Goal: Task Accomplishment & Management: Use online tool/utility

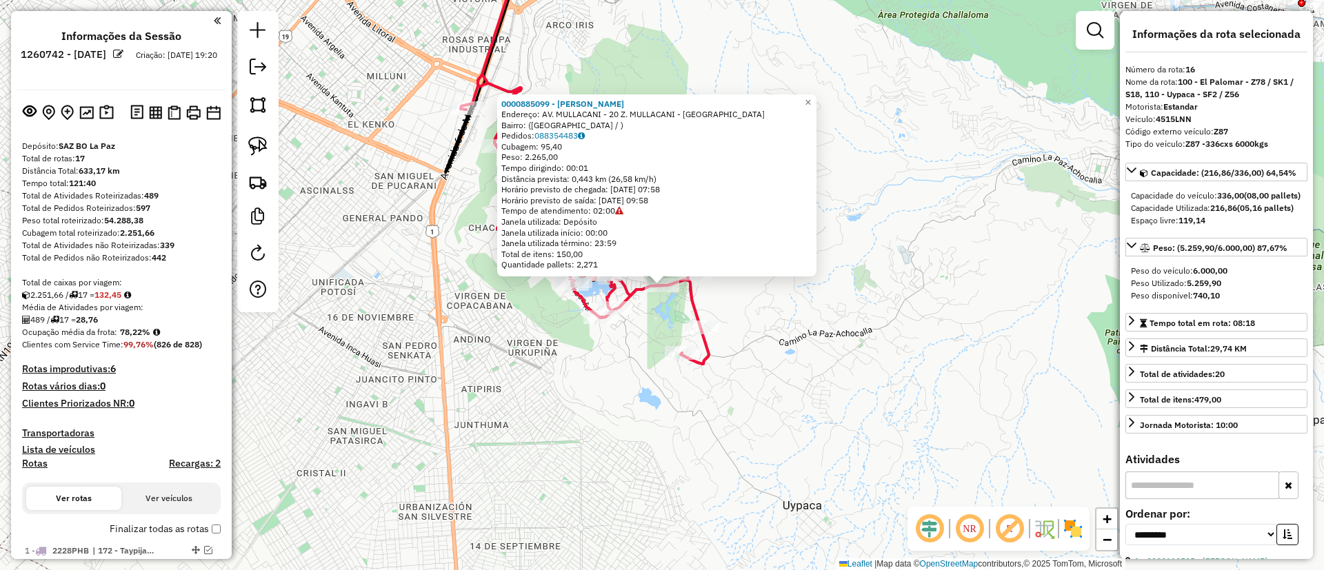
select select "**********"
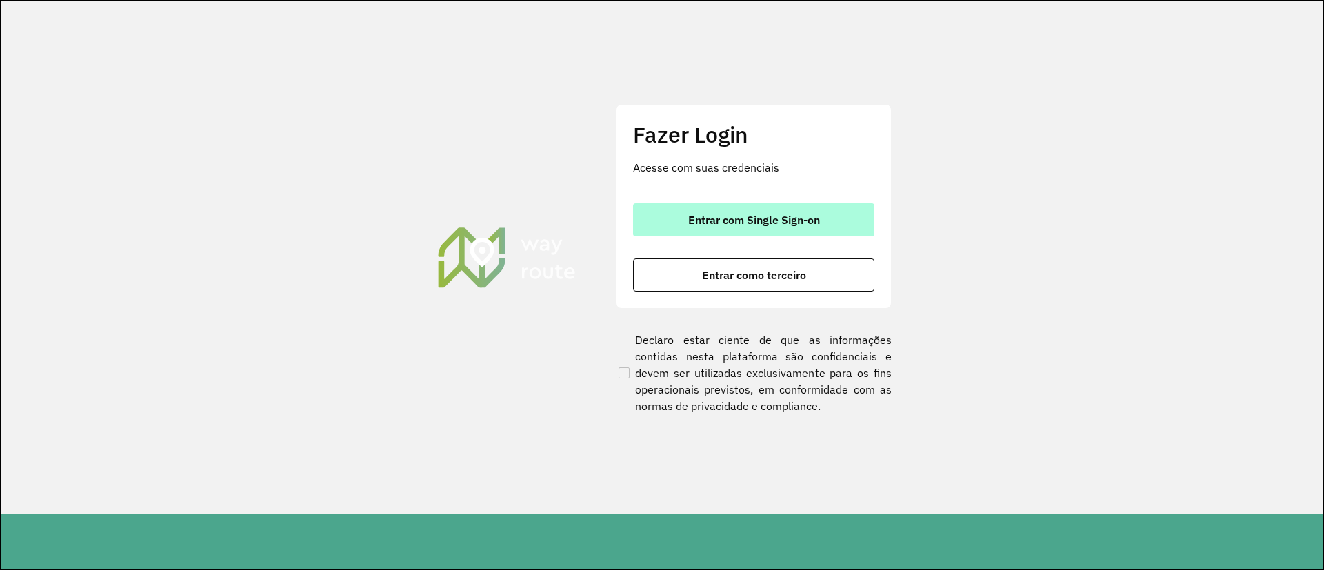
click at [679, 215] on button "Entrar com Single Sign-on" at bounding box center [753, 219] width 241 height 33
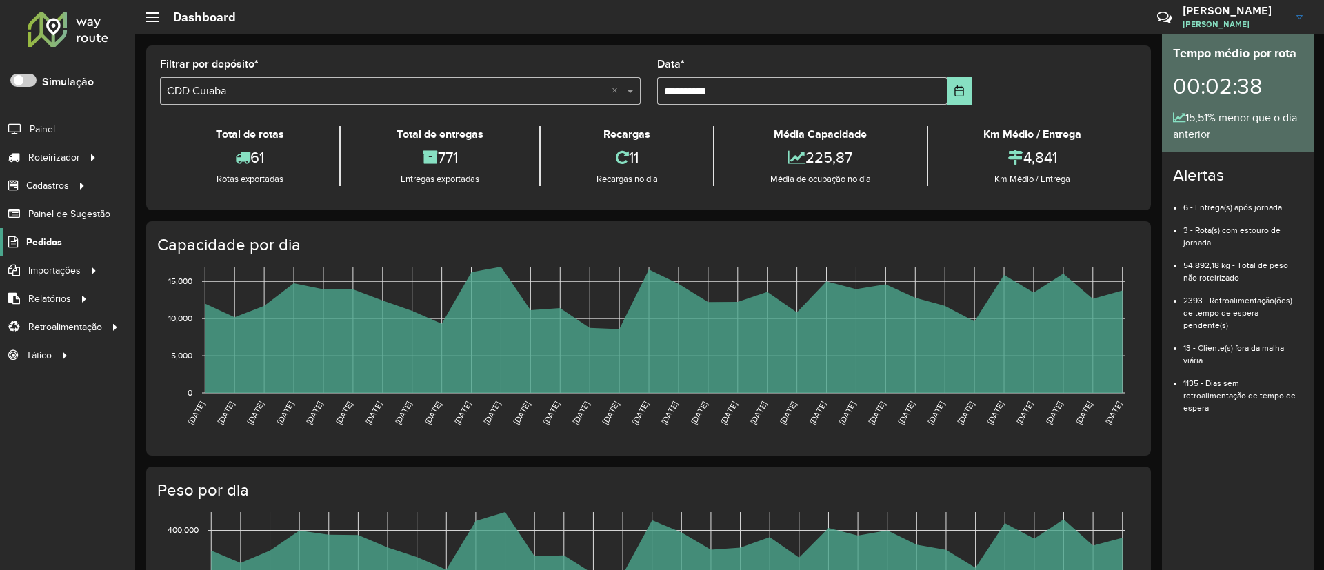
click at [39, 246] on span "Pedidos" at bounding box center [44, 242] width 36 height 14
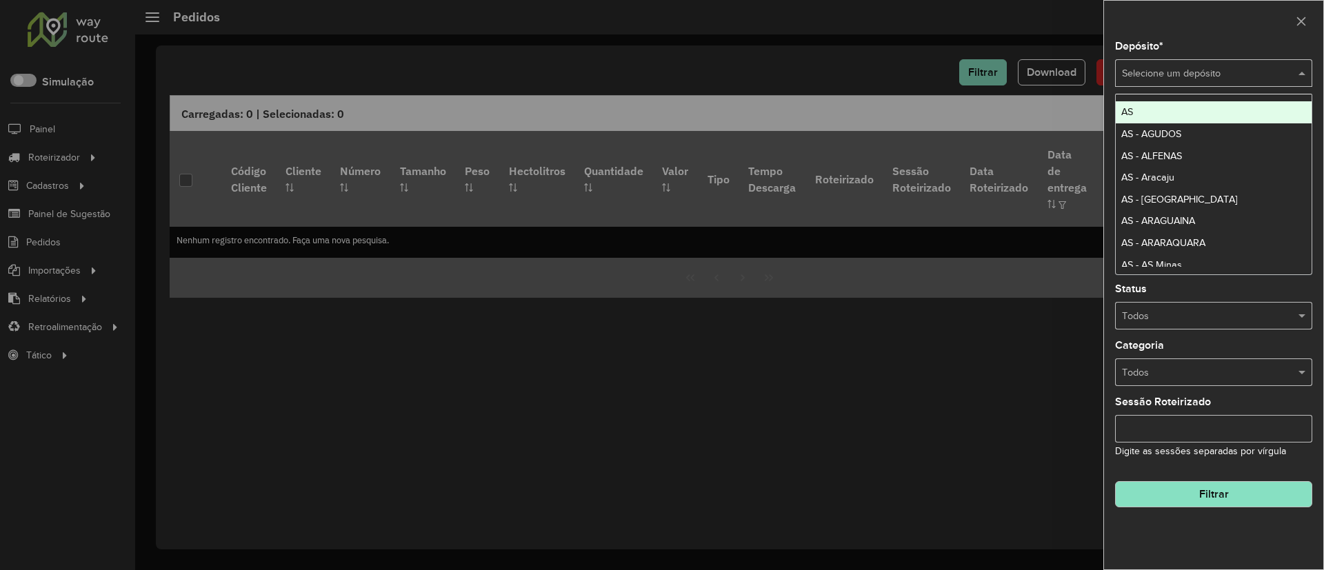
click at [878, 80] on input "text" at bounding box center [1200, 73] width 156 height 15
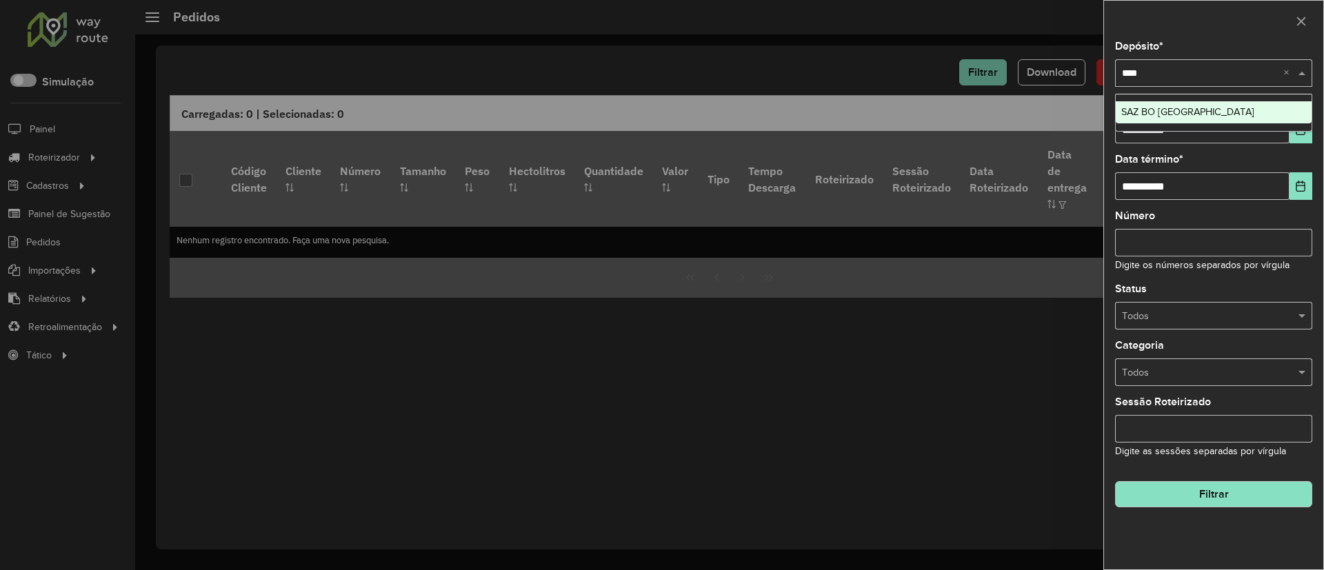
type input "*****"
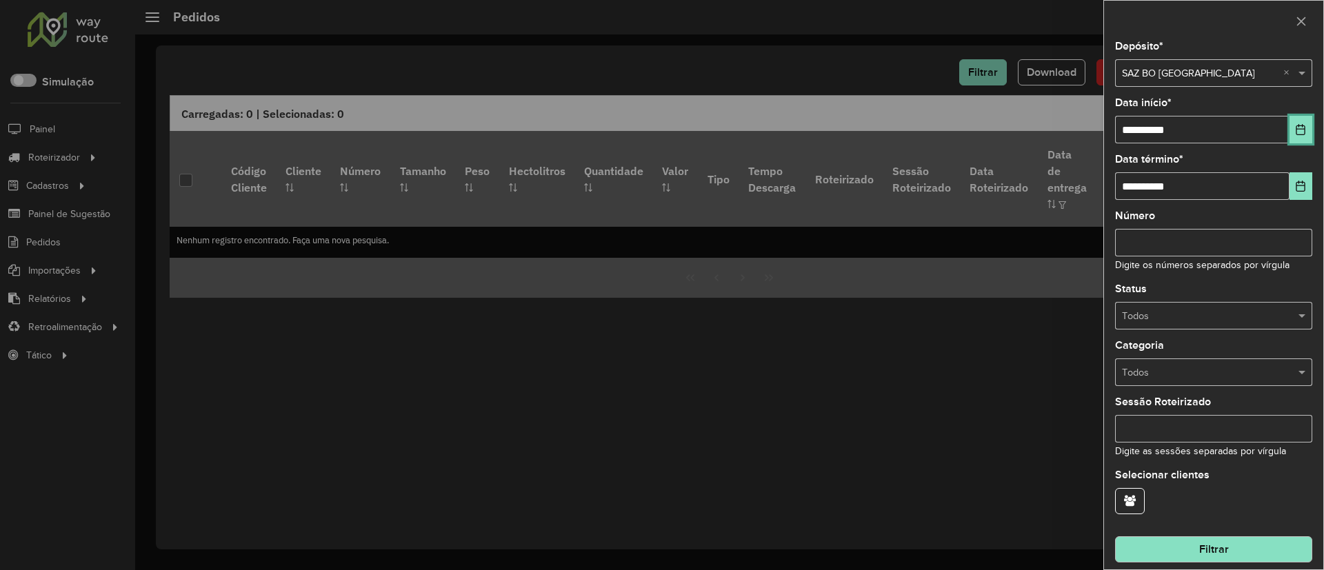
click at [878, 129] on icon "Choose Date" at bounding box center [1301, 129] width 9 height 11
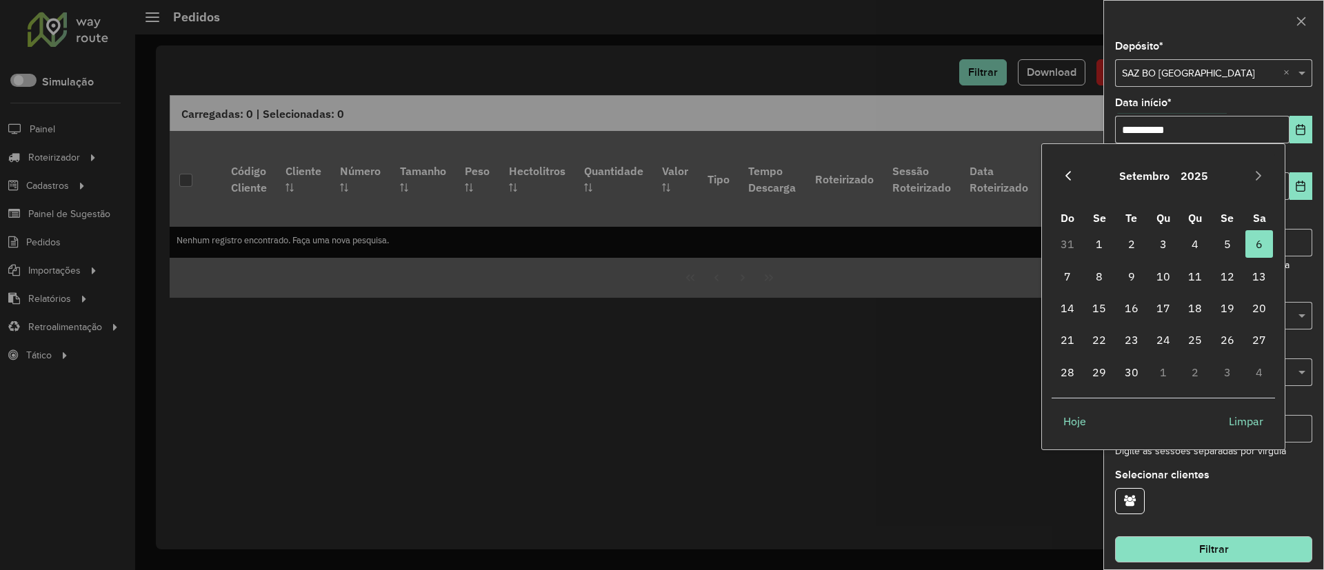
click at [878, 175] on icon "Previous Month" at bounding box center [1068, 175] width 11 height 11
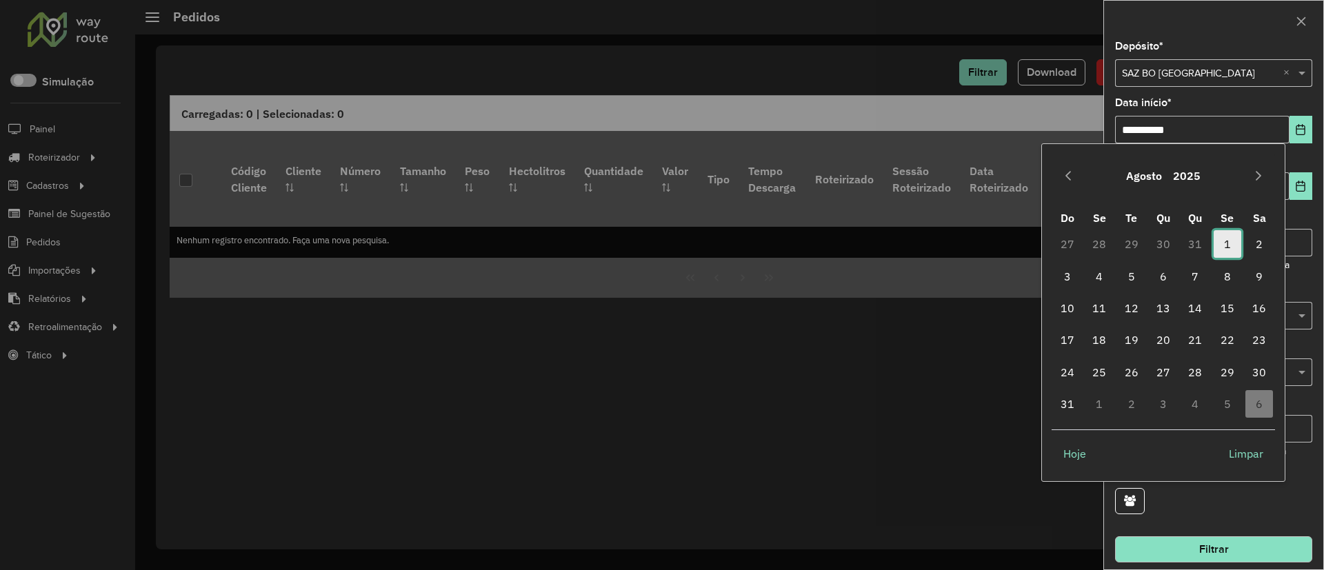
click at [878, 254] on span "1" at bounding box center [1228, 244] width 28 height 28
type input "**********"
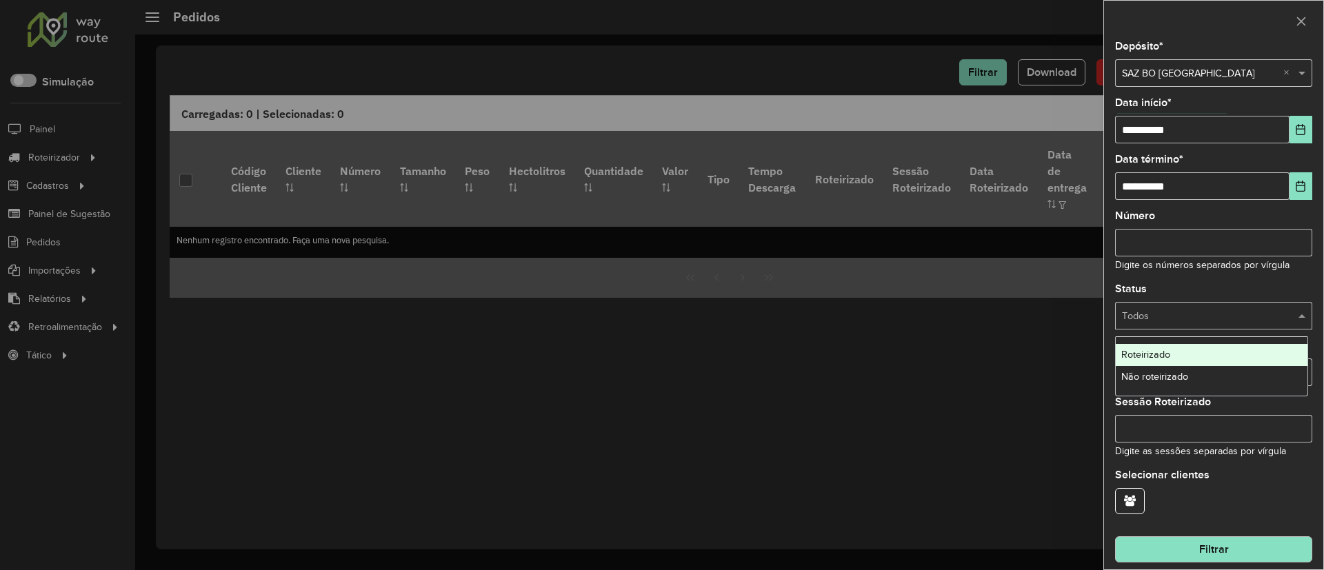
click at [878, 319] on input "text" at bounding box center [1200, 316] width 156 height 15
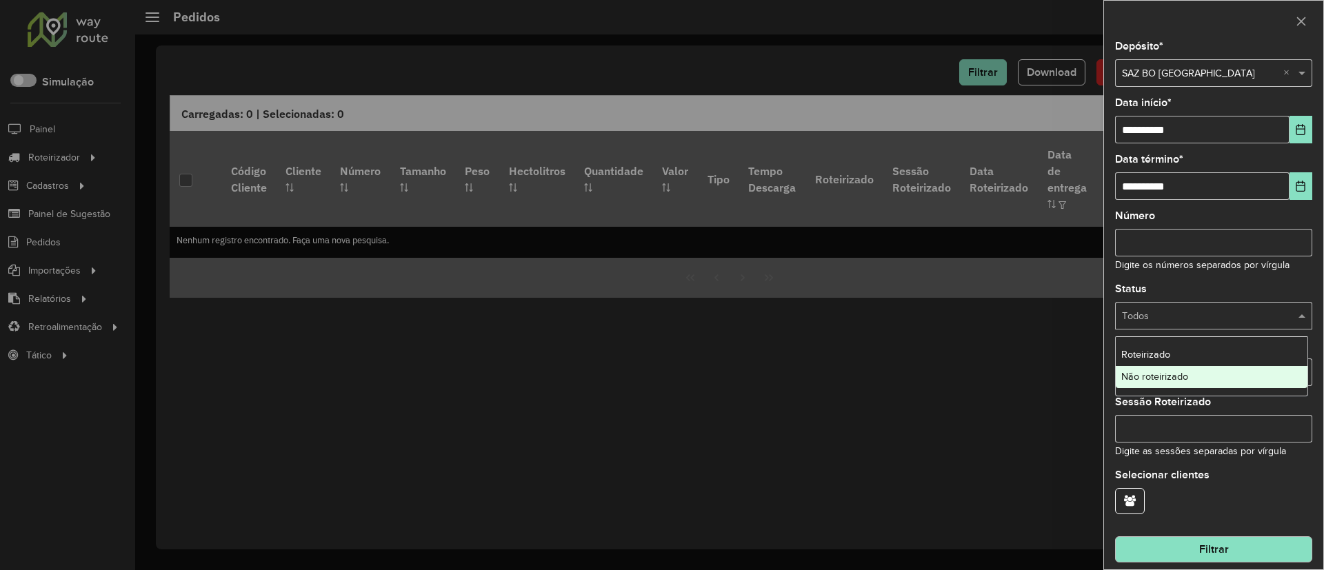
click at [878, 374] on div "Não roteirizado" at bounding box center [1212, 377] width 192 height 22
click at [878, 379] on button "Filtrar" at bounding box center [1213, 550] width 197 height 26
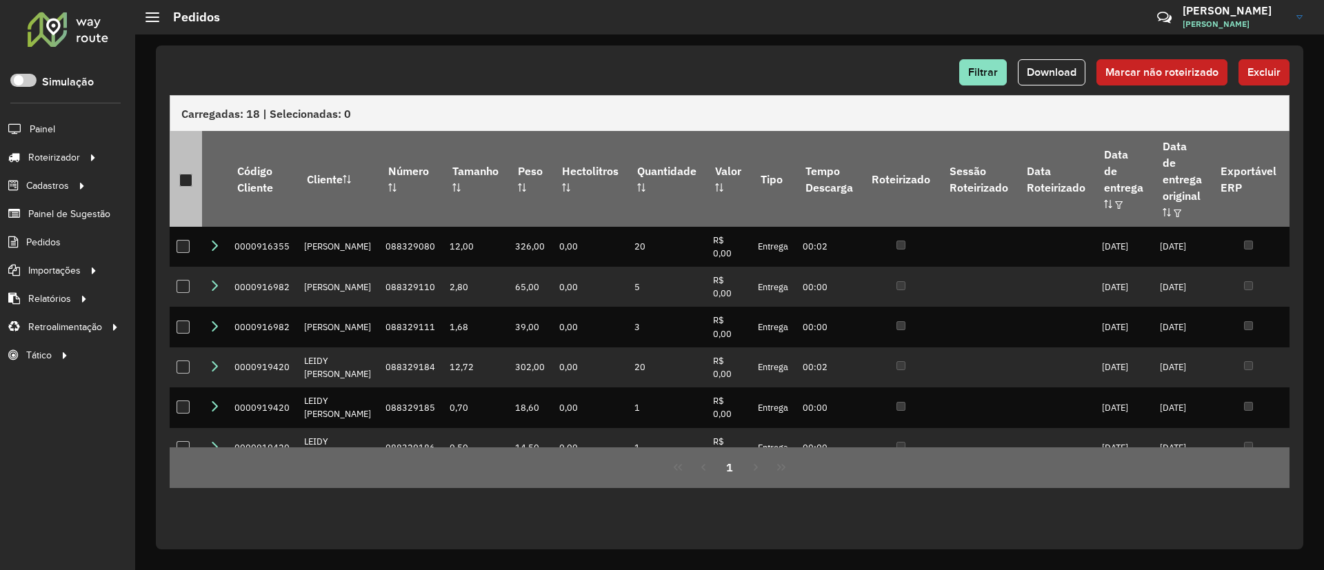
click at [191, 174] on div at bounding box center [185, 180] width 13 height 13
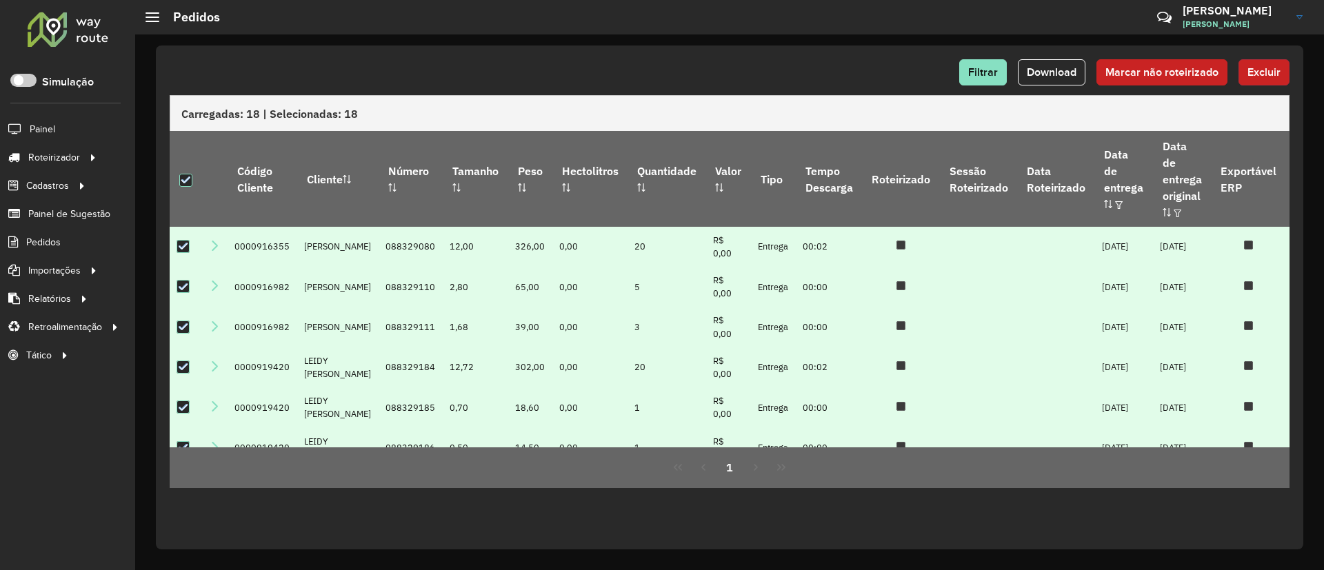
click at [878, 76] on span "Excluir" at bounding box center [1264, 72] width 33 height 12
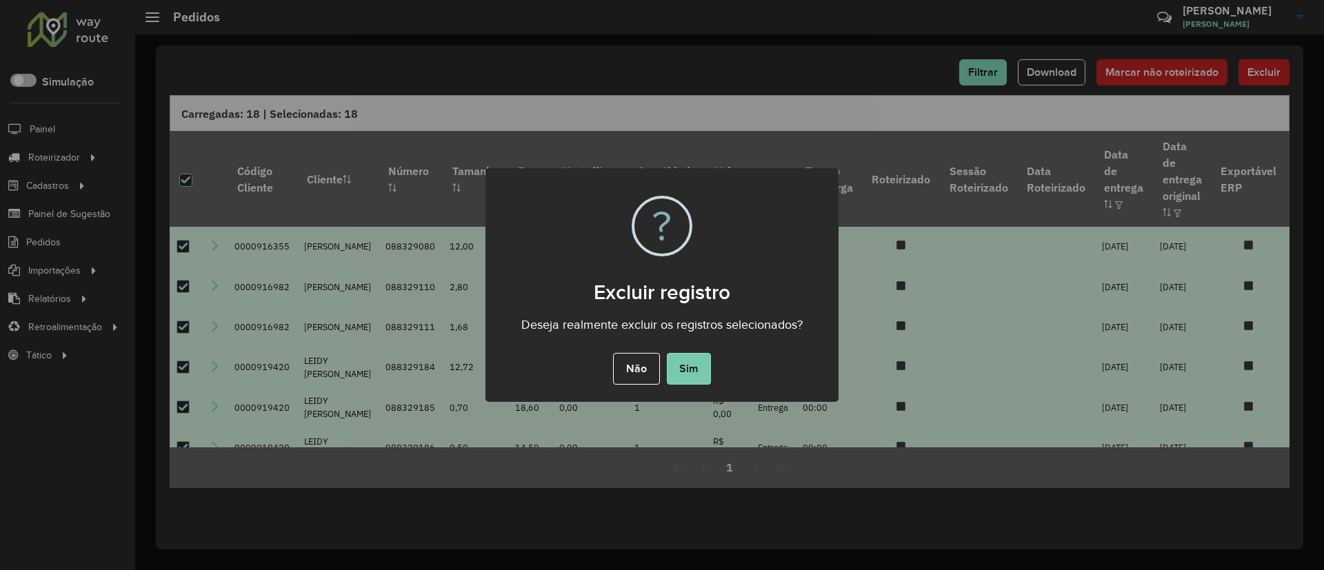
click at [686, 372] on button "Sim" at bounding box center [689, 369] width 44 height 32
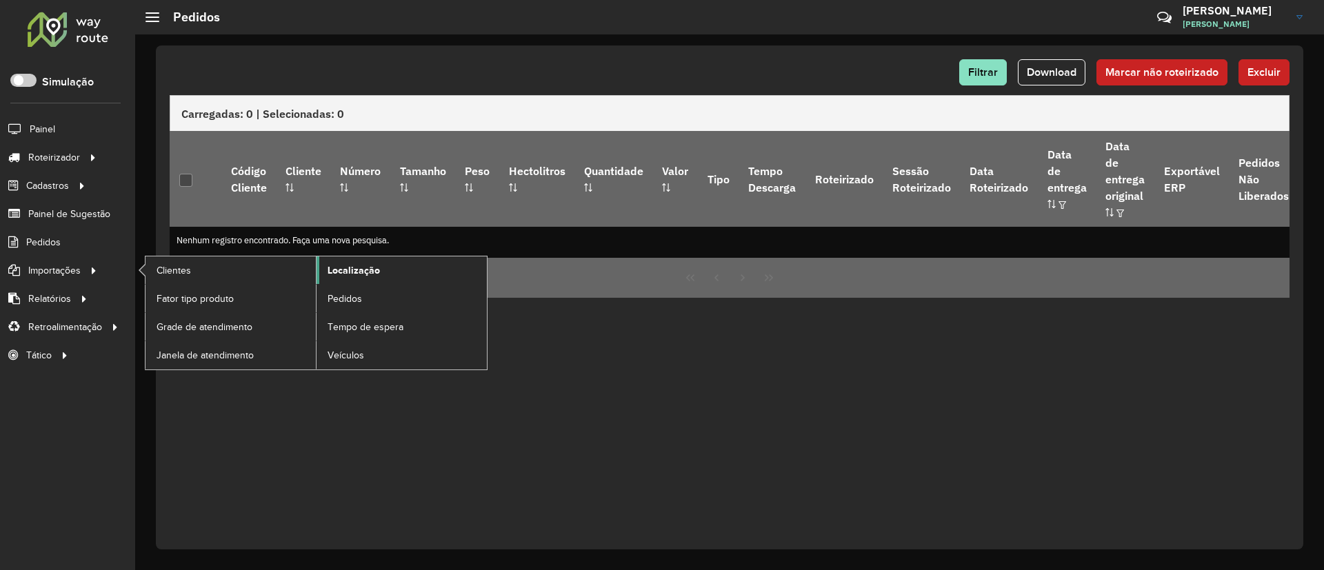
click at [372, 265] on span "Localização" at bounding box center [354, 270] width 52 height 14
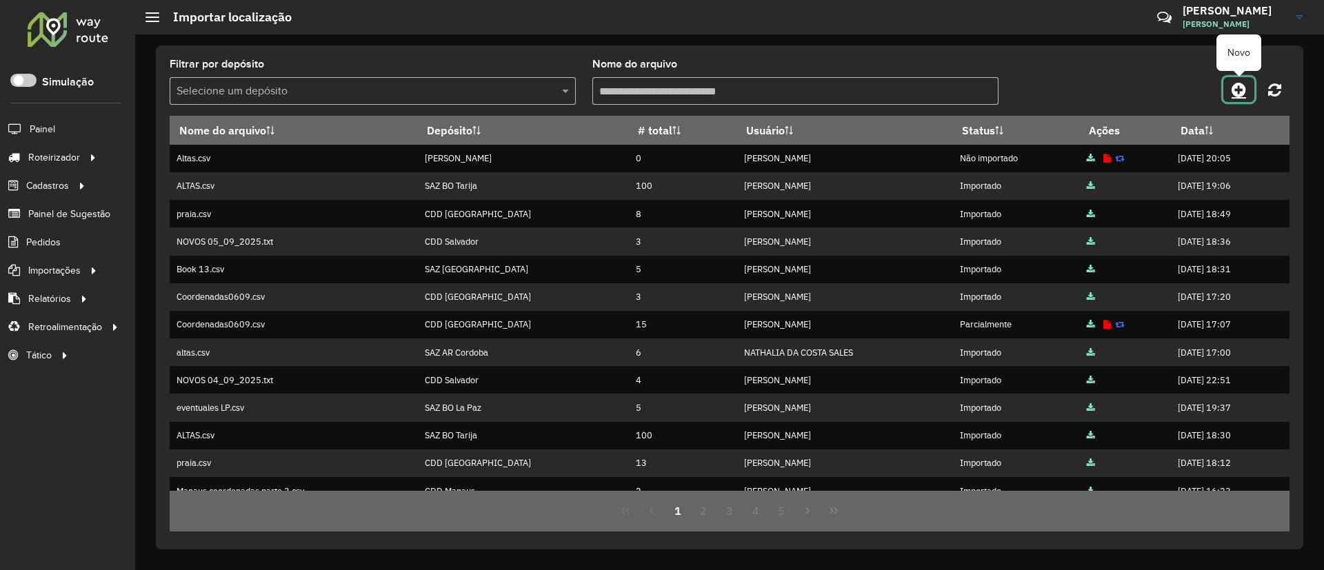
click at [878, 88] on icon at bounding box center [1239, 89] width 14 height 17
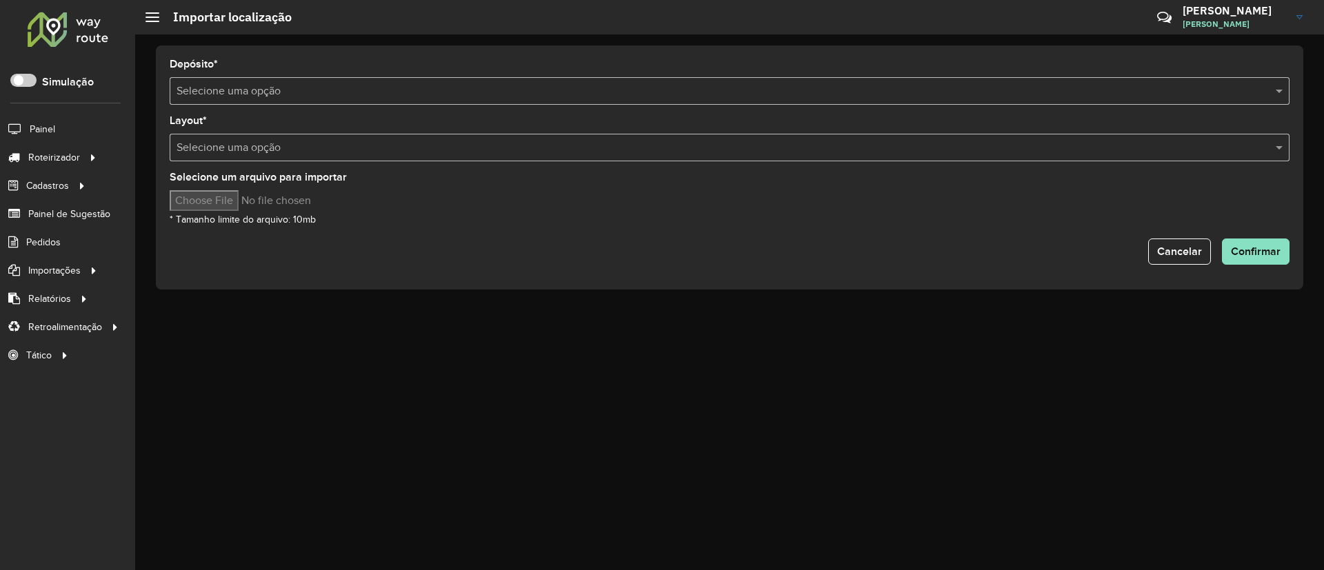
click at [455, 93] on input "text" at bounding box center [716, 91] width 1079 height 17
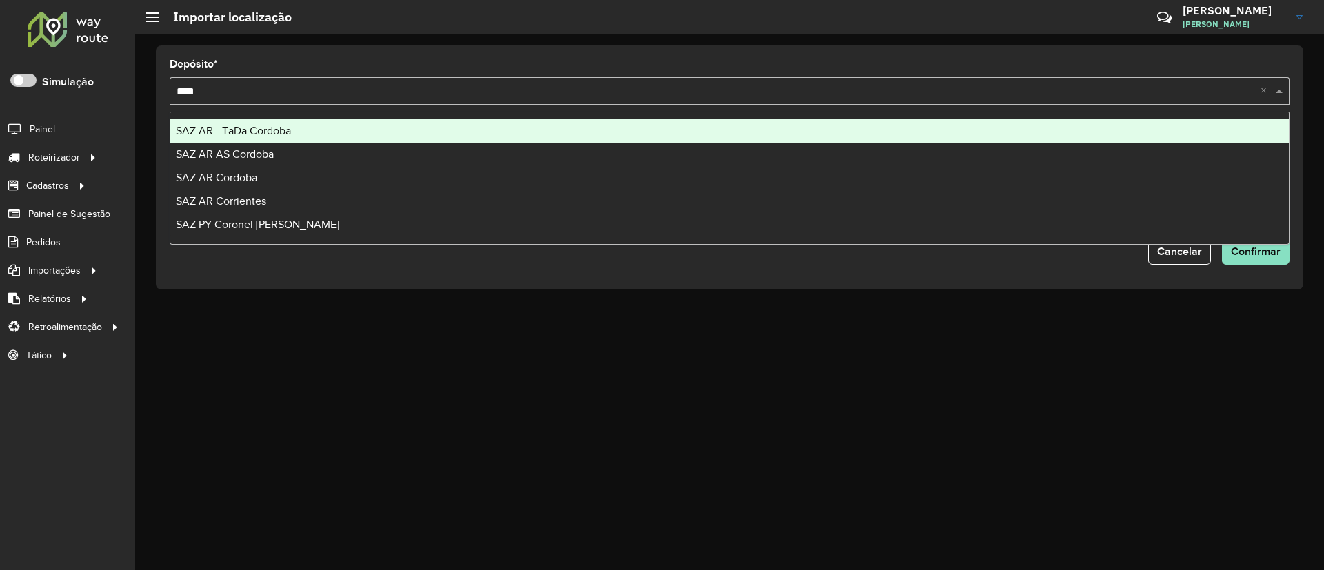
type input "*****"
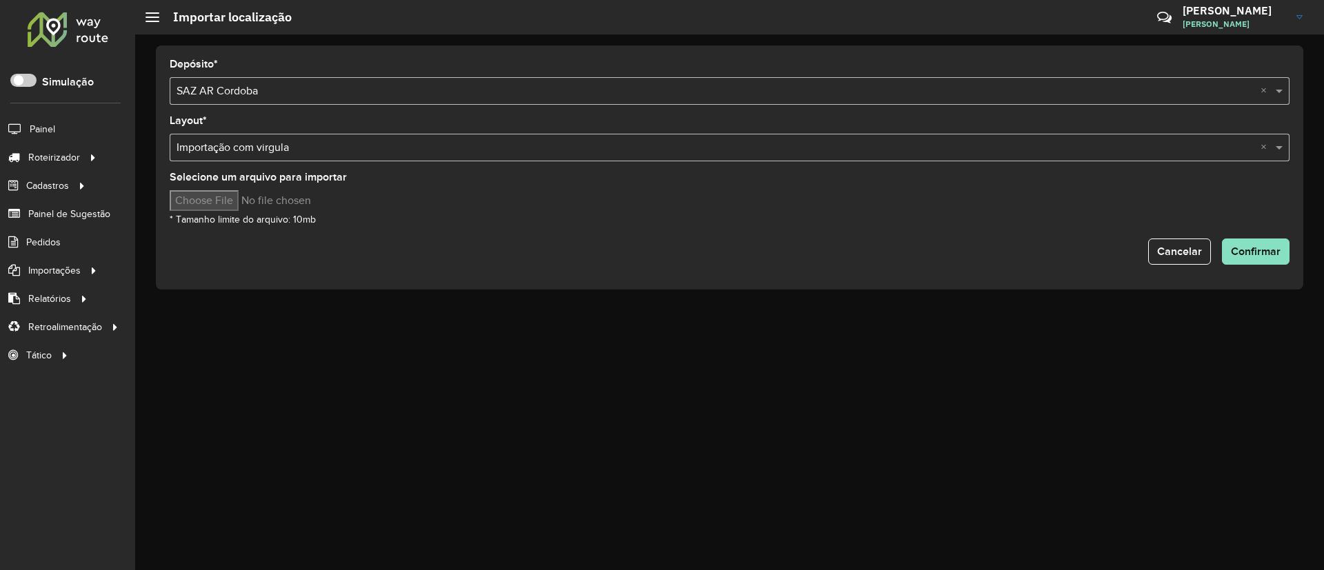
click at [217, 195] on input "Selecione um arquivo para importar" at bounding box center [287, 200] width 235 height 21
type input "**********"
click at [878, 261] on button "Confirmar" at bounding box center [1256, 252] width 68 height 26
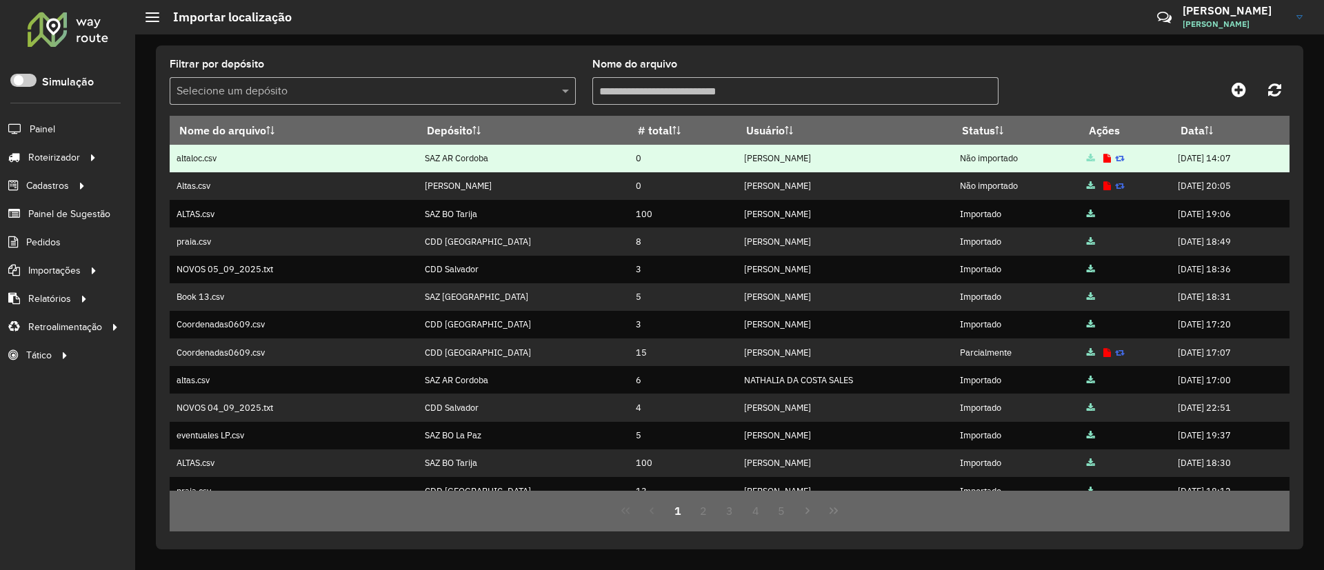
click at [878, 157] on icon at bounding box center [1108, 159] width 8 height 9
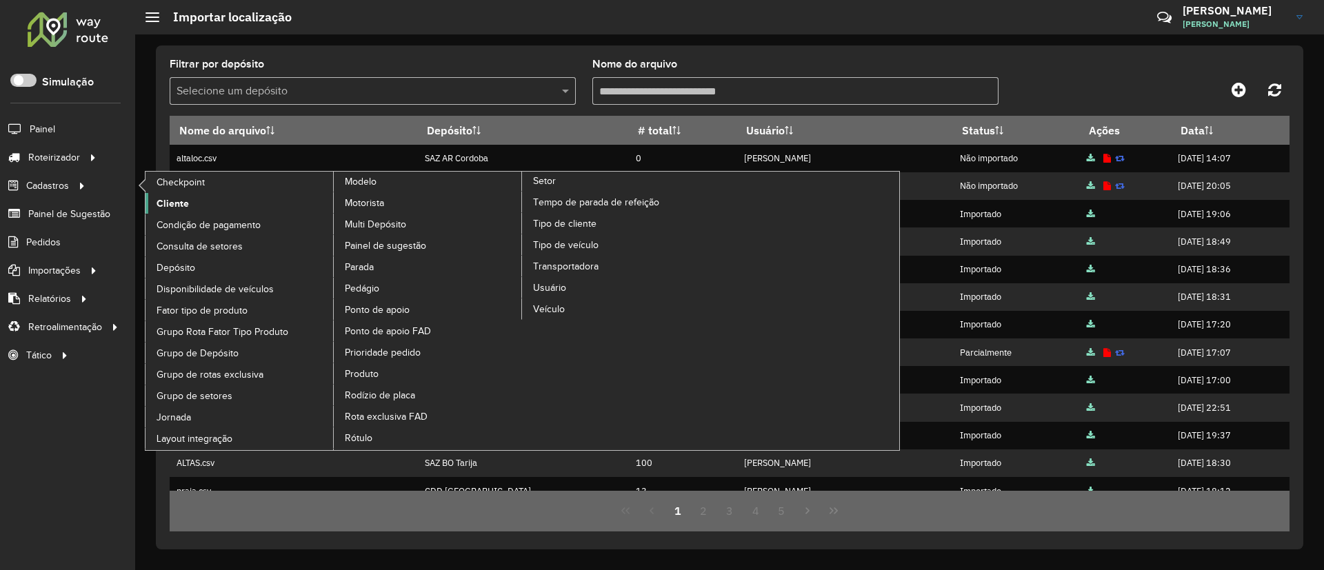
click at [147, 203] on link "Cliente" at bounding box center [240, 203] width 189 height 21
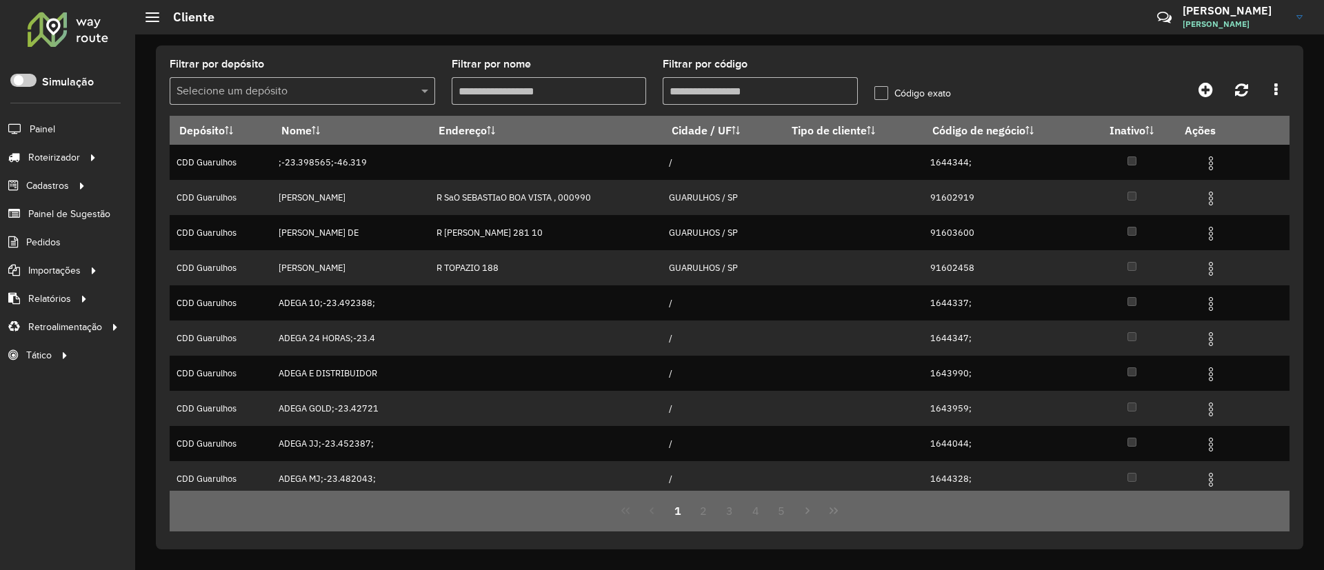
click at [704, 94] on input "Filtrar por código" at bounding box center [760, 91] width 195 height 28
paste input "**********"
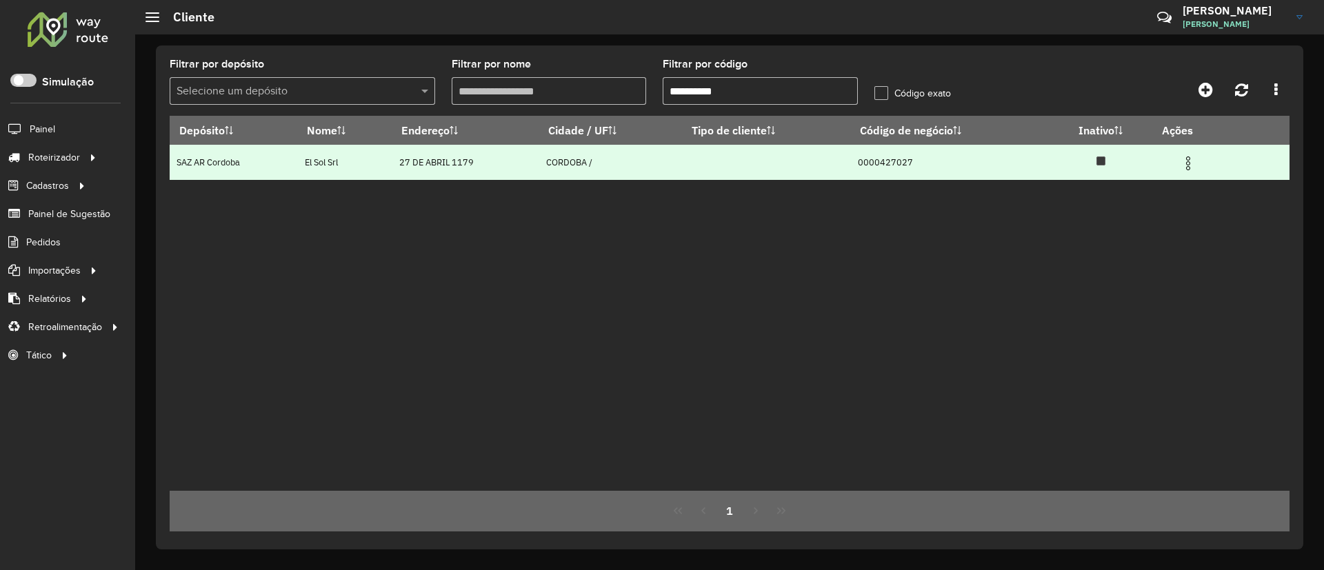
type input "**********"
click at [878, 173] on td at bounding box center [1194, 162] width 83 height 34
click at [878, 165] on img at bounding box center [1188, 163] width 17 height 17
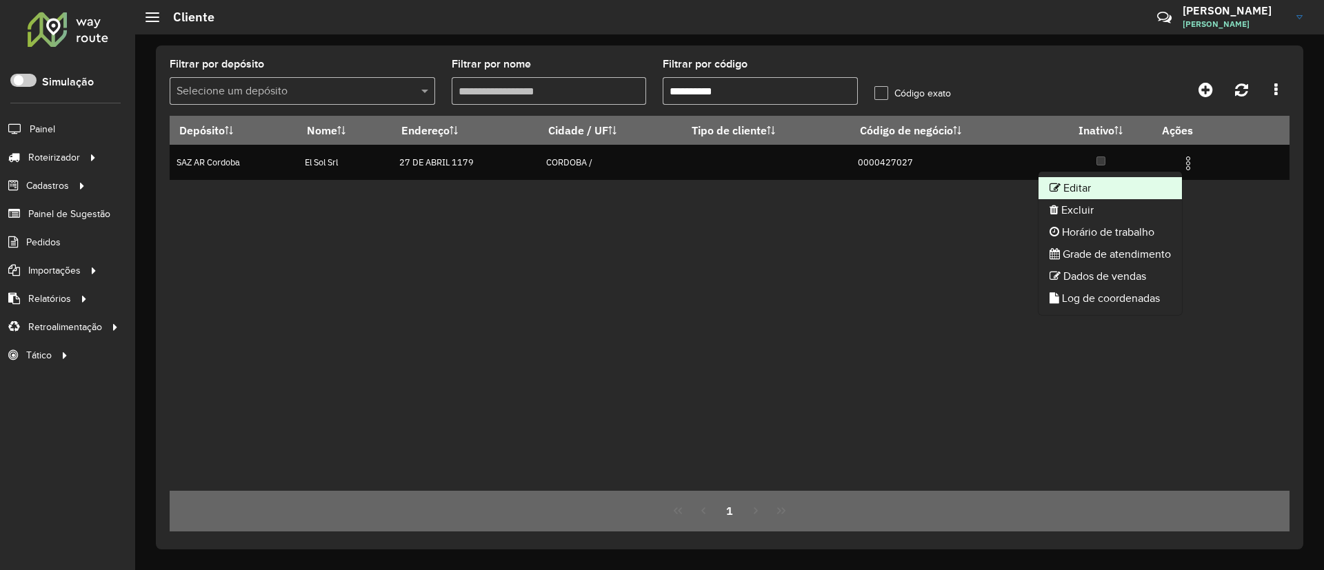
click at [878, 179] on li "Editar" at bounding box center [1110, 188] width 143 height 22
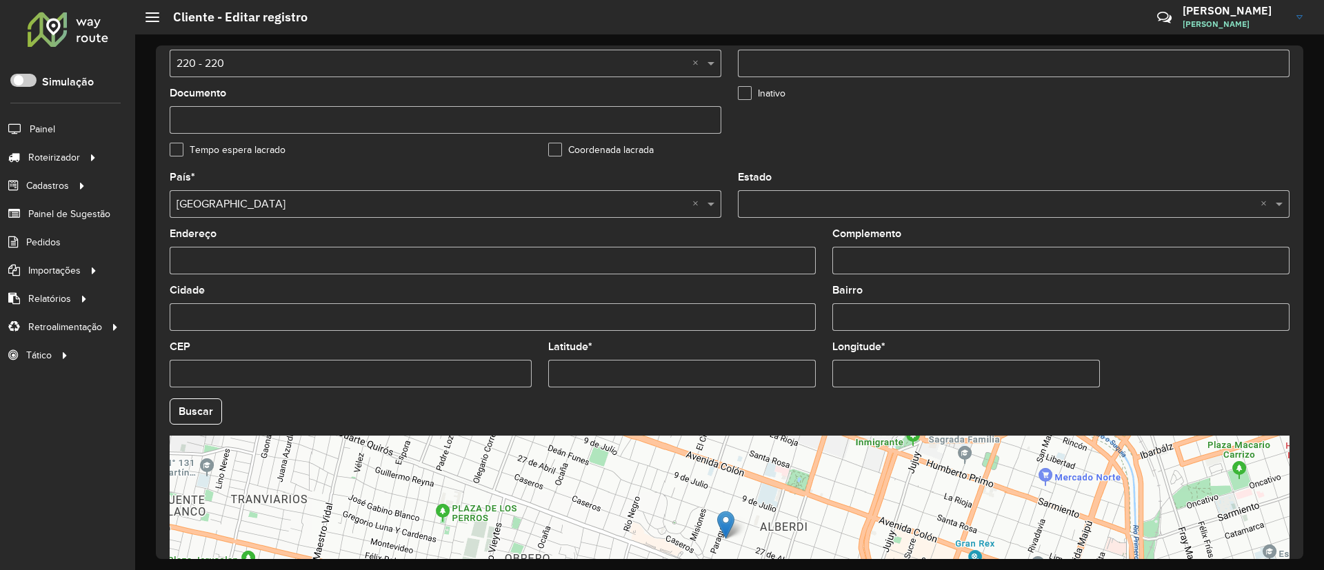
scroll to position [414, 0]
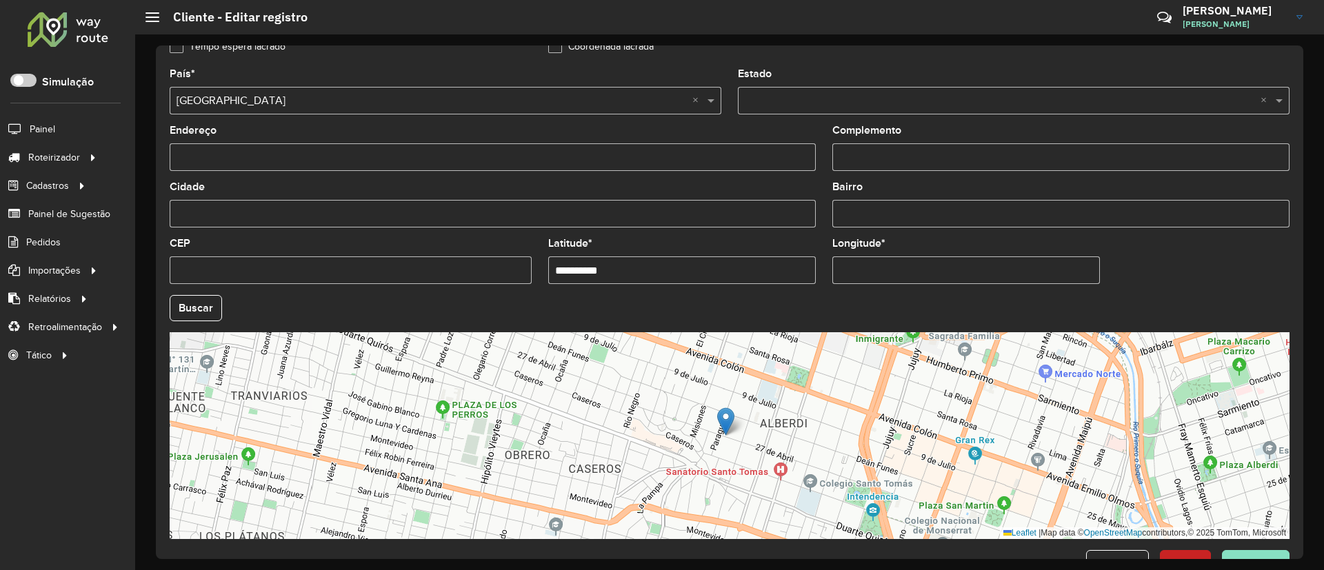
drag, startPoint x: 620, startPoint y: 265, endPoint x: 439, endPoint y: 263, distance: 181.4
click at [439, 263] on formly-group "**********" at bounding box center [729, 304] width 1137 height 470
paste input "****"
type input "**********"
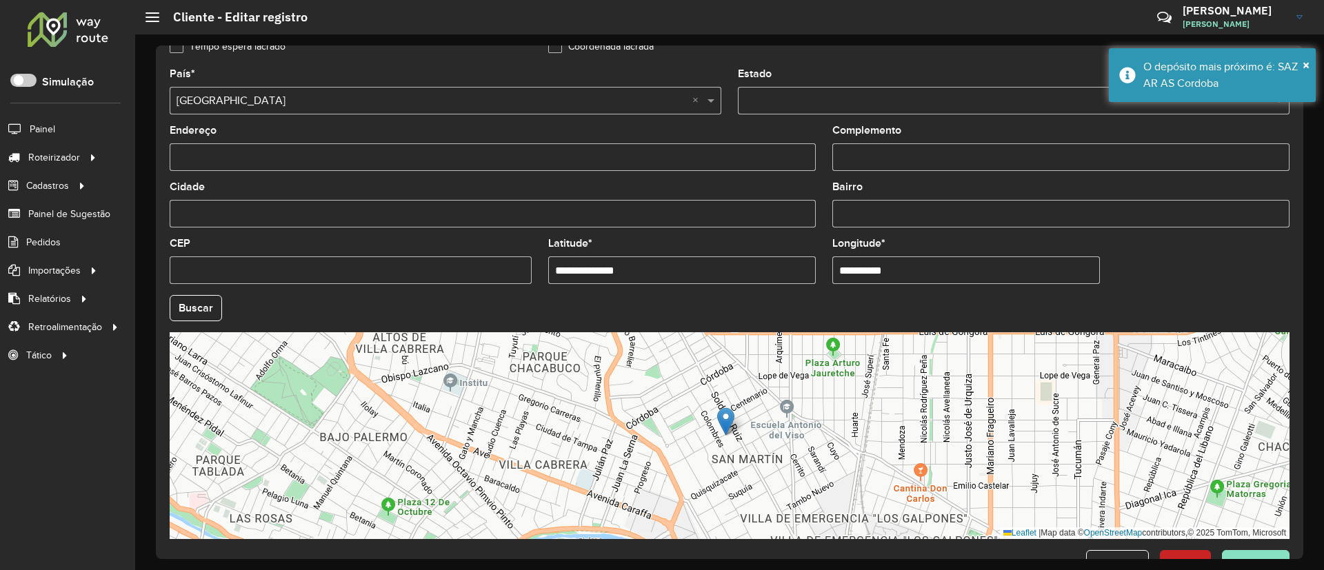
drag, startPoint x: 946, startPoint y: 269, endPoint x: 762, endPoint y: 250, distance: 184.4
click at [770, 251] on formly-group "**********" at bounding box center [729, 304] width 1137 height 470
paste input "****"
type input "**********"
click at [878, 294] on hb-app "Aguarde... Pop-up bloqueado! Seu navegador bloqueou automáticamente a abertura …" at bounding box center [662, 285] width 1324 height 570
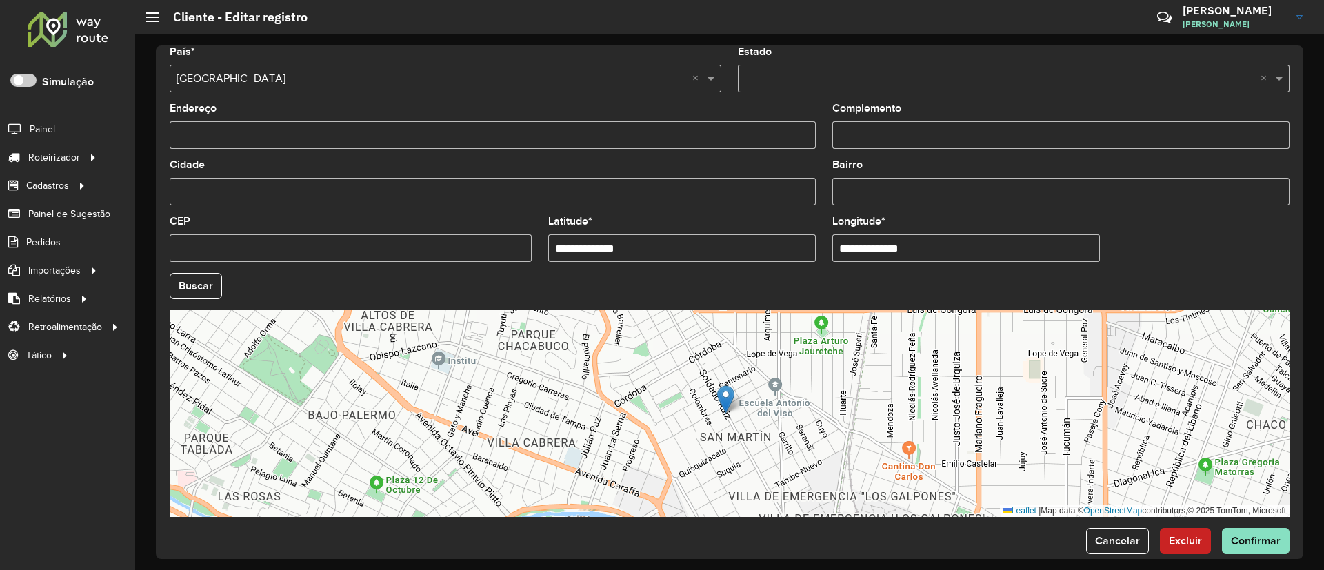
scroll to position [456, 0]
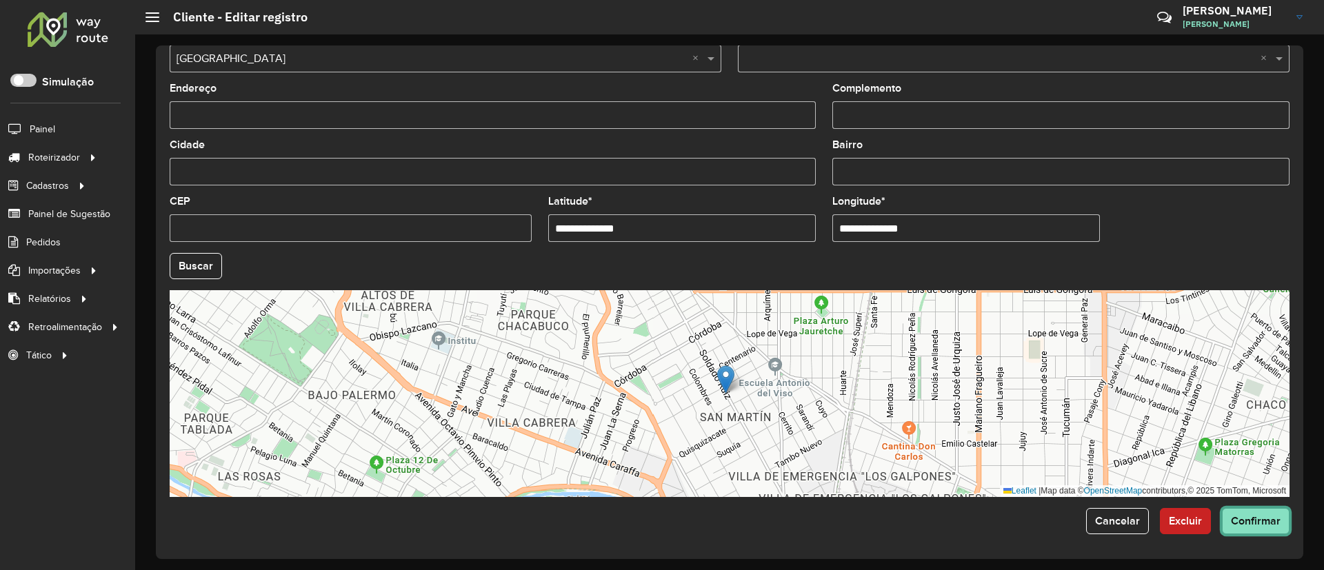
click at [878, 379] on span "Confirmar" at bounding box center [1256, 521] width 50 height 12
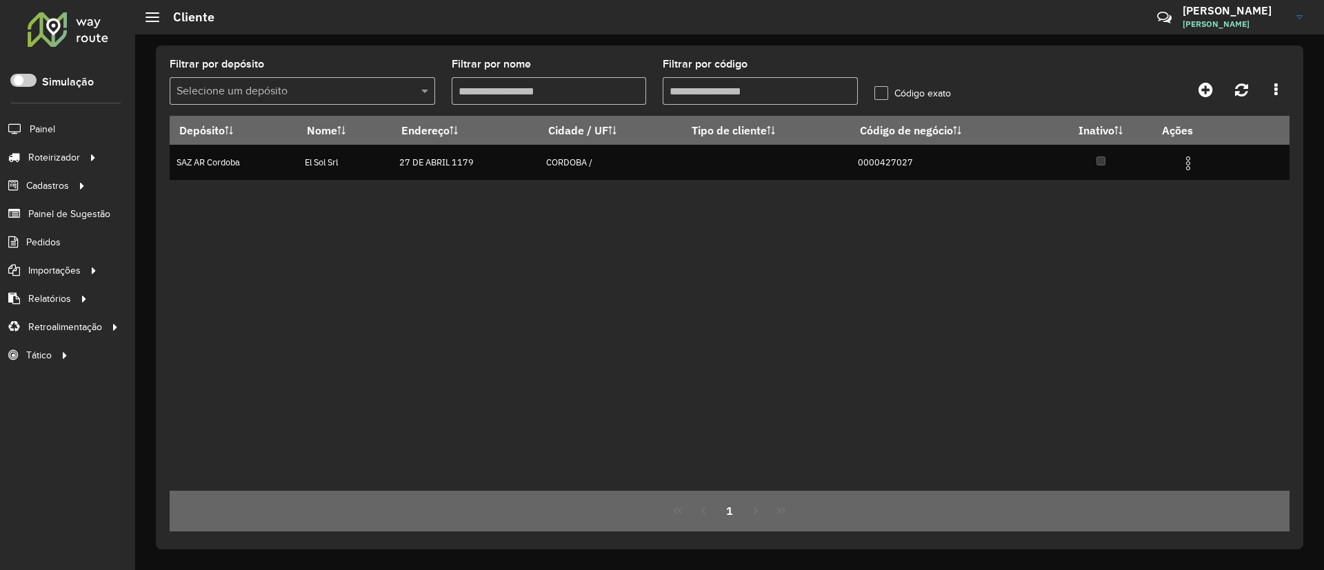
drag, startPoint x: 761, startPoint y: 90, endPoint x: 515, endPoint y: 63, distance: 247.8
click at [515, 63] on formly-group "Filtrar por depósito Selecione um depósito Filtrar por nome Filtrar por código …" at bounding box center [584, 87] width 846 height 57
type input "**********"
paste input "**********"
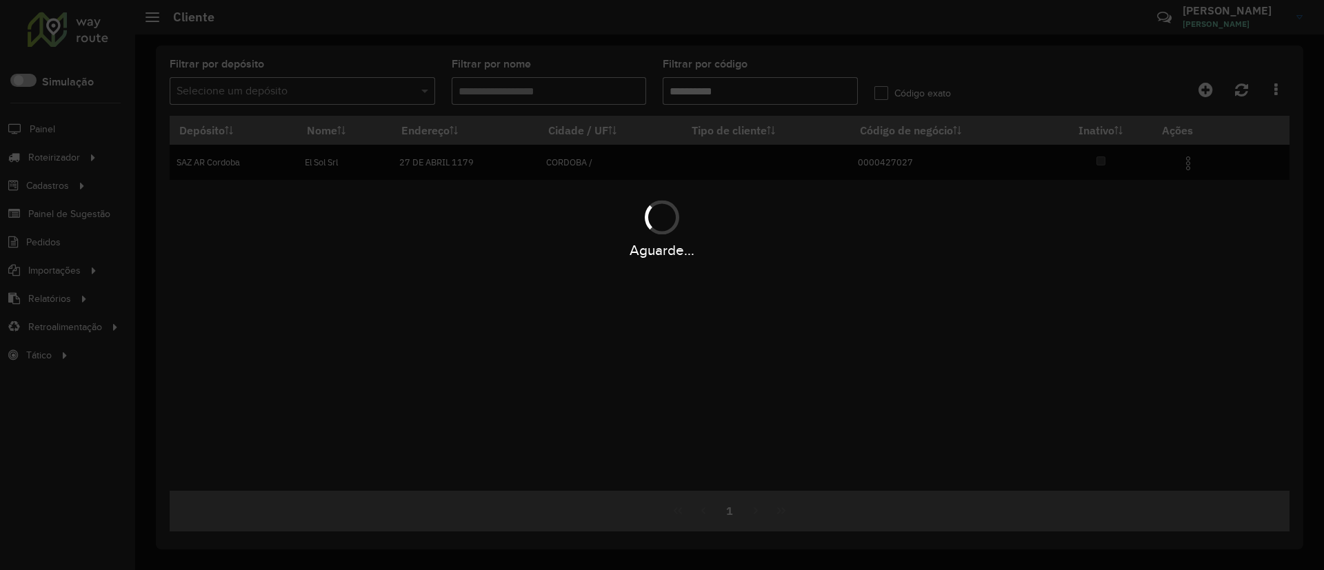
type input "**********"
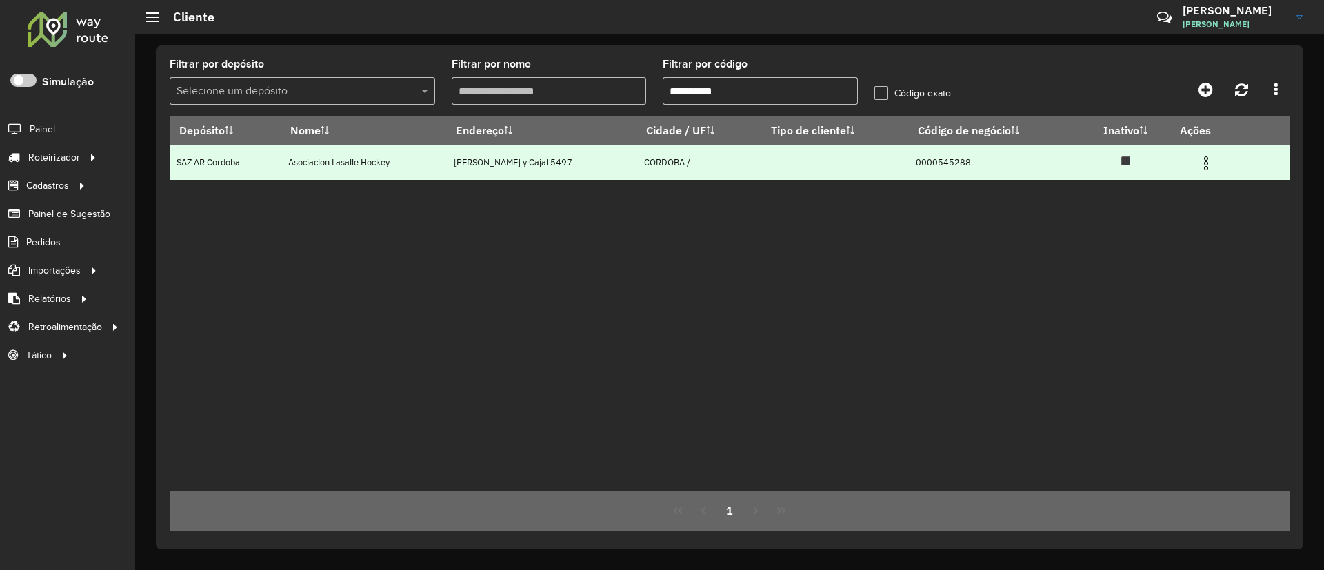
click at [878, 170] on td at bounding box center [1212, 162] width 83 height 34
click at [878, 170] on img at bounding box center [1206, 163] width 17 height 17
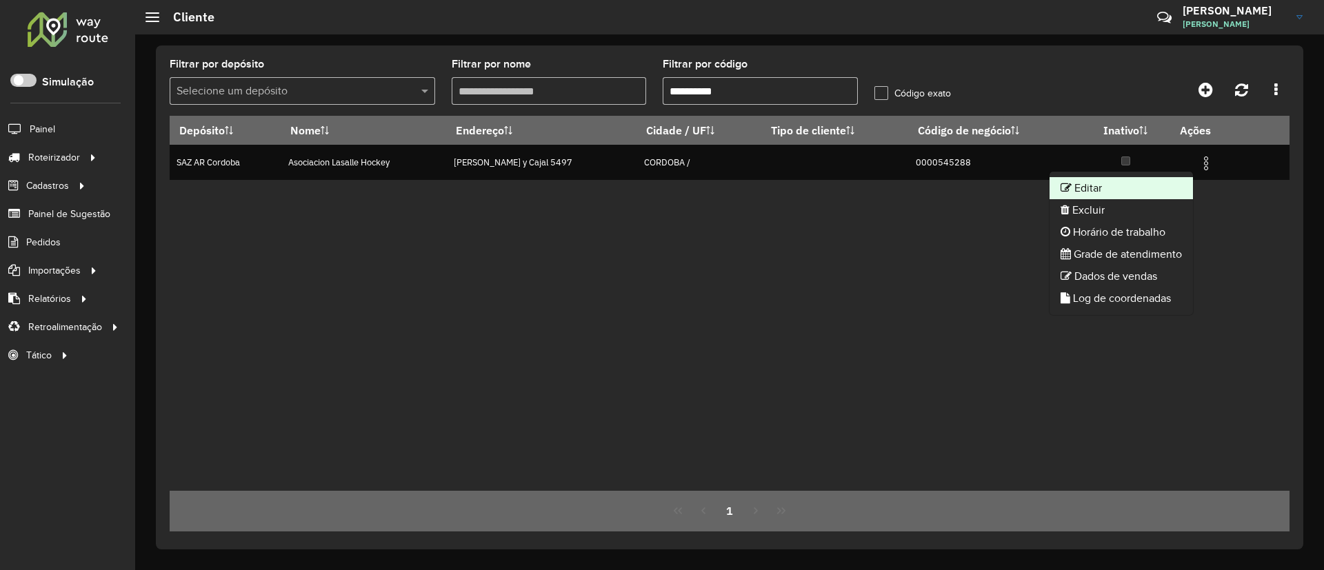
click at [878, 193] on li "Editar" at bounding box center [1121, 188] width 143 height 22
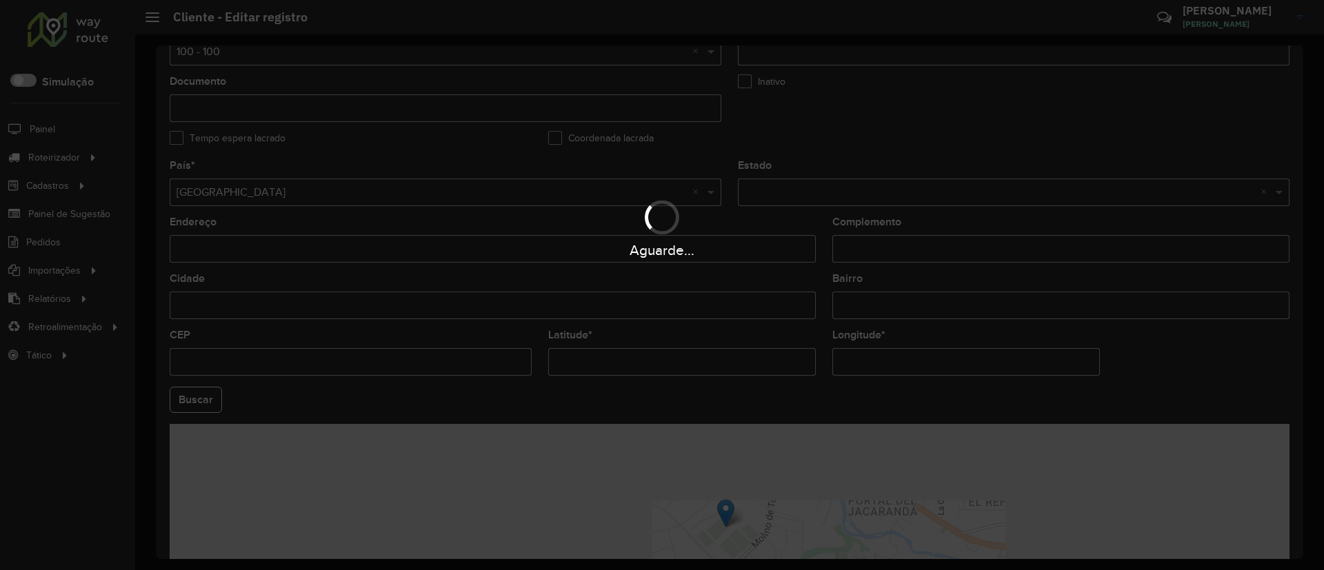
scroll to position [414, 0]
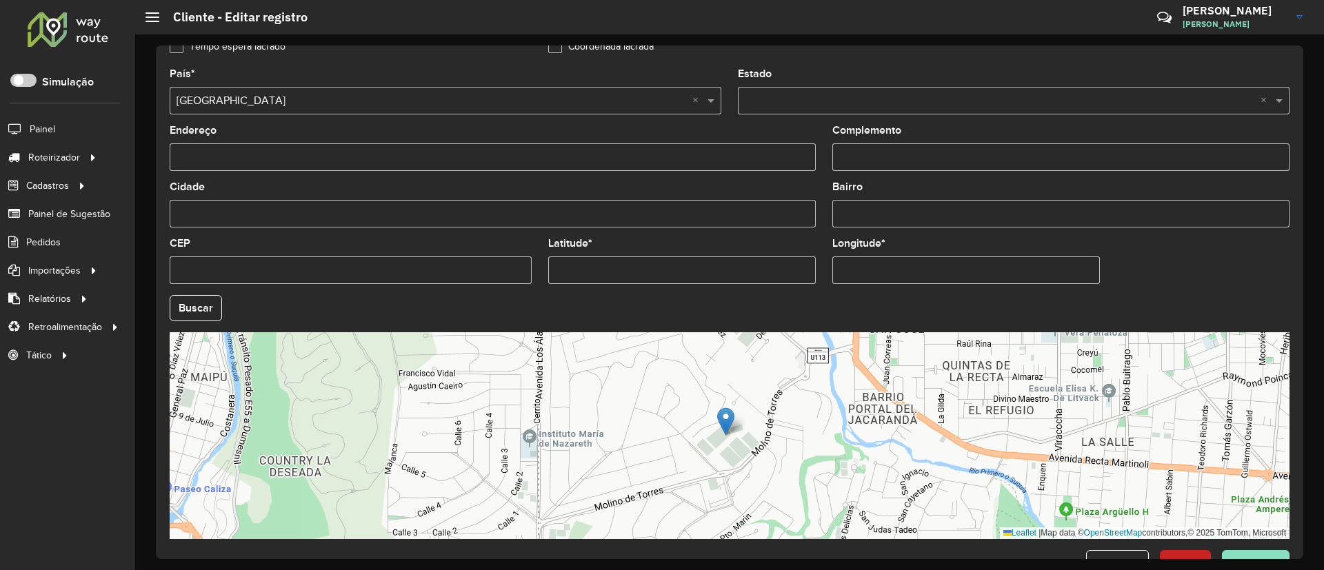
drag, startPoint x: 652, startPoint y: 268, endPoint x: 480, endPoint y: 263, distance: 171.8
click at [480, 263] on formly-group "País * Selecione uma opção × Argentina × Estado Selecione uma opção × × Endereç…" at bounding box center [729, 304] width 1137 height 470
paste input "text"
type input "*********"
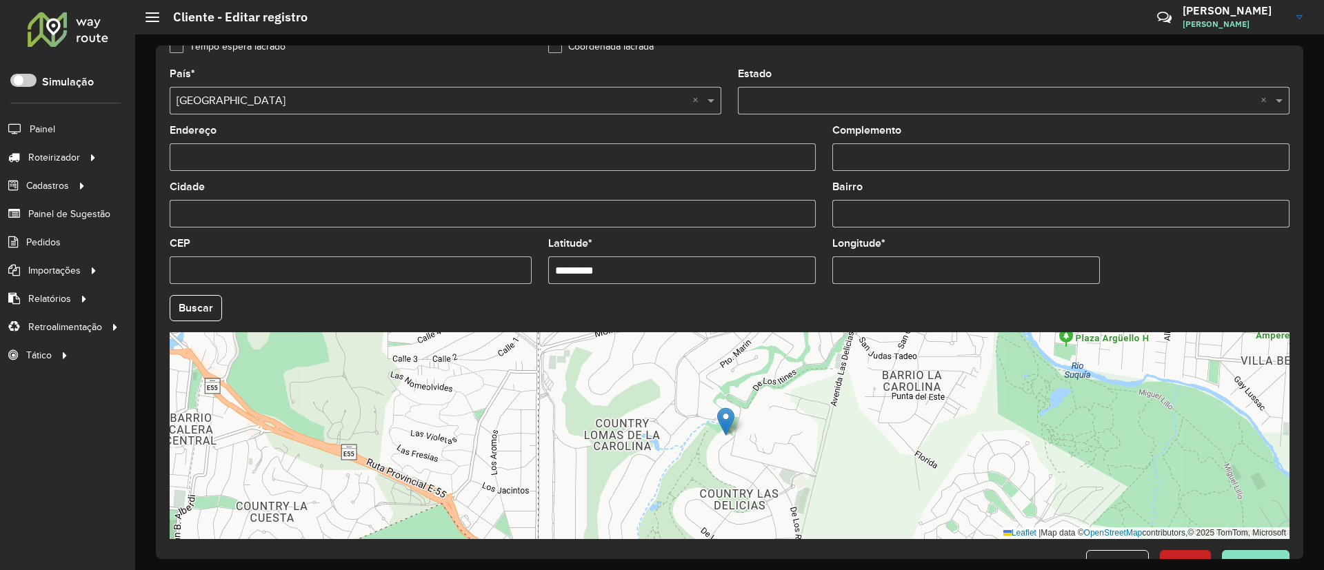
drag, startPoint x: 933, startPoint y: 270, endPoint x: 729, endPoint y: 246, distance: 205.7
click at [729, 246] on formly-group "País * Selecione uma opção × Argentina × Estado Selecione uma opção × × Endereç…" at bounding box center [729, 304] width 1137 height 470
paste input "text"
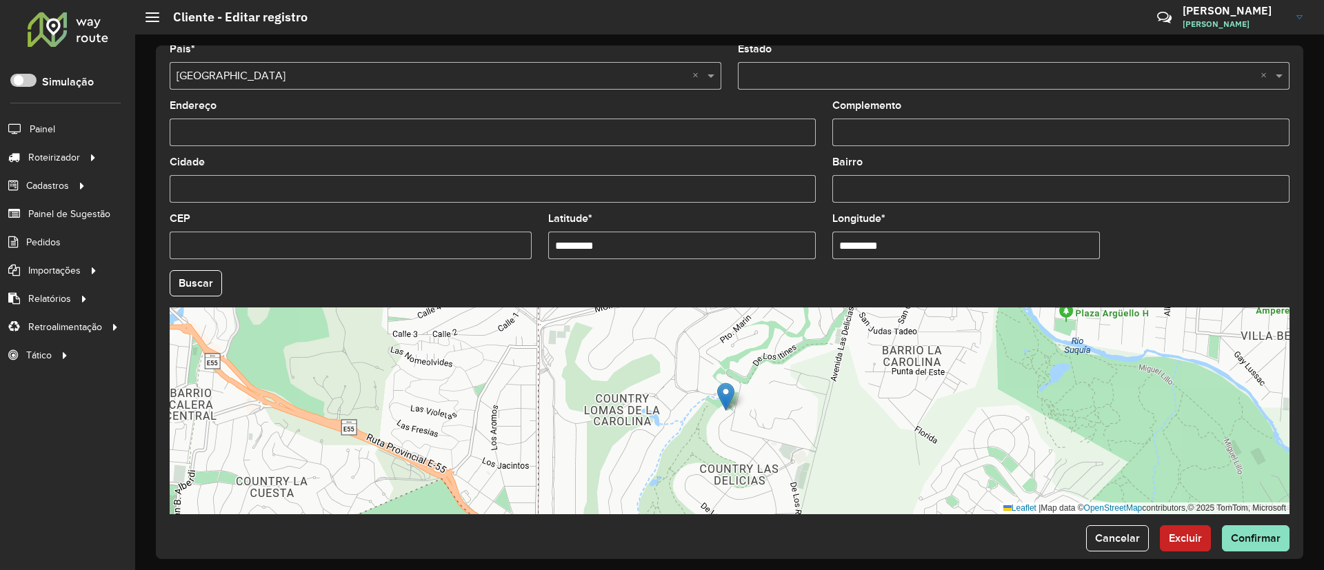
scroll to position [456, 0]
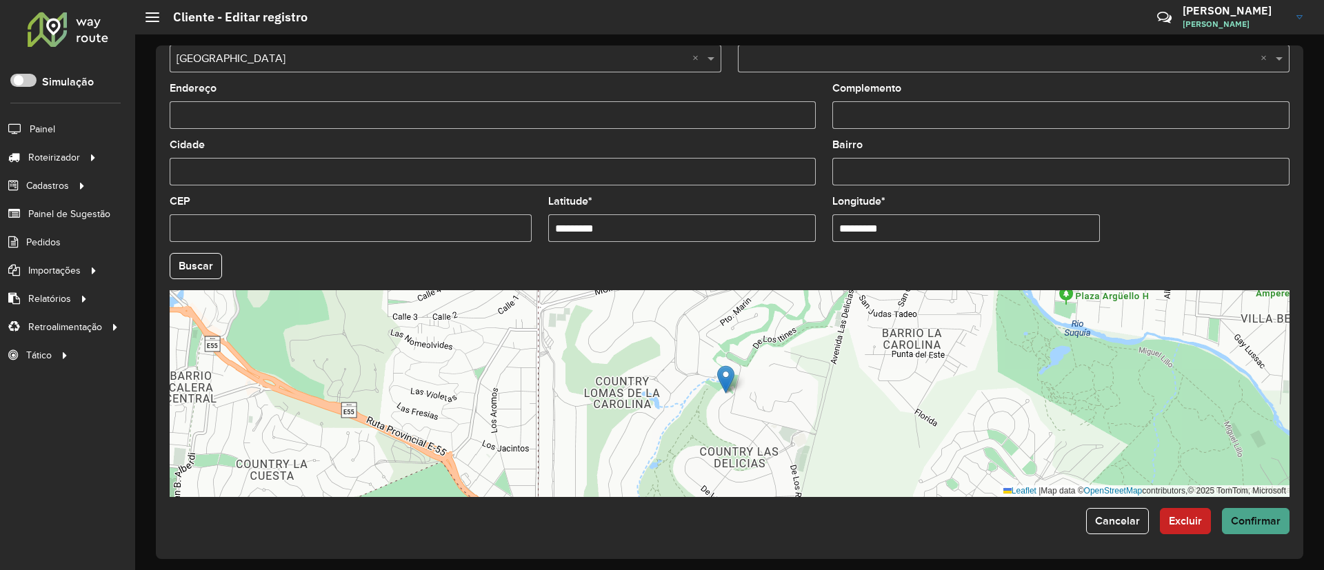
type input "*********"
click at [878, 379] on hb-app "Aguarde... Pop-up bloqueado! Seu navegador bloqueou automáticamente a abertura …" at bounding box center [662, 285] width 1324 height 570
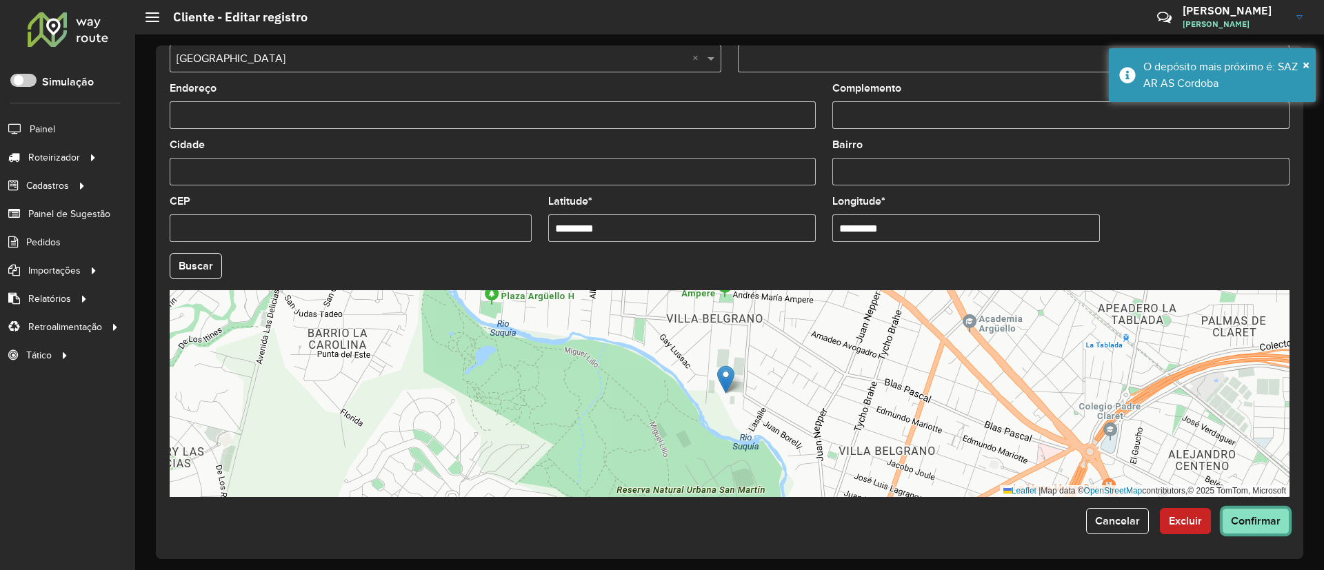
click at [878, 379] on span "Confirmar" at bounding box center [1256, 521] width 50 height 12
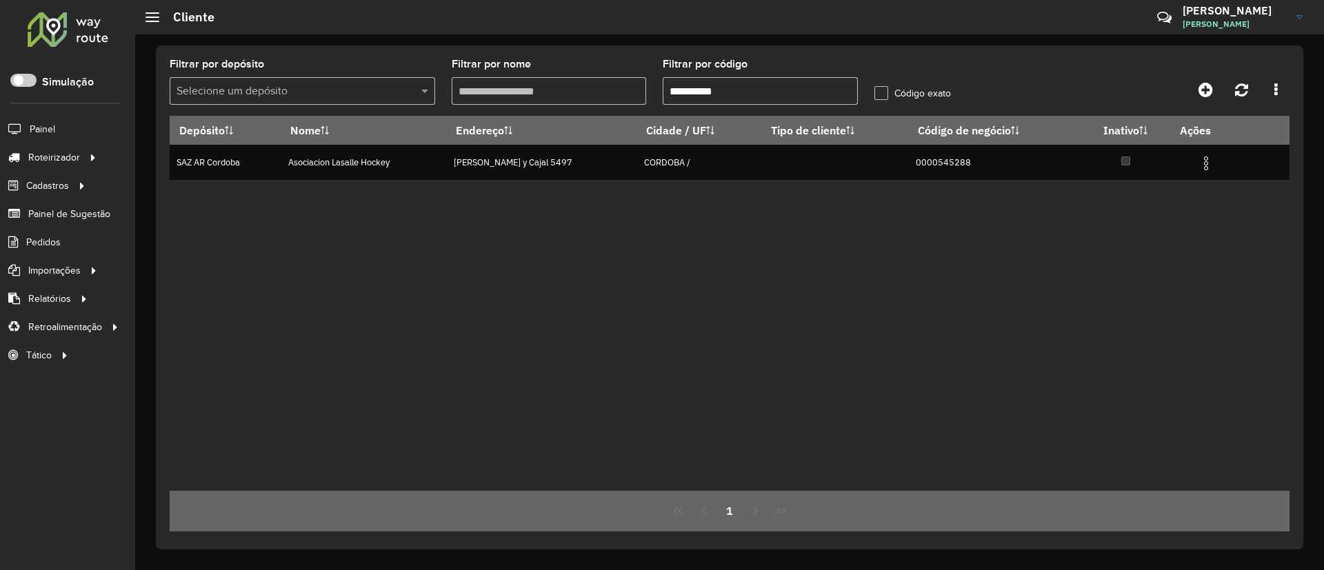
drag, startPoint x: 766, startPoint y: 88, endPoint x: 612, endPoint y: 63, distance: 155.9
click at [624, 64] on formly-group "**********" at bounding box center [584, 87] width 846 height 57
paste input "text"
type input "**********"
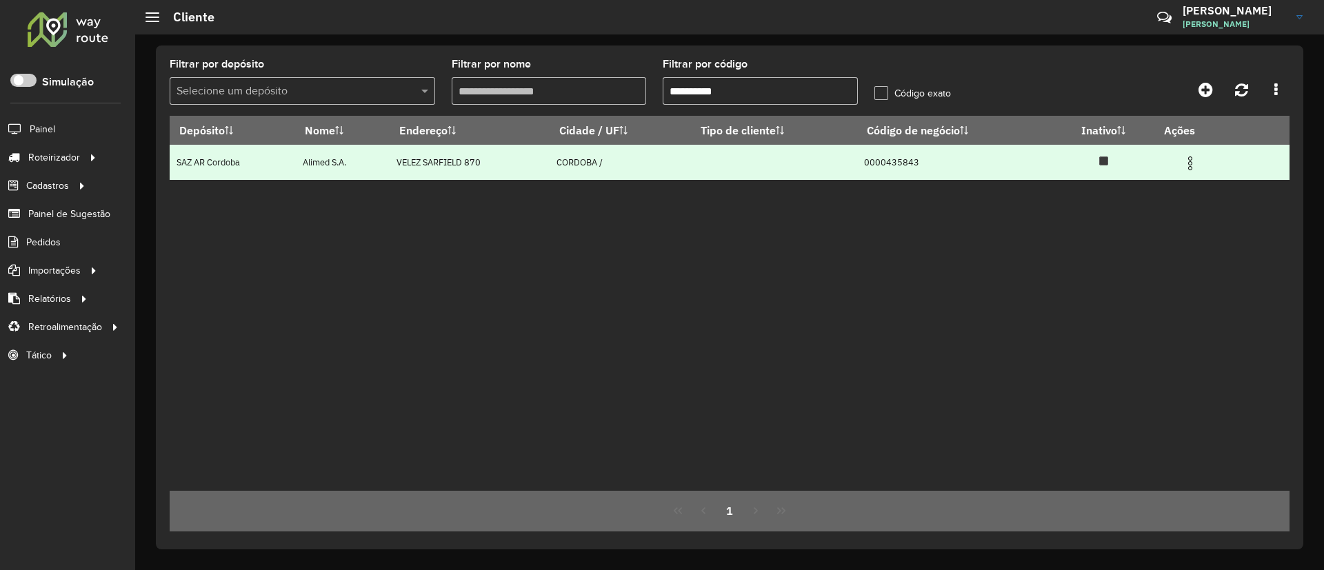
click at [878, 164] on img at bounding box center [1190, 163] width 17 height 17
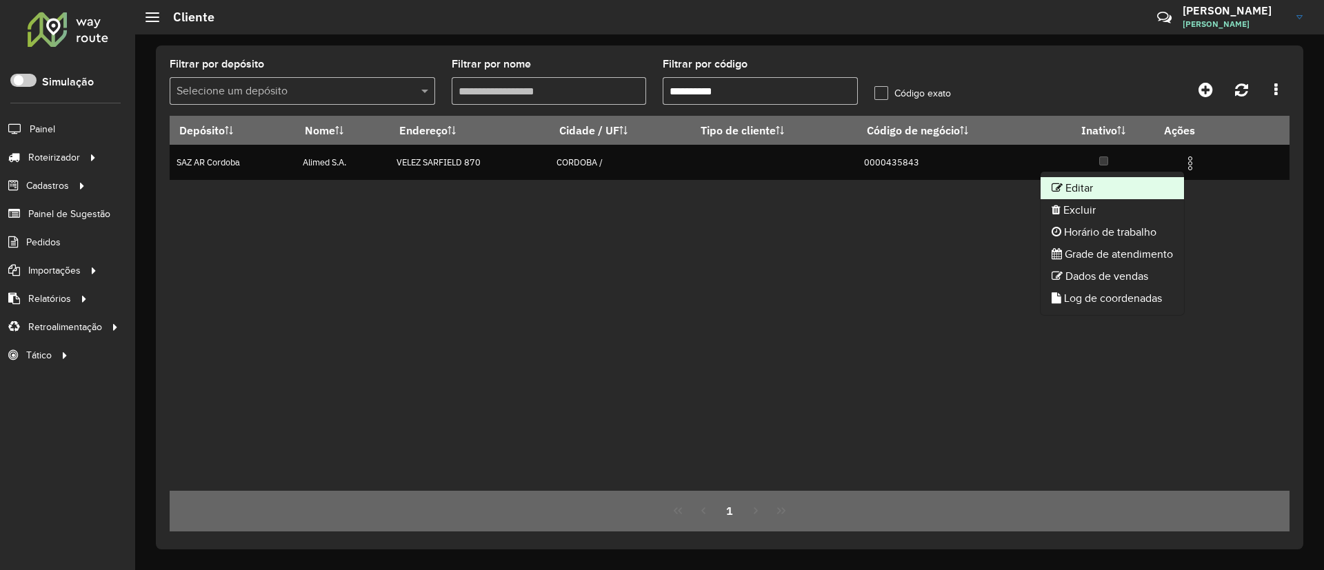
click at [878, 185] on li "Editar" at bounding box center [1112, 188] width 143 height 22
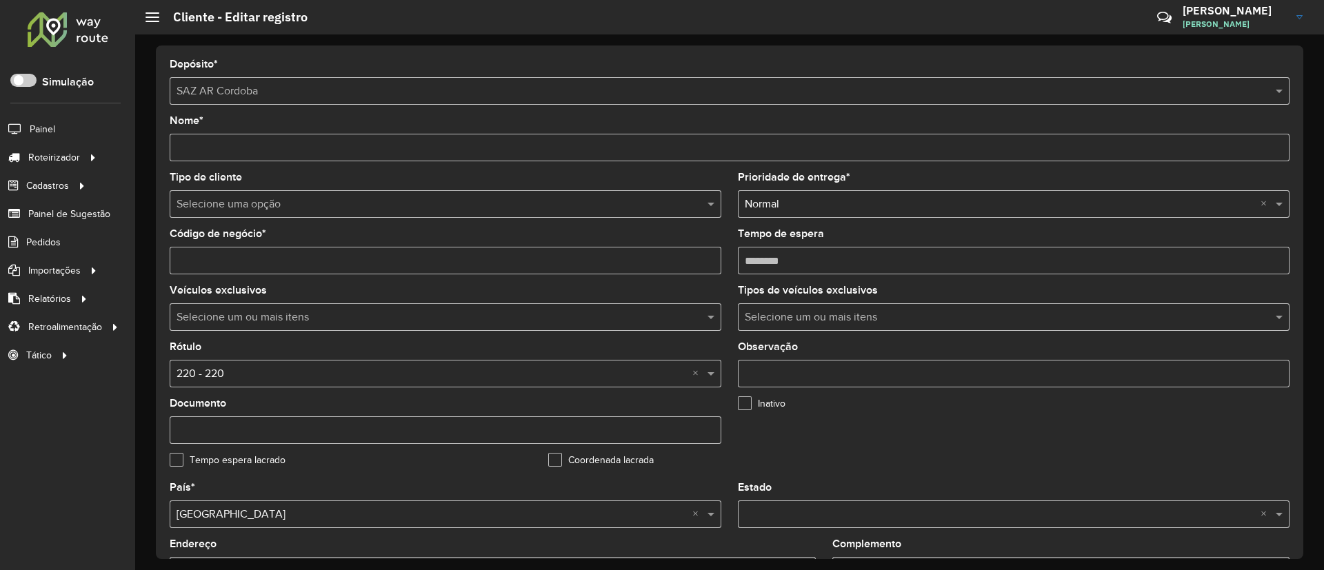
scroll to position [310, 0]
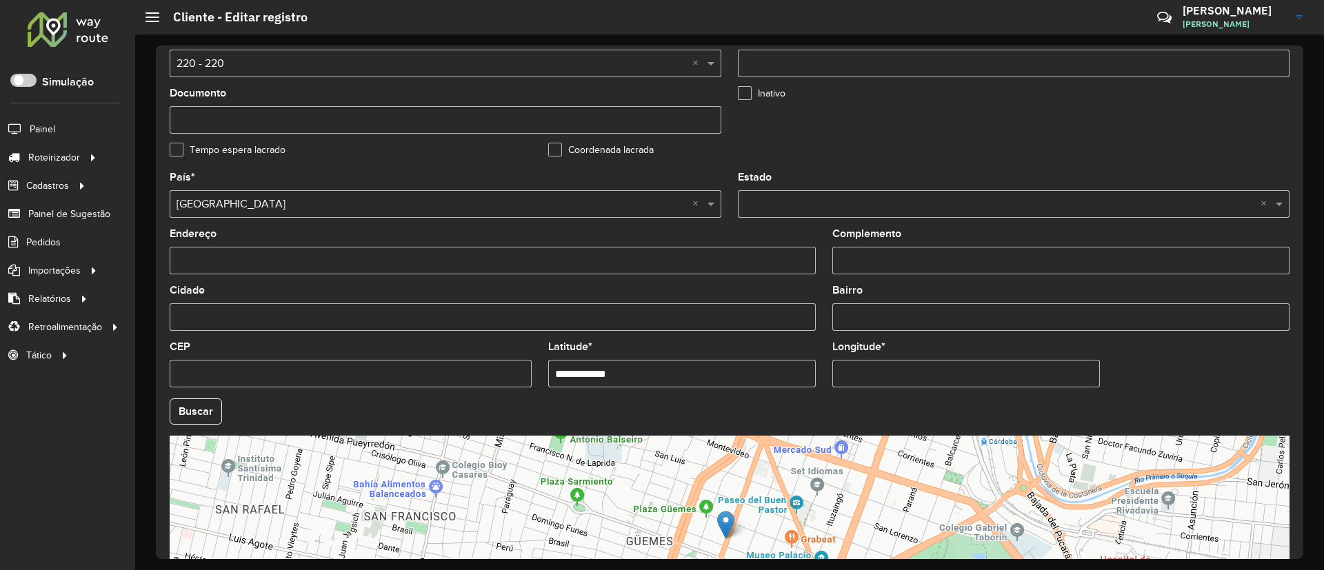
drag, startPoint x: 614, startPoint y: 357, endPoint x: 435, endPoint y: 360, distance: 179.4
click at [441, 359] on formly-group "**********" at bounding box center [729, 407] width 1137 height 470
paste input "text"
type input "**********"
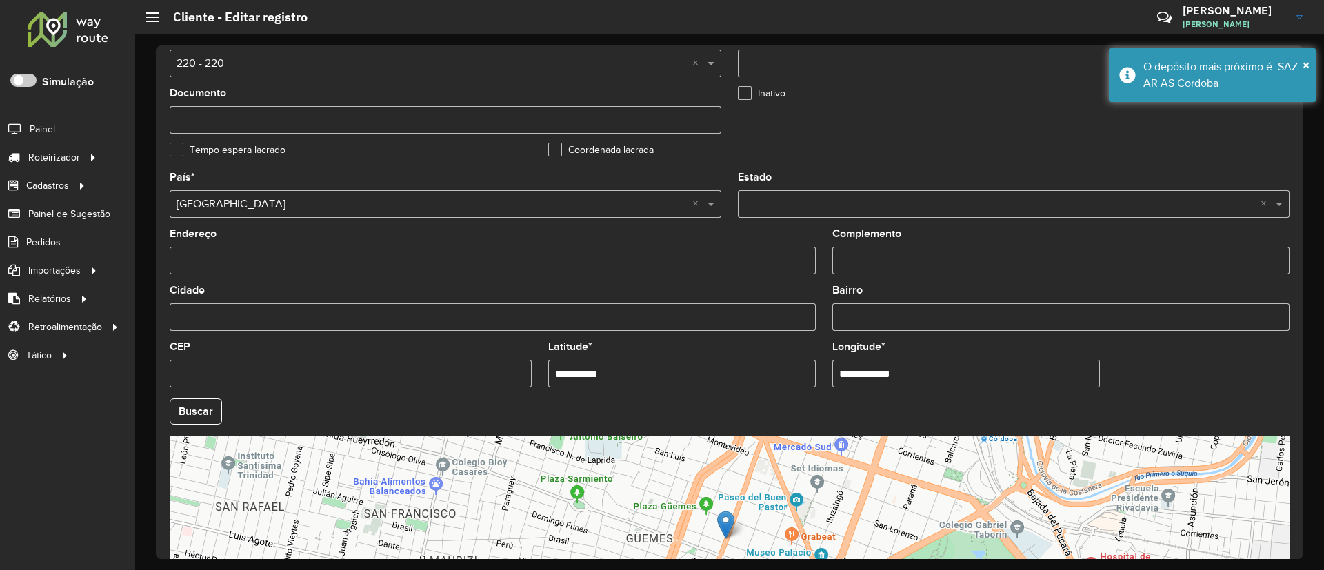
drag, startPoint x: 928, startPoint y: 376, endPoint x: 795, endPoint y: 358, distance: 133.6
click at [795, 358] on formly-group "**********" at bounding box center [729, 407] width 1137 height 470
paste input "text"
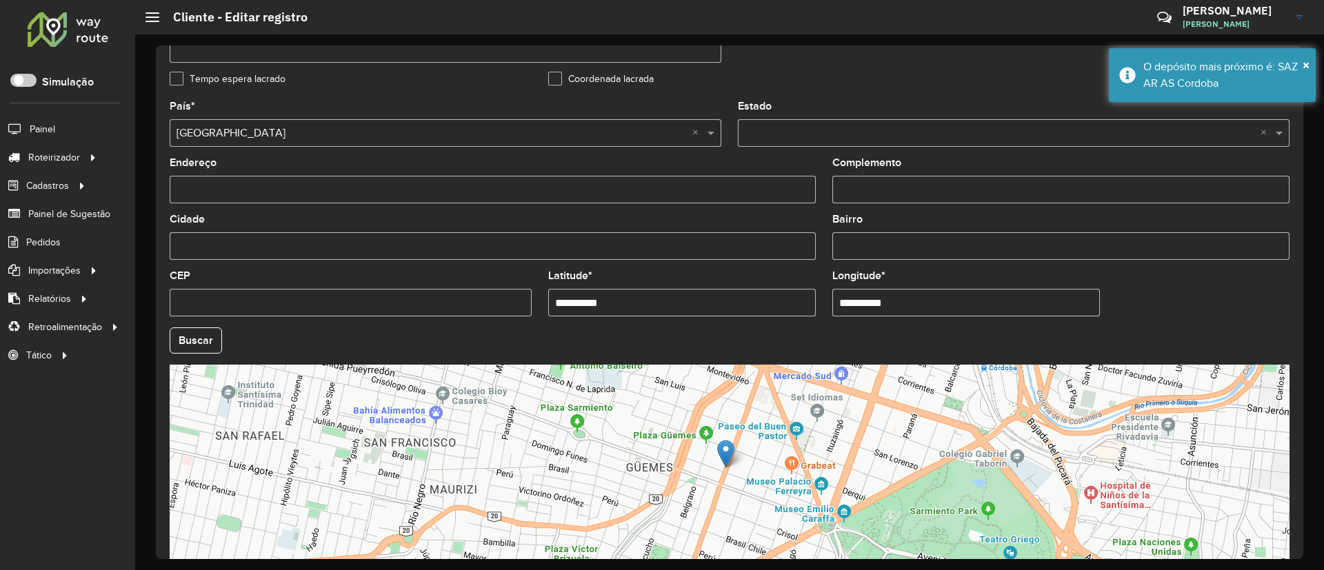
scroll to position [456, 0]
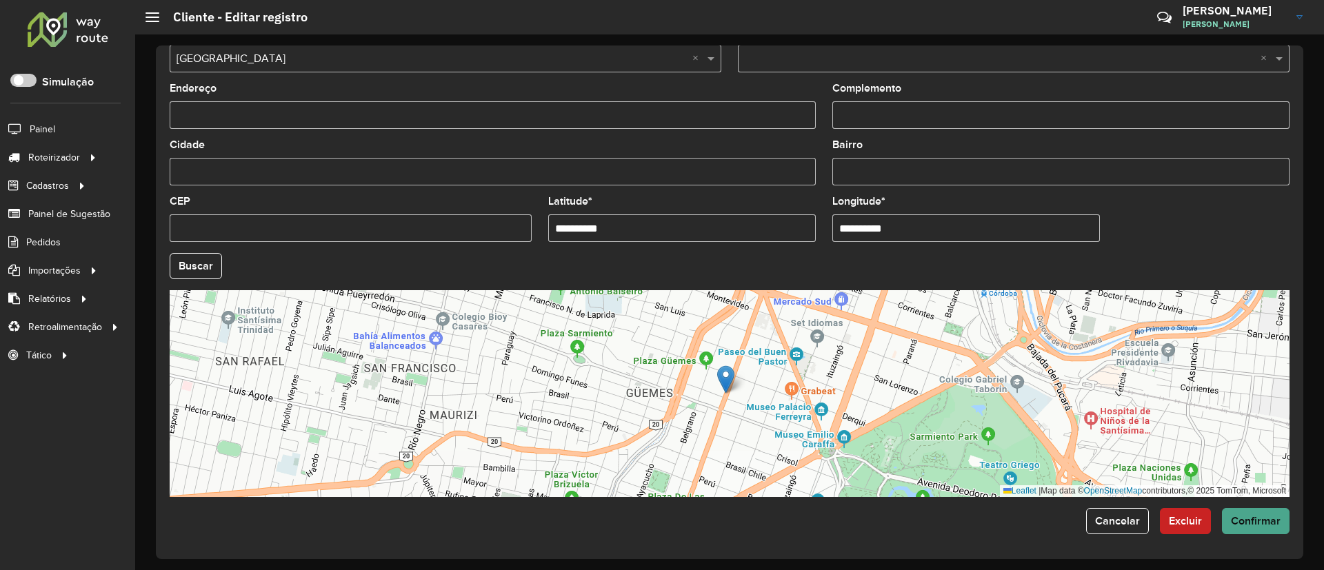
type input "**********"
click at [878, 379] on hb-app "Aguarde... Pop-up bloqueado! Seu navegador bloqueou automáticamente a abertura …" at bounding box center [662, 285] width 1324 height 570
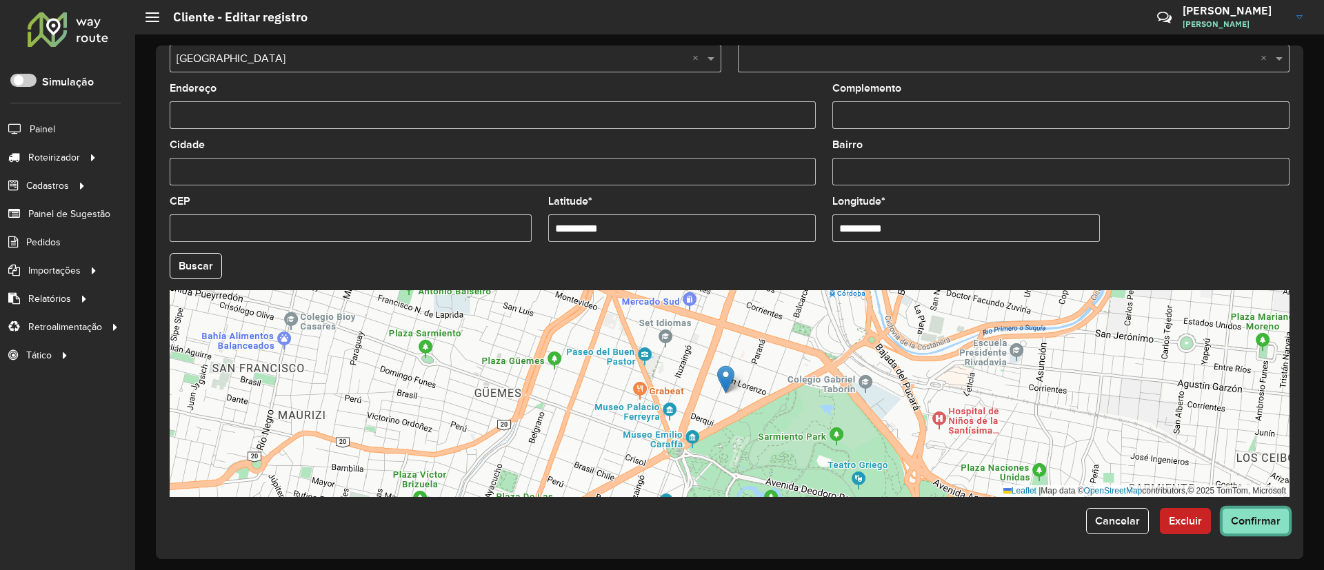
click at [878, 379] on span "Confirmar" at bounding box center [1256, 521] width 50 height 12
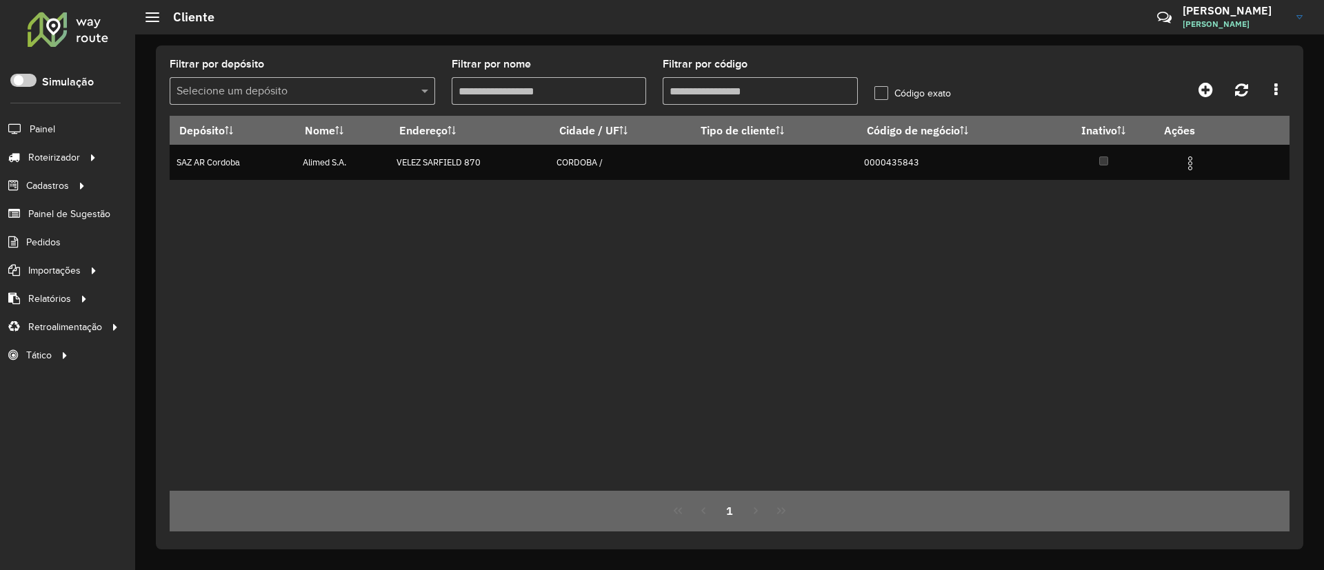
drag, startPoint x: 752, startPoint y: 83, endPoint x: 568, endPoint y: 66, distance: 185.7
click at [568, 66] on formly-group "Filtrar por depósito Selecione um depósito Filtrar por nome Filtrar por código …" at bounding box center [584, 87] width 846 height 57
type input "**********"
paste input "**********"
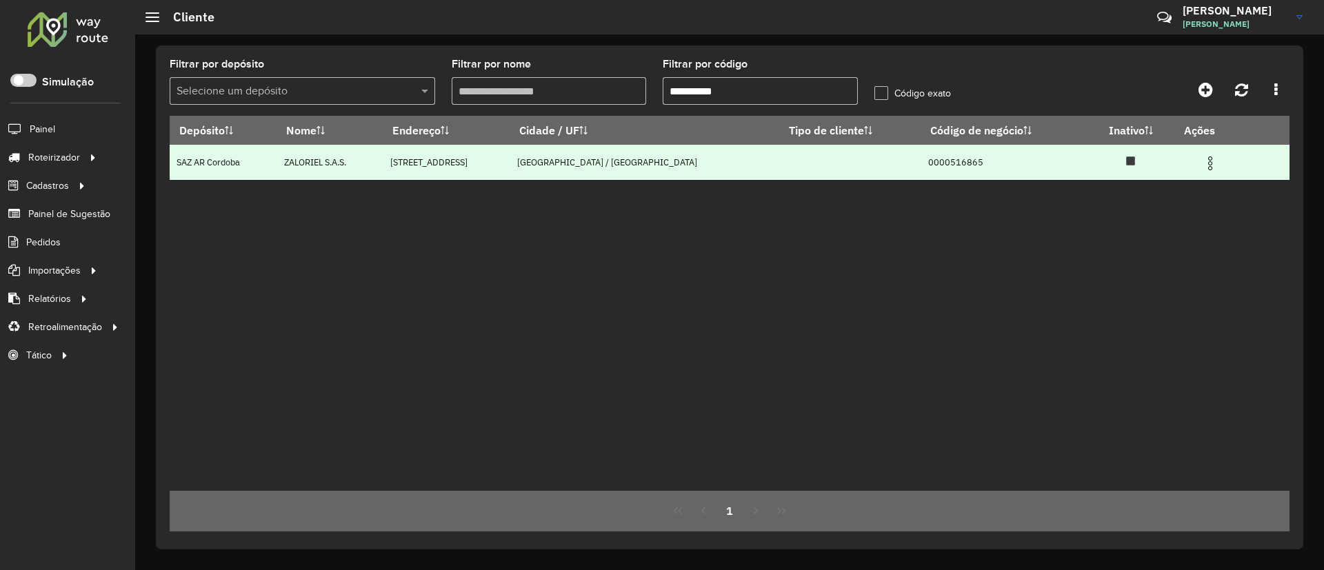
type input "**********"
click at [878, 168] on img at bounding box center [1210, 163] width 17 height 17
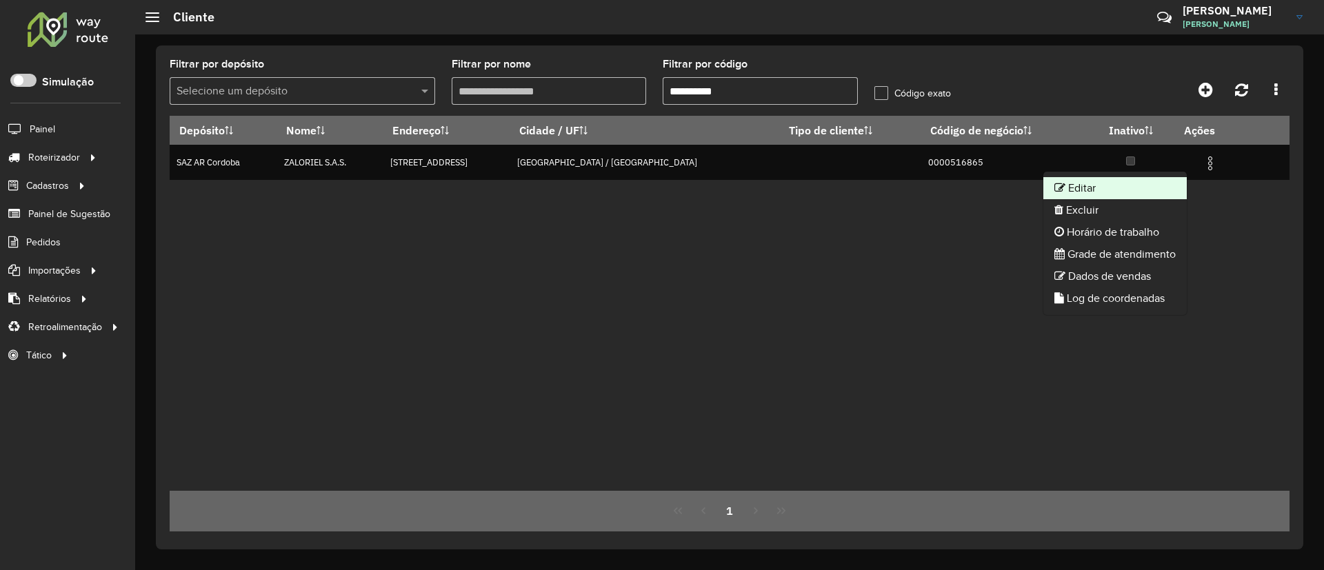
click at [878, 182] on li "Editar" at bounding box center [1115, 188] width 143 height 22
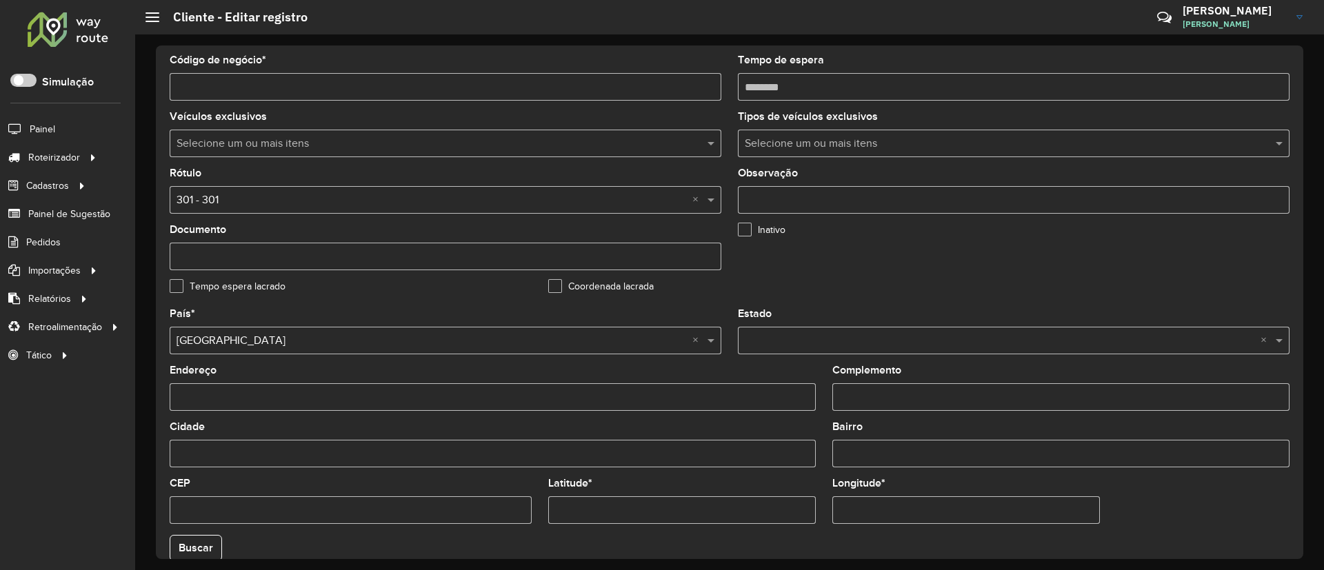
scroll to position [414, 0]
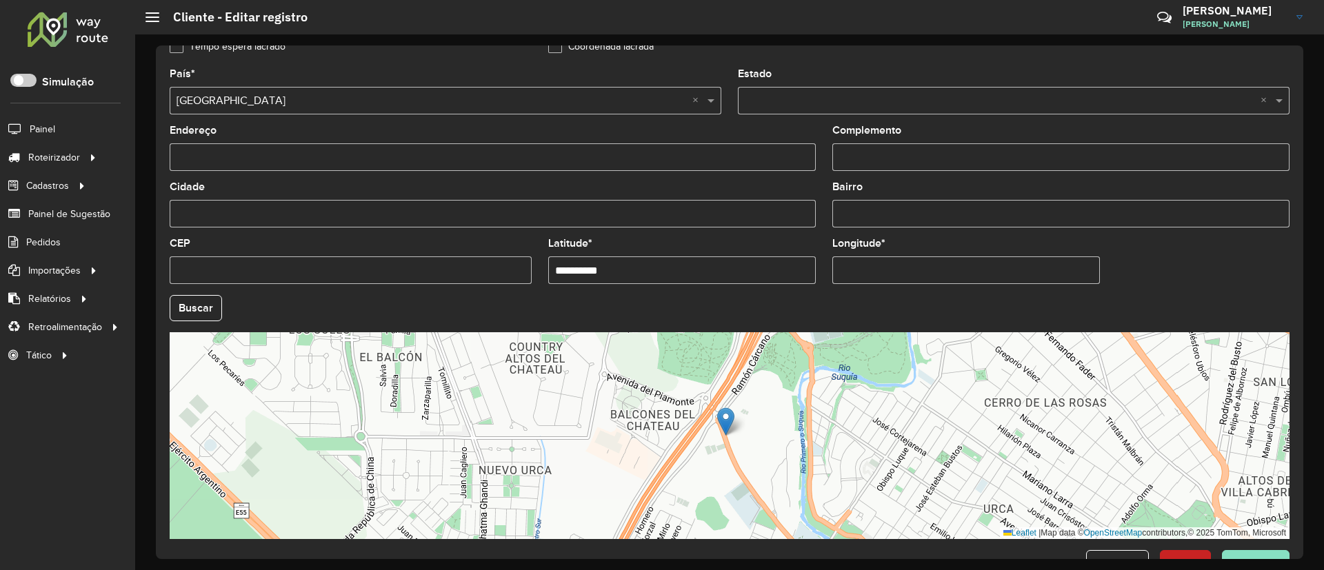
drag, startPoint x: 745, startPoint y: 261, endPoint x: 487, endPoint y: 263, distance: 258.0
click at [487, 263] on formly-group "**********" at bounding box center [729, 304] width 1137 height 470
paste input "text"
type input "**********"
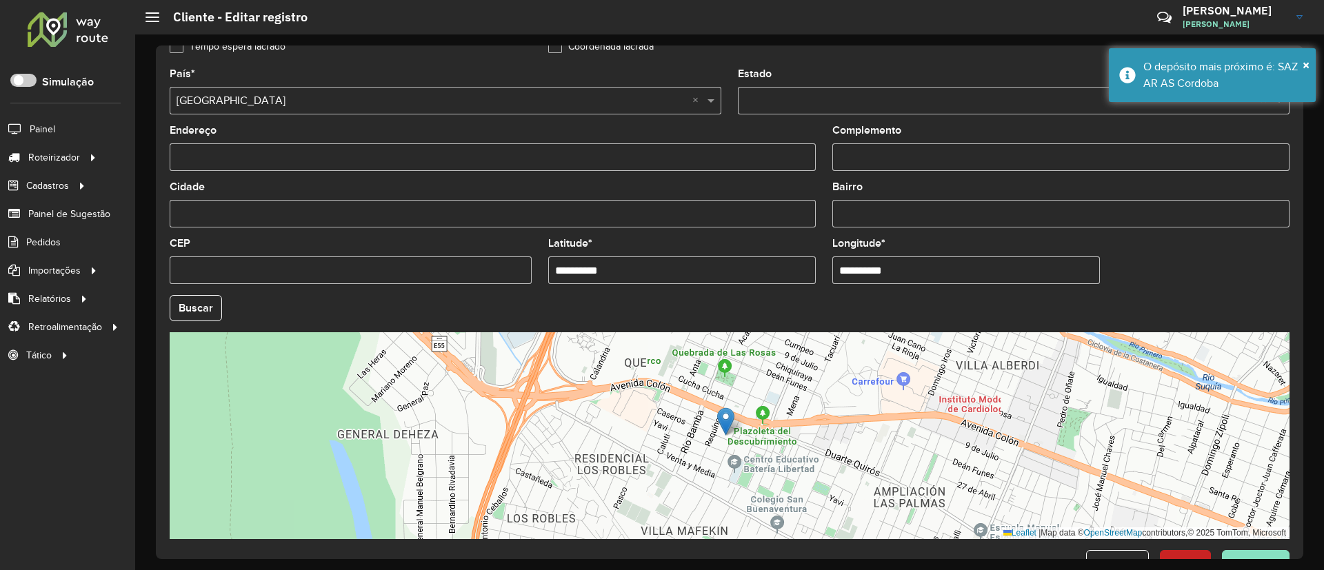
drag, startPoint x: 911, startPoint y: 261, endPoint x: 750, endPoint y: 250, distance: 161.1
click at [750, 250] on formly-group "**********" at bounding box center [729, 304] width 1137 height 470
paste input "text"
type input "**********"
click at [878, 289] on hb-app "Aguarde... Pop-up bloqueado! Seu navegador bloqueou automáticamente a abertura …" at bounding box center [662, 285] width 1324 height 570
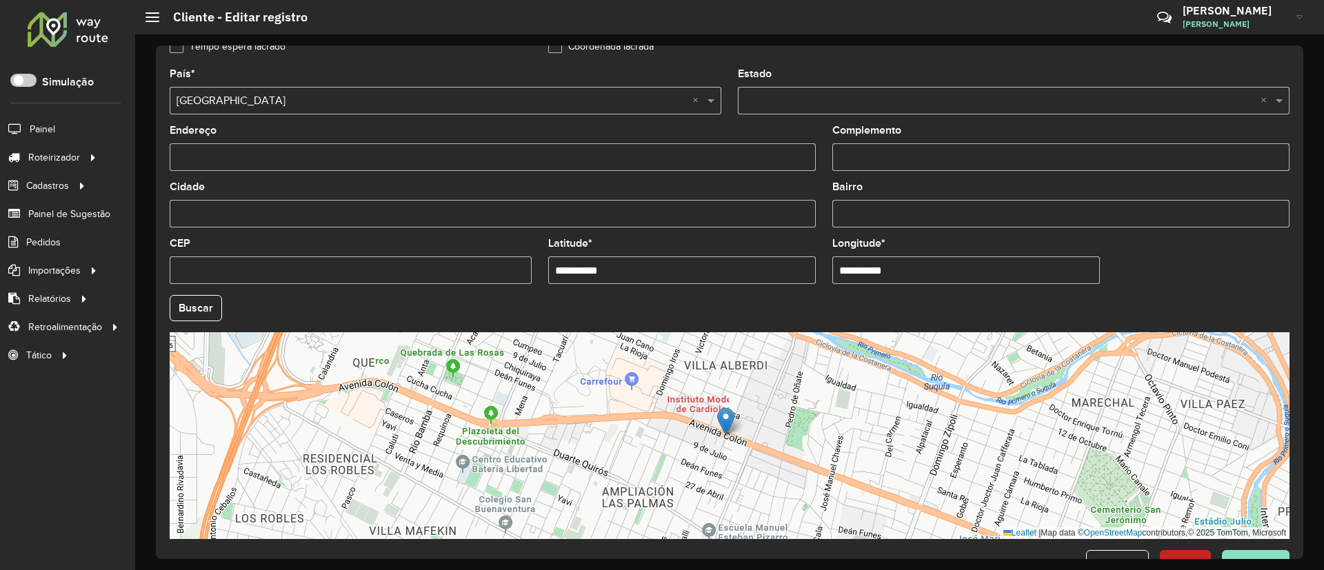
scroll to position [456, 0]
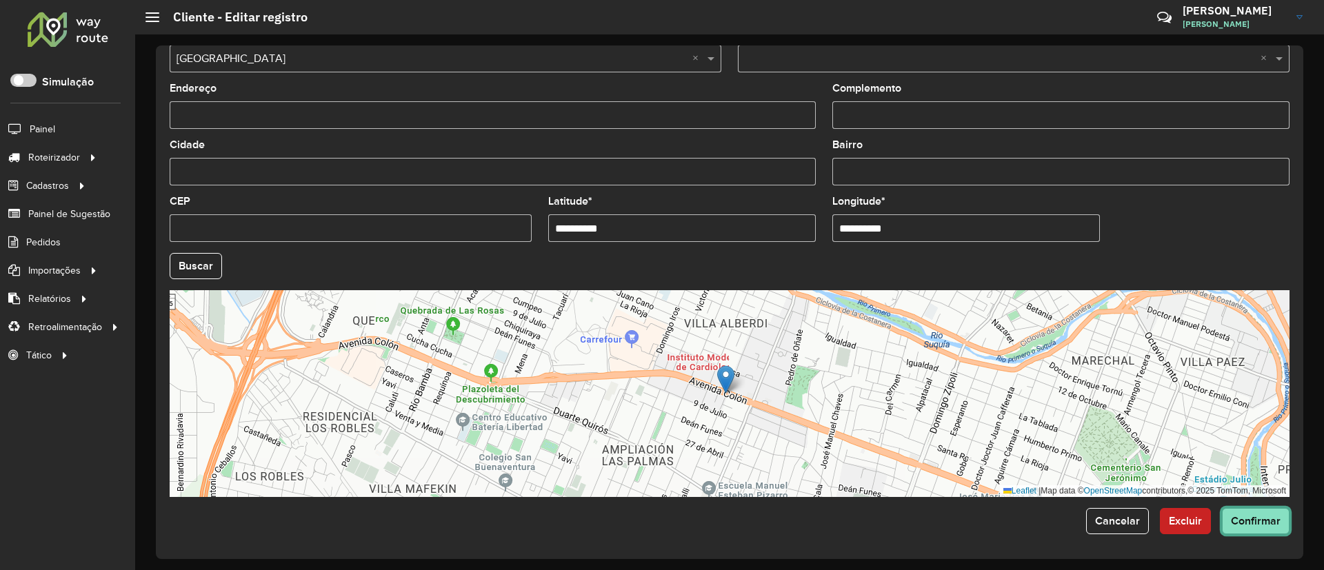
click at [878, 379] on span "Confirmar" at bounding box center [1256, 521] width 50 height 12
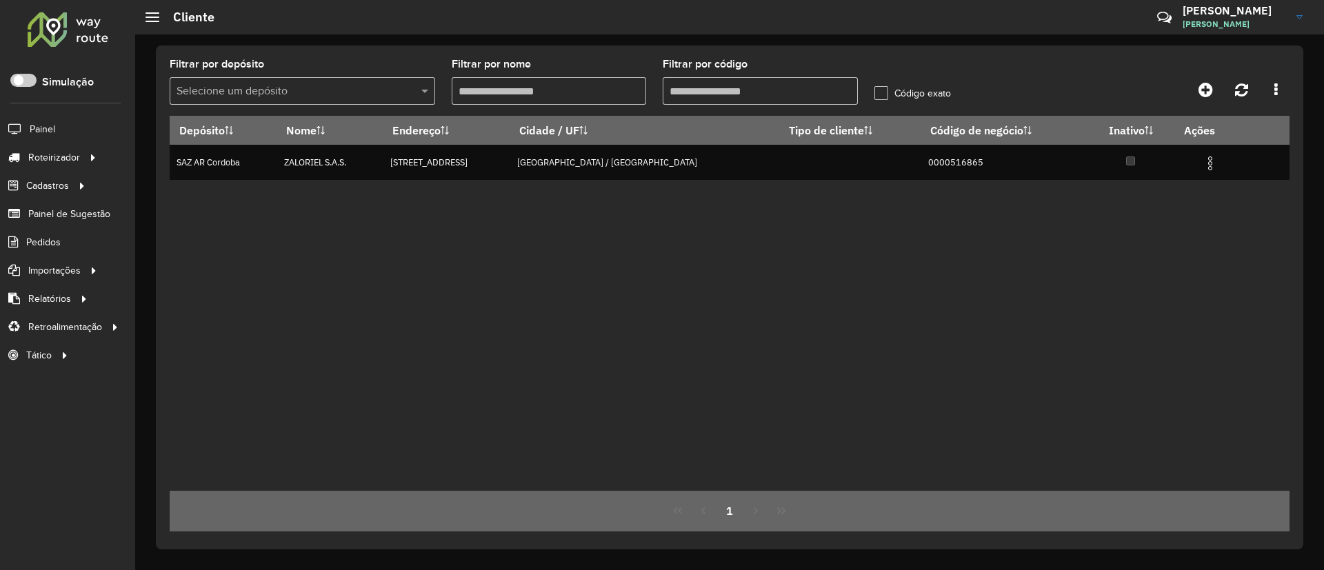
drag, startPoint x: 706, startPoint y: 84, endPoint x: 509, endPoint y: 60, distance: 198.7
click at [509, 60] on formly-group "Filtrar por depósito Selecione um depósito Filtrar por nome Filtrar por código …" at bounding box center [584, 87] width 846 height 57
type input "**********"
paste input "**********"
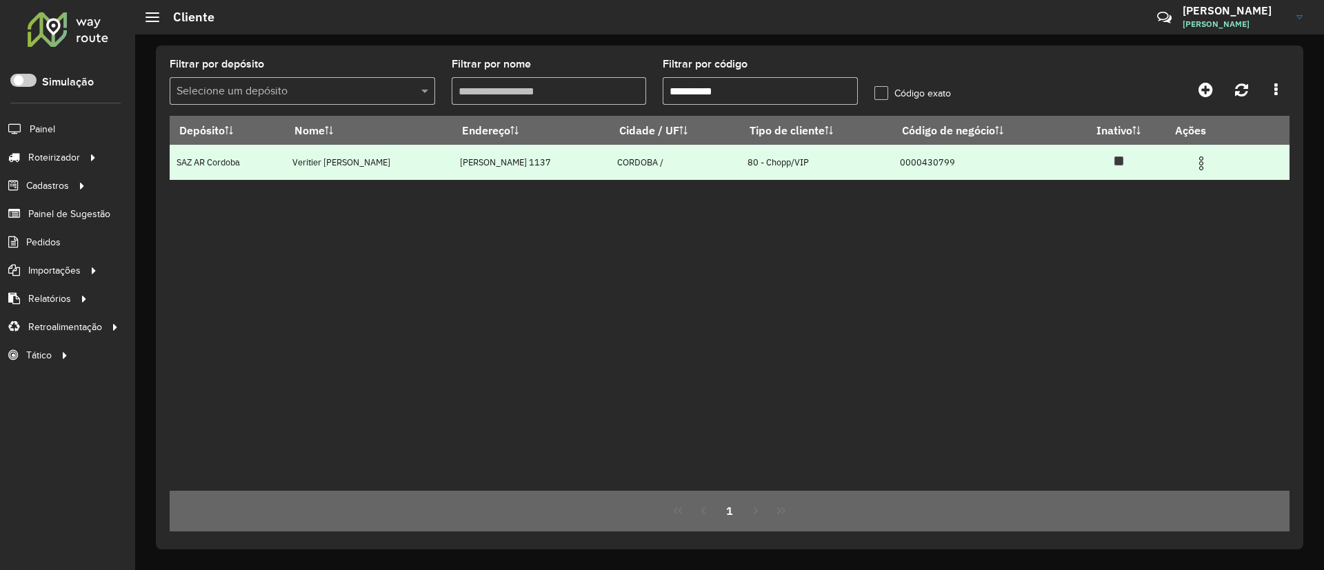
type input "**********"
click at [878, 161] on img at bounding box center [1201, 163] width 17 height 17
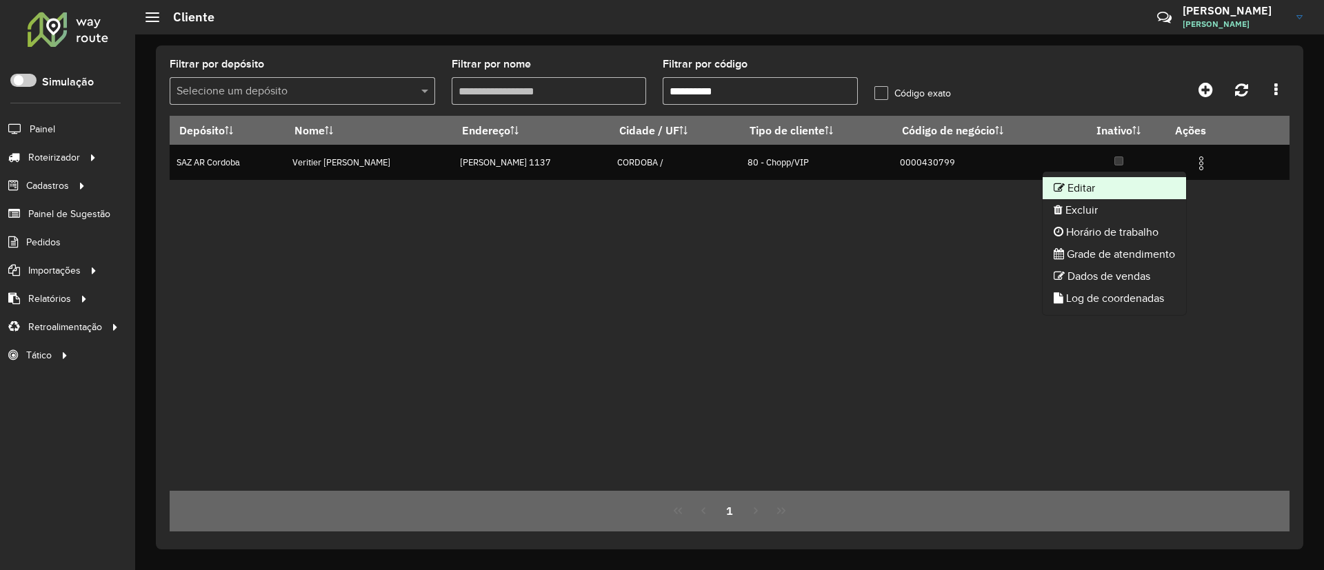
click at [878, 188] on li "Editar" at bounding box center [1114, 188] width 143 height 22
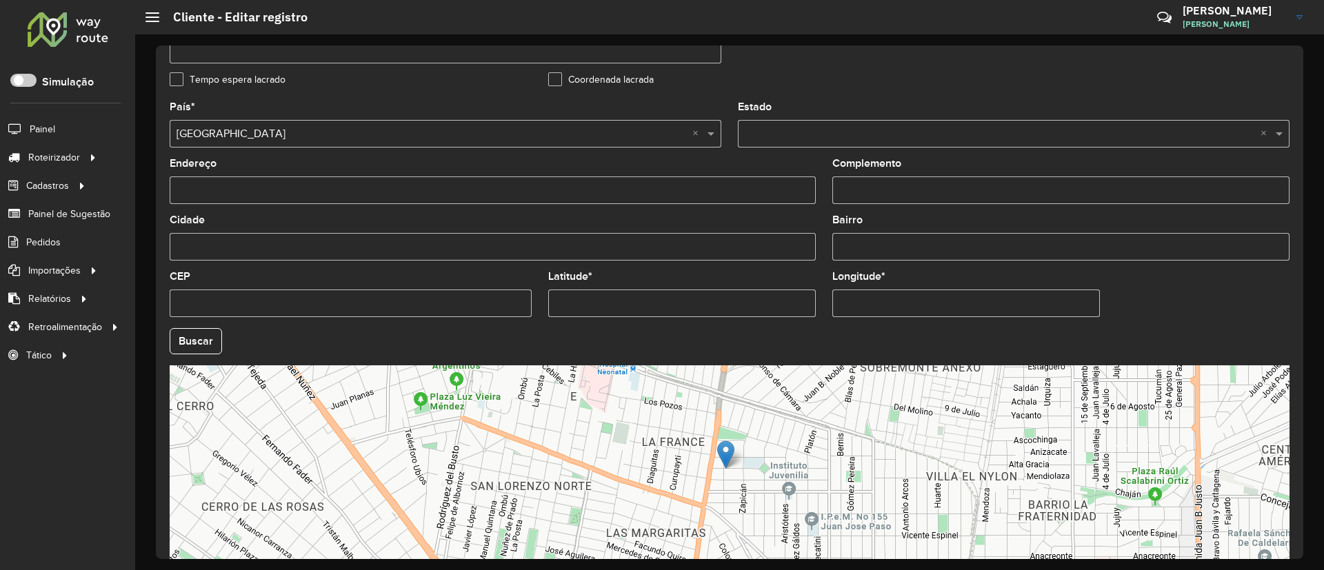
scroll to position [414, 0]
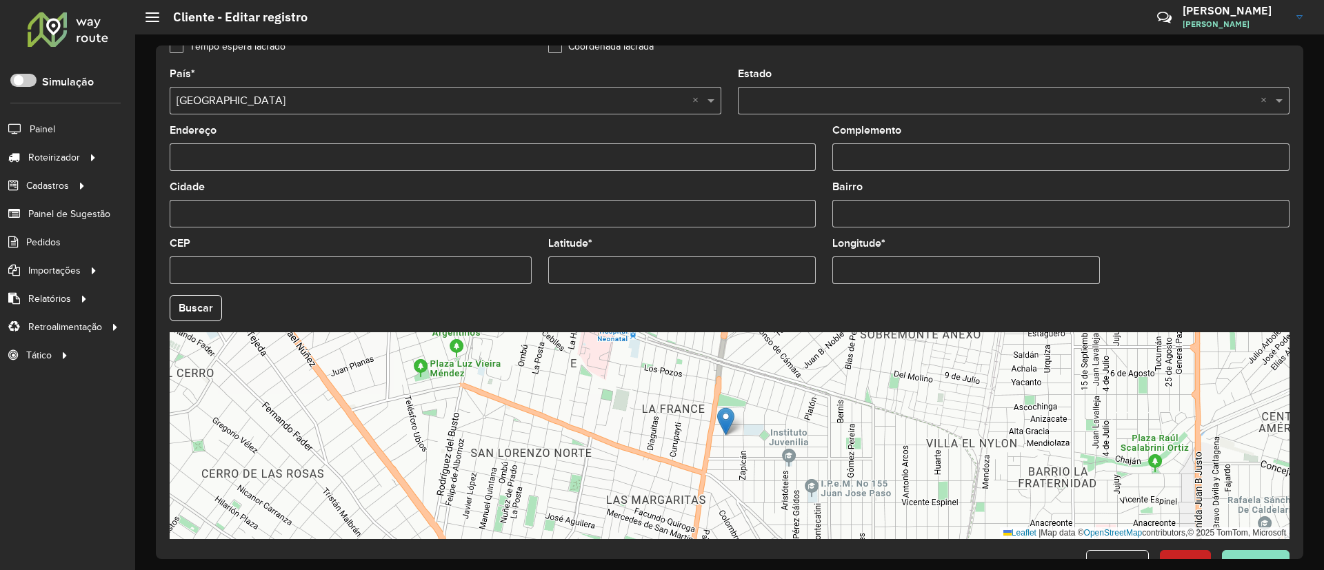
drag, startPoint x: 749, startPoint y: 270, endPoint x: 486, endPoint y: 259, distance: 263.0
click at [486, 259] on formly-group "País * Selecione uma opção × Argentina × Estado Selecione uma opção × × Endereç…" at bounding box center [729, 304] width 1137 height 470
paste input "text"
type input "*********"
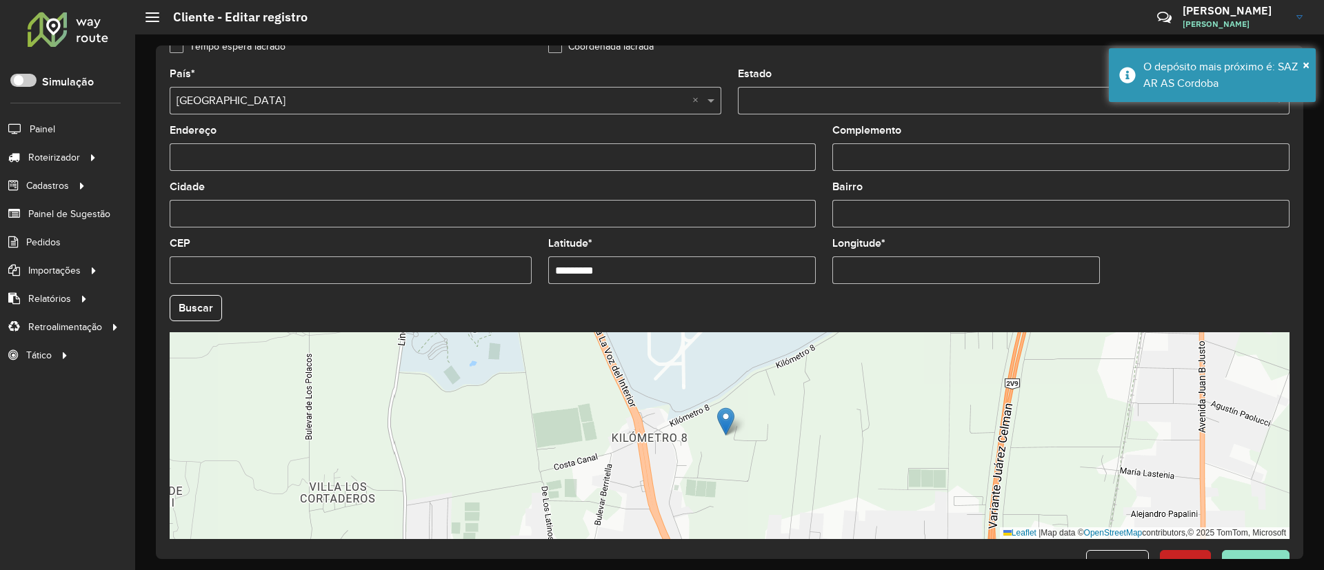
drag, startPoint x: 929, startPoint y: 279, endPoint x: 787, endPoint y: 259, distance: 143.4
click at [788, 259] on formly-group "País * Selecione uma opção × Argentina × Estado Selecione uma opção × × Endereç…" at bounding box center [729, 304] width 1137 height 470
paste input "text"
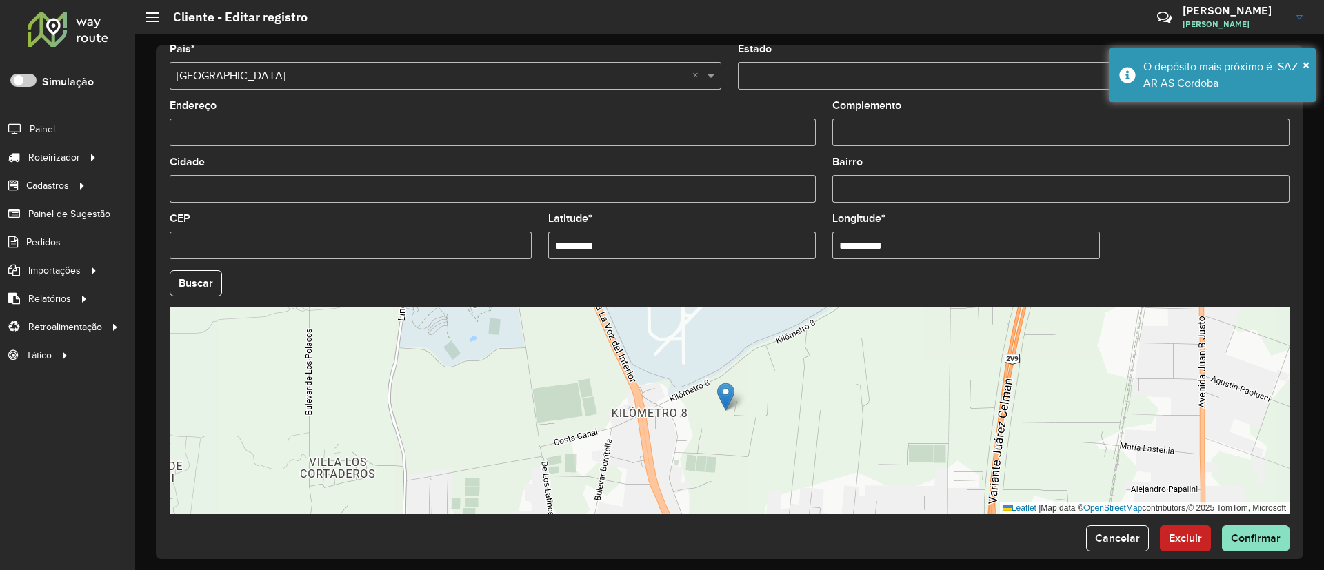
scroll to position [456, 0]
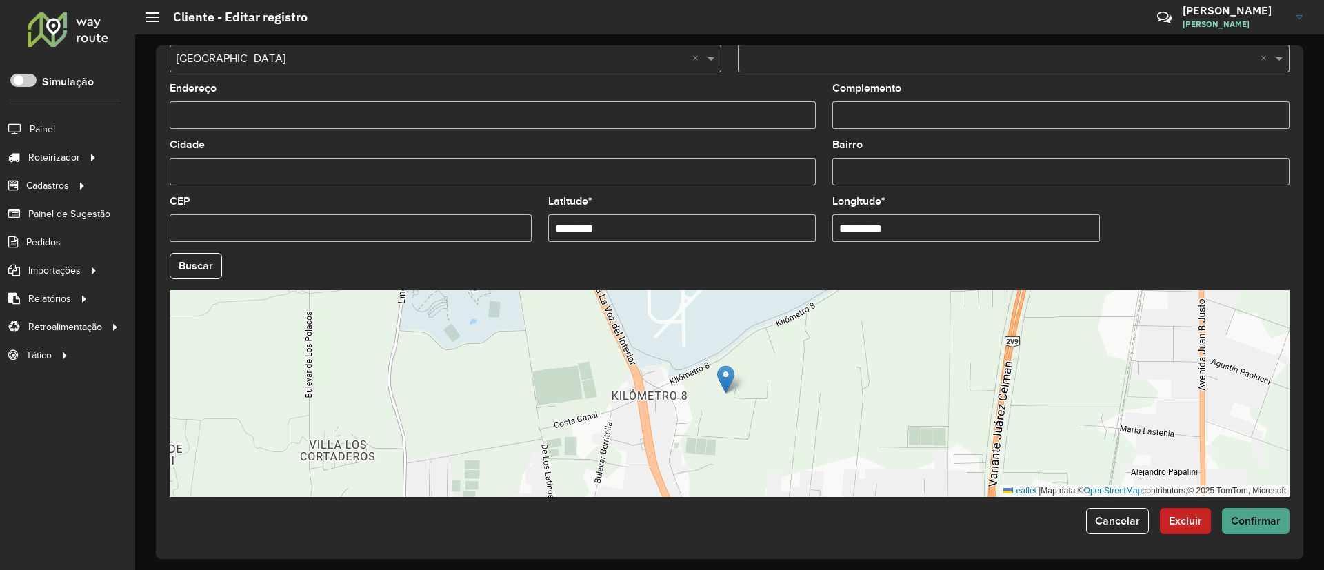
type input "**********"
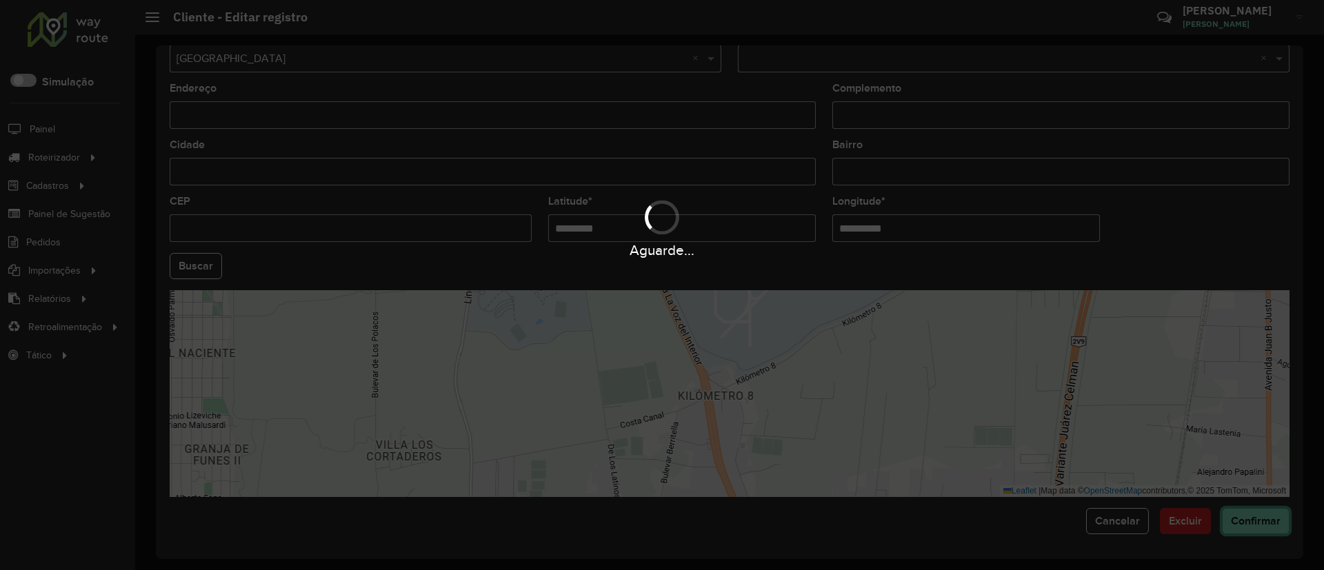
click at [878, 379] on hb-app "Aguarde... Pop-up bloqueado! Seu navegador bloqueou automáticamente a abertura …" at bounding box center [662, 285] width 1324 height 570
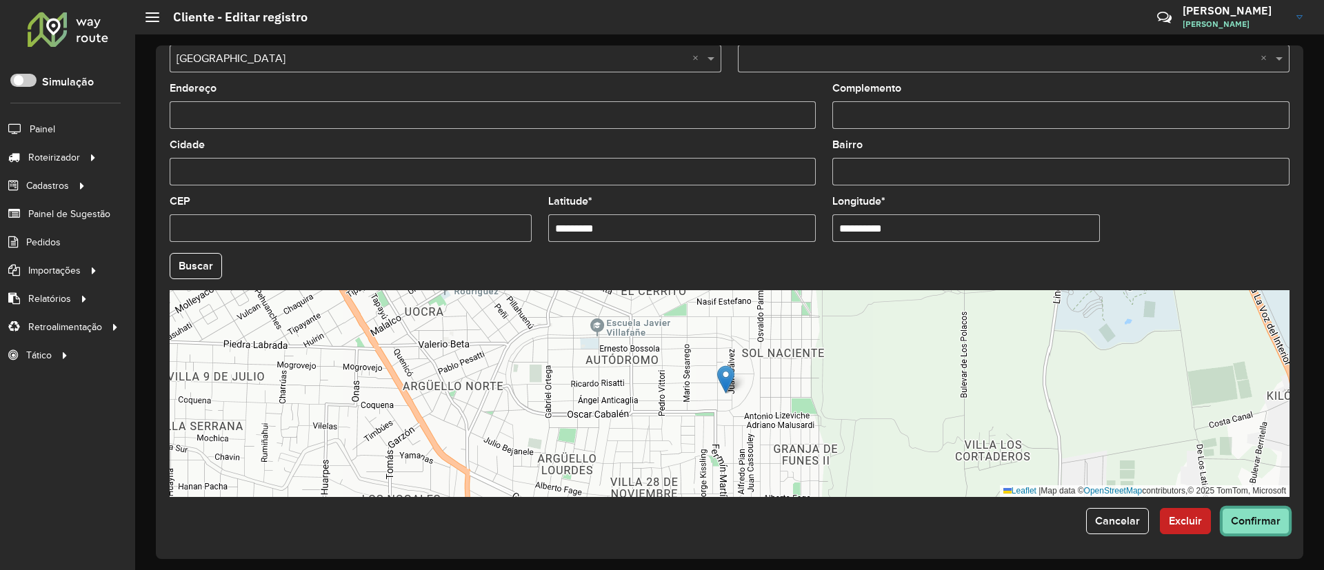
click at [878, 379] on span "Confirmar" at bounding box center [1256, 521] width 50 height 12
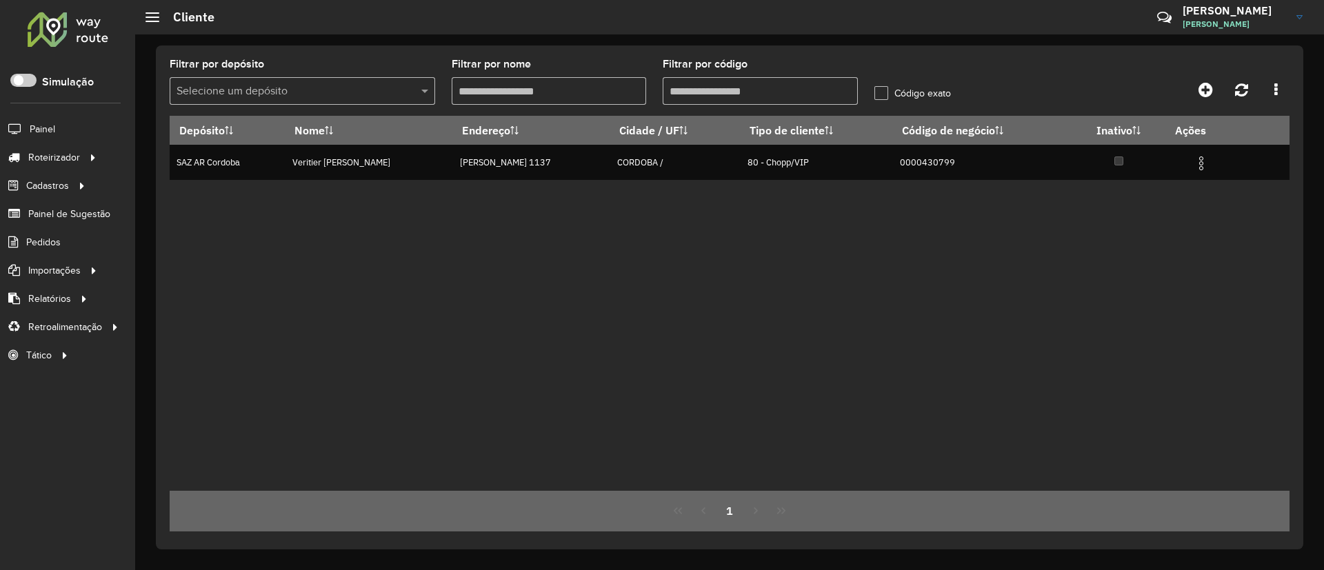
drag, startPoint x: 801, startPoint y: 85, endPoint x: 514, endPoint y: 79, distance: 287.7
click at [514, 79] on formly-group "Filtrar por depósito Selecione um depósito Filtrar por nome Filtrar por código …" at bounding box center [584, 87] width 846 height 57
type input "**********"
paste input "**********"
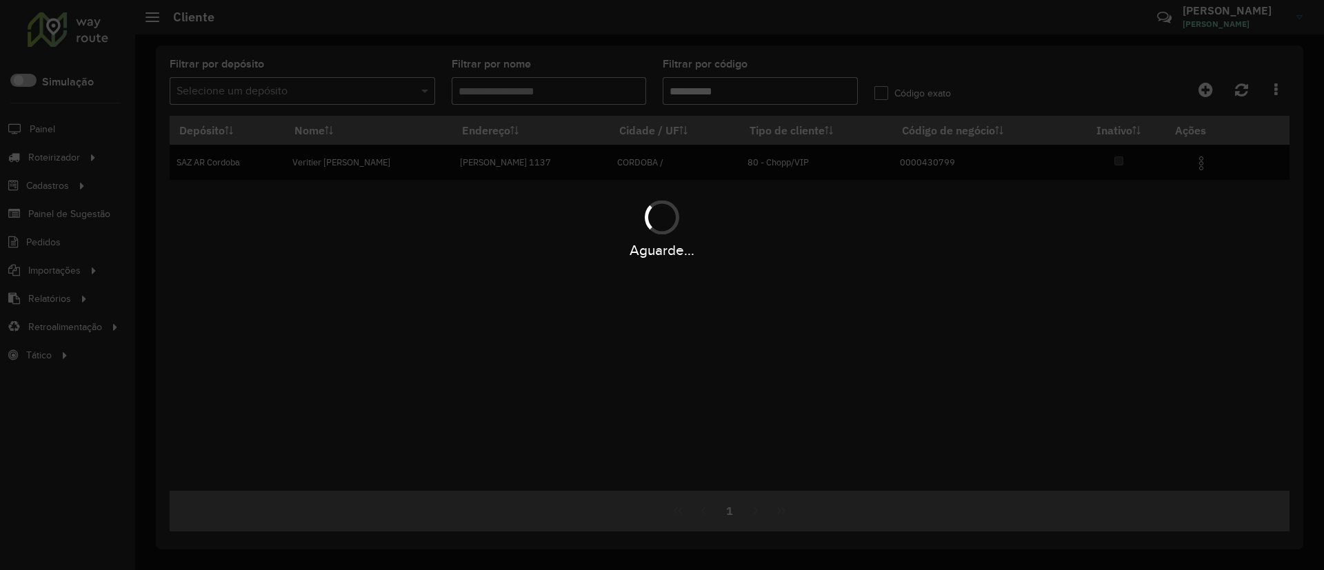
type input "**********"
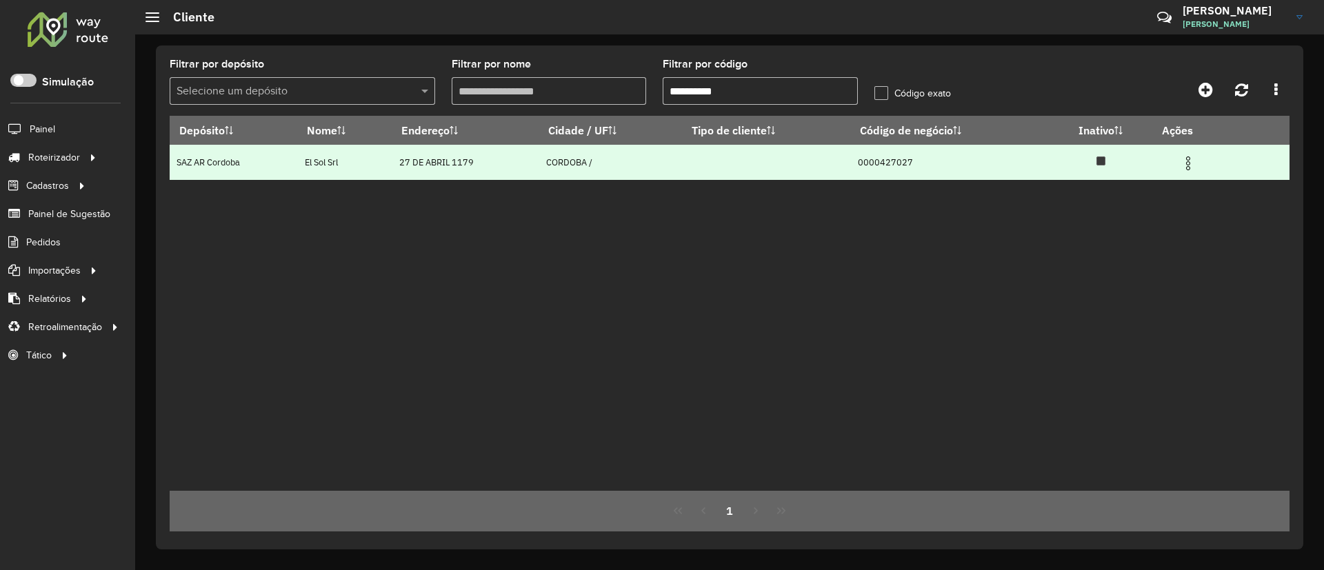
click at [878, 167] on img at bounding box center [1188, 163] width 17 height 17
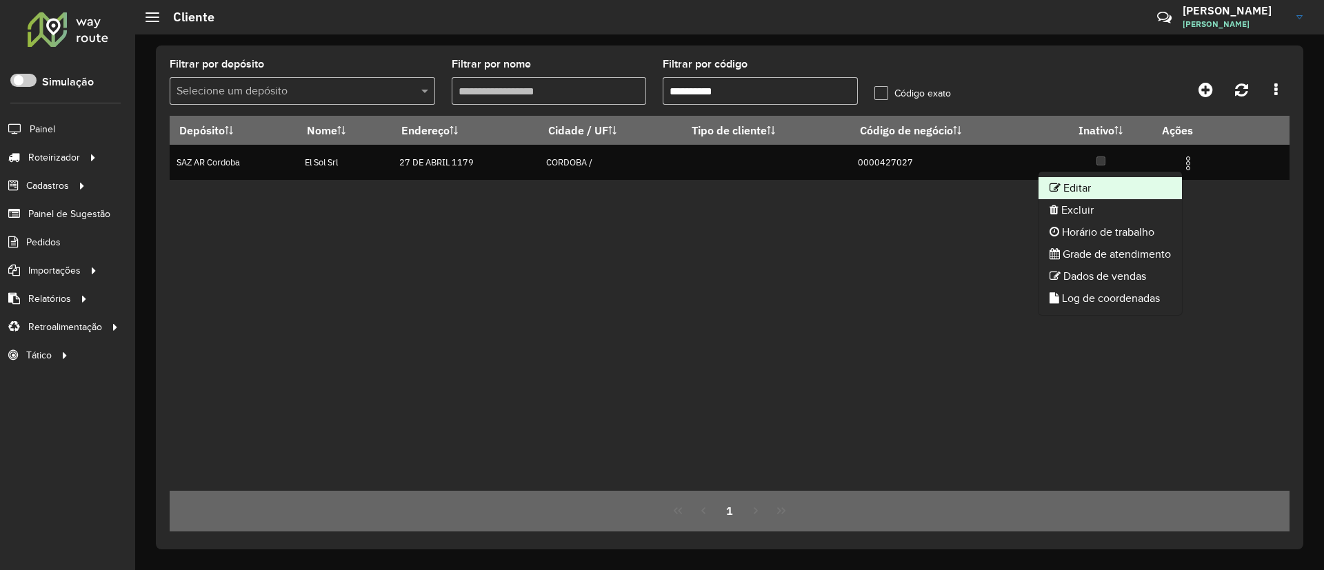
click at [878, 185] on li "Editar" at bounding box center [1110, 188] width 143 height 22
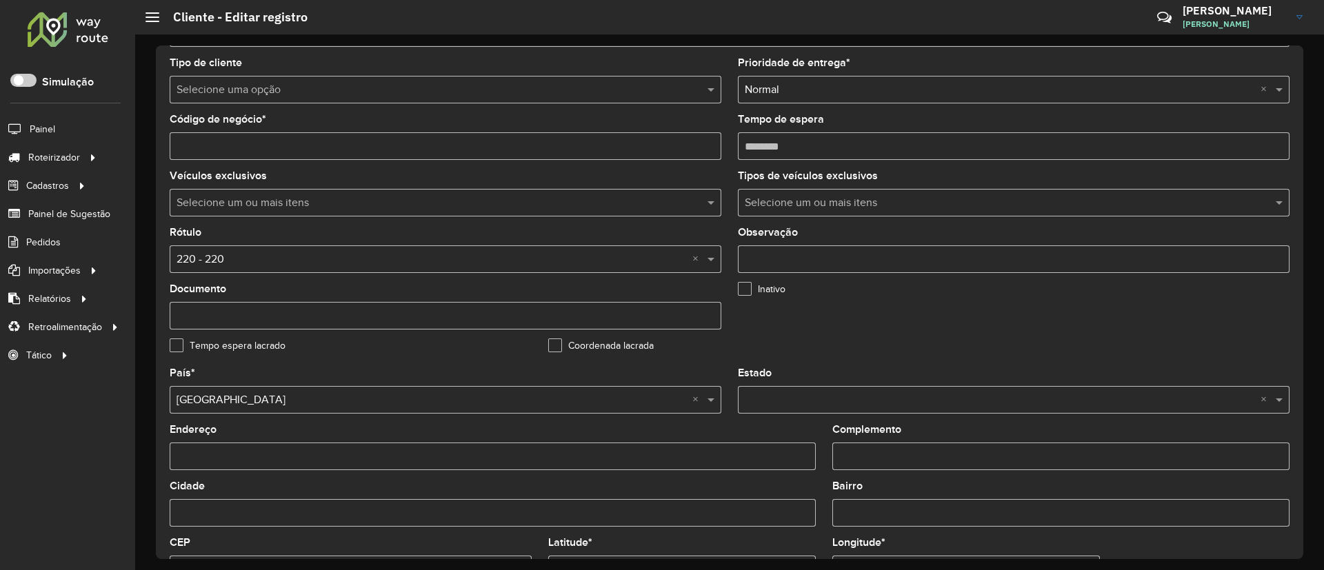
scroll to position [310, 0]
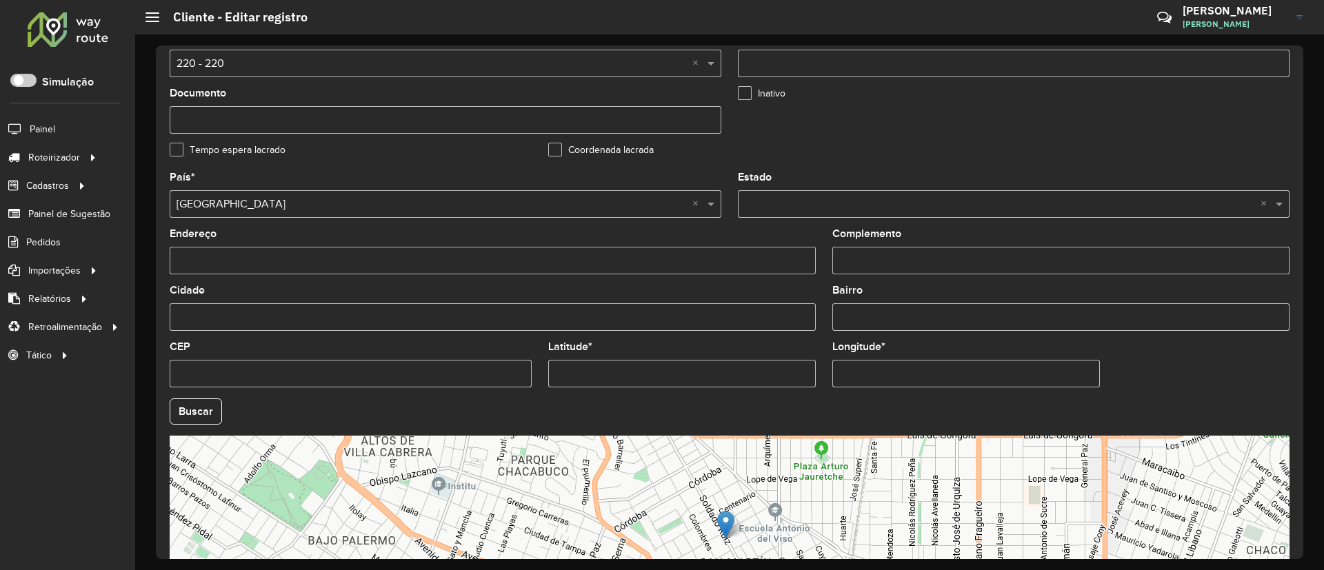
drag, startPoint x: 606, startPoint y: 366, endPoint x: 434, endPoint y: 363, distance: 172.4
click at [435, 363] on formly-group "País * Selecione uma opção × Argentina × Estado Selecione uma opção × × Endereç…" at bounding box center [729, 407] width 1137 height 470
paste input "text"
type input "**********"
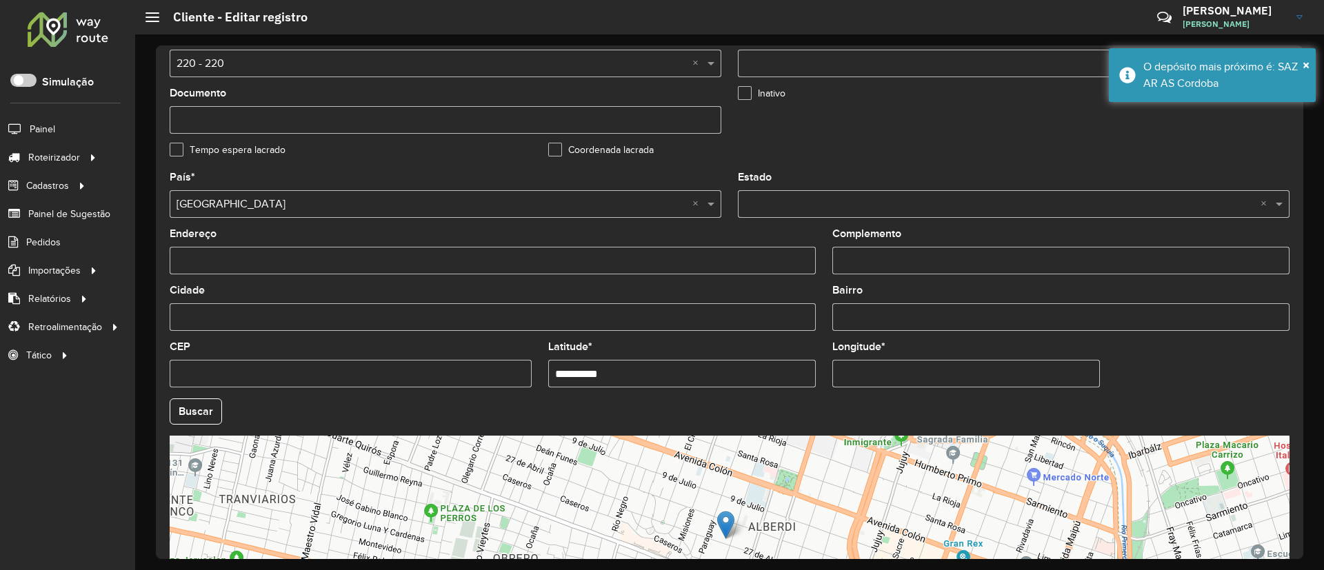
drag, startPoint x: 855, startPoint y: 366, endPoint x: 761, endPoint y: 378, distance: 94.6
click at [761, 378] on formly-group "**********" at bounding box center [729, 407] width 1137 height 470
paste input "text"
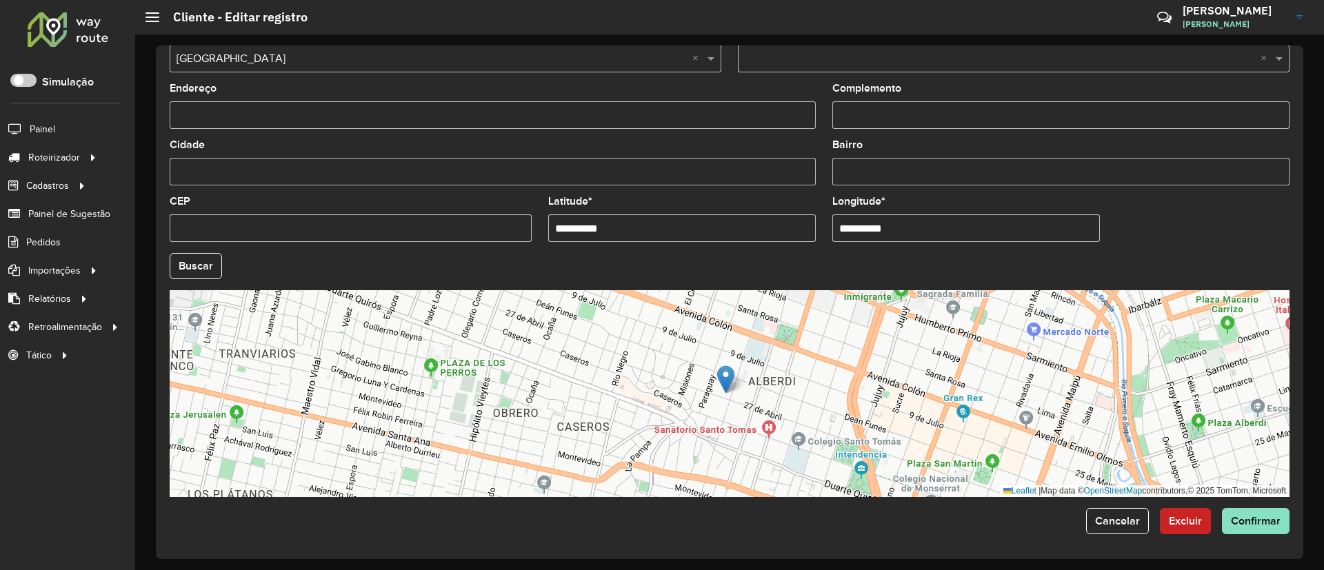
type input "**********"
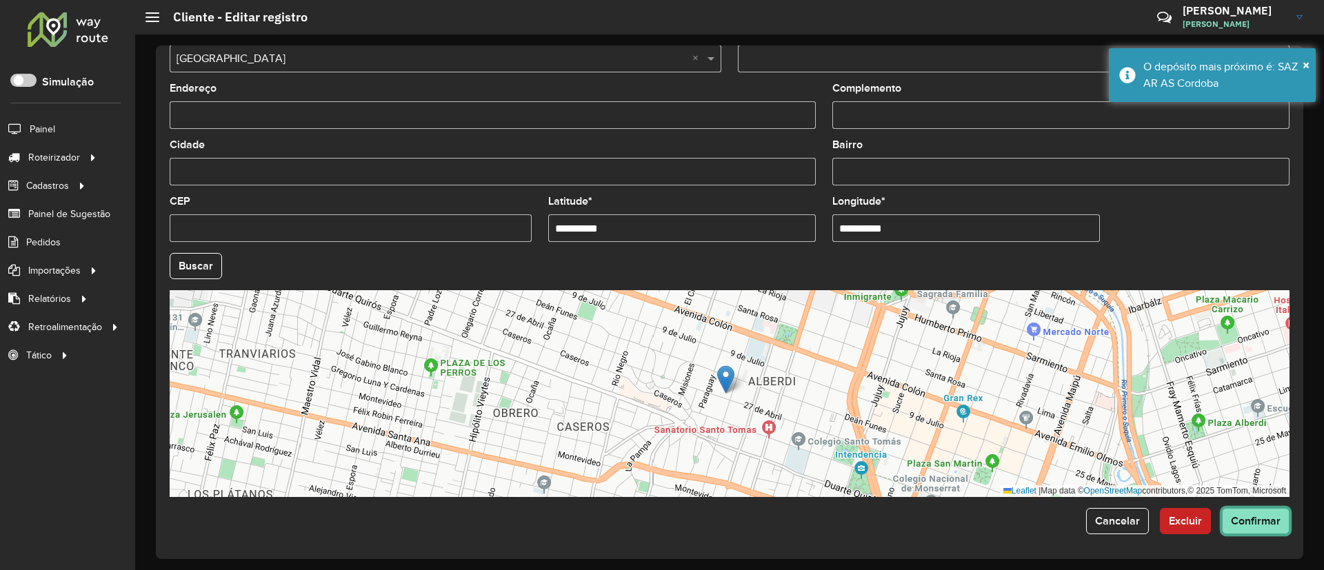
click at [878, 379] on hb-app "Aguarde... Pop-up bloqueado! Seu navegador bloqueou automáticamente a abertura …" at bounding box center [662, 285] width 1324 height 570
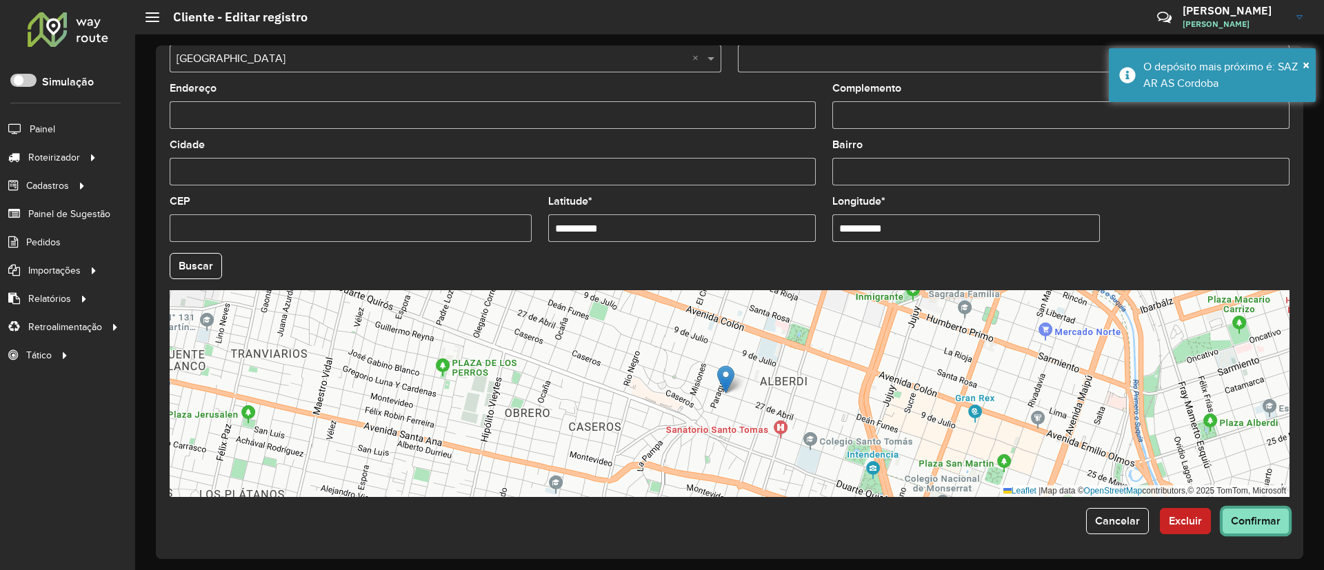
click at [878, 379] on span "Confirmar" at bounding box center [1256, 521] width 50 height 12
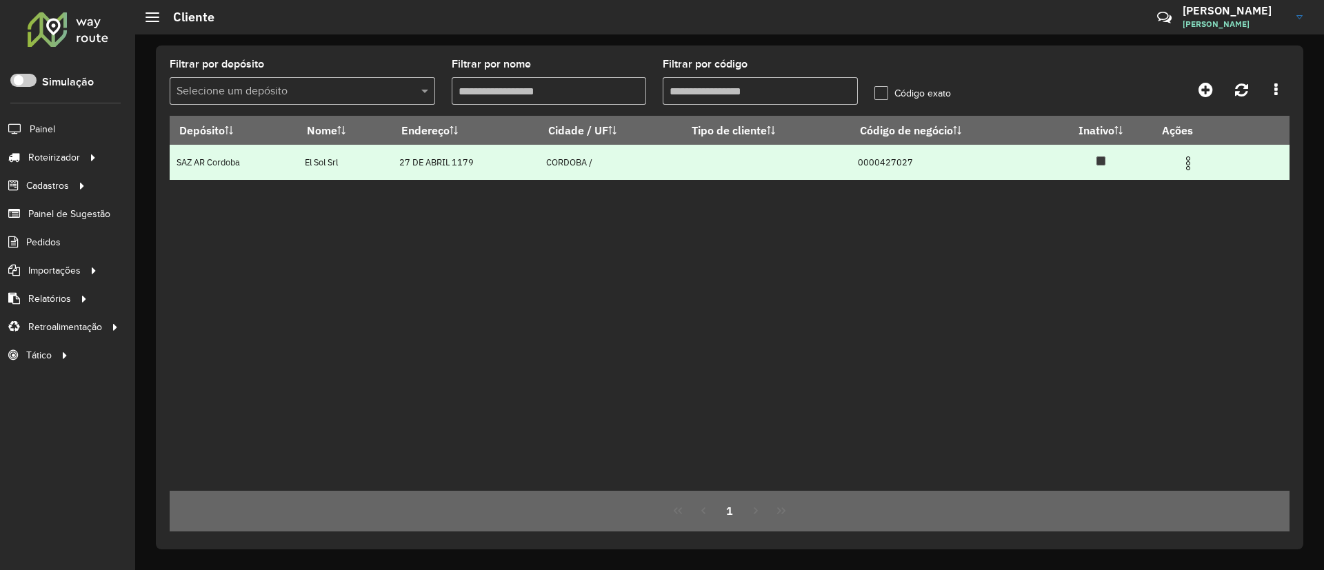
click at [878, 168] on img at bounding box center [1188, 163] width 17 height 17
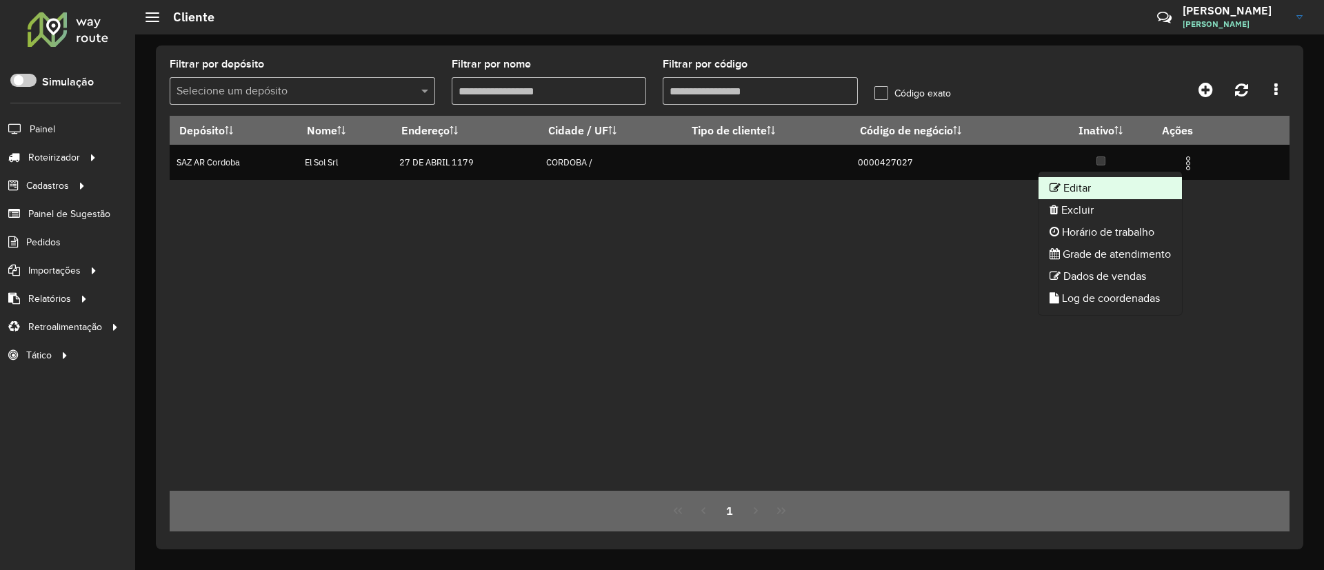
click at [878, 189] on li "Editar" at bounding box center [1110, 188] width 143 height 22
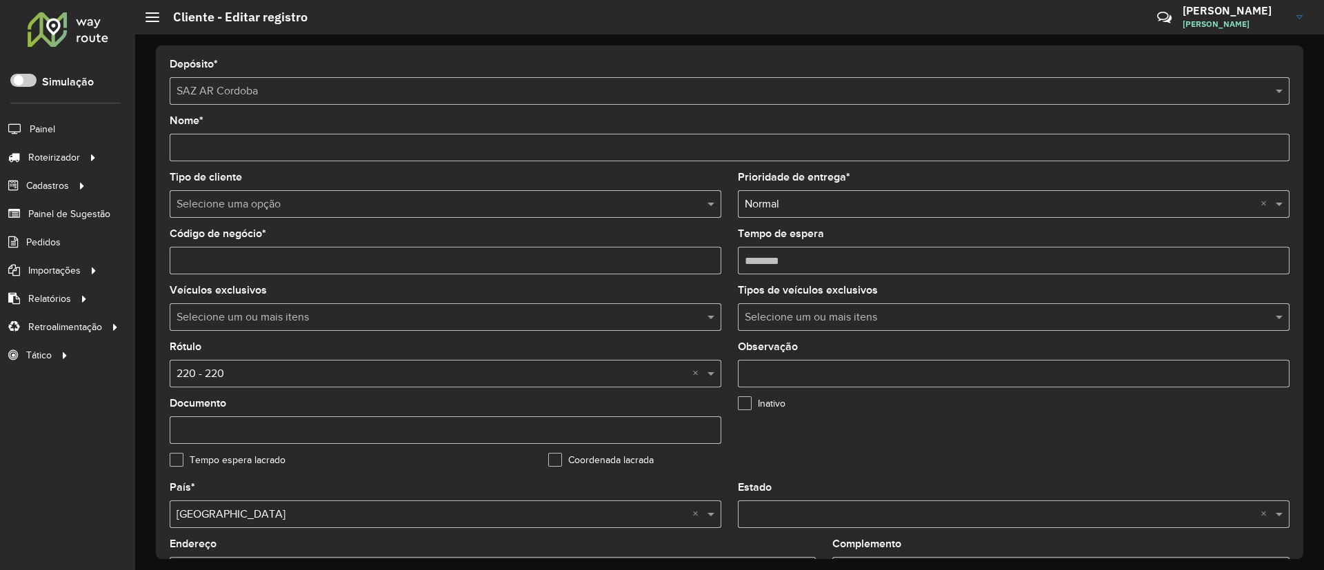
scroll to position [456, 0]
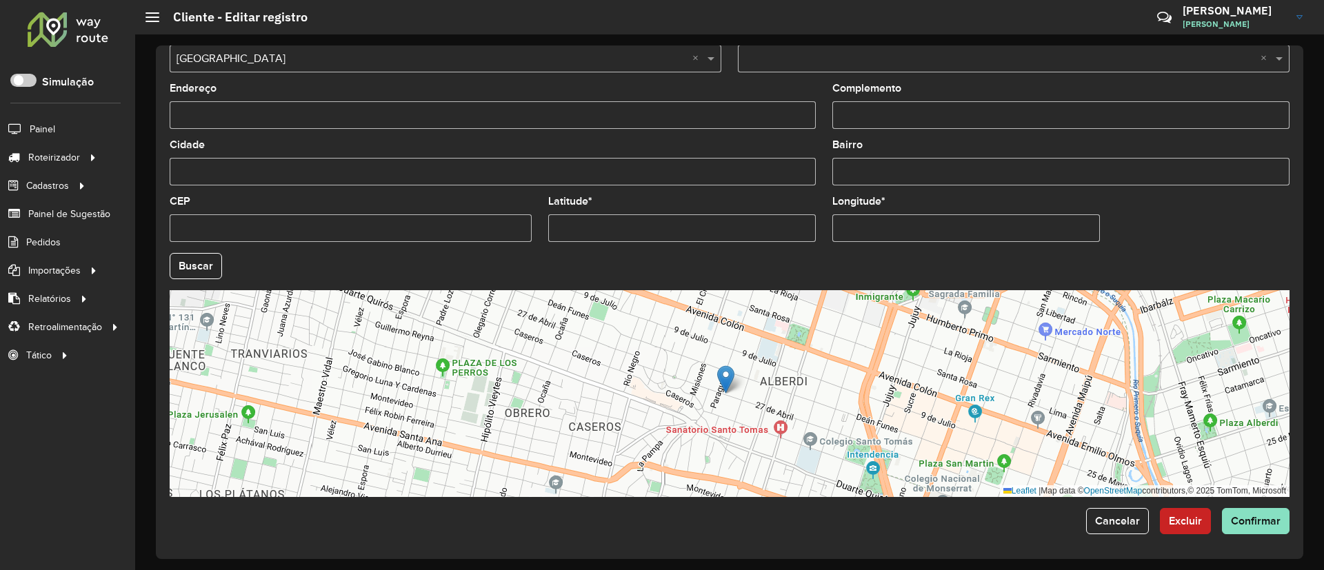
drag, startPoint x: 695, startPoint y: 235, endPoint x: 415, endPoint y: 224, distance: 279.5
click at [423, 222] on formly-group "País * Selecione uma opção × Argentina × Estado Selecione uma opção × × Endereç…" at bounding box center [729, 262] width 1137 height 470
paste input "****"
type input "**********"
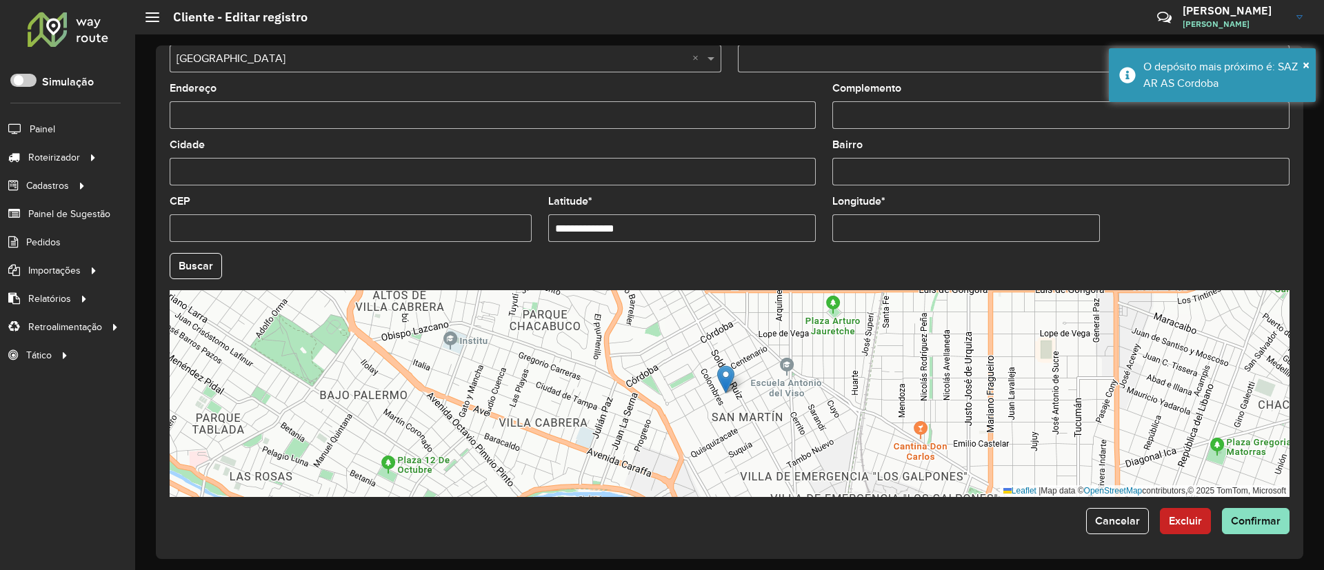
drag, startPoint x: 948, startPoint y: 241, endPoint x: 638, endPoint y: 217, distance: 311.4
click at [638, 217] on formly-group "**********" at bounding box center [729, 262] width 1137 height 470
paste input "****"
type input "**********"
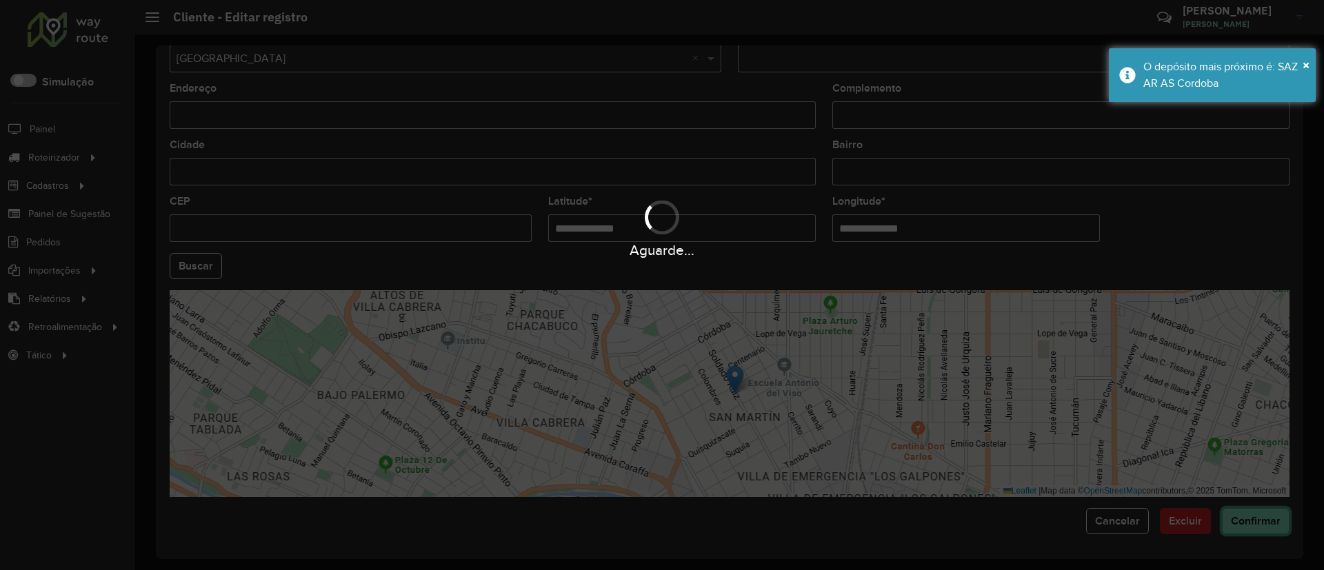
click at [878, 379] on hb-app "Aguarde... Pop-up bloqueado! Seu navegador bloqueou automáticamente a abertura …" at bounding box center [662, 285] width 1324 height 570
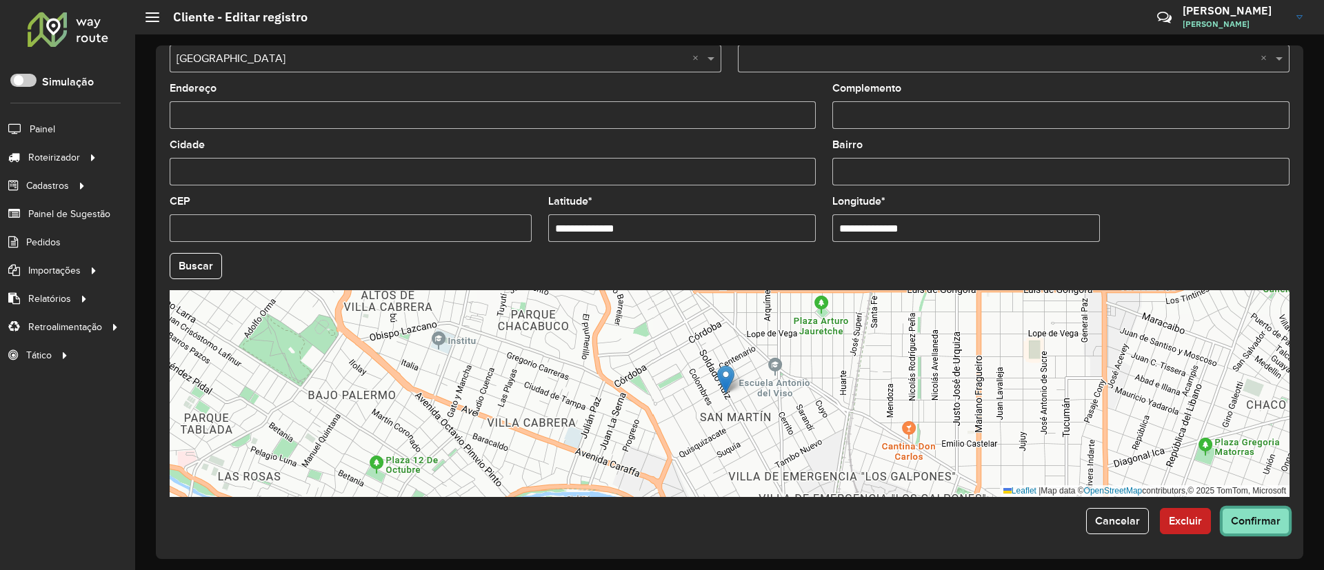
click at [878, 379] on span "Confirmar" at bounding box center [1256, 521] width 50 height 12
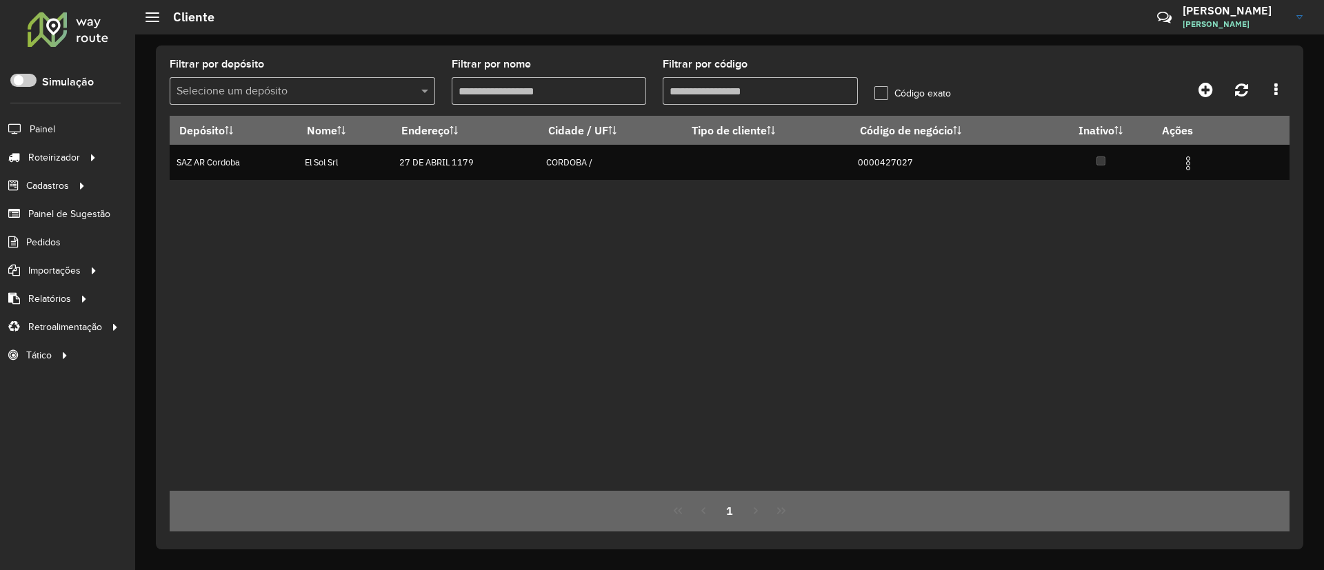
drag, startPoint x: 769, startPoint y: 83, endPoint x: 478, endPoint y: 90, distance: 291.1
click at [493, 89] on formly-group "Filtrar por depósito Selecione um depósito Filtrar por nome Filtrar por código …" at bounding box center [584, 87] width 846 height 57
paste input "text"
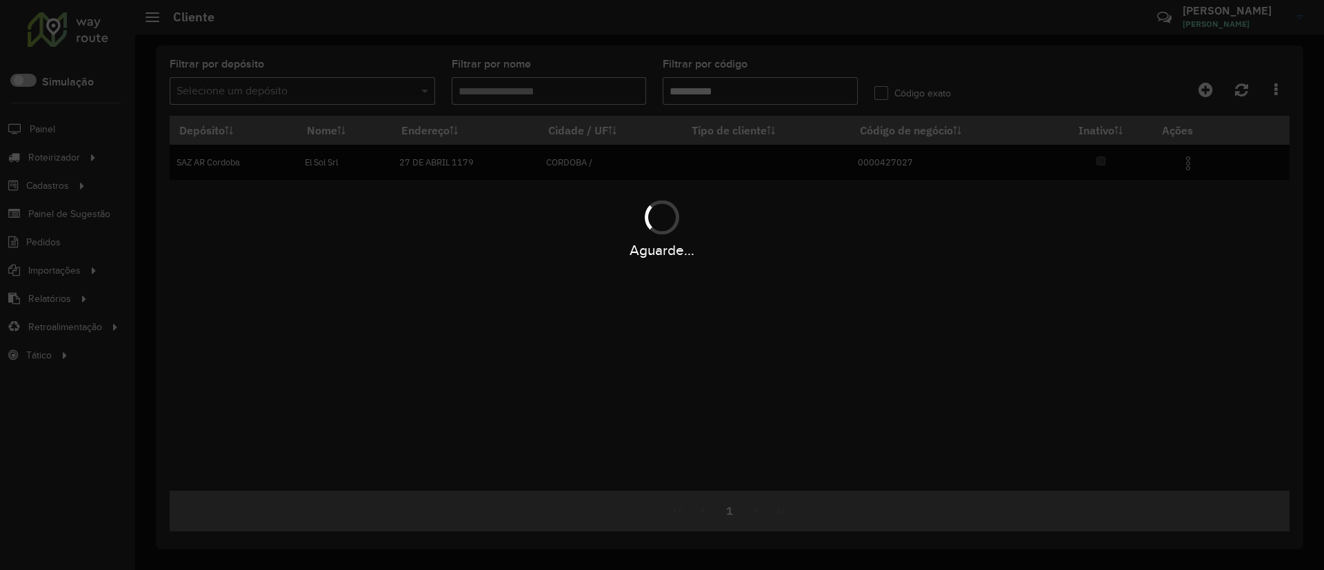
type input "**********"
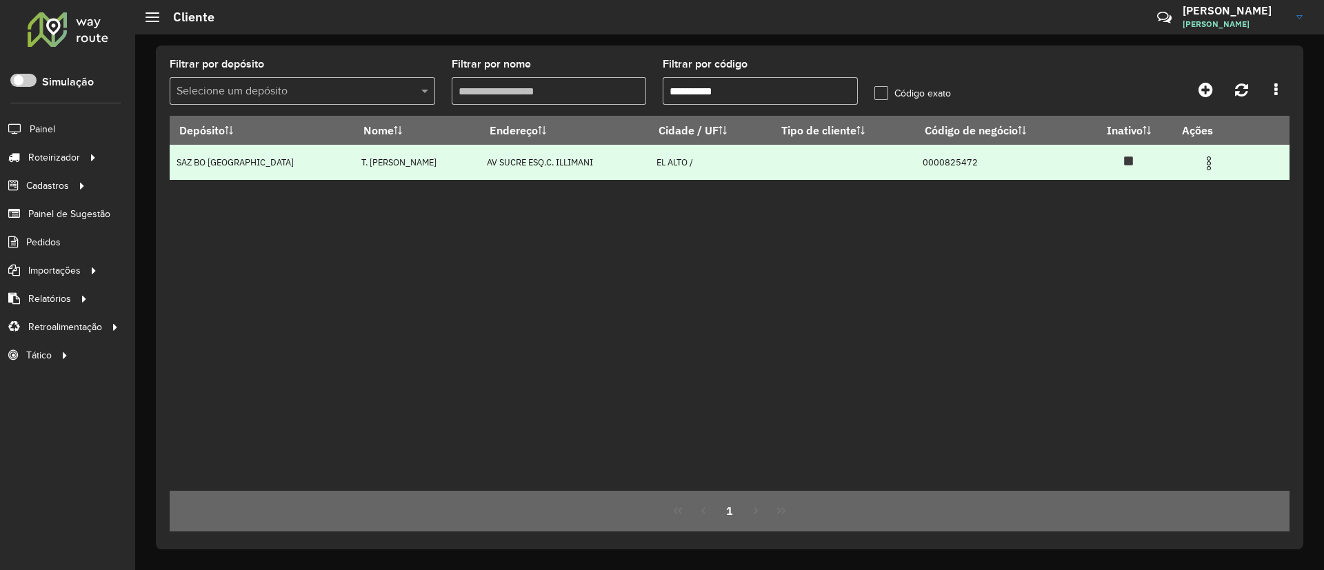
click at [878, 158] on img at bounding box center [1209, 163] width 17 height 17
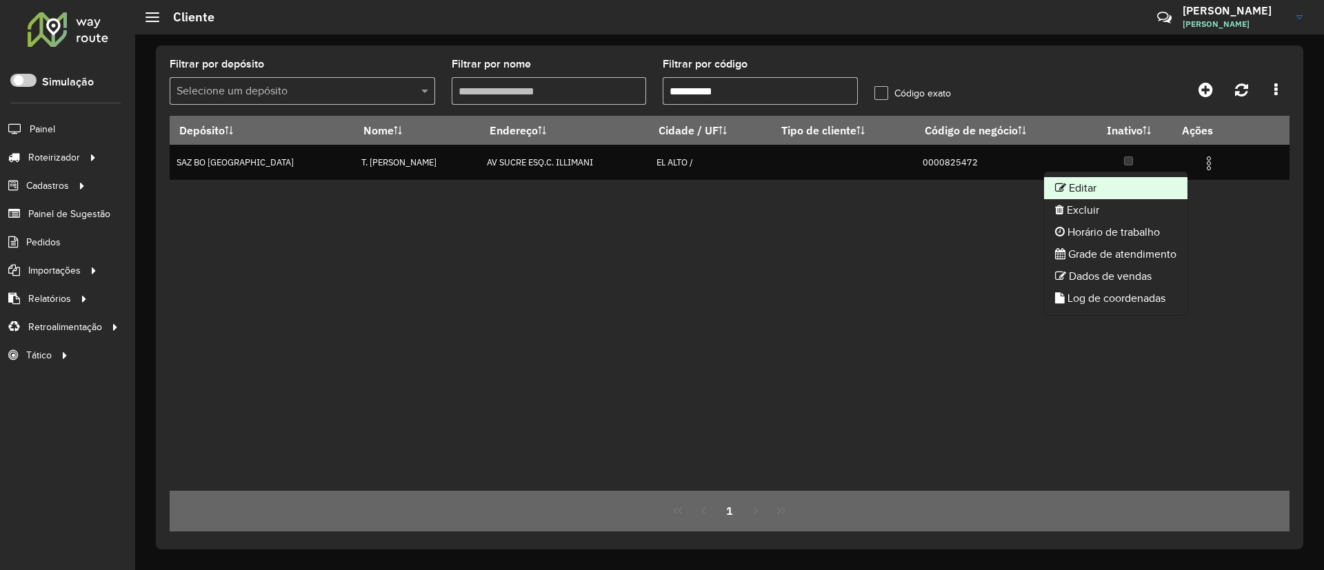
click at [878, 182] on li "Editar" at bounding box center [1115, 188] width 143 height 22
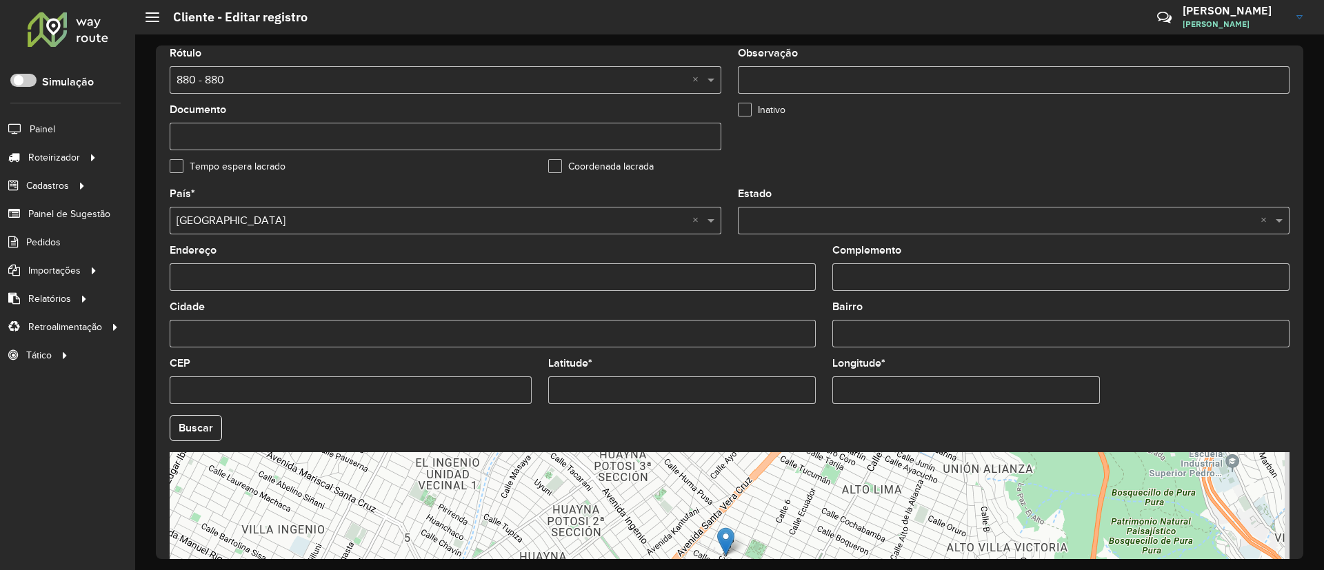
scroll to position [414, 0]
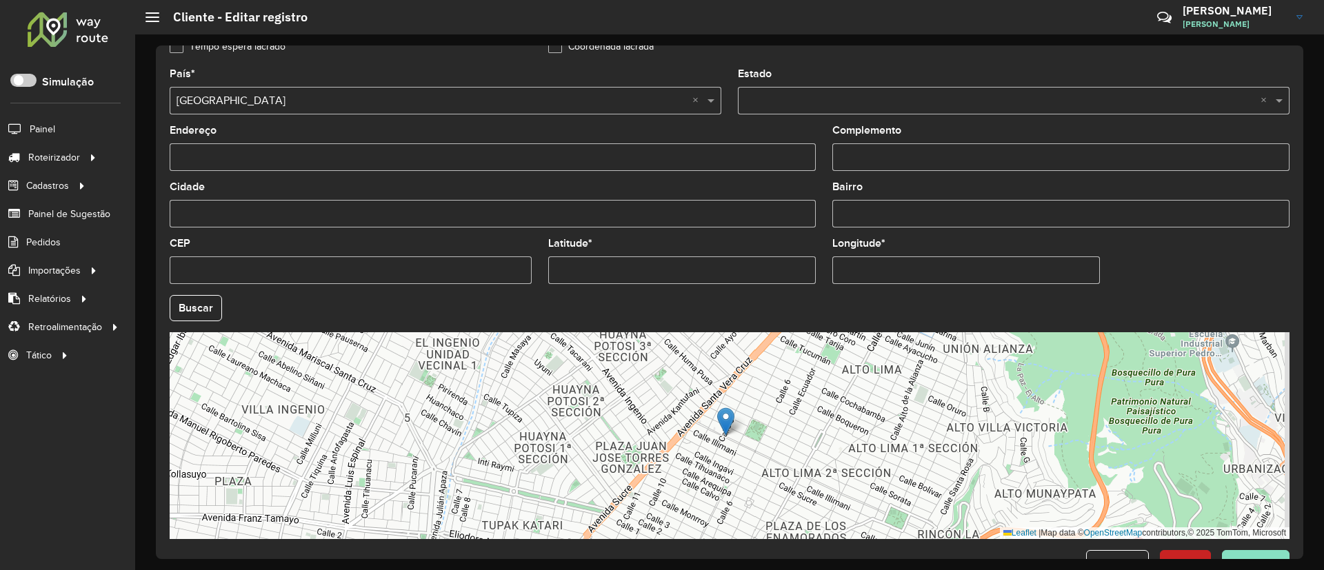
drag, startPoint x: 650, startPoint y: 273, endPoint x: 455, endPoint y: 267, distance: 195.3
click at [456, 266] on formly-group "País * Selecione uma opção × Bolívia × Estado Selecione uma opção × × Endereço …" at bounding box center [729, 304] width 1137 height 470
paste input "text"
type input "**********"
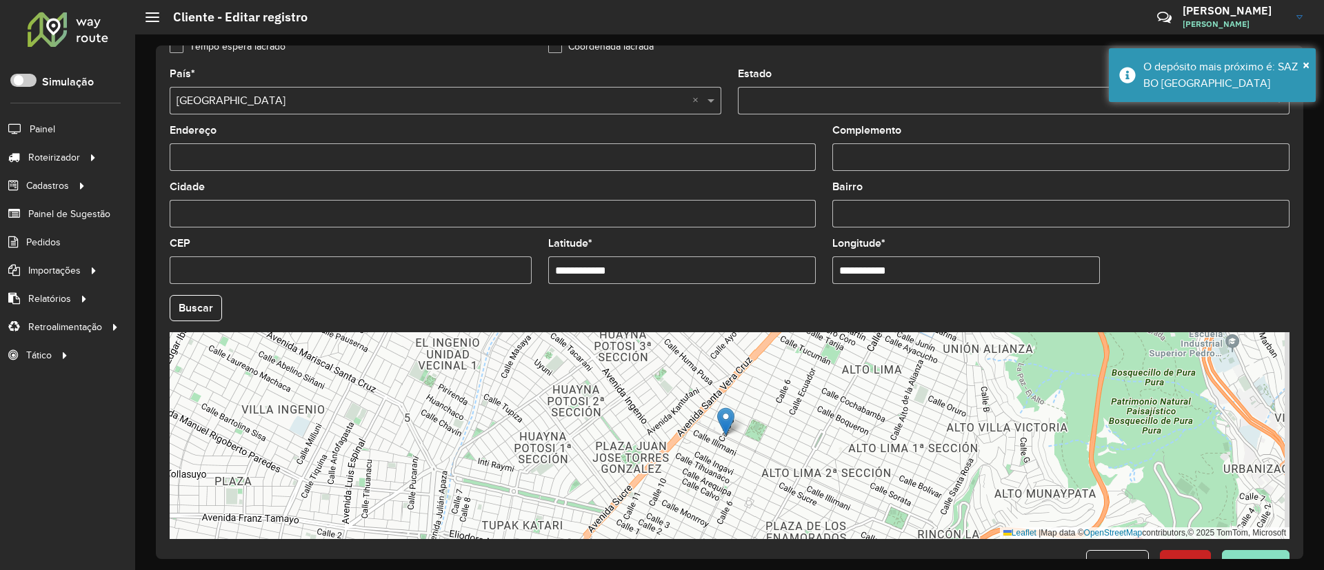
drag, startPoint x: 922, startPoint y: 276, endPoint x: 688, endPoint y: 254, distance: 234.9
click at [688, 254] on formly-group "**********" at bounding box center [729, 304] width 1137 height 470
paste input "*"
type input "**********"
click at [865, 308] on hb-app "Aguarde... Pop-up bloqueado! Seu navegador bloqueou automáticamente a abertura …" at bounding box center [662, 285] width 1324 height 570
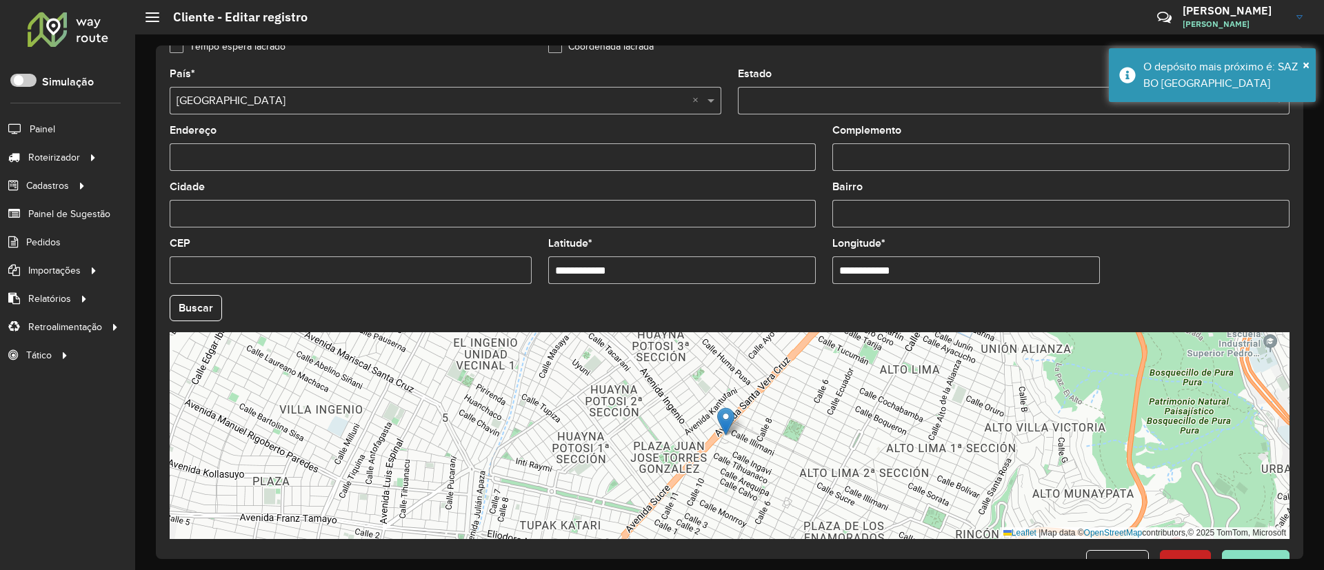
scroll to position [456, 0]
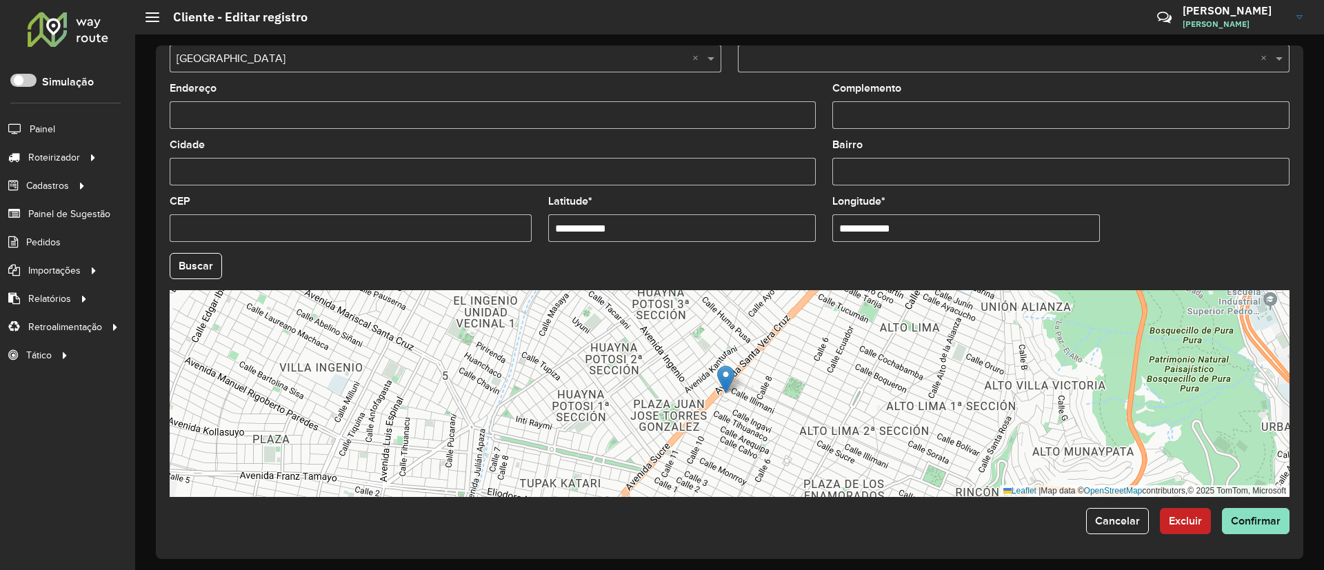
click at [878, 379] on button "Excluir" at bounding box center [1185, 521] width 51 height 26
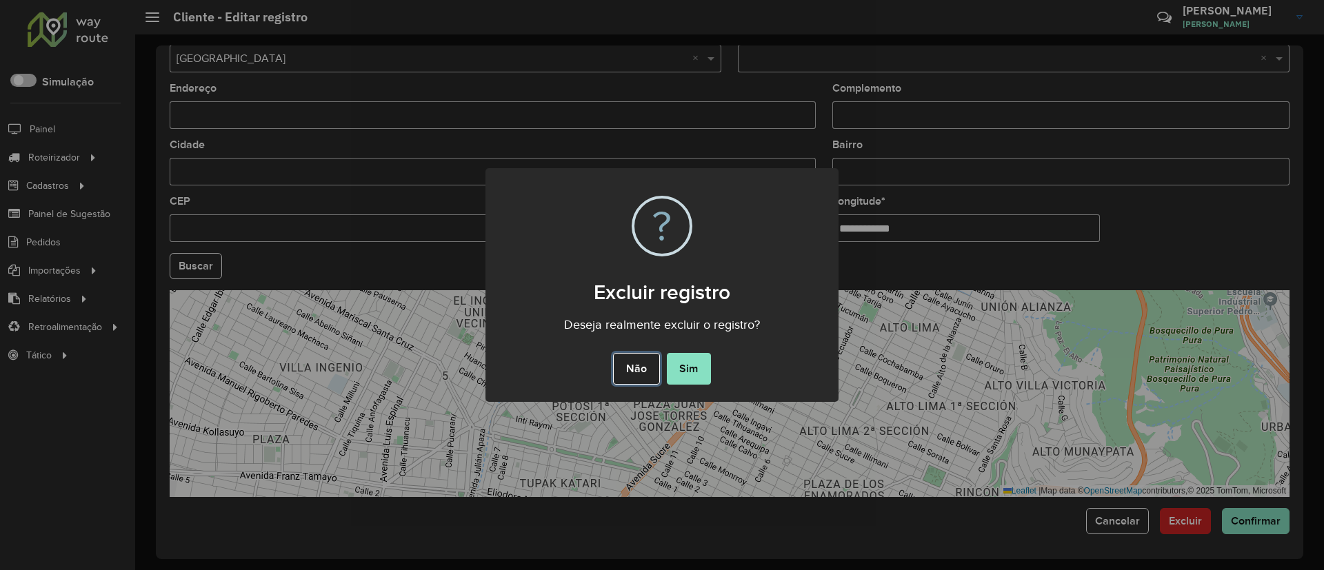
click at [641, 374] on button "Não" at bounding box center [636, 369] width 46 height 32
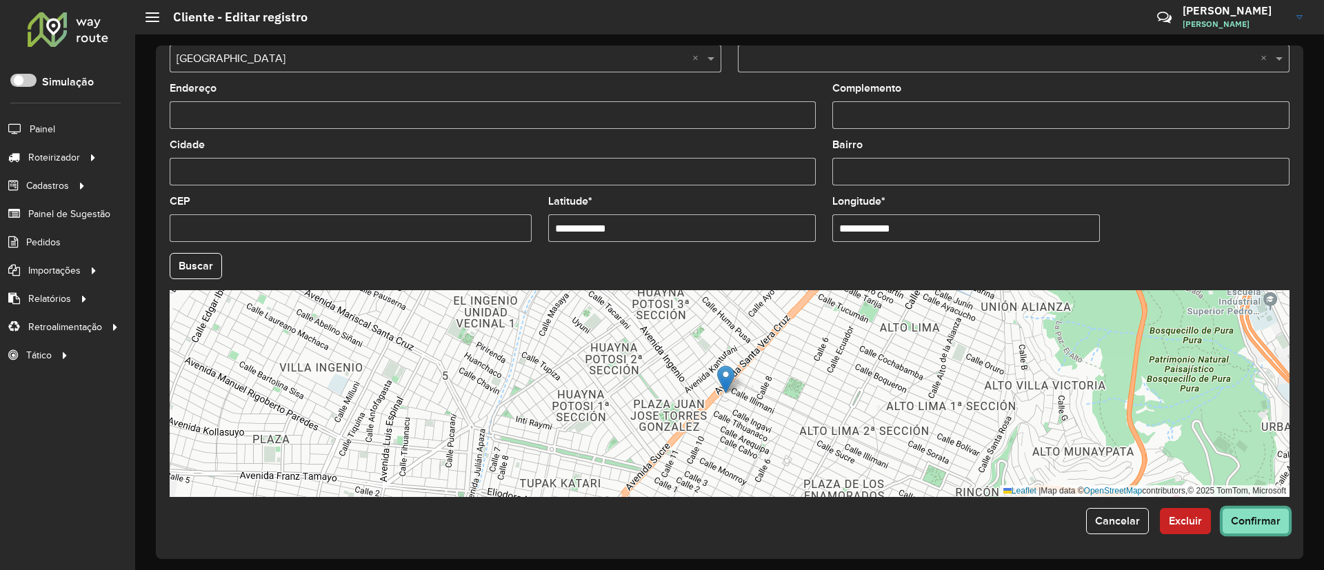
click at [878, 379] on span "Confirmar" at bounding box center [1256, 521] width 50 height 12
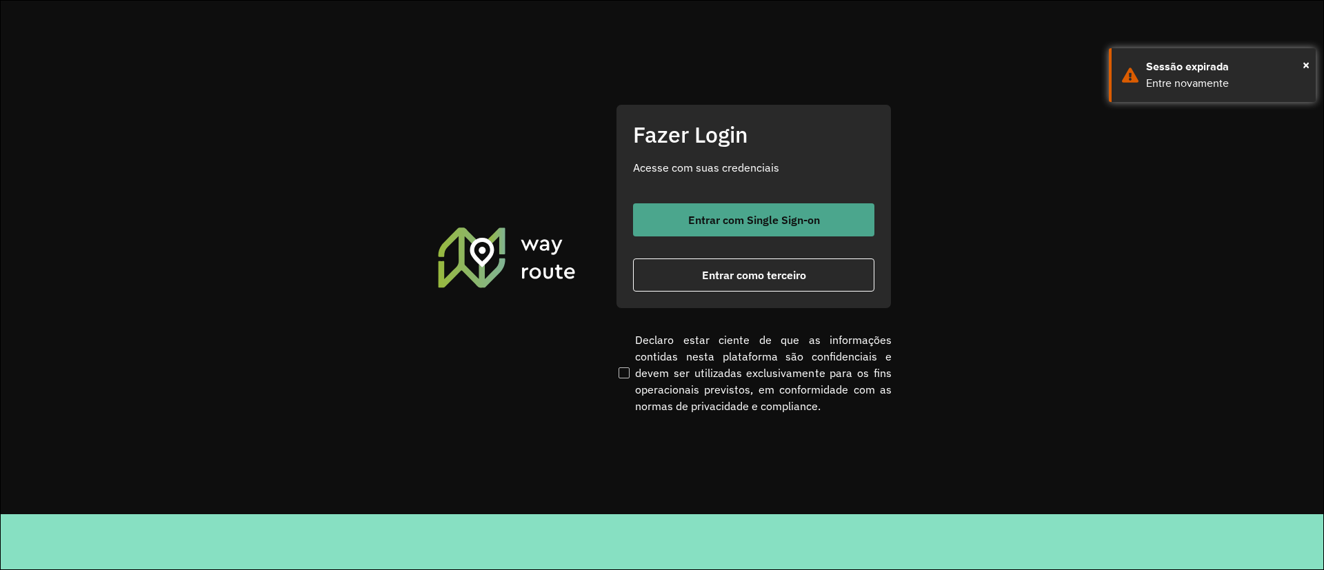
click at [715, 217] on span "Entrar com Single Sign-on" at bounding box center [754, 220] width 132 height 11
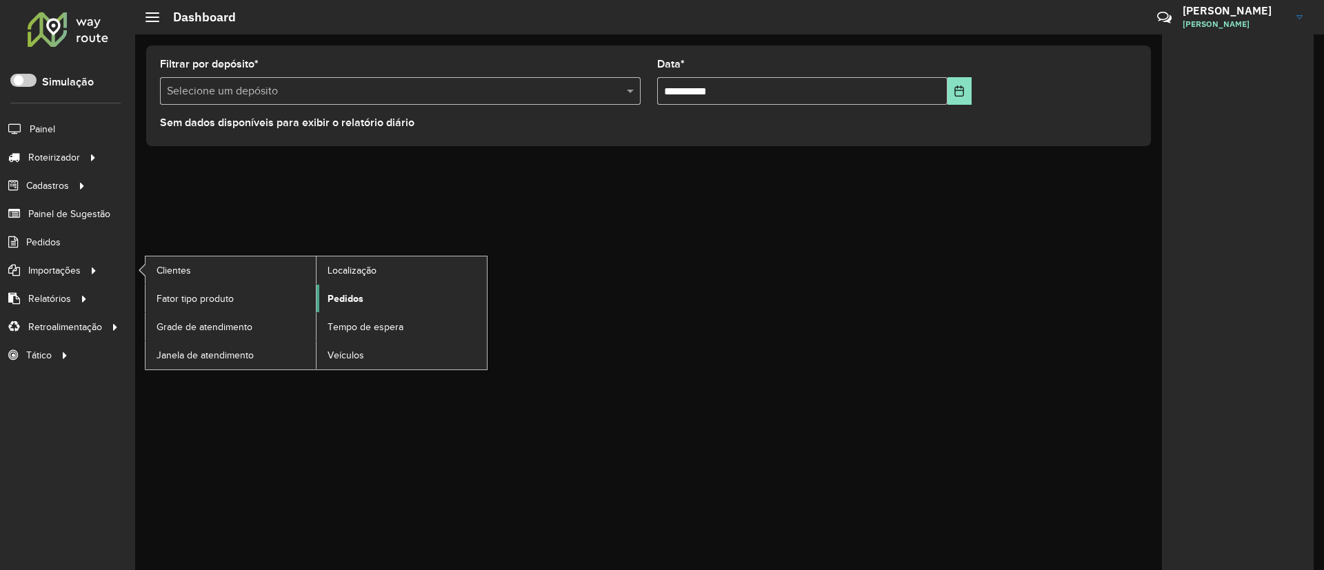
click at [355, 296] on span "Pedidos" at bounding box center [346, 299] width 36 height 14
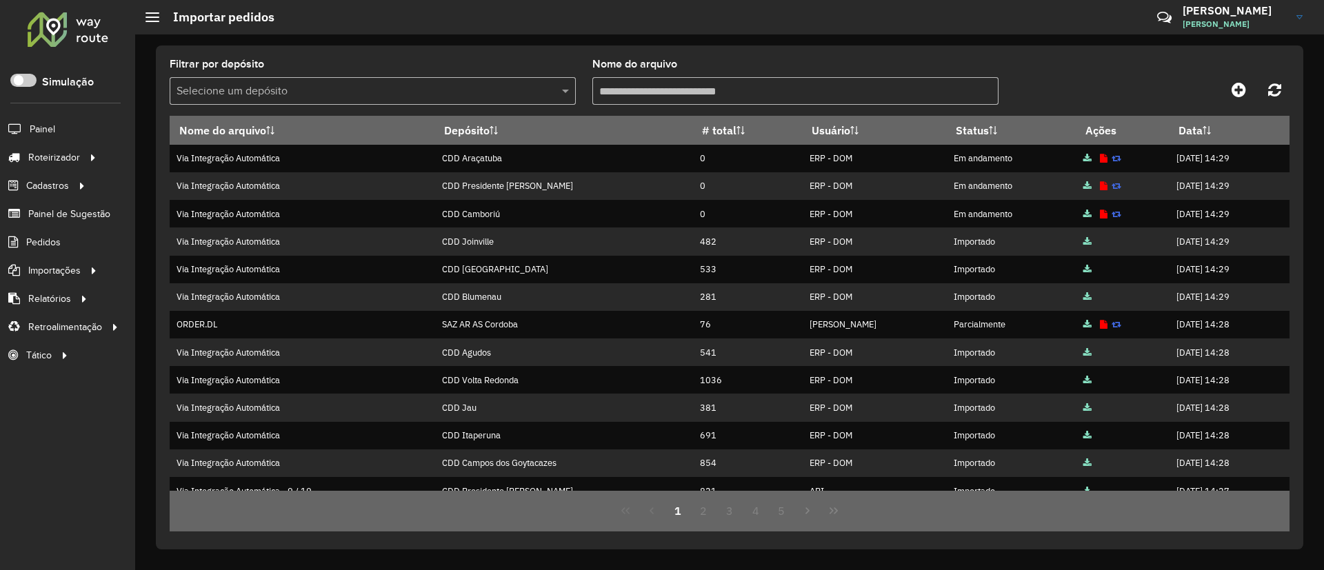
click at [488, 90] on input "text" at bounding box center [359, 91] width 365 height 17
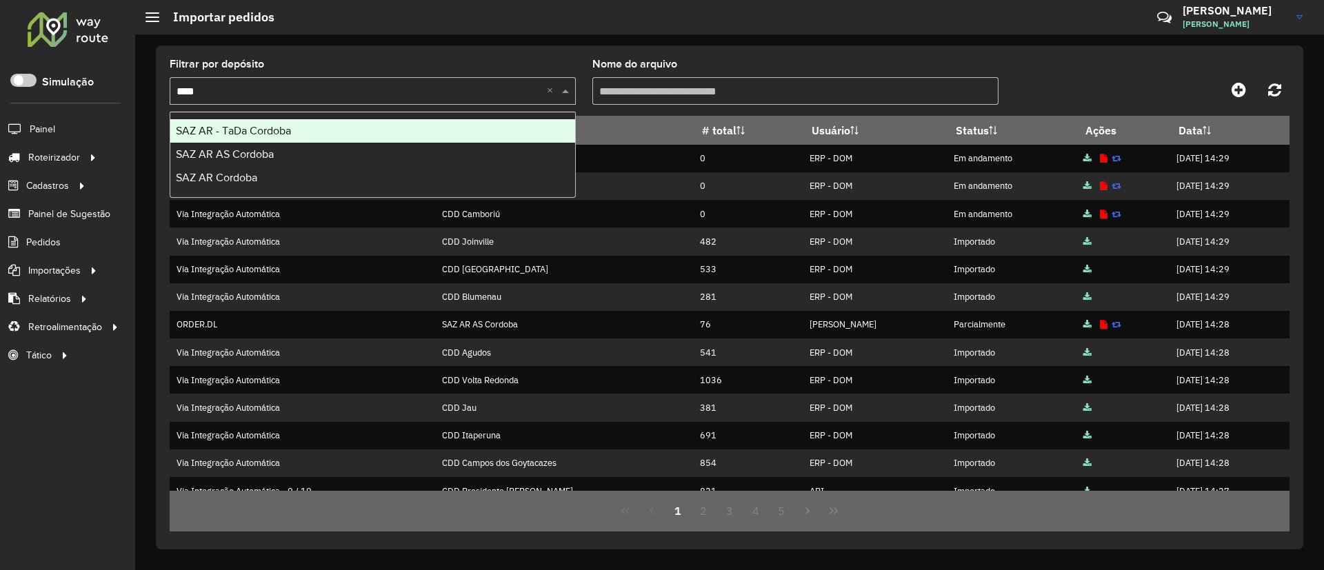
type input "*****"
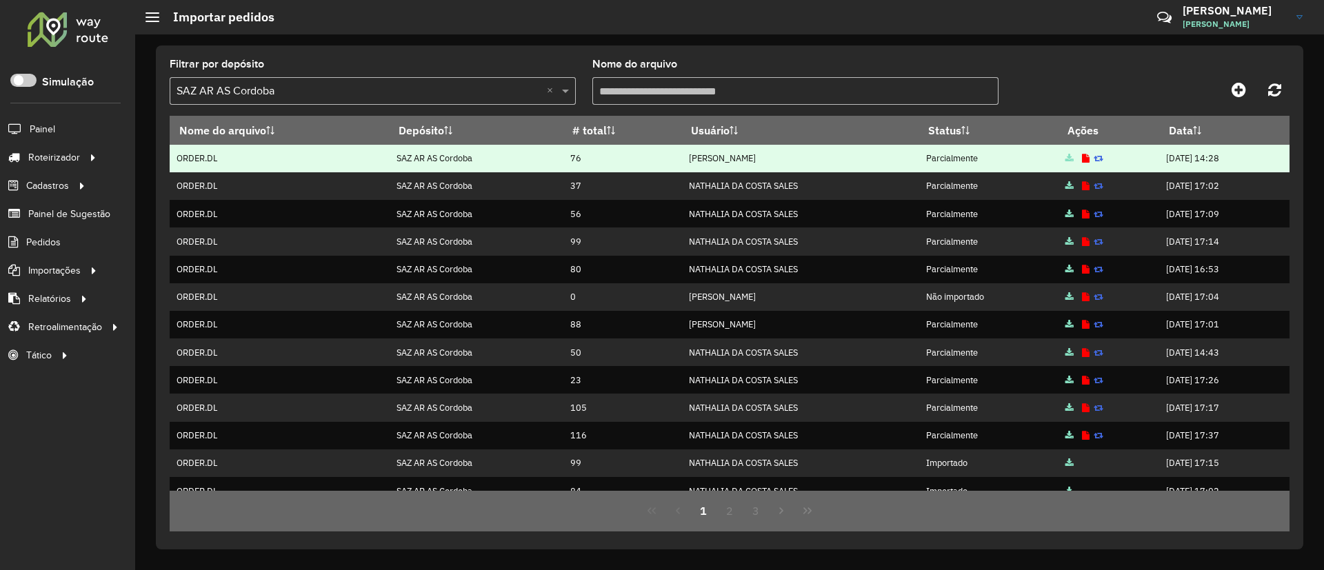
click at [1065, 159] on td at bounding box center [1109, 159] width 101 height 28
click at [1082, 159] on icon at bounding box center [1086, 159] width 8 height 9
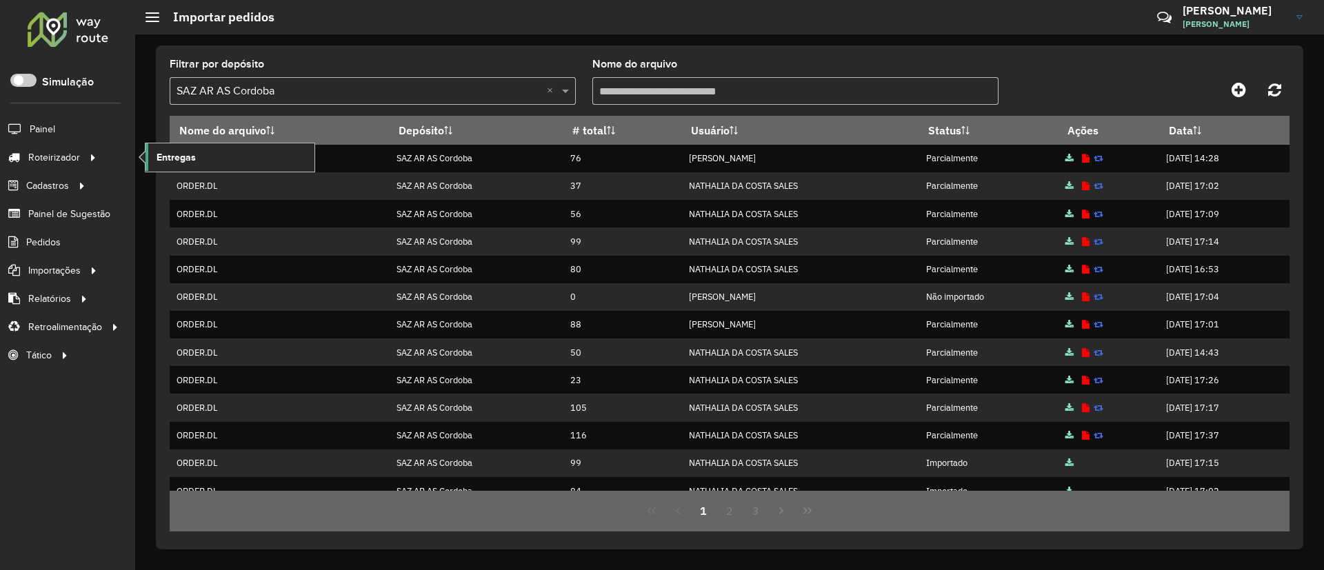
click at [163, 158] on span "Entregas" at bounding box center [176, 157] width 39 height 14
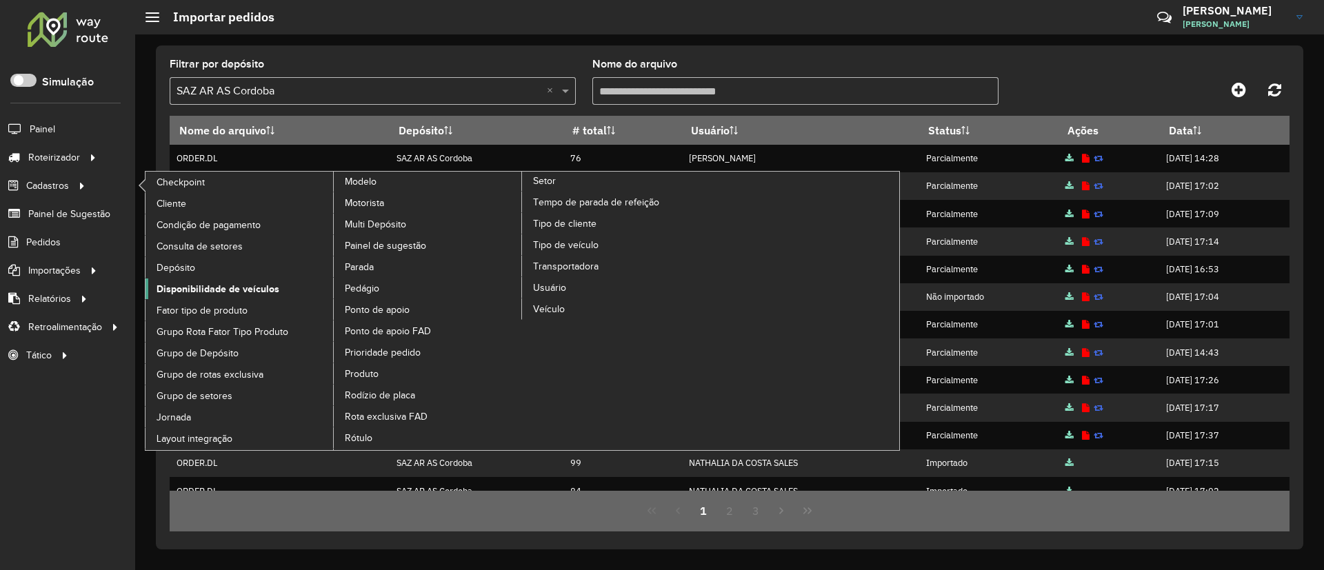
click at [190, 282] on span "Disponibilidade de veículos" at bounding box center [218, 289] width 123 height 14
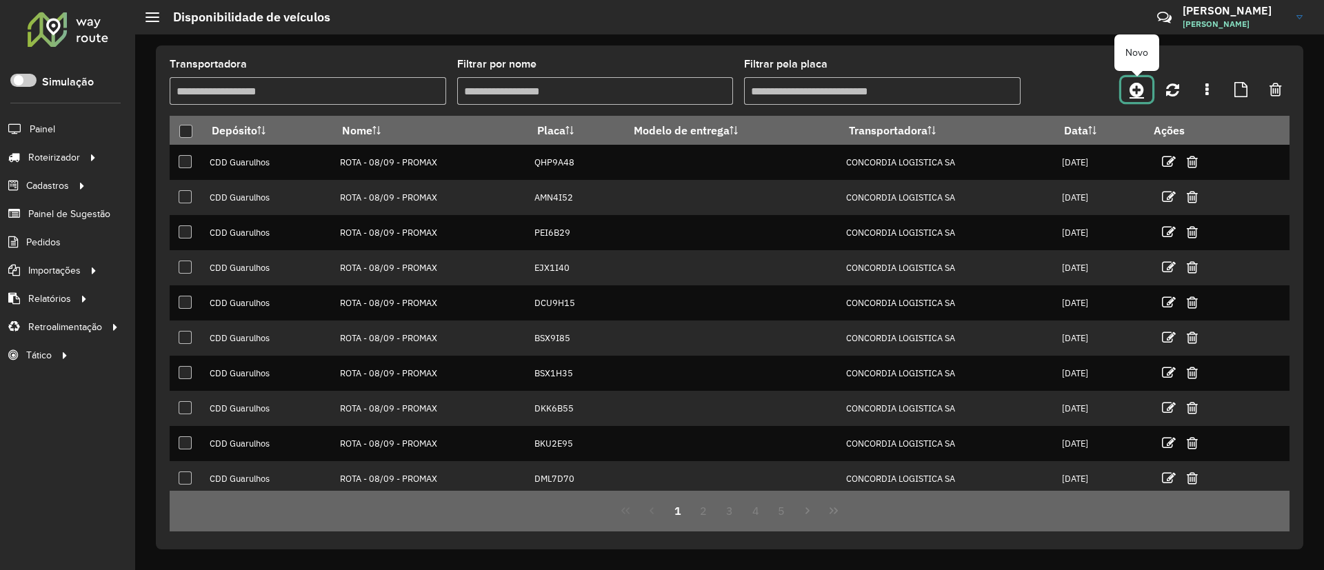
click at [1128, 92] on link at bounding box center [1137, 89] width 31 height 25
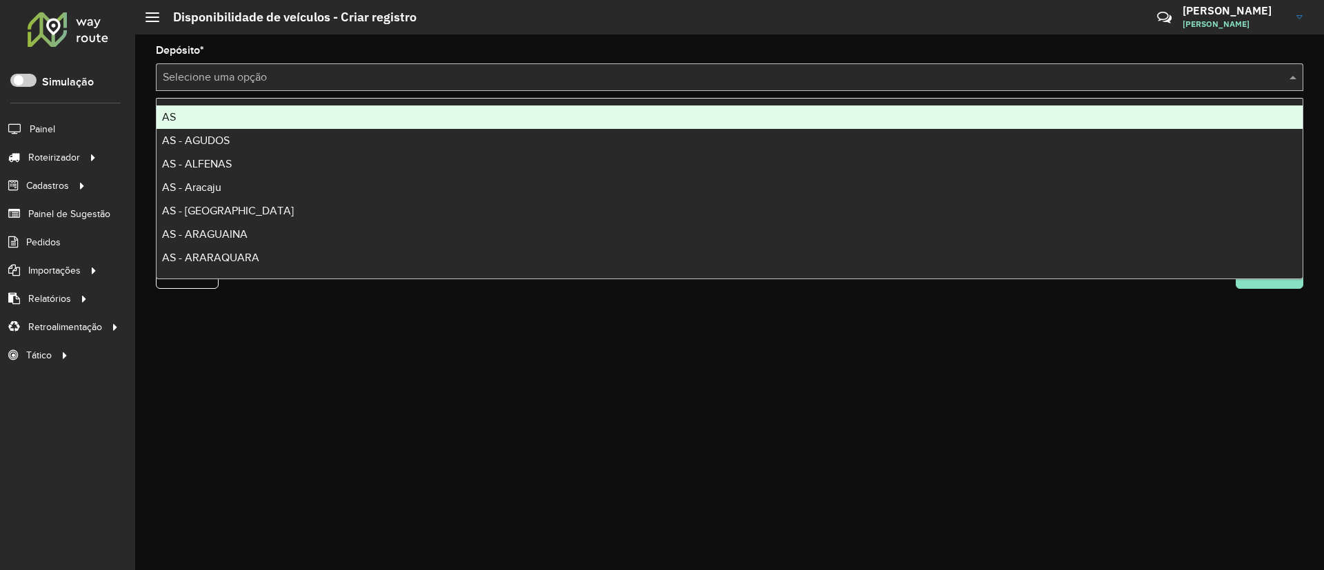
click at [427, 84] on input "text" at bounding box center [716, 78] width 1106 height 17
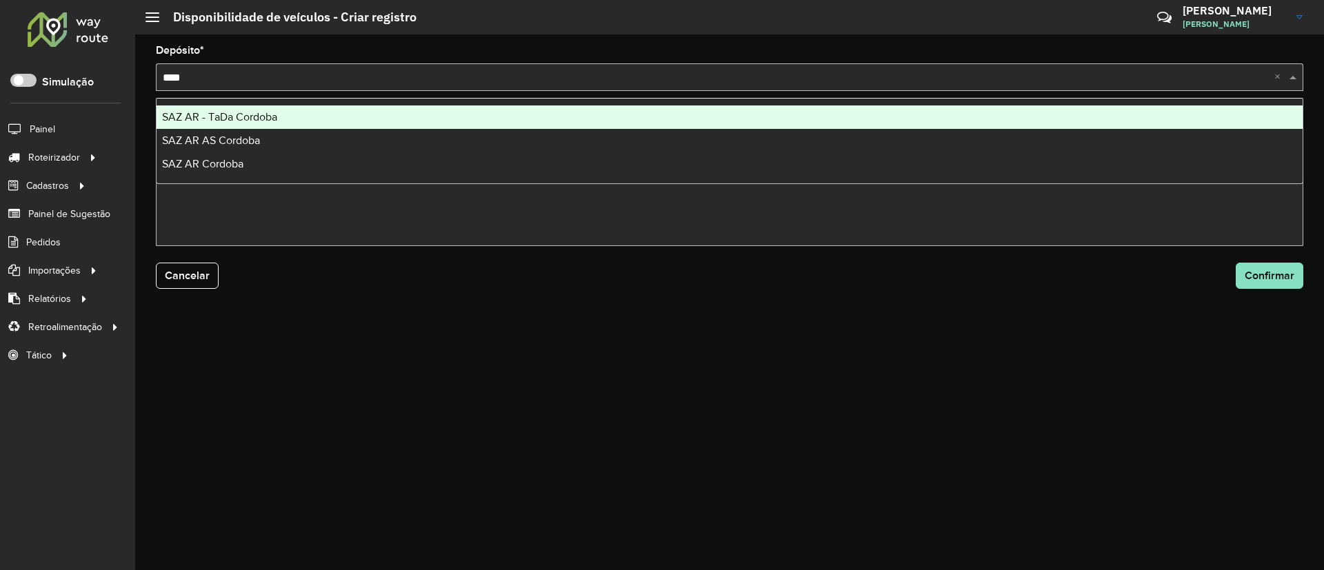
type input "*****"
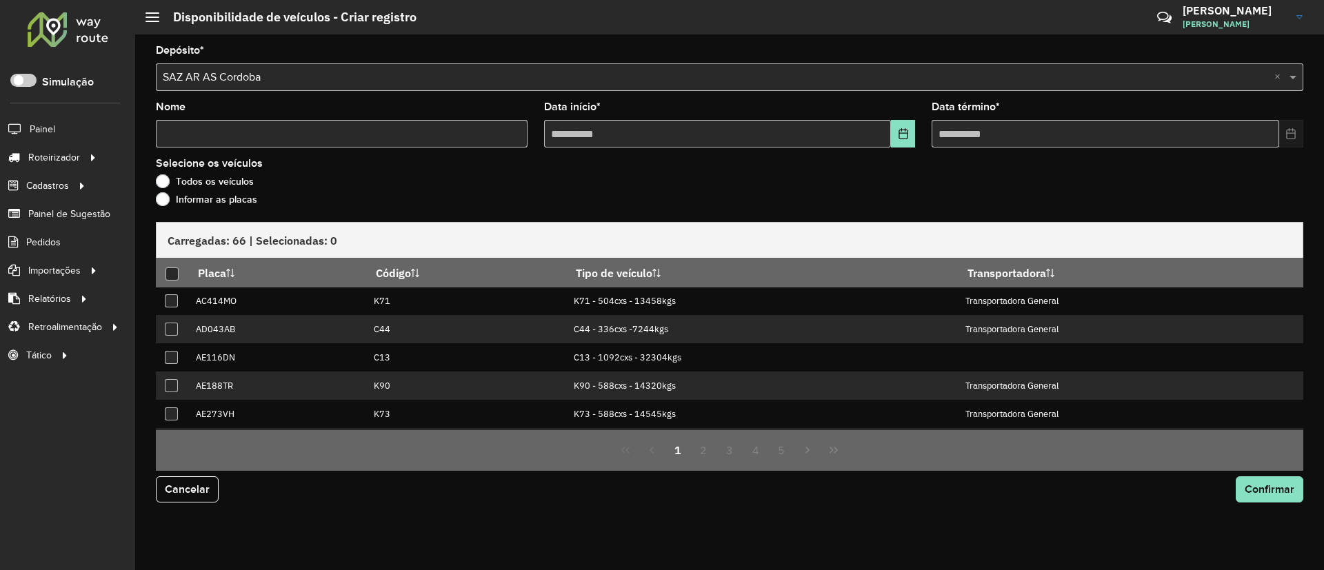
click at [435, 143] on input "Nome" at bounding box center [342, 134] width 372 height 28
type input "*****"
click at [596, 135] on input "text" at bounding box center [718, 134] width 348 height 28
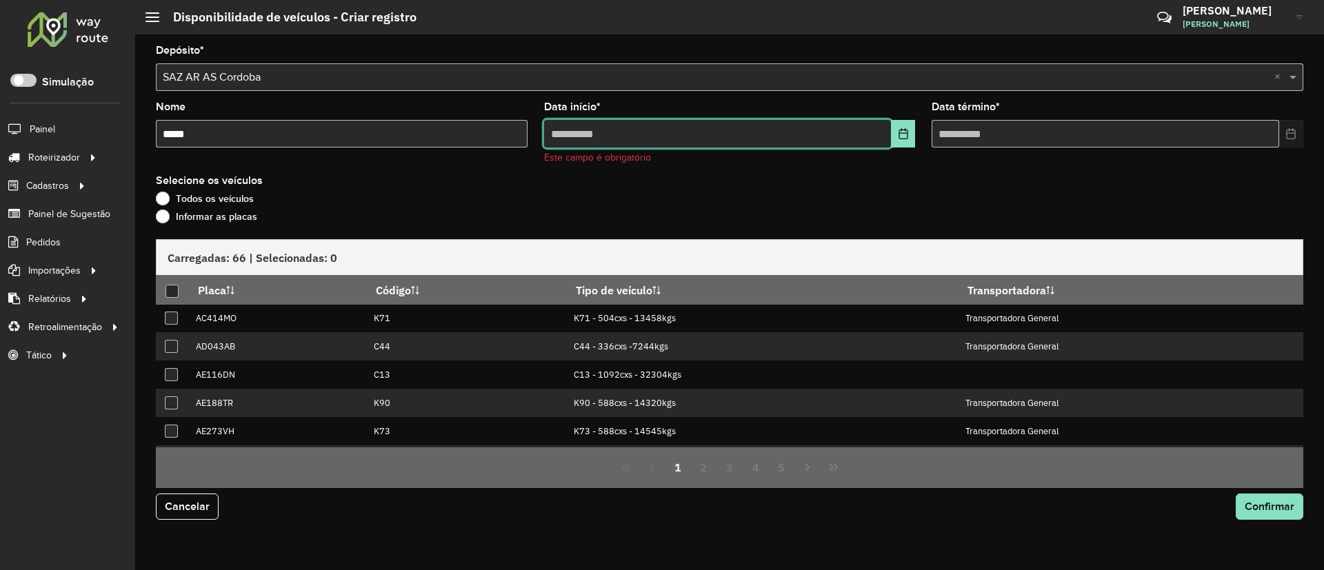
click at [553, 130] on input "text" at bounding box center [718, 134] width 348 height 28
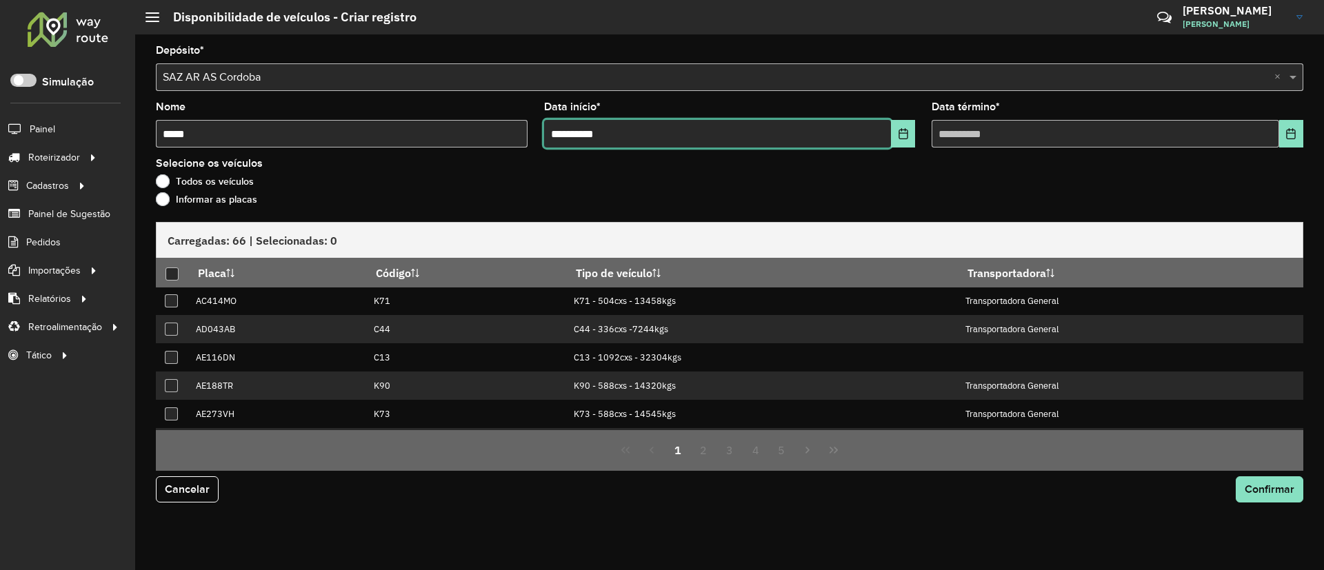
type input "**********"
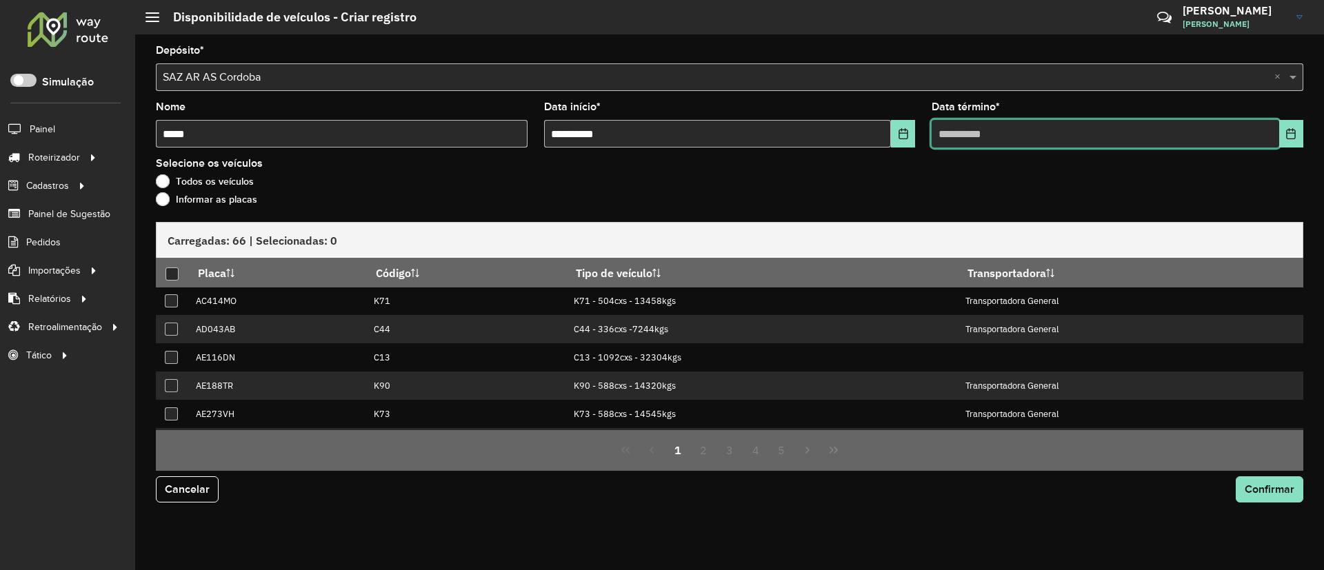
click at [954, 129] on input "text" at bounding box center [1106, 134] width 348 height 28
type input "**********"
click at [225, 195] on label "Informar as placas" at bounding box center [206, 199] width 101 height 14
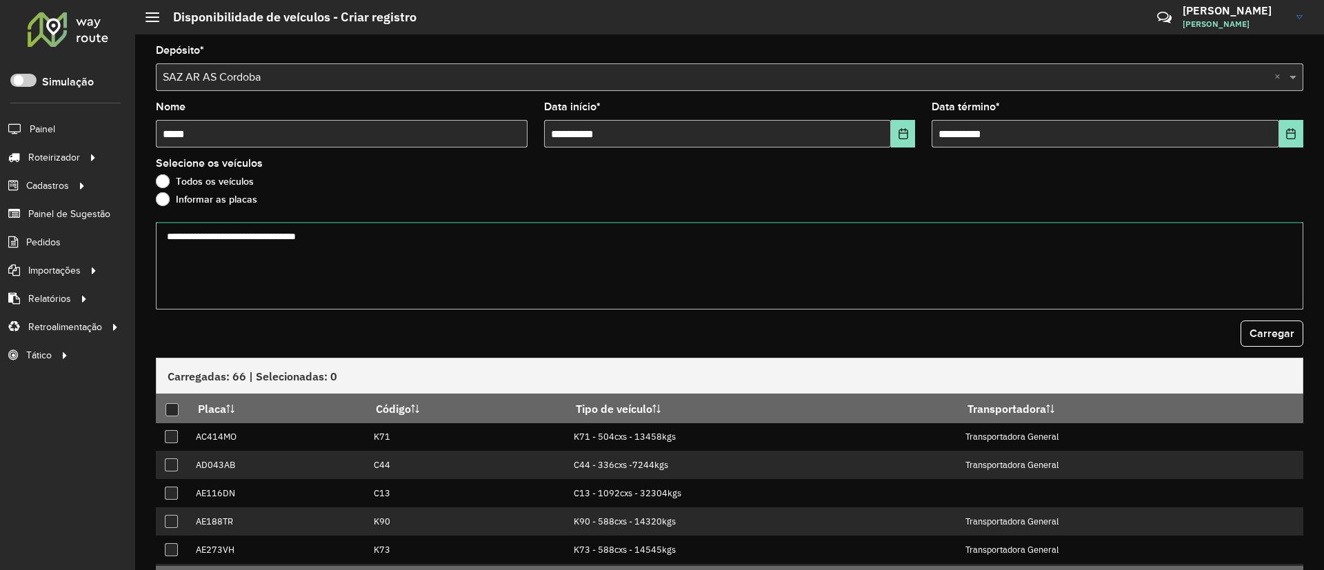
click at [275, 248] on textarea at bounding box center [730, 266] width 1148 height 88
paste textarea "****** ****** ****** ******* ******** ****** ****** ****** ******* ****** *****…"
type textarea "****** ****** ****** ******* ******** ****** ****** ****** ******* ****** *****…"
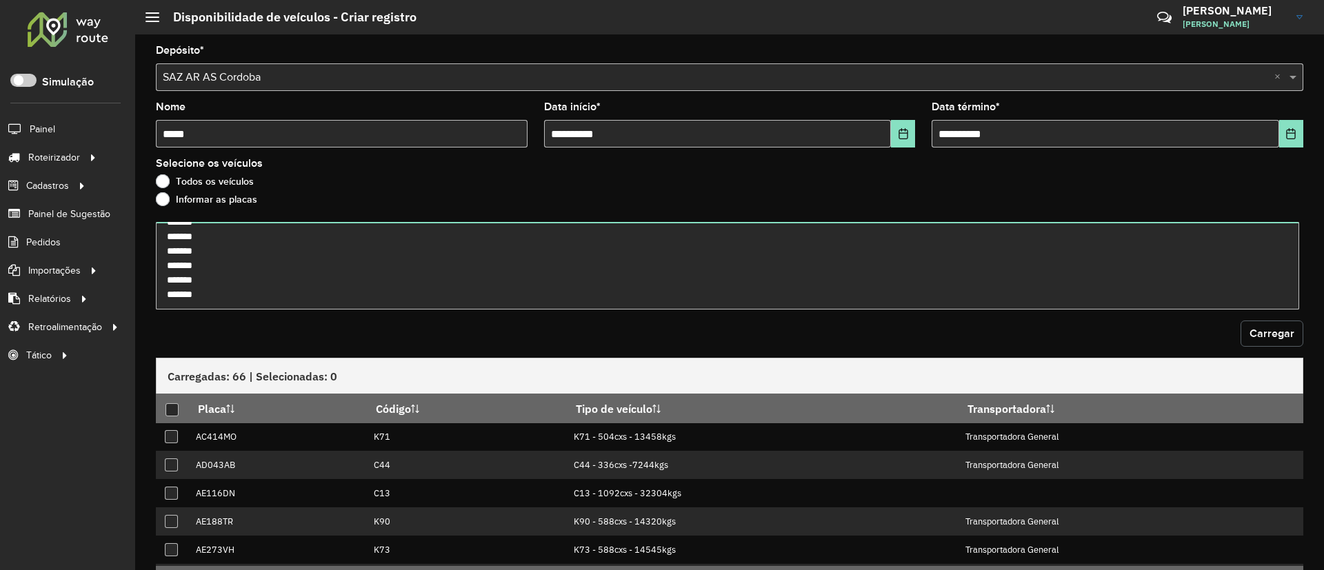
click at [1242, 339] on button "Carregar" at bounding box center [1272, 334] width 63 height 26
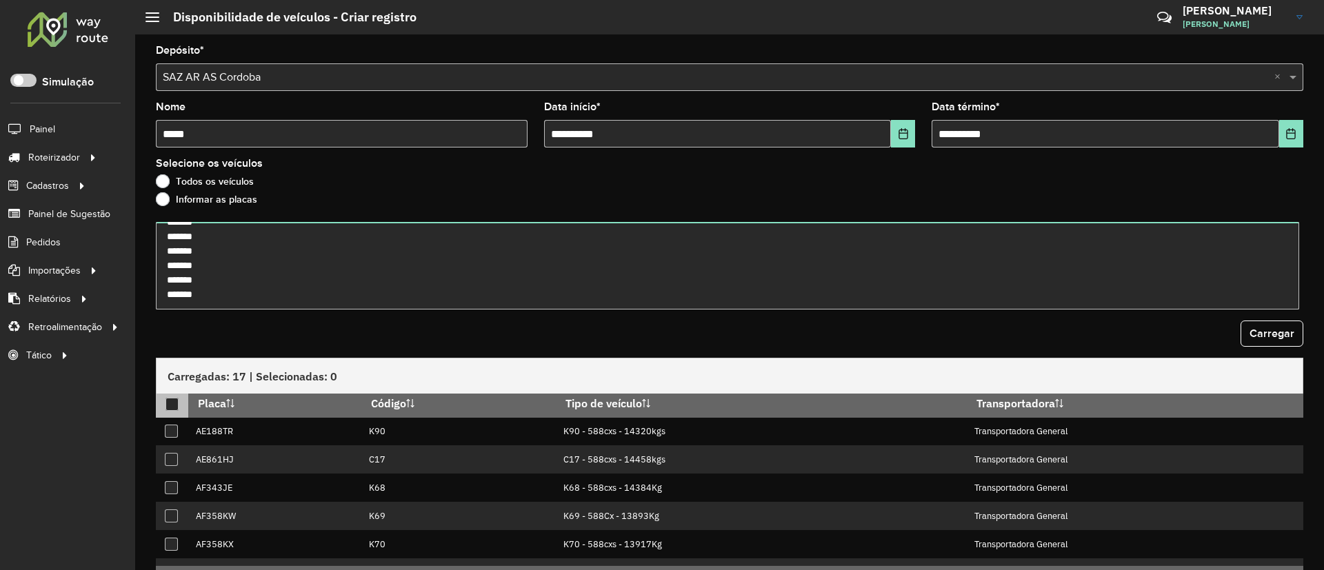
scroll to position [0, 0]
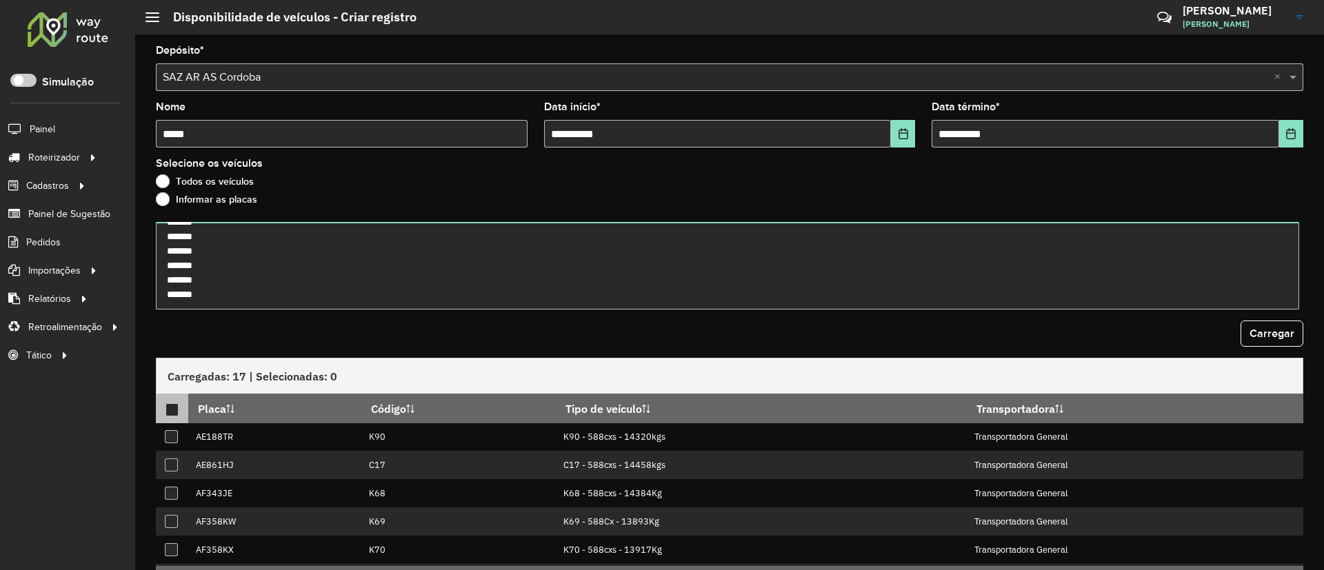
click at [175, 413] on div at bounding box center [172, 409] width 13 height 13
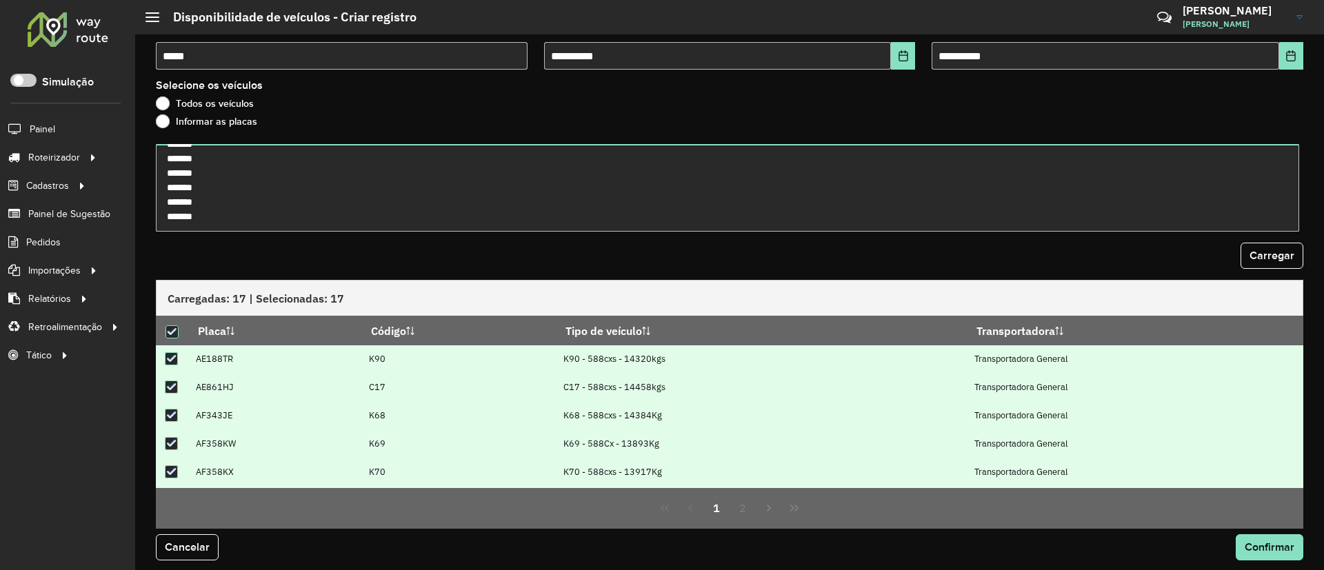
scroll to position [85, 0]
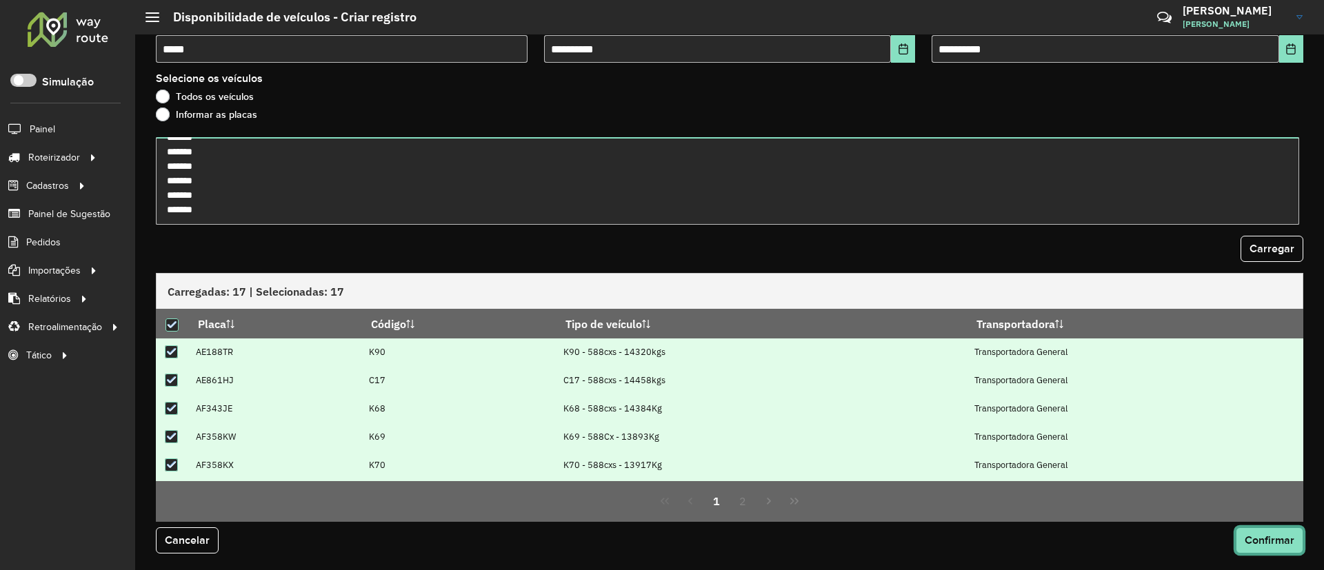
click at [1276, 545] on span "Confirmar" at bounding box center [1270, 541] width 50 height 12
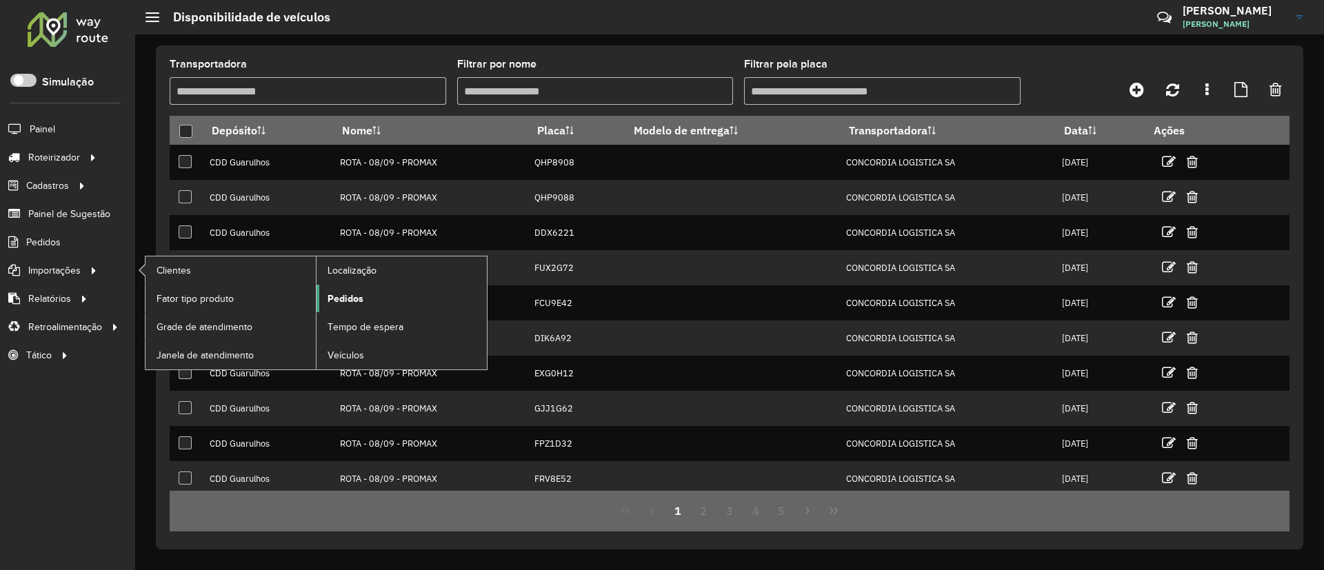
click at [356, 300] on span "Pedidos" at bounding box center [346, 299] width 36 height 14
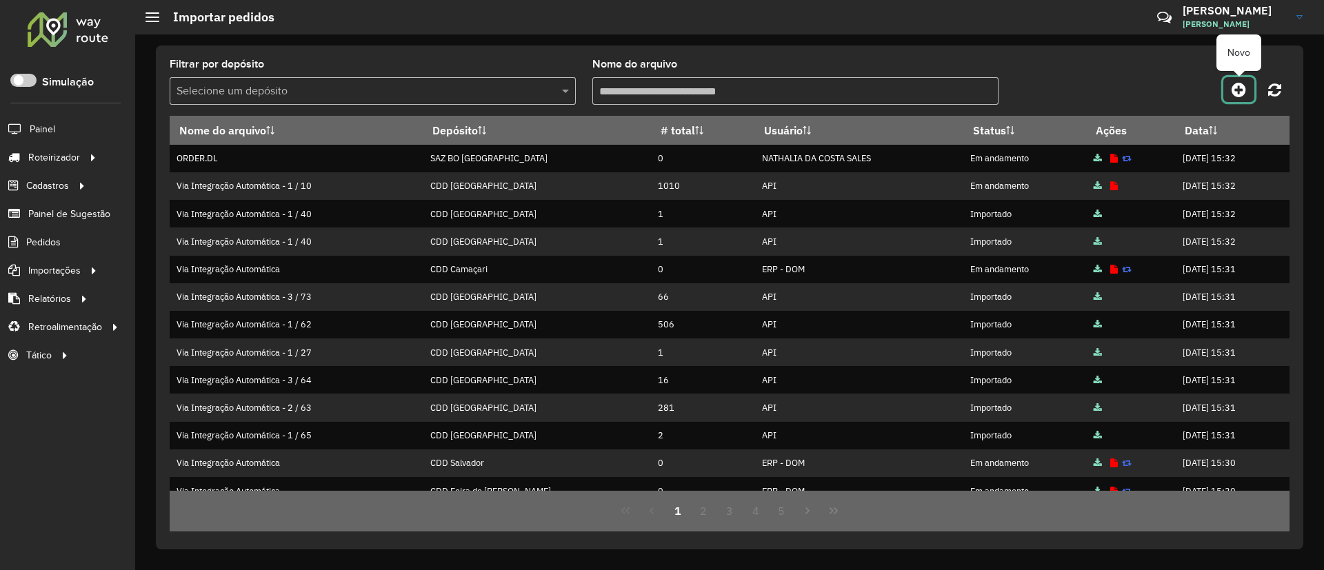
click at [1236, 93] on icon at bounding box center [1239, 89] width 14 height 17
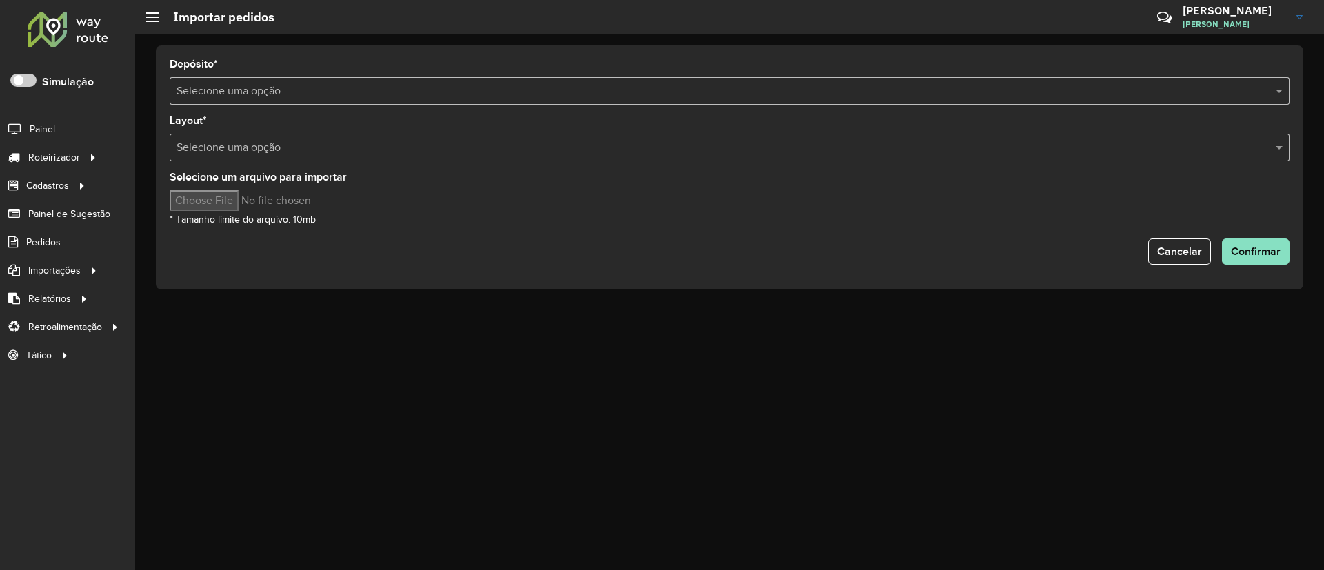
click at [532, 88] on input "text" at bounding box center [716, 91] width 1079 height 17
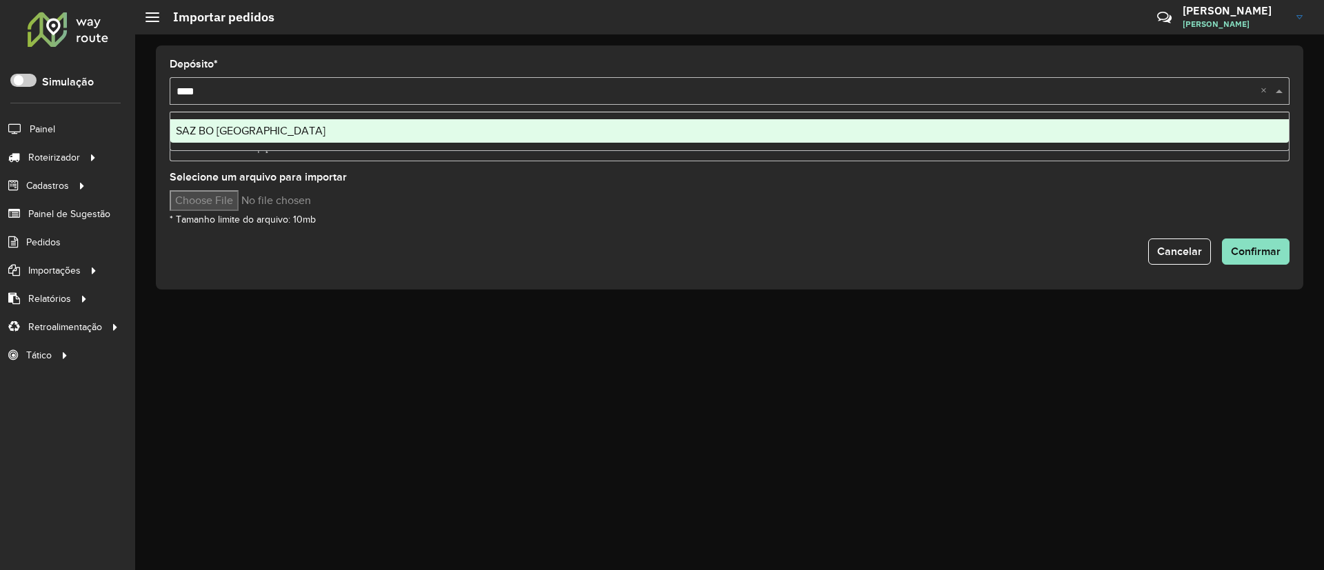
type input "*****"
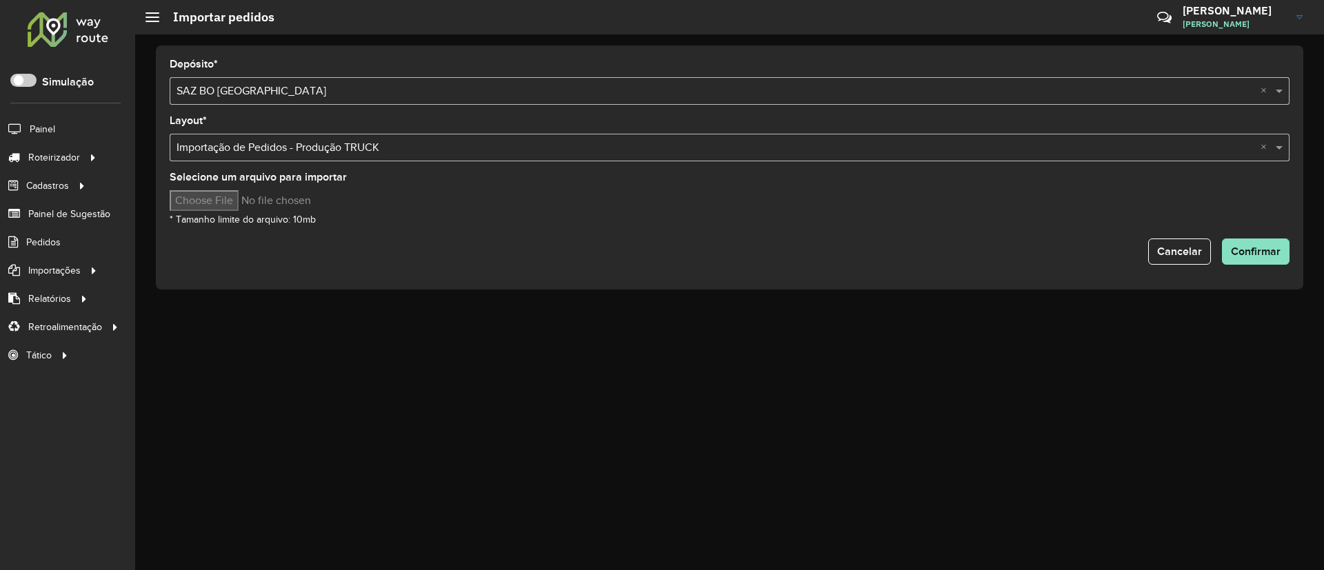
click at [232, 196] on input "Selecione um arquivo para importar" at bounding box center [287, 200] width 235 height 21
type input "**********"
click at [1262, 252] on span "Confirmar" at bounding box center [1256, 252] width 50 height 12
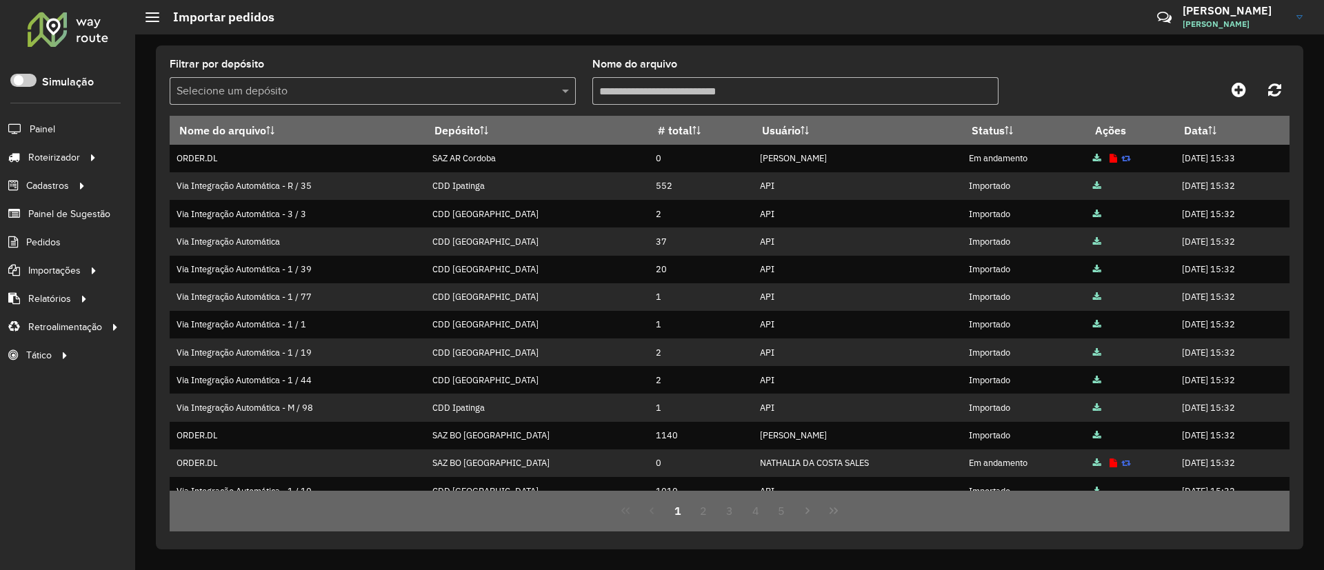
click at [517, 93] on input "text" at bounding box center [359, 91] width 365 height 17
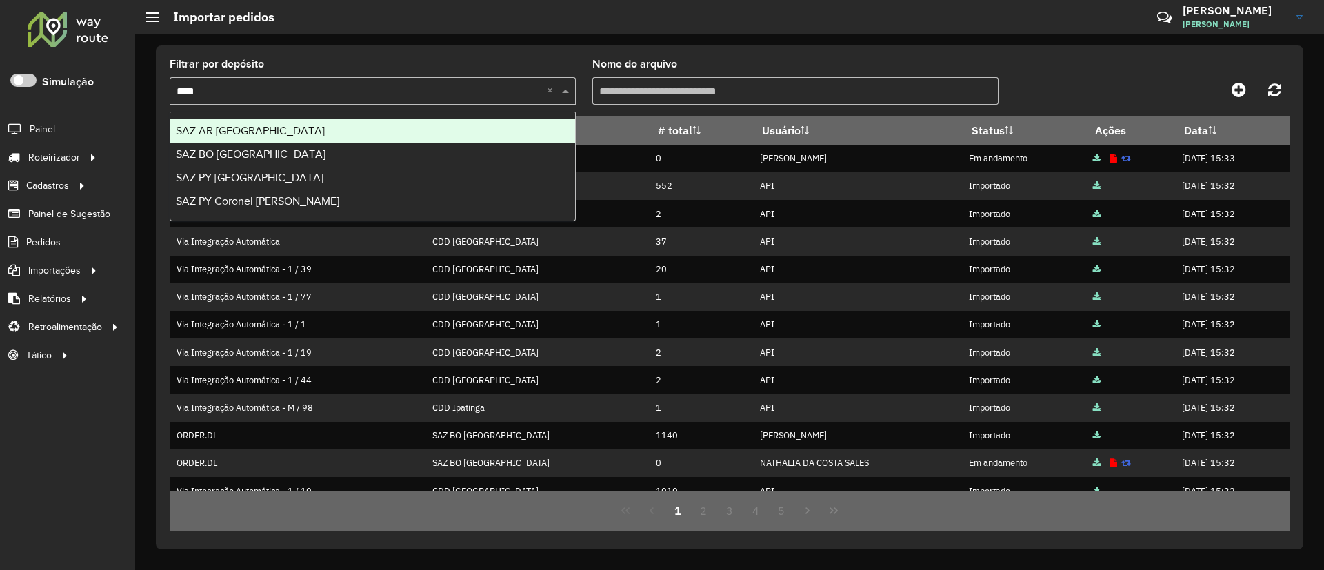
type input "*****"
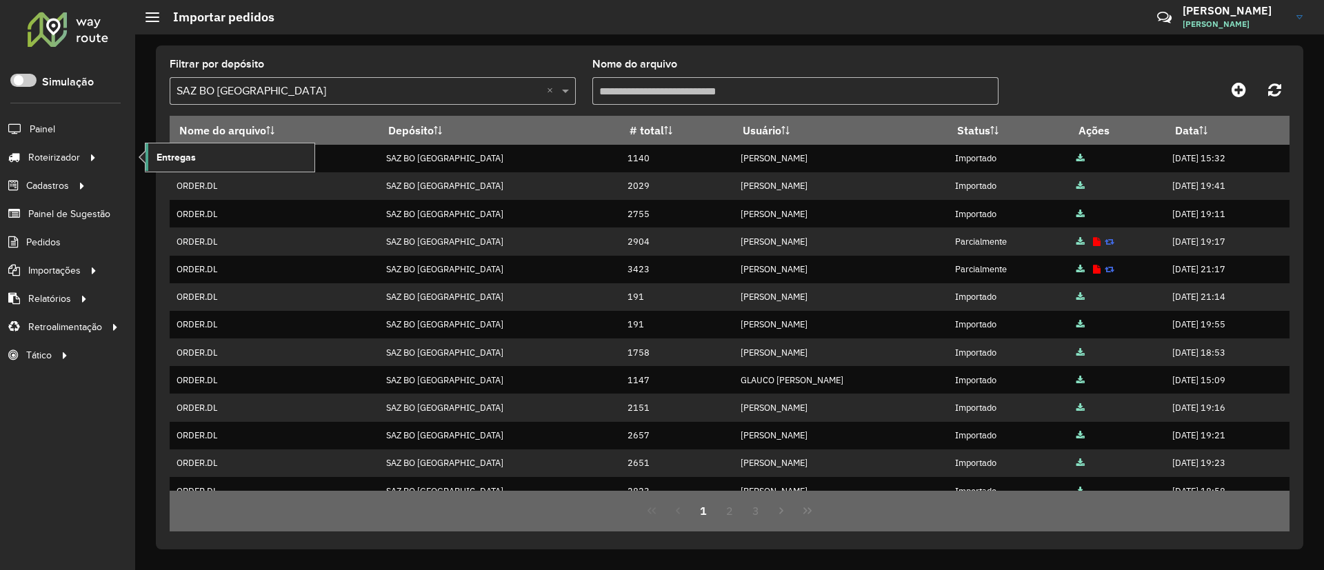
click at [165, 149] on link "Entregas" at bounding box center [230, 157] width 169 height 28
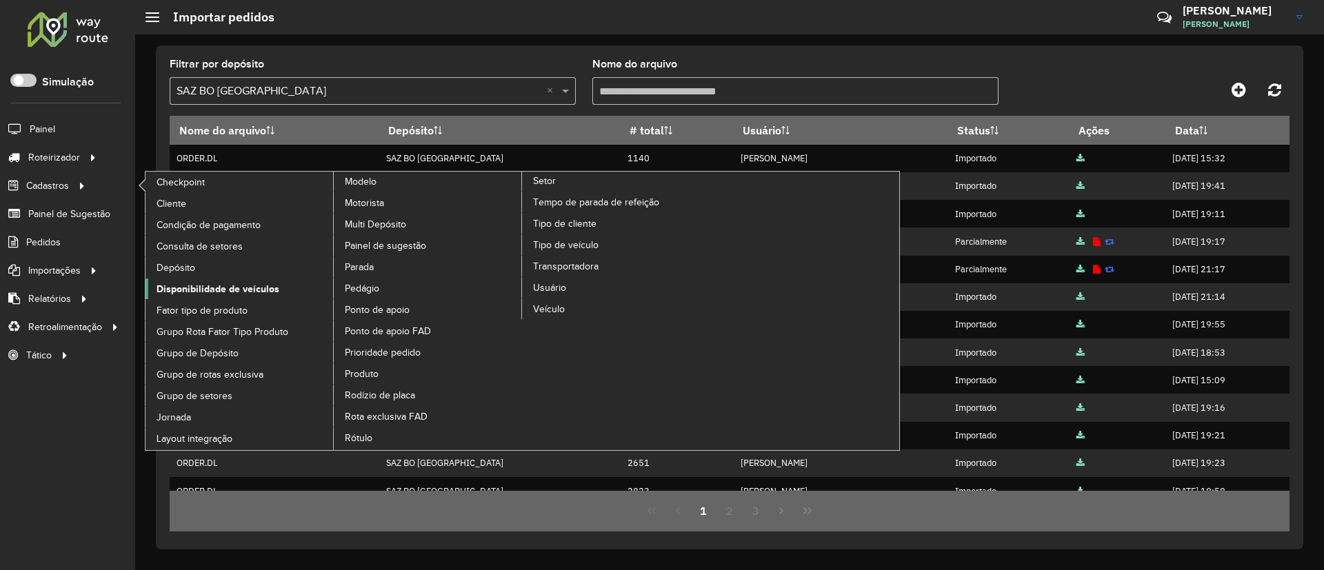
click at [228, 286] on span "Disponibilidade de veículos" at bounding box center [218, 289] width 123 height 14
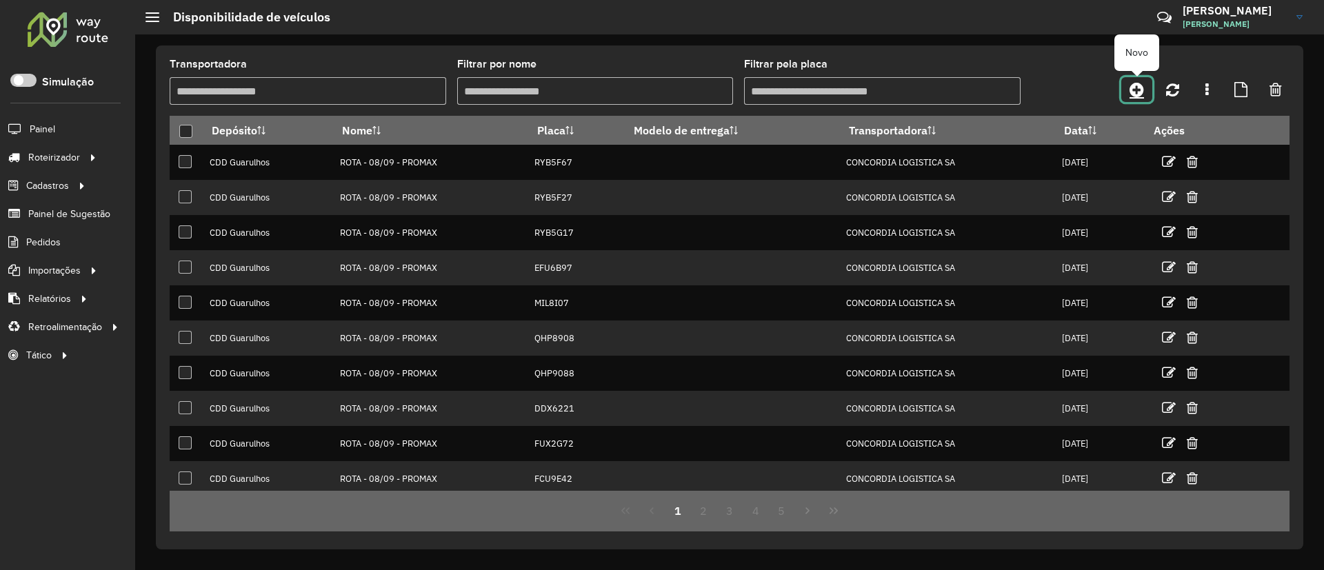
click at [1126, 91] on link at bounding box center [1137, 89] width 31 height 25
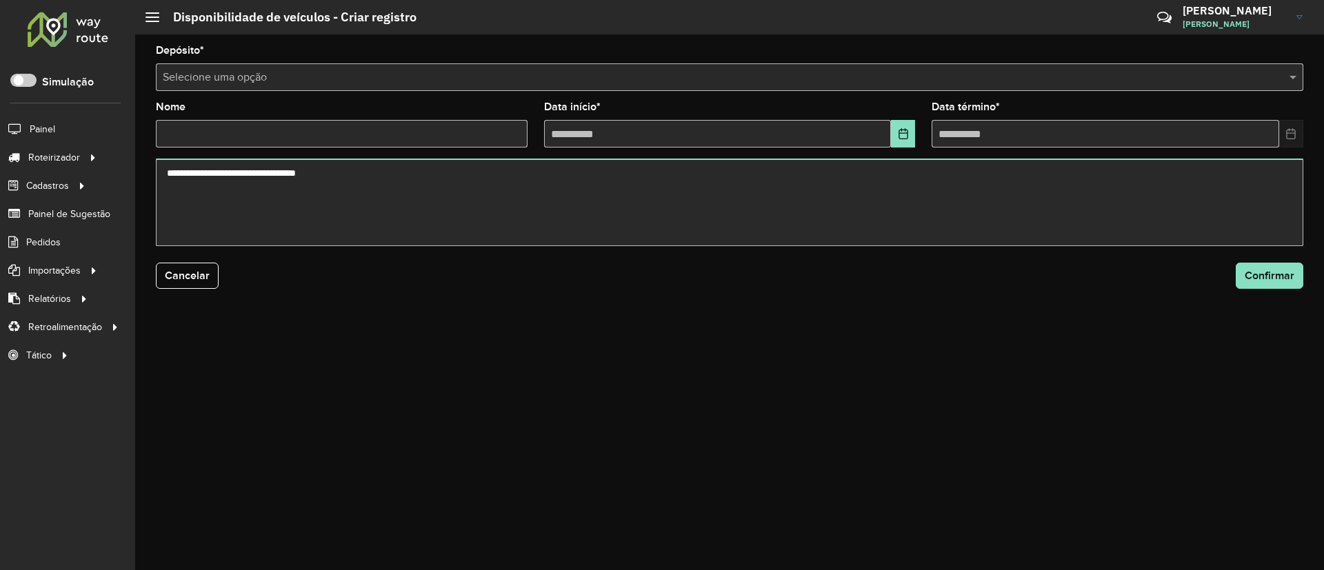
click at [466, 76] on input "text" at bounding box center [716, 78] width 1106 height 17
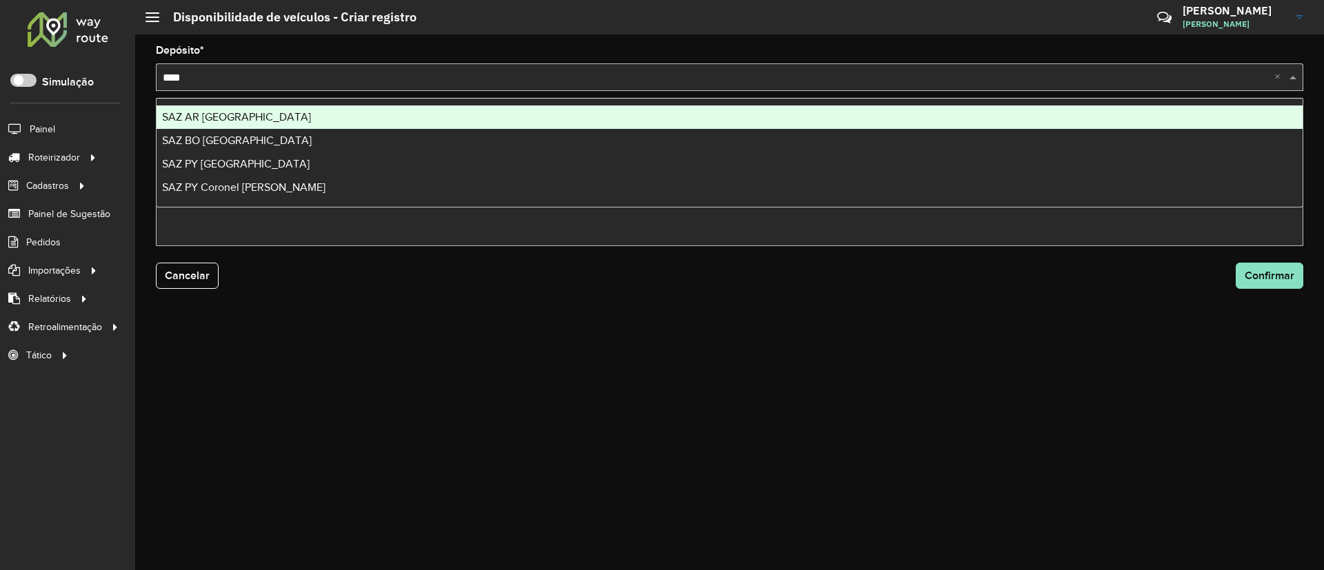
type input "*****"
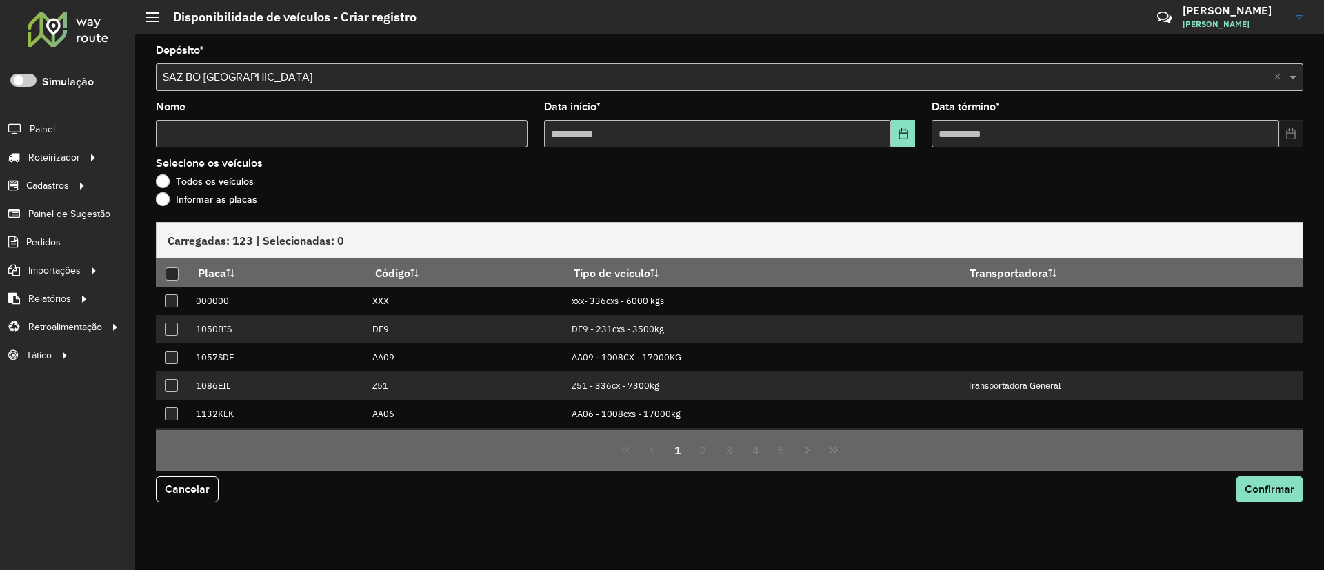
click at [470, 132] on input "Nome" at bounding box center [342, 134] width 372 height 28
type input "***"
type input "**********"
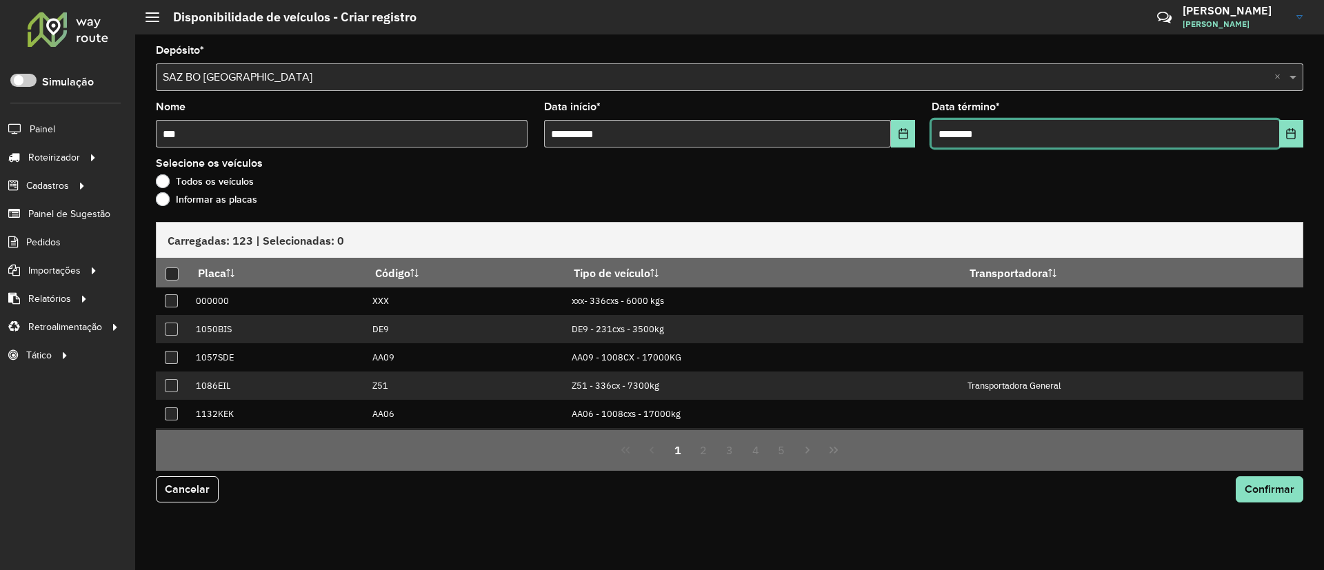
type input "**********"
click at [250, 195] on label "Informar as placas" at bounding box center [206, 199] width 101 height 14
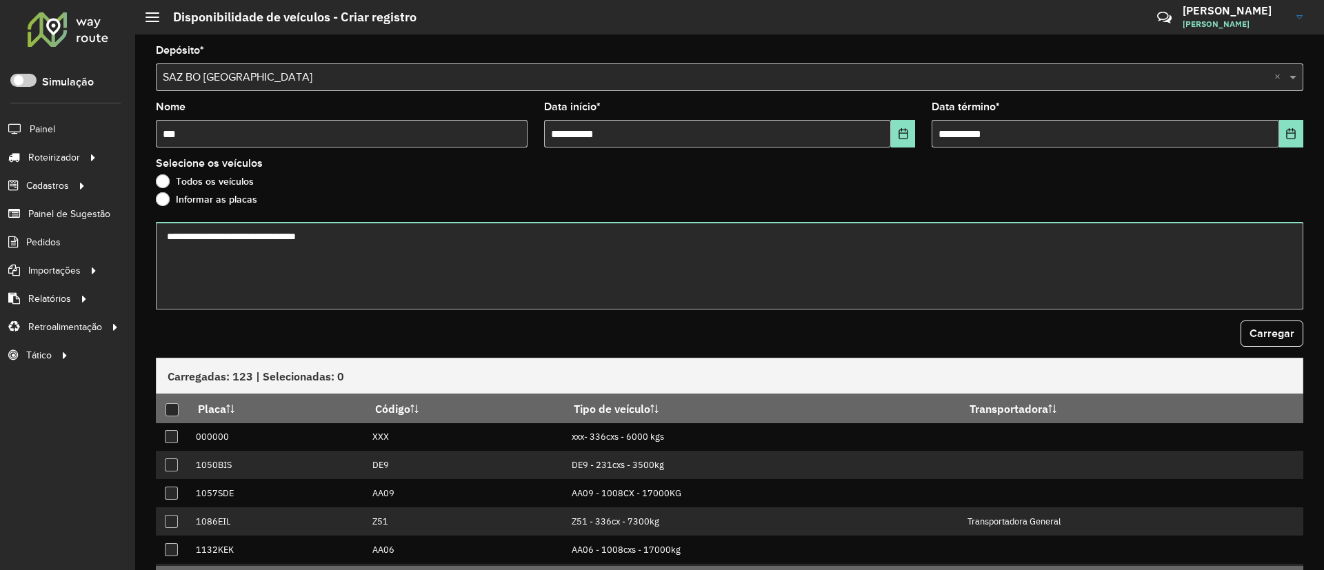
click at [252, 221] on form "**********" at bounding box center [730, 351] width 1148 height 610
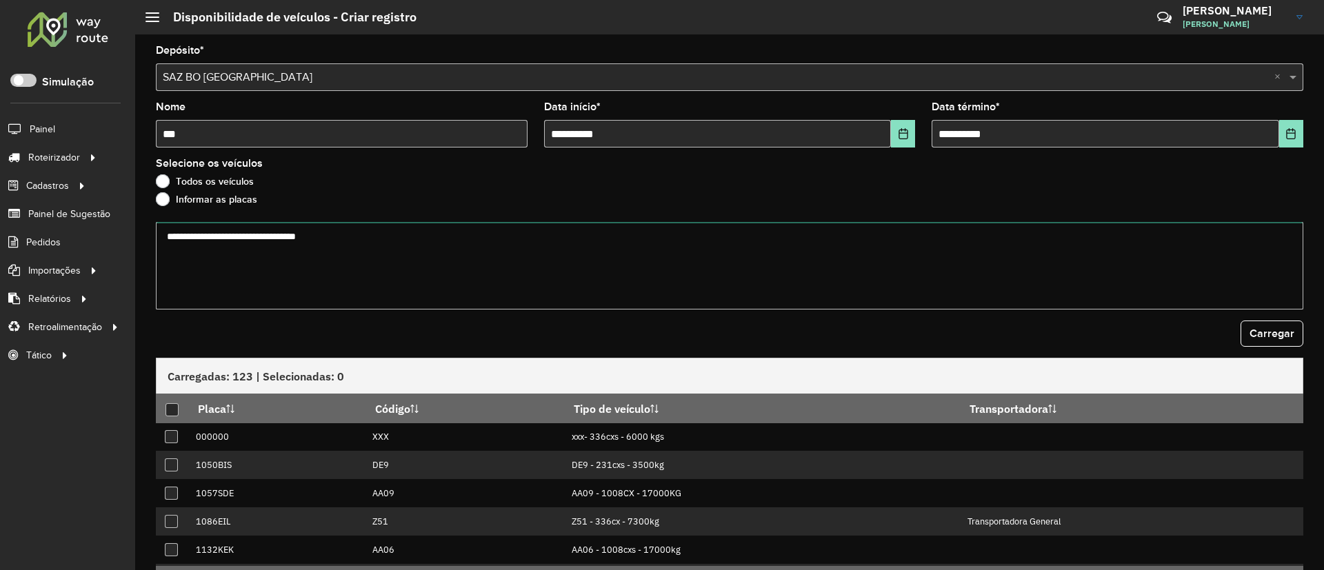
click at [267, 230] on textarea at bounding box center [730, 266] width 1148 height 88
click at [534, 283] on textarea at bounding box center [730, 266] width 1148 height 88
paste textarea "******* ******* ******* ******* ******* ******* ******* ******* ******* *******…"
type textarea "******* ******* ******* ******* ******* ******* ******* ******* ******* *******…"
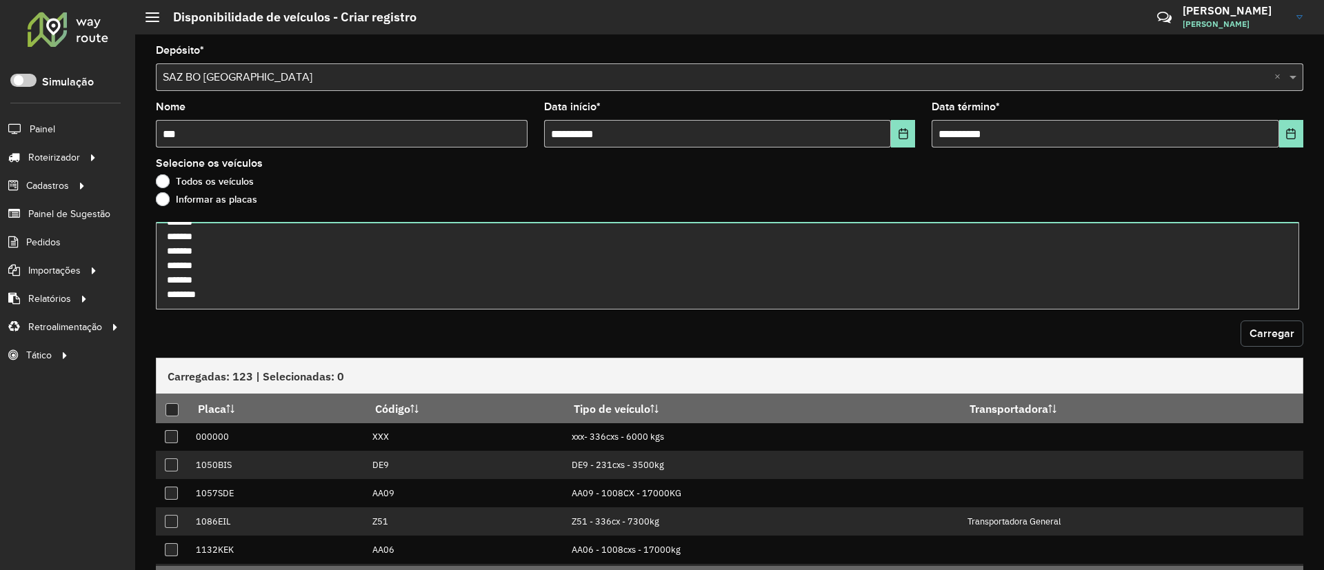
click at [1288, 332] on span "Carregar" at bounding box center [1272, 334] width 45 height 12
click at [164, 403] on th at bounding box center [172, 408] width 32 height 29
click at [175, 407] on div at bounding box center [172, 409] width 13 height 13
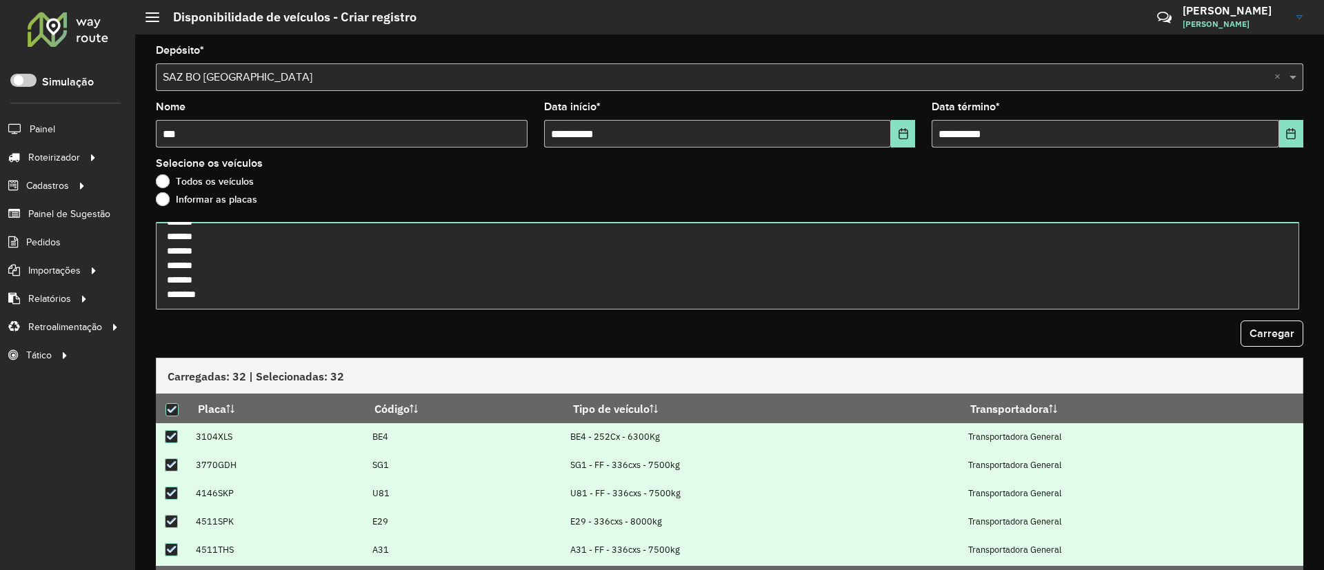
scroll to position [85, 0]
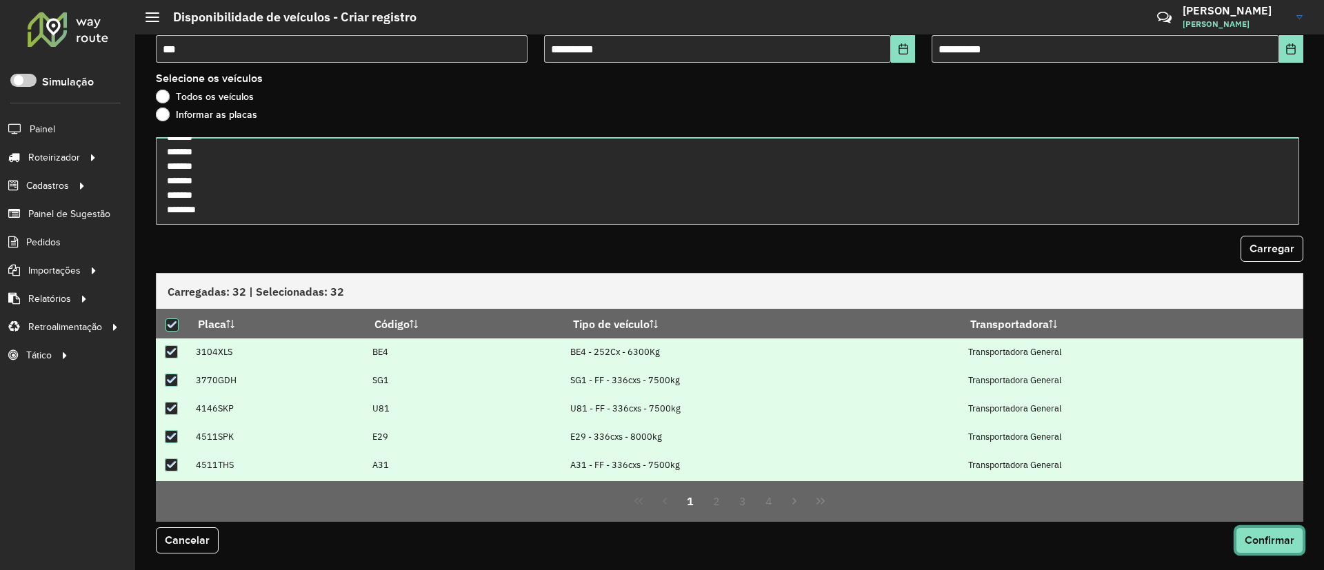
click at [1279, 541] on span "Confirmar" at bounding box center [1270, 541] width 50 height 12
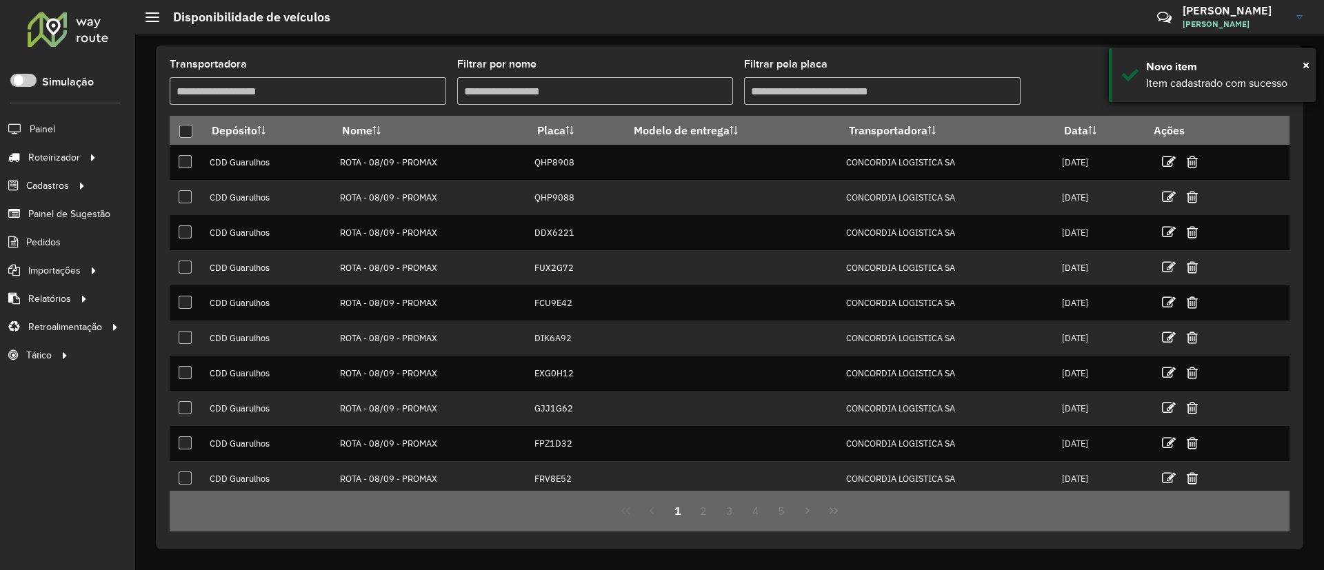
click at [1312, 66] on div "× Novo item Item cadastrado com sucesso" at bounding box center [1212, 75] width 207 height 54
click at [1140, 94] on icon at bounding box center [1137, 89] width 14 height 17
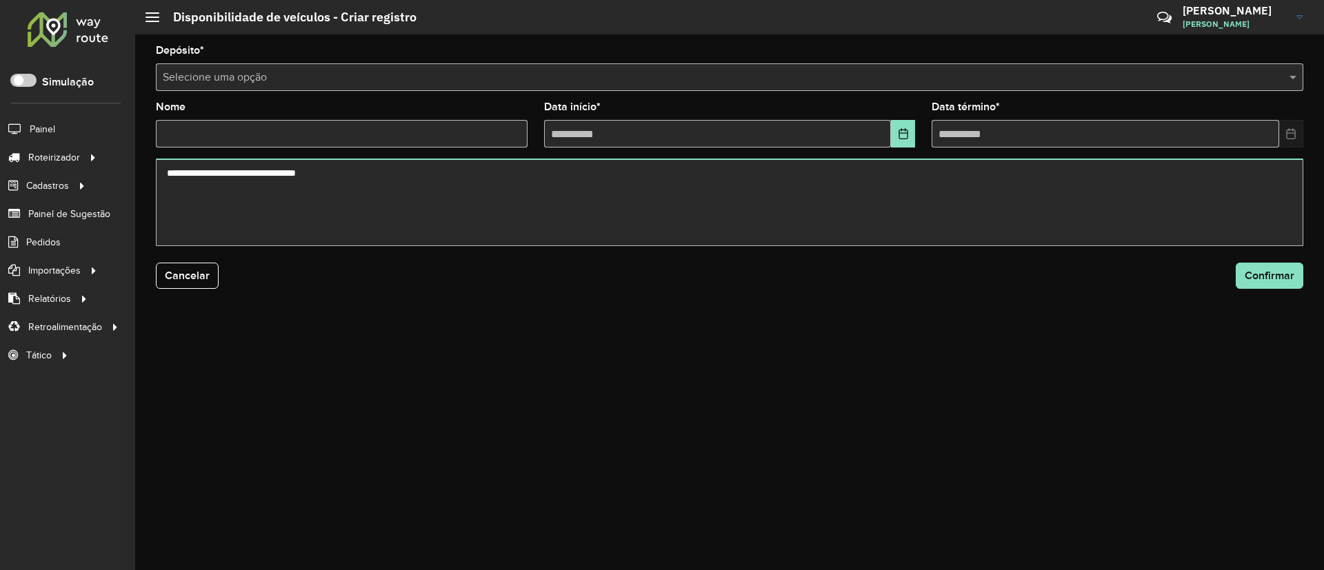
click at [795, 61] on div "Depósito * Selecione uma opção" at bounding box center [730, 69] width 1148 height 46
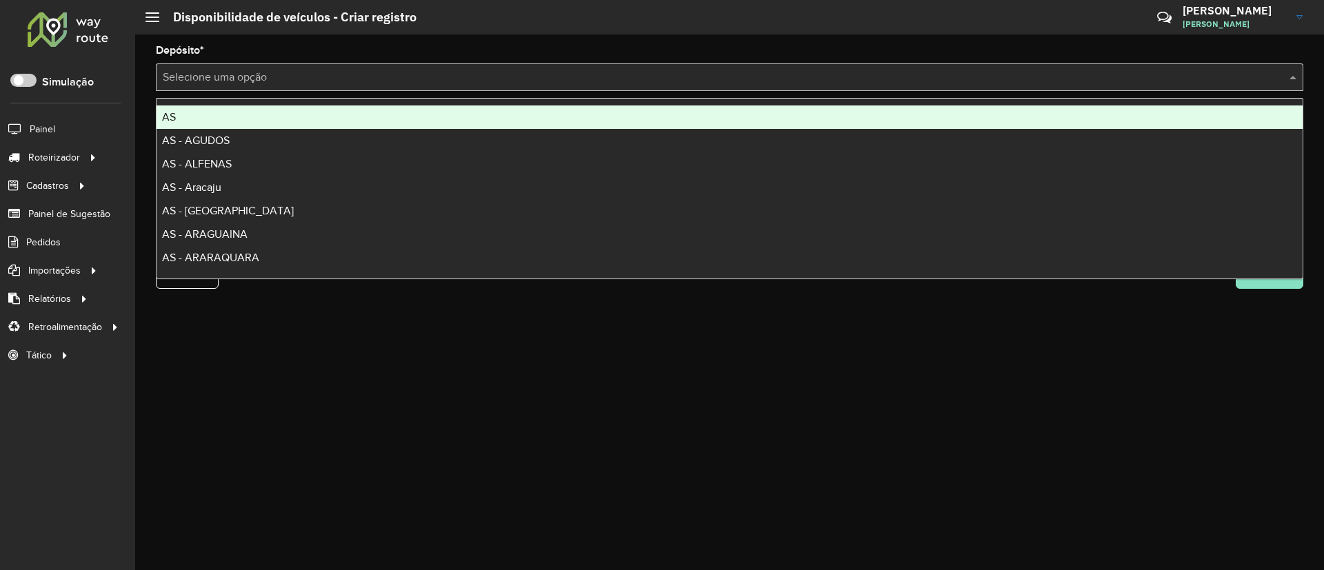
click at [796, 72] on input "text" at bounding box center [716, 78] width 1106 height 17
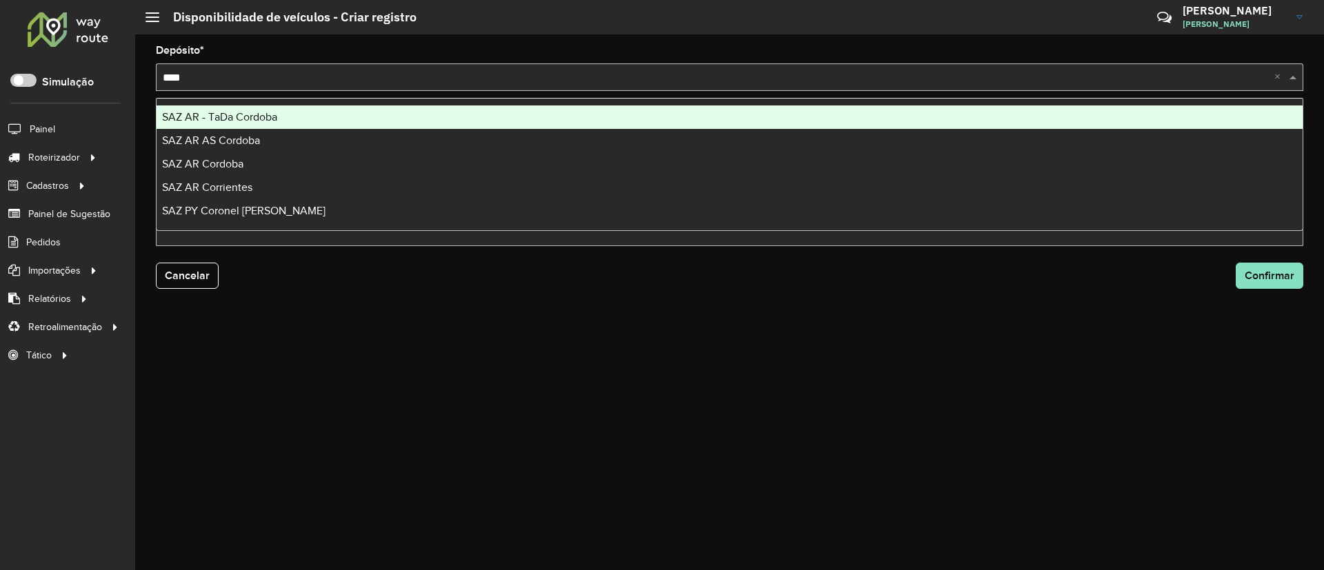
type input "*****"
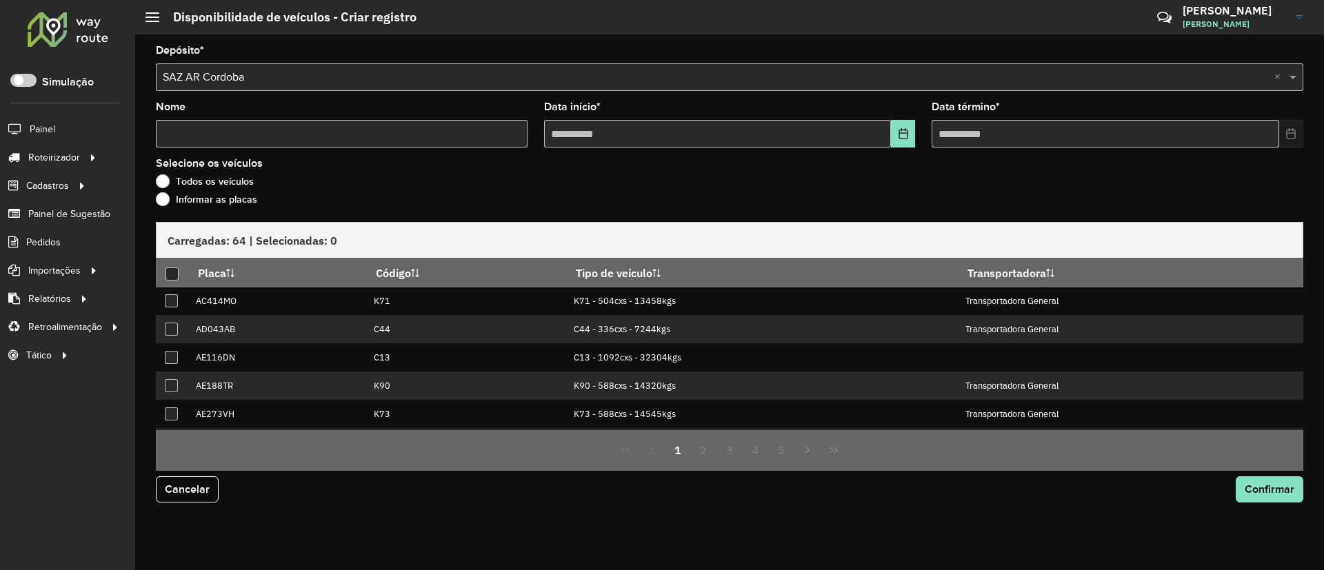
click at [456, 128] on input "Nome" at bounding box center [342, 134] width 372 height 28
type input "***"
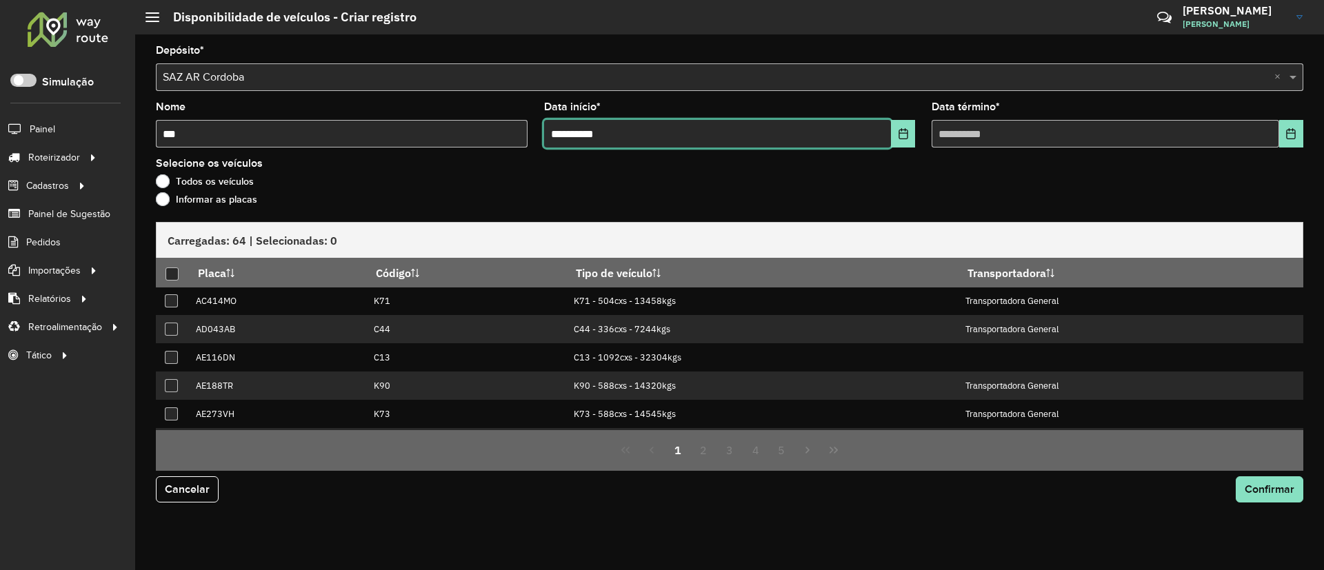
type input "**********"
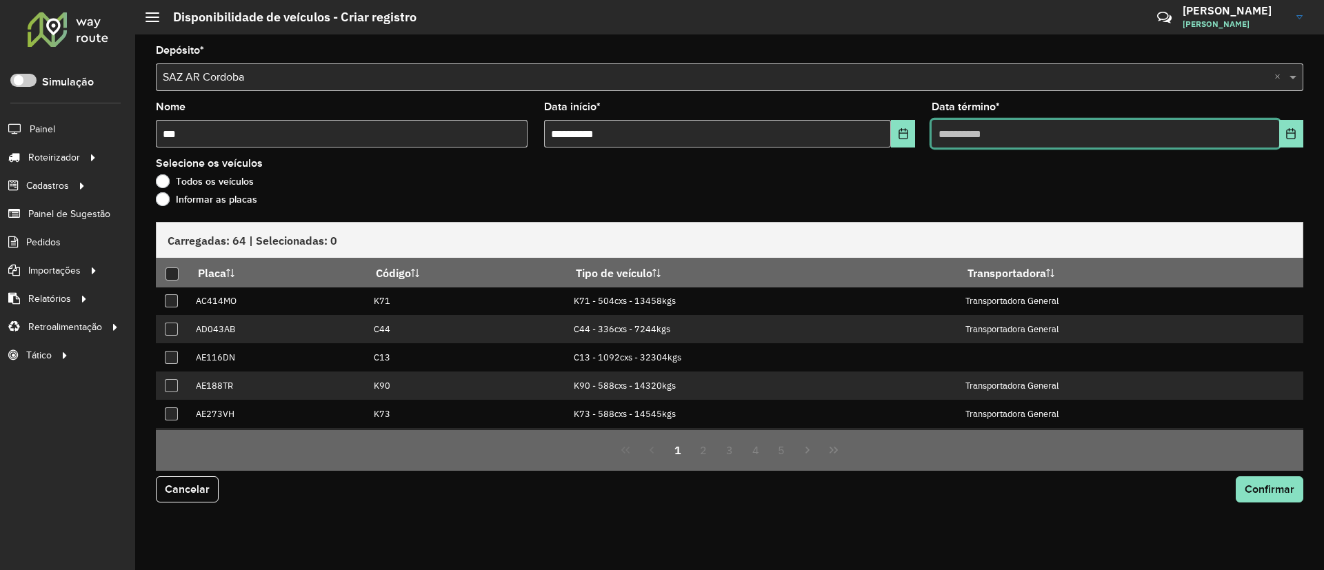
click at [936, 134] on input "text" at bounding box center [1106, 134] width 348 height 28
type input "**********"
click at [246, 199] on label "Informar as placas" at bounding box center [206, 199] width 101 height 14
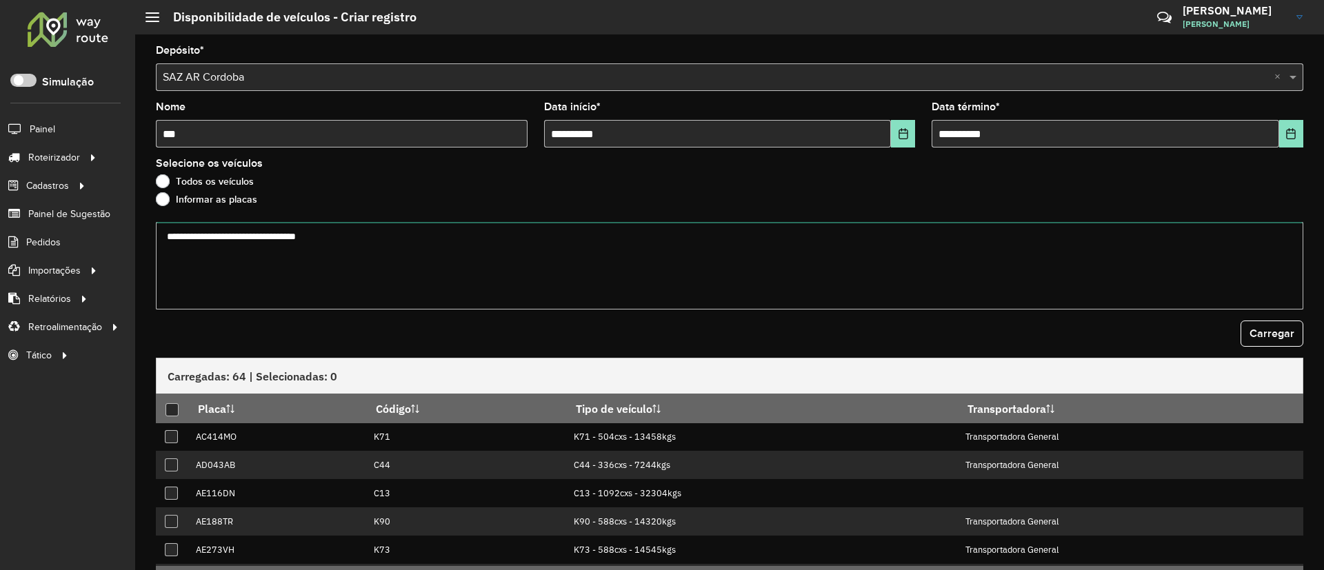
click at [472, 284] on textarea at bounding box center [730, 266] width 1148 height 88
click at [476, 248] on textarea at bounding box center [730, 266] width 1148 height 88
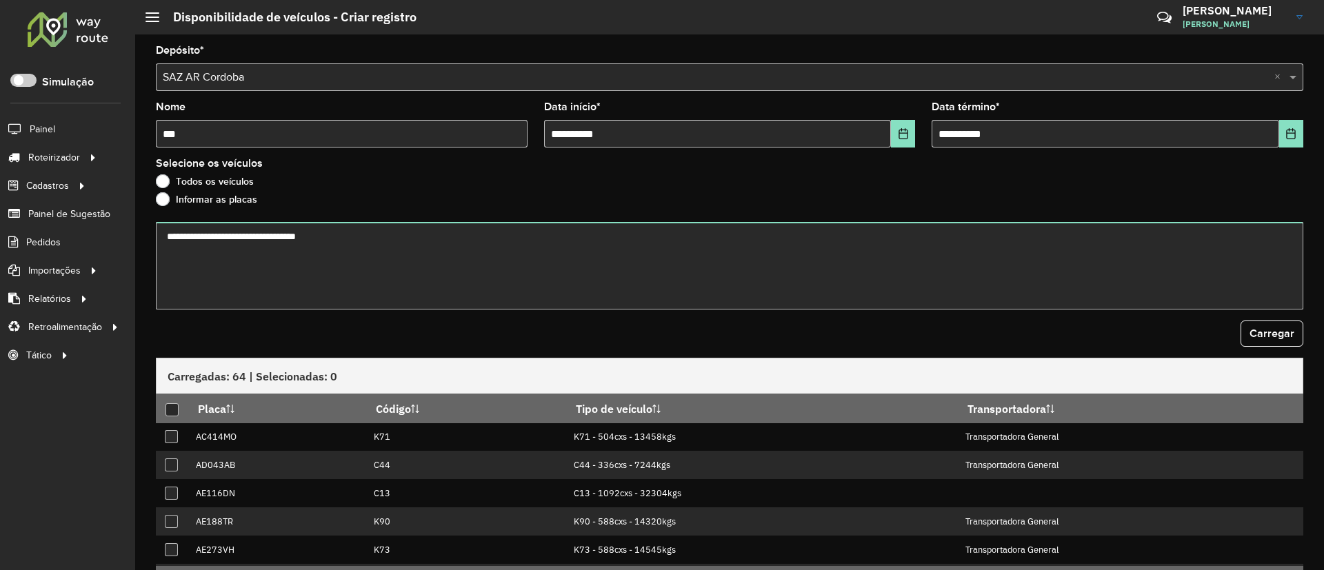
click at [195, 203] on label "Informar as placas" at bounding box center [206, 199] width 101 height 14
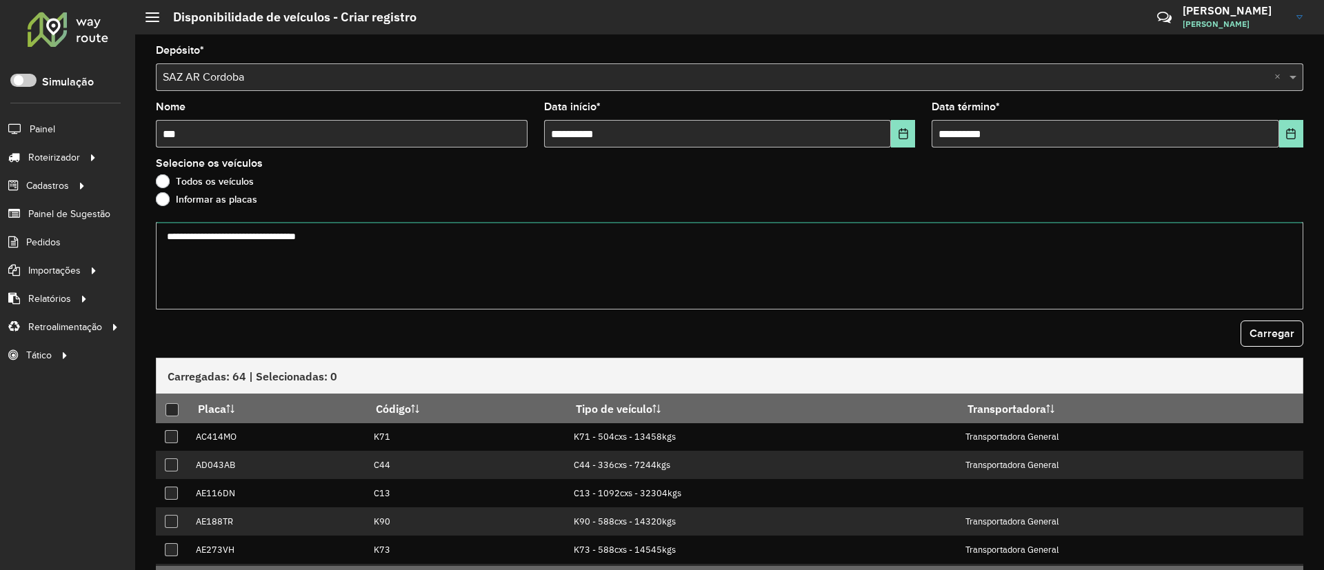
click at [372, 259] on textarea at bounding box center [730, 266] width 1148 height 88
paste textarea "****** ****** ****** ****** ******* ******* ******* ****** ****** ****** ******…"
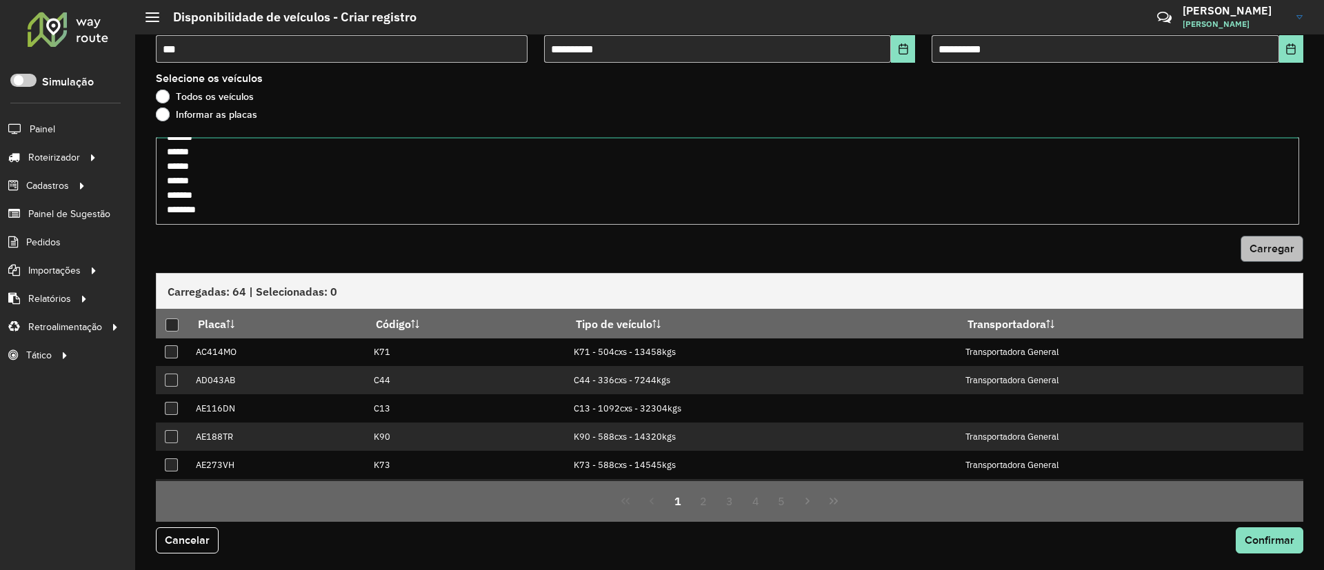
type textarea "****** ****** ****** ****** ******* ******* ******* ****** ****** ****** ******…"
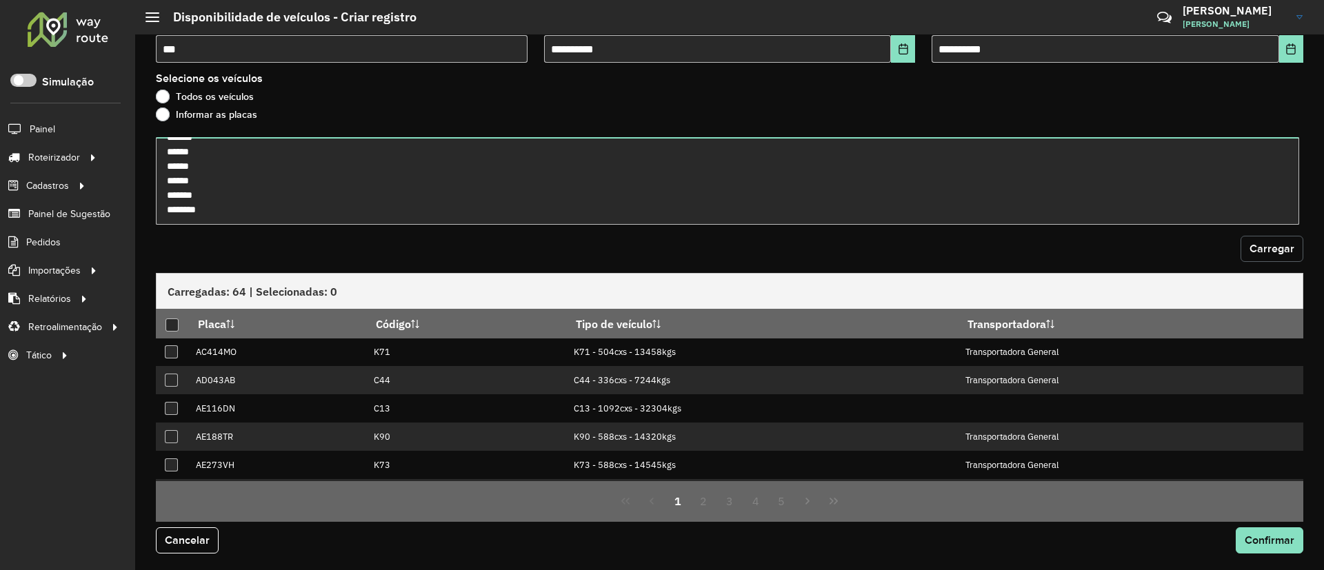
click at [1265, 250] on span "Carregar" at bounding box center [1272, 249] width 45 height 12
click at [170, 321] on div at bounding box center [172, 325] width 13 height 13
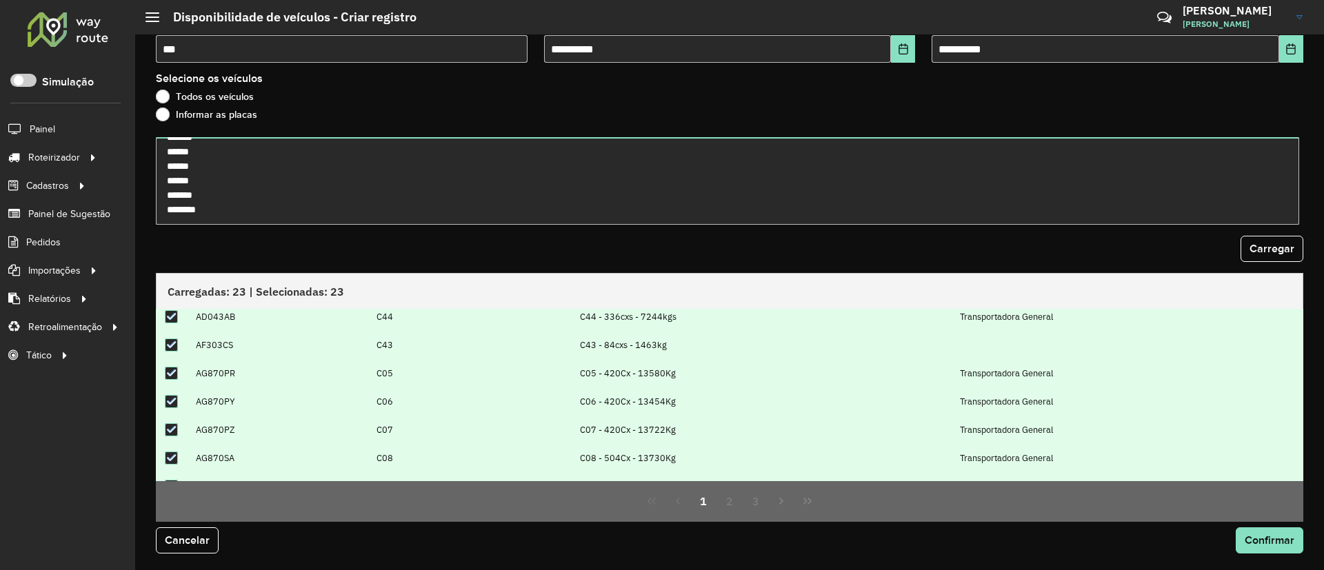
scroll to position [139, 0]
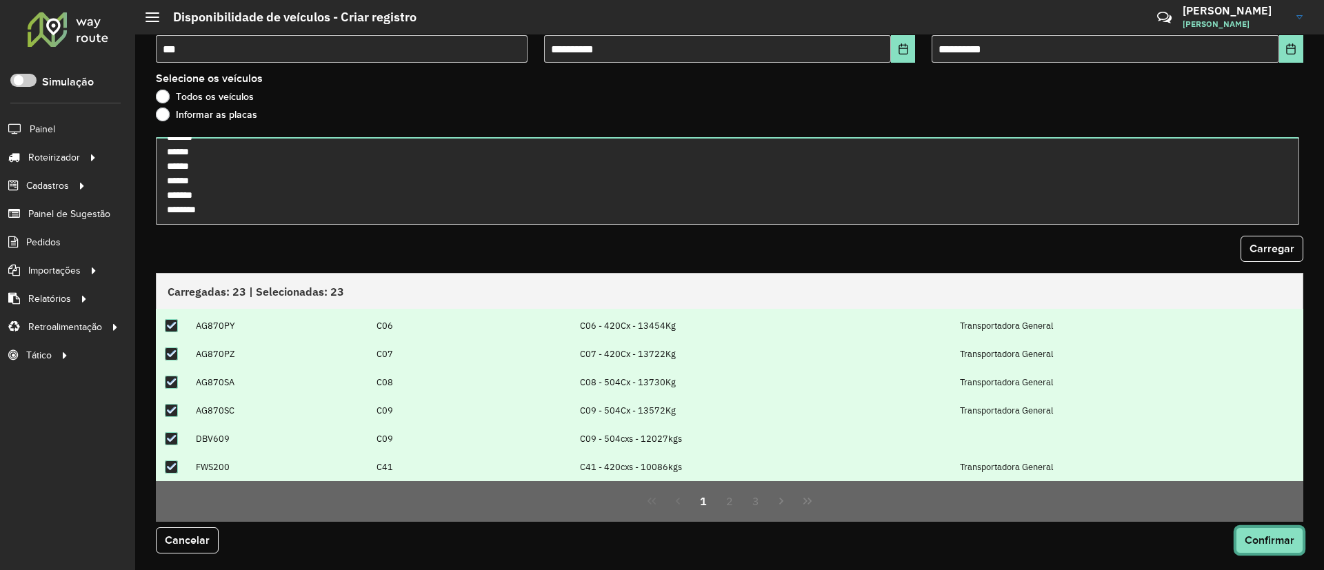
click at [1284, 532] on button "Confirmar" at bounding box center [1270, 541] width 68 height 26
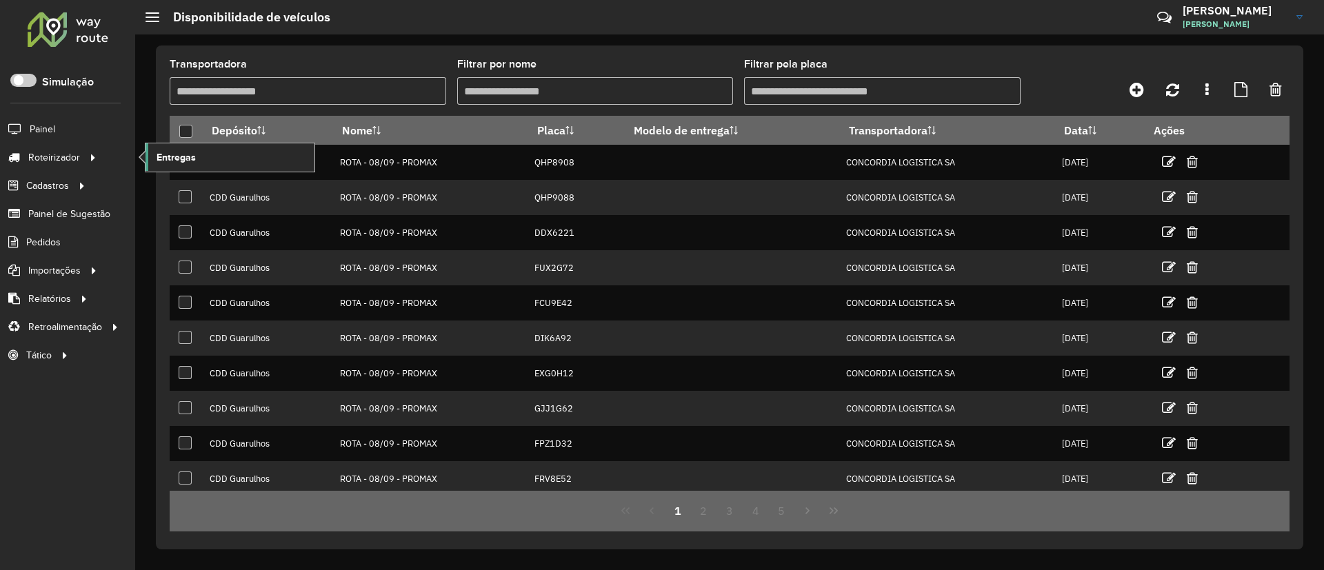
click at [158, 155] on span "Entregas" at bounding box center [176, 157] width 39 height 14
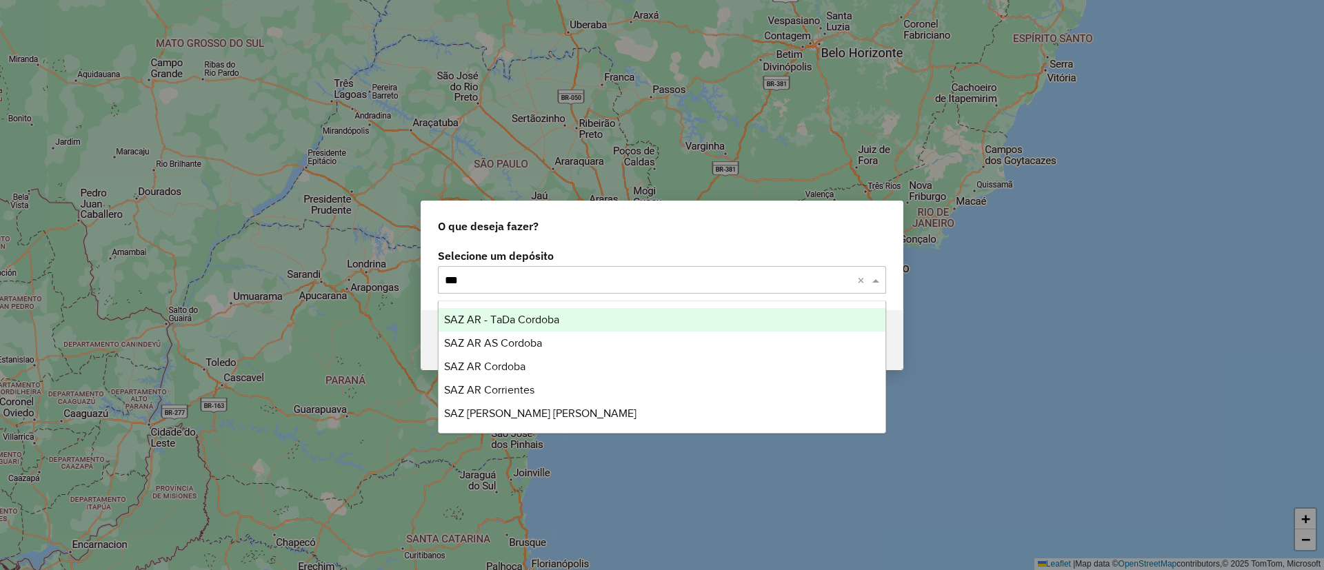
type input "****"
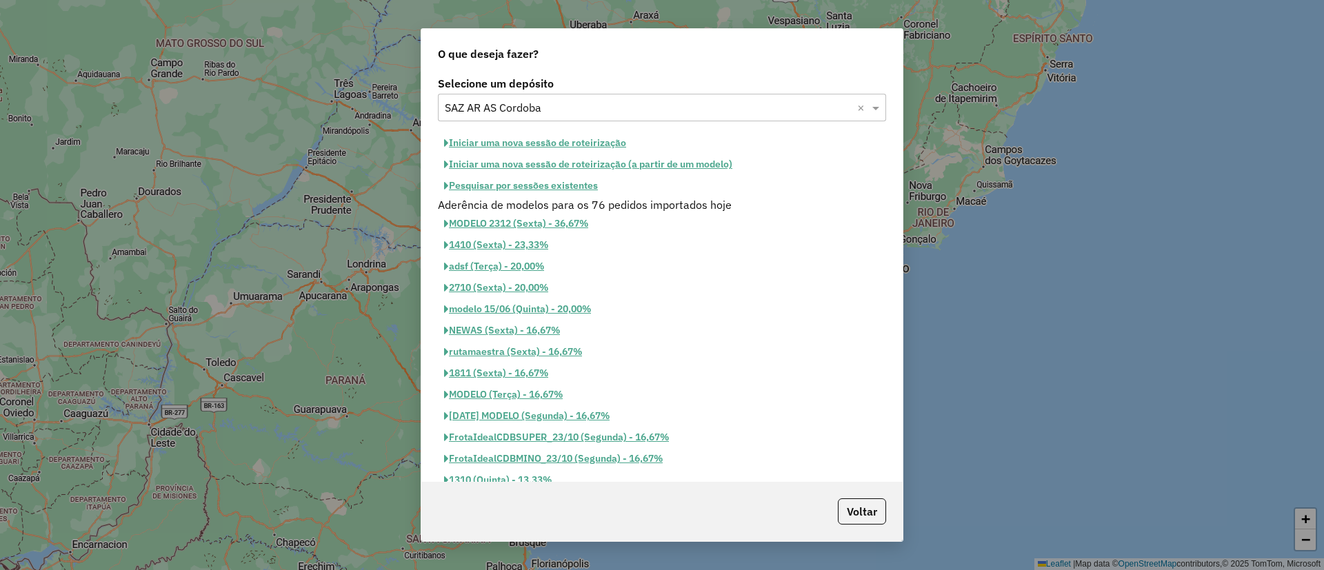
click at [564, 146] on button "Iniciar uma nova sessão de roteirização" at bounding box center [535, 142] width 195 height 21
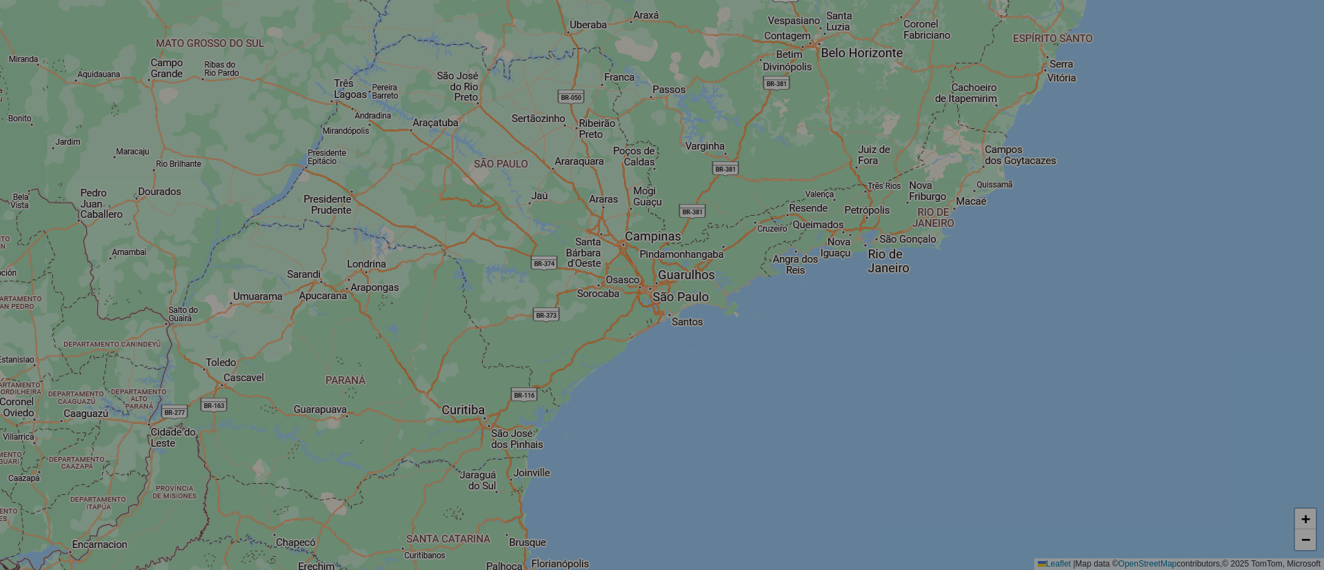
select select "*"
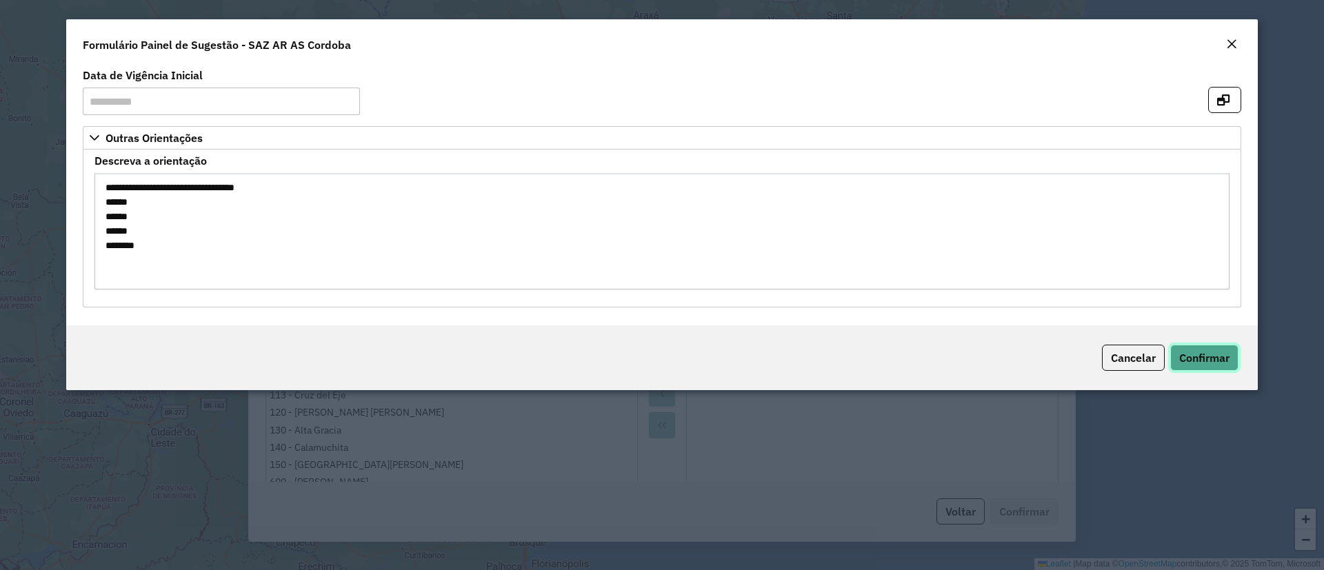
click at [1216, 363] on span "Confirmar" at bounding box center [1204, 358] width 50 height 14
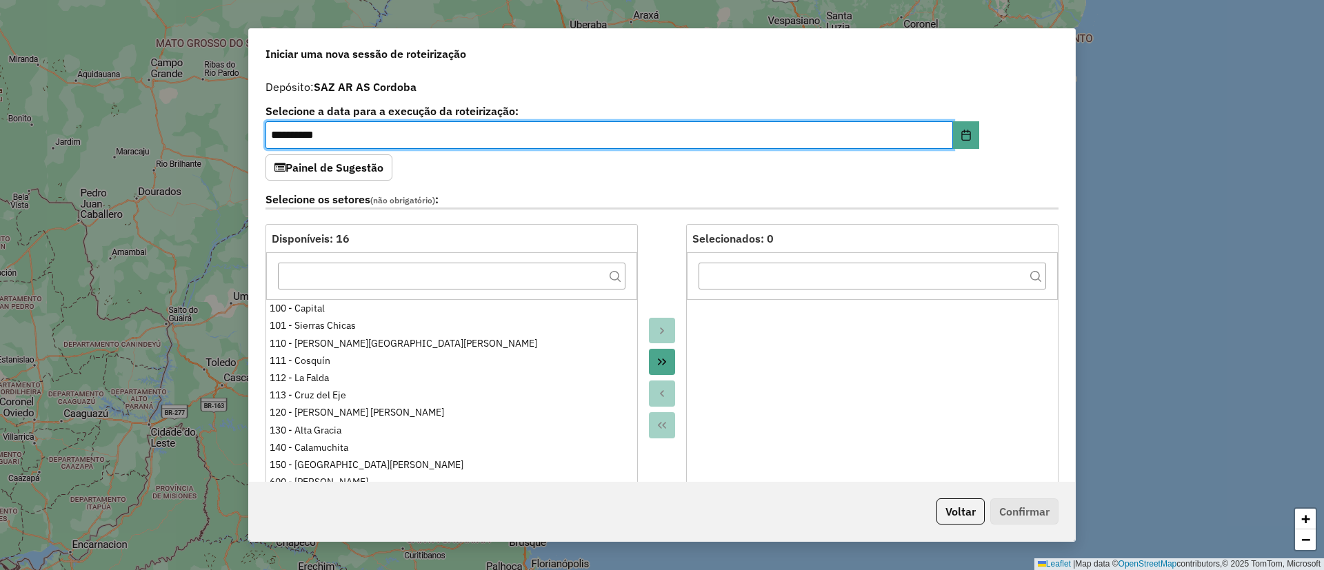
click at [366, 166] on button "Painel de Sugestão" at bounding box center [329, 168] width 127 height 26
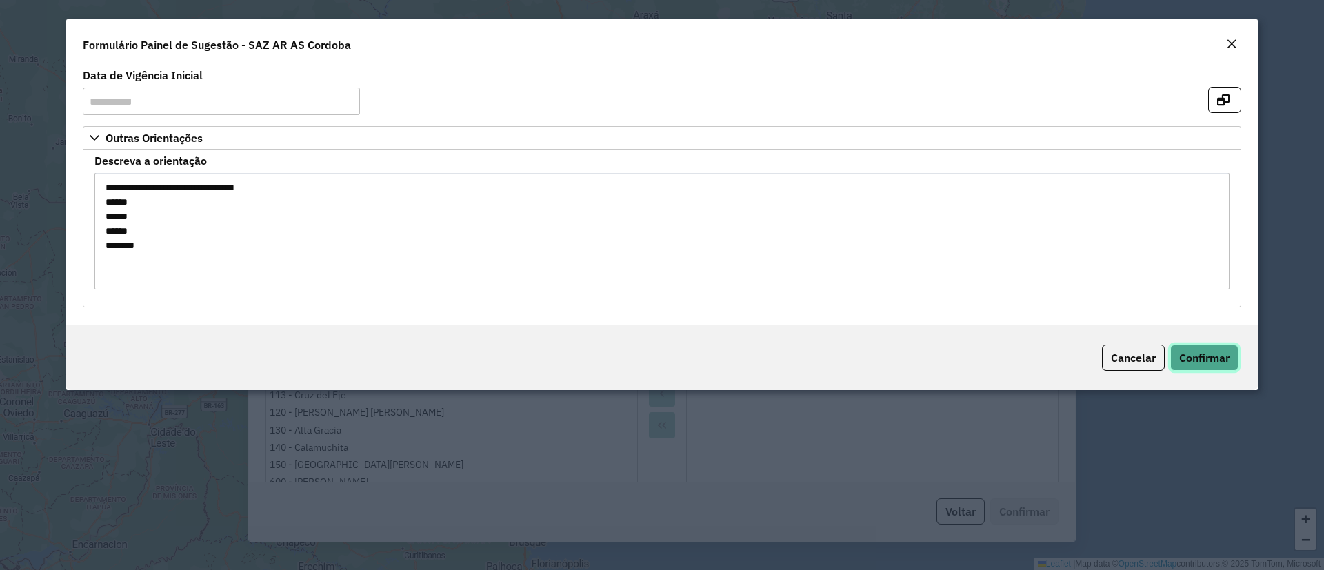
click at [1196, 361] on span "Confirmar" at bounding box center [1204, 358] width 50 height 14
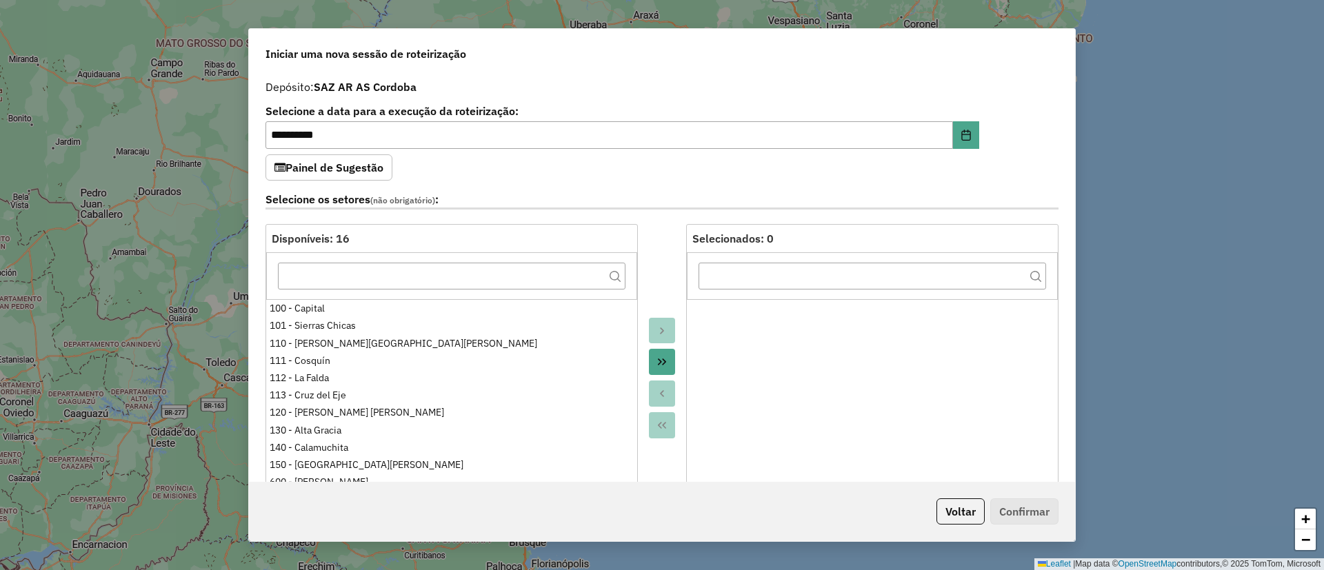
scroll to position [414, 0]
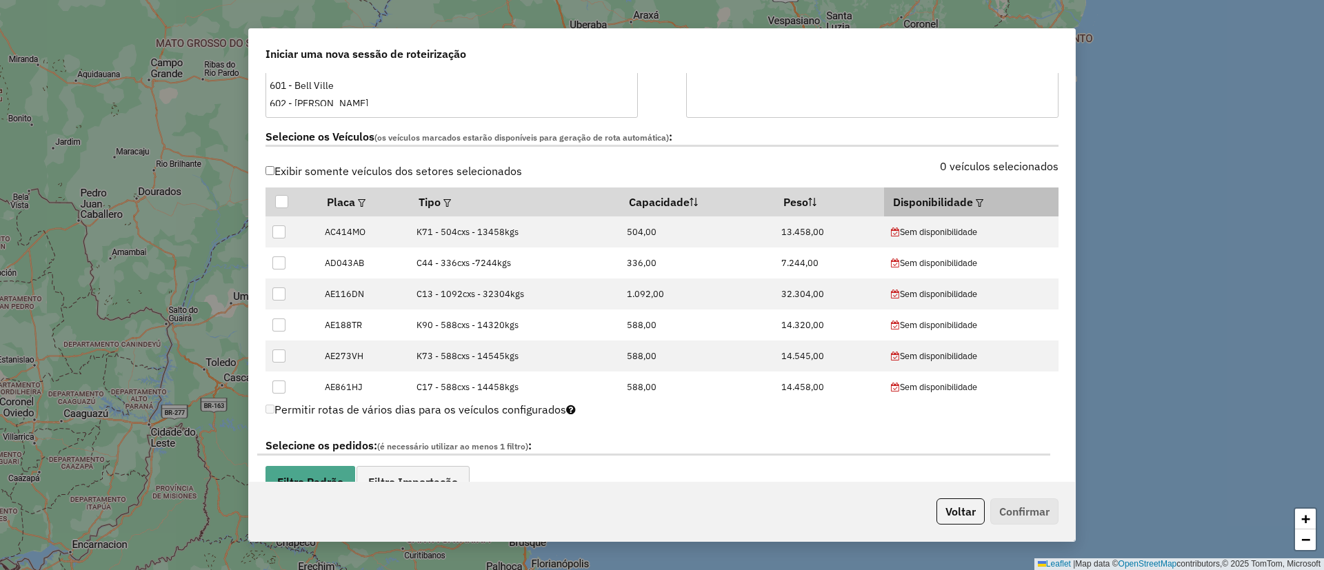
click at [976, 205] on em at bounding box center [980, 203] width 8 height 8
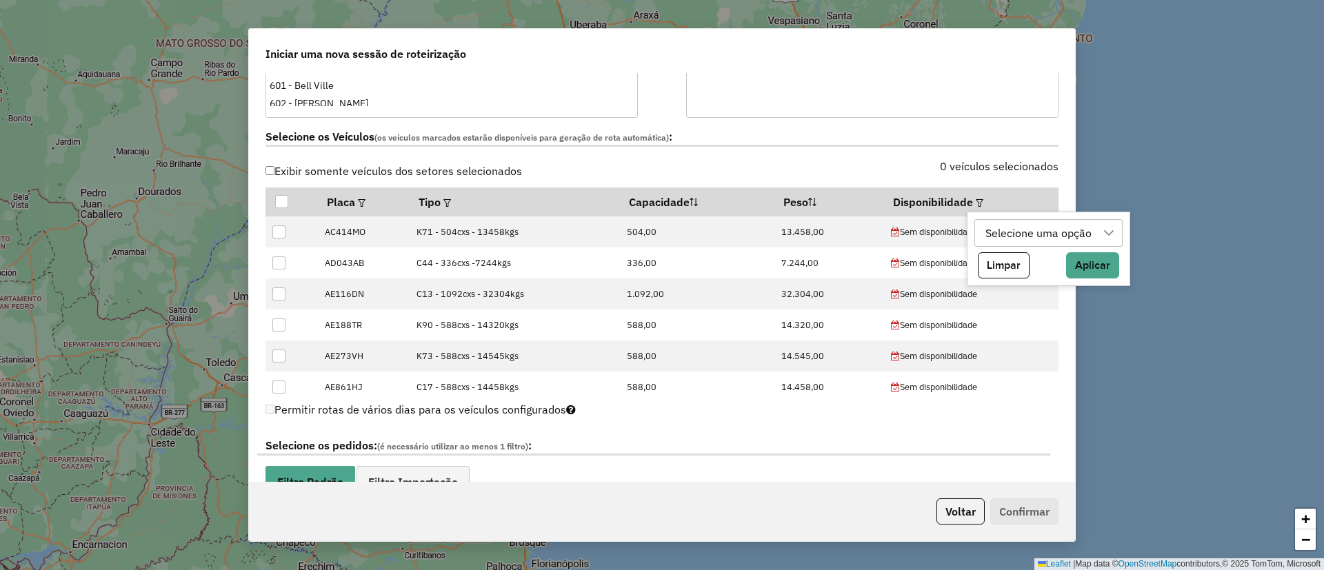
click at [1031, 232] on div "Selecione uma opção" at bounding box center [1039, 233] width 116 height 26
click at [939, 175] on div "0 veículos selecionados" at bounding box center [864, 174] width 405 height 26
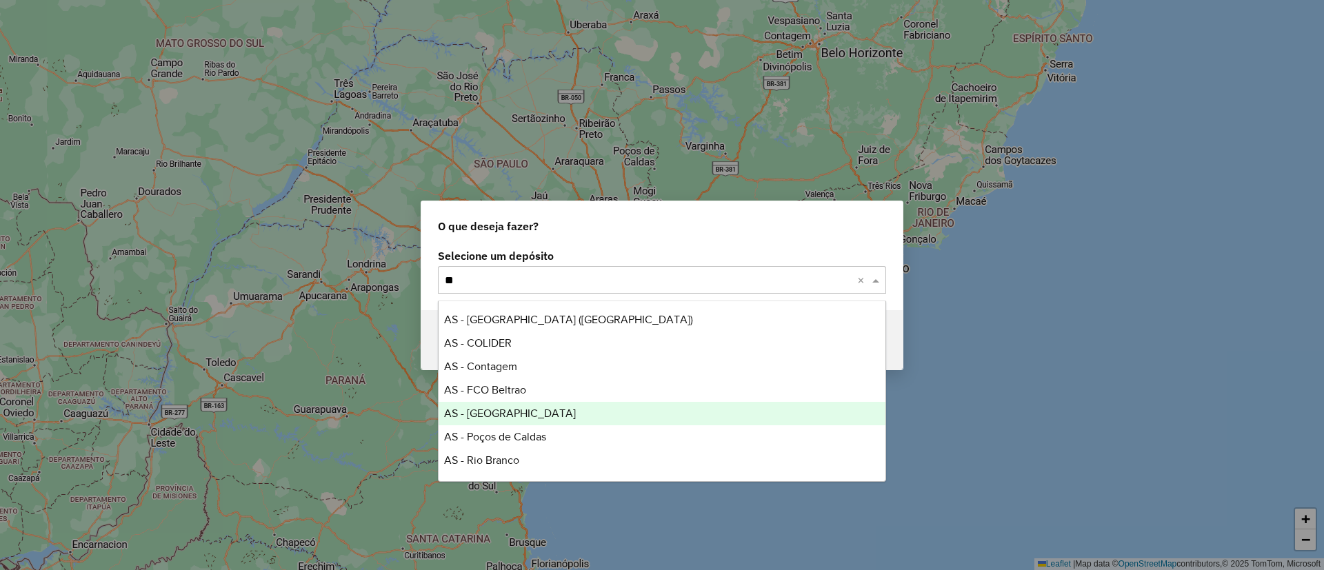
type input "***"
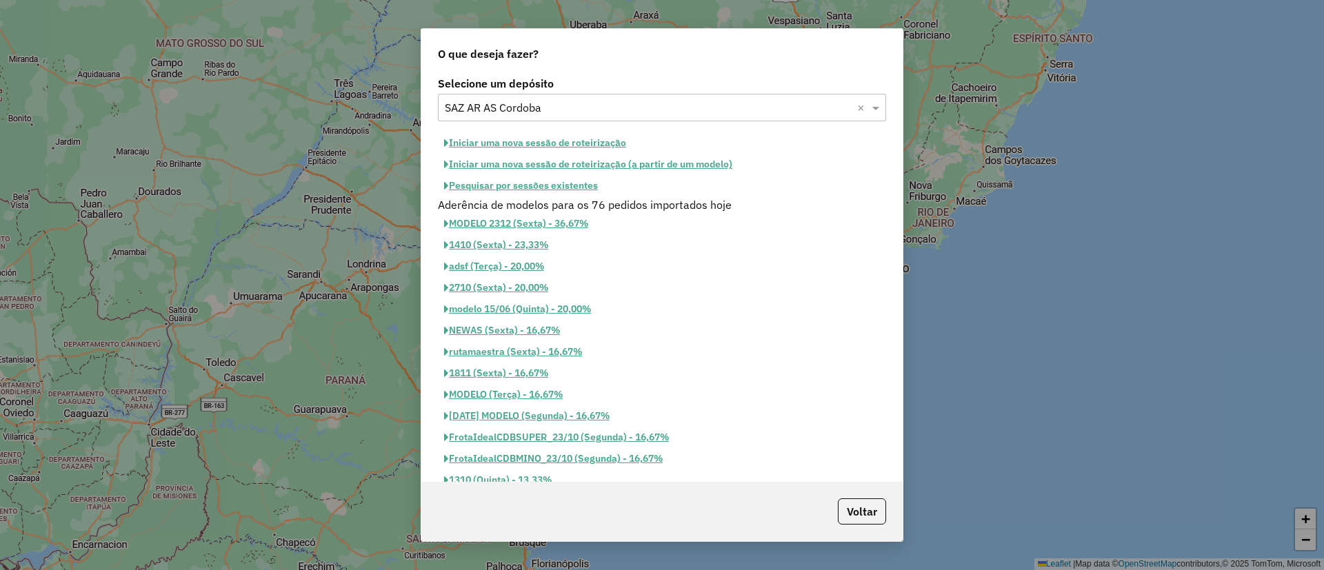
click at [579, 139] on button "Iniciar uma nova sessão de roteirização" at bounding box center [535, 142] width 195 height 21
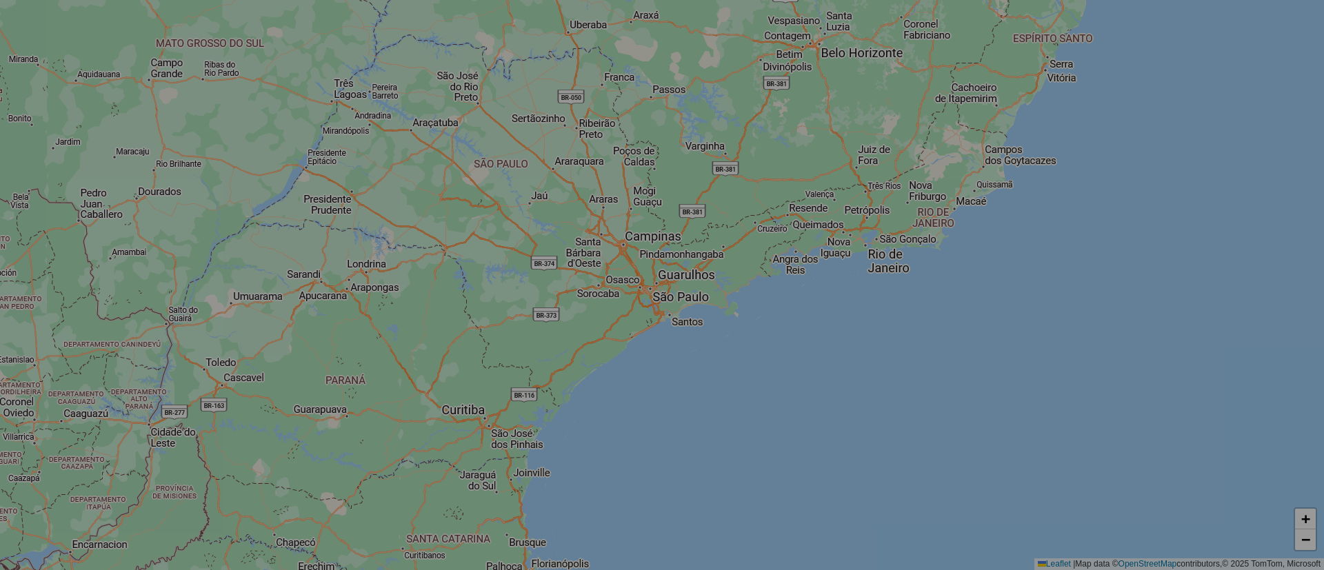
select select "*"
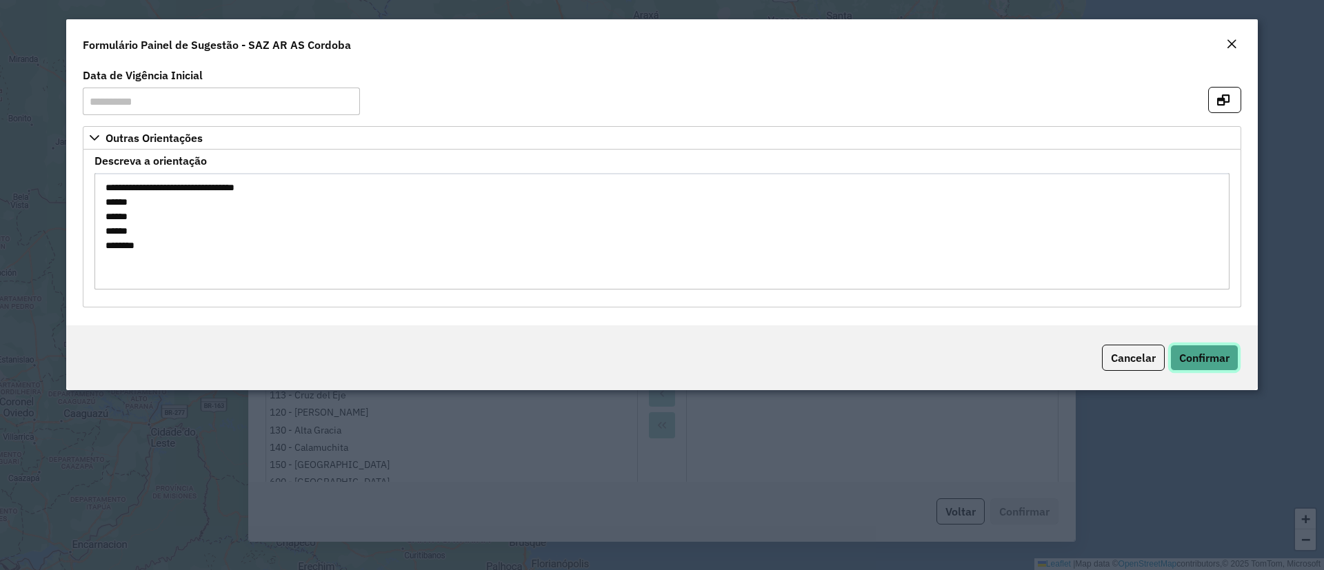
click at [1186, 350] on button "Confirmar" at bounding box center [1204, 358] width 68 height 26
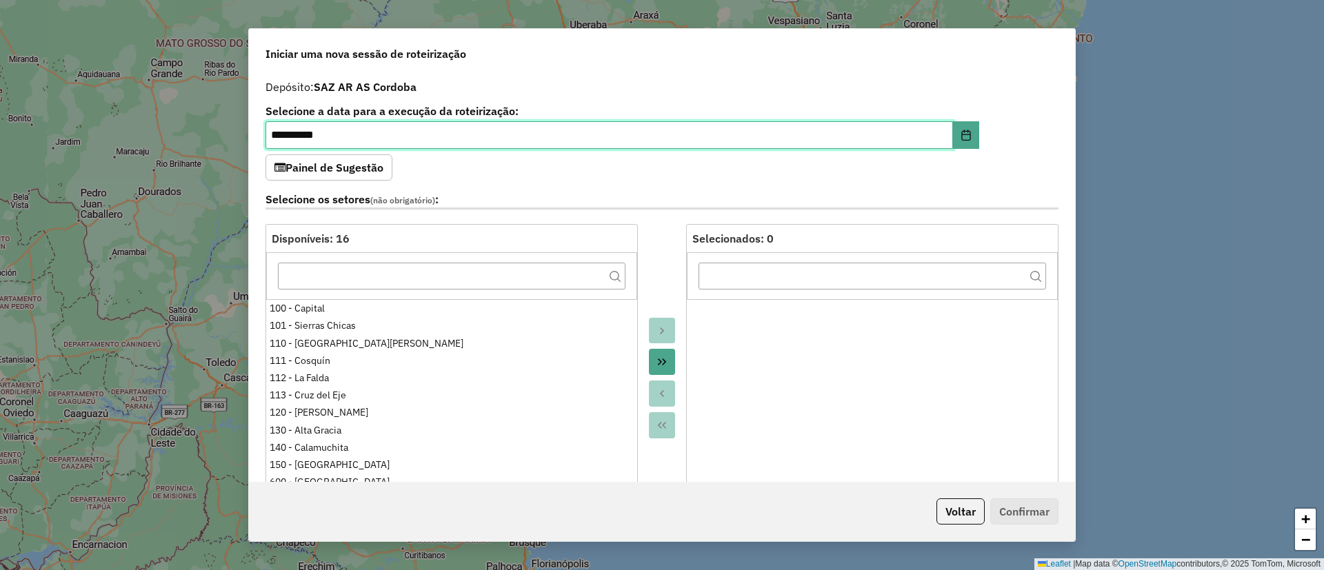
scroll to position [310, 0]
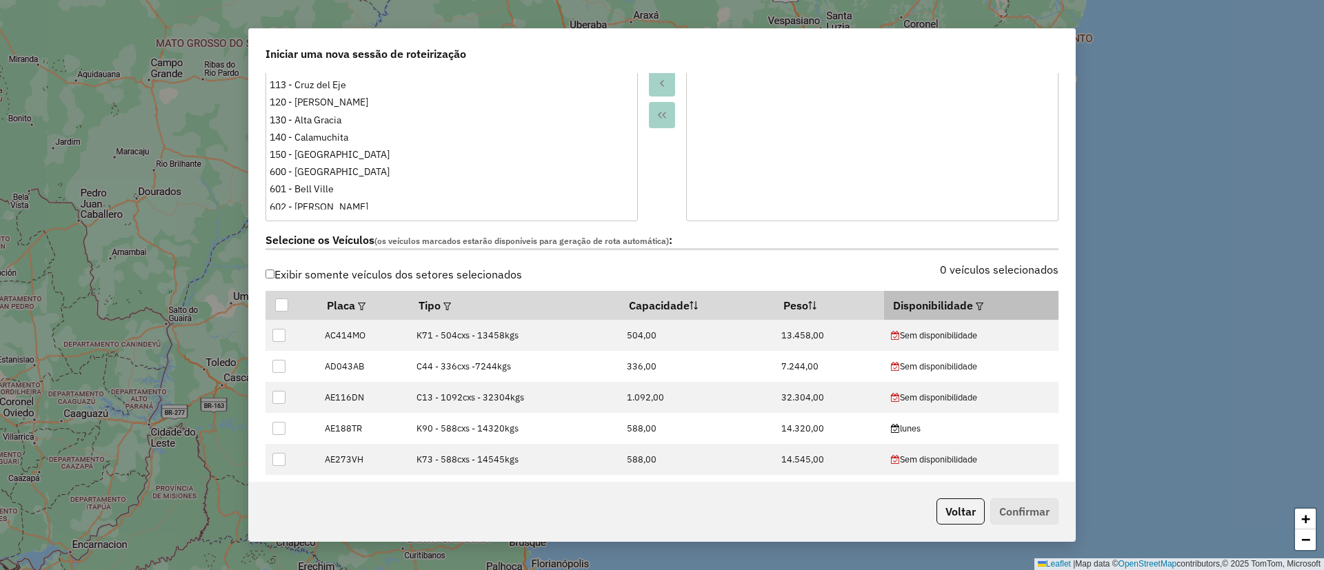
click at [959, 303] on th "Disponibilidade" at bounding box center [971, 305] width 175 height 29
click at [976, 306] on em at bounding box center [980, 307] width 8 height 8
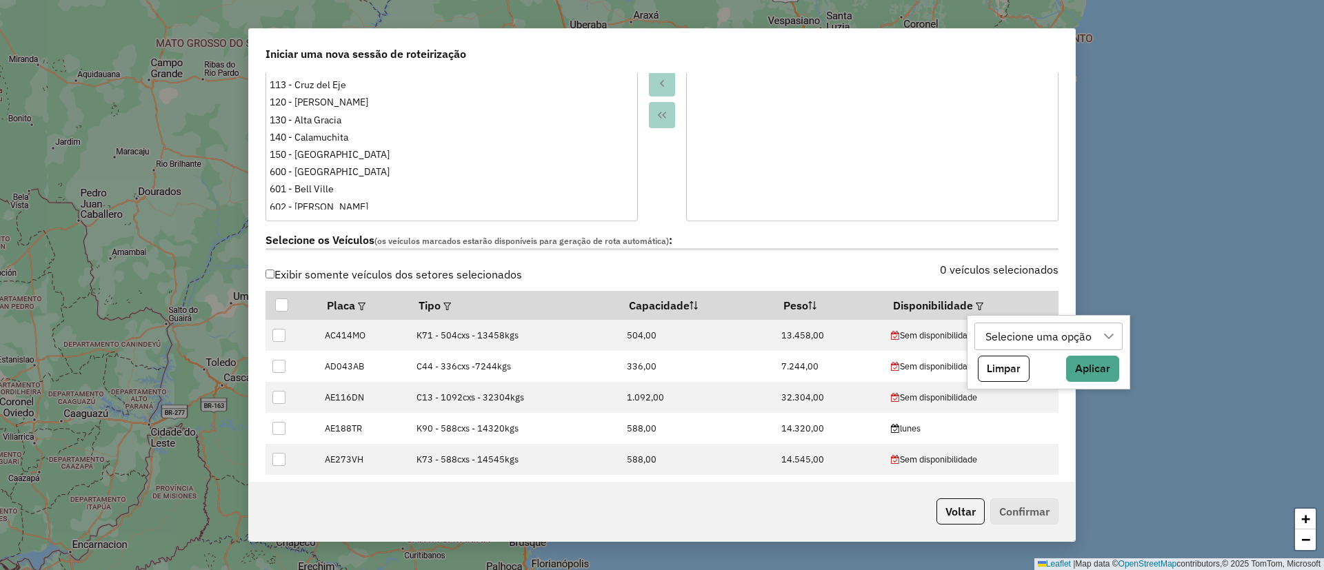
click at [1077, 340] on div "Selecione uma opção" at bounding box center [1039, 336] width 116 height 26
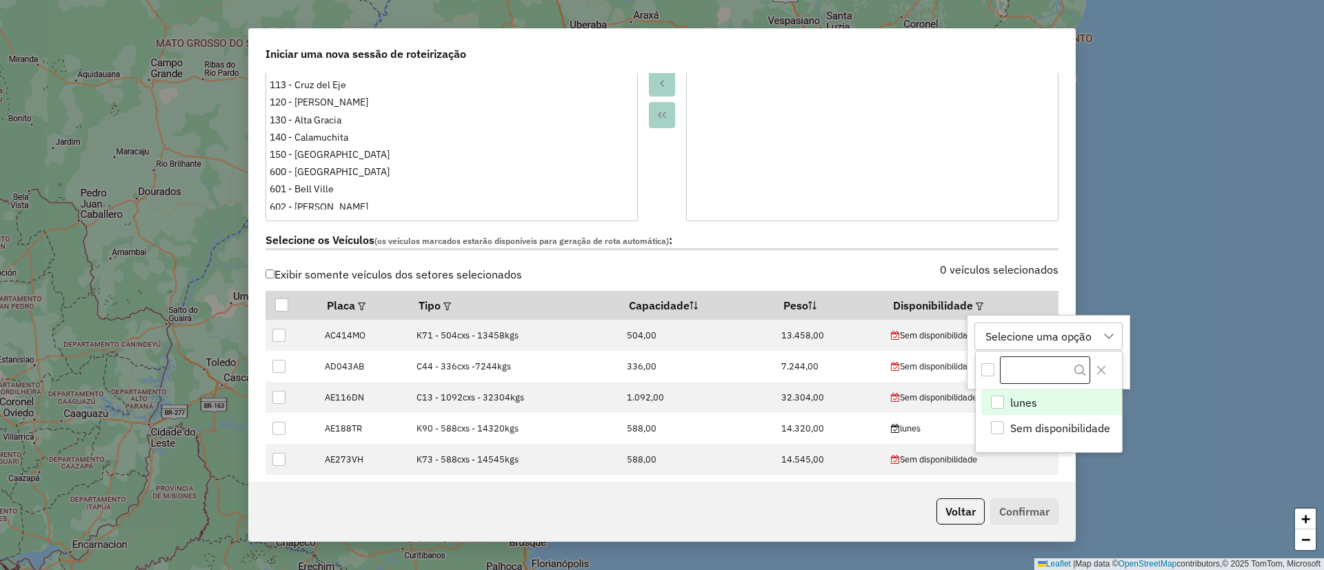
scroll to position [10, 63]
click at [996, 398] on div "lunes" at bounding box center [997, 402] width 13 height 13
click at [1101, 367] on icon "Close" at bounding box center [1101, 370] width 11 height 11
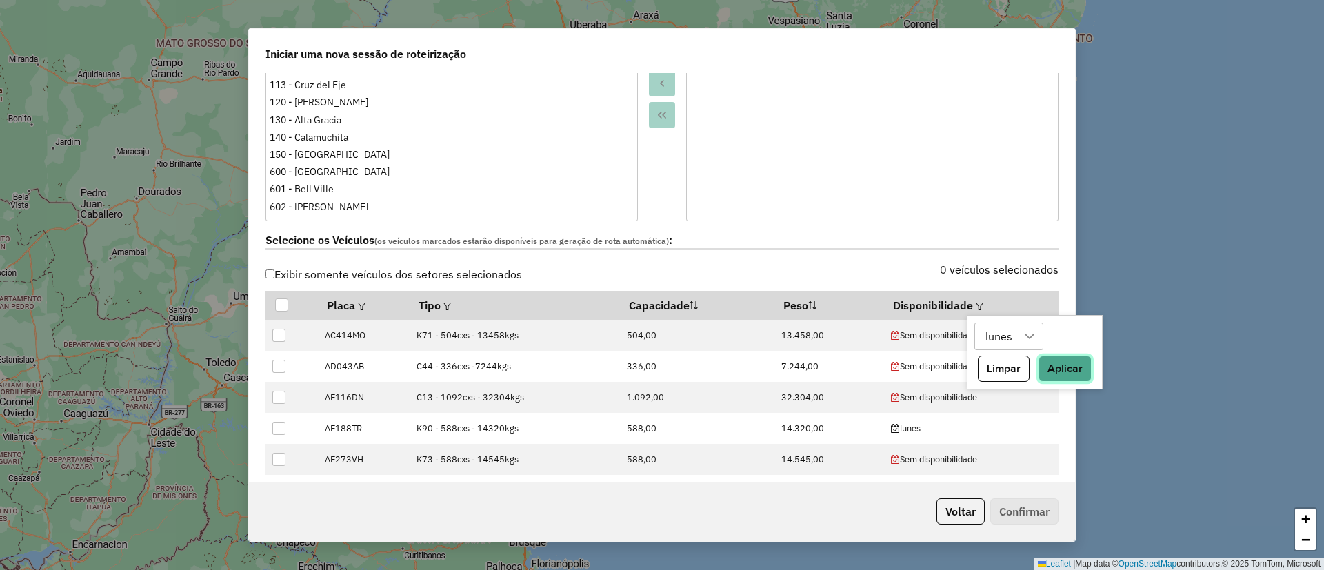
click at [1072, 368] on button "Aplicar" at bounding box center [1065, 369] width 53 height 26
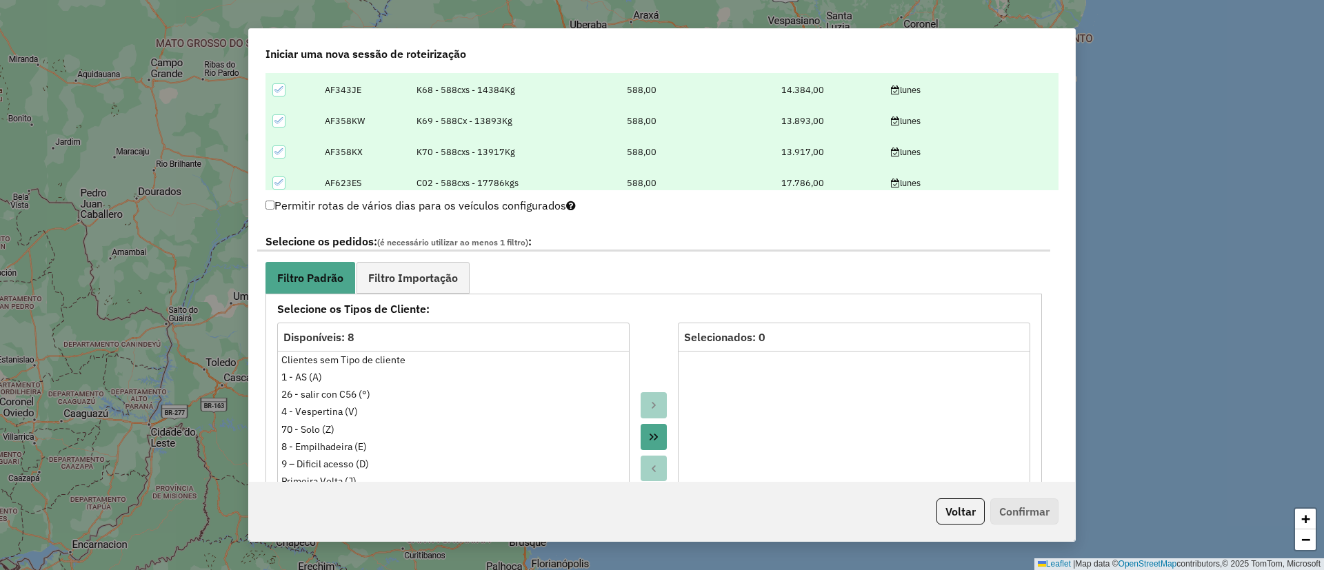
scroll to position [621, 0]
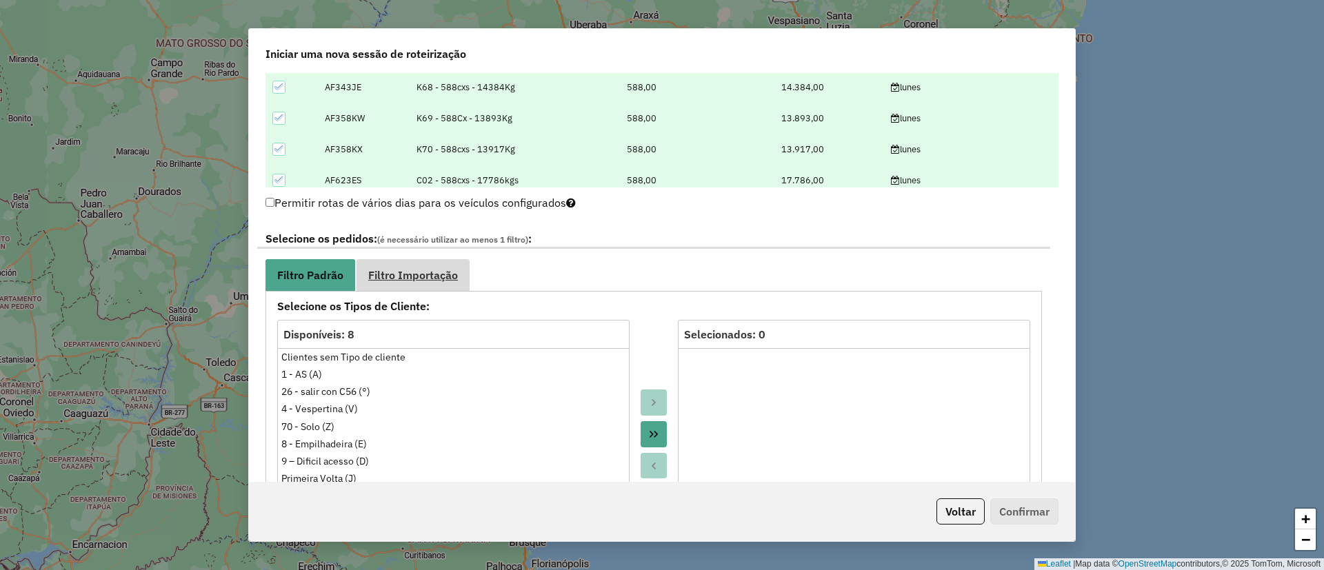
click at [379, 278] on span "Filtro Importação" at bounding box center [413, 275] width 90 height 11
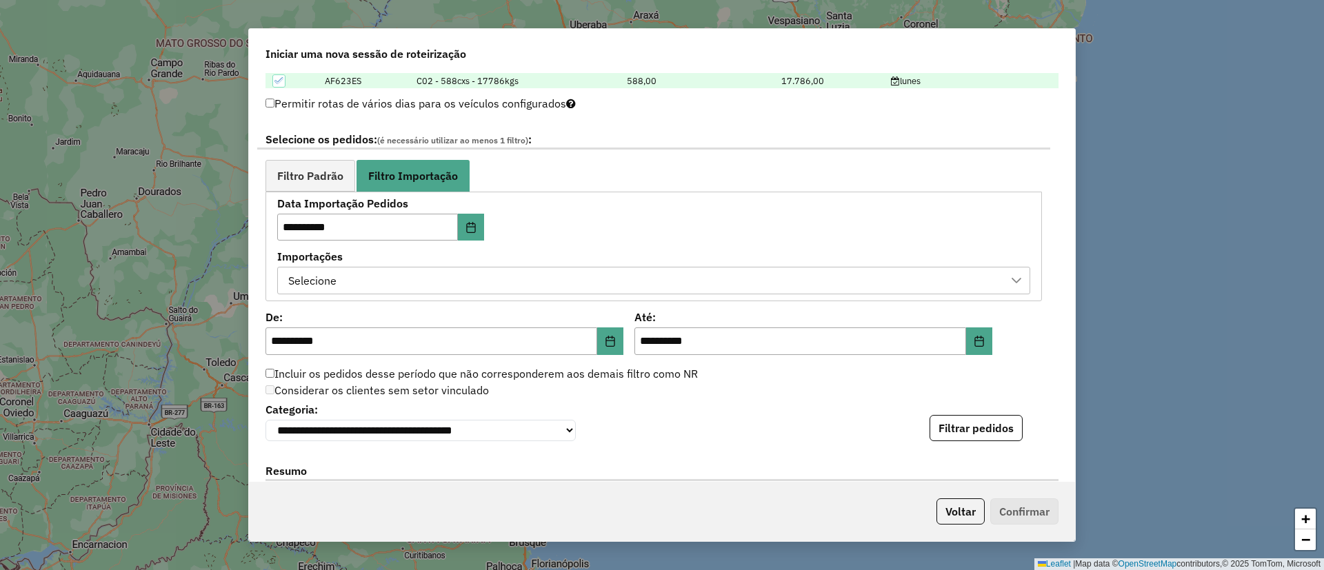
scroll to position [724, 0]
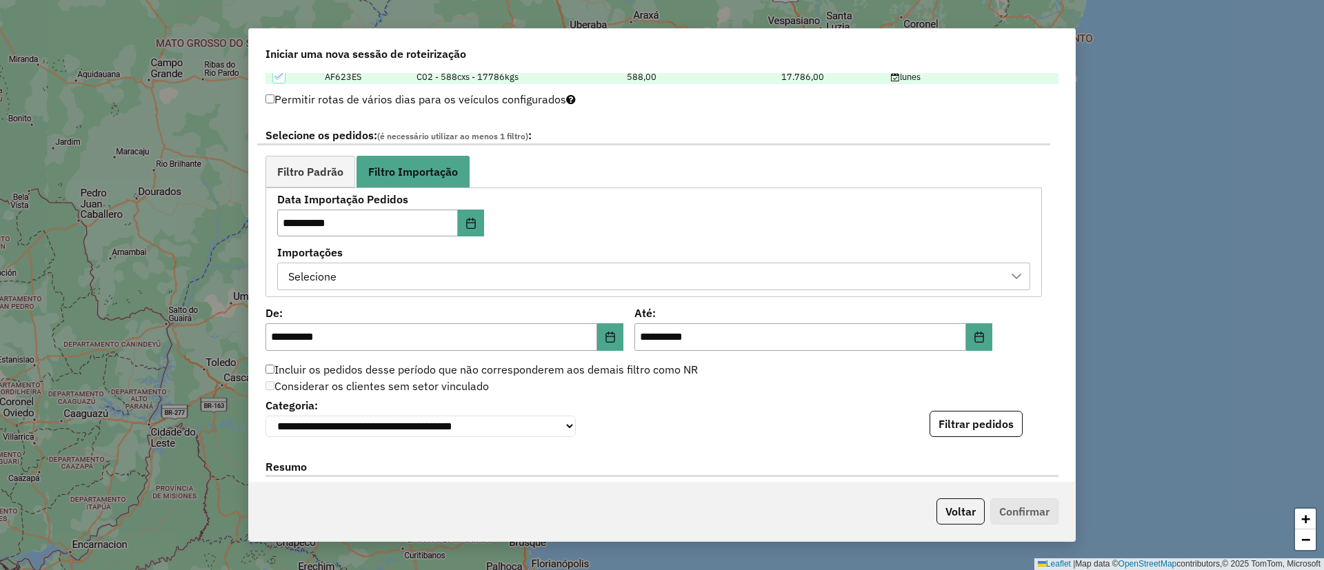
click at [488, 275] on div "Selecione" at bounding box center [643, 276] width 720 height 26
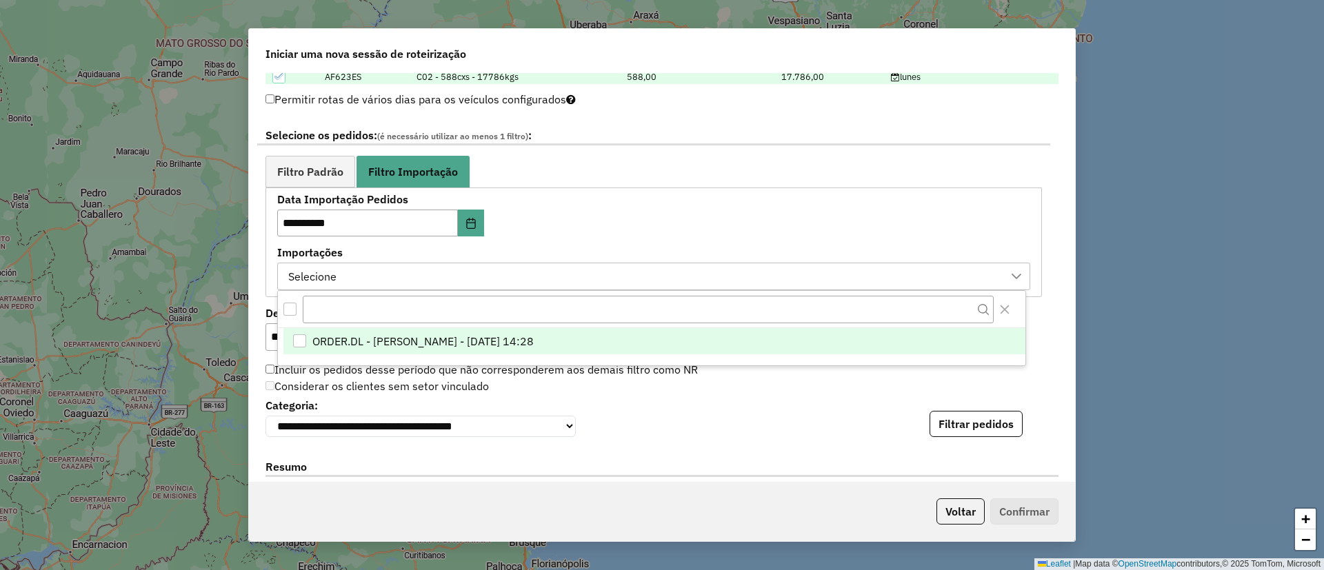
scroll to position [10, 63]
click at [408, 341] on span "ORDER.DL - MIRIA ANDRADE THEODORO - 06/09/2025 14:28" at bounding box center [422, 342] width 221 height 17
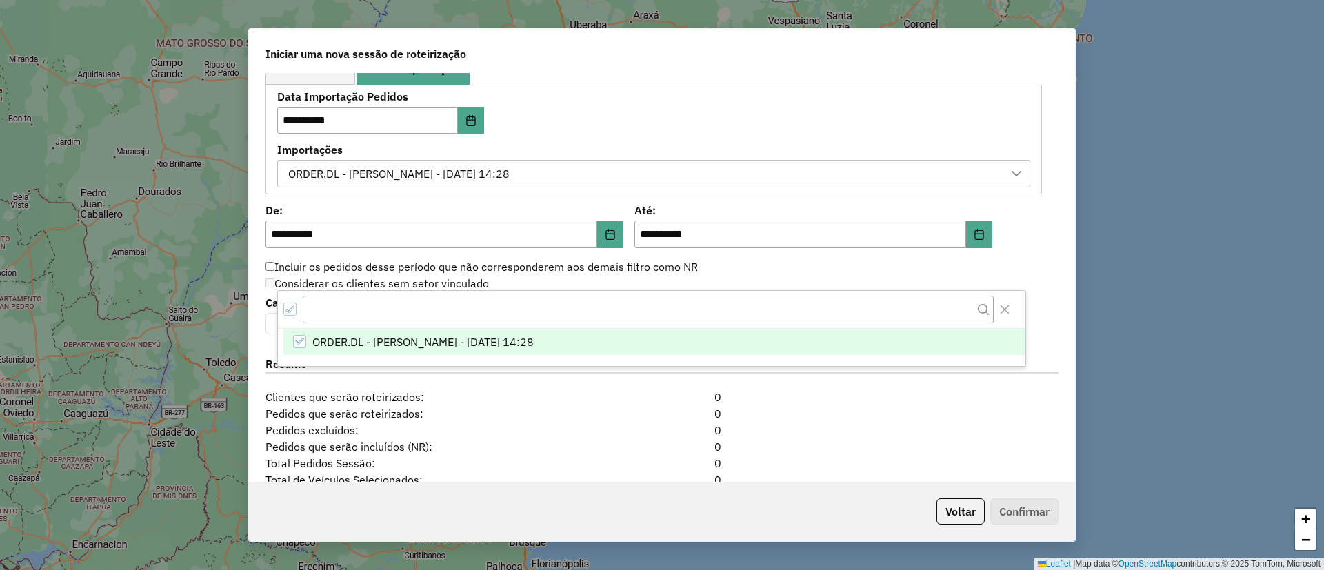
scroll to position [828, 0]
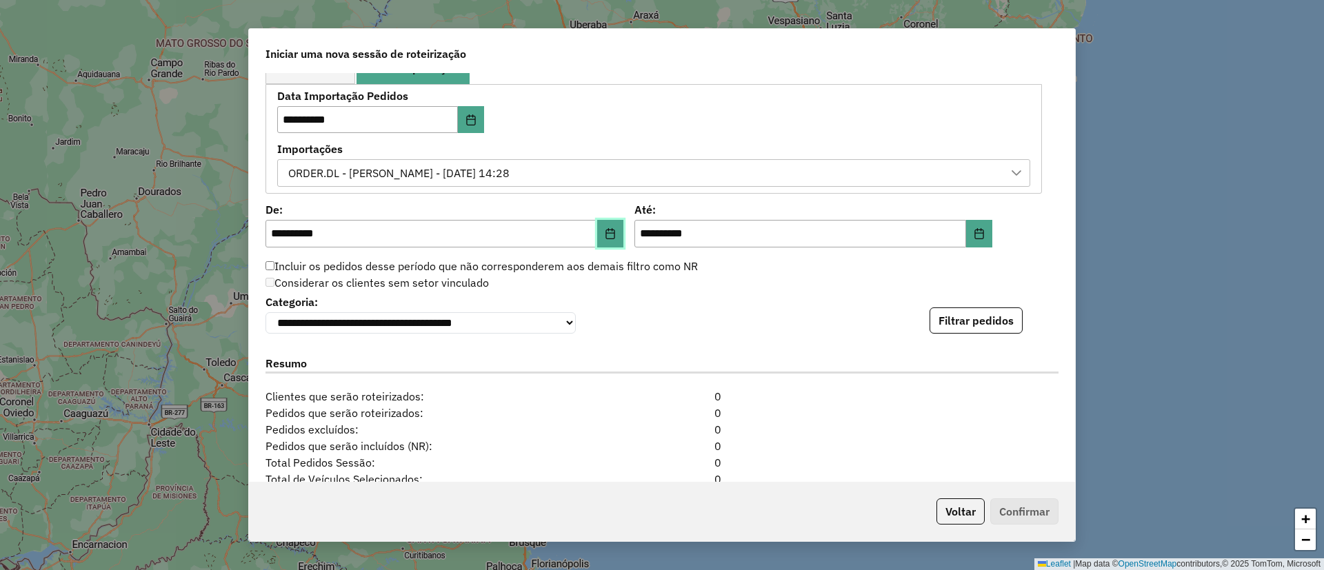
click at [610, 235] on icon "Choose Date" at bounding box center [610, 233] width 11 height 11
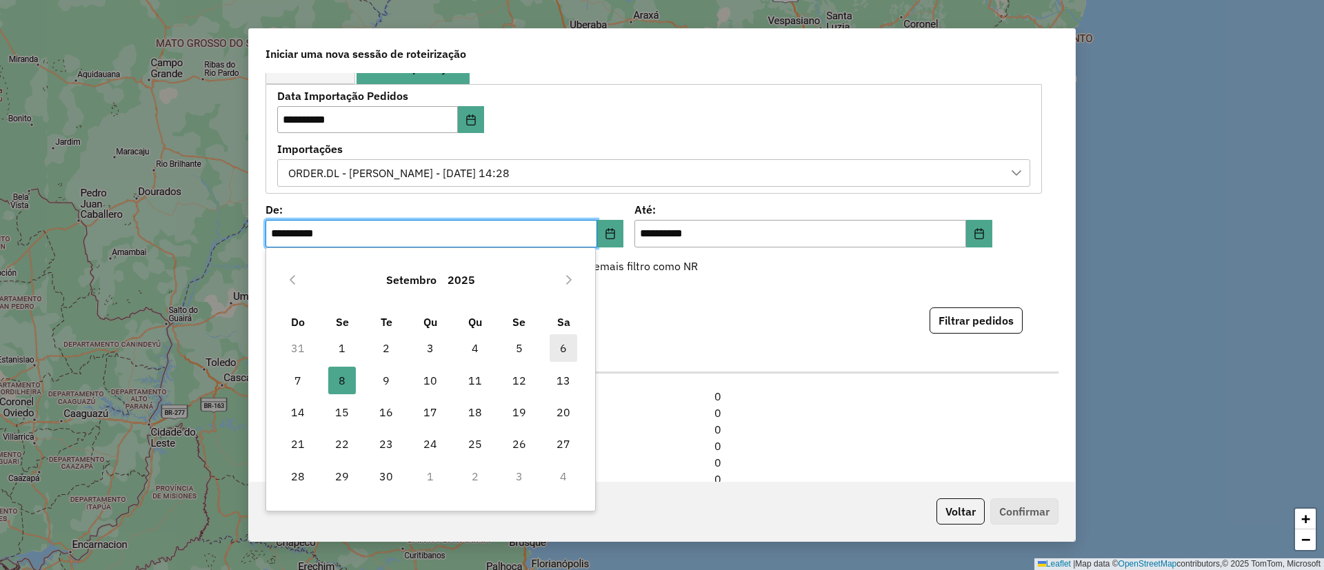
click at [552, 343] on span "6" at bounding box center [564, 349] width 28 height 28
type input "**********"
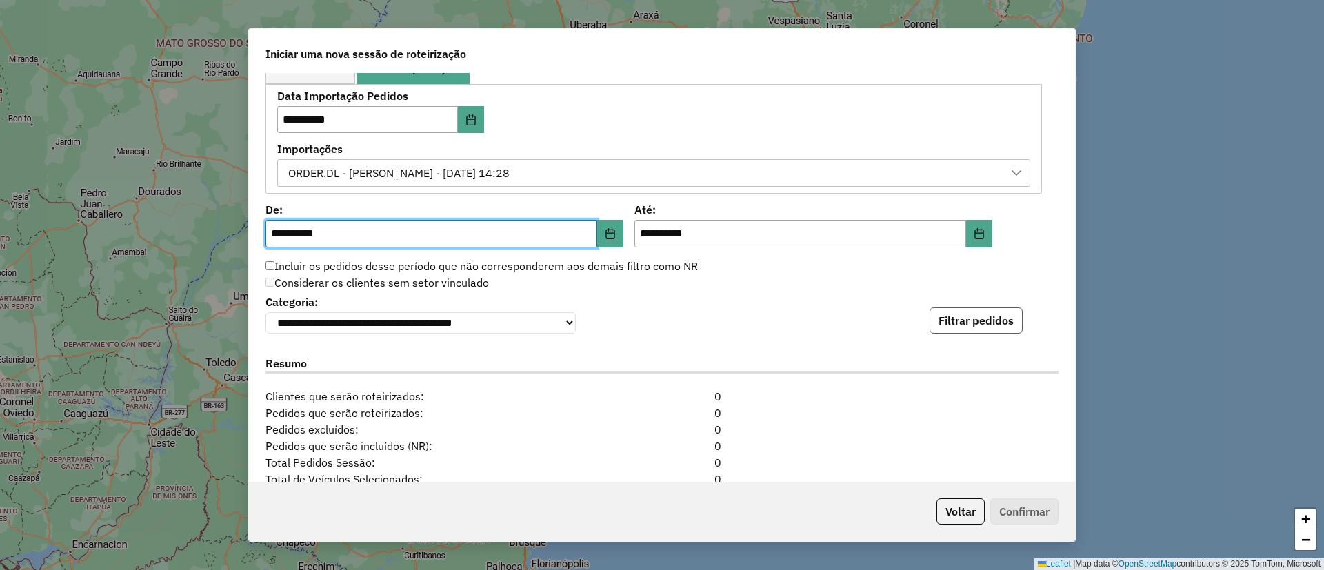
click at [950, 316] on button "Filtrar pedidos" at bounding box center [976, 321] width 93 height 26
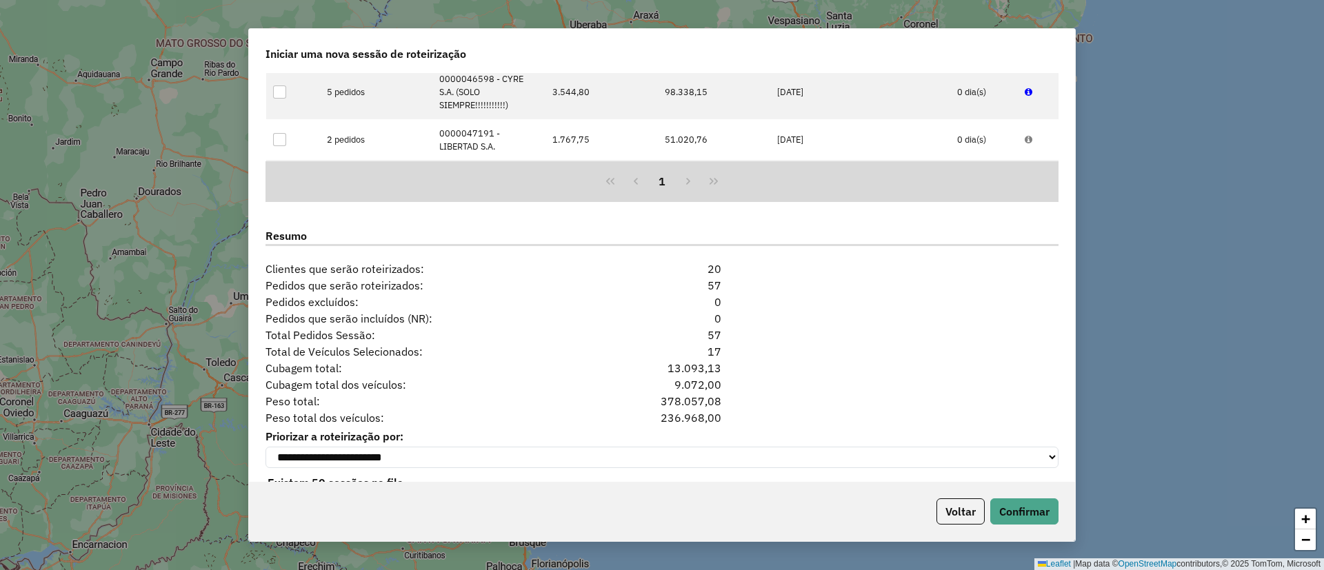
scroll to position [1242, 0]
click at [1018, 506] on button "Confirmar" at bounding box center [1024, 512] width 68 height 26
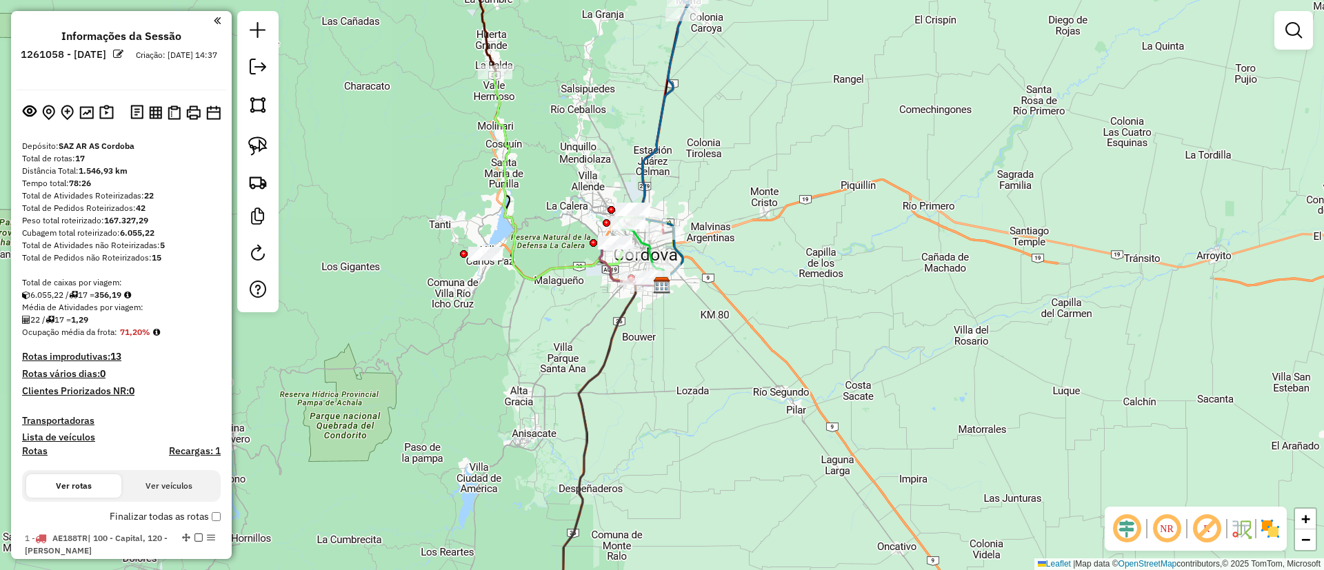
click at [1273, 524] on img at bounding box center [1270, 529] width 22 height 22
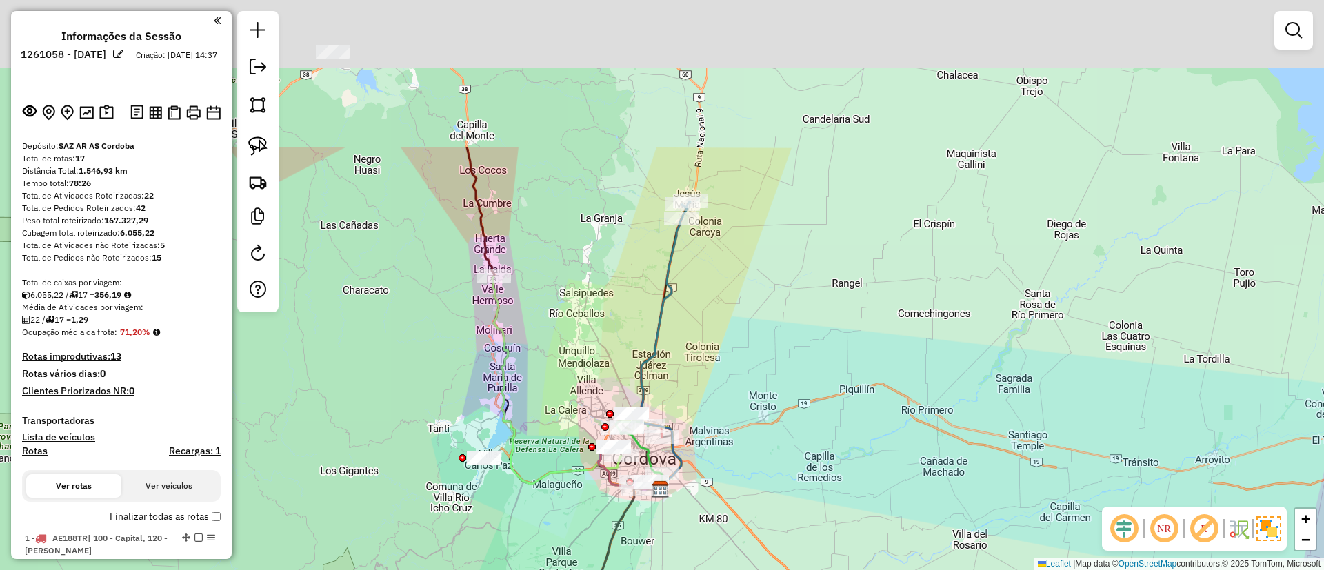
drag, startPoint x: 784, startPoint y: 158, endPoint x: 738, endPoint y: 352, distance: 199.8
click at [738, 352] on div "Janela de atendimento Grade de atendimento Capacidade Transportadoras Veículos …" at bounding box center [662, 285] width 1324 height 570
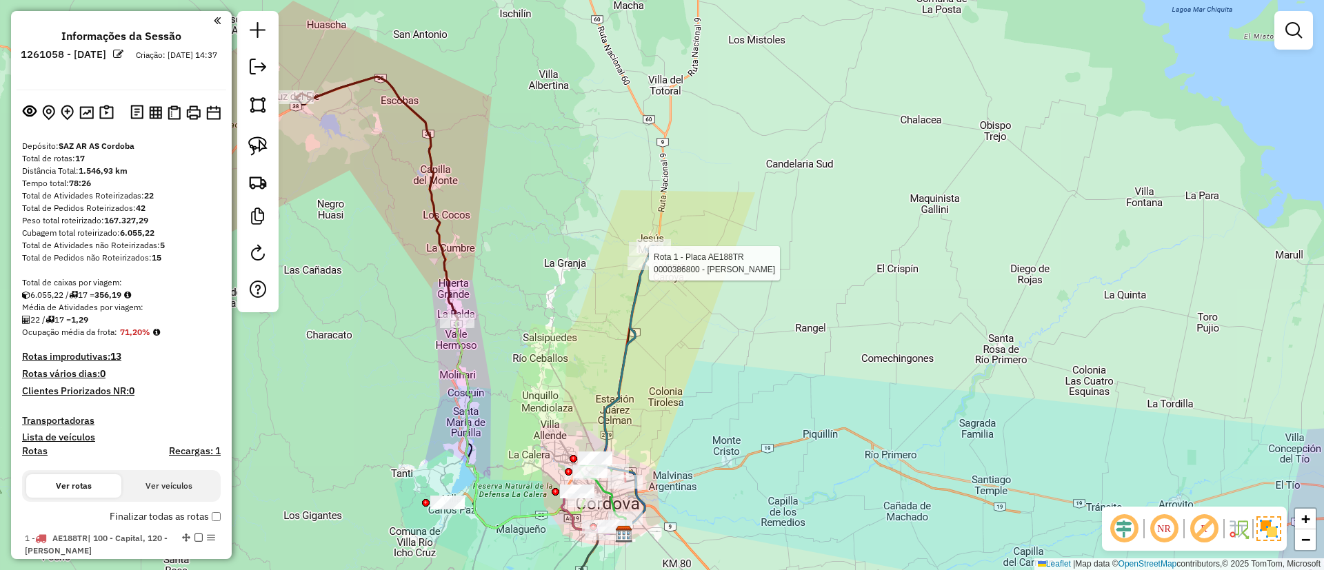
click at [643, 270] on div at bounding box center [645, 264] width 34 height 14
select select "**********"
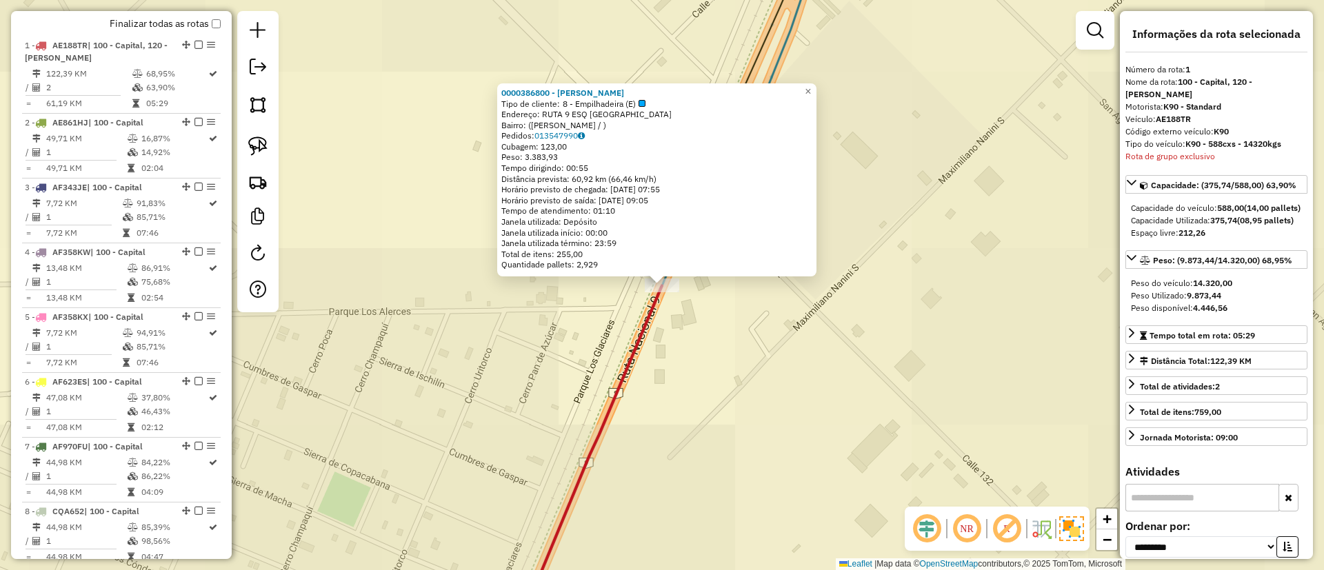
scroll to position [519, 0]
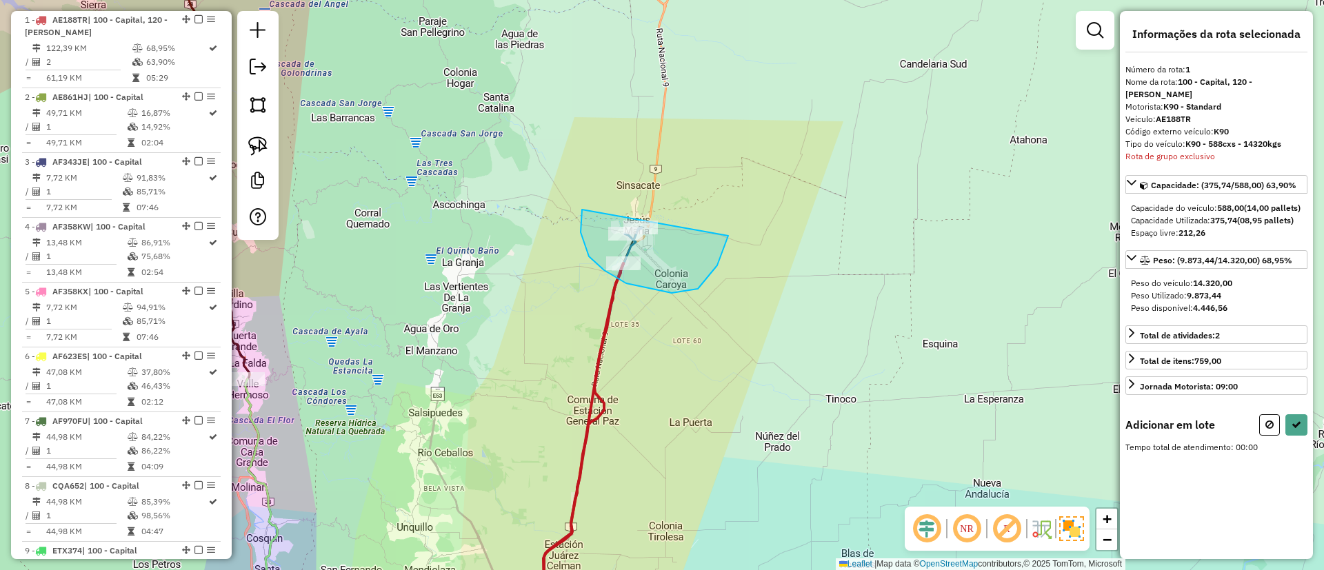
drag, startPoint x: 581, startPoint y: 232, endPoint x: 721, endPoint y: 195, distance: 145.7
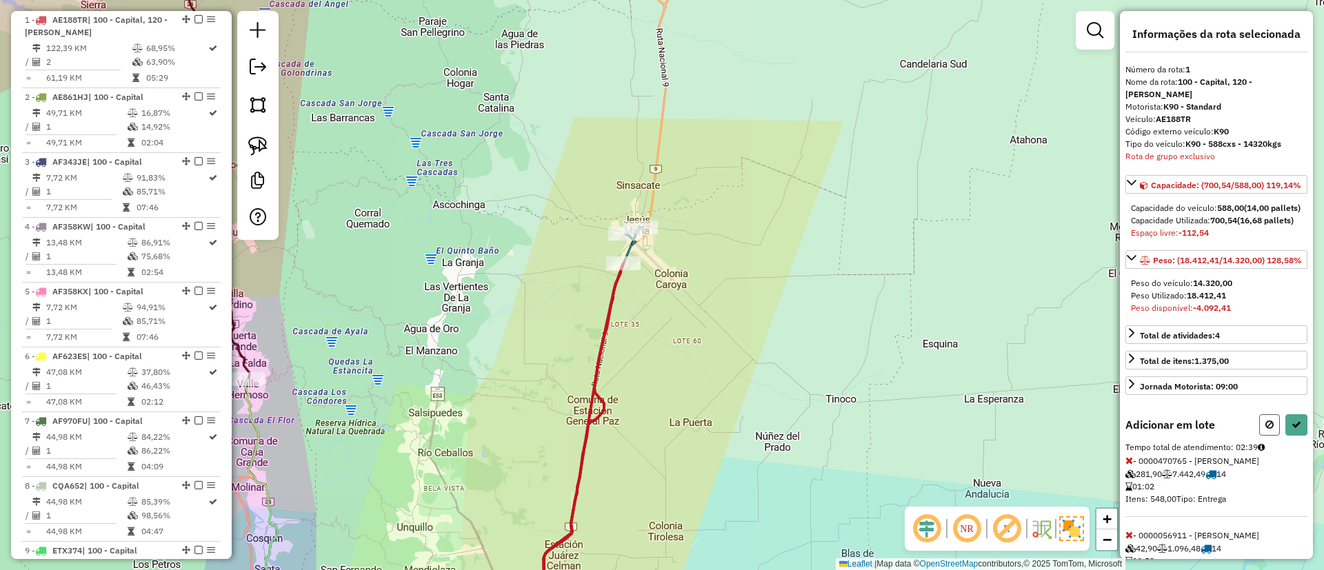
click at [1268, 430] on icon at bounding box center [1270, 425] width 8 height 10
select select "**********"
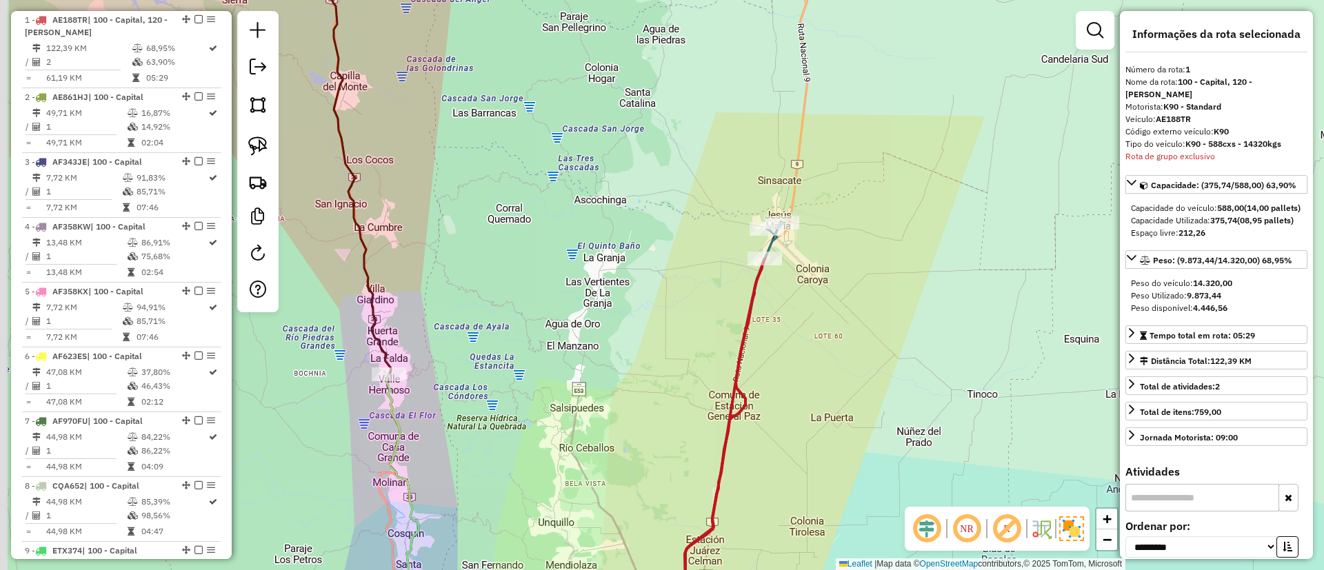
drag, startPoint x: 541, startPoint y: 349, endPoint x: 682, endPoint y: 344, distance: 141.5
click at [682, 344] on div "Janela de atendimento Grade de atendimento Capacidade Transportadoras Veículos …" at bounding box center [662, 285] width 1324 height 570
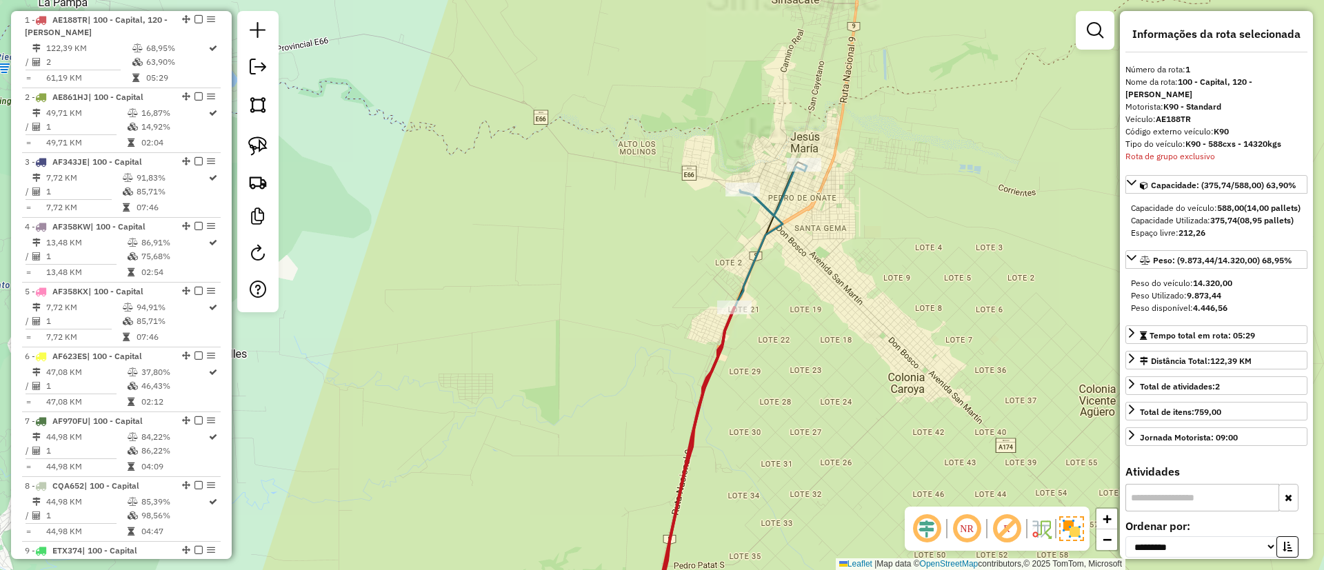
click at [778, 216] on icon at bounding box center [773, 190] width 67 height 51
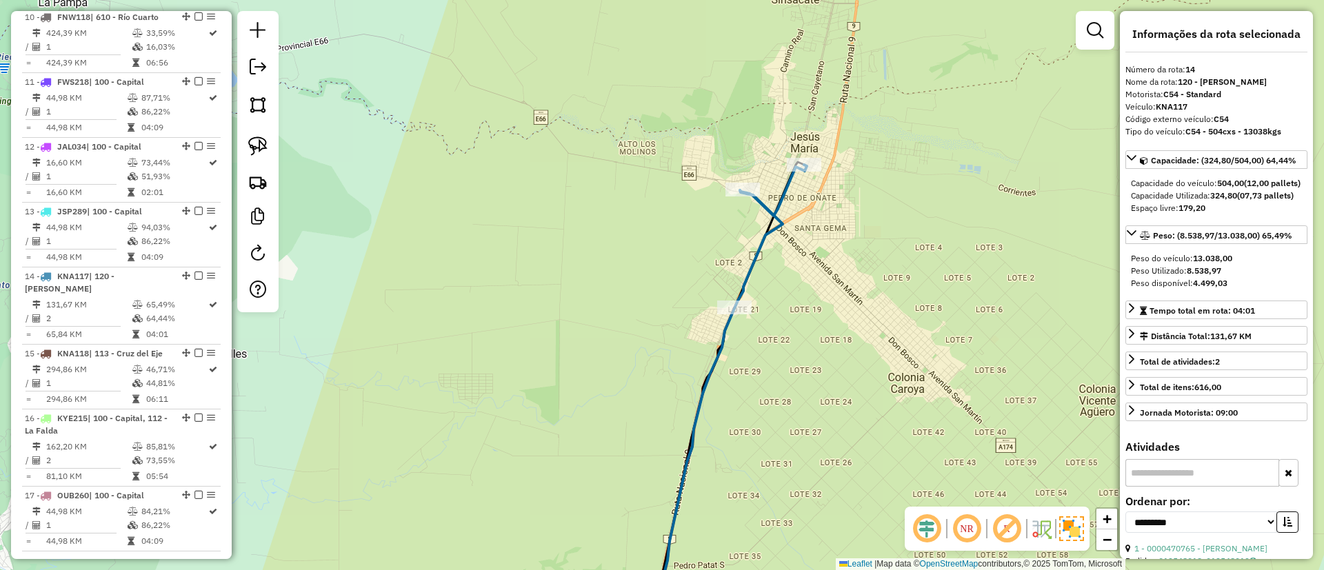
scroll to position [1374, 0]
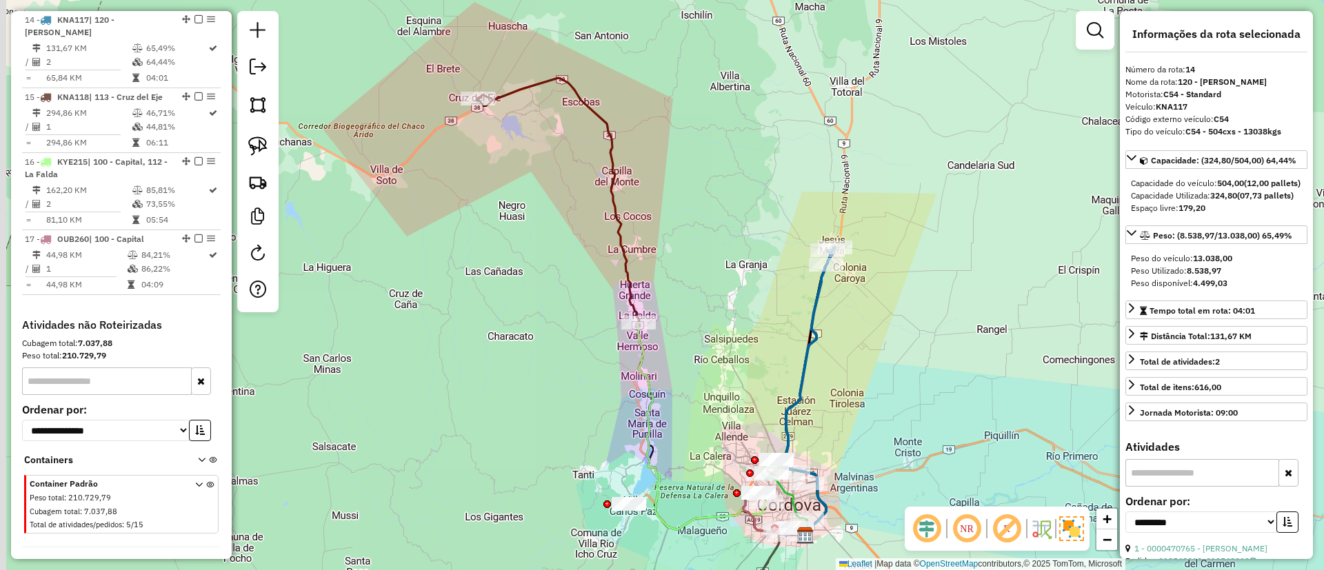
drag, startPoint x: 686, startPoint y: 215, endPoint x: 813, endPoint y: 268, distance: 138.2
click at [813, 268] on div "Janela de atendimento Grade de atendimento Capacidade Transportadoras Veículos …" at bounding box center [662, 285] width 1324 height 570
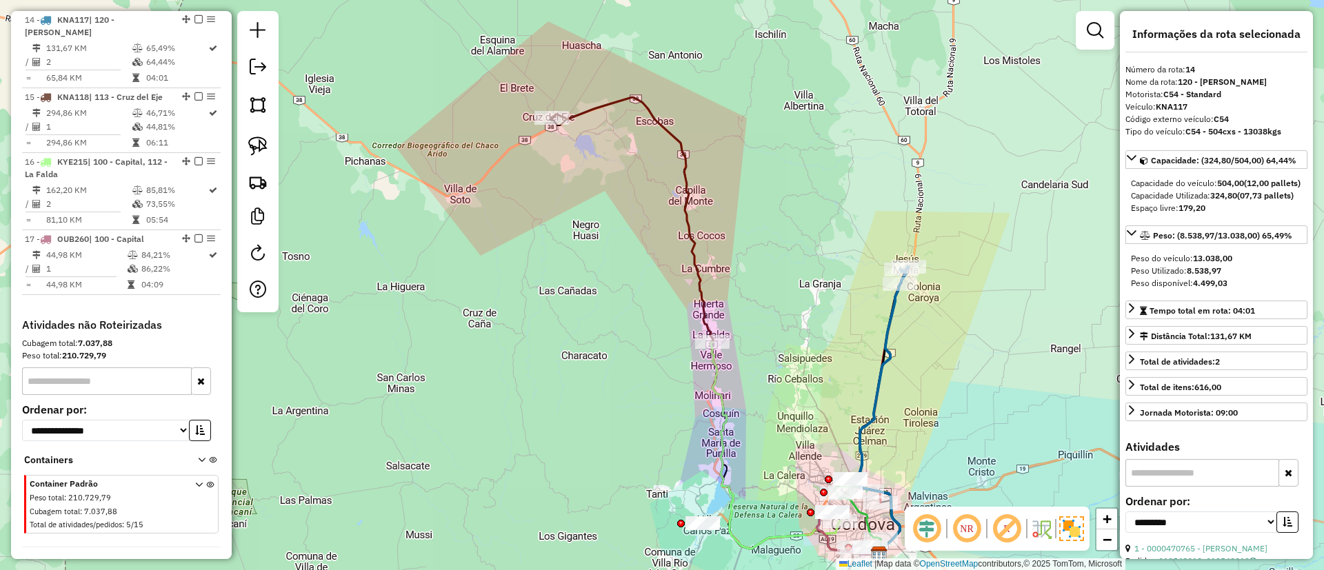
click at [690, 242] on icon at bounding box center [716, 326] width 330 height 458
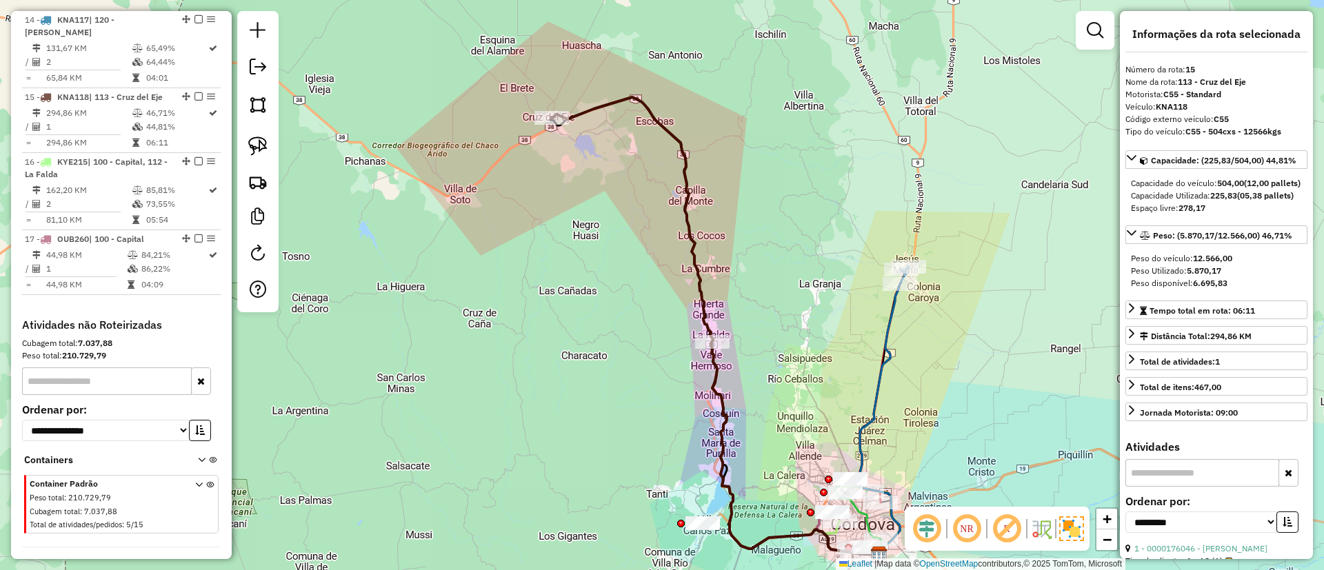
scroll to position [1406, 0]
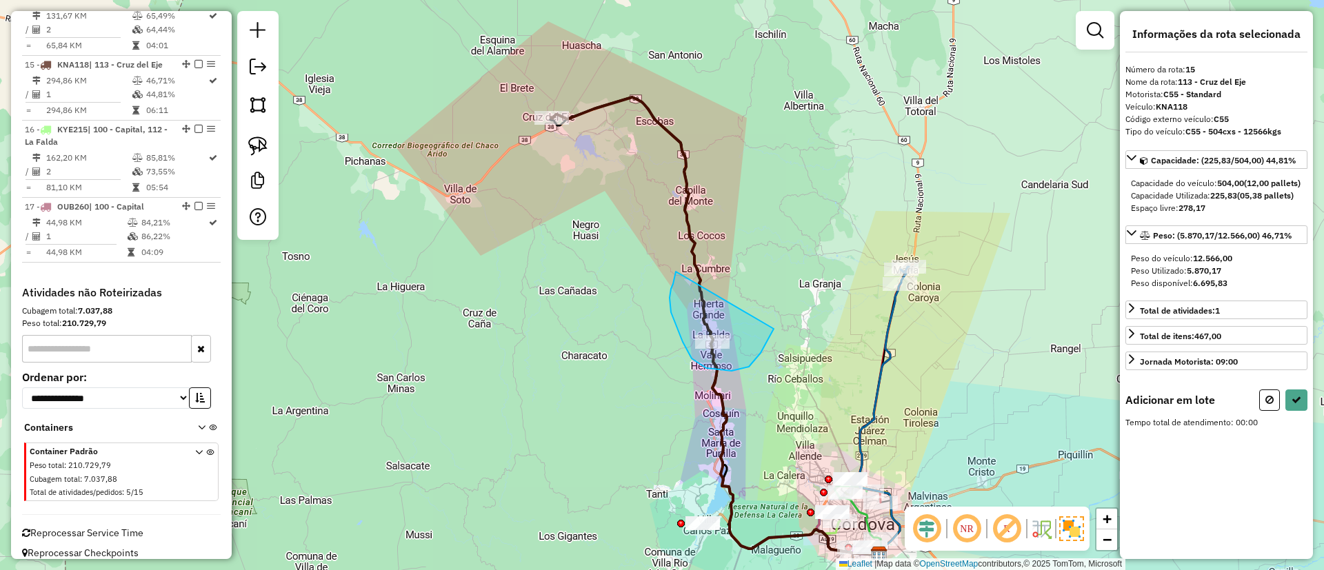
drag, startPoint x: 670, startPoint y: 298, endPoint x: 775, endPoint y: 308, distance: 105.3
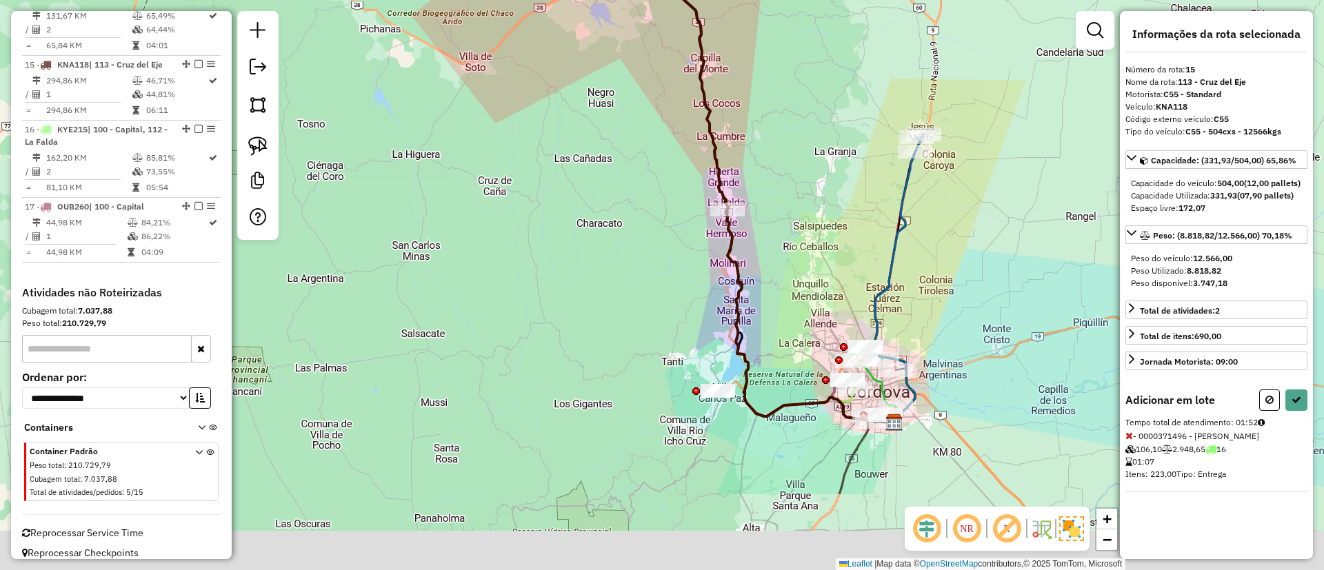
drag, startPoint x: 745, startPoint y: 417, endPoint x: 761, endPoint y: 281, distance: 136.8
click at [761, 281] on div "Janela de atendimento Grade de atendimento Capacidade Transportadoras Veículos …" at bounding box center [662, 285] width 1324 height 570
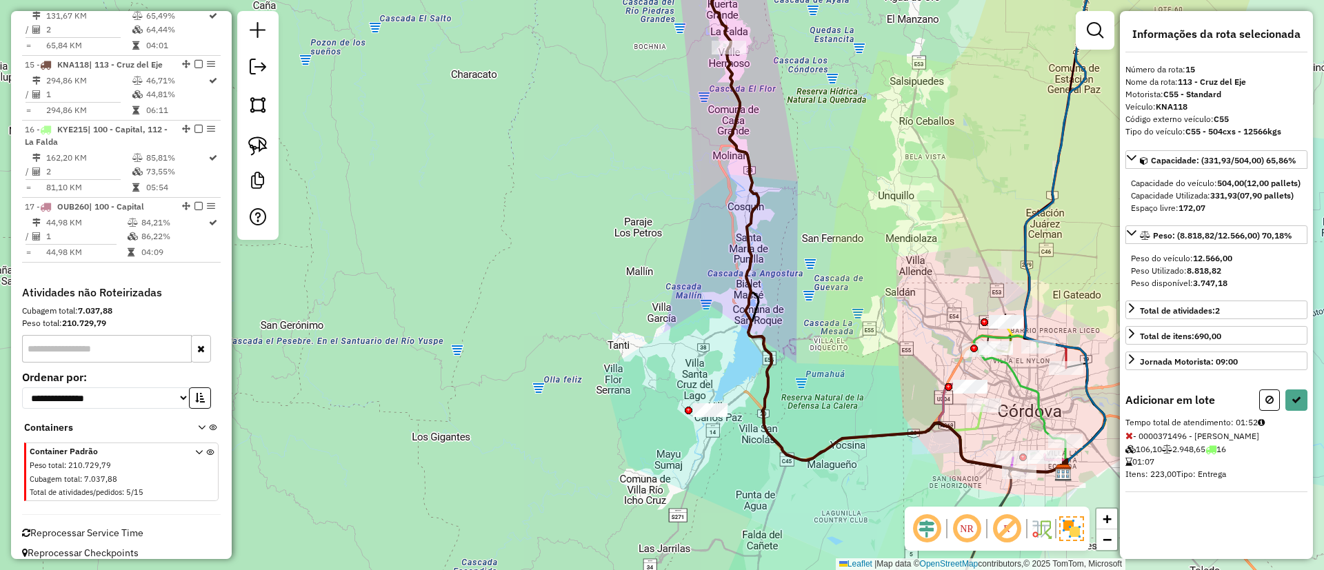
select select "**********"
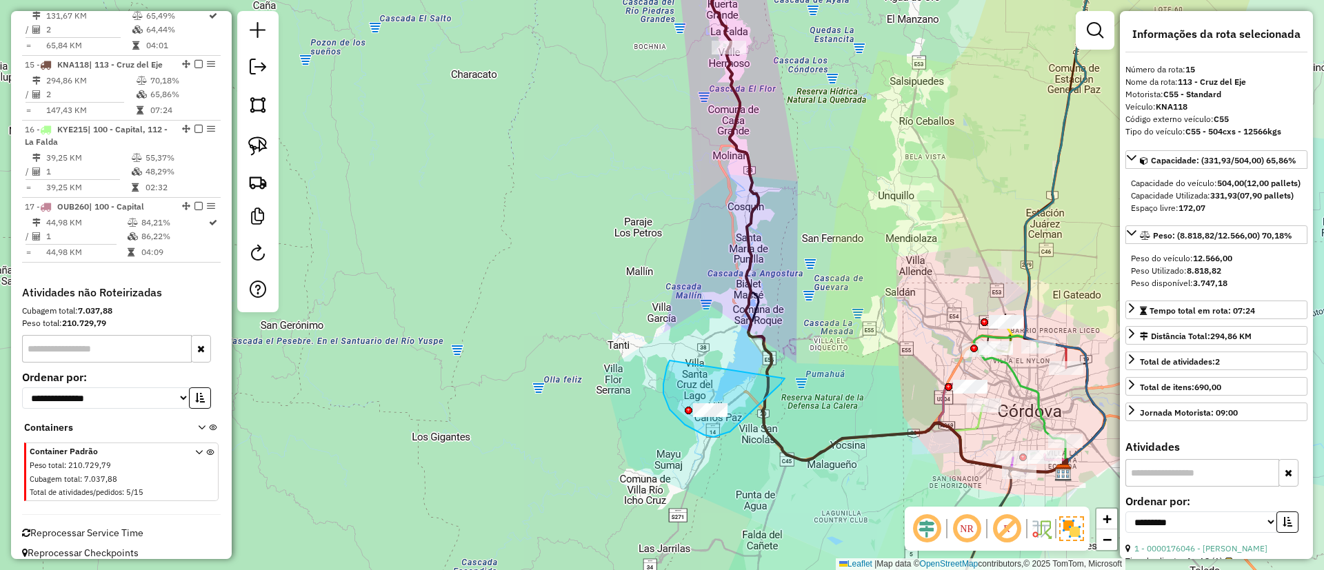
drag, startPoint x: 664, startPoint y: 394, endPoint x: 785, endPoint y: 377, distance: 122.6
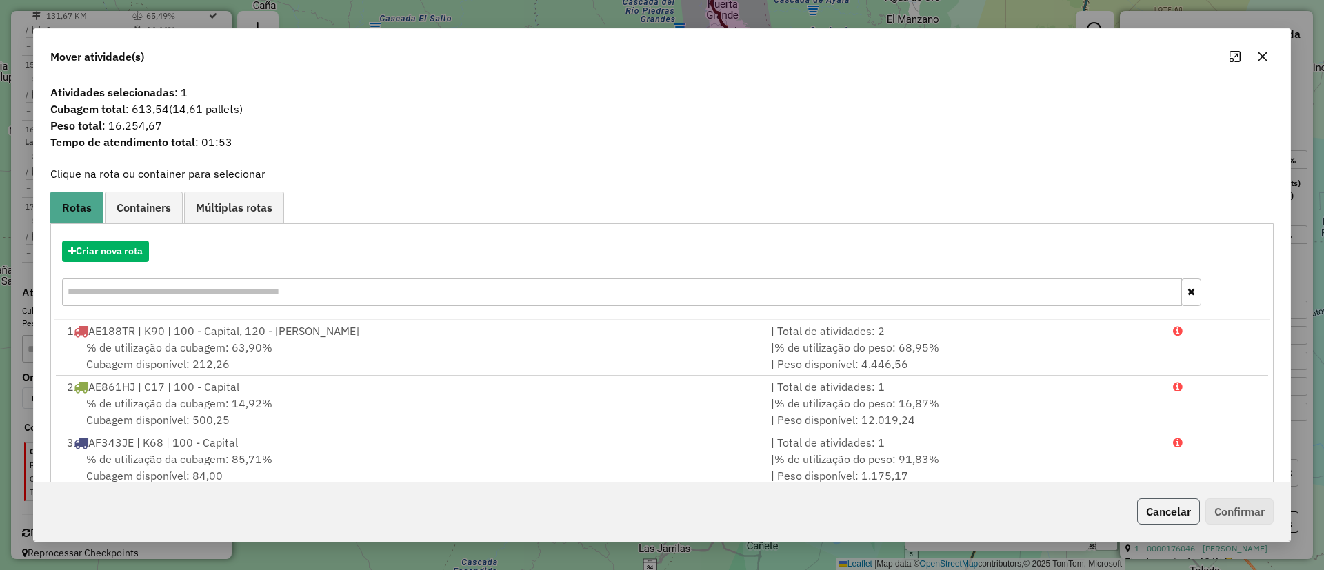
click at [1175, 514] on button "Cancelar" at bounding box center [1168, 512] width 63 height 26
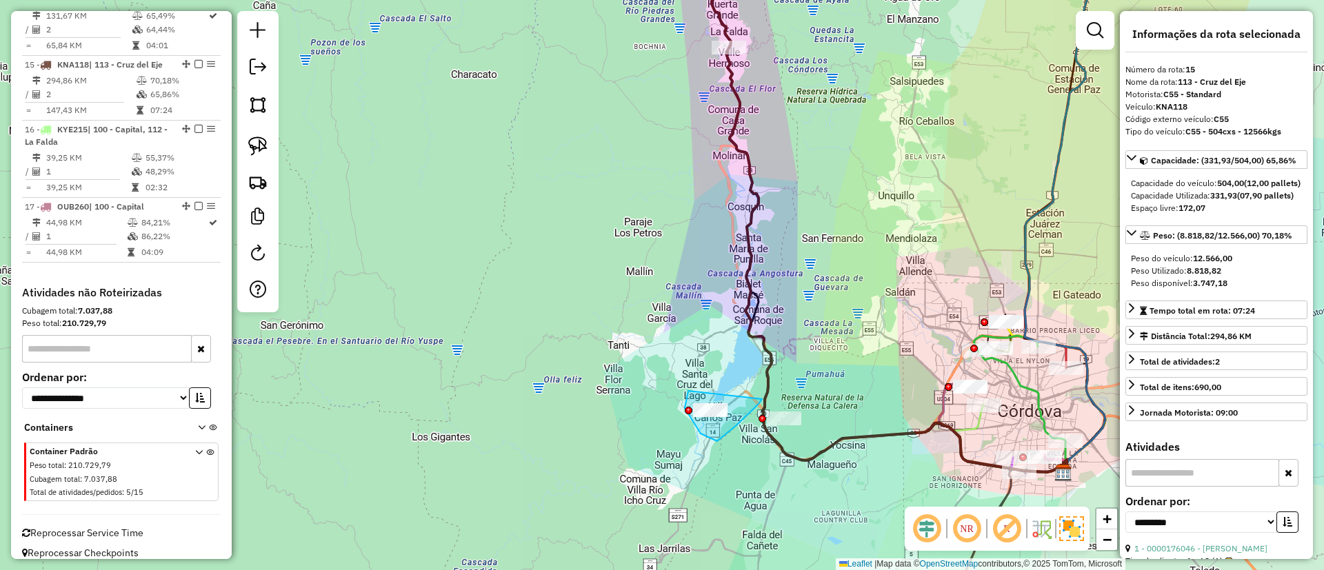
click at [762, 415] on div at bounding box center [763, 419] width 8 height 8
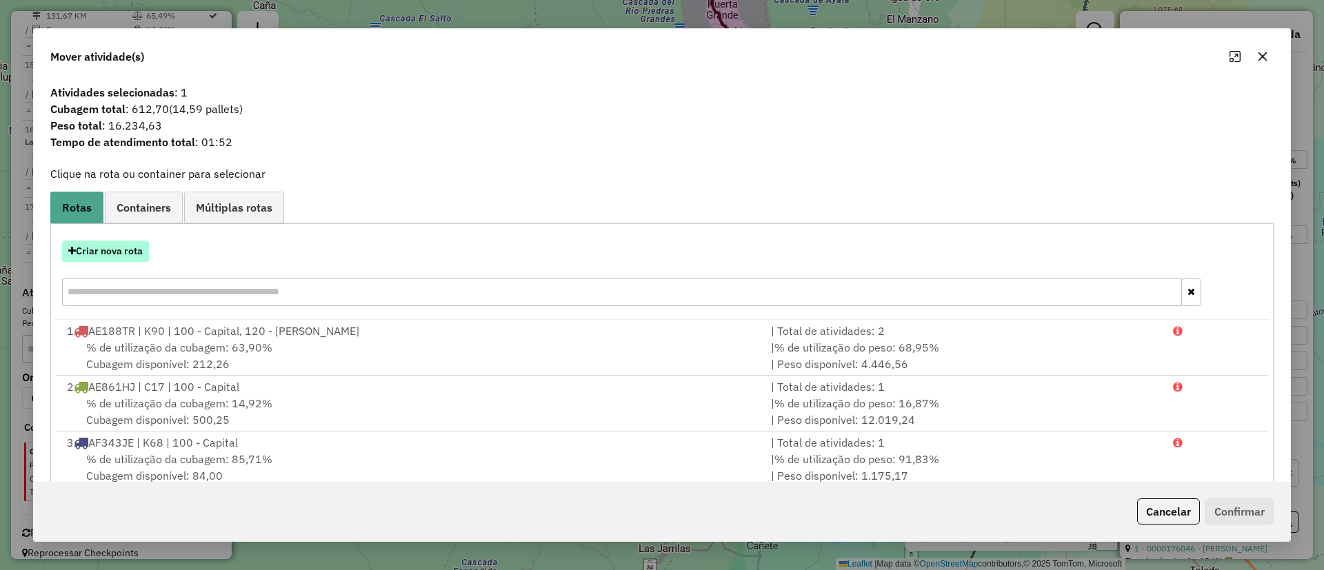
click at [126, 255] on button "Criar nova rota" at bounding box center [105, 251] width 87 height 21
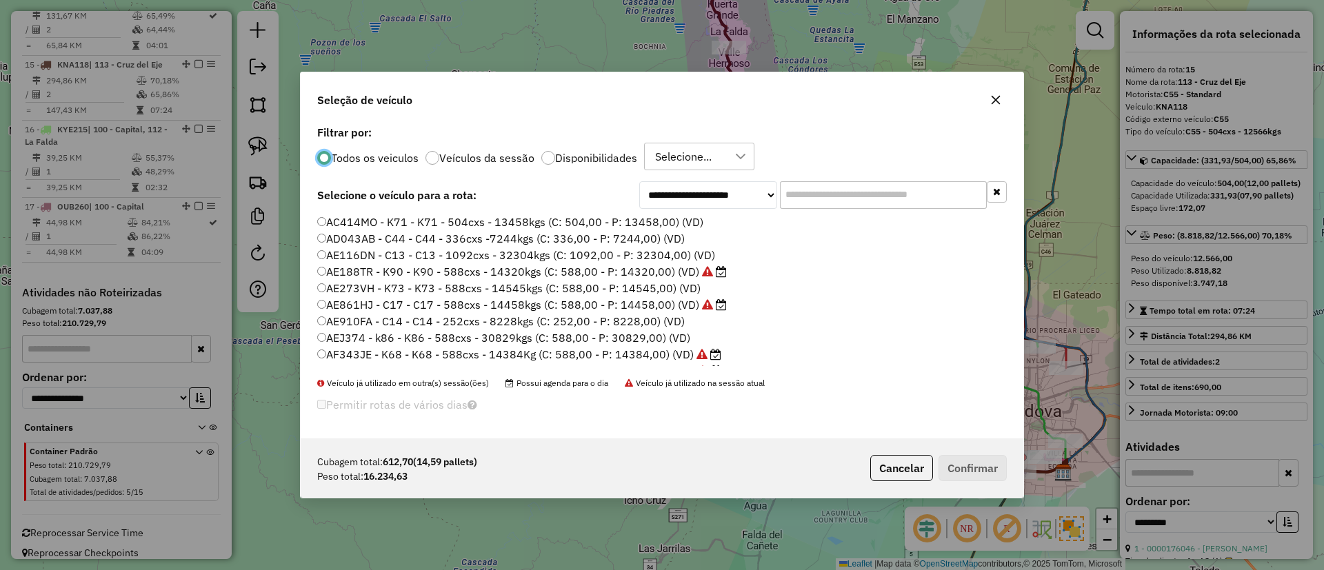
scroll to position [8, 4]
click at [557, 154] on label "Disponibilidades" at bounding box center [596, 157] width 82 height 11
click at [680, 160] on div "lunes" at bounding box center [668, 156] width 37 height 26
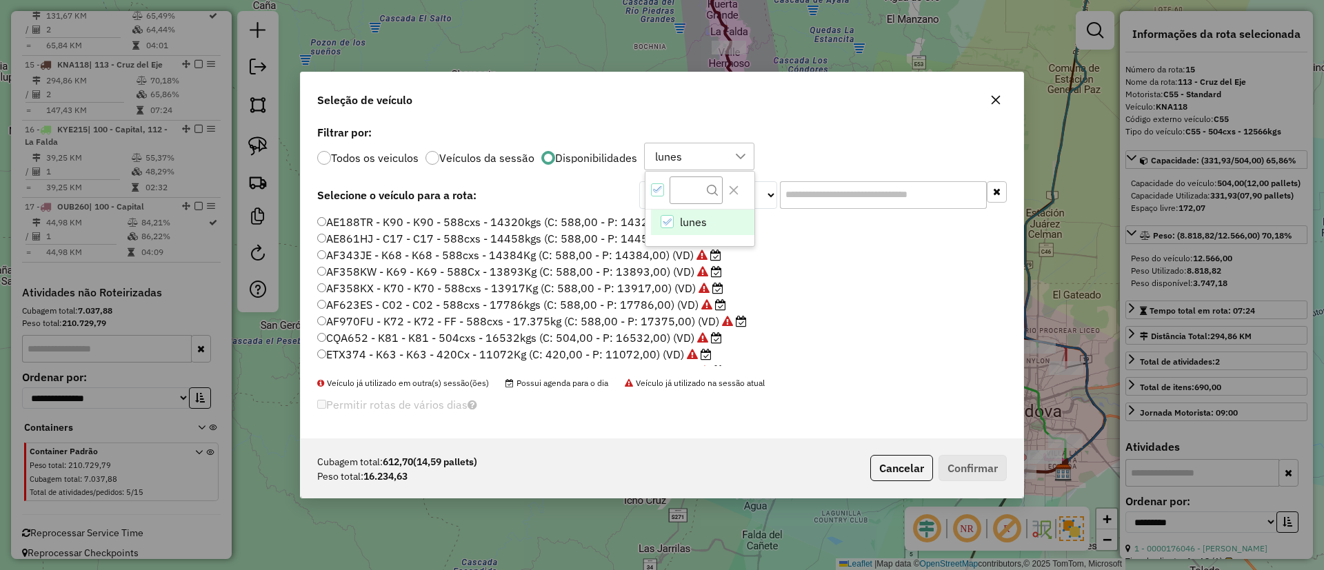
scroll to position [10, 63]
click at [680, 160] on div "lunes" at bounding box center [668, 156] width 37 height 26
click at [642, 335] on label "CQA652 - K81 - K81 - 504cxs - 16532kgs (C: 504,00 - P: 16532,00) (VD)" at bounding box center [519, 338] width 405 height 17
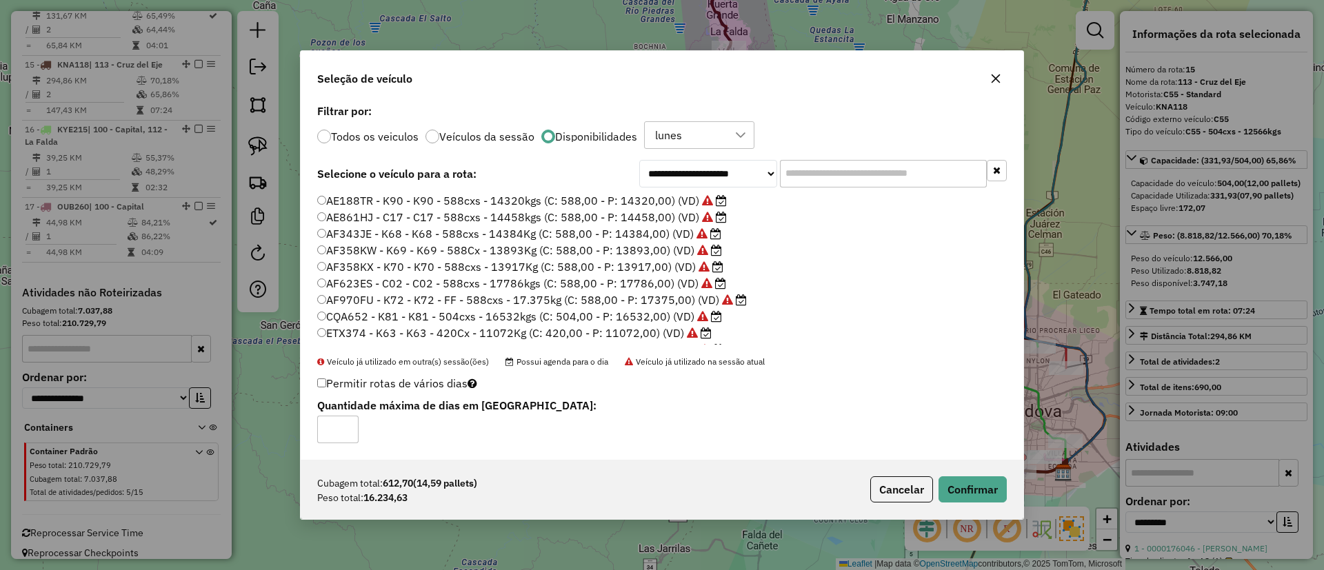
click at [669, 299] on label "AF970FU - K72 - K72 - FF - 588cxs - 17.375kg (C: 588,00 - P: 17375,00) (VD)" at bounding box center [532, 300] width 430 height 17
click at [981, 488] on button "Confirmar" at bounding box center [973, 490] width 68 height 26
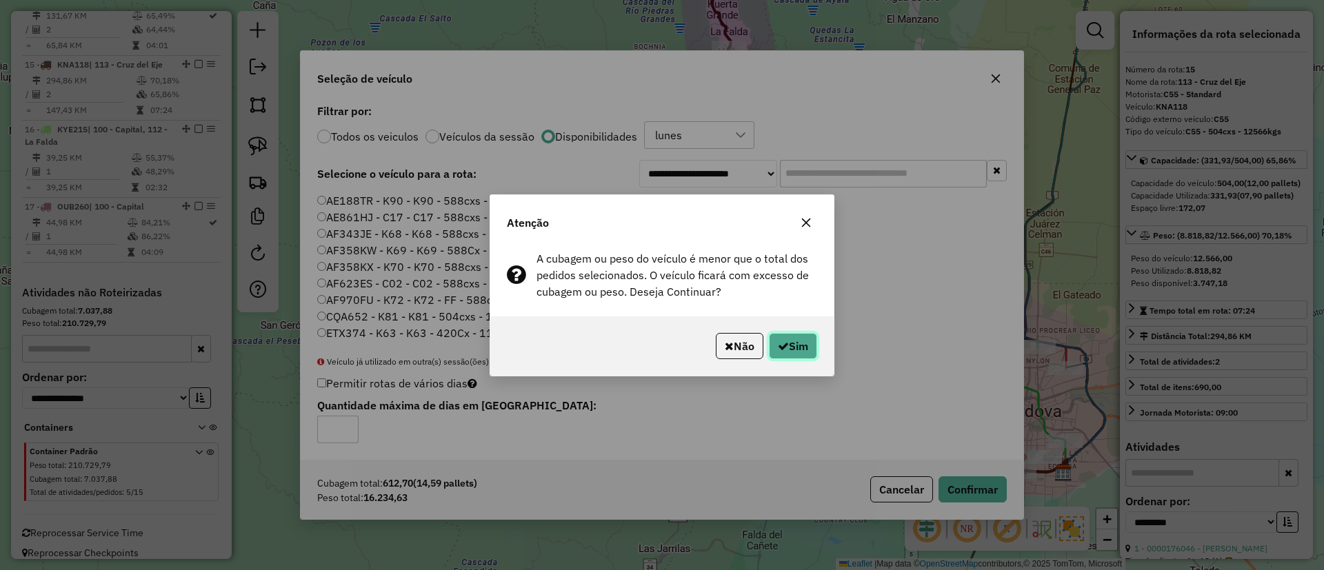
click at [779, 343] on icon "button" at bounding box center [783, 346] width 11 height 11
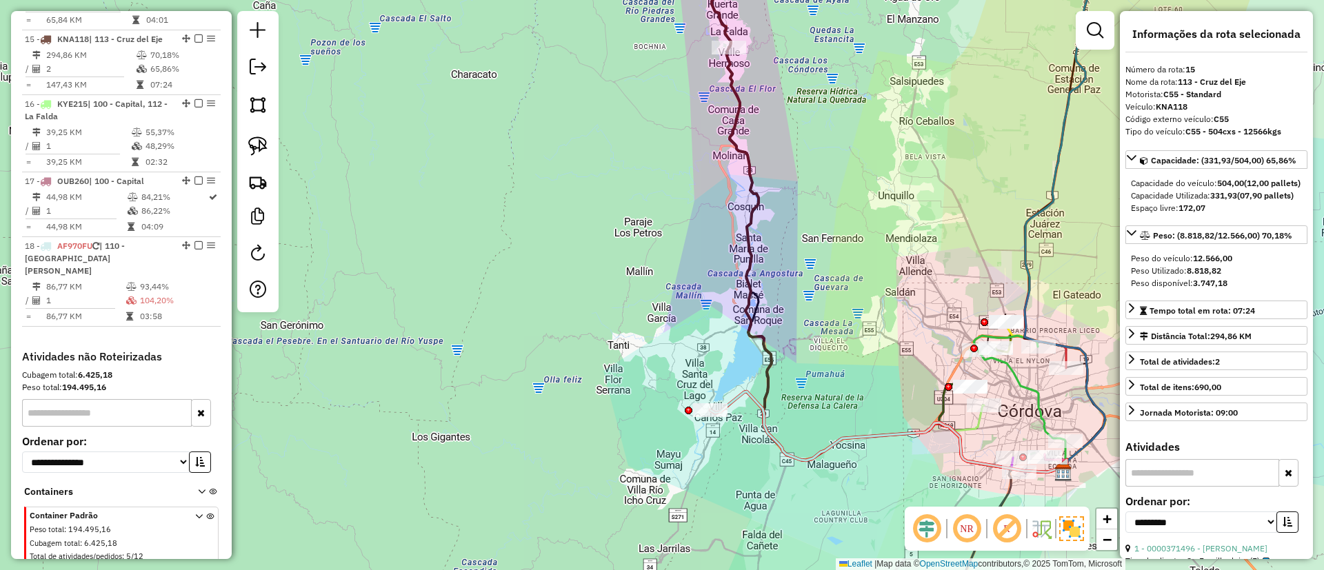
scroll to position [1439, 0]
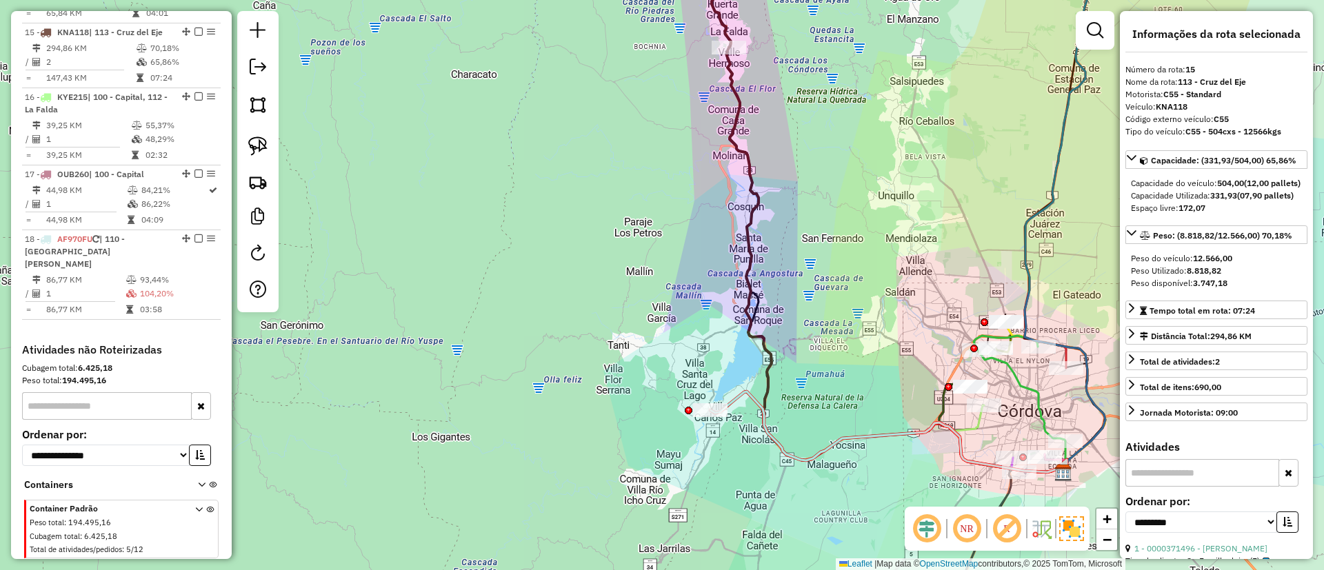
click at [732, 403] on icon at bounding box center [888, 432] width 357 height 81
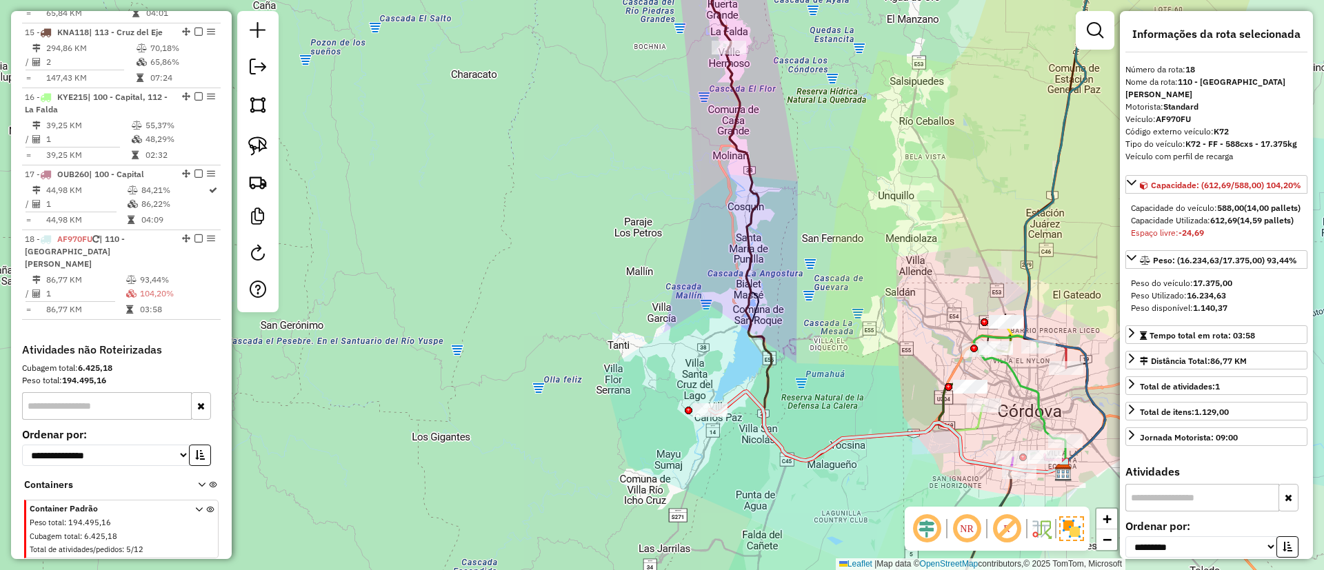
scroll to position [1484, 0]
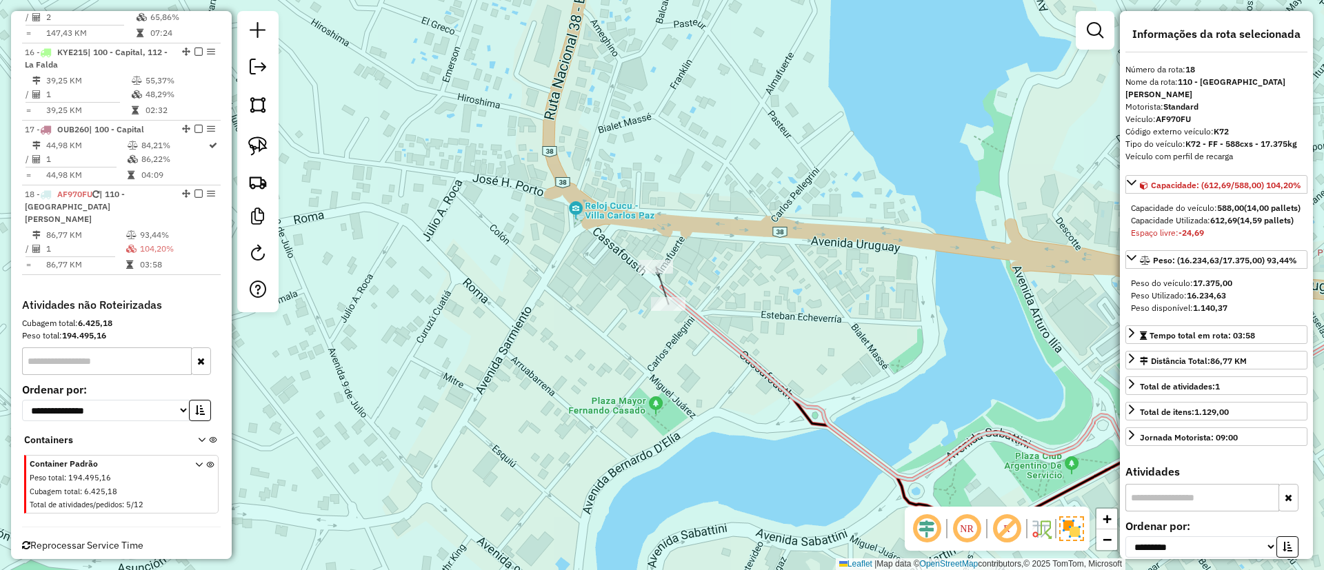
click at [670, 317] on div "Janela de atendimento Grade de atendimento Capacidade Transportadoras Veículos …" at bounding box center [662, 285] width 1324 height 570
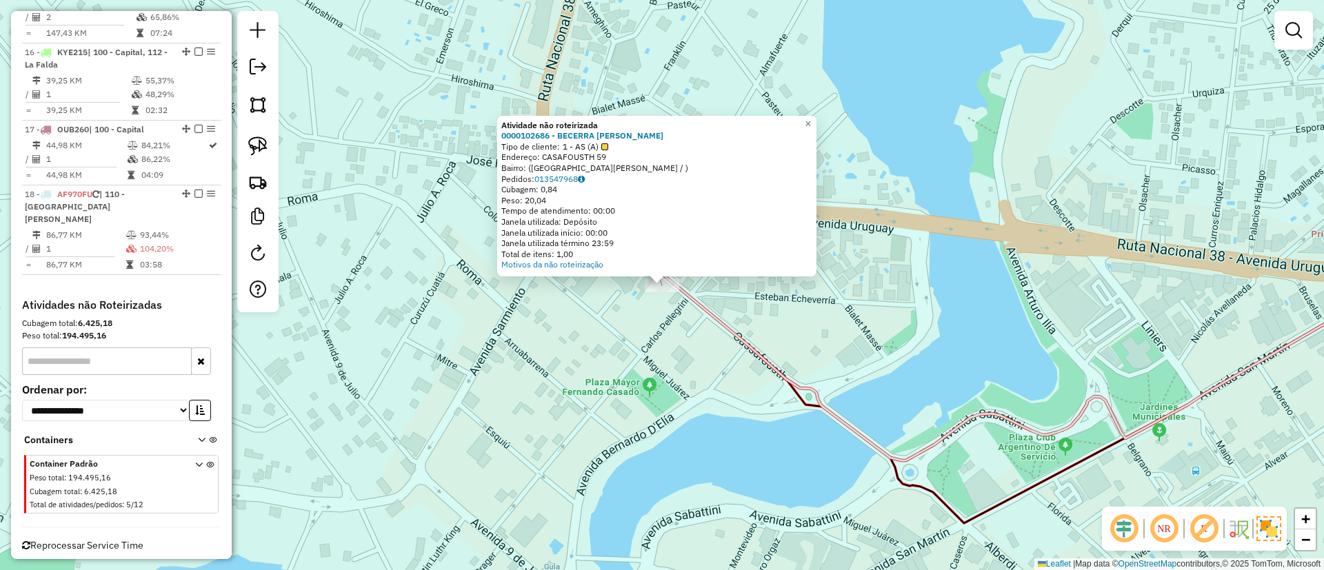
click at [639, 314] on div "Atividade não roteirizada 0000102686 - BECERRA MIGUEL S.A. Tipo de cliente: 1 -…" at bounding box center [662, 285] width 1324 height 570
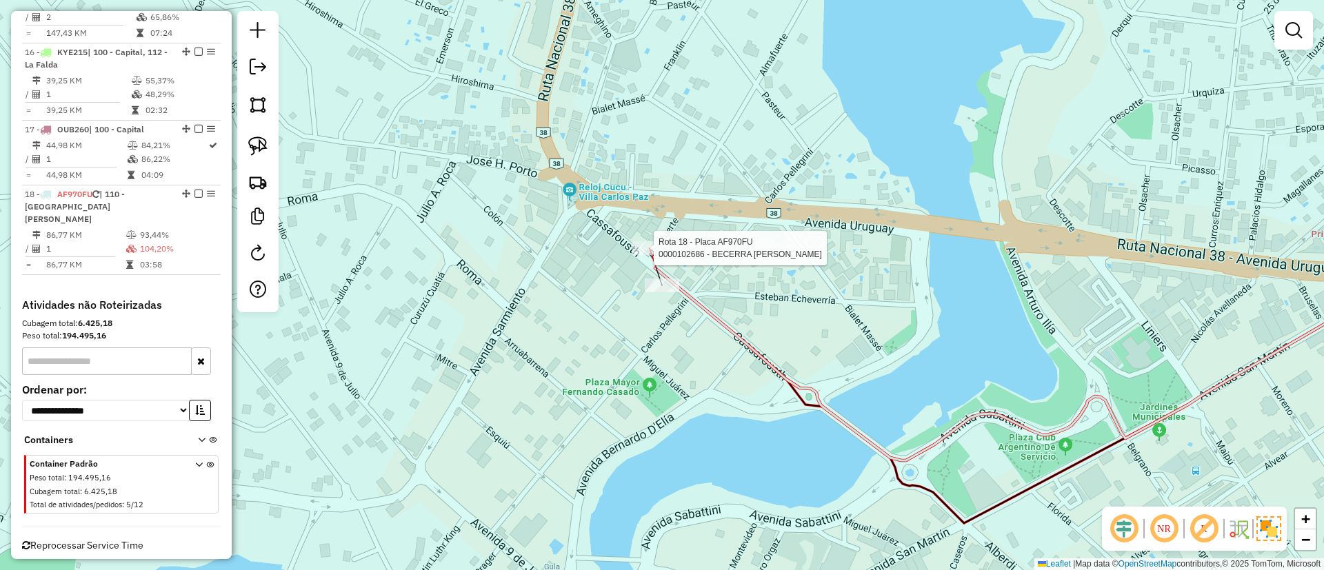
select select "**********"
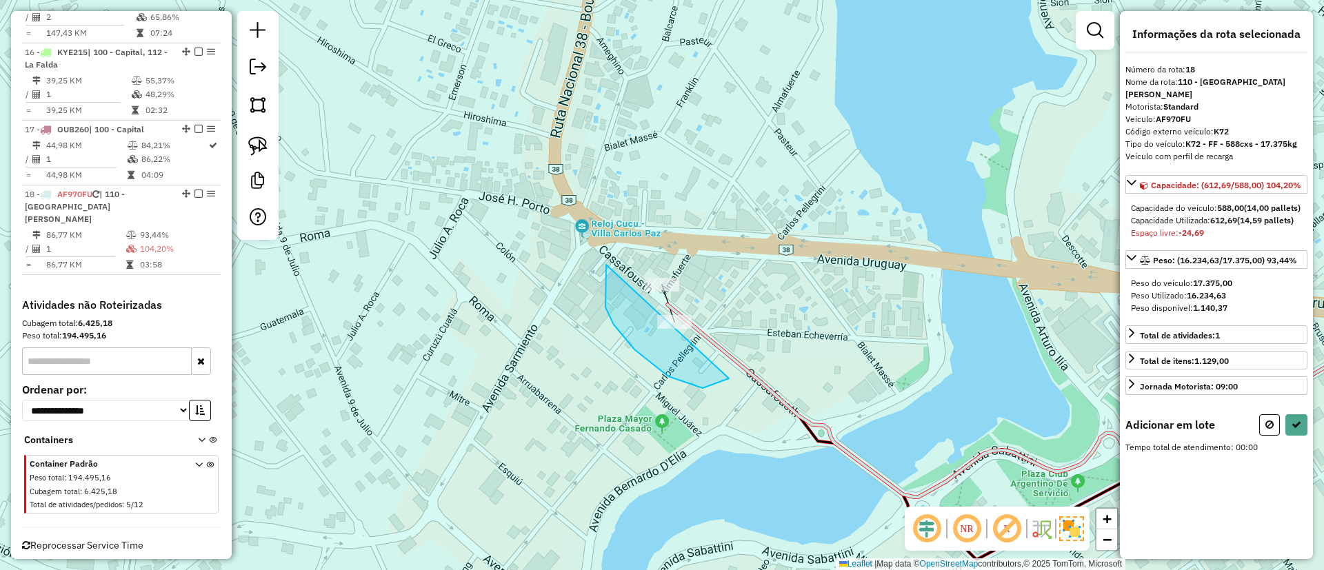
drag, startPoint x: 614, startPoint y: 325, endPoint x: 755, endPoint y: 278, distance: 149.0
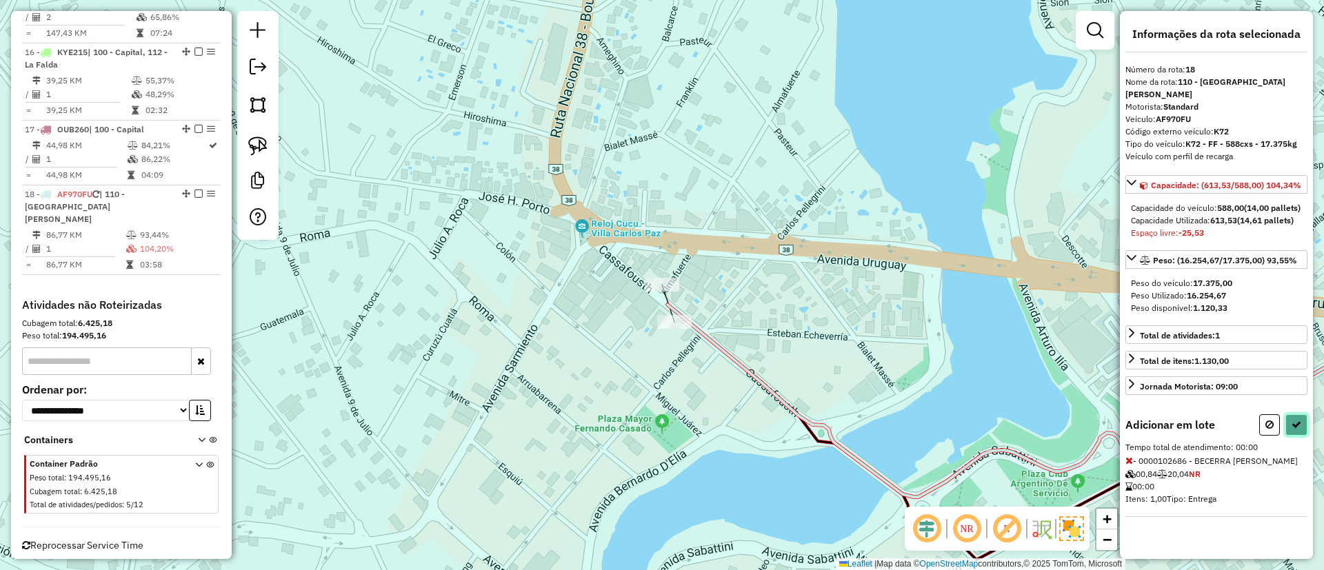
click at [1299, 415] on button at bounding box center [1297, 425] width 22 height 21
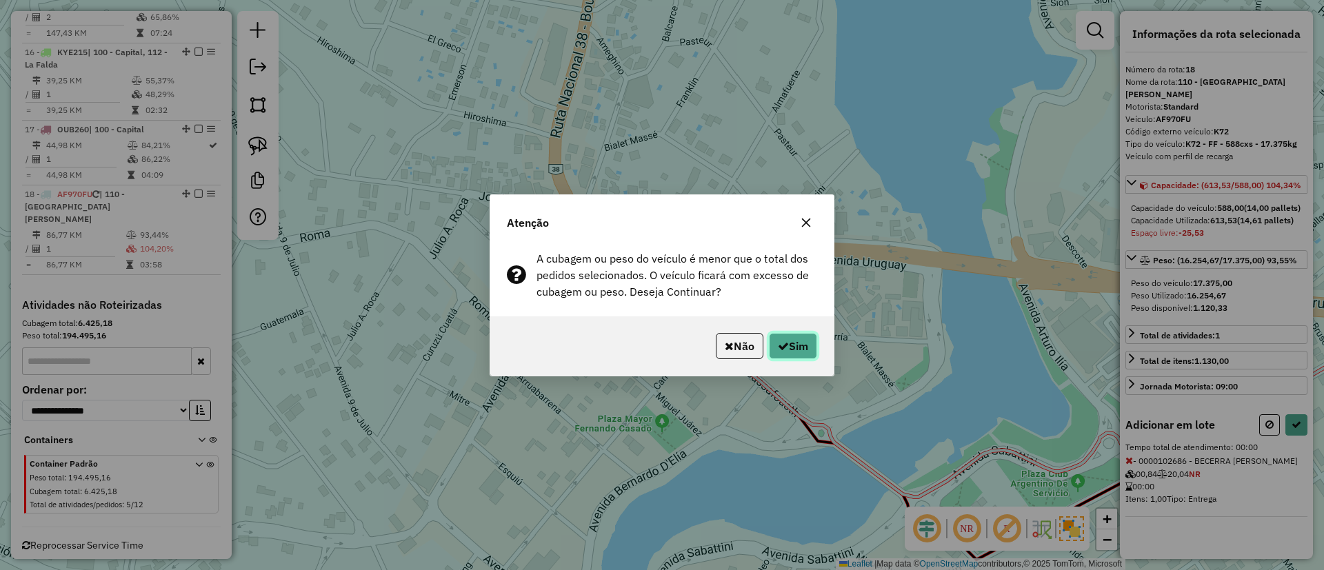
click at [801, 337] on button "Sim" at bounding box center [793, 346] width 48 height 26
select select "**********"
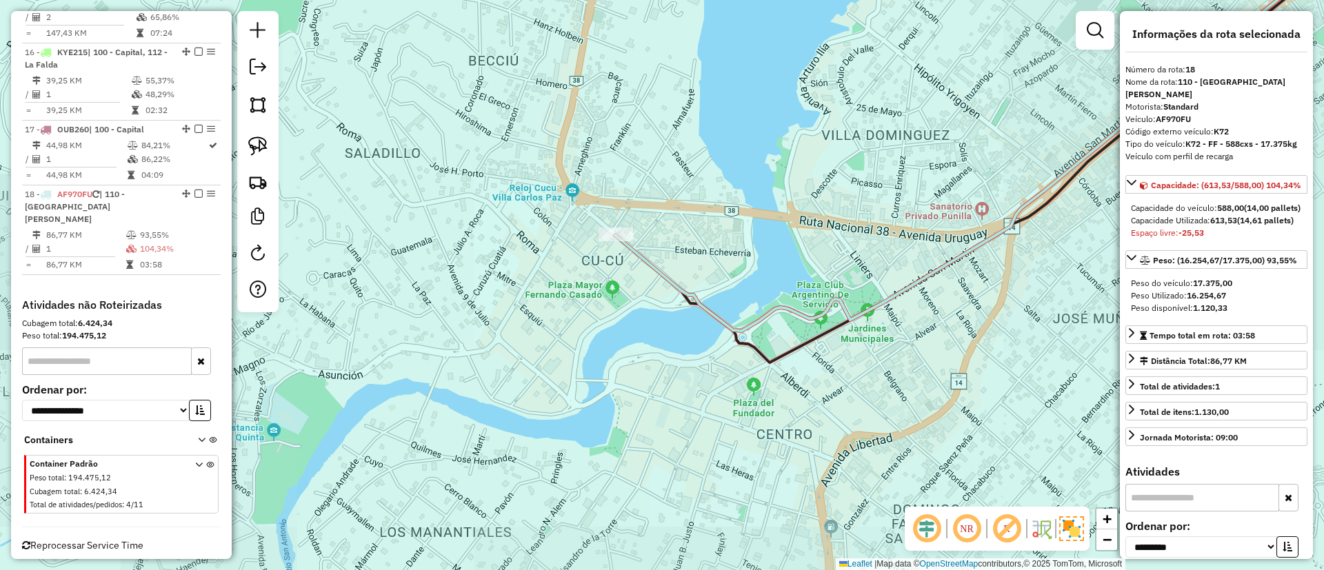
click at [651, 266] on icon at bounding box center [981, 137] width 733 height 388
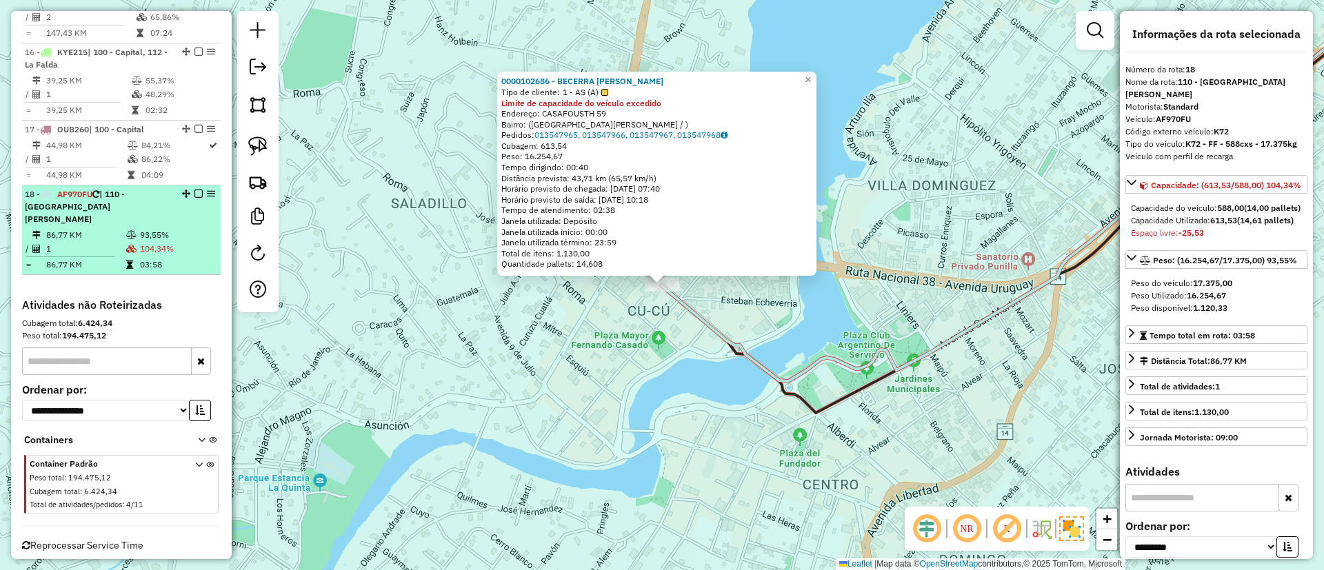
click at [197, 190] on em at bounding box center [199, 194] width 8 height 8
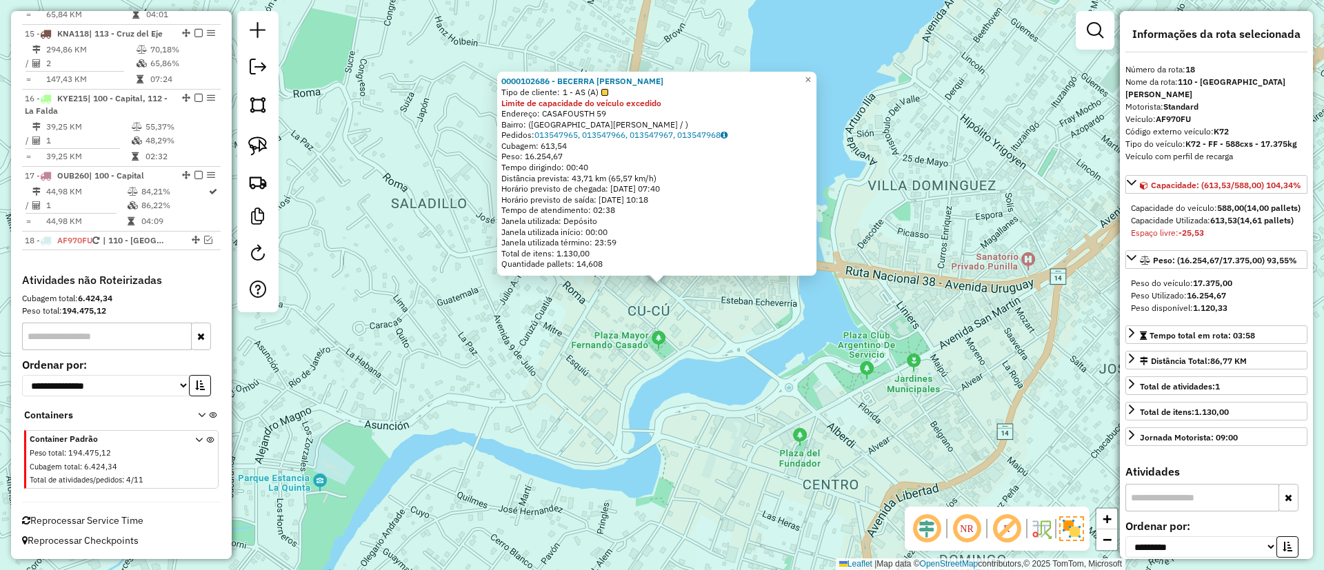
scroll to position [1425, 0]
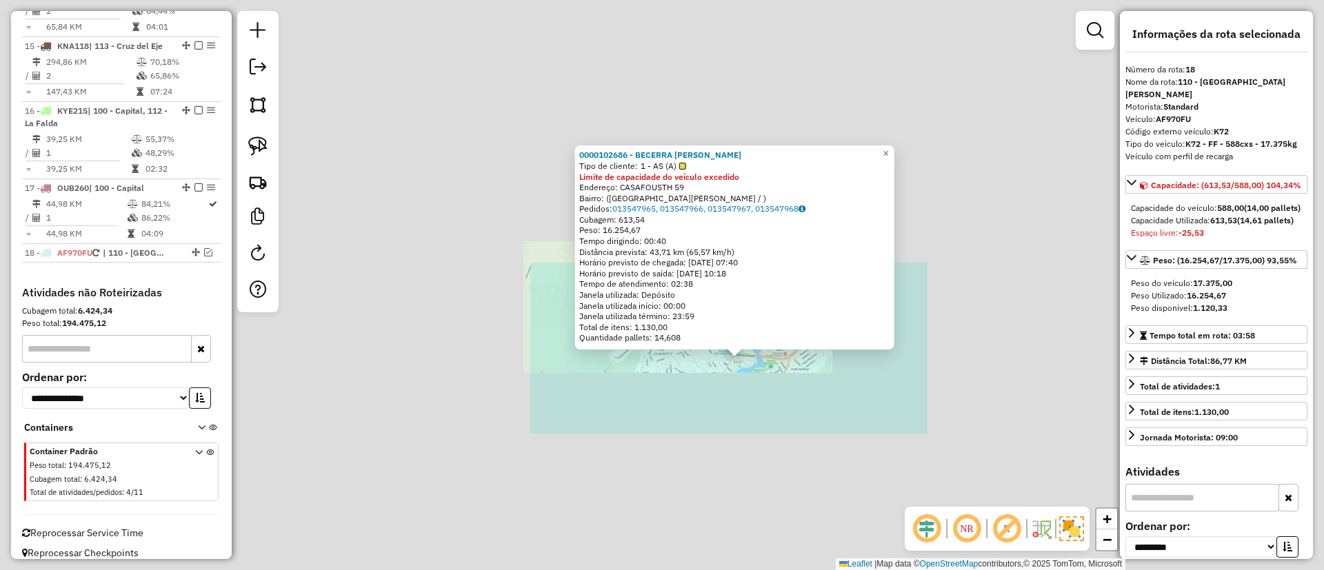
click at [746, 379] on div "0000102686 - BECERRA MIGUEL S.A. Tipo de cliente: 1 - AS (A) Limite de capacida…" at bounding box center [662, 285] width 1324 height 570
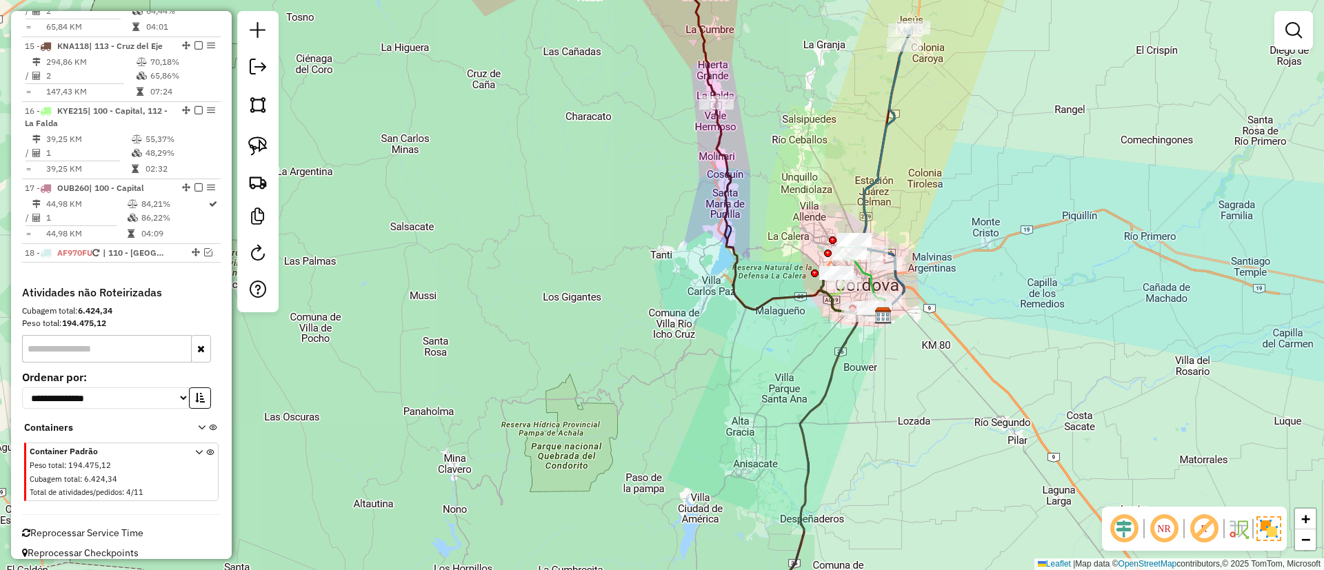
click at [715, 149] on icon at bounding box center [800, 209] width 170 height 213
select select "**********"
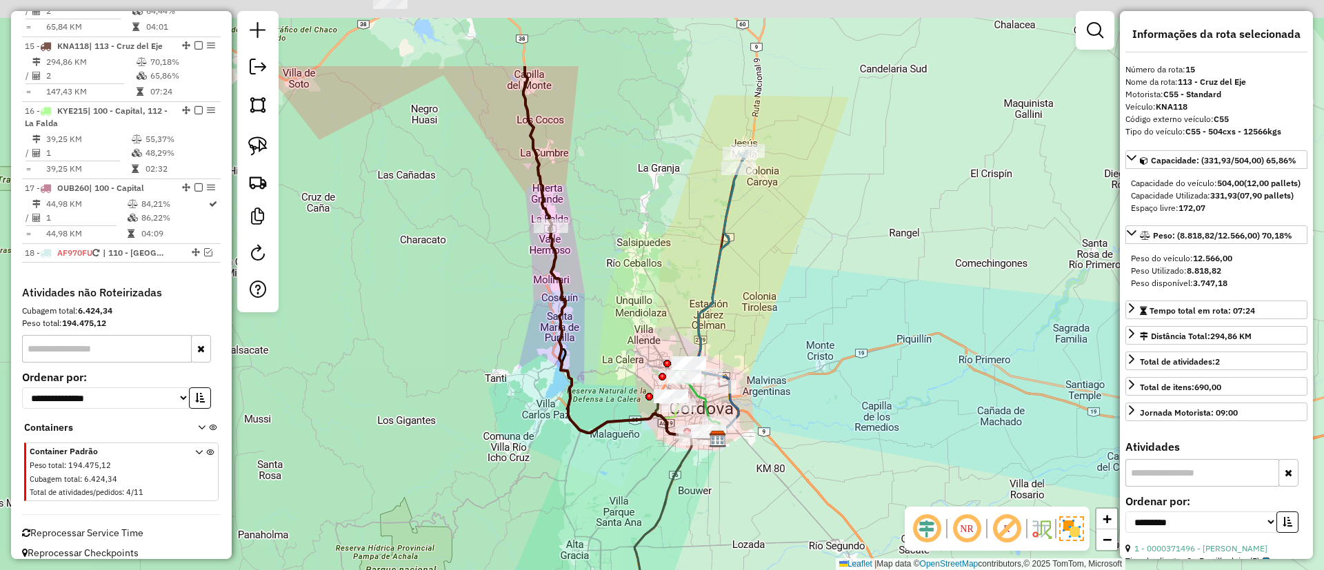
drag, startPoint x: 710, startPoint y: 161, endPoint x: 548, endPoint y: 277, distance: 198.8
click at [550, 277] on icon at bounding box center [635, 332] width 170 height 213
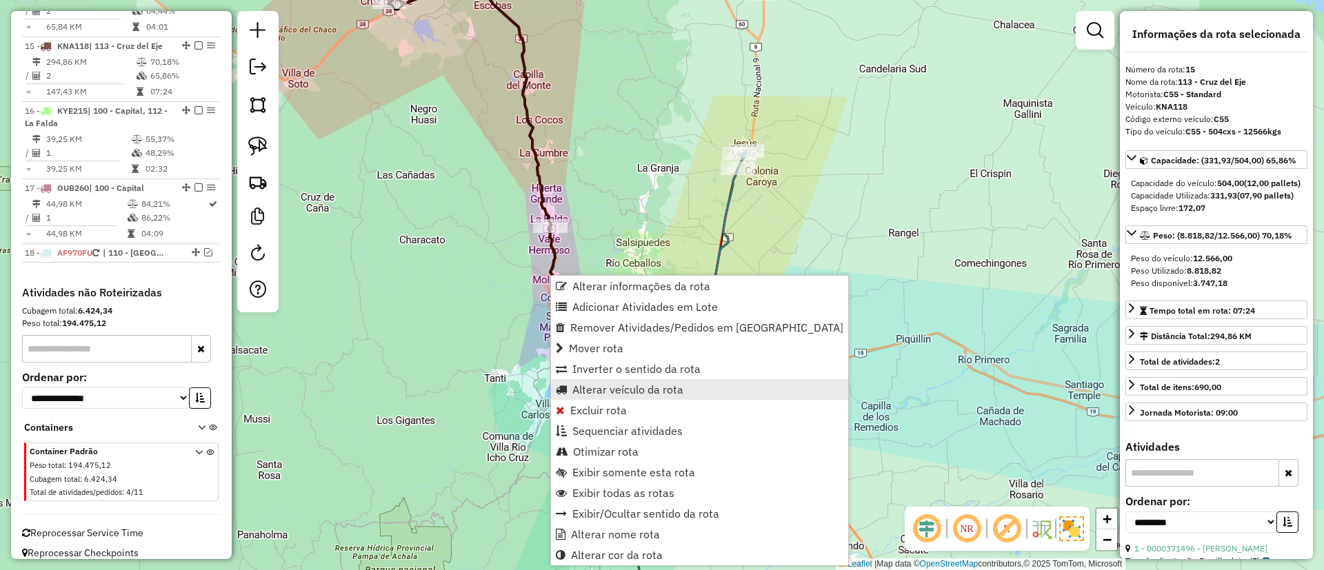
click at [599, 388] on span "Alterar veículo da rota" at bounding box center [627, 389] width 111 height 11
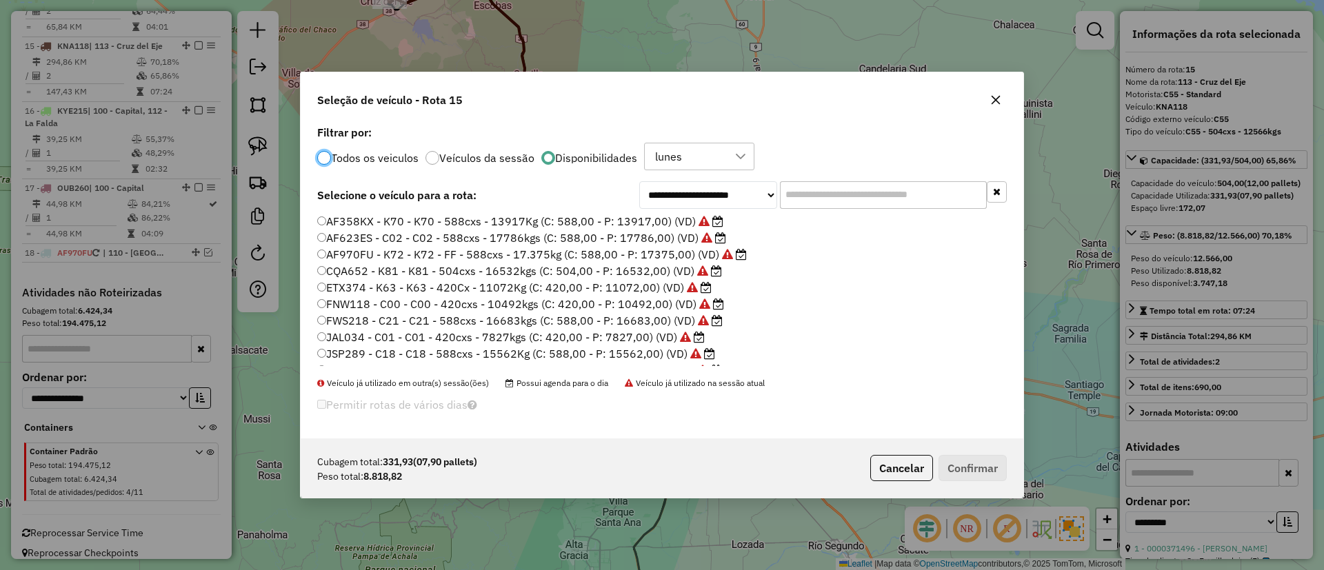
scroll to position [130, 0]
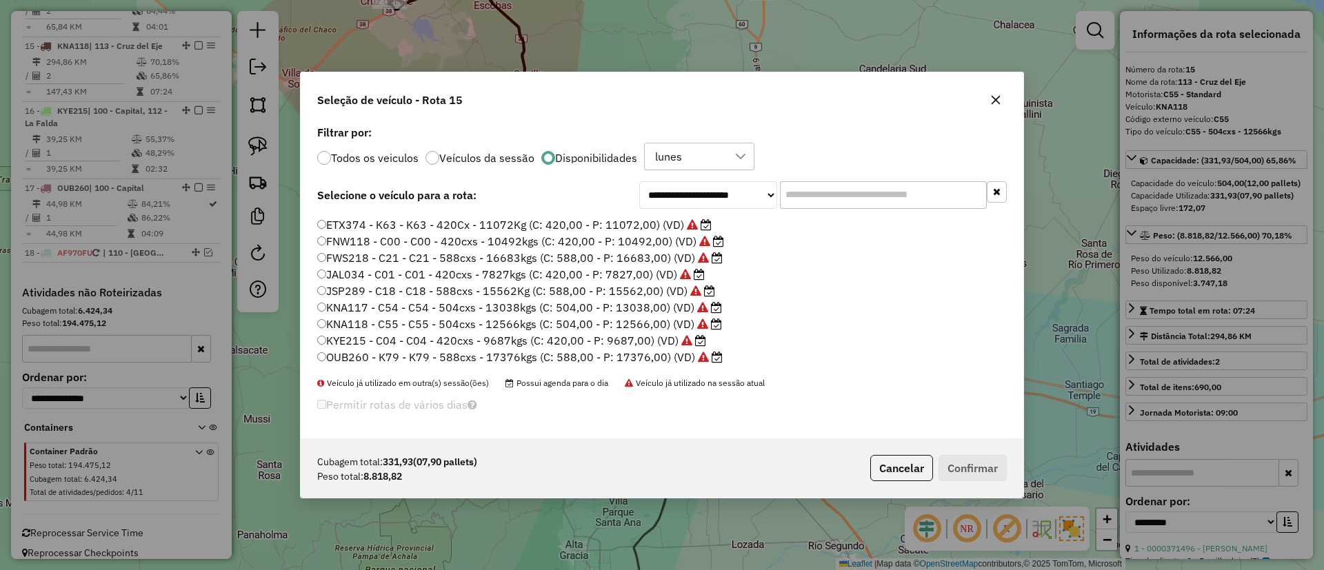
click at [627, 336] on label "KYE215 - C04 - C04 - 420cxs - 9687kgs (C: 420,00 - P: 9687,00) (VD)" at bounding box center [511, 340] width 389 height 17
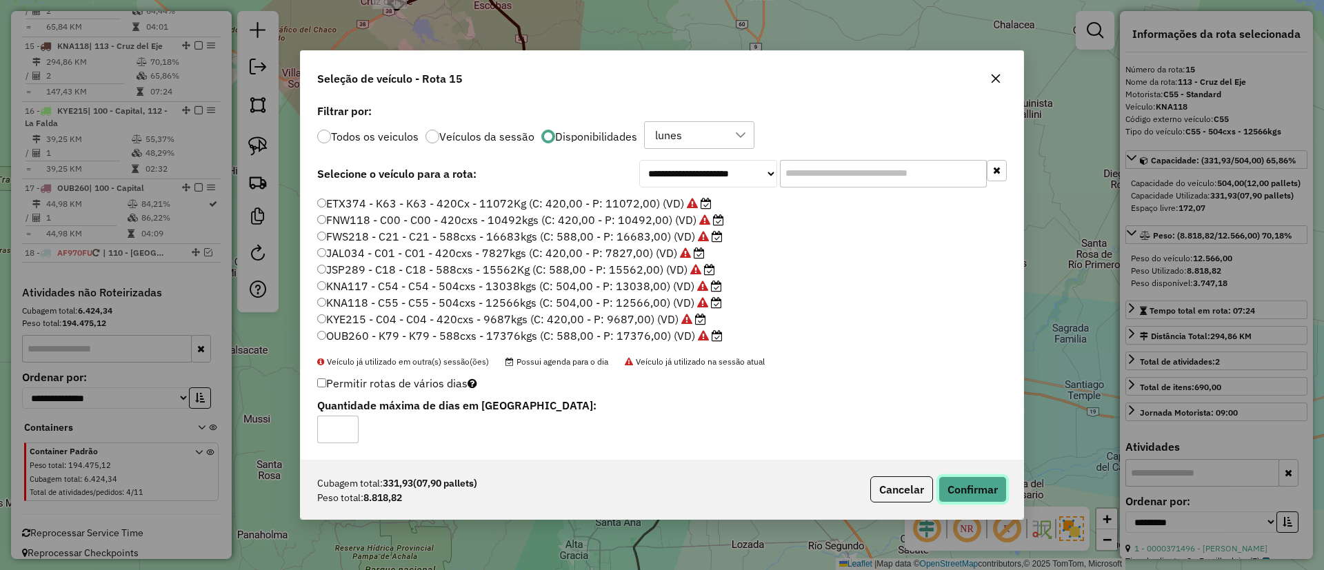
click at [975, 479] on button "Confirmar" at bounding box center [973, 490] width 68 height 26
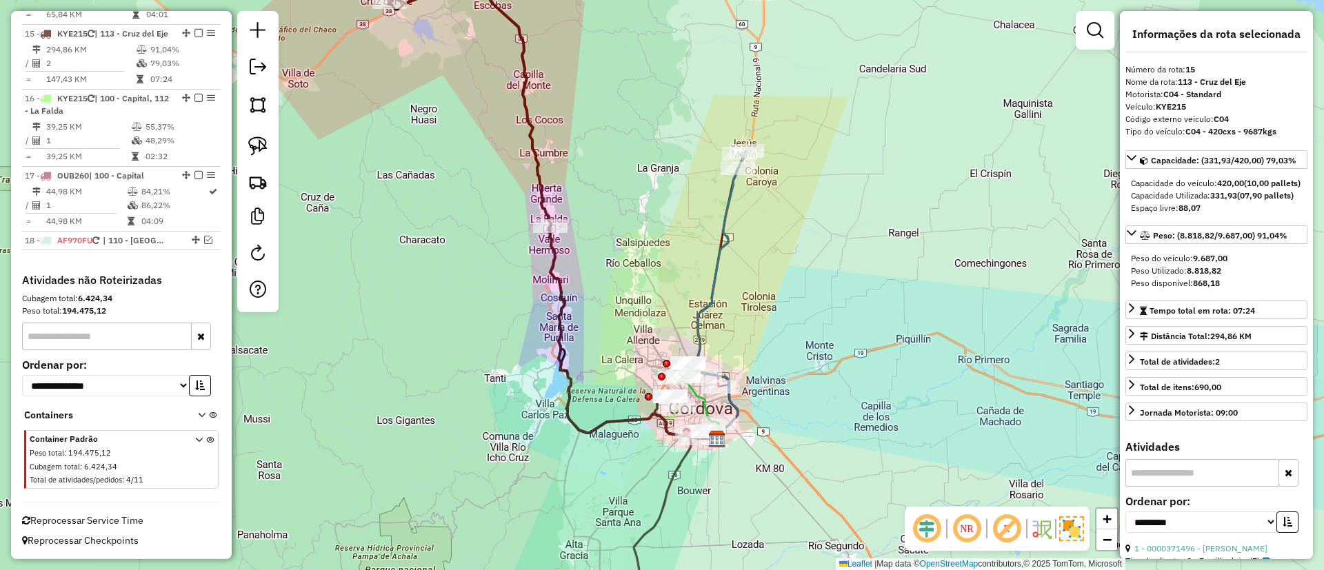
scroll to position [1437, 0]
click at [536, 159] on icon at bounding box center [470, 103] width 162 height 245
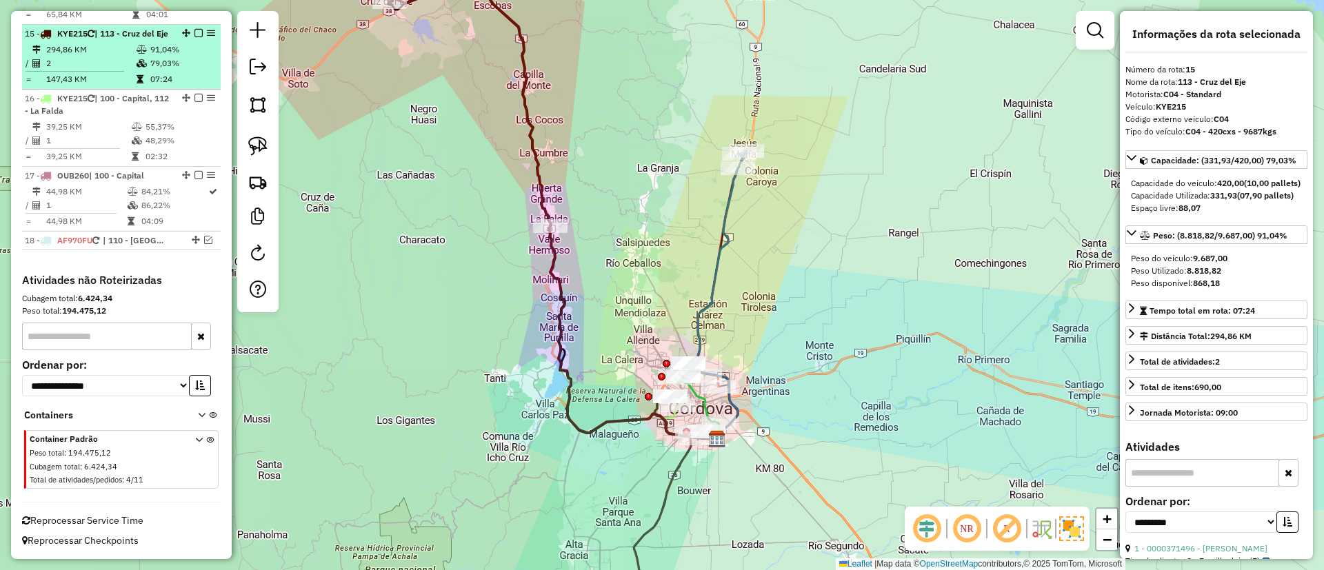
click at [196, 29] on em at bounding box center [199, 33] width 8 height 8
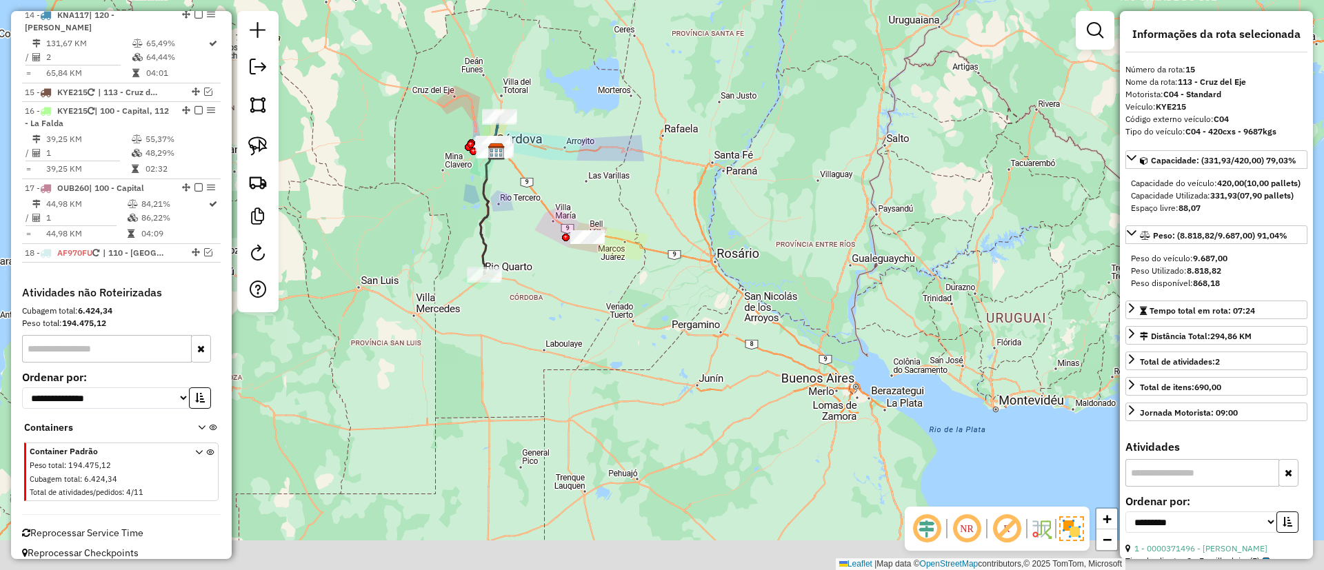
drag, startPoint x: 533, startPoint y: 332, endPoint x: 519, endPoint y: 257, distance: 76.4
click at [519, 257] on div "Janela de atendimento Grade de atendimento Capacidade Transportadoras Veículos …" at bounding box center [662, 285] width 1324 height 570
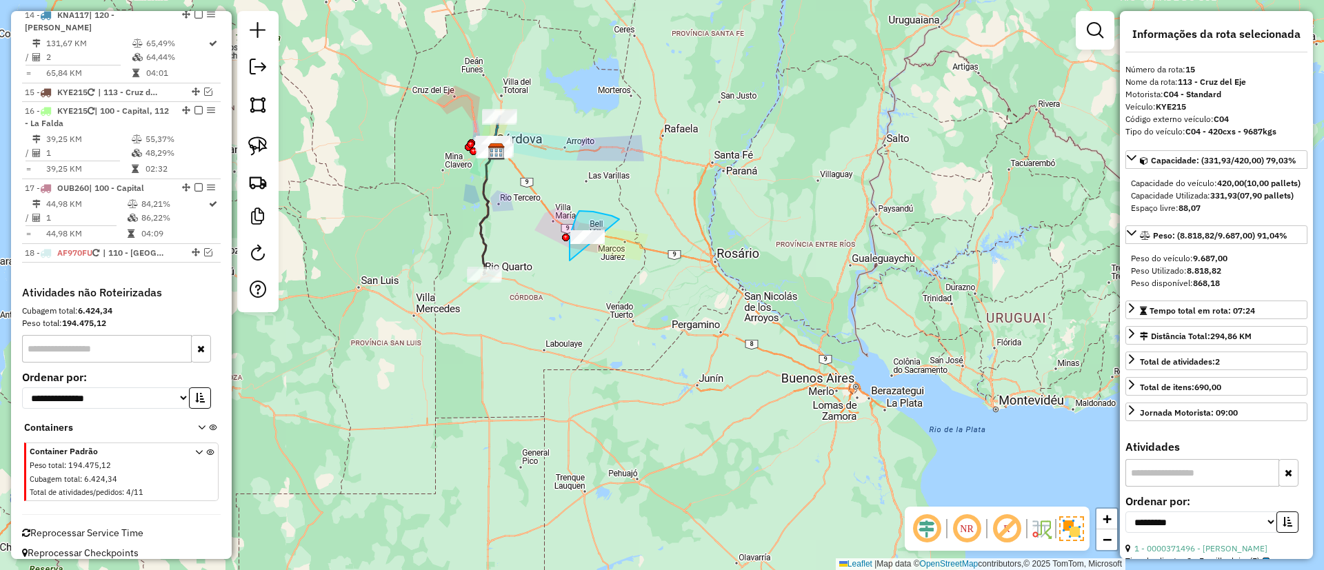
drag, startPoint x: 619, startPoint y: 219, endPoint x: 648, endPoint y: 237, distance: 34.1
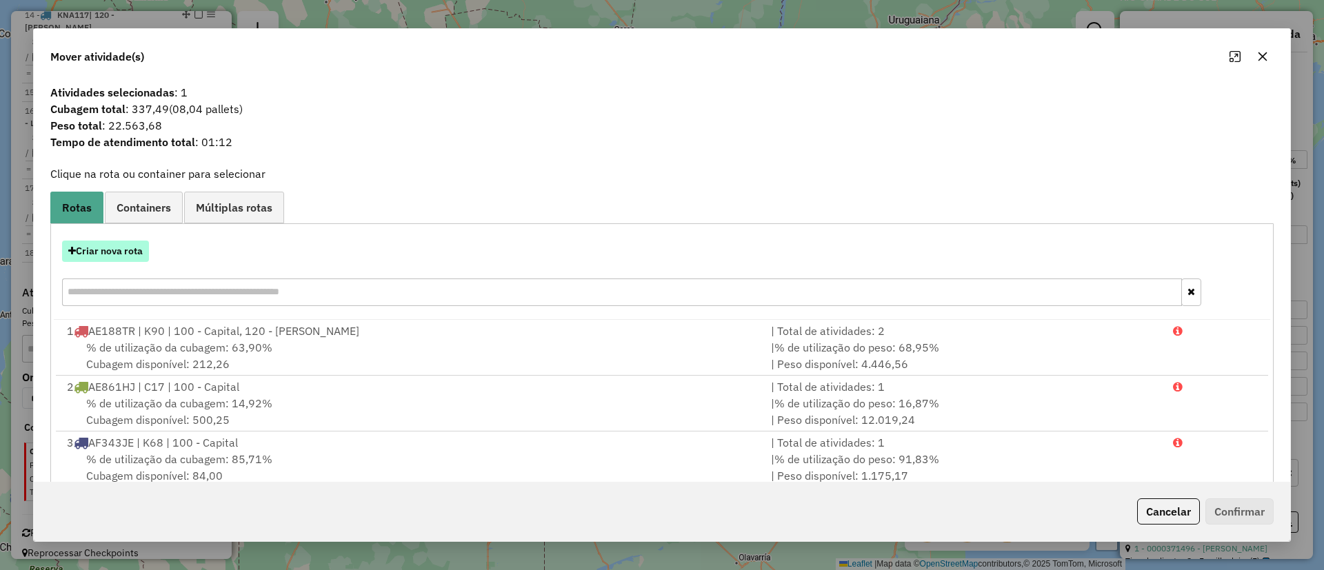
click at [105, 241] on button "Criar nova rota" at bounding box center [105, 251] width 87 height 21
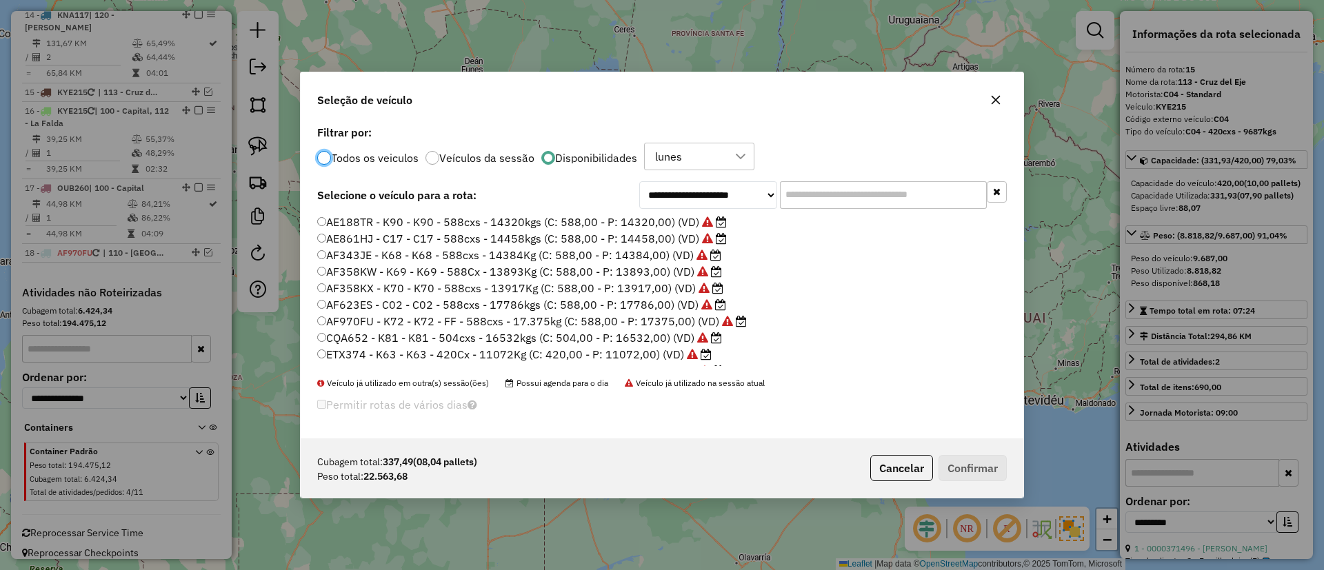
scroll to position [8, 4]
click at [657, 351] on label "ETX374 - K63 - K63 - 420Cx - 11072Kg (C: 420,00 - P: 11072,00) (VD)" at bounding box center [514, 354] width 395 height 17
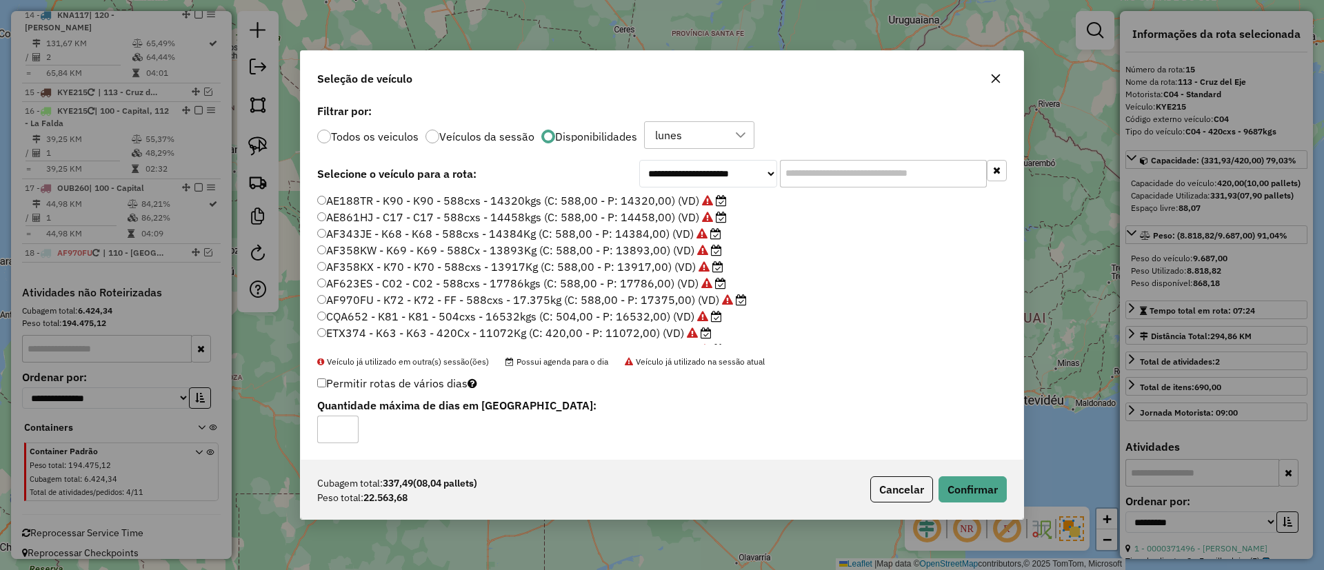
click at [980, 510] on div "Cubagem total: 337,49 (08,04 pallets) Peso total: 22.563,68 Cancelar Confirmar" at bounding box center [662, 489] width 723 height 59
click at [976, 497] on button "Confirmar" at bounding box center [973, 490] width 68 height 26
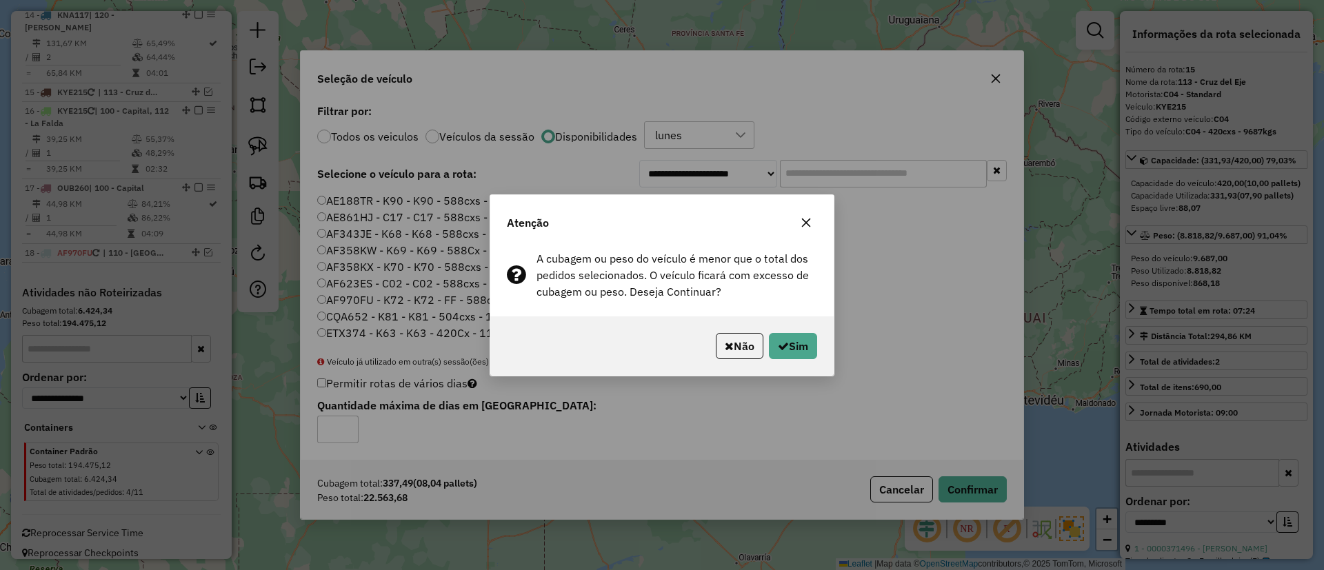
click at [799, 359] on div "Não Sim" at bounding box center [661, 346] width 343 height 59
click at [799, 357] on button "Sim" at bounding box center [793, 346] width 48 height 26
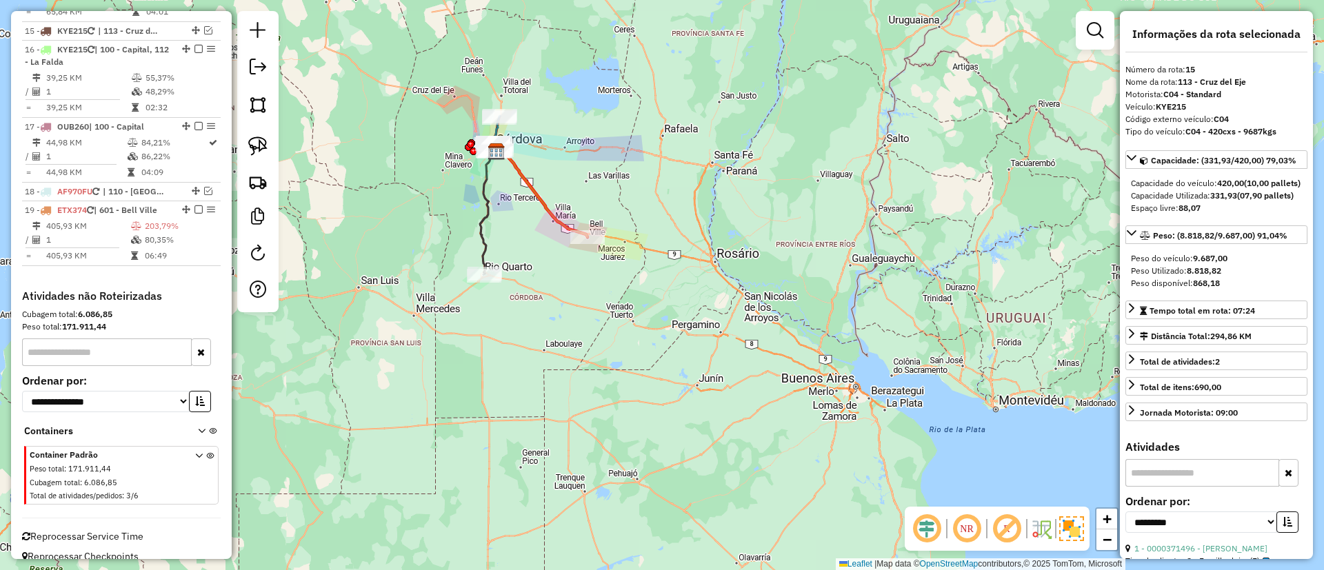
scroll to position [1439, 0]
click at [568, 224] on icon at bounding box center [542, 192] width 91 height 89
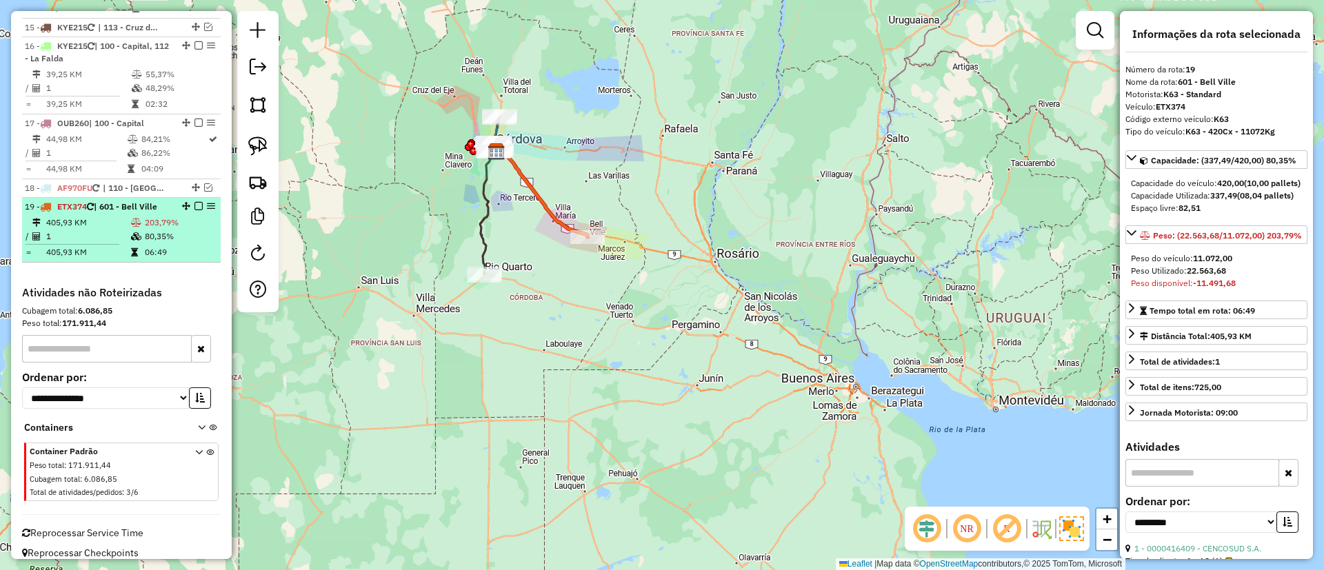
click at [201, 202] on div at bounding box center [194, 206] width 41 height 8
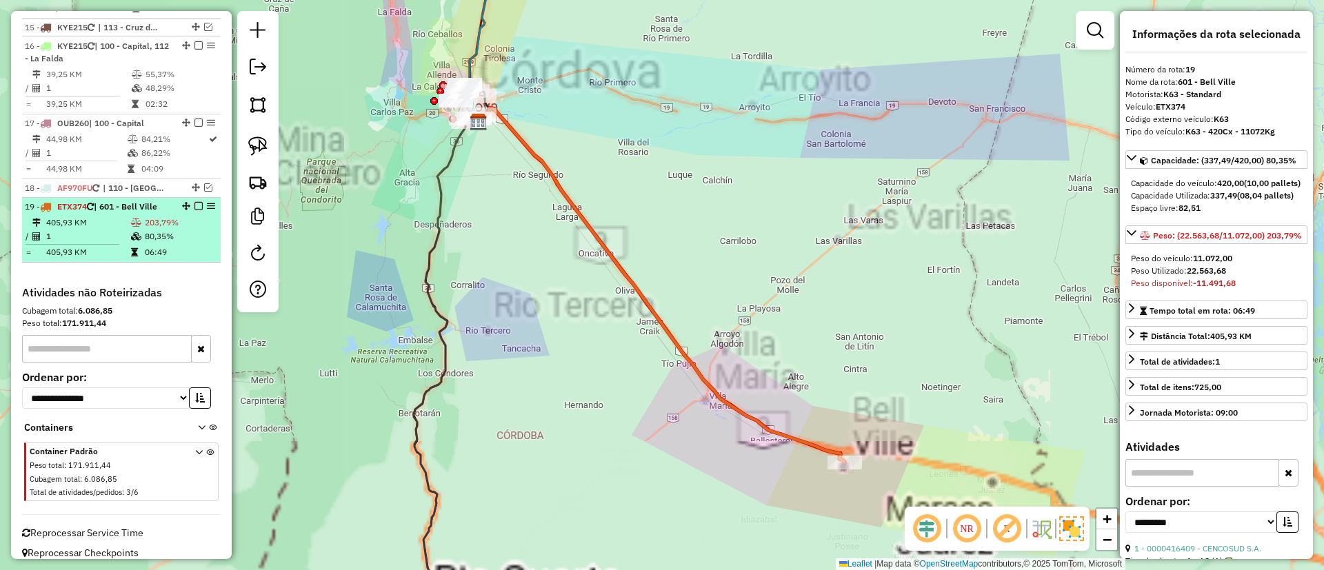
click at [195, 202] on em at bounding box center [199, 206] width 8 height 8
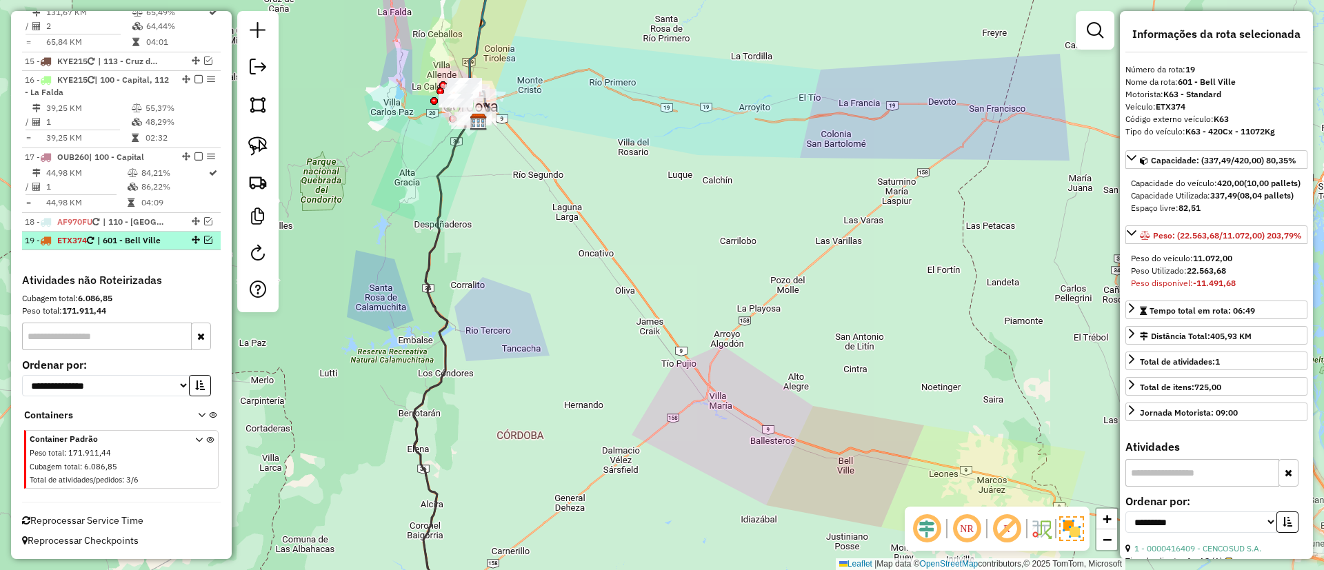
scroll to position [1397, 0]
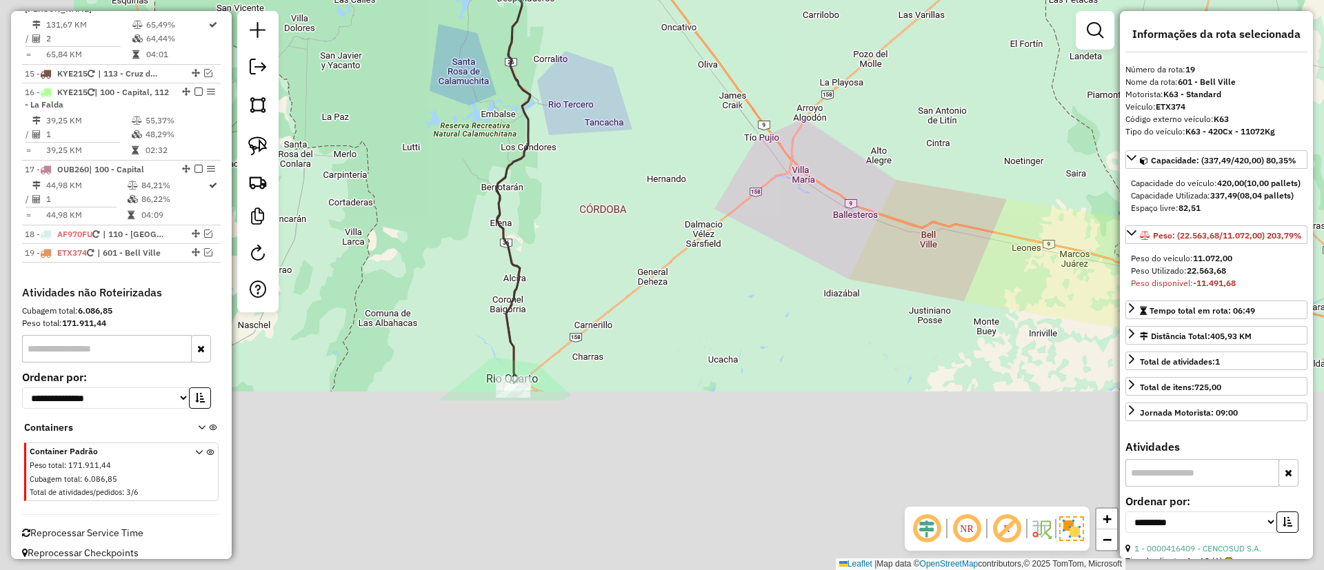
drag, startPoint x: 502, startPoint y: 337, endPoint x: 577, endPoint y: 117, distance: 232.5
click at [577, 117] on div "Janela de atendimento Grade de atendimento Capacidade Transportadoras Veículos …" at bounding box center [662, 285] width 1324 height 570
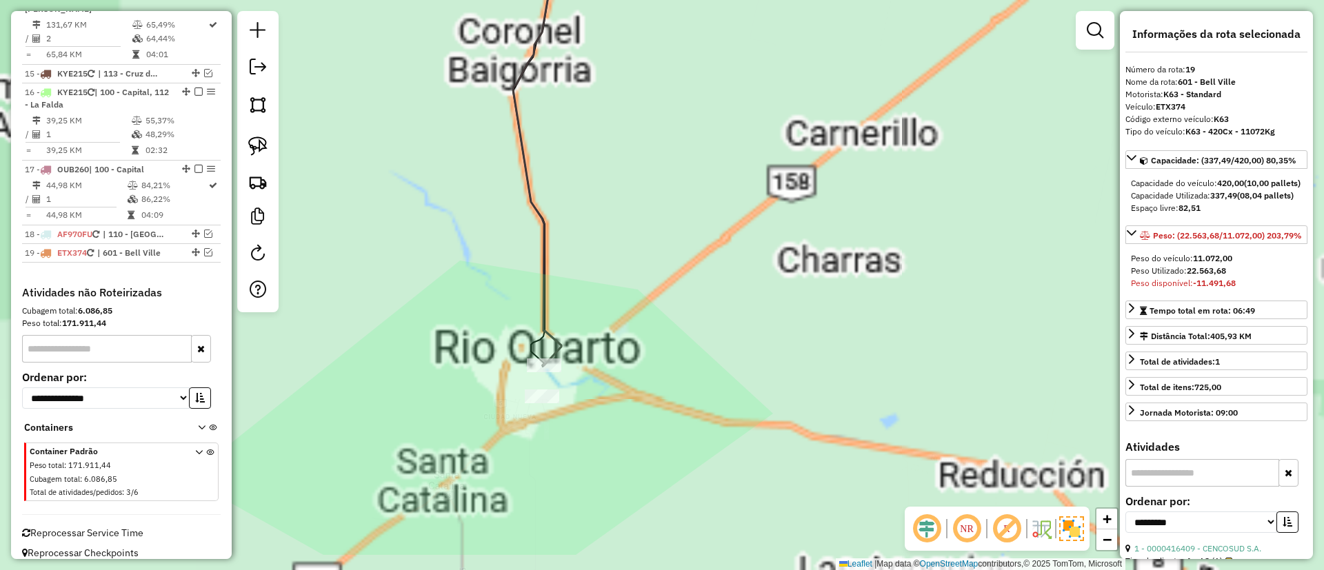
drag, startPoint x: 522, startPoint y: 292, endPoint x: 521, endPoint y: 284, distance: 7.7
click at [522, 284] on div "Janela de atendimento Grade de atendimento Capacidade Transportadoras Veículos …" at bounding box center [662, 285] width 1324 height 570
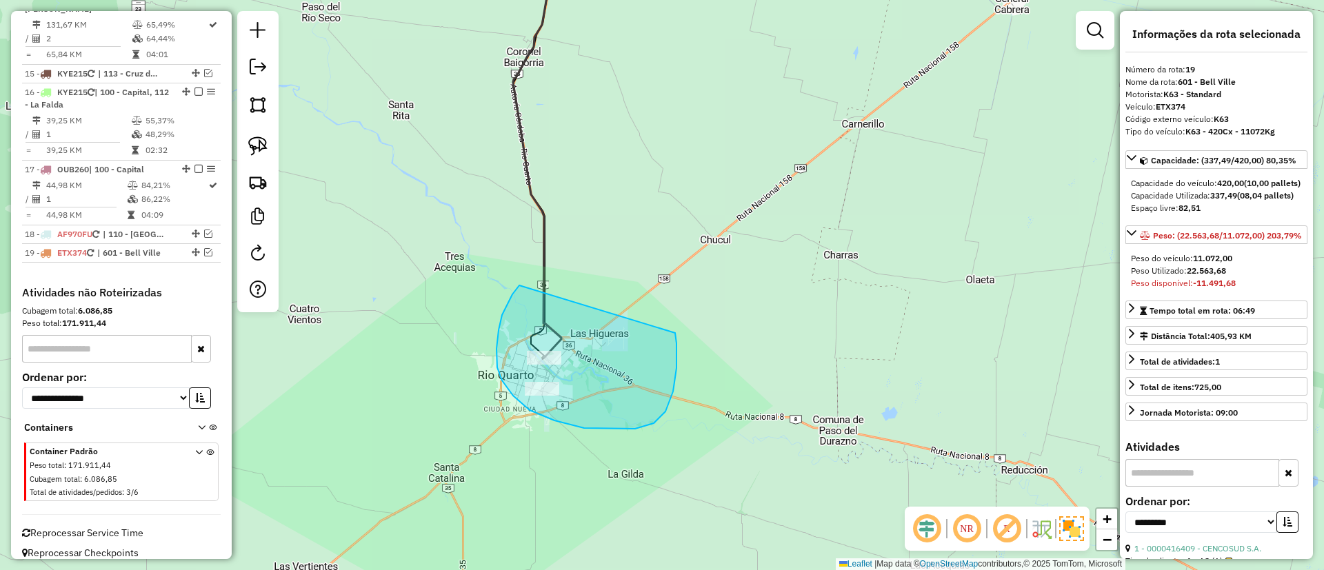
drag, startPoint x: 497, startPoint y: 349, endPoint x: 669, endPoint y: 321, distance: 174.7
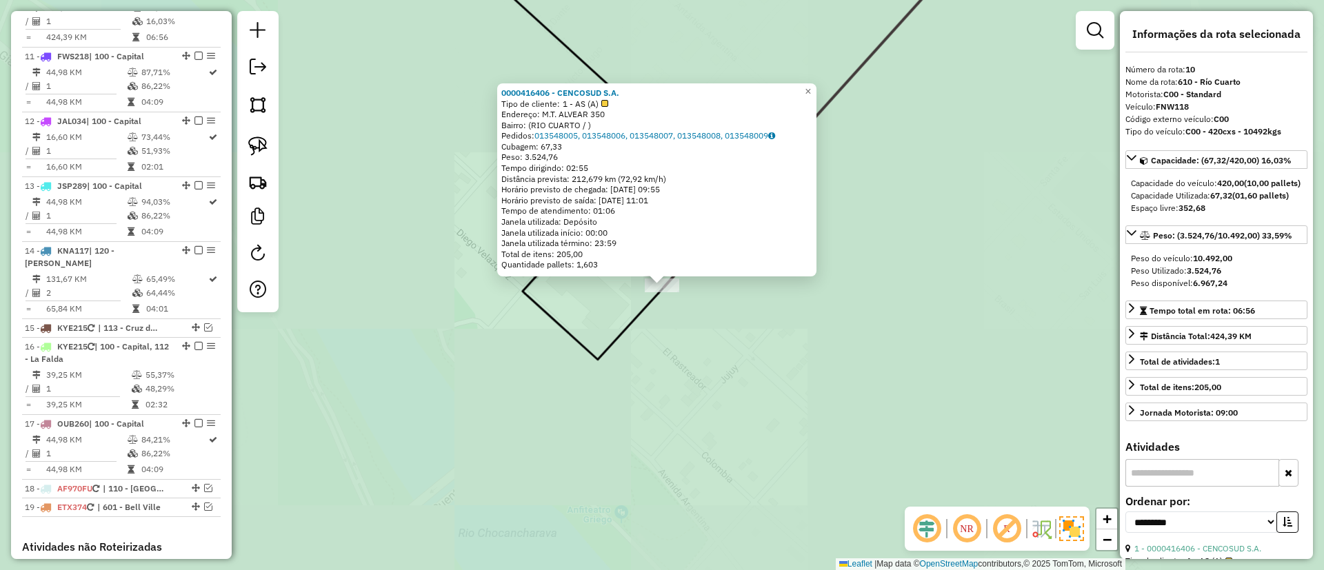
scroll to position [1115, 0]
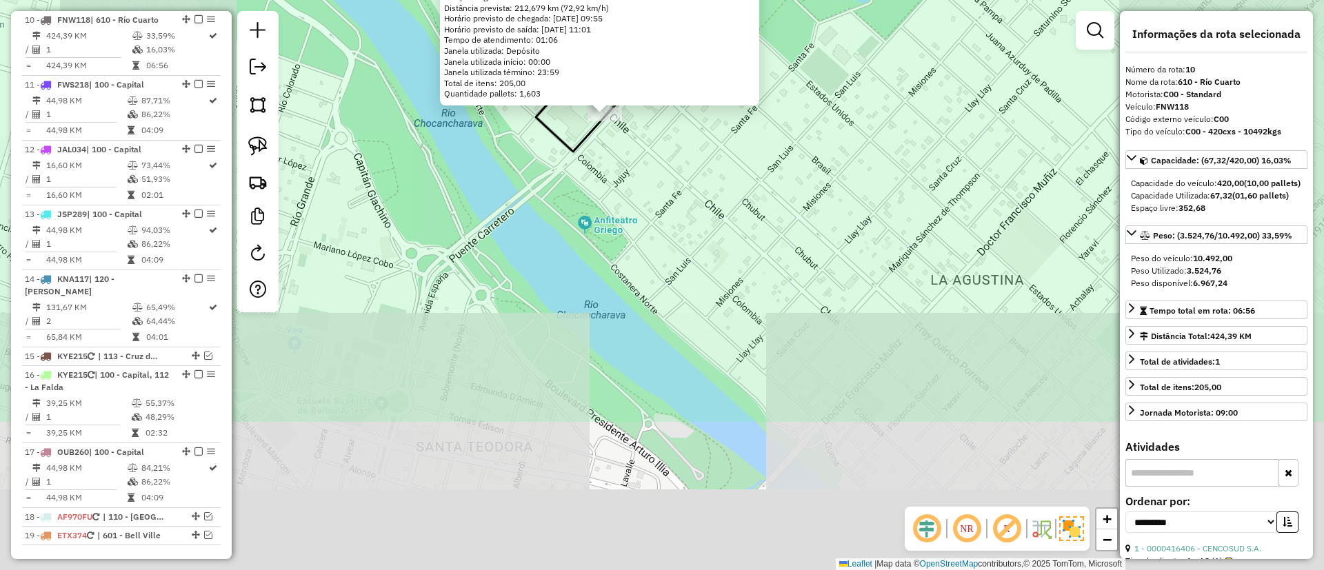
drag, startPoint x: 580, startPoint y: 353, endPoint x: 567, endPoint y: 192, distance: 161.2
click at [567, 192] on div "0000416406 - CENCOSUD S.A. Tipo de cliente: 1 - AS (A) Endereço: M.T. ALVEAR 35…" at bounding box center [662, 285] width 1324 height 570
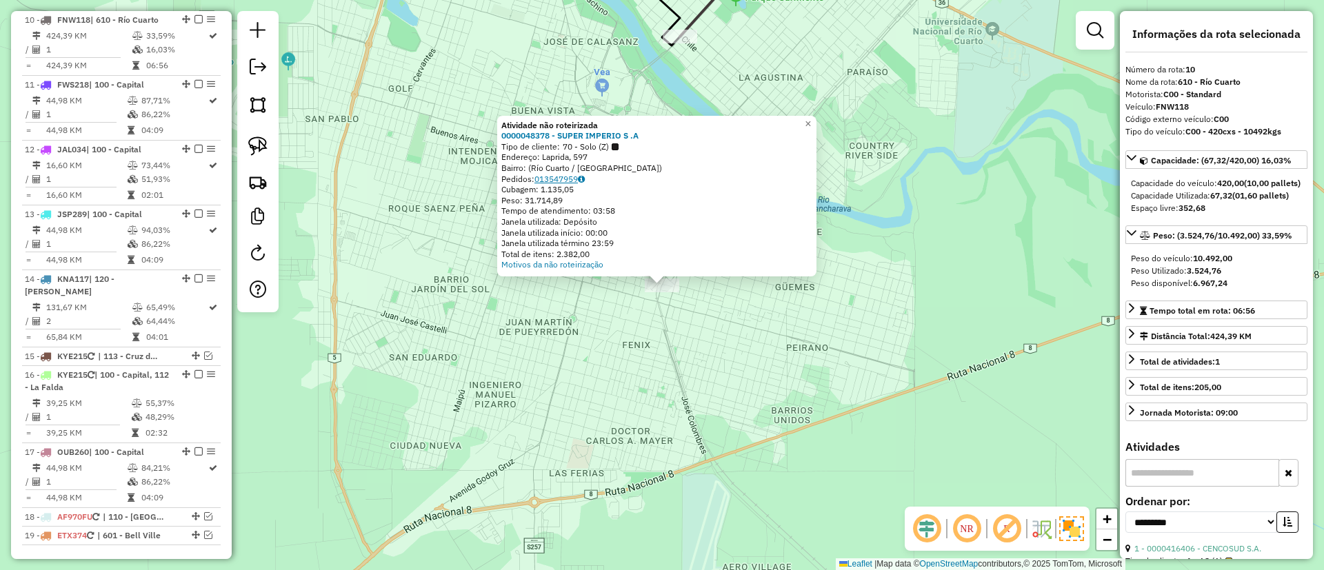
click at [576, 182] on link "013547959" at bounding box center [560, 179] width 50 height 10
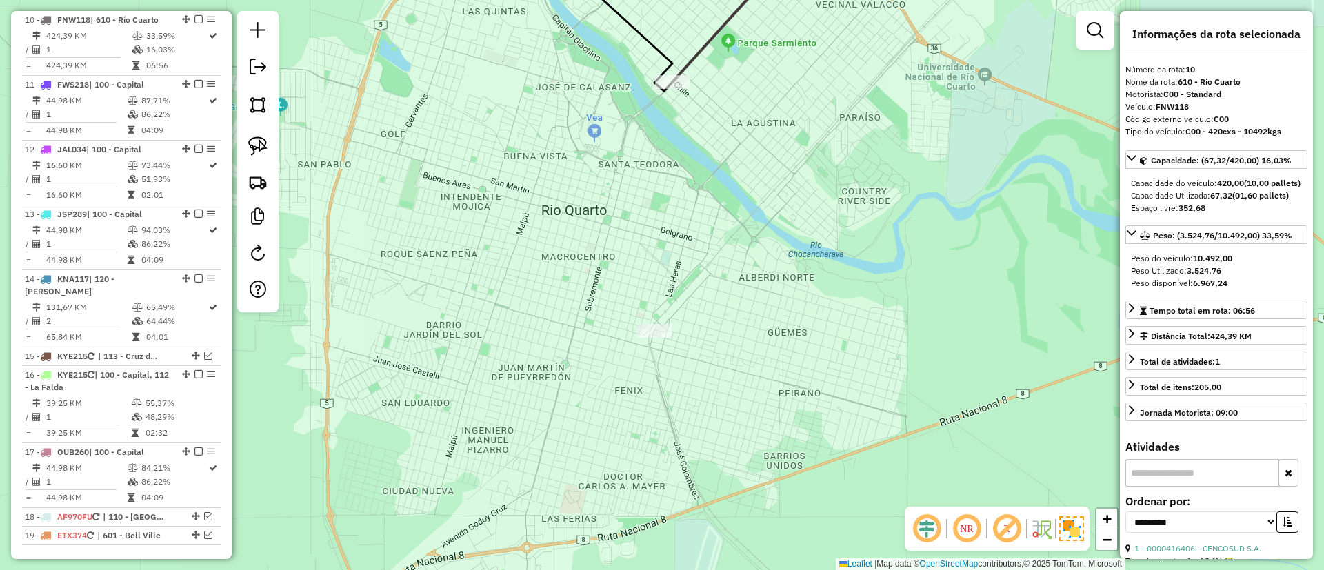
drag, startPoint x: 724, startPoint y: 308, endPoint x: 708, endPoint y: 438, distance: 130.6
click at [708, 438] on div "Janela de atendimento Grade de atendimento Capacidade Transportadoras Veículos …" at bounding box center [662, 285] width 1324 height 570
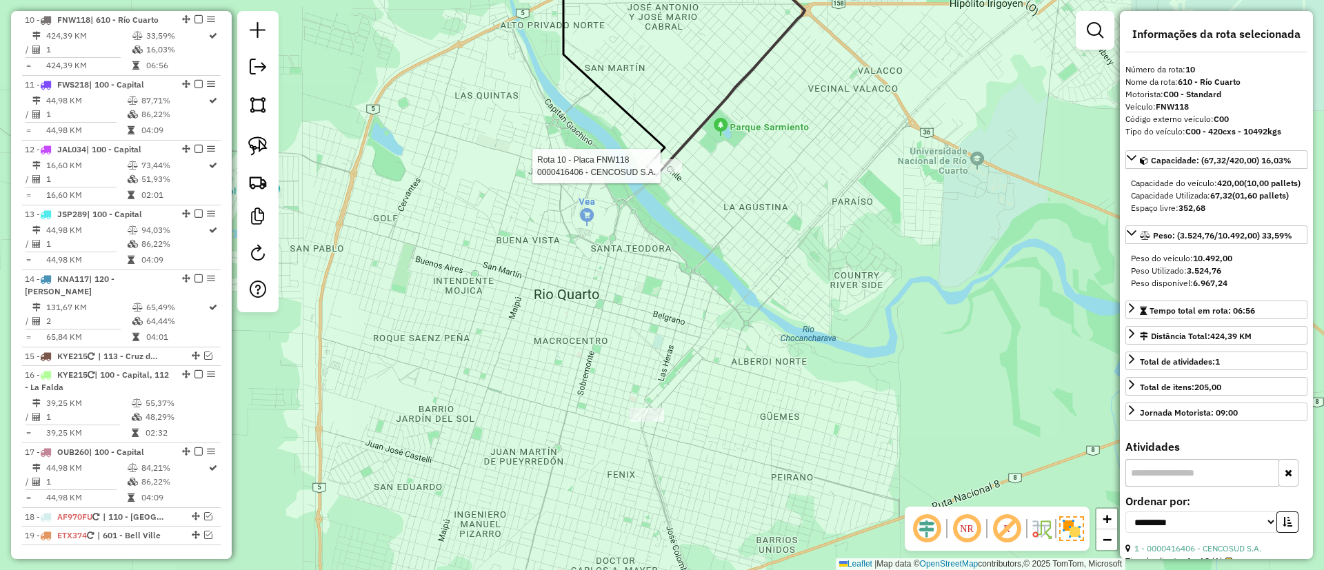
click at [668, 173] on div at bounding box center [665, 166] width 34 height 14
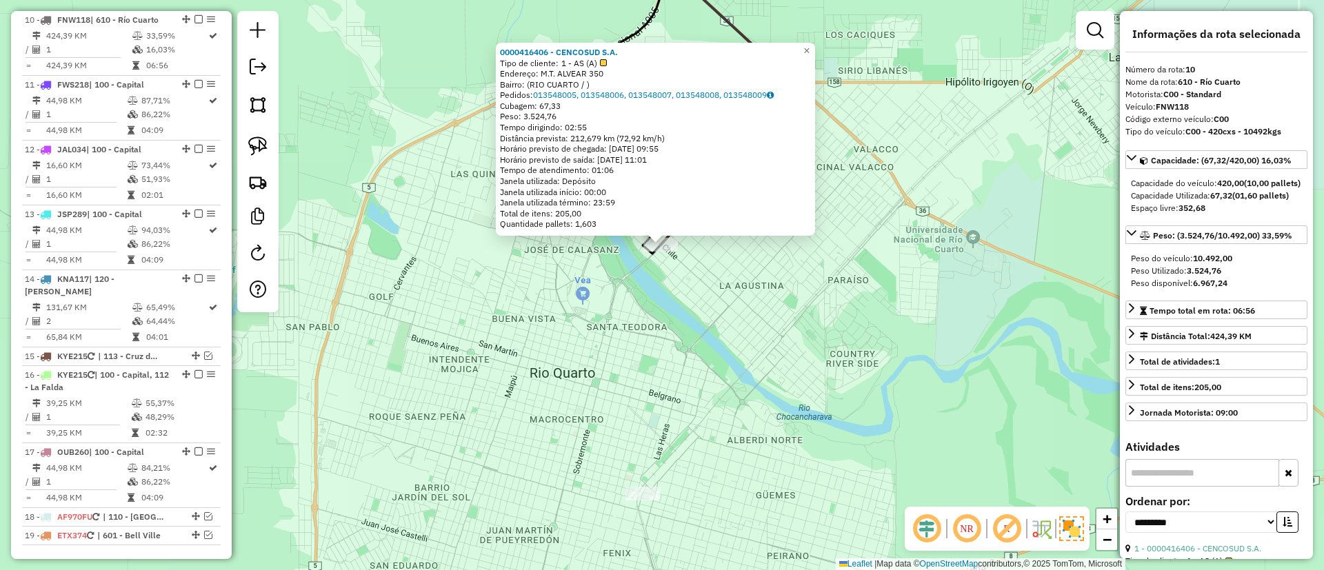
drag, startPoint x: 683, startPoint y: 299, endPoint x: 679, endPoint y: 284, distance: 15.7
click at [679, 284] on div "0000416406 - CENCOSUD S.A. Tipo de cliente: 1 - AS (A) Endereço: M.T. ALVEAR 35…" at bounding box center [662, 285] width 1324 height 570
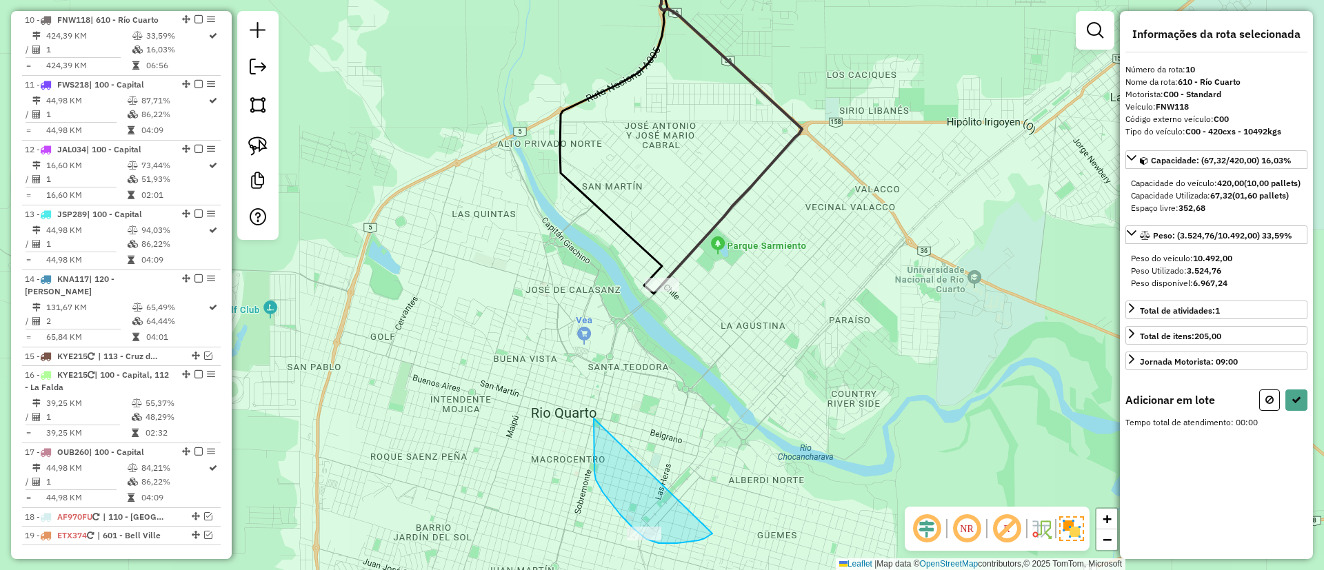
drag, startPoint x: 595, startPoint y: 460, endPoint x: 728, endPoint y: 517, distance: 144.9
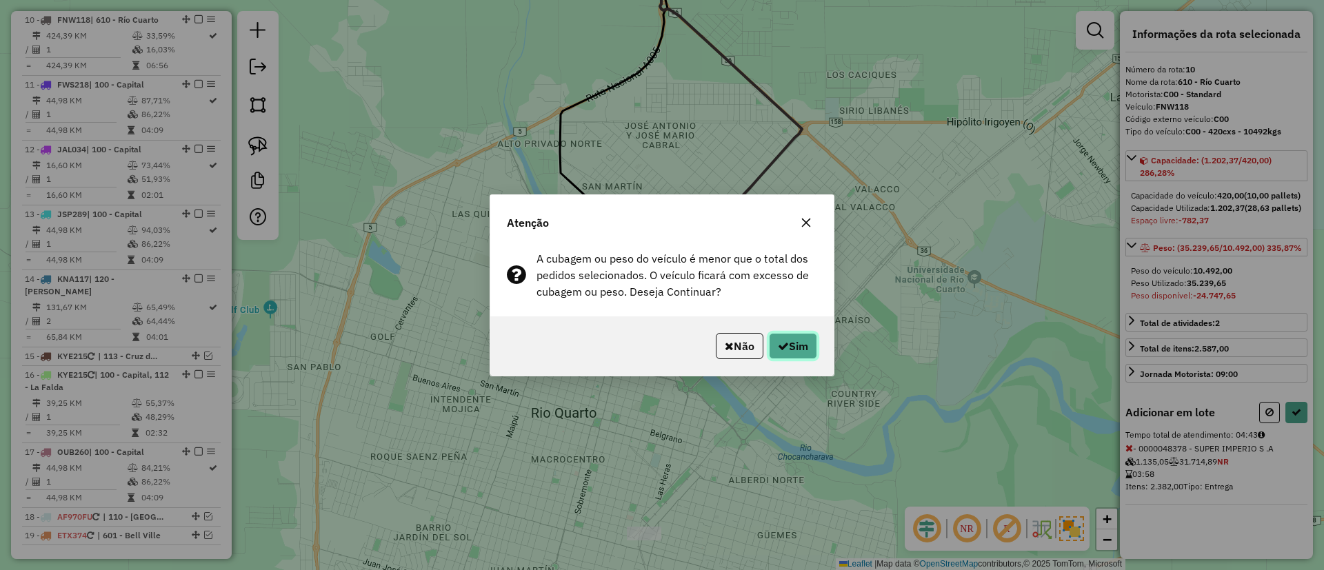
click at [776, 351] on button "Sim" at bounding box center [793, 346] width 48 height 26
select select "**********"
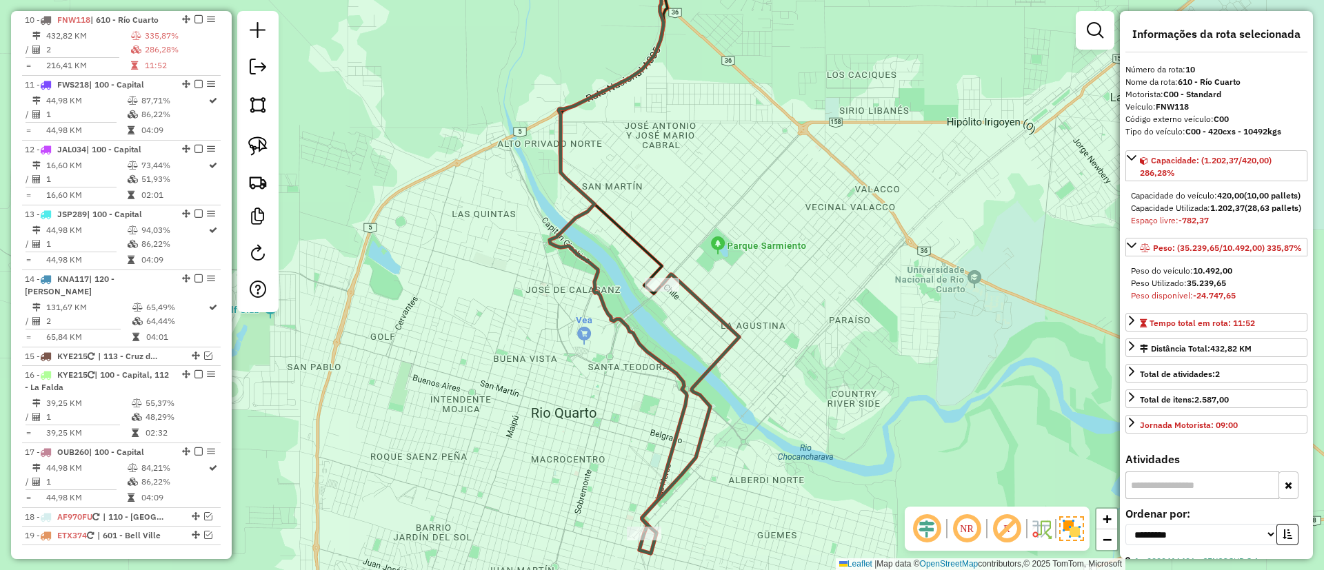
click at [708, 372] on icon at bounding box center [689, 414] width 100 height 279
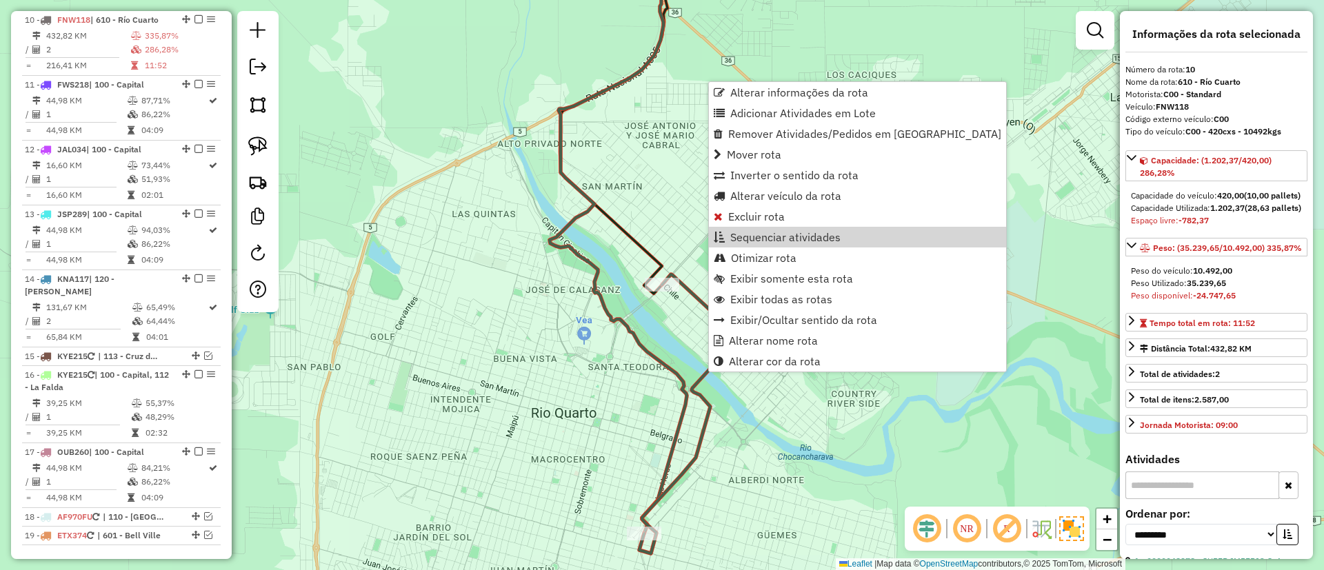
click at [640, 354] on icon at bounding box center [618, 238] width 137 height 591
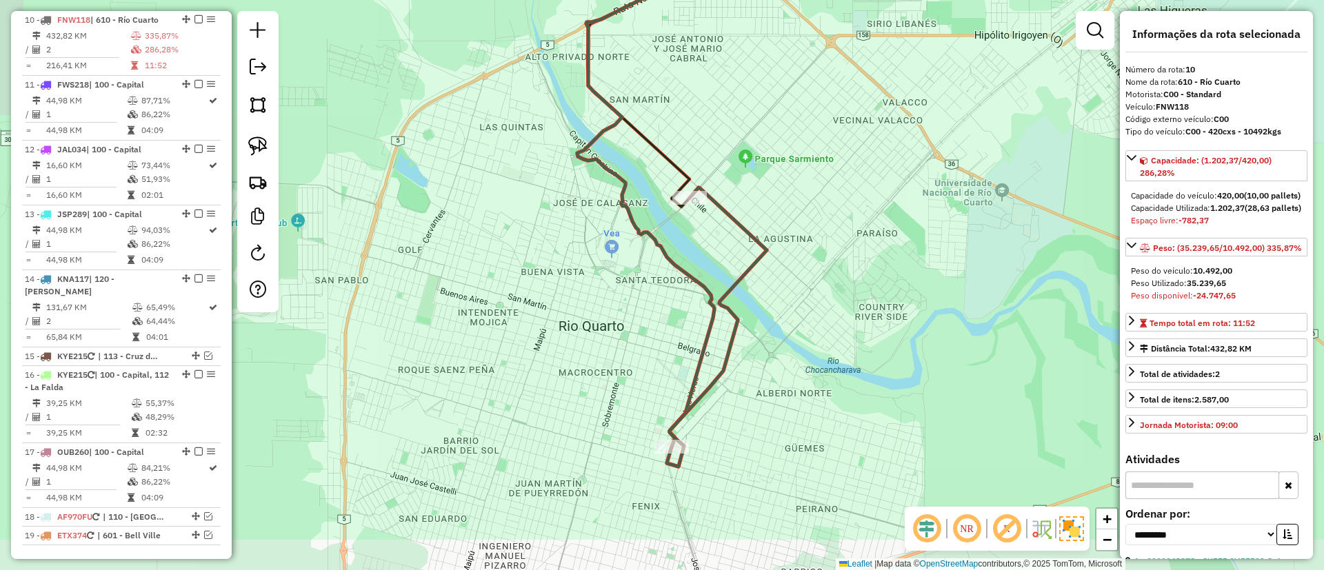
drag, startPoint x: 652, startPoint y: 332, endPoint x: 670, endPoint y: 266, distance: 67.9
click at [670, 266] on icon at bounding box center [645, 151] width 137 height 591
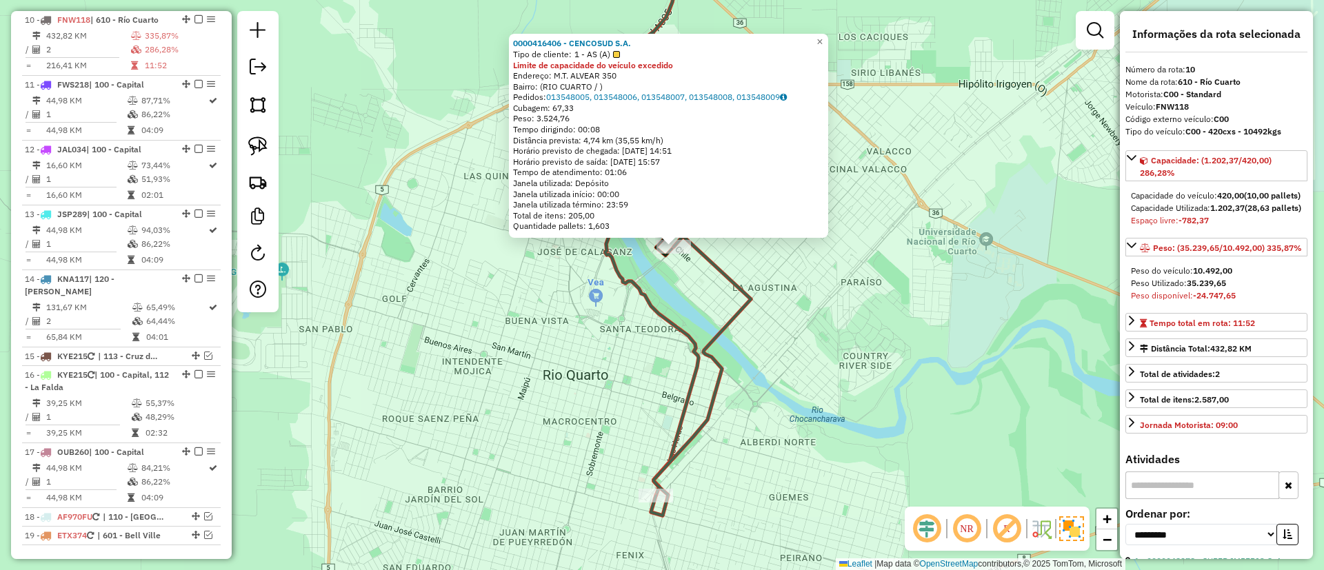
drag, startPoint x: 674, startPoint y: 317, endPoint x: 686, endPoint y: 280, distance: 39.0
click at [686, 280] on div "0000416406 - CENCOSUD S.A. Tipo de cliente: 1 - AS (A) Limite de capacidade do …" at bounding box center [662, 285] width 1324 height 570
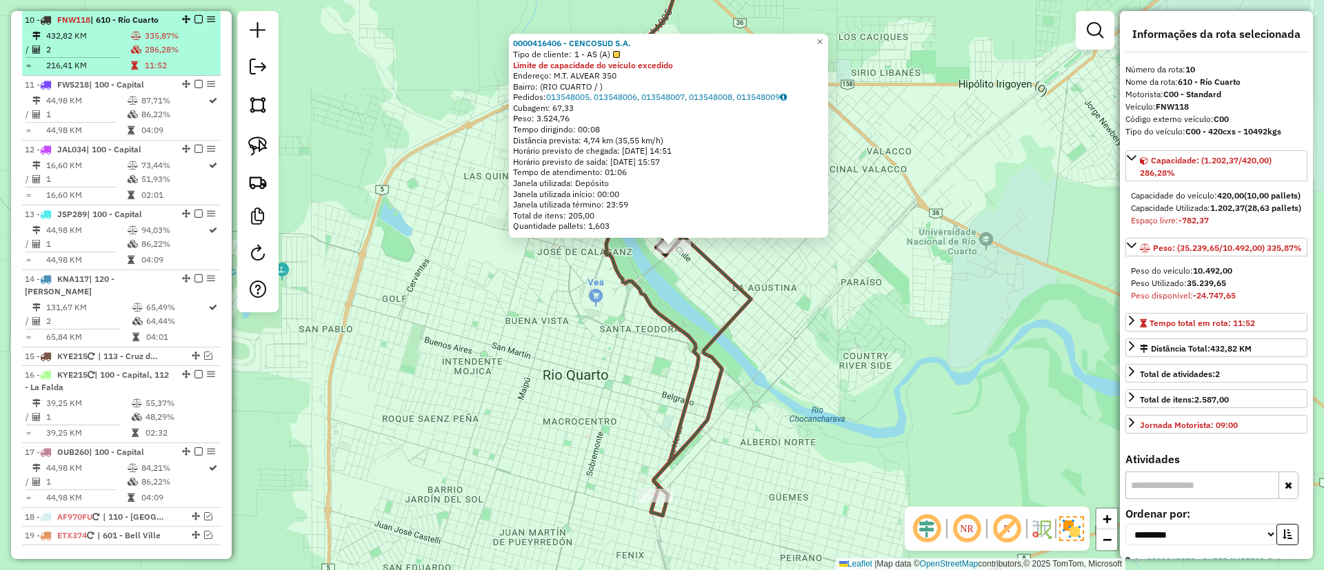
click at [195, 21] on em at bounding box center [199, 19] width 8 height 8
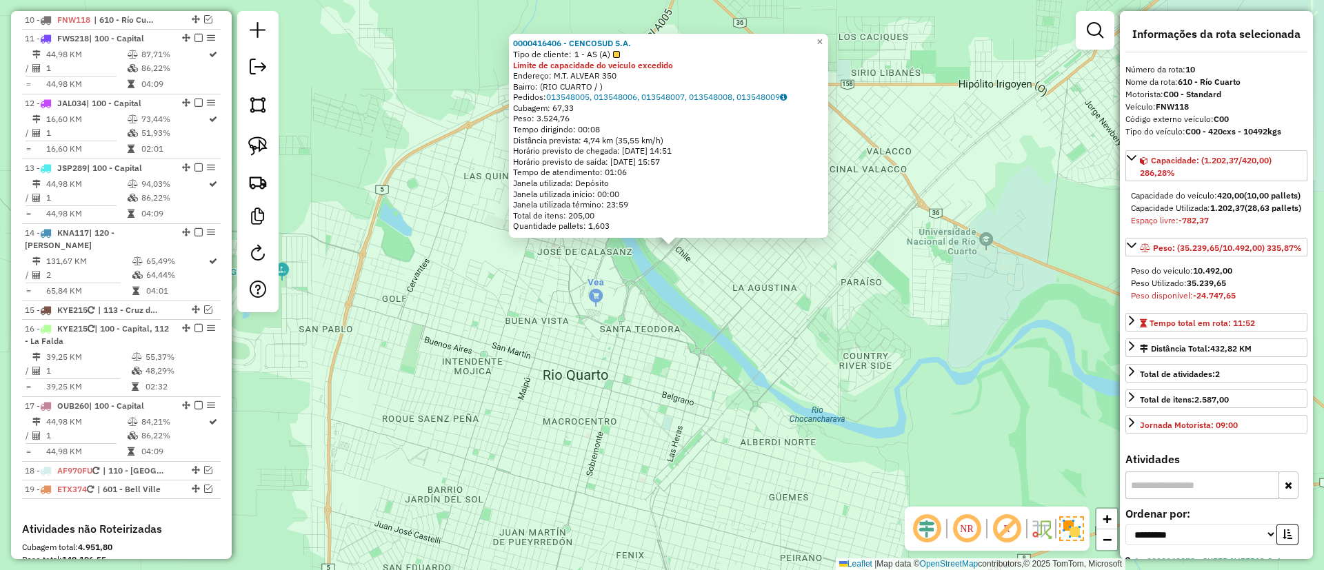
scroll to position [1068, 0]
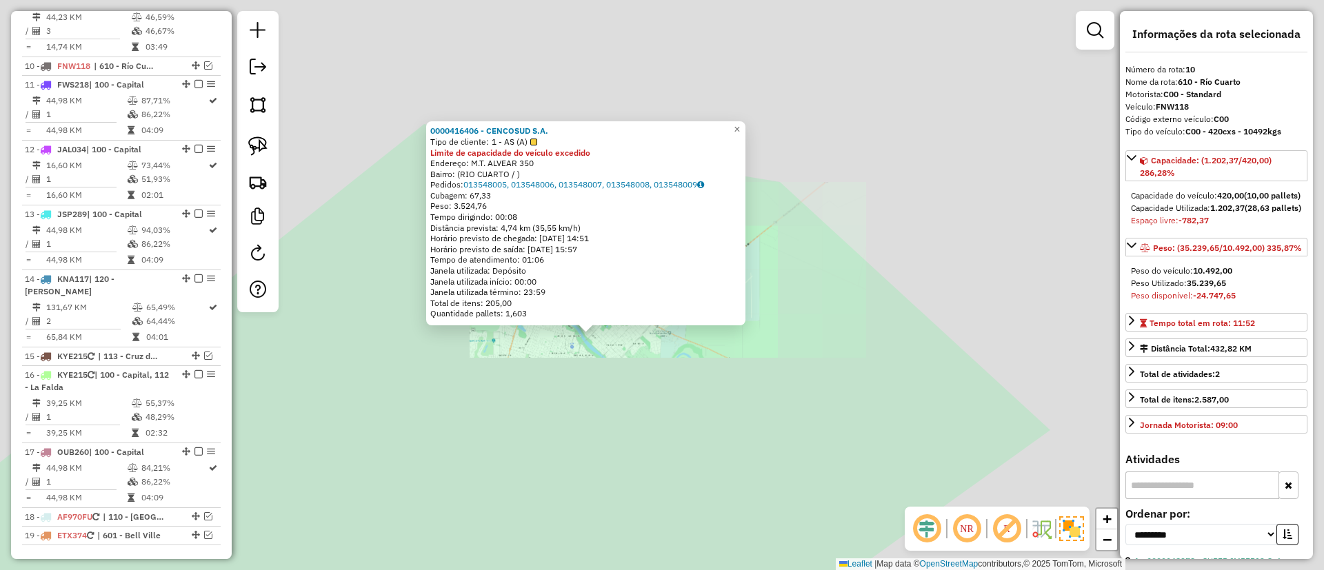
click at [564, 363] on div "0000416406 - CENCOSUD S.A. Tipo de cliente: 1 - AS (A) Limite de capacidade do …" at bounding box center [662, 285] width 1324 height 570
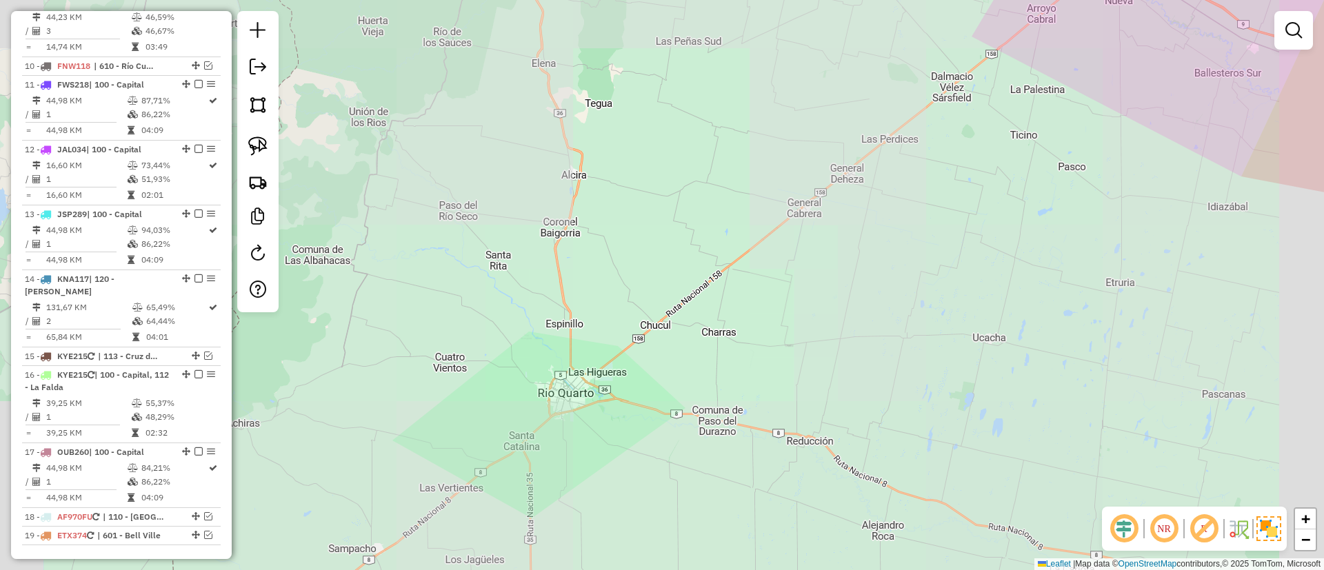
drag, startPoint x: 638, startPoint y: 223, endPoint x: 579, endPoint y: 553, distance: 334.9
click at [577, 564] on div "Janela de atendimento Grade de atendimento Capacidade Transportadoras Veículos …" at bounding box center [662, 285] width 1324 height 570
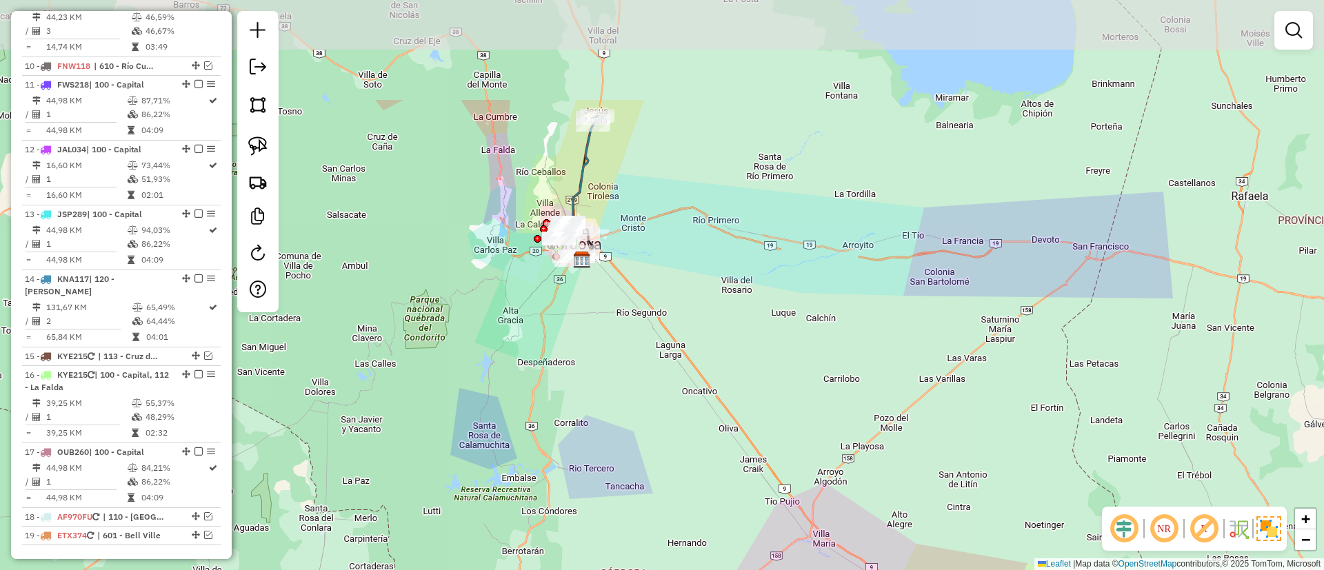
drag, startPoint x: 583, startPoint y: 327, endPoint x: 575, endPoint y: 484, distance: 157.5
click at [575, 484] on div "Janela de atendimento Grade de atendimento Capacidade Transportadoras Veículos …" at bounding box center [662, 285] width 1324 height 570
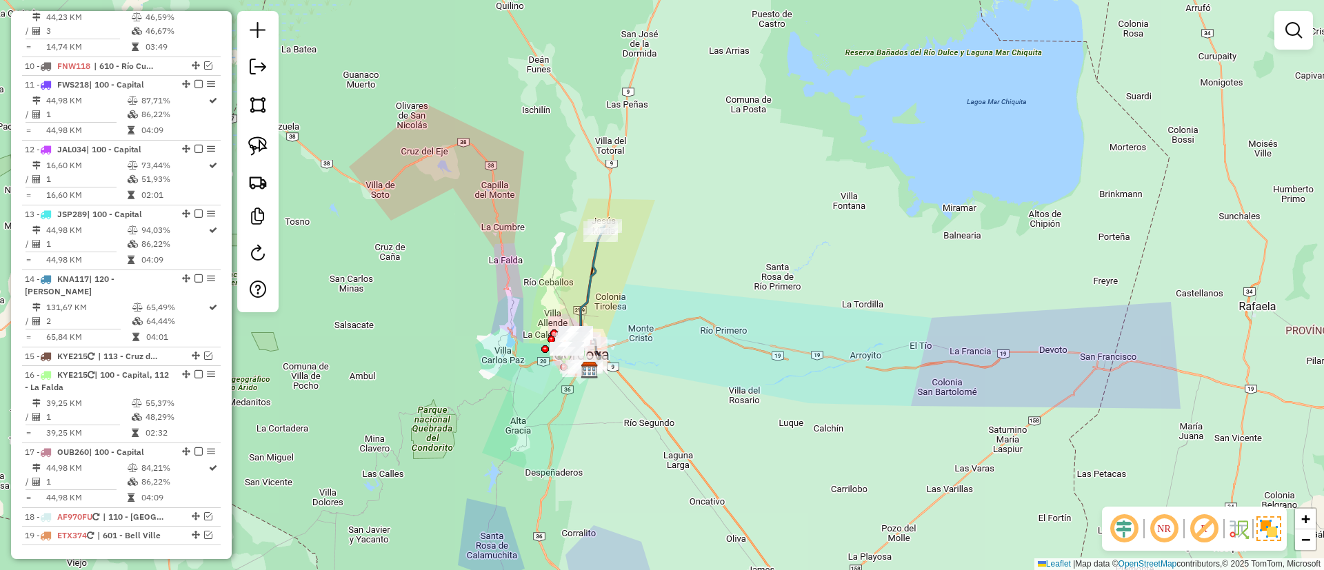
drag, startPoint x: 602, startPoint y: 202, endPoint x: 610, endPoint y: 312, distance: 110.0
click at [610, 312] on div "Janela de atendimento Grade de atendimento Capacidade Transportadoras Veículos …" at bounding box center [662, 285] width 1324 height 570
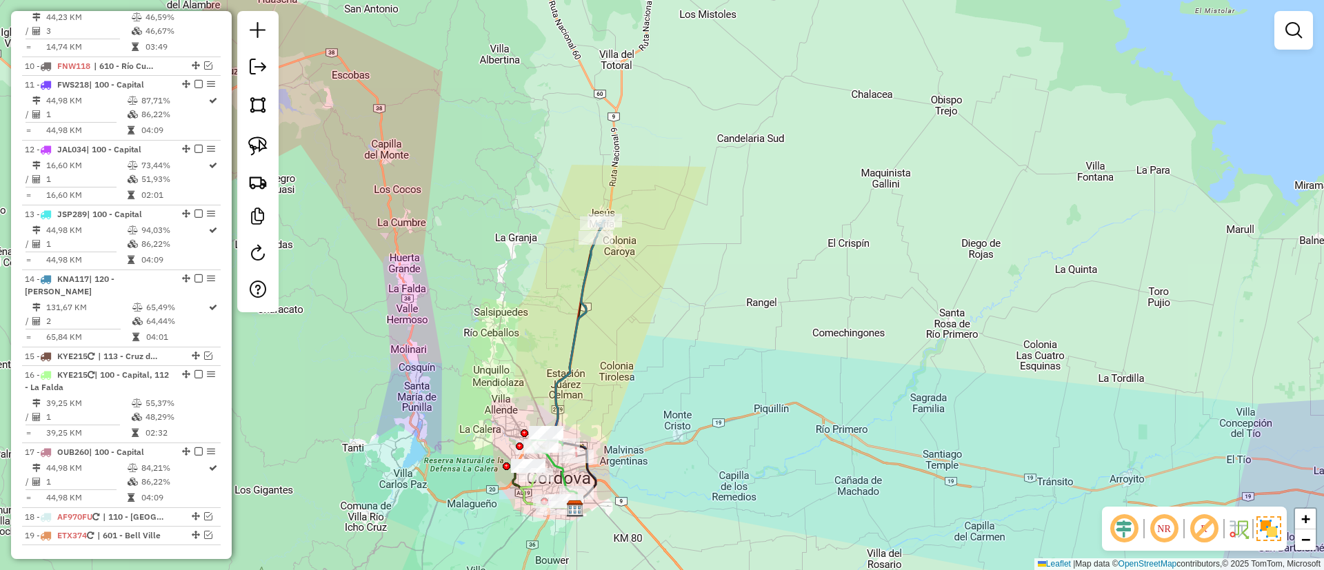
drag, startPoint x: 609, startPoint y: 258, endPoint x: 615, endPoint y: 287, distance: 29.6
click at [615, 287] on div "Janela de atendimento Grade de atendimento Capacidade Transportadoras Veículos …" at bounding box center [662, 285] width 1324 height 570
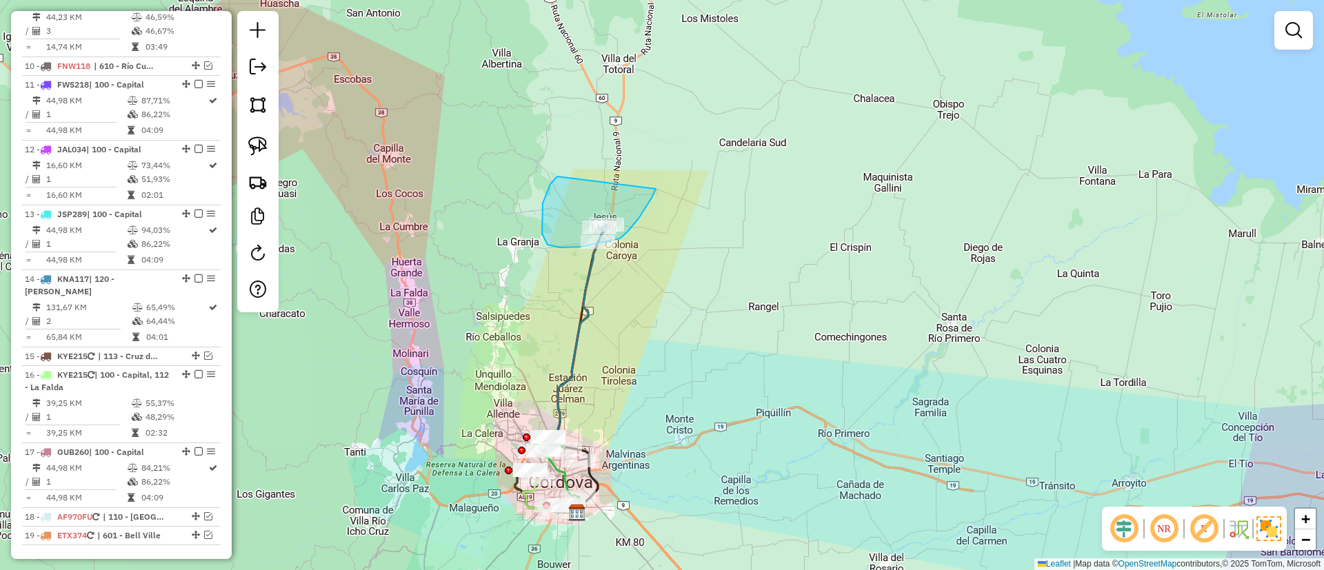
drag, startPoint x: 543, startPoint y: 203, endPoint x: 656, endPoint y: 189, distance: 114.0
drag, startPoint x: 535, startPoint y: 190, endPoint x: 677, endPoint y: 203, distance: 141.9
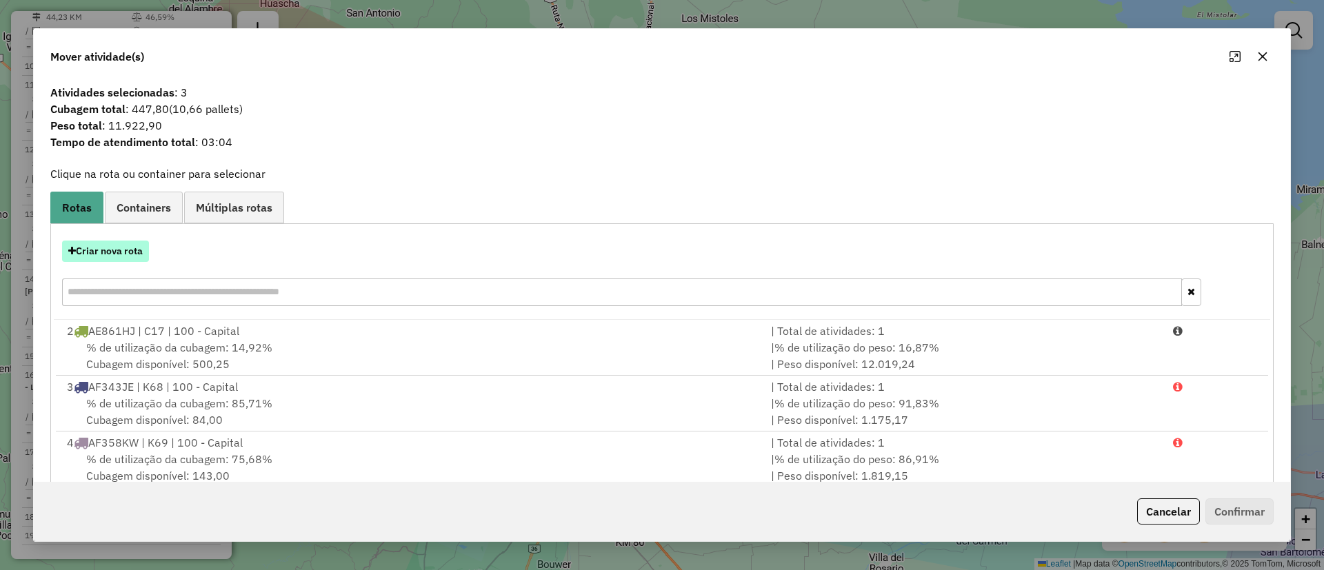
click at [137, 248] on button "Criar nova rota" at bounding box center [105, 251] width 87 height 21
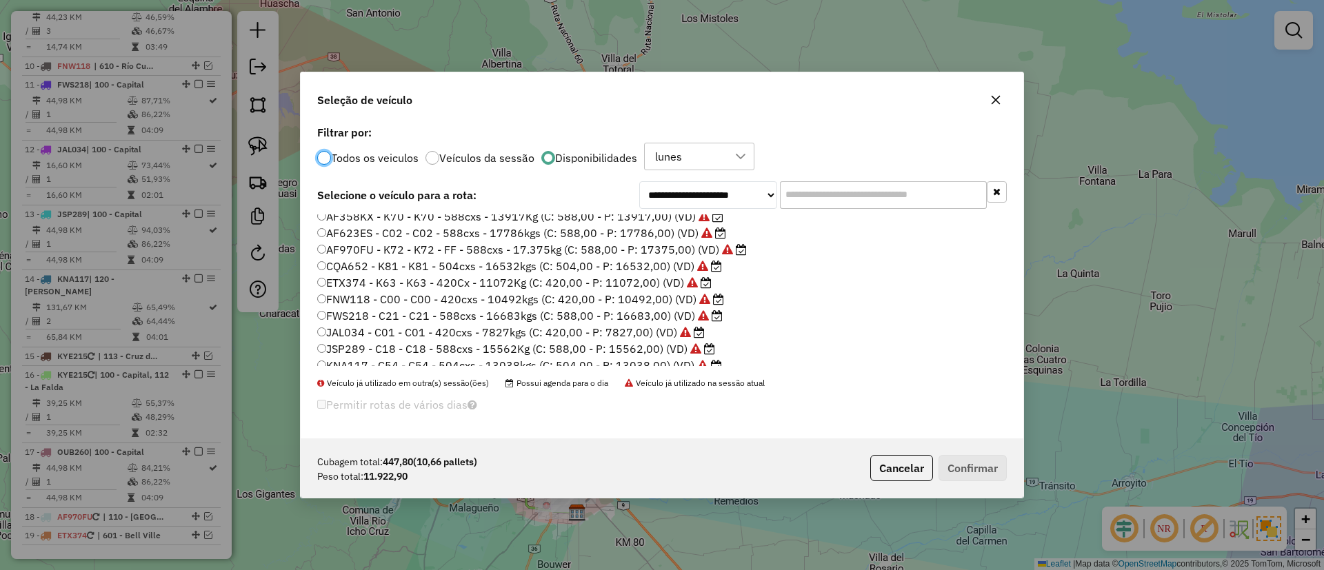
scroll to position [103, 0]
click at [643, 345] on label "KNA118 - C55 - C55 - 504cxs - 12566kgs (C: 504,00 - P: 12566,00) (VD)" at bounding box center [512, 350] width 391 height 17
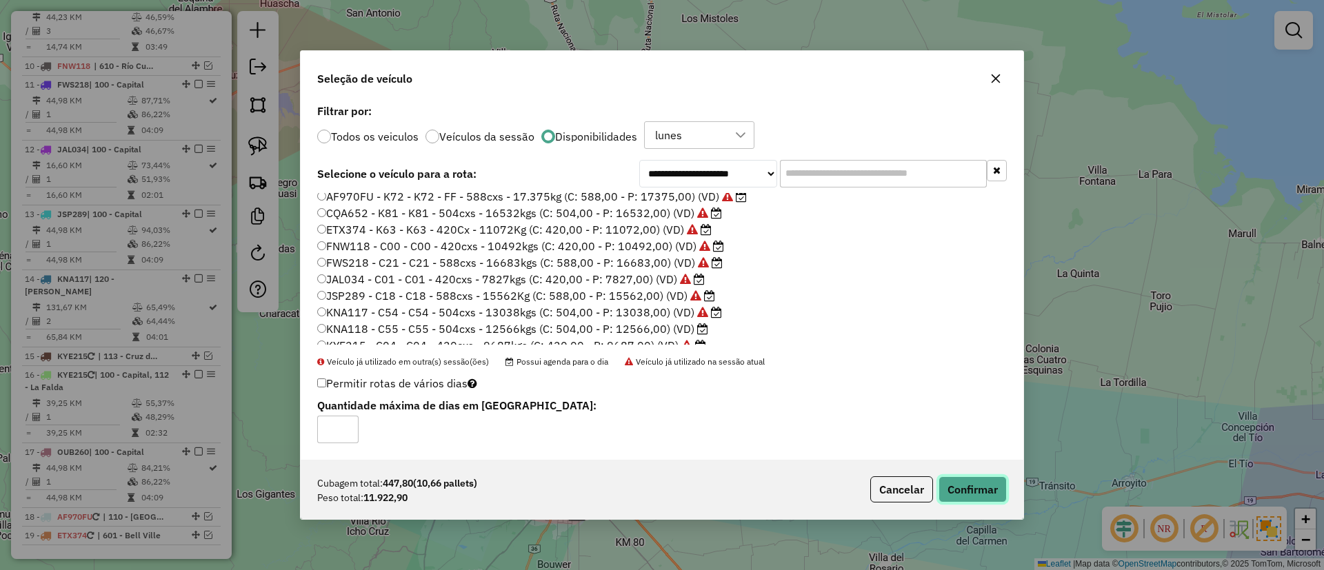
click at [957, 487] on button "Confirmar" at bounding box center [973, 490] width 68 height 26
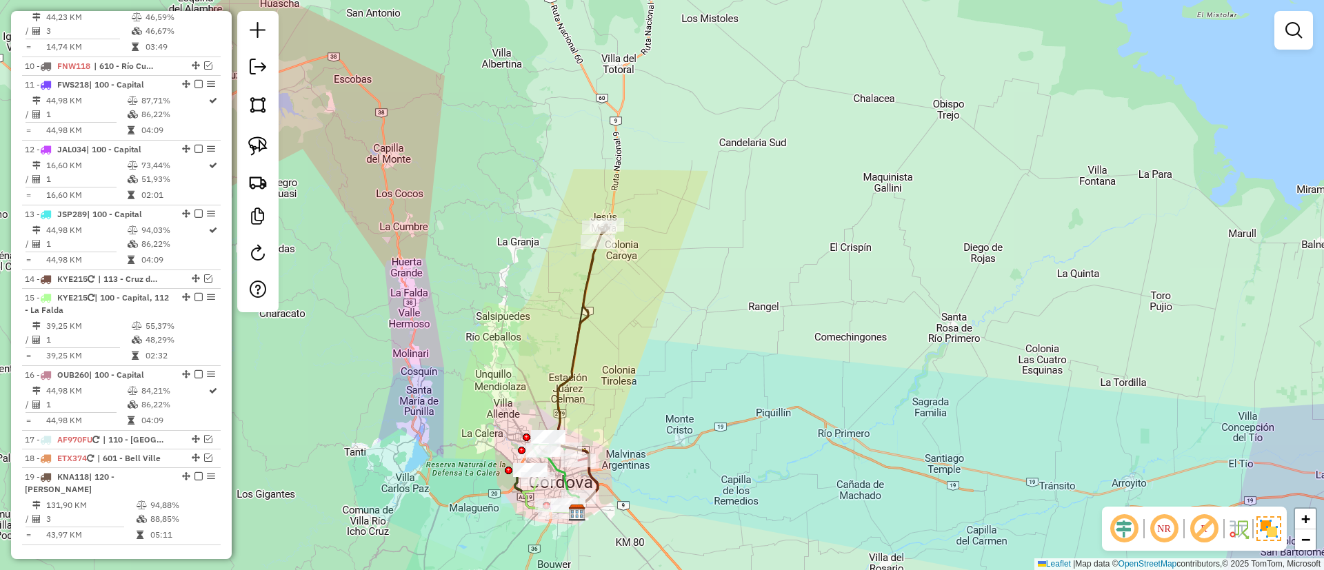
click at [590, 279] on icon at bounding box center [583, 369] width 51 height 288
select select "**********"
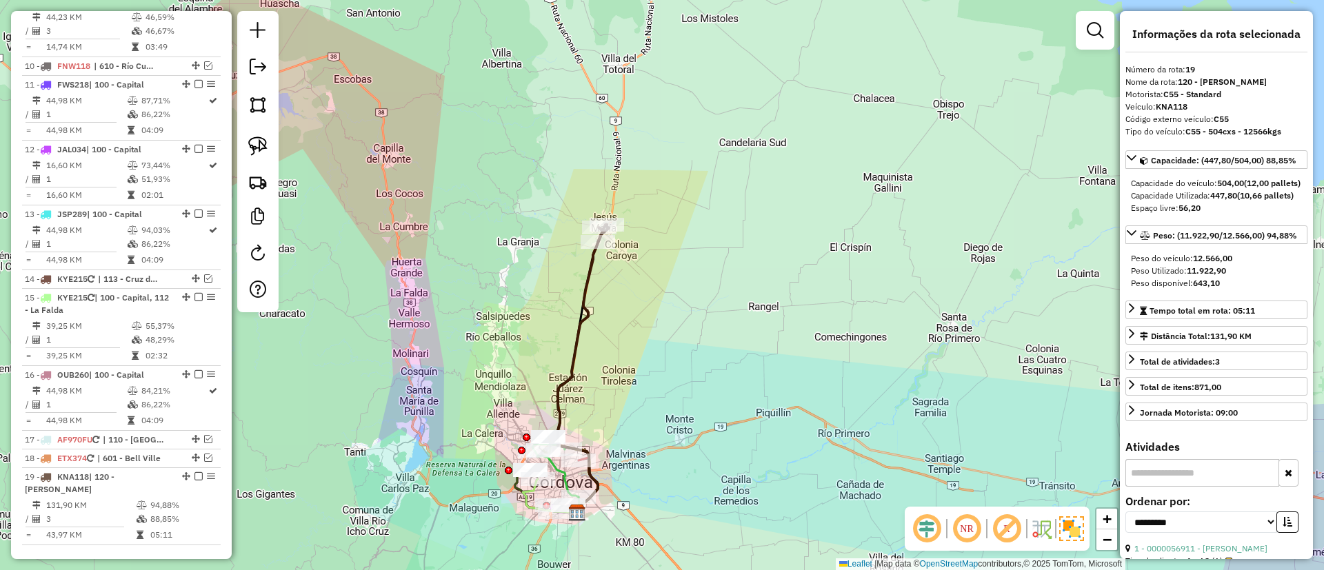
scroll to position [1351, 0]
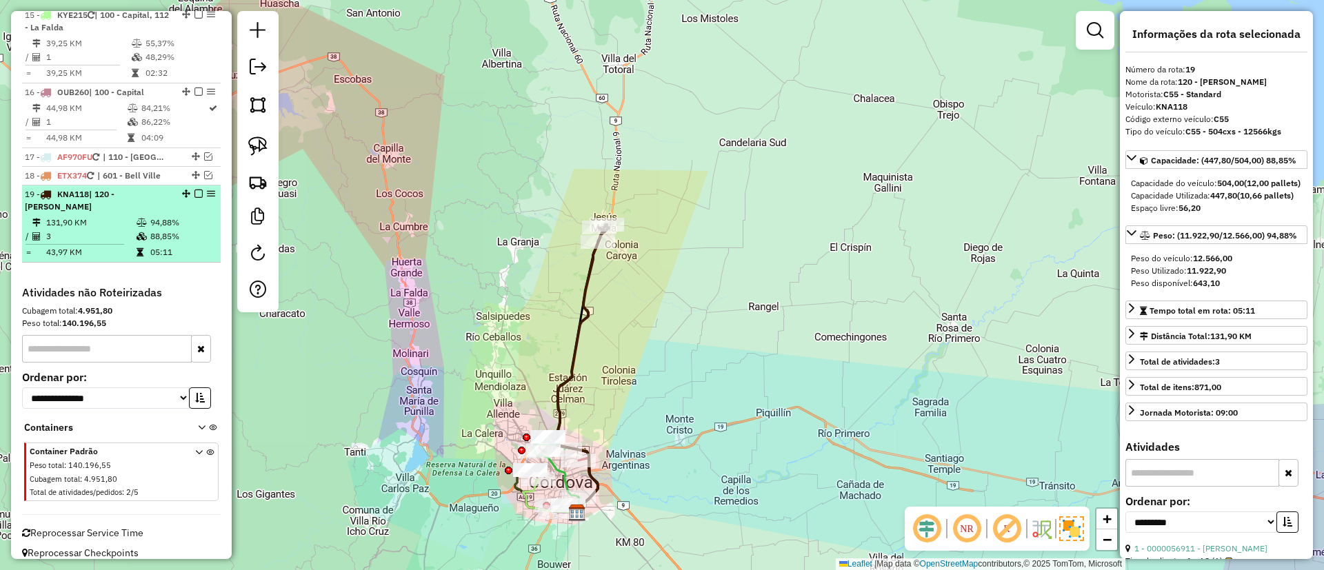
click at [195, 191] on em at bounding box center [199, 194] width 8 height 8
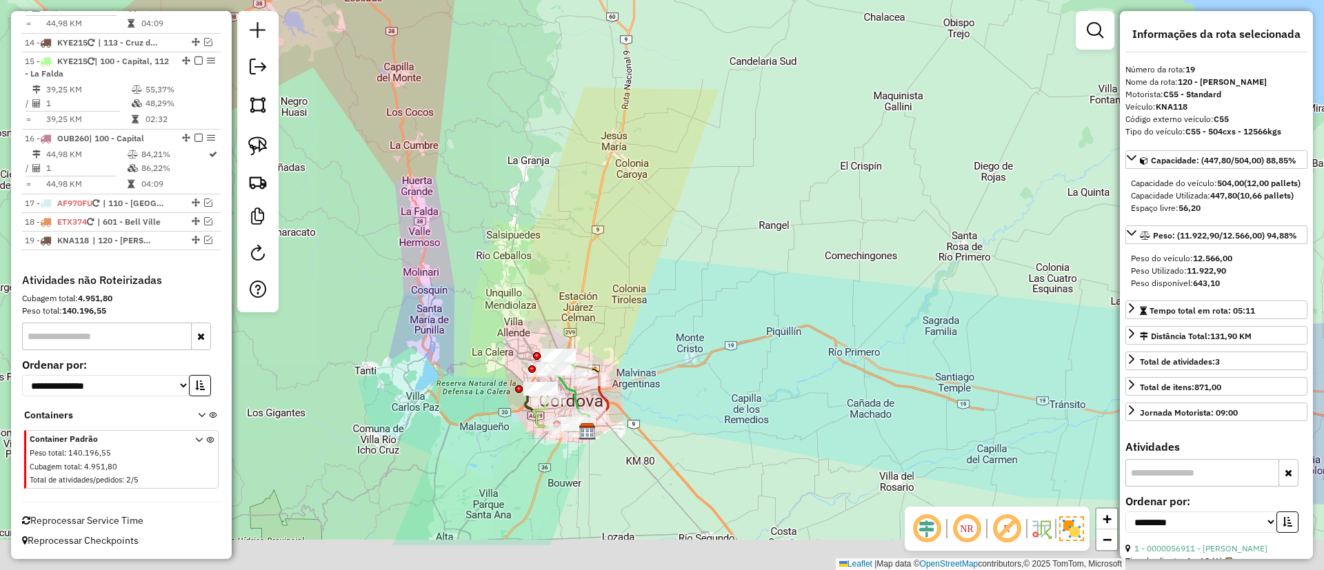
drag, startPoint x: 480, startPoint y: 274, endPoint x: 484, endPoint y: 228, distance: 46.3
click at [484, 228] on div "Janela de atendimento Grade de atendimento Capacidade Transportadoras Veículos …" at bounding box center [662, 285] width 1324 height 570
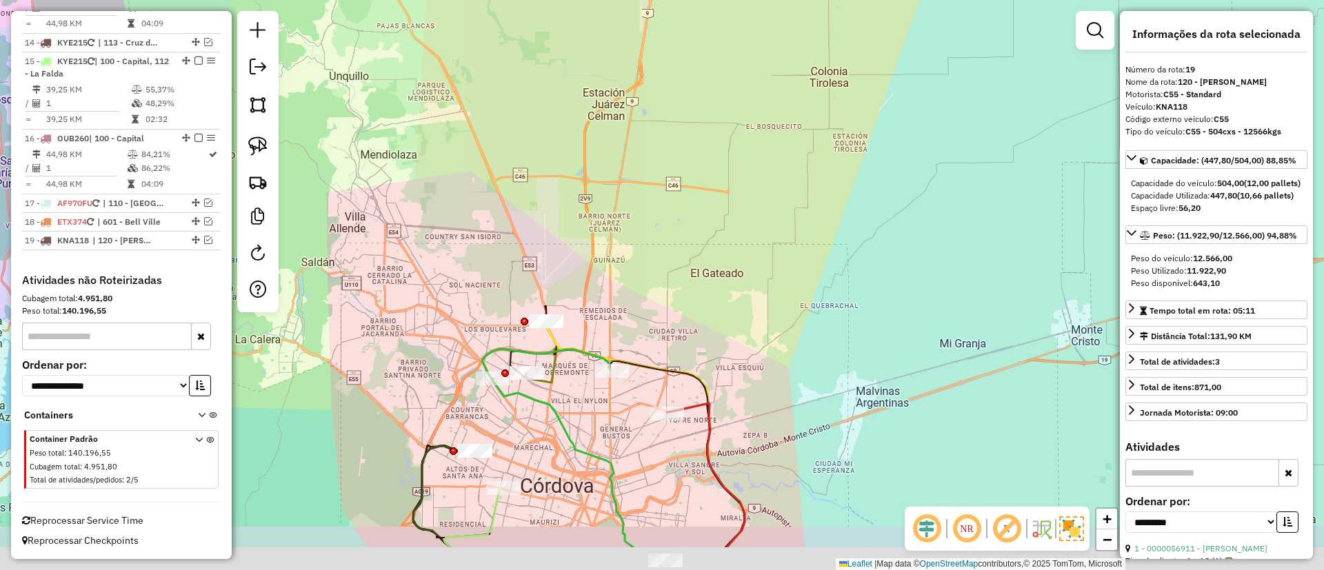
drag, startPoint x: 579, startPoint y: 389, endPoint x: 598, endPoint y: 301, distance: 90.4
click at [598, 301] on div "Janela de atendimento Grade de atendimento Capacidade Transportadoras Veículos …" at bounding box center [662, 285] width 1324 height 570
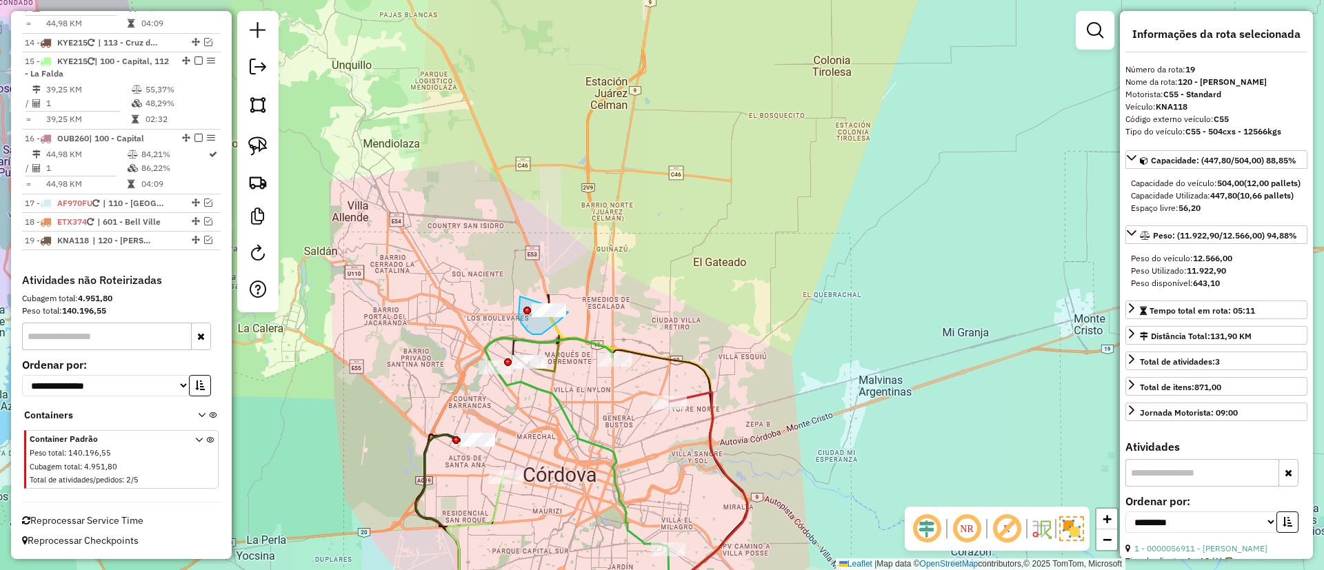
drag, startPoint x: 520, startPoint y: 299, endPoint x: 586, endPoint y: 282, distance: 67.6
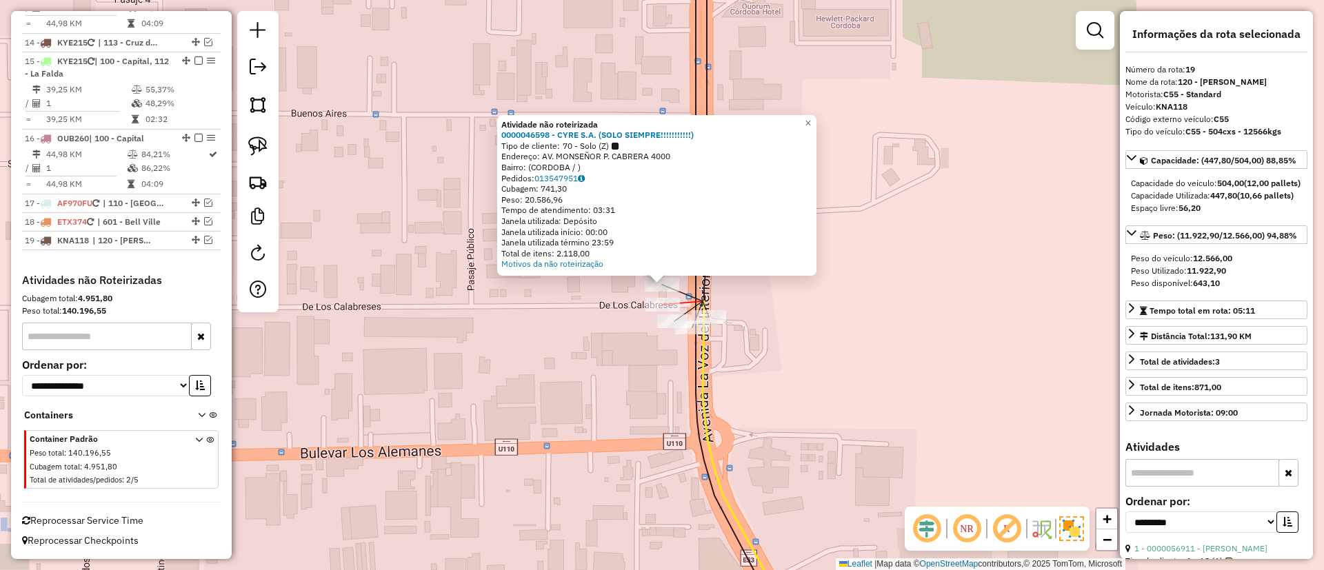
click at [655, 312] on div at bounding box center [663, 305] width 34 height 14
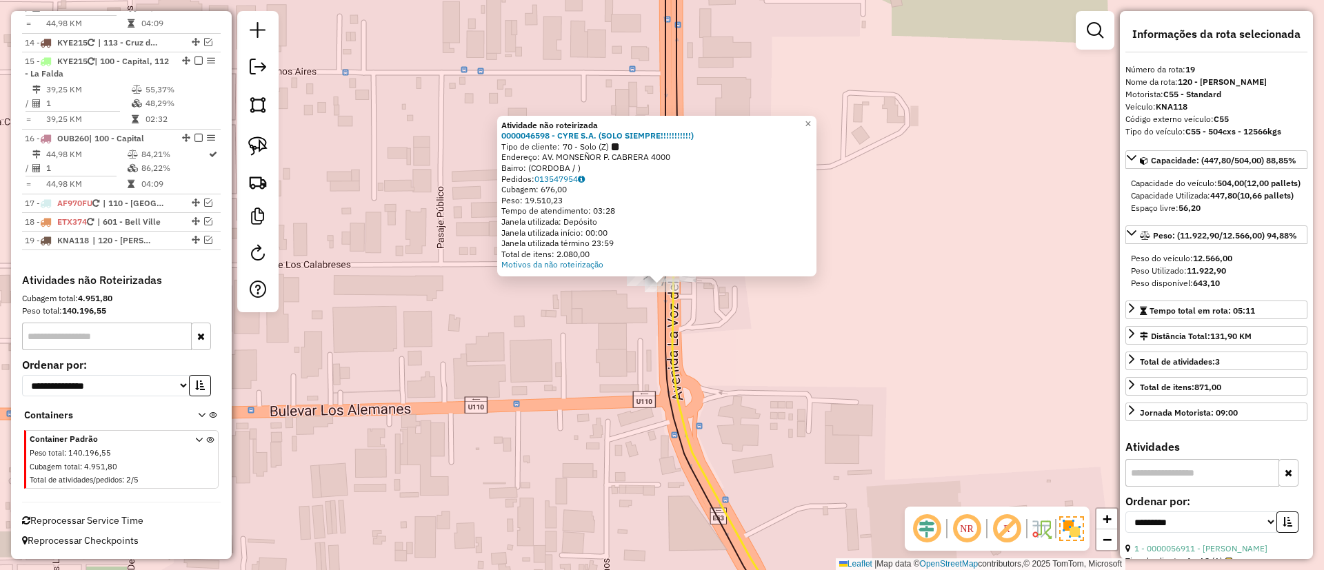
click at [700, 312] on div "Atividade não roteirizada 0000046598 - CYRE S.A. (SOLO SIEMPRE!!!!!!!!!!!) Tipo…" at bounding box center [662, 285] width 1324 height 570
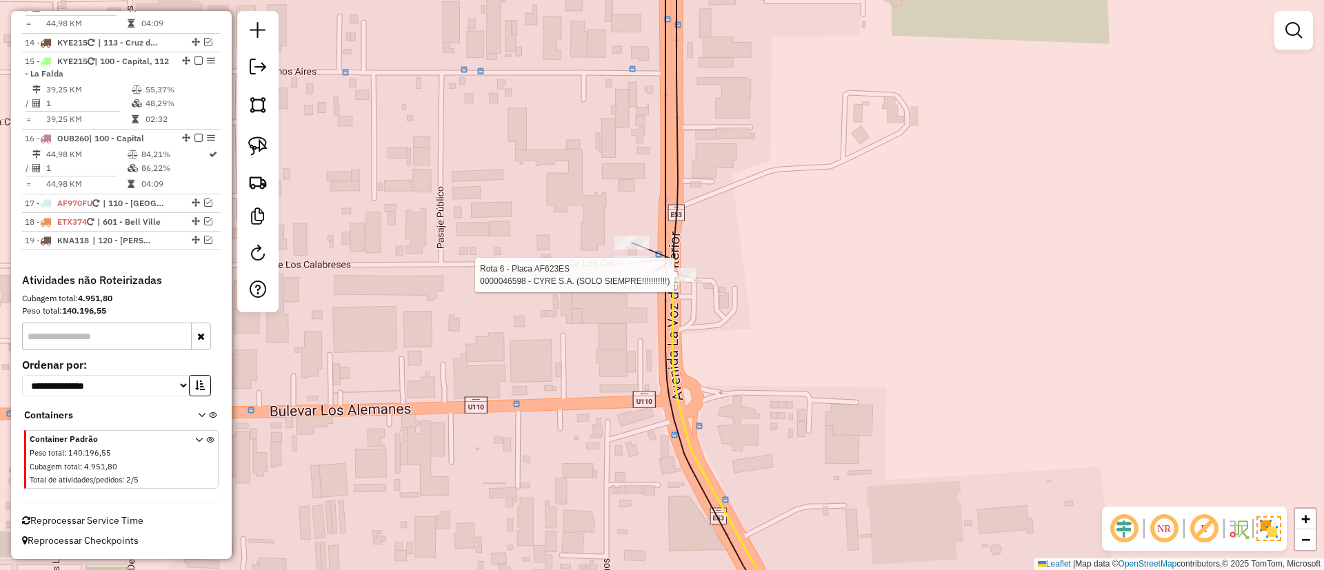
select select "**********"
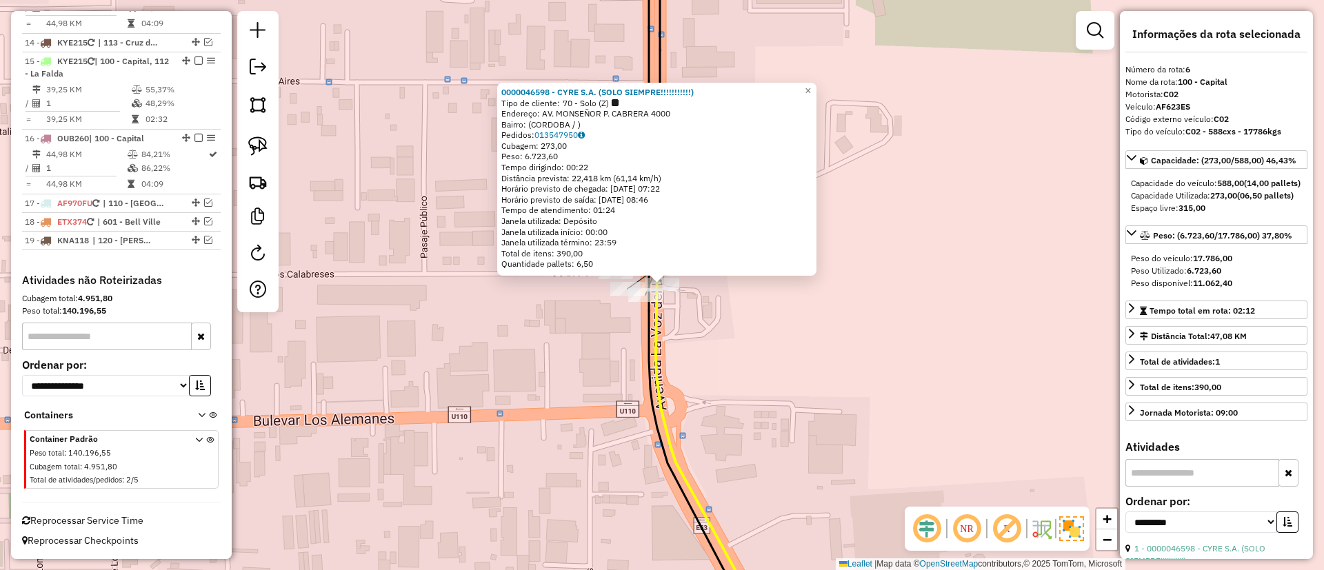
scroll to position [855, 0]
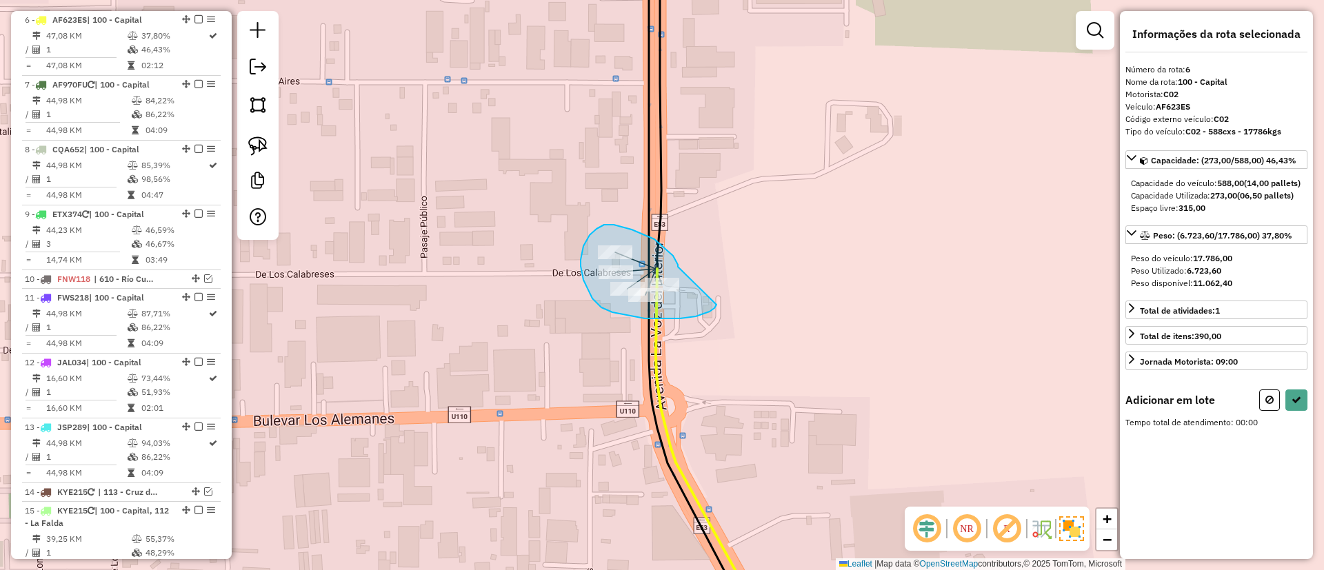
drag, startPoint x: 676, startPoint y: 261, endPoint x: 717, endPoint y: 305, distance: 60.0
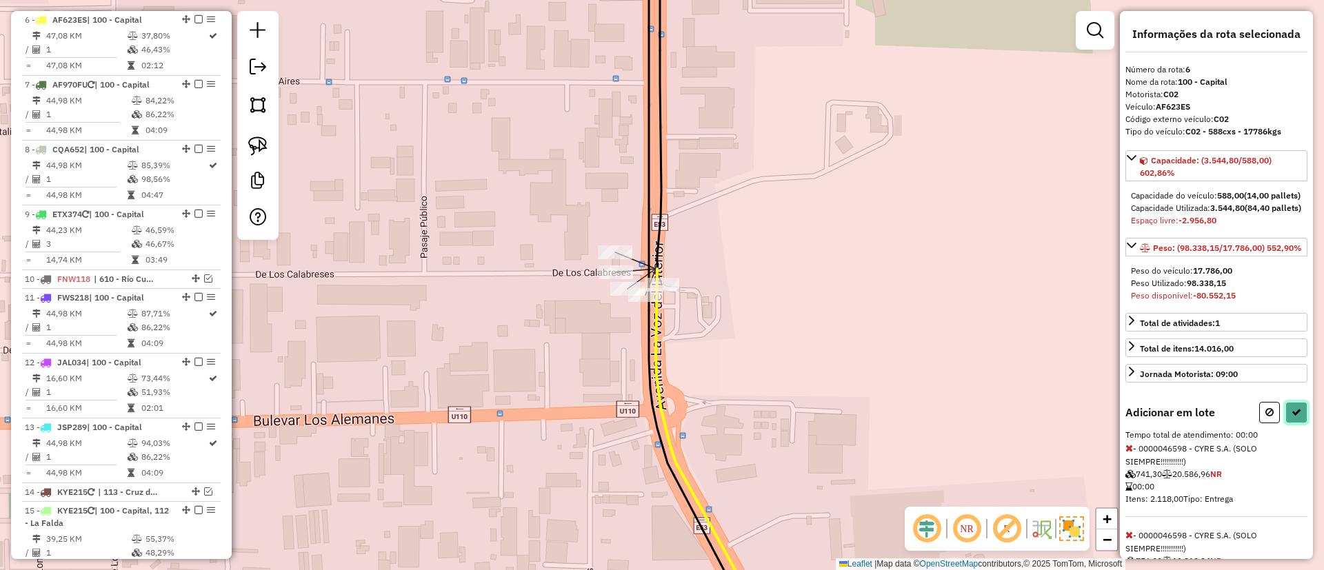
click at [1292, 417] on icon at bounding box center [1297, 413] width 10 height 10
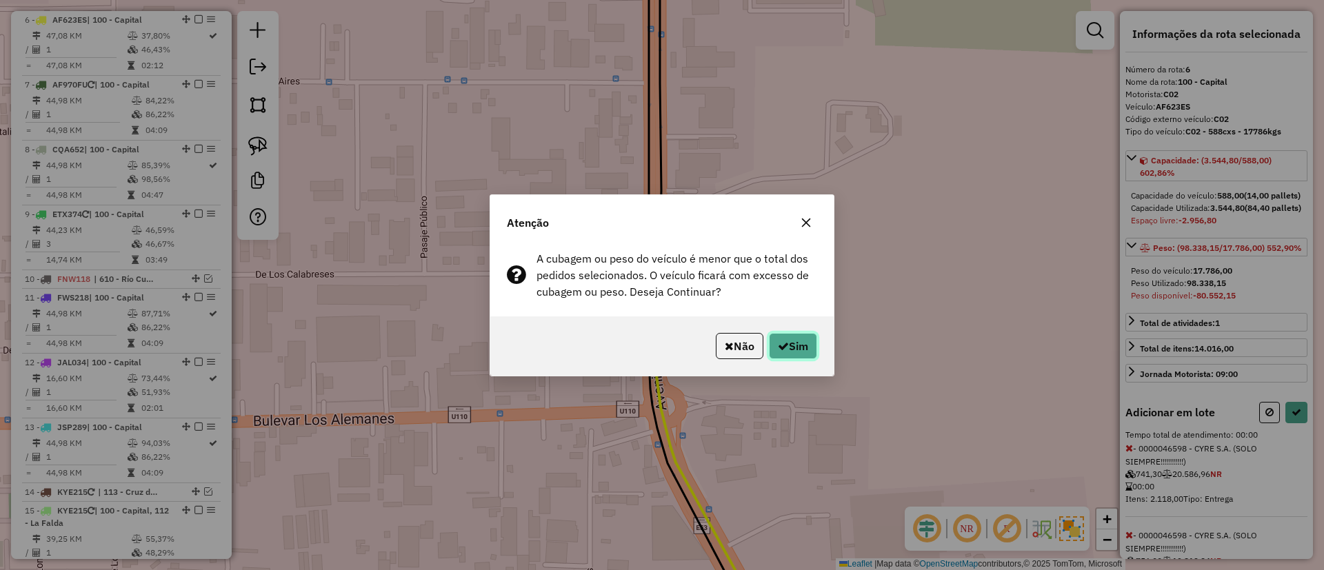
click at [784, 351] on button "Sim" at bounding box center [793, 346] width 48 height 26
select select "**********"
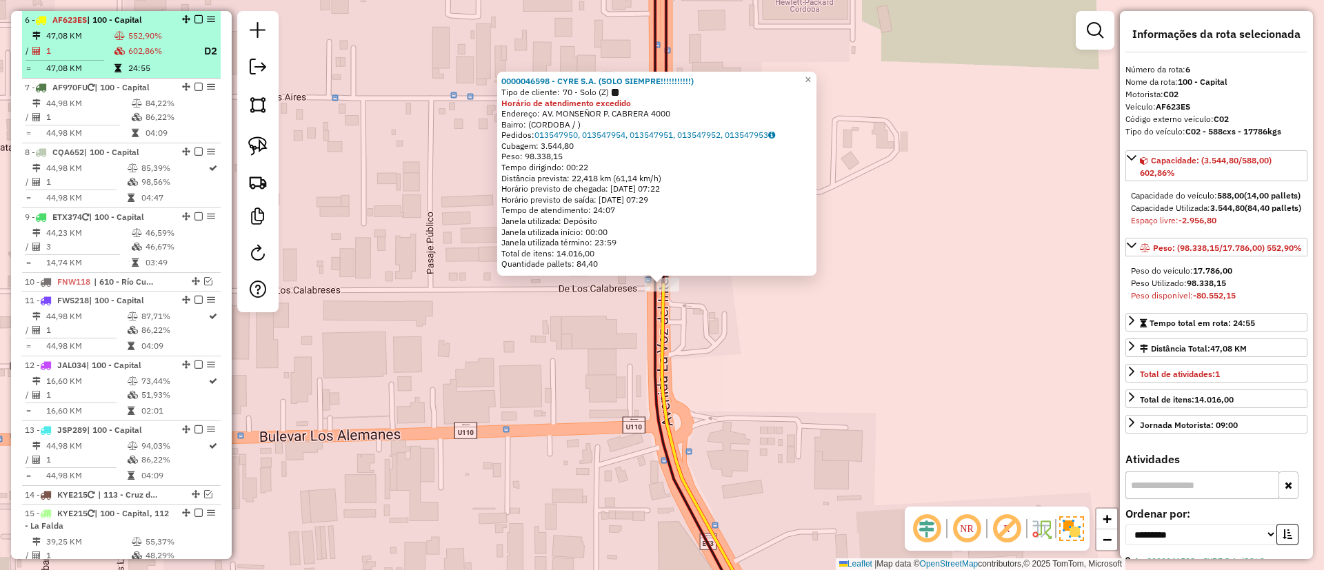
click at [195, 20] on em at bounding box center [199, 19] width 8 height 8
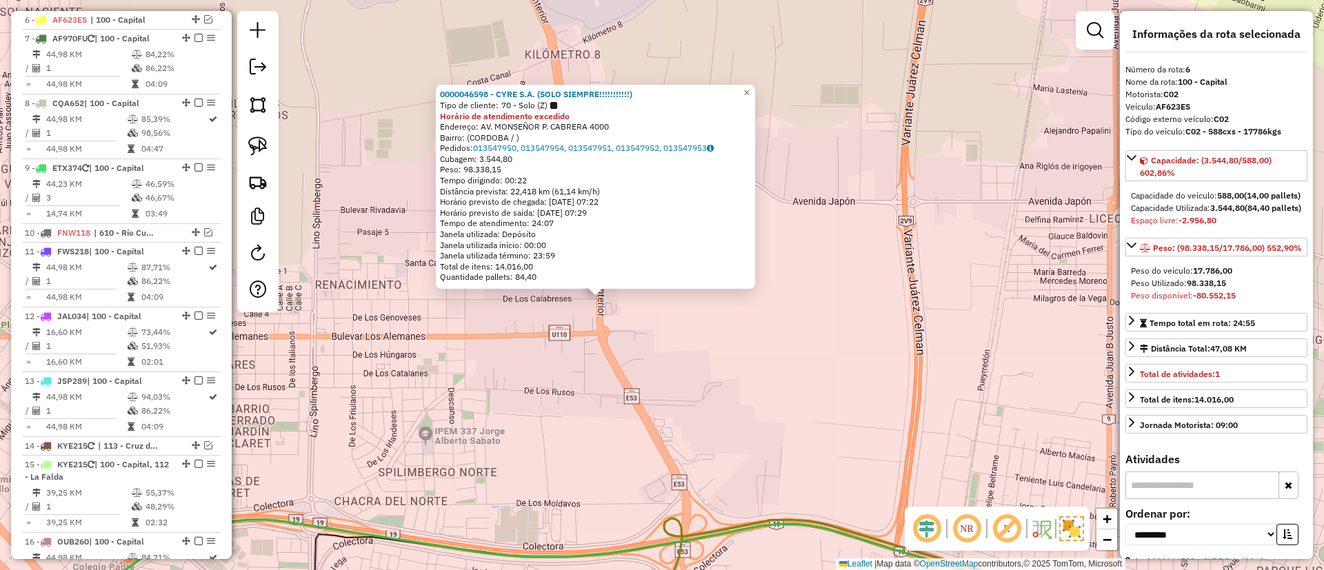
click at [615, 380] on div "0000046598 - CYRE S.A. (SOLO SIEMPRE!!!!!!!!!!!) Tipo de cliente: 70 - Solo (Z)…" at bounding box center [662, 285] width 1324 height 570
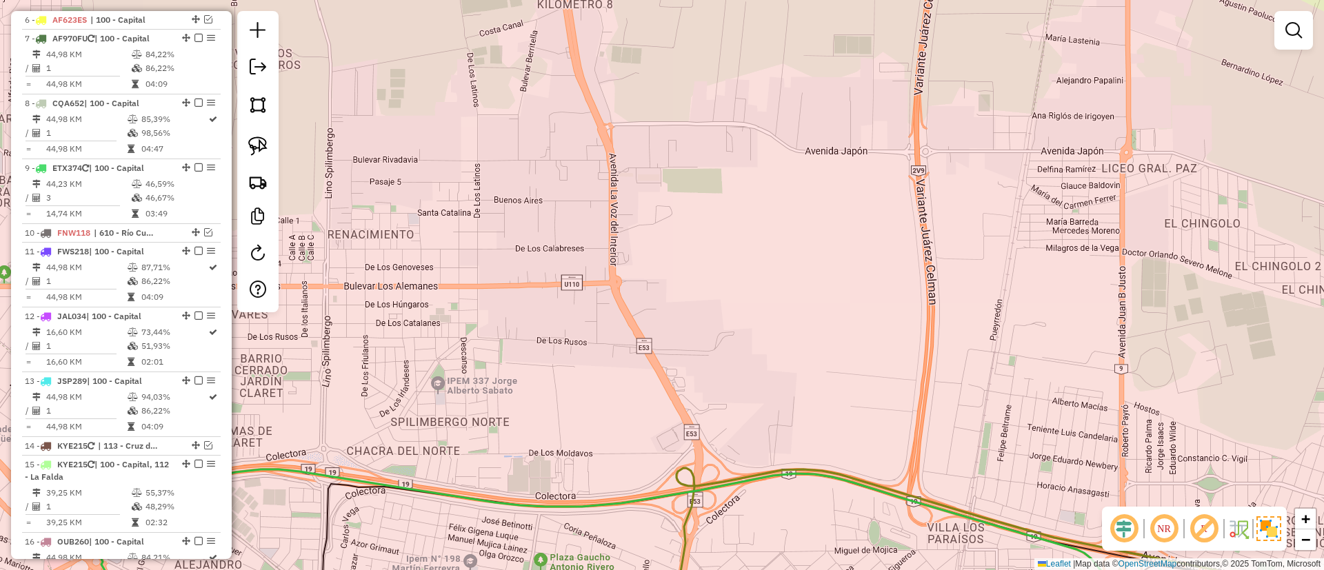
drag, startPoint x: 621, startPoint y: 397, endPoint x: 645, endPoint y: 233, distance: 165.2
click at [645, 234] on div "Janela de atendimento Grade de atendimento Capacidade Transportadoras Veículos …" at bounding box center [662, 285] width 1324 height 570
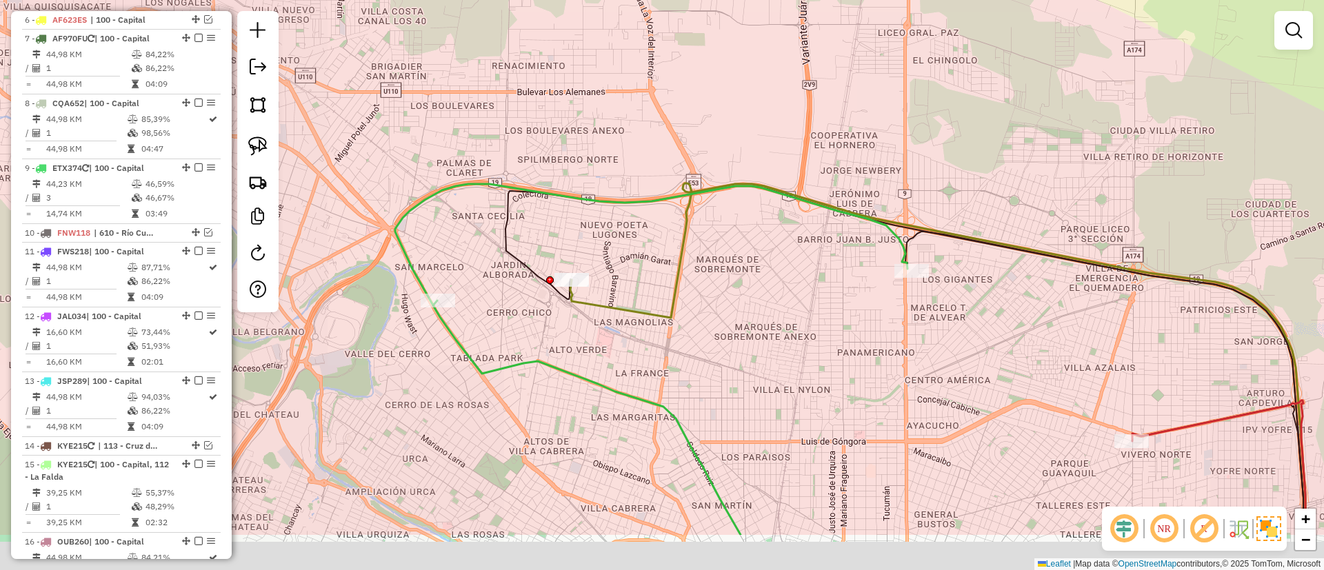
drag, startPoint x: 670, startPoint y: 326, endPoint x: 674, endPoint y: 267, distance: 58.7
click at [674, 267] on icon at bounding box center [937, 359] width 735 height 352
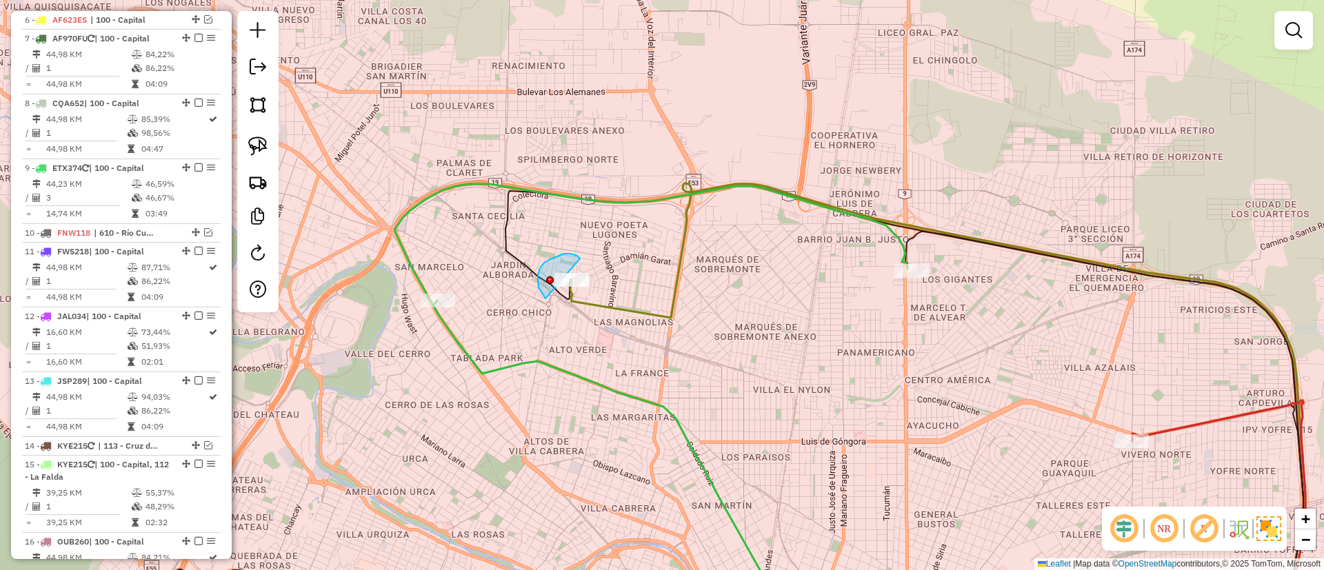
drag, startPoint x: 579, startPoint y: 258, endPoint x: 642, endPoint y: 279, distance: 66.1
select select "**********"
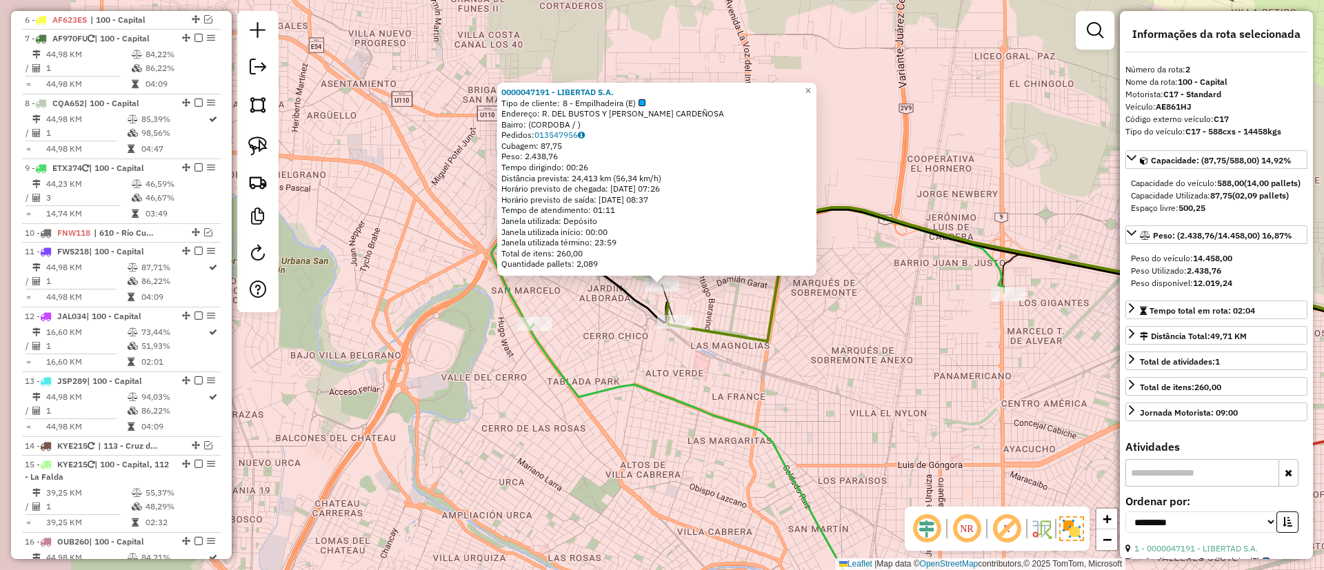
scroll to position [596, 0]
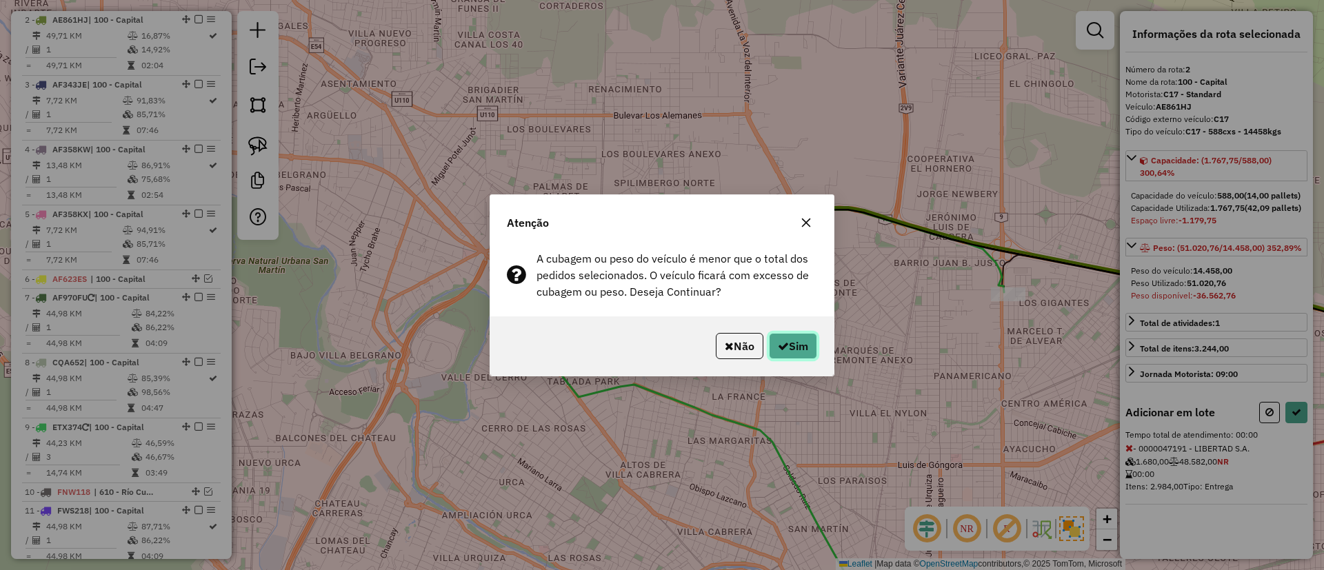
click at [775, 338] on button "Sim" at bounding box center [793, 346] width 48 height 26
select select "**********"
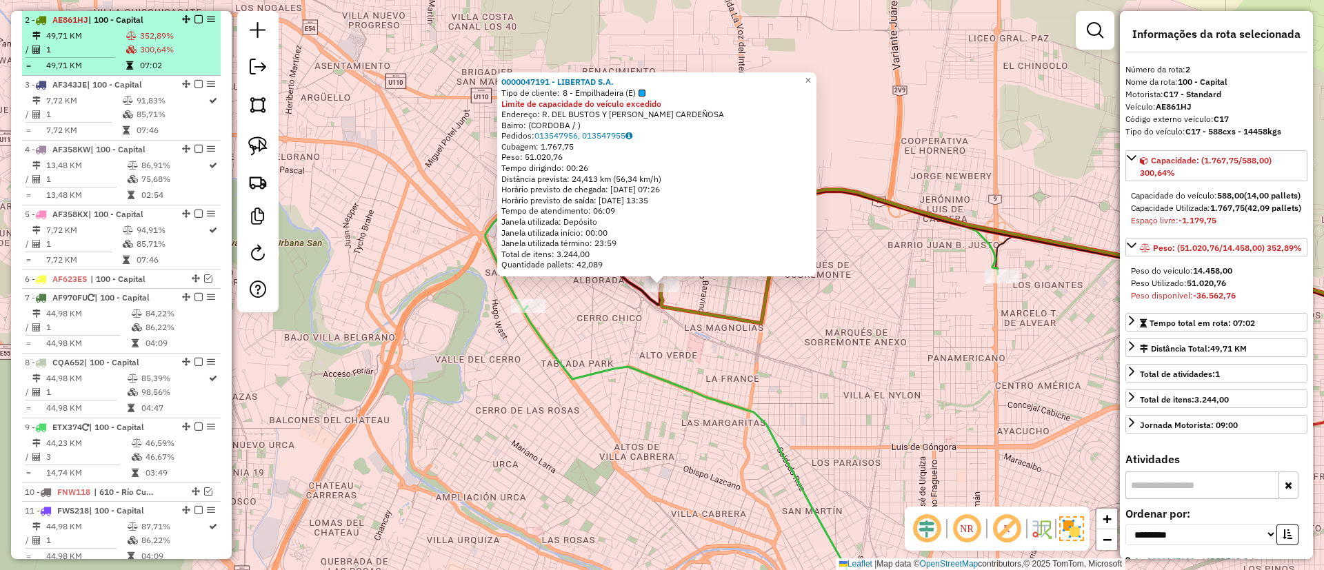
click at [197, 20] on em at bounding box center [199, 19] width 8 height 8
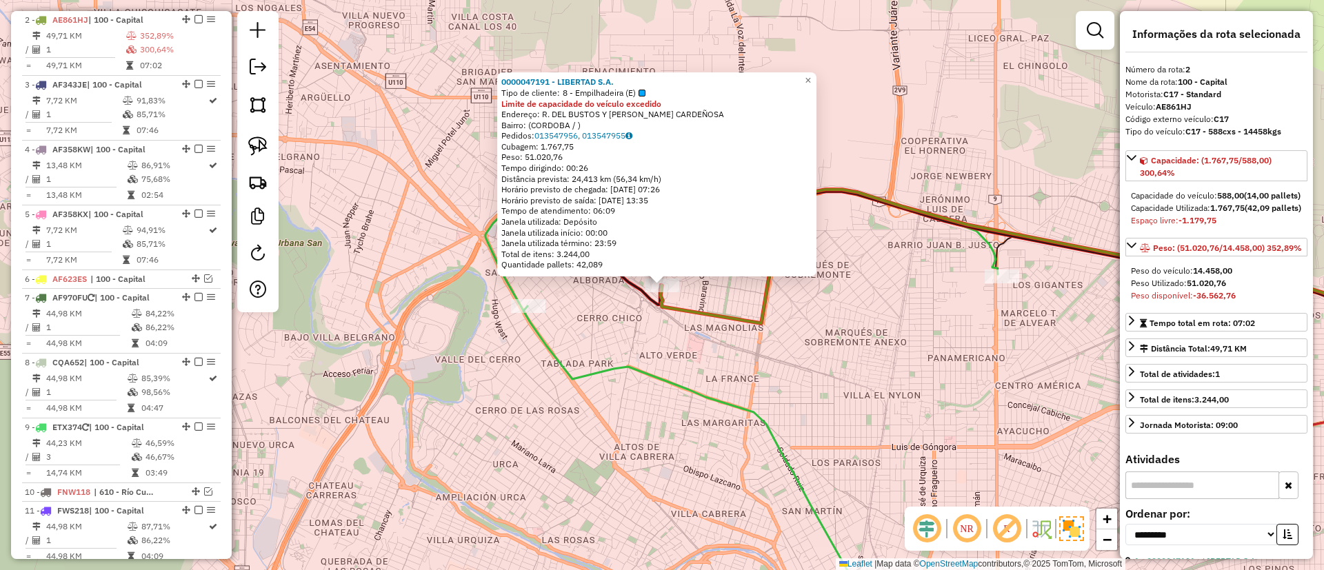
scroll to position [550, 0]
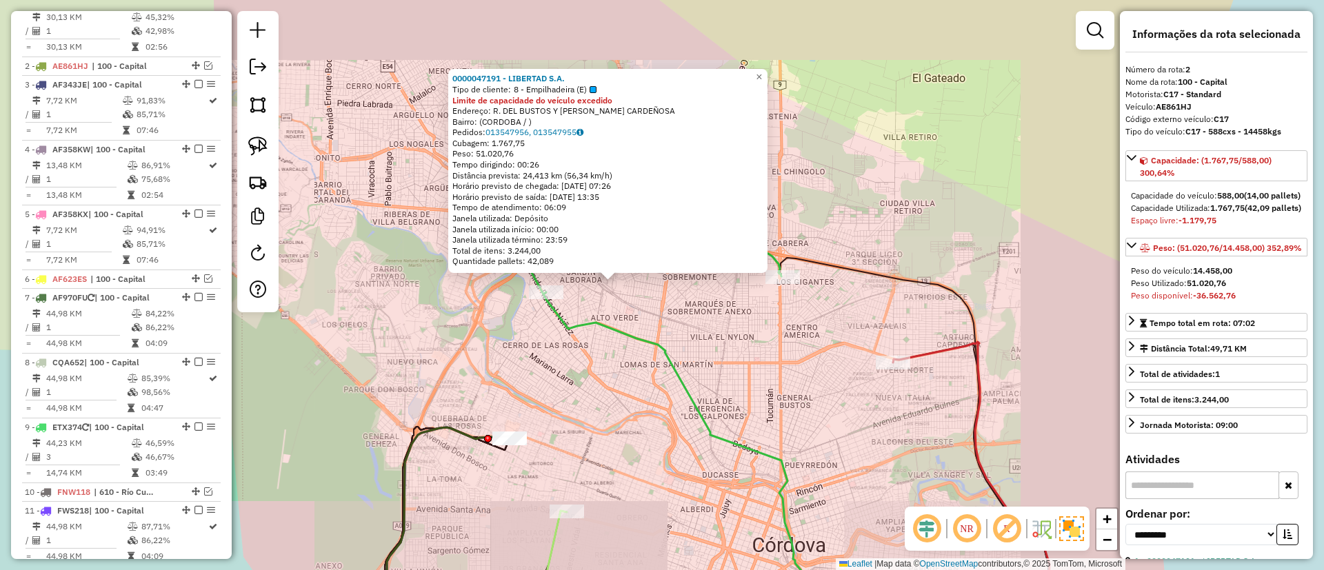
click at [621, 329] on icon at bounding box center [672, 430] width 295 height 393
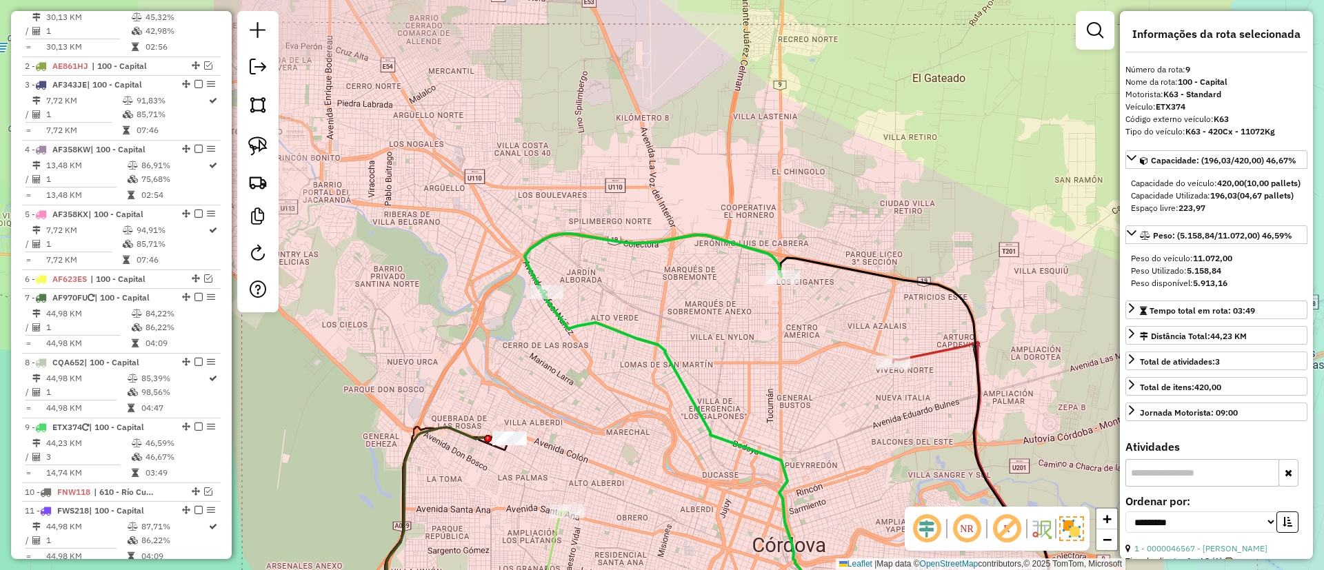
scroll to position [957, 0]
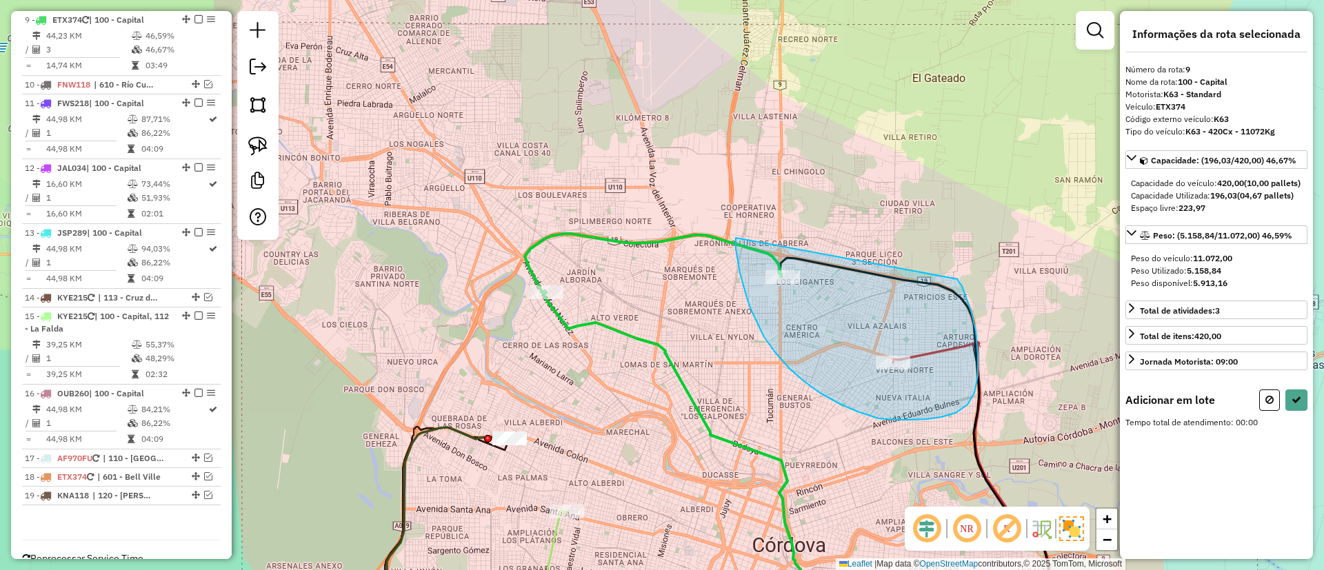
drag, startPoint x: 736, startPoint y: 238, endPoint x: 958, endPoint y: 279, distance: 225.9
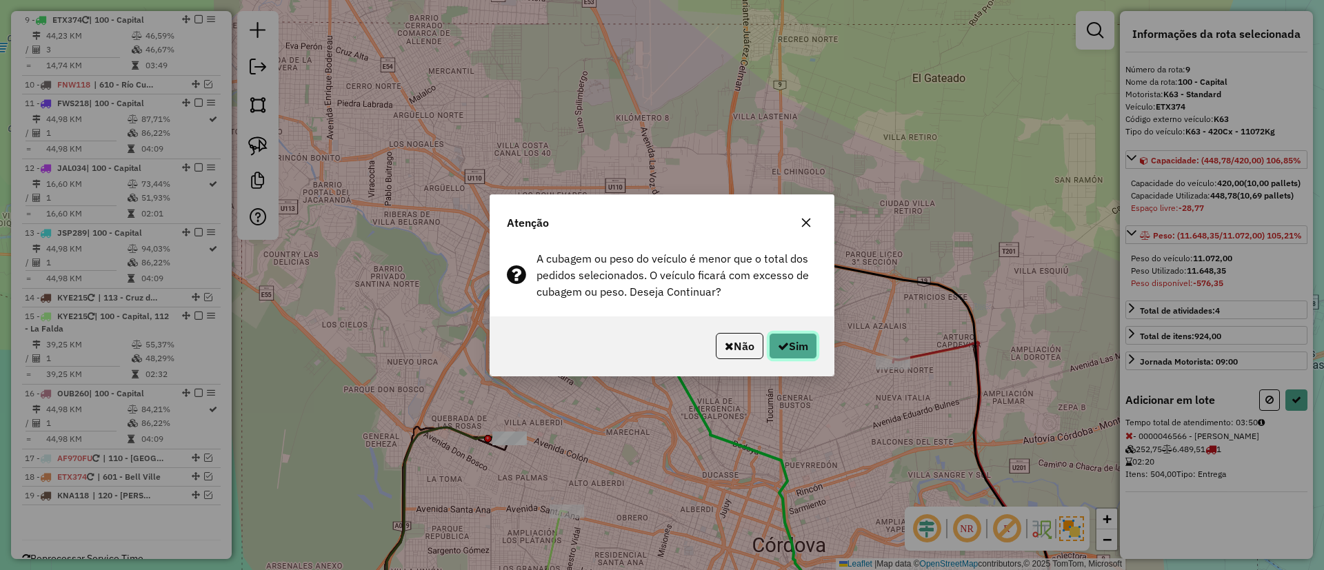
click at [790, 340] on button "Sim" at bounding box center [793, 346] width 48 height 26
select select "**********"
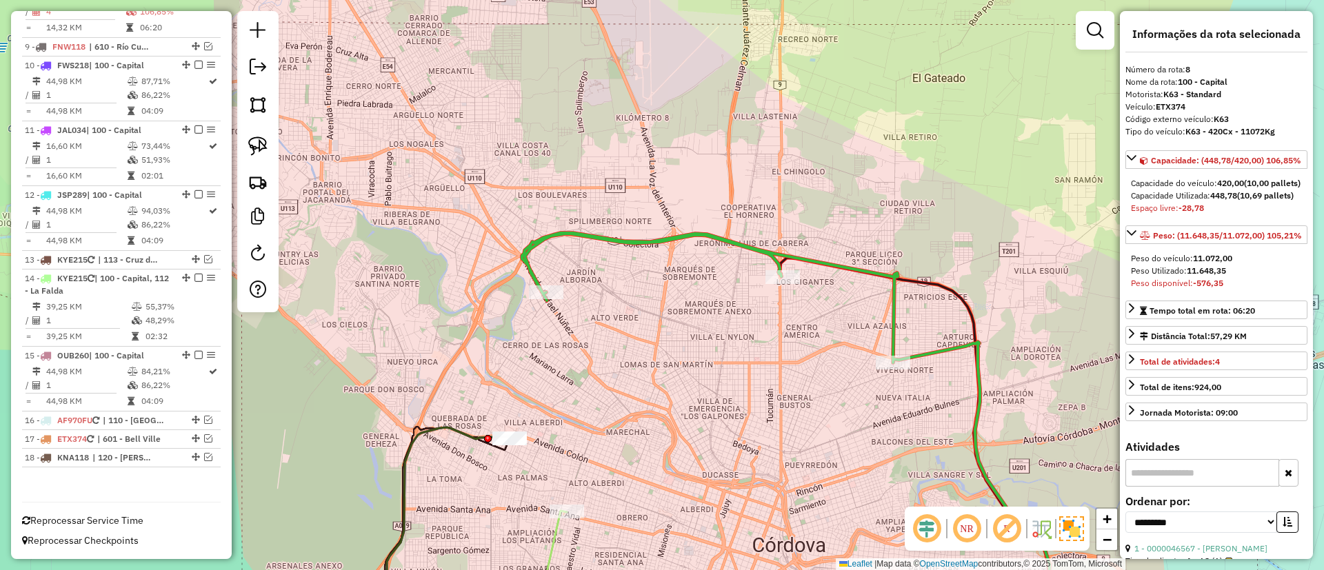
click at [702, 235] on icon at bounding box center [786, 430] width 528 height 394
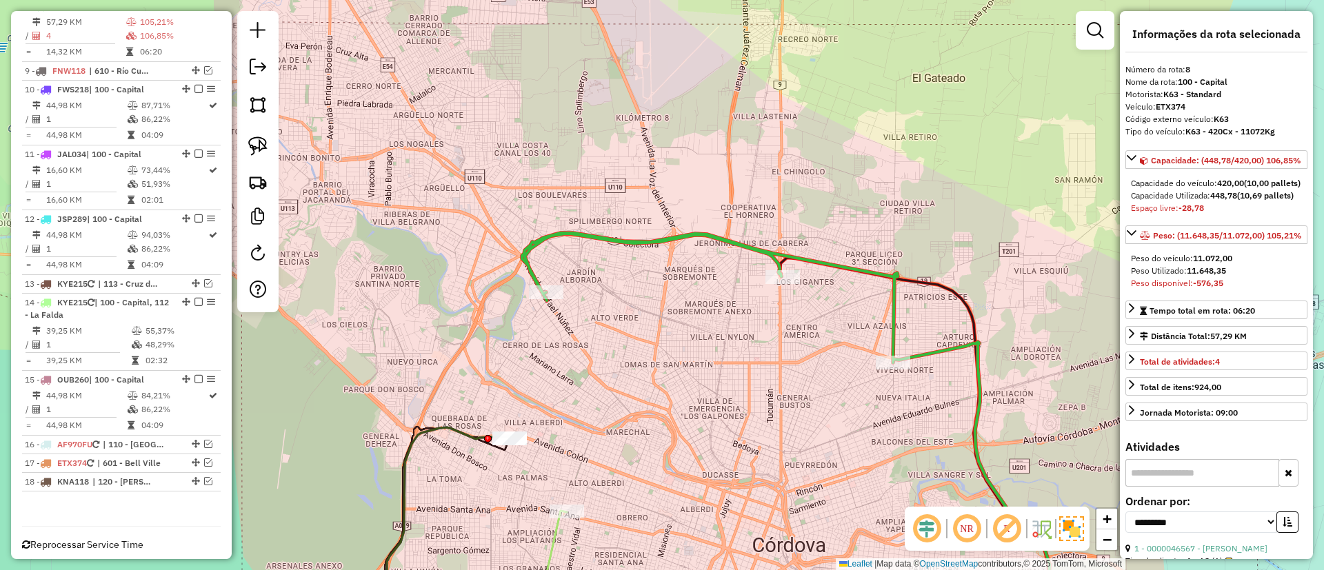
scroll to position [880, 0]
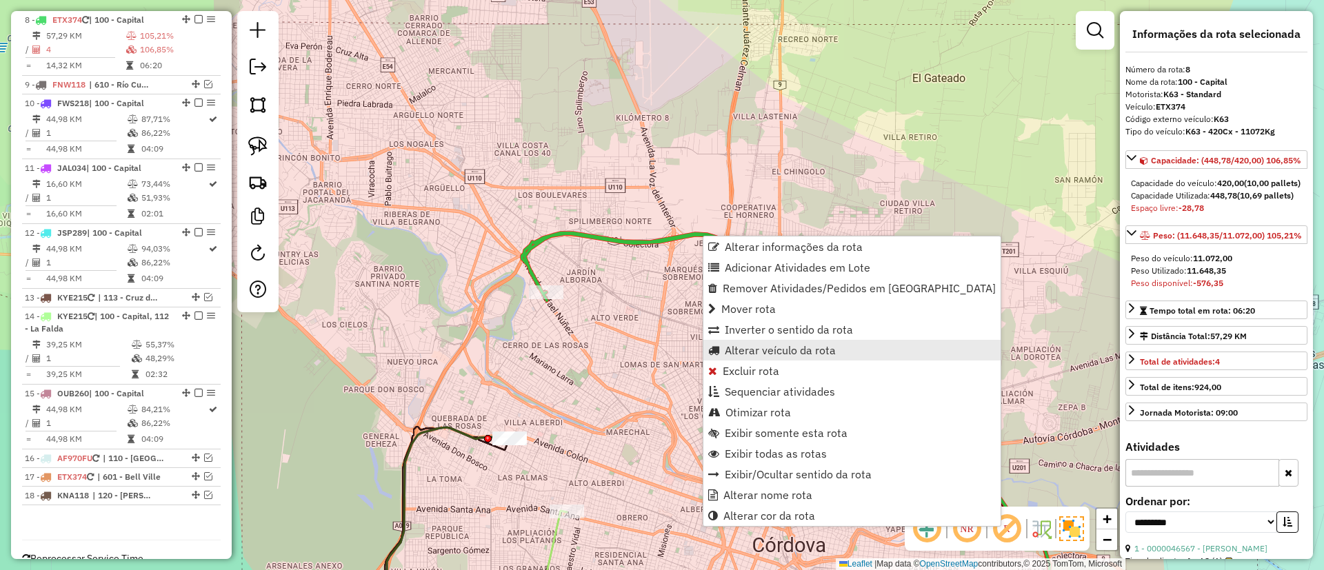
click at [746, 345] on span "Alterar veículo da rota" at bounding box center [780, 350] width 111 height 11
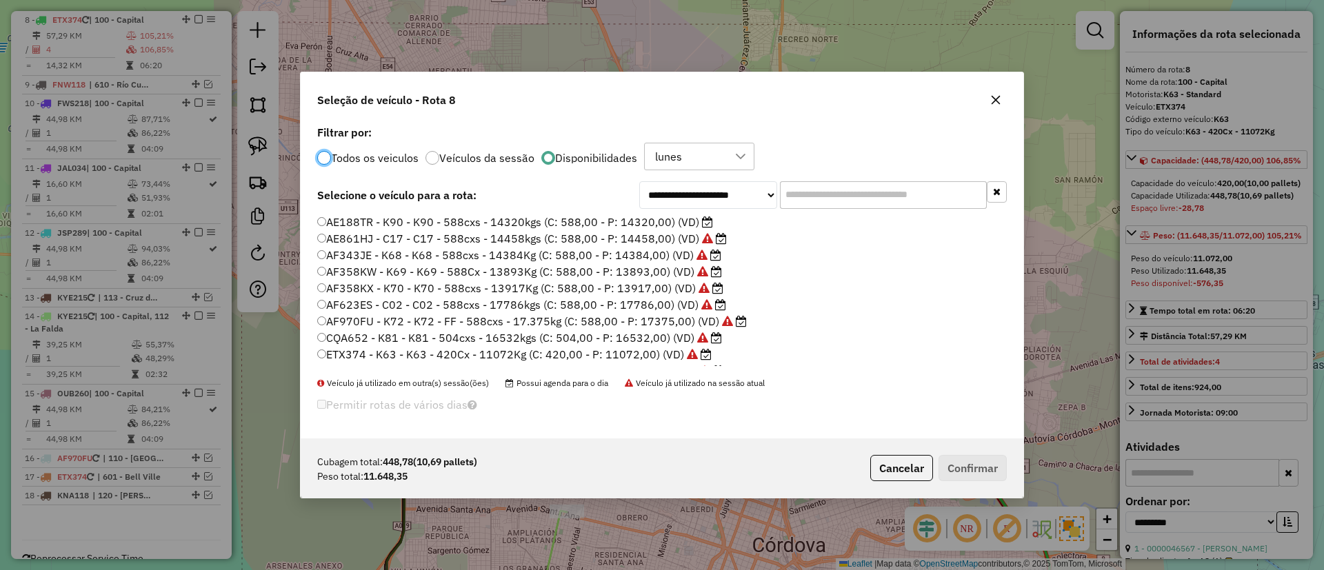
scroll to position [130, 0]
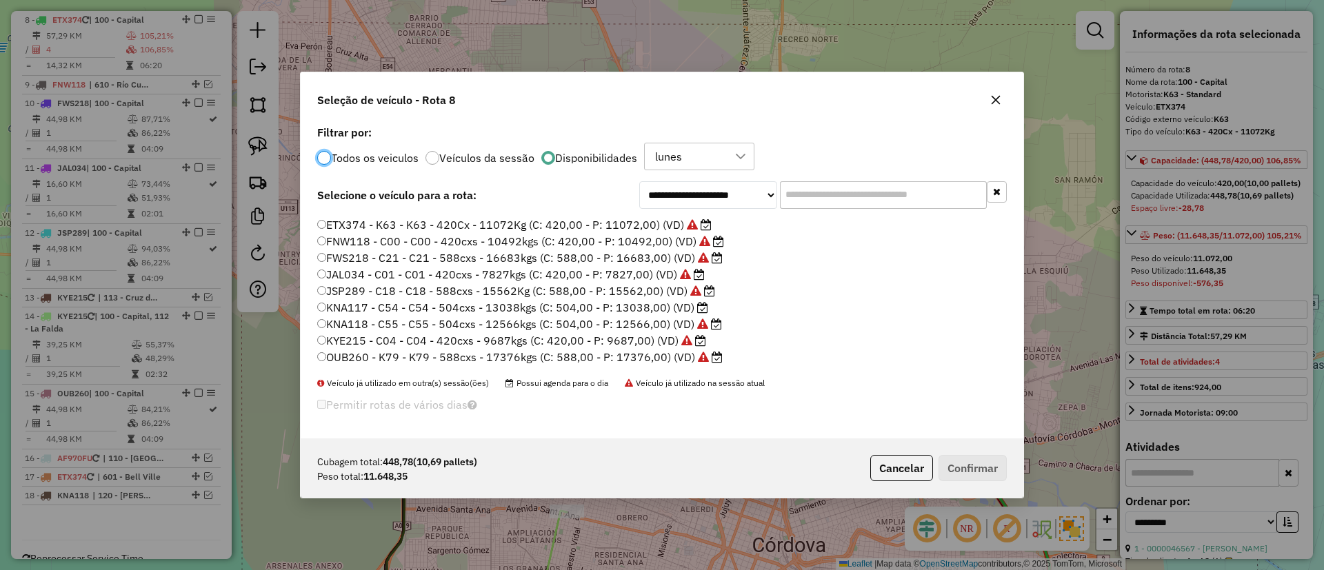
click at [673, 308] on label "KNA117 - C54 - C54 - 504cxs - 13038kgs (C: 504,00 - P: 13038,00) (VD)" at bounding box center [512, 307] width 391 height 17
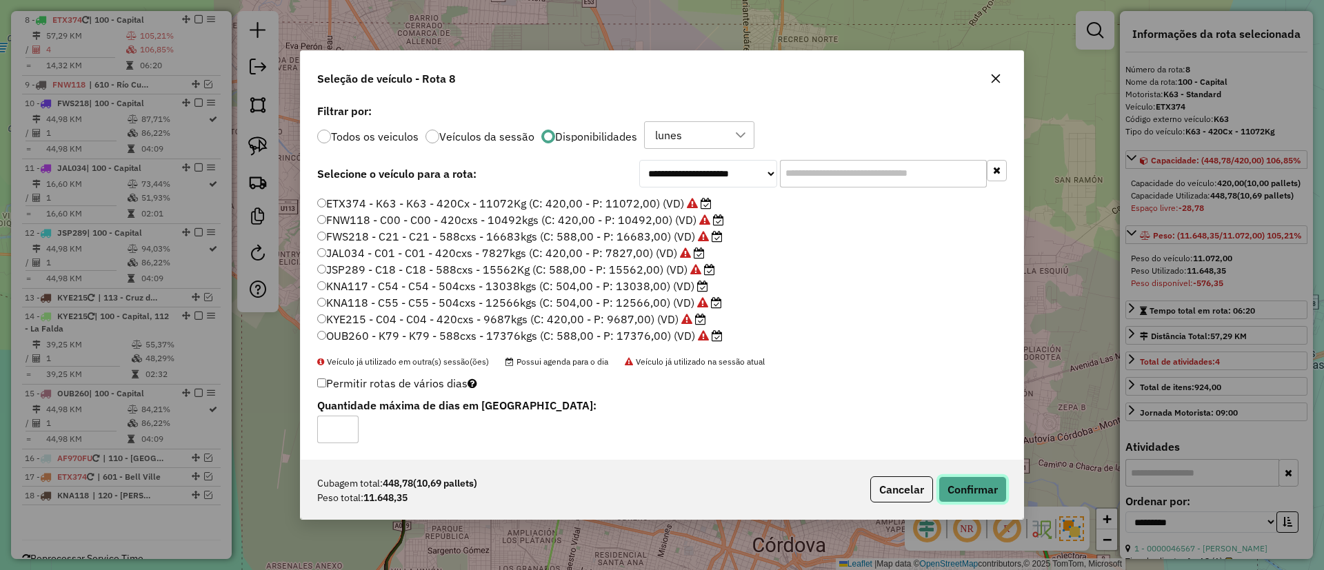
click at [964, 496] on button "Confirmar" at bounding box center [973, 490] width 68 height 26
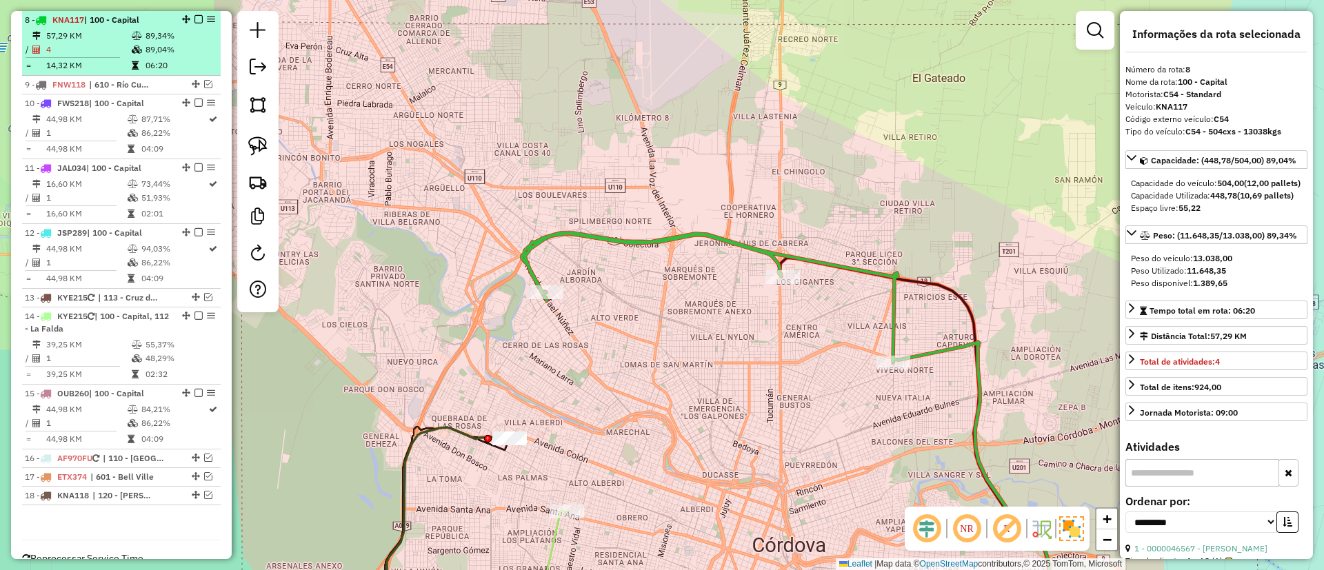
click at [198, 16] on em at bounding box center [199, 19] width 8 height 8
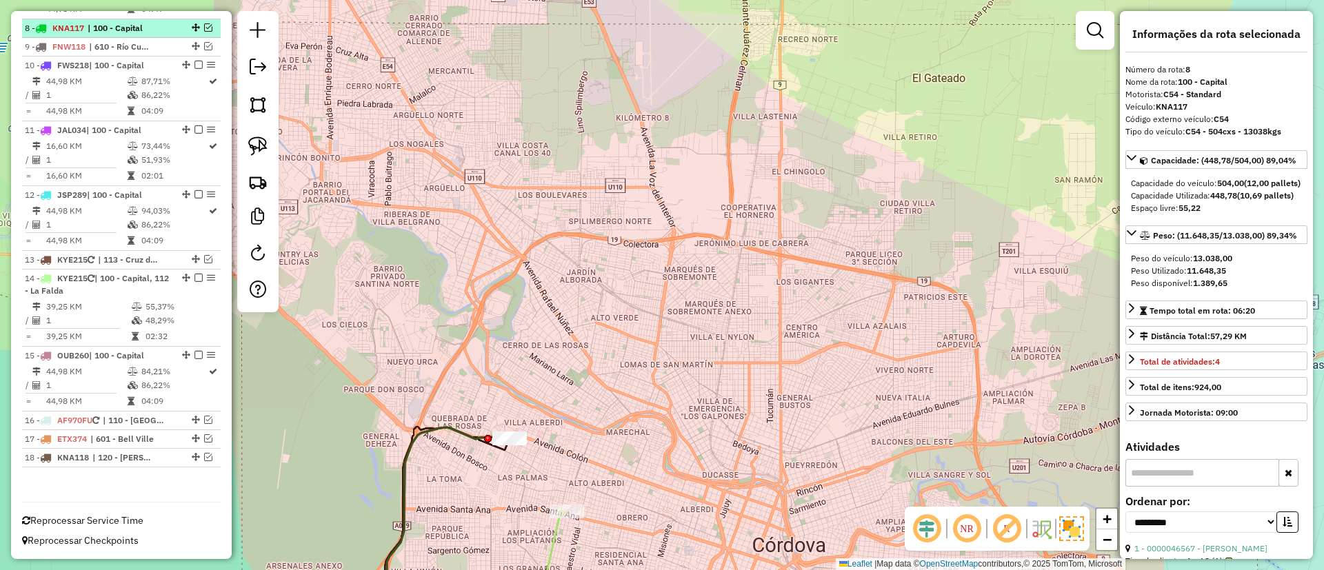
scroll to position [834, 0]
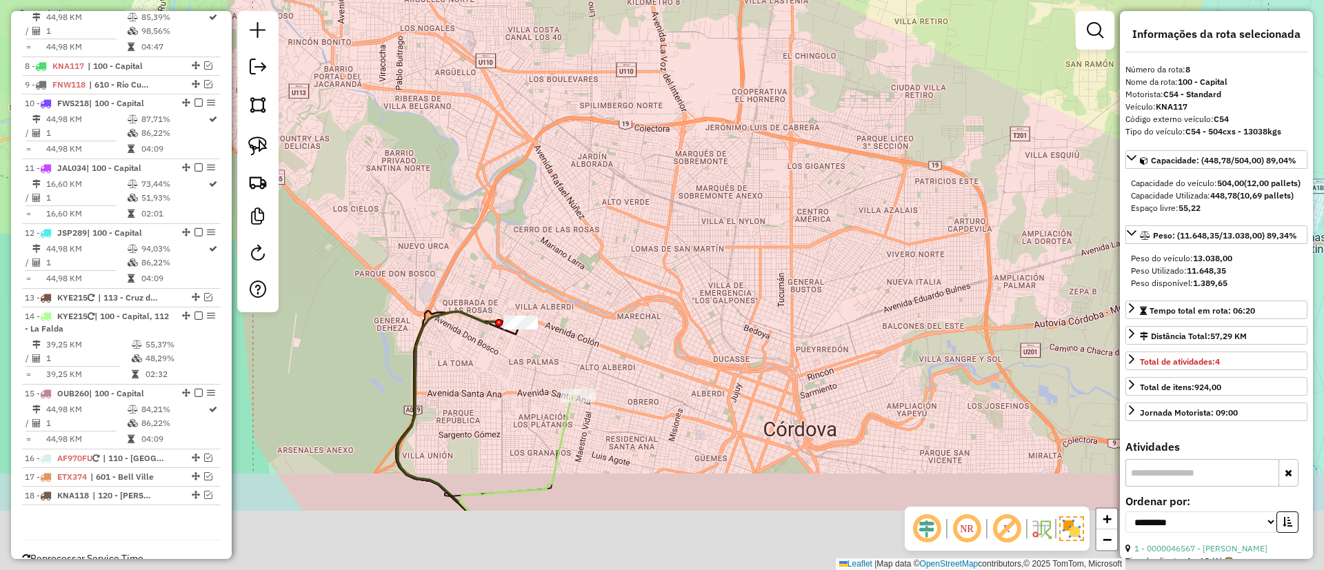
drag, startPoint x: 659, startPoint y: 225, endPoint x: 659, endPoint y: 210, distance: 15.2
click at [659, 210] on div "Janela de atendimento Grade de atendimento Capacidade Transportadoras Veículos …" at bounding box center [662, 285] width 1324 height 570
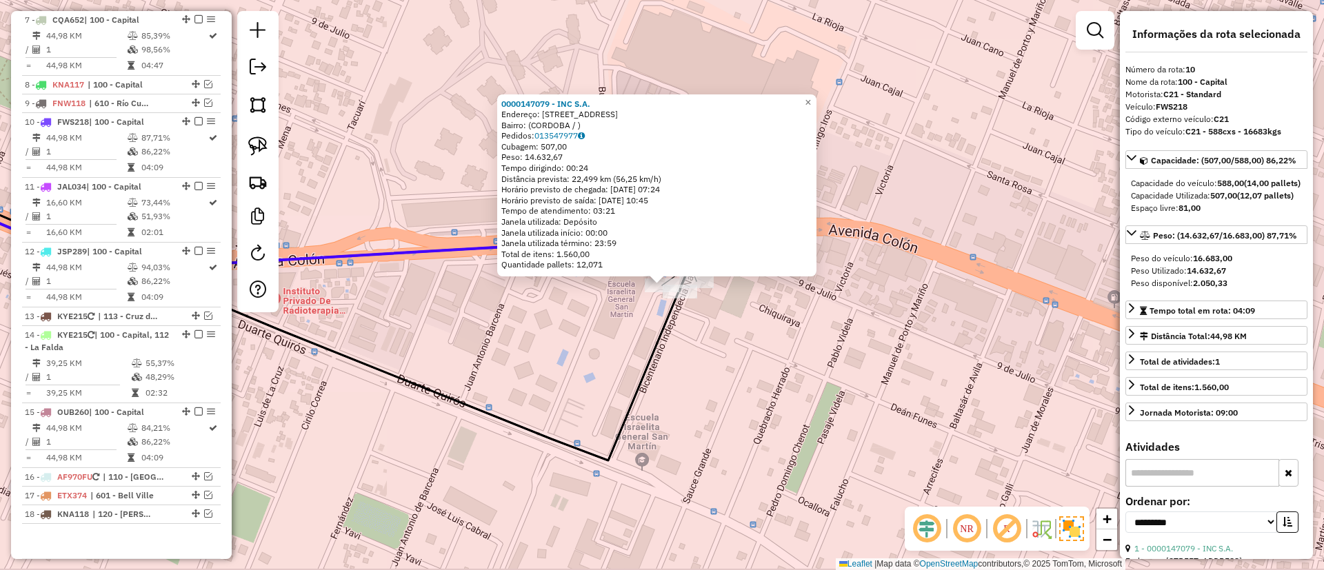
scroll to position [872, 0]
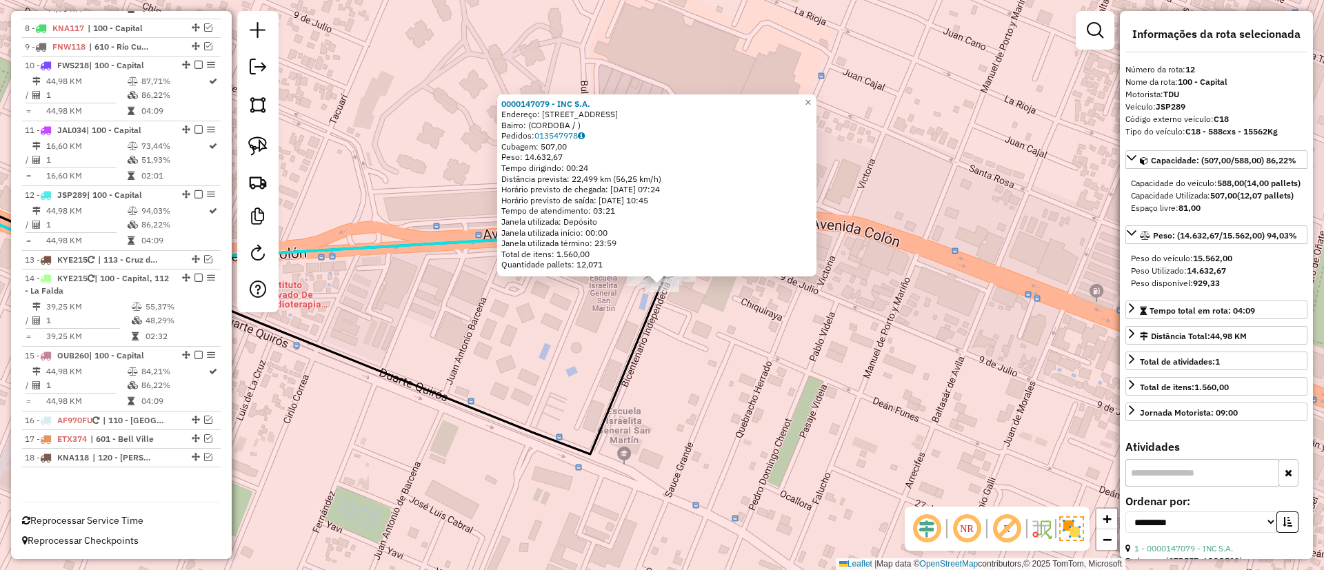
click at [702, 307] on div "0000147079 - INC S.A. Endereço: AV.COLON 4880 Bairro: (CORDOBA / ) Pedidos: 013…" at bounding box center [662, 285] width 1324 height 570
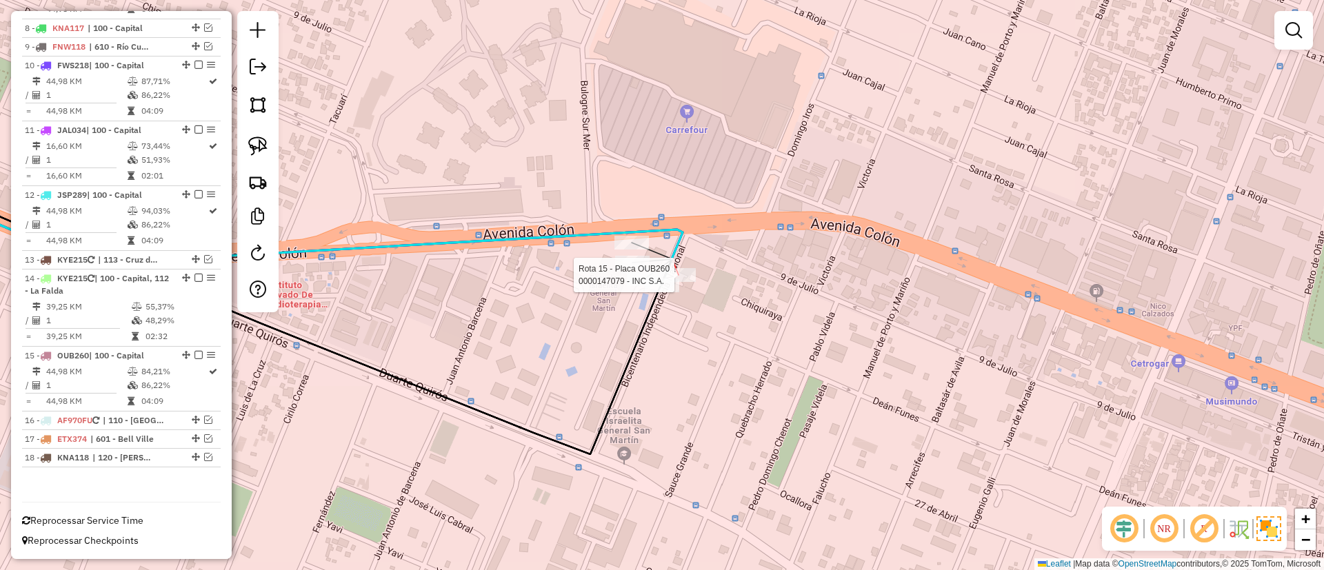
select select "**********"
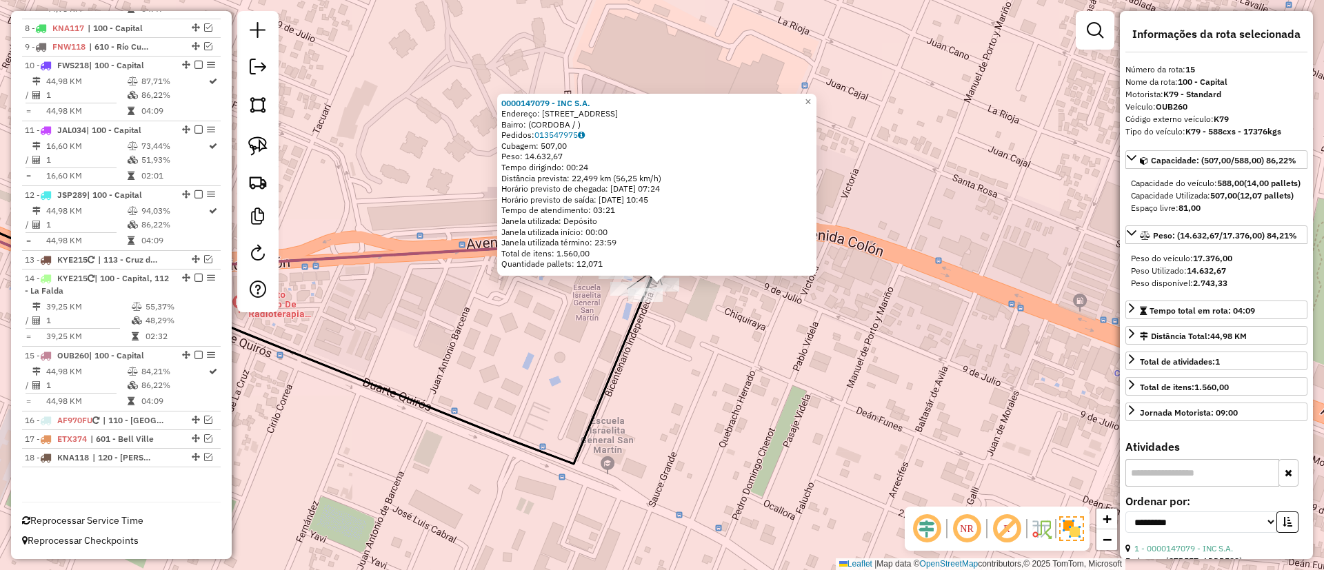
click at [683, 317] on div "0000147079 - INC S.A. Endereço: AV.COLON 4880 Bairro: (CORDOBA / ) Pedidos: 013…" at bounding box center [662, 285] width 1324 height 570
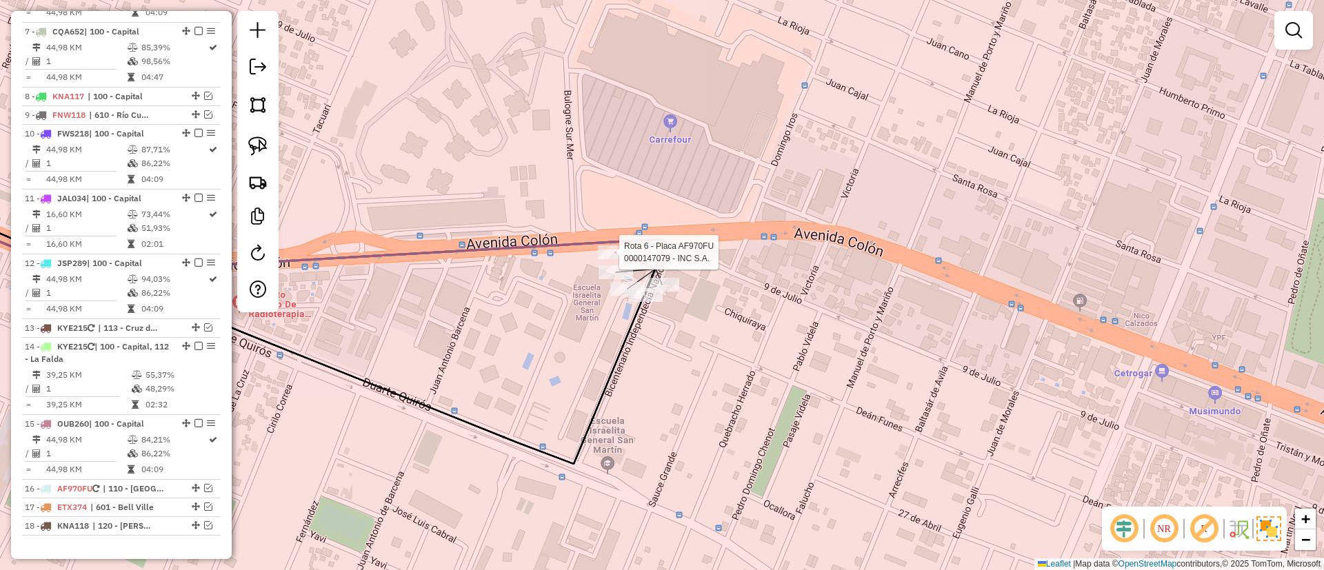
select select "**********"
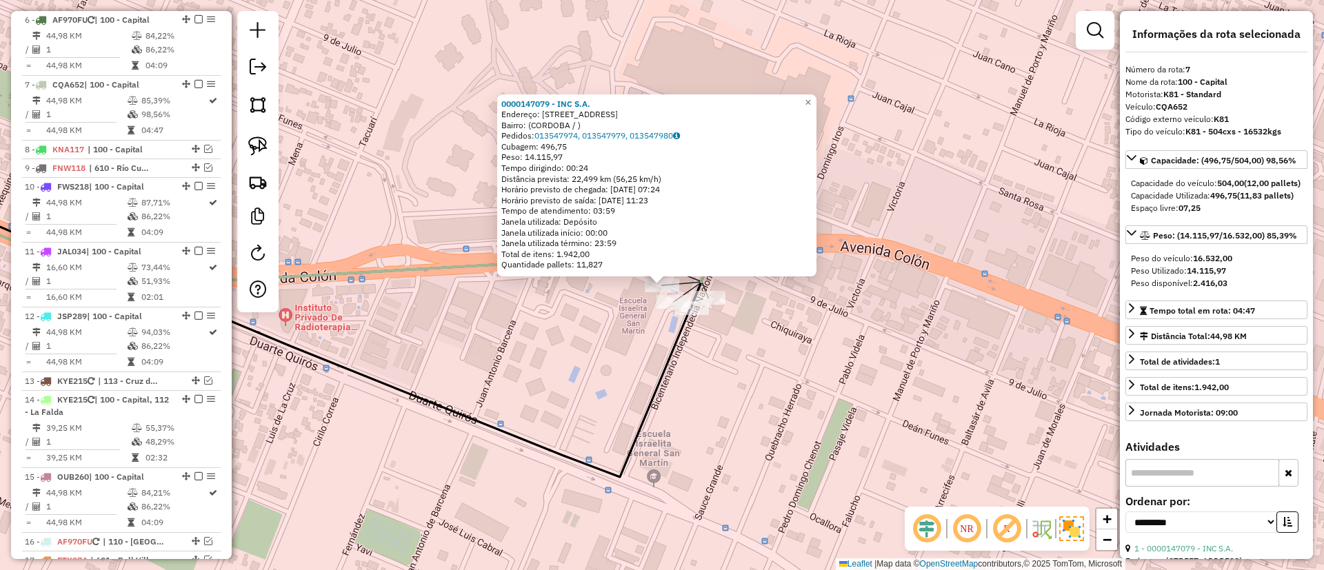
scroll to position [815, 0]
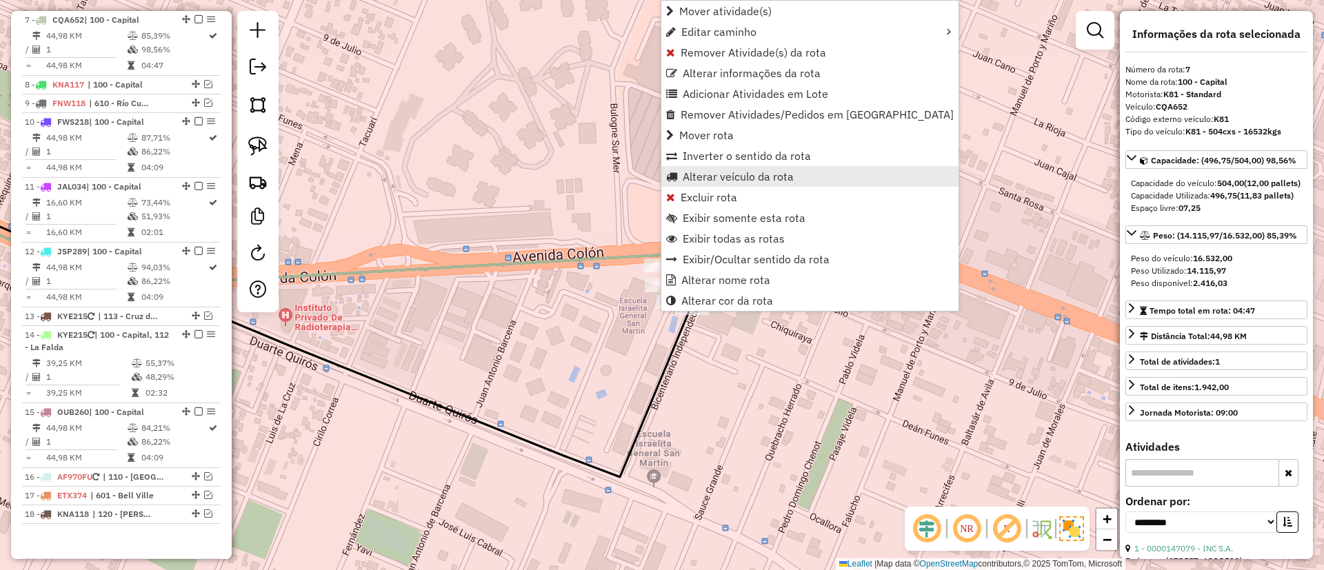
click at [721, 174] on span "Alterar veículo da rota" at bounding box center [738, 176] width 111 height 11
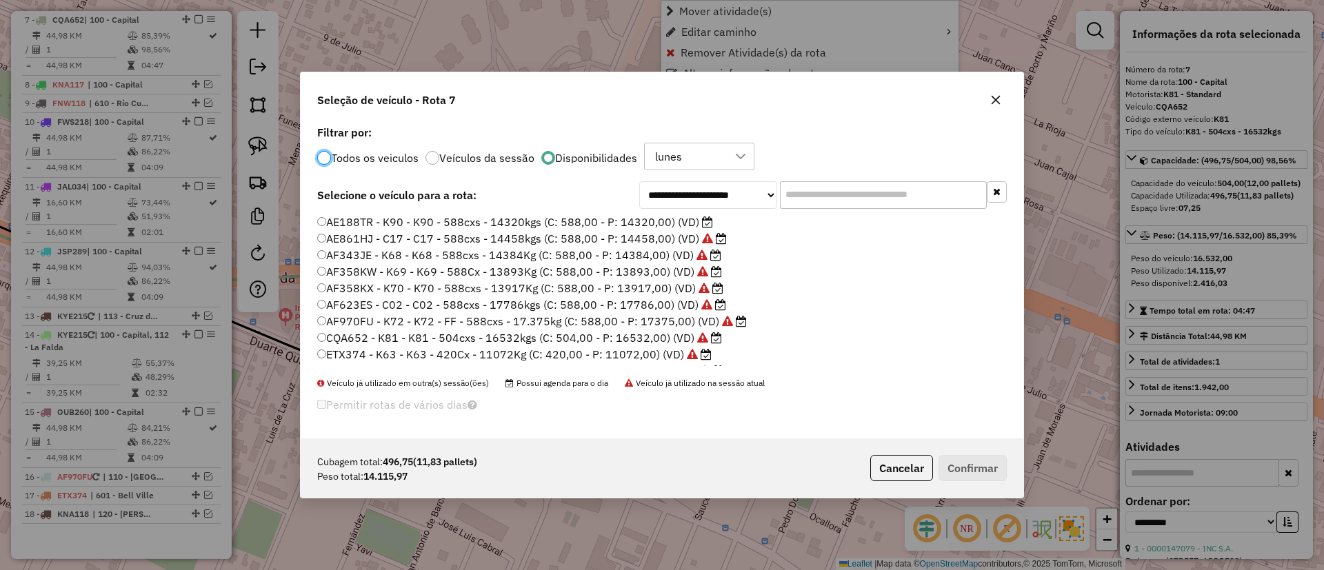
scroll to position [8, 4]
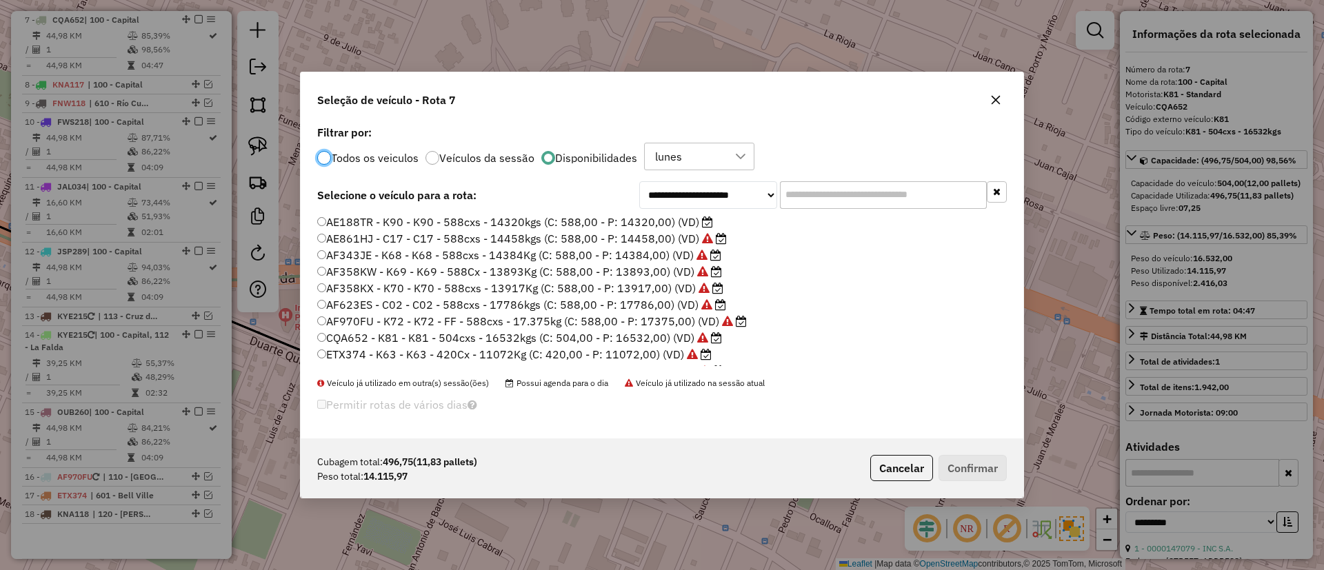
click at [674, 222] on label "AE188TR - K90 - K90 - 588cxs - 14320kgs (C: 588,00 - P: 14320,00) (VD)" at bounding box center [515, 222] width 396 height 17
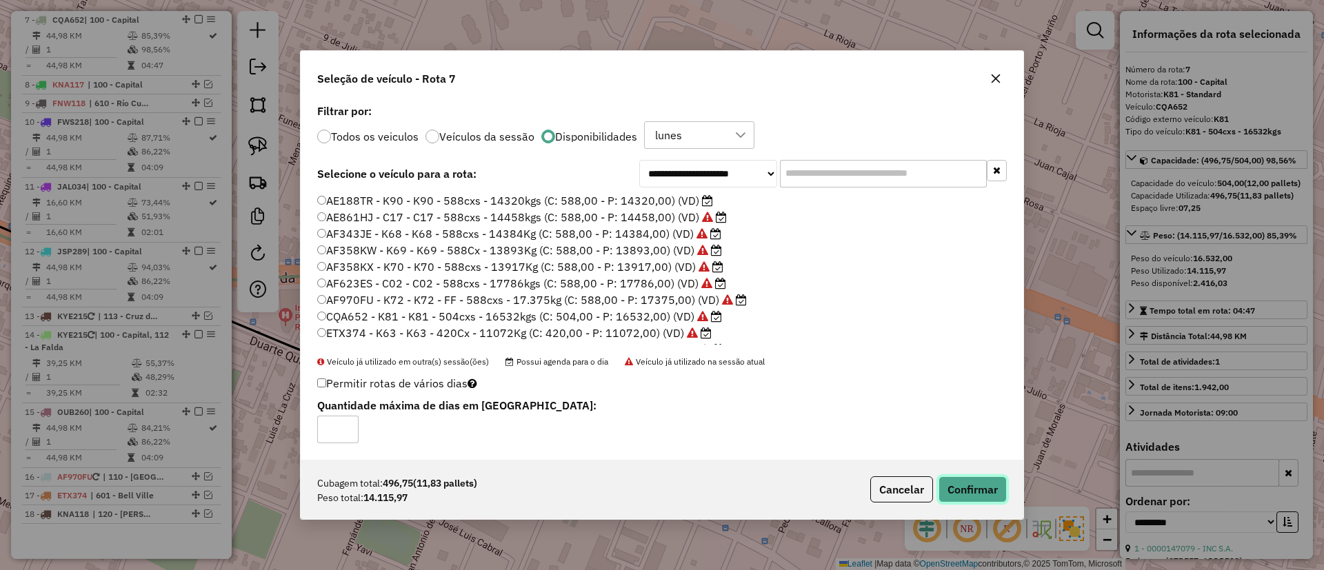
click at [984, 490] on button "Confirmar" at bounding box center [973, 490] width 68 height 26
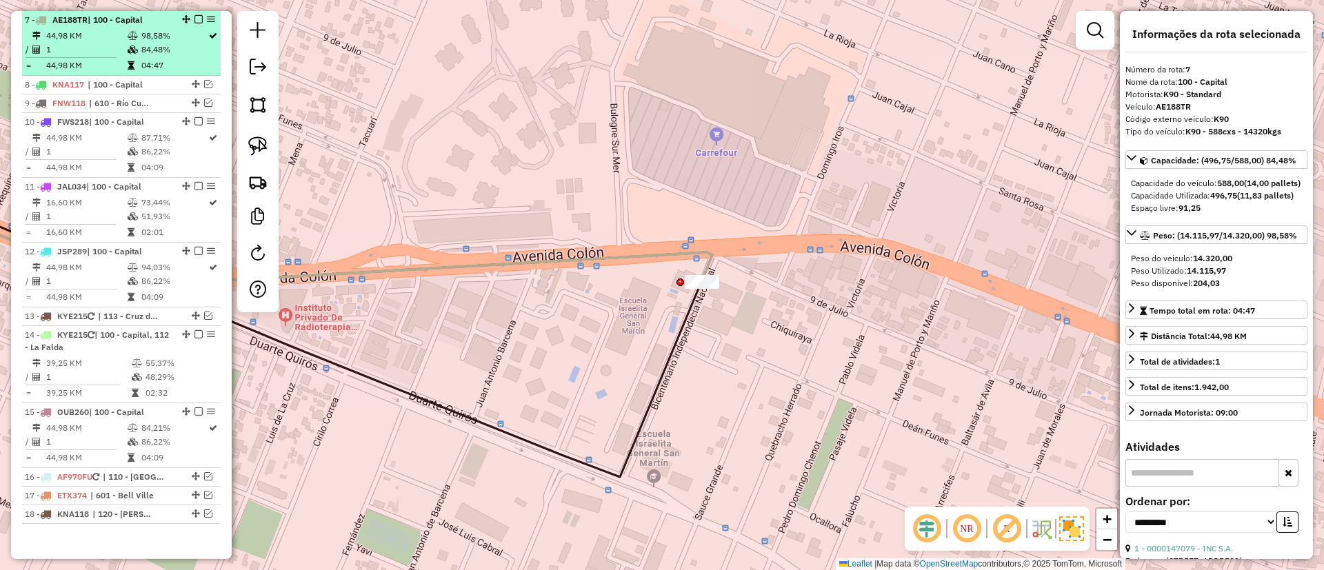
click at [195, 20] on em at bounding box center [199, 19] width 8 height 8
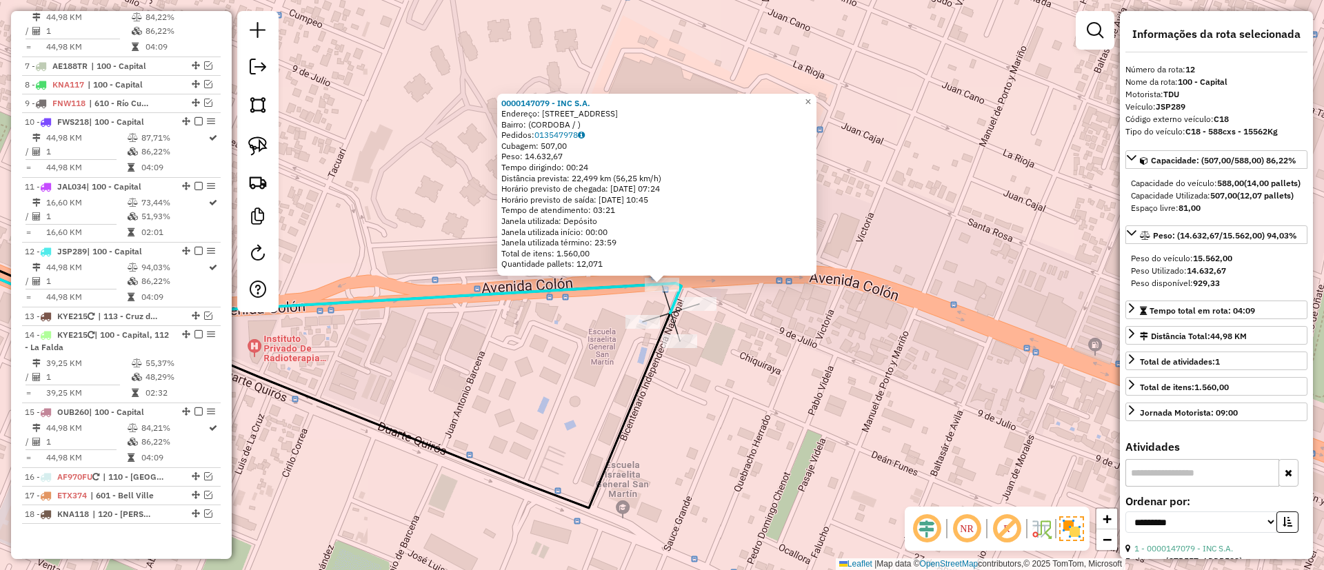
scroll to position [826, 0]
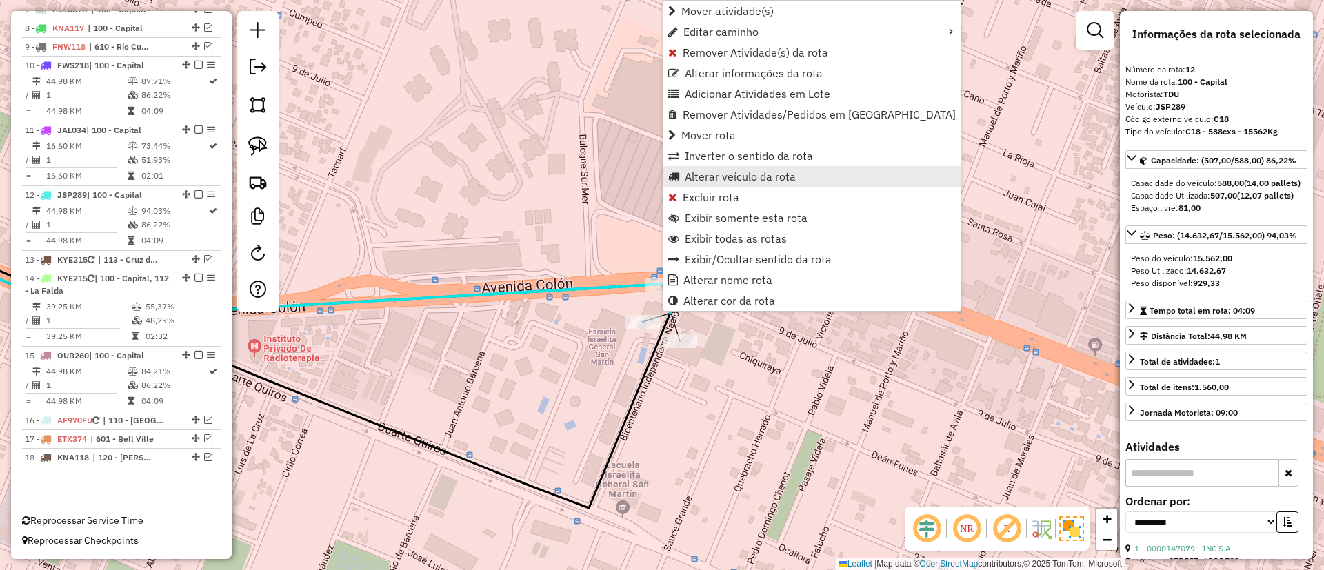
click at [702, 179] on span "Alterar veículo da rota" at bounding box center [740, 176] width 111 height 11
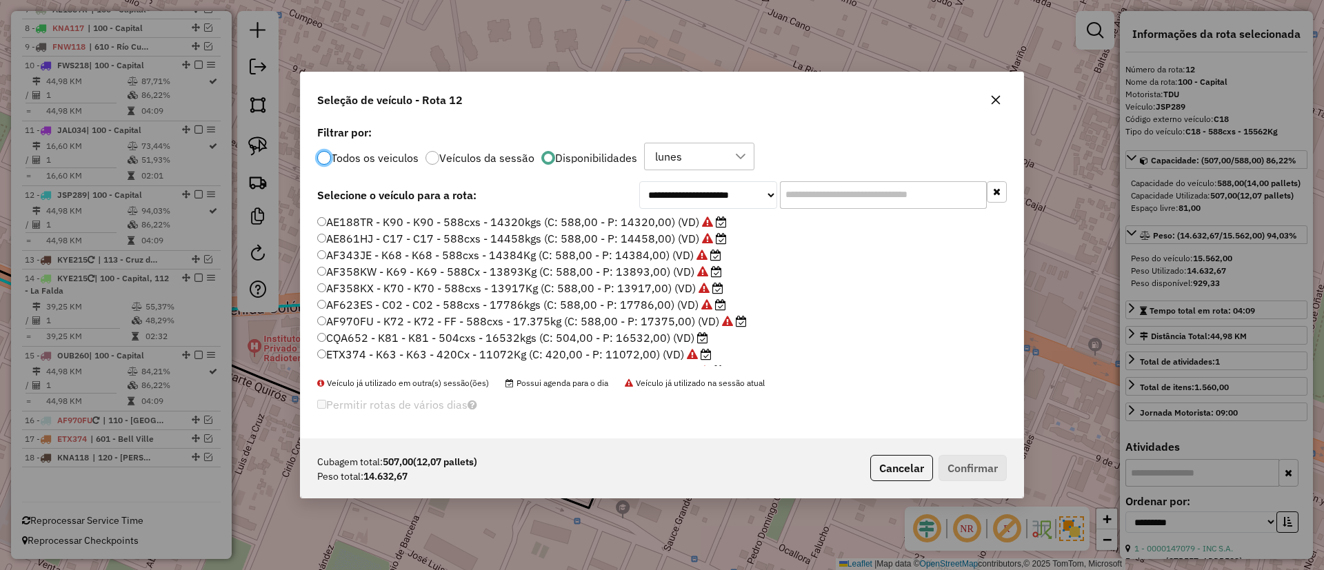
scroll to position [8, 4]
click at [895, 461] on button "Cancelar" at bounding box center [901, 468] width 63 height 26
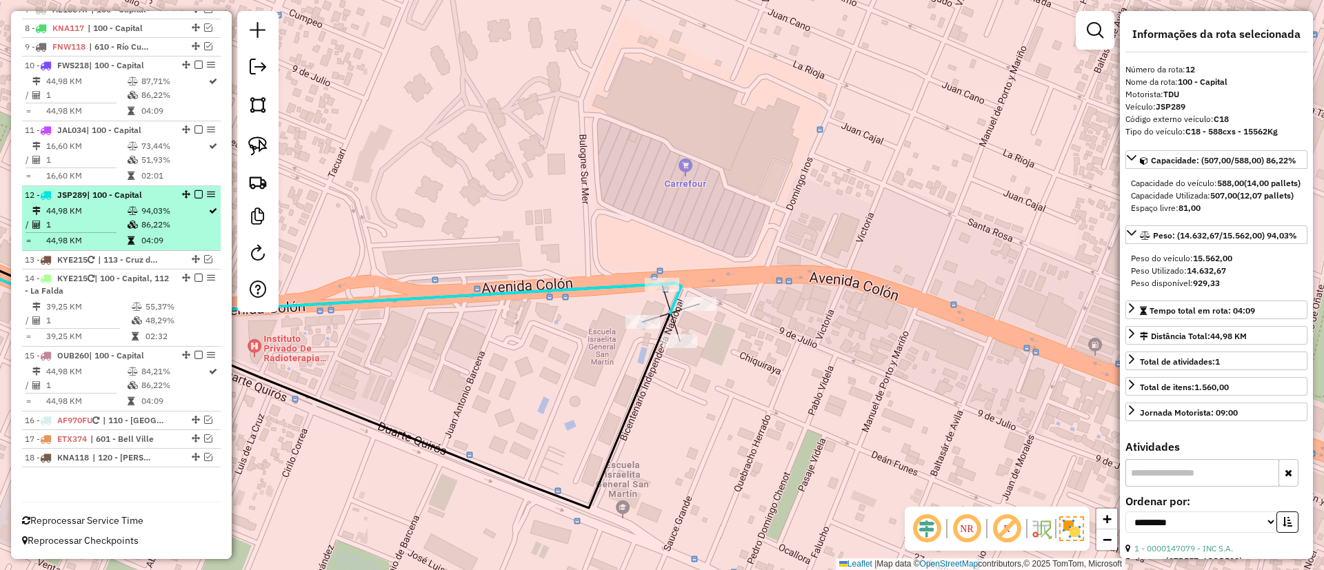
click at [197, 191] on em at bounding box center [199, 194] width 8 height 8
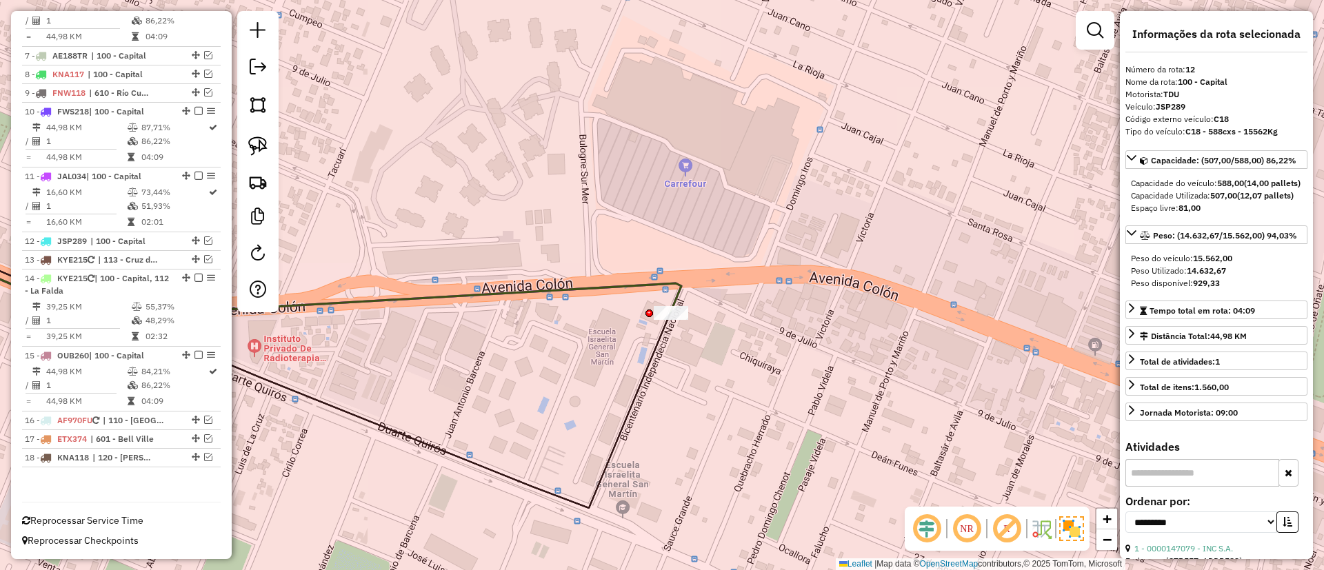
click at [662, 301] on div "Rota 6 - Placa AF970FU 0000147079 - INC S.A. Janela de atendimento Grade de ate…" at bounding box center [662, 285] width 1324 height 570
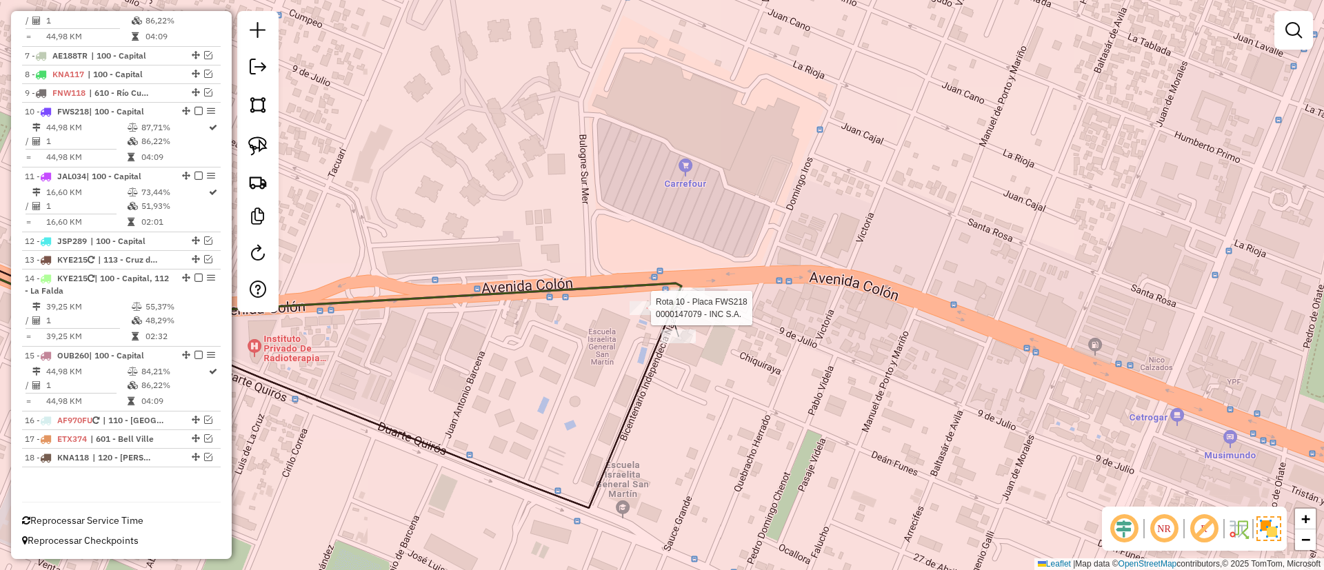
select select "**********"
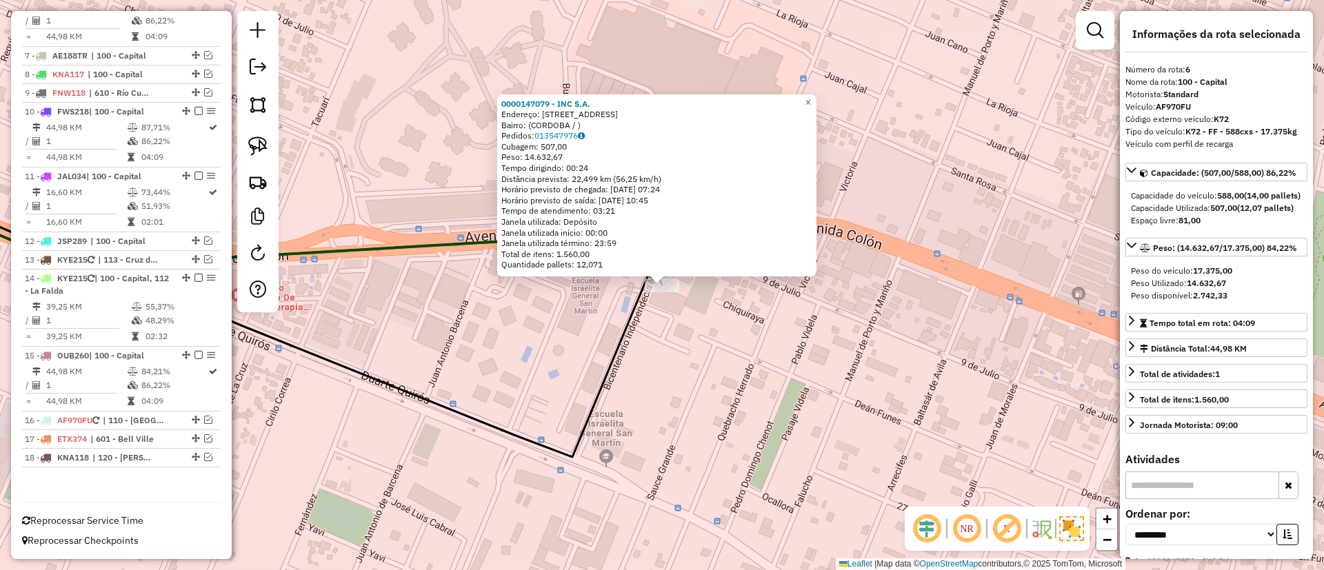
scroll to position [750, 0]
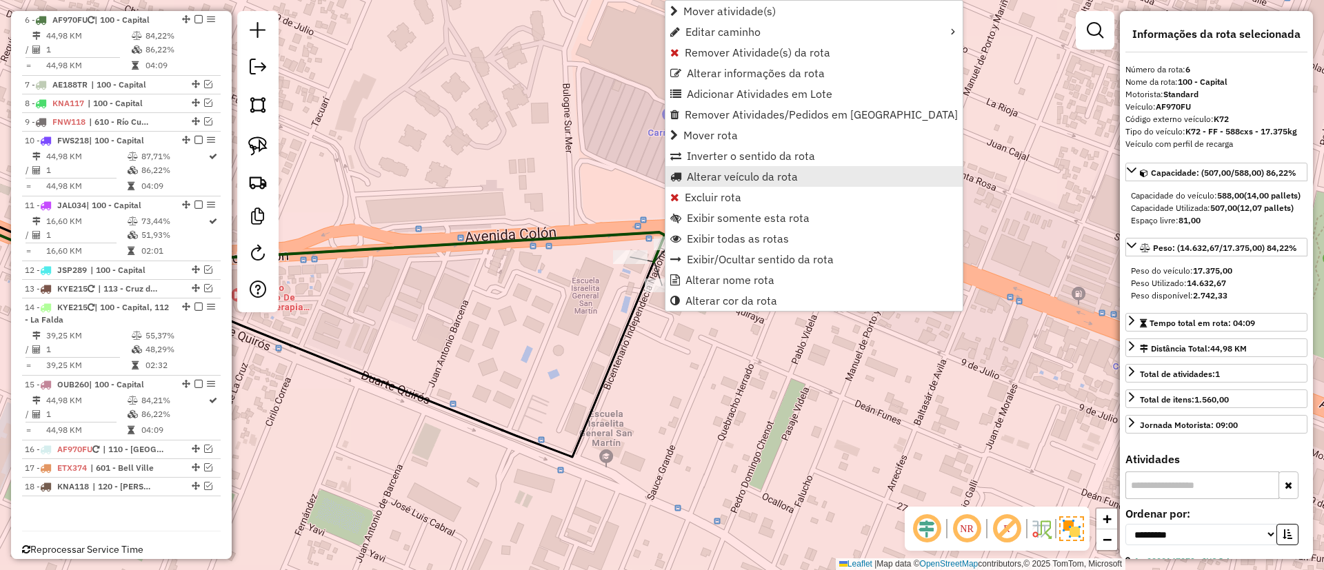
click at [719, 178] on span "Alterar veículo da rota" at bounding box center [742, 176] width 111 height 11
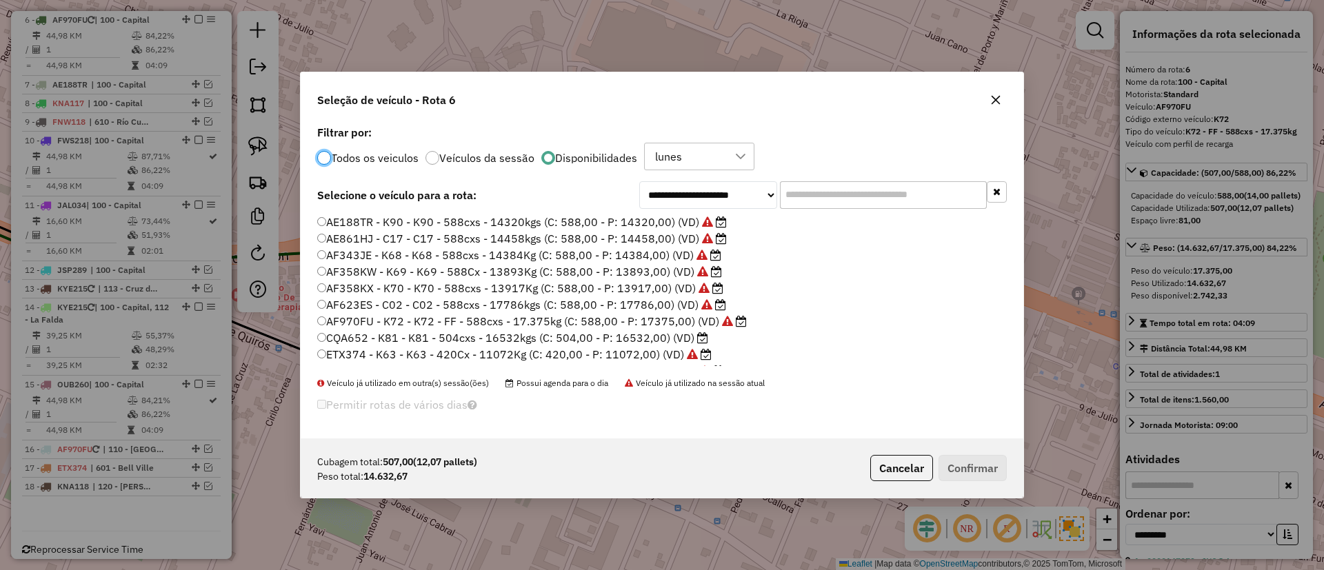
scroll to position [8, 4]
click at [687, 339] on label "CQA652 - K81 - K81 - 504cxs - 16532kgs (C: 504,00 - P: 16532,00) (VD)" at bounding box center [512, 338] width 391 height 17
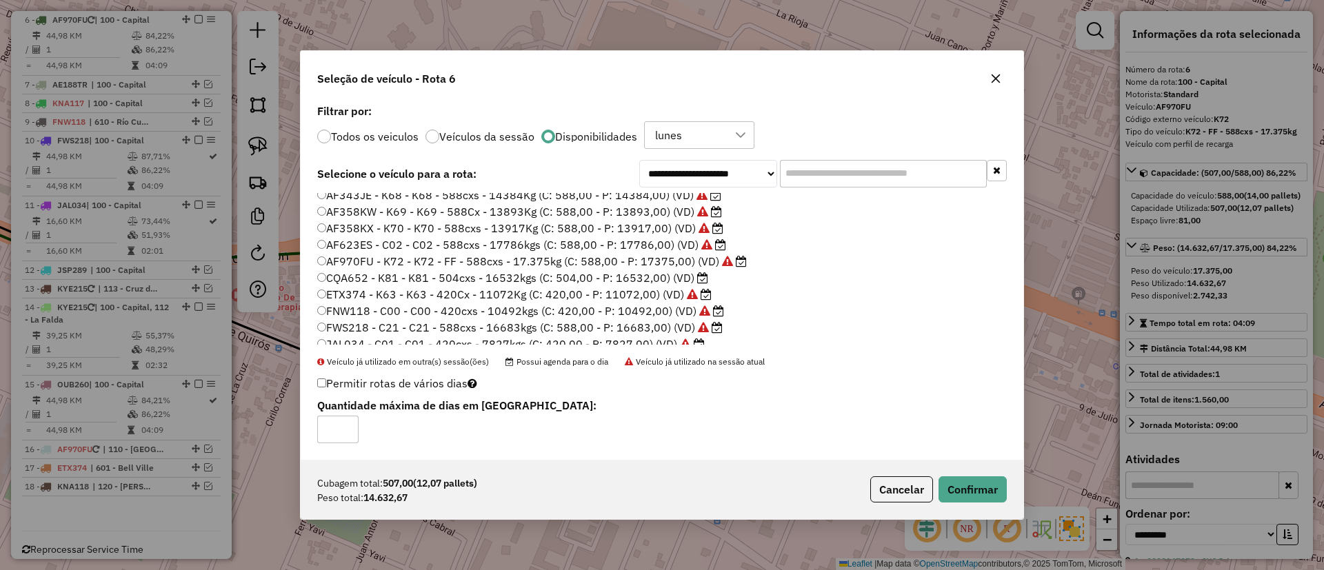
scroll to position [0, 0]
click at [961, 493] on button "Confirmar" at bounding box center [973, 490] width 68 height 26
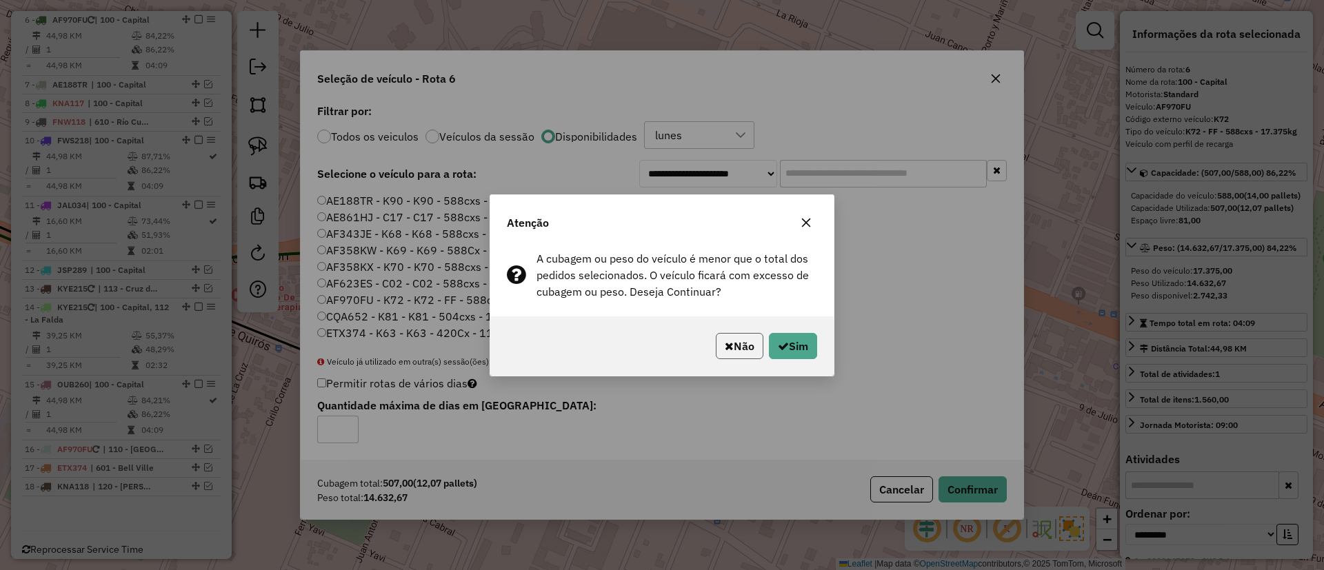
click at [724, 351] on button "Não" at bounding box center [740, 346] width 48 height 26
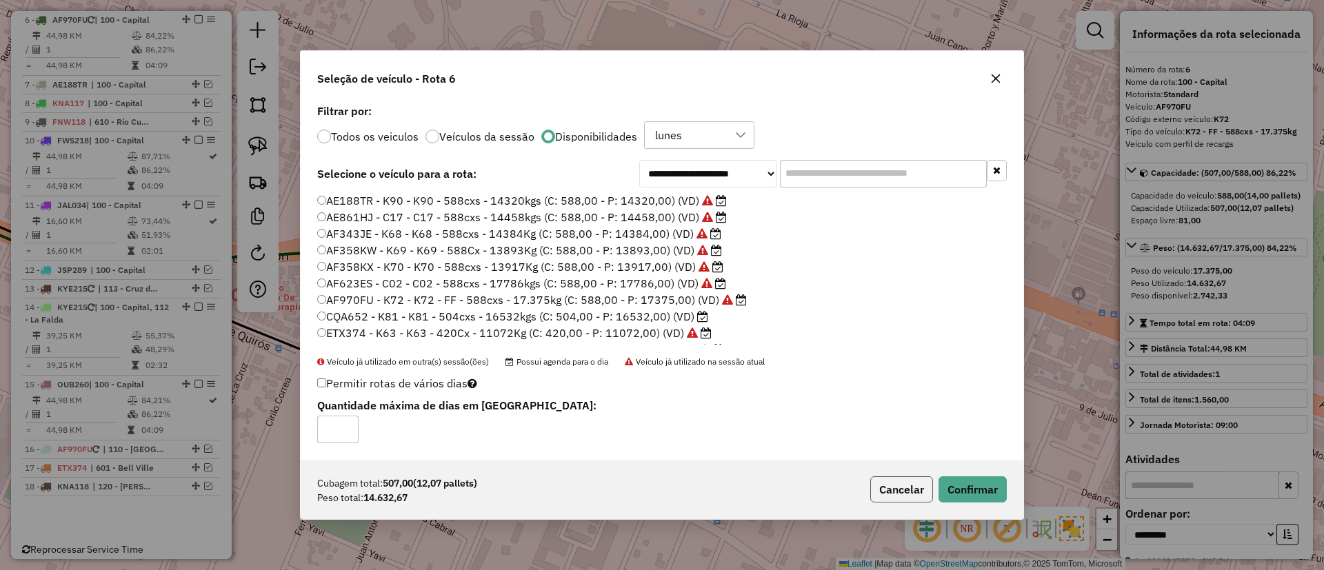
click at [895, 488] on button "Cancelar" at bounding box center [901, 490] width 63 height 26
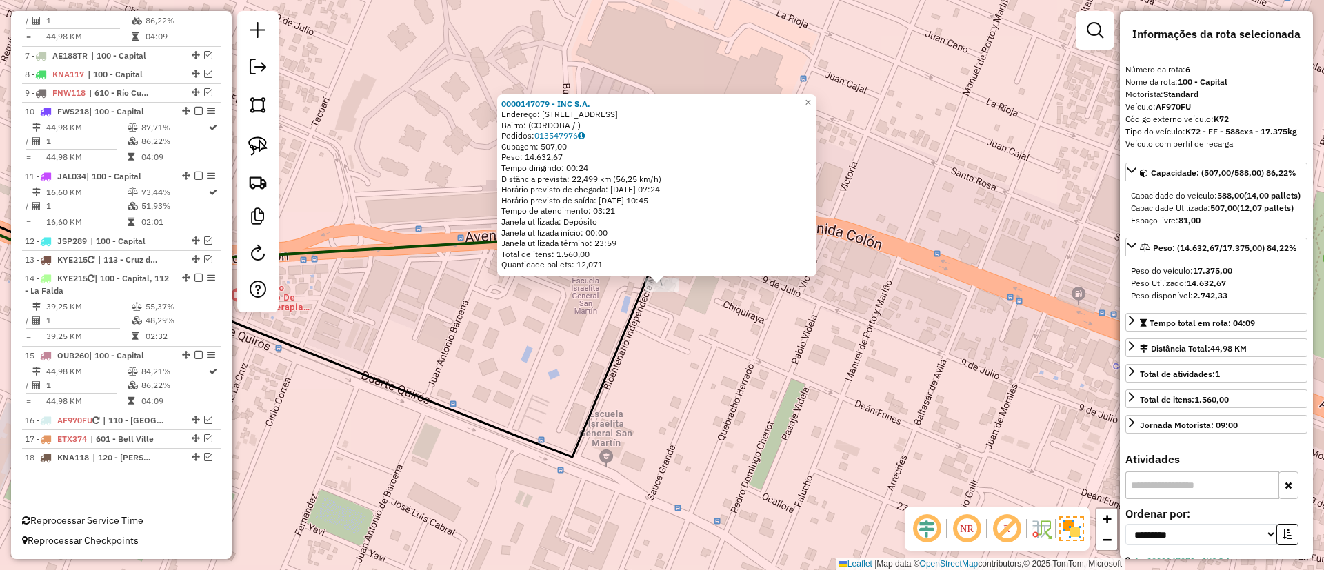
scroll to position [750, 0]
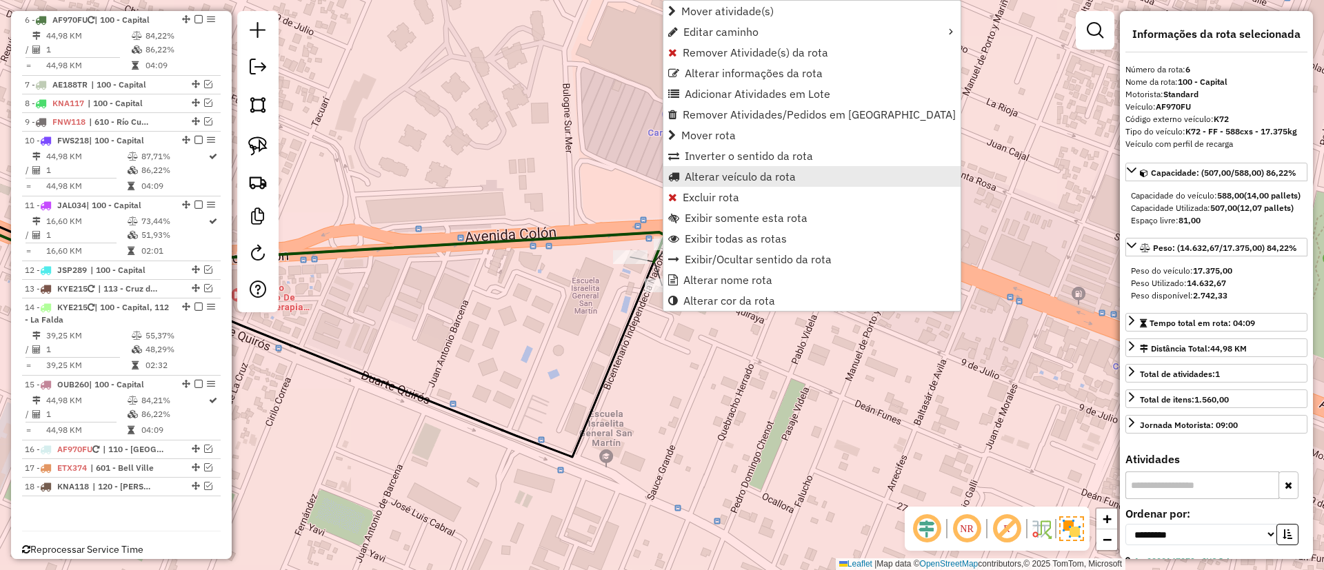
click at [709, 178] on span "Alterar veículo da rota" at bounding box center [740, 176] width 111 height 11
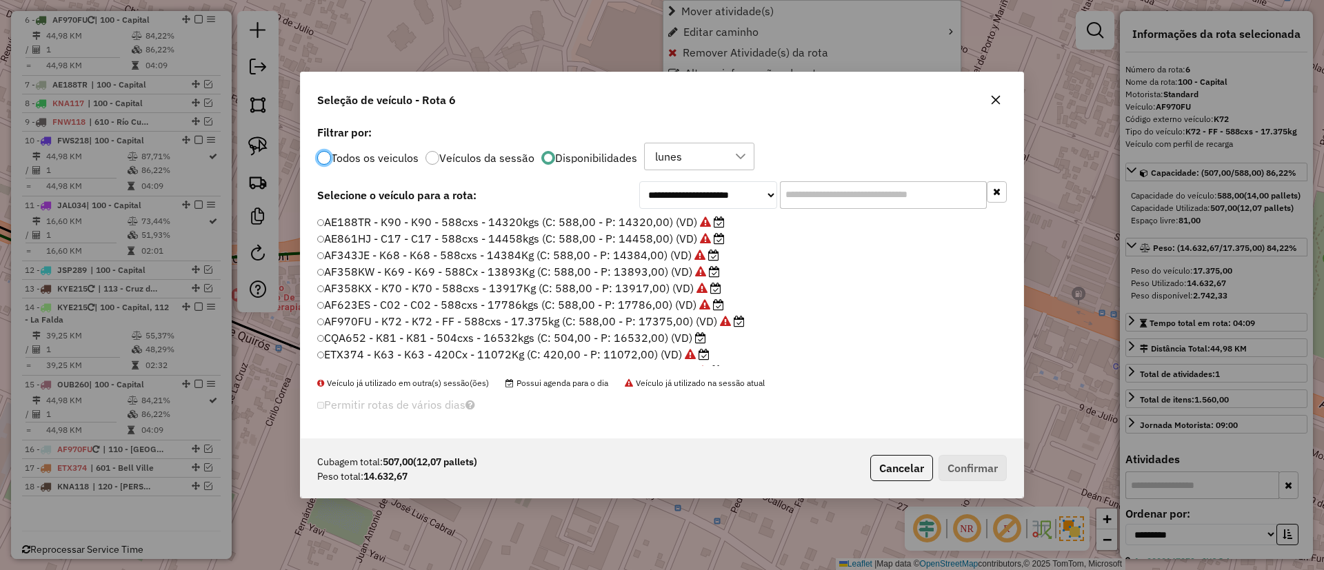
scroll to position [8, 4]
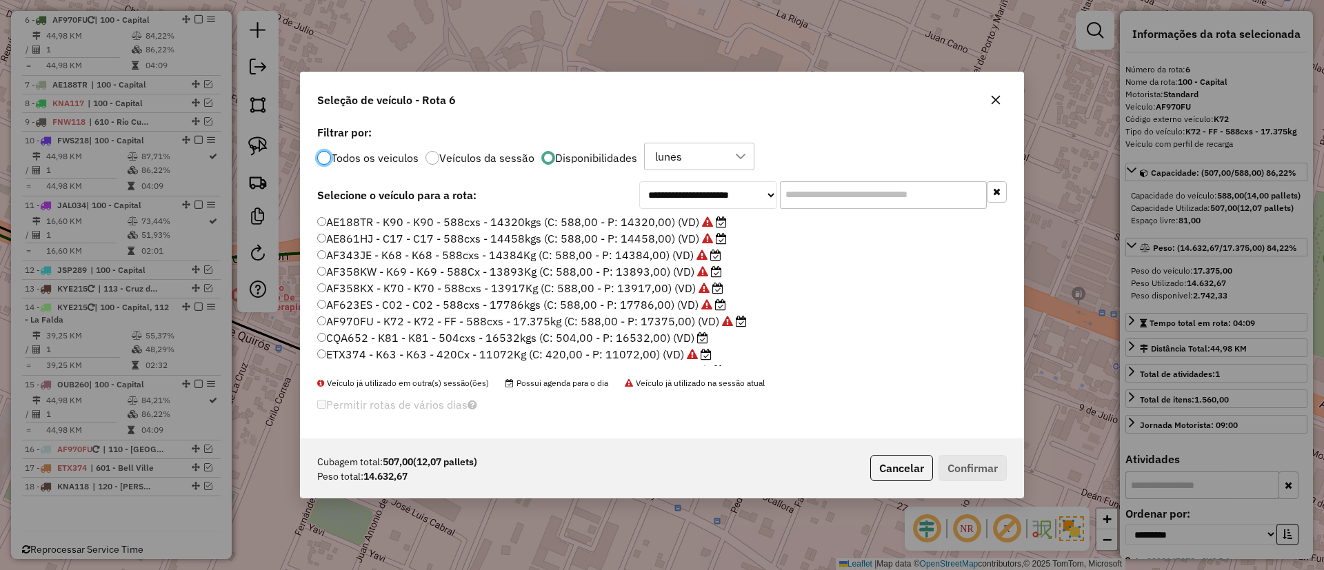
click at [678, 337] on label "CQA652 - K81 - K81 - 504cxs - 16532kgs (C: 504,00 - P: 16532,00) (VD)" at bounding box center [512, 338] width 391 height 17
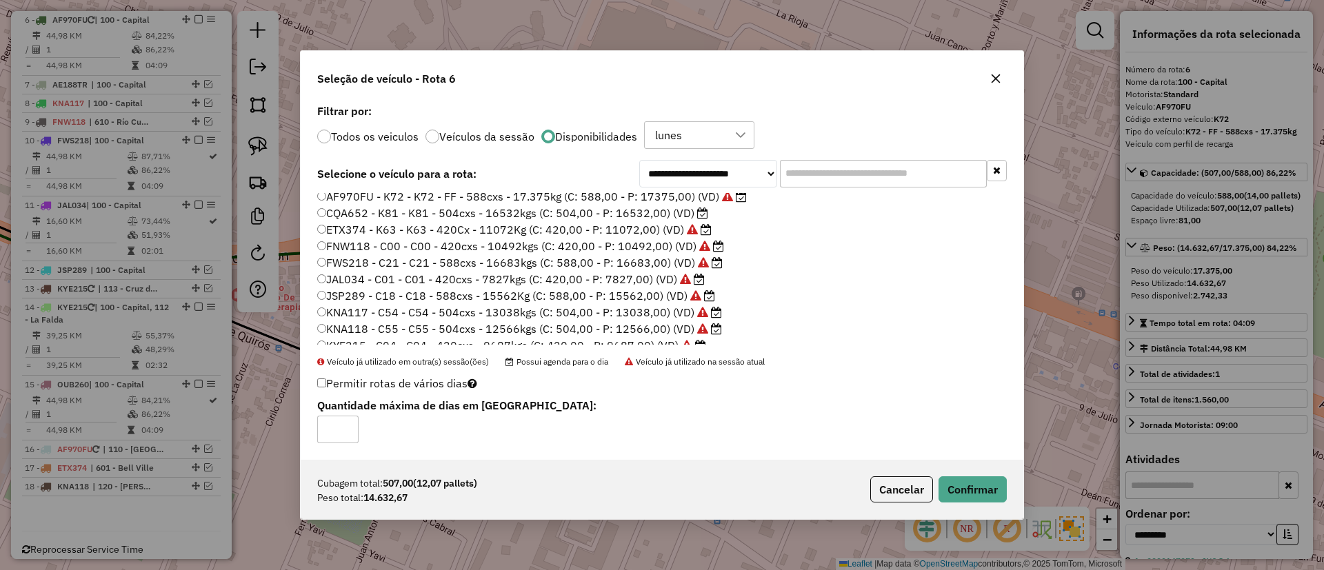
scroll to position [130, 0]
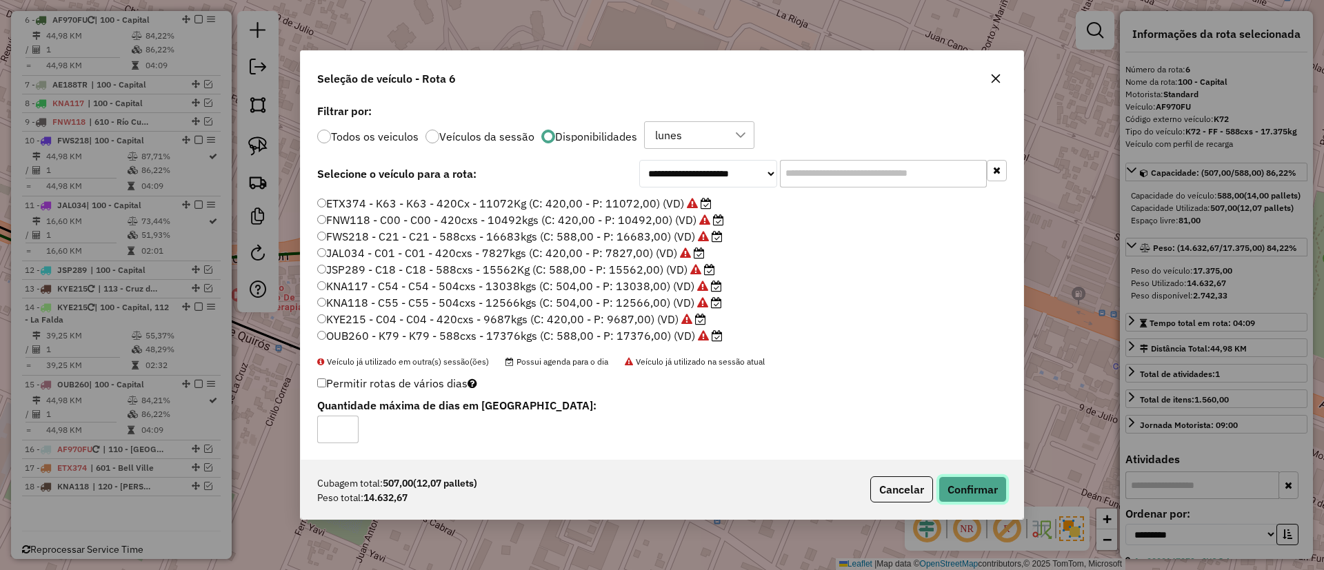
click at [980, 499] on button "Confirmar" at bounding box center [973, 490] width 68 height 26
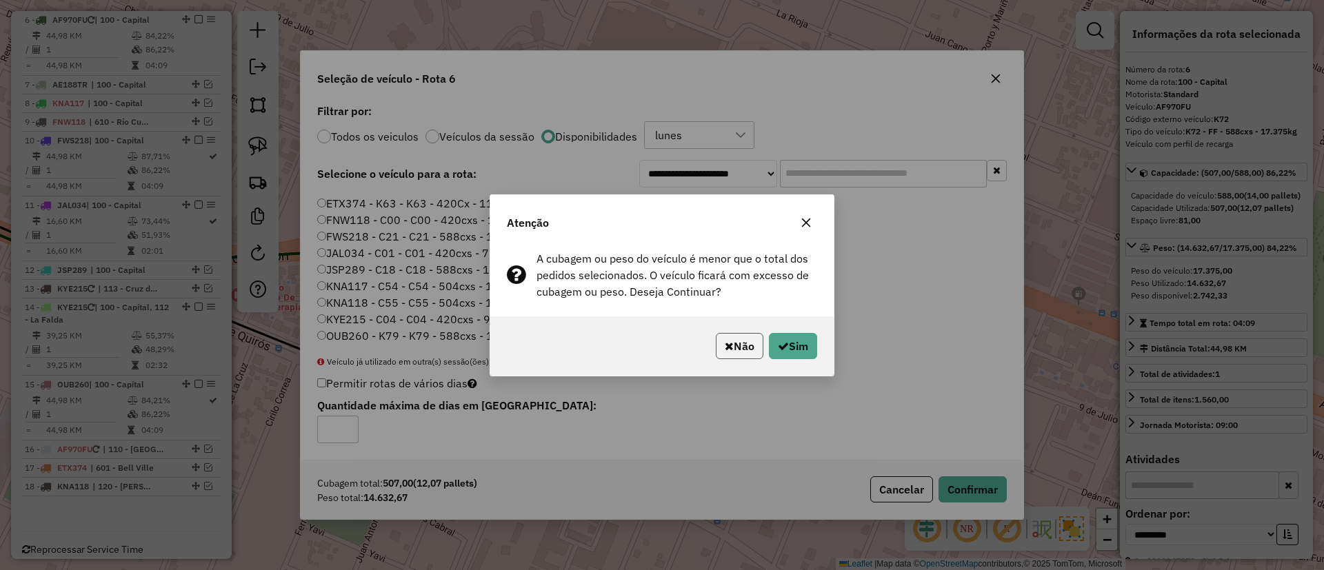
click at [741, 339] on button "Não" at bounding box center [740, 346] width 48 height 26
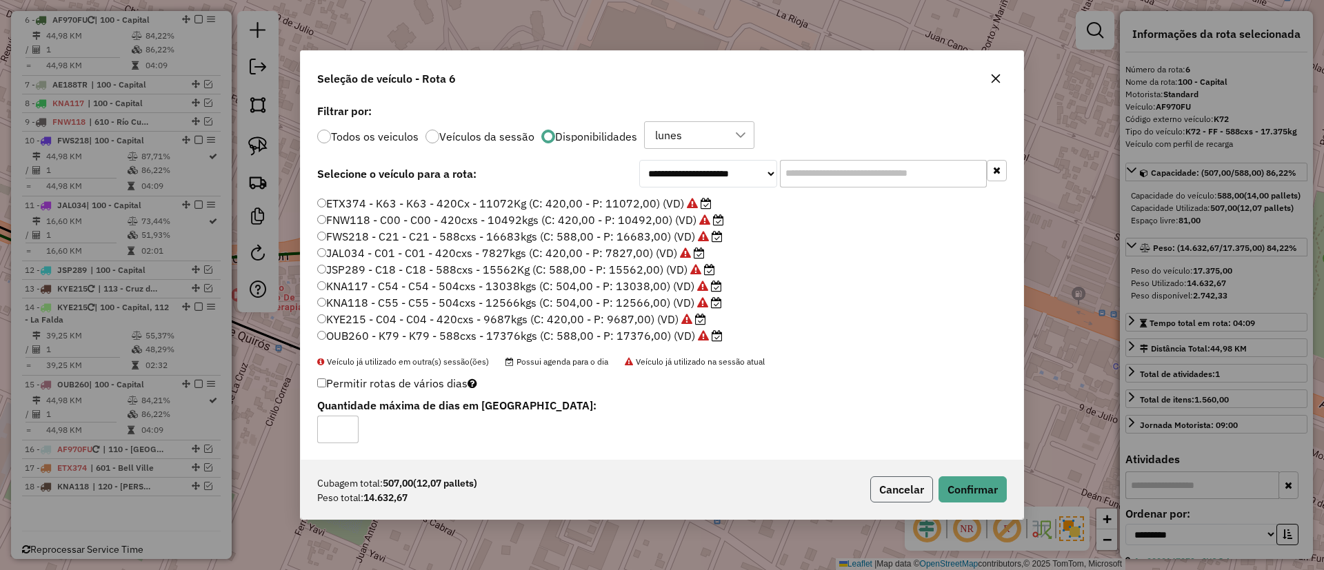
click at [909, 491] on button "Cancelar" at bounding box center [901, 490] width 63 height 26
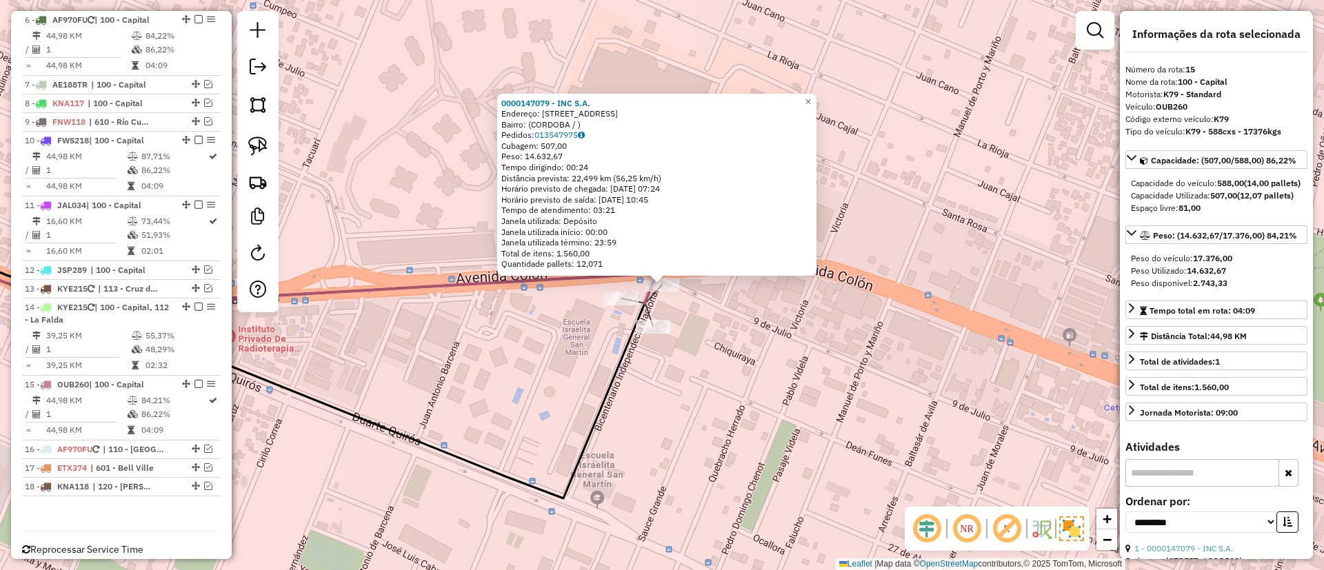
scroll to position [779, 0]
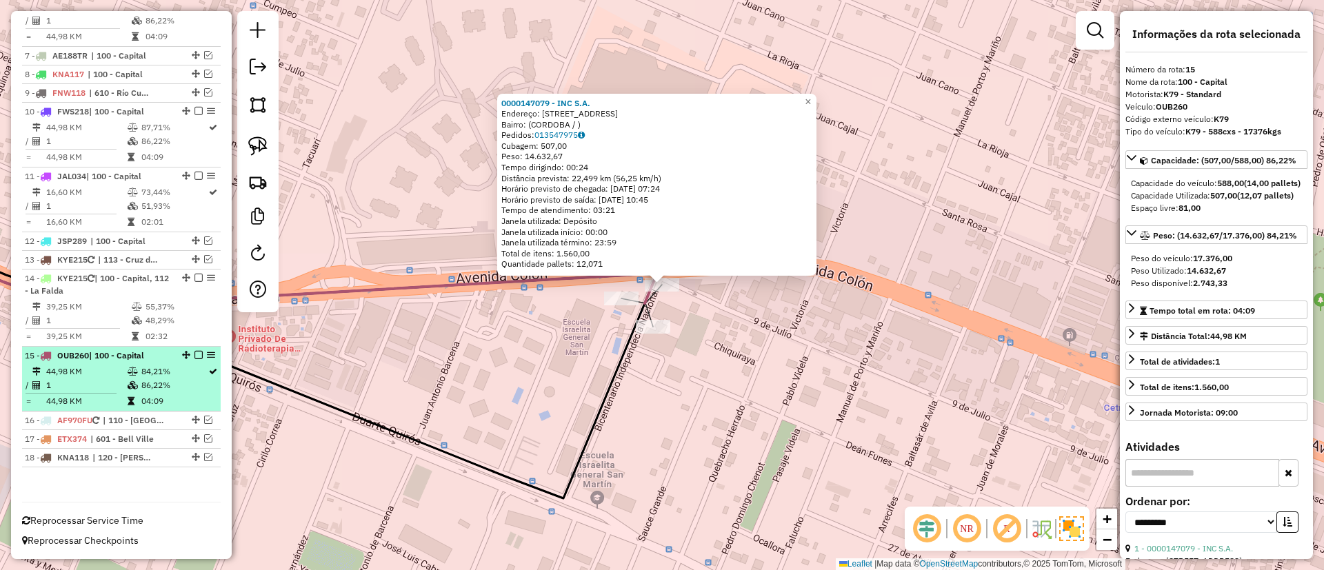
click at [193, 350] on div "15 - OUB260 | 100 - Capital" at bounding box center [121, 356] width 193 height 12
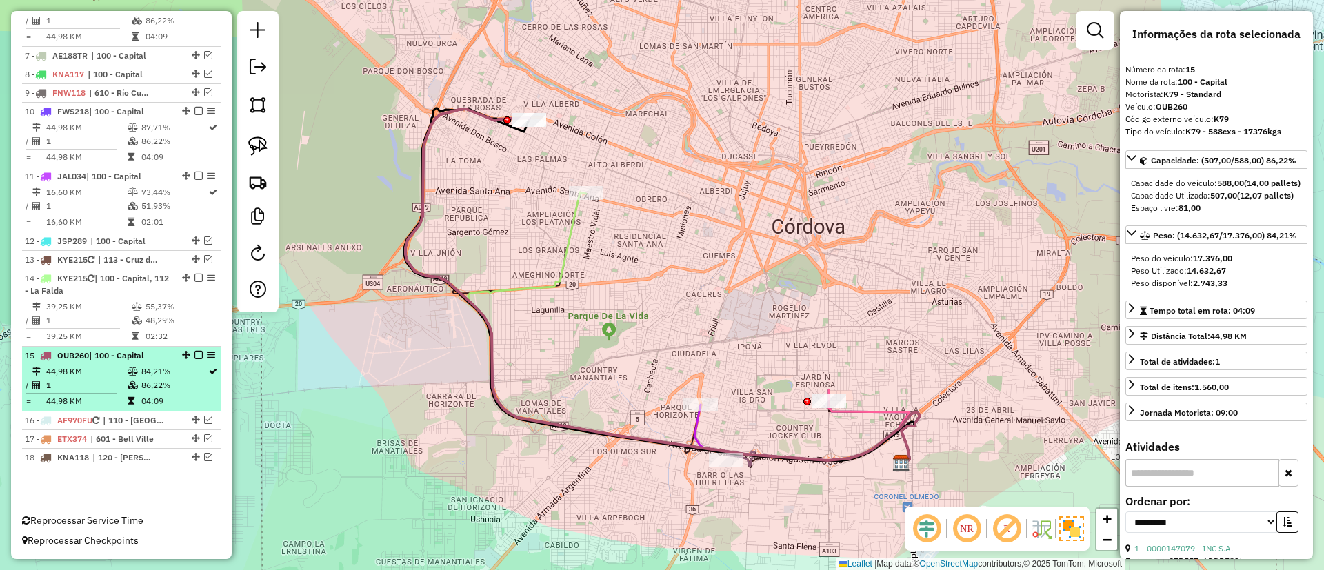
click at [195, 354] on em at bounding box center [199, 355] width 8 height 8
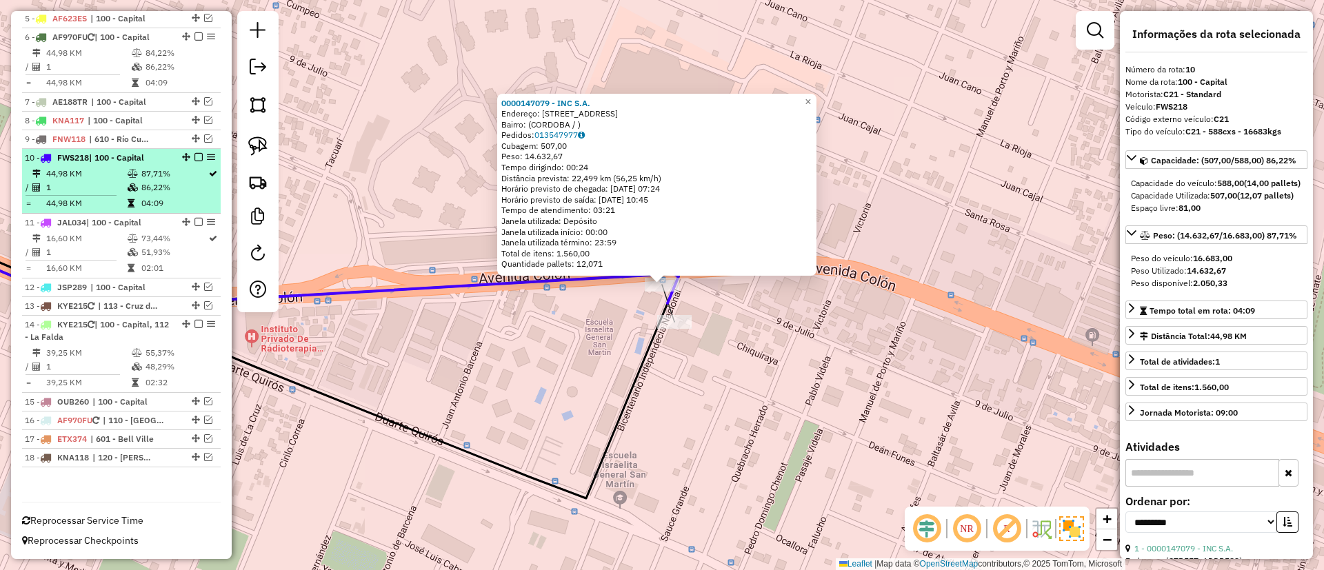
click at [196, 155] on em at bounding box center [199, 157] width 8 height 8
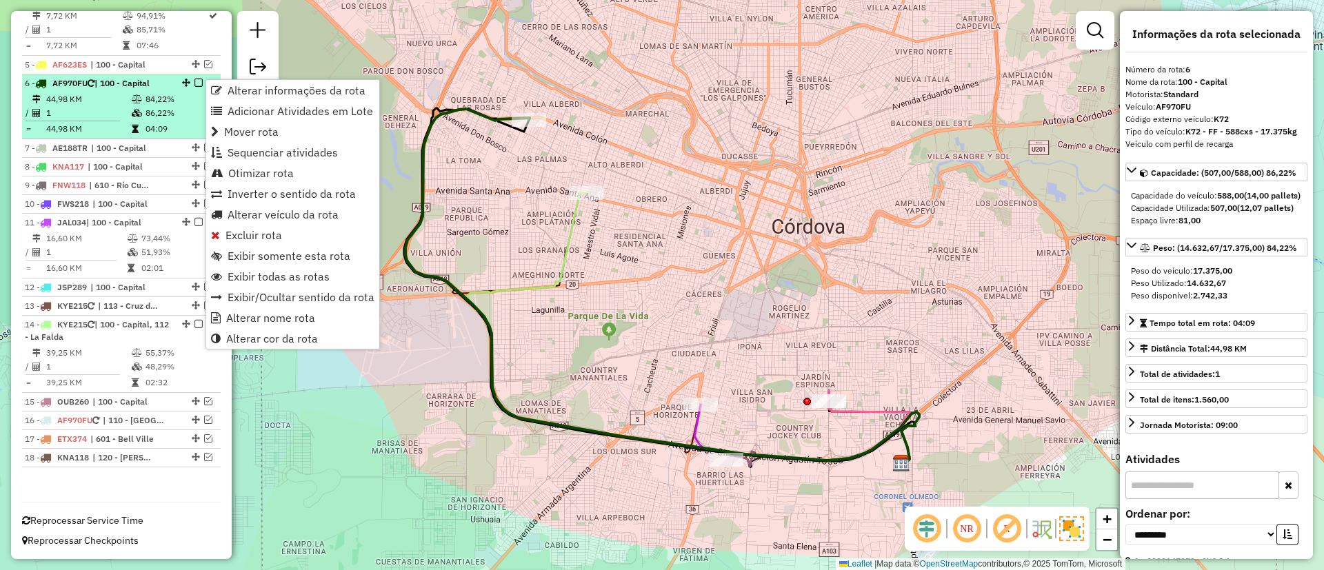
click at [175, 97] on td "84,22%" at bounding box center [180, 99] width 70 height 14
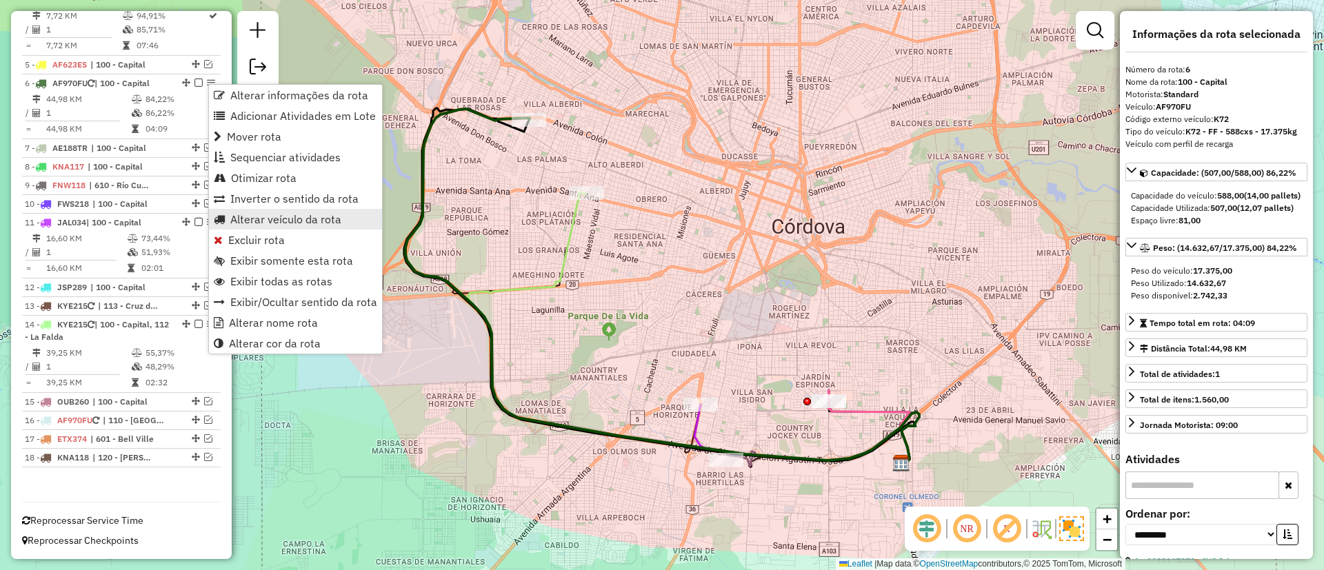
click at [275, 218] on span "Alterar veículo da rota" at bounding box center [285, 219] width 111 height 11
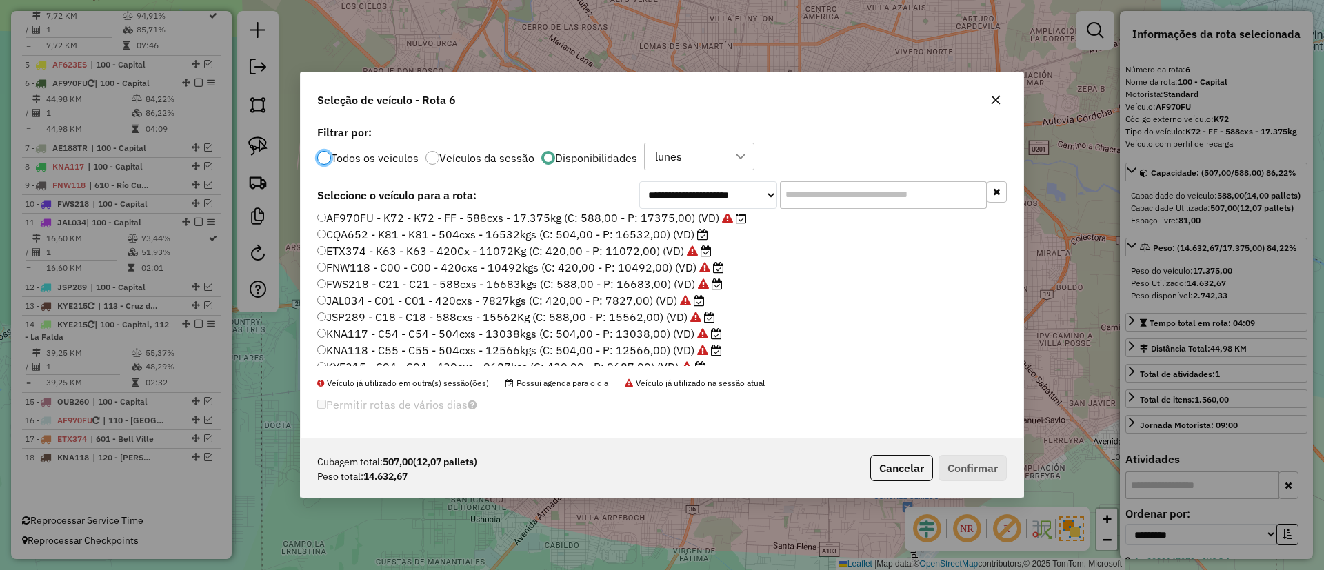
scroll to position [130, 0]
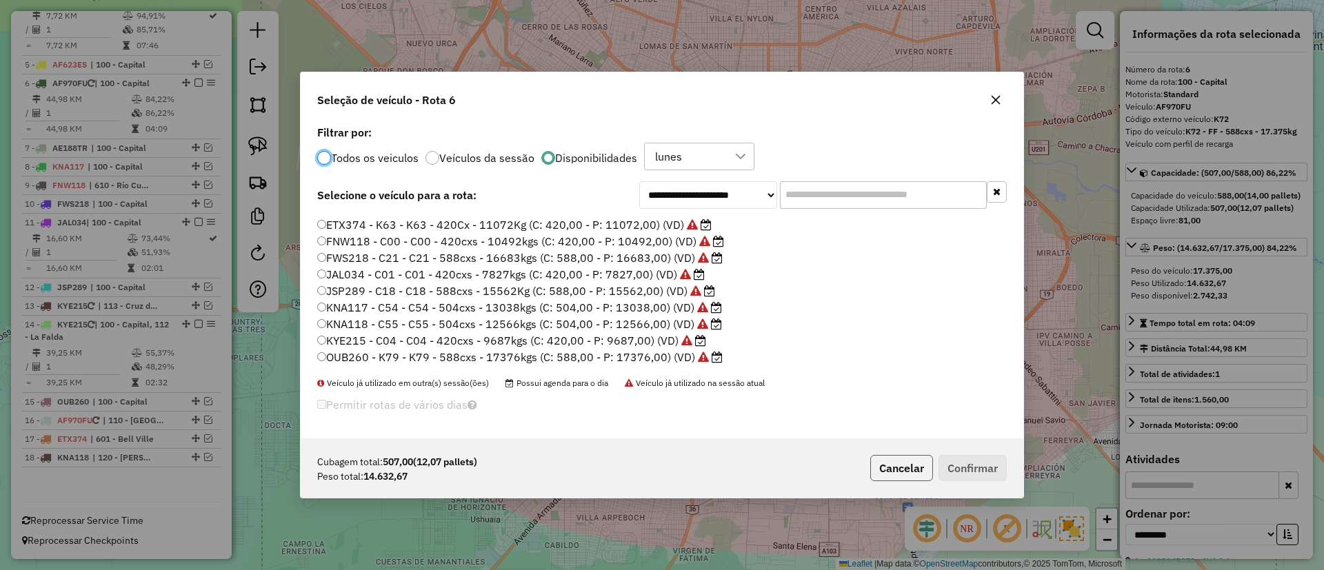
click at [917, 470] on button "Cancelar" at bounding box center [901, 468] width 63 height 26
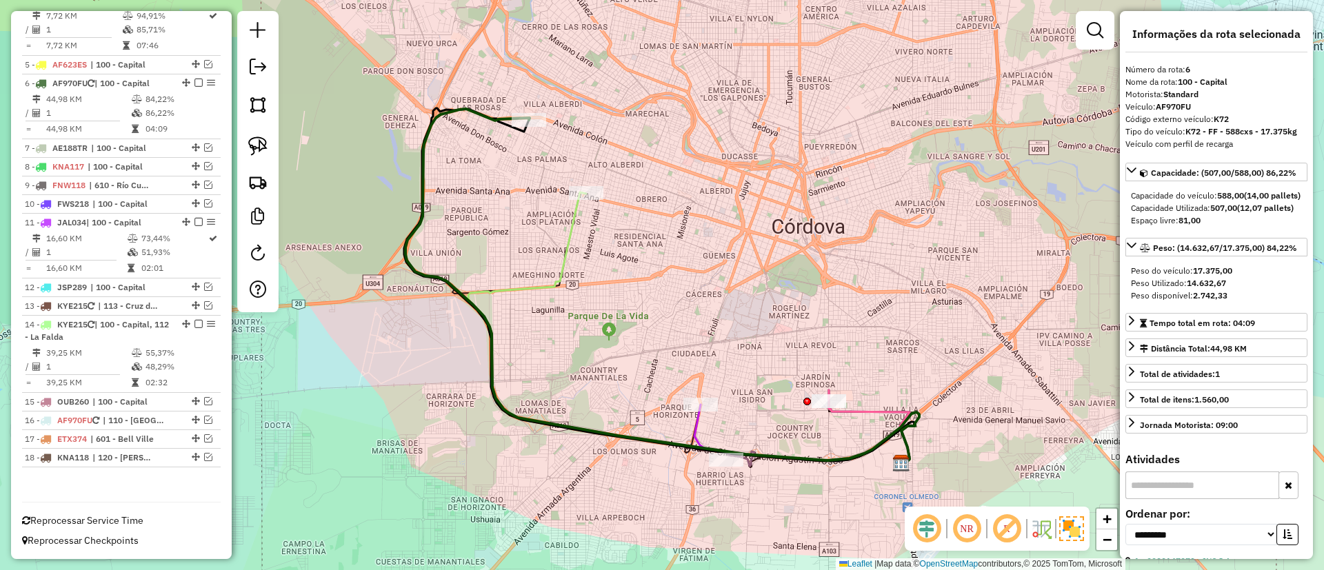
click at [570, 223] on icon at bounding box center [693, 327] width 451 height 270
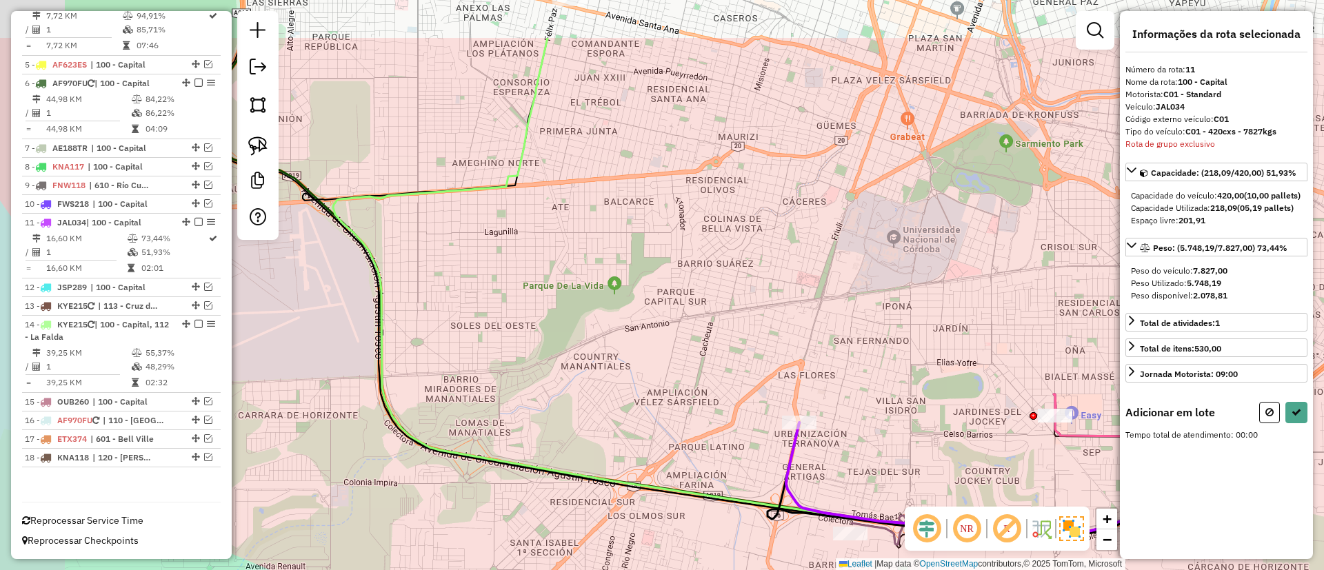
drag, startPoint x: 593, startPoint y: 257, endPoint x: 685, endPoint y: 318, distance: 110.0
click at [685, 318] on div "Janela de atendimento Grade de atendimento Capacidade Transportadoras Veículos …" at bounding box center [662, 285] width 1324 height 570
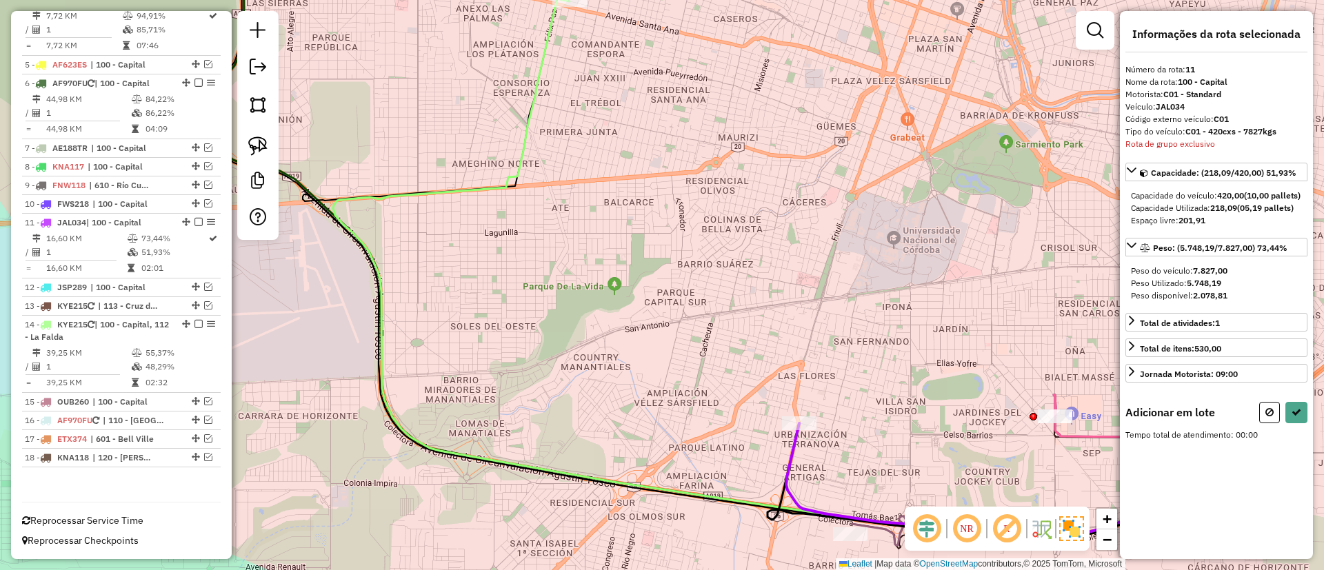
select select "**********"
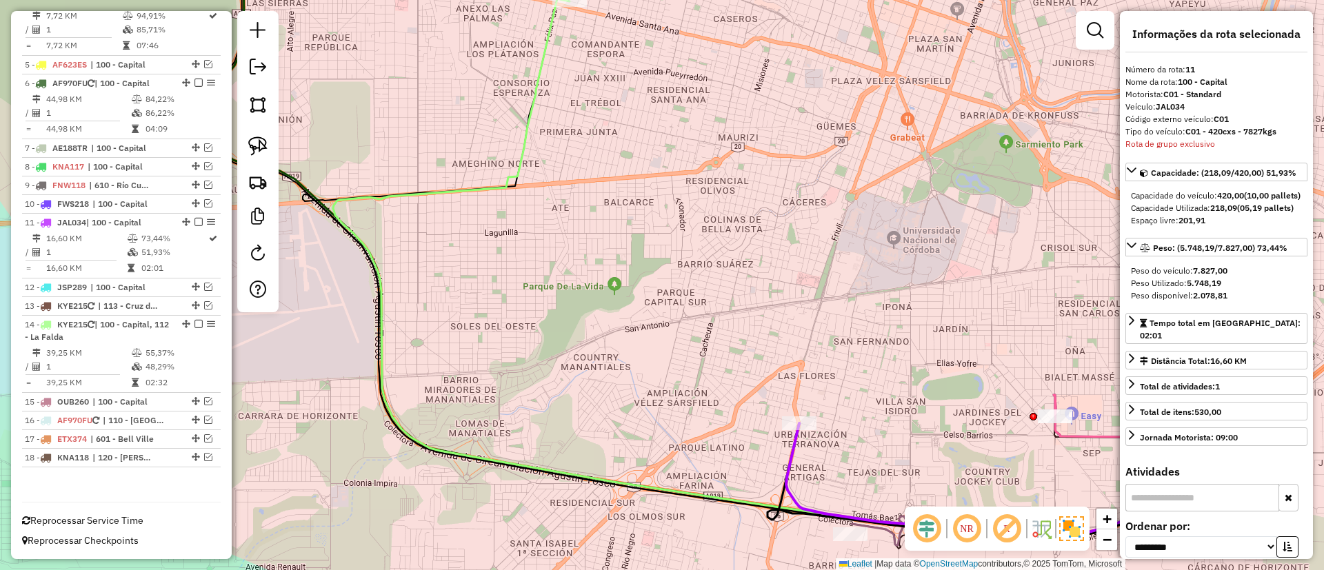
click at [542, 77] on icon at bounding box center [784, 268] width 903 height 539
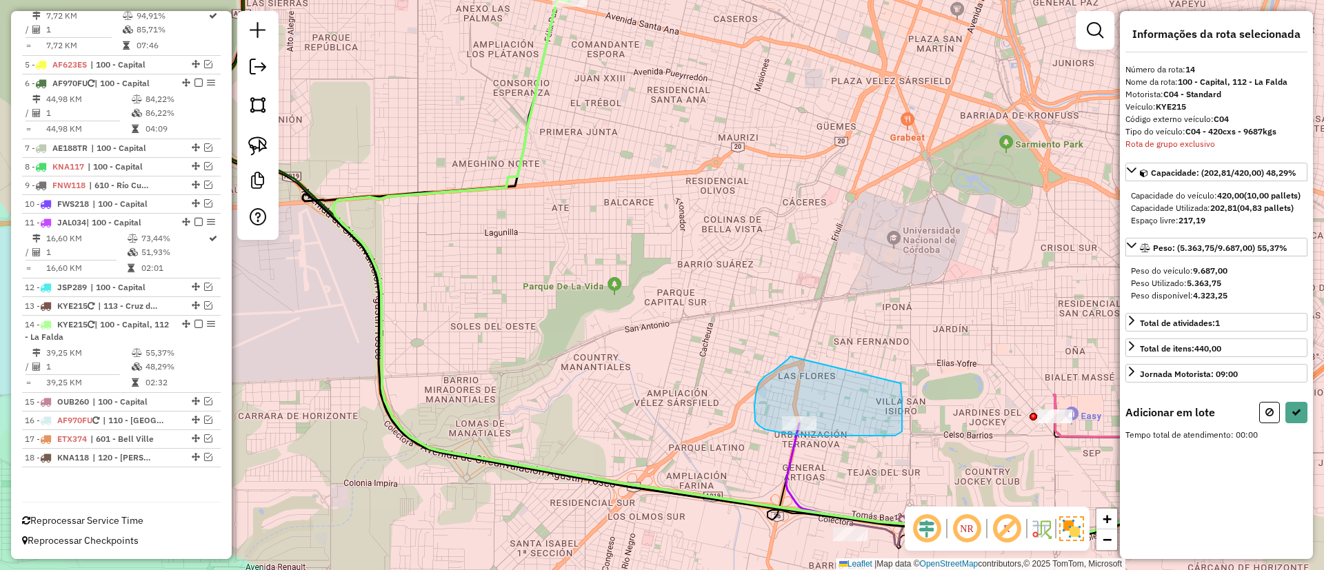
drag, startPoint x: 774, startPoint y: 371, endPoint x: 901, endPoint y: 383, distance: 127.5
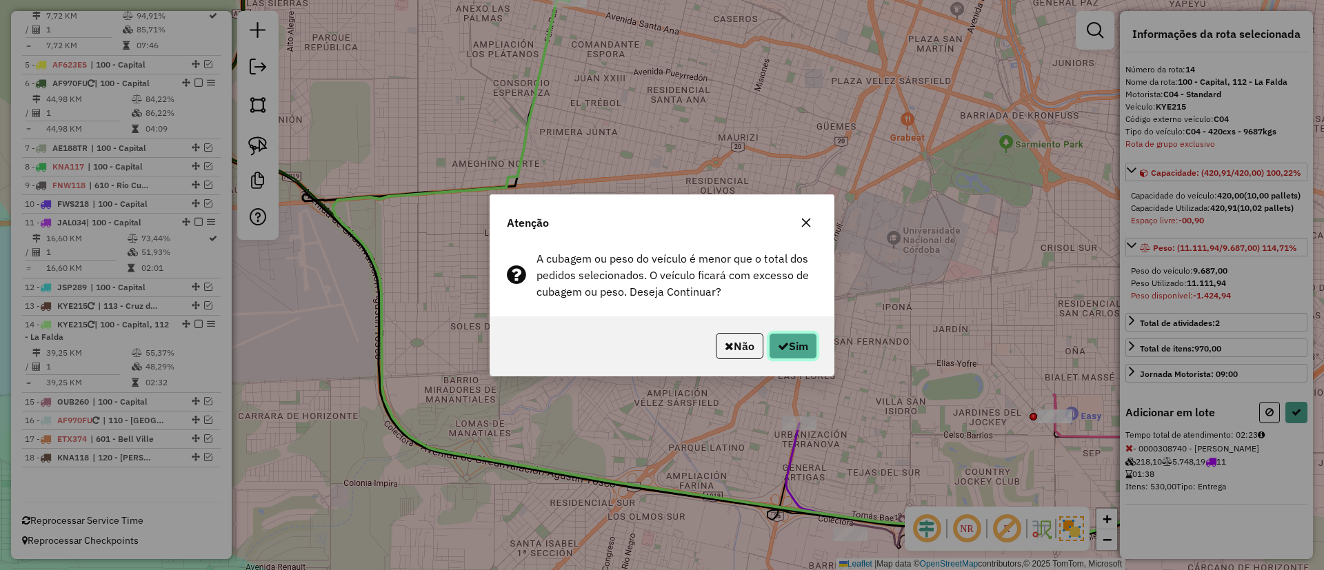
click at [780, 346] on icon "button" at bounding box center [783, 346] width 11 height 11
select select "**********"
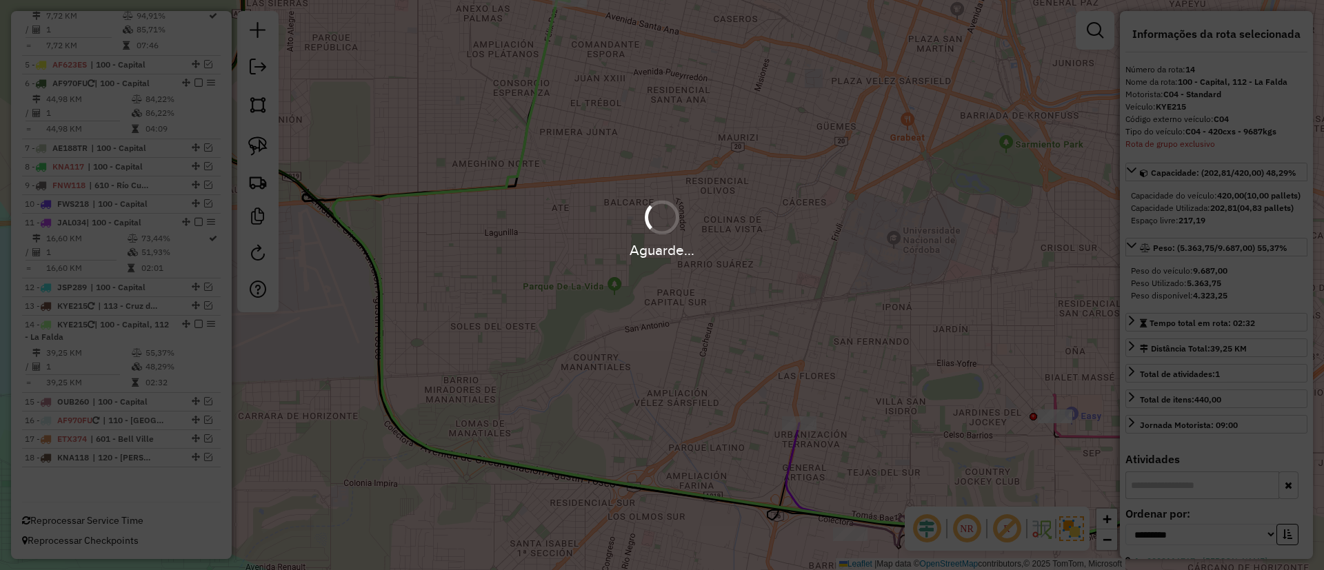
scroll to position [622, 0]
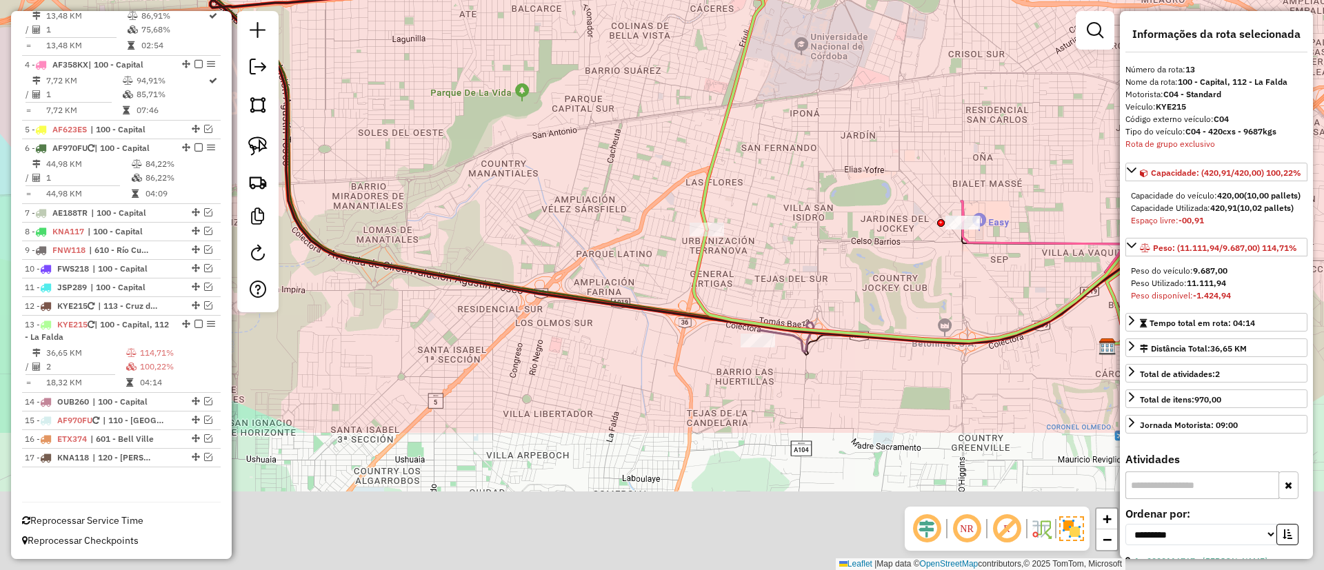
drag, startPoint x: 879, startPoint y: 367, endPoint x: 785, endPoint y: 172, distance: 216.9
click at [785, 172] on div "Janela de atendimento Grade de atendimento Capacidade Transportadoras Veículos …" at bounding box center [662, 285] width 1324 height 570
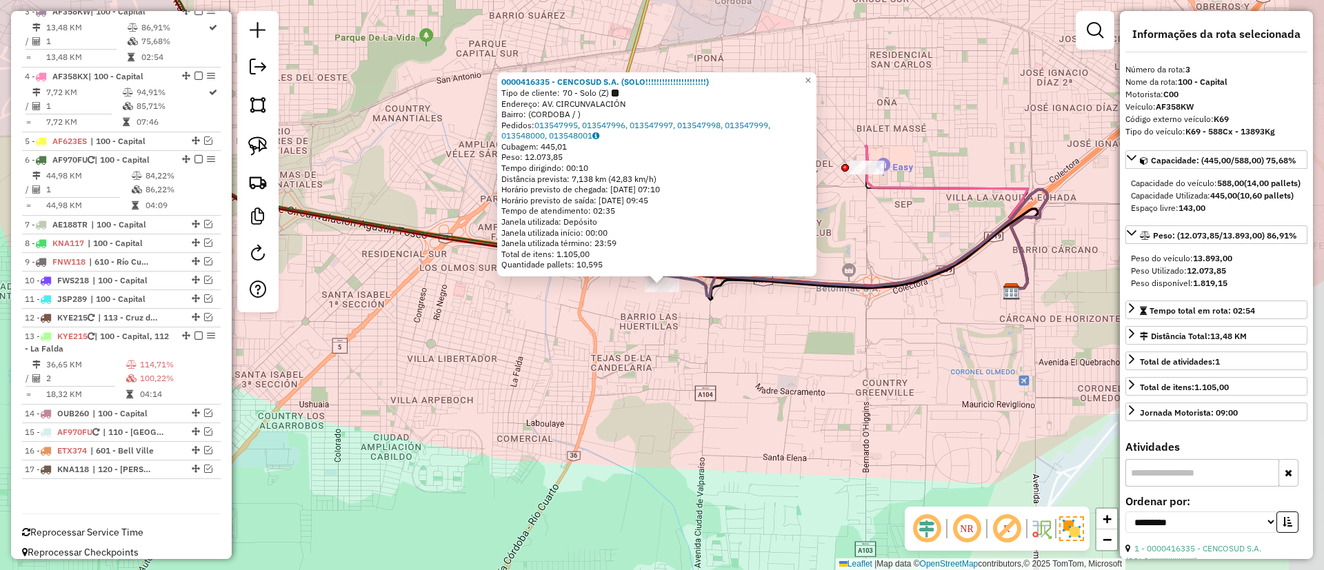
scroll to position [602, 0]
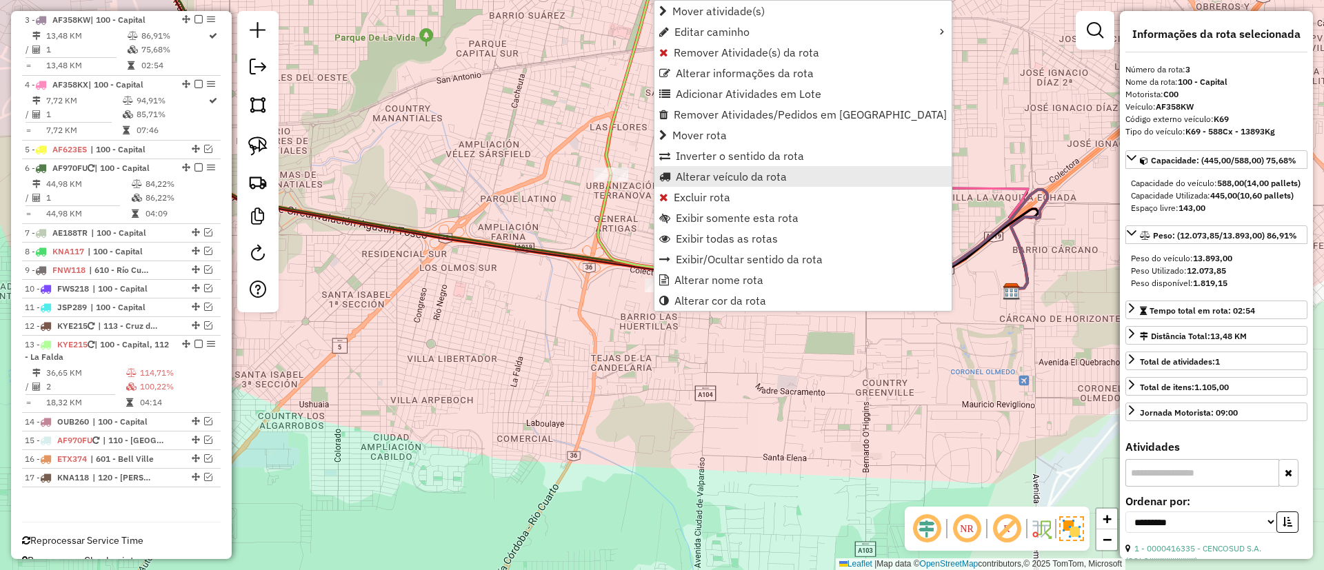
click at [722, 171] on span "Alterar veículo da rota" at bounding box center [731, 176] width 111 height 11
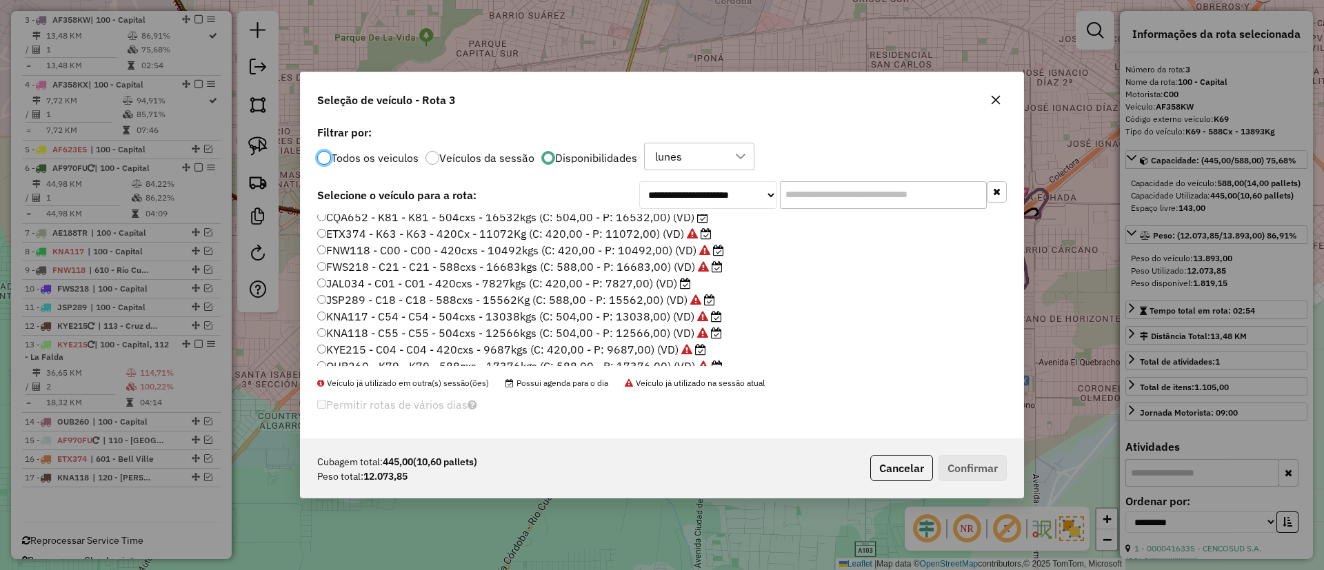
scroll to position [130, 0]
click at [910, 468] on button "Cancelar" at bounding box center [901, 468] width 63 height 26
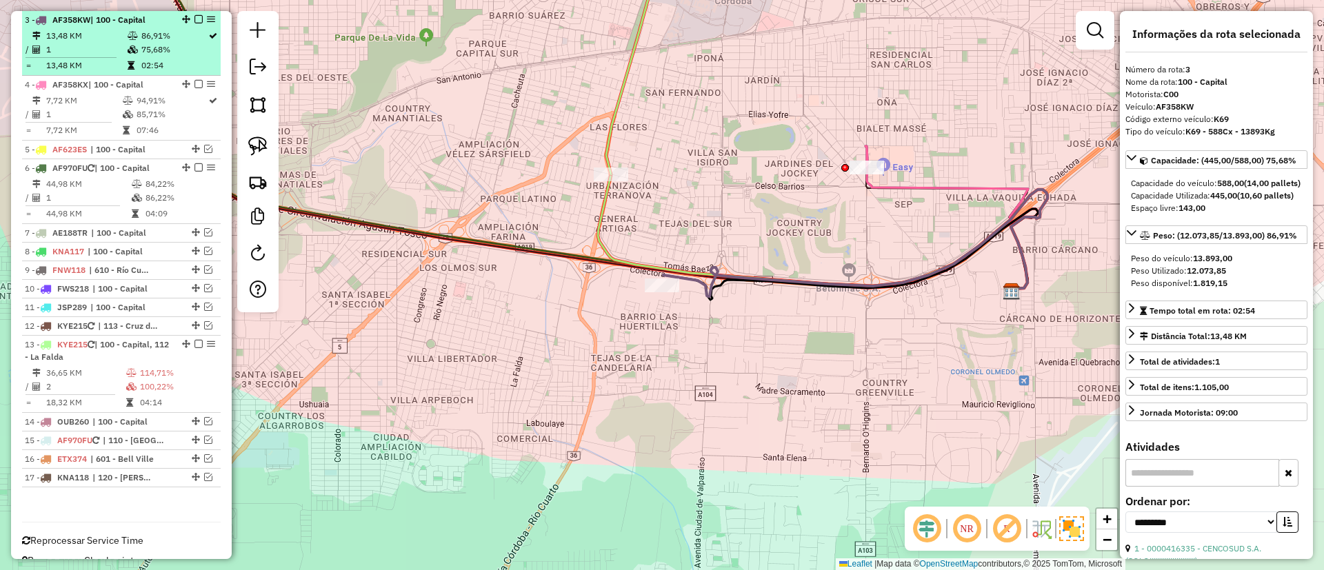
click at [196, 21] on em at bounding box center [199, 19] width 8 height 8
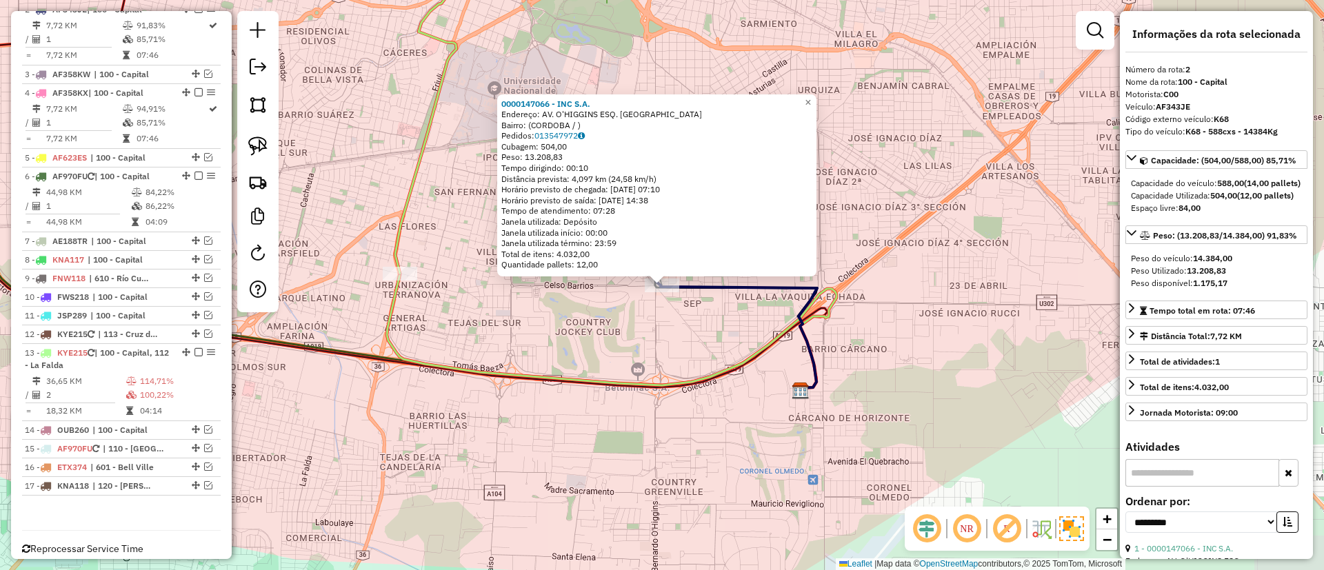
scroll to position [537, 0]
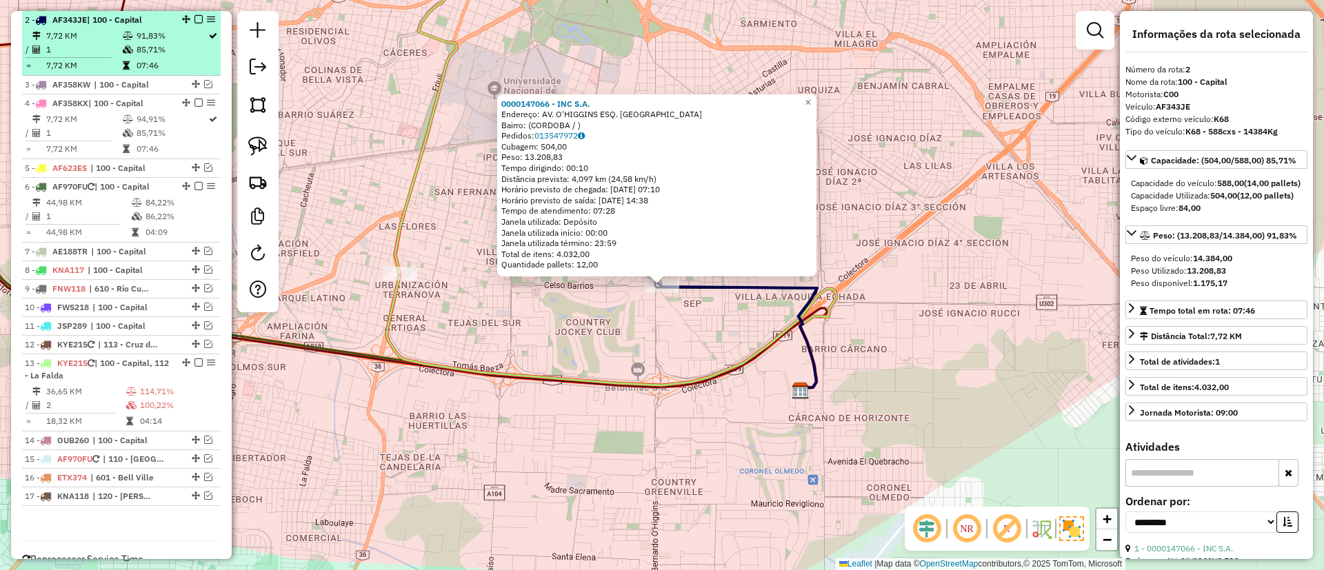
click at [195, 21] on em at bounding box center [199, 19] width 8 height 8
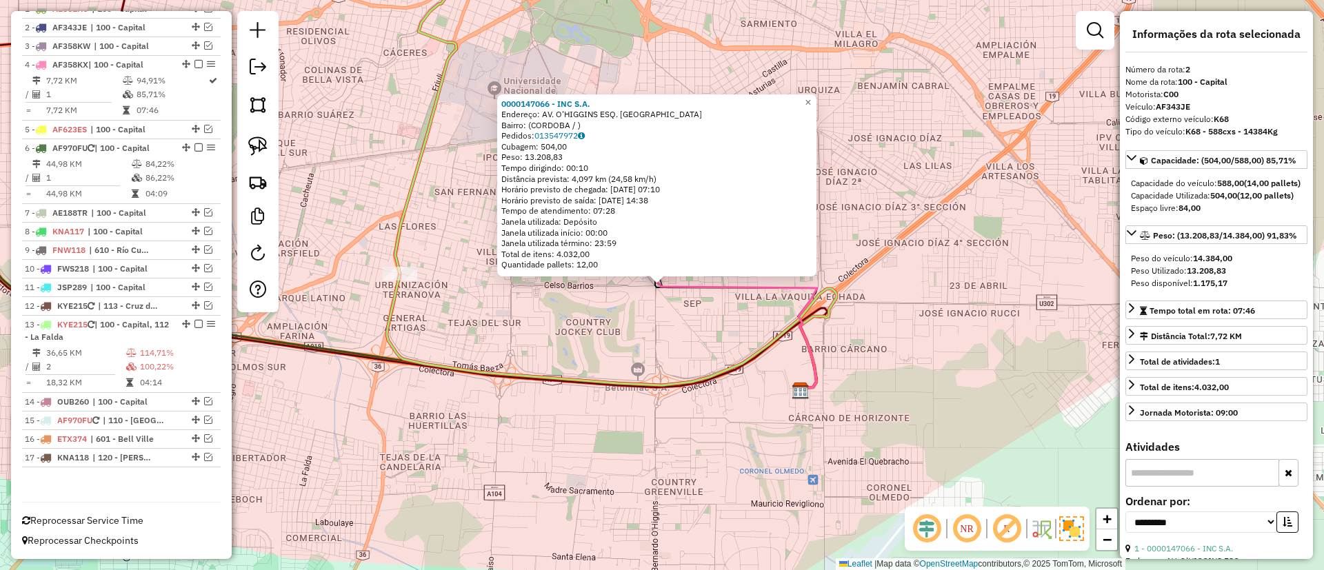
scroll to position [530, 0]
click at [677, 304] on div "0000147066 - INC S.A. Endereço: AV. O'HIGGINS ESQ. CALMAYO Bairro: (CORDOBA / )…" at bounding box center [662, 285] width 1324 height 570
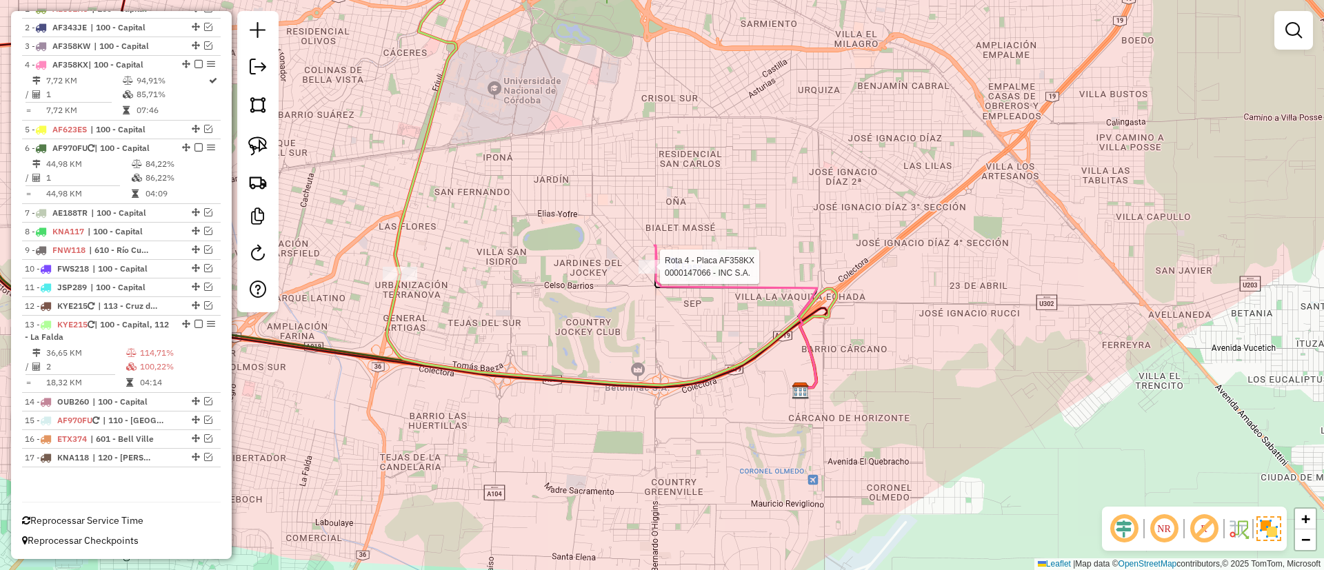
select select "**********"
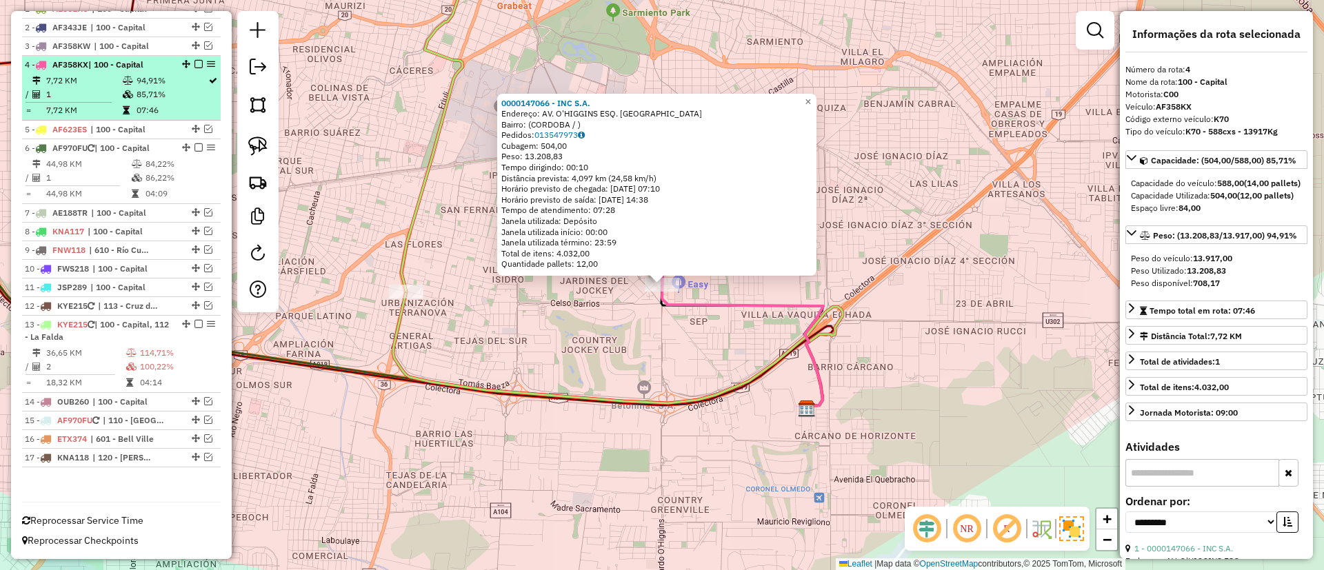
click at [195, 63] on em at bounding box center [199, 64] width 8 height 8
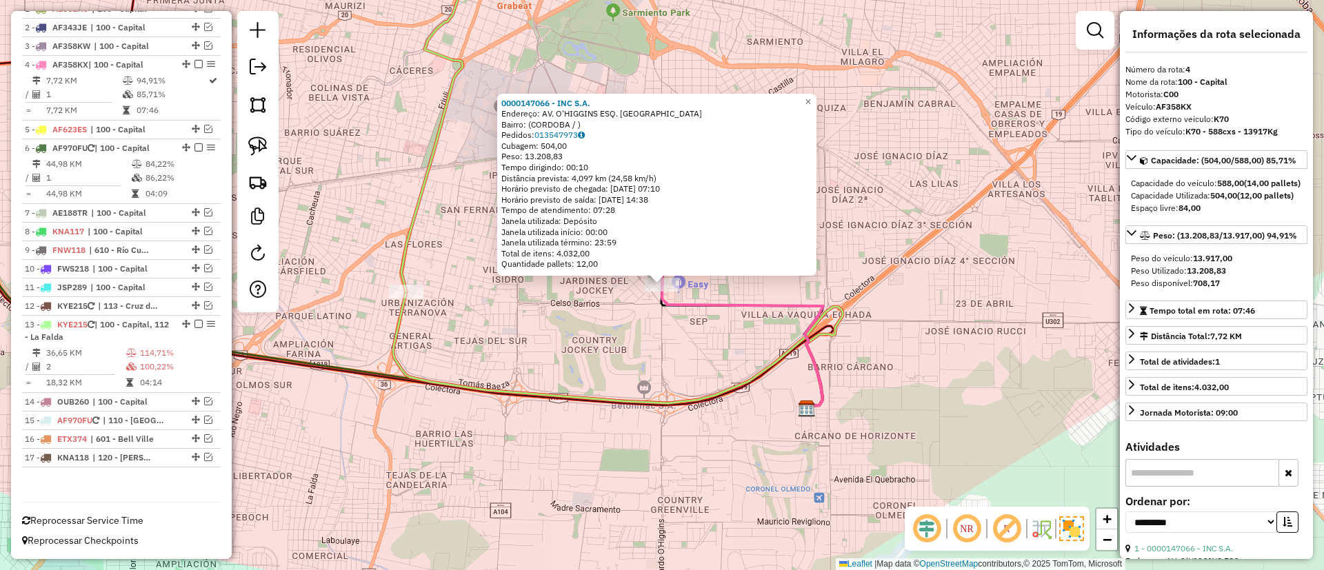
scroll to position [484, 0]
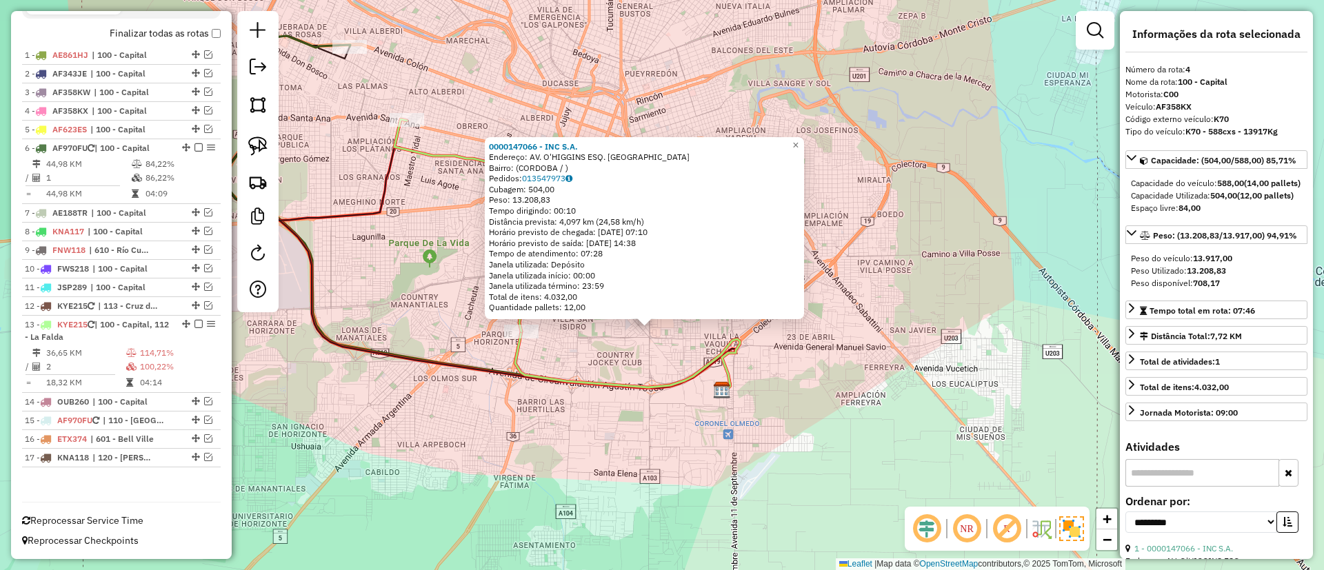
click at [638, 372] on div "0000147066 - INC S.A. Endereço: AV. O'HIGGINS ESQ. CALMAYO Bairro: (CORDOBA / )…" at bounding box center [662, 285] width 1324 height 570
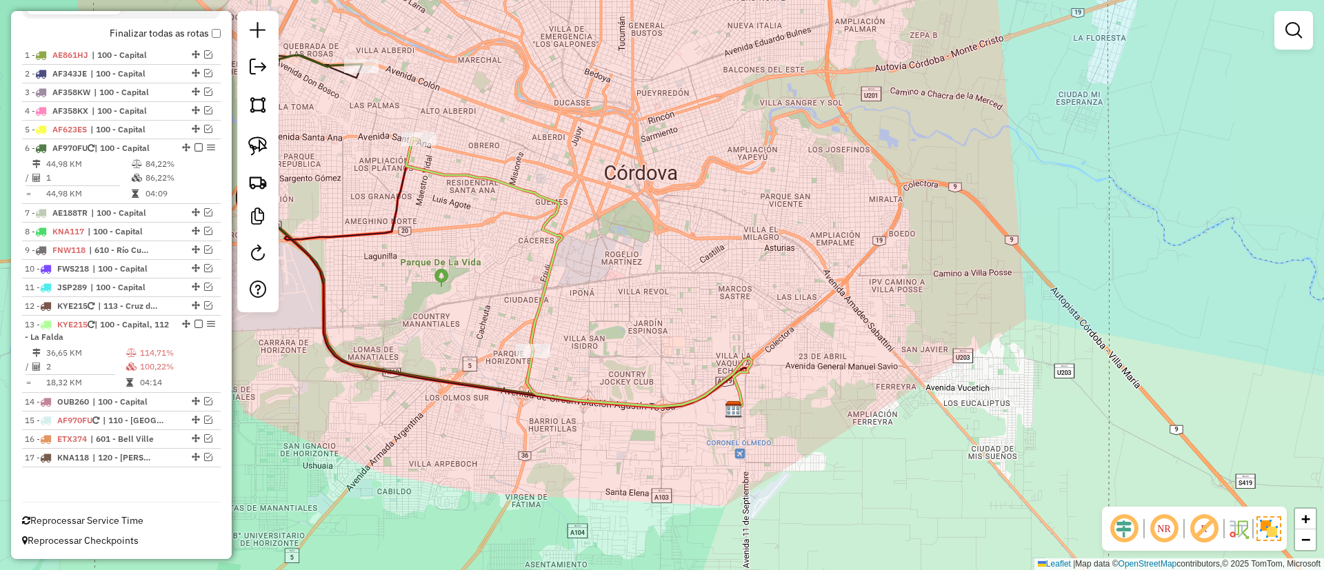
drag, startPoint x: 617, startPoint y: 331, endPoint x: 687, endPoint y: 403, distance: 100.0
click at [687, 403] on div "Janela de atendimento Grade de atendimento Capacidade Transportadoras Veículos …" at bounding box center [662, 285] width 1324 height 570
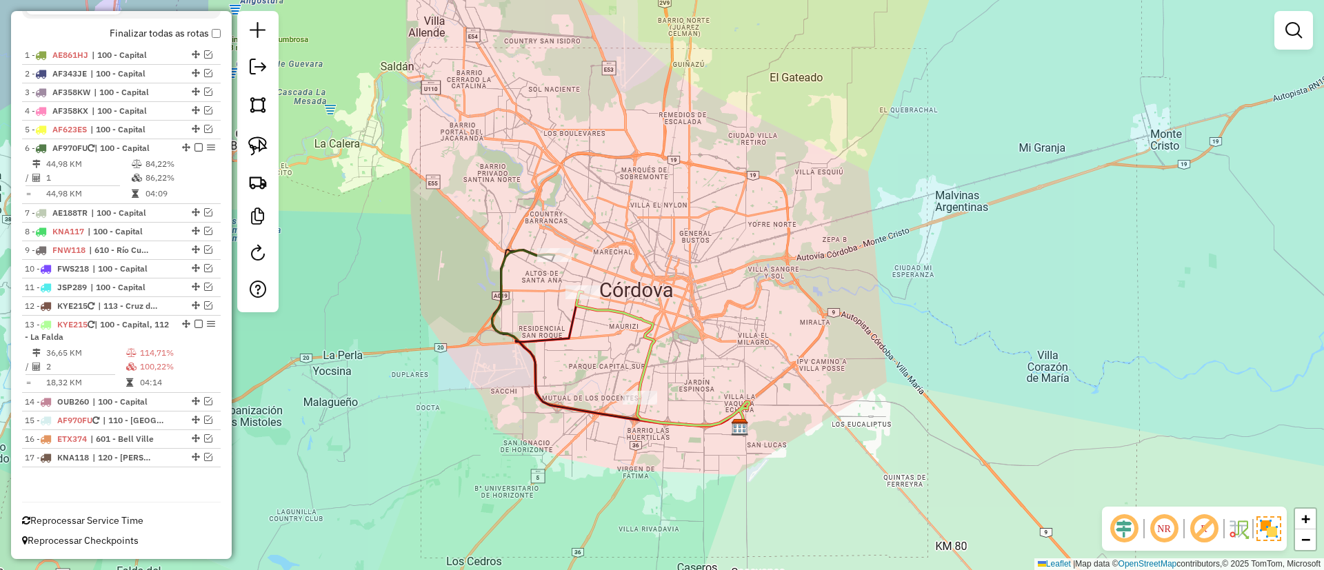
click at [624, 317] on icon at bounding box center [616, 345] width 78 height 106
select select "**********"
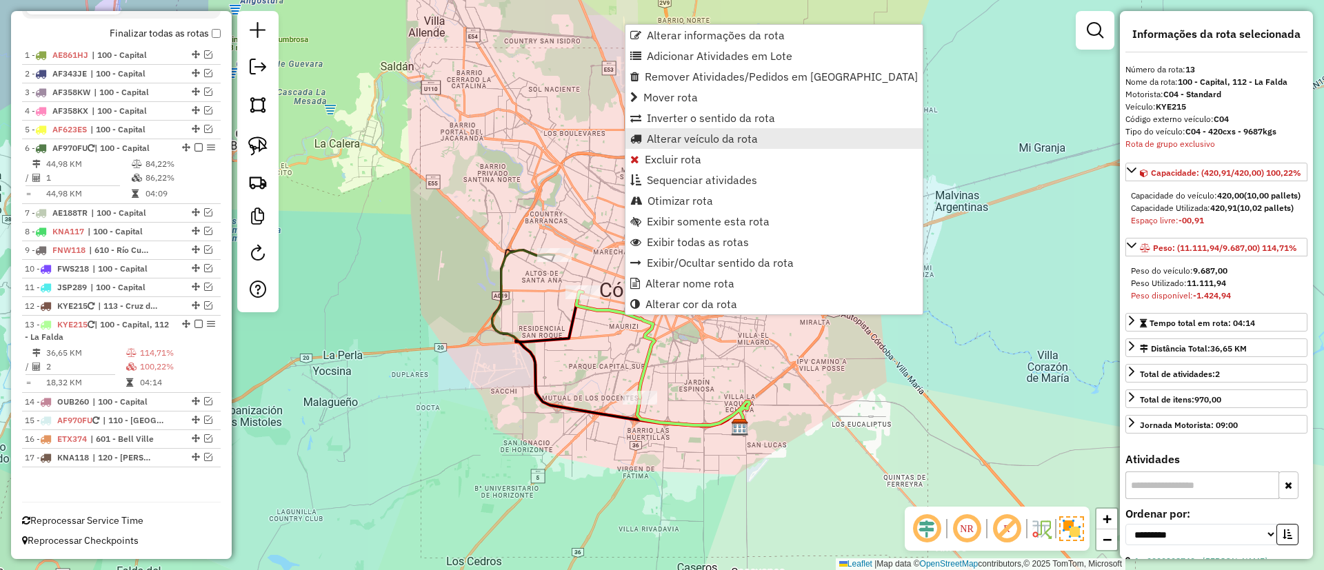
click at [679, 141] on span "Alterar veículo da rota" at bounding box center [702, 138] width 111 height 11
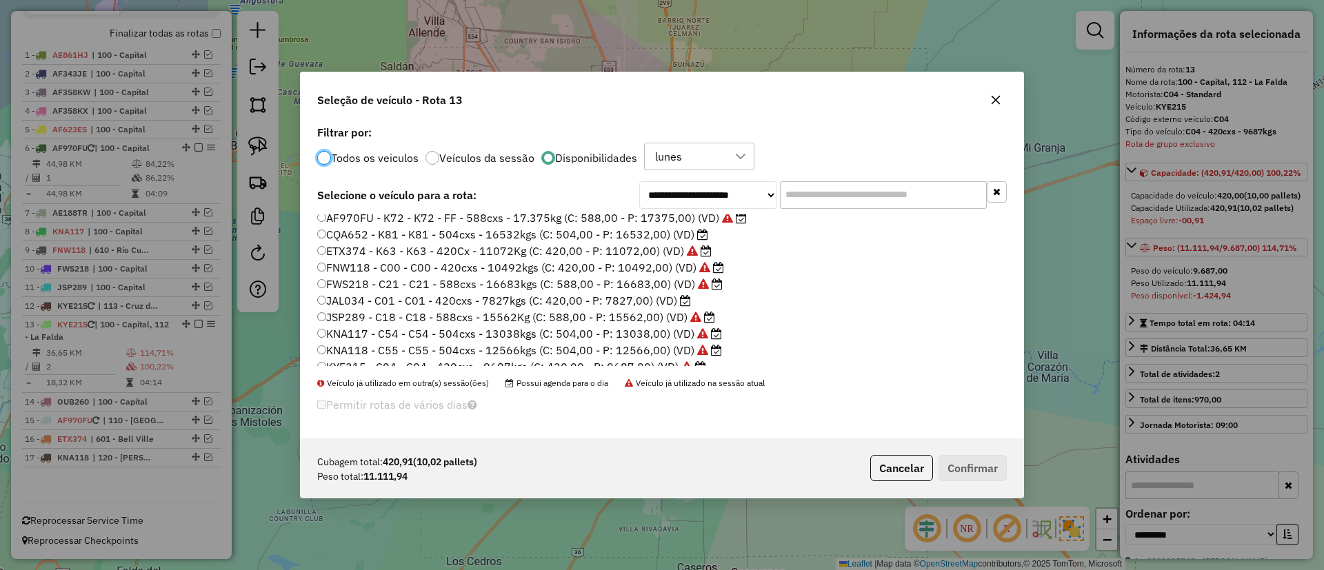
scroll to position [130, 0]
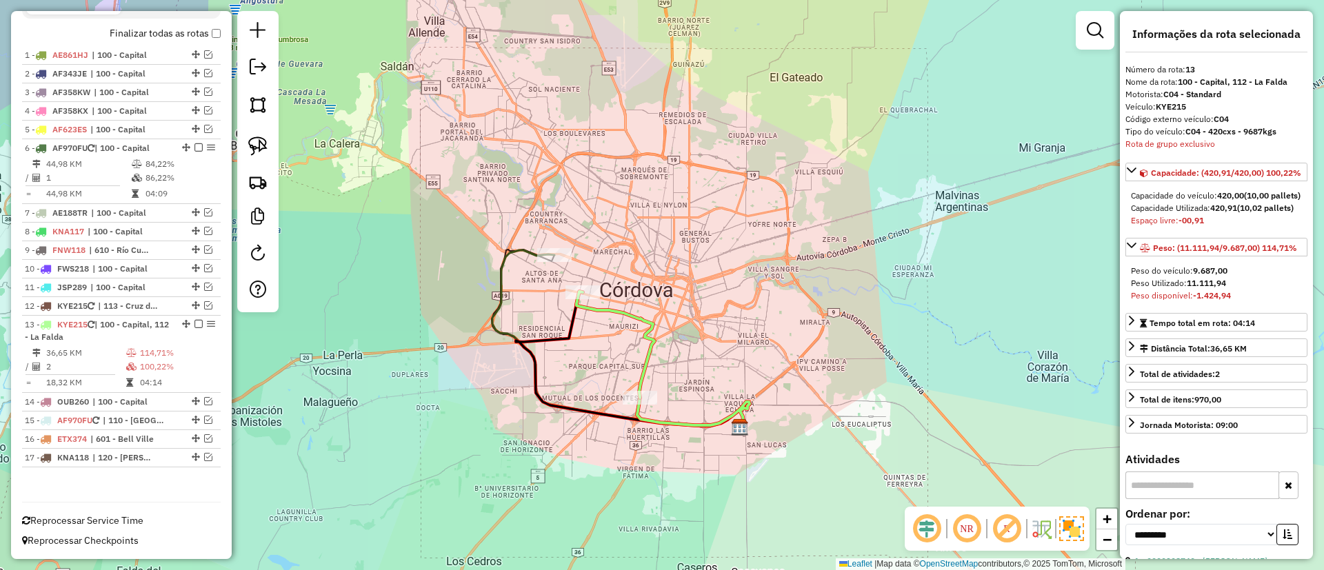
click at [586, 308] on icon at bounding box center [616, 345] width 78 height 106
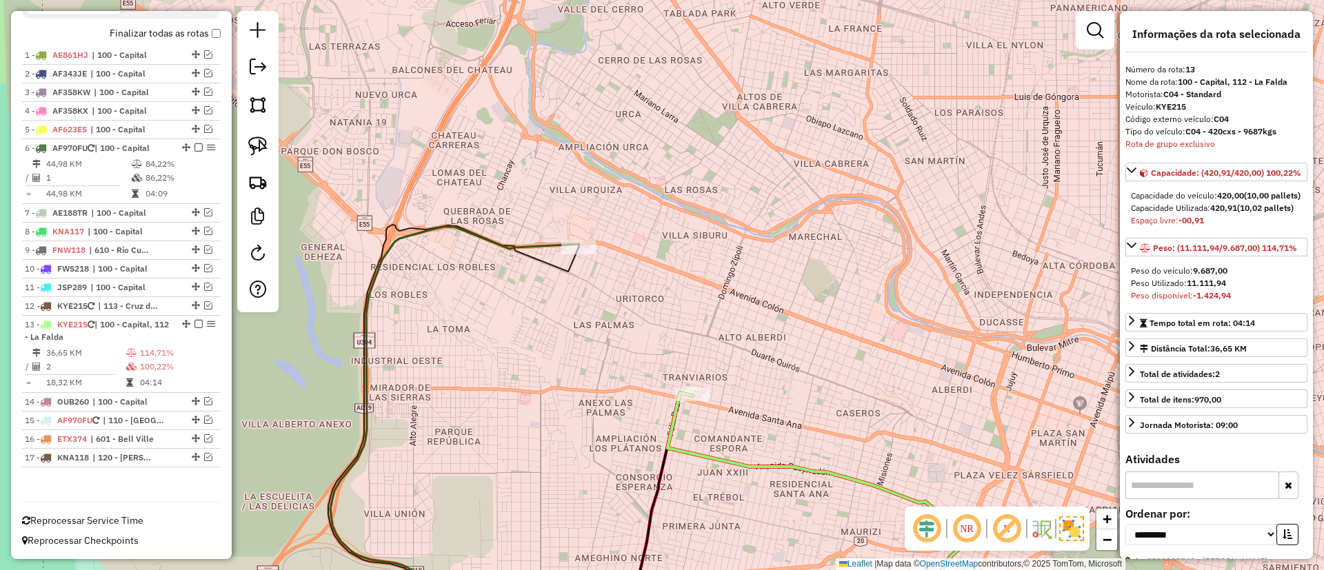
click at [544, 243] on icon at bounding box center [454, 427] width 249 height 400
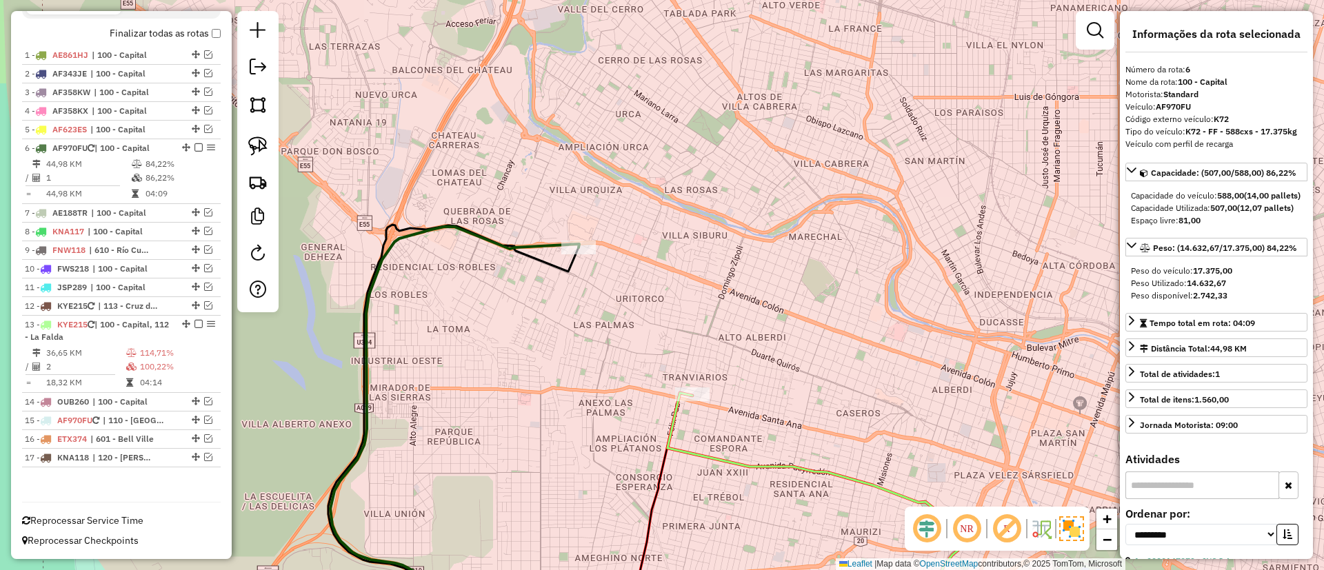
click at [675, 416] on icon at bounding box center [823, 510] width 311 height 234
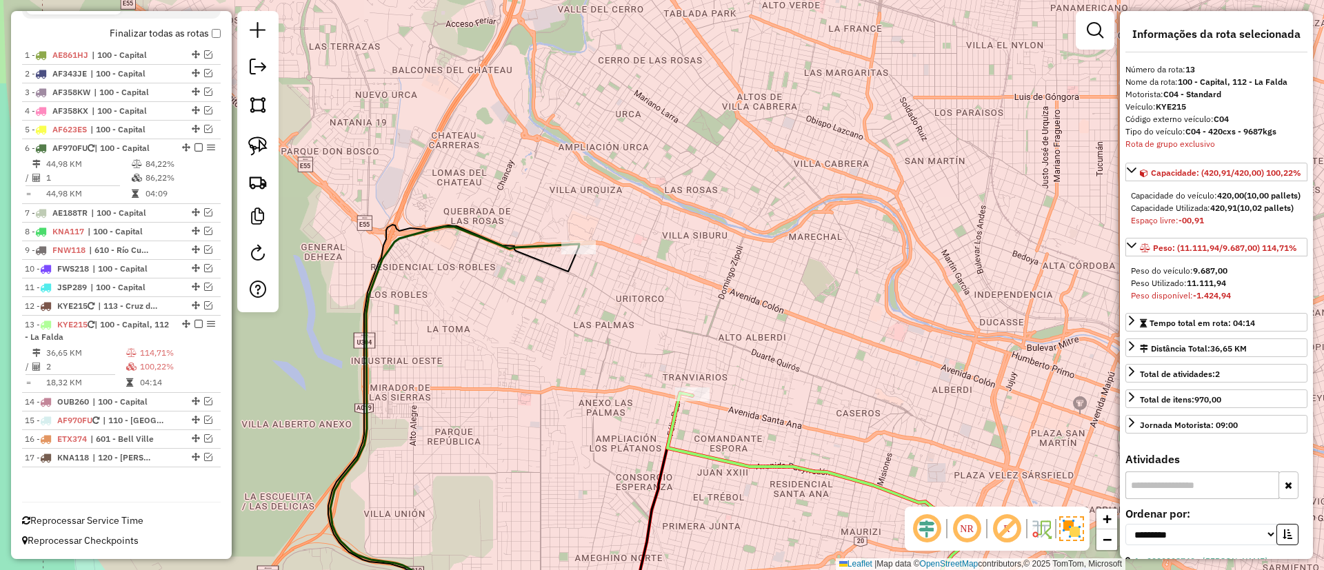
click at [685, 450] on icon at bounding box center [823, 510] width 311 height 234
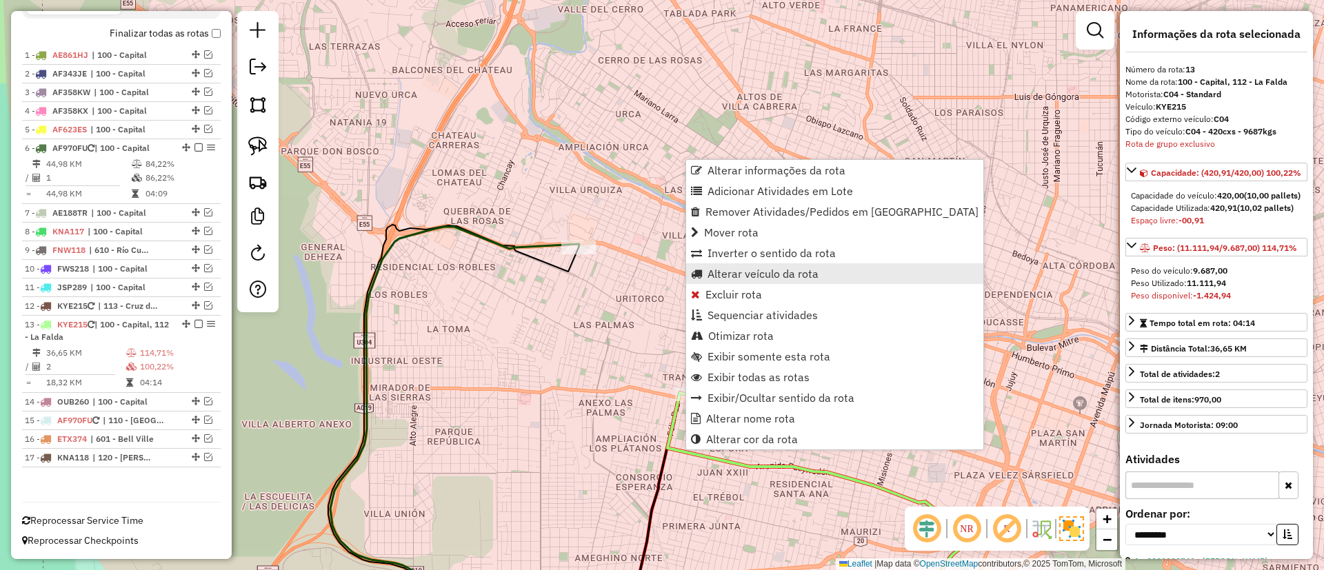
click at [746, 274] on span "Alterar veículo da rota" at bounding box center [763, 273] width 111 height 11
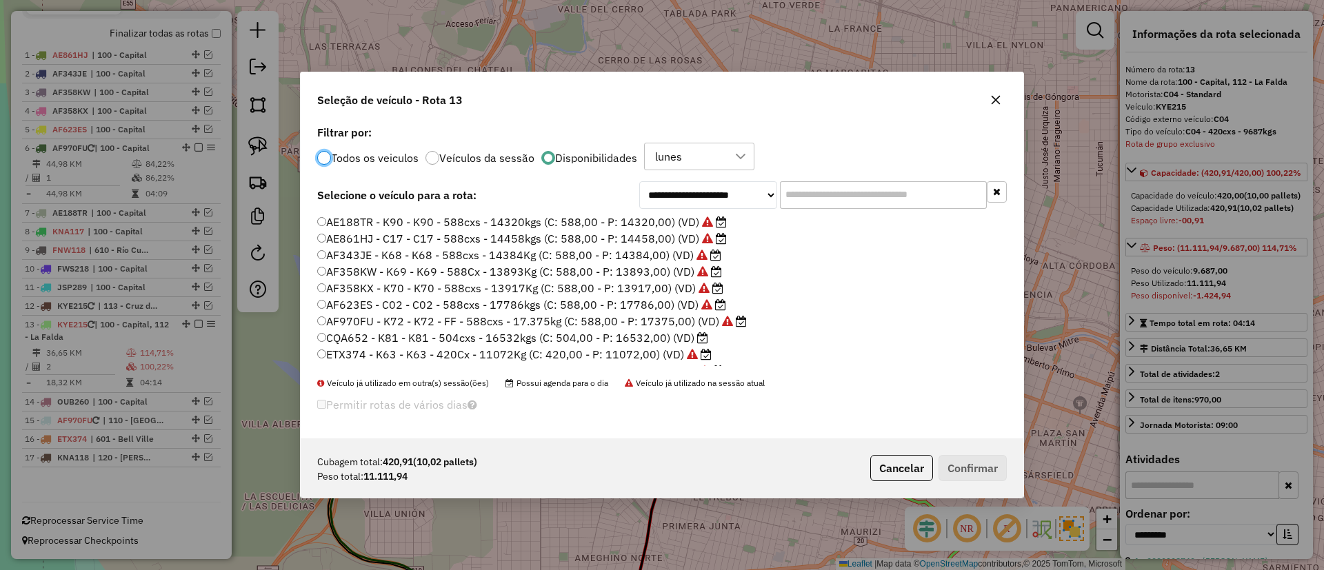
scroll to position [8, 4]
drag, startPoint x: 819, startPoint y: 199, endPoint x: 842, endPoint y: 207, distance: 24.0
click at [819, 199] on input "text" at bounding box center [883, 195] width 207 height 28
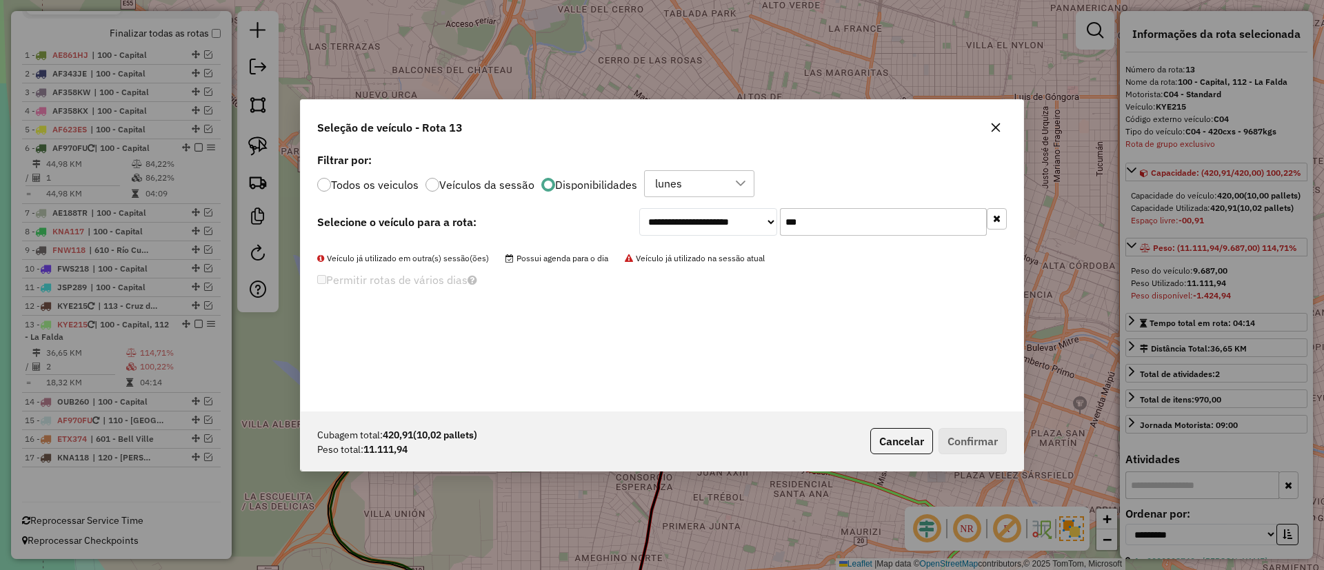
type input "***"
click at [383, 181] on label "Todos os veiculos" at bounding box center [375, 184] width 88 height 11
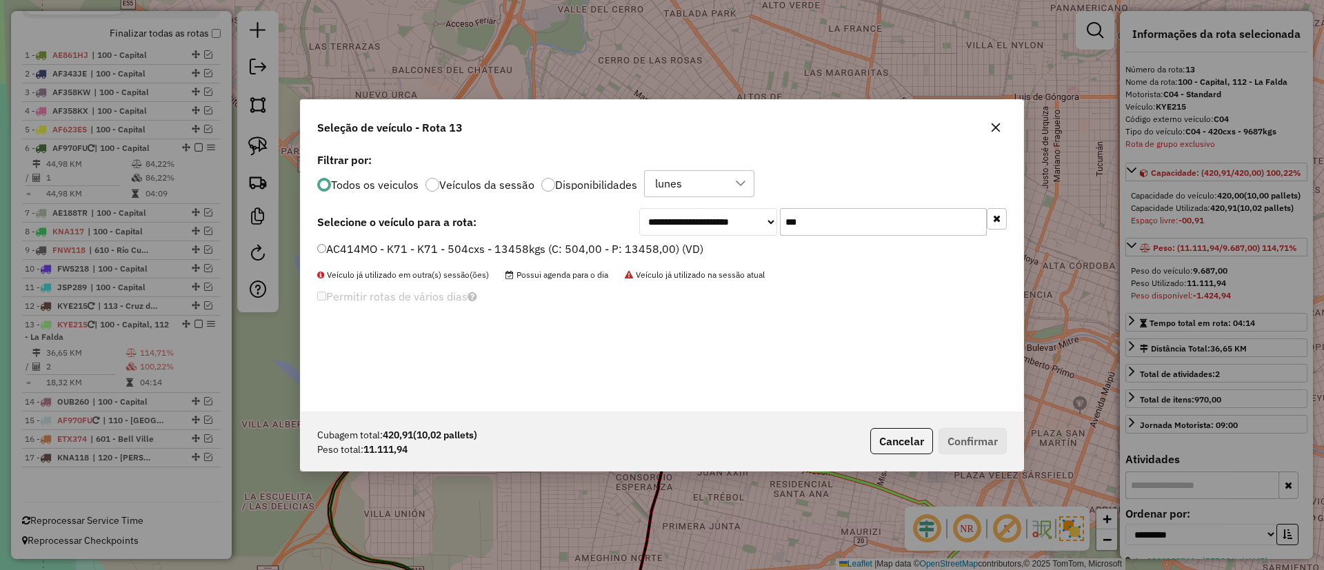
click at [568, 250] on label "AC414MO - K71 - K71 - 504cxs - 13458kgs (C: 504,00 - P: 13458,00) (VD)" at bounding box center [510, 249] width 386 height 17
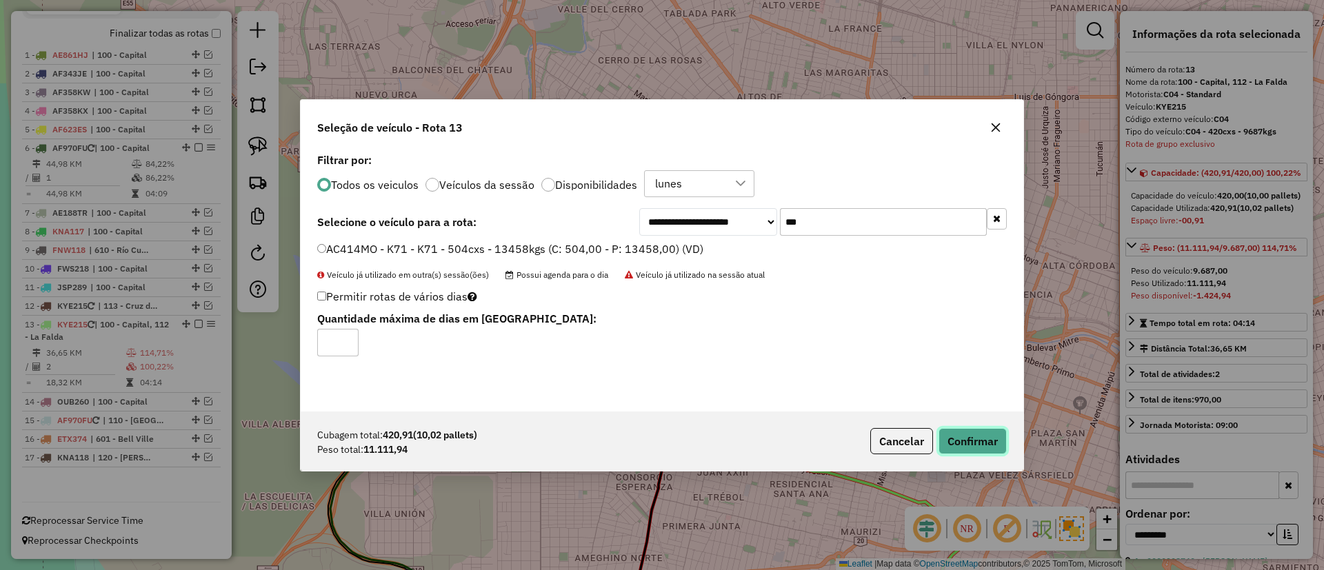
click at [972, 432] on button "Confirmar" at bounding box center [973, 441] width 68 height 26
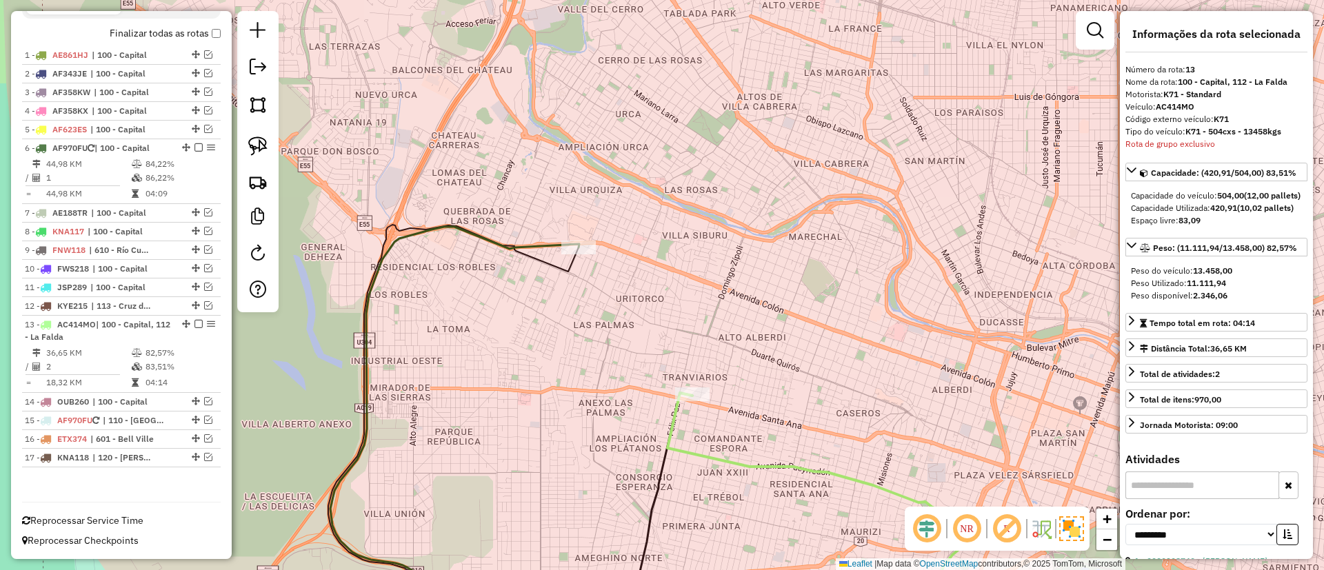
click at [721, 455] on icon at bounding box center [823, 510] width 311 height 234
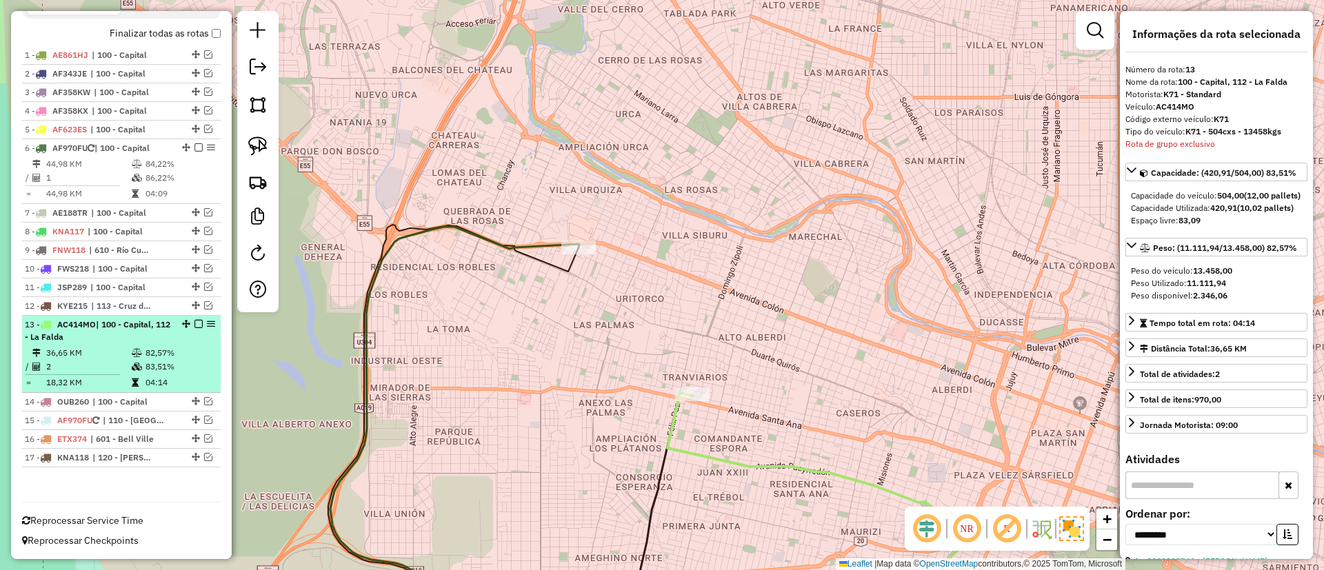
click at [195, 324] on em at bounding box center [199, 324] width 8 height 8
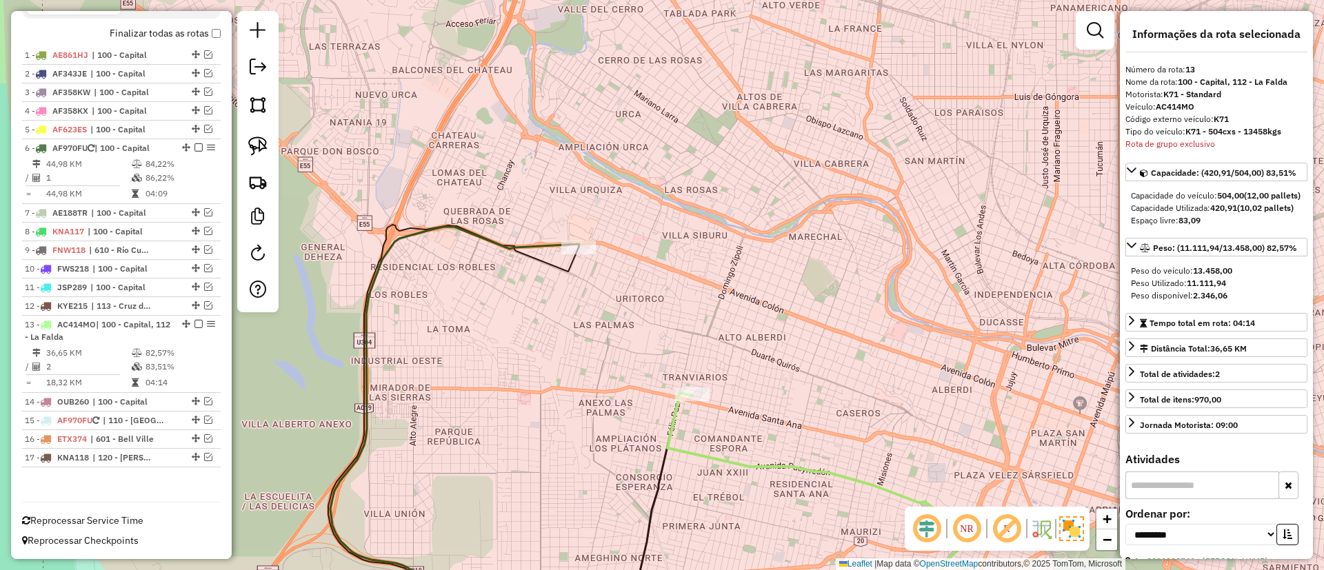
scroll to position [425, 0]
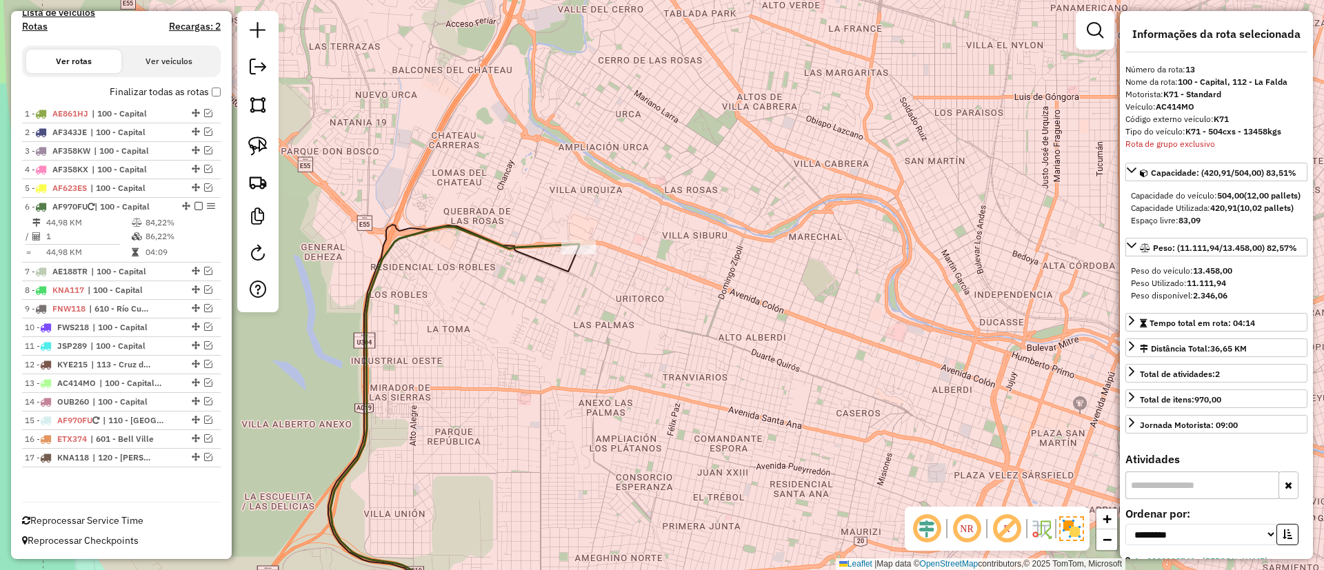
click at [547, 240] on icon at bounding box center [454, 427] width 249 height 400
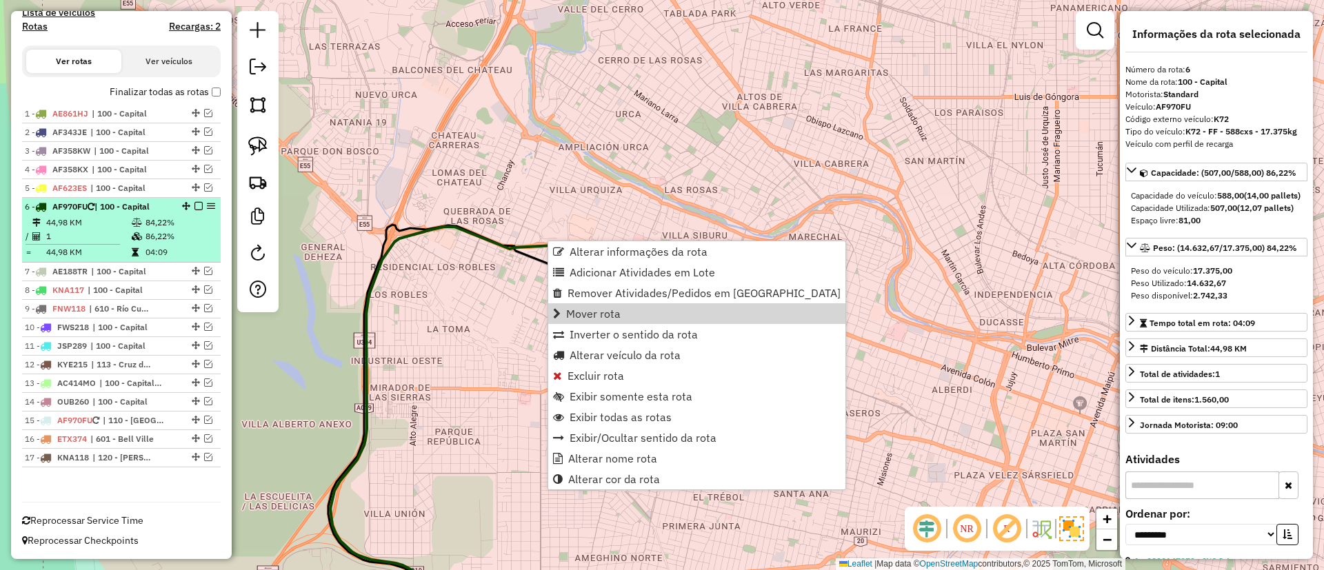
click at [187, 206] on div at bounding box center [194, 206] width 41 height 8
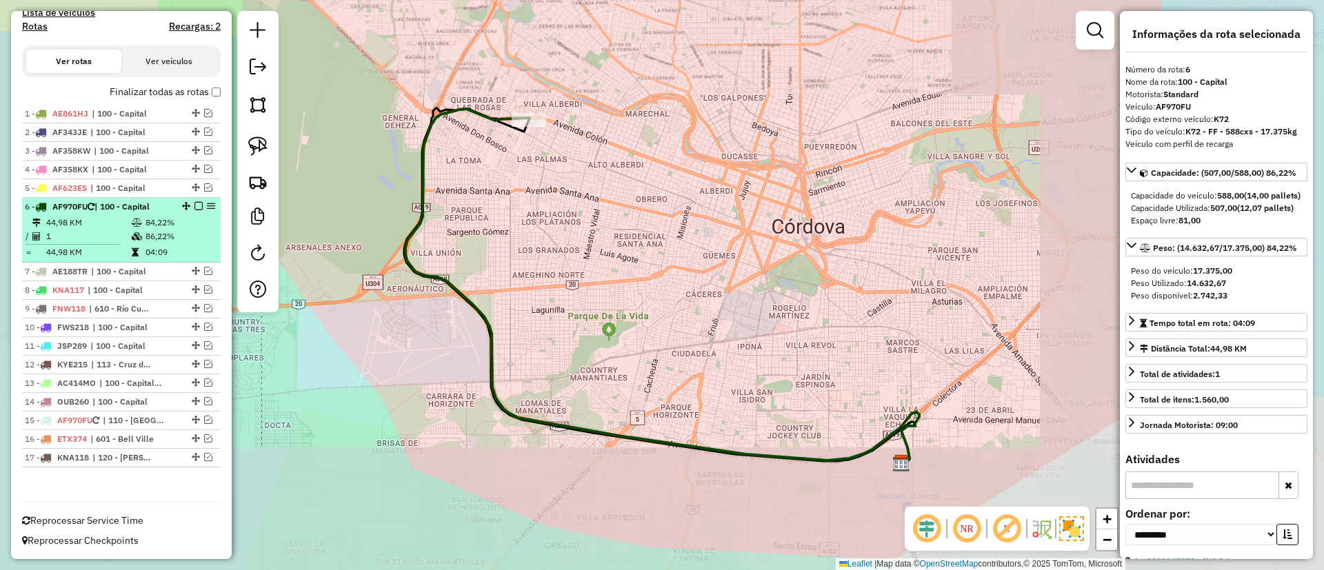
click at [195, 206] on em at bounding box center [199, 206] width 8 height 8
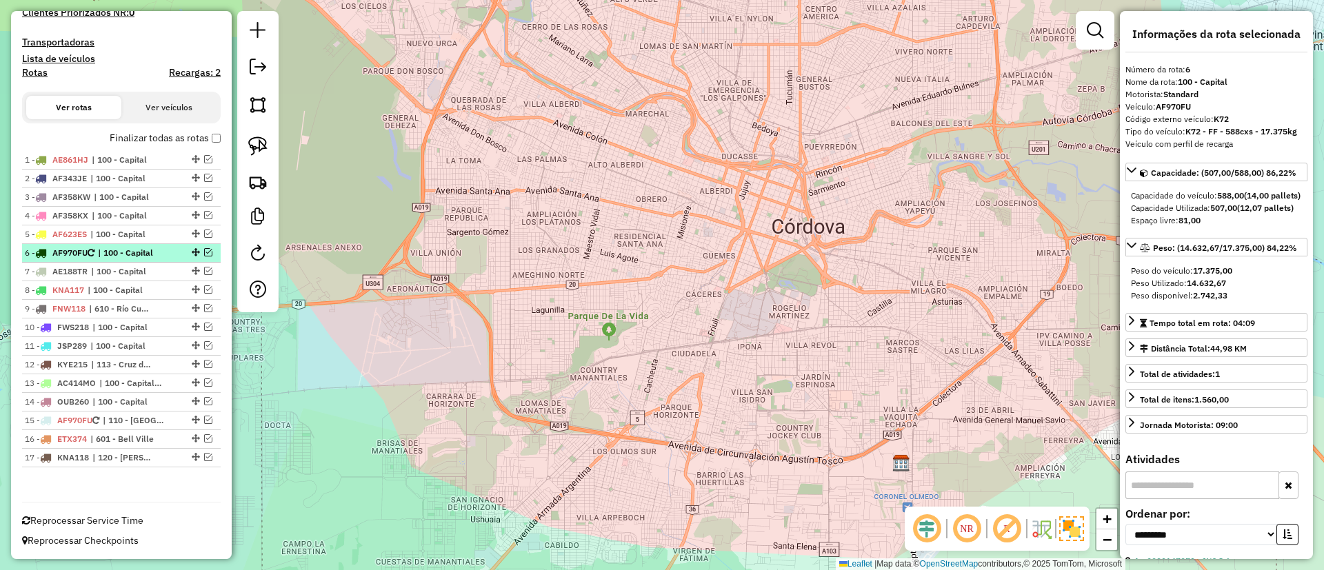
scroll to position [379, 0]
click at [259, 242] on link at bounding box center [258, 254] width 28 height 31
select select "*"
click at [204, 252] on em at bounding box center [208, 252] width 8 height 8
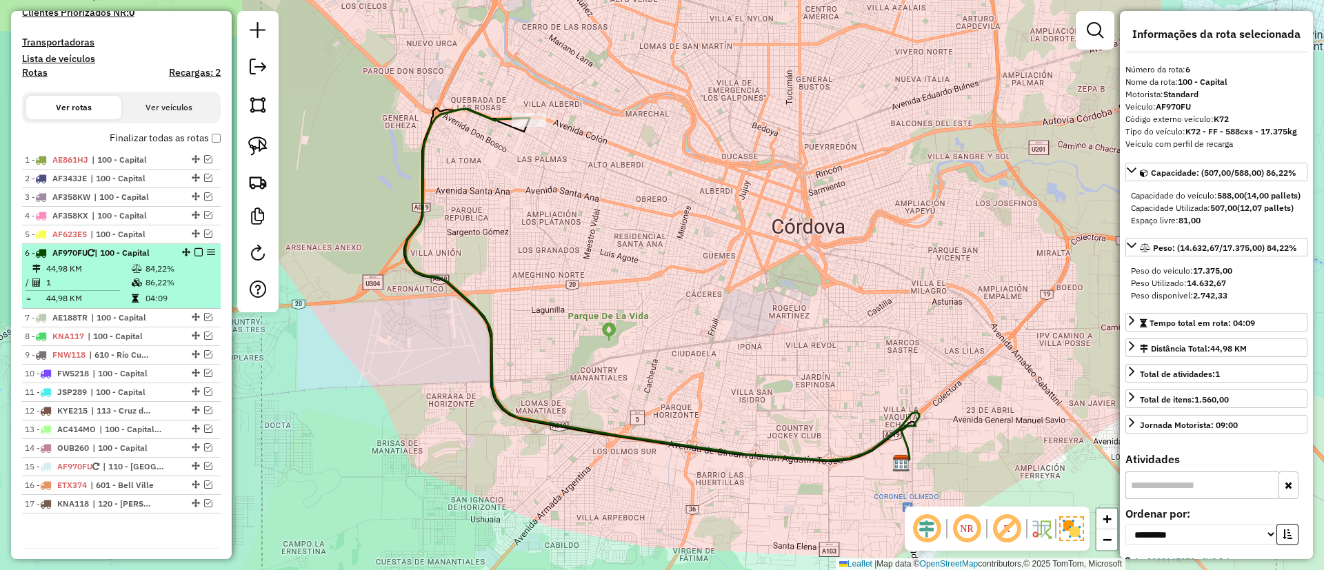
scroll to position [425, 0]
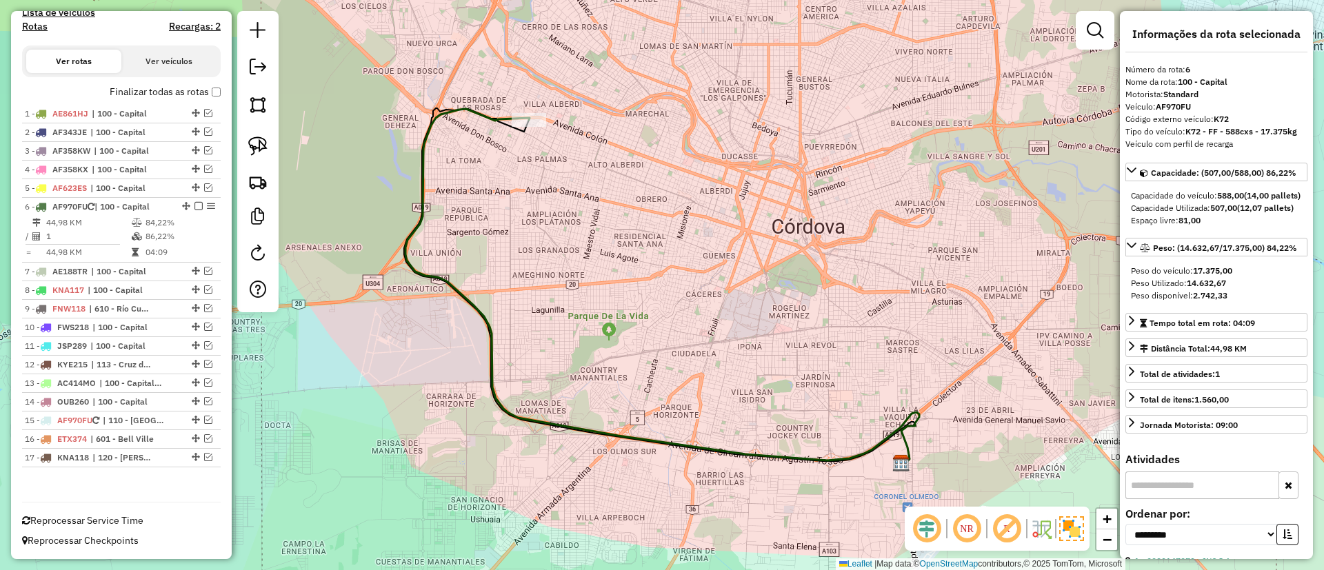
click at [490, 118] on icon at bounding box center [663, 285] width 514 height 353
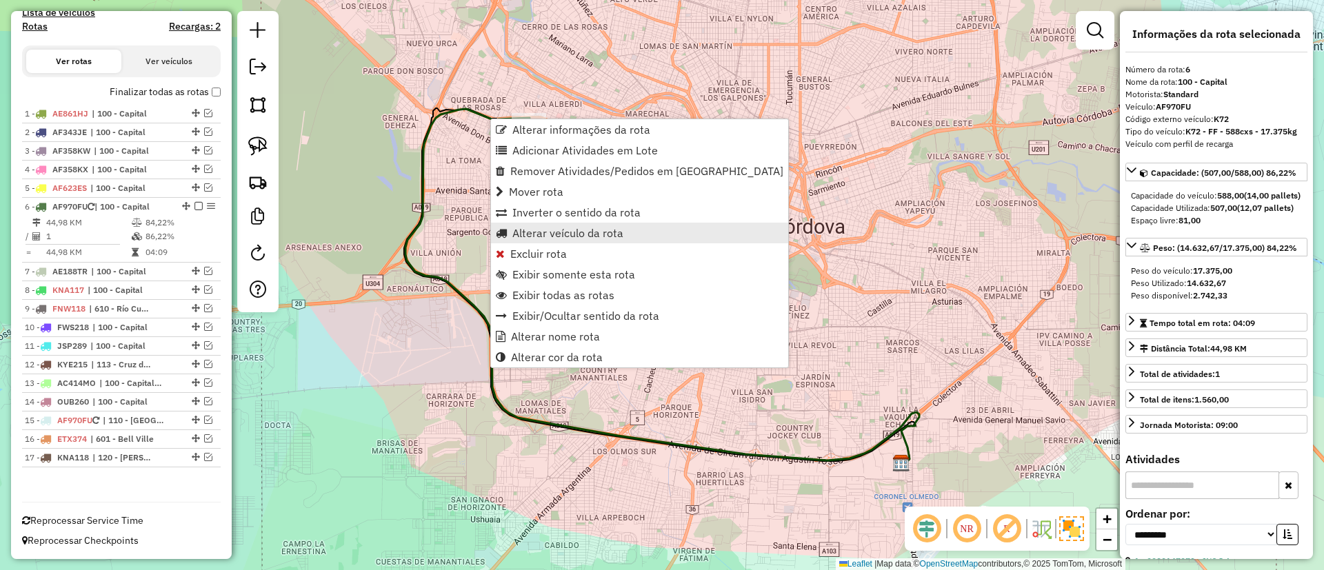
click at [530, 231] on span "Alterar veículo da rota" at bounding box center [567, 233] width 111 height 11
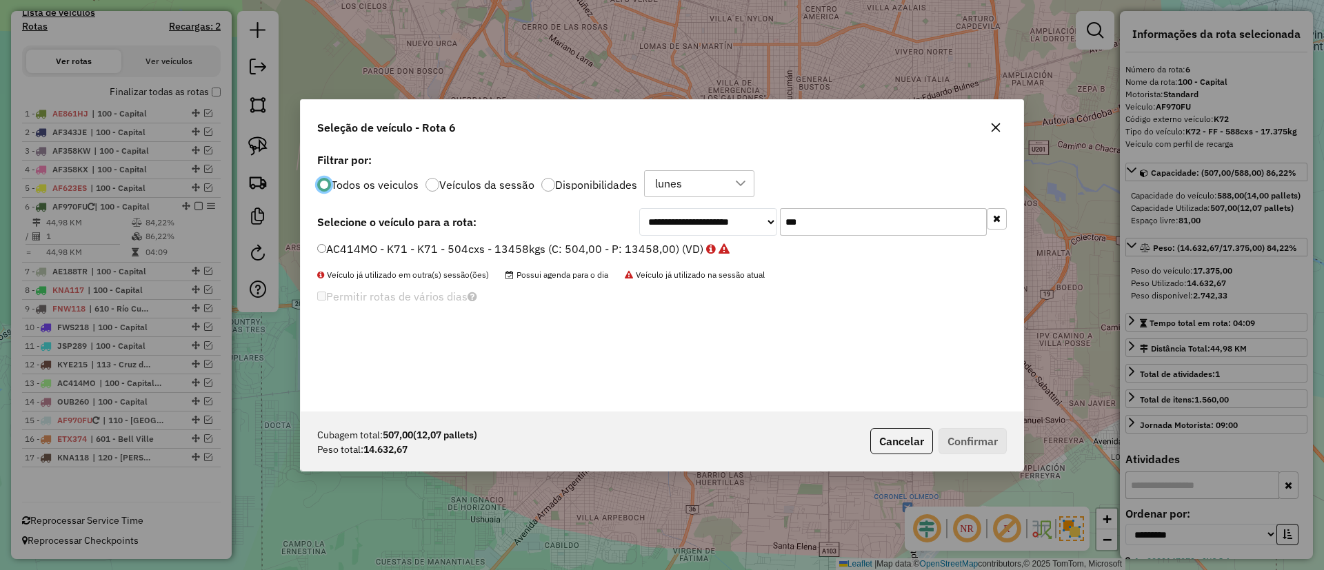
scroll to position [8, 4]
click at [568, 183] on label "Disponibilidades" at bounding box center [596, 184] width 82 height 11
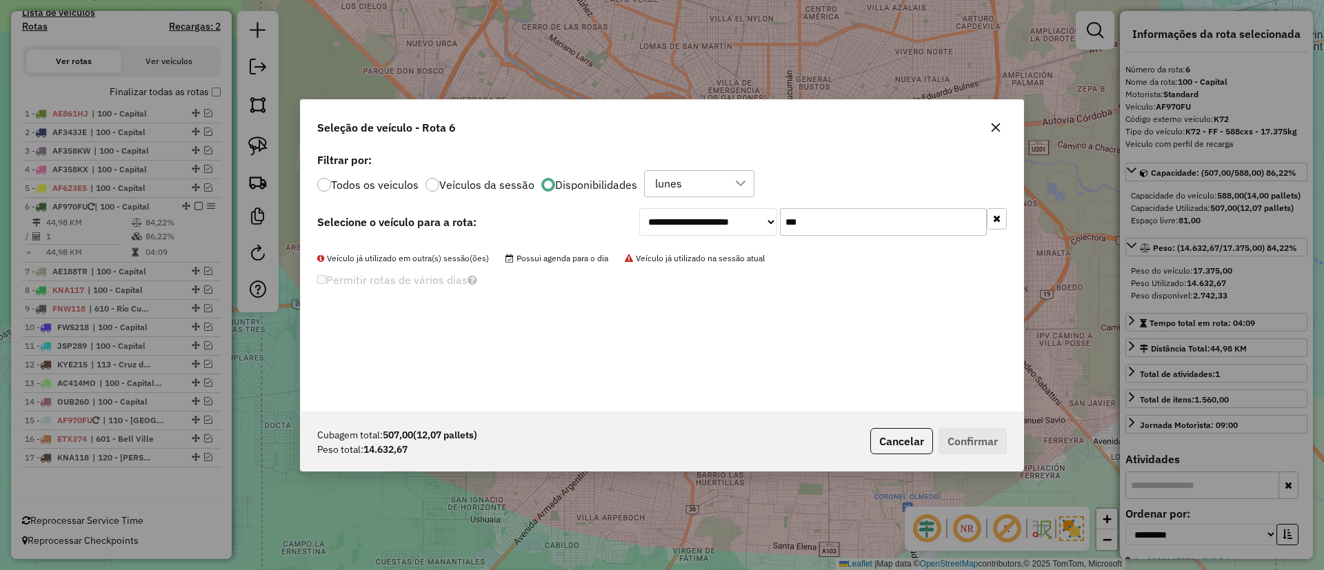
click at [998, 215] on icon "button" at bounding box center [997, 219] width 8 height 10
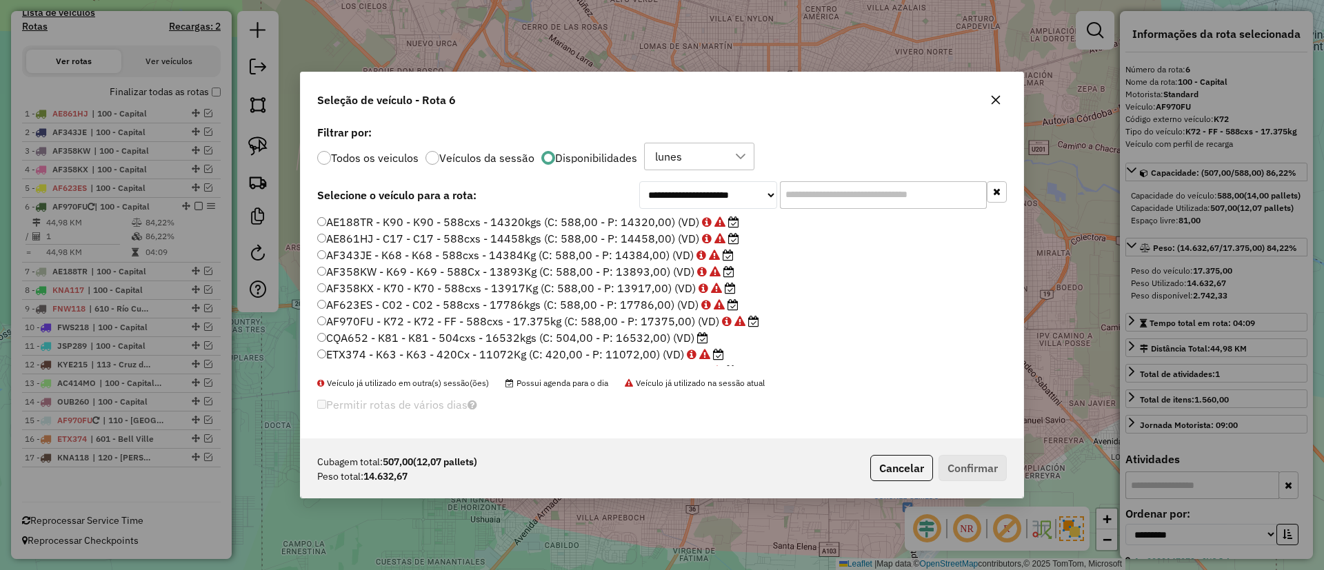
click at [683, 334] on label "CQA652 - K81 - K81 - 504cxs - 16532kgs (C: 504,00 - P: 16532,00) (VD)" at bounding box center [512, 338] width 391 height 17
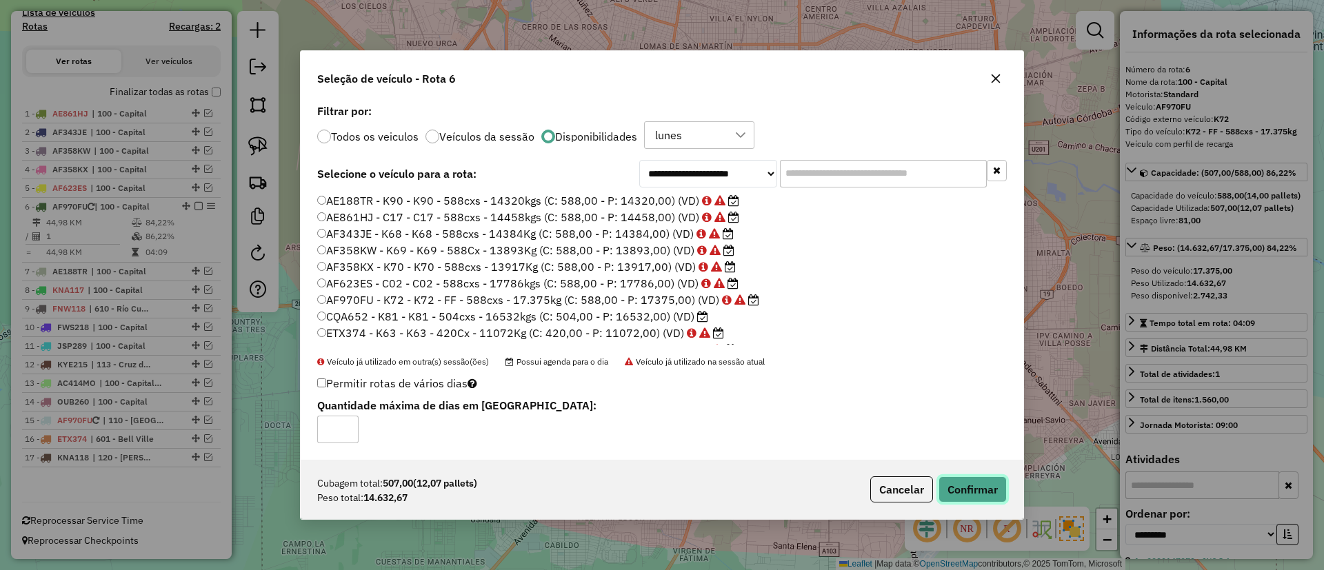
click at [977, 481] on button "Confirmar" at bounding box center [973, 490] width 68 height 26
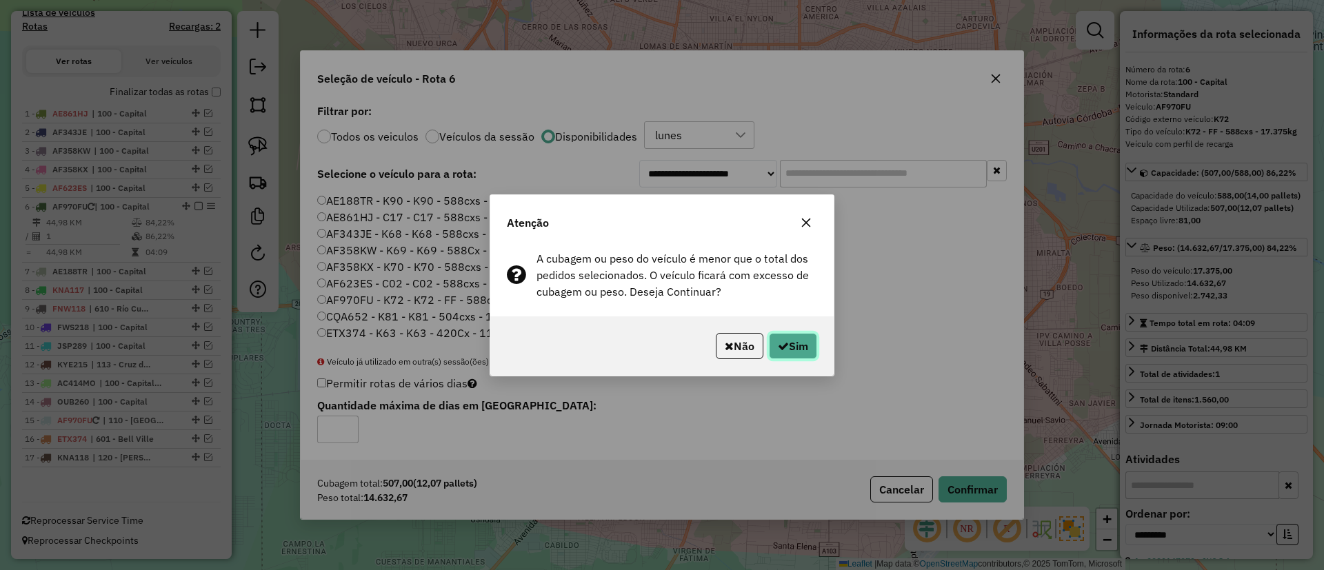
click at [793, 350] on button "Sim" at bounding box center [793, 346] width 48 height 26
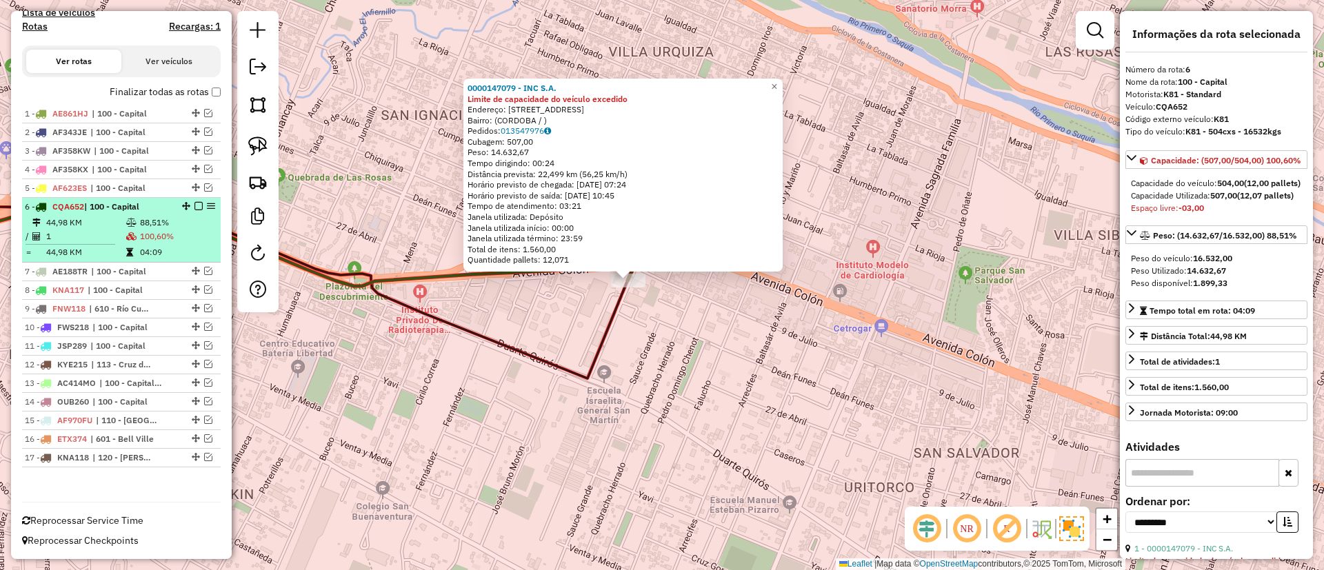
click at [198, 203] on em at bounding box center [199, 206] width 8 height 8
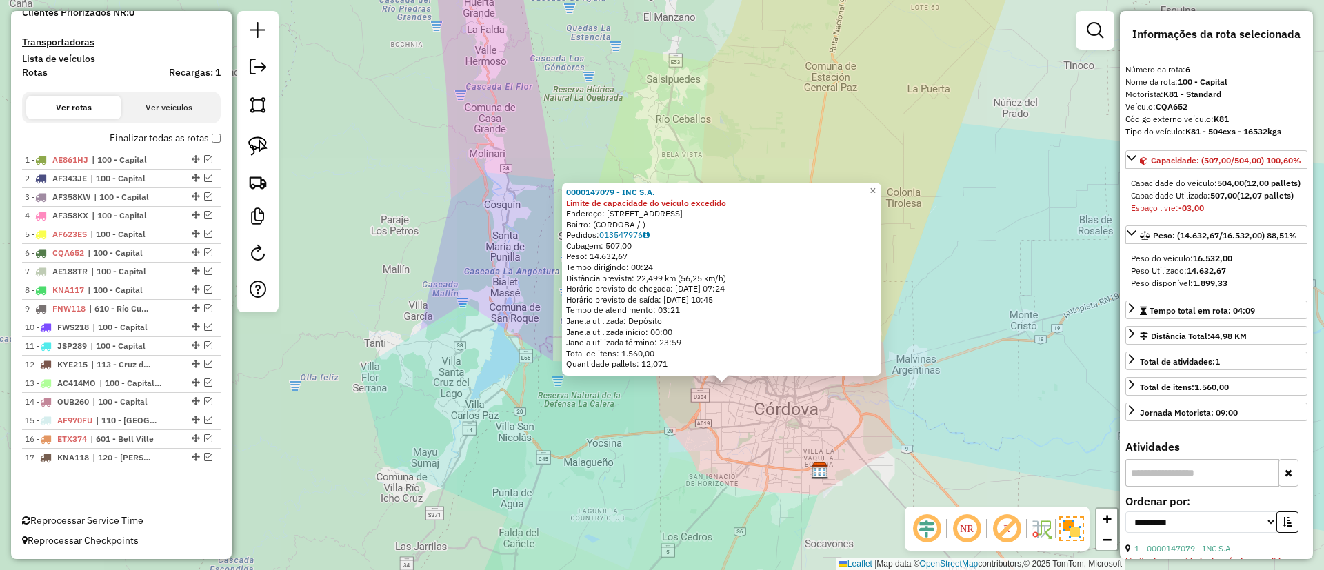
click at [748, 441] on div "0000147079 - INC S.A. Limite de capacidade do veículo excedido Endereço: AV.COL…" at bounding box center [662, 285] width 1324 height 570
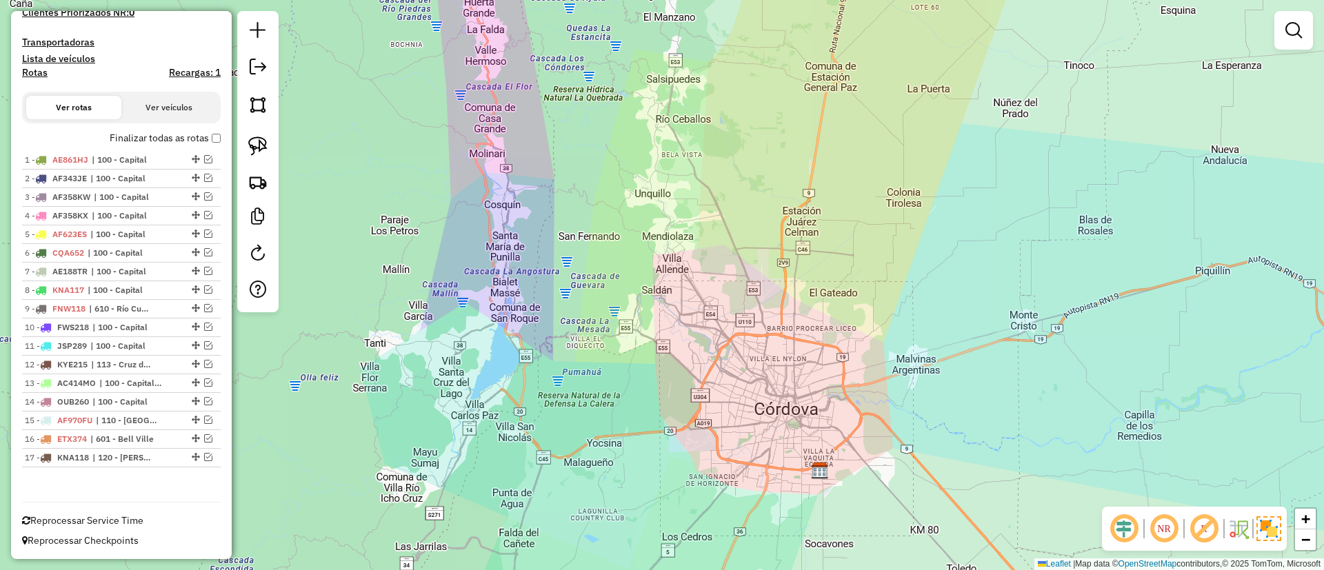
click at [731, 349] on div "Janela de atendimento Grade de atendimento Capacidade Transportadoras Veículos …" at bounding box center [662, 285] width 1324 height 570
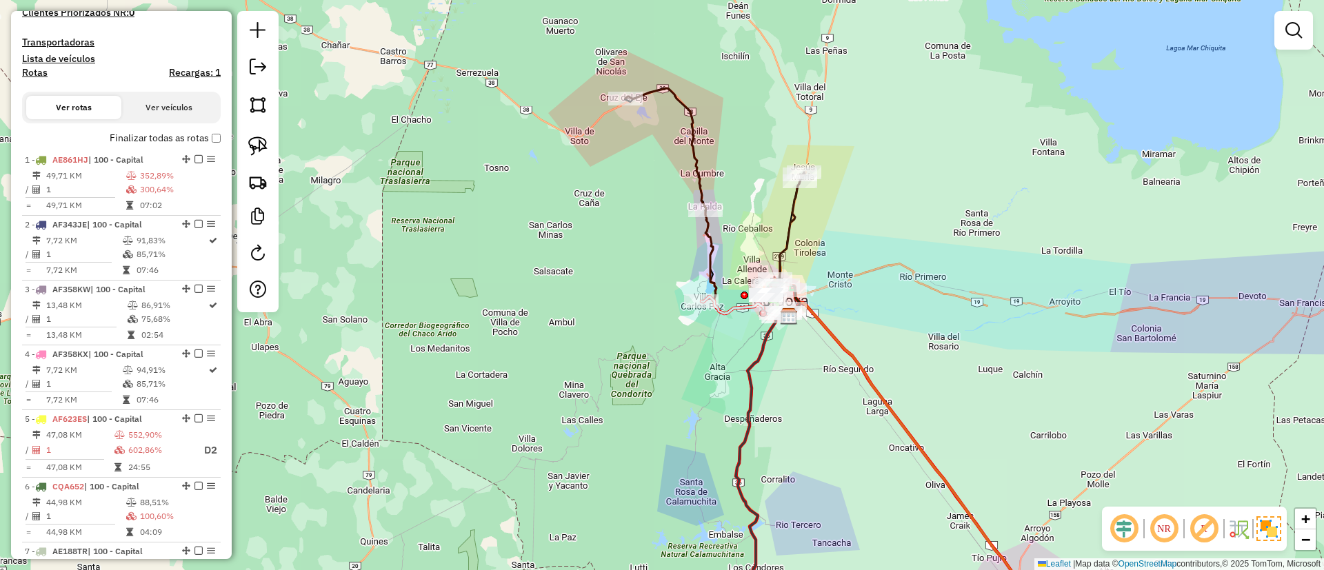
click at [37, 74] on h4 "Rotas" at bounding box center [35, 73] width 26 height 12
select select
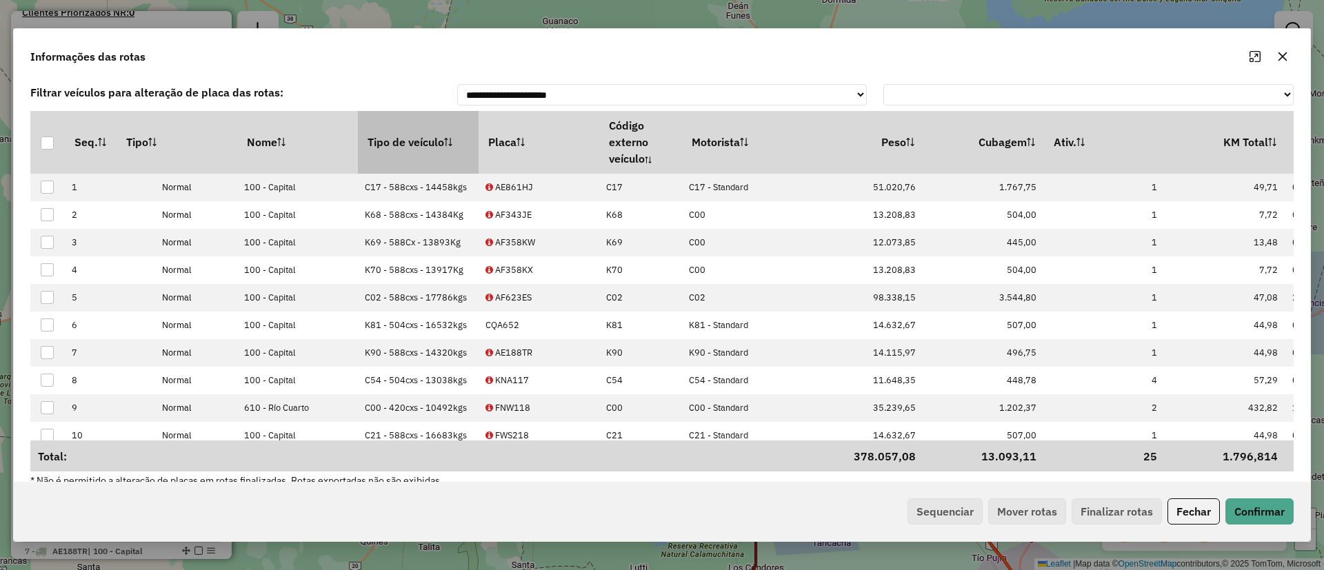
click at [417, 150] on th "Tipo de veículo" at bounding box center [418, 142] width 121 height 62
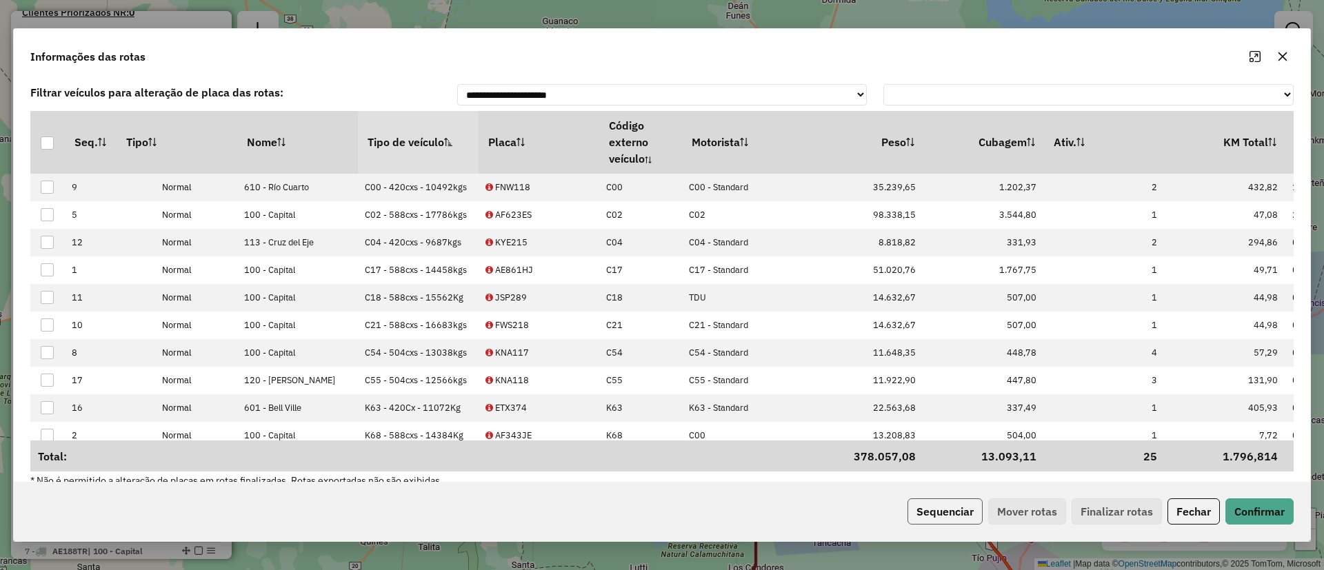
click at [937, 508] on button "Sequenciar" at bounding box center [945, 512] width 75 height 26
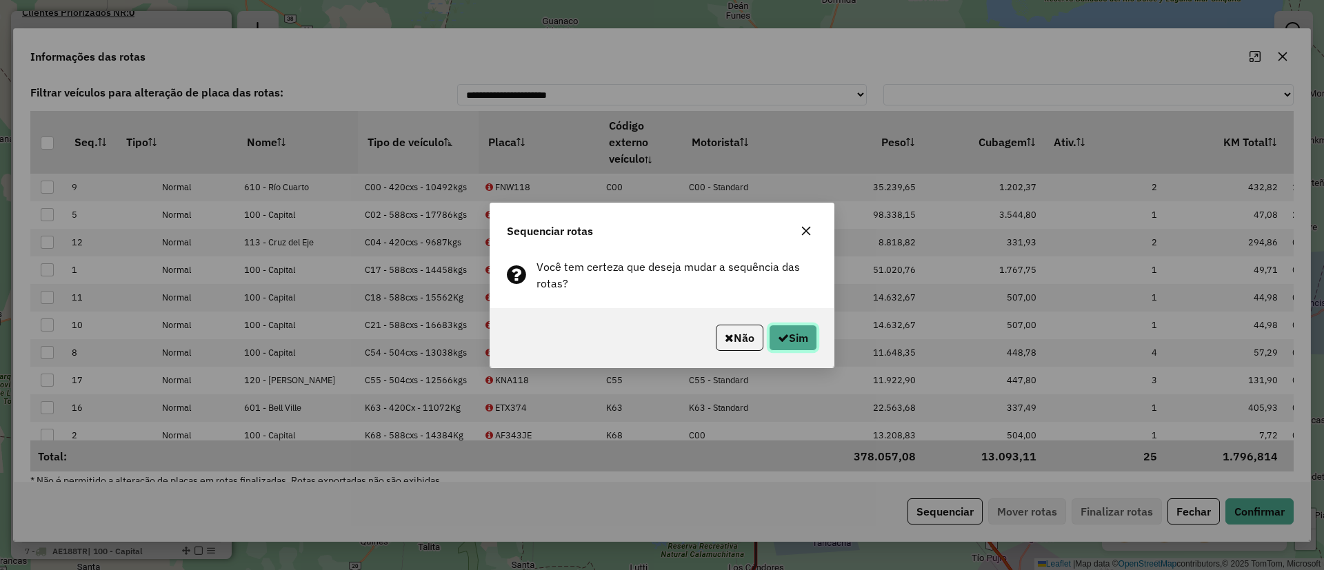
click at [814, 342] on button "Sim" at bounding box center [793, 338] width 48 height 26
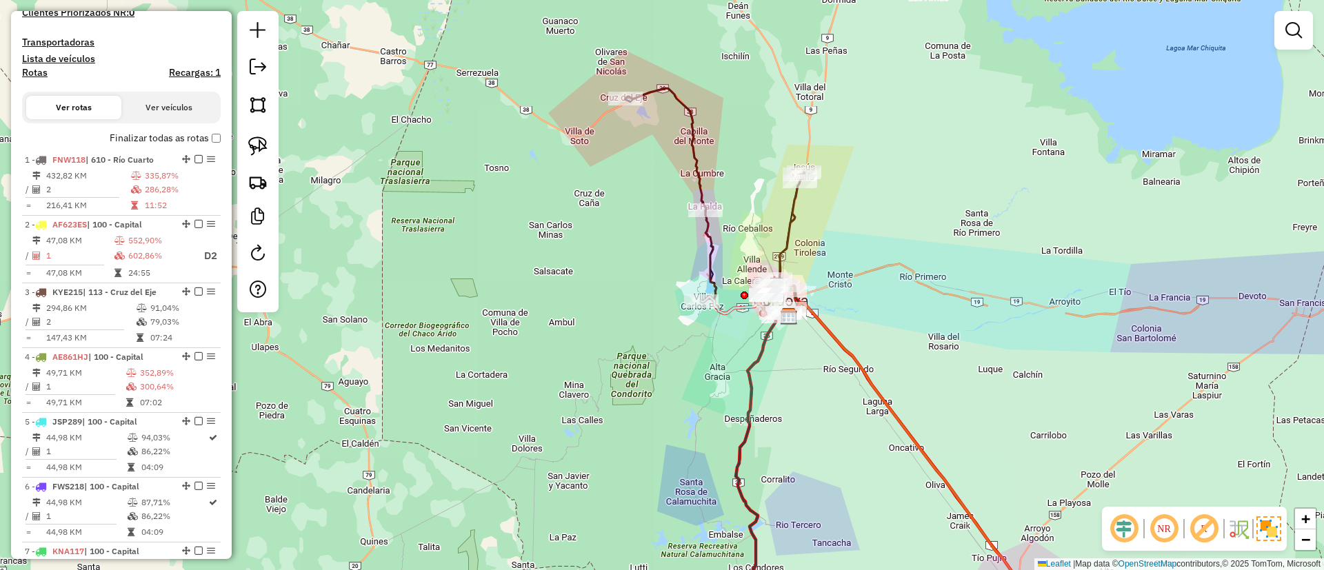
click at [43, 72] on h4 "Rotas" at bounding box center [35, 73] width 26 height 12
select select
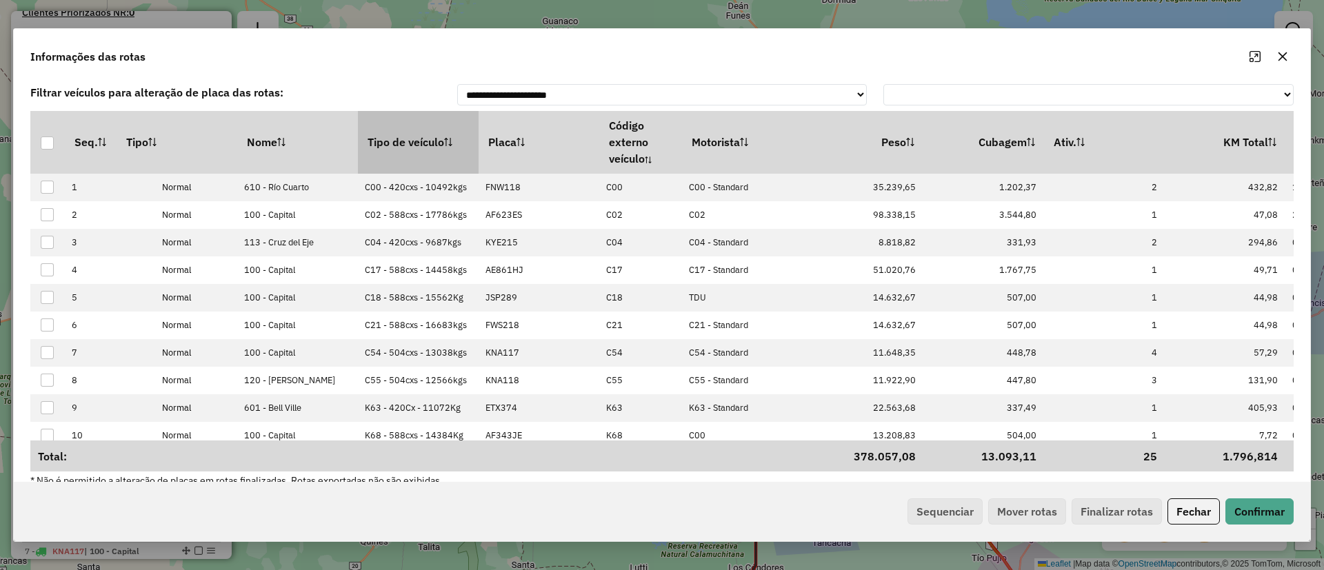
click at [431, 146] on th "Tipo de veículo" at bounding box center [418, 142] width 121 height 62
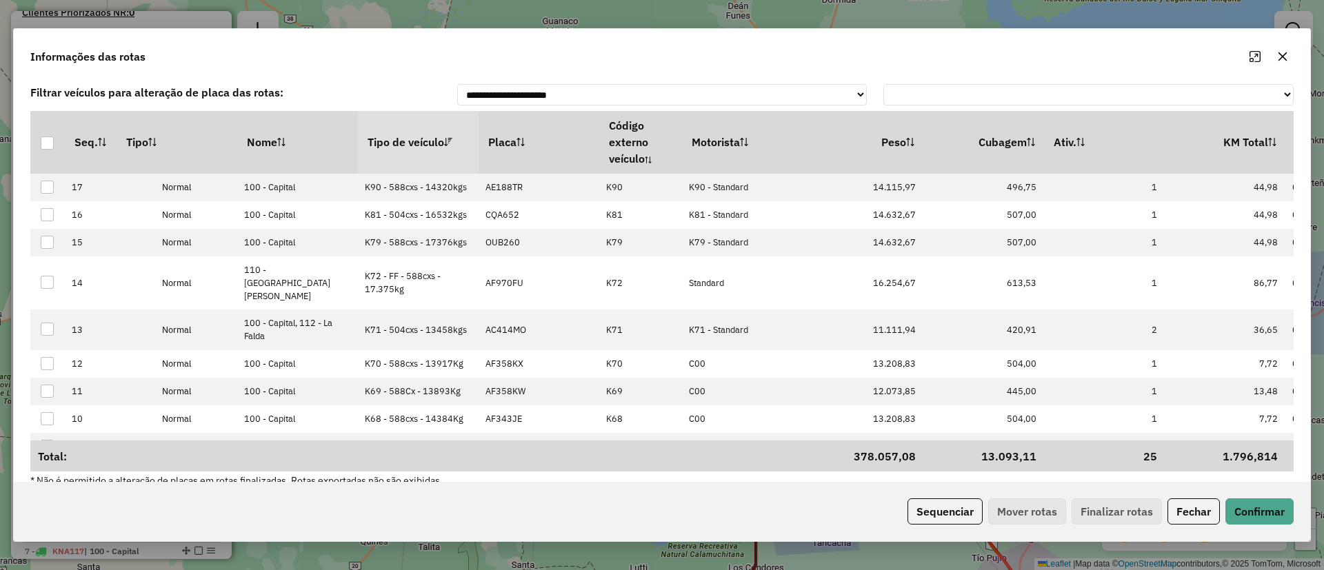
click at [431, 146] on th "Tipo de veículo" at bounding box center [418, 142] width 121 height 62
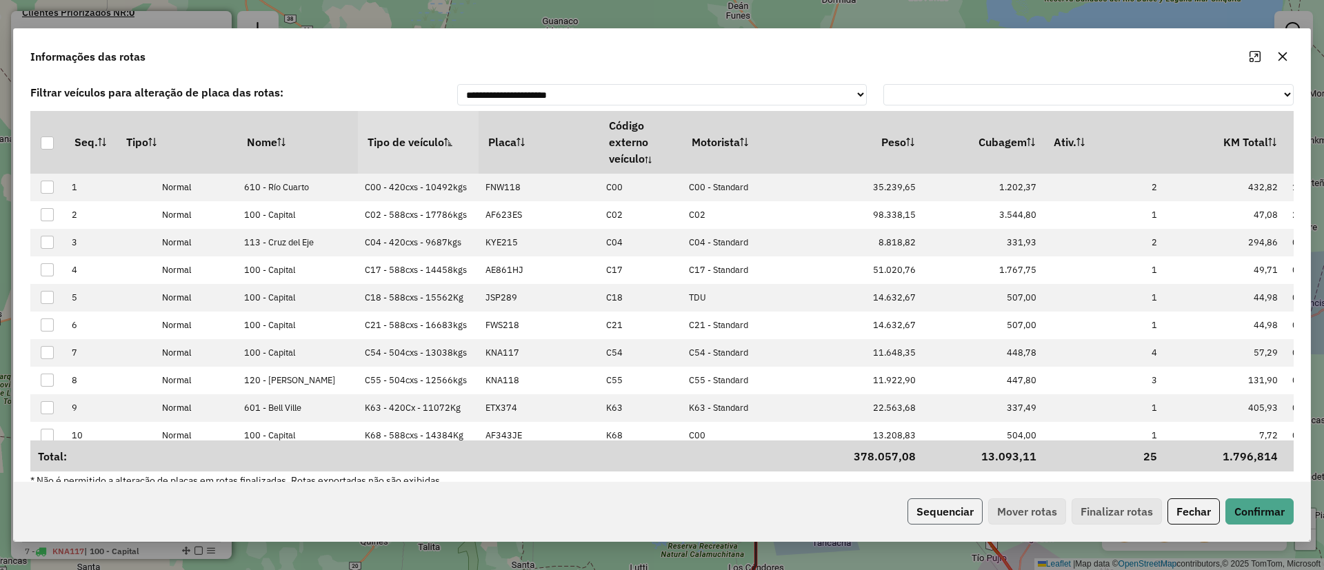
click at [971, 514] on button "Sequenciar" at bounding box center [945, 512] width 75 height 26
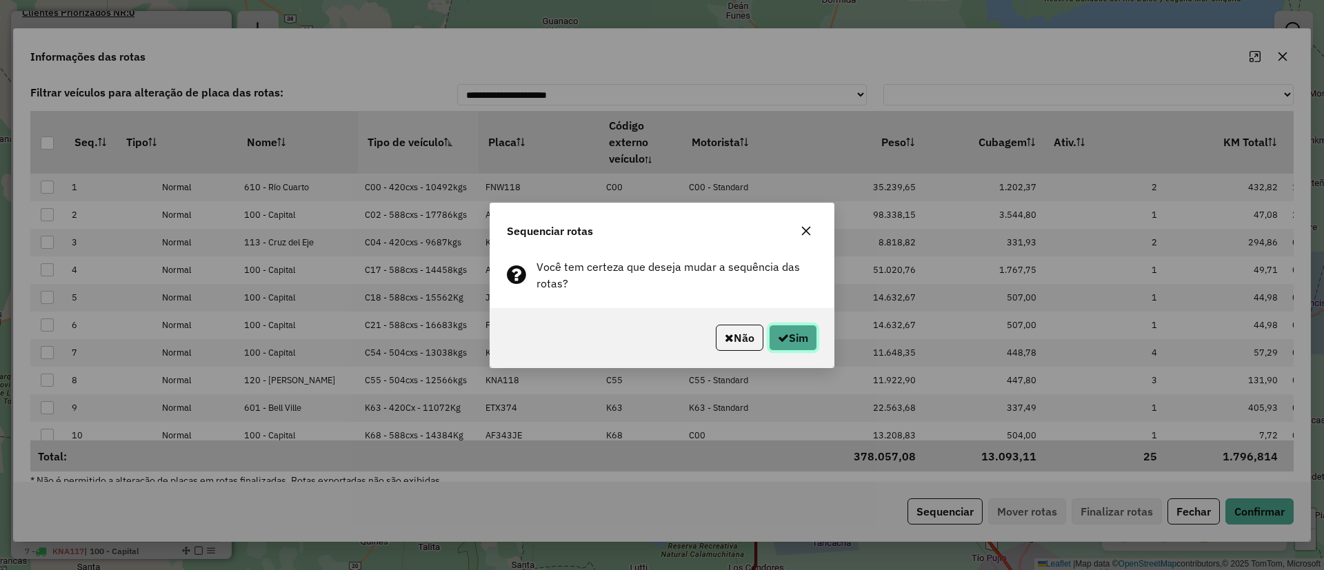
click at [794, 338] on button "Sim" at bounding box center [793, 338] width 48 height 26
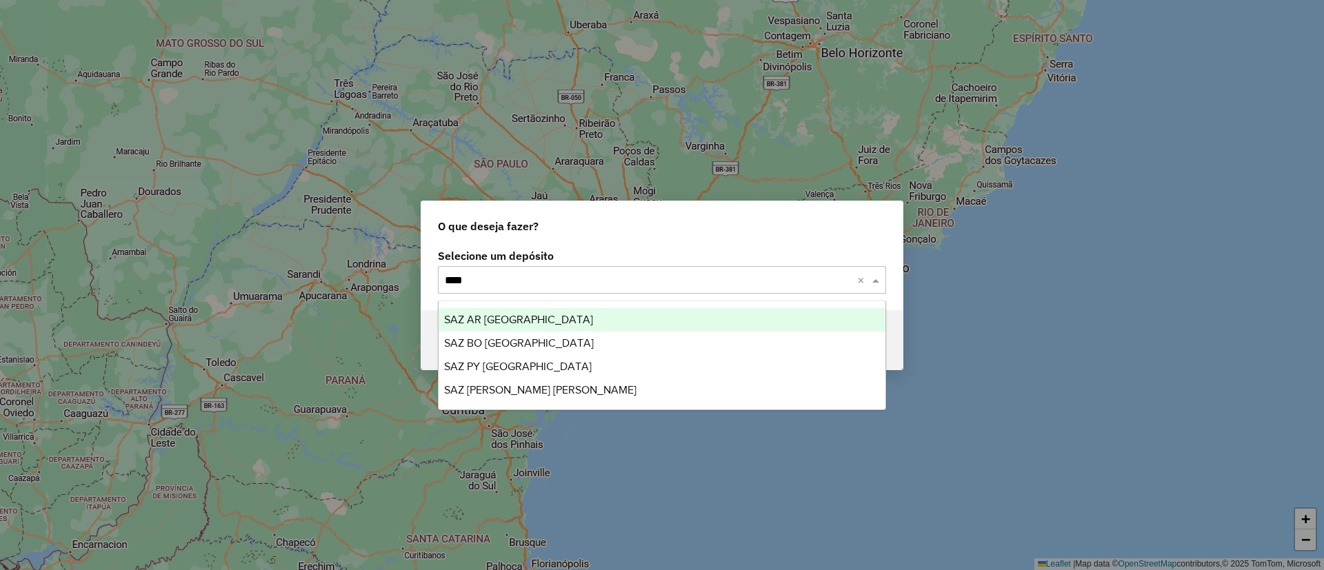
type input "*****"
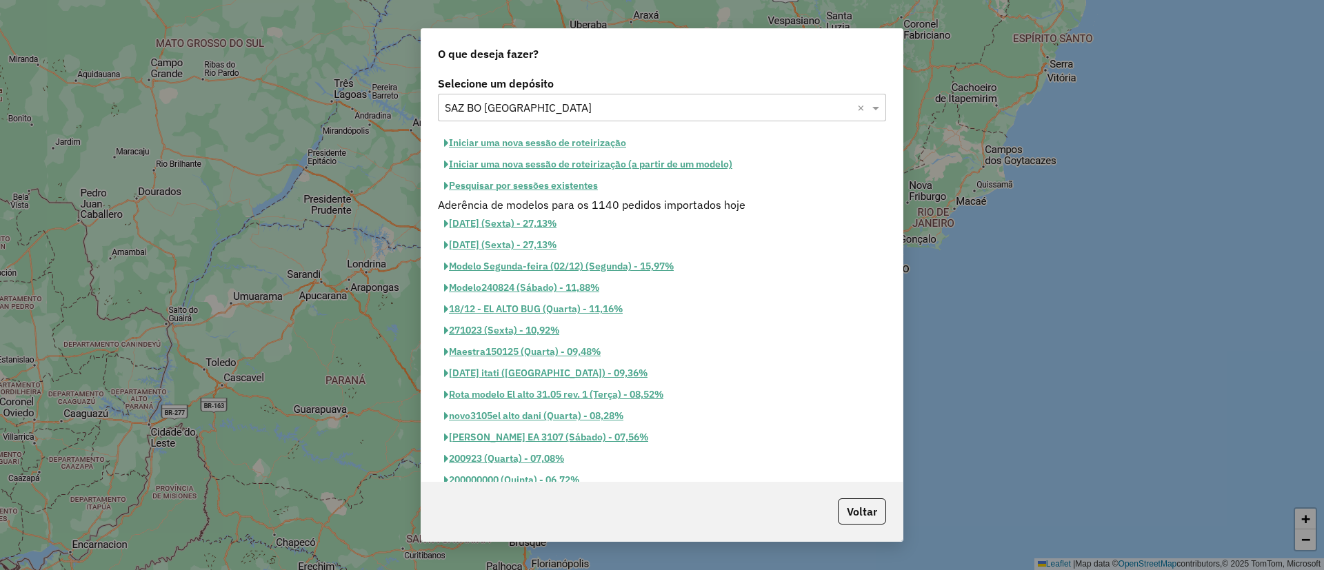
click at [606, 142] on button "Iniciar uma nova sessão de roteirização" at bounding box center [535, 142] width 195 height 21
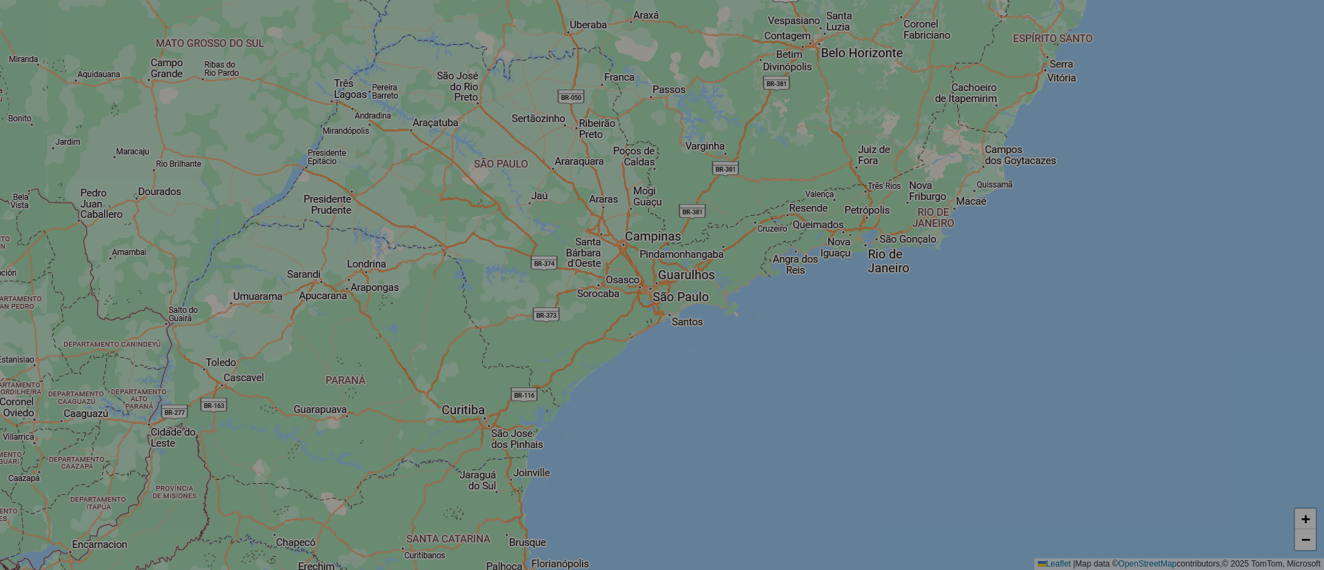
select select "*"
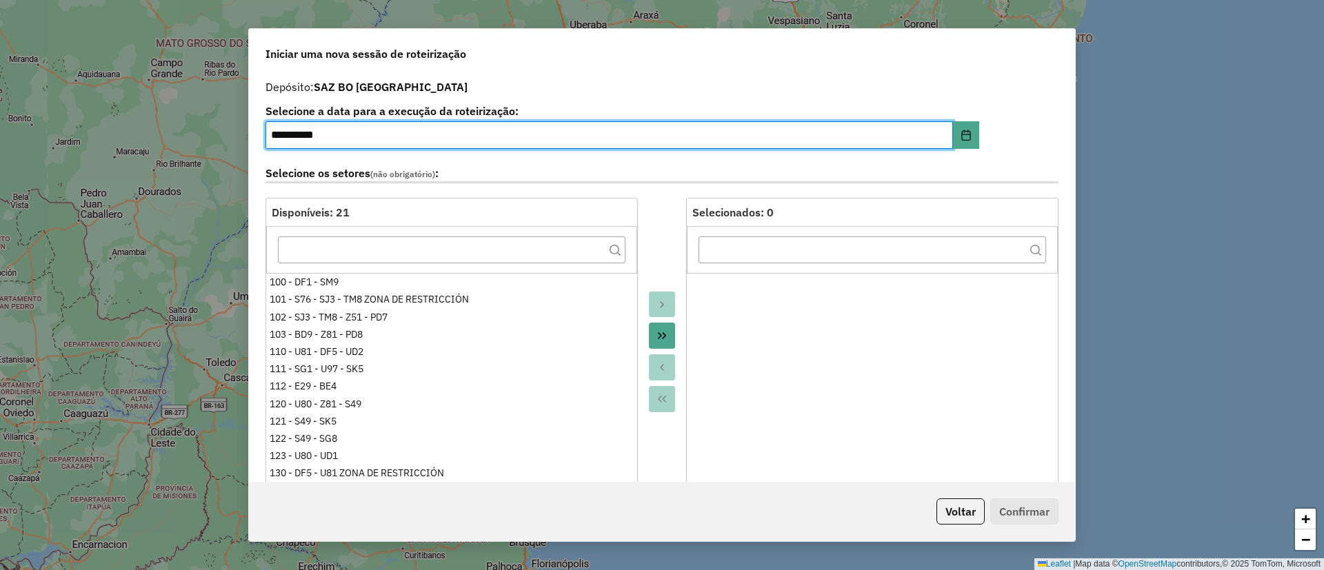
click at [656, 230] on div at bounding box center [662, 352] width 48 height 308
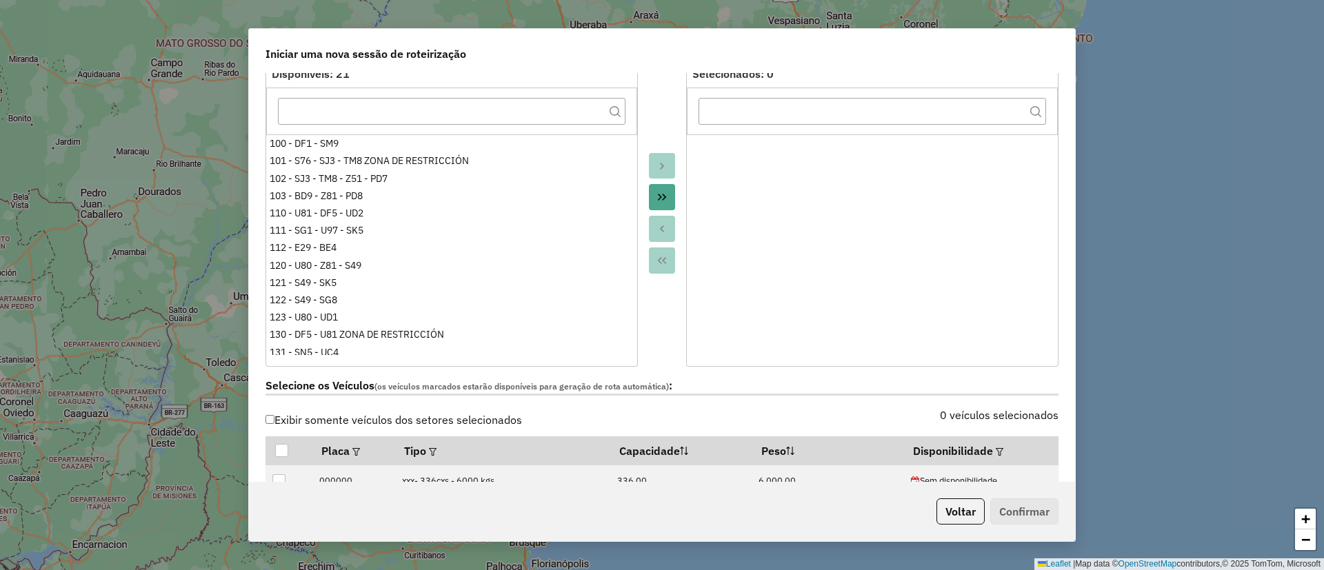
scroll to position [310, 0]
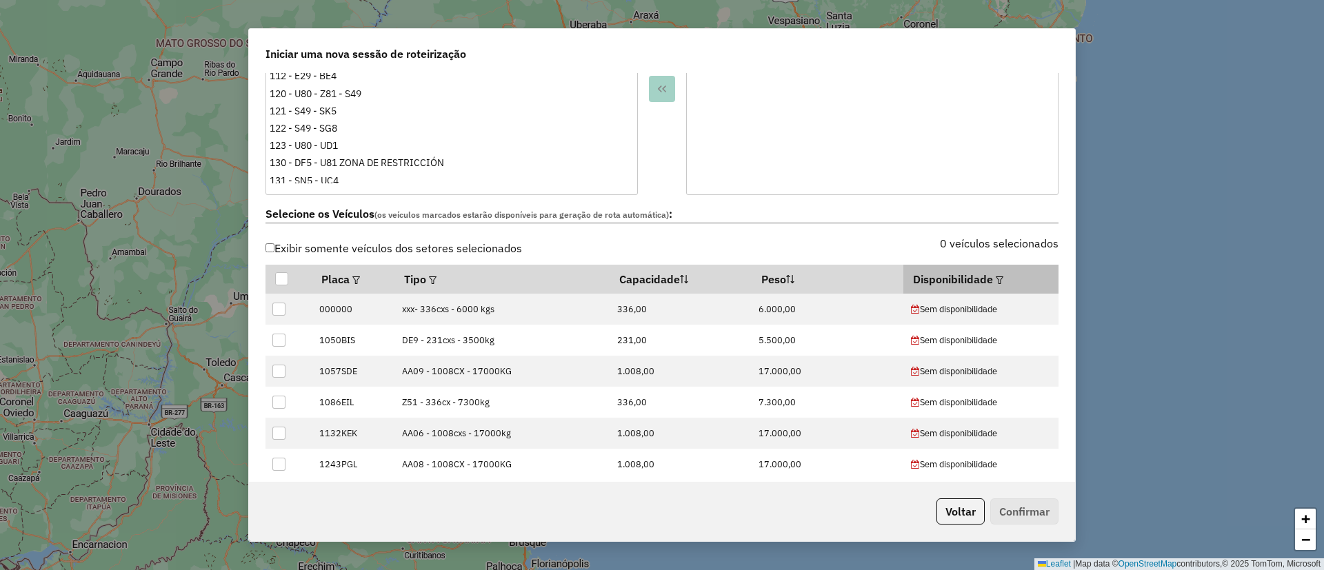
click at [995, 284] on th "Disponibilidade" at bounding box center [981, 279] width 155 height 29
click at [996, 281] on em at bounding box center [1000, 281] width 8 height 8
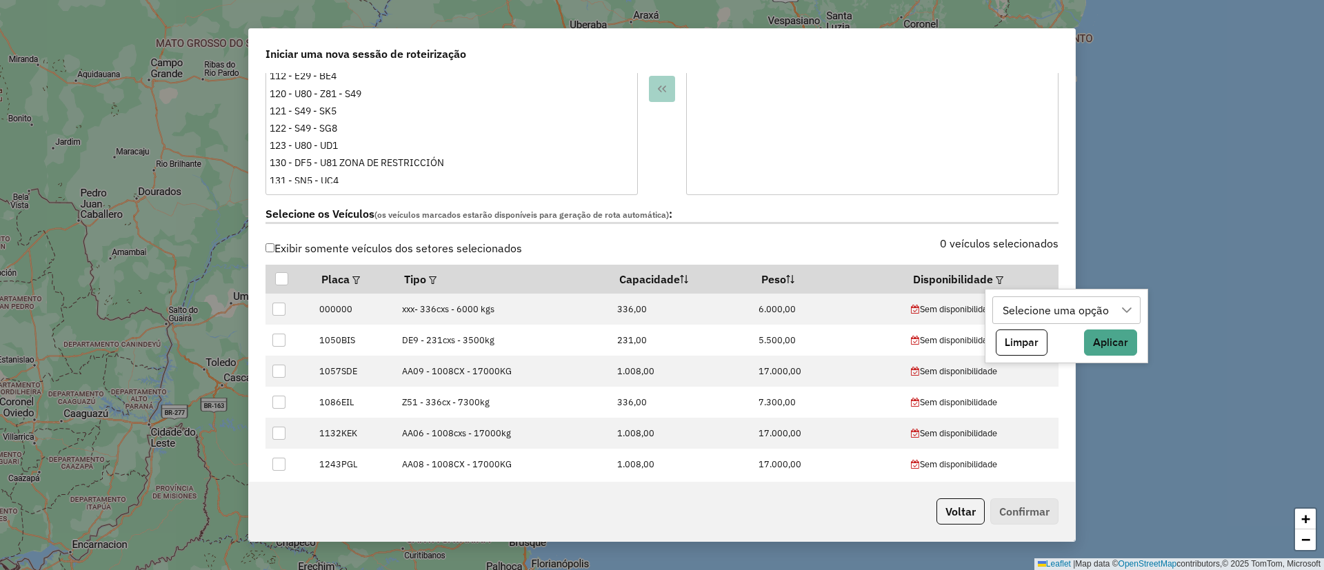
click at [1037, 314] on div "Selecione uma opção" at bounding box center [1057, 310] width 116 height 26
click at [1014, 250] on label "0 veículos selecionados" at bounding box center [999, 243] width 119 height 17
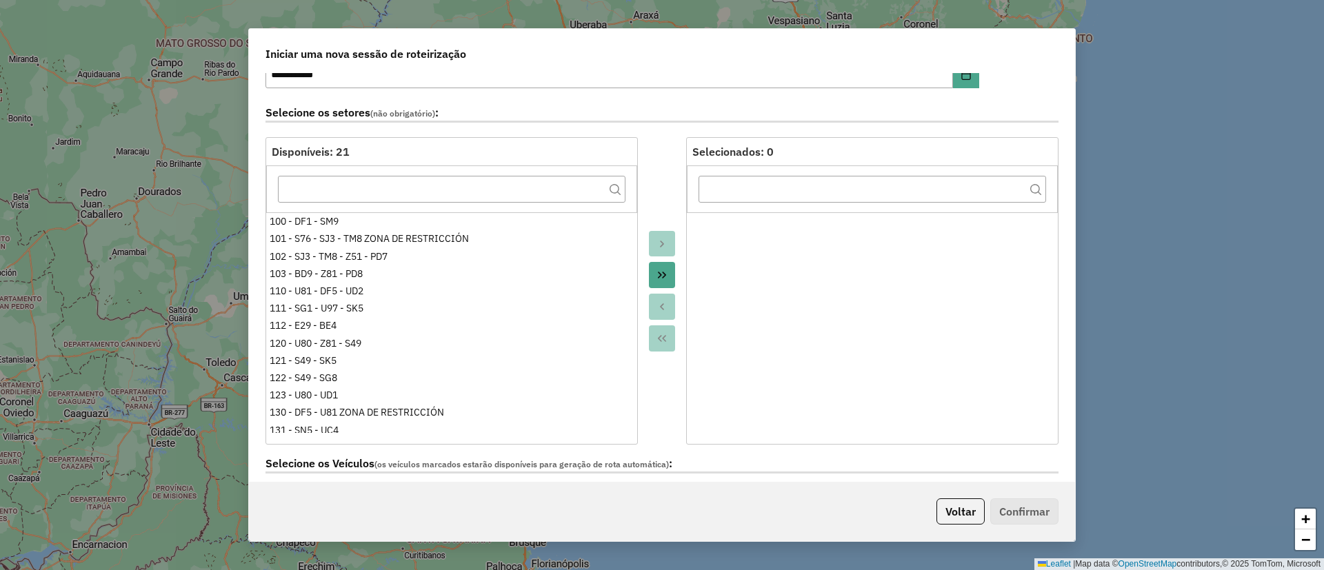
scroll to position [0, 0]
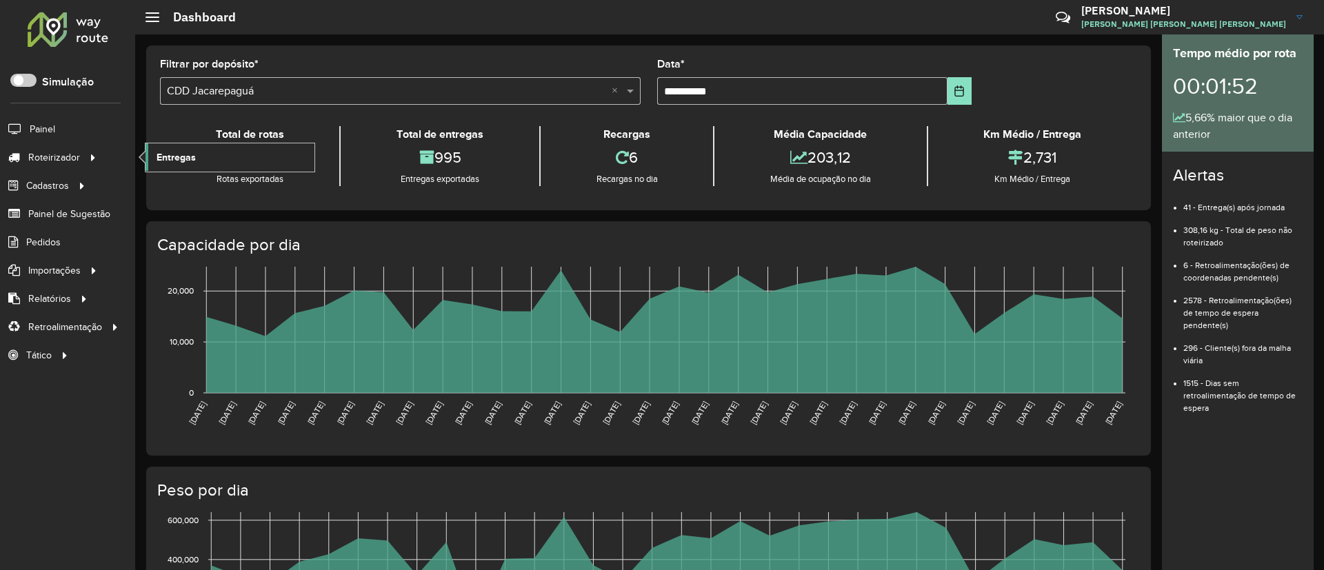
click at [192, 156] on span "Entregas" at bounding box center [176, 157] width 39 height 14
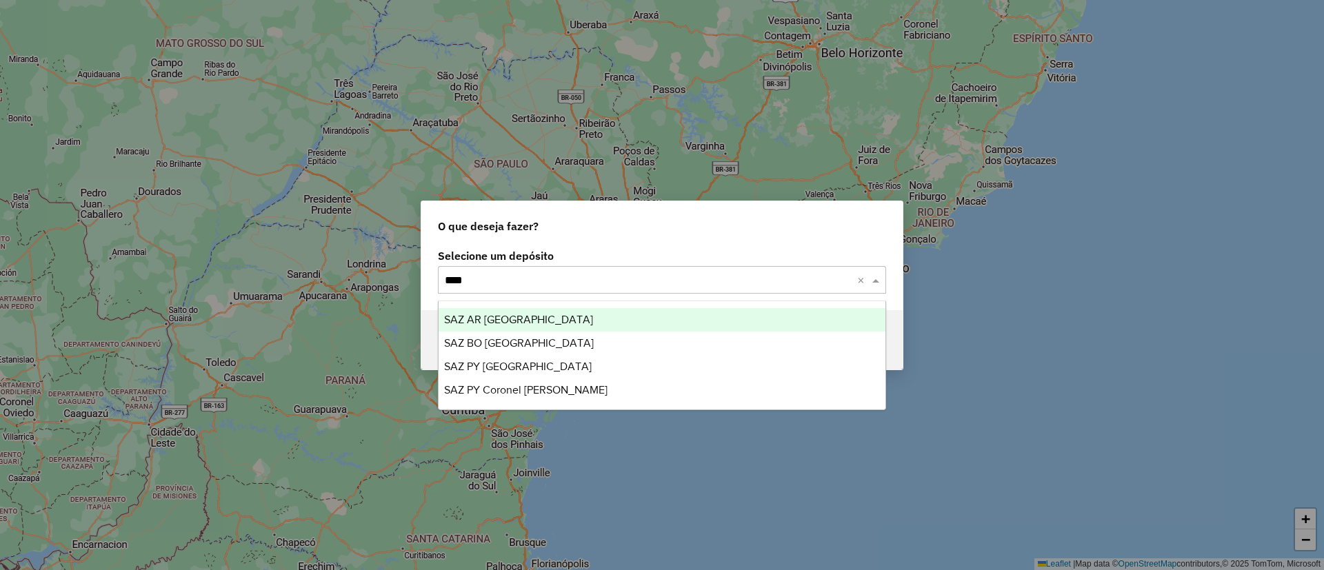
type input "*****"
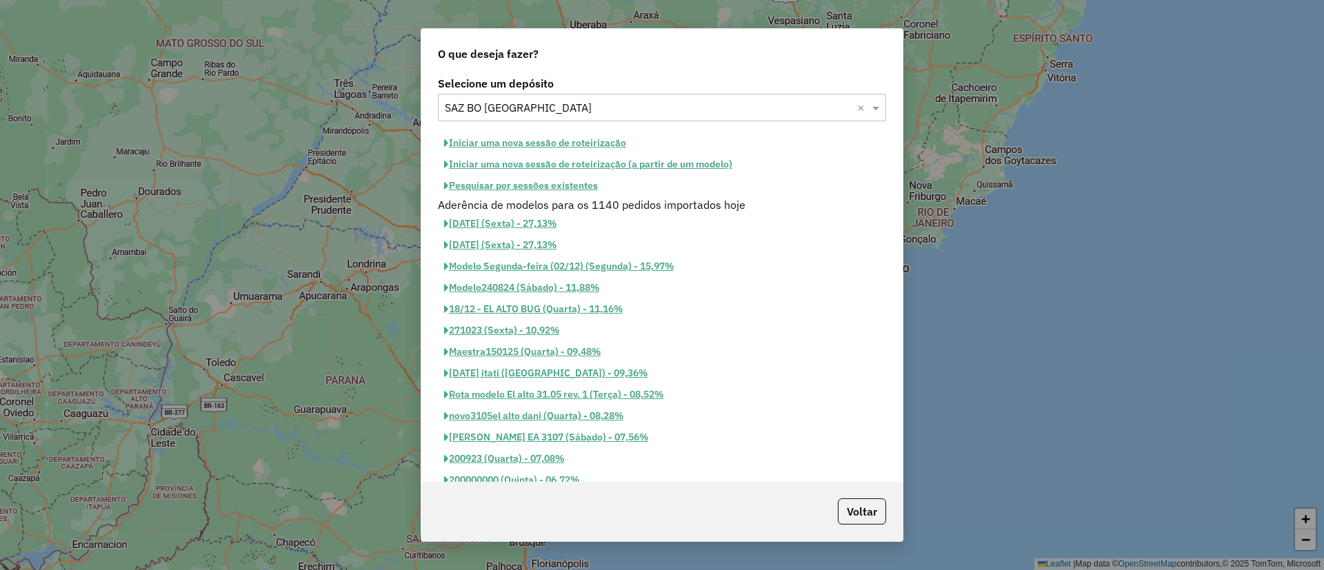
click at [586, 144] on button "Iniciar uma nova sessão de roteirização" at bounding box center [535, 142] width 195 height 21
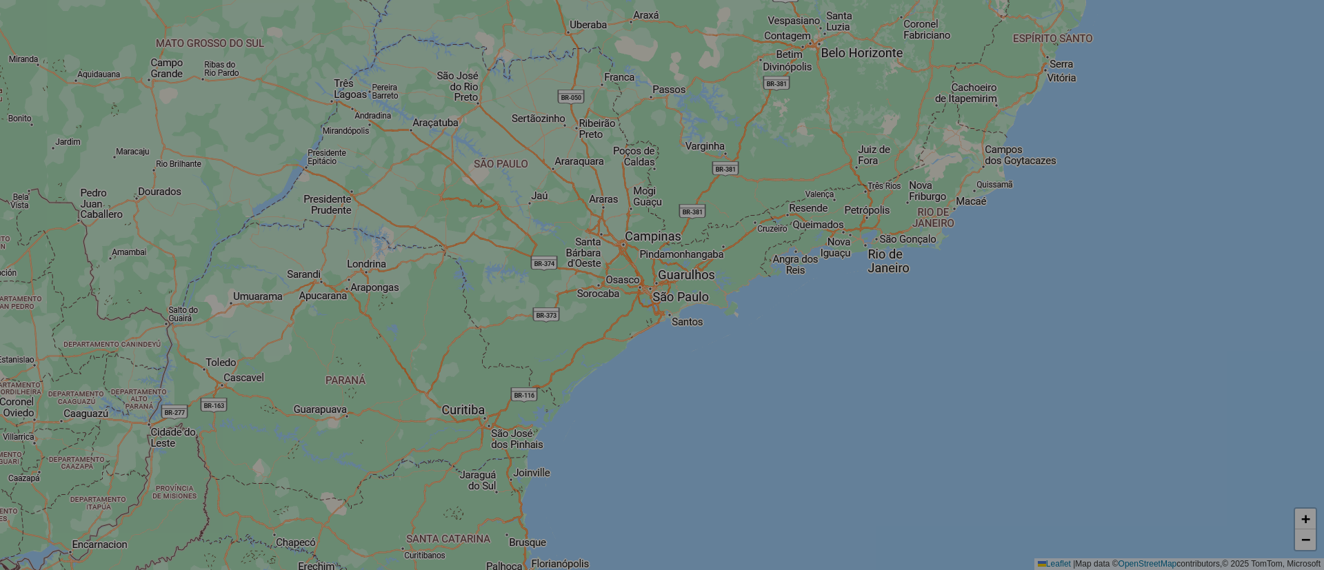
select select "*"
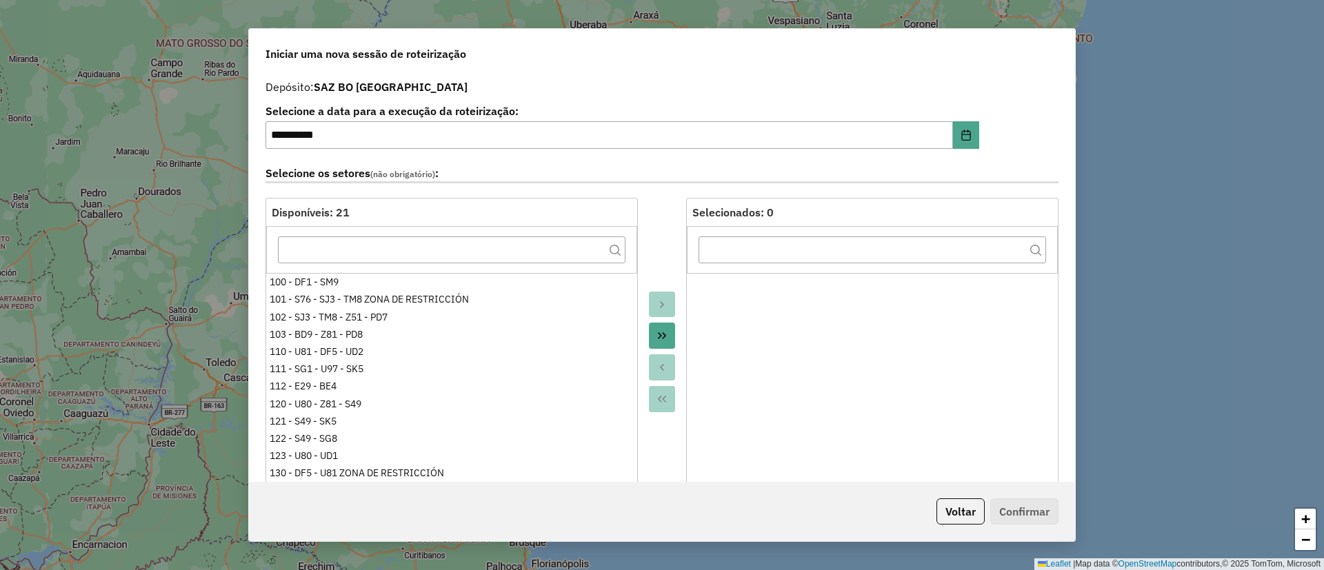
click at [654, 247] on div at bounding box center [662, 352] width 48 height 308
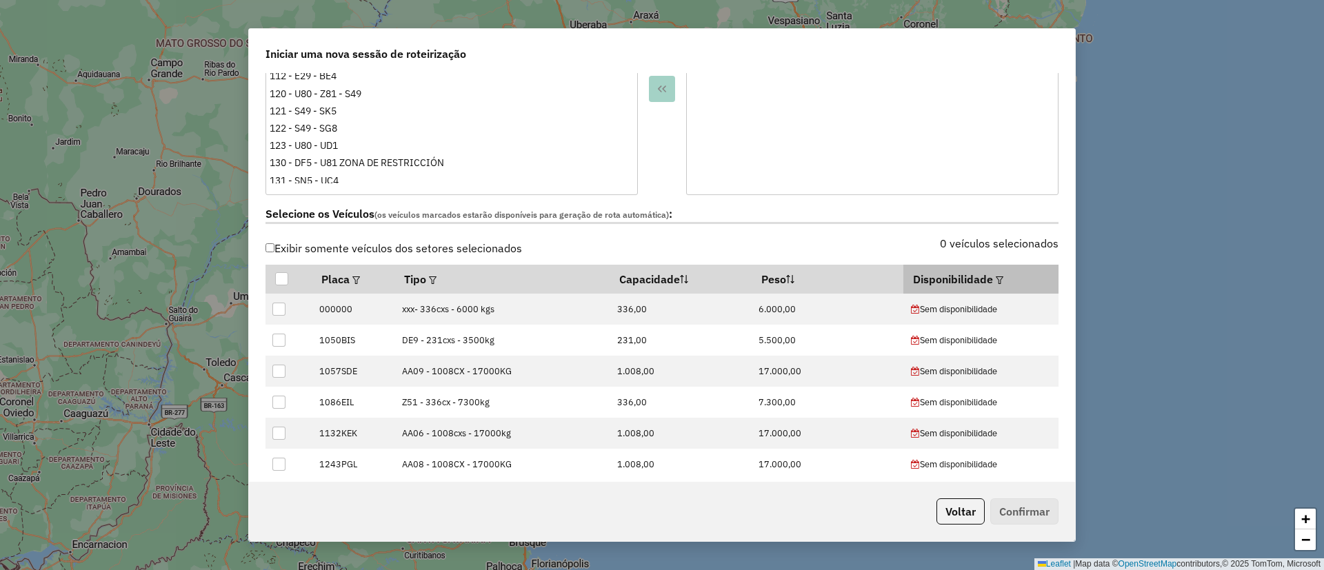
click at [998, 284] on th "Disponibilidade" at bounding box center [981, 279] width 155 height 29
click at [996, 283] on em at bounding box center [1000, 281] width 8 height 8
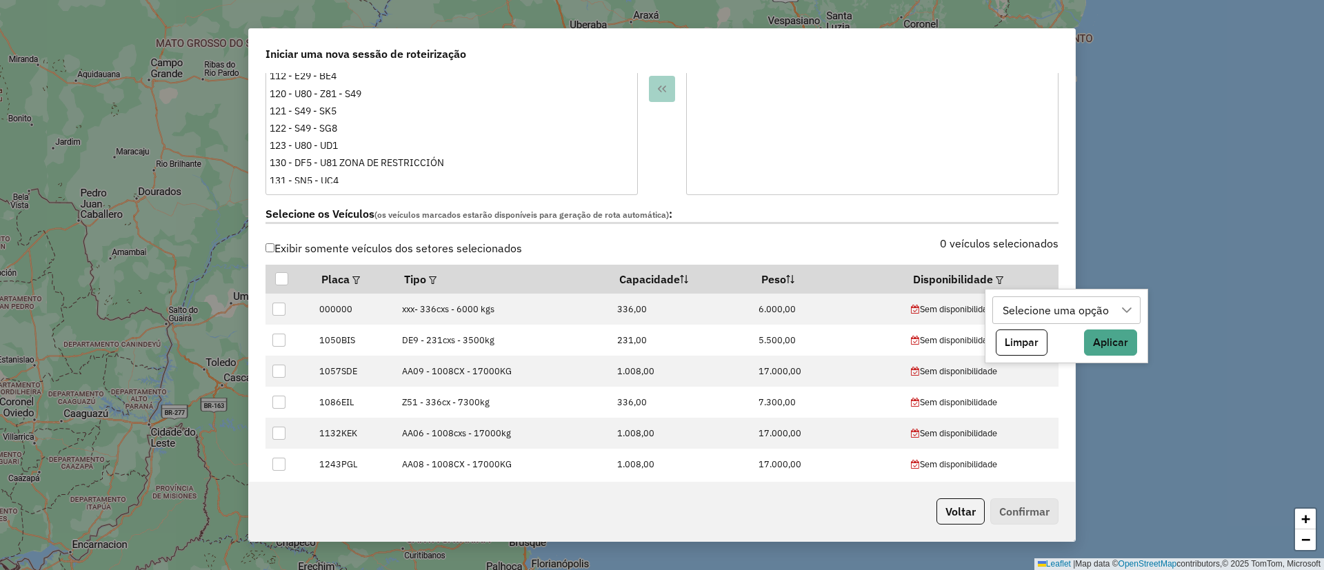
click at [1039, 315] on div "Selecione uma opção" at bounding box center [1057, 310] width 116 height 26
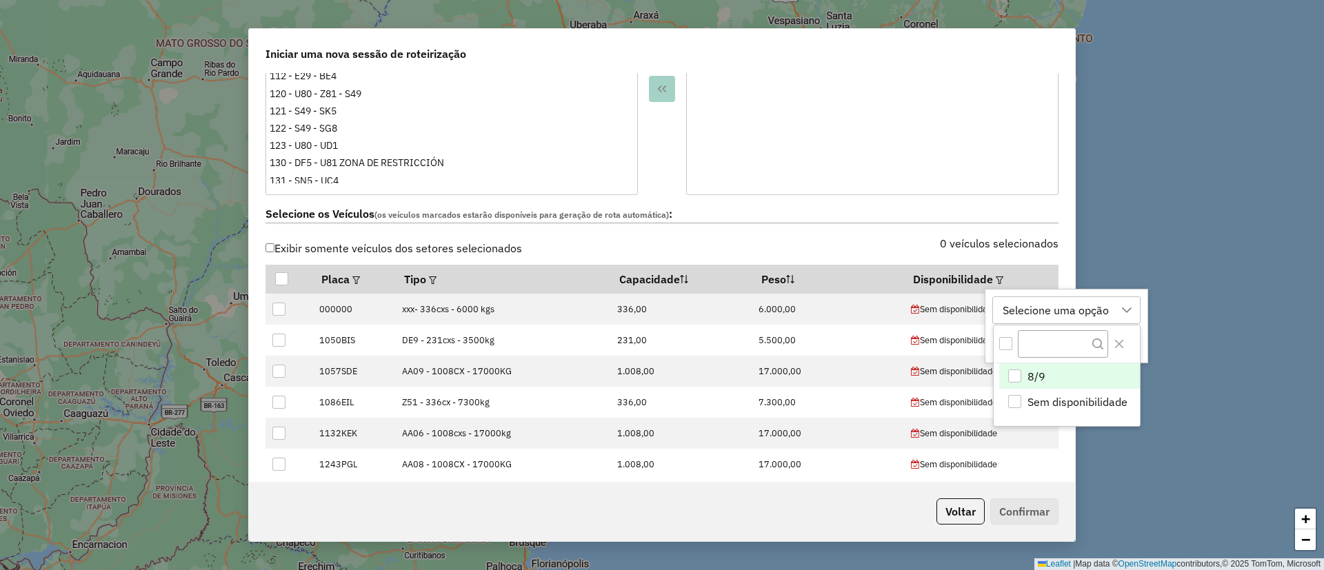
click at [1035, 371] on span "8/9" at bounding box center [1037, 376] width 18 height 17
click at [1073, 315] on div "8/9 8/9 Sem disponibilidade Limpar Aplicar" at bounding box center [1053, 326] width 136 height 74
click at [1118, 342] on icon "Close" at bounding box center [1119, 344] width 9 height 9
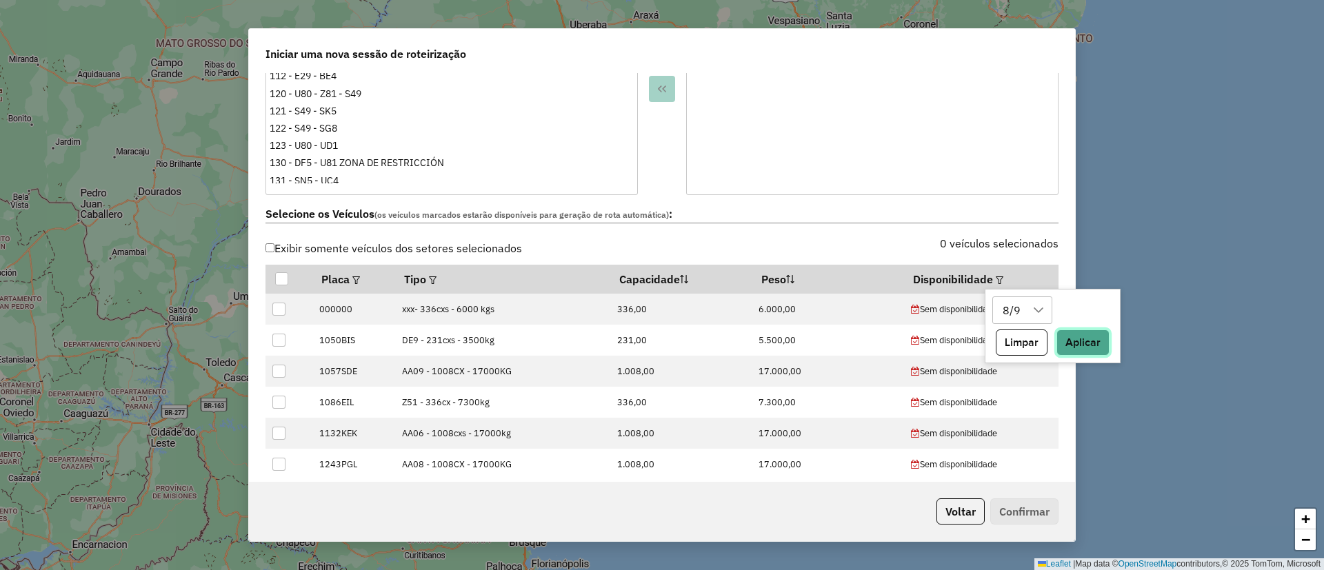
click at [1088, 341] on button "Aplicar" at bounding box center [1083, 343] width 53 height 26
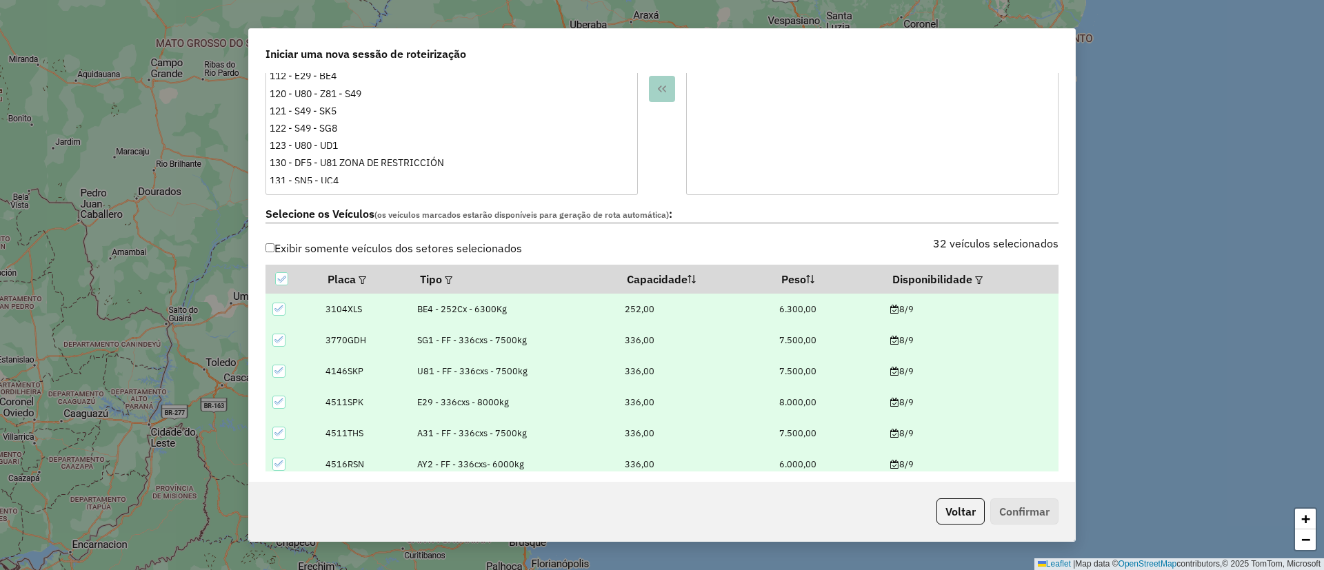
scroll to position [621, 0]
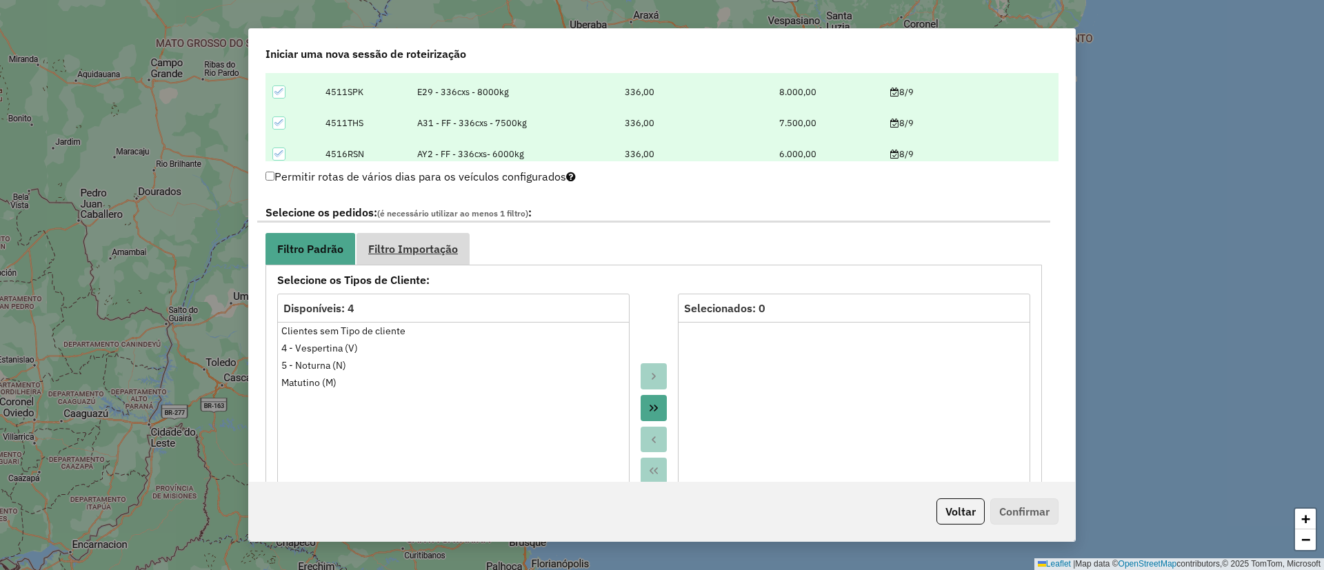
click at [453, 254] on span "Filtro Importação" at bounding box center [413, 248] width 90 height 11
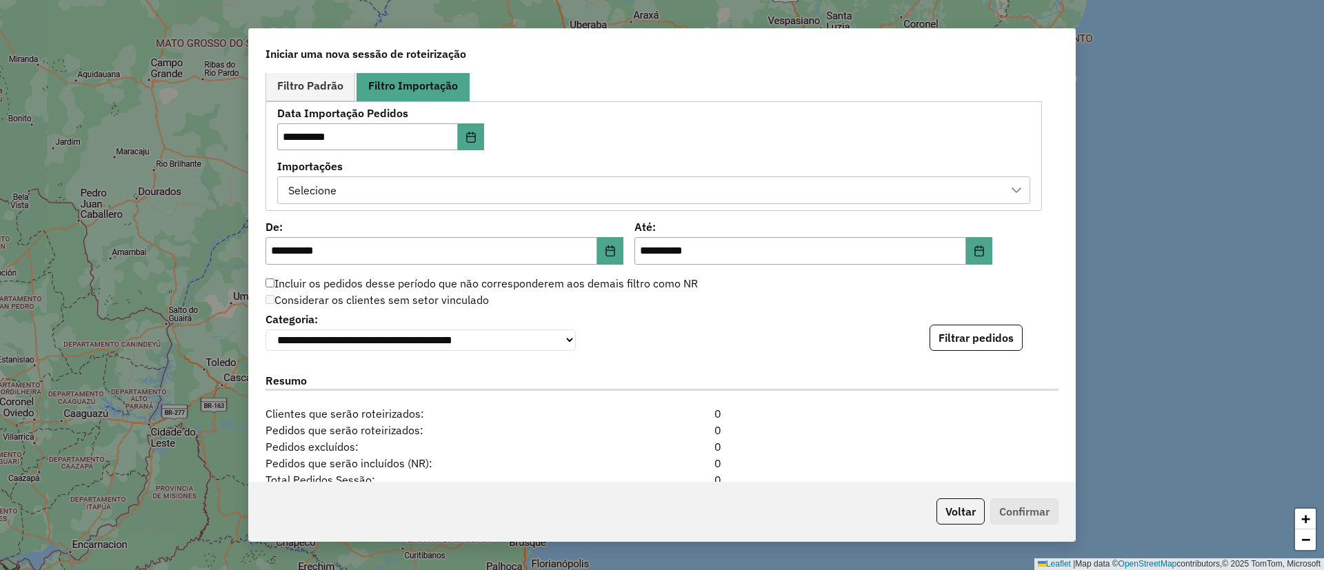
scroll to position [828, 0]
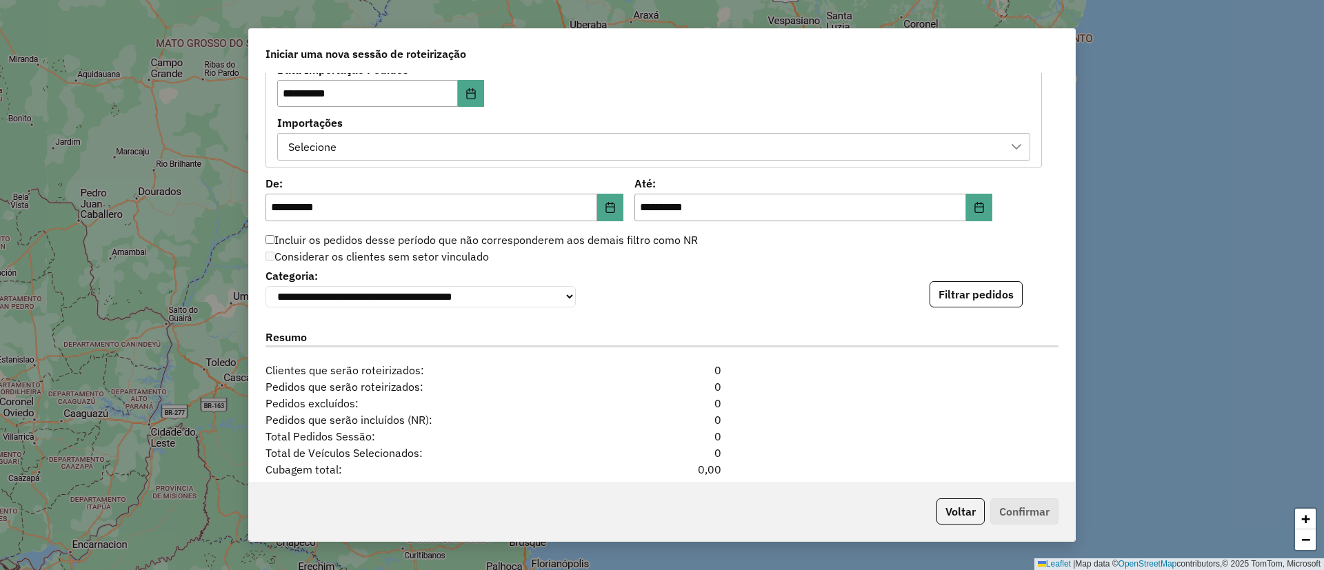
click at [541, 152] on div "Selecione" at bounding box center [643, 147] width 720 height 26
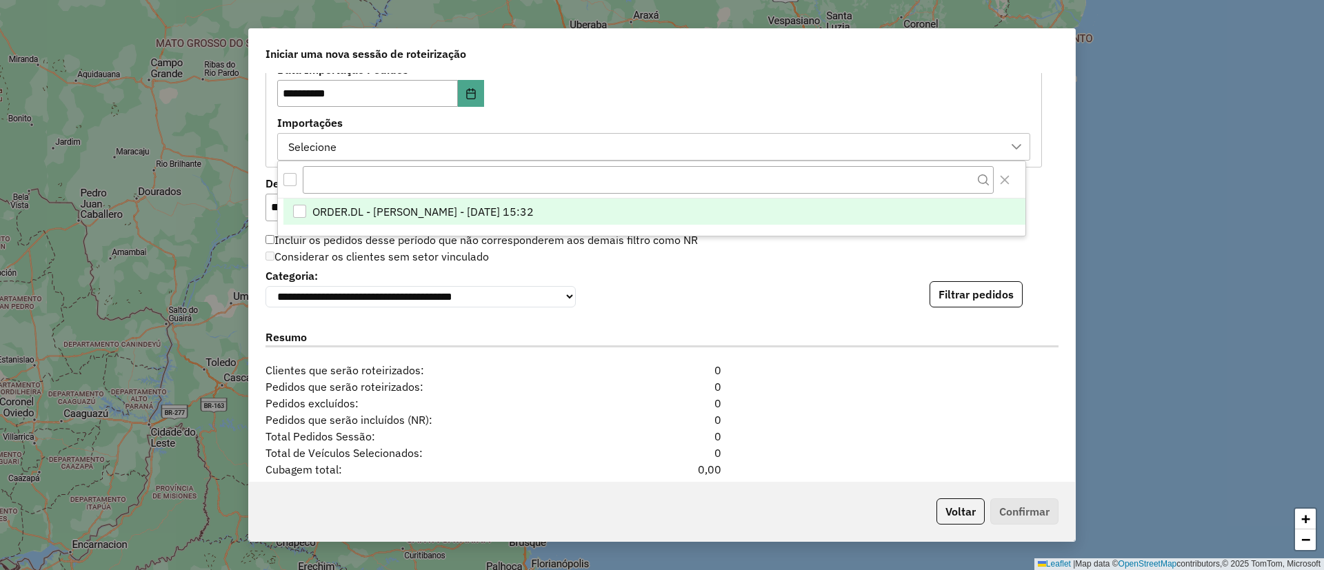
scroll to position [10, 63]
click at [285, 203] on li "ORDER.DL - ELENA MARIA ITATI MARTINEZ - 06/09/2025 15:32" at bounding box center [654, 212] width 742 height 26
click at [622, 108] on div "**********" at bounding box center [653, 113] width 753 height 96
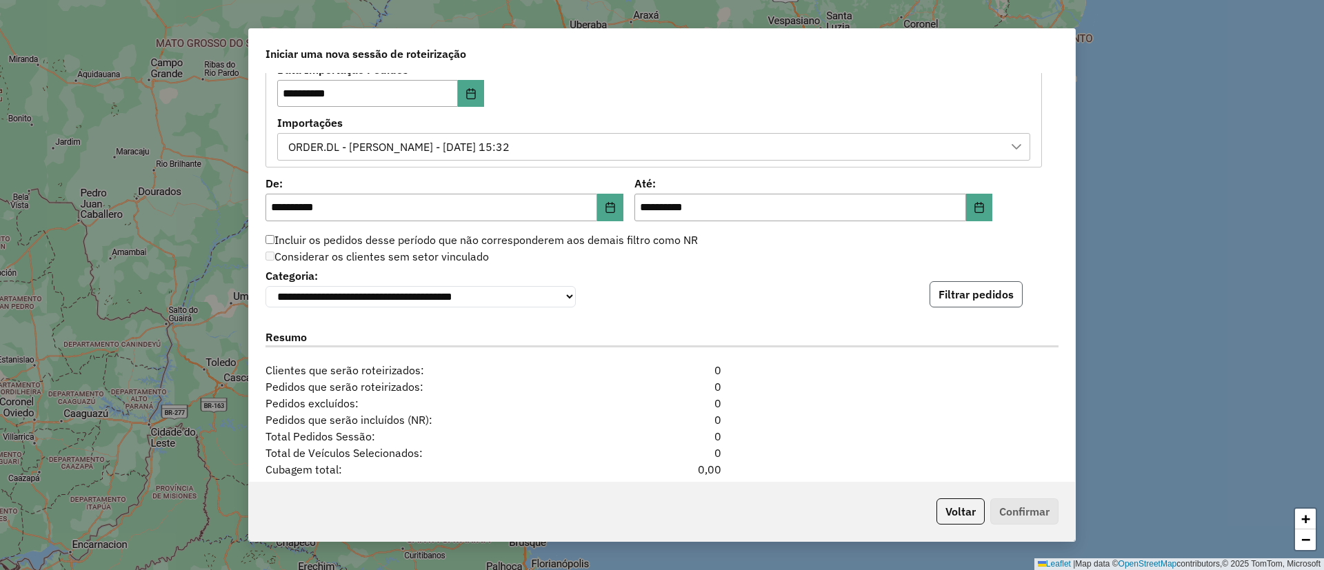
click at [966, 291] on button "Filtrar pedidos" at bounding box center [976, 294] width 93 height 26
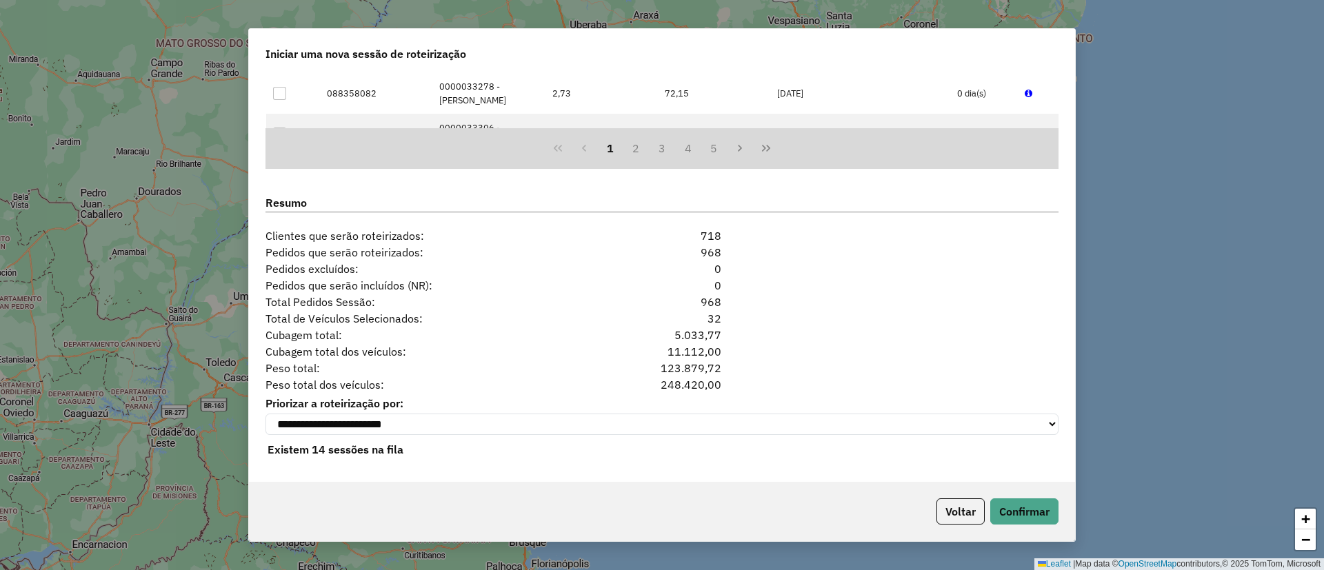
scroll to position [1254, 0]
click at [1026, 516] on button "Confirmar" at bounding box center [1024, 512] width 68 height 26
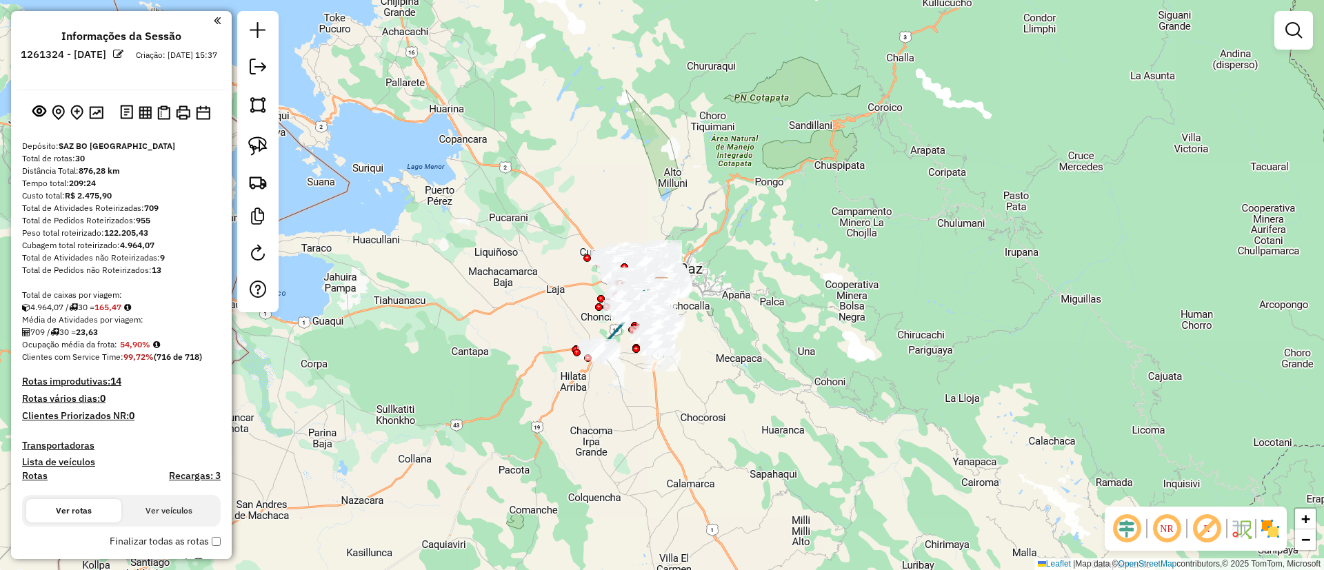
click at [1267, 538] on img at bounding box center [1270, 529] width 22 height 22
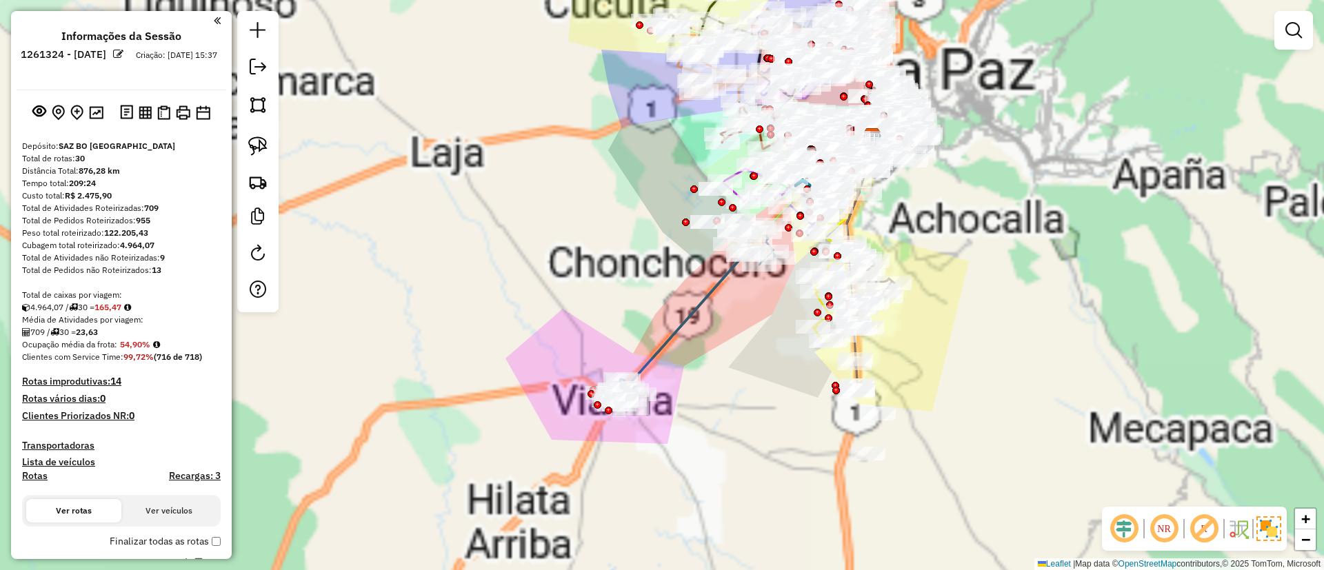
click at [667, 337] on icon at bounding box center [691, 317] width 176 height 184
select select "**********"
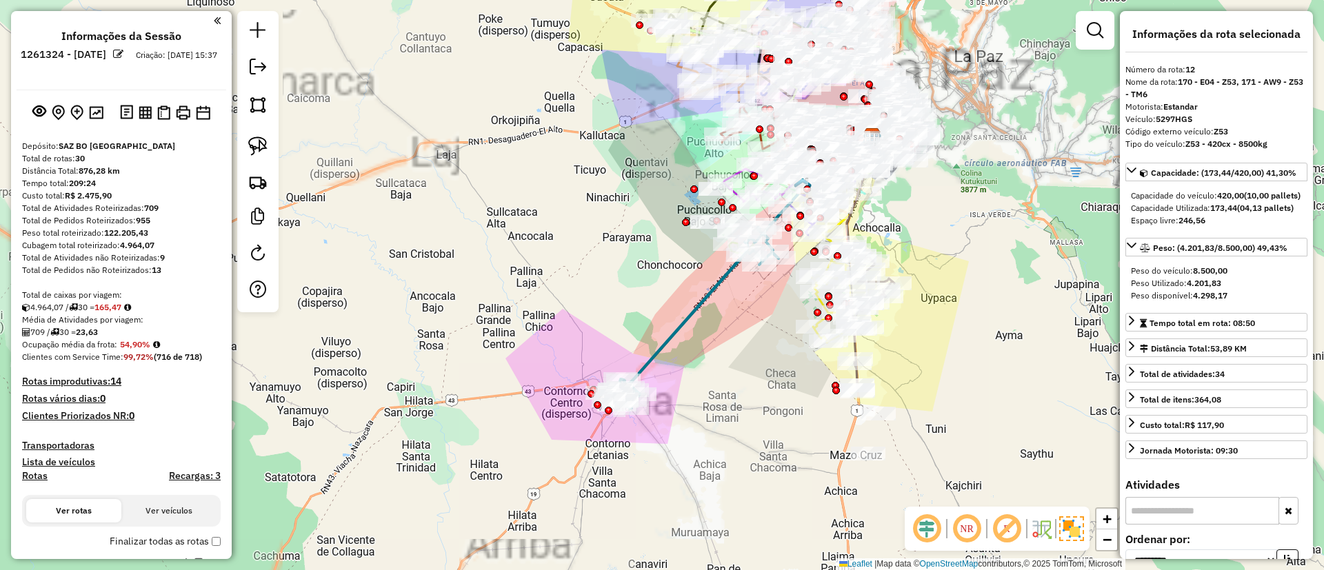
scroll to position [1393, 0]
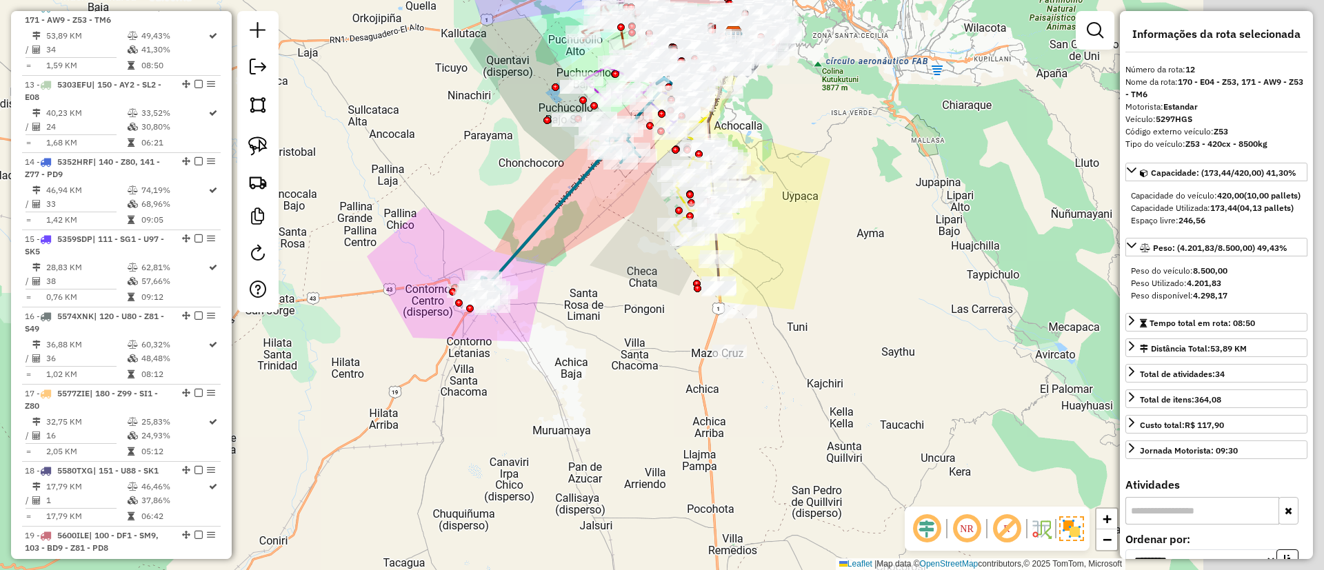
drag, startPoint x: 655, startPoint y: 332, endPoint x: 500, endPoint y: 217, distance: 193.3
click at [500, 217] on div "Janela de atendimento Grade de atendimento Capacidade Transportadoras Veículos …" at bounding box center [662, 285] width 1324 height 570
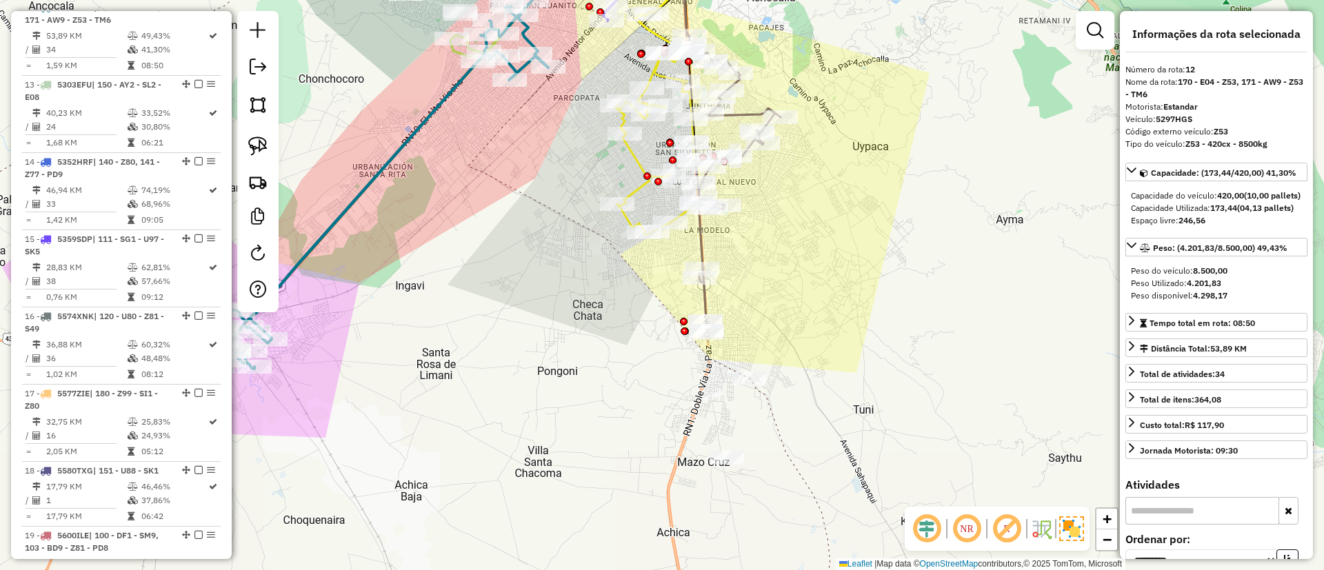
click at [700, 229] on icon at bounding box center [735, 184] width 92 height 297
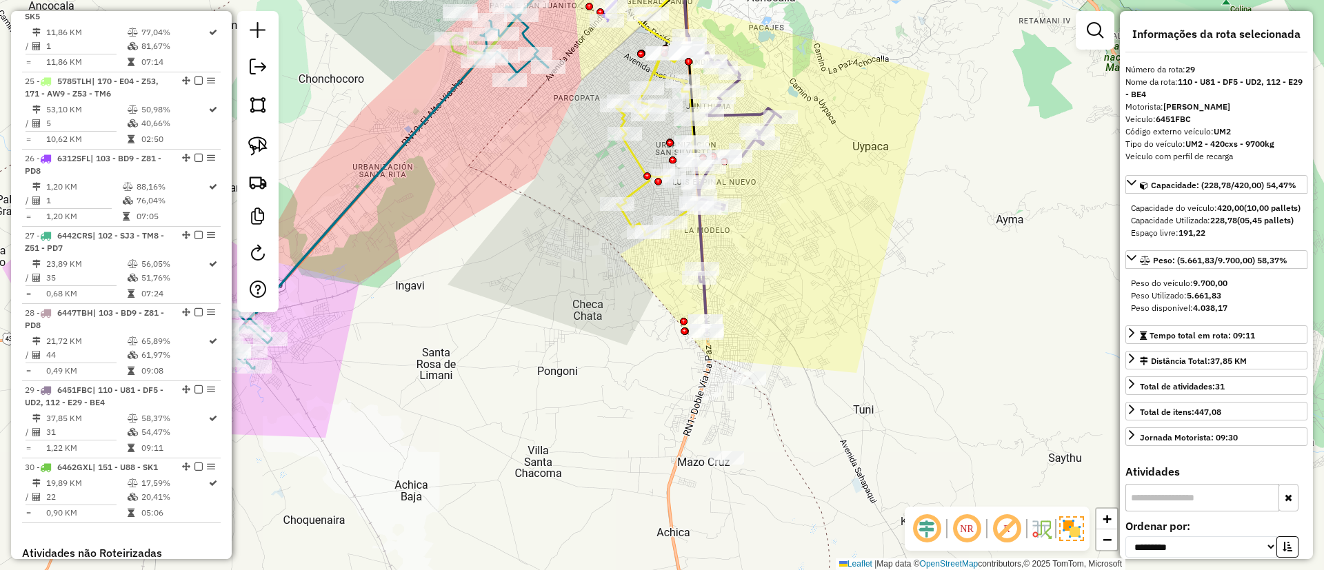
scroll to position [2572, 0]
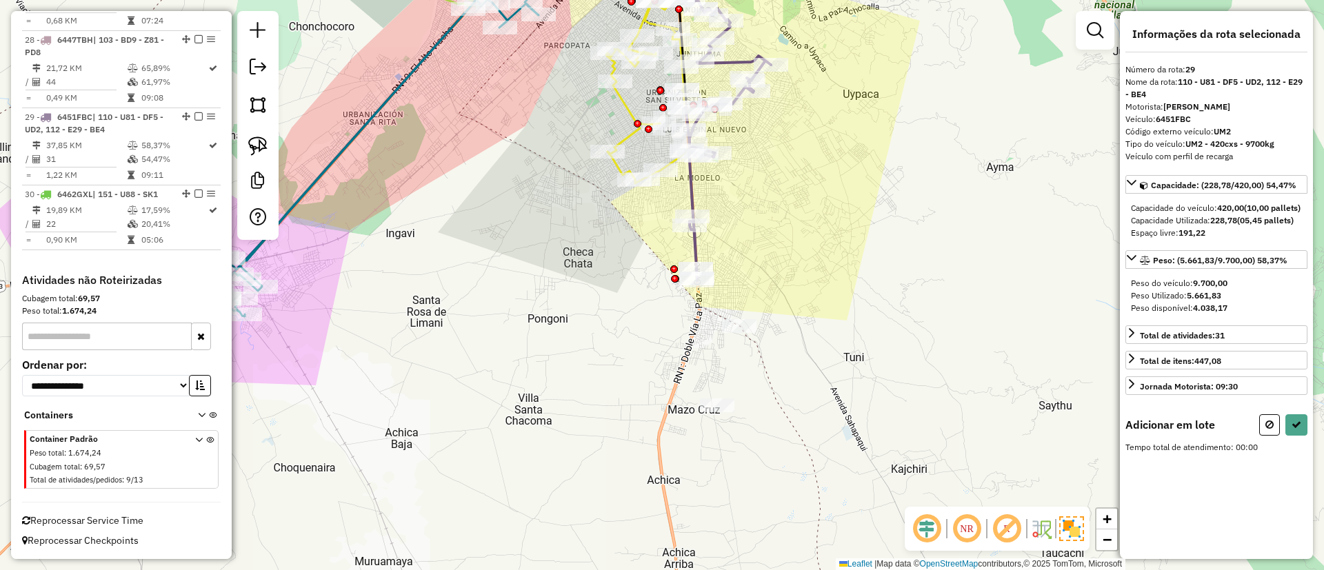
drag, startPoint x: 736, startPoint y: 240, endPoint x: 717, endPoint y: 185, distance: 58.2
click at [717, 185] on div "Janela de atendimento Grade de atendimento Capacidade Transportadoras Veículos …" at bounding box center [662, 285] width 1324 height 570
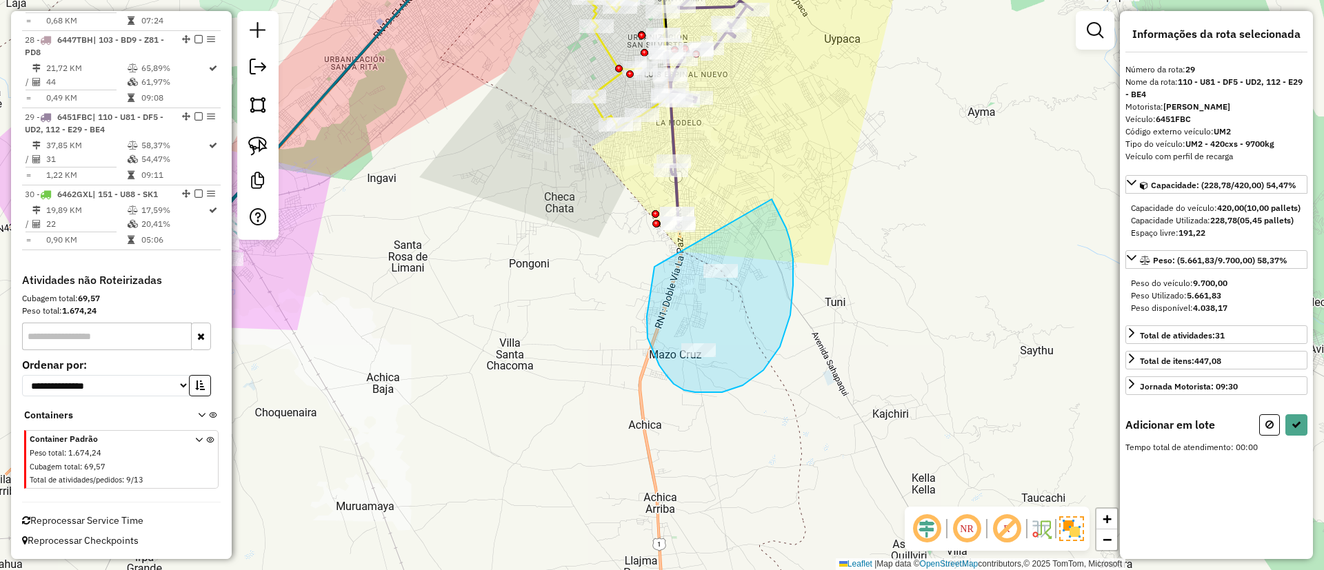
drag, startPoint x: 674, startPoint y: 384, endPoint x: 772, endPoint y: 199, distance: 209.2
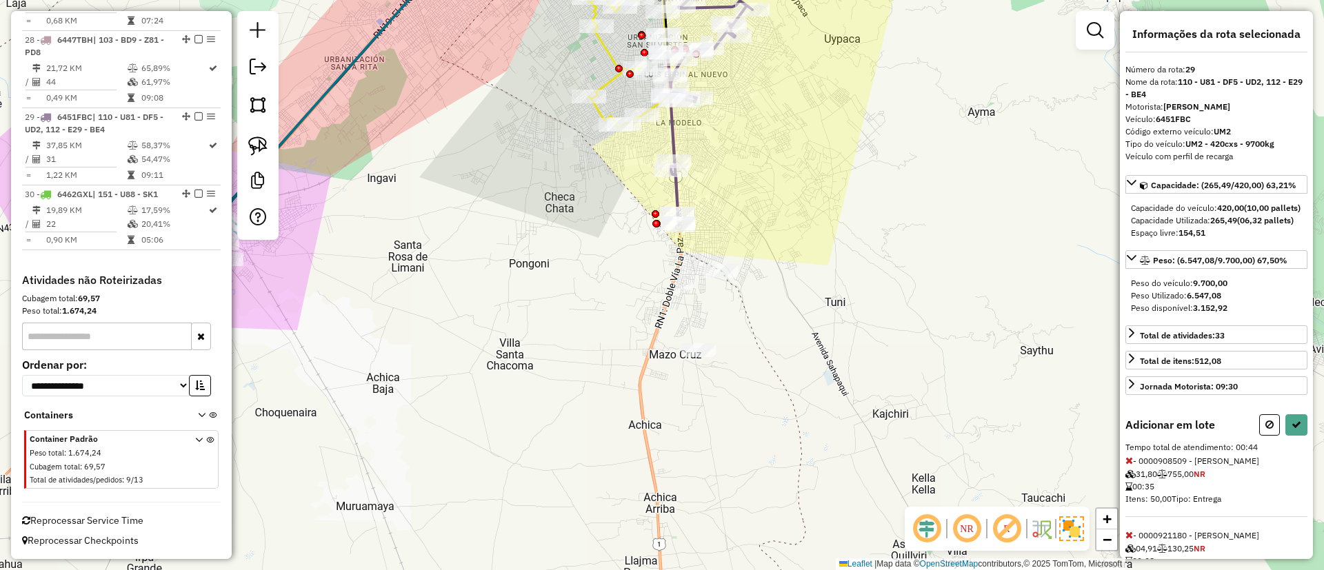
select select "**********"
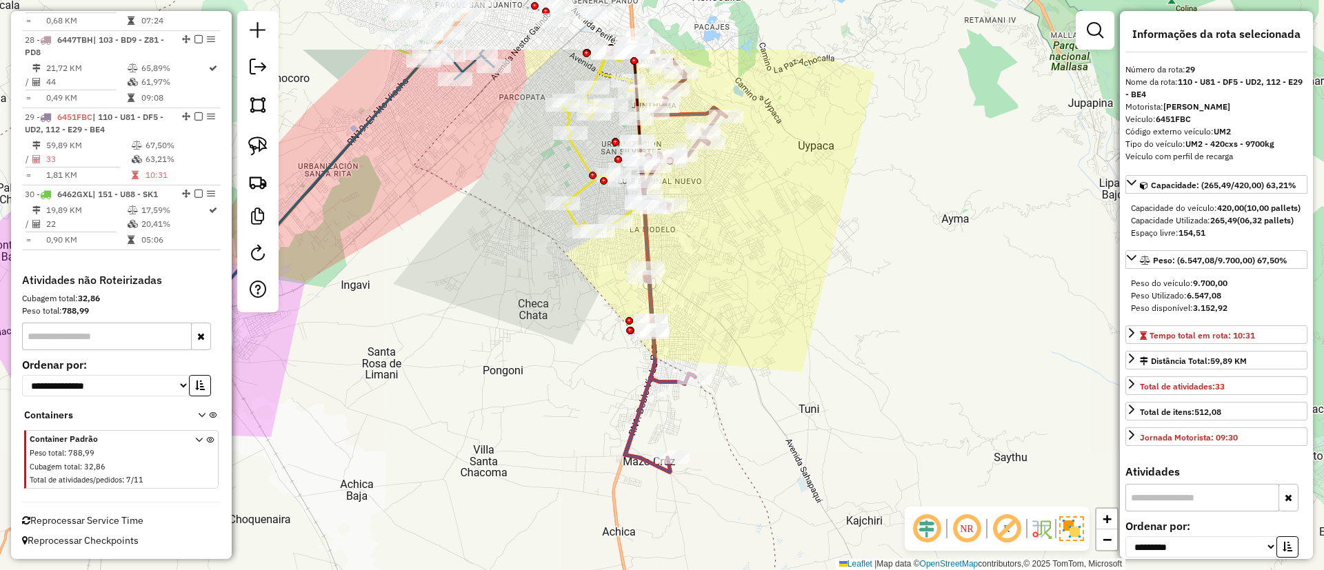
drag, startPoint x: 777, startPoint y: 132, endPoint x: 750, endPoint y: 242, distance: 113.8
click at [750, 241] on div "Janela de atendimento Grade de atendimento Capacidade Transportadoras Veículos …" at bounding box center [662, 285] width 1324 height 570
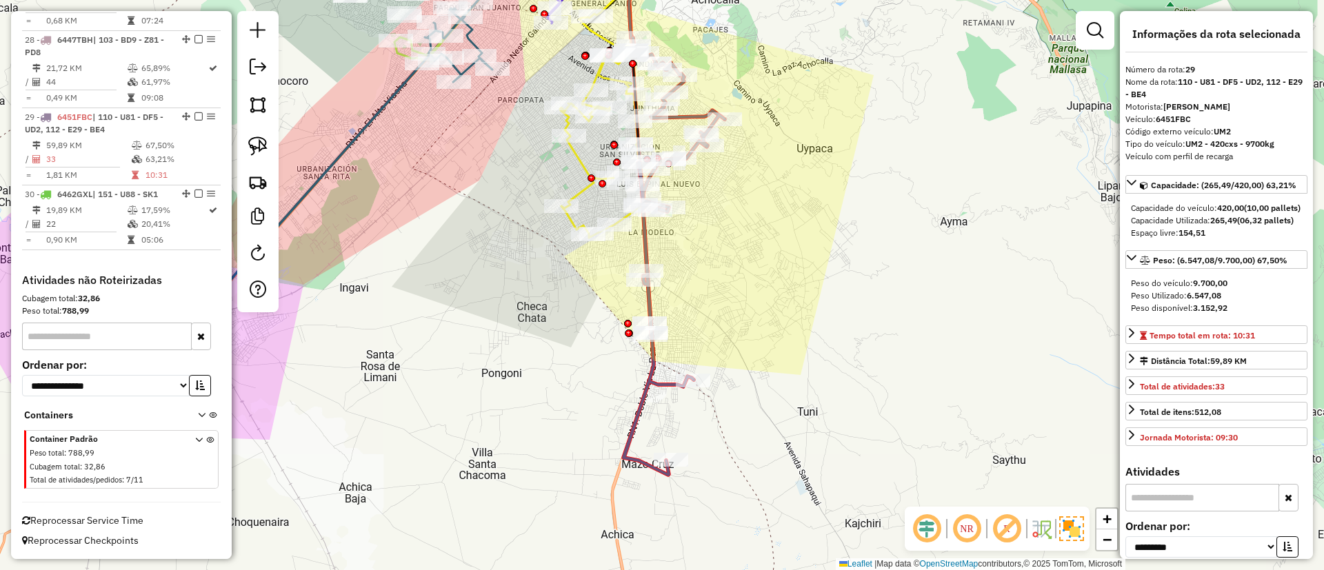
click at [577, 169] on icon at bounding box center [601, 126] width 83 height 224
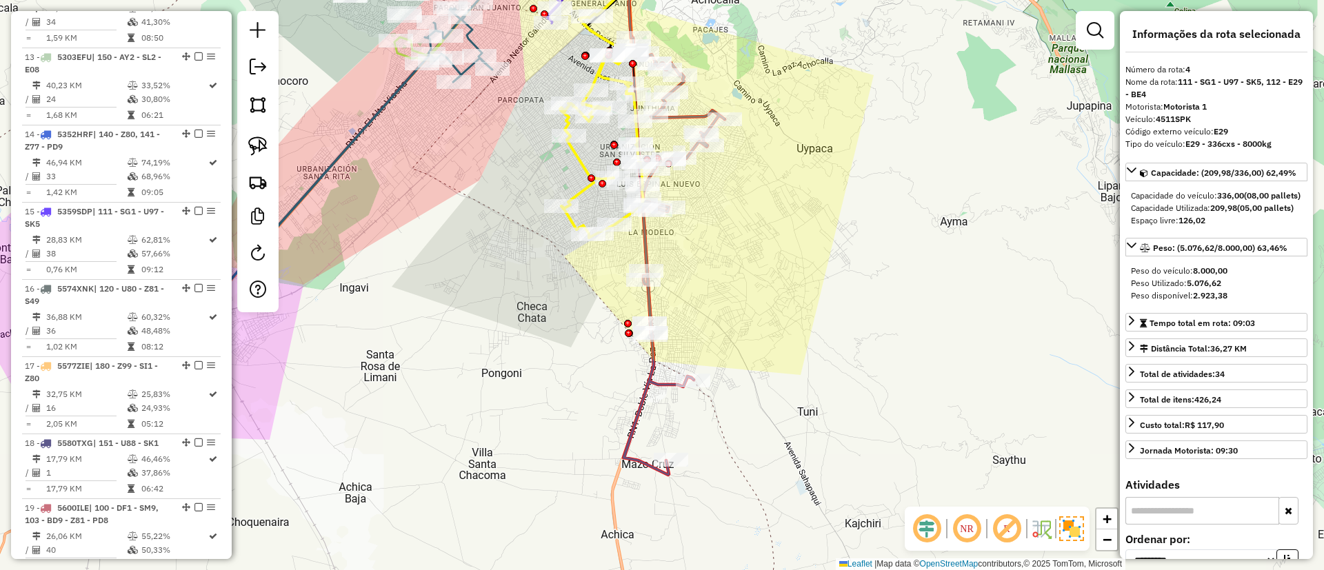
scroll to position [800, 0]
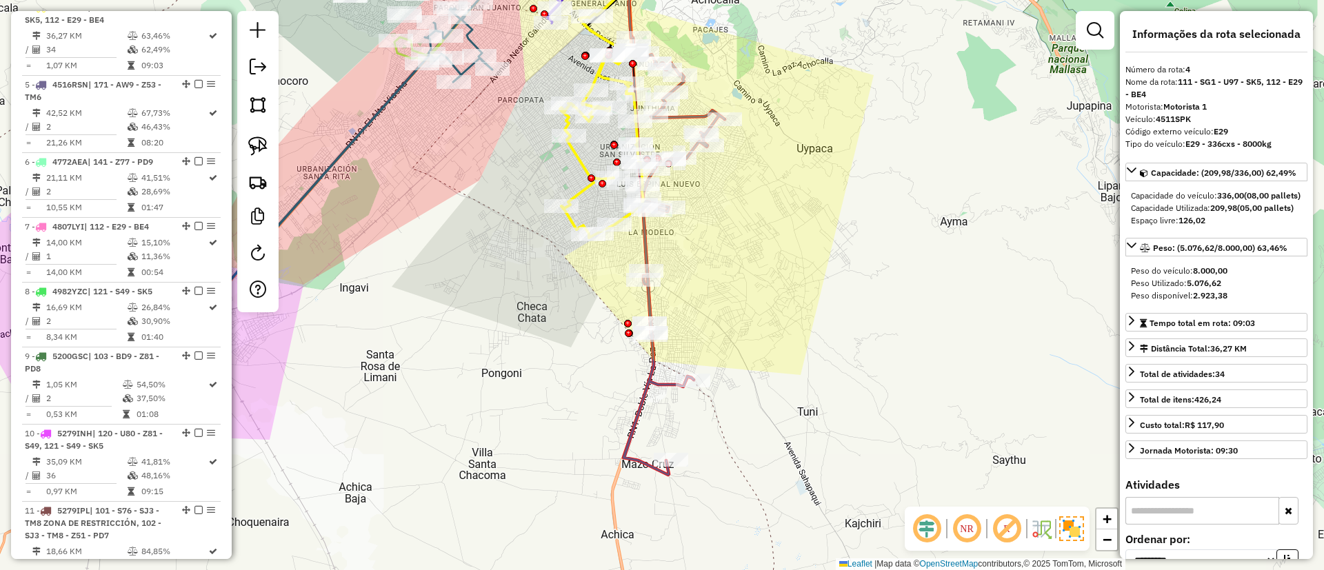
click at [701, 116] on icon at bounding box center [674, 256] width 101 height 437
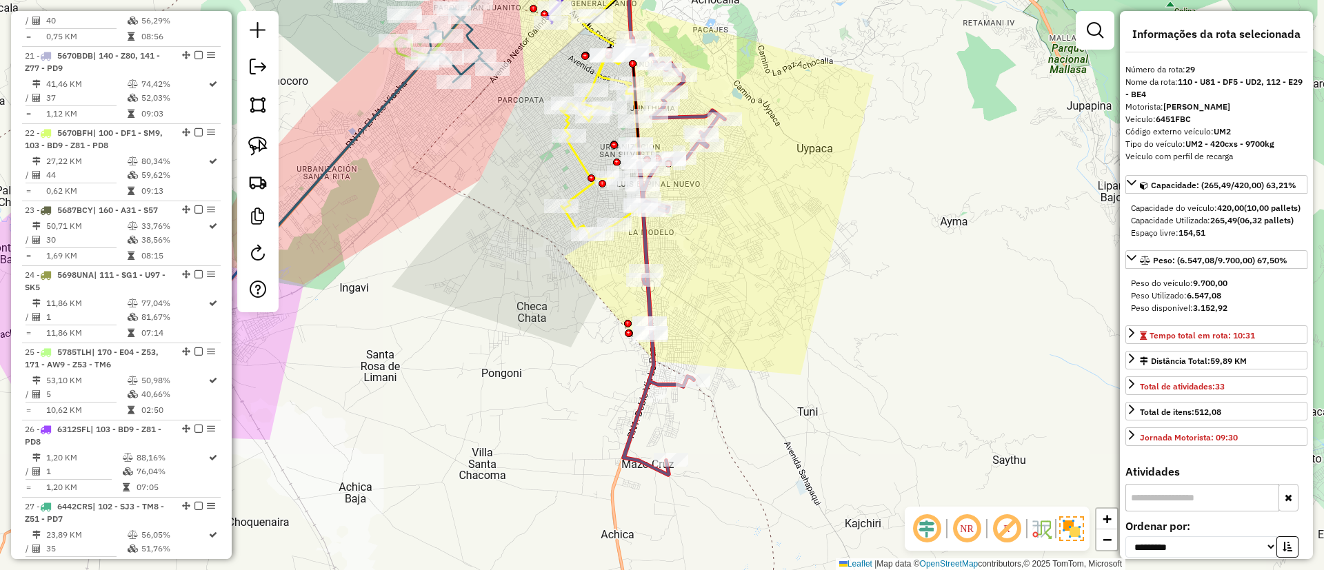
scroll to position [2572, 0]
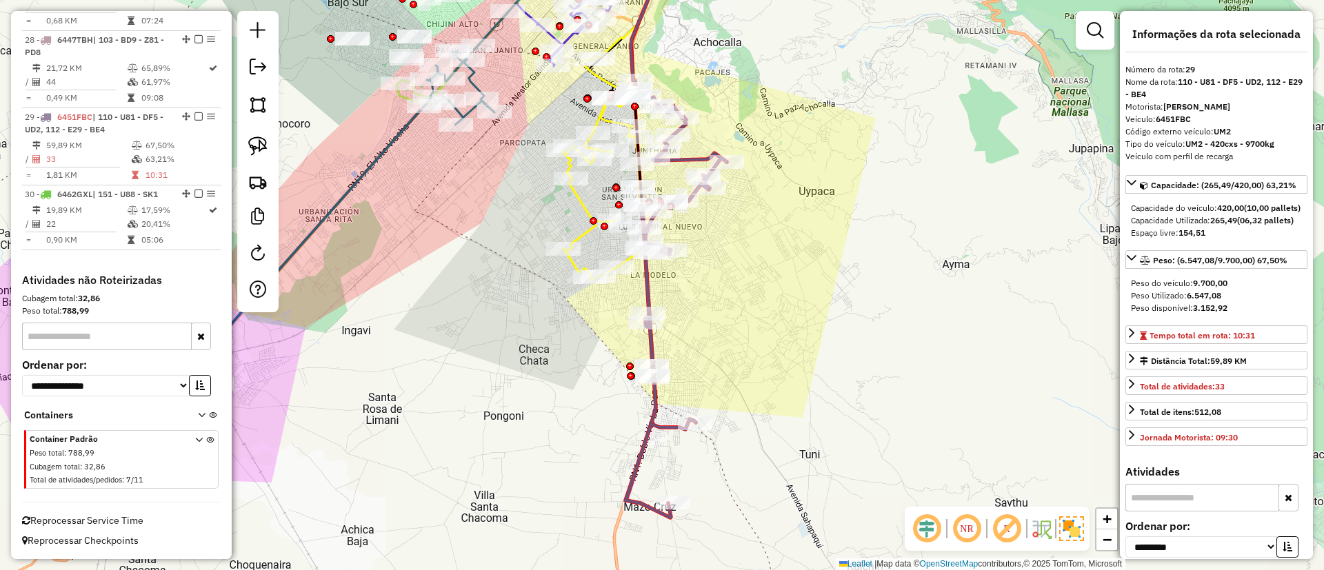
drag, startPoint x: 710, startPoint y: 194, endPoint x: 712, endPoint y: 239, distance: 44.9
click at [712, 239] on div "Janela de atendimento Grade de atendimento Capacidade Transportadoras Veículos …" at bounding box center [662, 285] width 1324 height 570
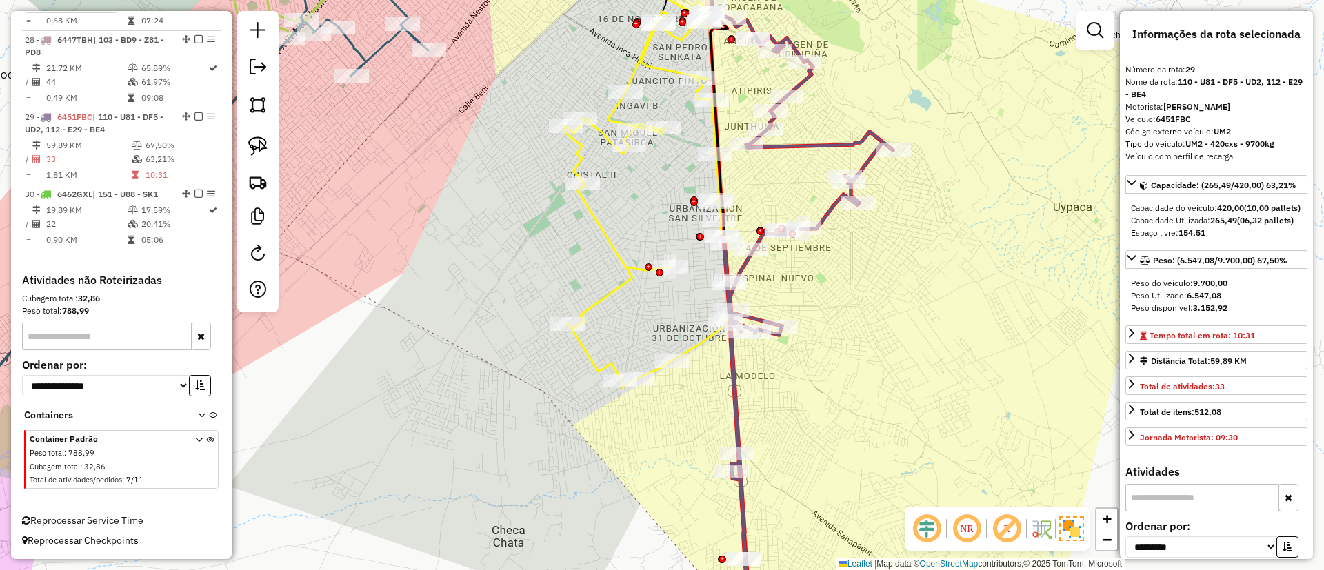
click at [796, 139] on icon at bounding box center [802, 307] width 182 height 639
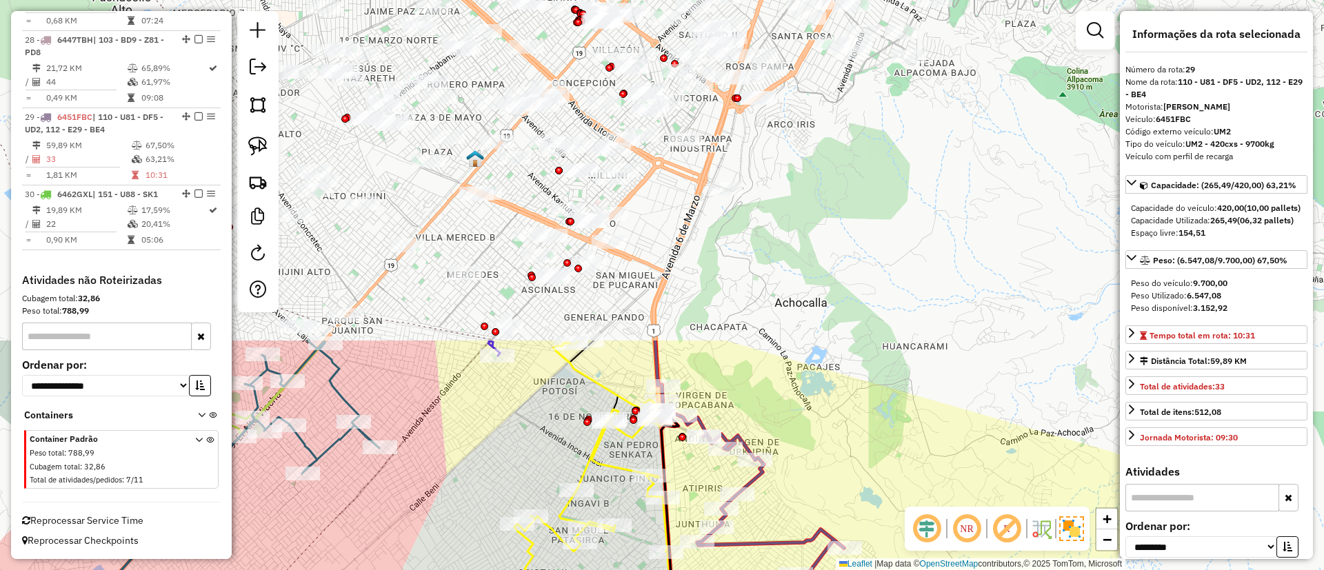
drag, startPoint x: 867, startPoint y: 139, endPoint x: 819, endPoint y: 525, distance: 389.3
click at [819, 525] on div "Janela de atendimento Grade de atendimento Capacidade Transportadoras Veículos …" at bounding box center [662, 285] width 1324 height 570
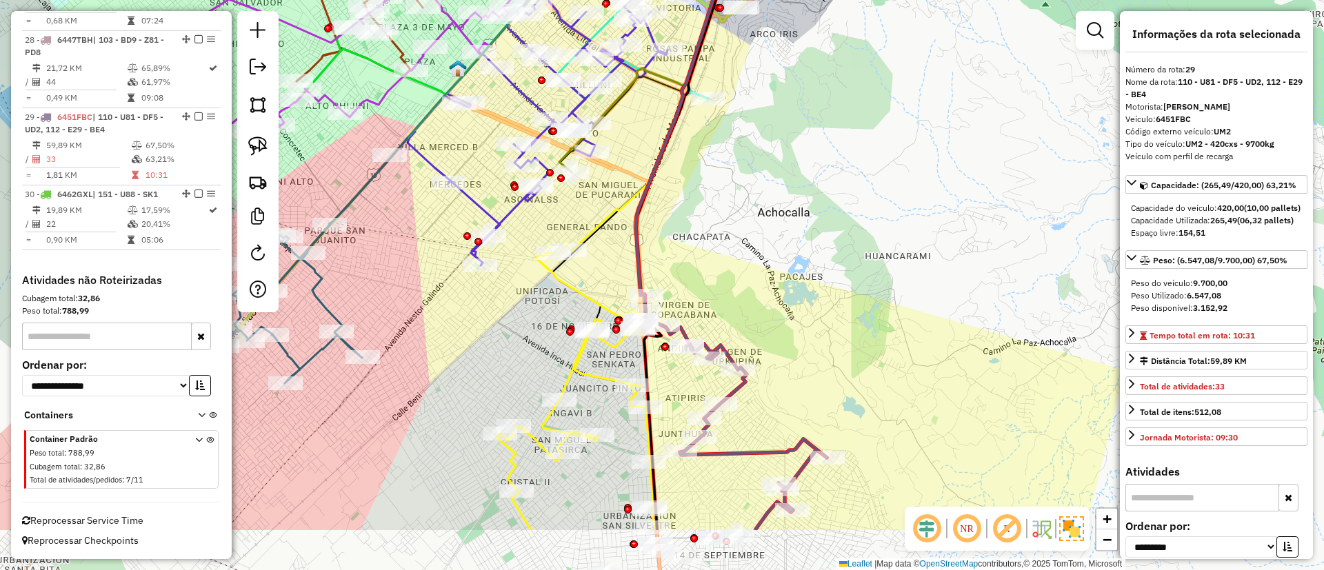
drag, startPoint x: 800, startPoint y: 464, endPoint x: 786, endPoint y: 375, distance: 90.0
click at [786, 375] on div "Janela de atendimento Grade de atendimento Capacidade Transportadoras Veículos …" at bounding box center [662, 285] width 1324 height 570
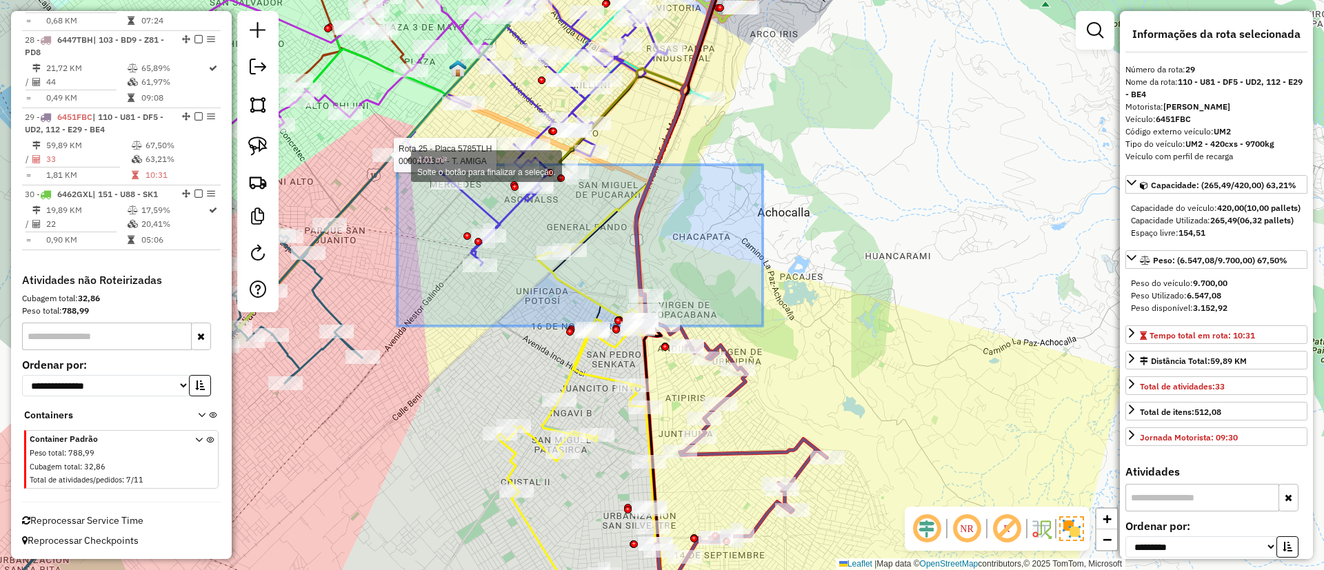
drag, startPoint x: 763, startPoint y: 326, endPoint x: 397, endPoint y: 165, distance: 399.6
click at [397, 165] on div "Rota 25 - Placa 5785TLH 0000100350 - T. AMIGA 4.01 mi² Solte o botão para final…" at bounding box center [662, 285] width 1324 height 570
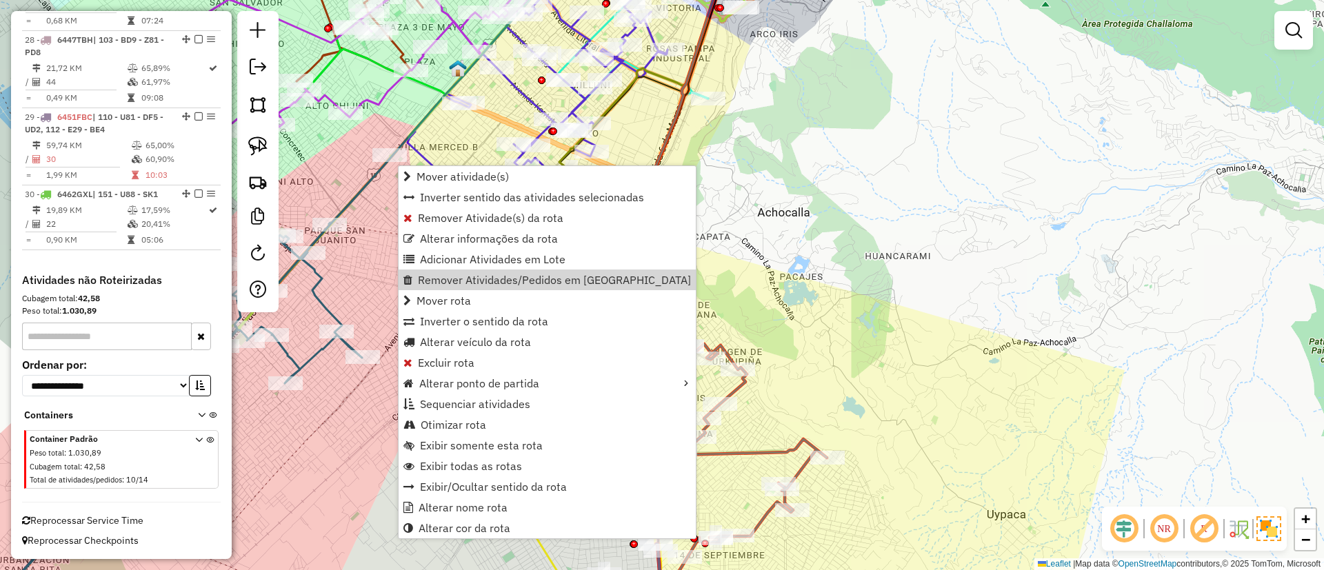
click at [843, 259] on div "Janela de atendimento Grade de atendimento Capacidade Transportadoras Veículos …" at bounding box center [662, 285] width 1324 height 570
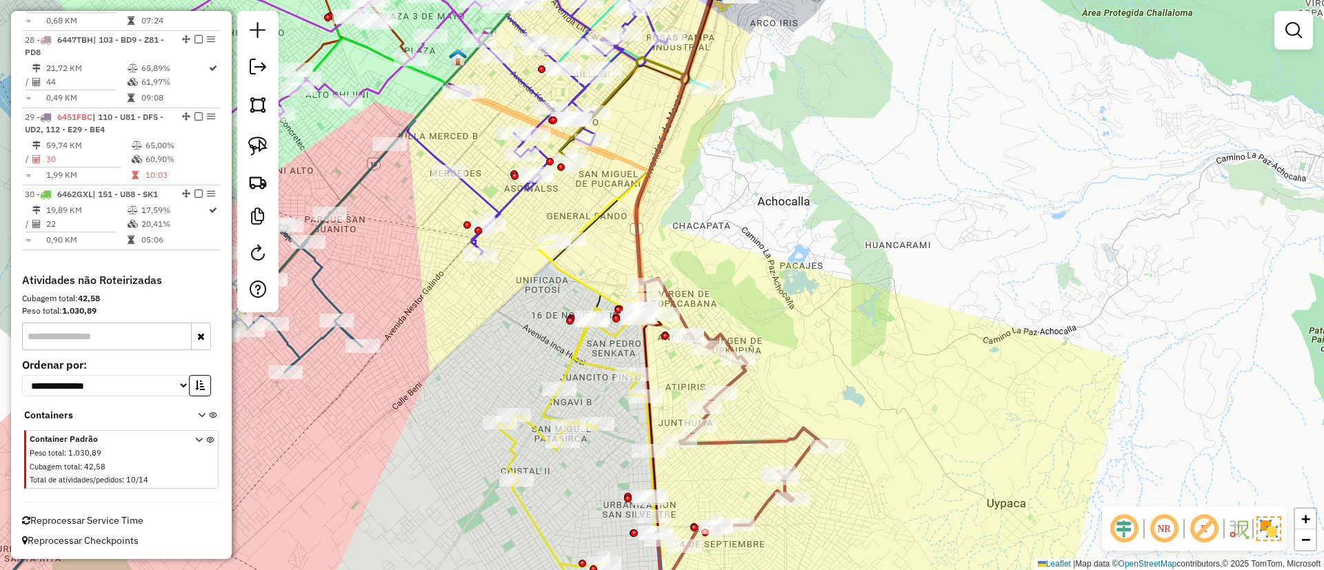
drag, startPoint x: 848, startPoint y: 338, endPoint x: 784, endPoint y: 161, distance: 187.9
click at [784, 161] on div "Janela de atendimento Grade de atendimento Capacidade Transportadoras Veículos …" at bounding box center [662, 285] width 1324 height 570
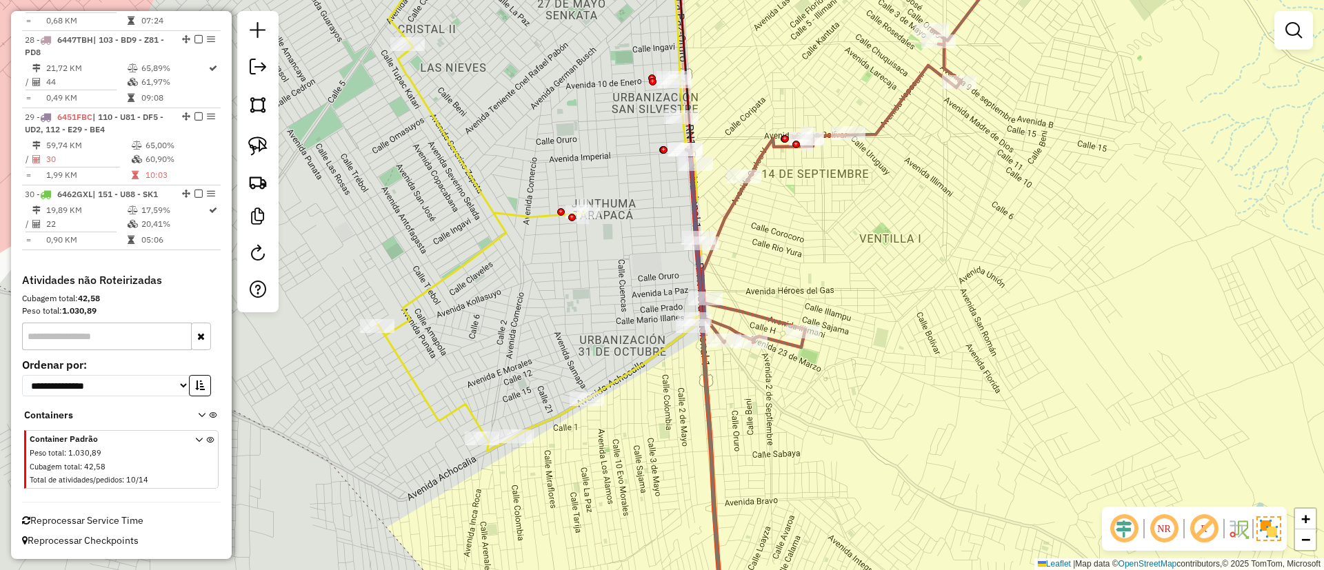
click at [876, 128] on icon at bounding box center [857, 285] width 343 height 684
select select "**********"
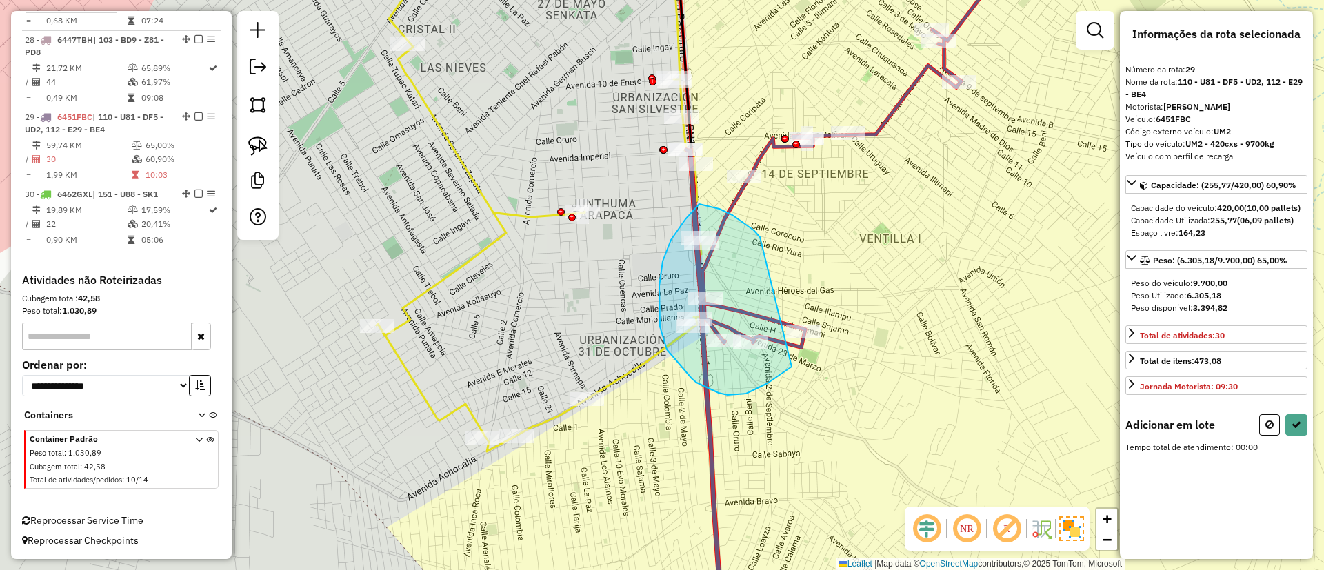
drag, startPoint x: 745, startPoint y: 223, endPoint x: 792, endPoint y: 367, distance: 150.9
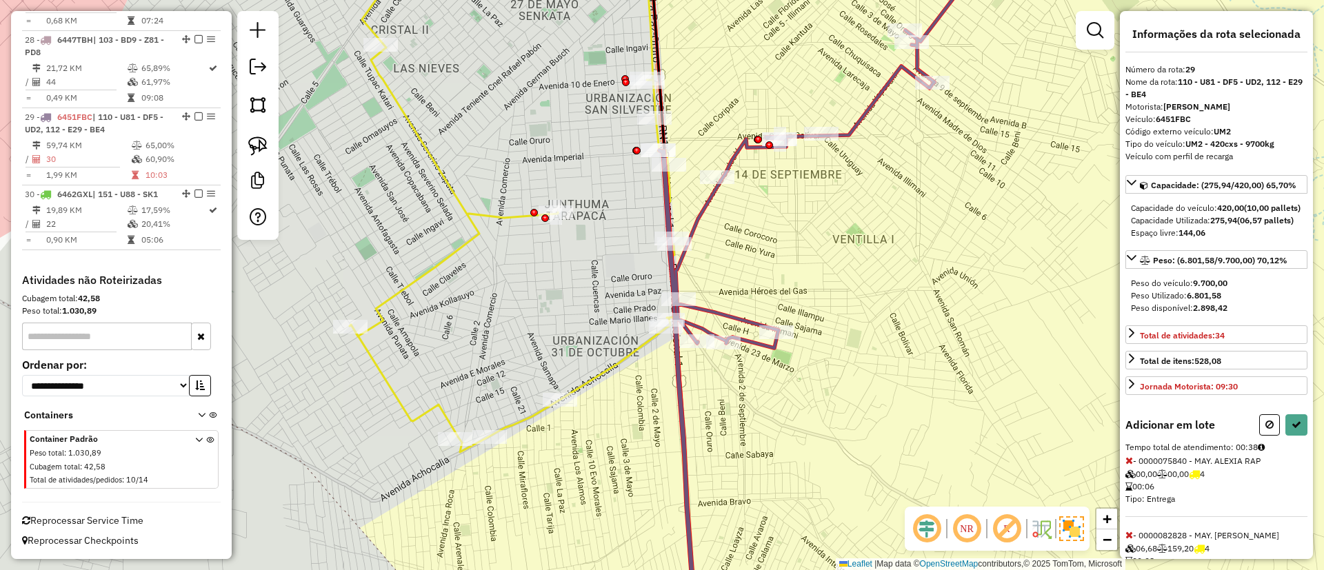
click at [703, 140] on div "Janela de atendimento Grade de atendimento Capacidade Transportadoras Veículos …" at bounding box center [662, 285] width 1324 height 570
click at [717, 172] on div "Rota 29 - Placa 6451FBC 0000881636 - MARIA CONDORI Janela de atendimento Grade …" at bounding box center [662, 285] width 1324 height 570
select select "**********"
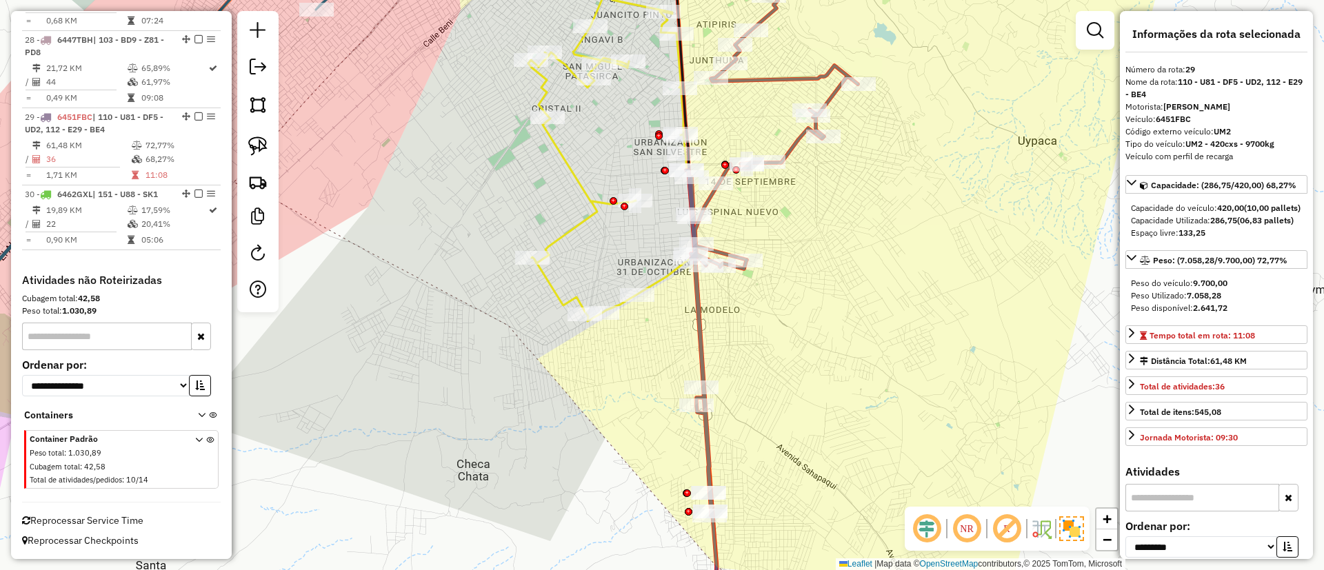
click at [785, 149] on icon at bounding box center [772, 298] width 172 height 657
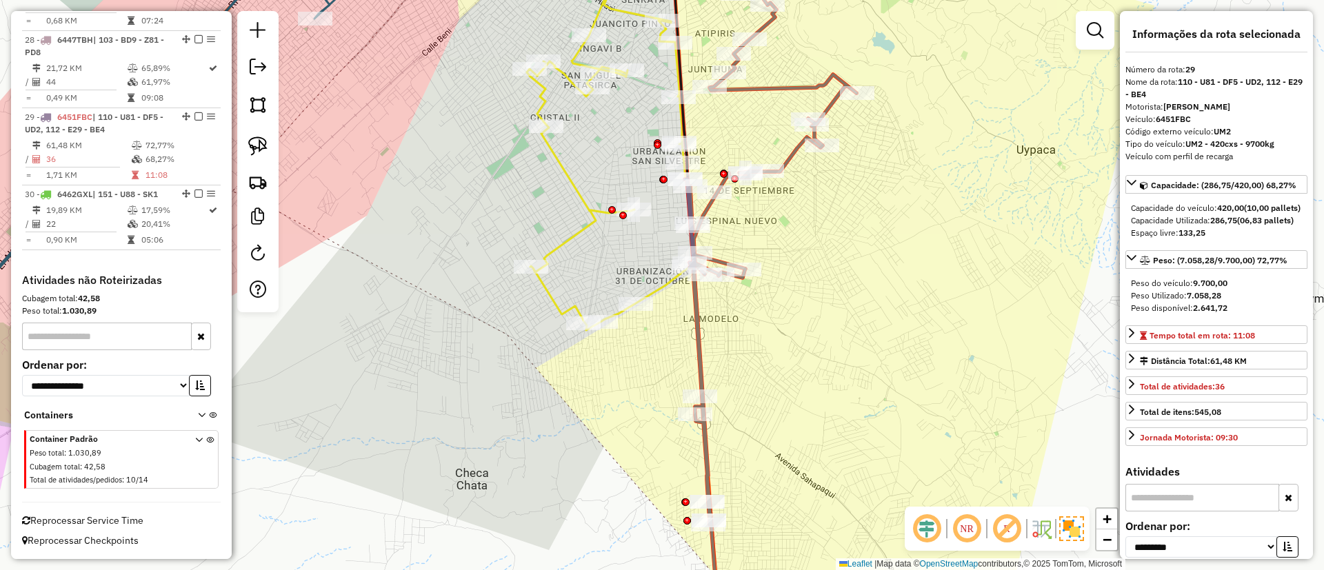
drag, startPoint x: 783, startPoint y: 150, endPoint x: 813, endPoint y: 382, distance: 233.7
click at [813, 382] on div "Janela de atendimento Grade de atendimento Capacidade Transportadoras Veículos …" at bounding box center [662, 285] width 1324 height 570
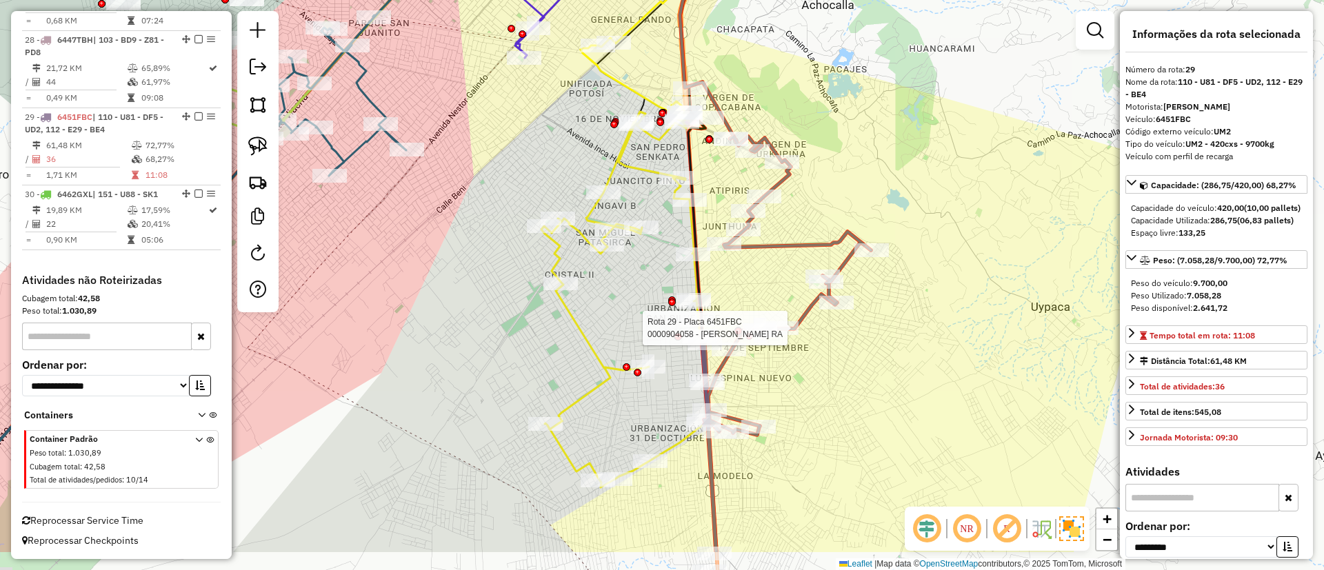
drag, startPoint x: 731, startPoint y: 221, endPoint x: 718, endPoint y: 185, distance: 38.2
click at [719, 185] on div "Rota 29 - Placa 6451FBC 0000904058 - LEYDI NAYELY RA Janela de atendimento Grad…" at bounding box center [662, 285] width 1324 height 570
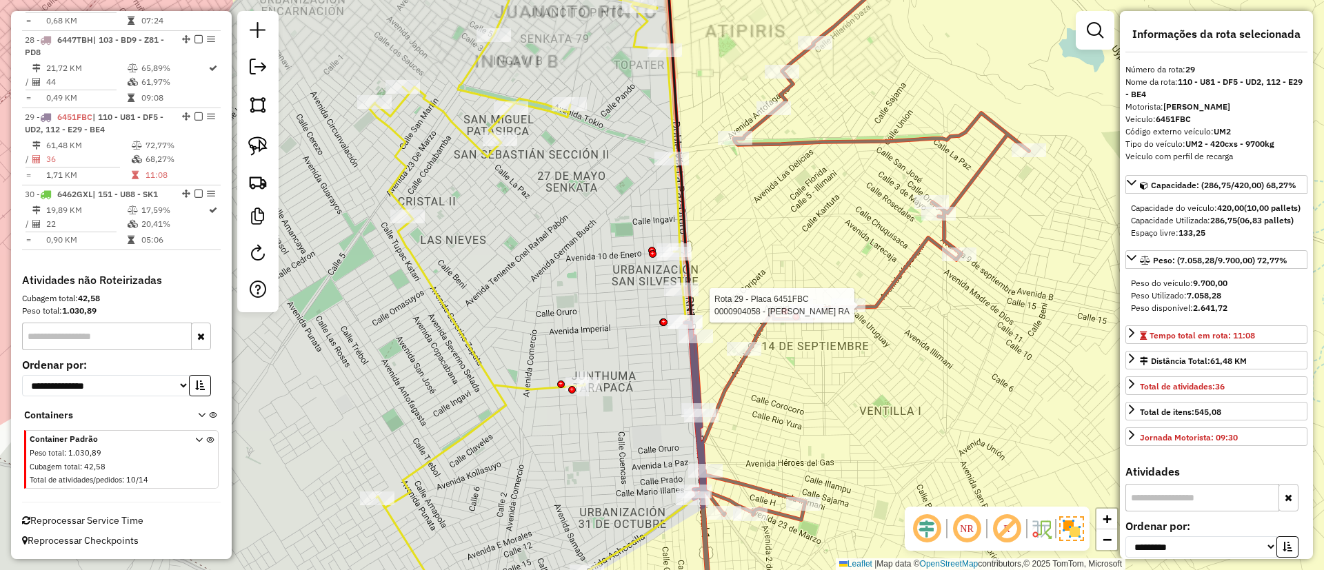
click at [737, 365] on icon at bounding box center [857, 285] width 344 height 684
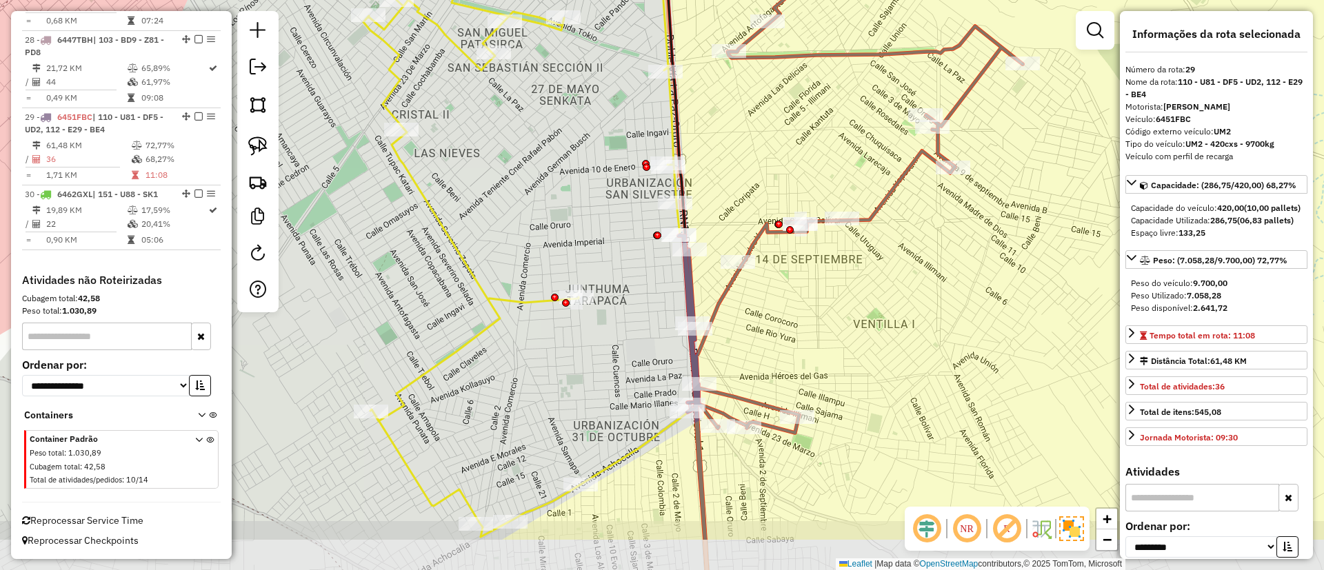
click at [730, 287] on icon at bounding box center [851, 198] width 344 height 684
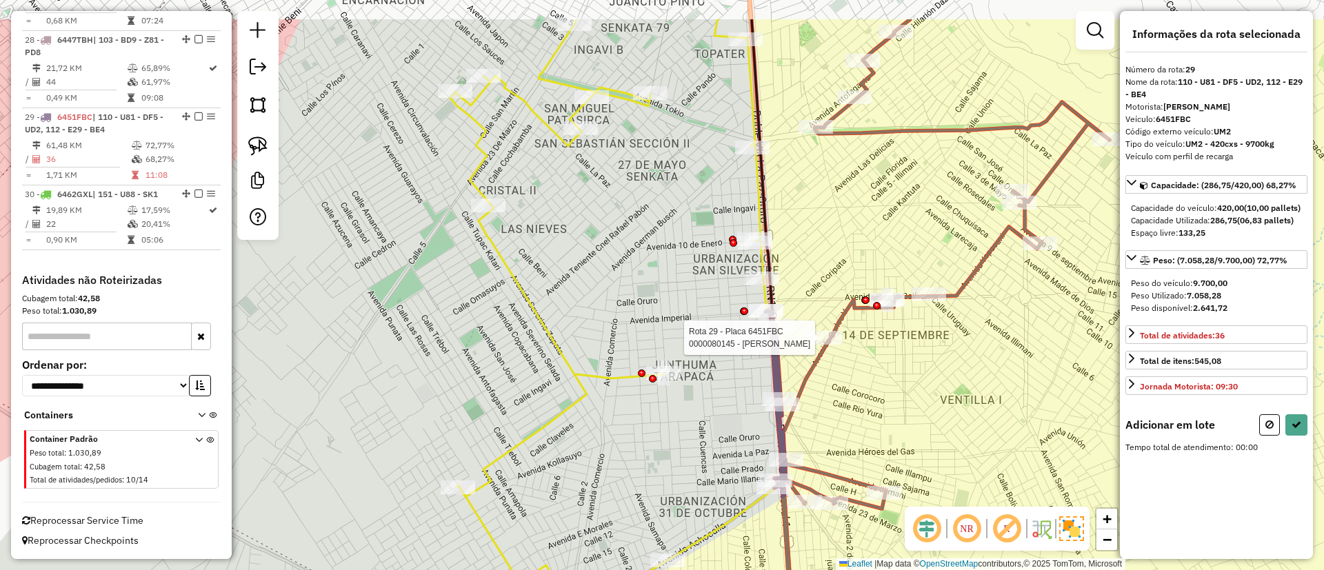
drag, startPoint x: 613, startPoint y: 203, endPoint x: 701, endPoint y: 271, distance: 111.1
click at [702, 274] on div "Rota 29 - Placa 6451FBC 0000080145 - JANHET CALLISAY Janela de atendimento Grad…" at bounding box center [662, 285] width 1324 height 570
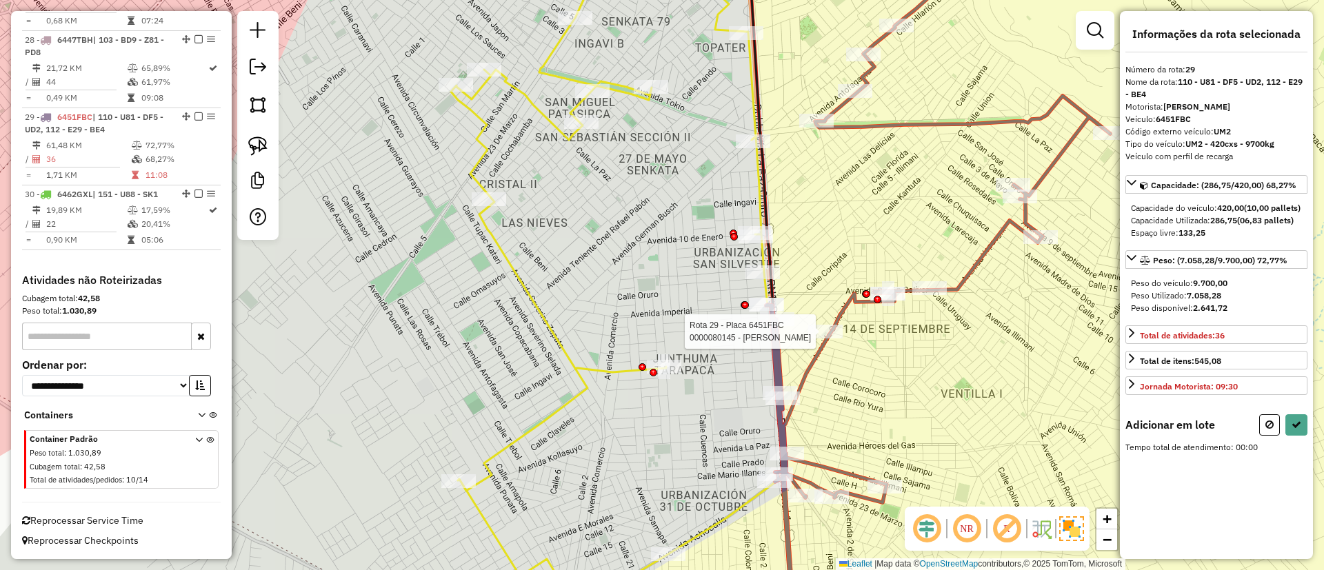
select select "**********"
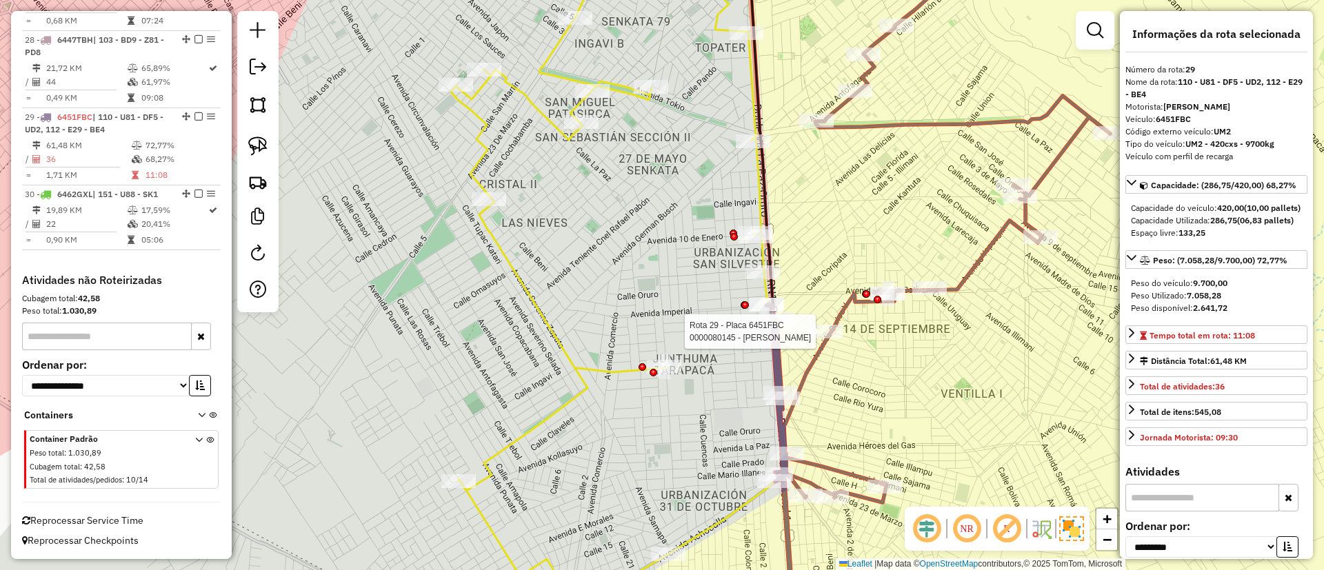
click at [840, 312] on icon at bounding box center [938, 285] width 344 height 684
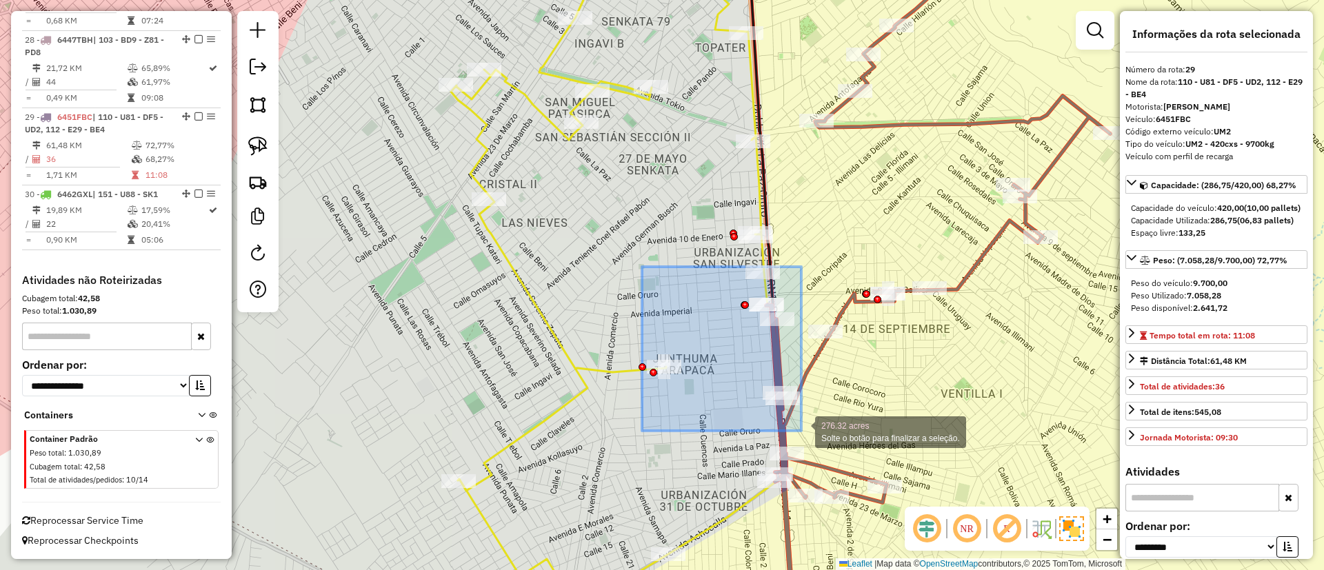
drag, startPoint x: 642, startPoint y: 267, endPoint x: 804, endPoint y: 435, distance: 233.2
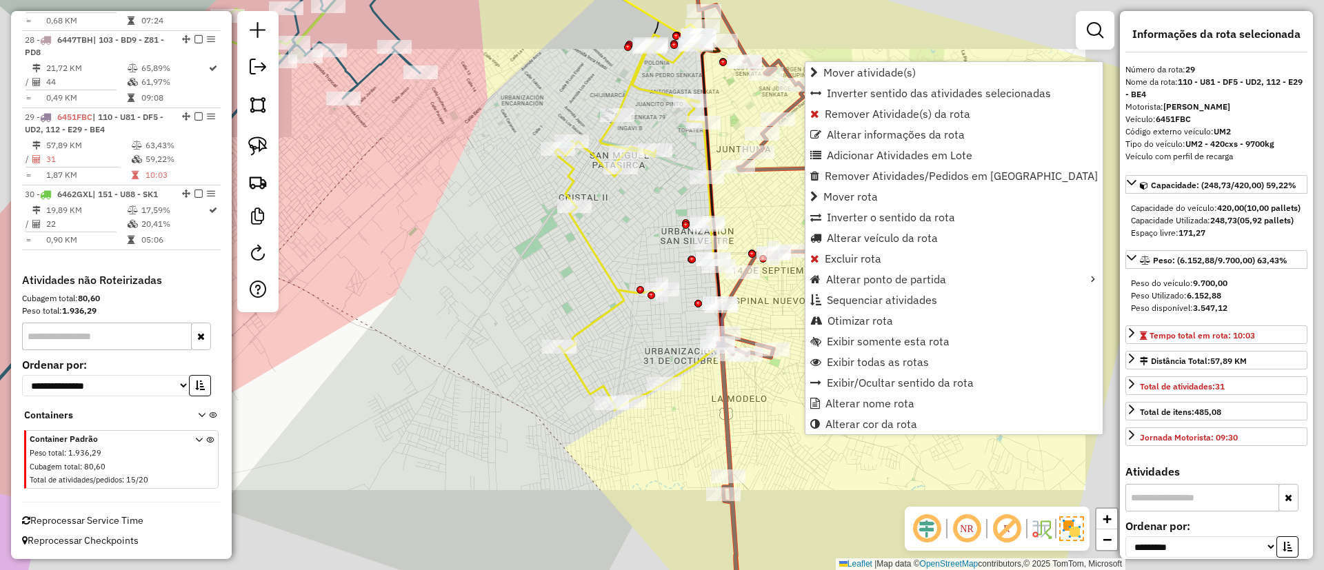
click at [655, 271] on div "Janela de atendimento Grade de atendimento Capacidade Transportadoras Veículos …" at bounding box center [662, 285] width 1324 height 570
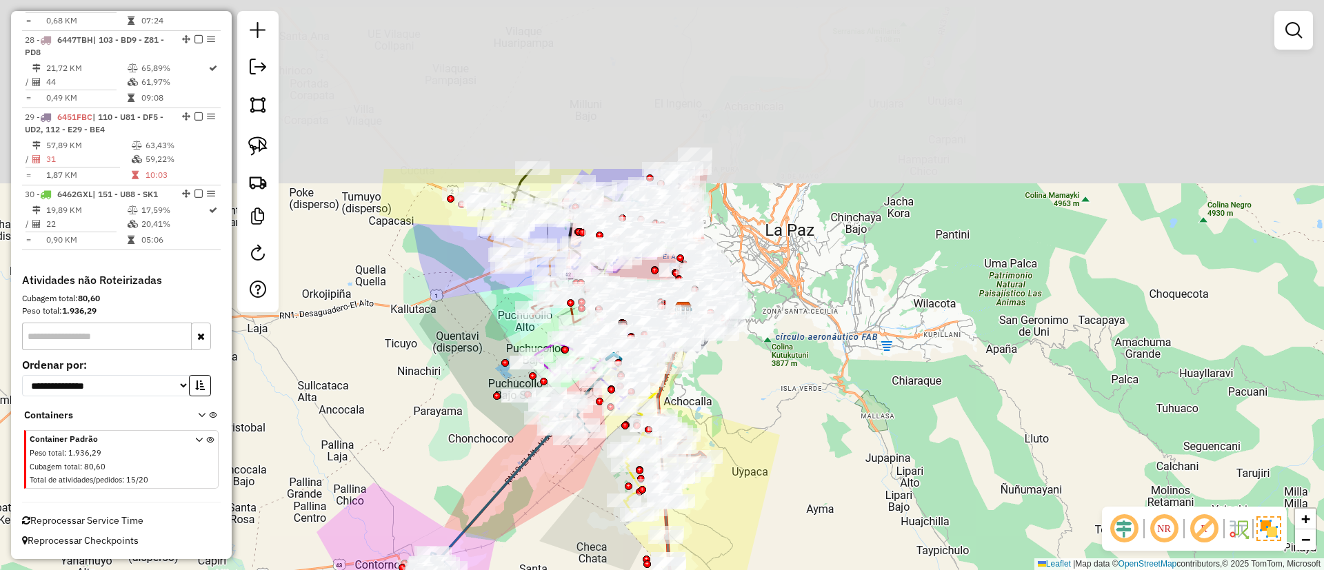
drag, startPoint x: 406, startPoint y: 109, endPoint x: 457, endPoint y: 352, distance: 248.0
click at [457, 352] on div "Janela de atendimento Grade de atendimento Capacidade Transportadoras Veículos …" at bounding box center [662, 285] width 1324 height 570
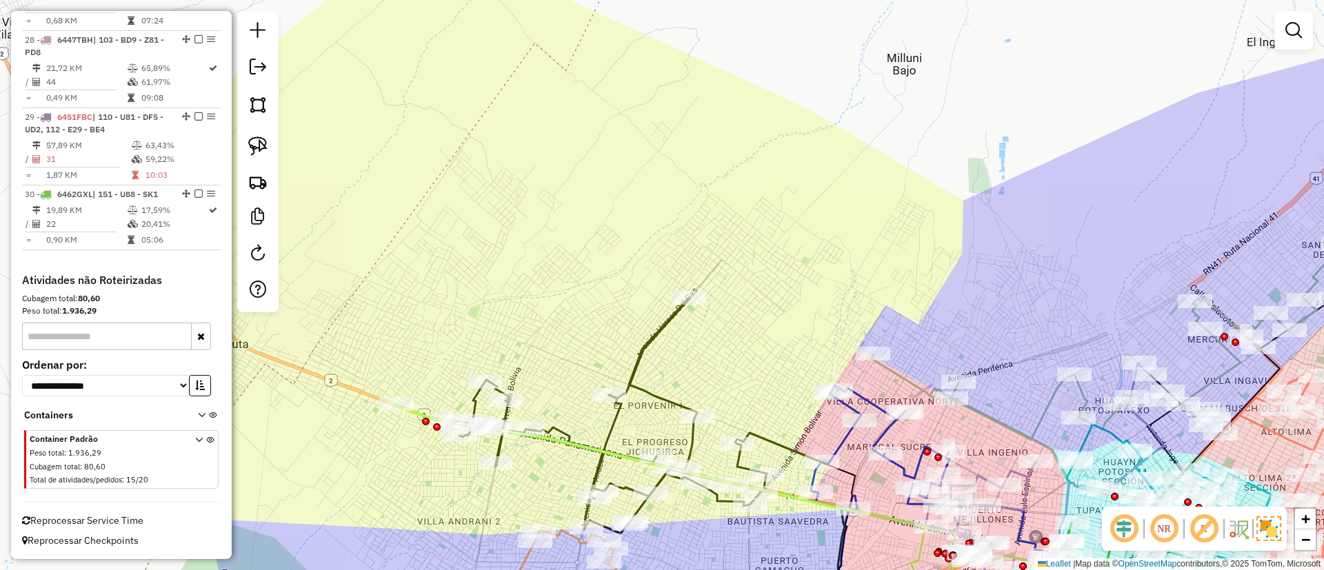
click at [659, 329] on icon at bounding box center [631, 416] width 381 height 235
select select "**********"
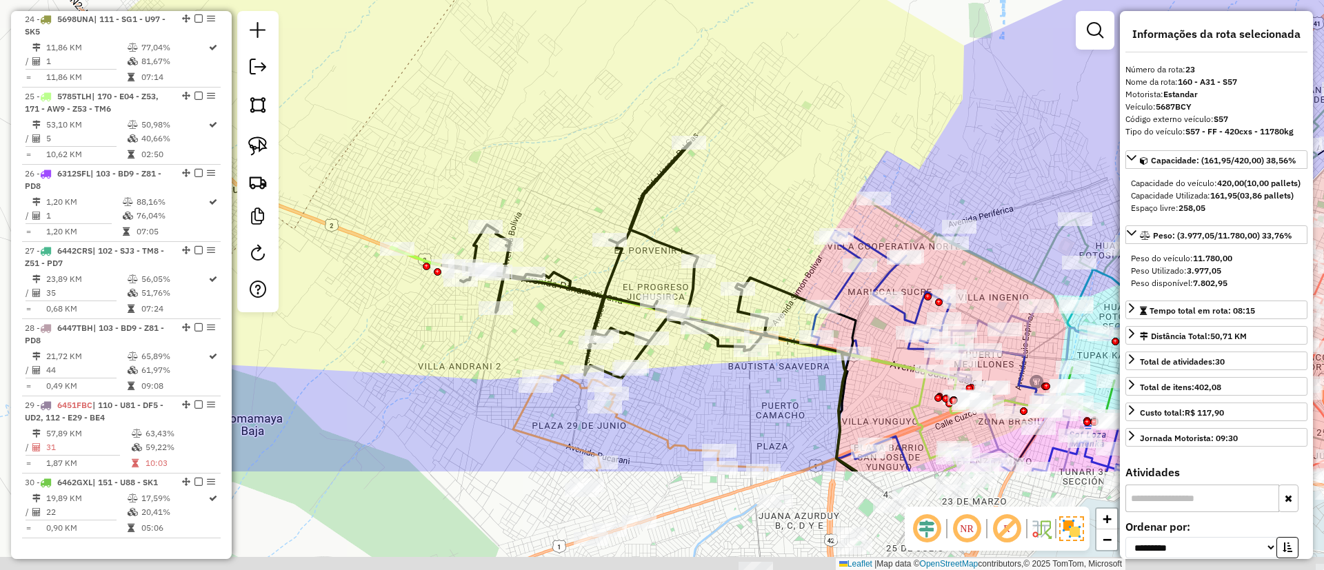
scroll to position [2218, 0]
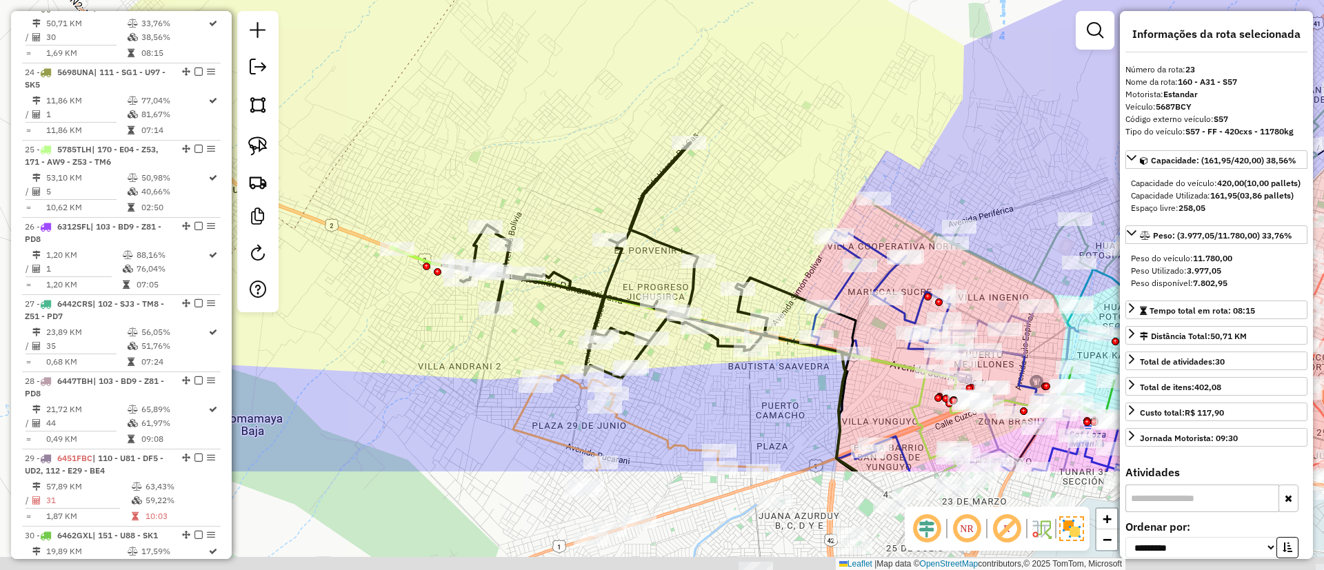
click at [670, 173] on icon at bounding box center [632, 260] width 381 height 235
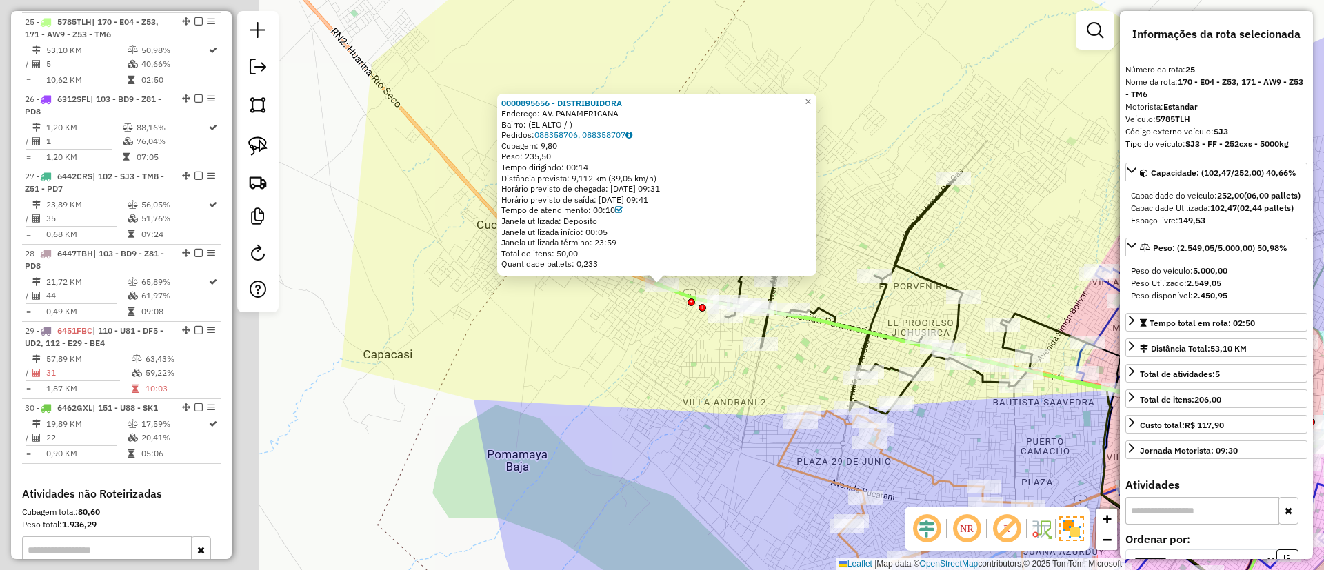
scroll to position [2360, 0]
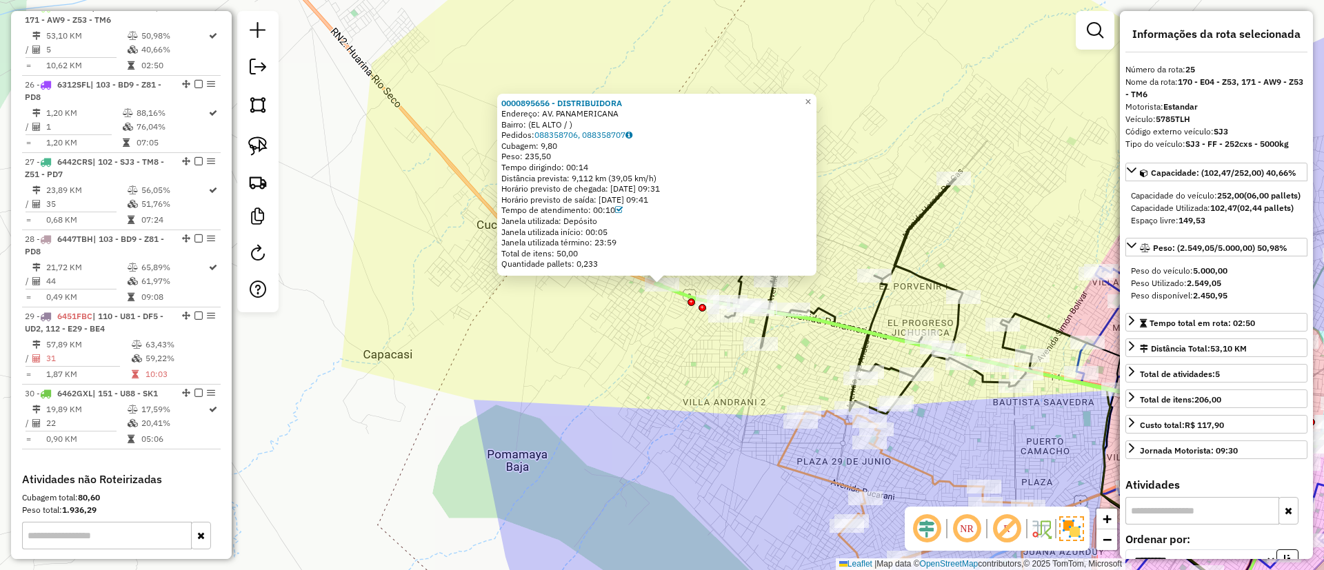
click at [919, 223] on icon at bounding box center [897, 296] width 381 height 235
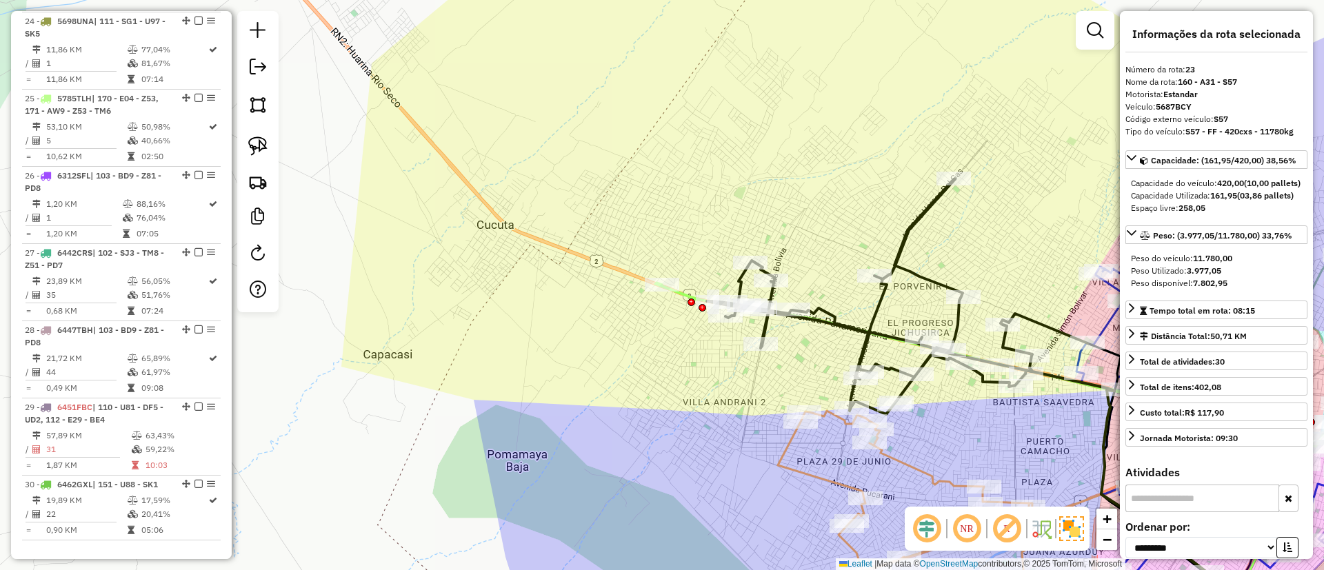
scroll to position [2218, 0]
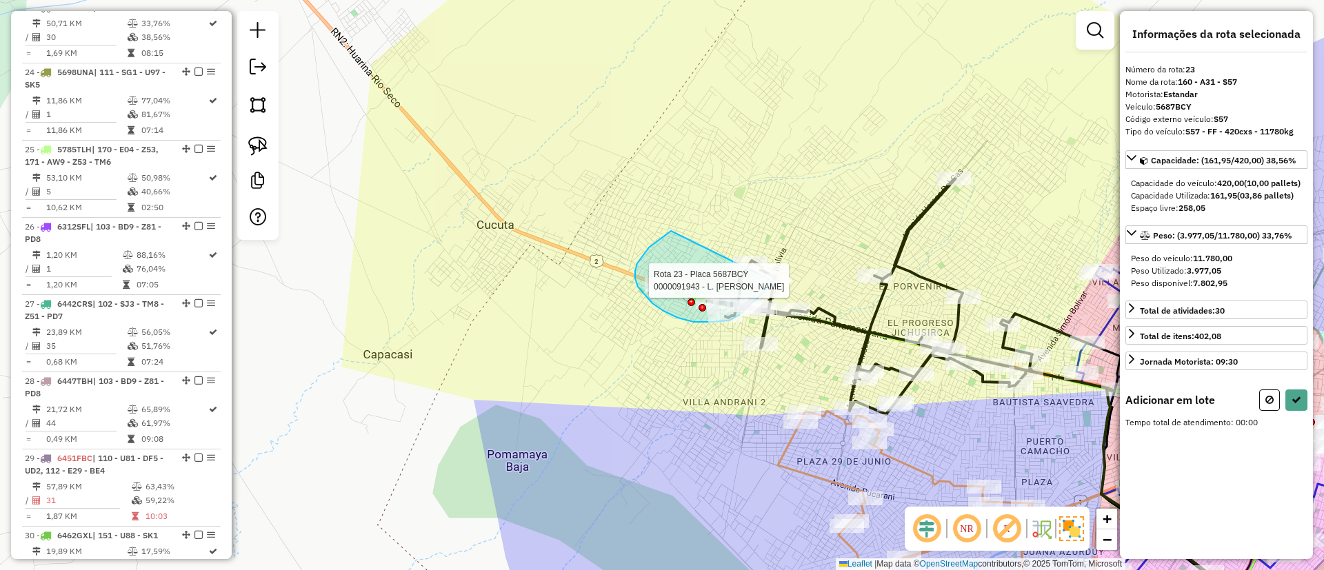
click at [777, 283] on div "Rota 23 - Placa 5687BCY 0000075405 - EDUARDO QUILLA Rota 23 - Placa 5687BCY 000…" at bounding box center [662, 285] width 1324 height 570
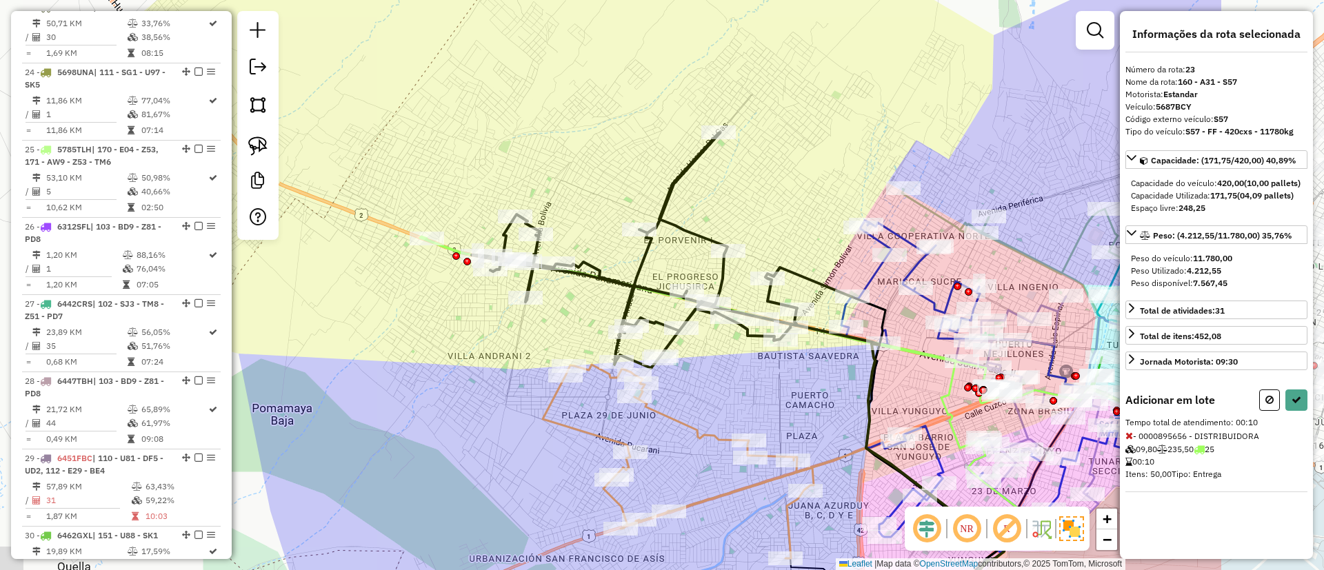
drag, startPoint x: 626, startPoint y: 212, endPoint x: 597, endPoint y: 208, distance: 29.9
click at [597, 208] on div "Janela de atendimento Grade de atendimento Capacidade Transportadoras Veículos …" at bounding box center [662, 285] width 1324 height 570
select select "**********"
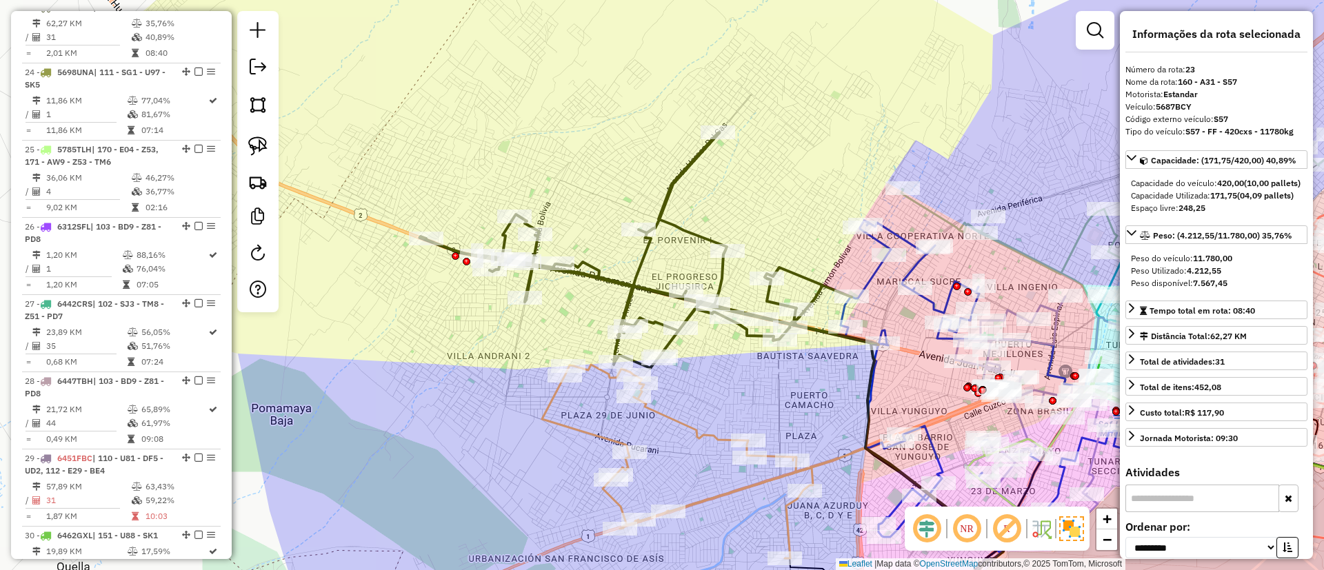
click at [664, 186] on icon at bounding box center [636, 250] width 432 height 235
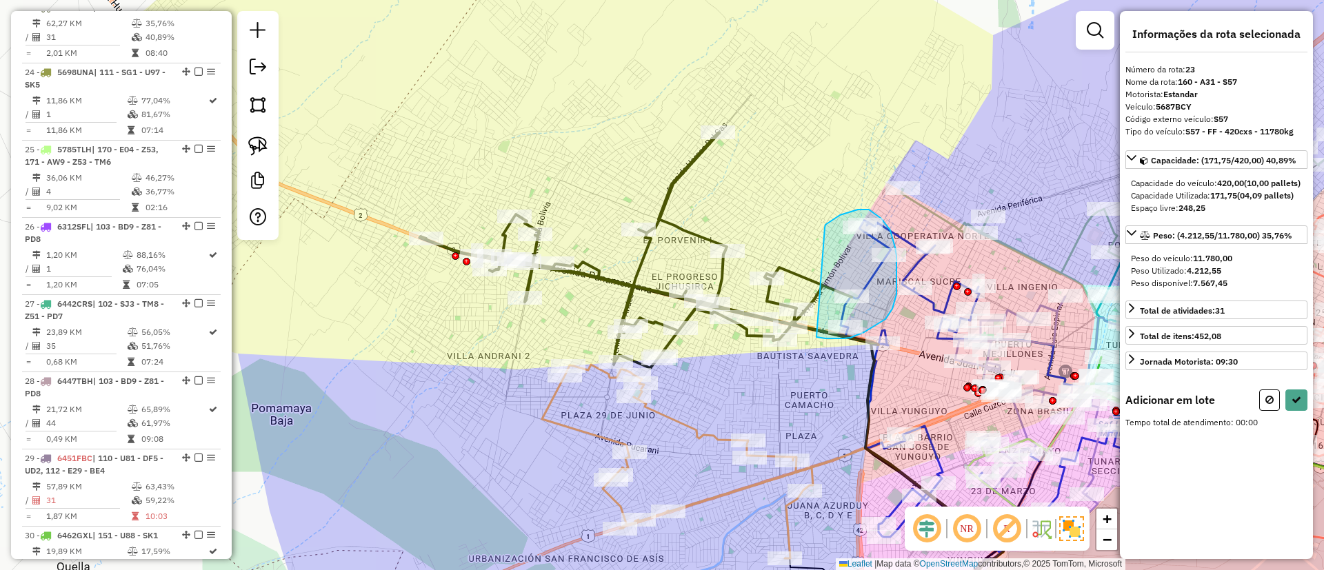
drag, startPoint x: 825, startPoint y: 228, endPoint x: 817, endPoint y: 337, distance: 110.0
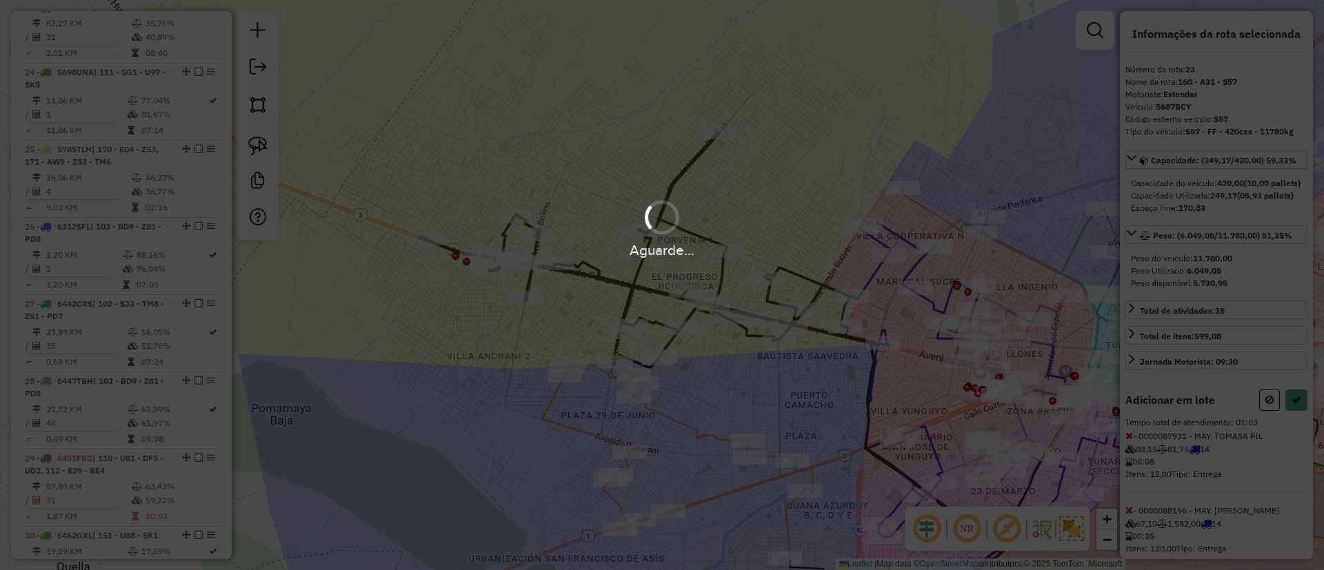
select select "**********"
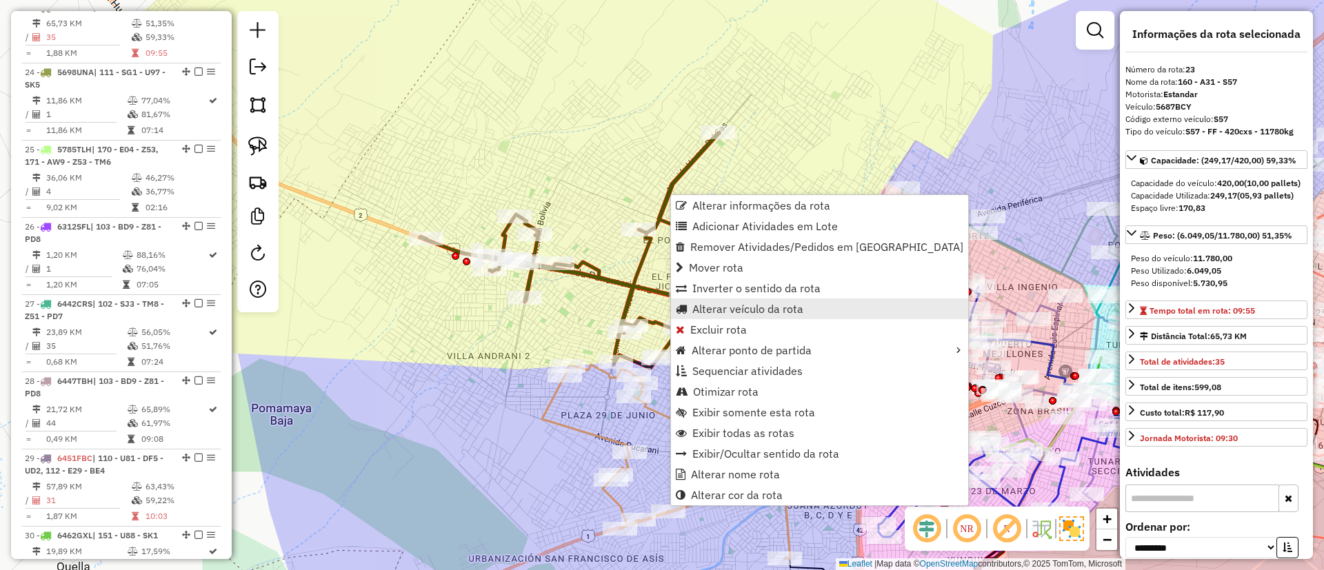
click at [706, 306] on span "Alterar veículo da rota" at bounding box center [747, 308] width 111 height 11
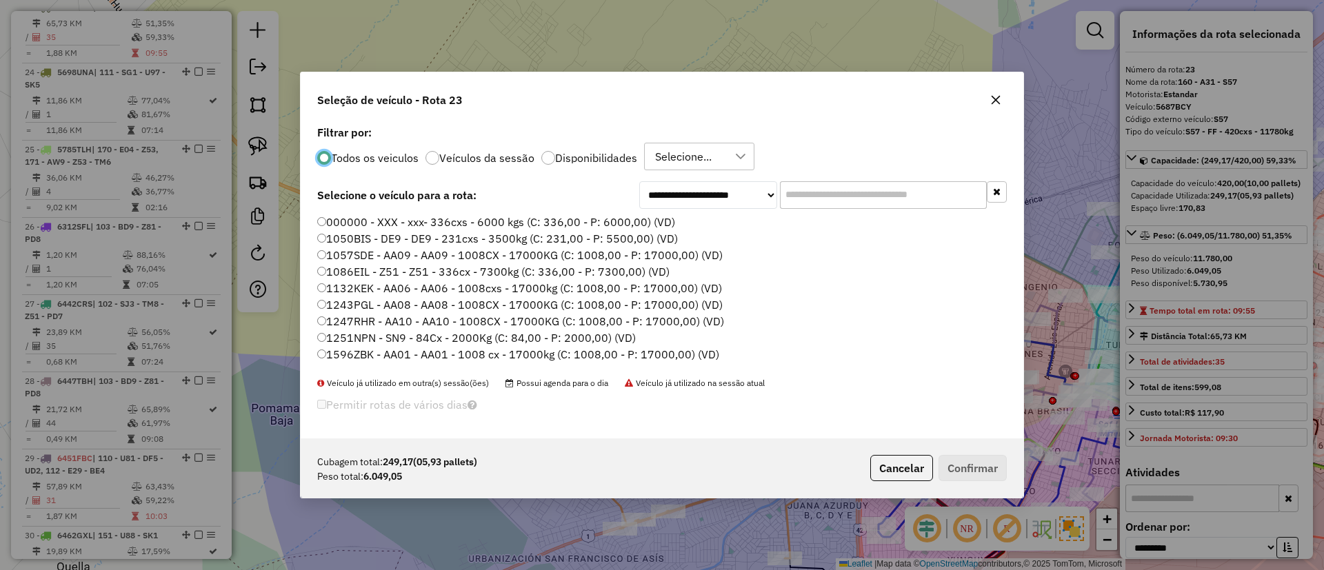
scroll to position [8, 4]
click at [569, 161] on label "Disponibilidades" at bounding box center [596, 157] width 82 height 11
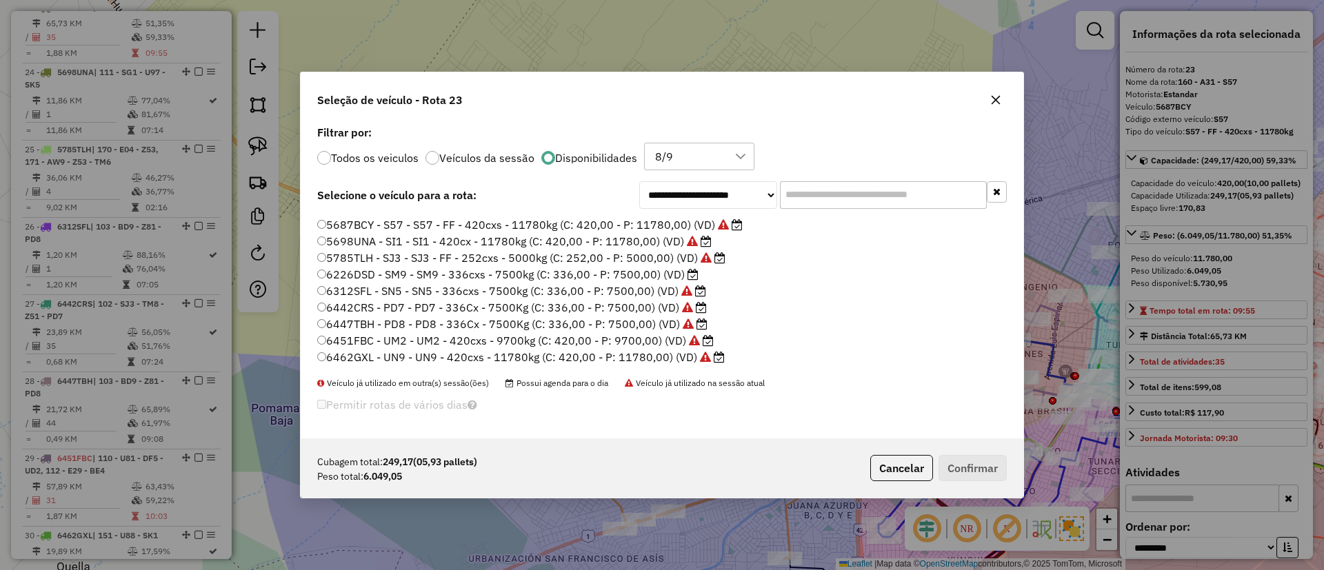
scroll to position [275, 0]
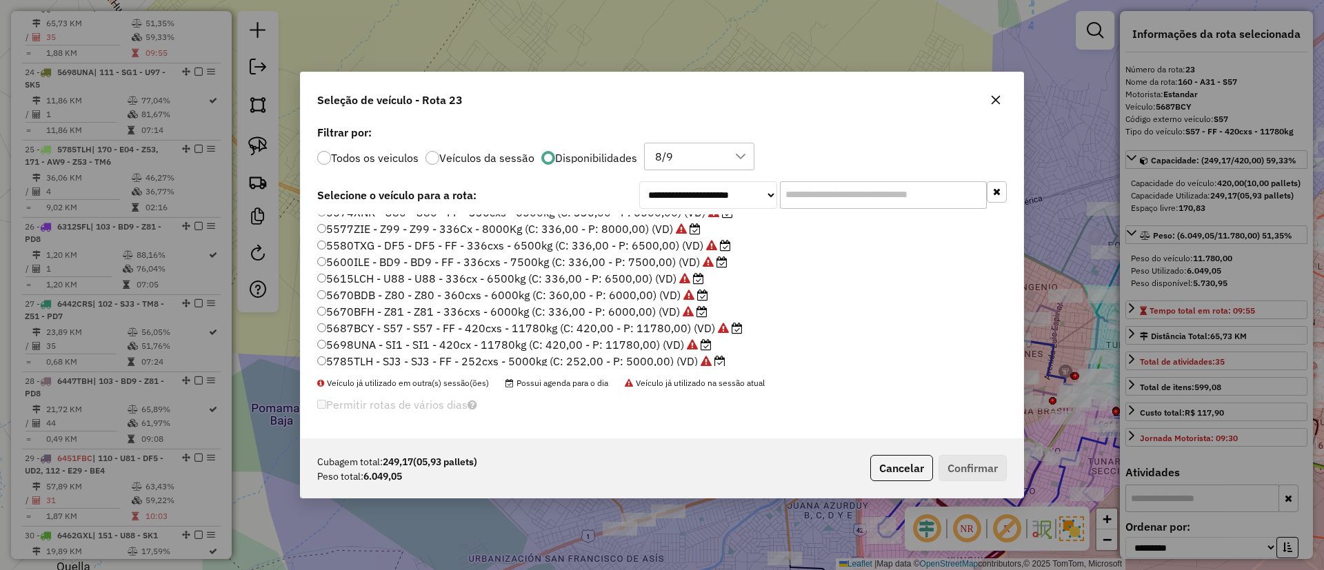
click at [646, 248] on label "5580TXG - DF5 - DF5 - FF - 336cxs - 6500kg (C: 336,00 - P: 6500,00) (VD)" at bounding box center [524, 245] width 414 height 17
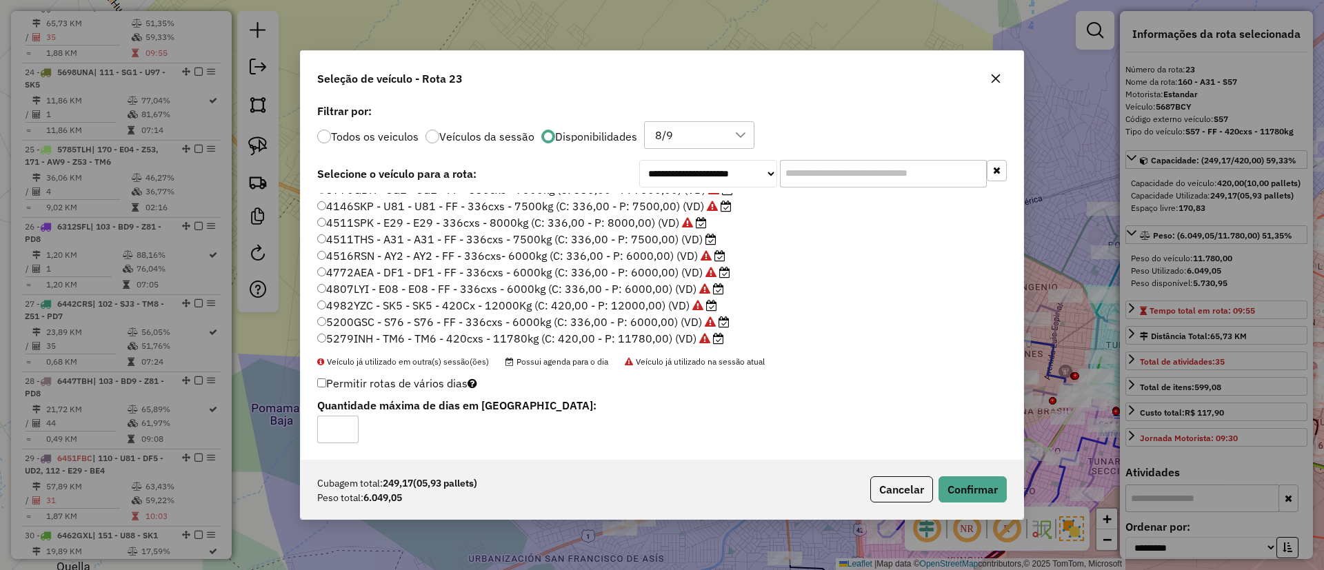
scroll to position [0, 0]
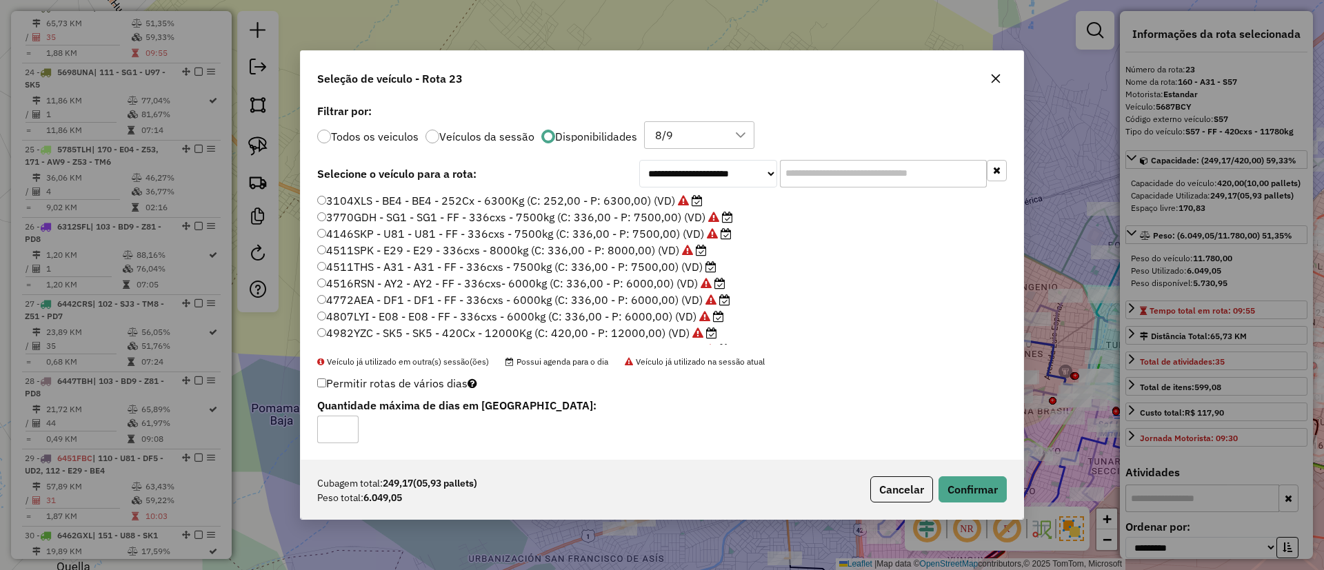
click at [634, 199] on label "3104XLS - BE4 - BE4 - 252Cx - 6300Kg (C: 252,00 - P: 6300,00) (VD)" at bounding box center [510, 200] width 386 height 17
click at [981, 494] on button "Confirmar" at bounding box center [973, 490] width 68 height 26
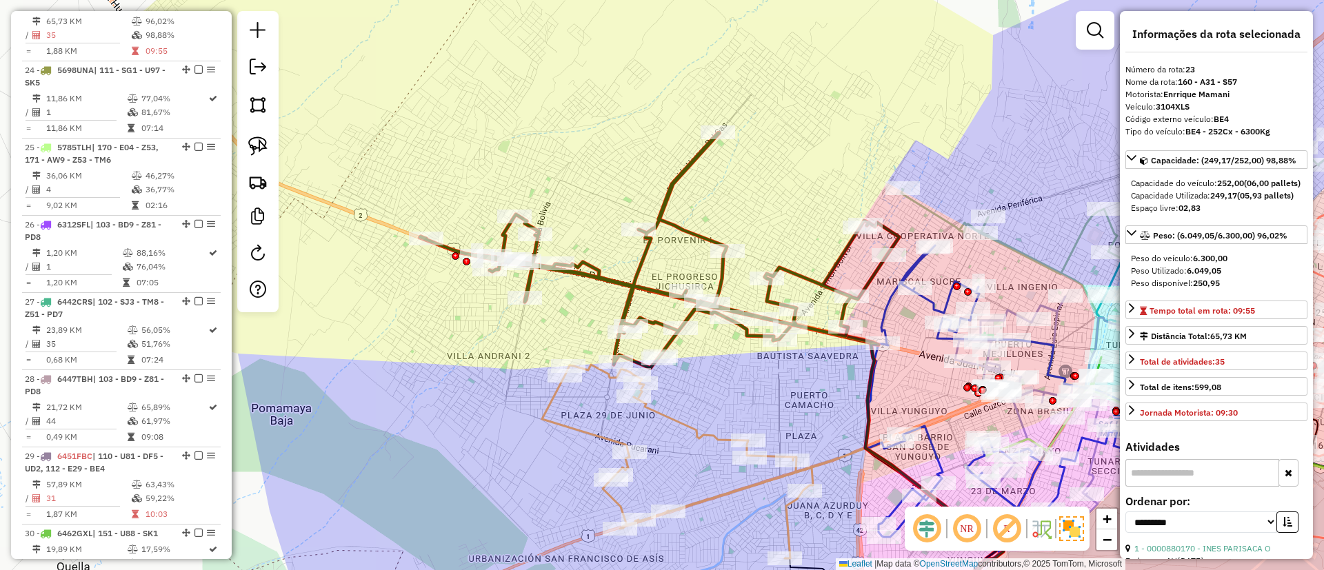
scroll to position [2218, 0]
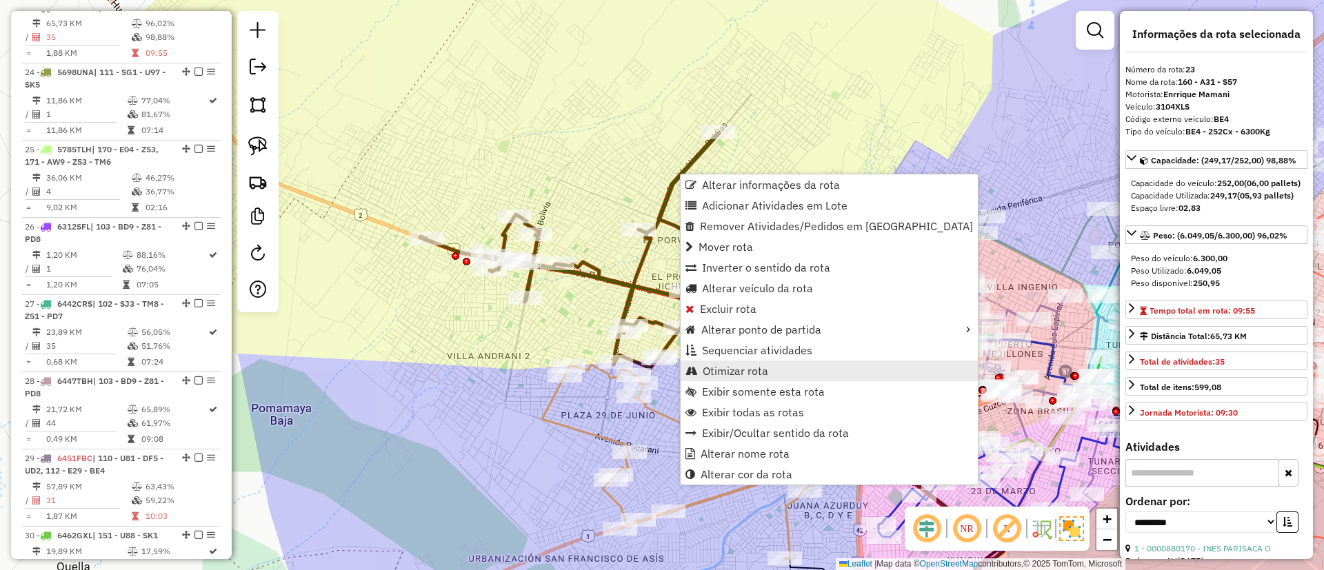
click at [742, 373] on span "Otimizar rota" at bounding box center [736, 371] width 66 height 11
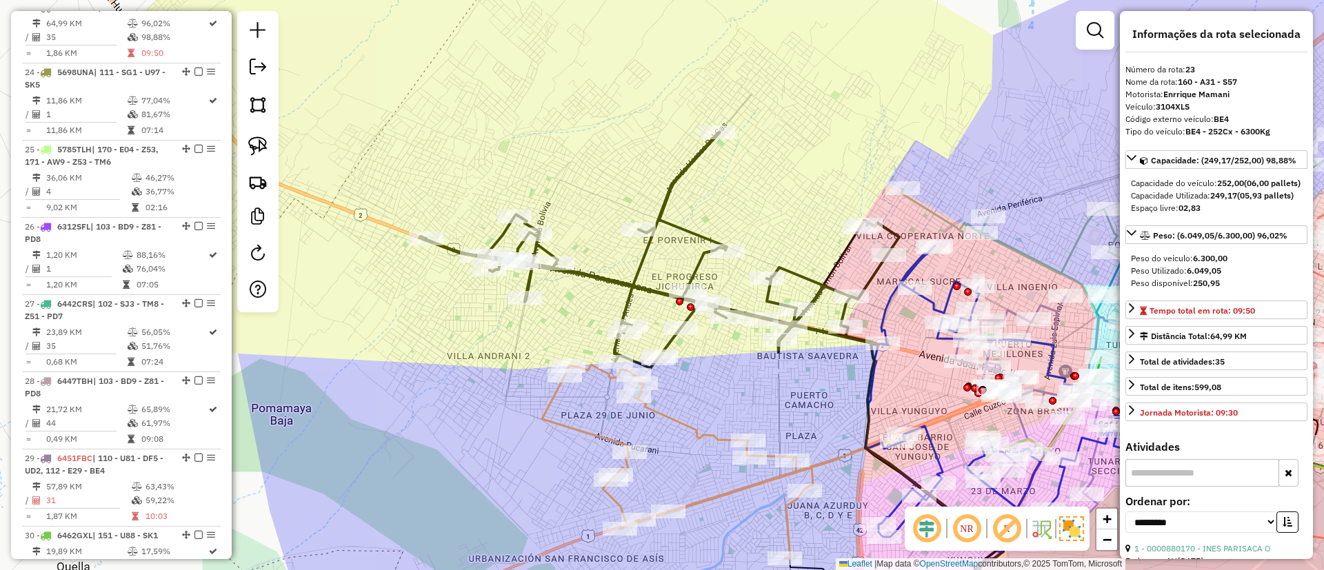
click at [631, 286] on icon at bounding box center [659, 250] width 480 height 235
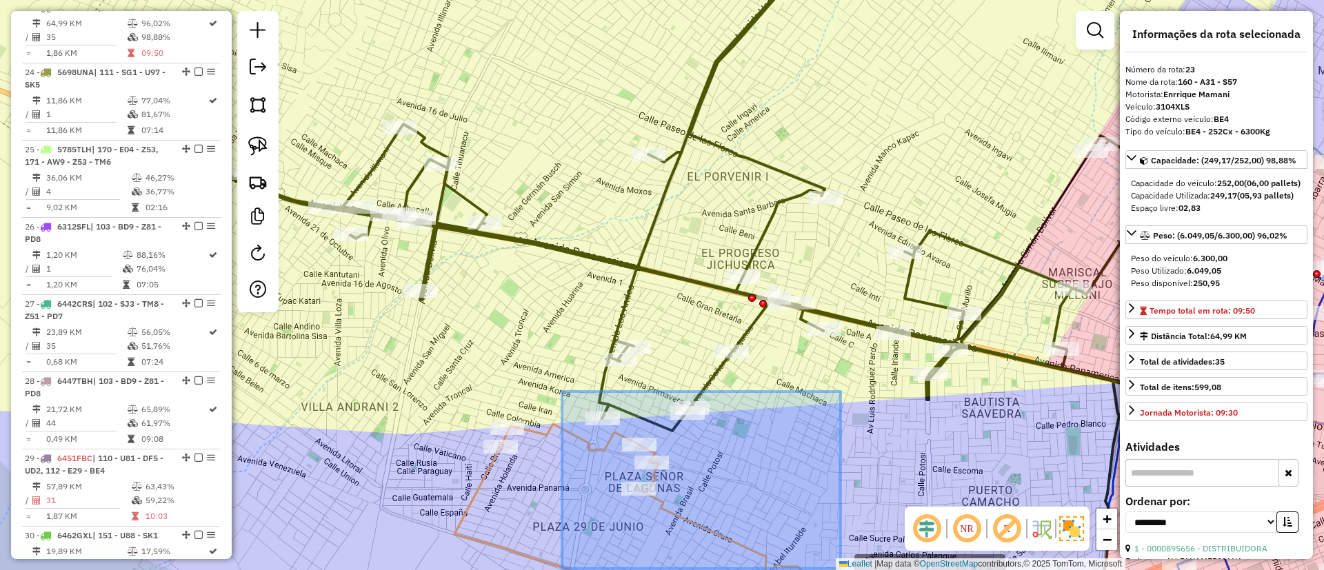
drag, startPoint x: 562, startPoint y: 392, endPoint x: 882, endPoint y: 592, distance: 377.0
click at [882, 570] on html "Aguarde... Pop-up bloqueado! Seu navegador bloqueou automáticamente a abertura …" at bounding box center [662, 285] width 1324 height 570
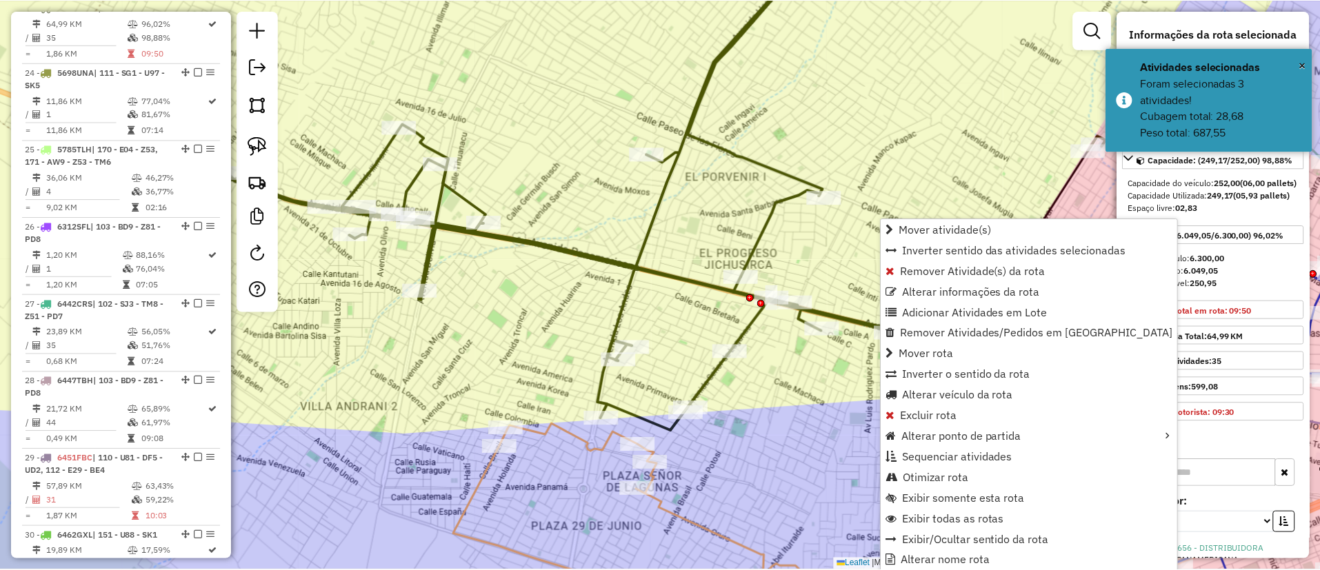
scroll to position [21, 0]
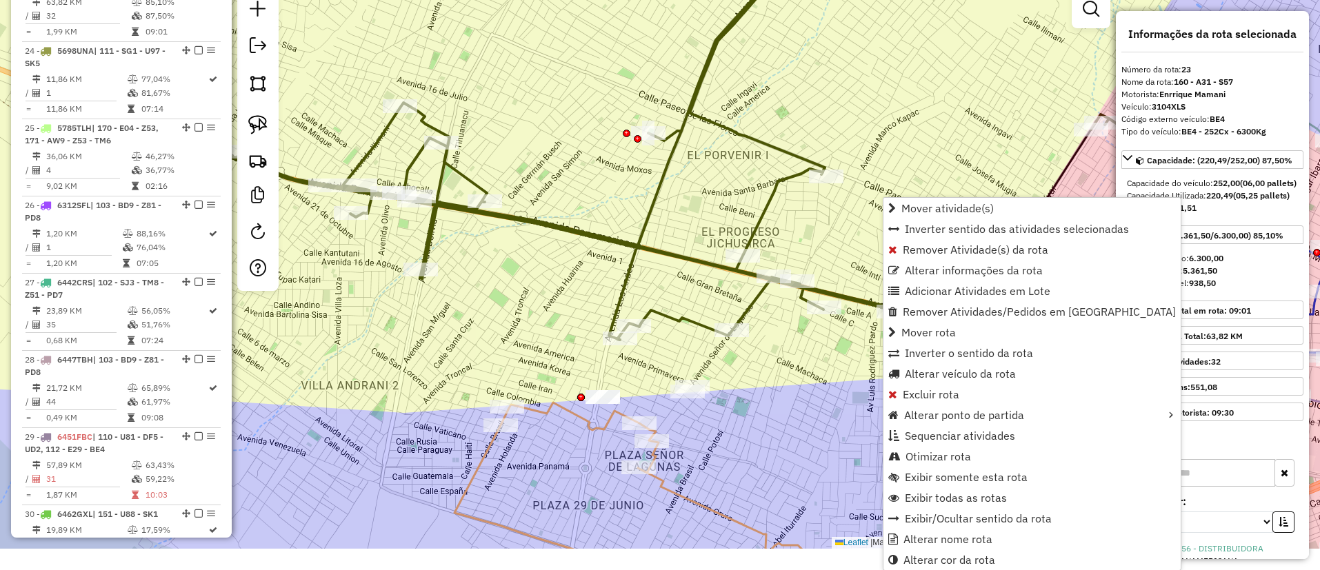
click at [690, 106] on icon at bounding box center [689, 158] width 959 height 439
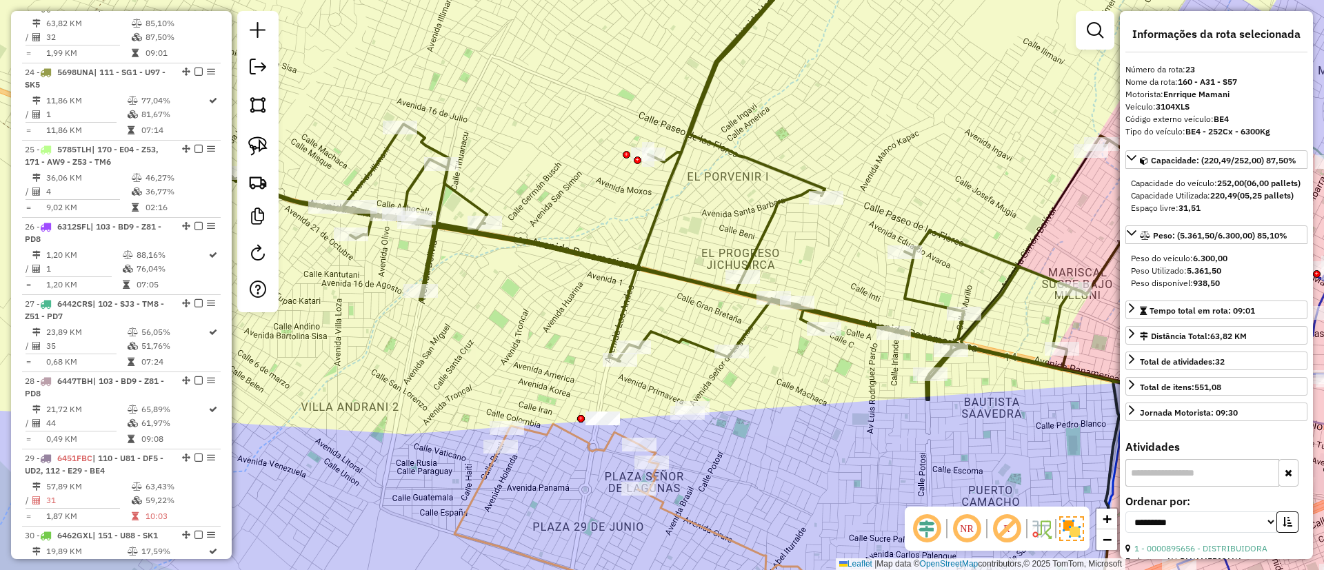
click at [690, 106] on icon at bounding box center [689, 180] width 959 height 439
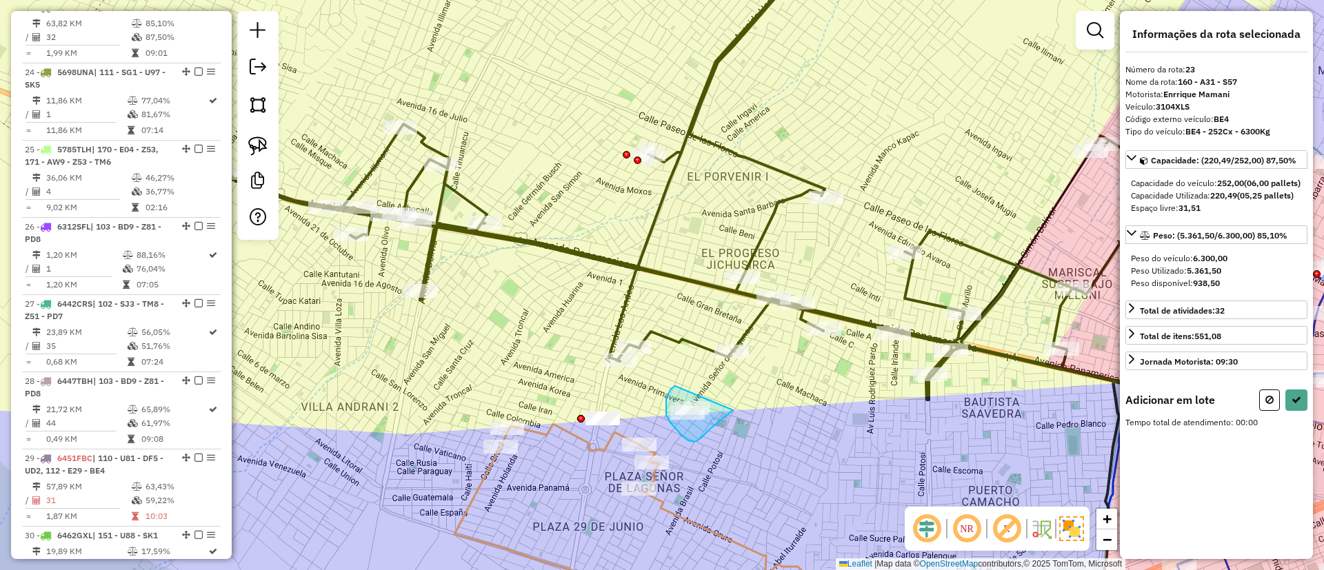
drag, startPoint x: 671, startPoint y: 389, endPoint x: 735, endPoint y: 406, distance: 65.6
select select "**********"
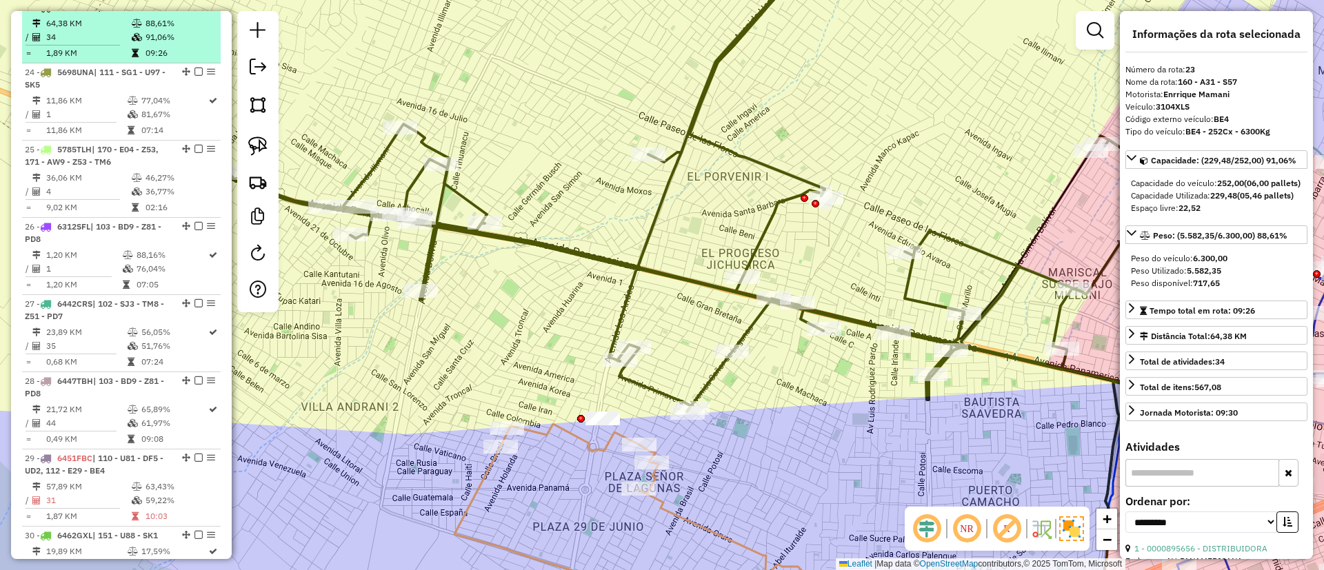
click at [195, 11] on em at bounding box center [199, 7] width 8 height 8
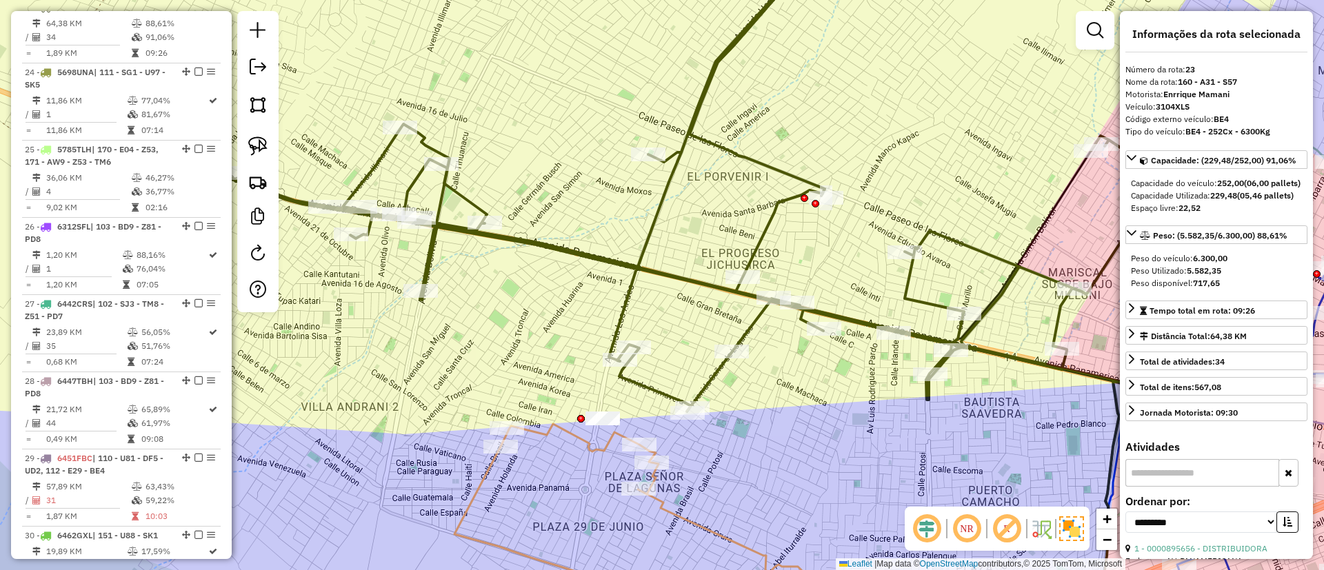
scroll to position [2160, 0]
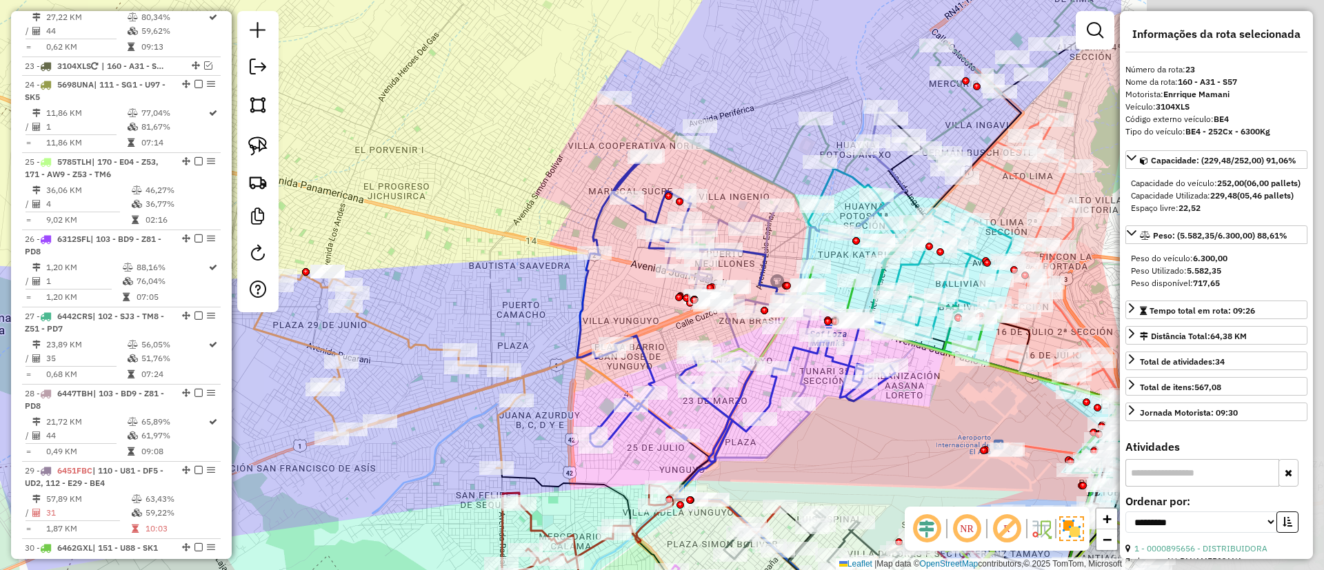
drag, startPoint x: 783, startPoint y: 182, endPoint x: 474, endPoint y: 165, distance: 309.5
click at [474, 165] on div "Janela de atendimento Grade de atendimento Capacidade Transportadoras Veículos …" at bounding box center [662, 285] width 1324 height 570
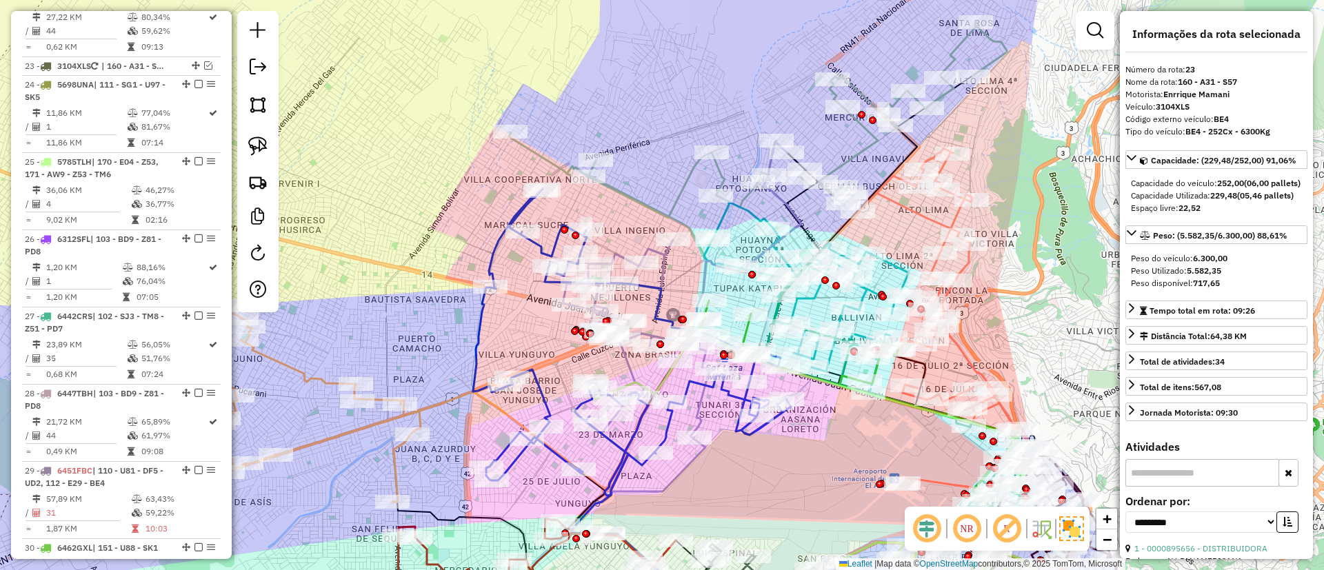
drag, startPoint x: 776, startPoint y: 97, endPoint x: 446, endPoint y: 228, distance: 354.5
click at [446, 228] on div "Janela de atendimento Grade de atendimento Capacidade Transportadoras Veículos …" at bounding box center [662, 285] width 1324 height 570
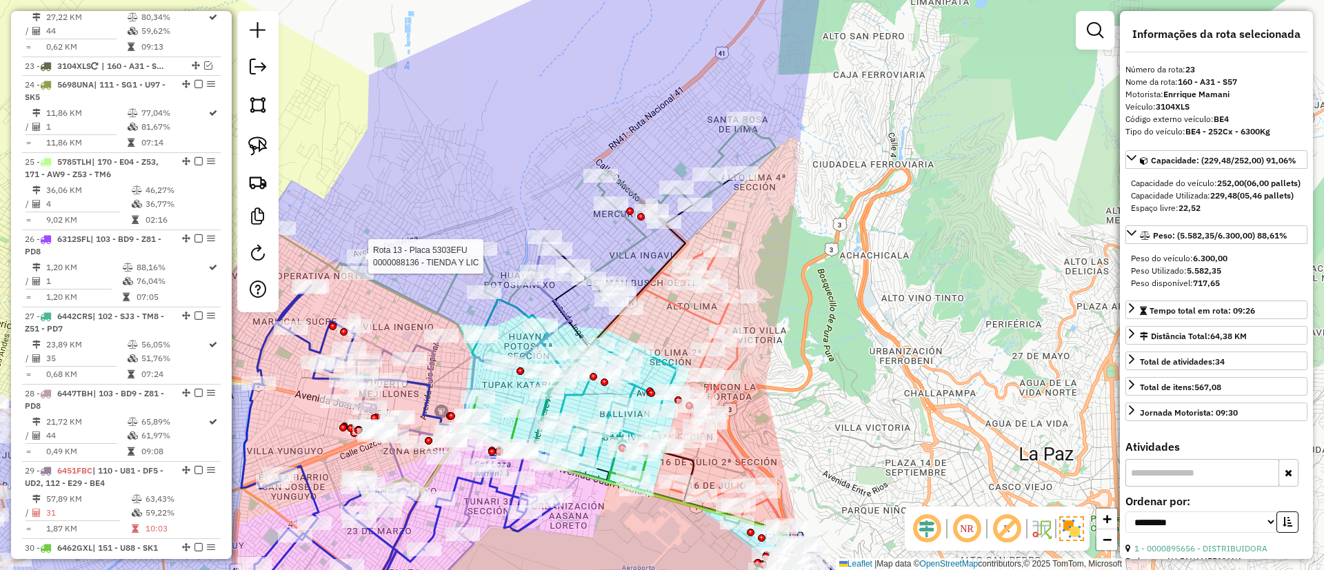
click at [719, 150] on icon at bounding box center [526, 217] width 499 height 196
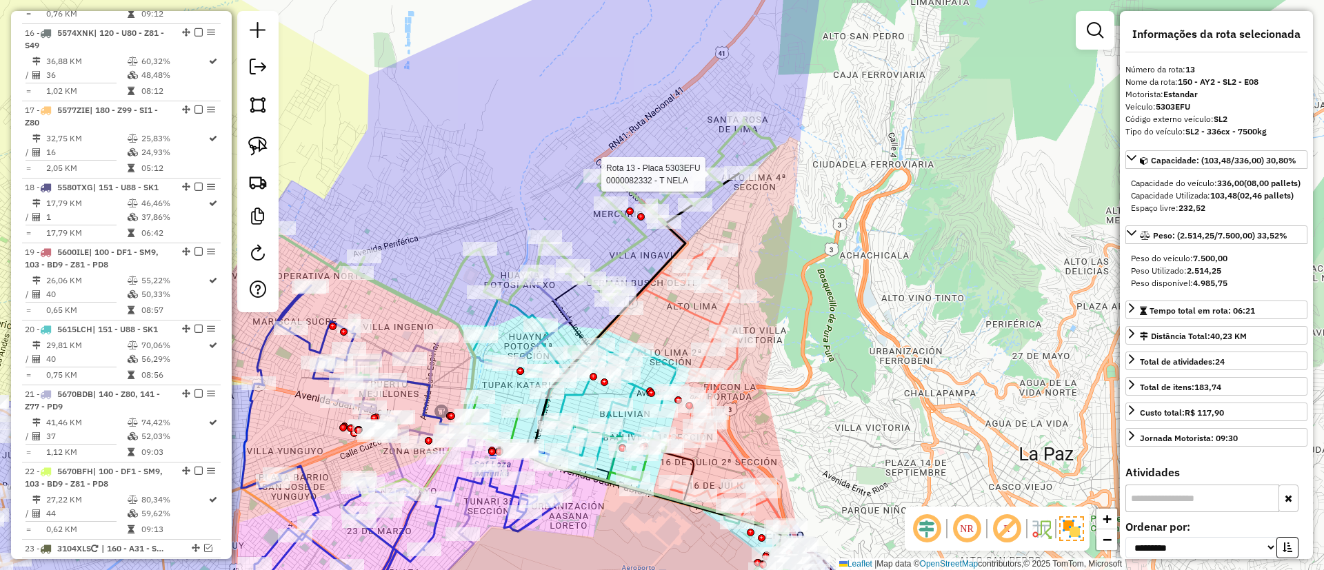
scroll to position [1471, 0]
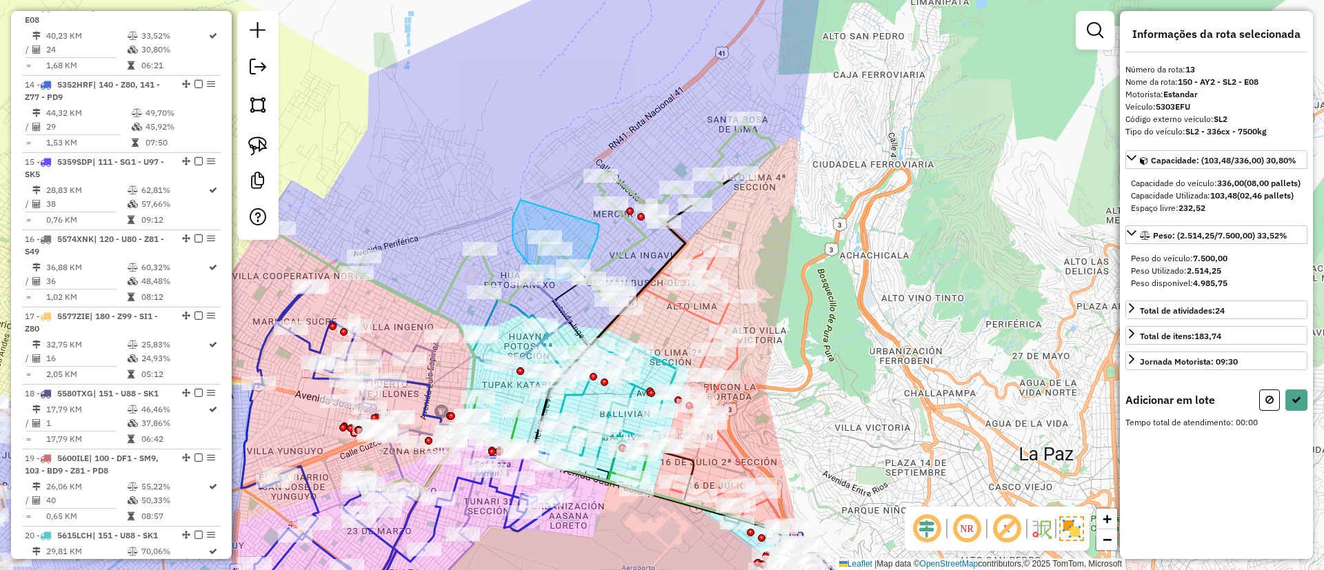
drag, startPoint x: 519, startPoint y: 204, endPoint x: 599, endPoint y: 223, distance: 82.3
select select "**********"
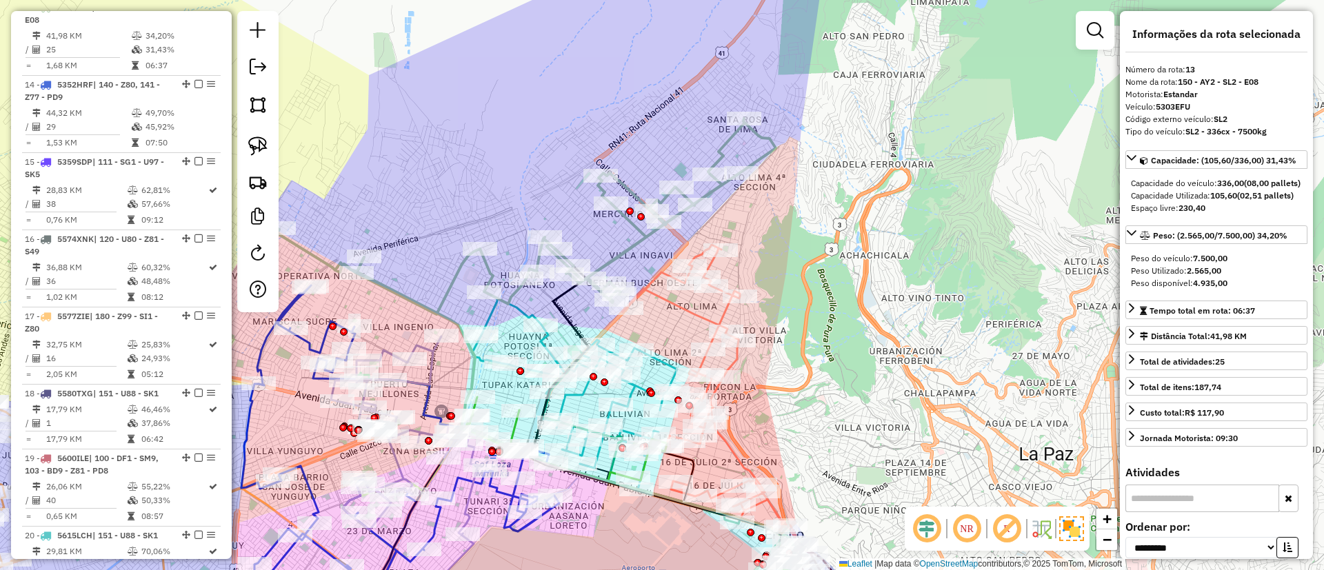
click at [487, 270] on icon at bounding box center [526, 217] width 499 height 196
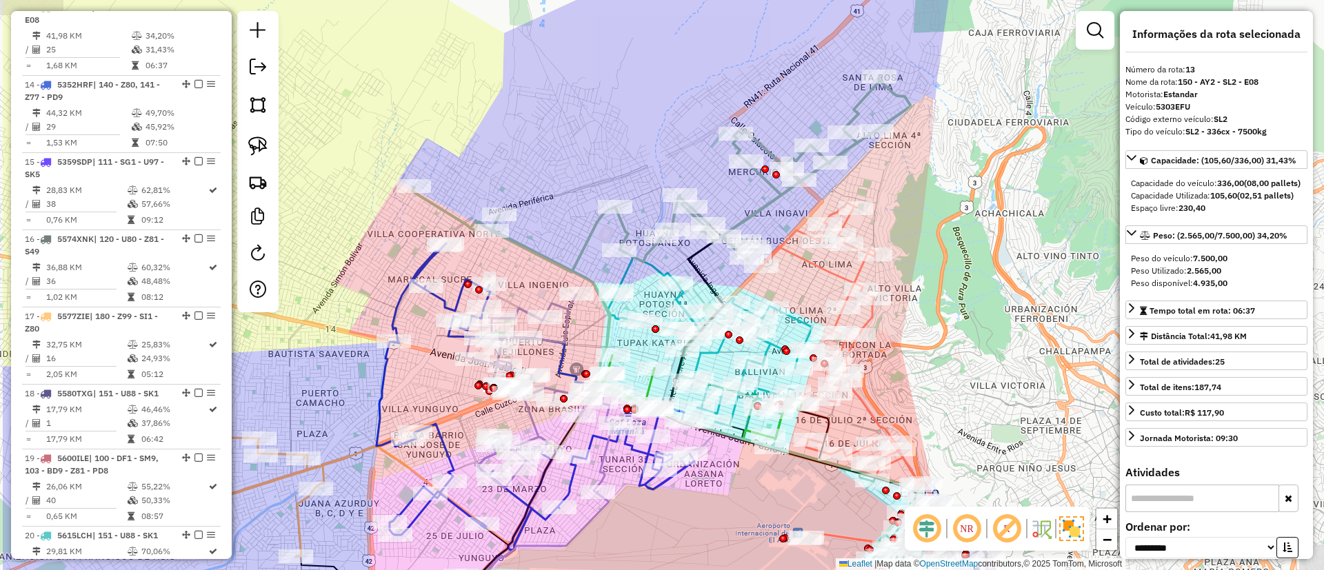
drag, startPoint x: 487, startPoint y: 270, endPoint x: 622, endPoint y: 227, distance: 141.8
click at [622, 227] on icon at bounding box center [661, 175] width 499 height 196
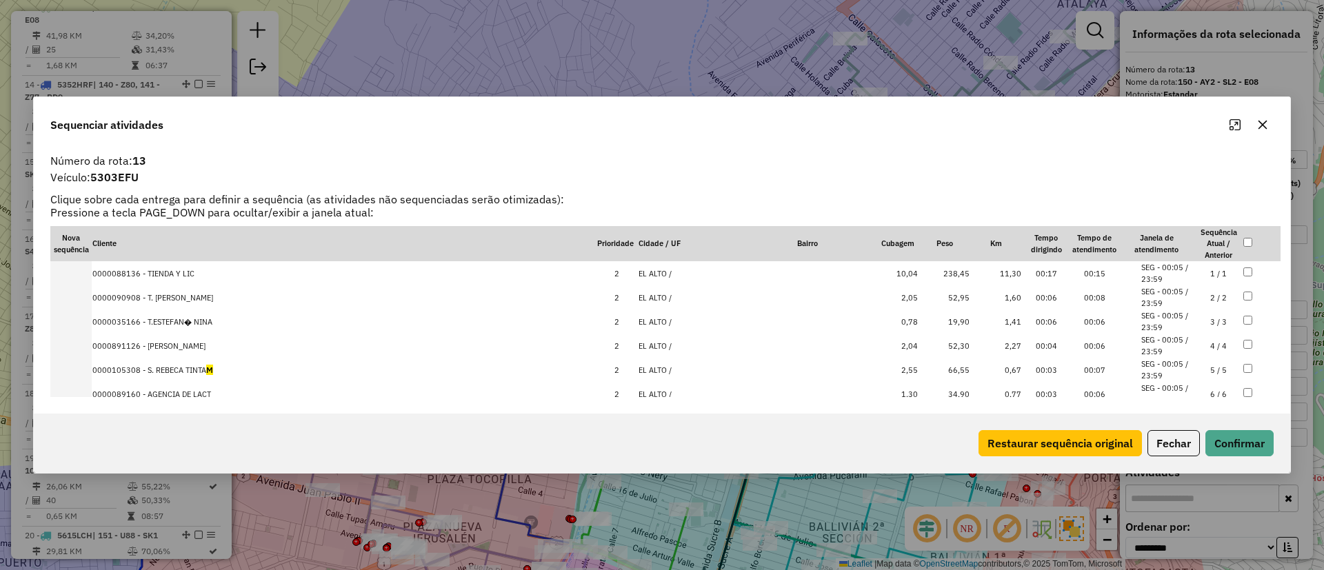
click at [1175, 442] on button "Fechar" at bounding box center [1174, 443] width 52 height 26
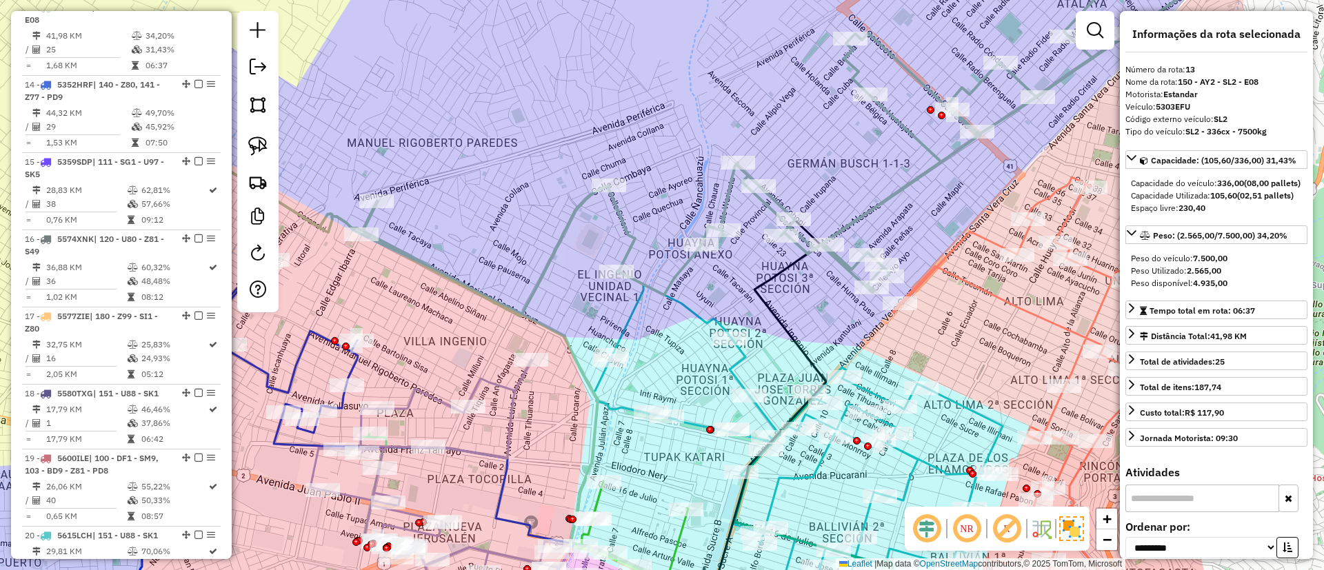
click at [615, 215] on icon at bounding box center [701, 130] width 998 height 374
click at [617, 208] on icon at bounding box center [701, 130] width 998 height 374
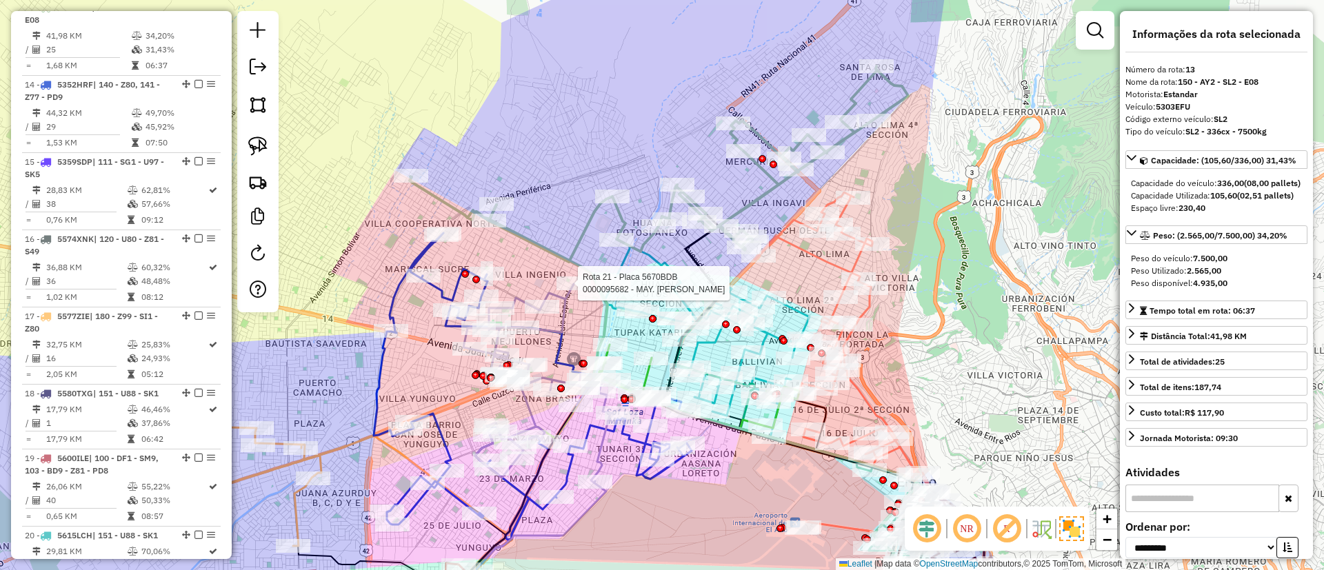
click at [559, 290] on div at bounding box center [574, 284] width 34 height 14
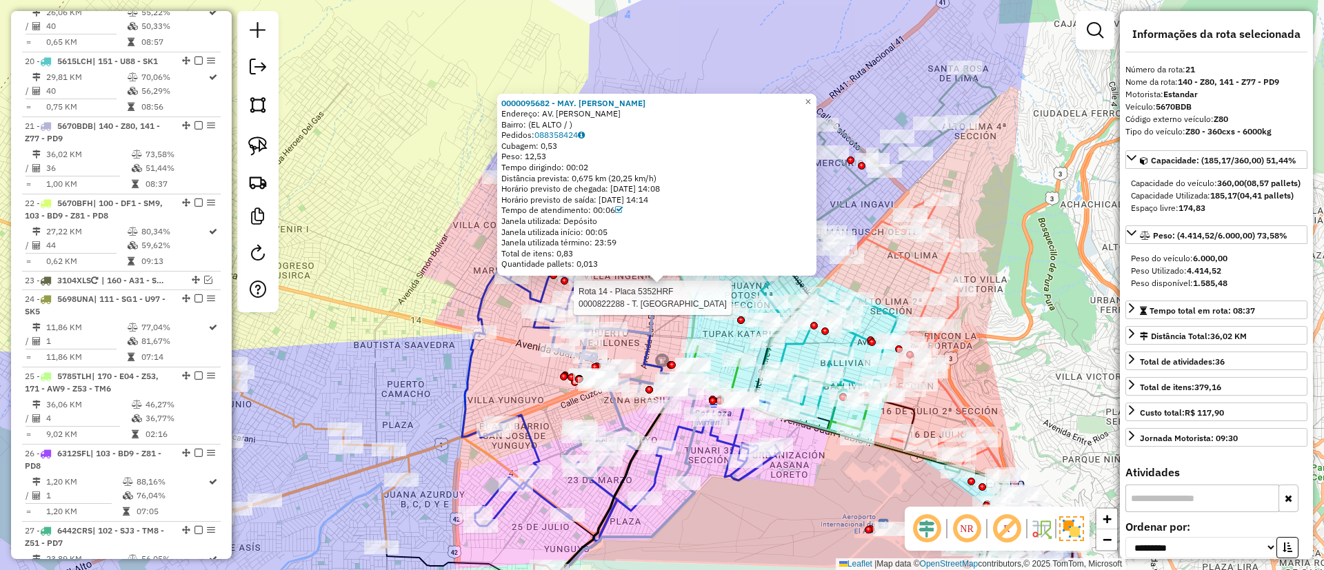
scroll to position [2064, 0]
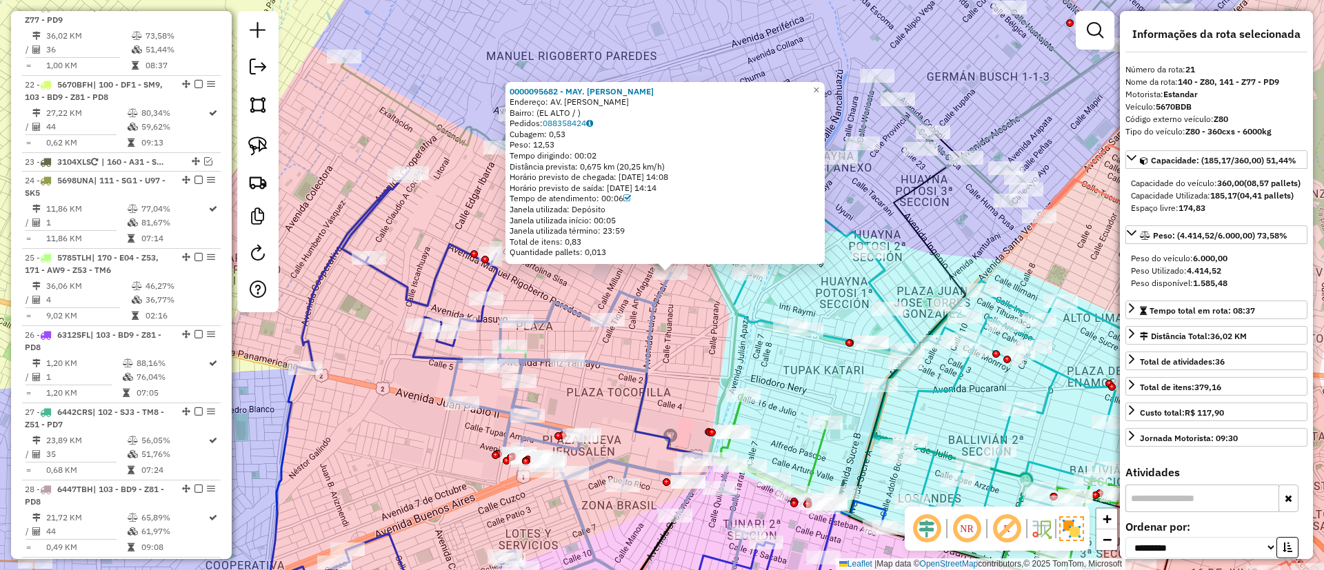
click at [644, 299] on icon at bounding box center [599, 450] width 299 height 354
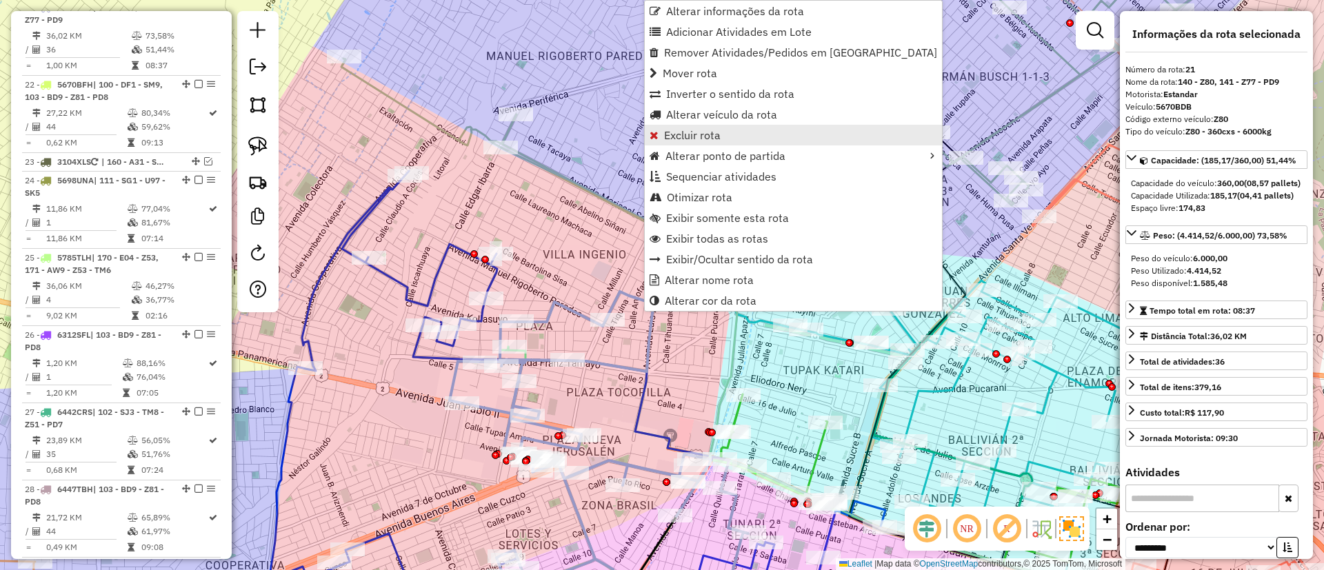
click at [688, 141] on span "Excluir rota" at bounding box center [692, 135] width 57 height 11
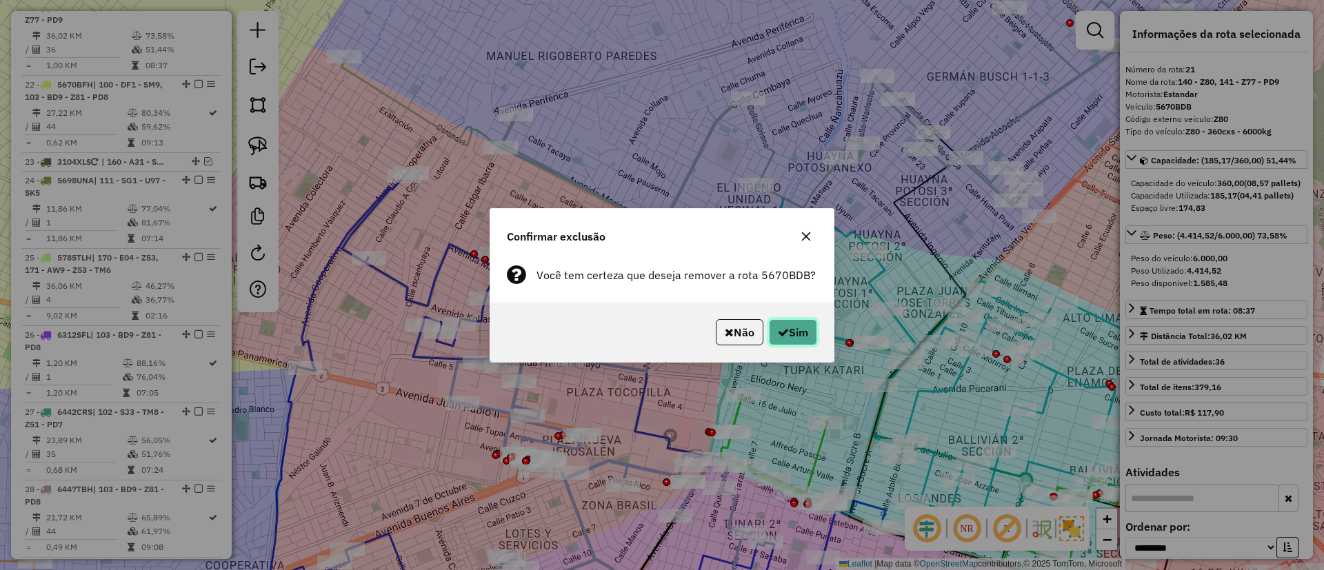
click at [795, 338] on button "Sim" at bounding box center [793, 332] width 48 height 26
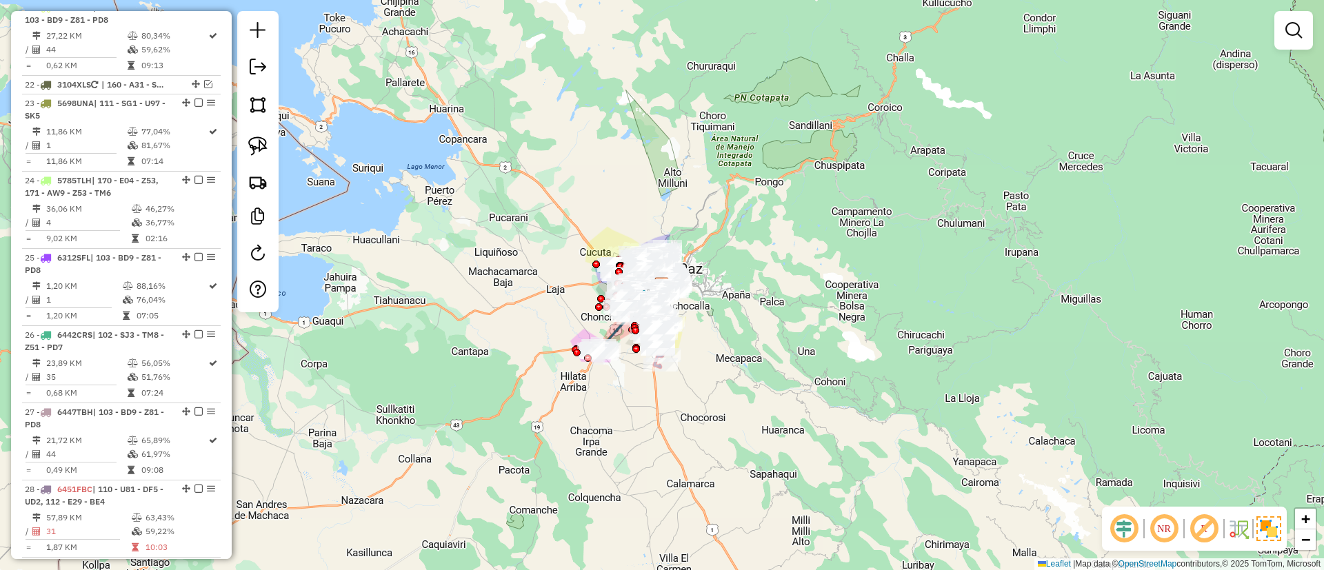
scroll to position [1986, 0]
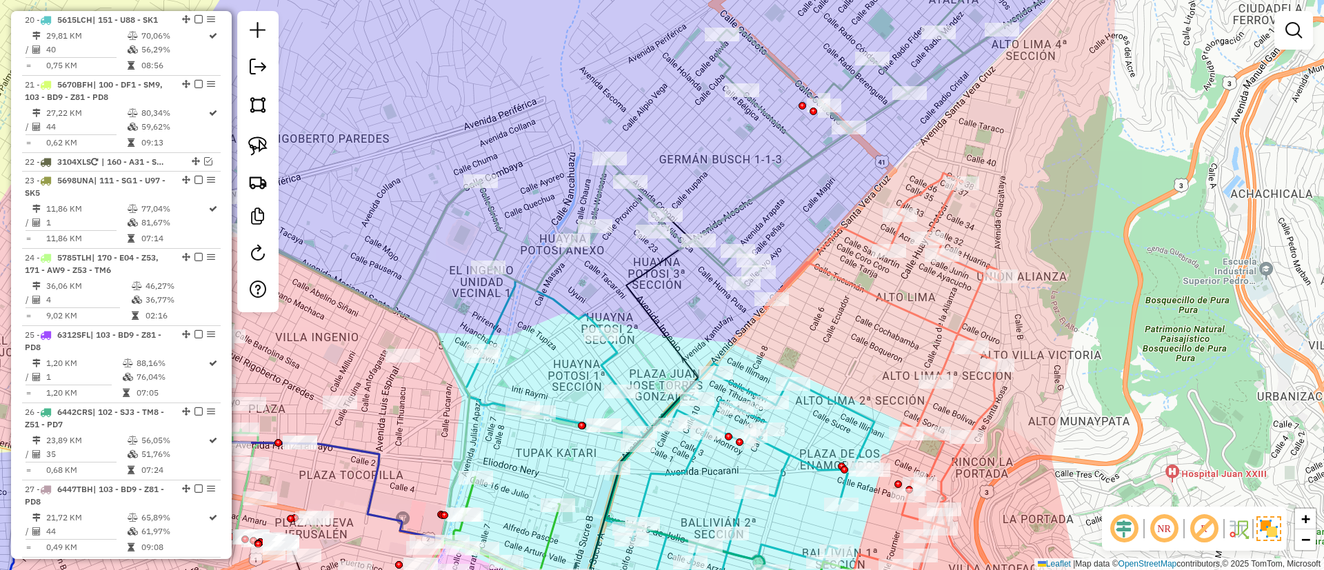
click at [768, 181] on icon at bounding box center [573, 128] width 998 height 370
select select "**********"
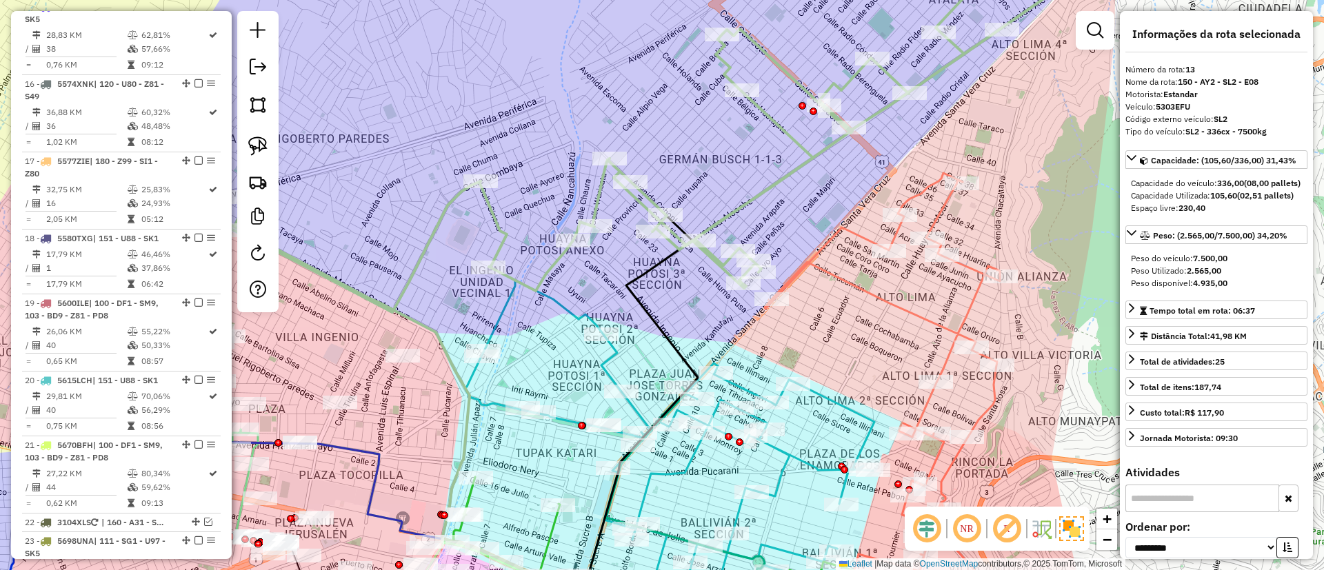
scroll to position [1471, 0]
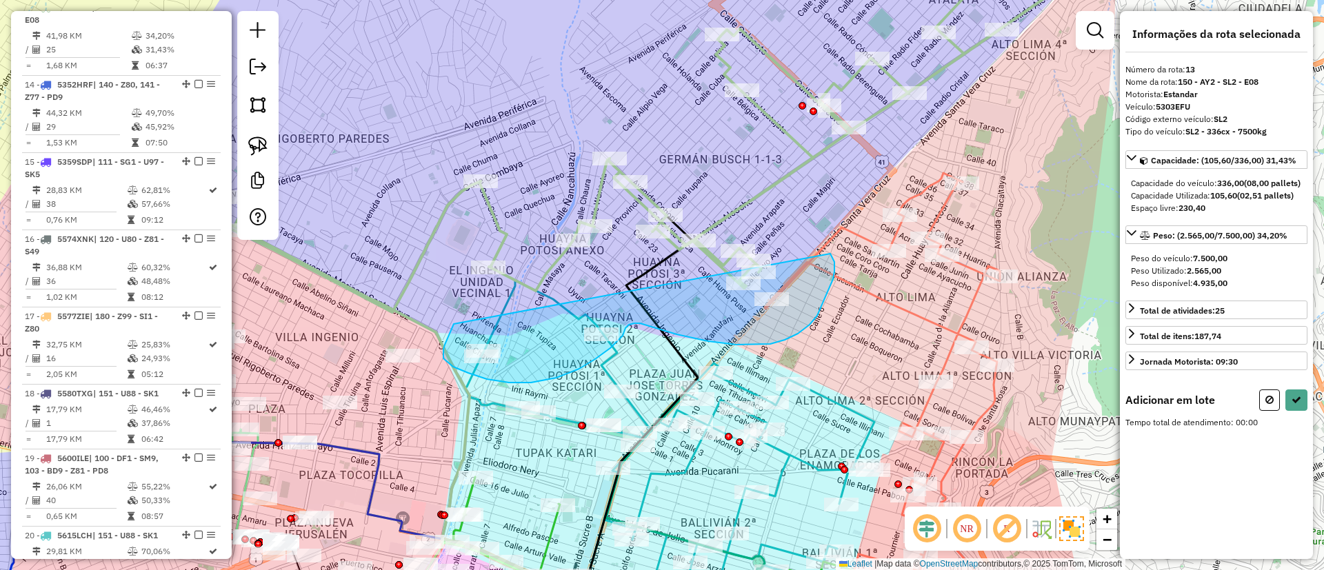
drag, startPoint x: 452, startPoint y: 326, endPoint x: 830, endPoint y: 254, distance: 384.2
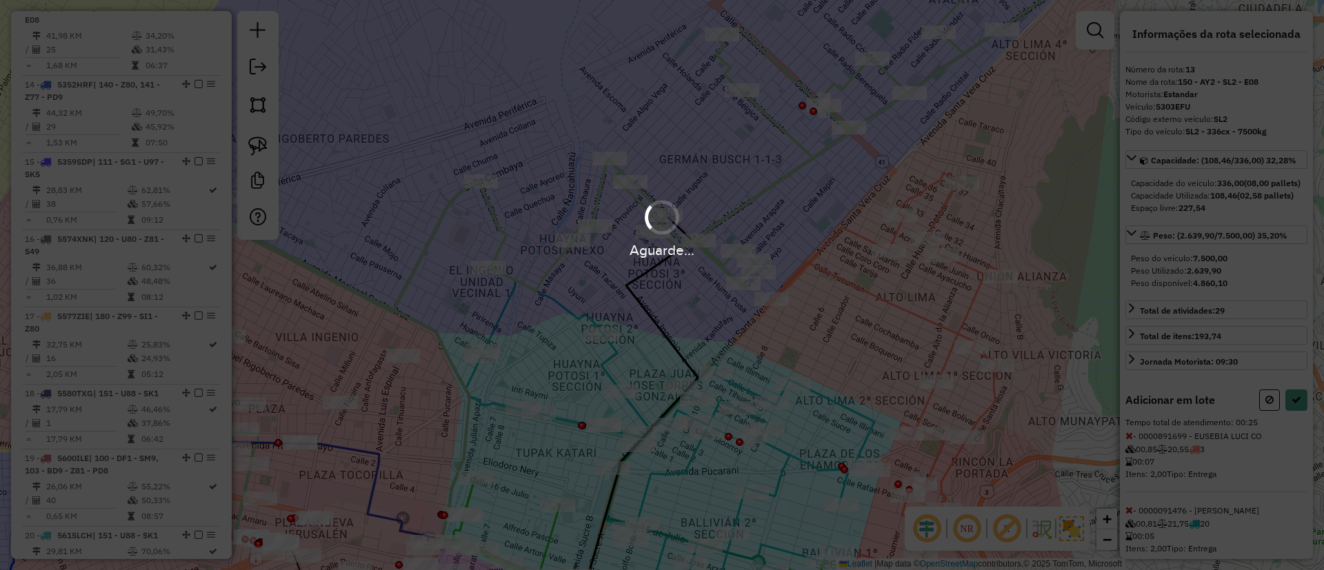
select select "**********"
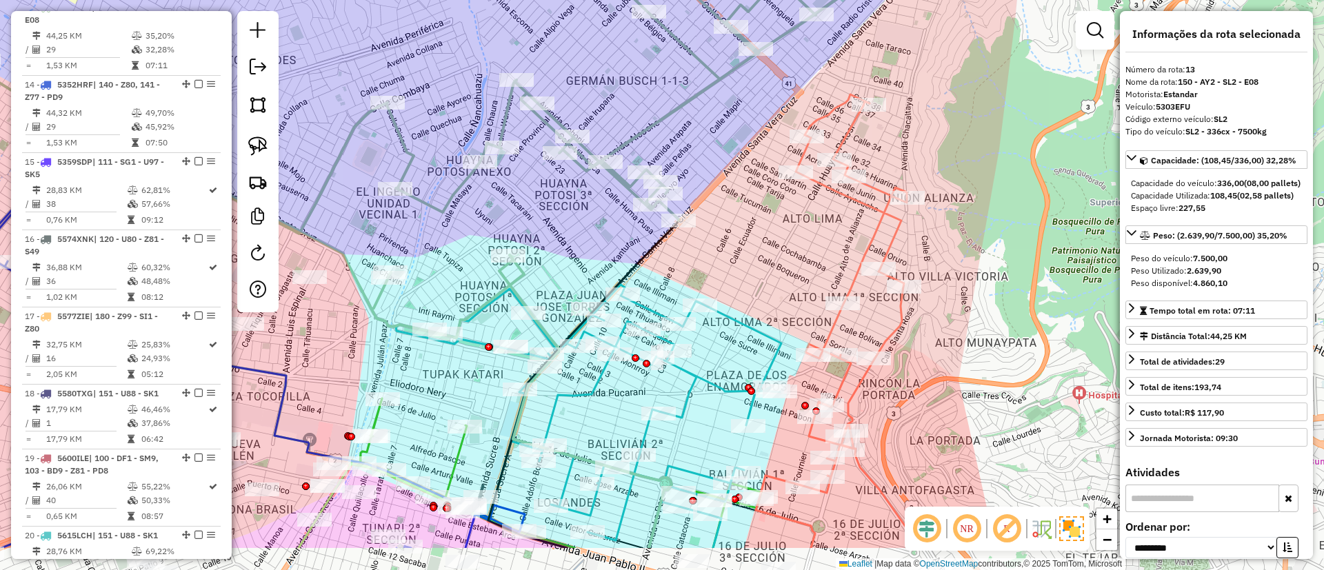
drag, startPoint x: 744, startPoint y: 256, endPoint x: 657, endPoint y: 206, distance: 100.1
click at [657, 206] on div "Janela de atendimento Grade de atendimento Capacidade Transportadoras Veículos …" at bounding box center [662, 285] width 1324 height 570
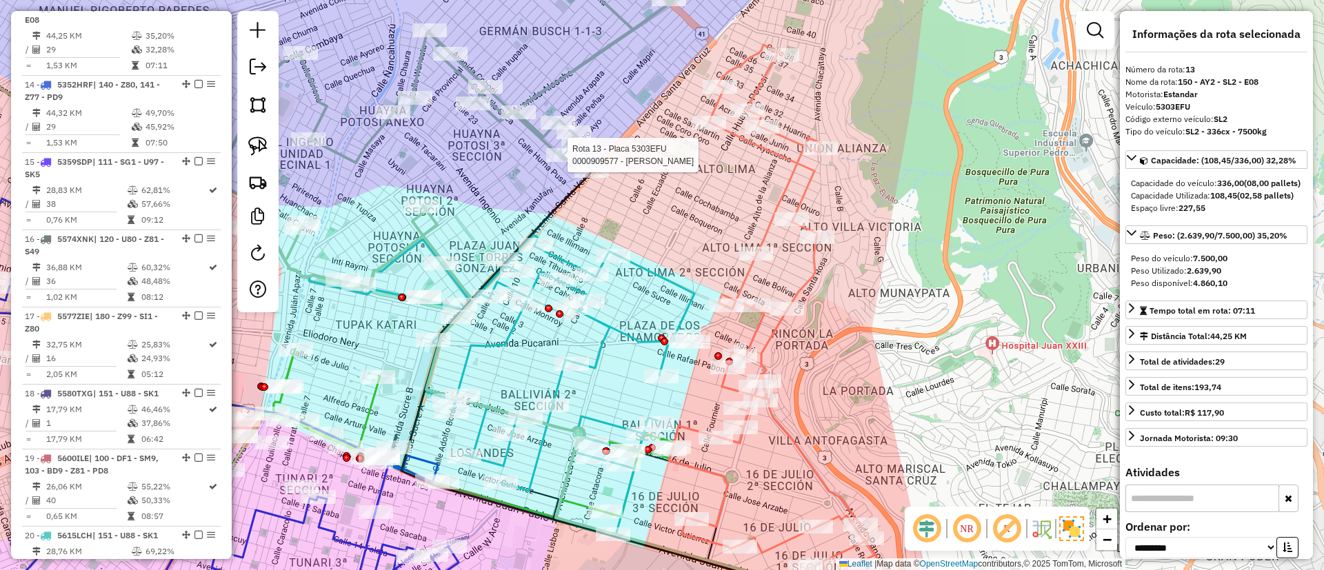
click at [804, 197] on icon at bounding box center [800, 336] width 262 height 582
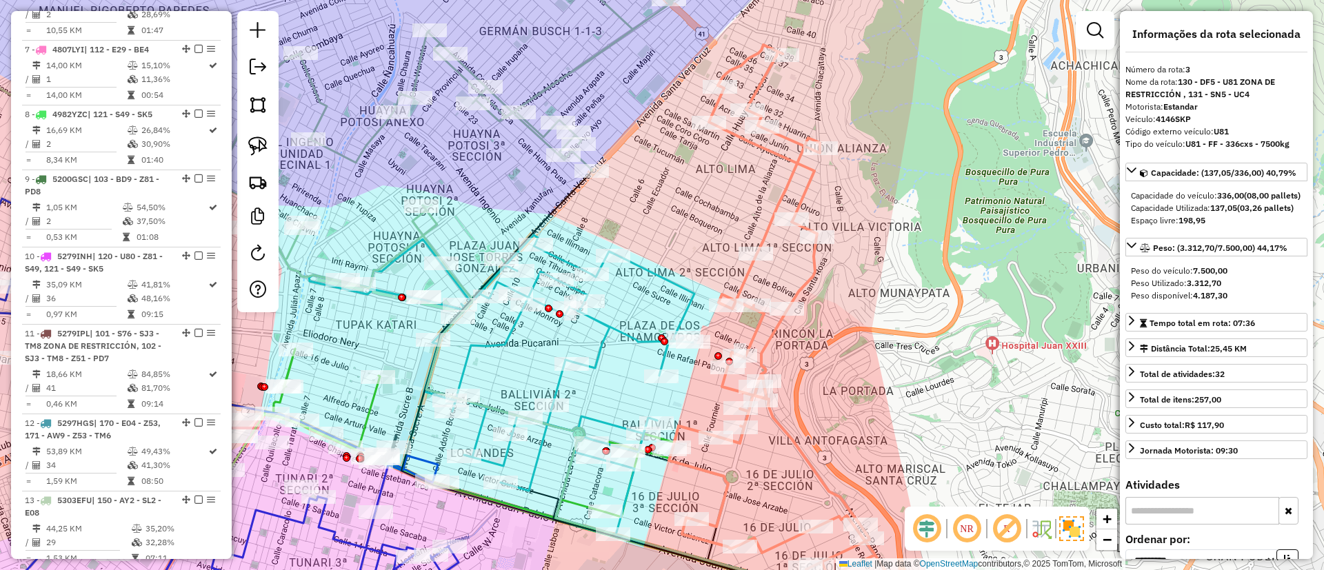
scroll to position [710, 0]
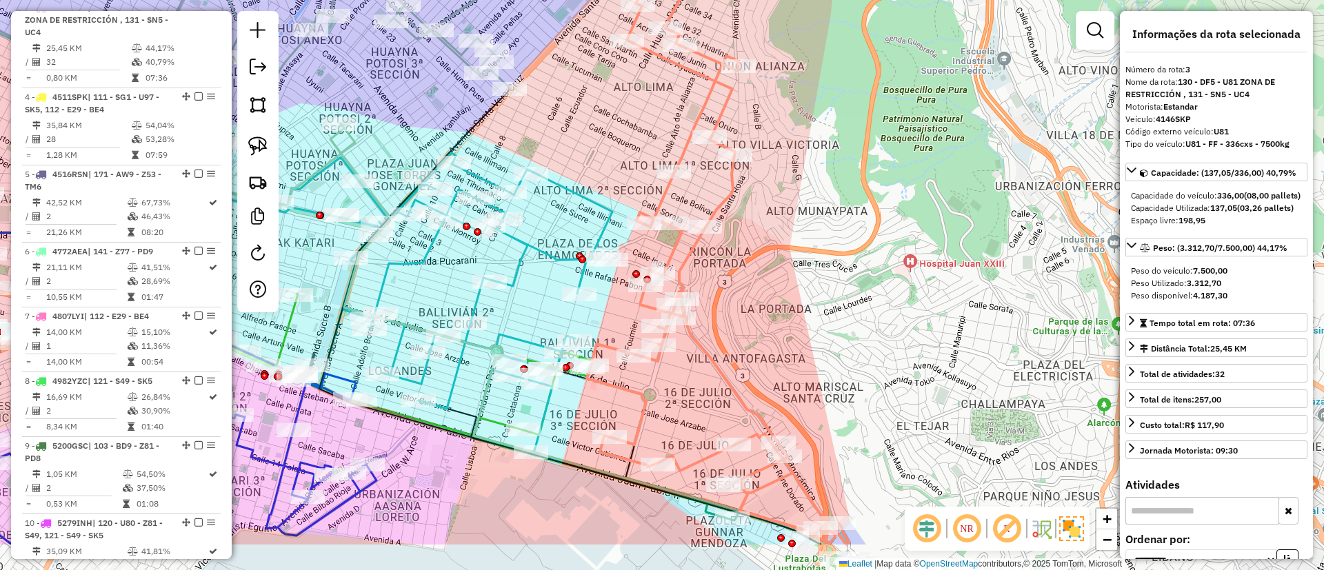
drag, startPoint x: 654, startPoint y: 130, endPoint x: 641, endPoint y: 115, distance: 20.0
click at [641, 115] on div "Janela de atendimento Grade de atendimento Capacidade Transportadoras Veículos …" at bounding box center [662, 285] width 1324 height 570
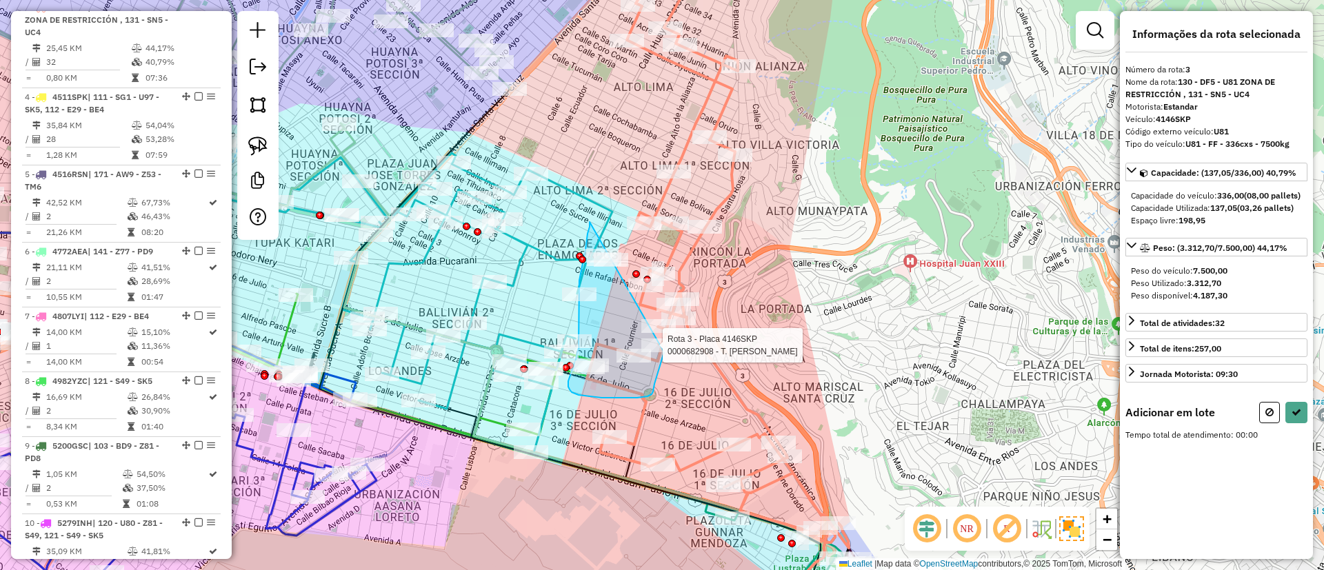
drag, startPoint x: 590, startPoint y: 223, endPoint x: 683, endPoint y: 266, distance: 102.8
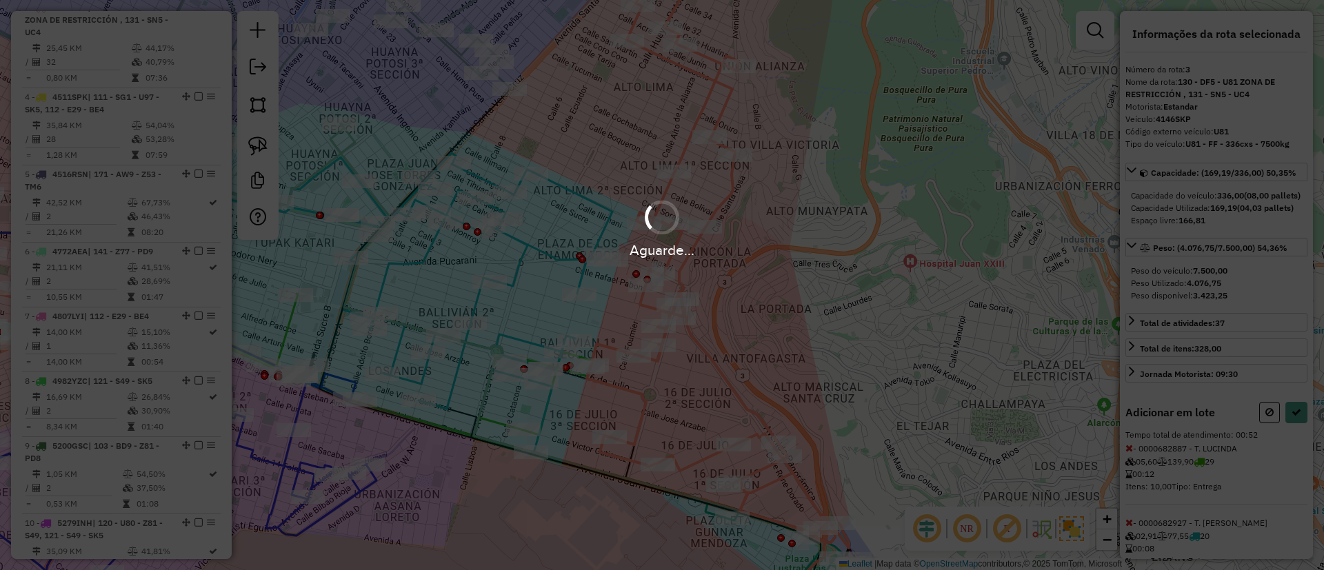
select select "**********"
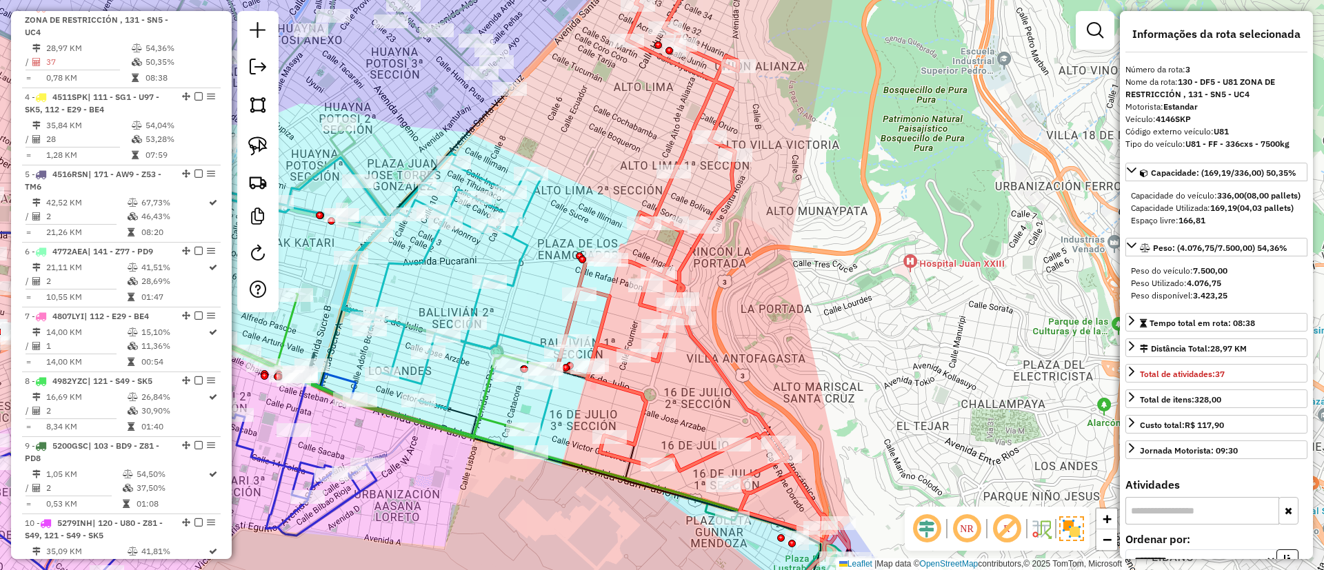
click at [664, 188] on icon at bounding box center [703, 295] width 292 height 664
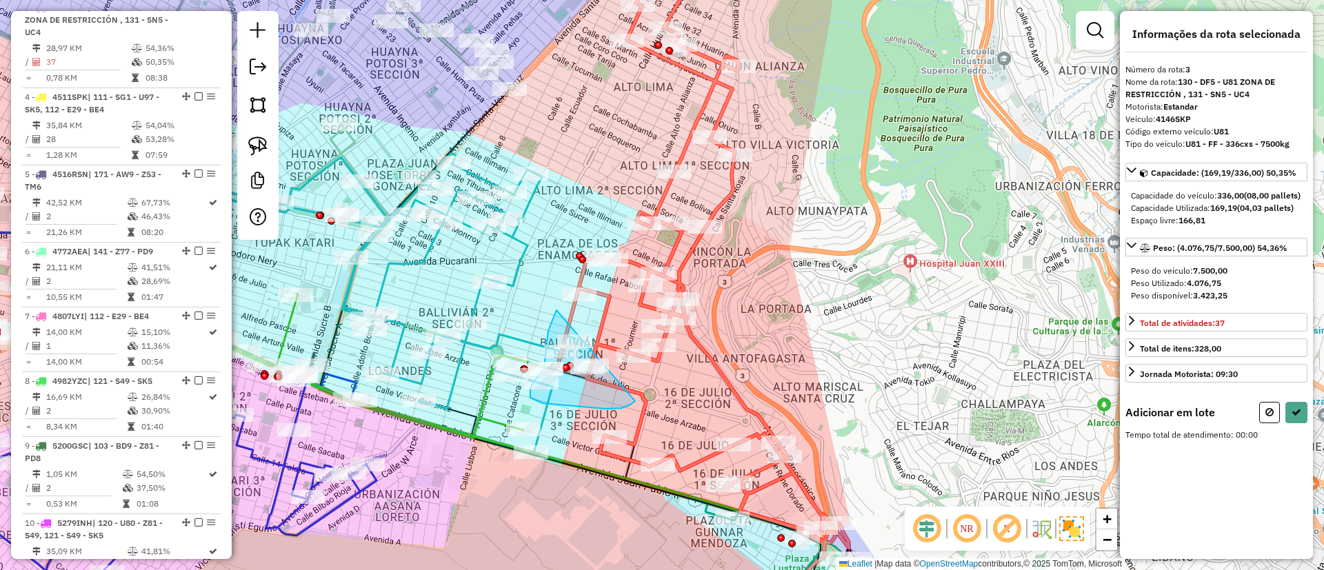
click at [655, 350] on div "Rota 20 - Placa 5615LCH 0000049727 - S.F. ARZABE Janela de atendimento Grade de…" at bounding box center [662, 285] width 1324 height 570
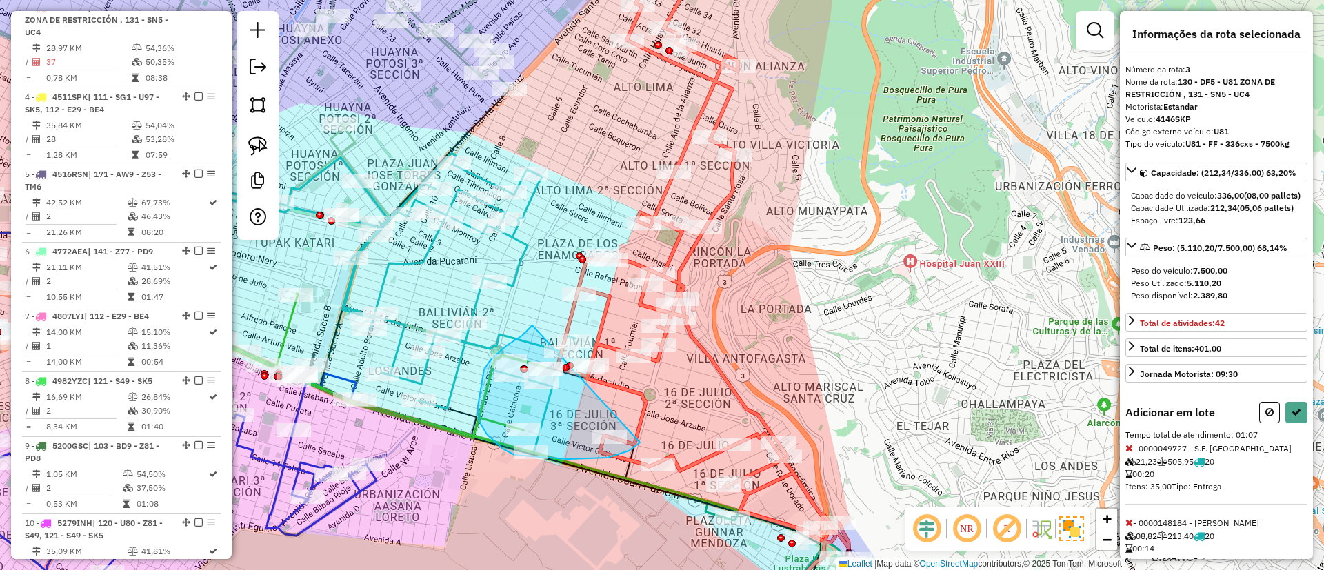
click at [688, 323] on div "Rota 29 - Placa 6462GXL 0000849440 - T. HILARIA Janela de atendimento Grade de …" at bounding box center [662, 285] width 1324 height 570
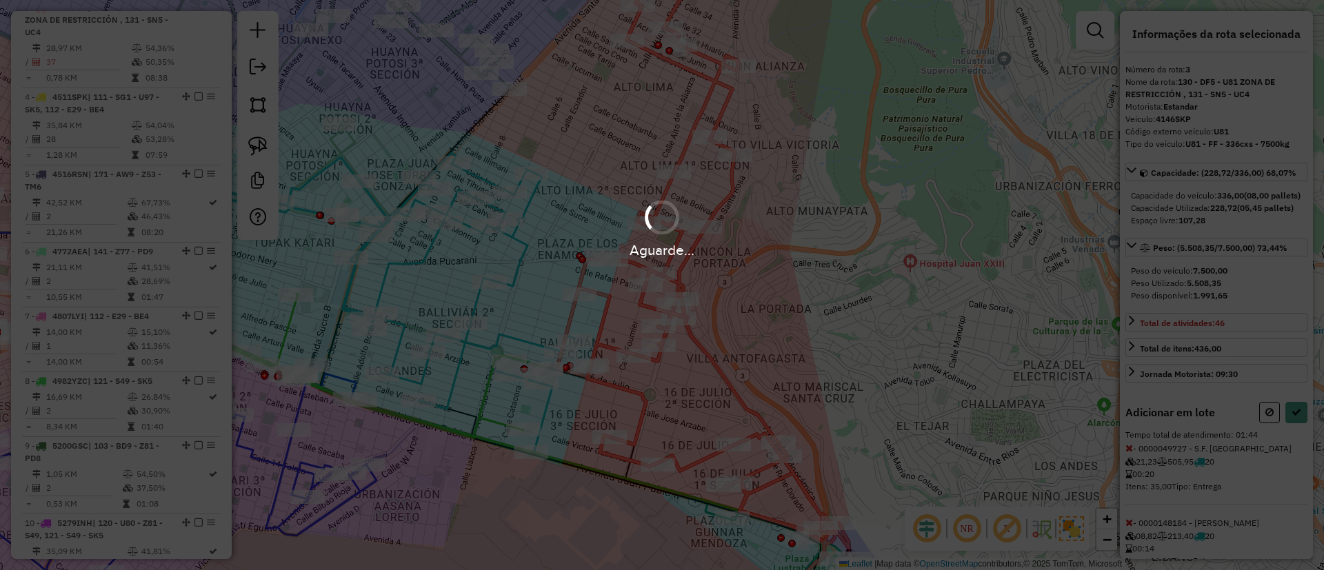
select select "**********"
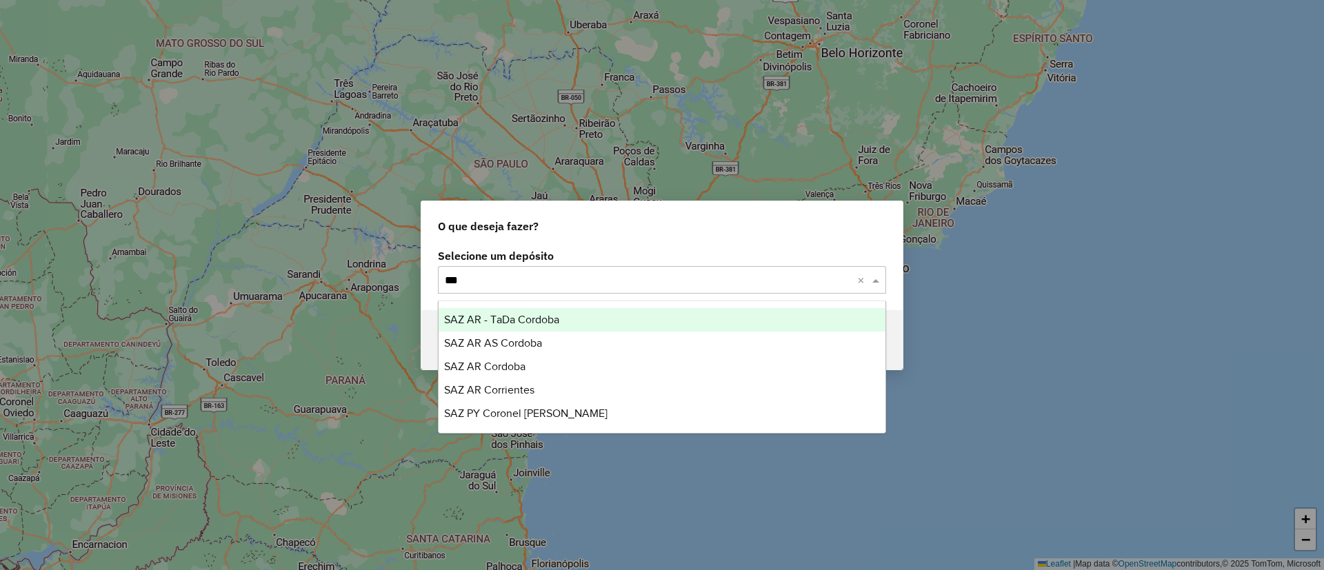
type input "****"
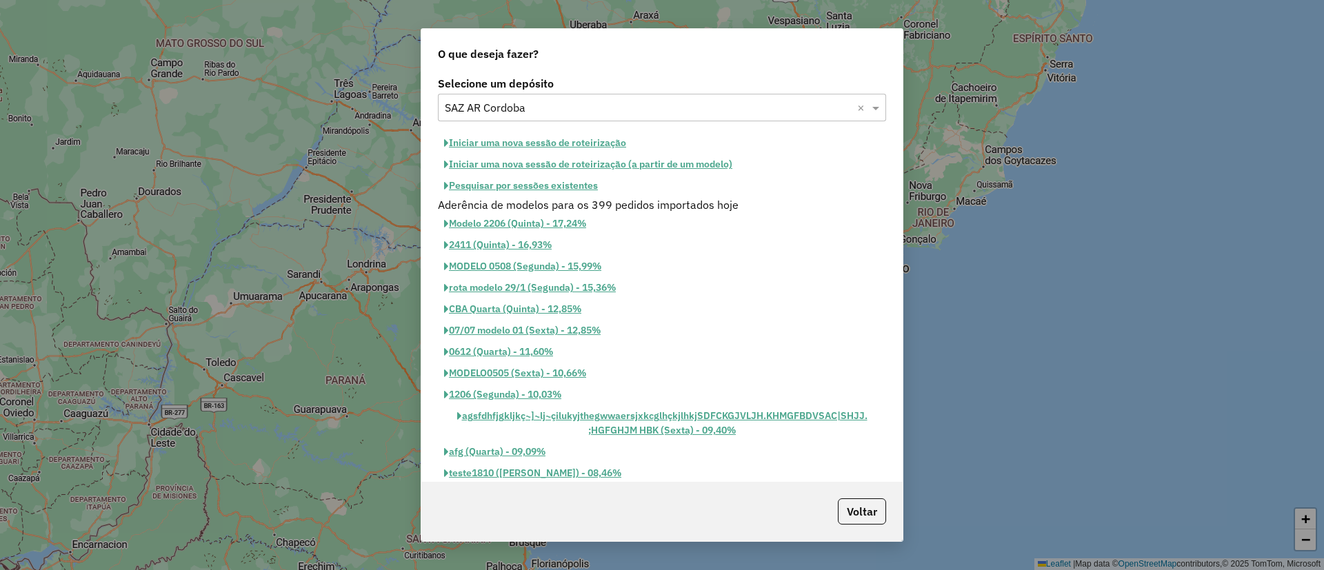
click at [573, 135] on button "Iniciar uma nova sessão de roteirização" at bounding box center [535, 142] width 195 height 21
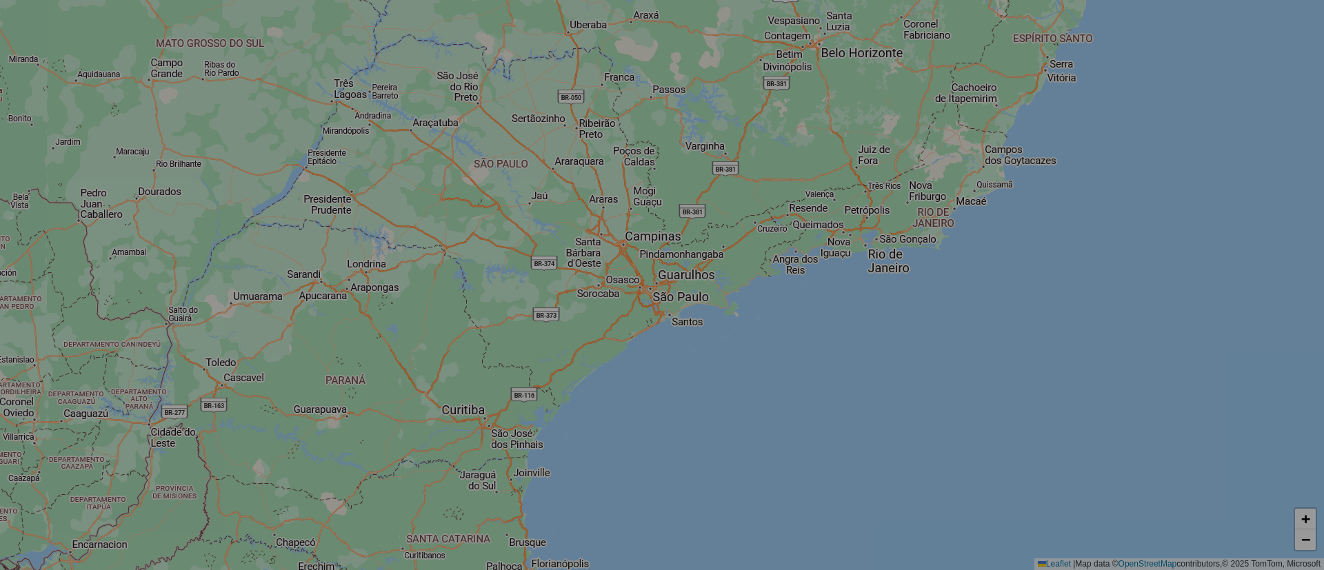
select select "*"
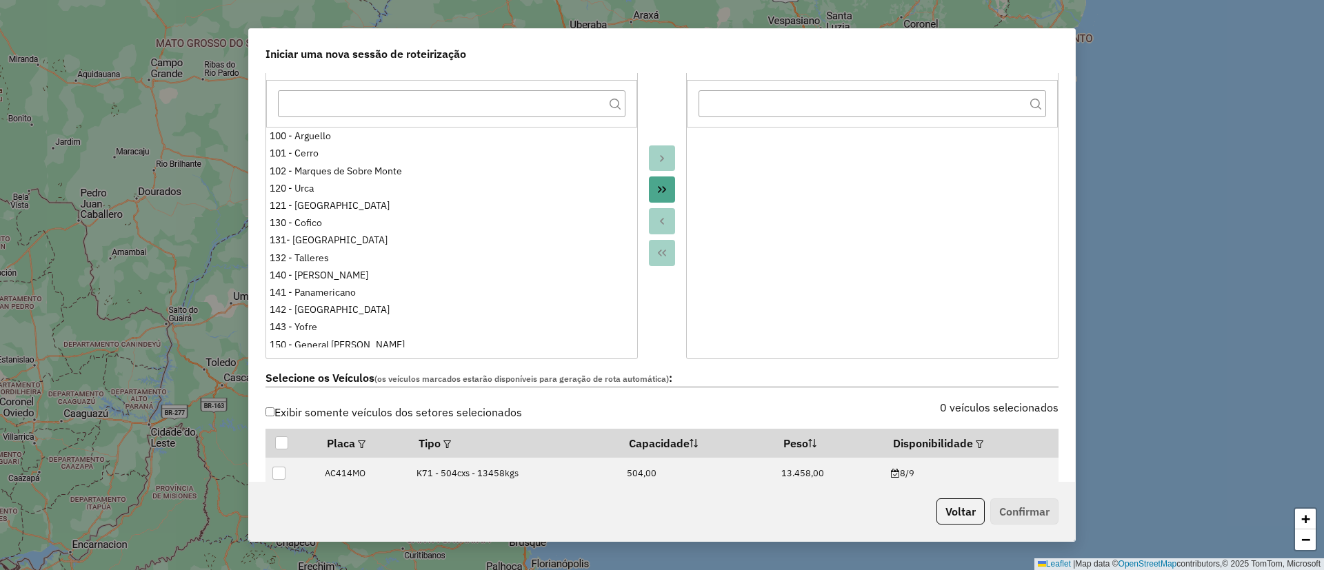
scroll to position [414, 0]
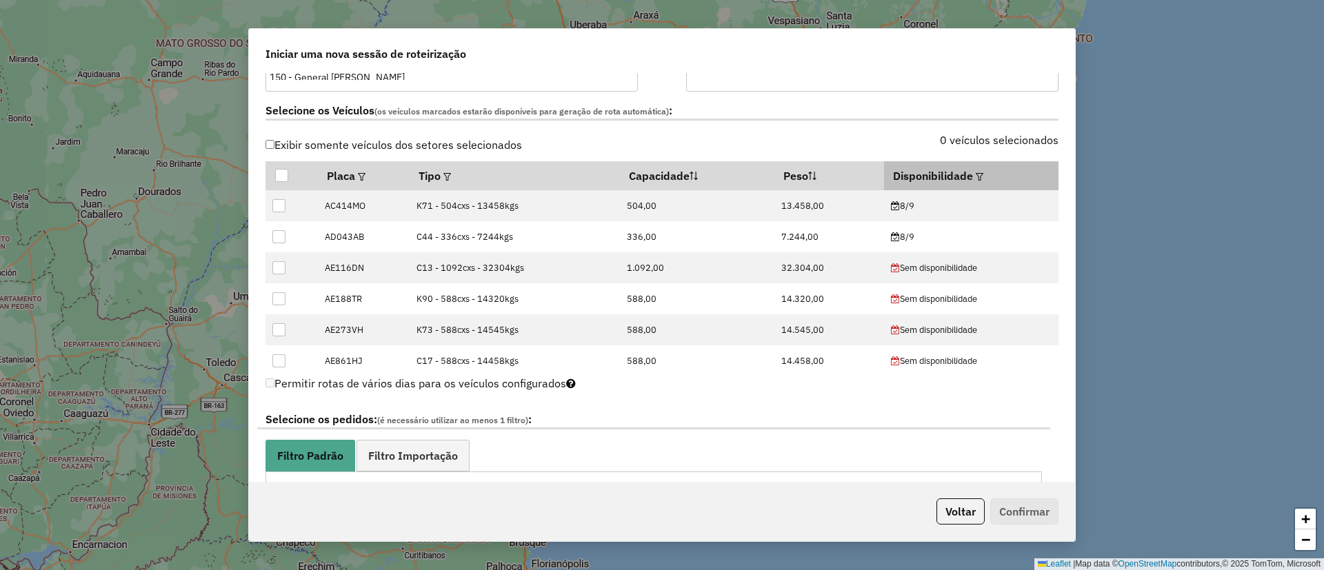
click at [882, 177] on em at bounding box center [980, 177] width 8 height 8
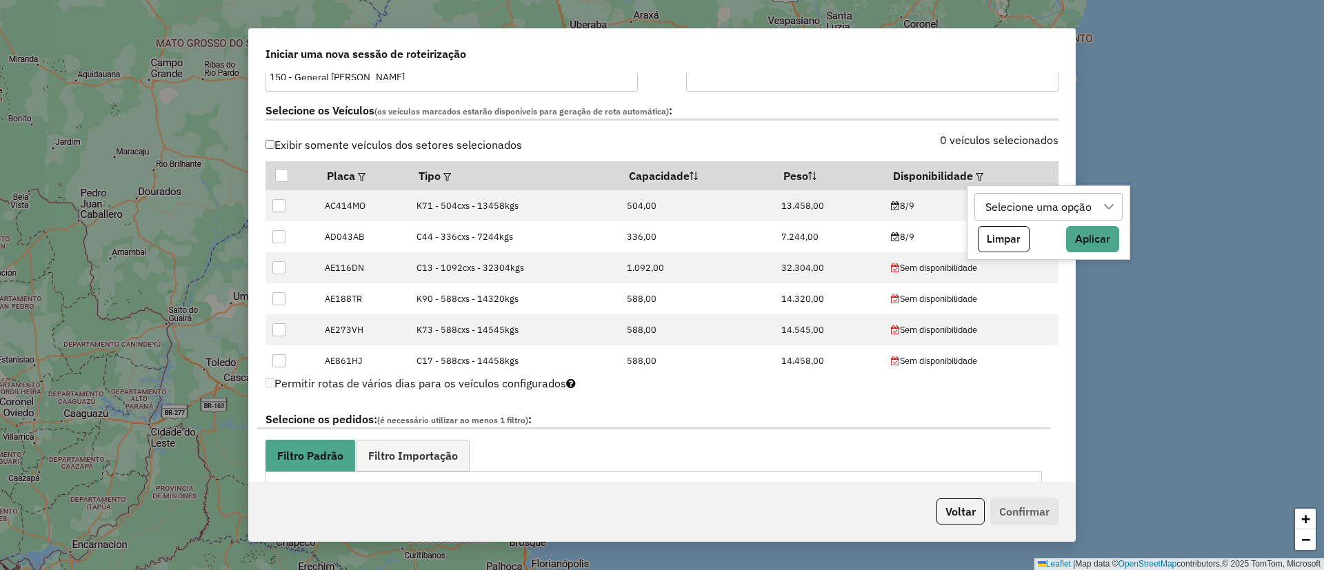
click at [882, 214] on div "Selecione uma opção" at bounding box center [1039, 207] width 116 height 26
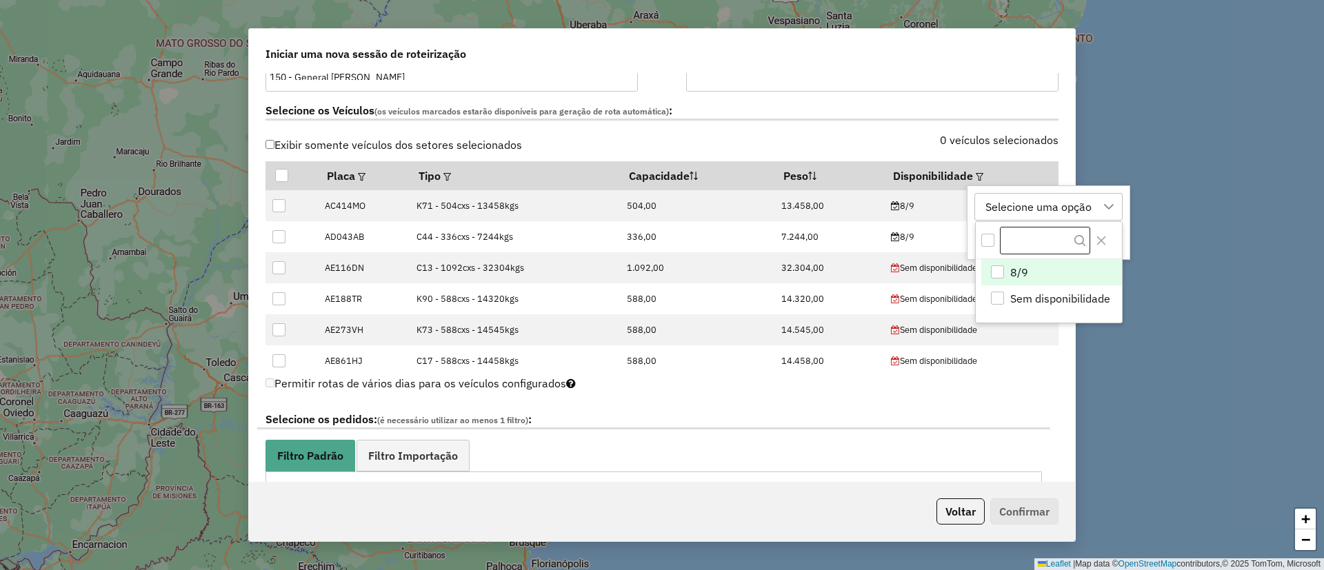
scroll to position [10, 63]
click at [882, 268] on span "8/9" at bounding box center [1019, 273] width 18 height 17
click at [882, 210] on div "8/9 8/9 Sem disponibilidade Limpar Aplicar" at bounding box center [1035, 223] width 136 height 74
click at [882, 152] on div "0 veículos selecionados" at bounding box center [864, 148] width 405 height 26
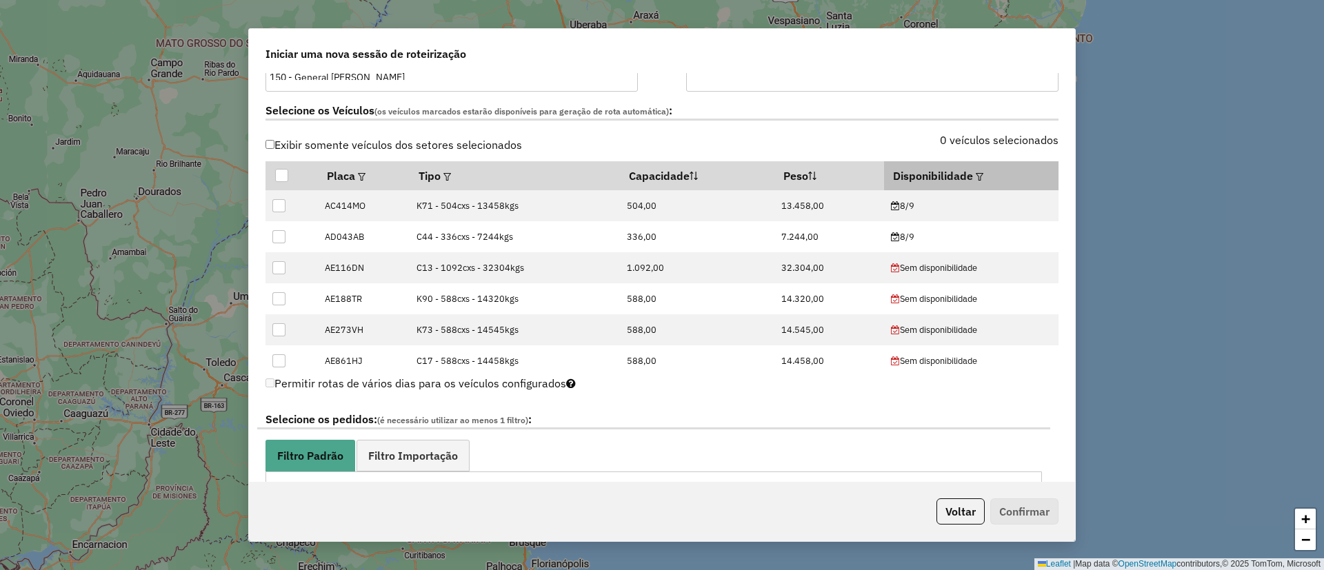
click at [882, 178] on th "Disponibilidade" at bounding box center [971, 175] width 175 height 29
click at [882, 175] on em at bounding box center [980, 177] width 8 height 8
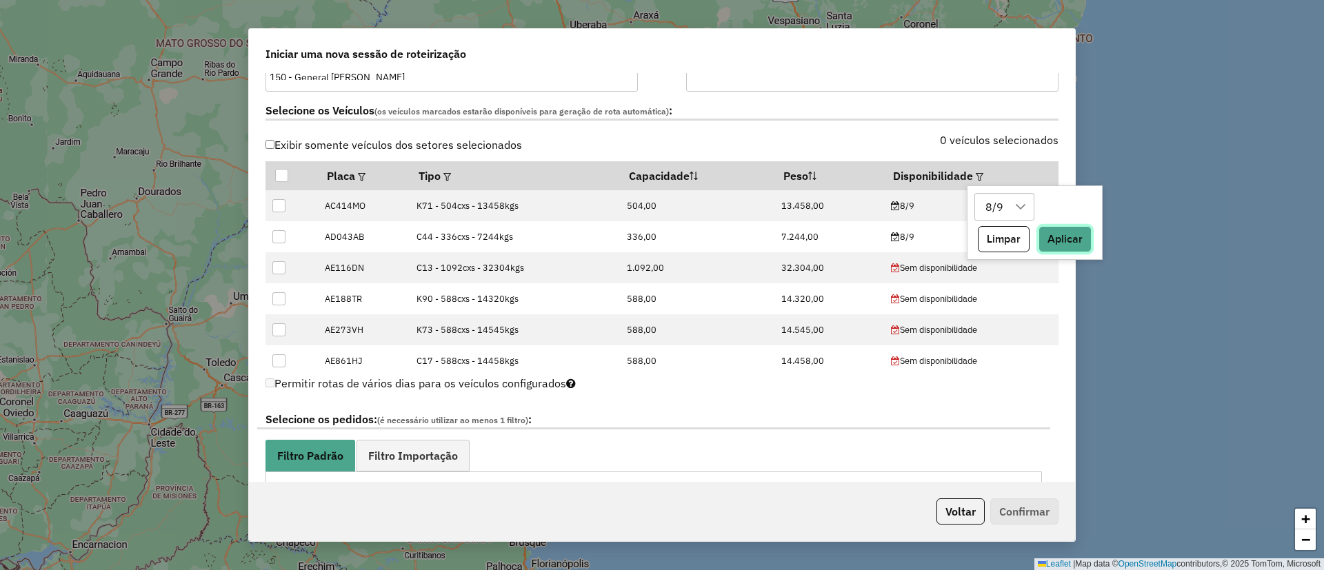
click at [882, 237] on button "Aplicar" at bounding box center [1065, 239] width 53 height 26
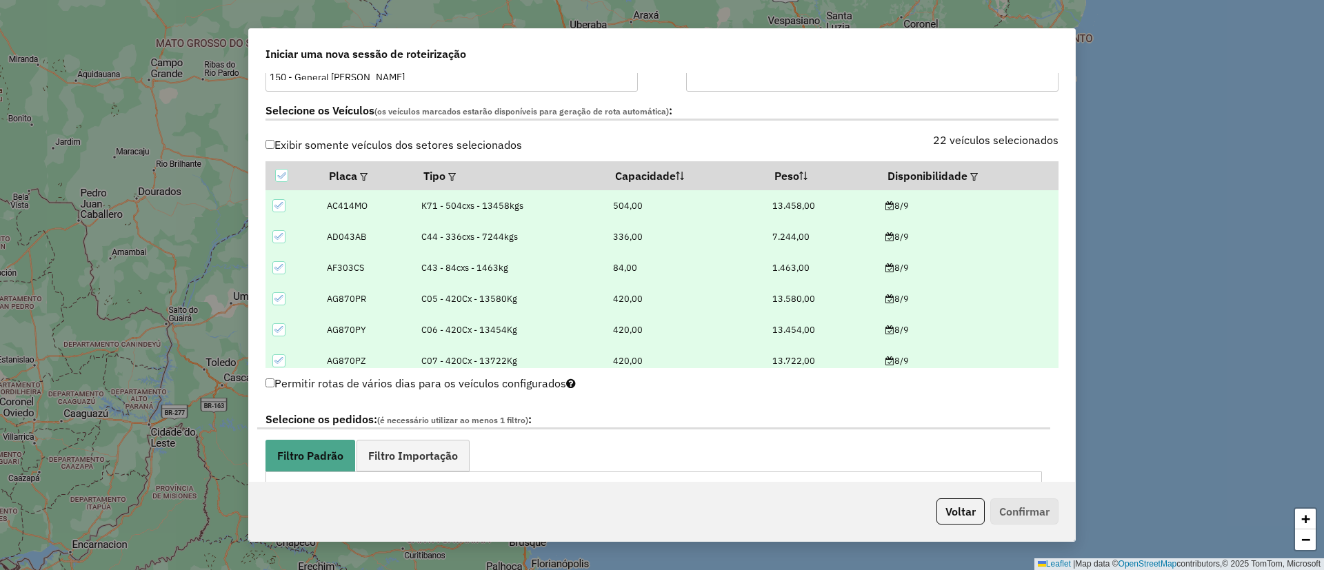
click at [882, 200] on div "Exibir somente veículos dos setores selecionados 22 veículos selecionados Placa…" at bounding box center [662, 251] width 810 height 233
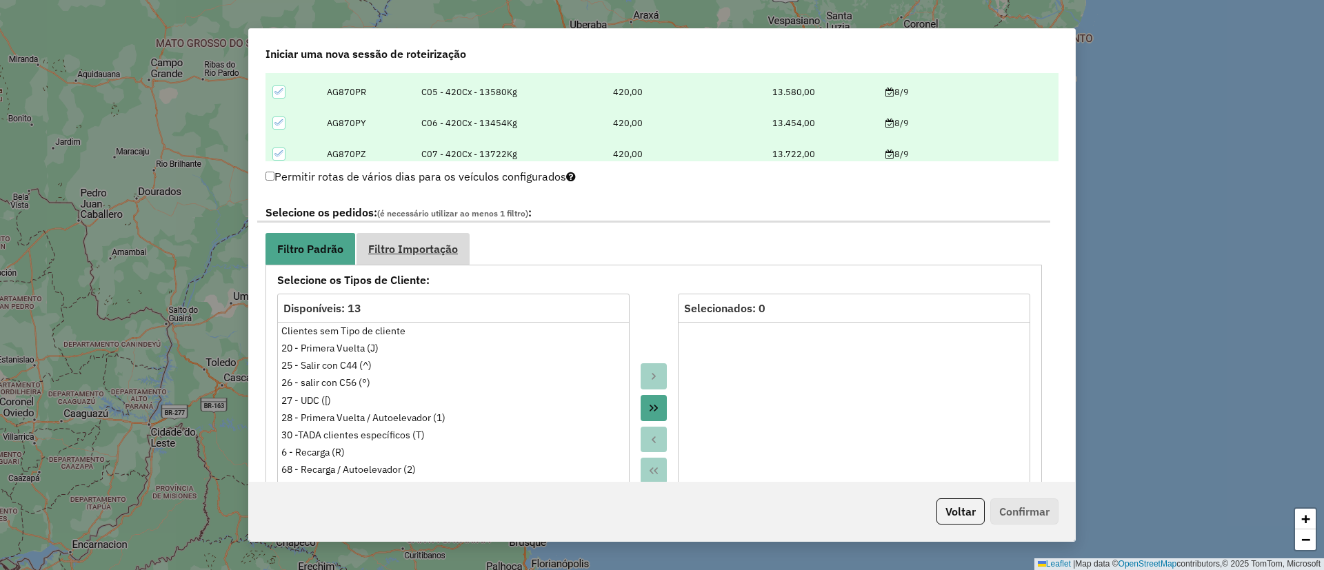
click at [446, 247] on span "Filtro Importação" at bounding box center [413, 248] width 90 height 11
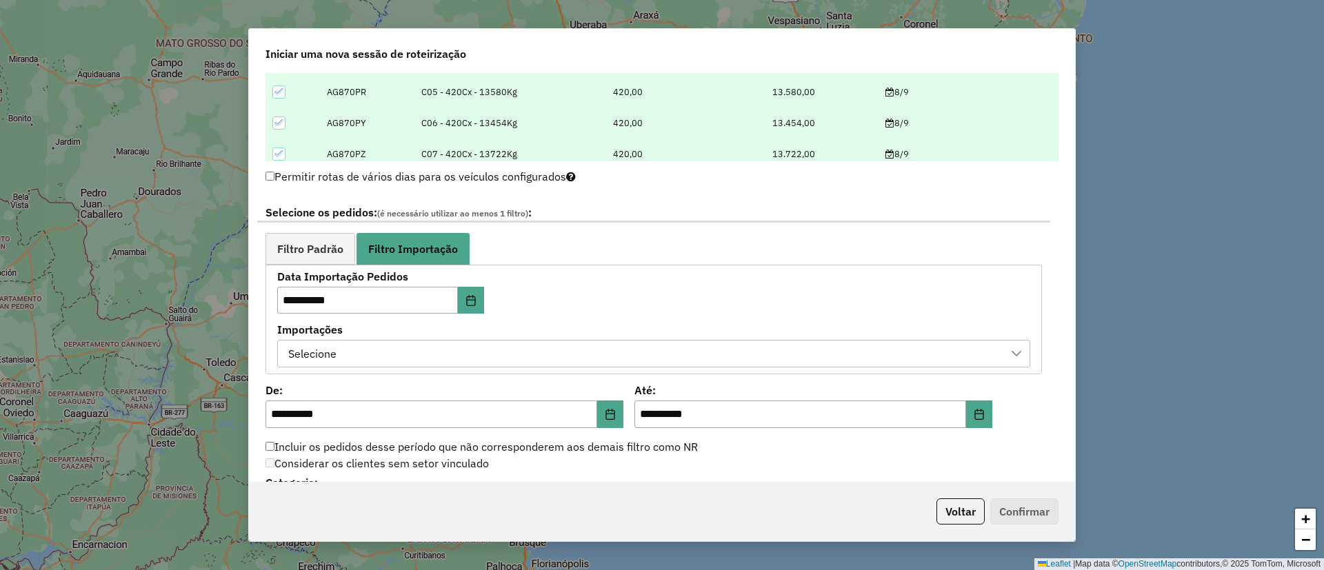
scroll to position [724, 0]
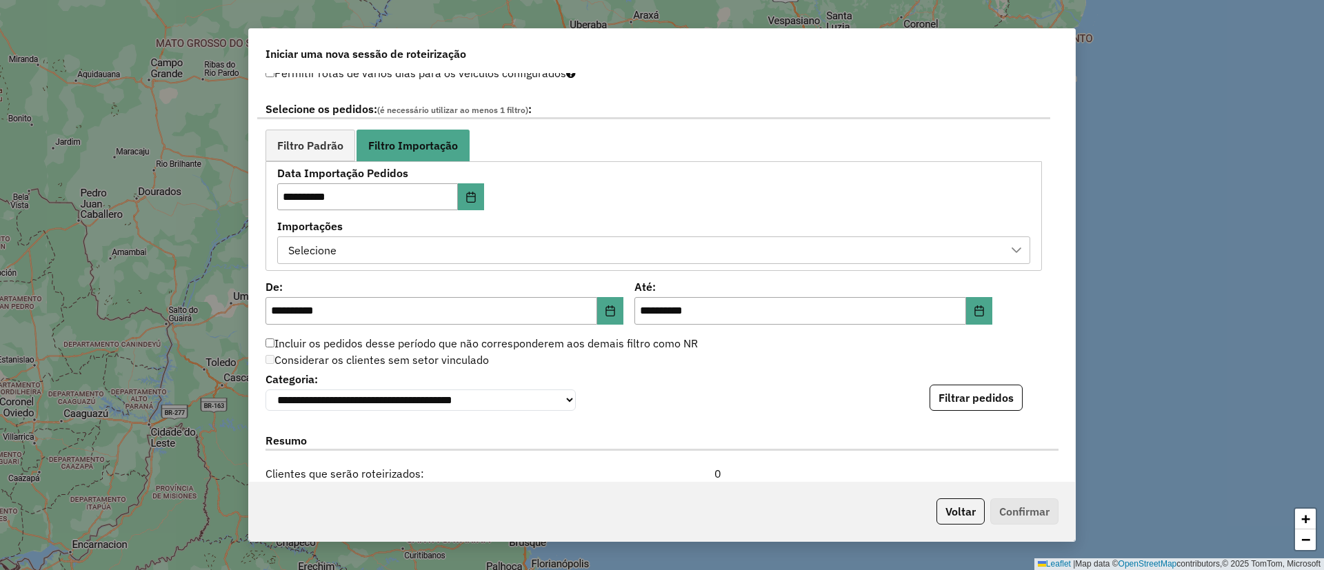
click at [606, 246] on div "Selecione" at bounding box center [643, 250] width 720 height 26
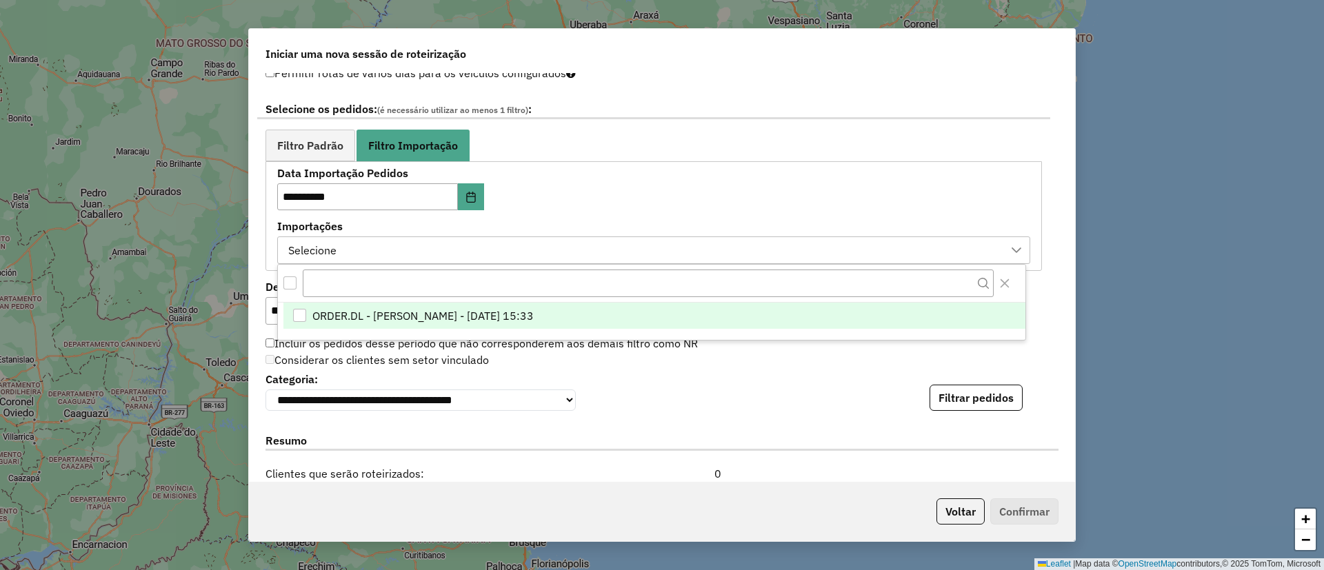
click at [534, 308] on span "ORDER.DL - ELENA MARIA ITATI MARTINEZ - 06/09/2025 15:33" at bounding box center [422, 316] width 221 height 17
click at [620, 218] on label "Importações" at bounding box center [653, 226] width 753 height 17
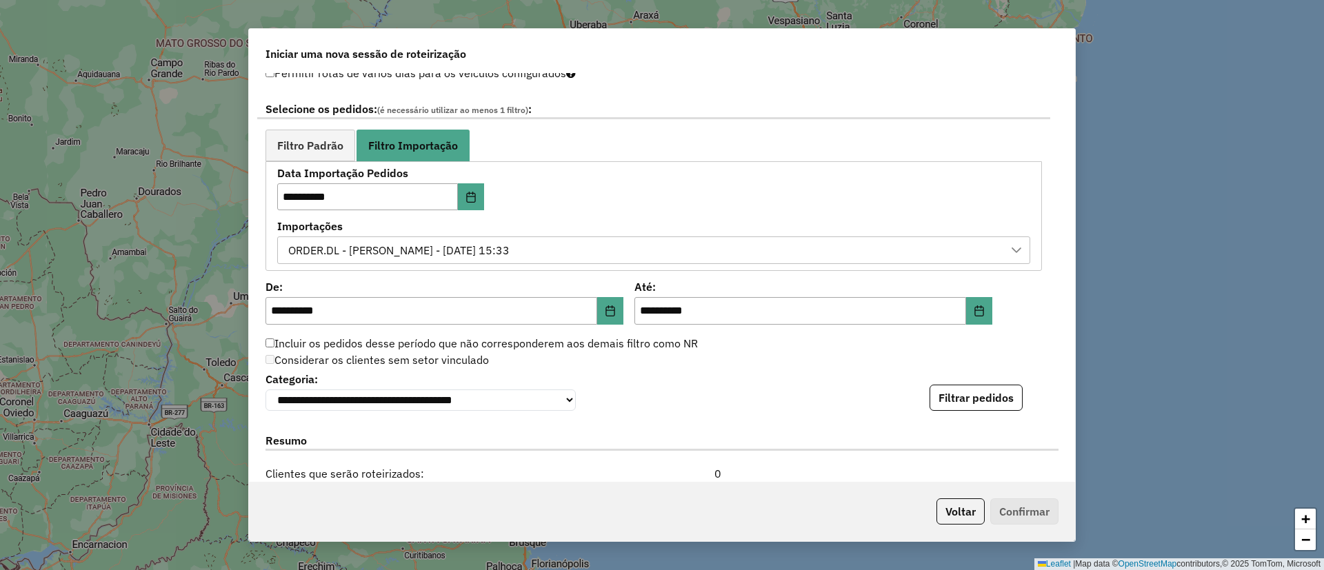
click at [882, 379] on div "**********" at bounding box center [662, 390] width 793 height 42
click at [882, 379] on button "Filtrar pedidos" at bounding box center [976, 398] width 93 height 26
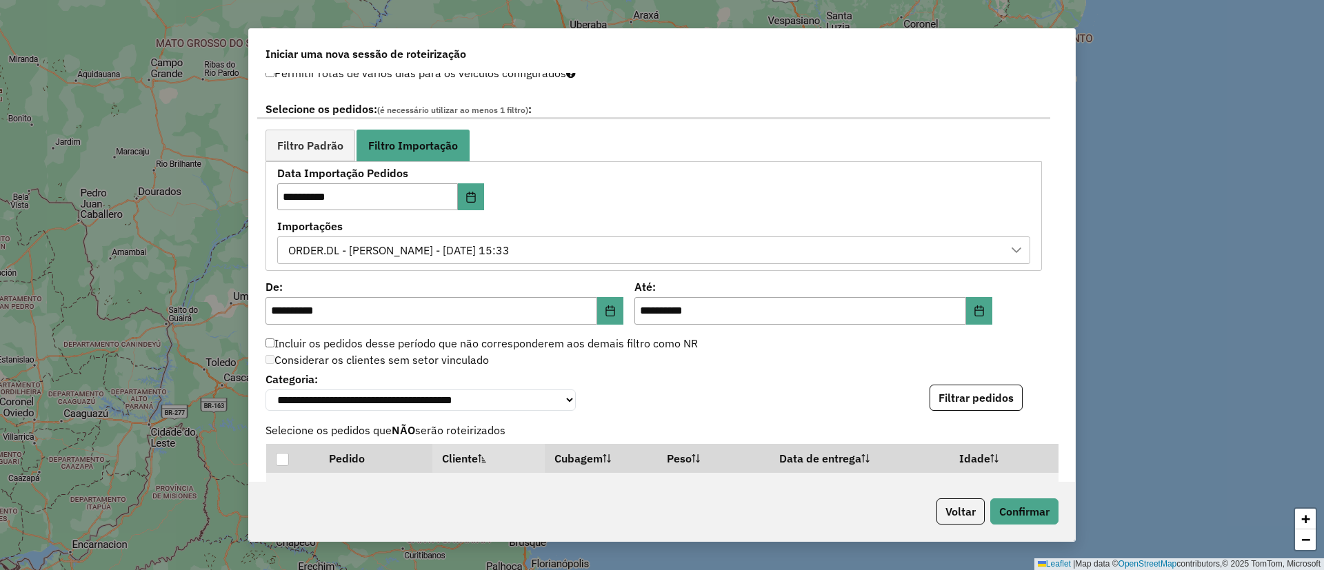
scroll to position [1254, 0]
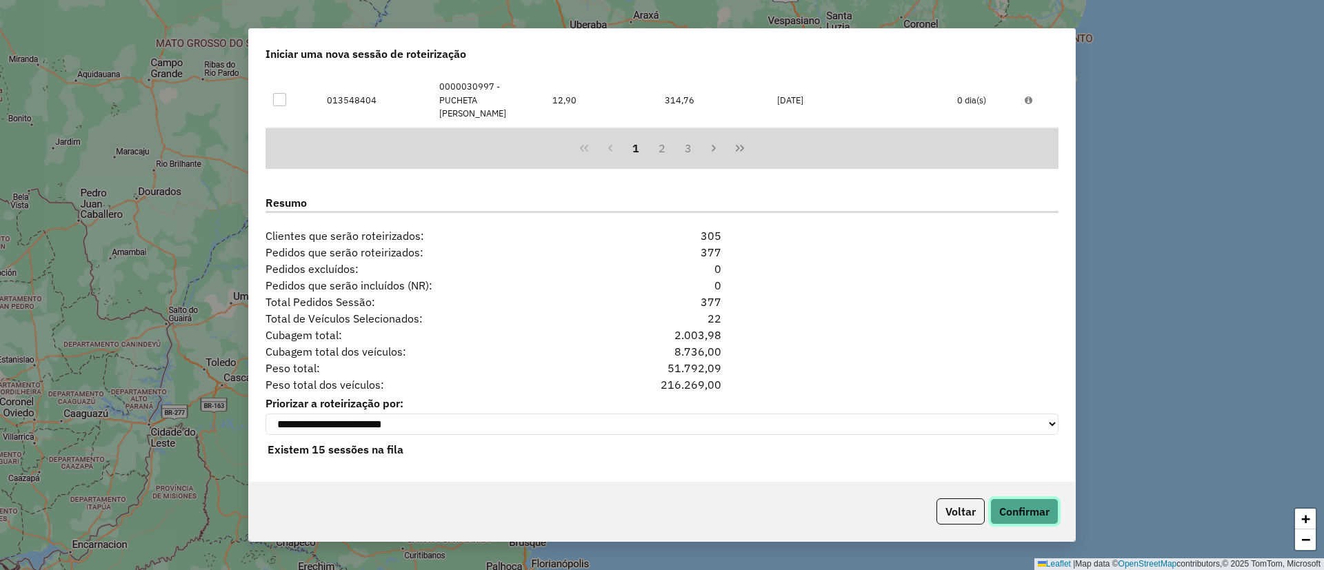
click at [882, 379] on button "Confirmar" at bounding box center [1024, 512] width 68 height 26
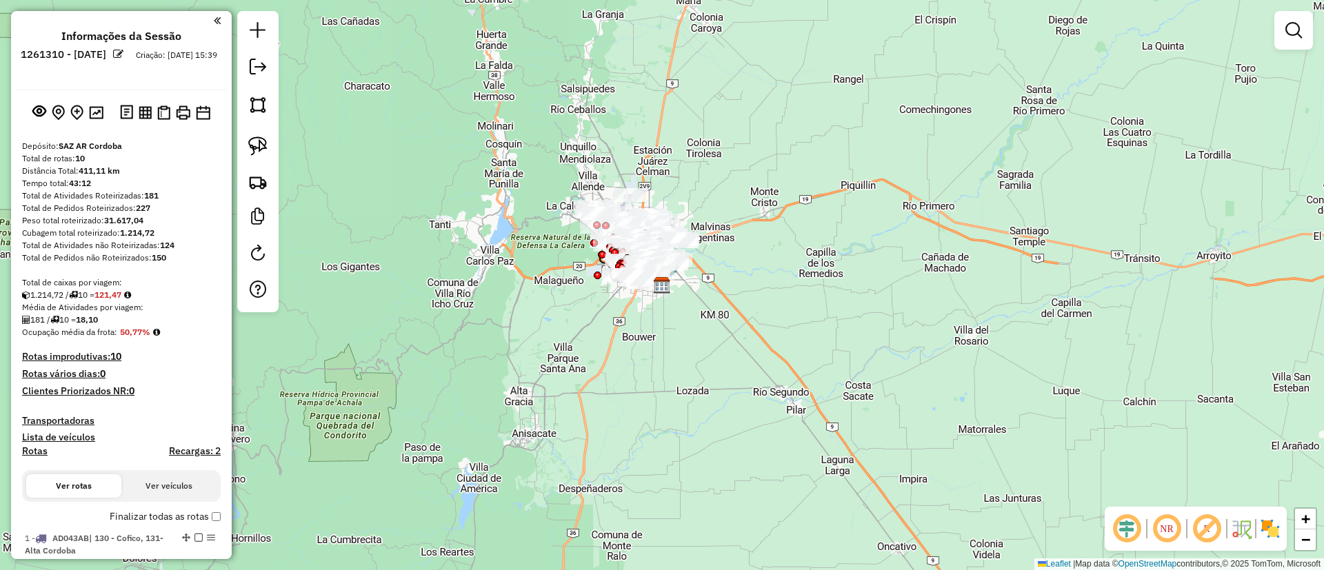
click at [882, 379] on img at bounding box center [1270, 529] width 22 height 22
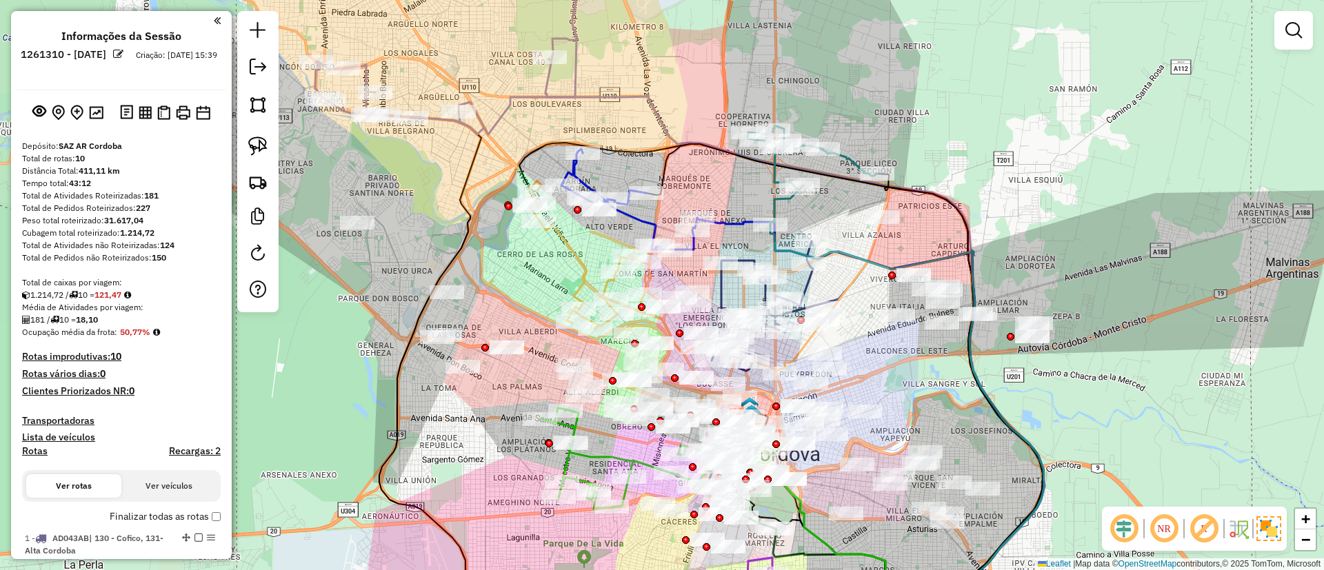
click at [546, 79] on icon at bounding box center [795, 343] width 499 height 568
select select "**********"
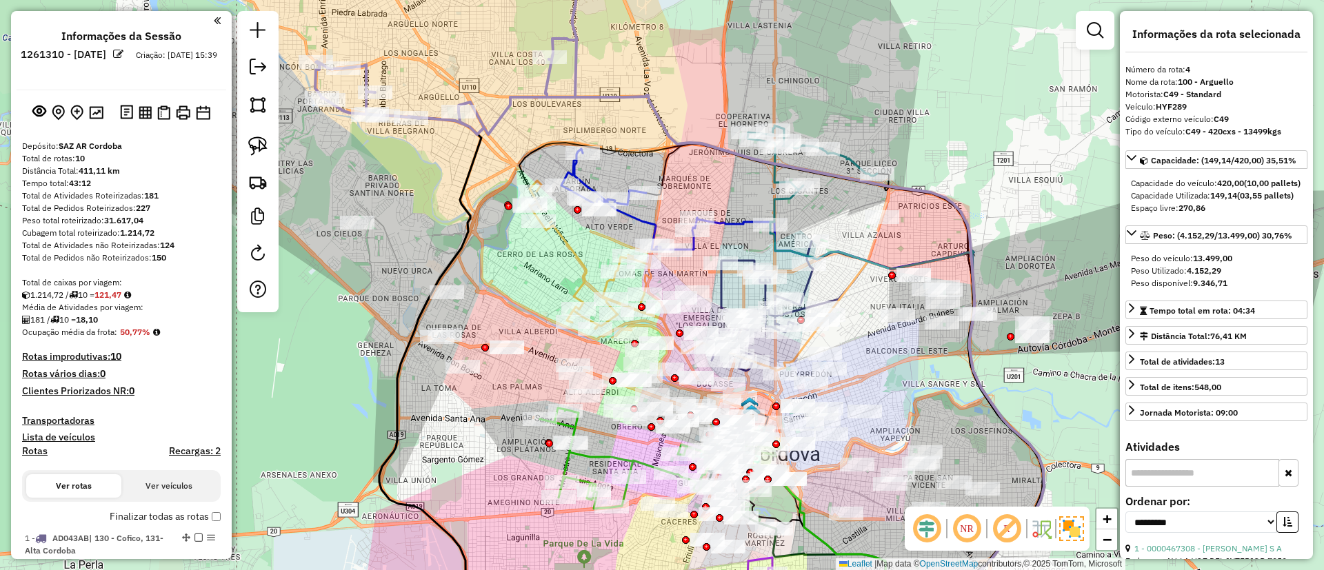
scroll to position [738, 0]
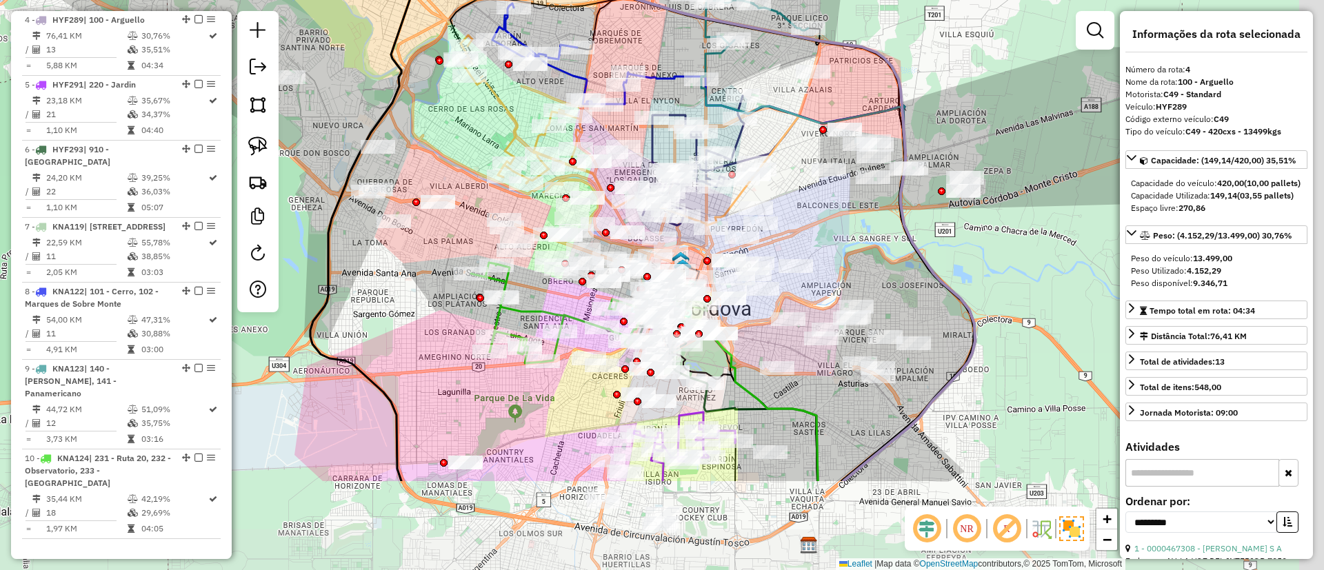
drag, startPoint x: 558, startPoint y: 264, endPoint x: 489, endPoint y: 117, distance: 162.3
click at [489, 117] on div "Janela de atendimento Grade de atendimento Capacidade Transportadoras Veículos …" at bounding box center [662, 285] width 1324 height 570
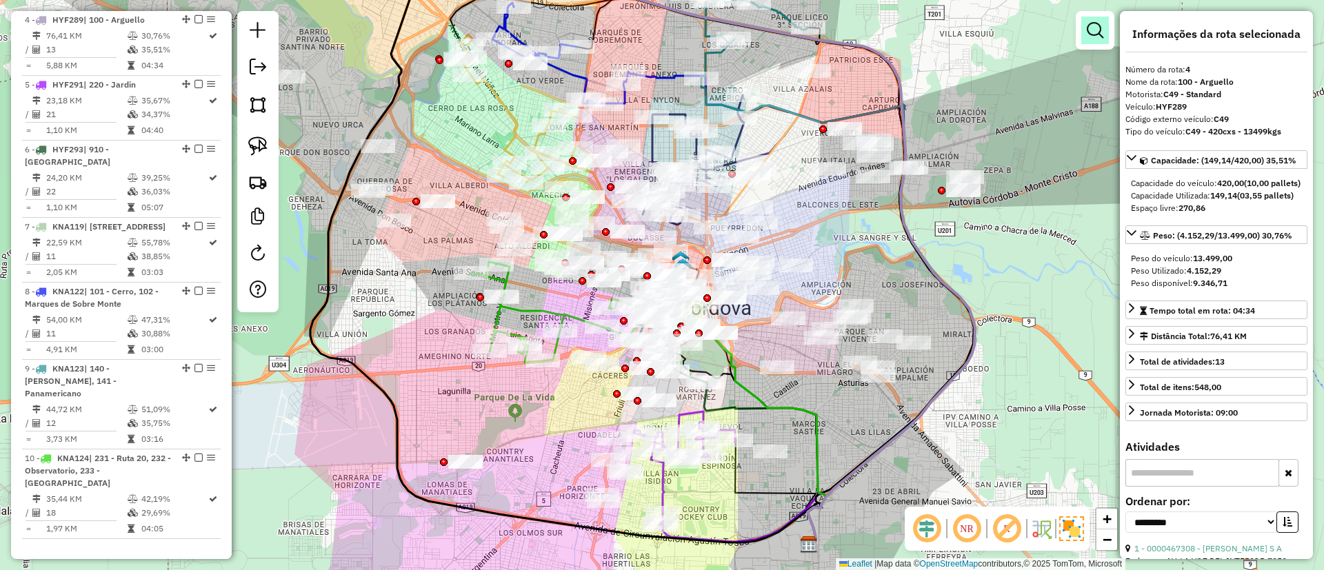
click at [882, 30] on em at bounding box center [1095, 30] width 17 height 17
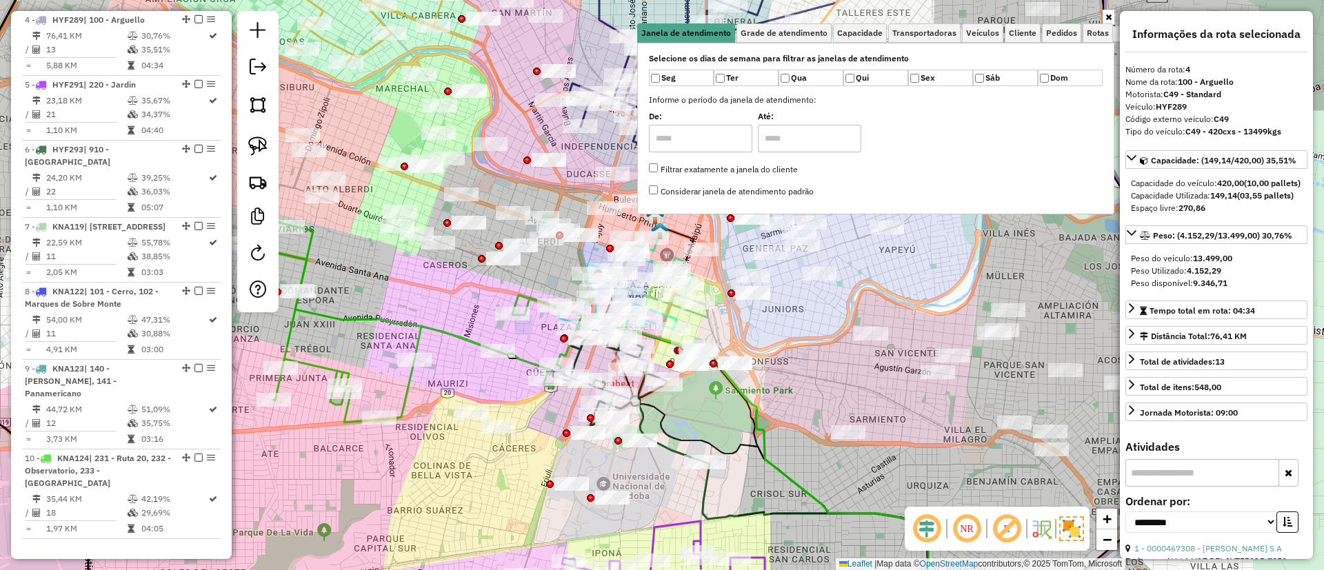
drag, startPoint x: 594, startPoint y: 295, endPoint x: 546, endPoint y: 278, distance: 50.4
click at [546, 278] on div "Janela de atendimento Grade de atendimento Capacidade Transportadoras Veículos …" at bounding box center [662, 285] width 1324 height 570
click at [882, 36] on span "Cliente" at bounding box center [1023, 33] width 28 height 8
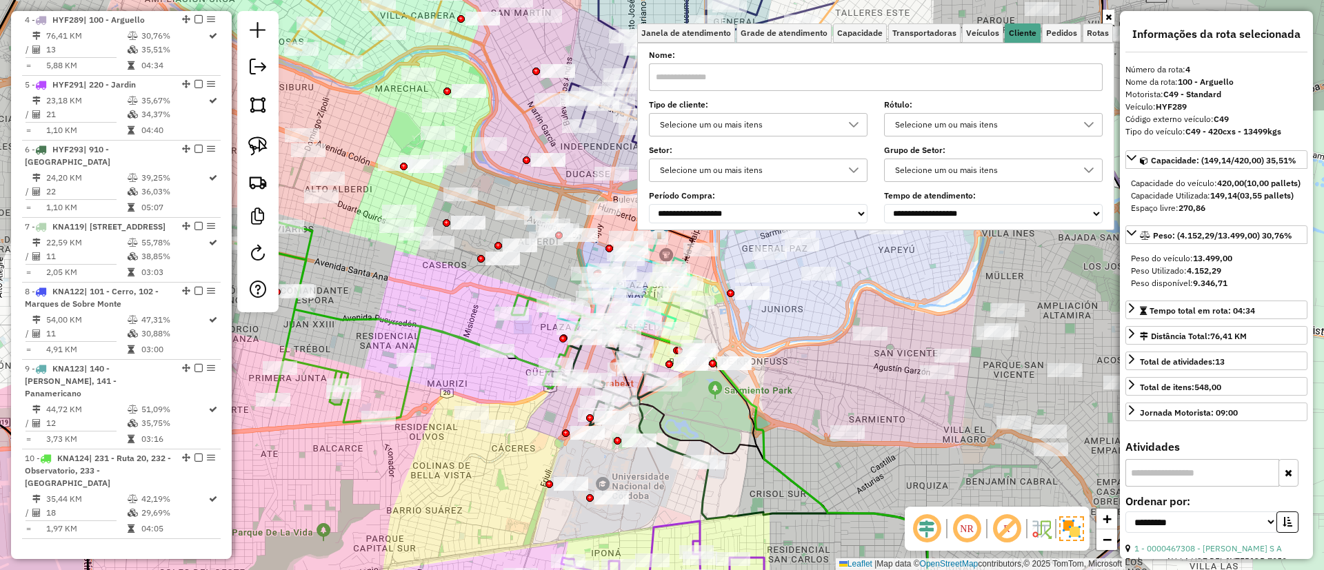
click at [810, 123] on div "Selecione um ou mais itens" at bounding box center [748, 125] width 186 height 22
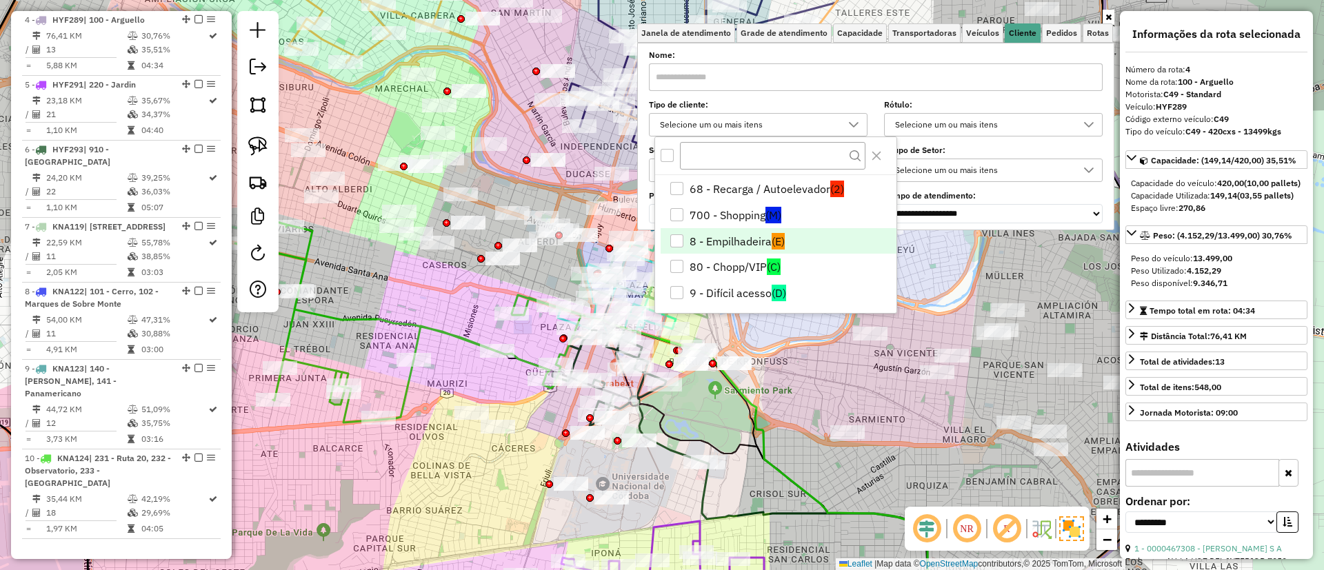
scroll to position [103, 0]
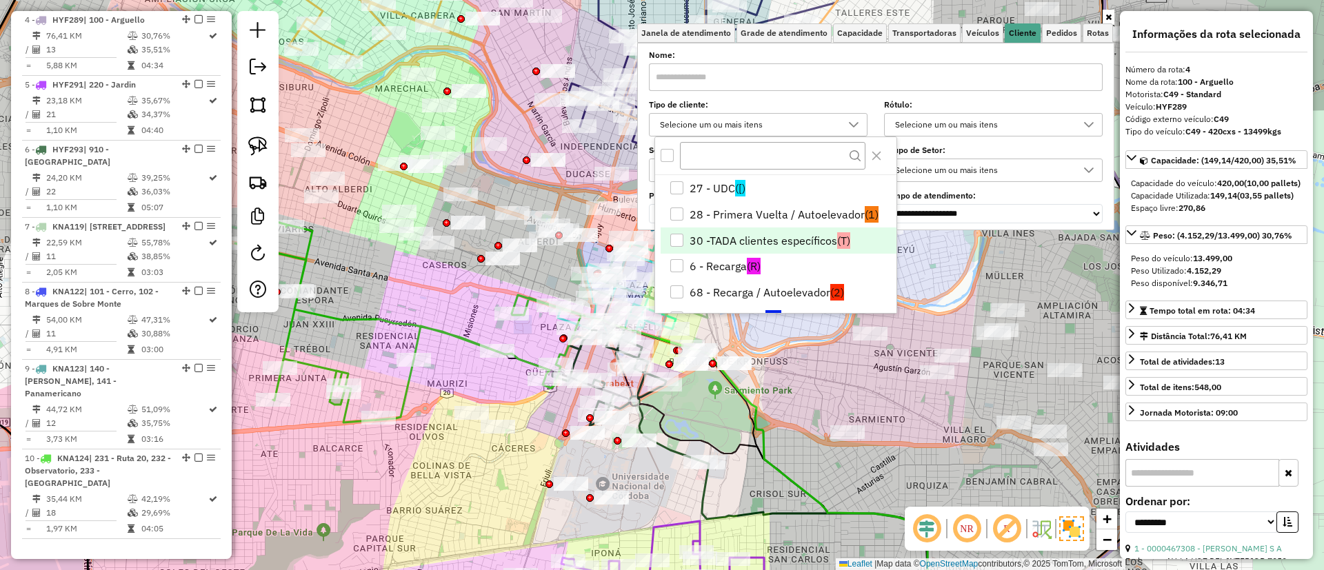
click at [695, 237] on li "30 -TADA clientes específicos (T)" at bounding box center [779, 241] width 236 height 26
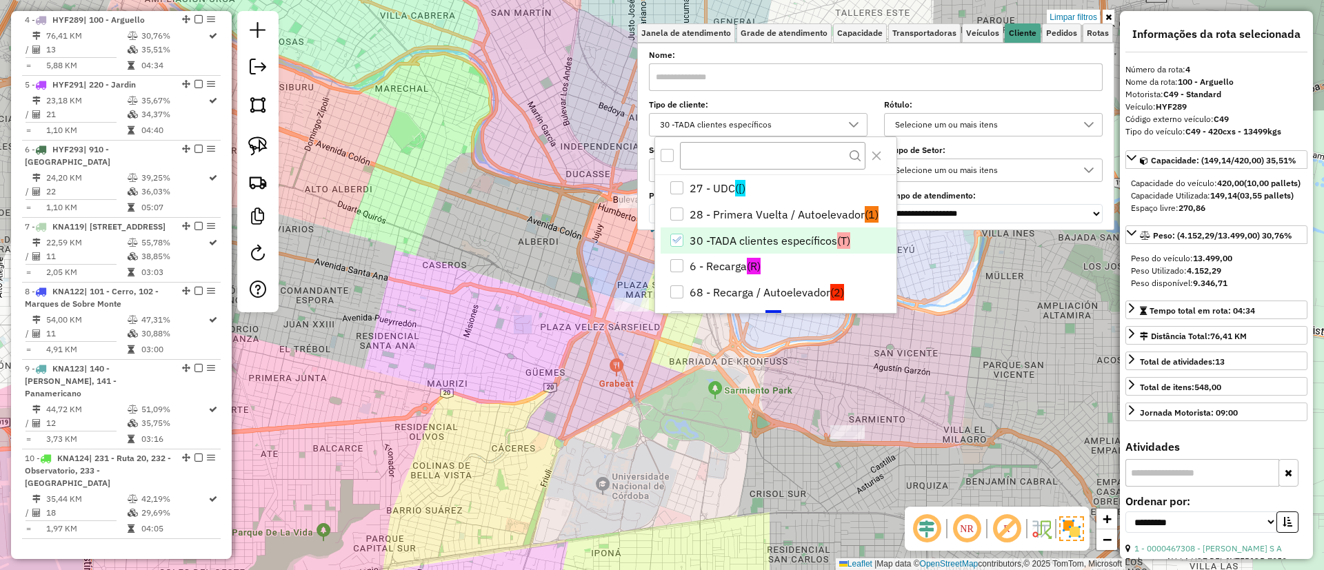
click at [587, 273] on div "Limpar filtros Janela de atendimento Grade de atendimento Capacidade Transporta…" at bounding box center [662, 285] width 1324 height 570
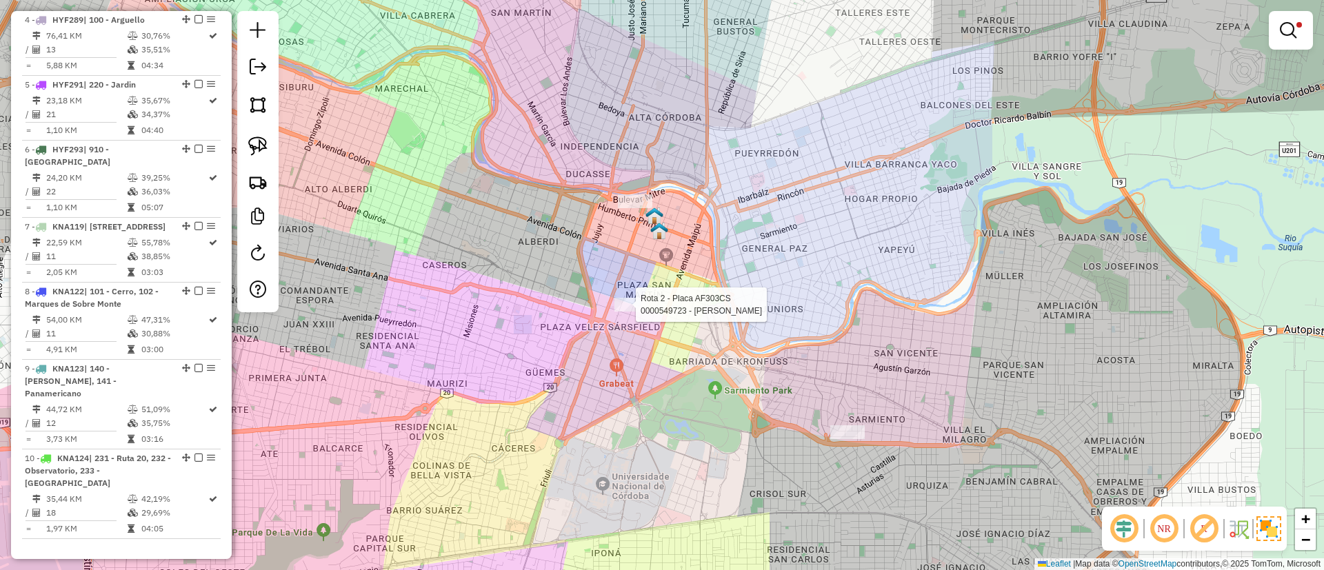
select select "**********"
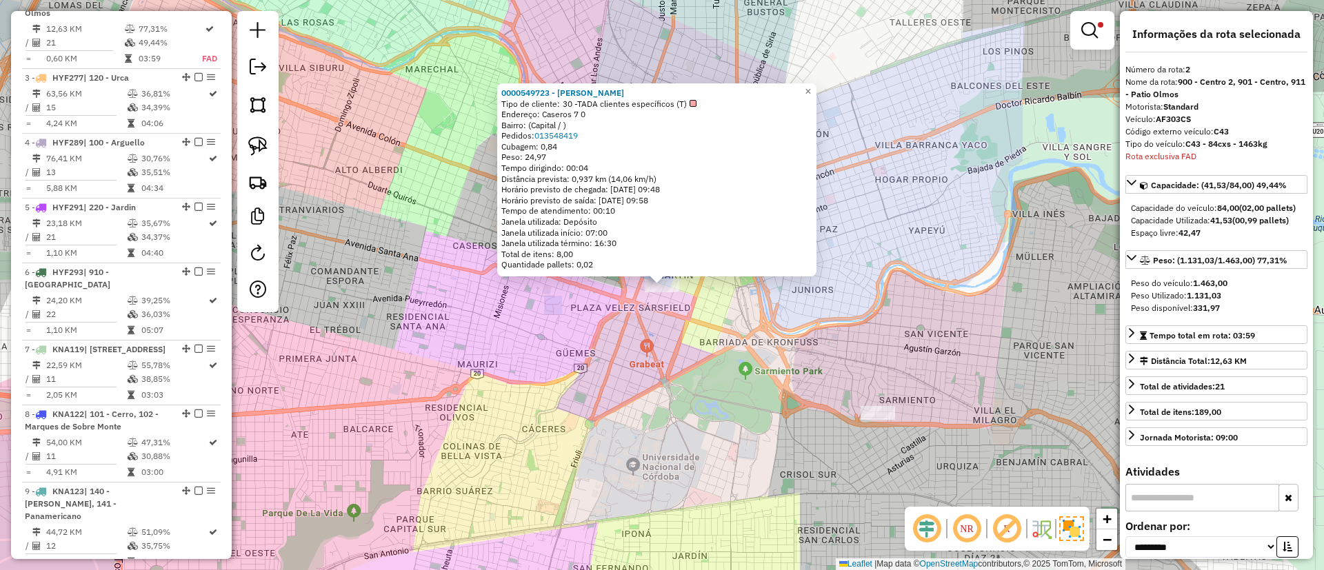
scroll to position [596, 0]
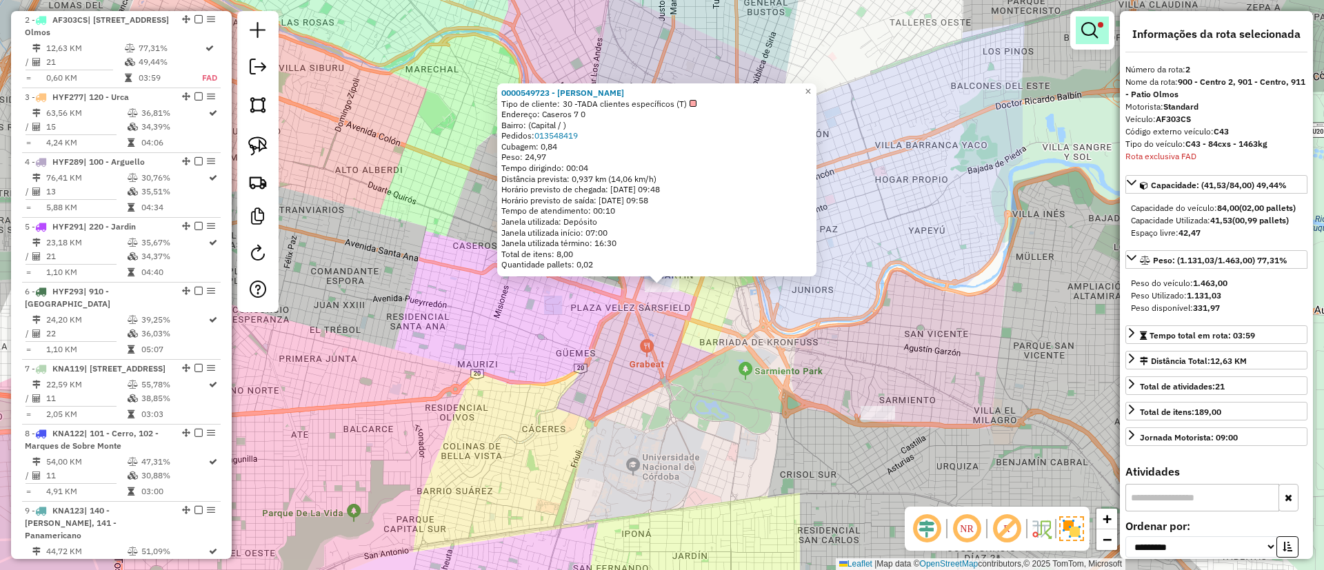
click at [882, 32] on em at bounding box center [1090, 30] width 17 height 17
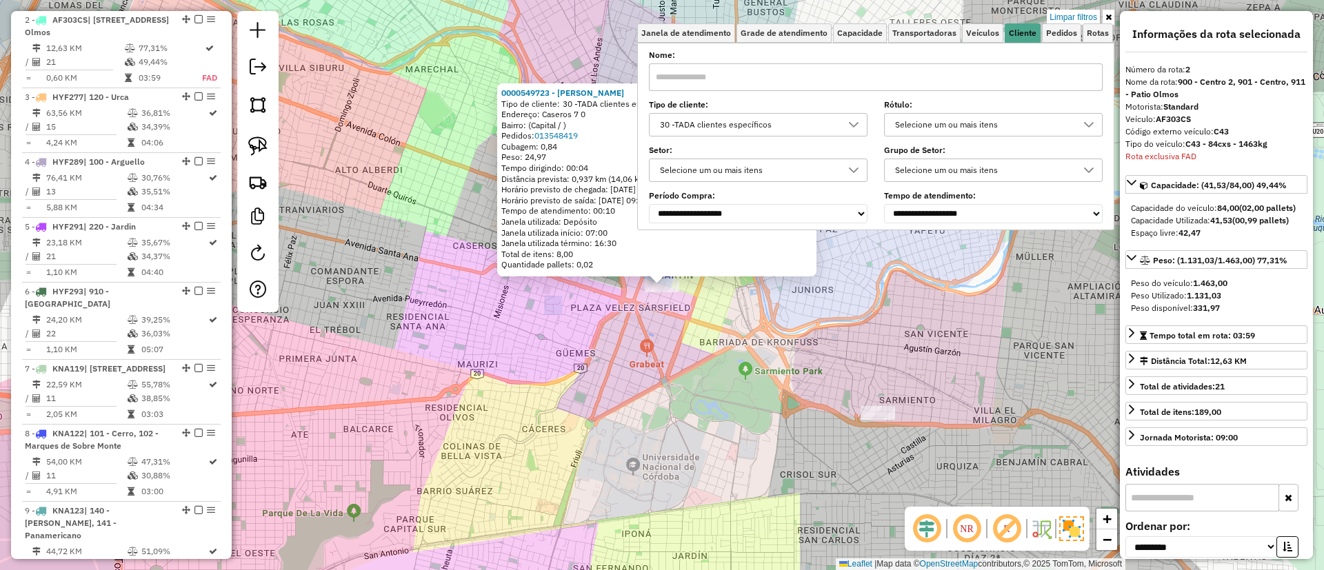
click at [834, 132] on div "30 -TADA clientes específicos" at bounding box center [748, 125] width 186 height 22
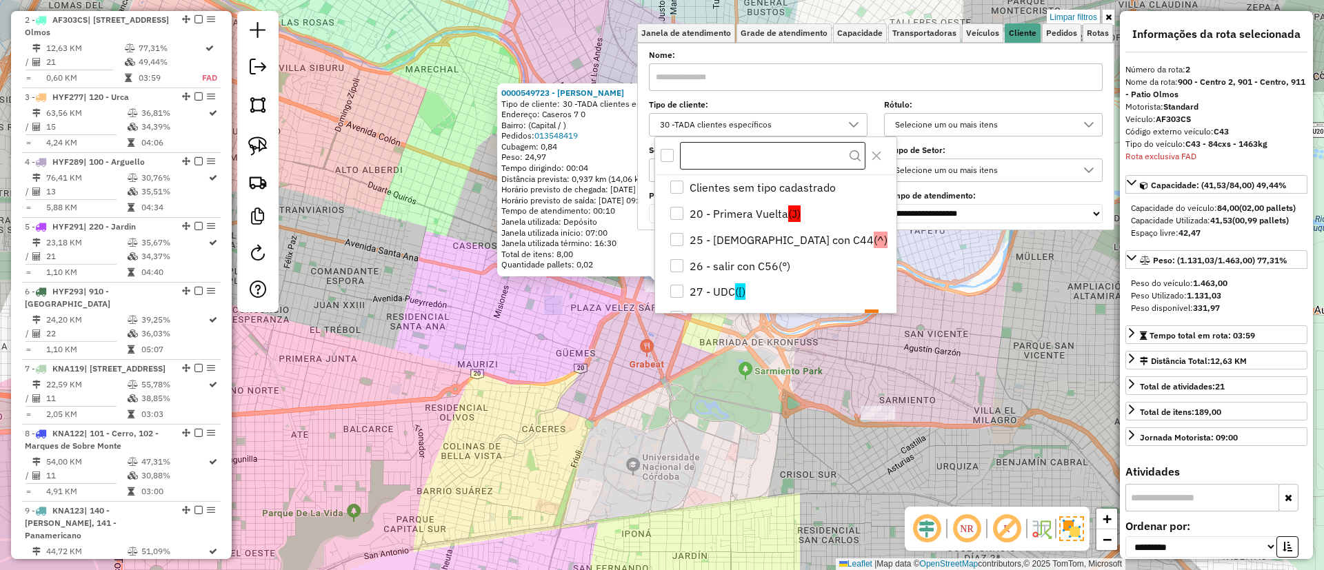
scroll to position [44, 0]
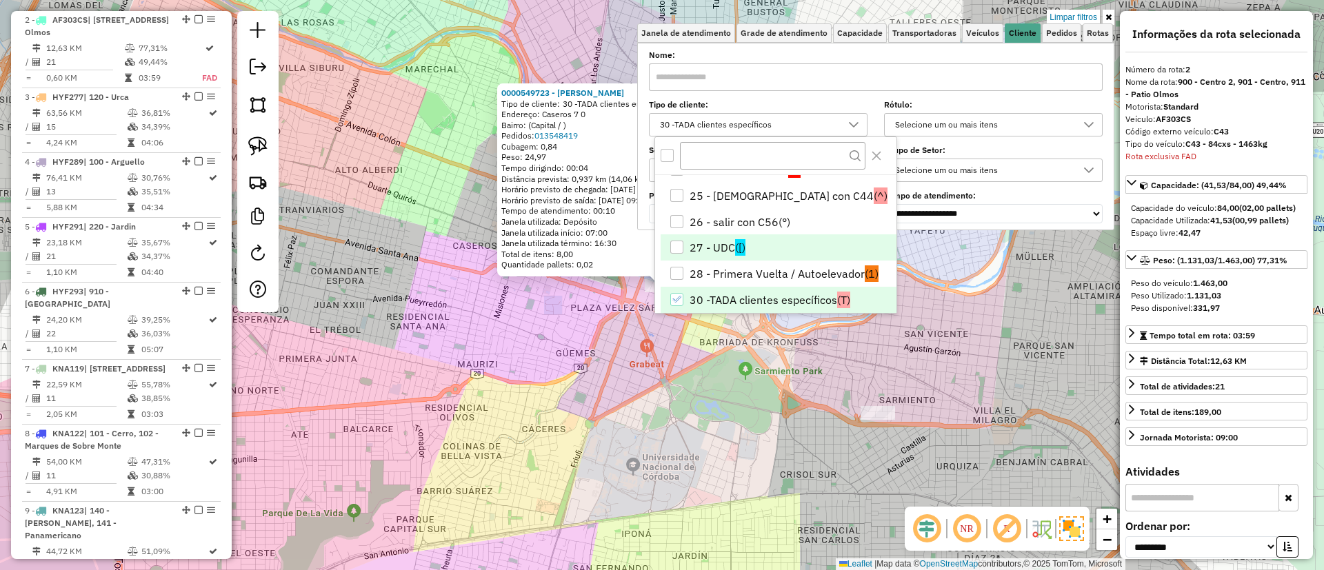
click at [738, 244] on span "([)" at bounding box center [740, 247] width 10 height 17
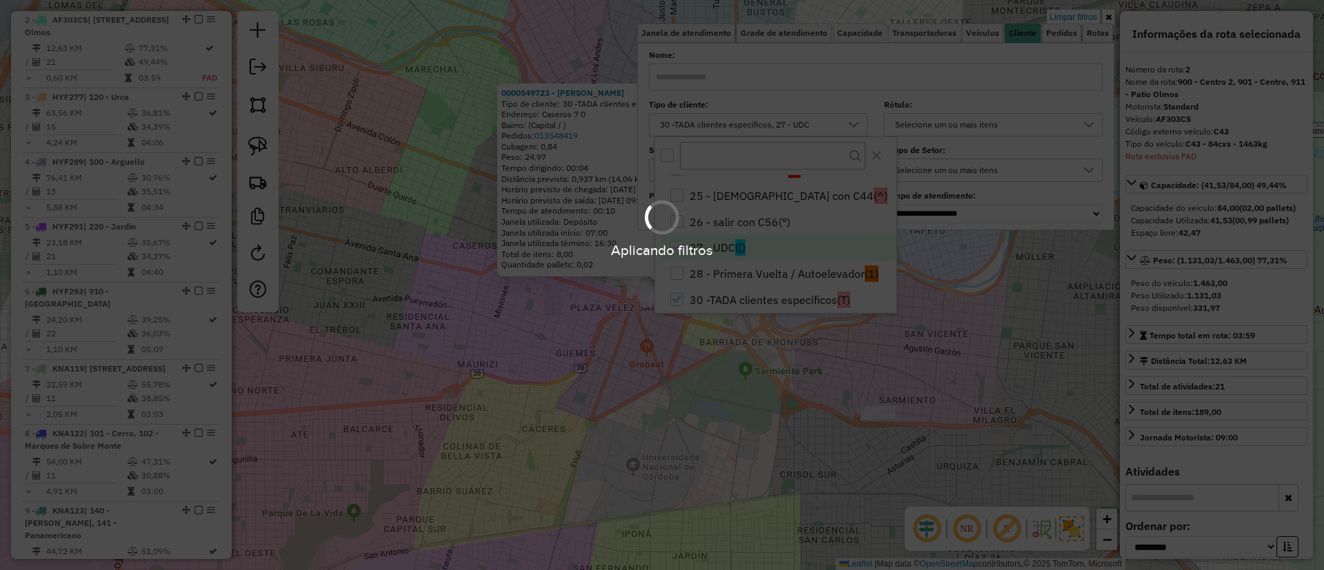
click at [590, 328] on div "Aplicando filtros" at bounding box center [662, 285] width 1324 height 570
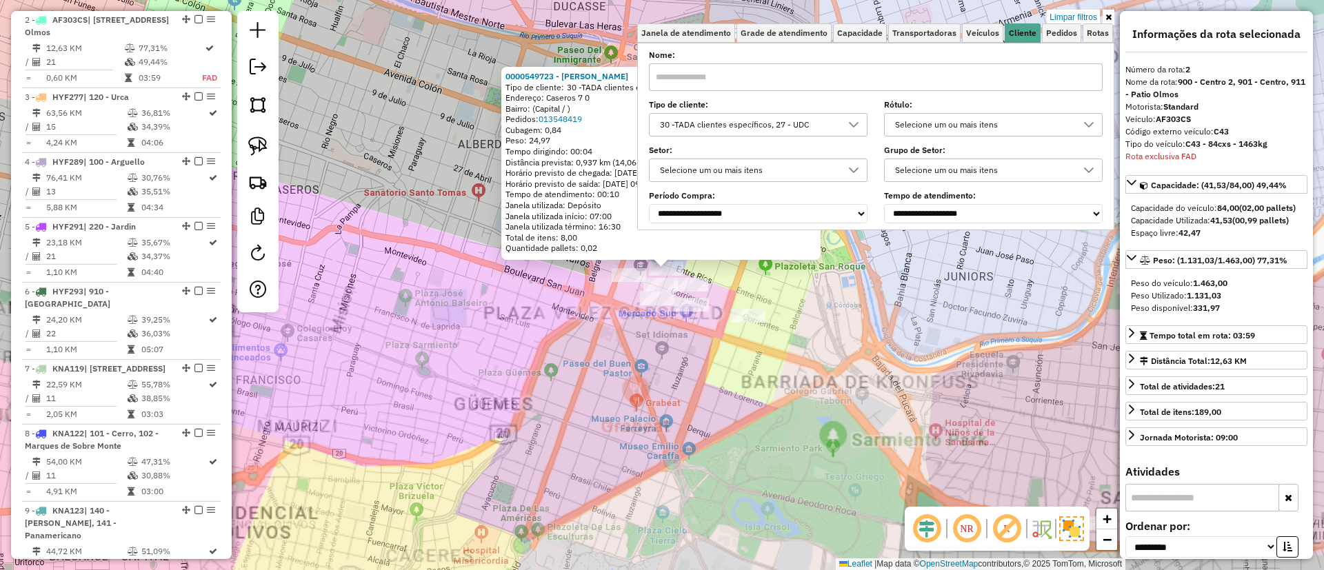
click at [662, 344] on div "0000549723 - Carlos voiron Tipo de cliente: 30 -TADA clientes específicos (T) E…" at bounding box center [662, 285] width 1324 height 570
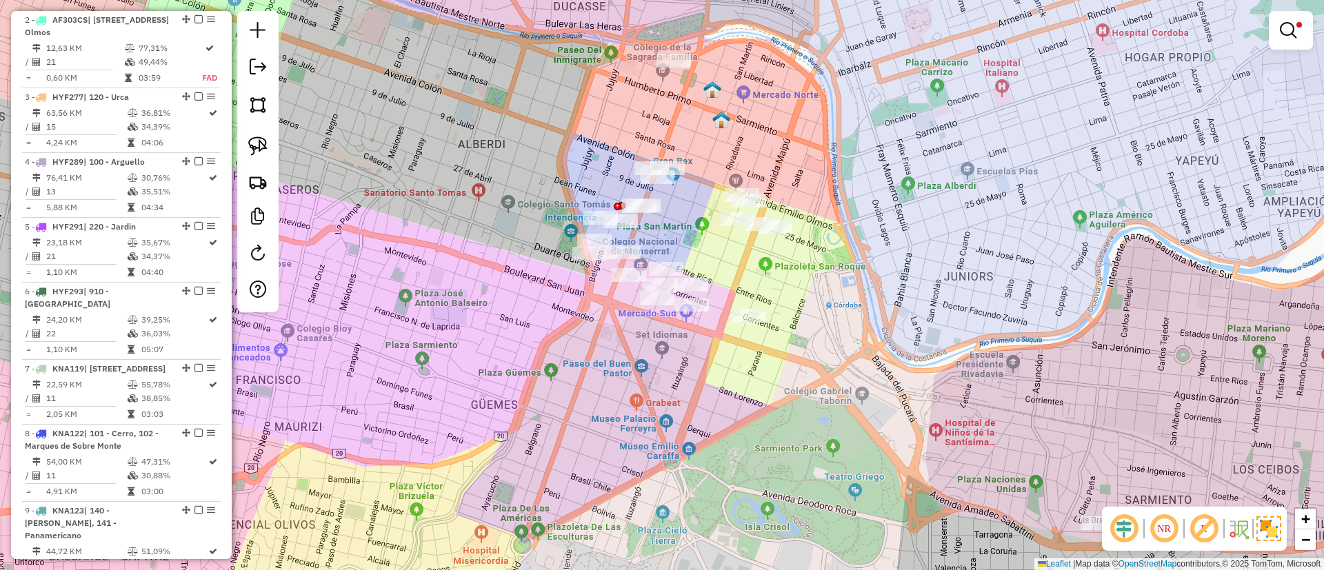
click at [632, 347] on div "Limpar filtros Janela de atendimento Grade de atendimento Capacidade Transporta…" at bounding box center [662, 285] width 1324 height 570
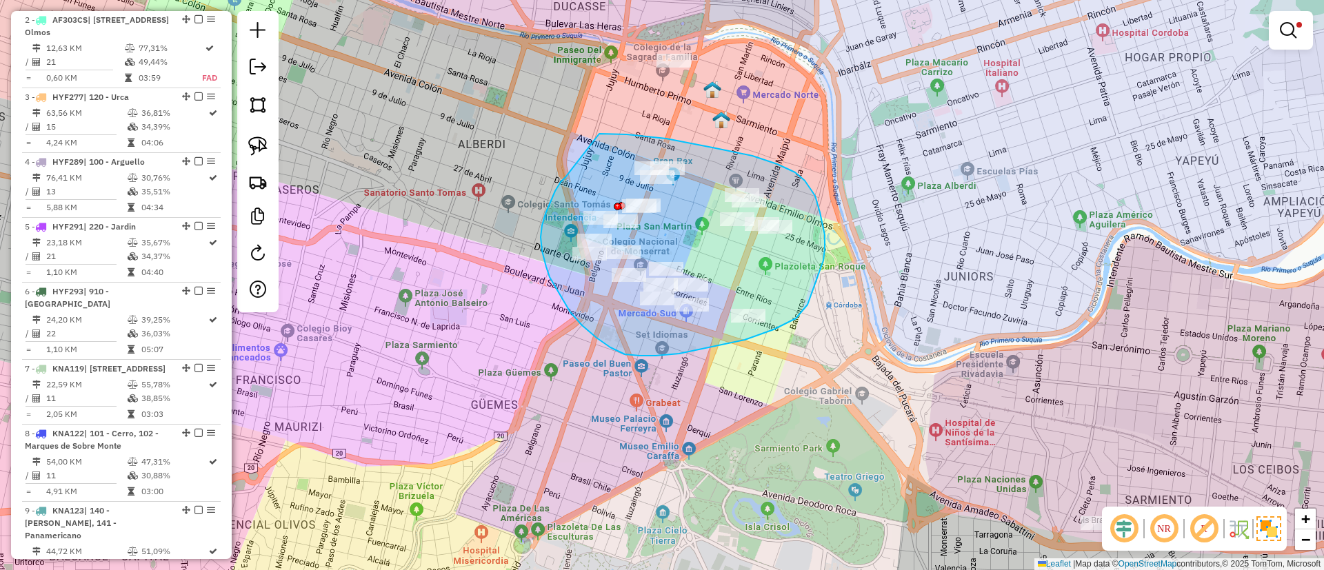
drag, startPoint x: 566, startPoint y: 177, endPoint x: 598, endPoint y: 136, distance: 52.6
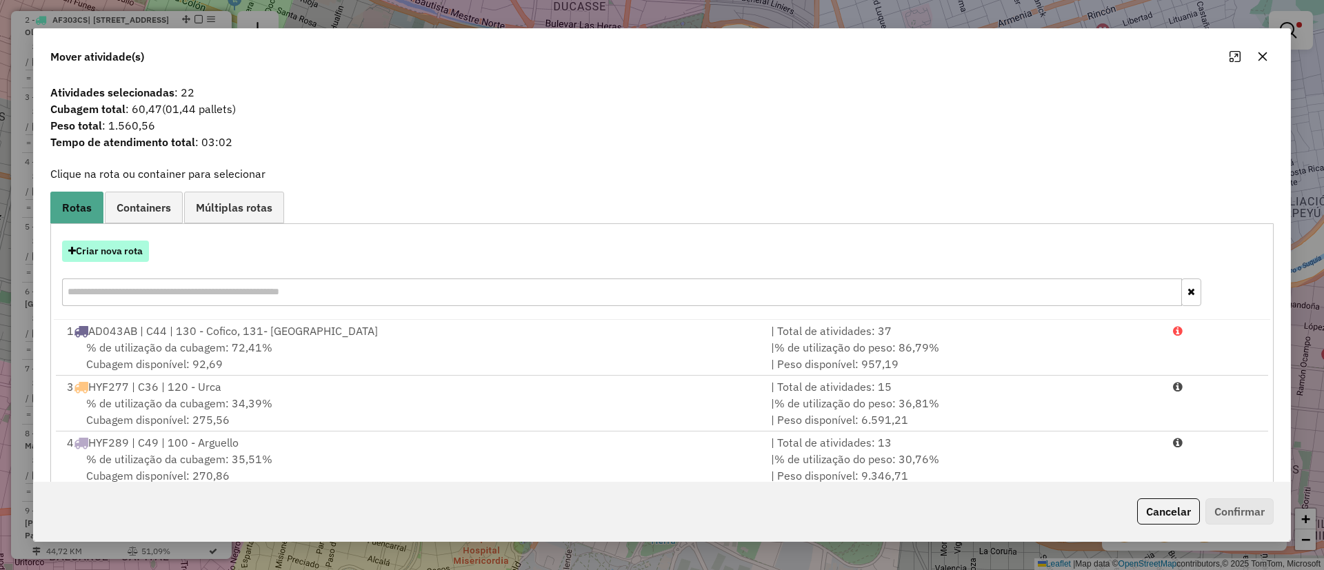
click at [123, 247] on button "Criar nova rota" at bounding box center [105, 251] width 87 height 21
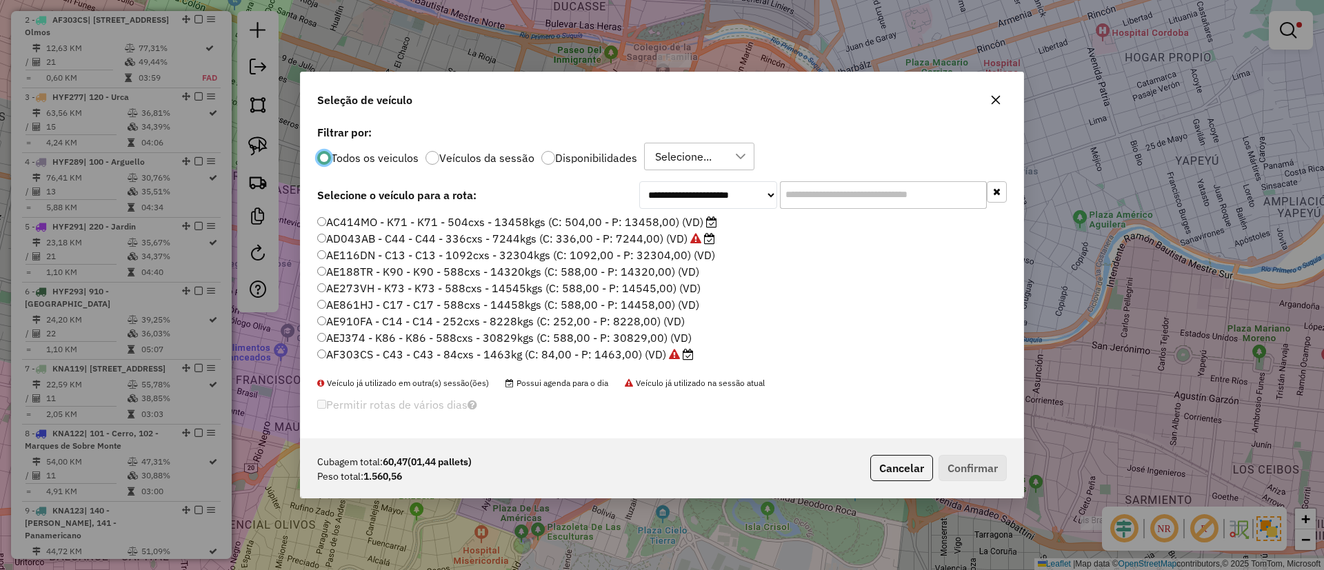
scroll to position [8, 4]
click at [817, 190] on input "text" at bounding box center [883, 195] width 207 height 28
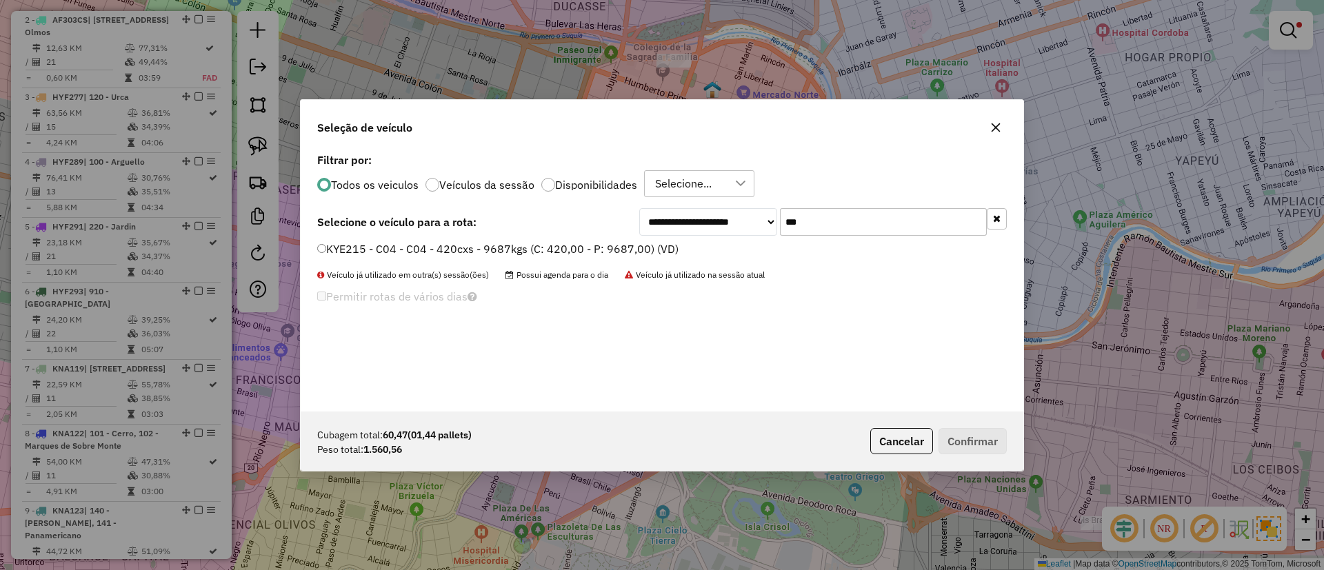
type input "***"
click at [641, 251] on label "KYE215 - C04 - C04 - 420cxs - 9687kgs (C: 420,00 - P: 9687,00) (VD)" at bounding box center [497, 249] width 361 height 17
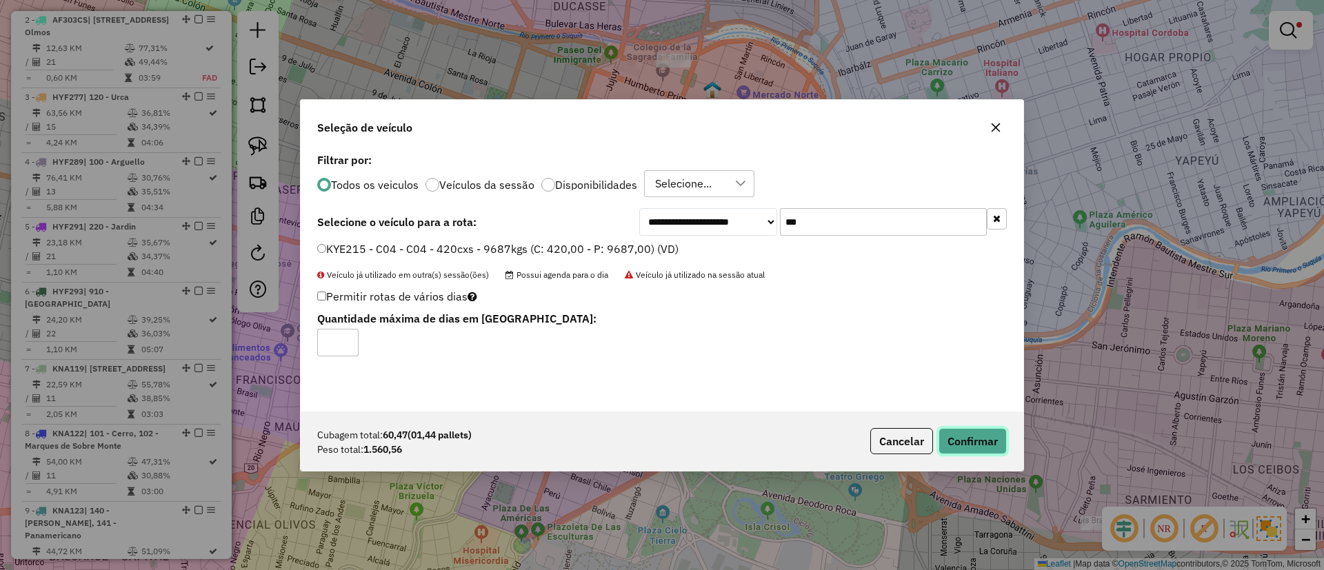
click at [882, 379] on button "Confirmar" at bounding box center [973, 441] width 68 height 26
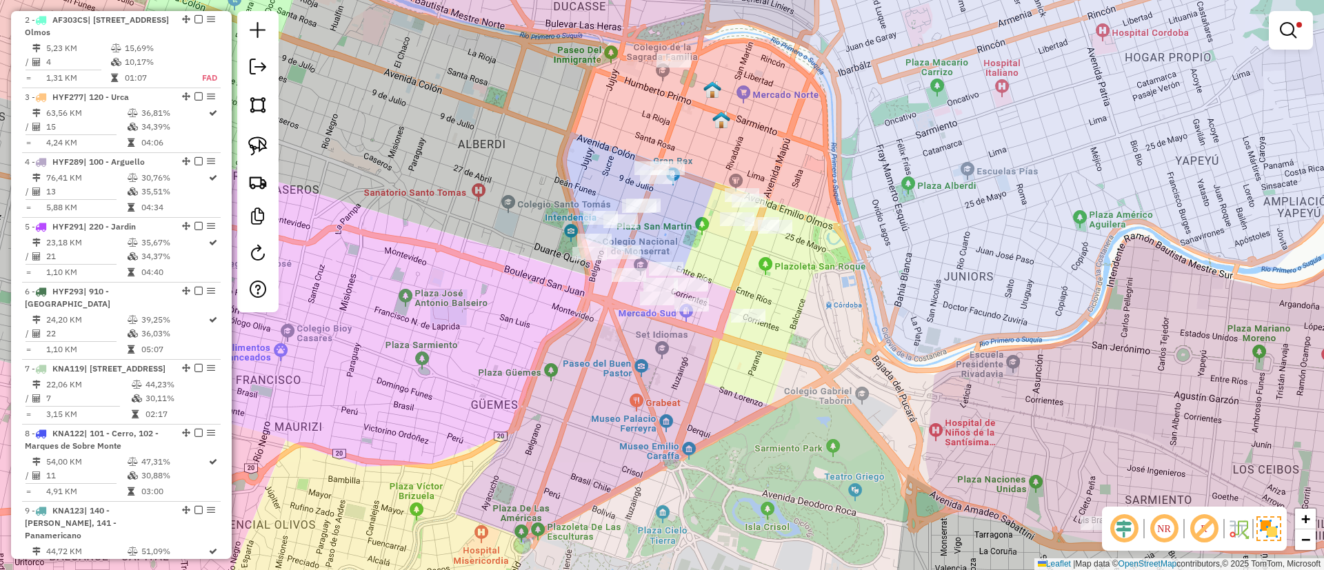
scroll to position [519, 0]
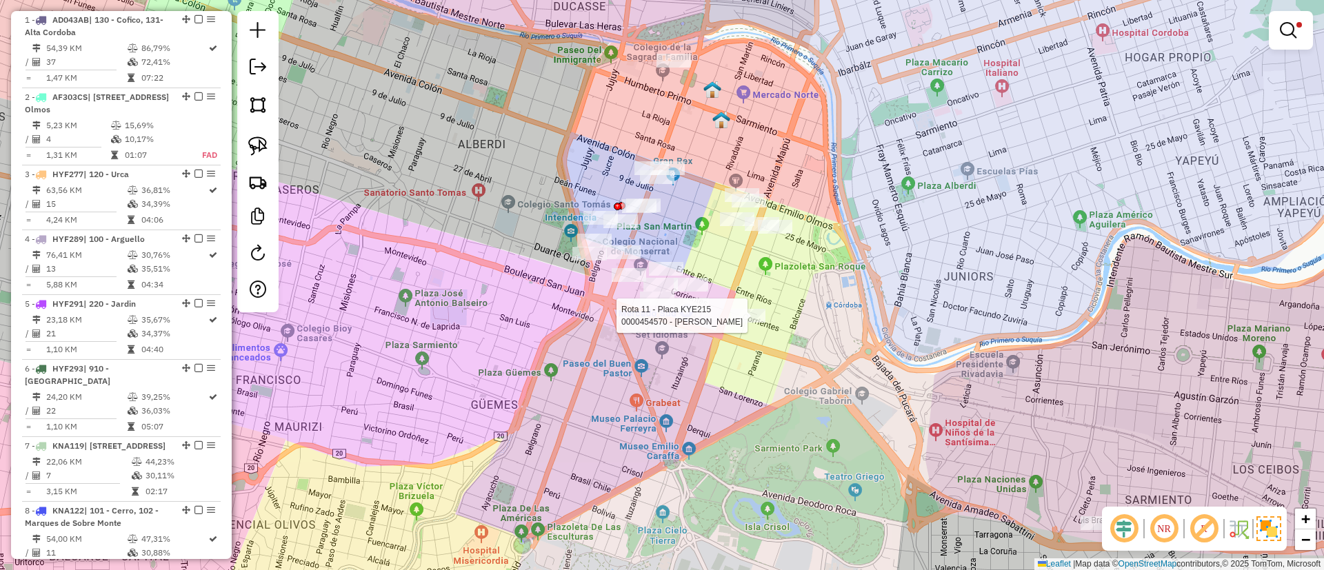
select select "**********"
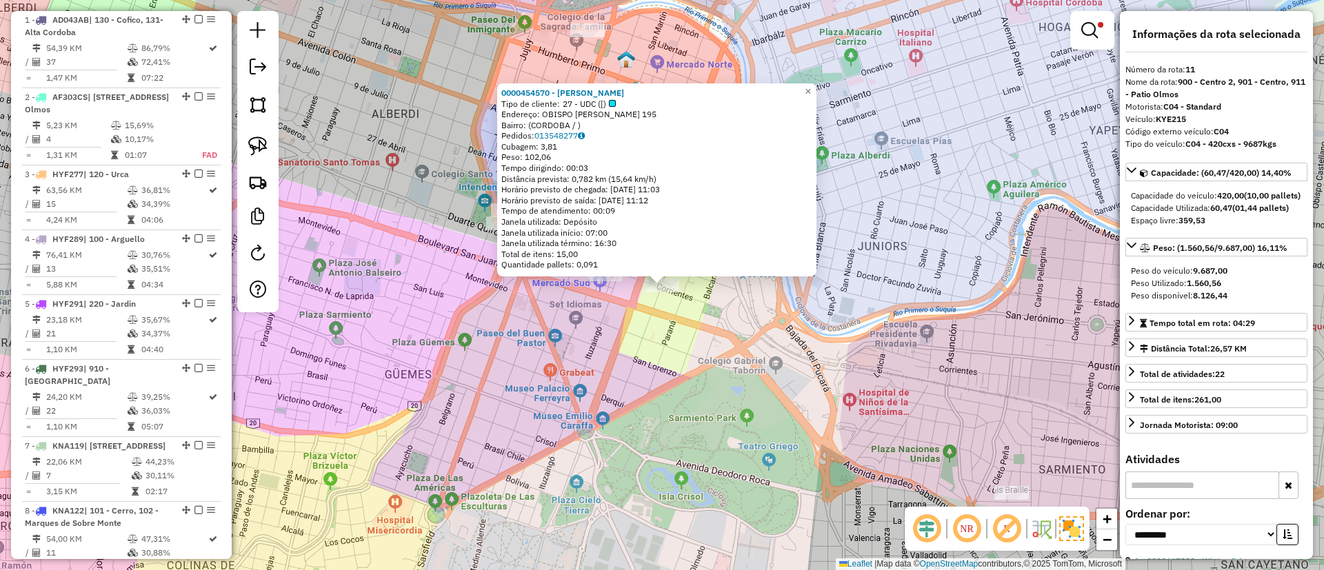
scroll to position [1104, 0]
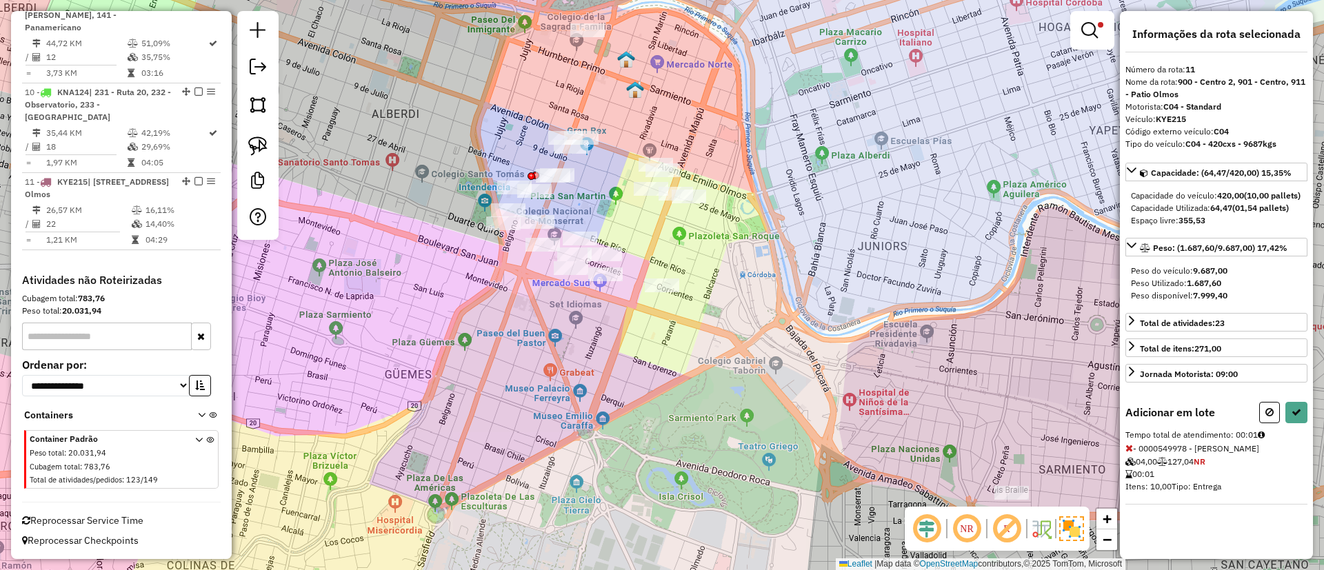
select select "**********"
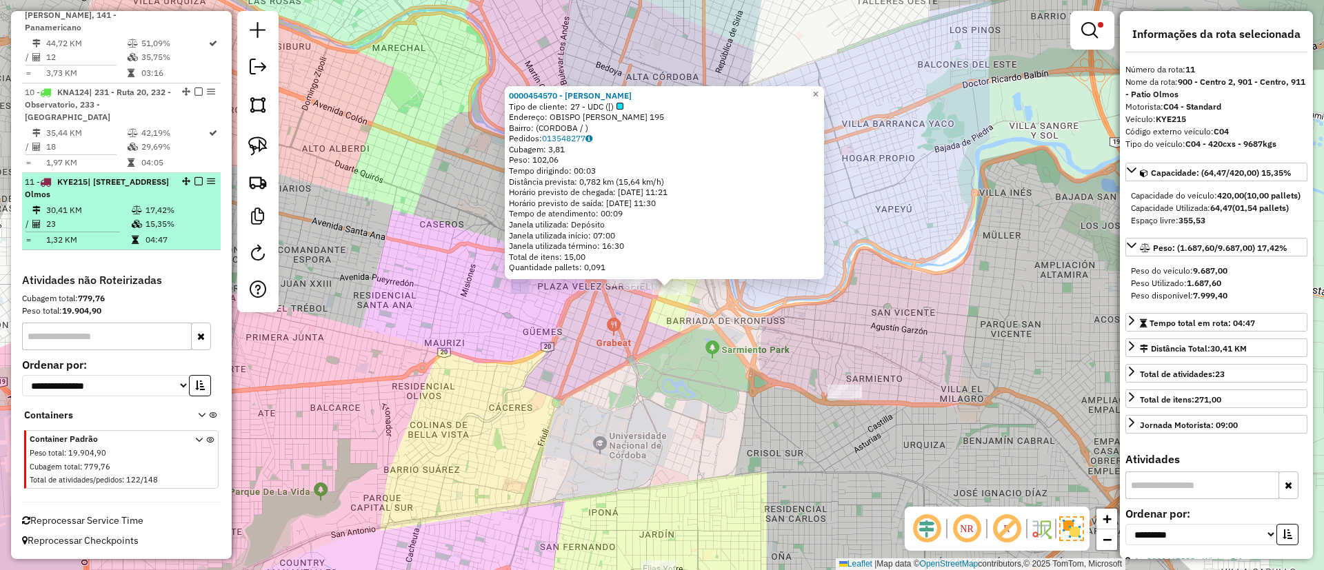
click at [197, 181] on em at bounding box center [199, 181] width 8 height 8
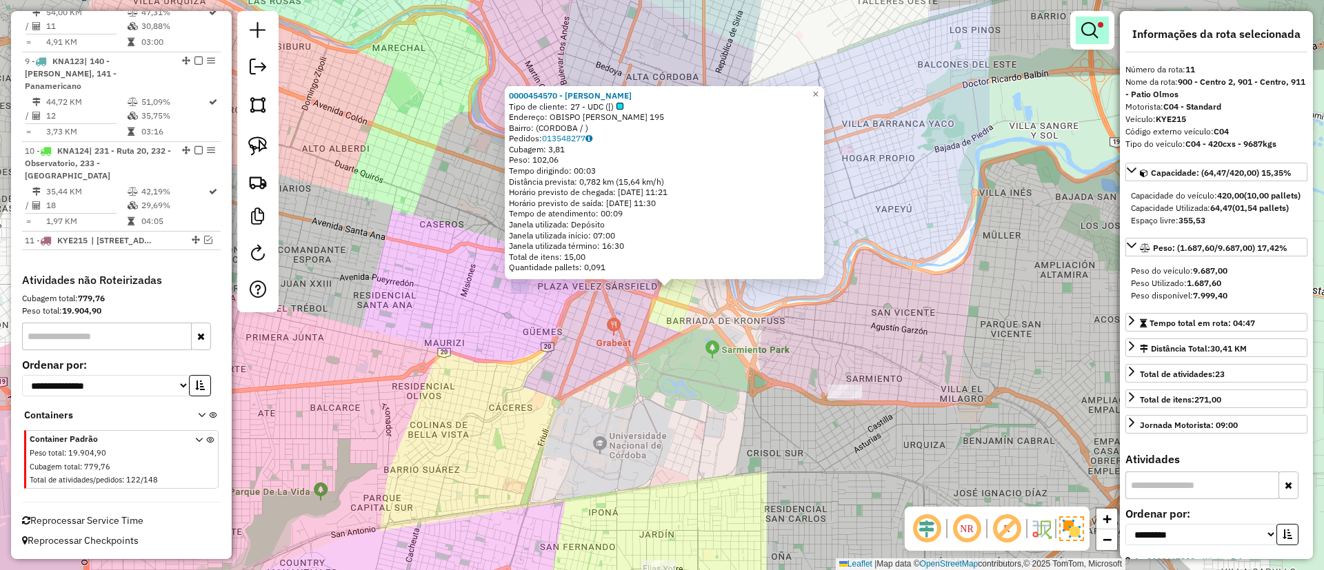
click at [882, 30] on link at bounding box center [1092, 31] width 33 height 28
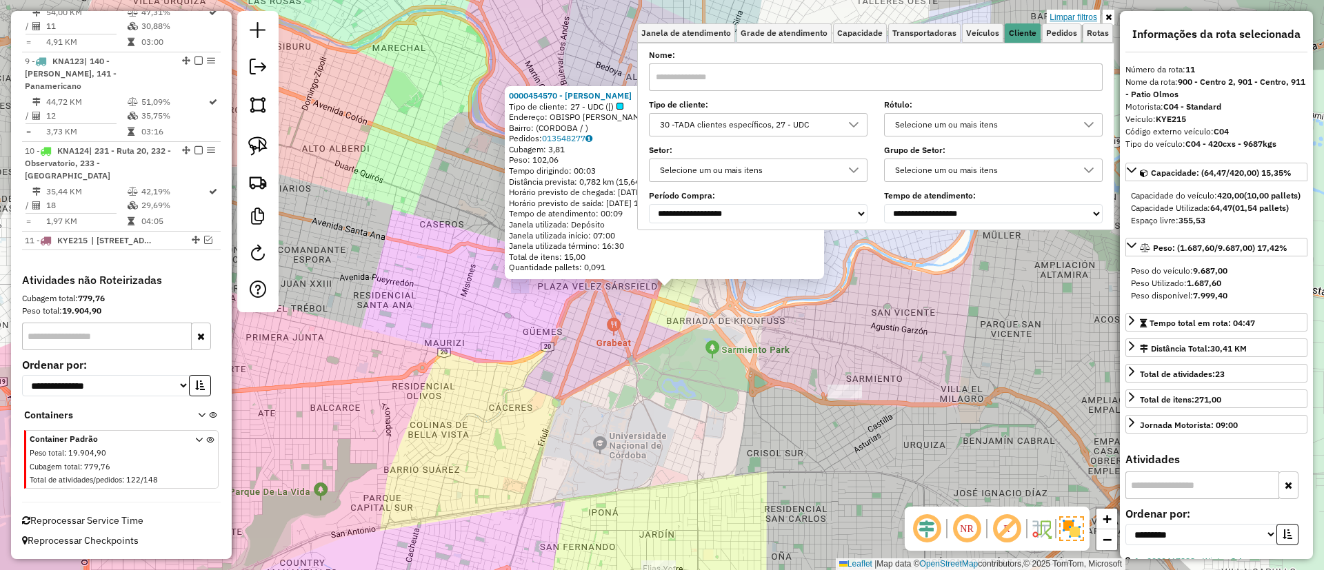
click at [882, 14] on link "Limpar filtros" at bounding box center [1073, 17] width 53 height 15
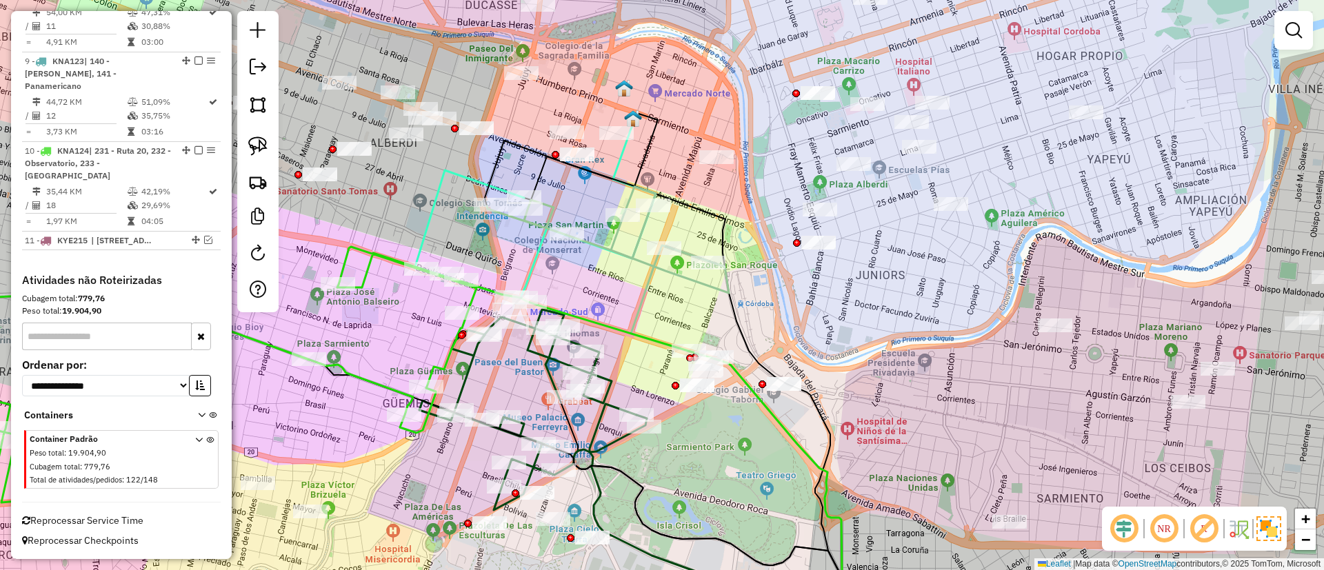
click at [676, 265] on div "Janela de atendimento Grade de atendimento Capacidade Transportadoras Veículos …" at bounding box center [662, 285] width 1324 height 570
click at [688, 254] on icon at bounding box center [608, 269] width 242 height 165
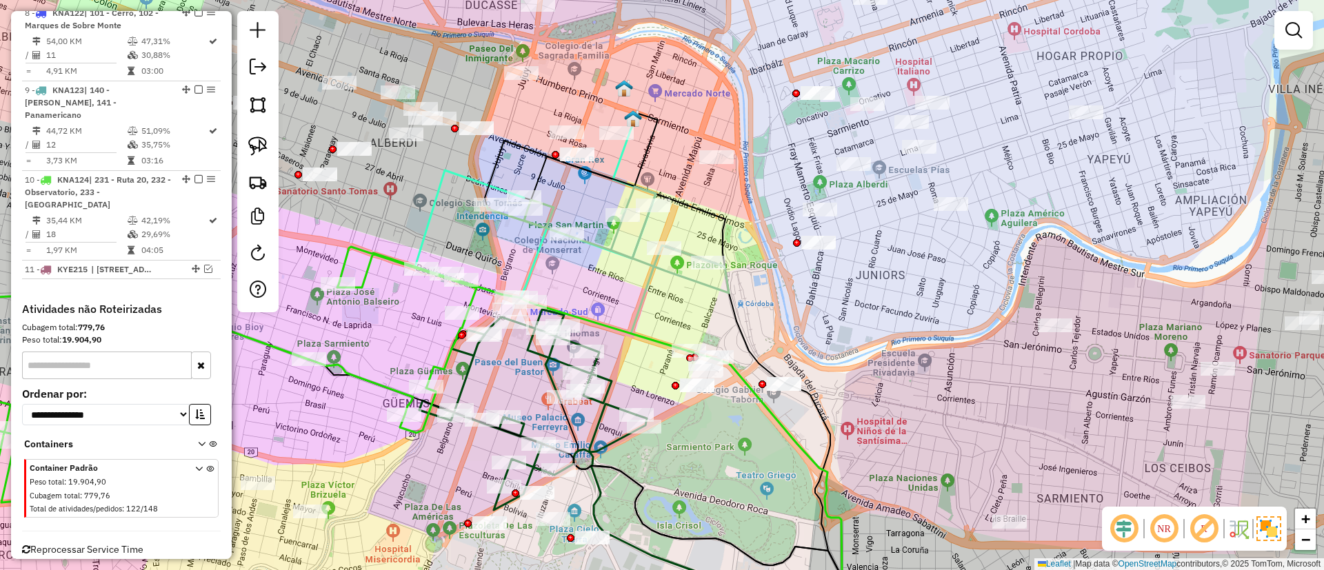
select select "**********"
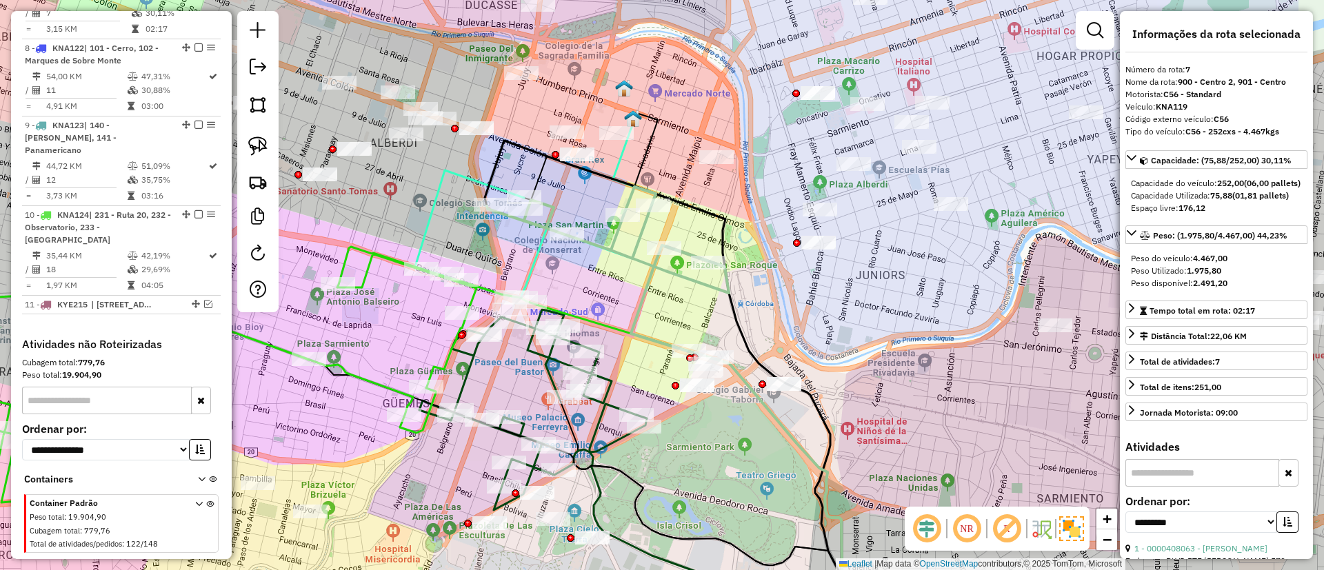
scroll to position [945, 0]
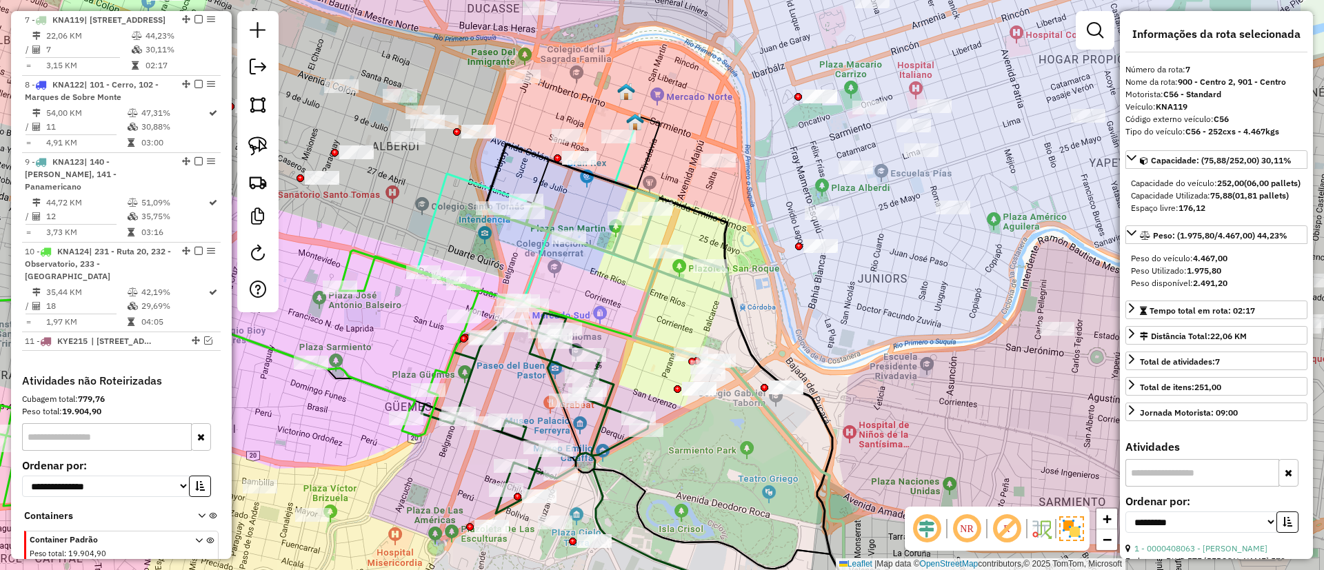
drag, startPoint x: 693, startPoint y: 242, endPoint x: 728, endPoint y: 310, distance: 75.9
click at [728, 310] on div "Janela de atendimento Grade de atendimento Capacidade Transportadoras Veículos …" at bounding box center [662, 285] width 1324 height 570
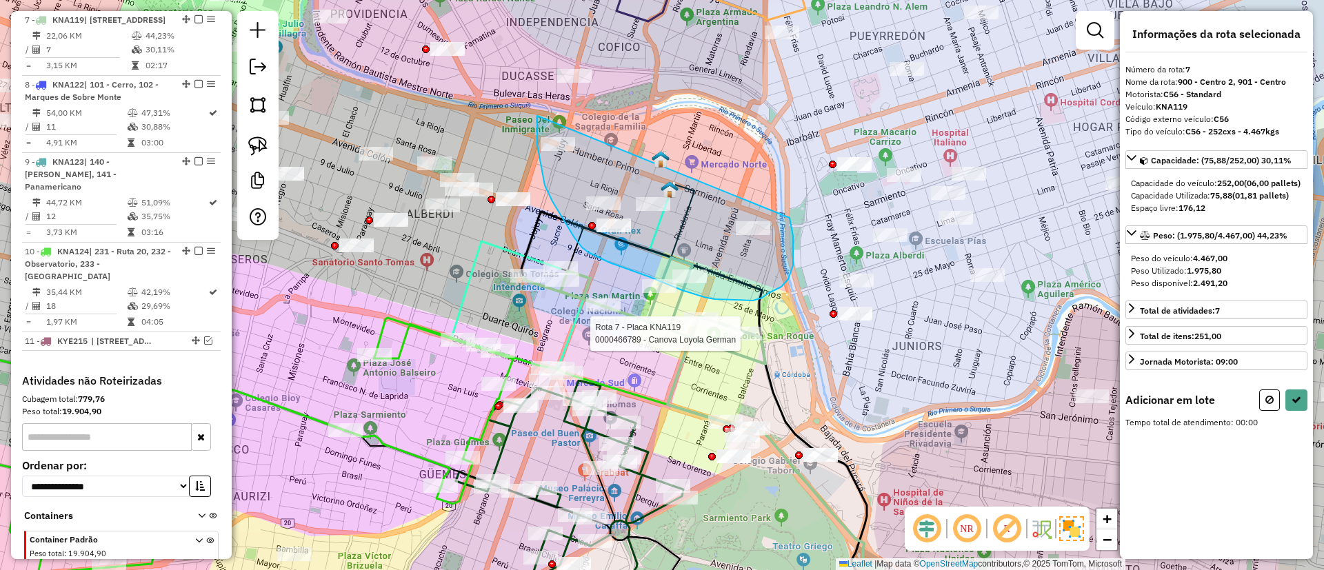
drag, startPoint x: 537, startPoint y: 116, endPoint x: 790, endPoint y: 218, distance: 272.3
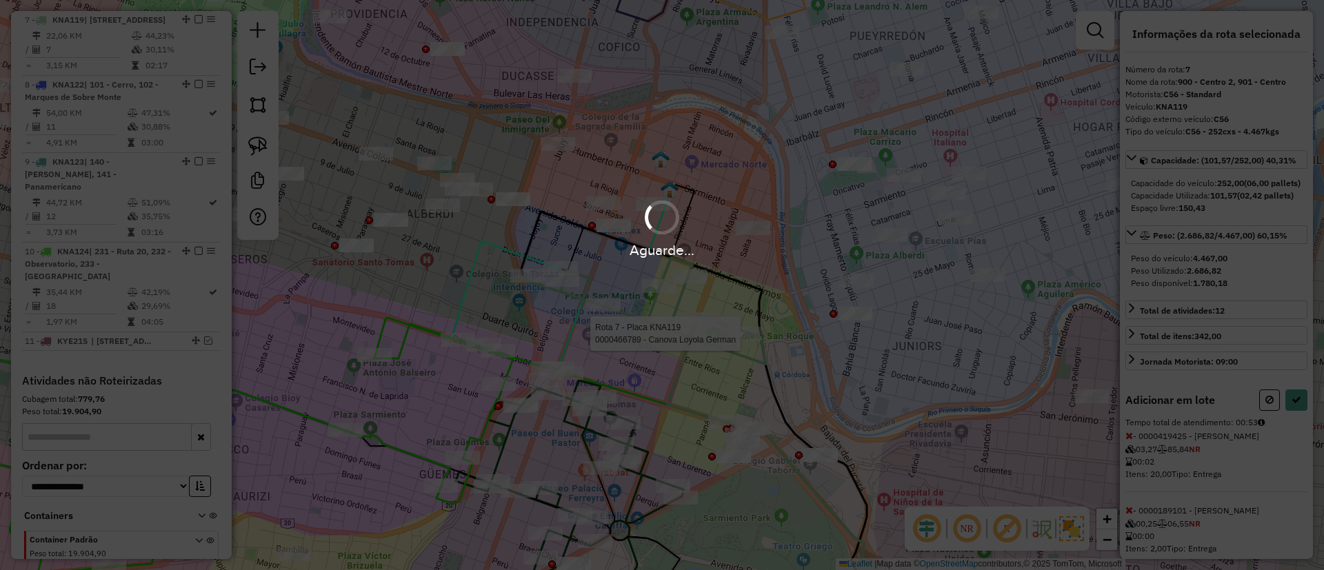
select select "**********"
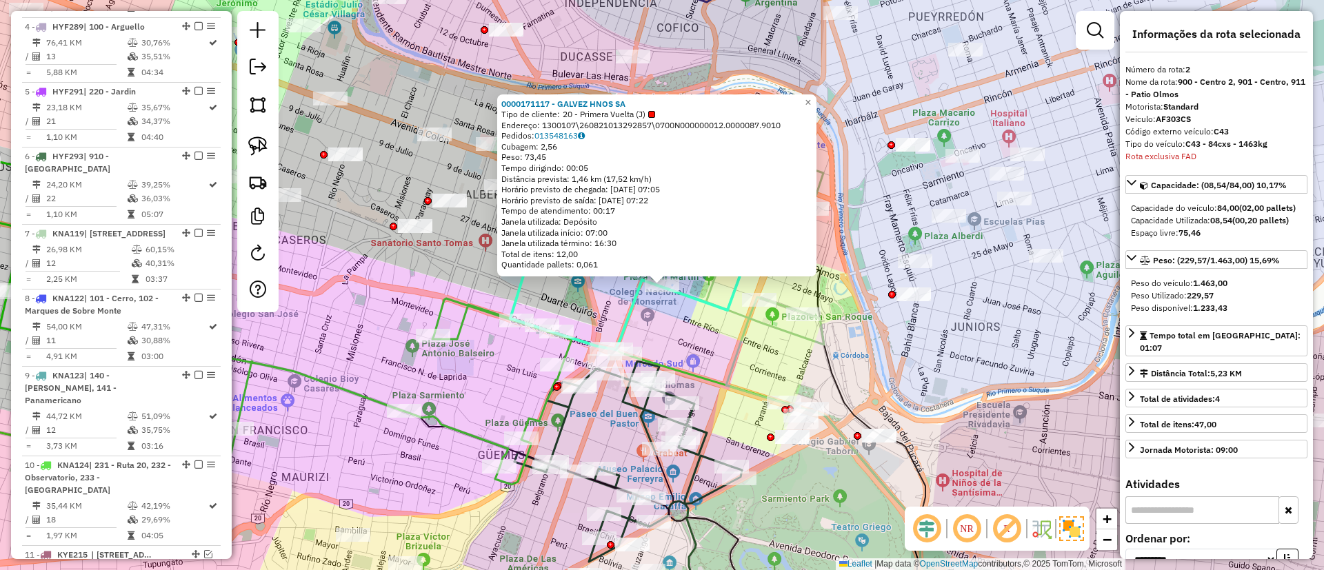
scroll to position [596, 0]
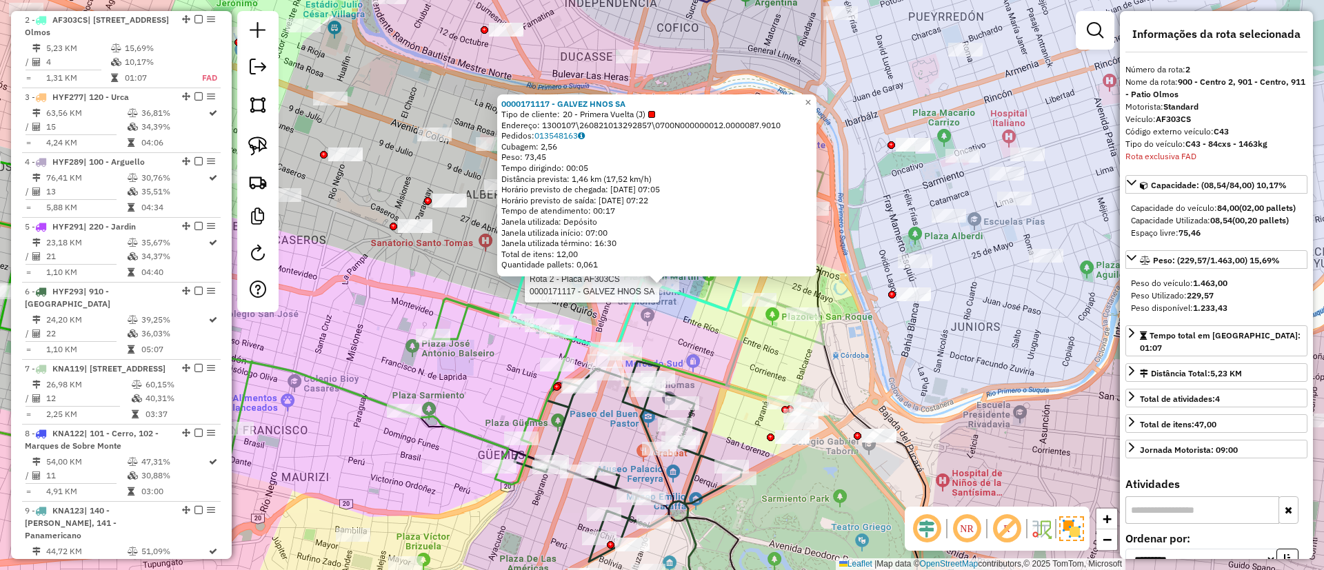
click at [715, 331] on div "Rota 2 - Placa AF303CS 0000171117 - GALVEZ HNOS SA 0000171117 - GALVEZ HNOS SA …" at bounding box center [662, 285] width 1324 height 570
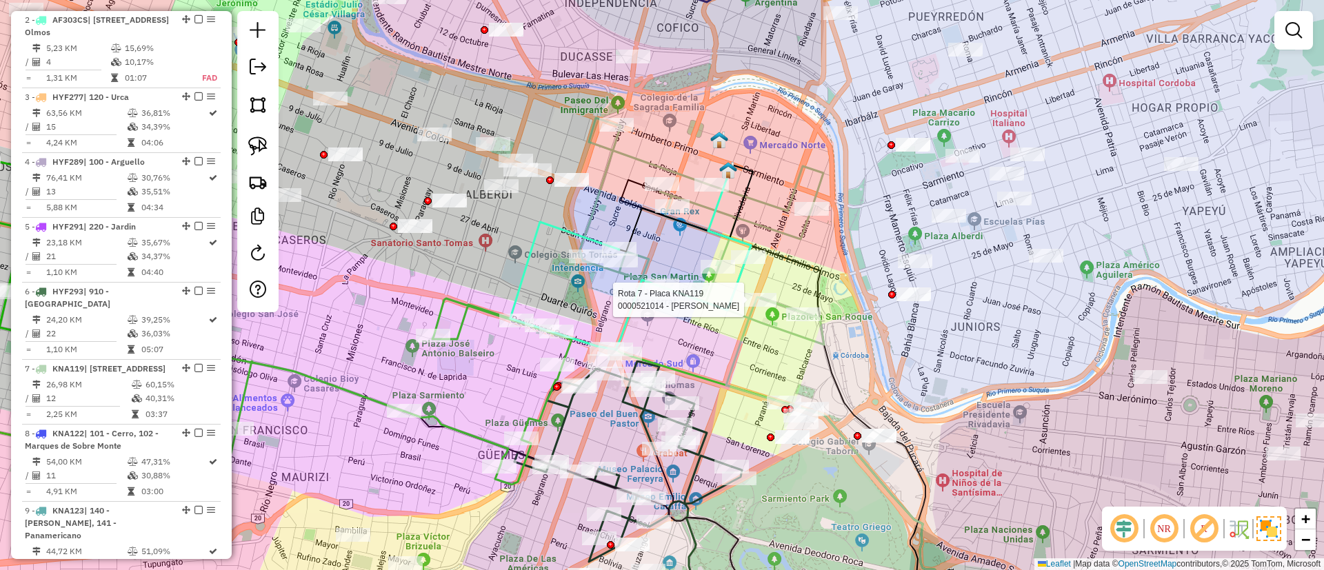
select select "**********"
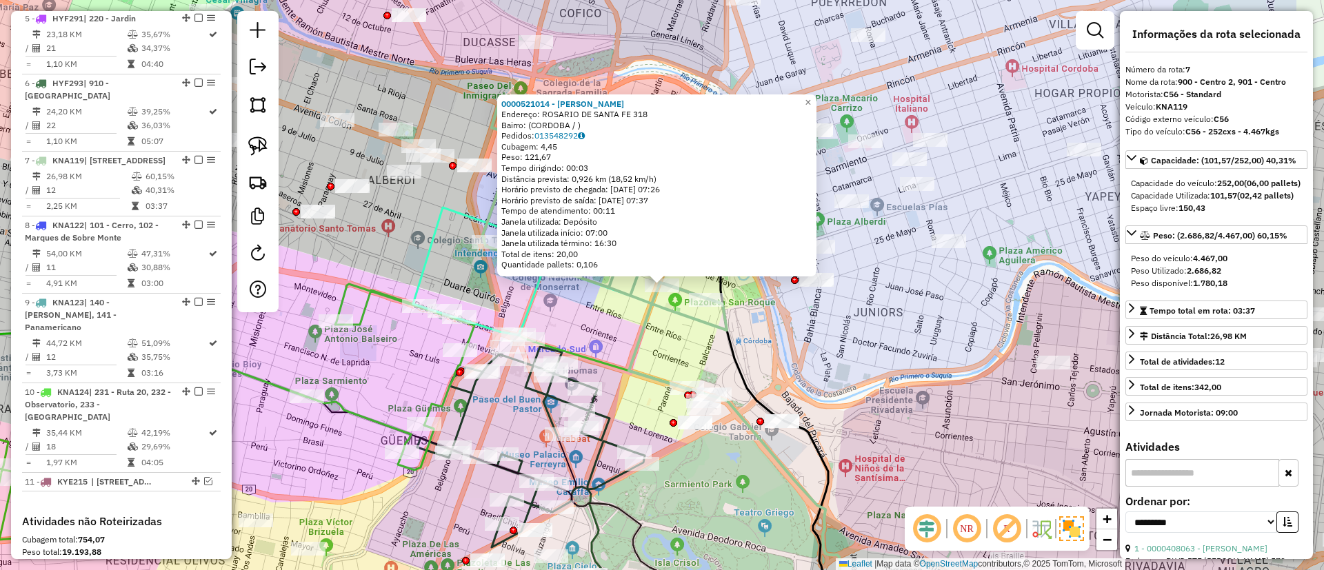
scroll to position [945, 0]
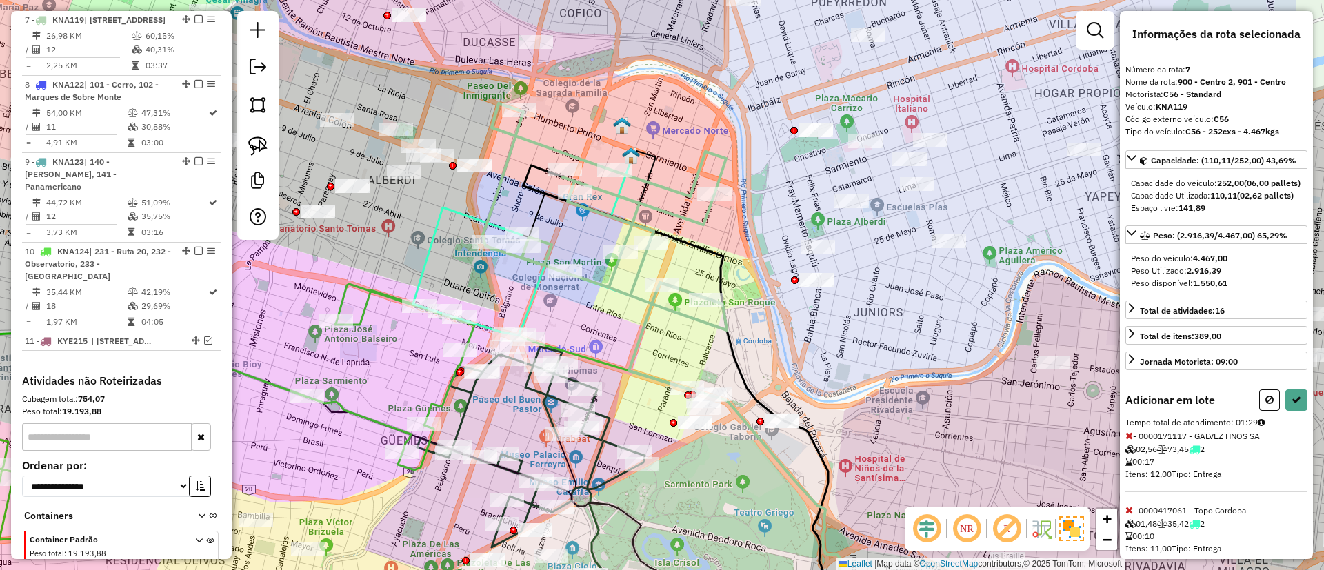
select select "**********"
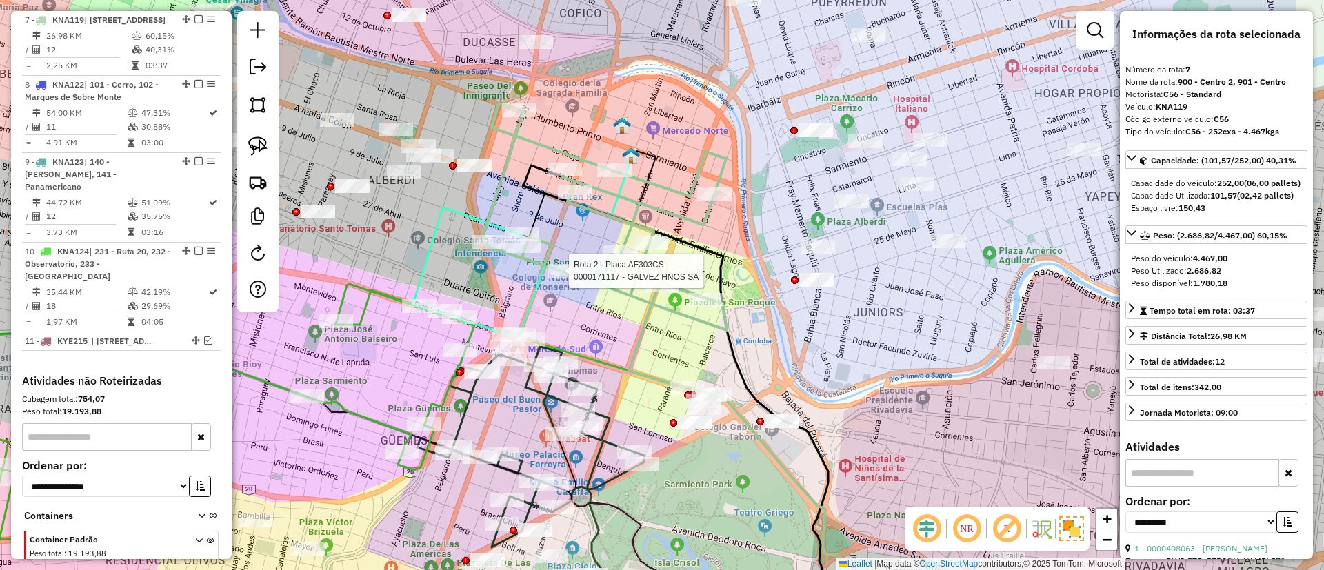
click at [657, 186] on icon at bounding box center [605, 246] width 244 height 286
click at [660, 184] on icon at bounding box center [605, 246] width 244 height 286
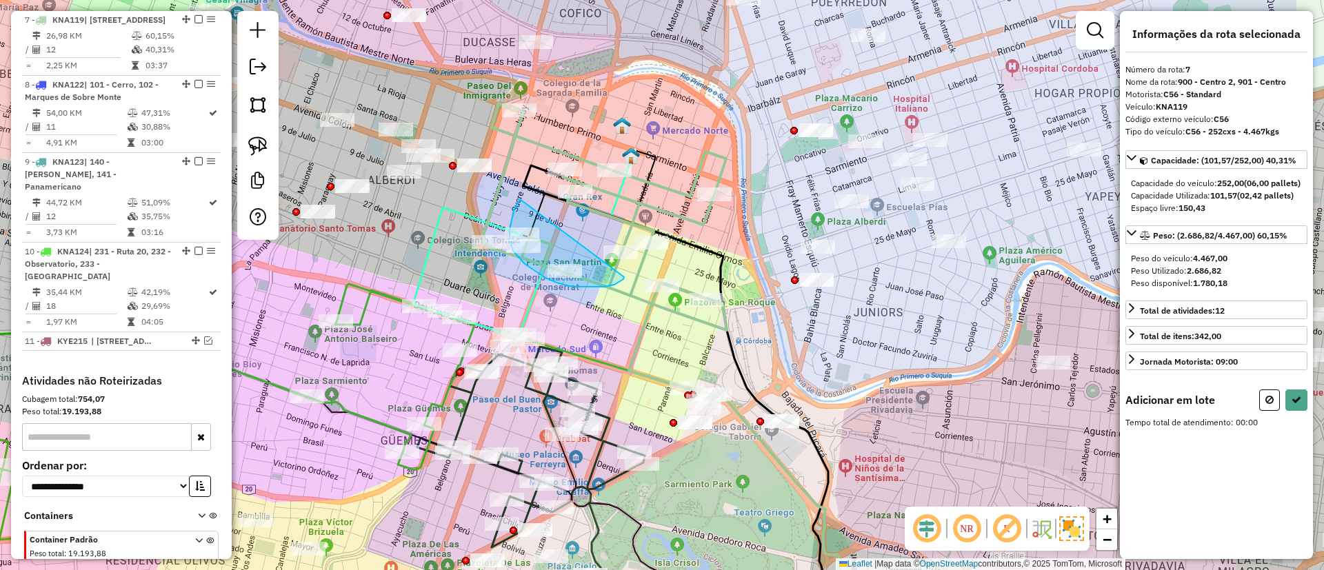
drag, startPoint x: 519, startPoint y: 200, endPoint x: 628, endPoint y: 263, distance: 125.2
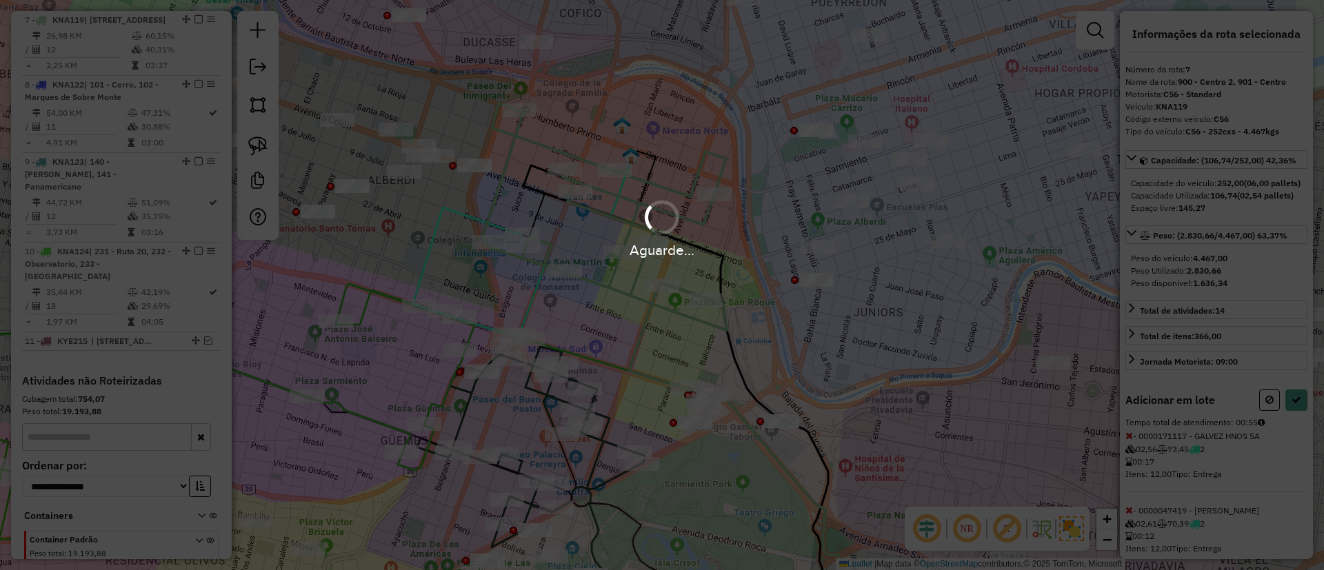
select select "**********"
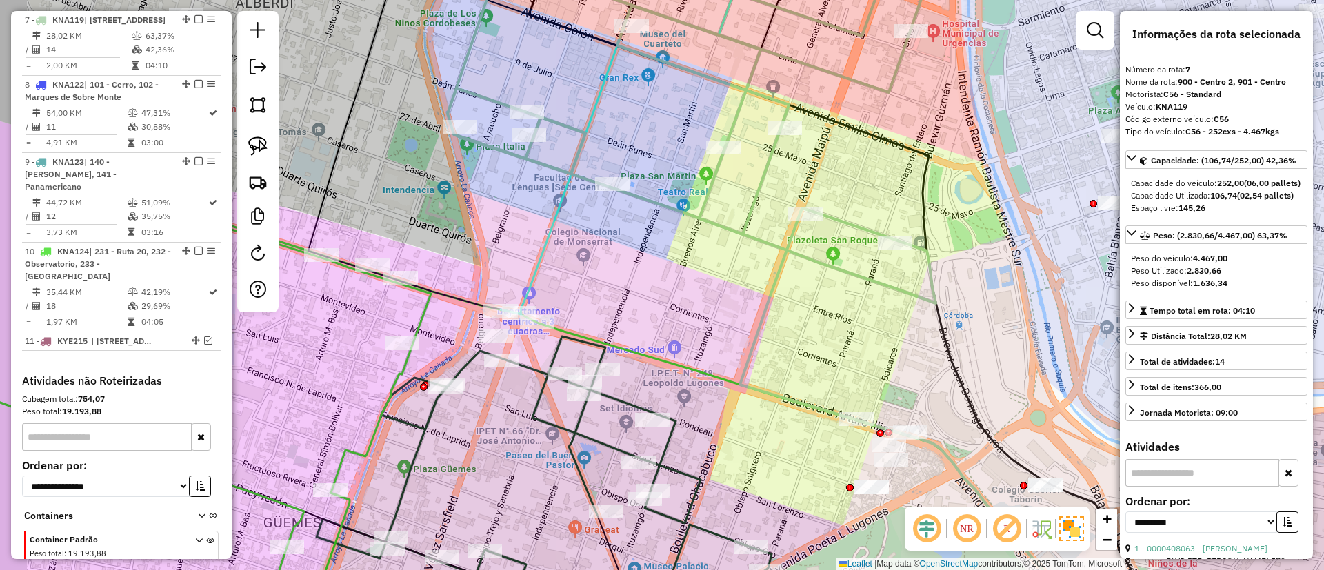
drag, startPoint x: 567, startPoint y: 308, endPoint x: 597, endPoint y: 283, distance: 39.1
click at [597, 283] on div "Janela de atendimento Grade de atendimento Capacidade Transportadoras Veículos …" at bounding box center [662, 285] width 1324 height 570
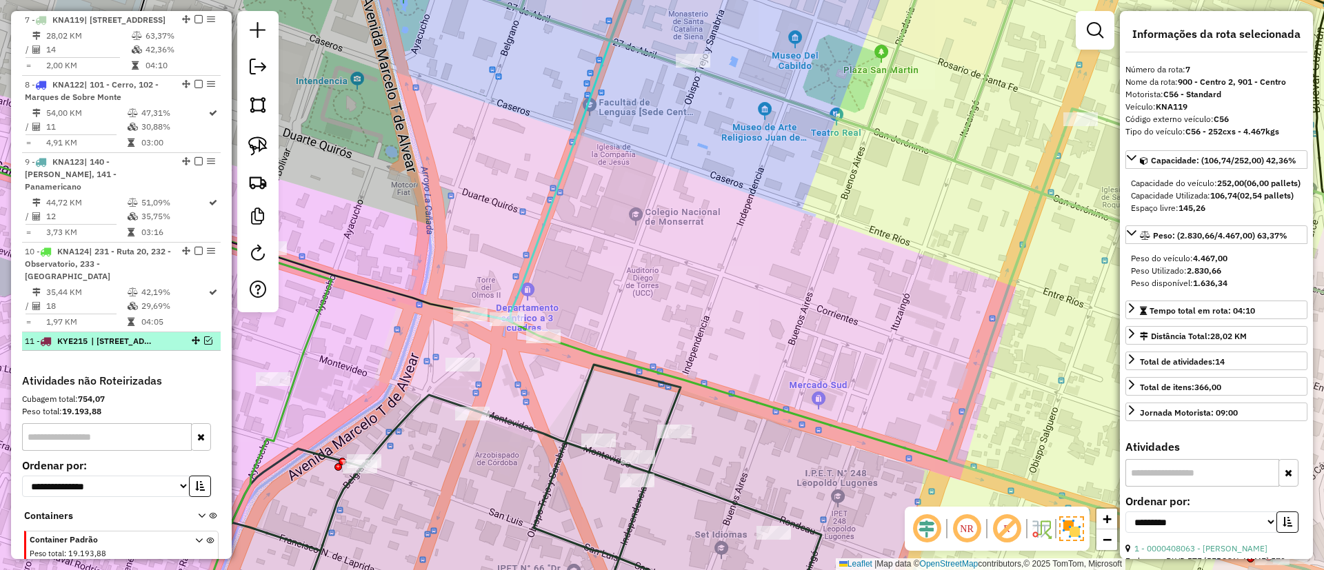
click at [207, 341] on em at bounding box center [208, 341] width 8 height 8
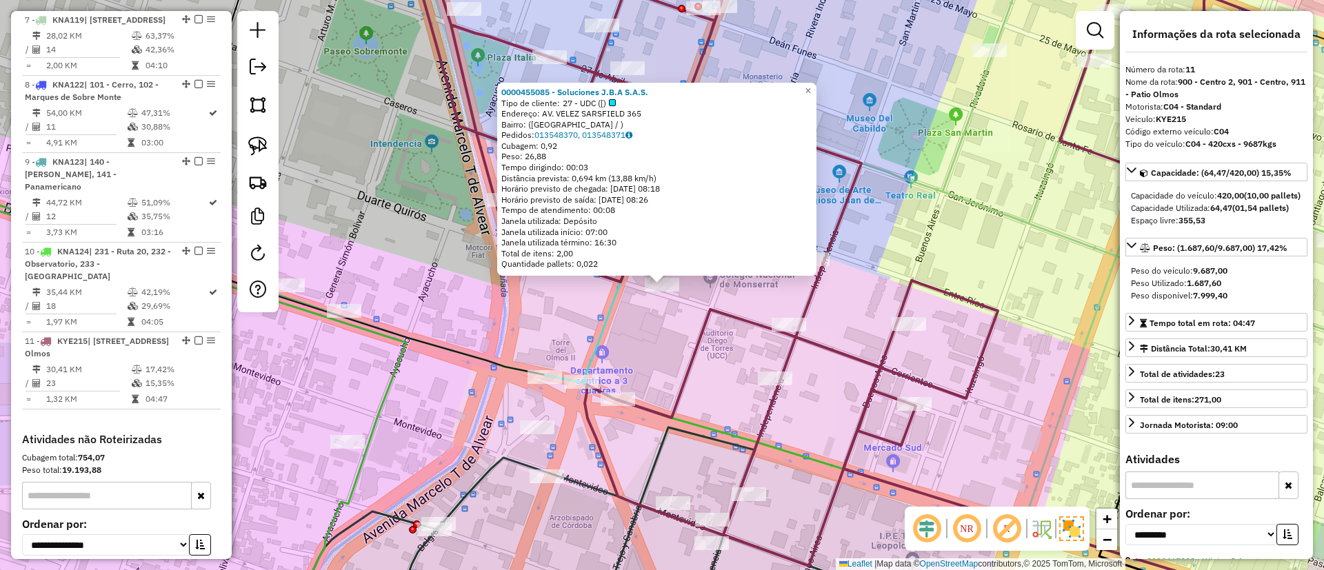
scroll to position [1104, 0]
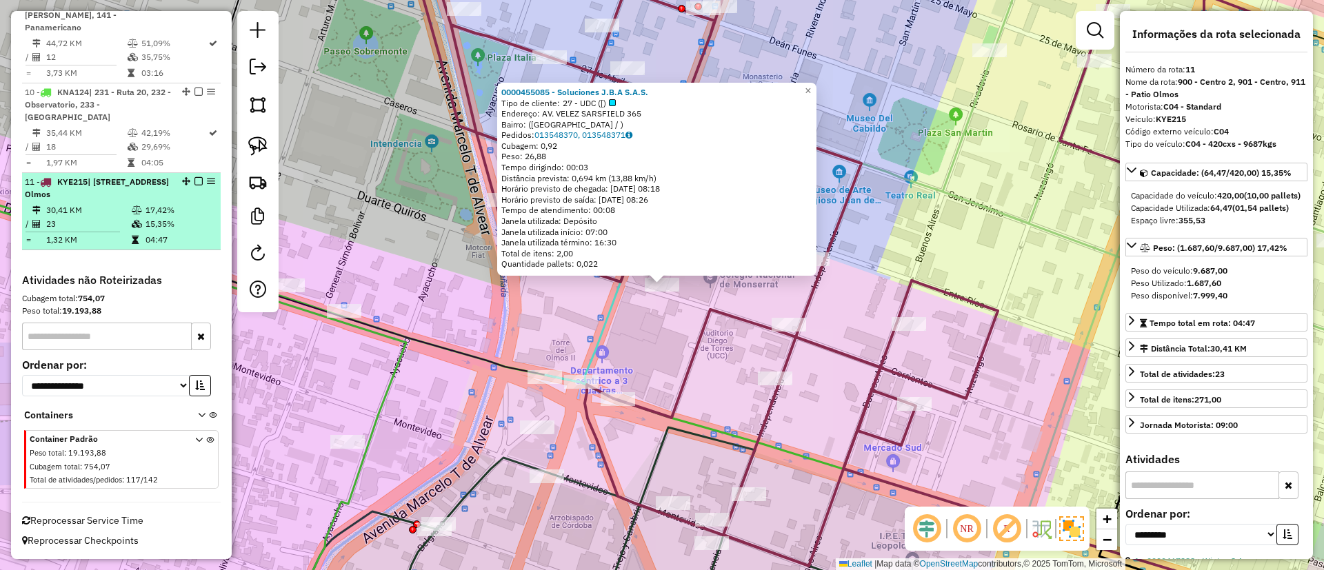
click at [195, 181] on em at bounding box center [199, 181] width 8 height 8
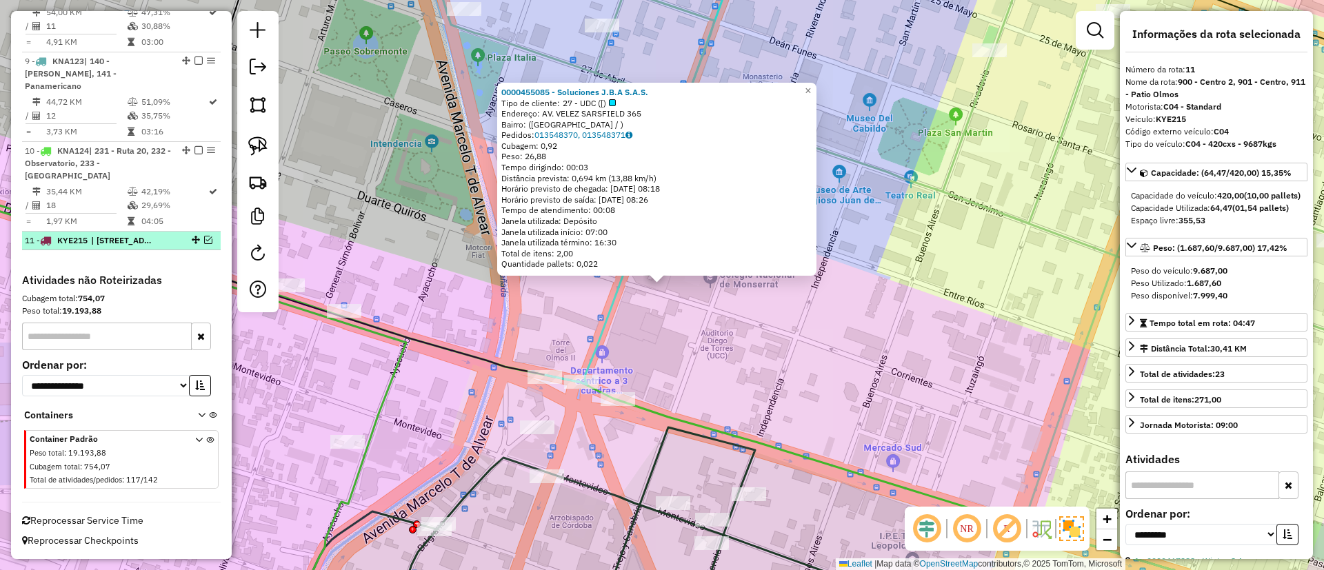
scroll to position [1046, 0]
click at [616, 370] on div "0000455085 - Soluciones J.B.A S.A.S. Tipo de cliente: 27 - UDC ([) Endereço: AV…" at bounding box center [662, 285] width 1324 height 570
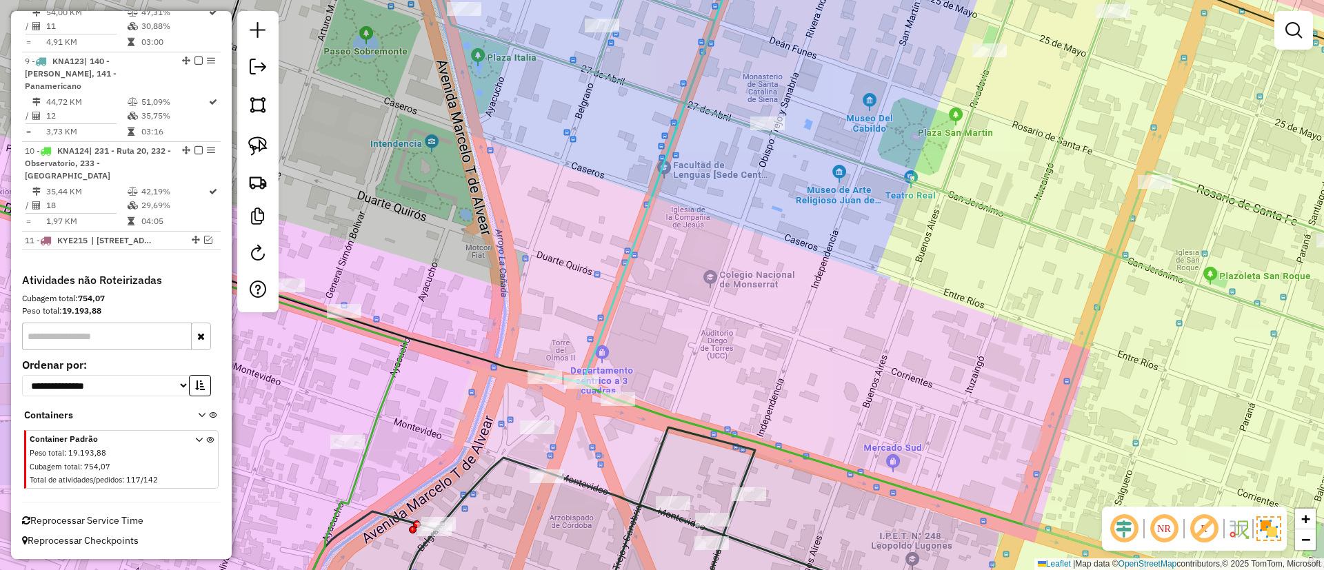
click at [596, 354] on icon at bounding box center [661, 164] width 161 height 442
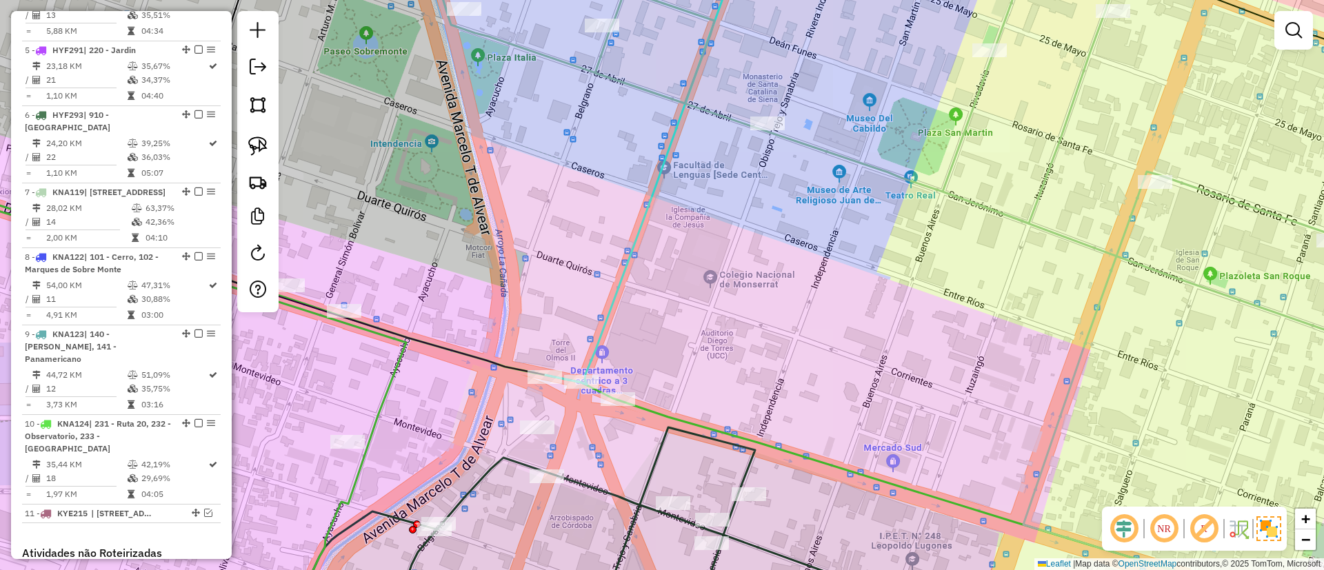
select select "**********"
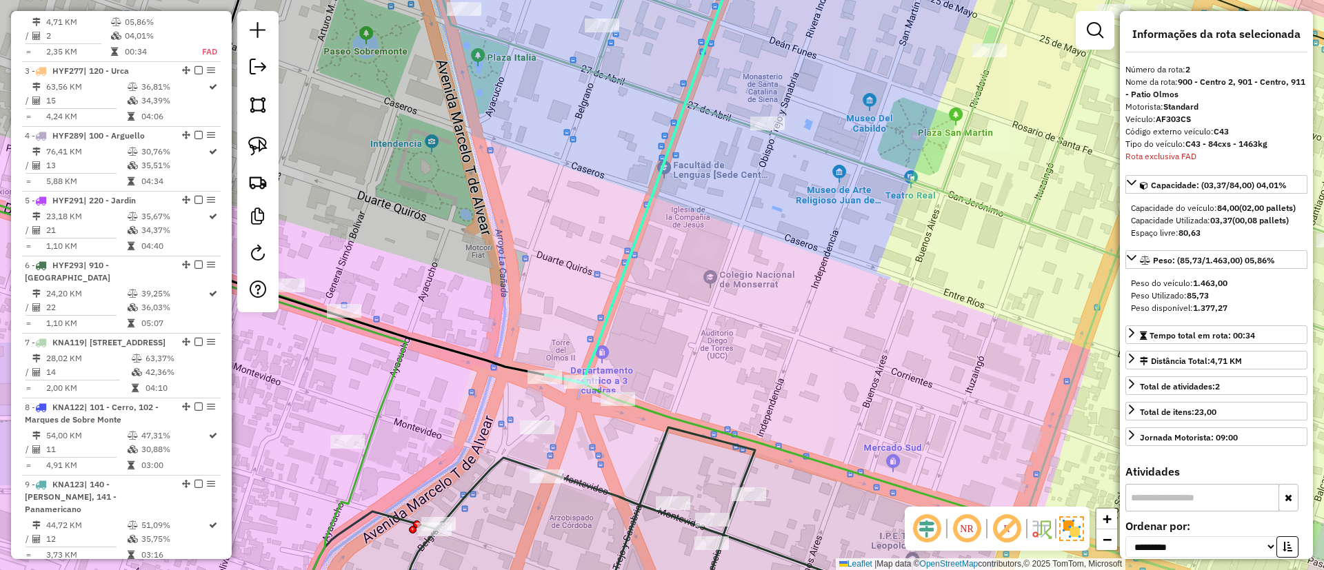
scroll to position [596, 0]
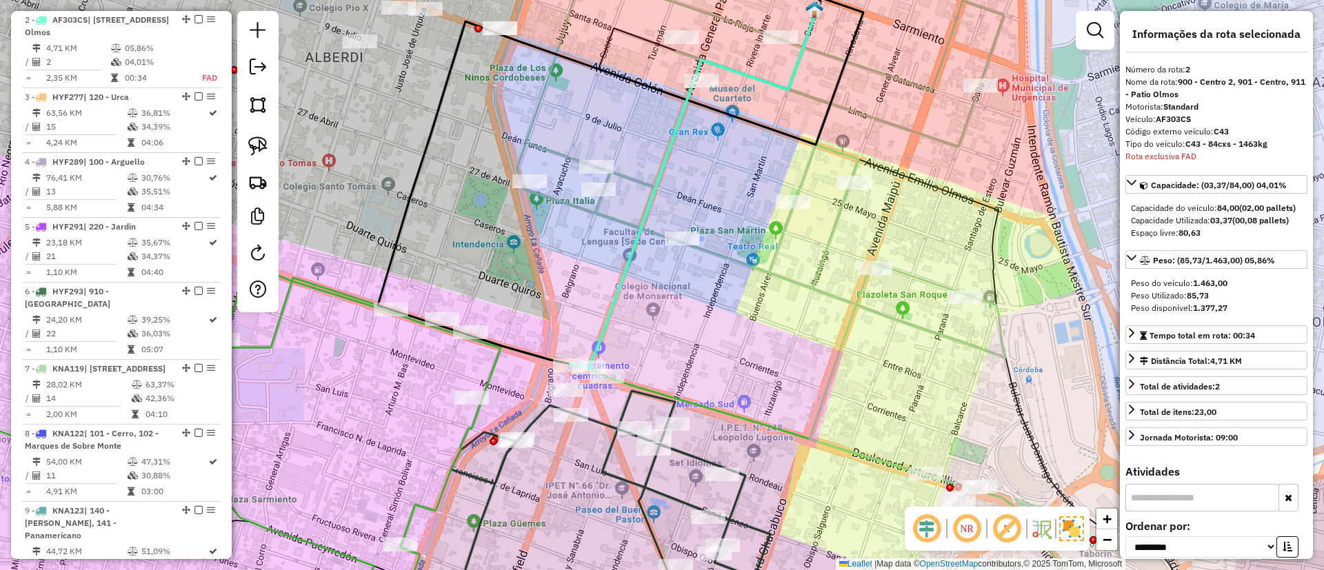
click at [779, 228] on icon at bounding box center [761, 209] width 488 height 532
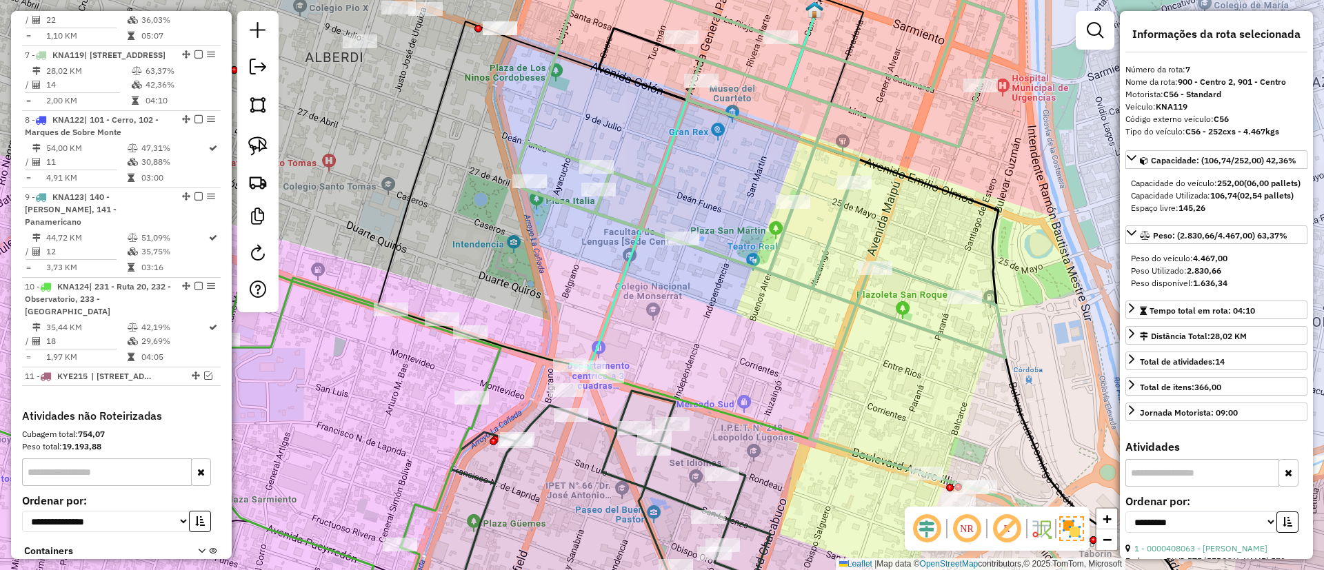
scroll to position [945, 0]
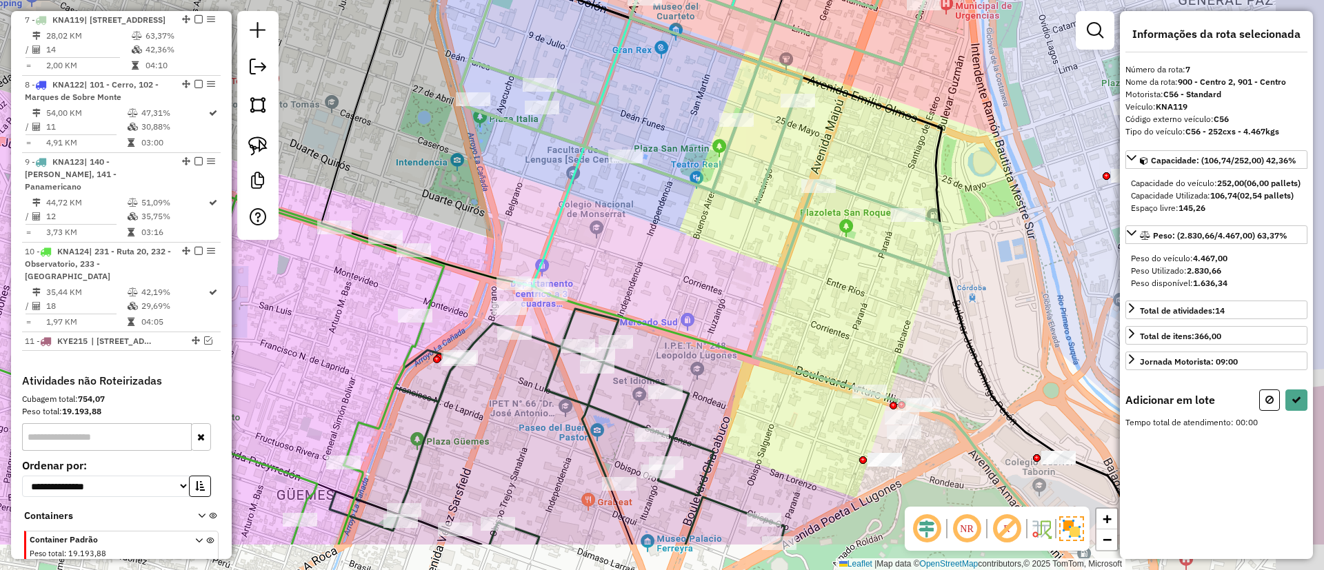
drag, startPoint x: 739, startPoint y: 346, endPoint x: 671, endPoint y: 257, distance: 111.2
click at [672, 257] on div "Janela de atendimento Grade de atendimento Capacidade Transportadoras Veículos …" at bounding box center [662, 285] width 1324 height 570
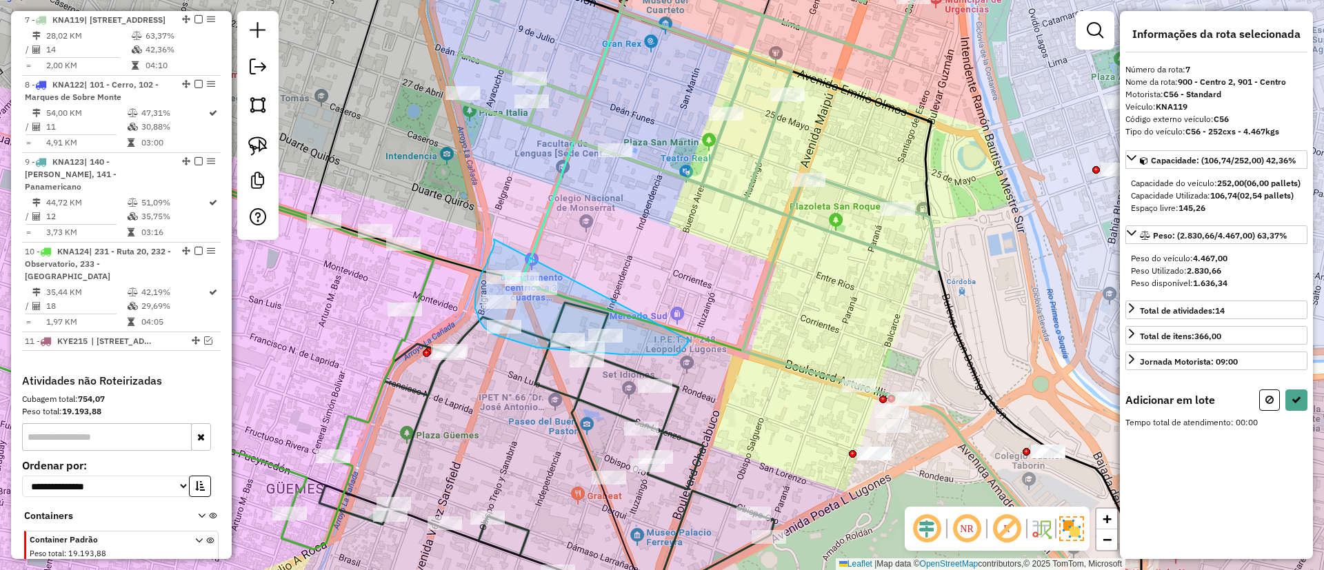
drag, startPoint x: 495, startPoint y: 239, endPoint x: 697, endPoint y: 331, distance: 221.9
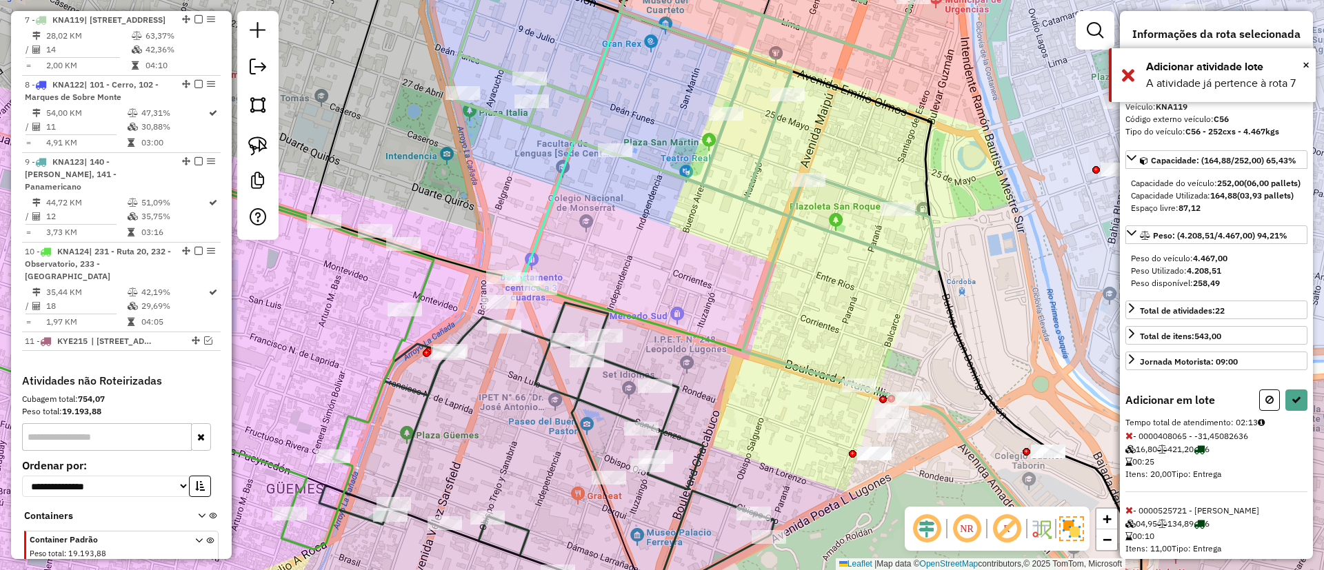
select select "**********"
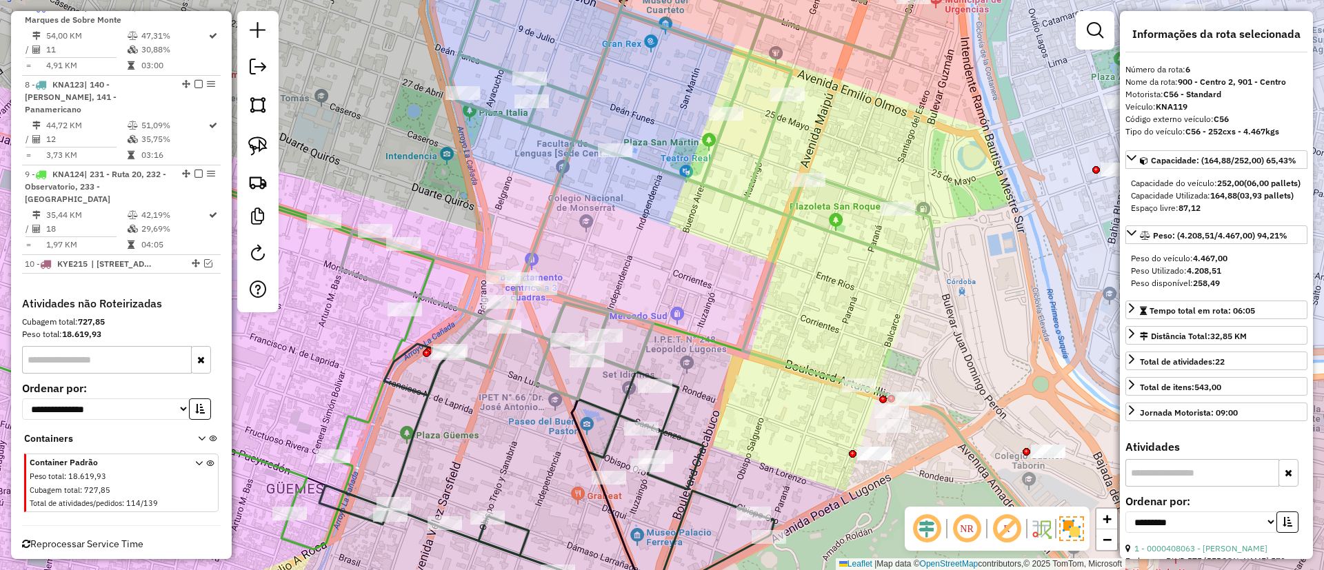
click at [661, 171] on icon at bounding box center [640, 171] width 598 height 457
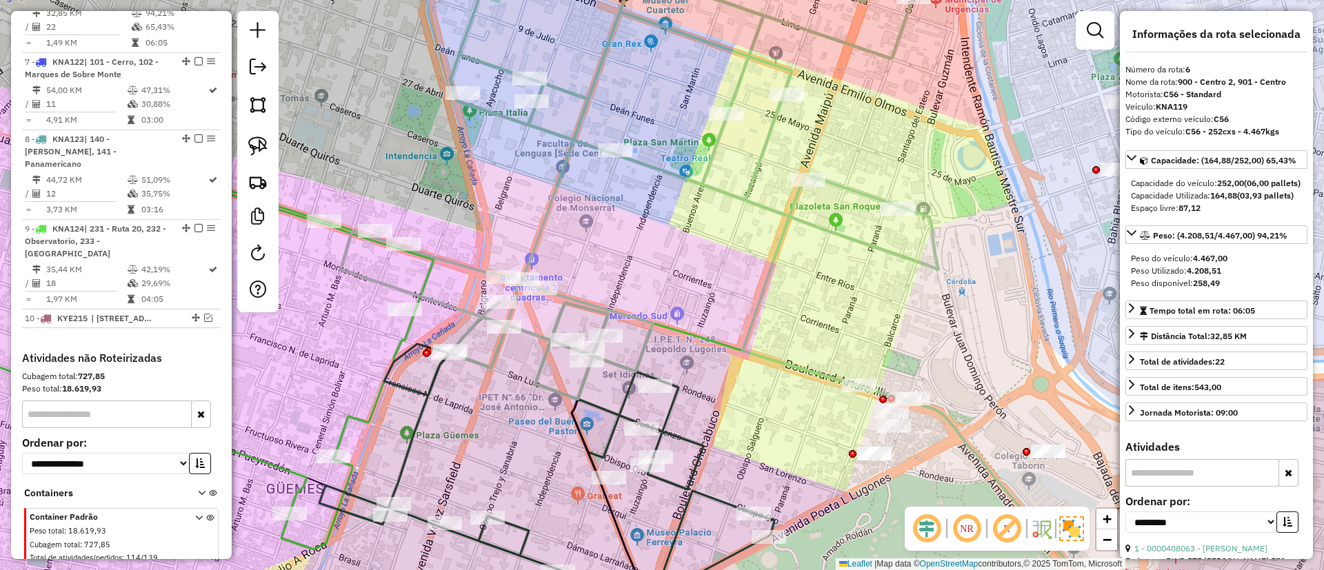
scroll to position [868, 0]
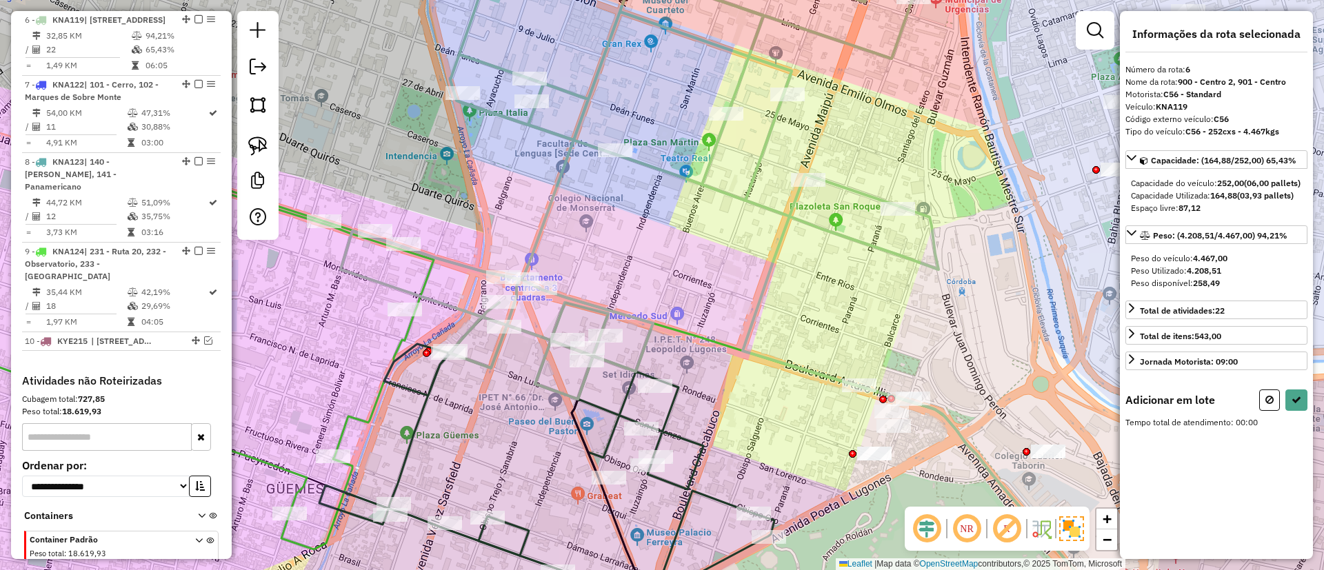
drag, startPoint x: 675, startPoint y: 261, endPoint x: 636, endPoint y: 212, distance: 62.4
click at [636, 213] on div "Janela de atendimento Grade de atendimento Capacidade Transportadoras Veículos …" at bounding box center [662, 285] width 1324 height 570
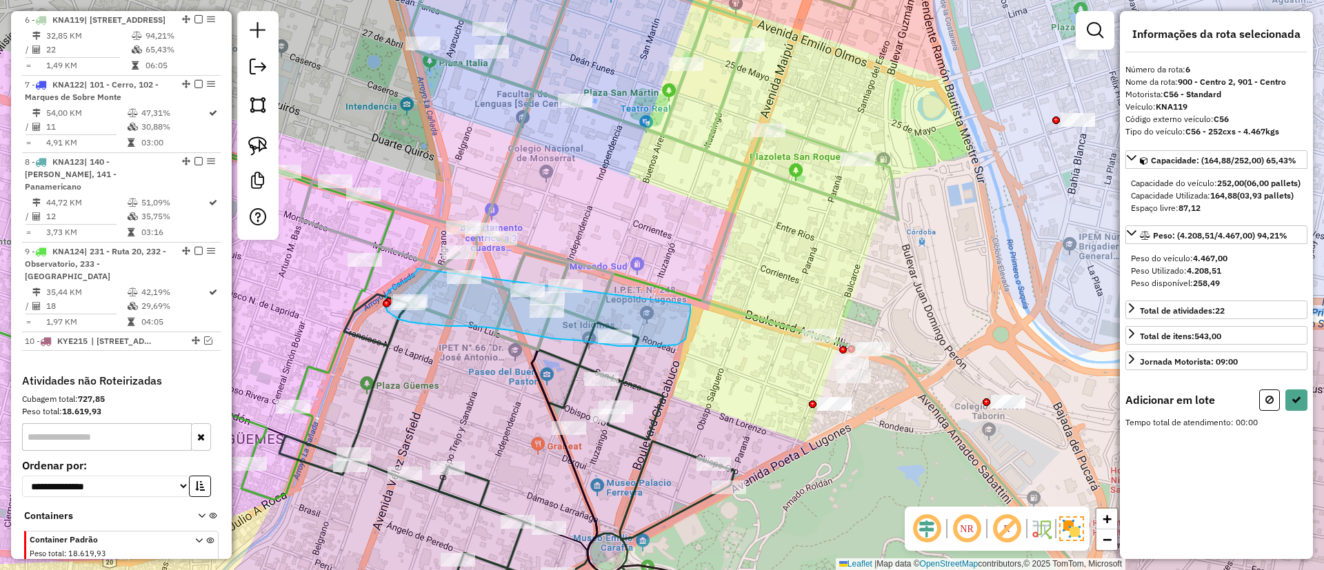
drag, startPoint x: 406, startPoint y: 280, endPoint x: 690, endPoint y: 303, distance: 285.1
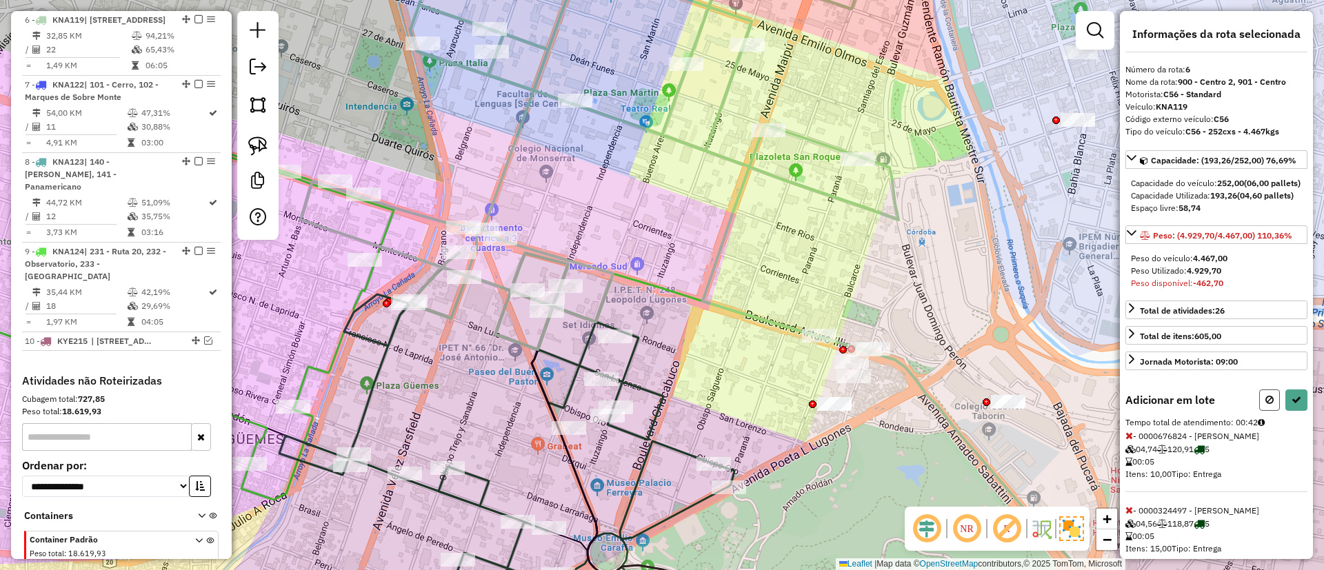
click at [882, 379] on icon at bounding box center [1270, 400] width 8 height 10
select select "**********"
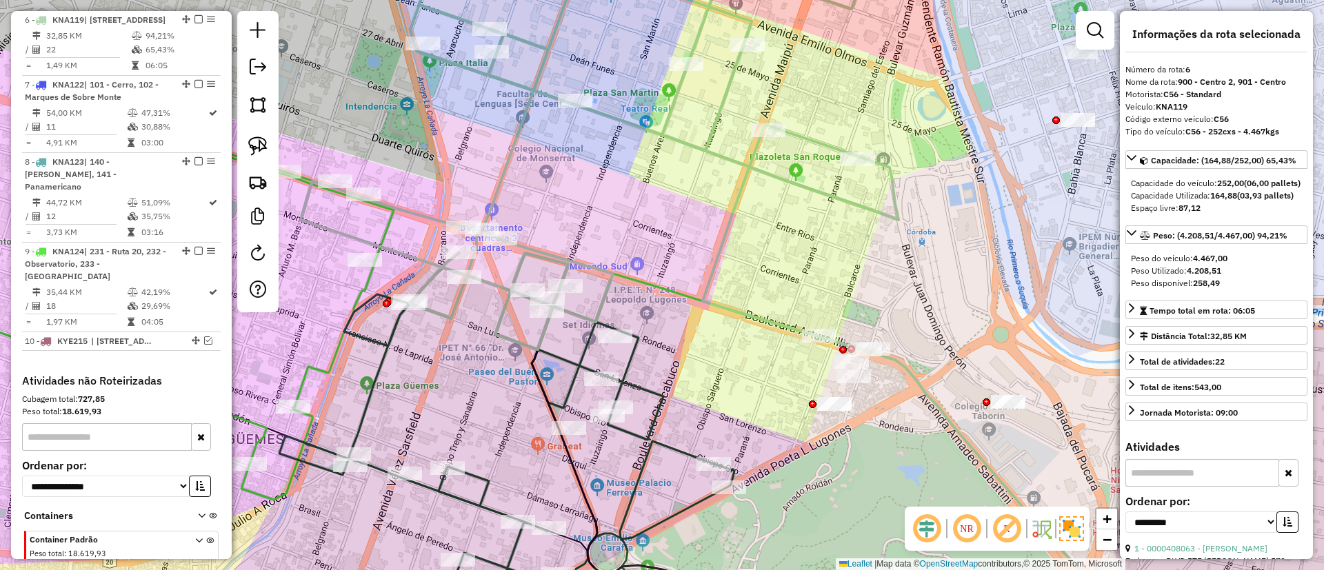
click at [652, 132] on icon at bounding box center [600, 146] width 598 height 407
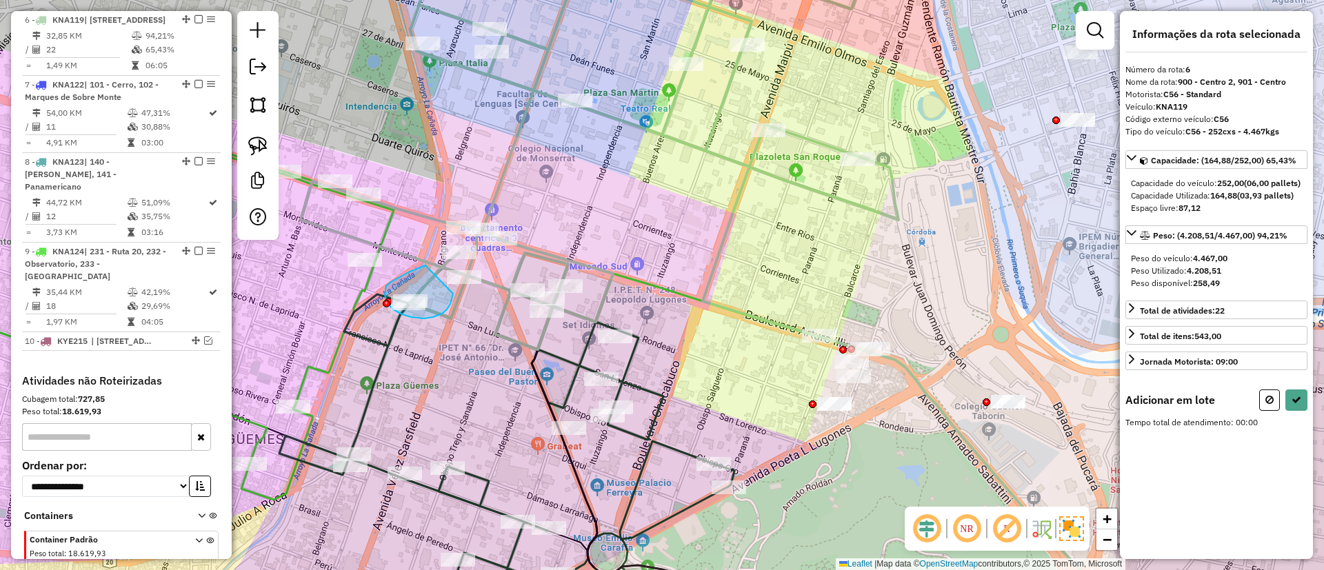
drag, startPoint x: 404, startPoint y: 275, endPoint x: 453, endPoint y: 293, distance: 52.2
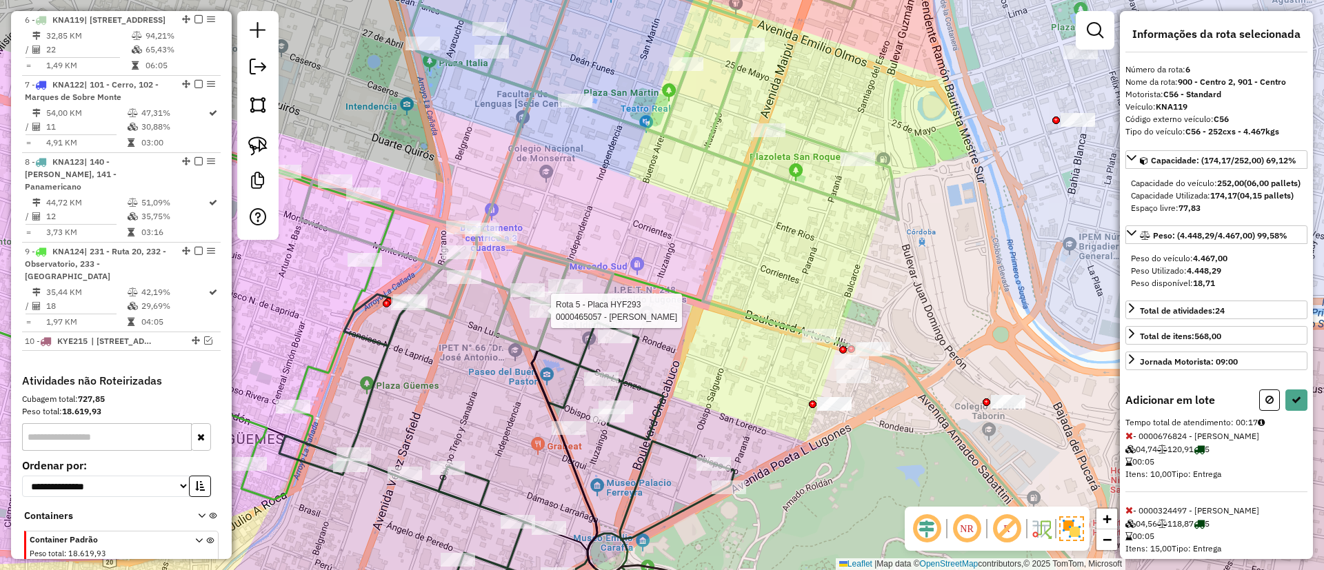
select select "**********"
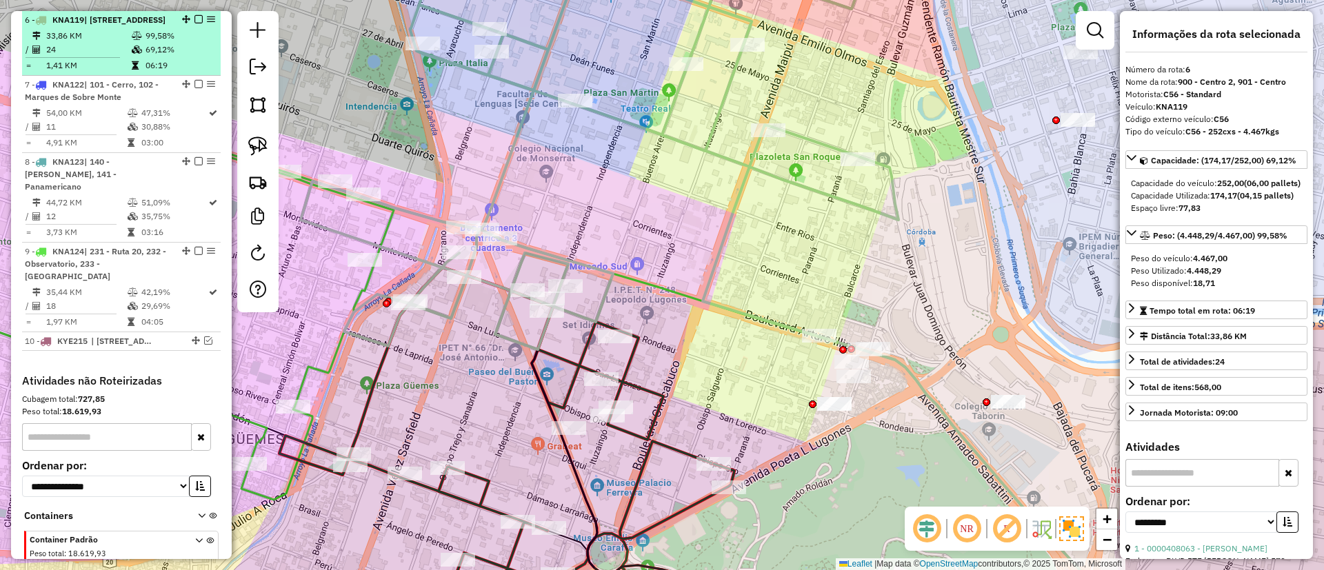
click at [195, 19] on em at bounding box center [199, 19] width 8 height 8
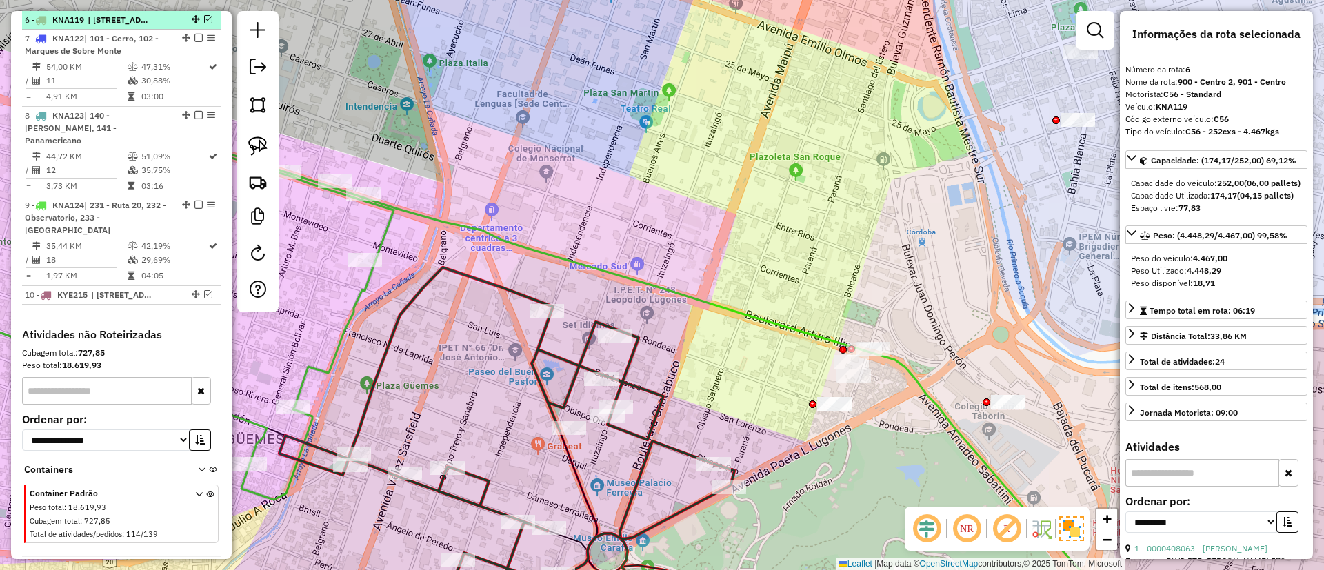
scroll to position [809, 0]
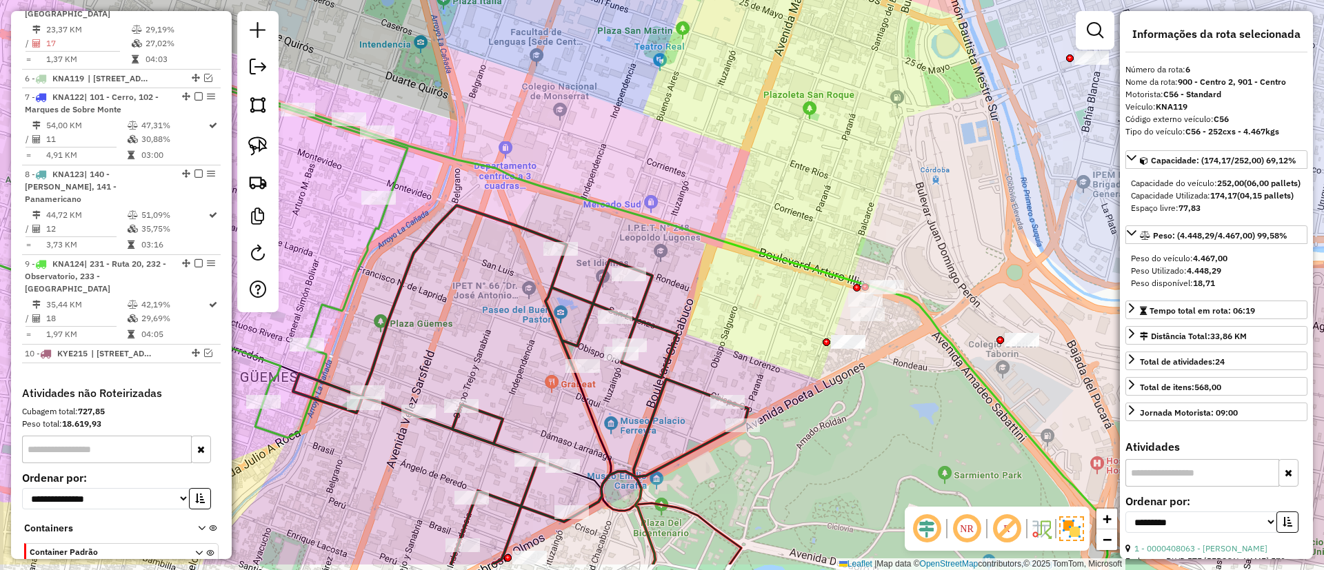
drag, startPoint x: 604, startPoint y: 211, endPoint x: 597, endPoint y: 204, distance: 9.8
click at [604, 201] on icon at bounding box center [743, 350] width 734 height 430
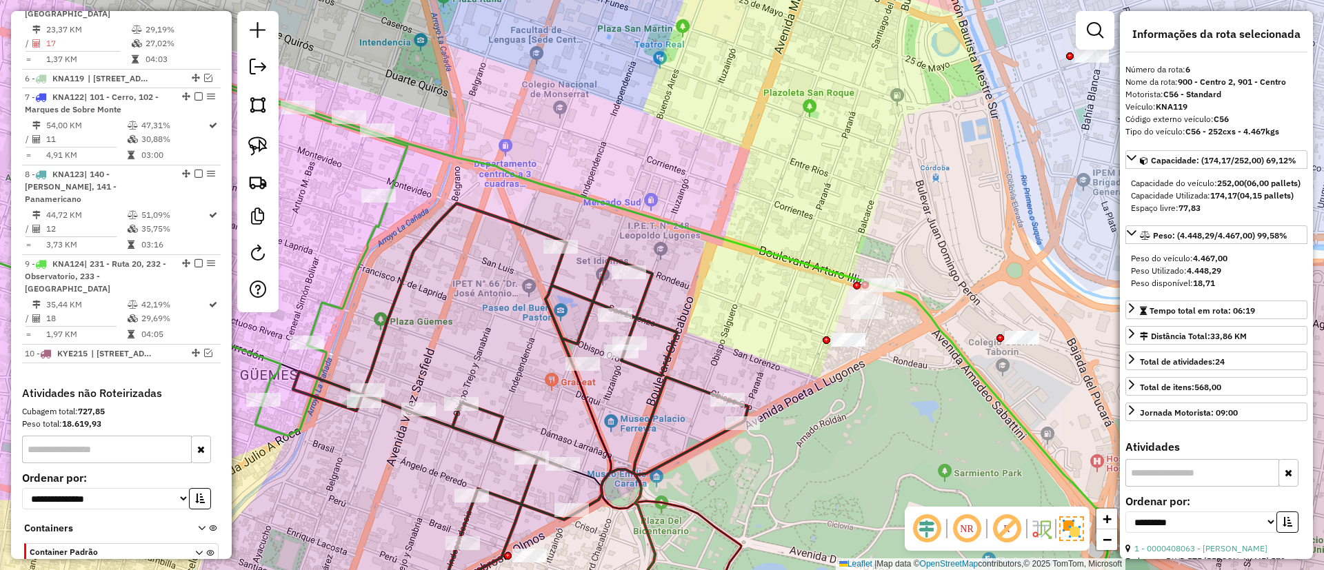
click at [530, 223] on icon at bounding box center [520, 396] width 455 height 387
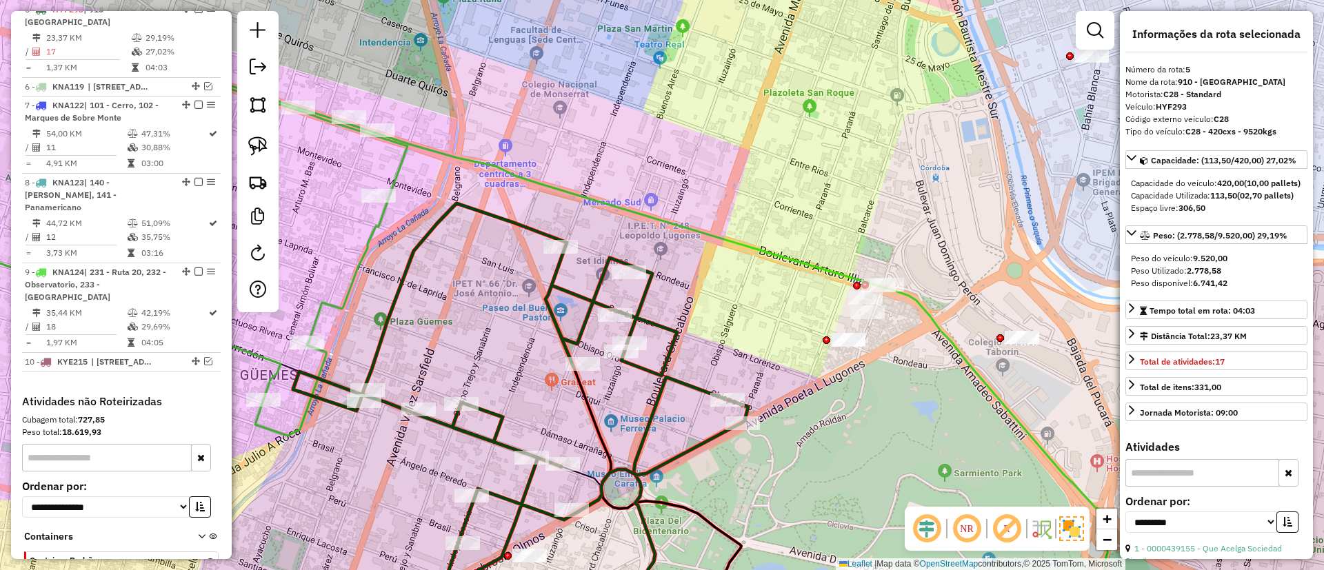
scroll to position [790, 0]
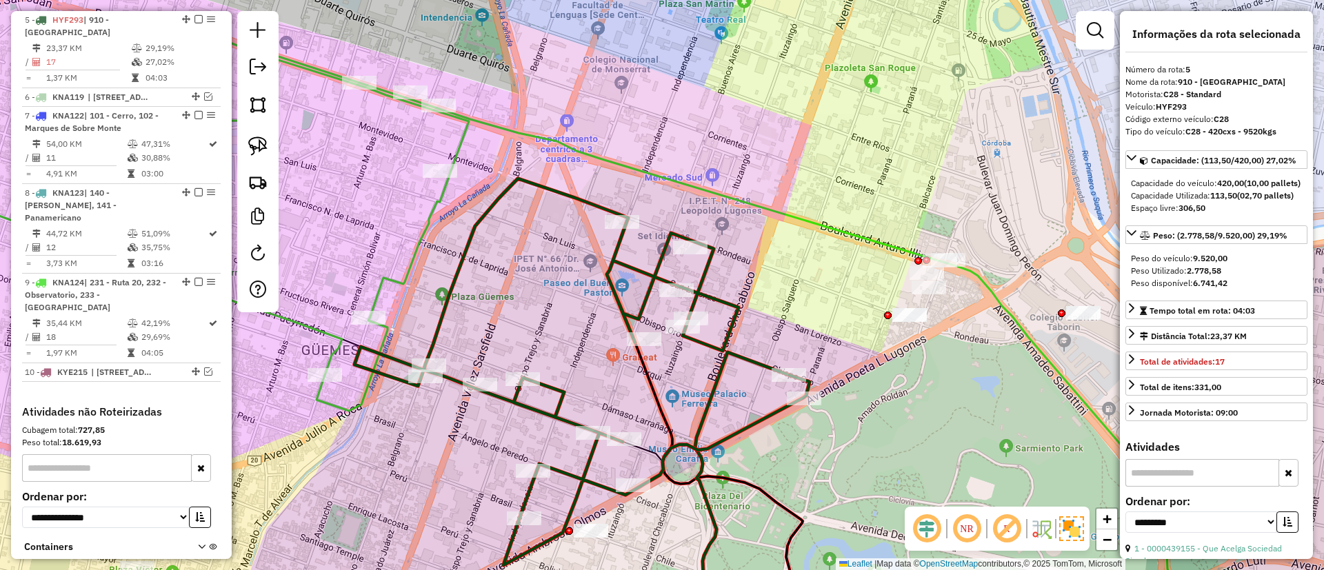
drag, startPoint x: 590, startPoint y: 211, endPoint x: 606, endPoint y: 199, distance: 19.7
click at [606, 199] on div "Janela de atendimento Grade de atendimento Capacidade Transportadoras Veículos …" at bounding box center [662, 285] width 1324 height 570
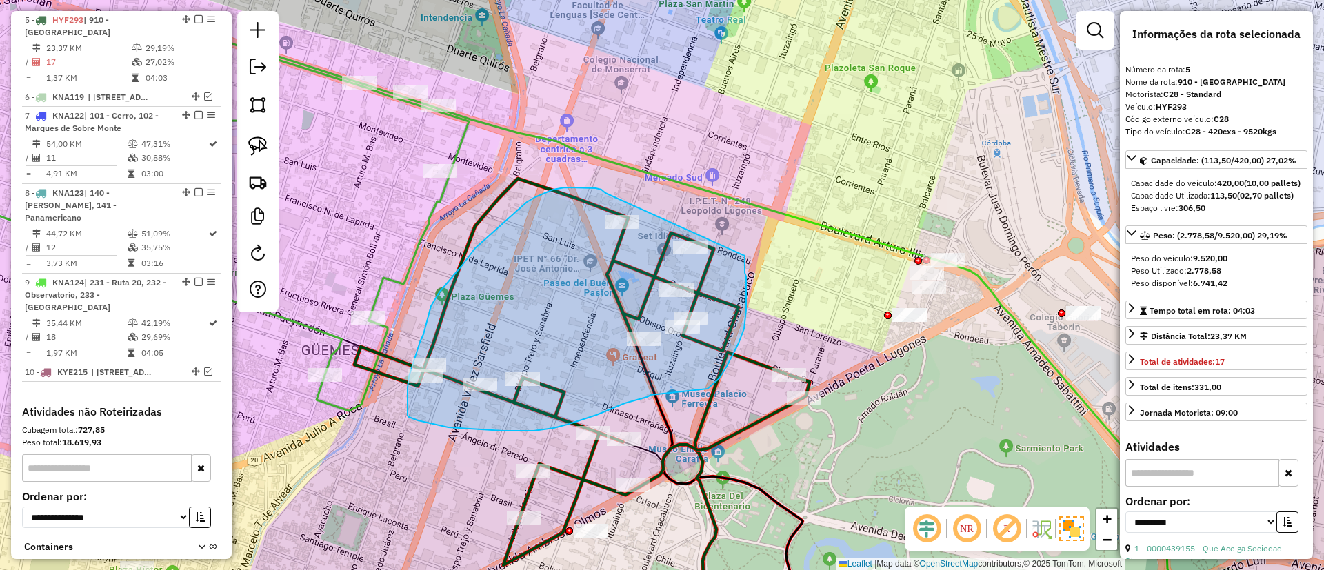
drag, startPoint x: 606, startPoint y: 193, endPoint x: 745, endPoint y: 256, distance: 152.8
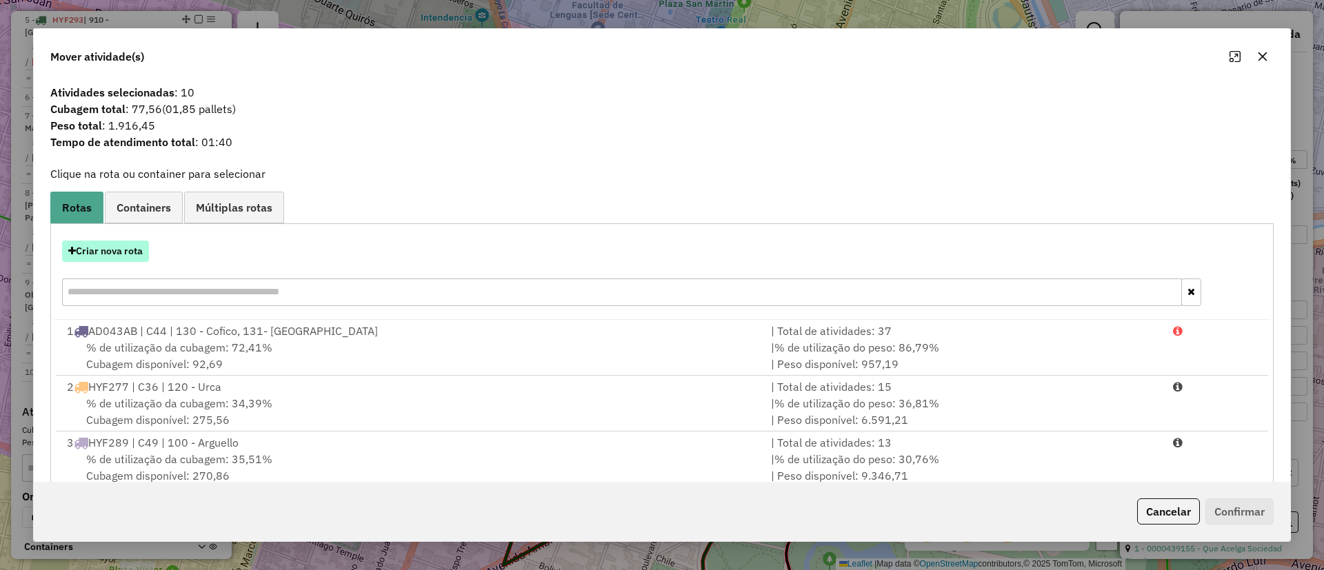
click at [144, 246] on button "Criar nova rota" at bounding box center [105, 251] width 87 height 21
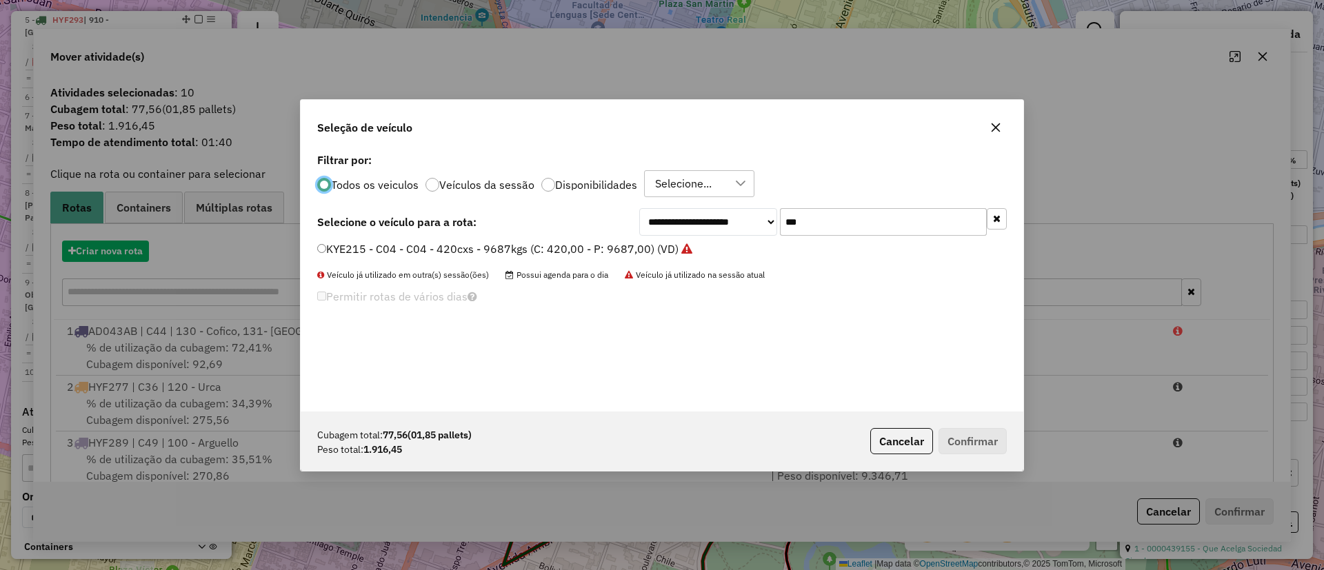
scroll to position [8, 4]
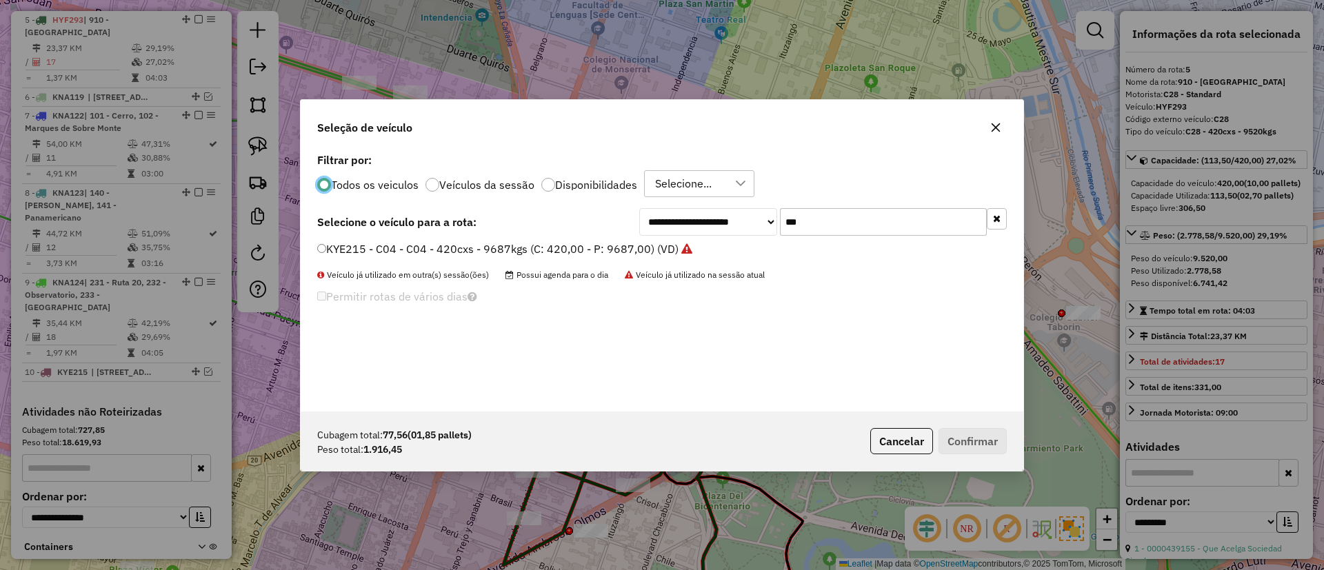
click at [830, 221] on input "***" at bounding box center [883, 222] width 207 height 28
type input "***"
click at [590, 193] on div "Todos os veiculos Veículos da sessão Disponibilidades Selecione..." at bounding box center [662, 184] width 690 height 28
click at [595, 182] on label "Disponibilidades" at bounding box center [596, 184] width 82 height 11
click at [688, 187] on div "8/9" at bounding box center [688, 184] width 77 height 26
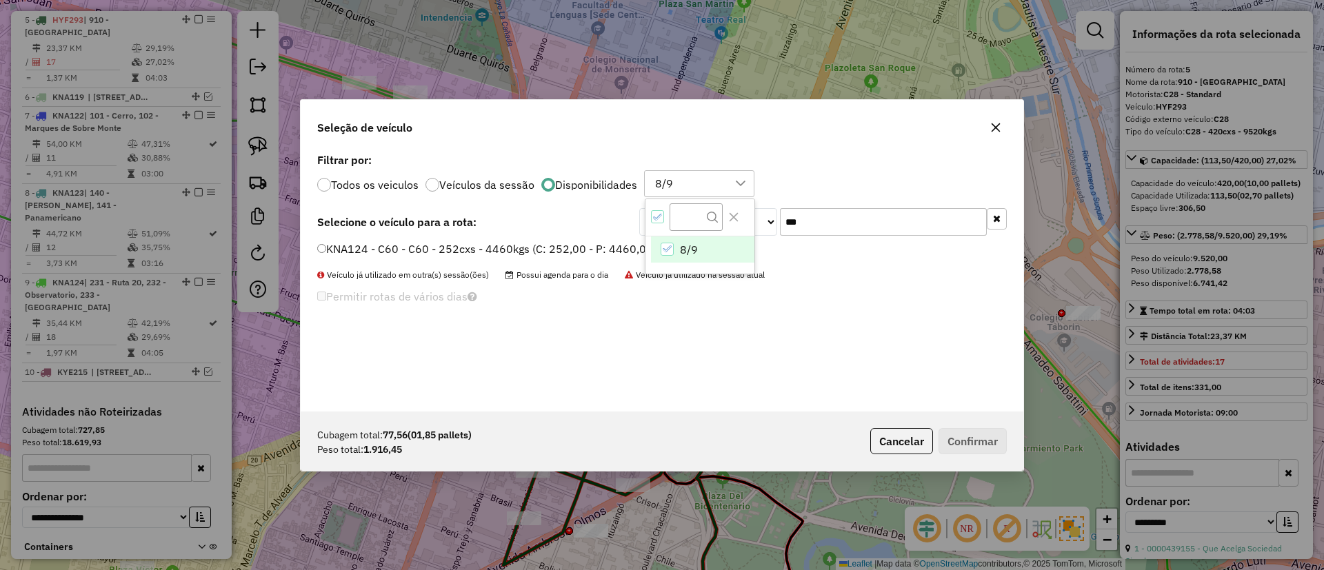
scroll to position [10, 63]
click at [688, 187] on div "8/9" at bounding box center [688, 184] width 77 height 26
click at [602, 241] on label "KNA124 - C60 - C60 - 252cxs - 4460kgs (C: 252,00 - P: 4460,00) (VD)" at bounding box center [512, 249] width 391 height 17
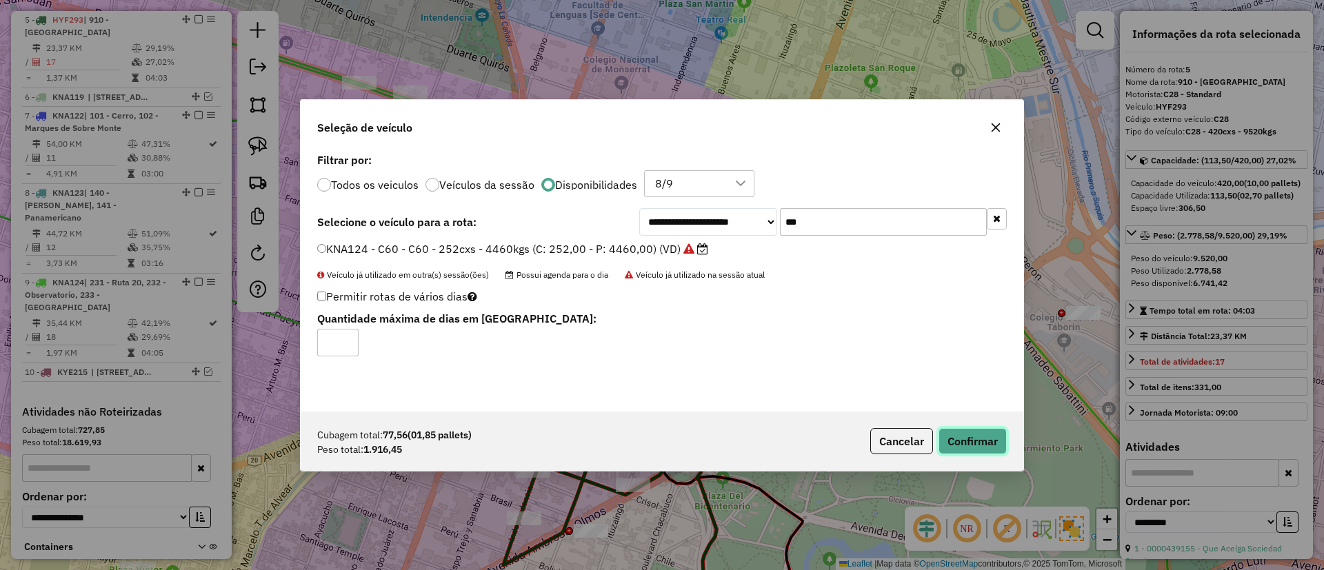
click at [882, 379] on button "Confirmar" at bounding box center [973, 441] width 68 height 26
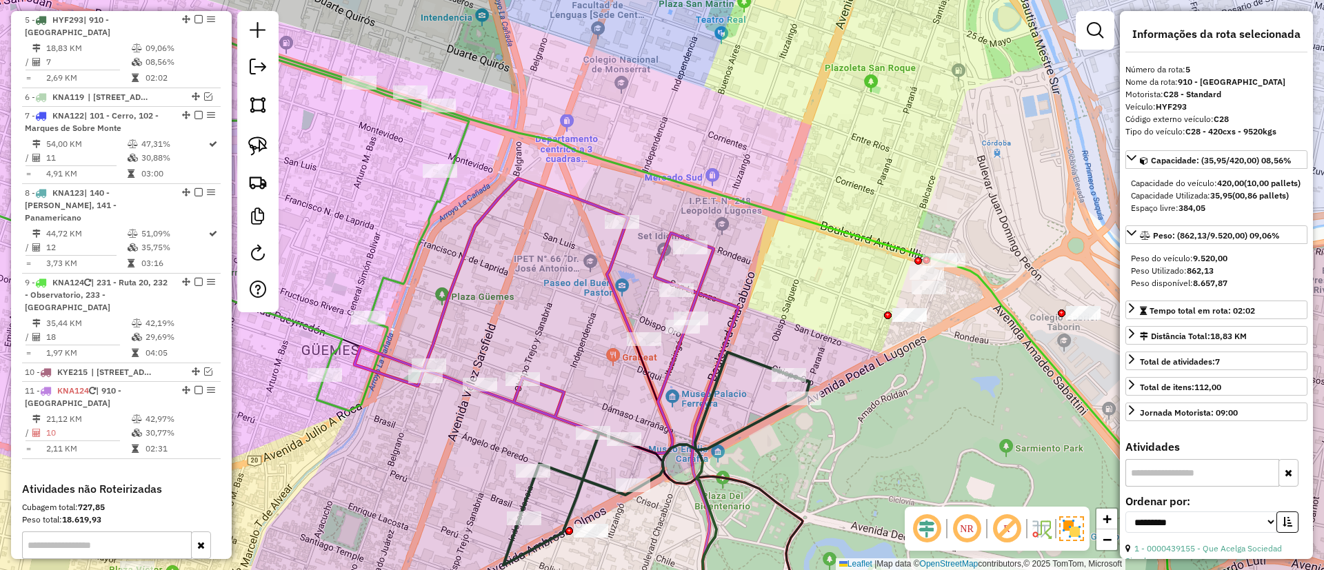
click at [661, 275] on icon at bounding box center [534, 316] width 359 height 275
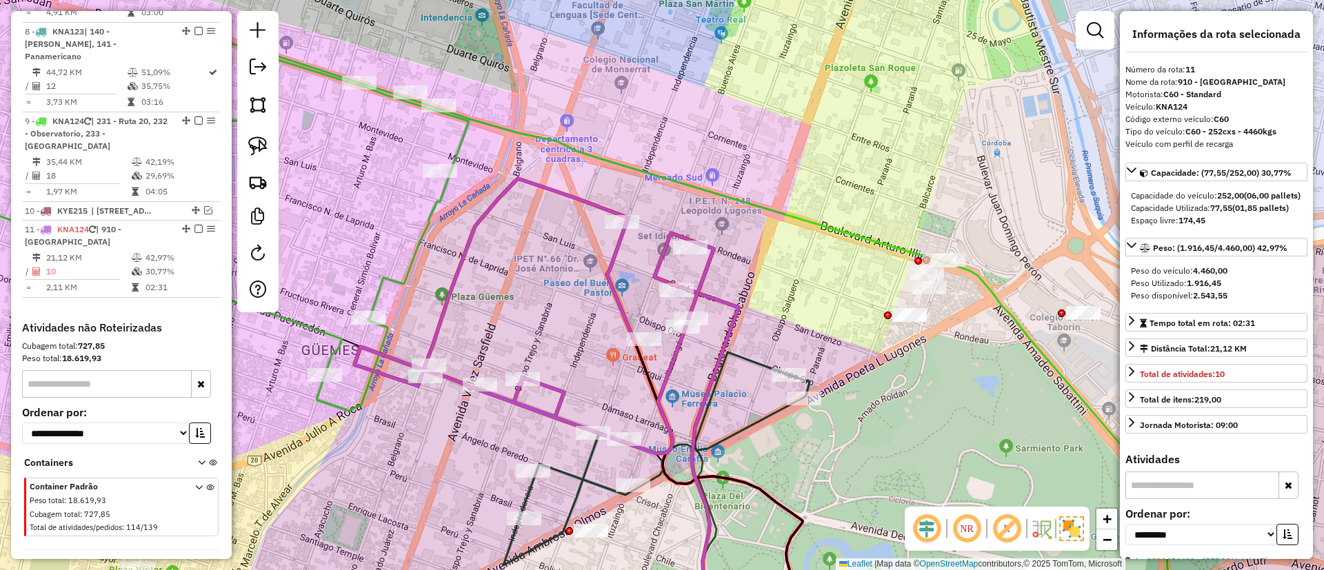
scroll to position [987, 0]
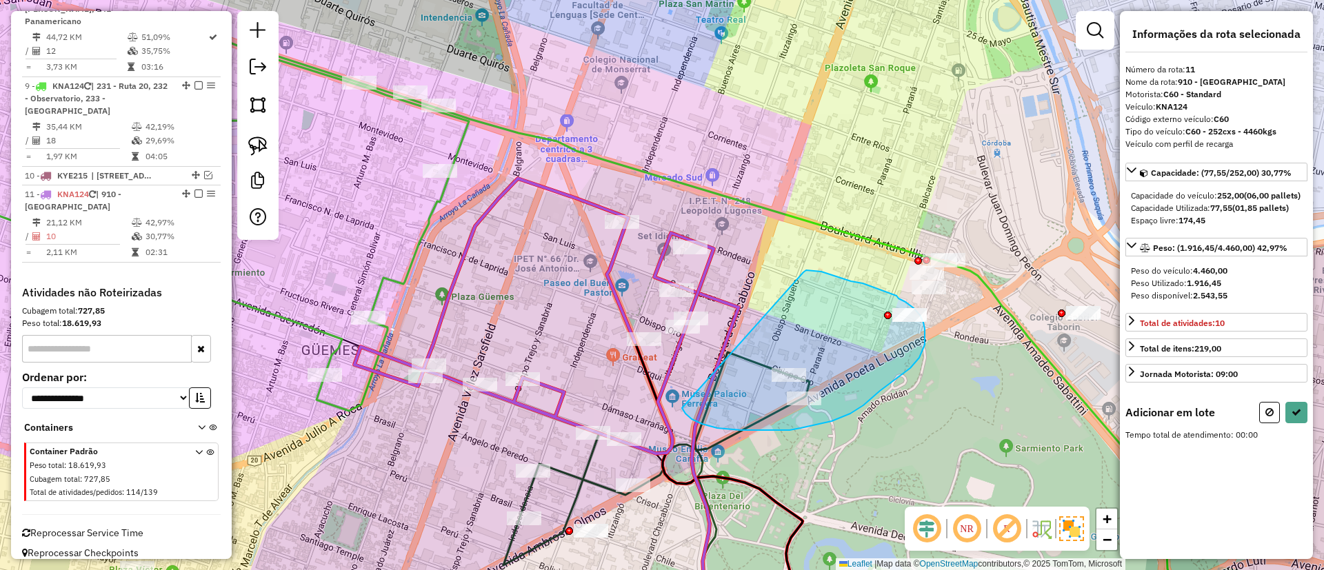
drag, startPoint x: 803, startPoint y: 272, endPoint x: 681, endPoint y: 408, distance: 181.7
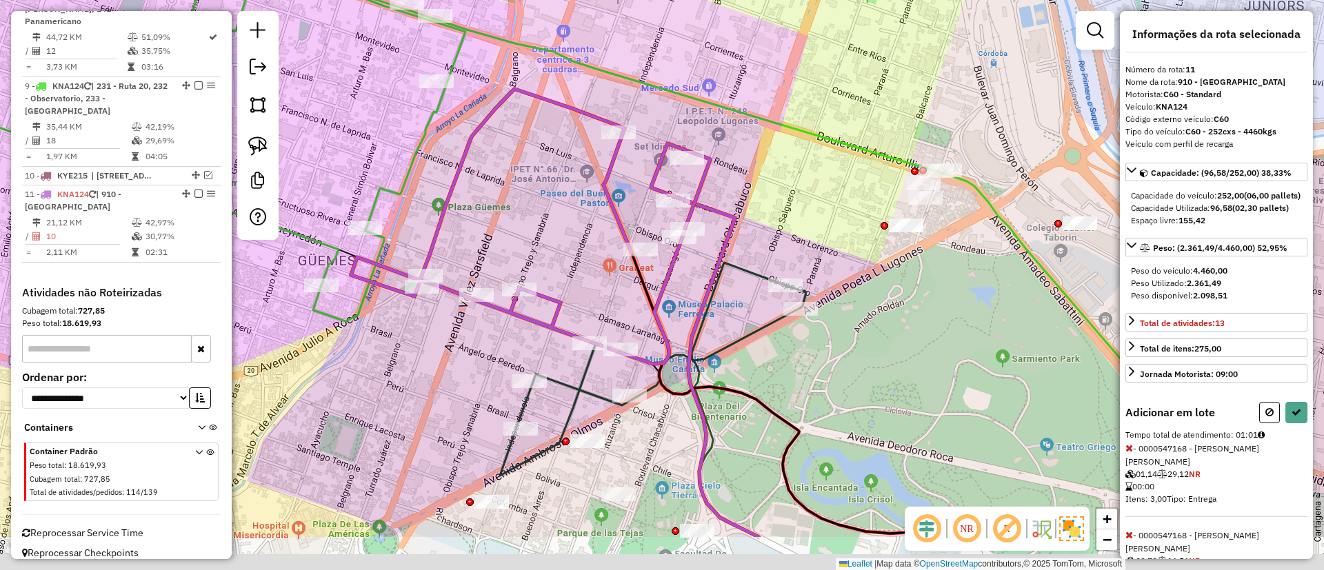
drag, startPoint x: 628, startPoint y: 330, endPoint x: 628, endPoint y: 281, distance: 49.0
click at [628, 281] on div "Janela de atendimento Grade de atendimento Capacidade Transportadoras Veículos …" at bounding box center [662, 285] width 1324 height 570
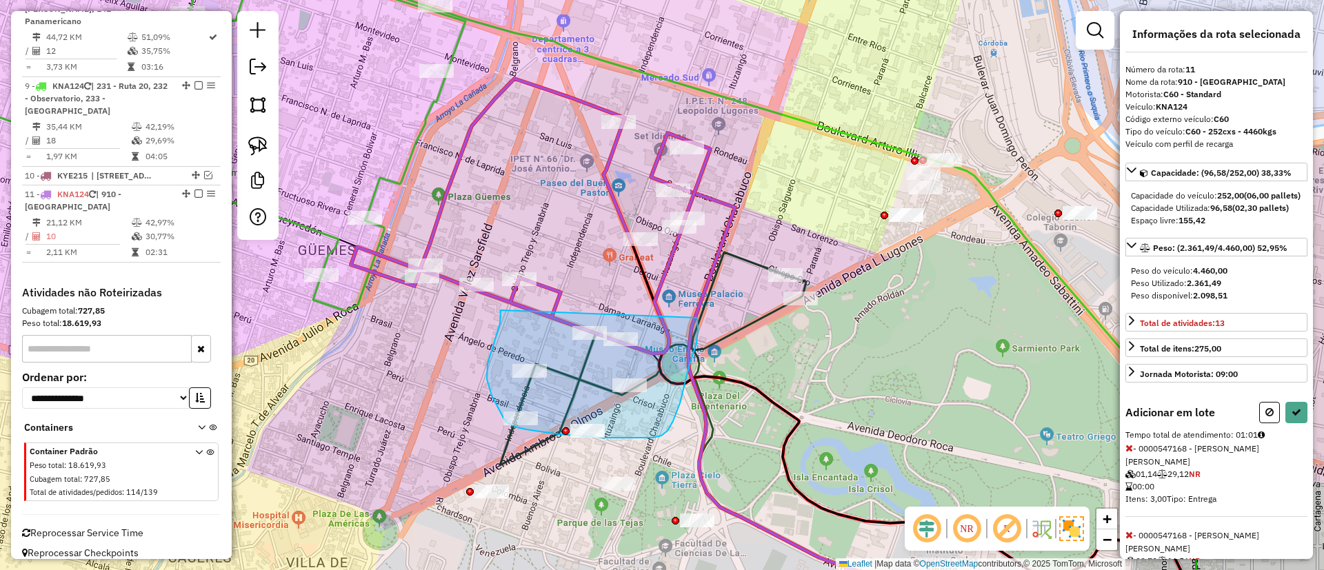
drag, startPoint x: 501, startPoint y: 311, endPoint x: 697, endPoint y: 317, distance: 196.7
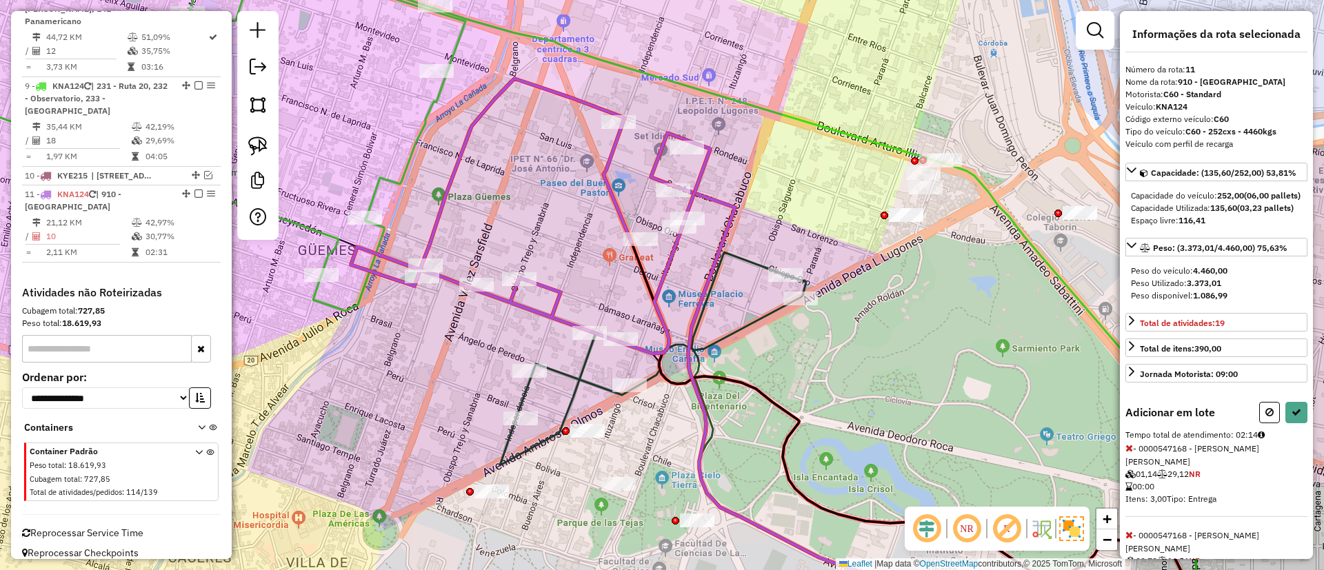
select select "**********"
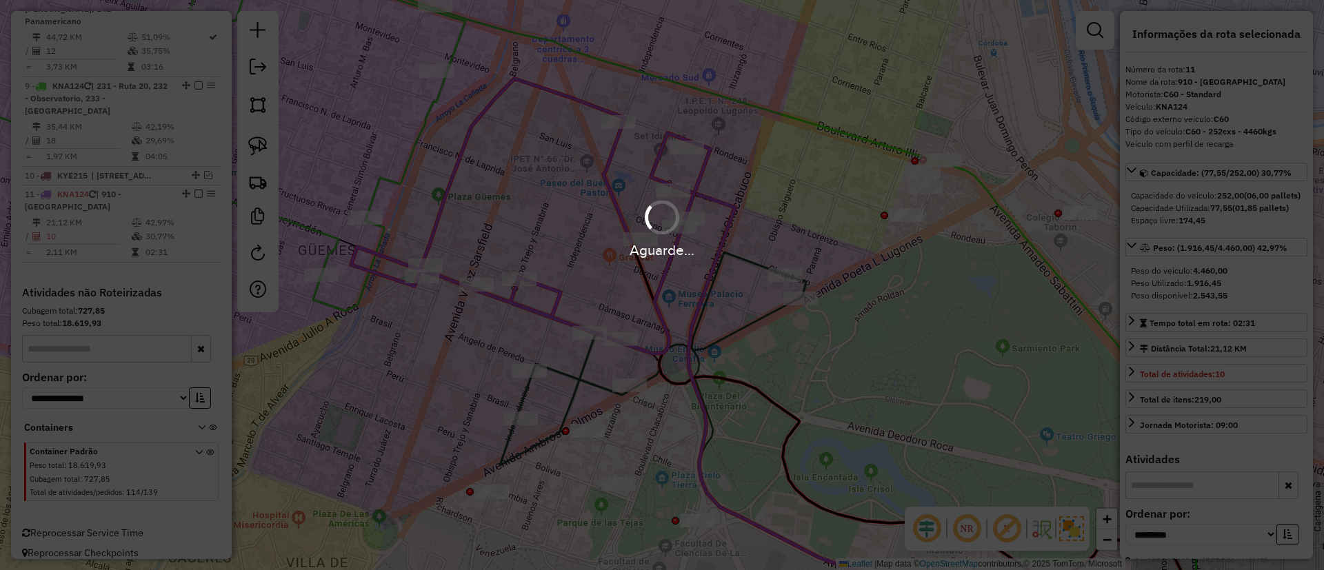
scroll to position [910, 0]
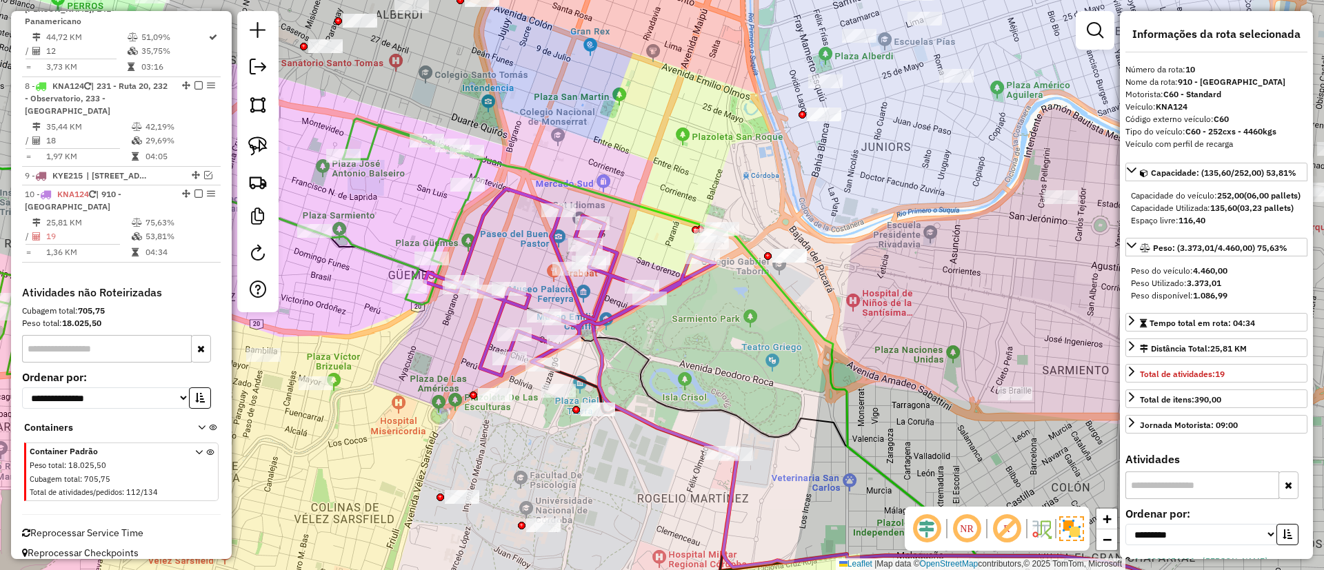
drag, startPoint x: 832, startPoint y: 378, endPoint x: 708, endPoint y: 342, distance: 129.2
click at [708, 342] on div "Janela de atendimento Grade de atendimento Capacidade Transportadoras Veículos …" at bounding box center [662, 285] width 1324 height 570
drag, startPoint x: 706, startPoint y: 204, endPoint x: 841, endPoint y: 241, distance: 139.4
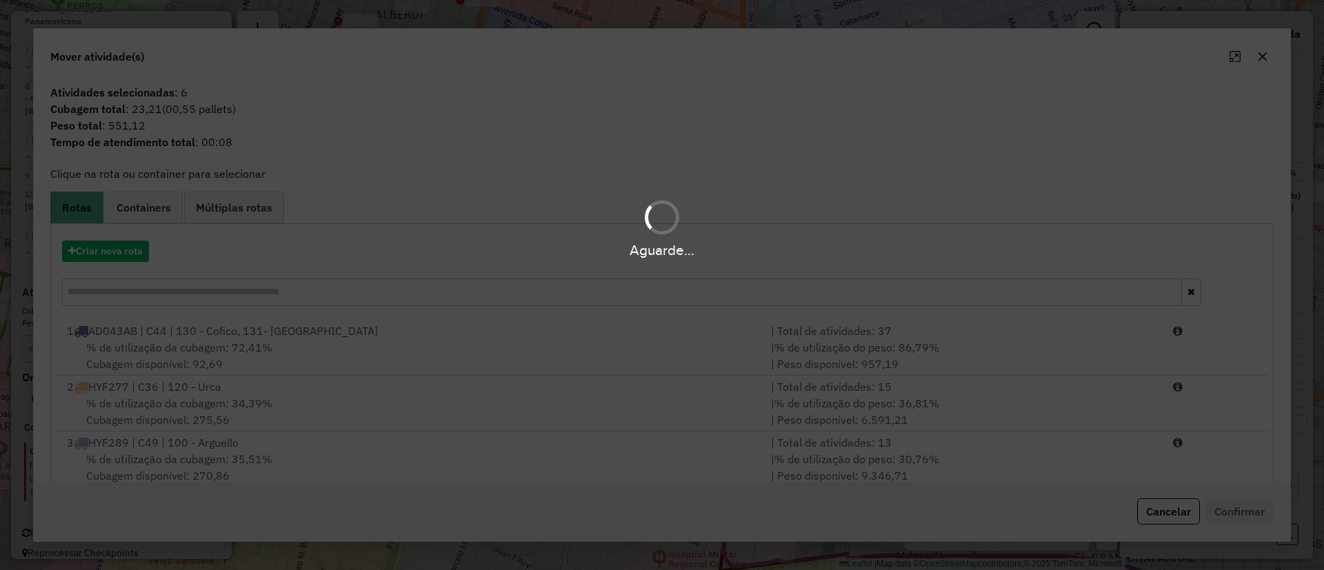
click at [145, 257] on hb-app "Aguarde... Pop-up bloqueado! Seu navegador bloqueou automáticamente a abertura …" at bounding box center [662, 285] width 1324 height 570
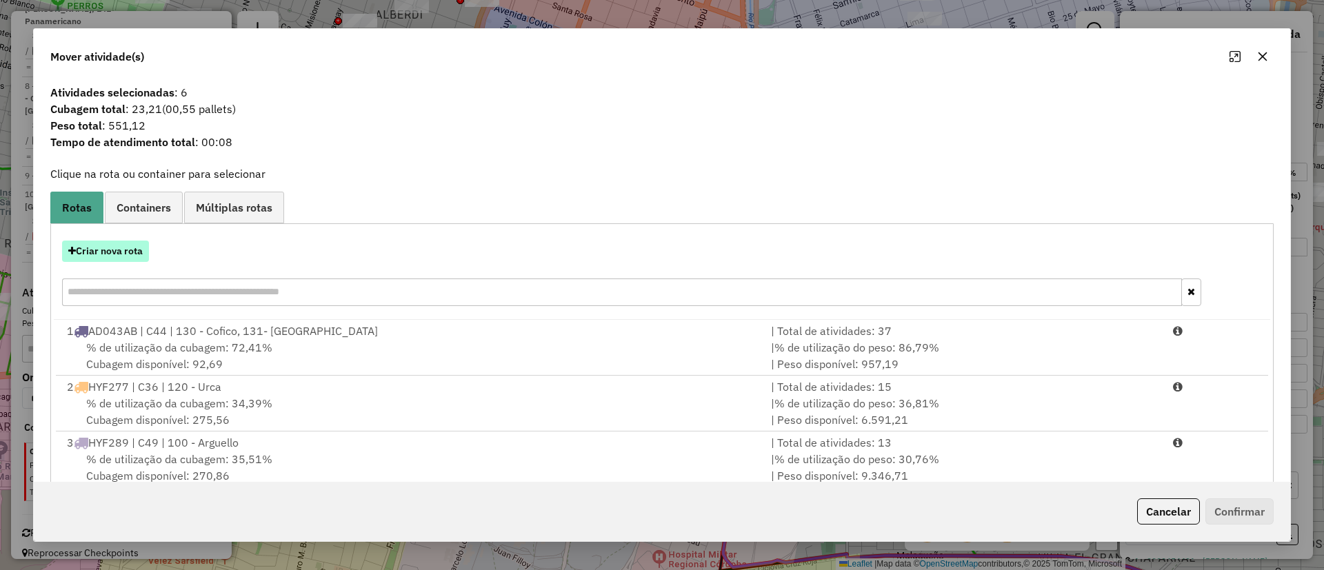
click at [141, 254] on button "Criar nova rota" at bounding box center [105, 251] width 87 height 21
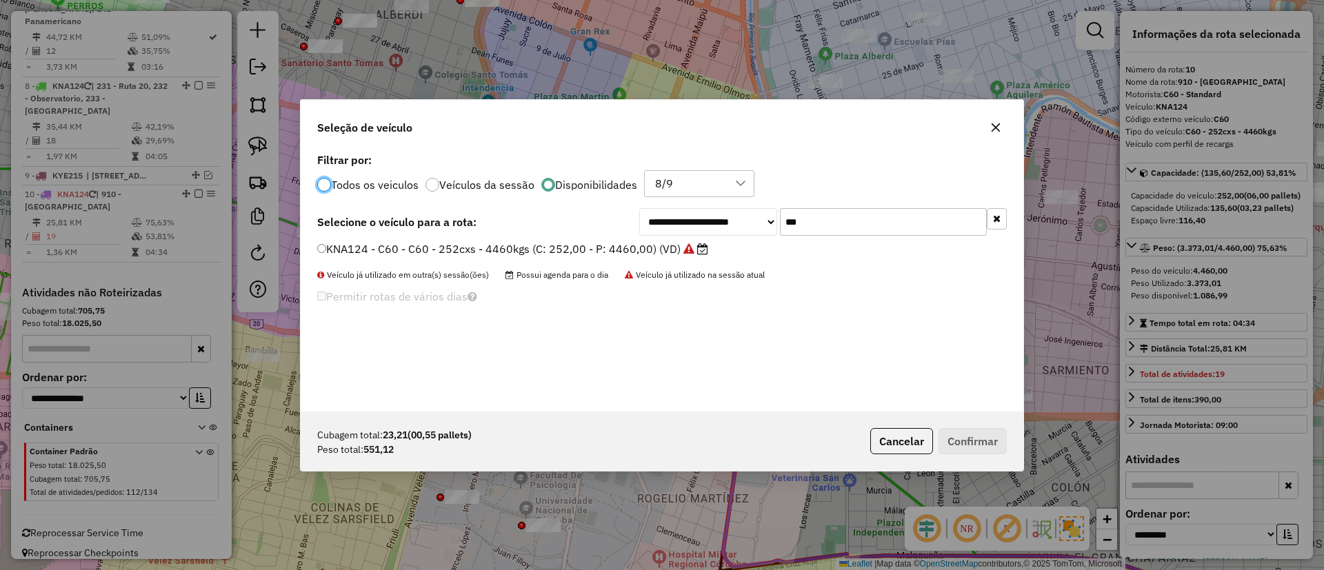
scroll to position [8, 4]
click at [810, 221] on input "***" at bounding box center [883, 222] width 207 height 28
type input "***"
click at [642, 241] on label "KIP437 - C16 - C16 - 504cxs - 8000kgs (C: 504,00 - P: 8000,00) (VD)" at bounding box center [504, 249] width 374 height 17
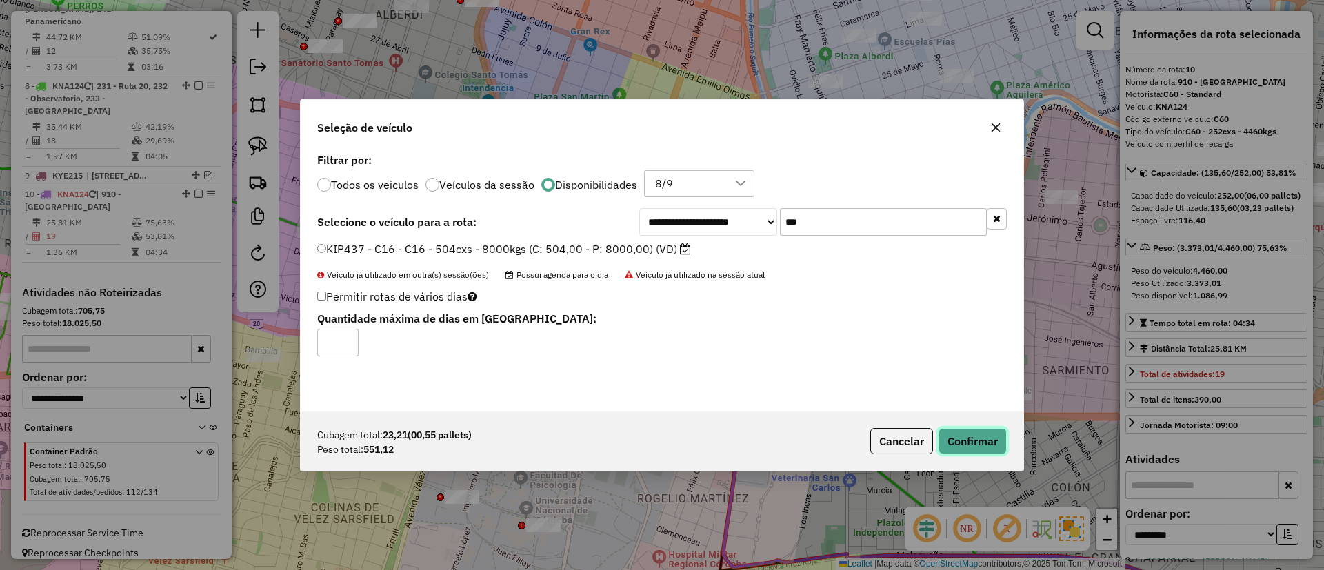
click at [882, 379] on button "Confirmar" at bounding box center [973, 441] width 68 height 26
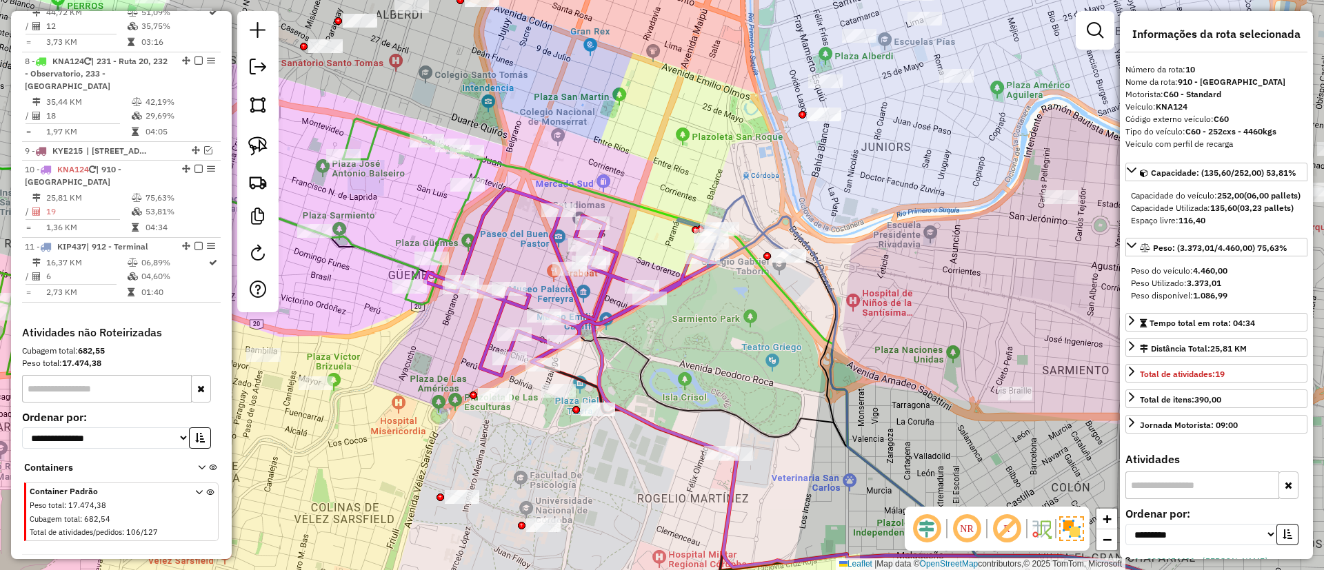
scroll to position [975, 0]
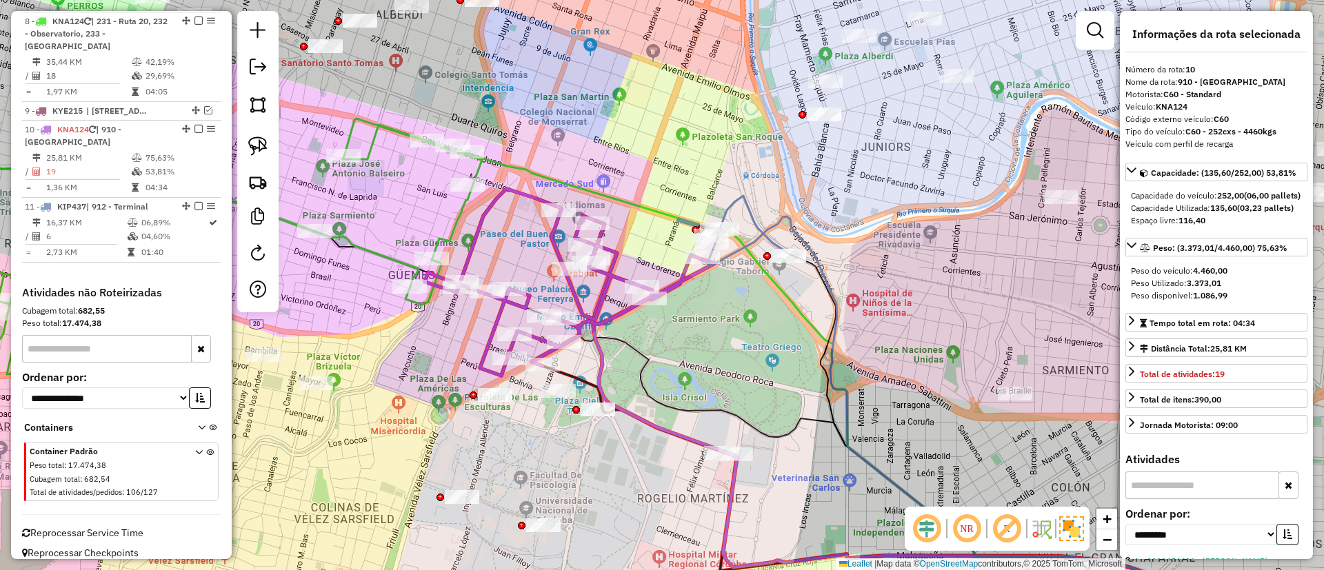
click at [755, 217] on icon at bounding box center [733, 225] width 113 height 59
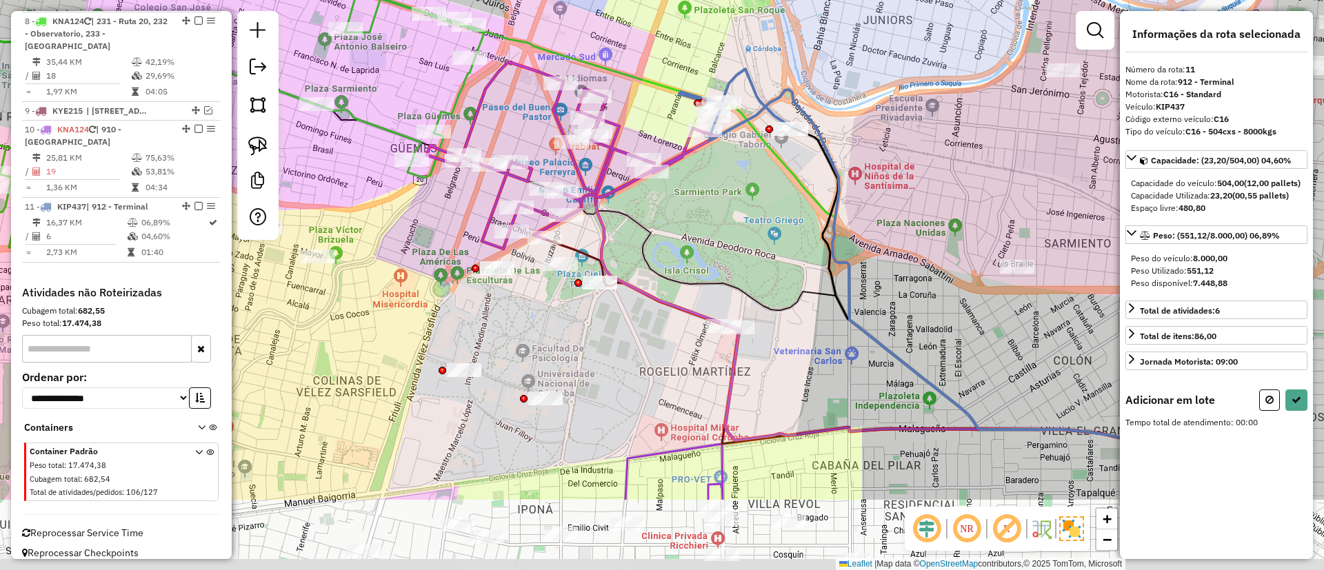
drag, startPoint x: 745, startPoint y: 382, endPoint x: 745, endPoint y: 238, distance: 144.2
click at [745, 238] on div "Janela de atendimento Grade de atendimento Capacidade Transportadoras Veículos …" at bounding box center [662, 285] width 1324 height 570
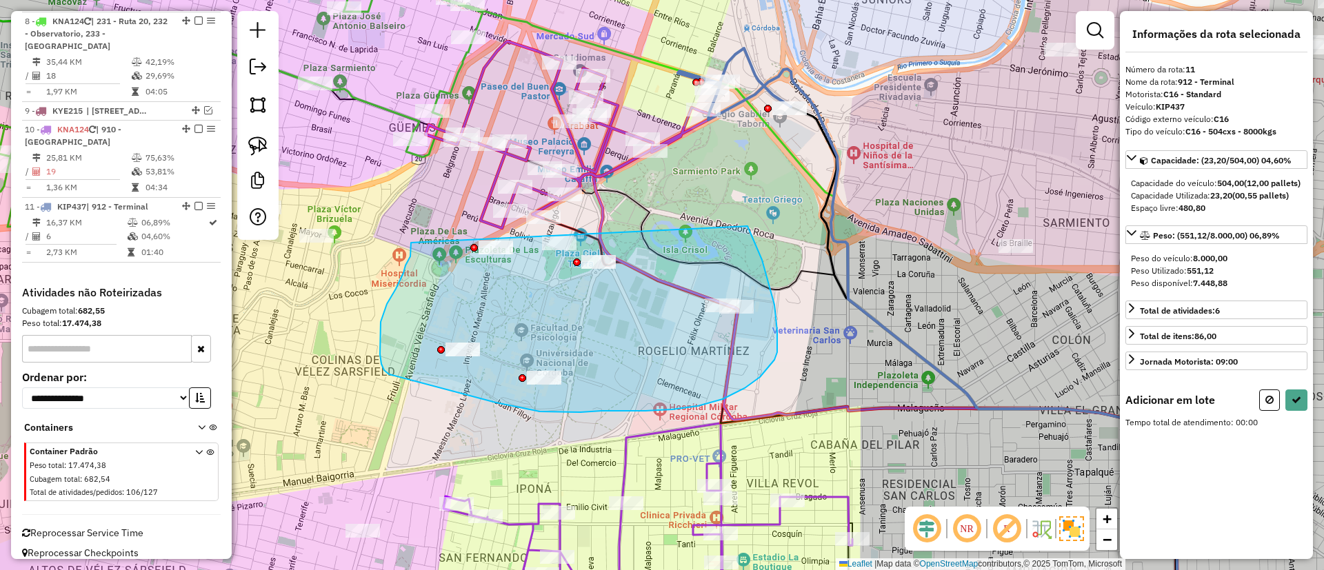
drag, startPoint x: 748, startPoint y: 226, endPoint x: 411, endPoint y: 243, distance: 337.0
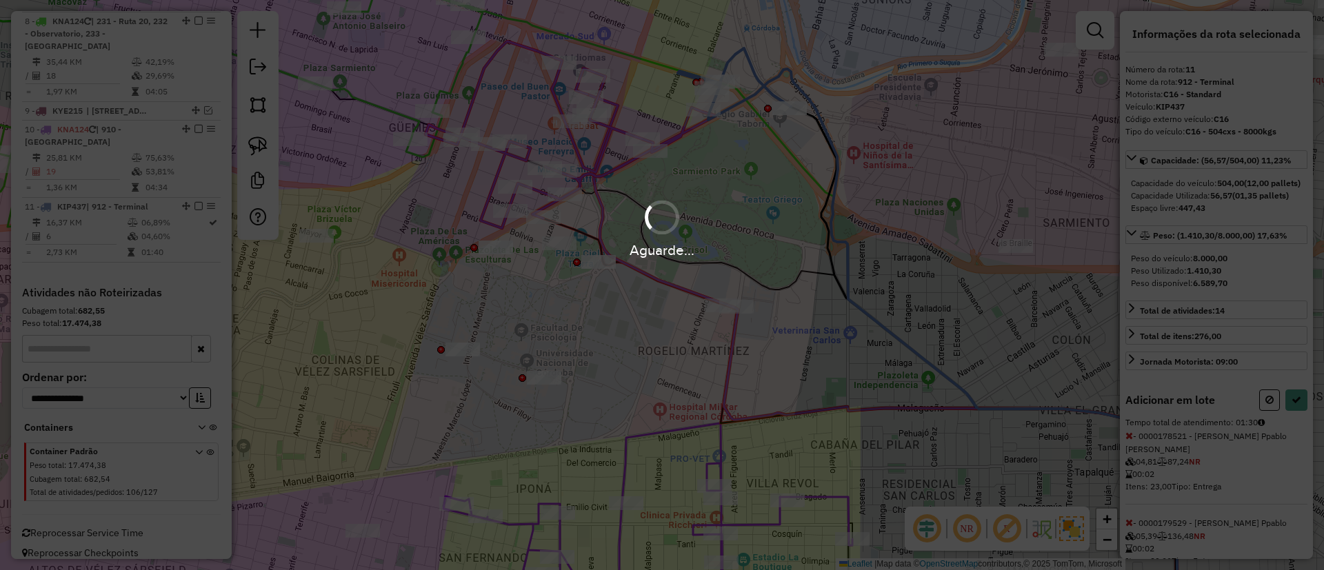
select select "**********"
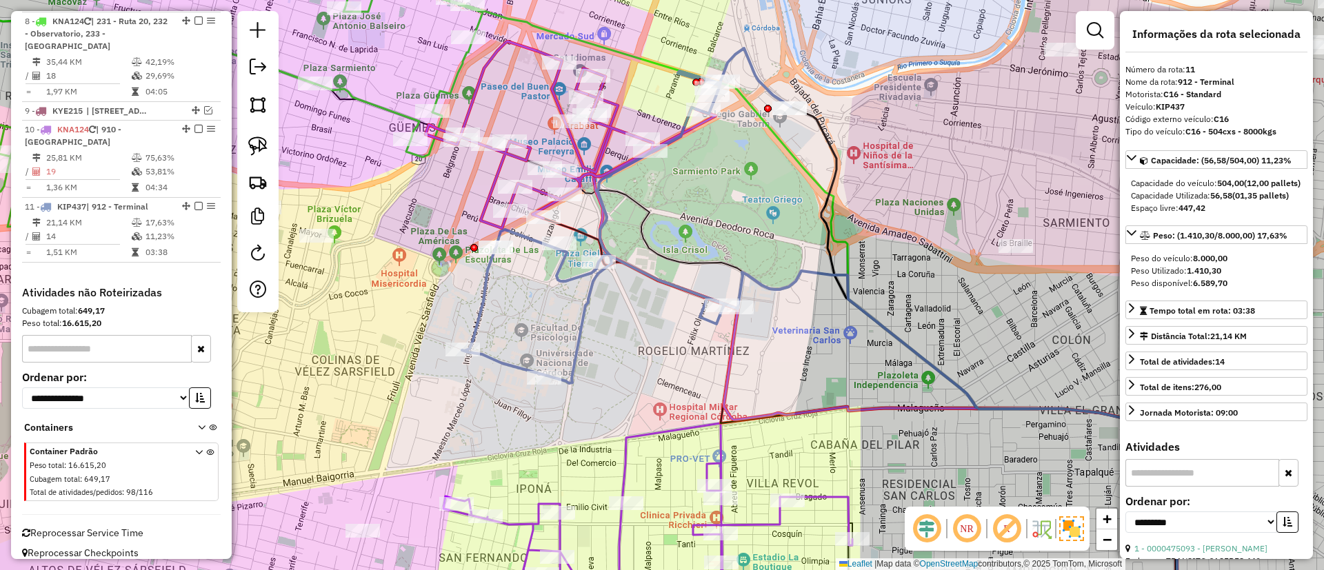
click at [499, 168] on icon at bounding box center [571, 134] width 290 height 187
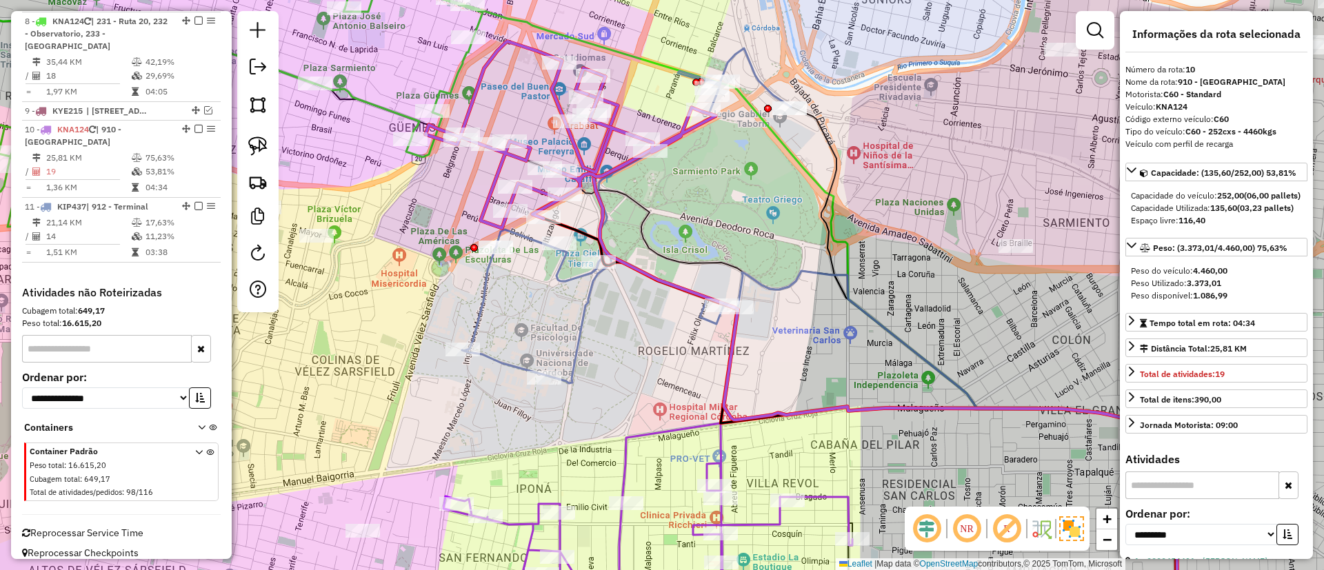
click at [481, 283] on icon at bounding box center [626, 215] width 329 height 335
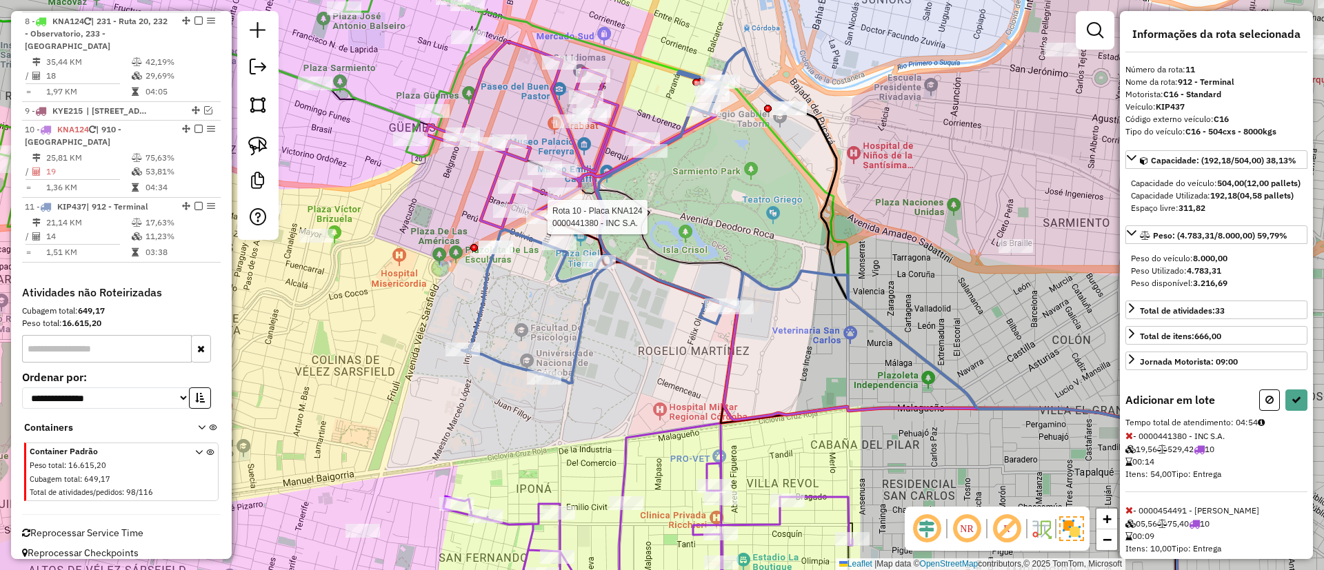
select select "**********"
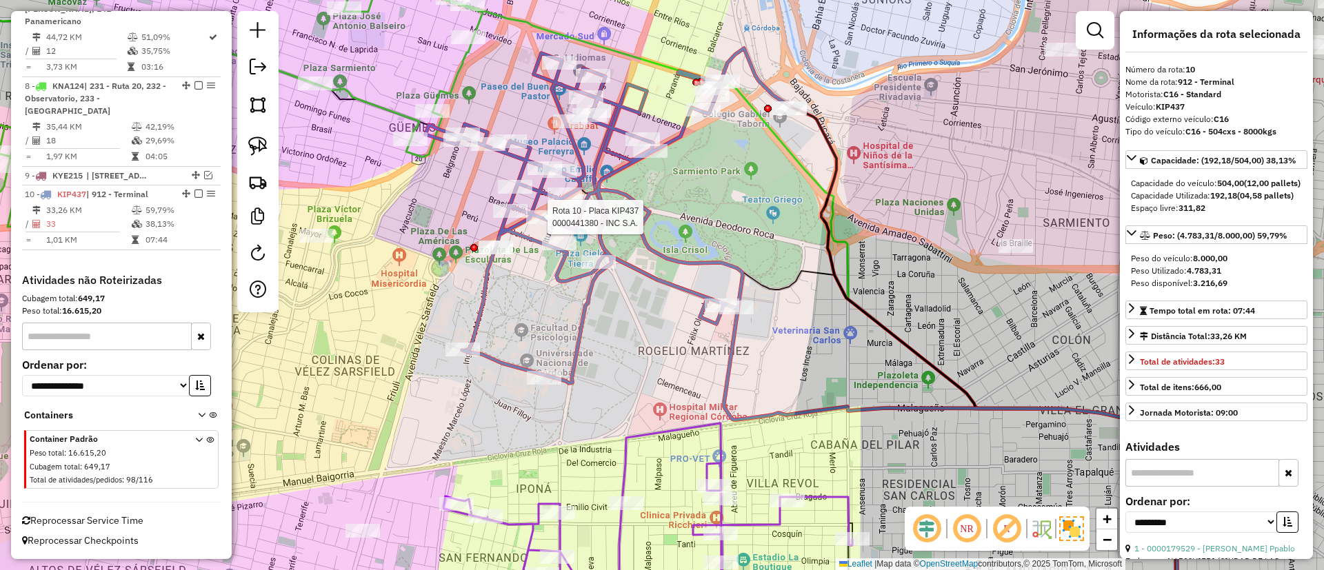
scroll to position [885, 0]
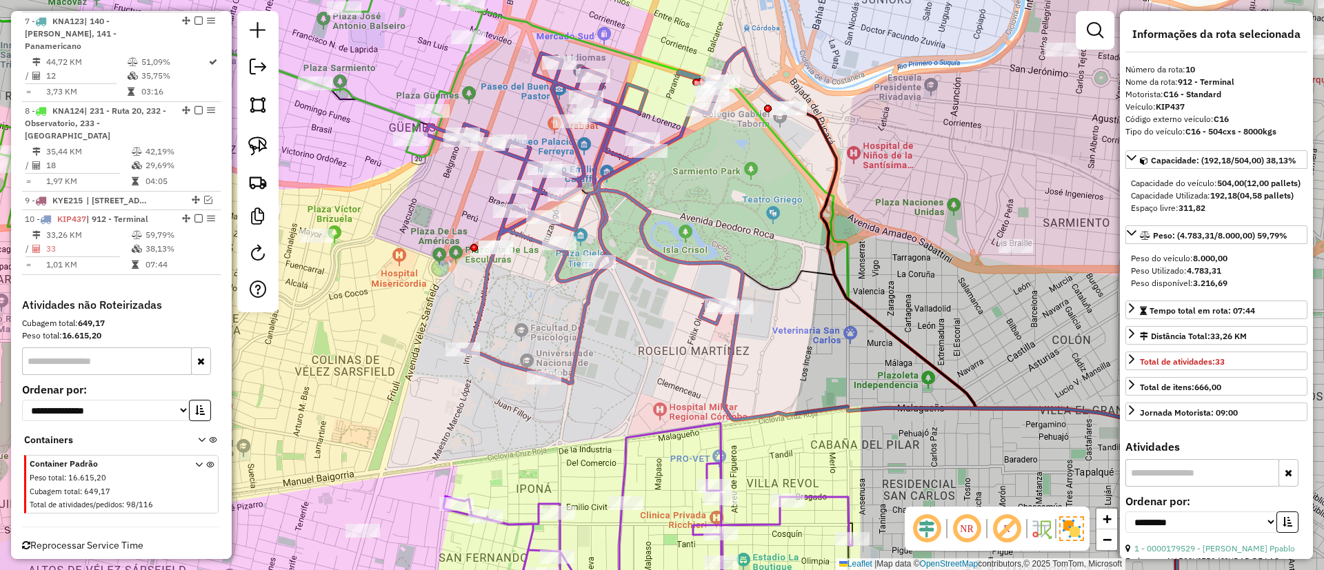
click at [538, 239] on icon at bounding box center [609, 215] width 366 height 335
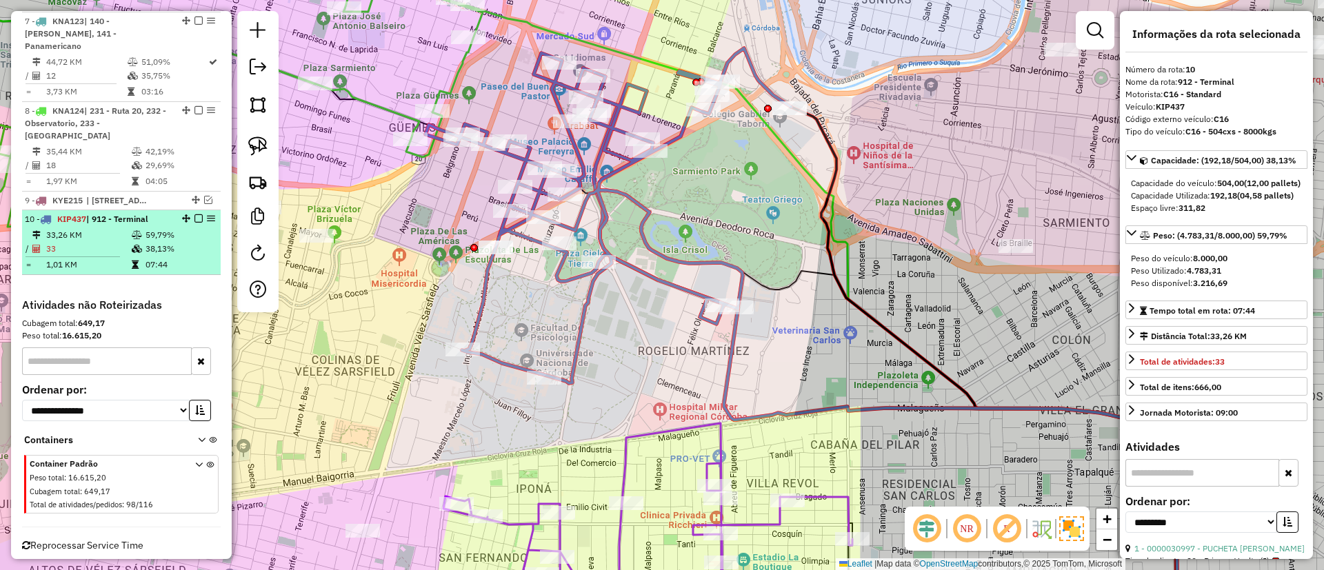
click at [197, 215] on em at bounding box center [199, 219] width 8 height 8
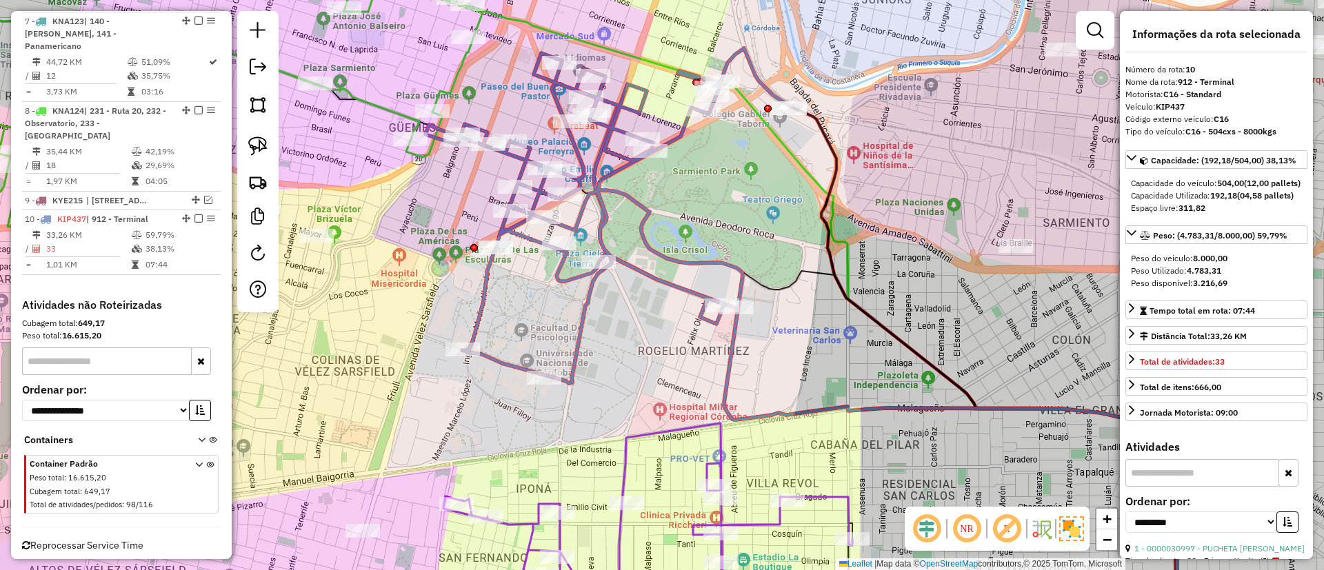
scroll to position [839, 0]
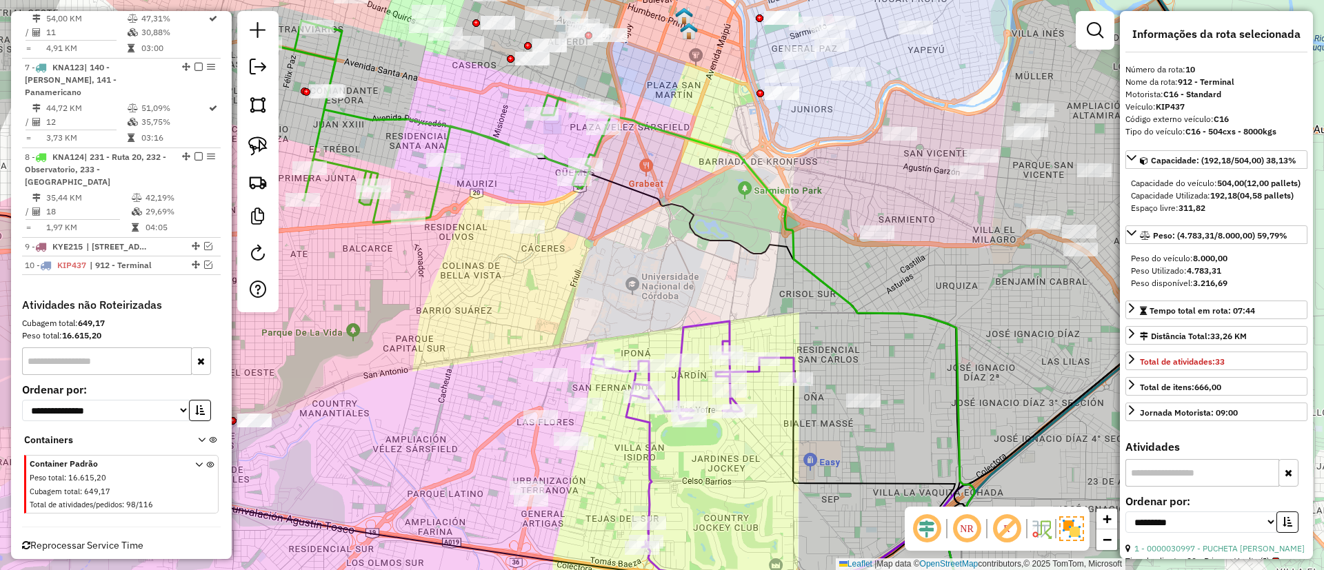
drag, startPoint x: 714, startPoint y: 206, endPoint x: 814, endPoint y: 397, distance: 215.6
click at [814, 379] on div "Janela de atendimento Grade de atendimento Capacidade Transportadoras Veículos …" at bounding box center [662, 285] width 1324 height 570
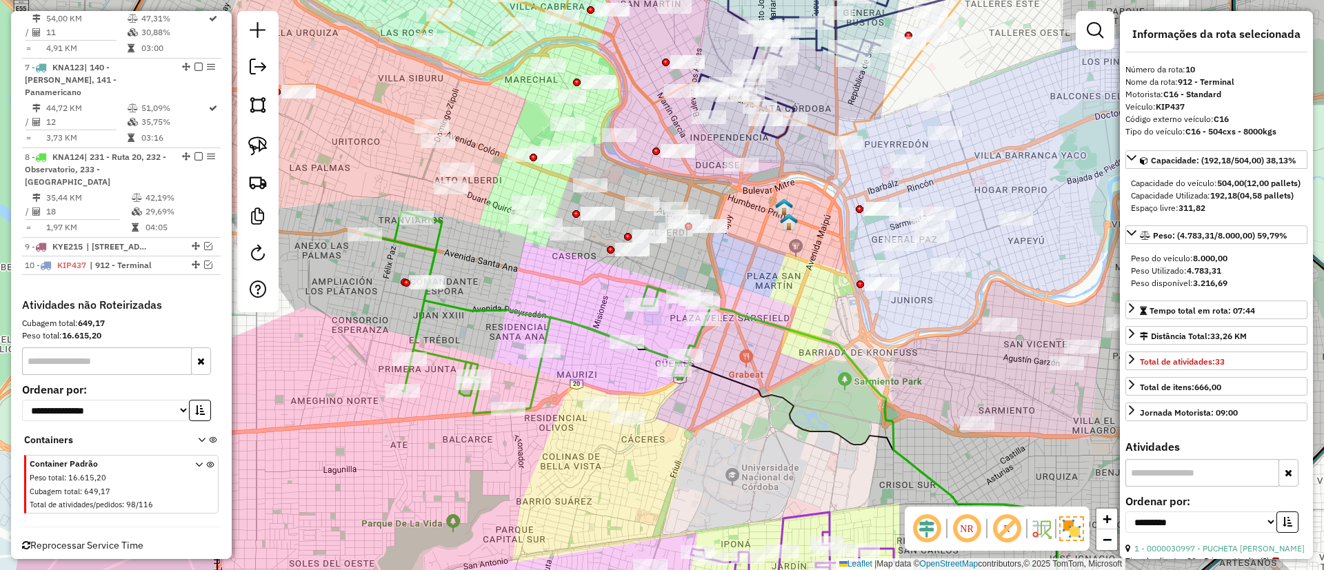
drag, startPoint x: 541, startPoint y: 183, endPoint x: 575, endPoint y: 269, distance: 92.9
click at [575, 269] on div "Janela de atendimento Grade de atendimento Capacidade Transportadoras Veículos …" at bounding box center [662, 285] width 1324 height 570
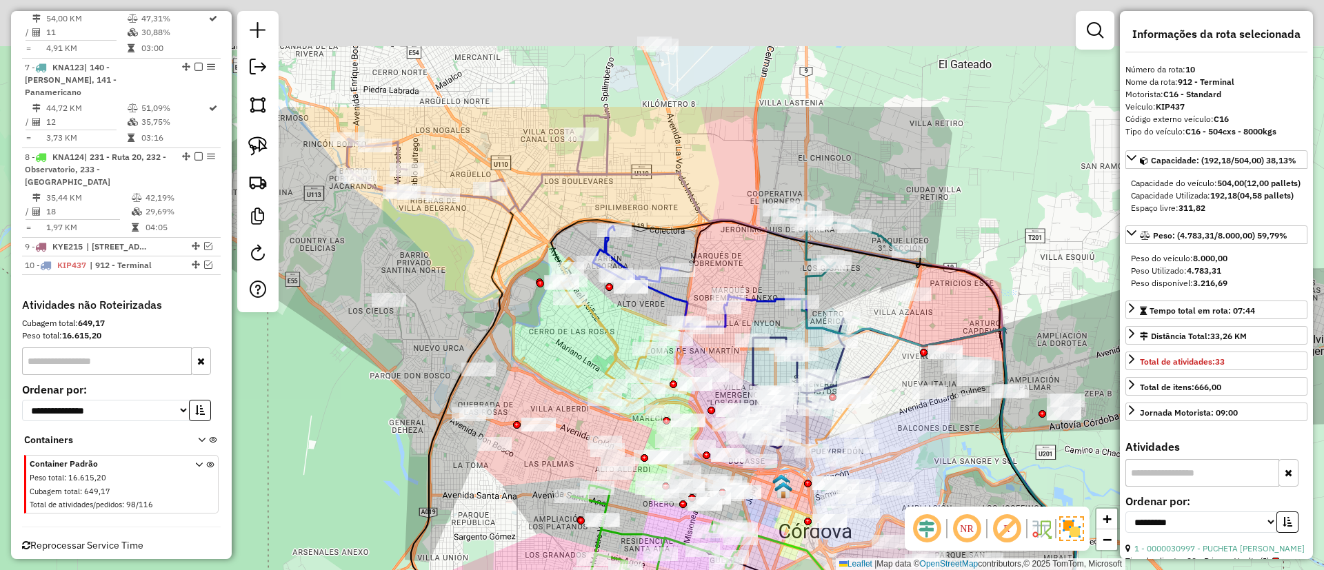
drag, startPoint x: 516, startPoint y: 179, endPoint x: 621, endPoint y: 400, distance: 244.3
click at [621, 379] on div "Janela de atendimento Grade de atendimento Capacidade Transportadoras Veículos …" at bounding box center [662, 285] width 1324 height 570
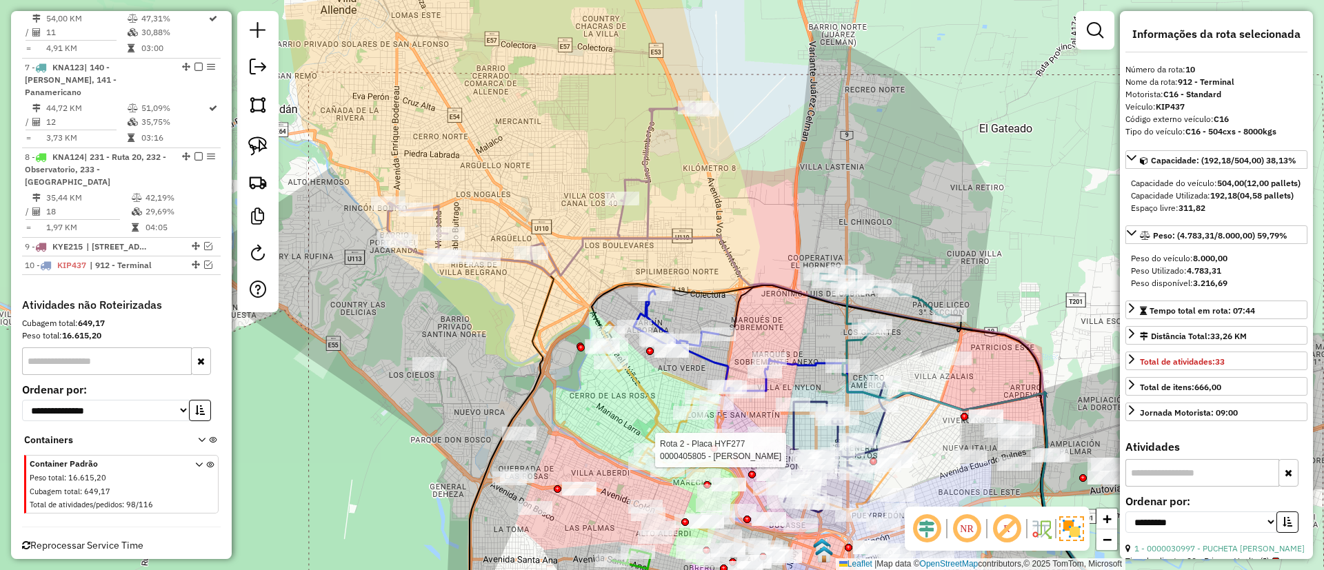
click at [618, 221] on icon at bounding box center [867, 414] width 499 height 426
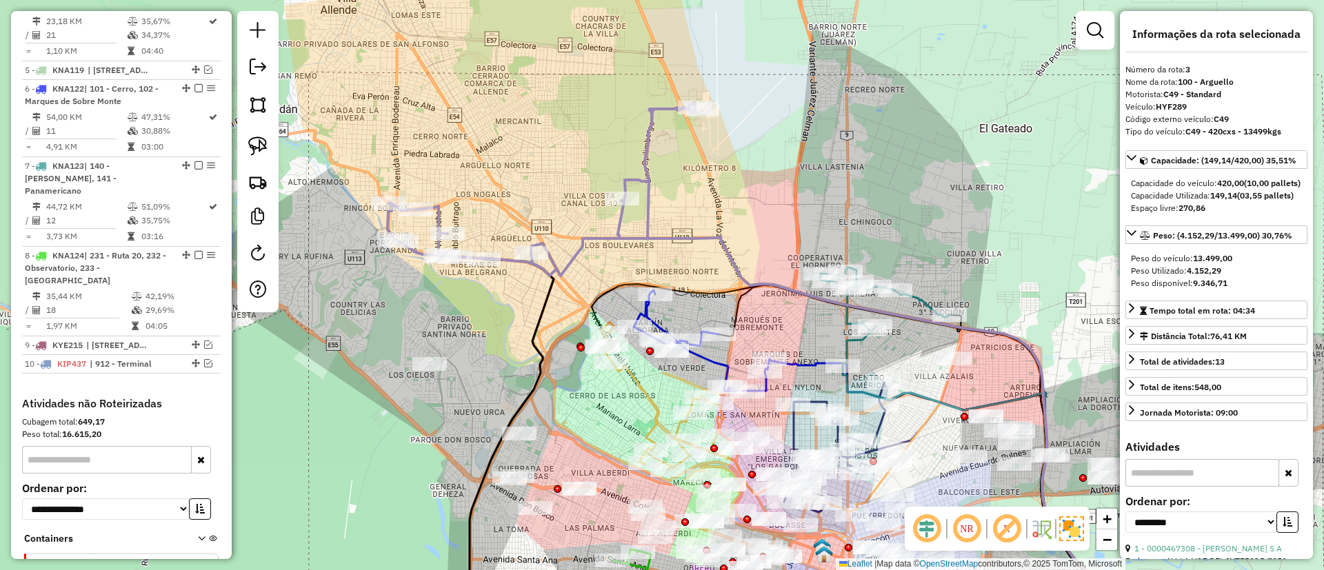
scroll to position [661, 0]
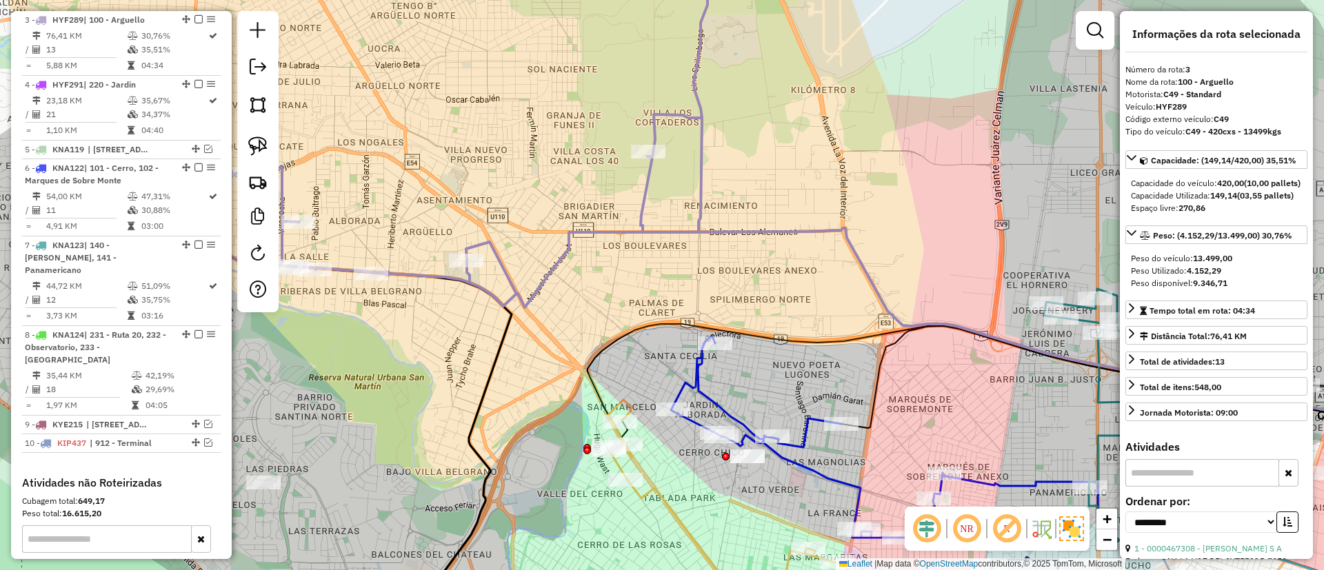
drag, startPoint x: 643, startPoint y: 270, endPoint x: 655, endPoint y: 181, distance: 90.4
click at [655, 181] on div "Janela de atendimento Grade de atendimento Capacidade Transportadoras Veículos …" at bounding box center [662, 285] width 1324 height 570
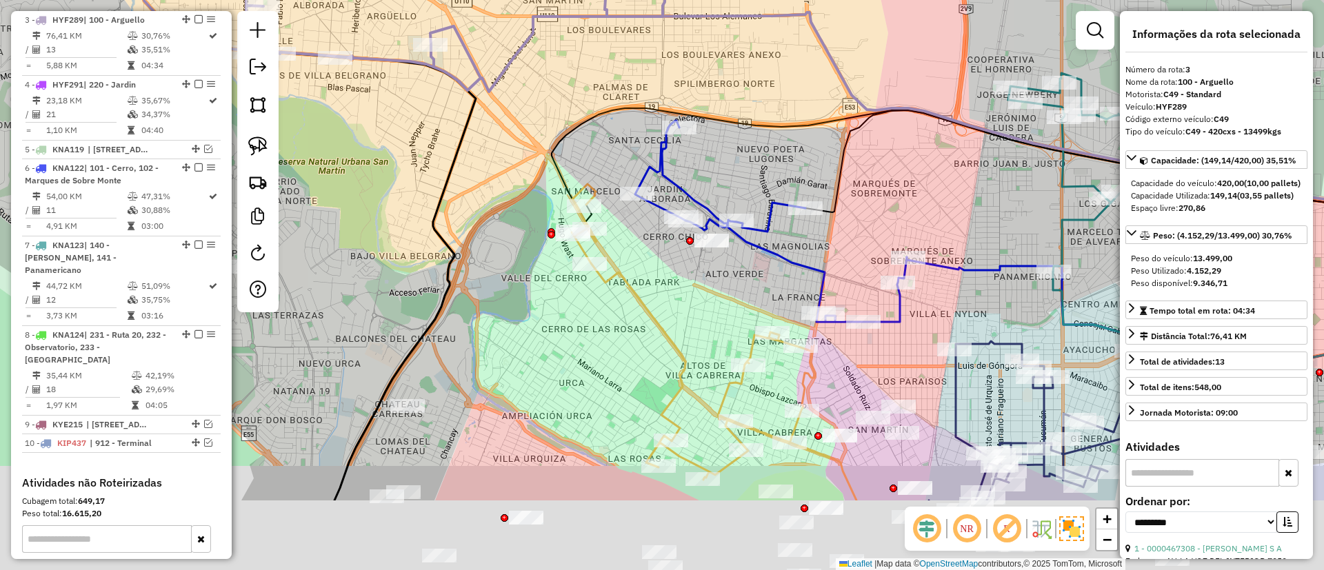
drag, startPoint x: 659, startPoint y: 230, endPoint x: 610, endPoint y: 108, distance: 132.2
click at [610, 108] on icon at bounding box center [980, 224] width 857 height 232
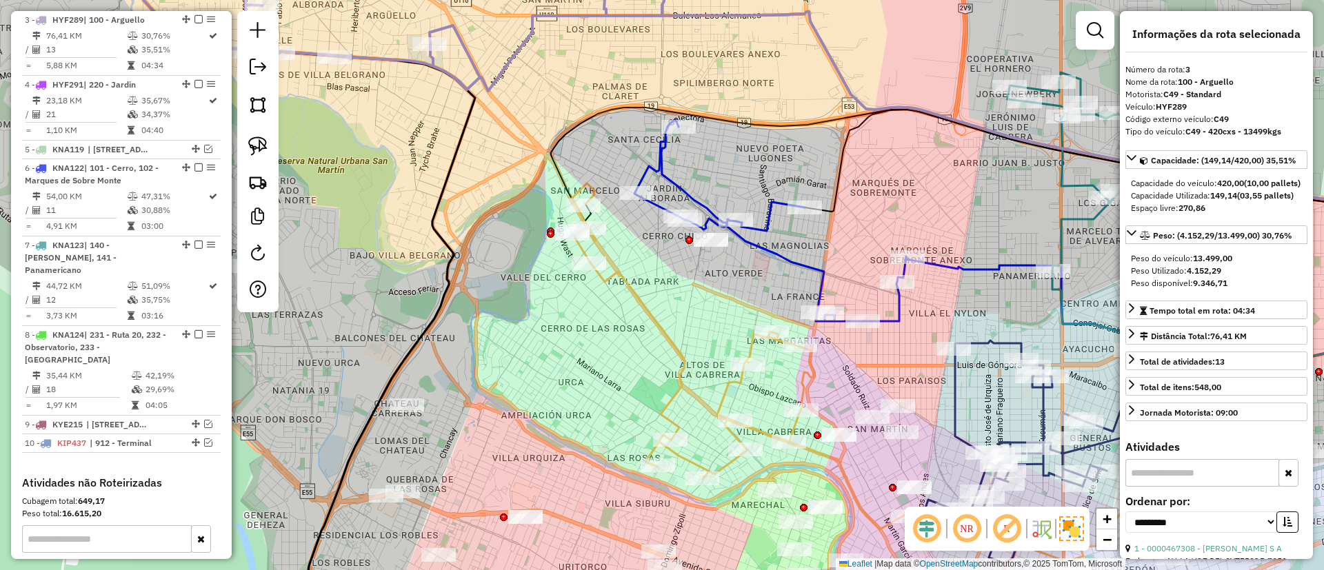
click at [676, 350] on icon at bounding box center [692, 331] width 243 height 296
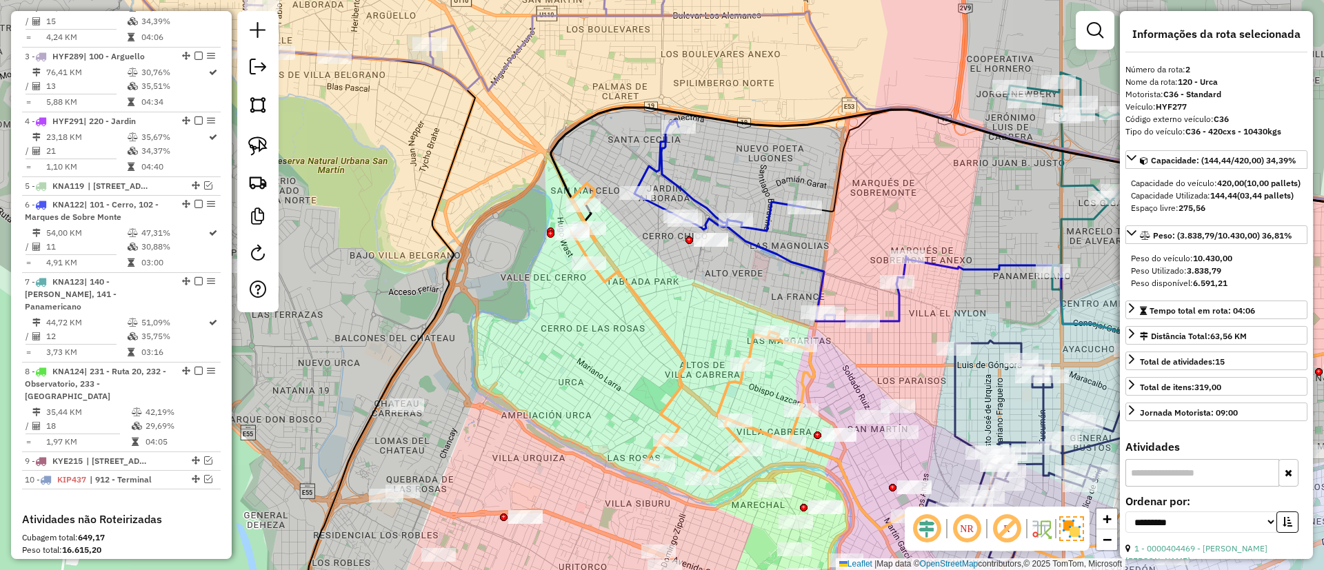
scroll to position [596, 0]
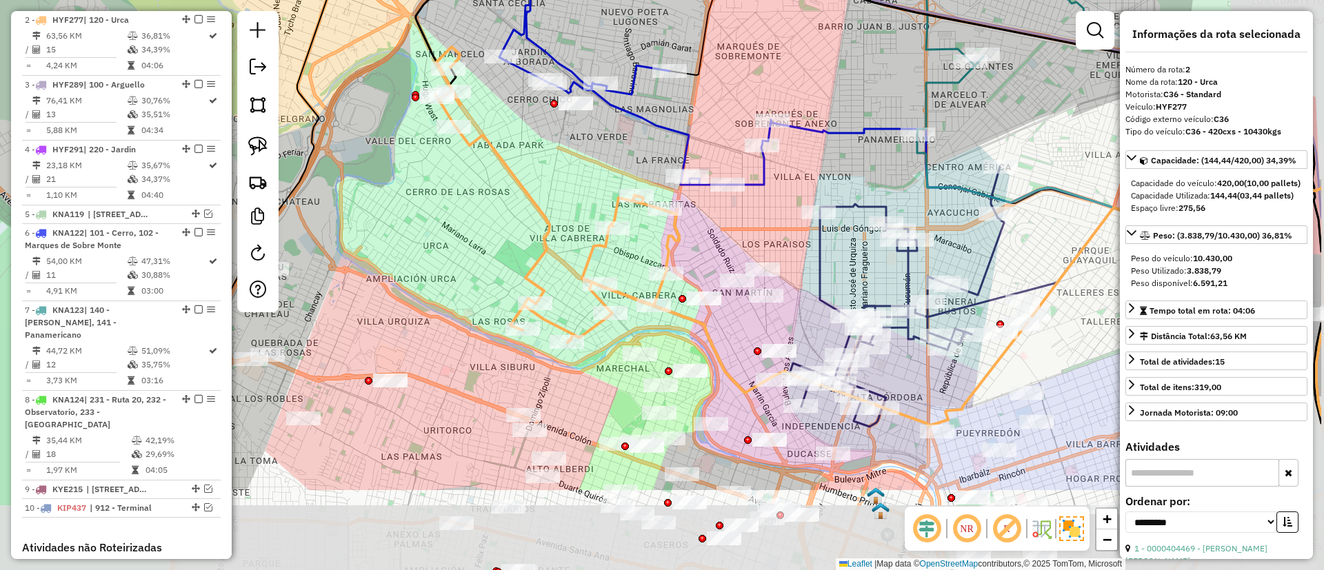
drag, startPoint x: 687, startPoint y: 346, endPoint x: 555, endPoint y: 216, distance: 184.8
click at [555, 216] on div "Janela de atendimento Grade de atendimento Capacidade Transportadoras Veículos …" at bounding box center [662, 285] width 1324 height 570
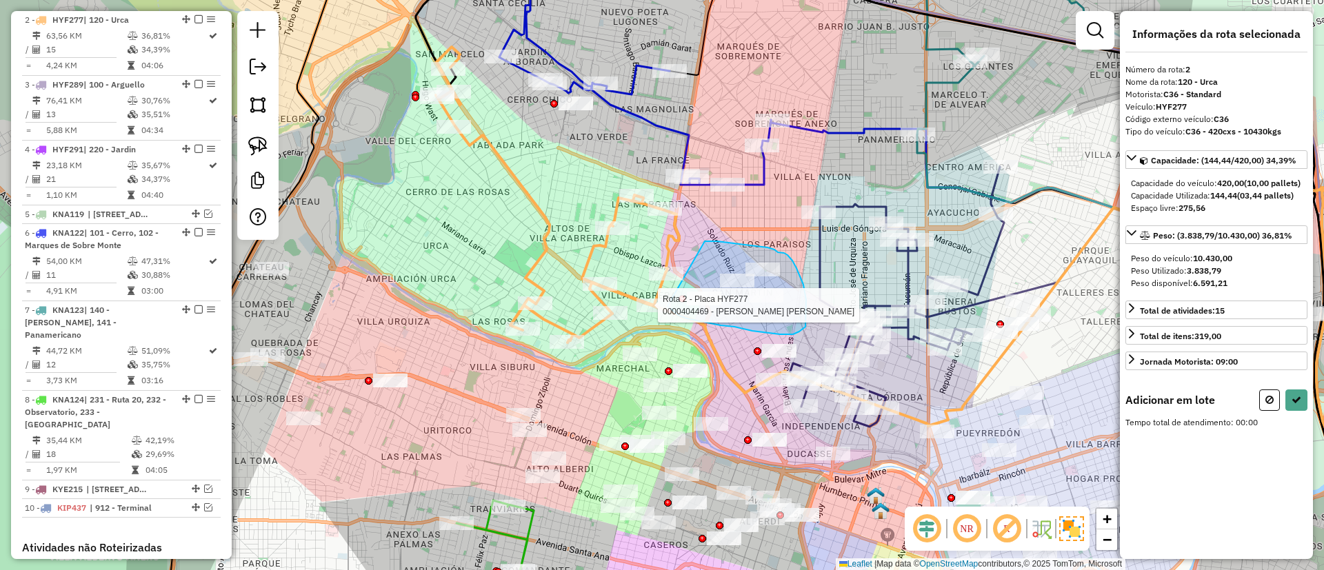
click at [667, 306] on div "Rota 2 - Placa HYF277 0000404469 - Callizaya Gambarte Julio Cesar Janela de ate…" at bounding box center [662, 285] width 1324 height 570
select select "**********"
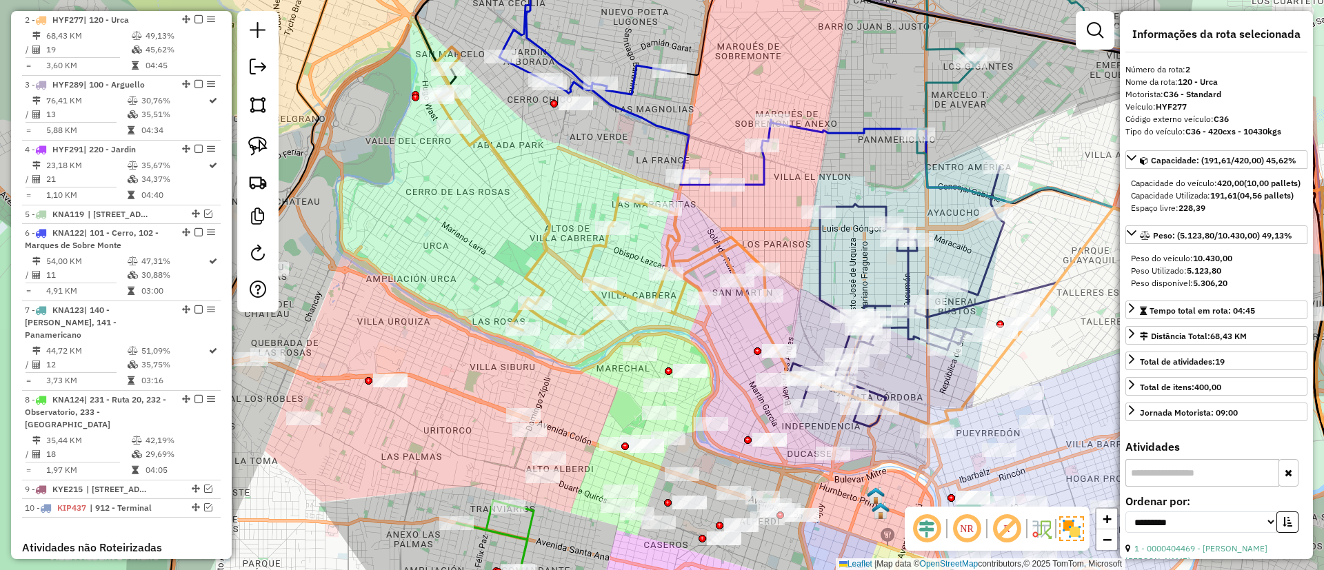
click at [867, 379] on icon at bounding box center [897, 297] width 215 height 260
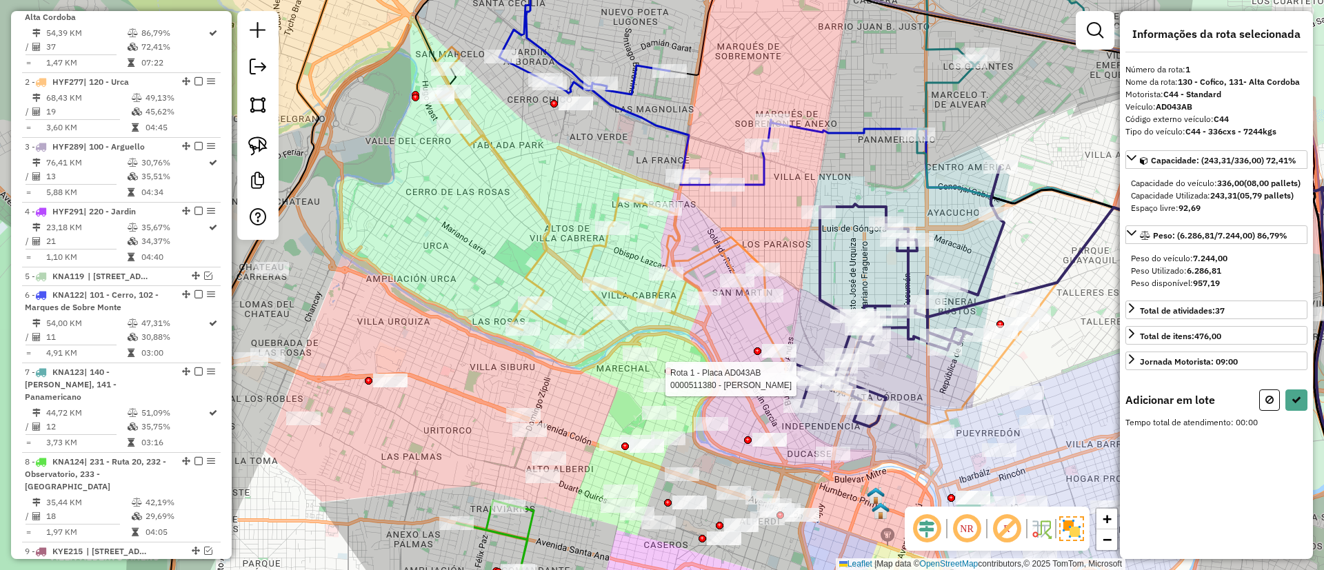
scroll to position [519, 0]
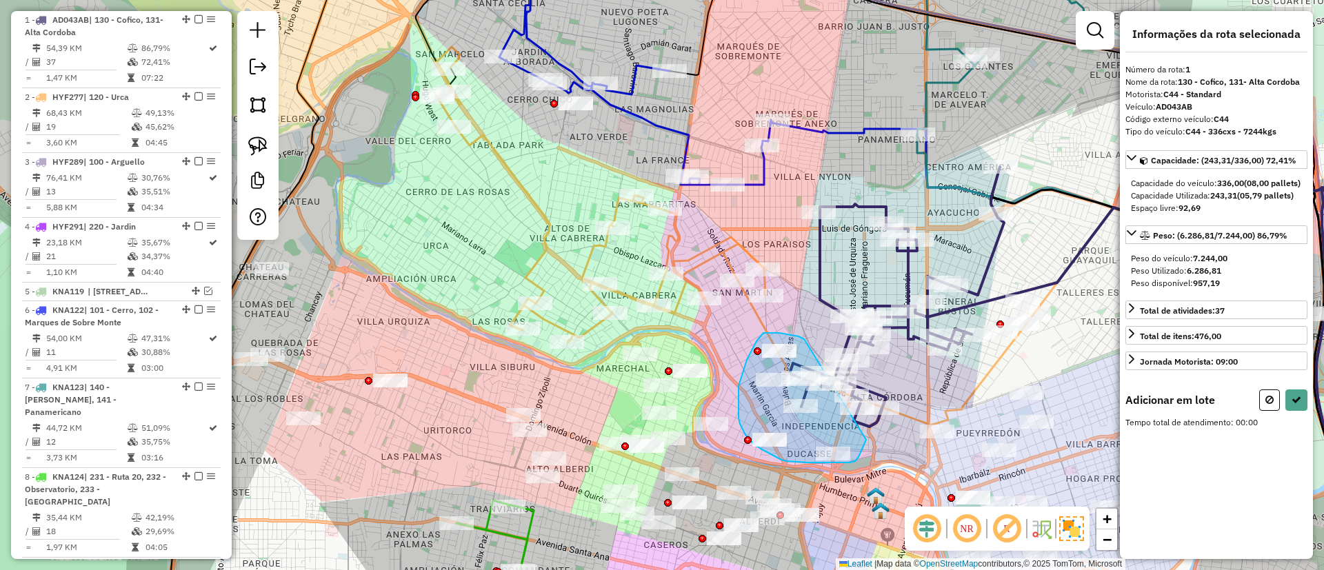
drag, startPoint x: 805, startPoint y: 341, endPoint x: 861, endPoint y: 435, distance: 108.9
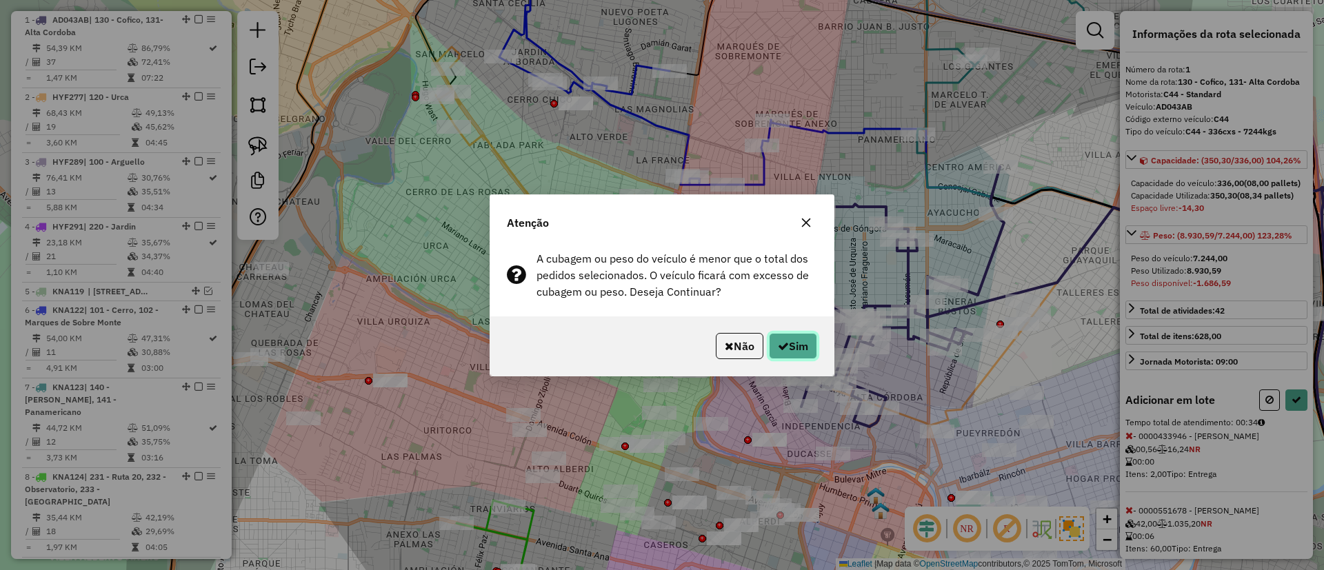
click at [789, 340] on button "Sim" at bounding box center [793, 346] width 48 height 26
select select "**********"
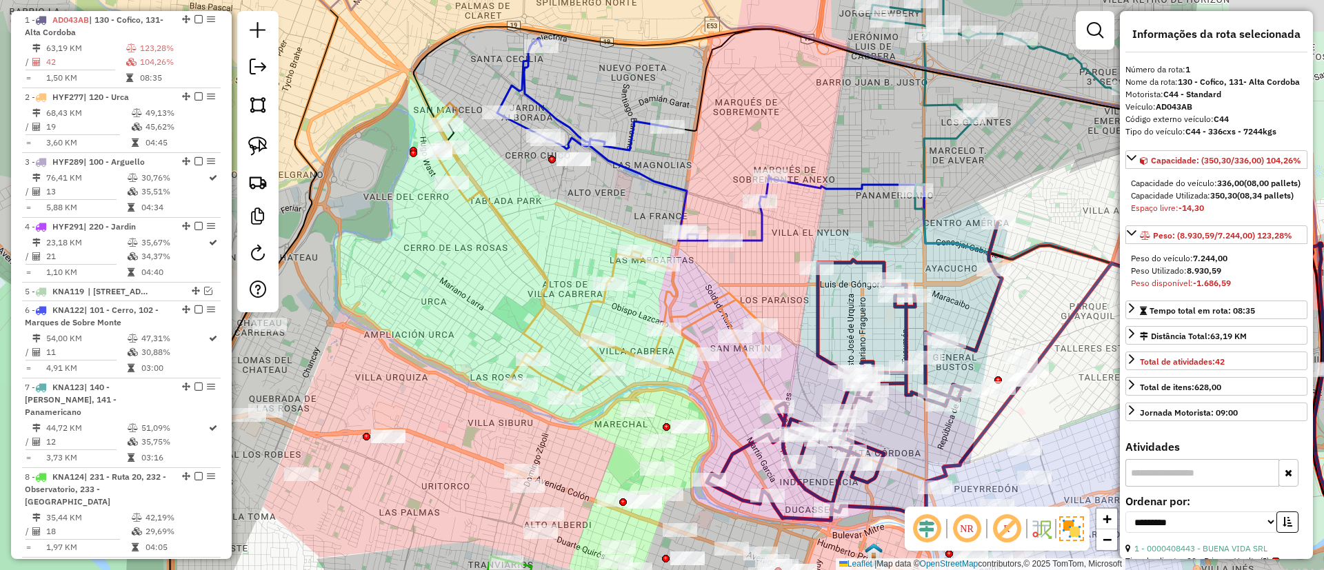
drag, startPoint x: 590, startPoint y: 166, endPoint x: 586, endPoint y: 304, distance: 138.7
click at [586, 304] on div "Janela de atendimento Grade de atendimento Capacidade Transportadoras Veículos …" at bounding box center [662, 285] width 1324 height 570
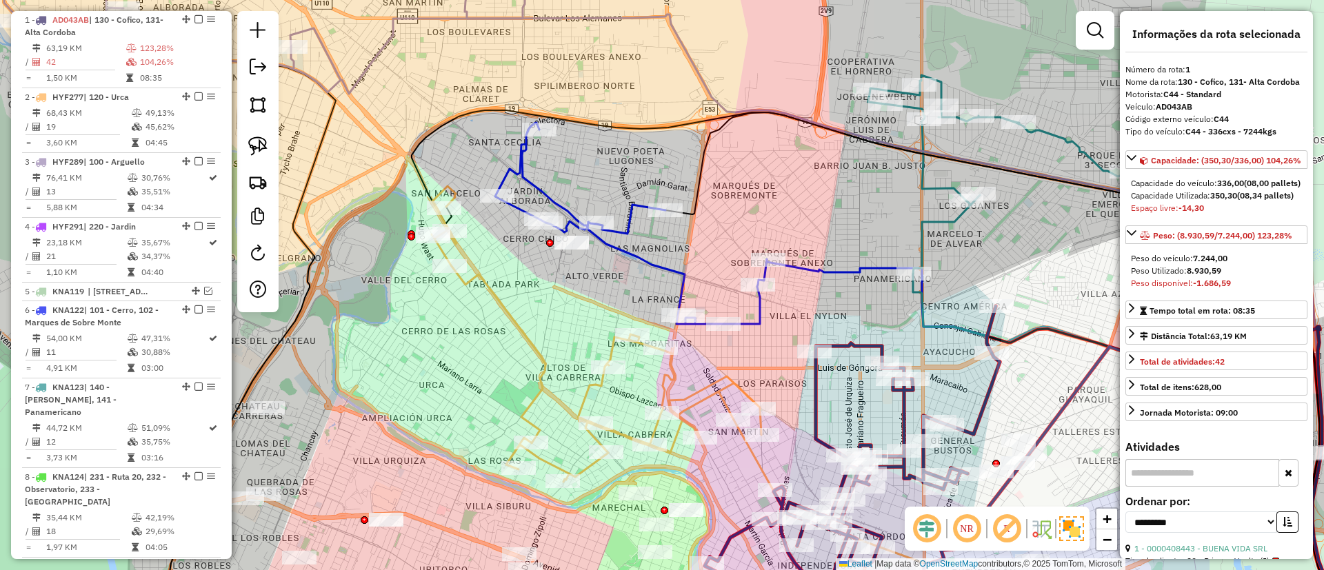
click at [613, 243] on icon at bounding box center [631, 223] width 272 height 201
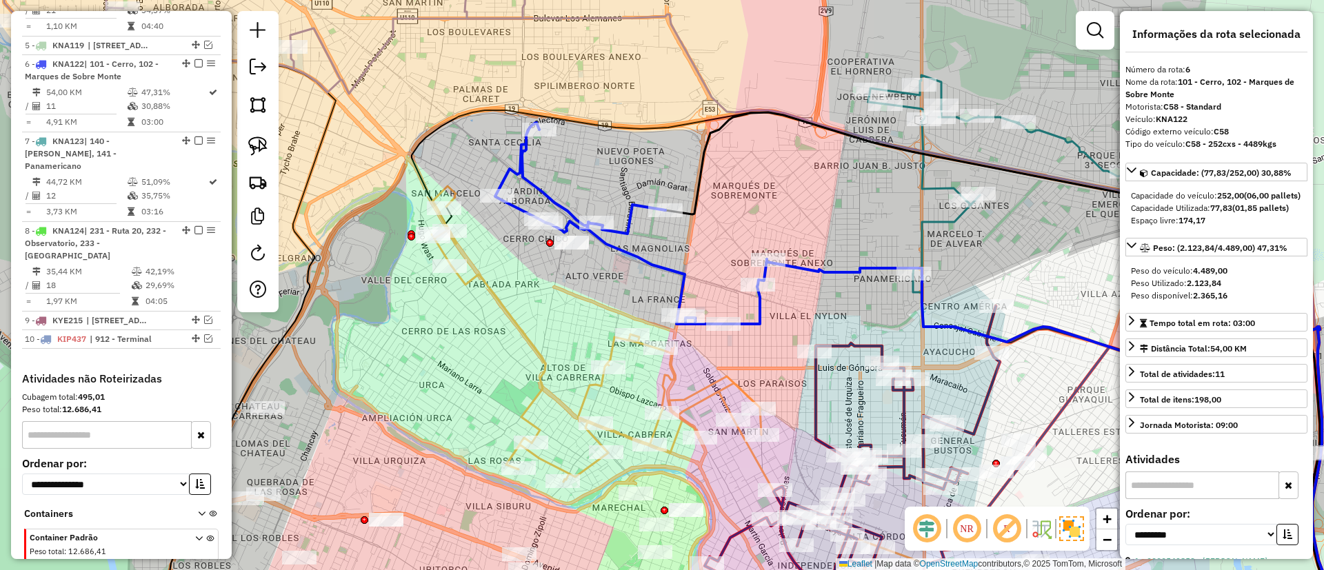
scroll to position [809, 0]
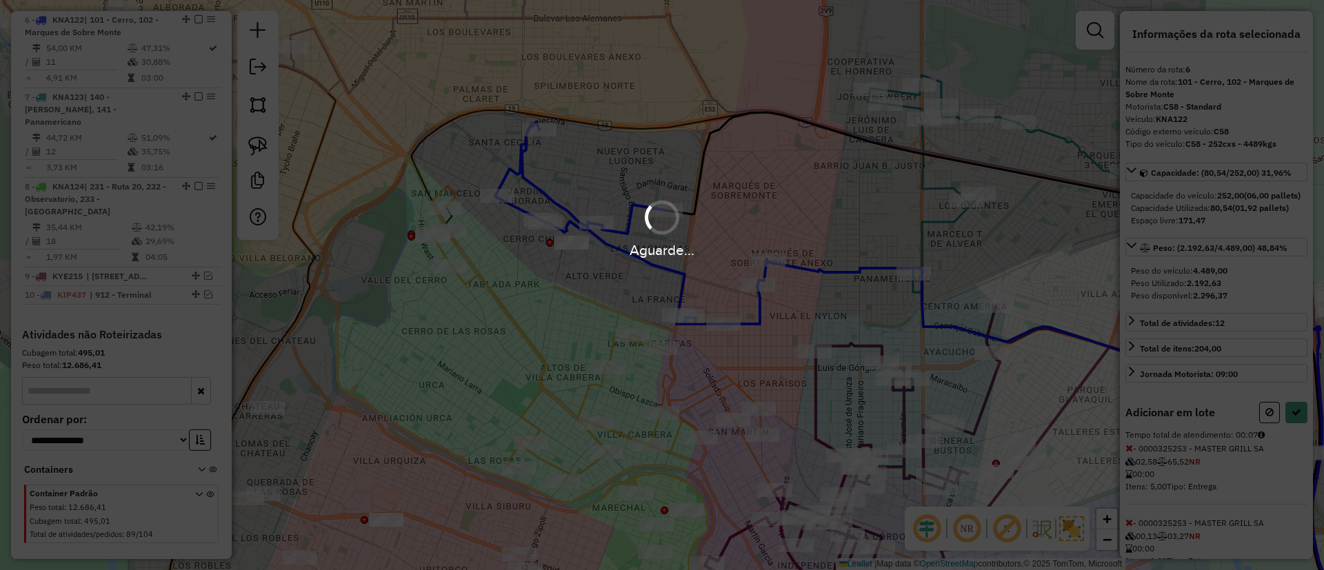
select select "**********"
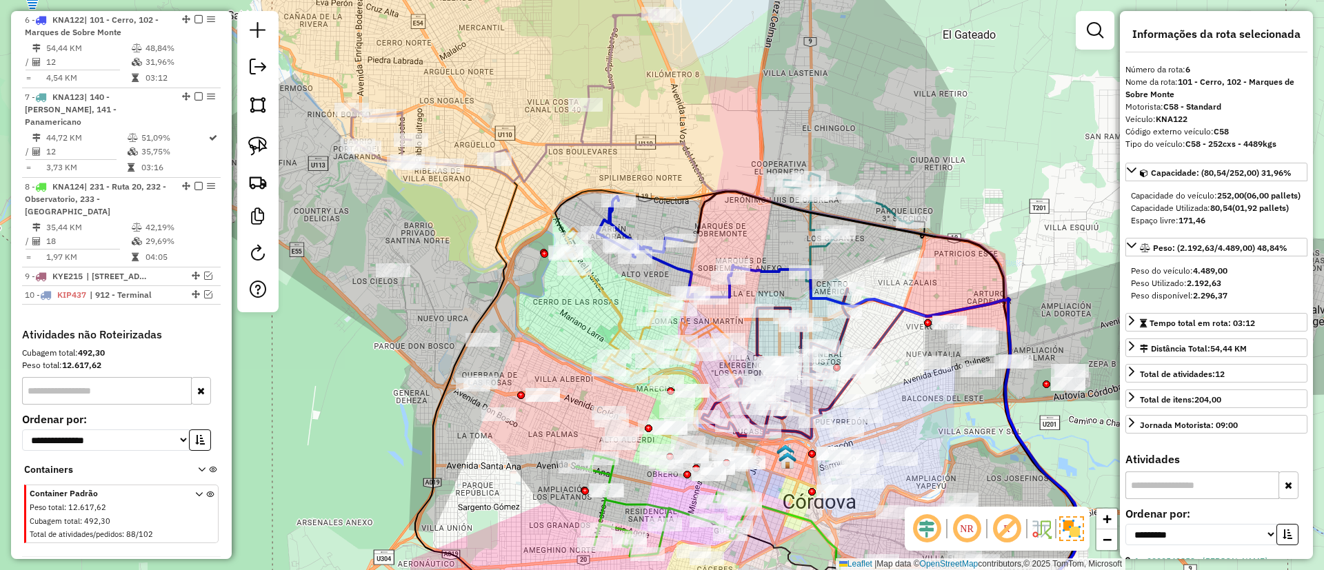
click at [581, 130] on icon at bounding box center [830, 367] width 499 height 520
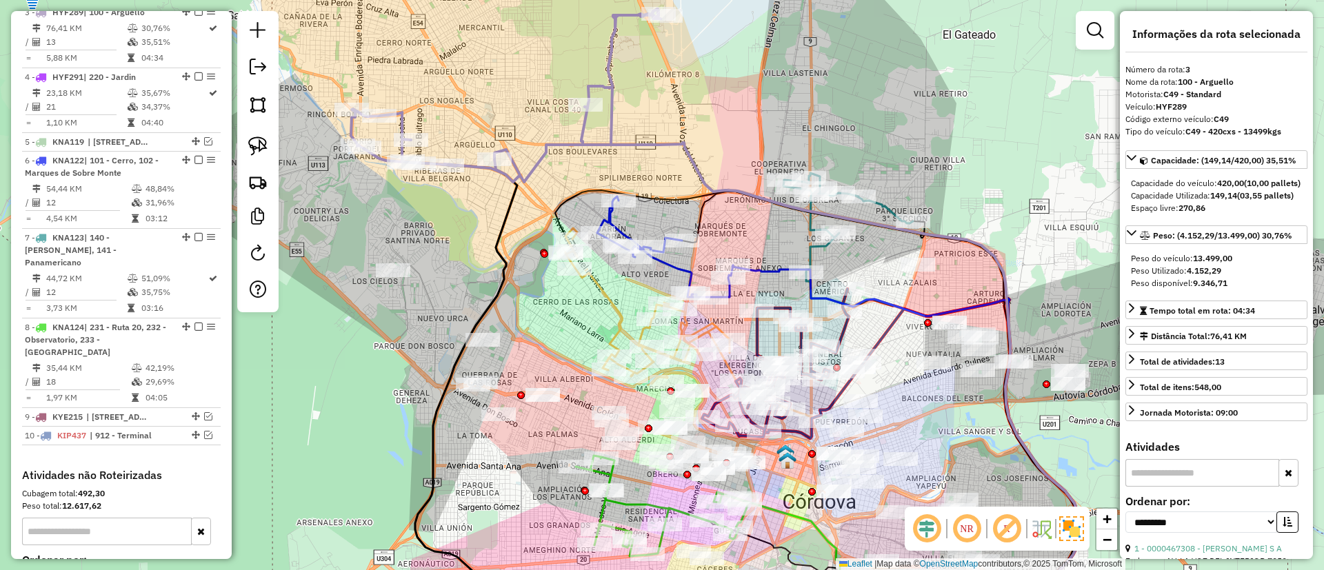
scroll to position [661, 0]
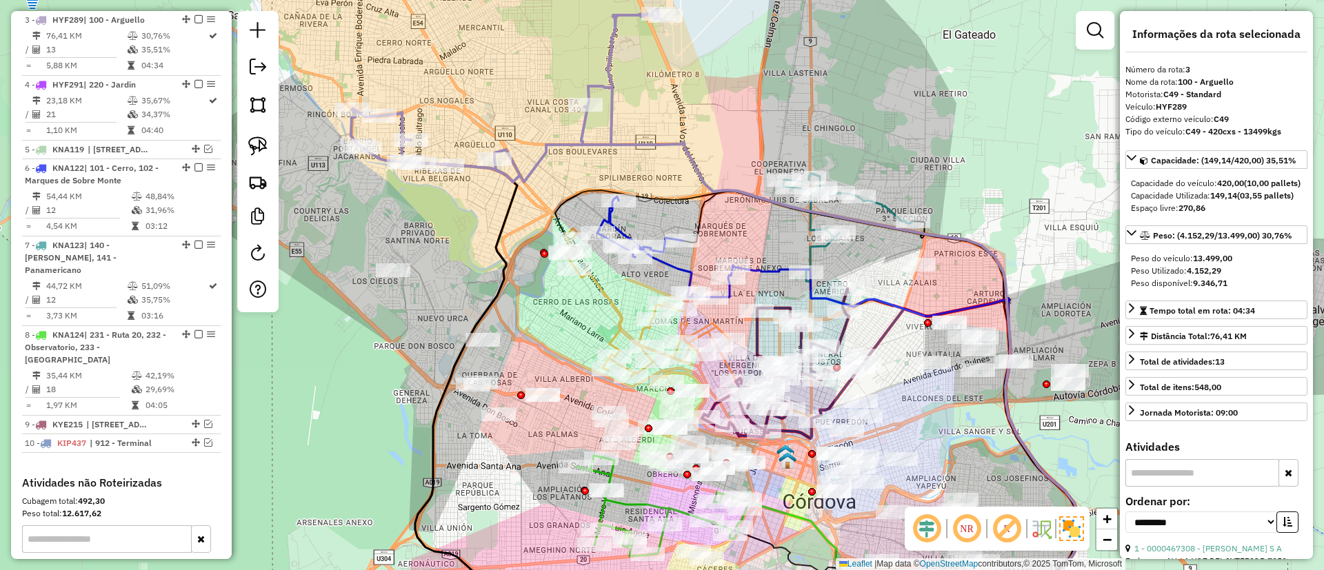
click at [619, 228] on icon at bounding box center [665, 247] width 136 height 101
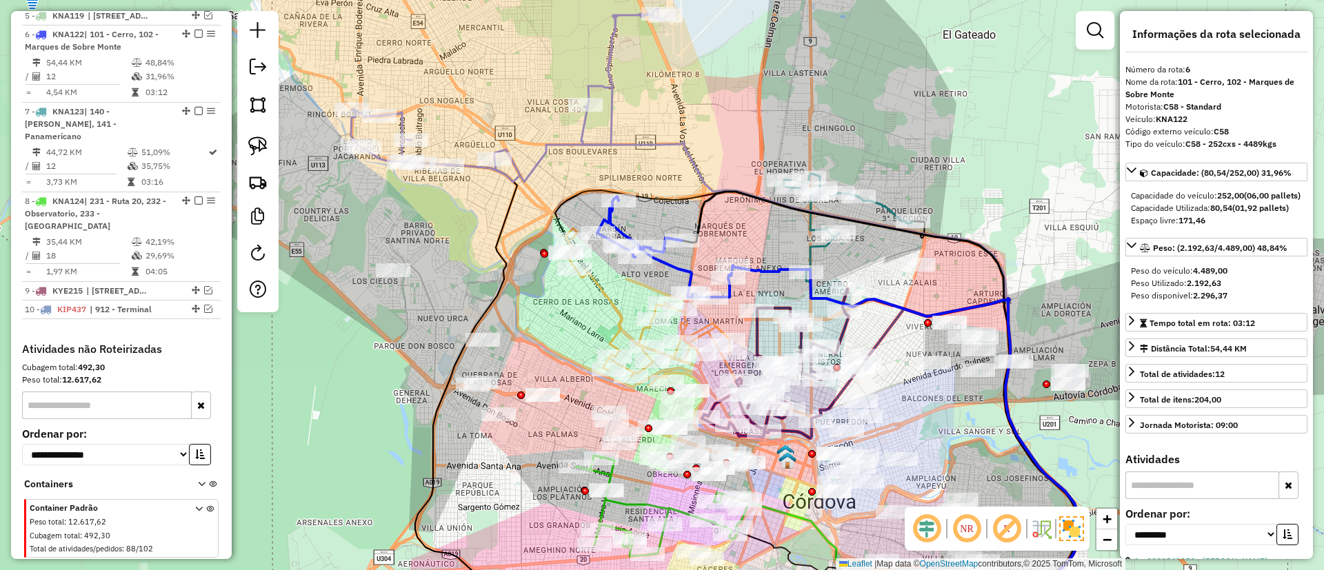
scroll to position [809, 0]
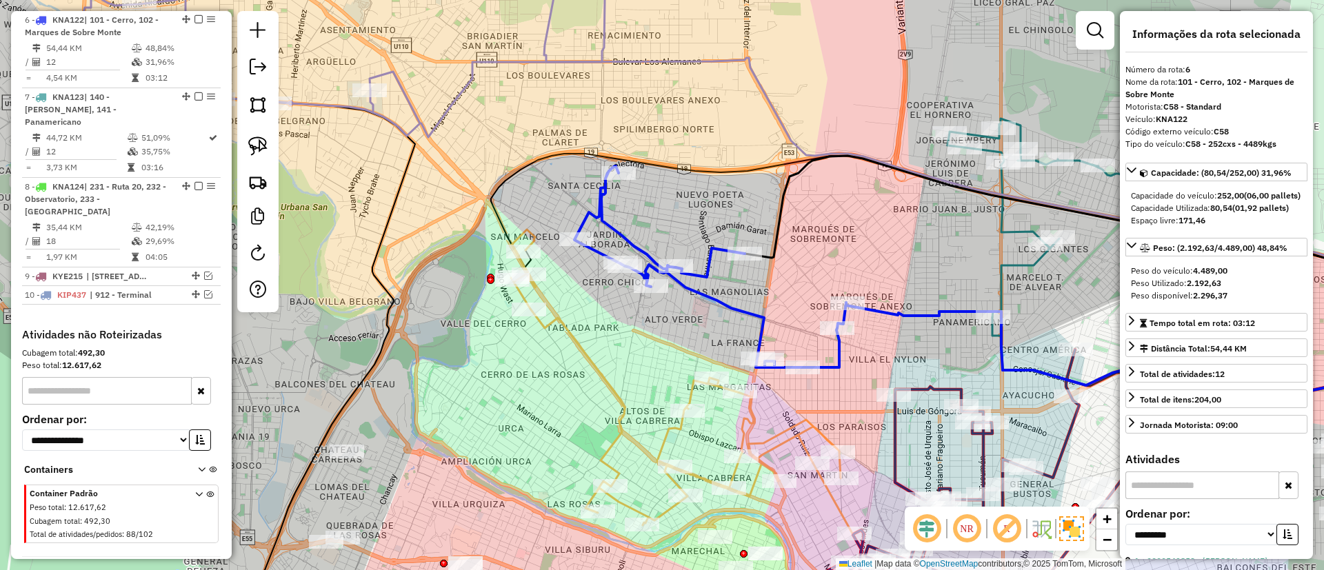
click at [524, 55] on icon at bounding box center [344, 40] width 522 height 195
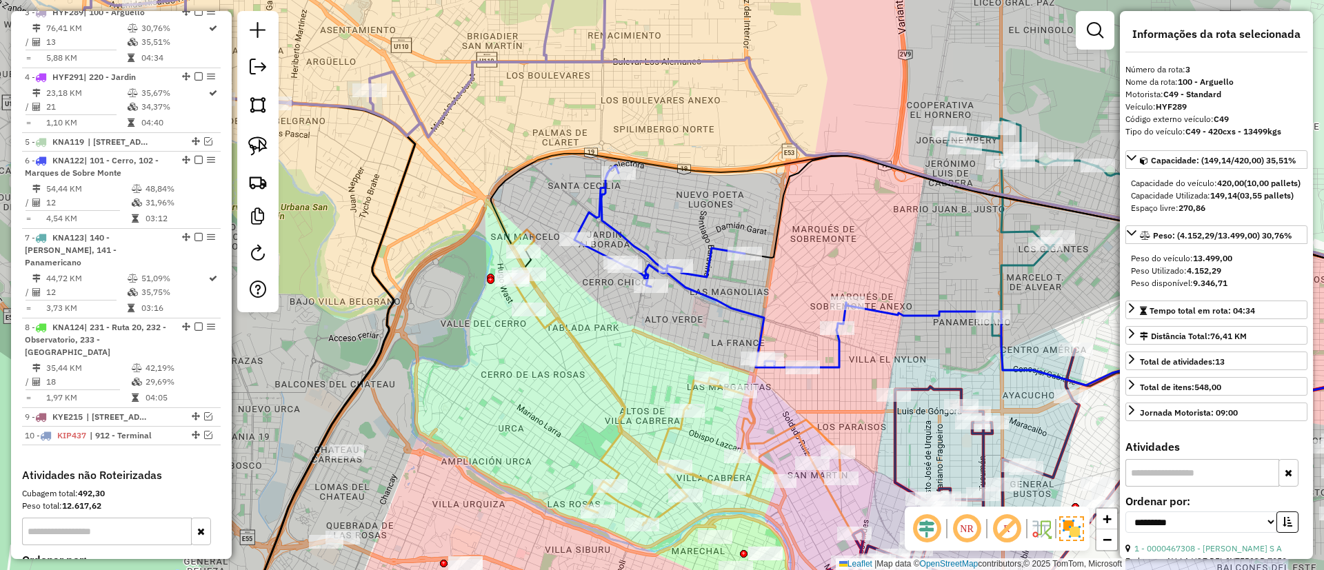
scroll to position [661, 0]
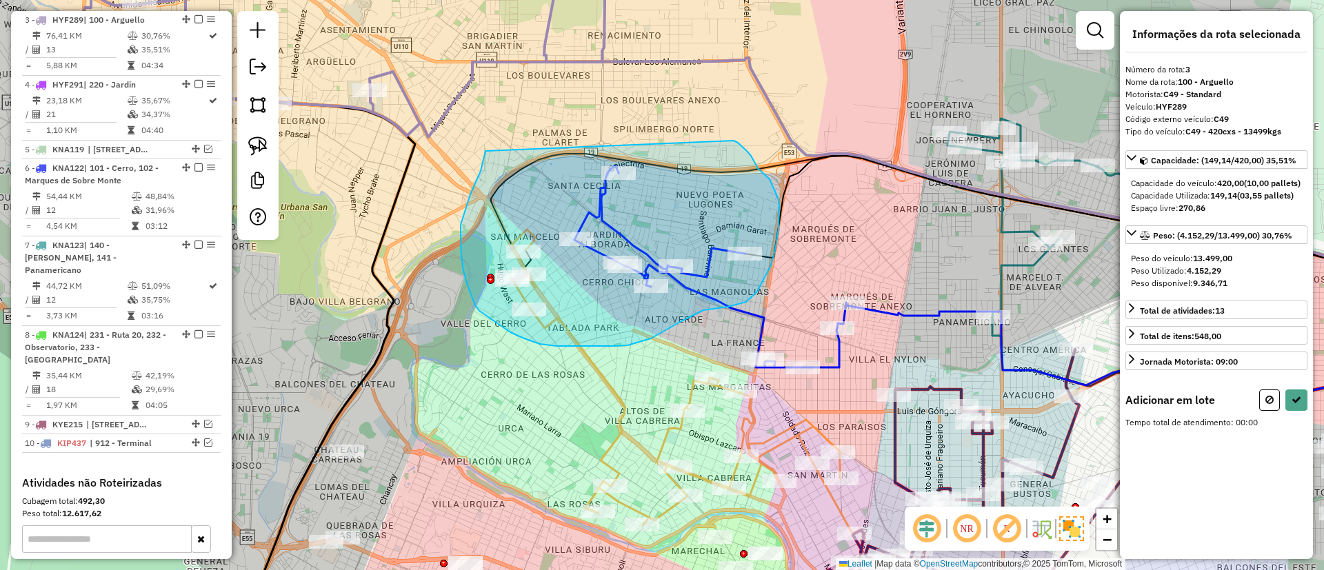
drag, startPoint x: 475, startPoint y: 185, endPoint x: 734, endPoint y: 141, distance: 263.1
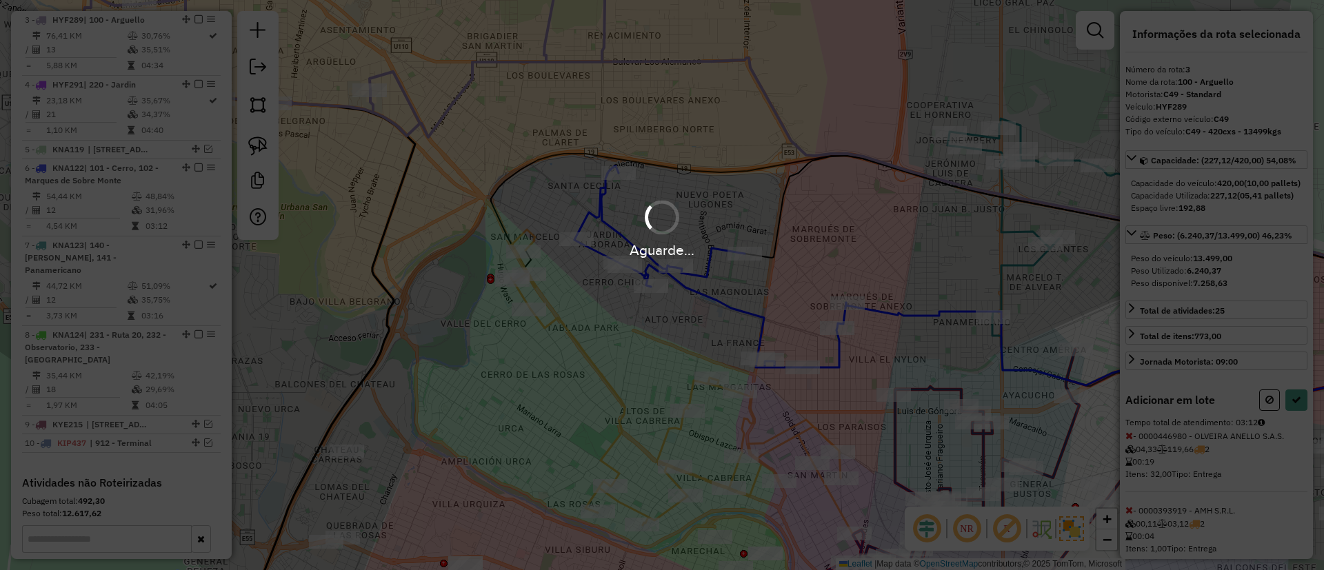
select select "**********"
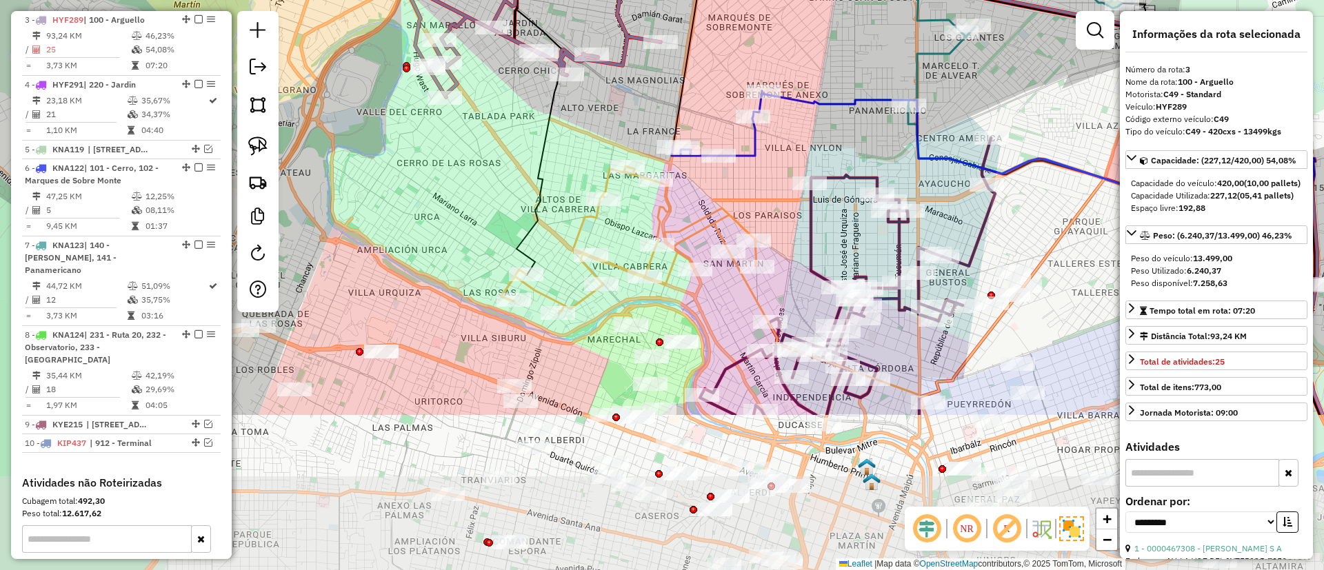
drag, startPoint x: 697, startPoint y: 251, endPoint x: 633, endPoint y: 101, distance: 163.5
click at [633, 101] on div "Janela de atendimento Grade de atendimento Capacidade Transportadoras Veículos …" at bounding box center [662, 285] width 1324 height 570
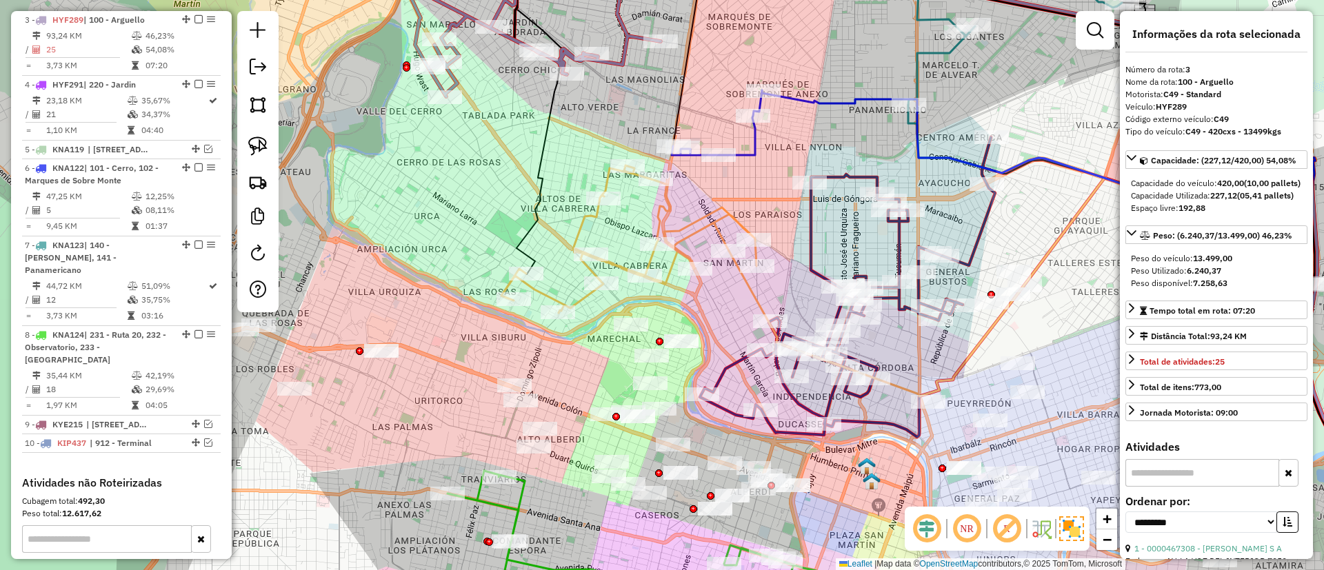
click at [659, 208] on icon at bounding box center [628, 240] width 255 height 148
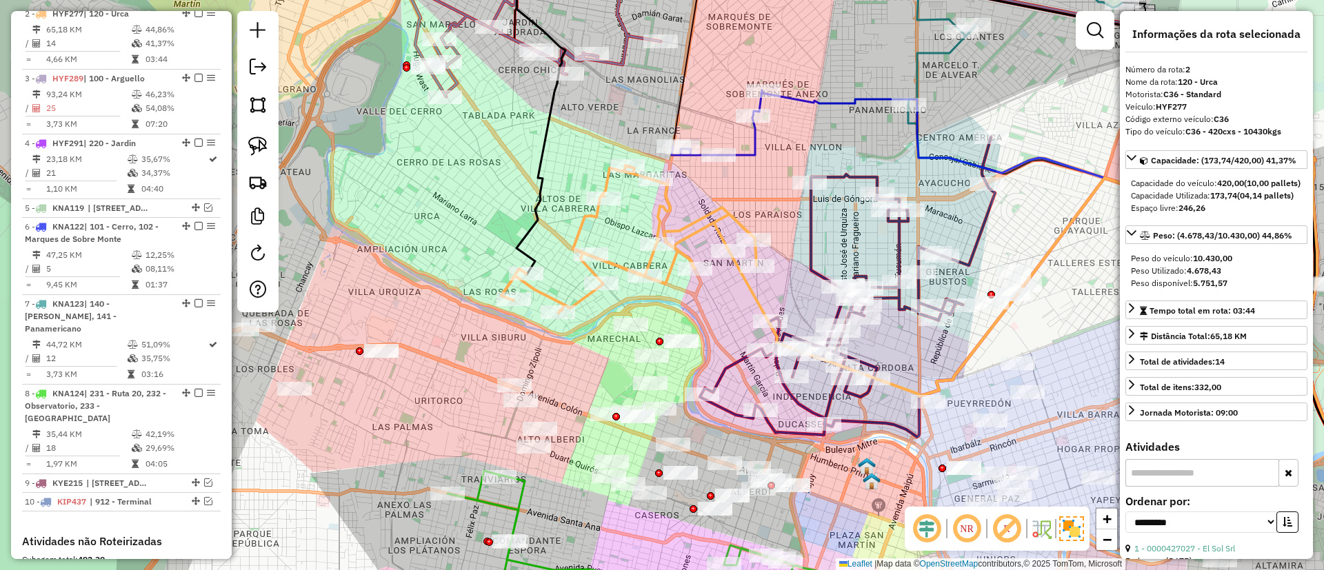
scroll to position [596, 0]
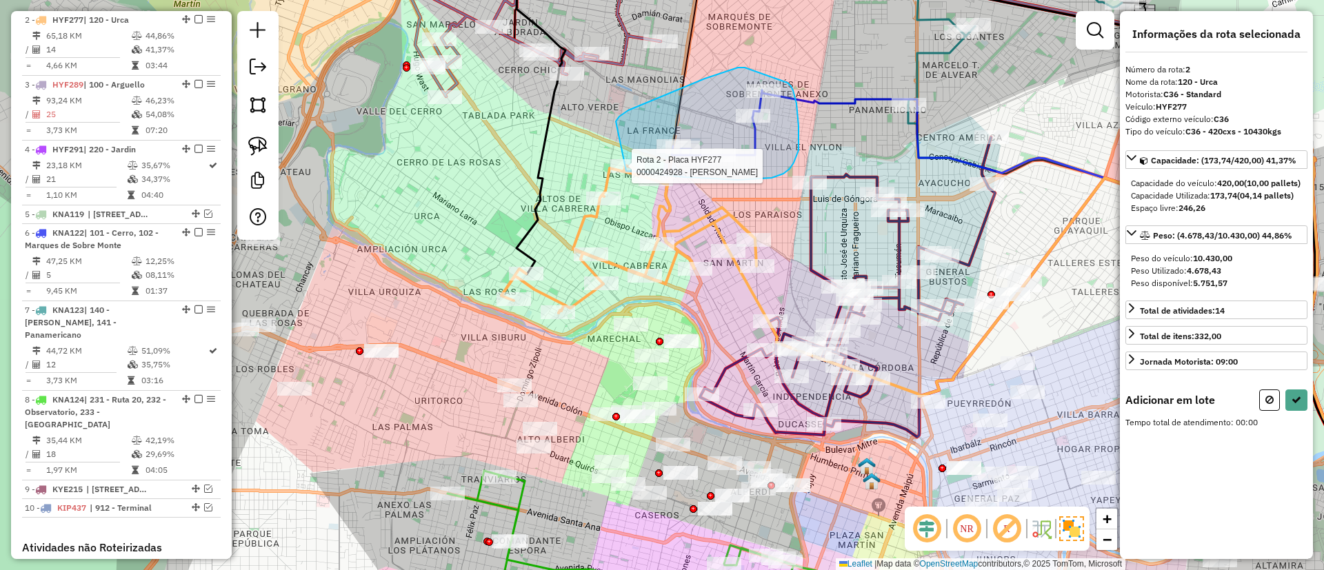
click at [626, 170] on div "Rota 2 - Placa HYF277 0000422637 - Juri Gabriel Esteban Rota 2 - Placa HYF277 0…" at bounding box center [662, 285] width 1324 height 570
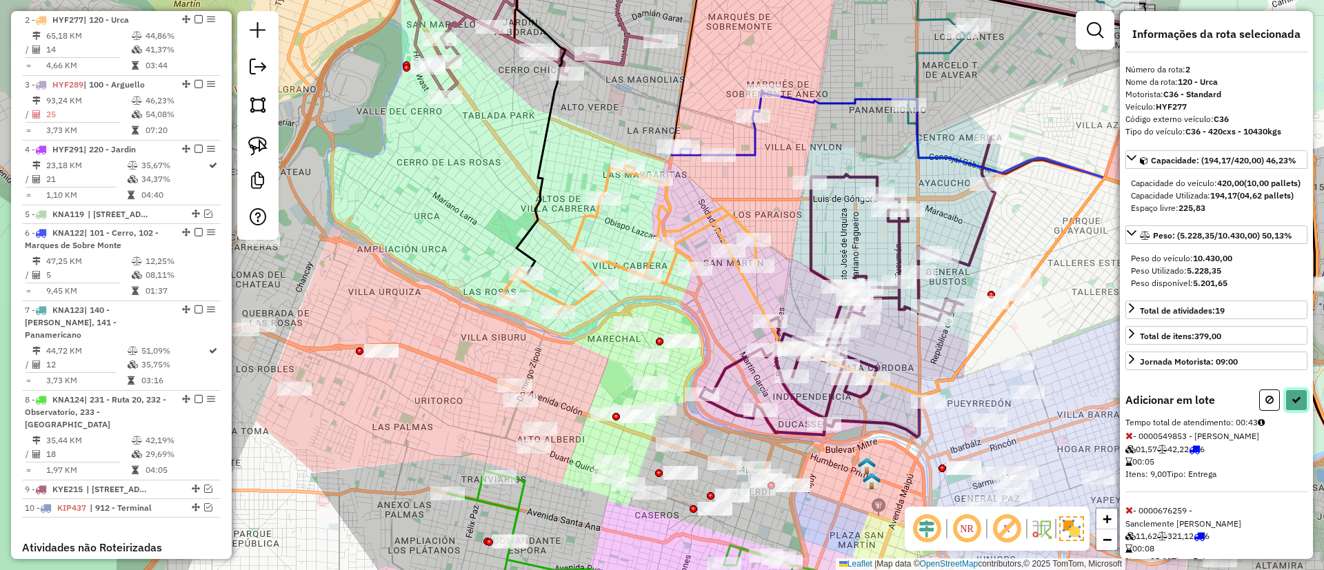
click at [882, 379] on icon at bounding box center [1297, 400] width 10 height 10
select select "**********"
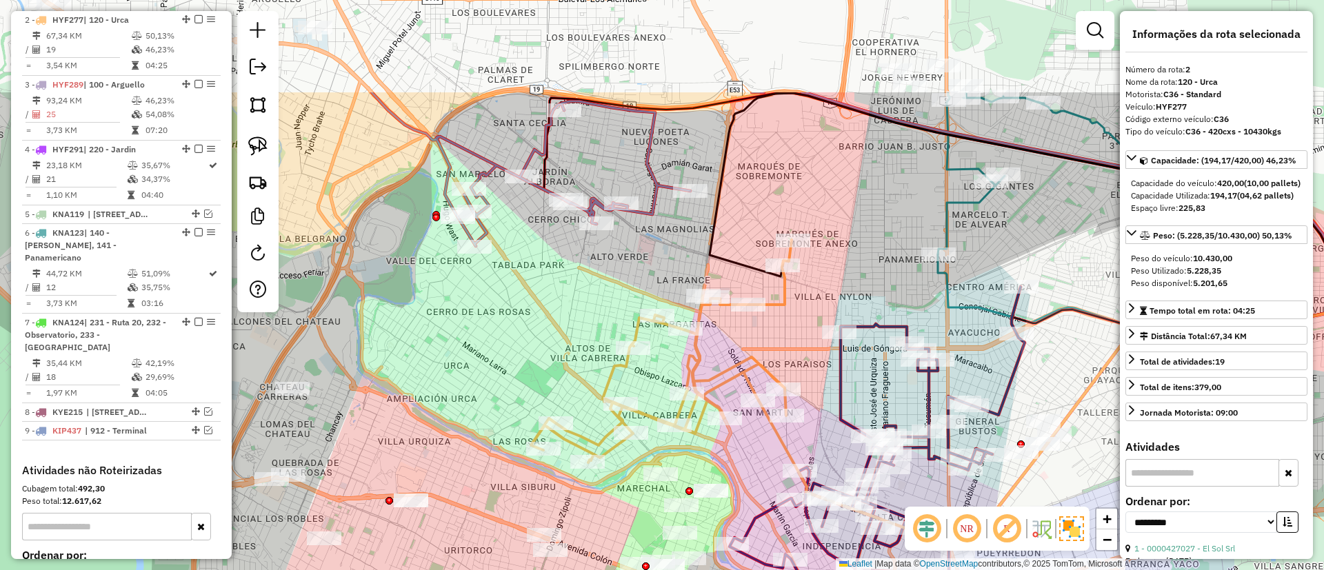
drag, startPoint x: 587, startPoint y: 143, endPoint x: 617, endPoint y: 293, distance: 153.3
click at [617, 293] on div "Janela de atendimento Grade de atendimento Capacidade Transportadoras Veículos …" at bounding box center [662, 285] width 1324 height 570
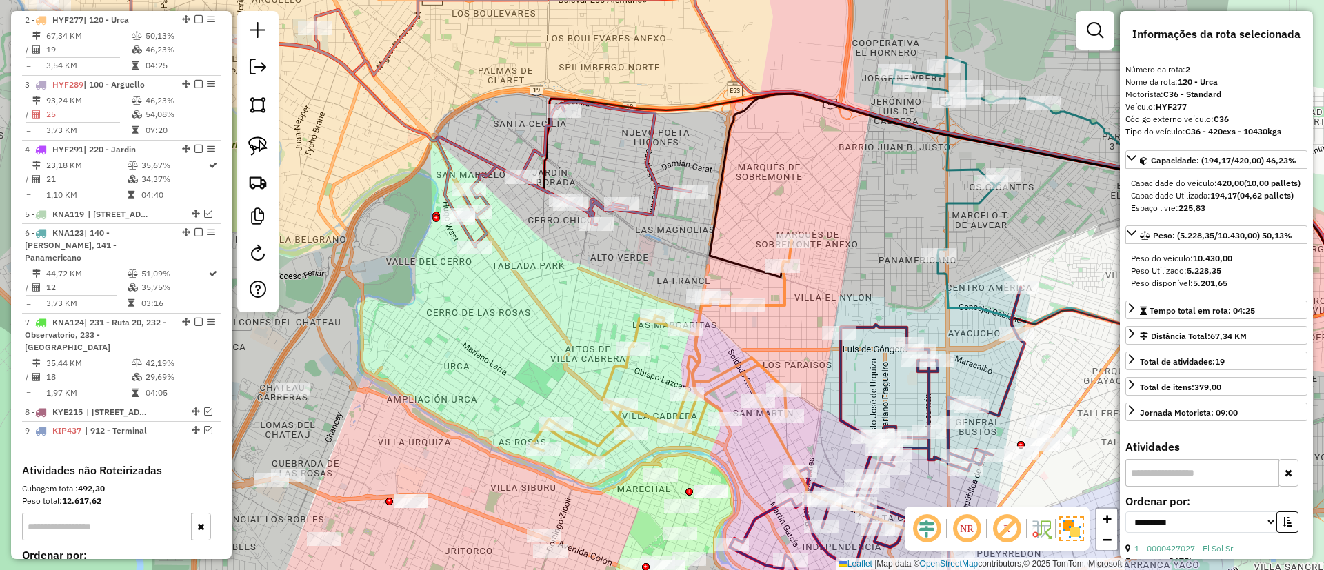
click at [653, 166] on icon at bounding box center [359, 95] width 661 height 304
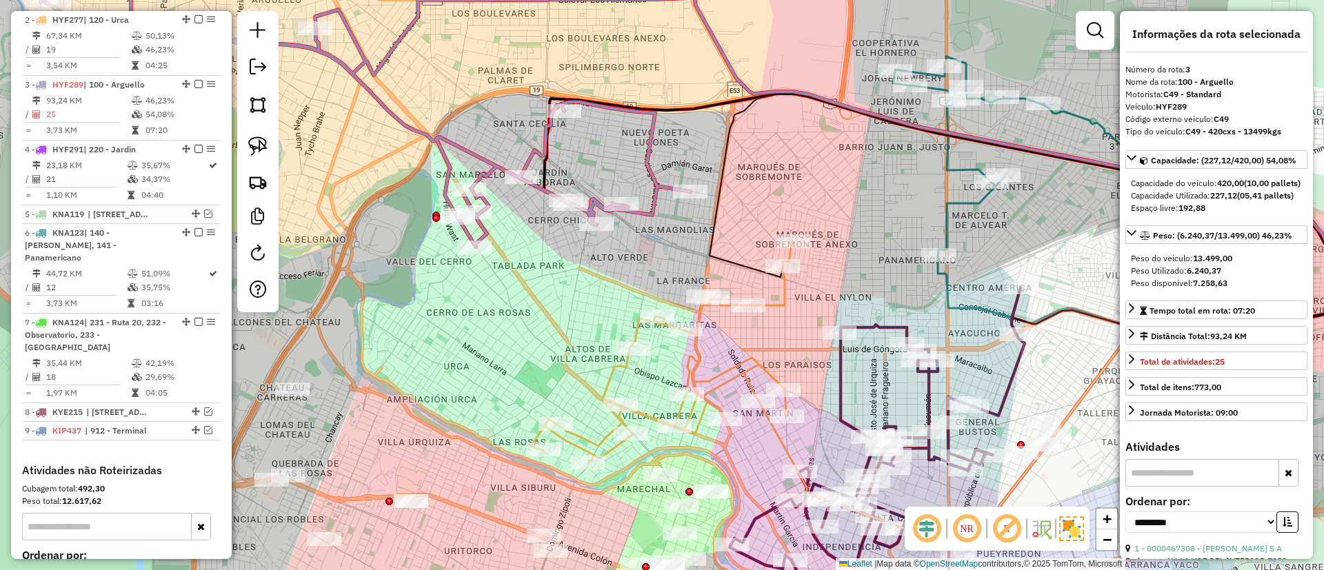
scroll to position [661, 0]
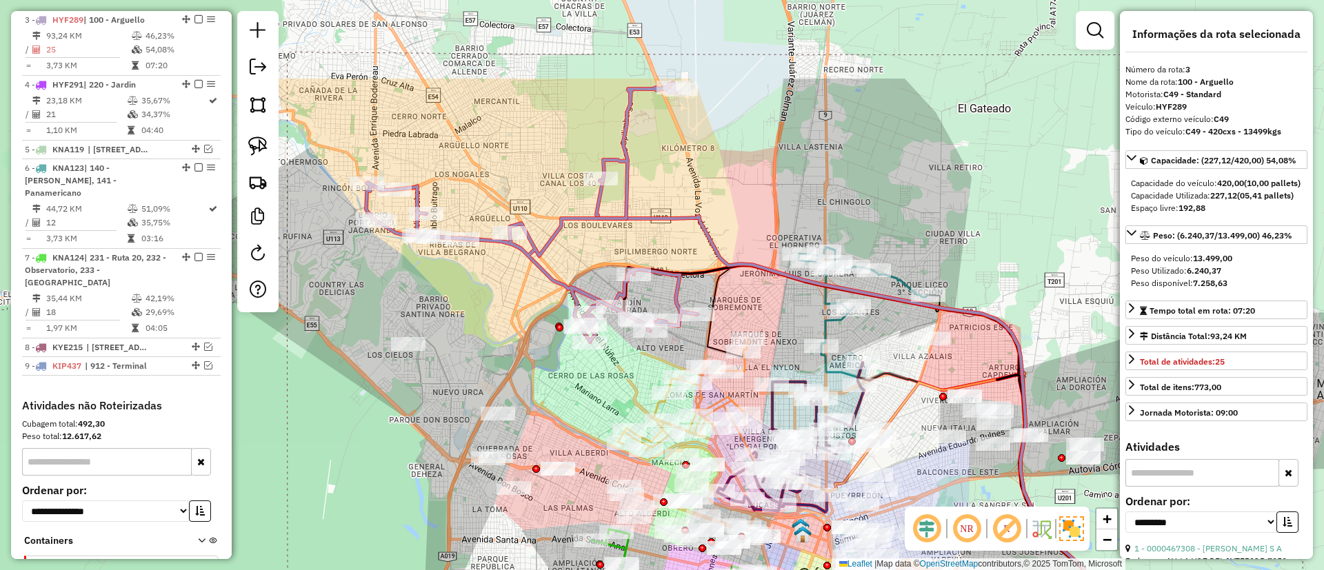
drag, startPoint x: 645, startPoint y: 148, endPoint x: 670, endPoint y: 283, distance: 138.3
click at [670, 283] on icon at bounding box center [531, 212] width 331 height 259
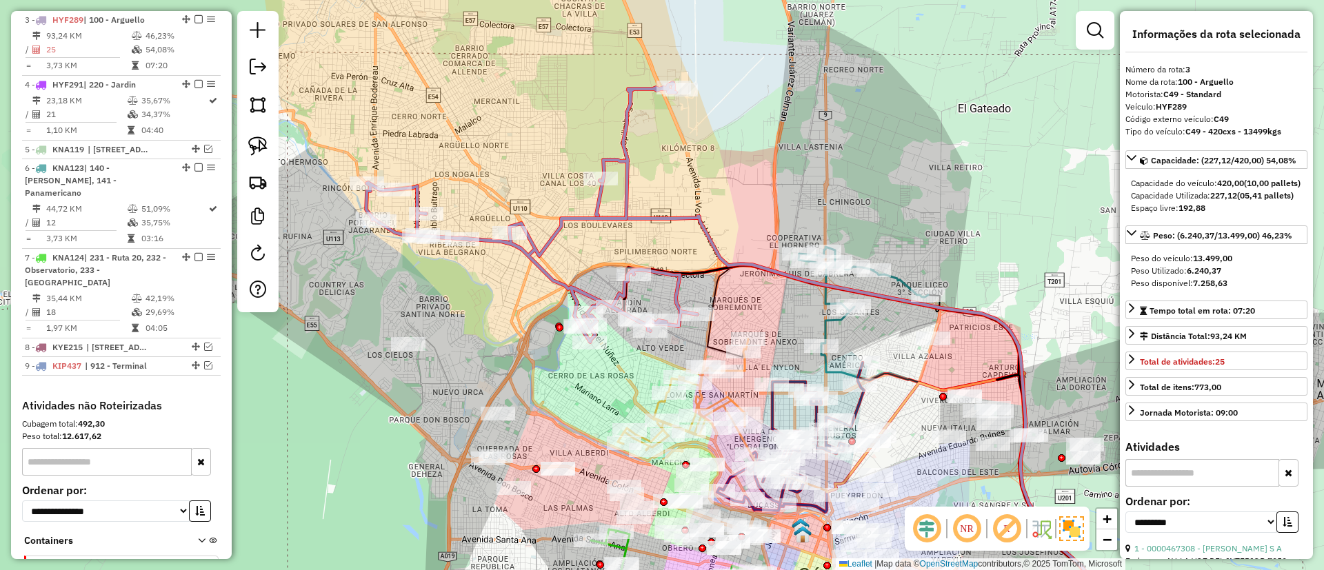
click at [675, 269] on icon at bounding box center [531, 212] width 331 height 259
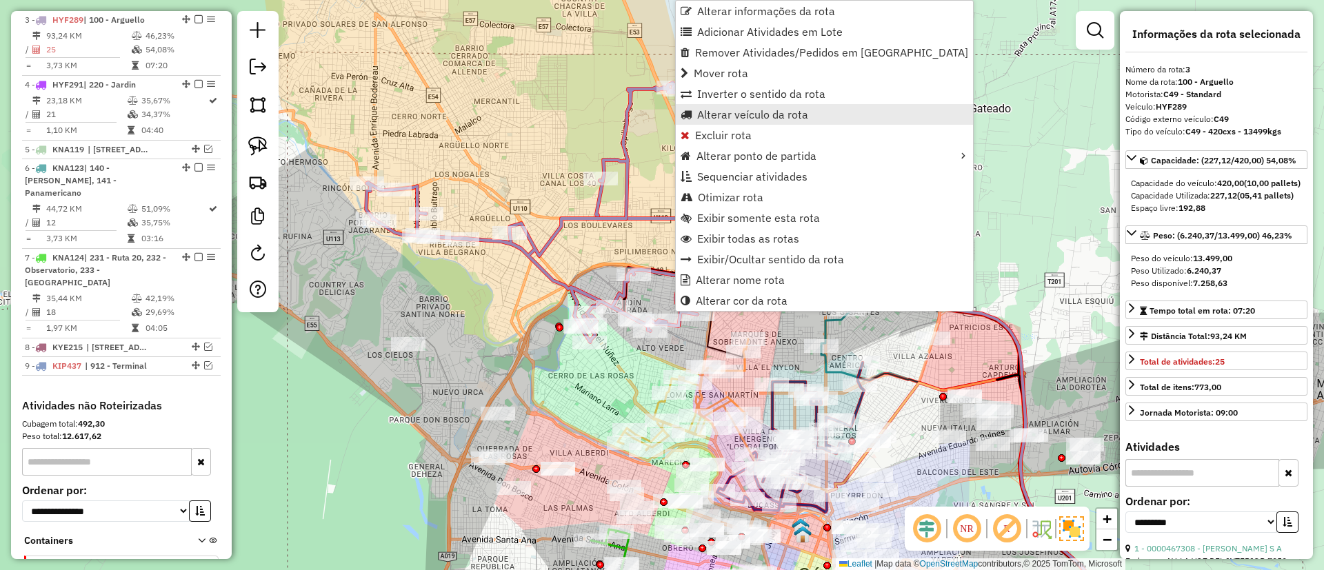
click at [728, 114] on span "Alterar veículo da rota" at bounding box center [752, 114] width 111 height 11
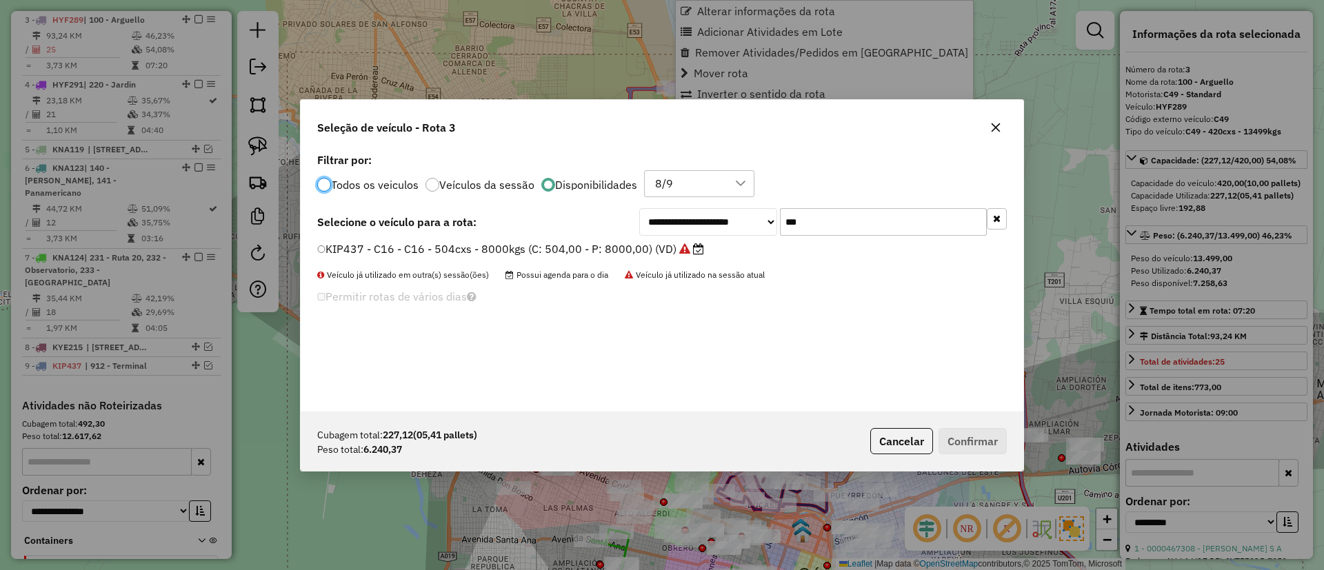
scroll to position [8, 4]
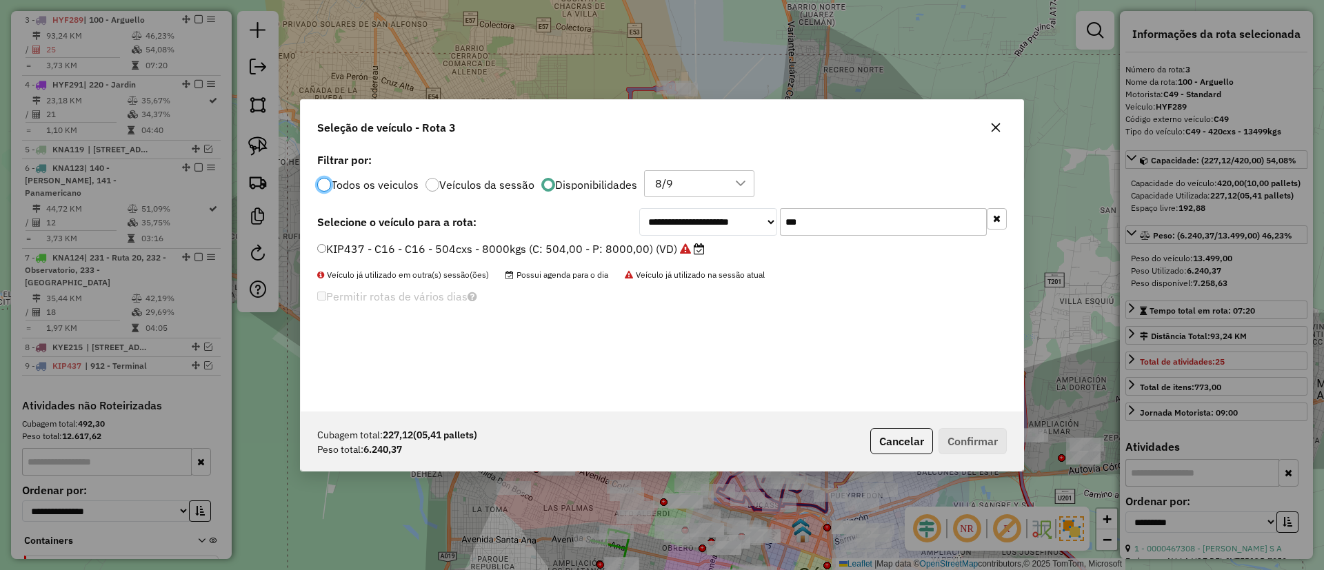
click at [882, 226] on button "button" at bounding box center [997, 218] width 20 height 21
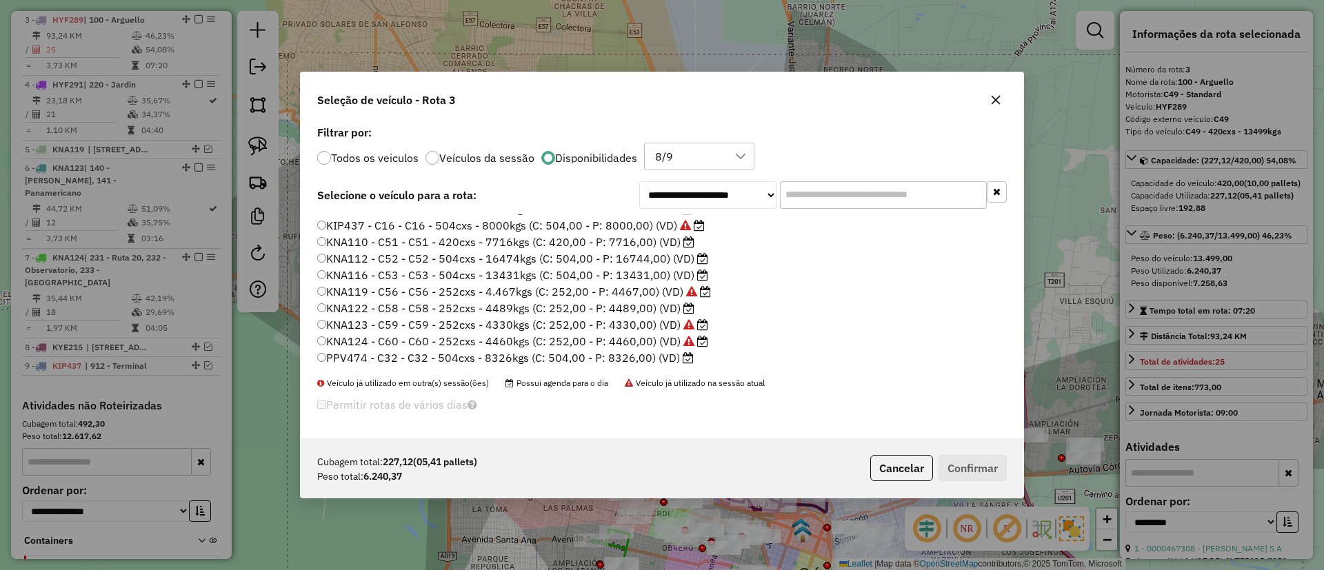
scroll to position [212, 0]
click at [641, 355] on label "PPV474 - C32 - C32 - 504cxs - 8326kgs (C: 504,00 - P: 8326,00) (VD)" at bounding box center [505, 357] width 377 height 17
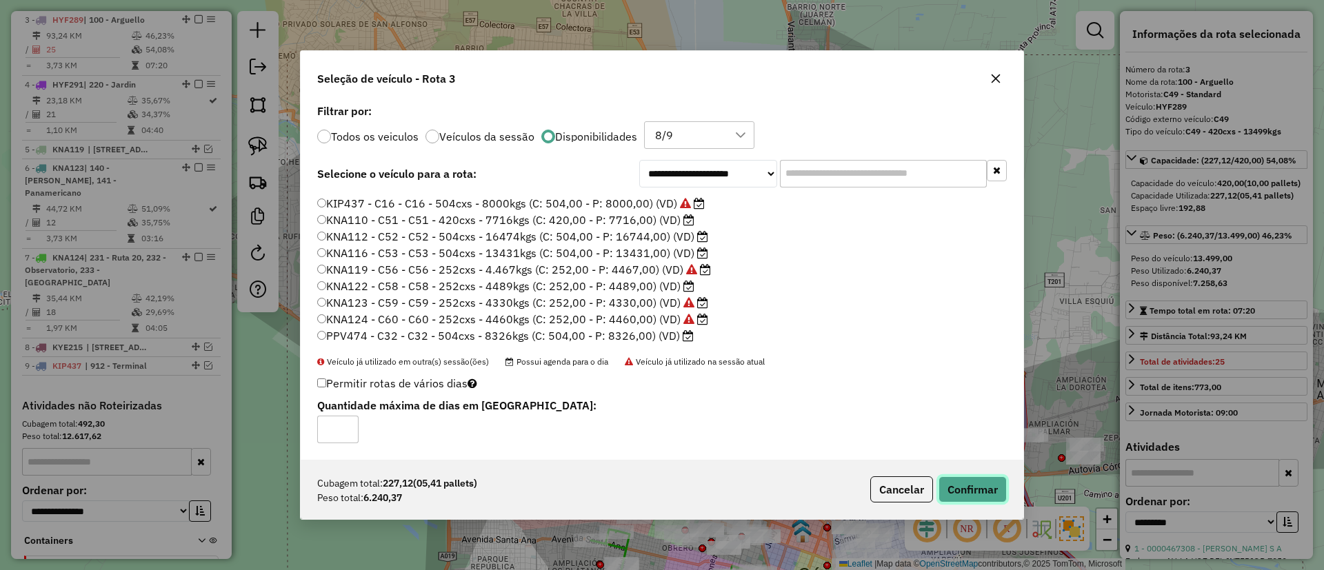
click at [882, 379] on button "Confirmar" at bounding box center [973, 490] width 68 height 26
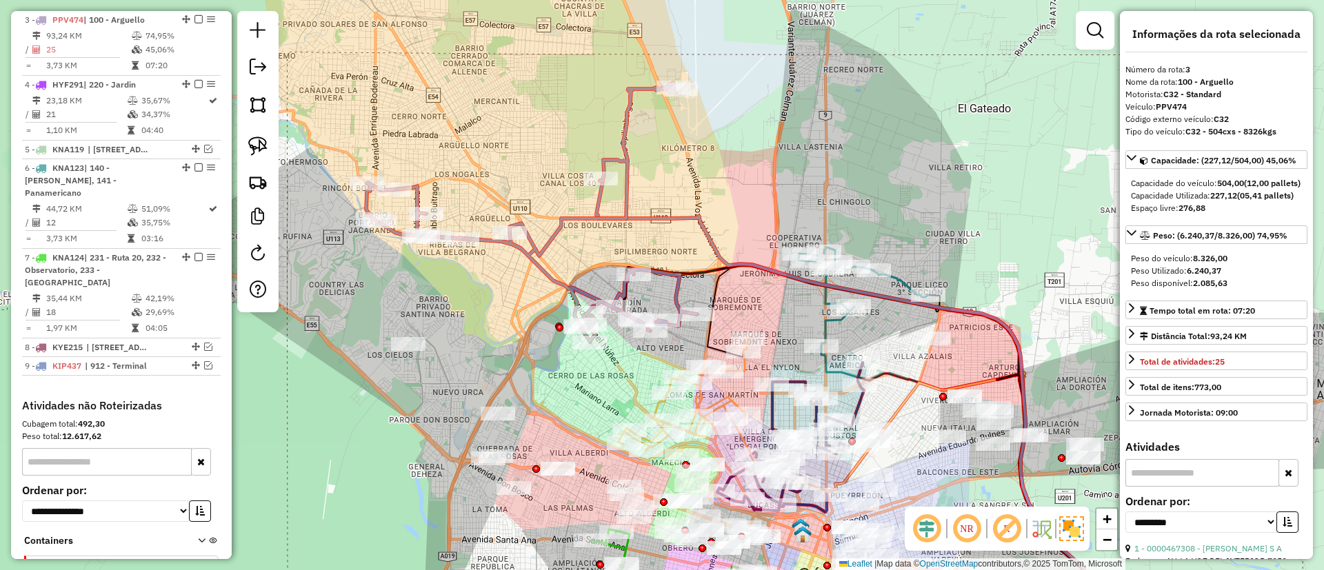
click at [624, 140] on icon at bounding box center [531, 212] width 331 height 259
click at [195, 19] on em at bounding box center [199, 19] width 8 height 8
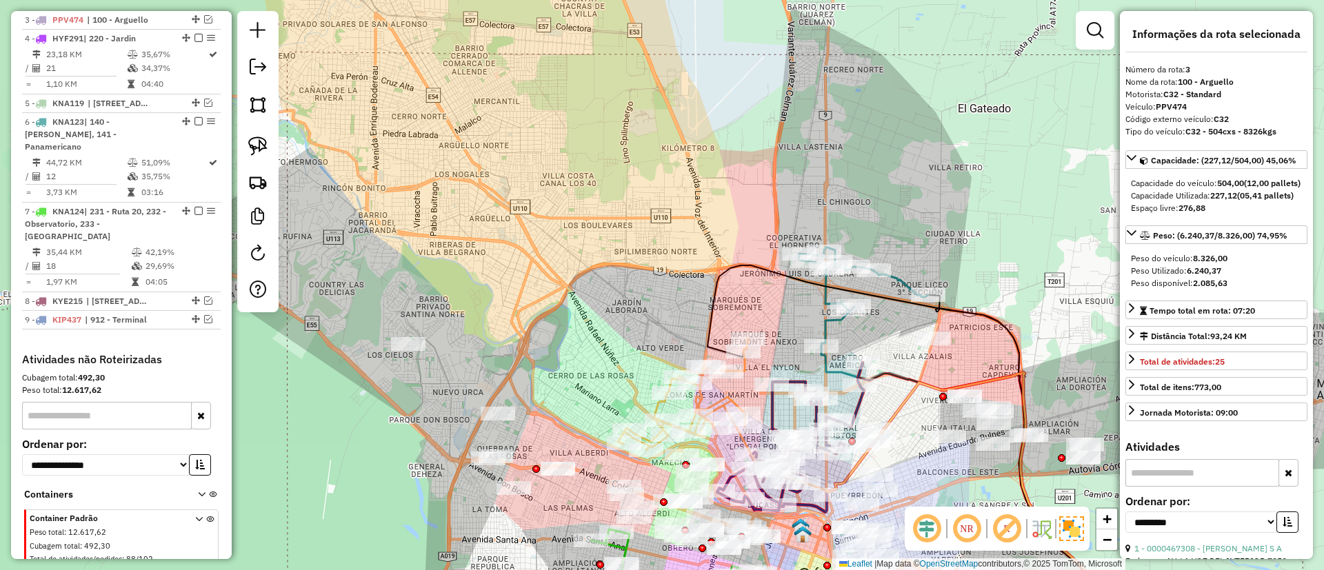
scroll to position [615, 0]
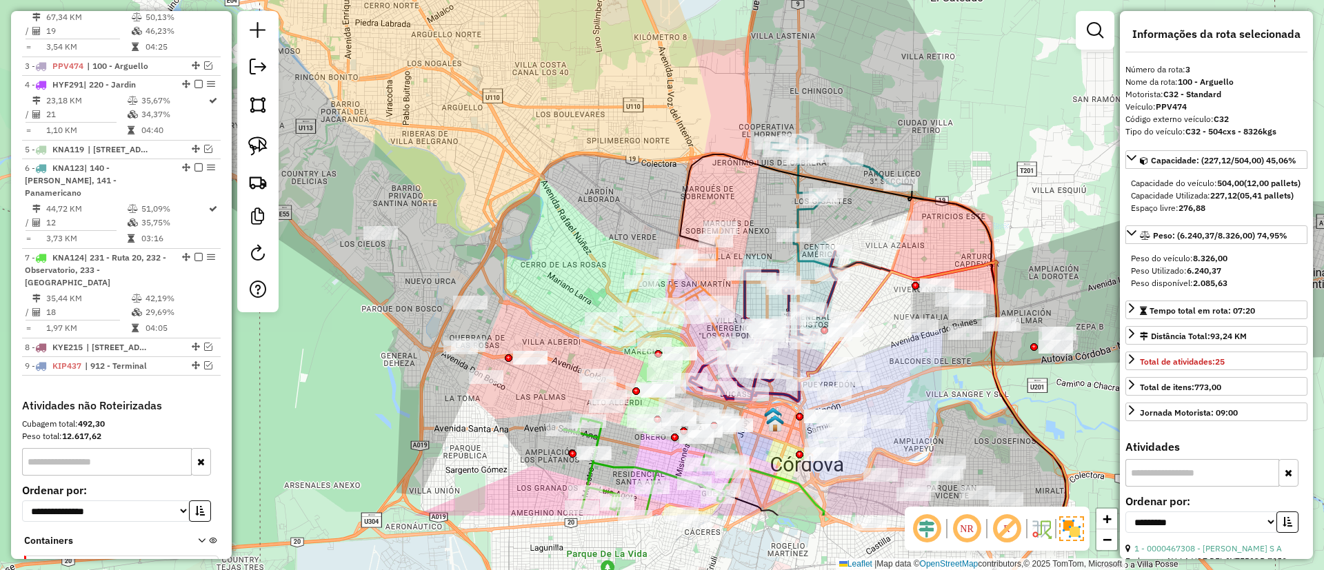
drag, startPoint x: 635, startPoint y: 326, endPoint x: 552, endPoint y: 142, distance: 201.9
click at [544, 135] on div "Janela de atendimento Grade de atendimento Capacidade Transportadoras Veículos …" at bounding box center [662, 285] width 1324 height 570
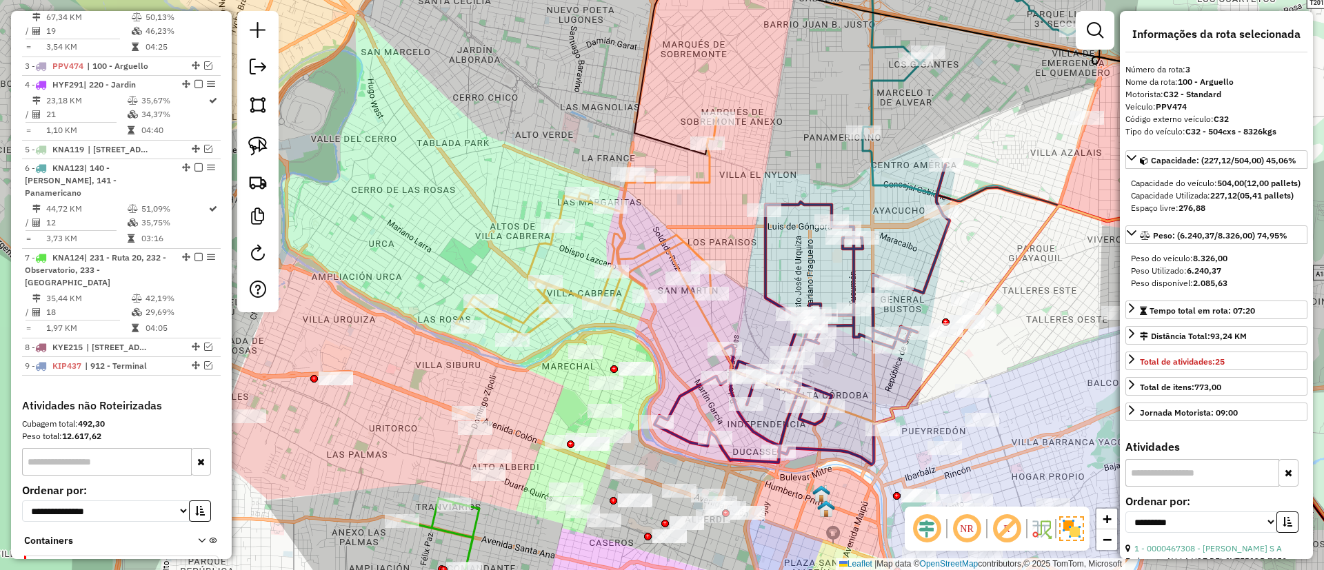
click at [623, 230] on icon at bounding box center [586, 229] width 261 height 223
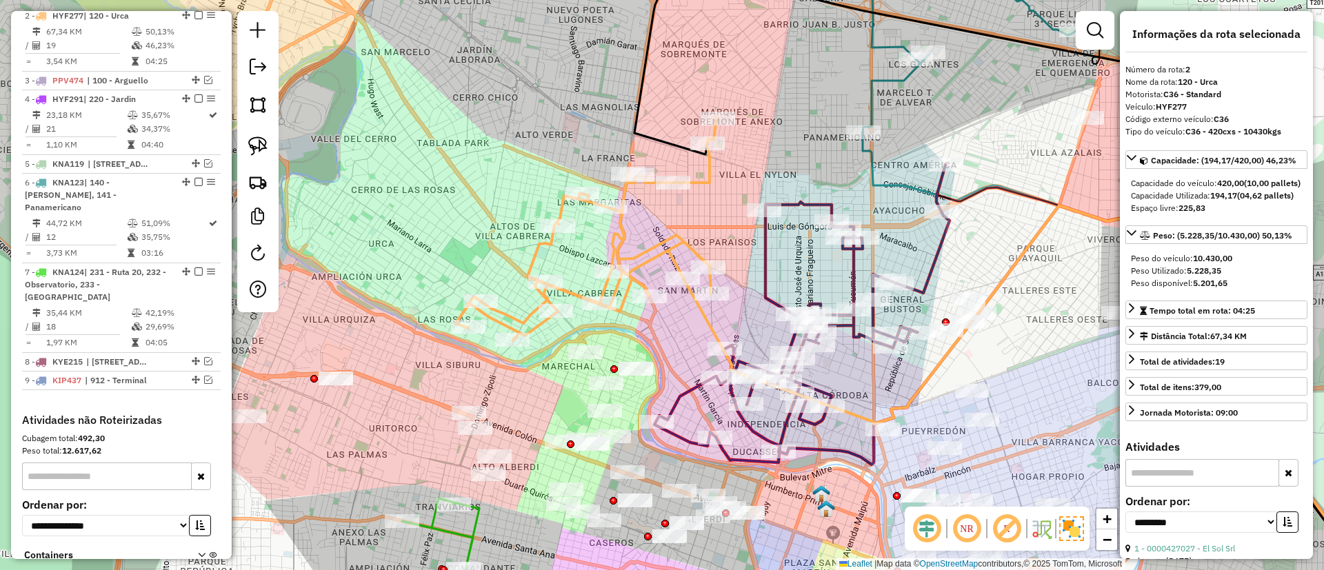
scroll to position [596, 0]
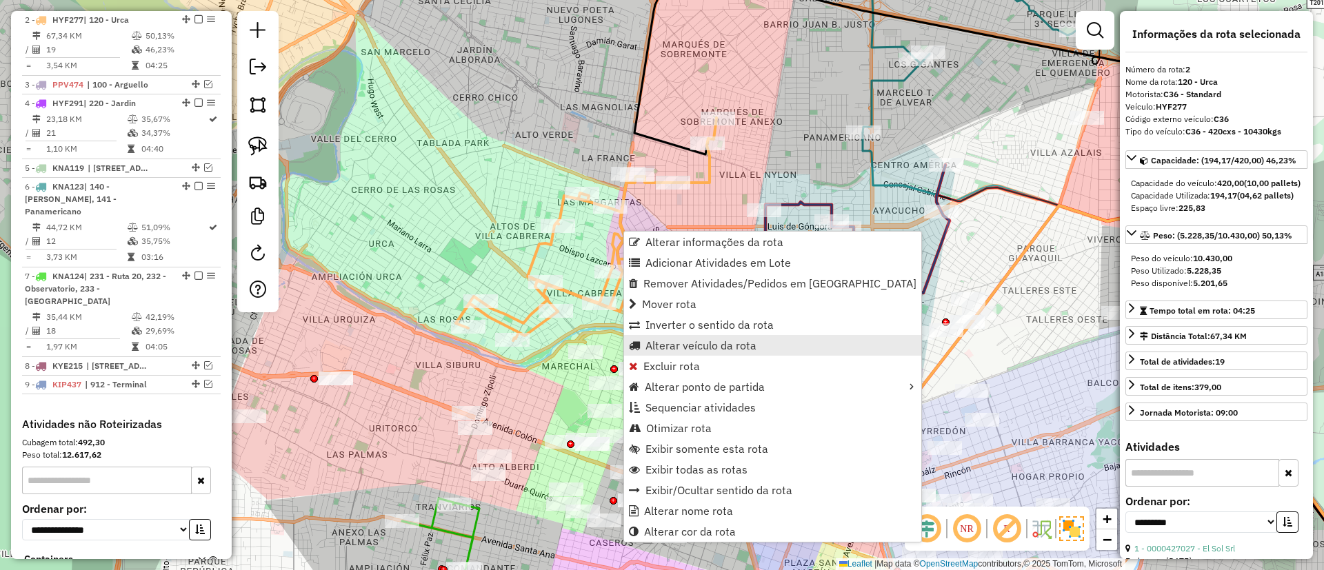
click at [671, 344] on span "Alterar veículo da rota" at bounding box center [701, 345] width 111 height 11
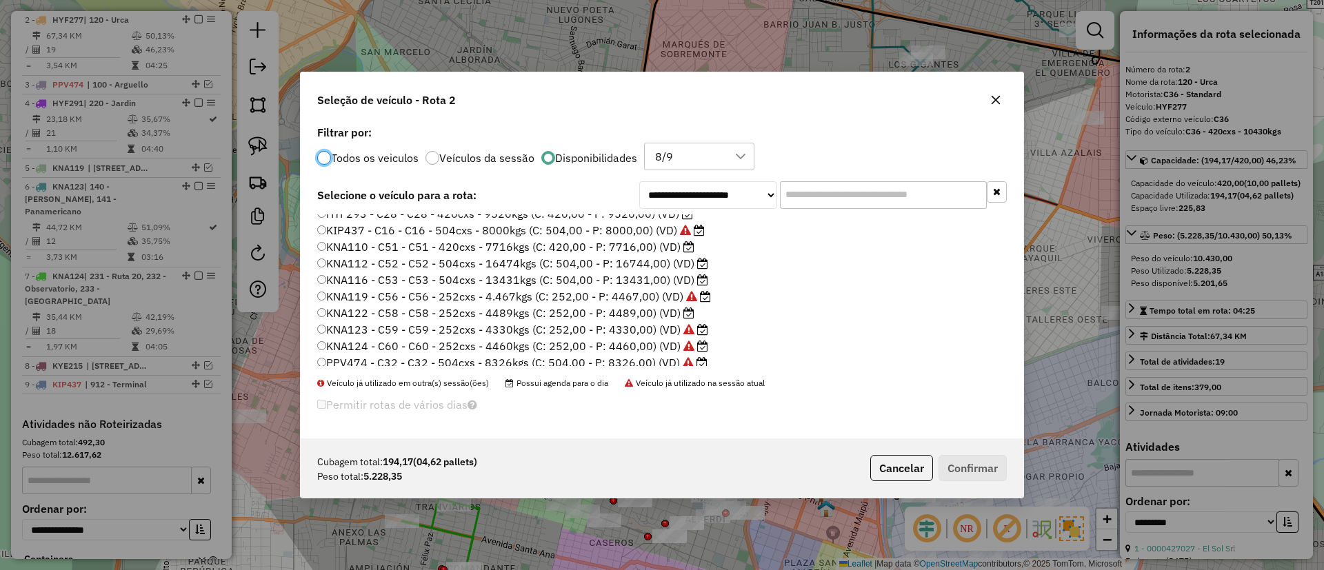
scroll to position [212, 0]
click at [630, 240] on label "KNA110 - C51 - C51 - 420cxs - 7716kgs (C: 420,00 - P: 7716,00) (VD)" at bounding box center [505, 241] width 377 height 17
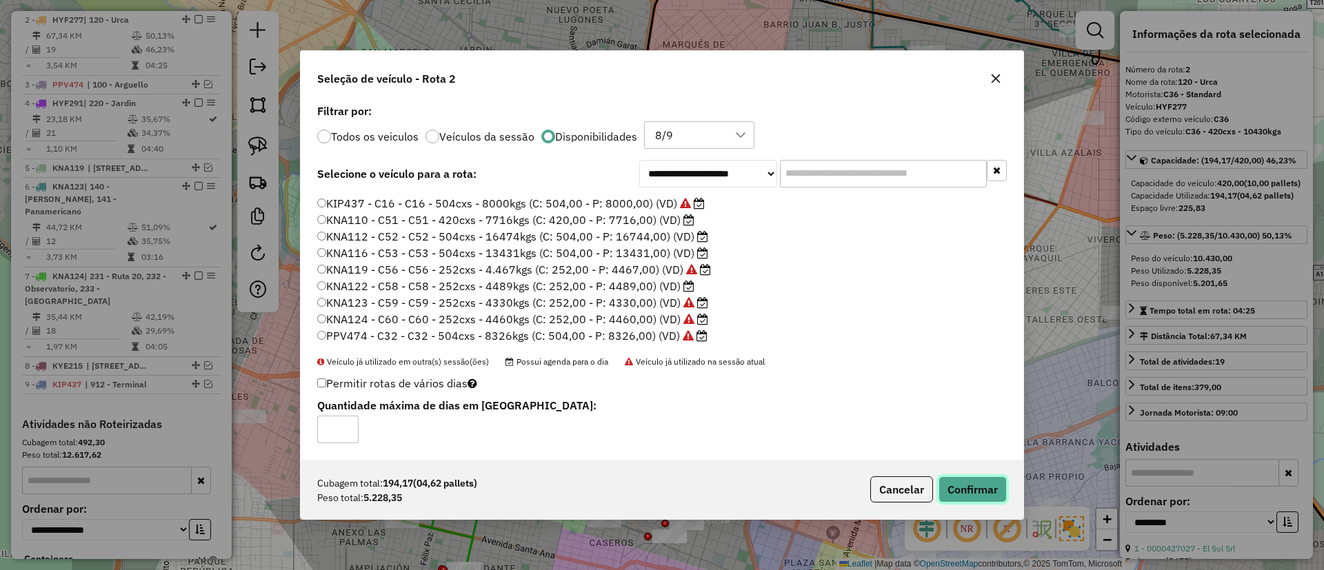
click at [882, 379] on button "Confirmar" at bounding box center [973, 490] width 68 height 26
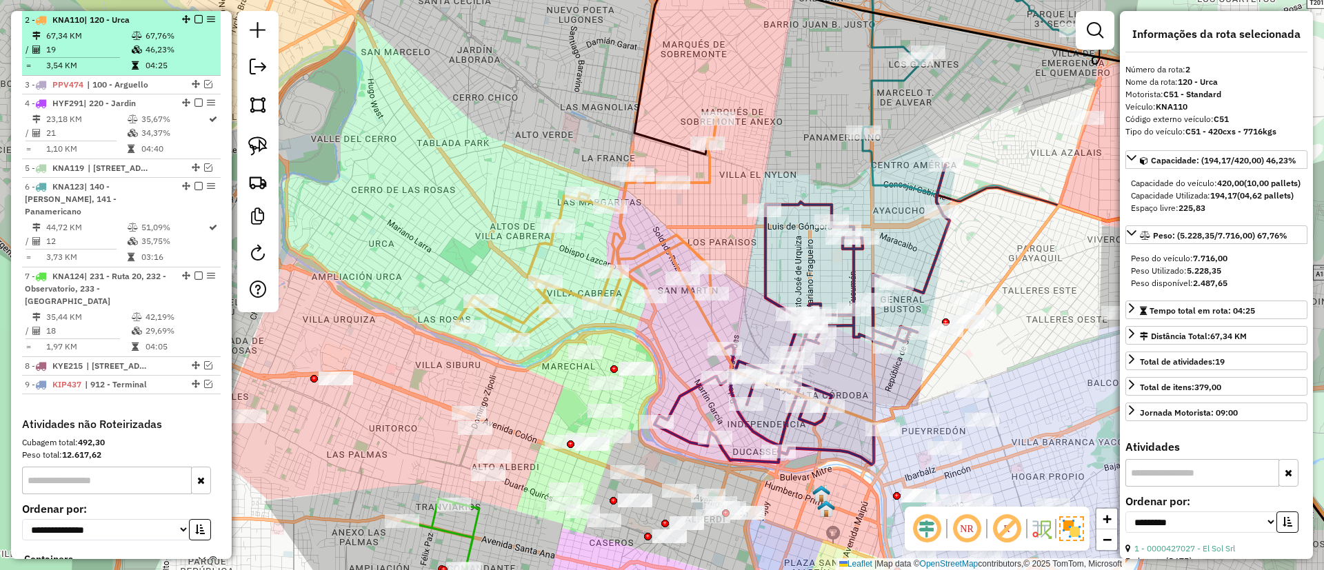
click at [195, 22] on em at bounding box center [199, 19] width 8 height 8
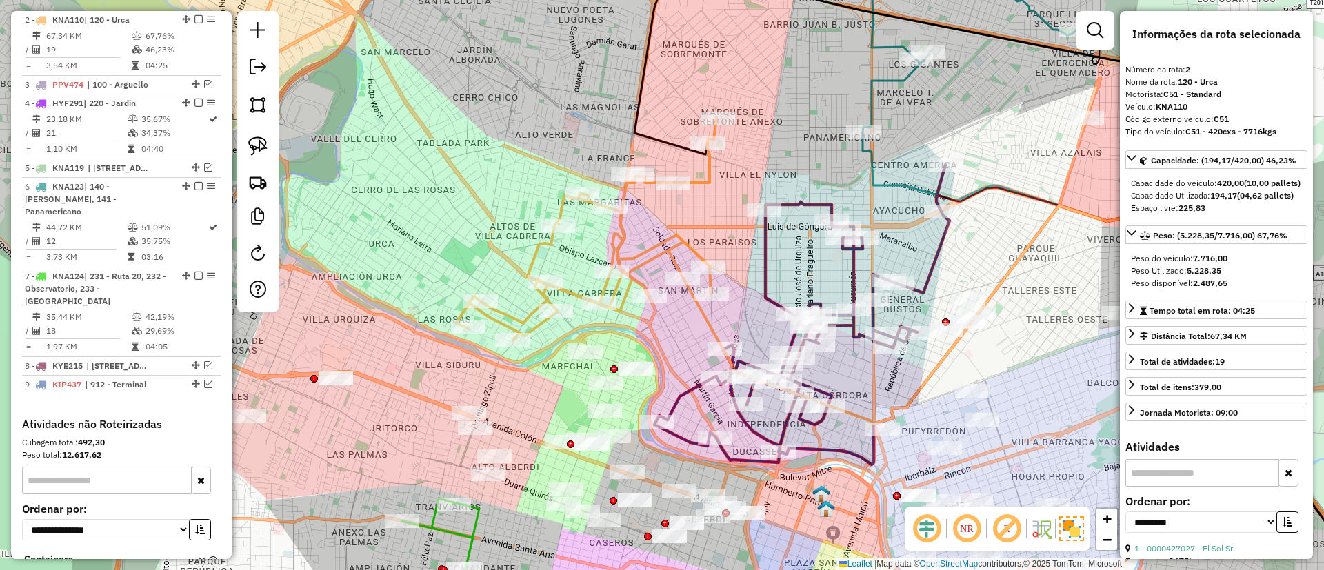
scroll to position [550, 0]
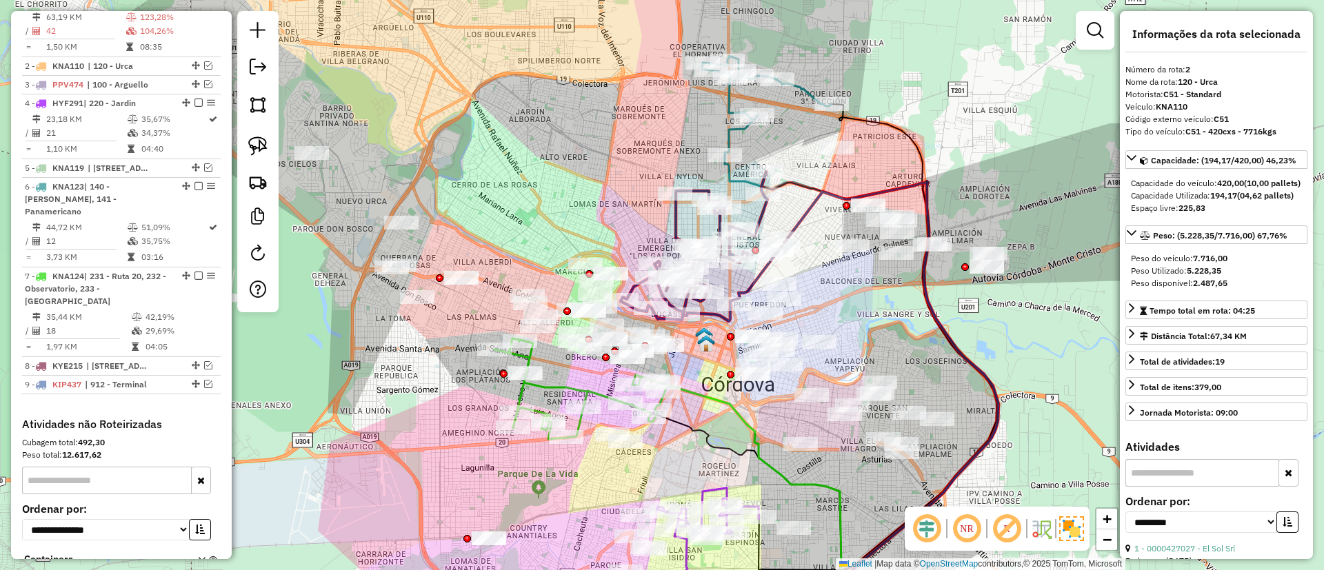
drag, startPoint x: 592, startPoint y: 177, endPoint x: 459, endPoint y: 147, distance: 136.5
click at [459, 147] on div "Janela de atendimento Grade de atendimento Capacidade Transportadoras Veículos …" at bounding box center [662, 285] width 1324 height 570
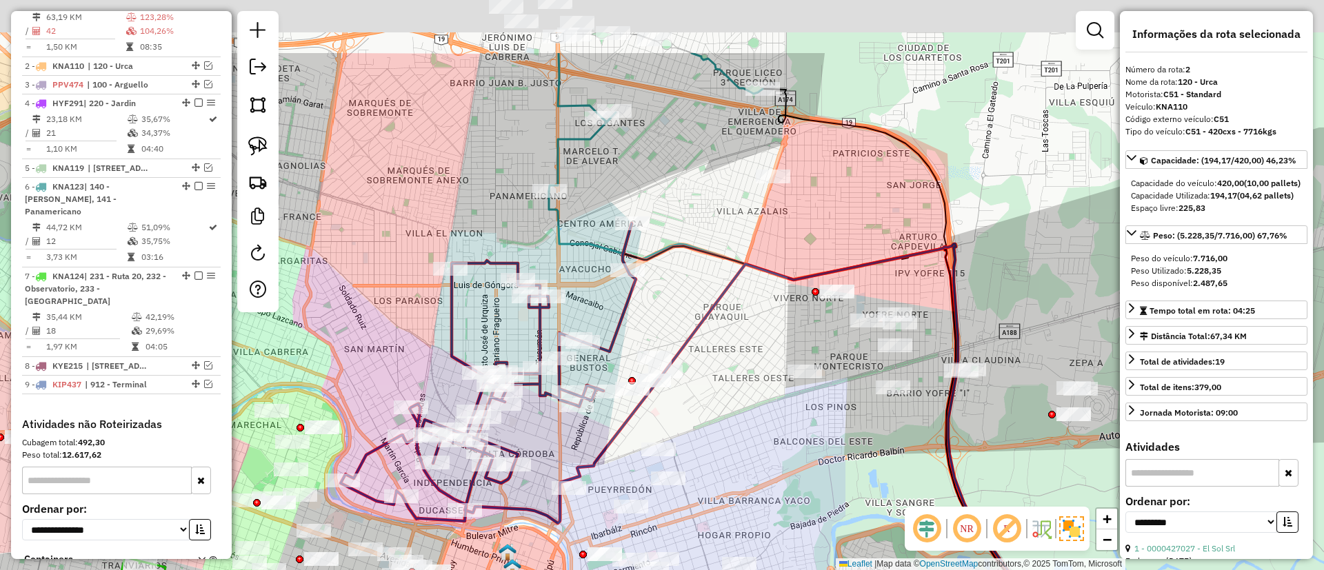
drag, startPoint x: 679, startPoint y: 248, endPoint x: 645, endPoint y: 288, distance: 52.8
click at [646, 288] on div "Janela de atendimento Grade de atendimento Capacidade Transportadoras Veículos …" at bounding box center [662, 285] width 1324 height 570
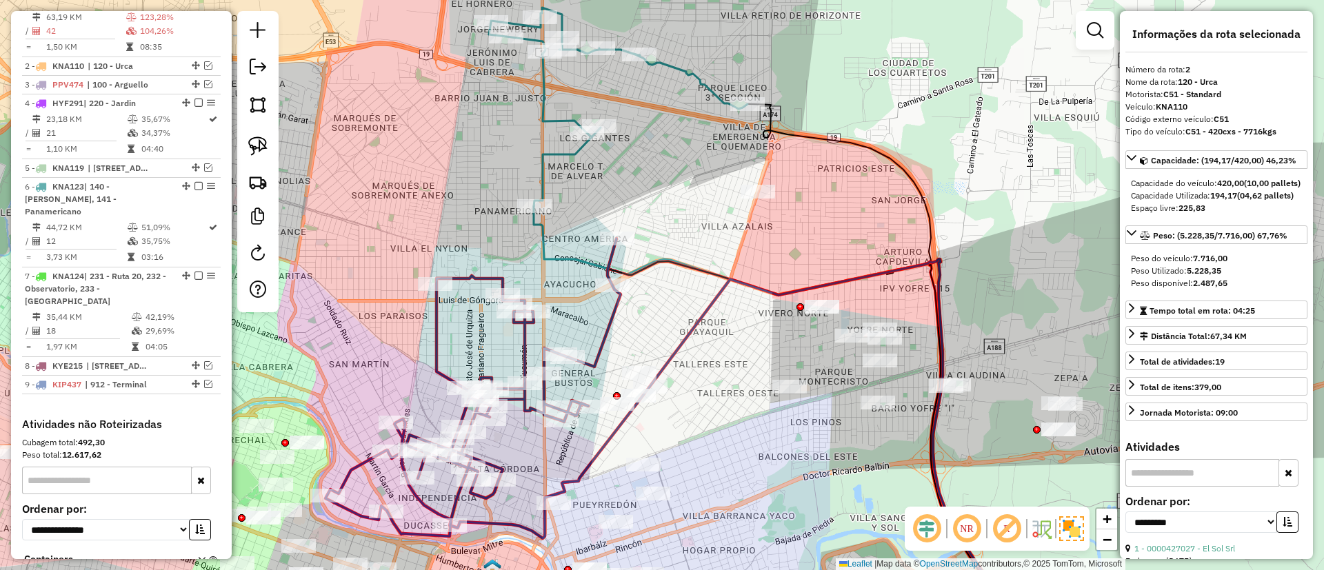
click at [575, 150] on icon at bounding box center [618, 107] width 259 height 199
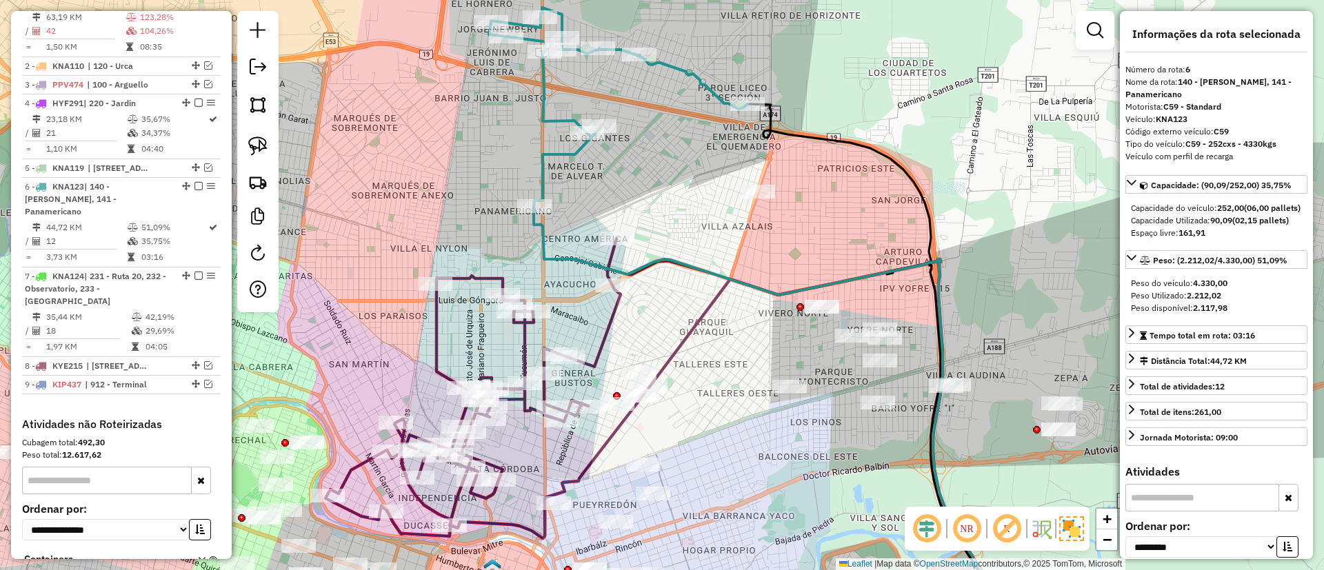
scroll to position [669, 0]
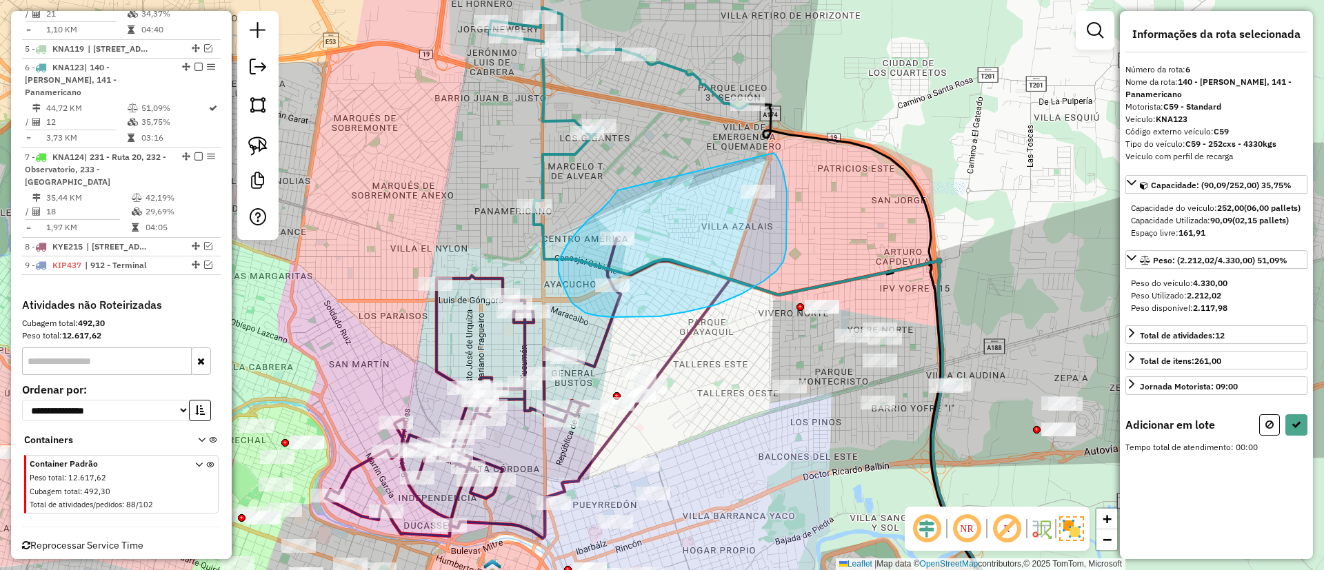
drag, startPoint x: 618, startPoint y: 190, endPoint x: 774, endPoint y: 153, distance: 160.3
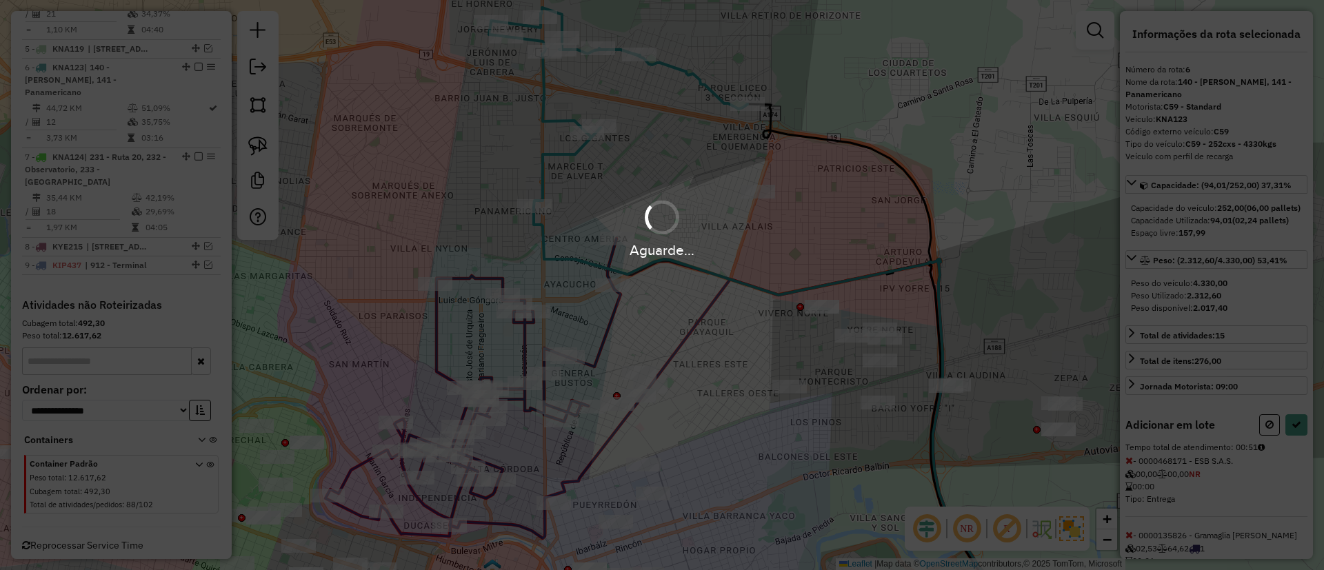
select select "**********"
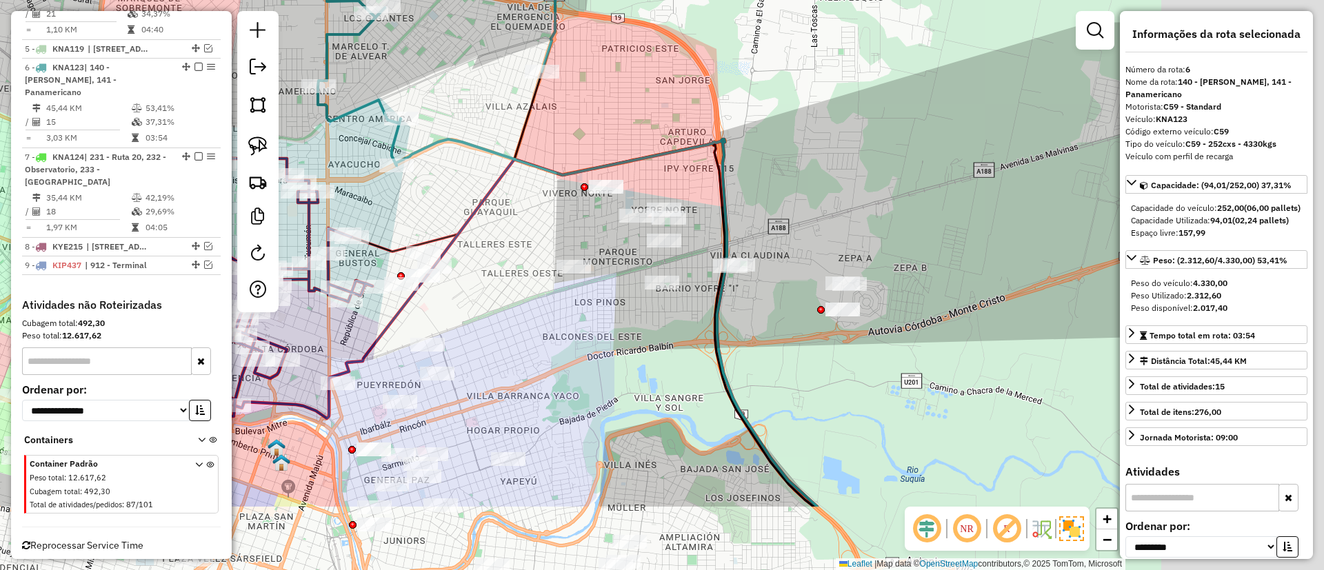
drag, startPoint x: 805, startPoint y: 238, endPoint x: 582, endPoint y: 114, distance: 255.0
click at [582, 114] on div "Janela de atendimento Grade de atendimento Capacidade Transportadoras Veículos …" at bounding box center [662, 285] width 1324 height 570
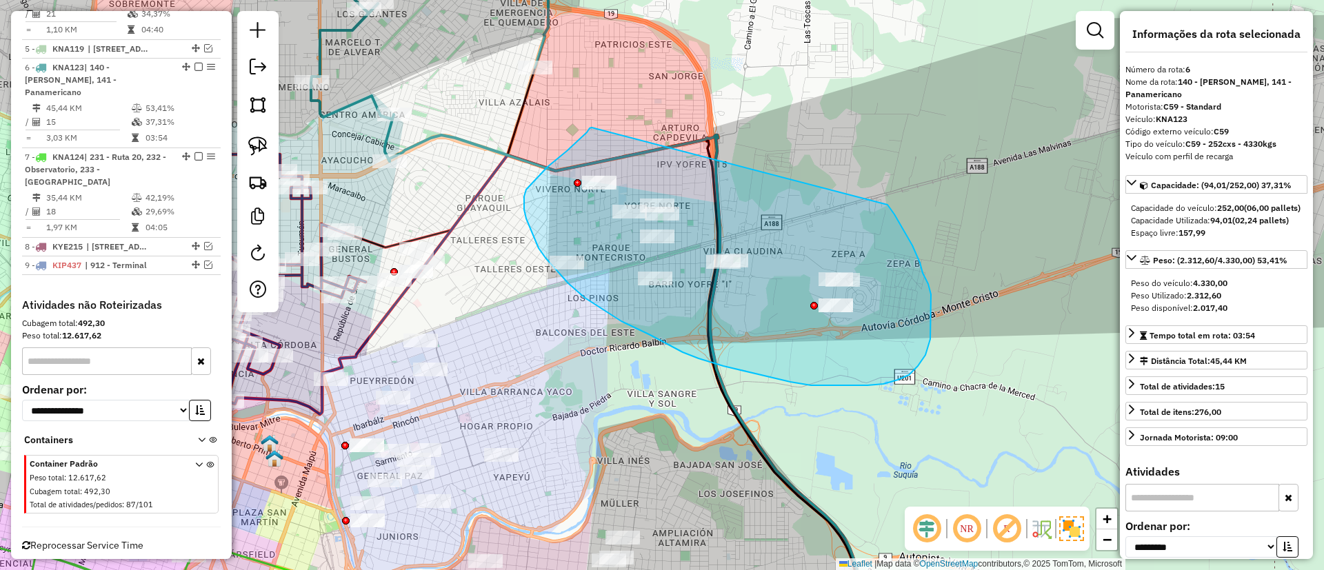
drag, startPoint x: 590, startPoint y: 128, endPoint x: 888, endPoint y: 205, distance: 307.6
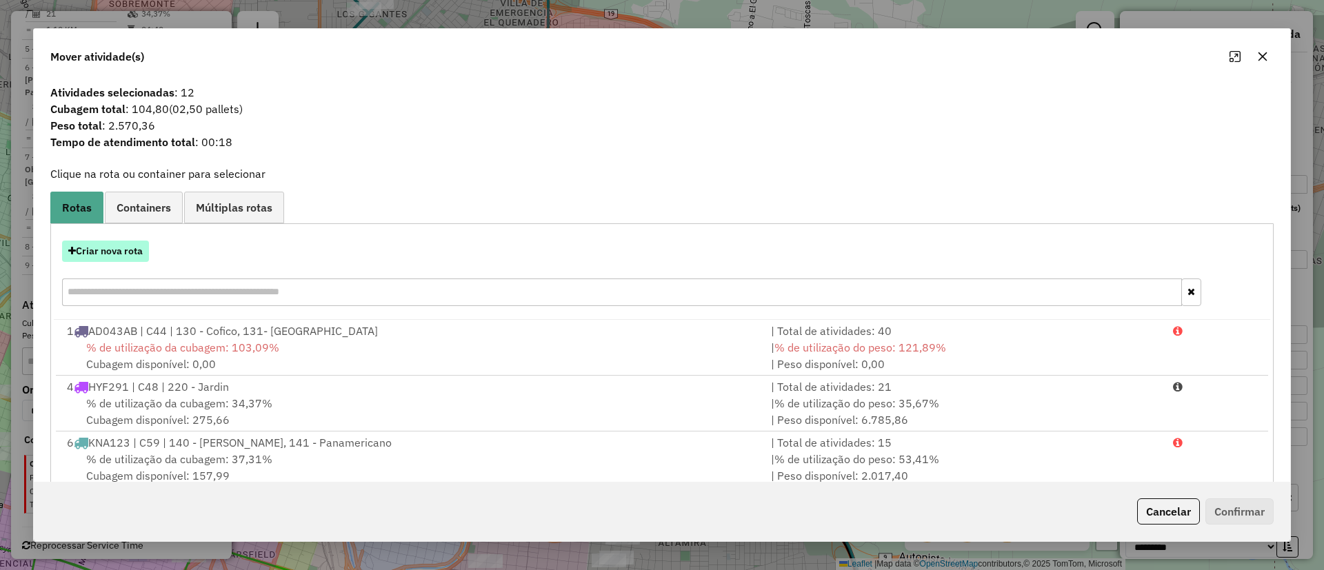
click at [135, 249] on button "Criar nova rota" at bounding box center [105, 251] width 87 height 21
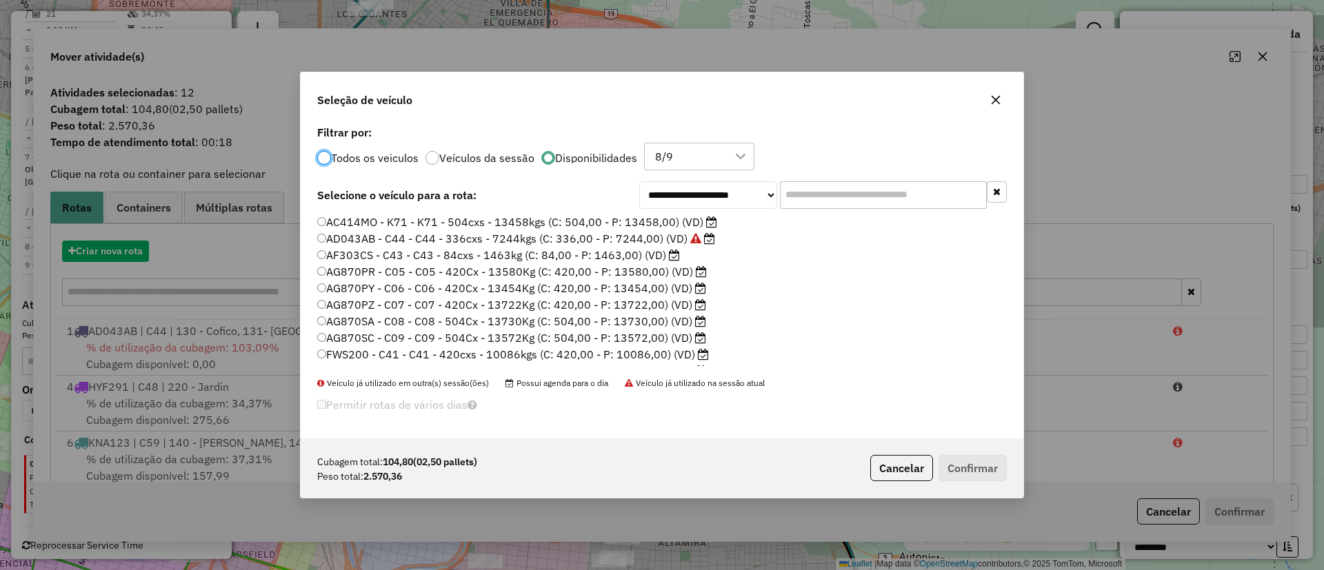
scroll to position [8, 4]
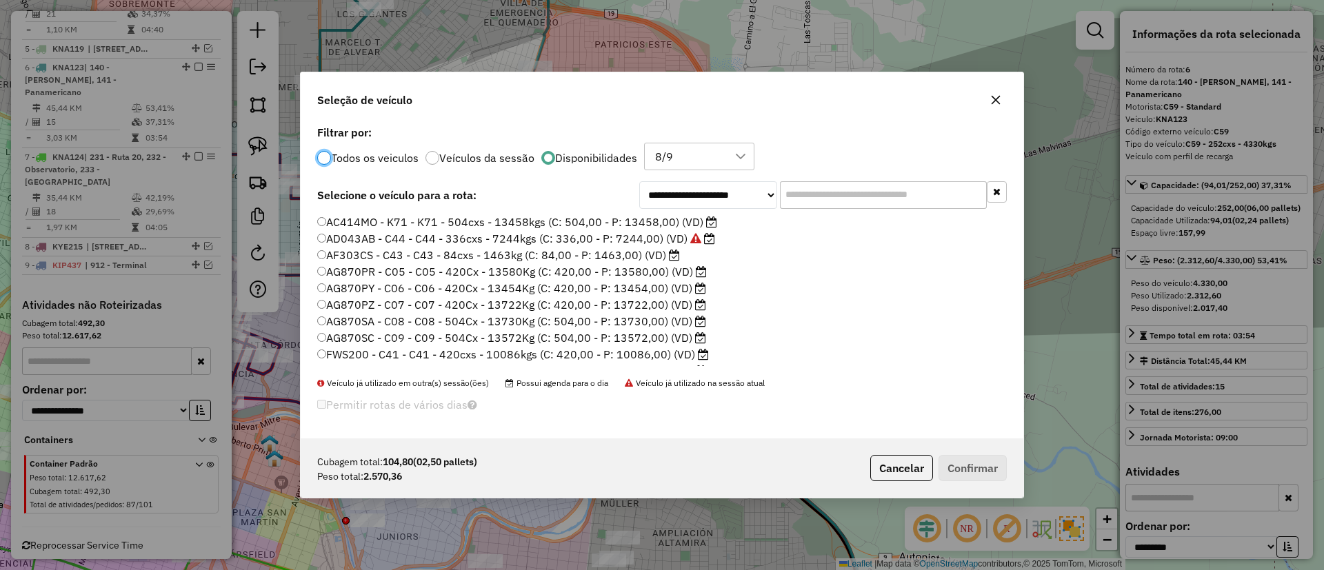
click at [839, 210] on div "**********" at bounding box center [662, 280] width 723 height 317
click at [839, 203] on input "text" at bounding box center [883, 195] width 207 height 28
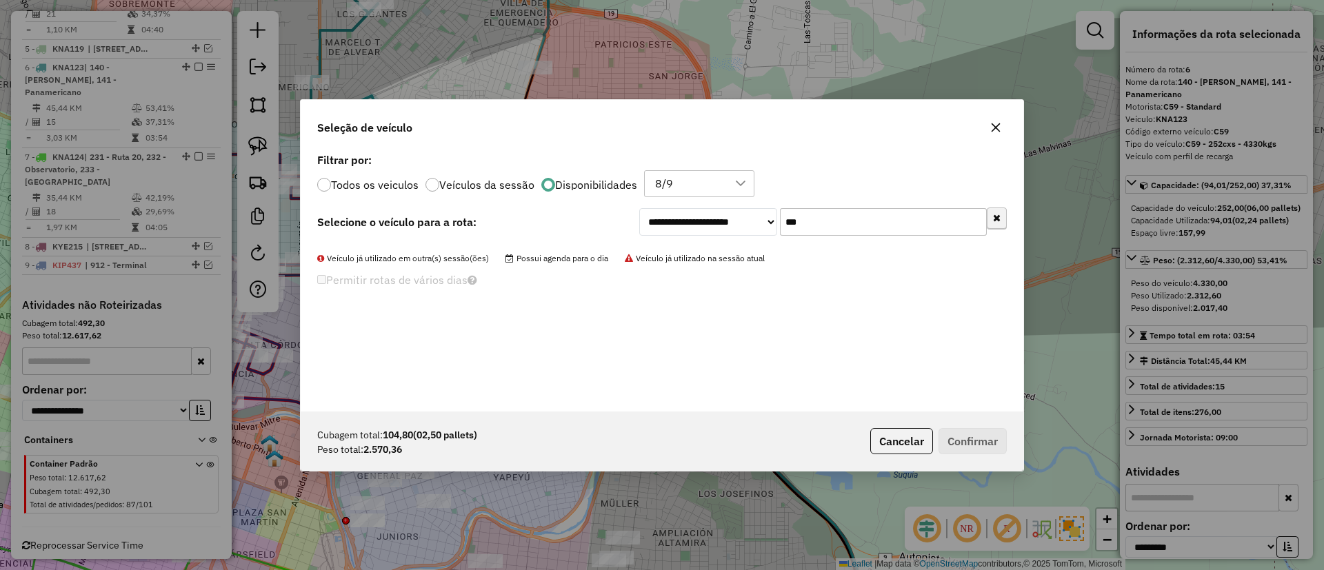
type input "***"
click at [882, 220] on icon "button" at bounding box center [997, 219] width 8 height 10
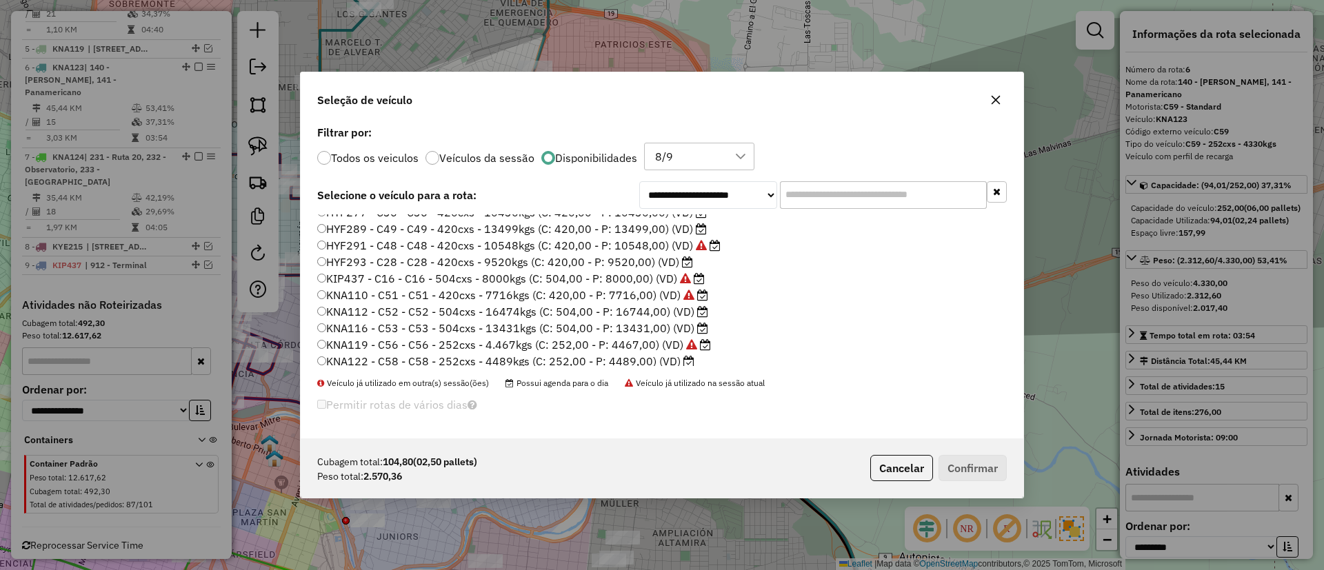
scroll to position [109, 0]
click at [882, 379] on button "Cancelar" at bounding box center [901, 468] width 63 height 26
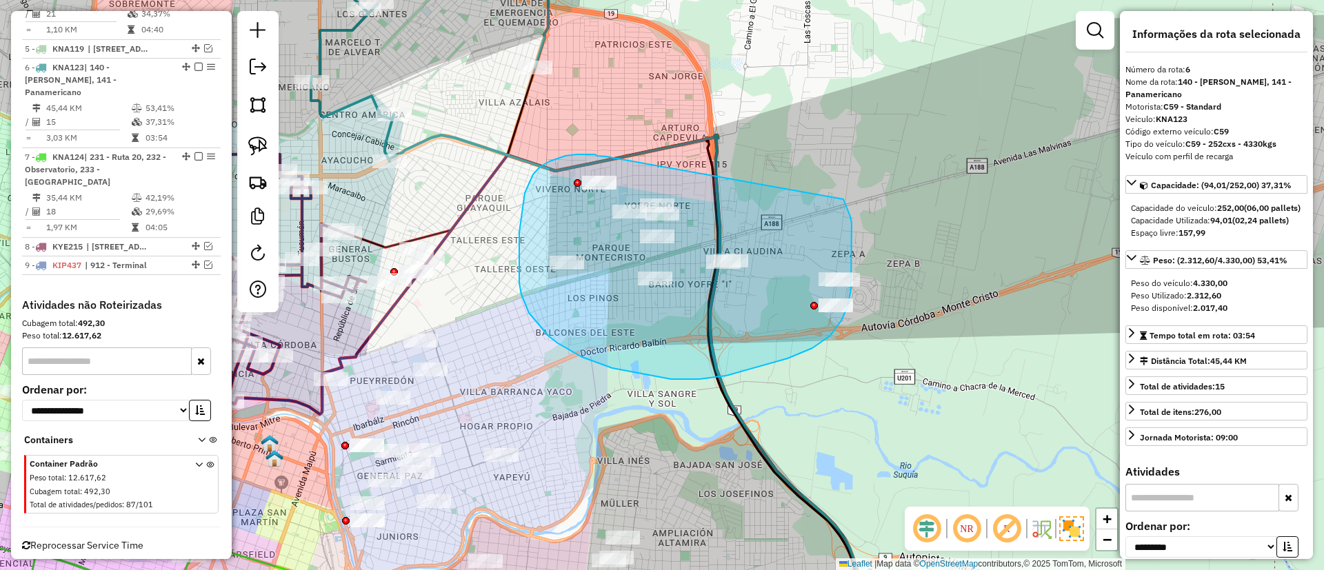
drag, startPoint x: 606, startPoint y: 157, endPoint x: 844, endPoint y: 199, distance: 241.8
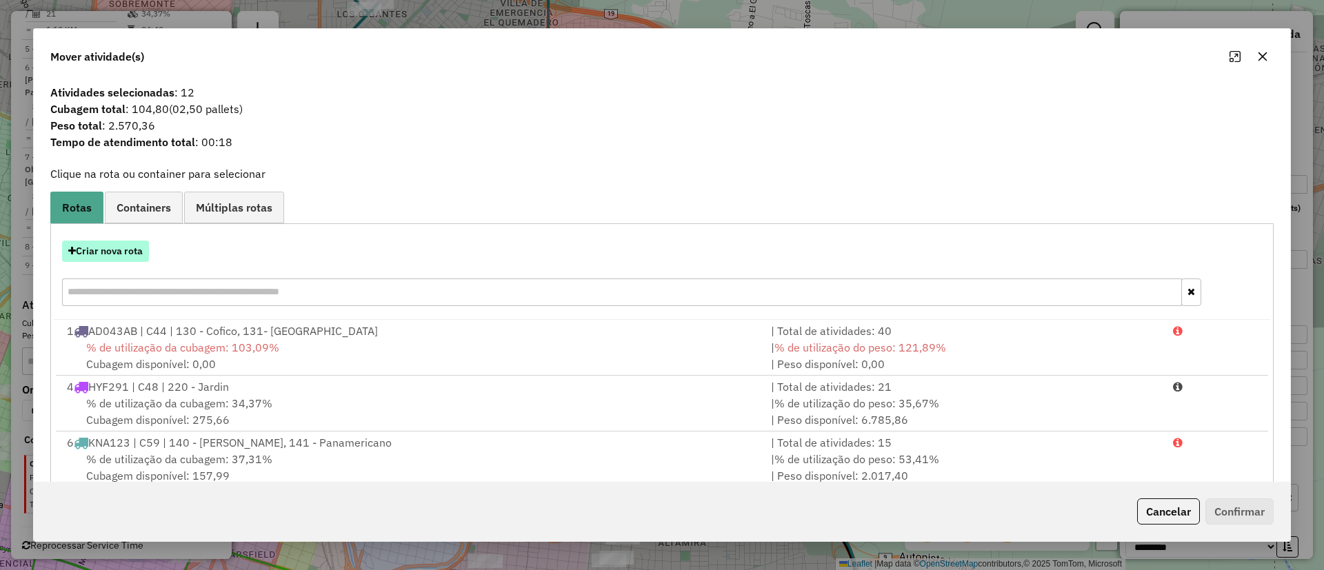
click at [132, 252] on button "Criar nova rota" at bounding box center [105, 251] width 87 height 21
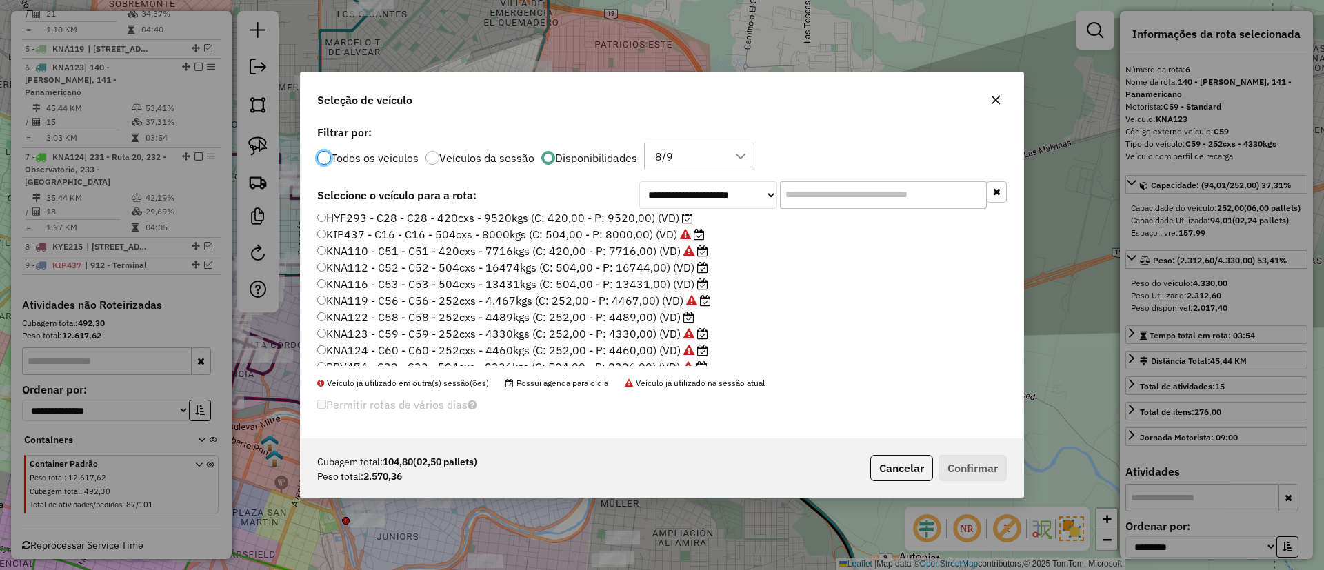
scroll to position [212, 0]
click at [644, 308] on label "KNA122 - C58 - C58 - 252cxs - 4489kgs (C: 252,00 - P: 4489,00) (VD)" at bounding box center [505, 307] width 377 height 17
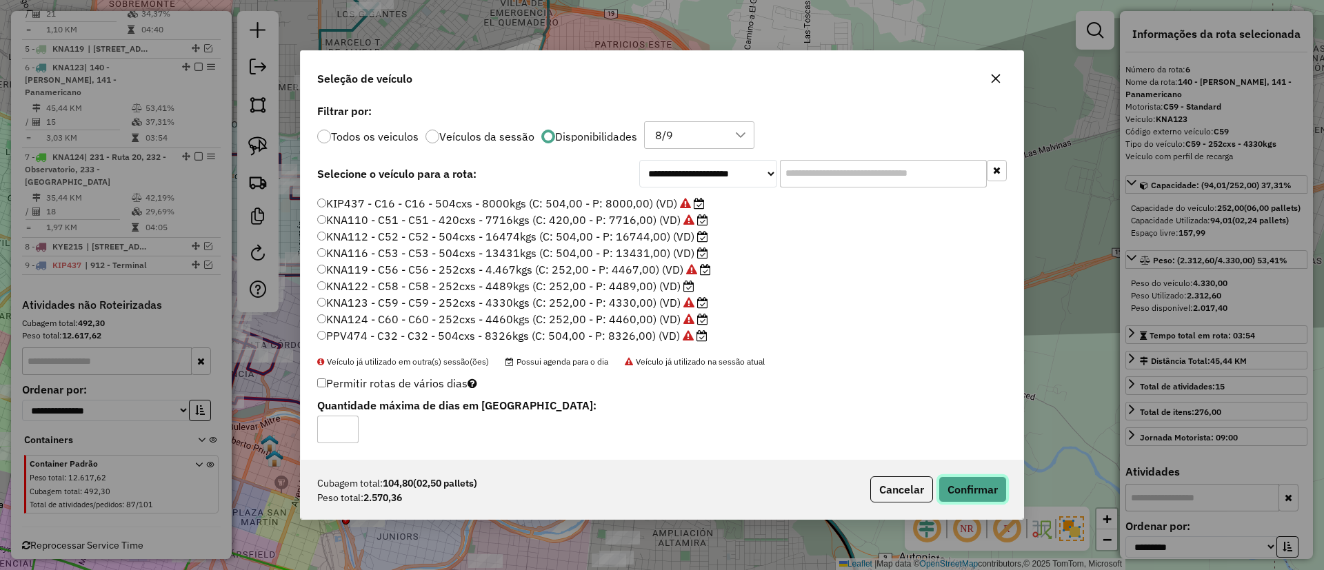
click at [882, 379] on button "Confirmar" at bounding box center [973, 490] width 68 height 26
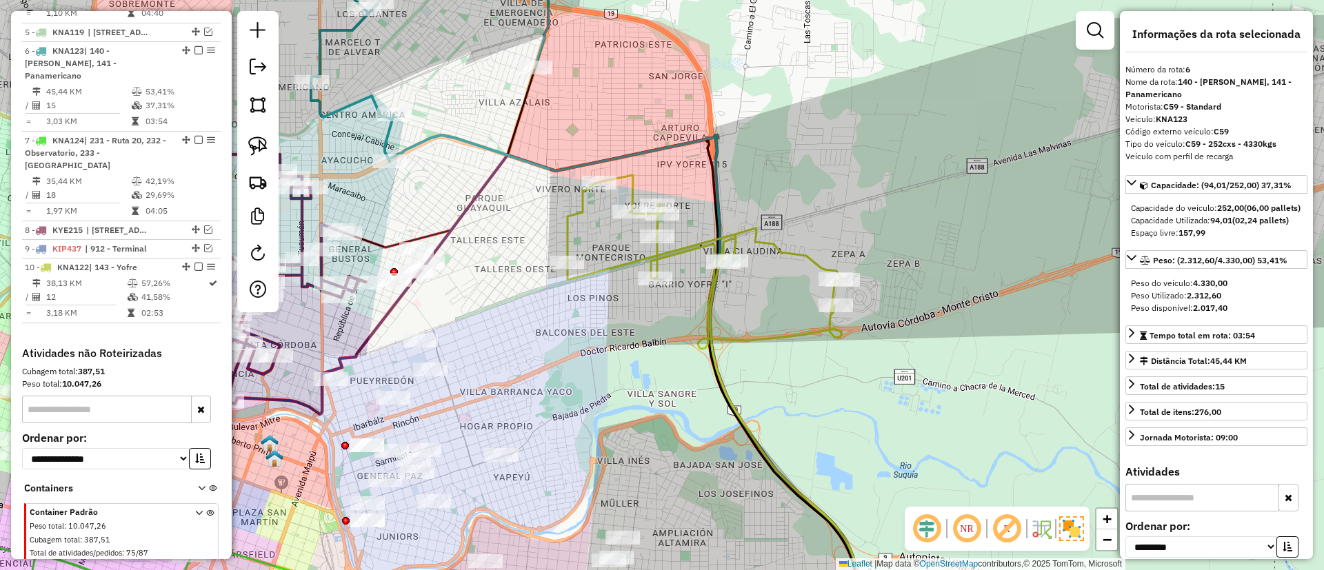
scroll to position [717, 0]
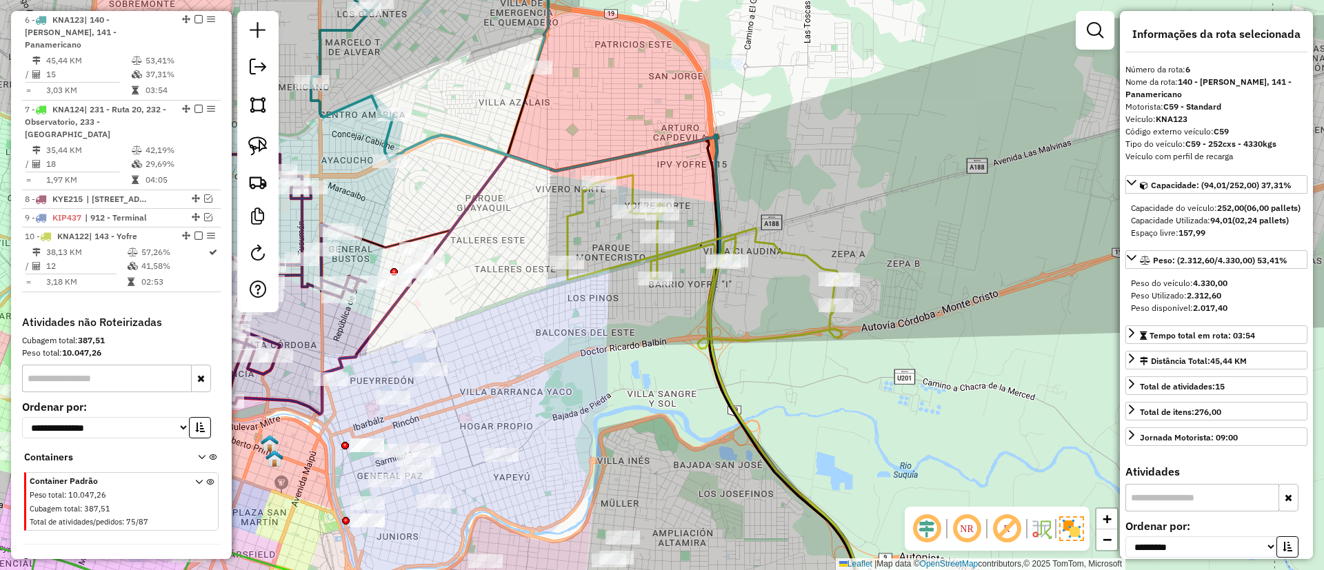
drag, startPoint x: 578, startPoint y: 324, endPoint x: 709, endPoint y: 325, distance: 131.1
click at [709, 325] on div "Janela de atendimento Grade de atendimento Capacidade Transportadoras Veículos …" at bounding box center [662, 285] width 1324 height 570
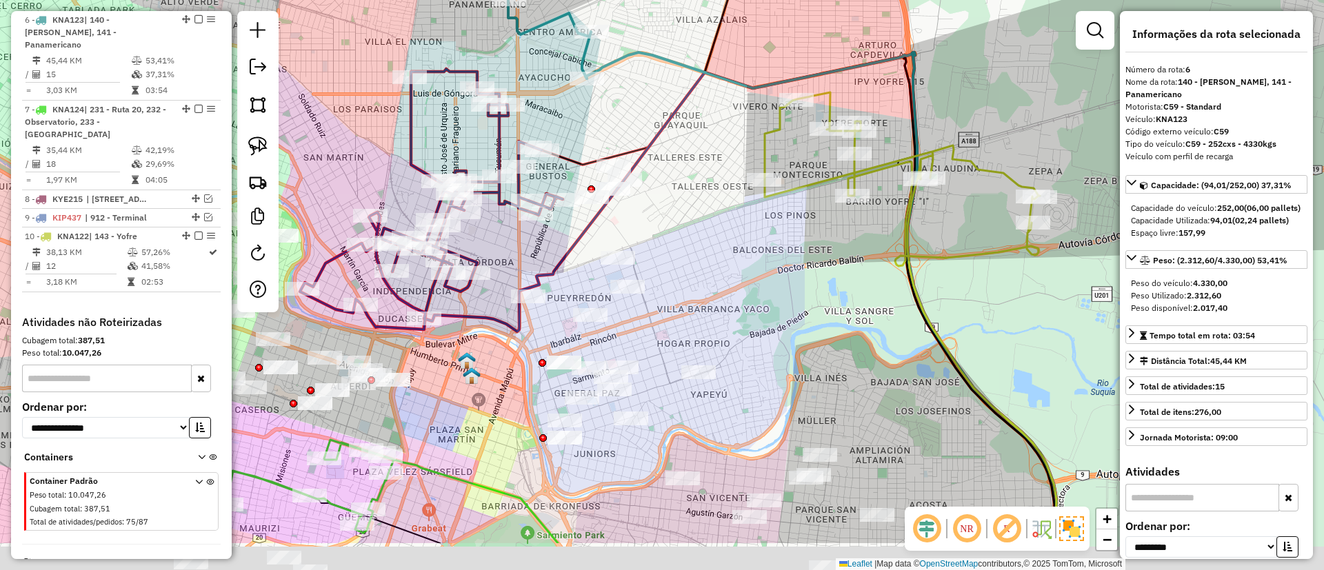
drag, startPoint x: 665, startPoint y: 324, endPoint x: 727, endPoint y: 232, distance: 110.8
click at [727, 232] on div "Janela de atendimento Grade de atendimento Capacidade Transportadoras Veículos …" at bounding box center [662, 285] width 1324 height 570
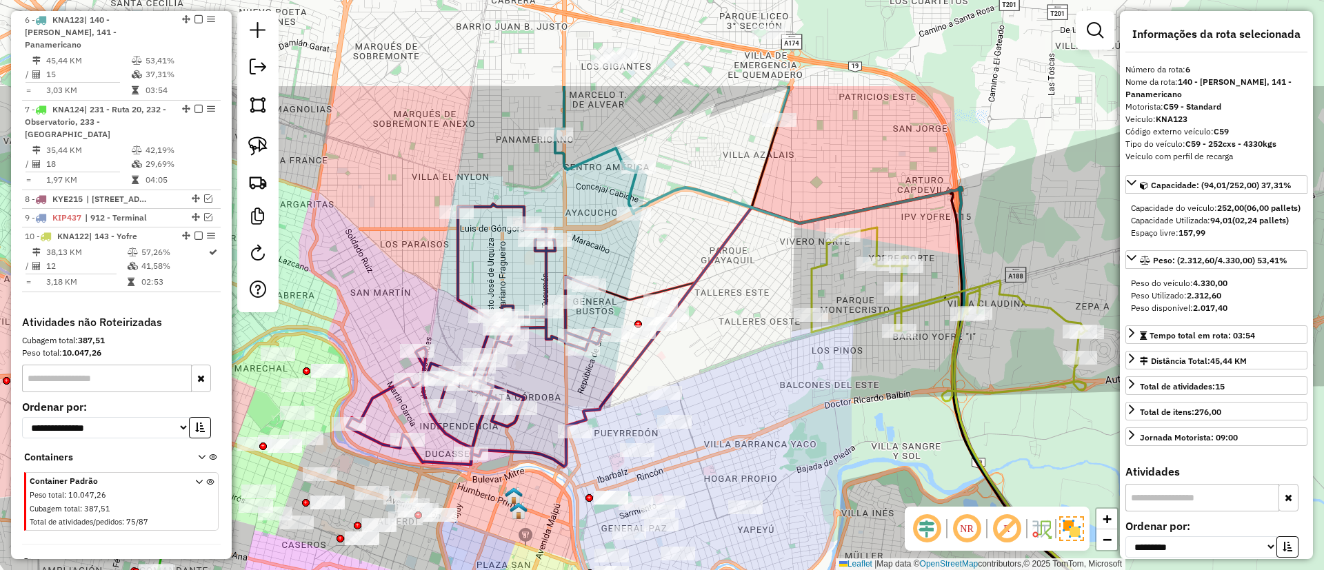
drag, startPoint x: 723, startPoint y: 298, endPoint x: 726, endPoint y: 263, distance: 34.7
click at [752, 370] on div "Janela de atendimento Grade de atendimento Capacidade Transportadoras Veículos …" at bounding box center [662, 285] width 1324 height 570
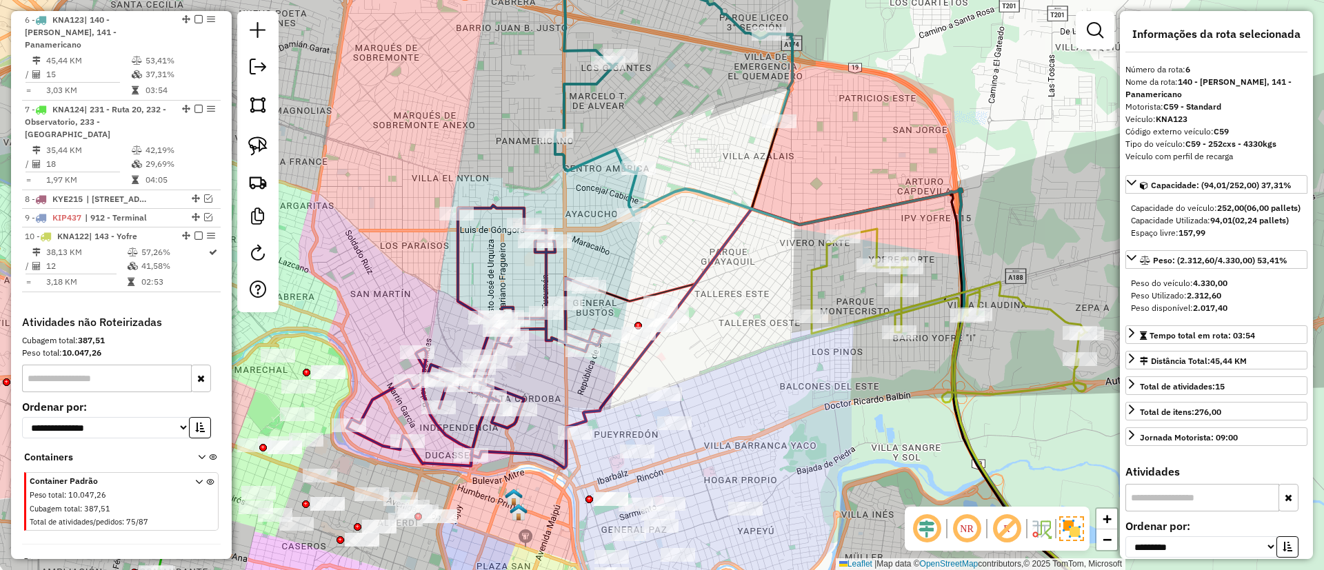
drag, startPoint x: 724, startPoint y: 269, endPoint x: 711, endPoint y: 315, distance: 47.9
click at [711, 315] on icon at bounding box center [786, 408] width 631 height 438
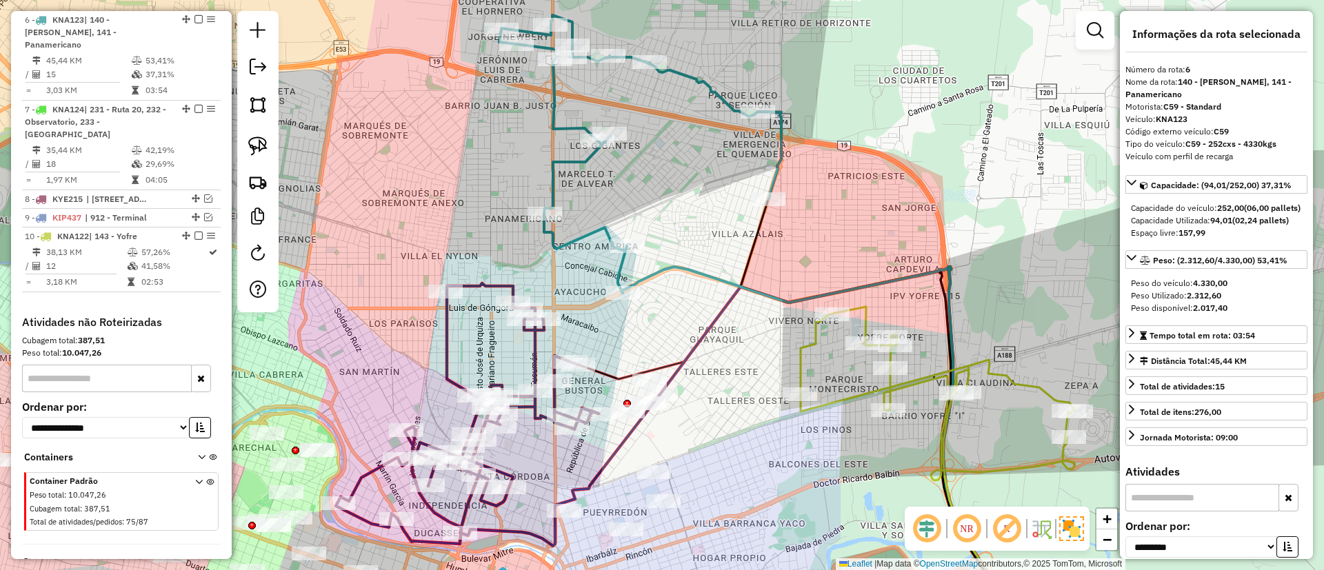
click at [591, 230] on icon at bounding box center [640, 154] width 282 height 278
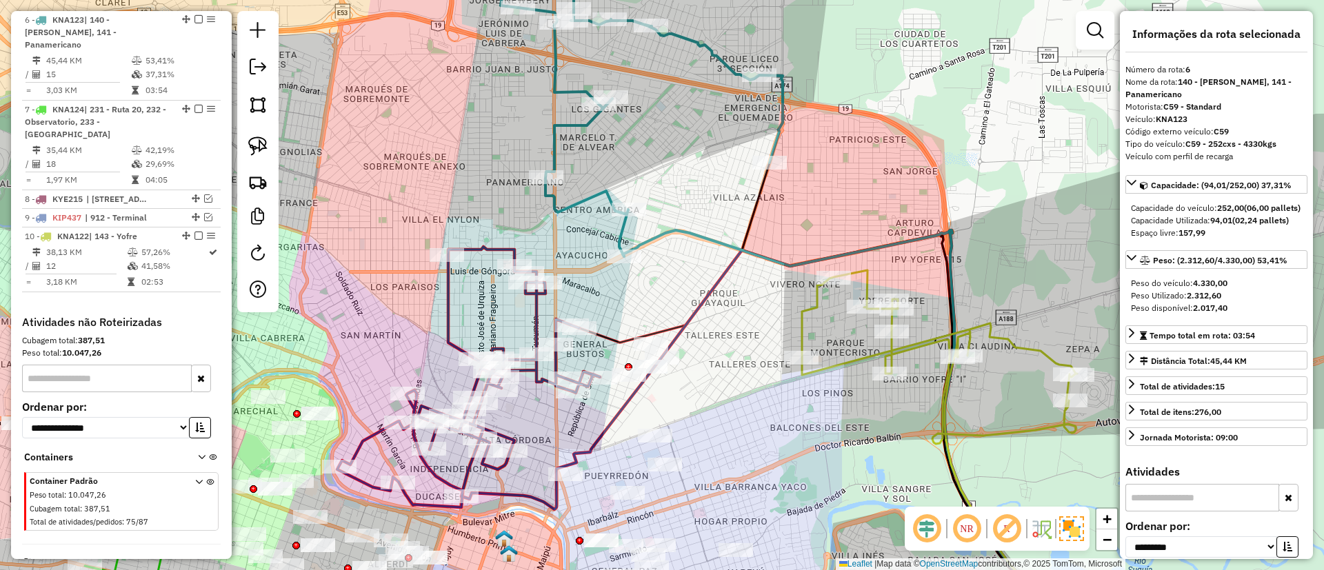
drag, startPoint x: 586, startPoint y: 259, endPoint x: 587, endPoint y: 197, distance: 62.1
click at [587, 197] on div "Janela de atendimento Grade de atendimento Capacidade Transportadoras Veículos …" at bounding box center [662, 285] width 1324 height 570
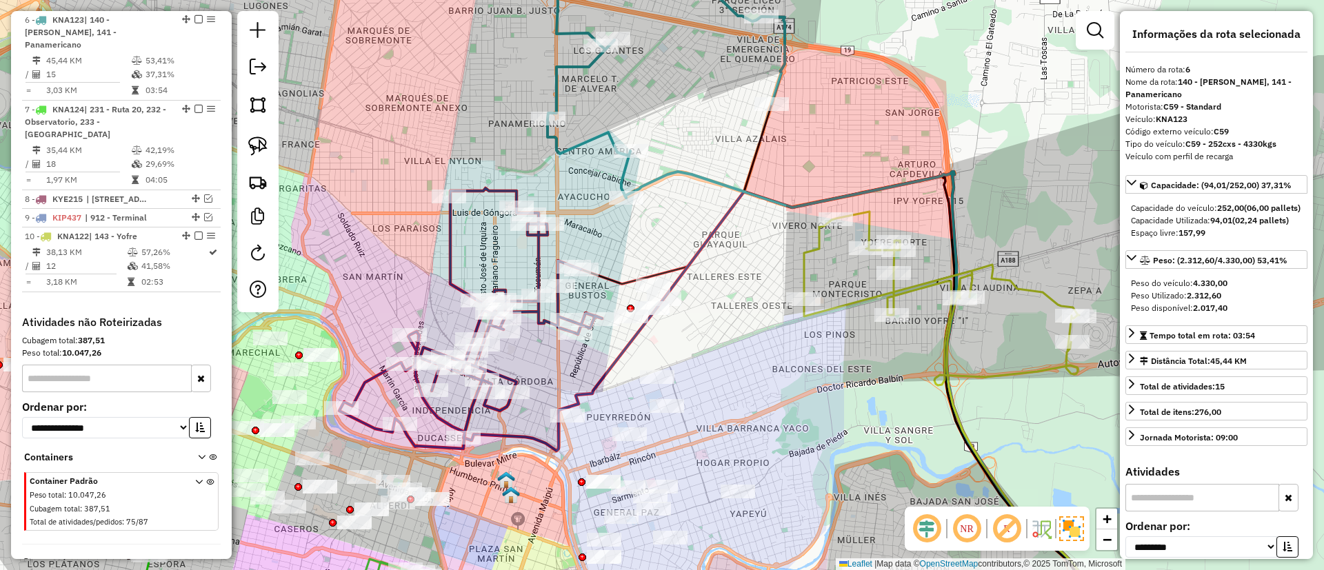
drag, startPoint x: 706, startPoint y: 246, endPoint x: 708, endPoint y: 230, distance: 15.9
click at [708, 233] on icon at bounding box center [777, 383] width 627 height 423
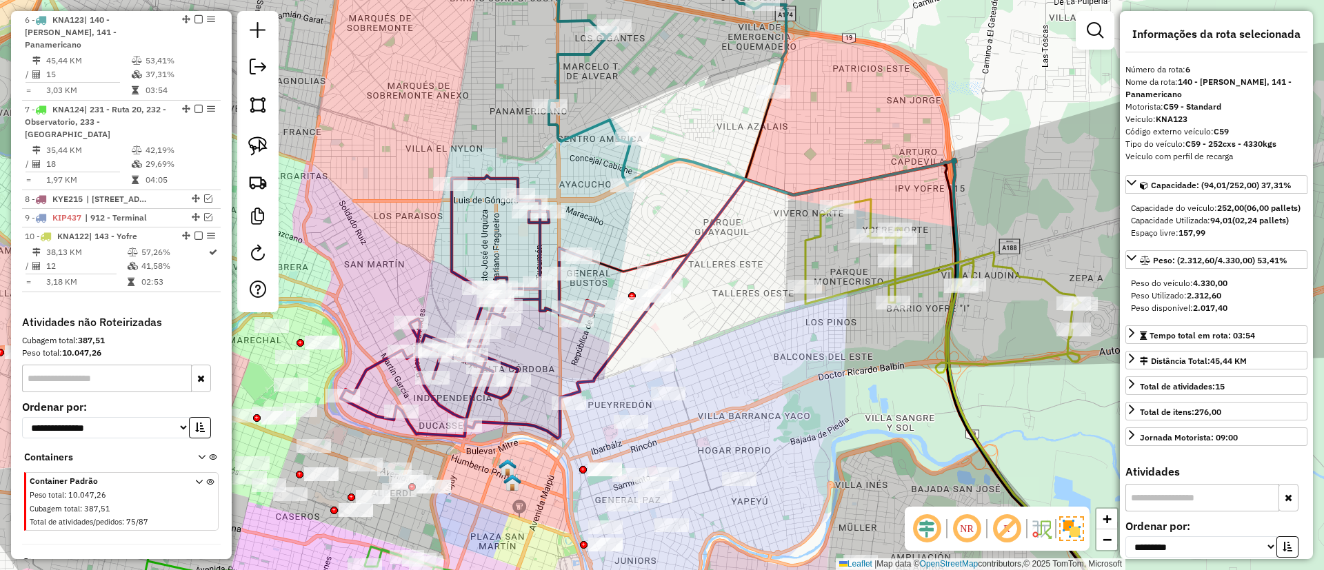
click at [806, 263] on icon at bounding box center [943, 286] width 275 height 174
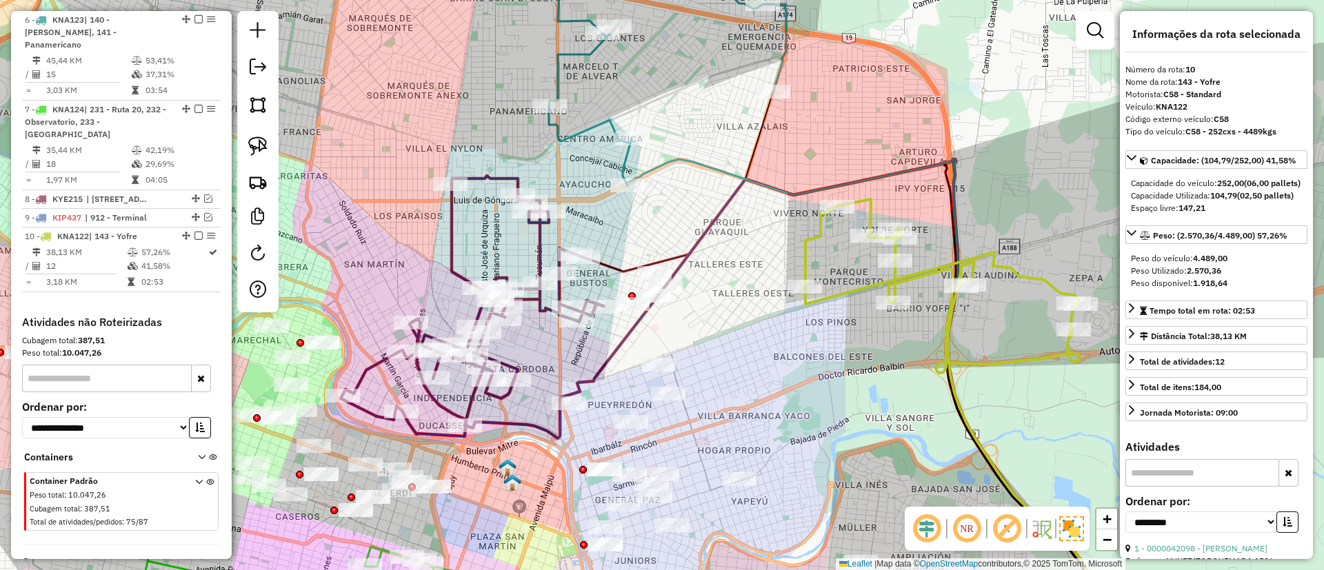
scroll to position [734, 0]
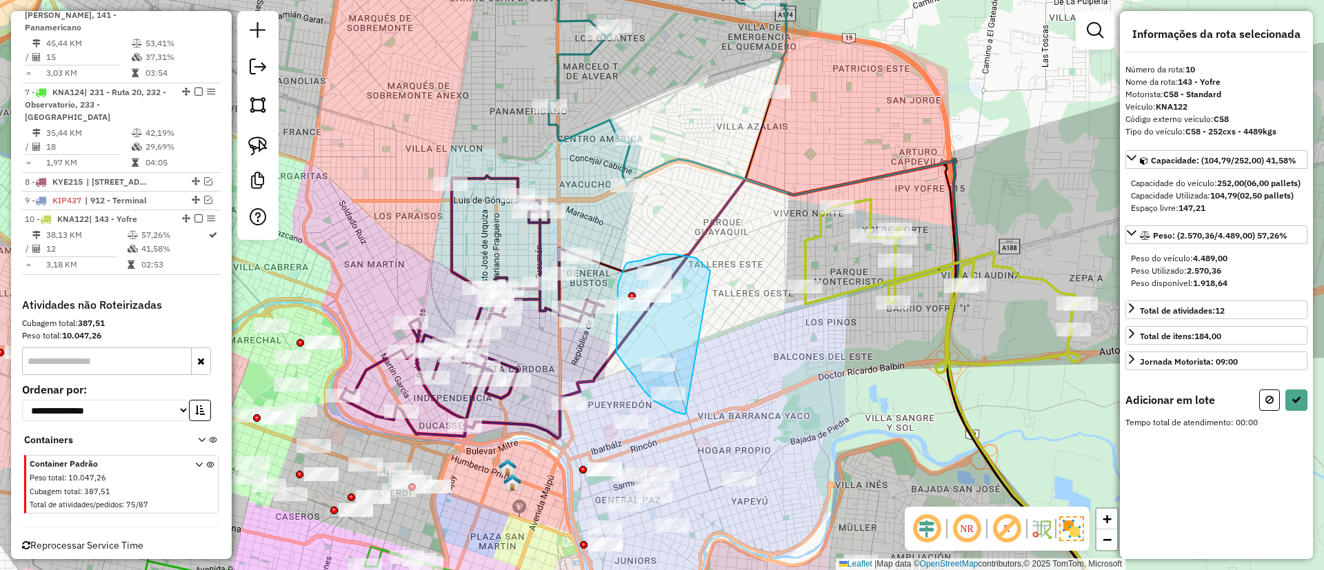
drag, startPoint x: 699, startPoint y: 260, endPoint x: 715, endPoint y: 401, distance: 142.3
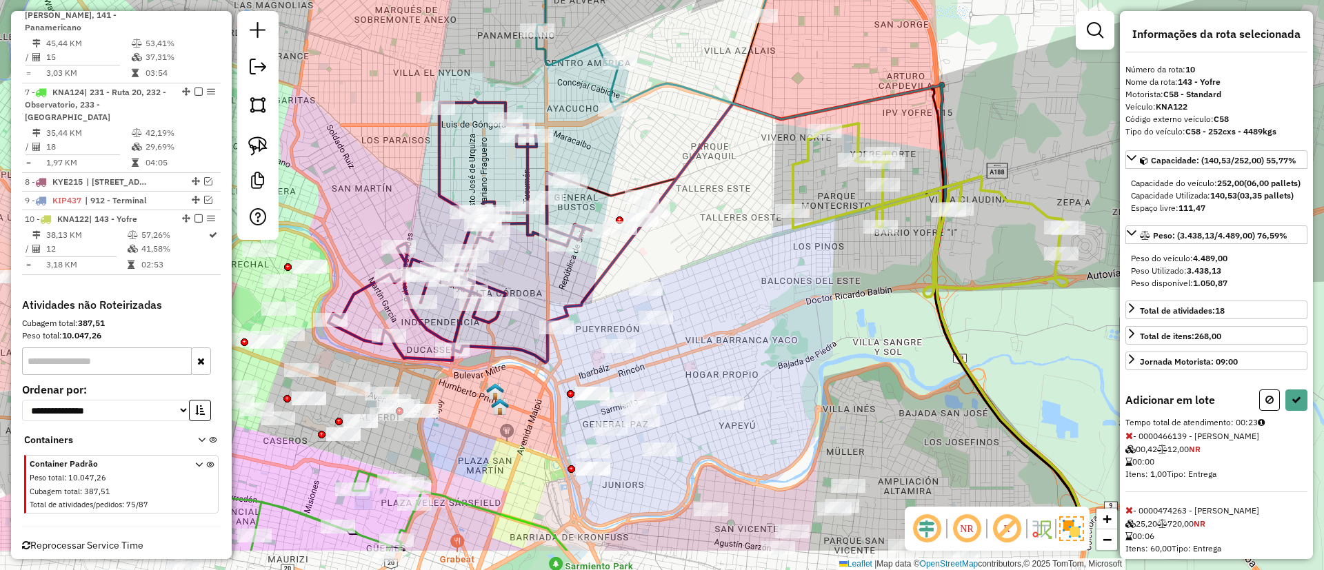
drag, startPoint x: 704, startPoint y: 299, endPoint x: 662, endPoint y: 215, distance: 93.2
click at [662, 215] on div "Janela de atendimento Grade de atendimento Capacidade Transportadoras Veículos …" at bounding box center [662, 285] width 1324 height 570
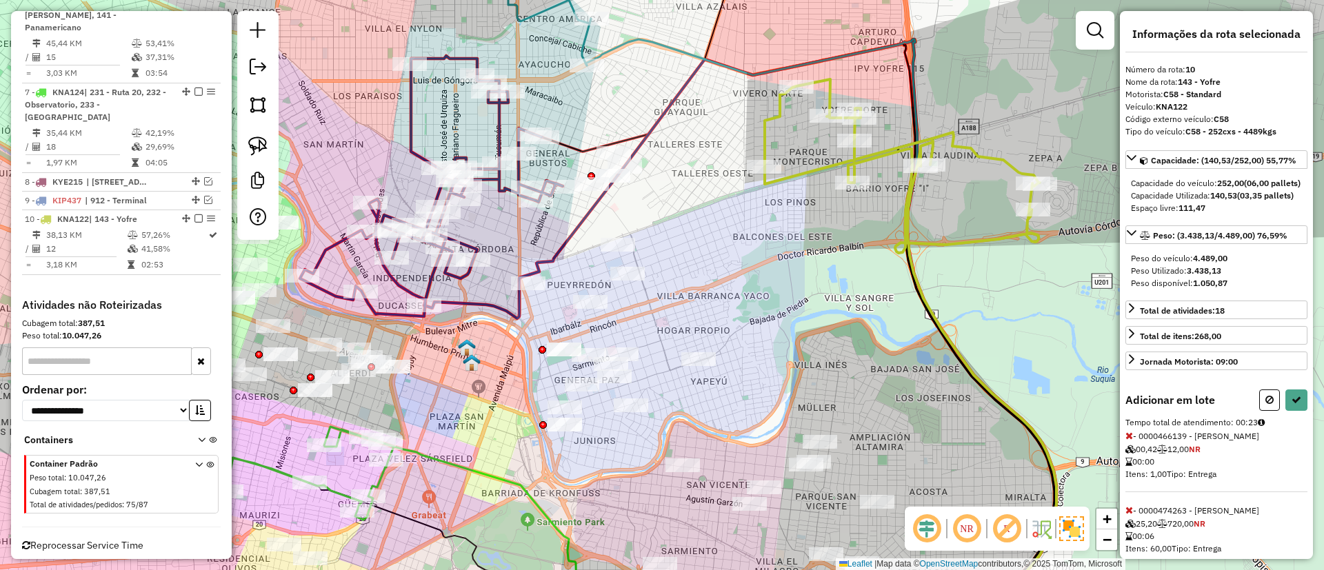
select select "**********"
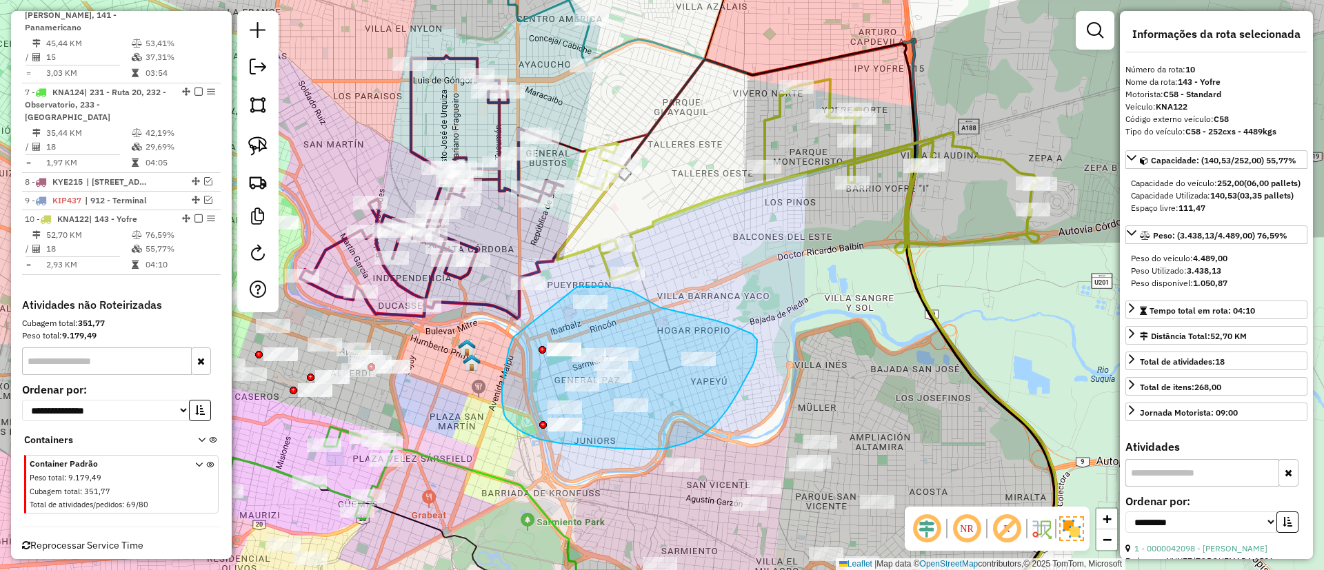
drag, startPoint x: 506, startPoint y: 366, endPoint x: 577, endPoint y: 287, distance: 106.9
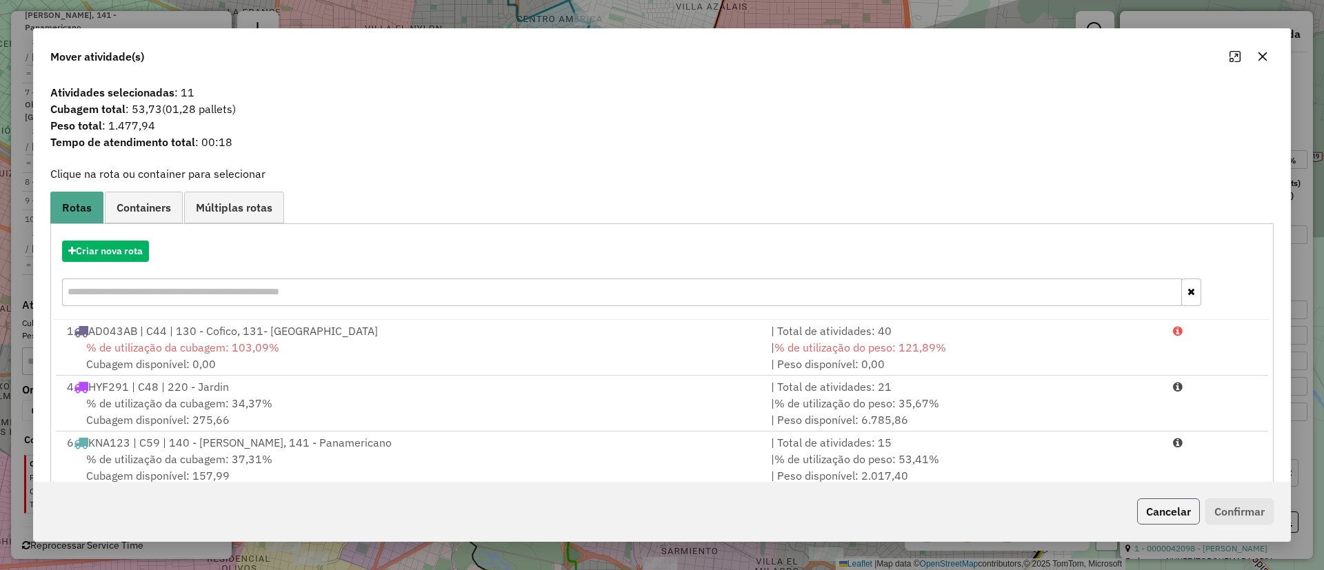
click at [882, 379] on button "Cancelar" at bounding box center [1168, 512] width 63 height 26
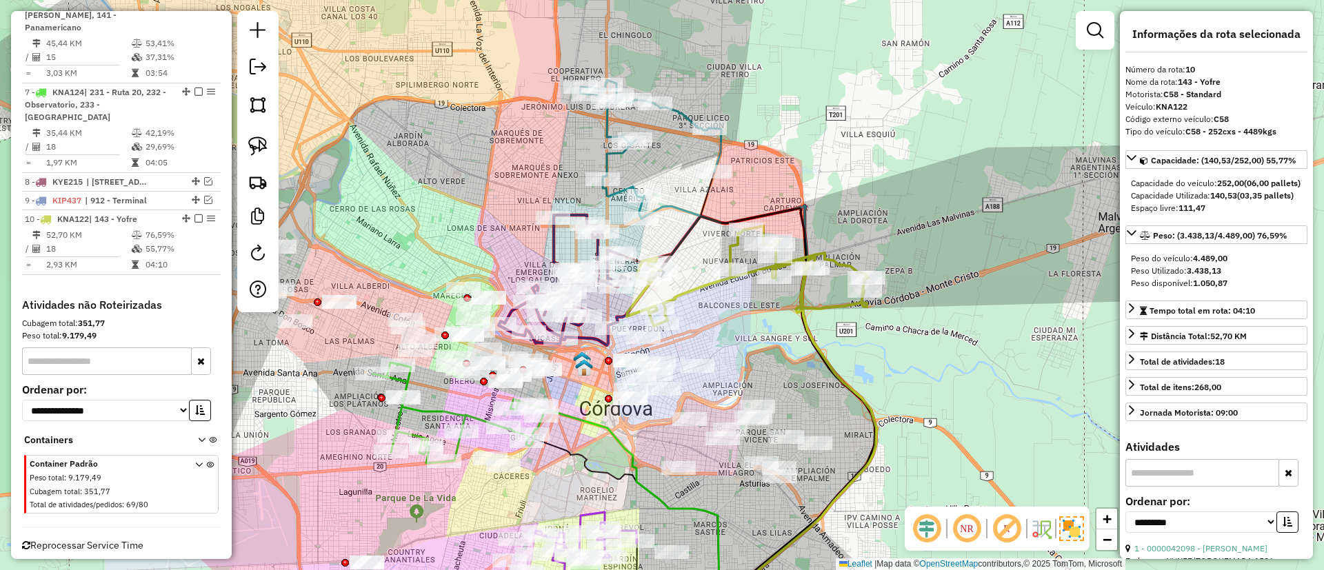
drag, startPoint x: 695, startPoint y: 196, endPoint x: 656, endPoint y: 168, distance: 47.9
click at [656, 206] on icon at bounding box center [758, 426] width 235 height 440
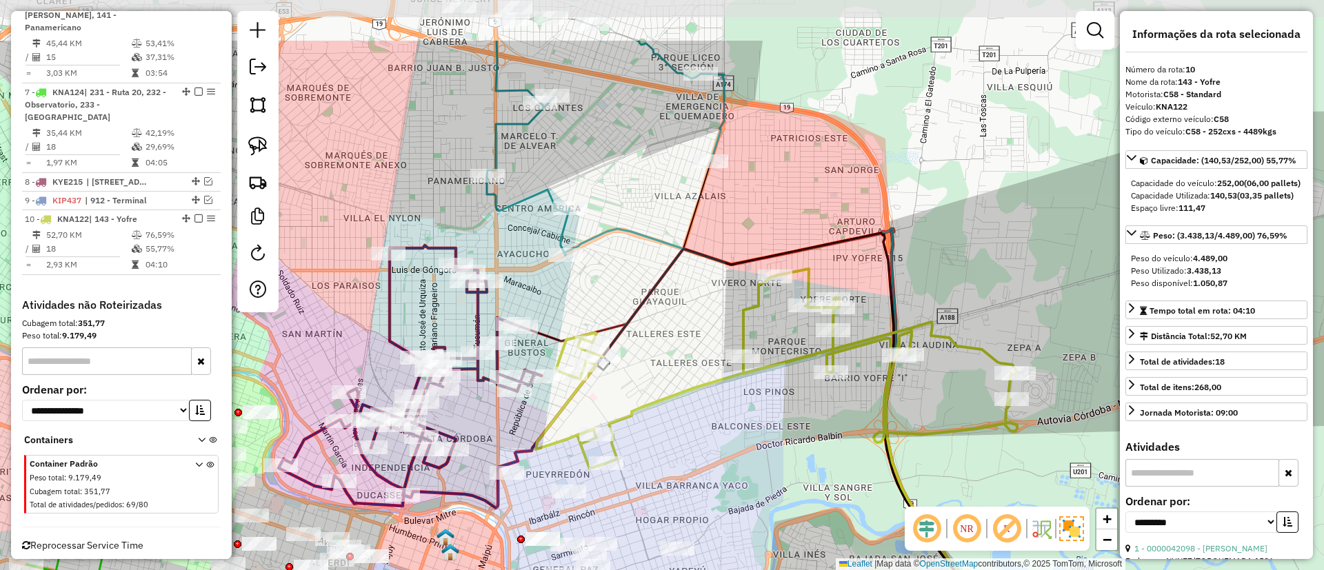
drag, startPoint x: 637, startPoint y: 172, endPoint x: 633, endPoint y: 271, distance: 98.7
click at [633, 271] on div "Janela de atendimento Grade de atendimento Capacidade Transportadoras Veículos …" at bounding box center [662, 285] width 1324 height 570
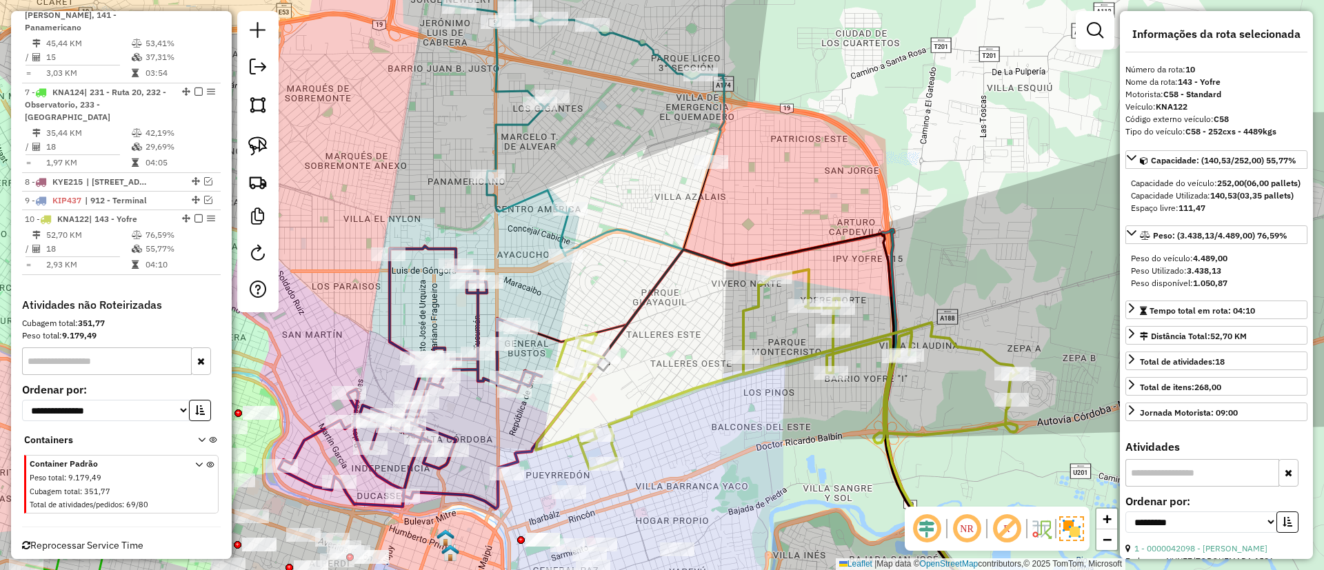
click at [546, 192] on icon at bounding box center [583, 117] width 282 height 278
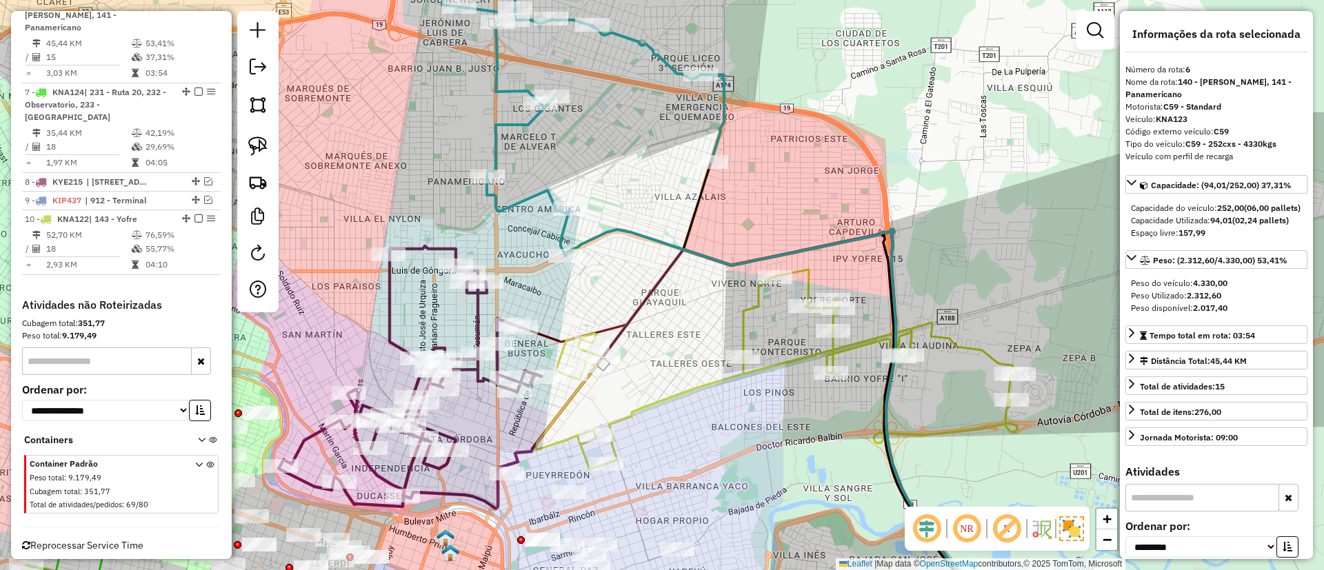
scroll to position [717, 0]
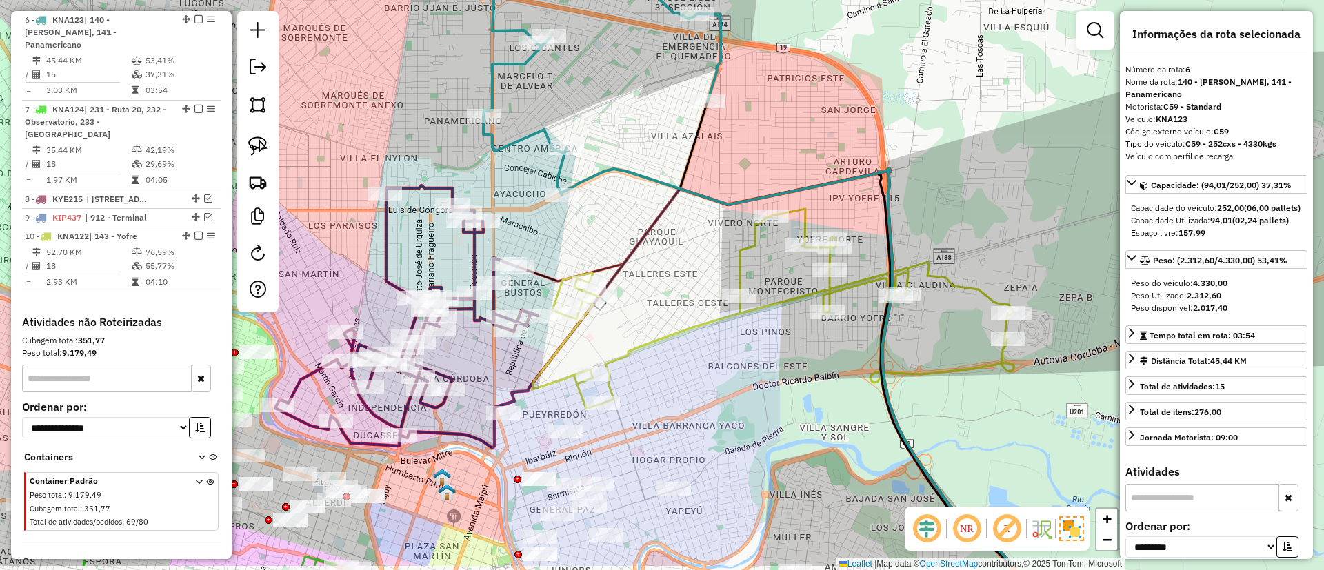
drag, startPoint x: 658, startPoint y: 246, endPoint x: 655, endPoint y: 221, distance: 25.1
click at [655, 221] on icon at bounding box center [801, 369] width 417 height 393
click at [738, 261] on icon at bounding box center [773, 308] width 483 height 200
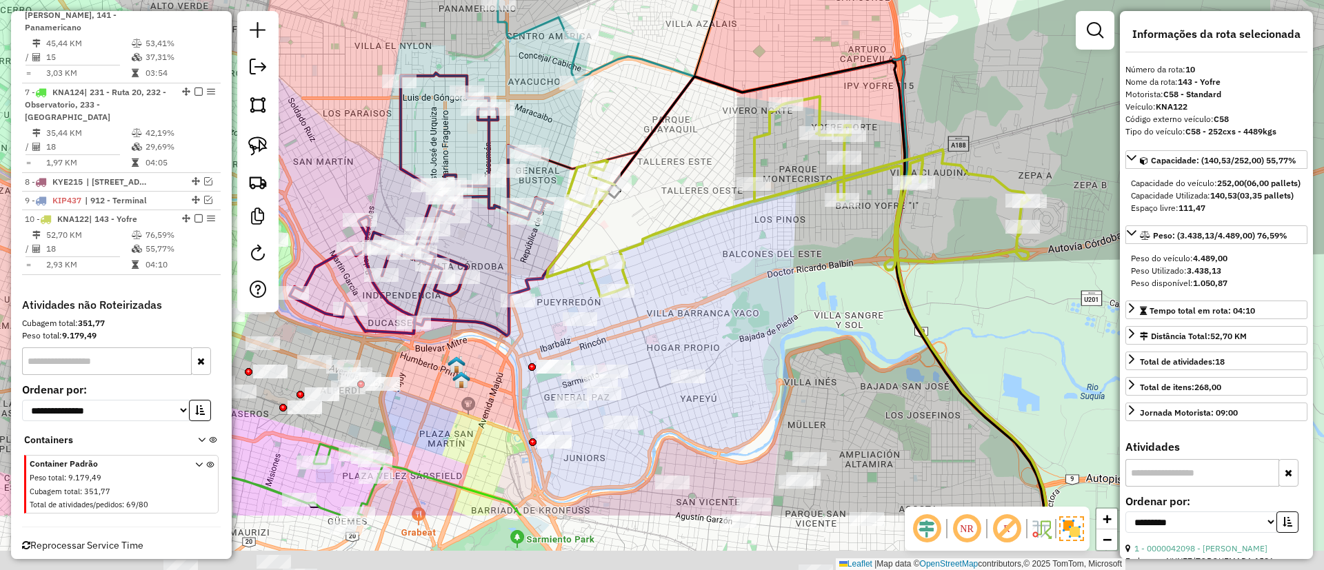
drag, startPoint x: 659, startPoint y: 301, endPoint x: 670, endPoint y: 157, distance: 143.9
click at [670, 157] on div "Janela de atendimento Grade de atendimento Capacidade Transportadoras Veículos …" at bounding box center [662, 285] width 1324 height 570
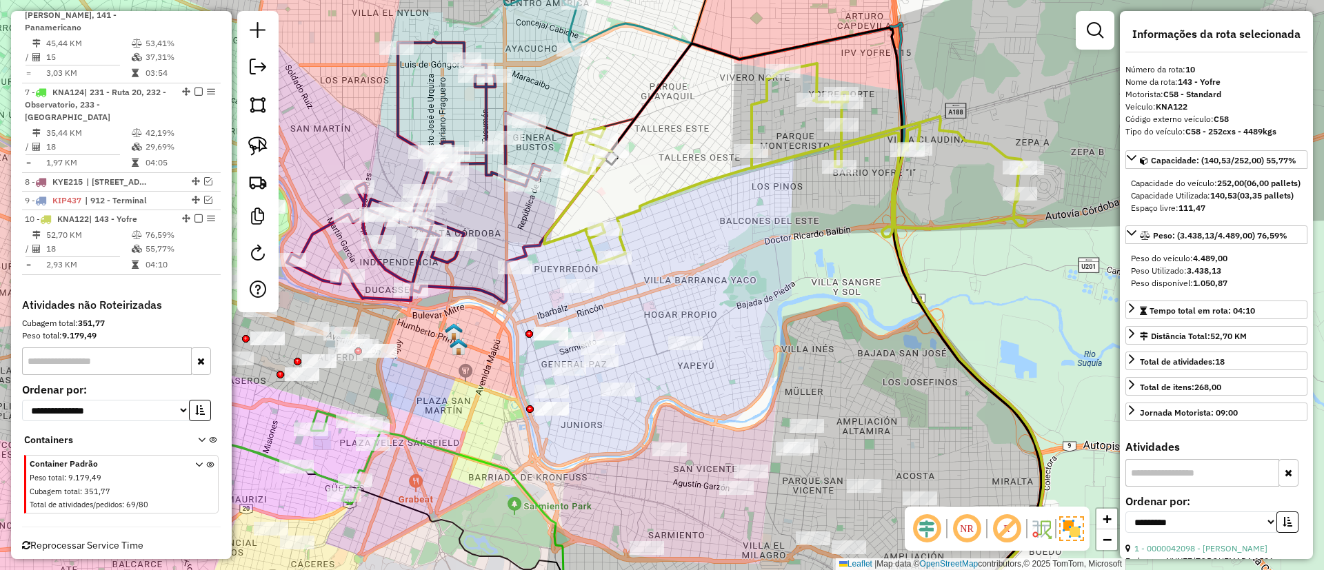
click at [681, 189] on icon at bounding box center [785, 163] width 483 height 200
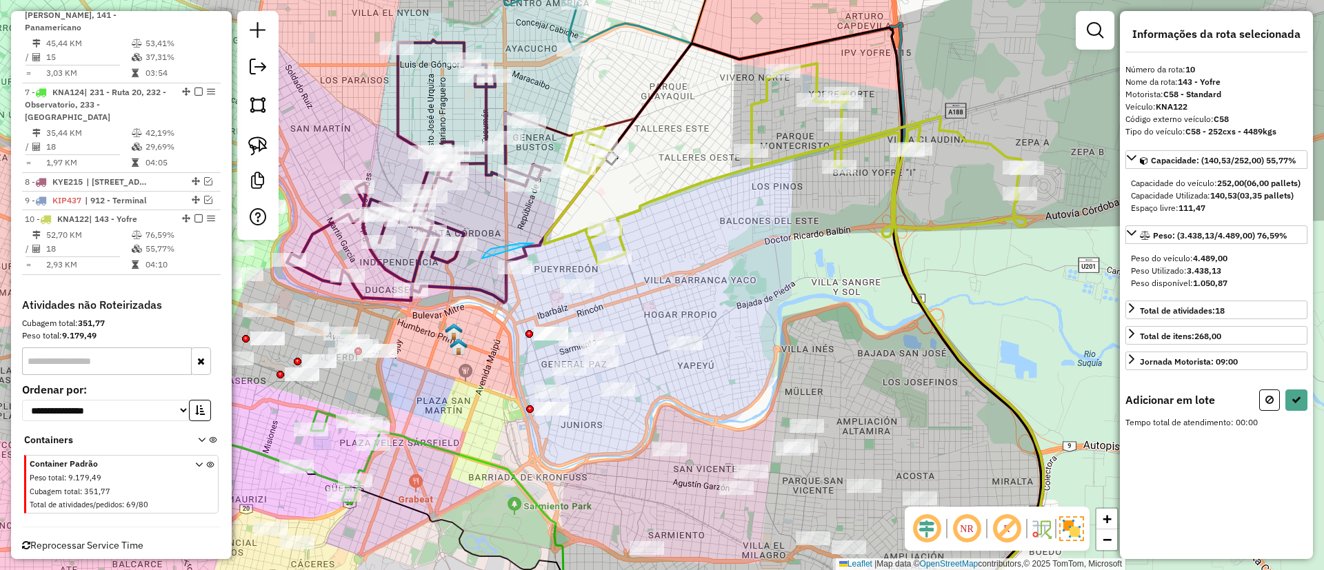
drag, startPoint x: 504, startPoint y: 246, endPoint x: 482, endPoint y: 259, distance: 25.3
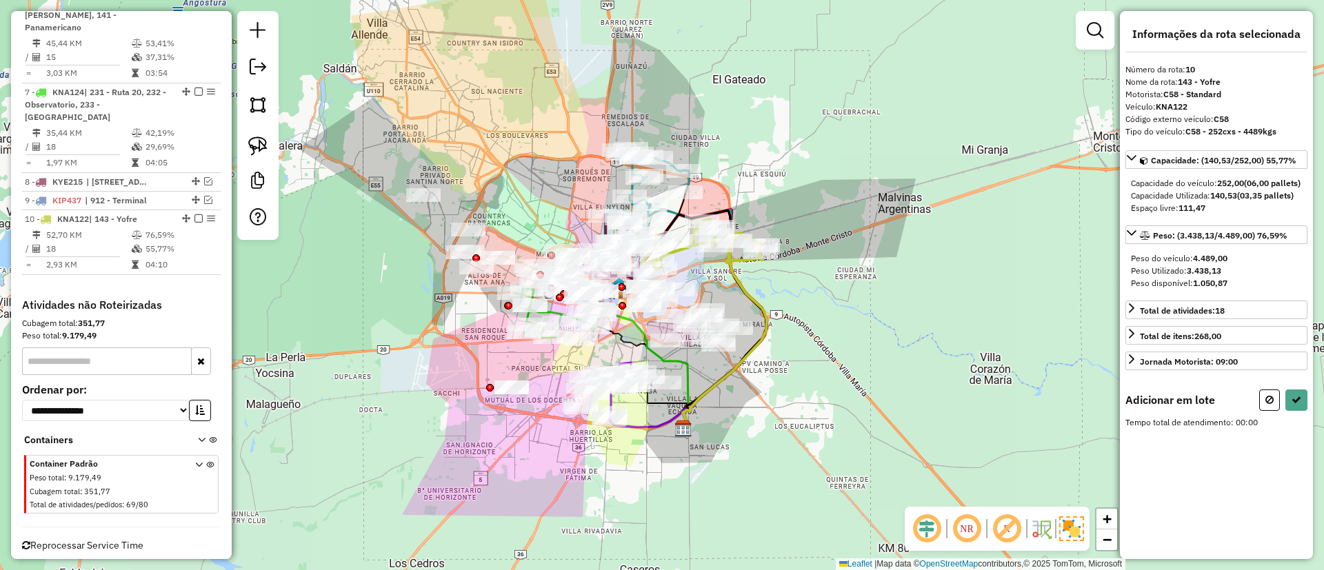
drag, startPoint x: 718, startPoint y: 286, endPoint x: 705, endPoint y: 236, distance: 51.4
click at [705, 236] on div "Janela de atendimento Grade de atendimento Capacidade Transportadoras Veículos …" at bounding box center [662, 285] width 1324 height 570
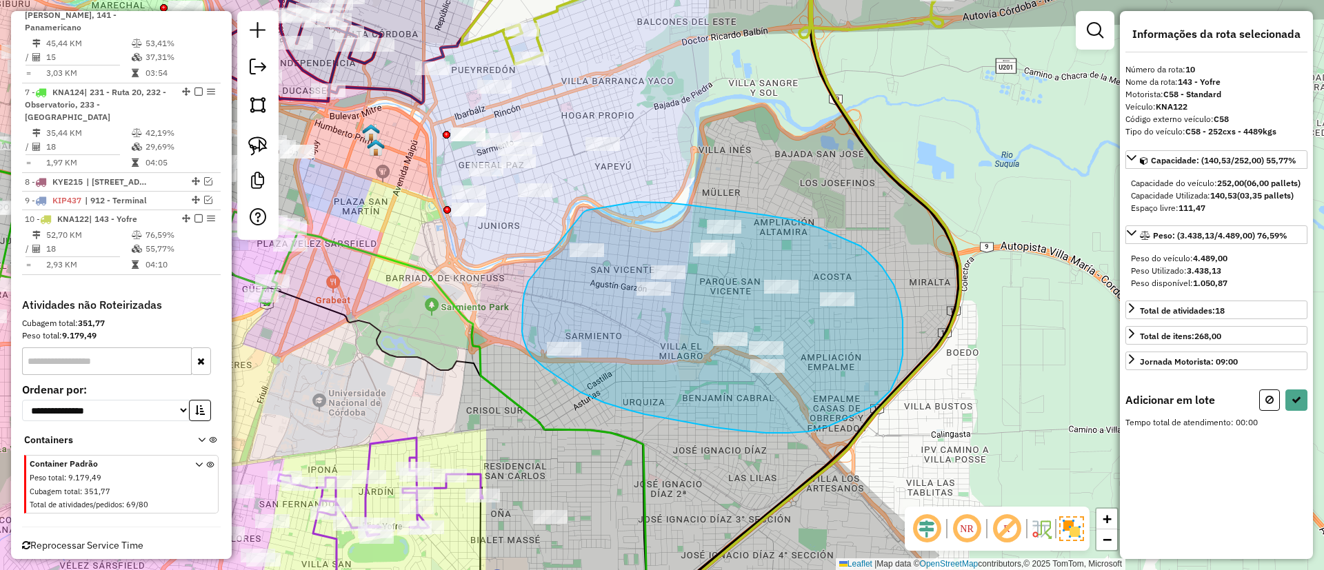
drag, startPoint x: 528, startPoint y: 283, endPoint x: 577, endPoint y: 213, distance: 85.2
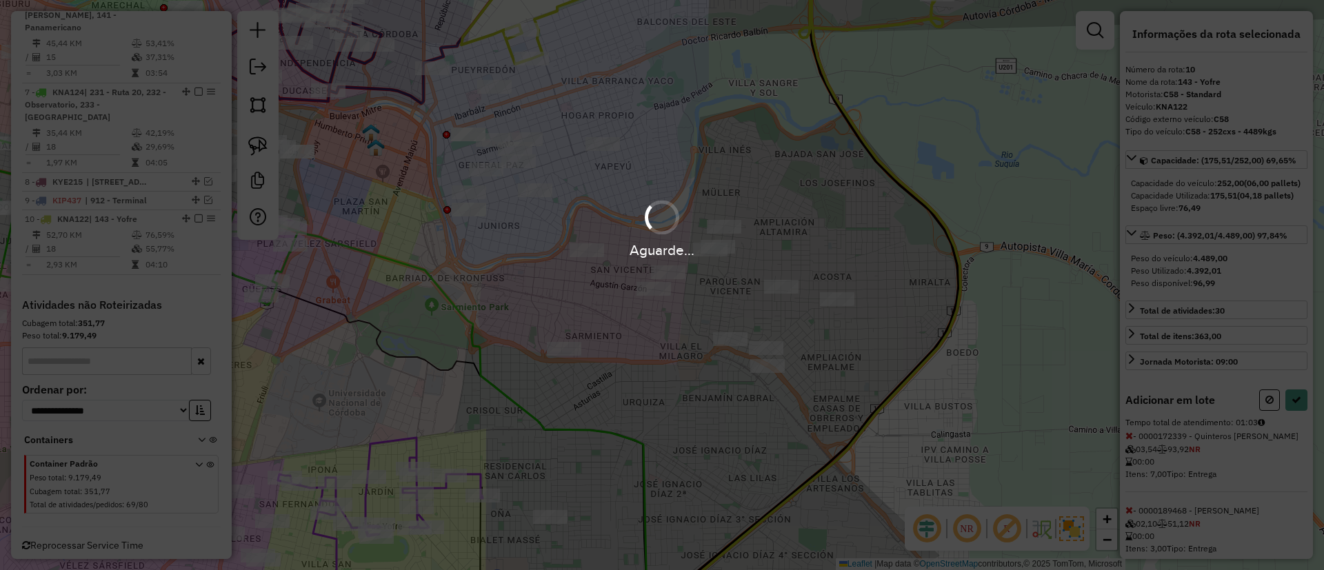
select select "**********"
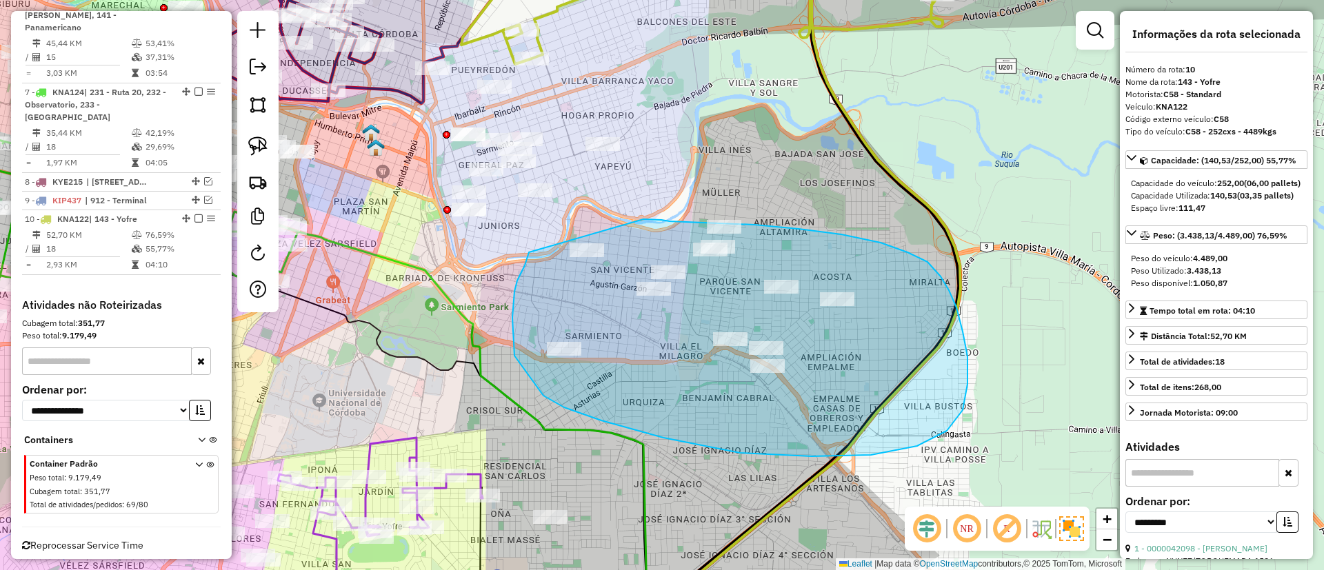
drag, startPoint x: 512, startPoint y: 328, endPoint x: 633, endPoint y: 219, distance: 162.6
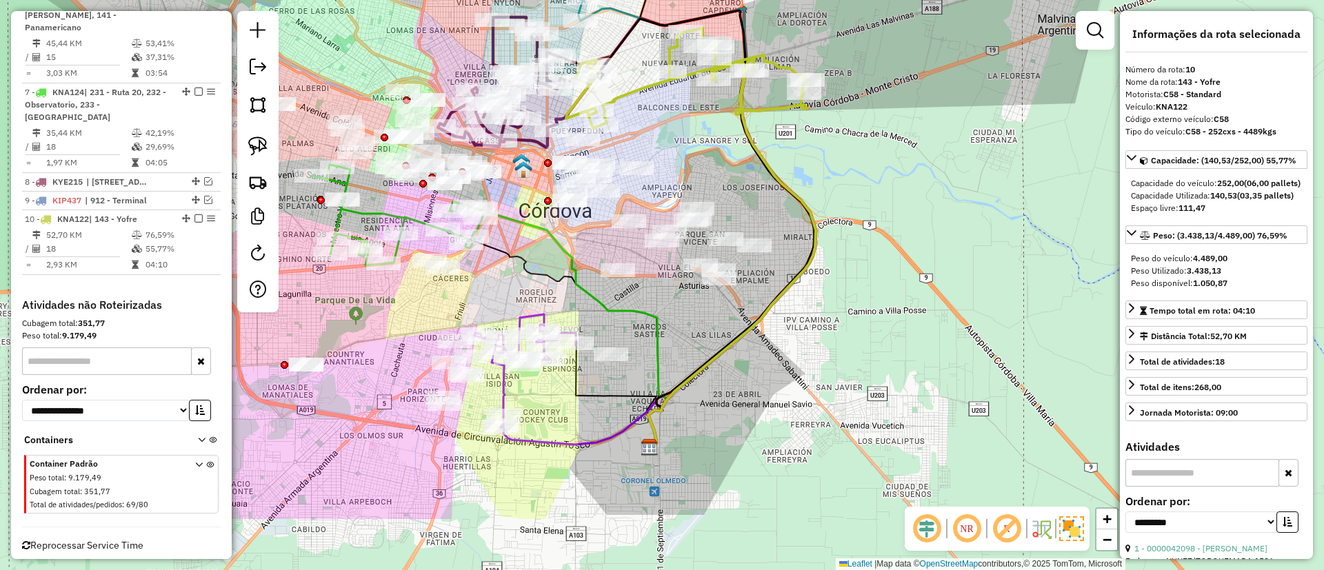
drag, startPoint x: 595, startPoint y: 425, endPoint x: 633, endPoint y: 312, distance: 119.3
click at [633, 312] on icon at bounding box center [574, 328] width 186 height 237
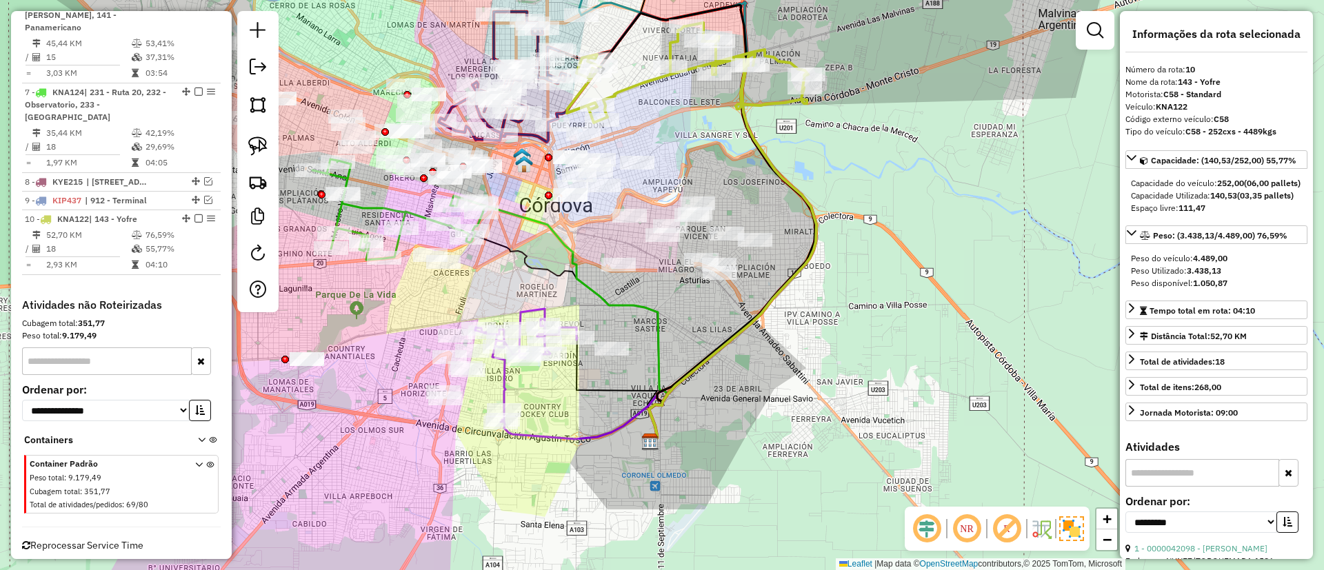
click at [508, 378] on icon at bounding box center [526, 365] width 102 height 113
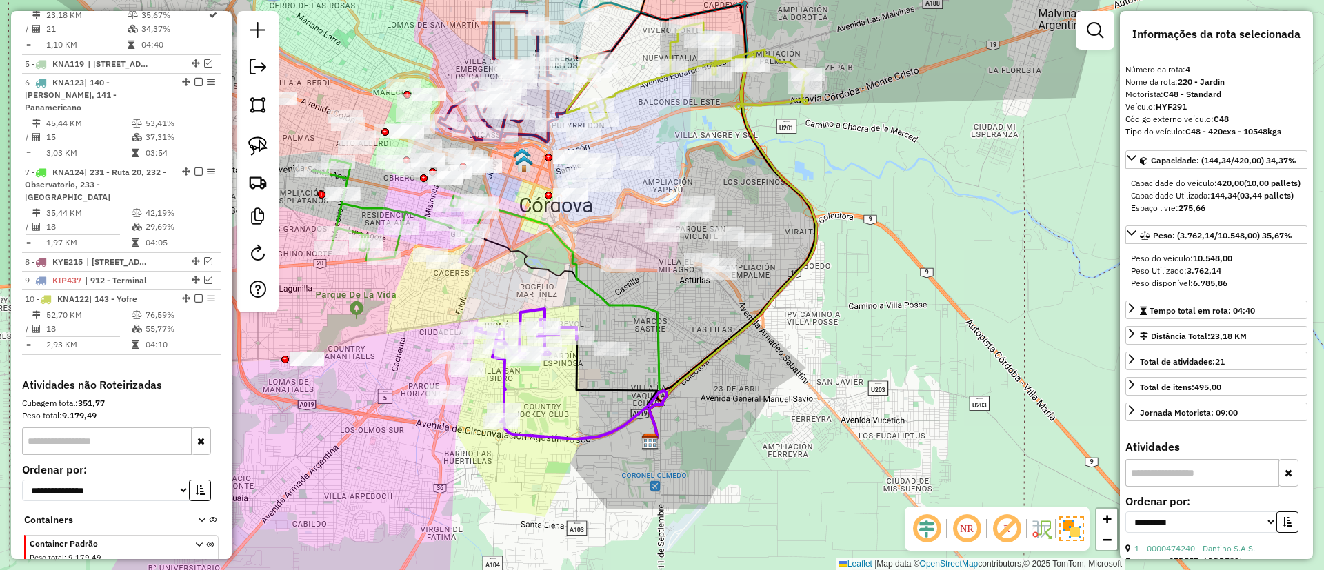
scroll to position [633, 0]
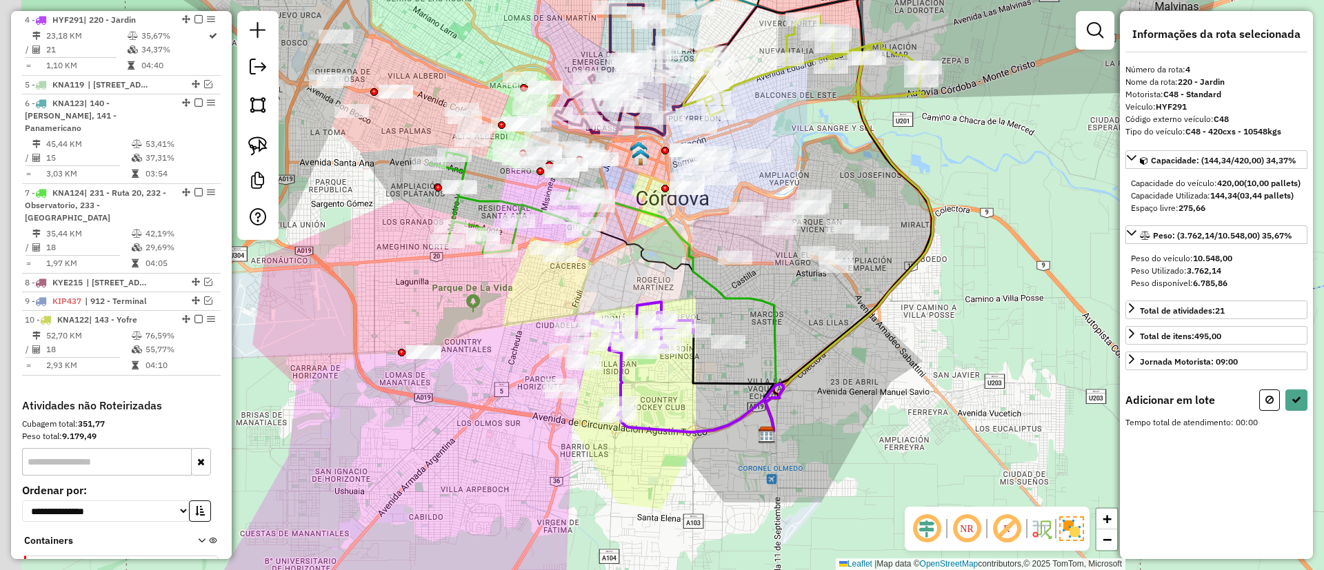
drag, startPoint x: 388, startPoint y: 367, endPoint x: 526, endPoint y: 356, distance: 138.4
click at [526, 356] on div "Janela de atendimento Grade de atendimento Capacidade Transportadoras Veículos …" at bounding box center [662, 285] width 1324 height 570
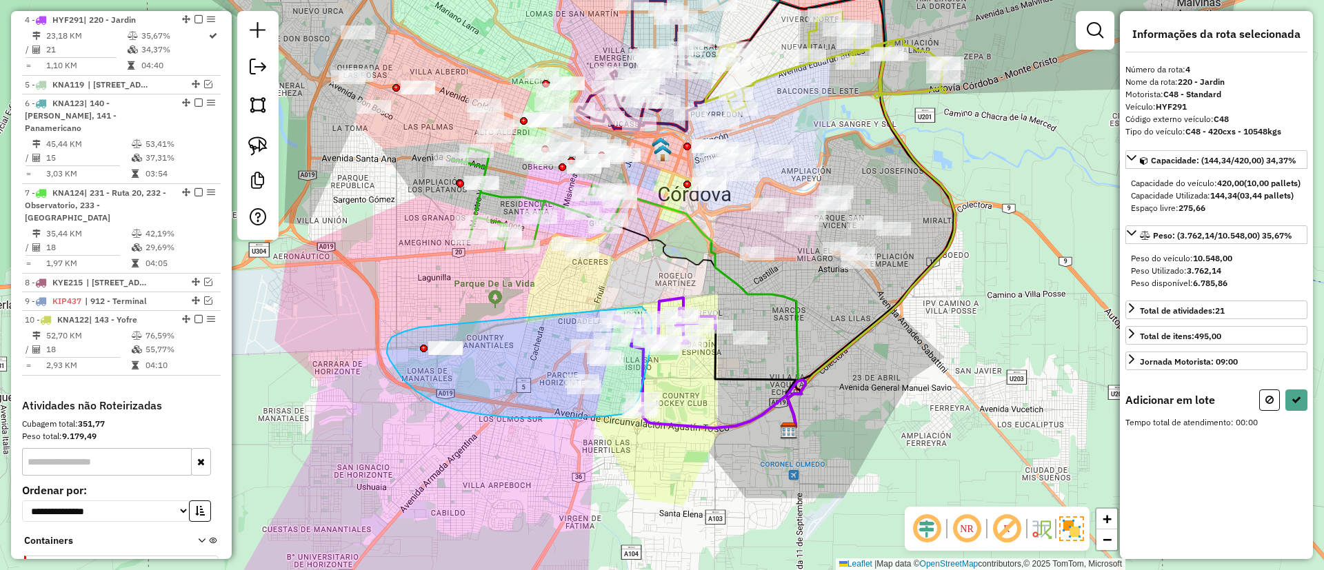
drag, startPoint x: 404, startPoint y: 332, endPoint x: 642, endPoint y: 307, distance: 239.2
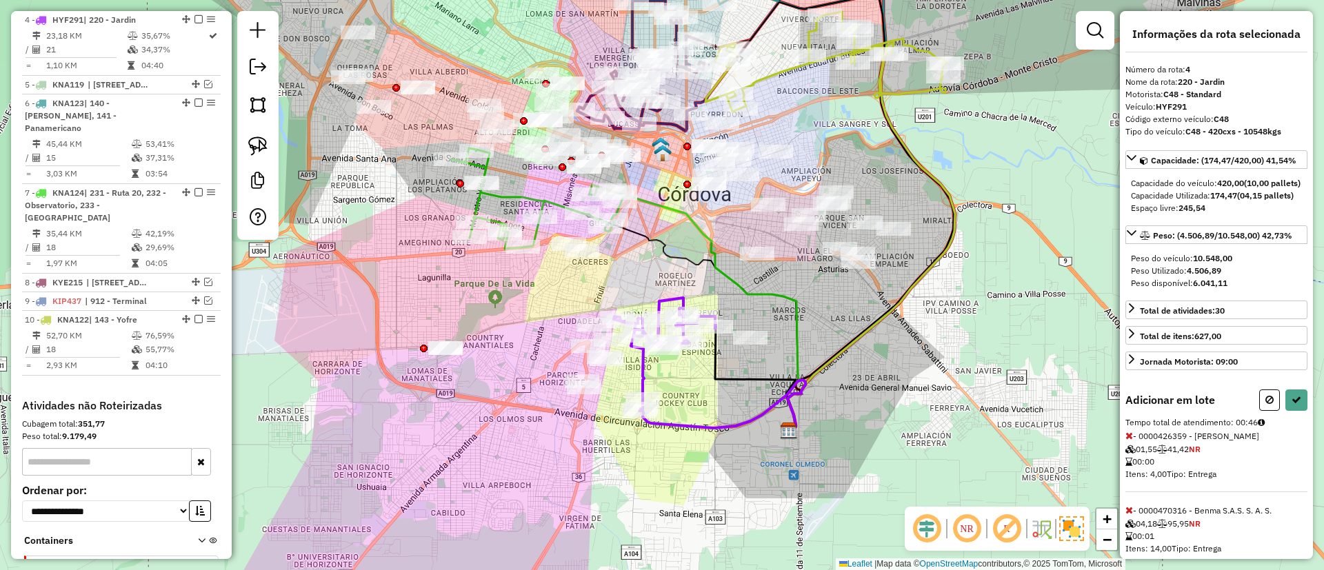
select select "**********"
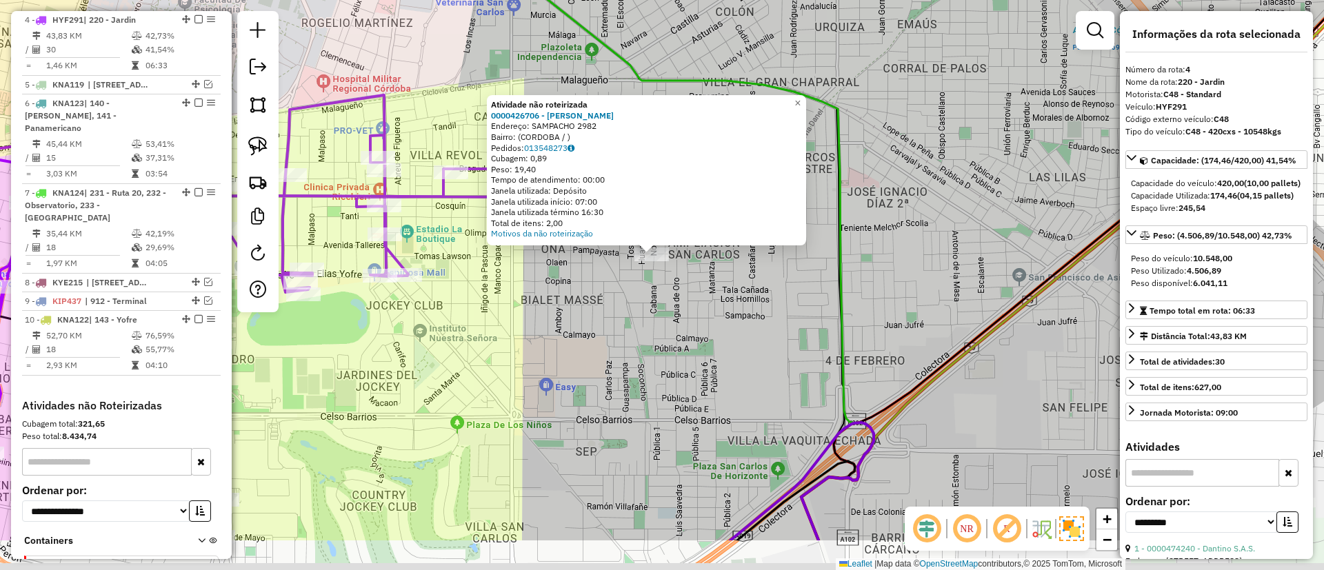
drag, startPoint x: 502, startPoint y: 392, endPoint x: 608, endPoint y: 299, distance: 141.7
click at [608, 299] on div "Atividade não roteirizada 0000426706 - Oyola Monica Viviana Endereço: SAMPACHO …" at bounding box center [662, 285] width 1324 height 570
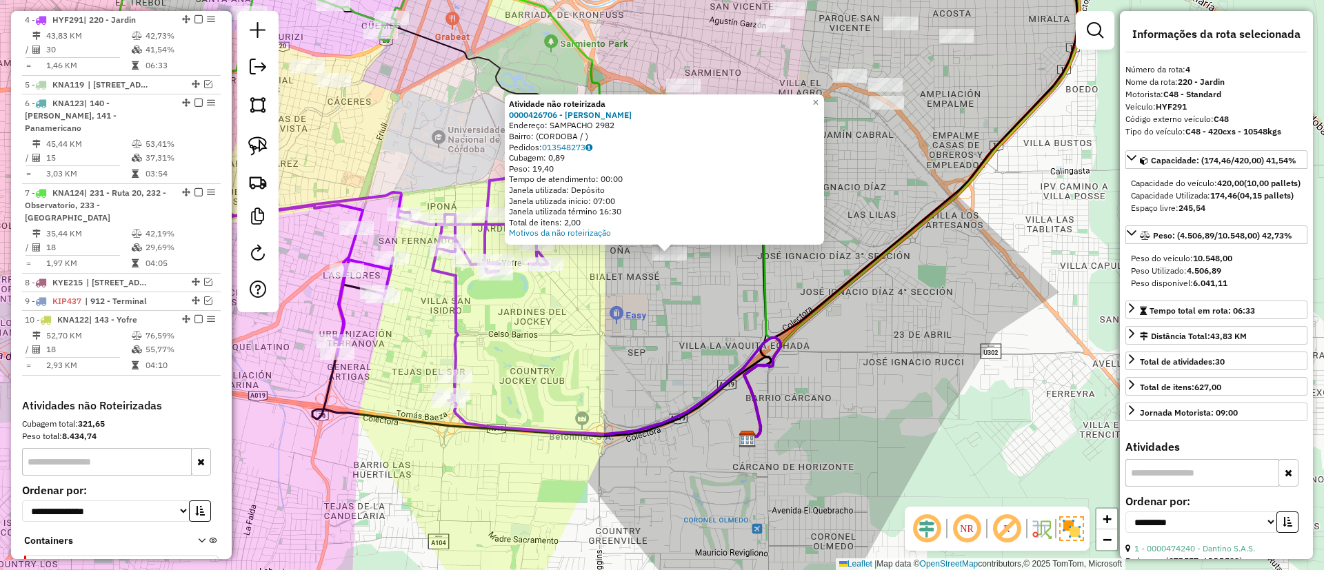
drag, startPoint x: 517, startPoint y: 365, endPoint x: 581, endPoint y: 330, distance: 72.8
click at [581, 330] on div "Atividade não roteirizada 0000426706 - Oyola Monica Viviana Endereço: SAMPACHO …" at bounding box center [662, 285] width 1324 height 570
click at [455, 326] on icon at bounding box center [324, 288] width 558 height 226
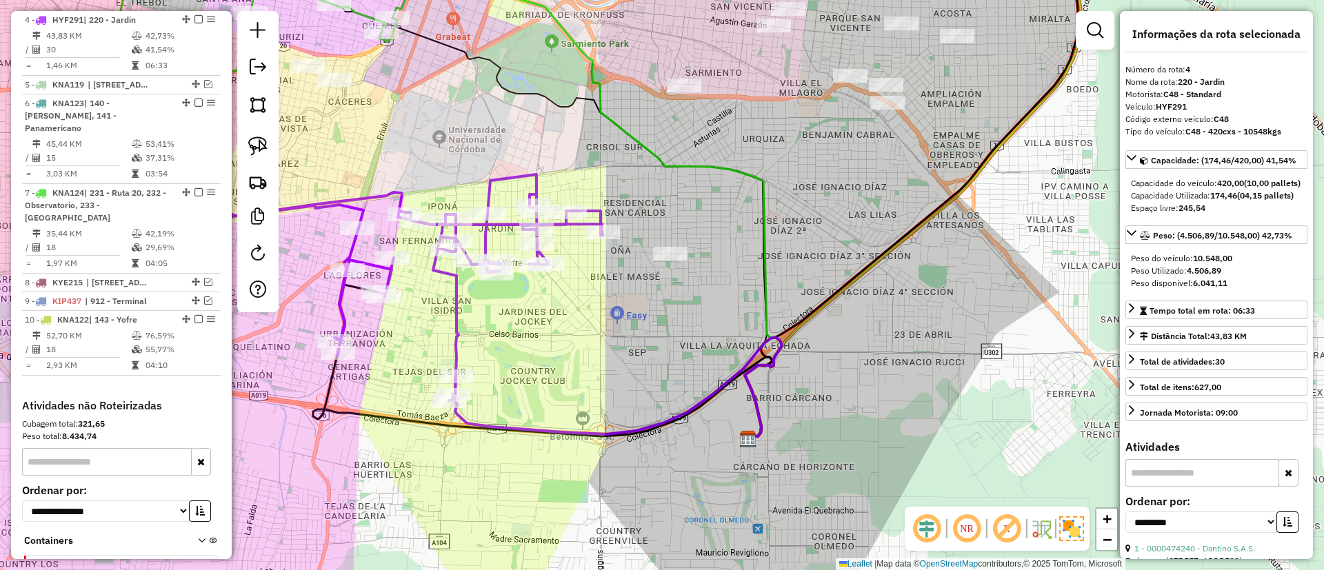
click at [455, 326] on icon at bounding box center [324, 288] width 558 height 226
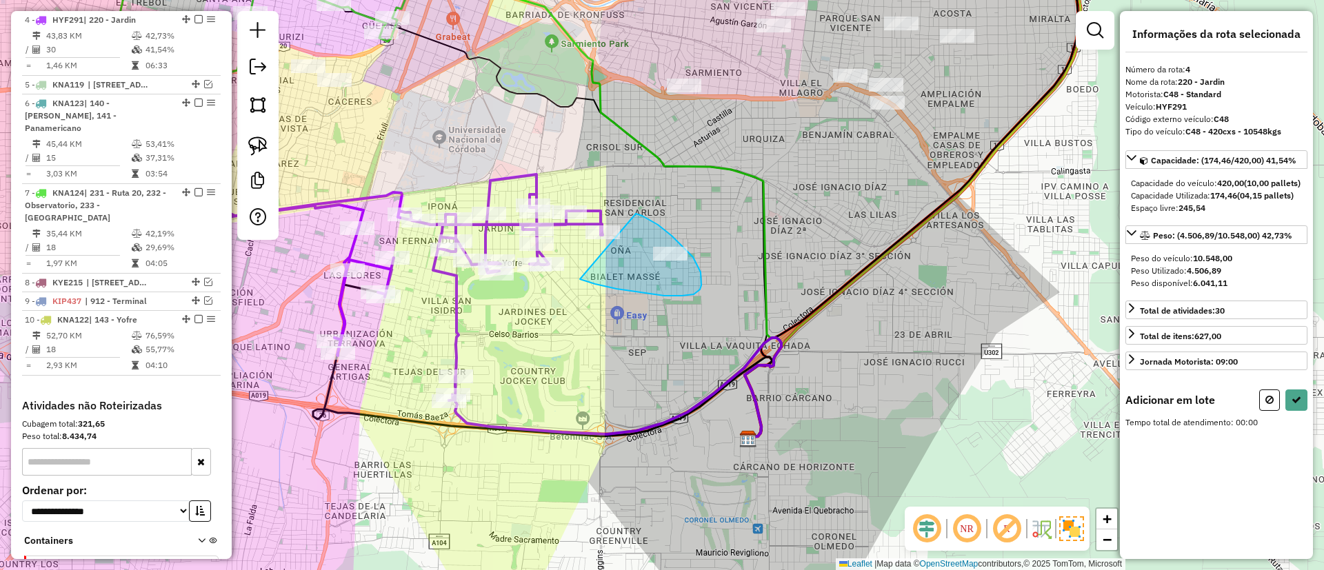
drag, startPoint x: 636, startPoint y: 215, endPoint x: 580, endPoint y: 279, distance: 85.6
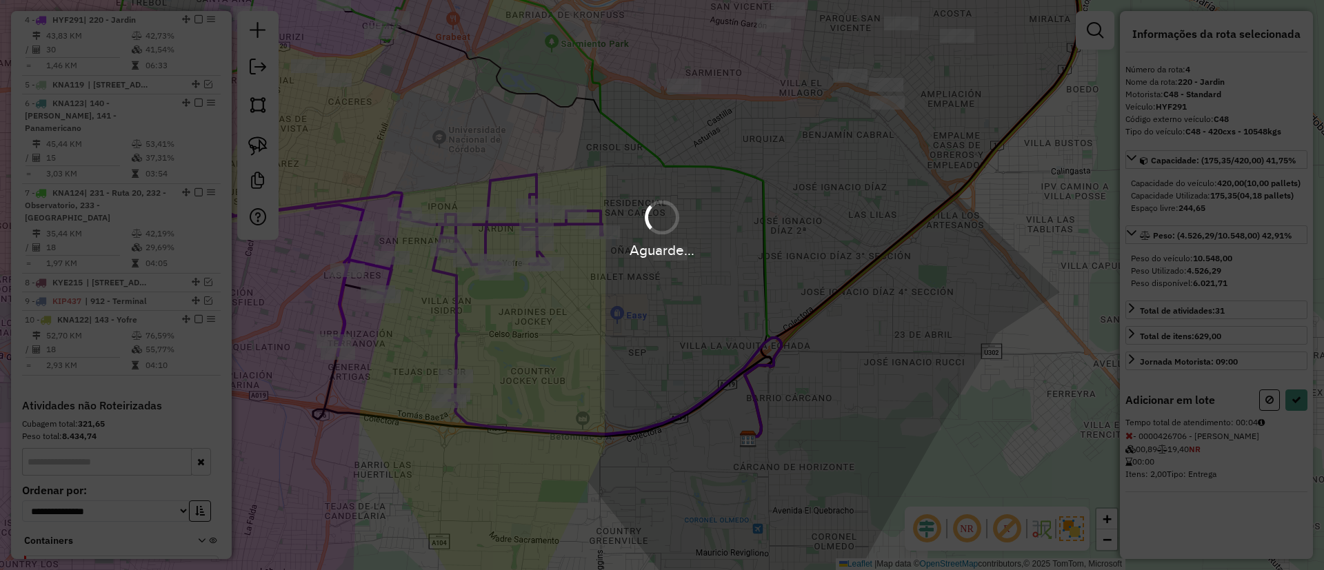
select select "**********"
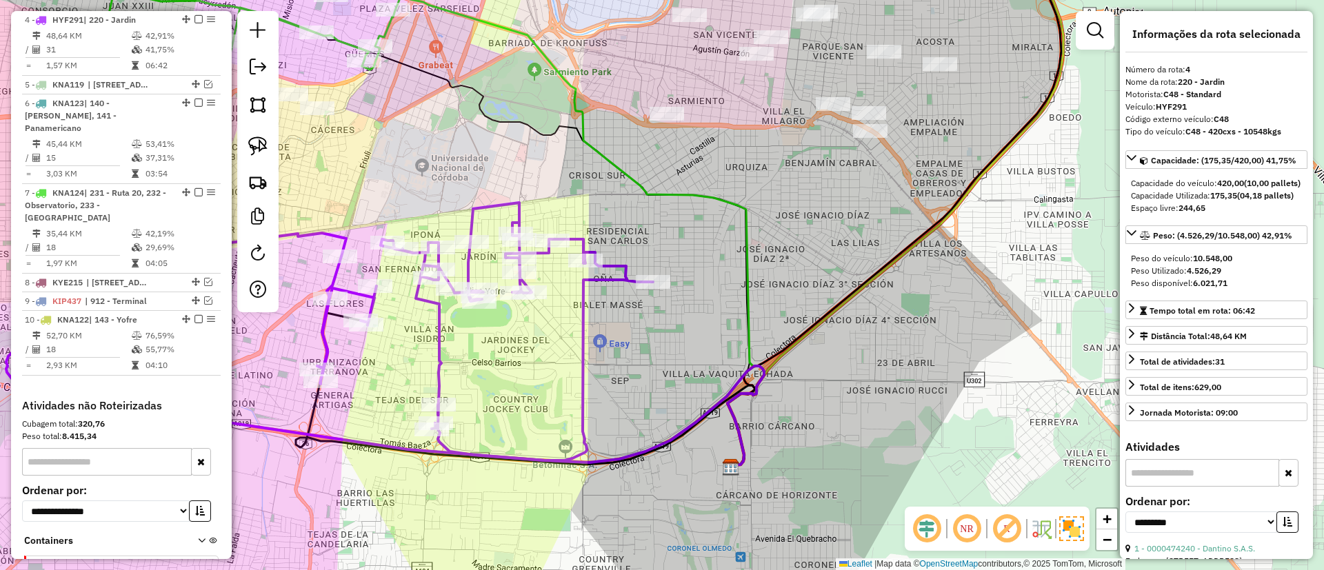
drag, startPoint x: 710, startPoint y: 196, endPoint x: 552, endPoint y: 346, distance: 217.1
click at [555, 363] on icon at bounding box center [578, 231] width 372 height 474
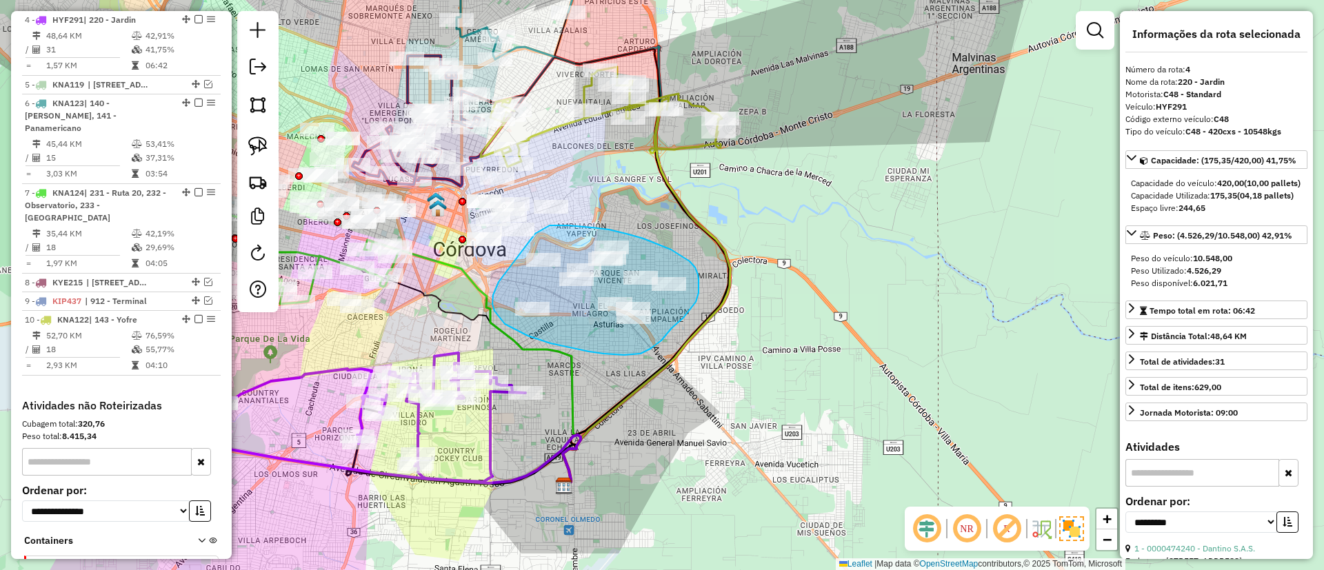
drag, startPoint x: 499, startPoint y: 317, endPoint x: 535, endPoint y: 234, distance: 91.1
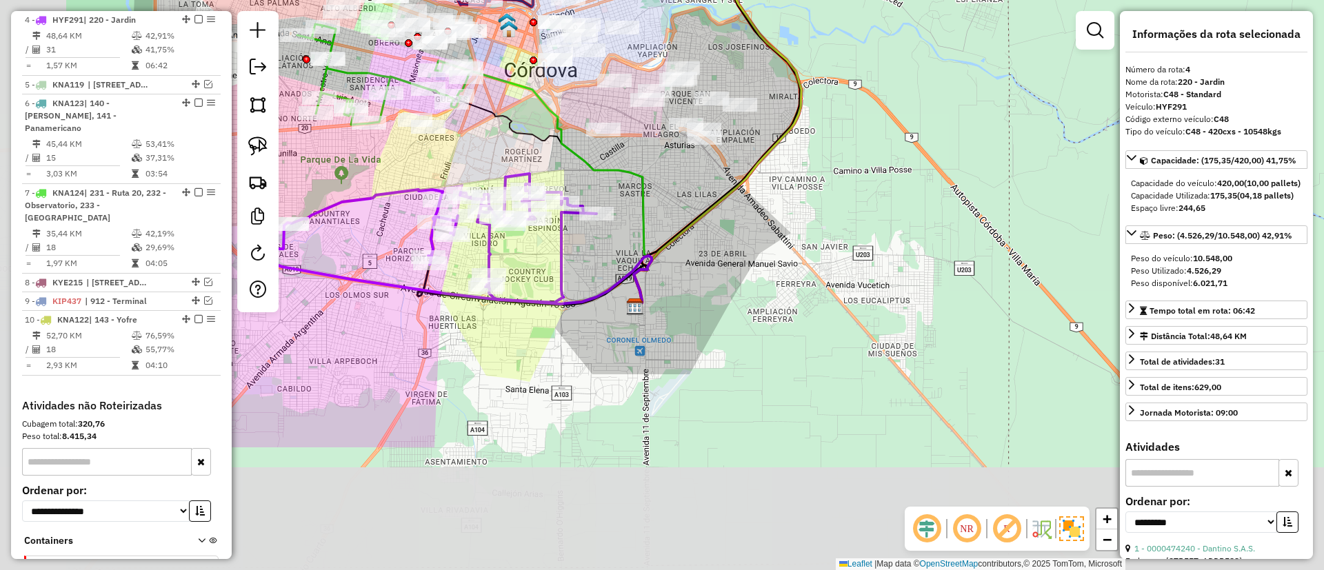
drag, startPoint x: 471, startPoint y: 426, endPoint x: 543, endPoint y: 246, distance: 193.8
click at [543, 246] on div "Janela de atendimento Grade de atendimento Capacidade Transportadoras Veículos …" at bounding box center [662, 285] width 1324 height 570
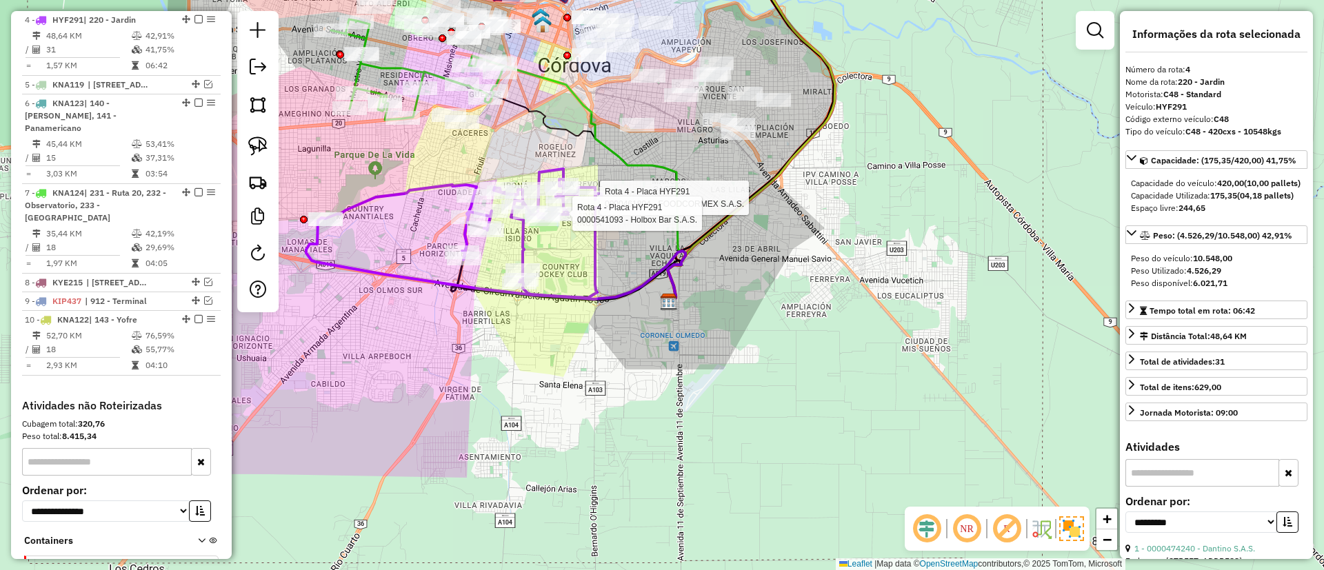
click at [527, 239] on icon at bounding box center [468, 233] width 324 height 129
click at [520, 244] on icon at bounding box center [468, 233] width 324 height 129
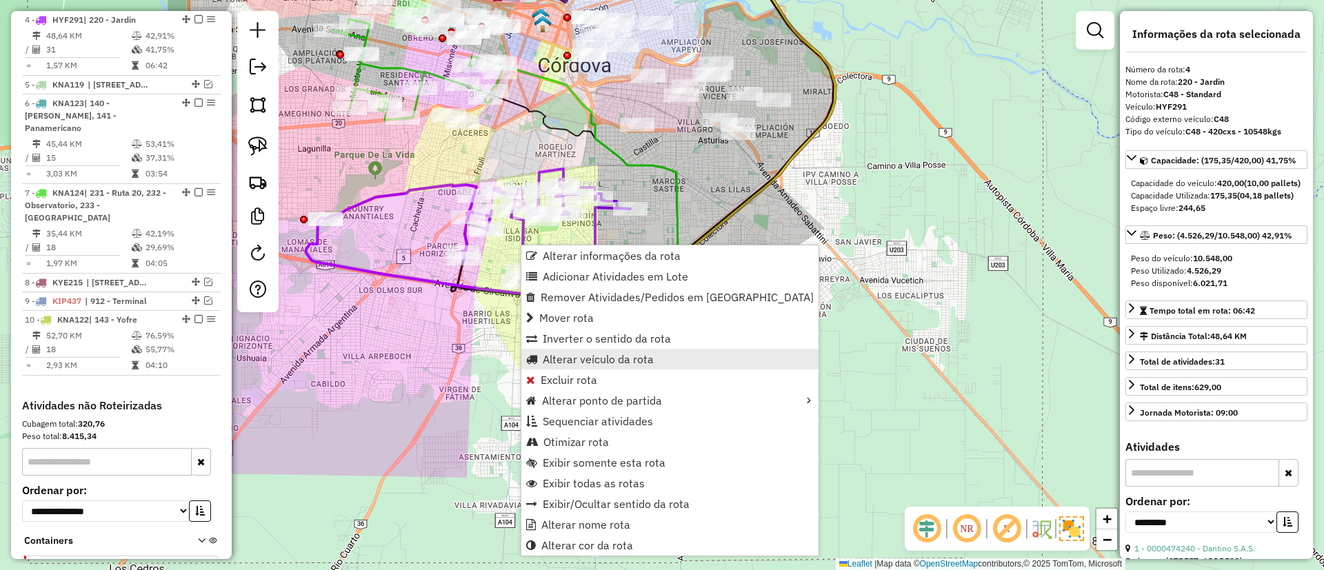
click at [563, 355] on span "Alterar veículo da rota" at bounding box center [598, 359] width 111 height 11
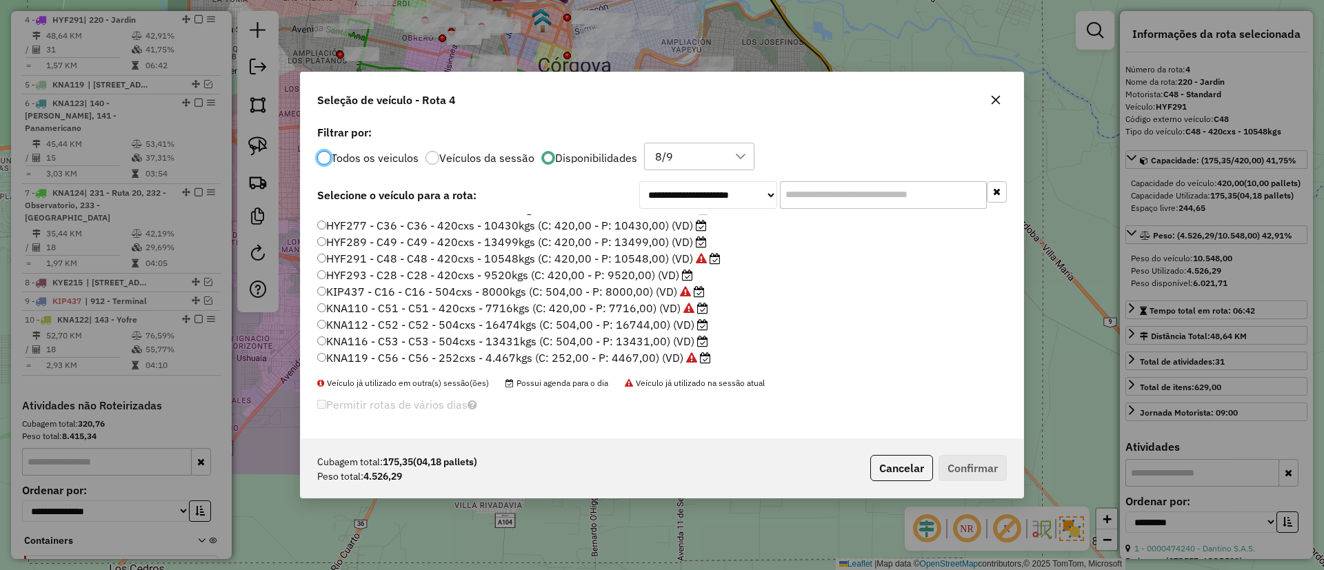
scroll to position [109, 0]
click at [653, 309] on label "HYF293 - C28 - C28 - 420cxs - 9520kgs (C: 420,00 - P: 9520,00) (VD)" at bounding box center [505, 311] width 376 height 17
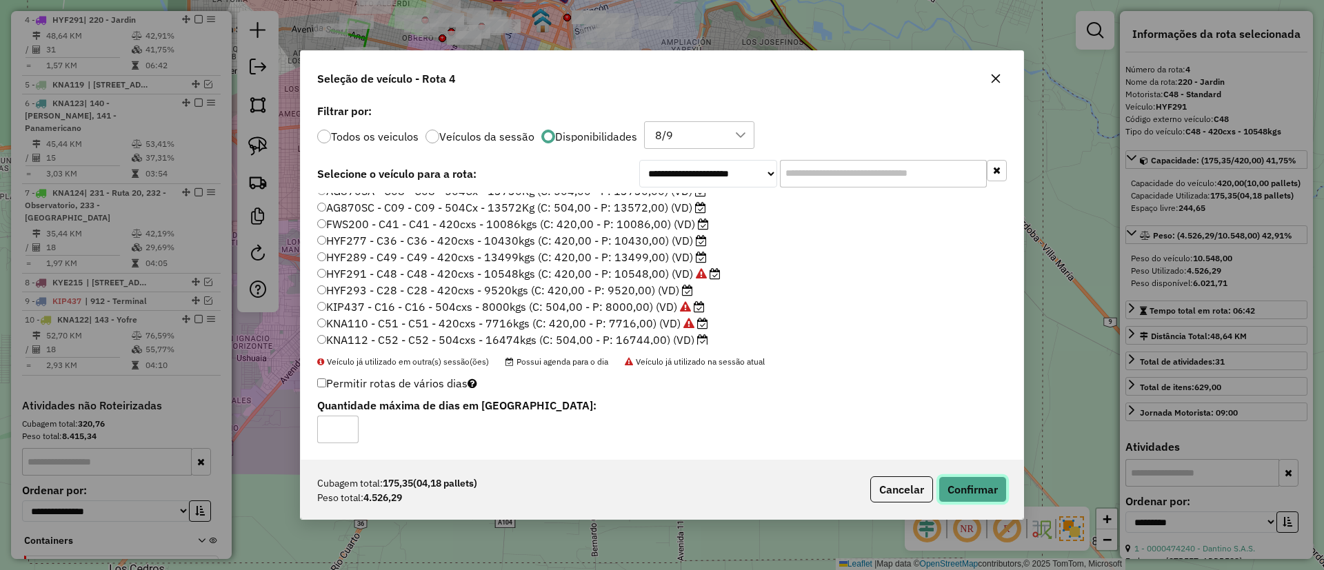
click at [882, 379] on button "Confirmar" at bounding box center [973, 490] width 68 height 26
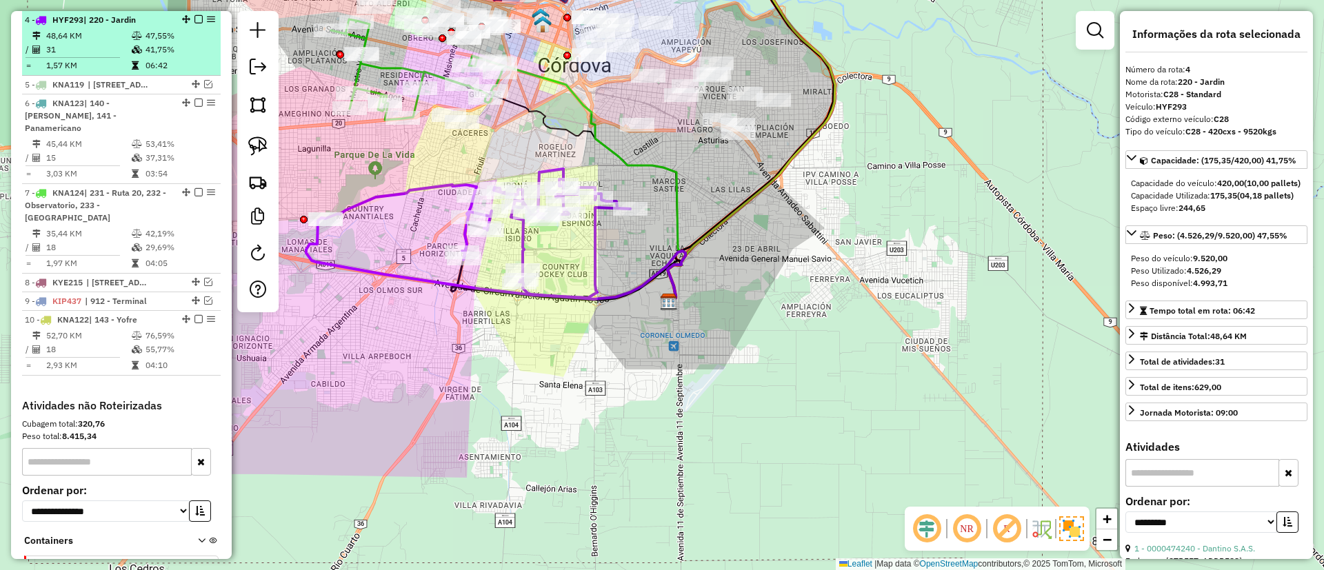
click at [197, 18] on em at bounding box center [199, 19] width 8 height 8
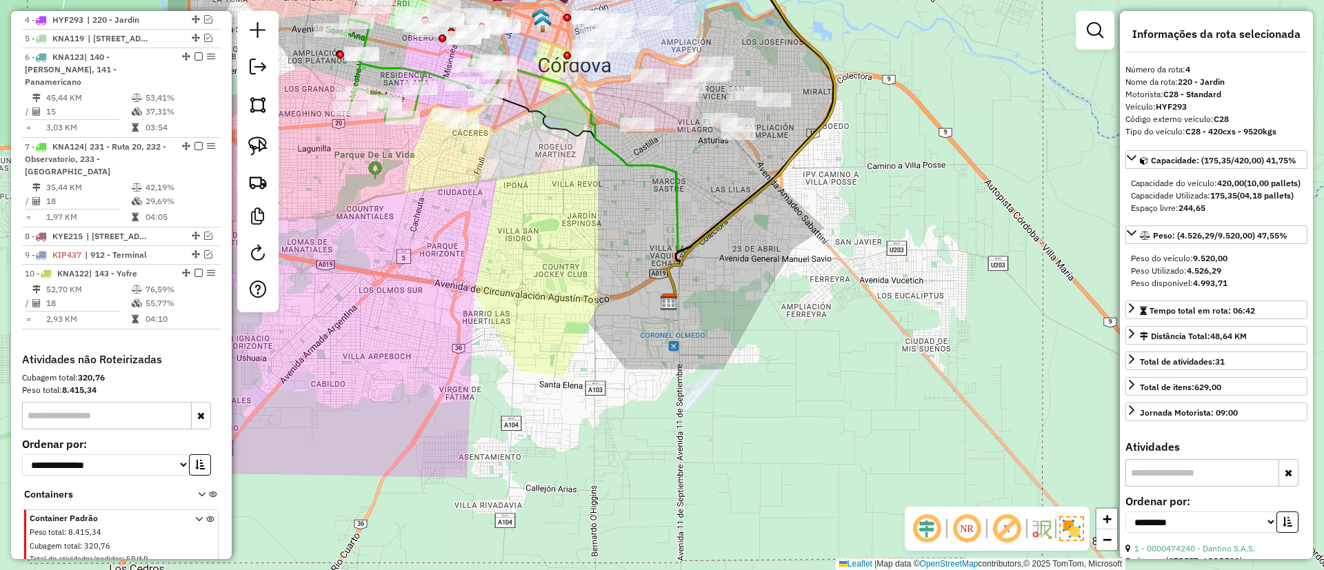
scroll to position [587, 0]
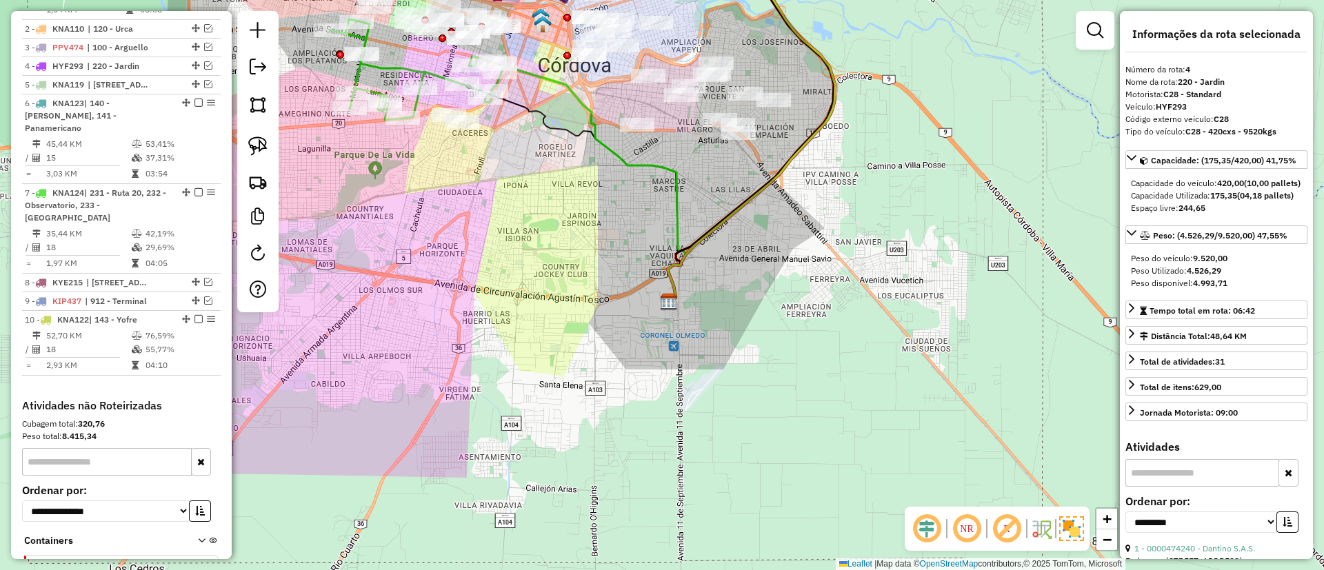
drag, startPoint x: 508, startPoint y: 221, endPoint x: 653, endPoint y: 331, distance: 182.6
click at [660, 343] on div "Janela de atendimento Grade de atendimento Capacidade Transportadoras Veículos …" at bounding box center [662, 285] width 1324 height 570
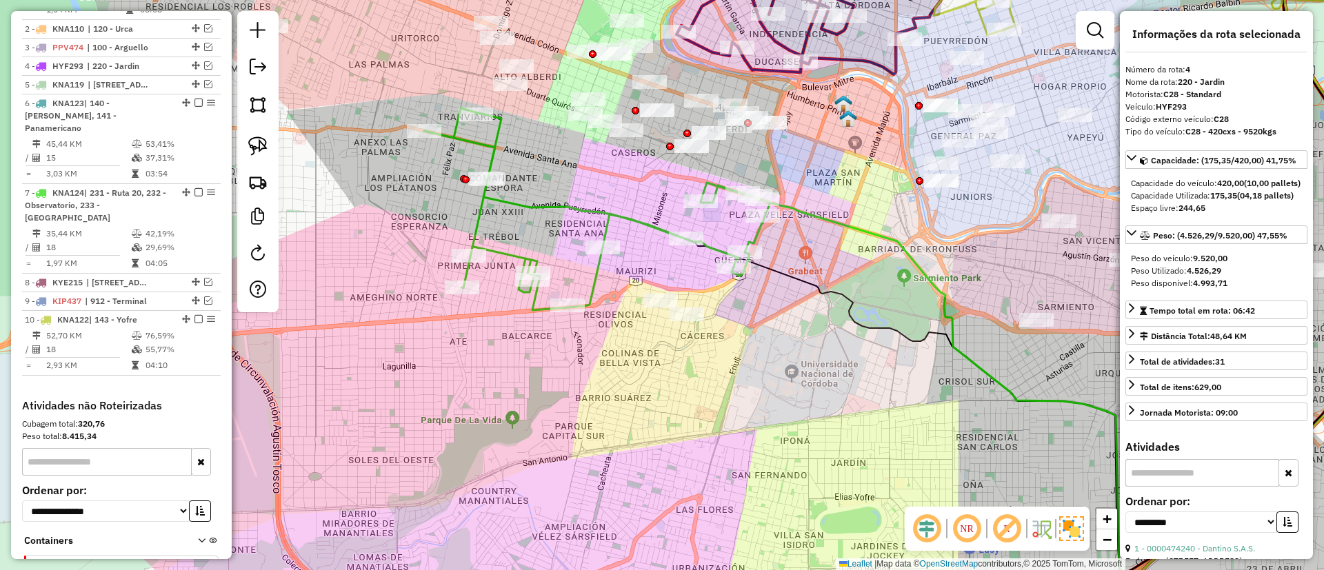
click at [558, 199] on icon at bounding box center [597, 209] width 346 height 202
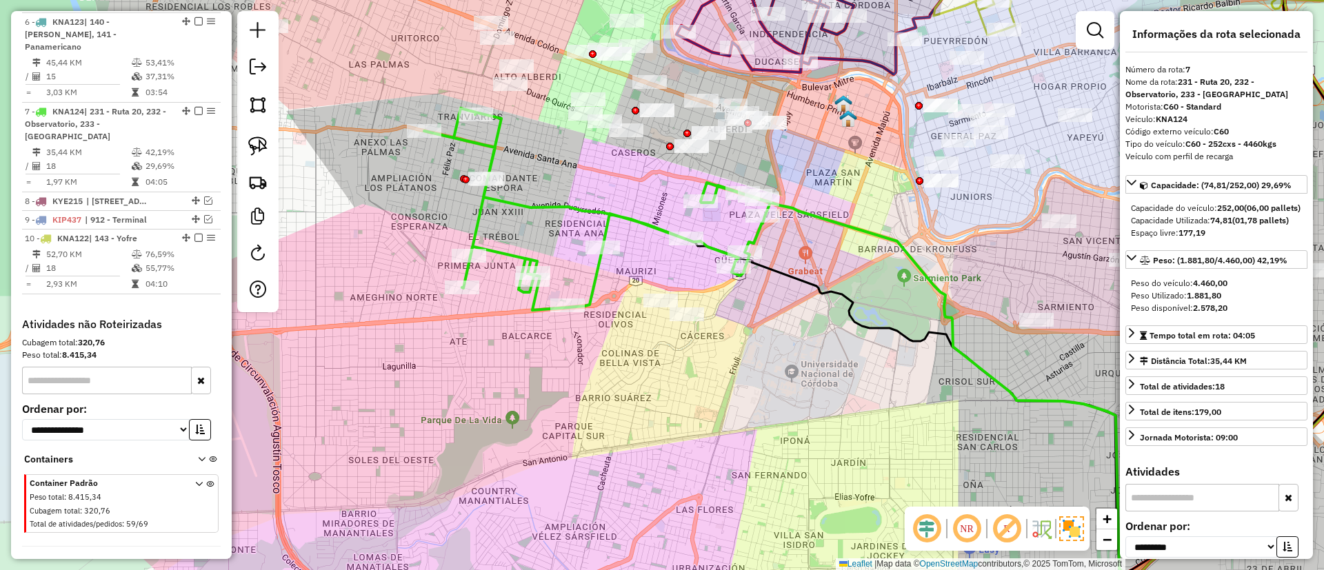
scroll to position [688, 0]
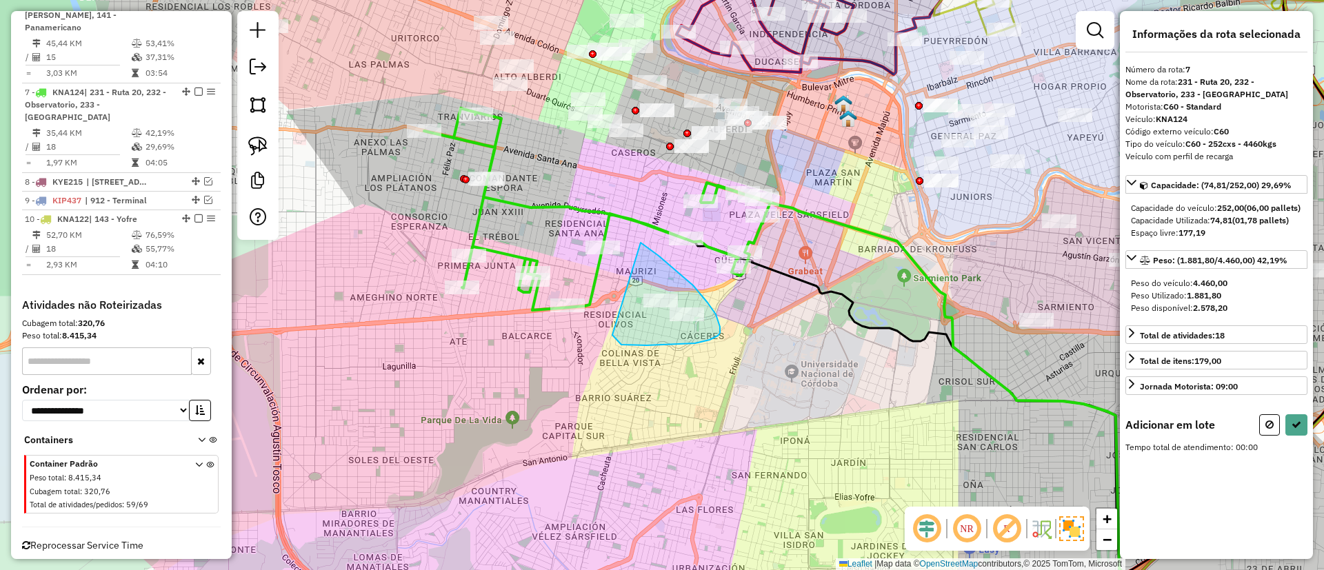
drag, startPoint x: 708, startPoint y: 303, endPoint x: 612, endPoint y: 335, distance: 101.0
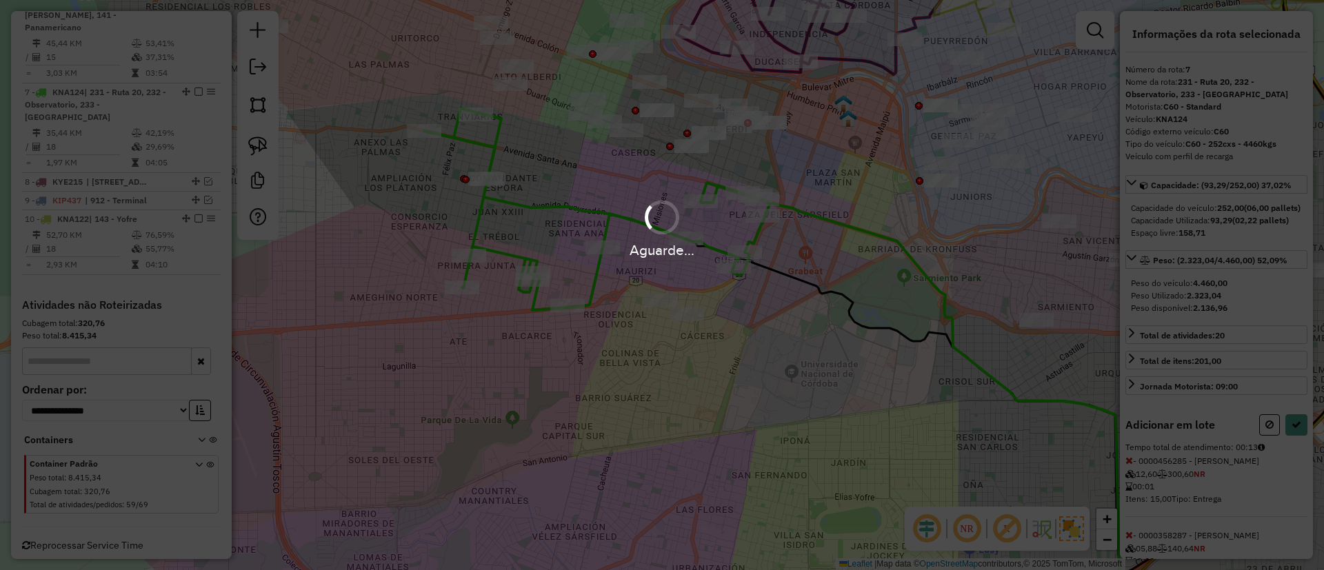
select select "**********"
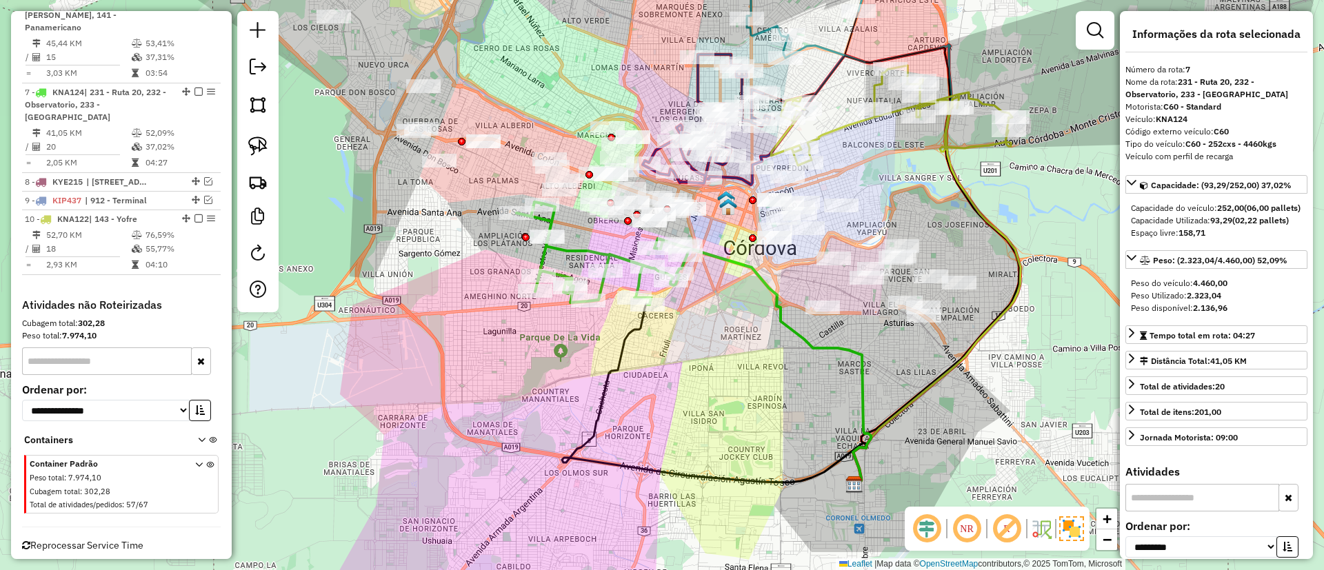
drag, startPoint x: 559, startPoint y: 192, endPoint x: 584, endPoint y: 243, distance: 57.4
click at [584, 243] on icon at bounding box center [603, 253] width 172 height 103
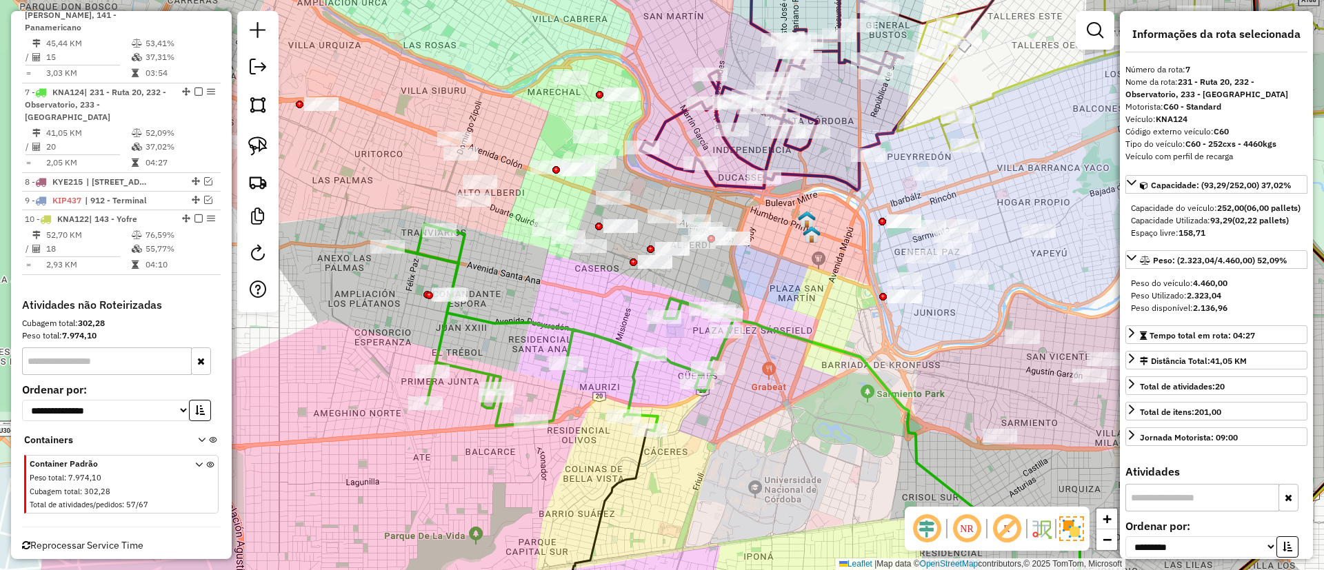
drag, startPoint x: 627, startPoint y: 151, endPoint x: 636, endPoint y: 193, distance: 43.0
click at [636, 193] on div "Janela de atendimento Grade de atendimento Capacidade Transportadoras Veículos …" at bounding box center [662, 285] width 1324 height 570
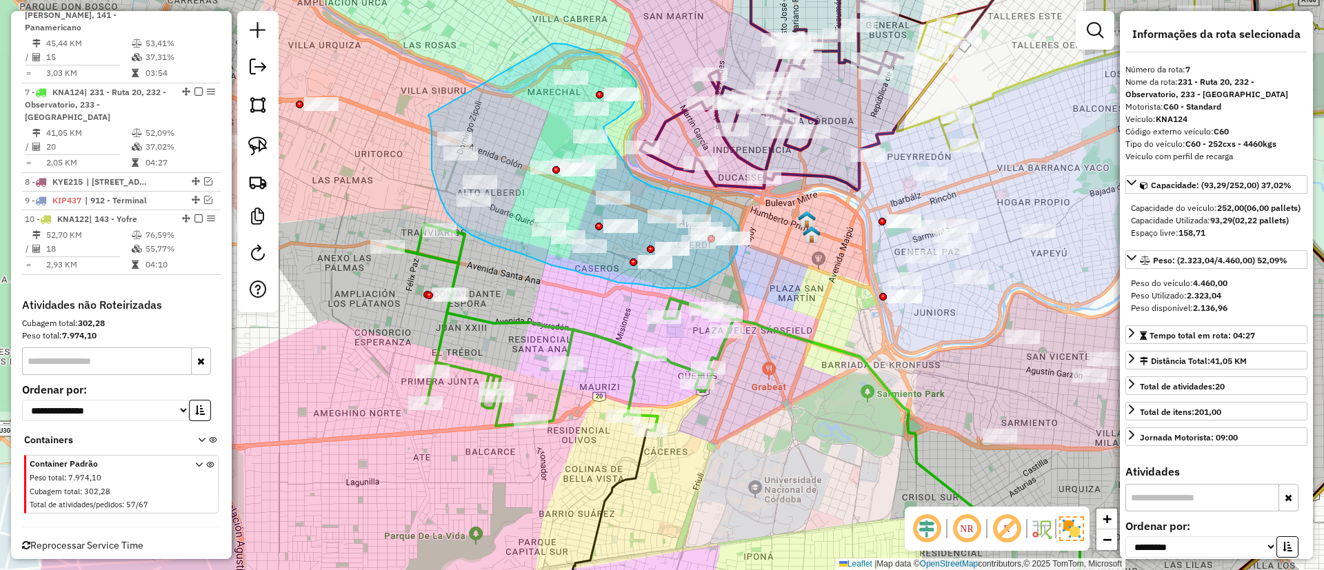
drag, startPoint x: 434, startPoint y: 178, endPoint x: 538, endPoint y: 52, distance: 163.1
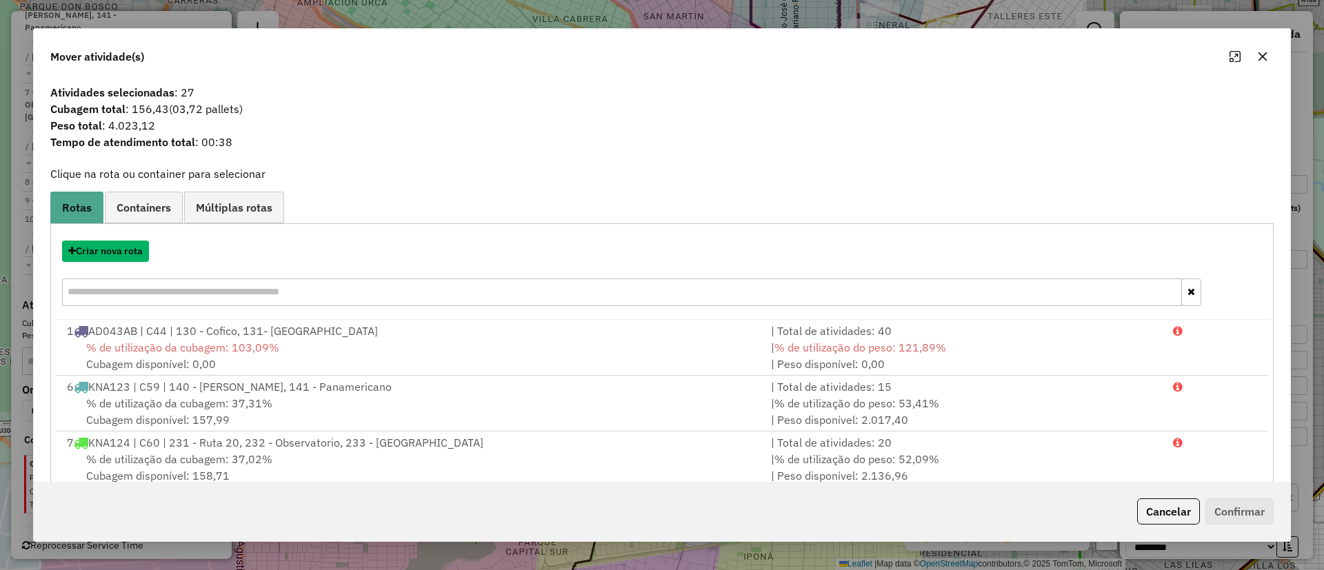
click at [128, 254] on button "Criar nova rota" at bounding box center [105, 251] width 87 height 21
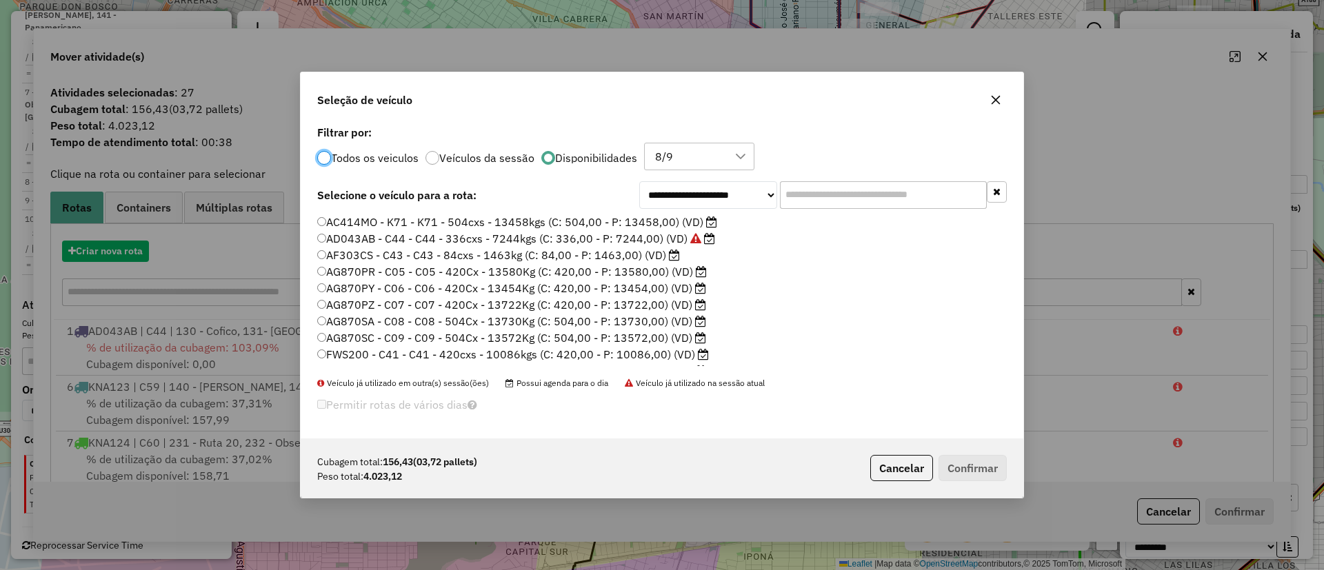
scroll to position [8, 4]
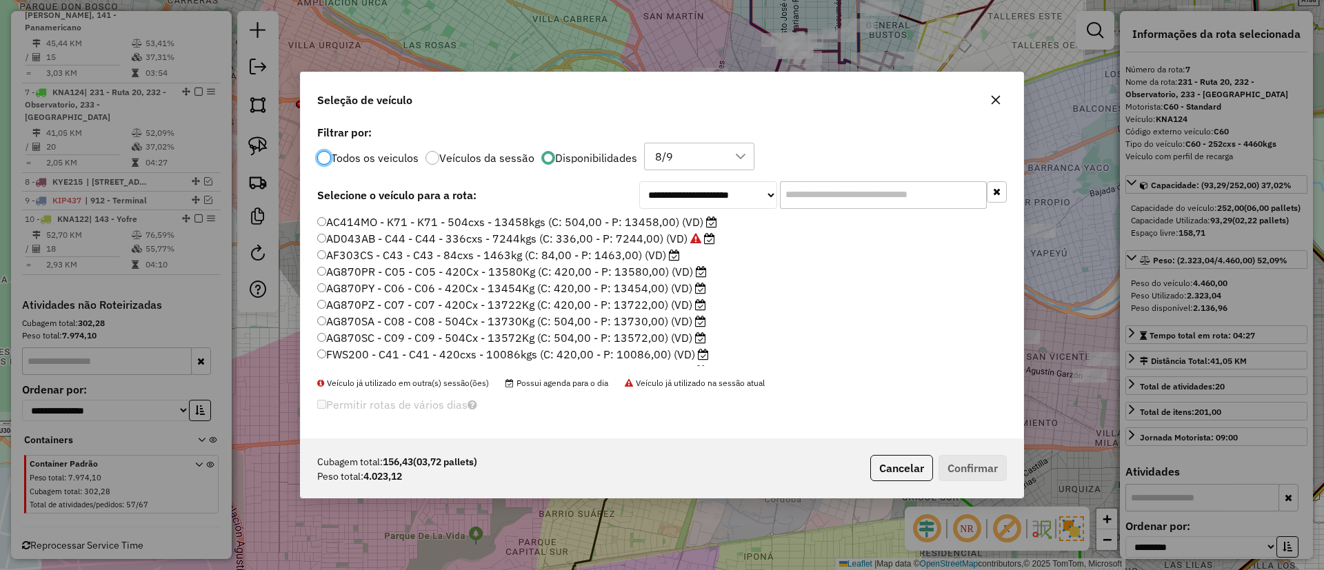
click at [652, 359] on label "FWS200 - C41 - C41 - 420cxs - 10086kgs (C: 420,00 - P: 10086,00) (VD)" at bounding box center [513, 354] width 392 height 17
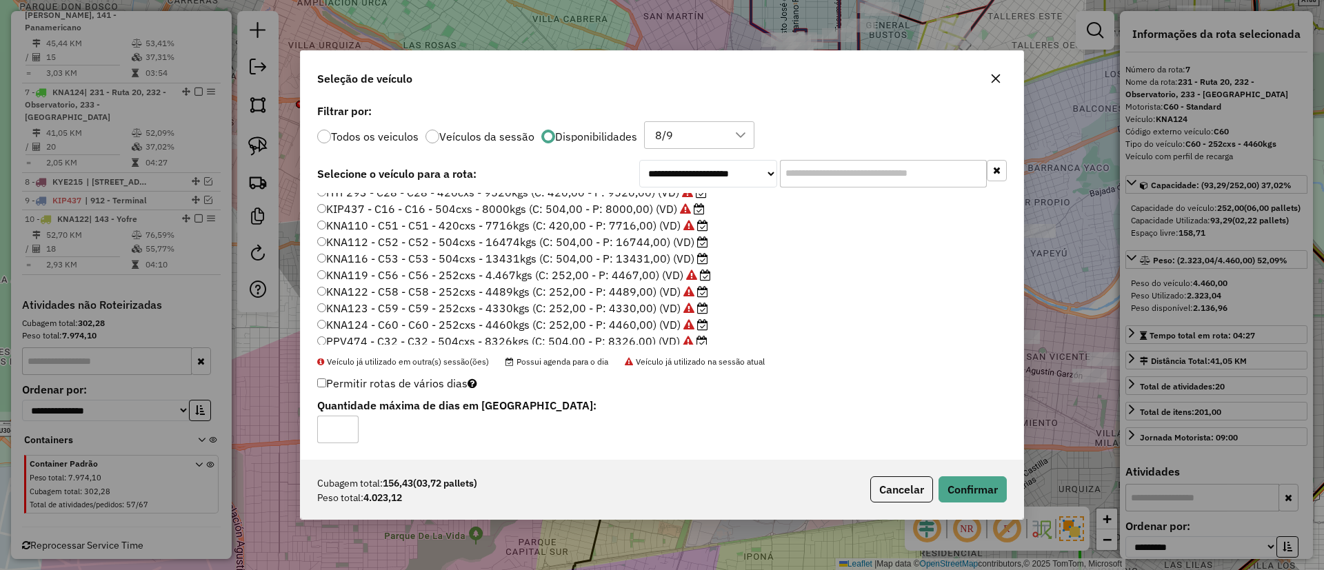
scroll to position [212, 0]
click at [882, 379] on button "Confirmar" at bounding box center [973, 490] width 68 height 26
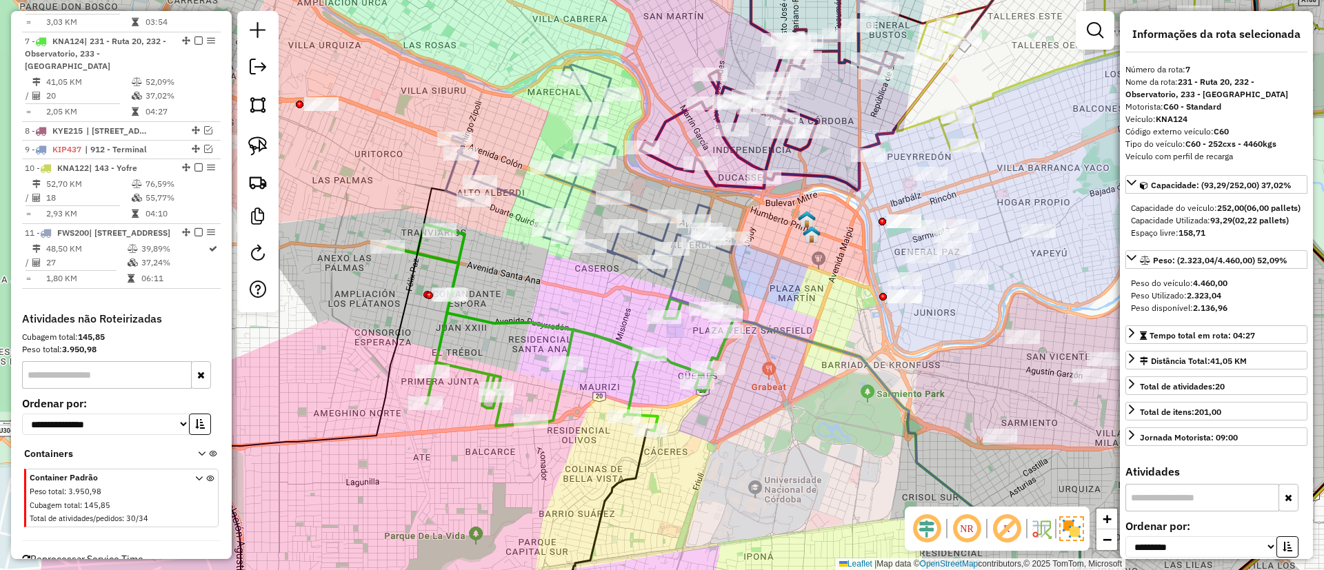
scroll to position [748, 0]
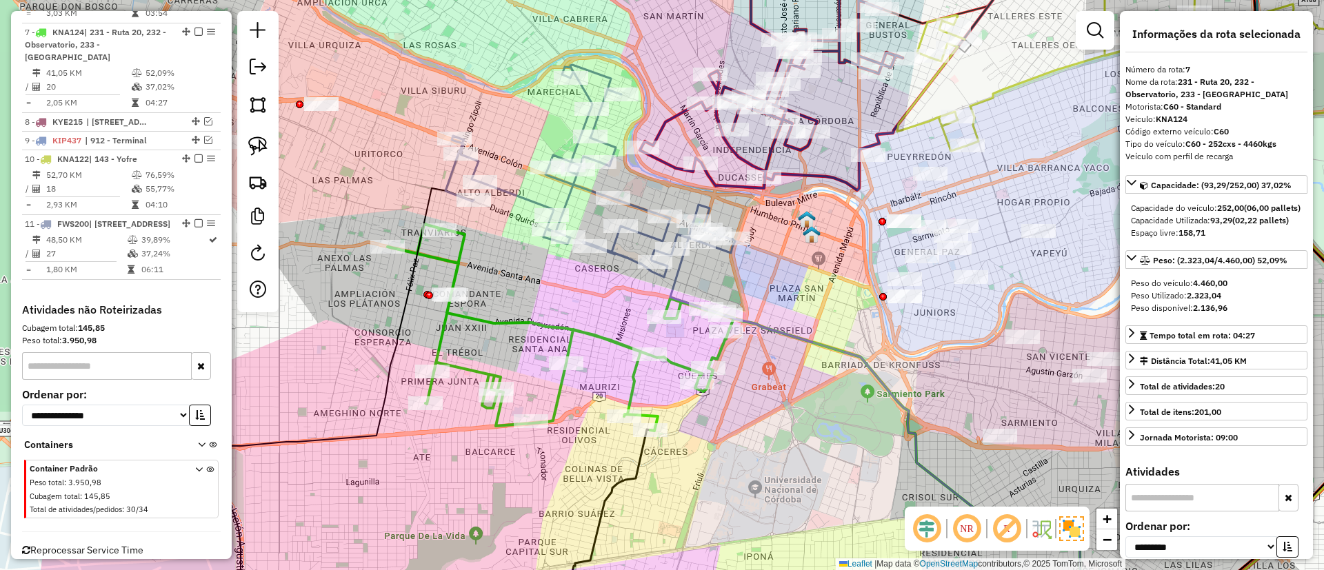
click at [568, 197] on icon at bounding box center [591, 171] width 290 height 212
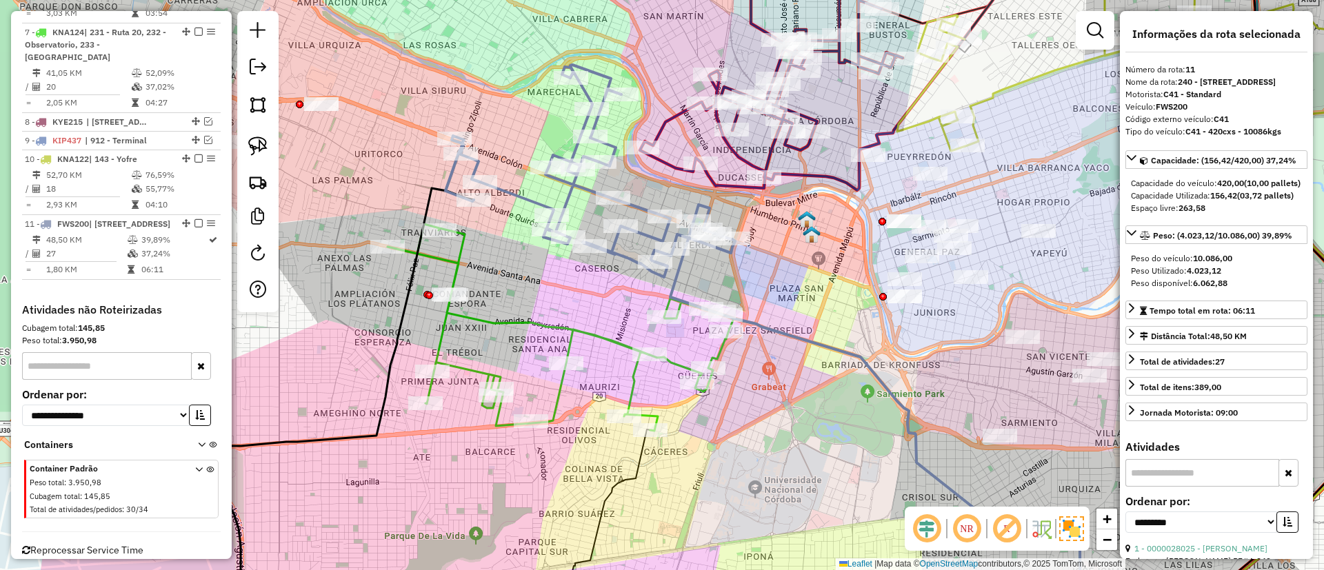
scroll to position [777, 0]
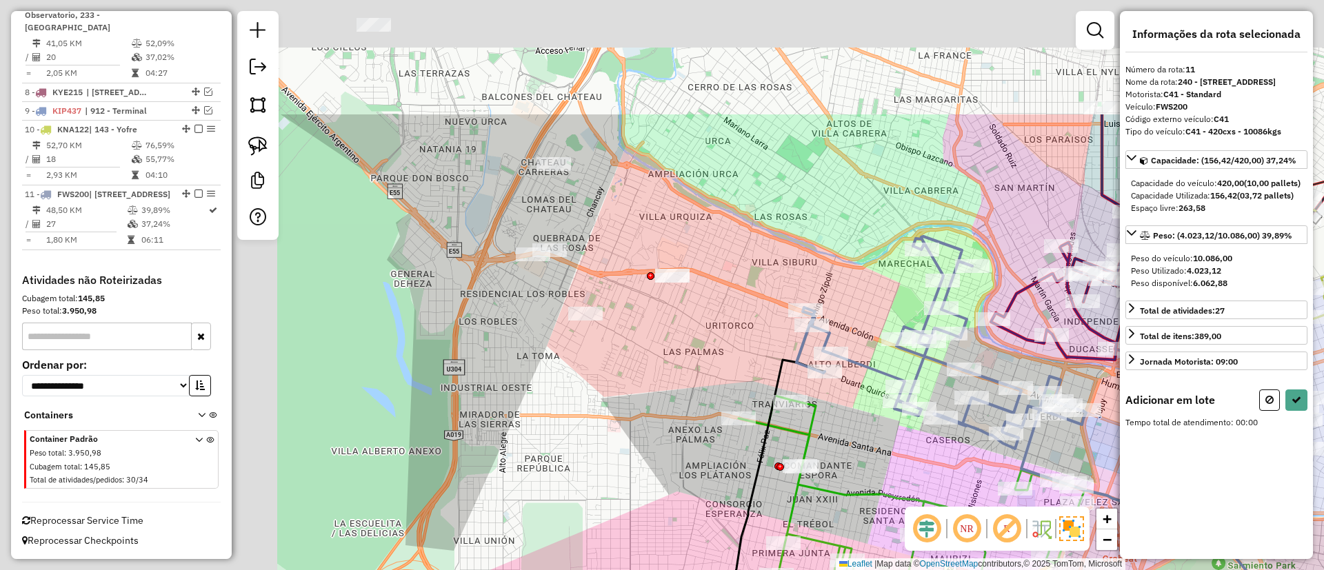
drag, startPoint x: 438, startPoint y: 101, endPoint x: 789, endPoint y: 273, distance: 390.8
click at [789, 273] on div "Janela de atendimento Grade de atendimento Capacidade Transportadoras Veículos …" at bounding box center [662, 285] width 1324 height 570
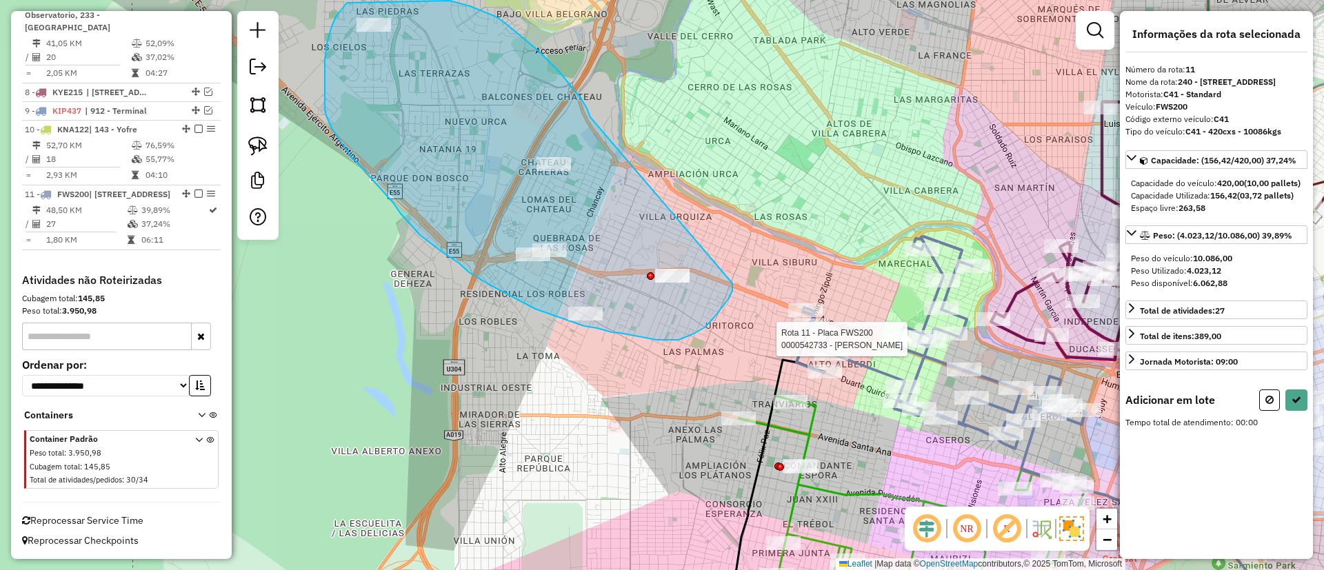
drag, startPoint x: 590, startPoint y: 117, endPoint x: 732, endPoint y: 280, distance: 216.1
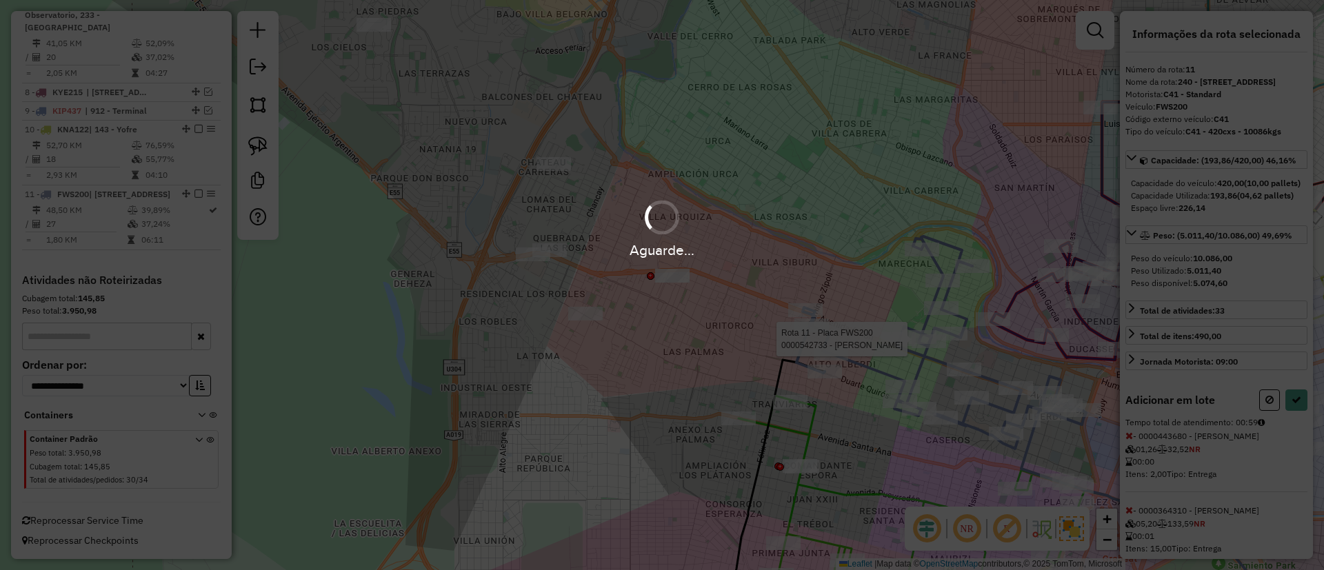
select select "**********"
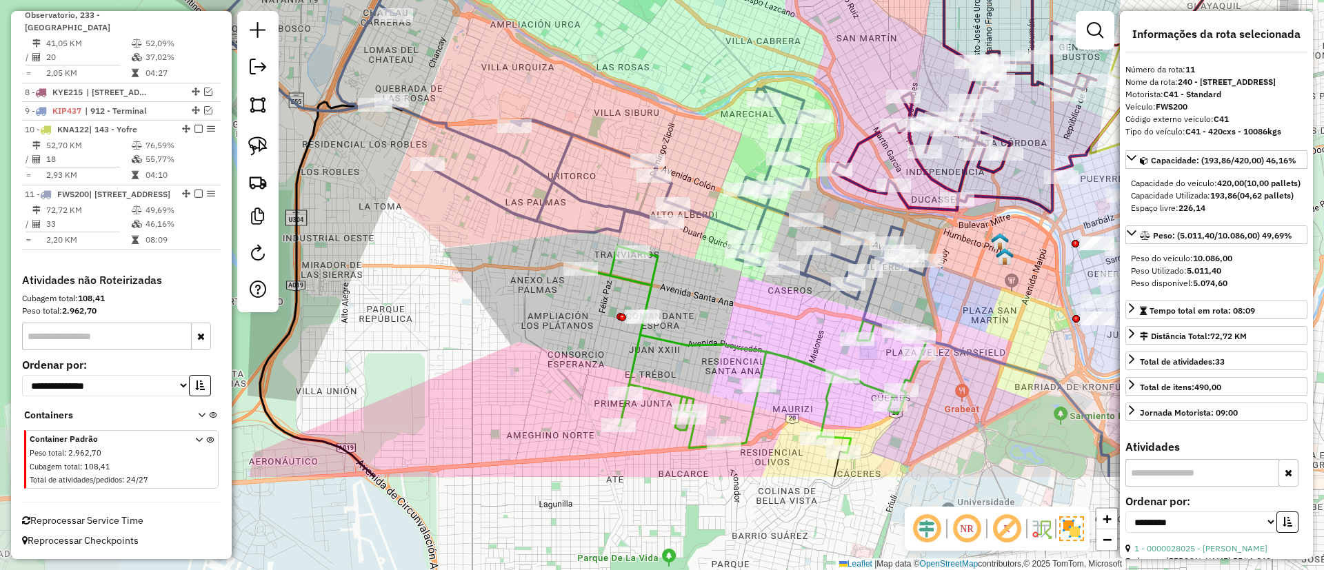
drag, startPoint x: 632, startPoint y: 268, endPoint x: 498, endPoint y: 155, distance: 176.2
click at [498, 155] on div "Janela de atendimento Grade de atendimento Capacidade Transportadoras Veículos …" at bounding box center [662, 285] width 1324 height 570
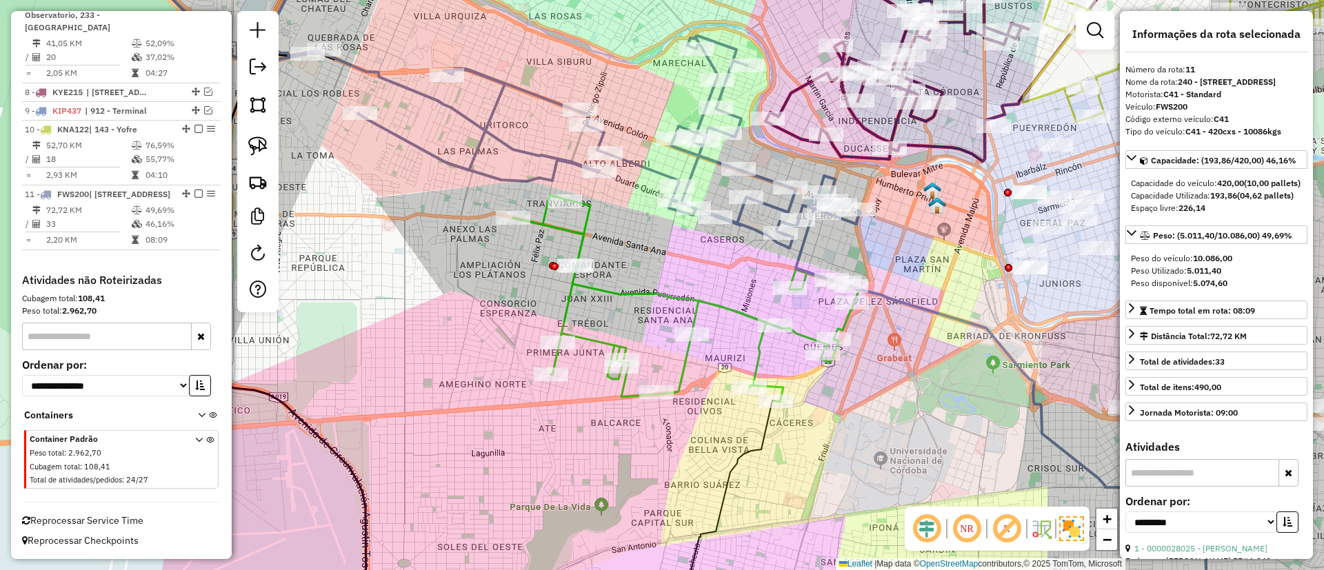
click at [577, 244] on icon at bounding box center [686, 298] width 346 height 207
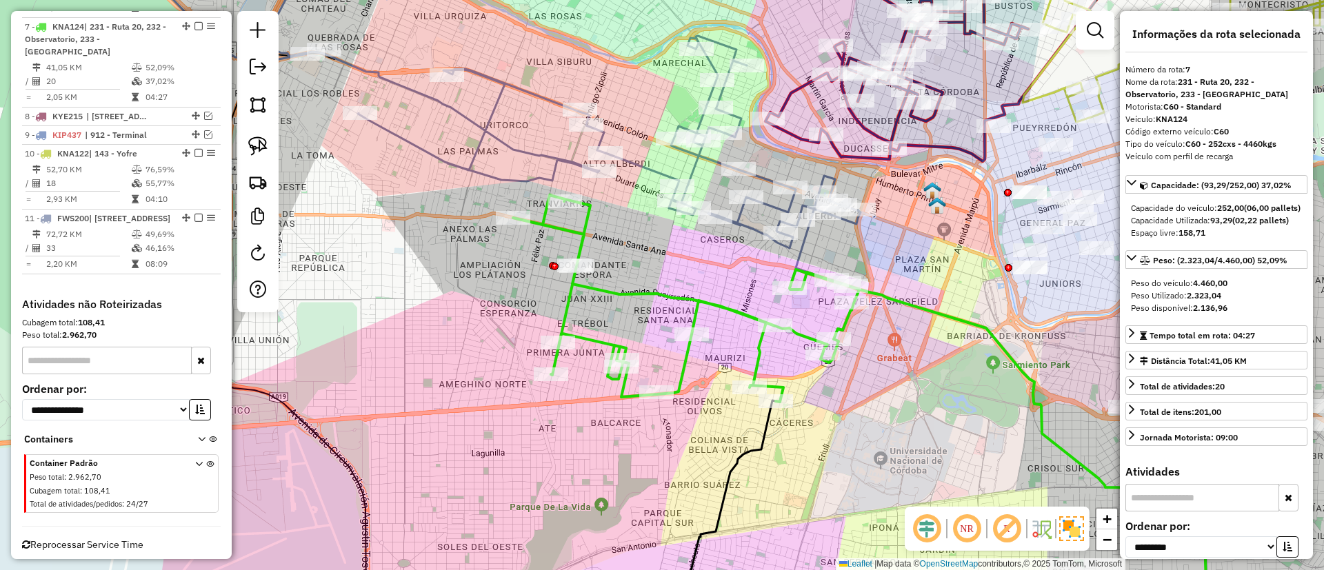
scroll to position [748, 0]
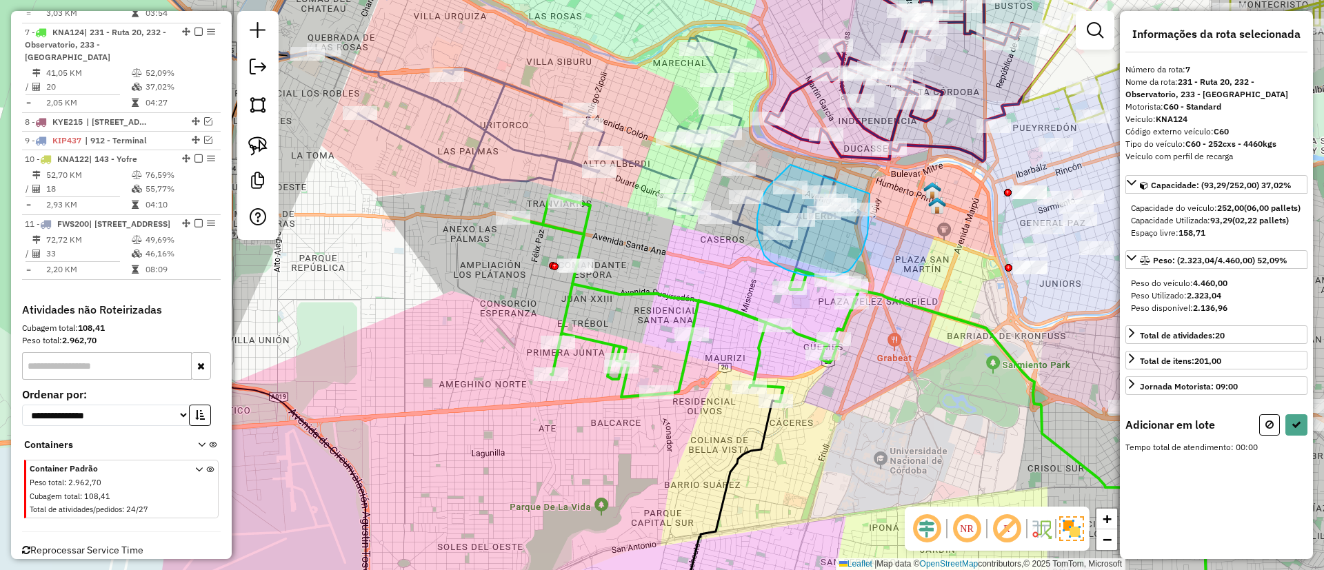
drag, startPoint x: 790, startPoint y: 165, endPoint x: 870, endPoint y: 194, distance: 84.4
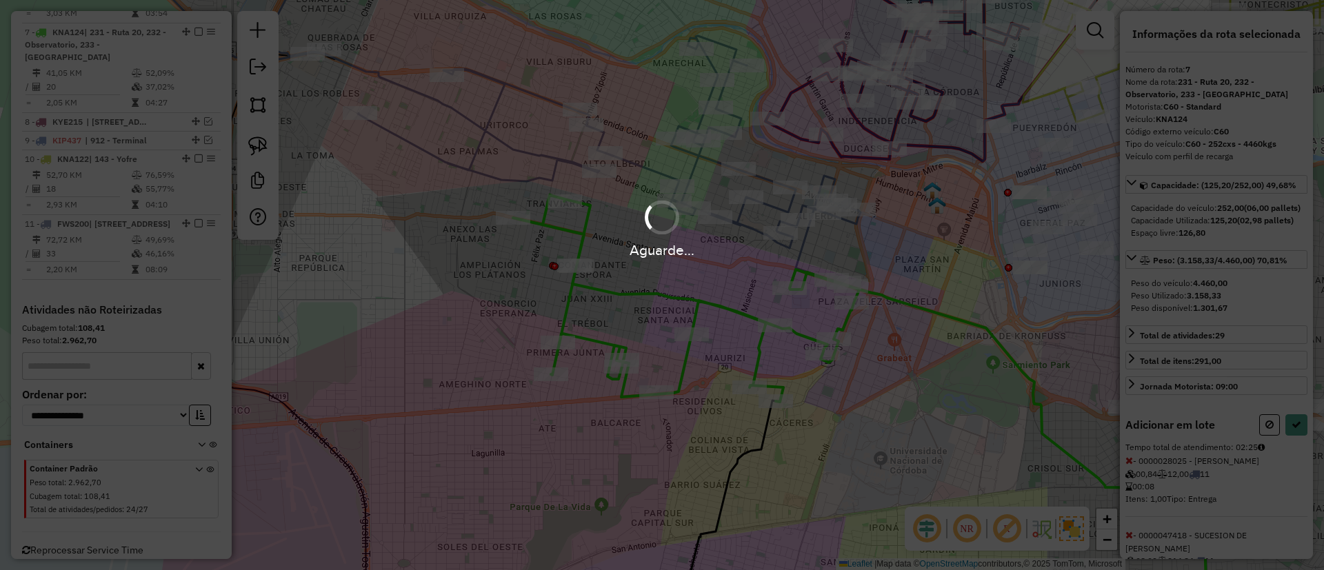
select select "**********"
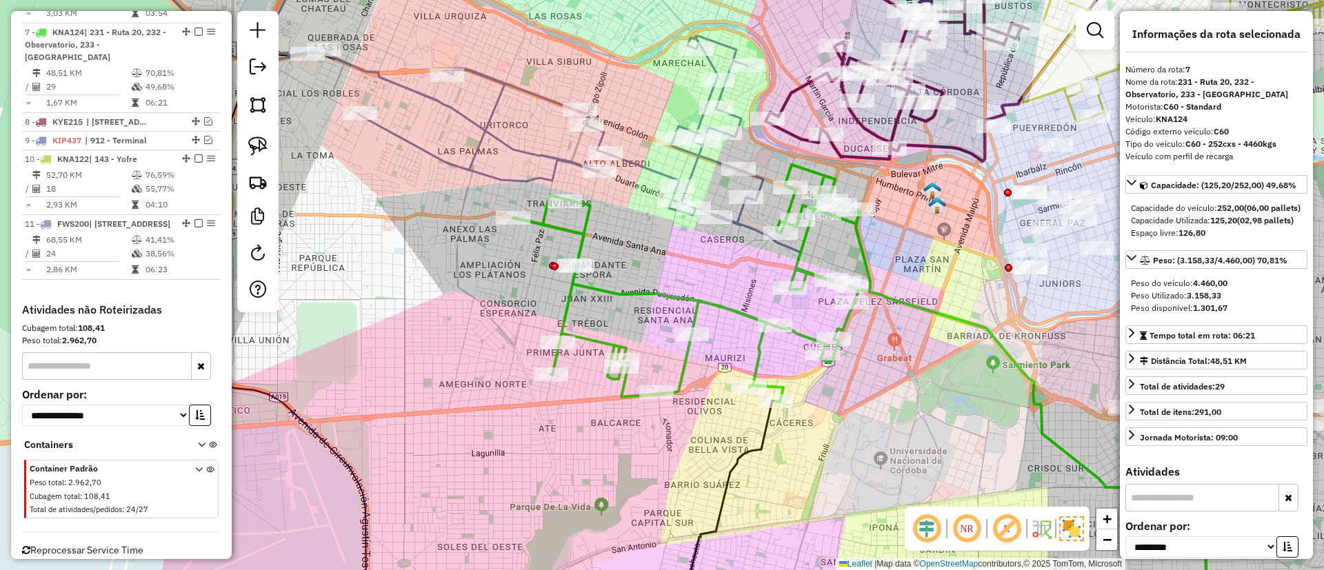
click at [535, 152] on icon at bounding box center [455, 84] width 615 height 283
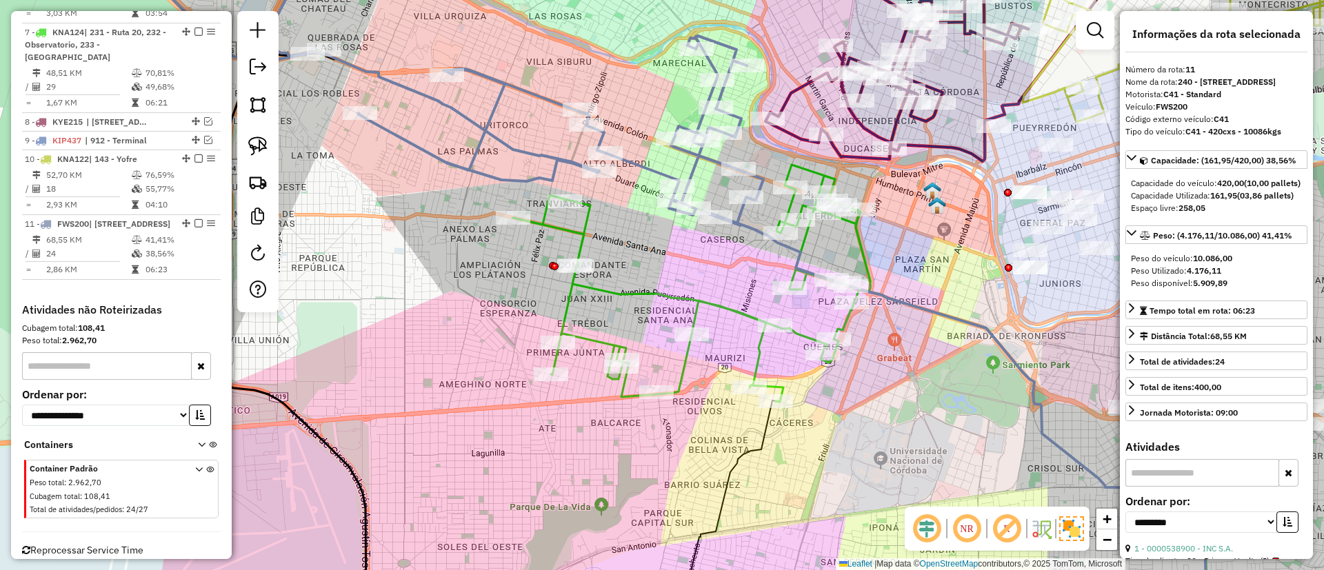
scroll to position [777, 0]
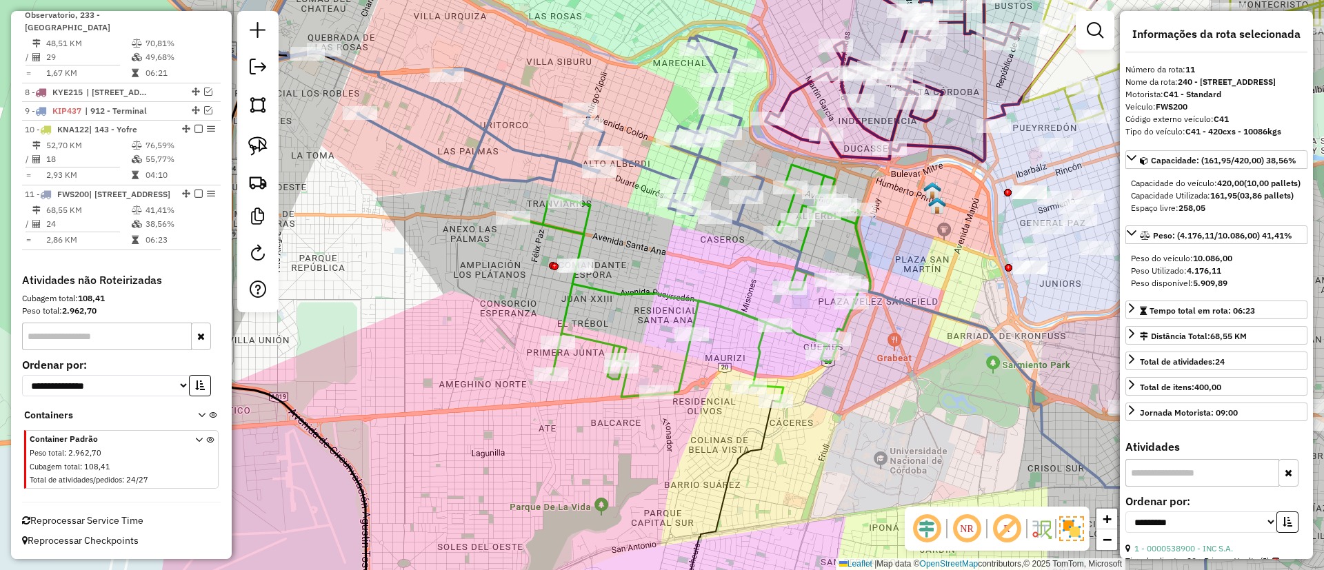
click at [664, 292] on icon at bounding box center [691, 283] width 357 height 237
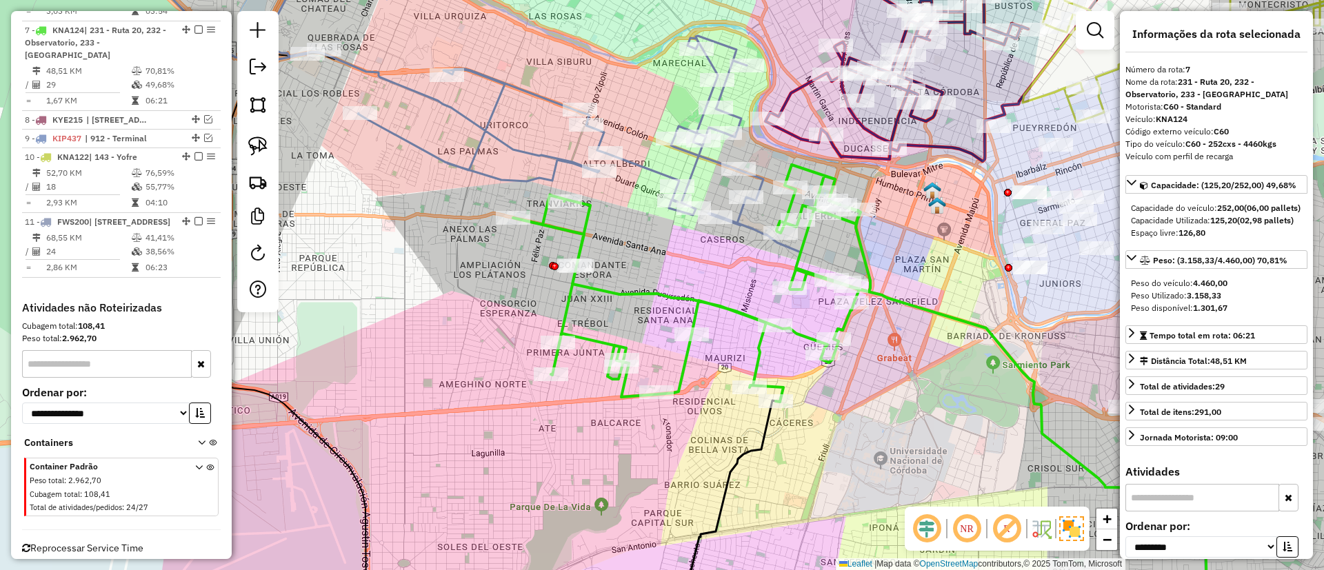
scroll to position [748, 0]
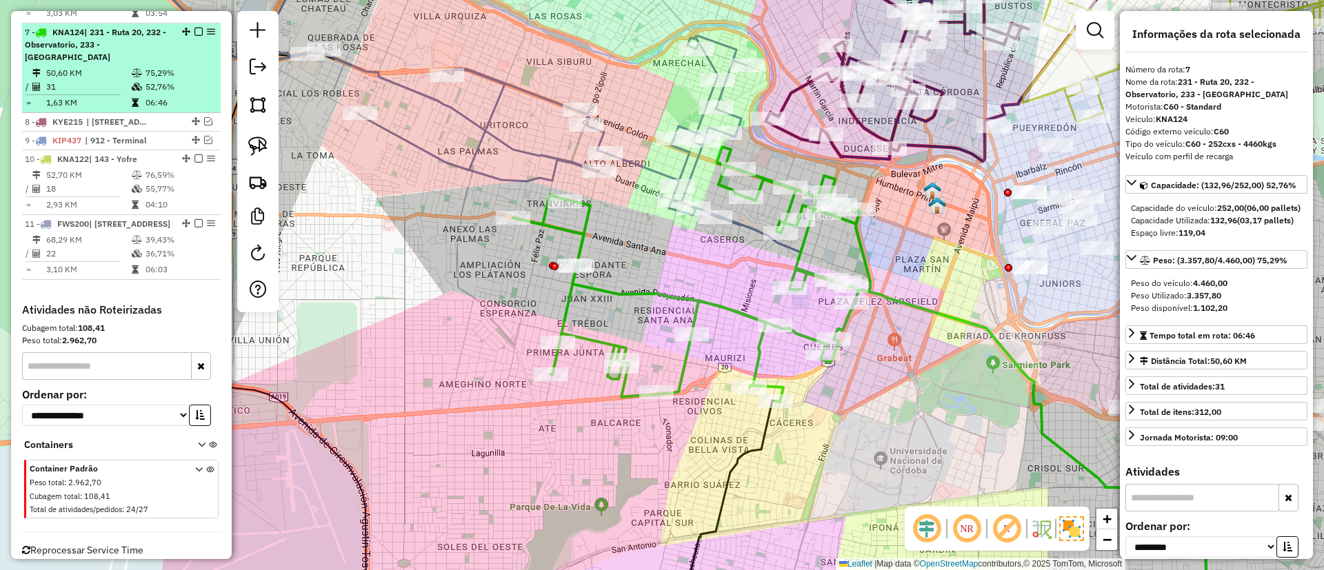
click at [196, 28] on em at bounding box center [199, 32] width 8 height 8
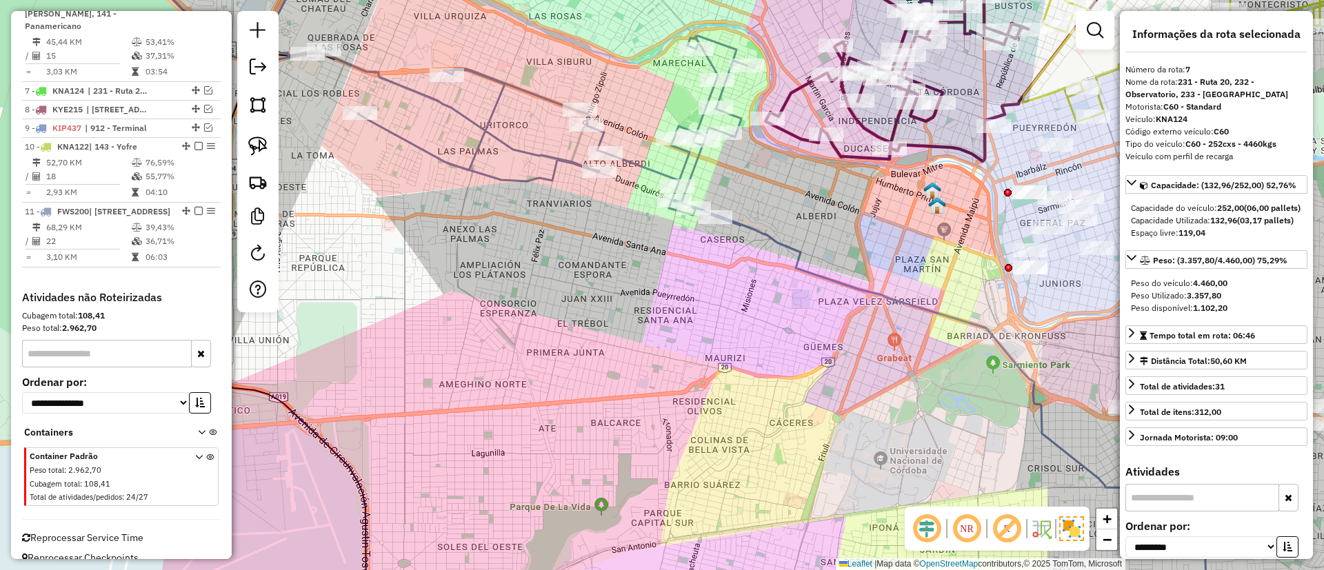
click at [555, 165] on icon at bounding box center [447, 84] width 599 height 283
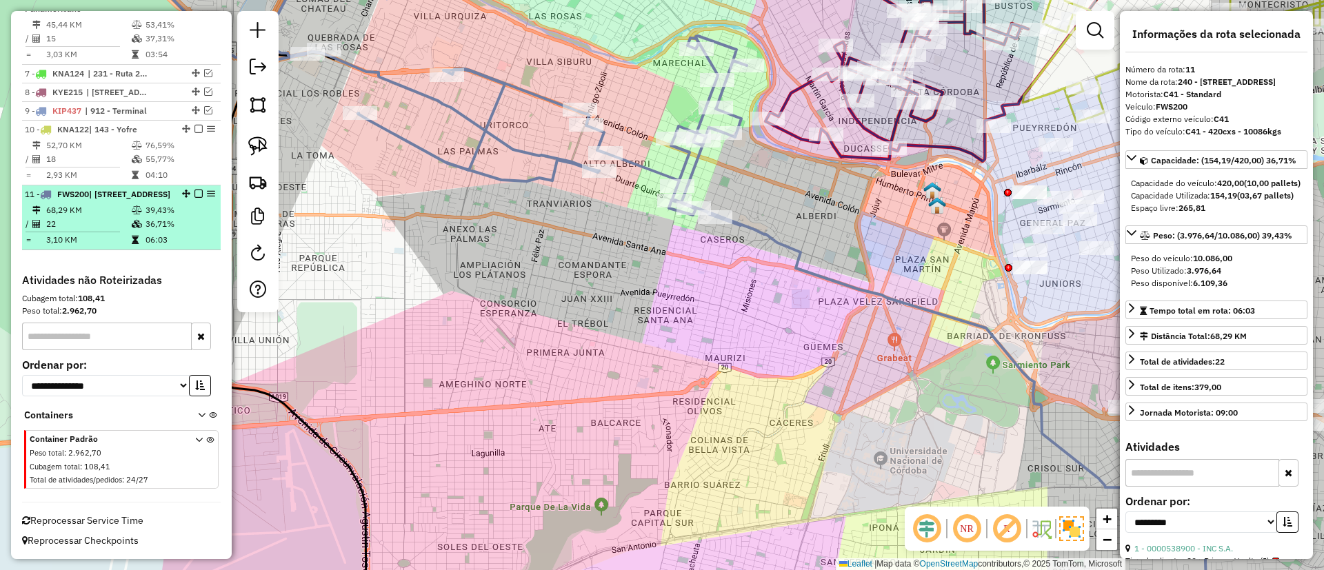
click at [196, 190] on em at bounding box center [199, 194] width 8 height 8
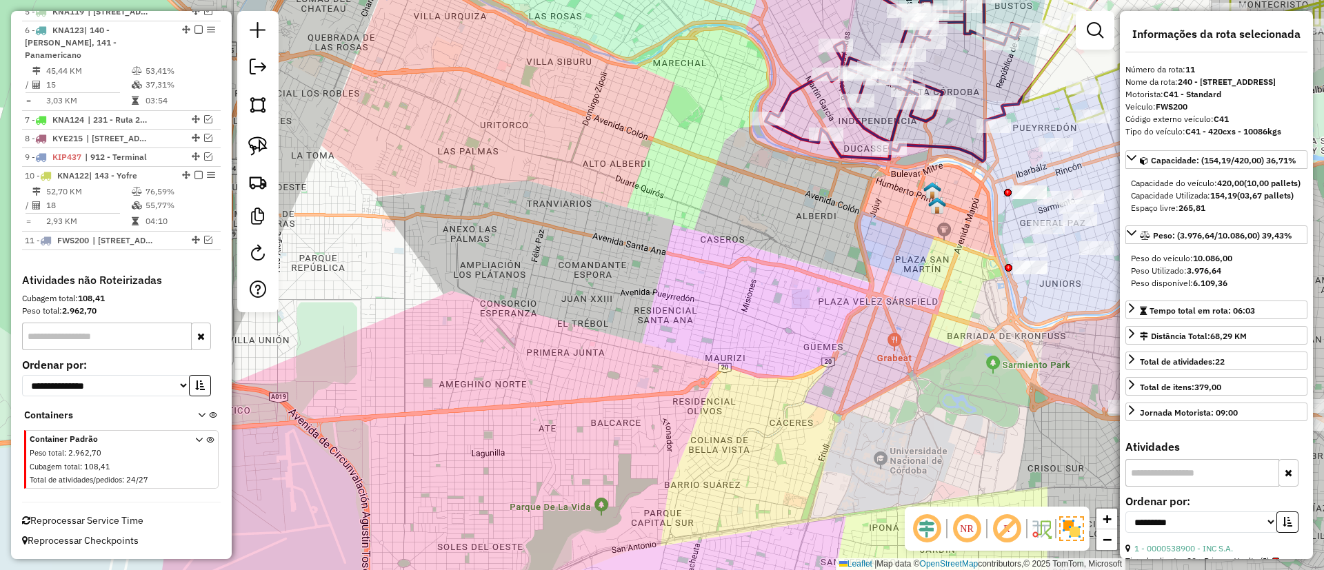
scroll to position [648, 0]
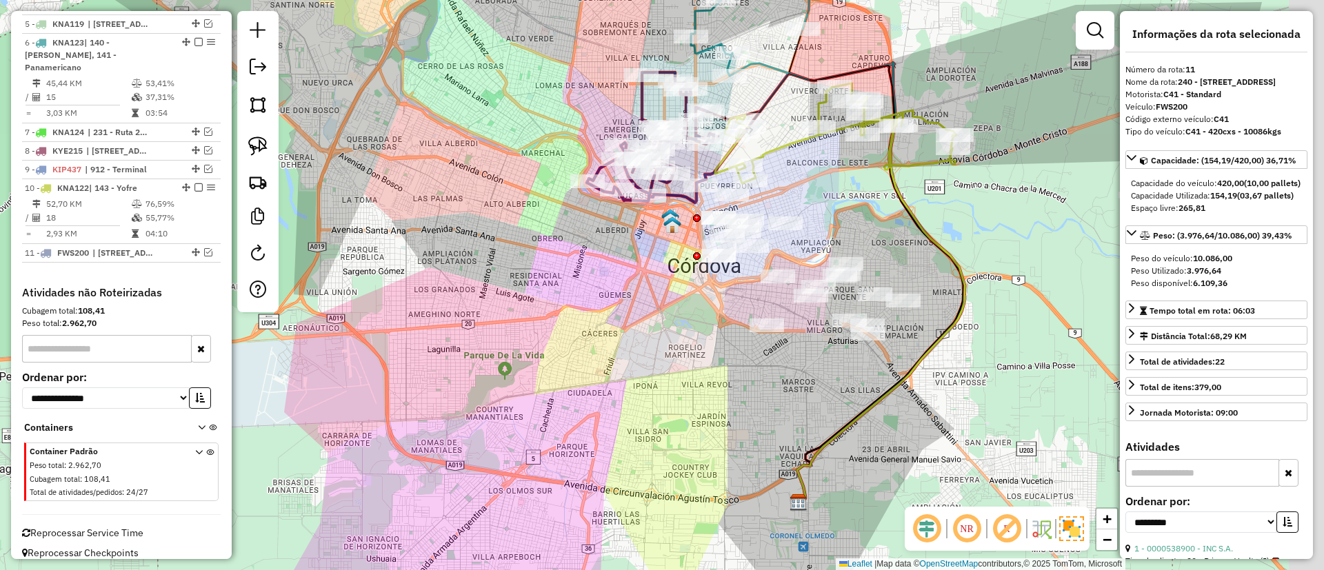
drag, startPoint x: 631, startPoint y: 282, endPoint x: 501, endPoint y: 265, distance: 131.5
click at [501, 265] on div "Janela de atendimento Grade de atendimento Capacidade Transportadoras Veículos …" at bounding box center [662, 285] width 1324 height 570
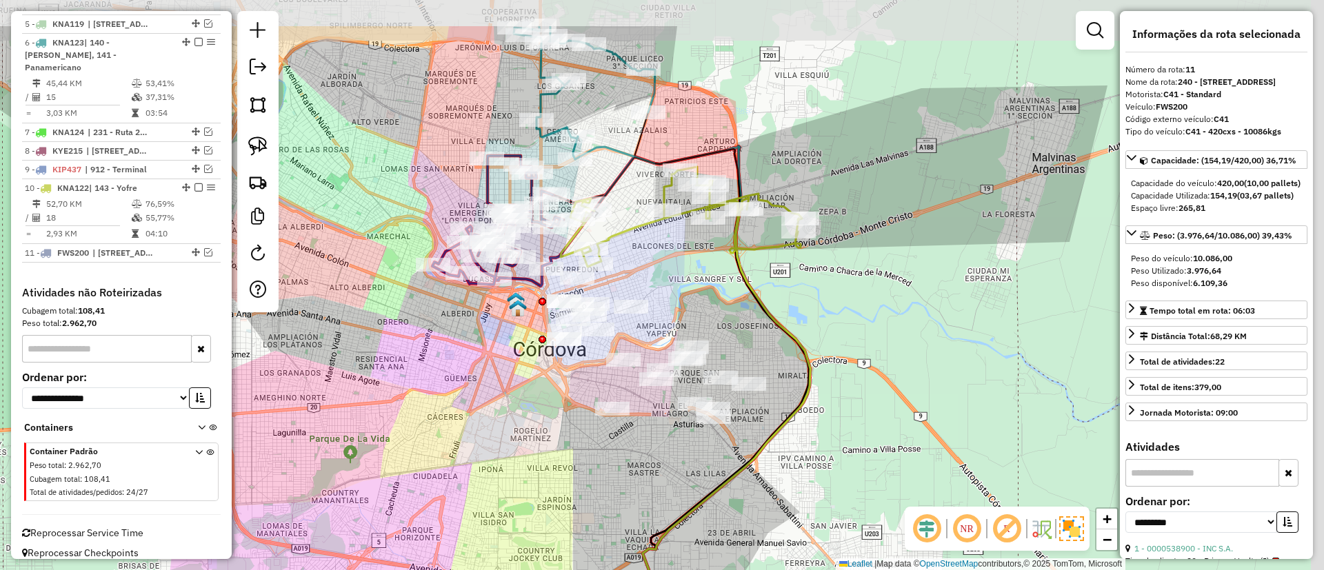
drag, startPoint x: 769, startPoint y: 188, endPoint x: 638, endPoint y: 265, distance: 152.1
click at [638, 265] on div "Janela de atendimento Grade de atendimento Capacidade Transportadoras Veículos …" at bounding box center [662, 285] width 1324 height 570
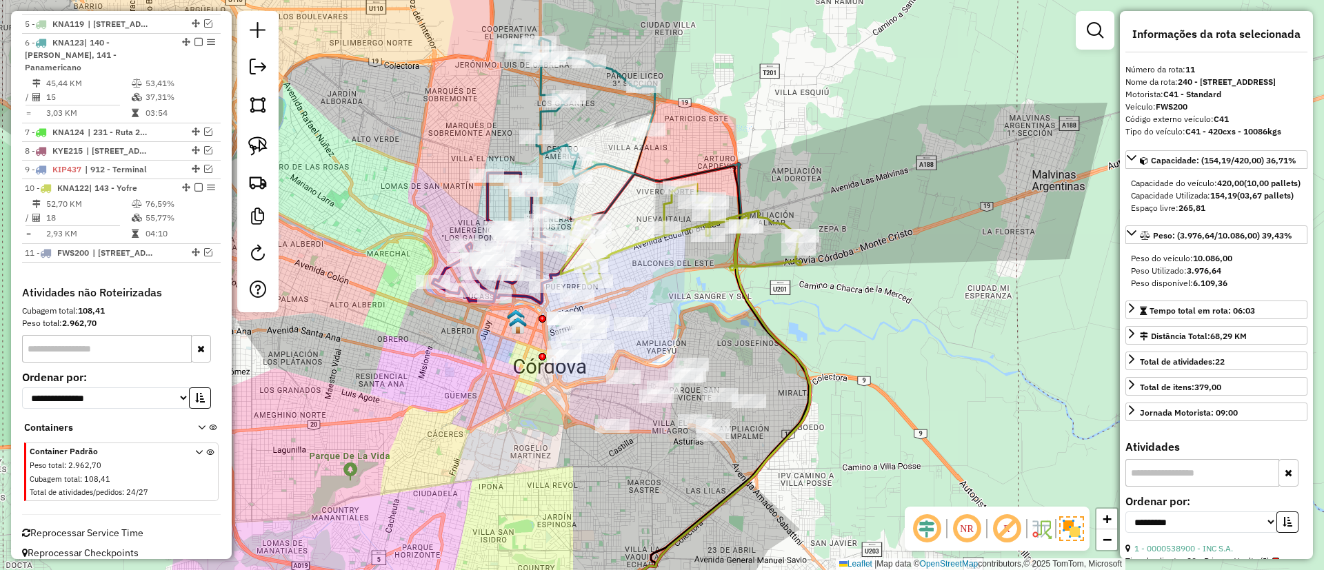
drag, startPoint x: 657, startPoint y: 277, endPoint x: 647, endPoint y: 310, distance: 34.7
click at [647, 310] on div "Janela de atendimento Grade de atendimento Capacidade Transportadoras Veículos …" at bounding box center [662, 285] width 1324 height 570
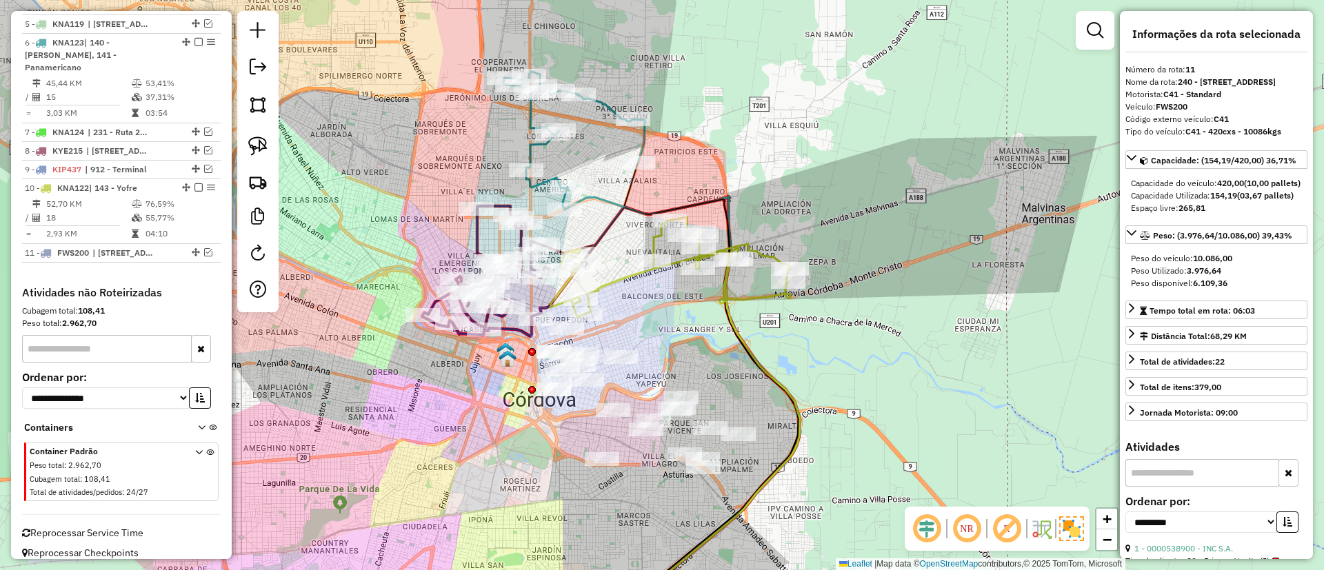
click at [610, 110] on icon at bounding box center [574, 140] width 141 height 139
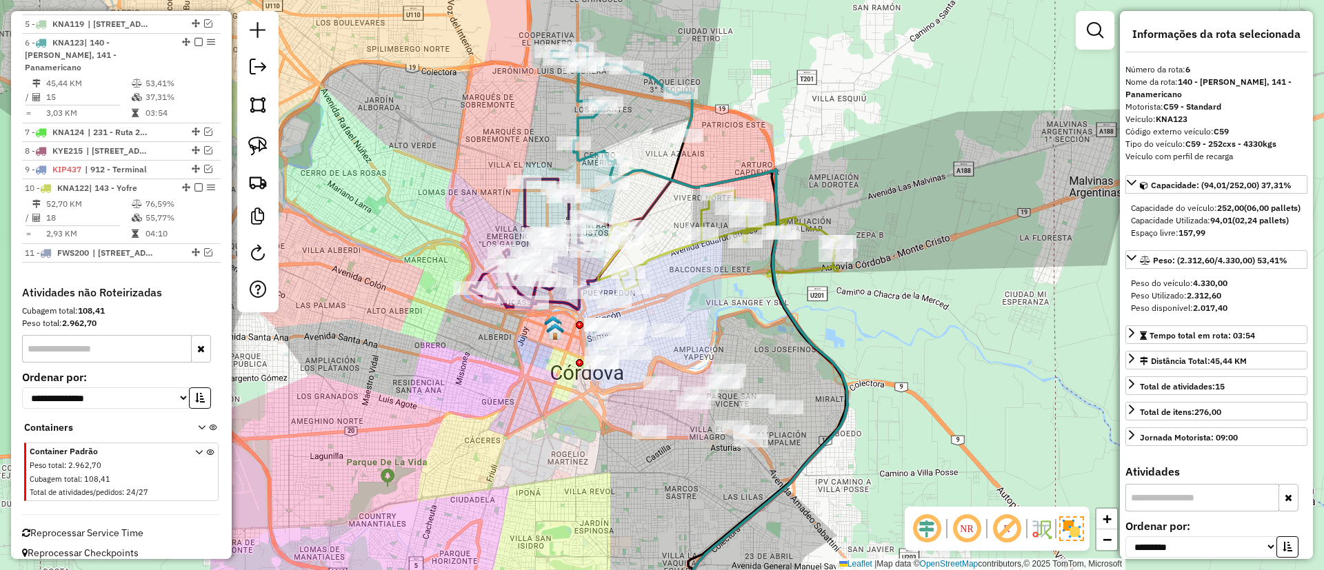
drag, startPoint x: 587, startPoint y: 241, endPoint x: 657, endPoint y: 193, distance: 84.9
click at [657, 193] on icon at bounding box center [718, 386] width 256 height 428
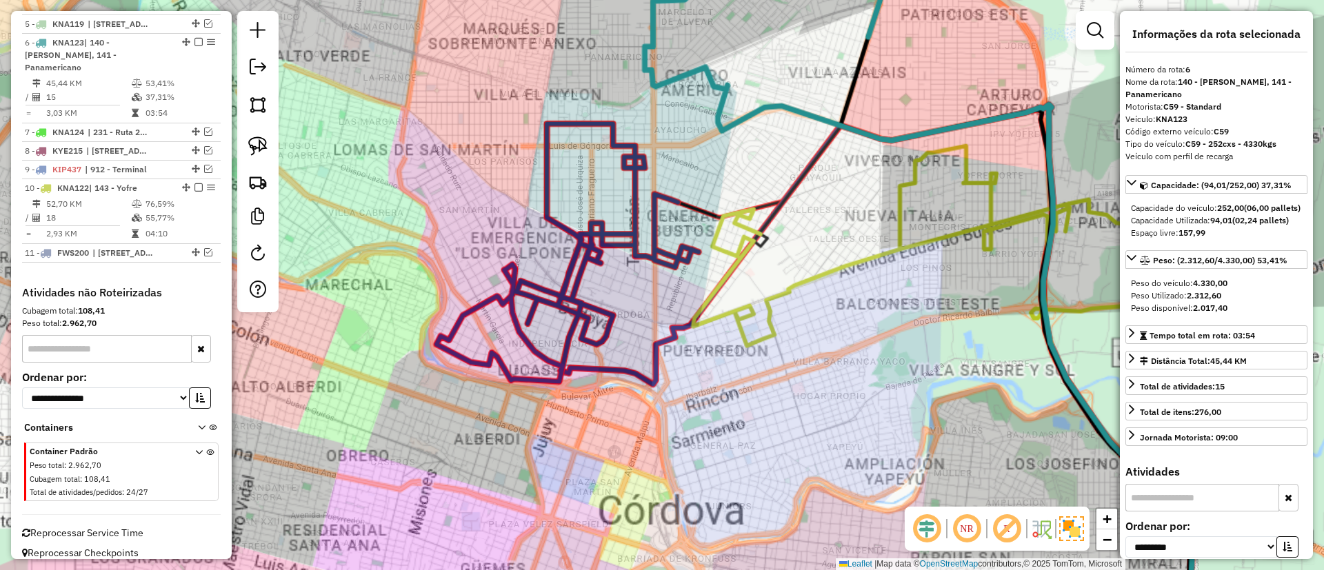
click at [552, 193] on icon at bounding box center [568, 253] width 262 height 258
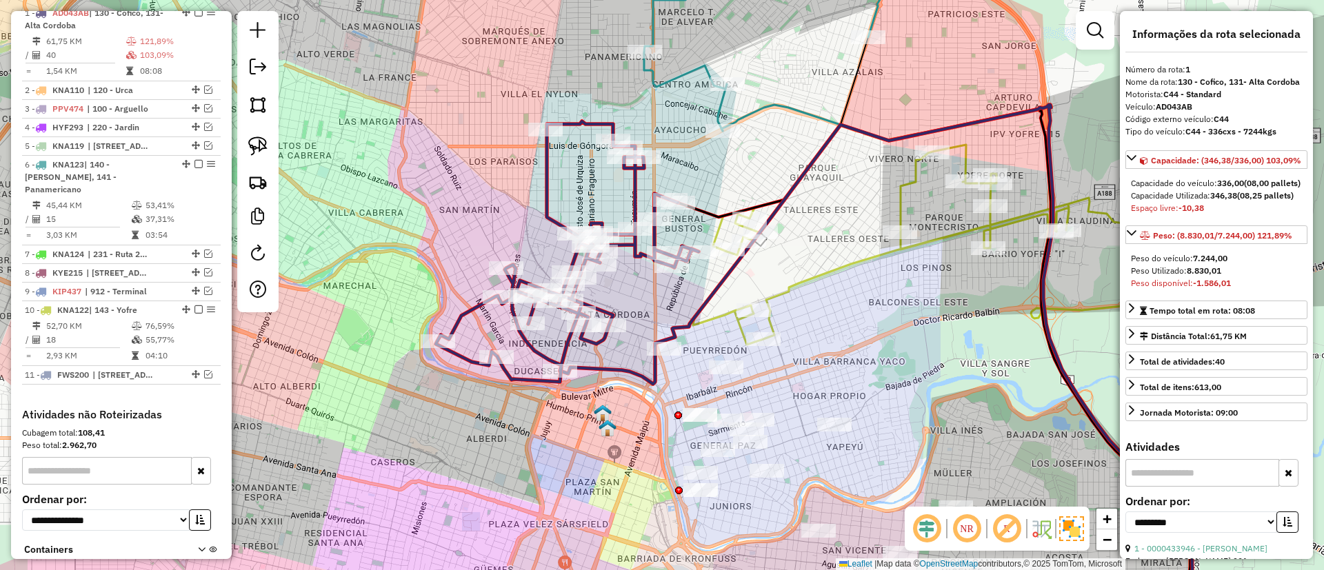
scroll to position [519, 0]
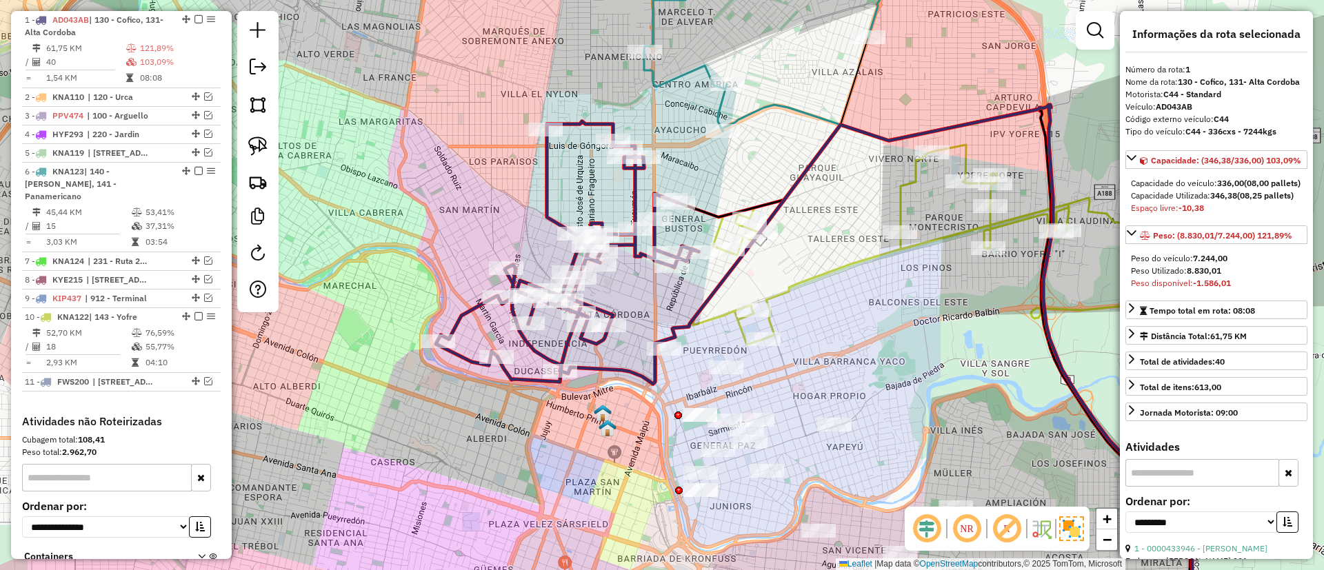
click at [550, 204] on icon at bounding box center [567, 251] width 263 height 261
click at [541, 199] on icon at bounding box center [567, 251] width 263 height 261
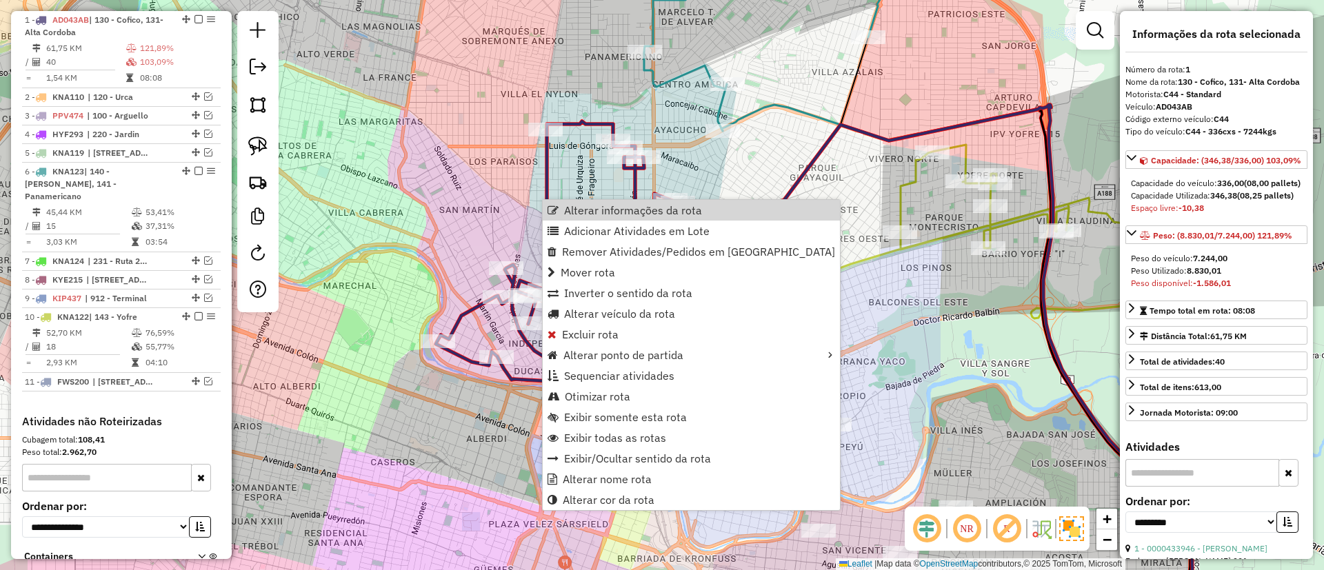
click at [548, 173] on icon at bounding box center [567, 251] width 263 height 261
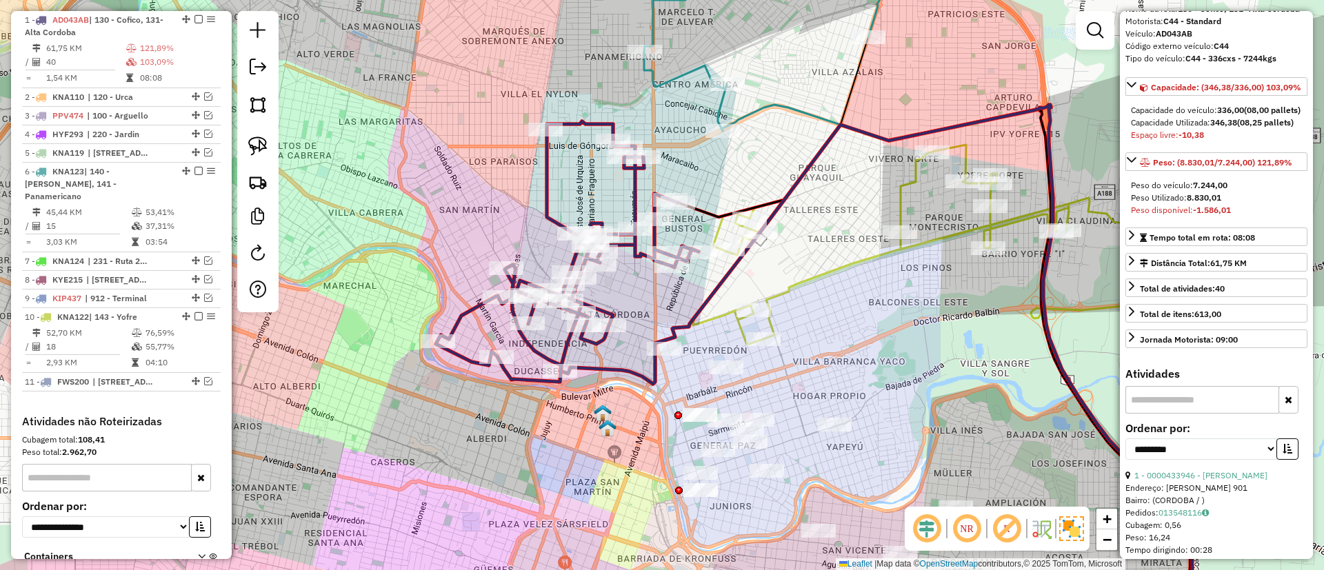
scroll to position [207, 0]
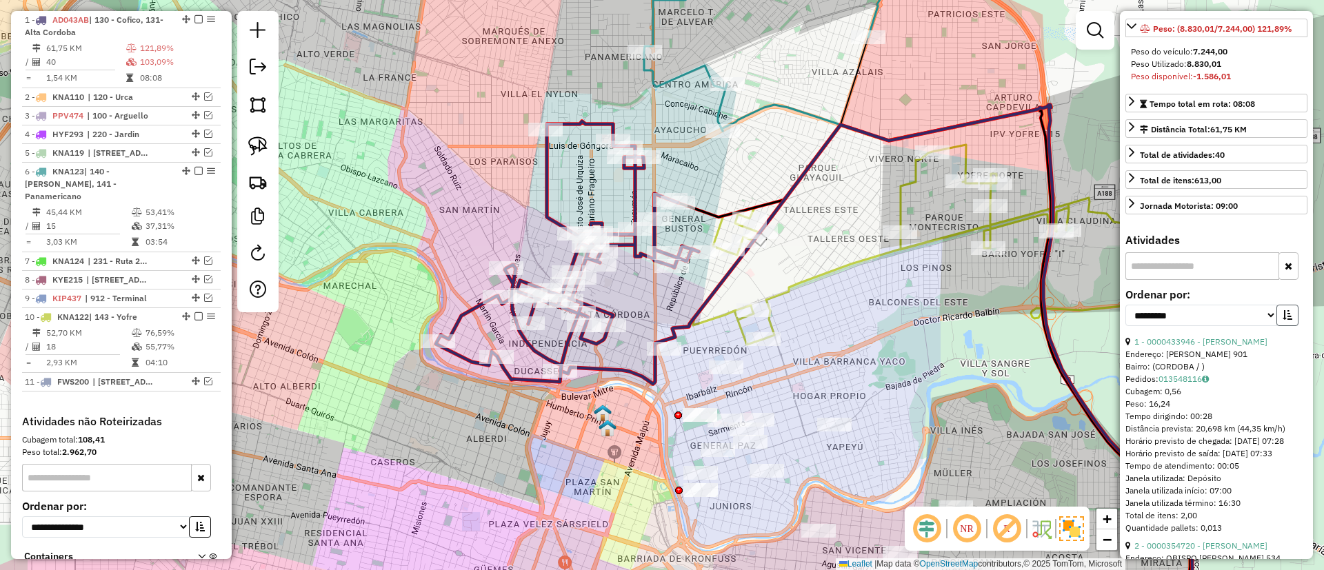
click at [882, 326] on button "button" at bounding box center [1288, 315] width 22 height 21
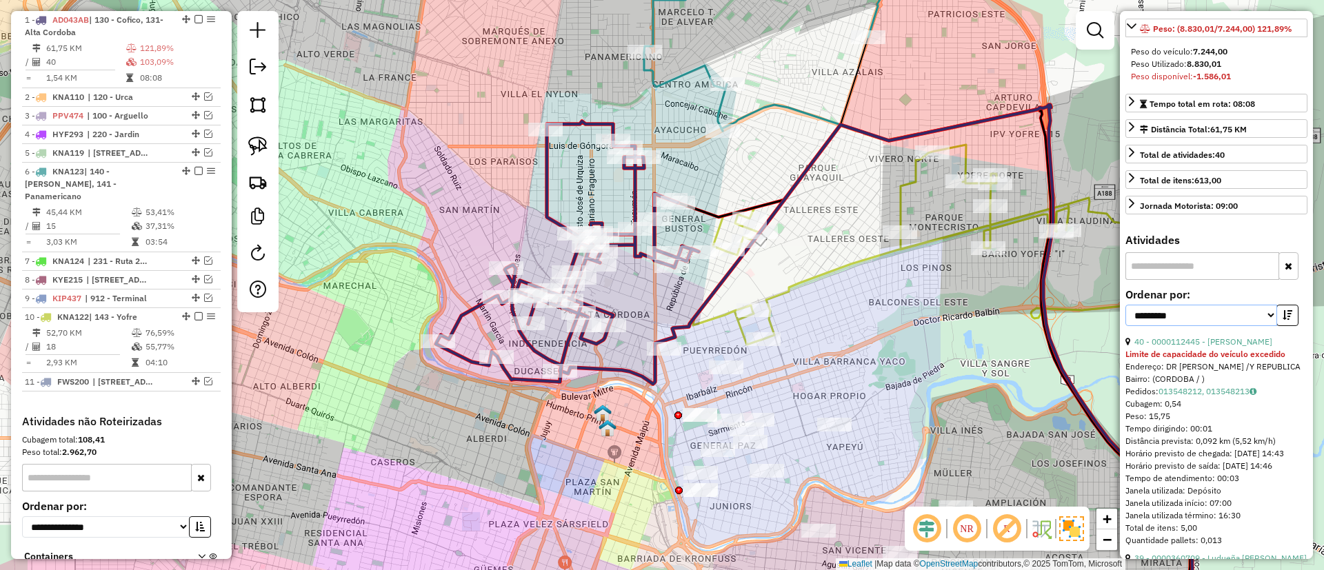
drag, startPoint x: 1246, startPoint y: 355, endPoint x: 1233, endPoint y: 361, distance: 15.1
click at [882, 326] on select "**********" at bounding box center [1202, 315] width 152 height 21
select select "*********"
click at [882, 326] on select "**********" at bounding box center [1202, 315] width 152 height 21
click at [882, 347] on link "24 - 0000453277 - Soria Federico Jose" at bounding box center [1214, 342] width 159 height 10
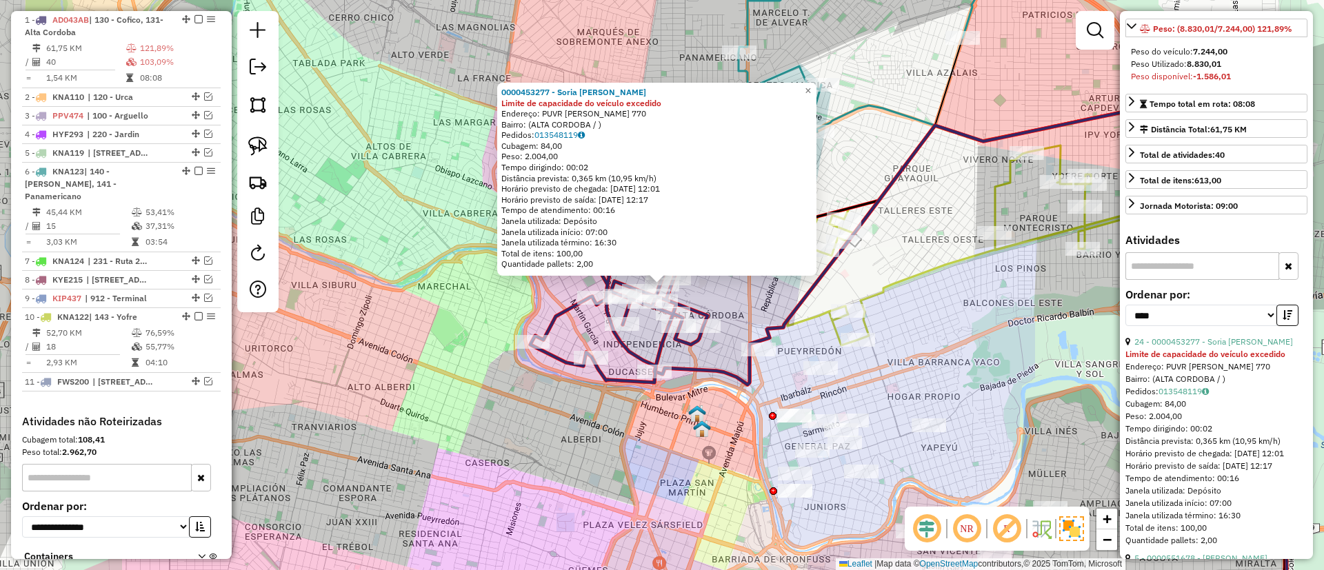
scroll to position [310, 0]
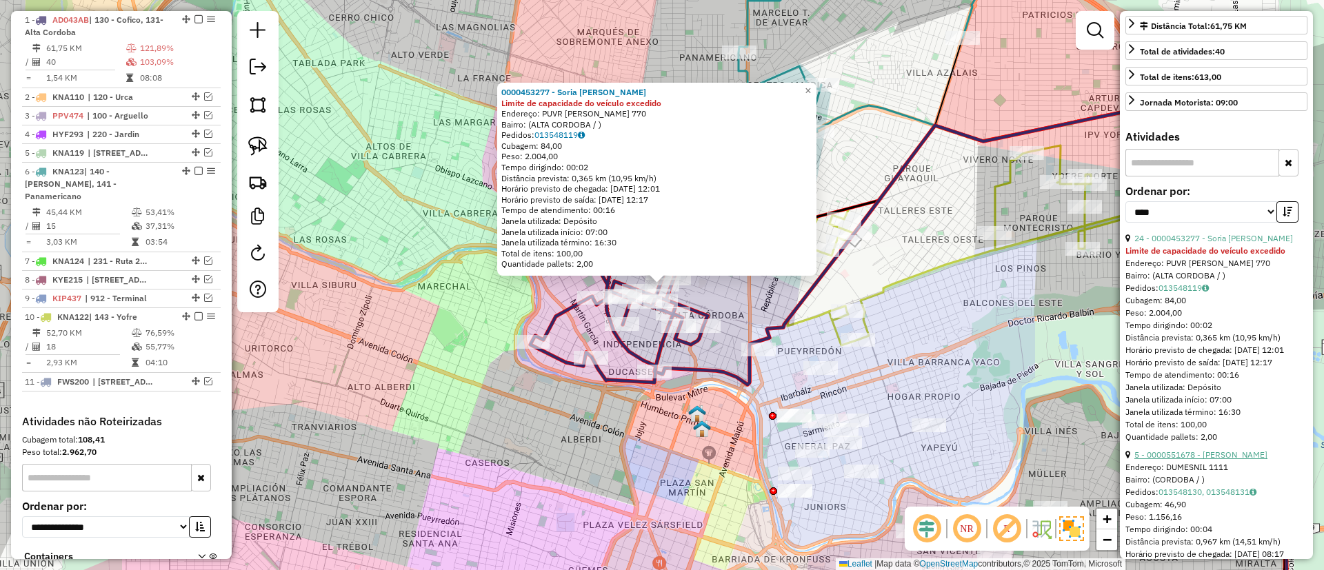
click at [882, 379] on link "5 - 0000551678 - [PERSON_NAME]" at bounding box center [1201, 455] width 133 height 10
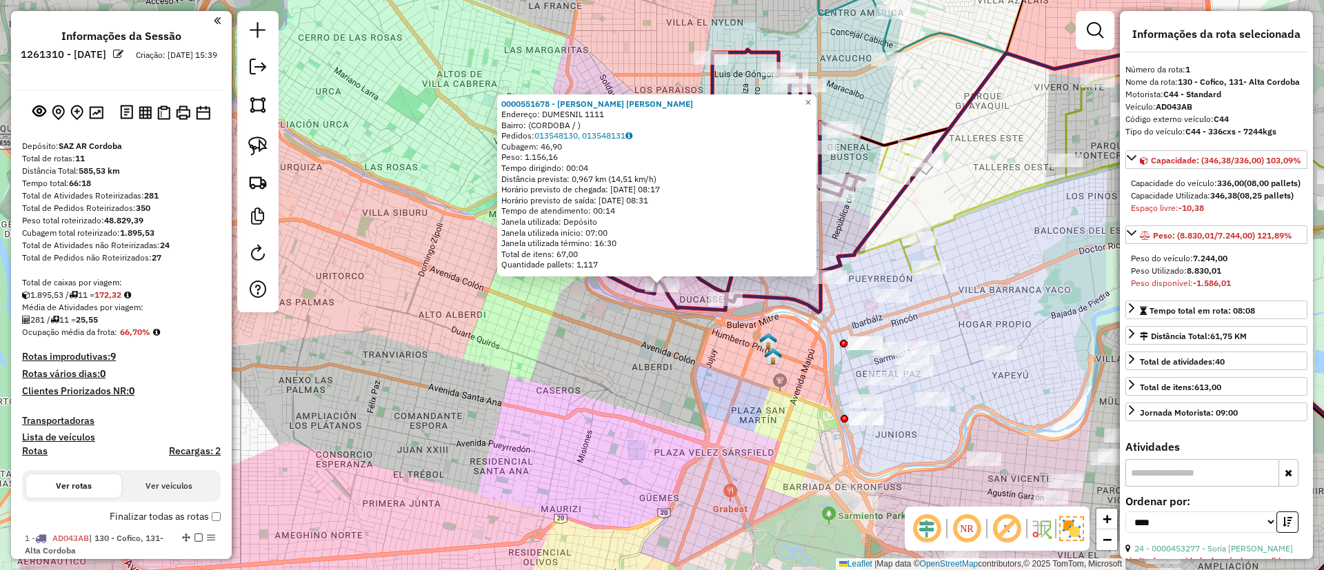
select select "*********"
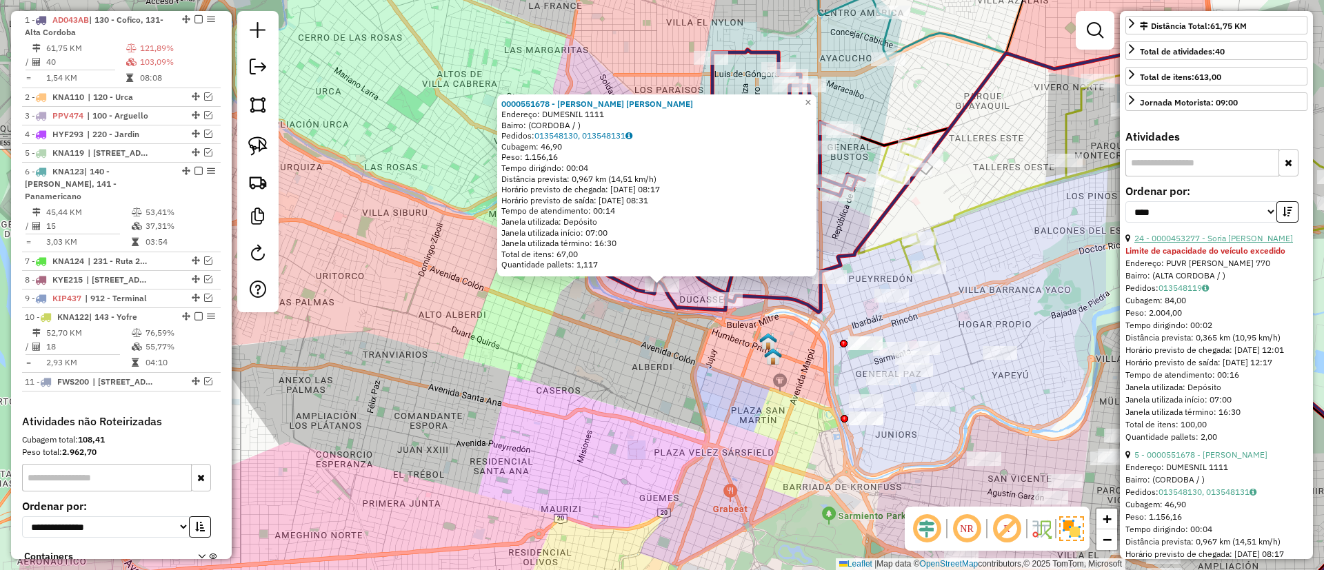
click at [1194, 243] on link "24 - 0000453277 - Soria [PERSON_NAME]" at bounding box center [1214, 238] width 159 height 10
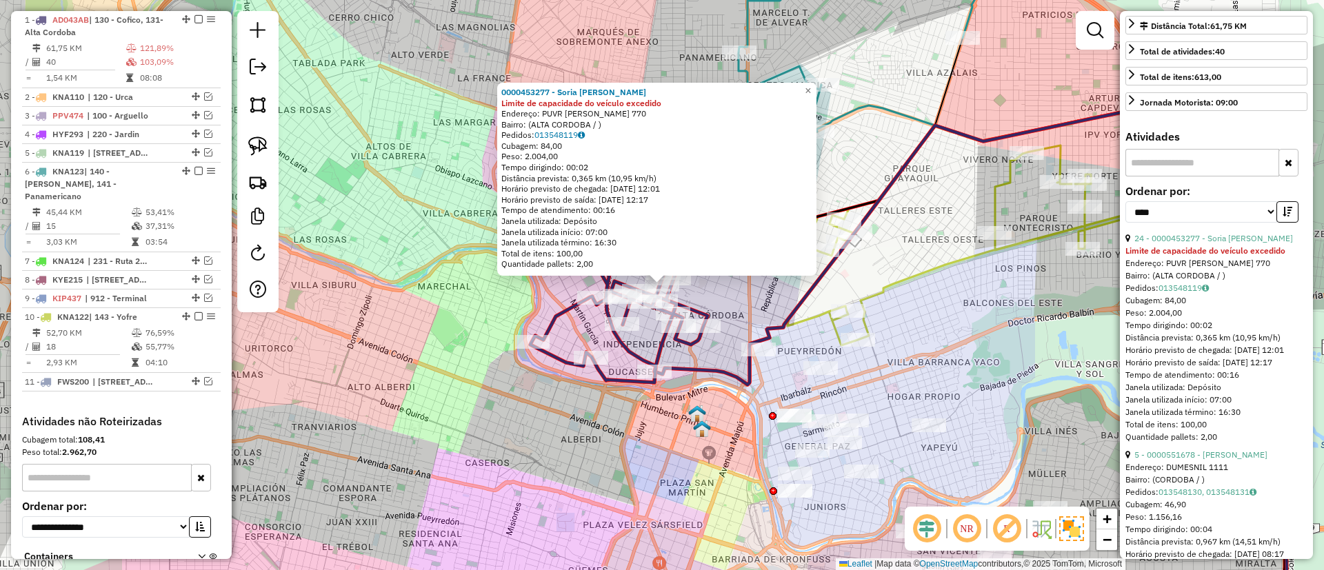
scroll to position [0, 0]
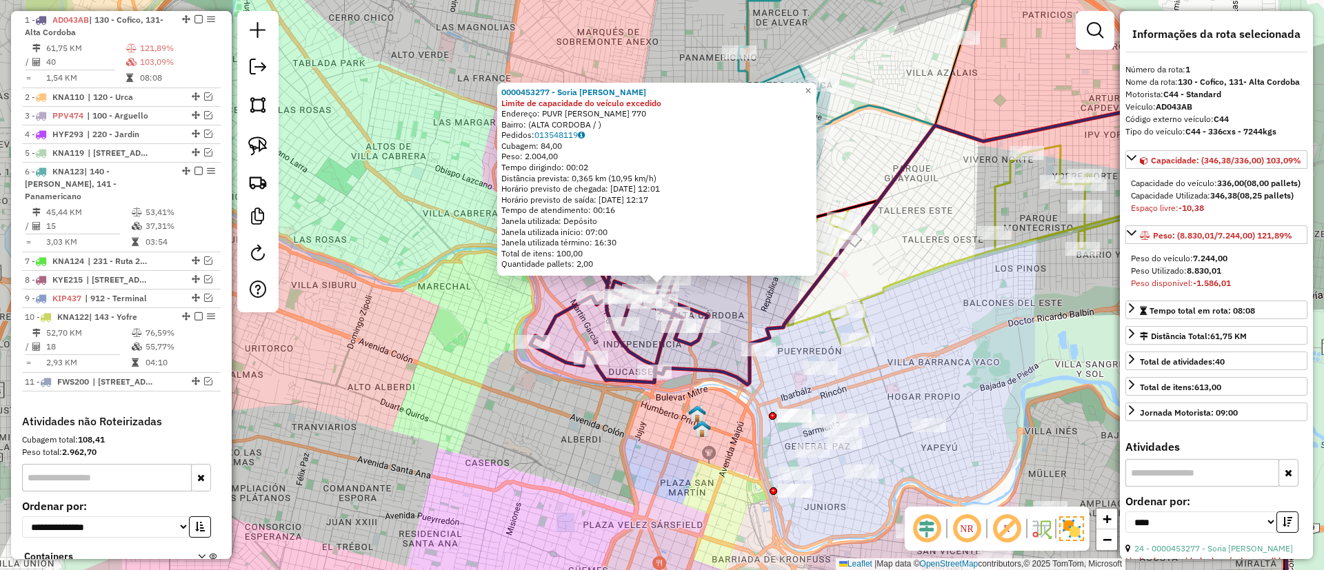
click at [960, 215] on div "0000453277 - Soria [PERSON_NAME] Limite de capacidade do veículo excedido Ender…" at bounding box center [662, 285] width 1324 height 570
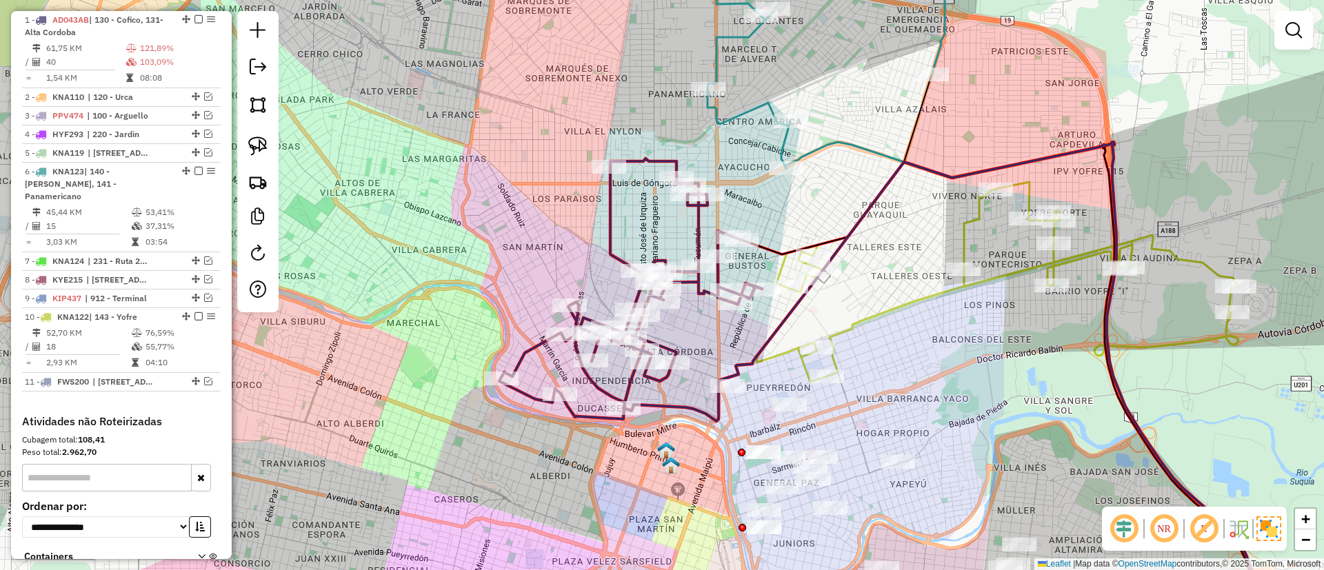
drag, startPoint x: 932, startPoint y: 255, endPoint x: 866, endPoint y: 249, distance: 66.4
click at [908, 267] on div "Janela de atendimento Grade de atendimento Capacidade Transportadoras Veículos …" at bounding box center [662, 285] width 1324 height 570
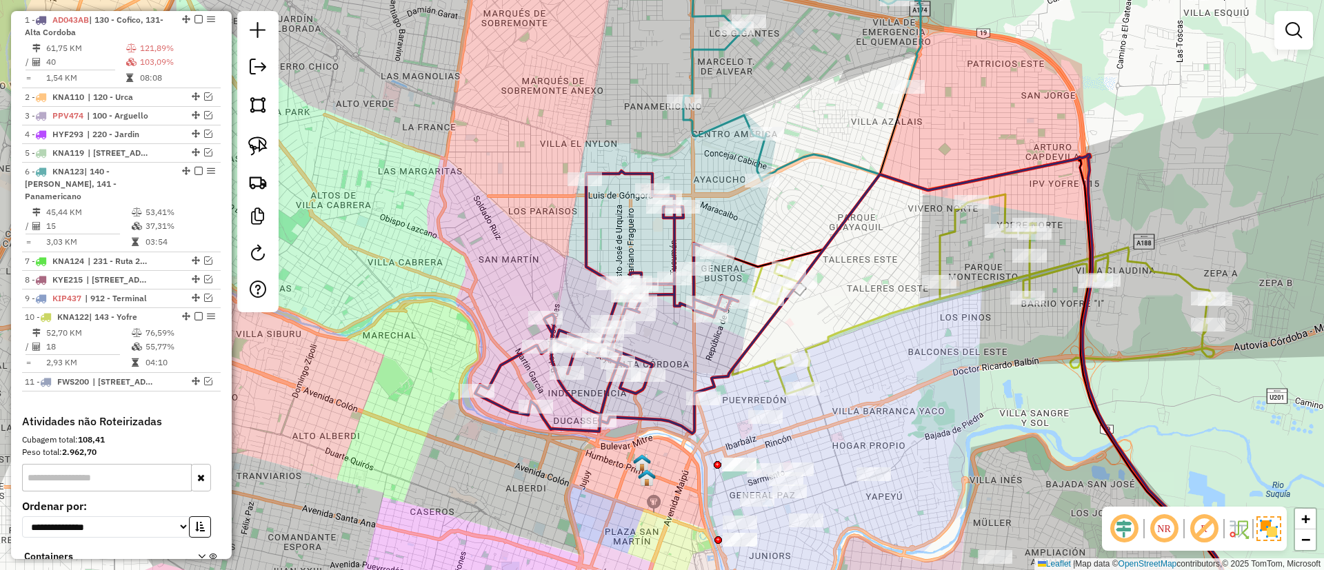
click at [580, 228] on icon at bounding box center [606, 301] width 263 height 261
select select "*********"
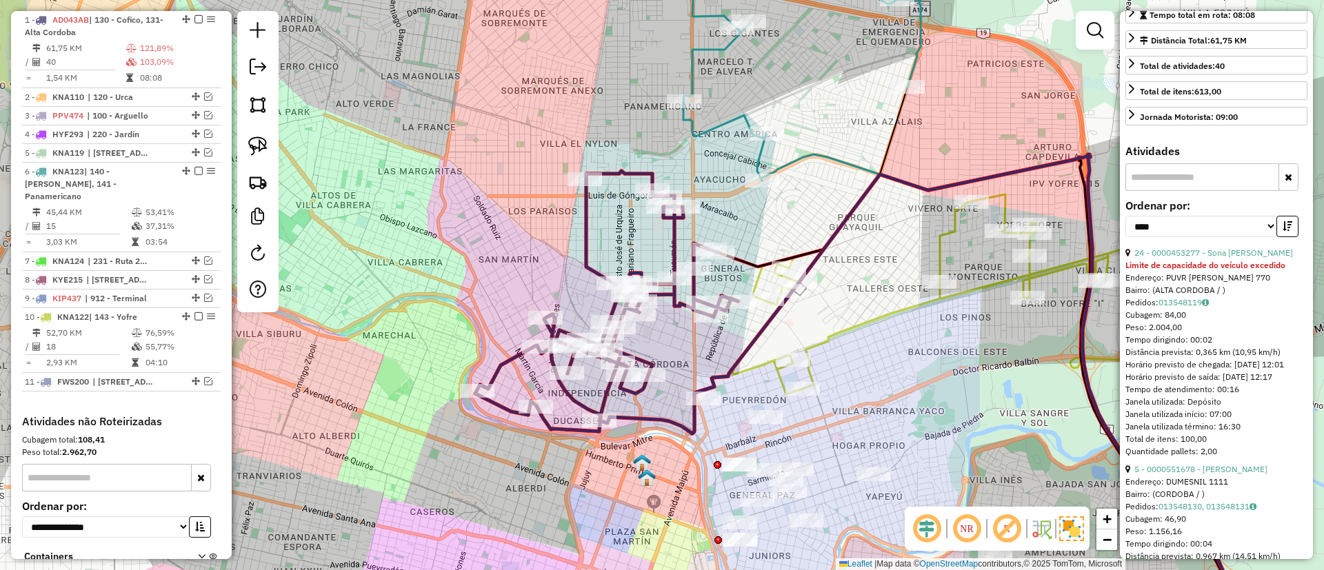
scroll to position [310, 0]
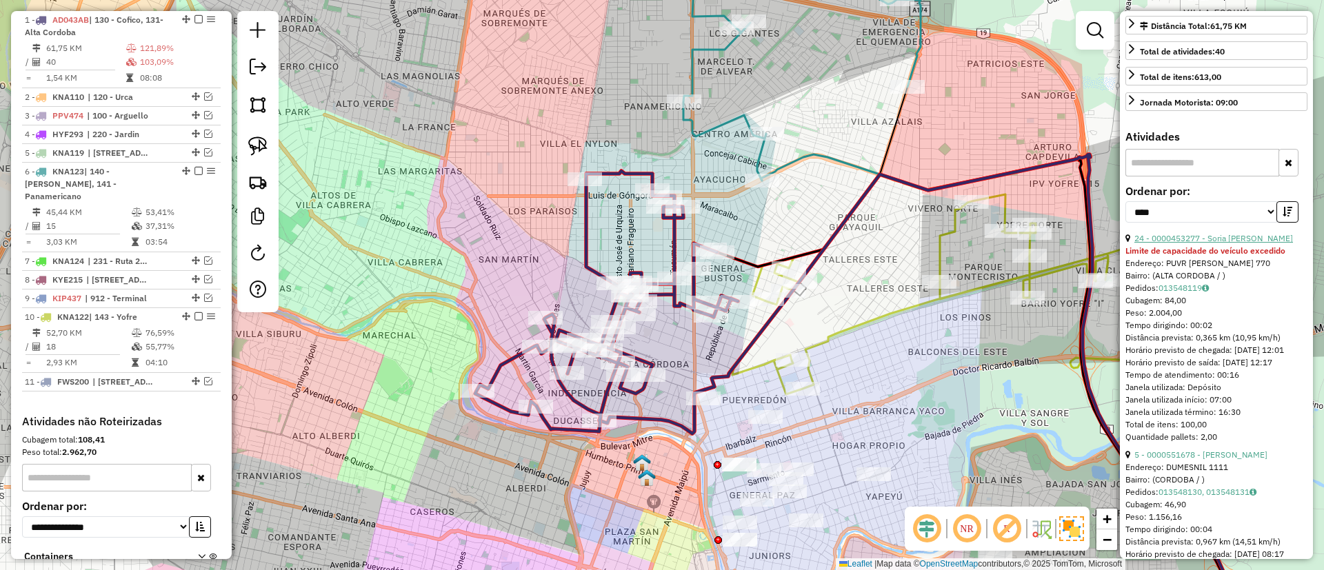
click at [1197, 243] on link "24 - 0000453277 - Soria [PERSON_NAME]" at bounding box center [1214, 238] width 159 height 10
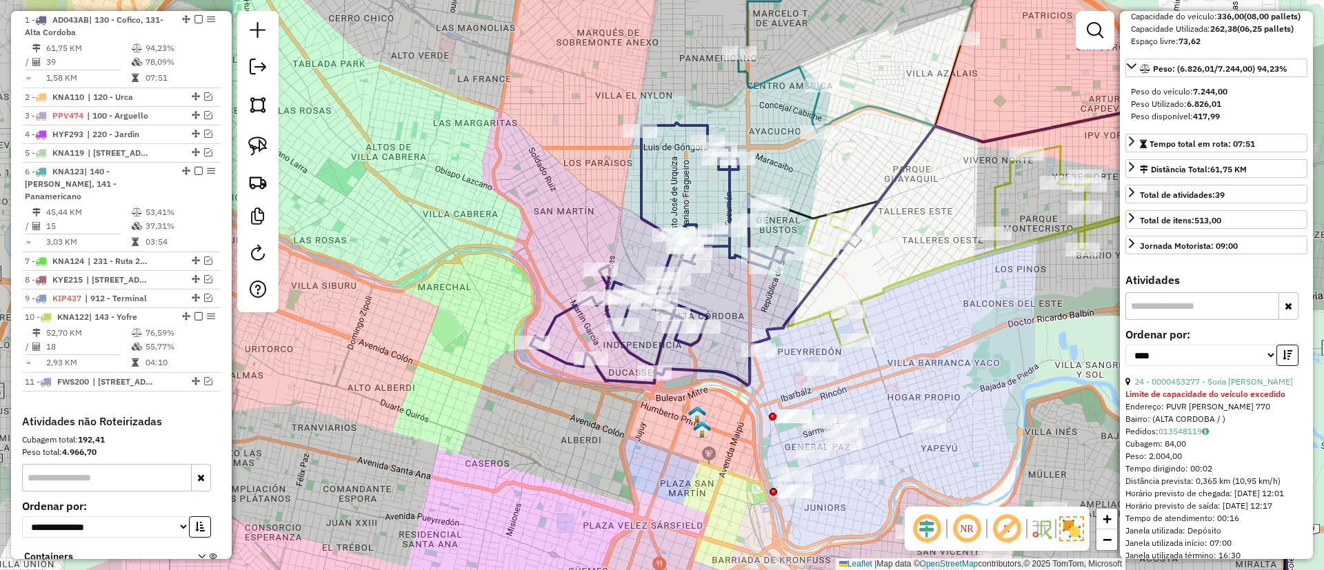
scroll to position [0, 0]
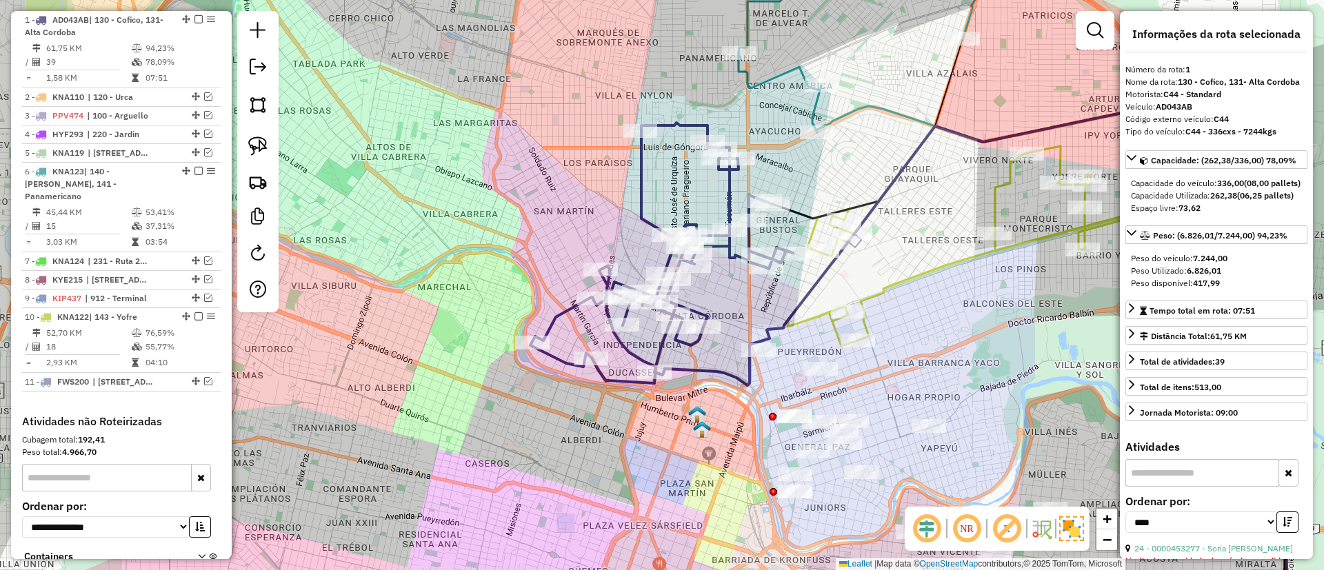
click at [637, 182] on icon at bounding box center [661, 253] width 263 height 261
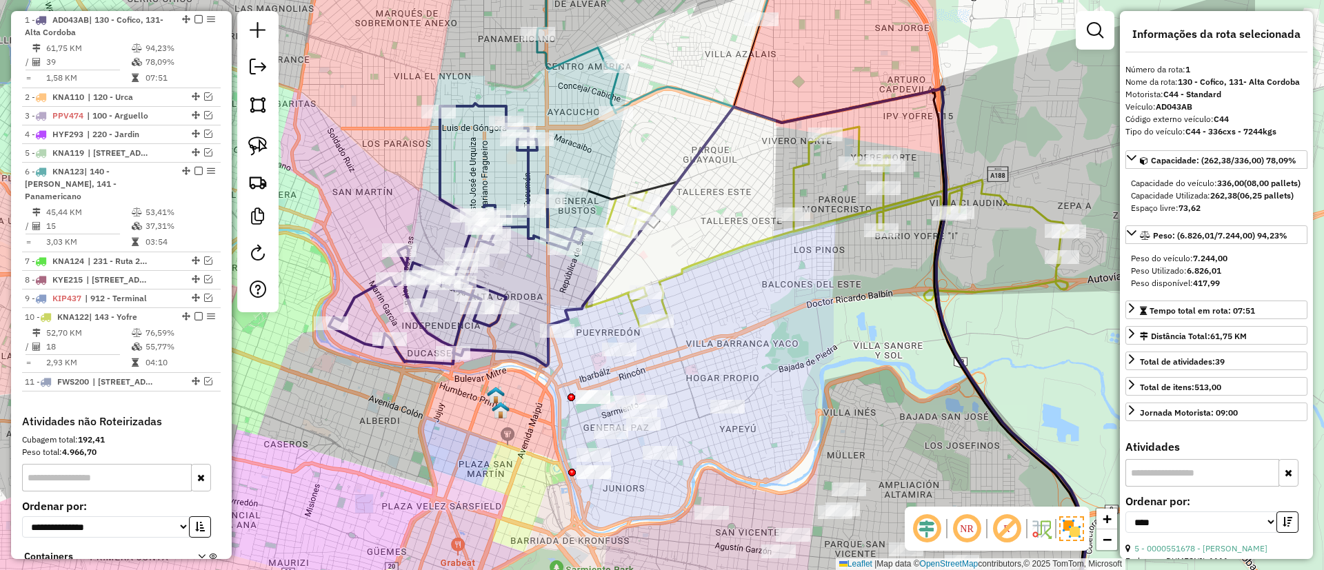
drag, startPoint x: 769, startPoint y: 212, endPoint x: 741, endPoint y: 207, distance: 28.1
click at [741, 207] on div "Janela de atendimento Grade de atendimento Capacidade Transportadoras Veículos …" at bounding box center [662, 285] width 1324 height 570
click at [793, 192] on icon at bounding box center [827, 227] width 483 height 200
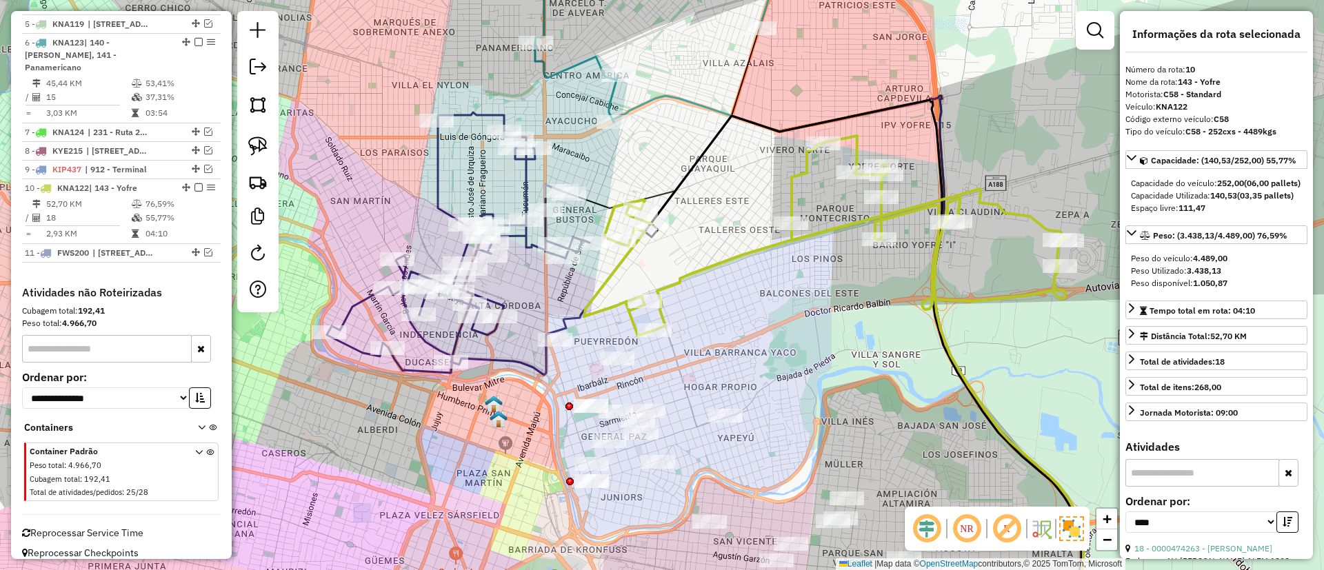
drag, startPoint x: 778, startPoint y: 198, endPoint x: 752, endPoint y: 299, distance: 104.1
click at [753, 297] on div "Rota 10 - Placa KNA122 0000424922 - [PERSON_NAME] de atendimento Grade de atend…" at bounding box center [662, 285] width 1324 height 570
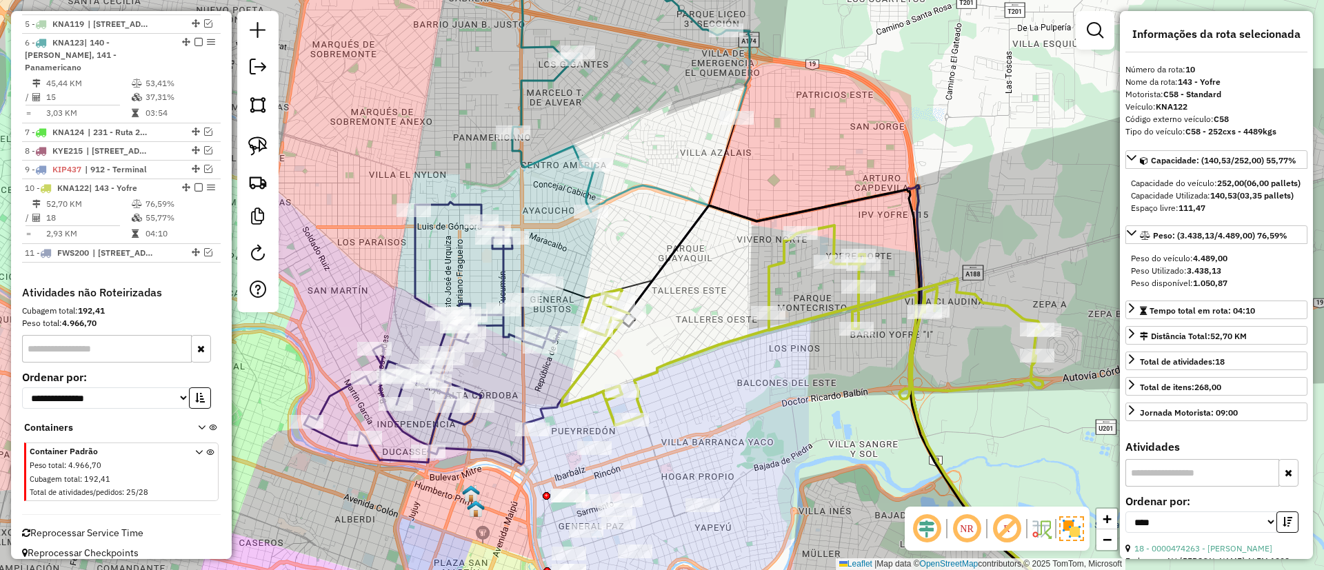
click at [572, 152] on icon at bounding box center [609, 77] width 282 height 269
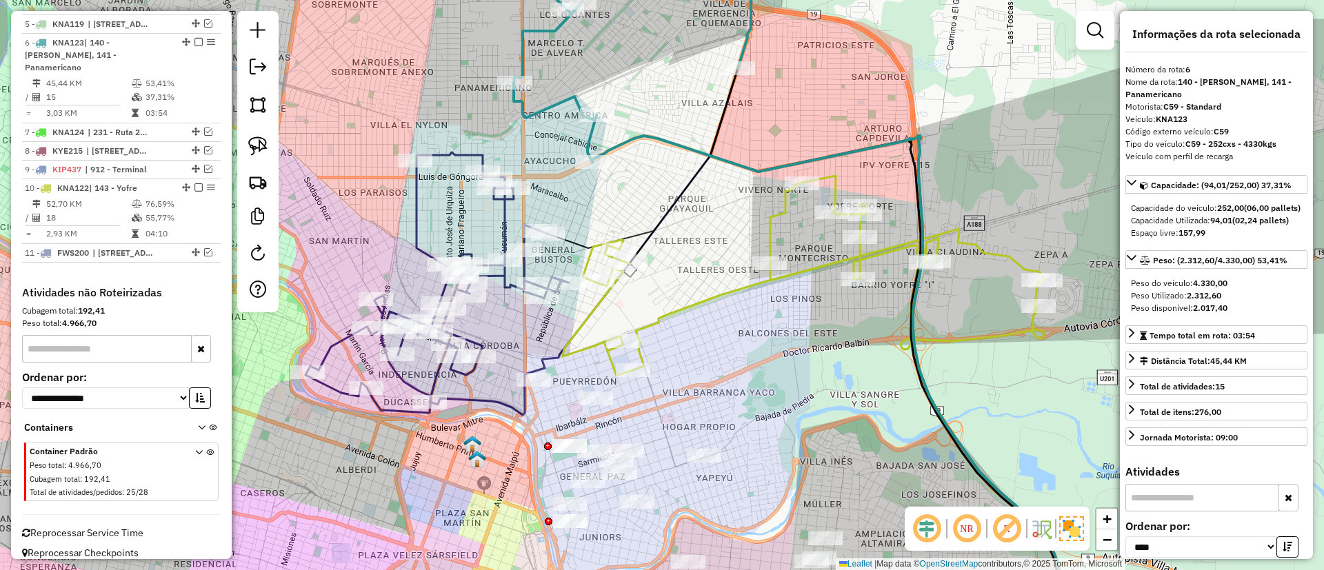
drag, startPoint x: 648, startPoint y: 170, endPoint x: 683, endPoint y: 155, distance: 37.7
click at [632, 132] on div "Janela de atendimento Grade de atendimento Capacidade Transportadoras Veículos …" at bounding box center [662, 285] width 1324 height 570
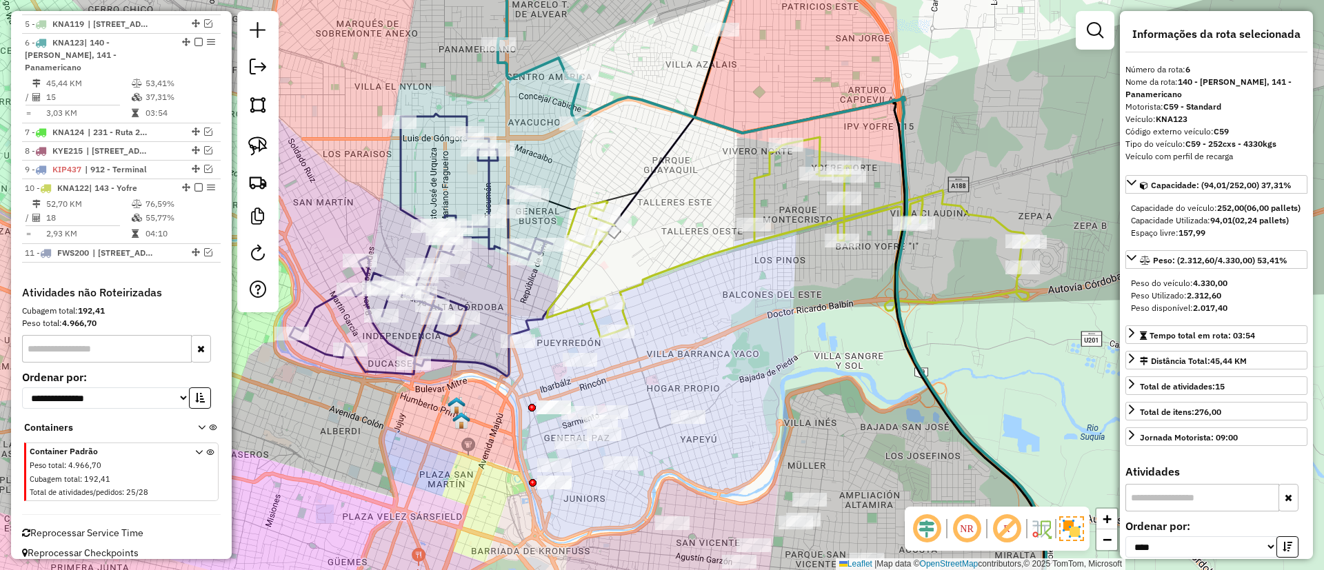
click at [748, 192] on icon at bounding box center [788, 237] width 483 height 200
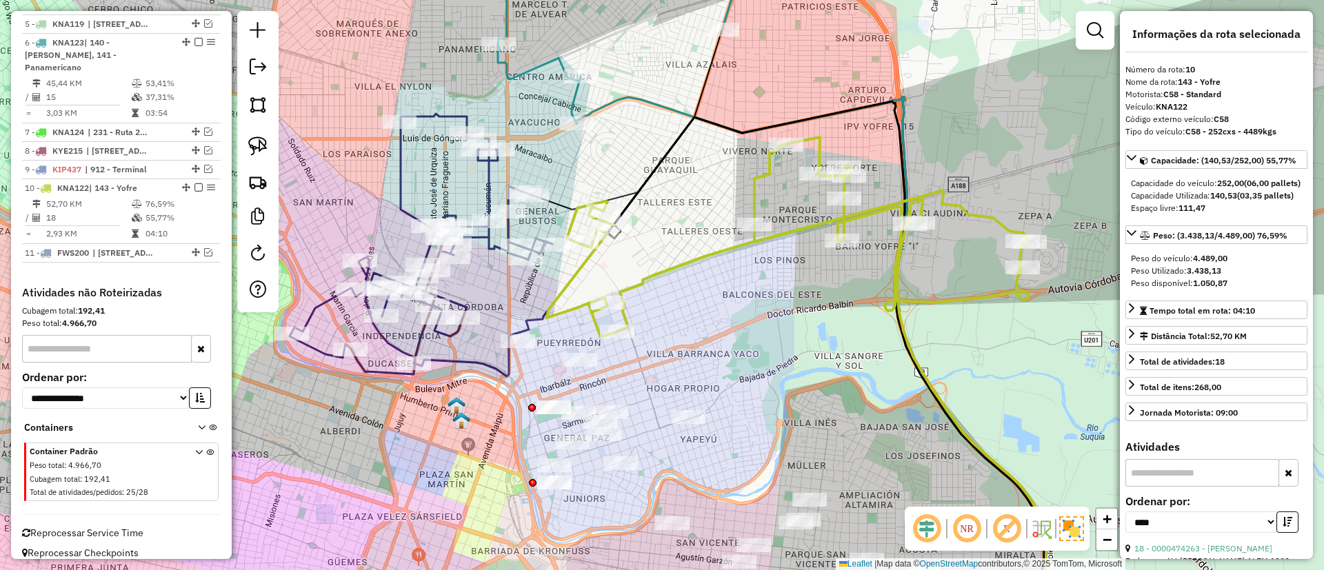
click at [757, 195] on icon at bounding box center [788, 237] width 483 height 200
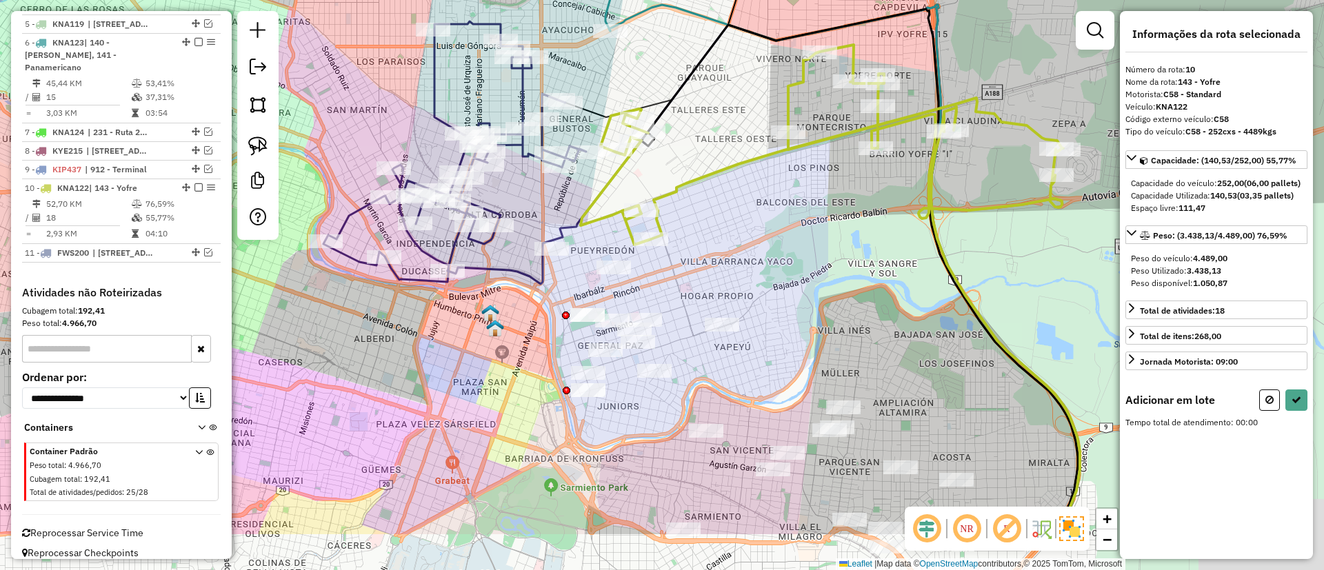
drag, startPoint x: 687, startPoint y: 357, endPoint x: 723, endPoint y: 254, distance: 108.8
click at [723, 254] on div "Janela de atendimento Grade de atendimento Capacidade Transportadoras Veículos …" at bounding box center [662, 285] width 1324 height 570
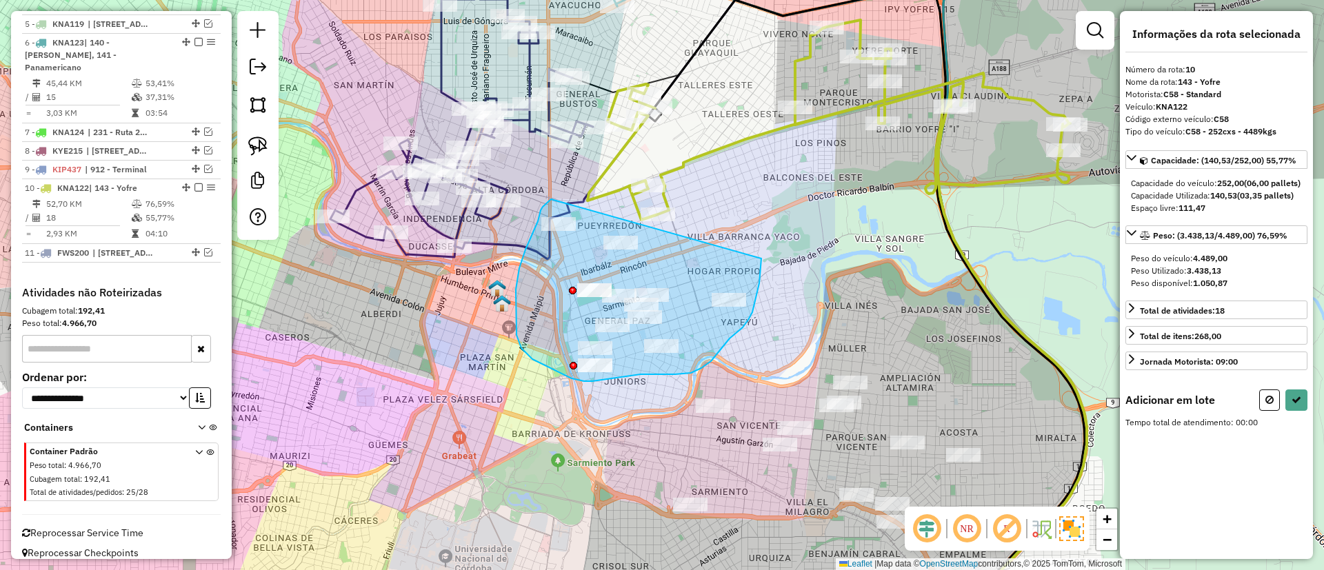
drag, startPoint x: 545, startPoint y: 205, endPoint x: 761, endPoint y: 255, distance: 222.2
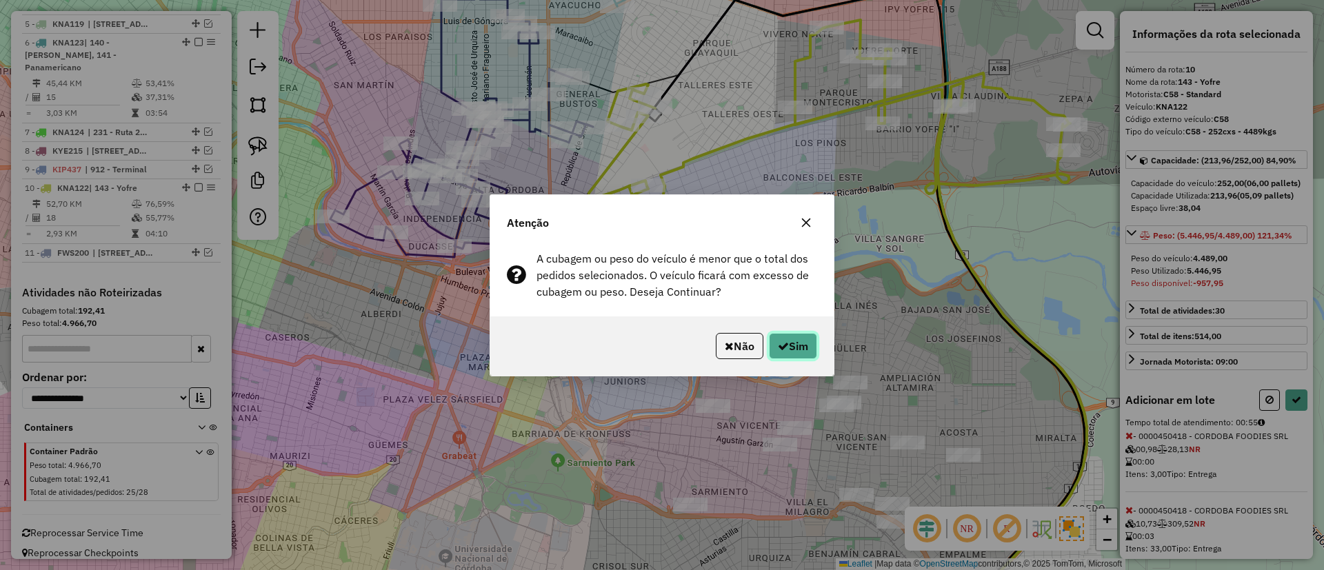
click at [784, 342] on icon "button" at bounding box center [783, 346] width 11 height 11
select select "*********"
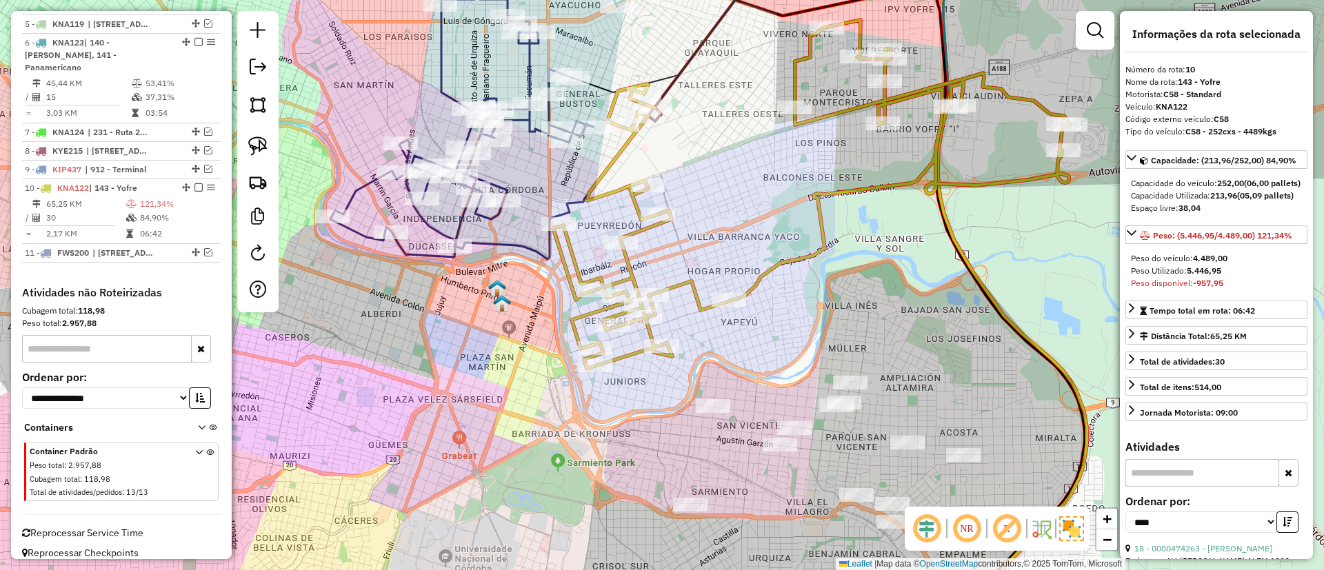
click at [641, 232] on icon at bounding box center [812, 194] width 517 height 349
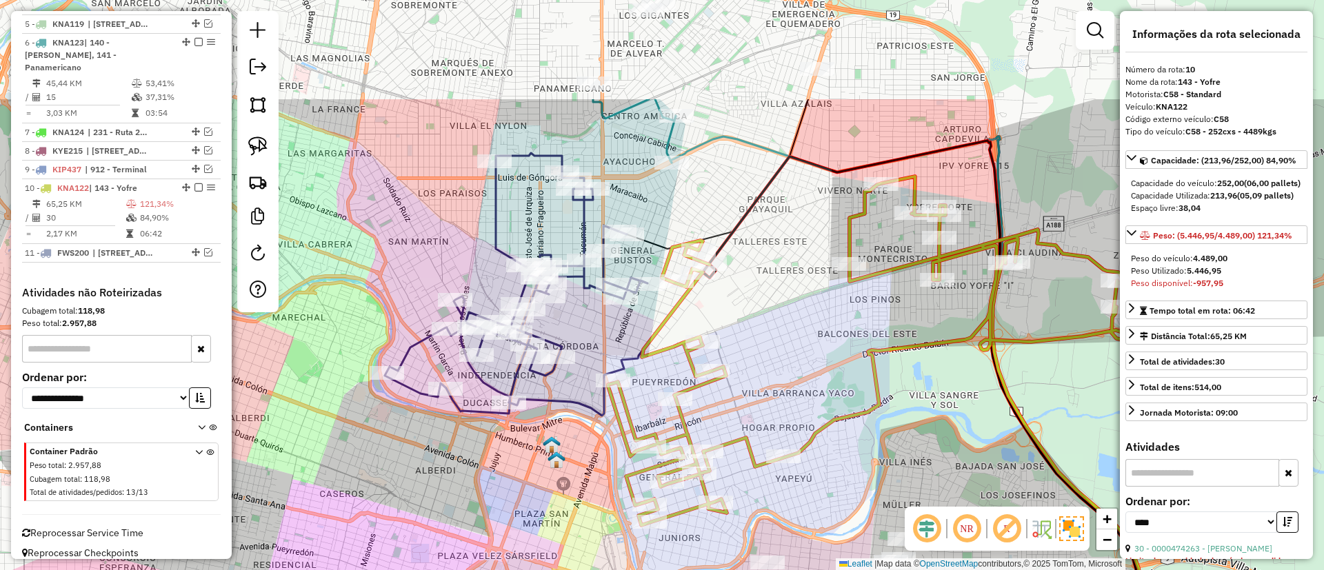
drag, startPoint x: 762, startPoint y: 381, endPoint x: 776, endPoint y: 394, distance: 19.0
click at [776, 394] on div "Janela de atendimento Grade de atendimento Capacidade Transportadoras Veículos …" at bounding box center [662, 285] width 1324 height 570
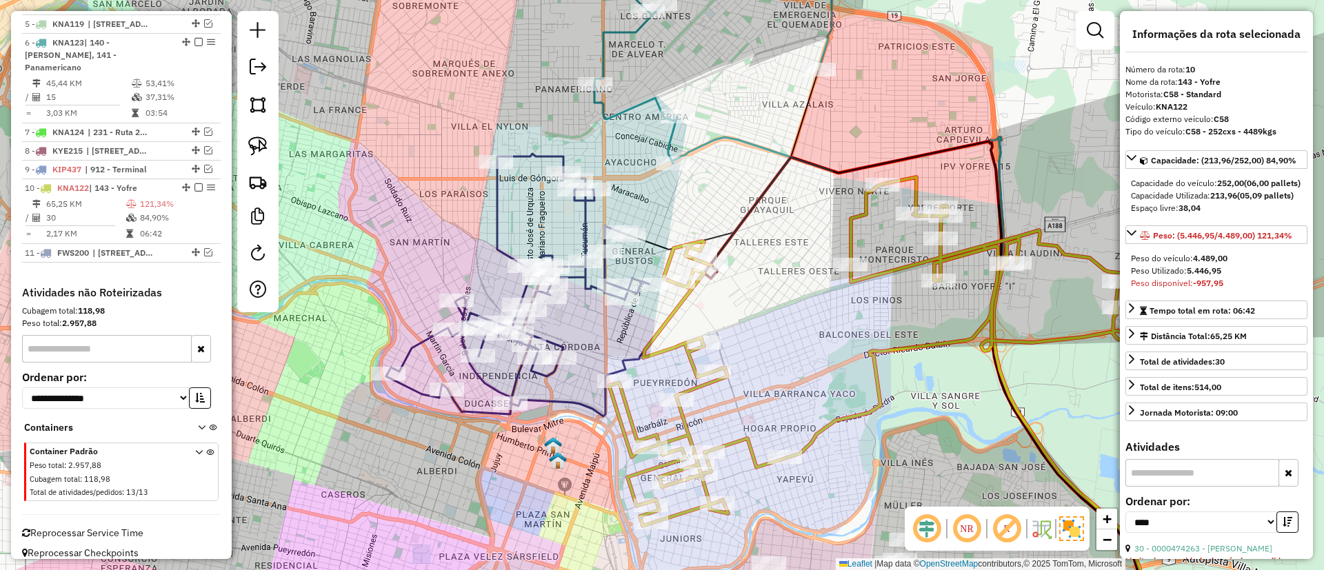
click at [672, 137] on icon at bounding box center [713, 53] width 237 height 221
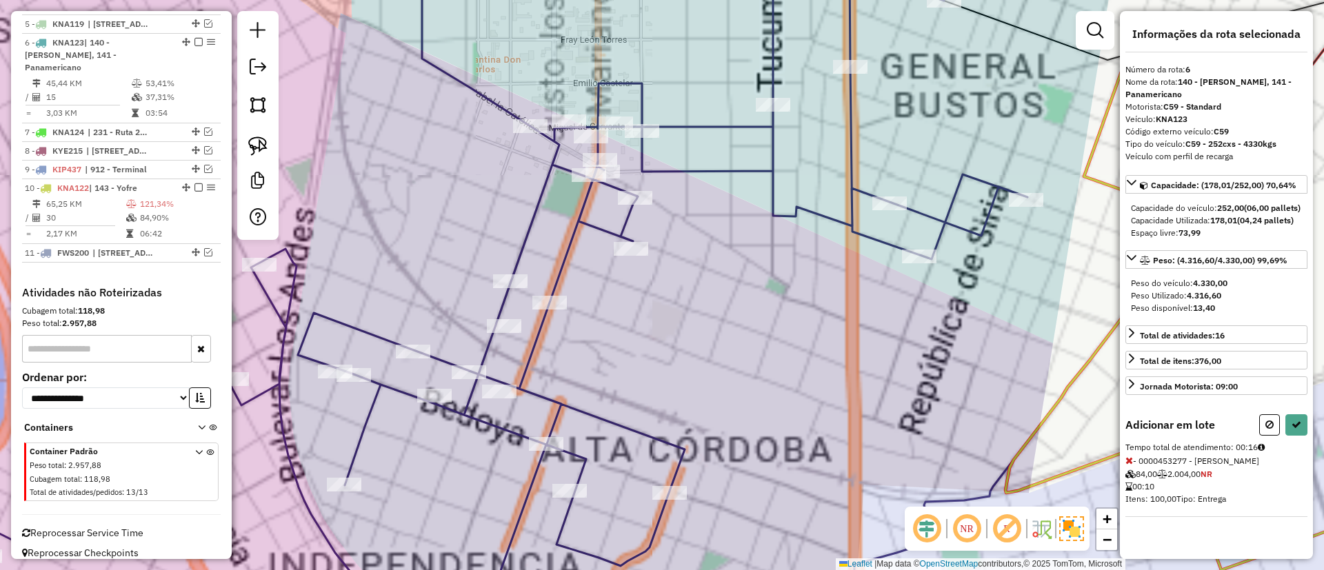
select select "*********"
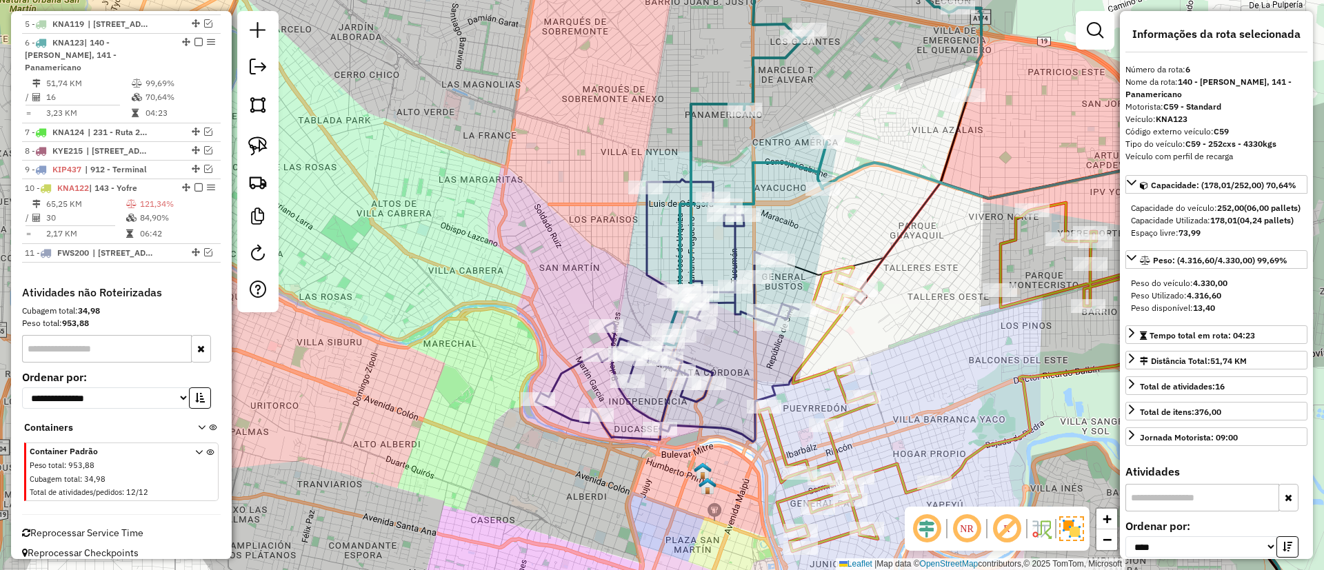
click at [646, 243] on icon at bounding box center [667, 309] width 263 height 261
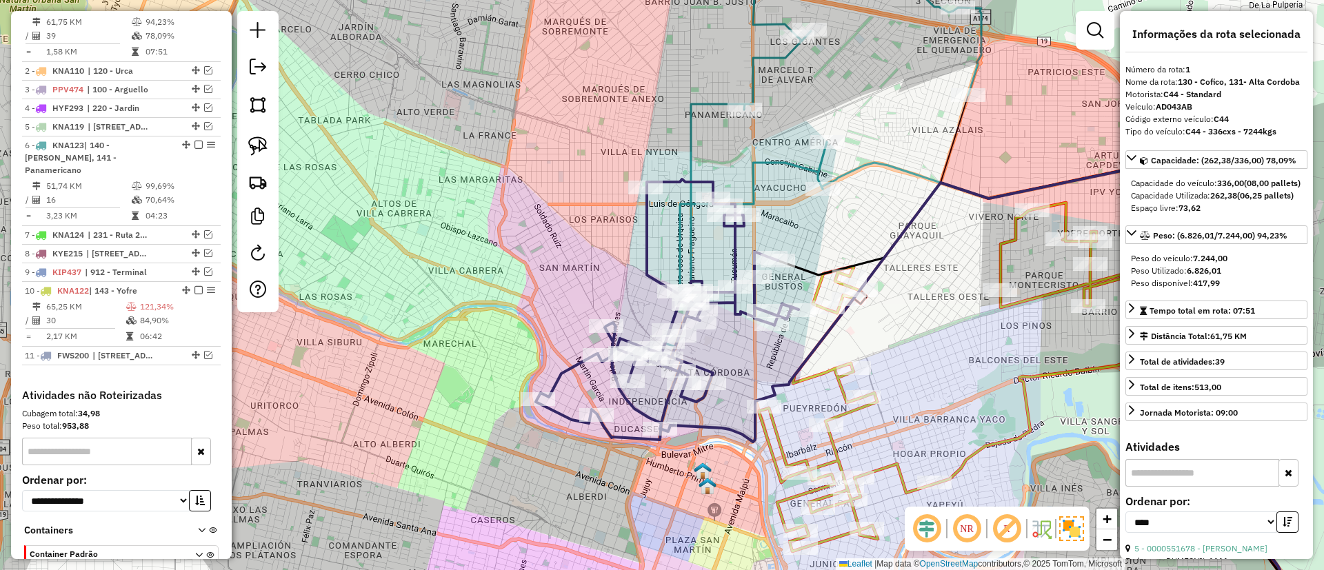
scroll to position [519, 0]
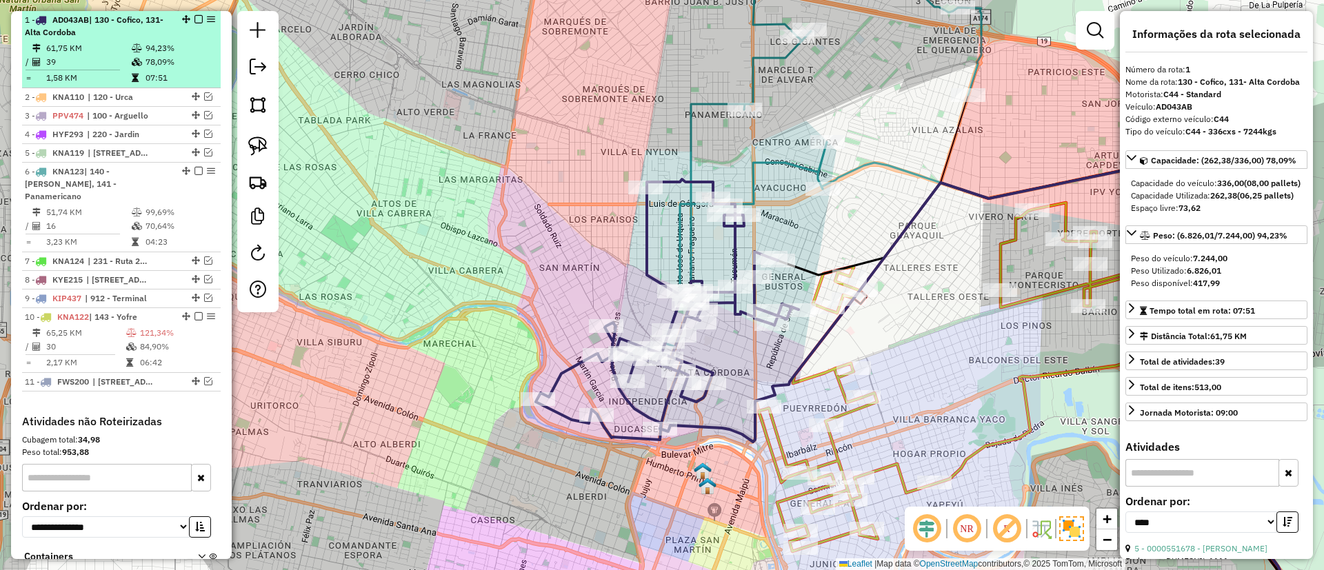
click at [195, 19] on em at bounding box center [199, 19] width 8 height 8
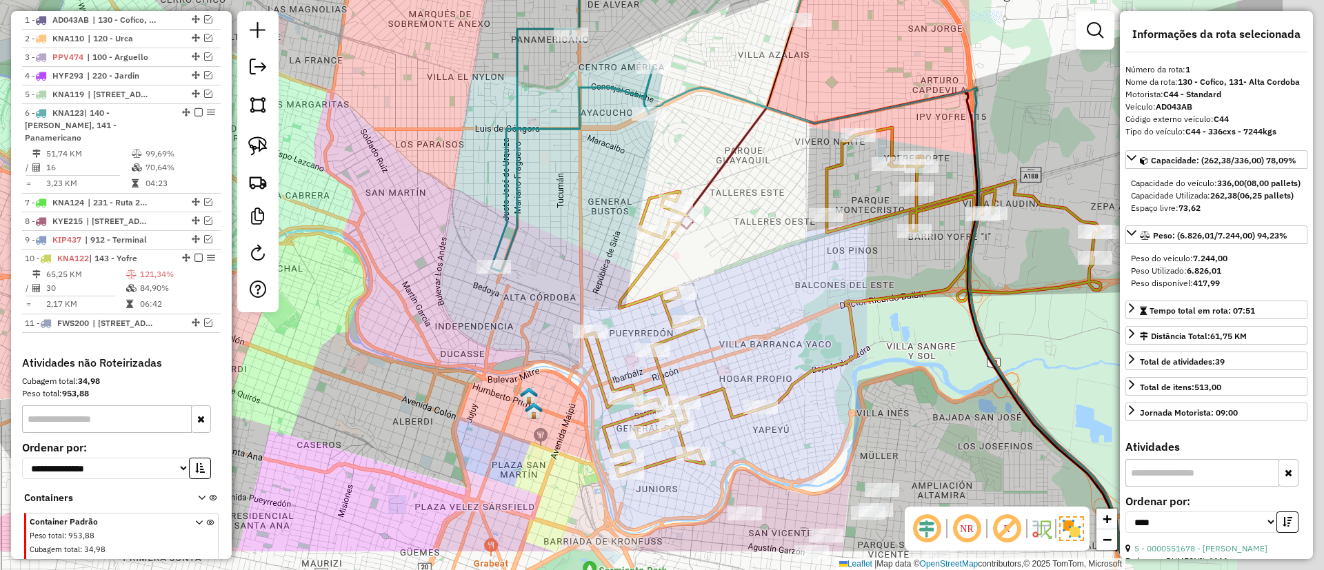
drag, startPoint x: 873, startPoint y: 300, endPoint x: 707, endPoint y: 246, distance: 174.1
click at [707, 246] on div "Janela de atendimento Grade de atendimento Capacidade Transportadoras Veículos …" at bounding box center [662, 285] width 1324 height 570
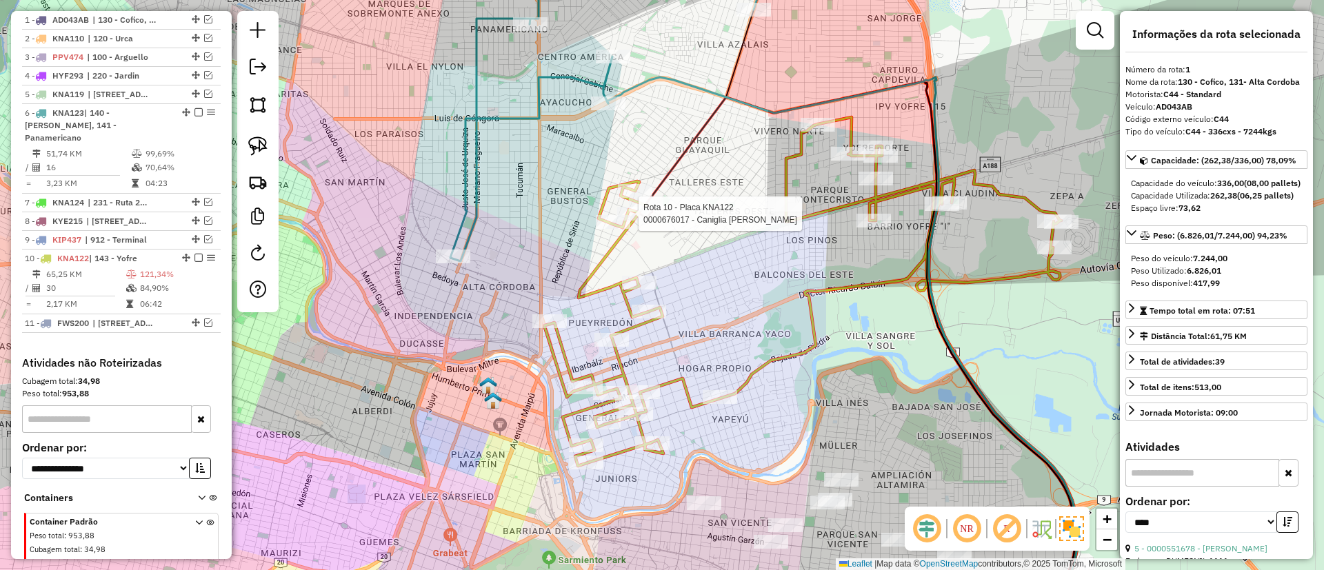
click at [785, 181] on icon at bounding box center [803, 291] width 517 height 349
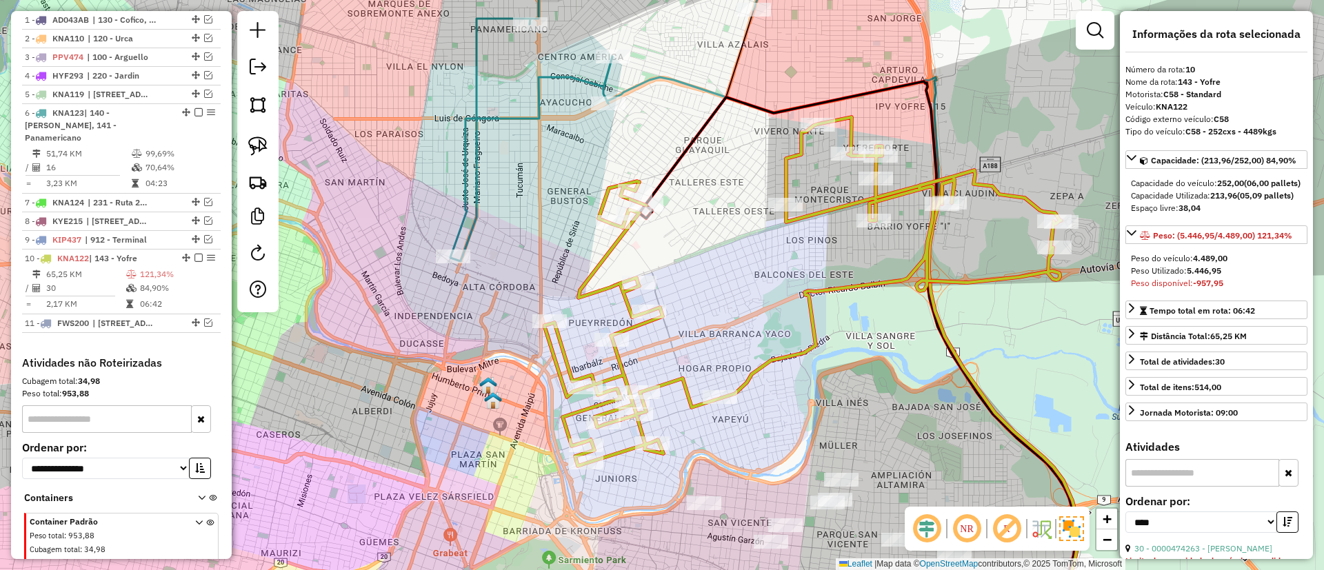
scroll to position [589, 0]
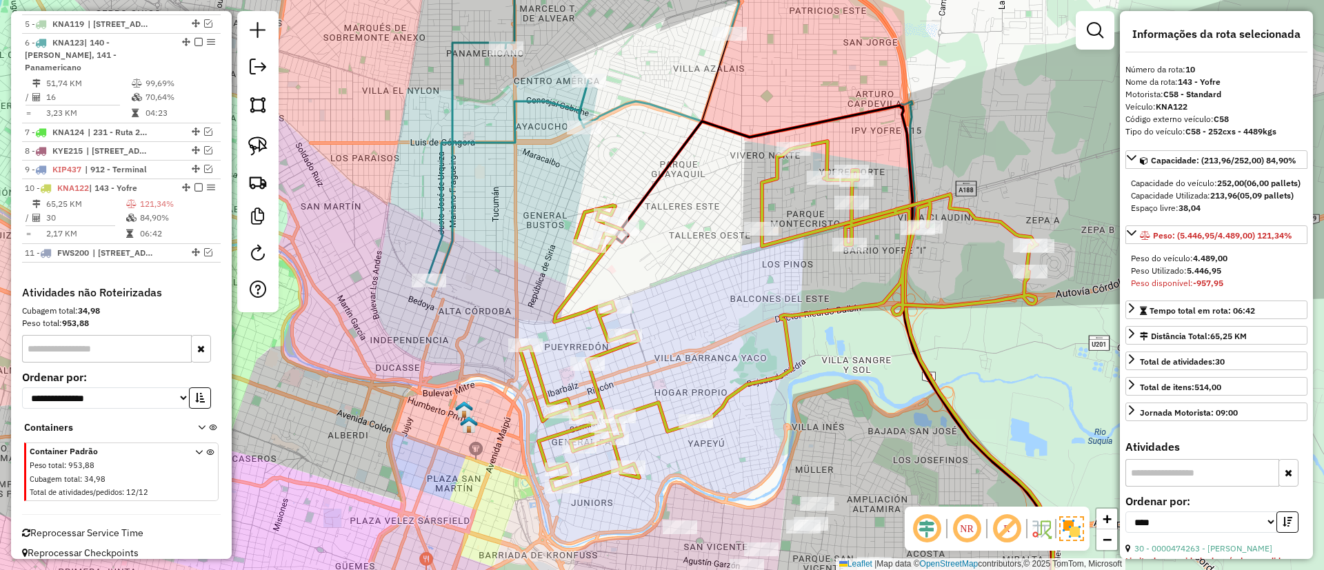
drag, startPoint x: 730, startPoint y: 211, endPoint x: 634, endPoint y: 297, distance: 128.5
click at [635, 296] on div "Janela de atendimento Grade de atendimento Capacidade Transportadoras Veículos …" at bounding box center [662, 285] width 1324 height 570
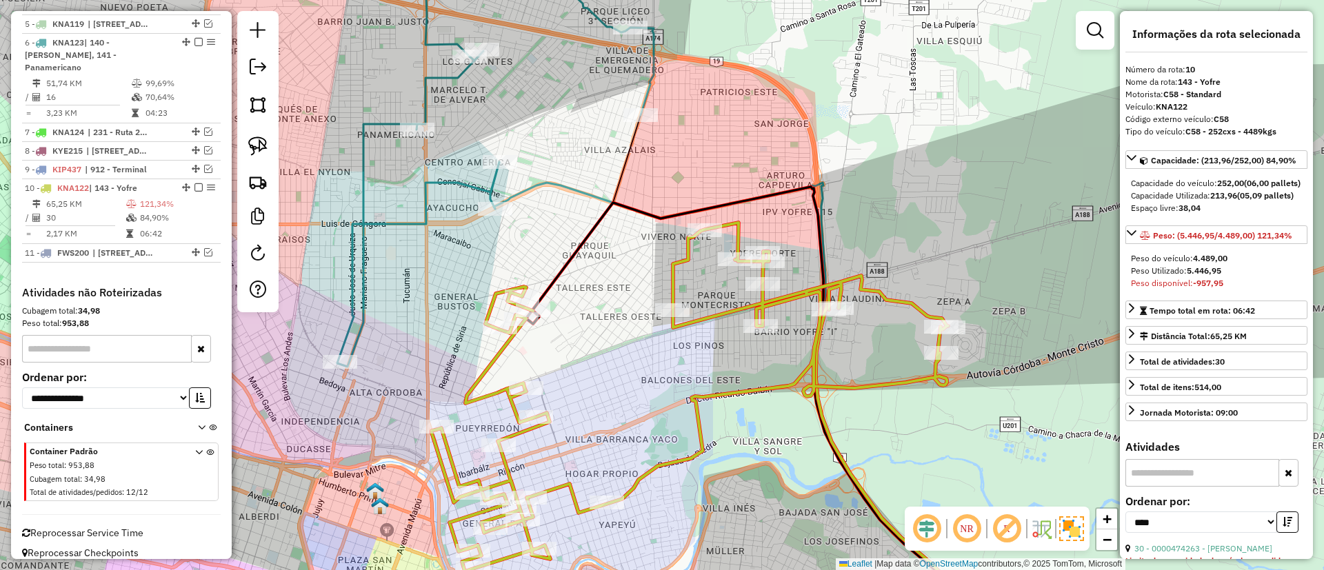
click at [488, 185] on icon at bounding box center [495, 155] width 317 height 424
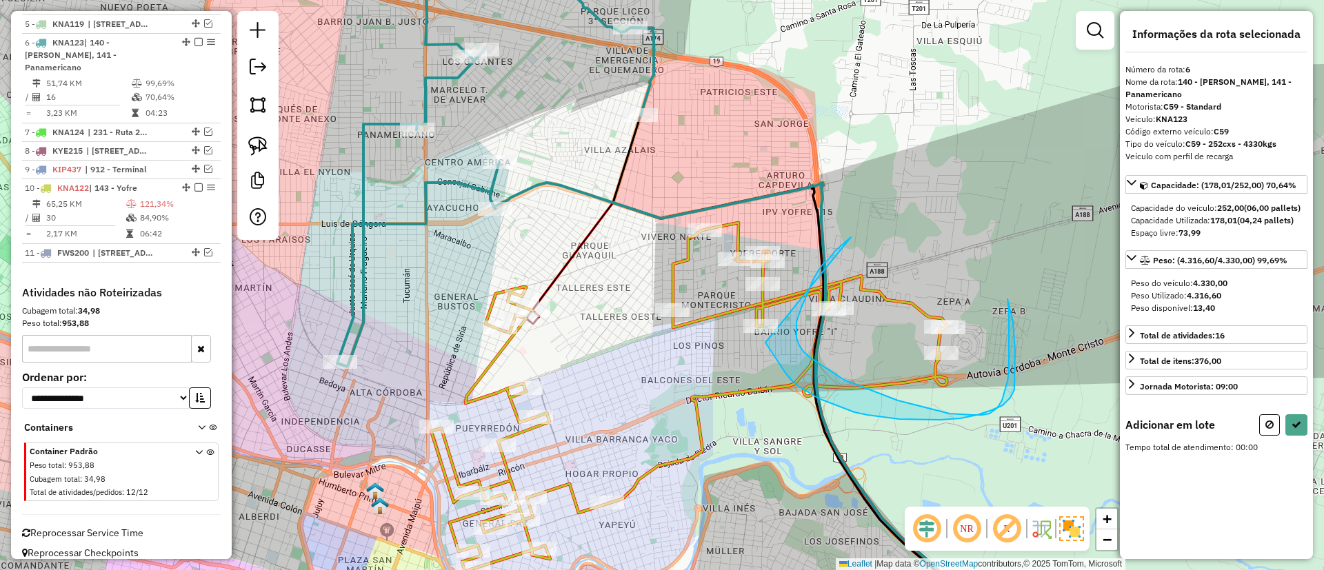
drag, startPoint x: 814, startPoint y: 279, endPoint x: 761, endPoint y: 335, distance: 77.1
click at [761, 335] on div "Janela de atendimento Grade de atendimento Capacidade Transportadoras Veículos …" at bounding box center [662, 285] width 1324 height 570
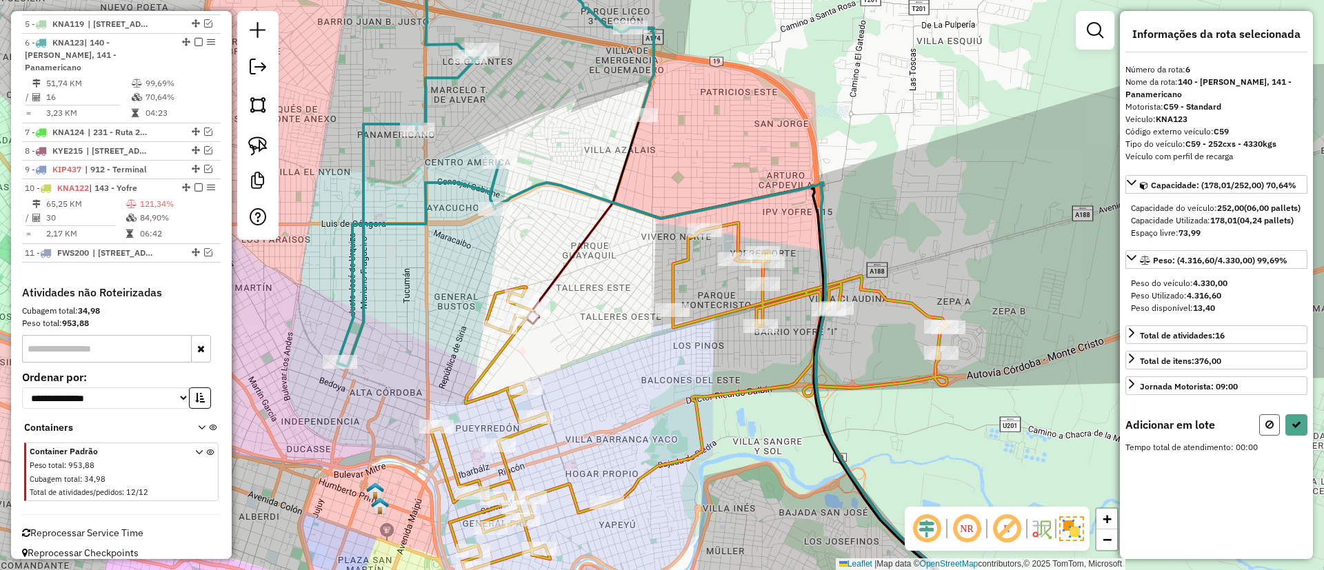
click at [1262, 436] on button at bounding box center [1269, 425] width 21 height 21
select select "*********"
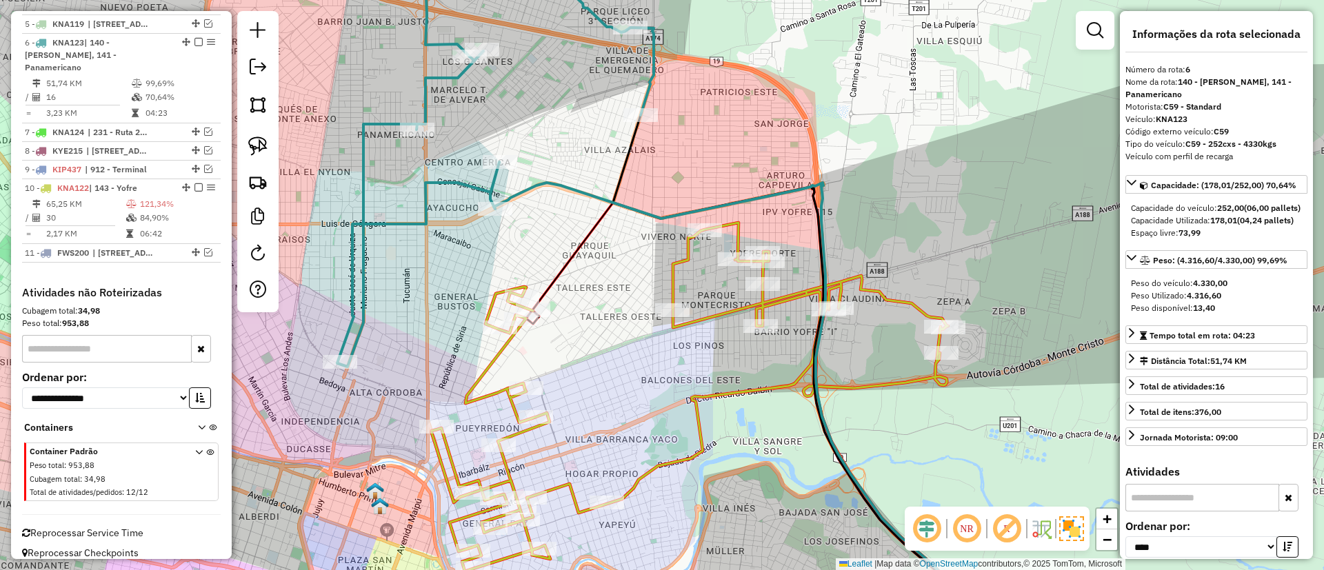
click at [477, 183] on icon at bounding box center [495, 155] width 317 height 424
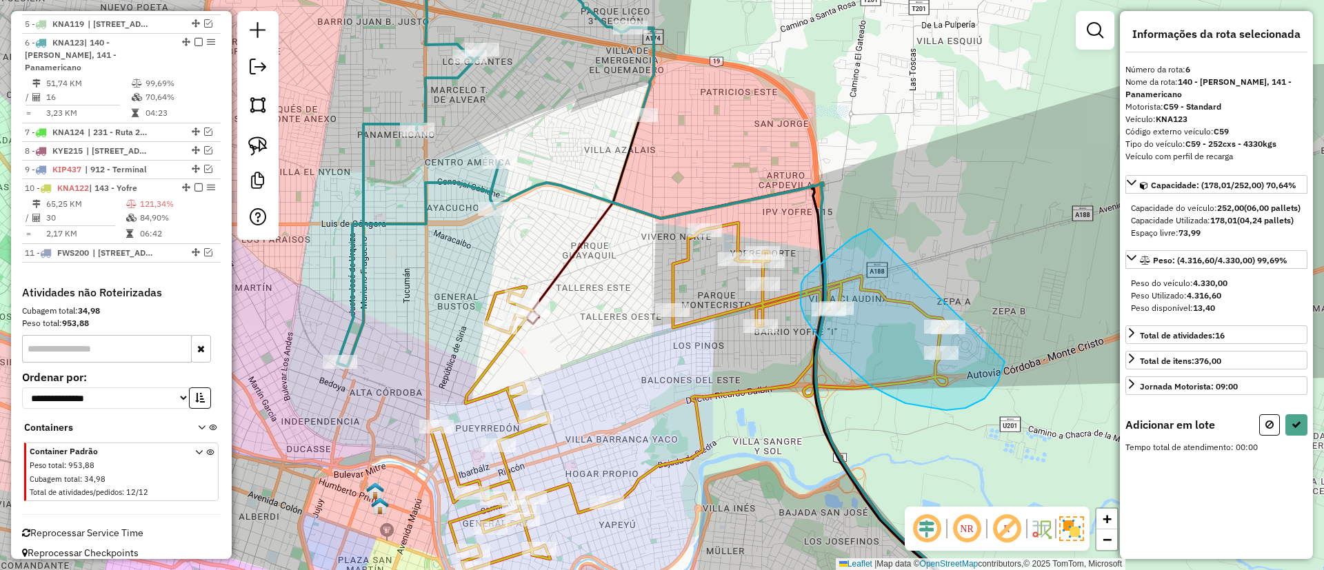
drag, startPoint x: 870, startPoint y: 229, endPoint x: 1004, endPoint y: 297, distance: 149.6
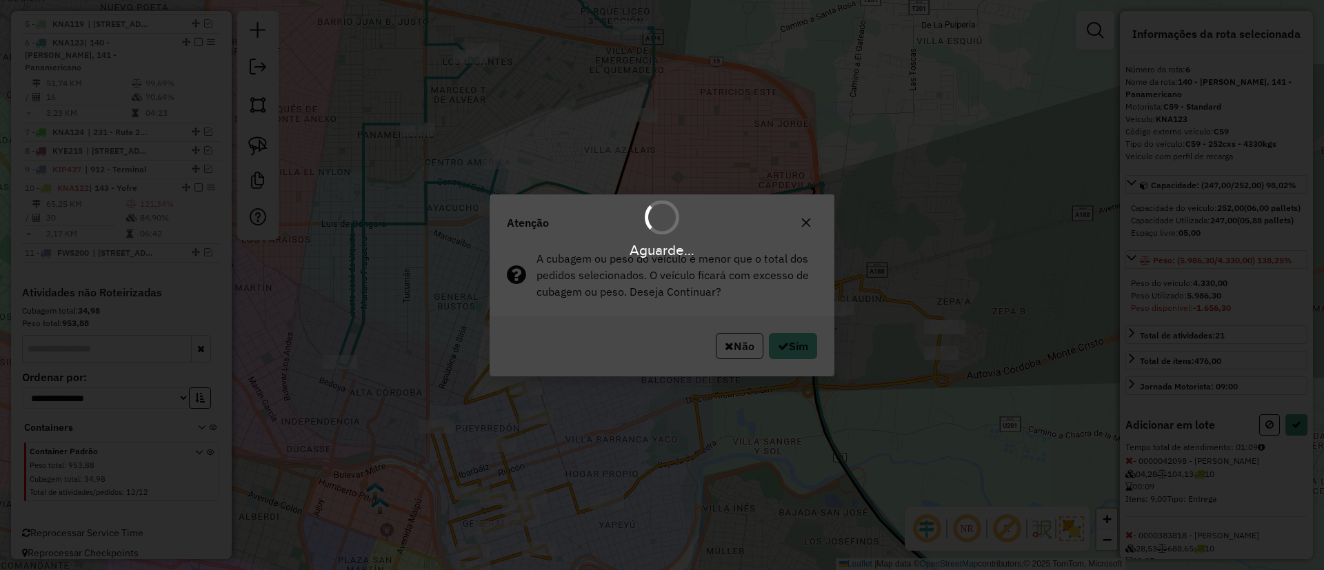
click at [807, 350] on div "Aguarde..." at bounding box center [662, 285] width 1324 height 570
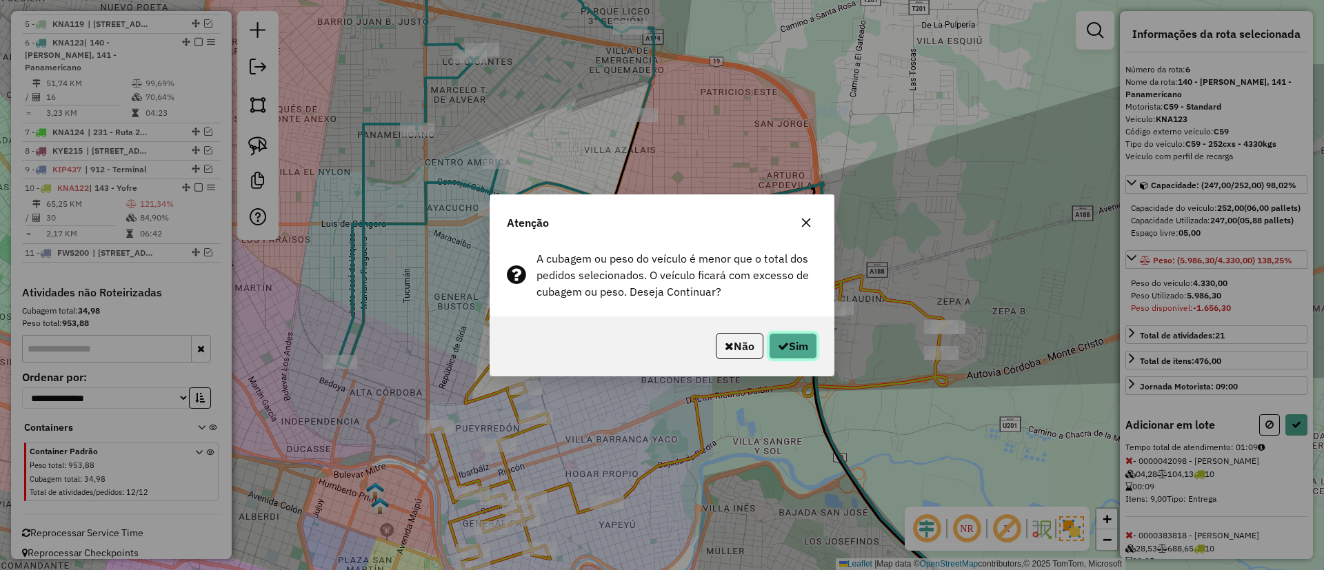
click at [779, 346] on icon "button" at bounding box center [783, 346] width 11 height 11
select select "*********"
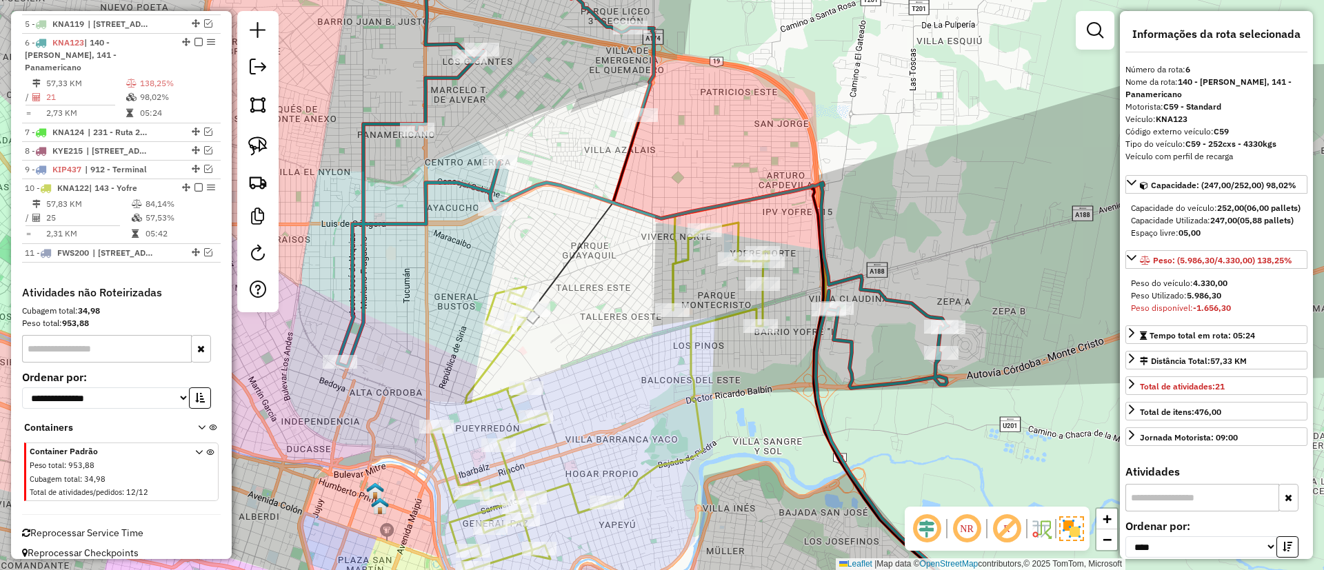
click at [474, 185] on icon at bounding box center [642, 166] width 611 height 446
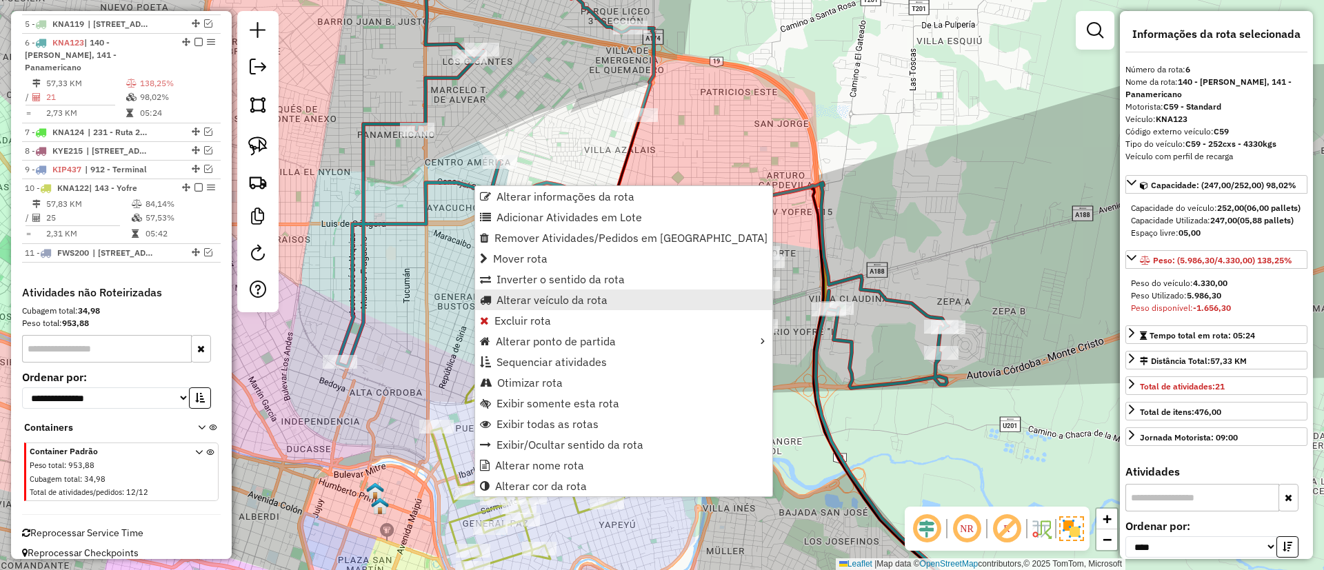
click at [533, 301] on span "Alterar veículo da rota" at bounding box center [552, 300] width 111 height 11
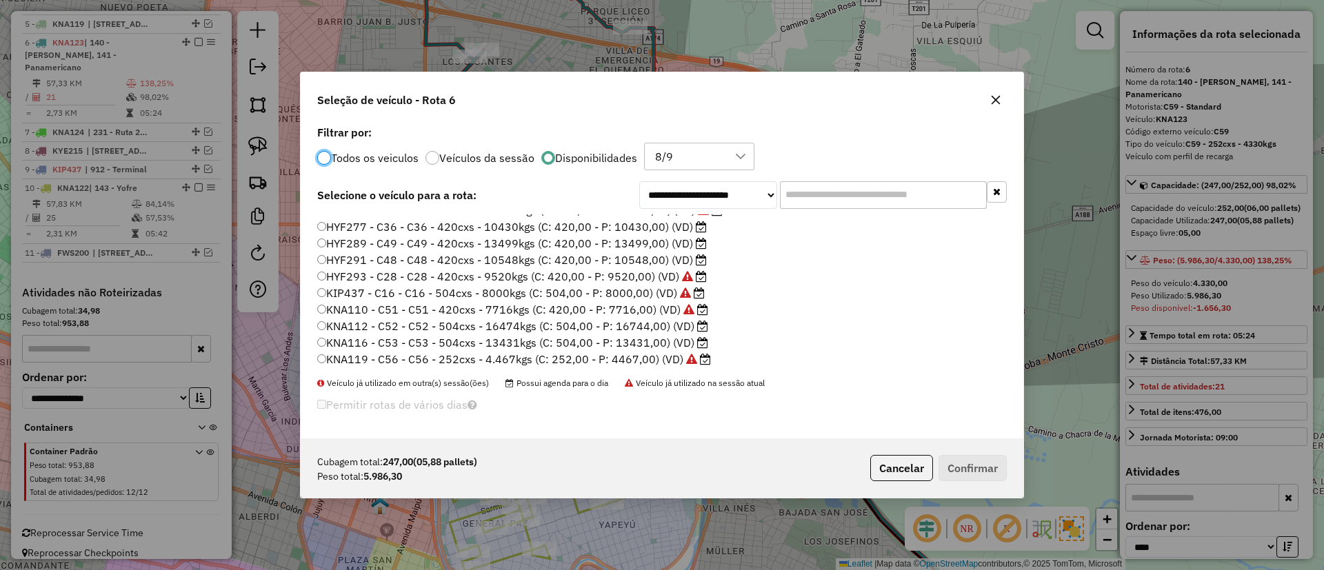
scroll to position [109, 0]
click at [648, 266] on label "HYF277 - C36 - C36 - 420cxs - 10430kgs (C: 420,00 - P: 10430,00) (VD)" at bounding box center [512, 262] width 390 height 17
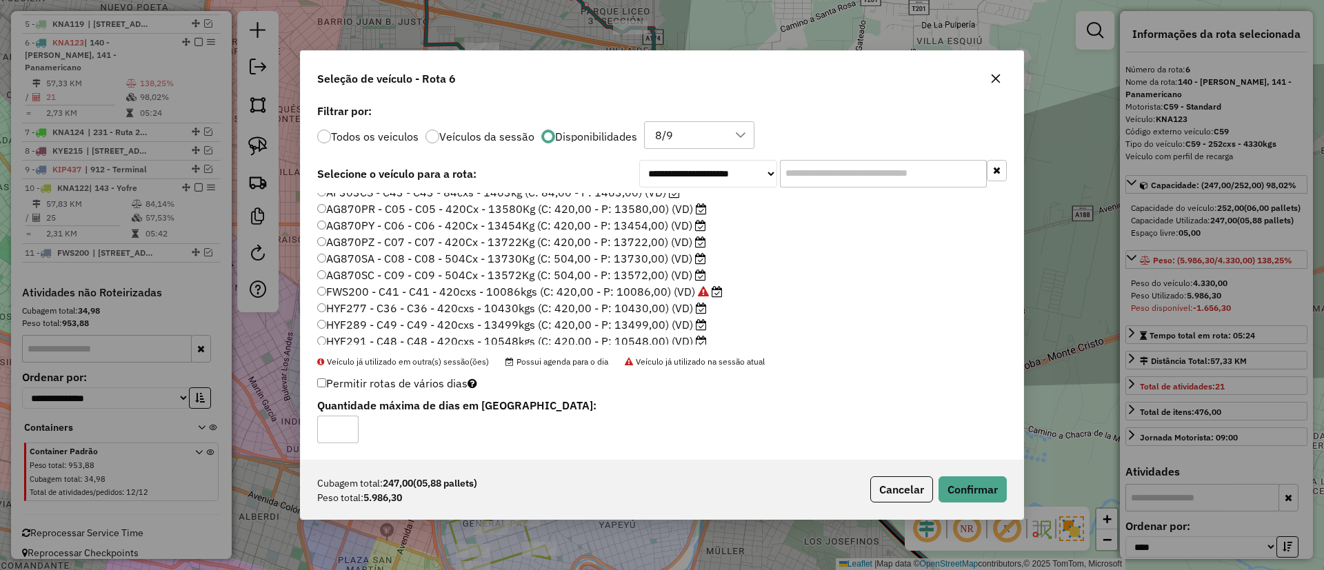
scroll to position [6, 0]
click at [981, 488] on button "Confirmar" at bounding box center [973, 490] width 68 height 26
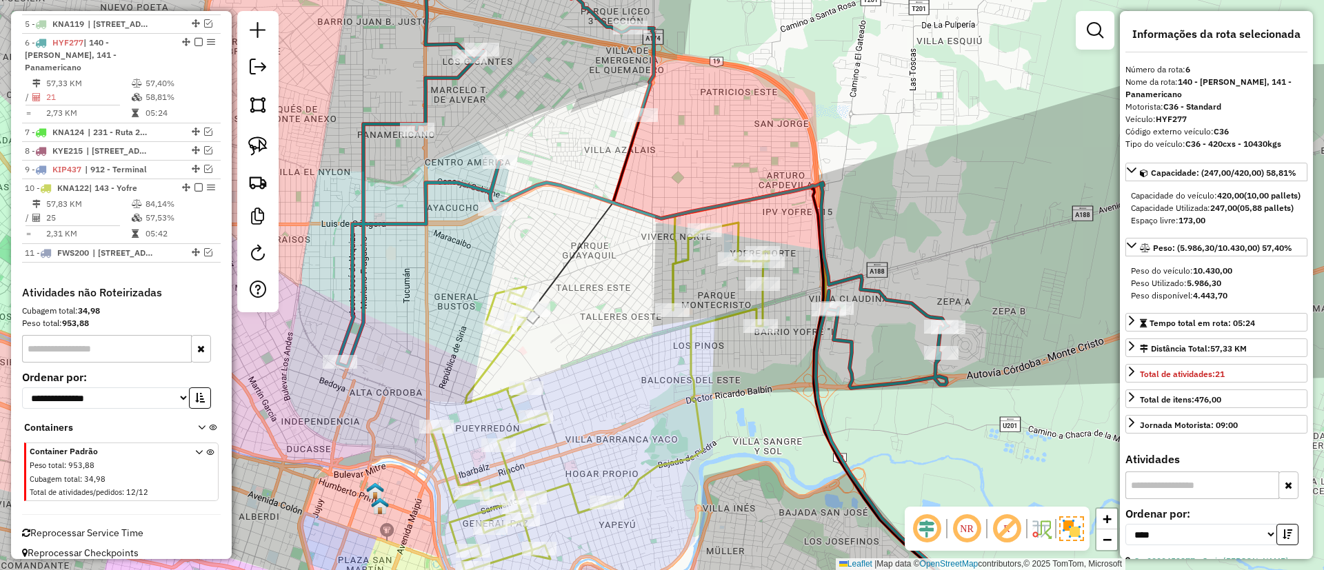
click at [844, 342] on icon at bounding box center [642, 166] width 611 height 446
click at [503, 342] on icon at bounding box center [600, 397] width 337 height 349
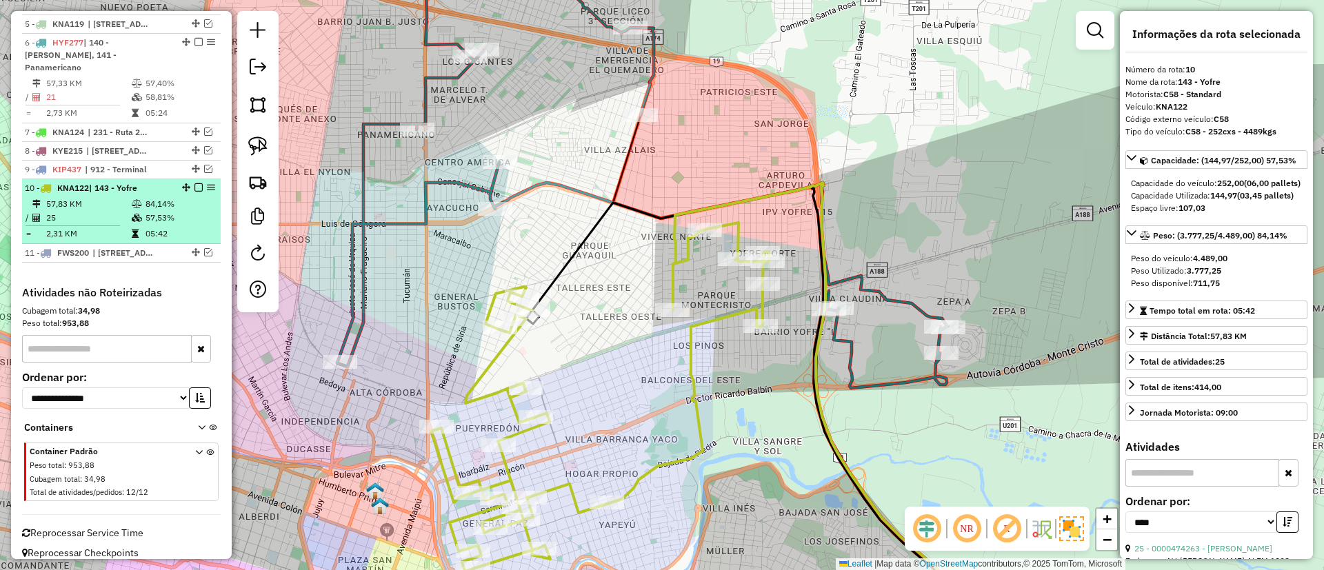
click at [196, 183] on em at bounding box center [199, 187] width 8 height 8
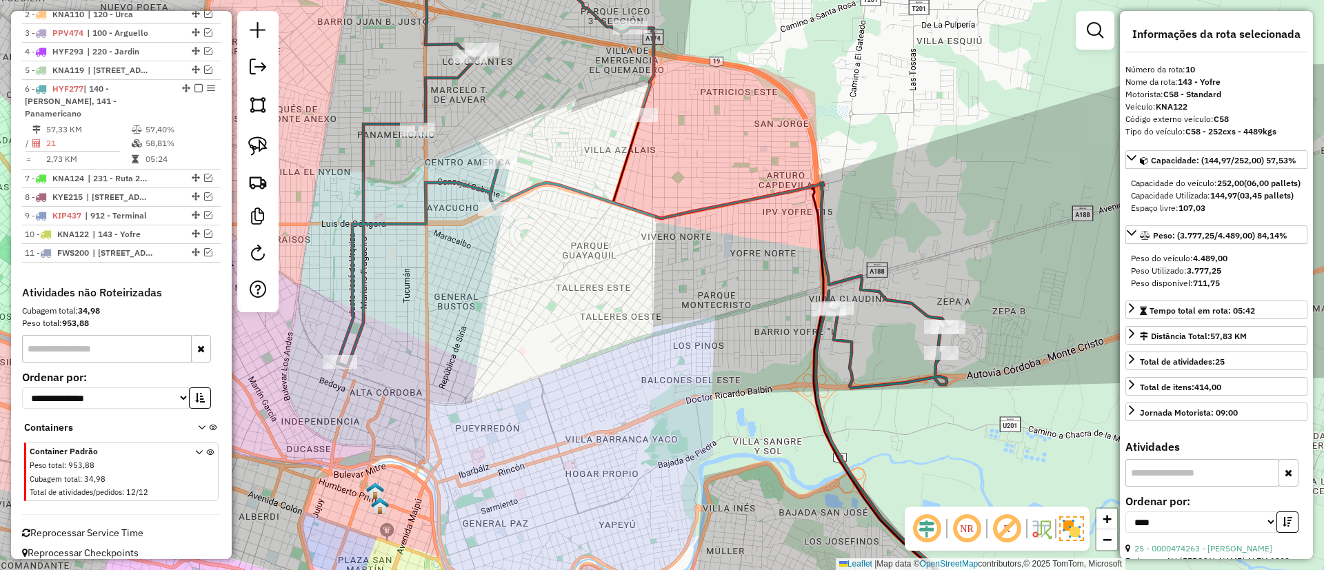
click at [446, 186] on icon at bounding box center [642, 166] width 611 height 446
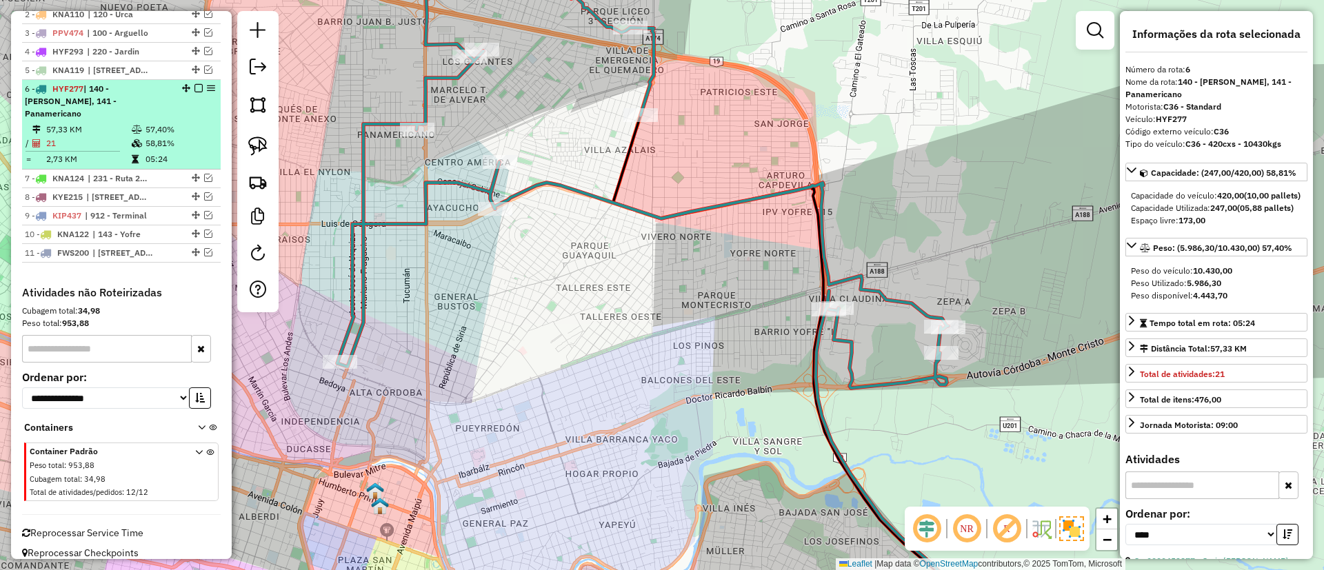
click at [195, 88] on em at bounding box center [199, 88] width 8 height 8
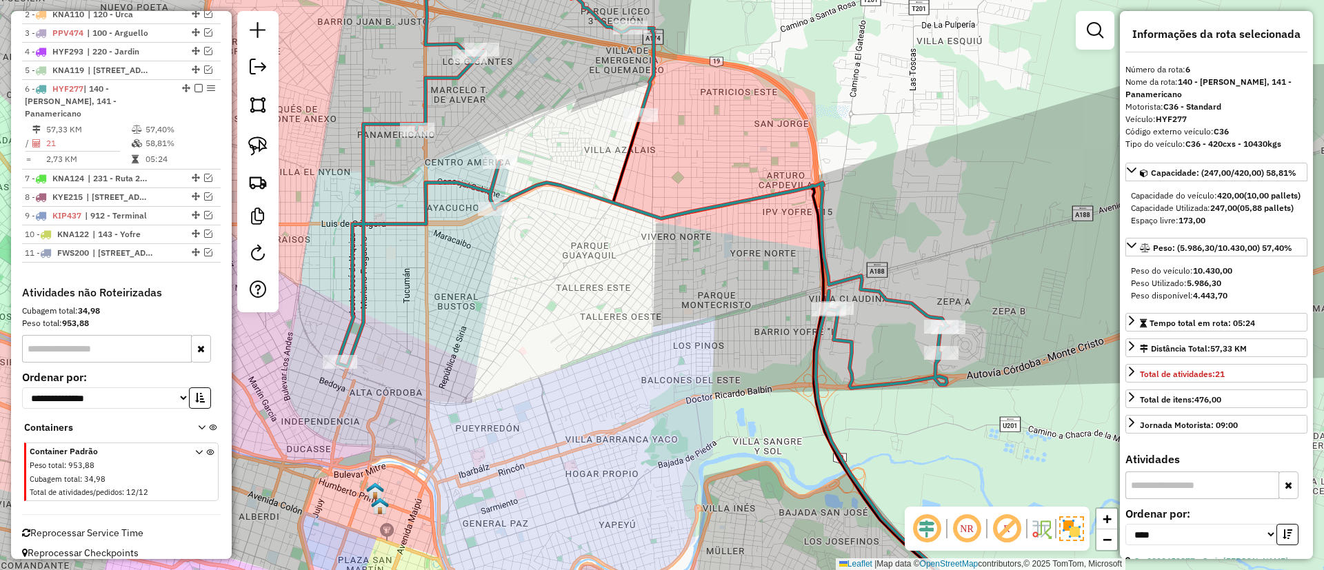
scroll to position [484, 0]
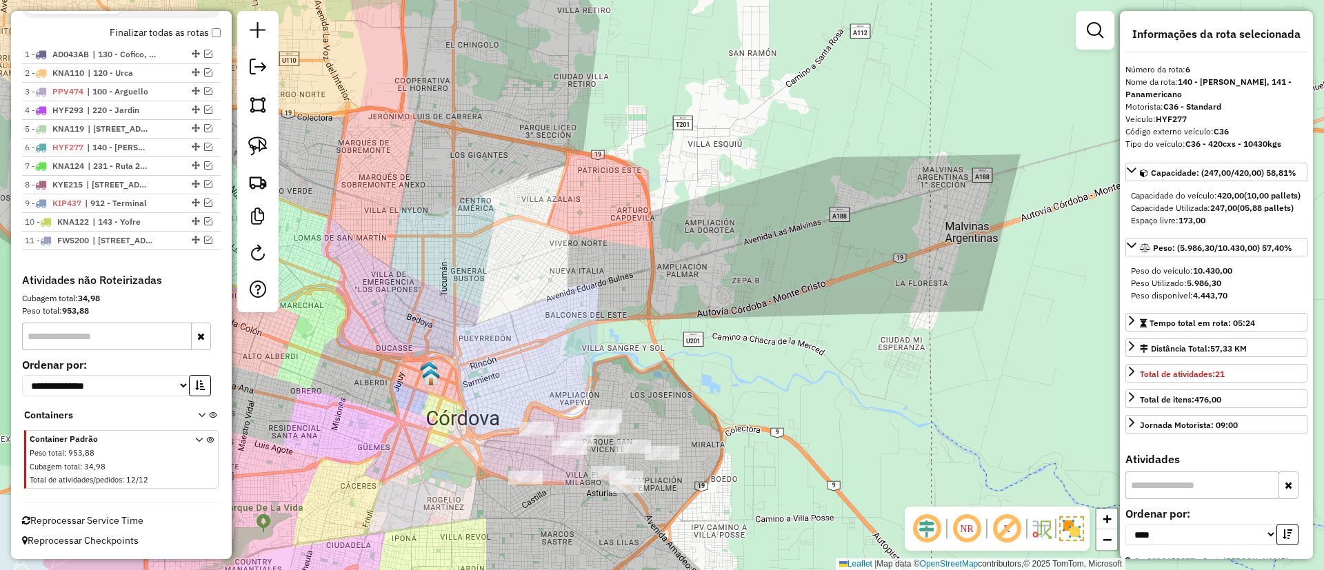
drag, startPoint x: 518, startPoint y: 319, endPoint x: 542, endPoint y: 186, distance: 135.3
click at [542, 186] on div "Janela de atendimento Grade de atendimento Capacidade Transportadoras Veículos …" at bounding box center [662, 285] width 1324 height 570
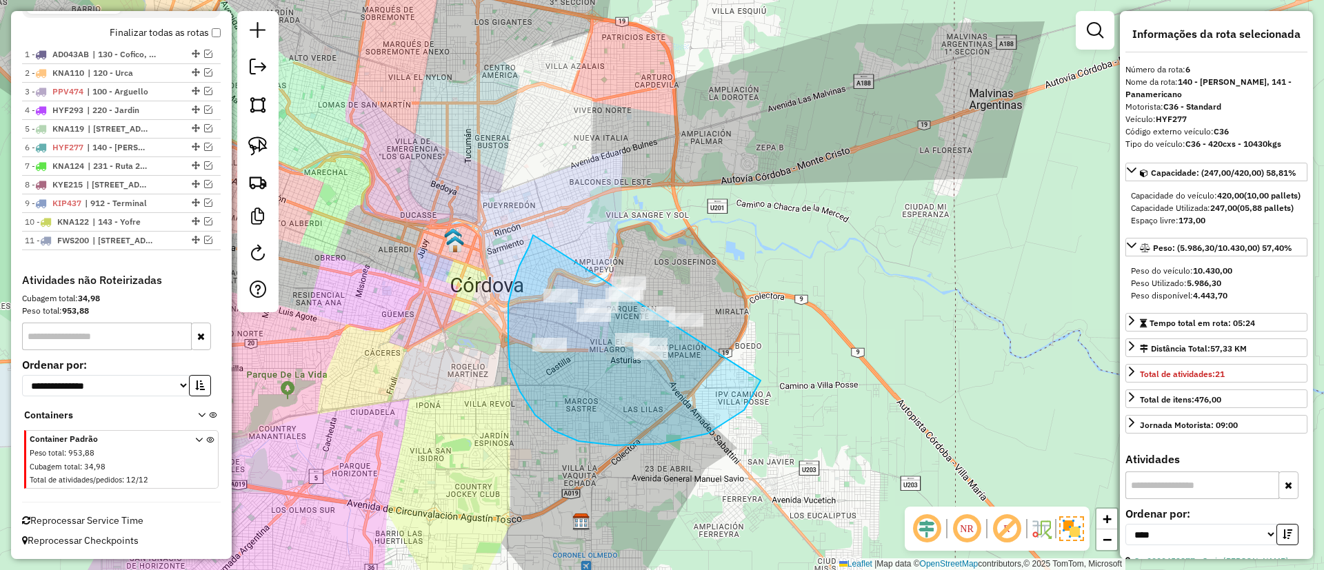
drag, startPoint x: 529, startPoint y: 247, endPoint x: 744, endPoint y: 259, distance: 215.5
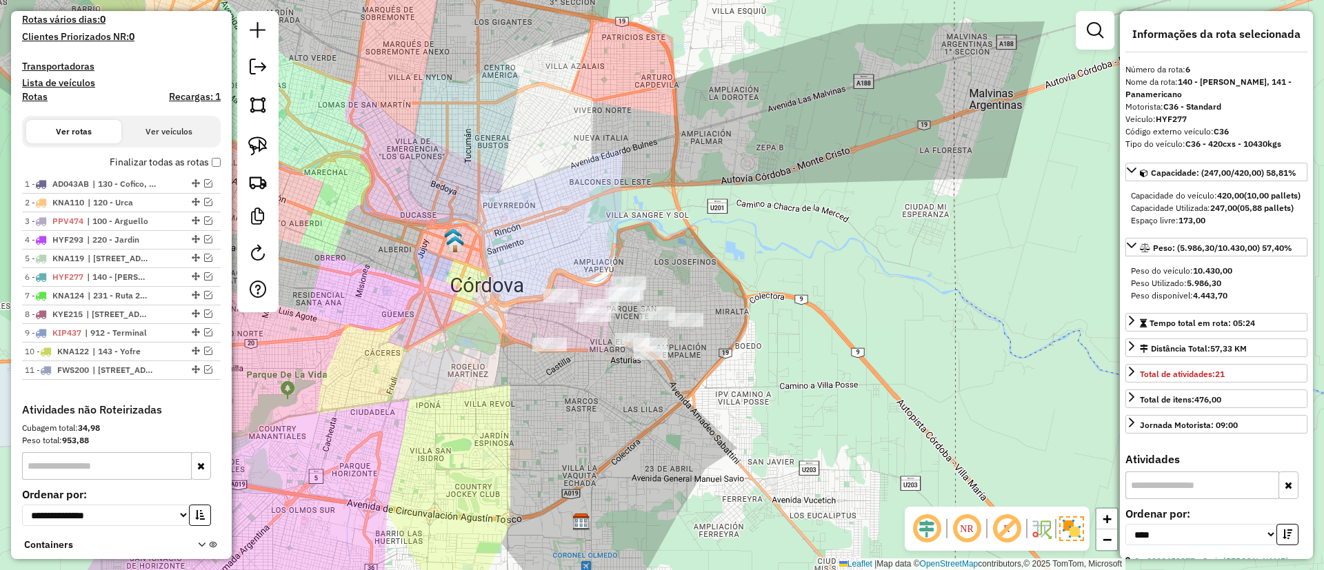
scroll to position [174, 0]
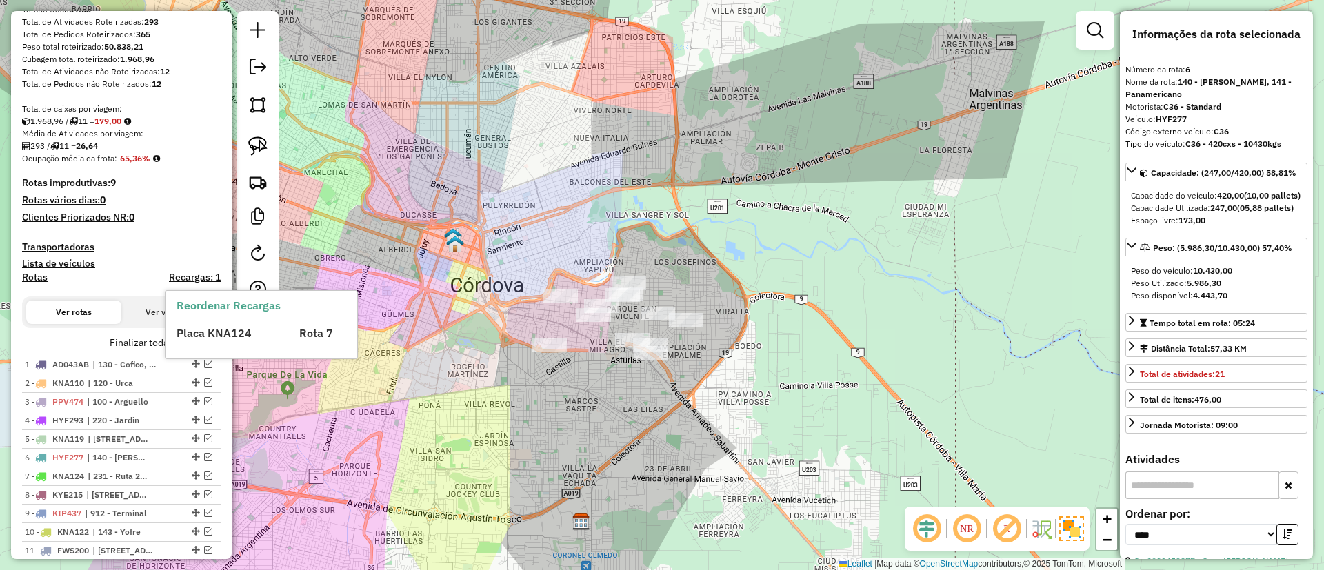
click at [211, 345] on div "Reordenar Recargas Placa KNA124 Rota 7" at bounding box center [262, 325] width 192 height 68
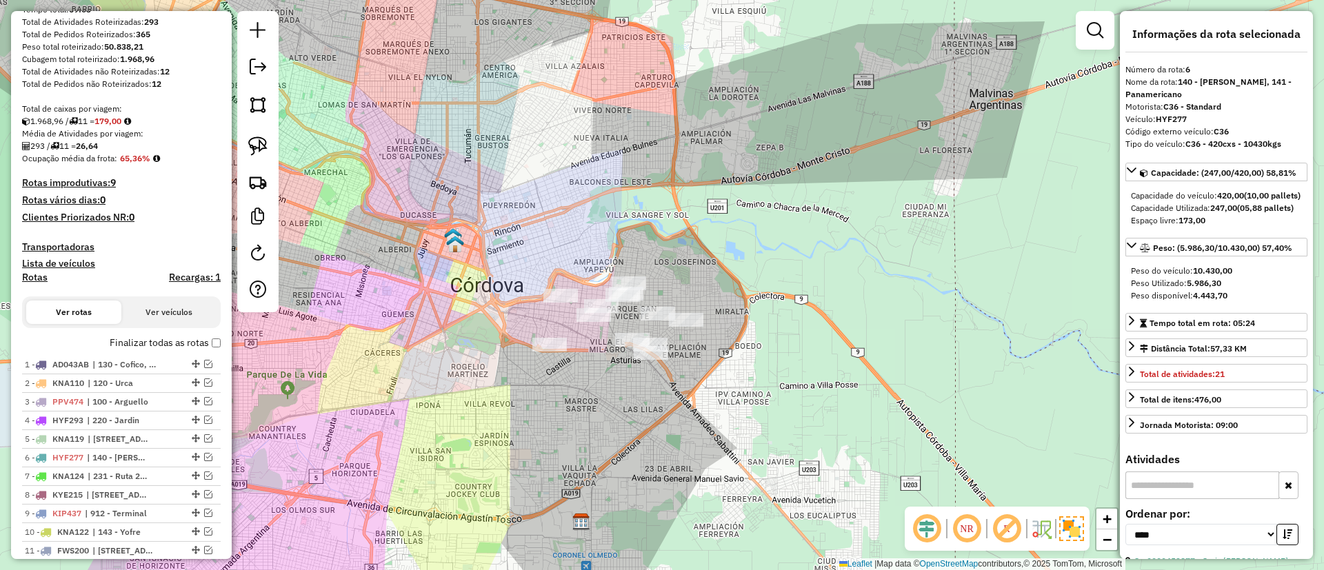
click at [155, 341] on label "Finalizar todas as rotas" at bounding box center [165, 343] width 111 height 14
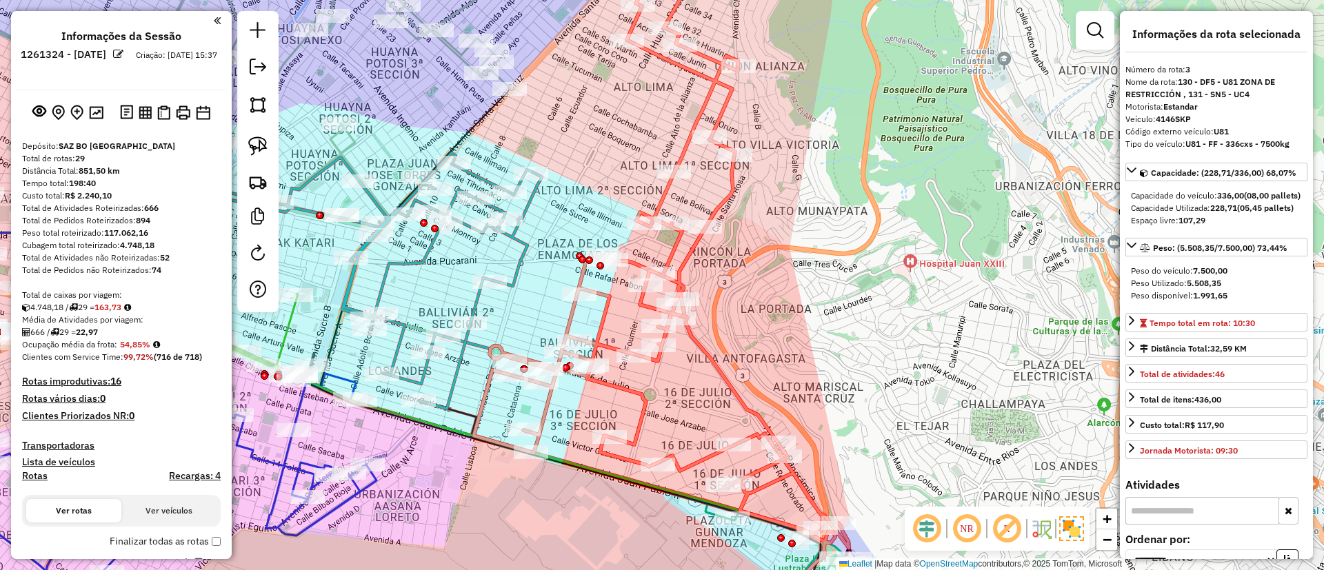
select select "**********"
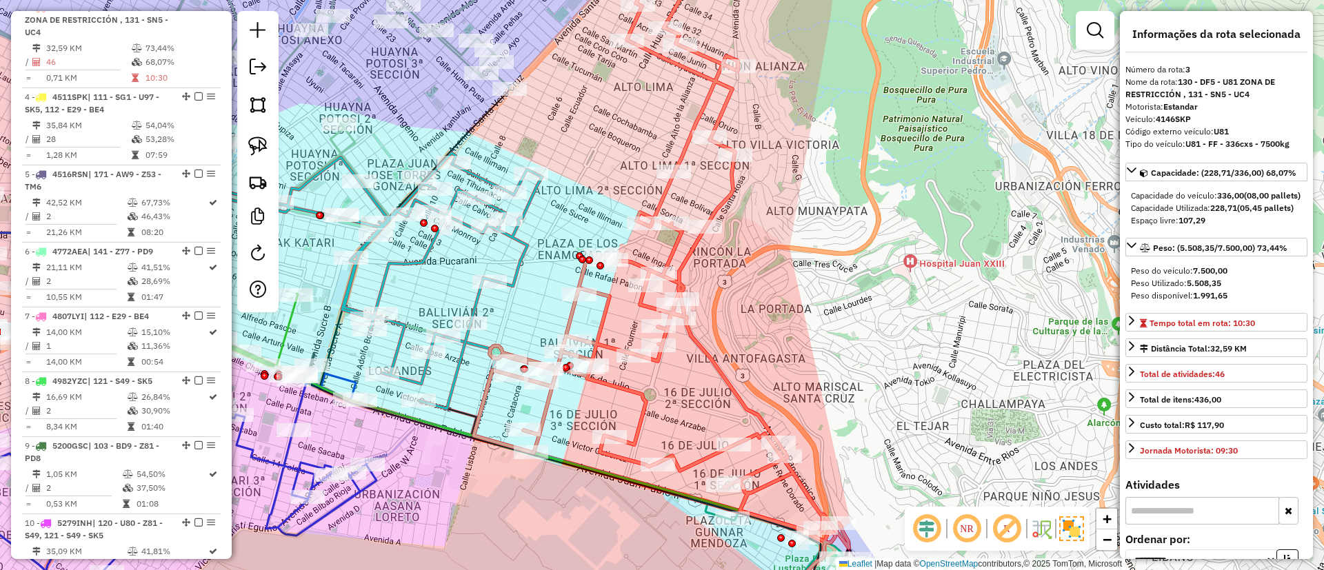
click at [661, 203] on icon at bounding box center [661, 295] width 375 height 664
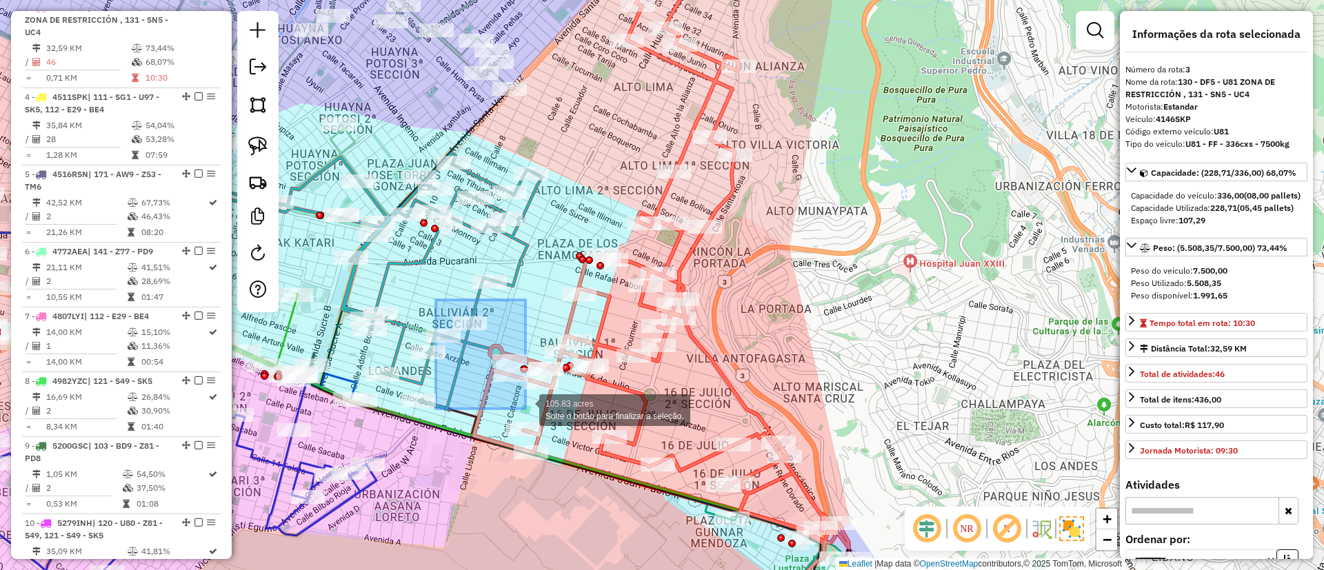
drag, startPoint x: 490, startPoint y: 366, endPoint x: 526, endPoint y: 409, distance: 56.3
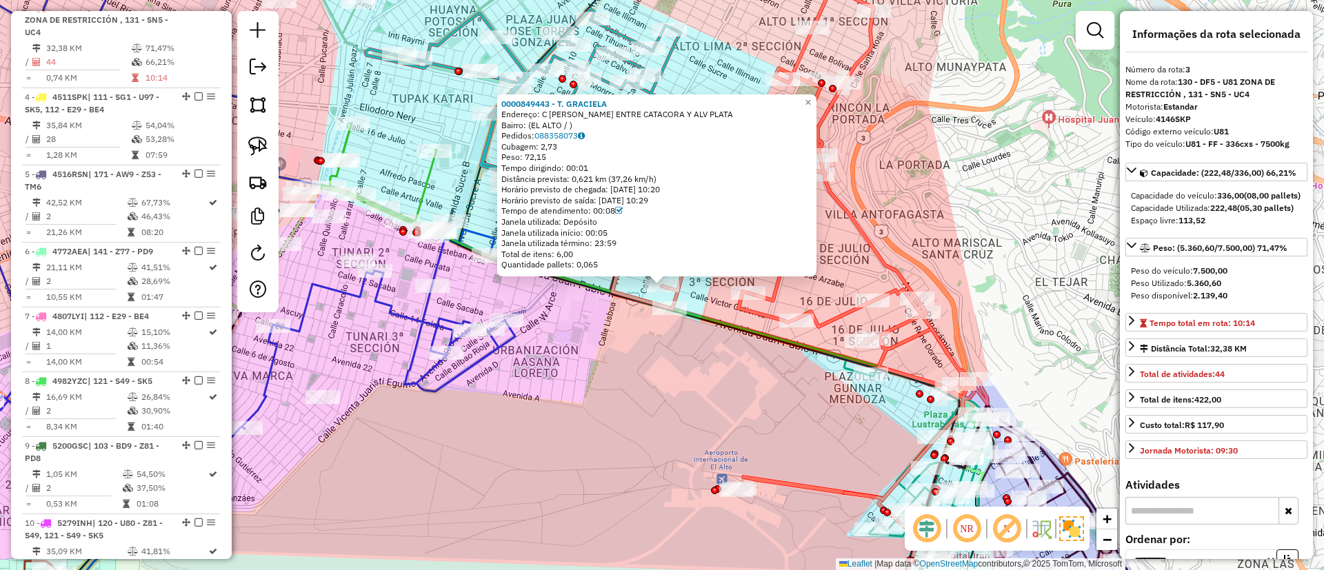
click at [758, 315] on icon at bounding box center [799, 221] width 375 height 557
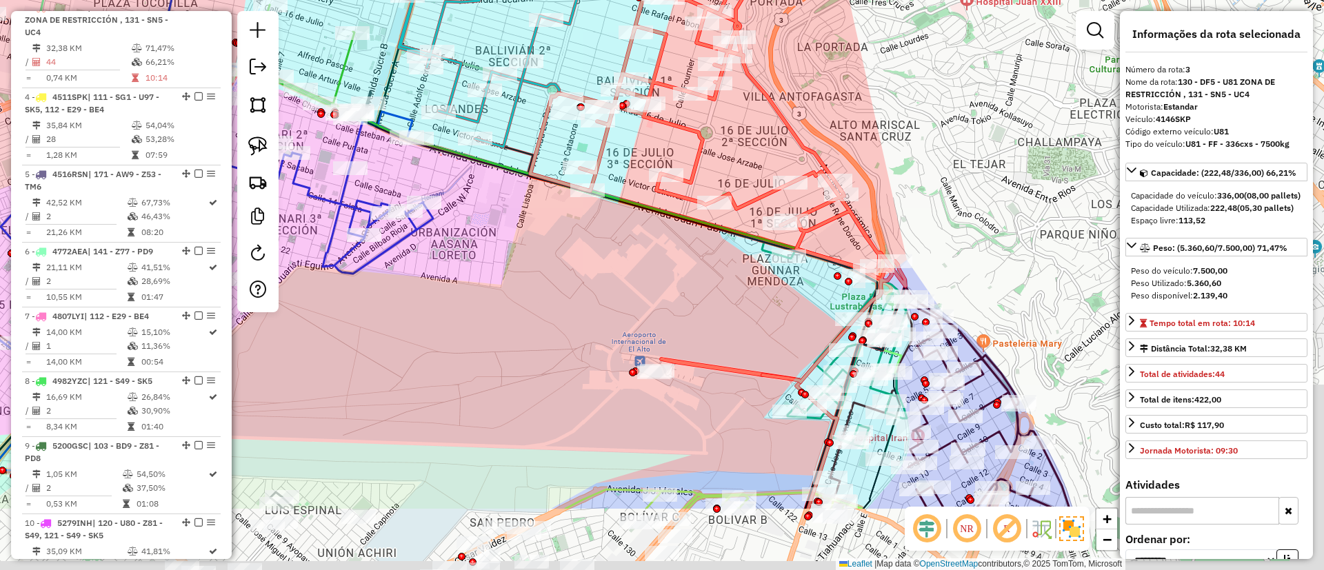
drag, startPoint x: 762, startPoint y: 399, endPoint x: 688, endPoint y: 296, distance: 127.1
click at [688, 296] on div "Janela de atendimento Grade de atendimento Capacidade Transportadoras Veículos …" at bounding box center [662, 285] width 1324 height 570
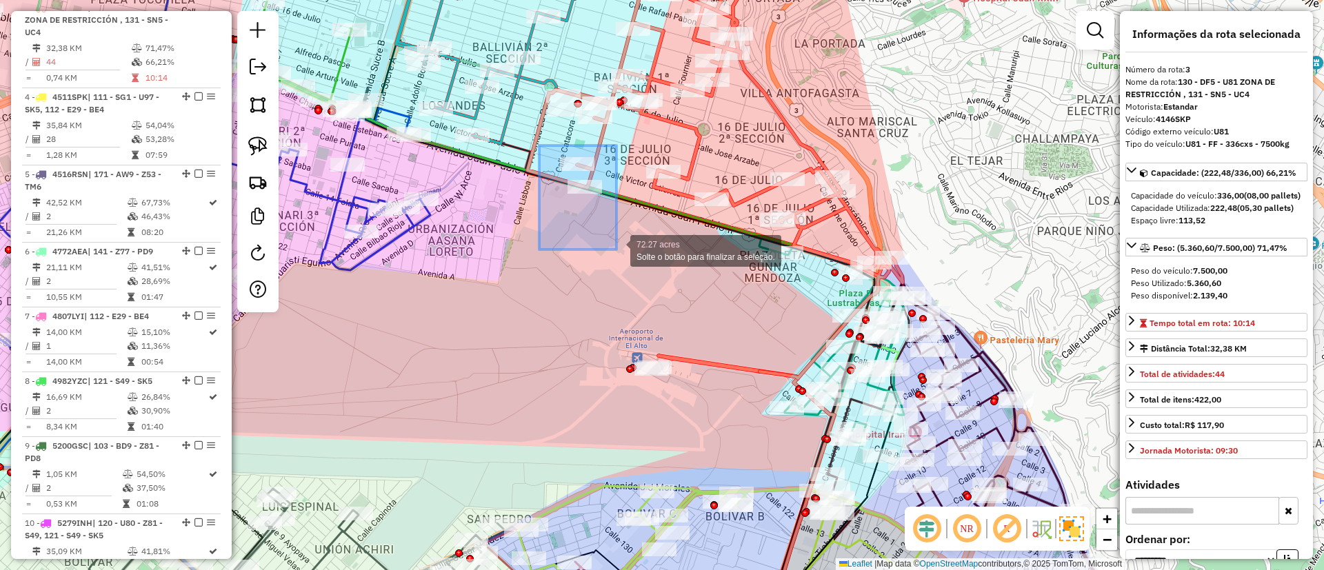
drag, startPoint x: 539, startPoint y: 146, endPoint x: 632, endPoint y: 262, distance: 148.8
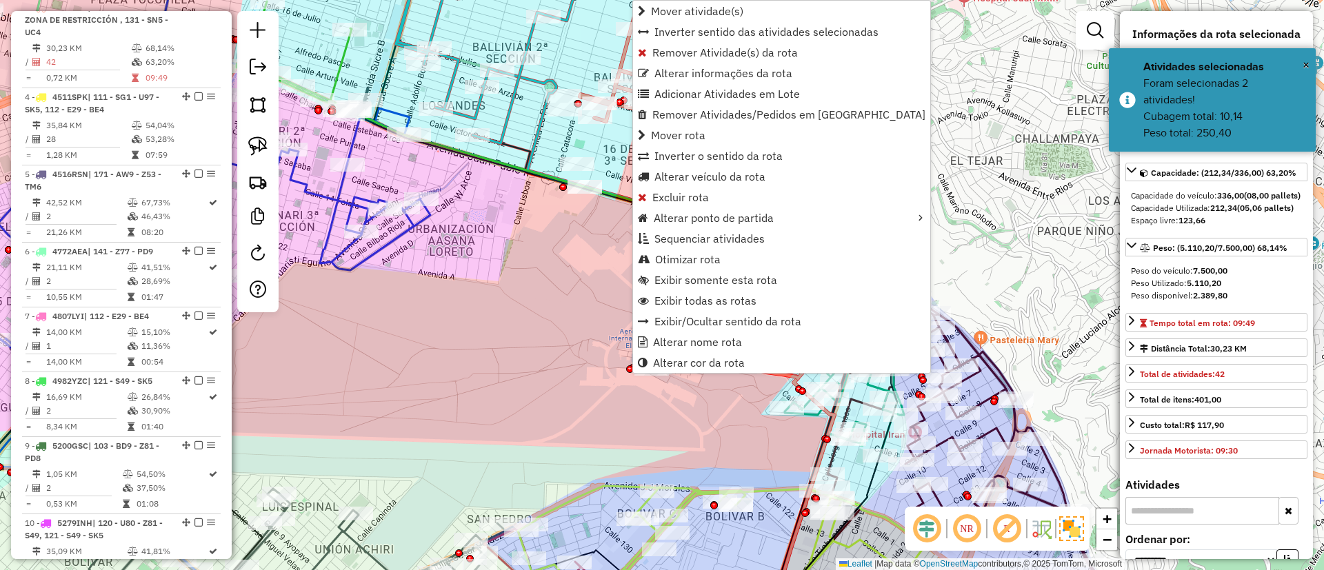
click at [579, 217] on div "Janela de atendimento Grade de atendimento Capacidade Transportadoras Veículos …" at bounding box center [662, 285] width 1324 height 570
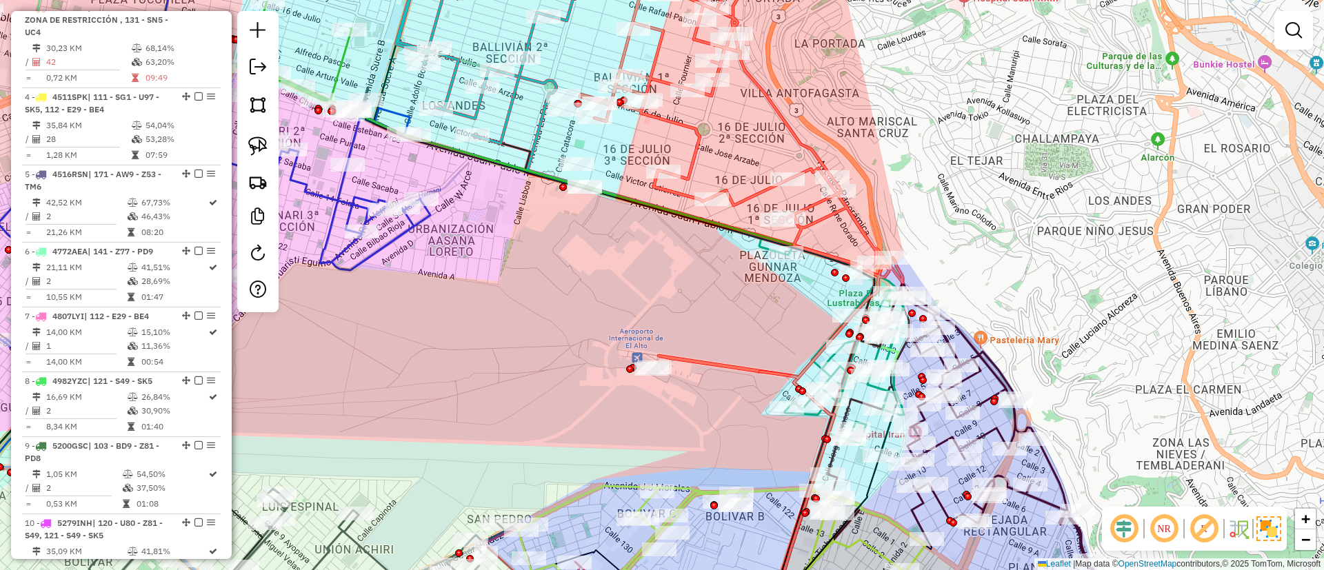
click at [628, 48] on icon at bounding box center [741, 161] width 323 height 436
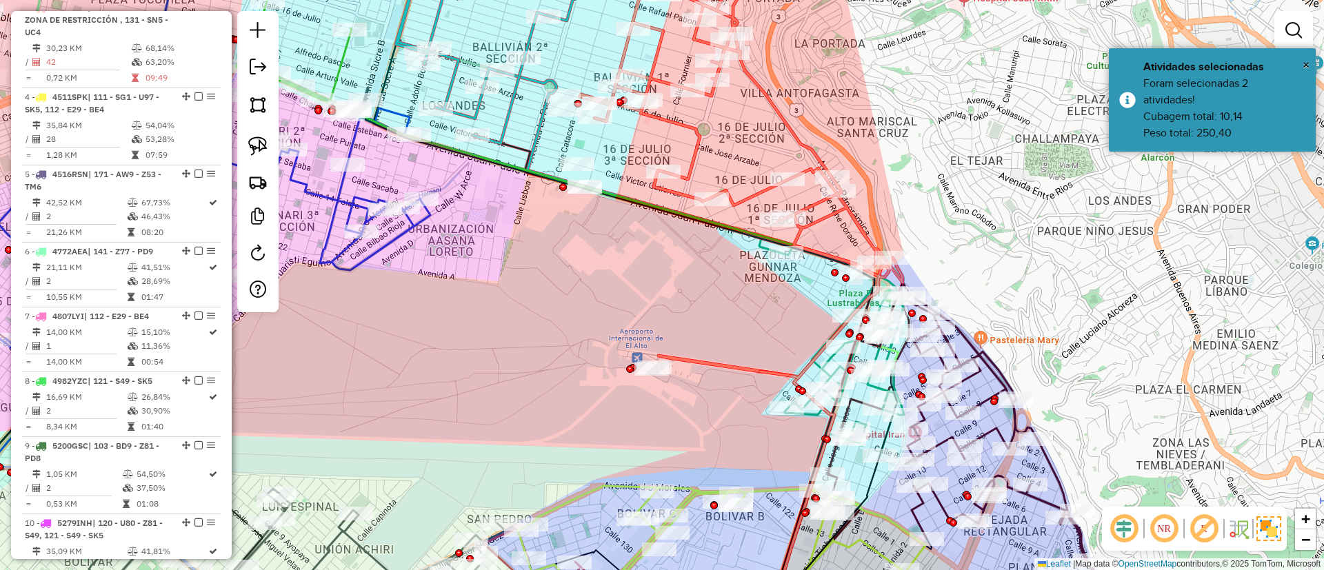
select select "**********"
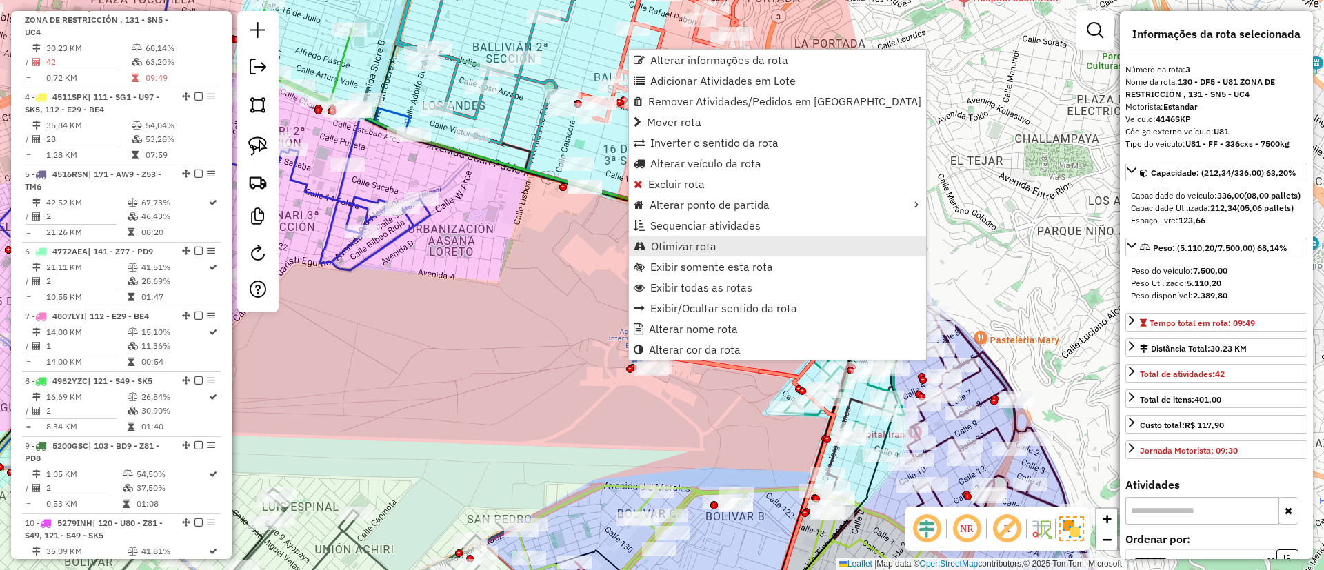
click at [674, 245] on span "Otimizar rota" at bounding box center [684, 246] width 66 height 11
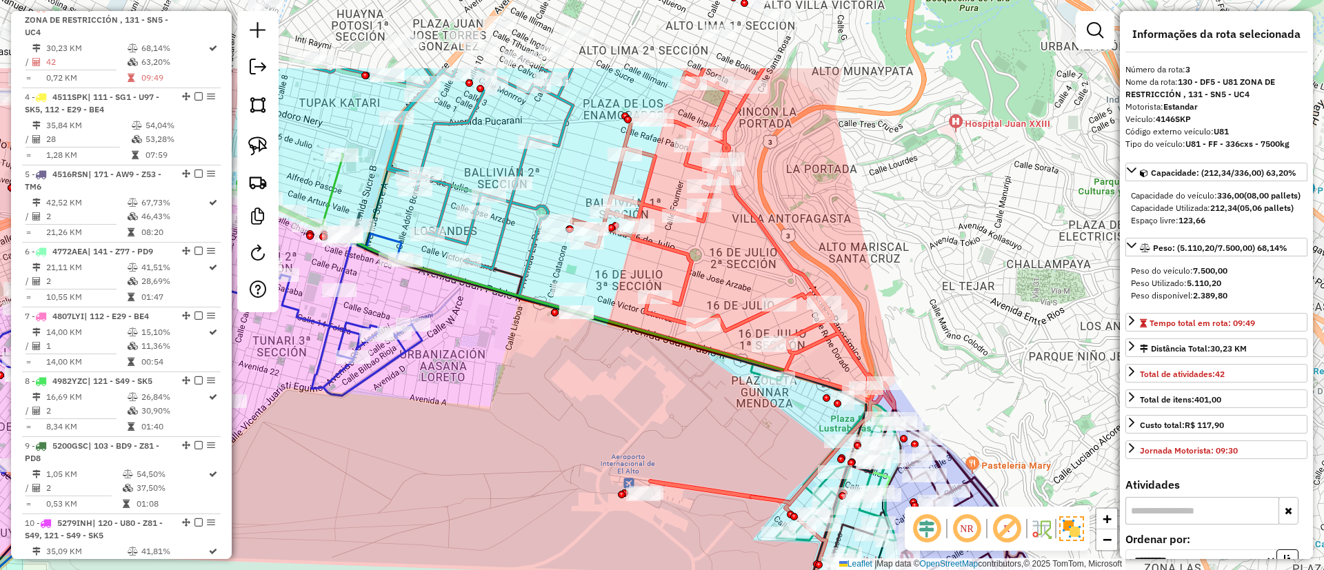
drag, startPoint x: 693, startPoint y: 161, endPoint x: 676, endPoint y: 355, distance: 194.6
click at [677, 361] on icon at bounding box center [733, 286] width 323 height 436
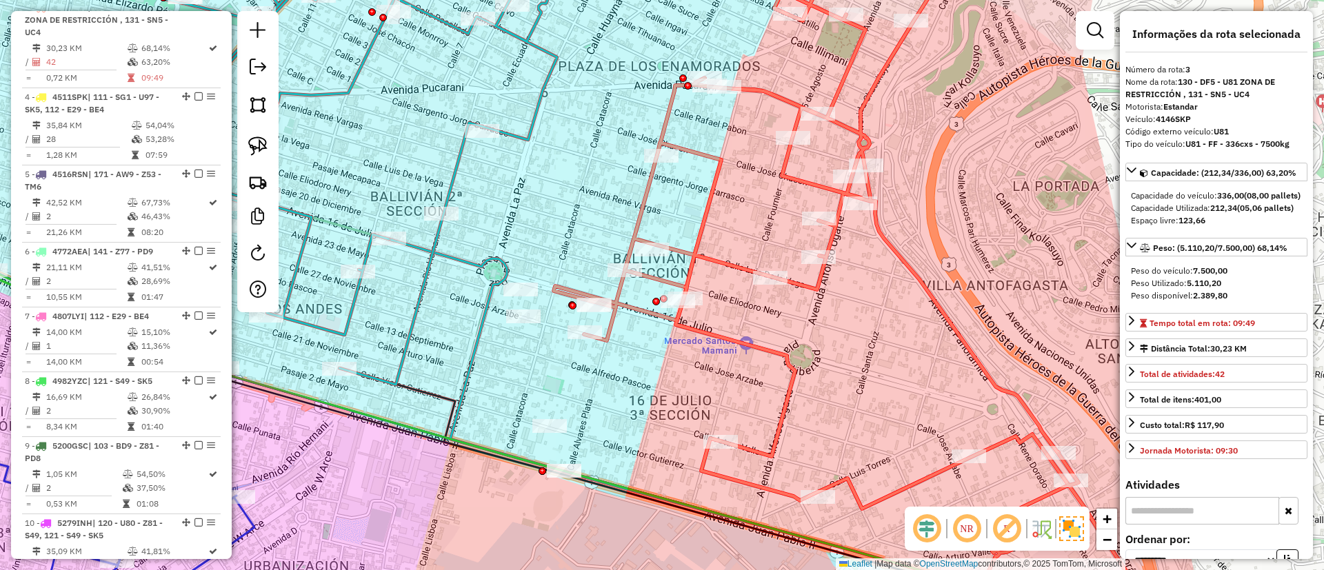
click at [704, 330] on icon at bounding box center [870, 285] width 633 height 684
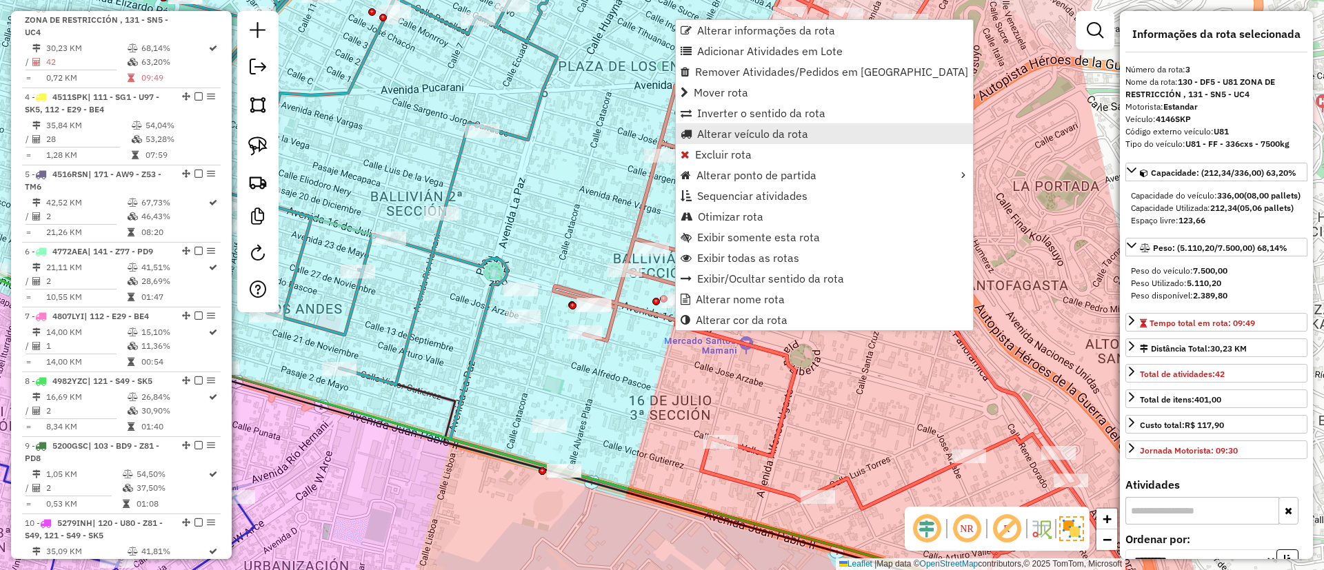
click at [739, 137] on span "Alterar veículo da rota" at bounding box center [752, 133] width 111 height 11
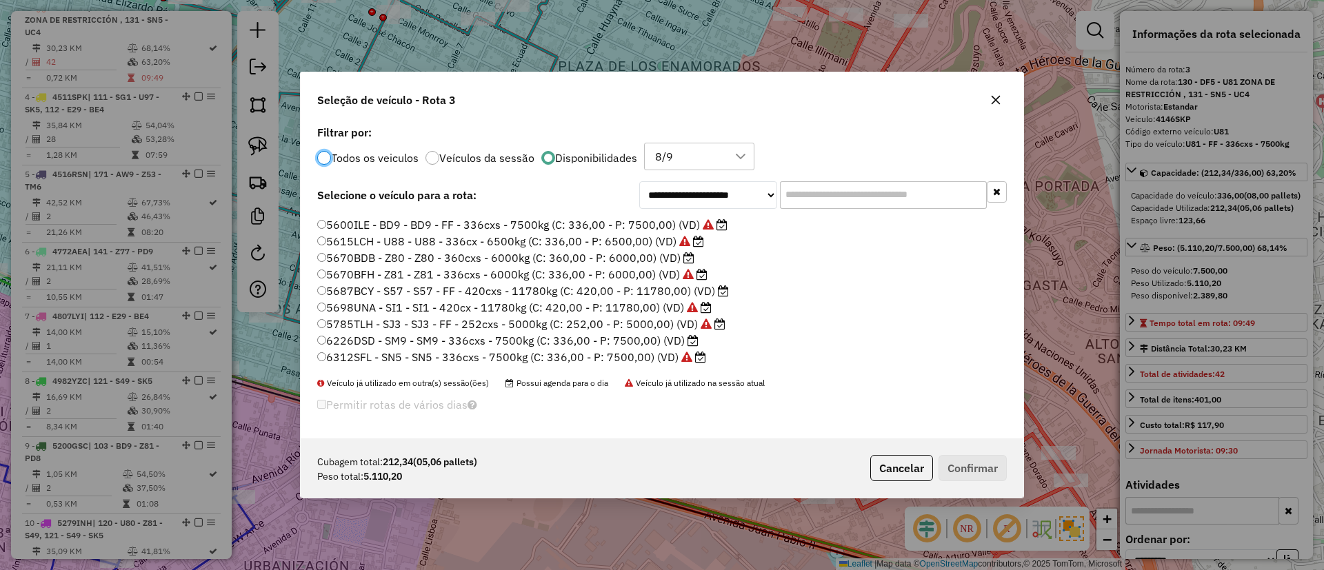
scroll to position [275, 0]
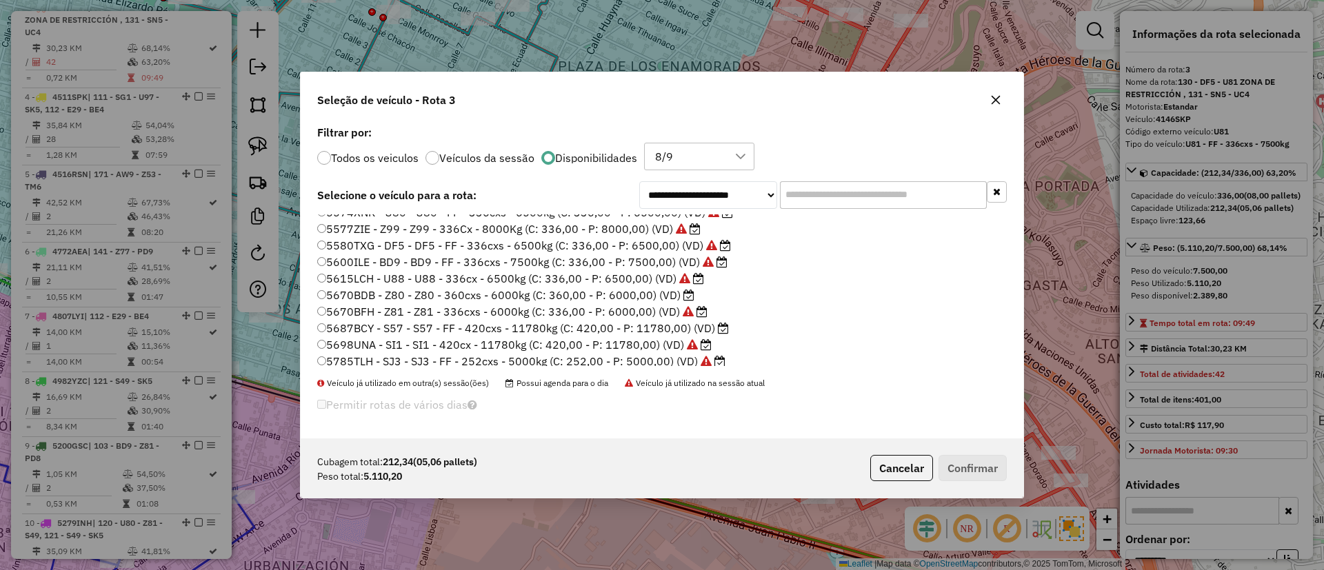
click at [677, 296] on label "5670BDB - Z80 - Z80 - 360cxs - 6000kg (C: 360,00 - P: 6000,00) (VD)" at bounding box center [505, 295] width 377 height 17
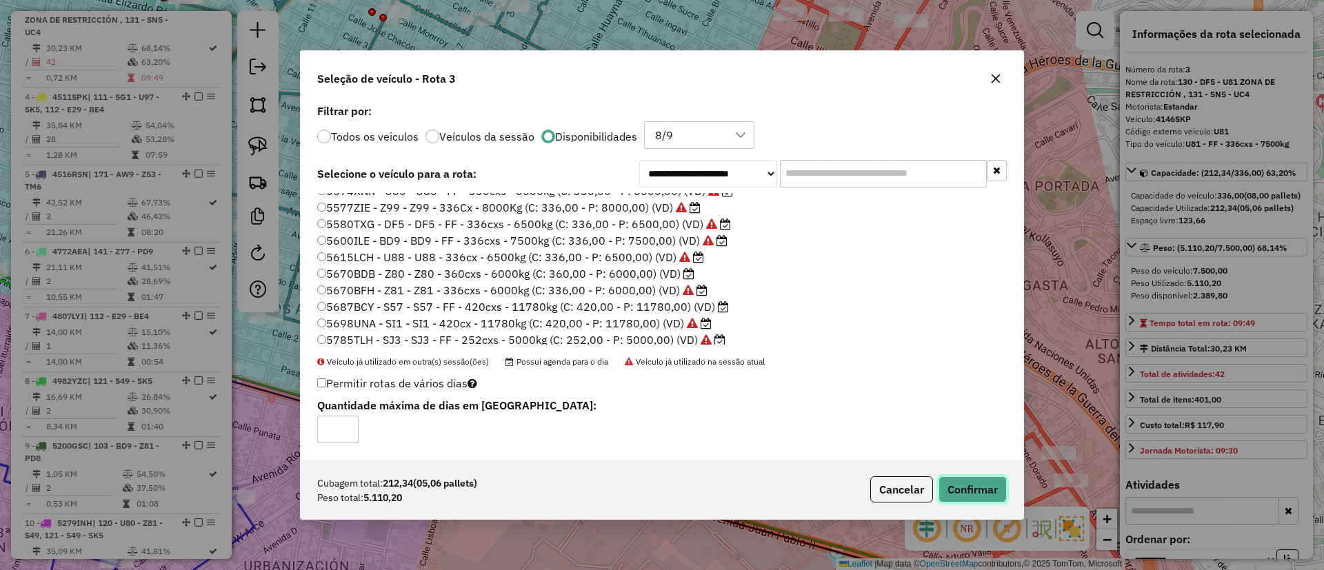
click at [971, 492] on button "Confirmar" at bounding box center [973, 490] width 68 height 26
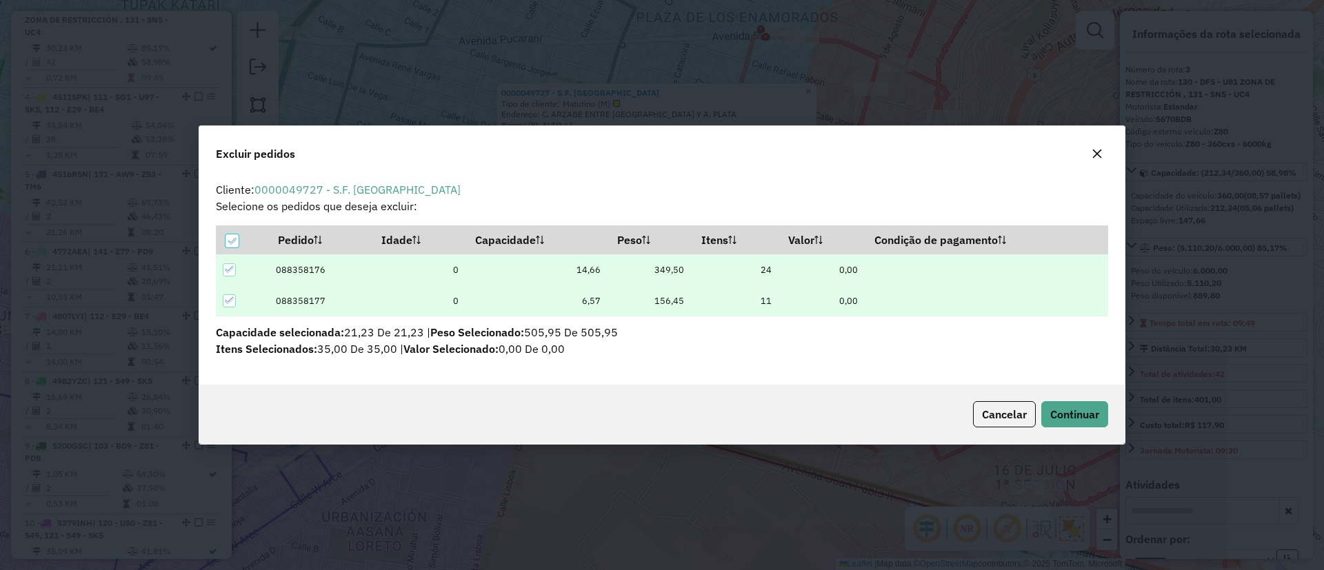
scroll to position [0, 0]
click at [1003, 417] on span "Cancelar" at bounding box center [1004, 415] width 45 height 14
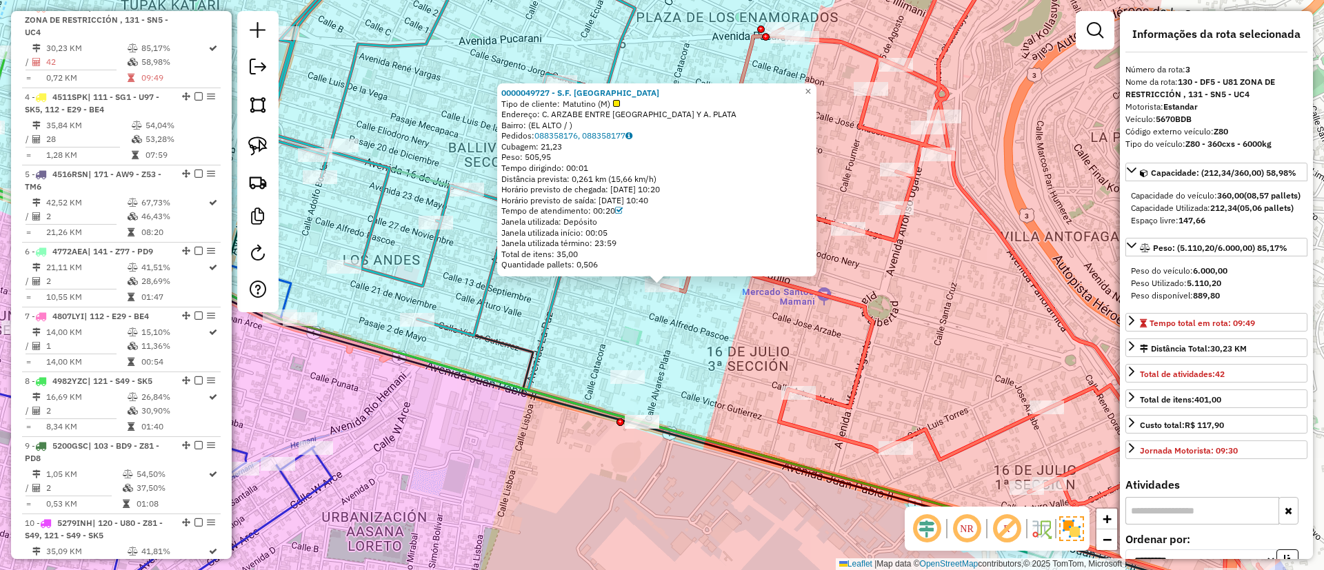
click at [692, 340] on div "Rota 3 - Placa 5670BDB 0000049727 - S.F. ARZABE 0000049727 - S.F. ARZABE Tipo d…" at bounding box center [662, 285] width 1324 height 570
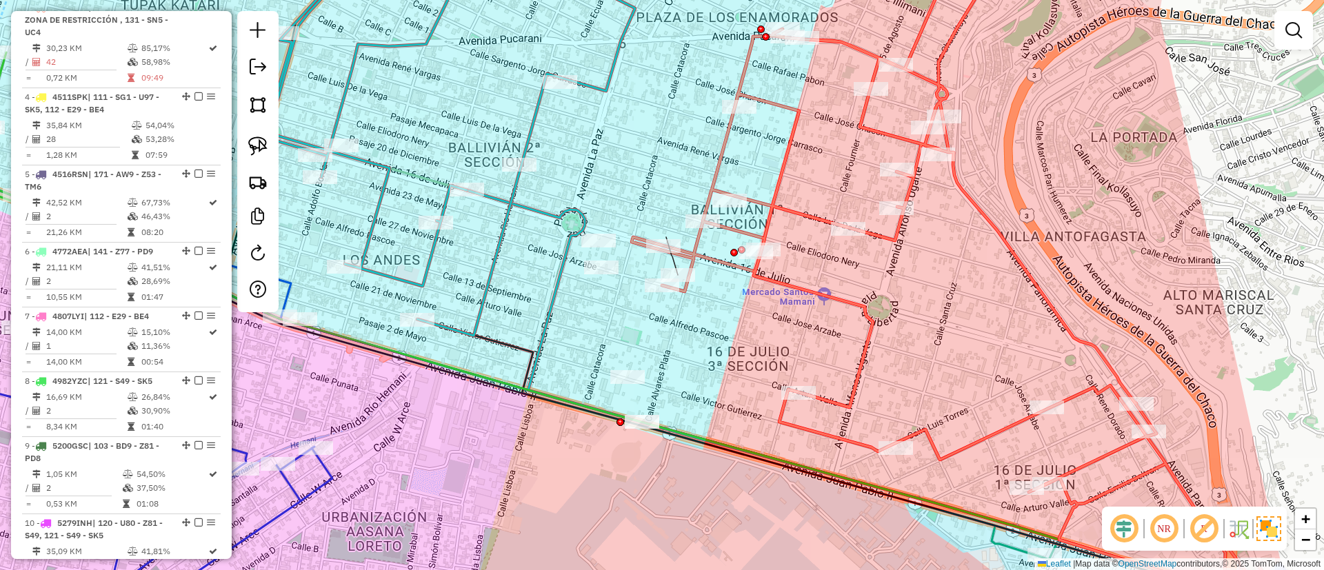
click at [736, 236] on icon at bounding box center [955, 285] width 647 height 684
select select "**********"
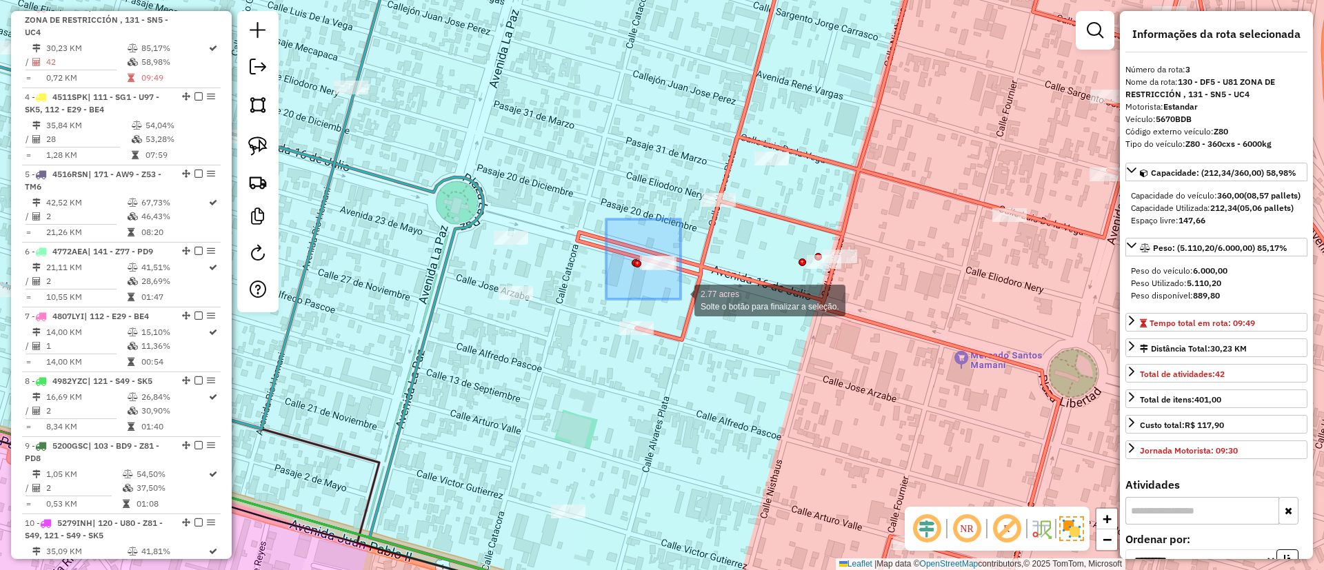
drag, startPoint x: 606, startPoint y: 219, endPoint x: 681, endPoint y: 299, distance: 109.3
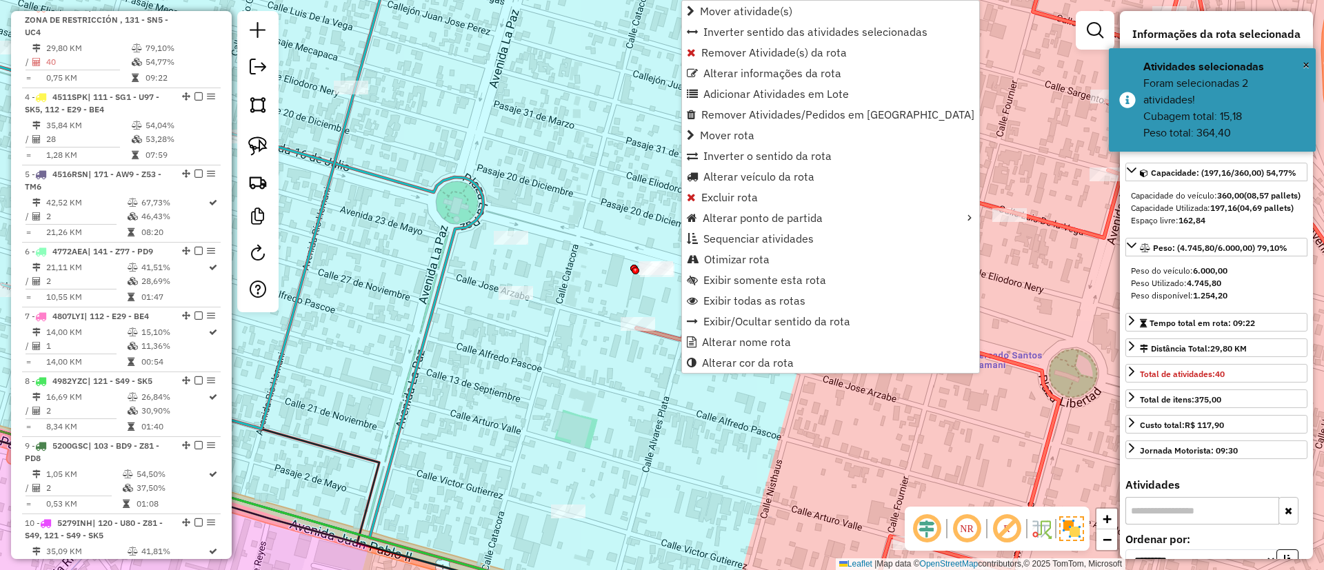
click at [631, 399] on div "Janela de atendimento Grade de atendimento Capacidade Transportadoras Veículos …" at bounding box center [662, 285] width 1324 height 570
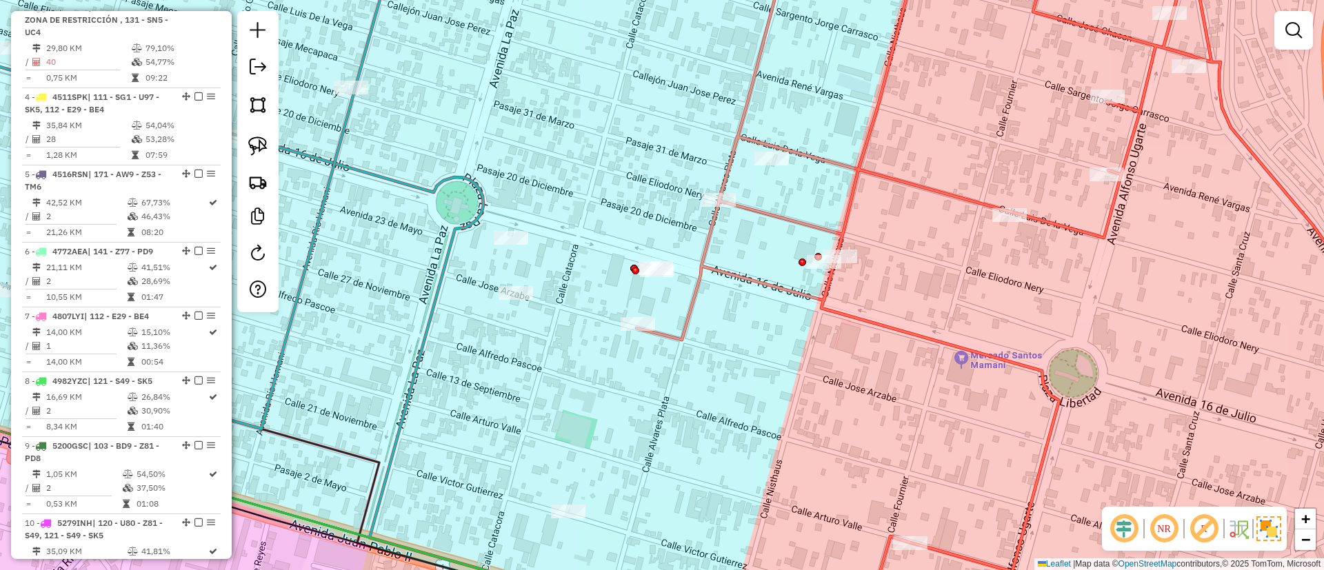
click at [695, 337] on div "Janela de atendimento Grade de atendimento Capacidade Transportadoras Veículos …" at bounding box center [662, 285] width 1324 height 570
click at [685, 330] on icon at bounding box center [1047, 285] width 820 height 684
select select "**********"
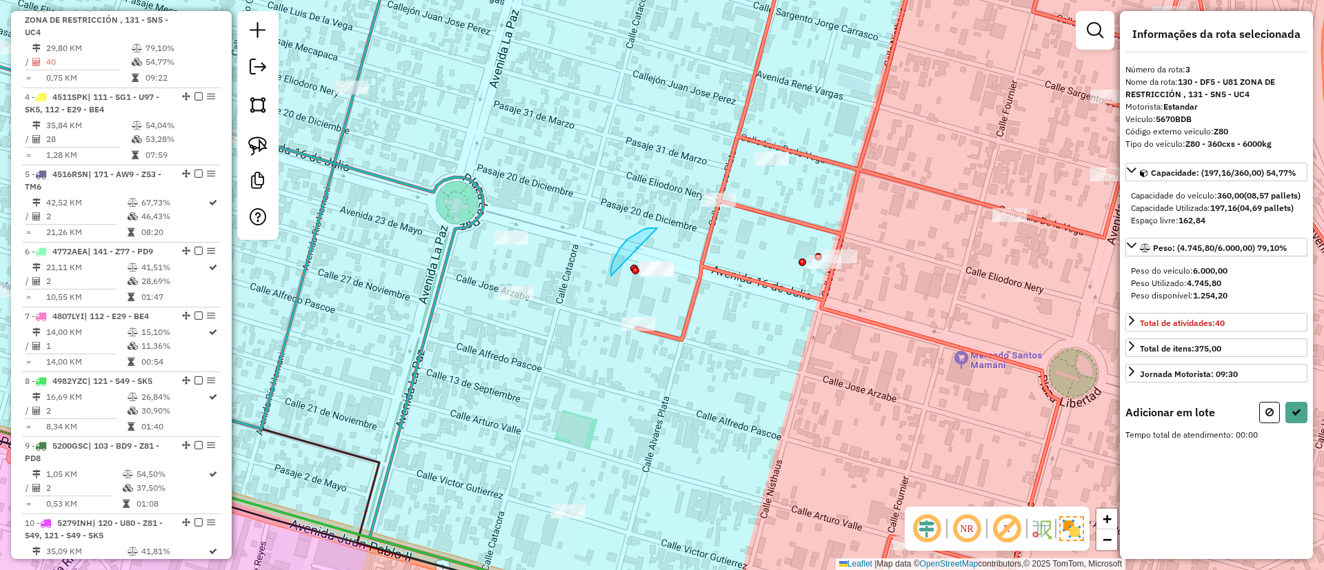
drag, startPoint x: 648, startPoint y: 228, endPoint x: 717, endPoint y: 275, distance: 83.0
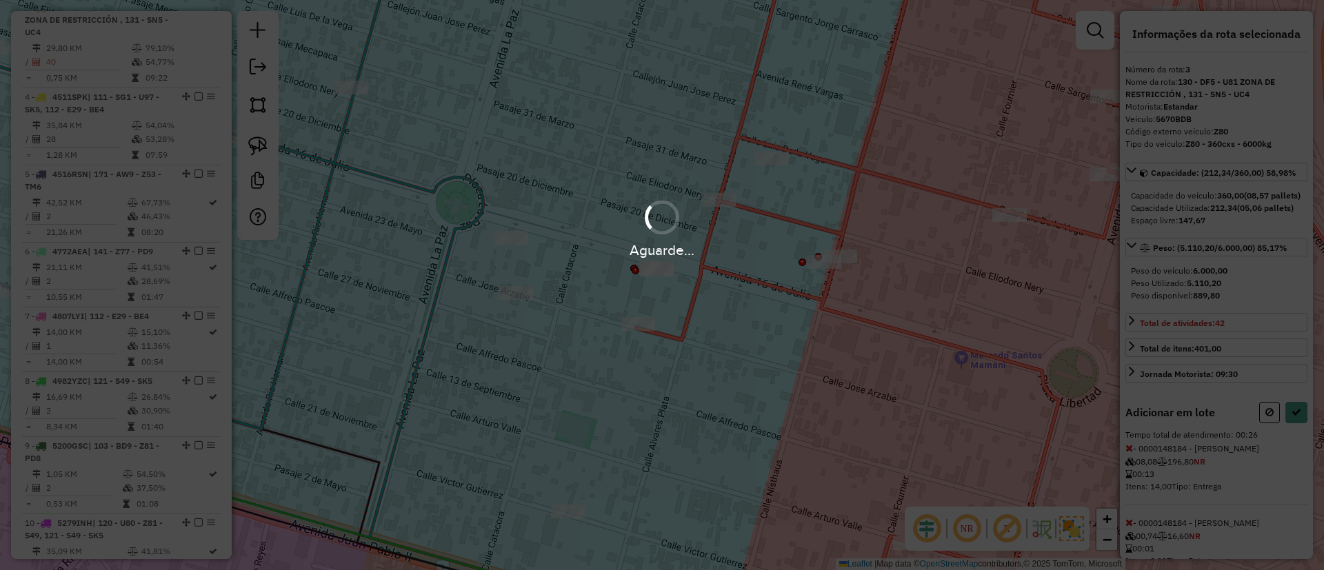
select select "**********"
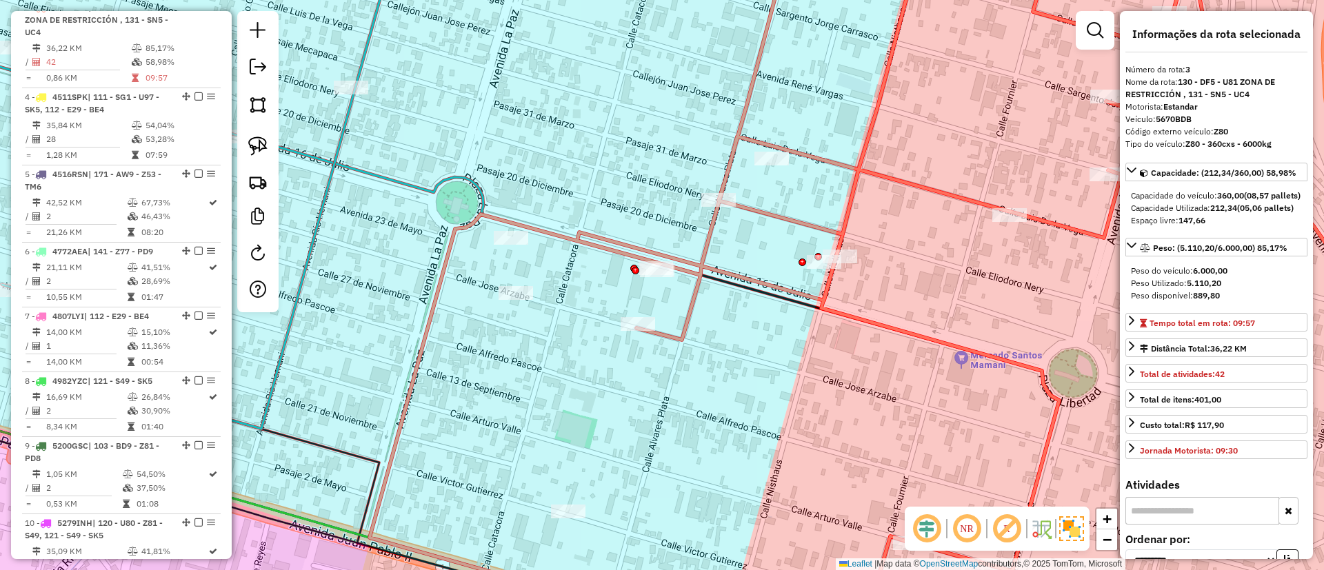
click at [701, 271] on icon at bounding box center [913, 285] width 1087 height 684
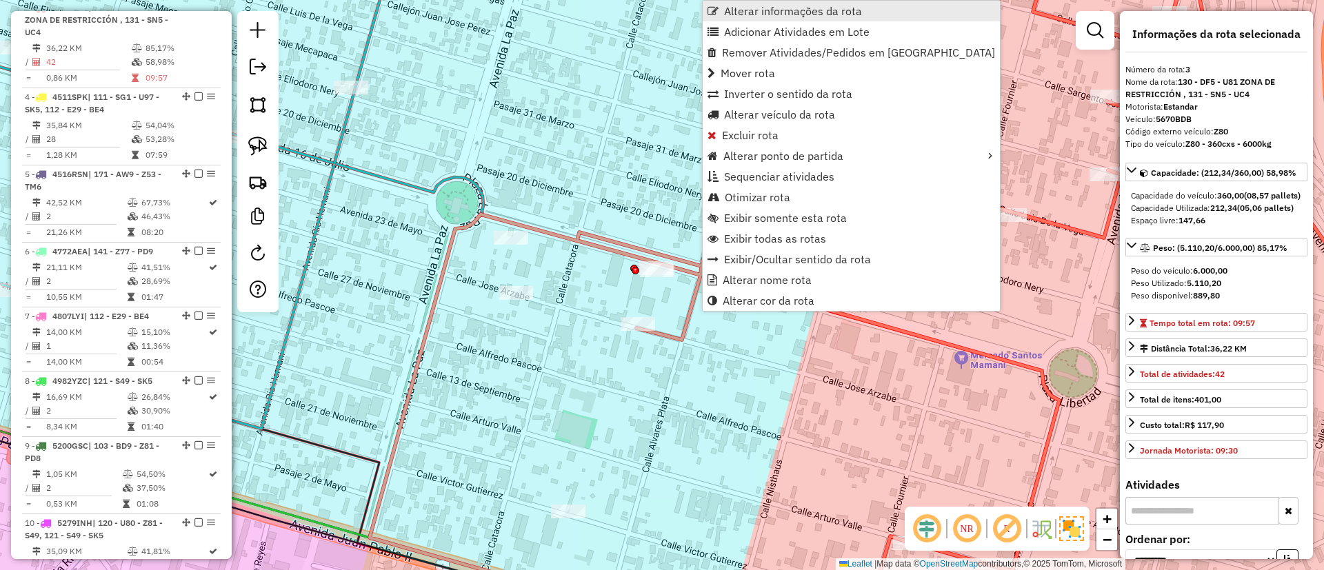
click at [839, 6] on span "Alterar informações da rota" at bounding box center [793, 11] width 138 height 11
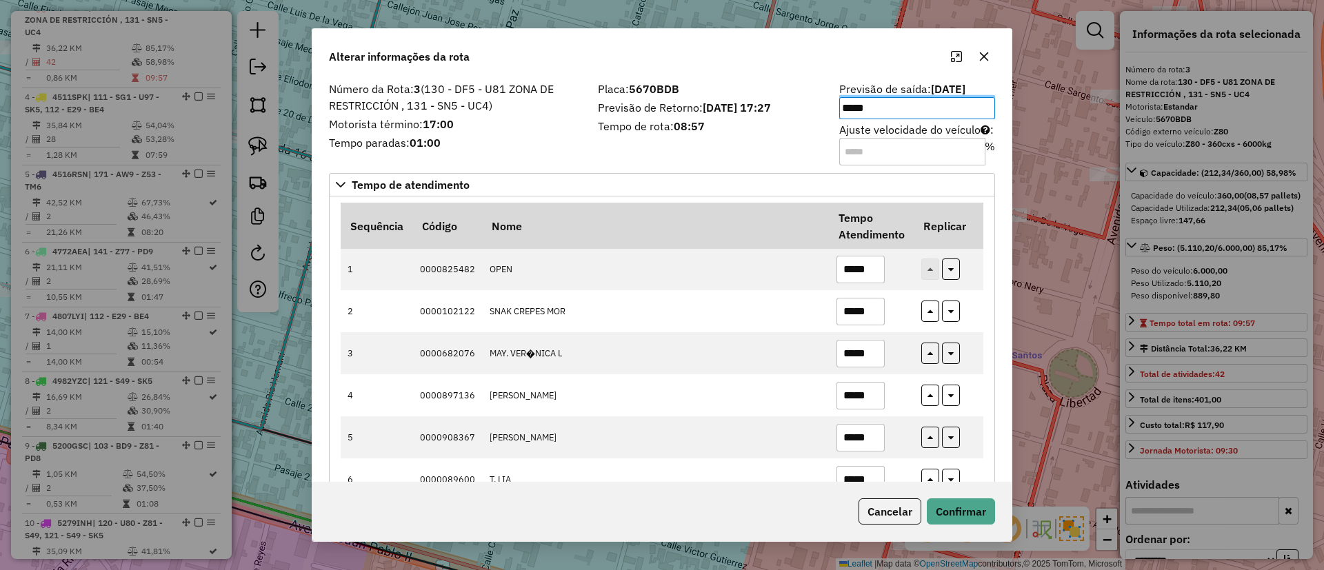
click at [742, 170] on div "Número da Rota: 3 (130 - DF5 - U81 ZONA DE RESTRICCIÓN , 131 - SN5 - UC4) Motor…" at bounding box center [661, 280] width 699 height 403
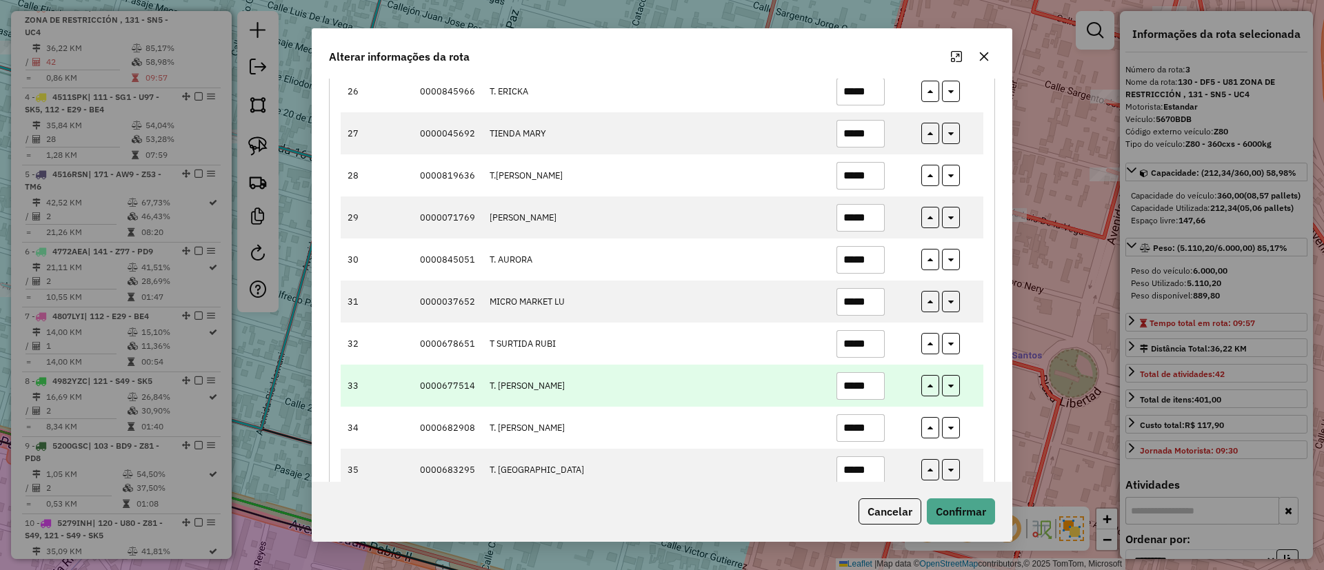
scroll to position [1242, 0]
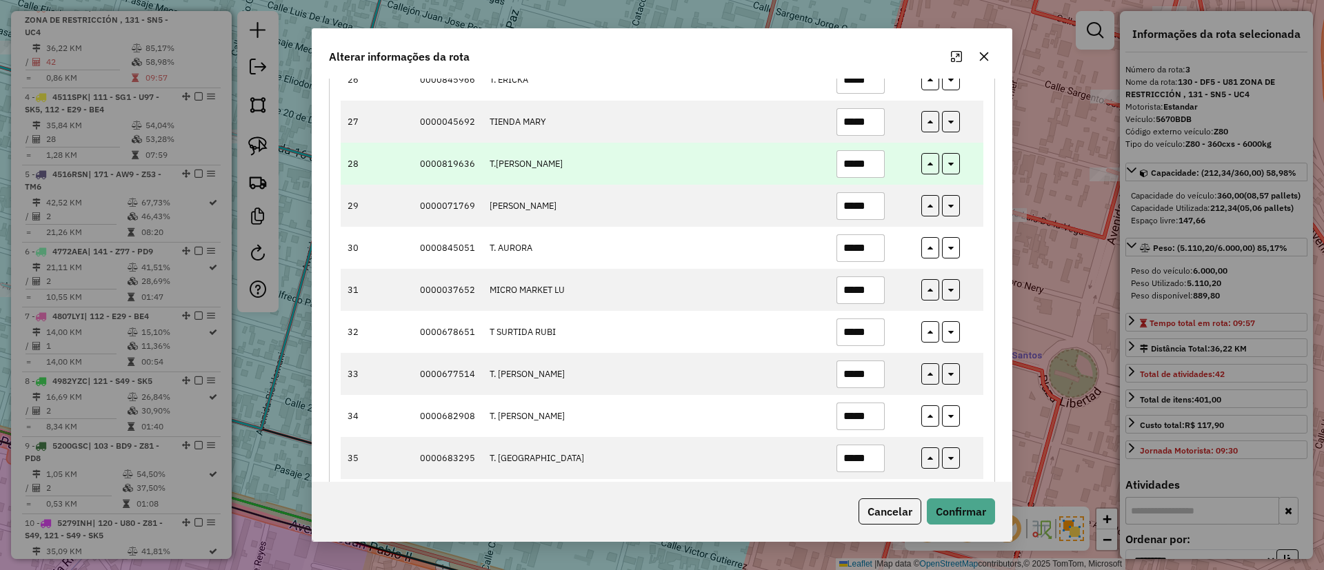
click at [873, 170] on input "*****" at bounding box center [861, 164] width 48 height 28
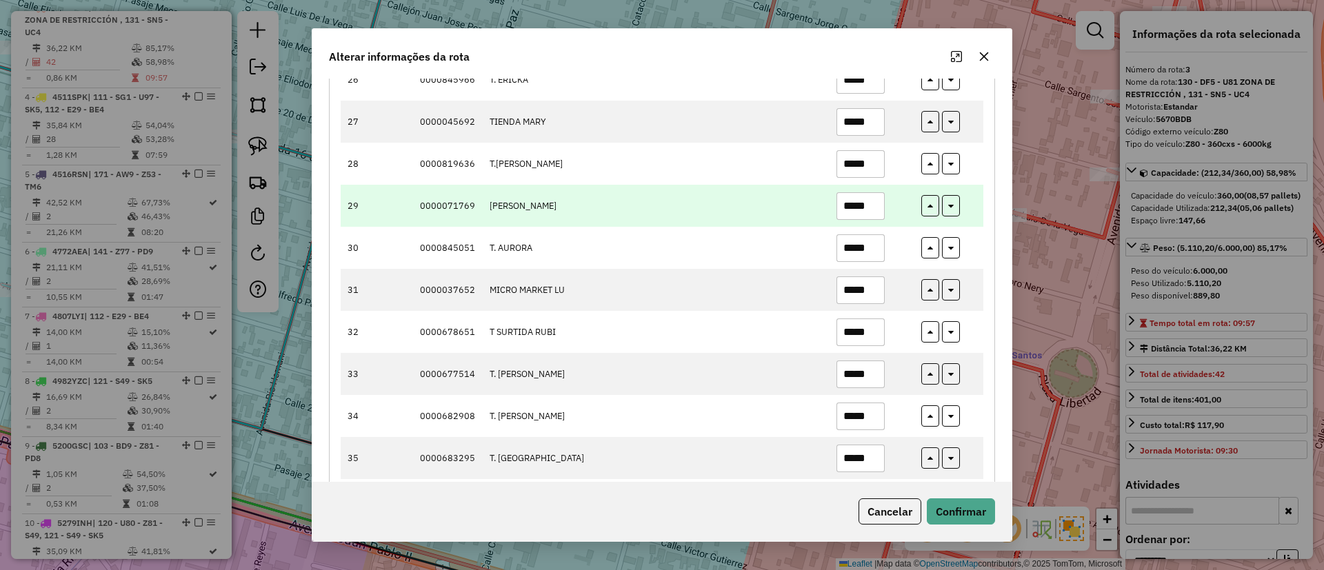
type input "*****"
click at [868, 206] on input "*****" at bounding box center [861, 206] width 48 height 28
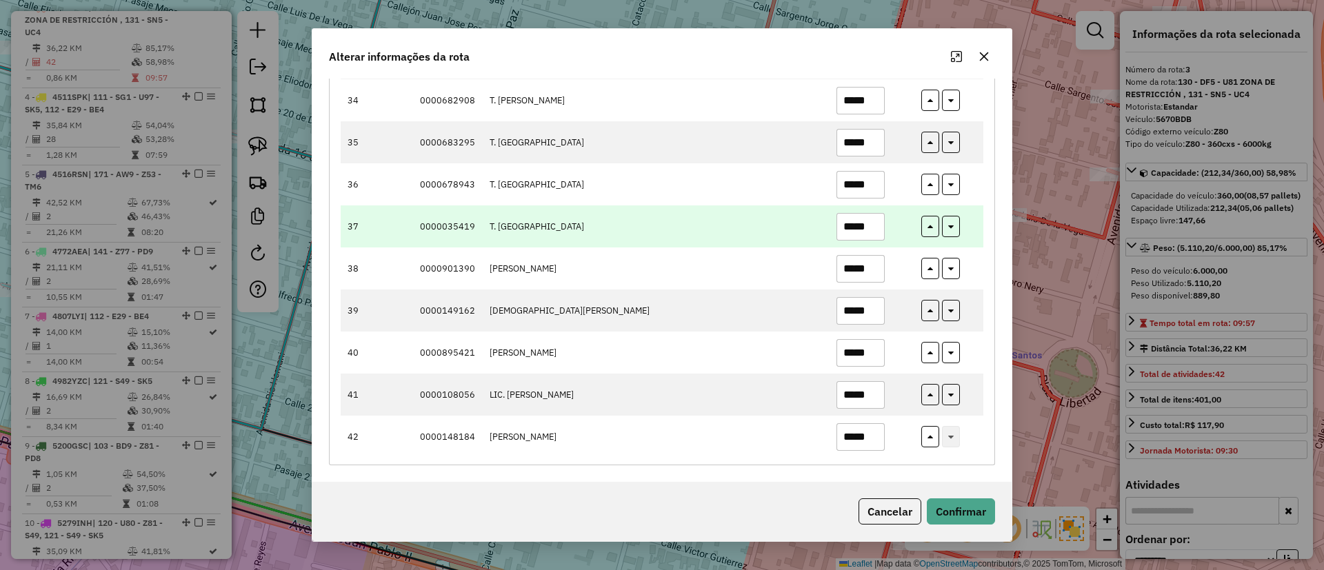
scroll to position [1559, 0]
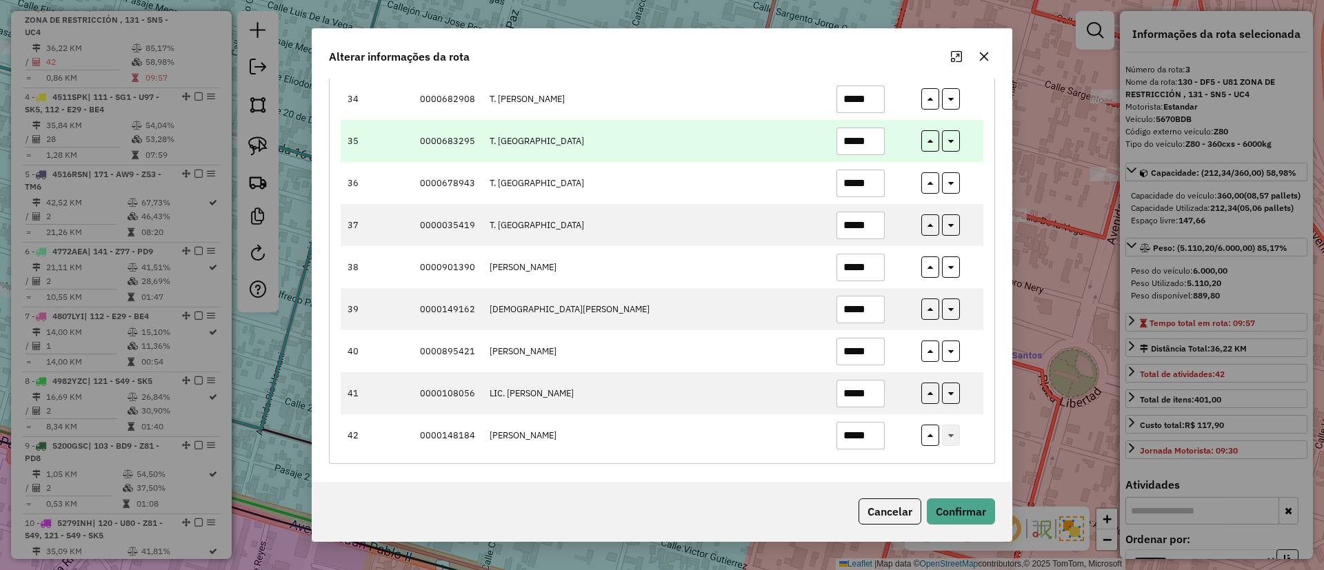
type input "*****"
click at [871, 151] on input "*****" at bounding box center [861, 142] width 48 height 28
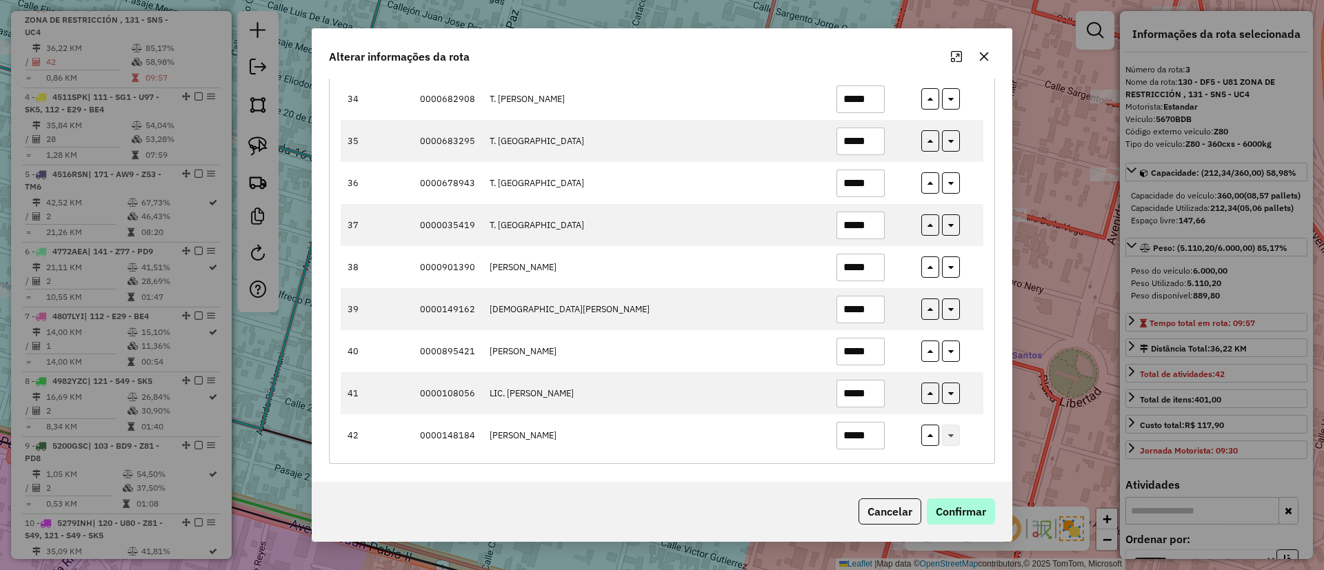
type input "*****"
click at [975, 509] on button "Confirmar" at bounding box center [961, 512] width 68 height 26
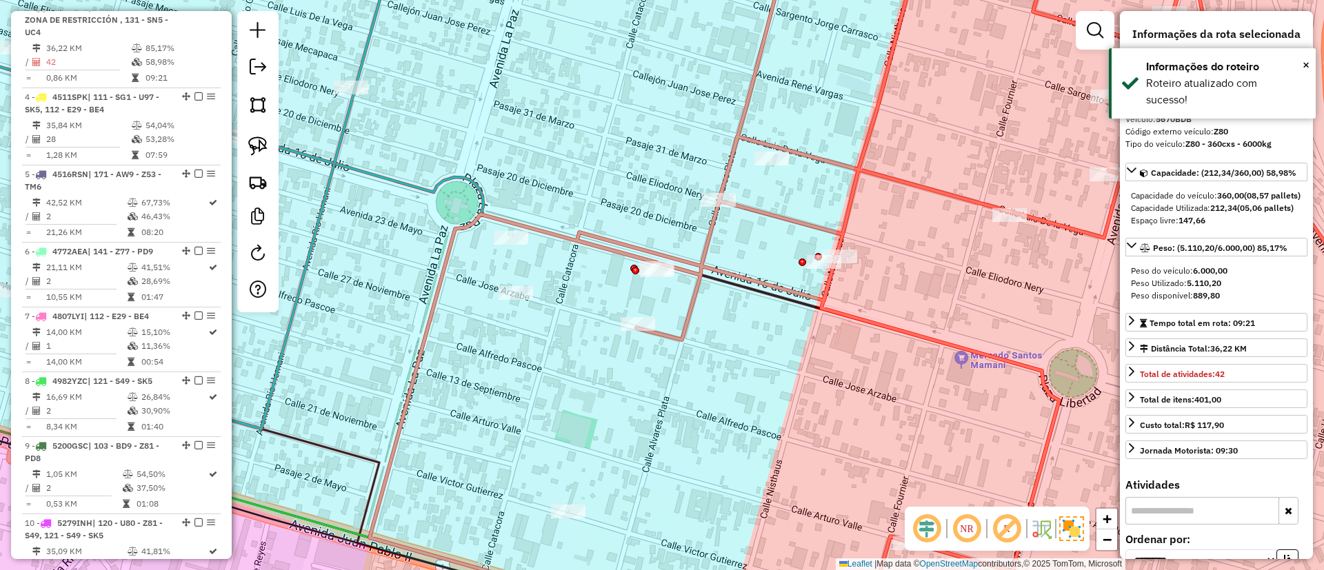
drag, startPoint x: 195, startPoint y: 19, endPoint x: 195, endPoint y: 32, distance: 12.4
click at [195, 11] on em at bounding box center [199, 7] width 8 height 8
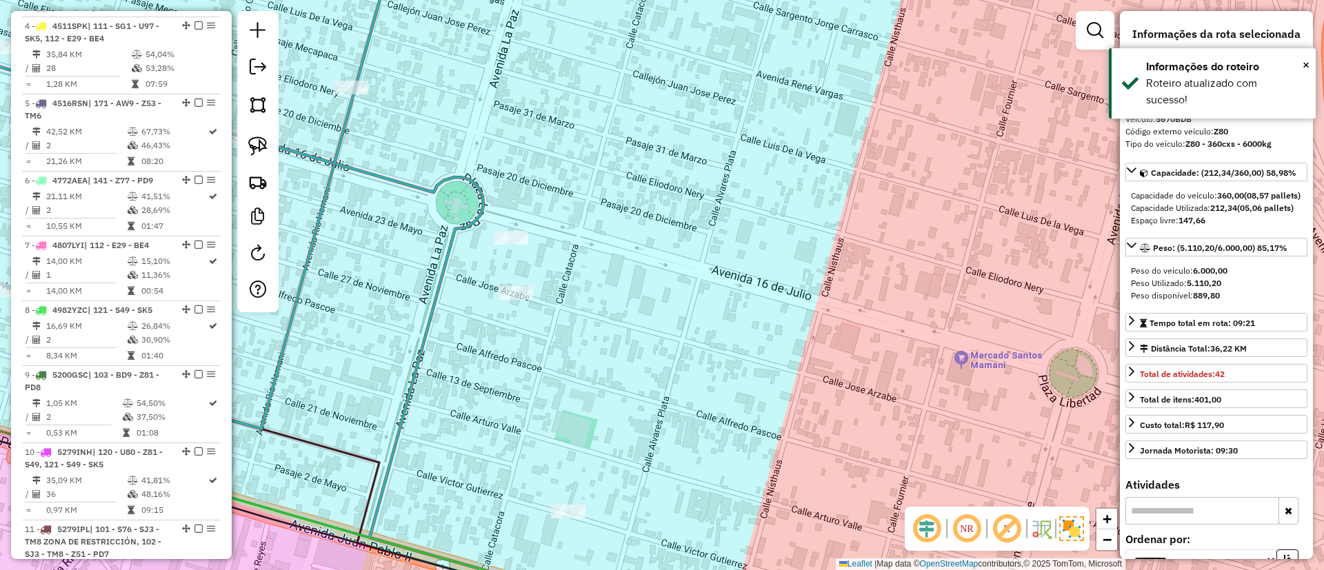
scroll to position [639, 0]
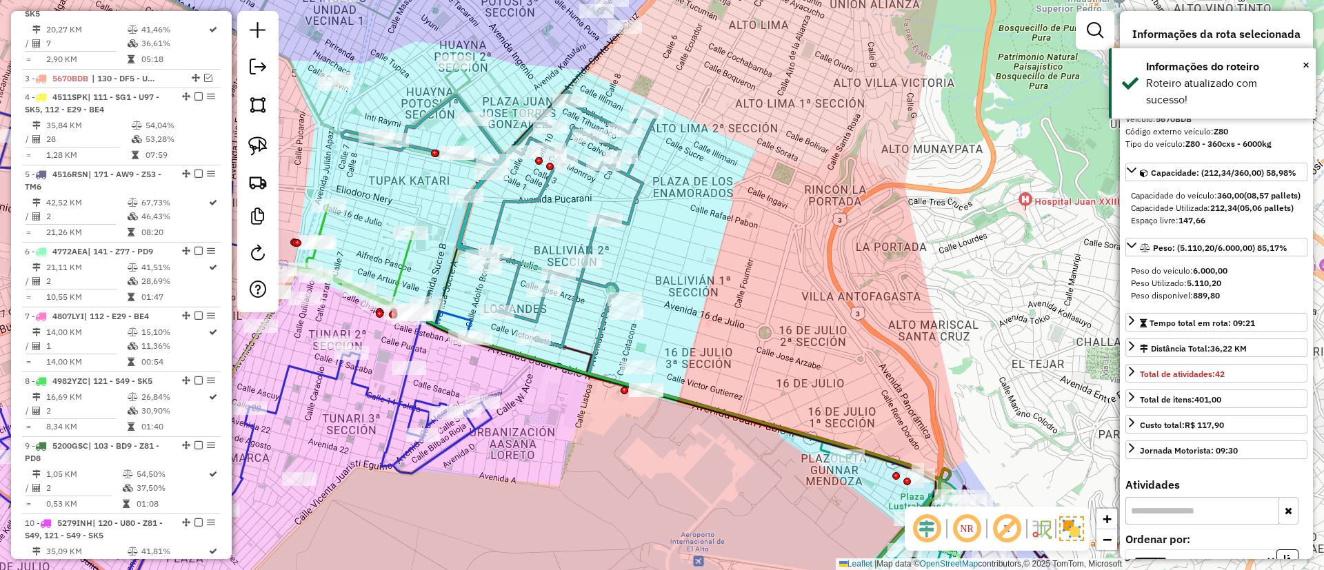
drag, startPoint x: 666, startPoint y: 236, endPoint x: 786, endPoint y: 463, distance: 256.7
click at [786, 463] on div "Janela de atendimento Grade de atendimento Capacidade Transportadoras Veículos …" at bounding box center [662, 285] width 1324 height 570
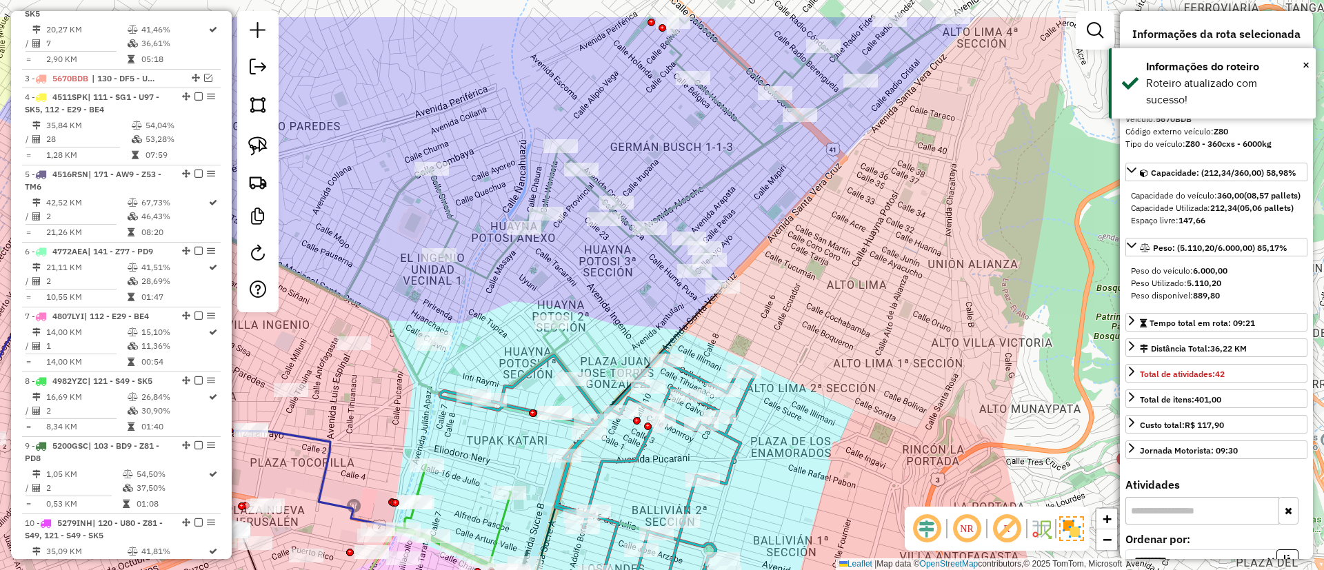
drag, startPoint x: 801, startPoint y: 246, endPoint x: 782, endPoint y: 332, distance: 88.4
click at [782, 332] on div "Janela de atendimento Grade de atendimento Capacidade Transportadoras Veículos …" at bounding box center [662, 285] width 1324 height 570
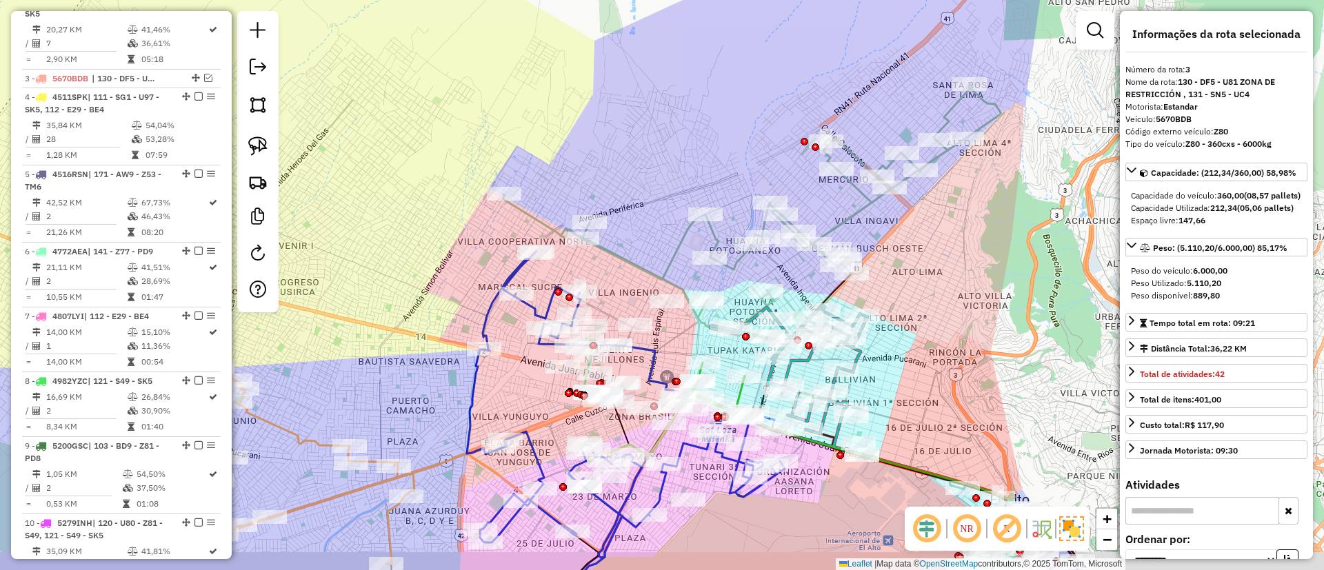
drag, startPoint x: 512, startPoint y: 303, endPoint x: 611, endPoint y: 253, distance: 111.4
click at [611, 253] on icon at bounding box center [752, 208] width 499 height 248
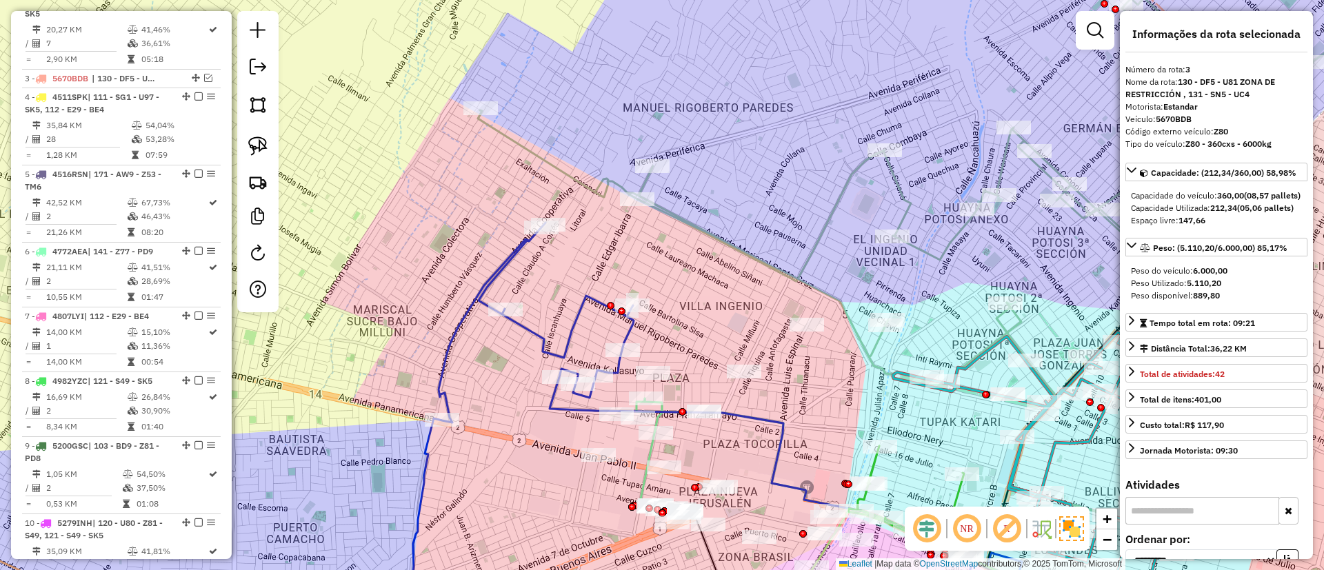
click at [510, 272] on icon at bounding box center [714, 425] width 616 height 404
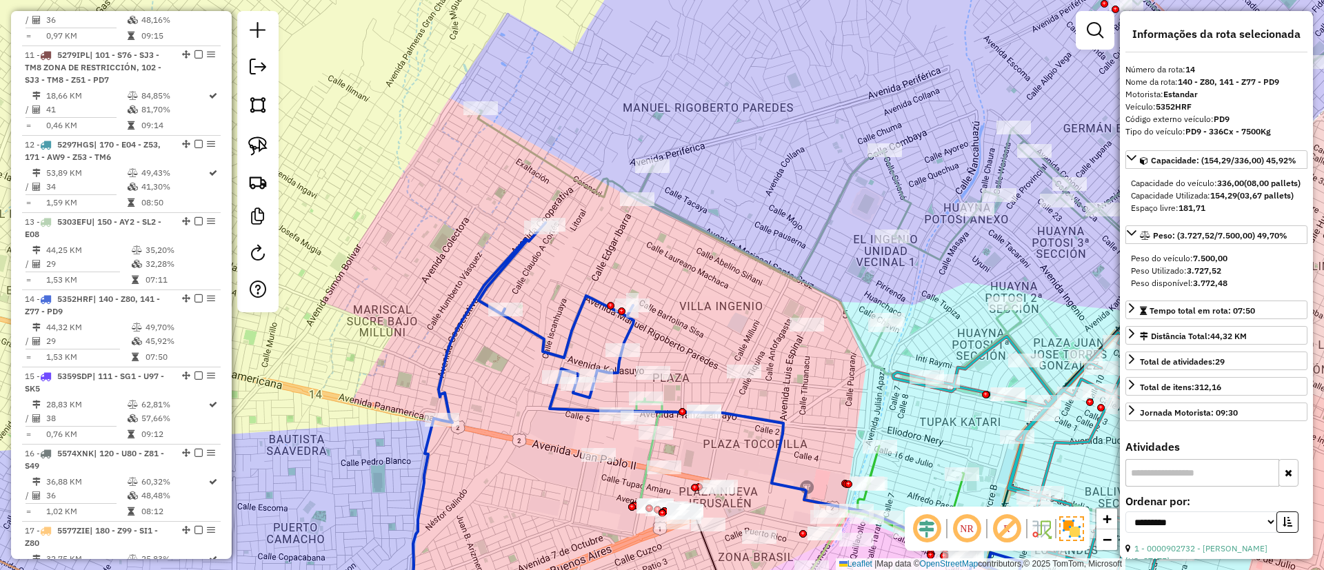
scroll to position [1477, 0]
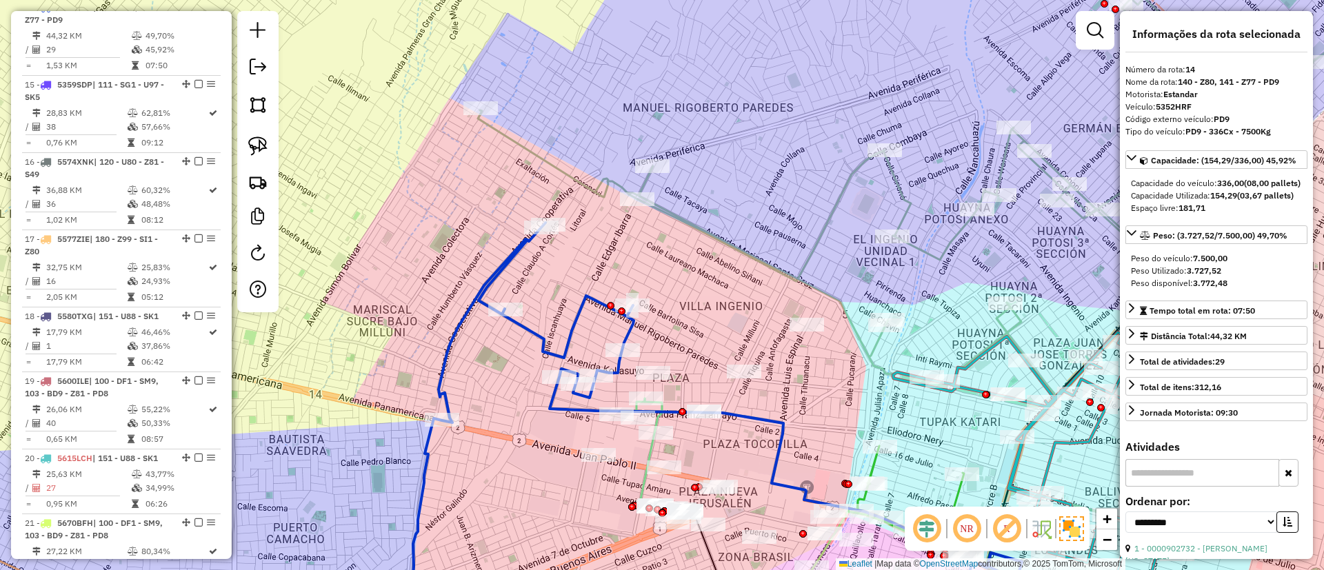
click at [510, 262] on icon at bounding box center [714, 425] width 616 height 404
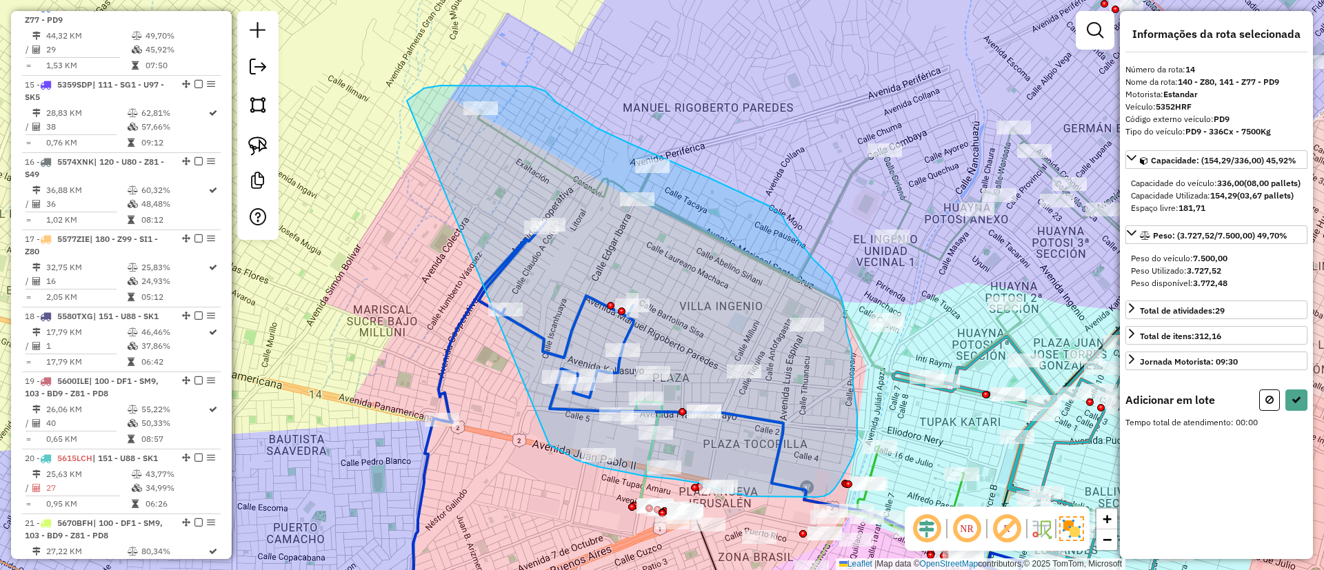
drag, startPoint x: 424, startPoint y: 88, endPoint x: 538, endPoint y: 441, distance: 370.4
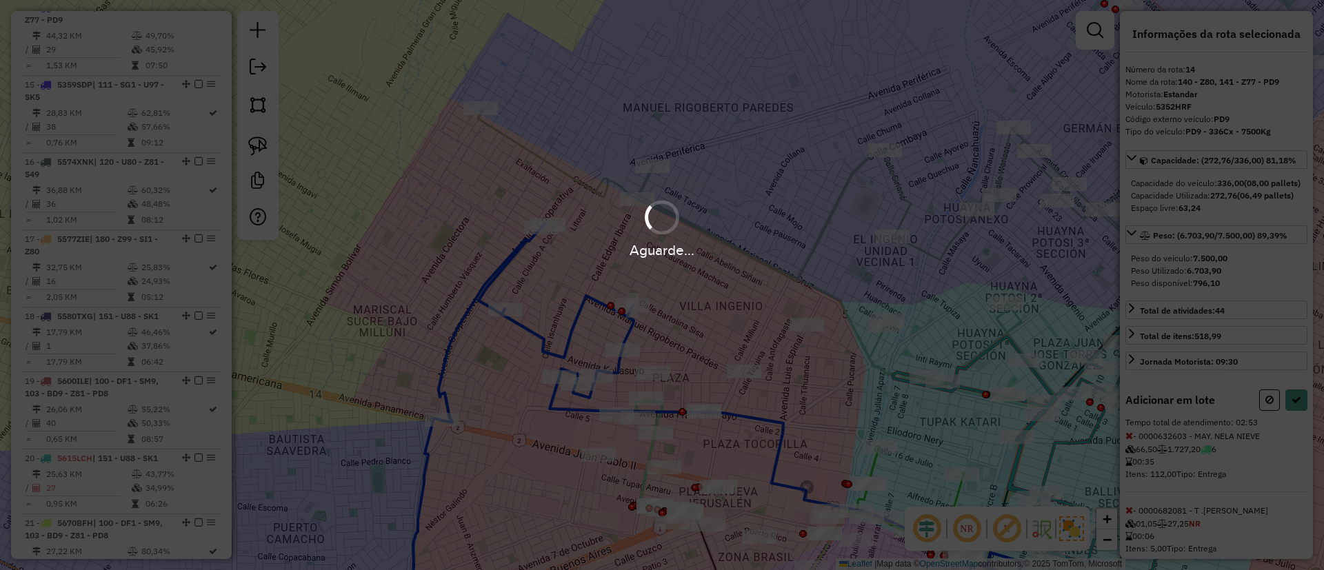
select select "**********"
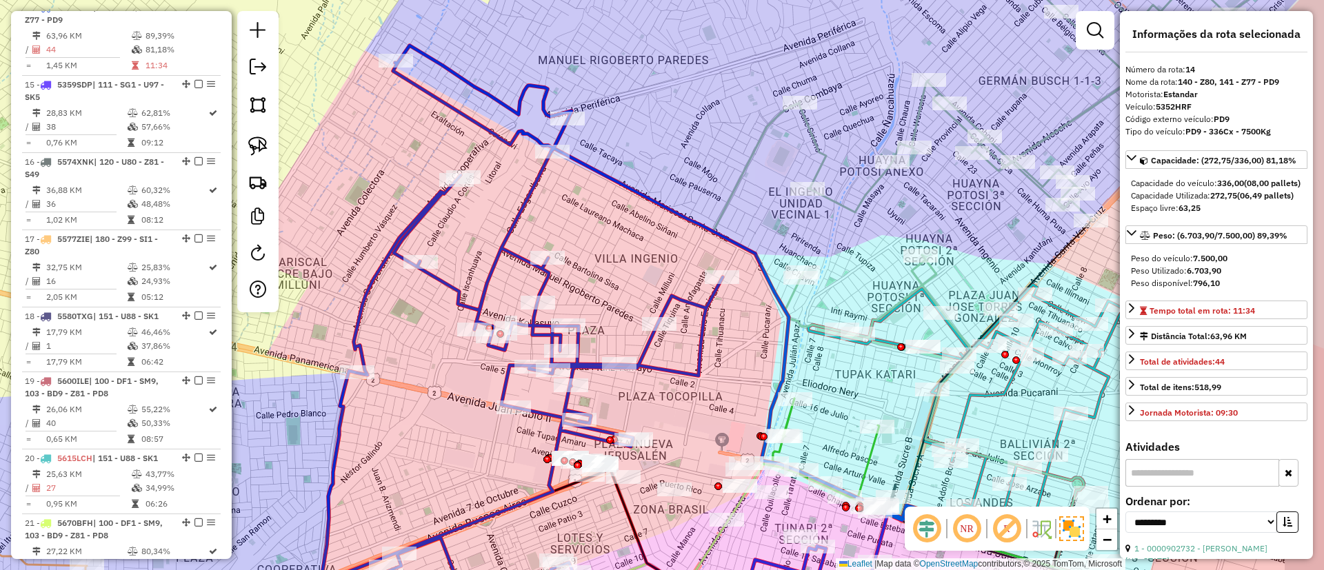
drag, startPoint x: 630, startPoint y: 289, endPoint x: 531, endPoint y: 256, distance: 104.7
click at [531, 256] on div "Janela de atendimento Grade de atendimento Capacidade Transportadoras Veículos …" at bounding box center [662, 285] width 1324 height 570
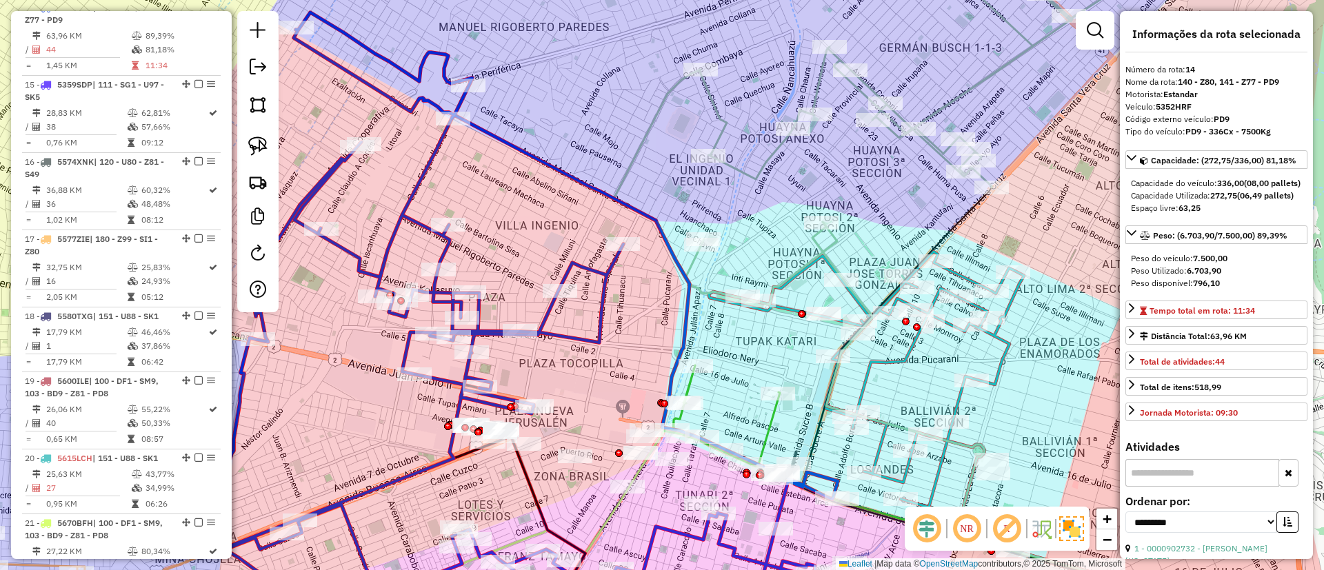
click at [576, 270] on icon at bounding box center [540, 319] width 637 height 615
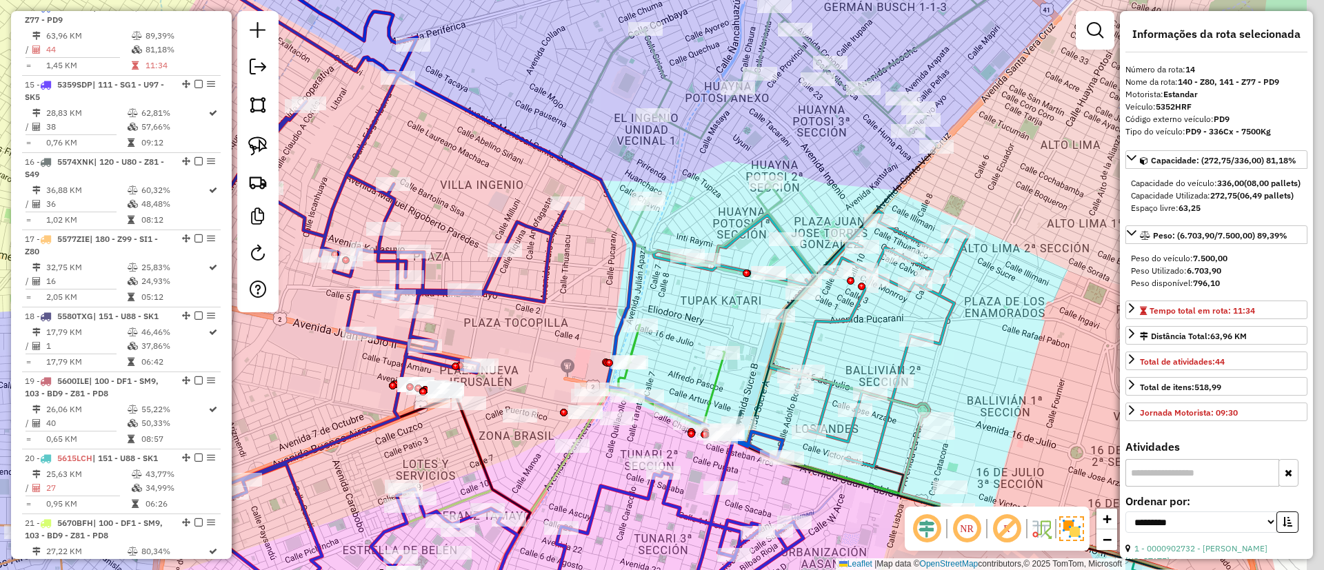
drag, startPoint x: 586, startPoint y: 267, endPoint x: 531, endPoint y: 226, distance: 68.6
click at [531, 226] on icon at bounding box center [485, 279] width 637 height 615
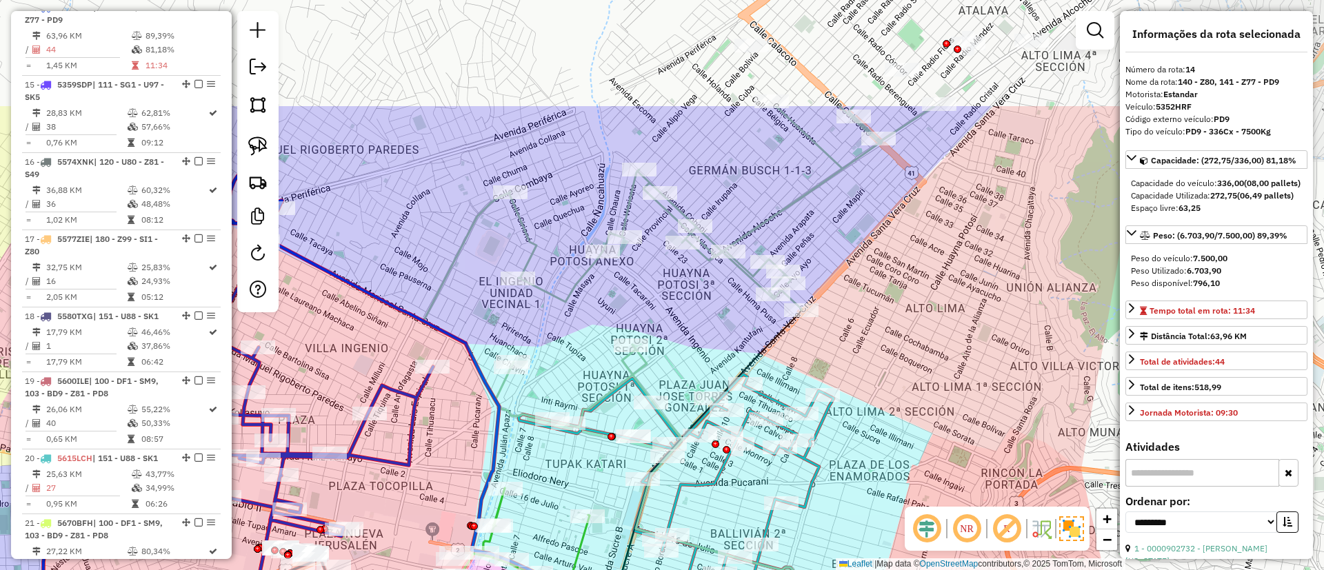
drag, startPoint x: 680, startPoint y: 163, endPoint x: 553, endPoint y: 315, distance: 197.8
click at [553, 317] on div "Janela de atendimento Grade de atendimento Capacidade Transportadoras Veículos …" at bounding box center [662, 285] width 1324 height 570
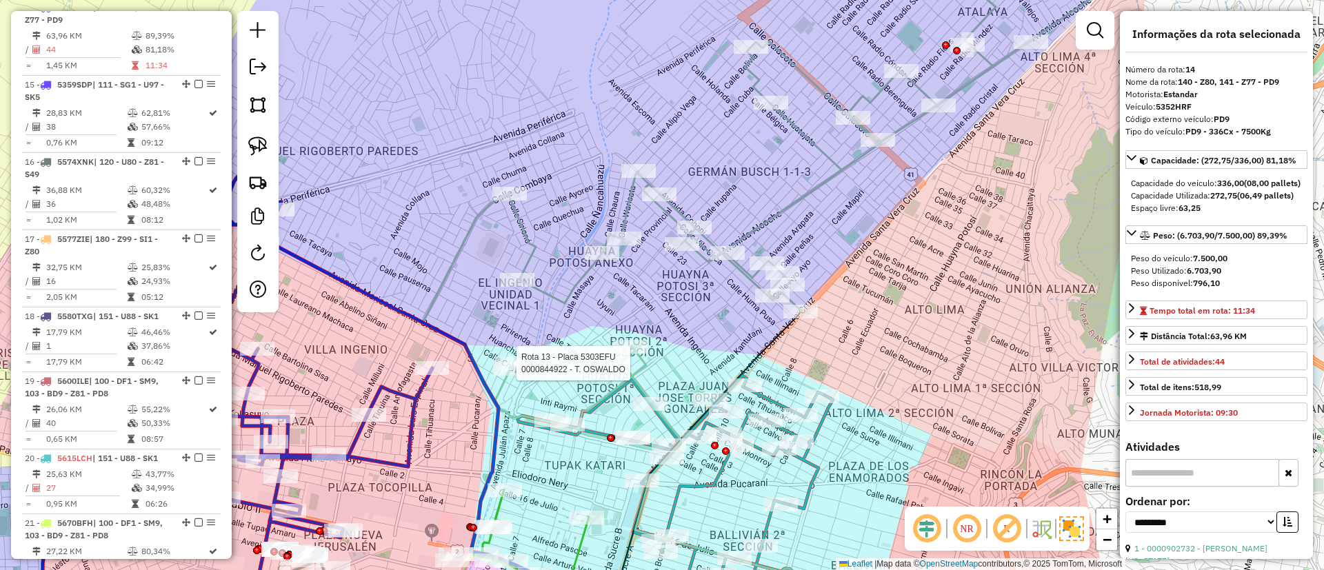
click at [766, 217] on icon at bounding box center [762, 186] width 678 height 486
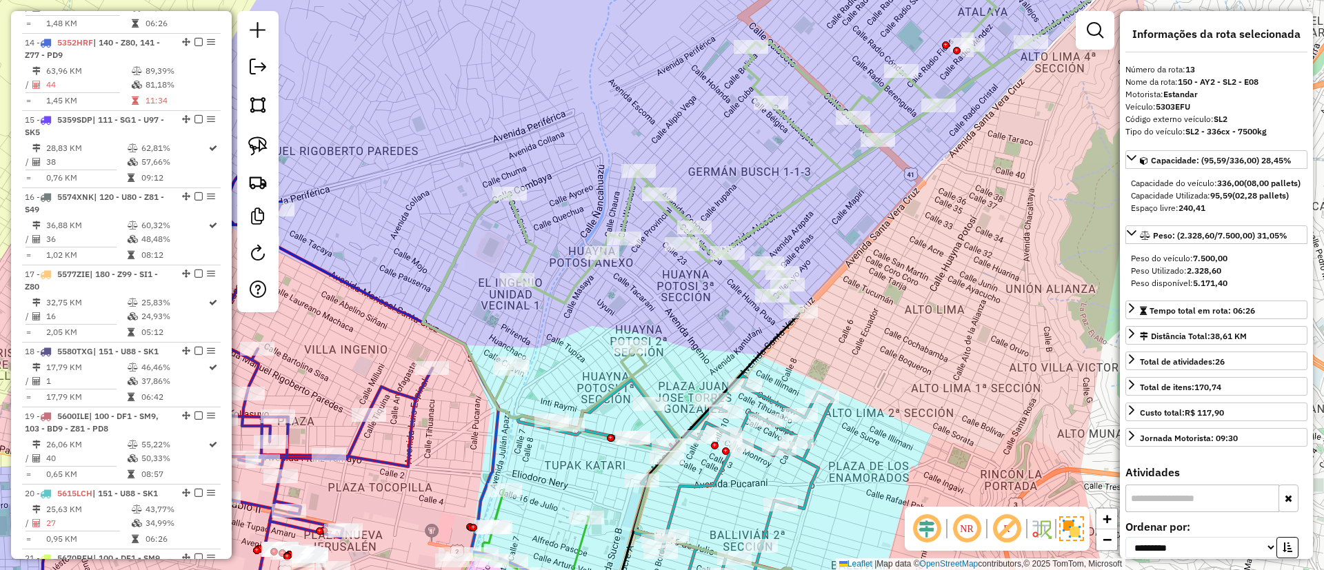
scroll to position [1399, 0]
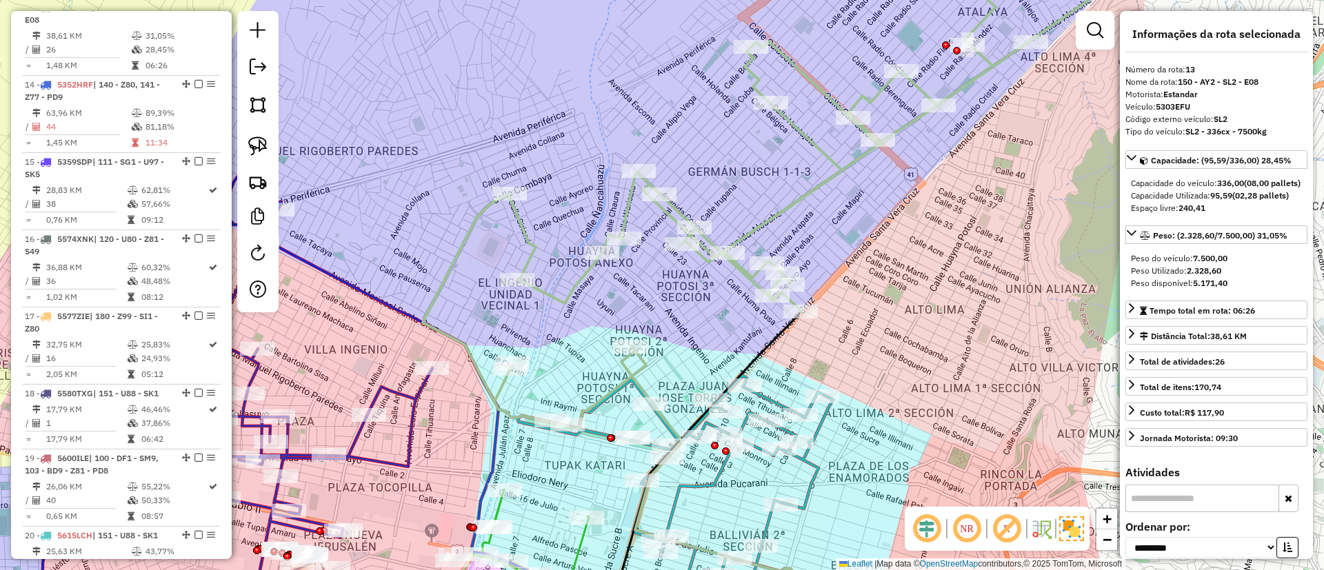
click at [781, 218] on icon at bounding box center [762, 186] width 678 height 486
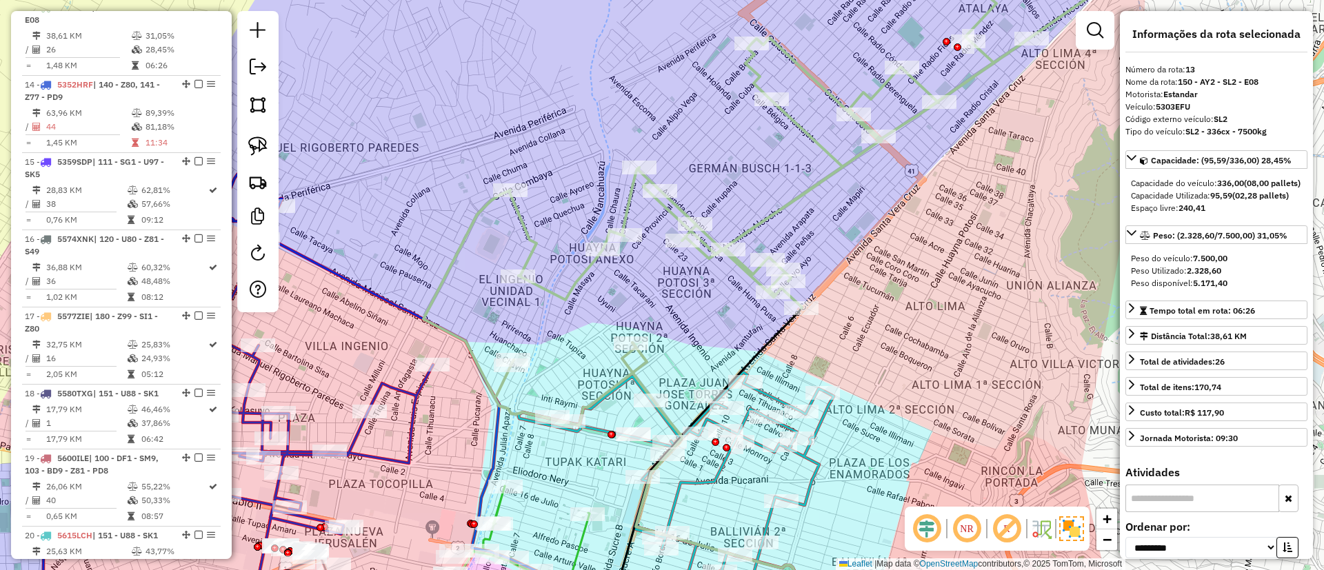
drag, startPoint x: 684, startPoint y: 312, endPoint x: 681, endPoint y: 271, distance: 41.5
click at [681, 271] on div "Janela de atendimento Grade de atendimento Capacidade Transportadoras Veículos …" at bounding box center [662, 285] width 1324 height 570
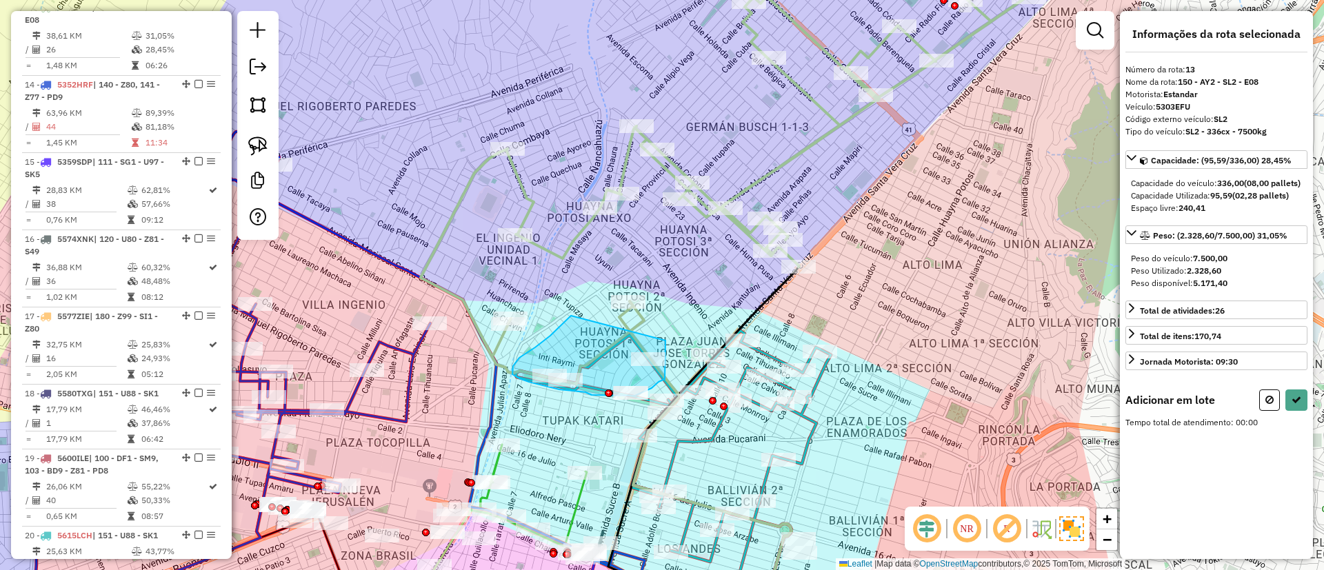
drag, startPoint x: 571, startPoint y: 316, endPoint x: 666, endPoint y: 338, distance: 97.0
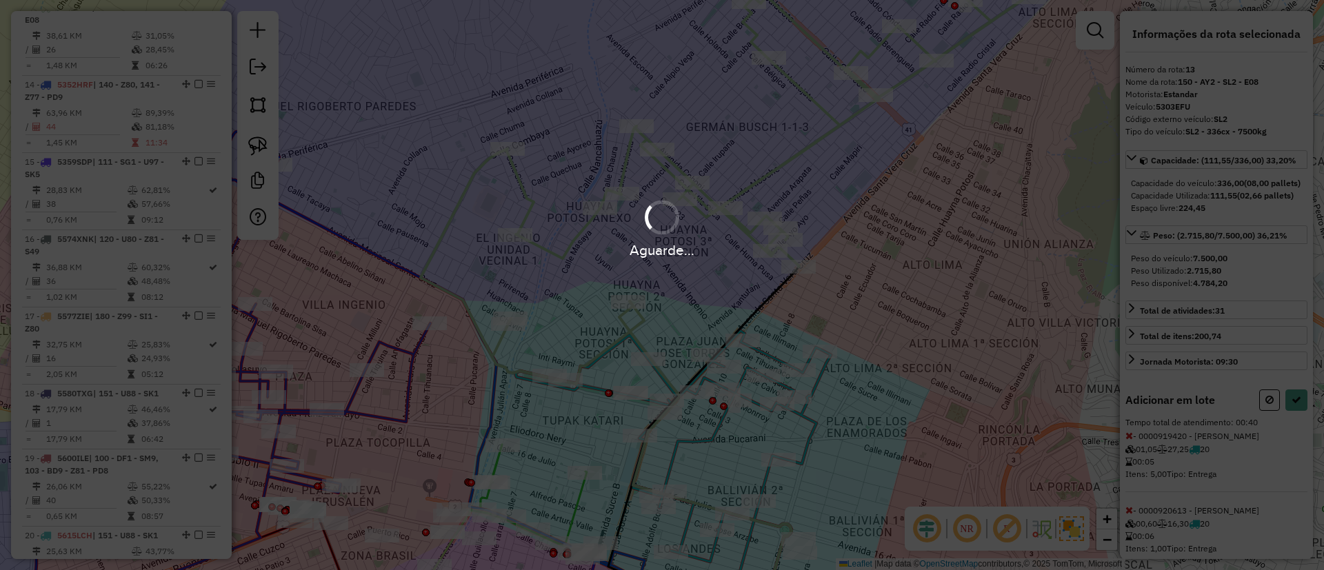
select select "**********"
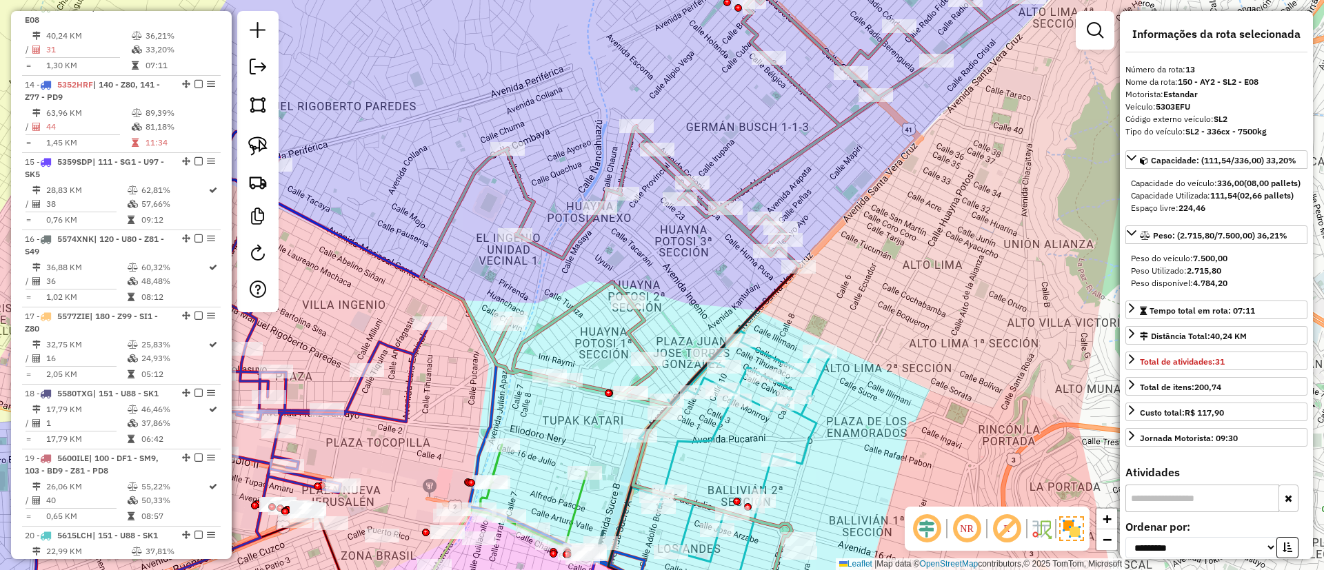
click at [570, 241] on icon at bounding box center [760, 169] width 678 height 453
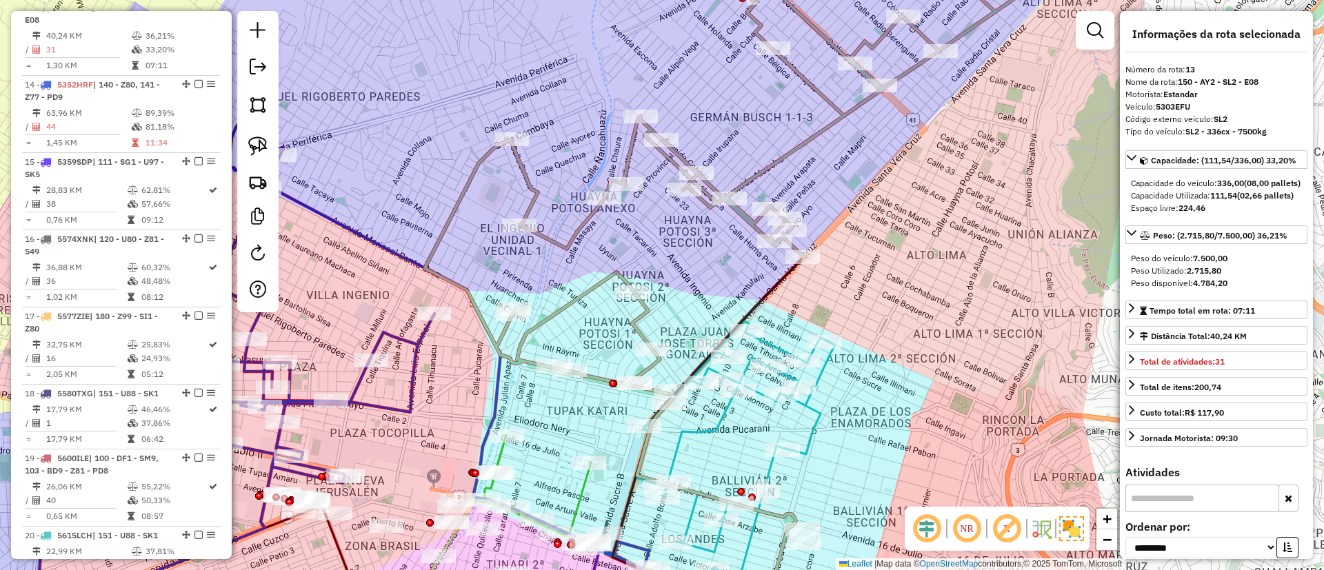
drag, startPoint x: 710, startPoint y: 271, endPoint x: 722, endPoint y: 157, distance: 115.2
click at [715, 104] on div "Janela de atendimento Grade de atendimento Capacidade Transportadoras Veículos …" at bounding box center [662, 285] width 1324 height 570
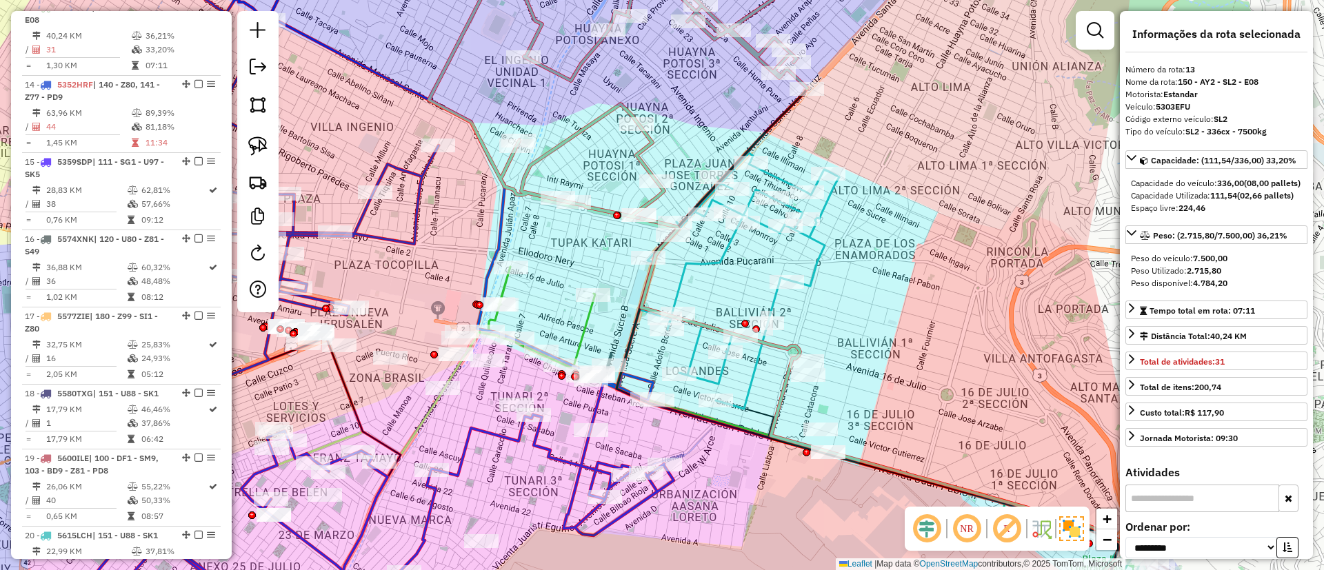
click at [815, 267] on icon at bounding box center [739, 281] width 200 height 256
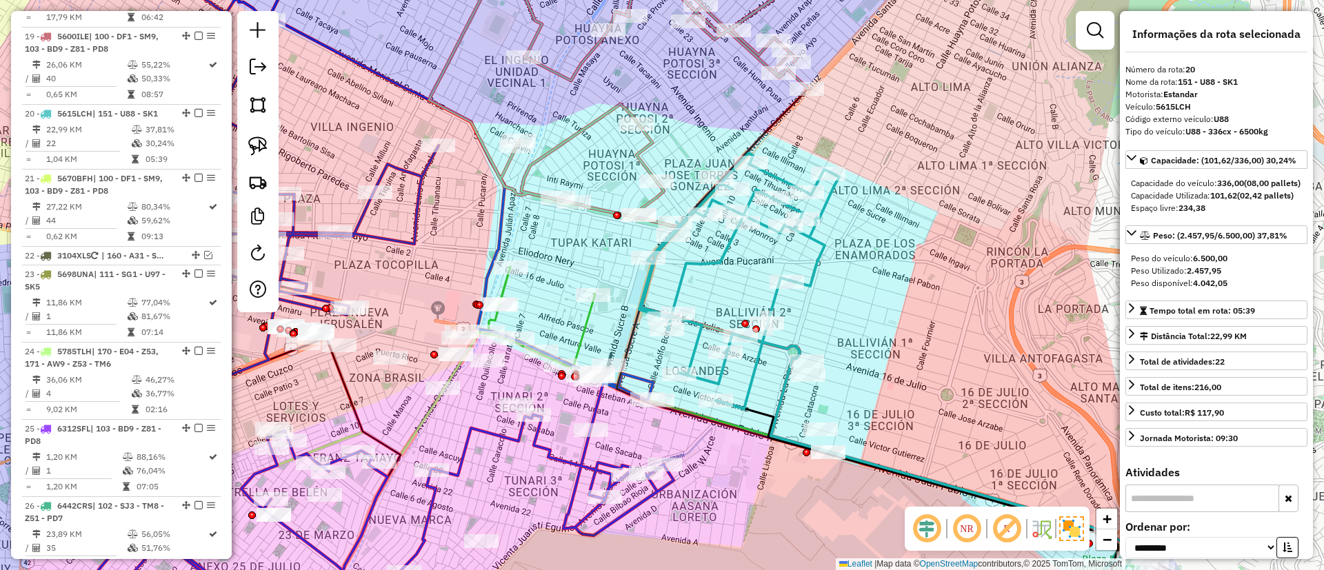
scroll to position [1928, 0]
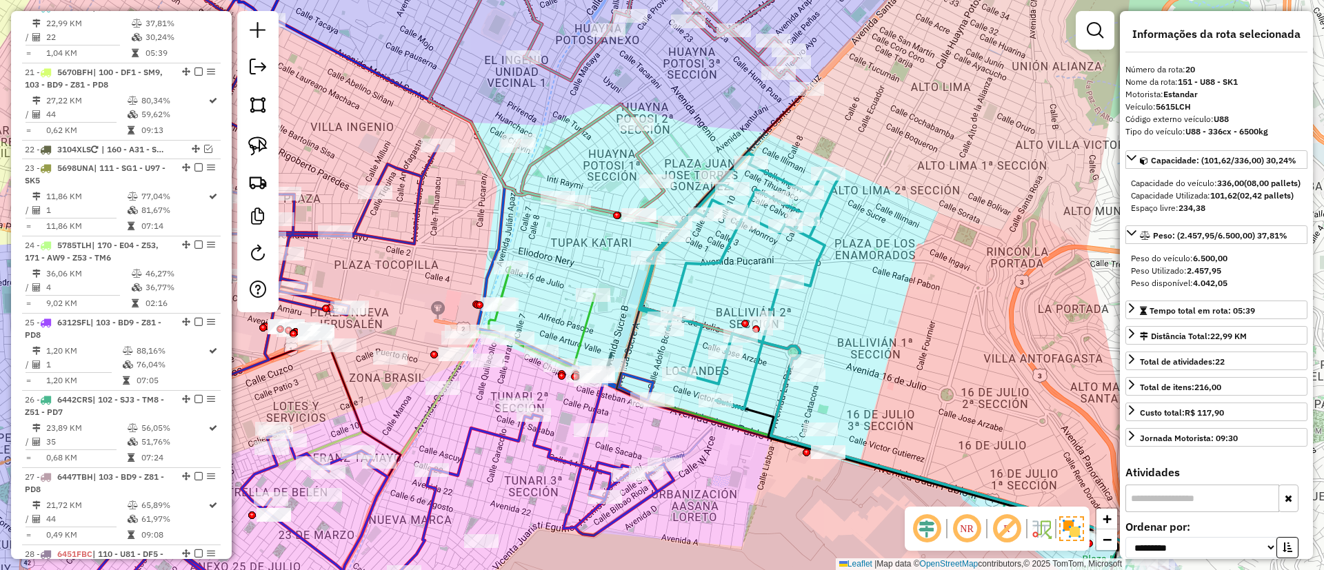
click at [815, 267] on icon at bounding box center [739, 281] width 200 height 256
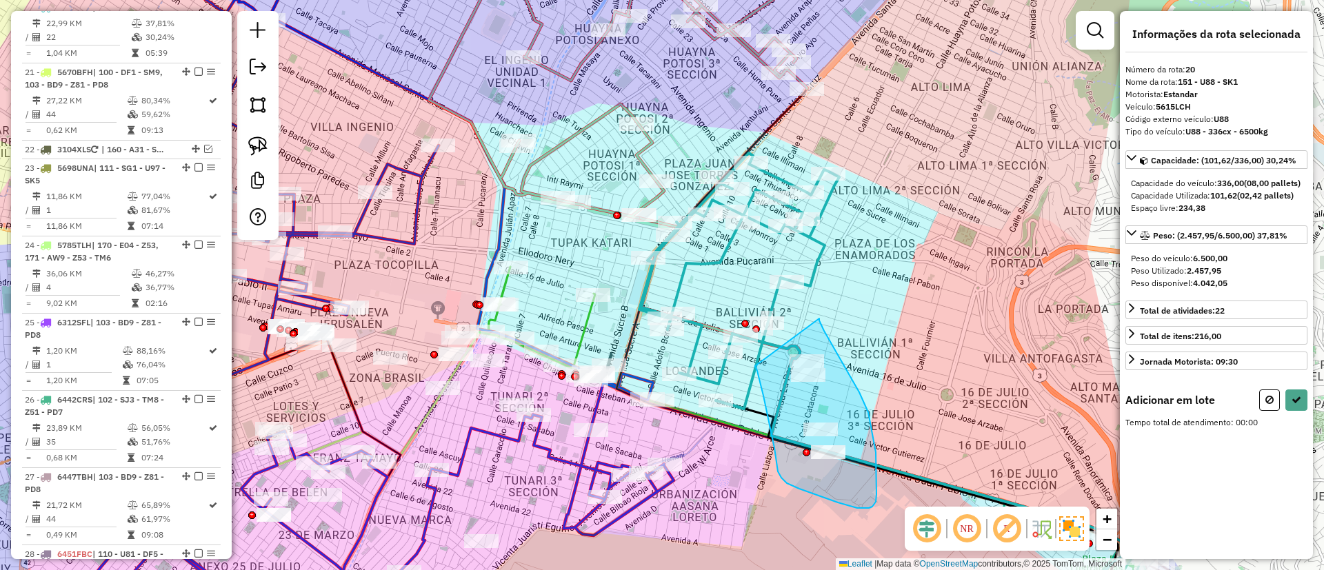
drag, startPoint x: 820, startPoint y: 319, endPoint x: 755, endPoint y: 366, distance: 80.4
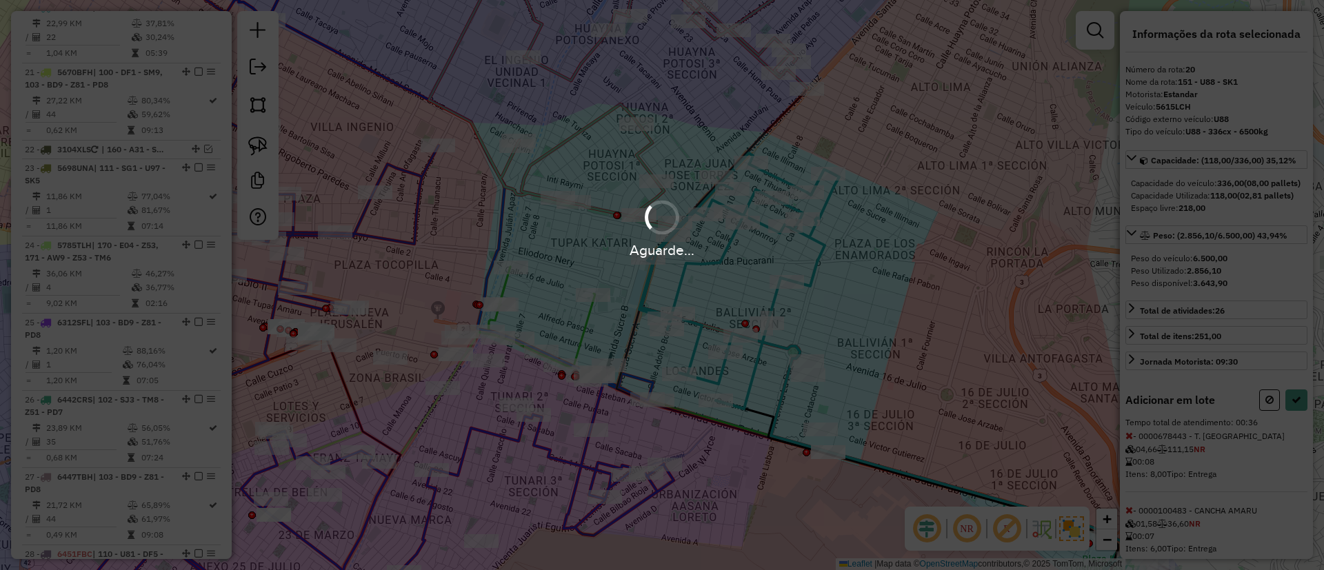
select select "**********"
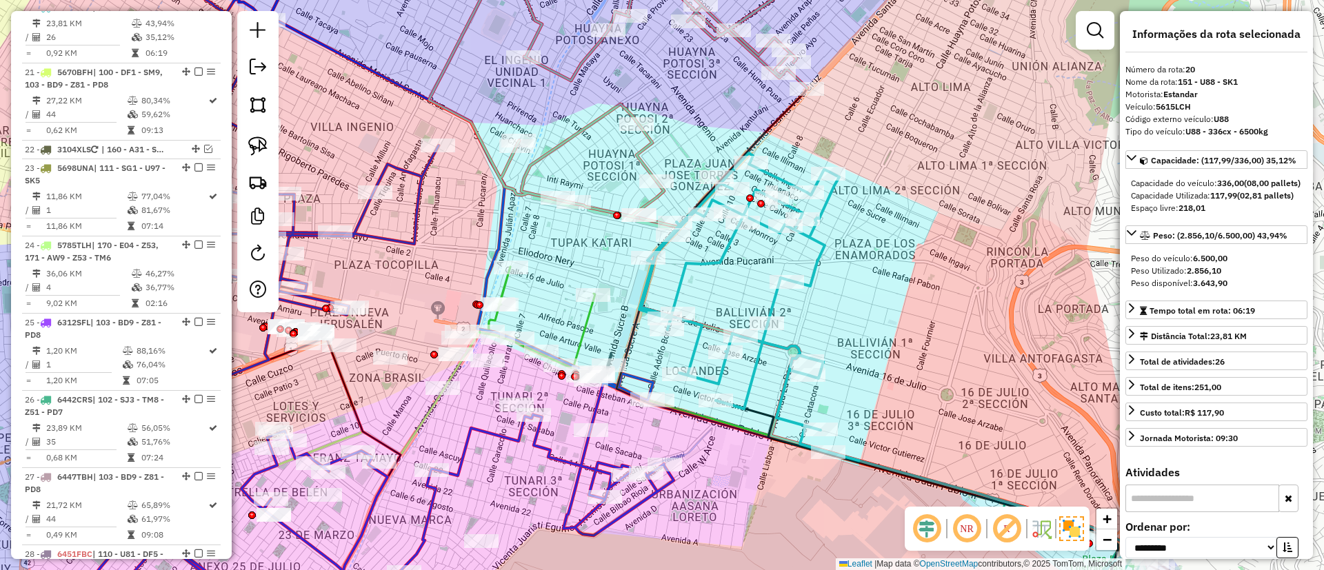
click at [805, 279] on icon at bounding box center [739, 302] width 200 height 299
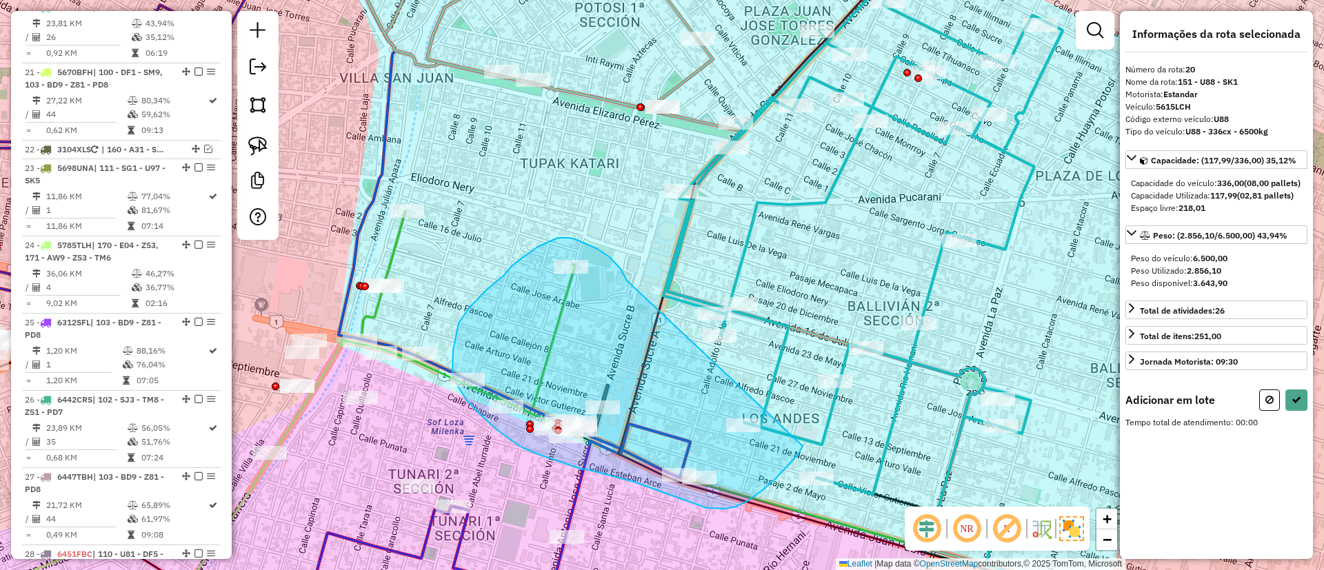
drag, startPoint x: 601, startPoint y: 252, endPoint x: 806, endPoint y: 407, distance: 257.0
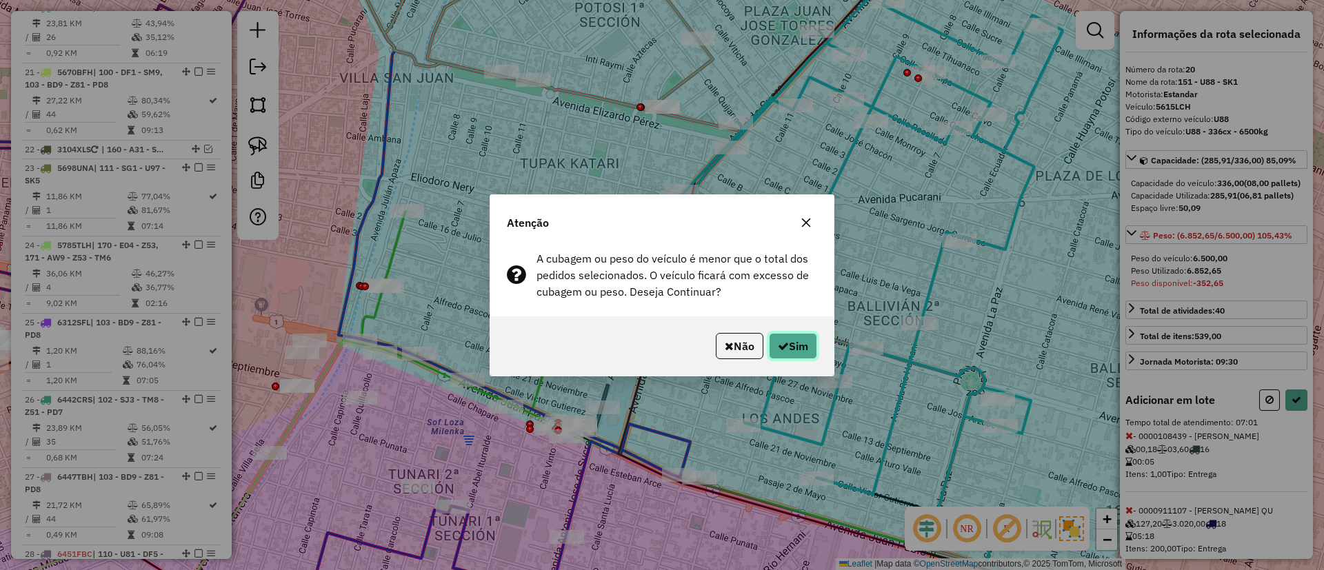
click at [774, 346] on button "Sim" at bounding box center [793, 346] width 48 height 26
select select "**********"
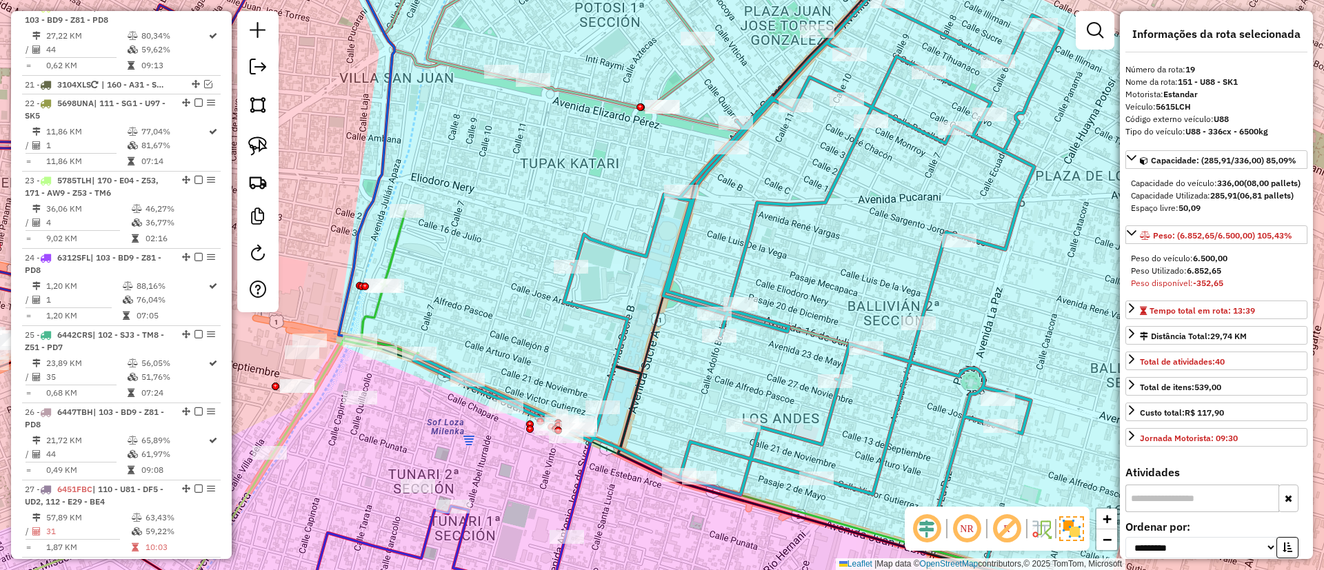
click at [675, 261] on icon at bounding box center [738, 282] width 649 height 598
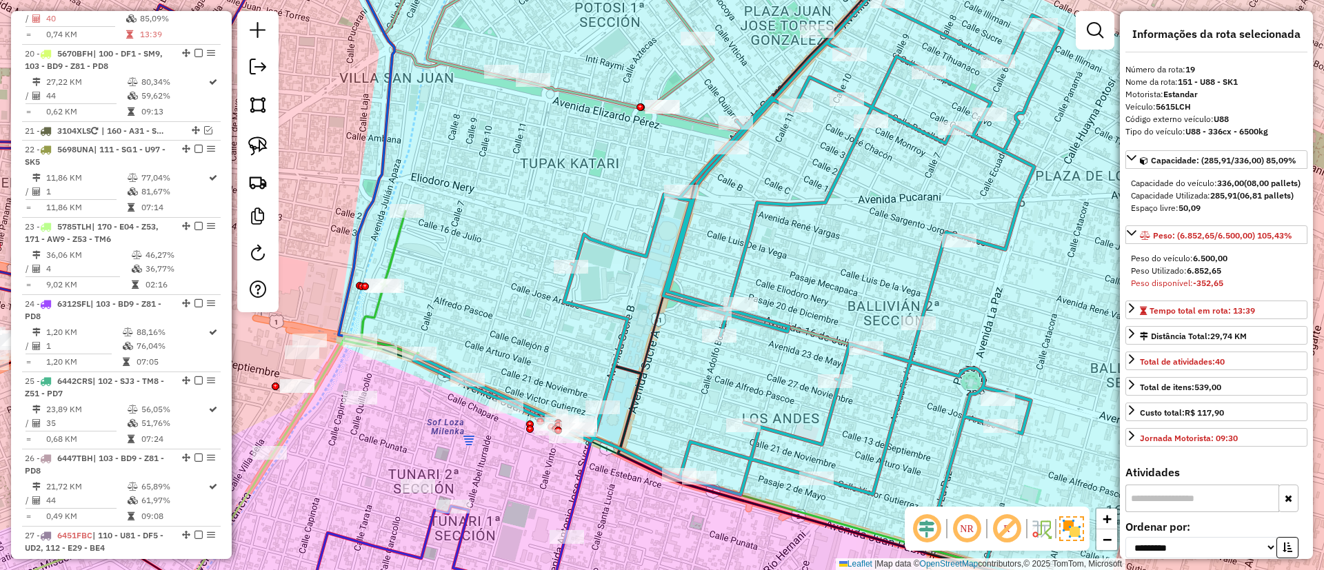
scroll to position [1863, 0]
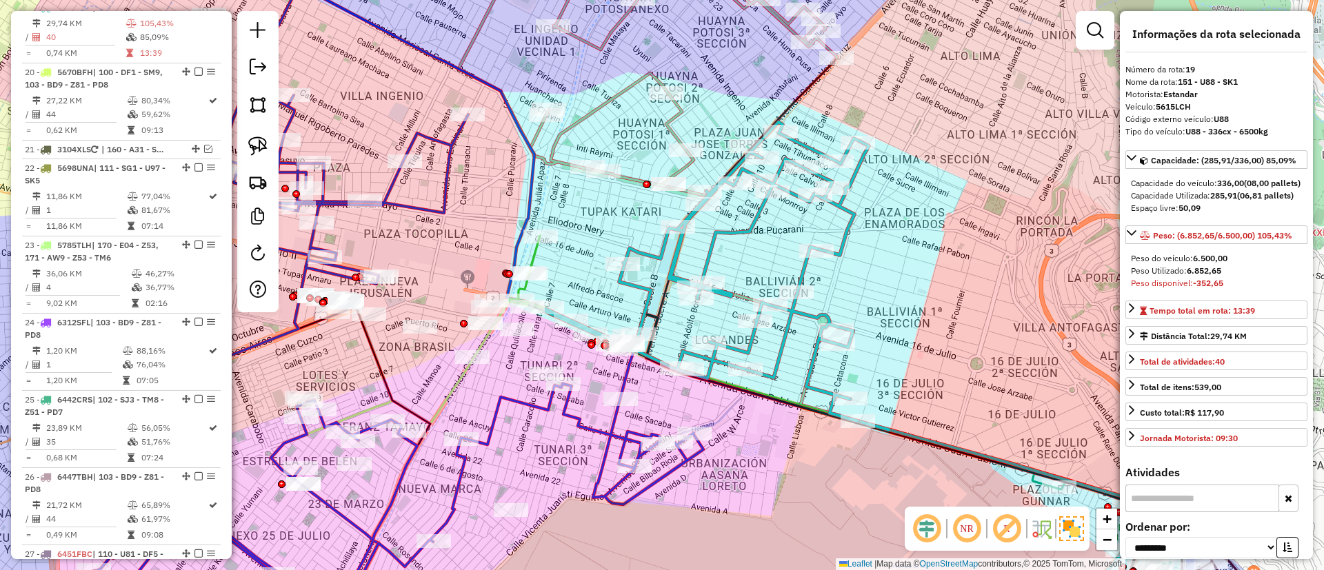
click at [668, 130] on icon at bounding box center [649, 65] width 381 height 244
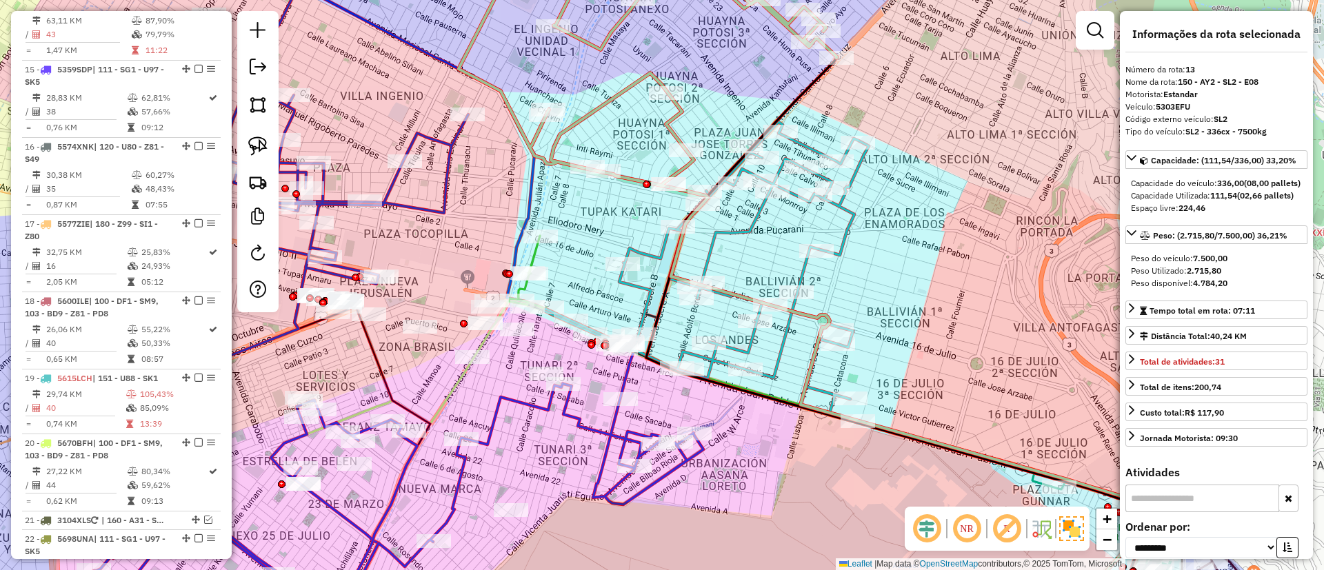
scroll to position [1399, 0]
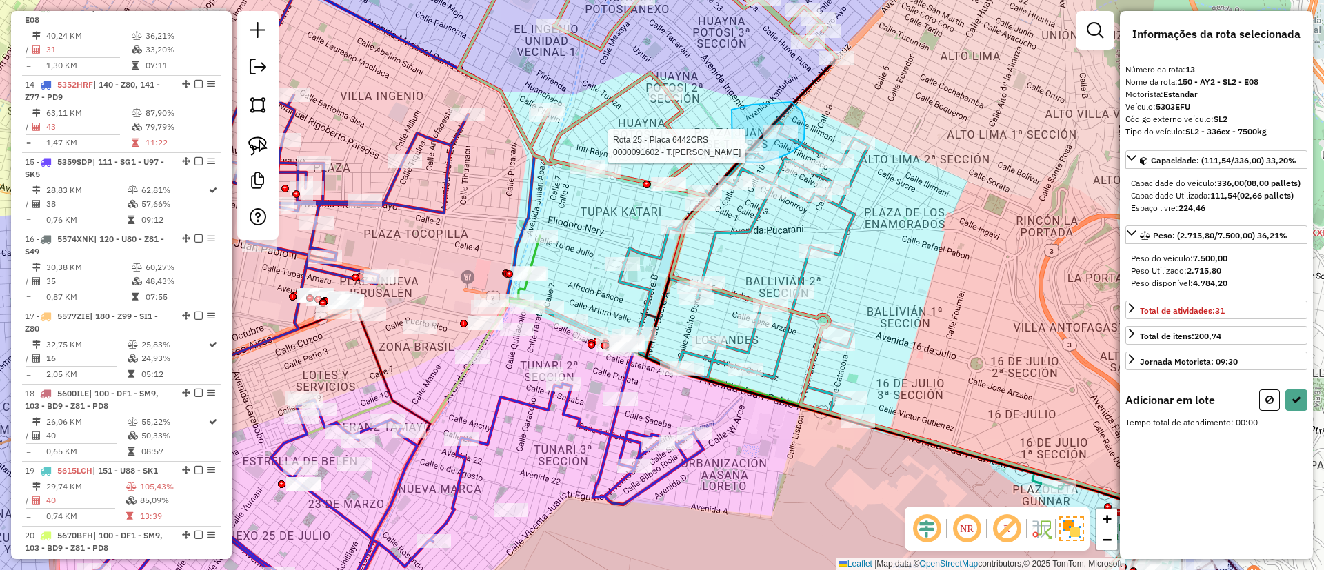
drag, startPoint x: 732, startPoint y: 110, endPoint x: 732, endPoint y: 155, distance: 45.5
click at [732, 155] on div "Rota 19 - Placa 5615LCH 0000036819 - MULTITIENDA EMA Rota 25 - Placa 6442CRS 00…" at bounding box center [662, 285] width 1324 height 570
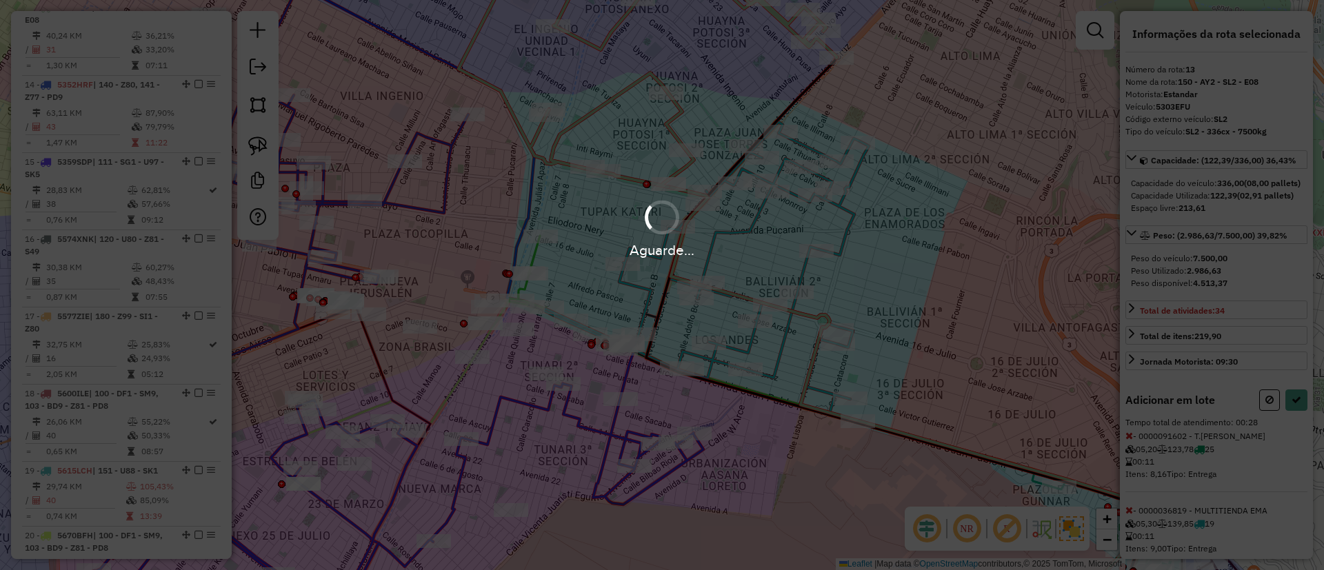
select select "**********"
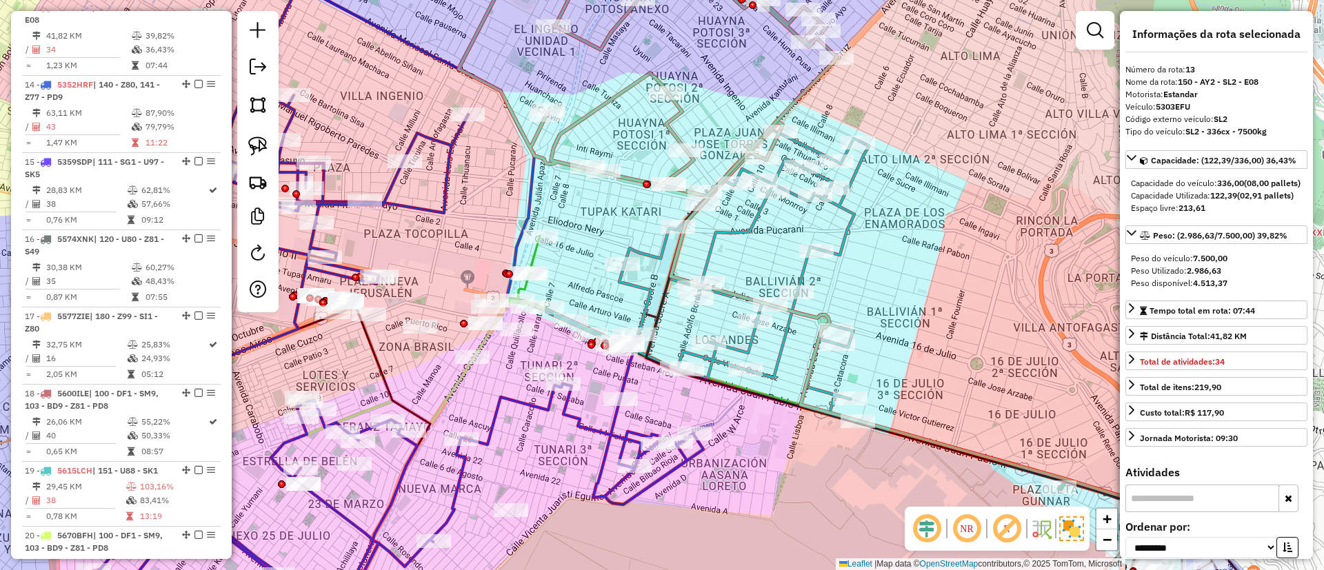
click at [801, 267] on icon at bounding box center [706, 276] width 325 height 292
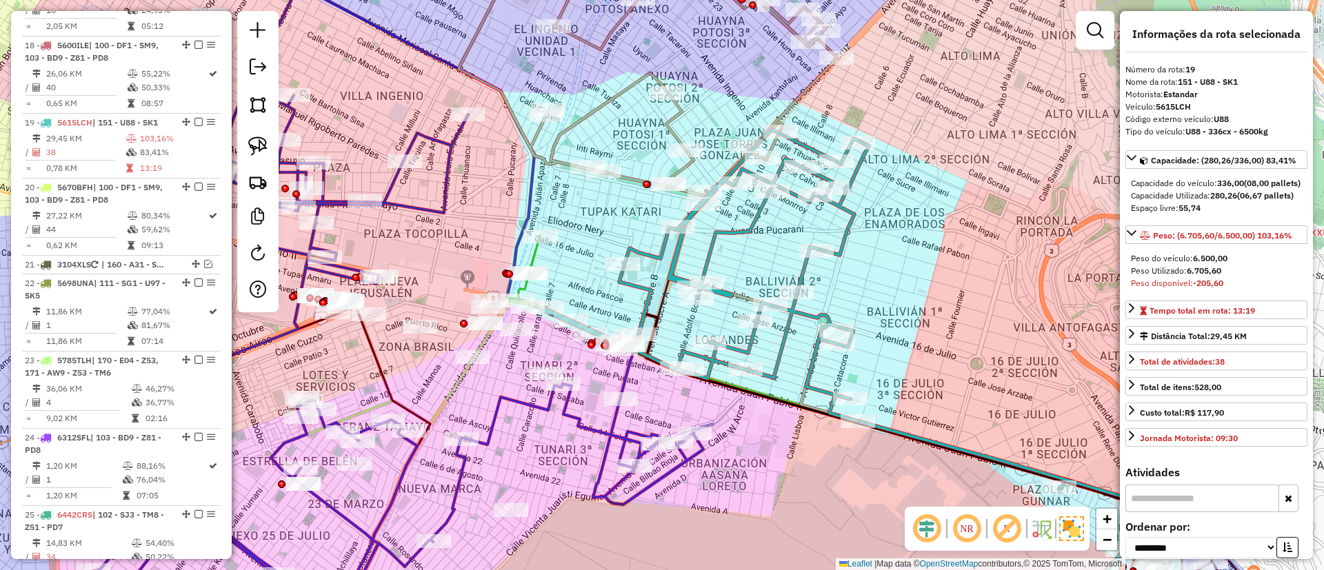
scroll to position [1863, 0]
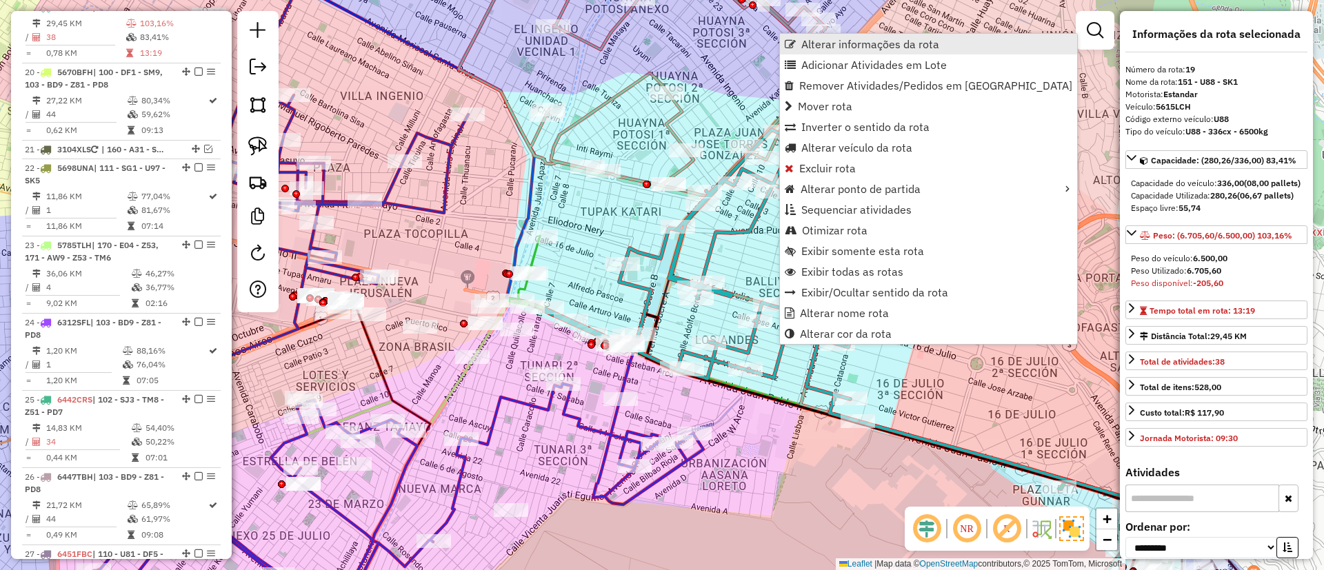
click at [882, 47] on span "Alterar informações da rota" at bounding box center [870, 44] width 138 height 11
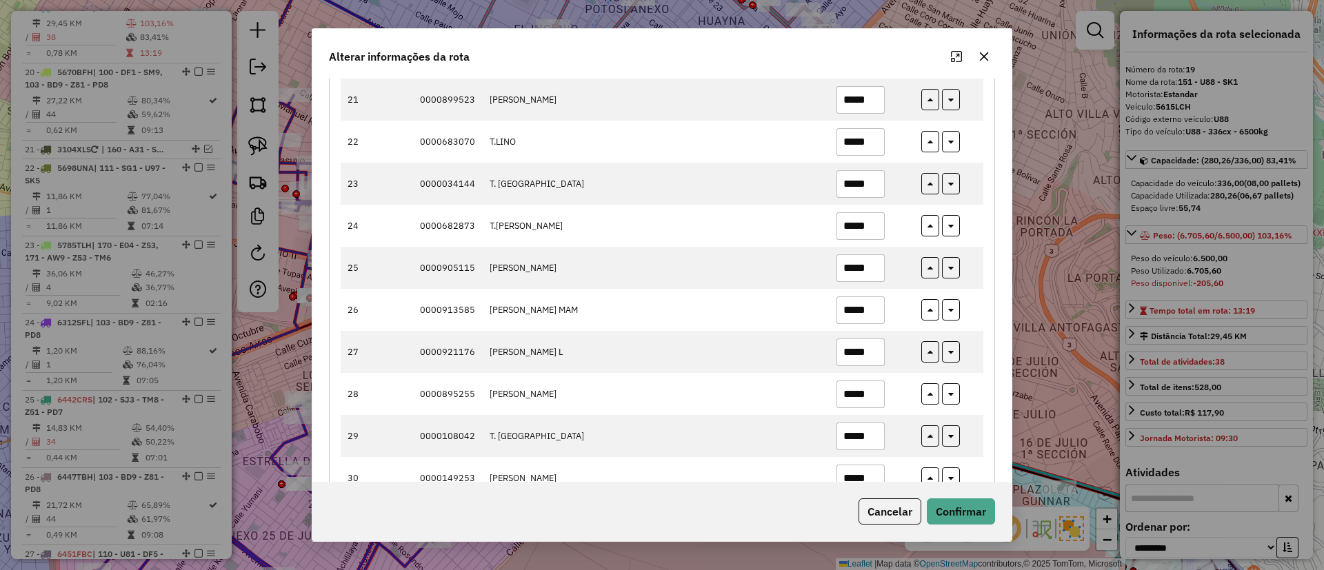
scroll to position [1035, 0]
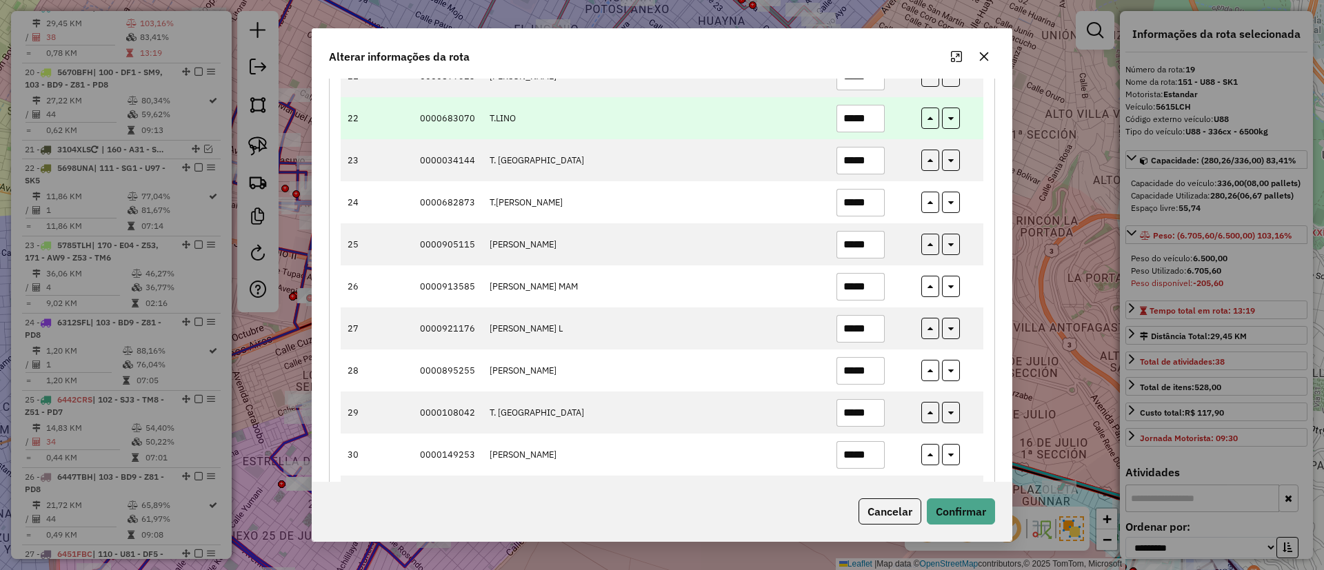
click at [878, 124] on input "*****" at bounding box center [861, 119] width 48 height 28
type input "*****"
click at [949, 118] on icon "button" at bounding box center [951, 117] width 6 height 10
type input "*****"
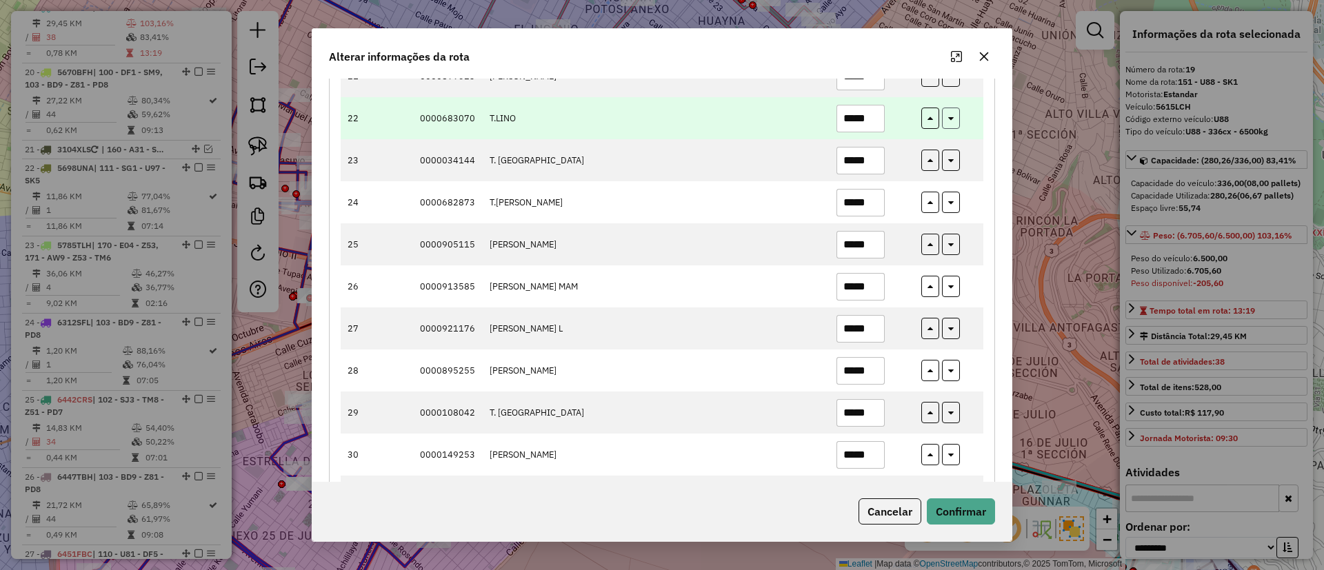
type input "*****"
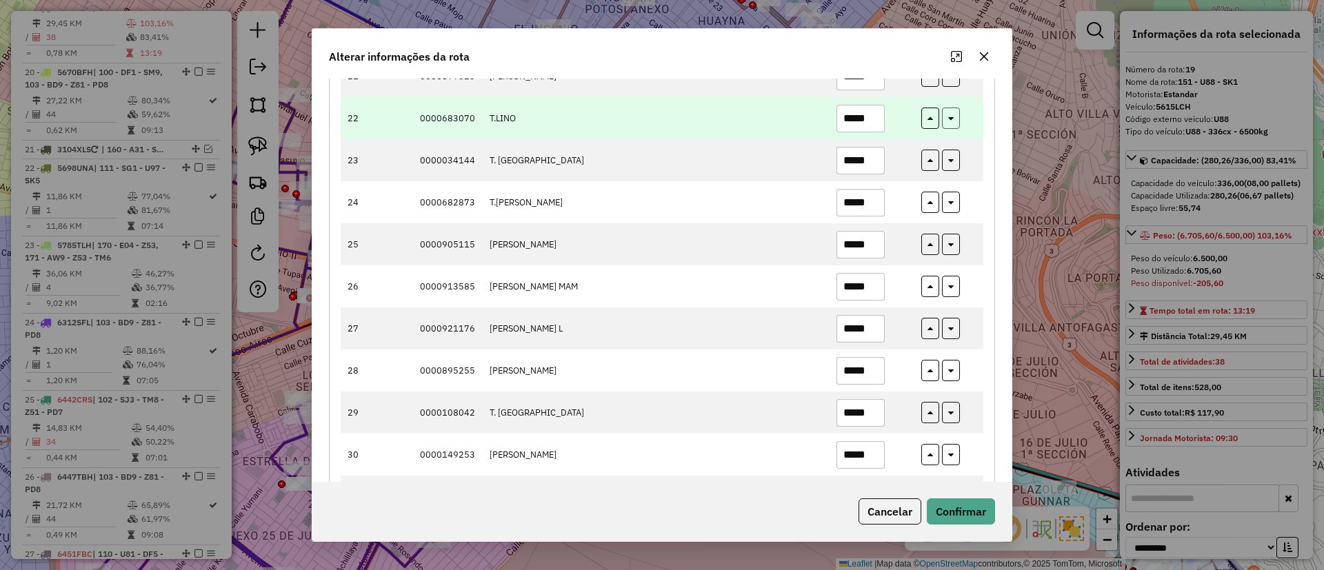
type input "*****"
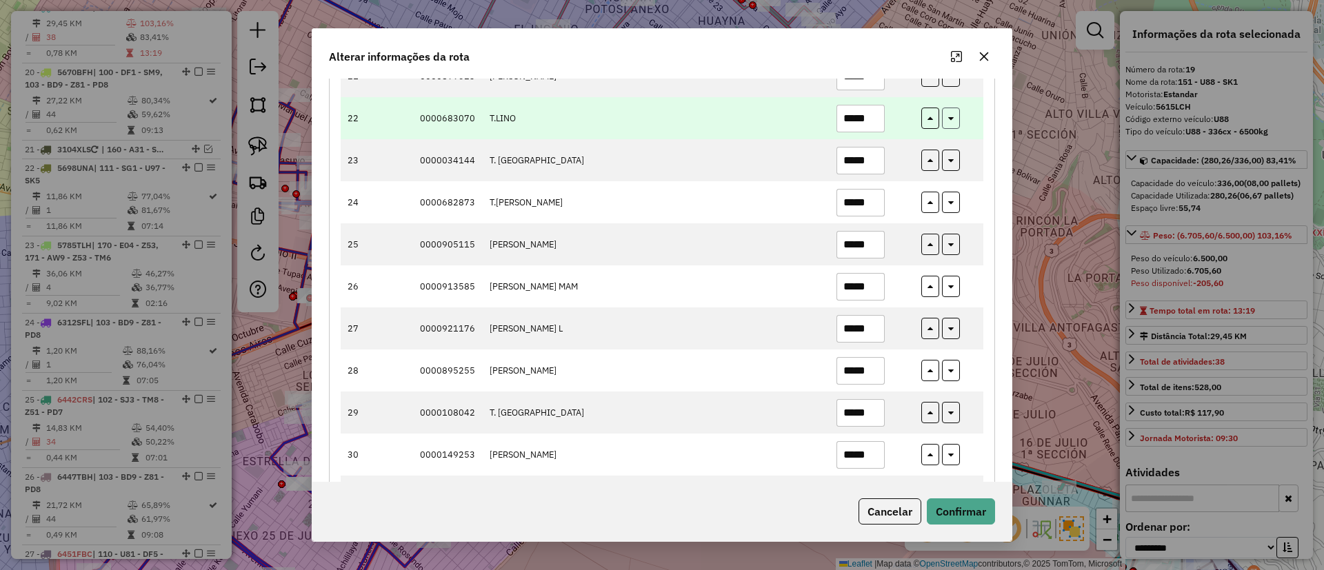
type input "*****"
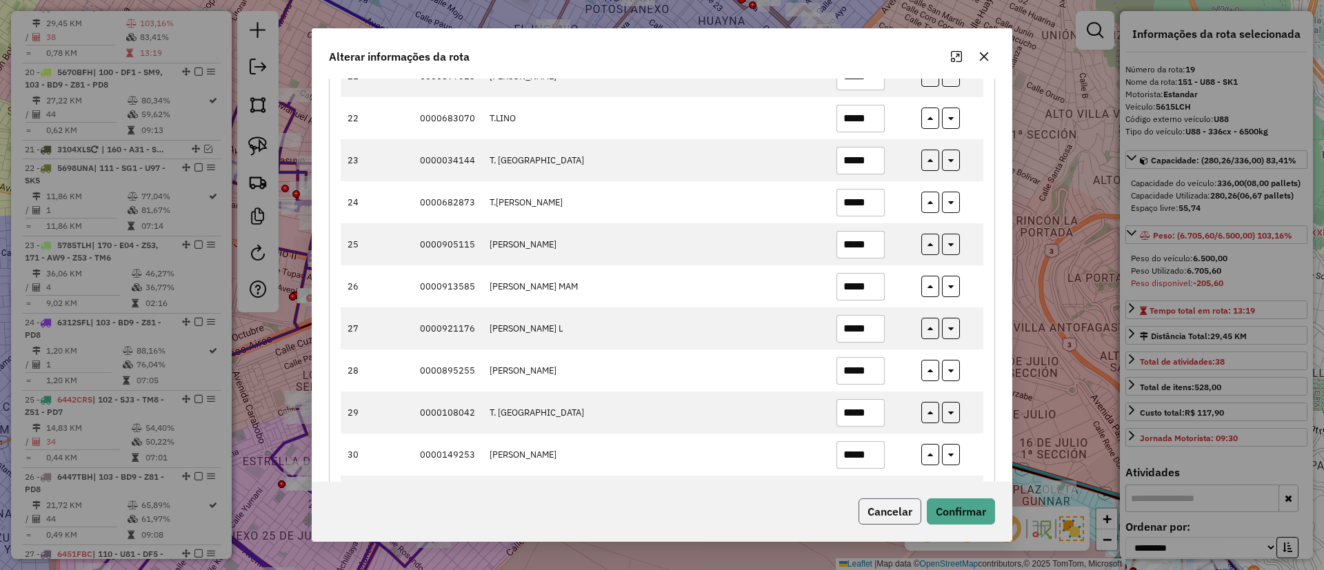
click at [886, 506] on button "Cancelar" at bounding box center [890, 512] width 63 height 26
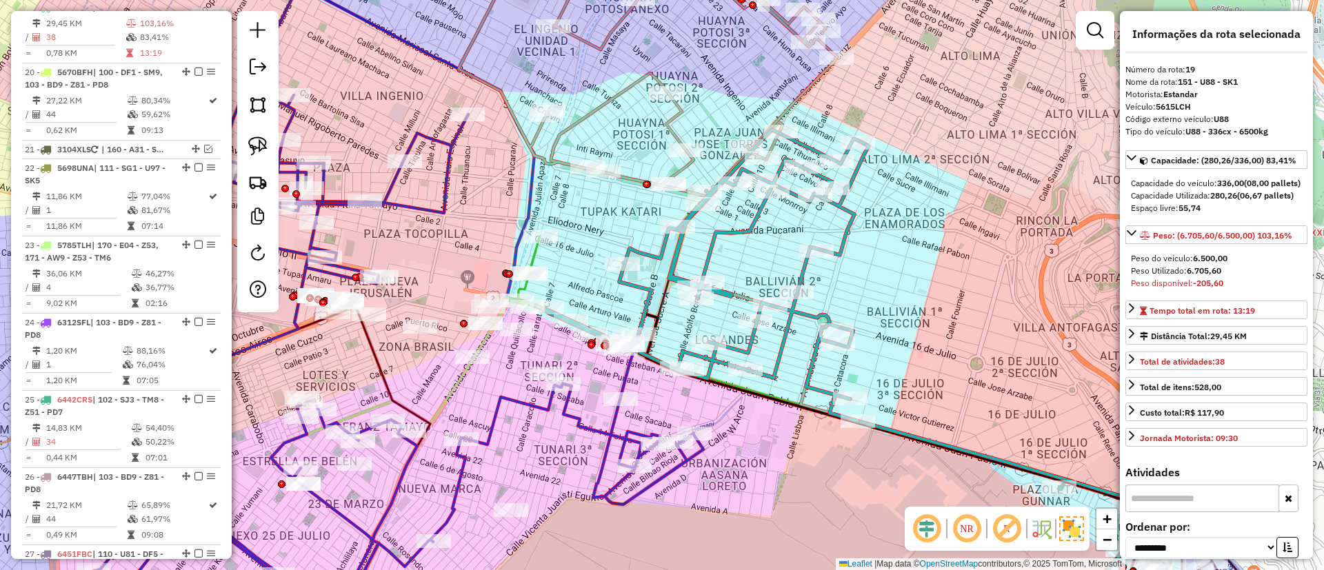
click at [757, 228] on icon at bounding box center [706, 276] width 325 height 292
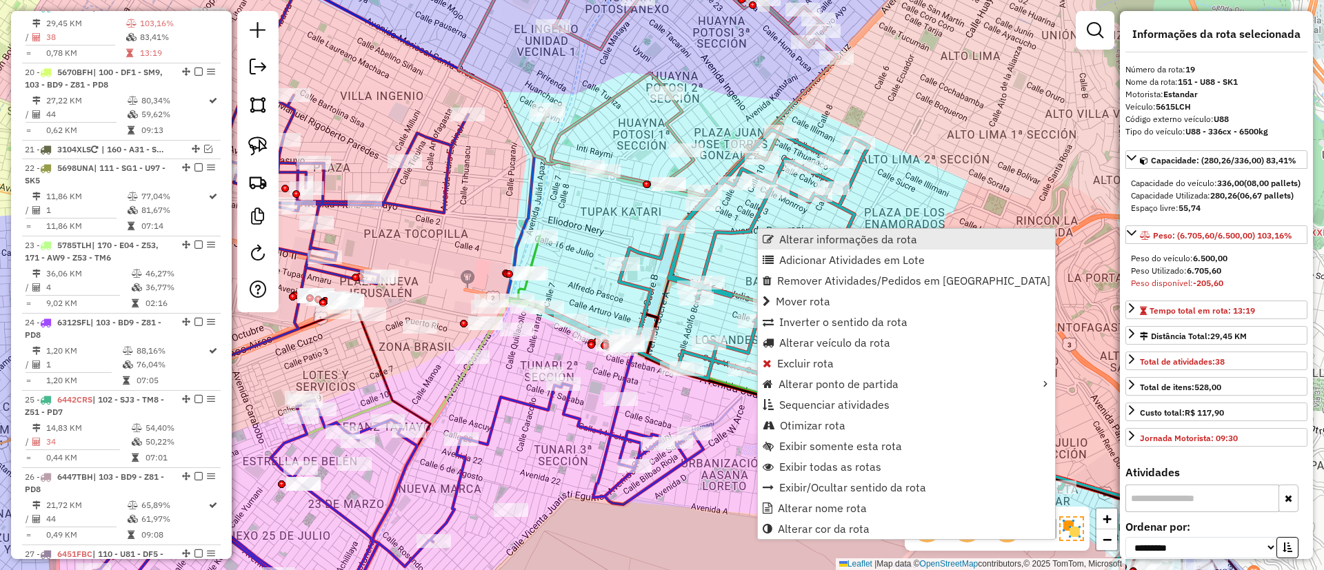
click at [847, 245] on span "Alterar informações da rota" at bounding box center [848, 239] width 138 height 11
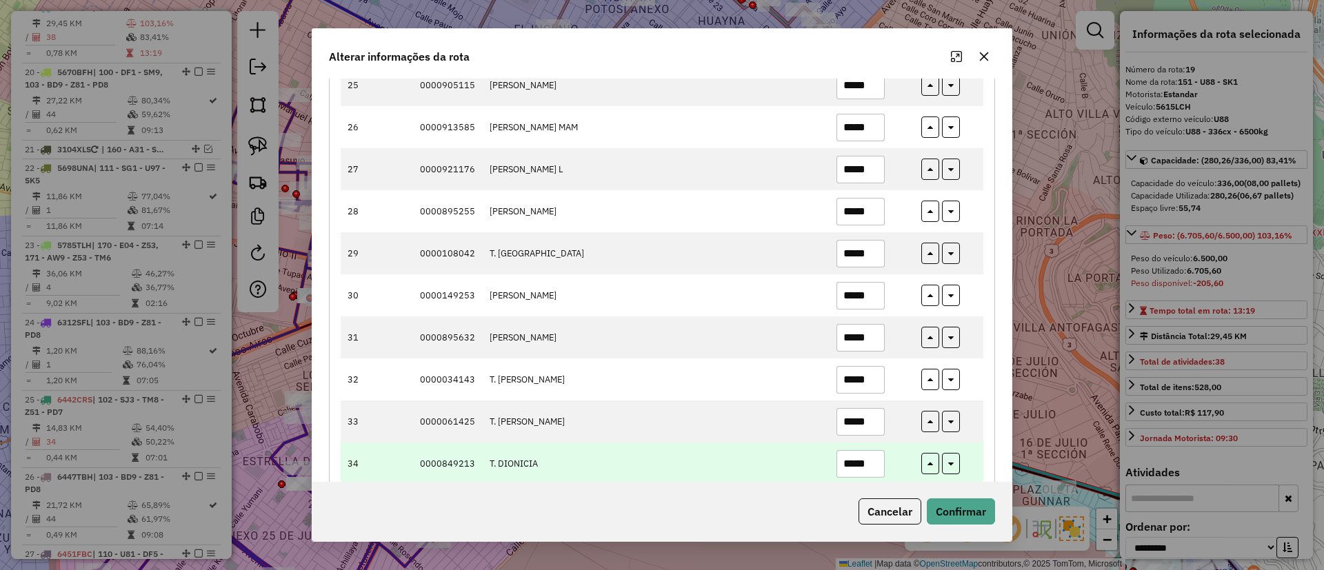
scroll to position [1391, 0]
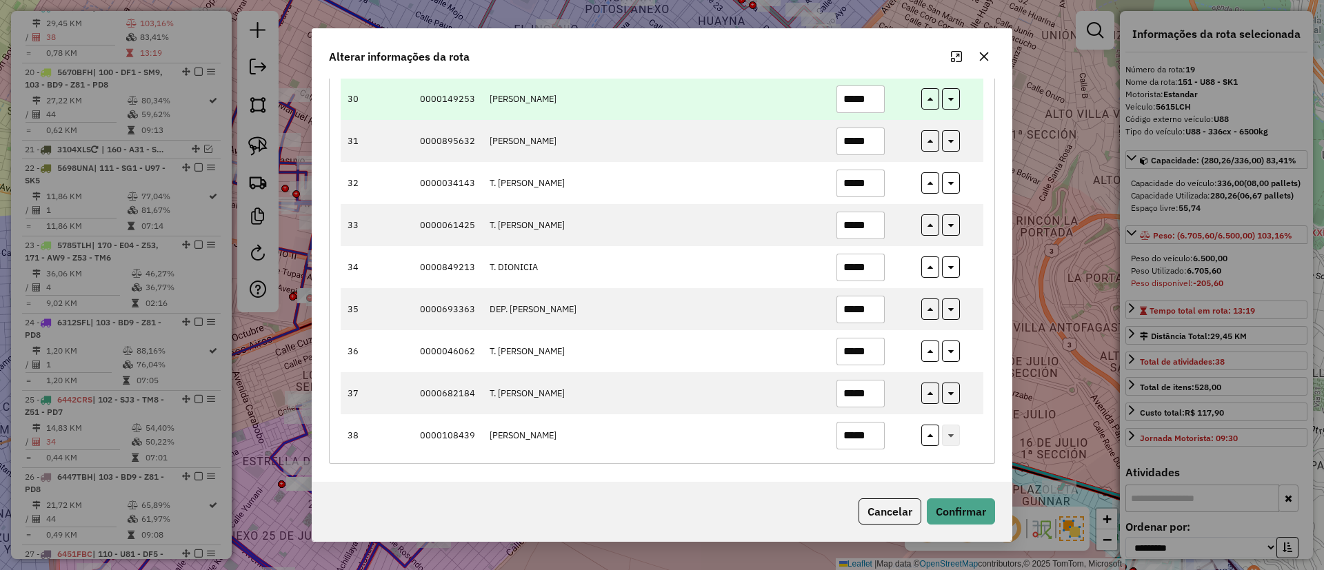
click at [874, 103] on input "*****" at bounding box center [861, 100] width 48 height 28
type input "*****"
click at [950, 103] on button "button" at bounding box center [951, 98] width 18 height 21
type input "*****"
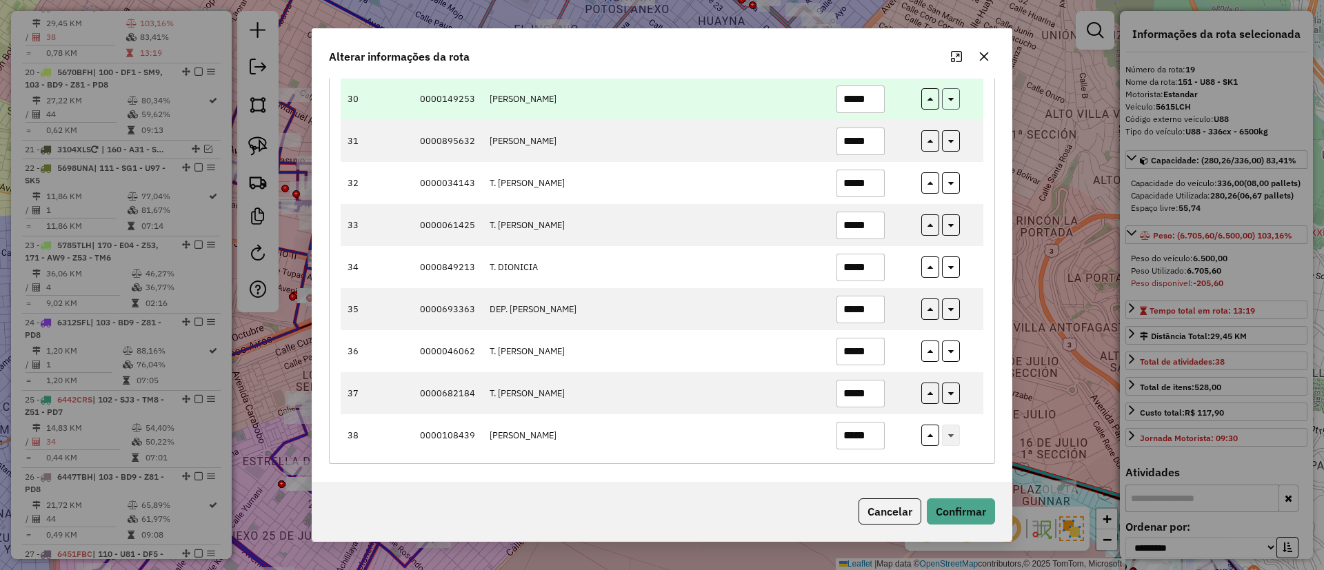
type input "*****"
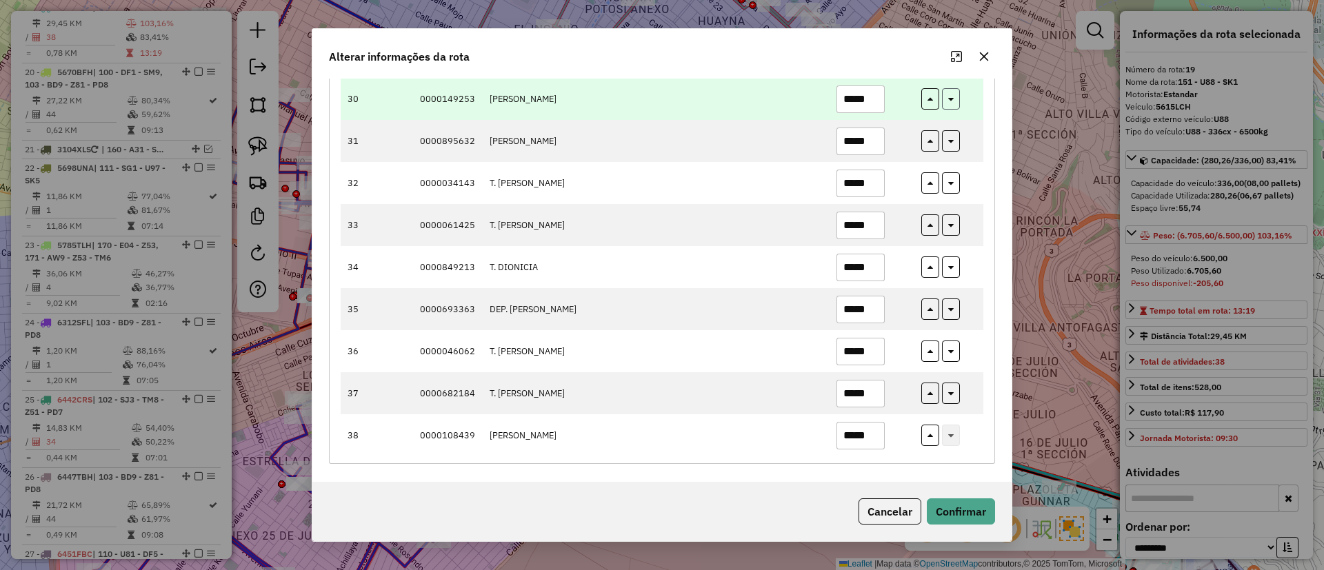
type input "*****"
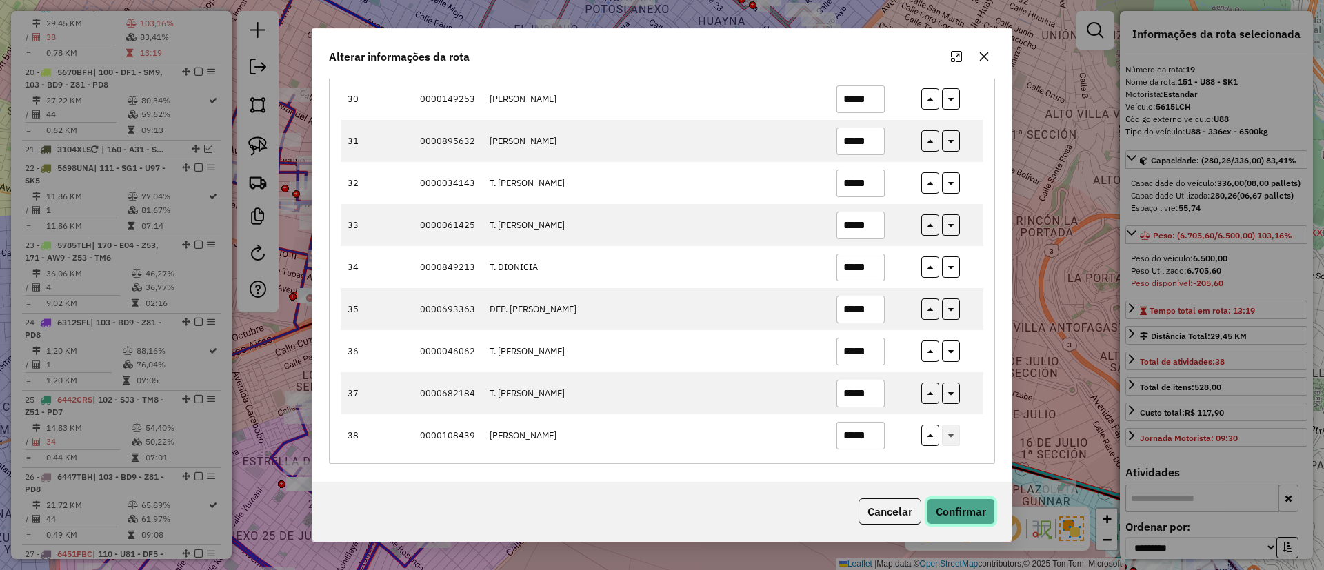
click at [968, 501] on button "Confirmar" at bounding box center [961, 512] width 68 height 26
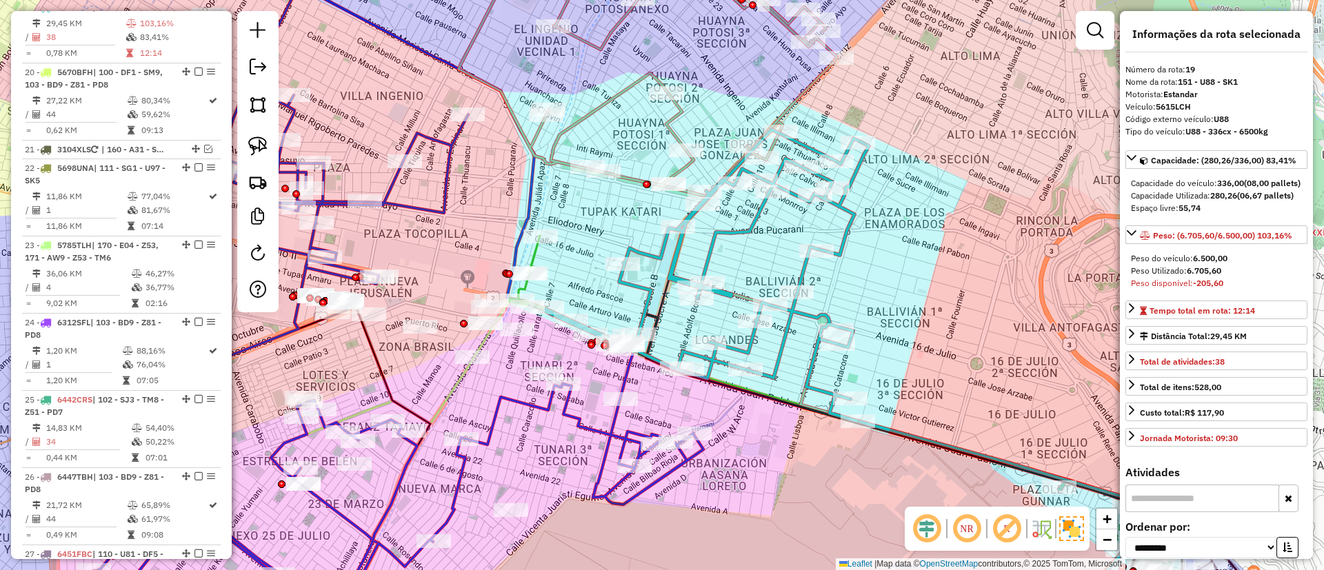
click at [725, 223] on div "Janela de atendimento Grade de atendimento Capacidade Transportadoras Veículos …" at bounding box center [662, 285] width 1324 height 570
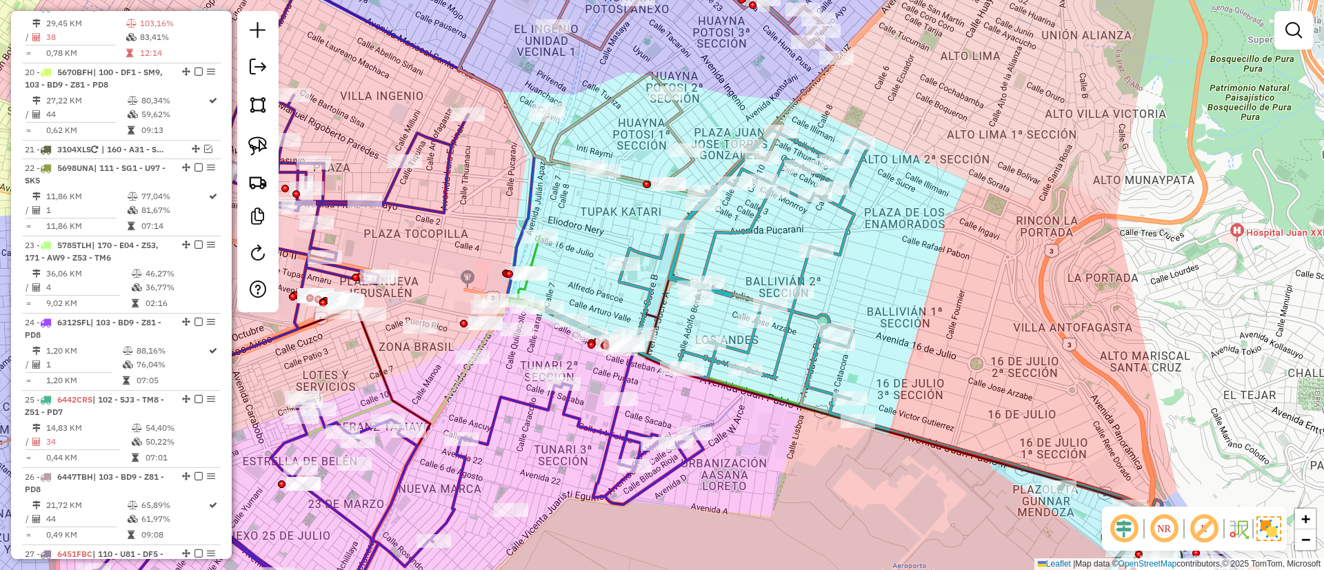
click at [728, 222] on div "Janela de atendimento Grade de atendimento Capacidade Transportadoras Veículos …" at bounding box center [662, 285] width 1324 height 570
click at [735, 227] on icon at bounding box center [706, 276] width 325 height 292
select select "**********"
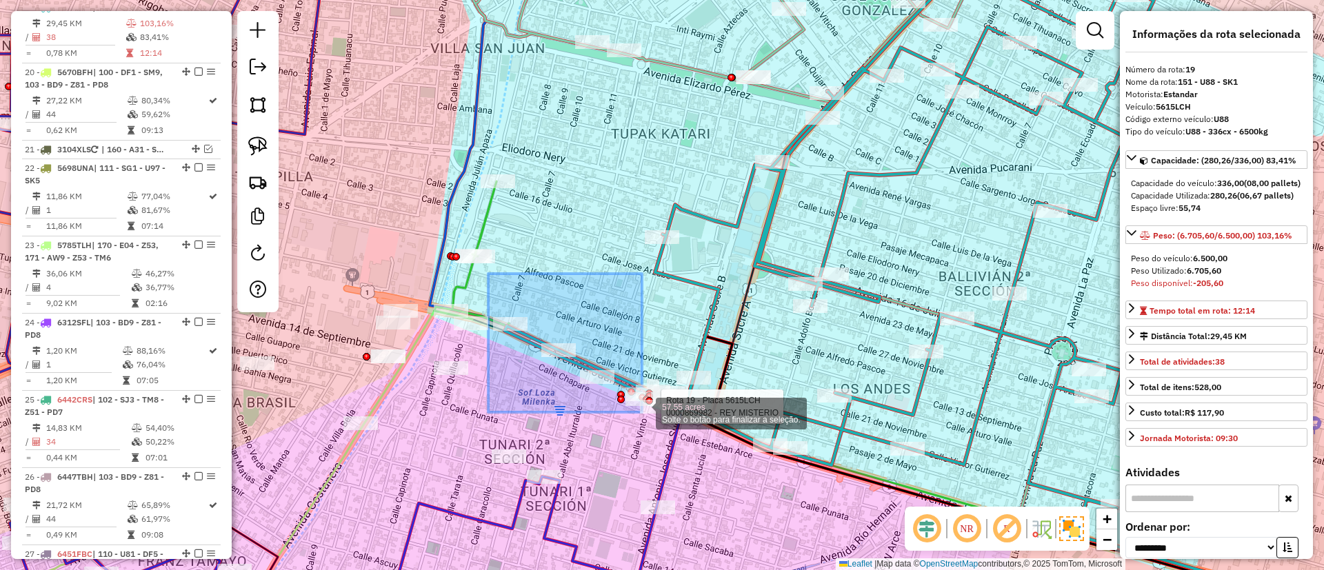
drag, startPoint x: 488, startPoint y: 274, endPoint x: 644, endPoint y: 415, distance: 210.5
click at [644, 415] on div "Rota 19 - Placa 5615LCH 0000892220 - BAR TAJIBOS Rota 19 - Placa 5615LCH 000089…" at bounding box center [662, 285] width 1324 height 570
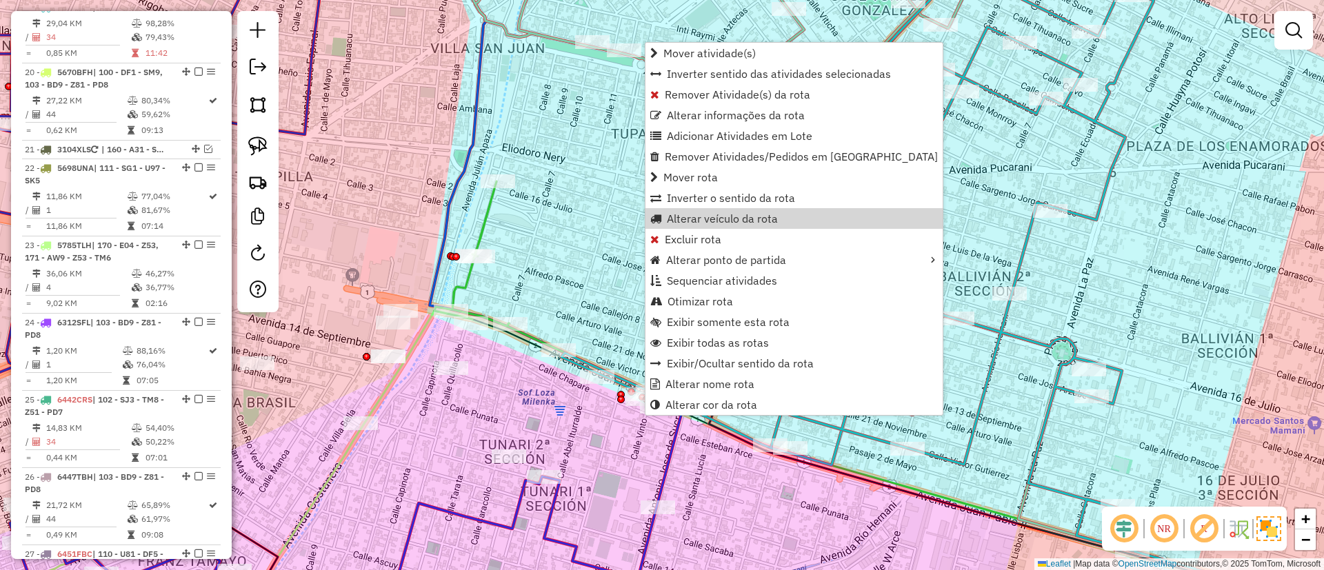
click at [934, 152] on icon at bounding box center [857, 260] width 592 height 584
select select "**********"
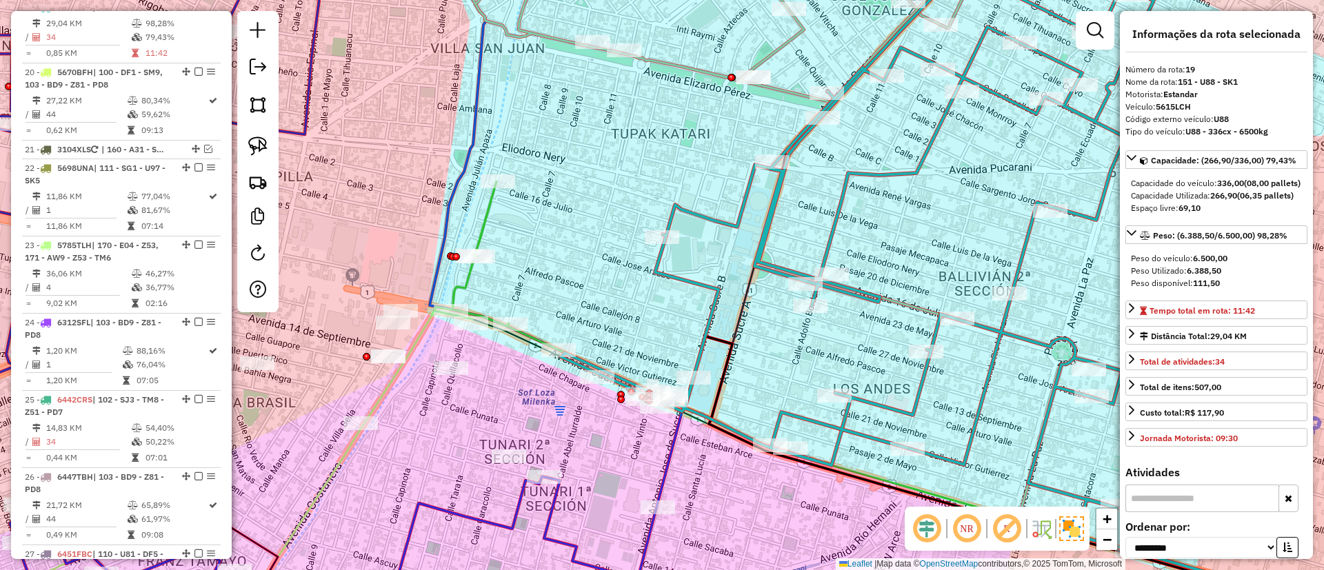
click at [930, 152] on icon at bounding box center [857, 260] width 592 height 584
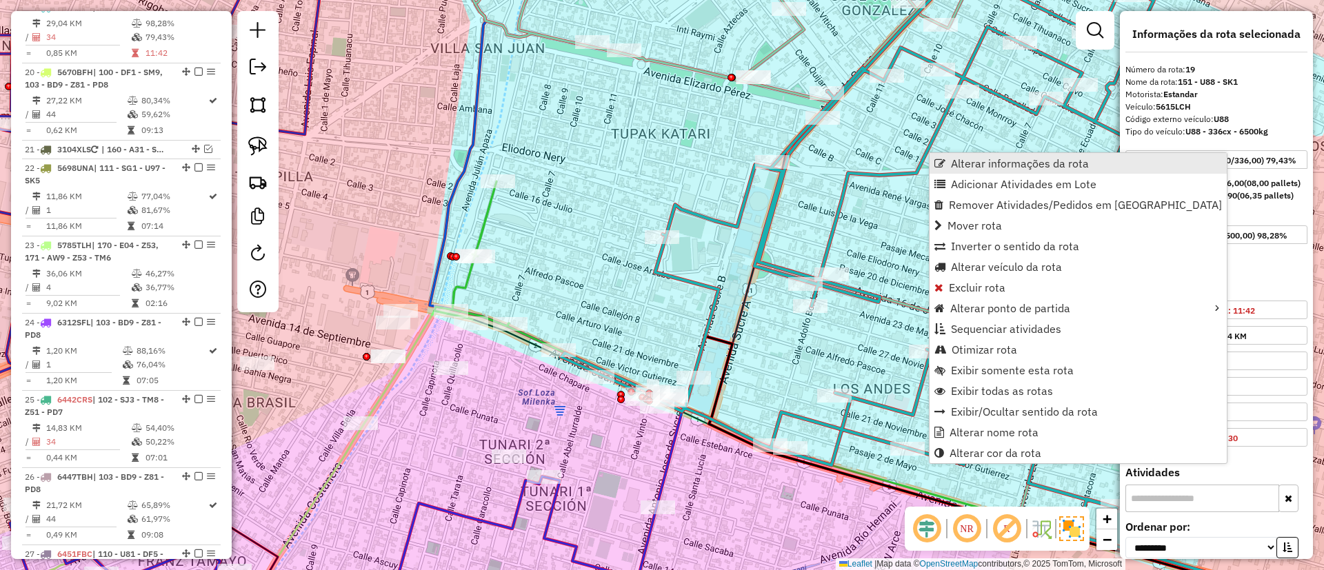
click at [960, 163] on span "Alterar informações da rota" at bounding box center [1020, 163] width 138 height 11
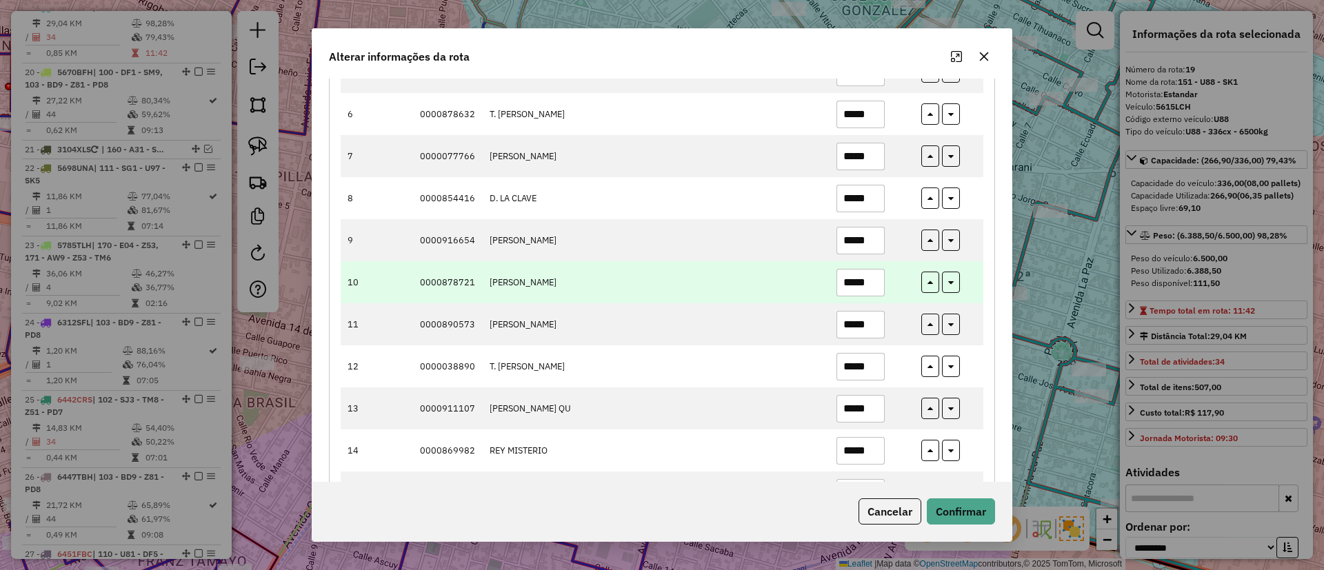
scroll to position [414, 0]
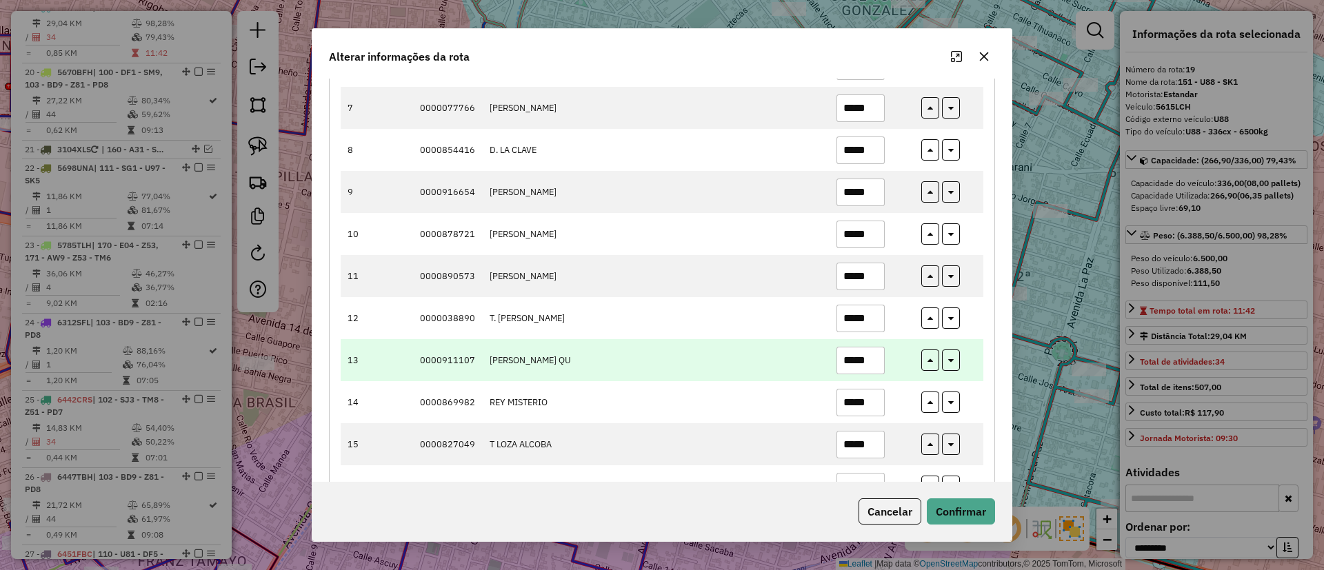
click at [855, 362] on input "*****" at bounding box center [861, 361] width 48 height 28
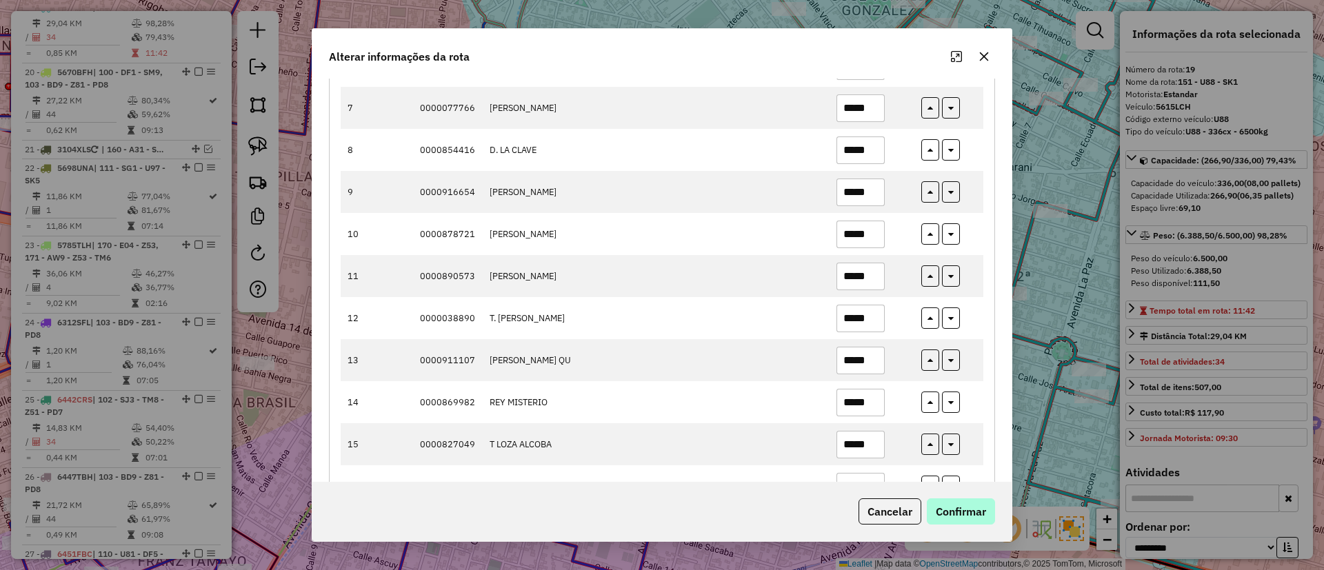
type input "*****"
click at [970, 509] on button "Confirmar" at bounding box center [961, 512] width 68 height 26
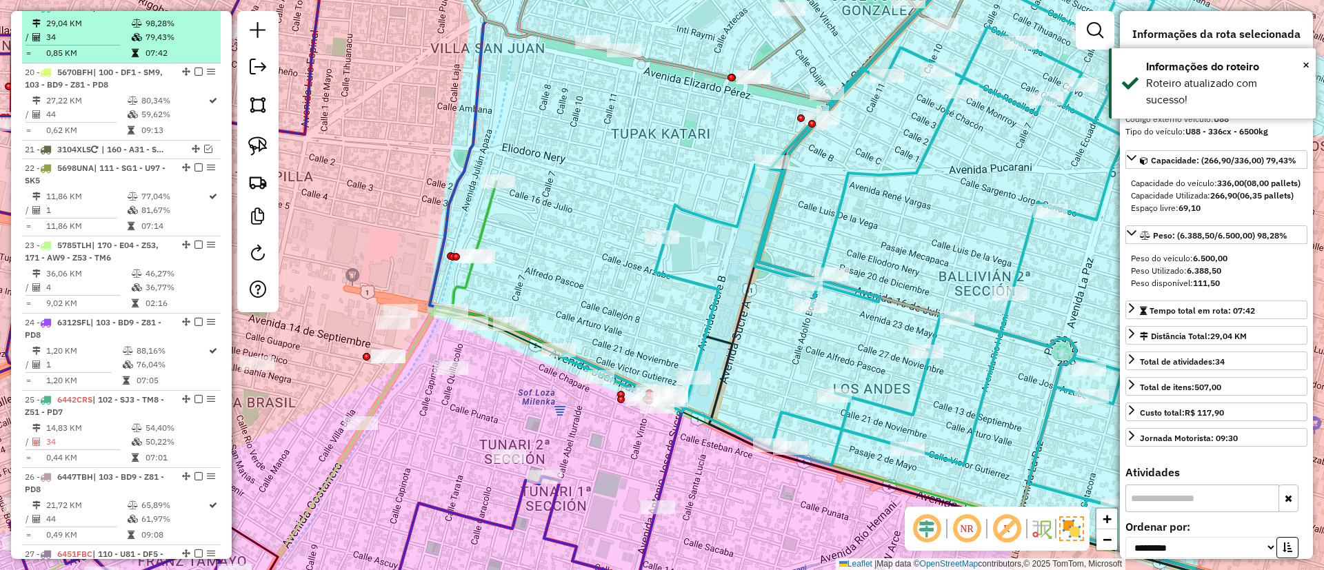
click at [195, 11] on em at bounding box center [199, 7] width 8 height 8
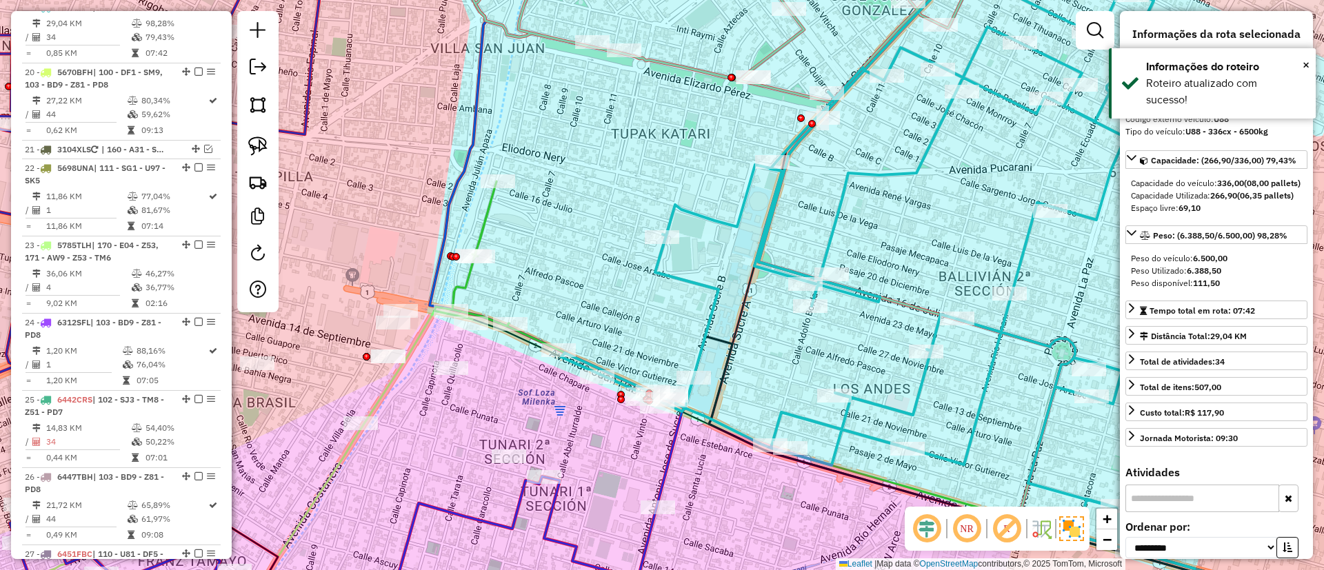
scroll to position [1817, 0]
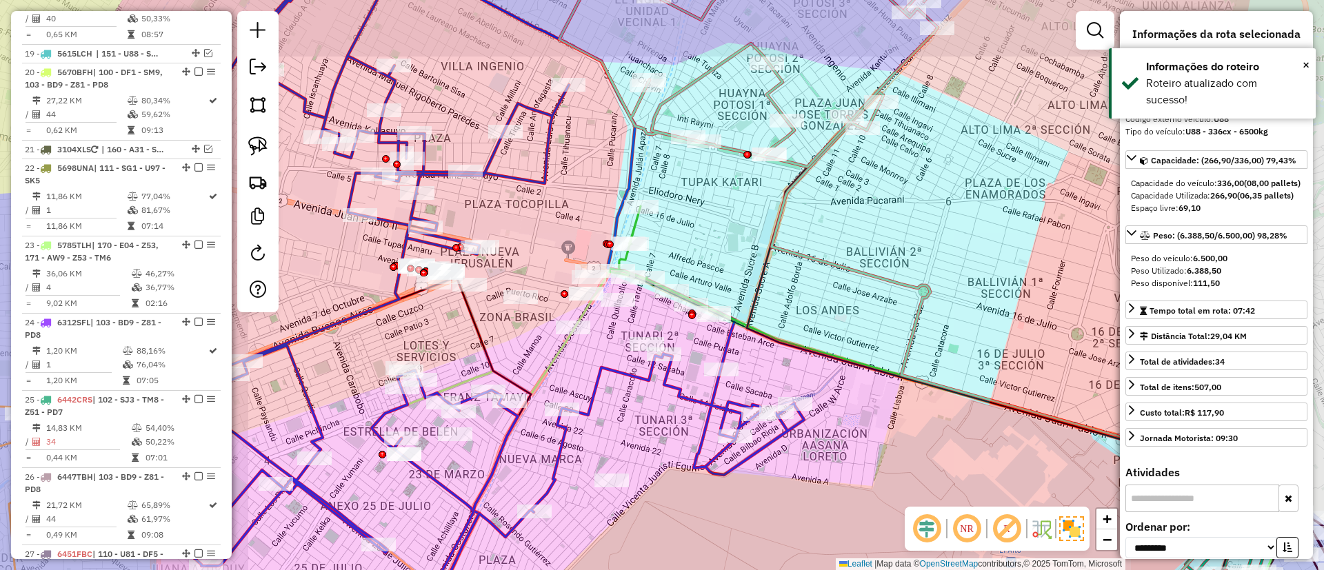
click at [792, 230] on div "Janela de atendimento Grade de atendimento Capacidade Transportadoras Veículos …" at bounding box center [662, 285] width 1324 height 570
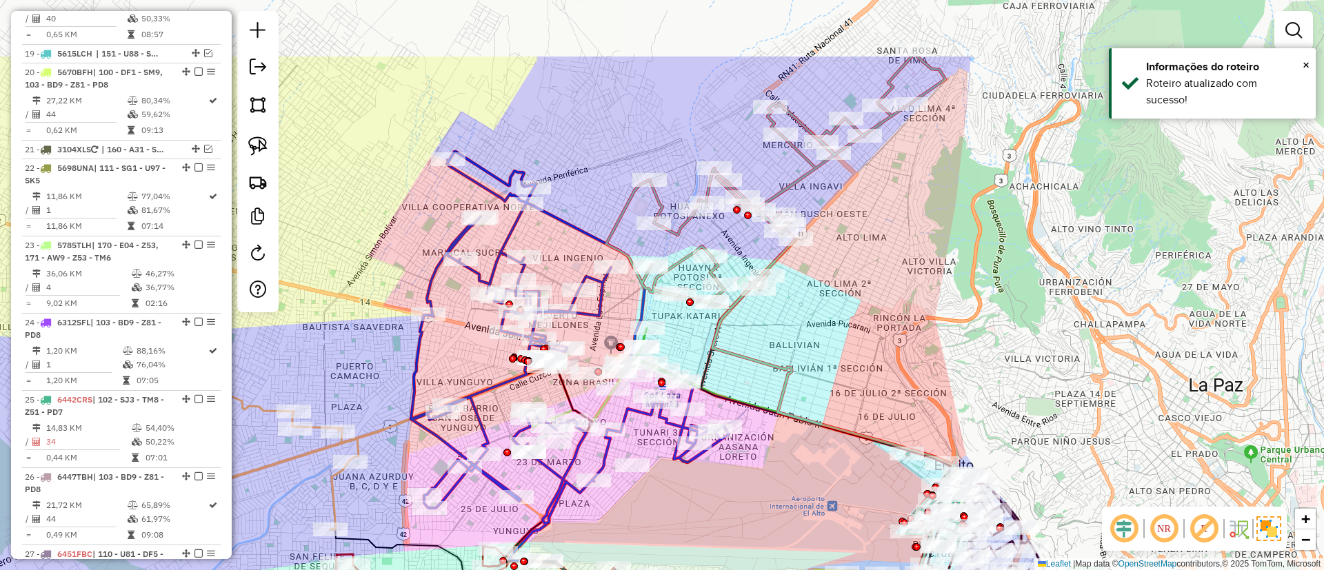
drag, startPoint x: 854, startPoint y: 220, endPoint x: 761, endPoint y: 302, distance: 124.1
click at [770, 335] on div "Janela de atendimento Grade de atendimento Capacidade Transportadoras Veículos …" at bounding box center [662, 285] width 1324 height 570
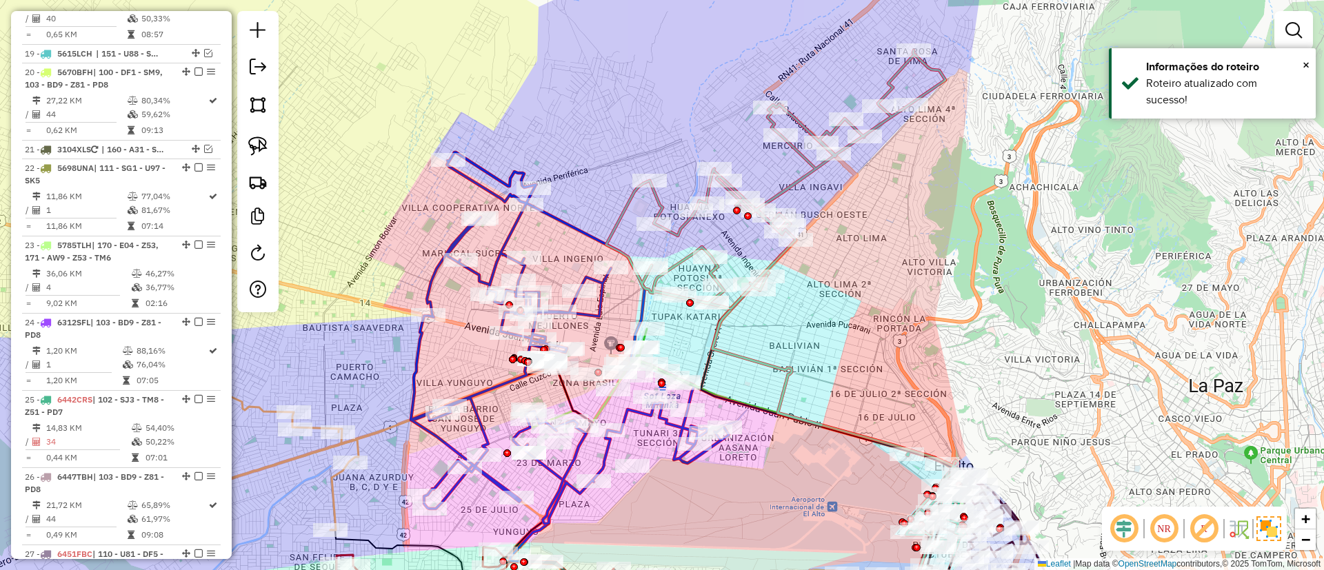
click at [784, 182] on icon at bounding box center [775, 179] width 339 height 259
select select "**********"
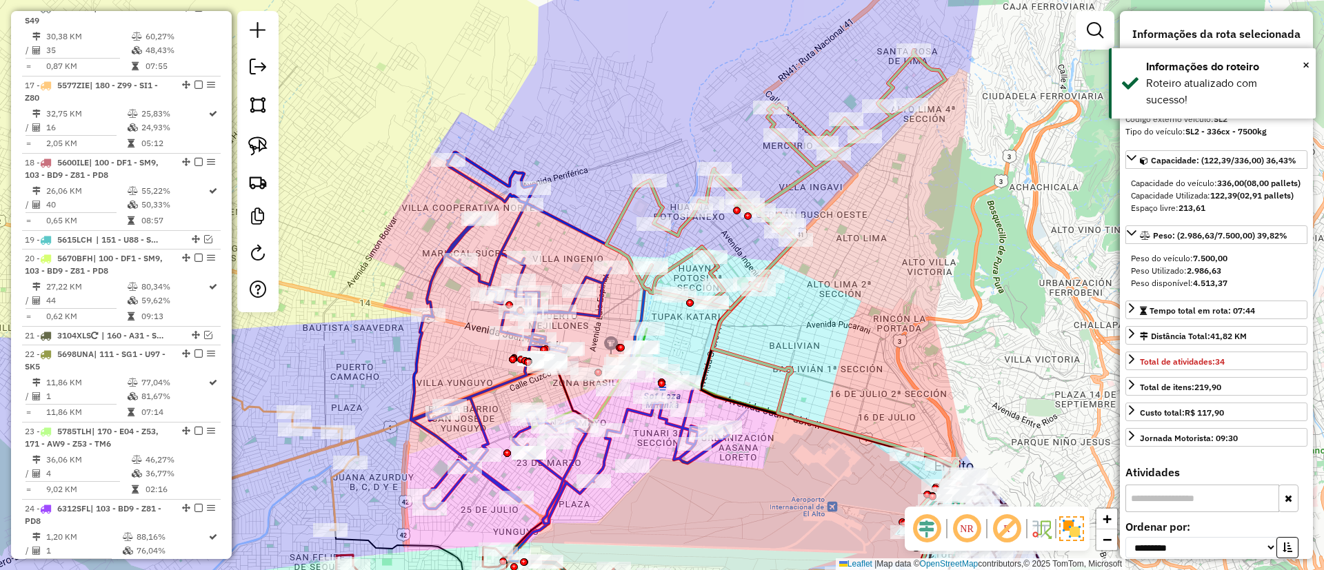
scroll to position [1399, 0]
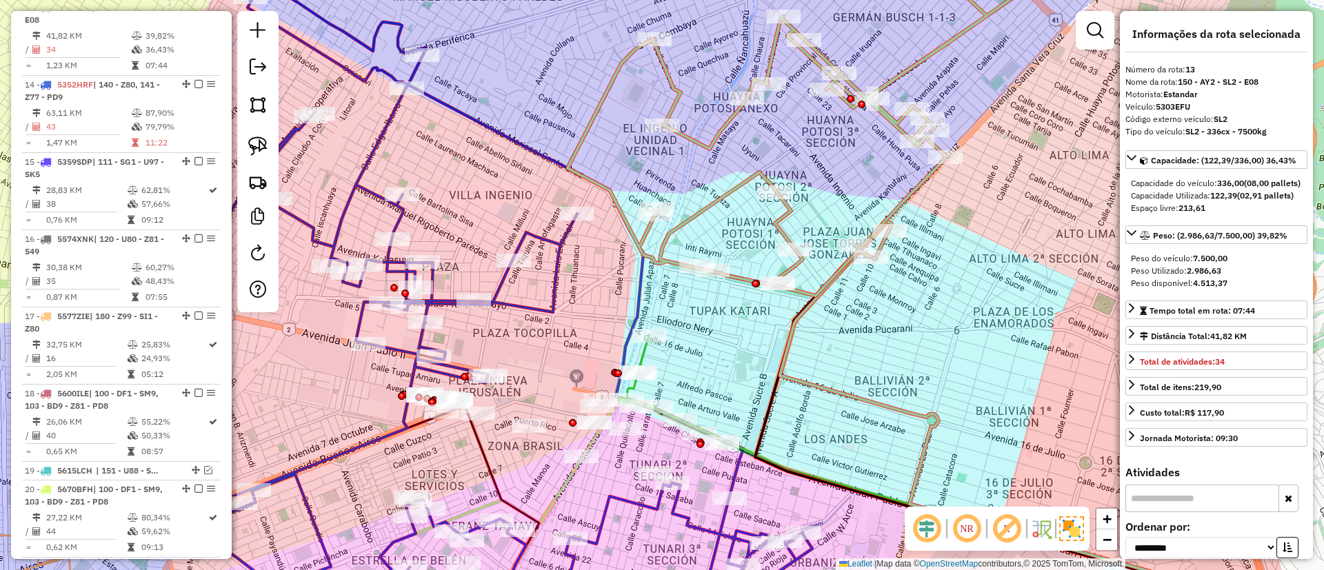
drag, startPoint x: 730, startPoint y: 279, endPoint x: 784, endPoint y: 199, distance: 96.4
click at [784, 199] on div "Rota 28 - Placa 6462GXL 0000918165 - [PERSON_NAME] de atendimento Grade de aten…" at bounding box center [662, 285] width 1324 height 570
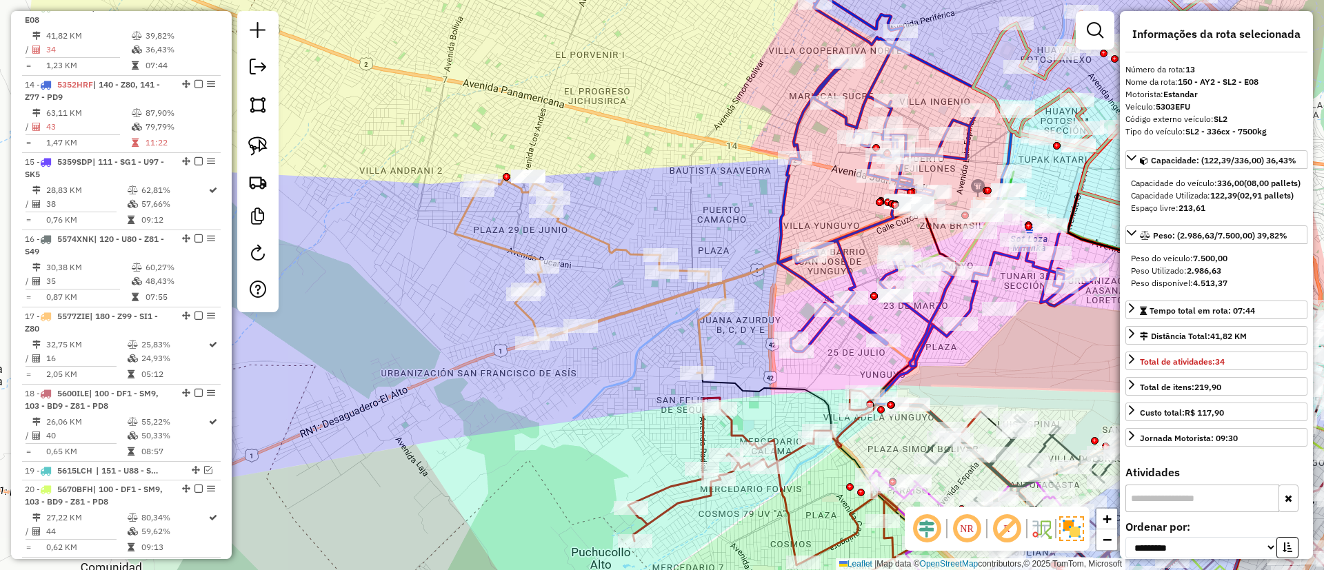
click at [496, 248] on icon at bounding box center [590, 276] width 271 height 194
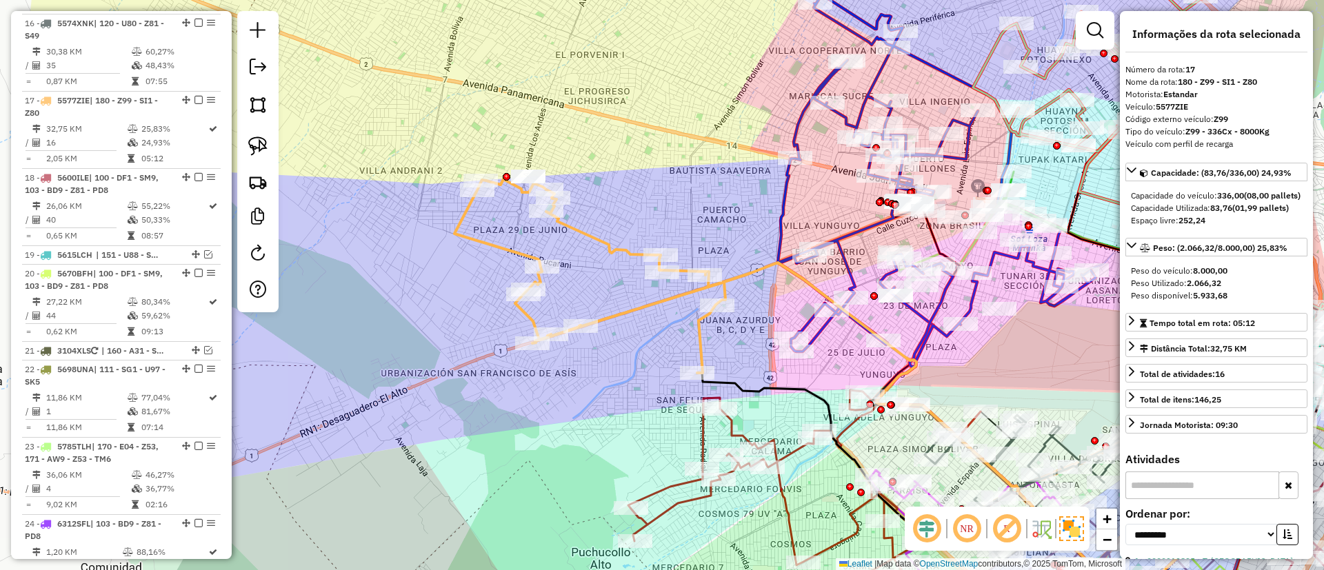
scroll to position [1708, 0]
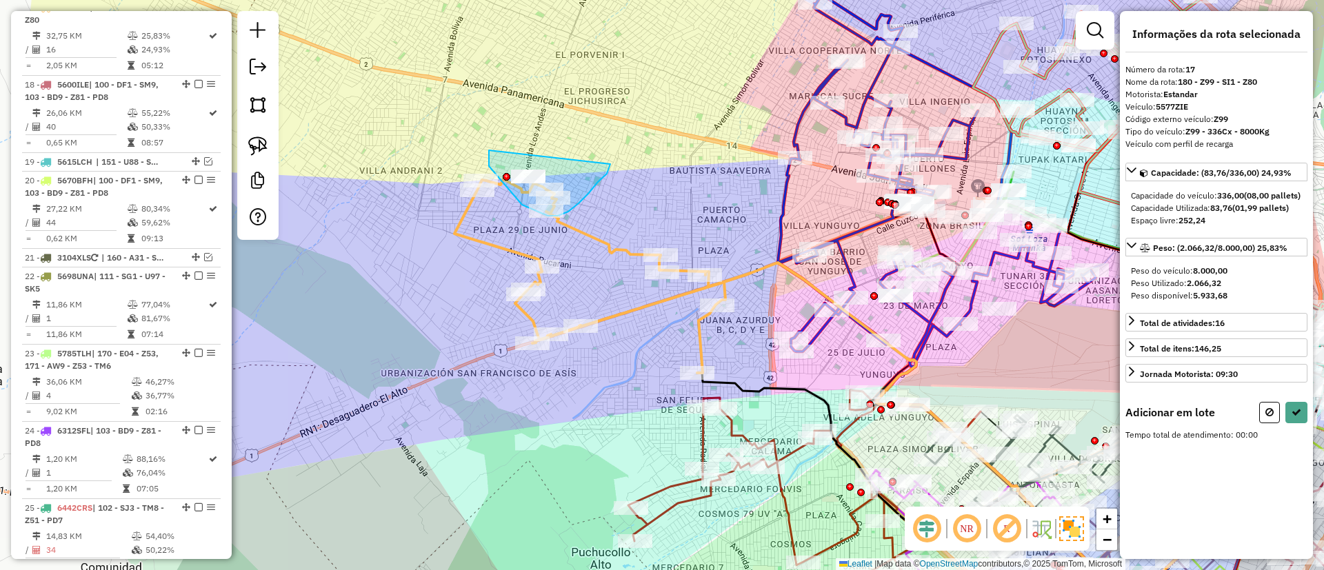
drag, startPoint x: 489, startPoint y: 150, endPoint x: 610, endPoint y: 164, distance: 122.2
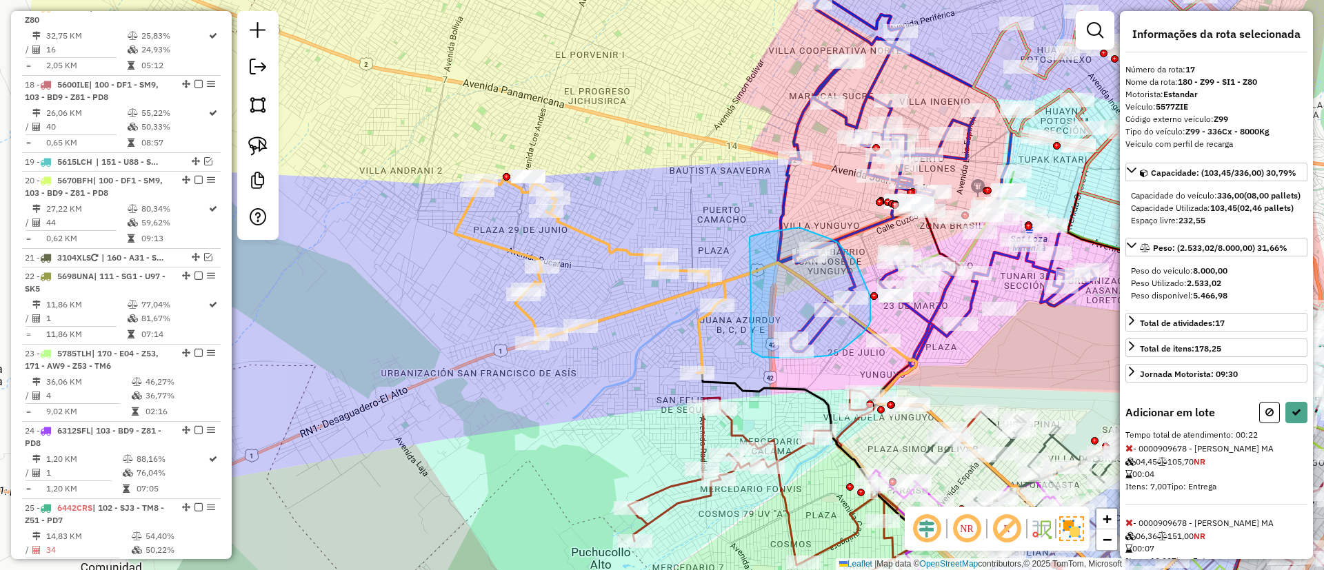
drag, startPoint x: 750, startPoint y: 239, endPoint x: 752, endPoint y: 352, distance: 113.1
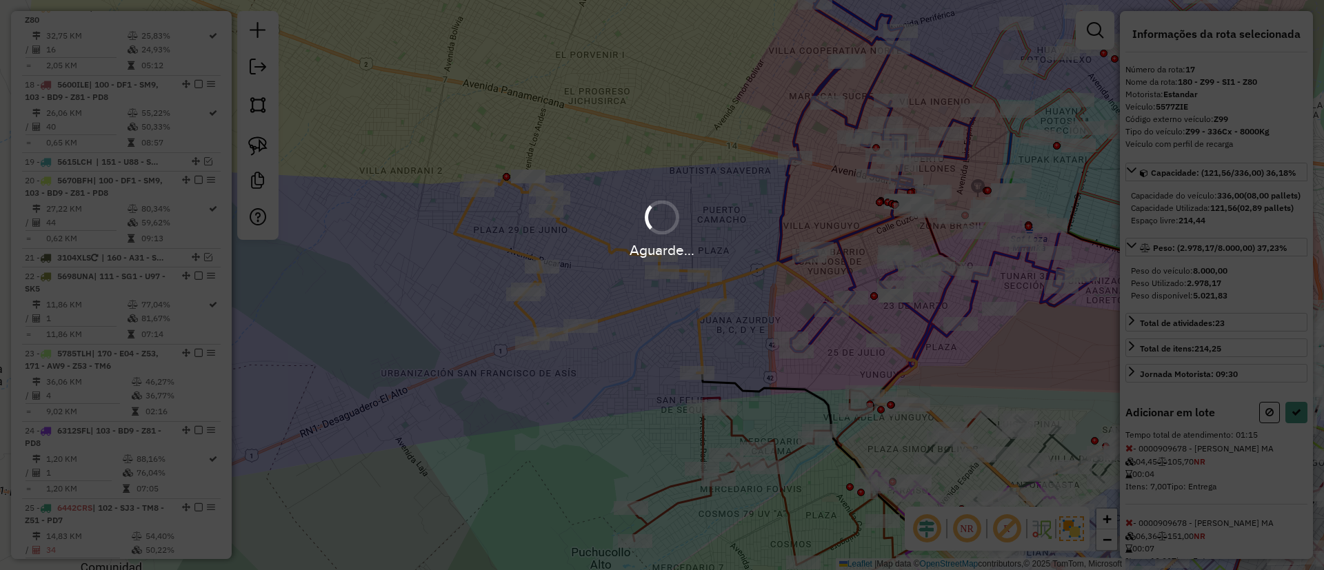
select select "**********"
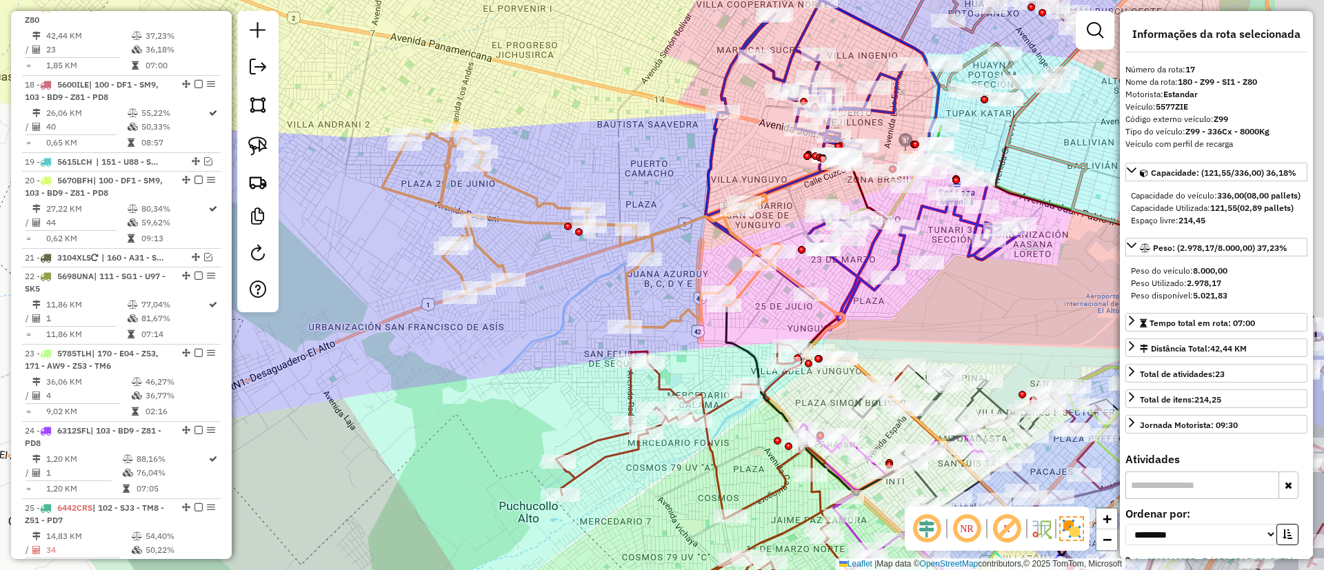
drag, startPoint x: 670, startPoint y: 286, endPoint x: 631, endPoint y: 274, distance: 40.4
click at [631, 274] on div "Janela de atendimento Grade de atendimento Capacidade Transportadoras Veículos …" at bounding box center [662, 285] width 1324 height 570
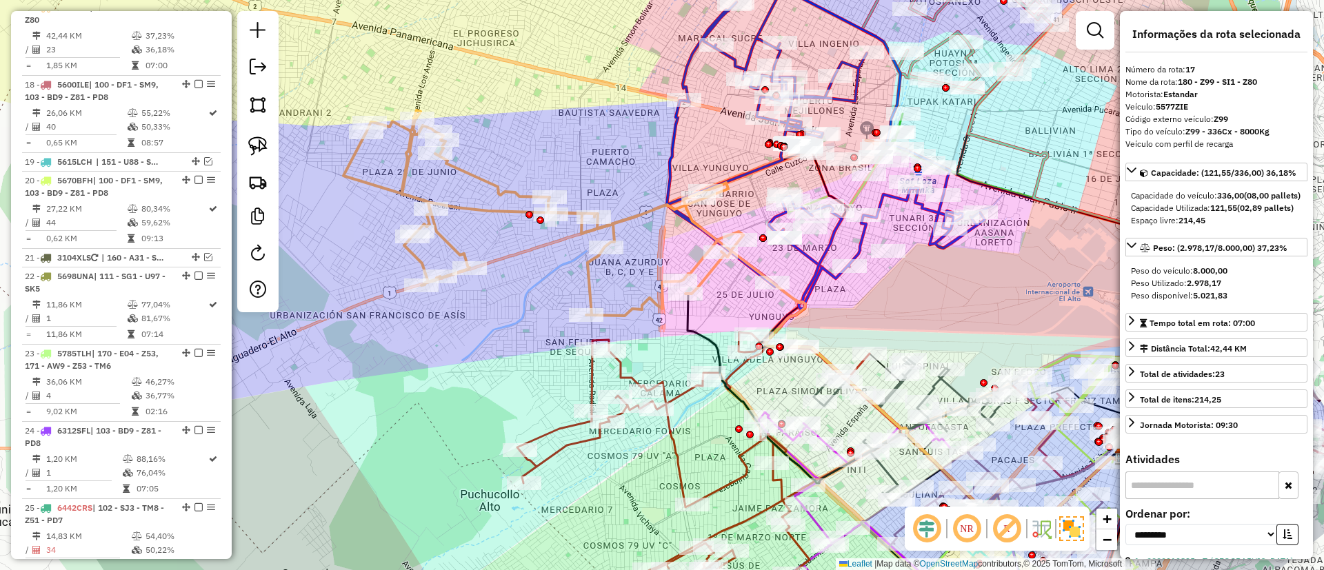
click at [589, 281] on icon at bounding box center [543, 213] width 400 height 206
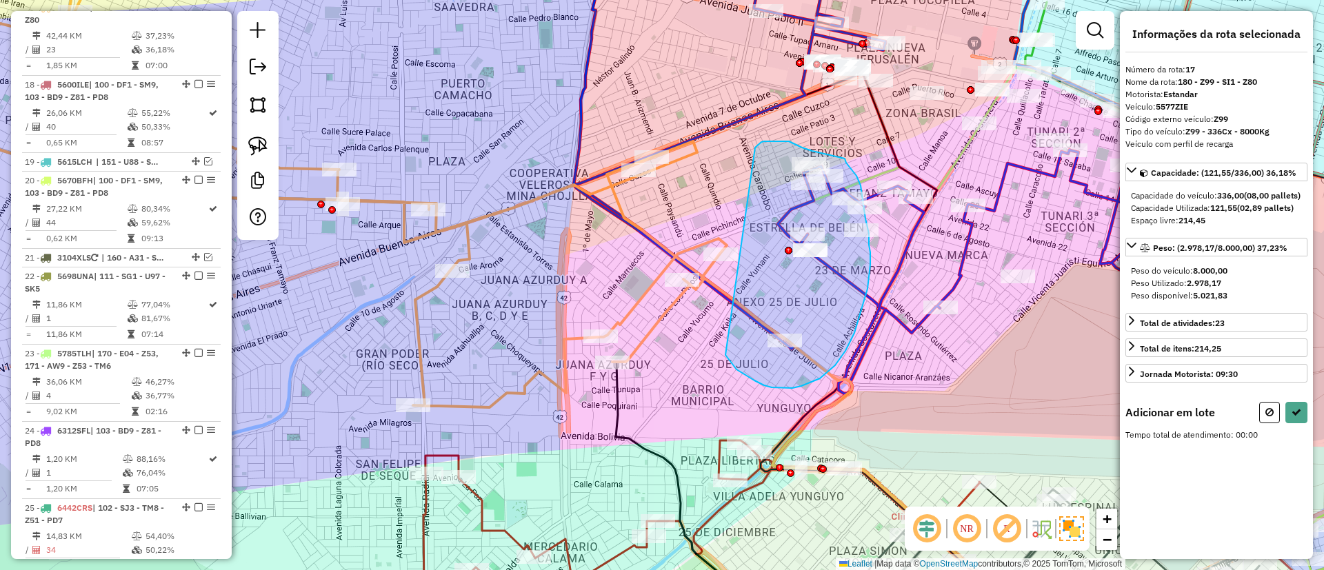
drag, startPoint x: 755, startPoint y: 148, endPoint x: 721, endPoint y: 349, distance: 203.7
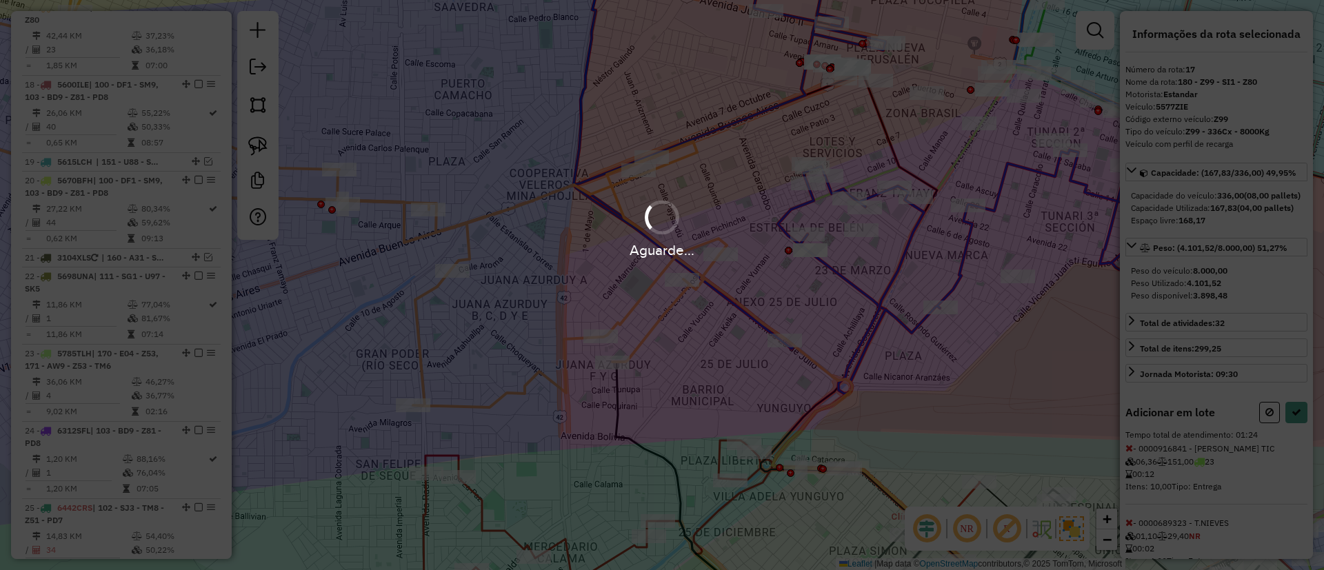
select select "**********"
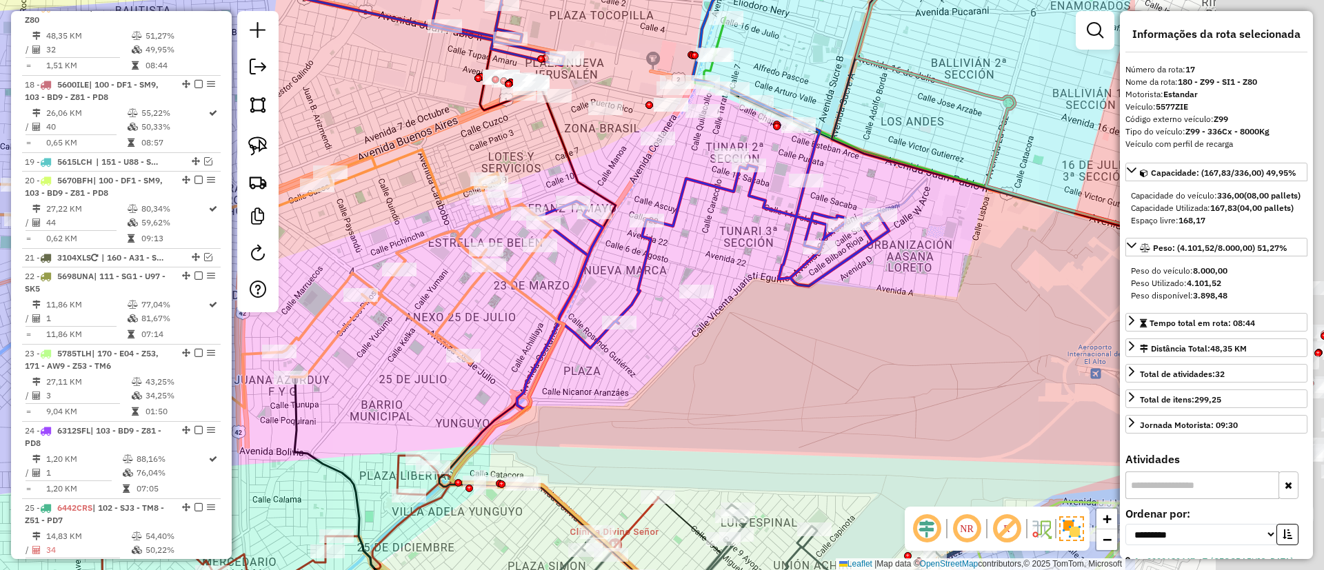
drag, startPoint x: 748, startPoint y: 167, endPoint x: 426, endPoint y: 182, distance: 322.5
click at [426, 182] on div "Janela de atendimento Grade de atendimento Capacidade Transportadoras Veículos …" at bounding box center [662, 285] width 1324 height 570
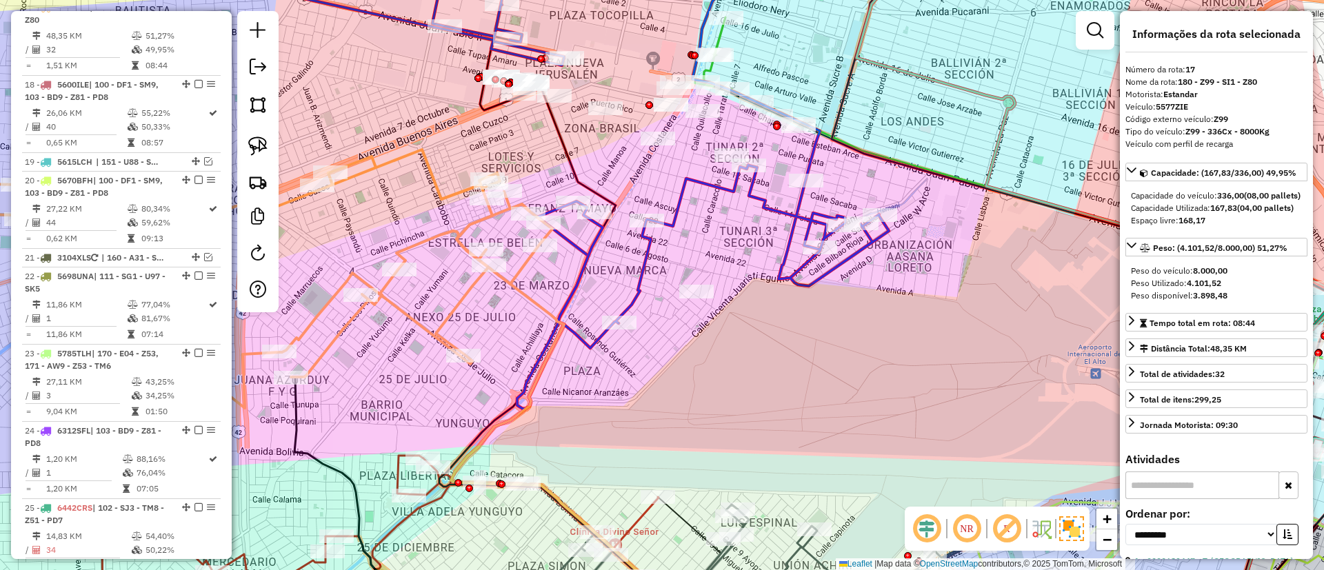
click at [650, 246] on icon at bounding box center [584, 176] width 610 height 466
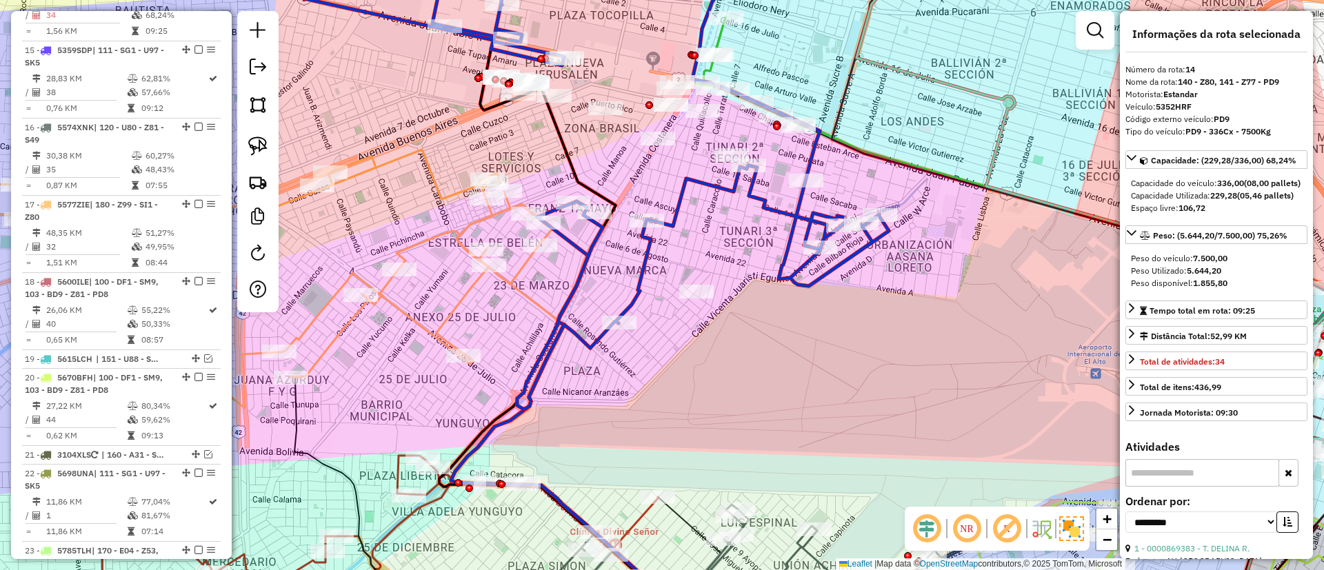
scroll to position [1477, 0]
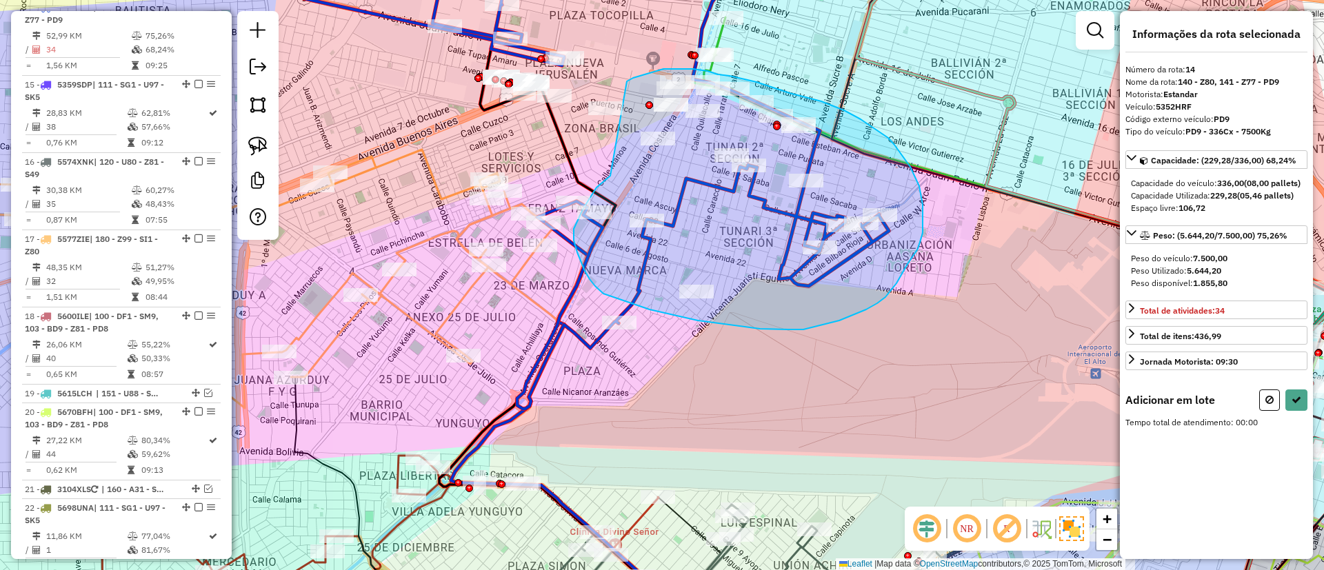
drag, startPoint x: 610, startPoint y: 176, endPoint x: 626, endPoint y: 82, distance: 95.1
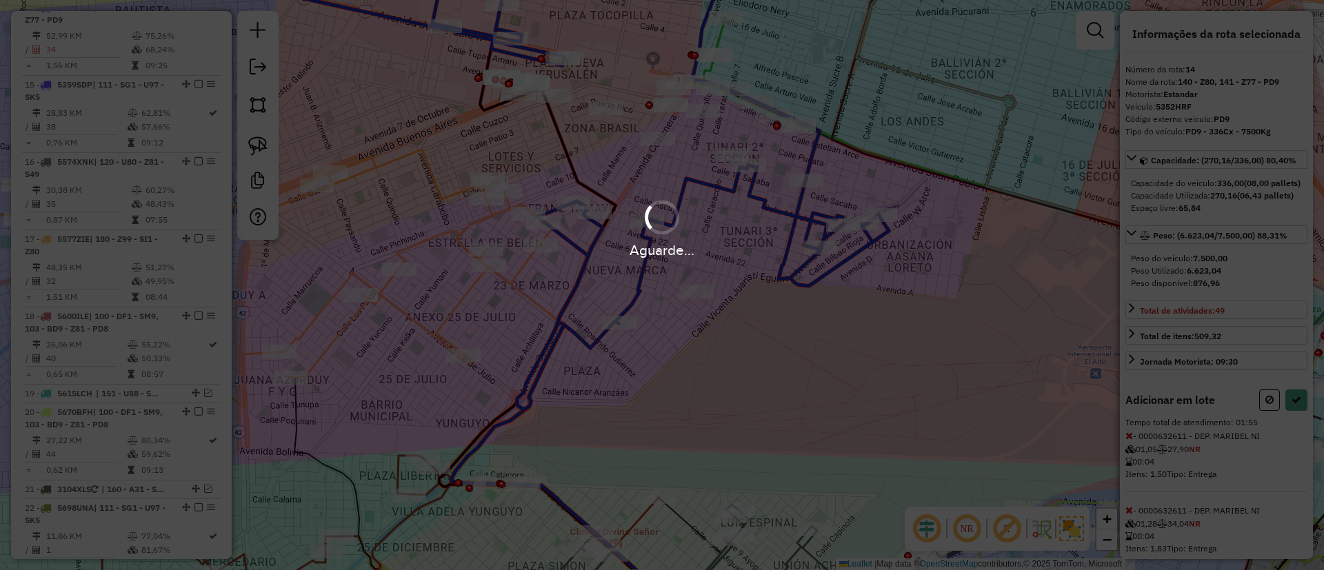
select select "**********"
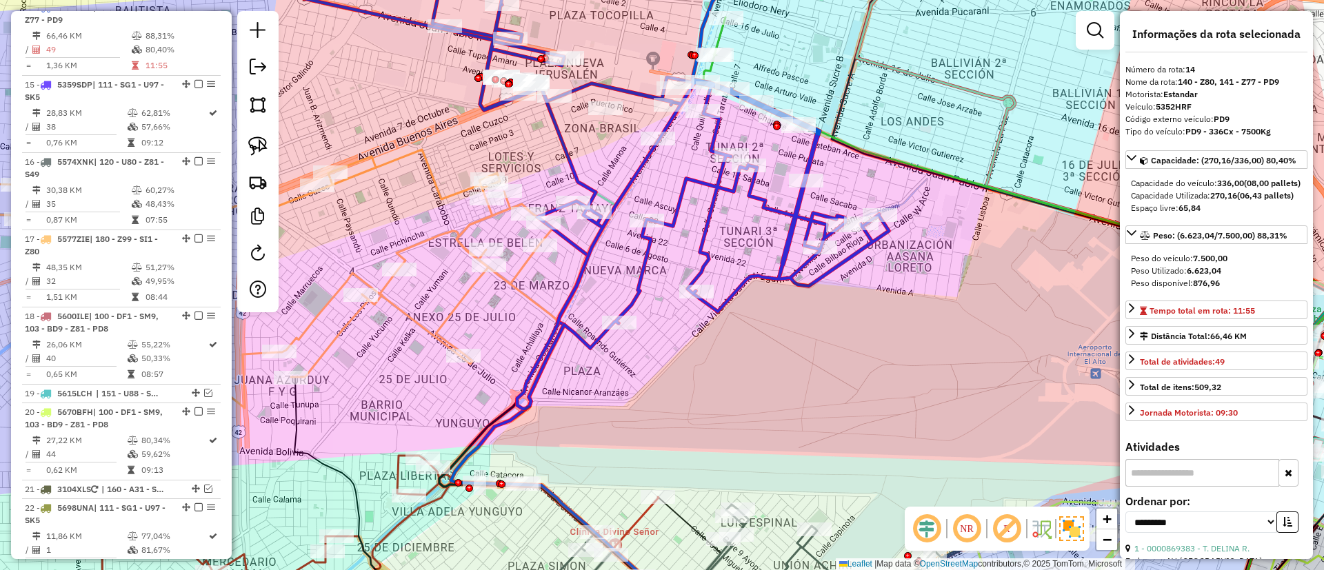
drag, startPoint x: 627, startPoint y: 68, endPoint x: 668, endPoint y: 199, distance: 136.6
click at [668, 199] on div "Janela de atendimento Grade de atendimento Capacidade Transportadoras Veículos …" at bounding box center [662, 285] width 1324 height 570
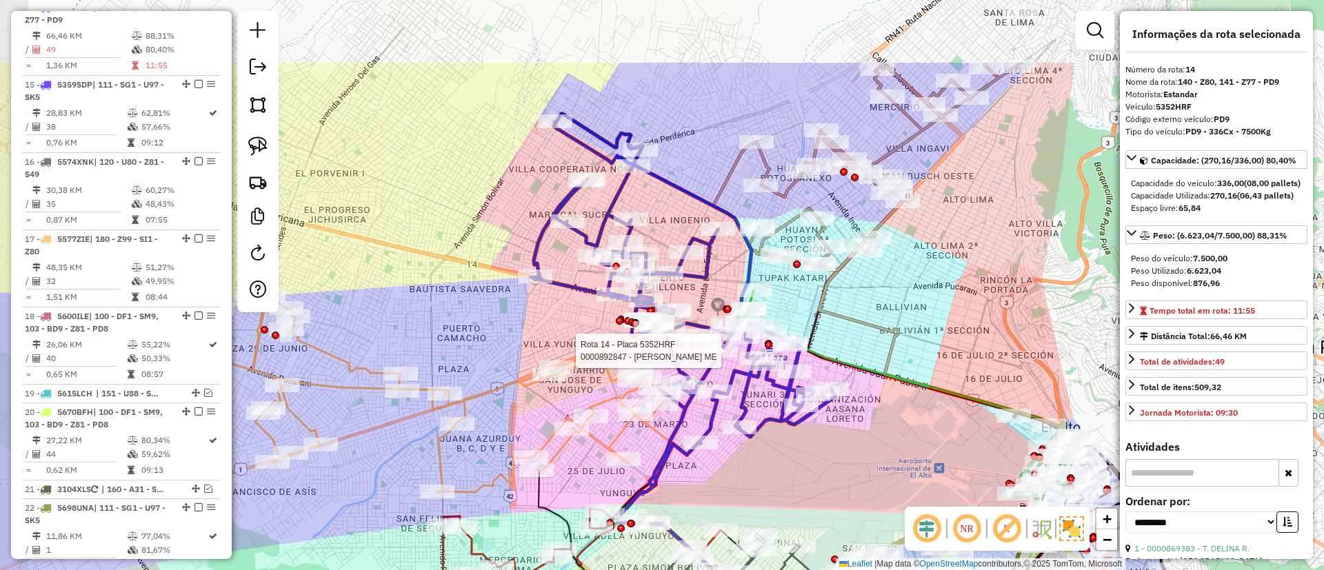
drag, startPoint x: 670, startPoint y: 159, endPoint x: 700, endPoint y: 290, distance: 134.5
click at [700, 293] on icon at bounding box center [683, 300] width 305 height 372
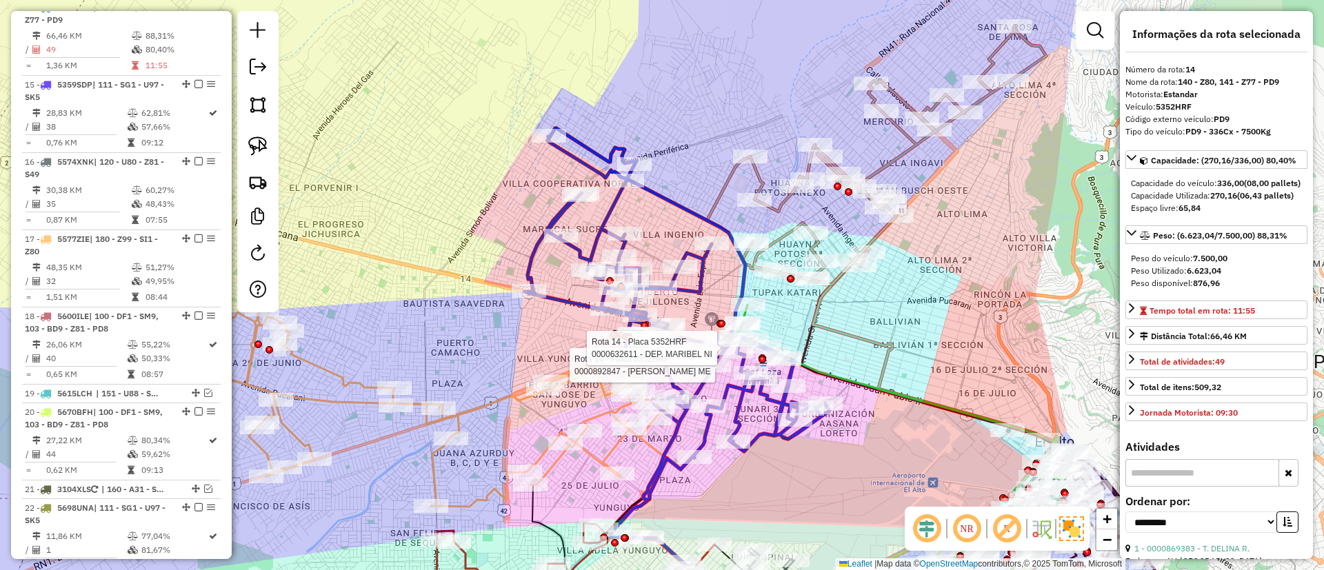
click at [902, 150] on icon at bounding box center [876, 155] width 339 height 259
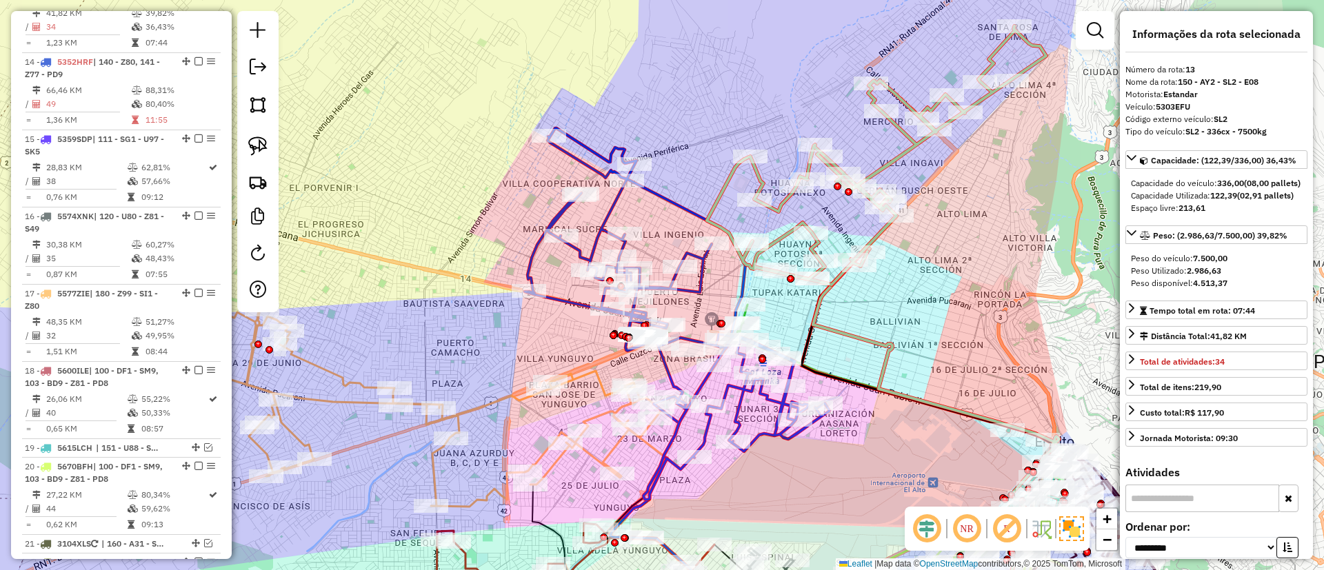
scroll to position [1399, 0]
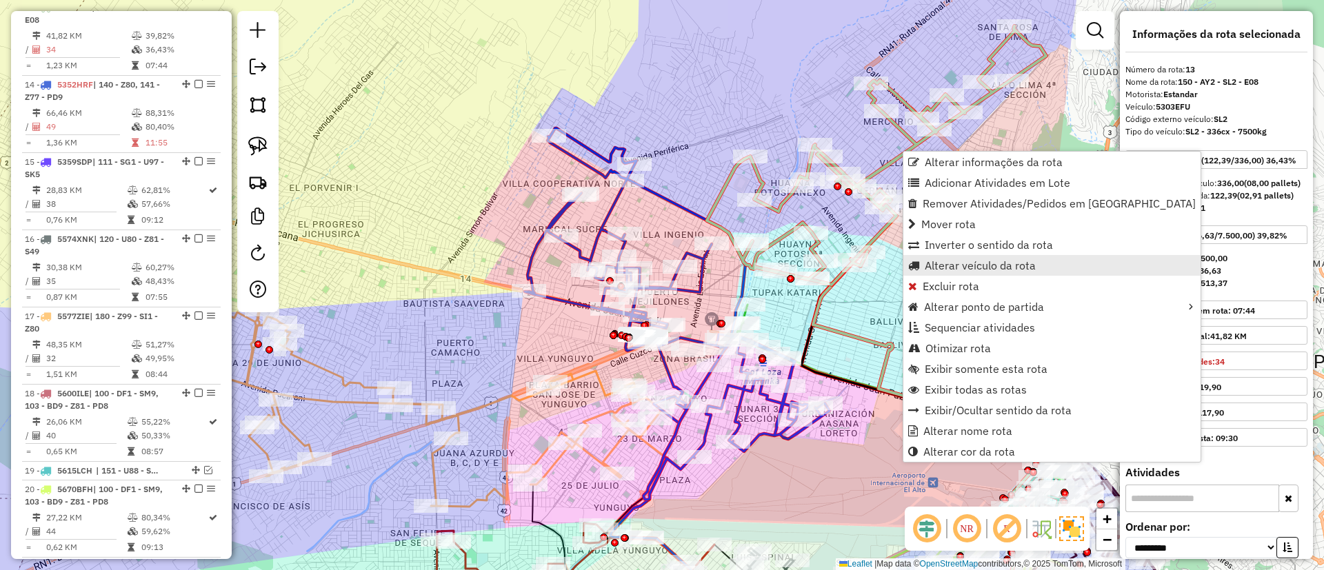
click at [951, 263] on span "Alterar veículo da rota" at bounding box center [980, 265] width 111 height 11
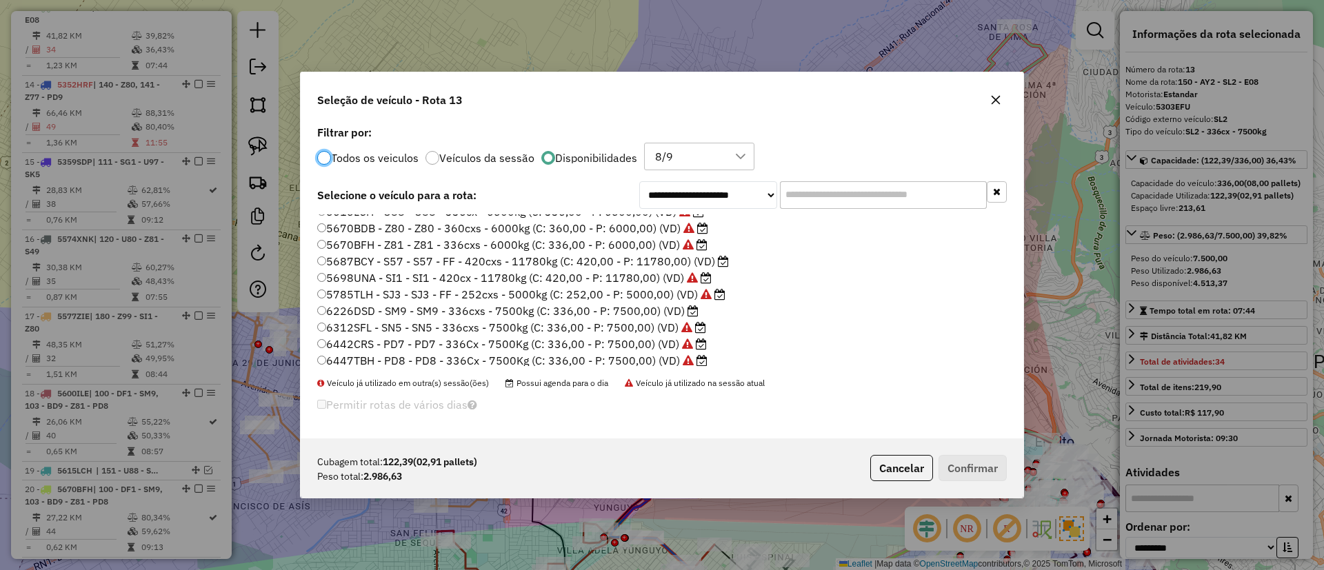
scroll to position [378, 0]
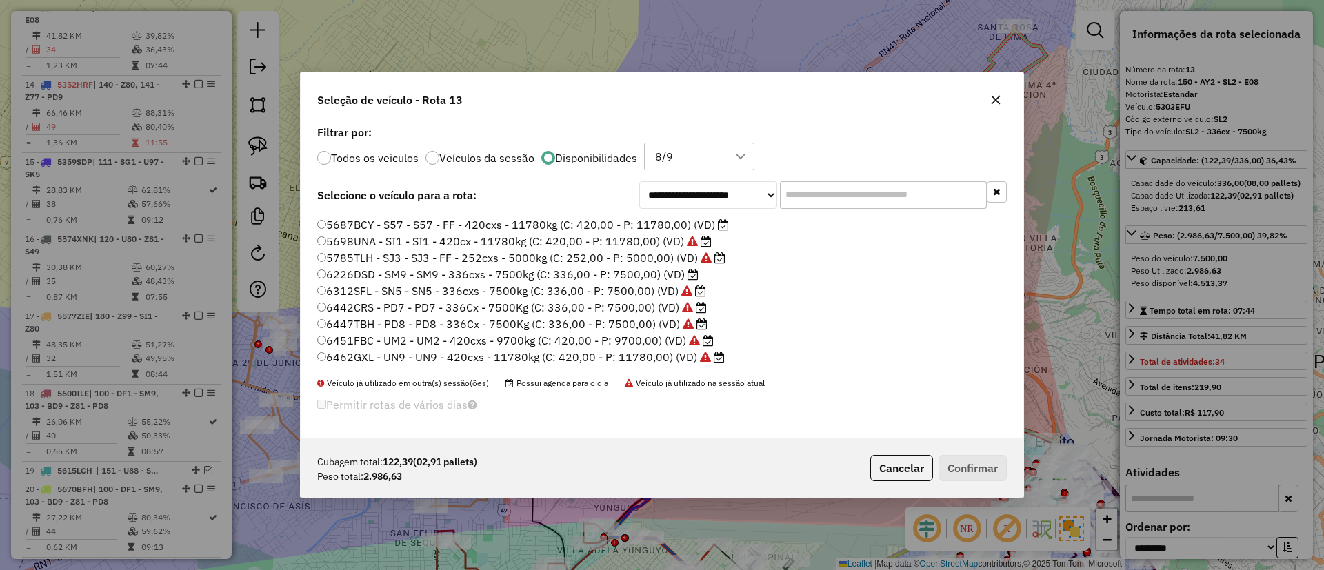
drag, startPoint x: 1002, startPoint y: 346, endPoint x: 1006, endPoint y: 317, distance: 28.5
click at [1006, 317] on ul "3104XLS - BE4 - BE4 - 252Cx - 6300Kg (C: 252,00 - P: 6300,00) (VD) 3770GDH - SG…" at bounding box center [662, 291] width 690 height 152
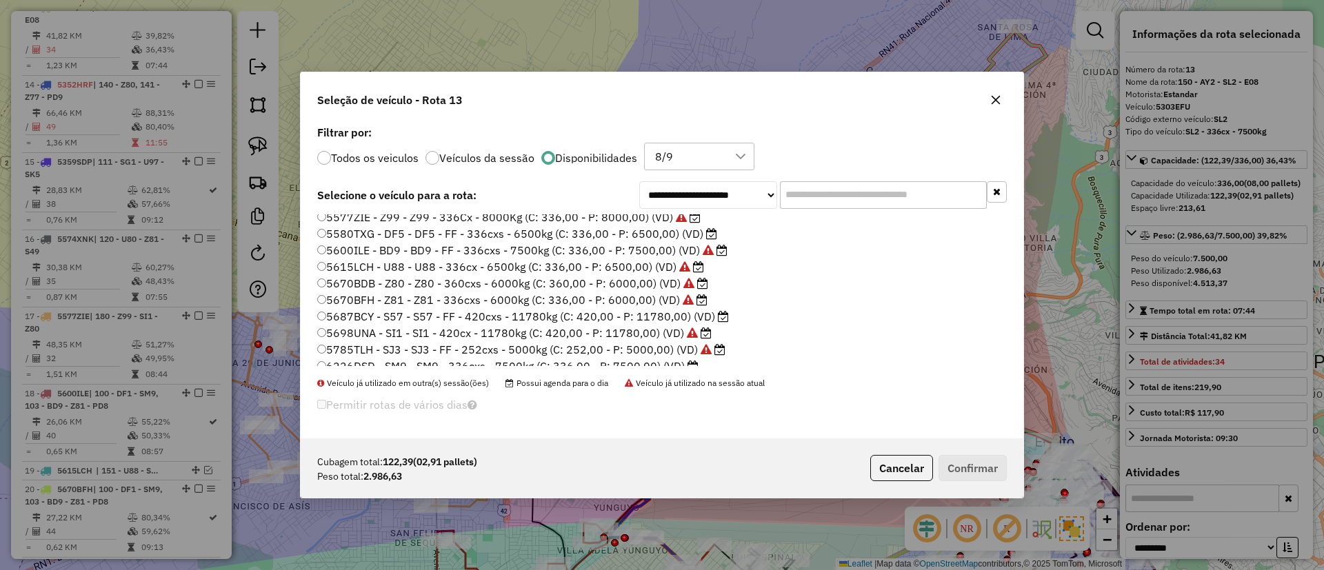
click at [680, 235] on label "5580TXG - DF5 - DF5 - FF - 336cxs - 6500kg (C: 336,00 - P: 6500,00) (VD)" at bounding box center [517, 234] width 400 height 17
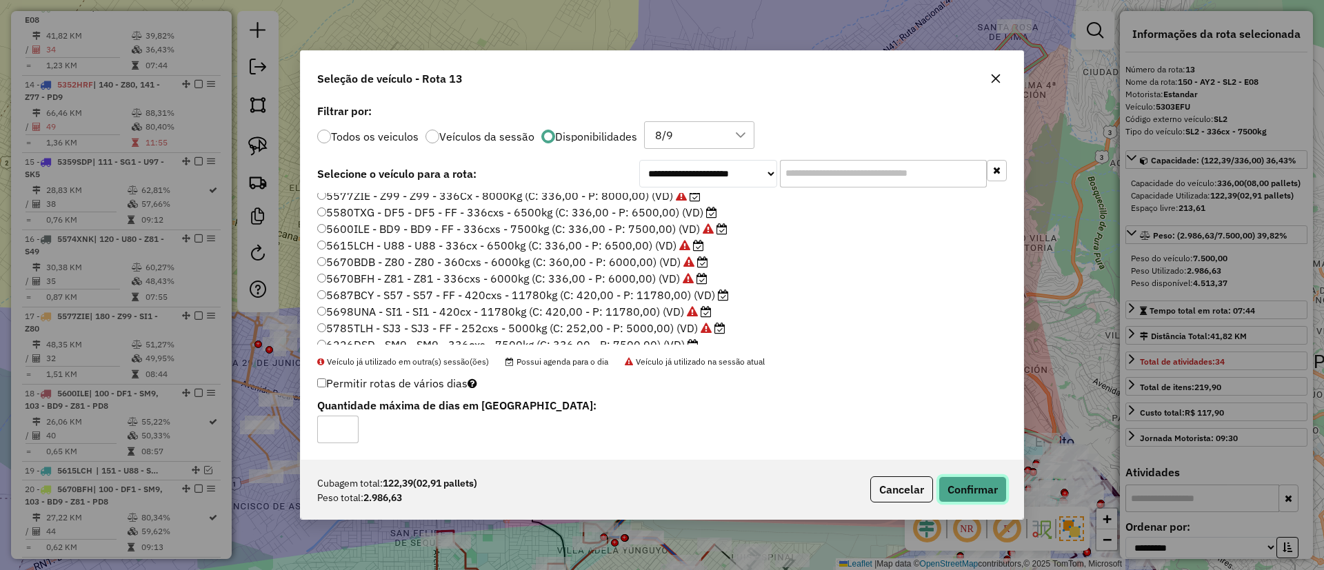
click at [985, 481] on button "Confirmar" at bounding box center [973, 490] width 68 height 26
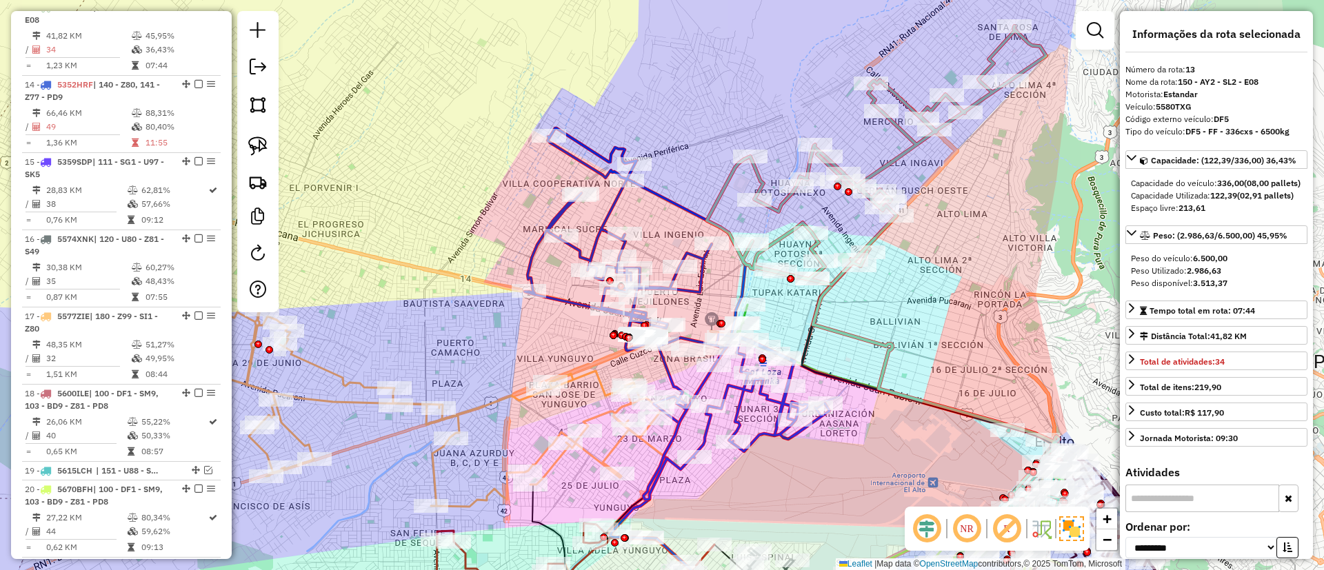
click at [781, 203] on icon at bounding box center [876, 155] width 339 height 259
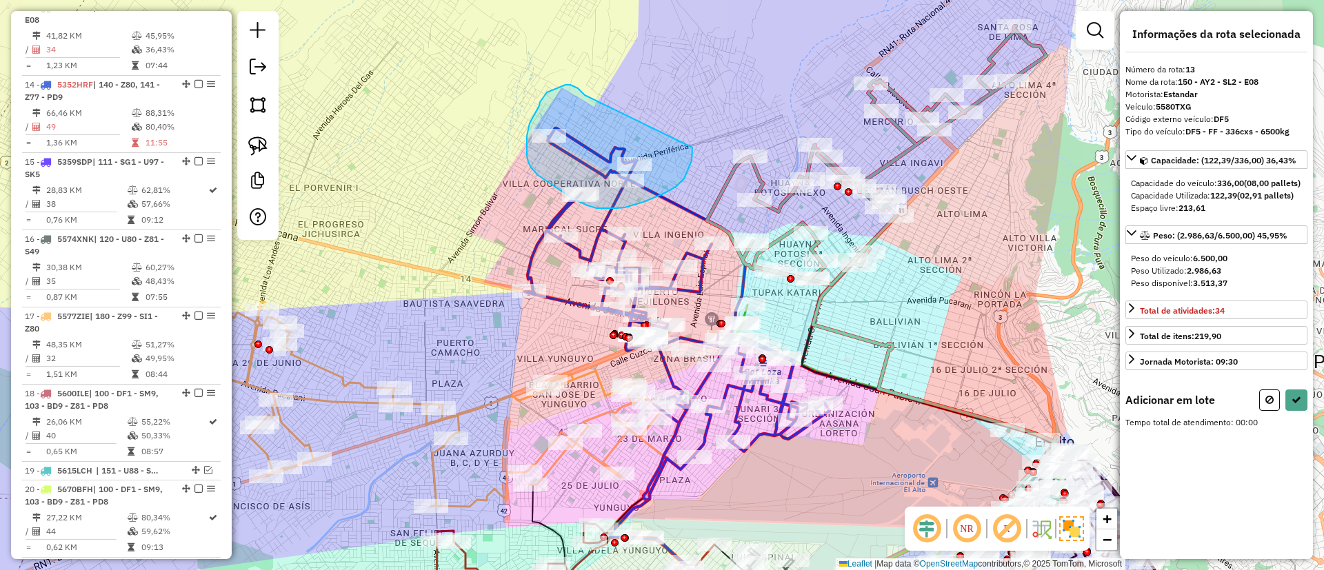
drag, startPoint x: 585, startPoint y: 95, endPoint x: 692, endPoint y: 148, distance: 119.7
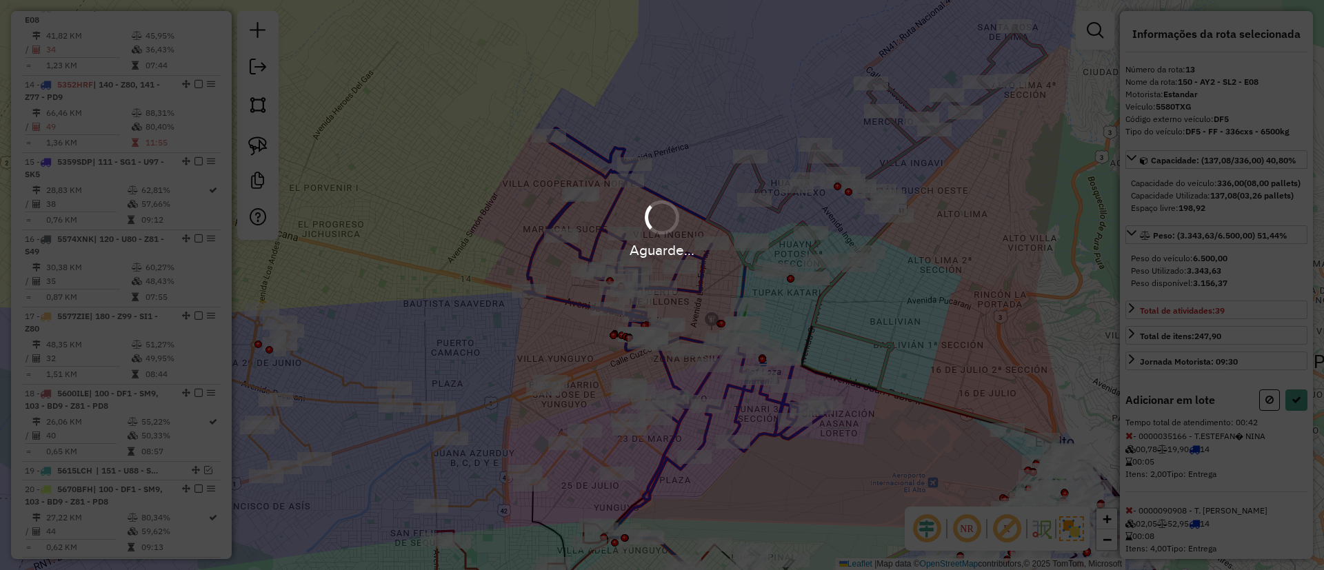
select select "**********"
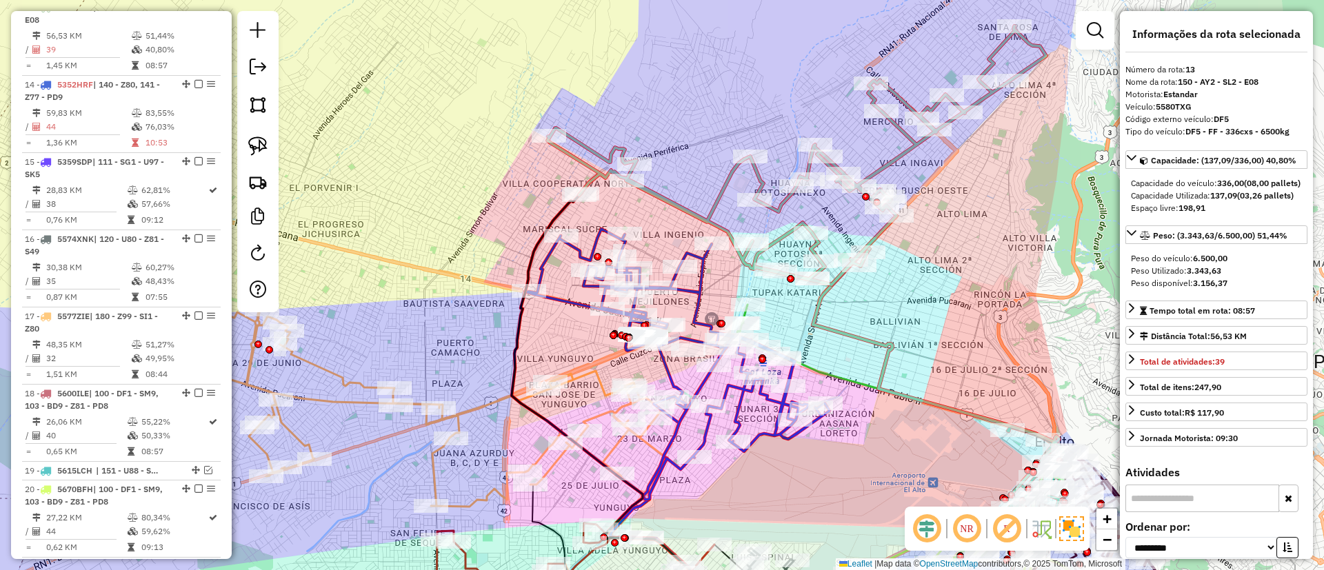
click at [701, 257] on icon at bounding box center [677, 364] width 305 height 271
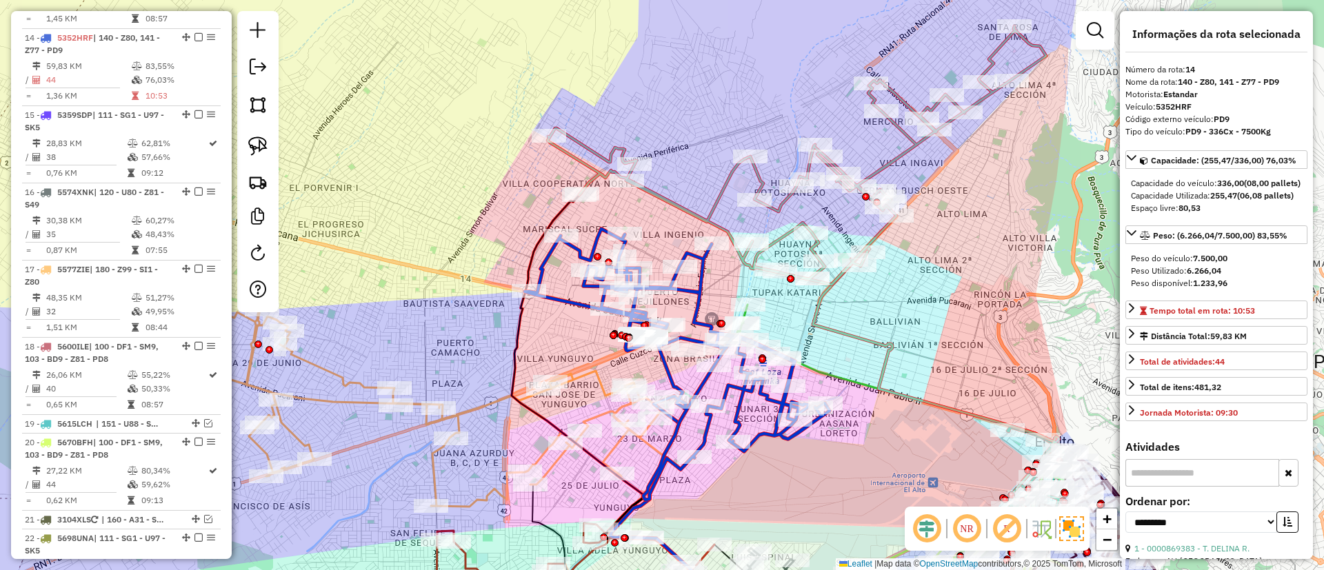
scroll to position [1477, 0]
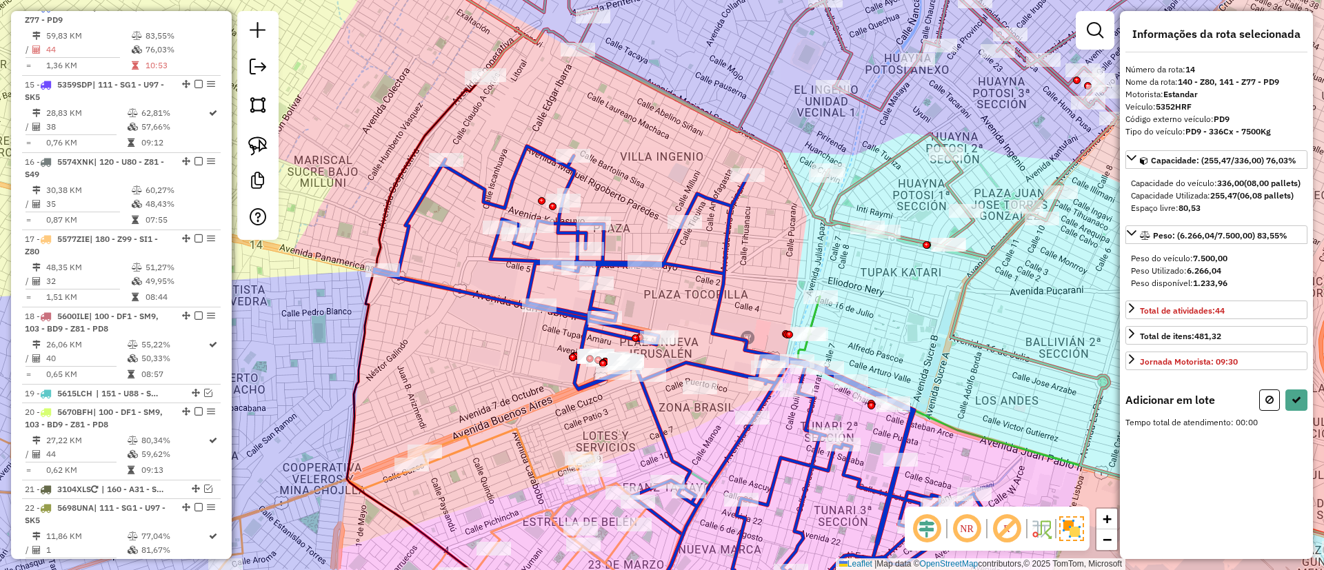
select select "**********"
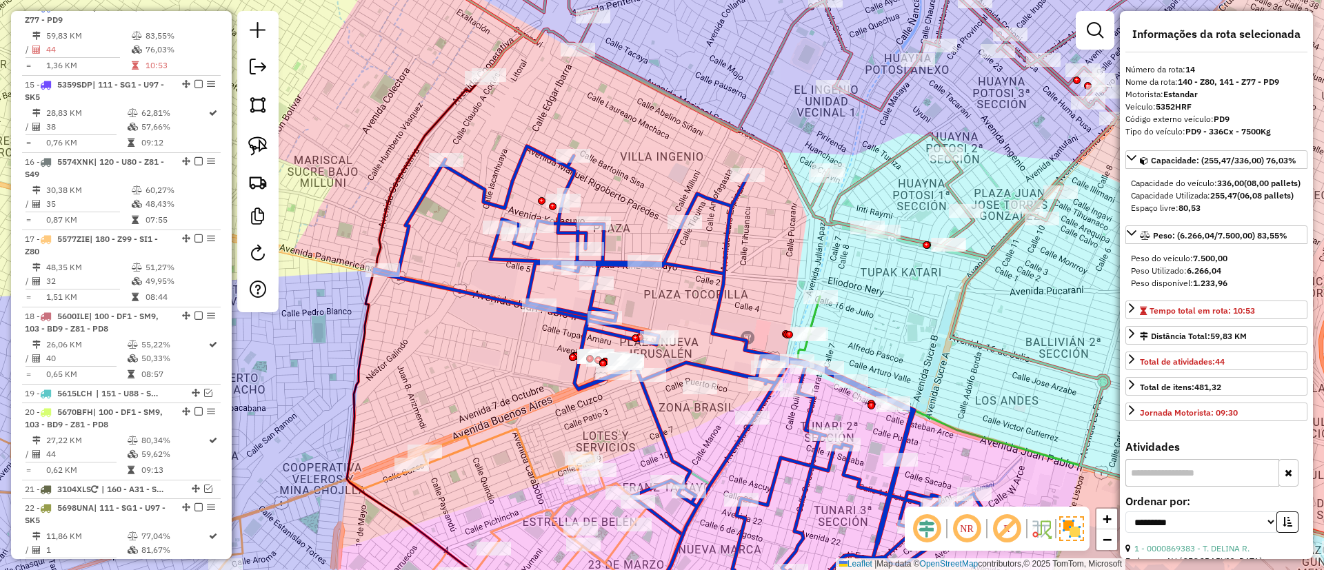
click at [816, 318] on icon at bounding box center [814, 316] width 12 height 38
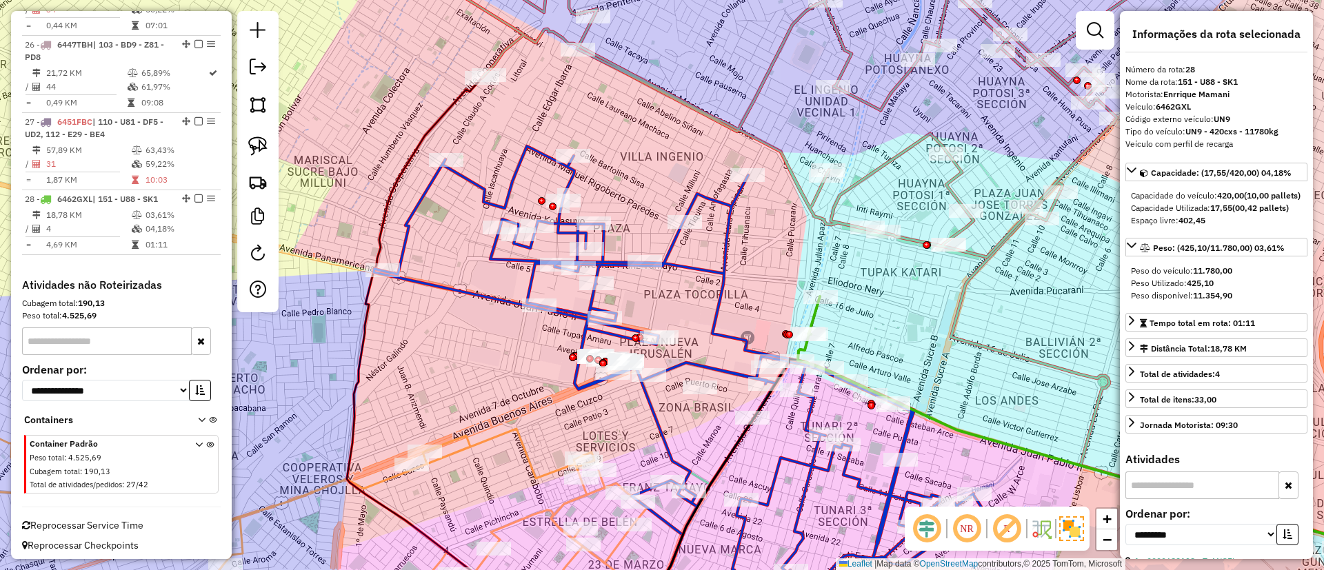
scroll to position [2266, 0]
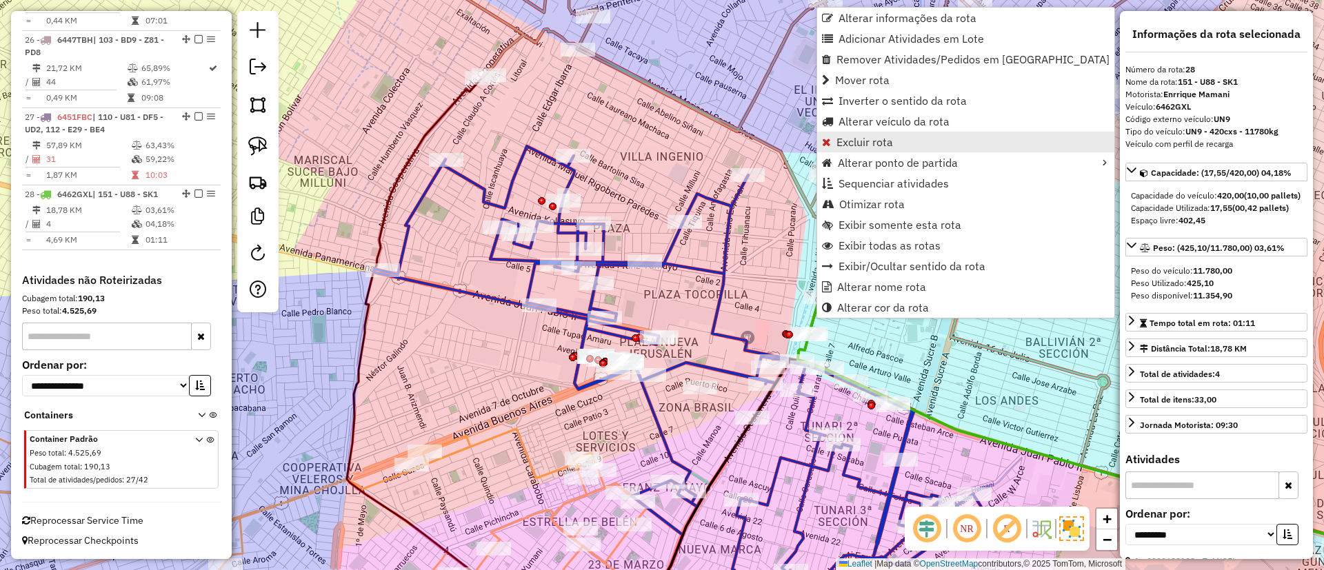
click at [864, 141] on span "Excluir rota" at bounding box center [865, 142] width 57 height 11
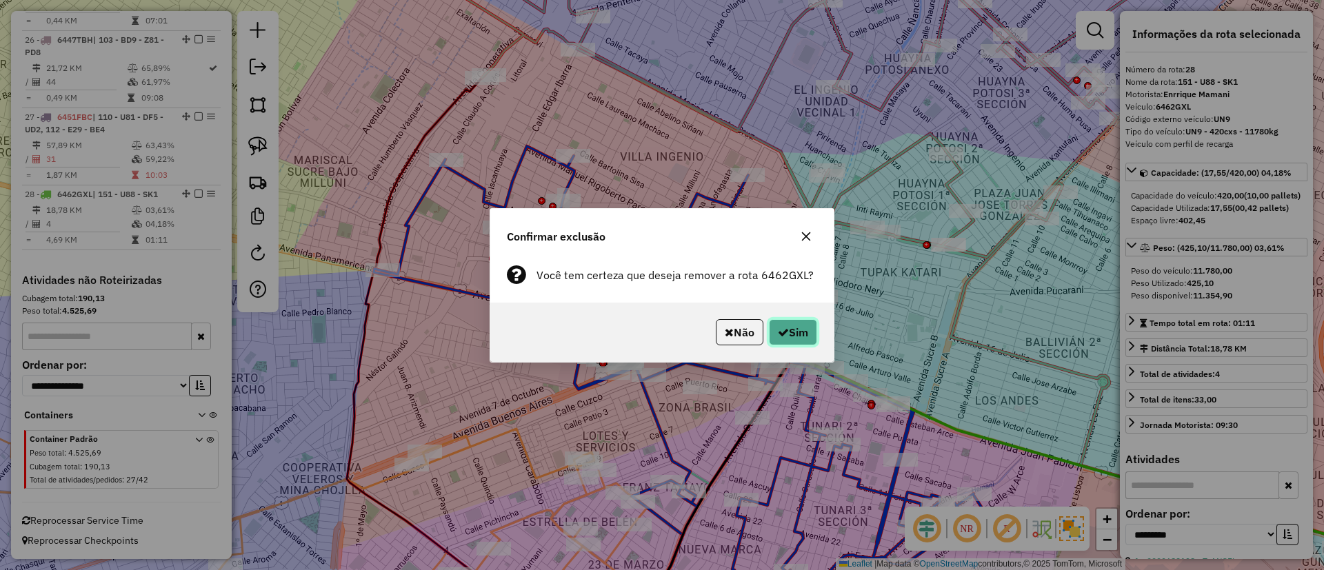
click at [793, 333] on button "Sim" at bounding box center [793, 332] width 48 height 26
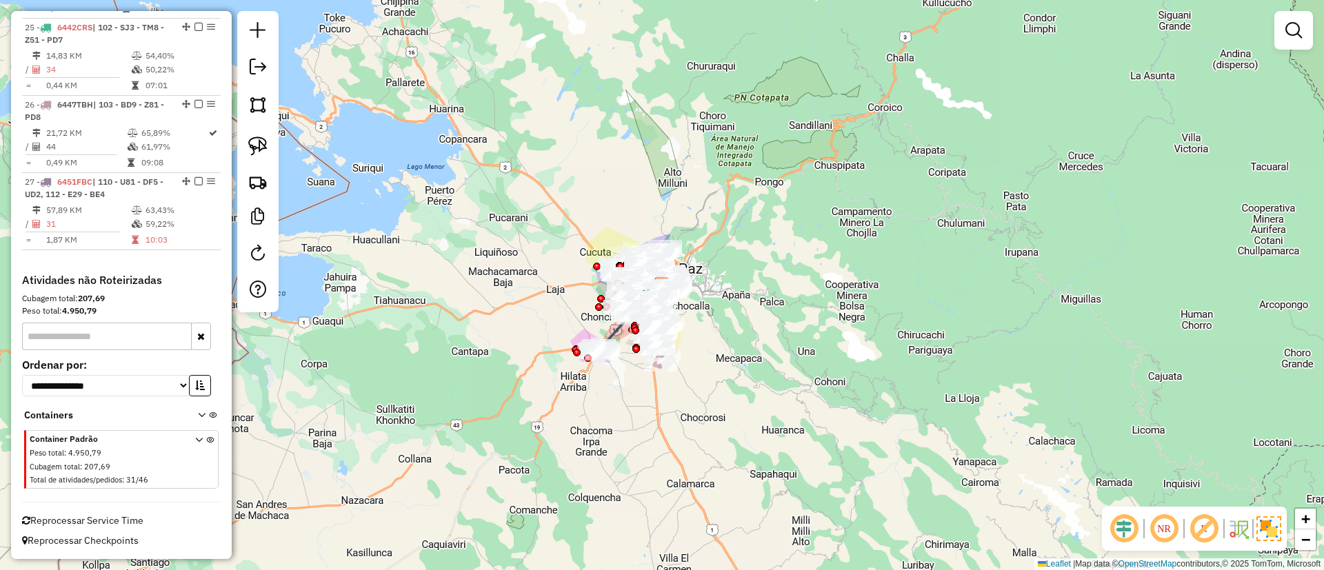
scroll to position [2202, 0]
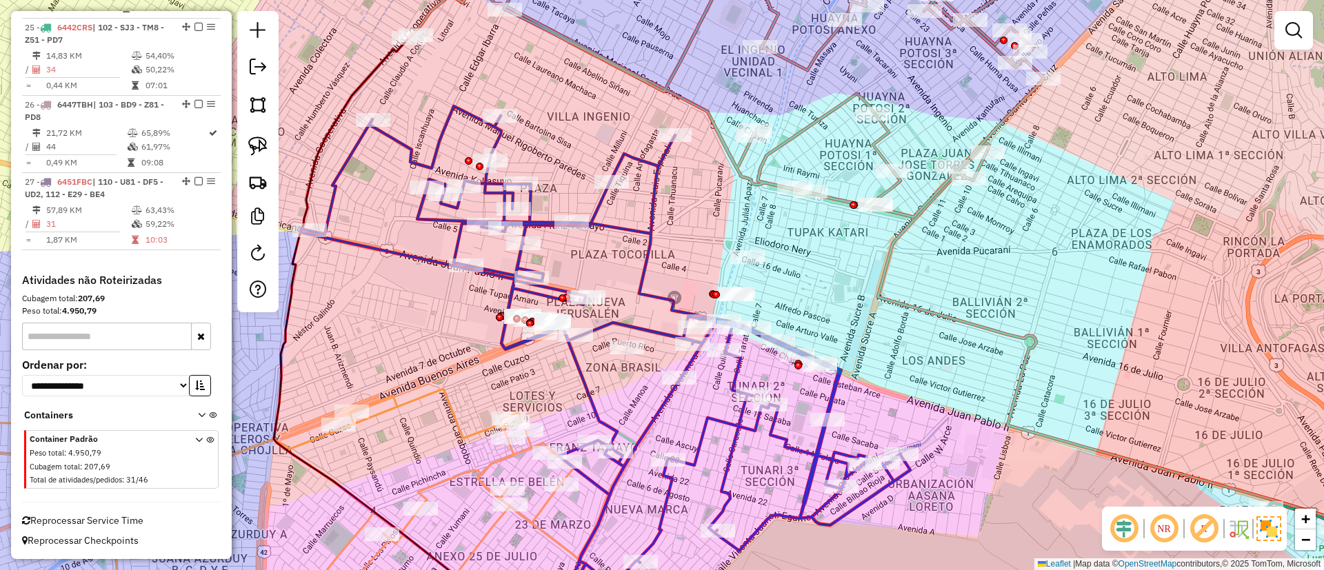
click at [655, 210] on icon at bounding box center [606, 366] width 610 height 521
select select "**********"
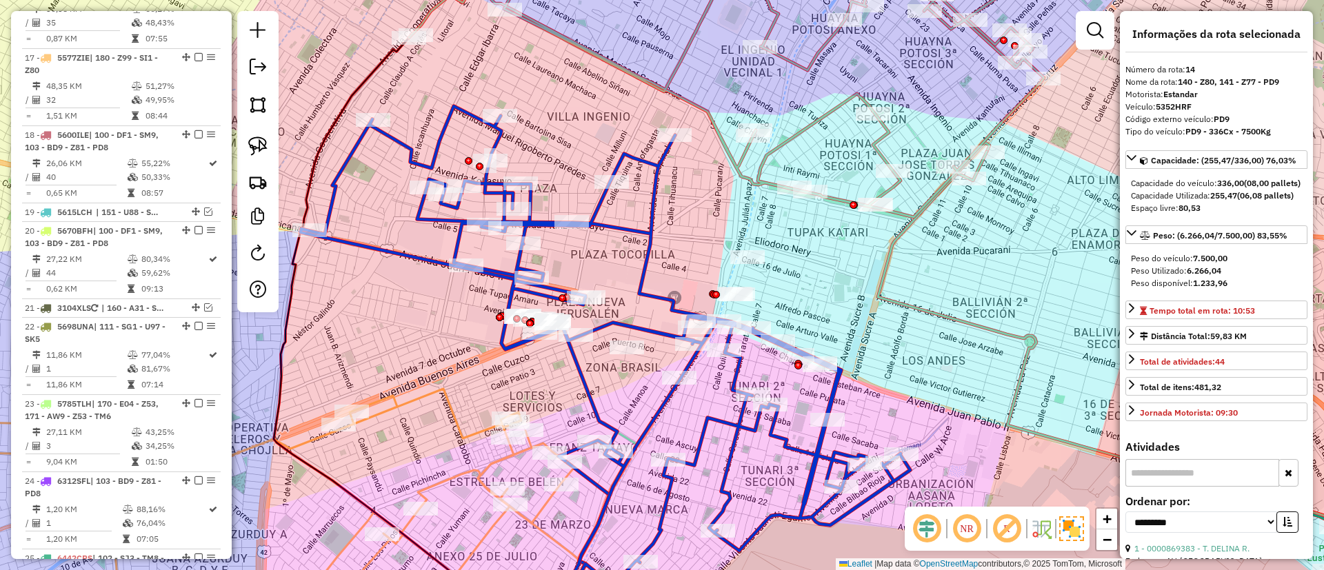
scroll to position [1477, 0]
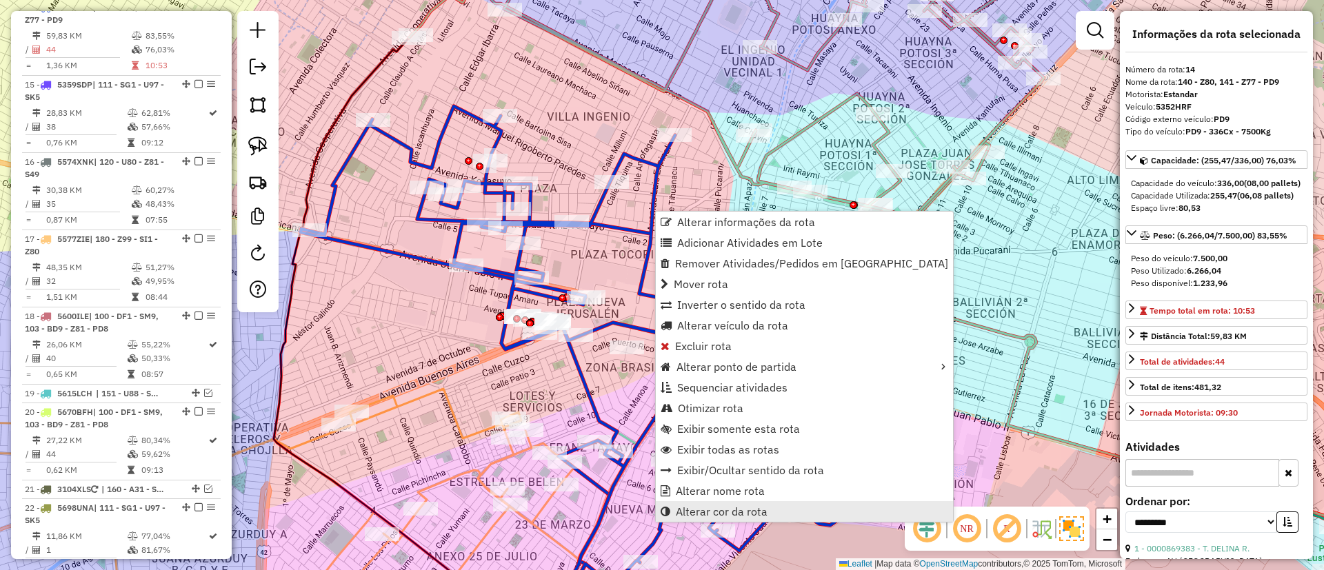
click at [719, 510] on span "Alterar cor da rota" at bounding box center [722, 511] width 92 height 11
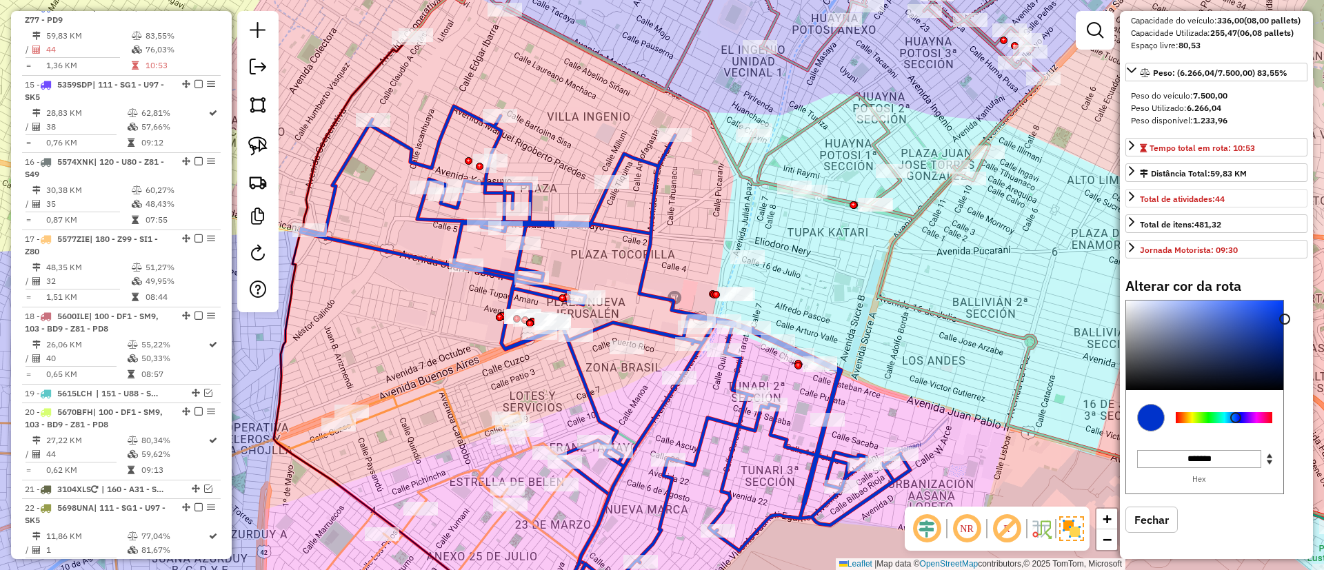
scroll to position [188, 0]
click at [1215, 411] on div at bounding box center [1224, 406] width 97 height 11
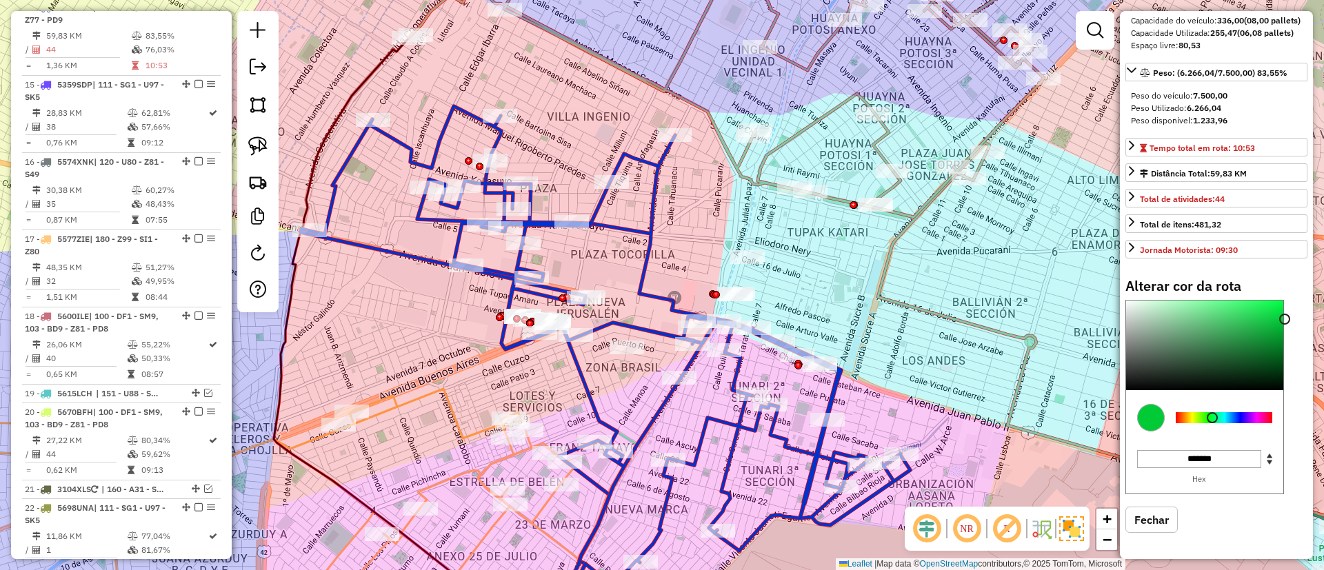
type input "*******"
click at [1213, 417] on div at bounding box center [1224, 417] width 97 height 11
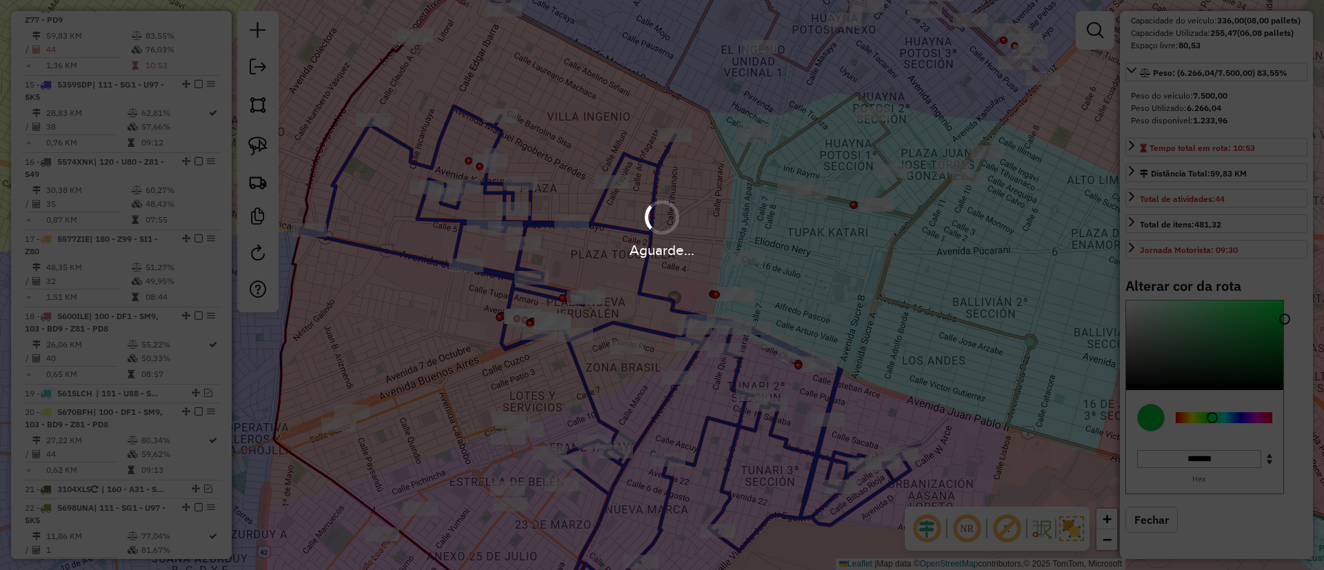
click at [861, 285] on div "Aguarde..." at bounding box center [662, 285] width 1324 height 570
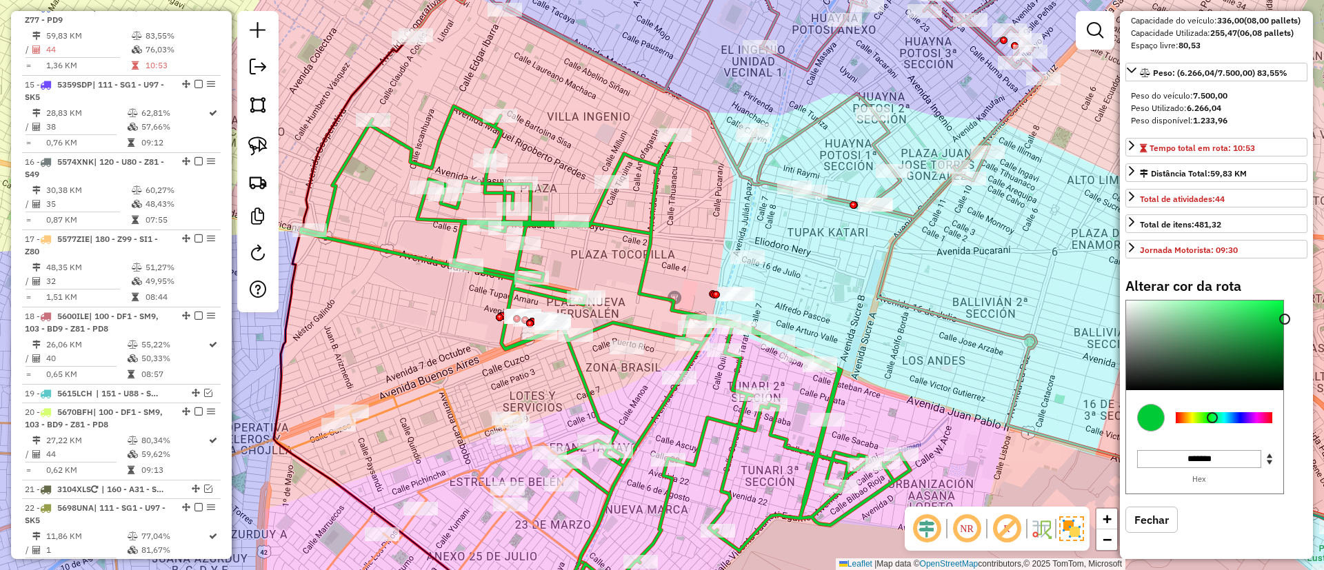
click at [859, 286] on div "Janela de atendimento Grade de atendimento Capacidade Transportadoras Veículos …" at bounding box center [662, 285] width 1324 height 570
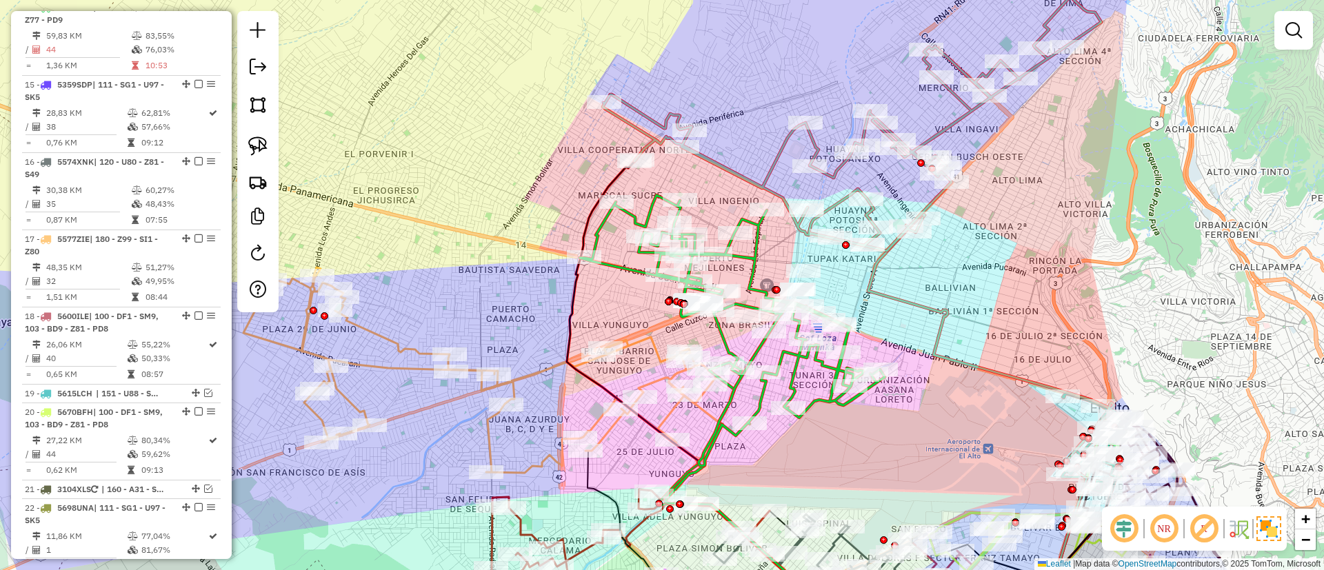
click at [651, 339] on icon at bounding box center [479, 371] width 473 height 206
select select "**********"
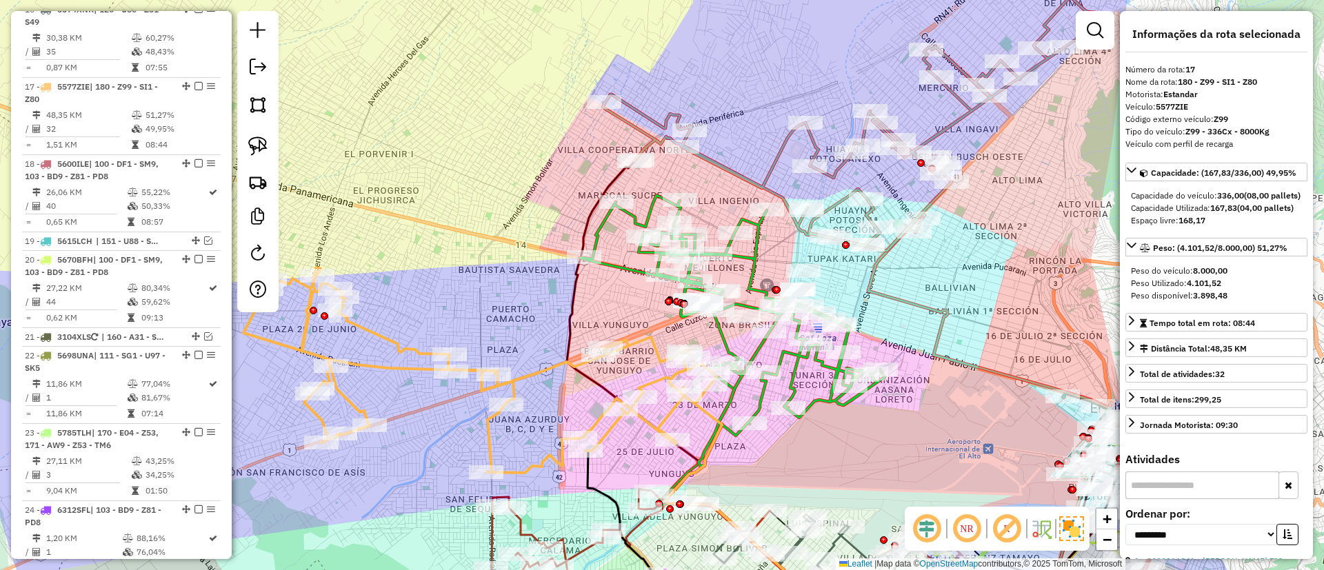
scroll to position [1708, 0]
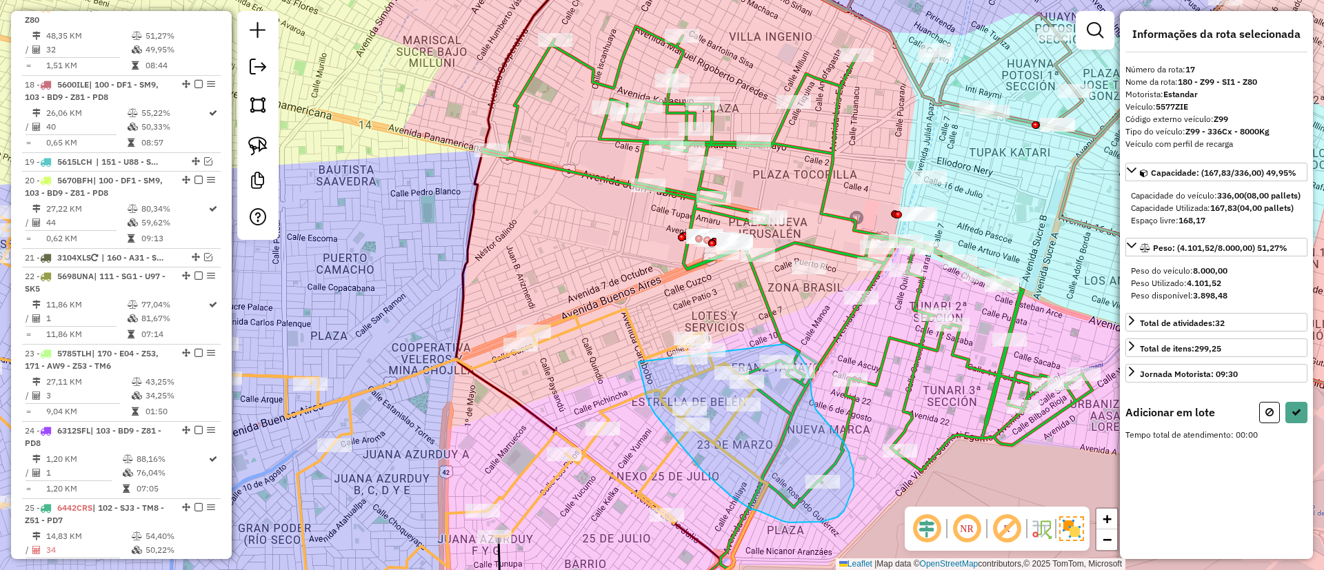
drag, startPoint x: 642, startPoint y: 375, endPoint x: 778, endPoint y: 342, distance: 139.7
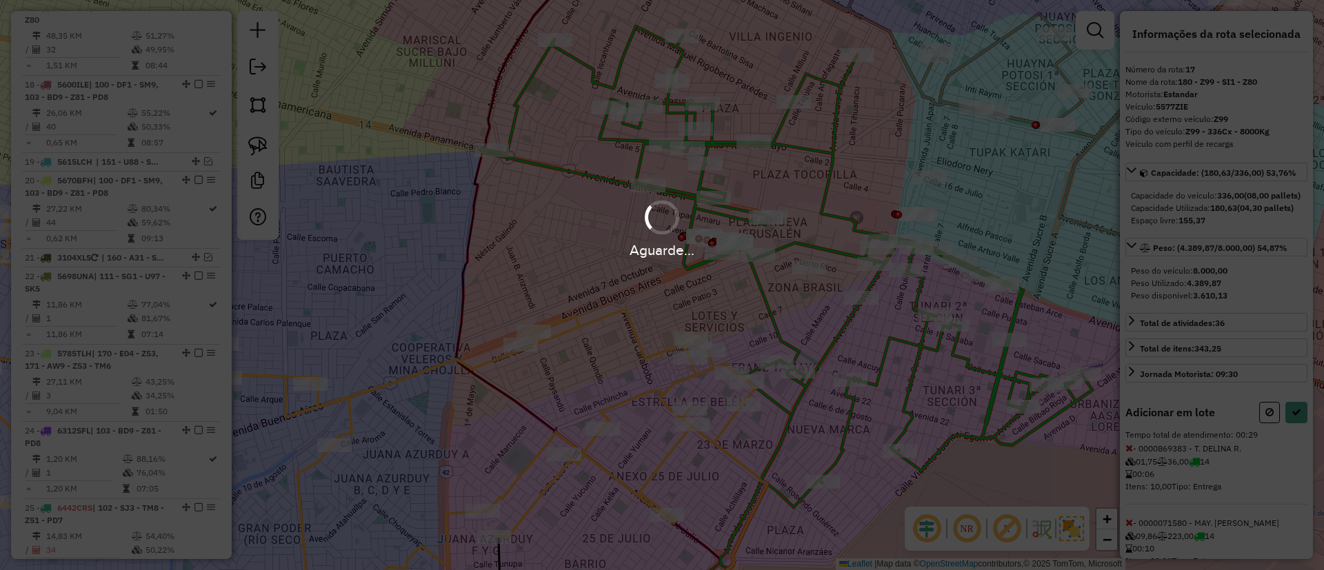
select select "**********"
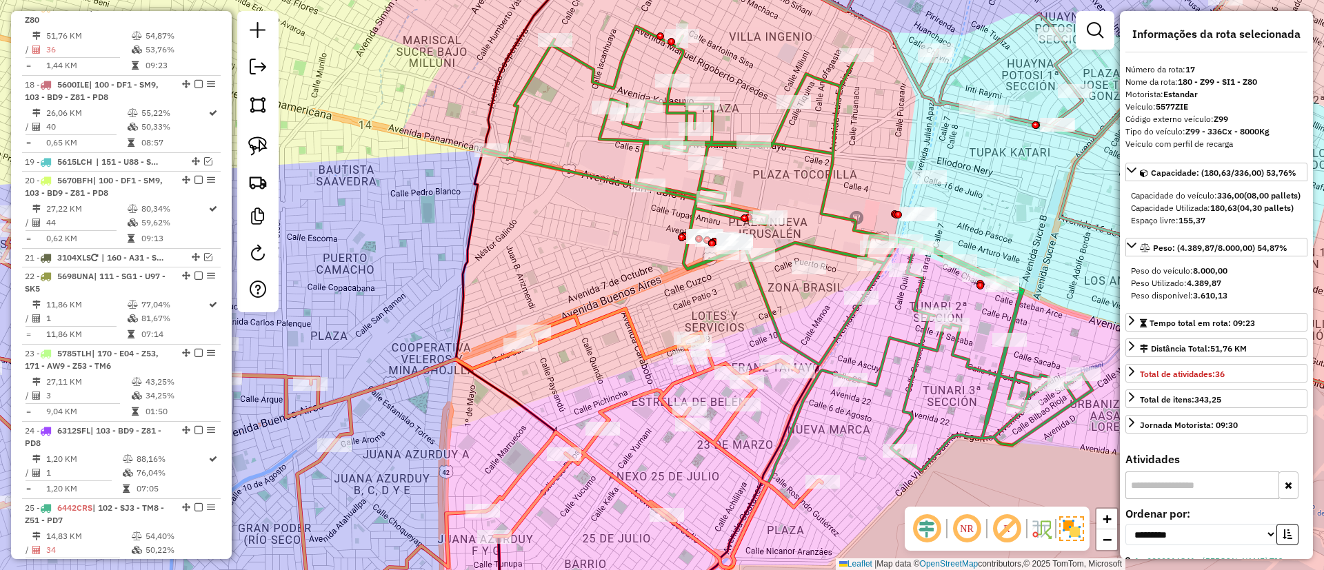
click at [825, 152] on icon at bounding box center [788, 248] width 610 height 445
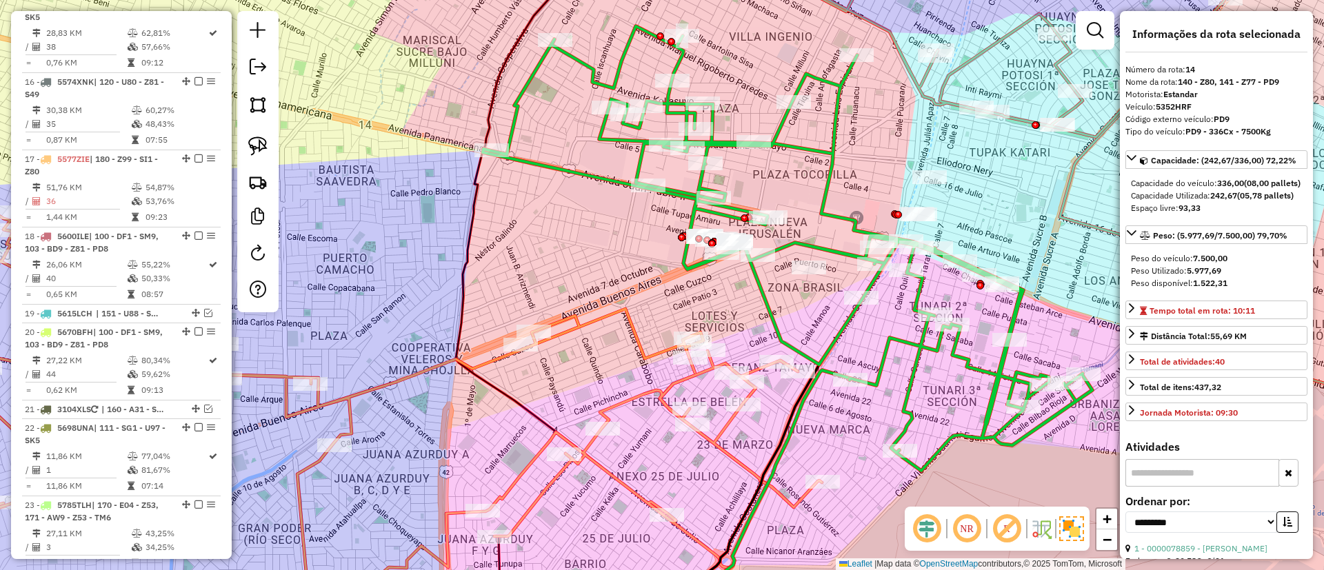
scroll to position [1477, 0]
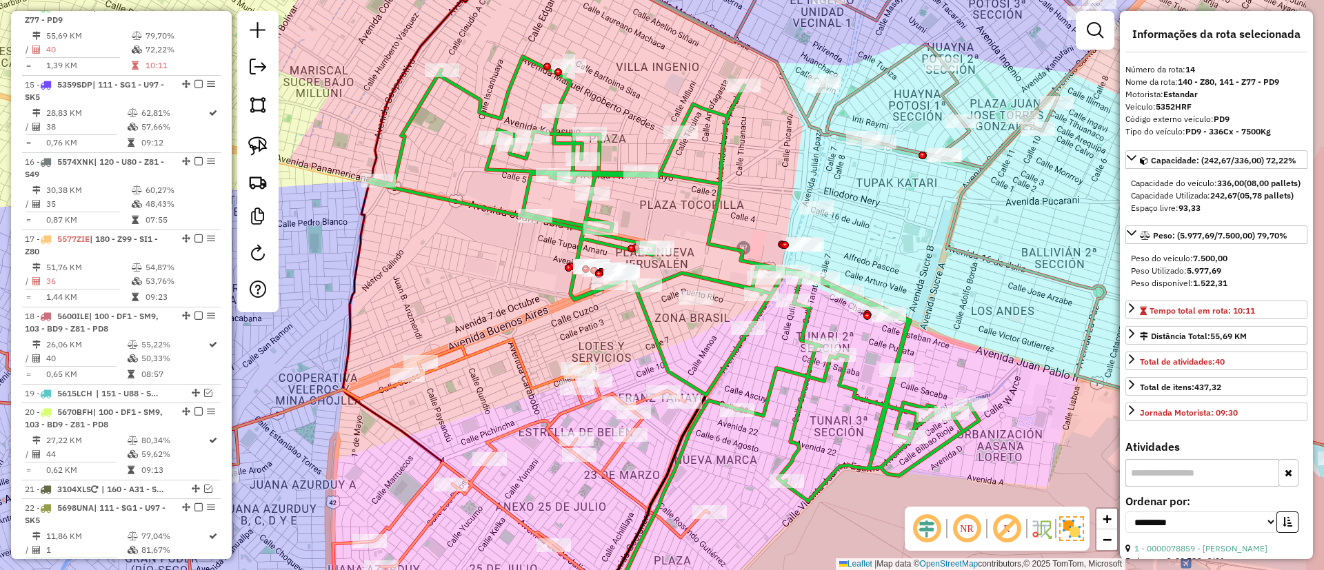
drag, startPoint x: 841, startPoint y: 148, endPoint x: 728, endPoint y: 179, distance: 117.3
click at [728, 179] on icon at bounding box center [675, 279] width 610 height 445
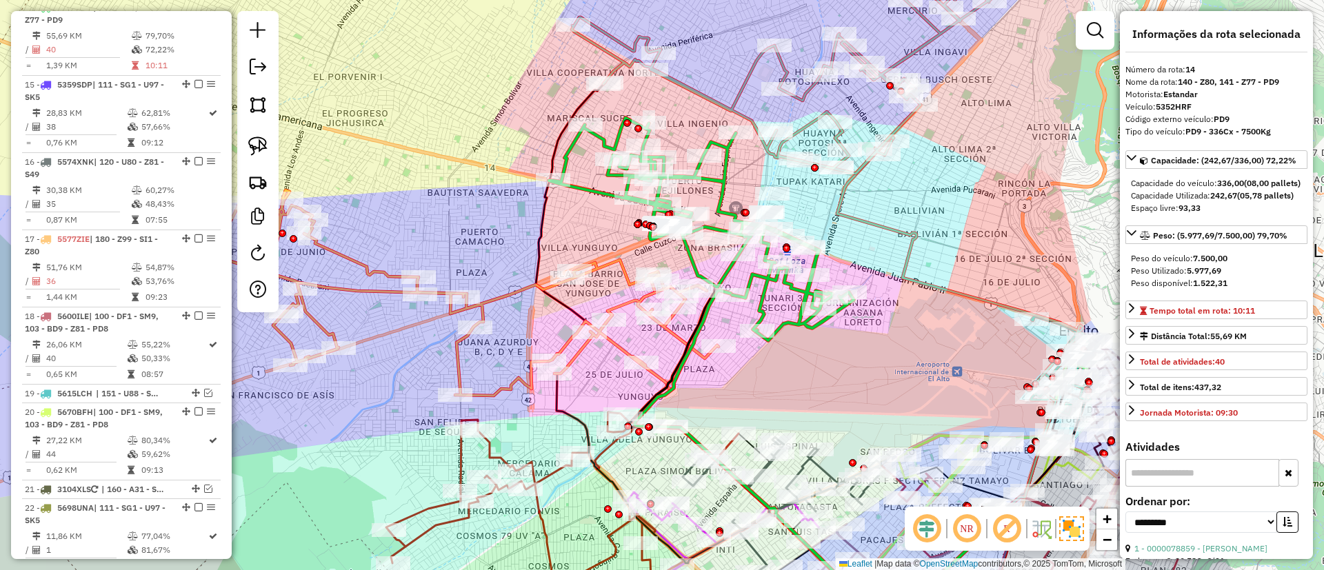
click at [736, 86] on icon at bounding box center [821, 58] width 499 height 231
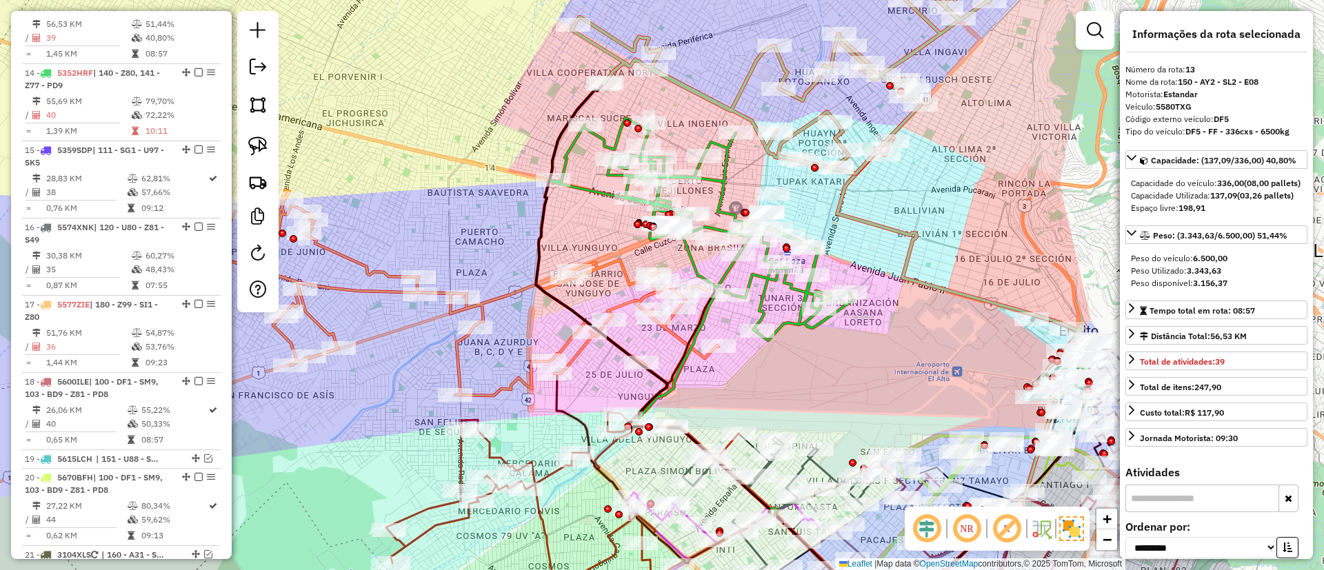
scroll to position [1399, 0]
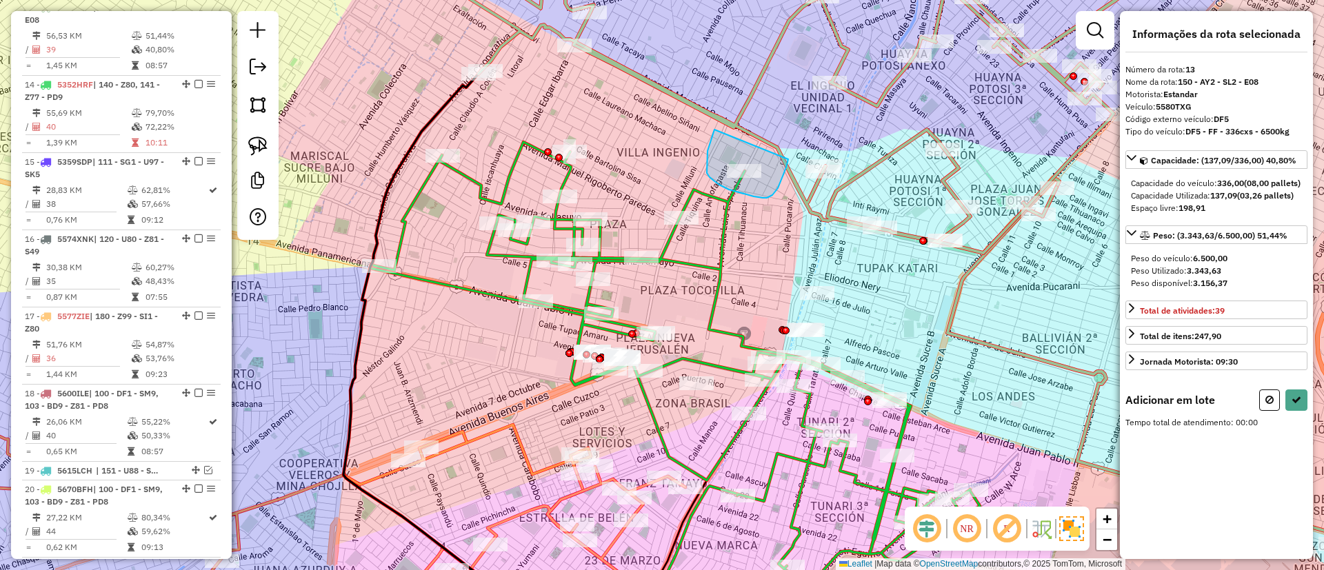
drag, startPoint x: 708, startPoint y: 154, endPoint x: 788, endPoint y: 159, distance: 80.9
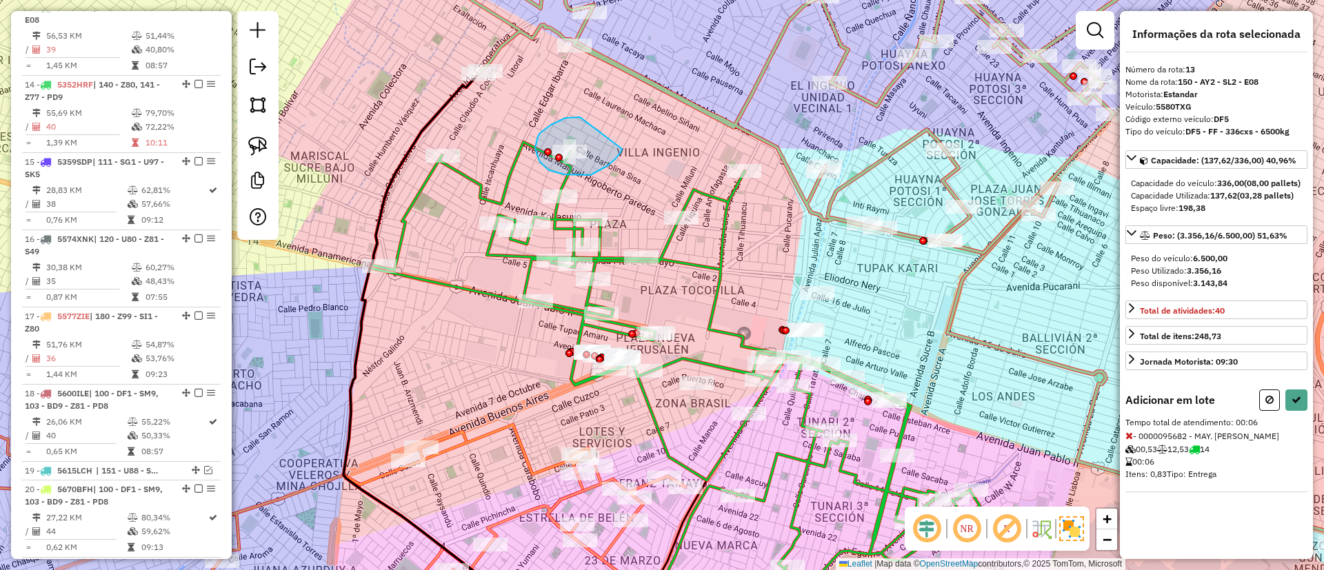
drag, startPoint x: 579, startPoint y: 117, endPoint x: 623, endPoint y: 149, distance: 54.4
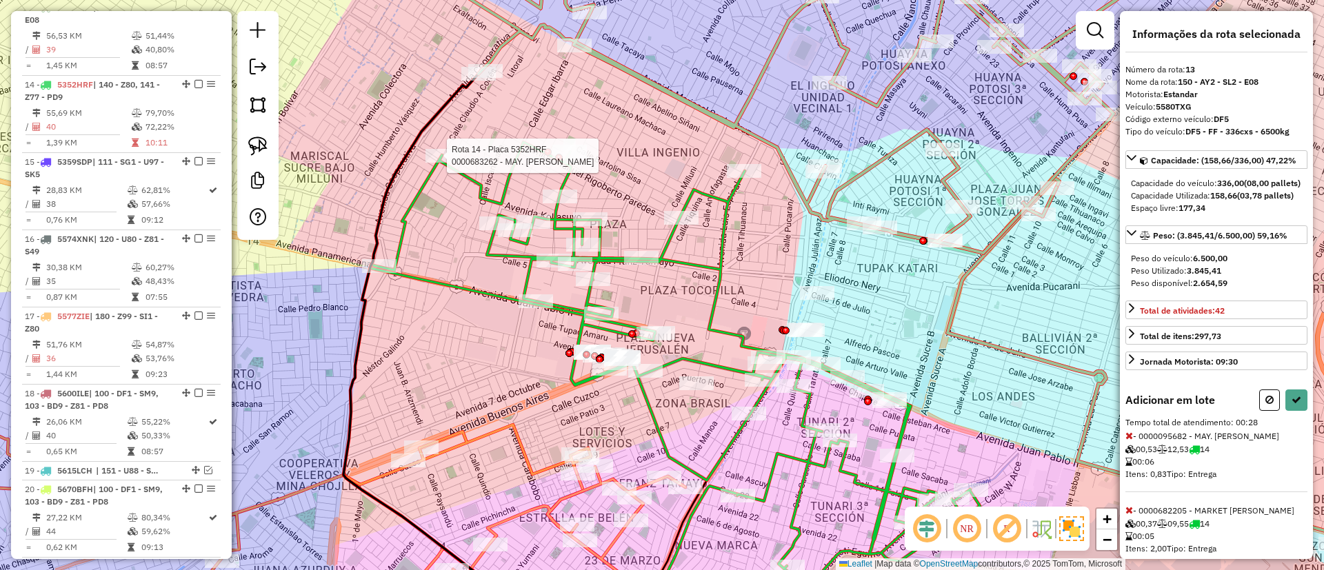
select select "**********"
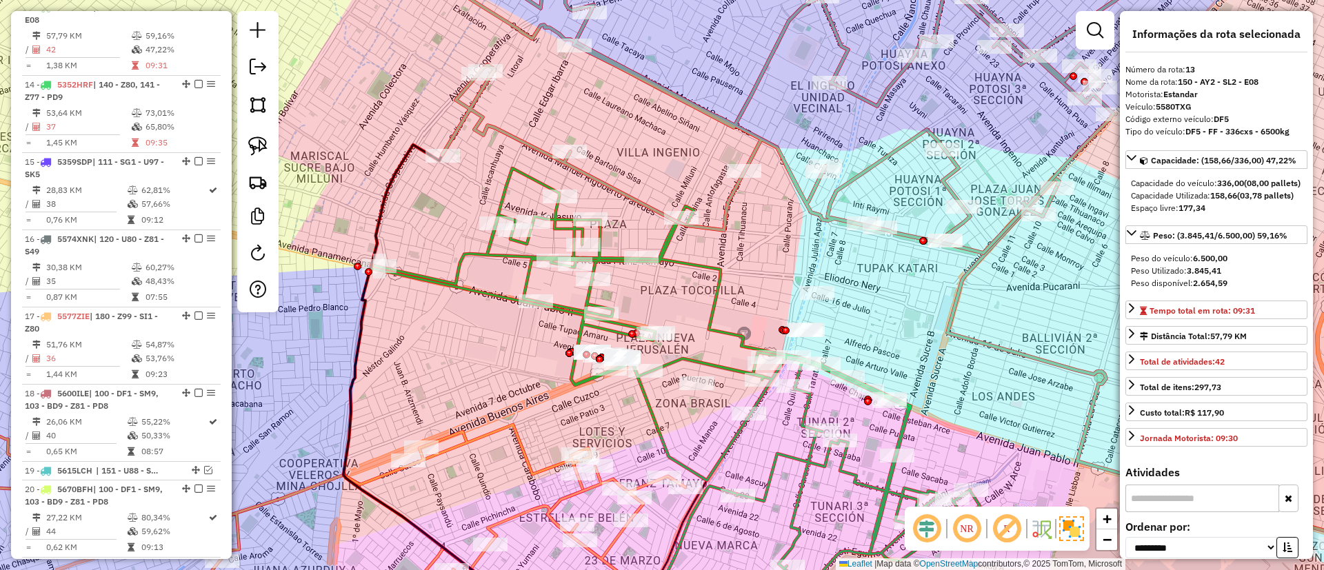
click at [532, 178] on icon at bounding box center [675, 377] width 610 height 419
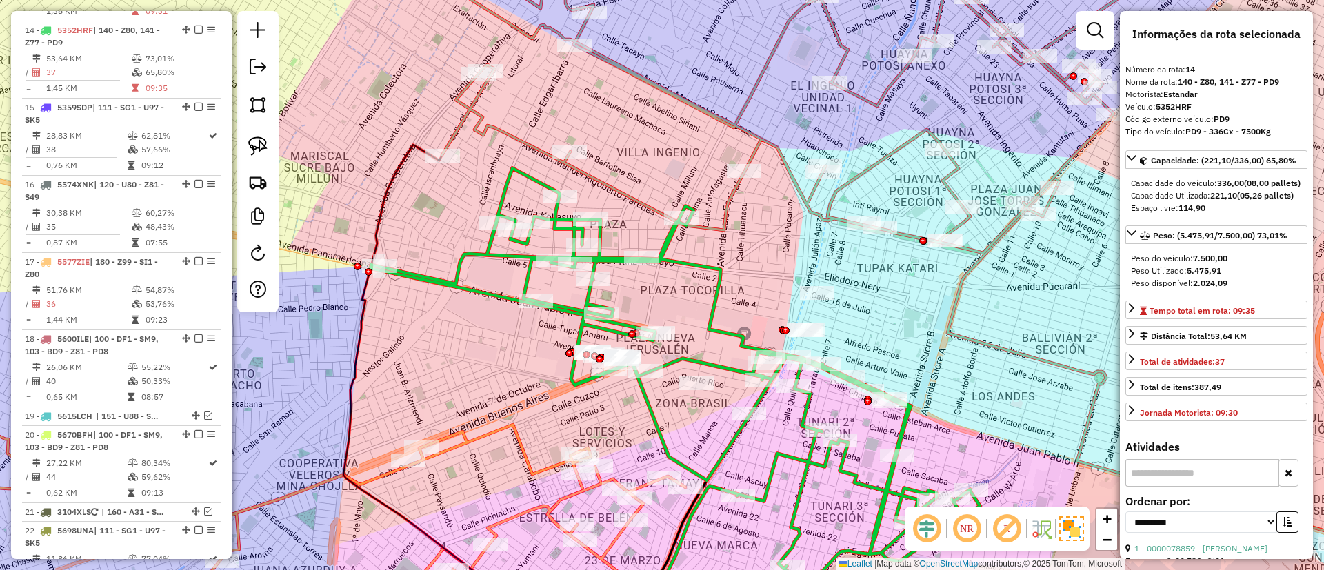
scroll to position [1477, 0]
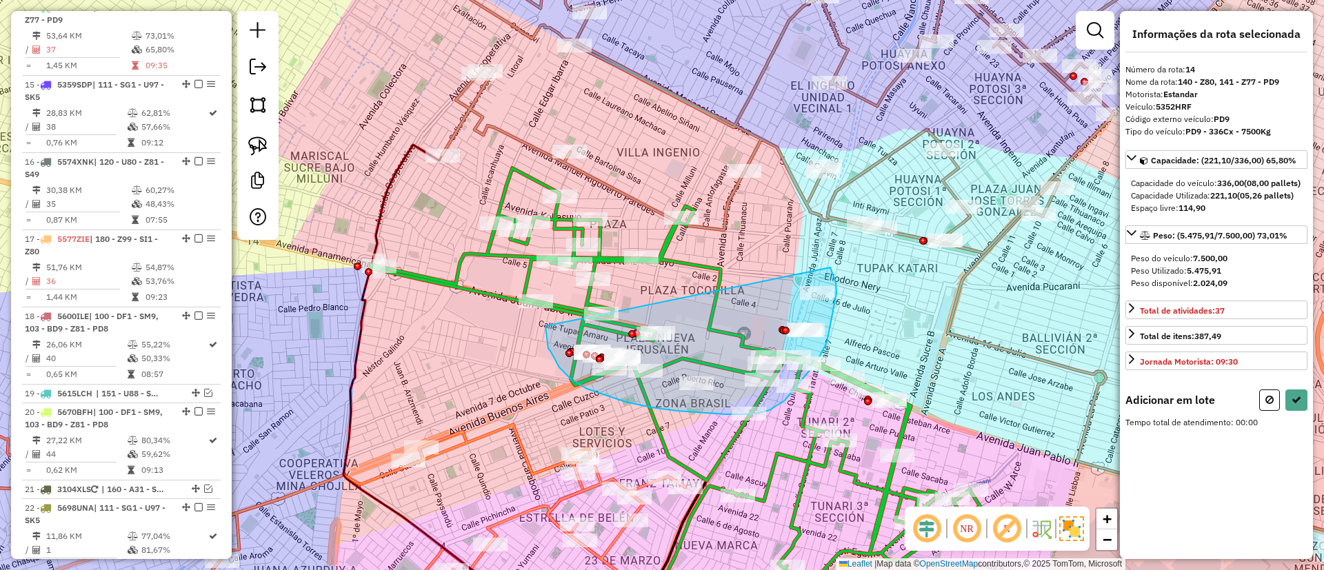
drag, startPoint x: 557, startPoint y: 363, endPoint x: 830, endPoint y: 268, distance: 289.2
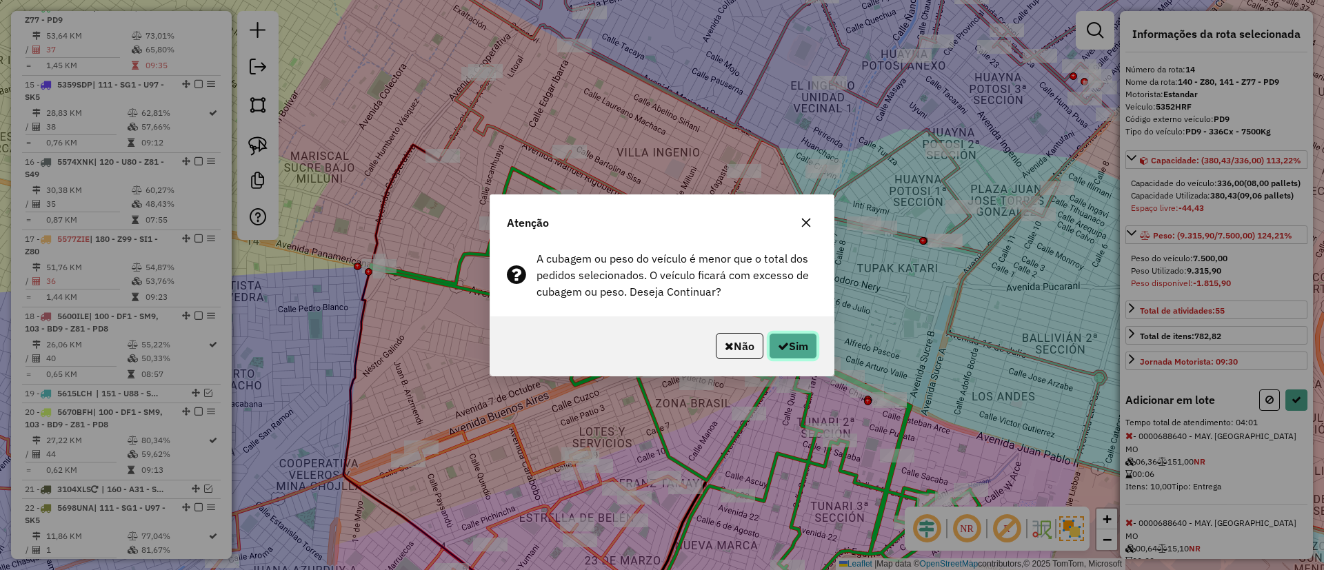
click at [778, 346] on icon "button" at bounding box center [783, 346] width 11 height 11
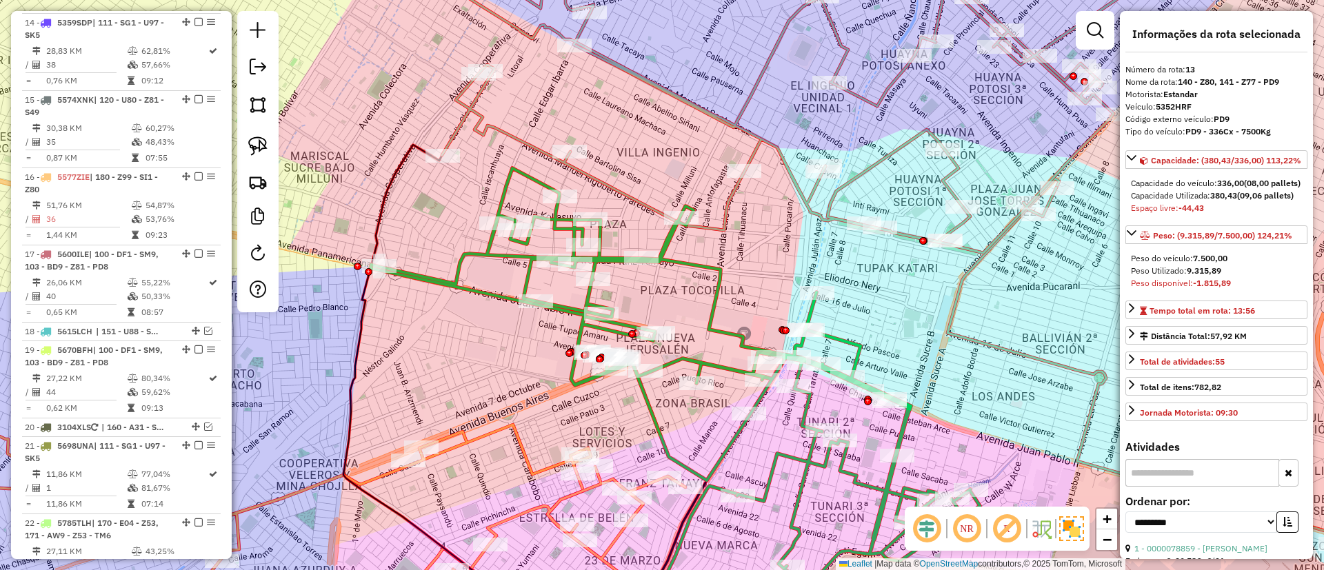
click at [704, 269] on icon at bounding box center [675, 377] width 610 height 419
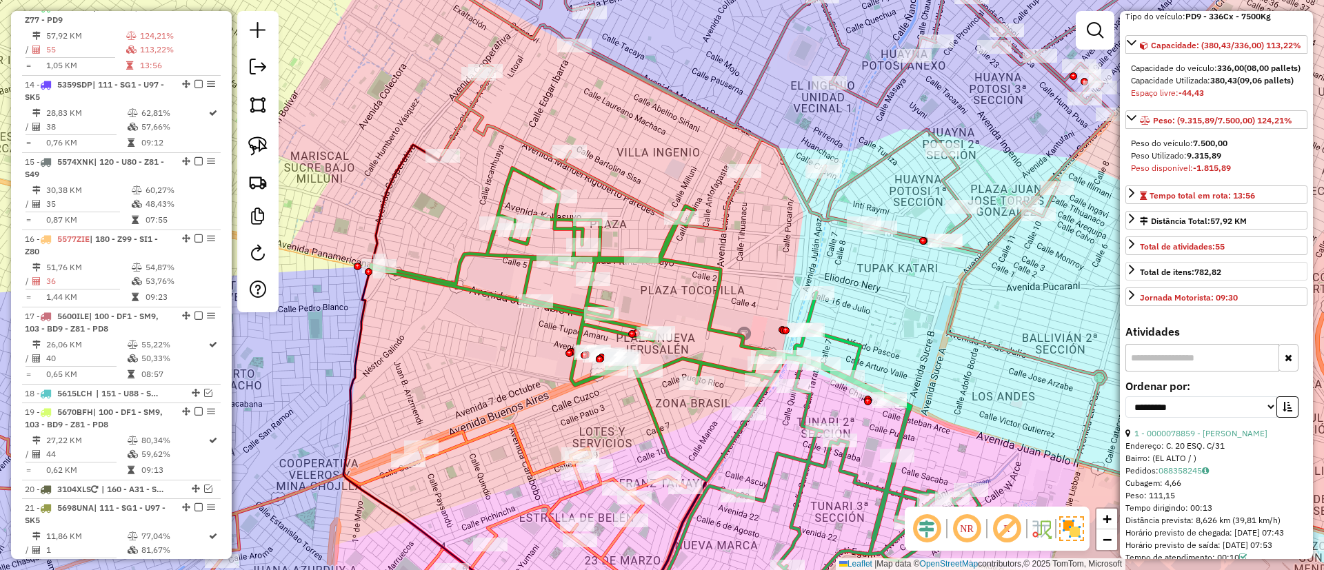
scroll to position [207, 0]
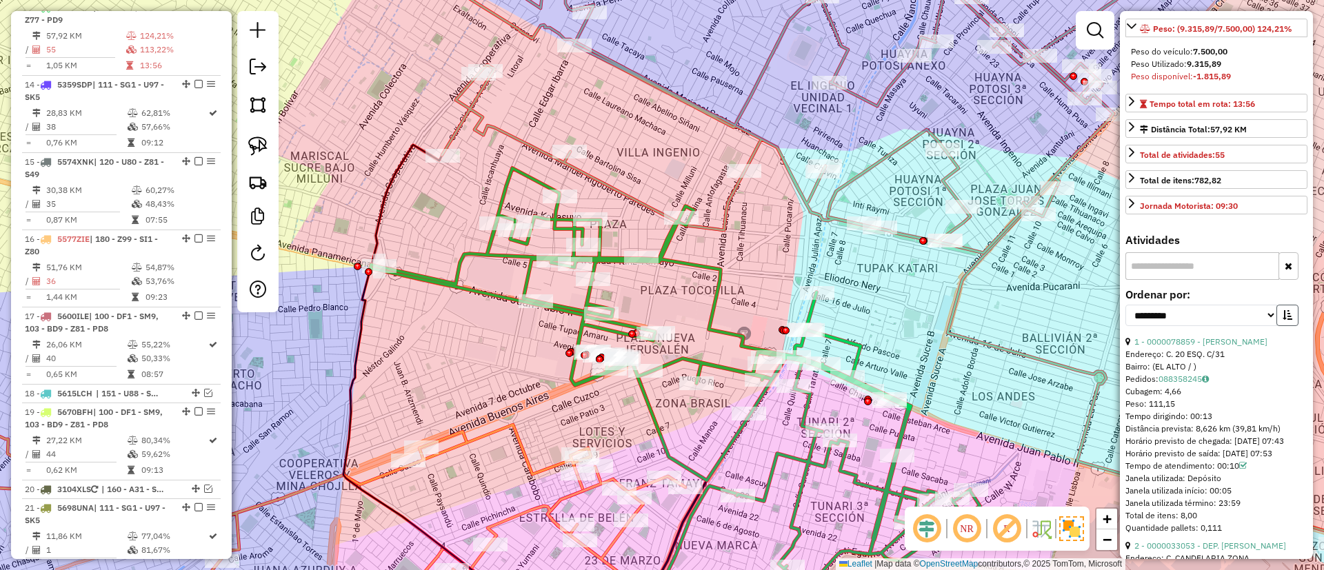
click at [1286, 320] on icon "button" at bounding box center [1288, 315] width 10 height 10
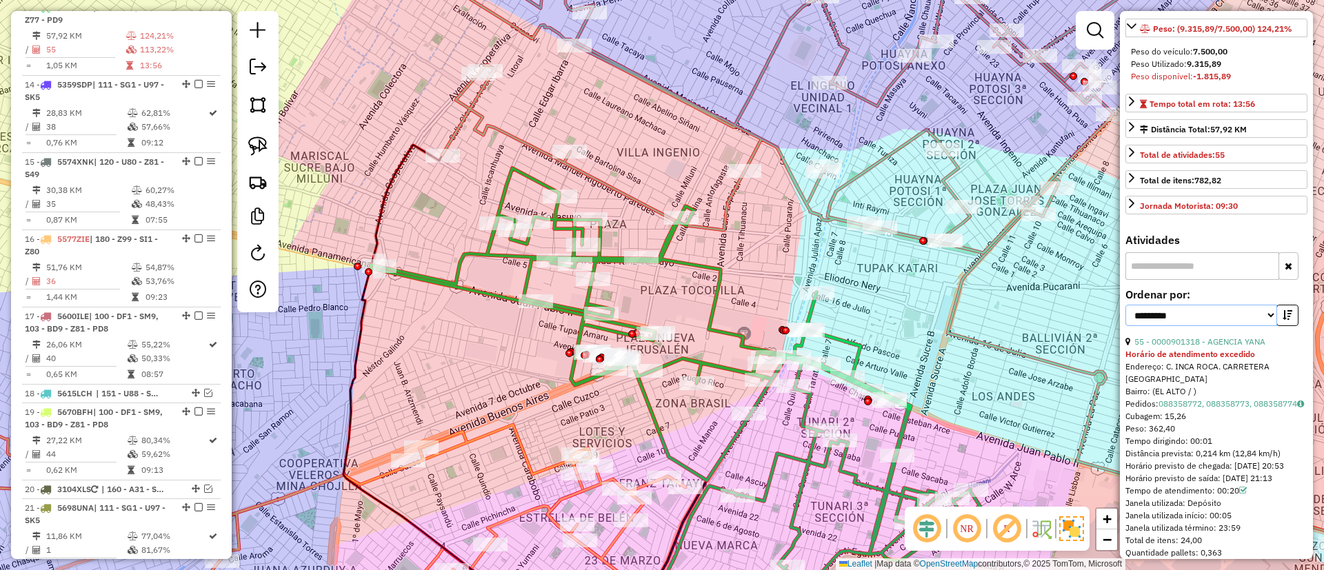
click at [1223, 326] on select "**********" at bounding box center [1202, 315] width 152 height 21
select select "*********"
click at [1126, 326] on select "**********" at bounding box center [1202, 315] width 152 height 21
click at [1168, 347] on link "14 - 0000632603 - MAY. NELA NIEVE" at bounding box center [1204, 342] width 139 height 10
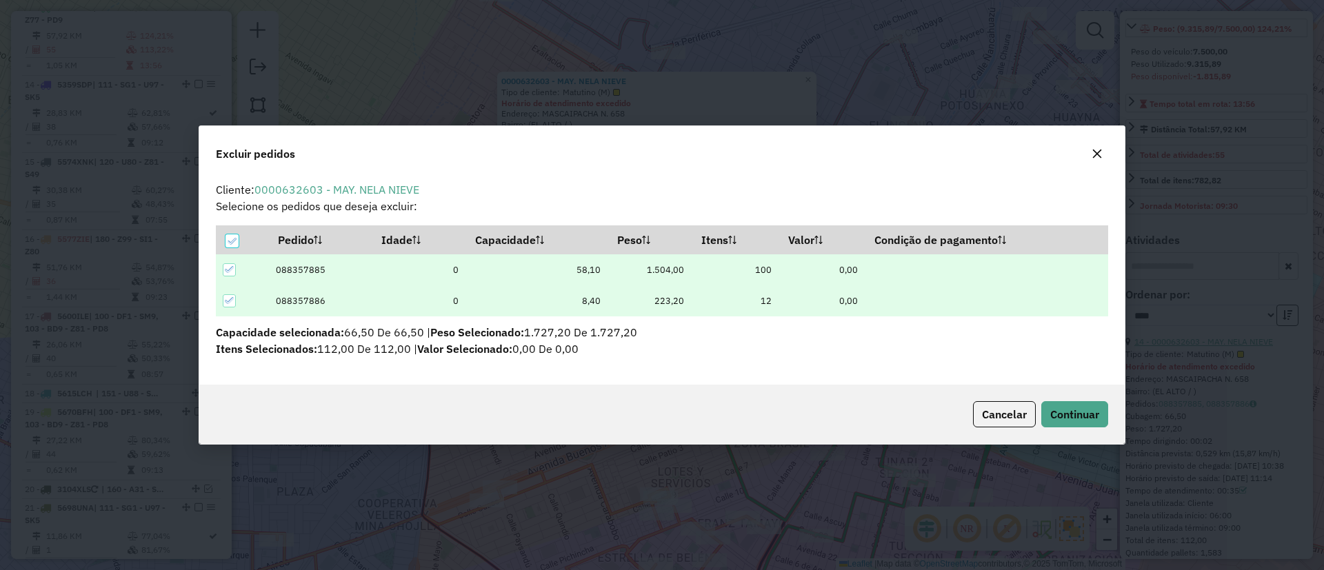
scroll to position [8, 4]
click at [1077, 421] on span "Continuar" at bounding box center [1074, 415] width 49 height 14
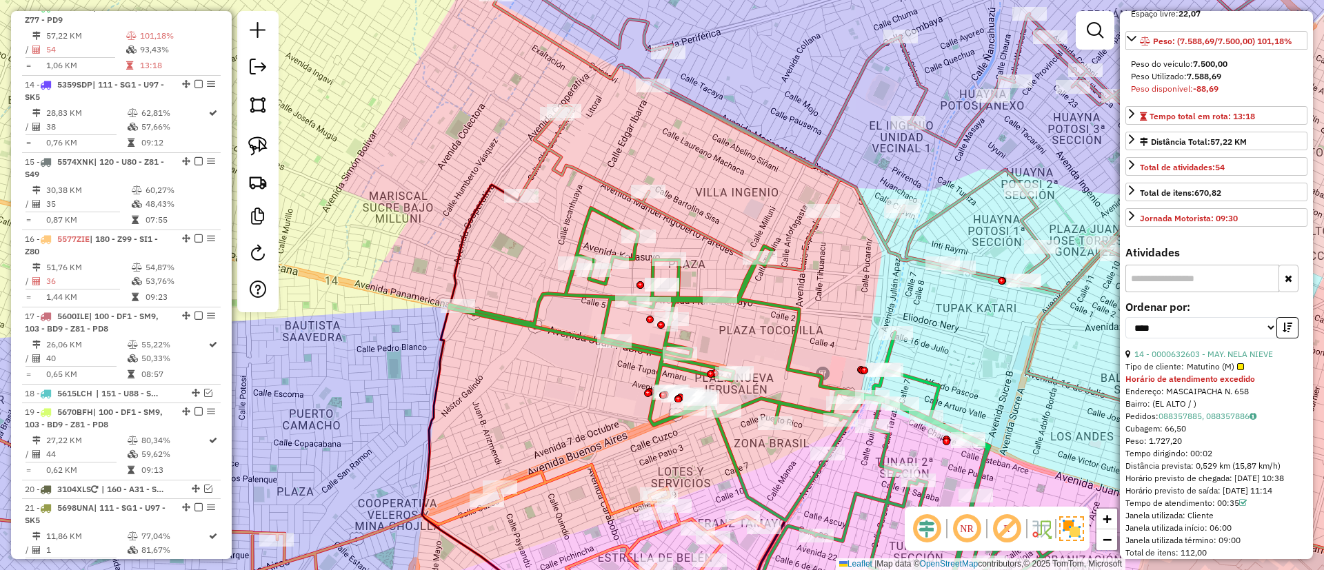
click at [557, 477] on icon at bounding box center [316, 476] width 897 height 301
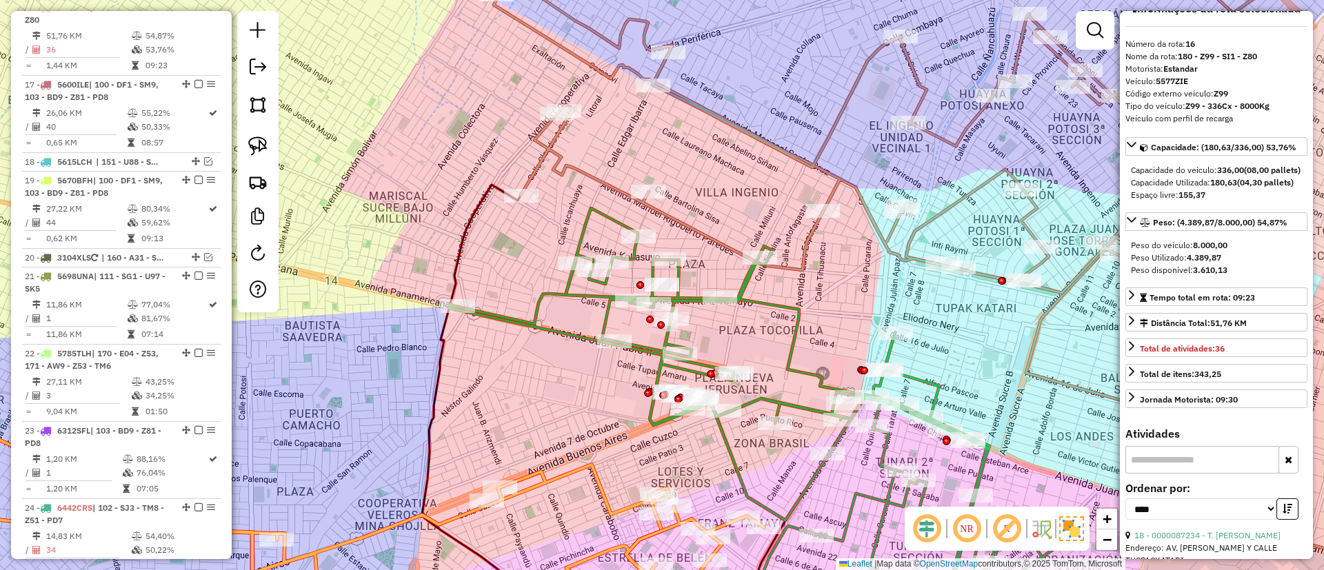
scroll to position [0, 0]
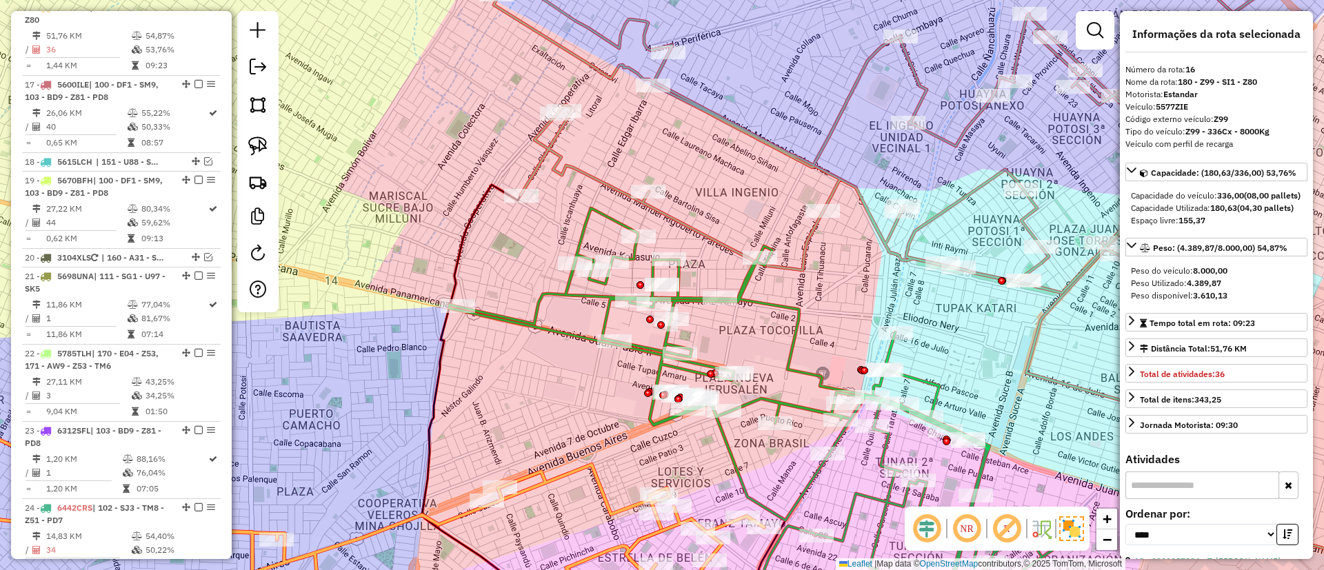
click at [572, 468] on icon at bounding box center [316, 476] width 897 height 301
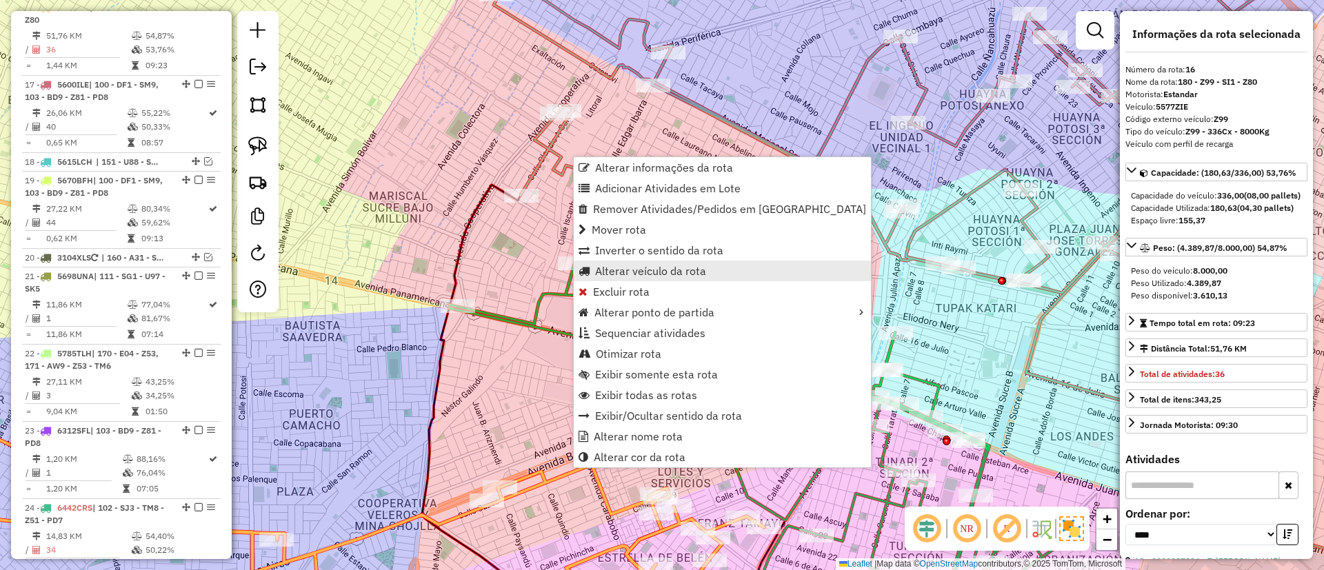
click at [670, 277] on span "Alterar veículo da rota" at bounding box center [650, 271] width 111 height 11
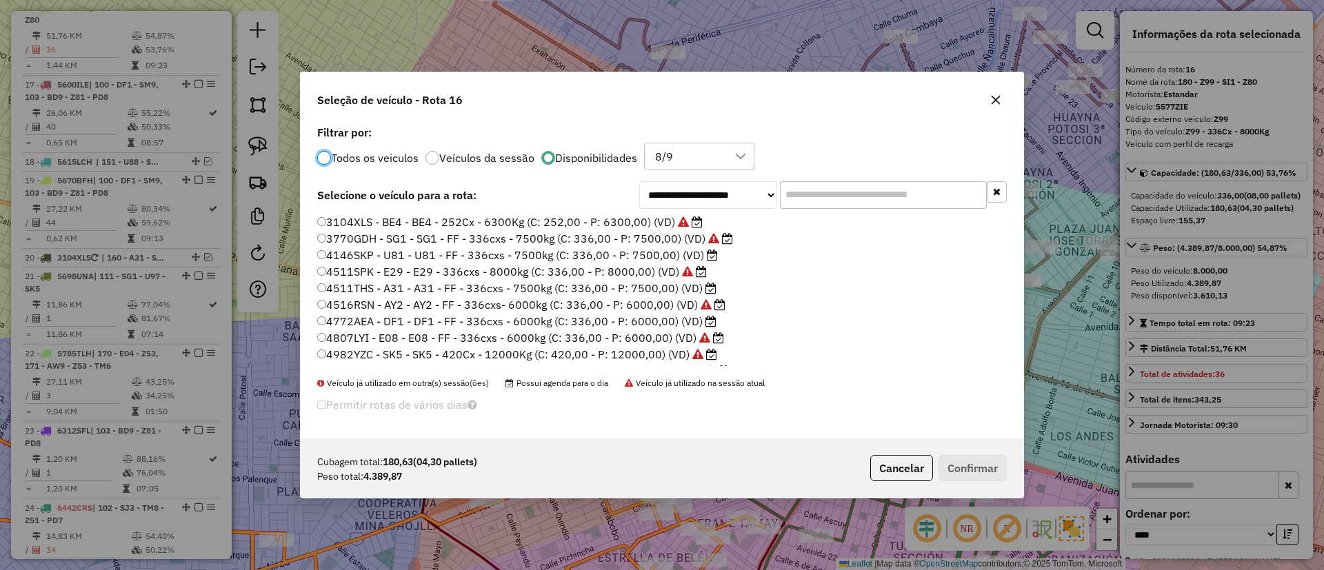
scroll to position [8, 4]
click at [687, 312] on label "4516RSN - AY2 - AY2 - FF - 336cxs- 6000kg (C: 336,00 - P: 6000,00) (VD)" at bounding box center [521, 305] width 408 height 17
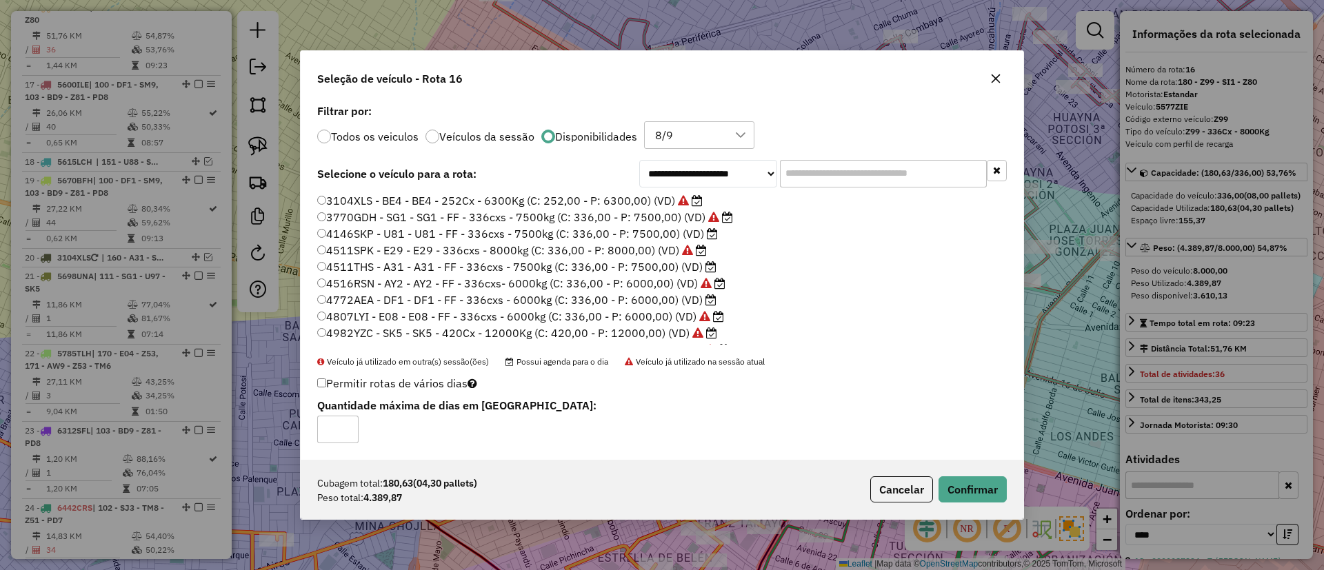
click at [657, 301] on label "4772AEA - DF1 - DF1 - FF - 336cxs - 6000kg (C: 336,00 - P: 6000,00) (VD)" at bounding box center [516, 300] width 399 height 17
click at [970, 490] on button "Confirmar" at bounding box center [973, 490] width 68 height 26
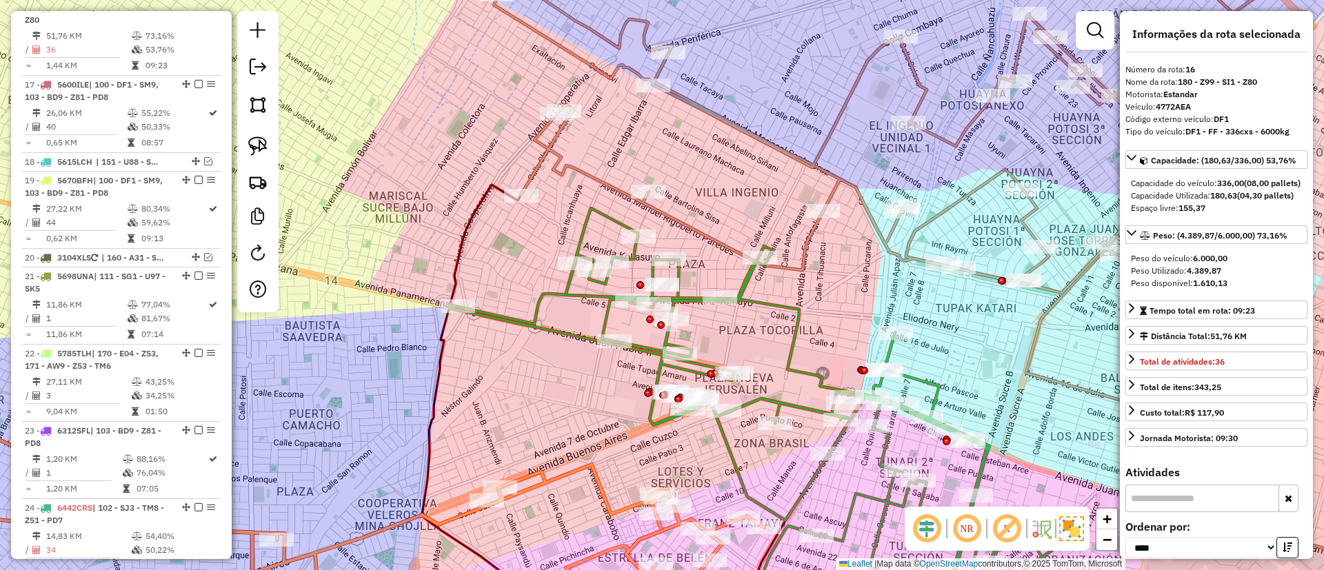
click at [526, 473] on icon at bounding box center [316, 476] width 897 height 301
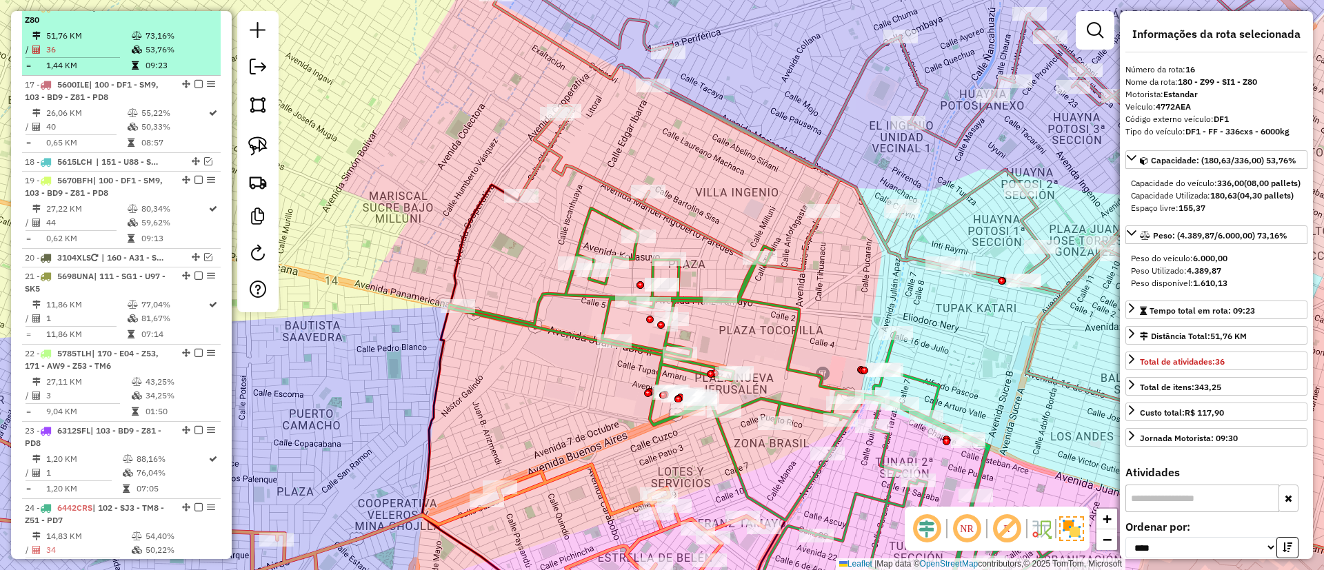
click at [195, 11] on em at bounding box center [199, 7] width 8 height 8
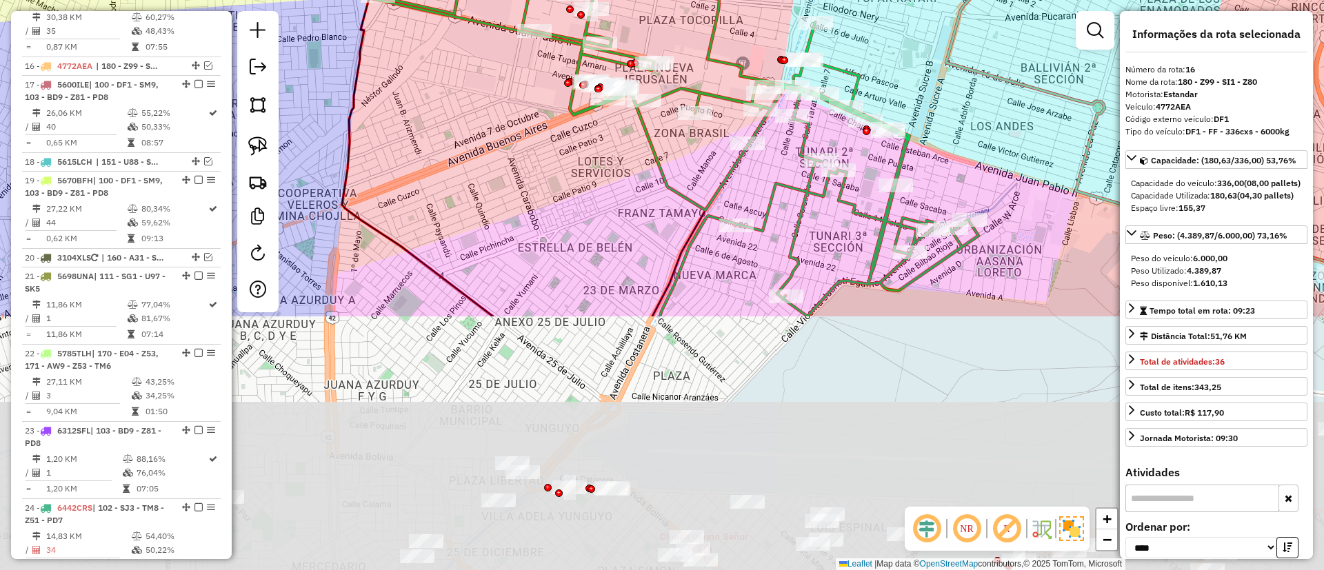
drag, startPoint x: 499, startPoint y: 382, endPoint x: 419, endPoint y: 72, distance: 320.5
click at [419, 72] on div "Janela de atendimento Grade de atendimento Capacidade Transportadoras Veículos …" at bounding box center [662, 285] width 1324 height 570
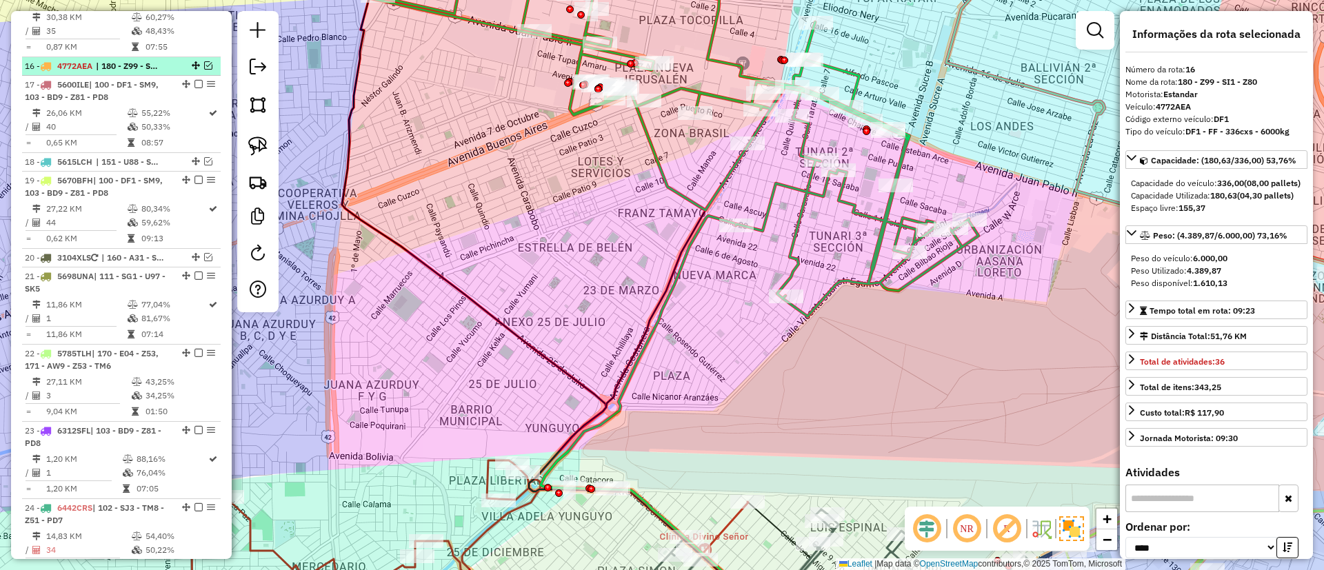
click at [204, 70] on em at bounding box center [208, 65] width 8 height 8
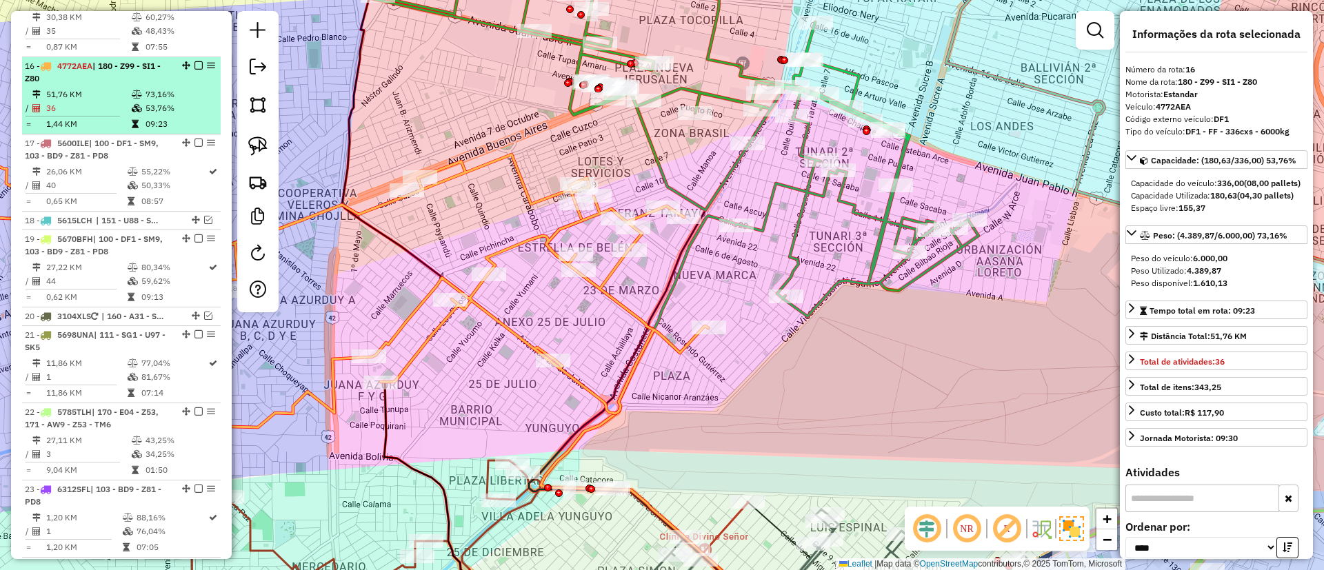
scroll to position [1644, 0]
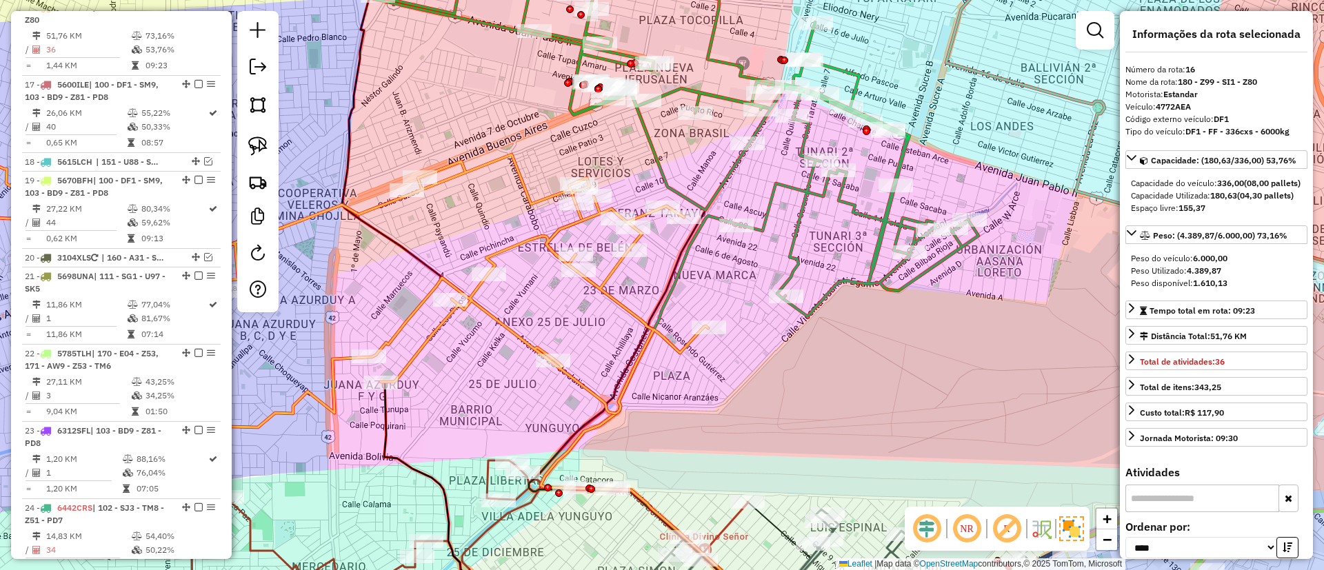
click at [626, 303] on icon at bounding box center [288, 240] width 841 height 376
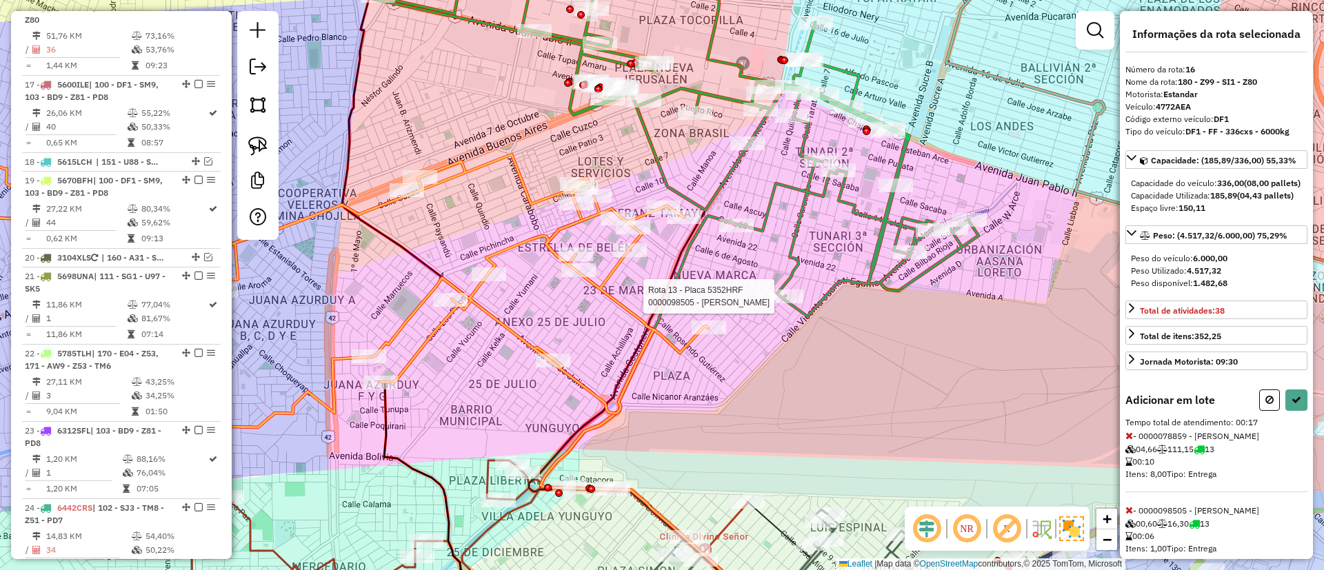
select select "*********"
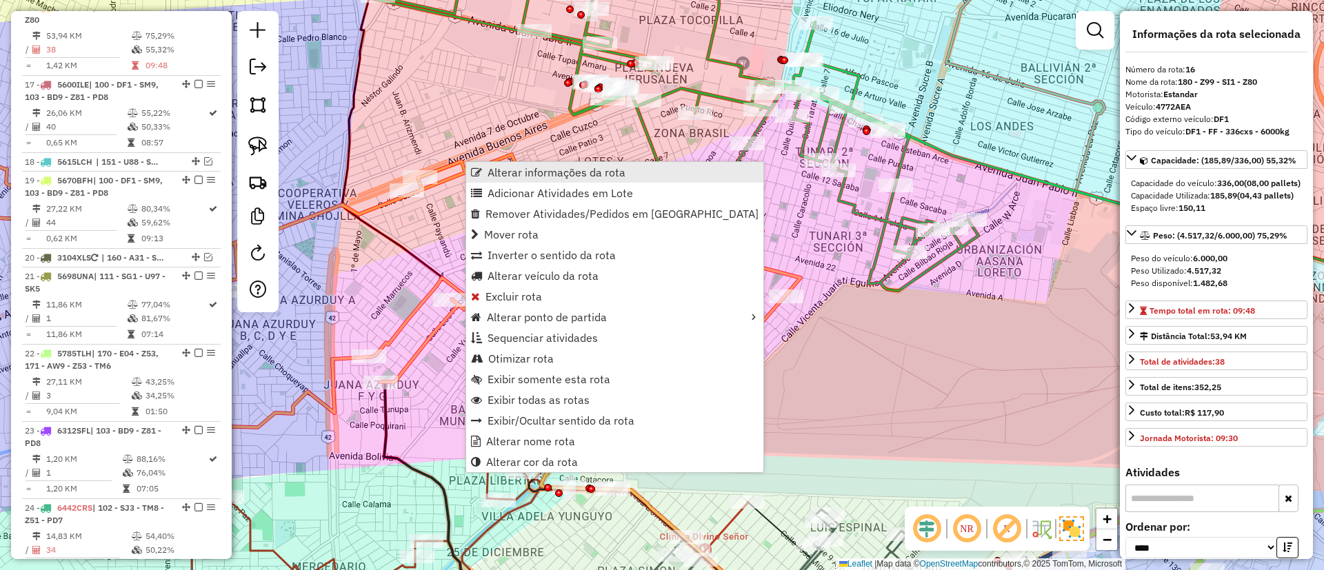
click at [534, 177] on span "Alterar informações da rota" at bounding box center [557, 172] width 138 height 11
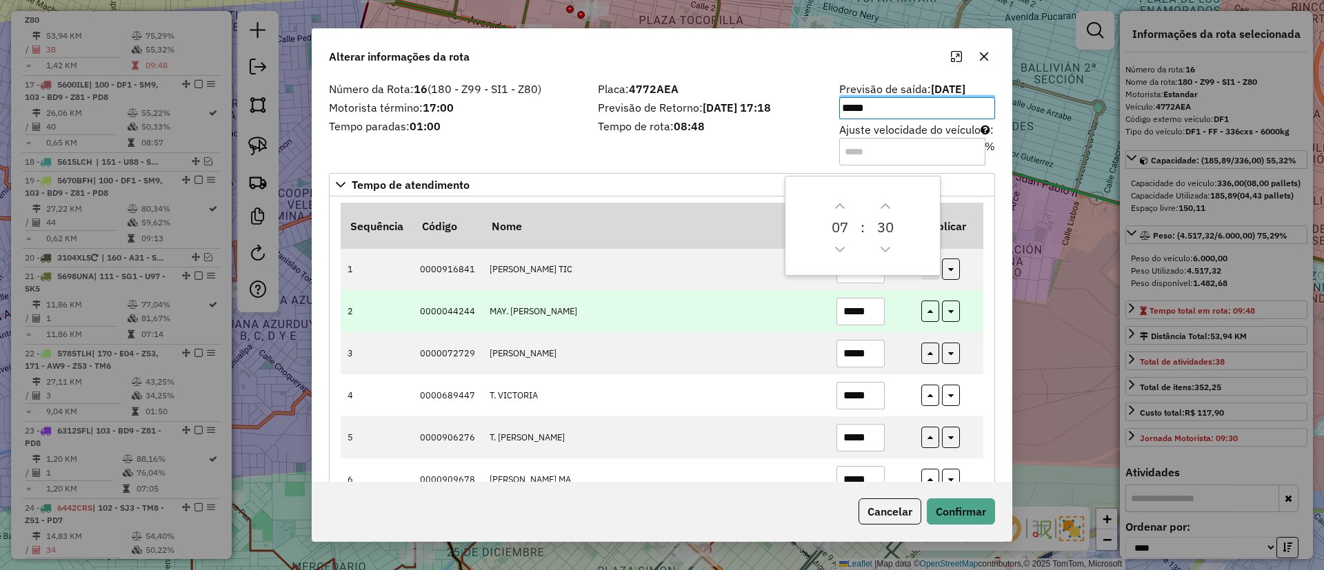
click at [909, 306] on td "*****" at bounding box center [871, 311] width 85 height 42
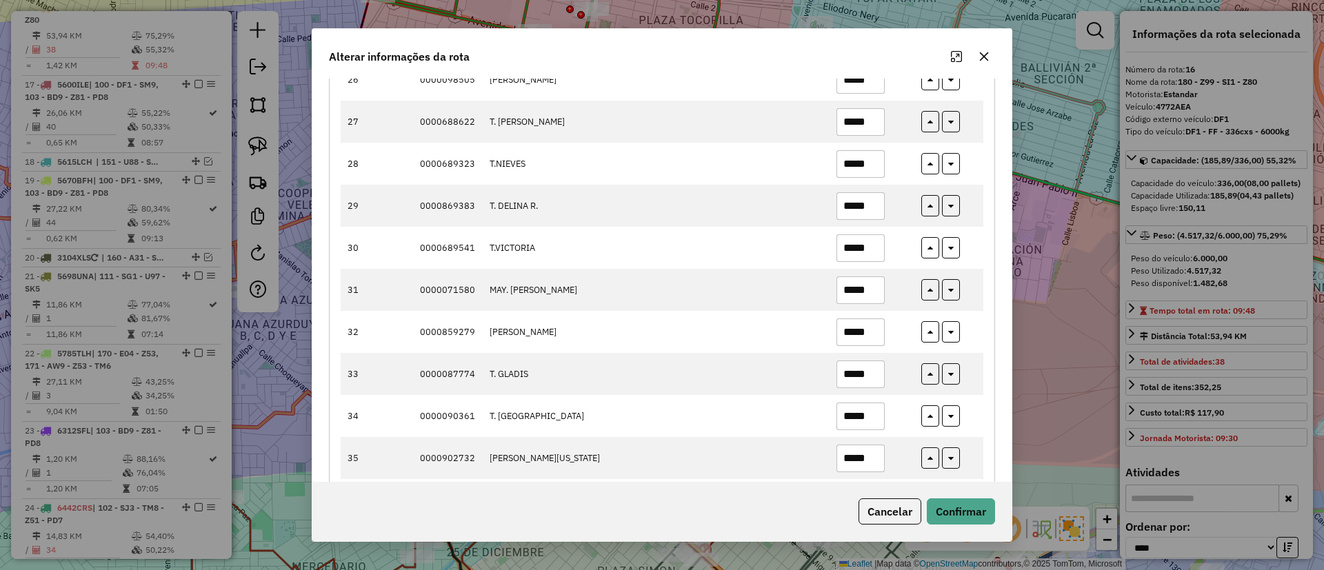
scroll to position [1345, 0]
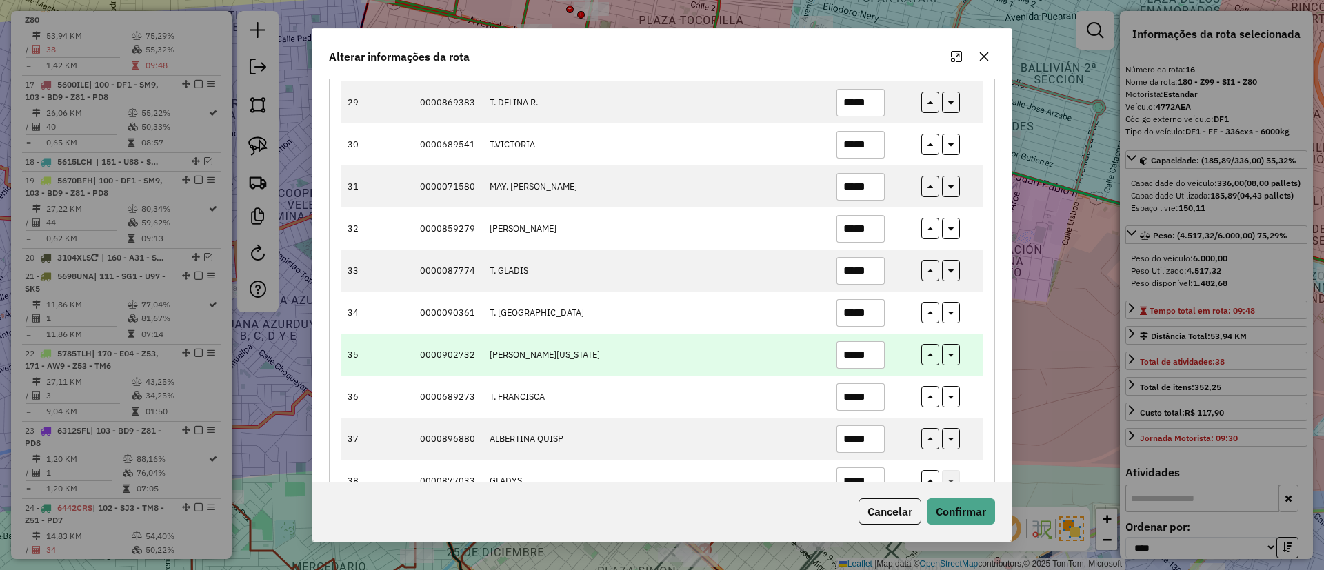
click at [871, 357] on input "*****" at bounding box center [861, 355] width 48 height 28
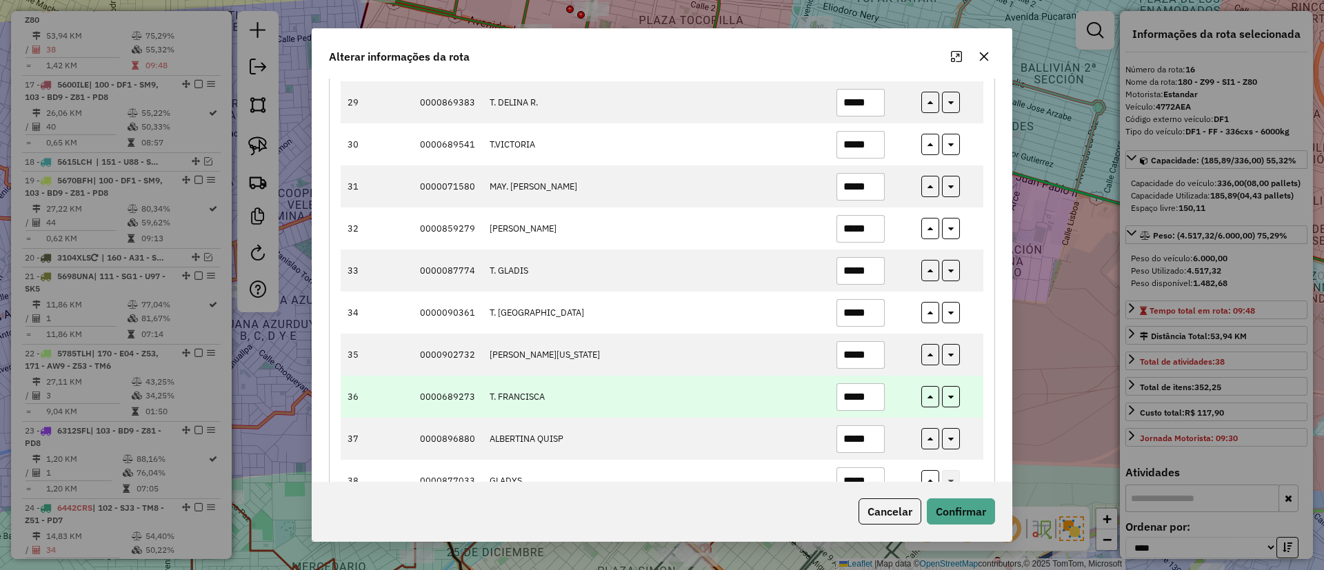
scroll to position [1391, 0]
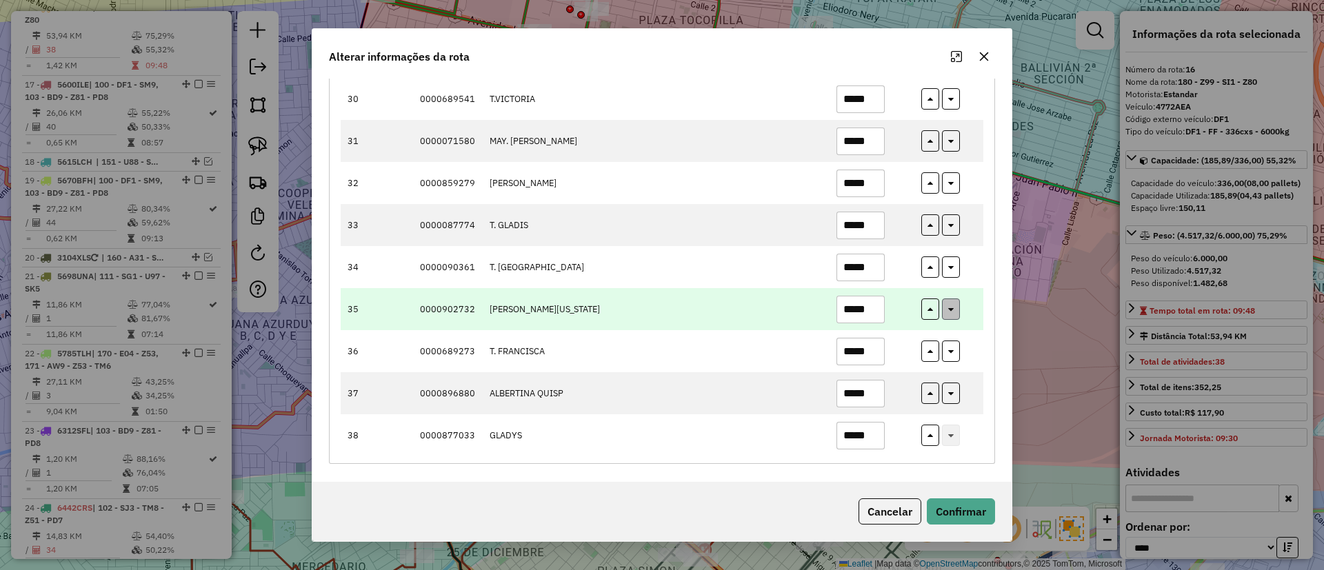
type input "*****"
click at [944, 310] on button "button" at bounding box center [951, 309] width 18 height 21
type input "*****"
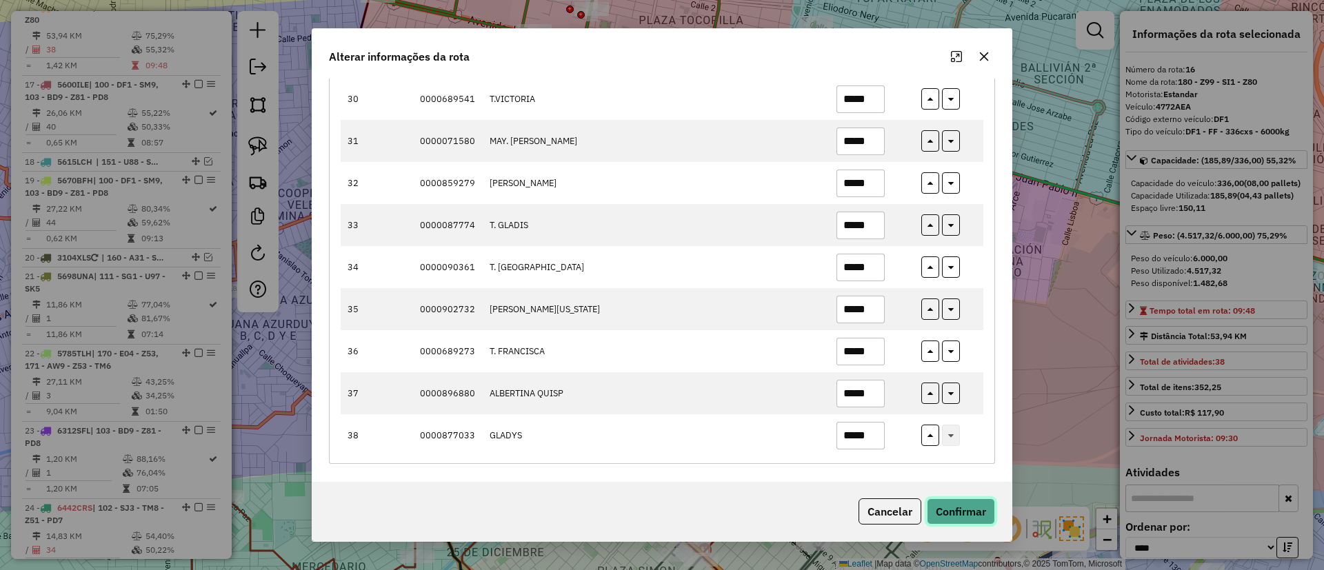
click at [966, 512] on button "Confirmar" at bounding box center [961, 512] width 68 height 26
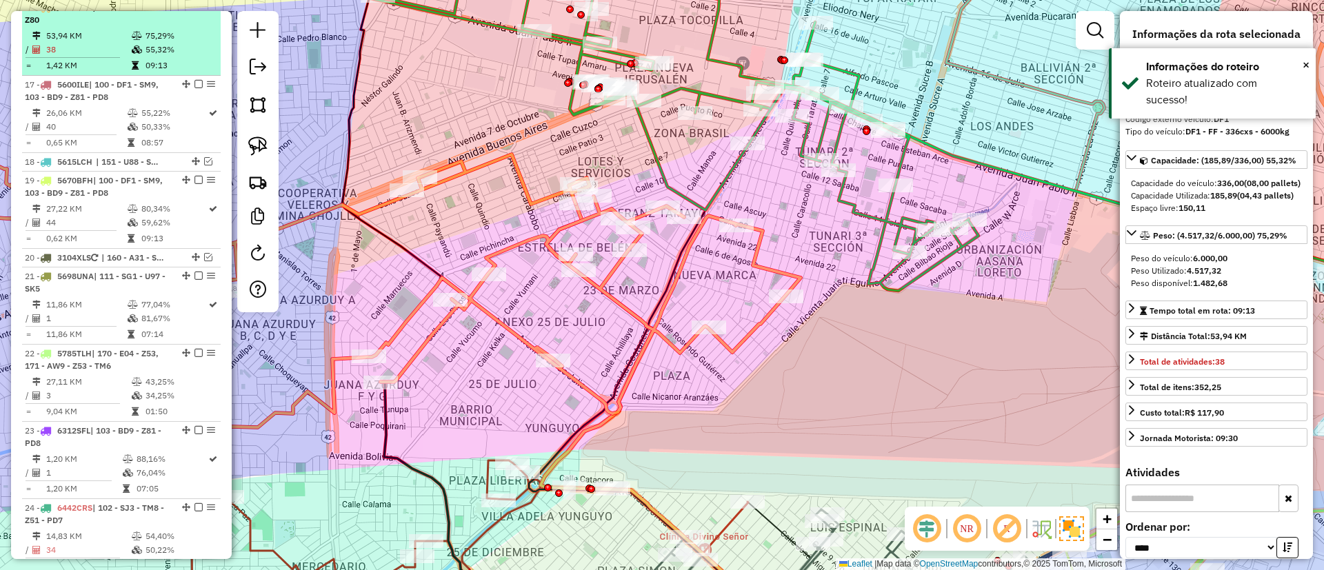
click at [195, 11] on em at bounding box center [199, 7] width 8 height 8
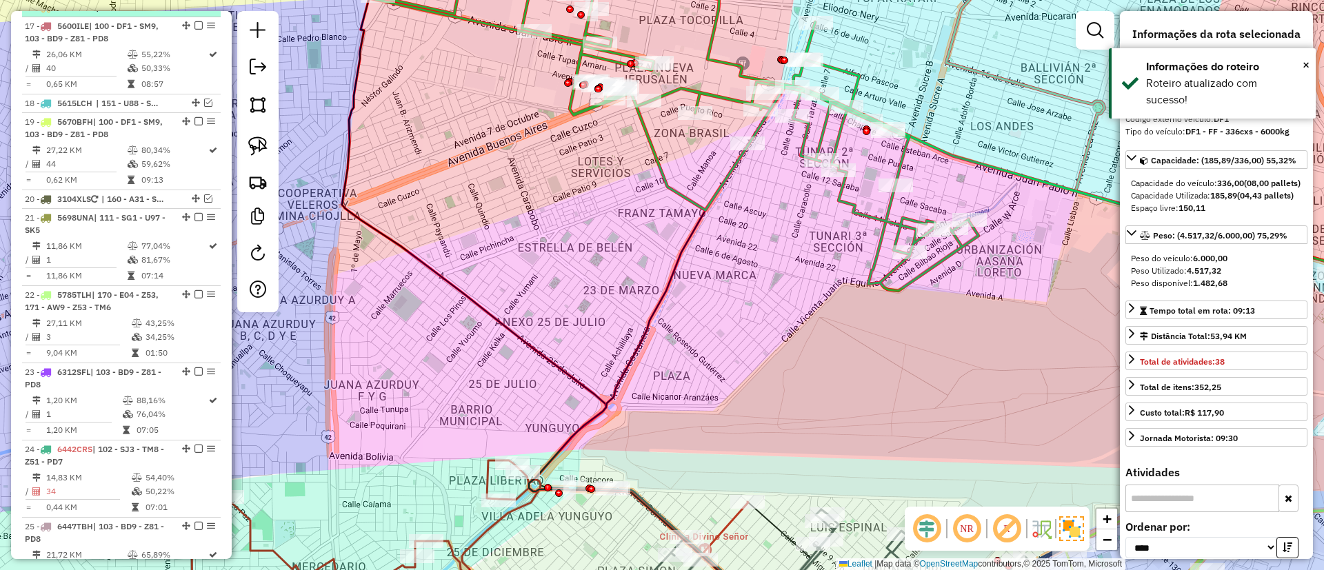
scroll to position [1585, 0]
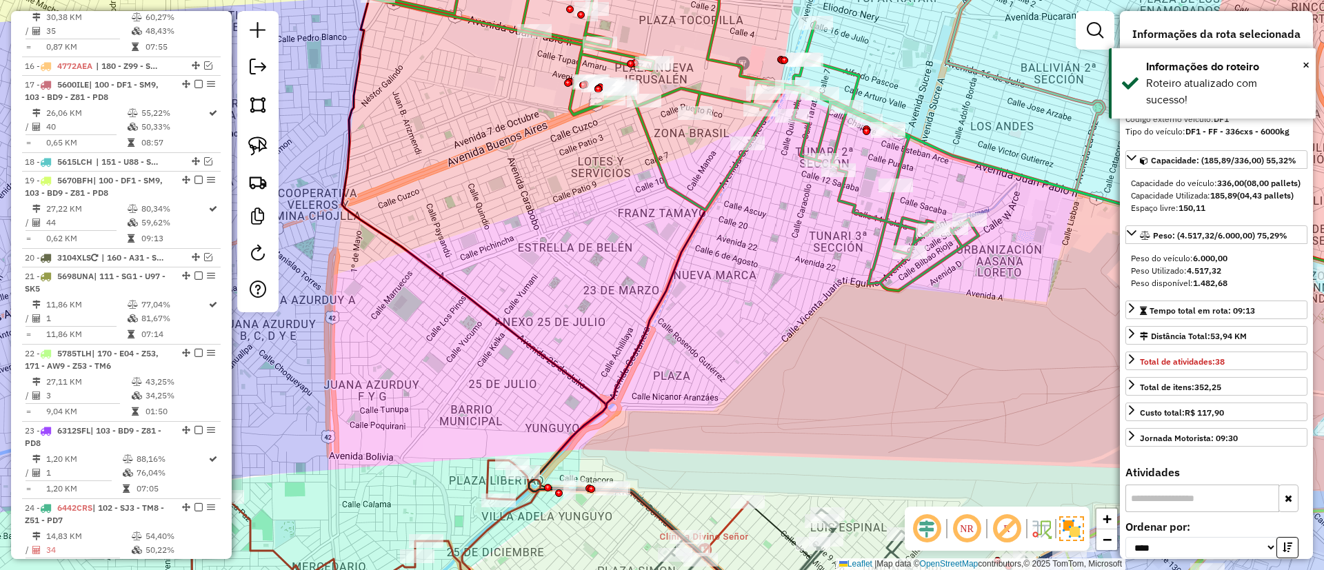
click at [844, 201] on icon at bounding box center [674, 117] width 610 height 348
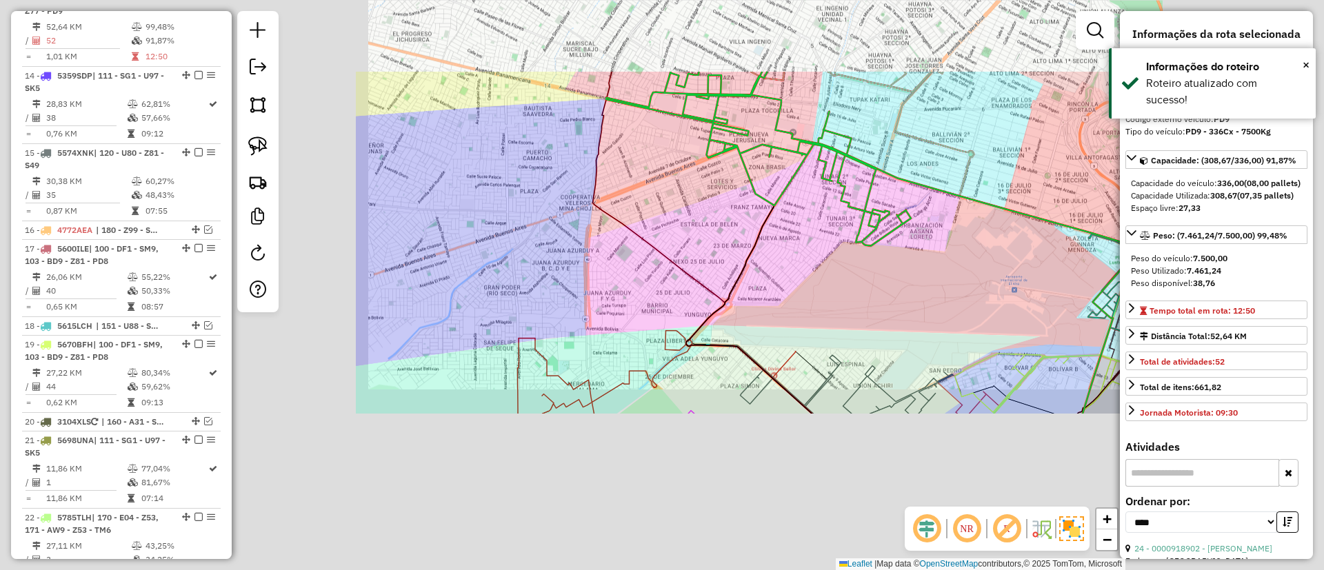
scroll to position [1412, 0]
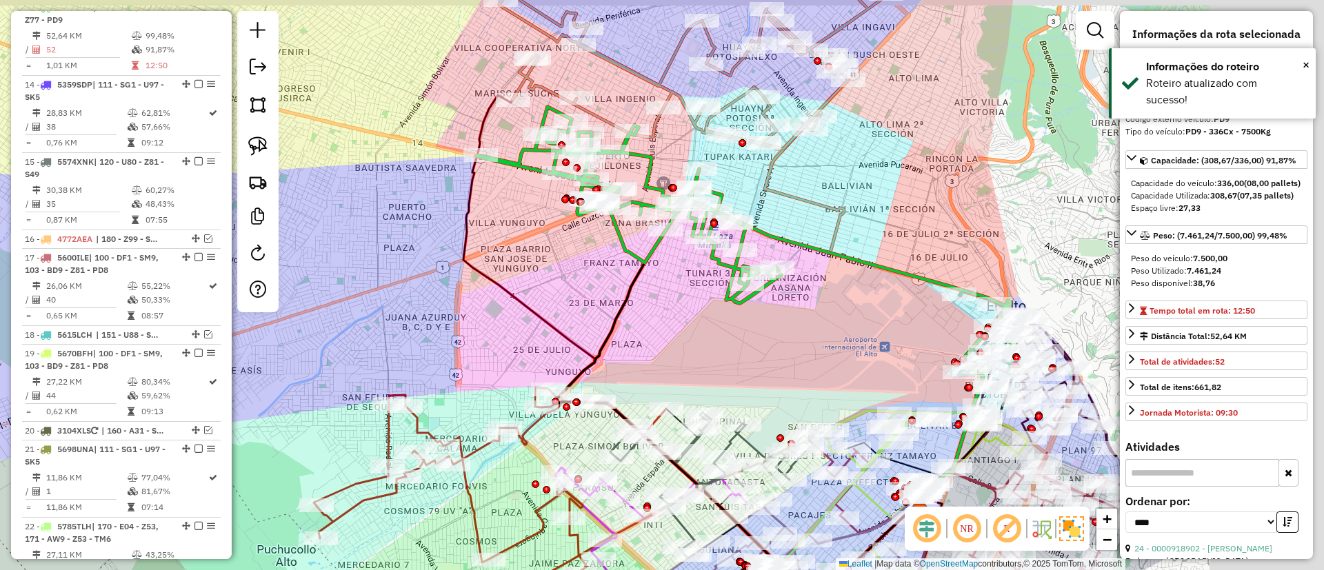
drag, startPoint x: 788, startPoint y: 250, endPoint x: 602, endPoint y: 315, distance: 197.4
click at [604, 316] on div "Janela de atendimento Grade de atendimento Capacidade Transportadoras Veículos …" at bounding box center [662, 285] width 1324 height 570
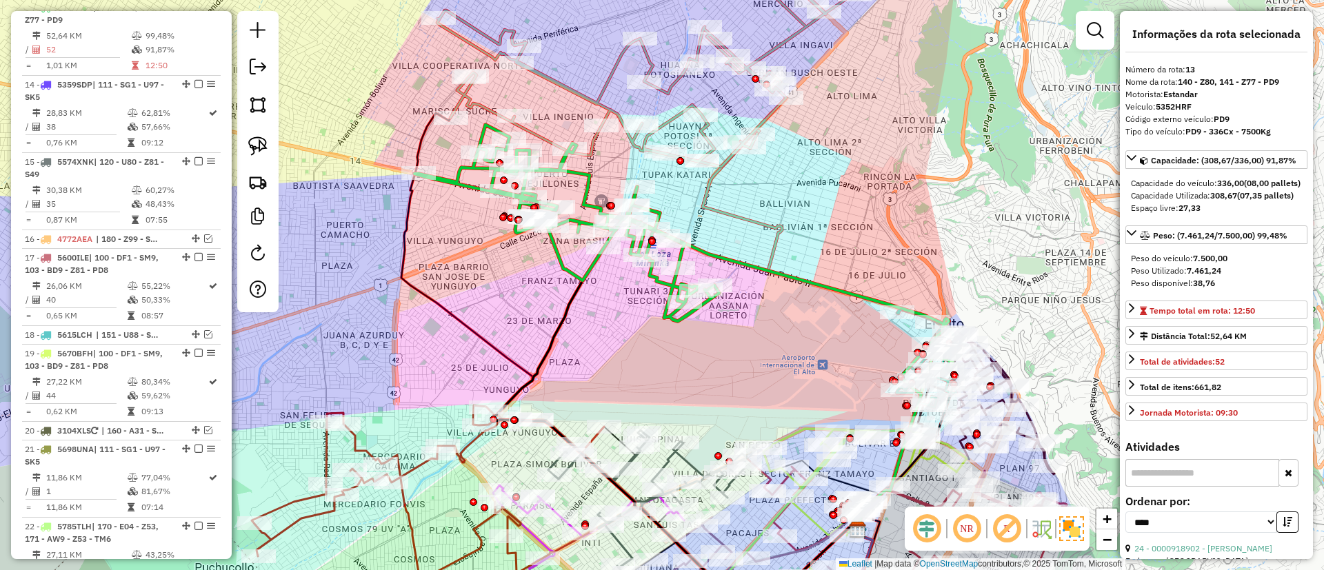
click at [602, 74] on div "Janela de atendimento Grade de atendimento Capacidade Transportadoras Veículos …" at bounding box center [662, 285] width 1324 height 570
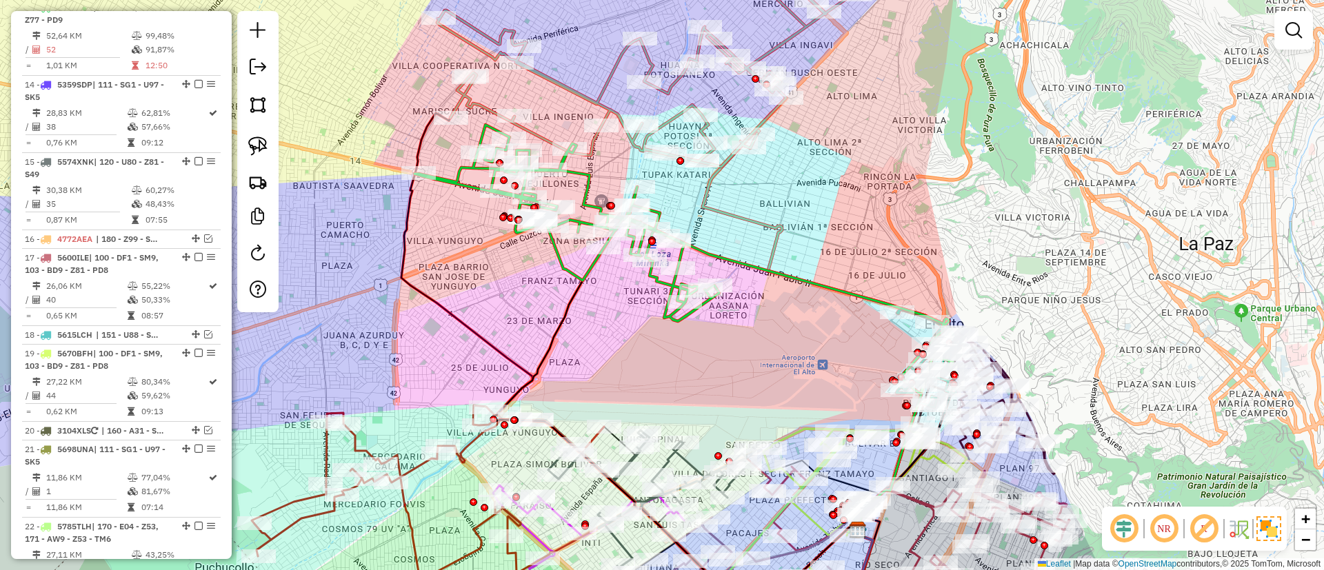
click at [606, 74] on icon at bounding box center [682, 55] width 491 height 224
select select "*********"
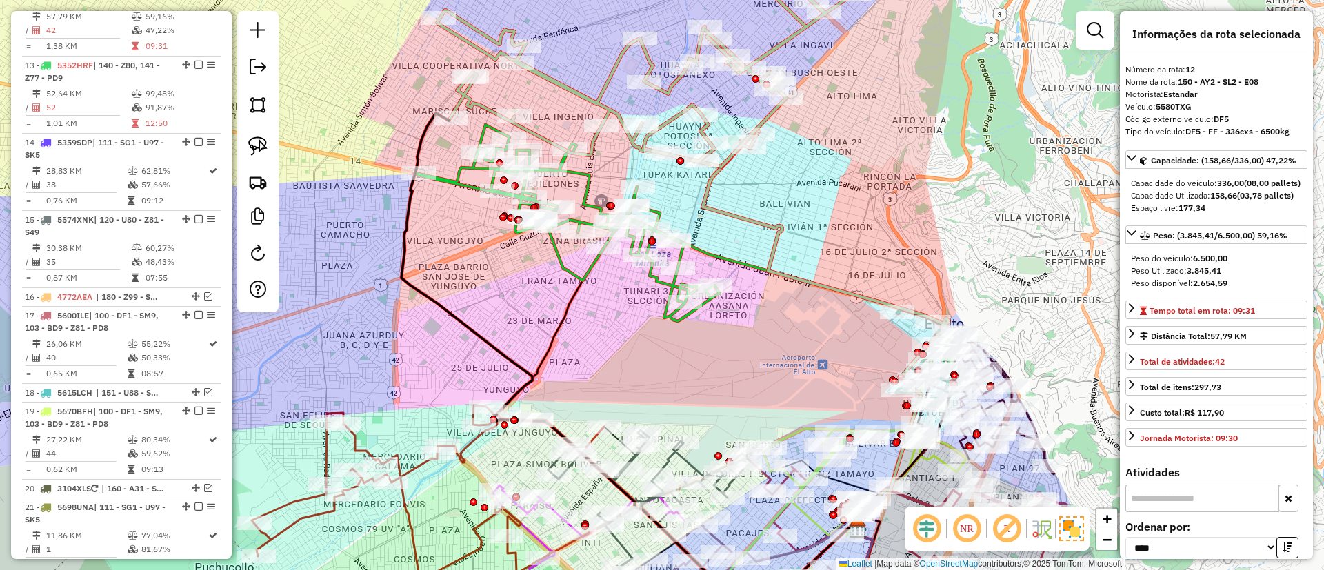
scroll to position [1335, 0]
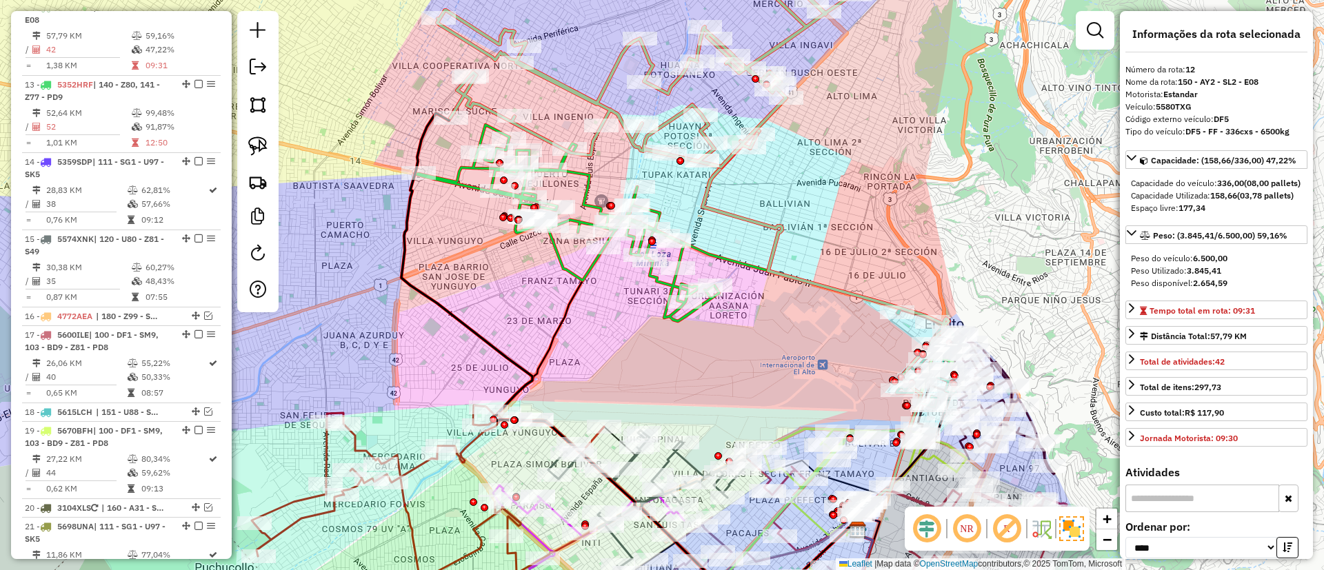
click at [581, 93] on icon at bounding box center [682, 55] width 491 height 224
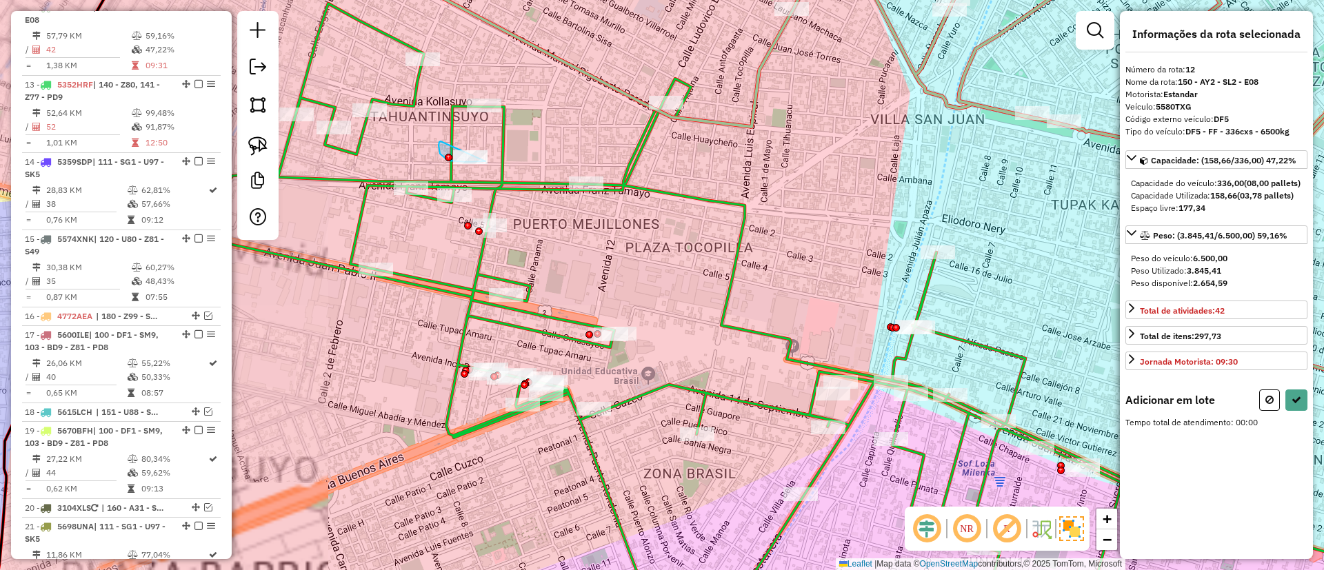
drag, startPoint x: 441, startPoint y: 141, endPoint x: 492, endPoint y: 148, distance: 51.5
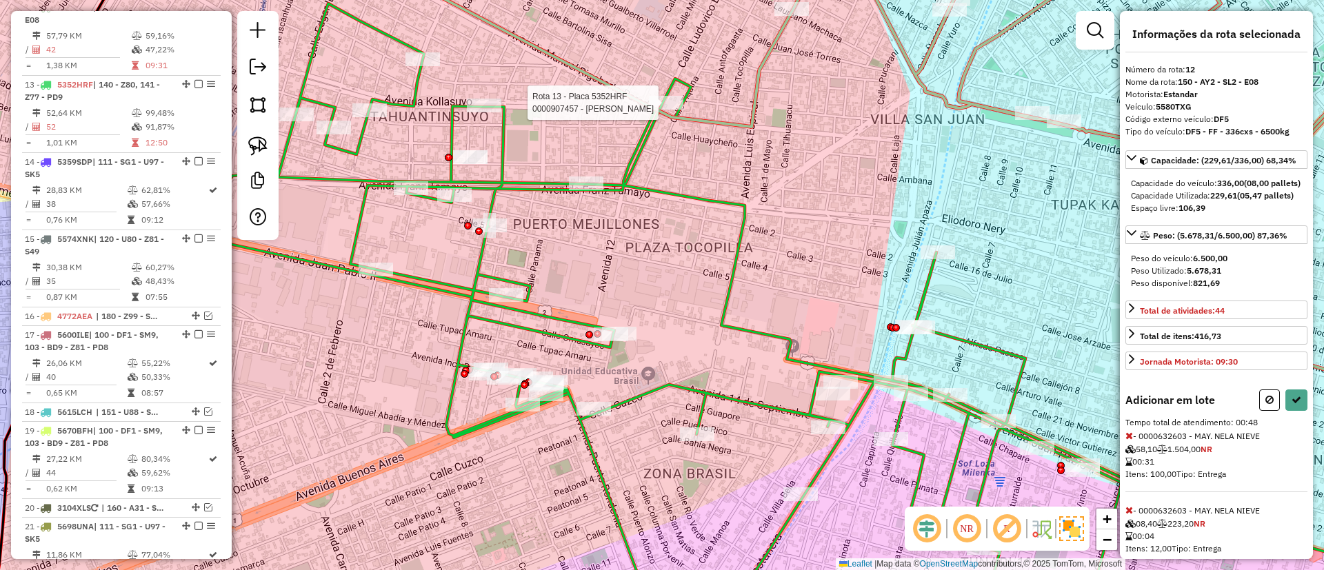
select select "*********"
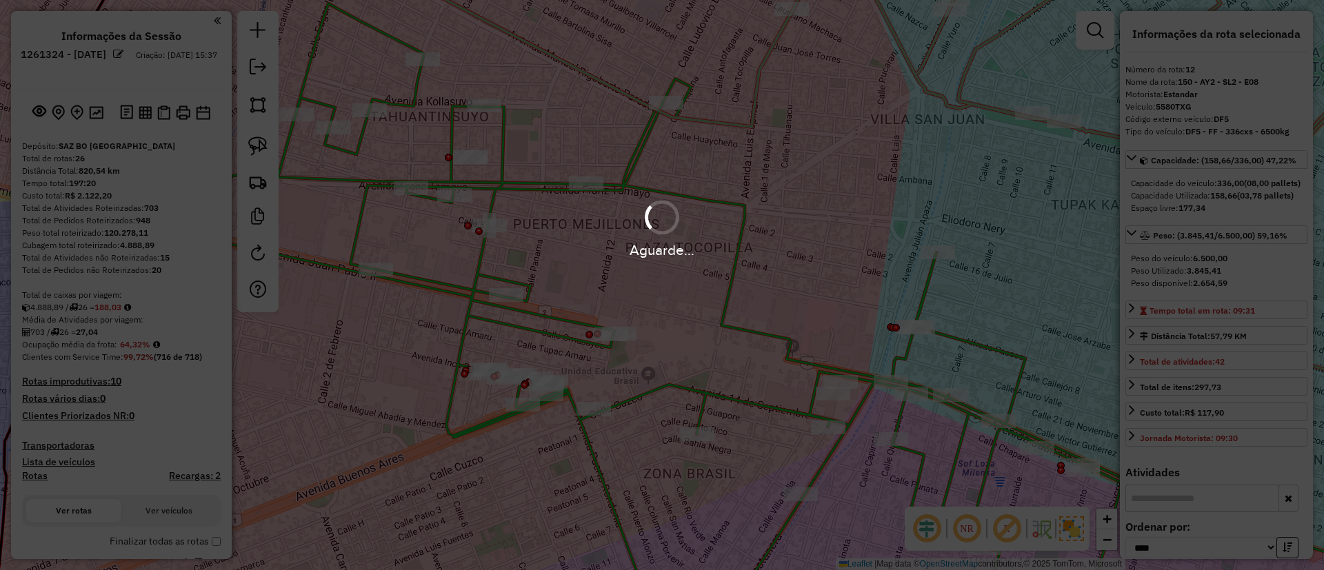
select select "*********"
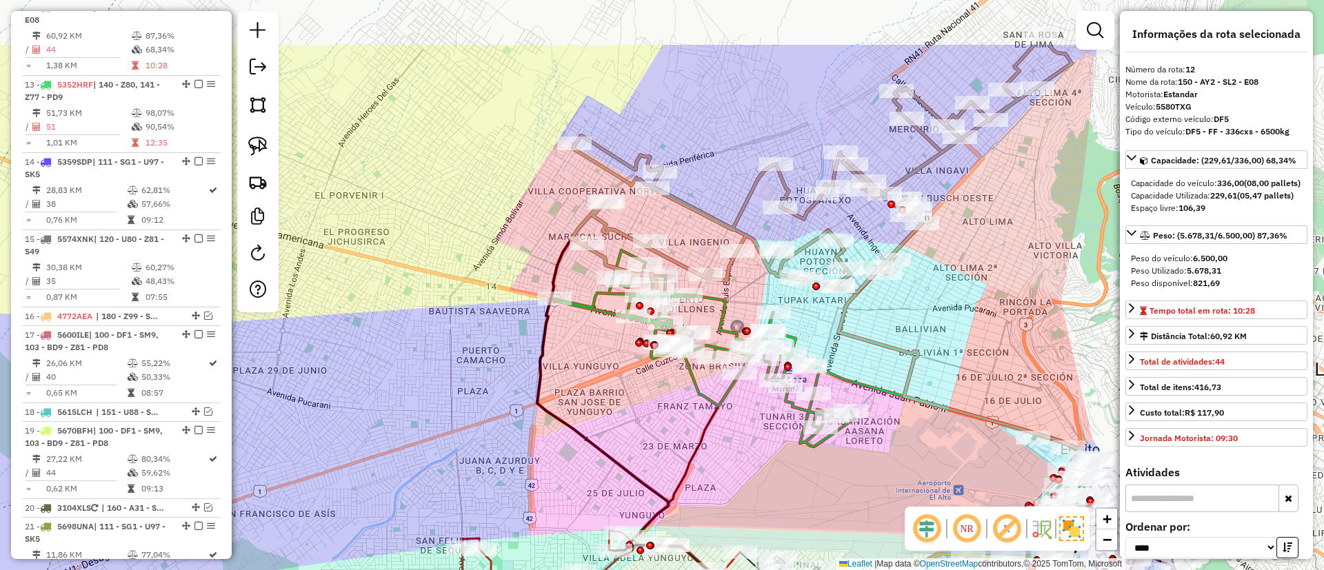
drag, startPoint x: 764, startPoint y: 228, endPoint x: 740, endPoint y: 292, distance: 68.3
click at [740, 292] on div "Janela de atendimento Grade de atendimento Capacidade Transportadoras Veículos …" at bounding box center [662, 285] width 1324 height 570
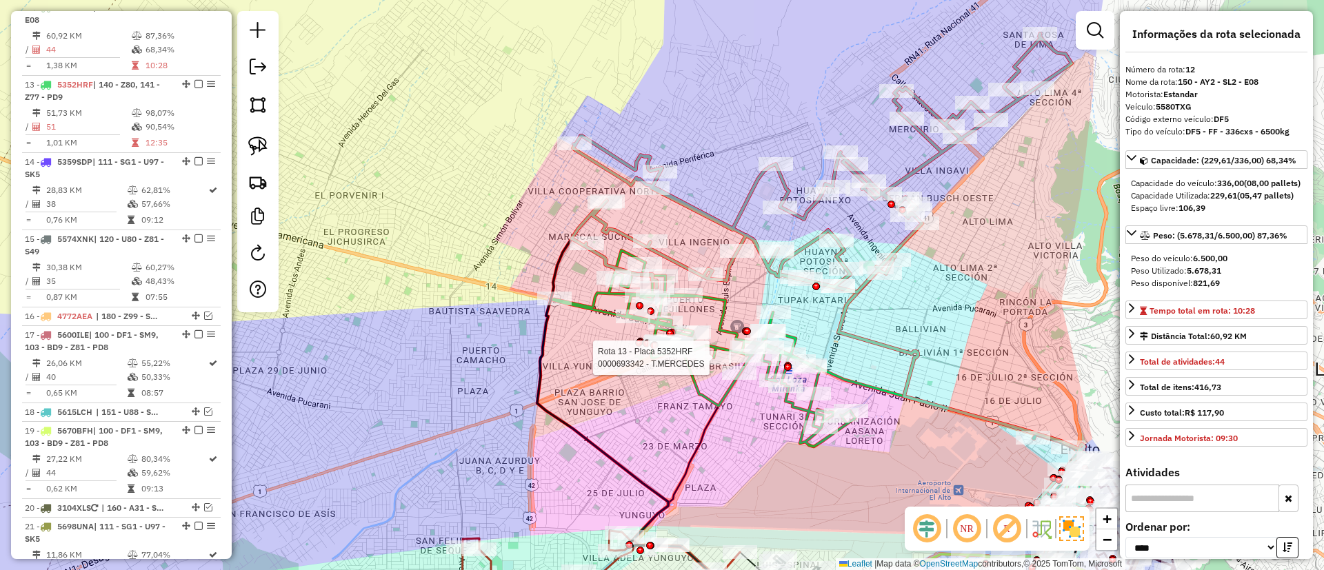
click at [745, 199] on icon at bounding box center [822, 163] width 500 height 259
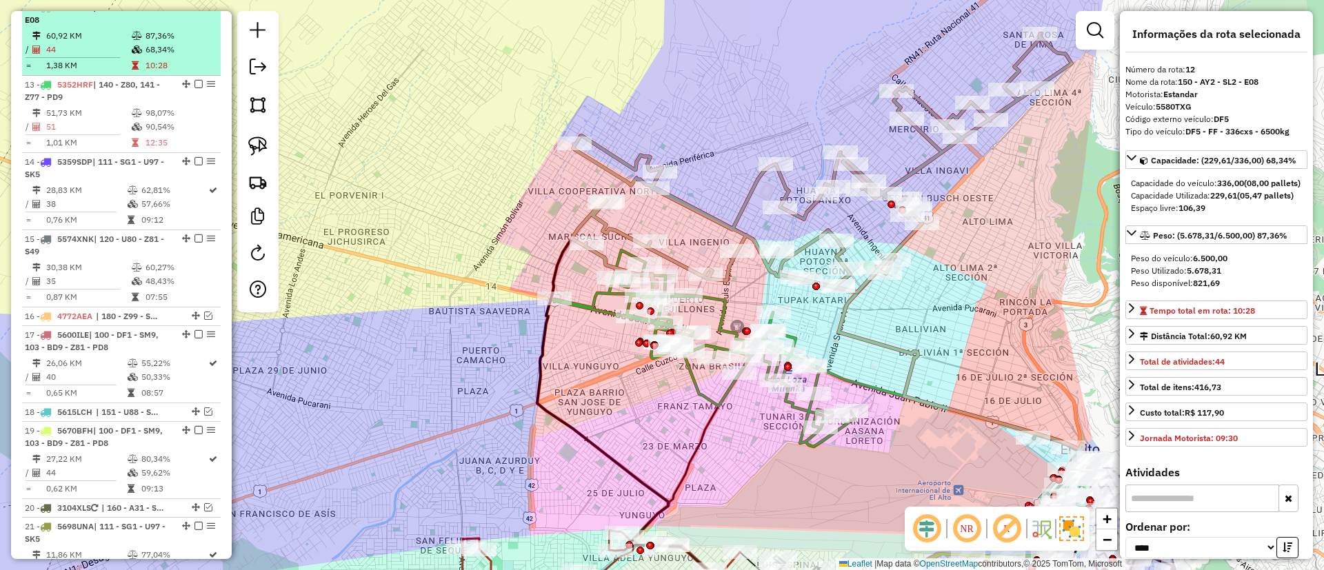
click at [195, 11] on em at bounding box center [199, 7] width 8 height 8
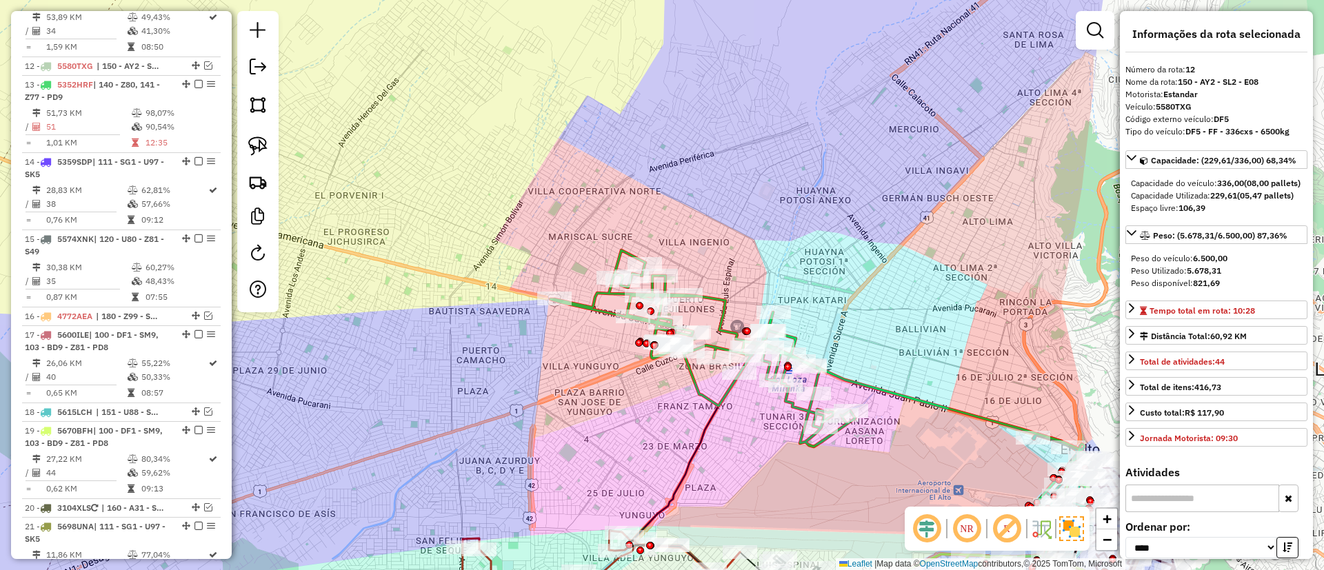
click at [600, 291] on icon at bounding box center [702, 348] width 305 height 197
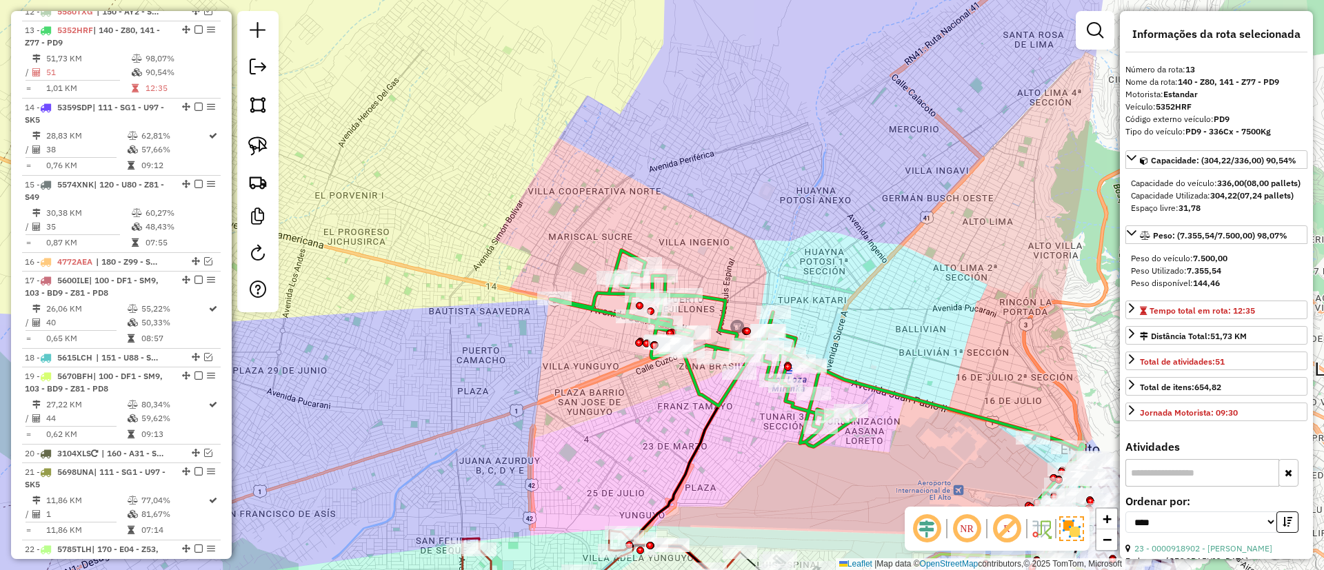
scroll to position [1353, 0]
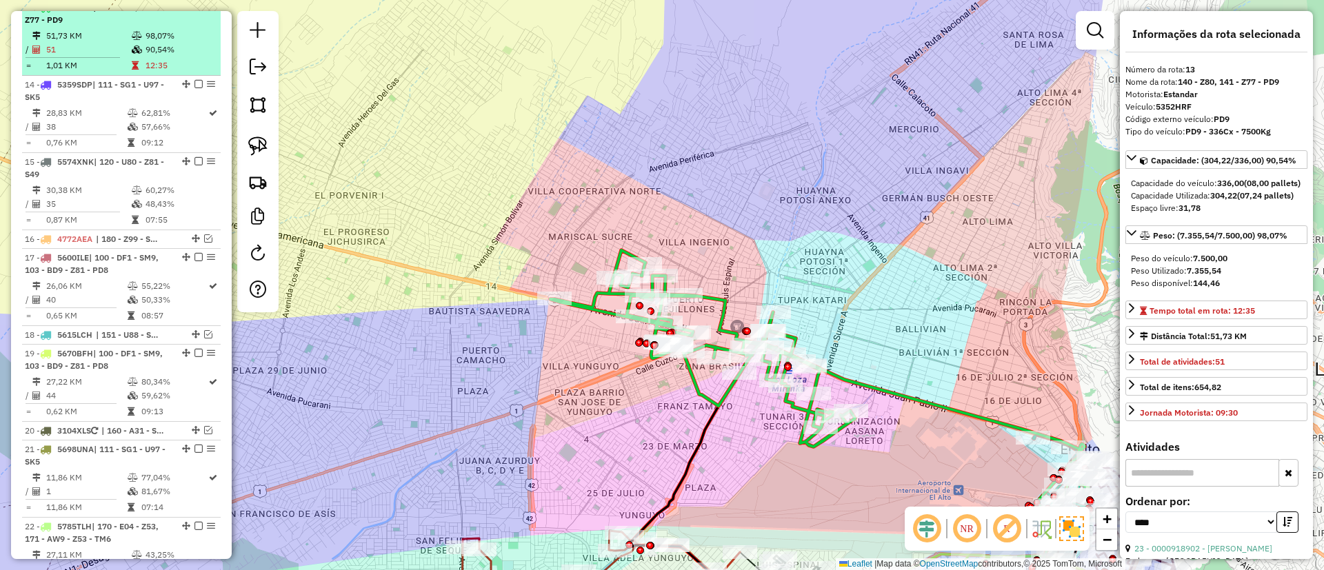
click at [195, 11] on em at bounding box center [199, 7] width 8 height 8
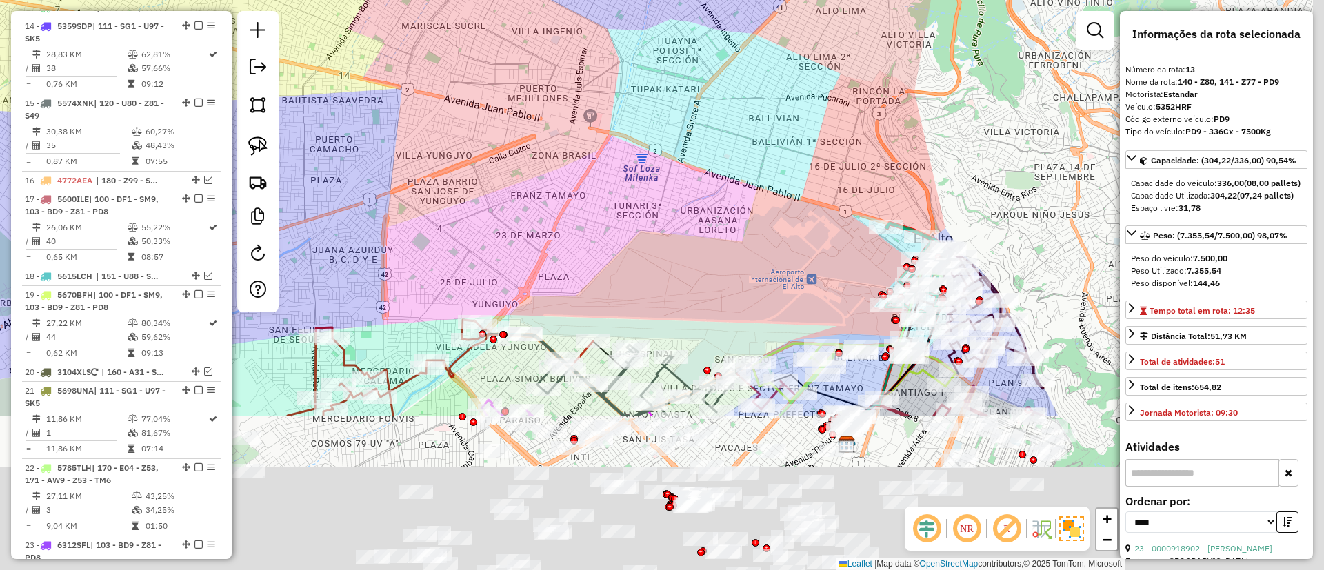
drag, startPoint x: 770, startPoint y: 330, endPoint x: 589, endPoint y: 68, distance: 319.3
click at [589, 68] on div "Janela de atendimento Grade de atendimento Capacidade Transportadoras Veículos …" at bounding box center [662, 285] width 1324 height 570
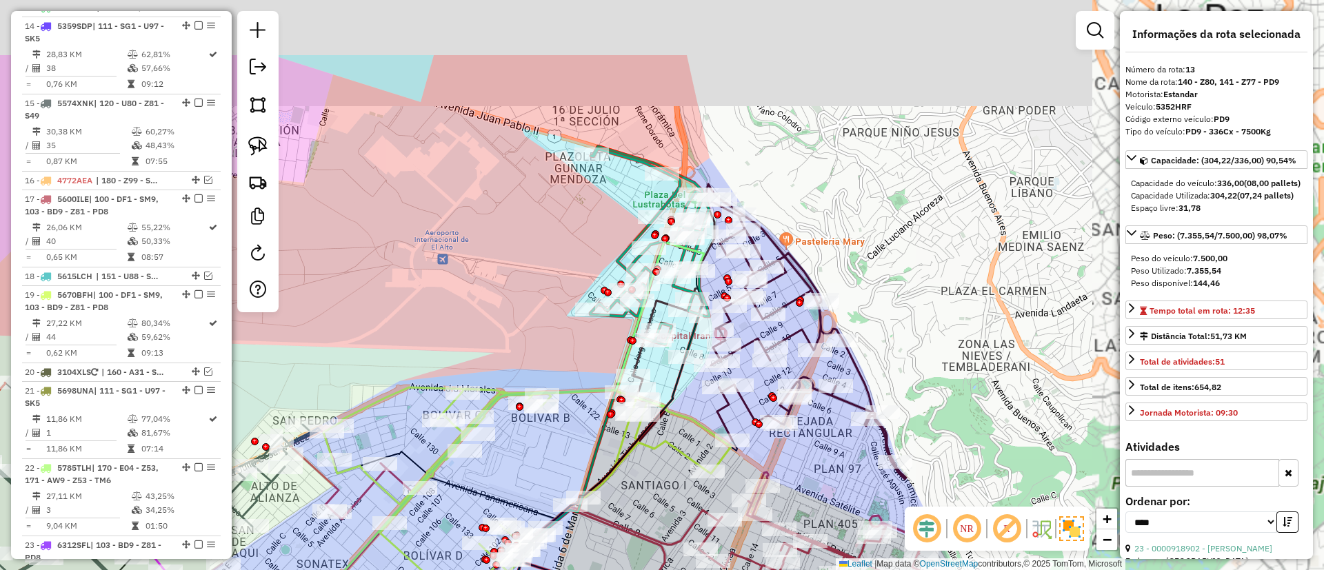
drag, startPoint x: 801, startPoint y: 150, endPoint x: 807, endPoint y: 255, distance: 105.0
click at [848, 283] on div "Janela de atendimento Grade de atendimento Capacidade Transportadoras Veículos …" at bounding box center [662, 285] width 1324 height 570
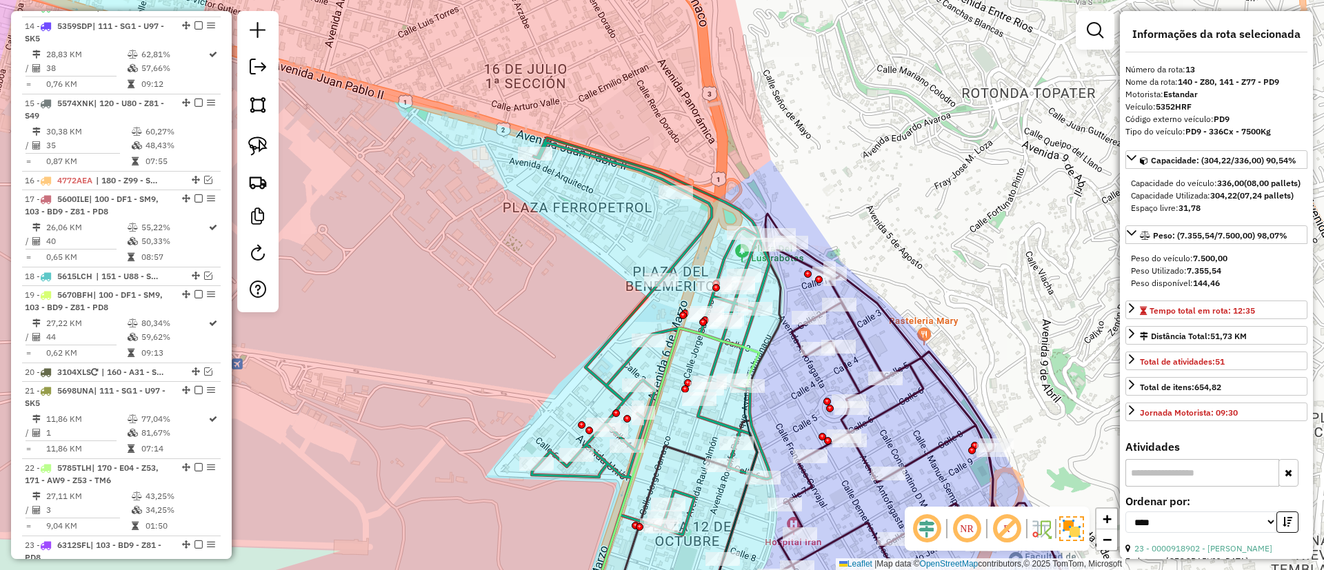
click at [693, 234] on icon at bounding box center [651, 348] width 239 height 421
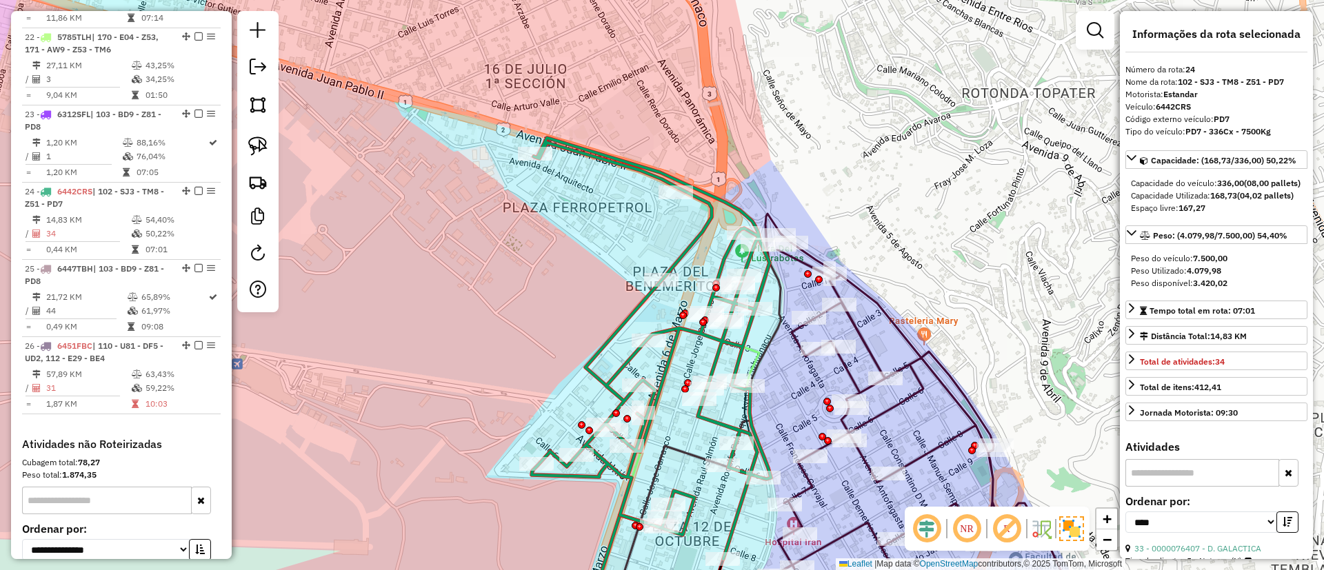
scroll to position [1961, 0]
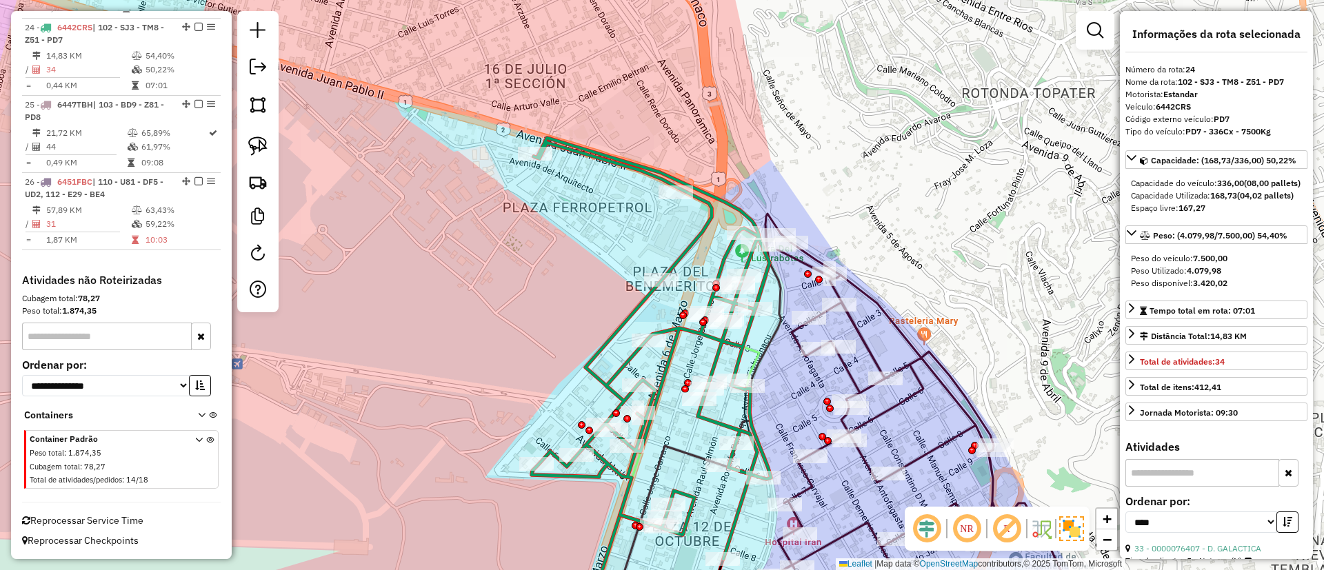
click at [693, 234] on icon at bounding box center [651, 348] width 239 height 421
click at [853, 333] on icon at bounding box center [852, 420] width 470 height 413
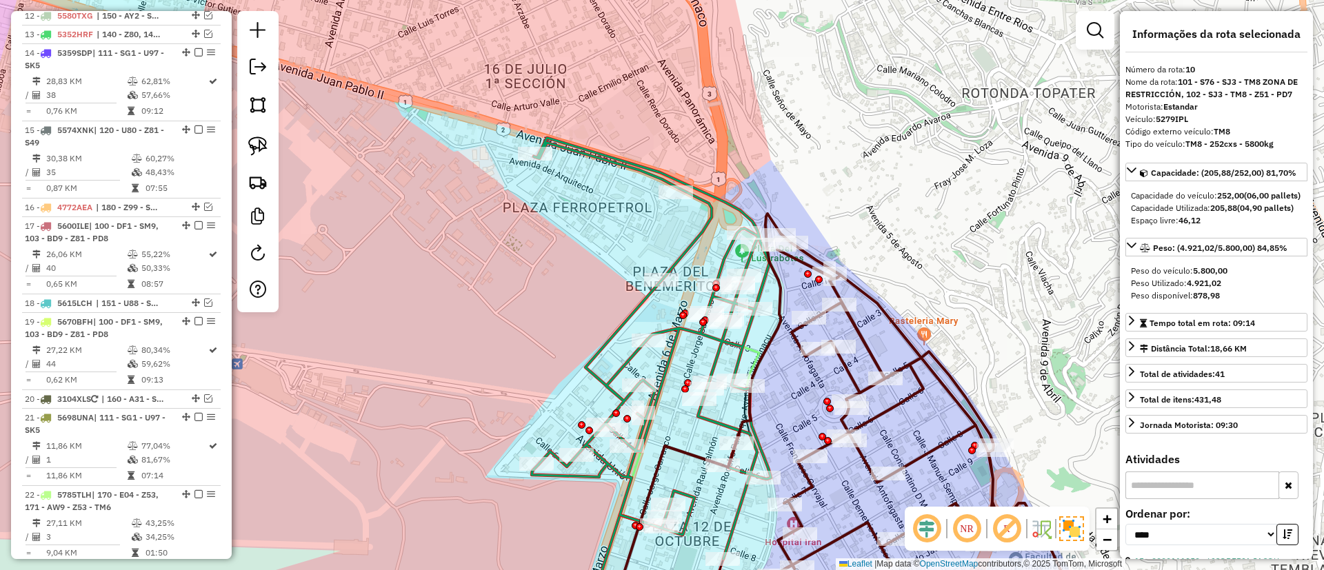
scroll to position [1168, 0]
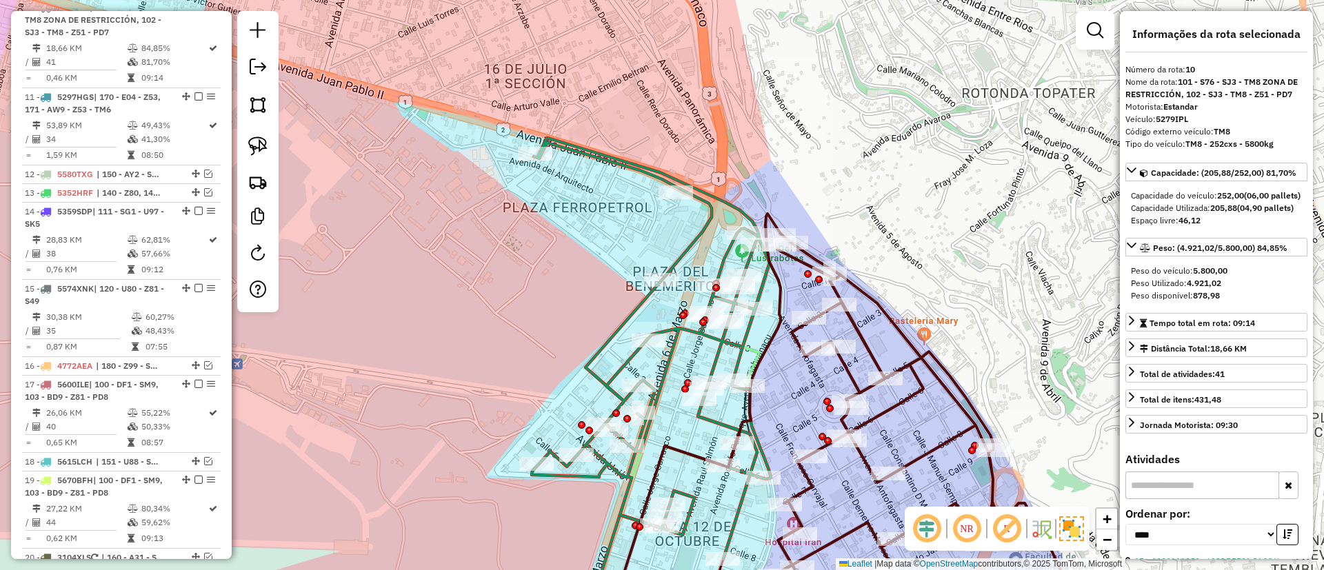
click at [859, 330] on icon at bounding box center [852, 420] width 470 height 413
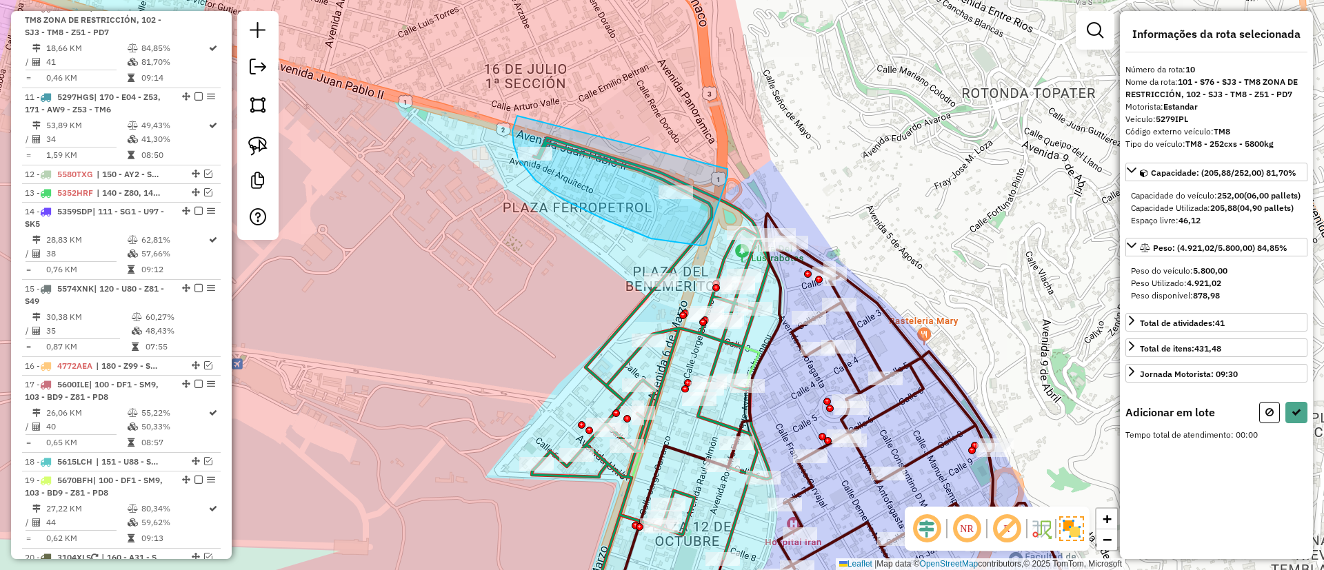
drag, startPoint x: 517, startPoint y: 117, endPoint x: 727, endPoint y: 169, distance: 216.1
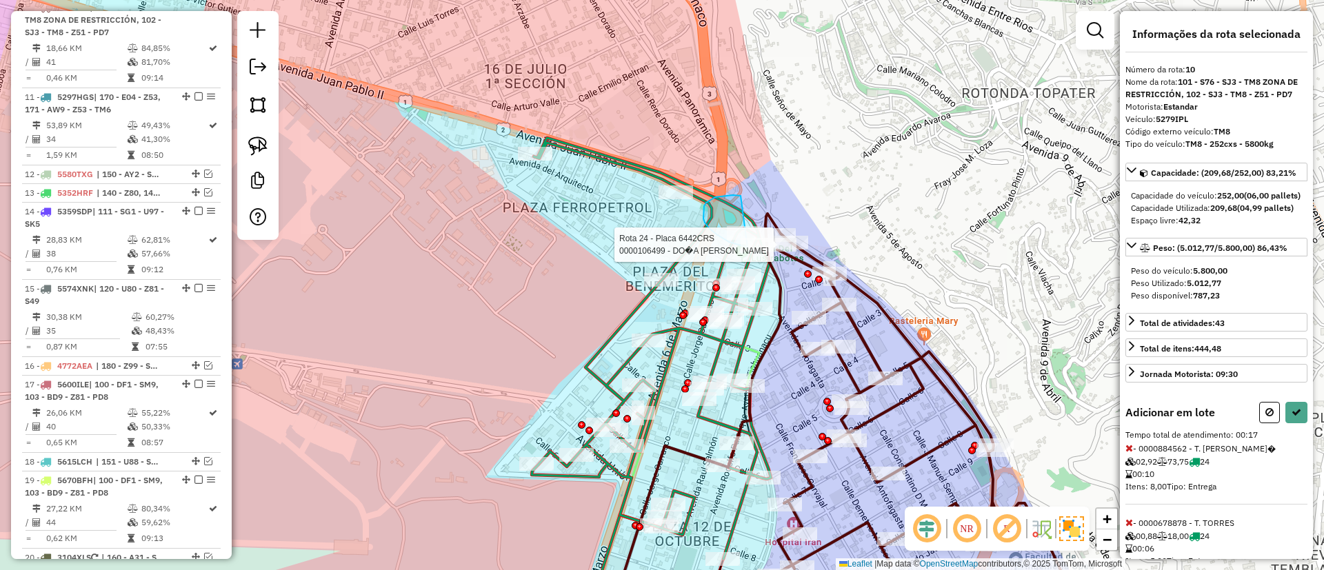
drag, startPoint x: 733, startPoint y: 195, endPoint x: 799, endPoint y: 230, distance: 74.7
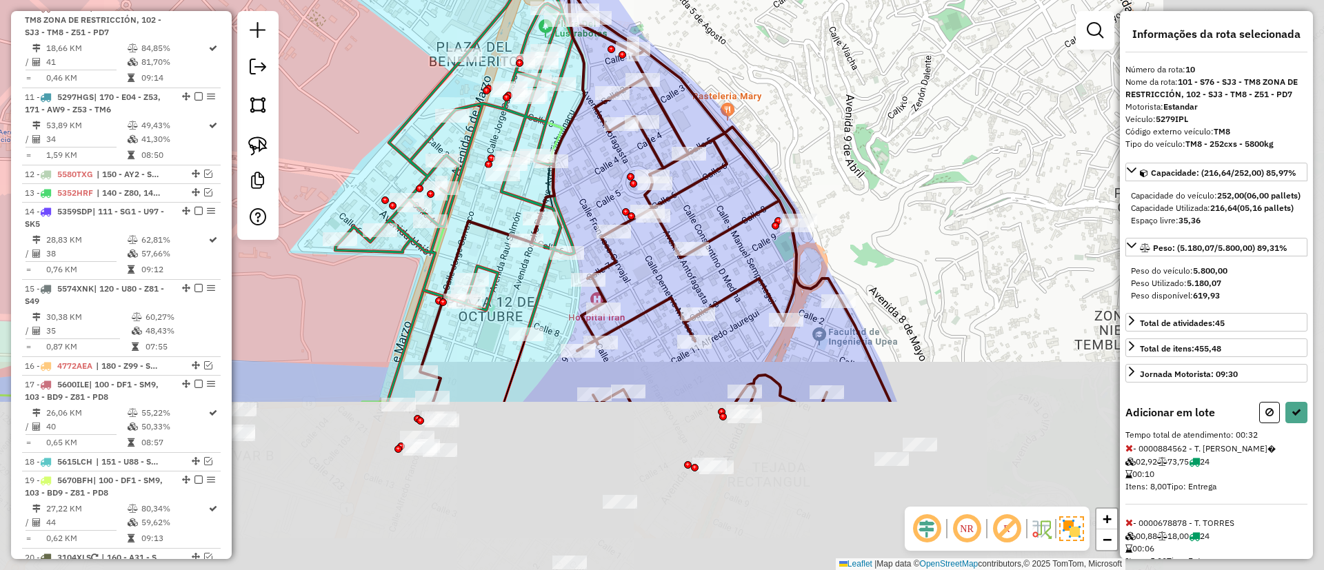
drag, startPoint x: 944, startPoint y: 344, endPoint x: 744, endPoint y: 122, distance: 298.9
click at [743, 115] on div "Janela de atendimento Grade de atendimento Capacidade Transportadoras Veículos …" at bounding box center [662, 285] width 1324 height 570
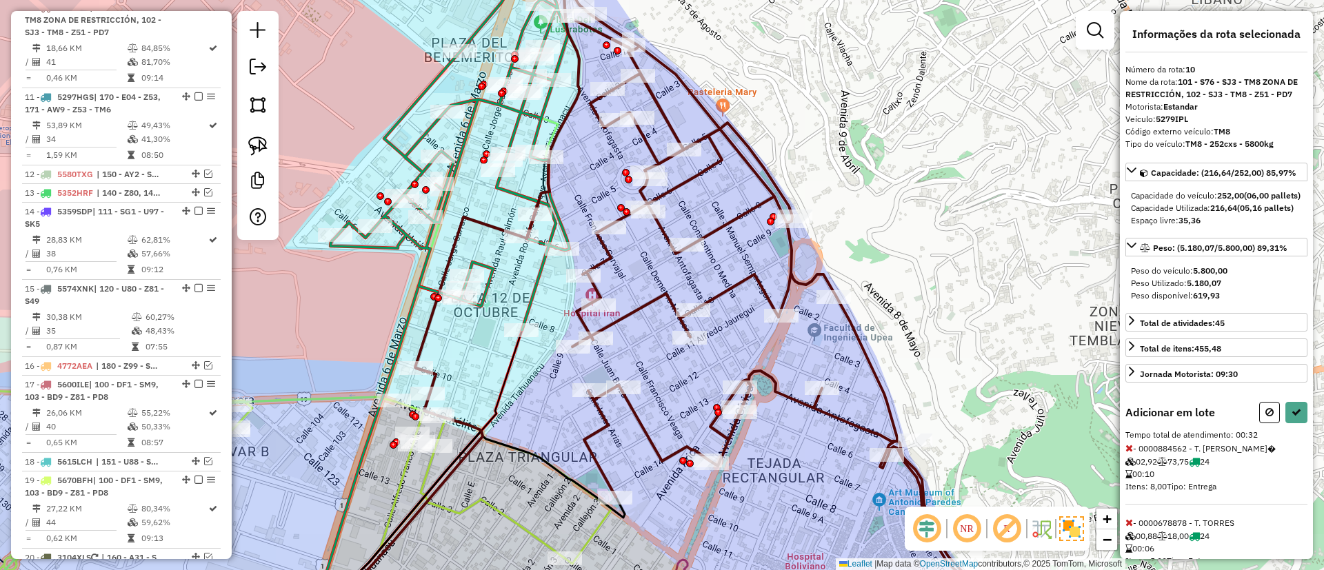
select select "*********"
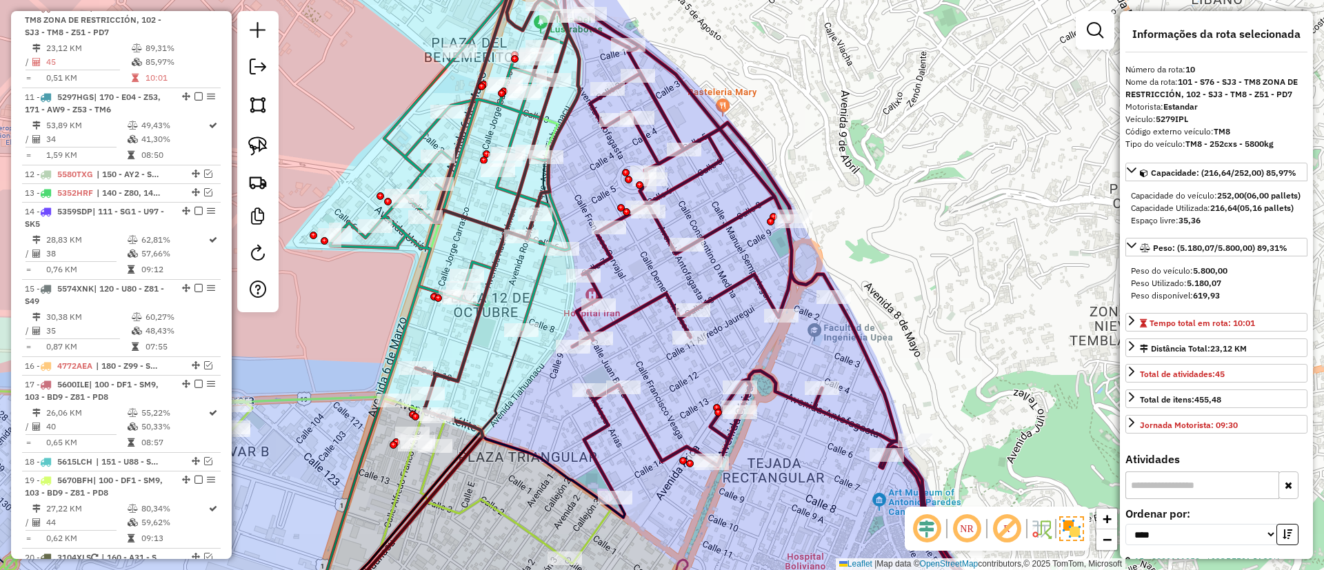
click at [754, 277] on icon at bounding box center [689, 258] width 546 height 631
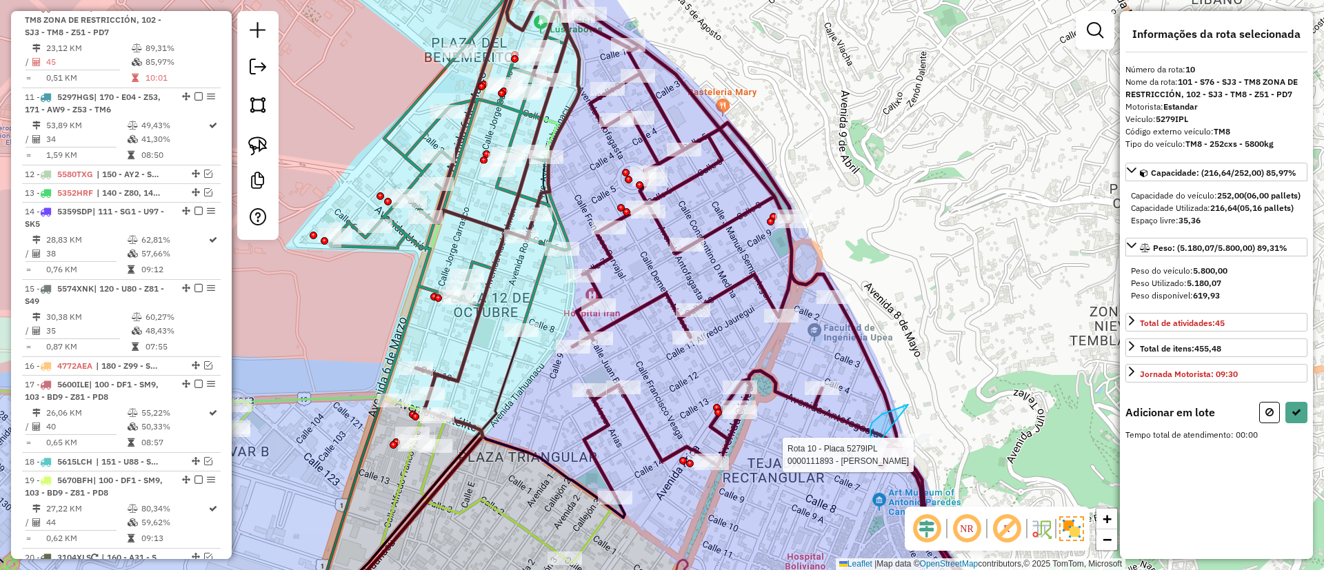
drag, startPoint x: 908, startPoint y: 405, endPoint x: 980, endPoint y: 436, distance: 78.2
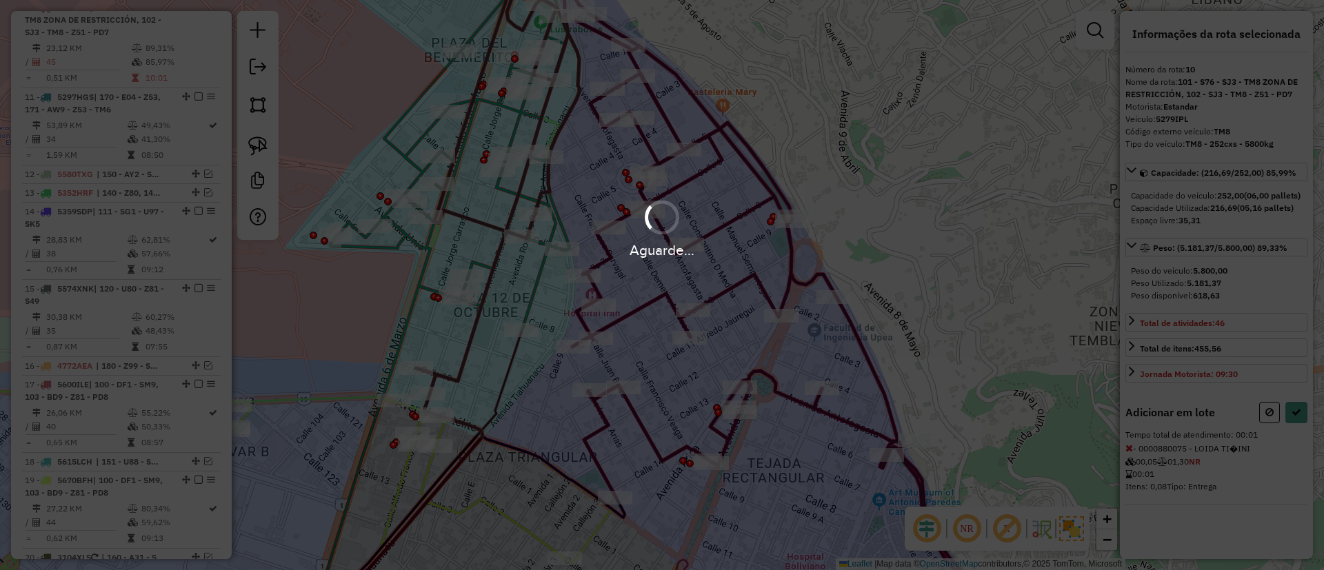
select select "*********"
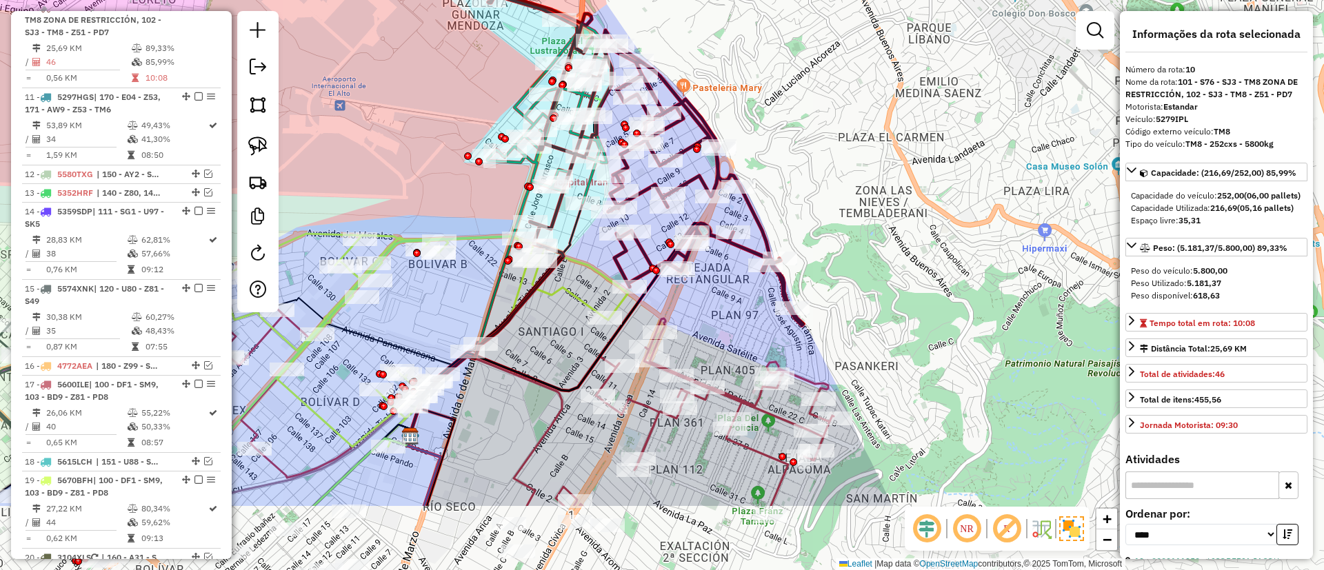
drag, startPoint x: 877, startPoint y: 309, endPoint x: 838, endPoint y: 222, distance: 95.1
click at [838, 222] on div "Janela de atendimento Grade de atendimento Capacidade Transportadoras Veículos …" at bounding box center [662, 285] width 1324 height 570
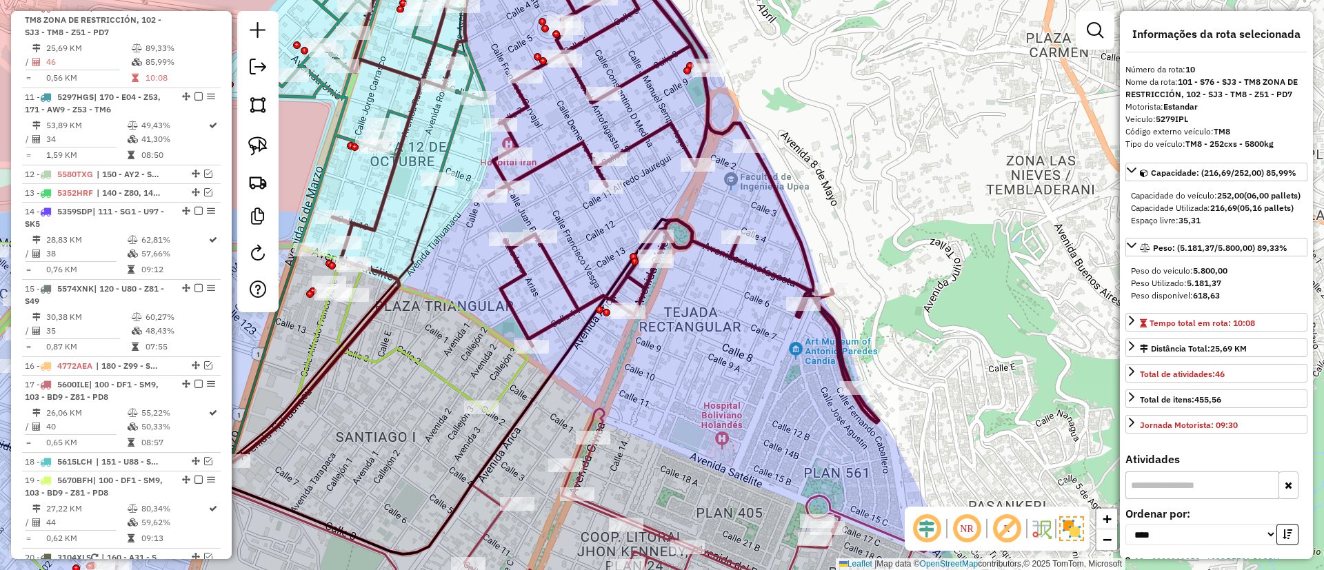
click at [763, 263] on icon at bounding box center [605, 183] width 546 height 480
click at [763, 268] on icon at bounding box center [605, 183] width 546 height 480
drag, startPoint x: 764, startPoint y: 264, endPoint x: 895, endPoint y: 277, distance: 131.6
click at [879, 277] on icon at bounding box center [605, 183] width 546 height 480
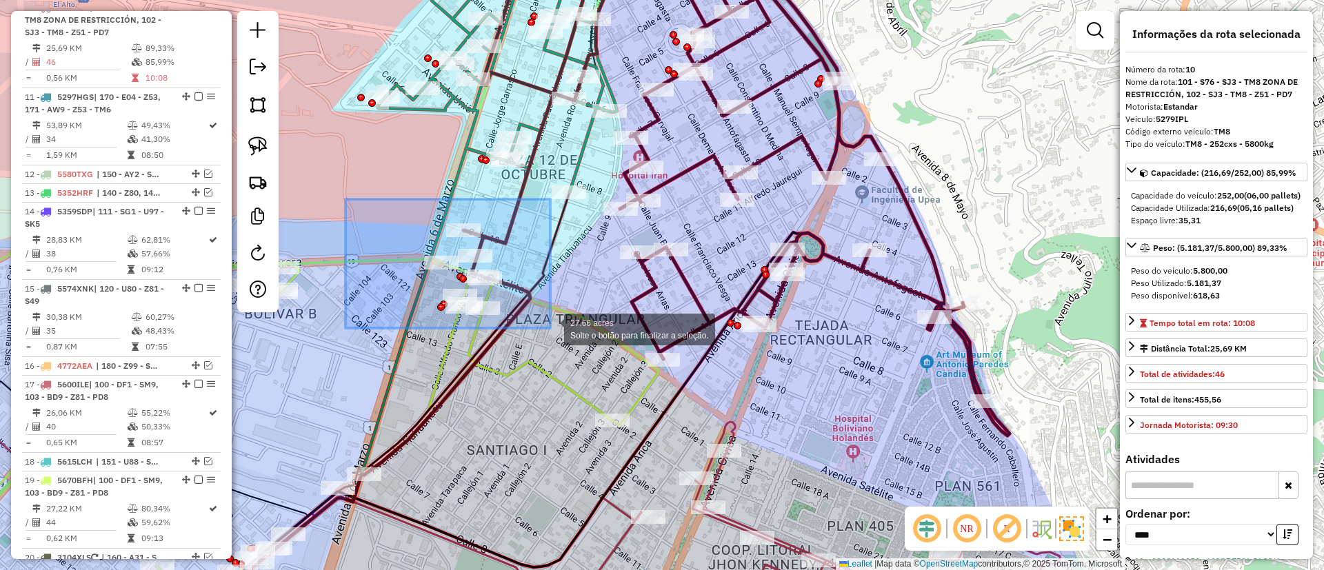
drag, startPoint x: 464, startPoint y: 272, endPoint x: 564, endPoint y: 337, distance: 118.8
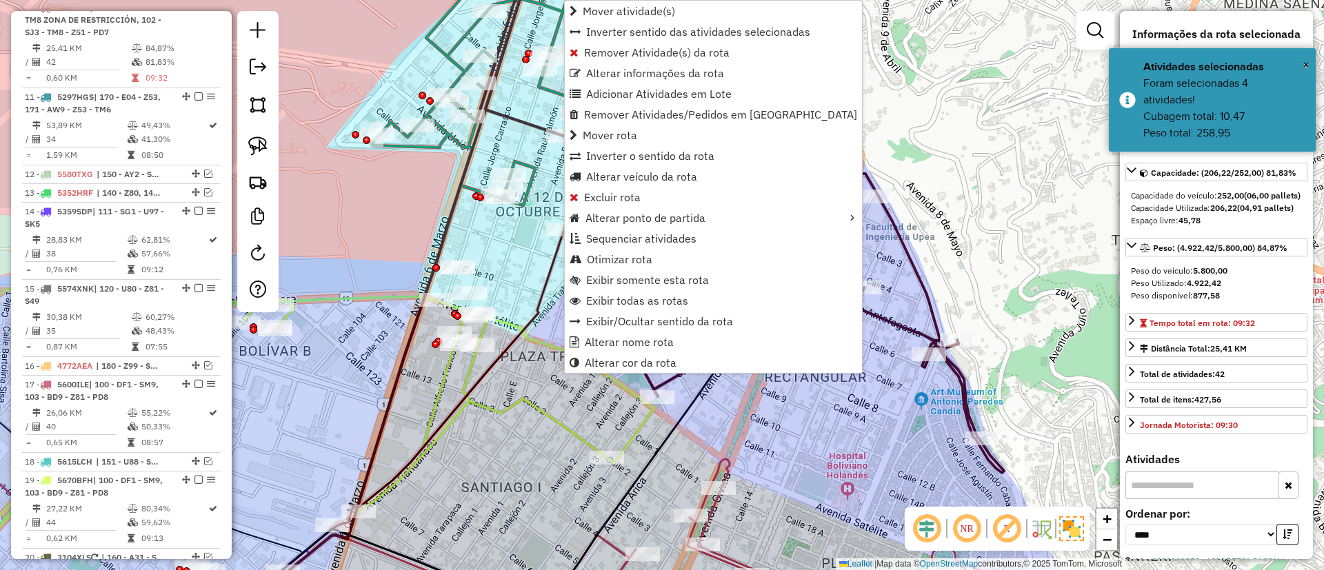
drag, startPoint x: 436, startPoint y: 207, endPoint x: 419, endPoint y: 294, distance: 88.5
click at [430, 304] on div "Janela de atendimento Grade de atendimento Capacidade Transportadoras Veículos …" at bounding box center [662, 285] width 1324 height 570
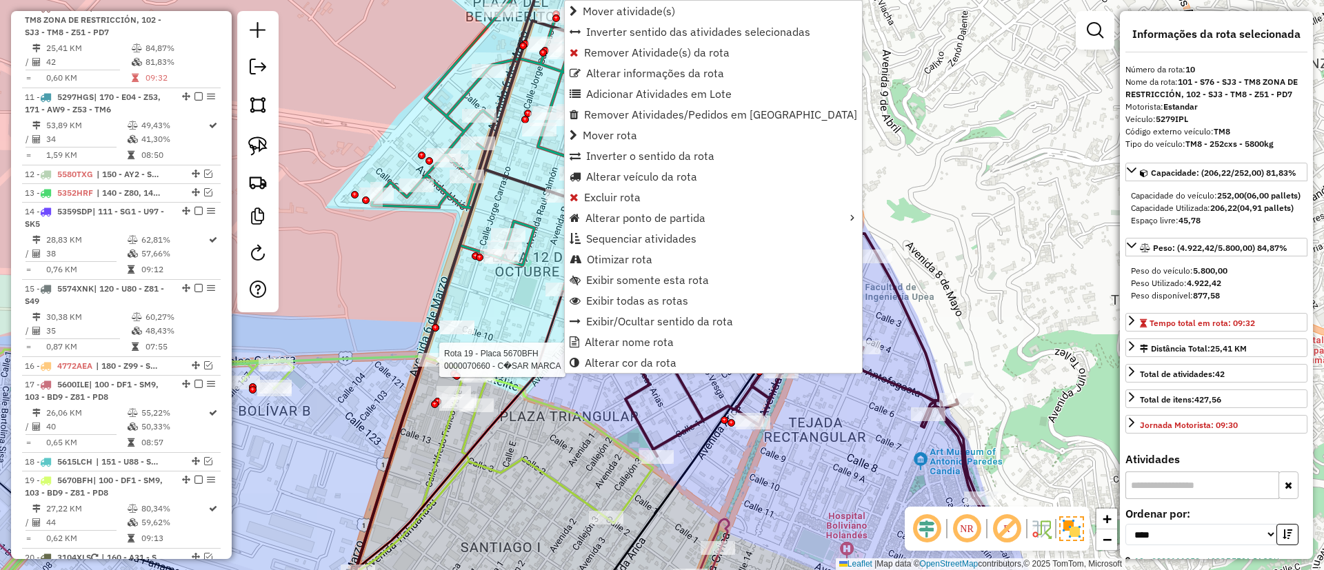
click at [417, 291] on div "Rota 19 - Placa 5670BFH 0000070660 - C�SAR MARCA Janela de atendimento Grade de…" at bounding box center [662, 285] width 1324 height 570
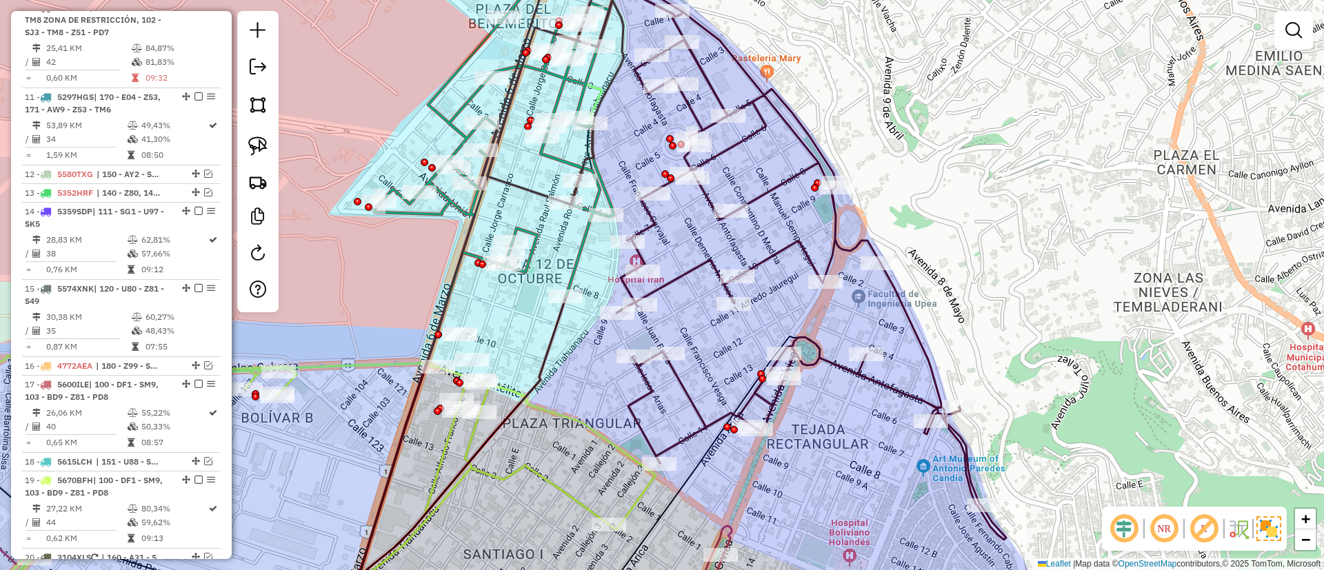
drag, startPoint x: 416, startPoint y: 270, endPoint x: 459, endPoint y: 383, distance: 120.5
click at [455, 388] on div "Janela de atendimento Grade de atendimento Capacidade Transportadoras Veículos …" at bounding box center [662, 285] width 1324 height 570
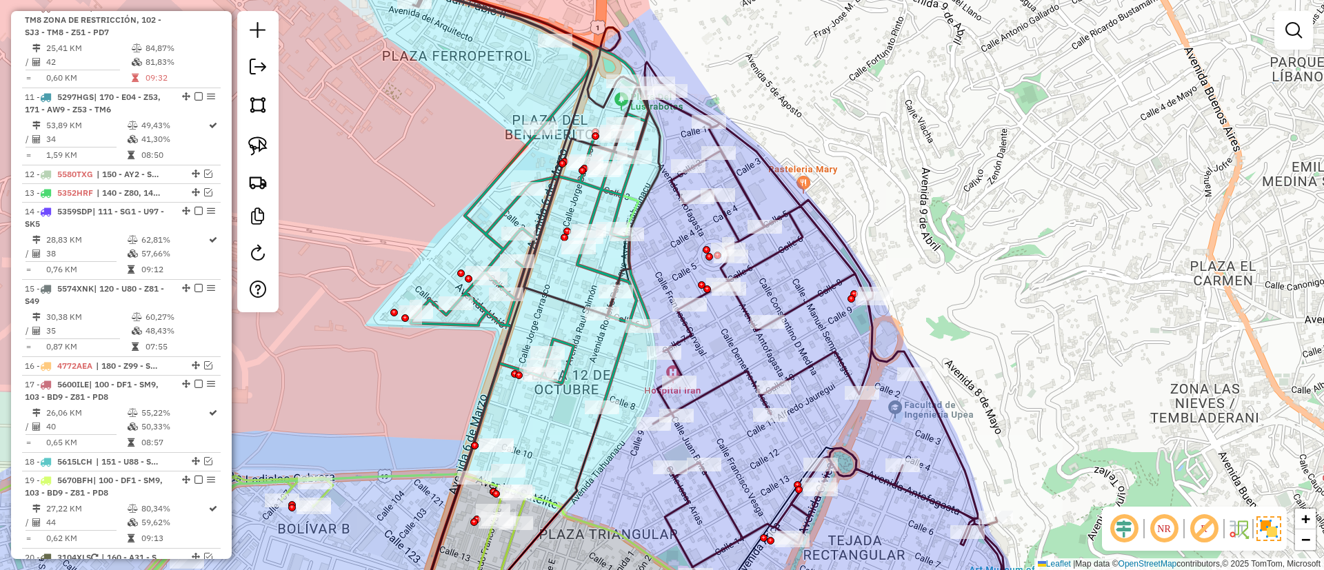
click at [495, 209] on div "Janela de atendimento Grade de atendimento Capacidade Transportadoras Veículos …" at bounding box center [662, 285] width 1324 height 570
click at [511, 213] on icon at bounding box center [530, 196] width 239 height 421
select select "*********"
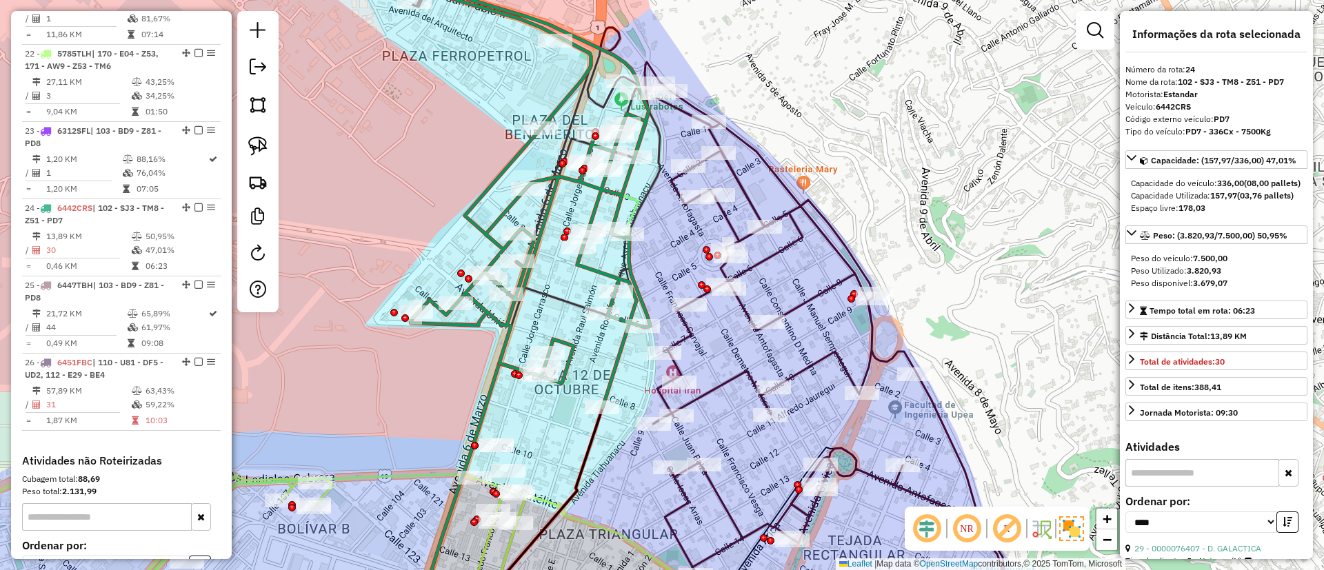
scroll to position [1961, 0]
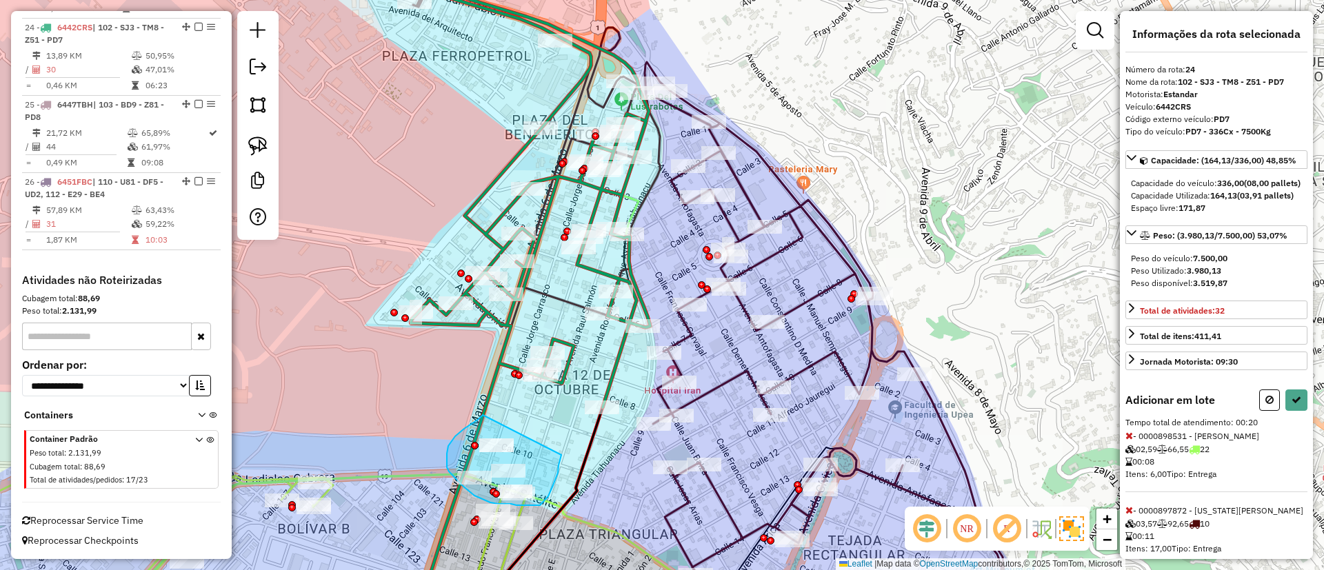
drag, startPoint x: 481, startPoint y: 417, endPoint x: 562, endPoint y: 449, distance: 87.0
select select "*********"
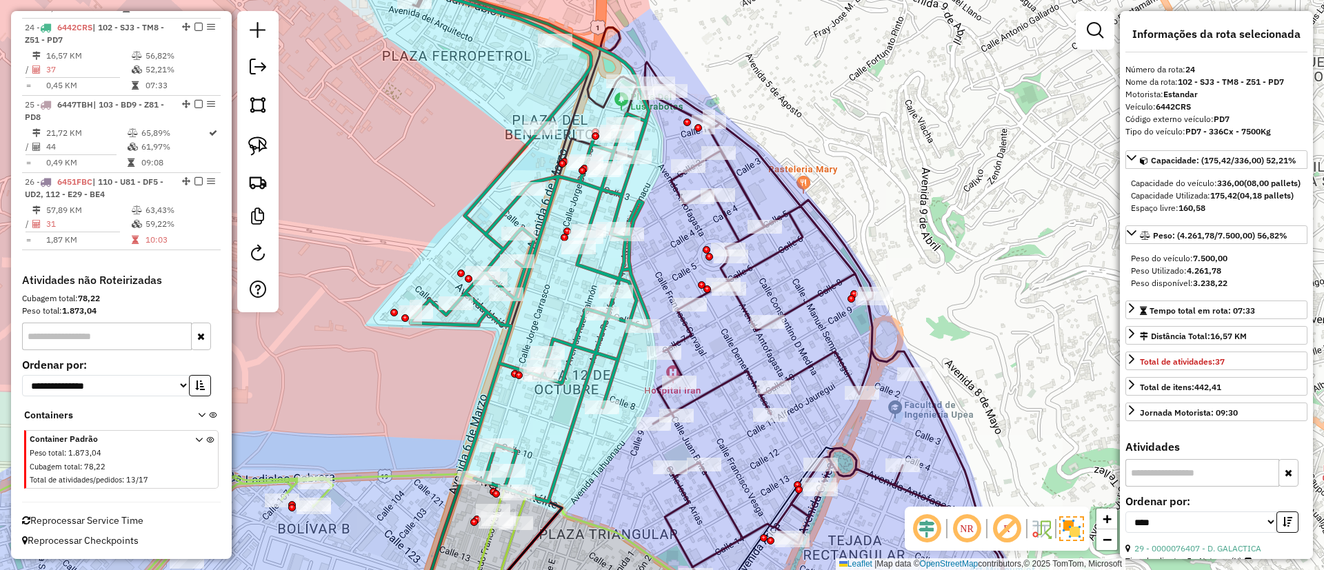
click at [730, 223] on icon at bounding box center [718, 306] width 611 height 641
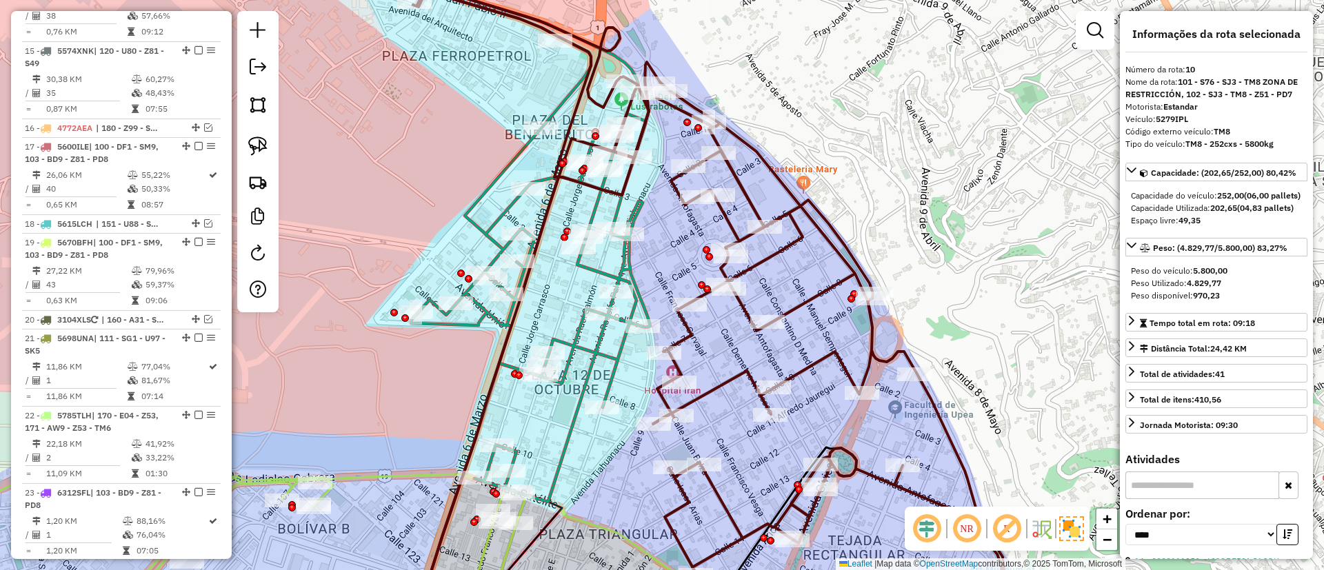
scroll to position [1168, 0]
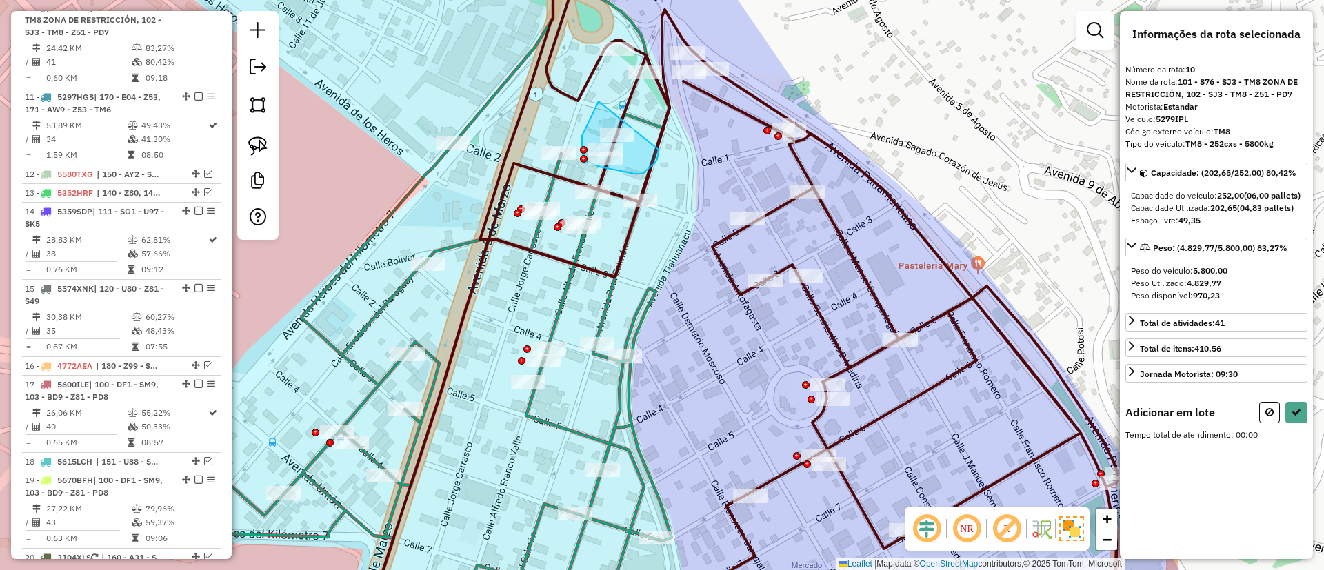
drag, startPoint x: 599, startPoint y: 101, endPoint x: 659, endPoint y: 150, distance: 77.0
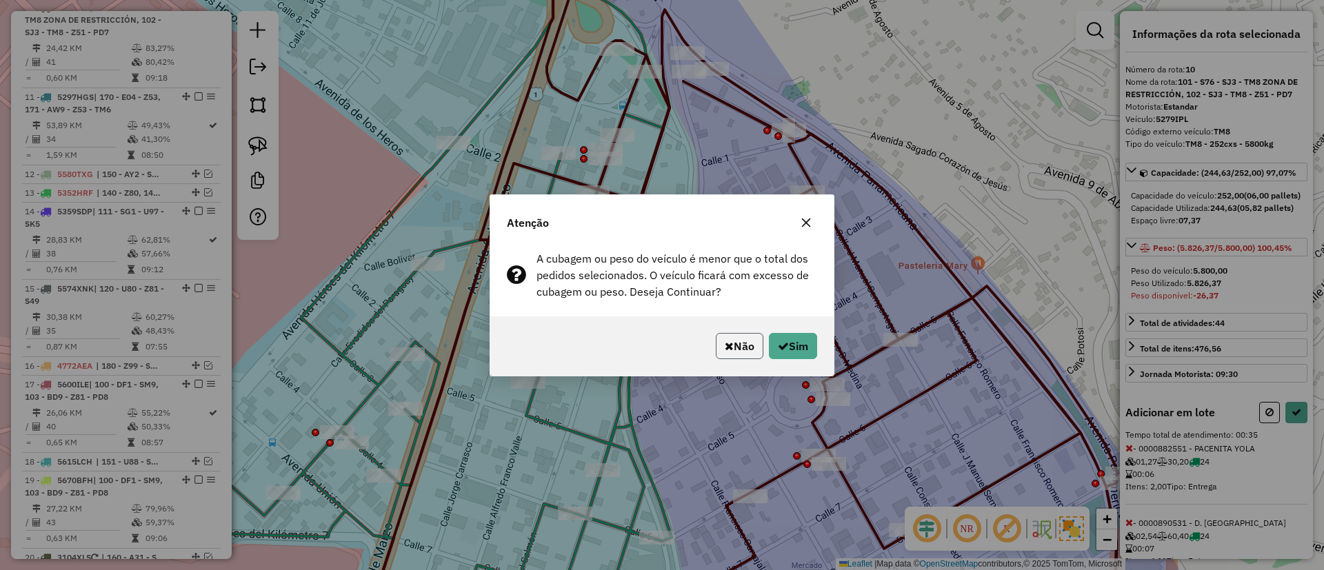
click at [738, 338] on button "Não" at bounding box center [740, 346] width 48 height 26
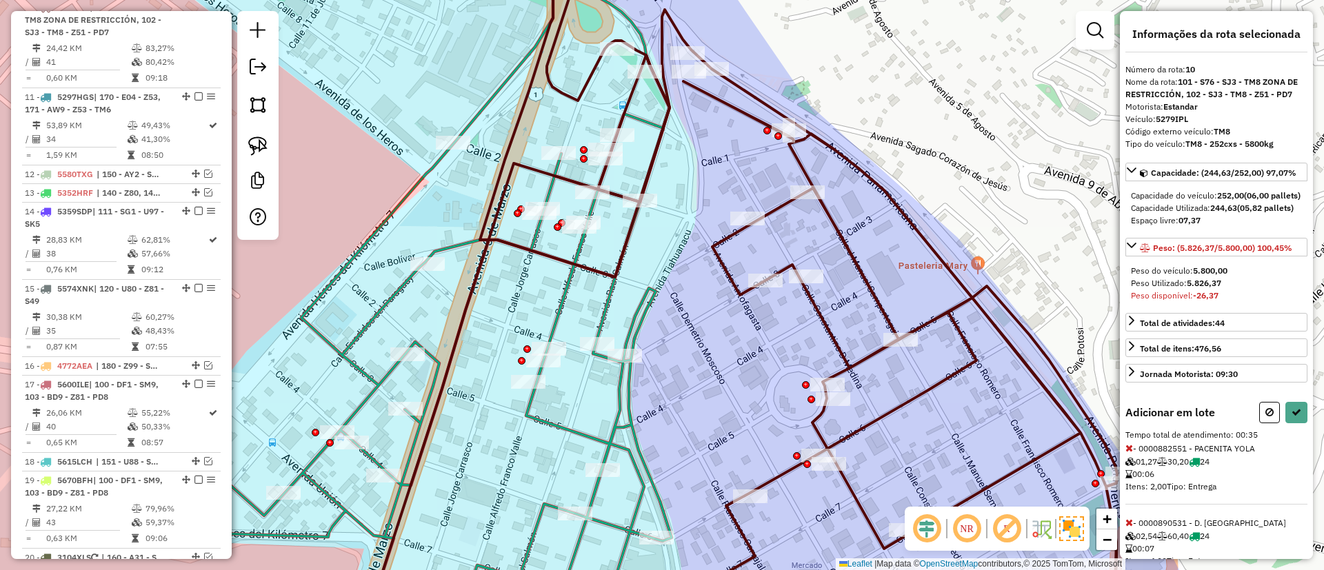
drag, startPoint x: 1260, startPoint y: 439, endPoint x: 1241, endPoint y: 435, distance: 19.8
click at [1260, 423] on button at bounding box center [1269, 412] width 21 height 21
select select "*********"
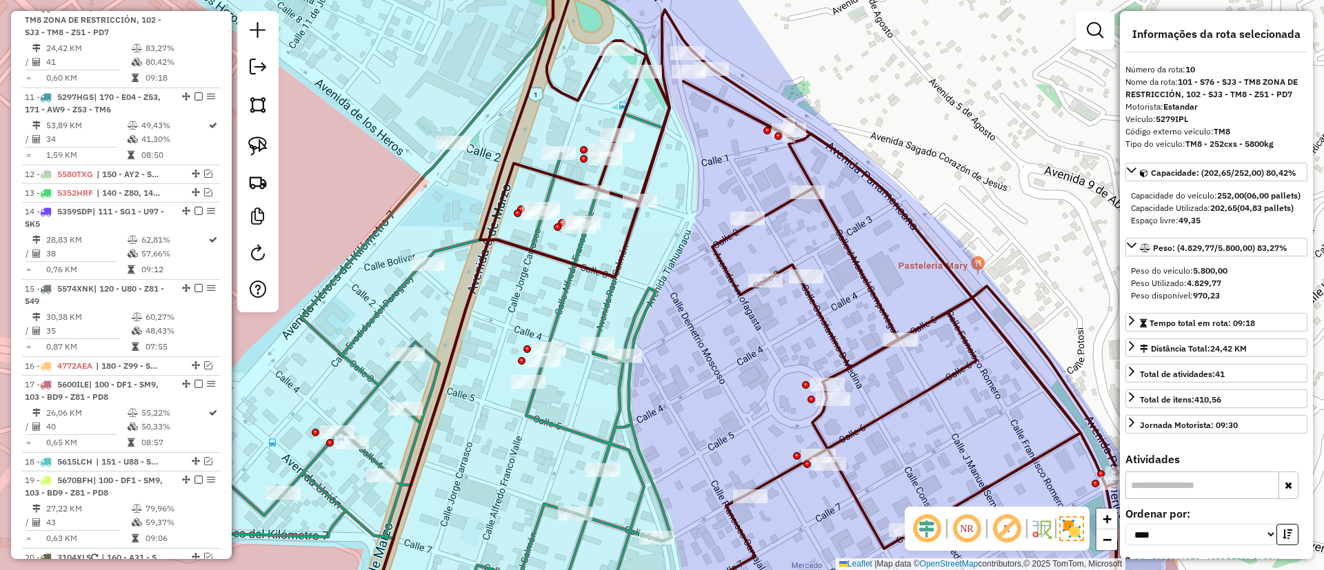
click at [827, 216] on icon at bounding box center [828, 285] width 746 height 684
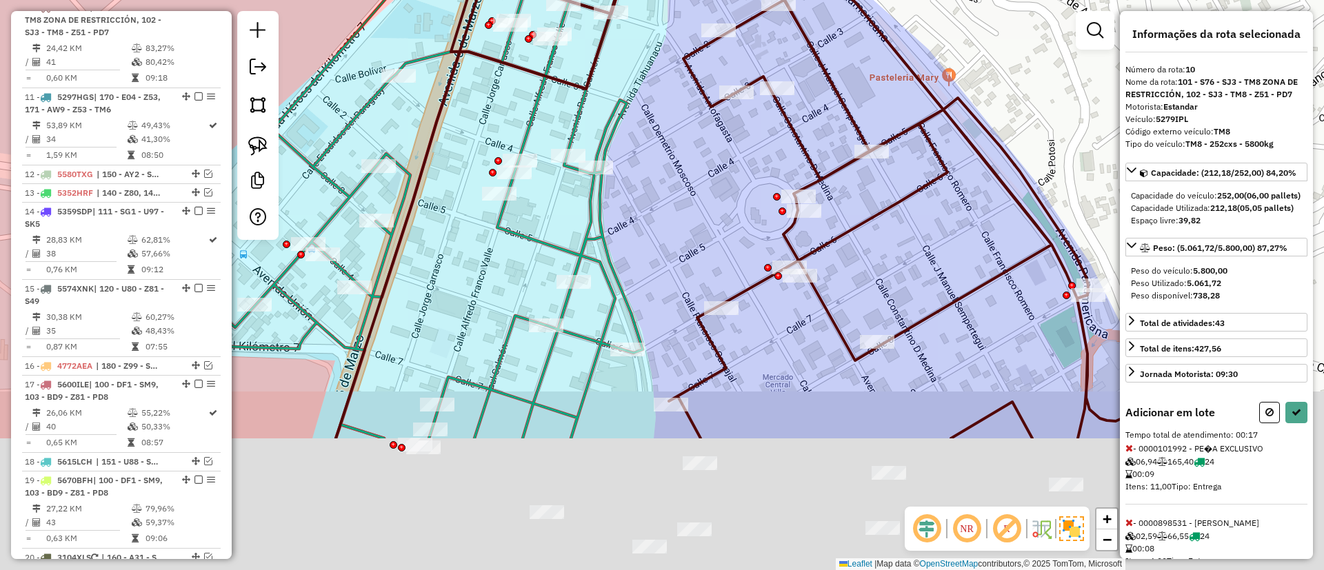
drag, startPoint x: 679, startPoint y: 404, endPoint x: 644, endPoint y: 228, distance: 180.2
click at [641, 184] on div "Janela de atendimento Grade de atendimento Capacidade Transportadoras Veículos …" at bounding box center [662, 285] width 1324 height 570
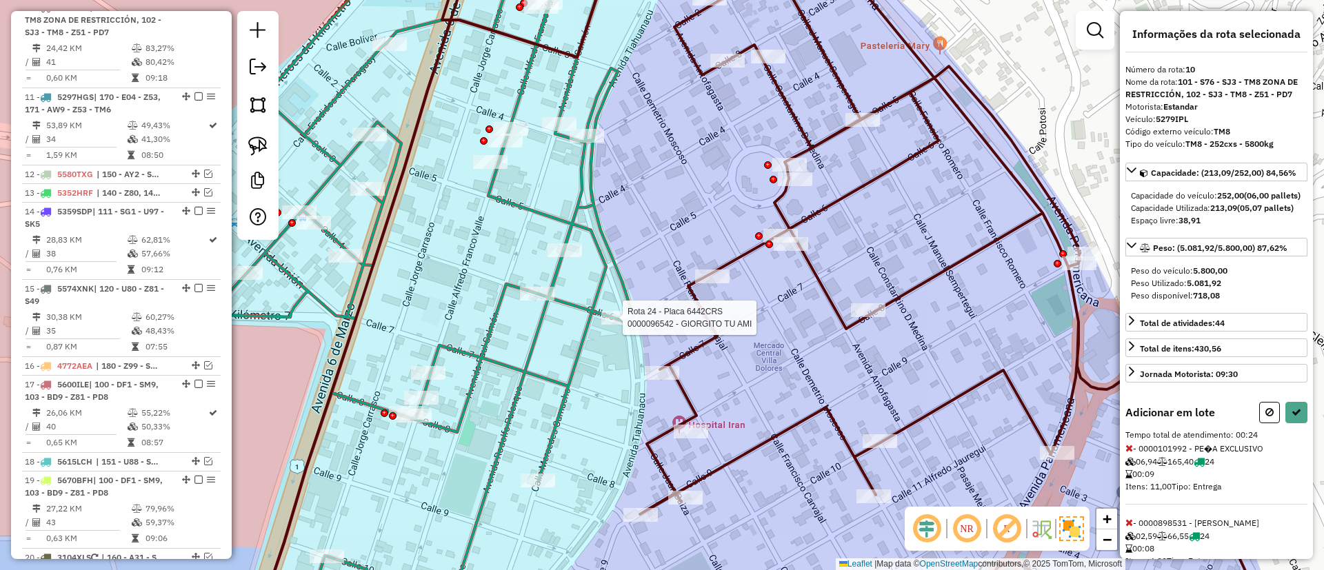
select select "*********"
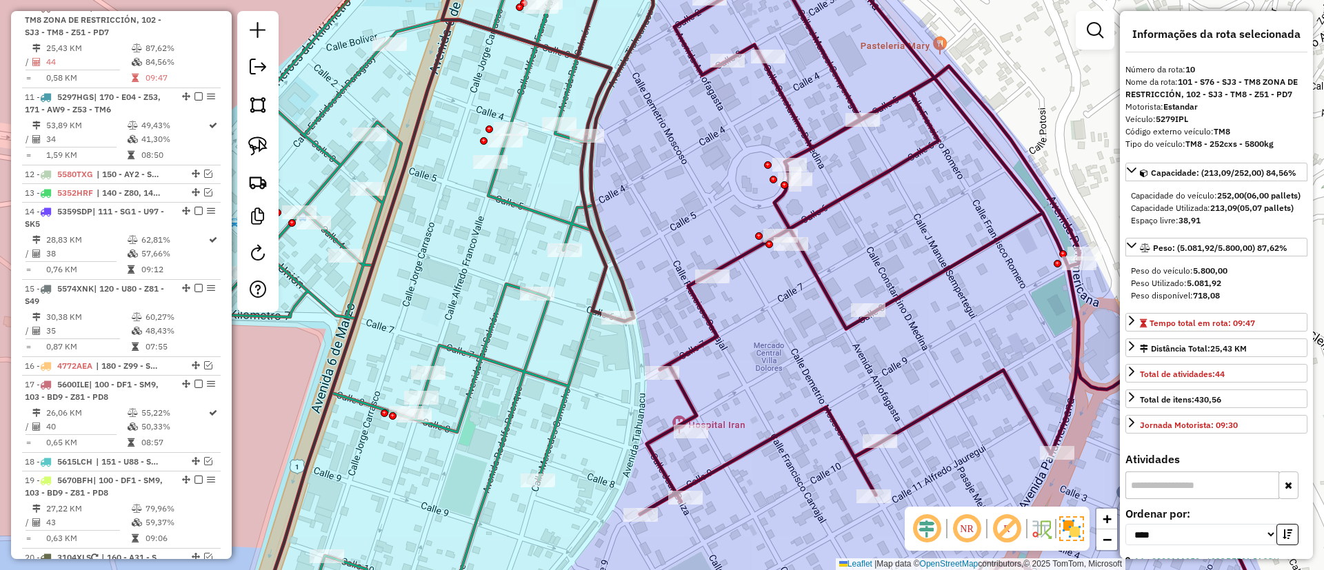
click at [706, 315] on icon at bounding box center [855, 285] width 826 height 684
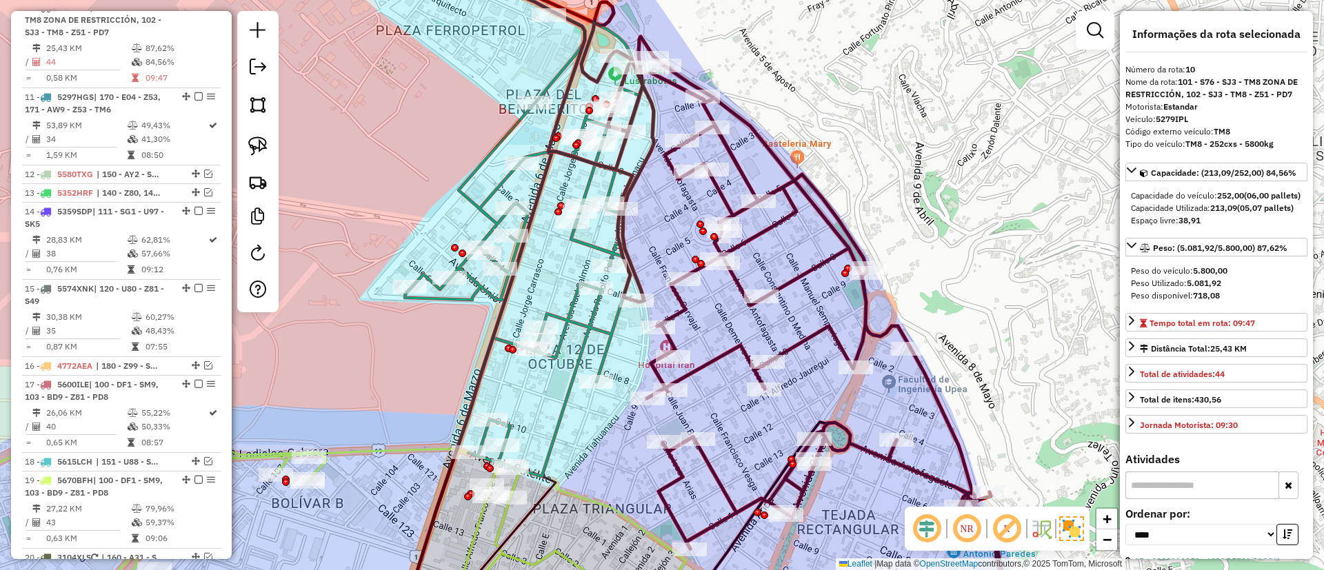
drag, startPoint x: 720, startPoint y: 321, endPoint x: 699, endPoint y: 323, distance: 20.8
click at [699, 323] on div "Janela de atendimento Grade de atendimento Capacidade Transportadoras Veículos …" at bounding box center [662, 285] width 1324 height 570
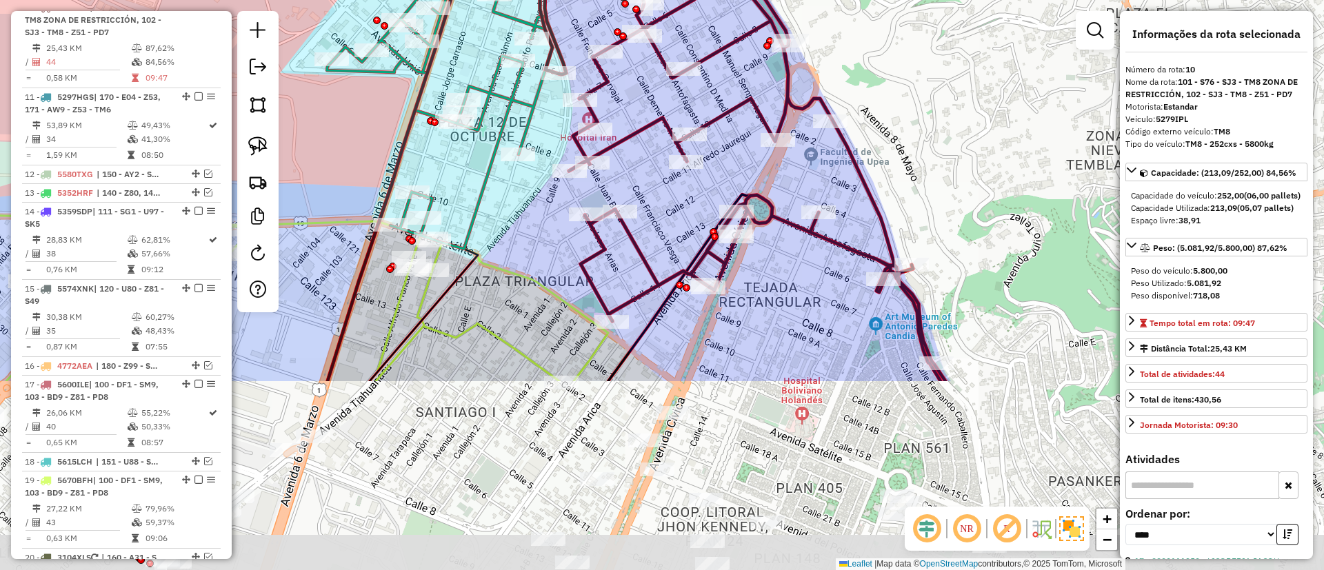
drag, startPoint x: 728, startPoint y: 218, endPoint x: 646, endPoint y: -28, distance: 258.9
click at [646, 0] on html "Aguarde... Pop-up bloqueado! Seu navegador bloqueou automáticamente a abertura …" at bounding box center [662, 285] width 1324 height 570
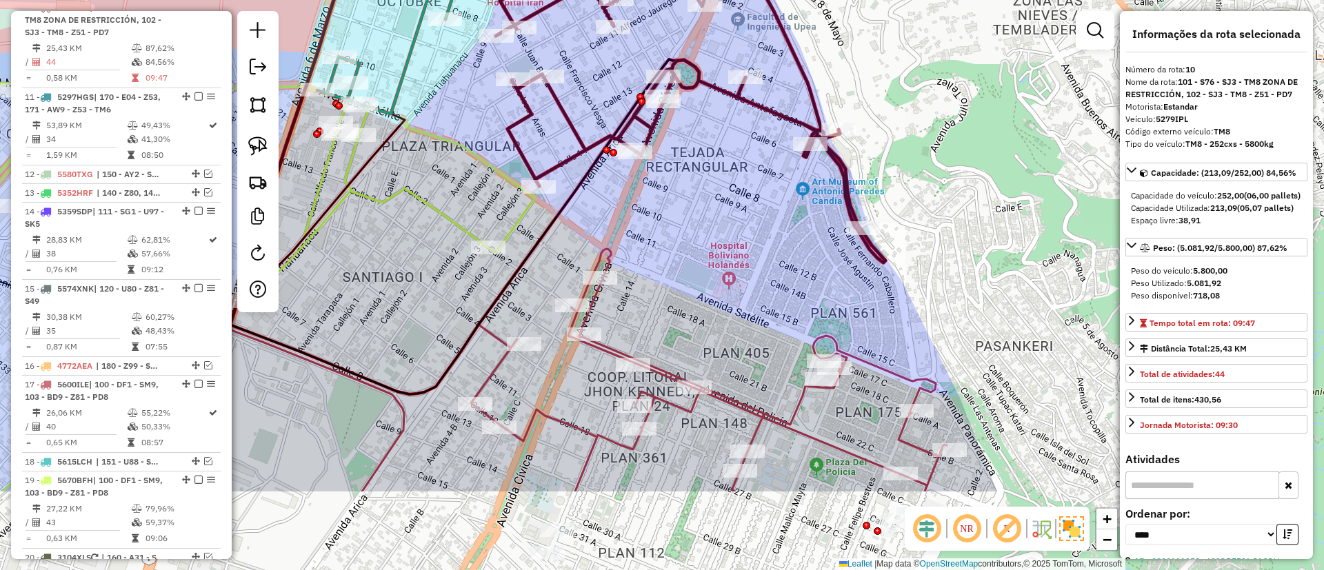
click at [673, 190] on div "Rota 10 - Placa 5279IPL 0000086113 - PBD. YUNGUE�O Janela de atendimento Grade …" at bounding box center [662, 285] width 1324 height 570
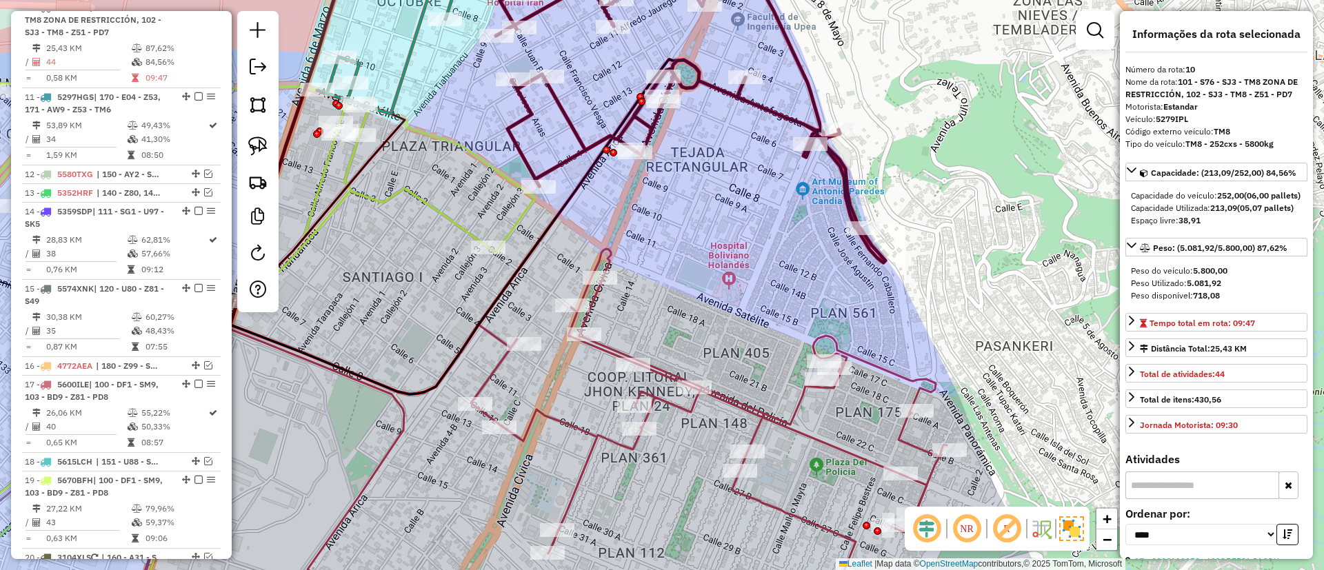
click at [563, 168] on icon at bounding box center [691, 103] width 390 height 320
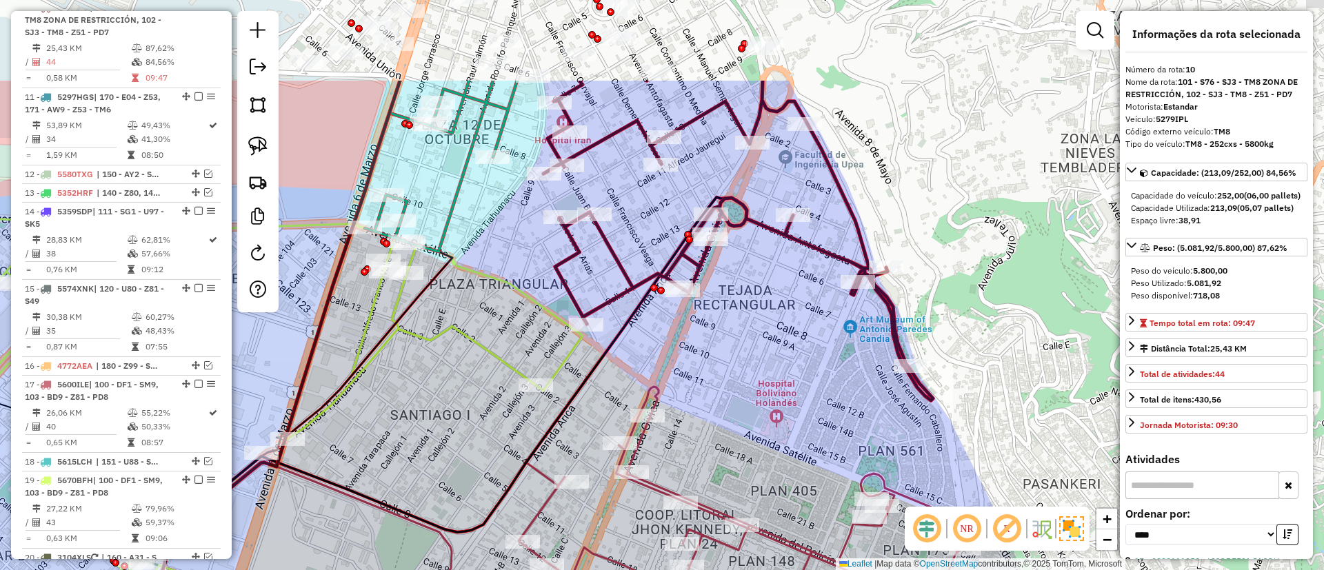
drag, startPoint x: 571, startPoint y: 142, endPoint x: 736, endPoint y: 466, distance: 363.1
click at [736, 466] on div "Janela de atendimento Grade de atendimento Capacidade Transportadoras Veículos …" at bounding box center [662, 285] width 1324 height 570
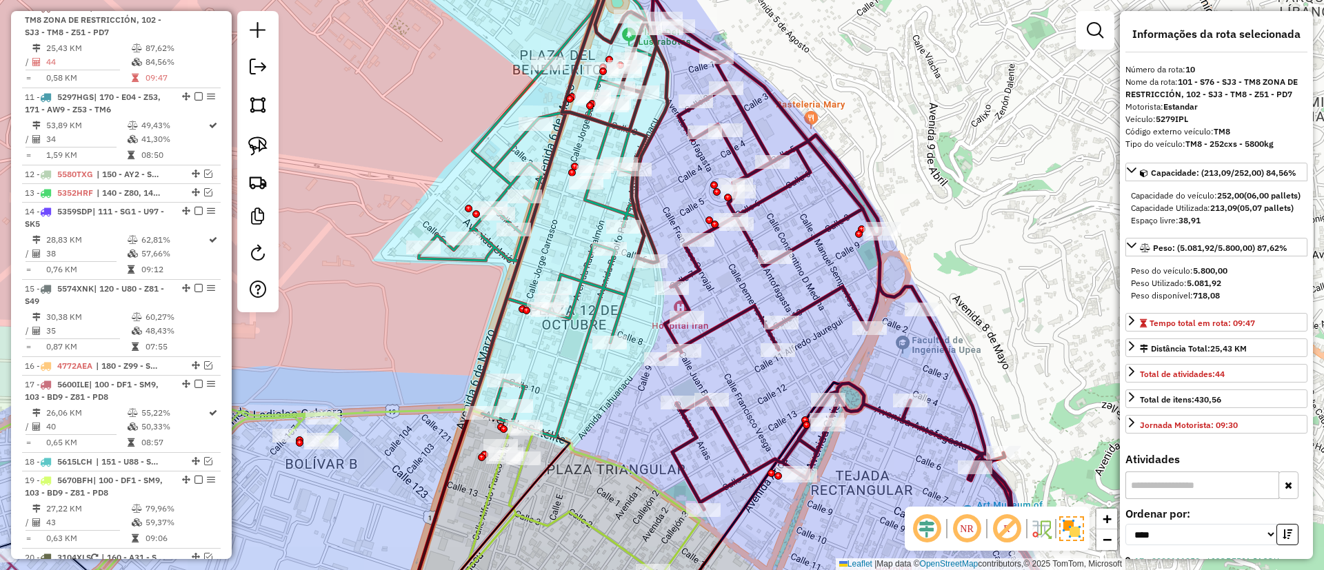
click at [755, 255] on icon at bounding box center [770, 265] width 561 height 644
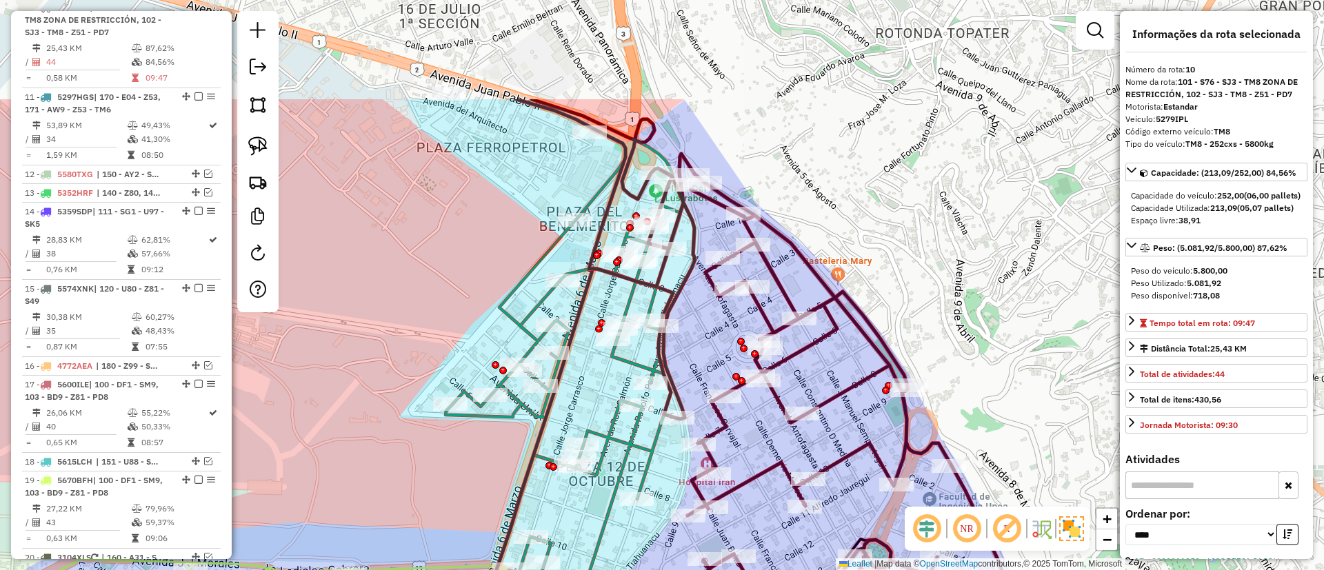
drag, startPoint x: 773, startPoint y: 217, endPoint x: 800, endPoint y: 373, distance: 158.9
click at [800, 373] on div "Janela de atendimento Grade de atendimento Capacidade Transportadoras Veículos …" at bounding box center [662, 285] width 1324 height 570
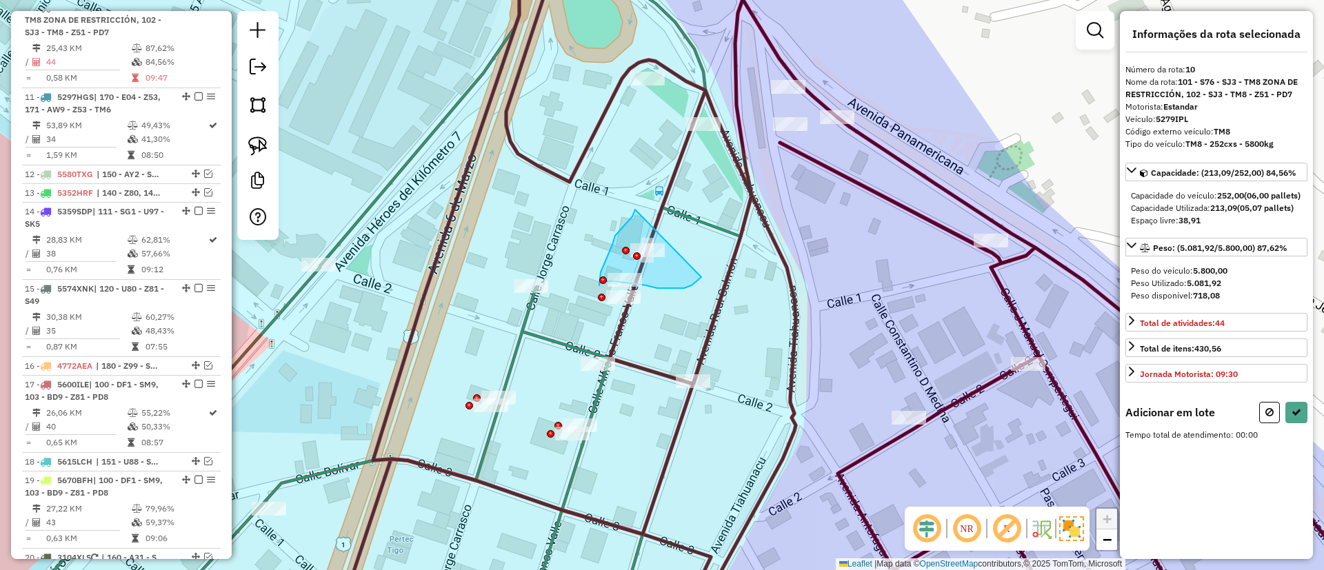
drag, startPoint x: 635, startPoint y: 211, endPoint x: 718, endPoint y: 253, distance: 92.8
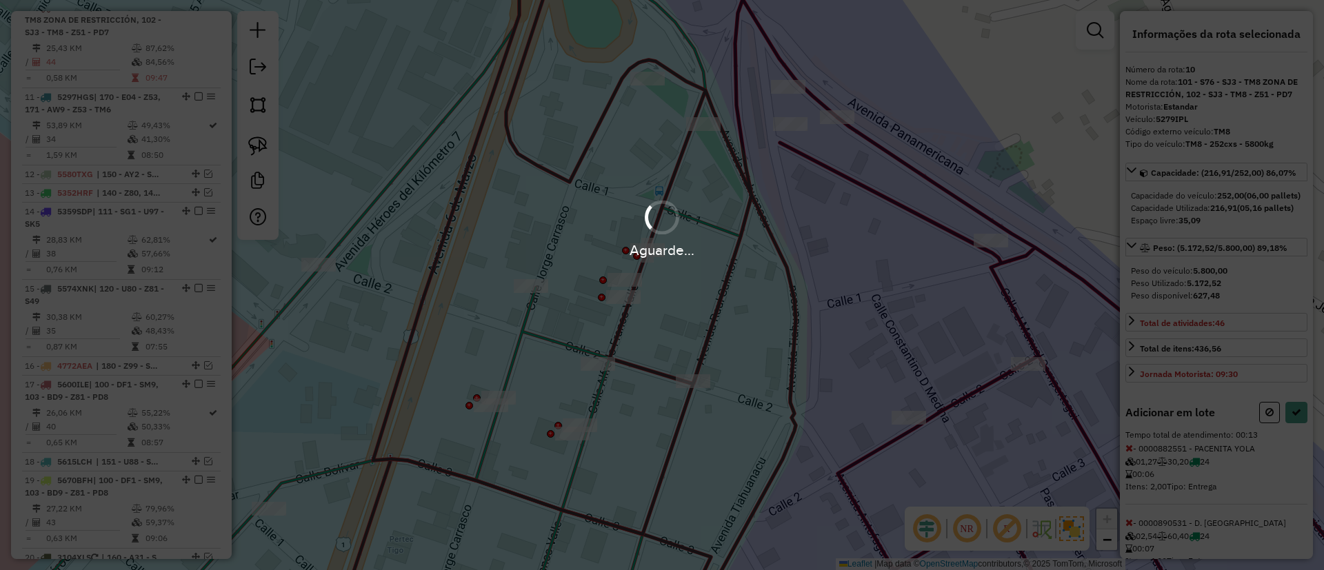
select select "*********"
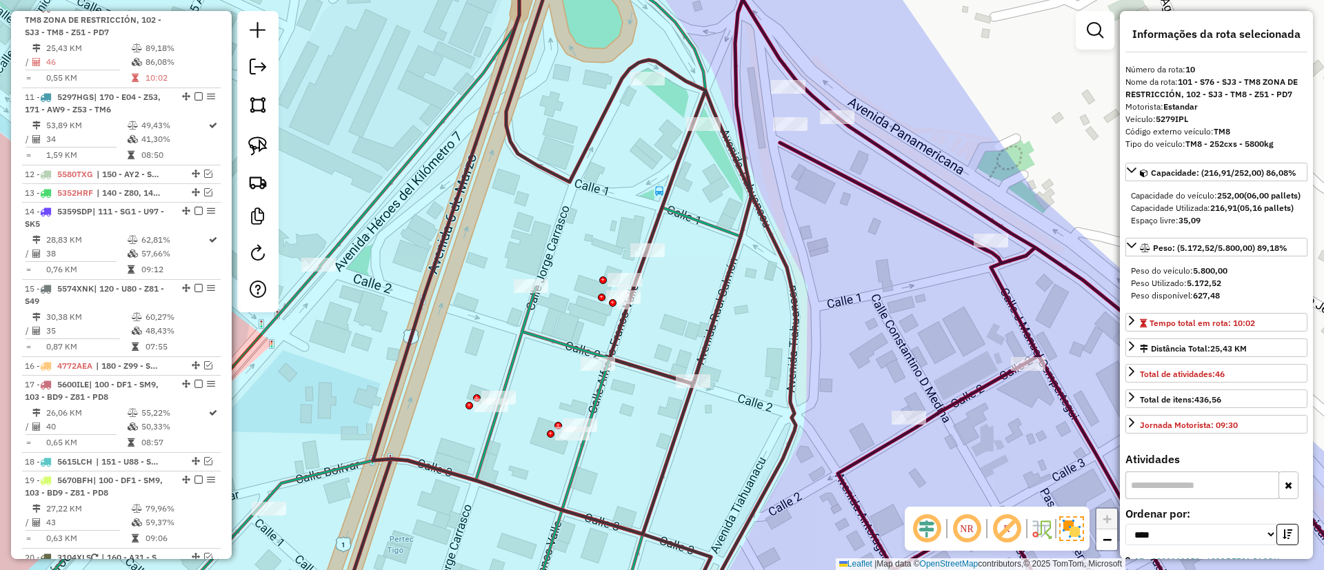
click at [664, 189] on icon at bounding box center [912, 285] width 1079 height 684
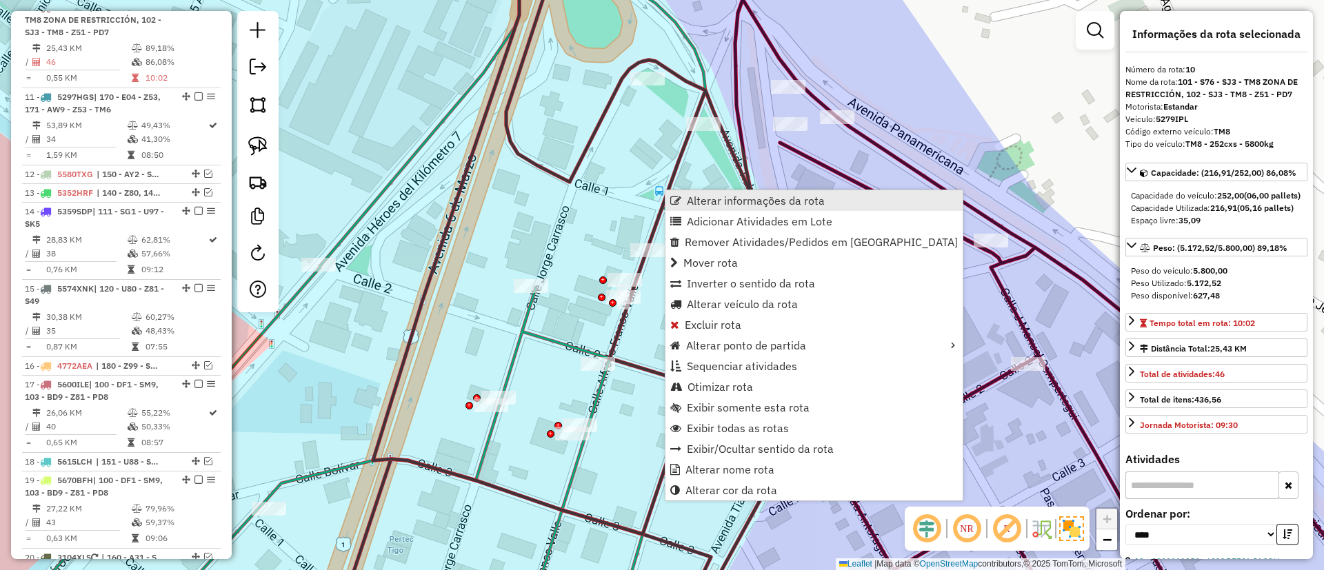
click at [689, 199] on span "Alterar informações da rota" at bounding box center [756, 200] width 138 height 11
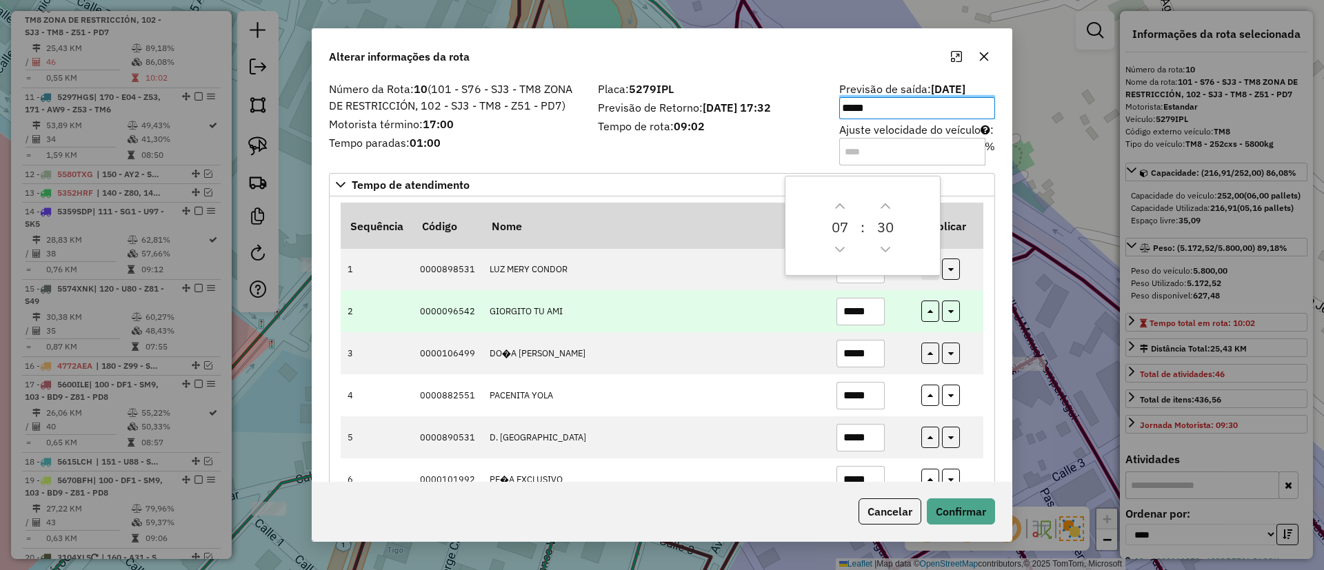
click at [891, 299] on td "*****" at bounding box center [871, 311] width 85 height 42
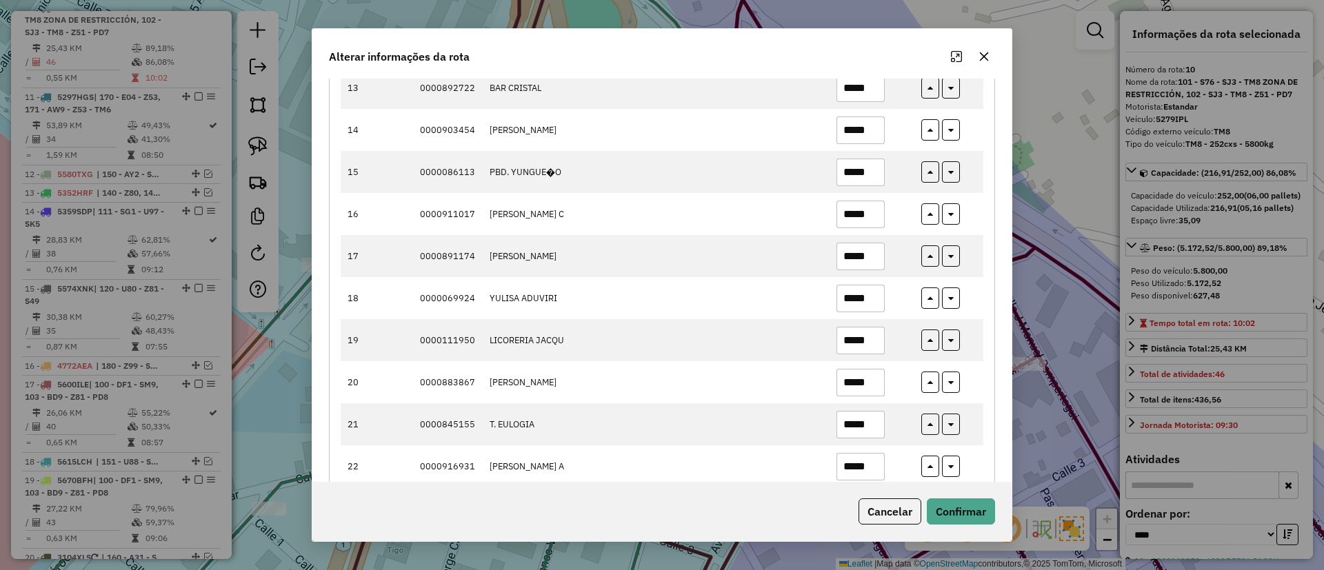
scroll to position [724, 0]
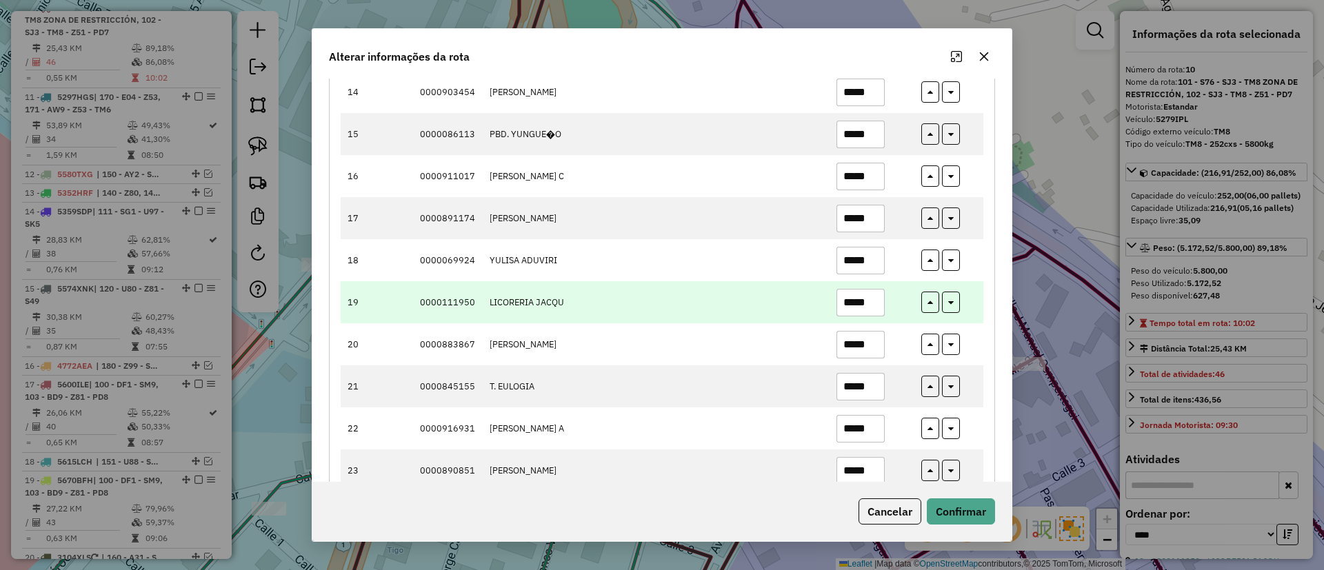
click at [865, 299] on input "*****" at bounding box center [861, 303] width 48 height 28
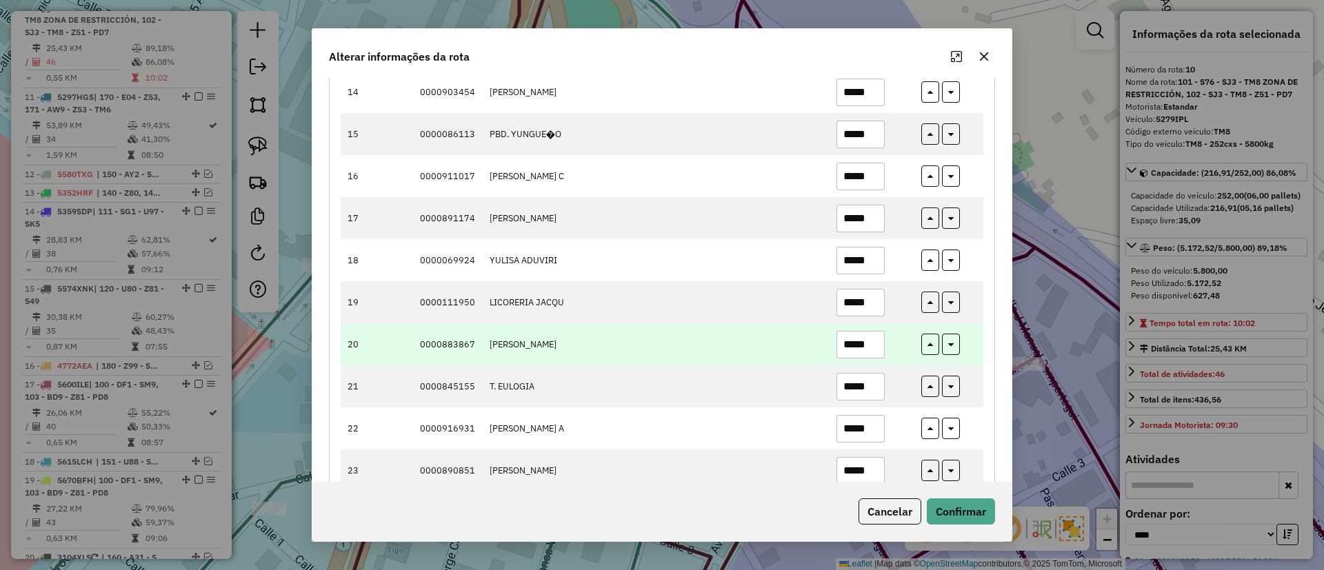
type input "*****"
click at [869, 344] on input "*****" at bounding box center [861, 345] width 48 height 28
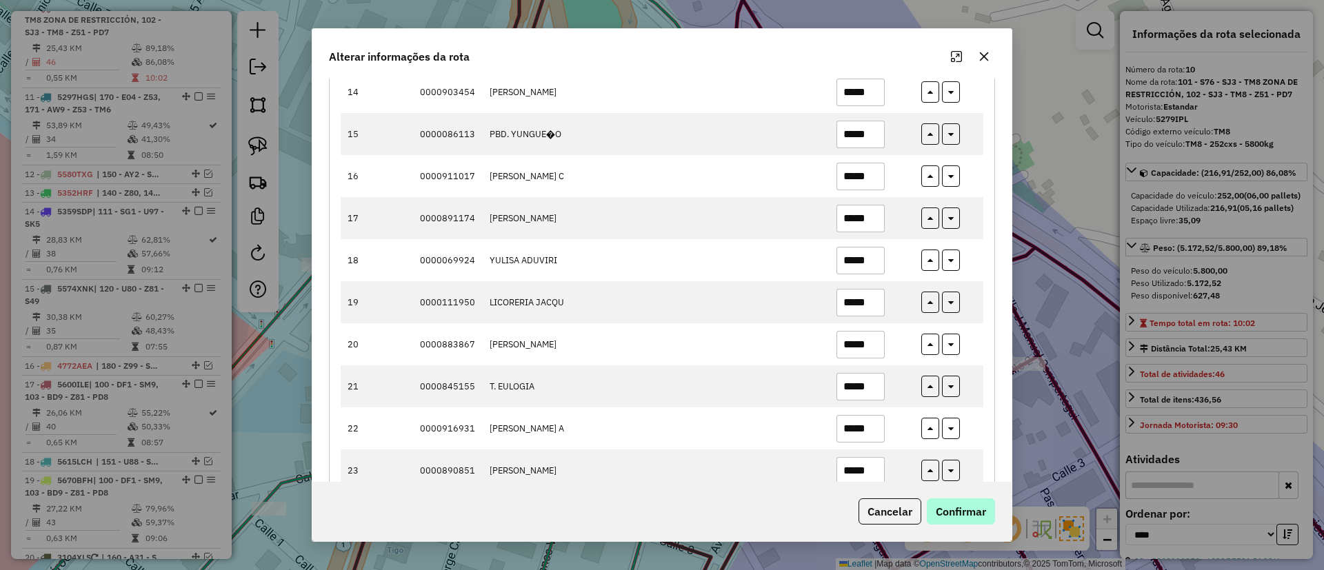
type input "*****"
click at [984, 504] on button "Confirmar" at bounding box center [961, 512] width 68 height 26
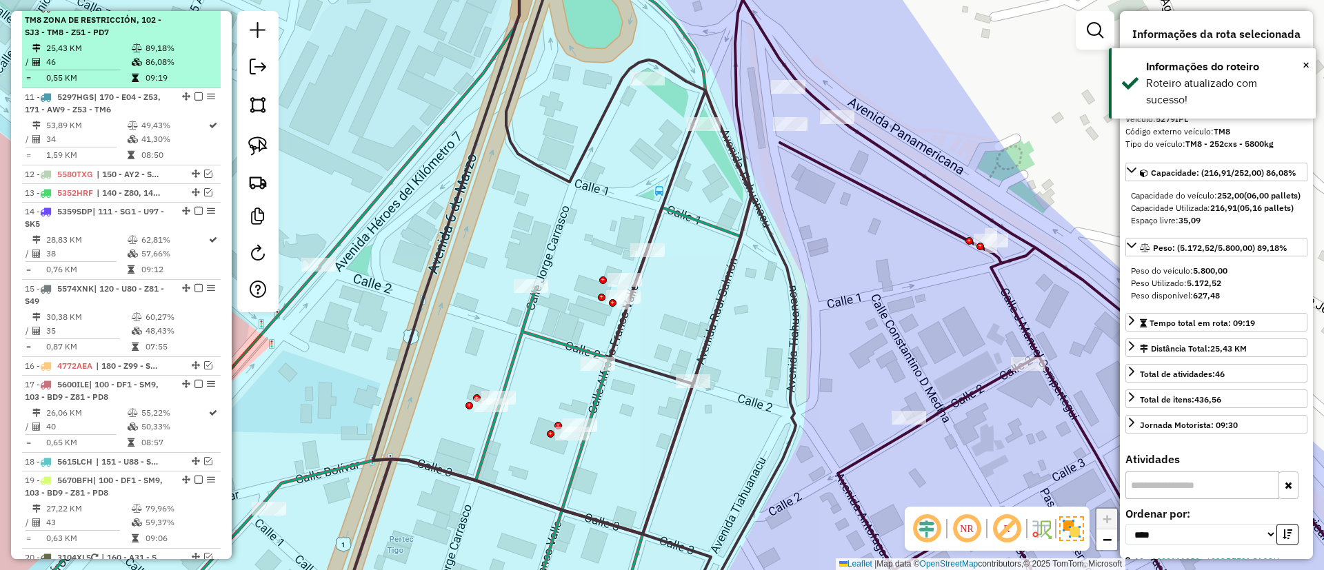
click at [195, 11] on em at bounding box center [199, 7] width 8 height 8
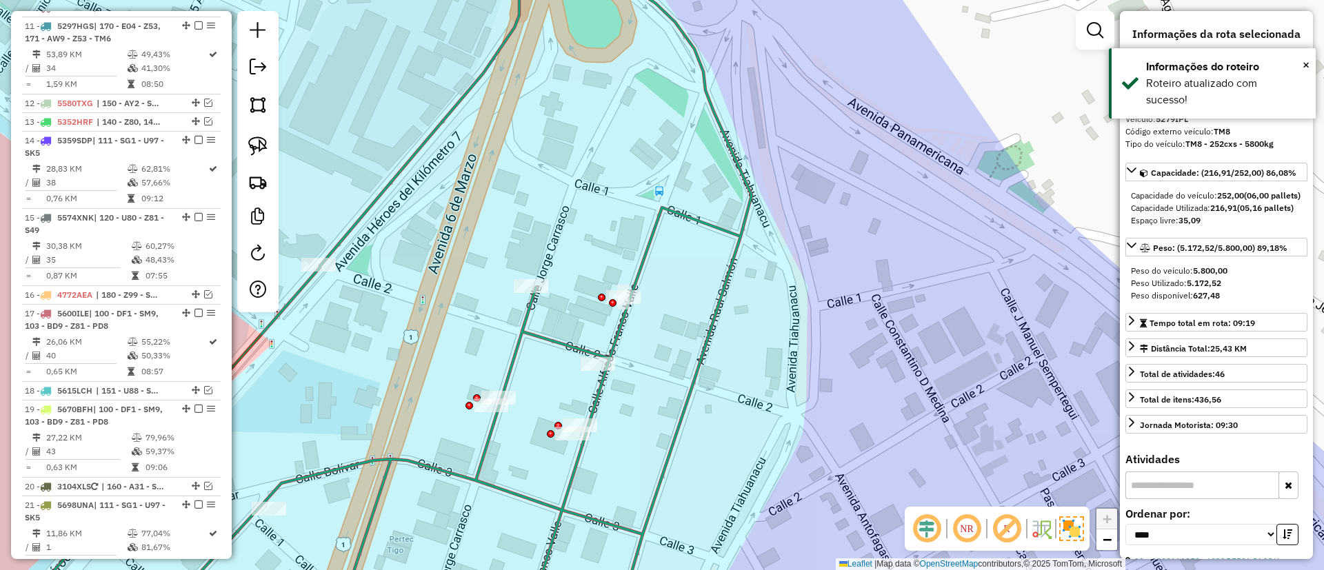
scroll to position [1097, 0]
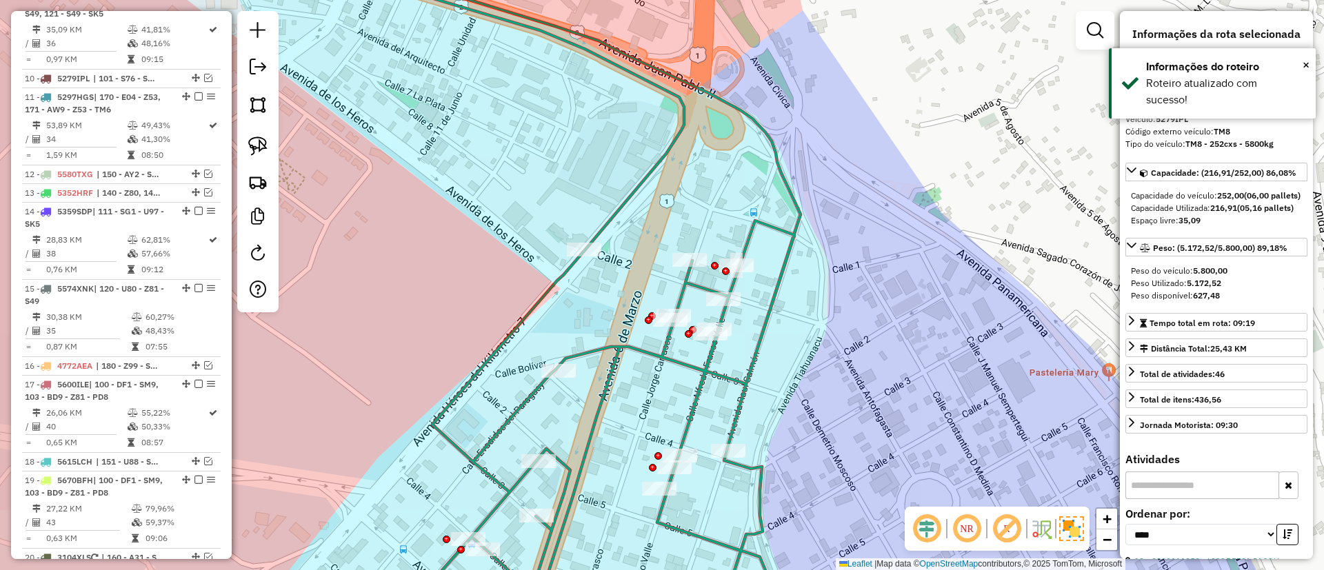
click at [758, 227] on icon at bounding box center [565, 296] width 470 height 662
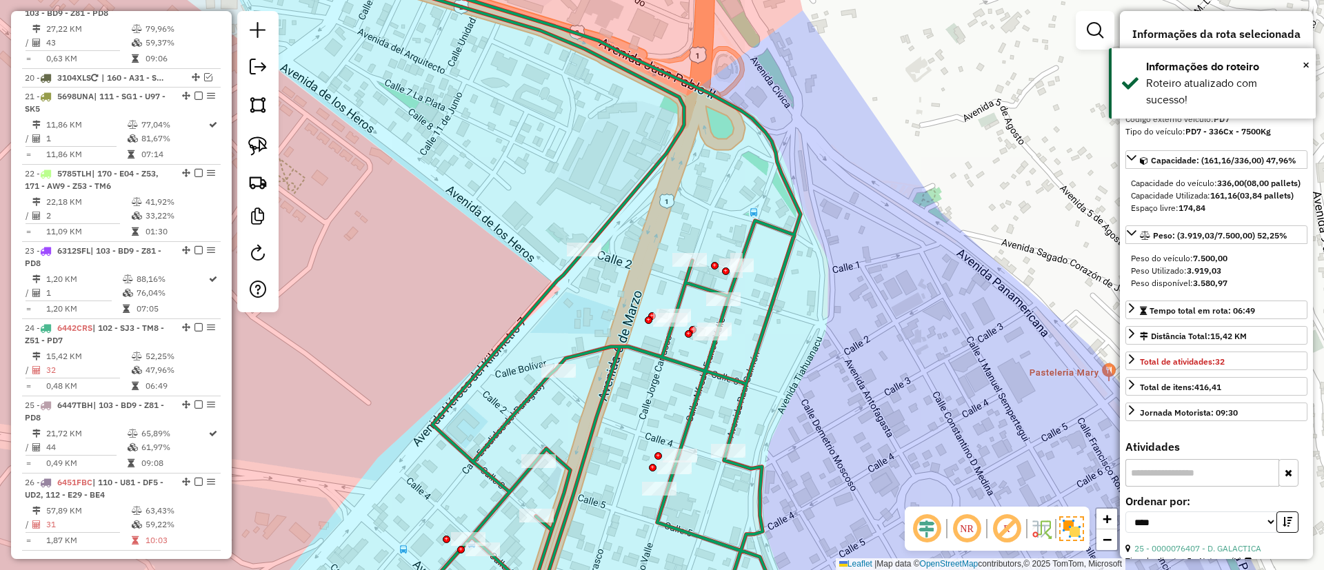
scroll to position [1890, 0]
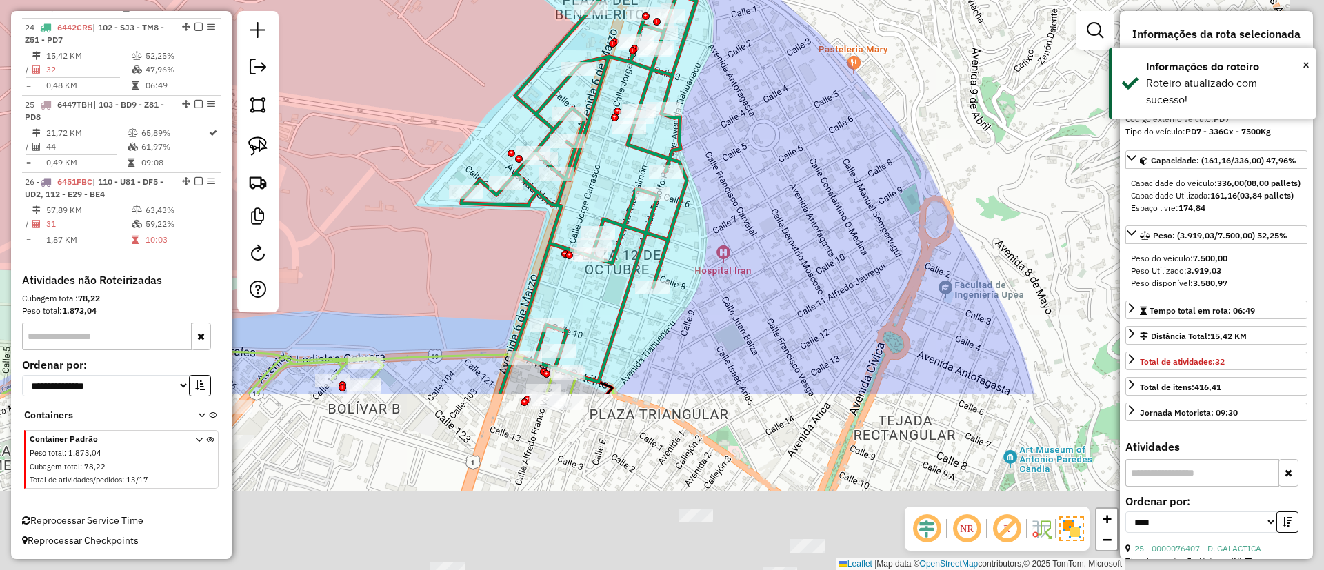
drag, startPoint x: 830, startPoint y: 332, endPoint x: 748, endPoint y: 100, distance: 246.3
click at [748, 100] on div "Janela de atendimento Grade de atendimento Capacidade Transportadoras Veículos …" at bounding box center [662, 285] width 1324 height 570
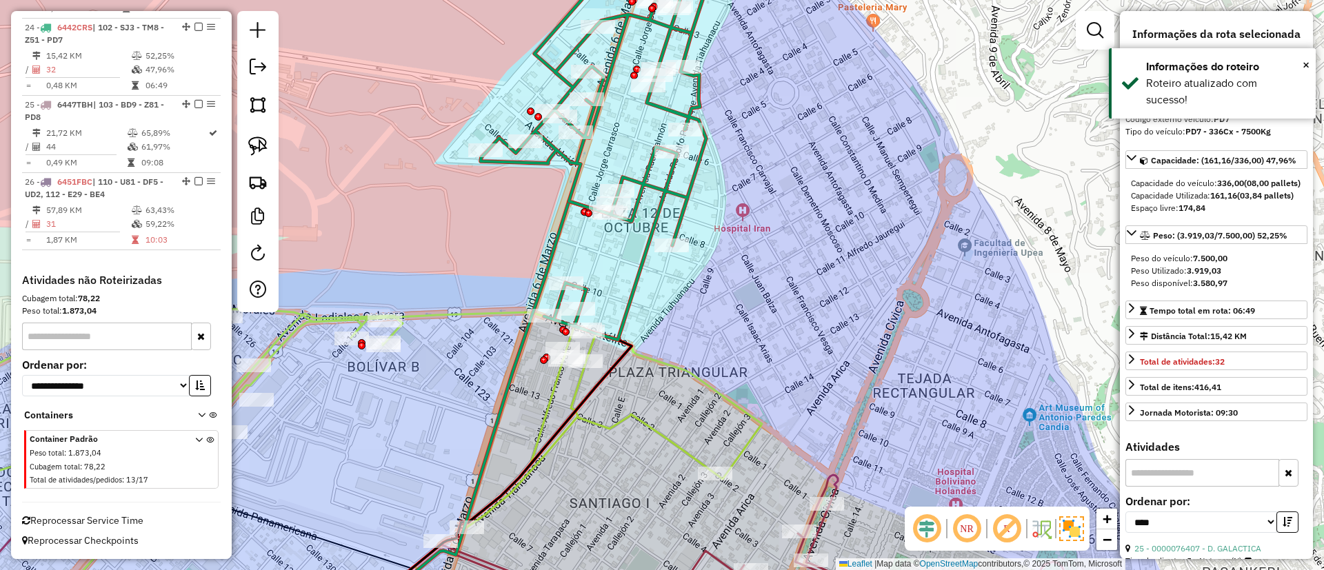
drag, startPoint x: 743, startPoint y: 267, endPoint x: 750, endPoint y: 258, distance: 11.3
click at [750, 258] on div "Janela de atendimento Grade de atendimento Capacidade Transportadoras Veículos …" at bounding box center [662, 285] width 1324 height 570
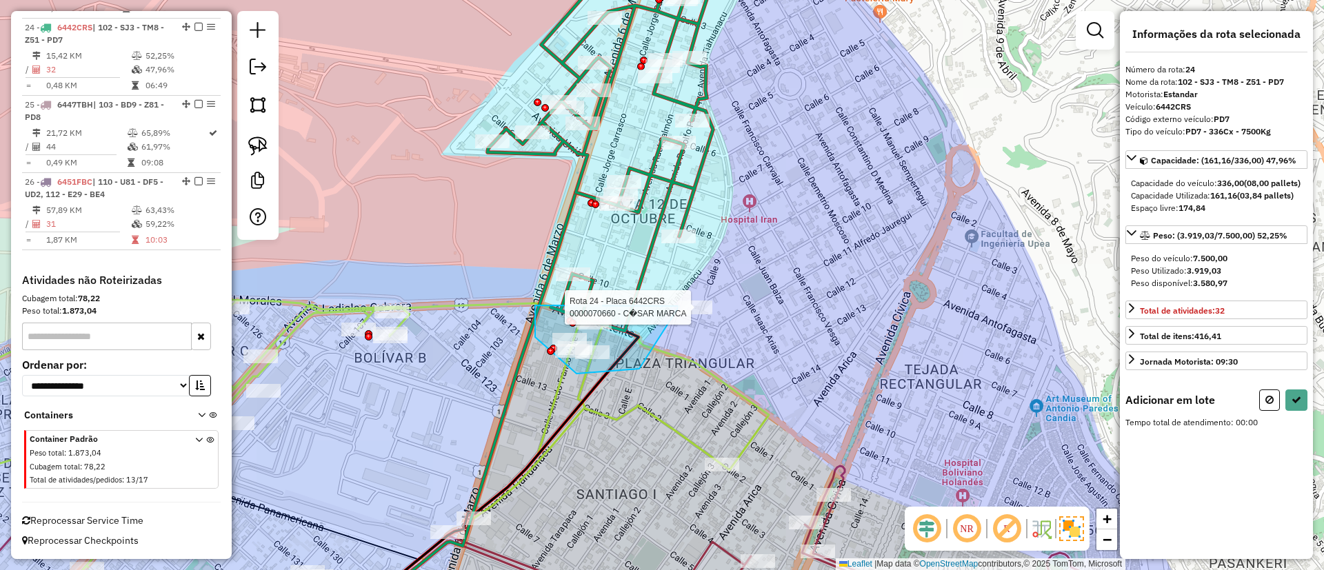
select select "*********"
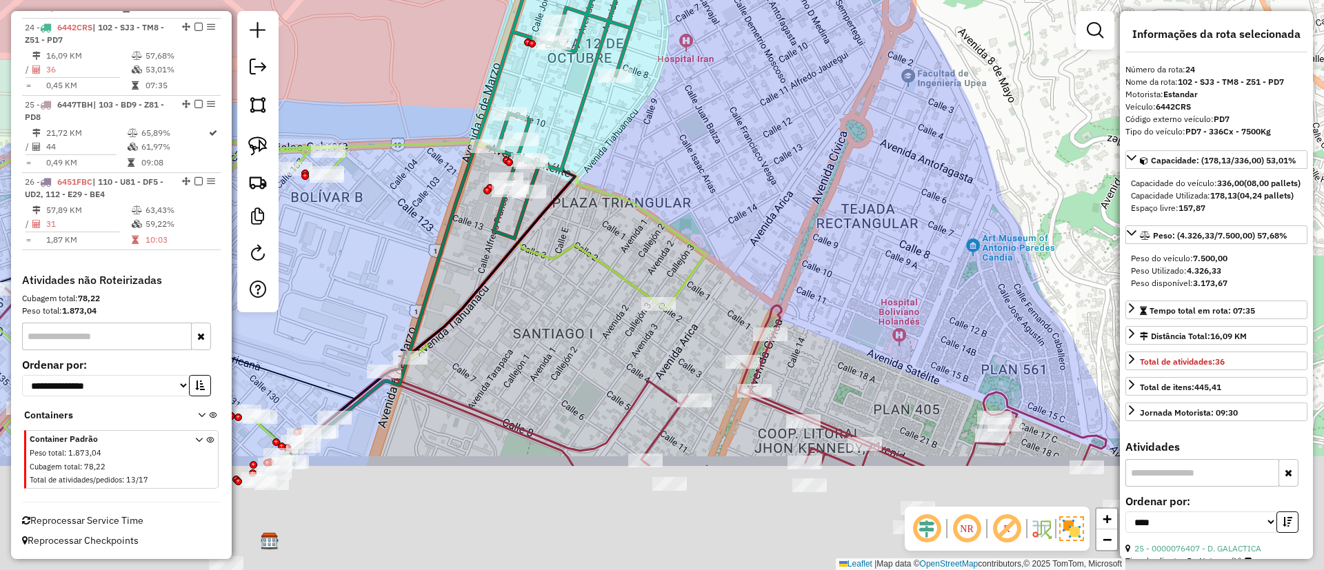
drag, startPoint x: 794, startPoint y: 329, endPoint x: 692, endPoint y: 123, distance: 229.5
click at [701, 134] on div "Janela de atendimento Grade de atendimento Capacidade Transportadoras Veículos …" at bounding box center [662, 285] width 1324 height 570
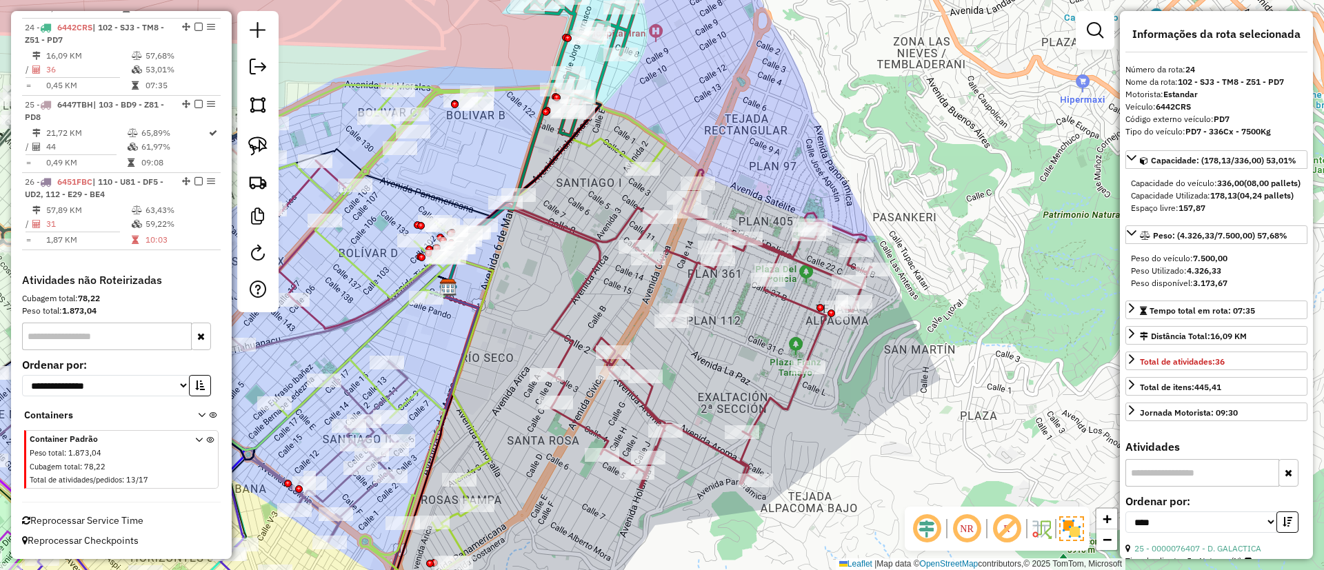
click at [812, 343] on icon at bounding box center [548, 306] width 647 height 366
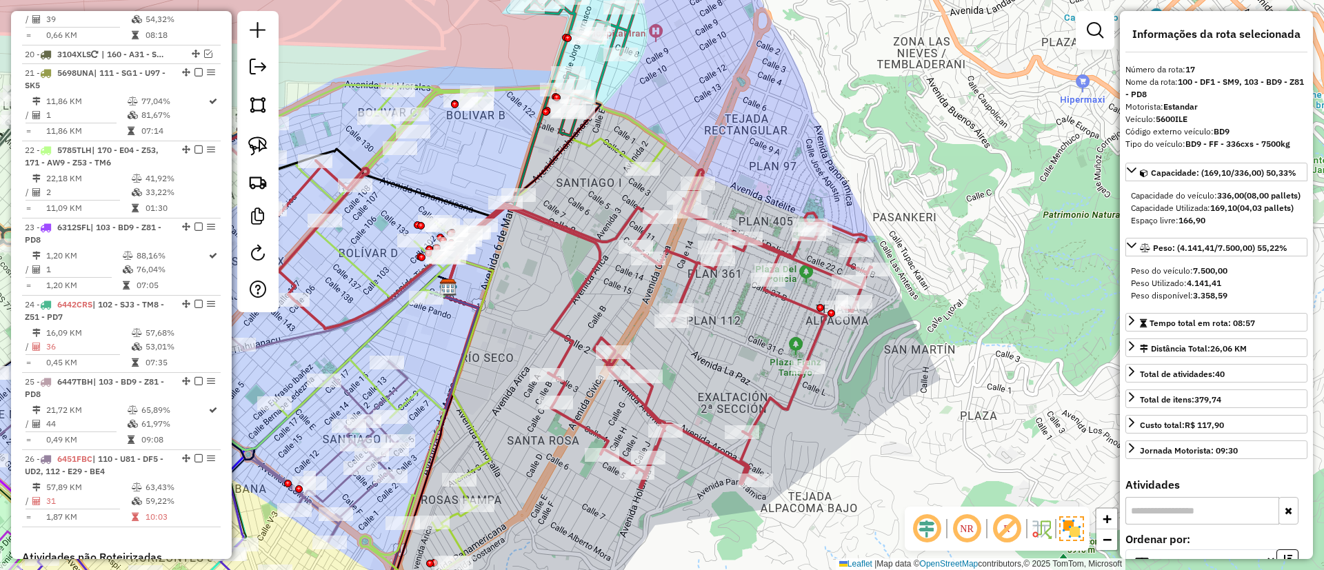
scroll to position [1474, 0]
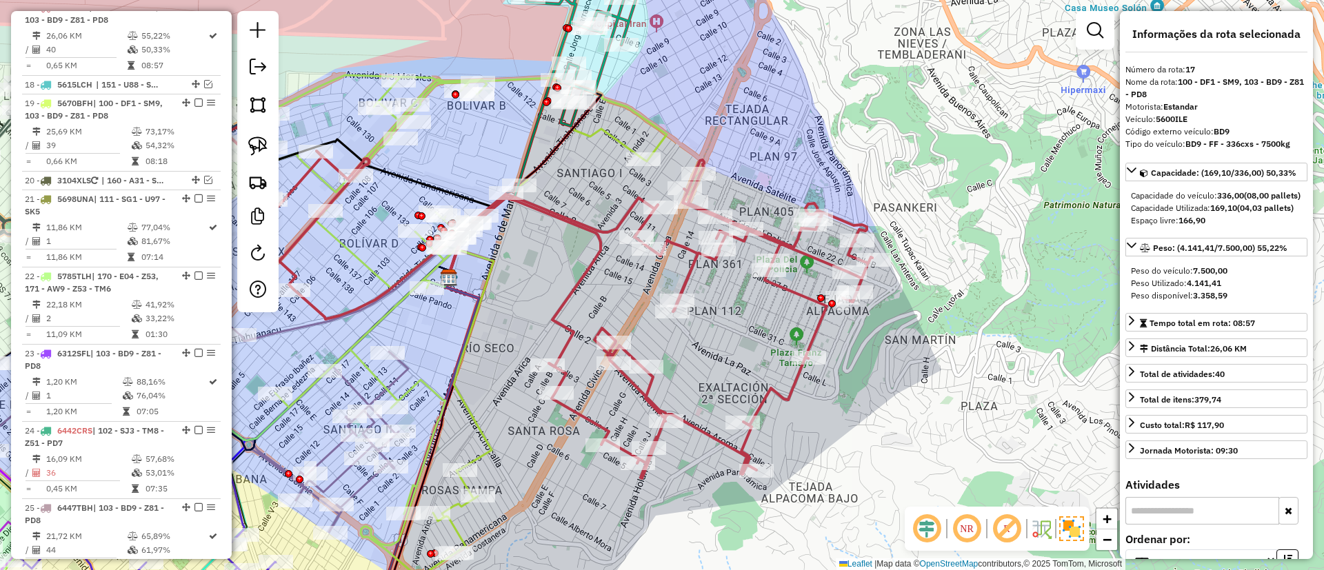
drag, startPoint x: 813, startPoint y: 321, endPoint x: 833, endPoint y: 165, distance: 157.9
click at [833, 165] on icon at bounding box center [549, 296] width 647 height 366
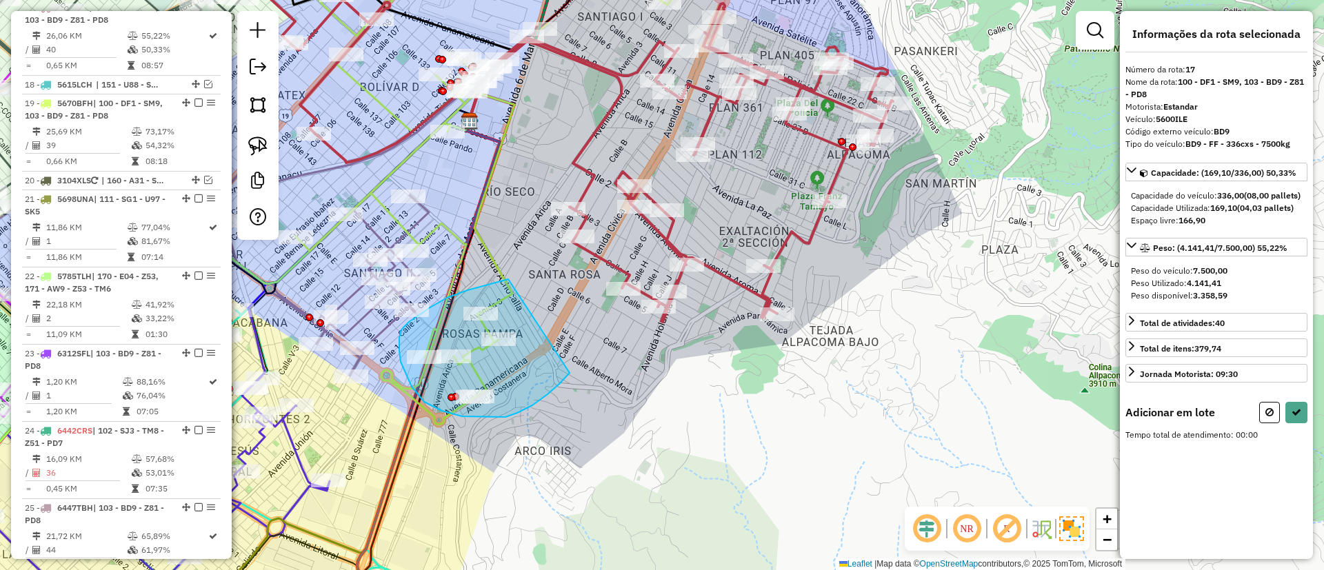
drag, startPoint x: 508, startPoint y: 279, endPoint x: 576, endPoint y: 357, distance: 102.6
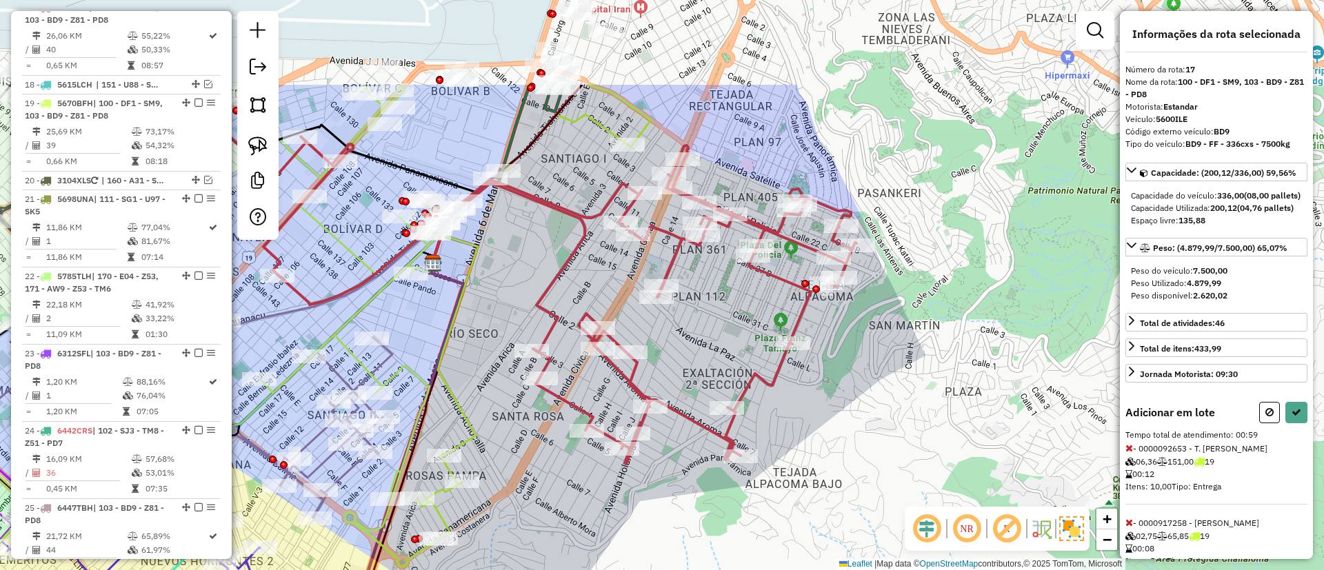
drag, startPoint x: 552, startPoint y: 255, endPoint x: 535, endPoint y: 333, distance: 79.8
click at [535, 333] on div "Janela de atendimento Grade de atendimento Capacidade Transportadoras Veículos …" at bounding box center [662, 285] width 1324 height 570
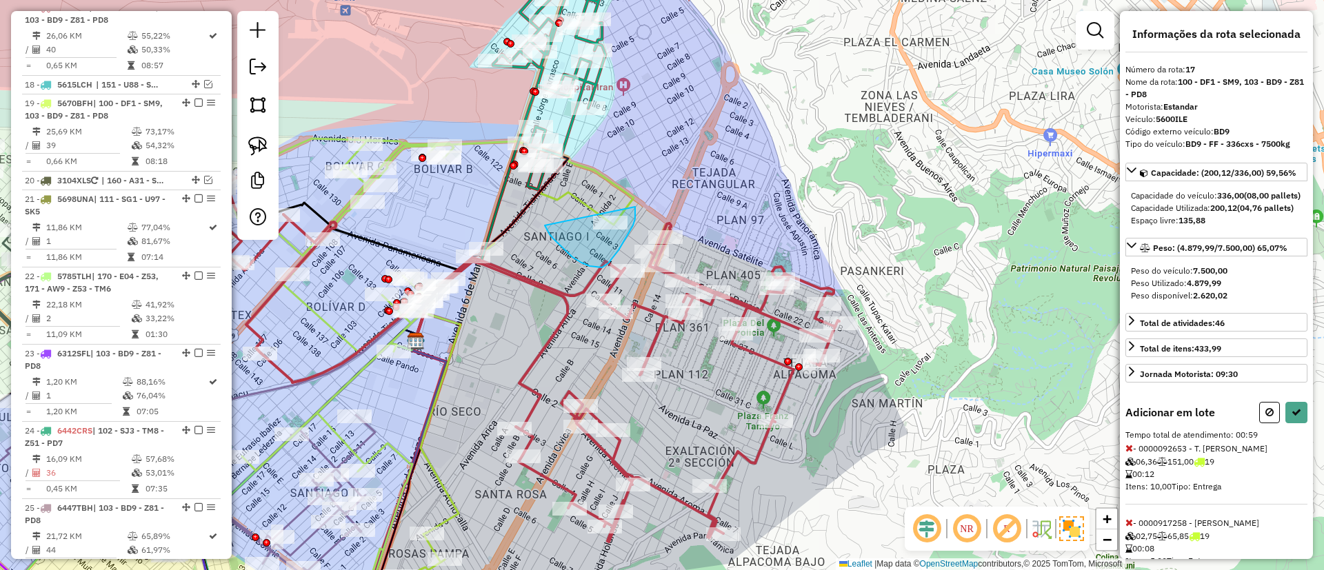
drag, startPoint x: 545, startPoint y: 226, endPoint x: 635, endPoint y: 207, distance: 92.3
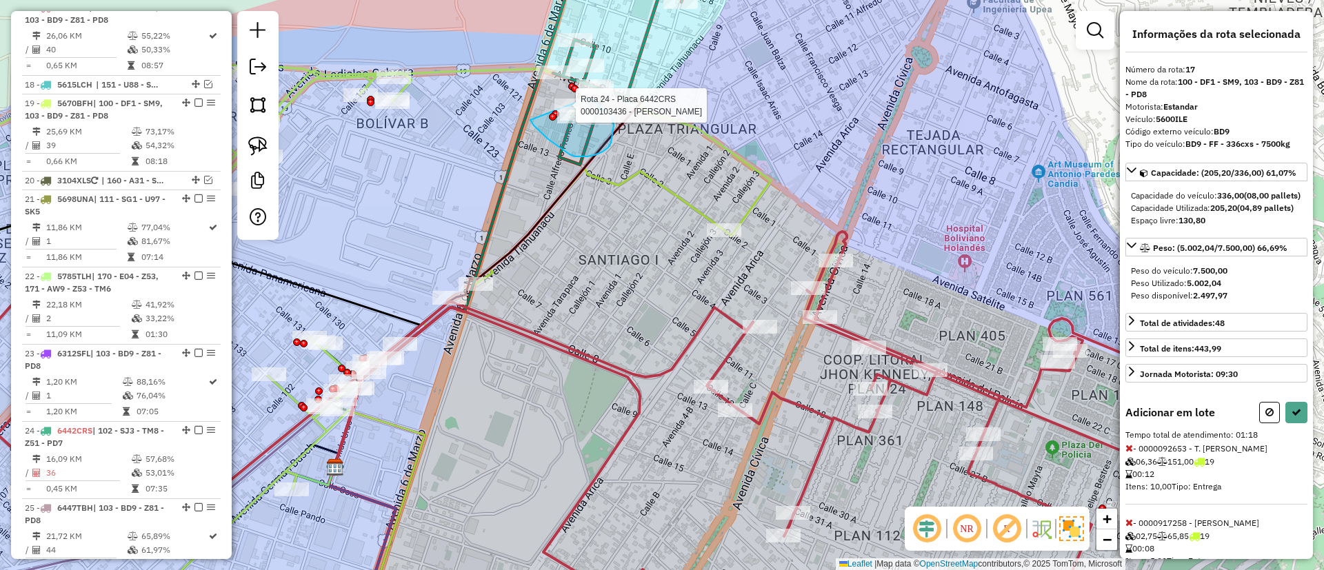
drag, startPoint x: 530, startPoint y: 120, endPoint x: 559, endPoint y: 97, distance: 36.8
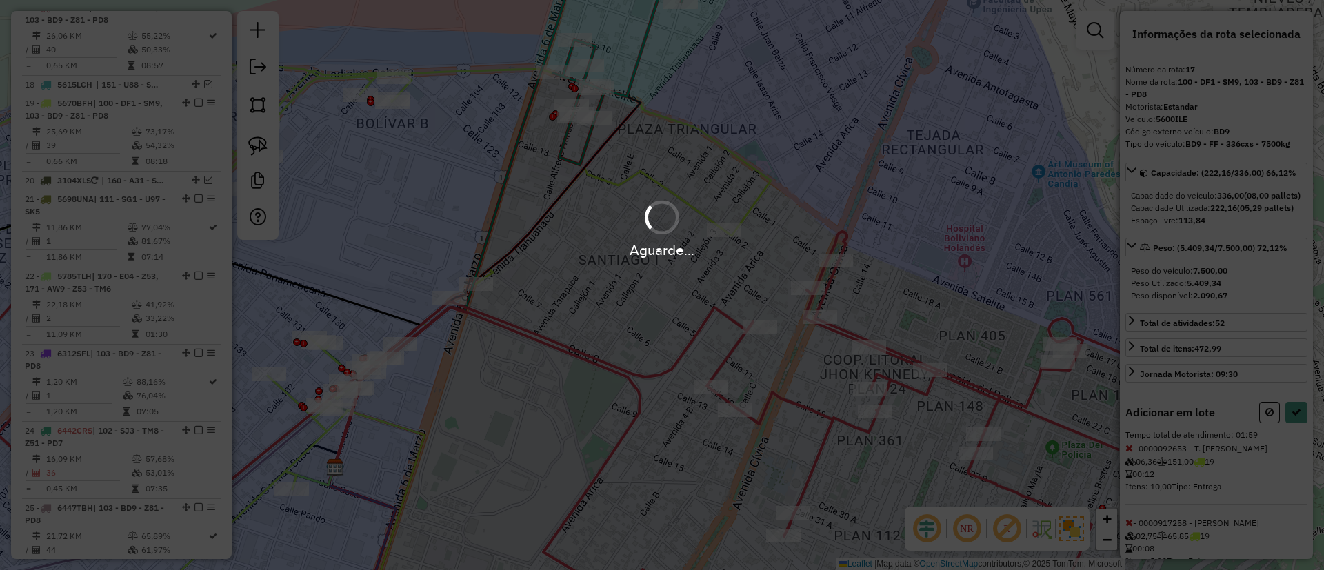
select select "*********"
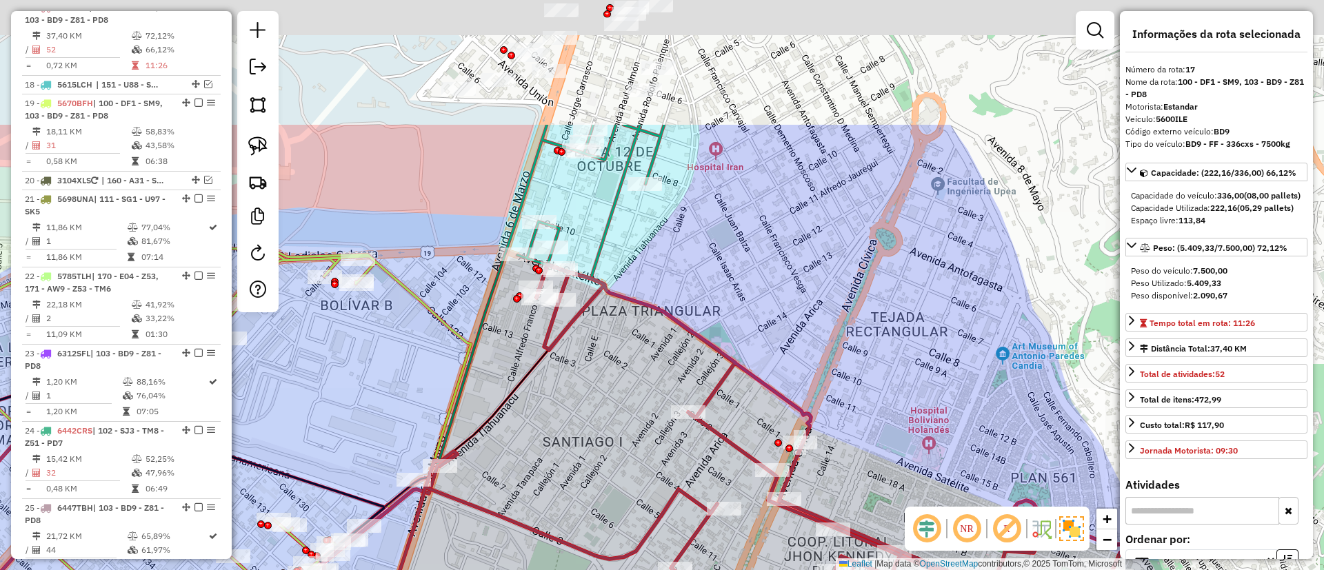
drag, startPoint x: 718, startPoint y: 123, endPoint x: 687, endPoint y: 282, distance: 162.3
click at [687, 282] on div "Janela de atendimento Grade de atendimento Capacidade Transportadoras Veículos …" at bounding box center [662, 285] width 1324 height 570
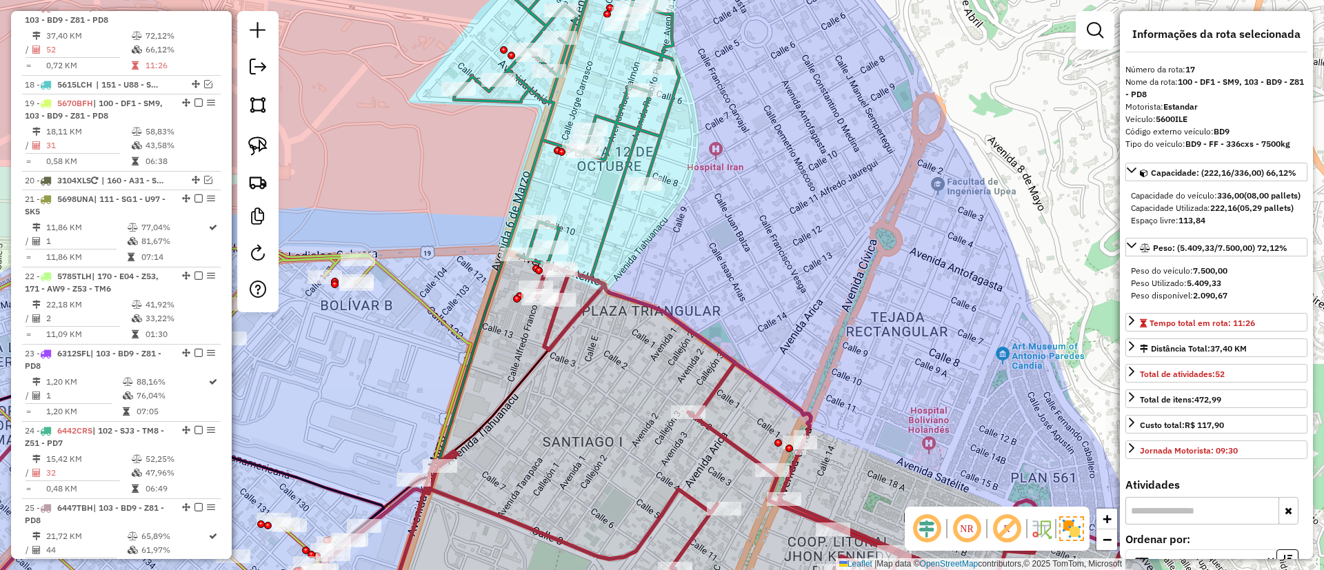
click at [615, 197] on icon at bounding box center [567, 111] width 226 height 336
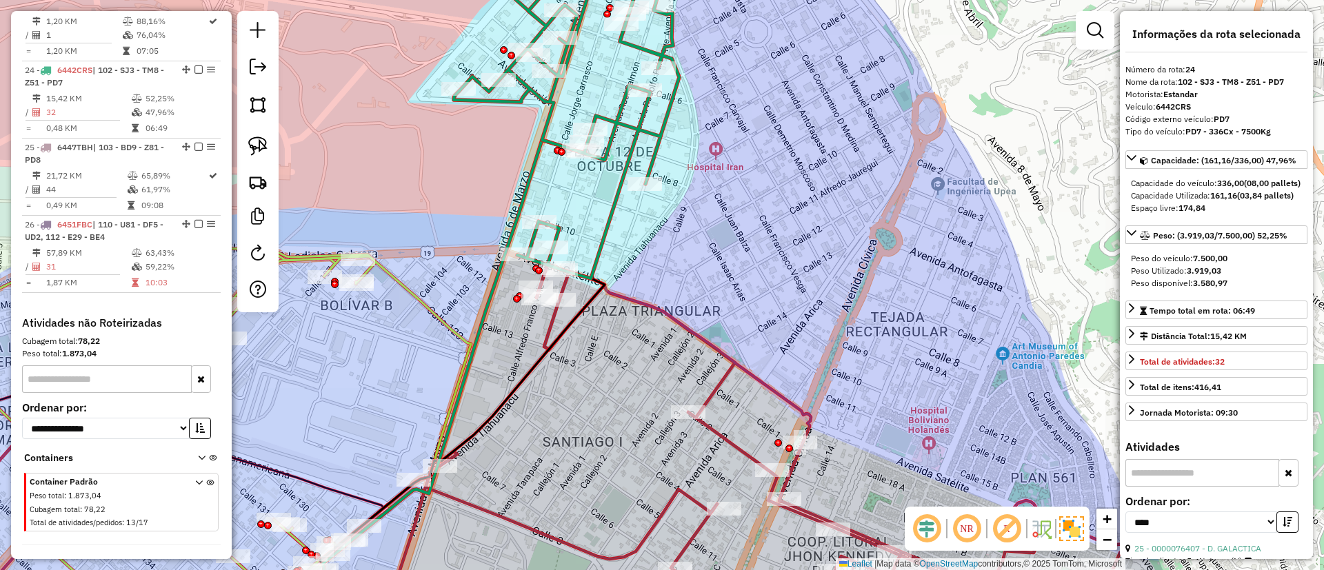
scroll to position [1890, 0]
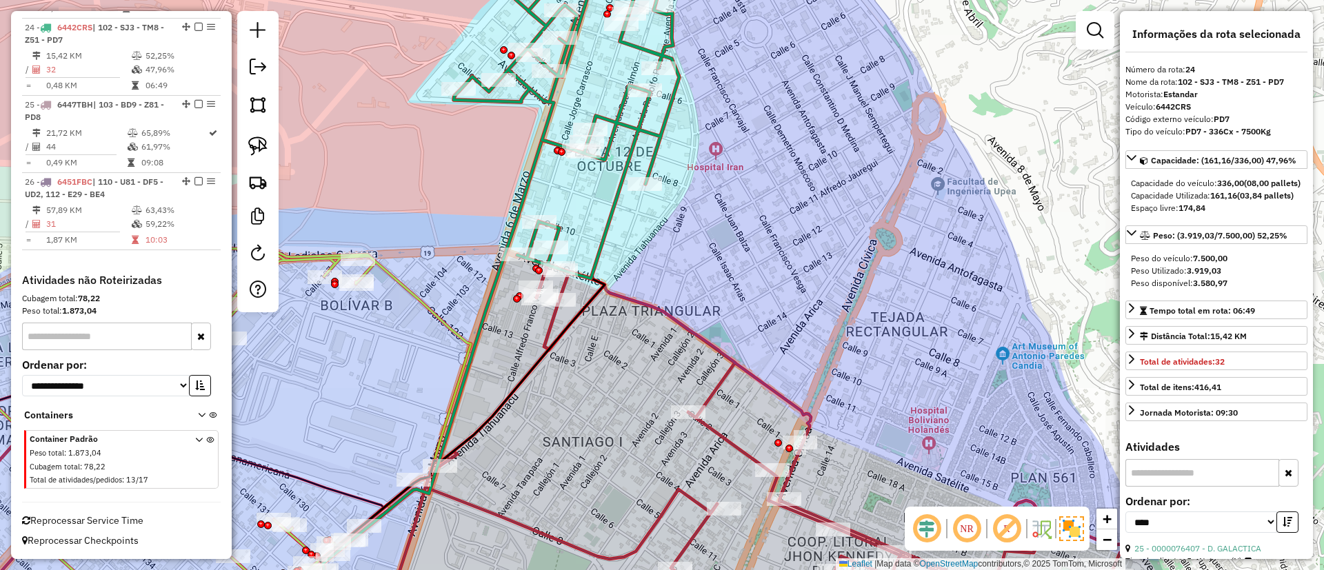
drag, startPoint x: 701, startPoint y: 177, endPoint x: 698, endPoint y: 168, distance: 10.0
click at [698, 168] on div "Janela de atendimento Grade de atendimento Capacidade Transportadoras Veículos …" at bounding box center [662, 285] width 1324 height 570
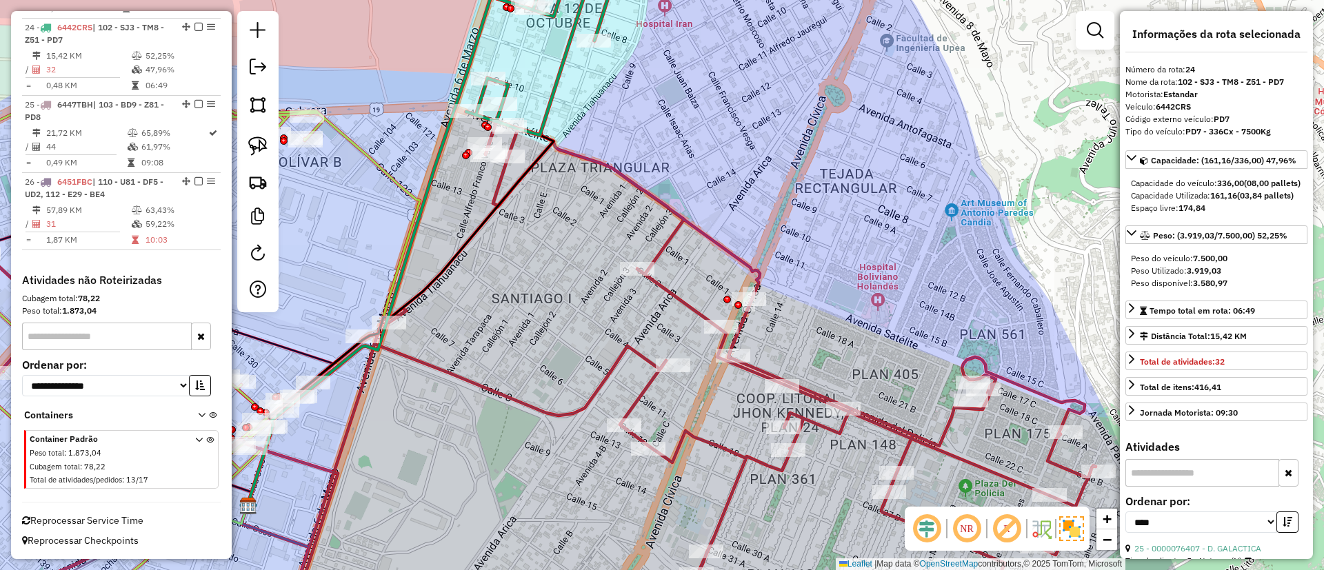
click at [667, 250] on icon at bounding box center [482, 374] width 1228 height 506
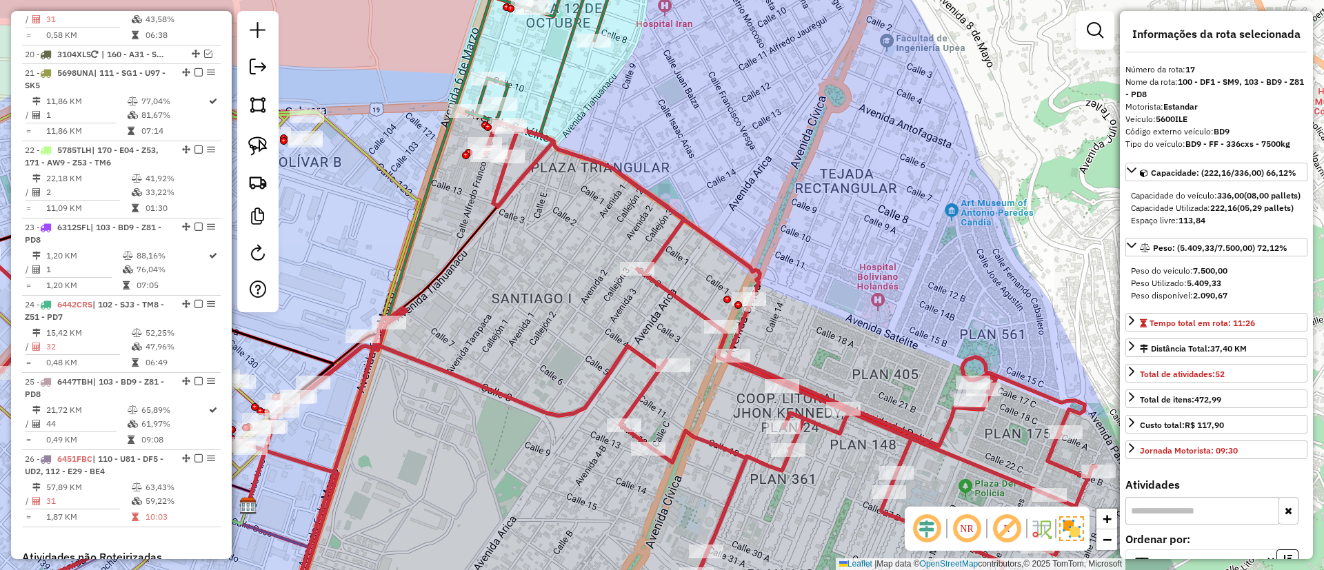
scroll to position [1474, 0]
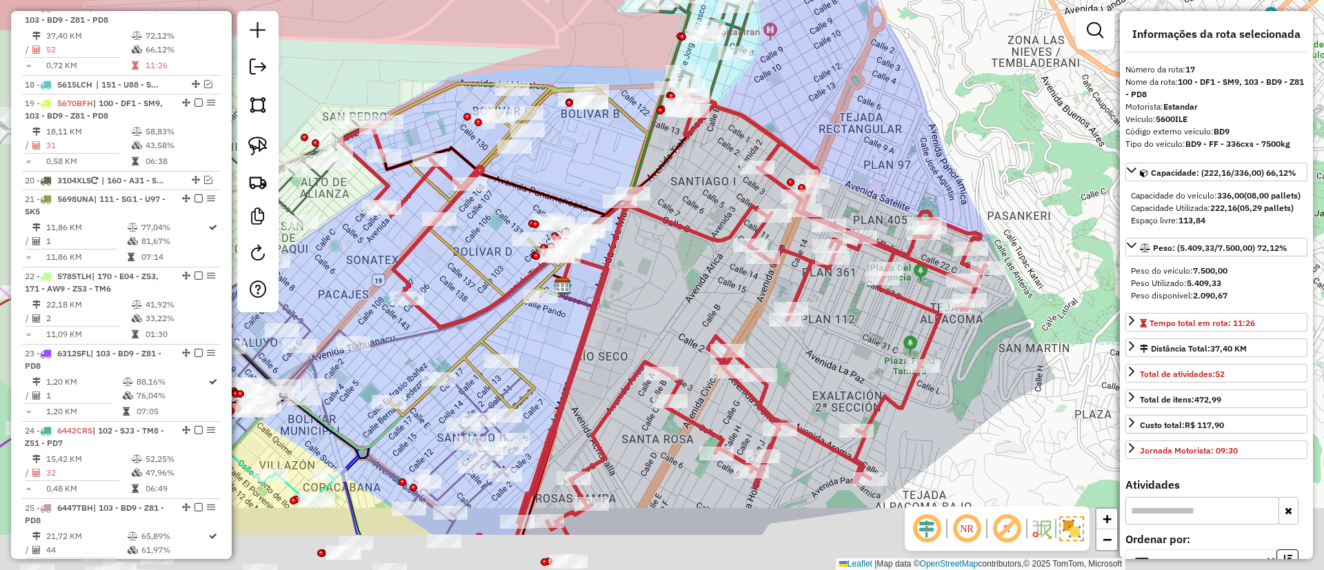
drag, startPoint x: 635, startPoint y: 288, endPoint x: 732, endPoint y: 208, distance: 125.0
click at [732, 208] on div "Janela de atendimento Grade de atendimento Capacidade Transportadoras Veículos …" at bounding box center [662, 285] width 1324 height 570
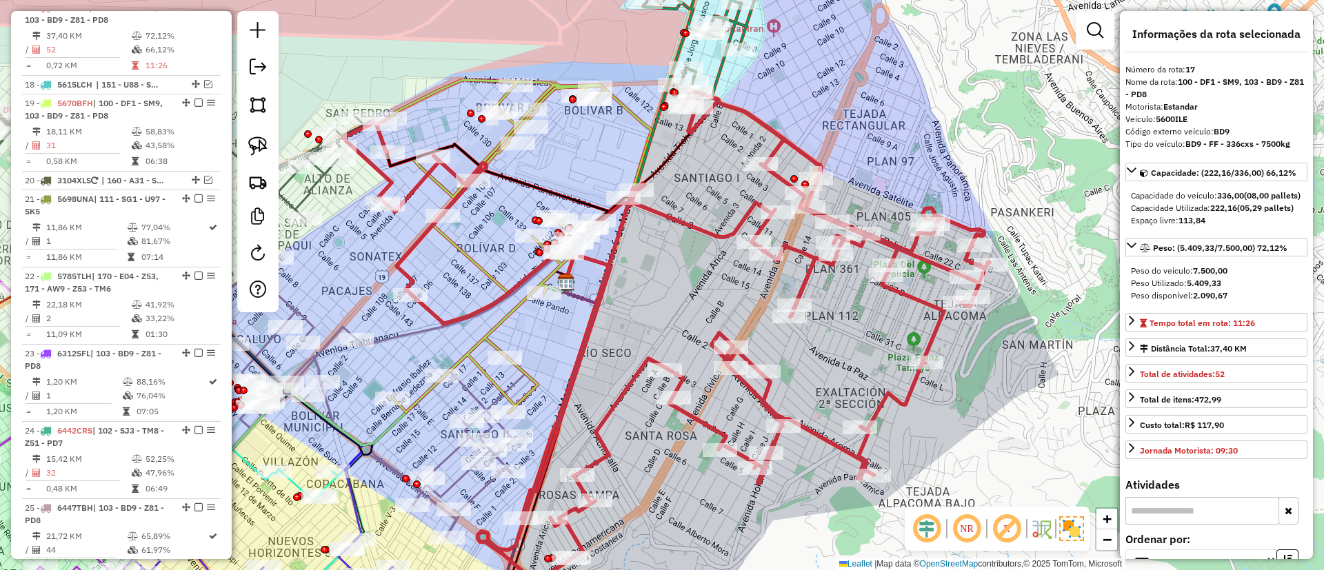
click at [729, 238] on icon at bounding box center [666, 338] width 647 height 496
drag, startPoint x: 724, startPoint y: 228, endPoint x: 785, endPoint y: 247, distance: 63.7
click at [785, 247] on div "Janela de atendimento Grade de atendimento Capacidade Transportadoras Veículos …" at bounding box center [662, 285] width 1324 height 570
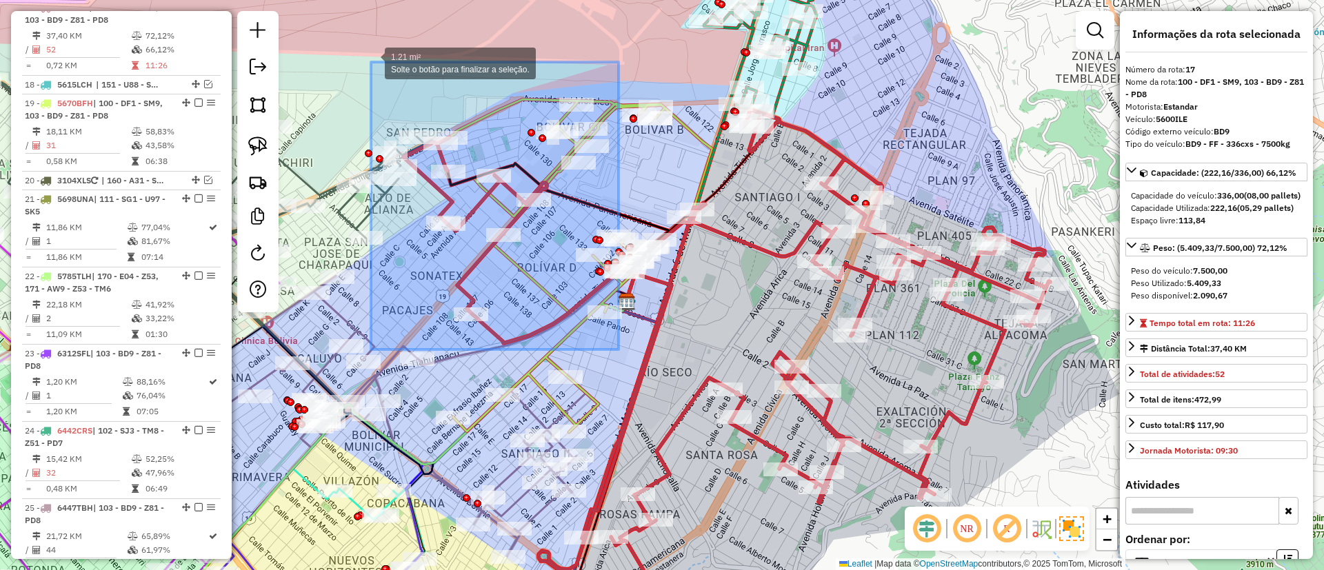
drag, startPoint x: 484, startPoint y: 204, endPoint x: 371, endPoint y: 62, distance: 181.6
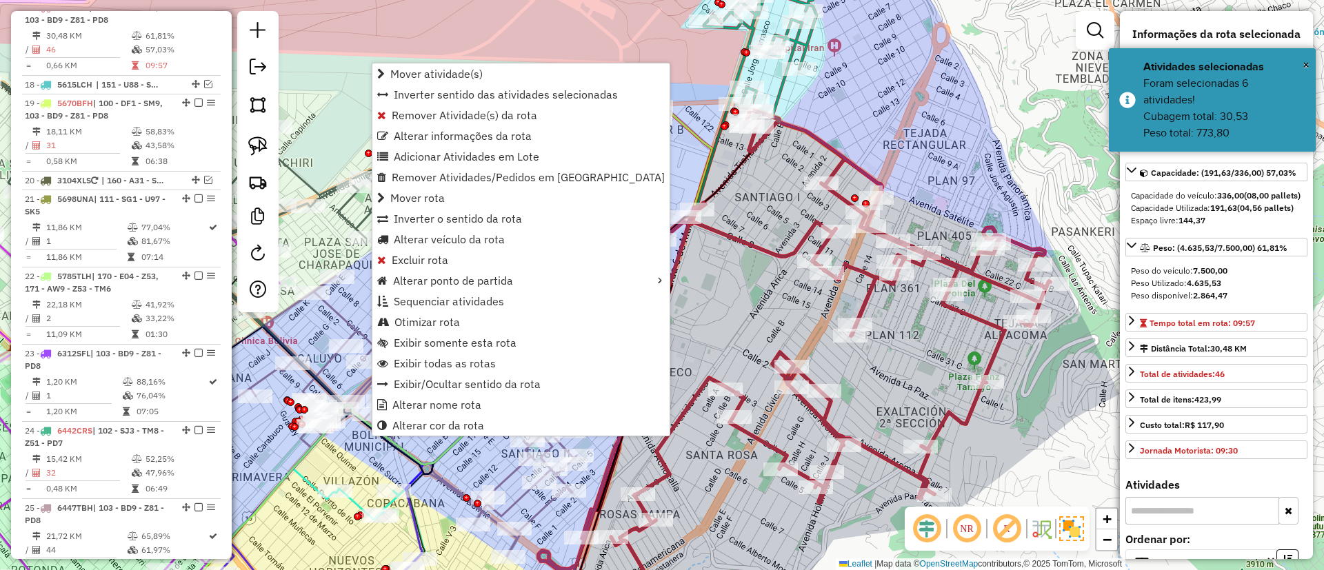
click at [839, 102] on div "Janela de atendimento Grade de atendimento Capacidade Transportadoras Veículos …" at bounding box center [662, 285] width 1324 height 570
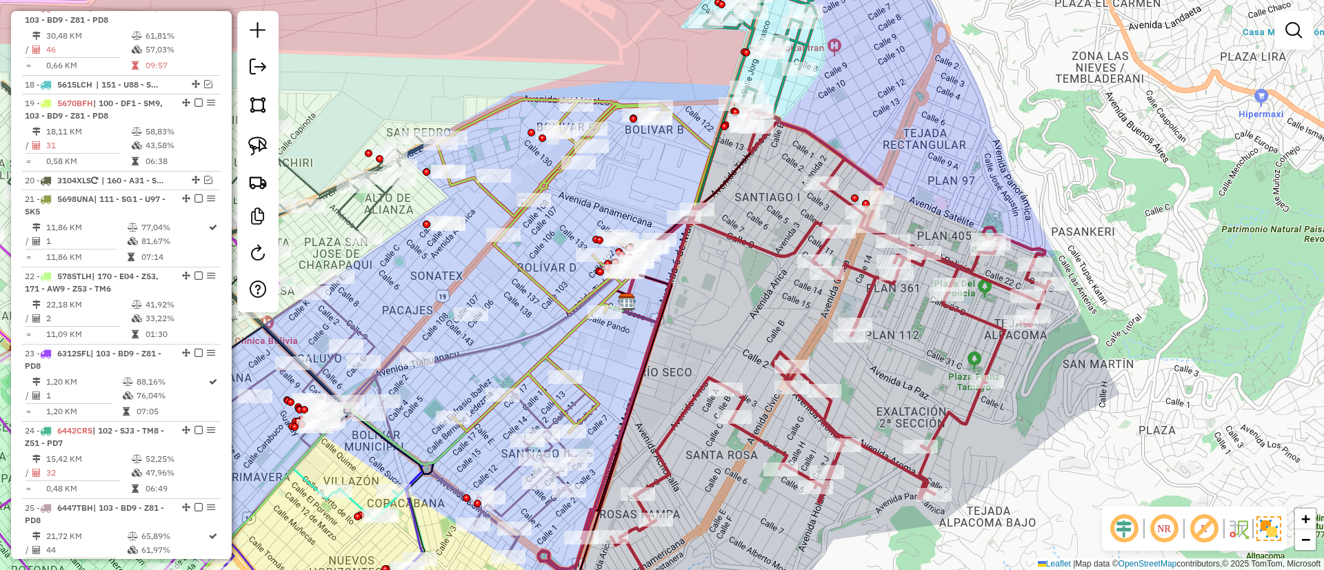
drag, startPoint x: 846, startPoint y: 76, endPoint x: 810, endPoint y: 241, distance: 168.6
click at [810, 240] on div "Janela de atendimento Grade de atendimento Capacidade Transportadoras Veículos …" at bounding box center [662, 285] width 1324 height 570
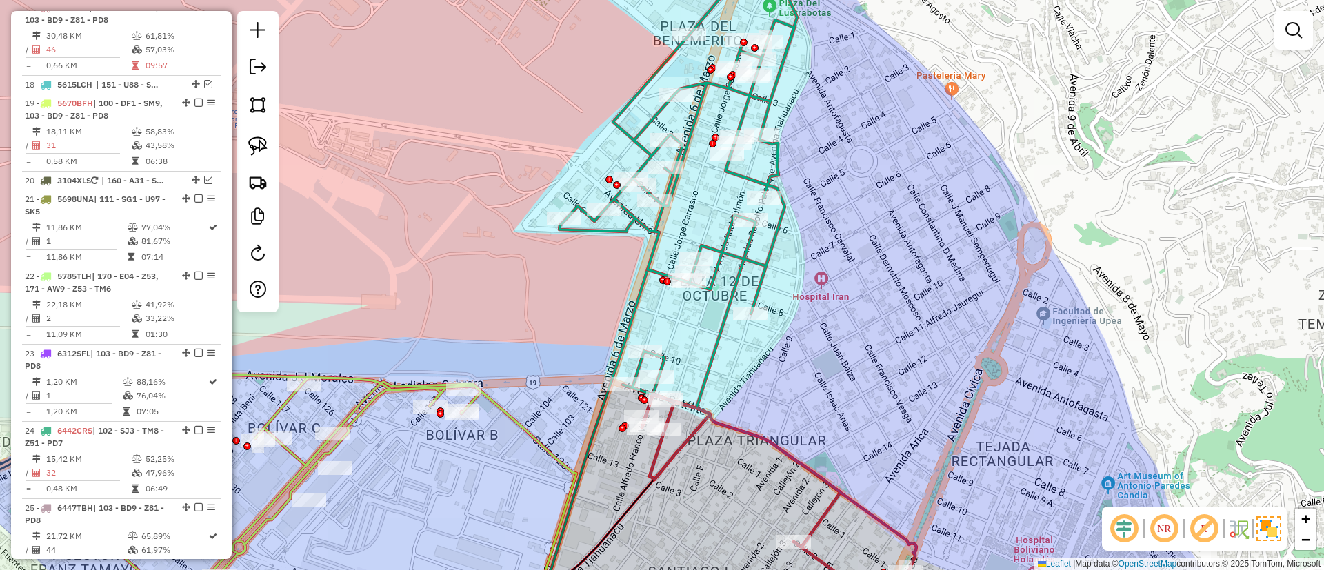
click at [776, 160] on icon at bounding box center [678, 176] width 238 height 466
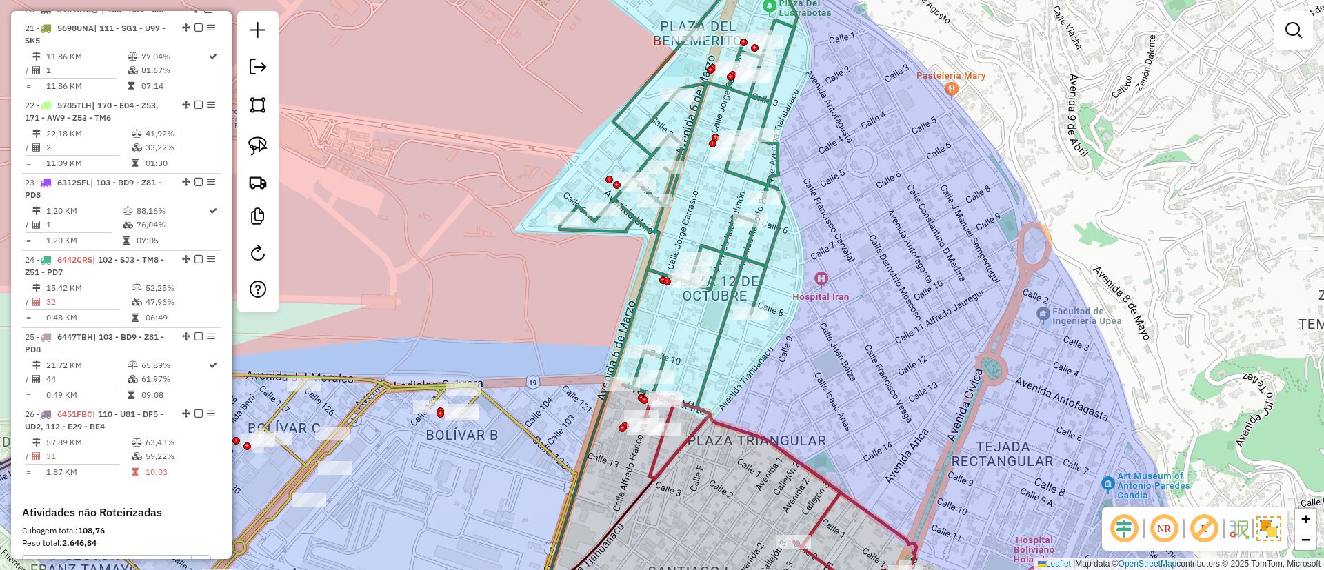
select select "*********"
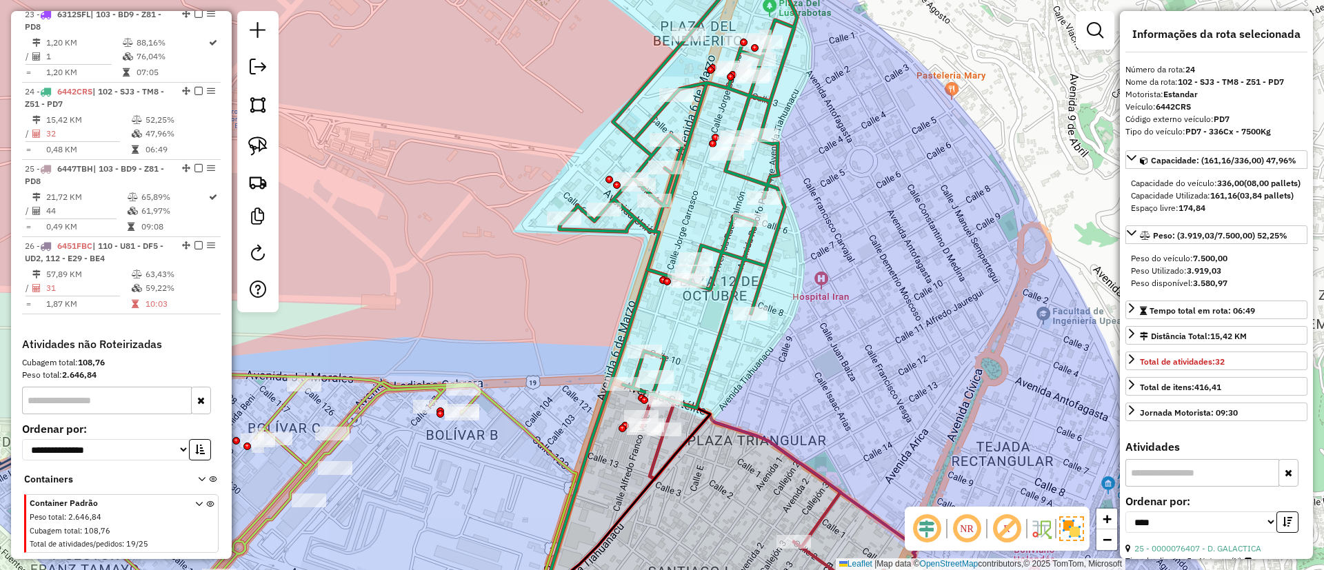
scroll to position [1890, 0]
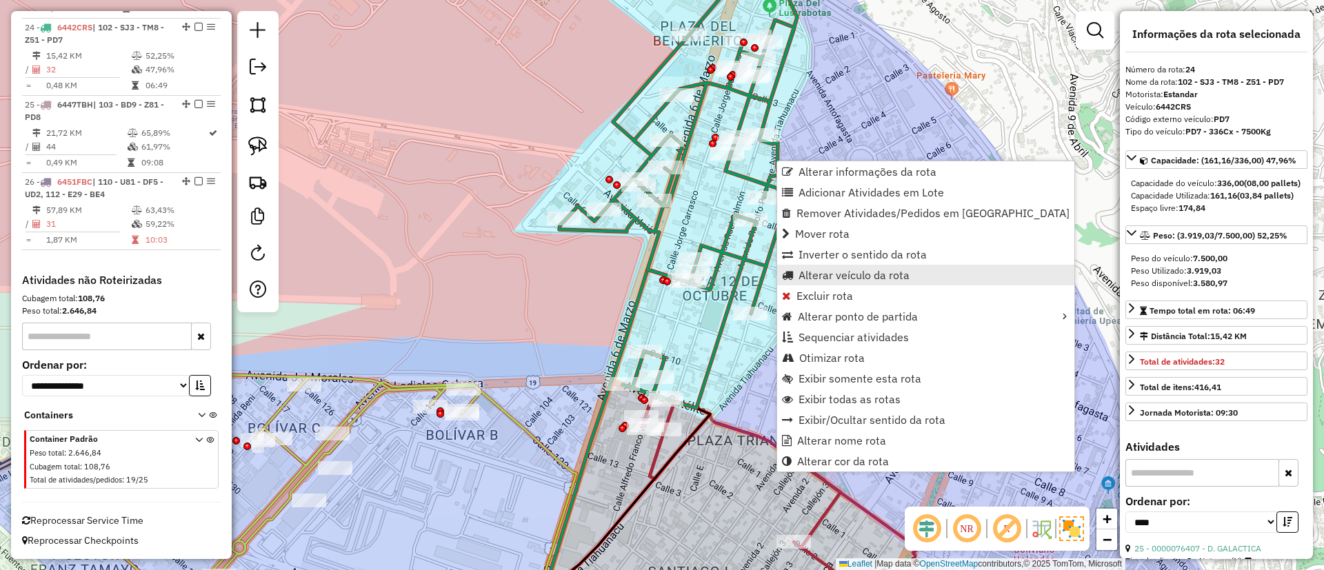
click at [815, 270] on span "Alterar veículo da rota" at bounding box center [854, 275] width 111 height 11
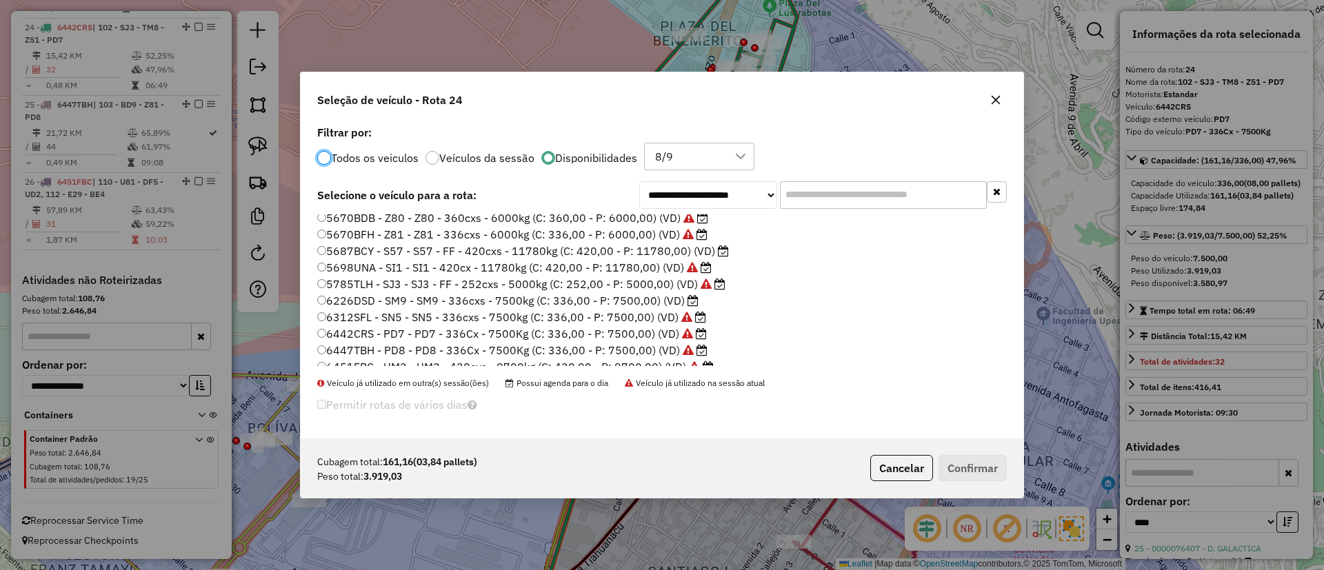
scroll to position [378, 0]
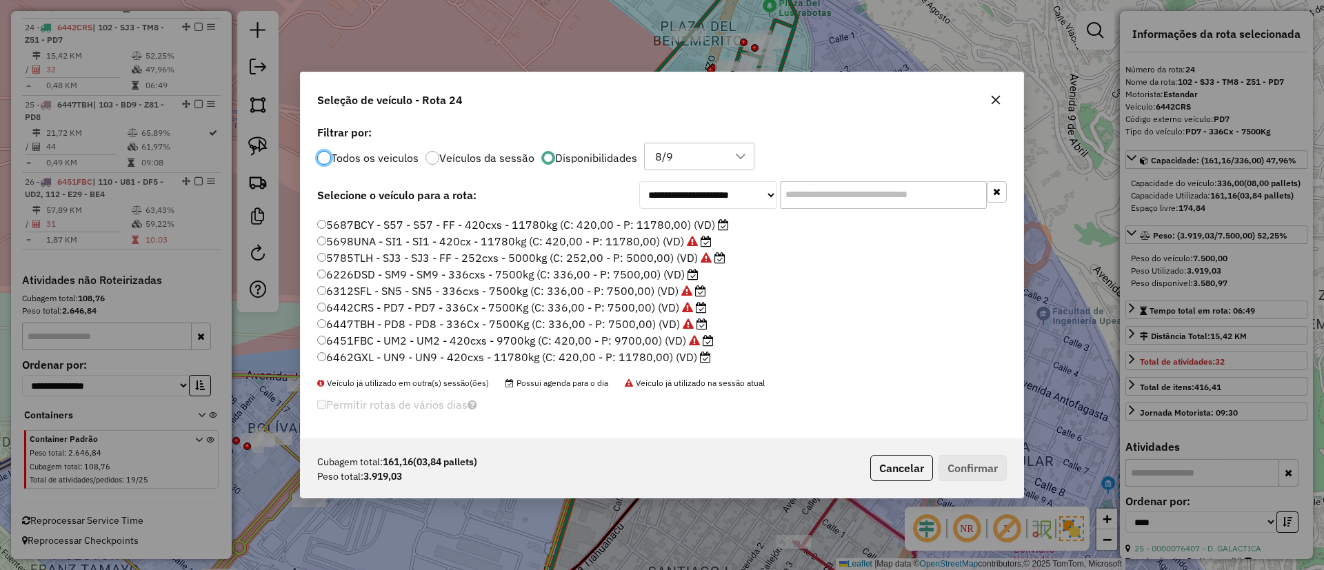
click at [908, 481] on div "Cubagem total: 161,16 (03,84 pallets) Peso total: 3.919,03 Cancelar Confirmar" at bounding box center [662, 468] width 723 height 59
click at [913, 471] on button "Cancelar" at bounding box center [901, 468] width 63 height 26
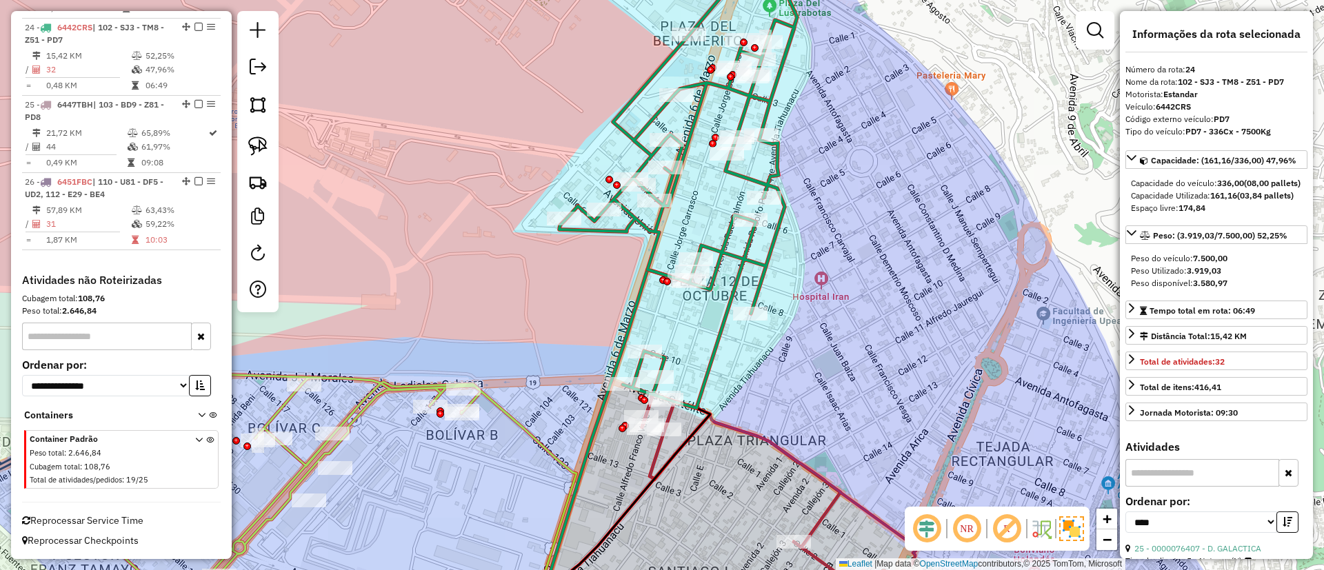
click at [761, 180] on icon at bounding box center [678, 176] width 238 height 466
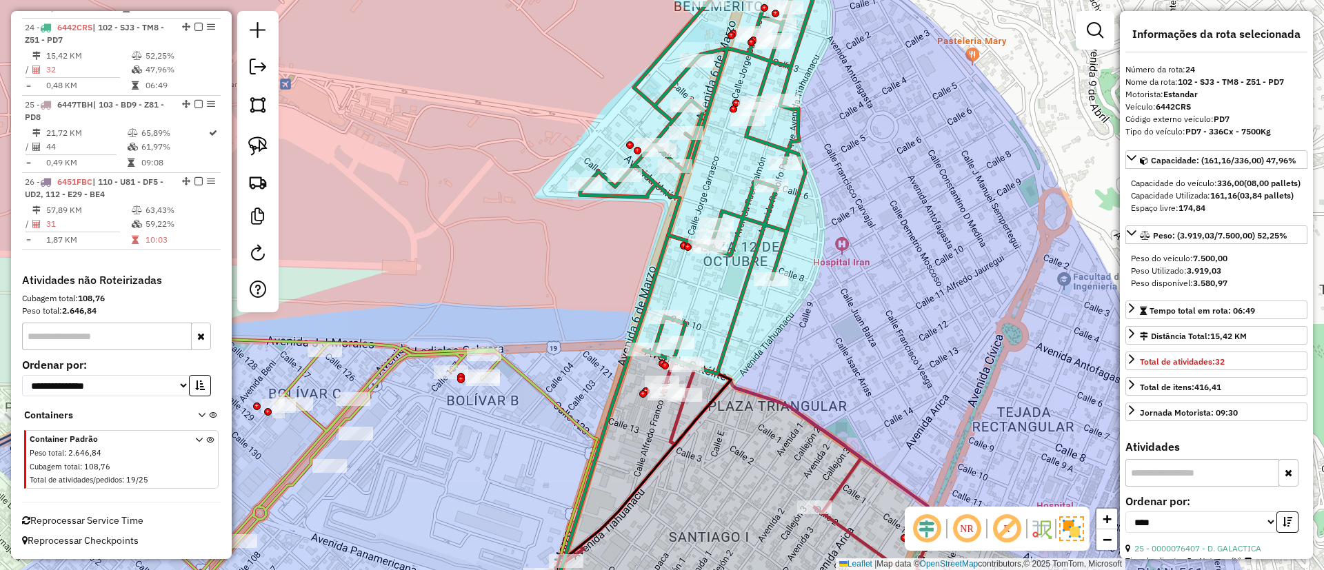
drag, startPoint x: 581, startPoint y: 248, endPoint x: 698, endPoint y: 44, distance: 235.4
click at [698, 44] on div "Janela de atendimento Grade de atendimento Capacidade Transportadoras Veículos …" at bounding box center [662, 285] width 1324 height 570
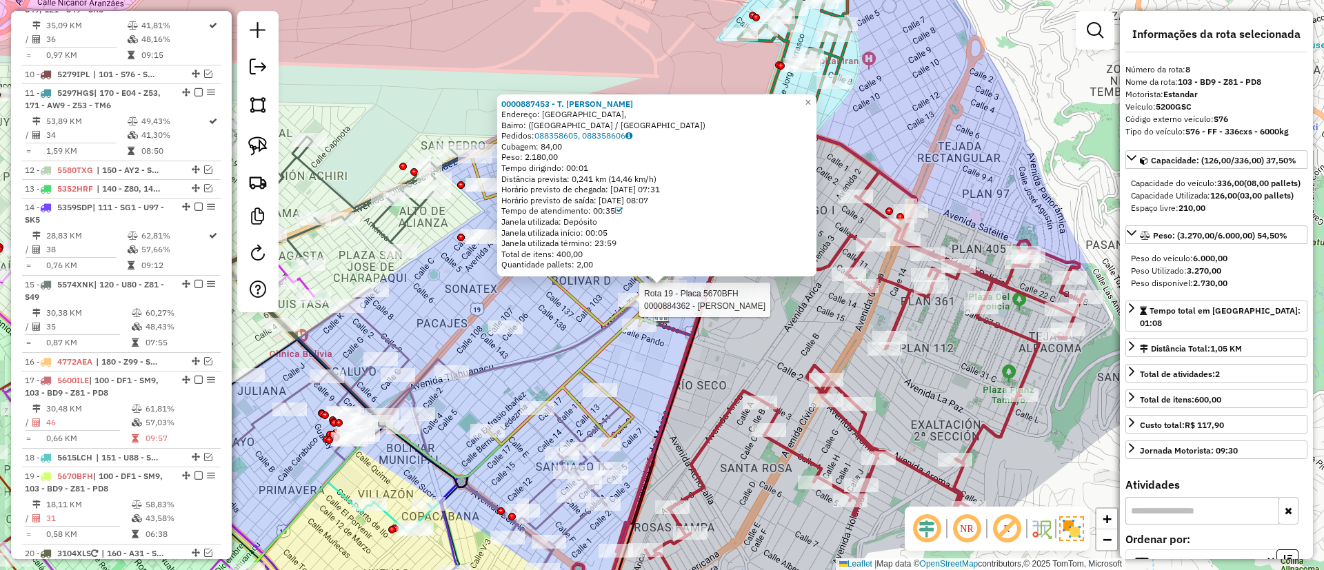
scroll to position [1013, 0]
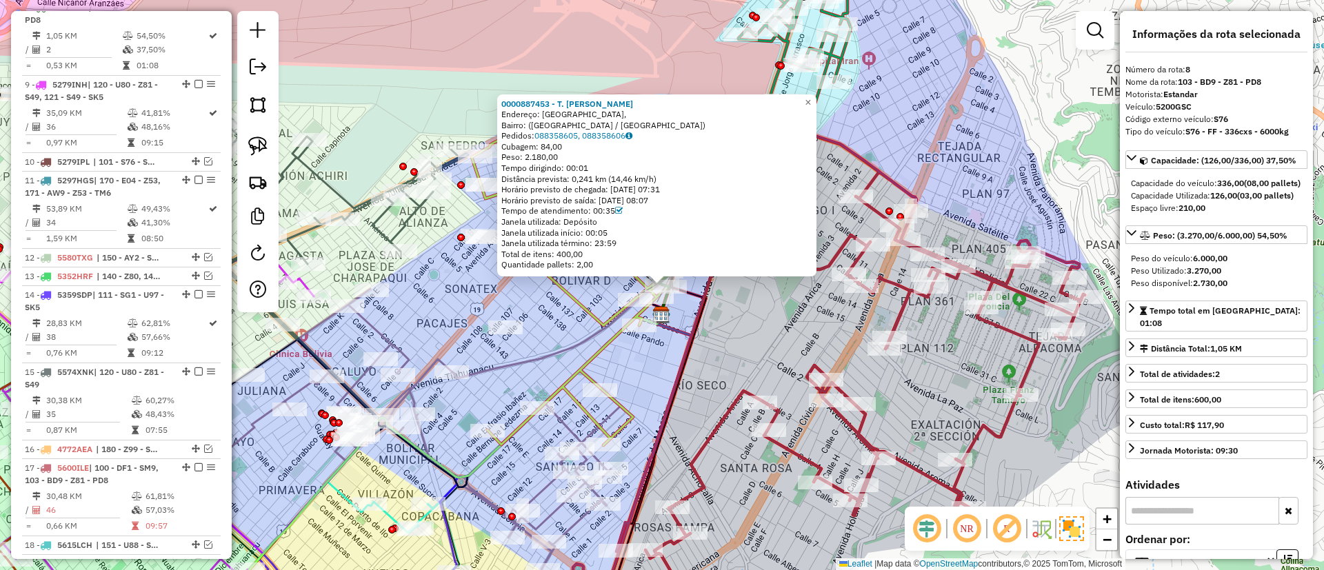
click at [756, 307] on div "0000887453 - T. ELENA Endereço: Calle Ciento Tres, Bairro: (El Alto / La Paz) P…" at bounding box center [662, 285] width 1324 height 570
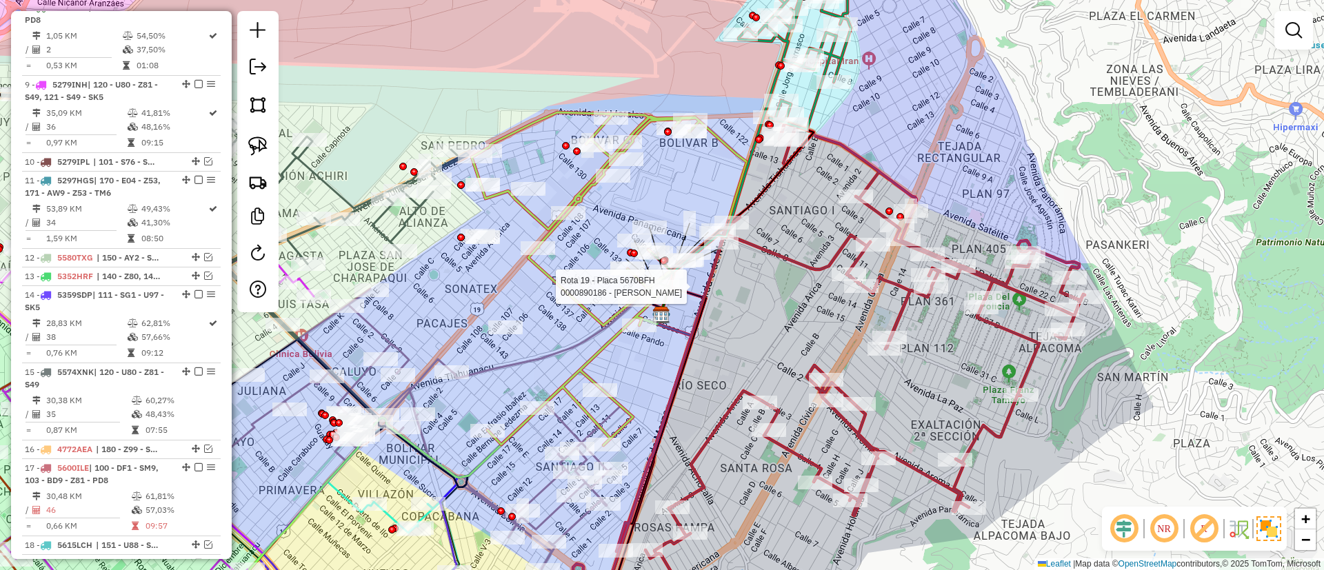
select select "*********"
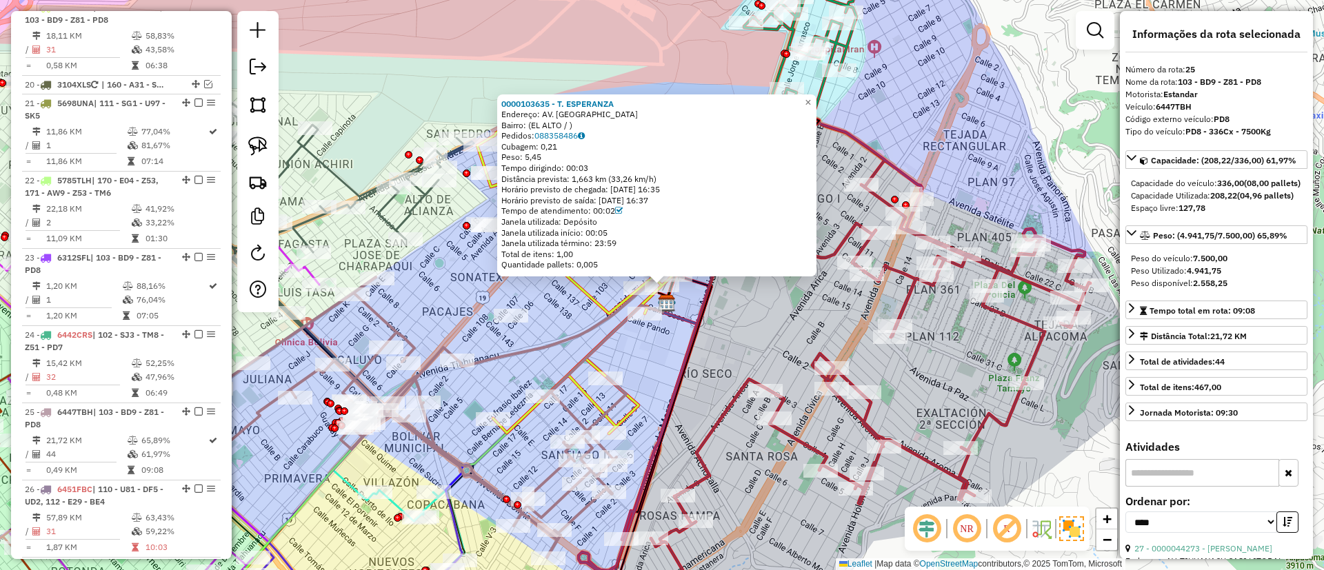
scroll to position [1890, 0]
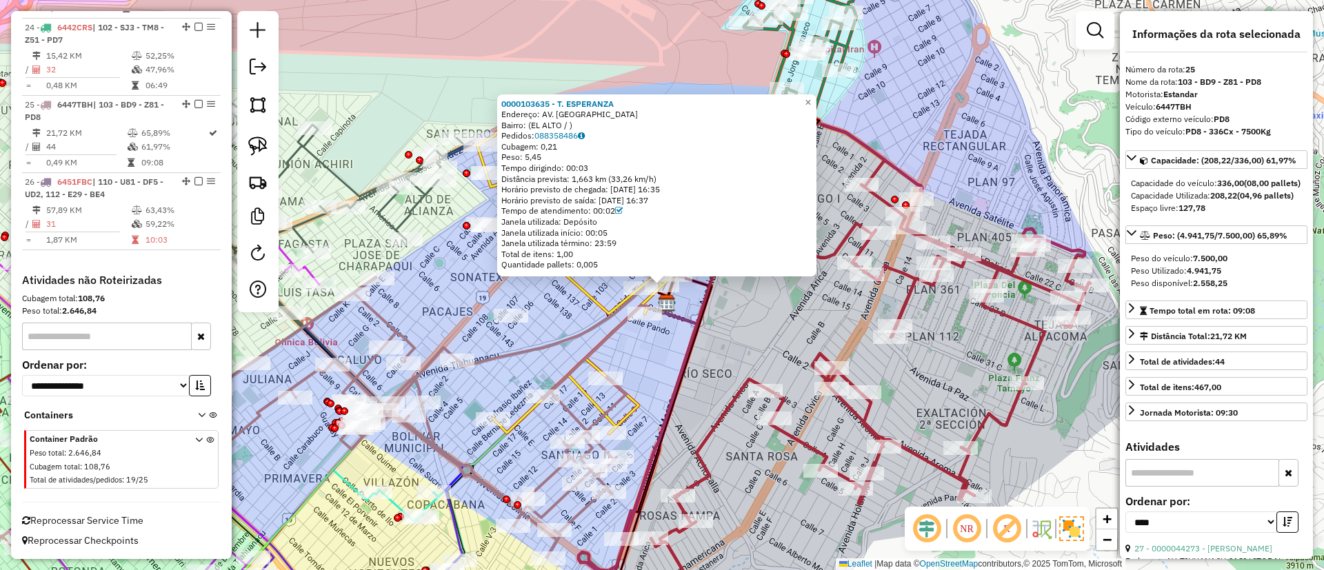
click at [721, 310] on div "0000103635 - T. ESPERANZA Endereço: AV. TIAHUANACU Bairro: (EL ALTO / ) Pedidos…" at bounding box center [662, 285] width 1324 height 570
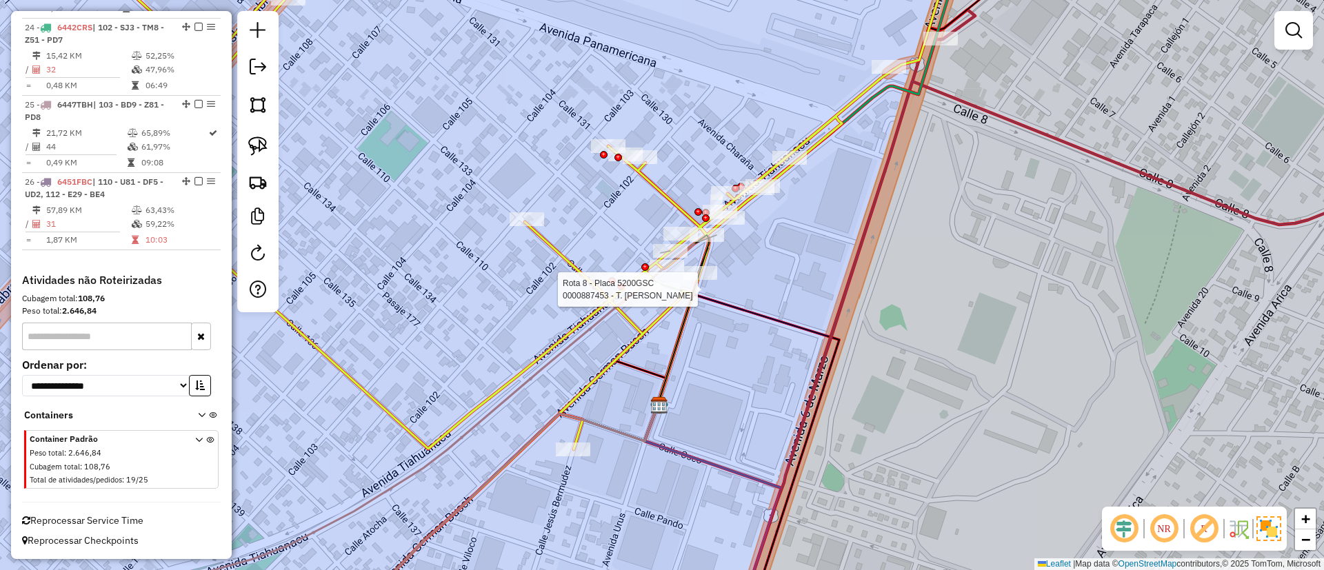
select select "*********"
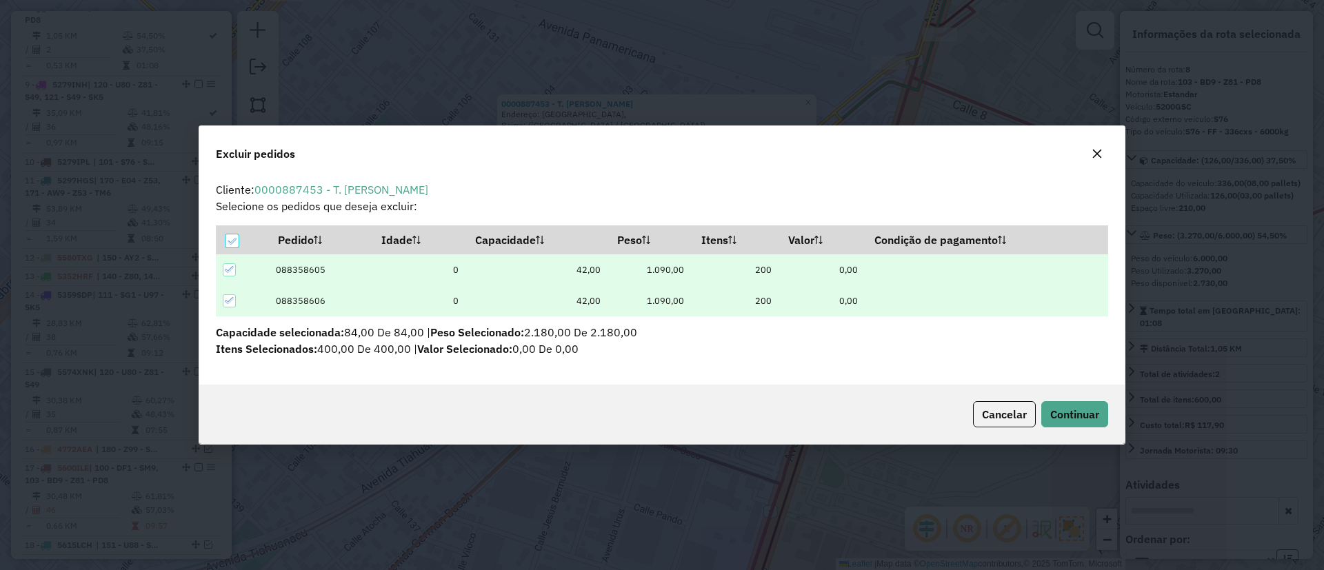
scroll to position [0, 0]
click at [1060, 409] on span "Continuar" at bounding box center [1074, 415] width 49 height 14
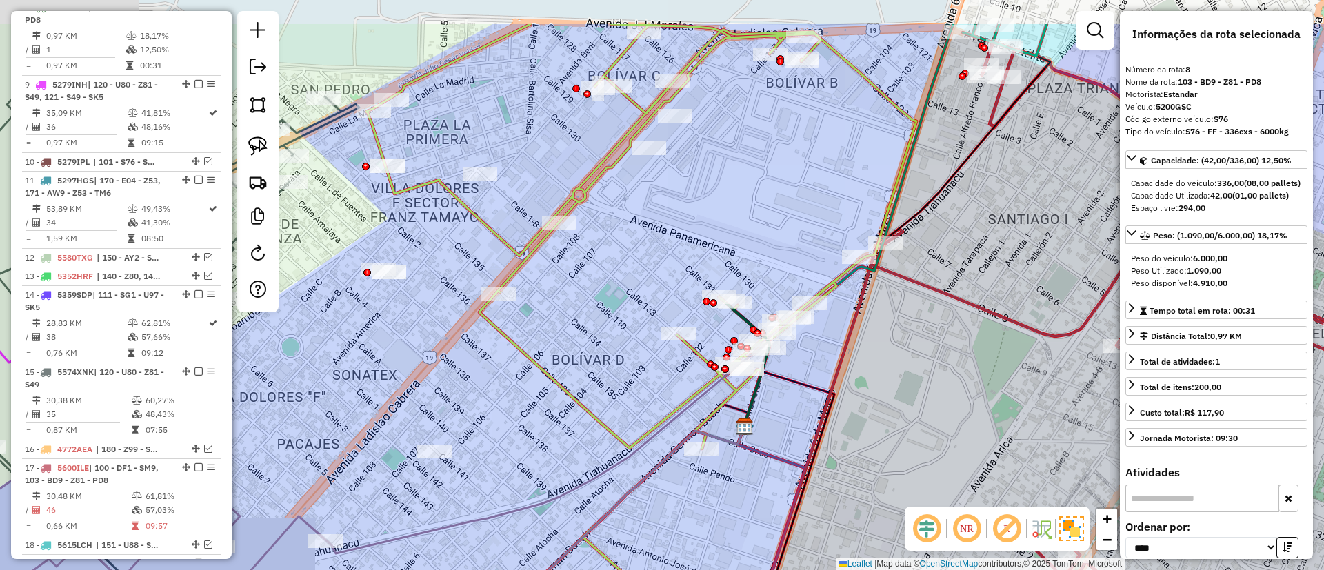
drag, startPoint x: 1020, startPoint y: 272, endPoint x: 888, endPoint y: 363, distance: 159.7
click at [901, 360] on div "Janela de atendimento Grade de atendimento Capacidade Transportadoras Veículos …" at bounding box center [662, 285] width 1324 height 570
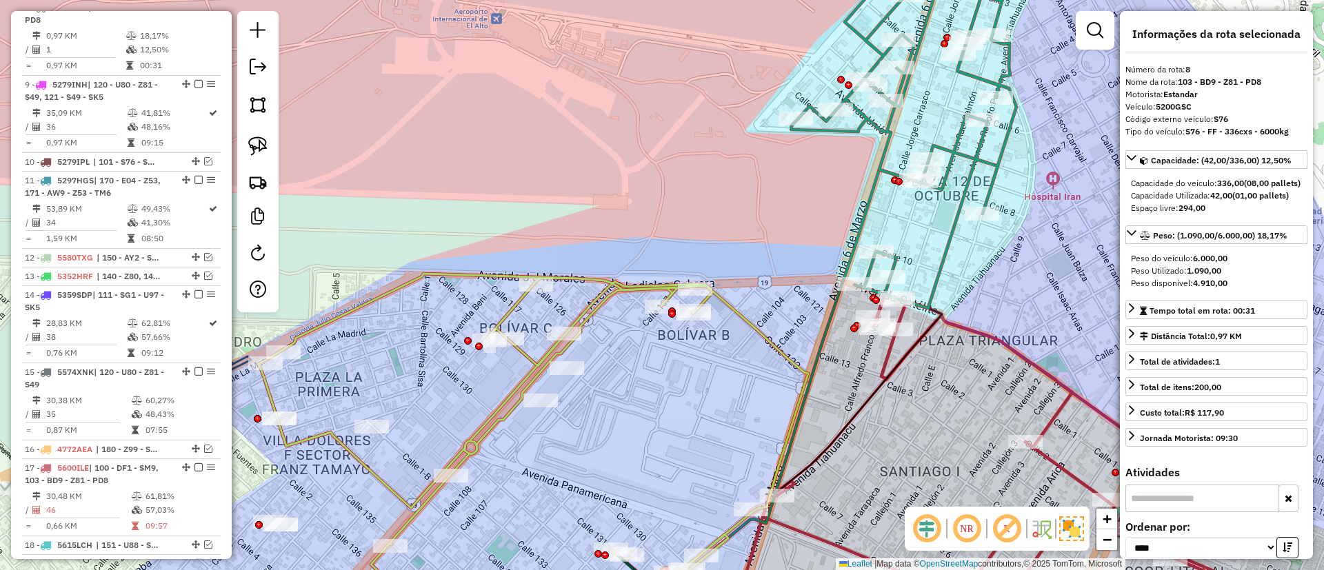
click at [892, 133] on icon at bounding box center [906, 126] width 230 height 366
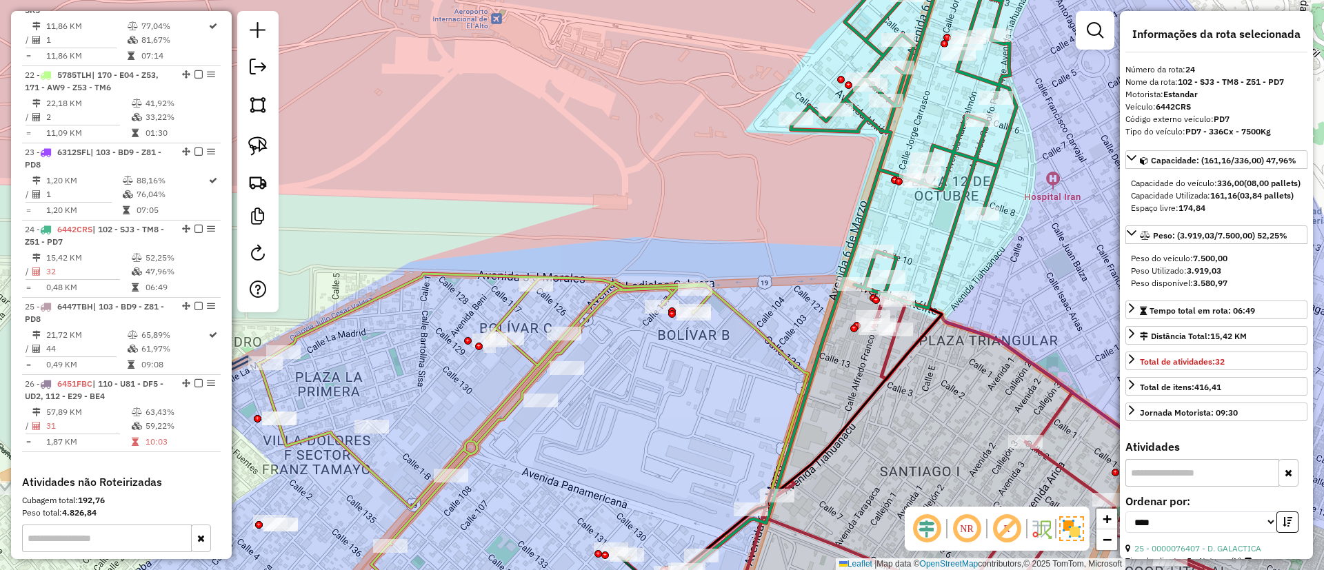
scroll to position [1890, 0]
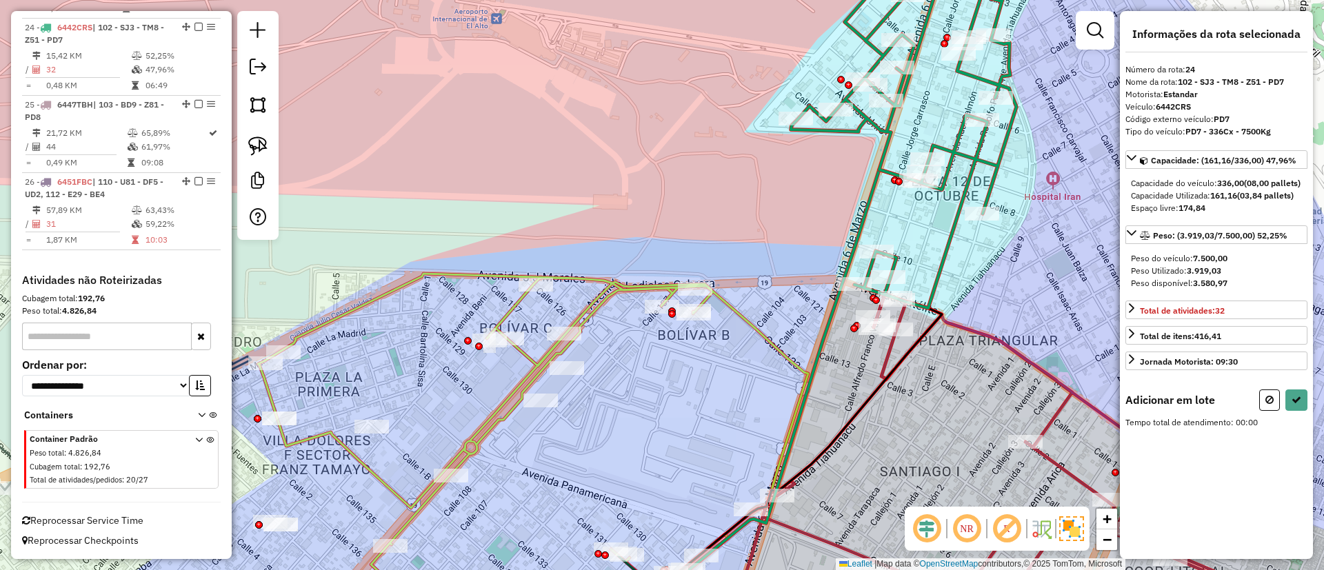
drag, startPoint x: 783, startPoint y: 240, endPoint x: 796, endPoint y: -17, distance: 257.6
click at [796, 0] on html "Aguarde... Pop-up bloqueado! Seu navegador bloqueou automáticamente a abertura …" at bounding box center [662, 285] width 1324 height 570
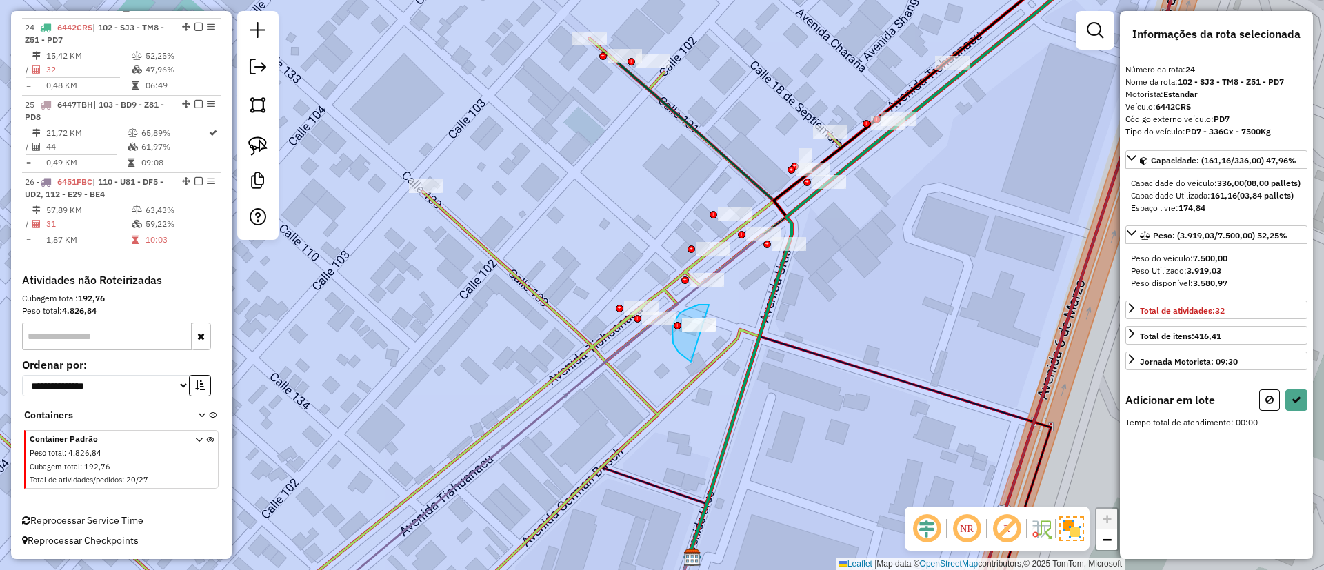
drag, startPoint x: 704, startPoint y: 305, endPoint x: 749, endPoint y: 335, distance: 54.1
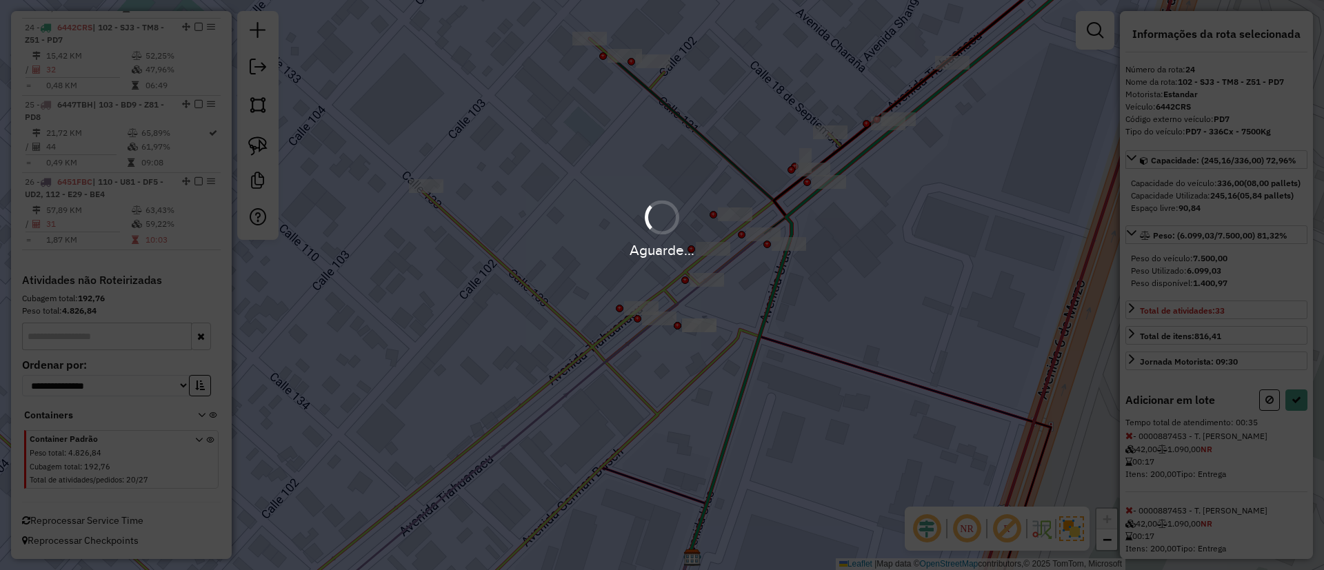
select select "*********"
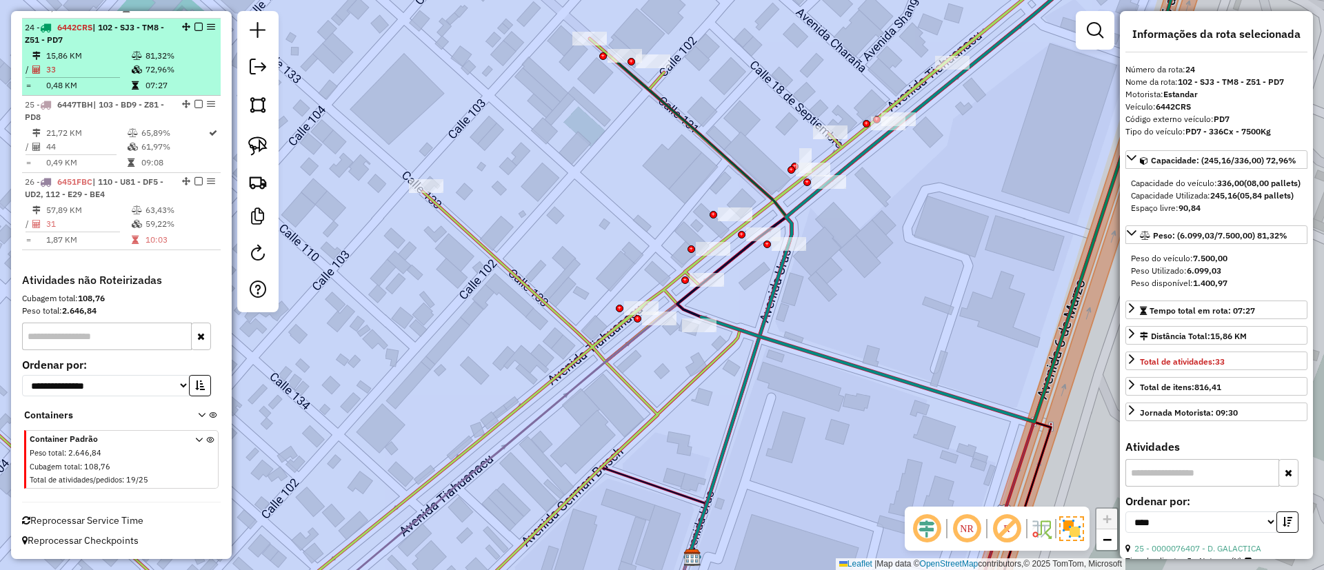
click at [195, 26] on em at bounding box center [199, 27] width 8 height 8
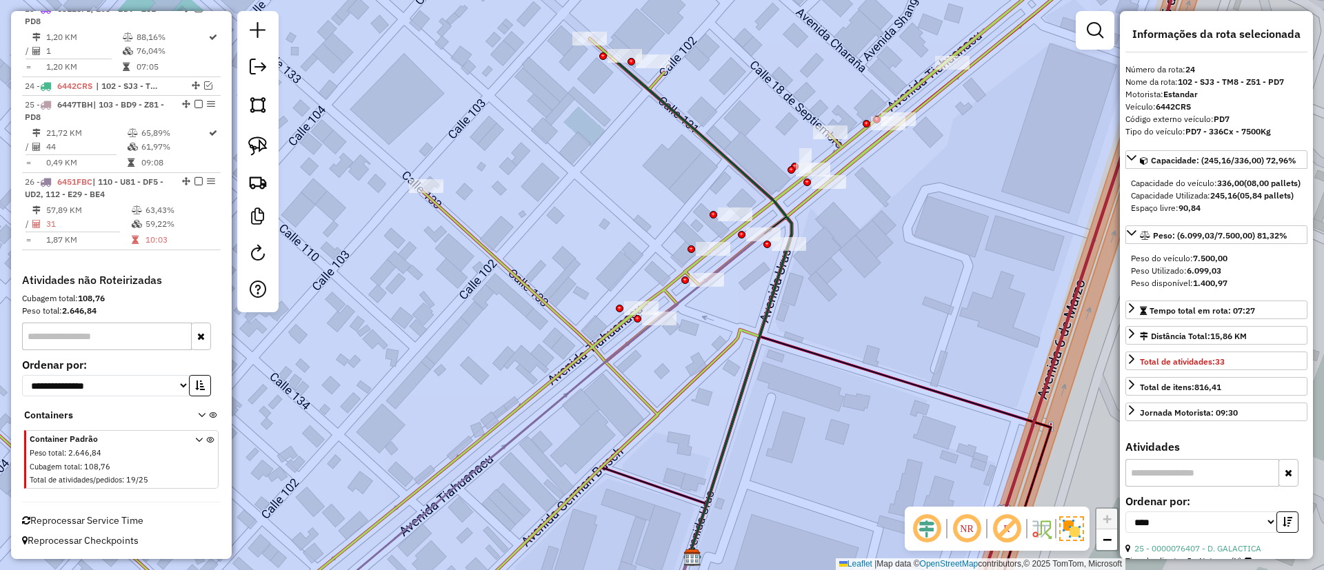
scroll to position [1831, 0]
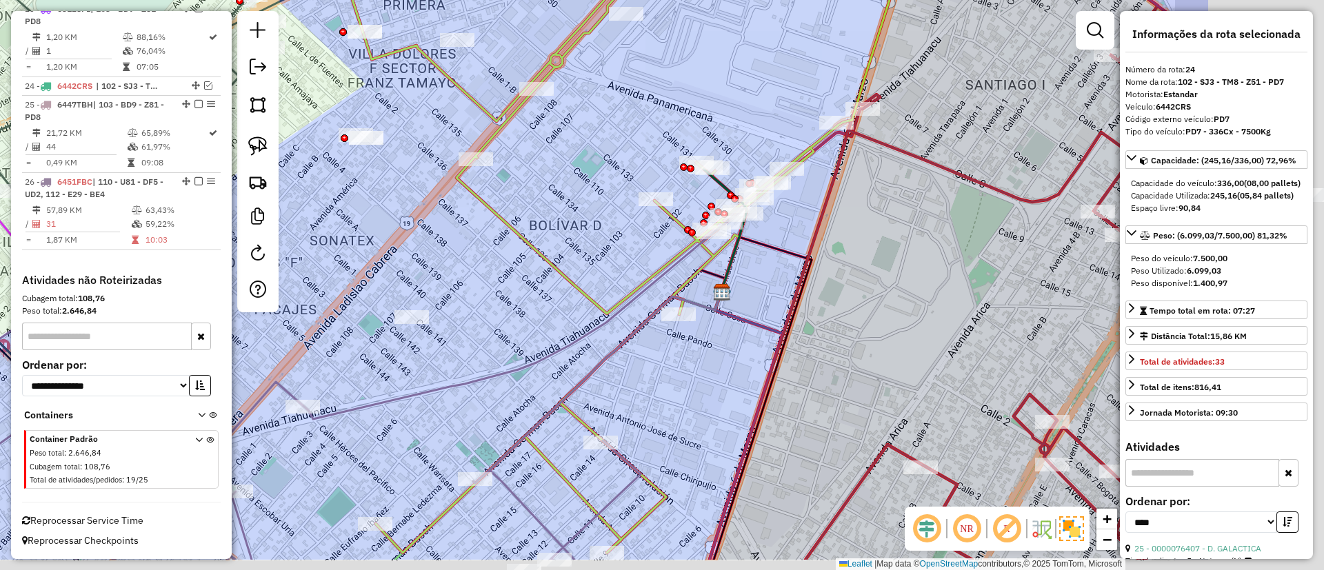
drag, startPoint x: 1015, startPoint y: 331, endPoint x: 555, endPoint y: 246, distance: 467.9
click at [555, 246] on div "Janela de atendimento Grade de atendimento Capacidade Transportadoras Veículos …" at bounding box center [662, 285] width 1324 height 570
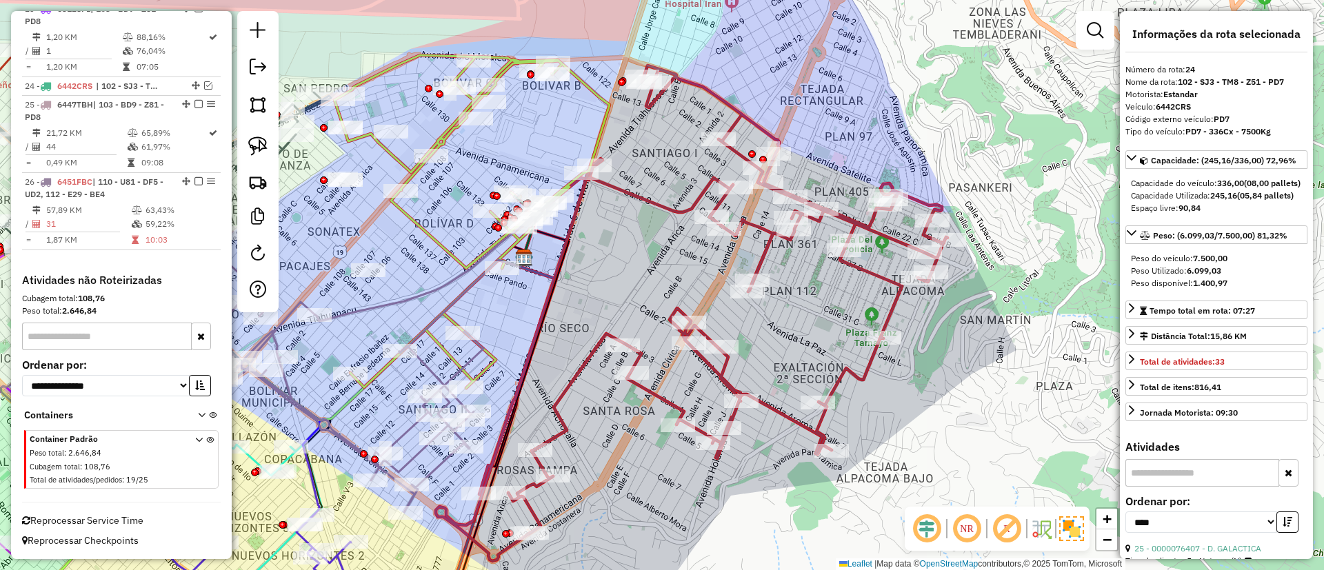
click at [679, 210] on icon at bounding box center [692, 314] width 512 height 496
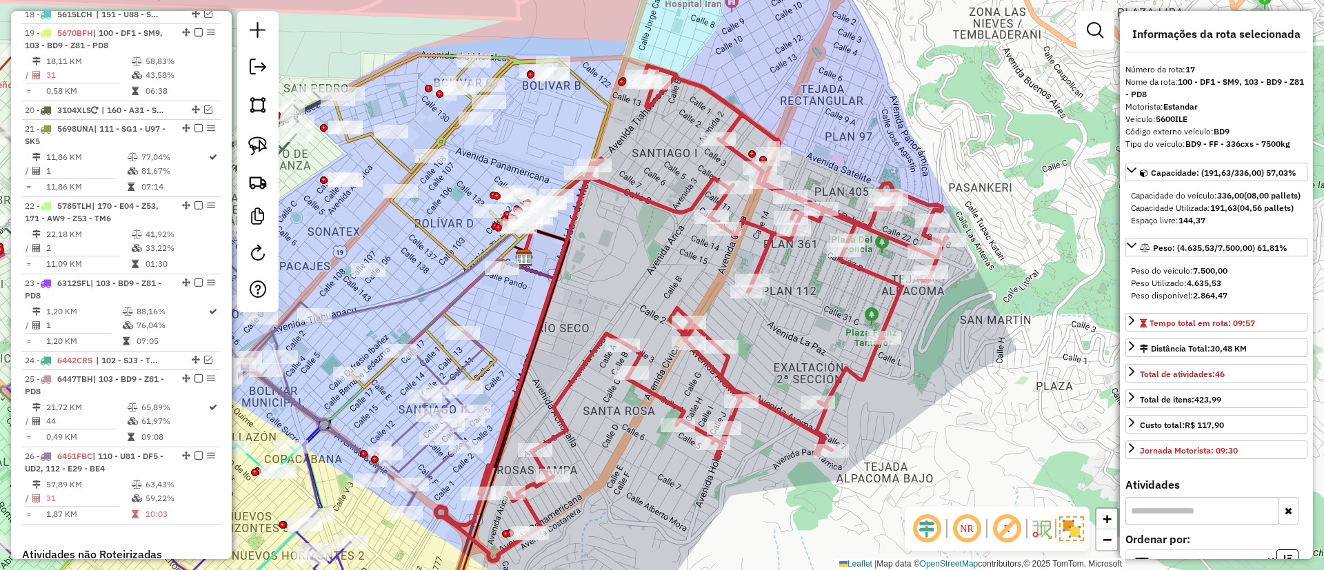
scroll to position [1474, 0]
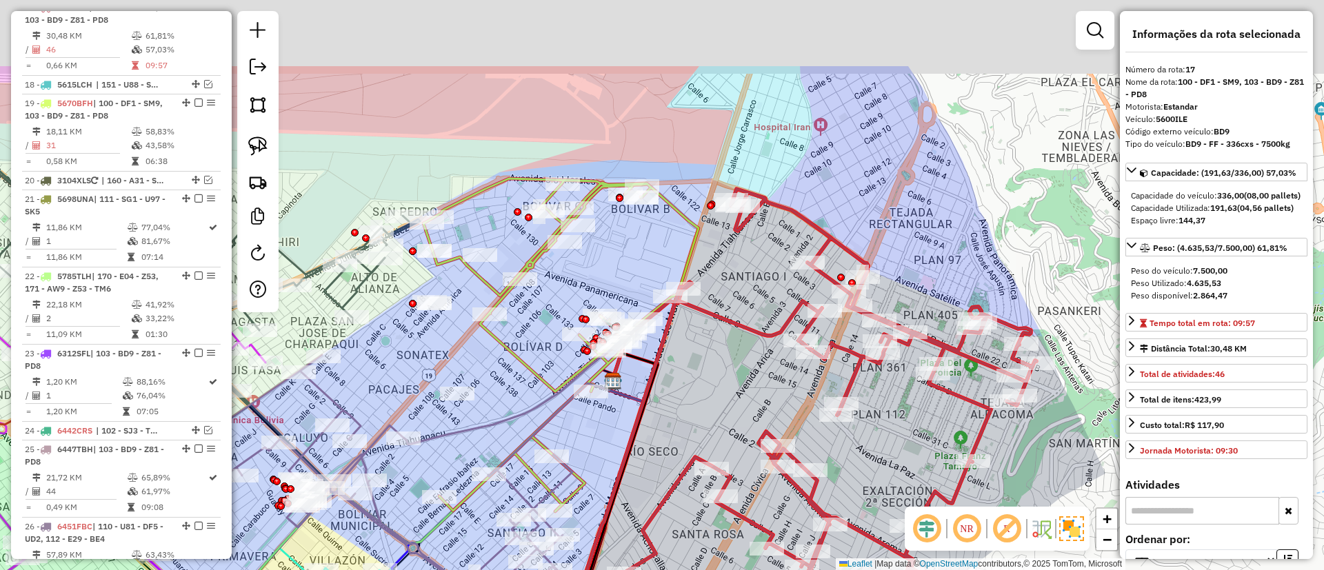
drag, startPoint x: 675, startPoint y: 183, endPoint x: 786, endPoint y: 330, distance: 184.0
click at [786, 330] on div "Janela de atendimento Grade de atendimento Capacidade Transportadoras Veículos …" at bounding box center [662, 285] width 1324 height 570
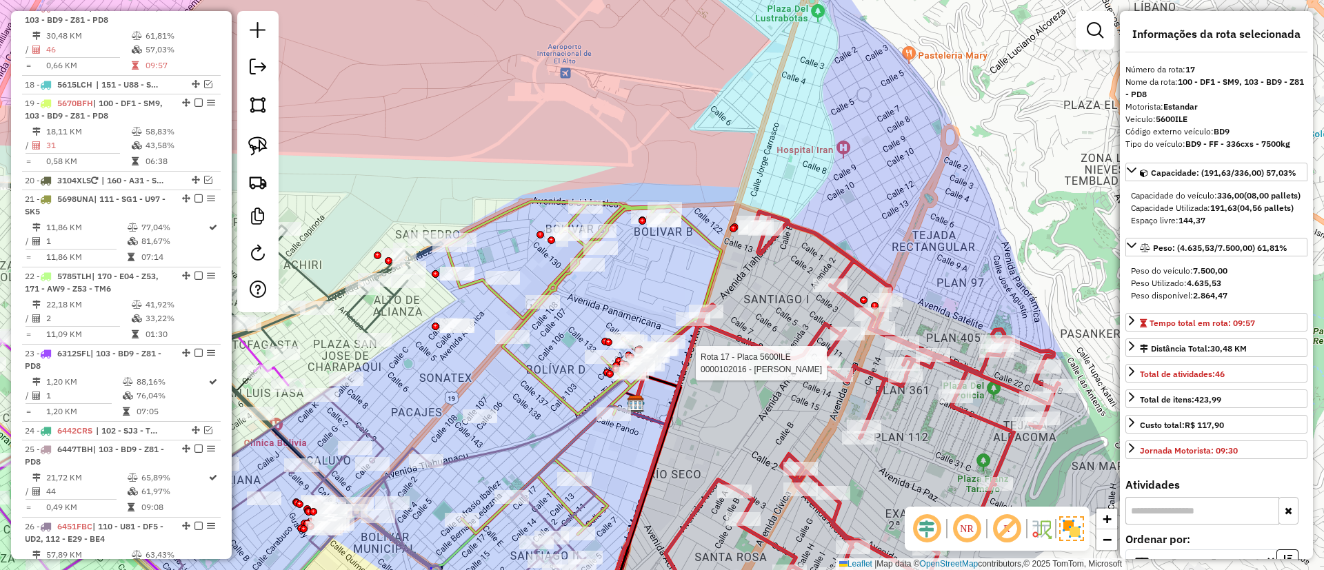
click at [559, 283] on icon at bounding box center [583, 367] width 275 height 333
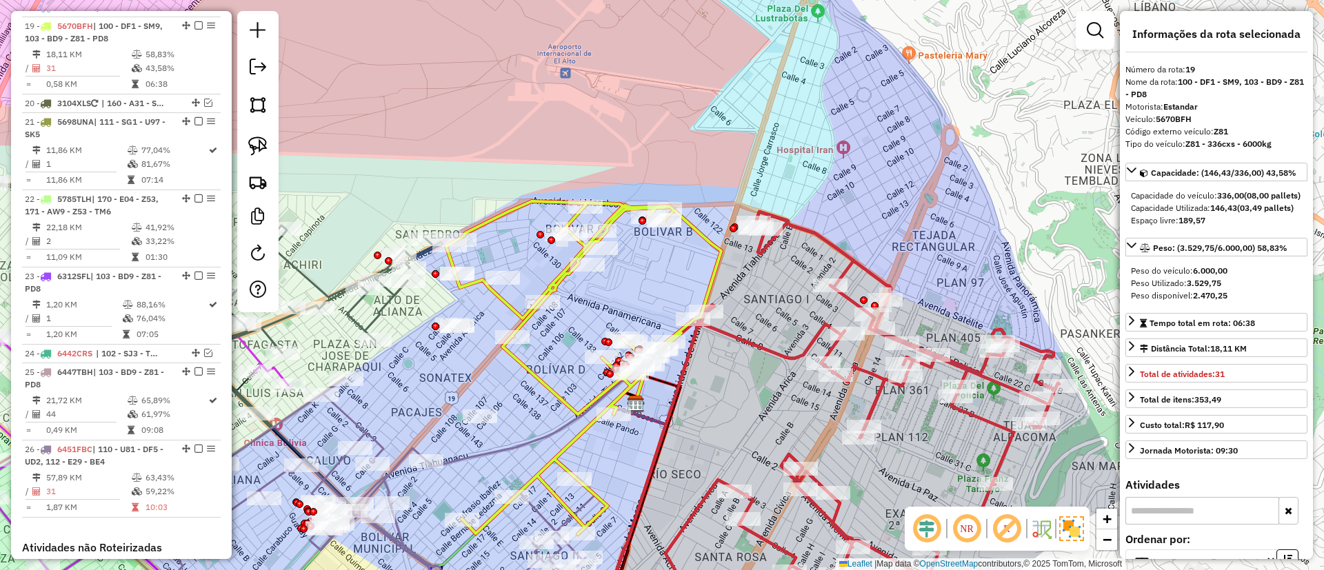
scroll to position [1570, 0]
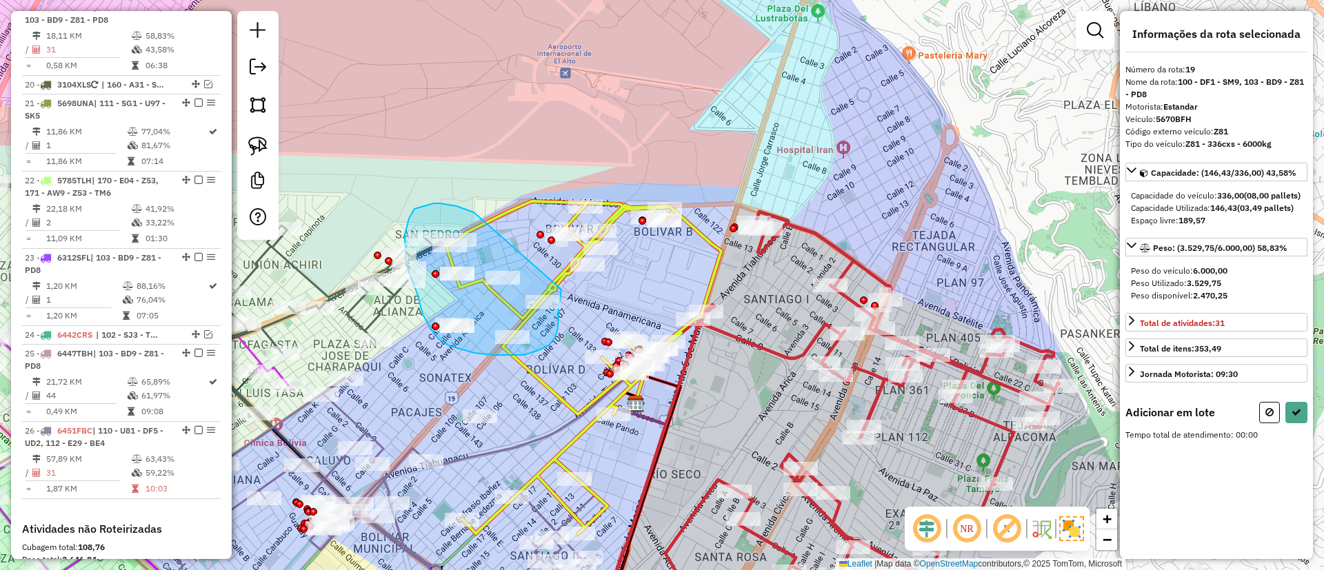
drag, startPoint x: 474, startPoint y: 212, endPoint x: 561, endPoint y: 290, distance: 116.8
select select "*********"
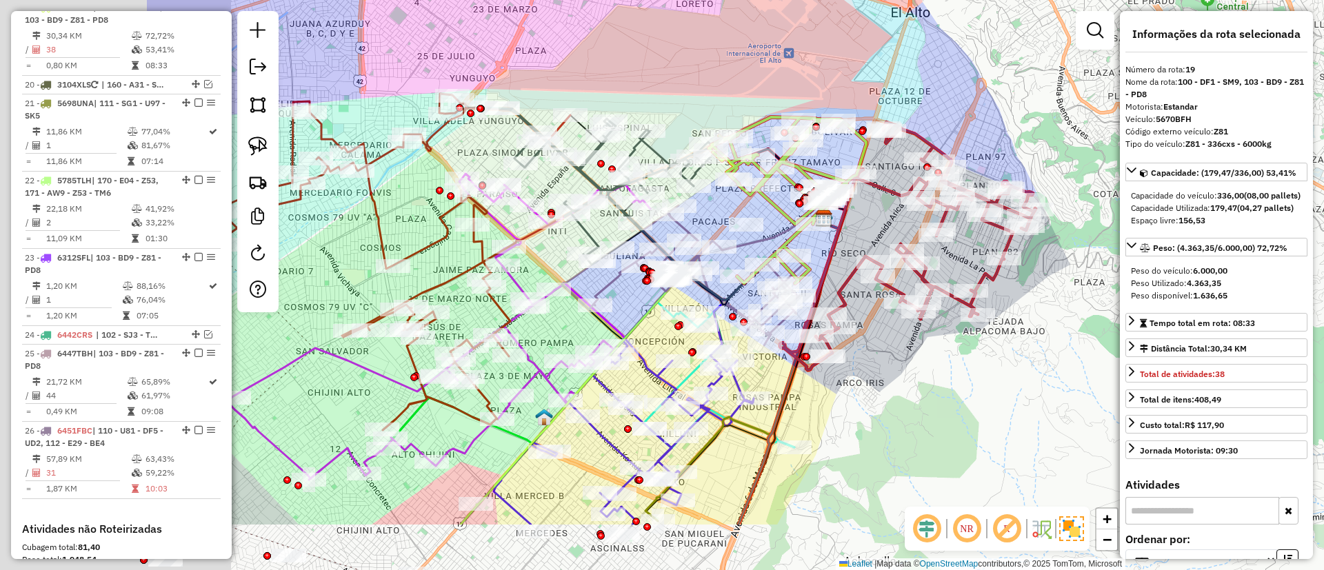
drag, startPoint x: 443, startPoint y: 198, endPoint x: 801, endPoint y: 52, distance: 387.3
click at [801, 52] on div "Janela de atendimento Grade de atendimento Capacidade Transportadoras Veículos …" at bounding box center [662, 285] width 1324 height 570
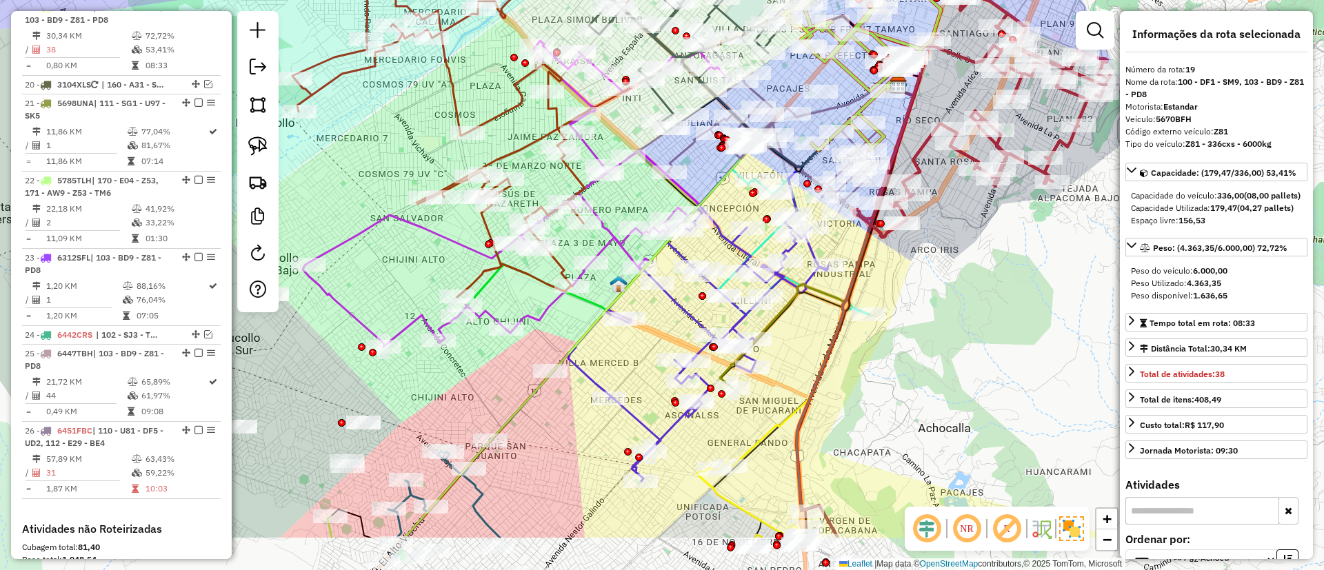
drag, startPoint x: 941, startPoint y: 446, endPoint x: 909, endPoint y: 202, distance: 245.6
click at [912, 209] on div "Janela de atendimento Grade de atendimento Capacidade Transportadoras Veículos …" at bounding box center [662, 285] width 1324 height 570
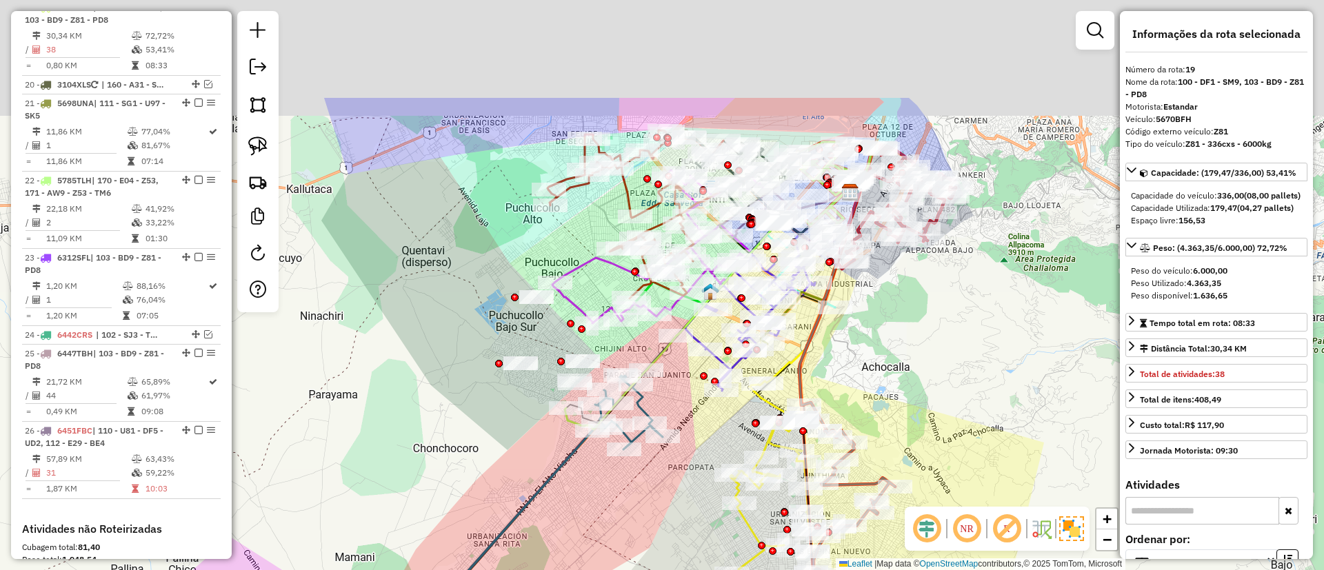
drag, startPoint x: 619, startPoint y: 477, endPoint x: 606, endPoint y: 542, distance: 66.3
click at [610, 552] on div "Janela de atendimento Grade de atendimento Capacidade Transportadoras Veículos …" at bounding box center [662, 285] width 1324 height 570
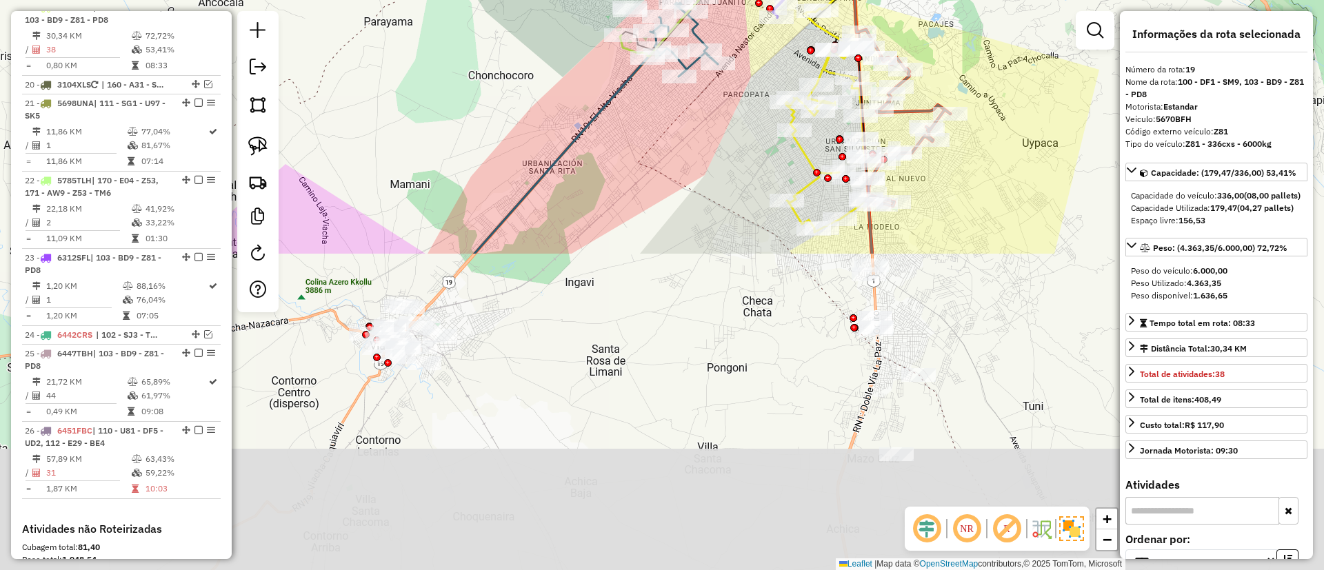
drag, startPoint x: 477, startPoint y: 390, endPoint x: 528, endPoint y: 70, distance: 324.7
click at [533, 17] on div "Janela de atendimento Grade de atendimento Capacidade Transportadoras Veículos …" at bounding box center [662, 285] width 1324 height 570
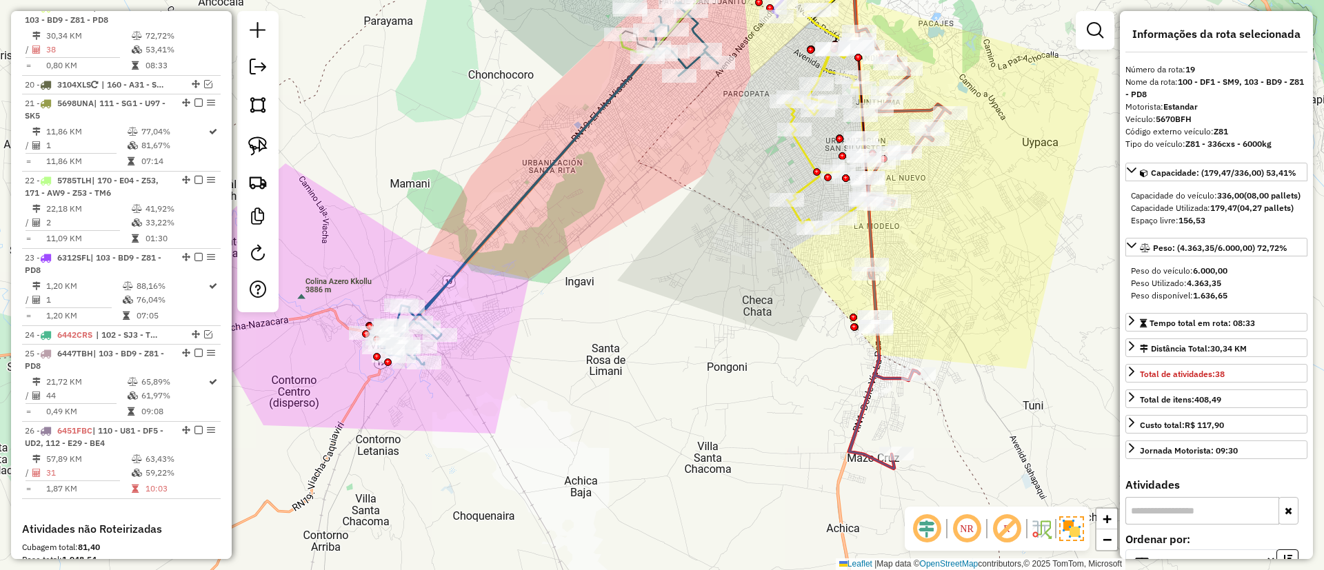
click at [544, 168] on icon at bounding box center [542, 180] width 352 height 369
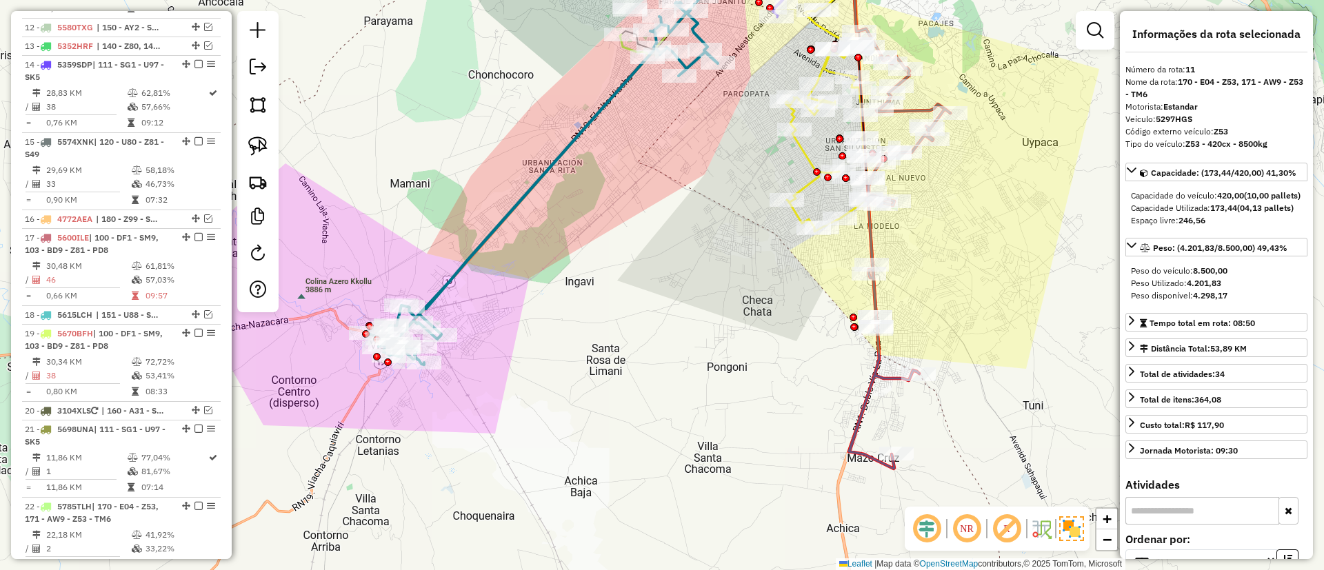
scroll to position [1186, 0]
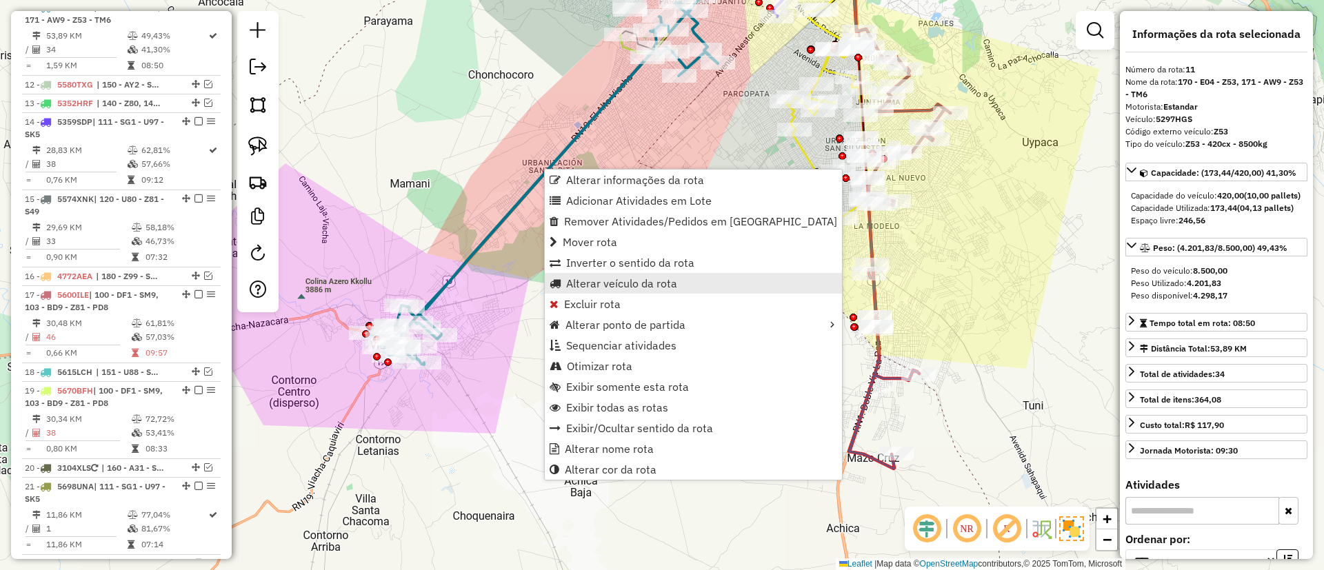
click at [585, 281] on span "Alterar veículo da rota" at bounding box center [621, 283] width 111 height 11
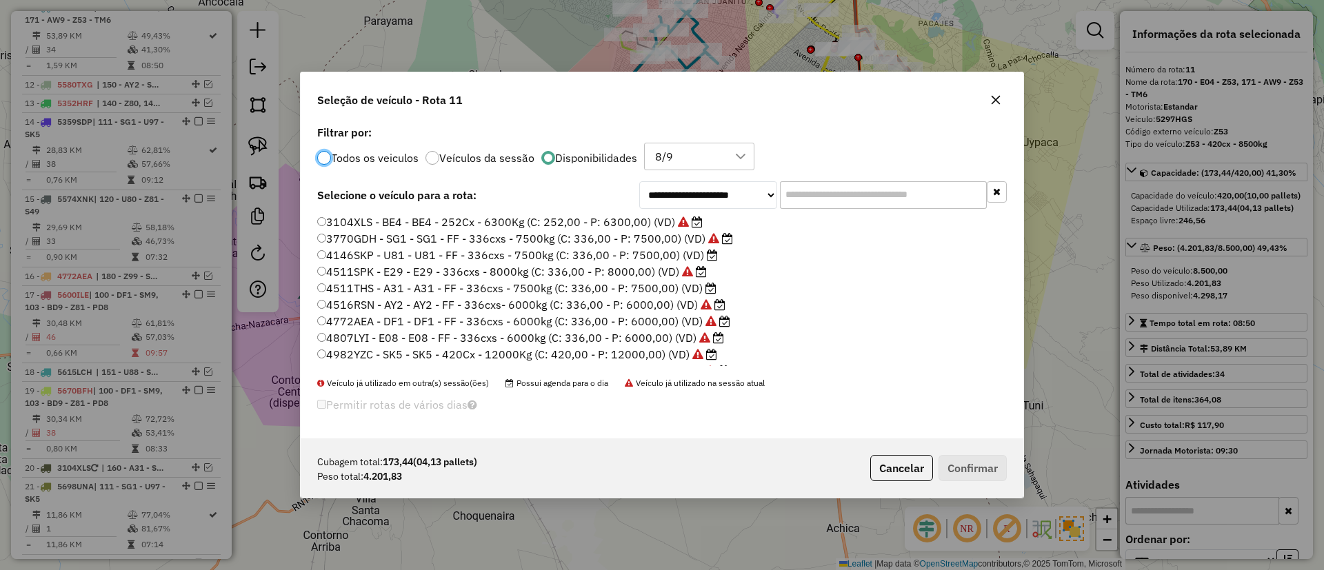
scroll to position [378, 0]
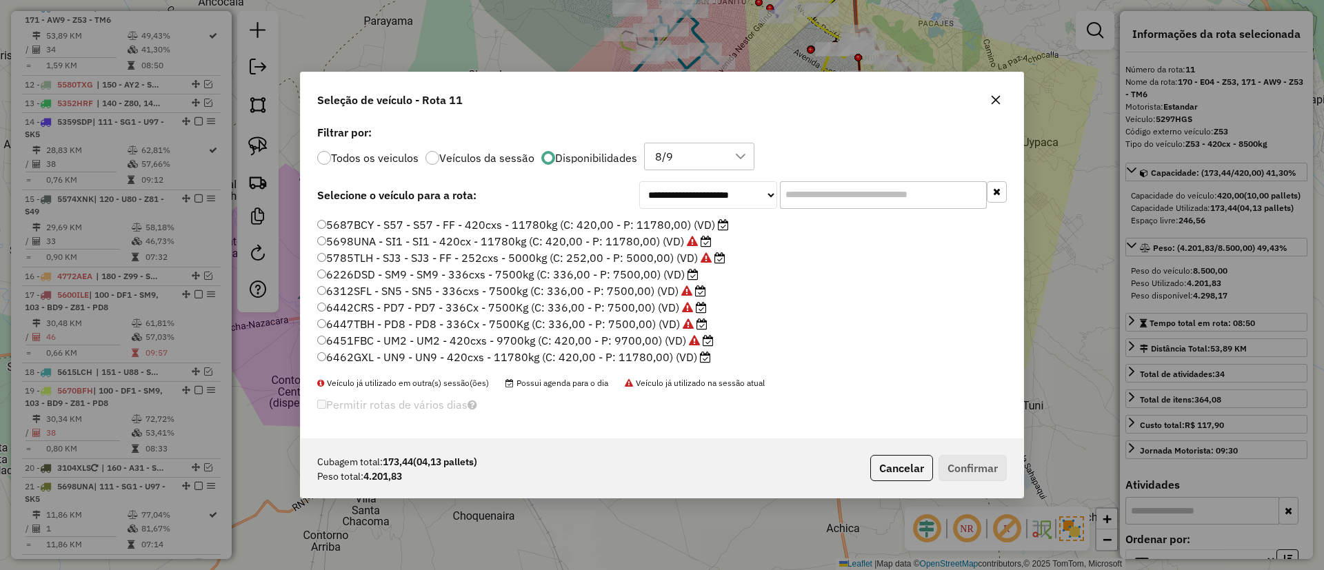
click at [670, 269] on label "6226DSD - SM9 - SM9 - 336cxs - 7500kg (C: 336,00 - P: 7500,00) (VD)" at bounding box center [507, 274] width 381 height 17
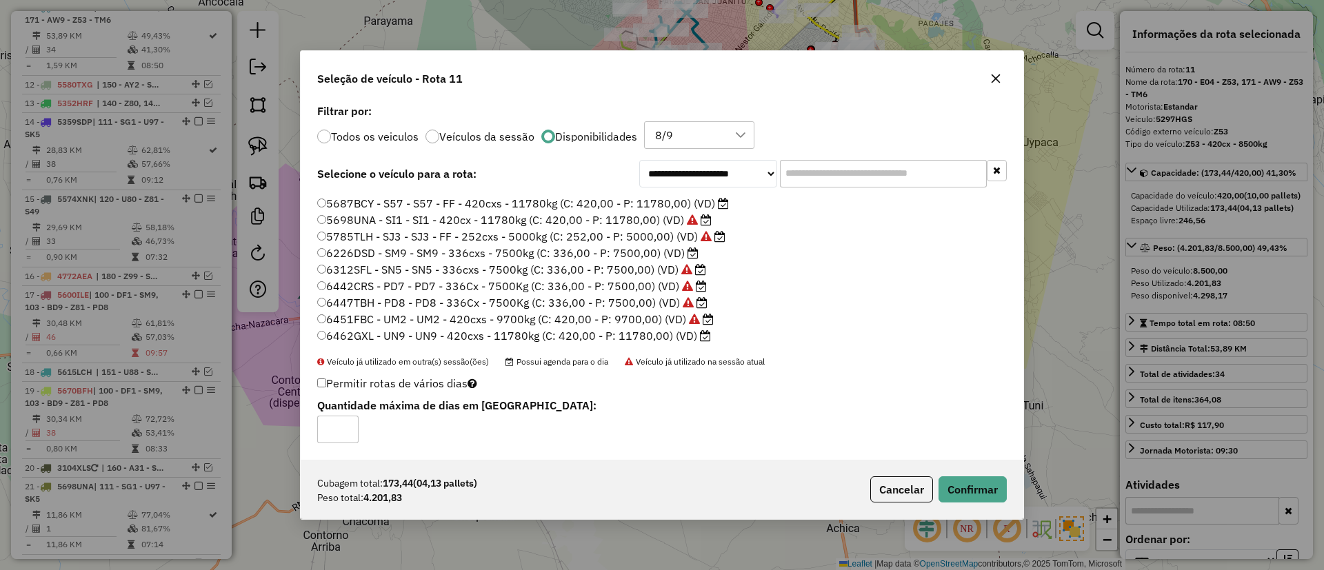
scroll to position [275, 0]
click at [959, 486] on button "Confirmar" at bounding box center [973, 490] width 68 height 26
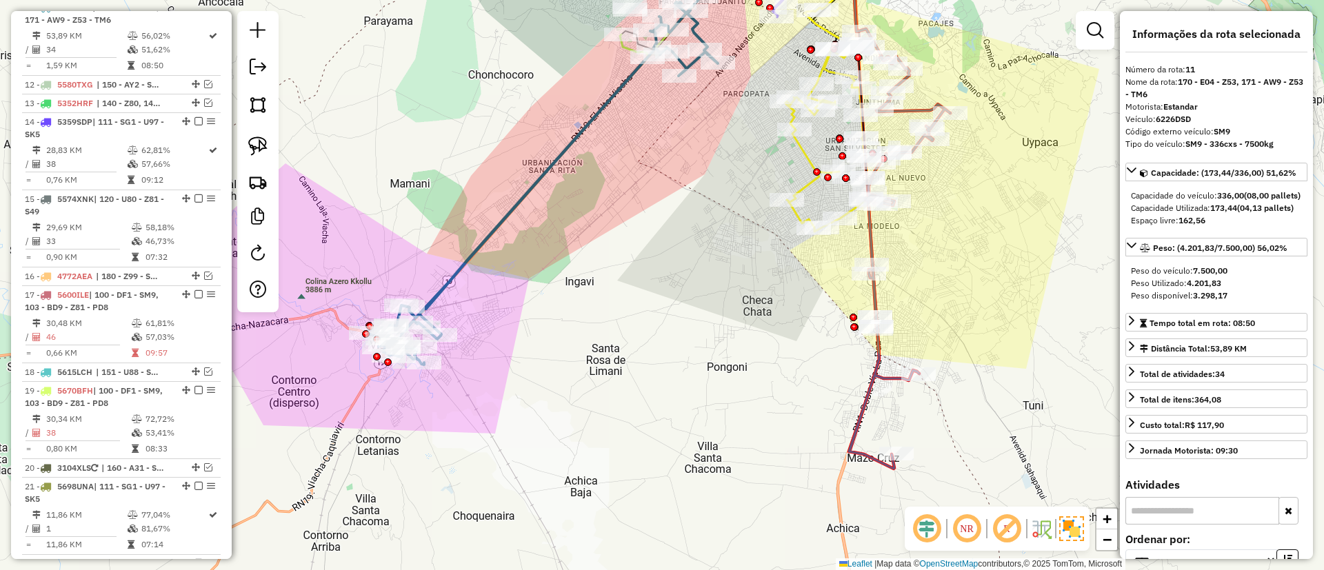
click at [561, 168] on icon at bounding box center [572, 146] width 355 height 406
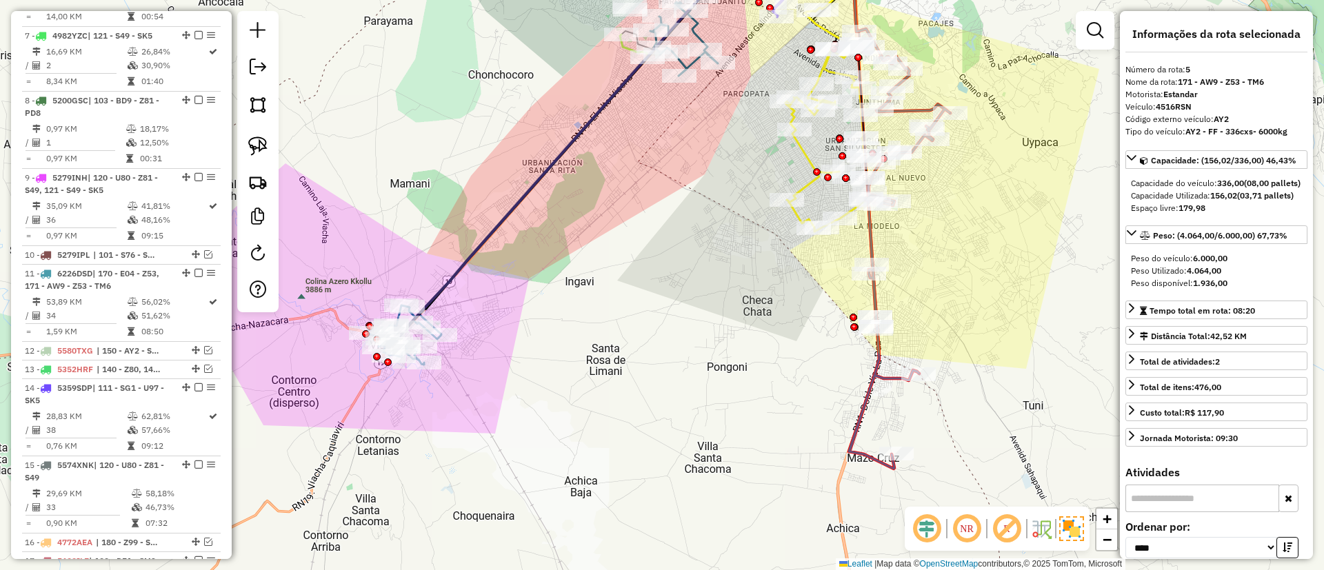
scroll to position [806, 0]
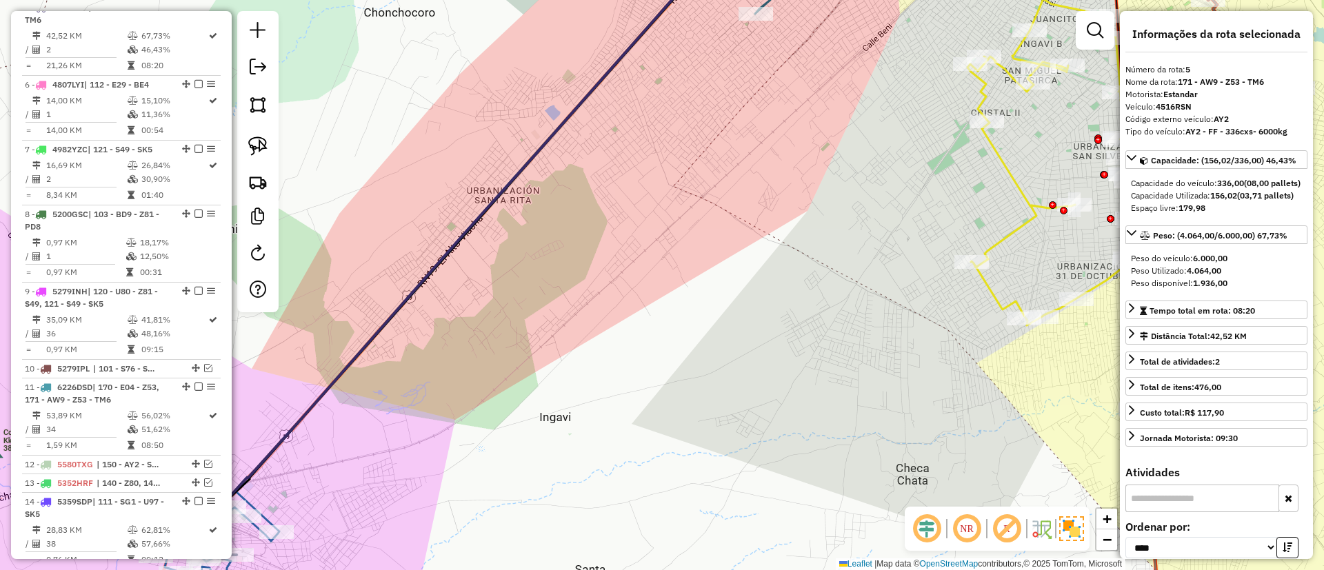
click at [588, 94] on icon at bounding box center [447, 239] width 551 height 592
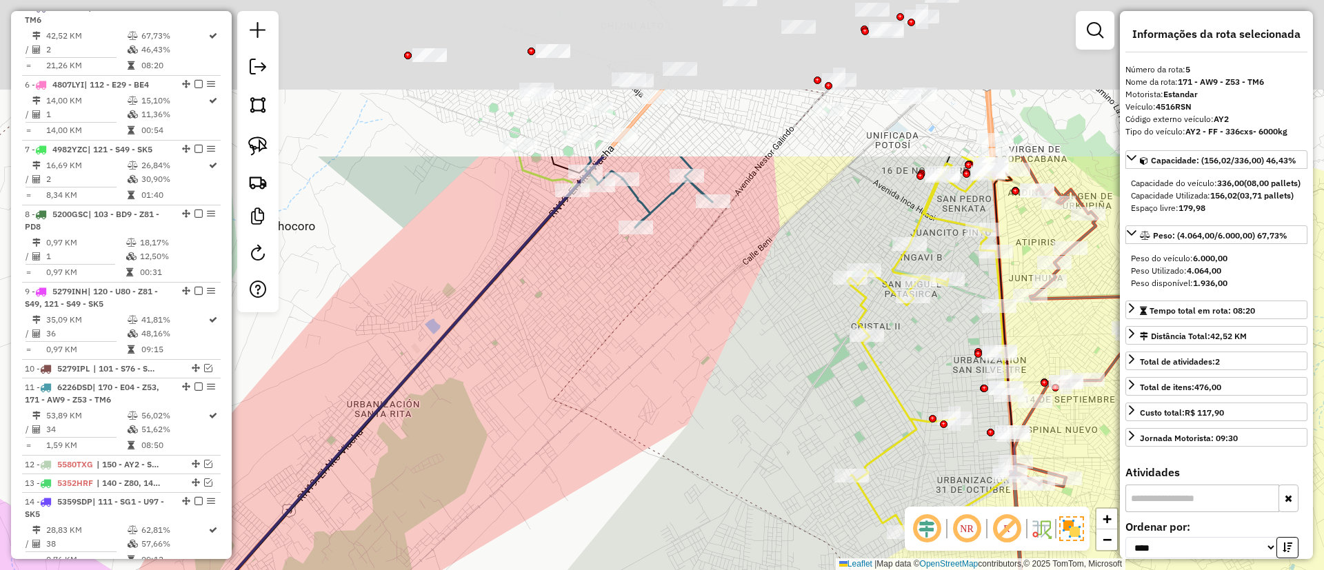
drag, startPoint x: 652, startPoint y: 143, endPoint x: 512, endPoint y: 363, distance: 261.4
click at [512, 363] on div "Janela de atendimento Grade de atendimento Capacidade Transportadoras Veículos …" at bounding box center [662, 285] width 1324 height 570
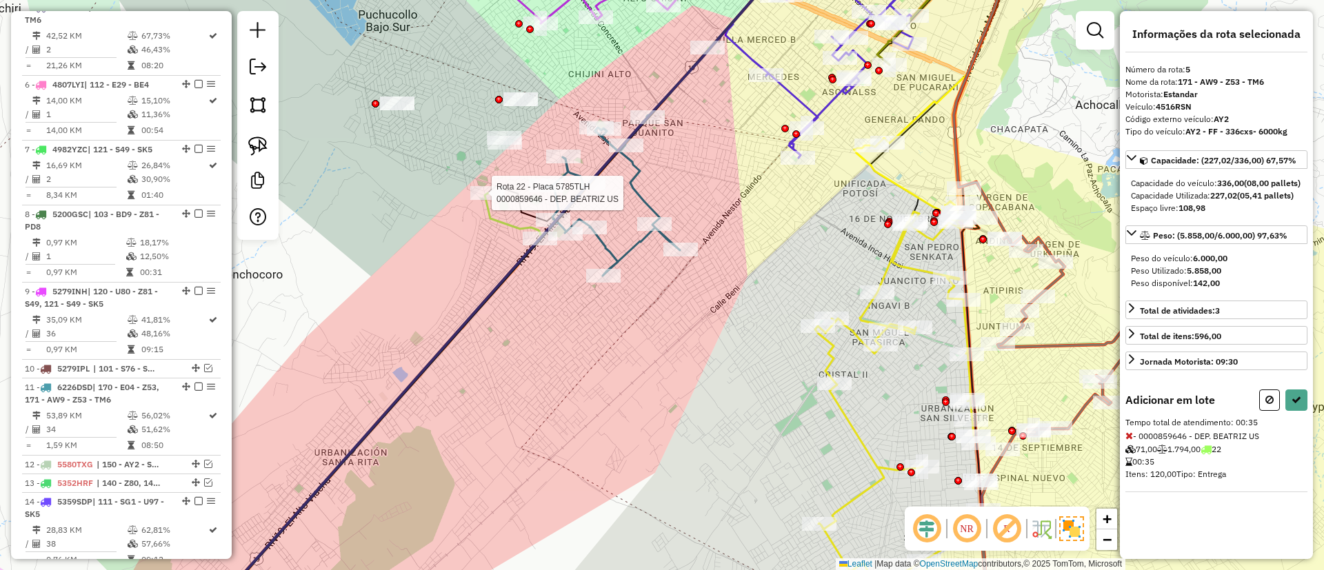
select select "*********"
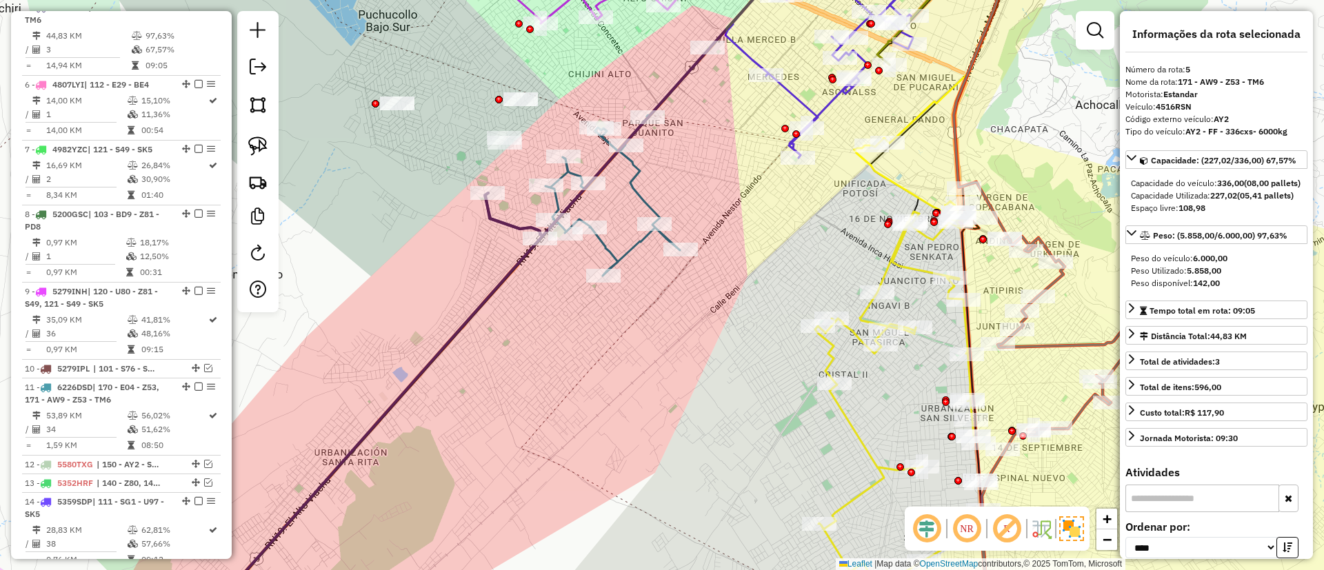
click at [640, 201] on icon at bounding box center [439, 371] width 484 height 512
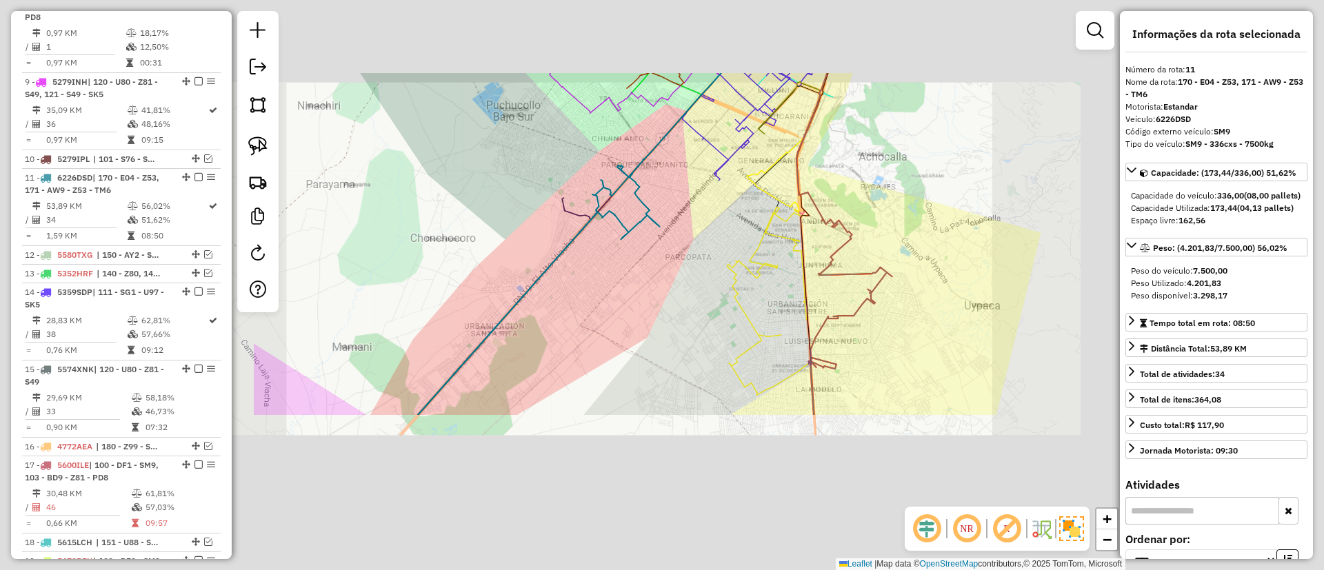
scroll to position [1186, 0]
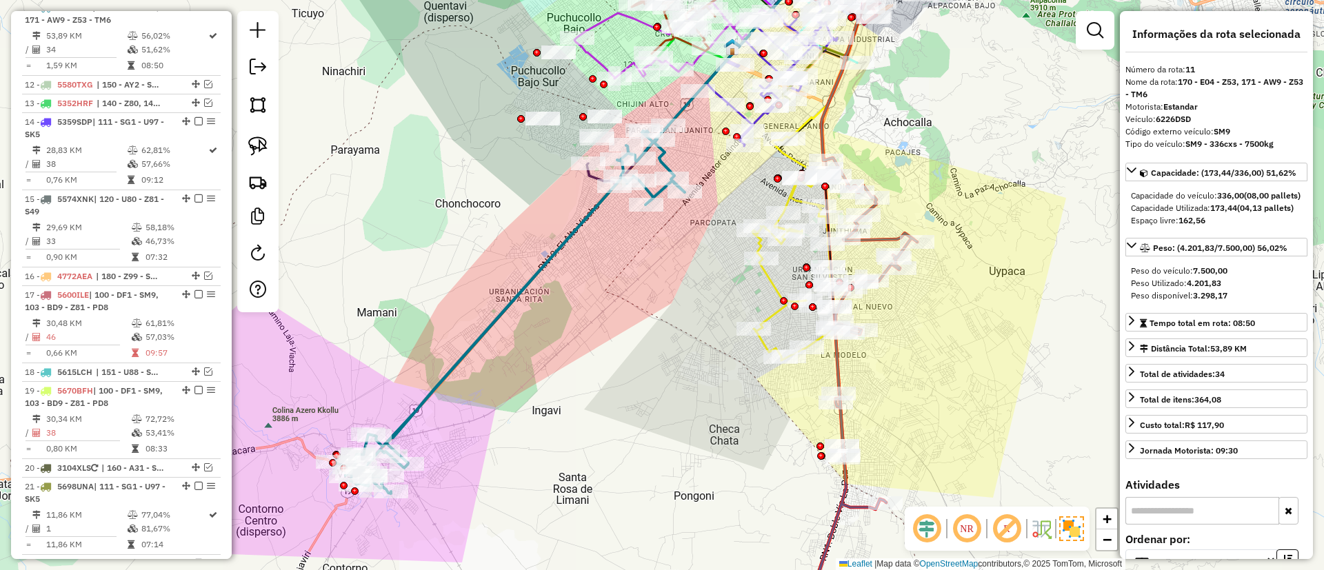
drag, startPoint x: 588, startPoint y: 330, endPoint x: 596, endPoint y: 317, distance: 15.5
click at [596, 317] on div "Janela de atendimento Grade de atendimento Capacidade Transportadoras Veículos …" at bounding box center [662, 285] width 1324 height 570
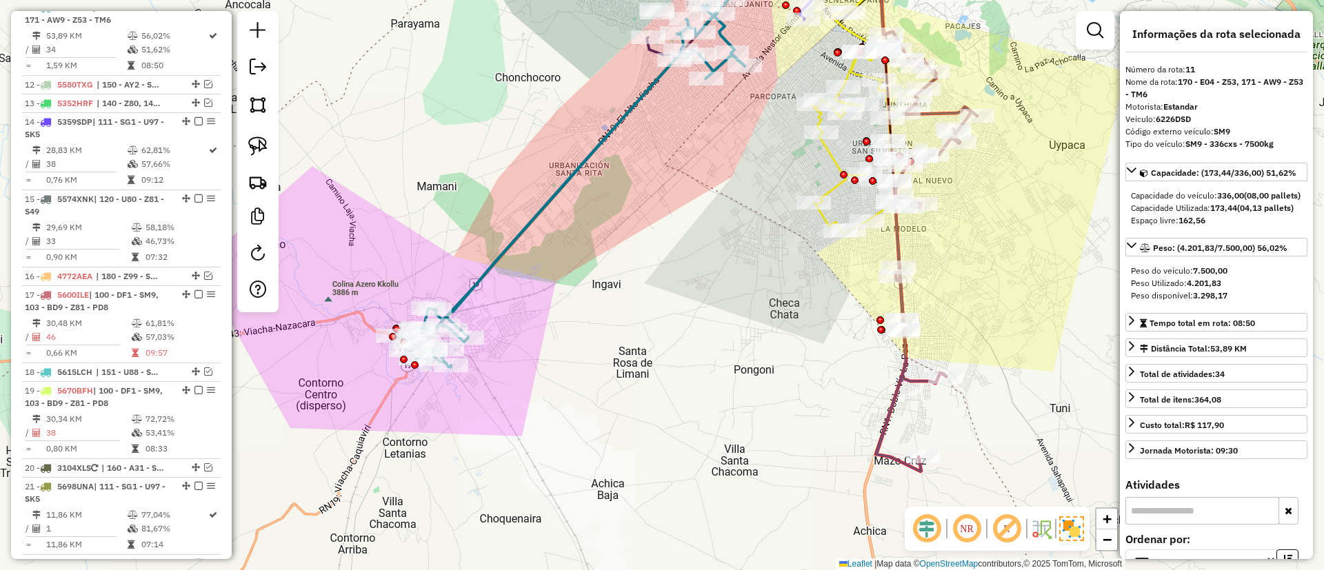
drag, startPoint x: 495, startPoint y: 256, endPoint x: 578, endPoint y: 184, distance: 109.5
click at [578, 184] on icon at bounding box center [569, 183] width 352 height 369
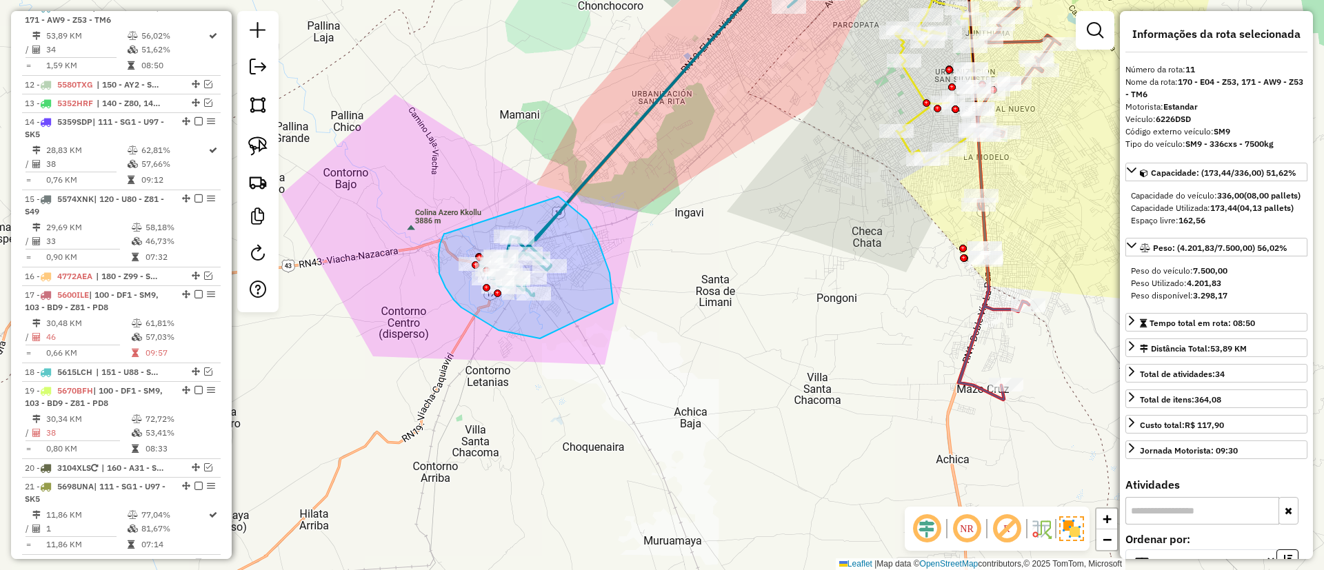
drag, startPoint x: 461, startPoint y: 308, endPoint x: 558, endPoint y: 197, distance: 147.2
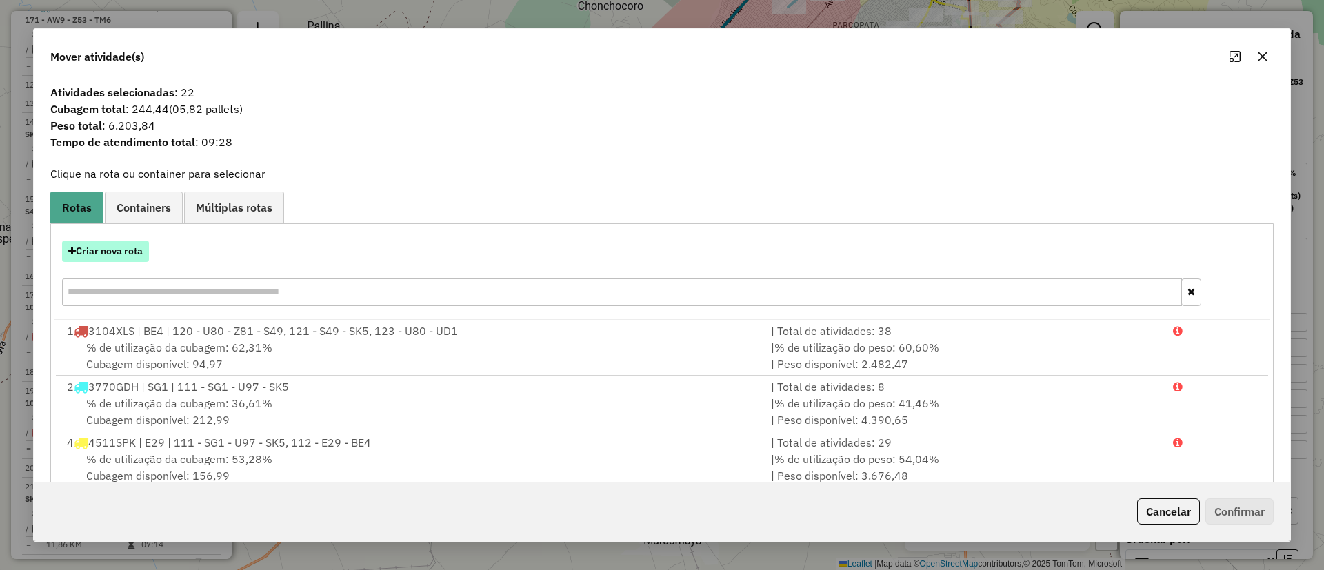
click at [102, 243] on button "Criar nova rota" at bounding box center [105, 251] width 87 height 21
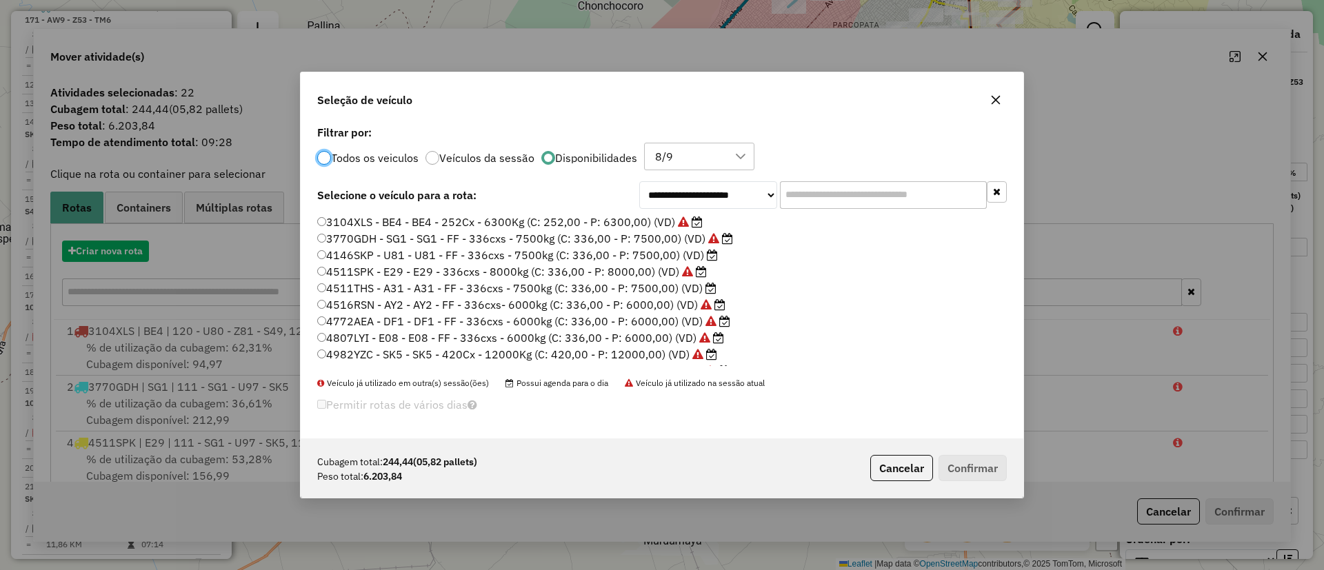
scroll to position [8, 4]
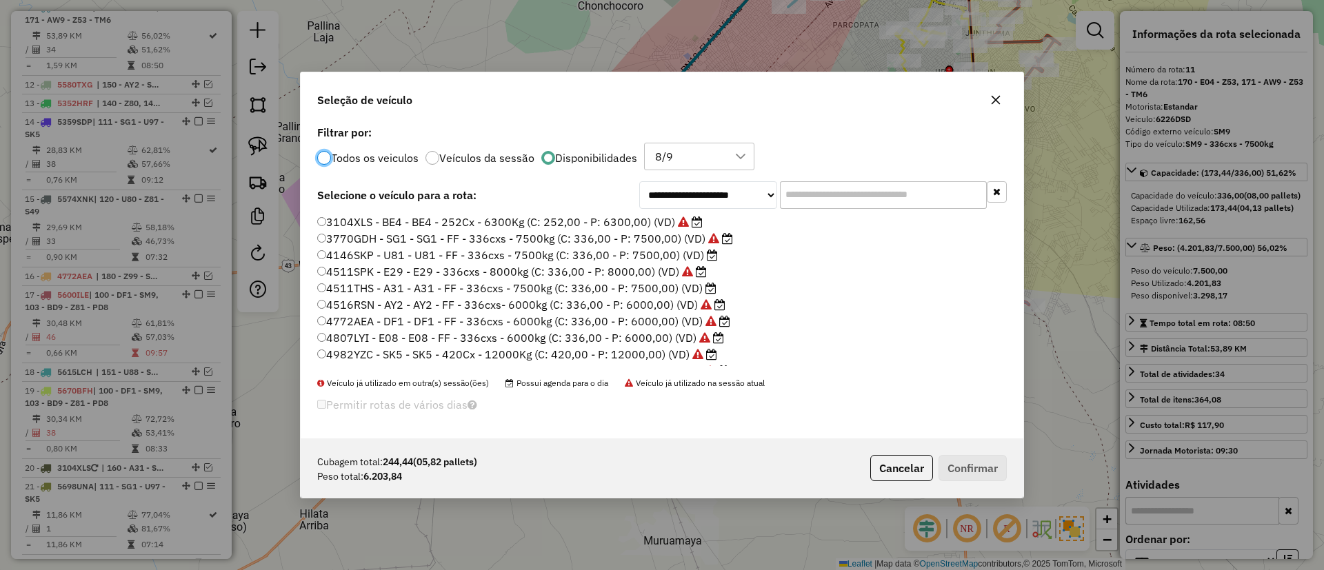
click at [697, 290] on label "4511THS - A31 - A31 - FF - 336cxs - 7500kg (C: 336,00 - P: 7500,00) (VD)" at bounding box center [516, 288] width 399 height 17
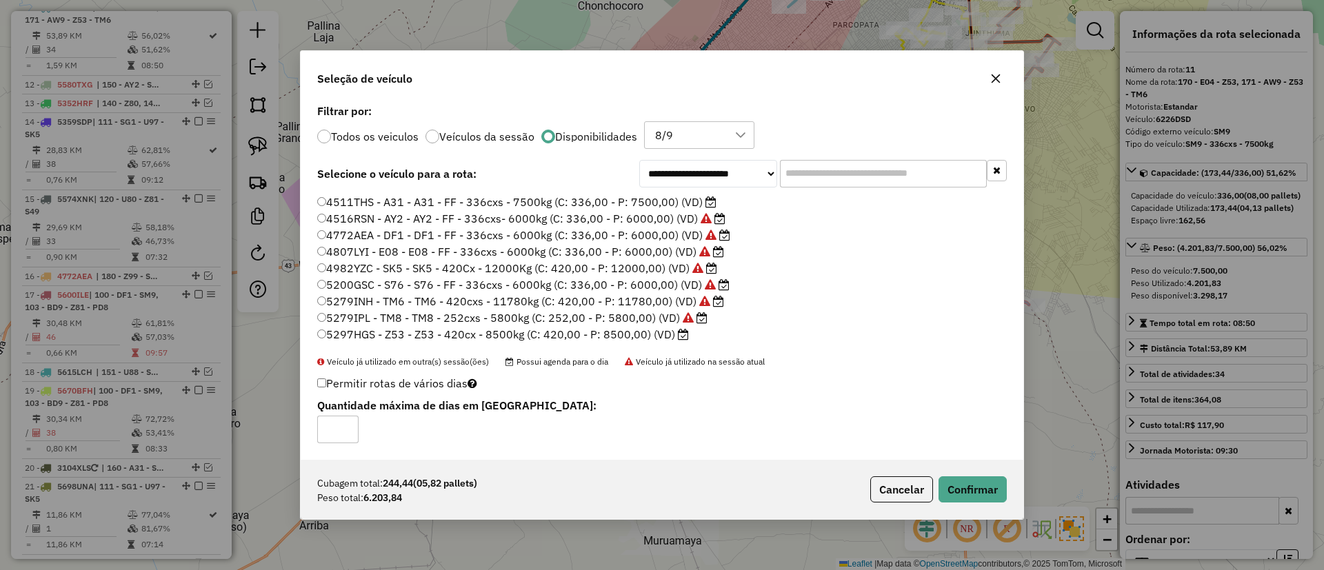
scroll to position [103, 0]
click at [971, 487] on button "Confirmar" at bounding box center [973, 490] width 68 height 26
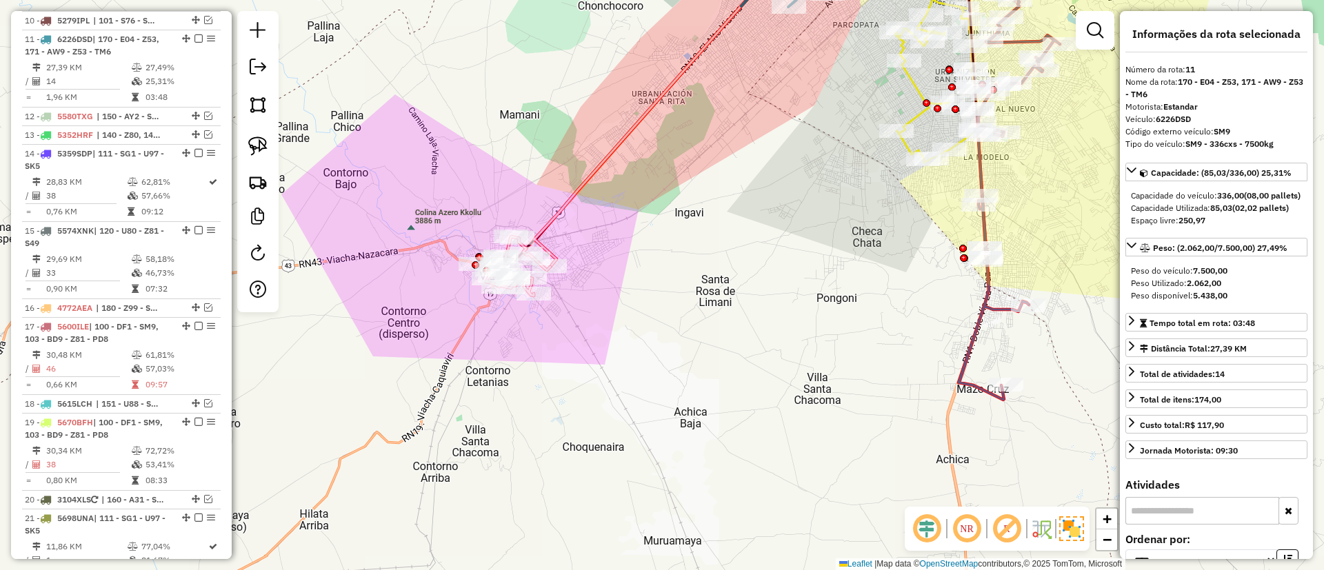
scroll to position [1186, 0]
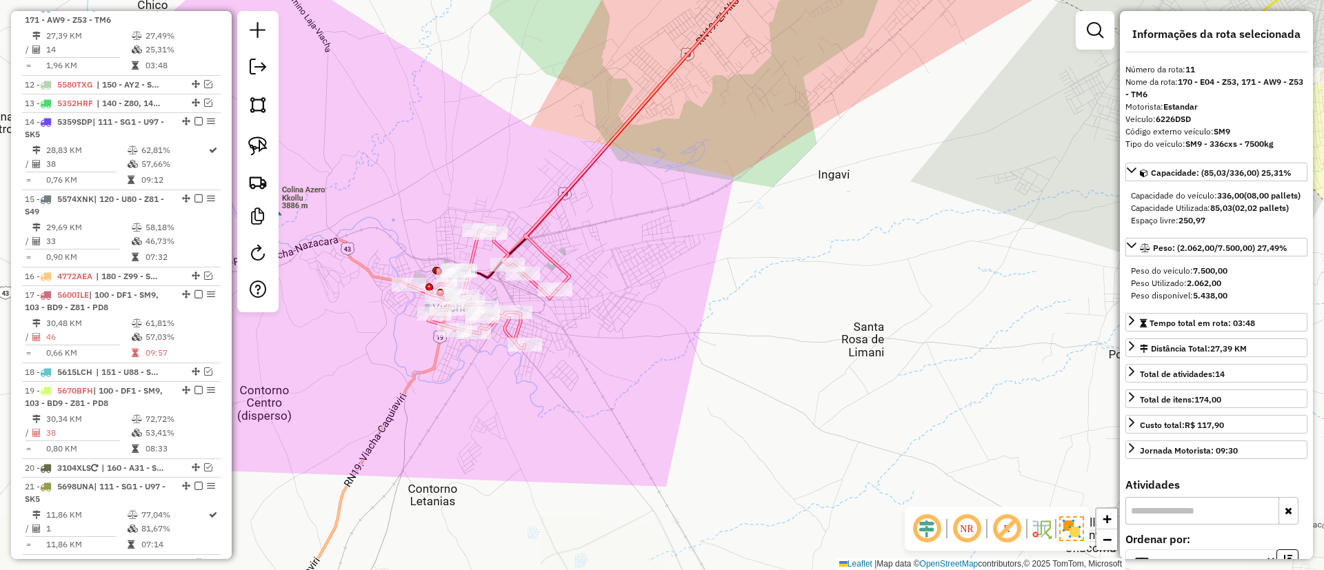
click at [549, 252] on icon at bounding box center [655, 117] width 261 height 348
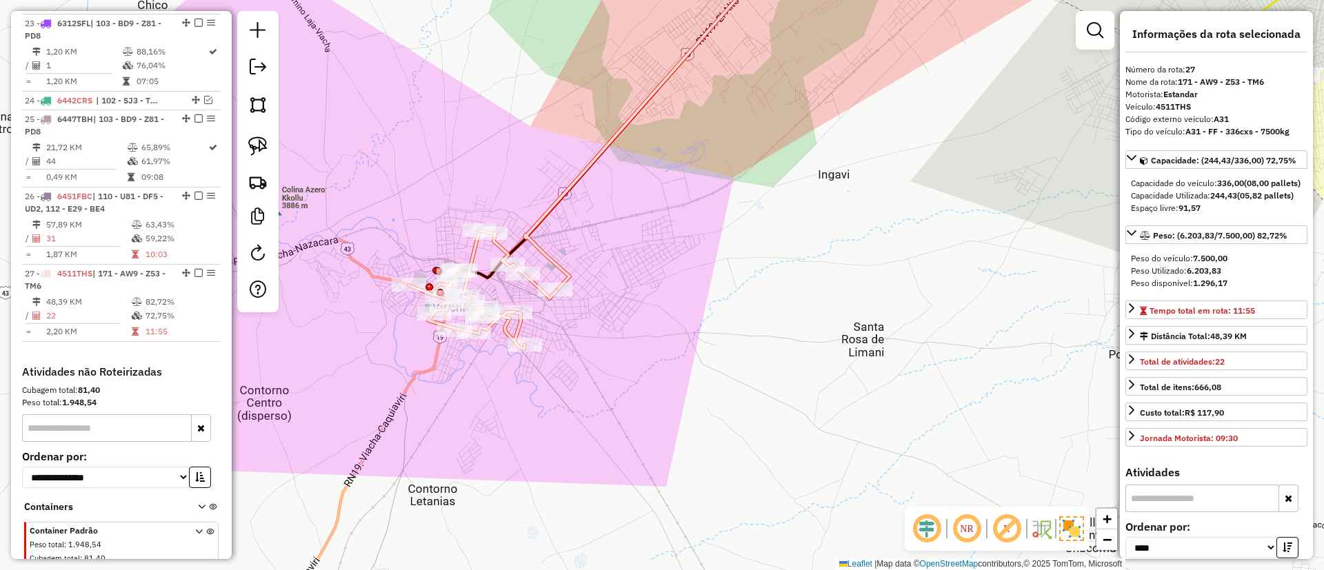
scroll to position [1908, 0]
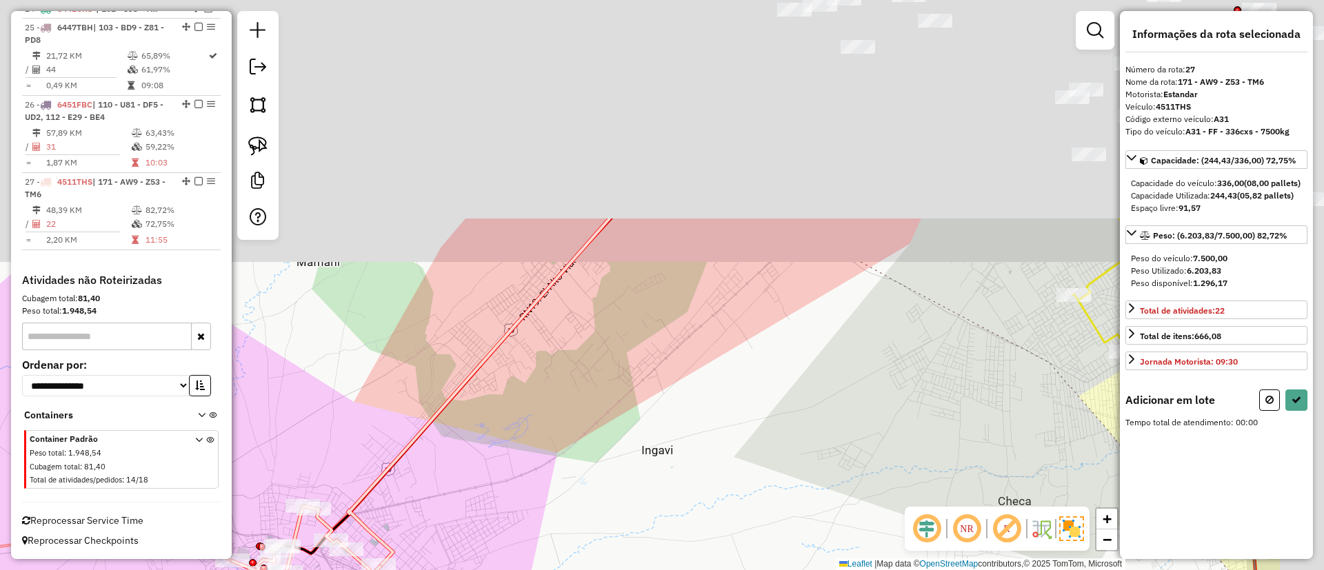
drag, startPoint x: 711, startPoint y: 171, endPoint x: 517, endPoint y: 466, distance: 353.1
click at [510, 479] on div "Janela de atendimento Grade de atendimento Capacidade Transportadoras Veículos …" at bounding box center [662, 285] width 1324 height 570
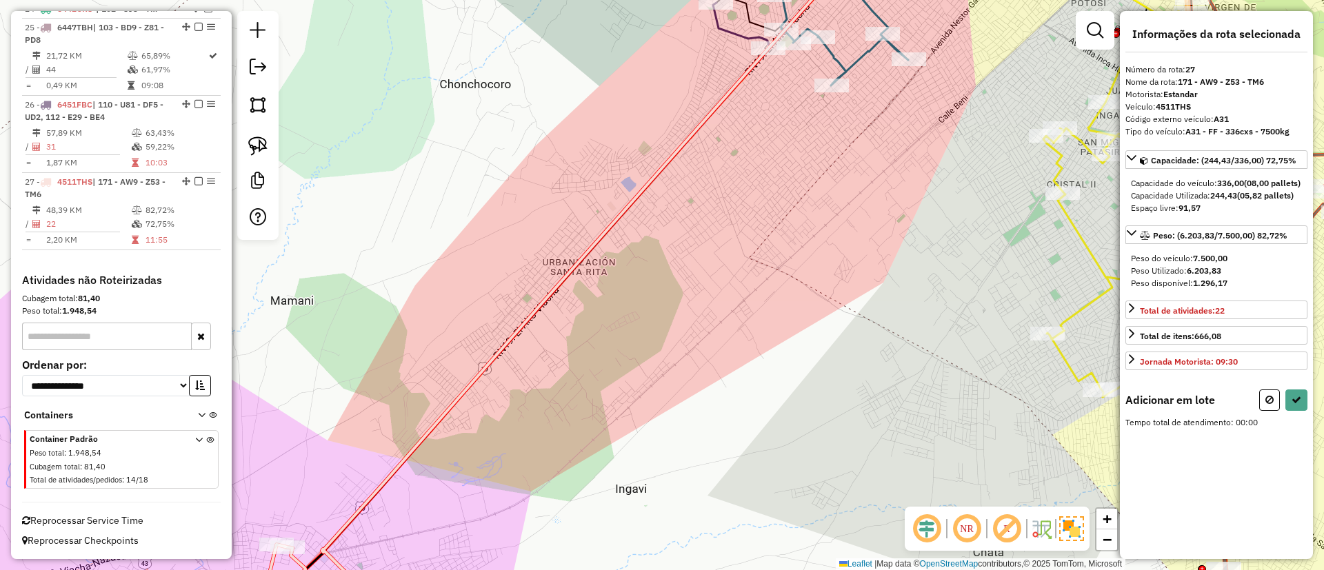
drag, startPoint x: 670, startPoint y: 315, endPoint x: 461, endPoint y: 518, distance: 292.2
click at [461, 518] on div "Janela de atendimento Grade de atendimento Capacidade Transportadoras Veículos …" at bounding box center [662, 285] width 1324 height 570
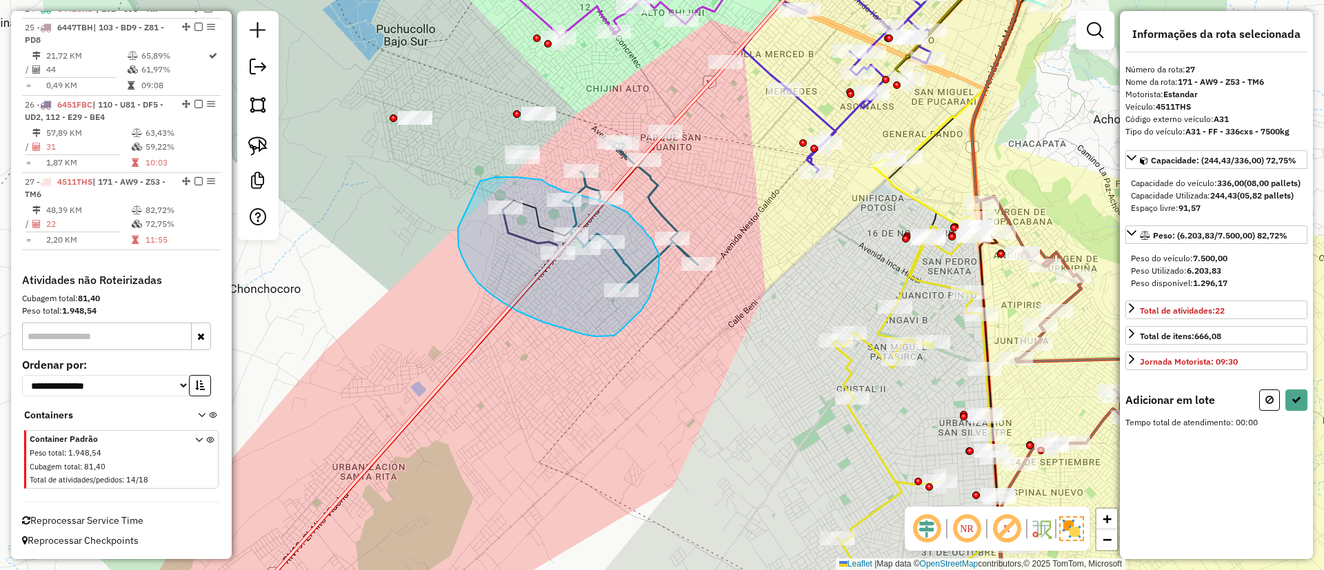
drag, startPoint x: 459, startPoint y: 247, endPoint x: 475, endPoint y: 184, distance: 64.7
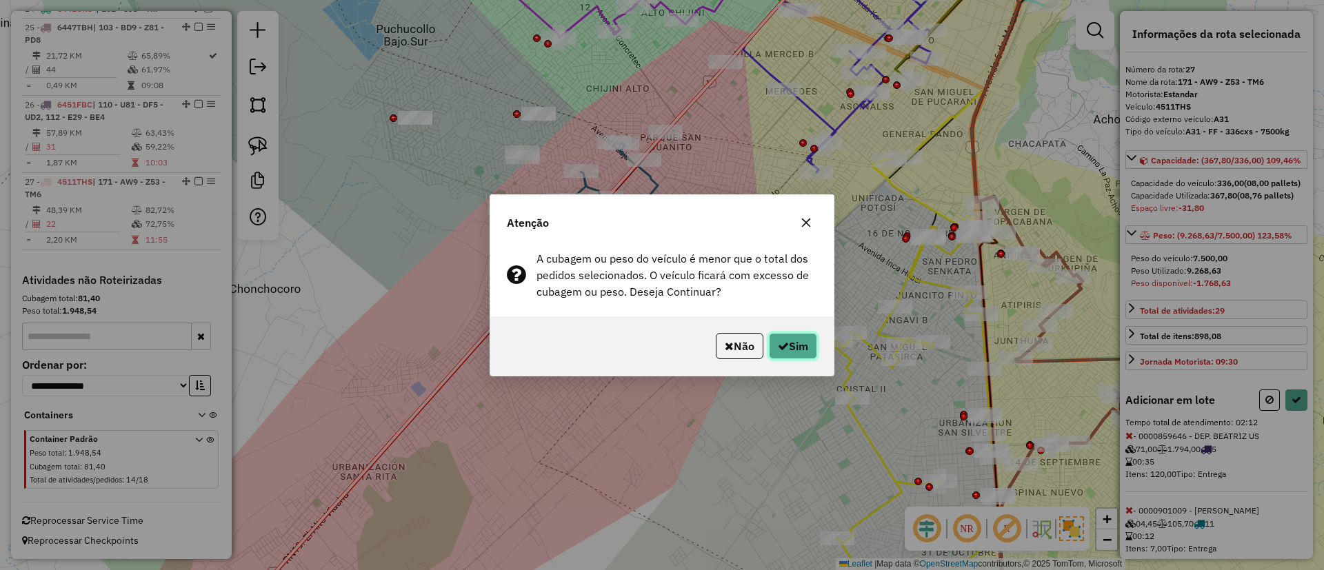
click at [793, 354] on button "Sim" at bounding box center [793, 346] width 48 height 26
select select "*********"
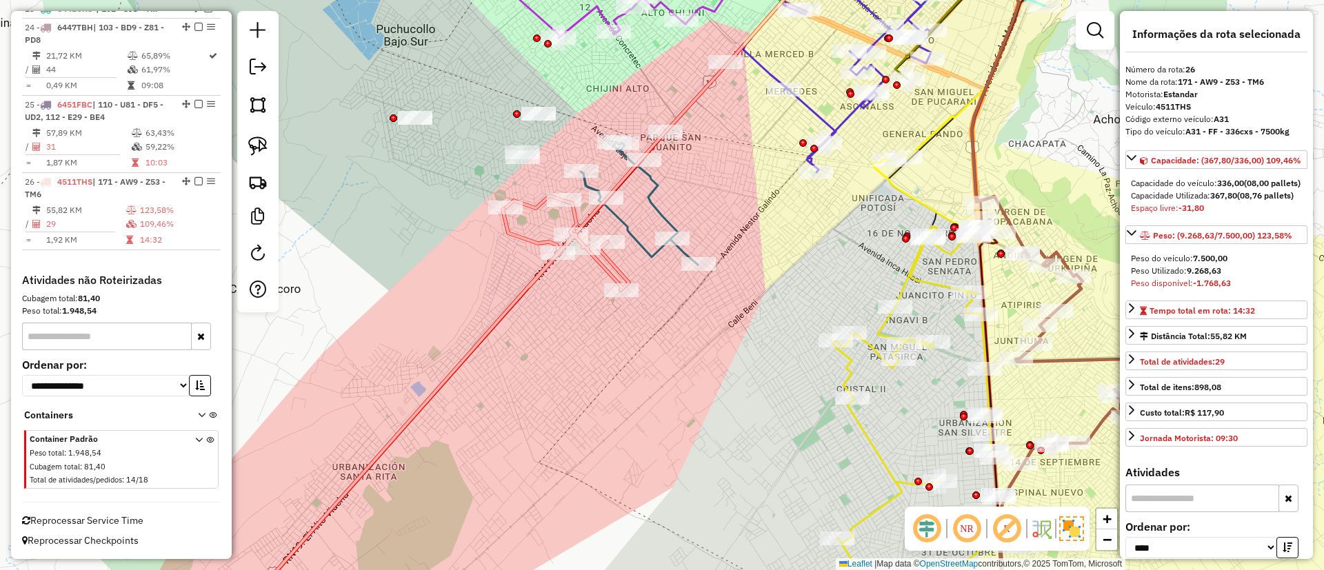
scroll to position [1831, 0]
click at [534, 281] on icon at bounding box center [428, 411] width 402 height 431
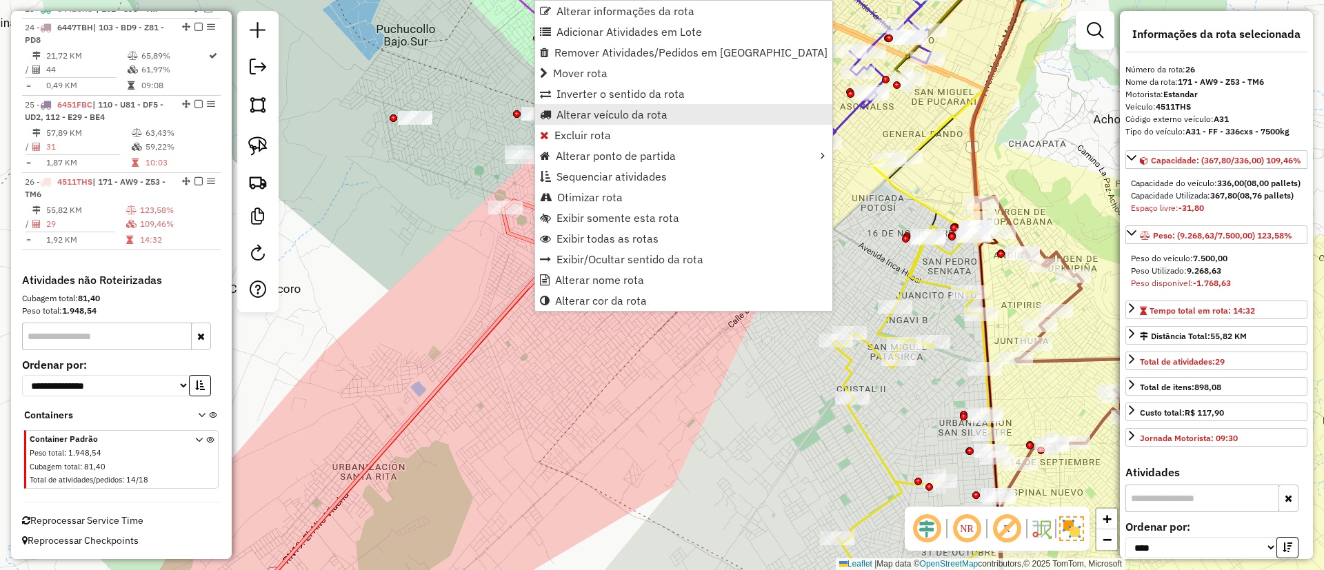
click at [621, 109] on span "Alterar veículo da rota" at bounding box center [612, 114] width 111 height 11
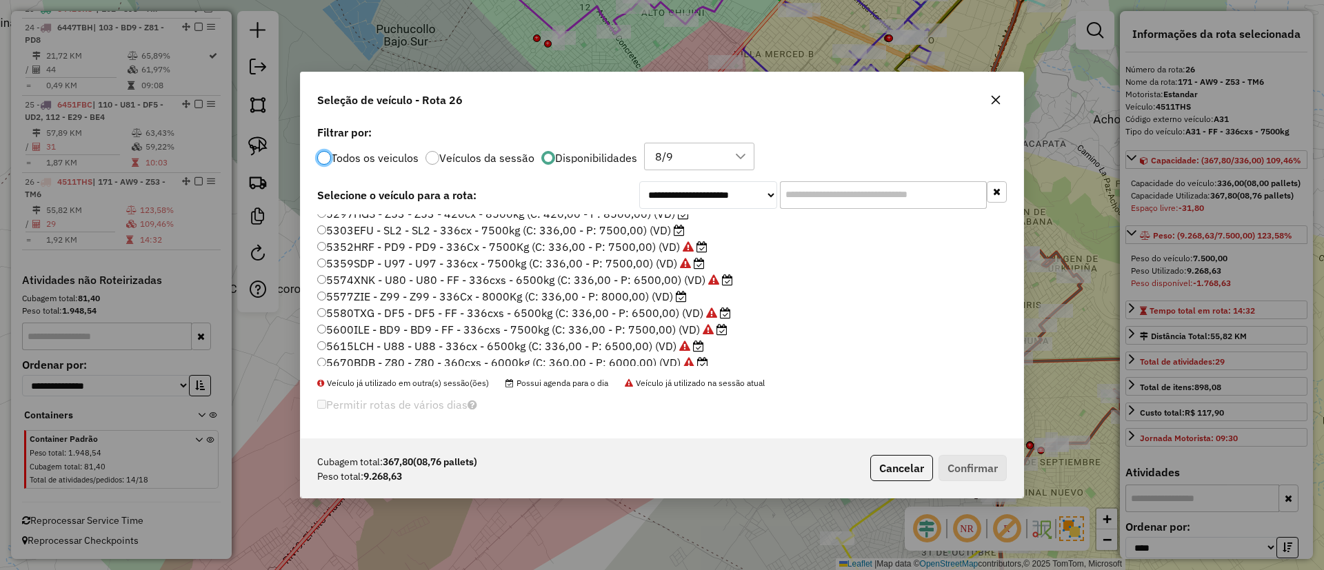
scroll to position [310, 0]
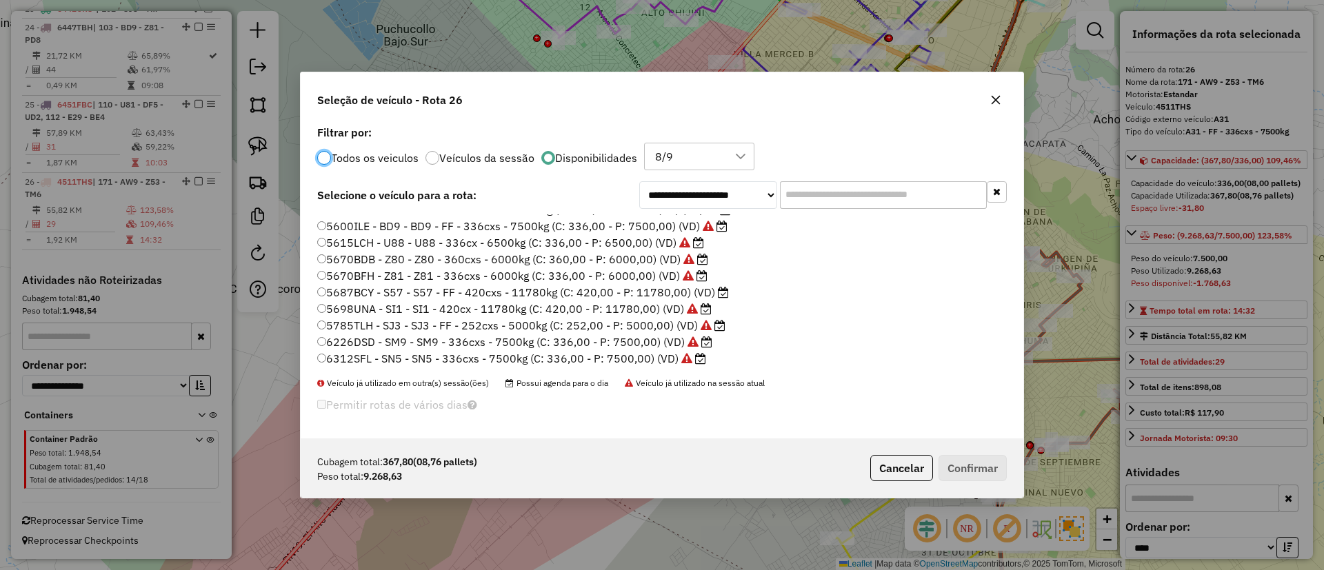
click at [662, 290] on label "5687BCY - S57 - S57 - FF - 420cxs - 11780kg (C: 420,00 - P: 11780,00) (VD)" at bounding box center [523, 292] width 412 height 17
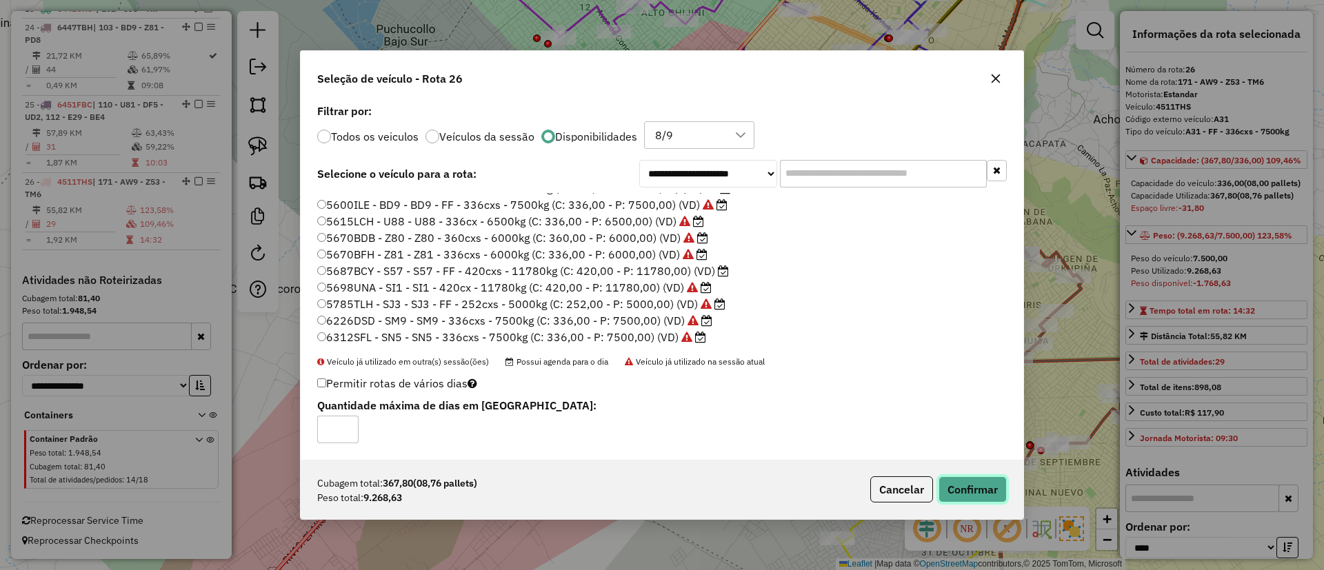
click at [979, 490] on button "Confirmar" at bounding box center [973, 490] width 68 height 26
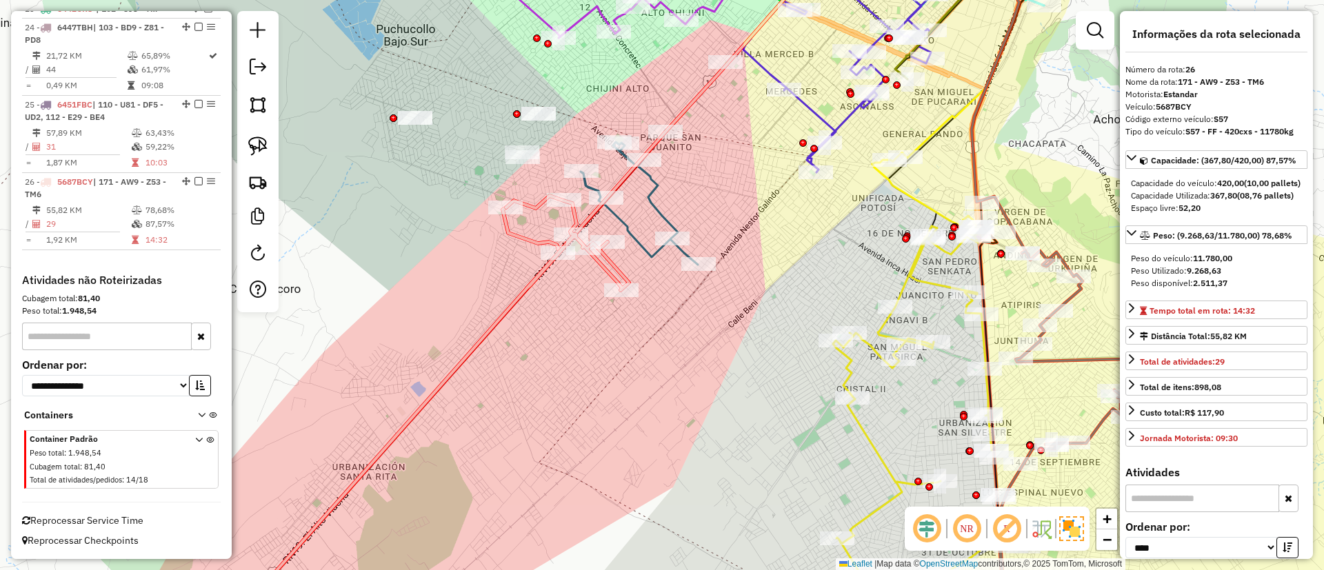
click at [530, 286] on icon at bounding box center [428, 411] width 402 height 431
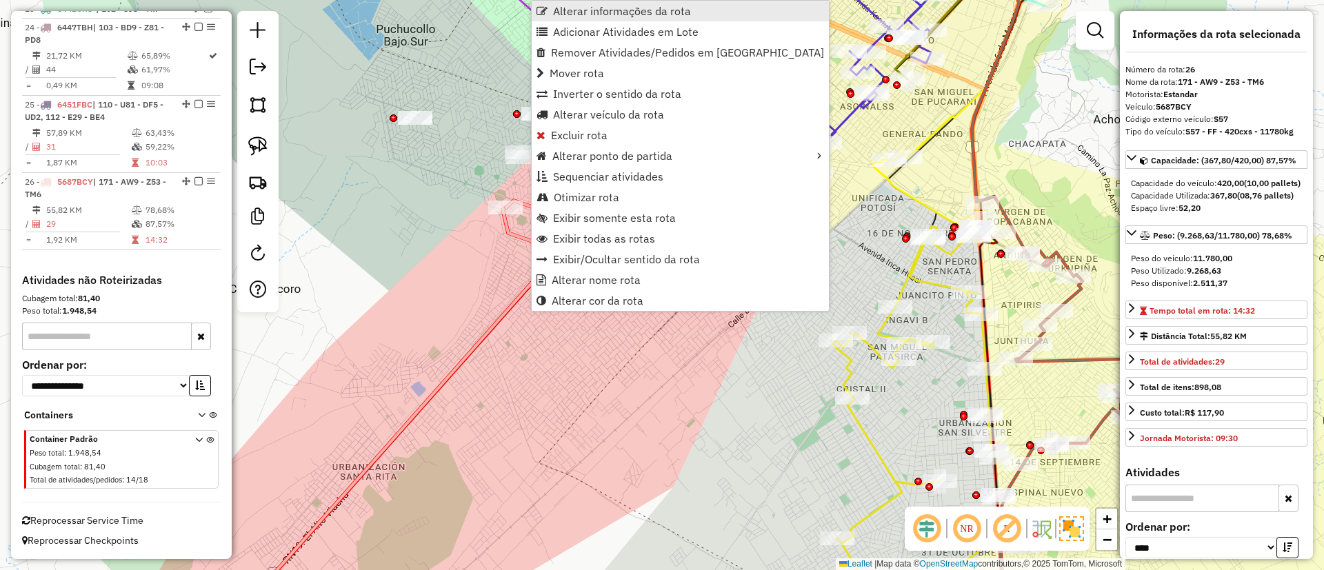
click at [608, 19] on link "Alterar informações da rota" at bounding box center [680, 11] width 297 height 21
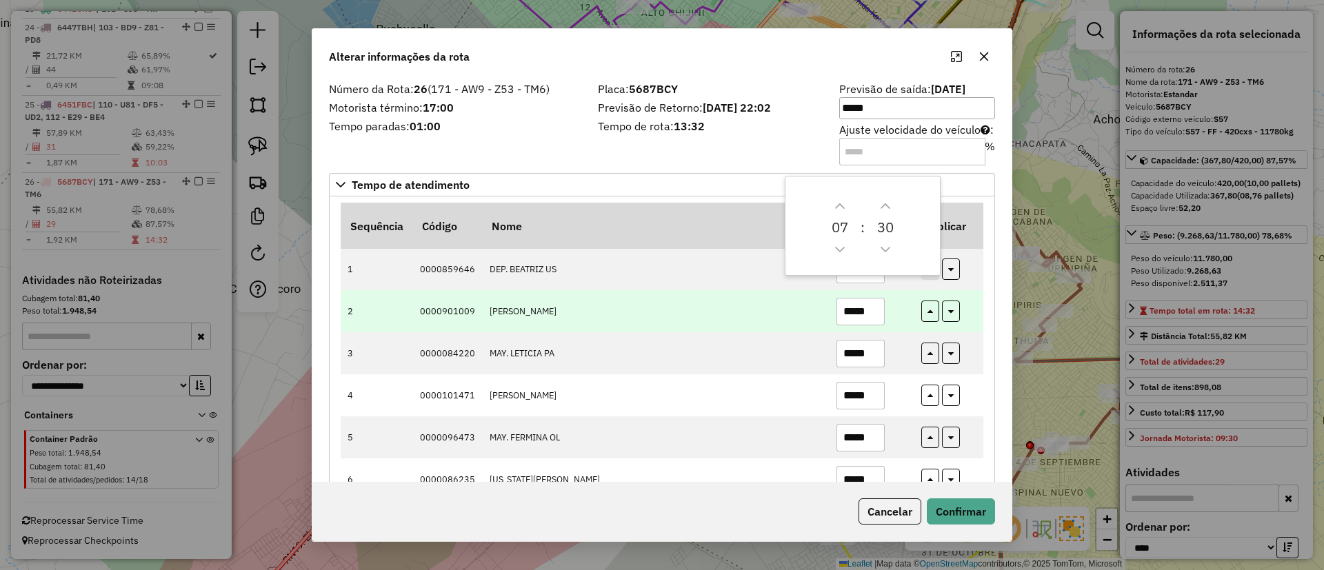
click at [895, 312] on td "*****" at bounding box center [871, 311] width 85 height 42
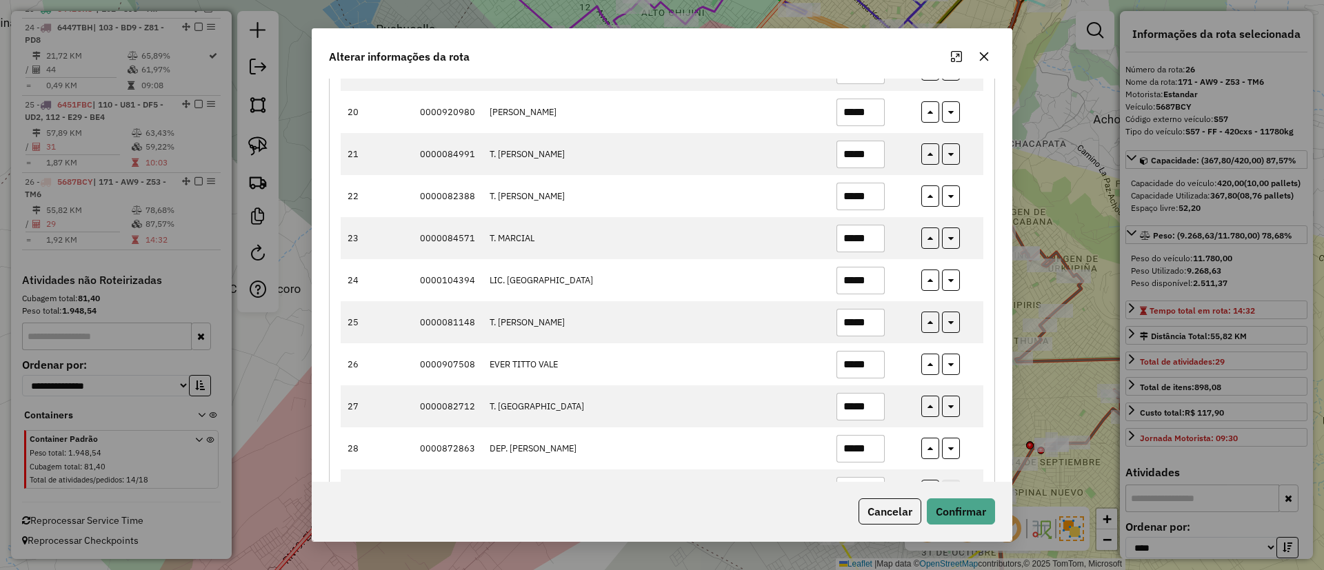
scroll to position [1012, 0]
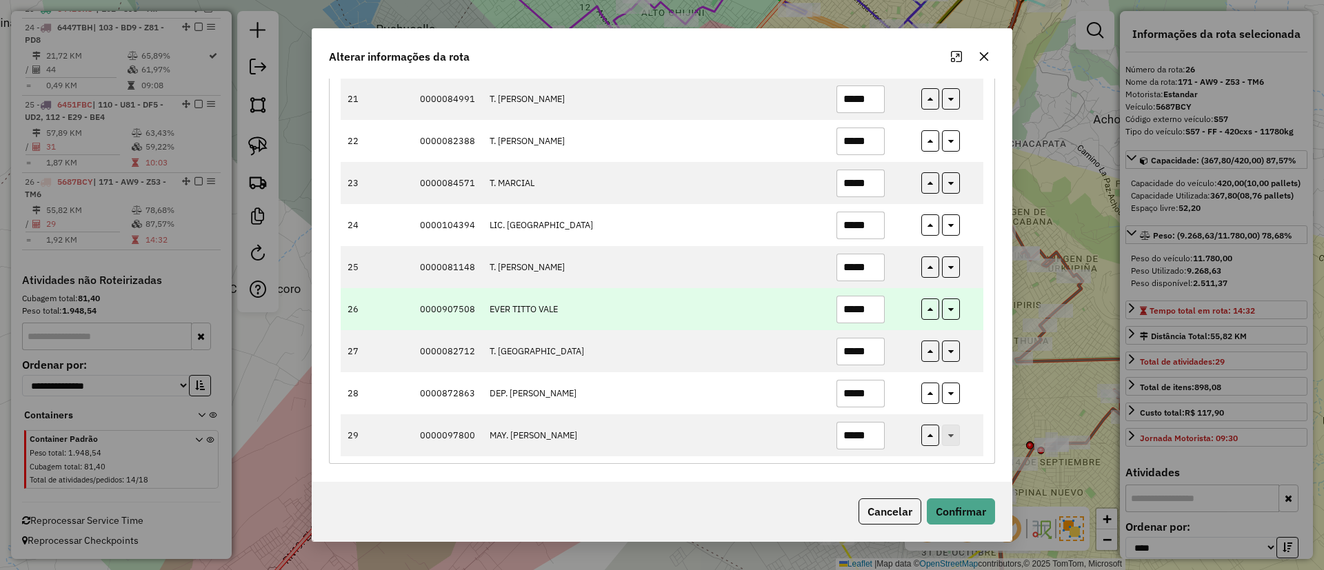
click at [857, 311] on input "*****" at bounding box center [861, 310] width 48 height 28
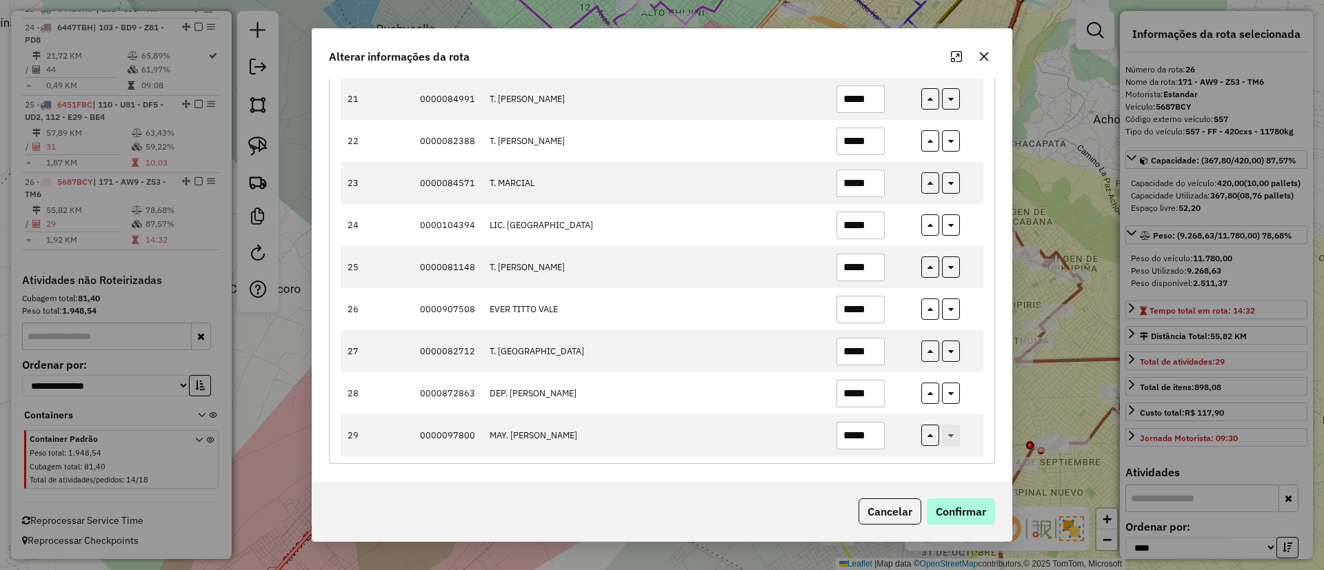
type input "*****"
click at [981, 506] on button "Confirmar" at bounding box center [961, 512] width 68 height 26
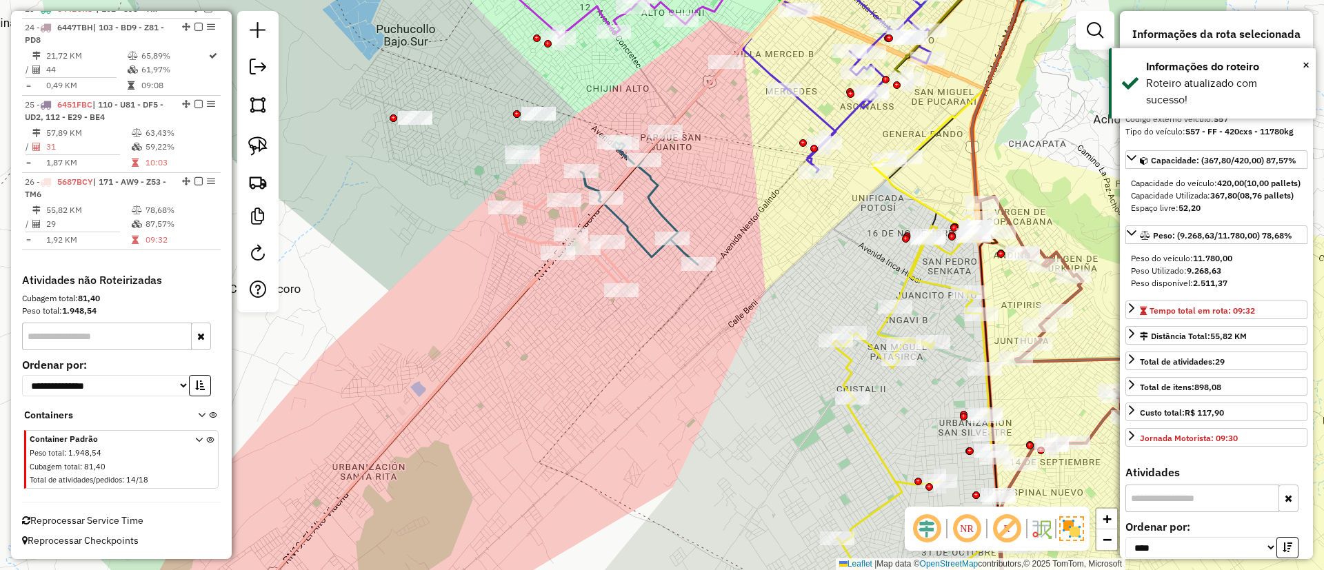
click at [518, 295] on icon at bounding box center [428, 411] width 402 height 431
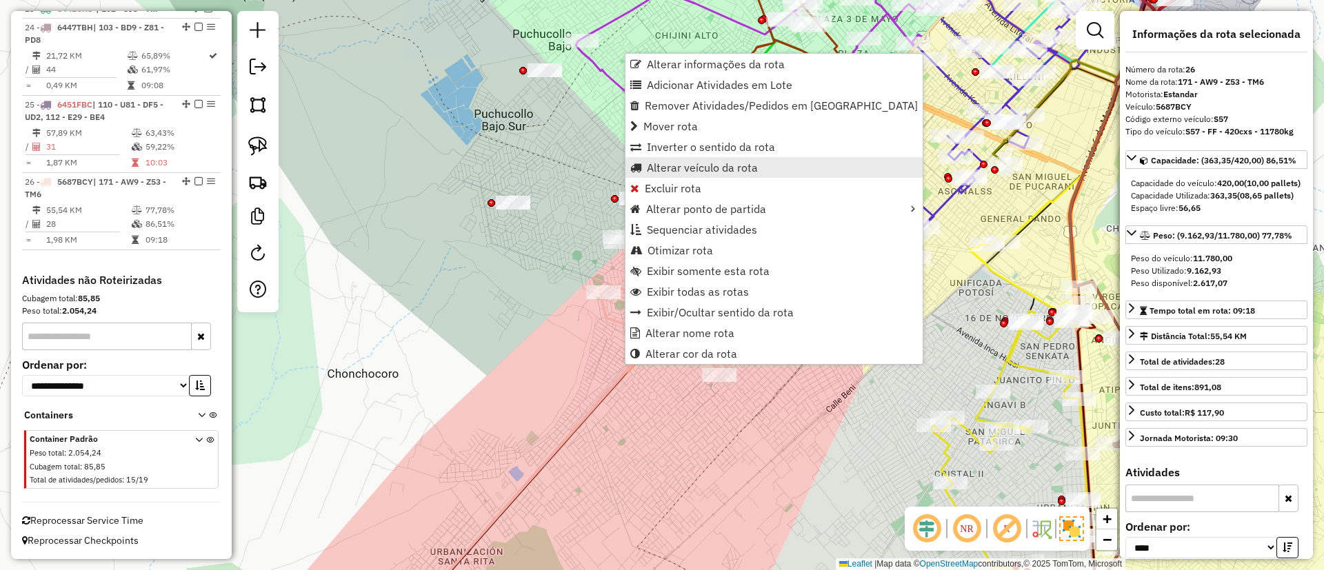
click at [679, 175] on link "Alterar veículo da rota" at bounding box center [774, 167] width 297 height 21
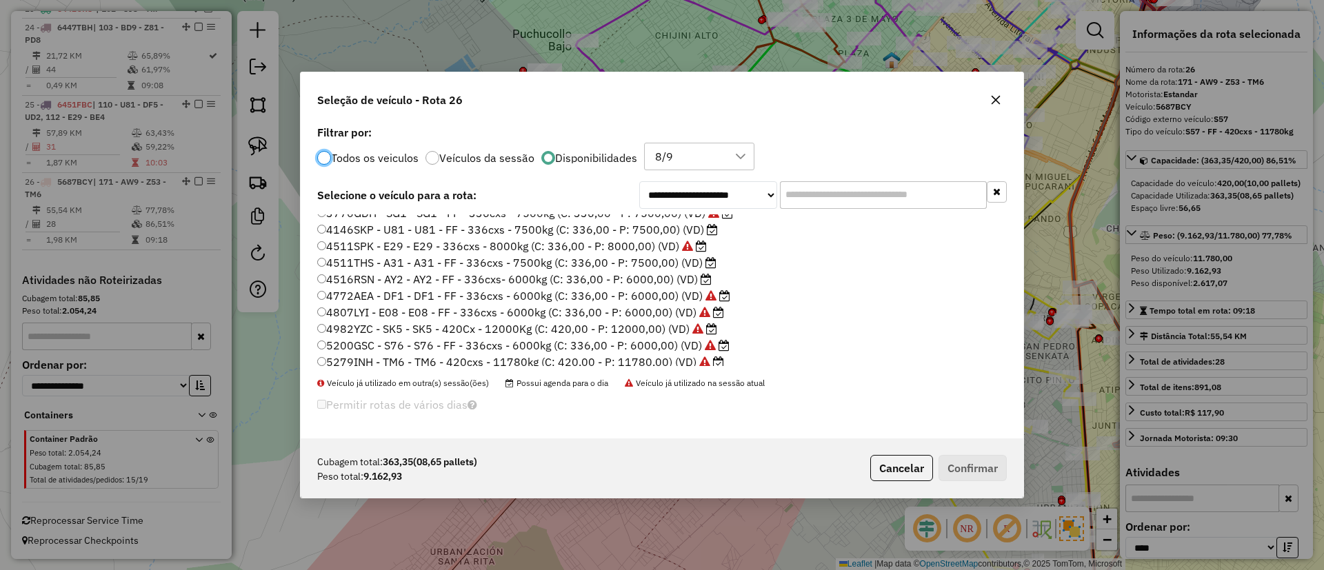
scroll to position [0, 0]
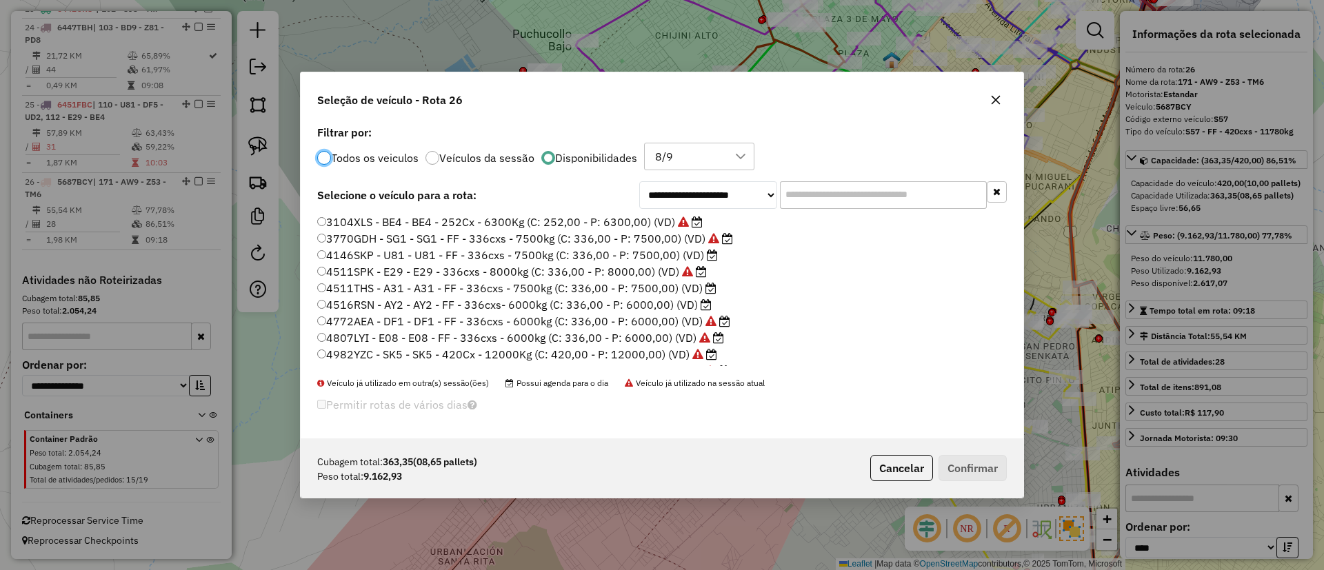
drag, startPoint x: 893, startPoint y: 475, endPoint x: 525, endPoint y: 369, distance: 383.1
click at [890, 475] on button "Cancelar" at bounding box center [901, 468] width 63 height 26
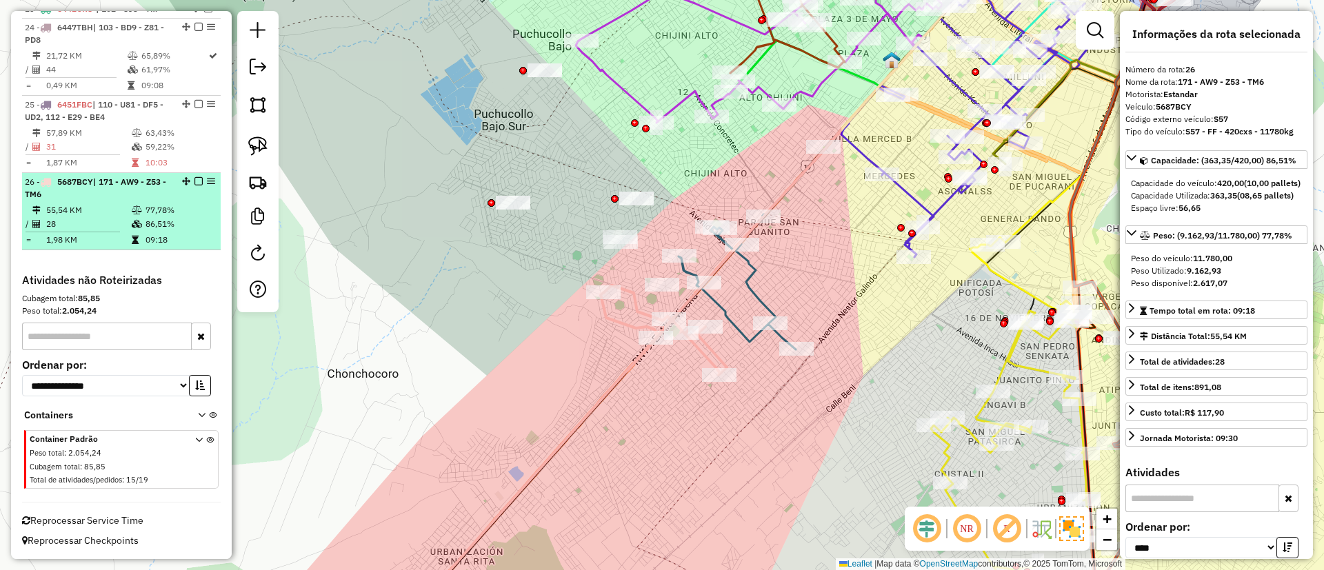
click at [195, 182] on em at bounding box center [199, 181] width 8 height 8
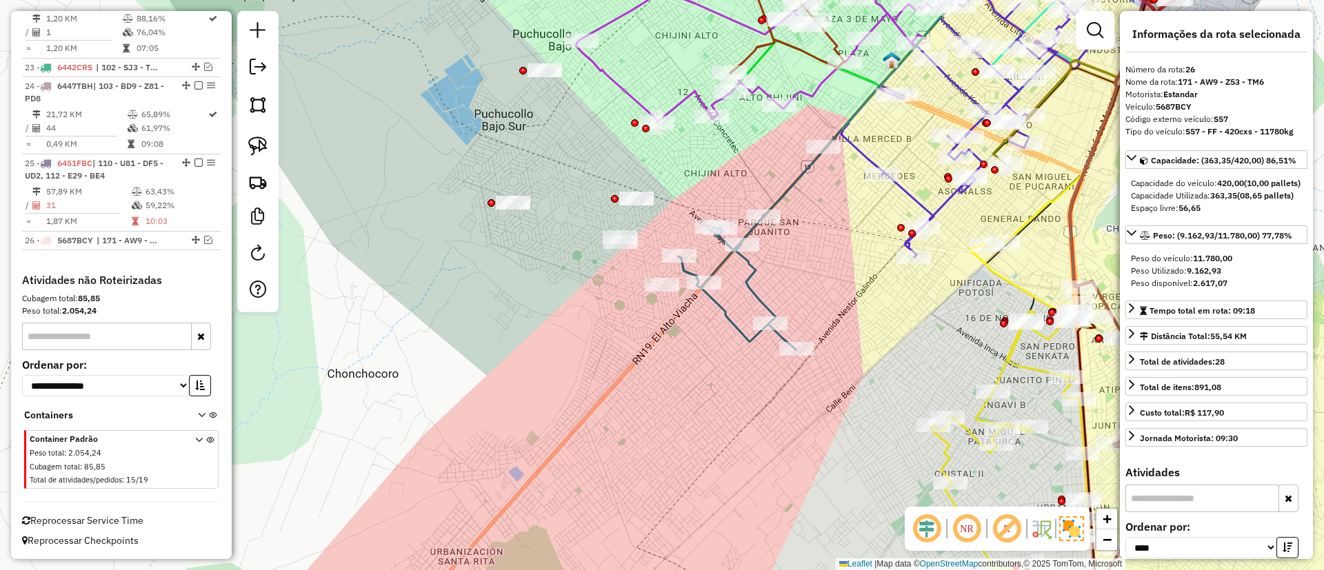
click at [723, 321] on icon at bounding box center [737, 282] width 117 height 135
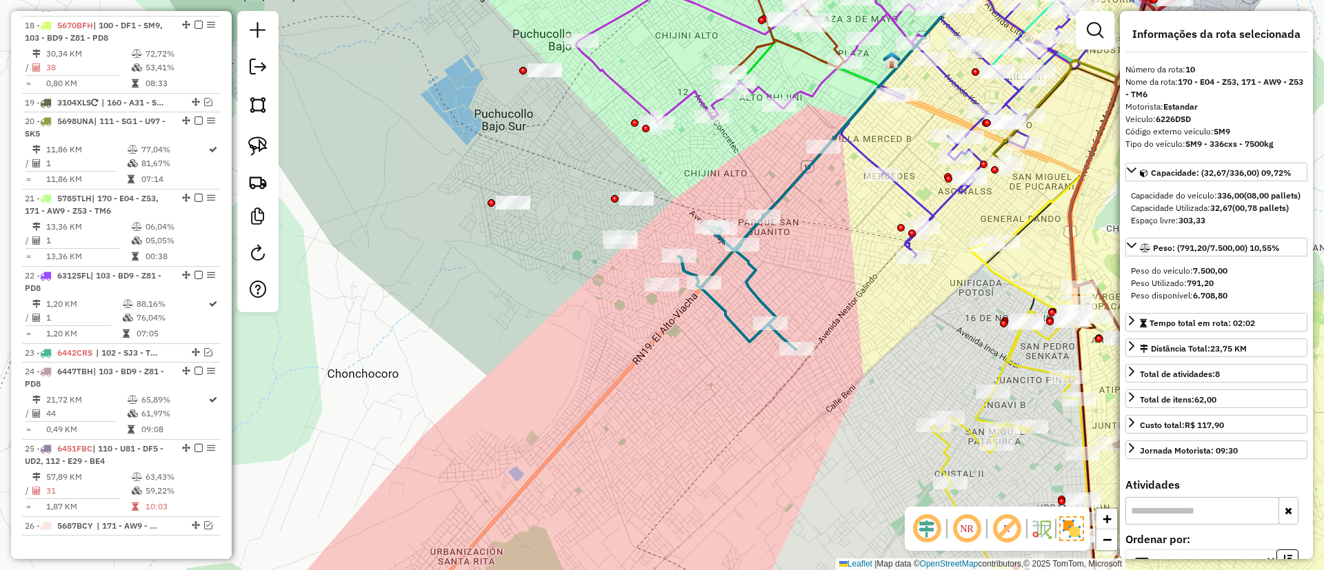
scroll to position [1109, 0]
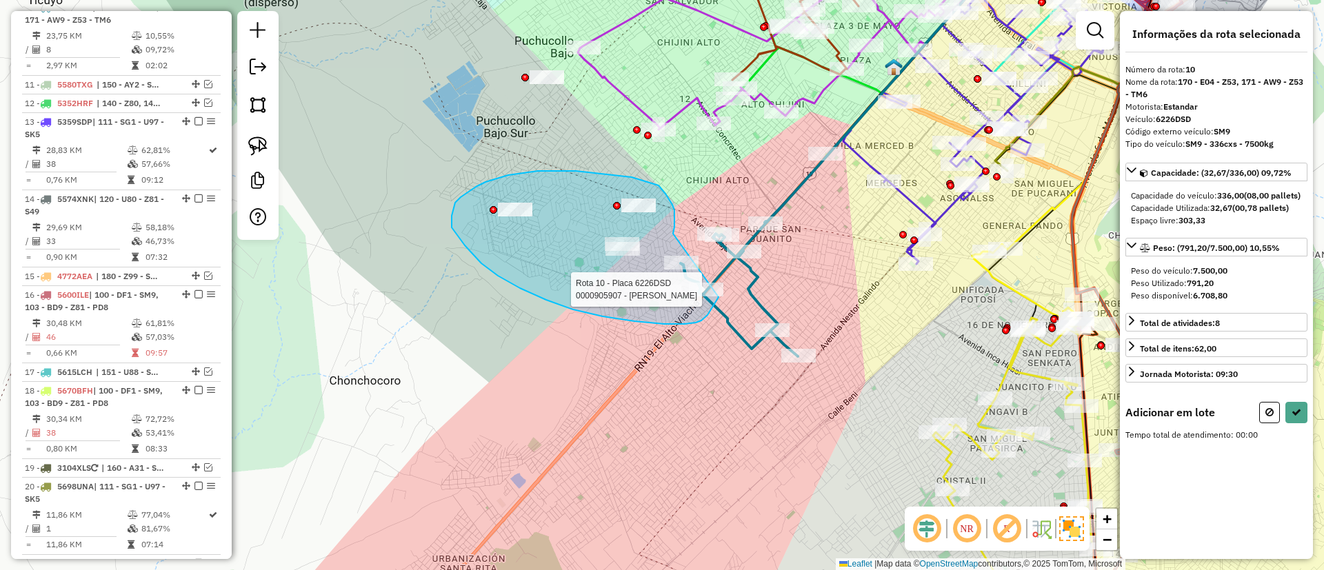
drag, startPoint x: 673, startPoint y: 234, endPoint x: 719, endPoint y: 297, distance: 78.1
click at [719, 297] on div "Rota 10 - Placa 6226DSD 0000905907 - OLIVIA YHOVANA Janela de atendimento Grade…" at bounding box center [662, 285] width 1324 height 570
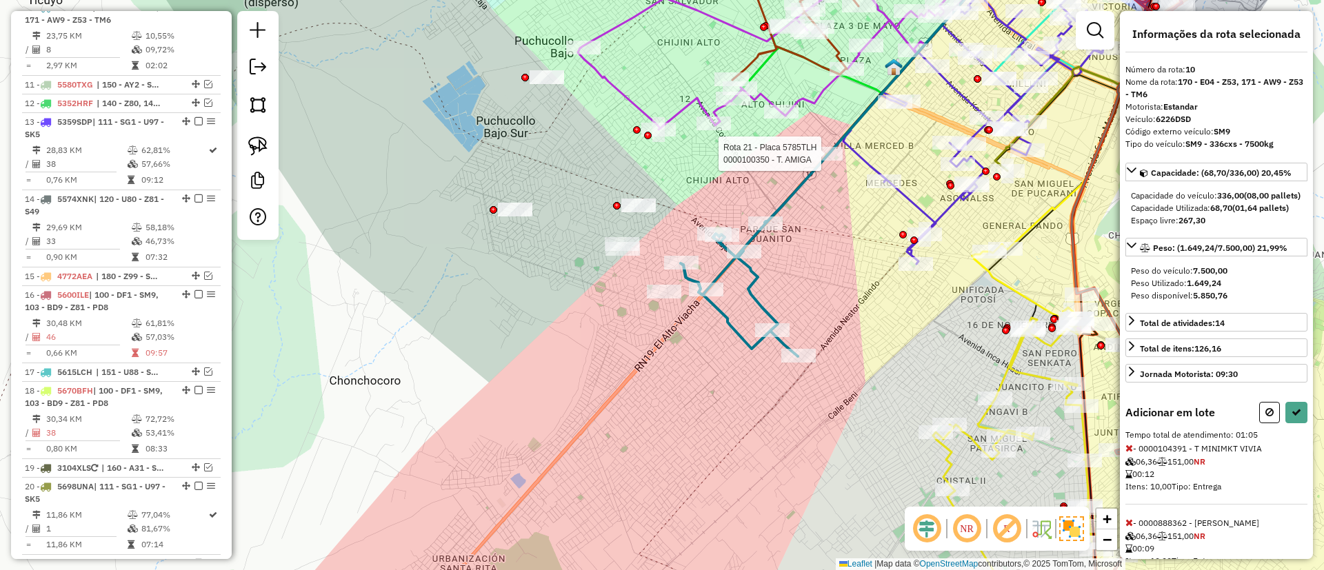
select select "*********"
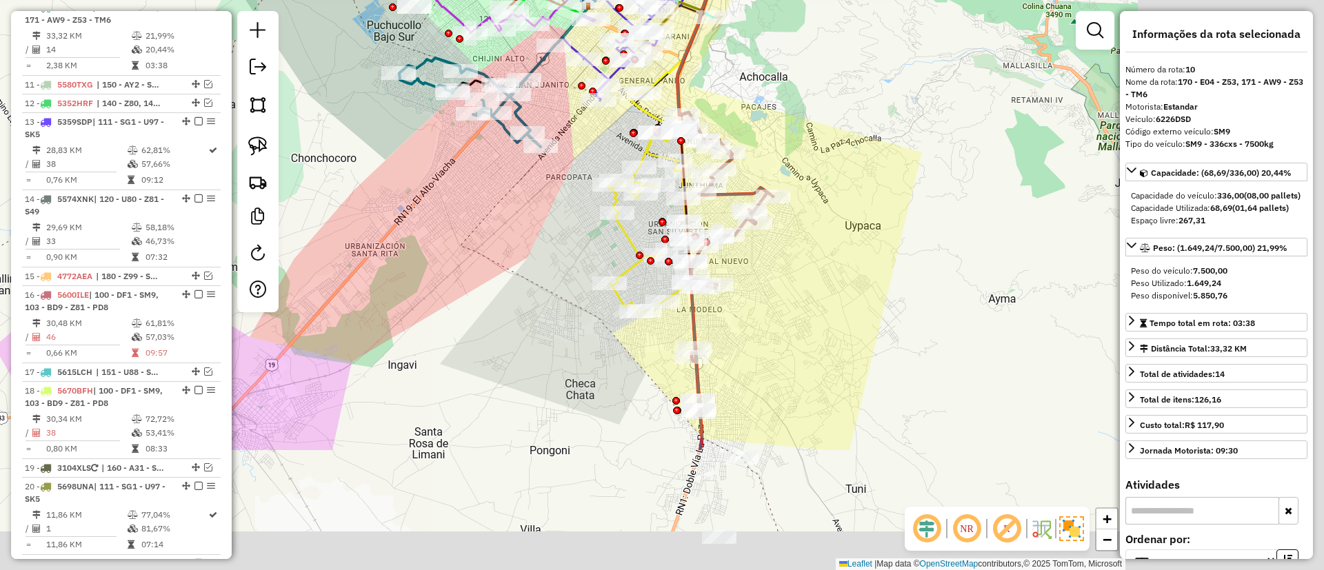
drag, startPoint x: 798, startPoint y: 297, endPoint x: 546, endPoint y: 118, distance: 308.7
click at [546, 118] on div "Rota 10 - Placa 6226DSD 0000897746 - BERTHA CHOQUETI Janela de atendimento Grad…" at bounding box center [662, 285] width 1324 height 570
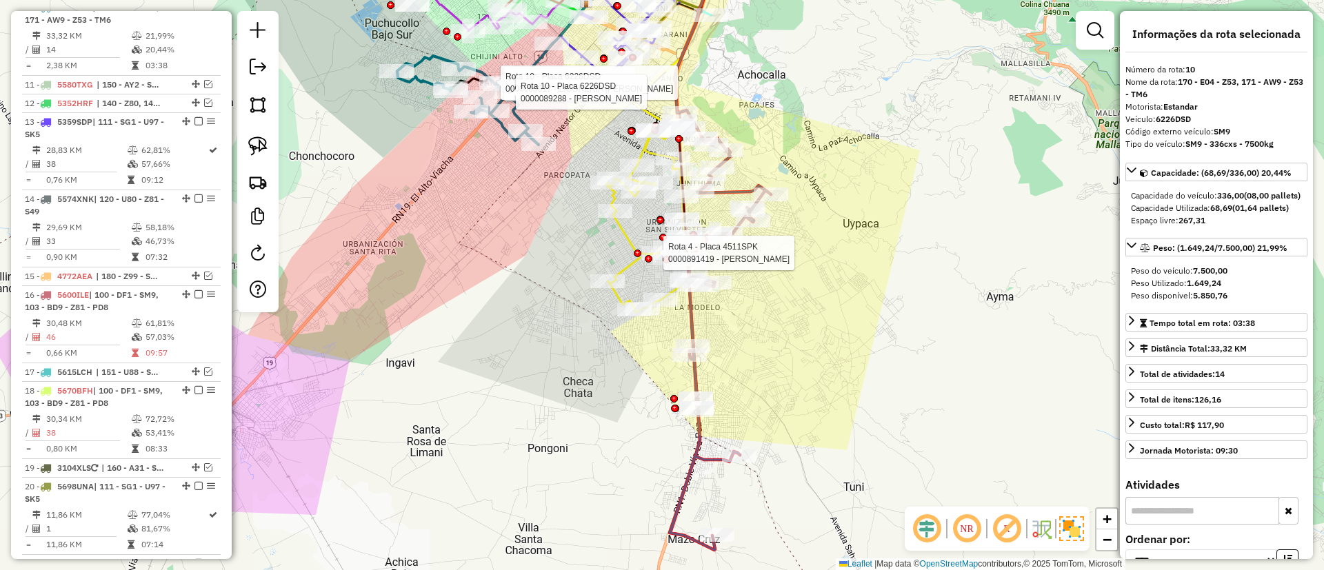
click at [637, 257] on div at bounding box center [638, 254] width 8 height 8
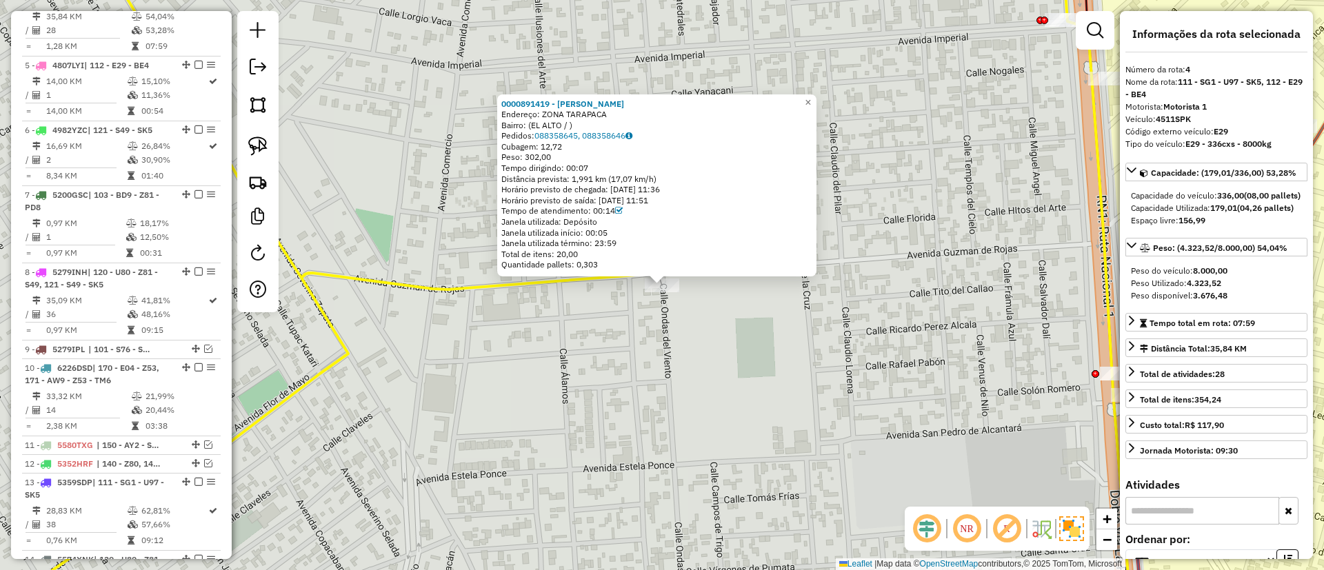
scroll to position [729, 0]
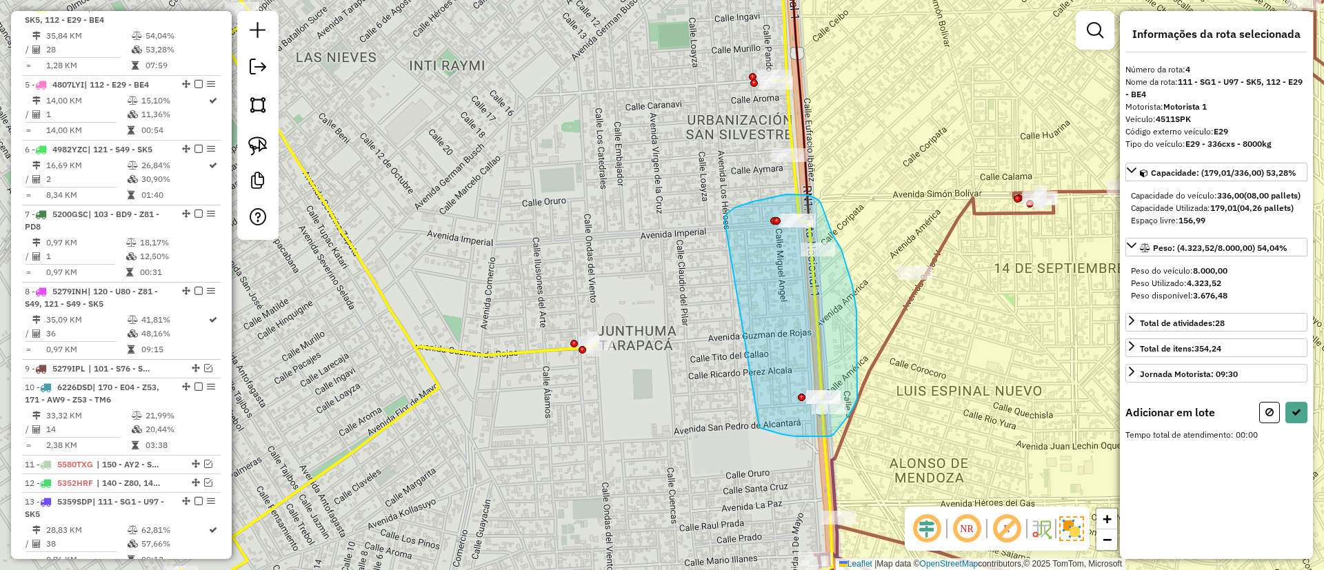
drag, startPoint x: 725, startPoint y: 221, endPoint x: 759, endPoint y: 424, distance: 205.7
select select "*********"
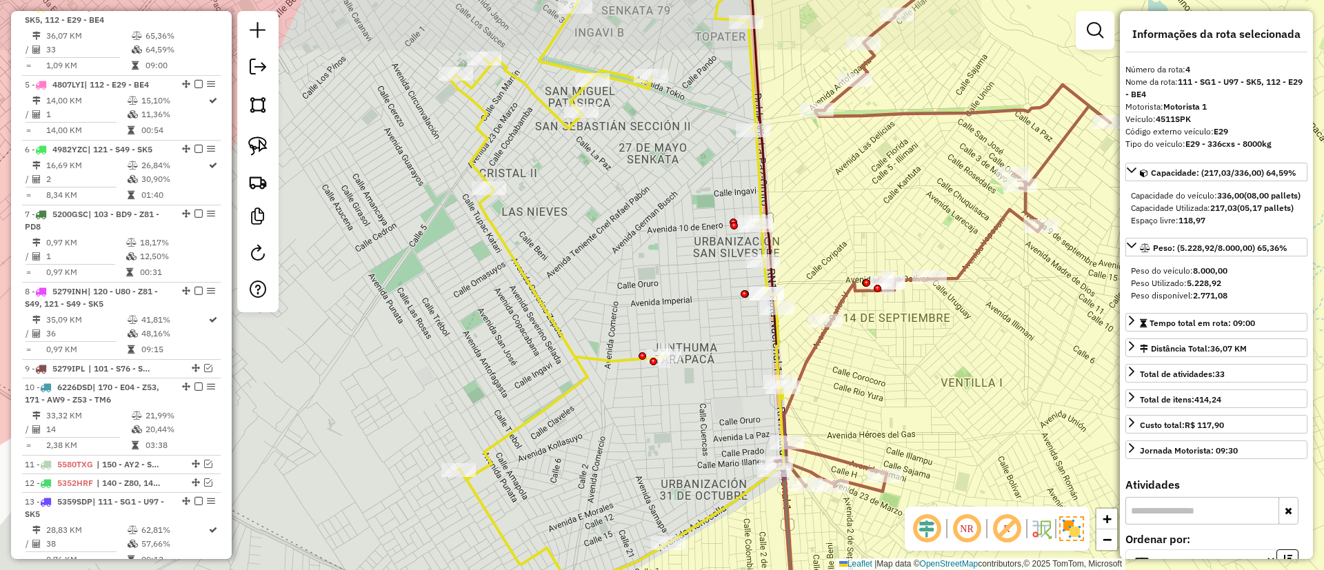
drag, startPoint x: 874, startPoint y: 428, endPoint x: 795, endPoint y: 235, distance: 208.5
click at [800, 241] on div "Janela de atendimento Grade de atendimento Capacidade Transportadoras Veículos …" at bounding box center [662, 285] width 1324 height 570
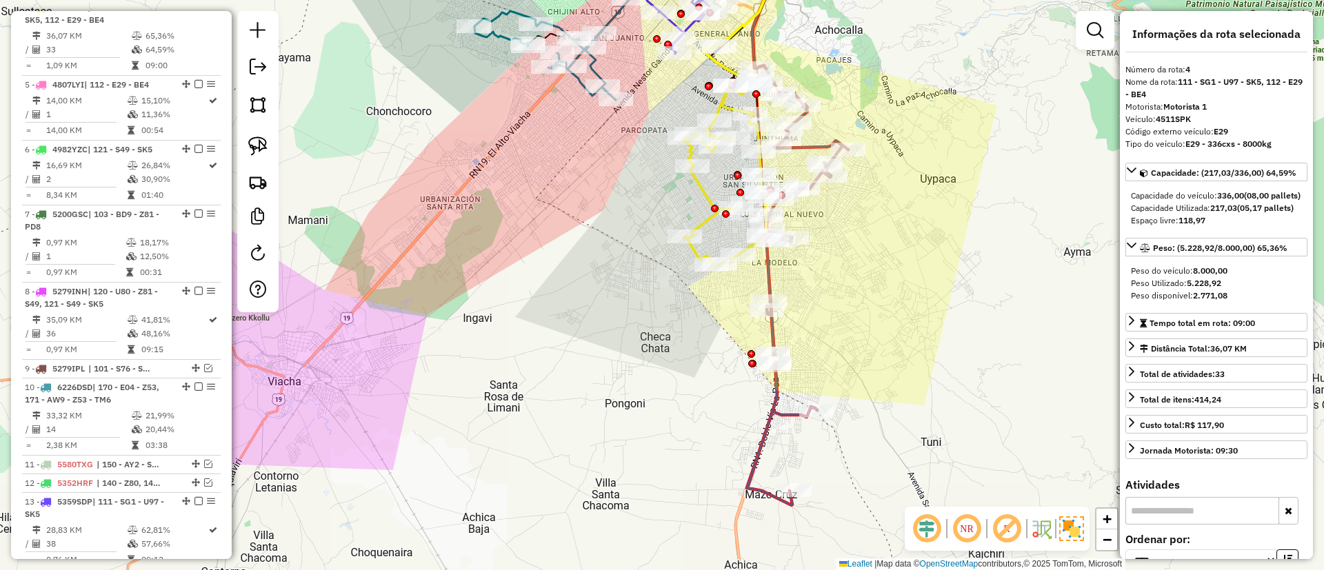
click at [775, 326] on icon at bounding box center [797, 299] width 101 height 412
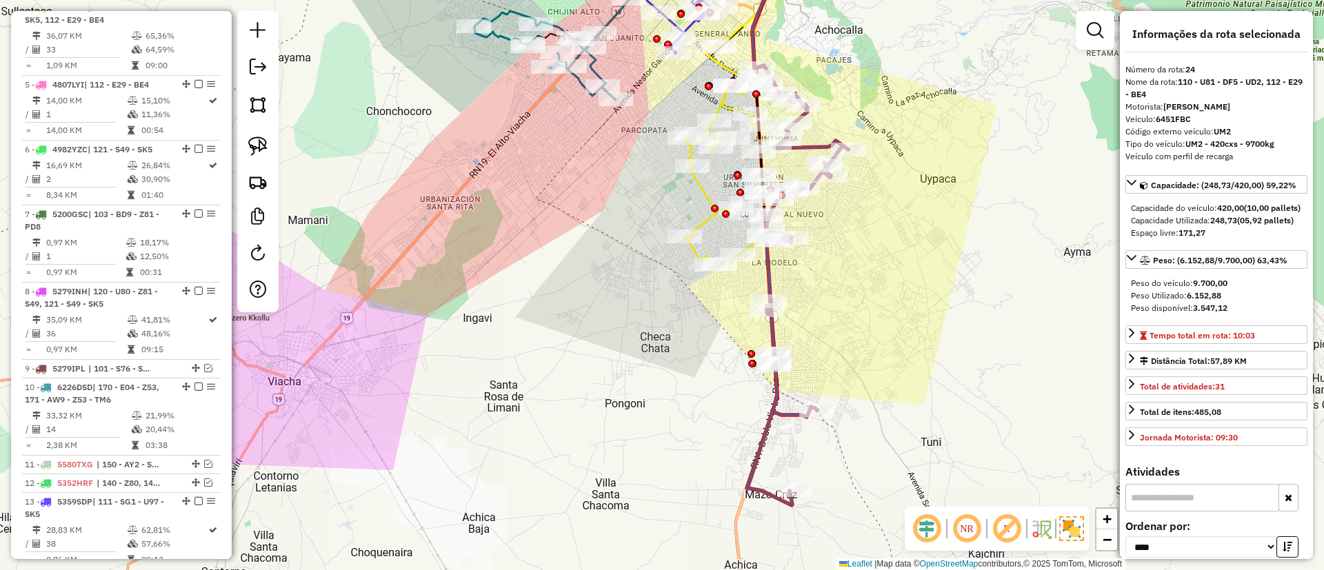
scroll to position [1695, 0]
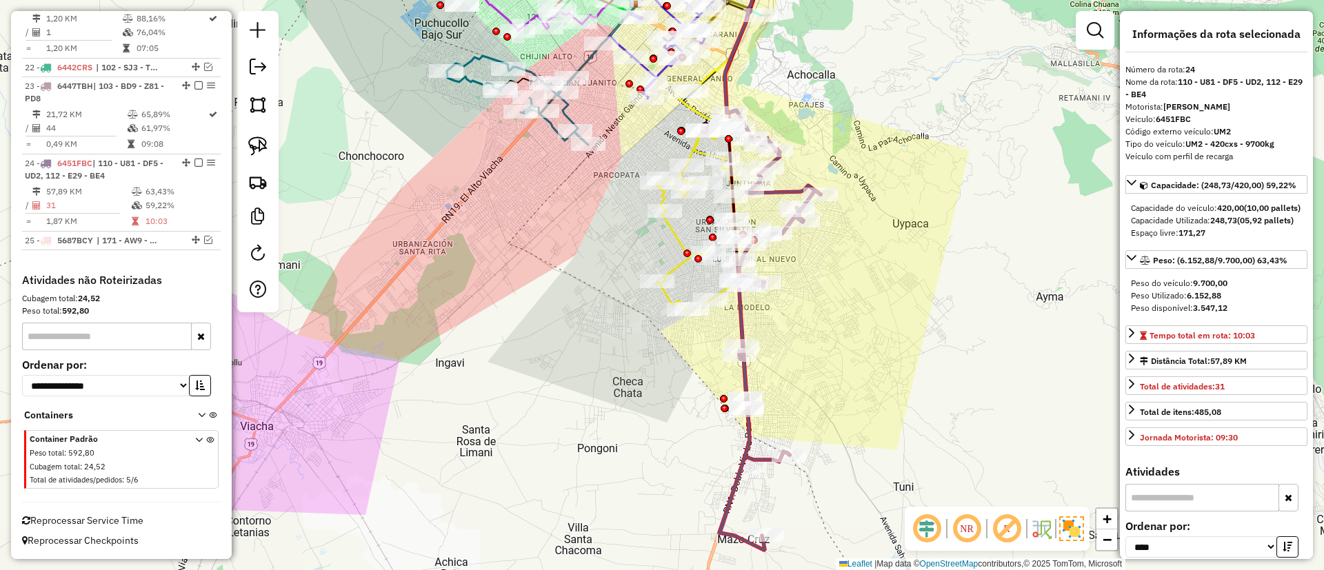
drag, startPoint x: 821, startPoint y: 299, endPoint x: 795, endPoint y: 343, distance: 51.7
click at [795, 343] on div "Janela de atendimento Grade de atendimento Capacidade Transportadoras Veículos …" at bounding box center [662, 285] width 1324 height 570
click at [746, 375] on icon at bounding box center [769, 344] width 101 height 412
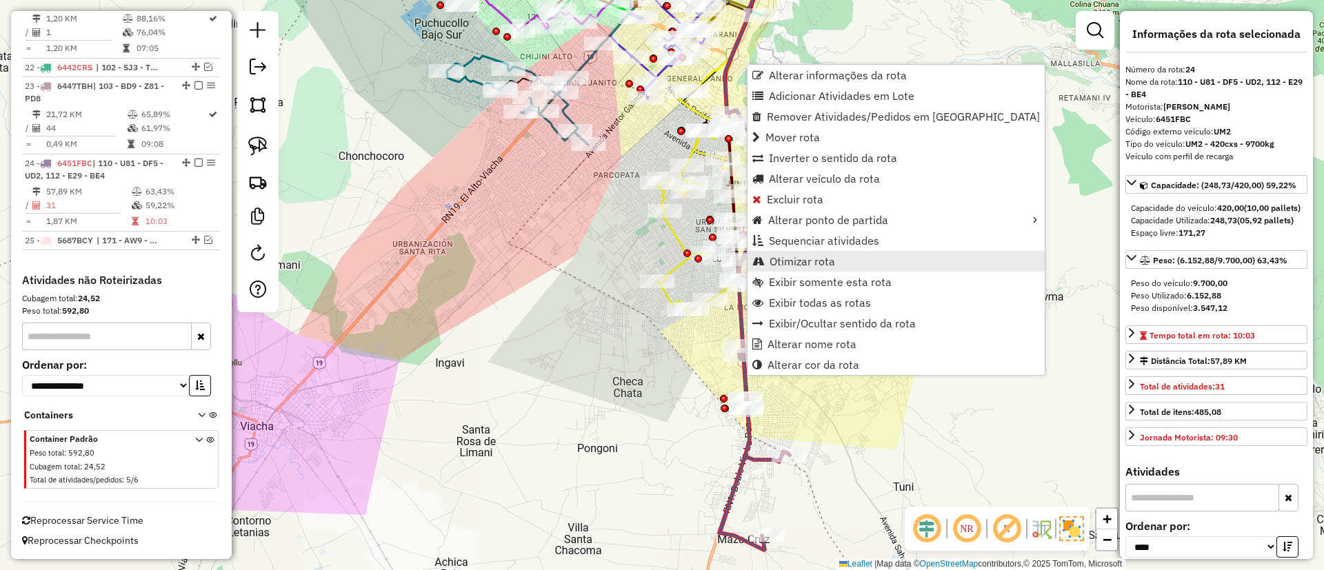
click at [795, 259] on span "Otimizar rota" at bounding box center [803, 261] width 66 height 11
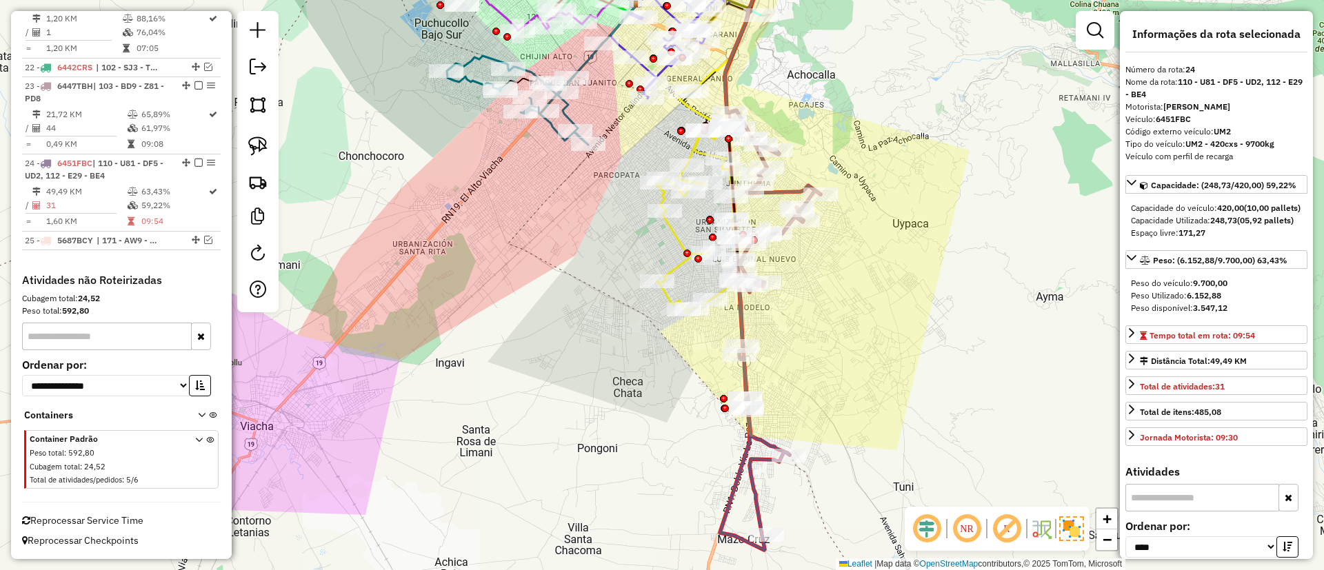
click at [744, 326] on icon at bounding box center [770, 344] width 101 height 412
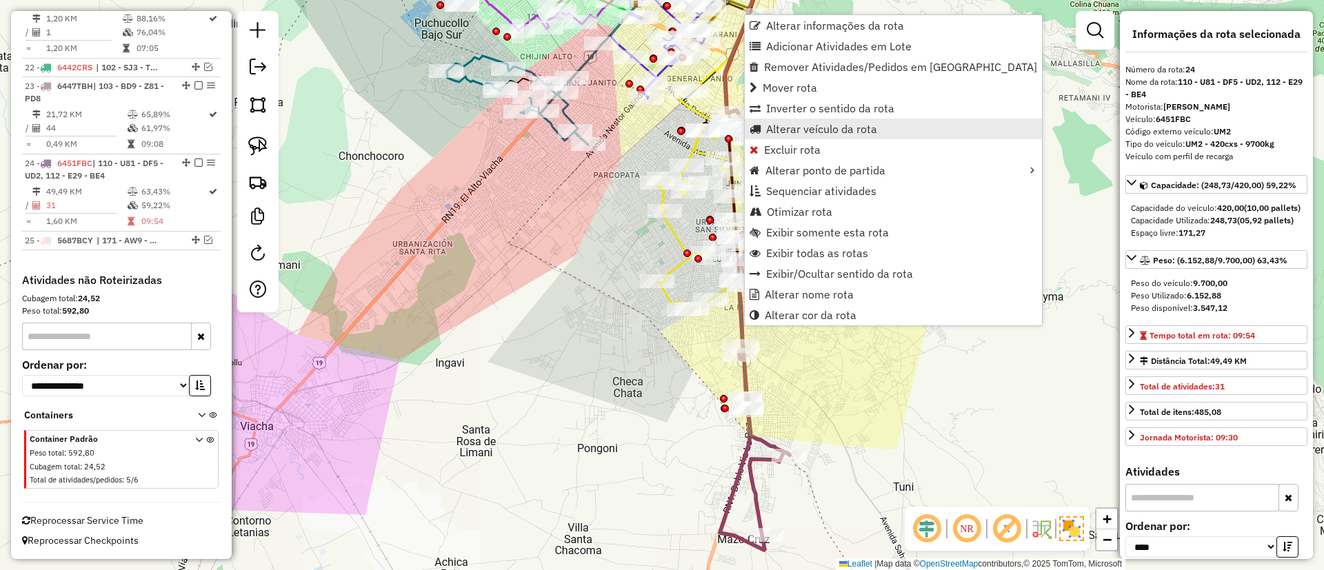
click at [805, 130] on span "Alterar veículo da rota" at bounding box center [821, 128] width 111 height 11
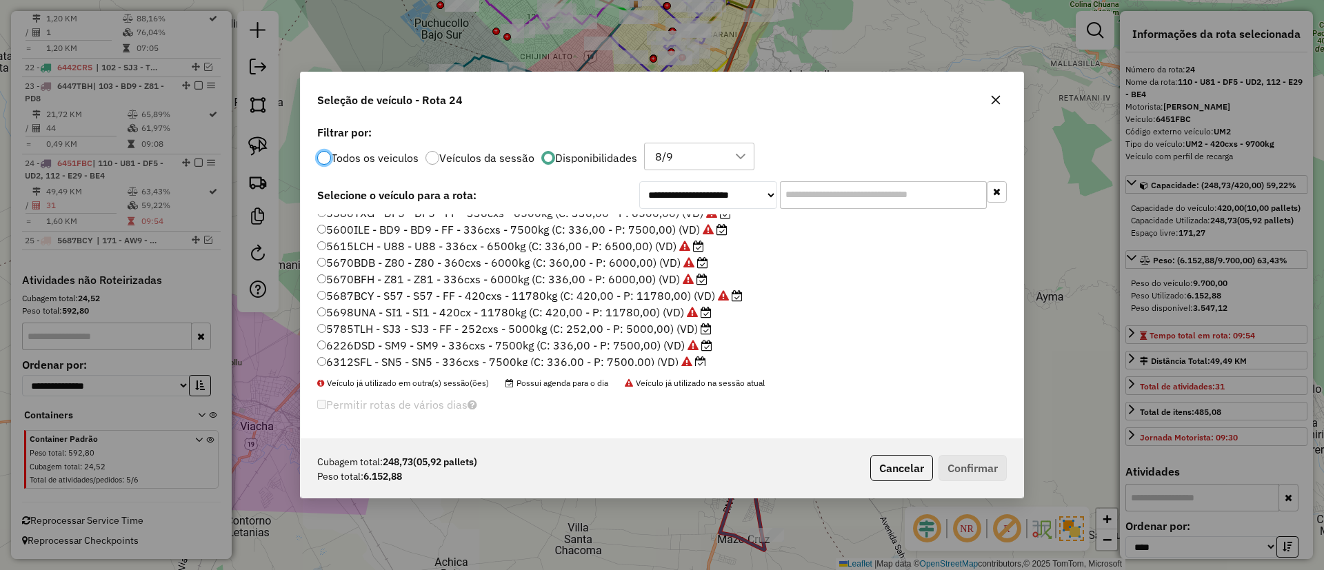
scroll to position [275, 0]
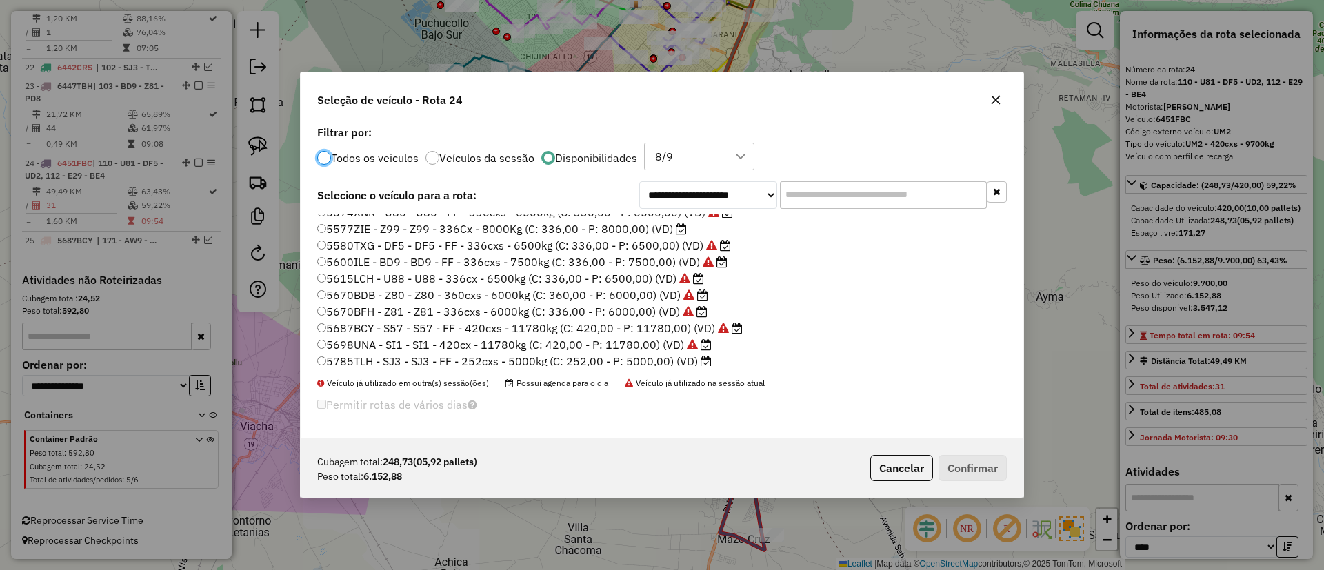
click at [659, 229] on label "5577ZIE - Z99 - Z99 - 336Cx - 8000Kg (C: 336,00 - P: 8000,00) (VD)" at bounding box center [502, 229] width 370 height 17
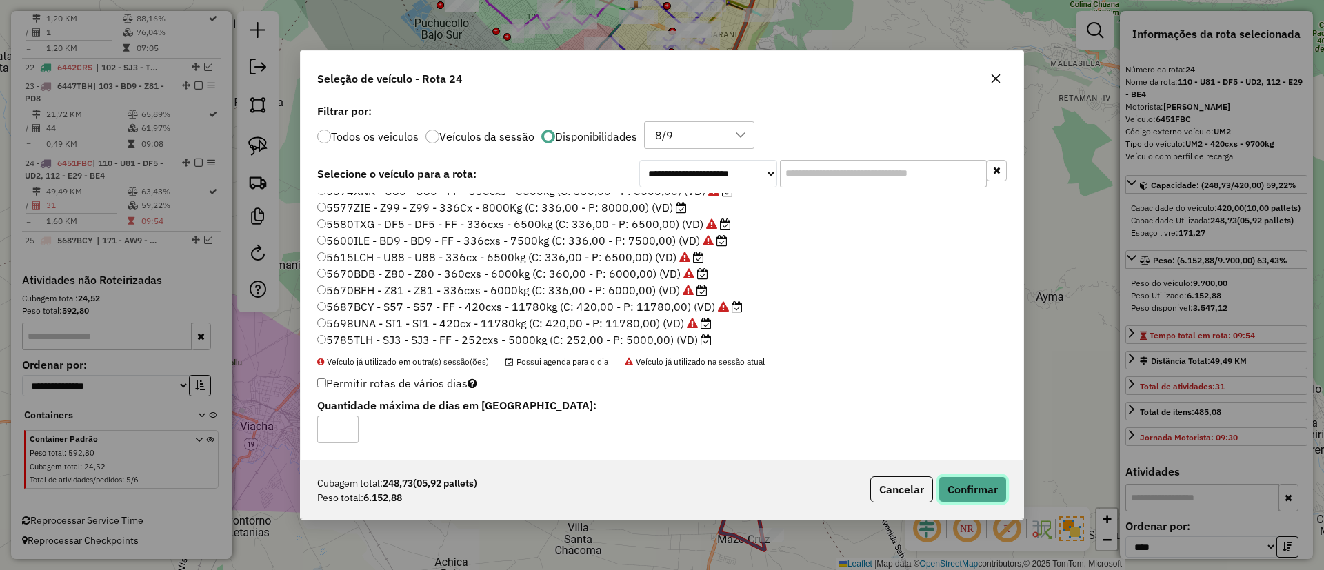
click at [975, 497] on button "Confirmar" at bounding box center [973, 490] width 68 height 26
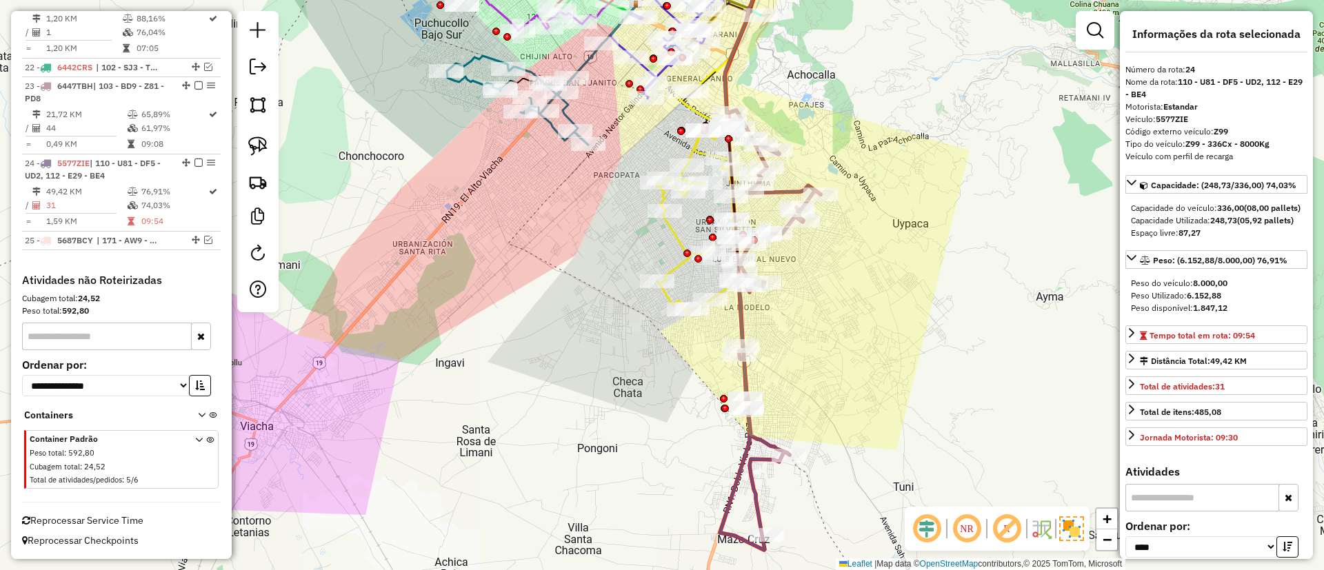
click at [744, 377] on icon at bounding box center [770, 344] width 101 height 412
click at [737, 317] on icon at bounding box center [770, 344] width 101 height 412
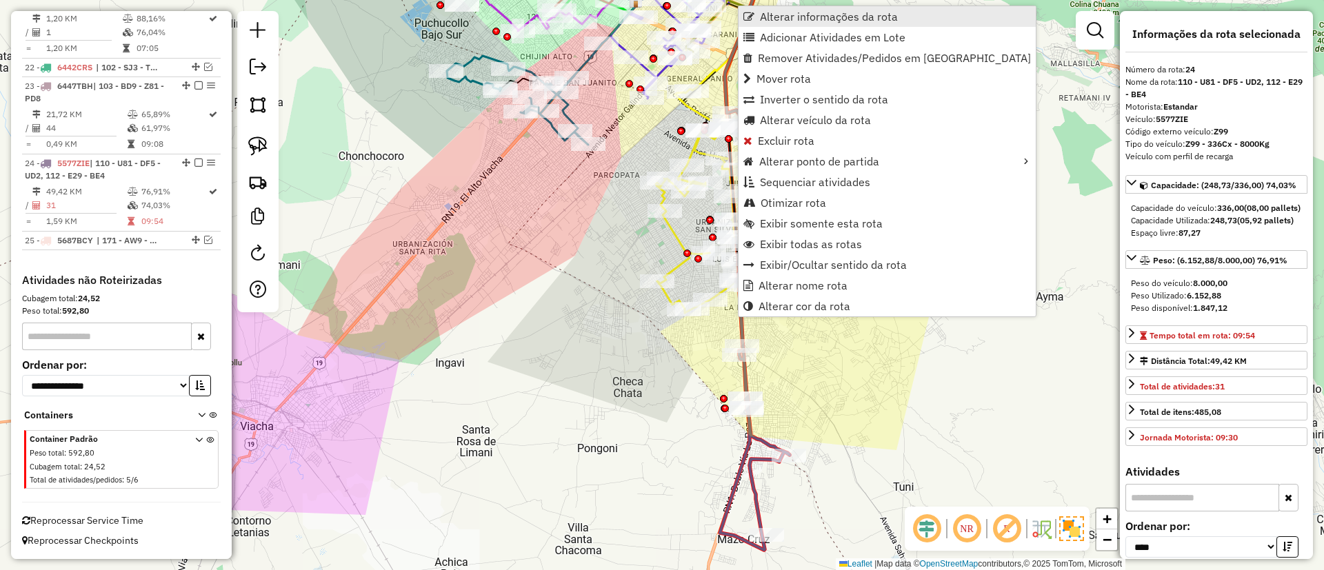
click at [846, 20] on span "Alterar informações da rota" at bounding box center [829, 16] width 138 height 11
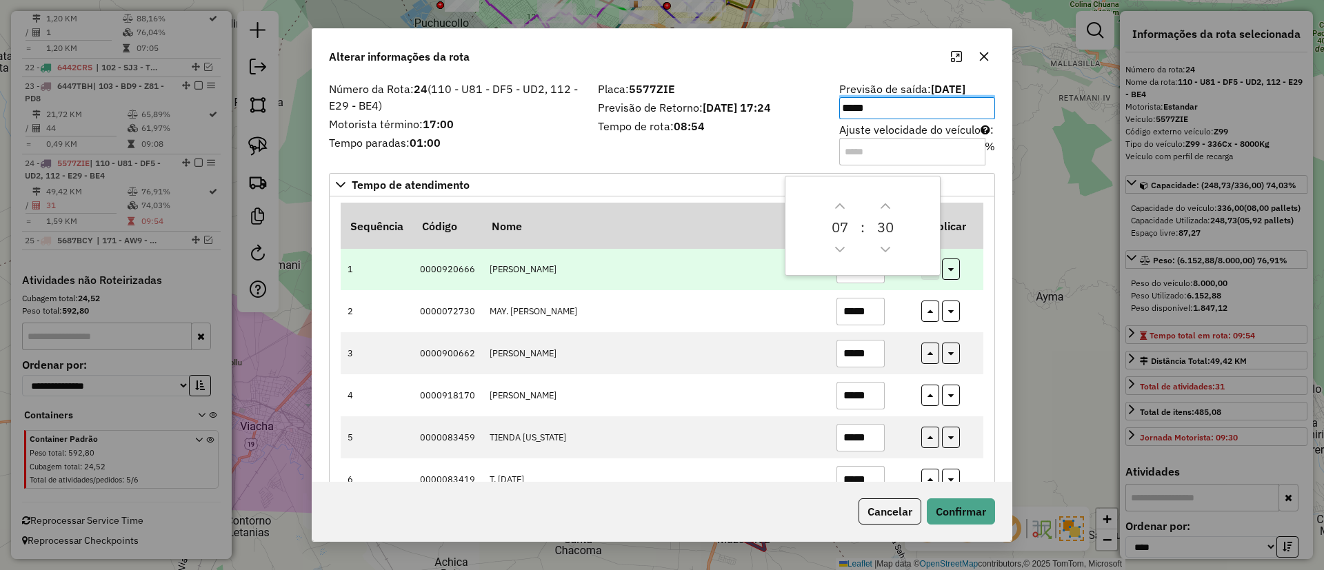
click at [892, 286] on td "*****" at bounding box center [871, 270] width 85 height 42
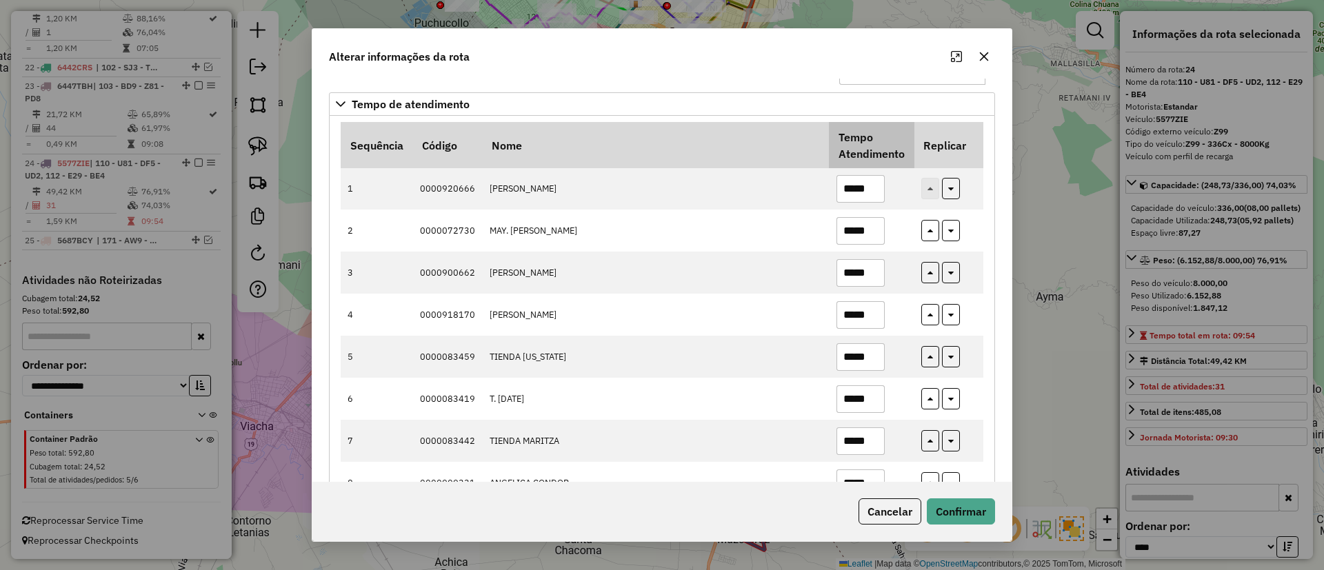
scroll to position [0, 0]
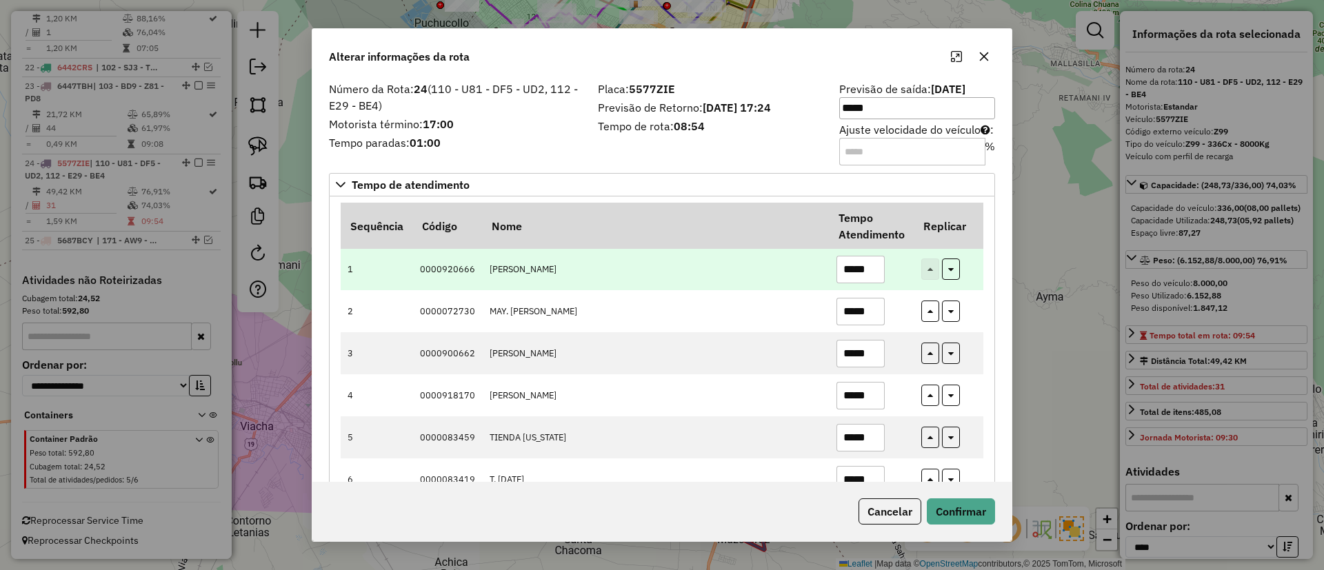
click at [872, 267] on input "*****" at bounding box center [861, 270] width 48 height 28
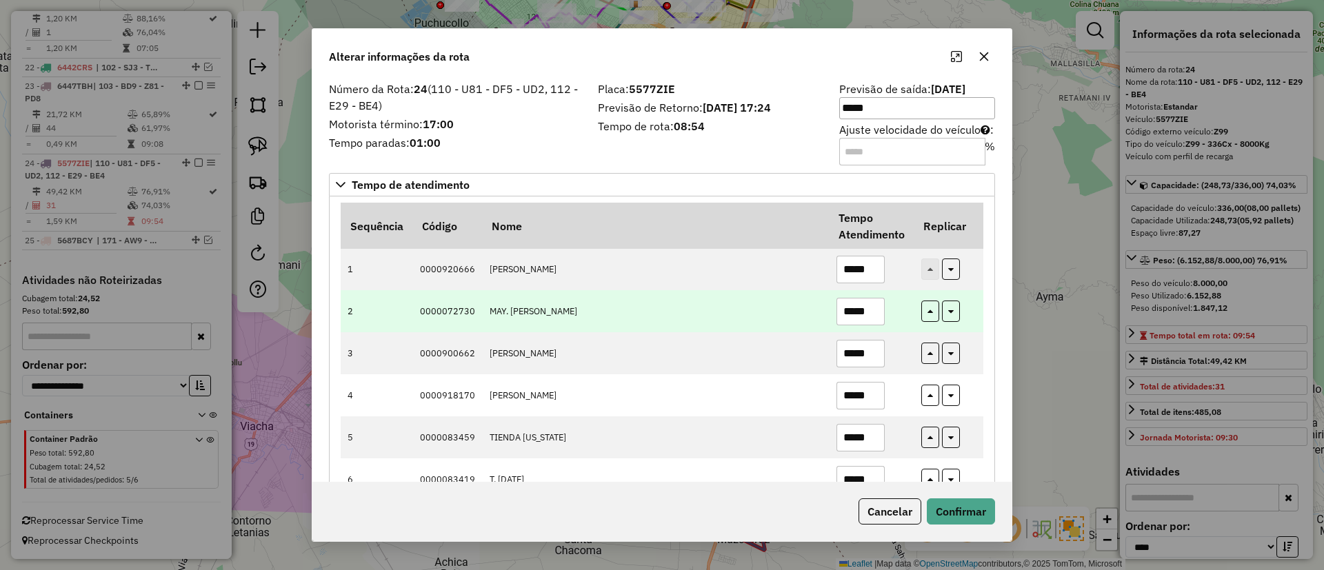
type input "*****"
click at [868, 315] on input "*****" at bounding box center [861, 312] width 48 height 28
type input "****"
click at [895, 316] on td "****" at bounding box center [871, 311] width 85 height 42
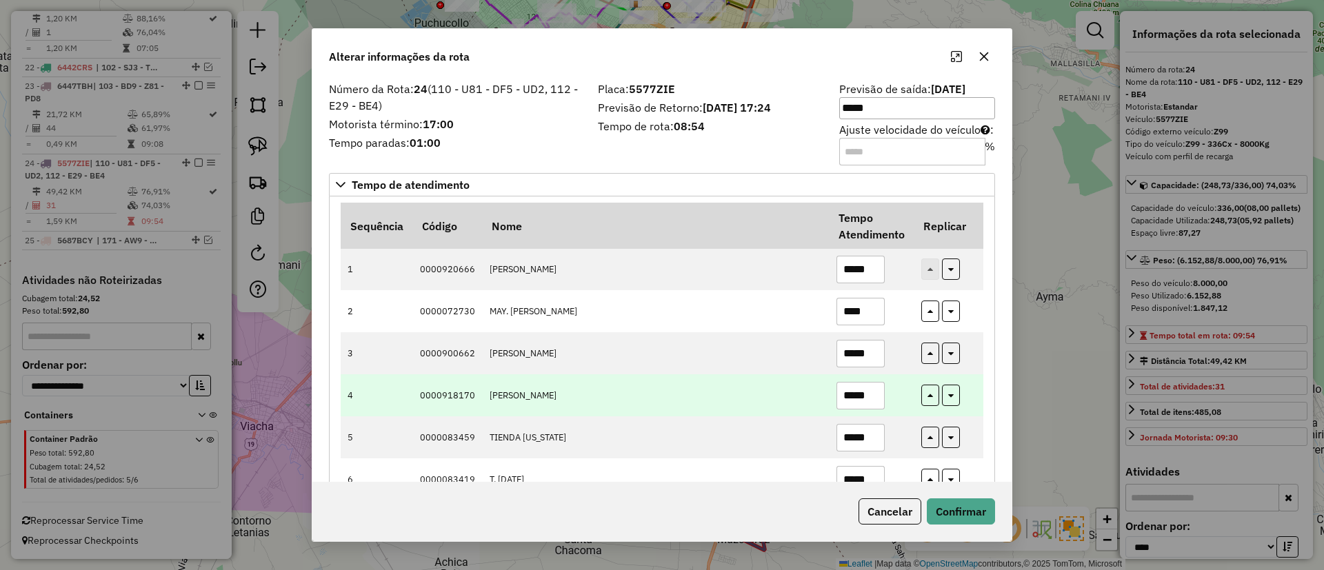
click at [870, 388] on input "*****" at bounding box center [861, 396] width 48 height 28
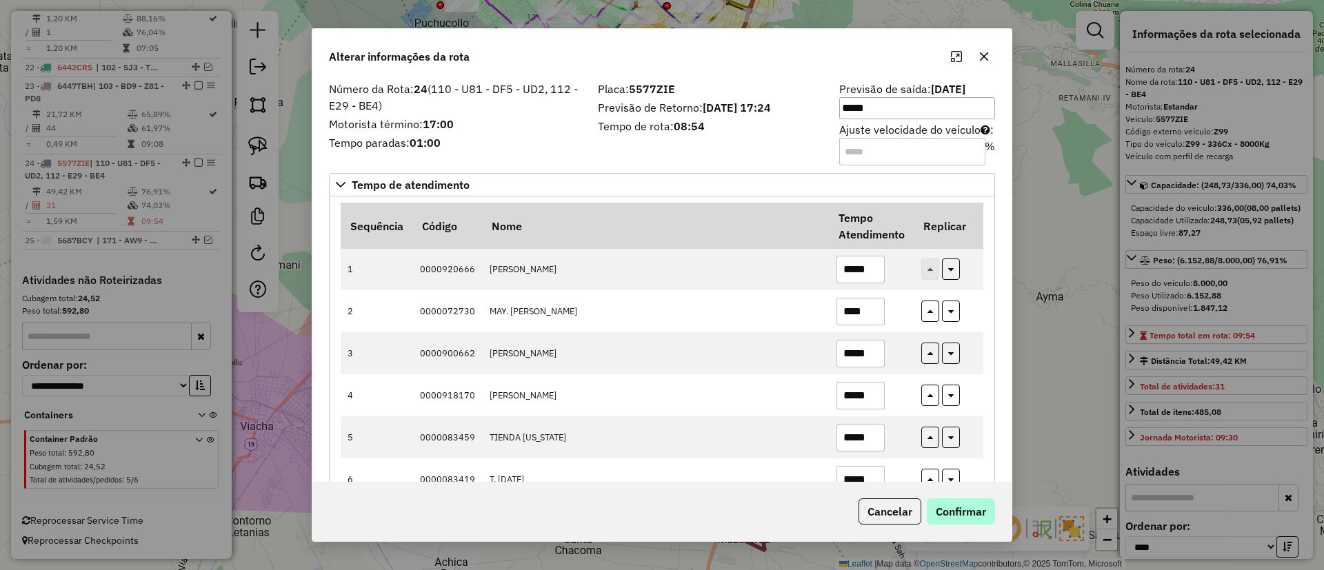
type input "*****"
click at [965, 504] on button "Confirmar" at bounding box center [961, 512] width 68 height 26
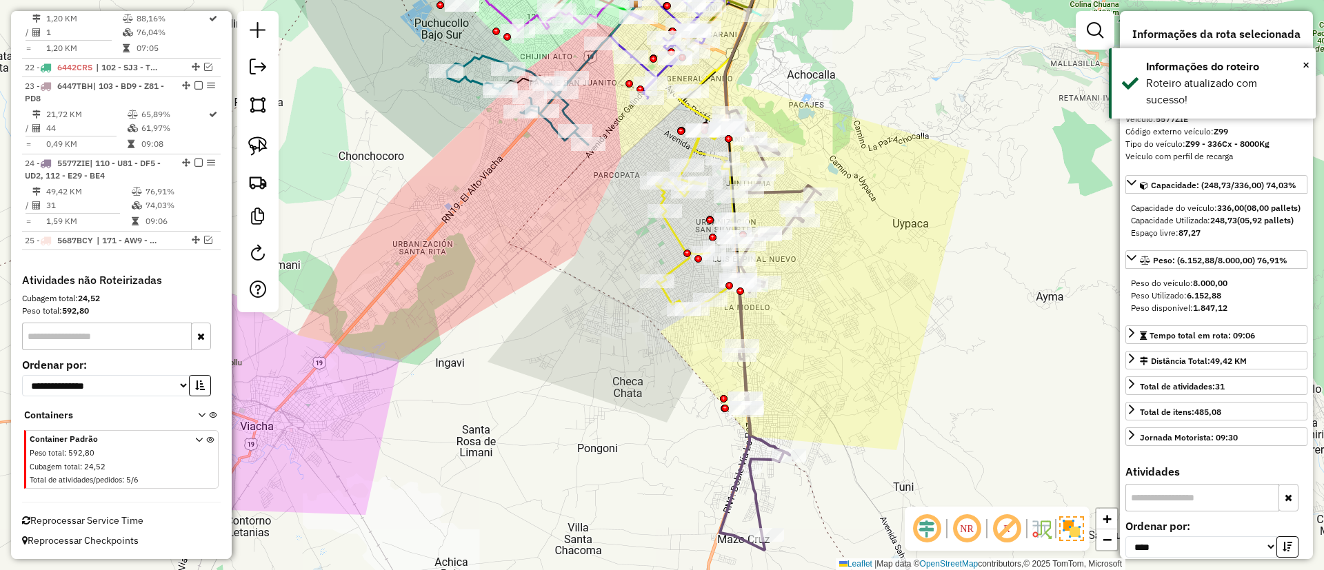
click at [741, 317] on icon at bounding box center [770, 344] width 101 height 412
click at [745, 318] on icon at bounding box center [770, 344] width 101 height 412
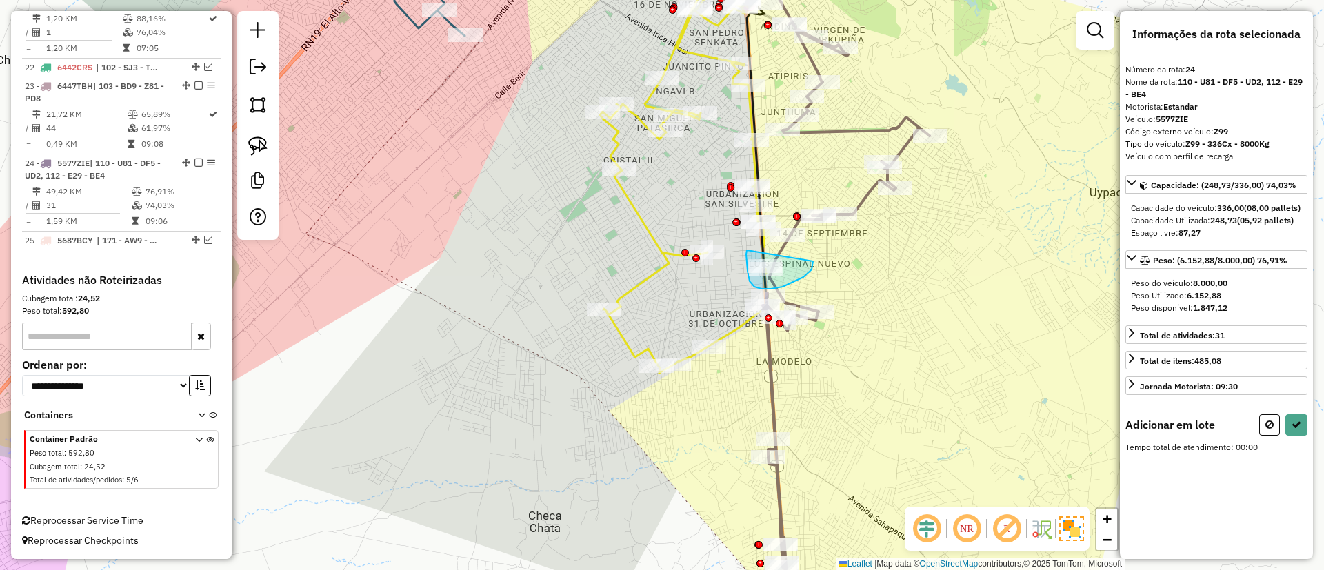
drag, startPoint x: 747, startPoint y: 250, endPoint x: 813, endPoint y: 261, distance: 67.1
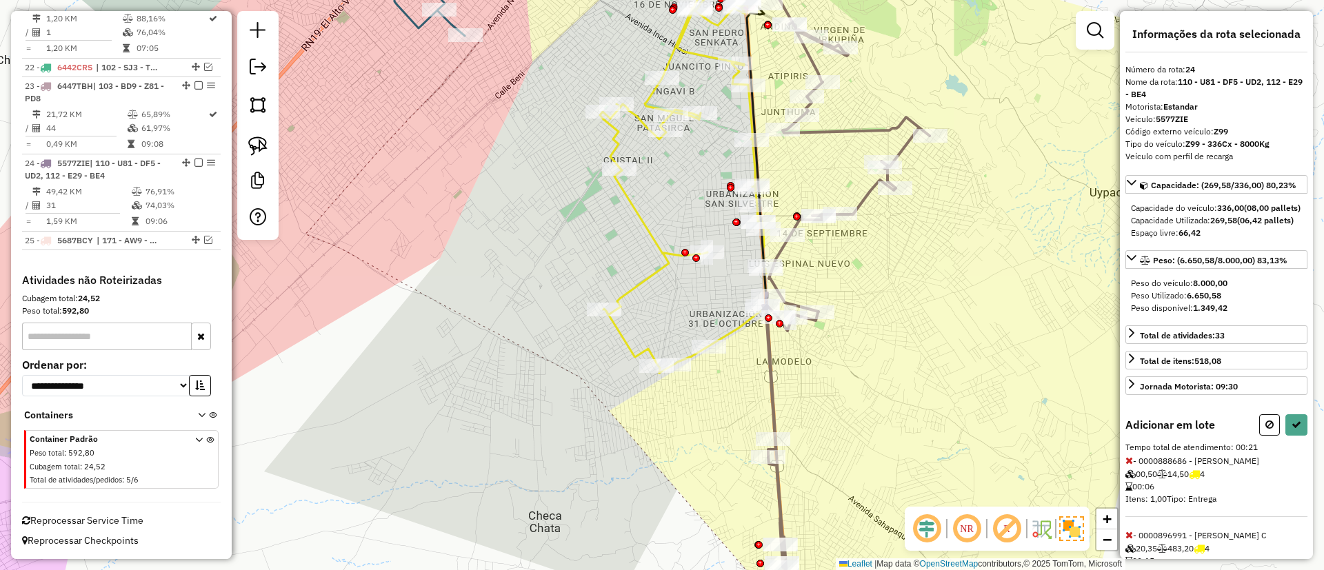
select select "*********"
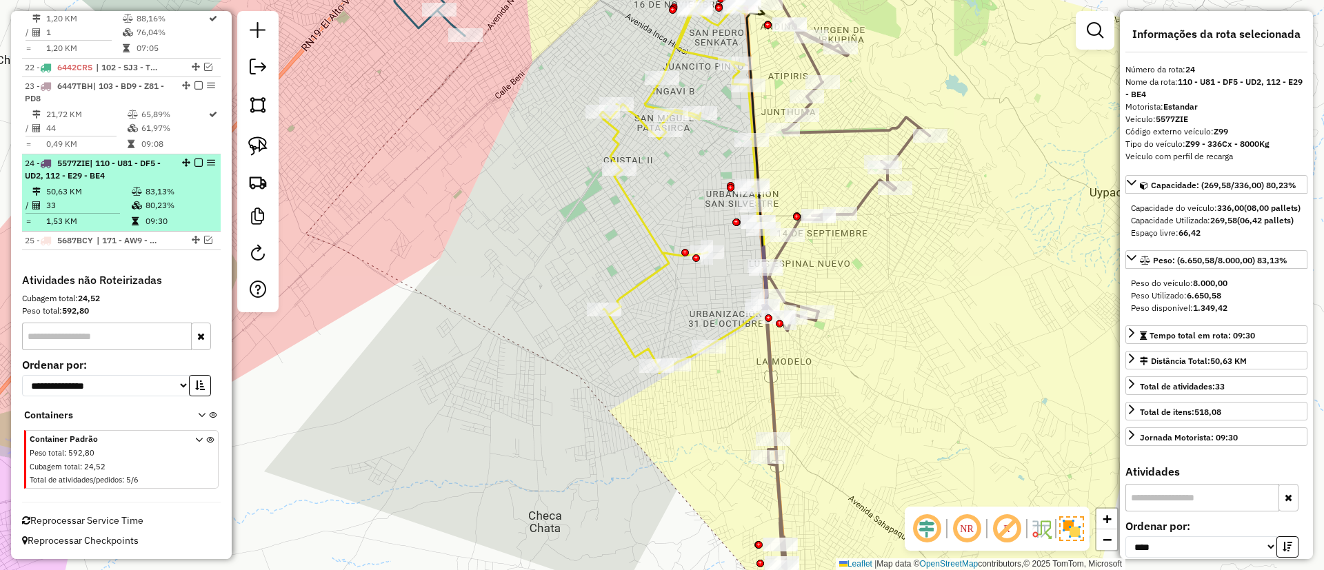
click at [195, 166] on em at bounding box center [199, 163] width 8 height 8
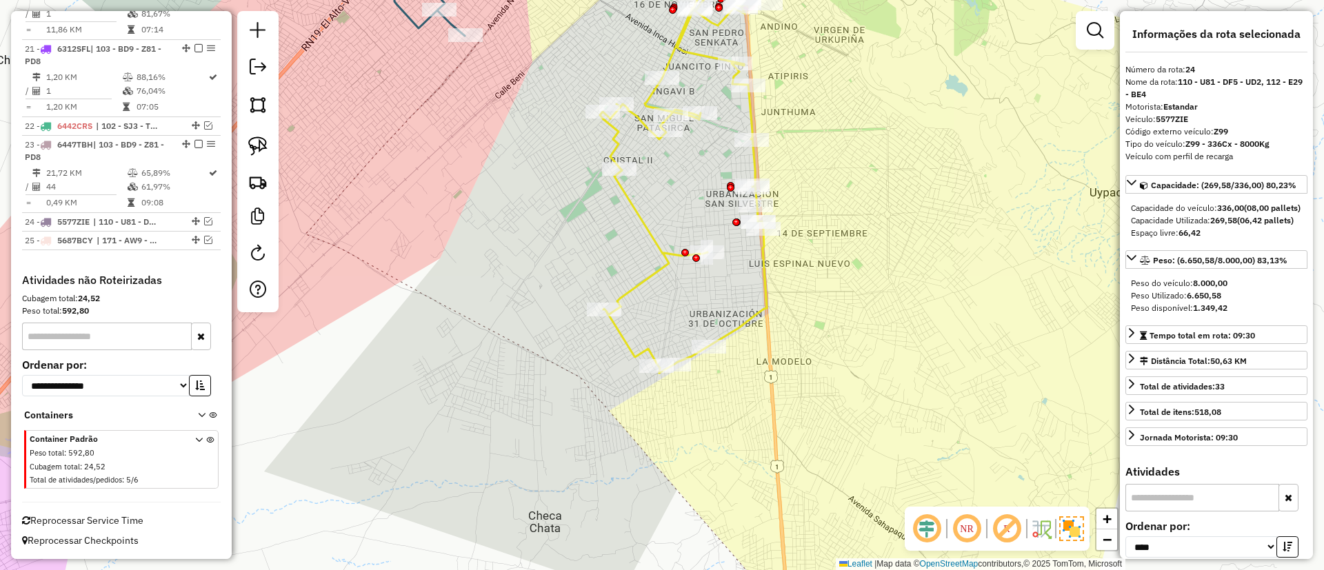
scroll to position [1637, 0]
click at [657, 235] on icon at bounding box center [683, 158] width 167 height 430
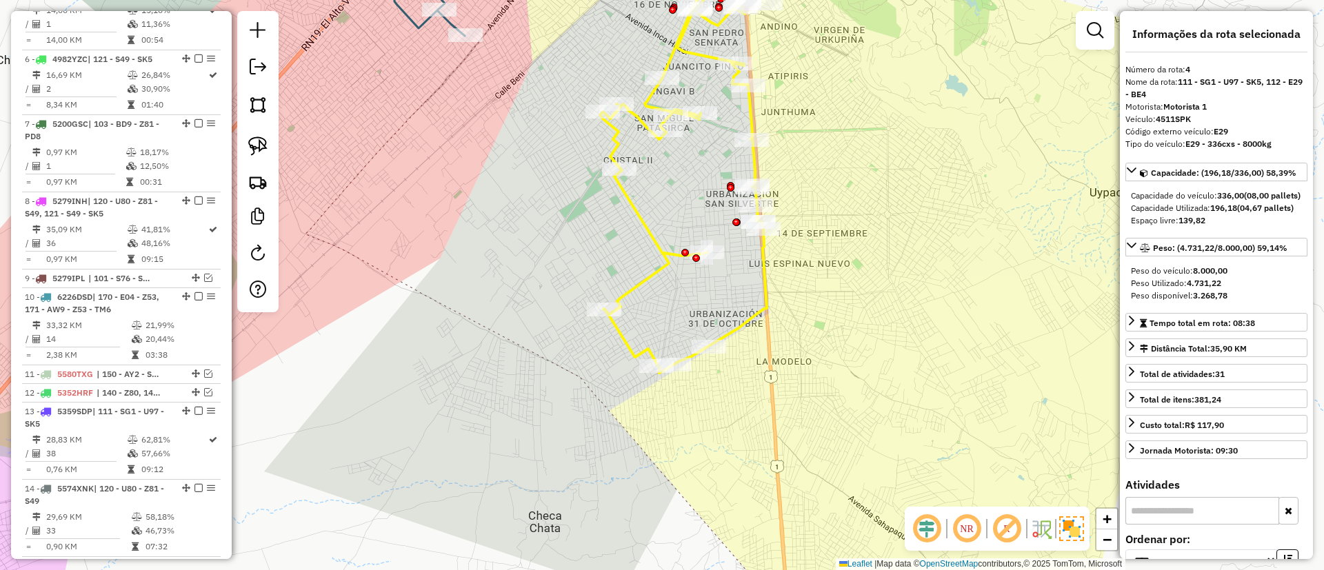
scroll to position [729, 0]
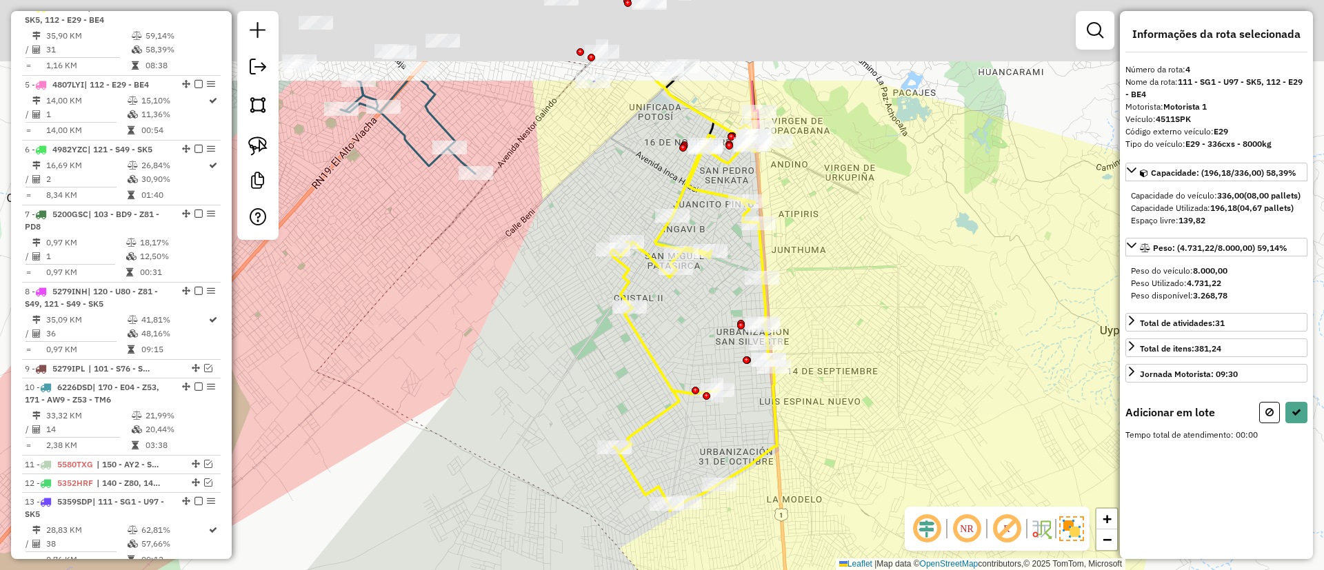
drag, startPoint x: 684, startPoint y: 323, endPoint x: 684, endPoint y: 357, distance: 34.5
click at [681, 430] on div "Janela de atendimento Grade de atendimento Capacidade Transportadoras Veículos …" at bounding box center [662, 285] width 1324 height 570
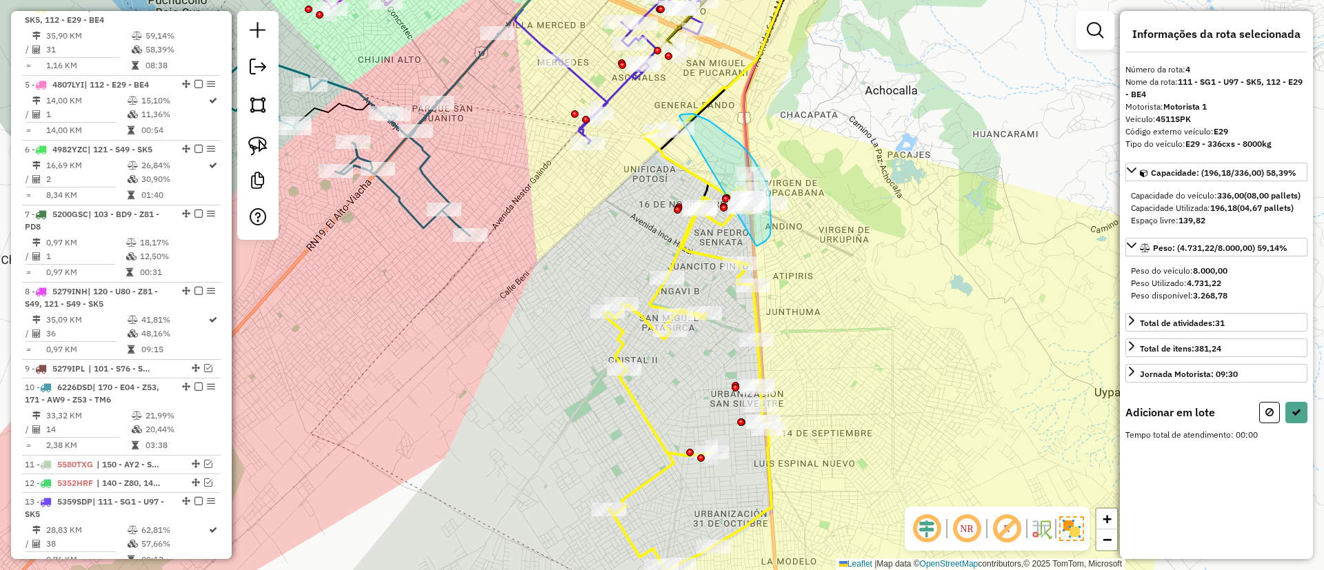
drag, startPoint x: 684, startPoint y: 114, endPoint x: 712, endPoint y: 241, distance: 129.4
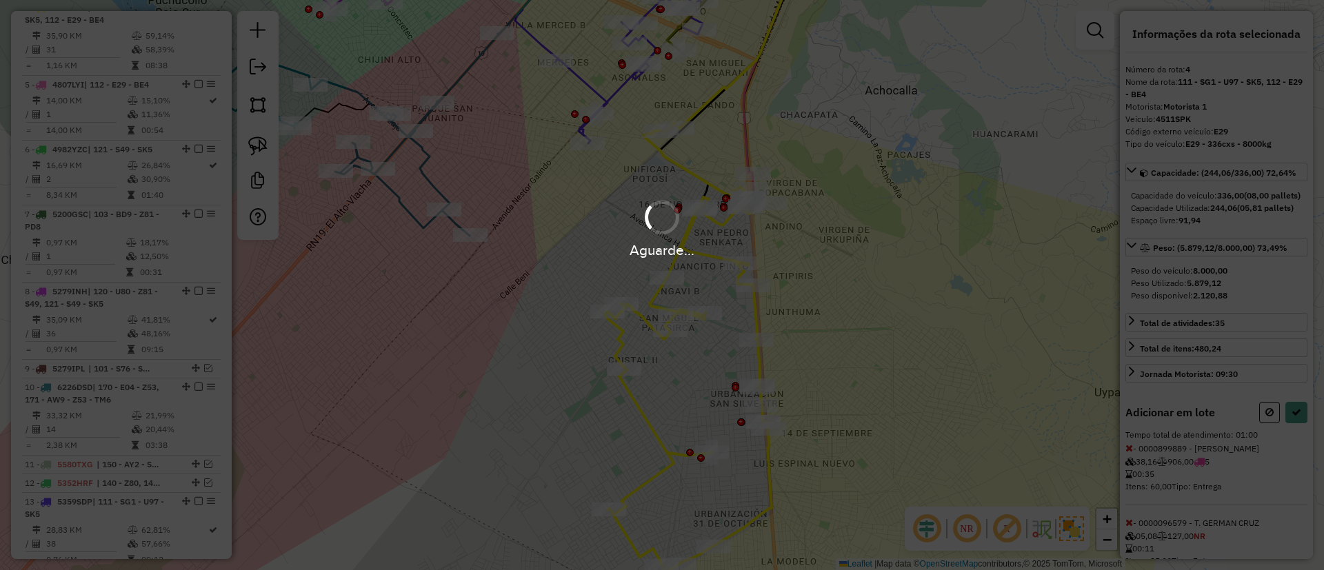
select select "*********"
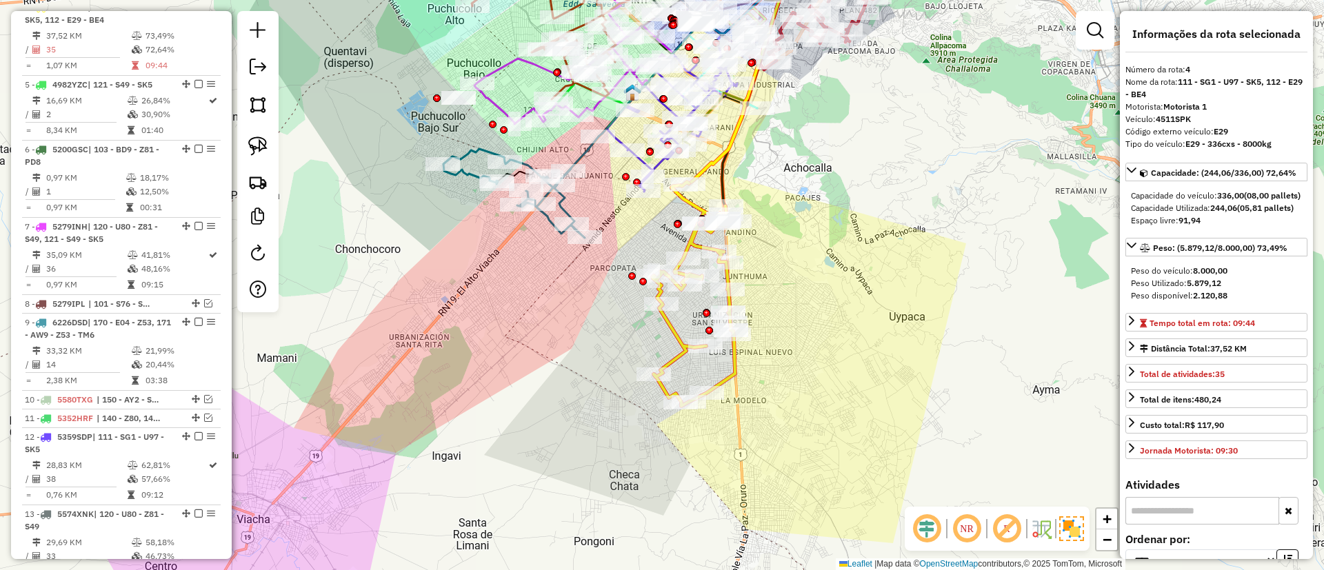
click at [690, 243] on icon at bounding box center [693, 294] width 83 height 224
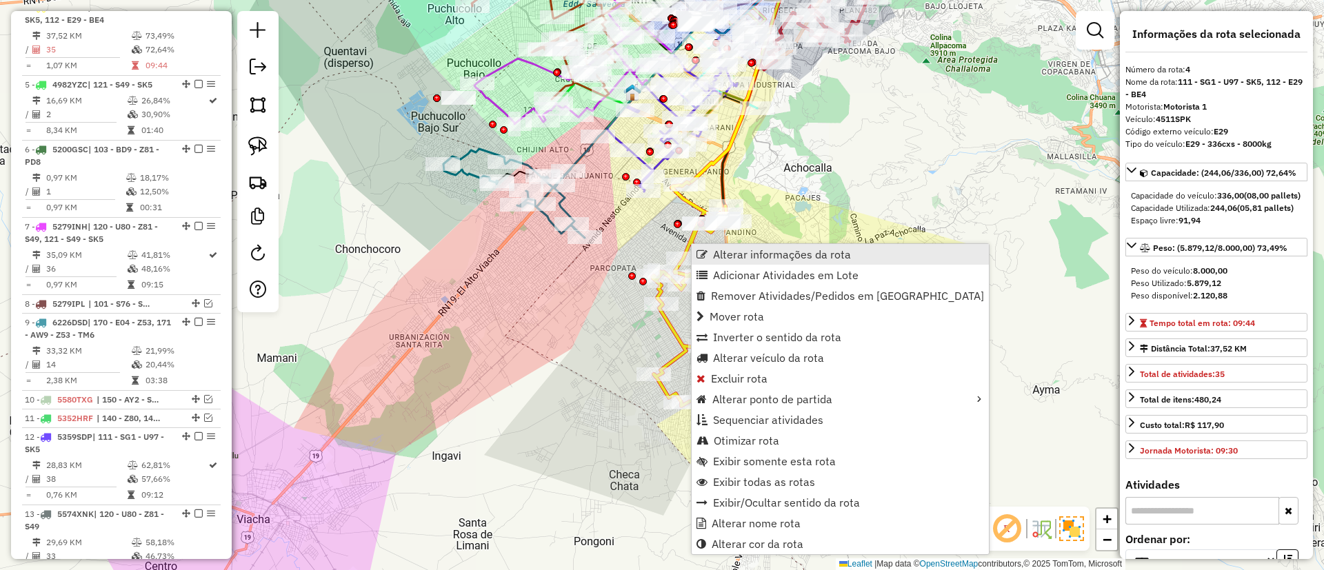
click at [716, 257] on span "Alterar informações da rota" at bounding box center [782, 254] width 138 height 11
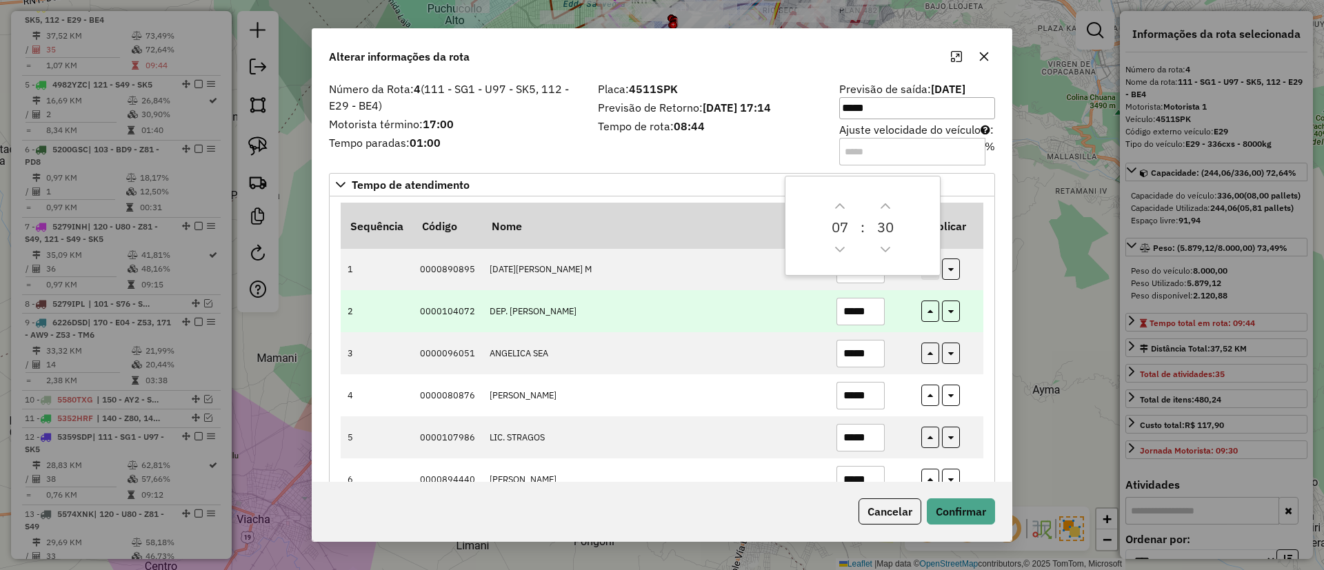
click at [891, 310] on td "*****" at bounding box center [871, 311] width 85 height 42
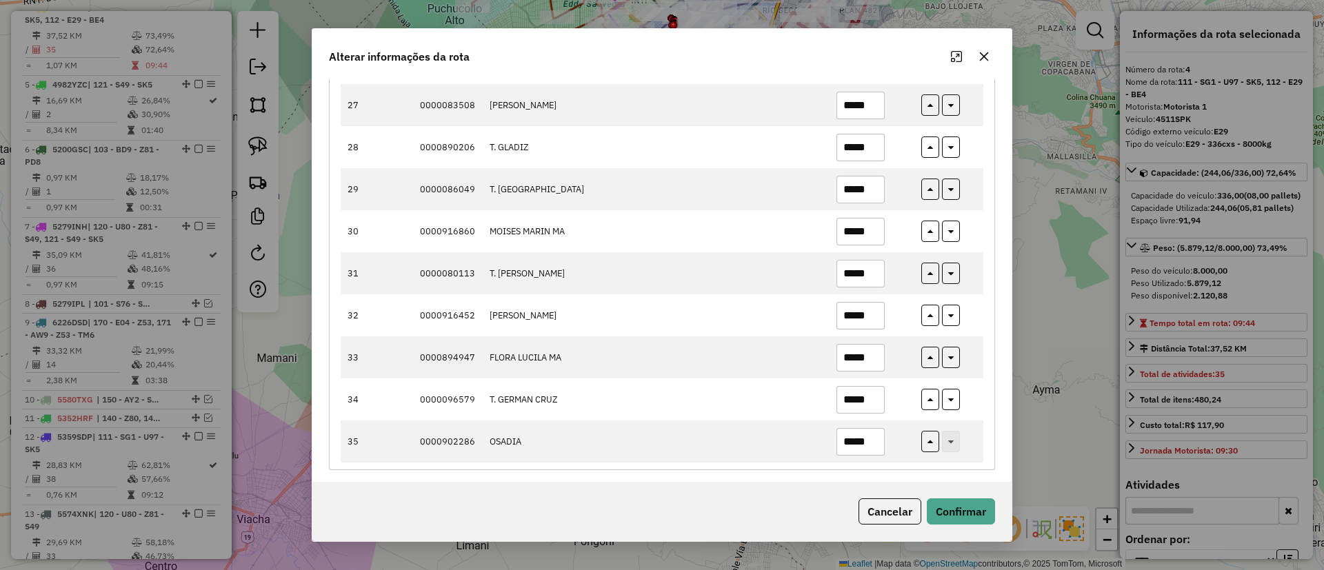
scroll to position [1264, 0]
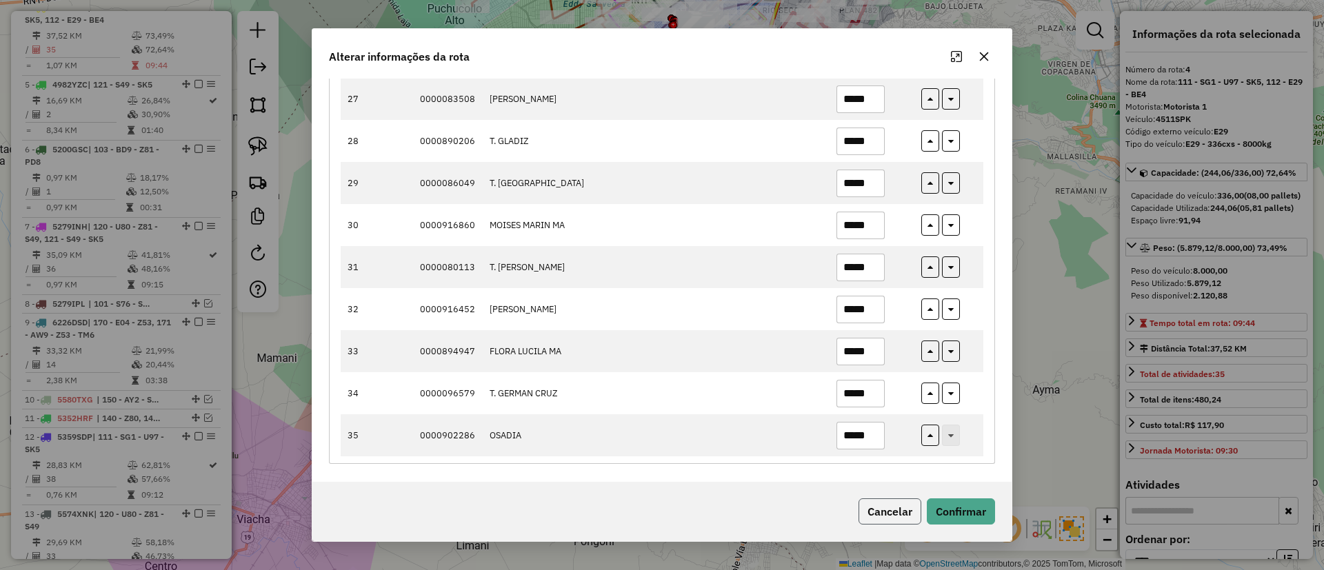
click at [884, 505] on button "Cancelar" at bounding box center [890, 512] width 63 height 26
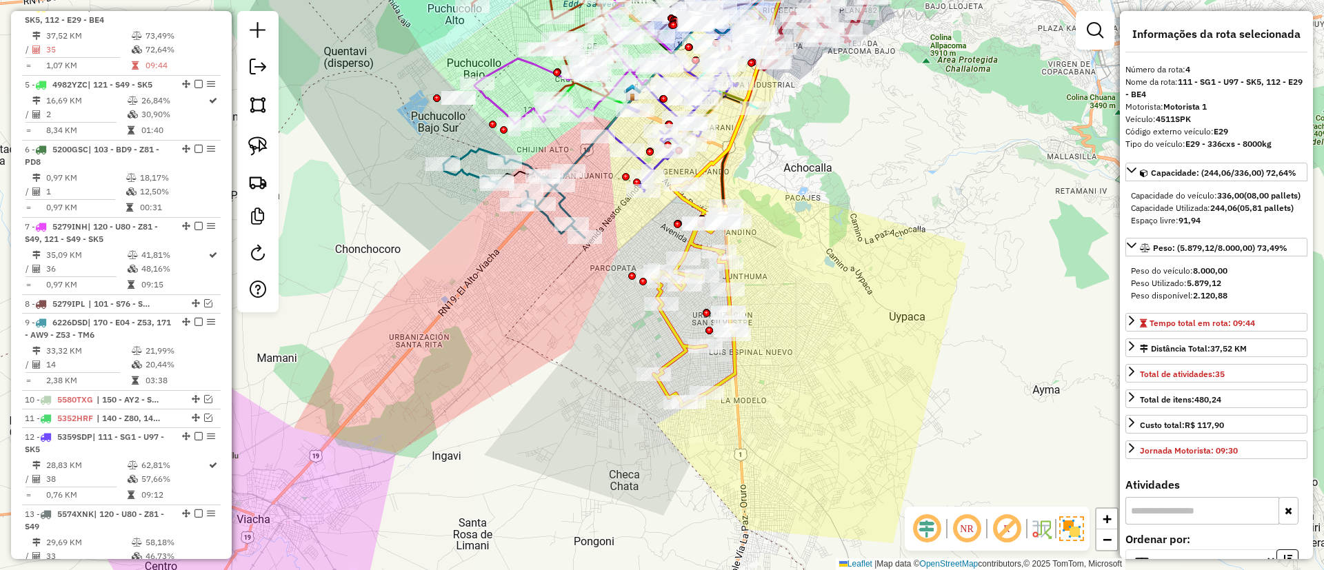
click at [692, 203] on icon at bounding box center [693, 294] width 83 height 224
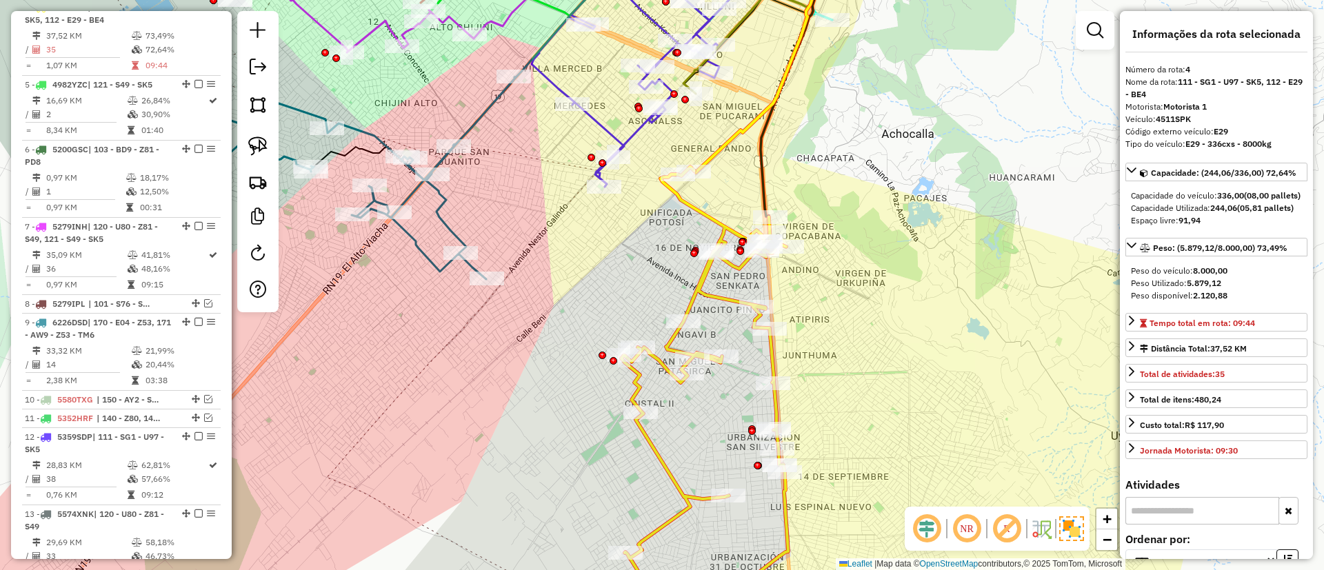
click at [684, 202] on icon at bounding box center [704, 392] width 167 height 450
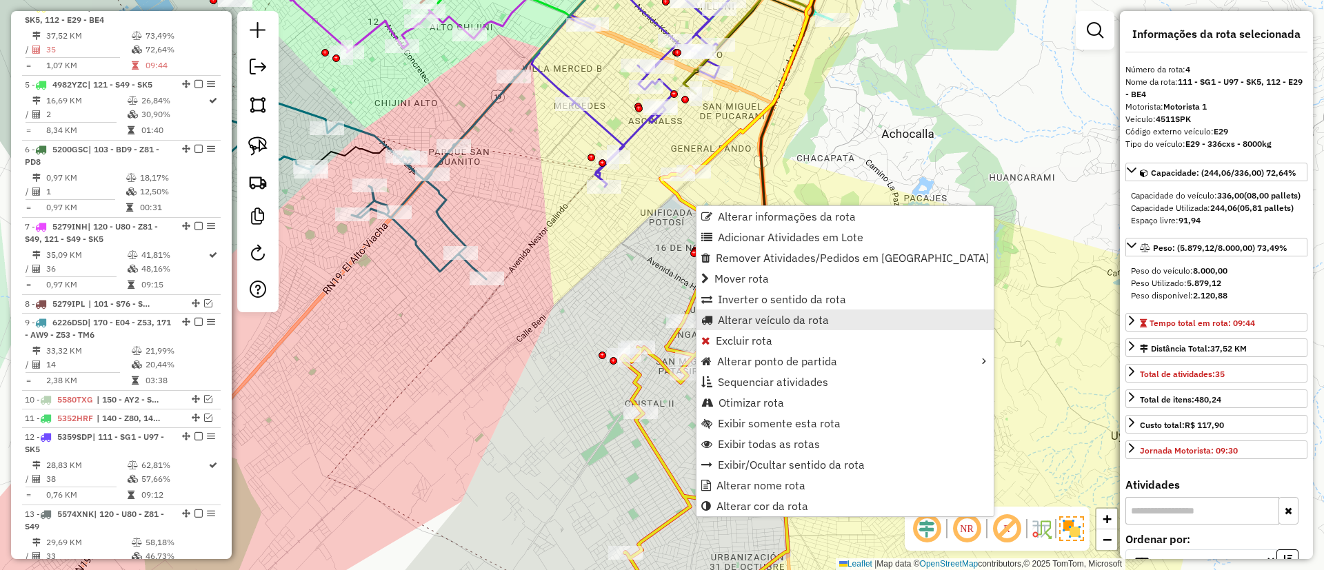
click at [761, 316] on span "Alterar veículo da rota" at bounding box center [773, 320] width 111 height 11
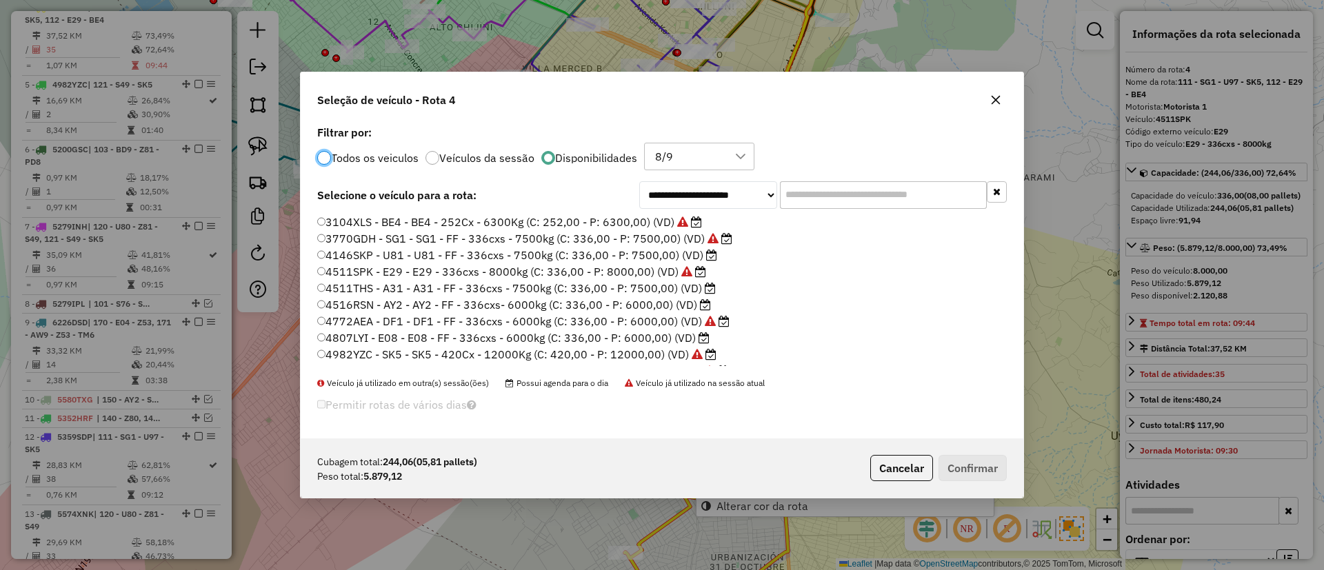
scroll to position [8, 4]
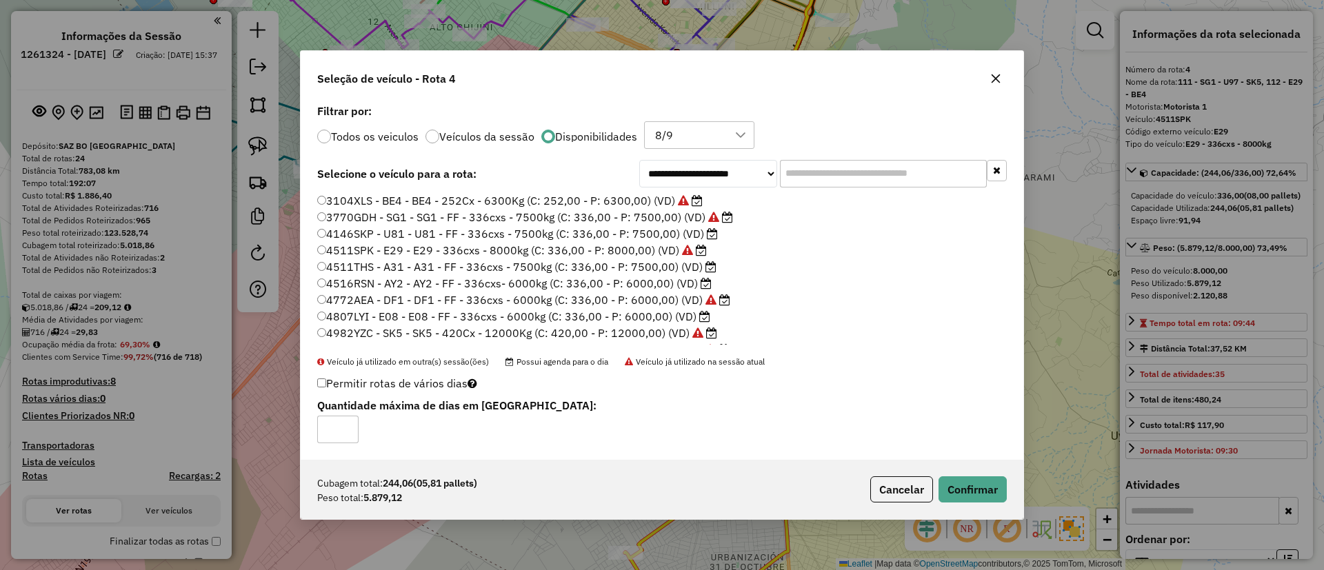
select select "*********"
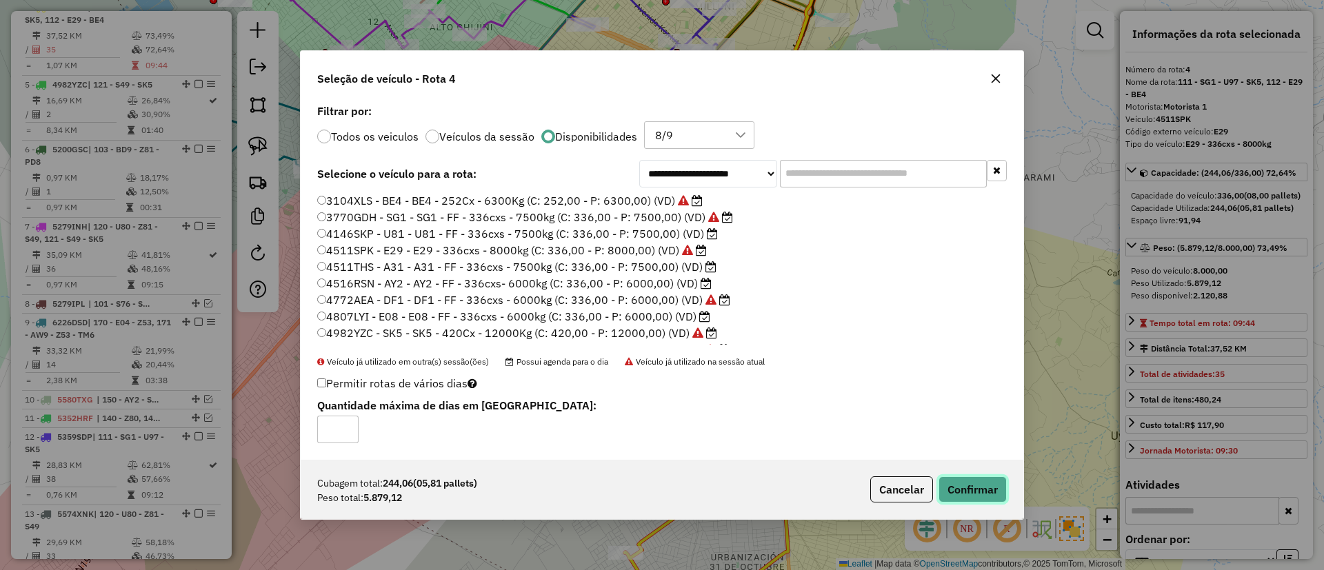
click at [989, 486] on button "Confirmar" at bounding box center [973, 490] width 68 height 26
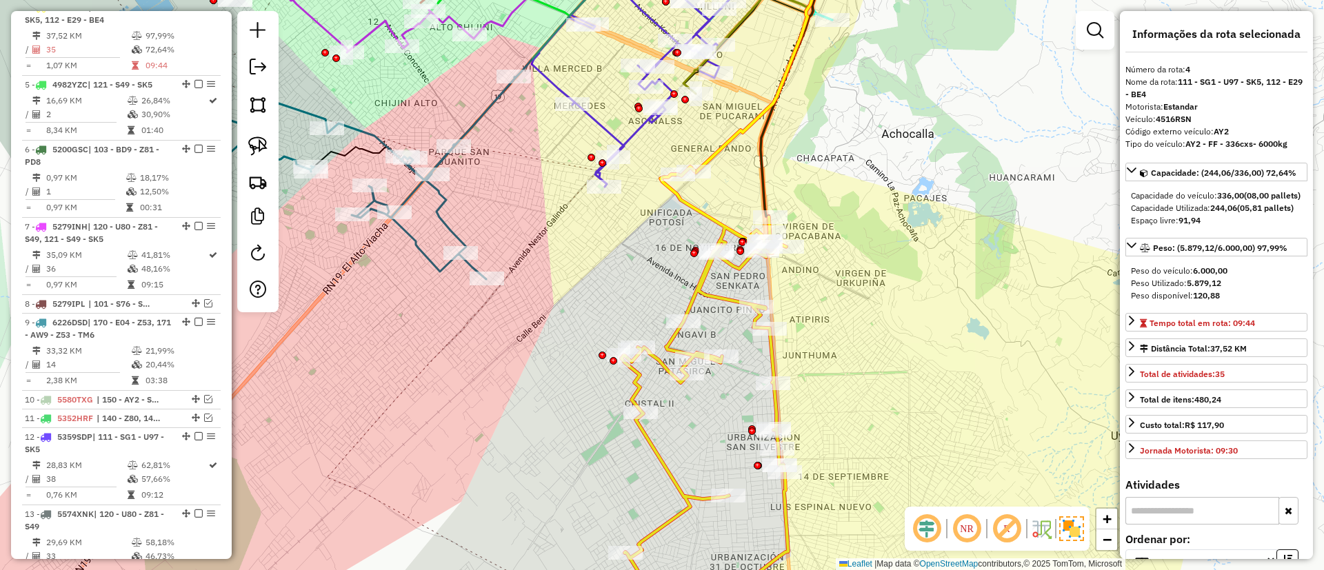
click at [712, 219] on icon at bounding box center [704, 392] width 167 height 450
drag, startPoint x: 718, startPoint y: 194, endPoint x: 608, endPoint y: 96, distance: 147.6
click at [608, 96] on div "Rota 12 - Placa 5359SDP 0000043955 - TIENDA RENE Clique e arraste para selecion…" at bounding box center [662, 285] width 1324 height 570
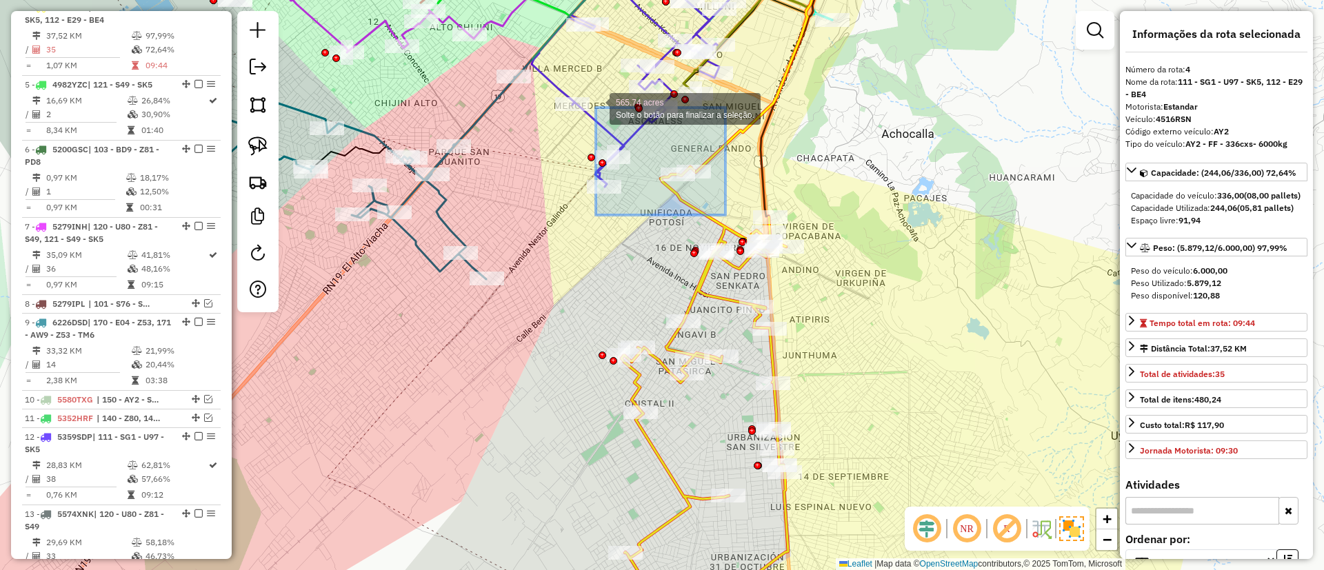
drag, startPoint x: 726, startPoint y: 215, endPoint x: 593, endPoint y: 104, distance: 172.8
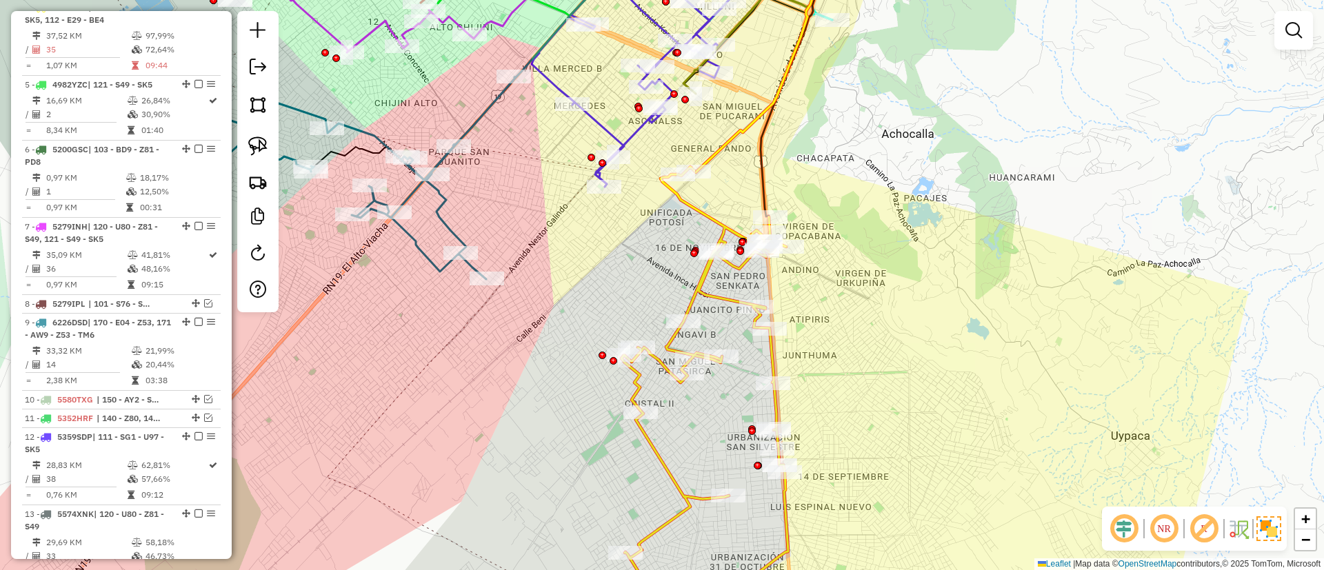
click at [701, 214] on icon at bounding box center [704, 392] width 167 height 450
select select "*********"
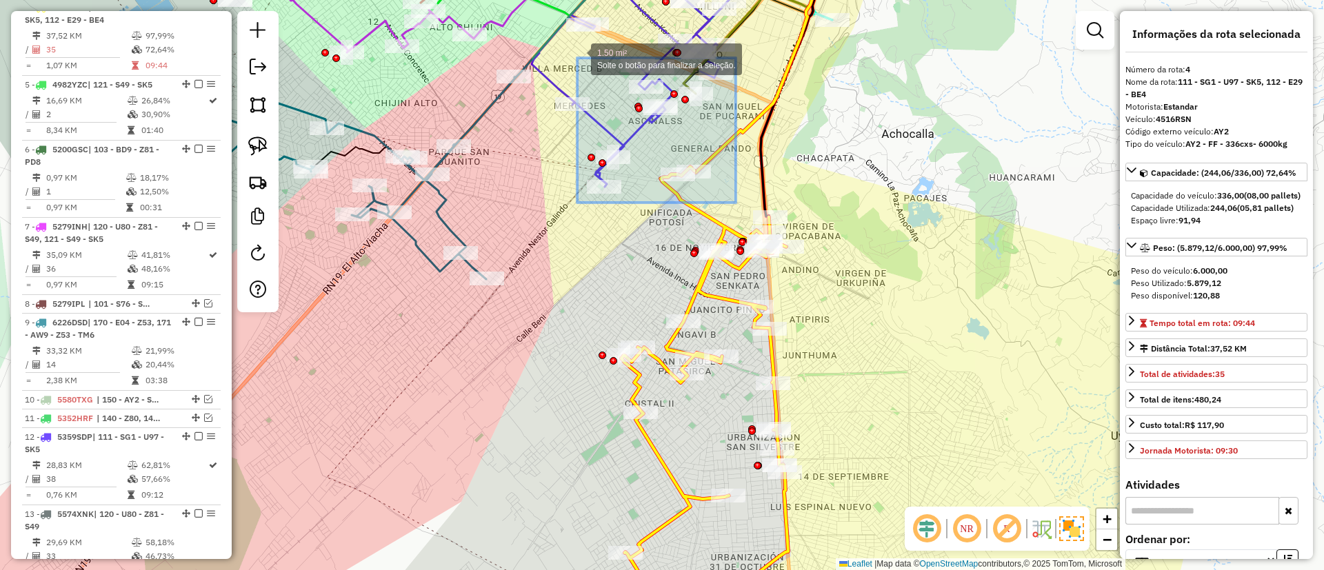
drag, startPoint x: 736, startPoint y: 203, endPoint x: 570, endPoint y: 52, distance: 224.1
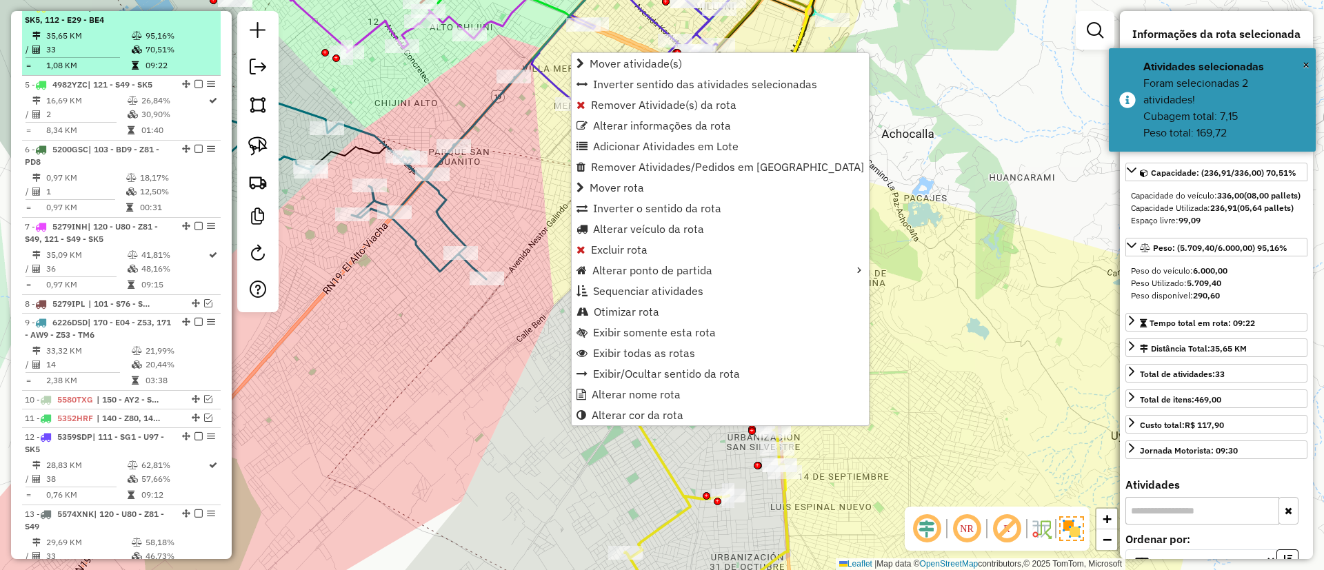
click at [197, 14] on div "4 - 4516RSN | 111 - SG1 - U97 - SK5, 112 - E29 - BE4" at bounding box center [121, 13] width 193 height 25
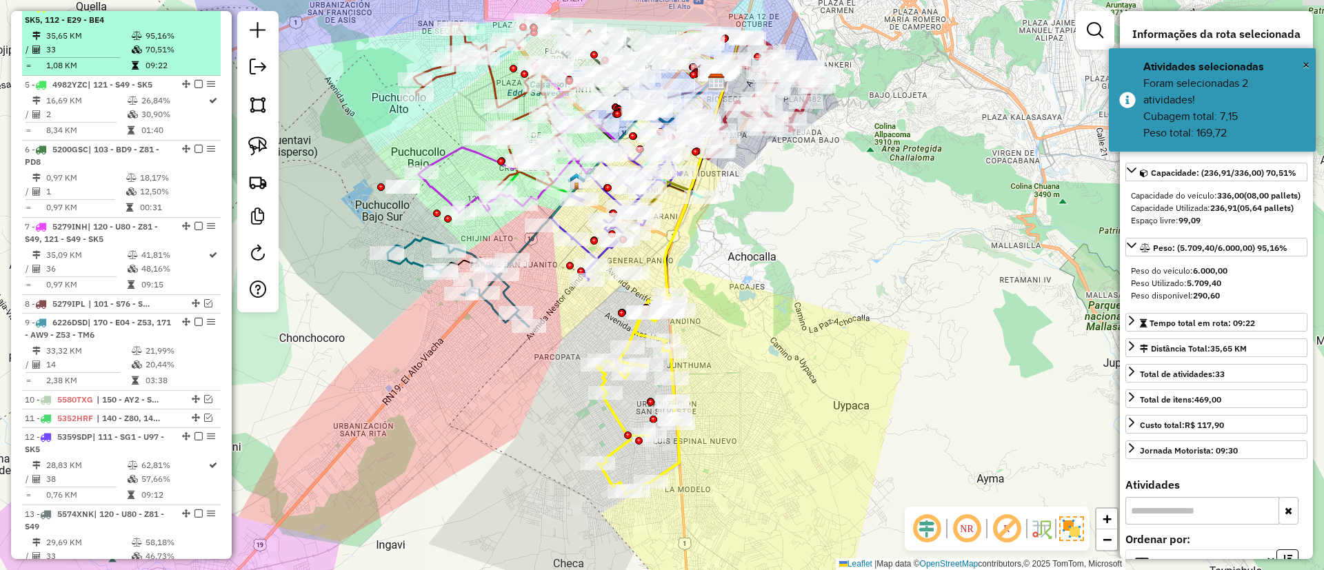
click at [197, 11] on em at bounding box center [199, 7] width 8 height 8
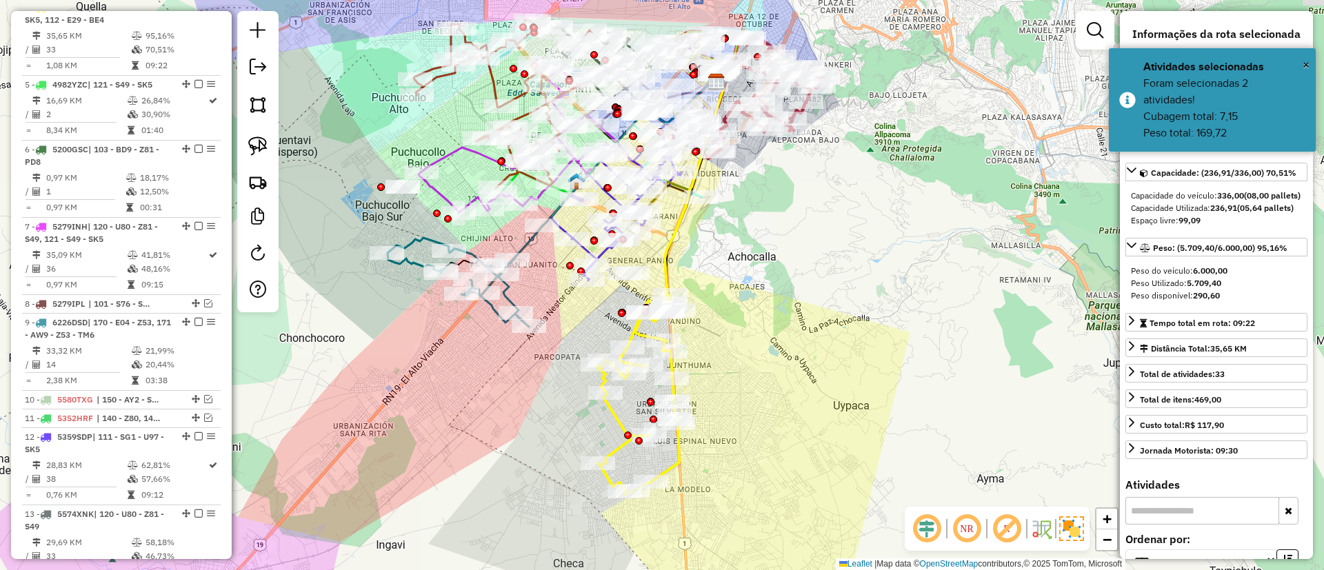
scroll to position [670, 0]
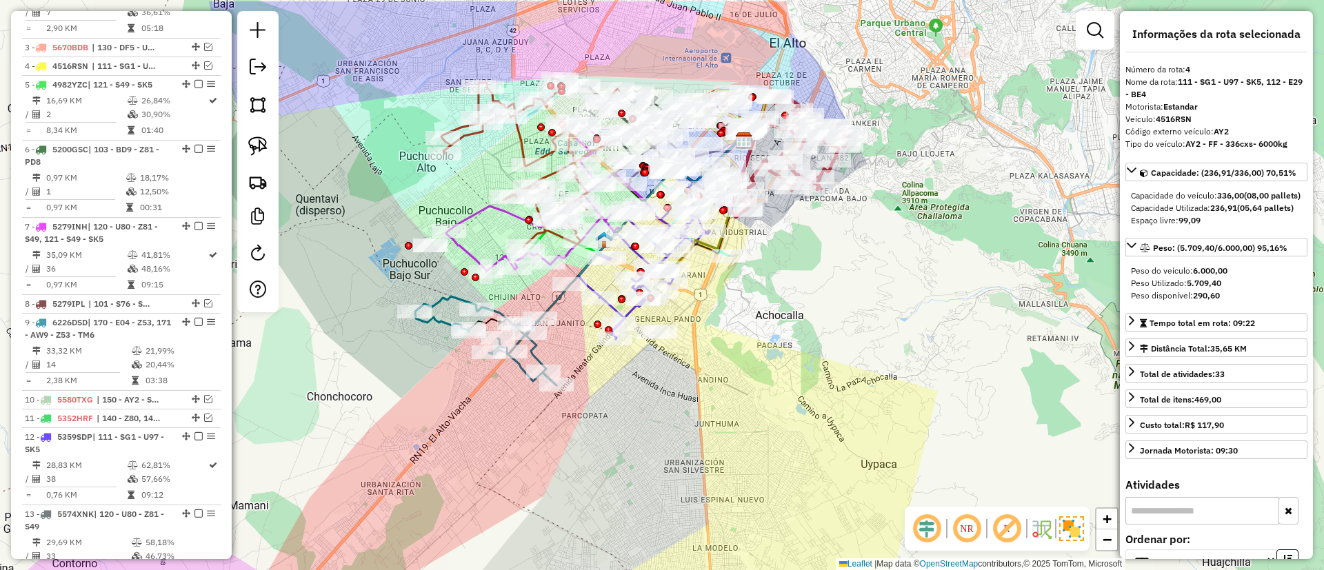
drag, startPoint x: 608, startPoint y: 315, endPoint x: 636, endPoint y: 373, distance: 64.8
click at [636, 373] on div "Janela de atendimento Grade de atendimento Capacidade Transportadoras Veículos …" at bounding box center [662, 285] width 1324 height 570
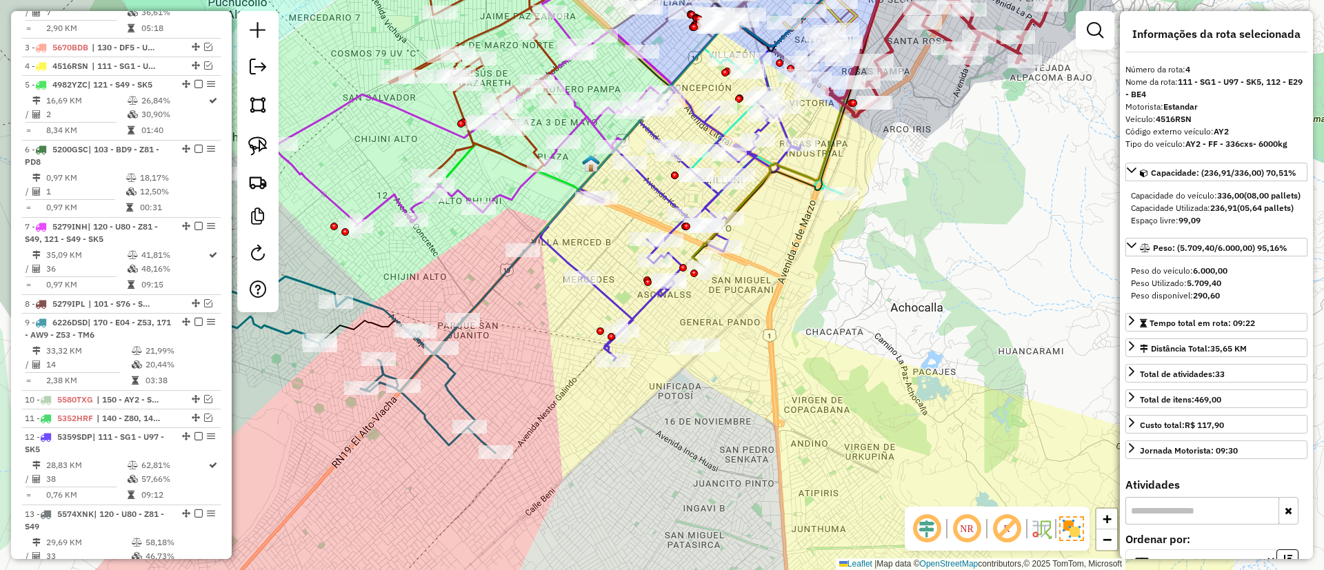
click at [611, 302] on icon at bounding box center [671, 223] width 260 height 276
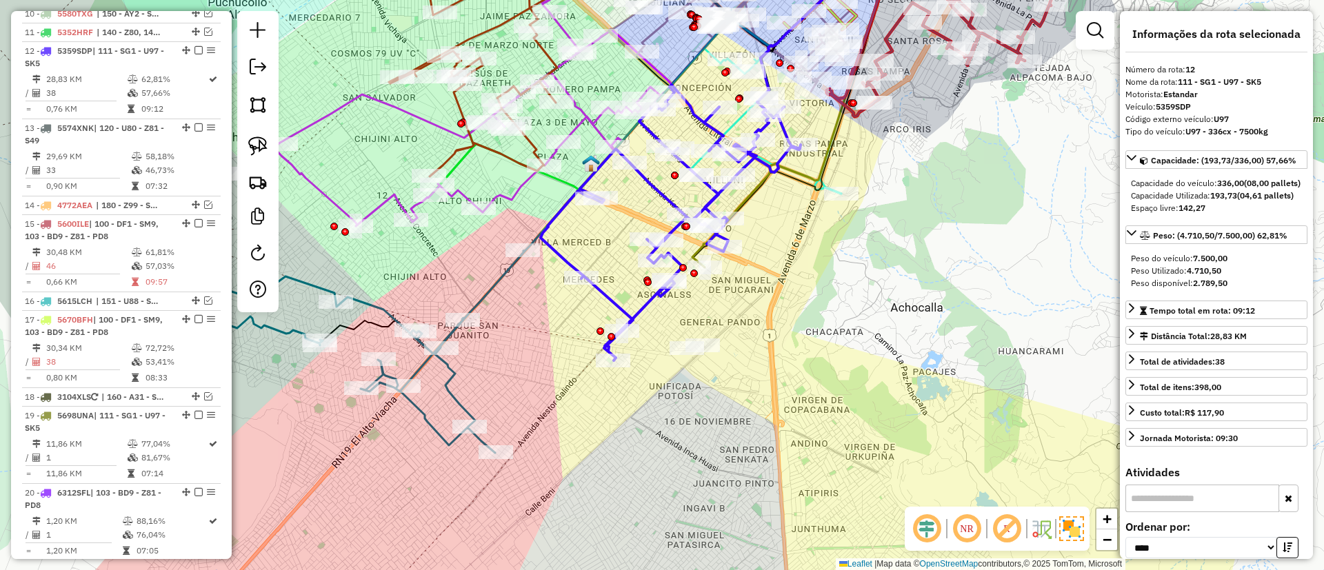
scroll to position [1100, 0]
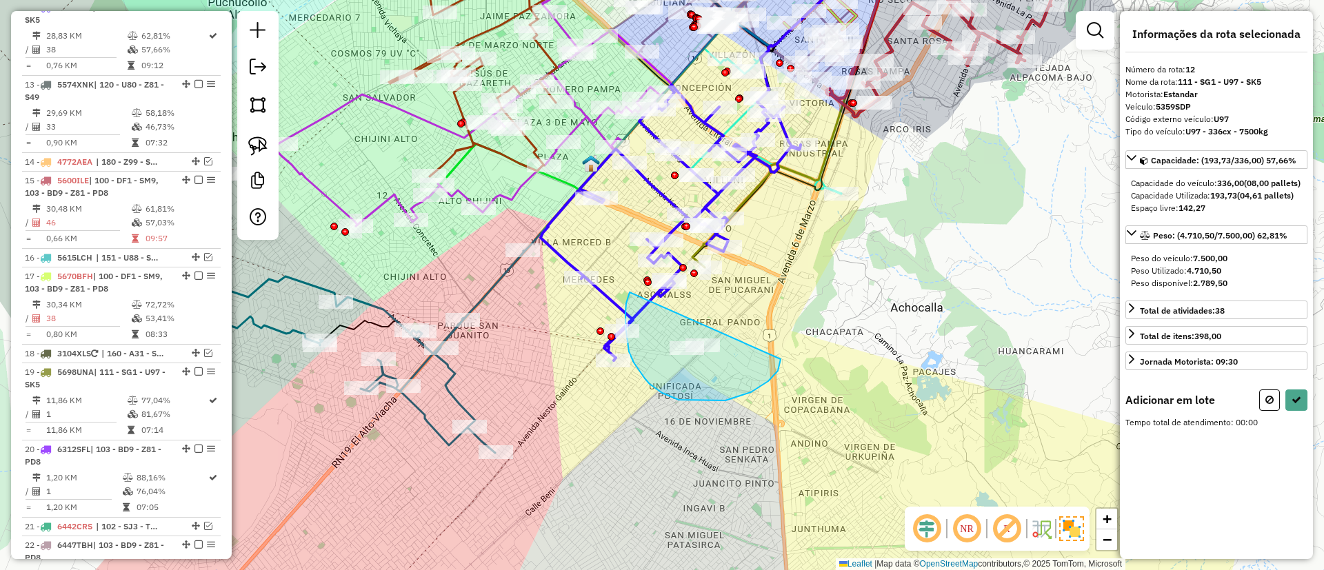
drag, startPoint x: 629, startPoint y: 293, endPoint x: 779, endPoint y: 332, distance: 154.7
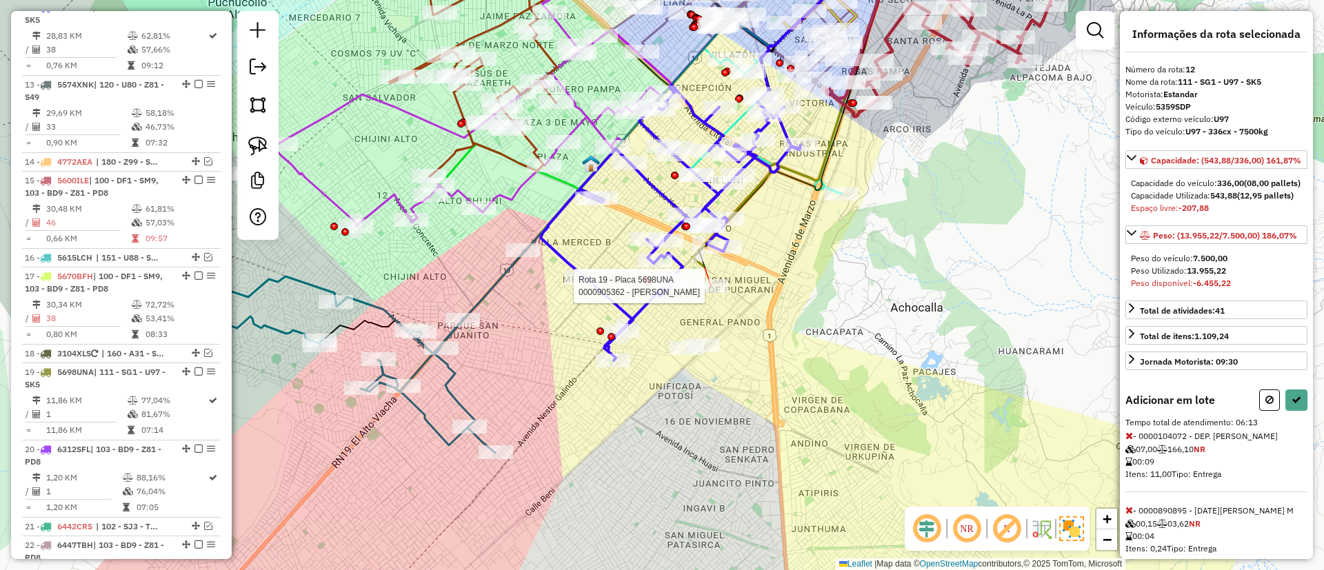
select select "*********"
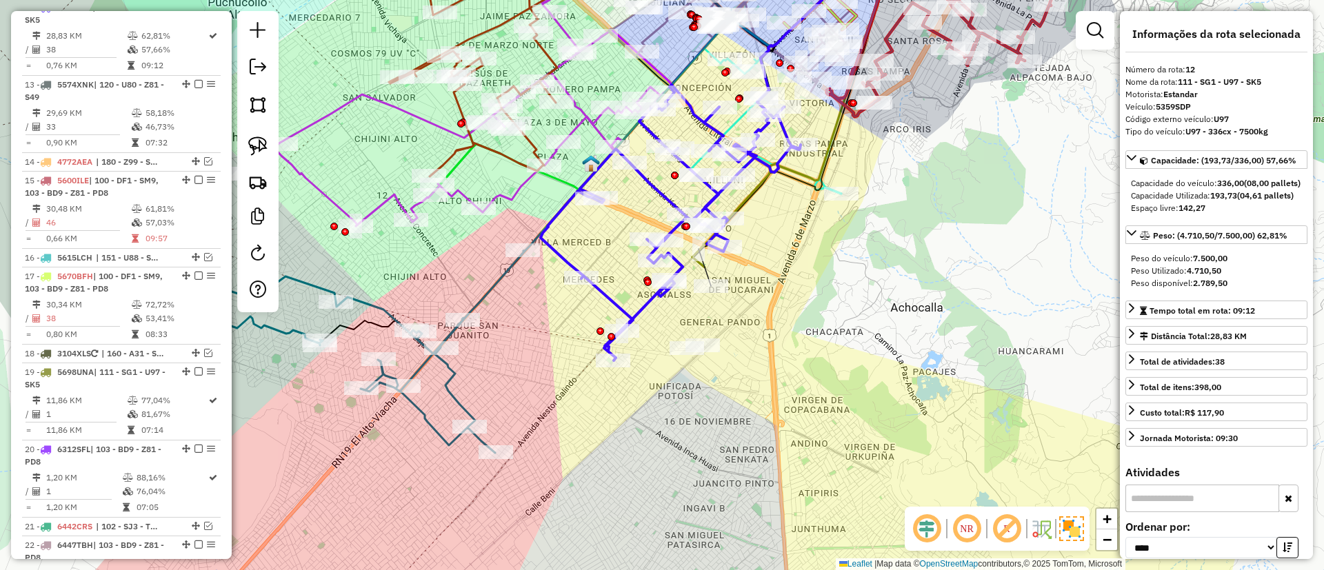
click at [645, 306] on icon at bounding box center [671, 223] width 260 height 276
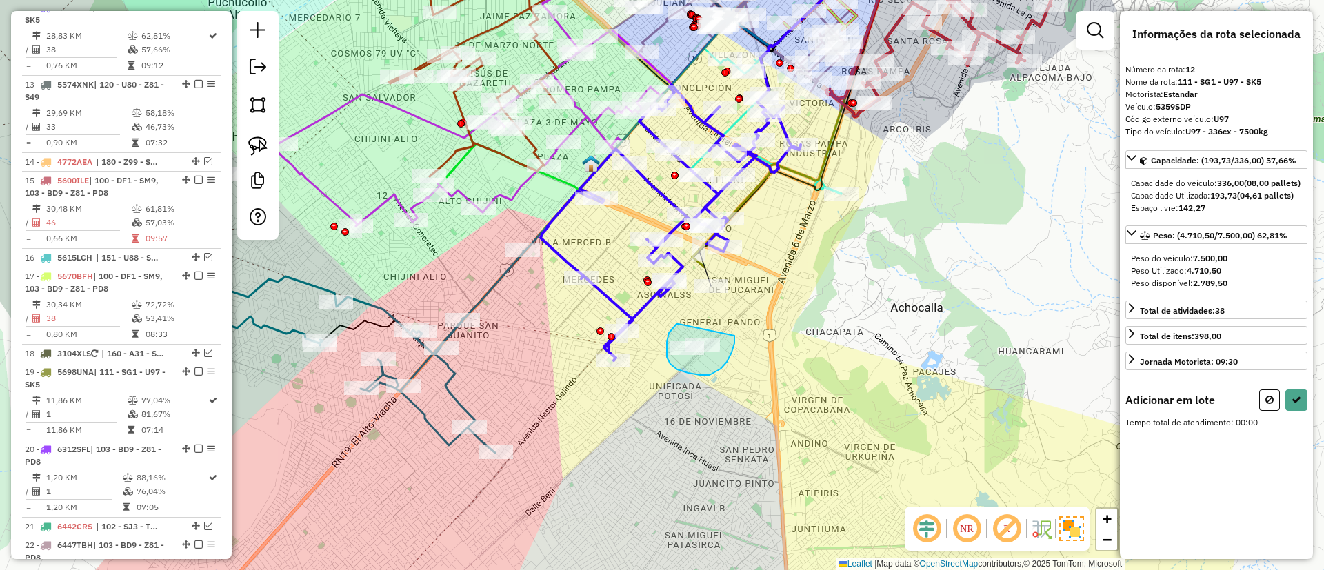
drag, startPoint x: 677, startPoint y: 324, endPoint x: 735, endPoint y: 330, distance: 58.3
select select "*********"
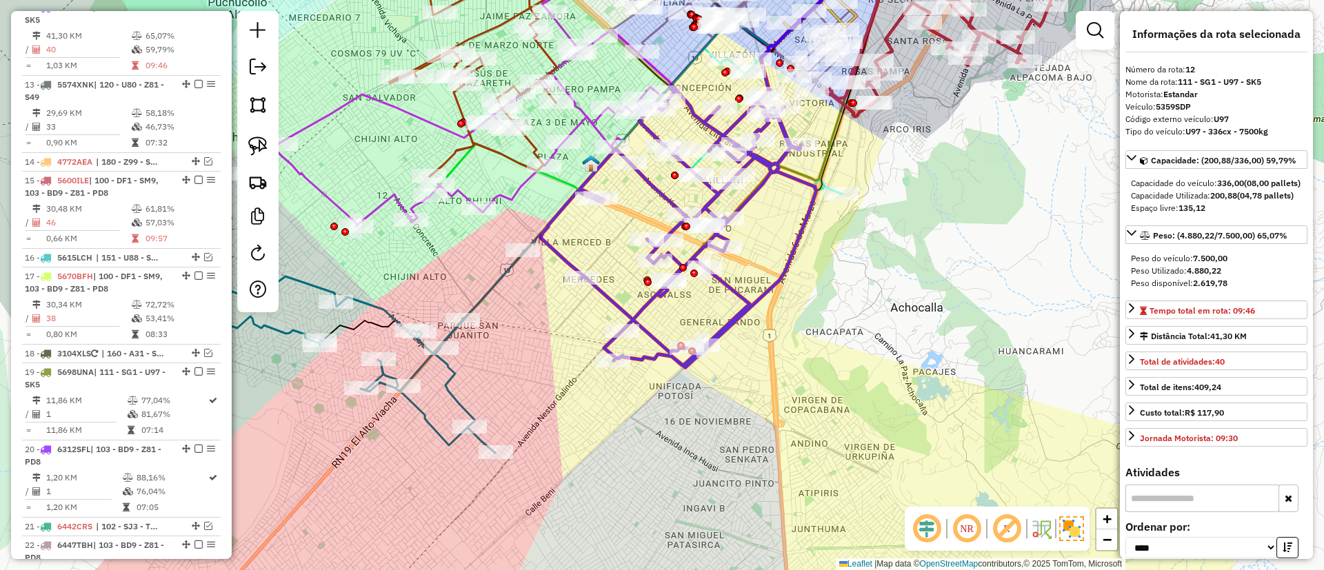
click at [717, 283] on icon at bounding box center [679, 226] width 276 height 283
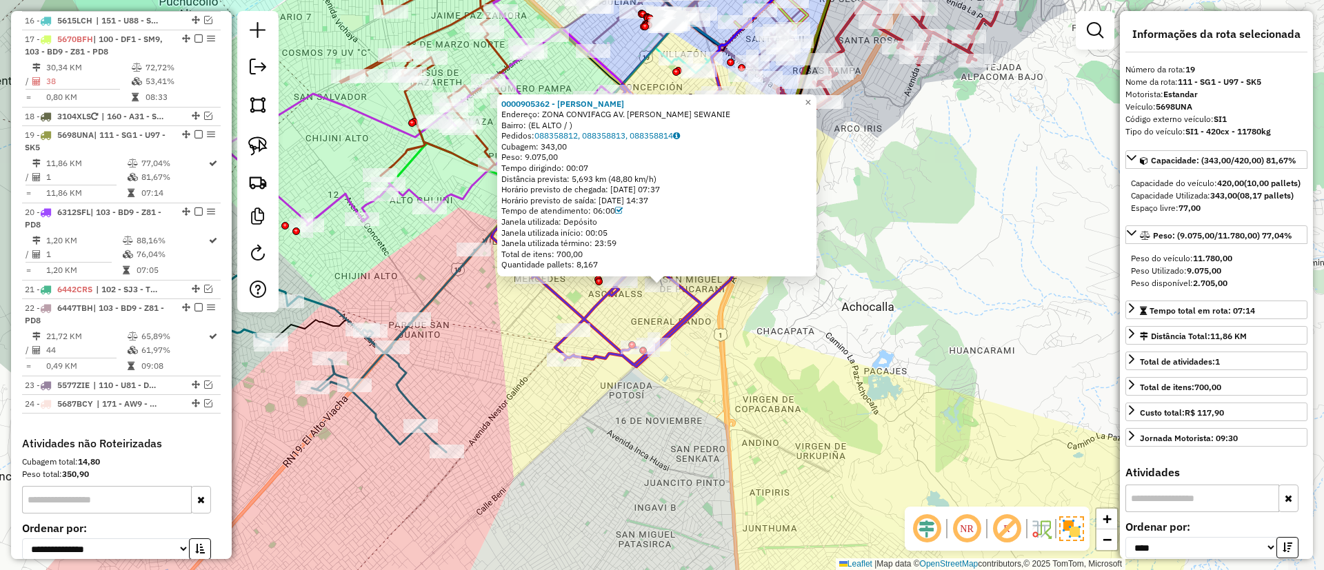
scroll to position [1465, 0]
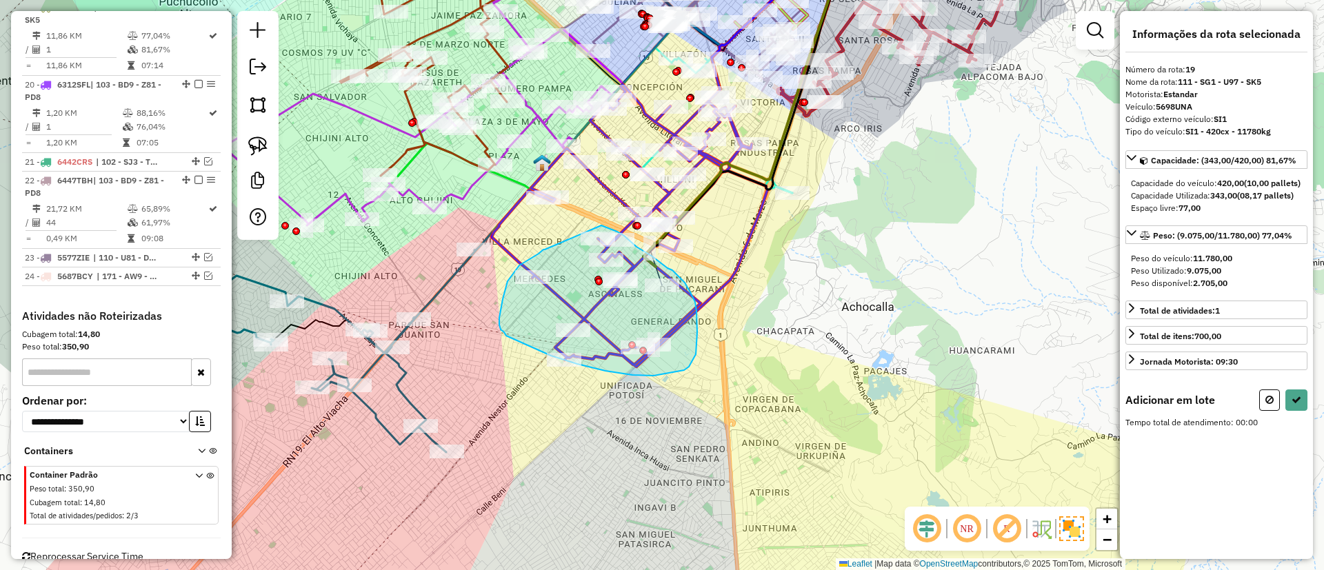
drag, startPoint x: 545, startPoint y: 250, endPoint x: 601, endPoint y: 226, distance: 61.5
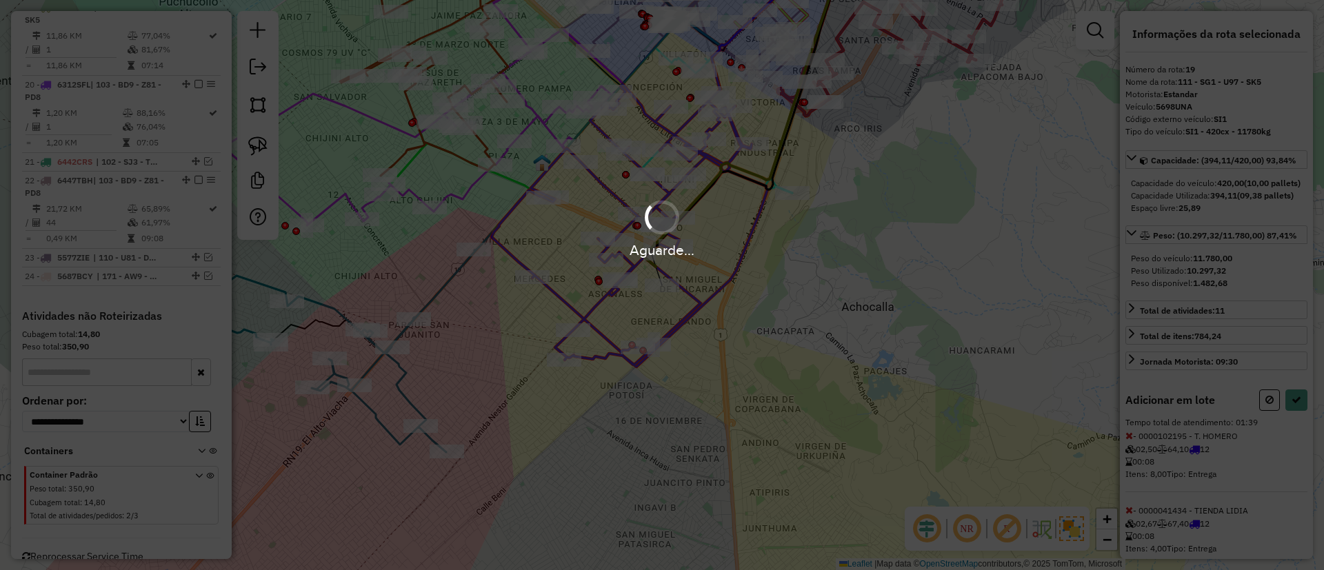
select select "*********"
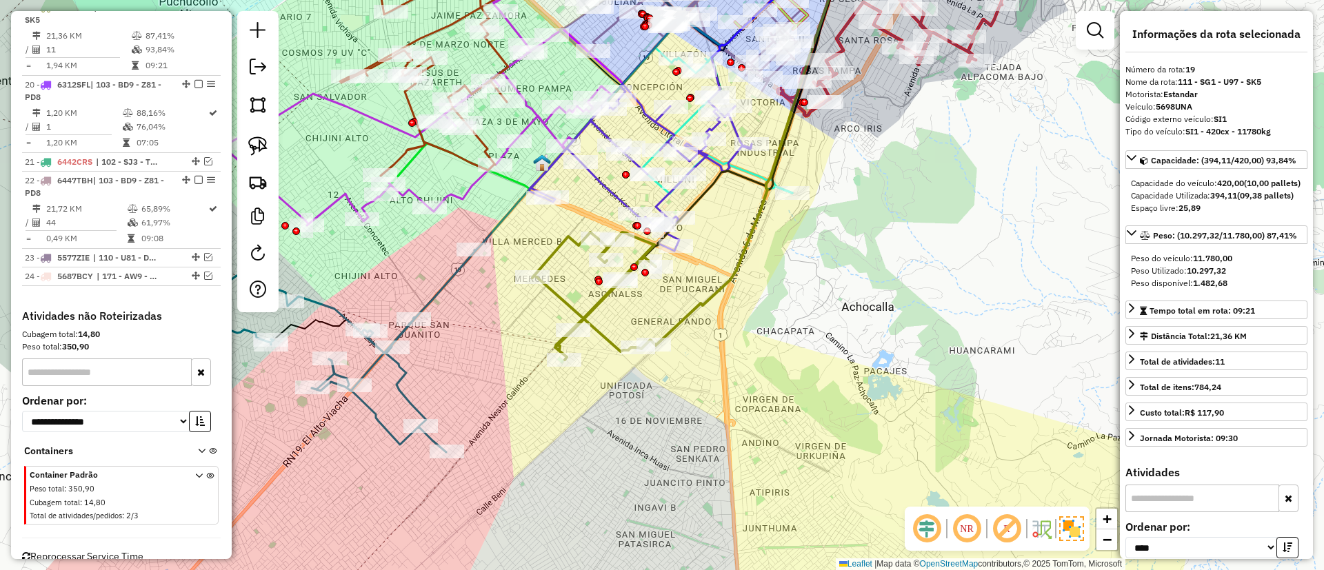
click at [596, 316] on icon at bounding box center [593, 296] width 123 height 128
click at [596, 325] on icon at bounding box center [593, 296] width 123 height 128
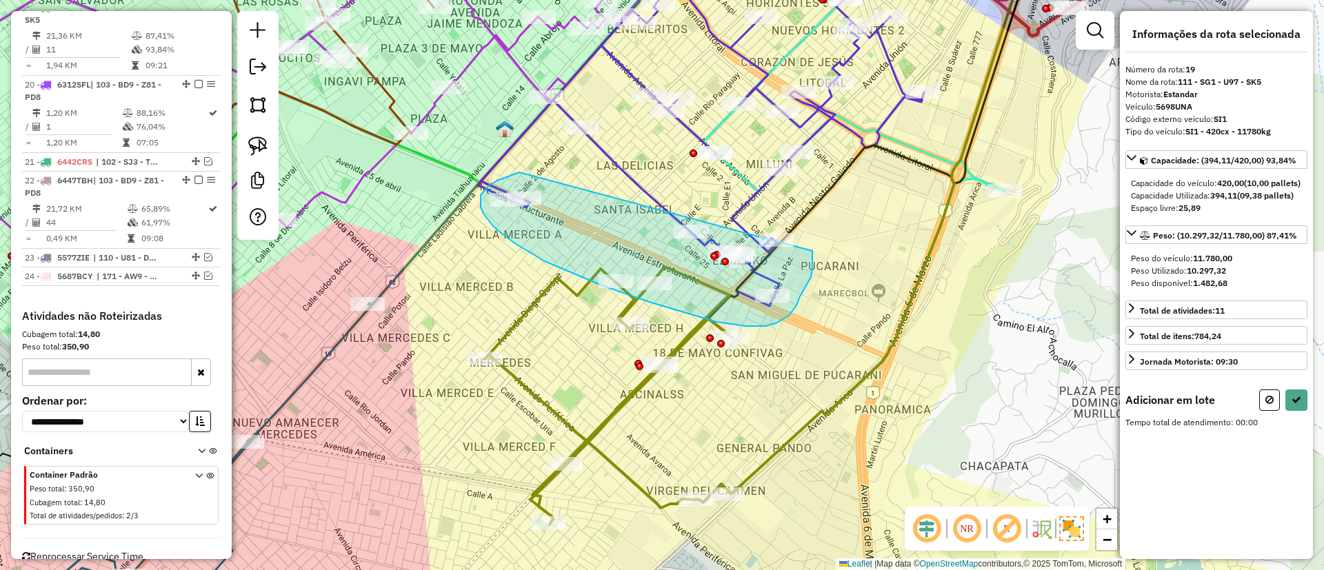
drag, startPoint x: 519, startPoint y: 173, endPoint x: 806, endPoint y: 234, distance: 293.3
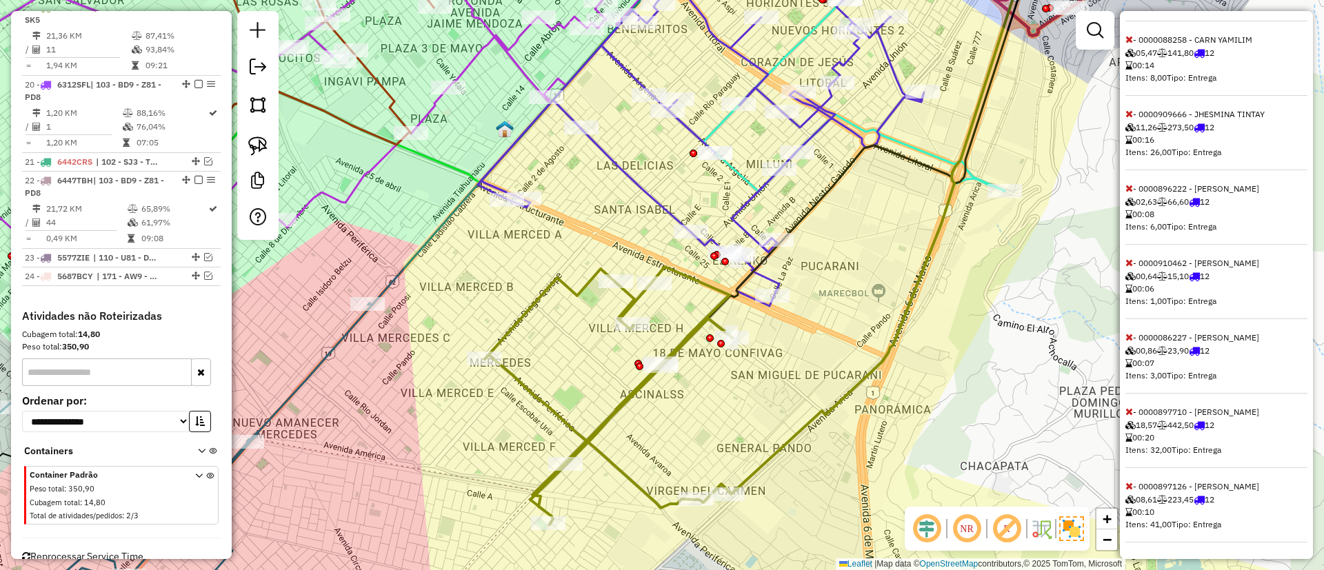
scroll to position [583, 0]
click at [1131, 490] on icon at bounding box center [1130, 486] width 8 height 10
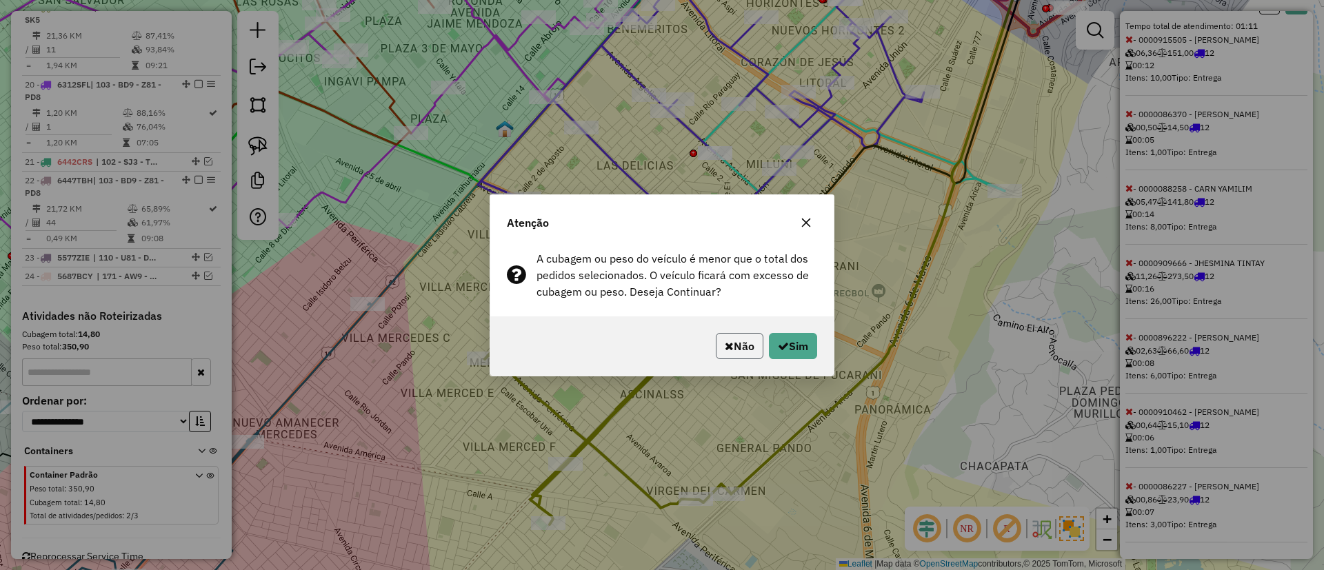
click at [725, 345] on icon "button" at bounding box center [729, 346] width 9 height 11
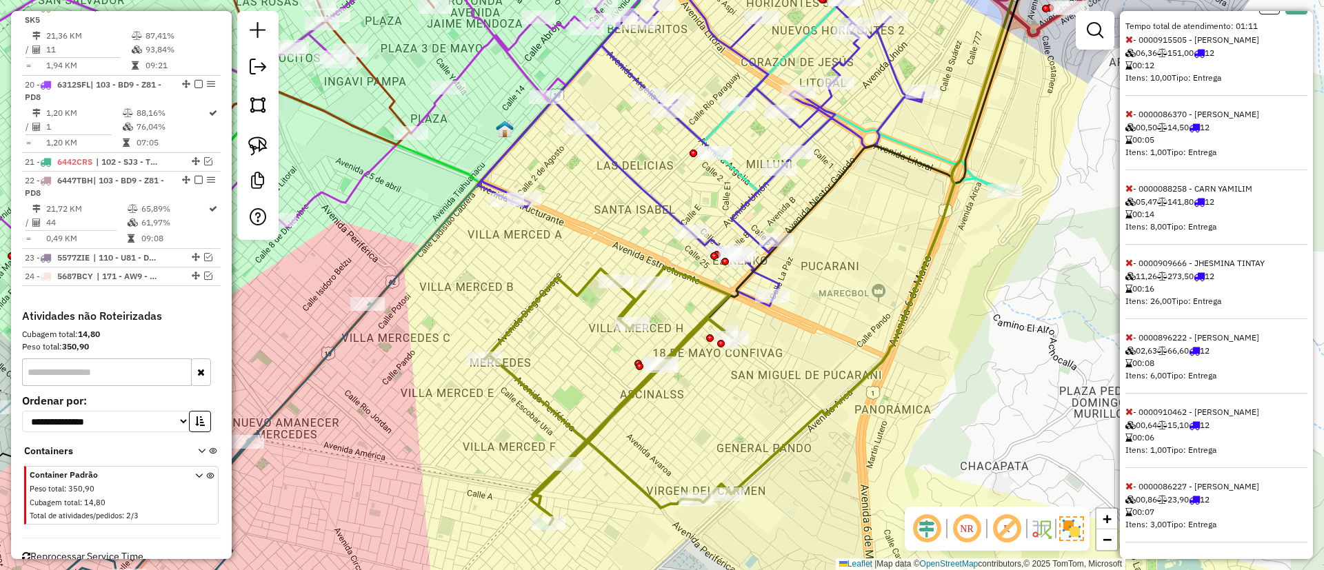
click at [1130, 492] on div "Adicionar em lote Tempo total de atendimento: 01:11 - 0000915505 - [PERSON_NAME…" at bounding box center [1217, 268] width 182 height 550
click at [1130, 488] on icon at bounding box center [1130, 486] width 8 height 10
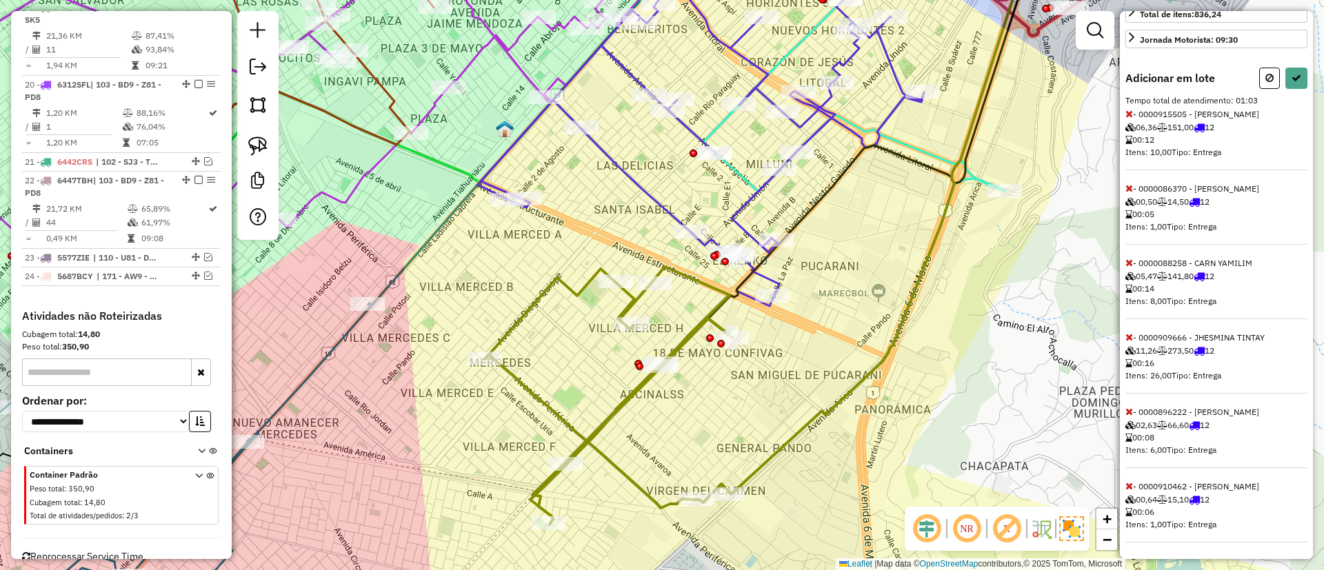
click at [1130, 488] on icon at bounding box center [1130, 486] width 8 height 10
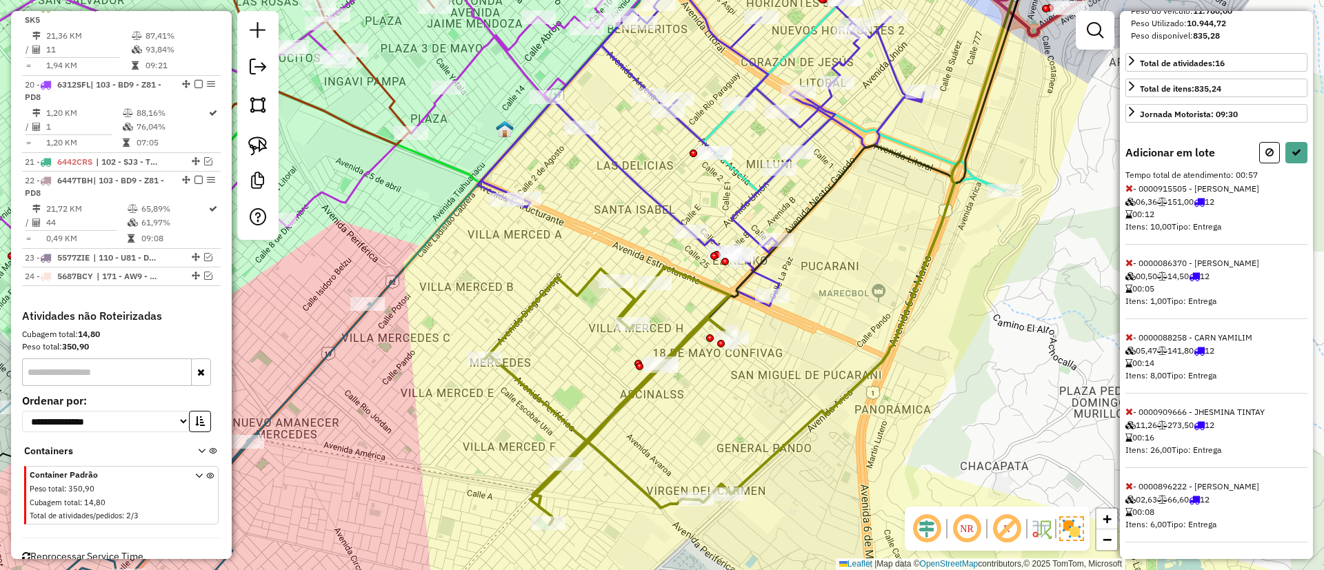
click at [1130, 488] on icon at bounding box center [1130, 486] width 8 height 10
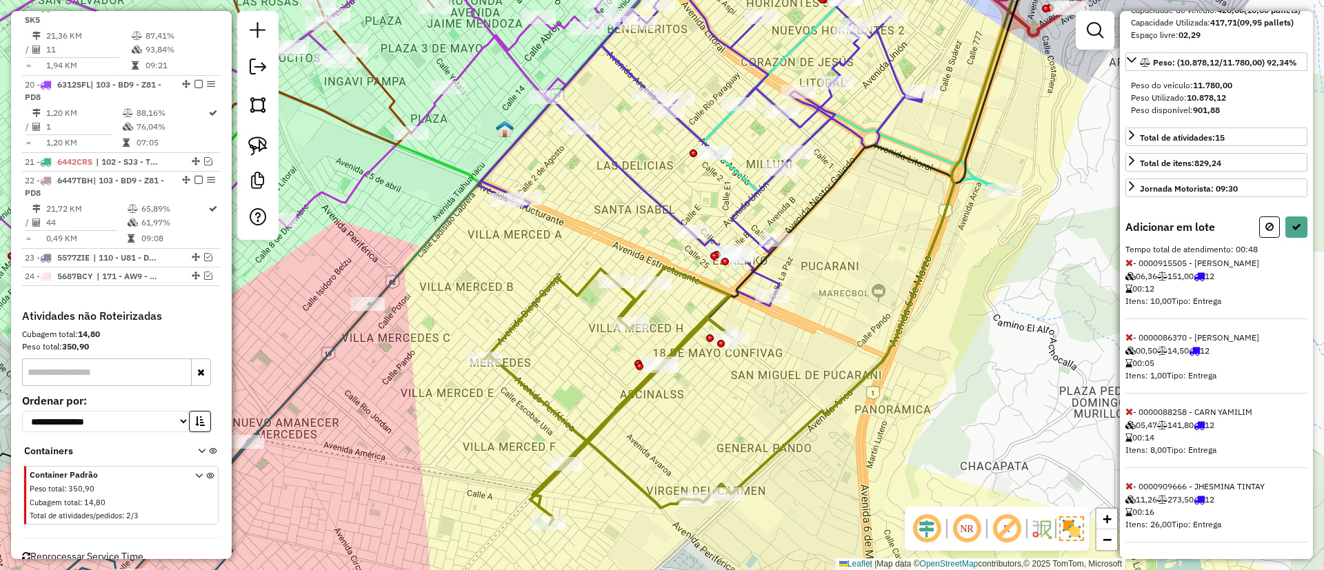
select select "*********"
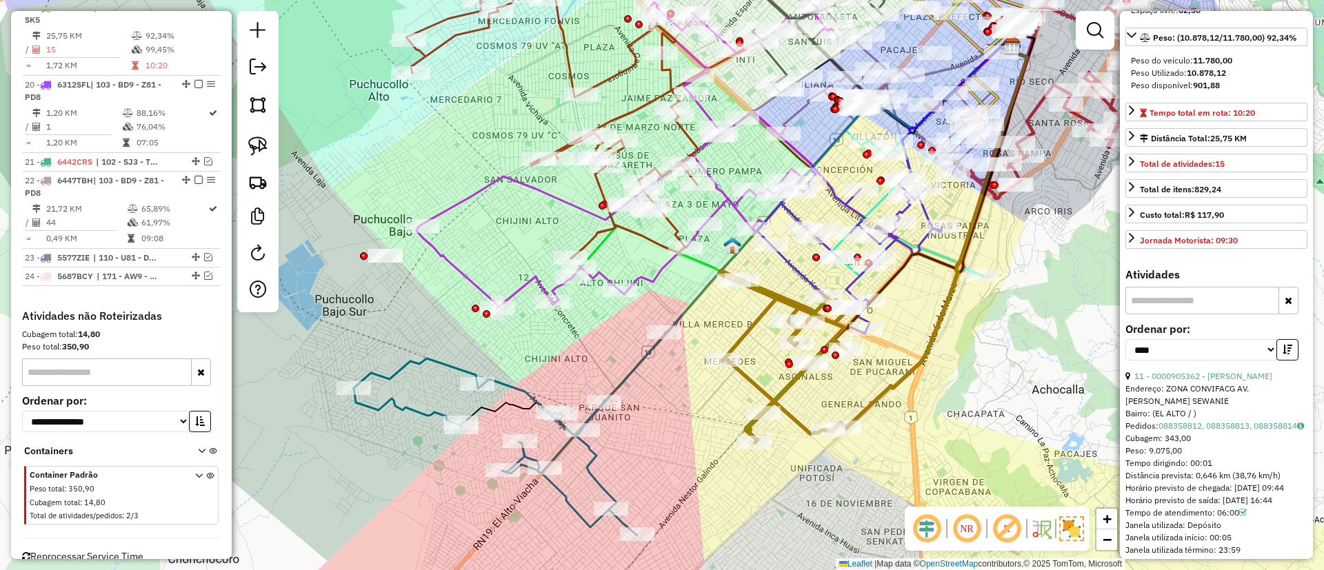
drag, startPoint x: 961, startPoint y: 471, endPoint x: 915, endPoint y: 319, distance: 158.6
click at [917, 319] on div "Janela de atendimento Grade de atendimento Capacidade Transportadoras Veículos …" at bounding box center [662, 285] width 1324 height 570
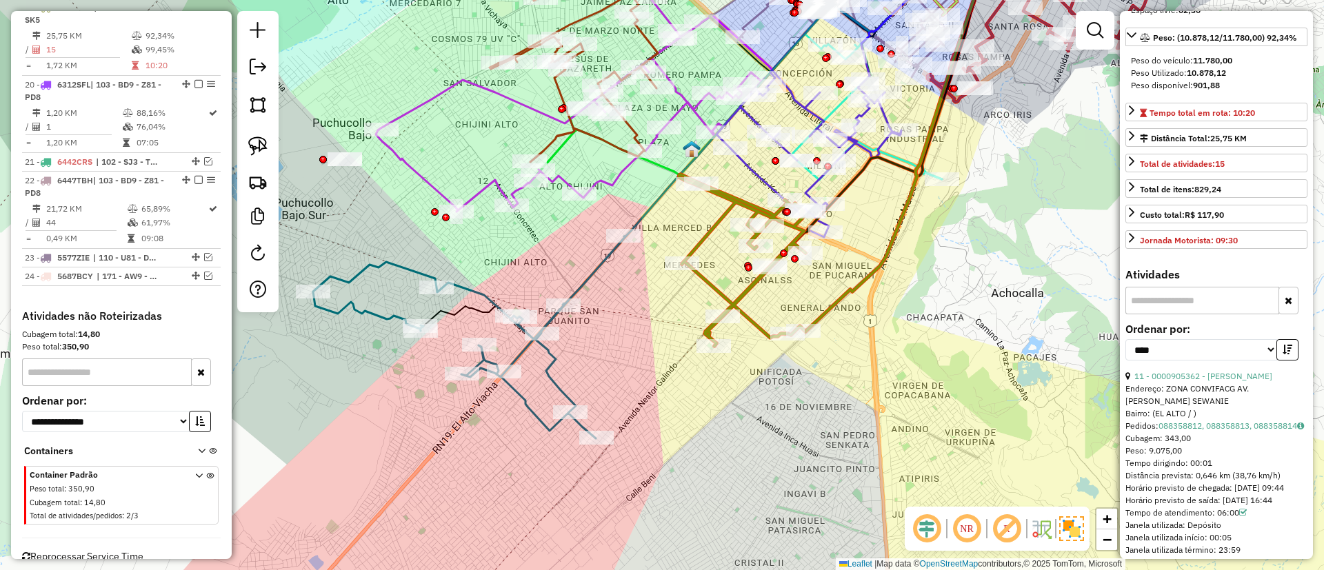
click at [752, 317] on icon at bounding box center [742, 261] width 126 height 172
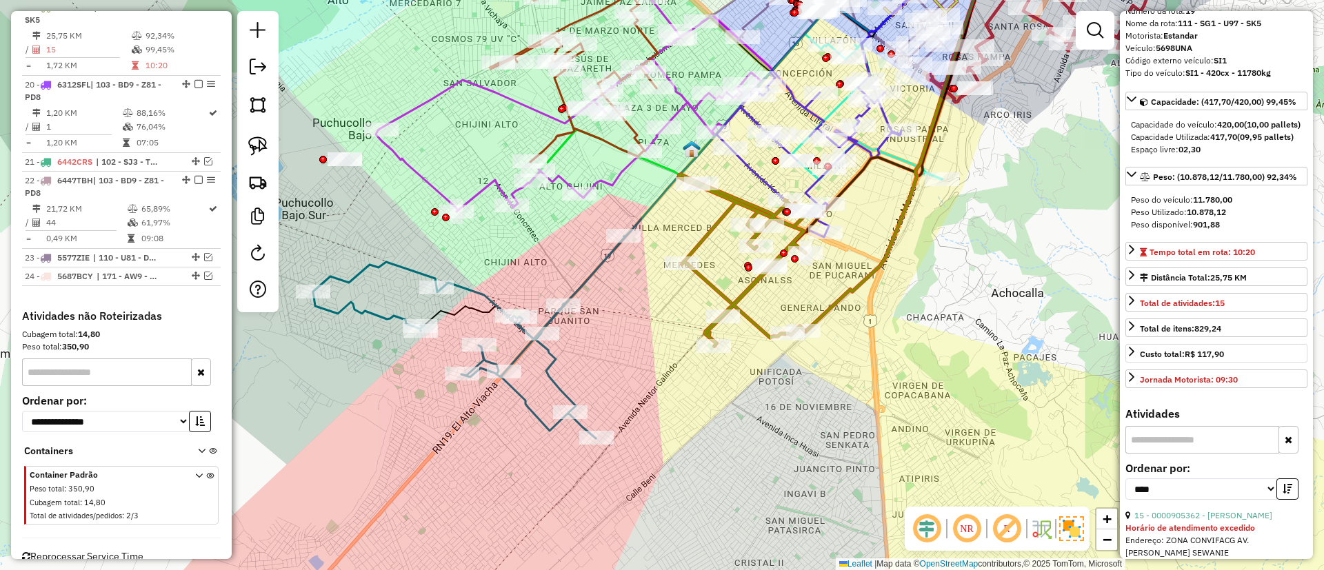
scroll to position [0, 0]
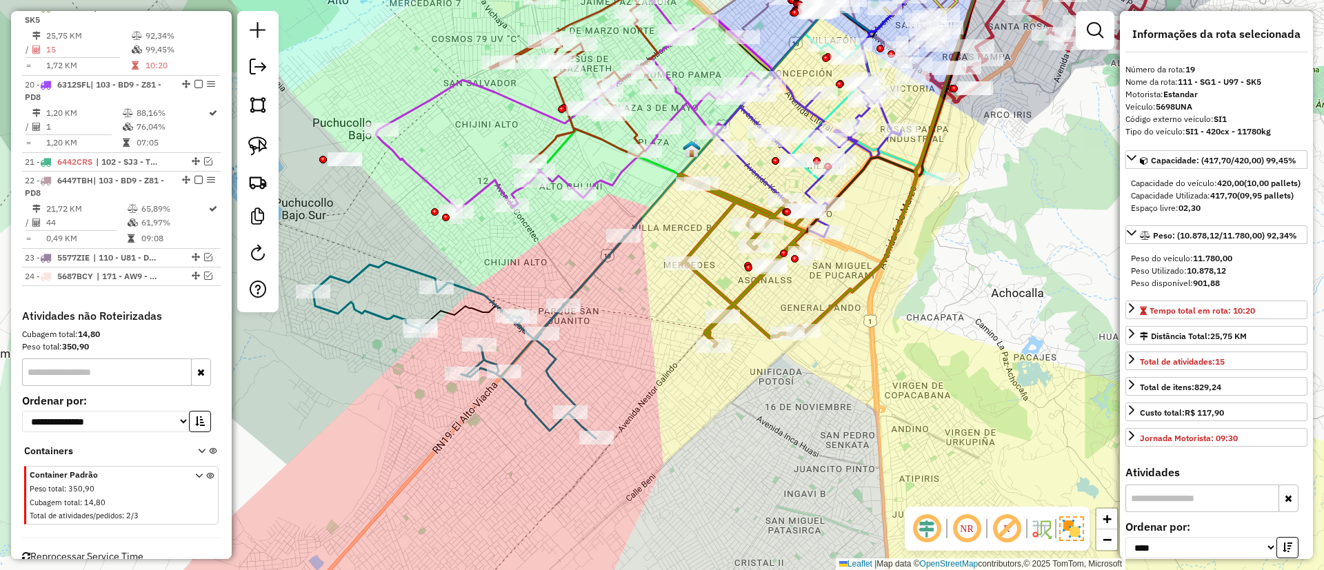
click at [710, 290] on icon at bounding box center [742, 261] width 126 height 172
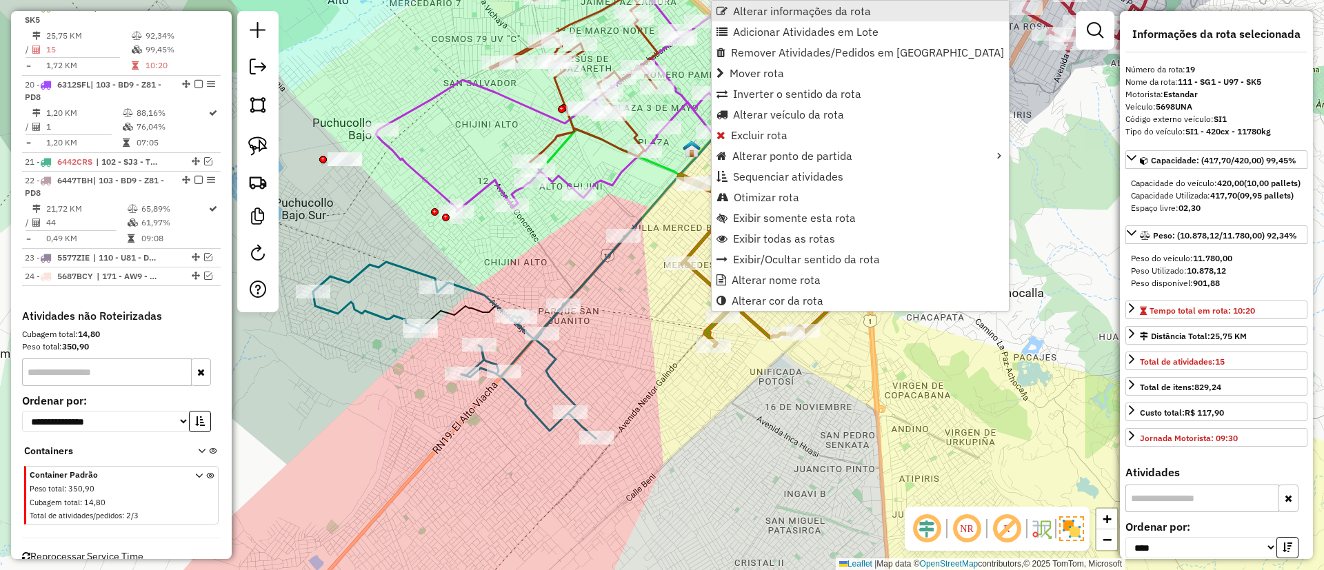
click at [812, 11] on span "Alterar informações da rota" at bounding box center [802, 11] width 138 height 11
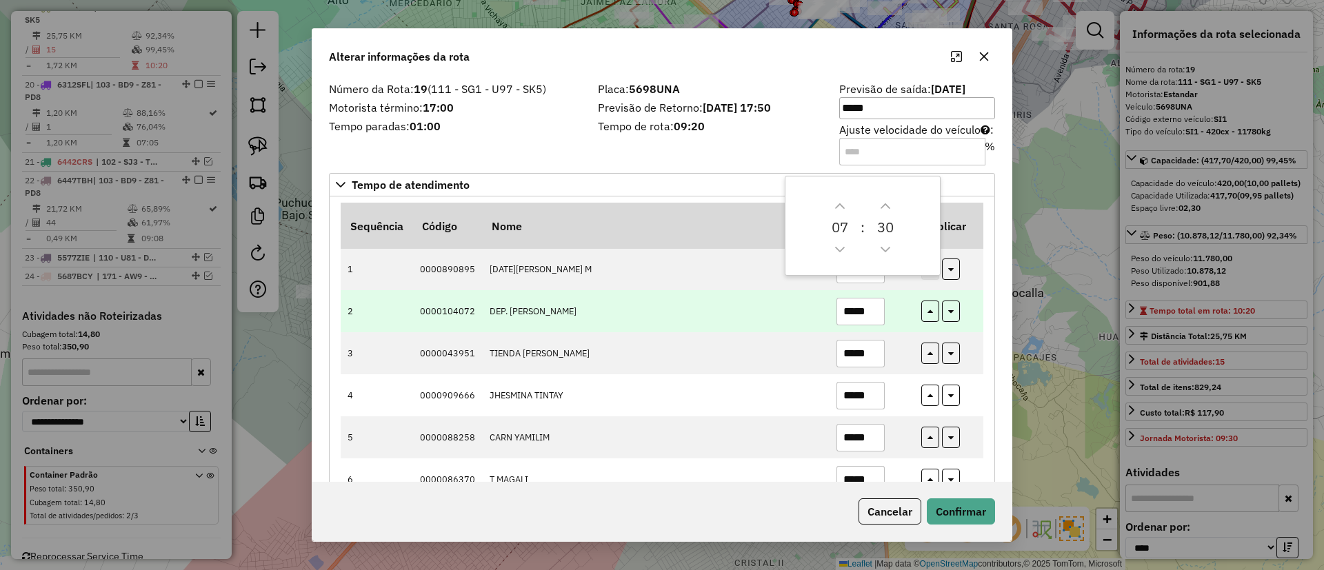
click at [801, 310] on td "DEP. [PERSON_NAME]" at bounding box center [655, 311] width 347 height 42
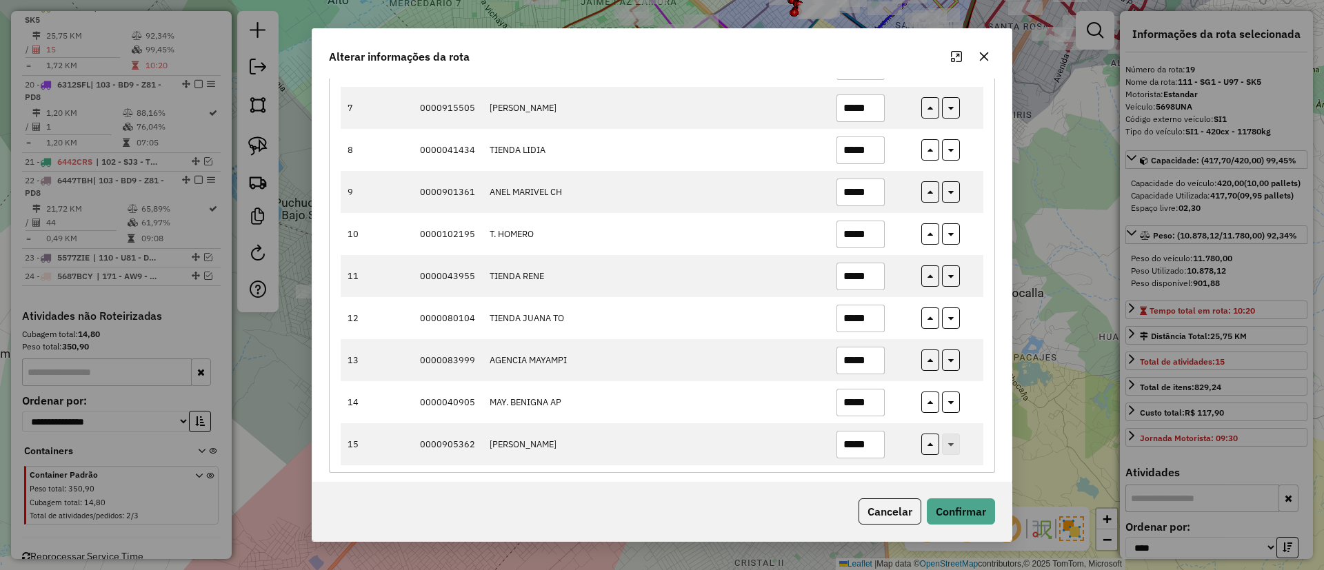
scroll to position [423, 0]
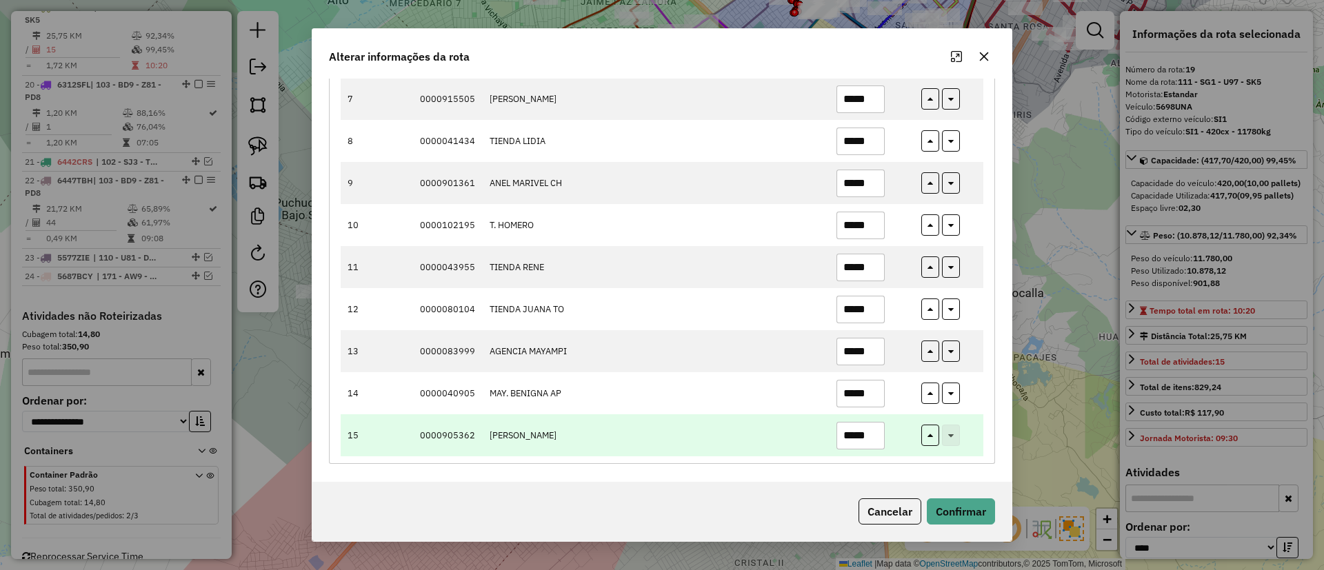
click at [851, 430] on input "*****" at bounding box center [861, 436] width 48 height 28
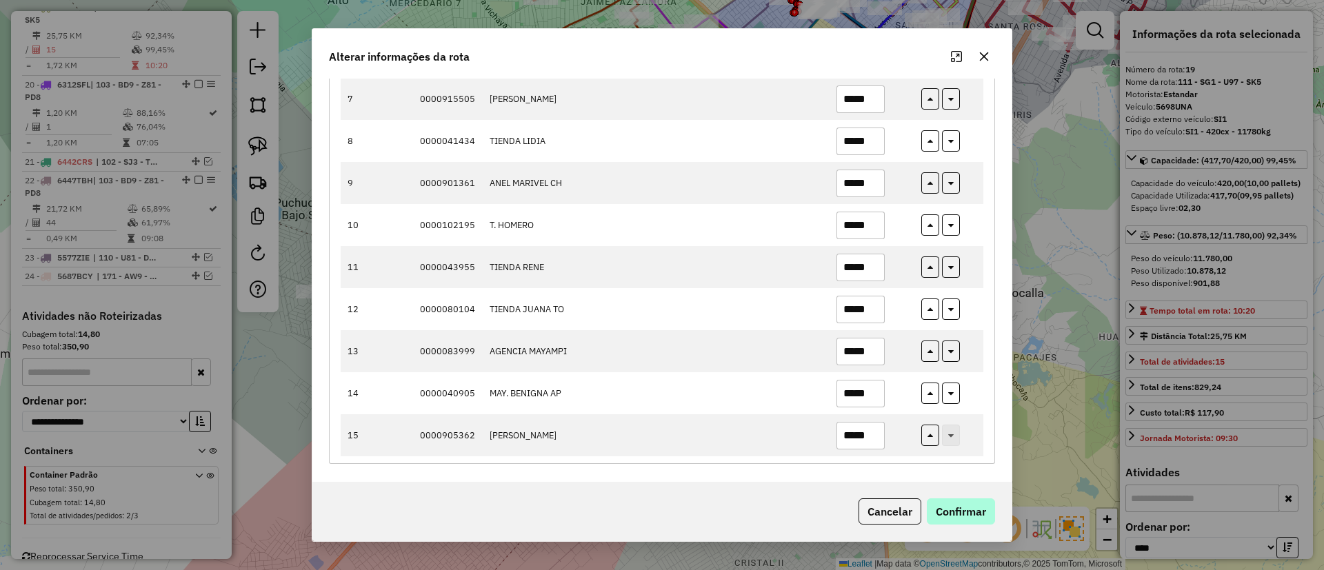
type input "*****"
click at [975, 507] on button "Confirmar" at bounding box center [961, 512] width 68 height 26
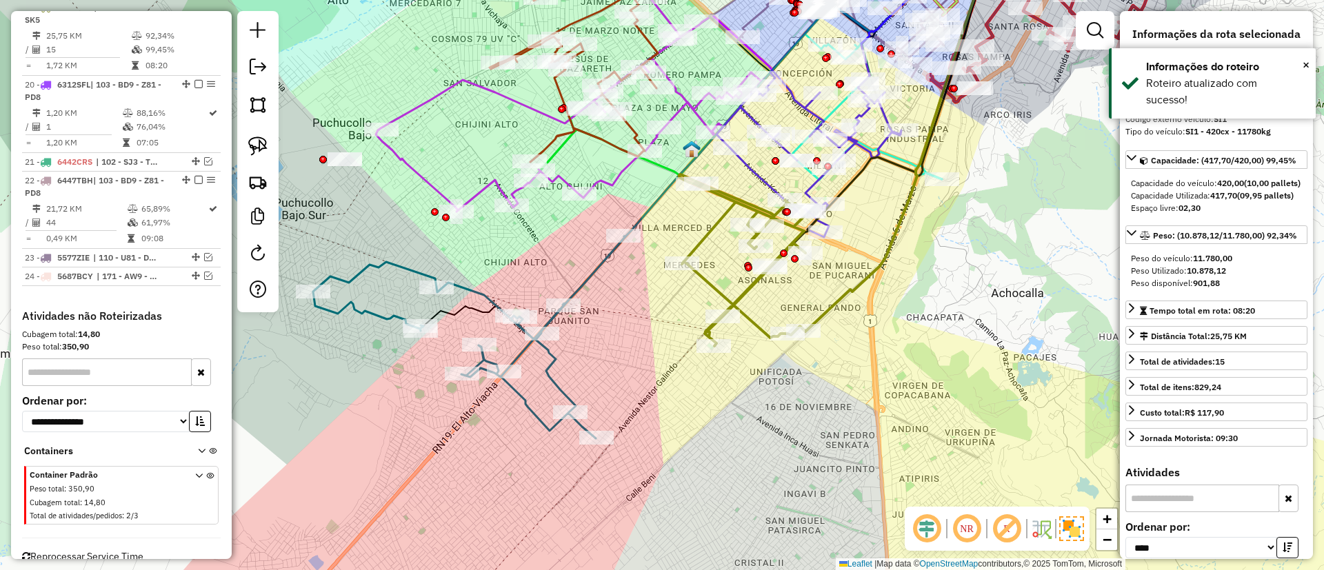
click at [755, 321] on icon at bounding box center [742, 261] width 126 height 172
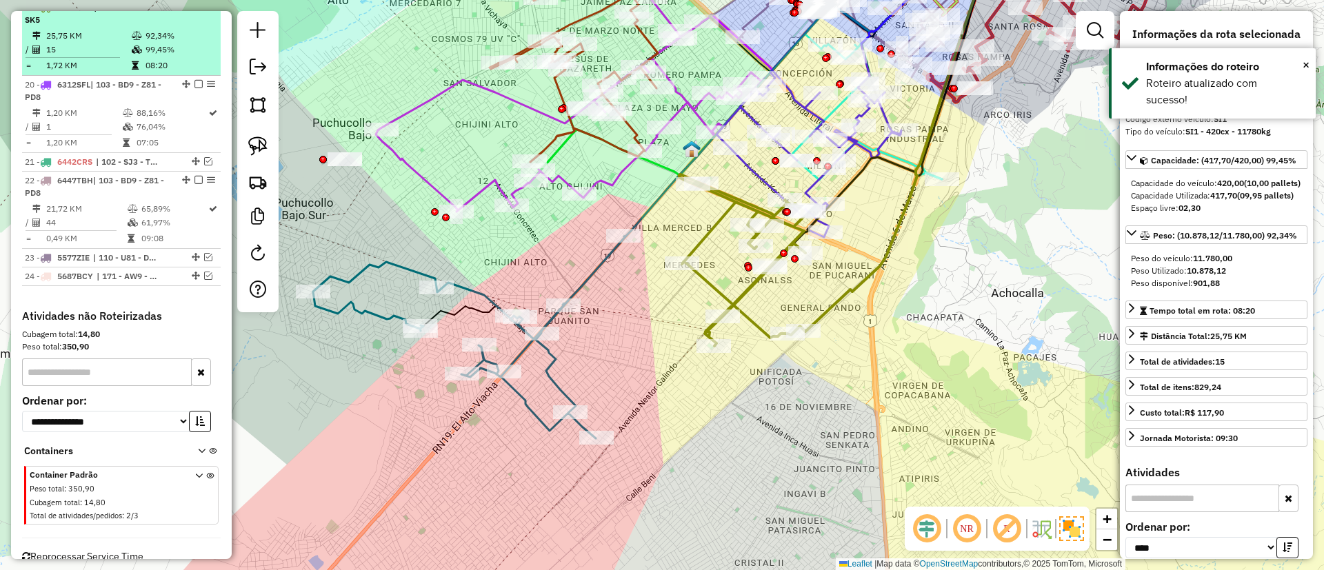
click at [196, 11] on em at bounding box center [199, 7] width 8 height 8
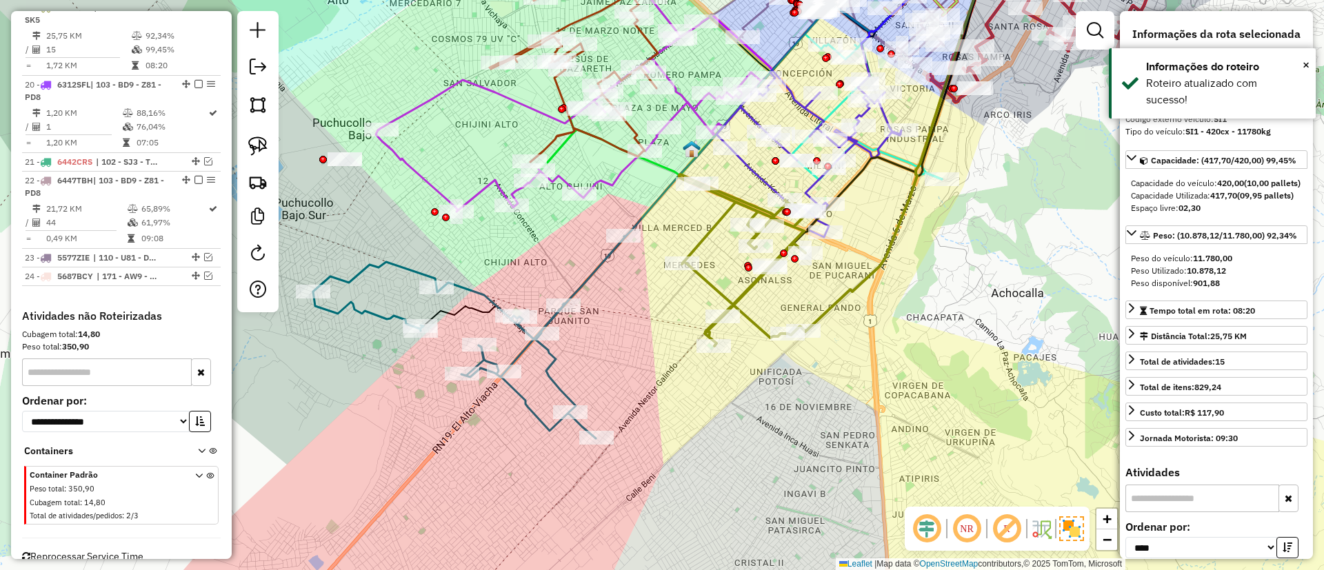
scroll to position [1406, 0]
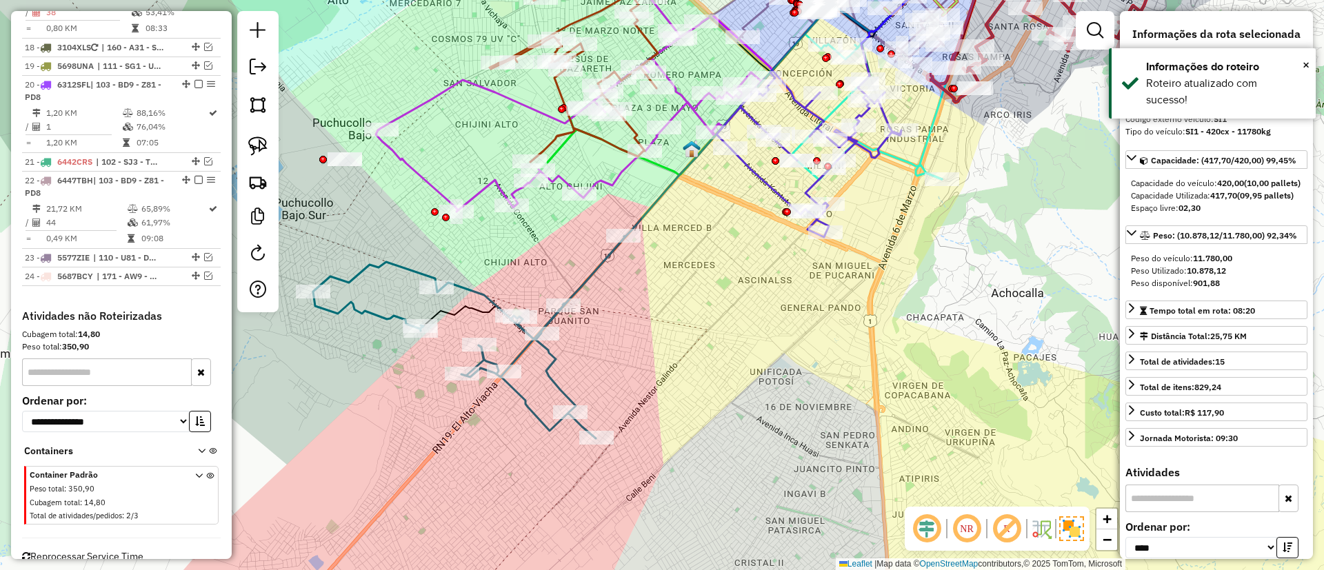
drag, startPoint x: 721, startPoint y: 286, endPoint x: 684, endPoint y: 361, distance: 84.5
click at [684, 361] on div "Janela de atendimento Grade de atendimento Capacidade Transportadoras Veículos …" at bounding box center [662, 285] width 1324 height 570
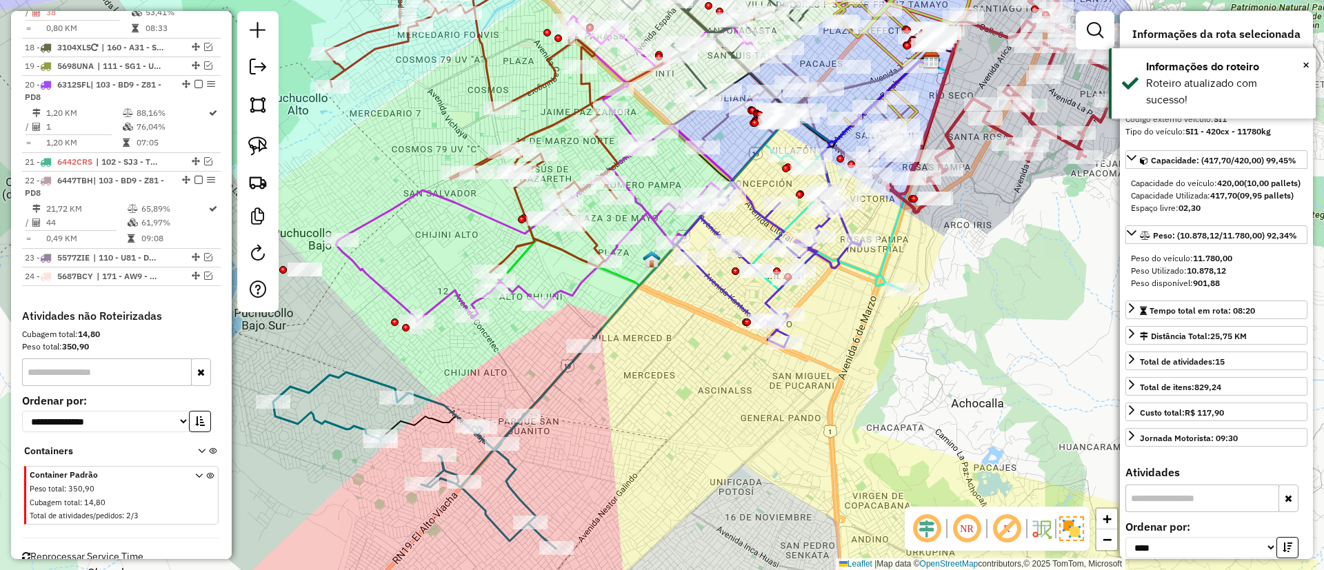
click at [735, 296] on icon at bounding box center [769, 264] width 185 height 167
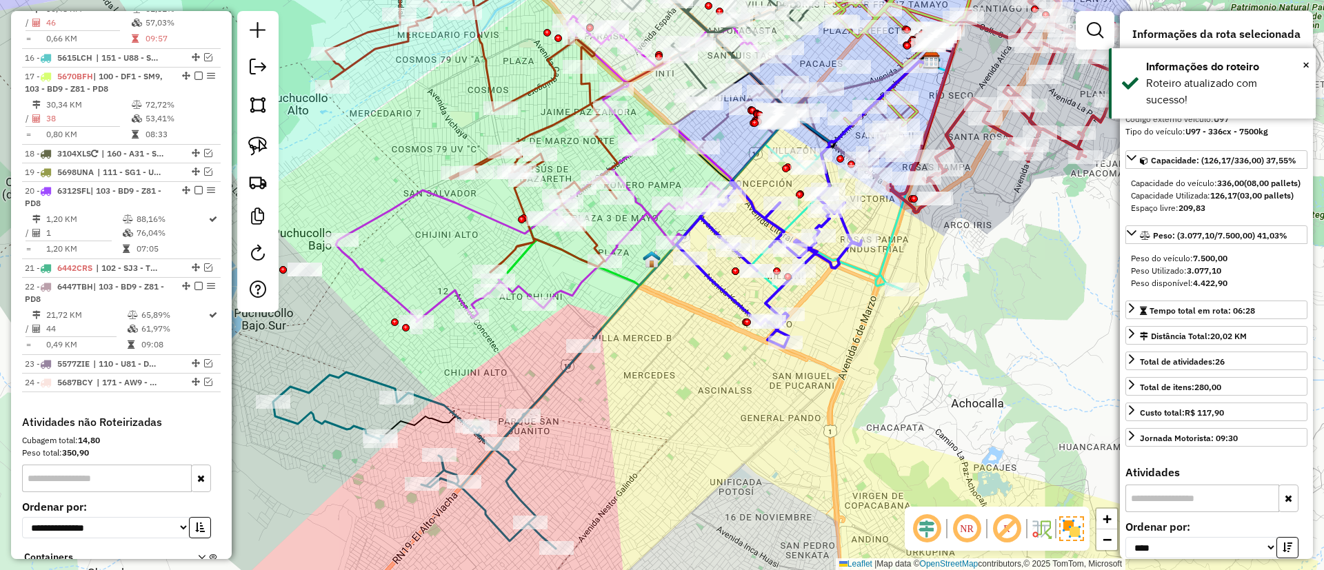
scroll to position [1100, 0]
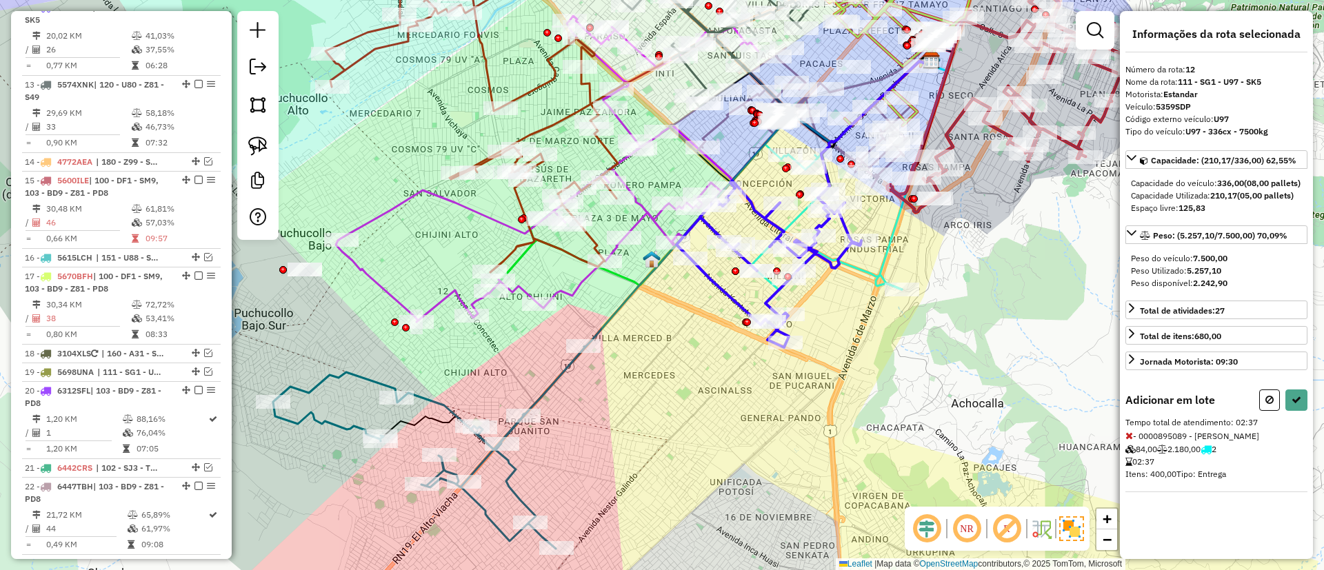
select select "*********"
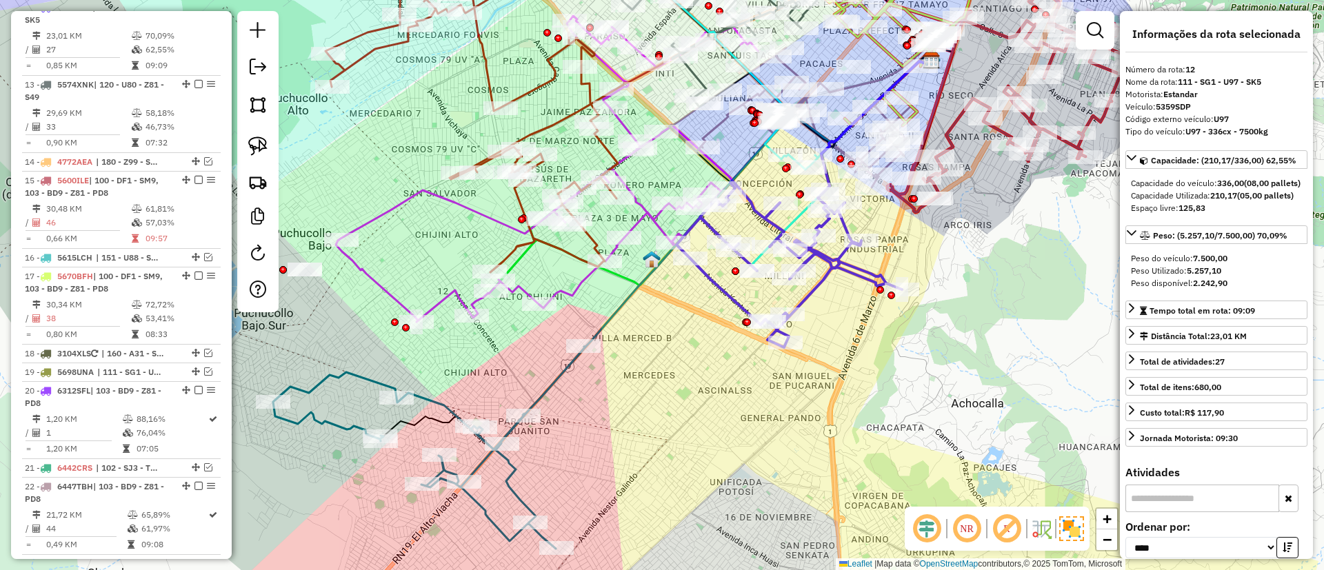
click at [695, 397] on div "Janela de atendimento Grade de atendimento Capacidade Transportadoras Veículos …" at bounding box center [662, 285] width 1324 height 570
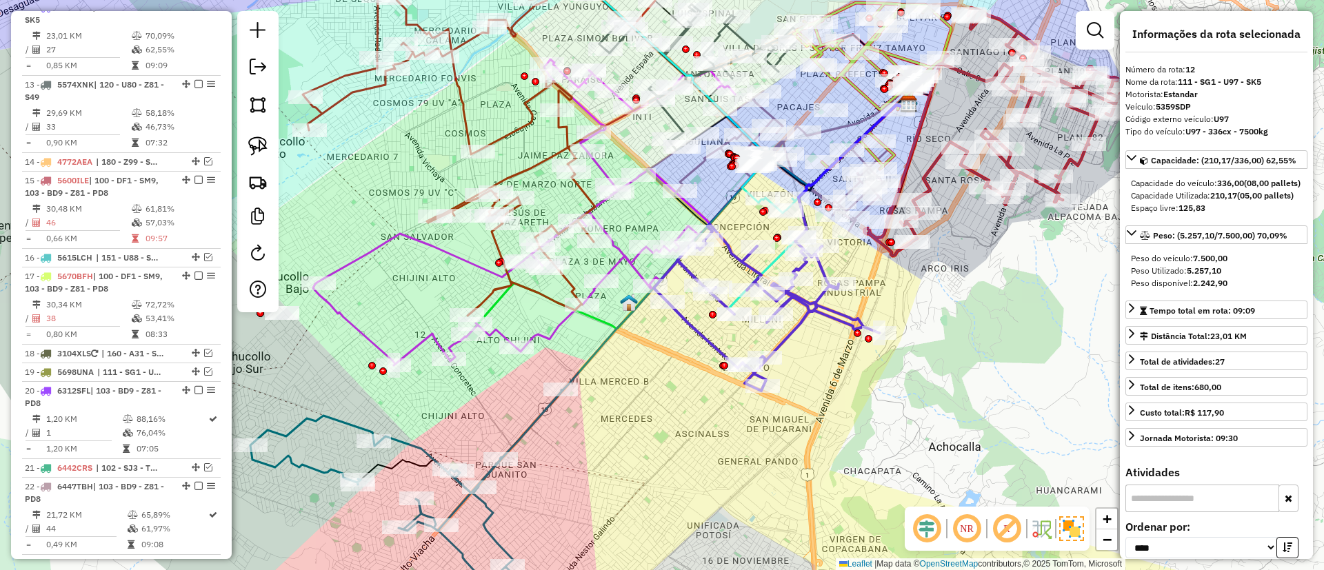
click at [420, 443] on icon at bounding box center [406, 491] width 312 height 202
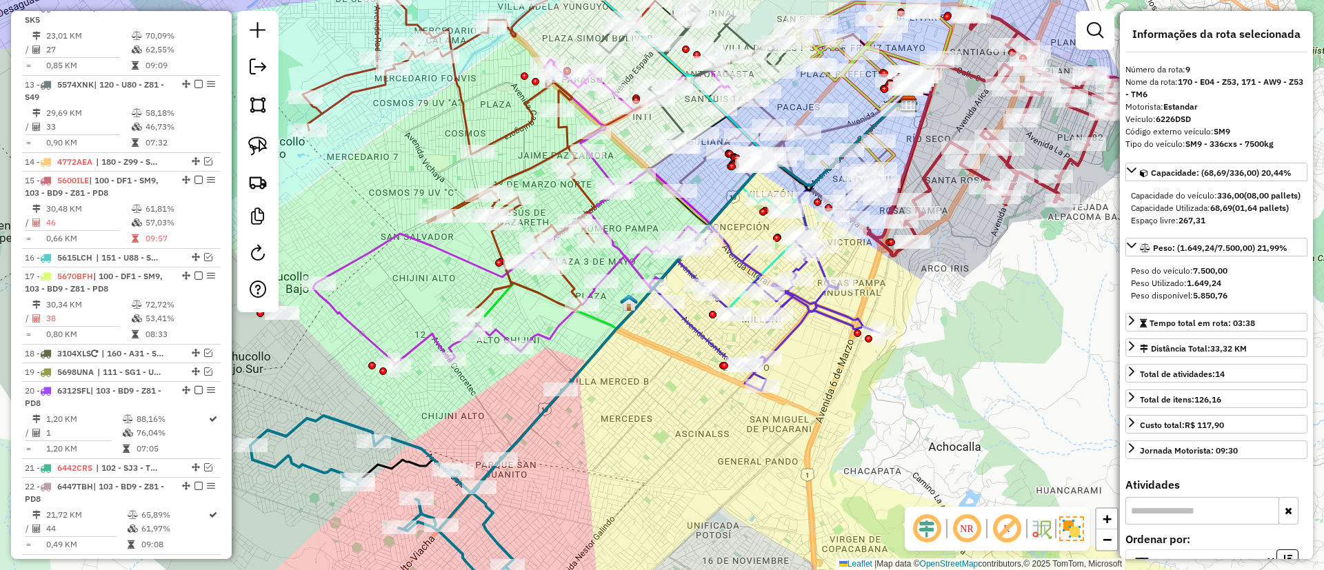
scroll to position [986, 0]
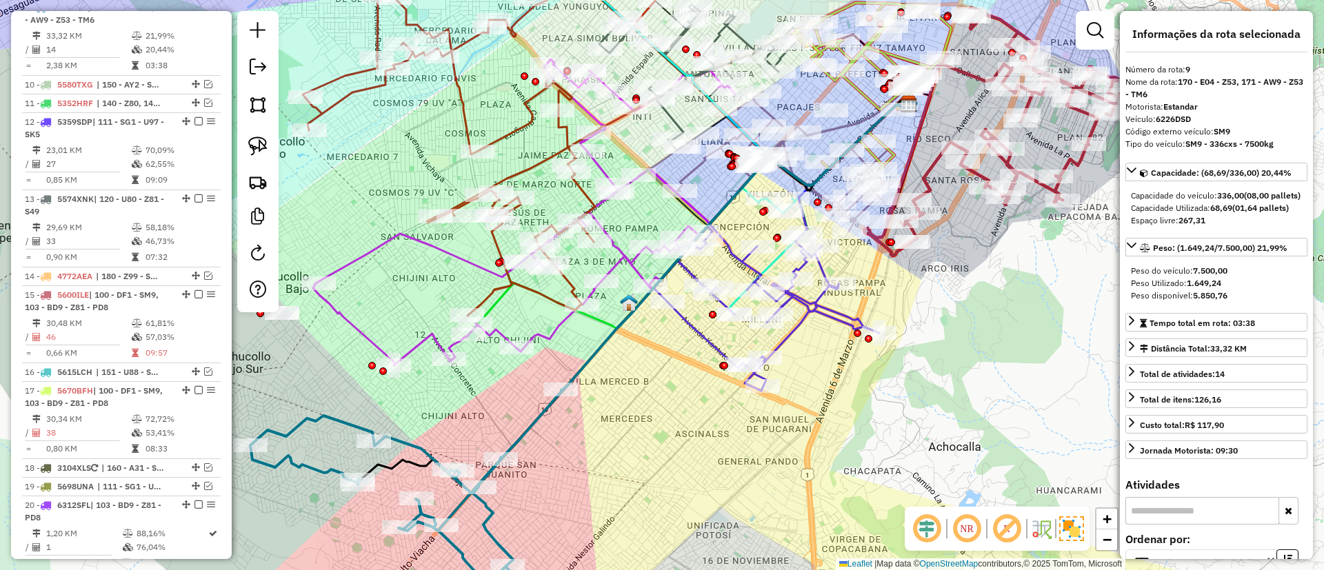
click at [818, 299] on icon at bounding box center [767, 307] width 226 height 167
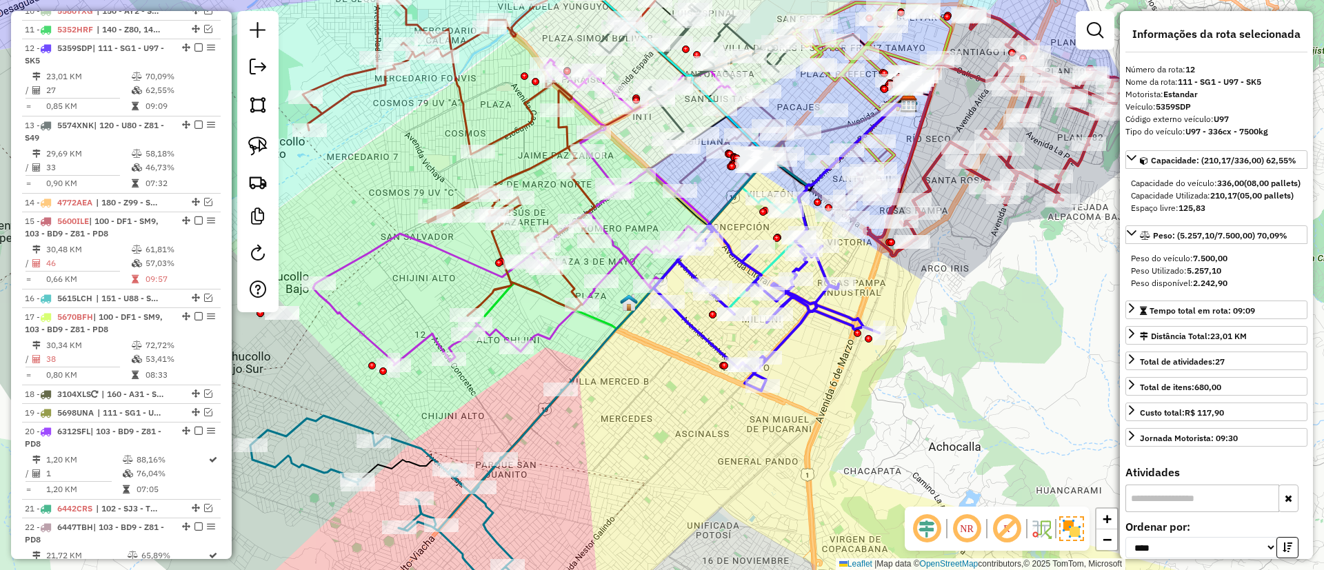
scroll to position [1100, 0]
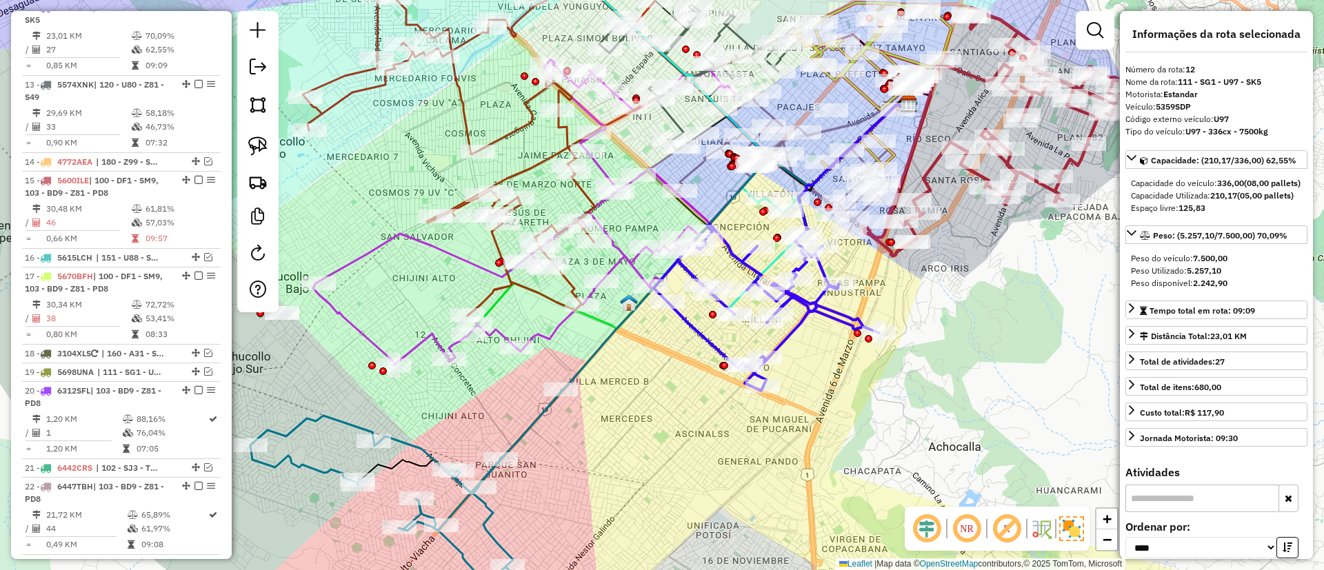
click at [825, 270] on icon at bounding box center [767, 307] width 226 height 167
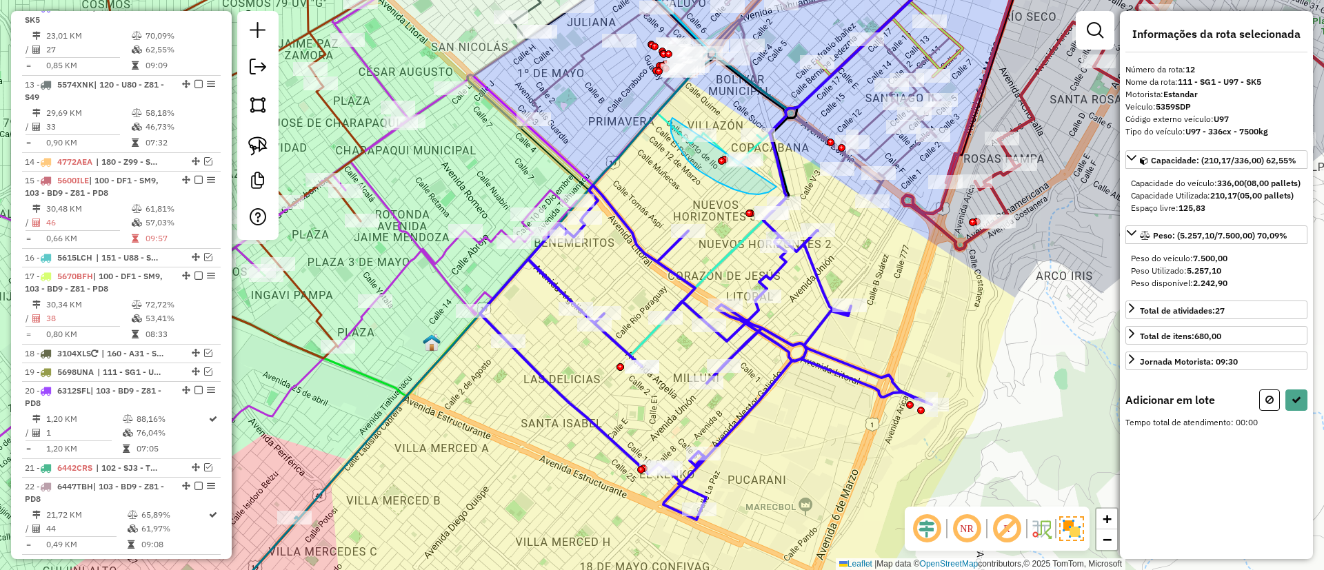
drag, startPoint x: 697, startPoint y: 169, endPoint x: 771, endPoint y: 112, distance: 93.5
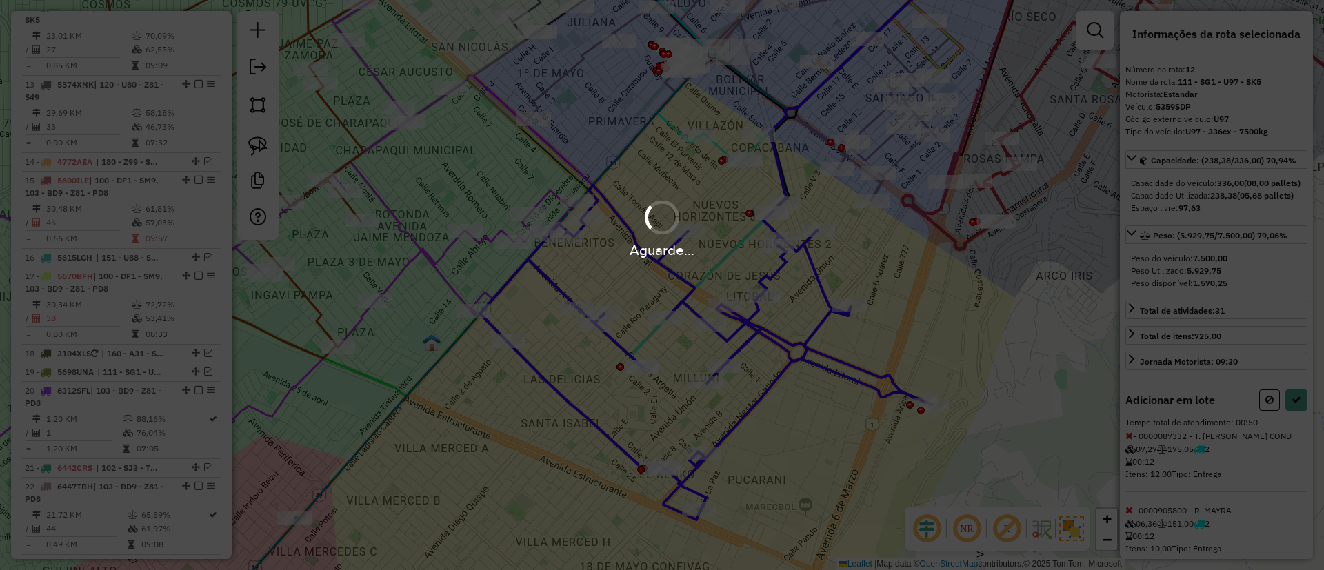
click at [771, 112] on div "Aguarde..." at bounding box center [662, 285] width 1324 height 570
select select "*********"
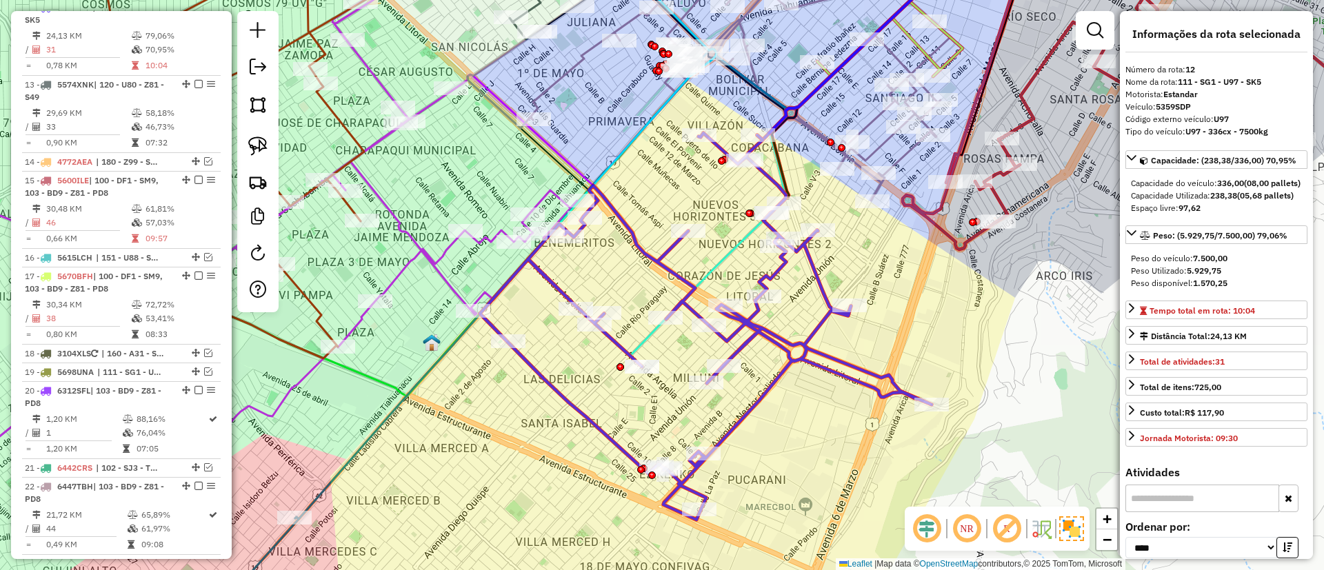
click at [813, 283] on icon at bounding box center [706, 326] width 452 height 387
click at [806, 253] on icon at bounding box center [706, 326] width 452 height 387
click at [675, 274] on icon at bounding box center [706, 326] width 452 height 387
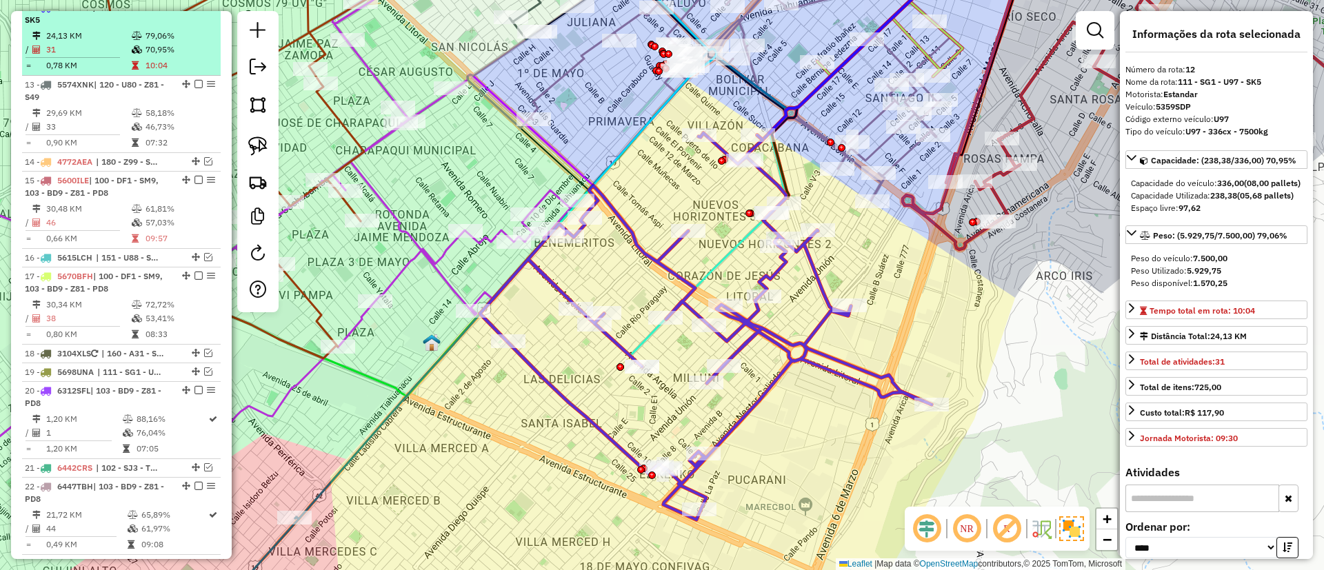
click at [195, 11] on em at bounding box center [199, 7] width 8 height 8
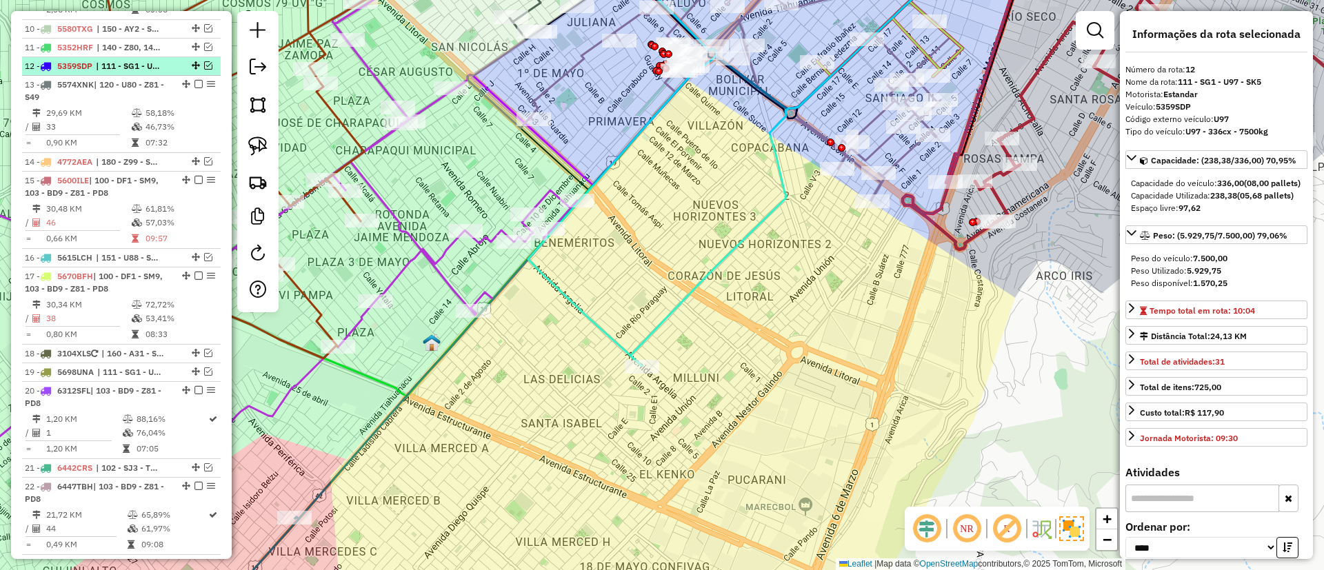
click at [204, 70] on em at bounding box center [208, 65] width 8 height 8
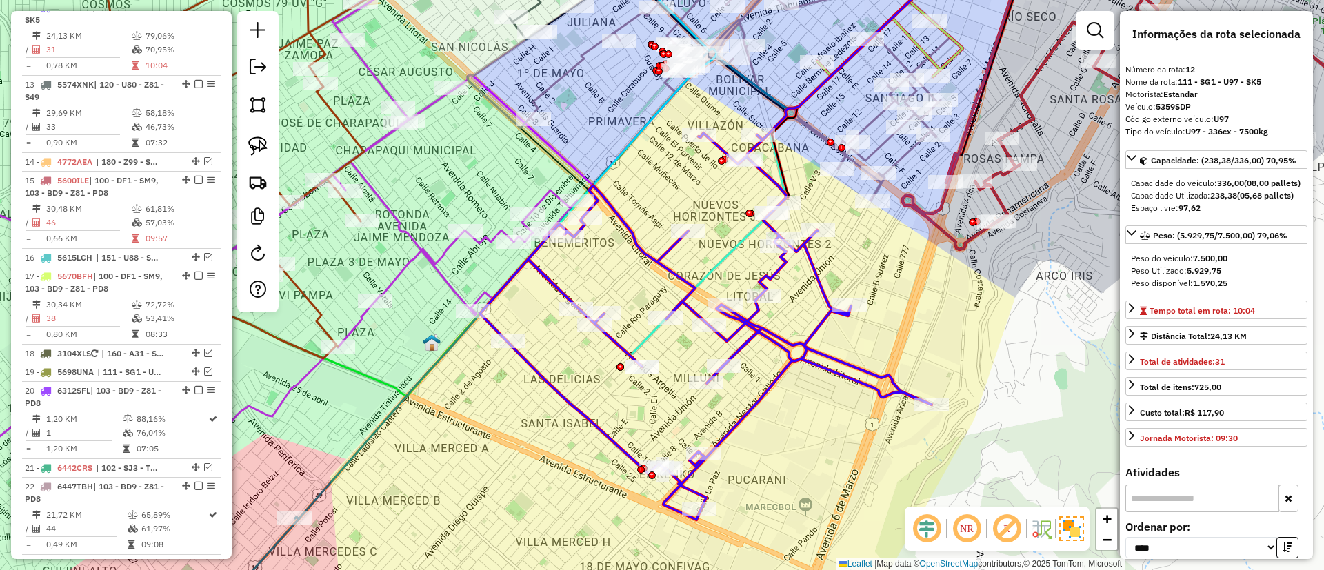
click at [676, 272] on icon at bounding box center [706, 326] width 452 height 387
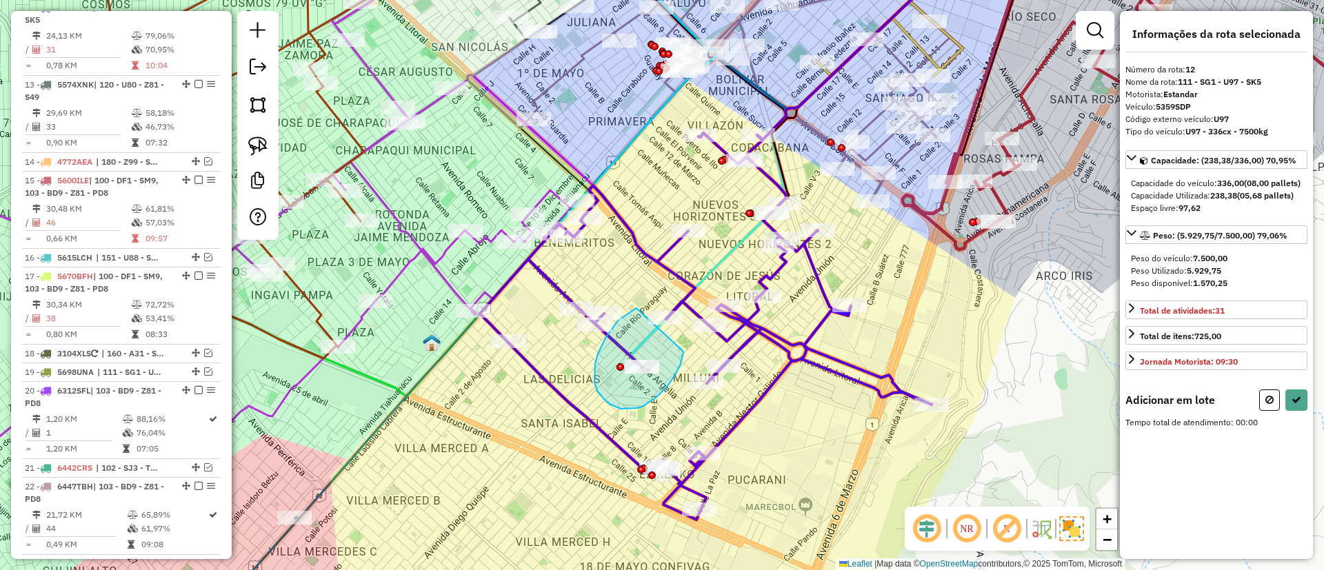
drag, startPoint x: 634, startPoint y: 310, endPoint x: 684, endPoint y: 351, distance: 64.6
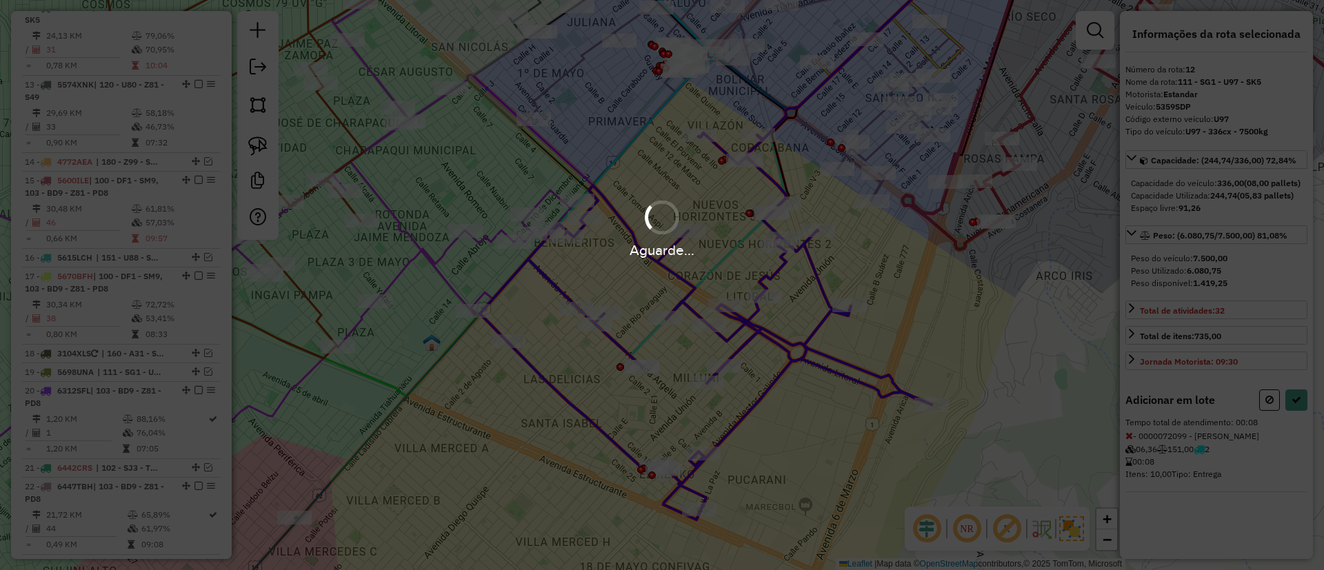
select select "*********"
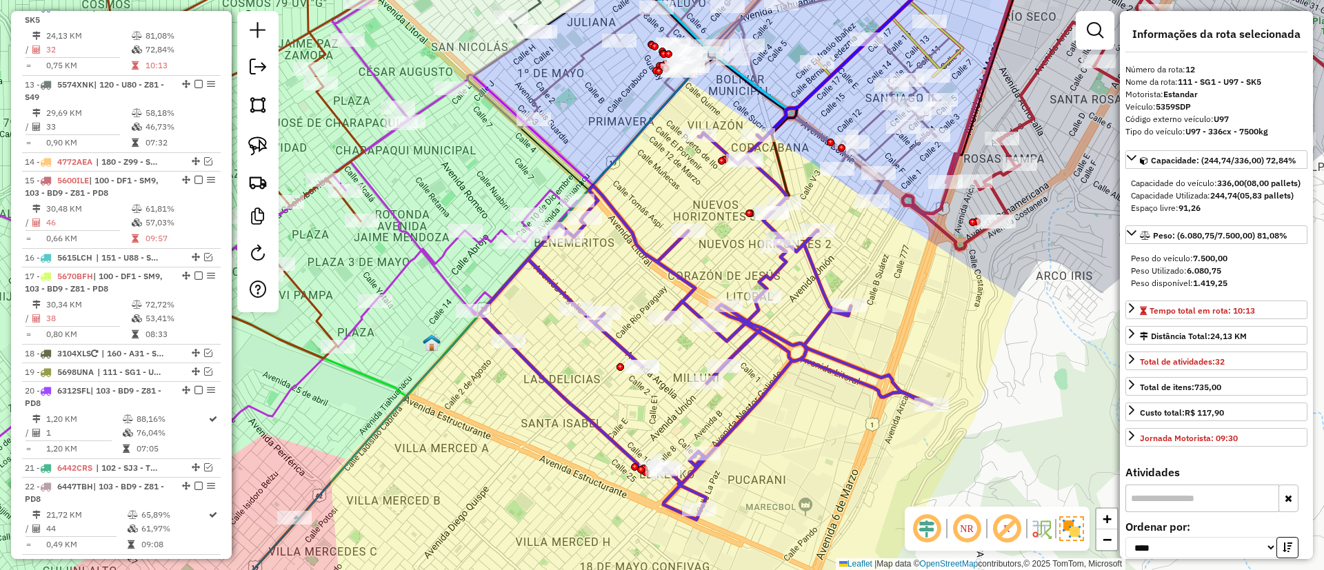
click at [824, 290] on icon at bounding box center [706, 326] width 452 height 387
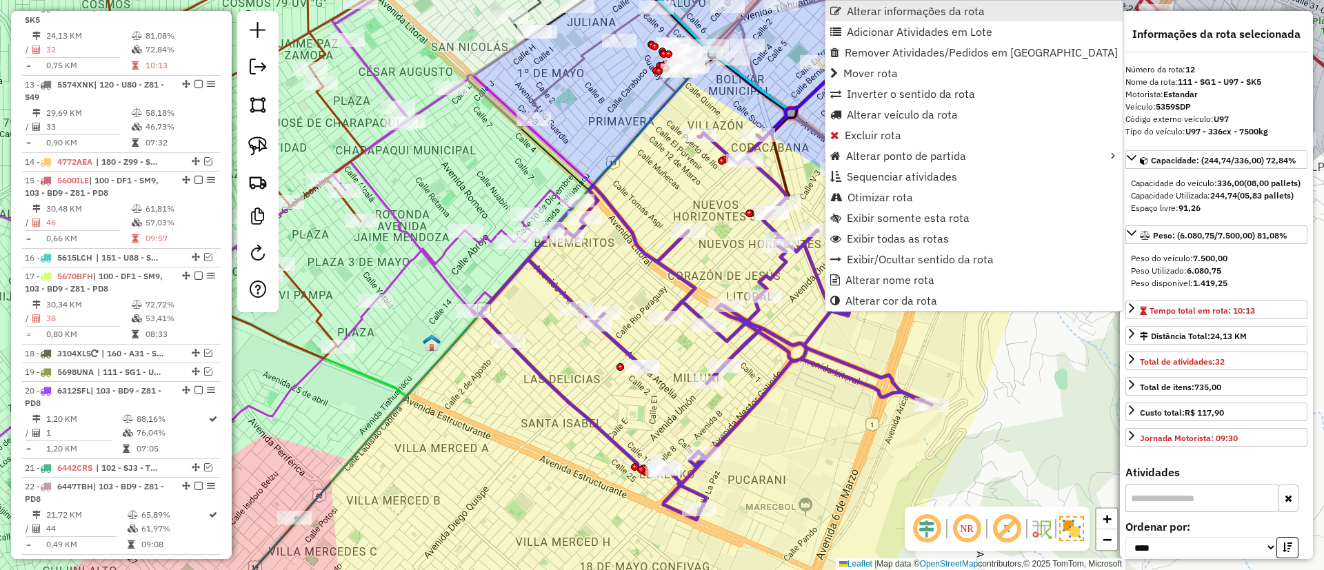
click at [897, 19] on link "Alterar informações da rota" at bounding box center [974, 11] width 297 height 21
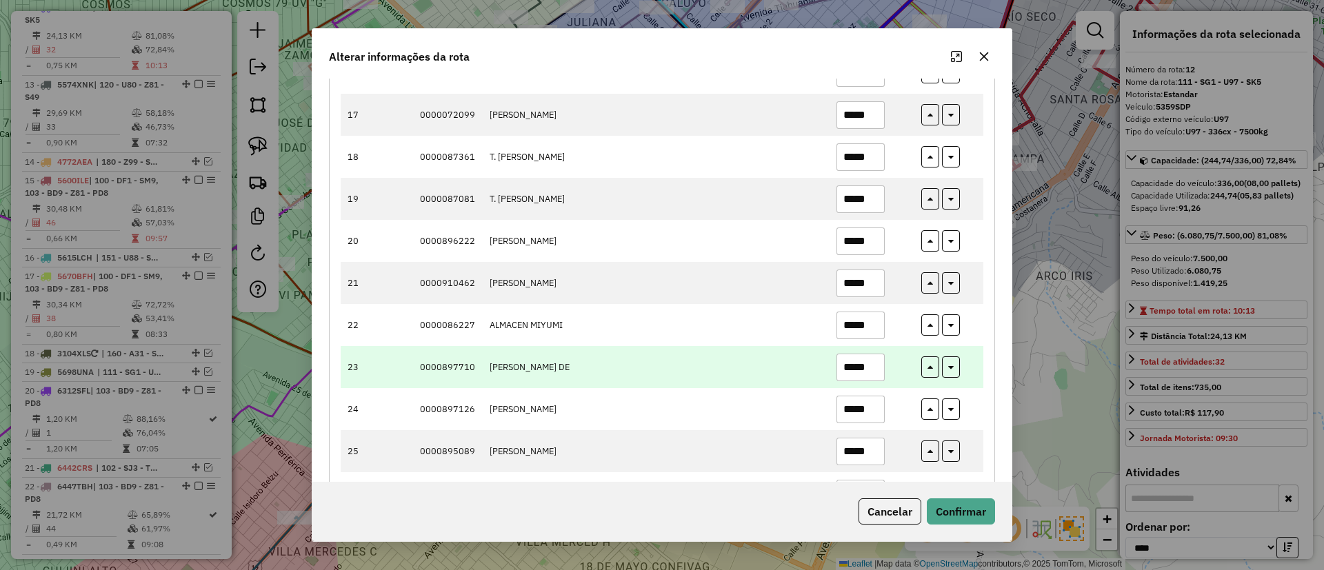
scroll to position [931, 0]
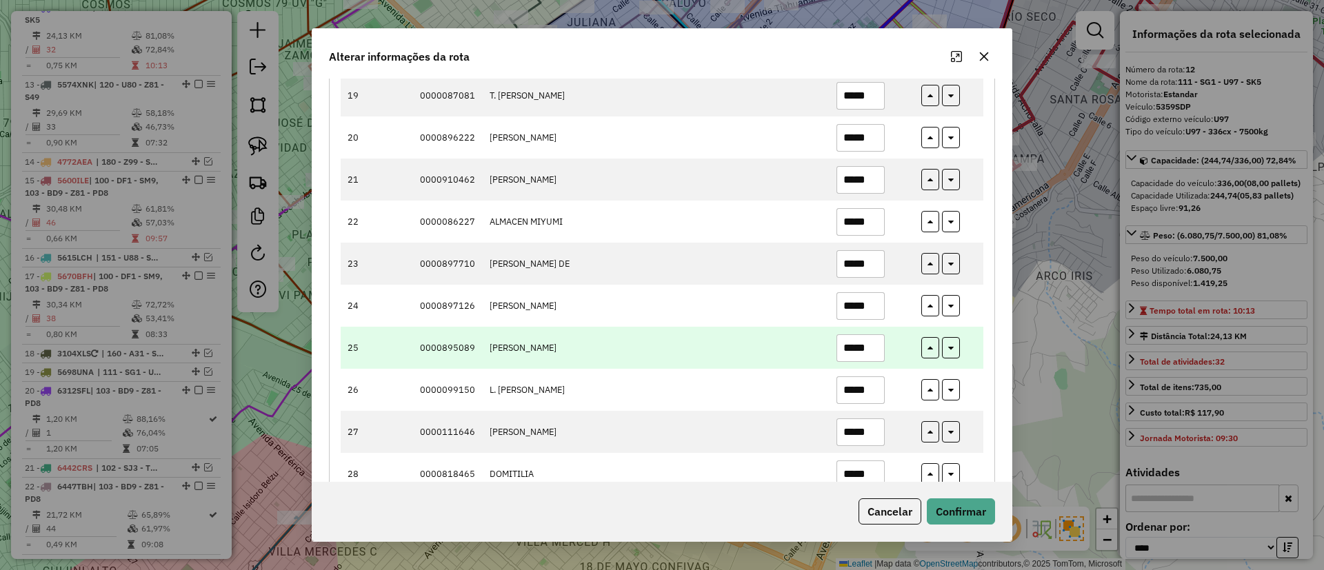
click at [851, 350] on input "*****" at bounding box center [861, 349] width 48 height 28
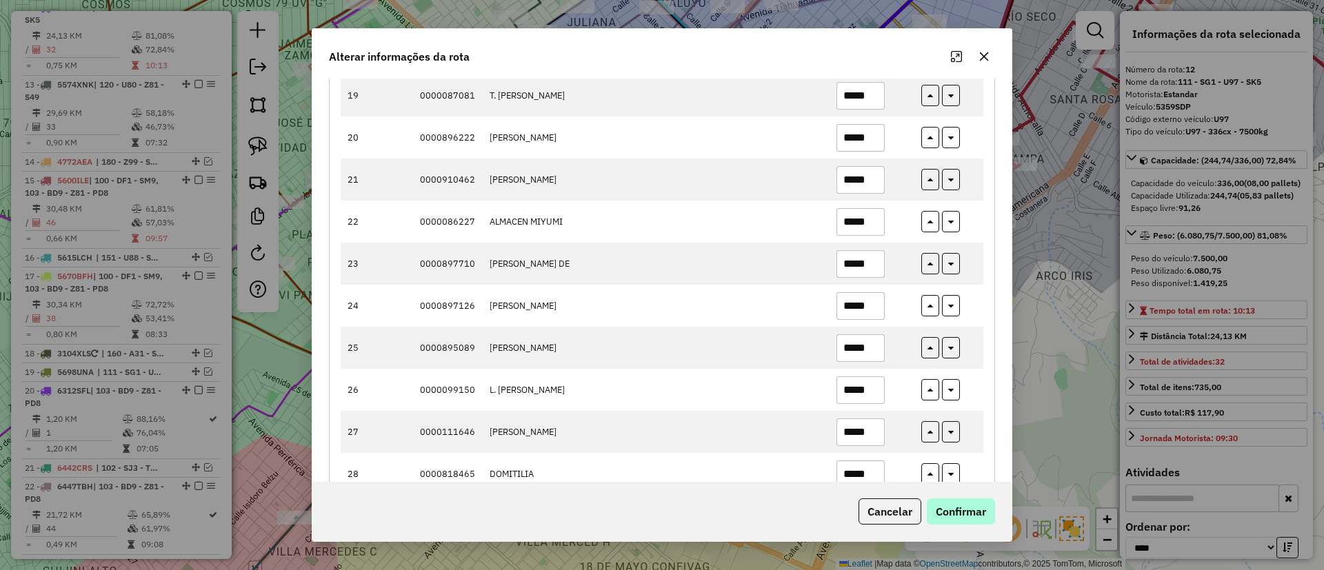
type input "*****"
click at [962, 509] on button "Confirmar" at bounding box center [961, 512] width 68 height 26
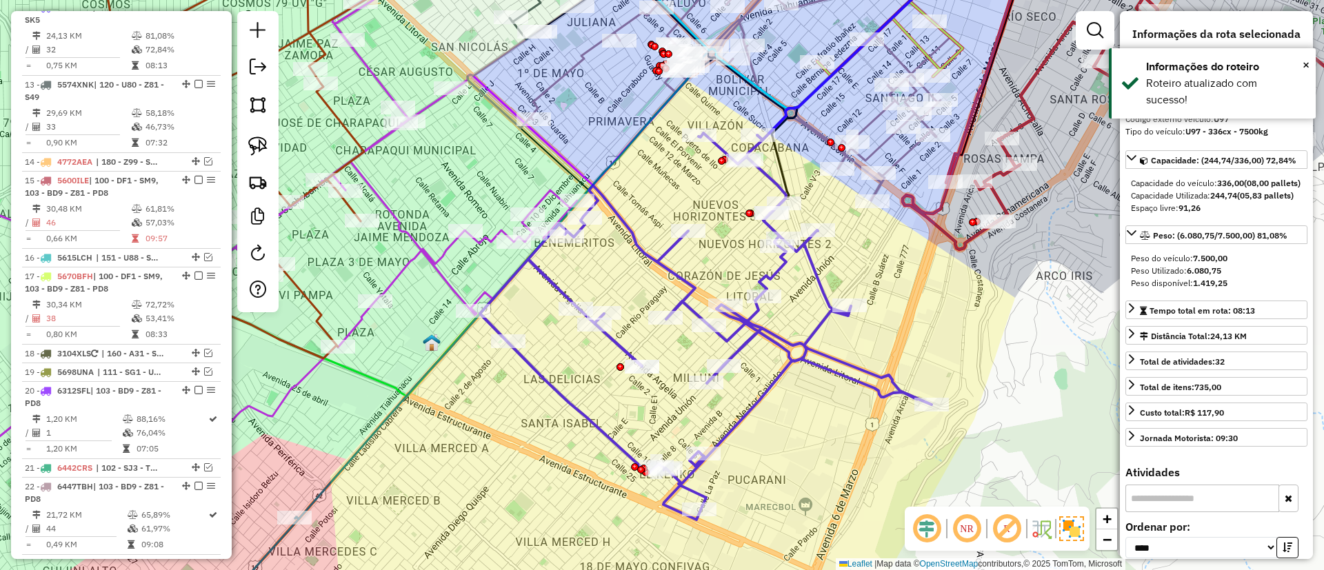
click at [826, 357] on icon at bounding box center [706, 326] width 452 height 387
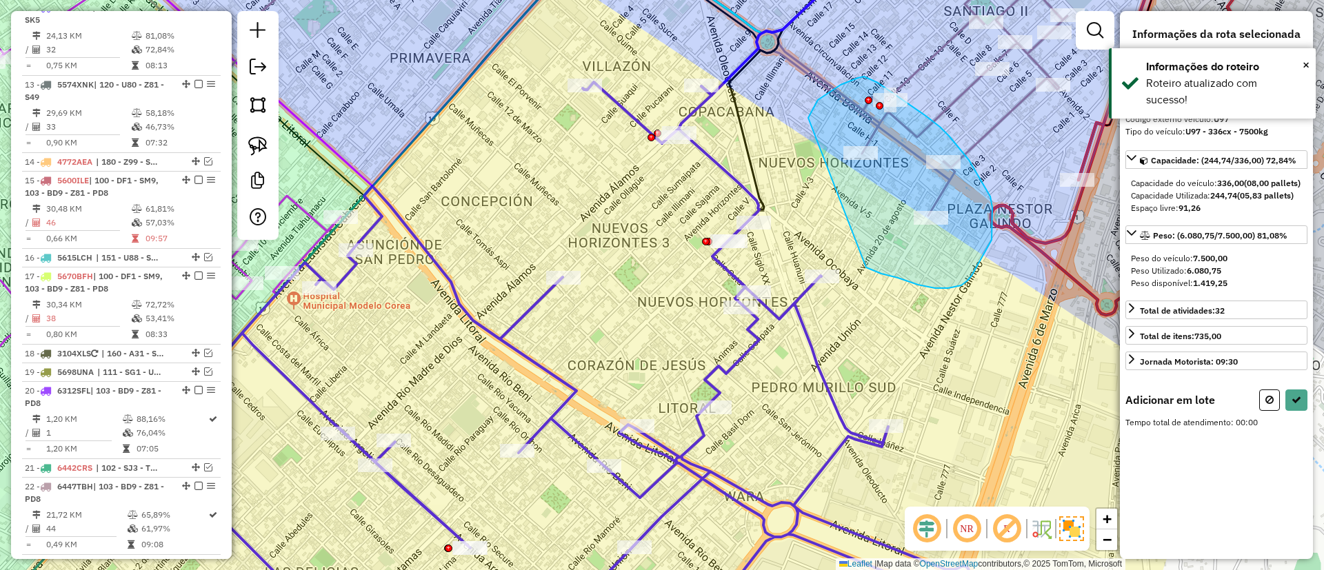
drag, startPoint x: 808, startPoint y: 118, endPoint x: 864, endPoint y: 266, distance: 158.5
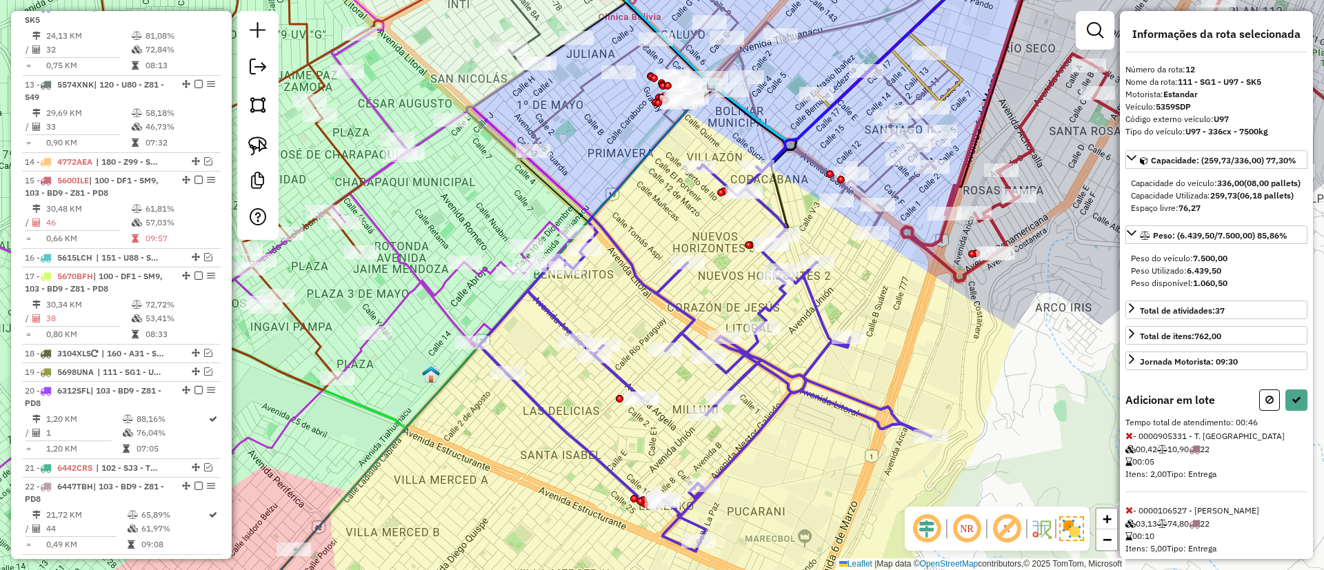
select select "*********"
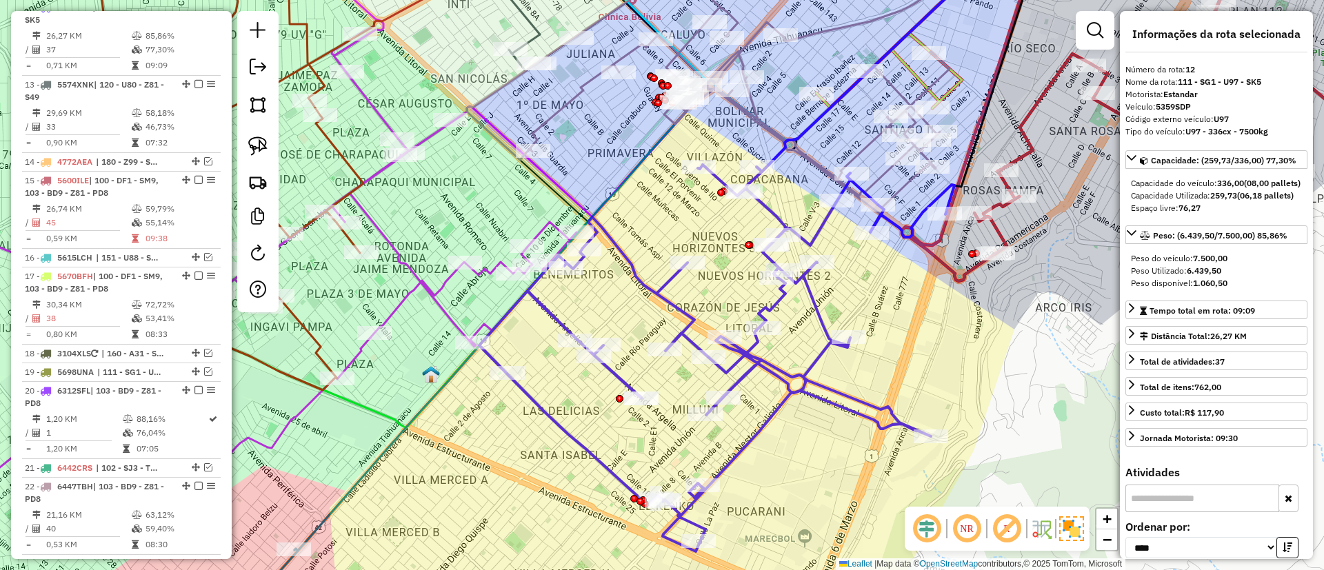
click at [823, 329] on icon at bounding box center [716, 358] width 475 height 387
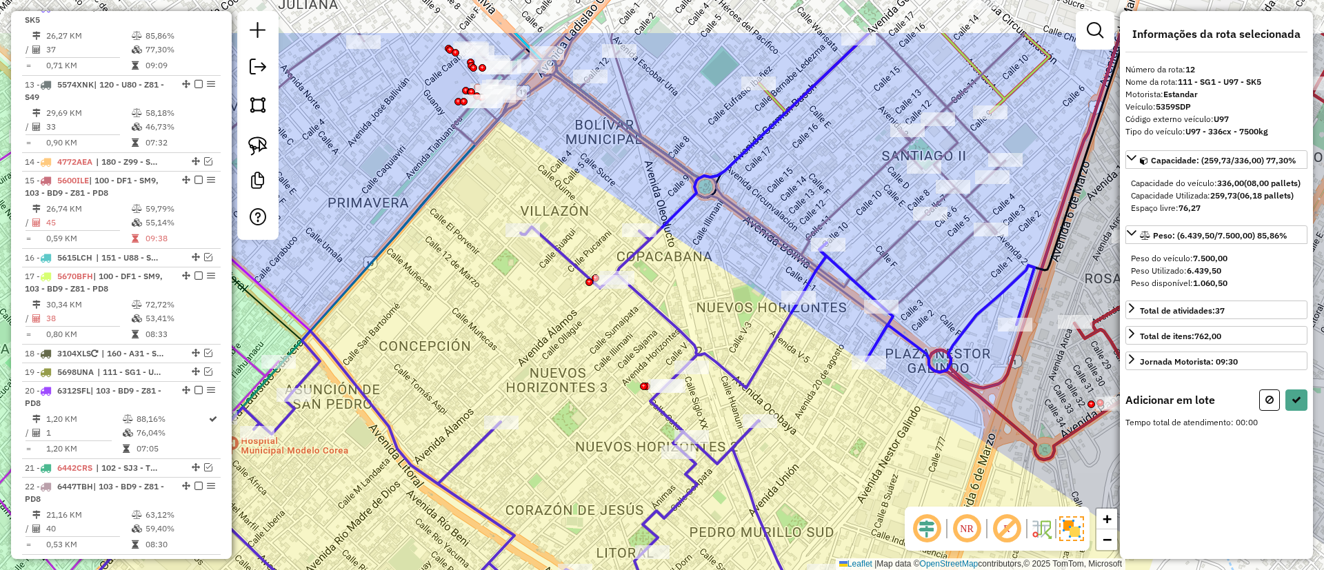
drag, startPoint x: 868, startPoint y: 145, endPoint x: 853, endPoint y: 257, distance: 113.4
click at [853, 257] on div "Janela de atendimento Grade de atendimento Capacidade Transportadoras Veículos …" at bounding box center [662, 285] width 1324 height 570
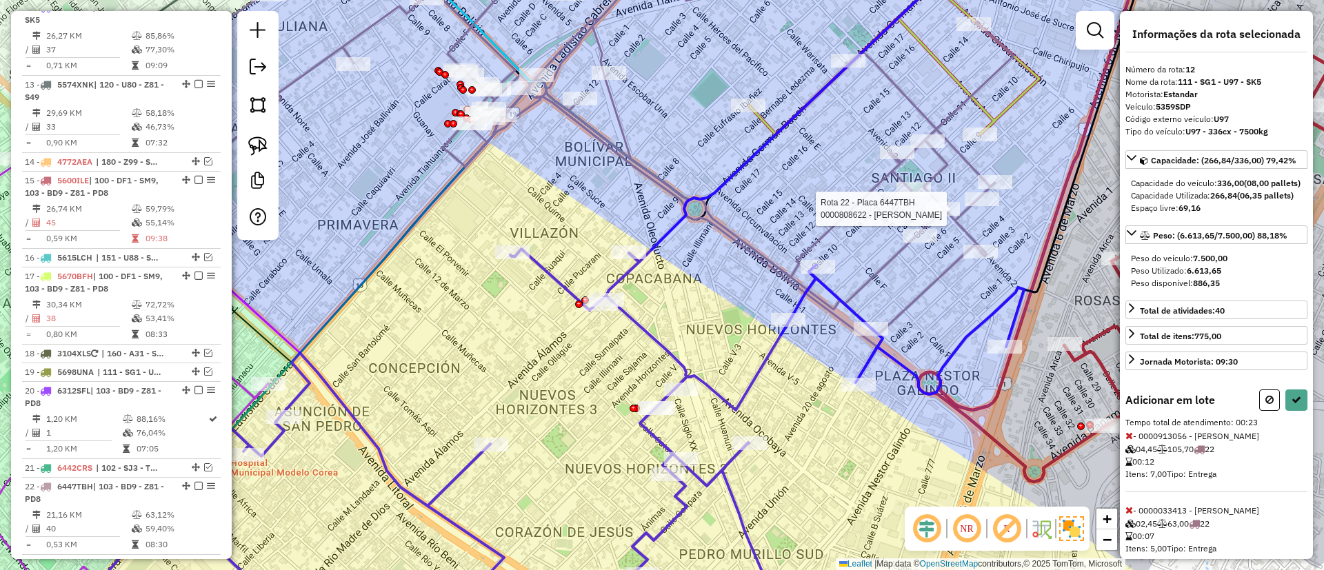
select select "*********"
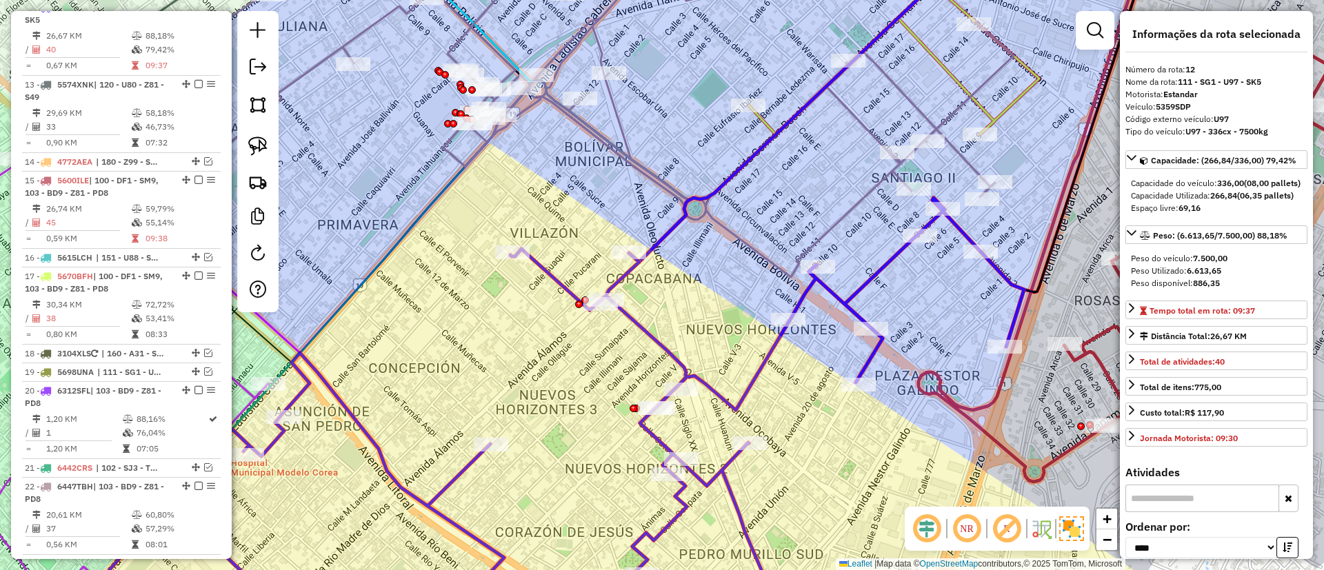
click at [887, 270] on icon at bounding box center [549, 412] width 950 height 429
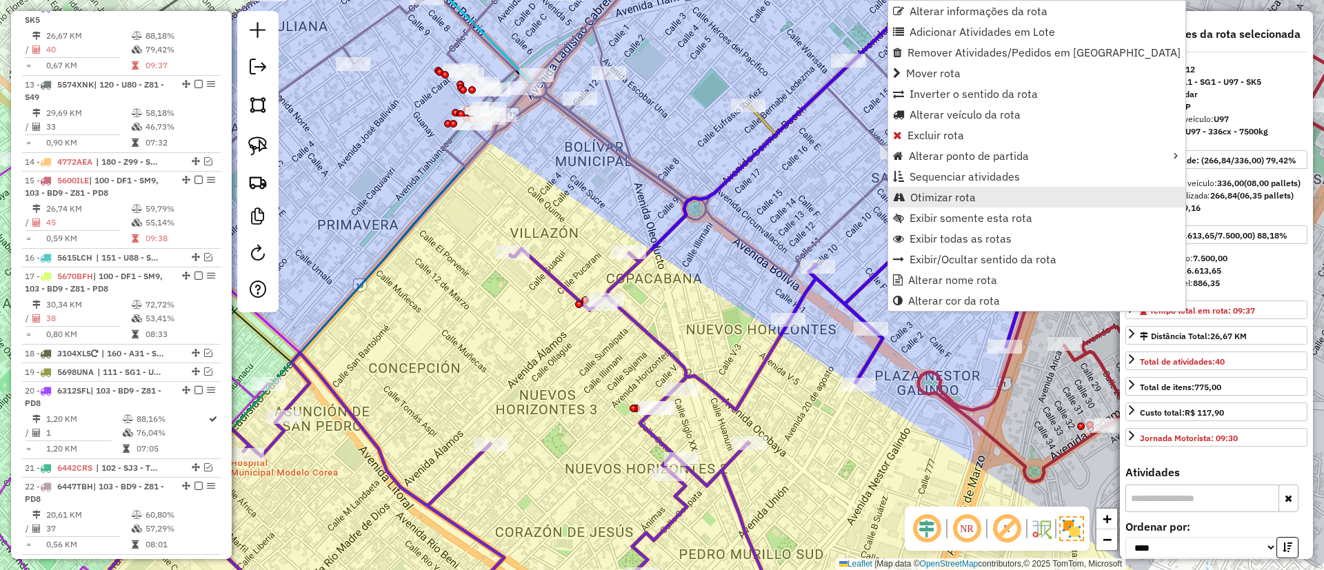
click at [928, 192] on span "Otimizar rota" at bounding box center [943, 197] width 66 height 11
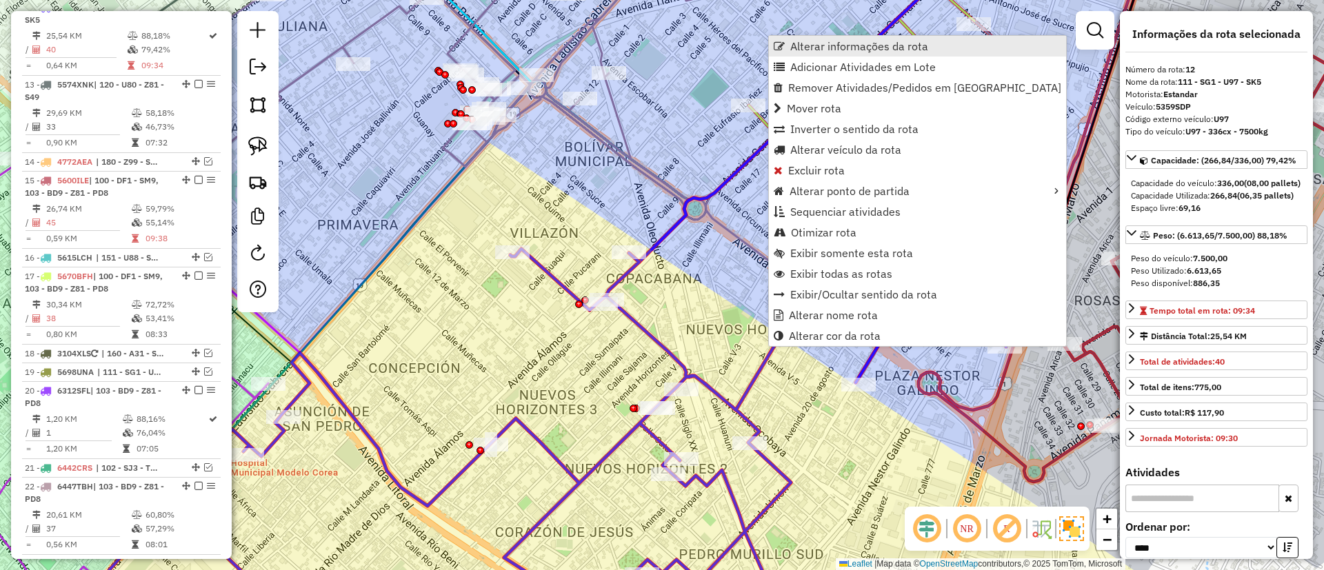
click at [838, 51] on span "Alterar informações da rota" at bounding box center [859, 46] width 138 height 11
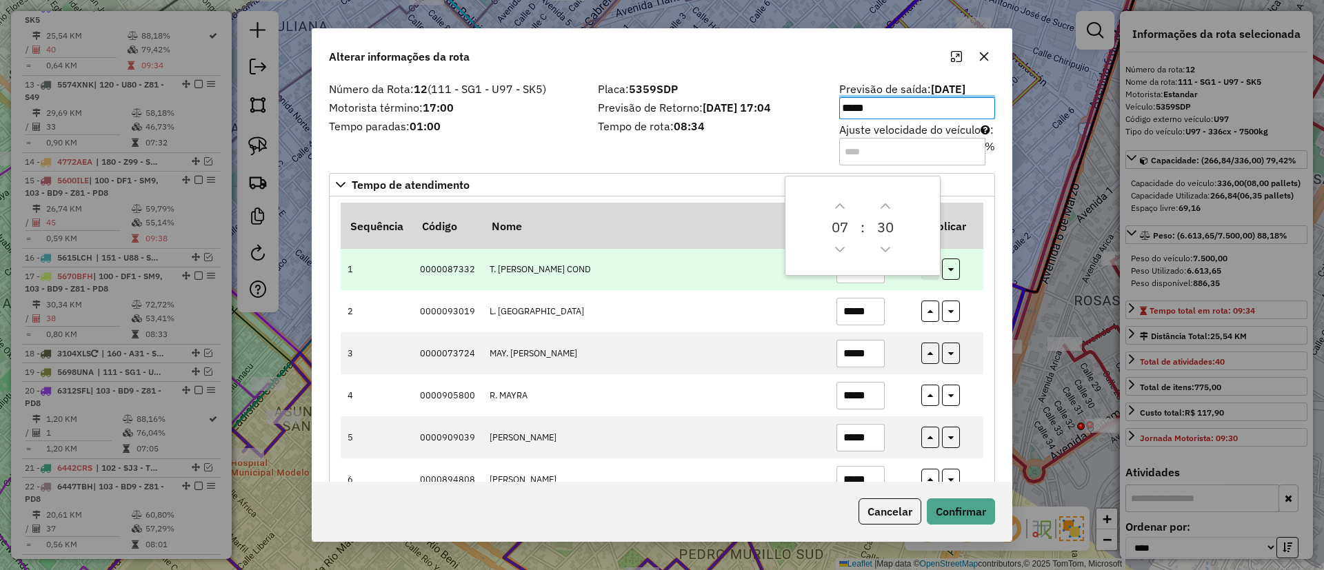
click at [874, 288] on td "*****" at bounding box center [871, 270] width 85 height 42
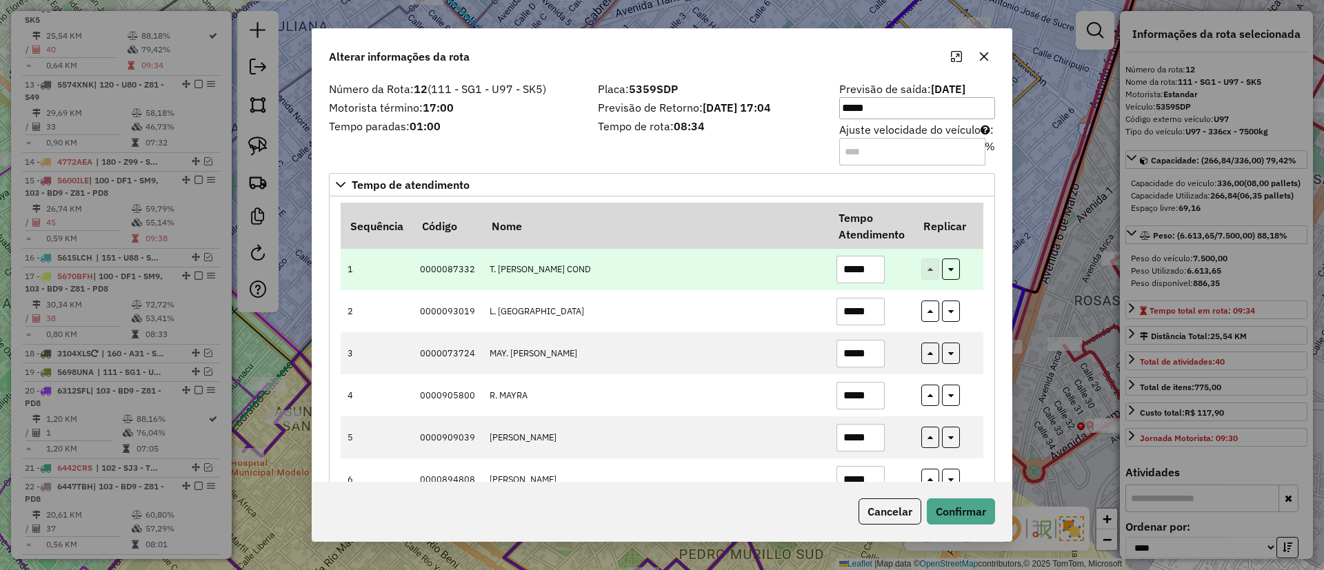
click at [873, 273] on input "*****" at bounding box center [861, 270] width 48 height 28
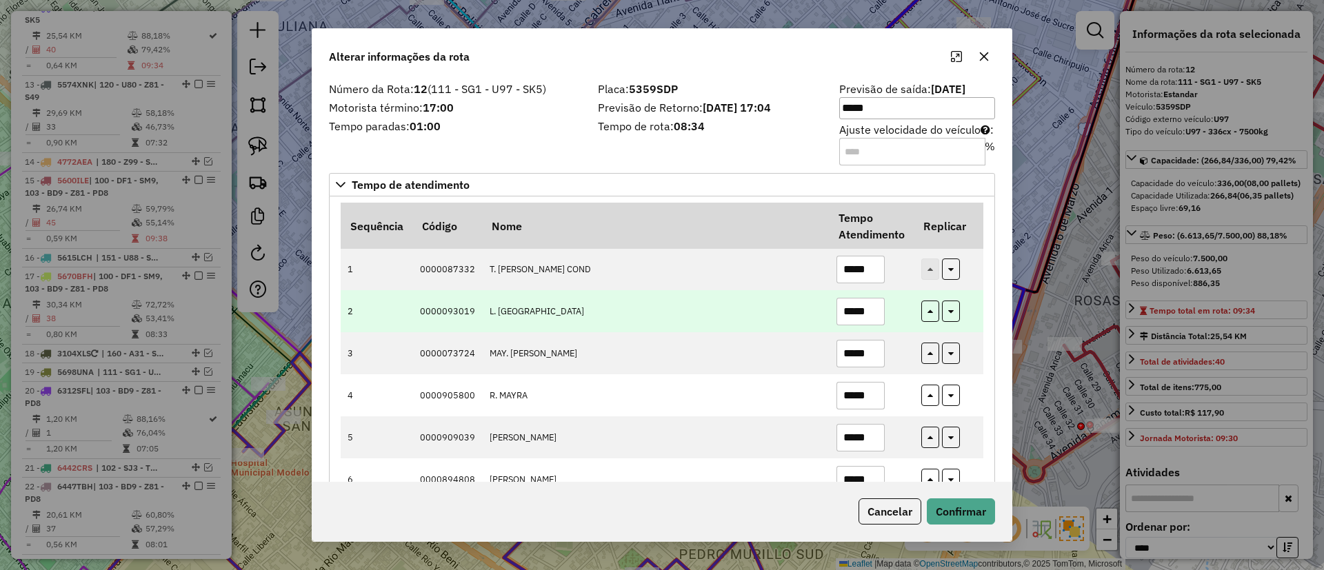
type input "*****"
click at [869, 312] on input "*****" at bounding box center [861, 312] width 48 height 28
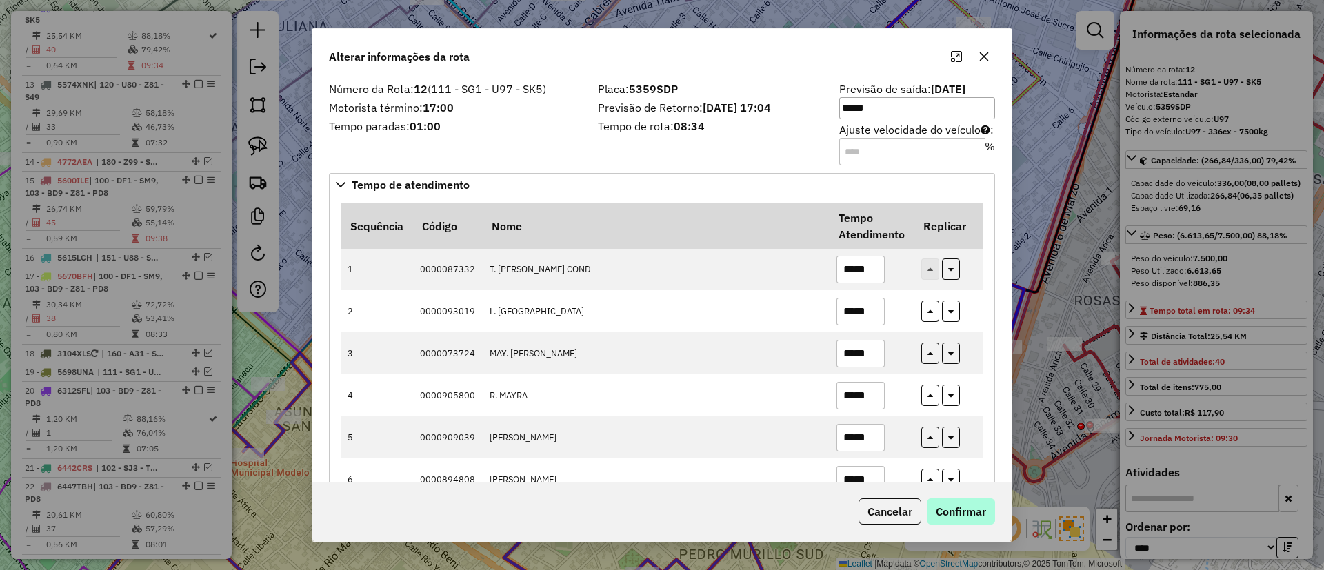
type input "*****"
click at [975, 515] on button "Confirmar" at bounding box center [961, 512] width 68 height 26
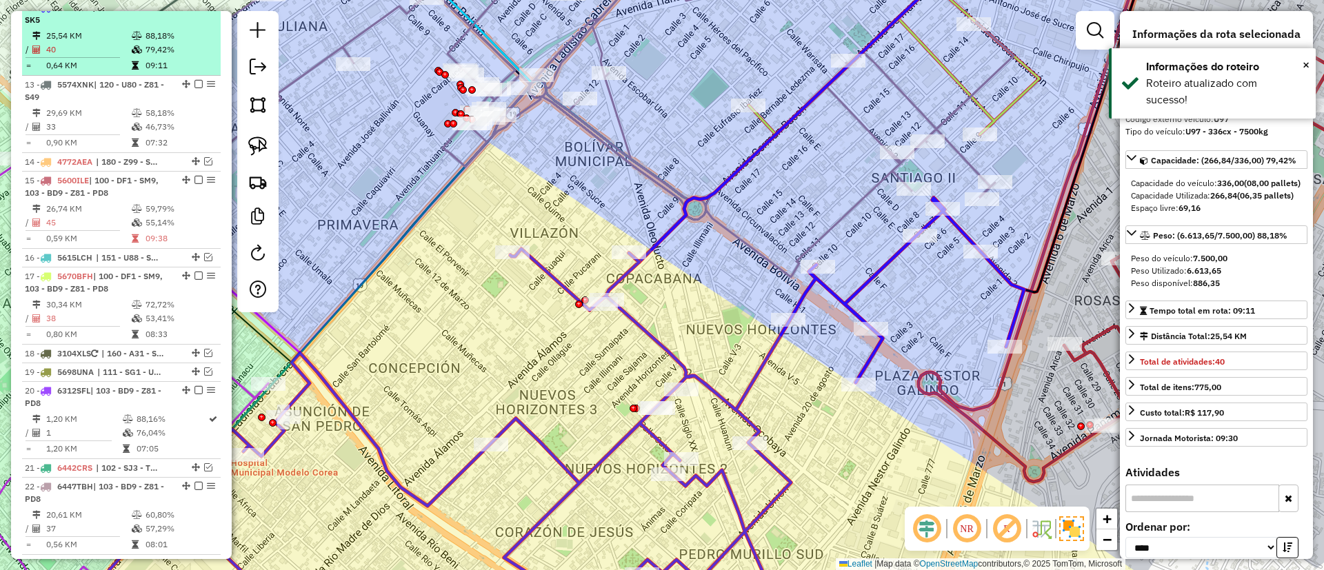
click at [195, 11] on em at bounding box center [199, 7] width 8 height 8
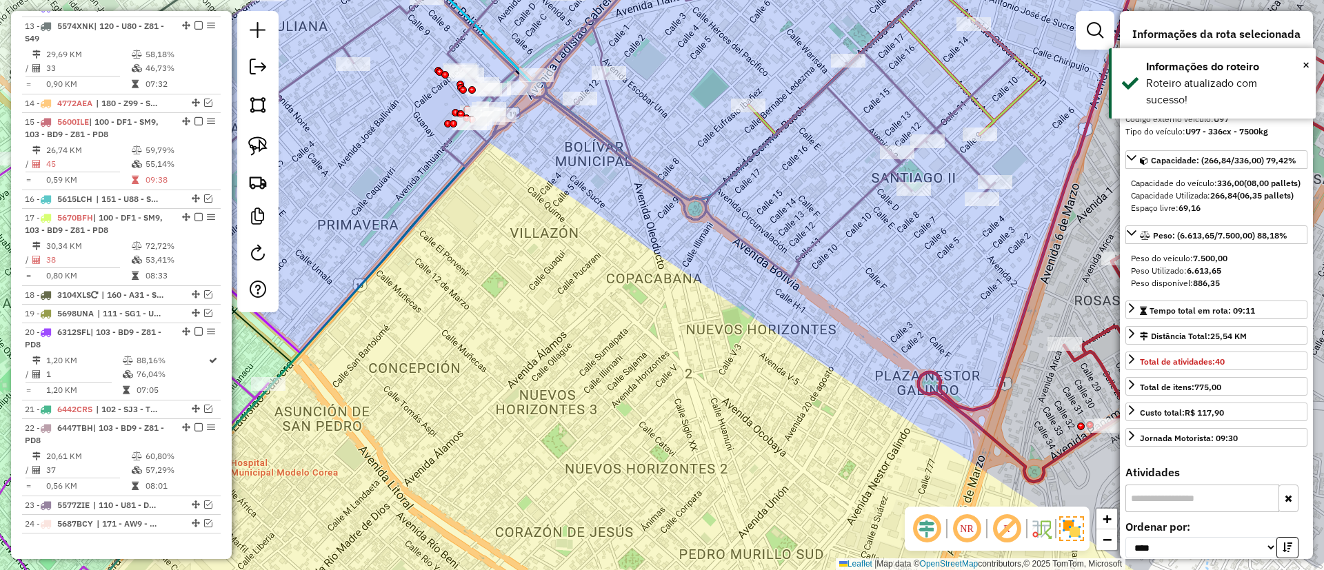
scroll to position [1041, 0]
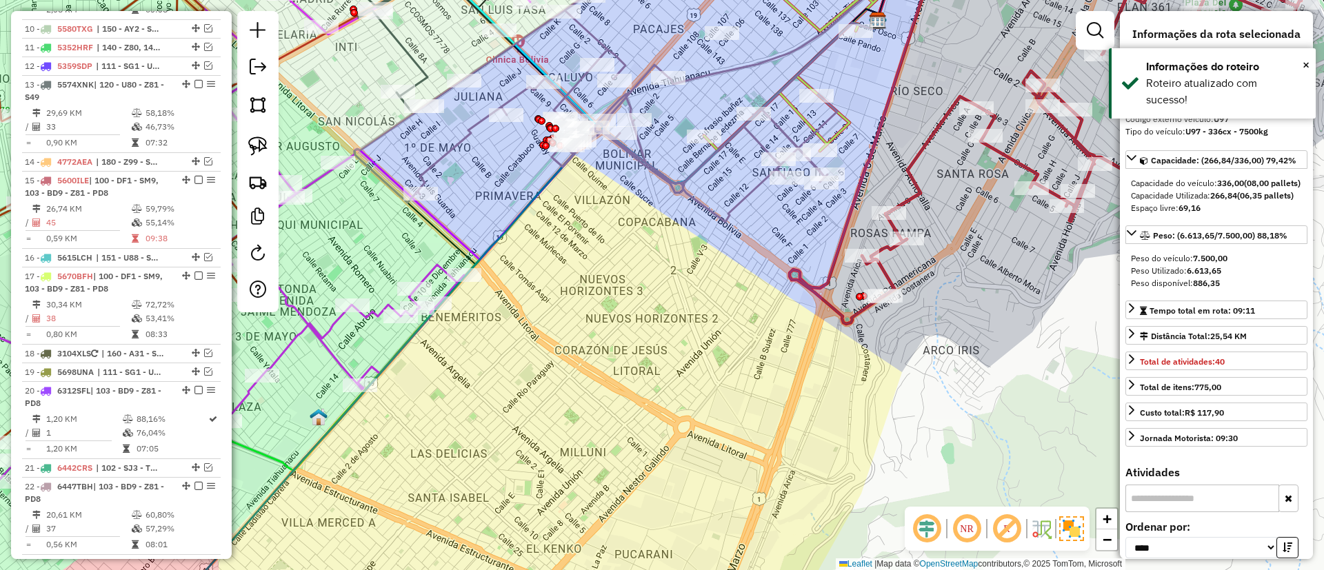
drag, startPoint x: 596, startPoint y: 341, endPoint x: 699, endPoint y: 239, distance: 145.3
click at [699, 239] on div "Janela de atendimento Grade de atendimento Capacidade Transportadoras Veículos …" at bounding box center [662, 285] width 1324 height 570
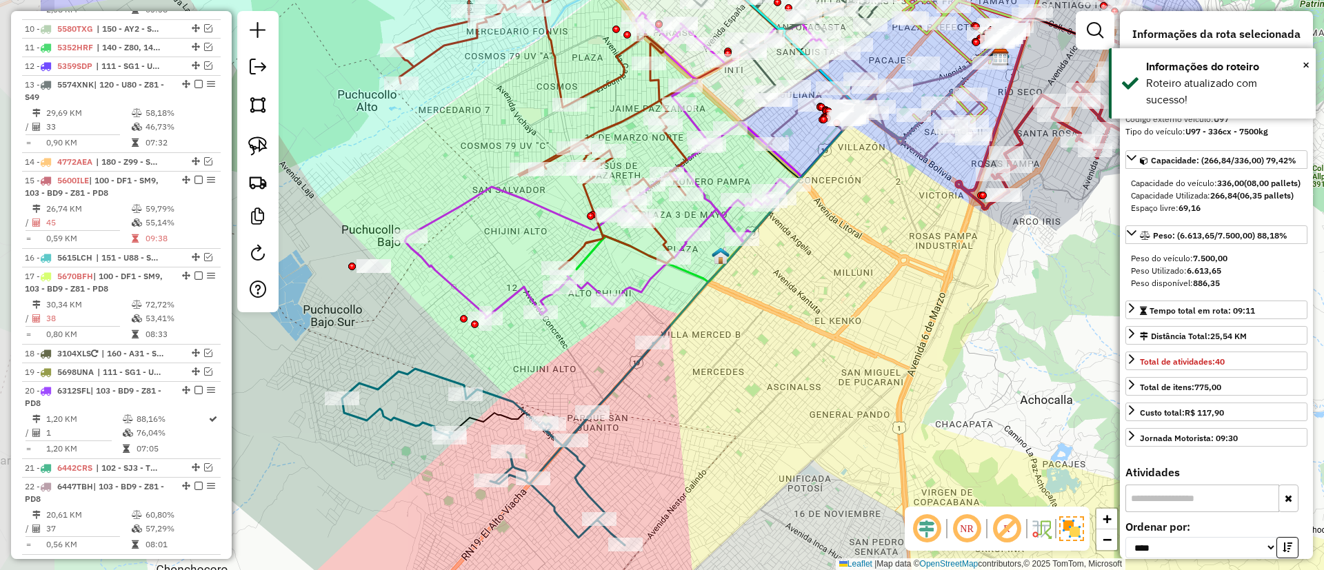
drag, startPoint x: 604, startPoint y: 335, endPoint x: 780, endPoint y: 299, distance: 179.4
click at [780, 299] on div "Janela de atendimento Grade de atendimento Capacidade Transportadoras Veículos …" at bounding box center [662, 285] width 1324 height 570
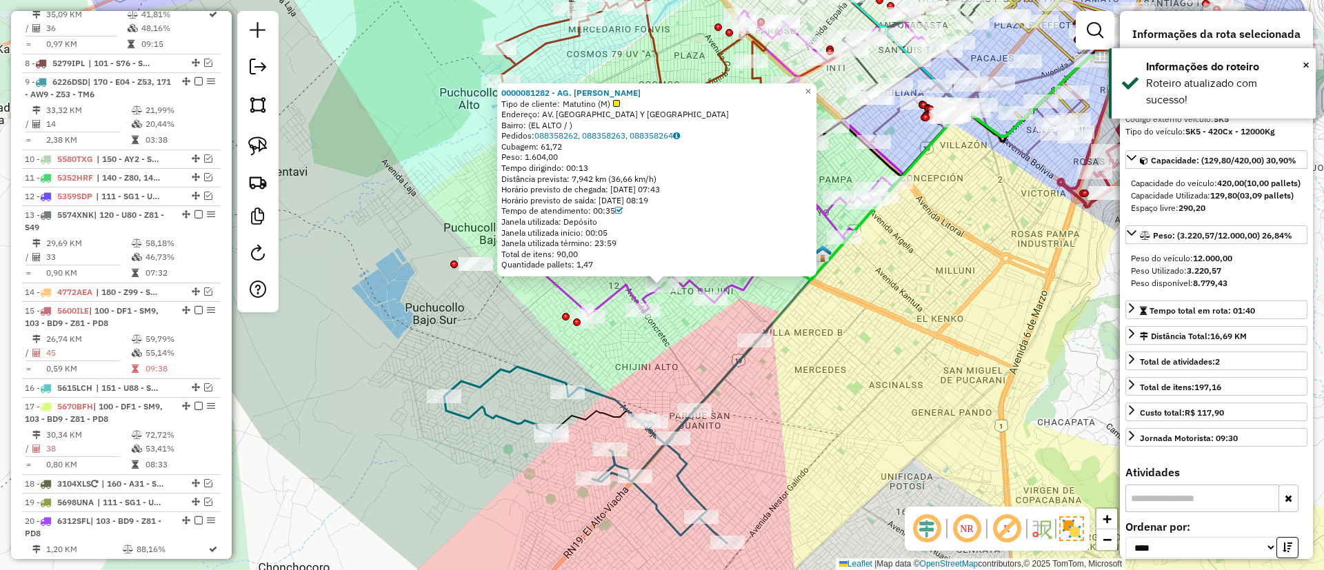
scroll to position [748, 0]
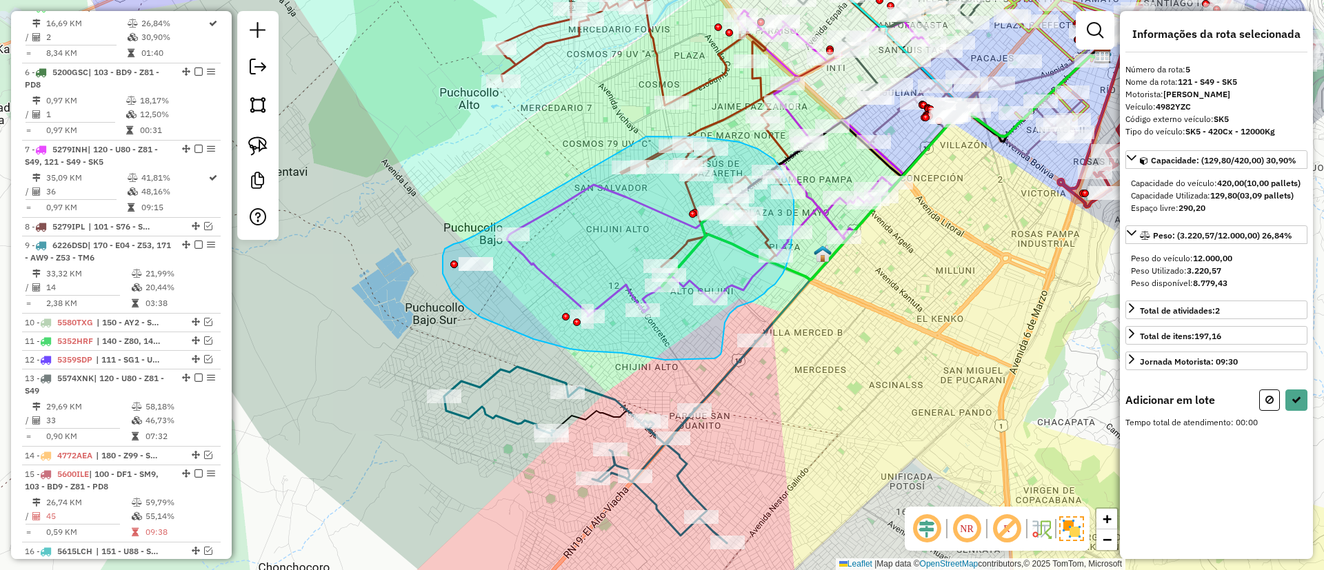
drag, startPoint x: 475, startPoint y: 236, endPoint x: 639, endPoint y: 139, distance: 191.4
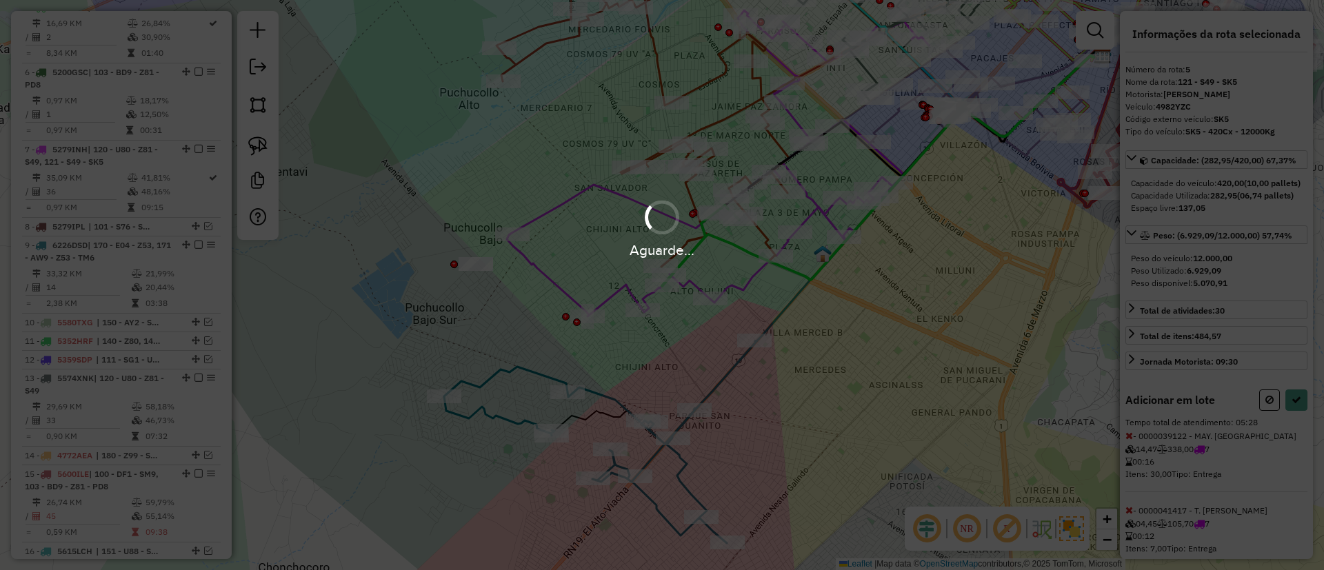
select select "*********"
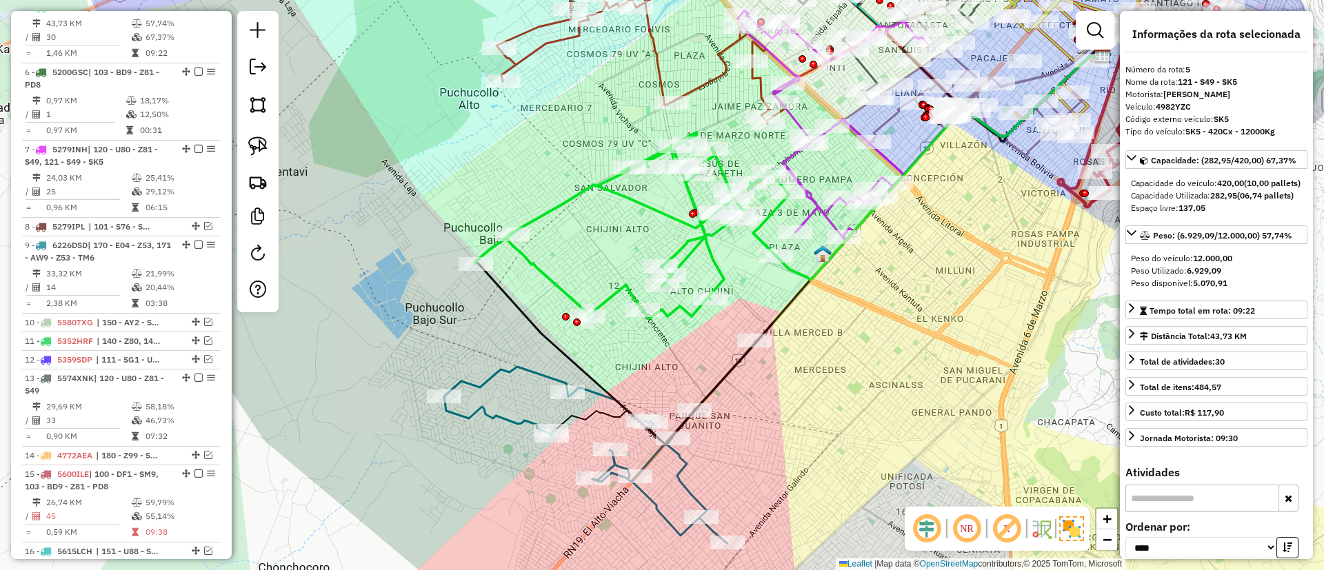
click at [566, 286] on icon at bounding box center [632, 225] width 314 height 186
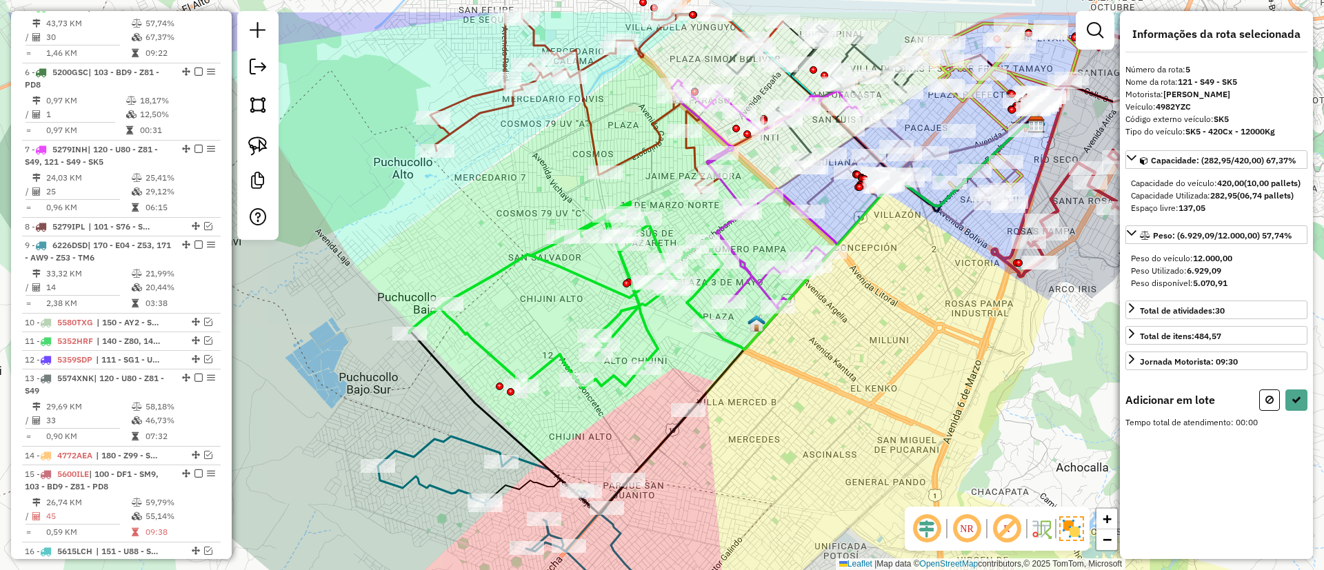
drag, startPoint x: 623, startPoint y: 248, endPoint x: 628, endPoint y: 272, distance: 23.9
click at [556, 318] on div "Janela de atendimento Grade de atendimento Capacidade Transportadoras Veículos …" at bounding box center [662, 285] width 1324 height 570
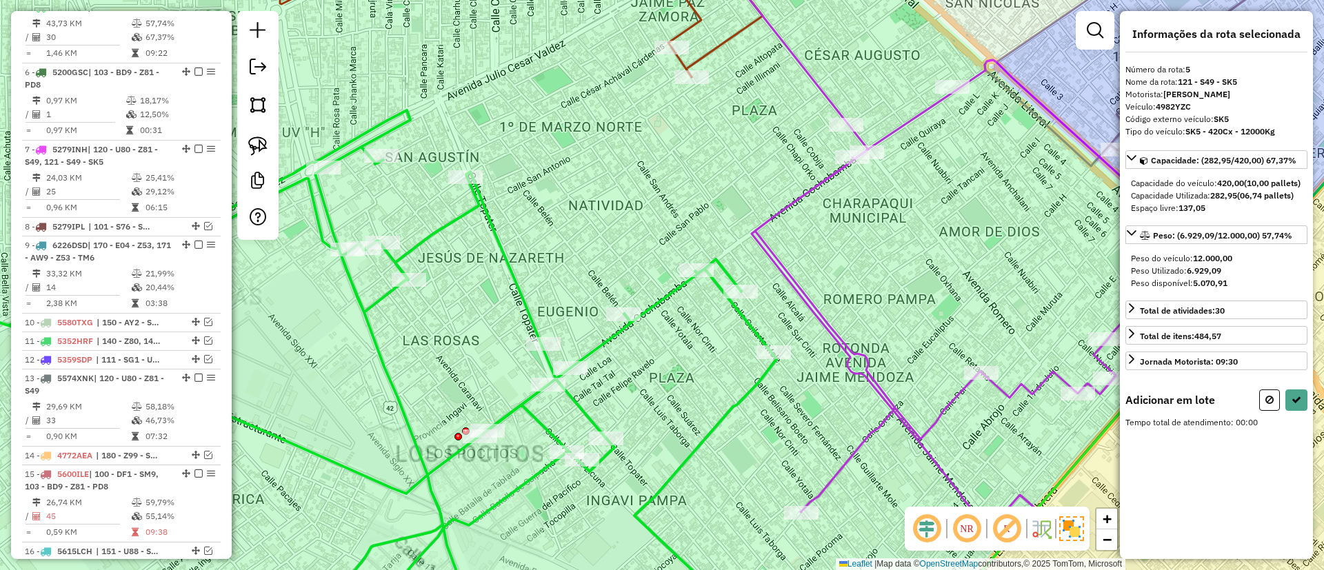
drag, startPoint x: 702, startPoint y: 219, endPoint x: 682, endPoint y: 137, distance: 85.2
click at [682, 137] on div "Janela de atendimento Grade de atendimento Capacidade Transportadoras Veículos …" at bounding box center [662, 285] width 1324 height 570
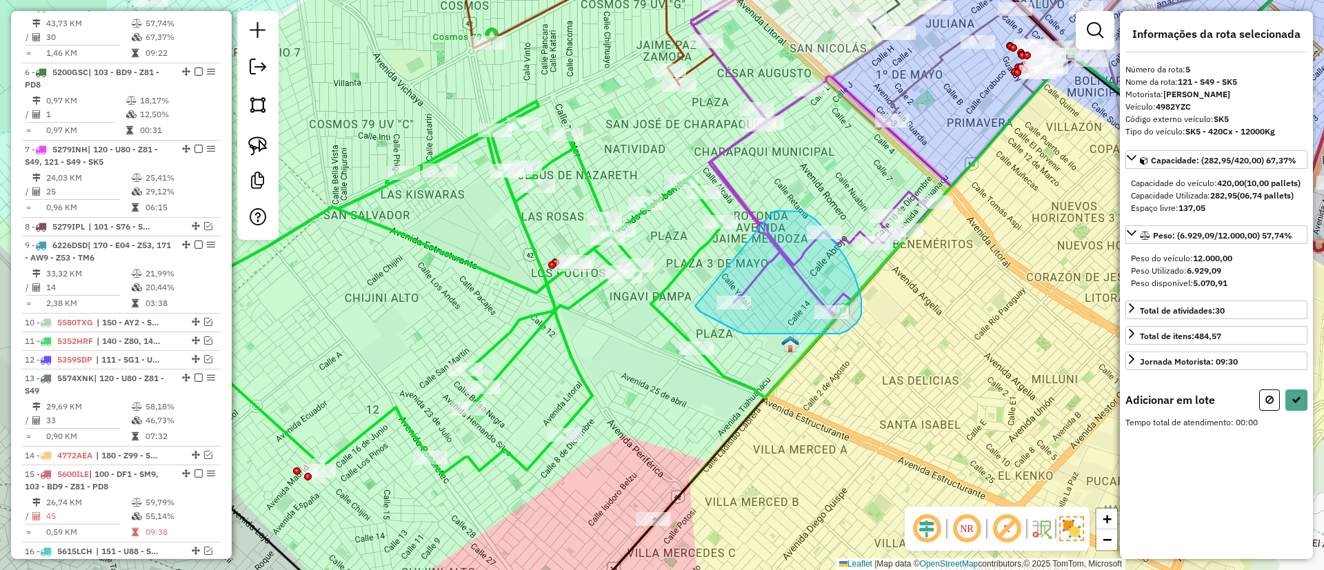
drag, startPoint x: 772, startPoint y: 212, endPoint x: 695, endPoint y: 305, distance: 120.5
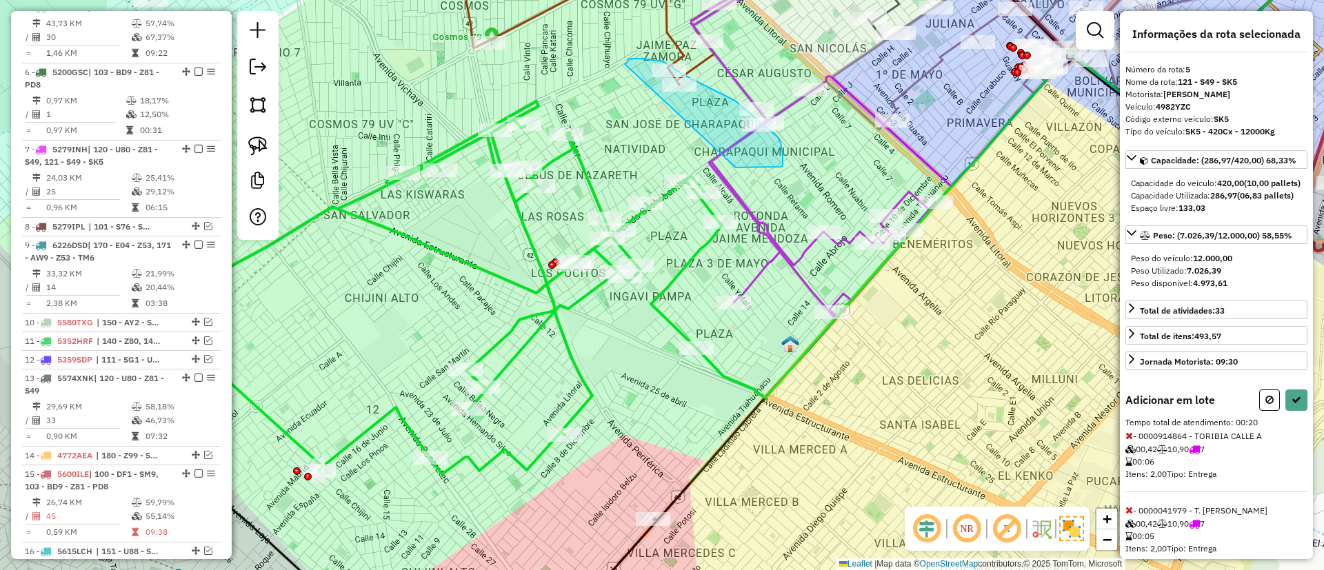
drag, startPoint x: 627, startPoint y: 63, endPoint x: 699, endPoint y: 155, distance: 116.5
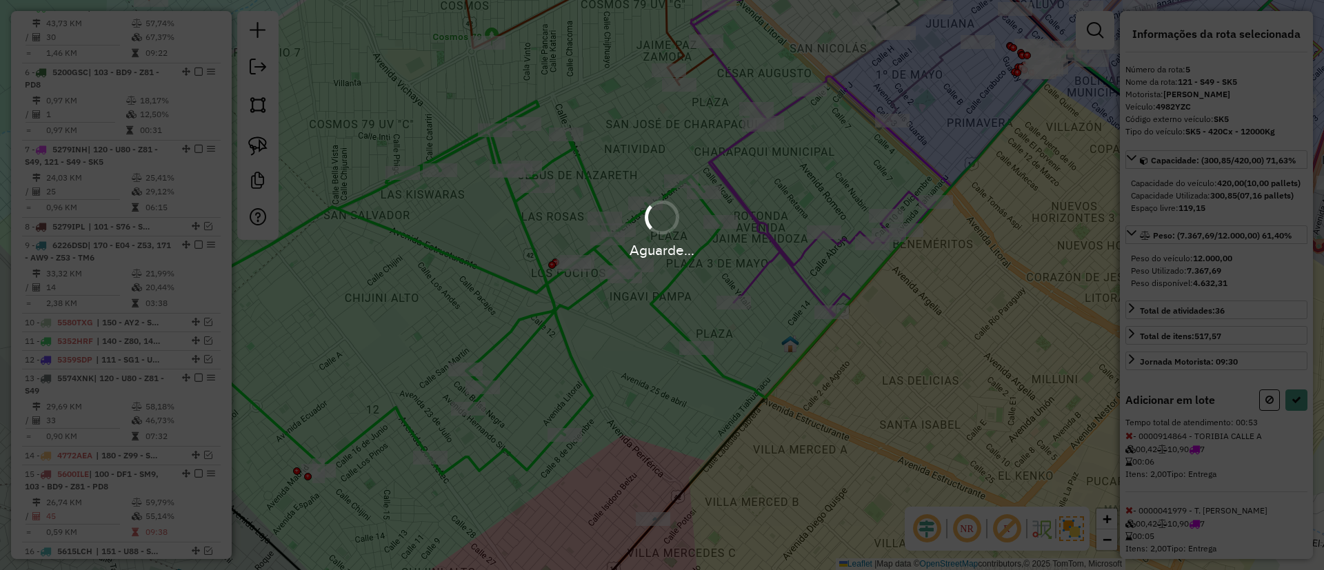
select select "*********"
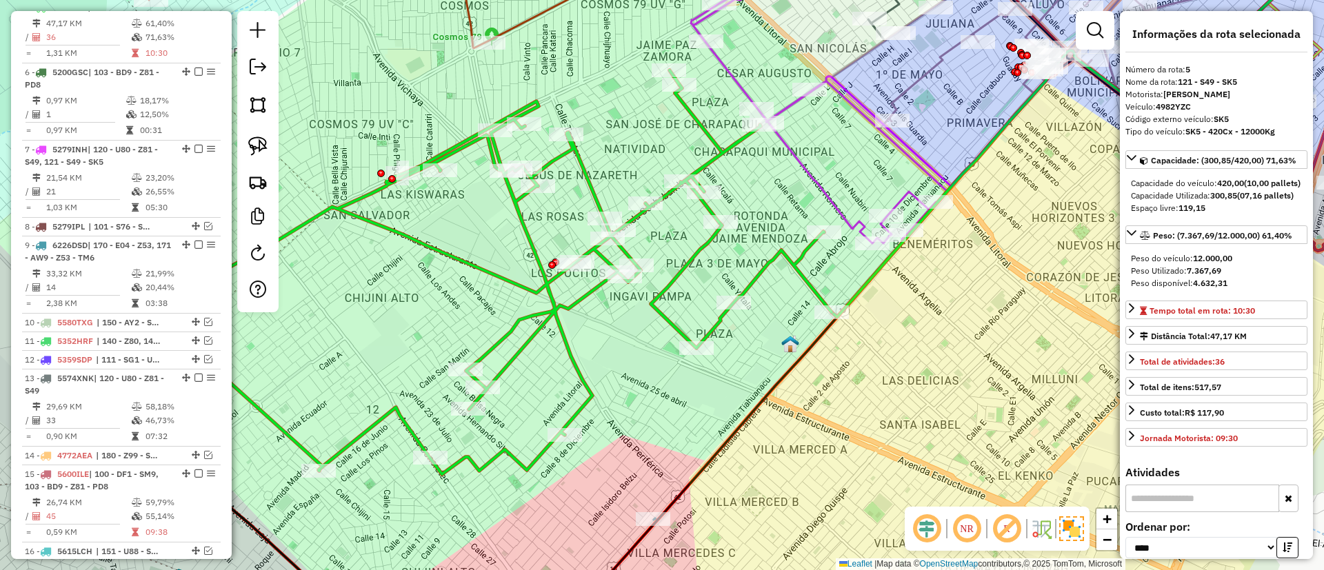
click at [701, 255] on icon at bounding box center [463, 272] width 738 height 404
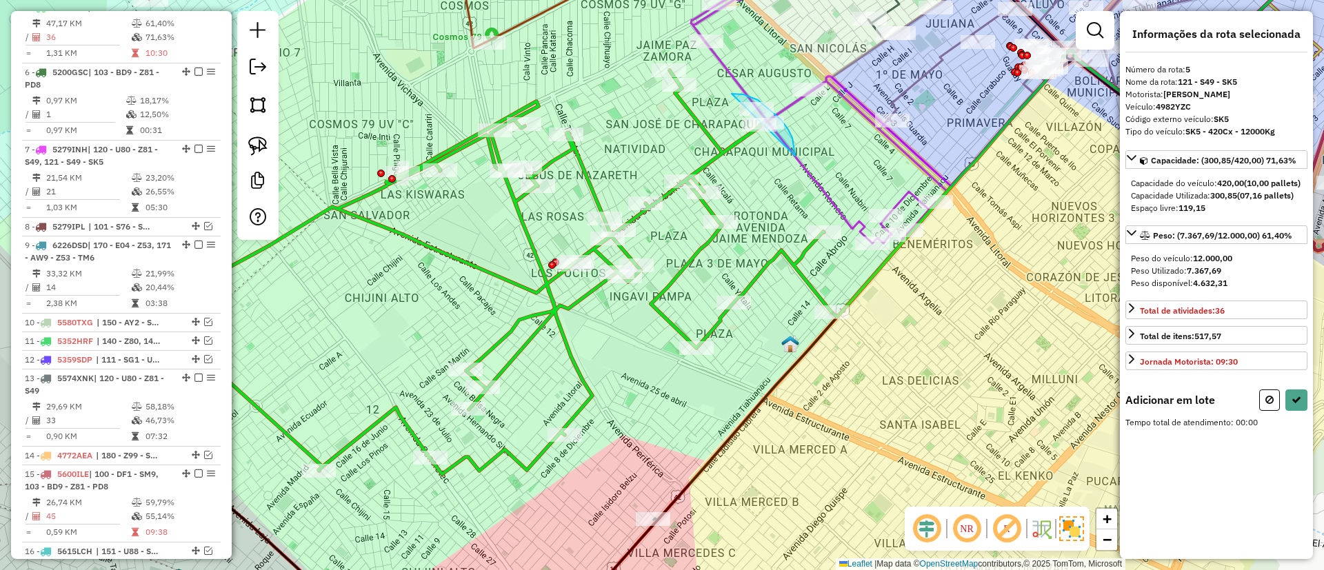
drag, startPoint x: 732, startPoint y: 94, endPoint x: 749, endPoint y: 168, distance: 75.1
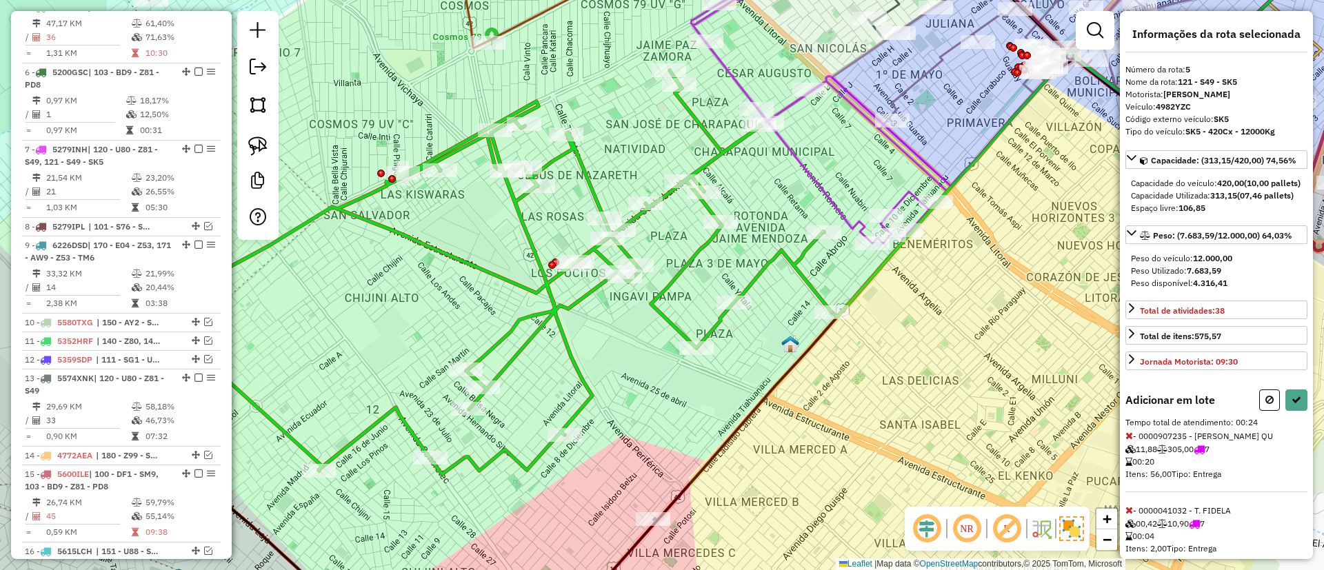
select select "*********"
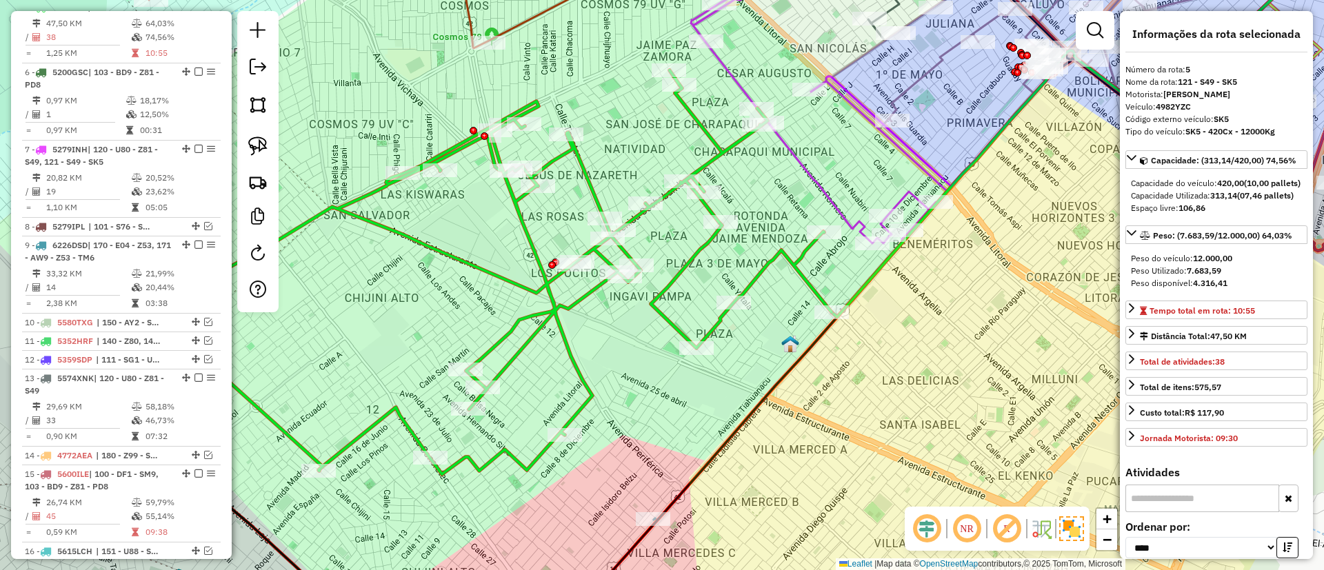
click at [591, 187] on icon at bounding box center [463, 272] width 738 height 404
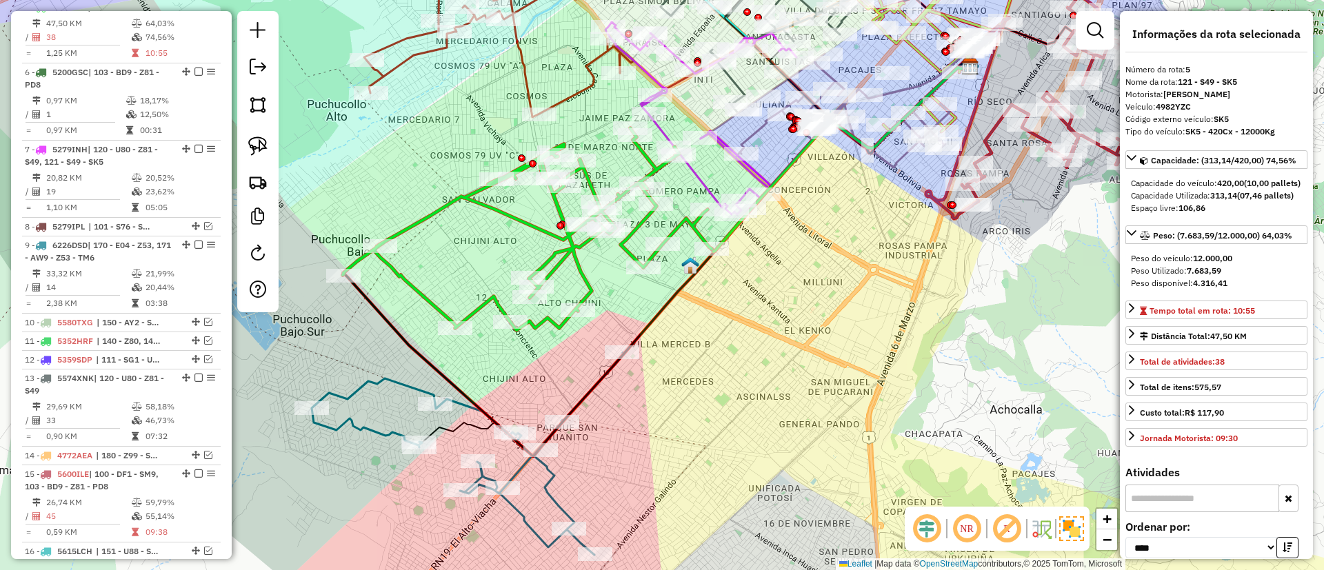
click at [557, 208] on icon at bounding box center [527, 229] width 369 height 202
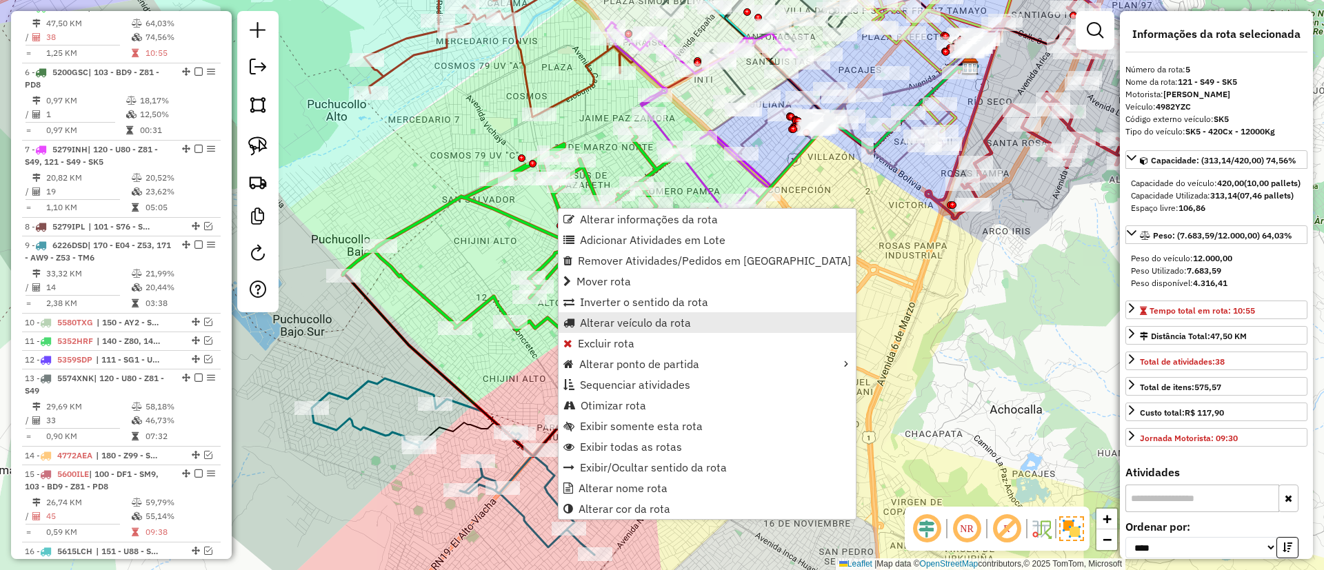
click at [622, 319] on span "Alterar veículo da rota" at bounding box center [635, 322] width 111 height 11
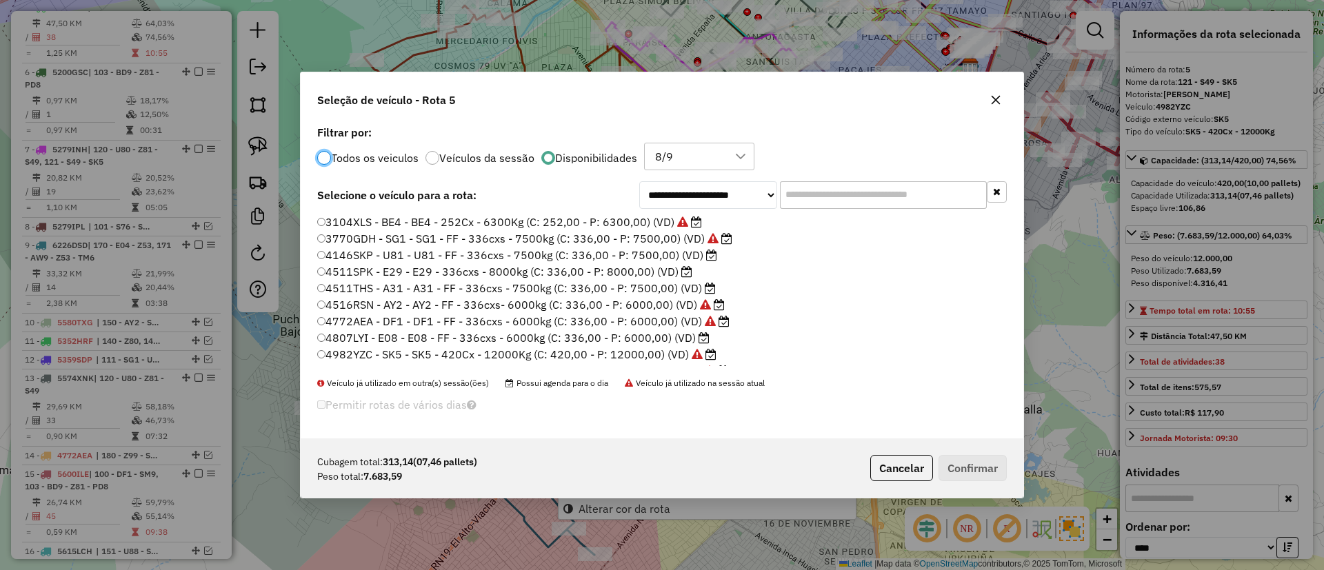
scroll to position [8, 4]
click at [680, 277] on label "4511SPK - E29 - E29 - 336cxs - 8000kg (C: 336,00 - P: 8000,00) (VD)" at bounding box center [505, 271] width 376 height 17
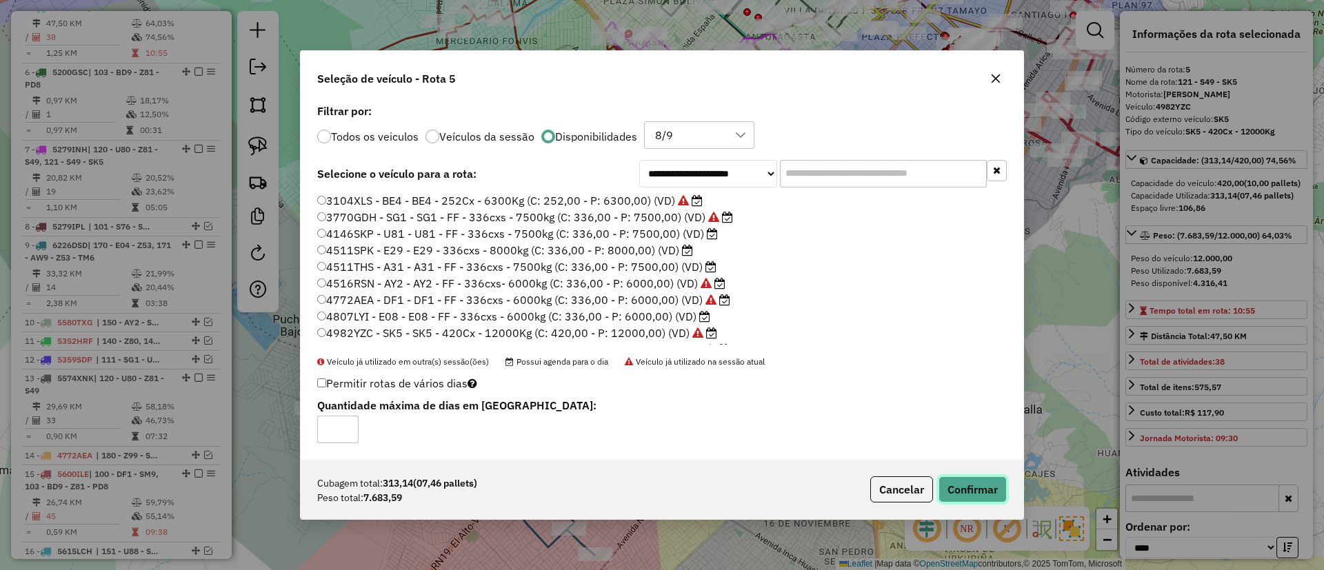
click at [975, 479] on button "Confirmar" at bounding box center [973, 490] width 68 height 26
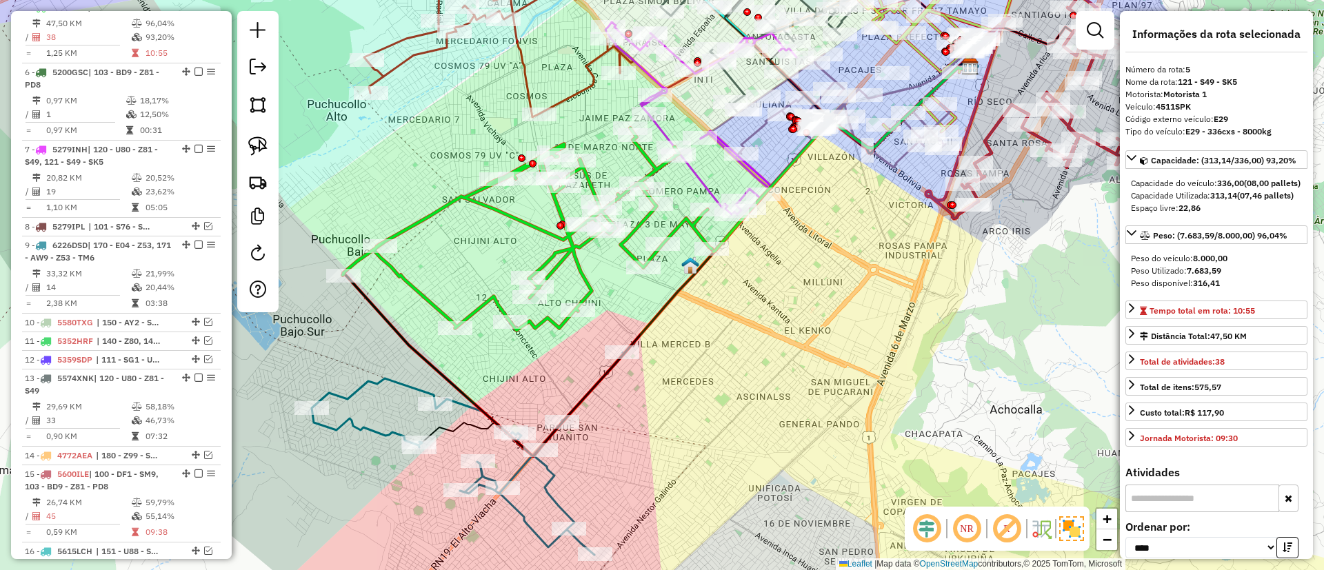
click at [547, 230] on icon at bounding box center [527, 229] width 369 height 202
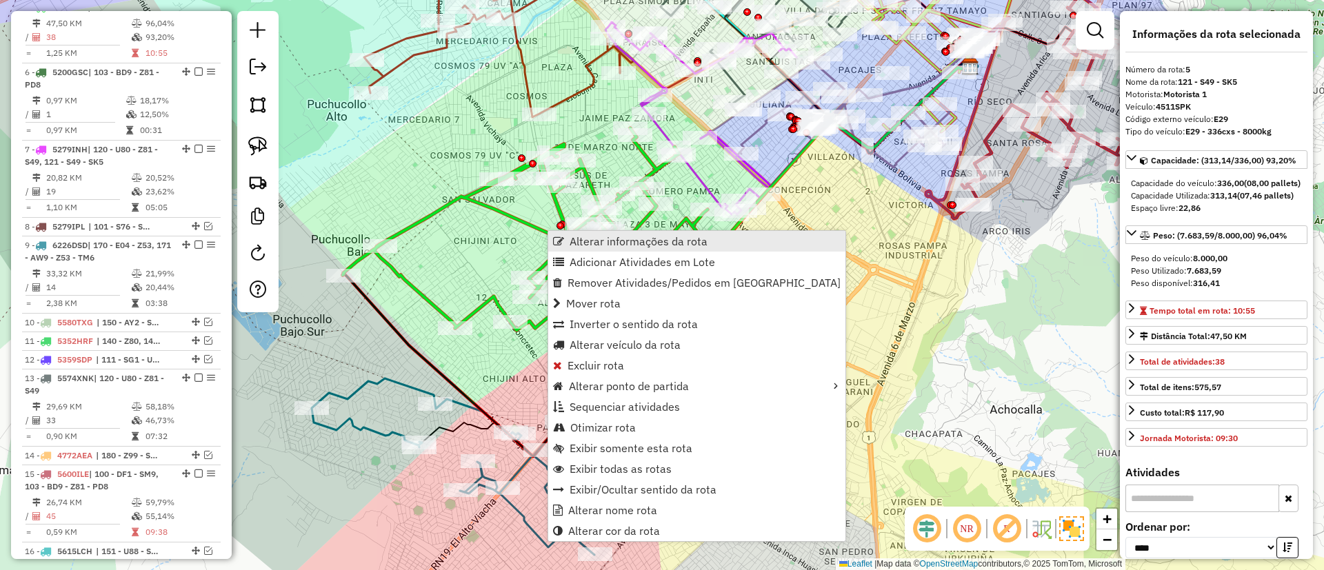
click at [599, 245] on span "Alterar informações da rota" at bounding box center [639, 241] width 138 height 11
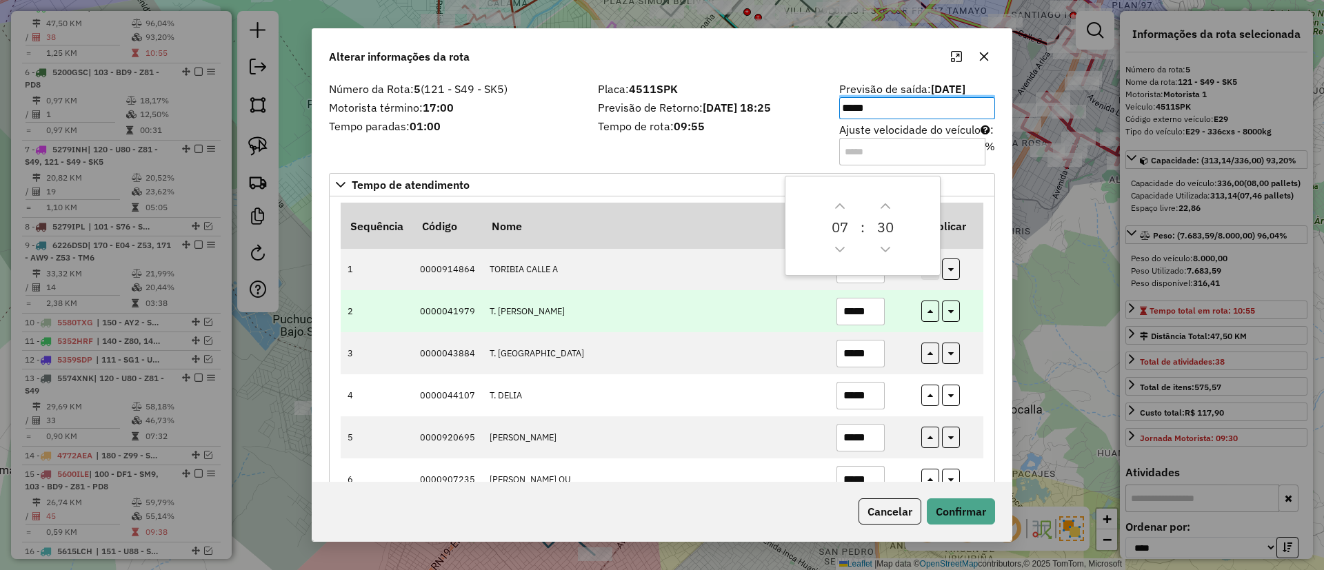
click at [904, 297] on td "*****" at bounding box center [871, 311] width 85 height 42
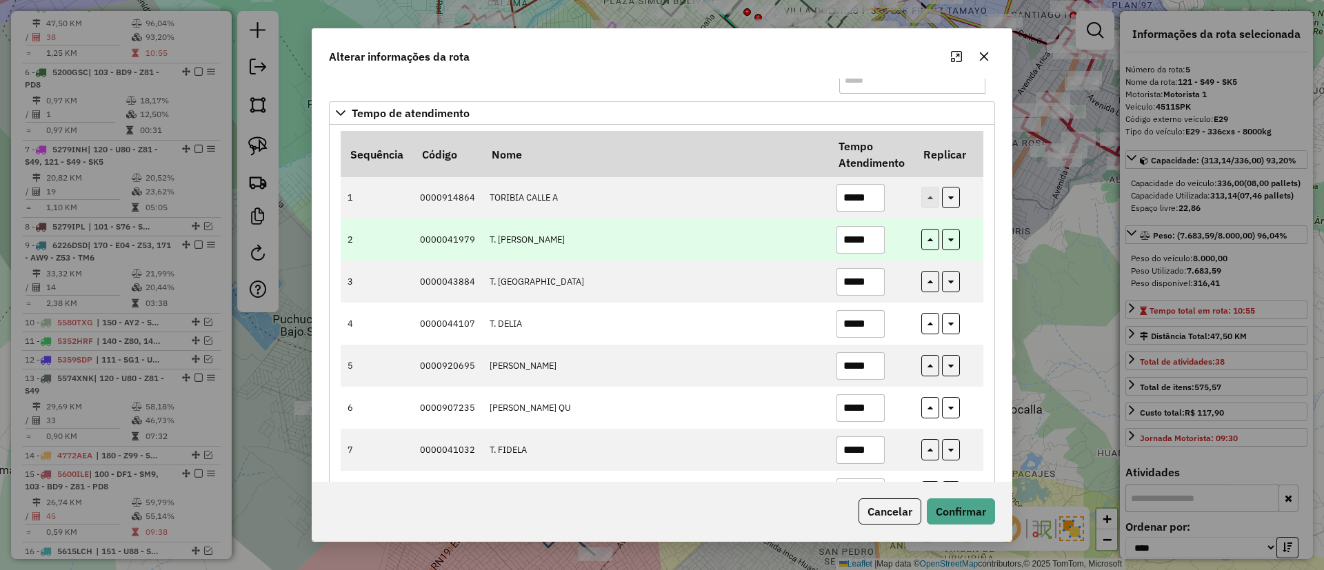
scroll to position [103, 0]
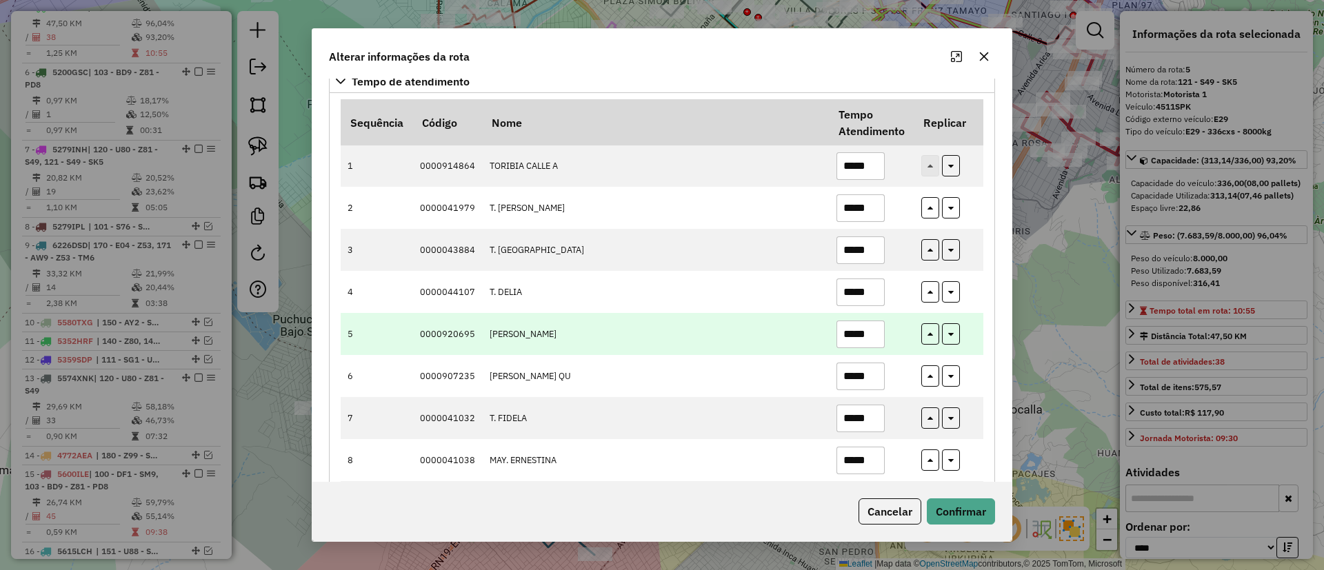
click at [884, 331] on td "*****" at bounding box center [871, 334] width 85 height 42
click at [871, 330] on input "*****" at bounding box center [861, 335] width 48 height 28
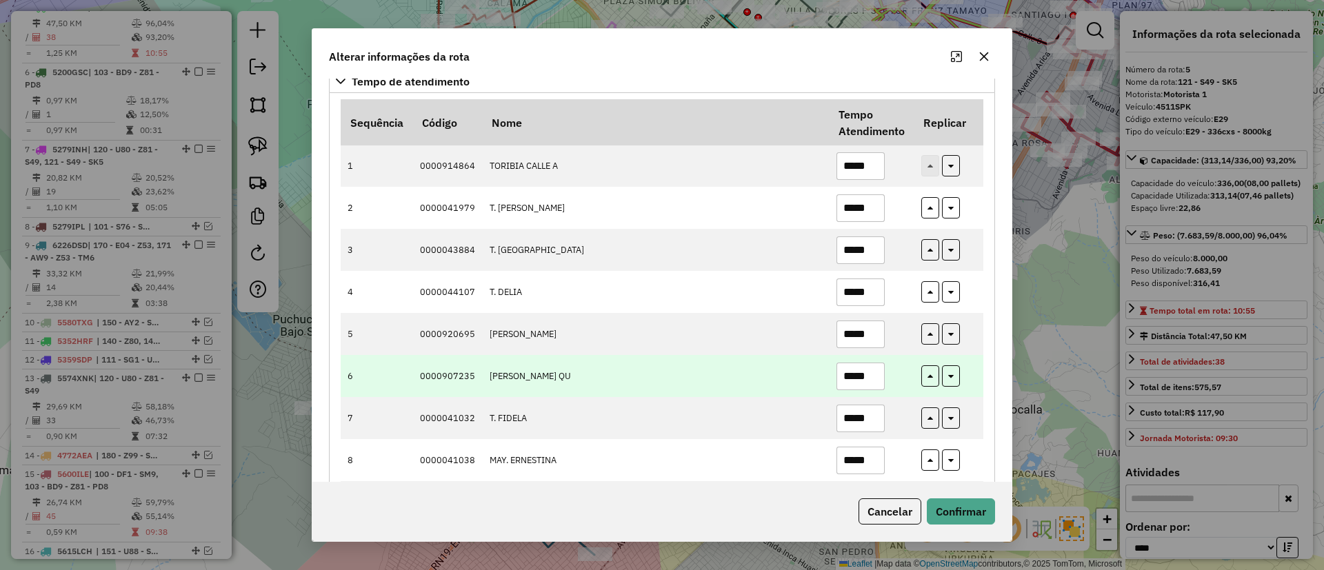
type input "*****"
click at [868, 375] on input "*****" at bounding box center [861, 377] width 48 height 28
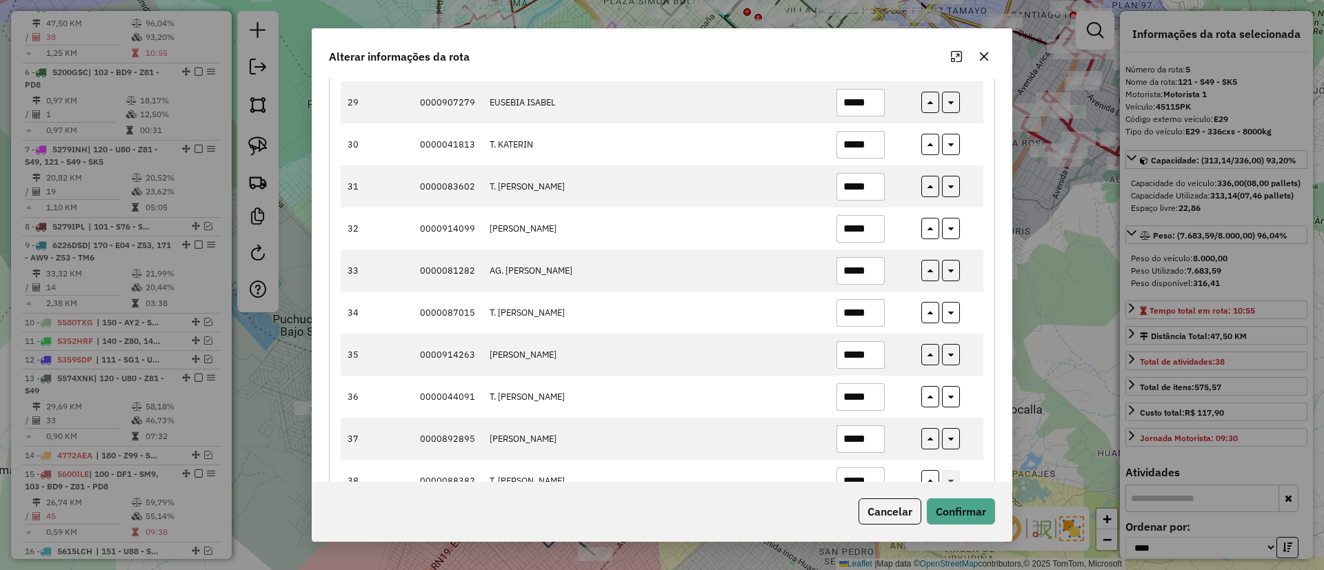
scroll to position [1391, 0]
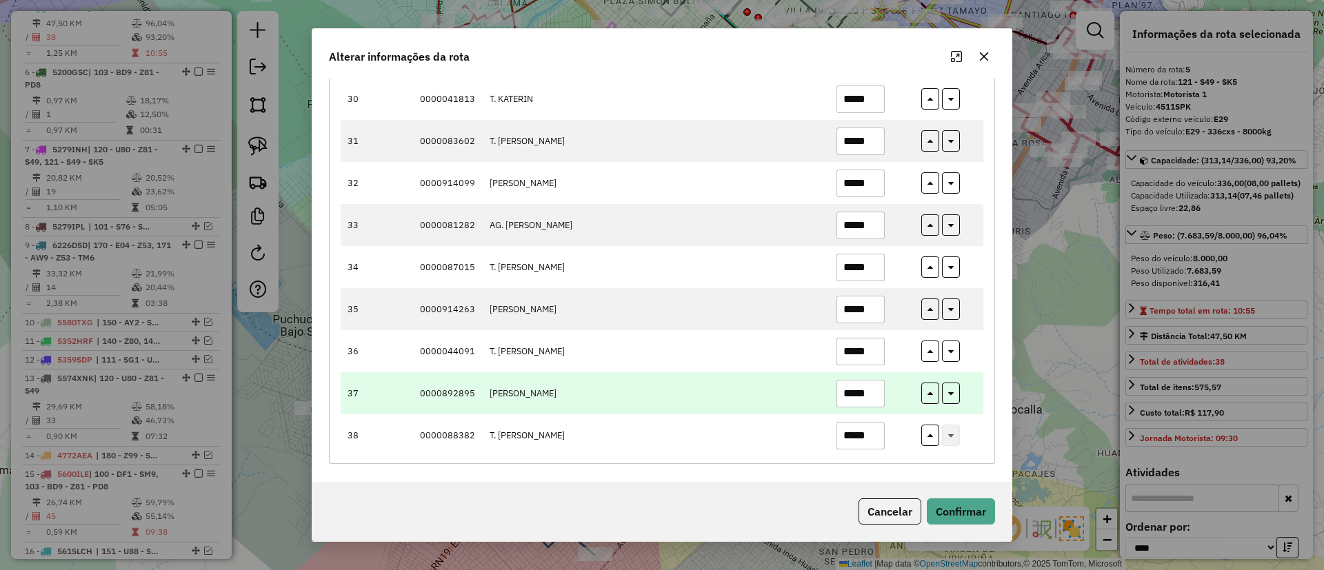
type input "*****"
click at [870, 398] on input "*****" at bounding box center [861, 394] width 48 height 28
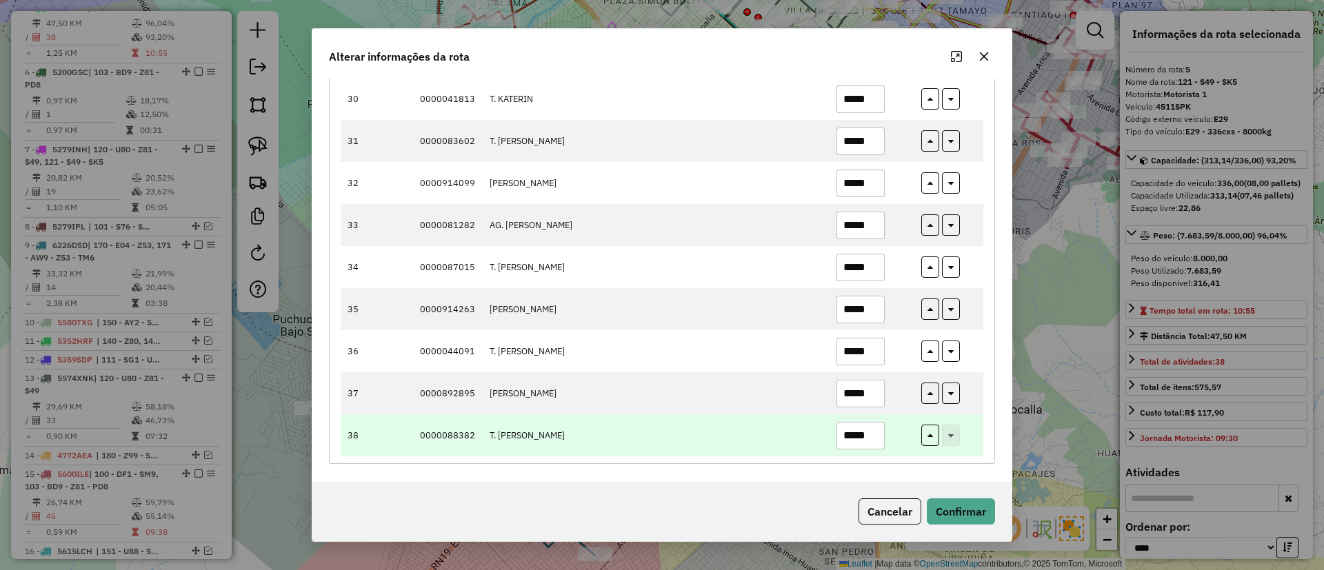
type input "*****"
click at [873, 433] on input "*****" at bounding box center [861, 436] width 48 height 28
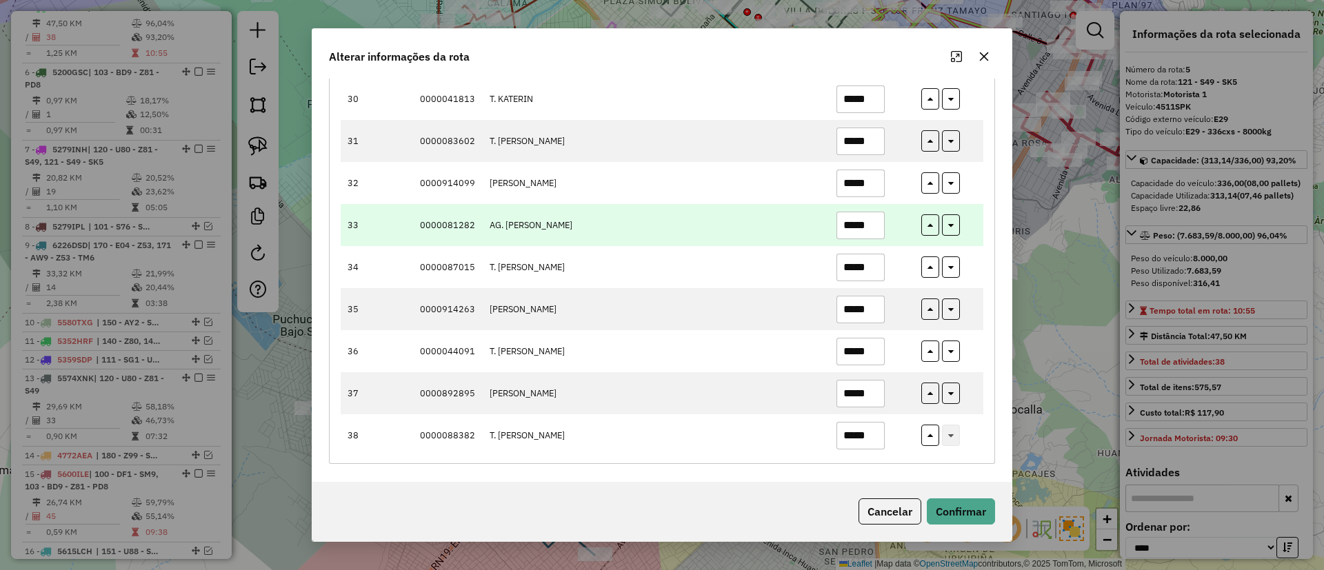
type input "*****"
click at [868, 229] on input "*****" at bounding box center [861, 226] width 48 height 28
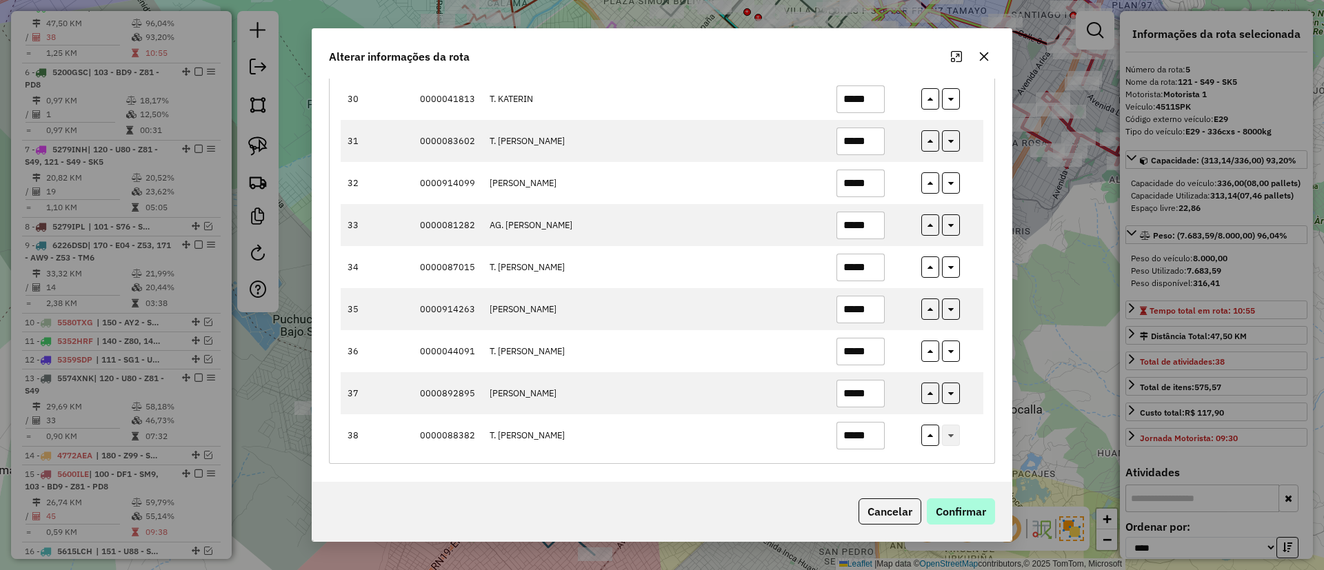
type input "*****"
click at [967, 509] on button "Confirmar" at bounding box center [961, 512] width 68 height 26
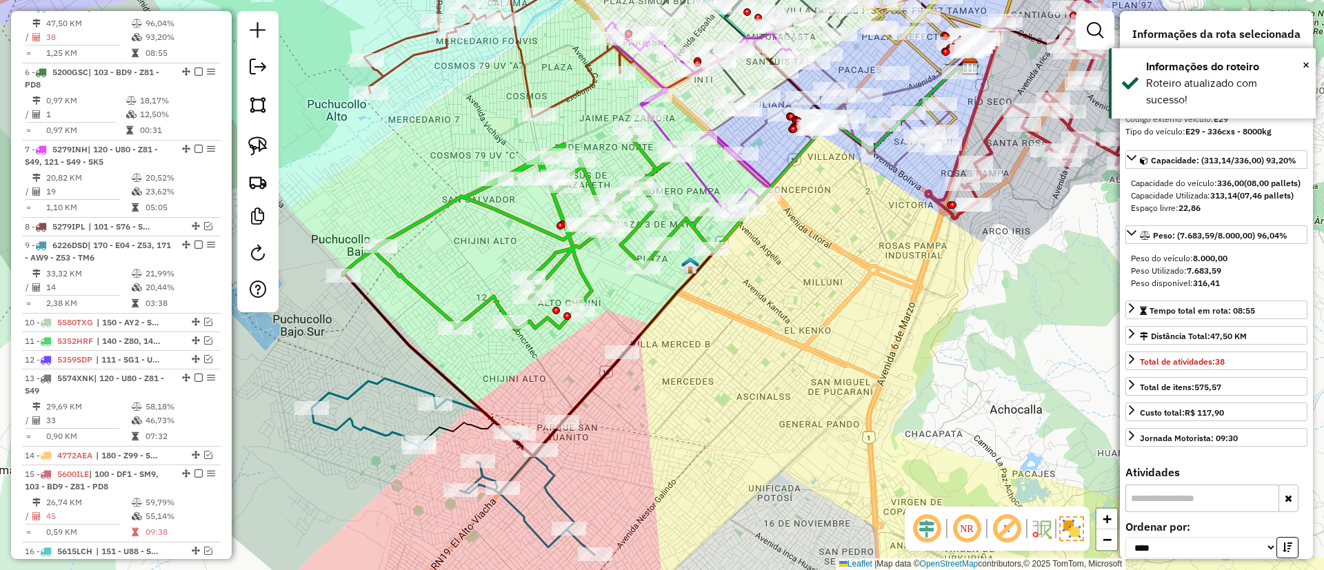
click at [544, 260] on icon at bounding box center [527, 229] width 369 height 202
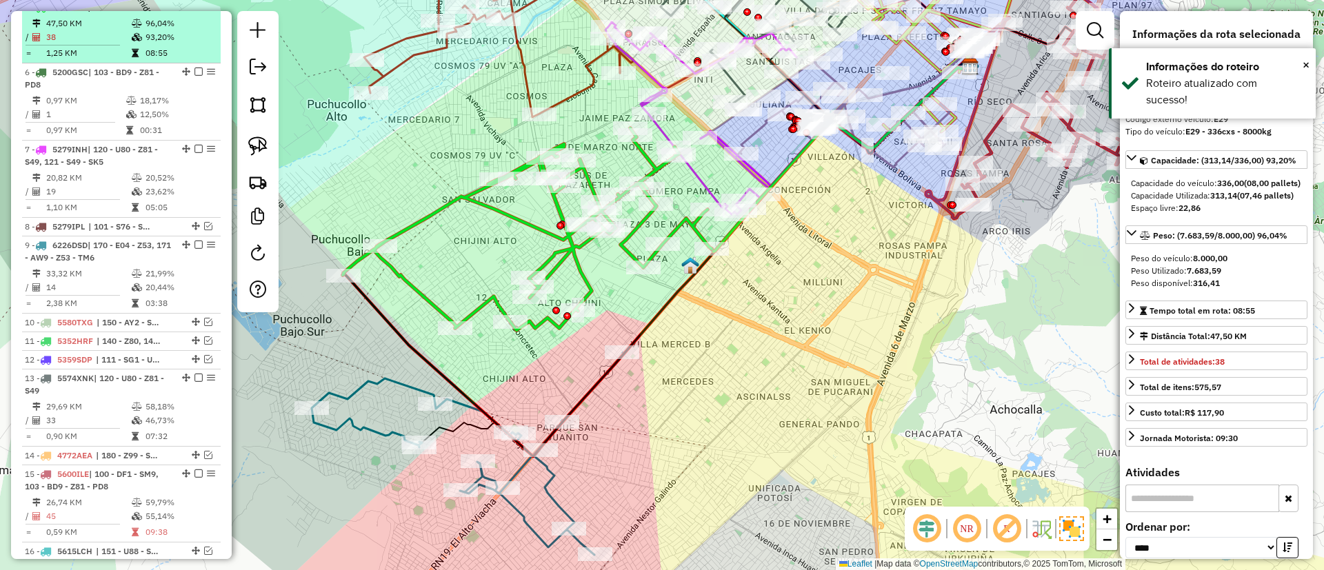
click at [196, 11] on em at bounding box center [199, 7] width 8 height 8
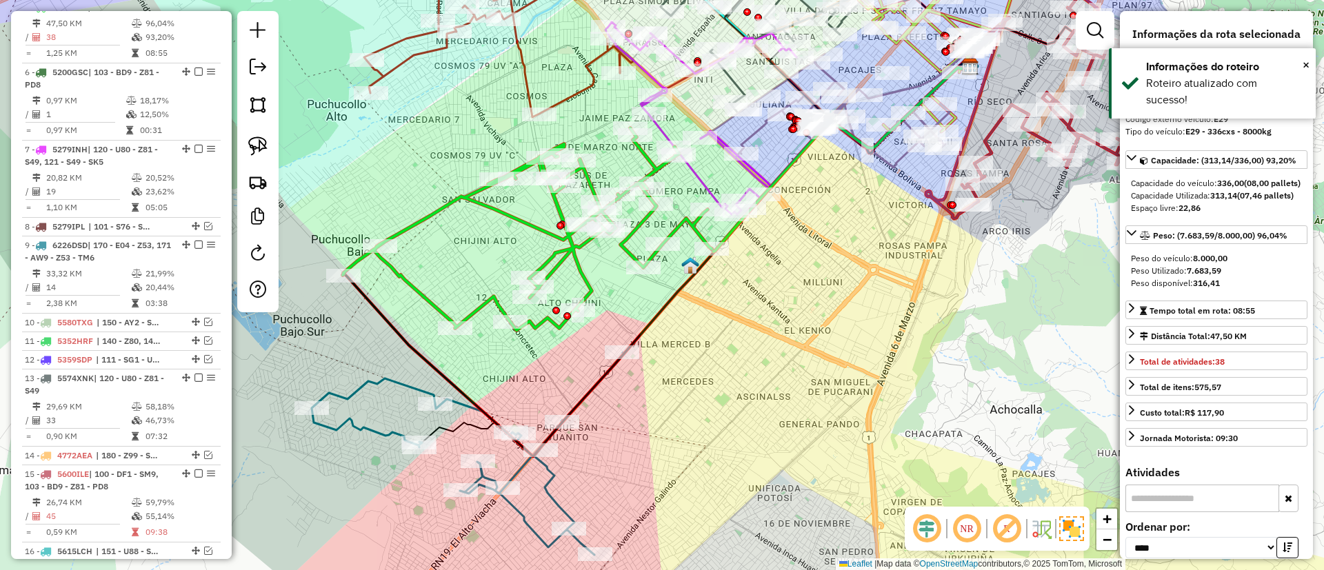
scroll to position [701, 0]
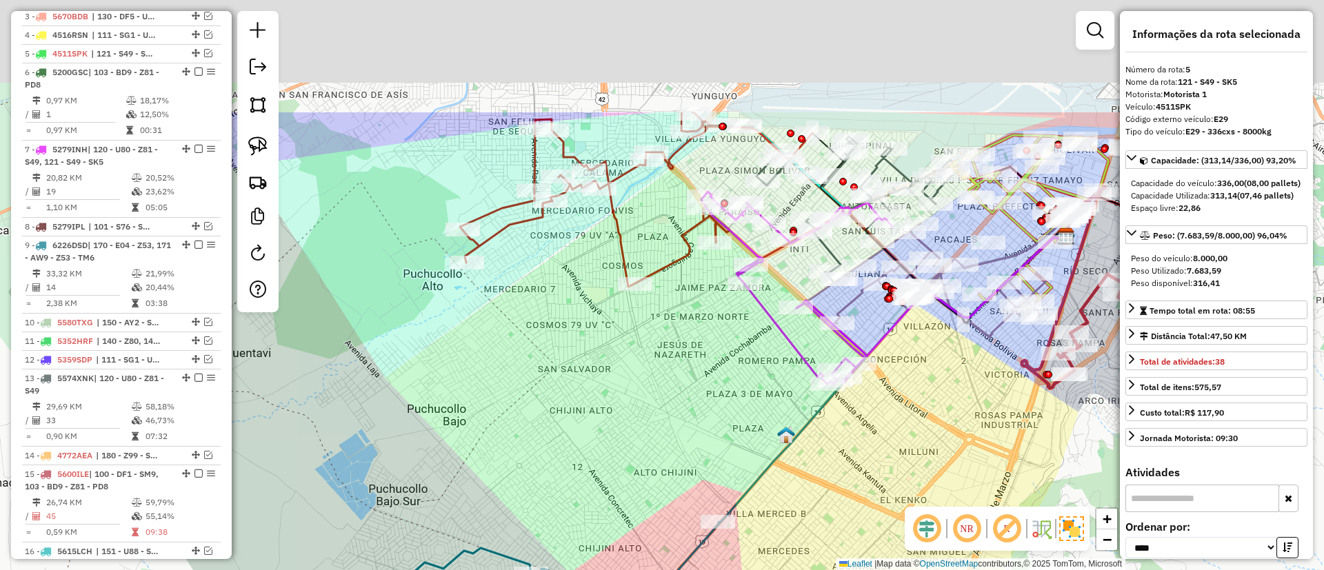
drag, startPoint x: 598, startPoint y: 186, endPoint x: 695, endPoint y: 358, distance: 197.4
click at [695, 358] on div "Janela de atendimento Grade de atendimento Capacidade Transportadoras Veículos …" at bounding box center [662, 285] width 1324 height 570
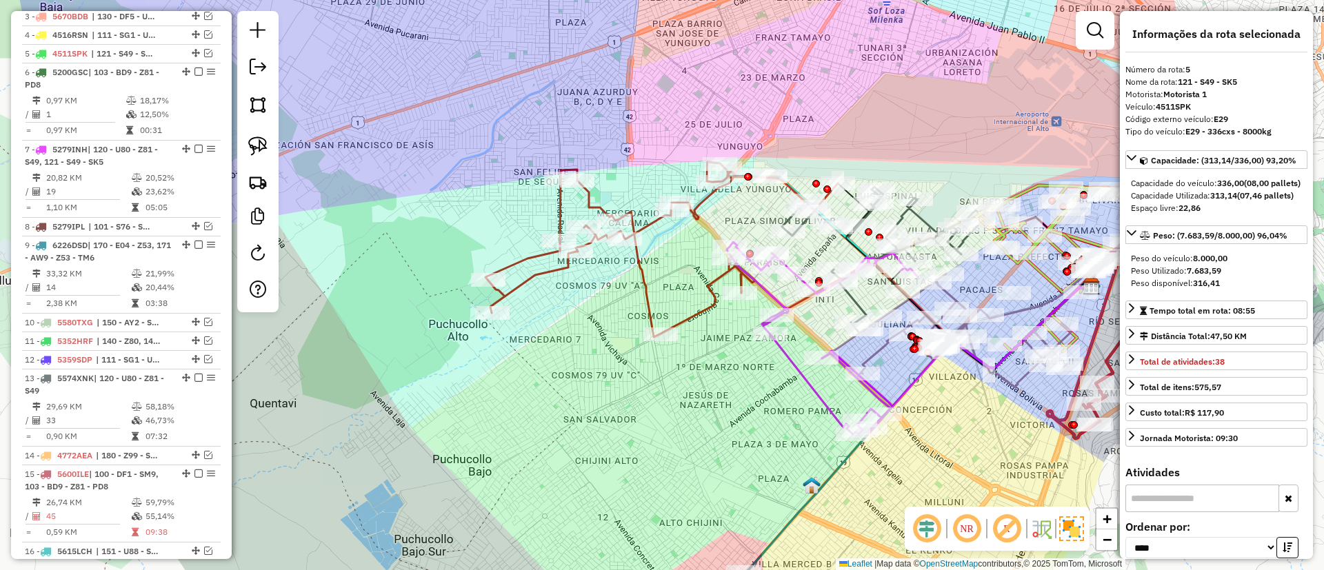
click at [646, 287] on icon at bounding box center [662, 249] width 352 height 175
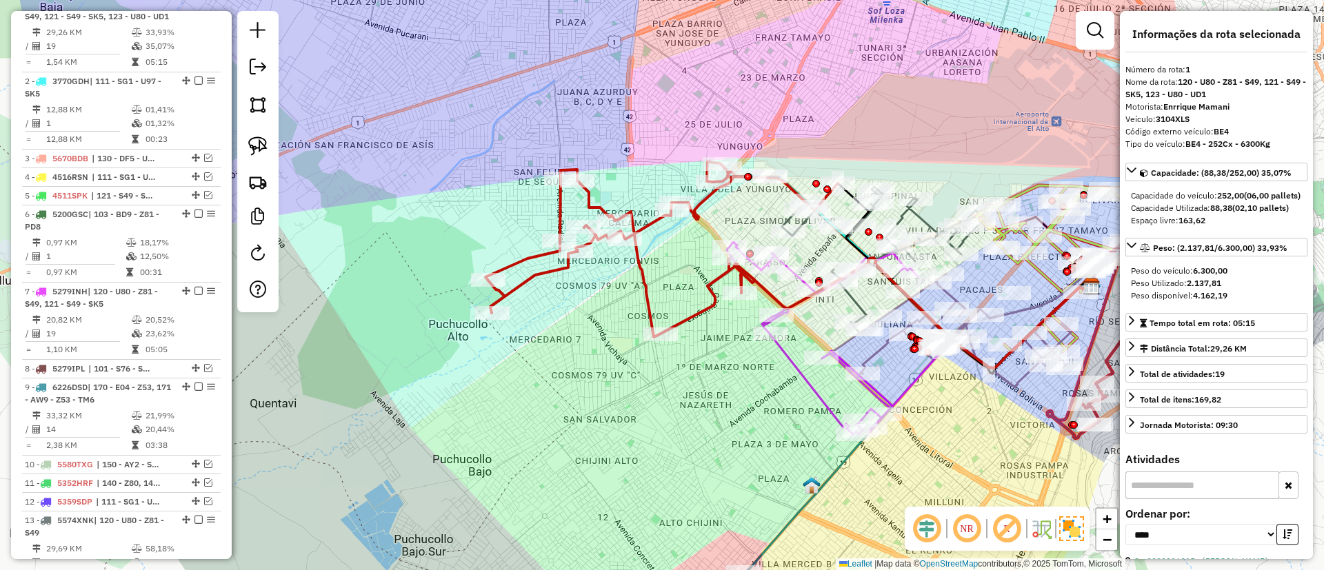
scroll to position [544, 0]
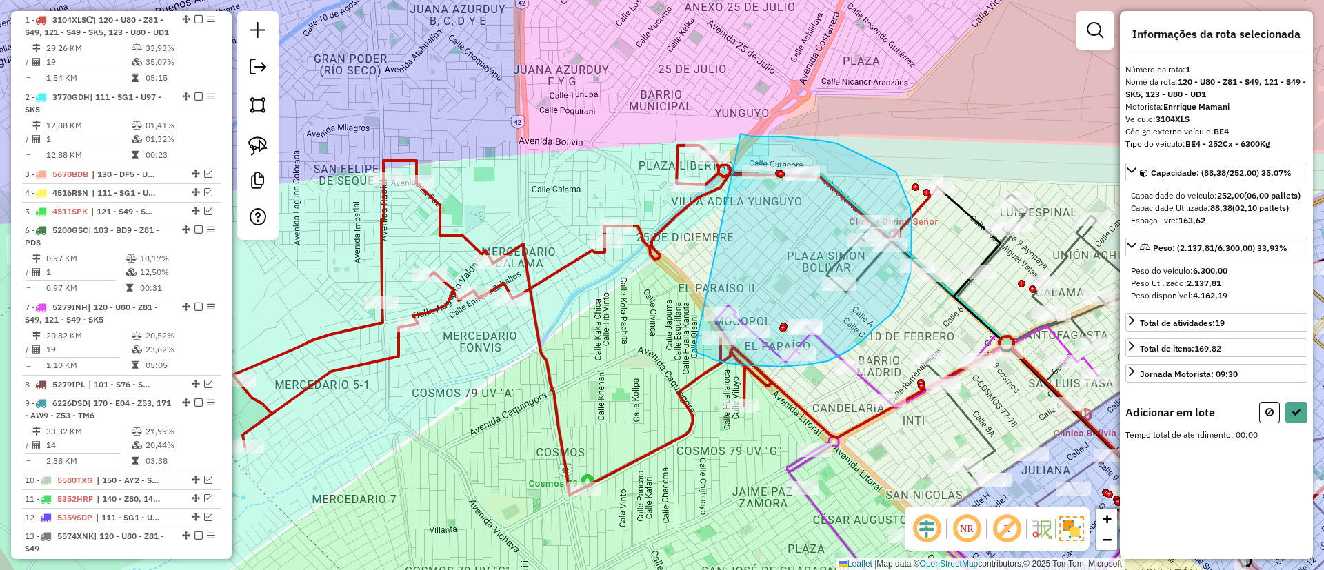
drag, startPoint x: 741, startPoint y: 134, endPoint x: 684, endPoint y: 343, distance: 216.5
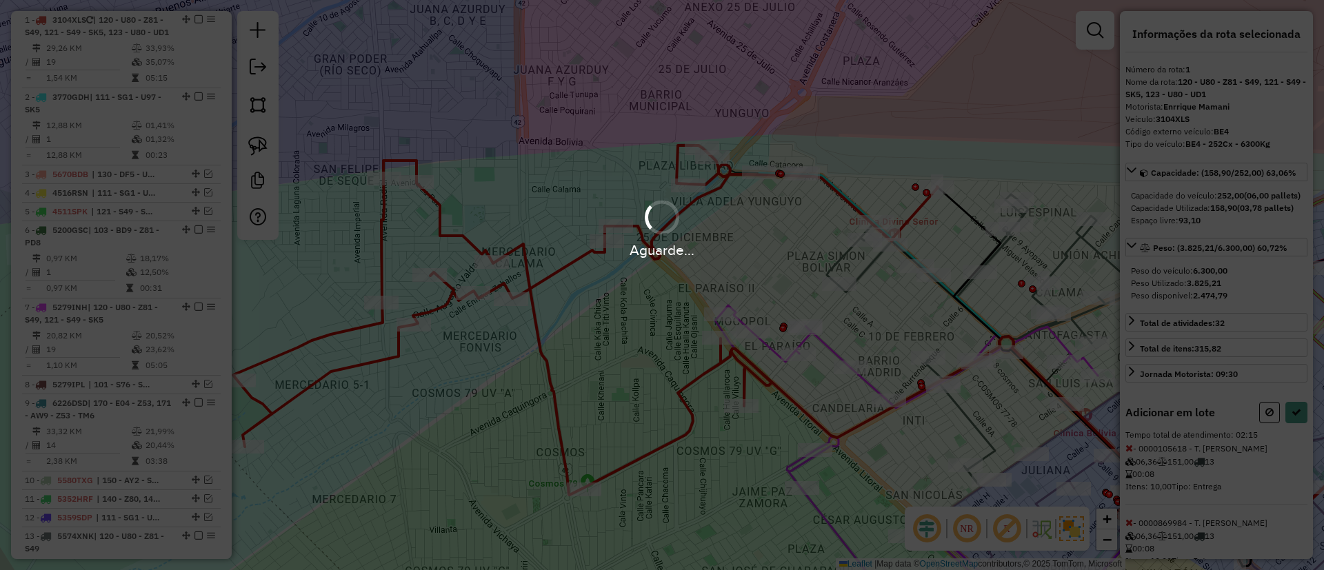
select select "*********"
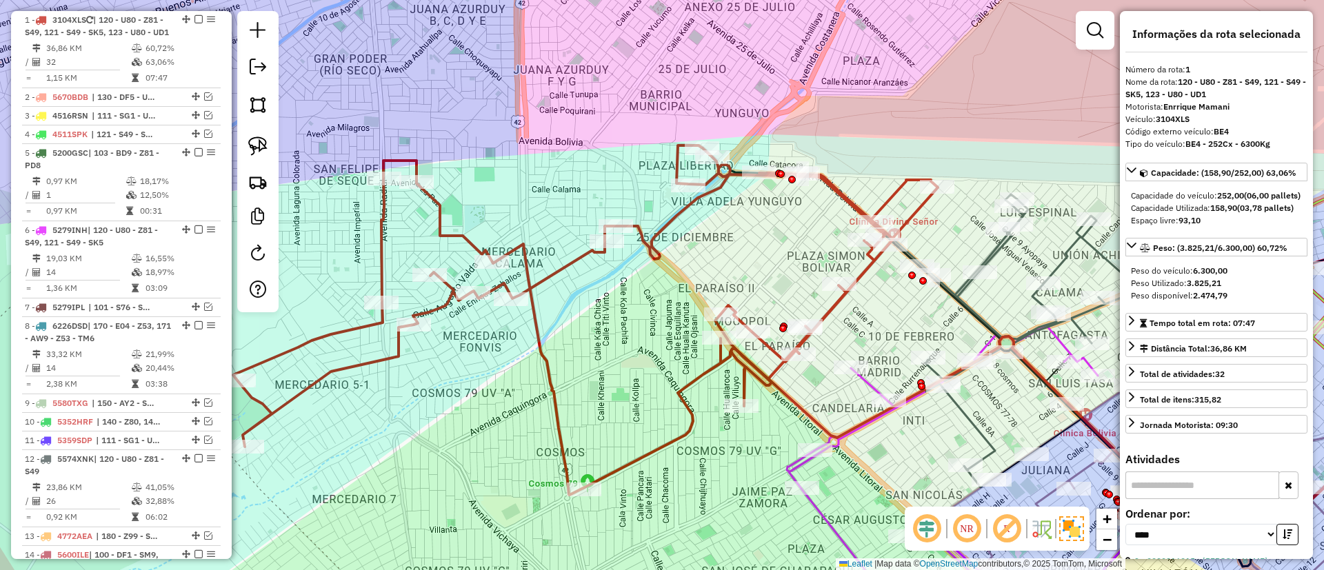
click at [672, 220] on icon at bounding box center [585, 321] width 705 height 350
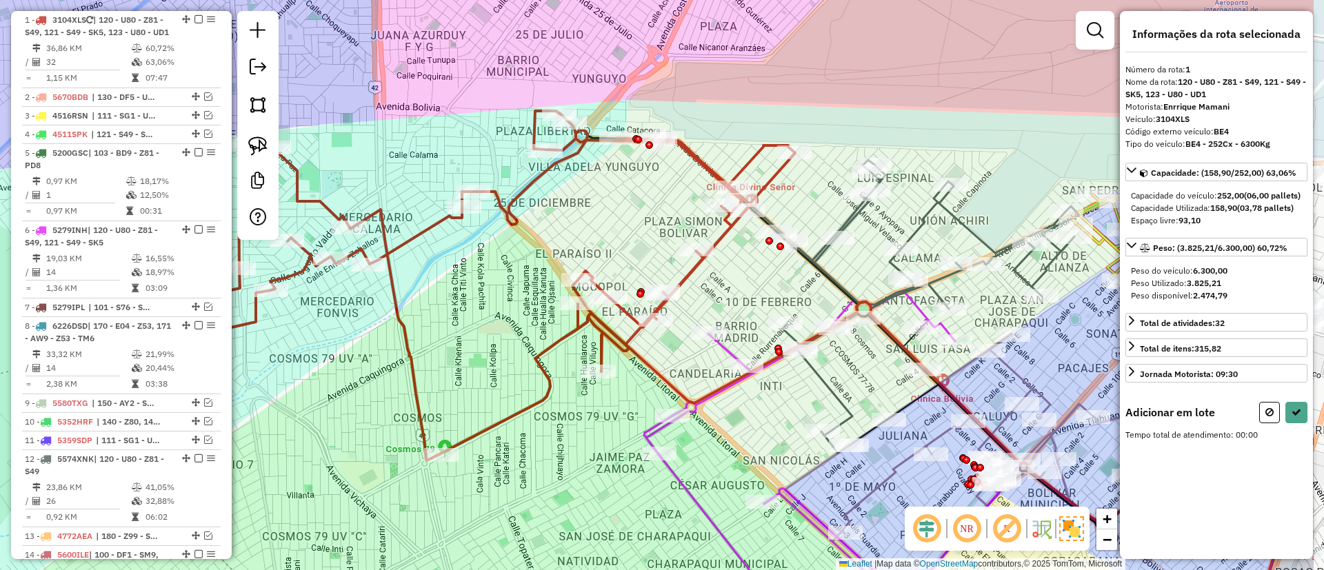
drag, startPoint x: 741, startPoint y: 239, endPoint x: 593, endPoint y: 202, distance: 152.1
click at [593, 202] on div "Janela de atendimento Grade de atendimento Capacidade Transportadoras Veículos …" at bounding box center [662, 285] width 1324 height 570
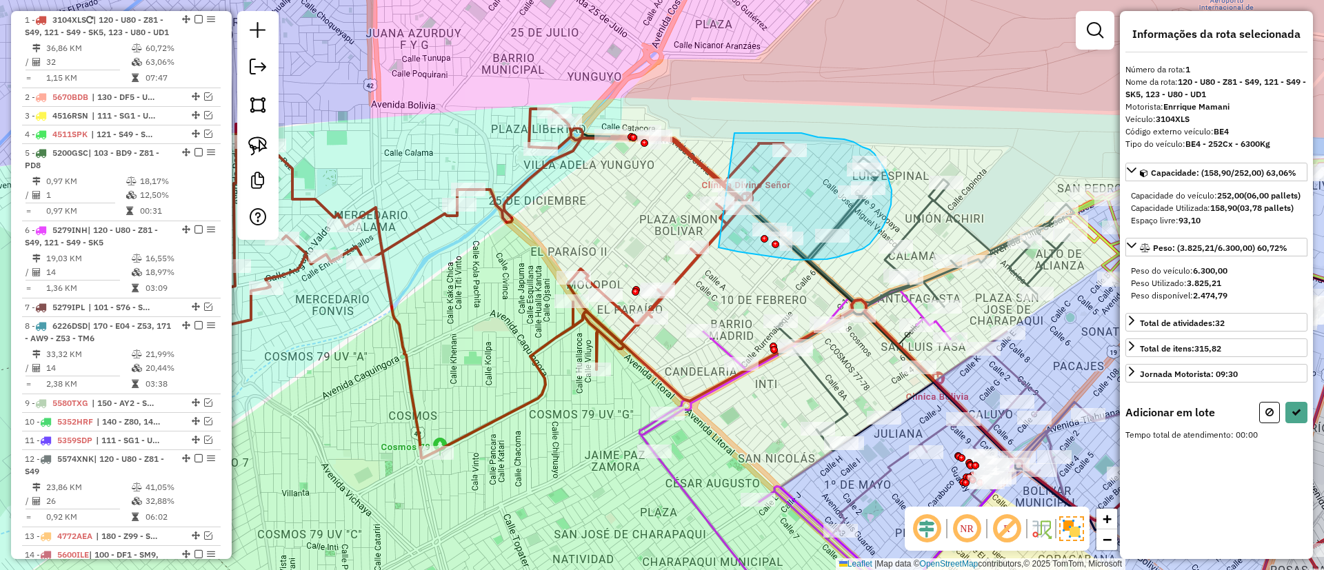
drag, startPoint x: 735, startPoint y: 134, endPoint x: 719, endPoint y: 248, distance: 115.0
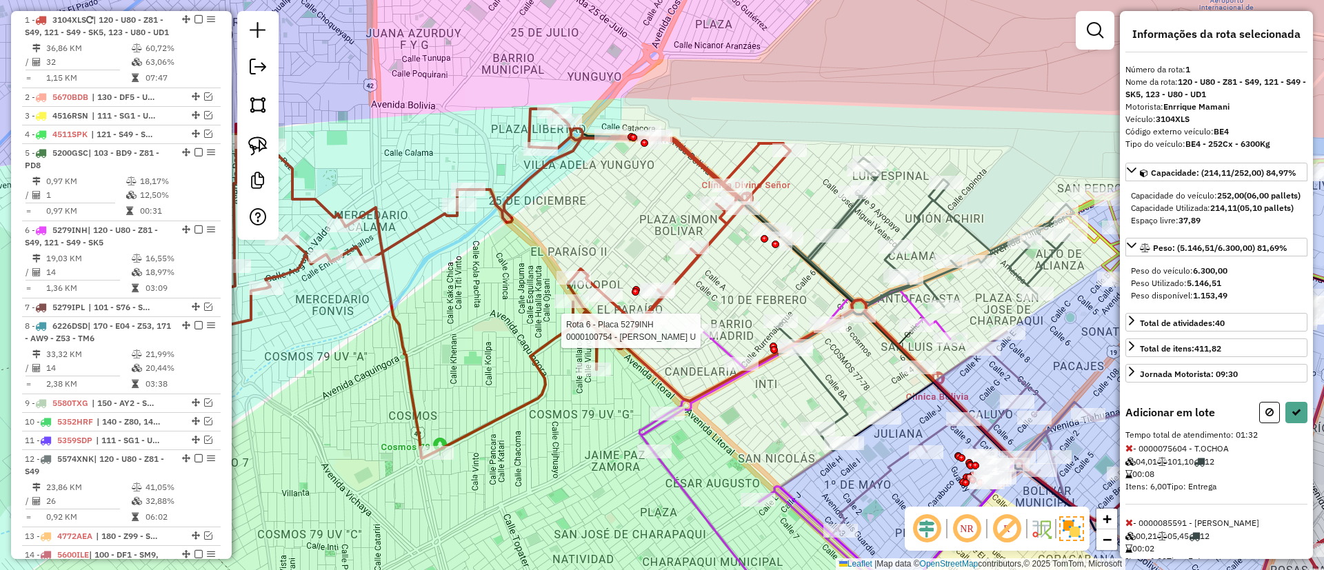
select select "*********"
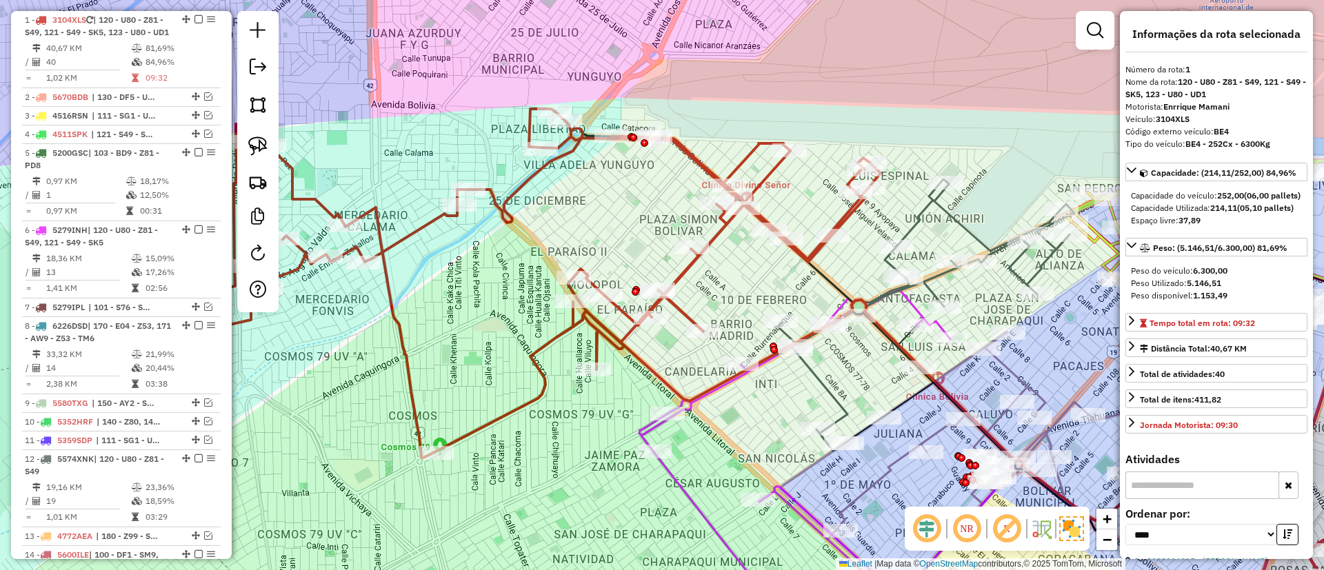
click at [681, 273] on icon at bounding box center [483, 284] width 795 height 350
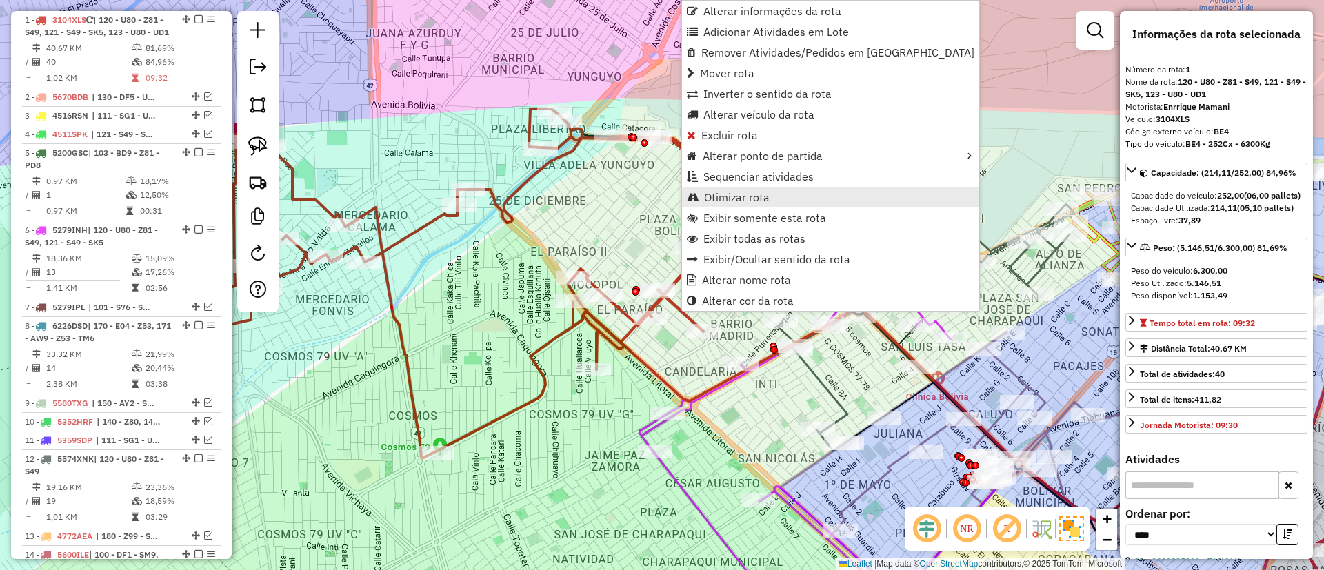
click at [726, 196] on span "Otimizar rota" at bounding box center [737, 197] width 66 height 11
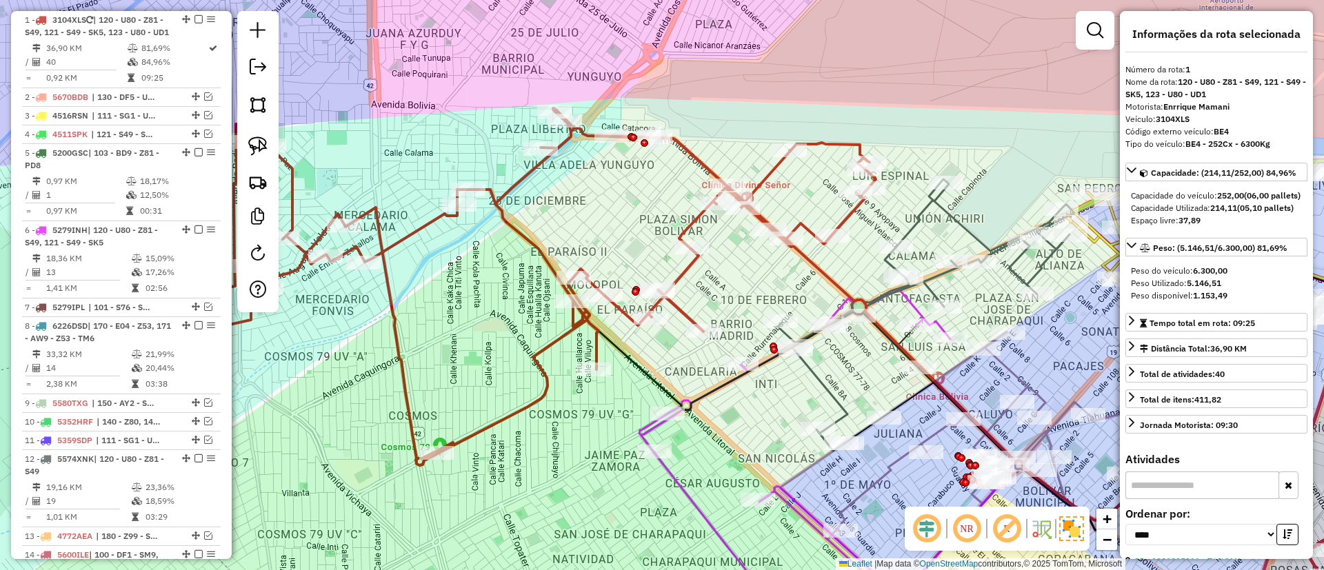
click at [690, 225] on icon at bounding box center [481, 286] width 790 height 357
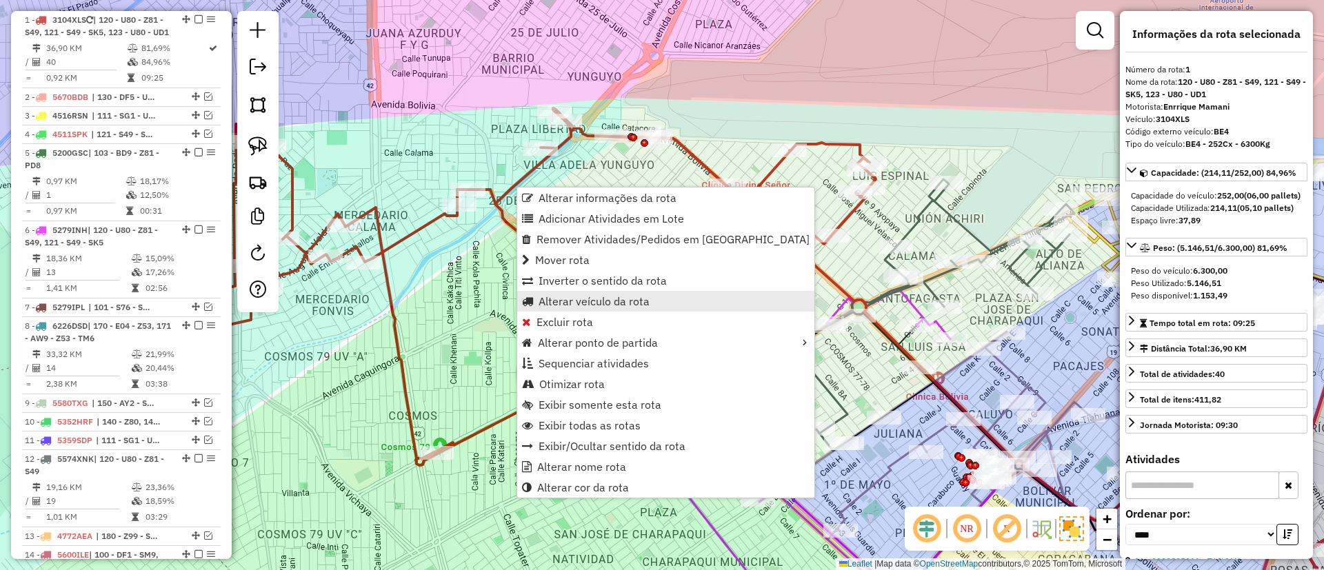
click at [546, 299] on span "Alterar veículo da rota" at bounding box center [594, 301] width 111 height 11
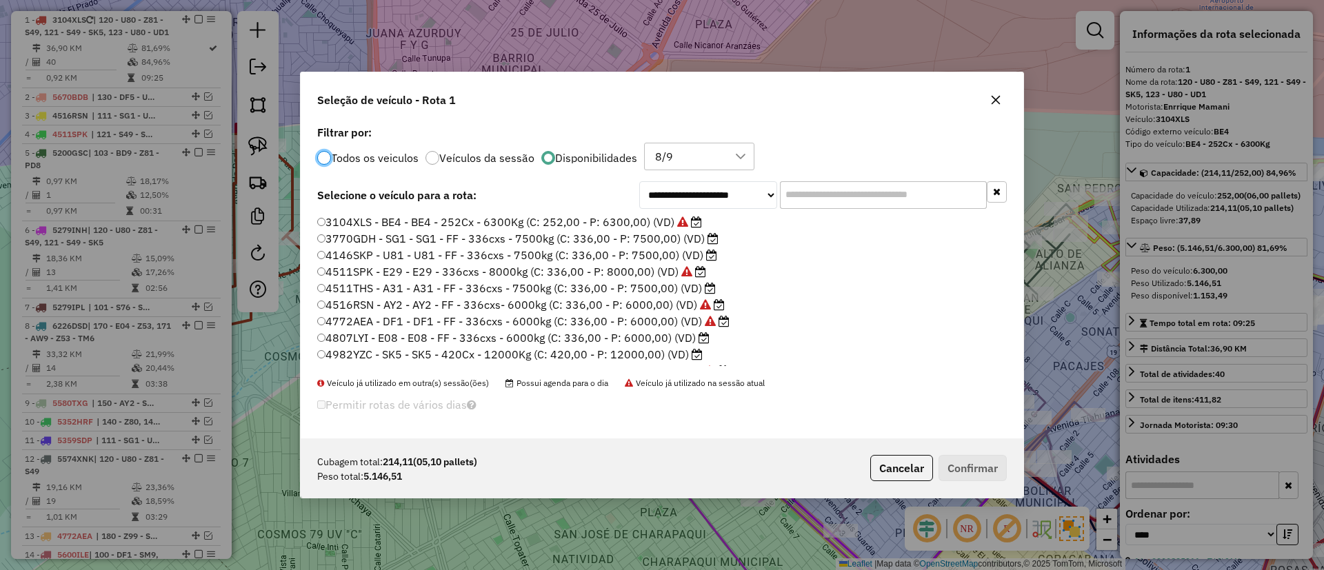
scroll to position [8, 4]
click at [690, 340] on label "4807LYI - E08 - E08 - FF - 336cxs - 6000kg (C: 336,00 - P: 6000,00) (VD)" at bounding box center [513, 338] width 393 height 17
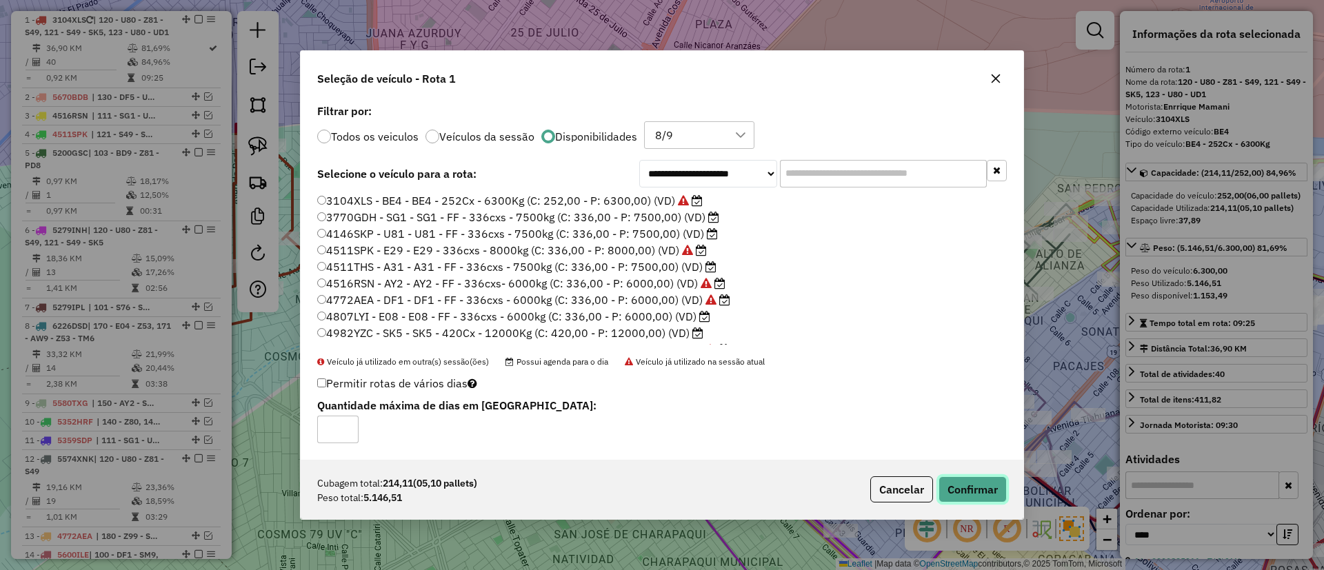
click at [953, 486] on button "Confirmar" at bounding box center [973, 490] width 68 height 26
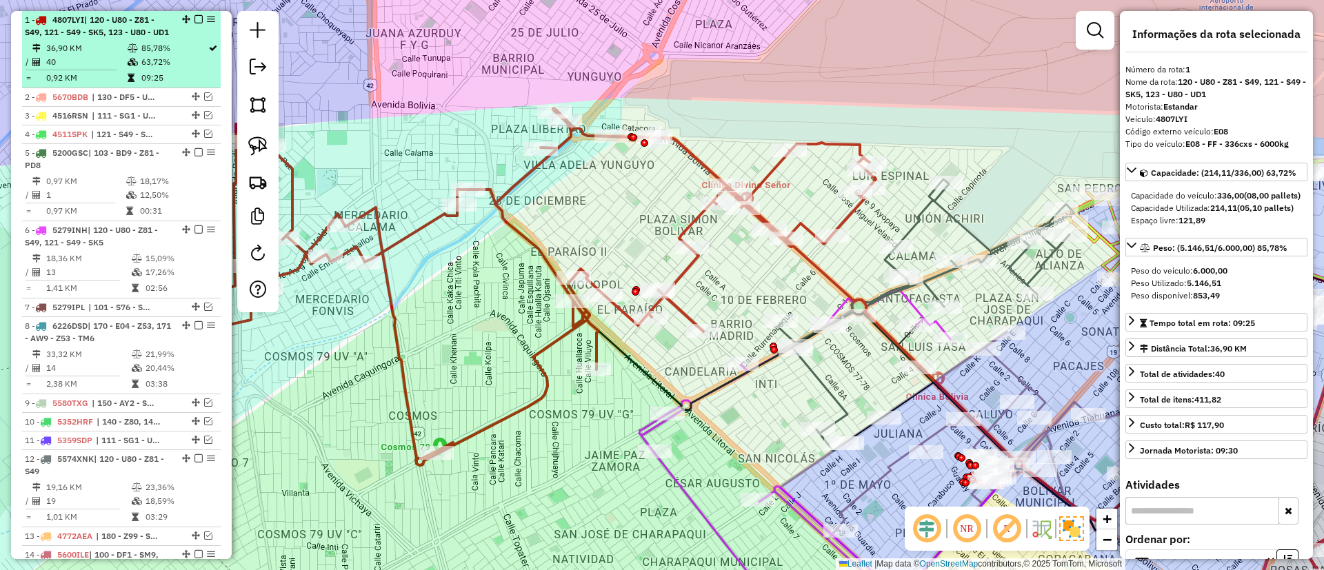
click at [196, 21] on em at bounding box center [199, 19] width 8 height 8
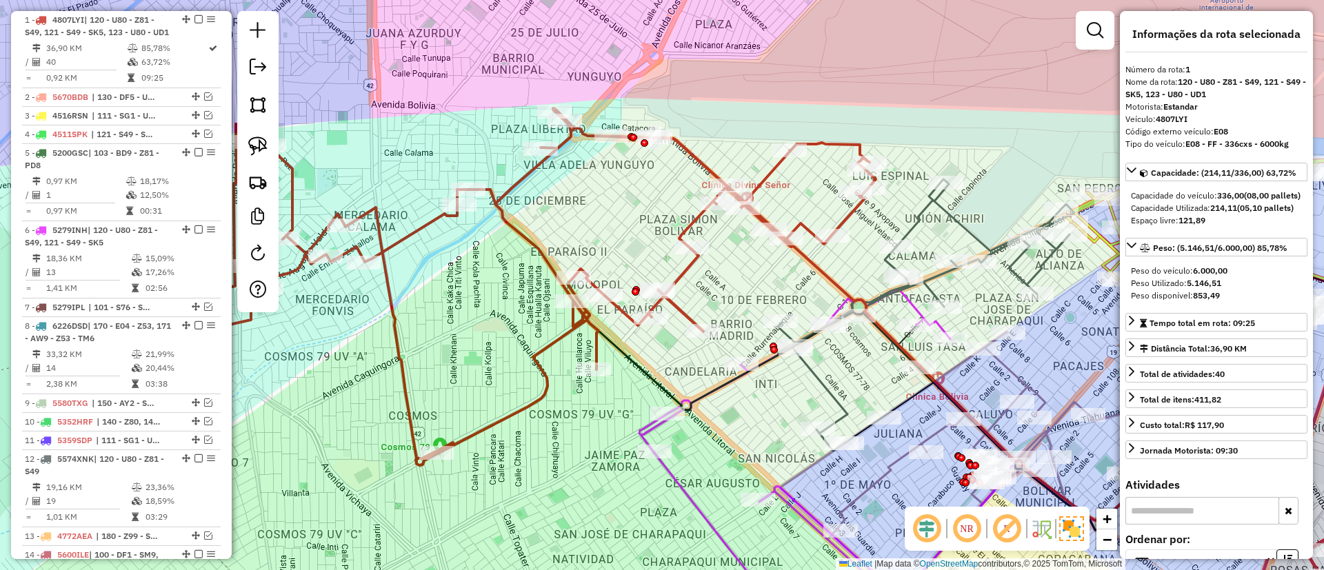
scroll to position [472, 0]
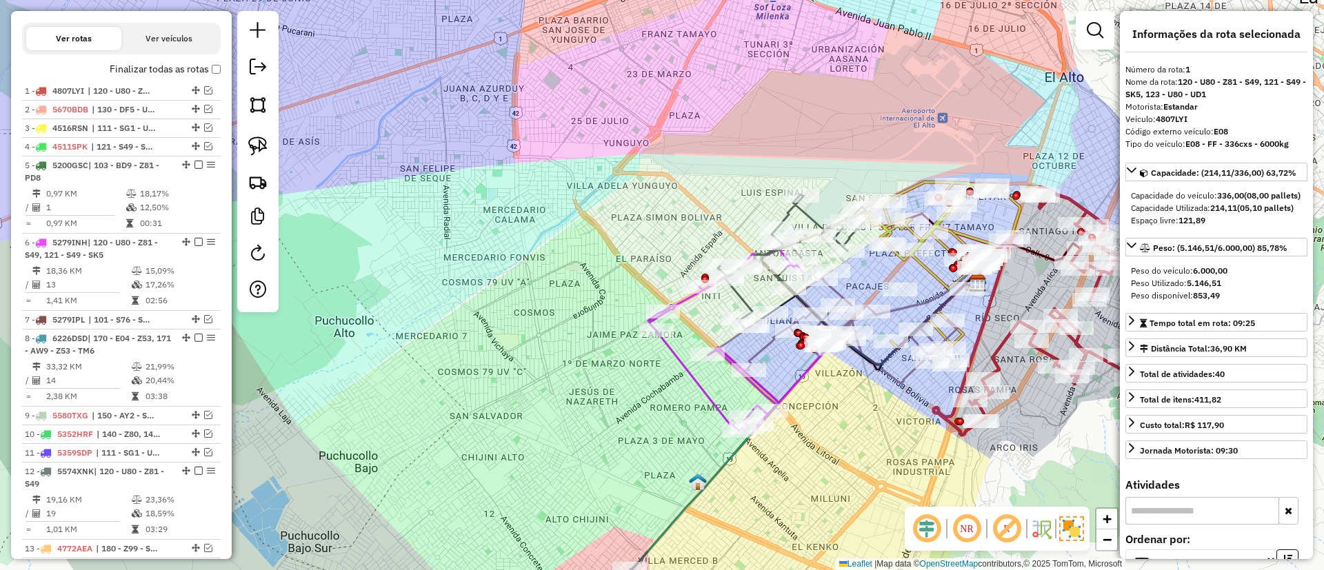
drag, startPoint x: 679, startPoint y: 206, endPoint x: 615, endPoint y: 146, distance: 87.8
click at [615, 146] on div "Janela de atendimento Grade de atendimento Capacidade Transportadoras Veículos …" at bounding box center [662, 285] width 1324 height 570
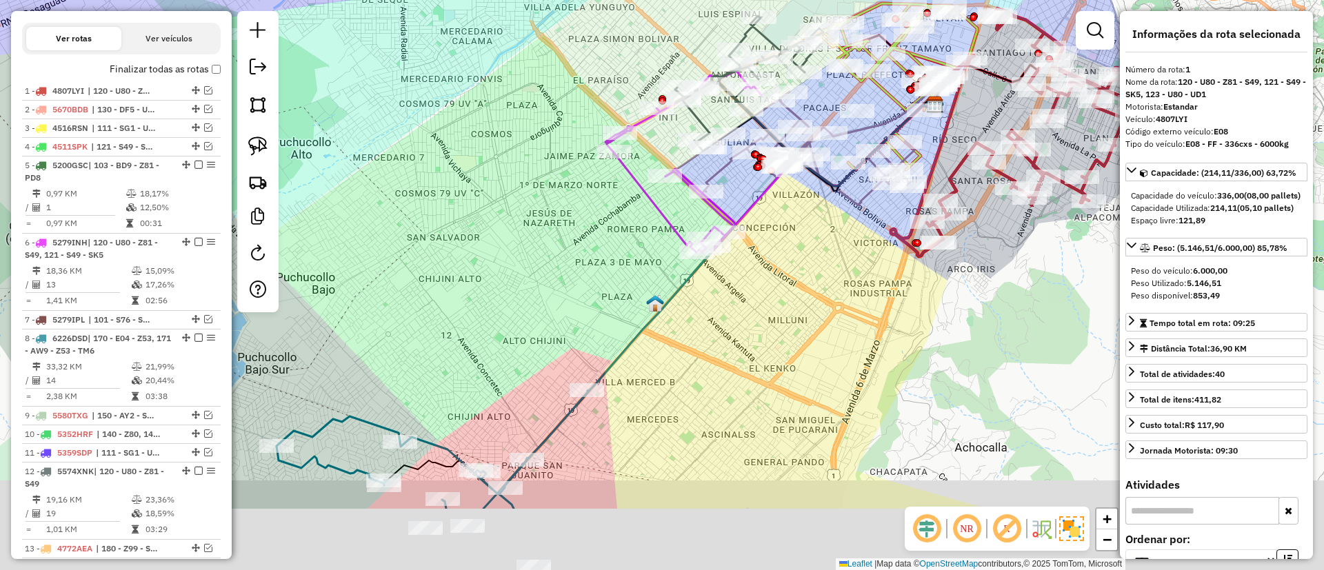
drag, startPoint x: 626, startPoint y: 246, endPoint x: 667, endPoint y: 101, distance: 150.5
click at [667, 101] on div "Janela de atendimento Grade de atendimento Capacidade Transportadoras Veículos …" at bounding box center [662, 285] width 1324 height 570
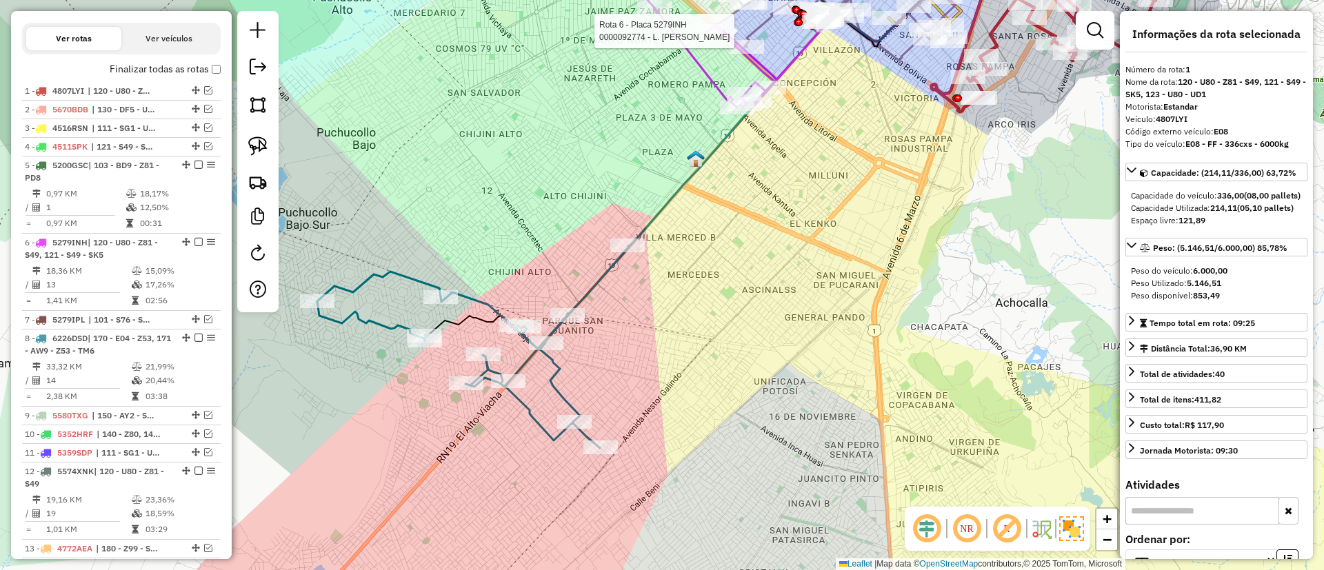
click at [584, 295] on icon at bounding box center [473, 347] width 312 height 202
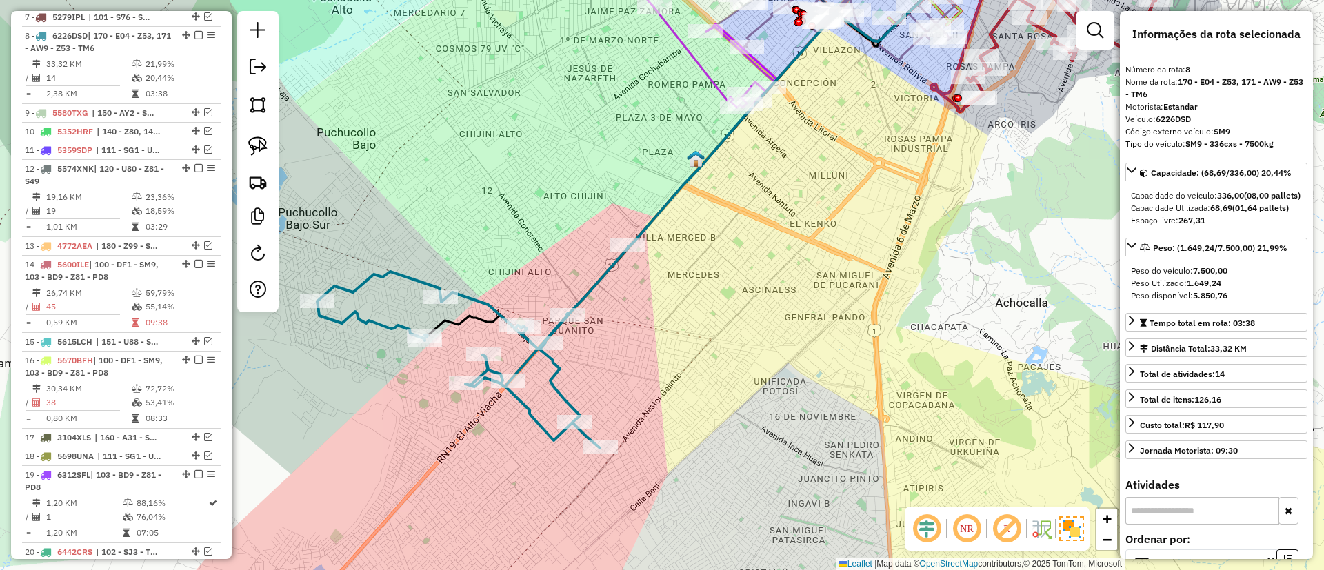
scroll to position [791, 0]
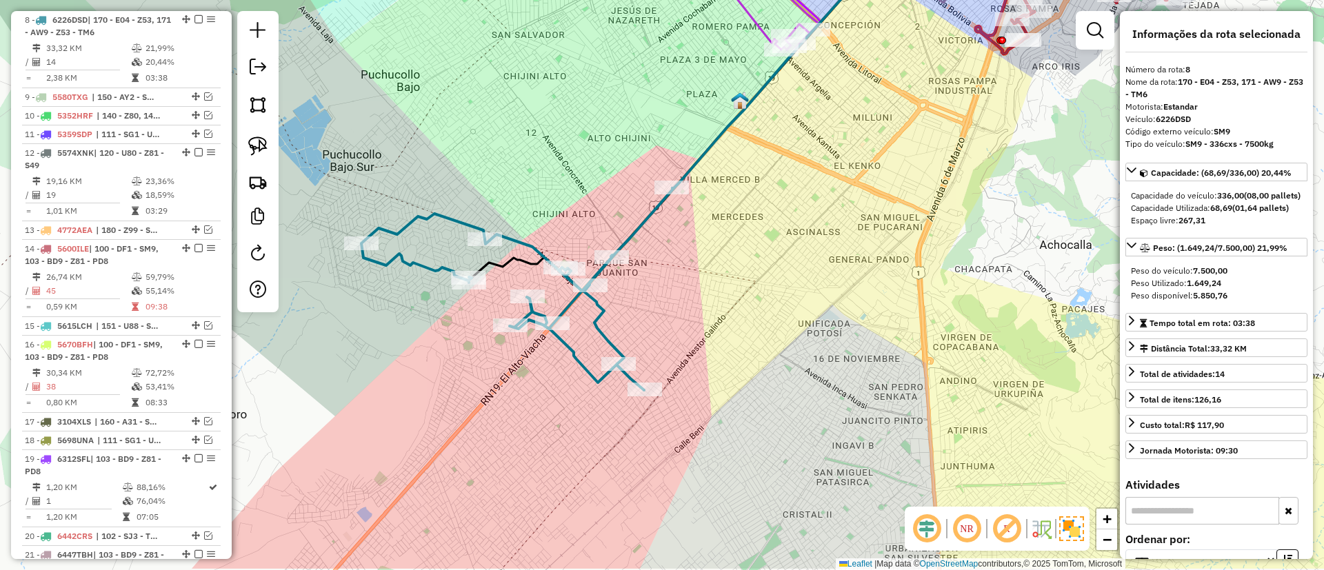
drag, startPoint x: 589, startPoint y: 290, endPoint x: 666, endPoint y: 194, distance: 123.2
click at [666, 194] on icon at bounding box center [517, 289] width 312 height 202
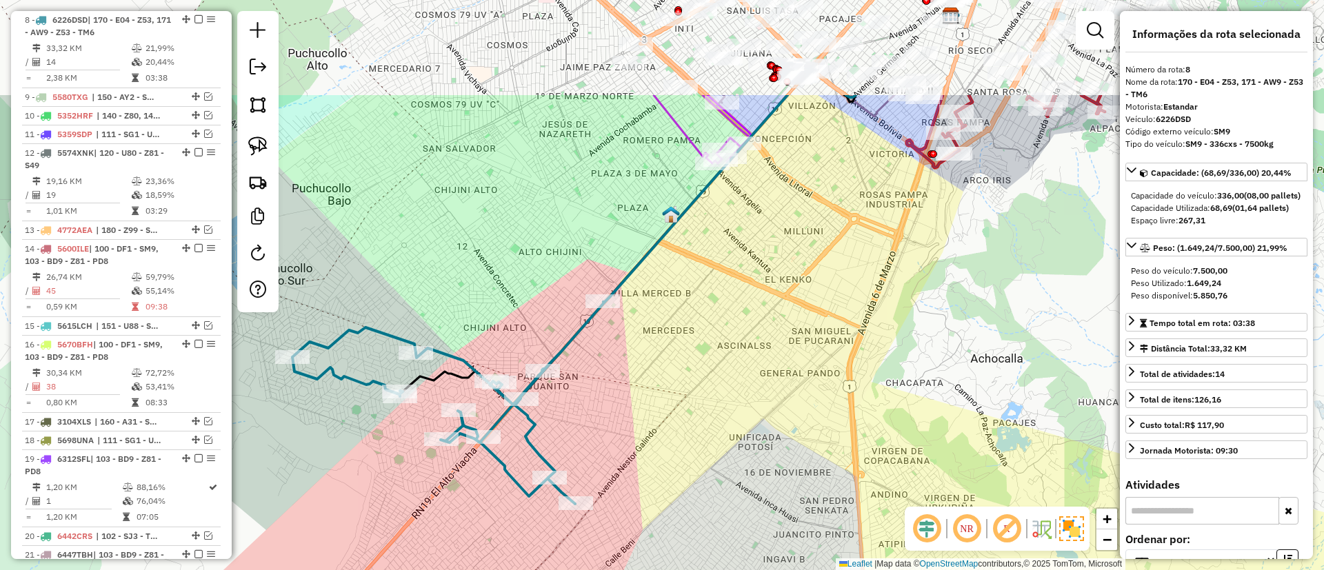
drag, startPoint x: 675, startPoint y: 102, endPoint x: 539, endPoint y: 294, distance: 235.4
click at [539, 294] on div "Janela de atendimento Grade de atendimento Capacidade Transportadoras Veículos …" at bounding box center [662, 285] width 1324 height 570
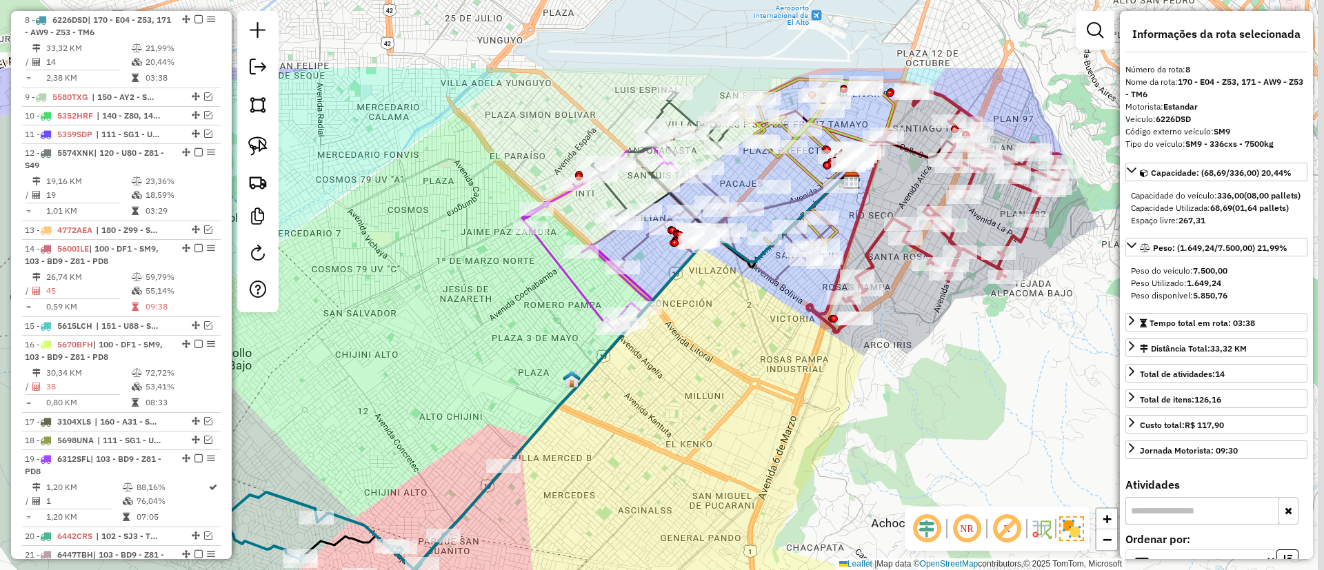
drag, startPoint x: 584, startPoint y: 226, endPoint x: 516, endPoint y: 355, distance: 145.0
click at [516, 355] on div "Janela de atendimento Grade de atendimento Capacidade Transportadoras Veículos …" at bounding box center [662, 285] width 1324 height 570
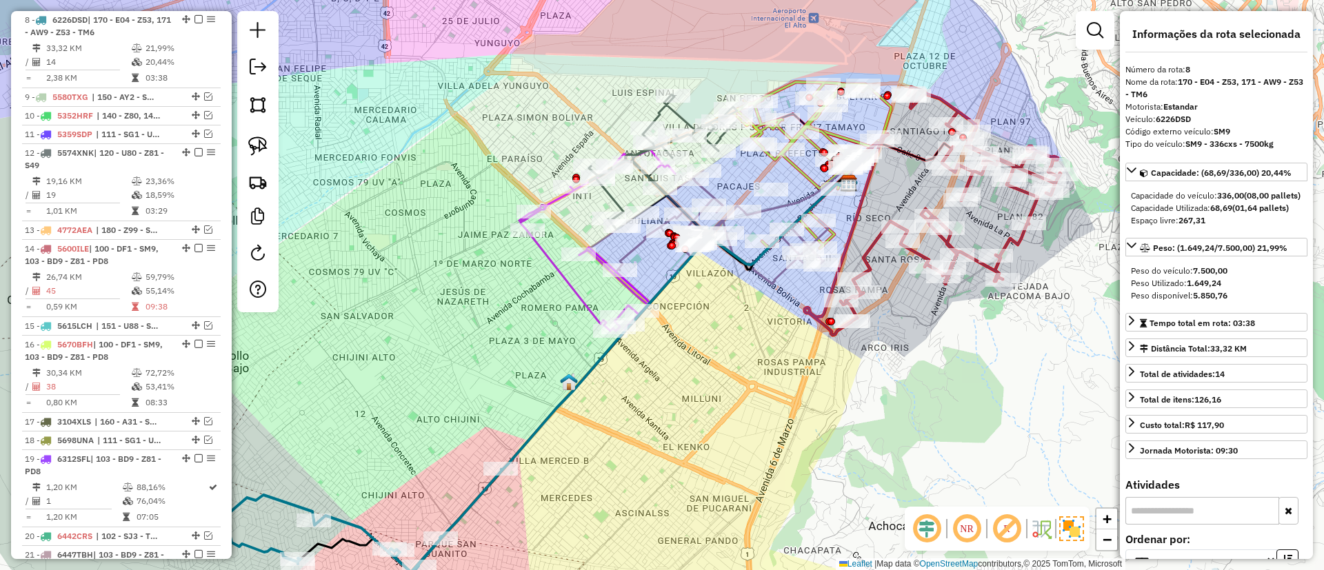
click at [584, 302] on icon at bounding box center [597, 240] width 156 height 181
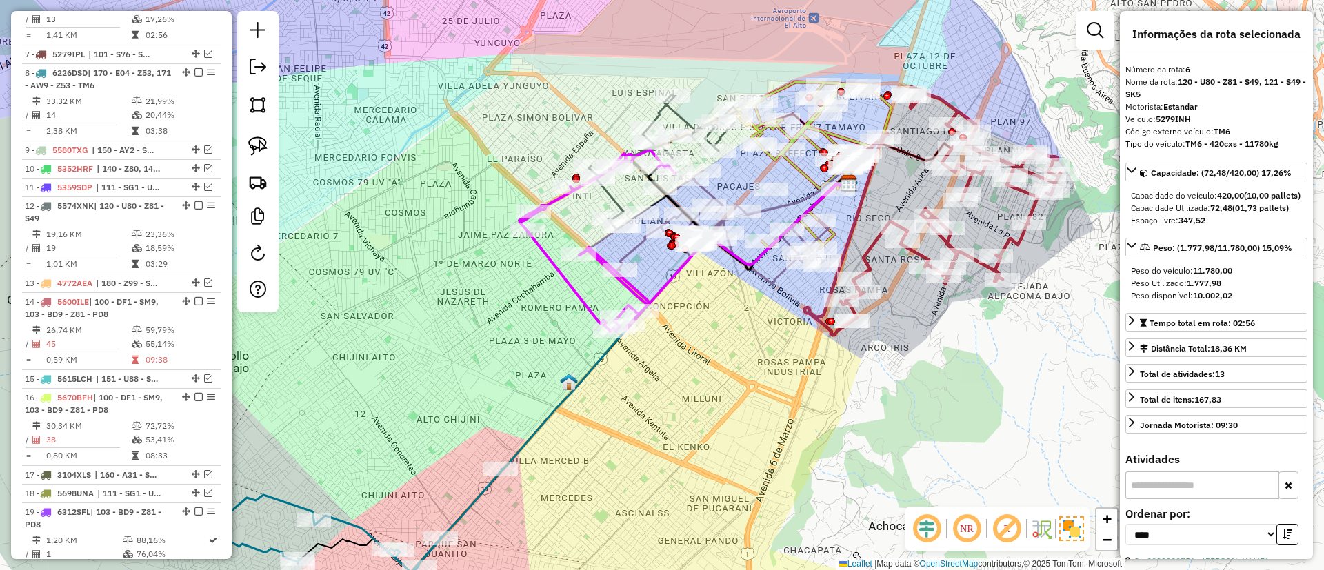
scroll to position [695, 0]
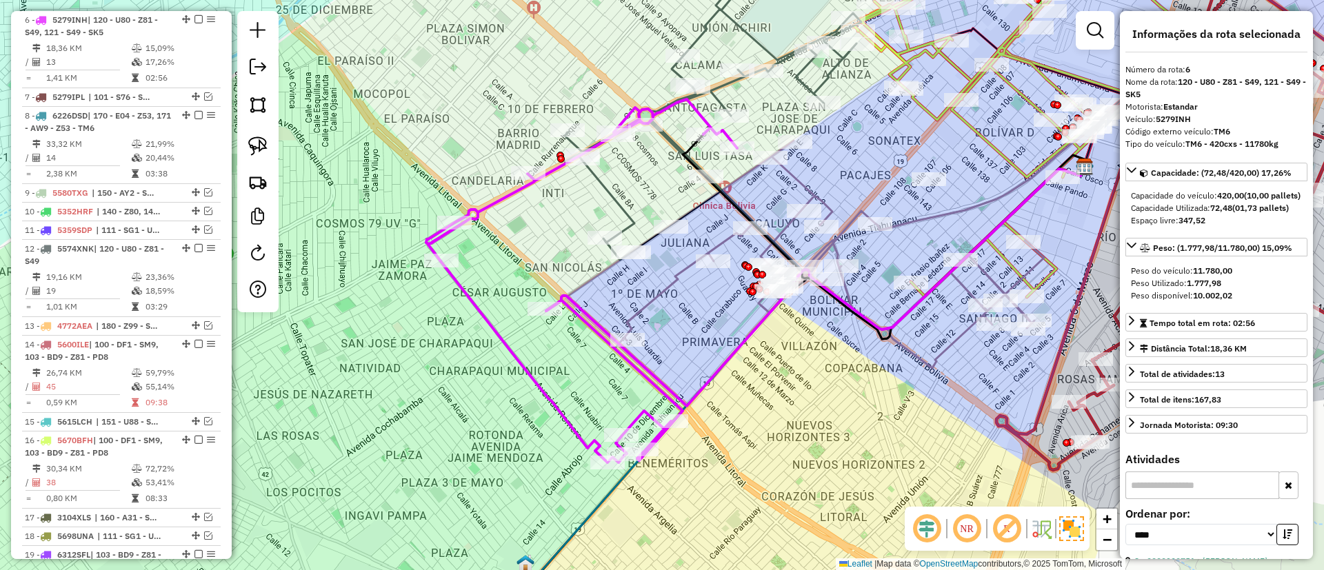
click at [613, 200] on icon at bounding box center [713, 124] width 297 height 272
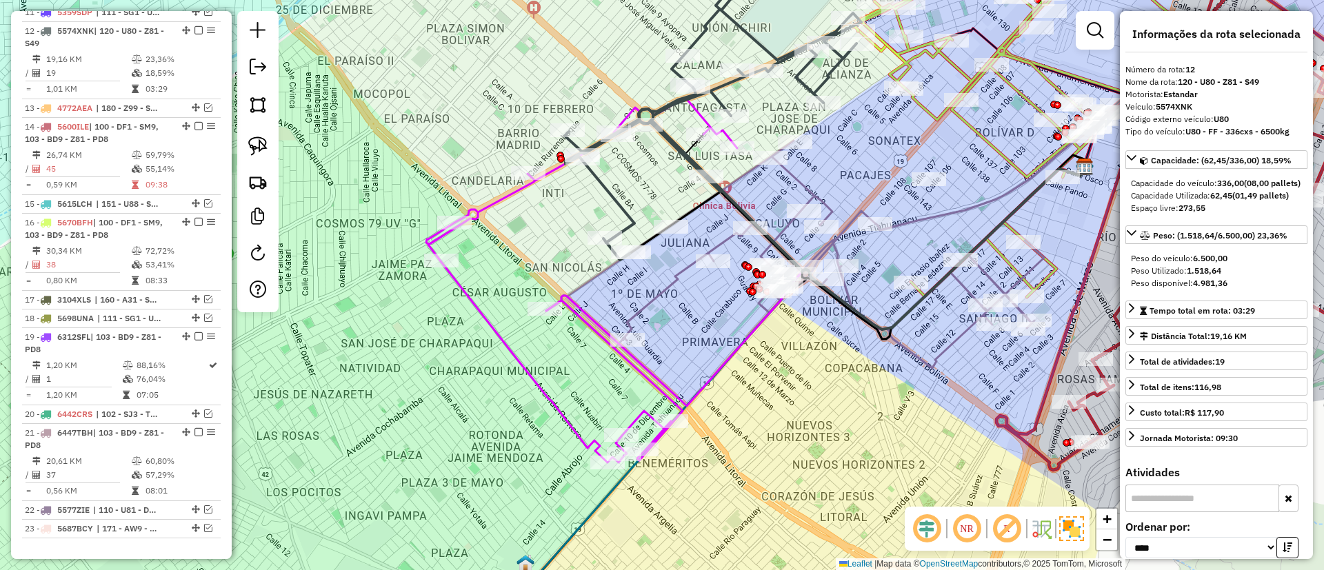
scroll to position [924, 0]
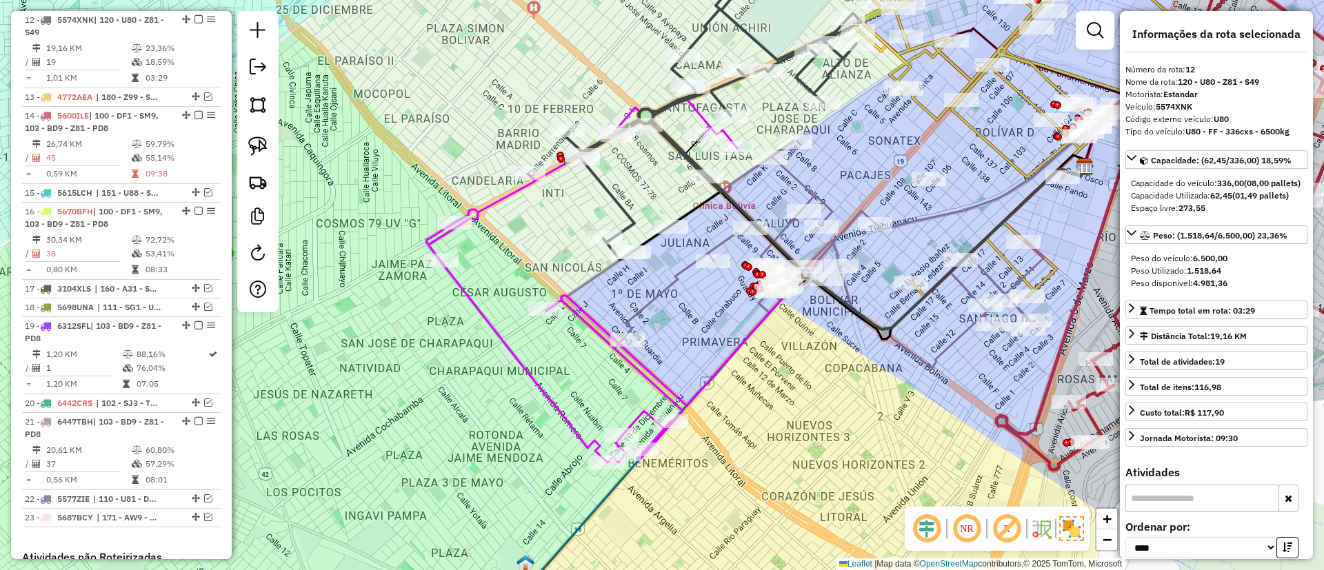
click at [613, 200] on icon at bounding box center [713, 124] width 297 height 272
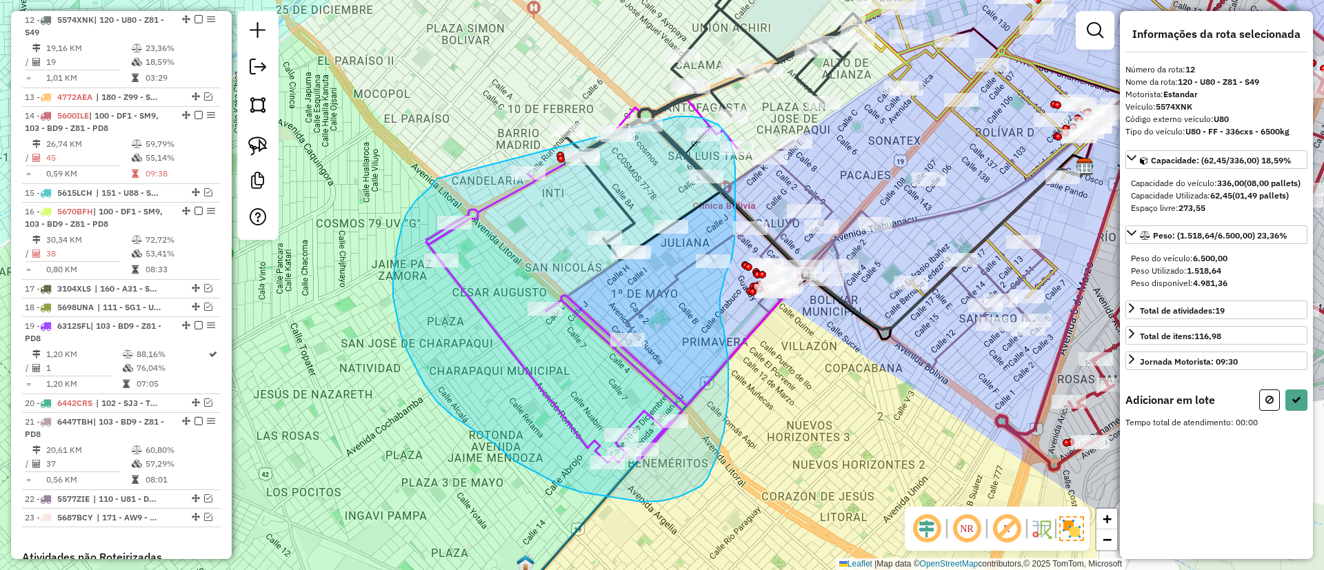
drag, startPoint x: 436, startPoint y: 181, endPoint x: 677, endPoint y: 117, distance: 249.3
select select "*********"
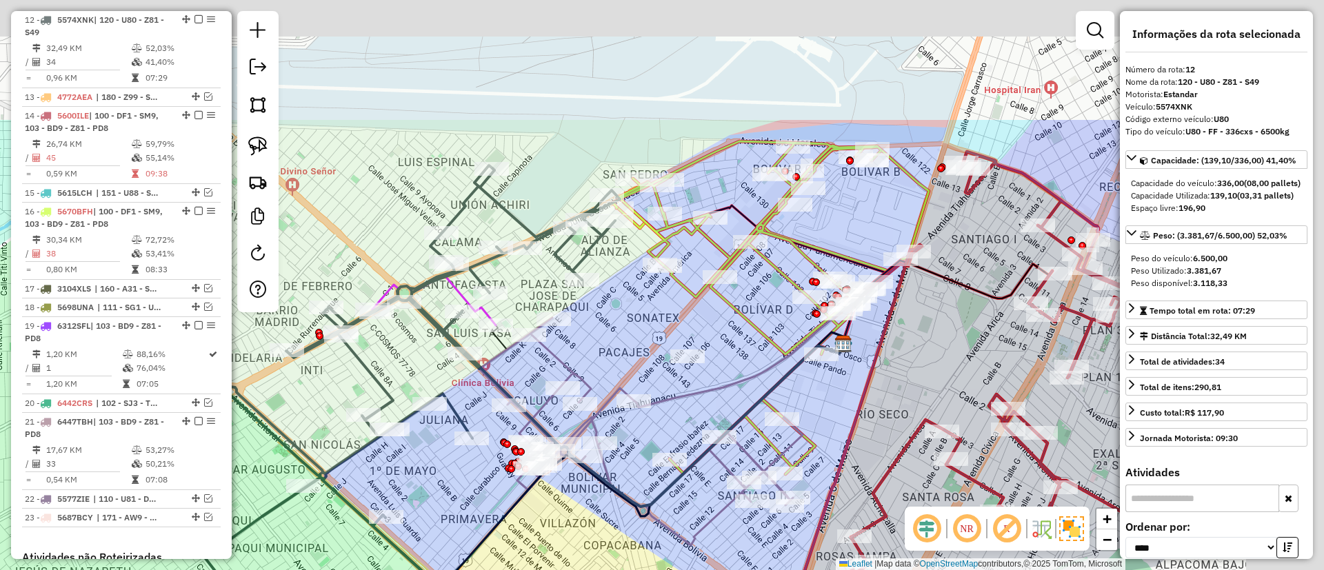
drag, startPoint x: 830, startPoint y: 155, endPoint x: 542, endPoint y: 368, distance: 358.5
click at [542, 368] on div "Janela de atendimento Grade de atendimento Capacidade Transportadoras Veículos …" at bounding box center [662, 285] width 1324 height 570
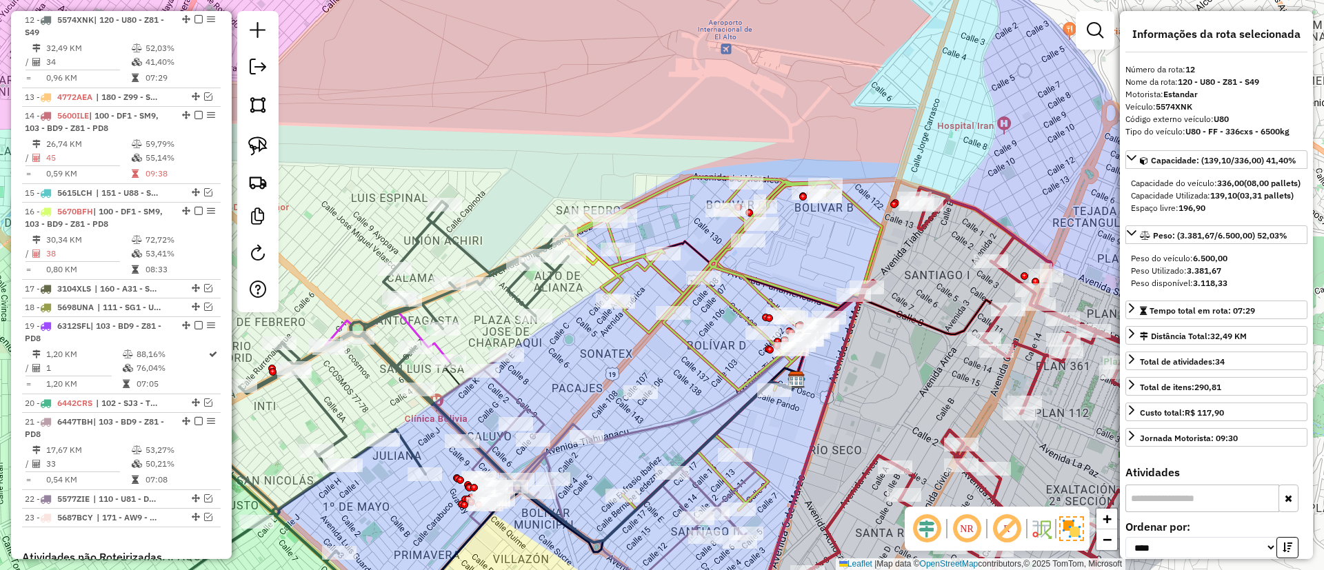
drag, startPoint x: 807, startPoint y: 239, endPoint x: 626, endPoint y: 147, distance: 203.3
click at [626, 147] on div "Rota 16 - Placa 5670BFH 0000877692 - K. [PERSON_NAME] de atendimento Grade de a…" at bounding box center [662, 285] width 1324 height 570
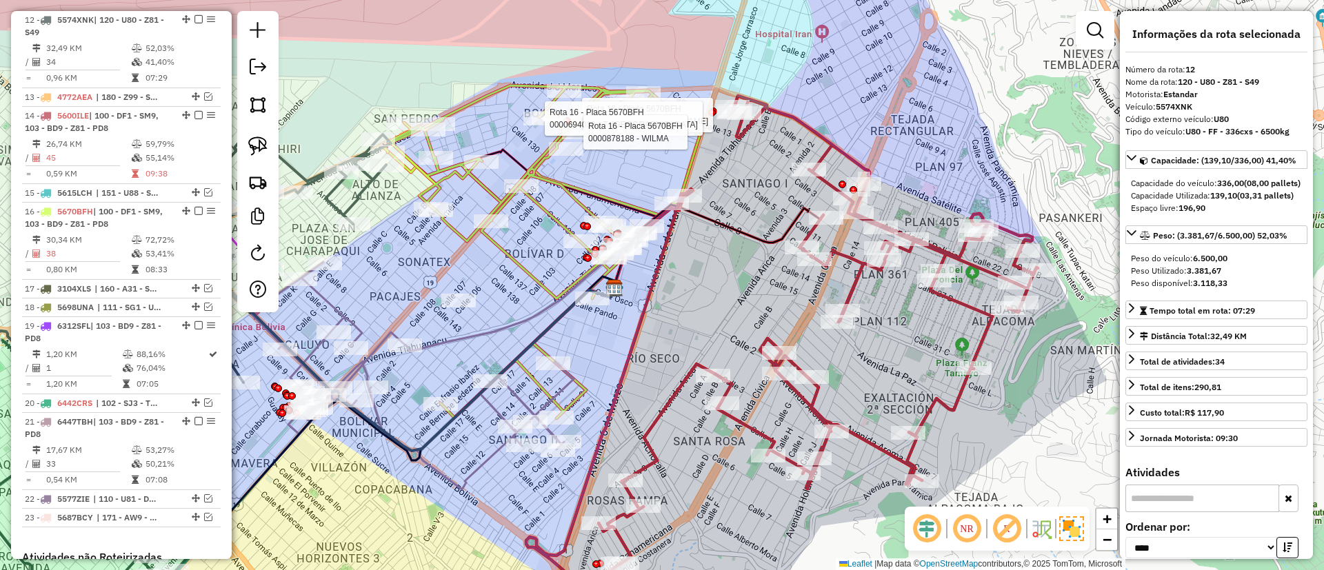
click at [833, 181] on icon at bounding box center [782, 344] width 512 height 496
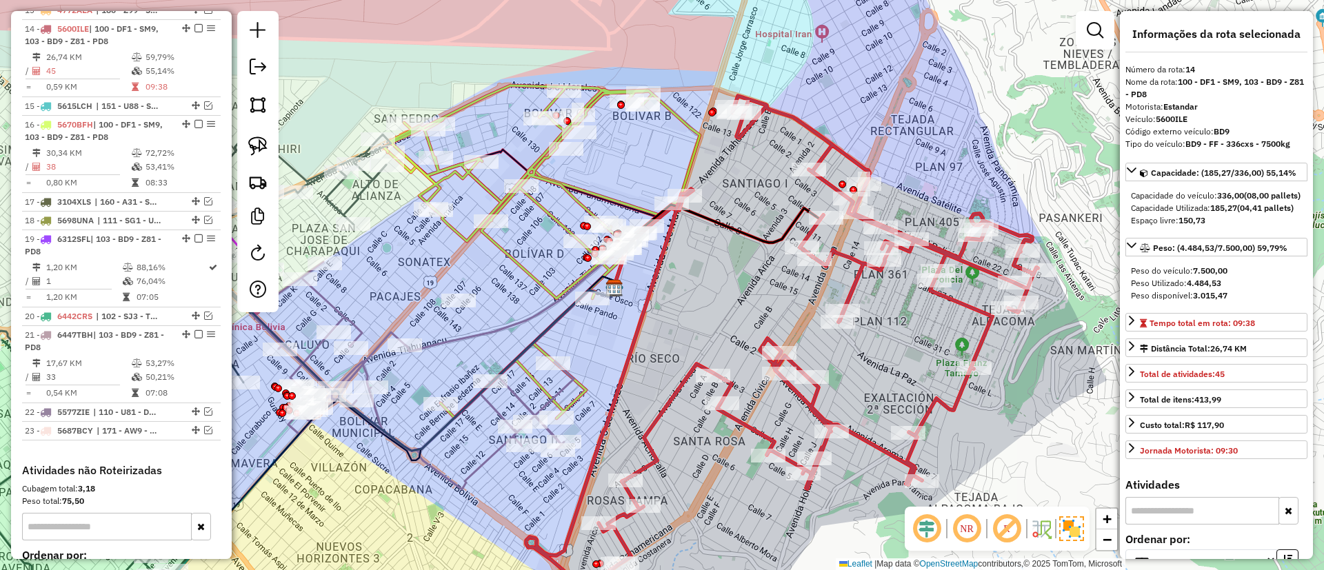
scroll to position [1020, 0]
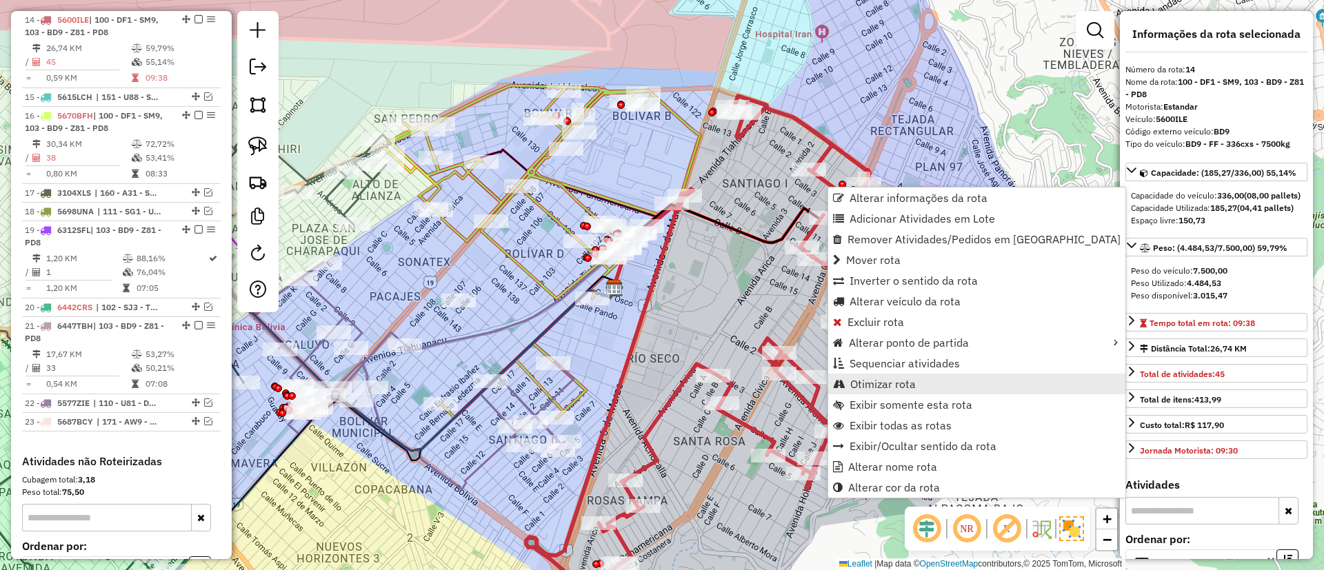
click at [870, 381] on span "Otimizar rota" at bounding box center [883, 384] width 66 height 11
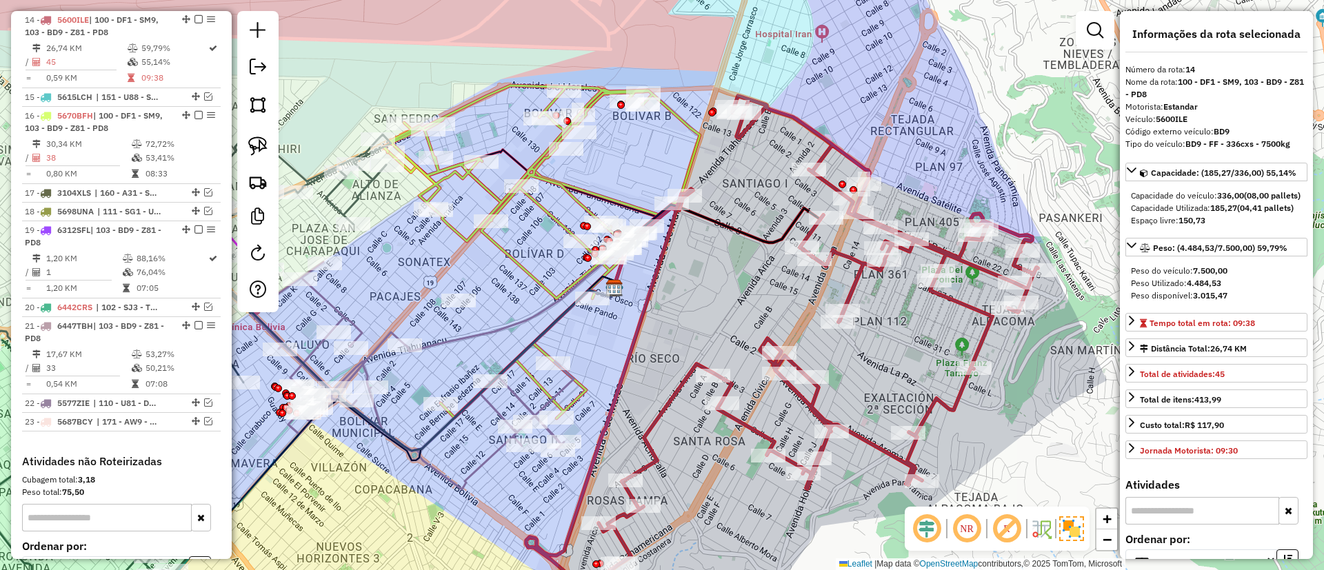
click at [967, 301] on icon at bounding box center [782, 344] width 512 height 496
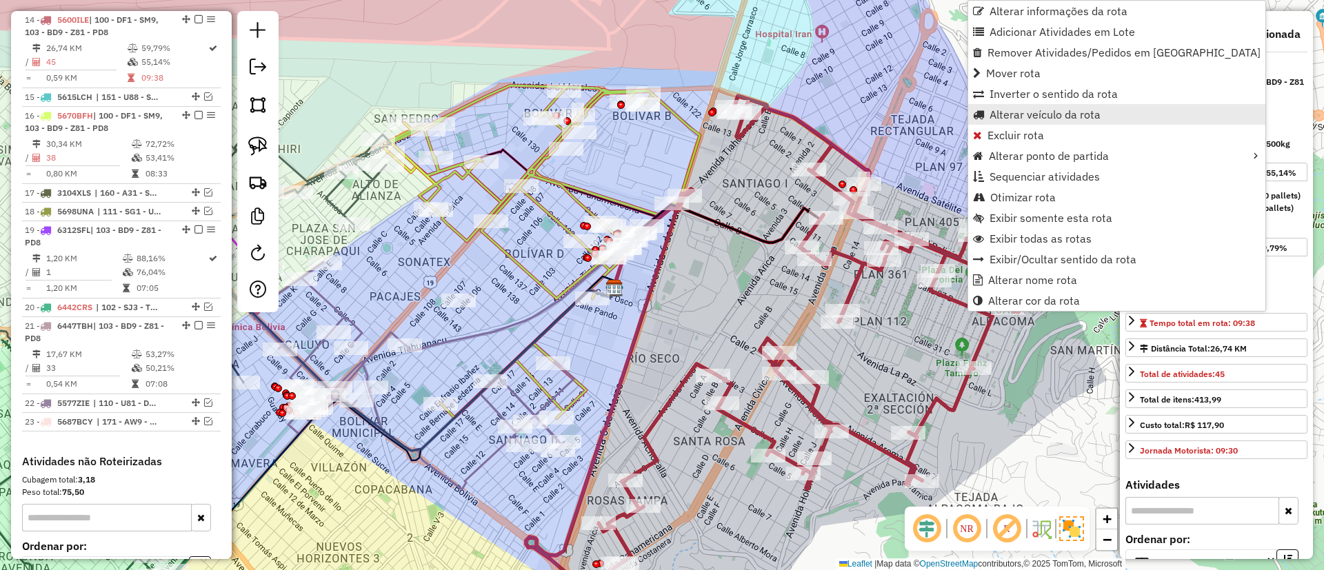
click at [1017, 110] on span "Alterar veículo da rota" at bounding box center [1045, 114] width 111 height 11
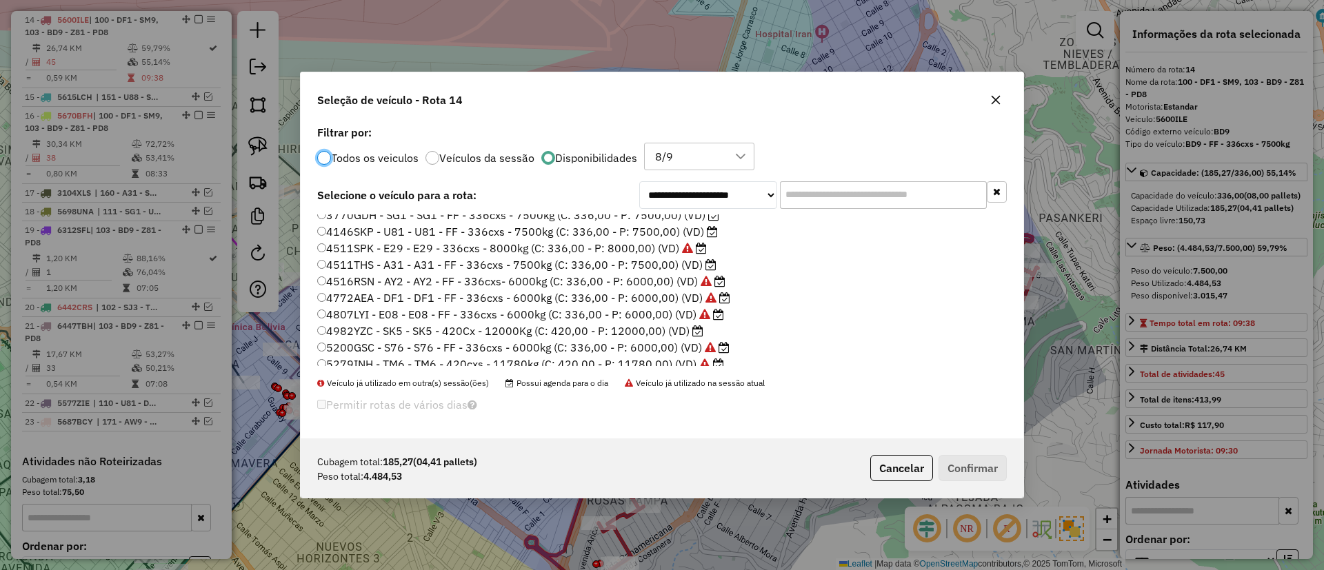
scroll to position [0, 0]
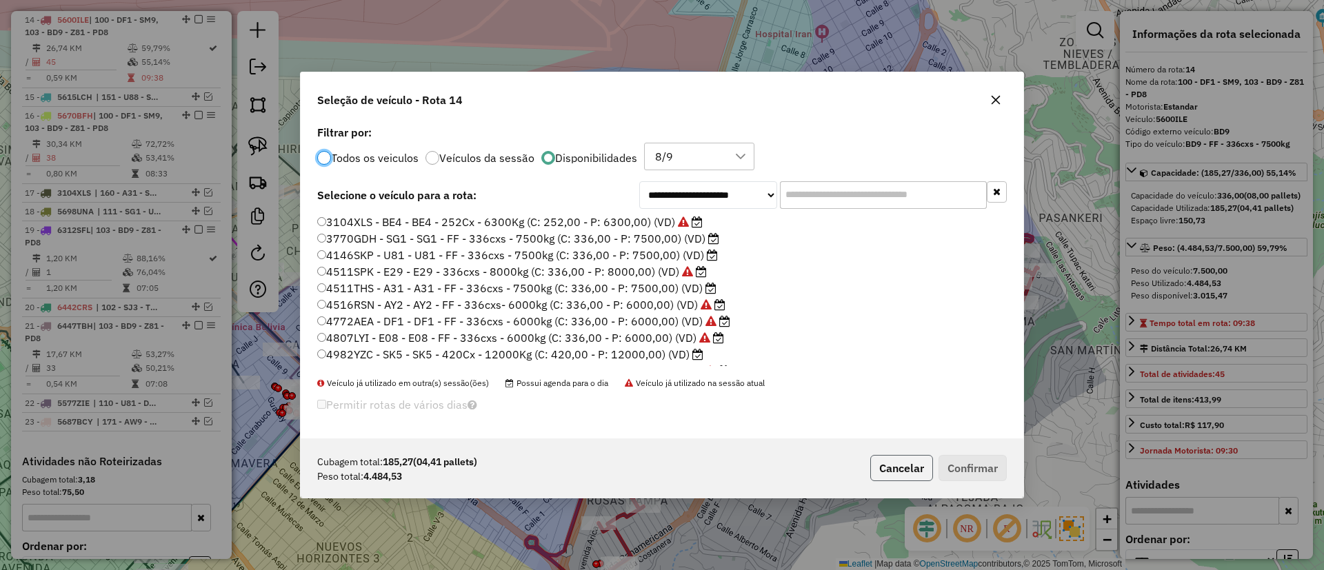
click at [905, 475] on button "Cancelar" at bounding box center [901, 468] width 63 height 26
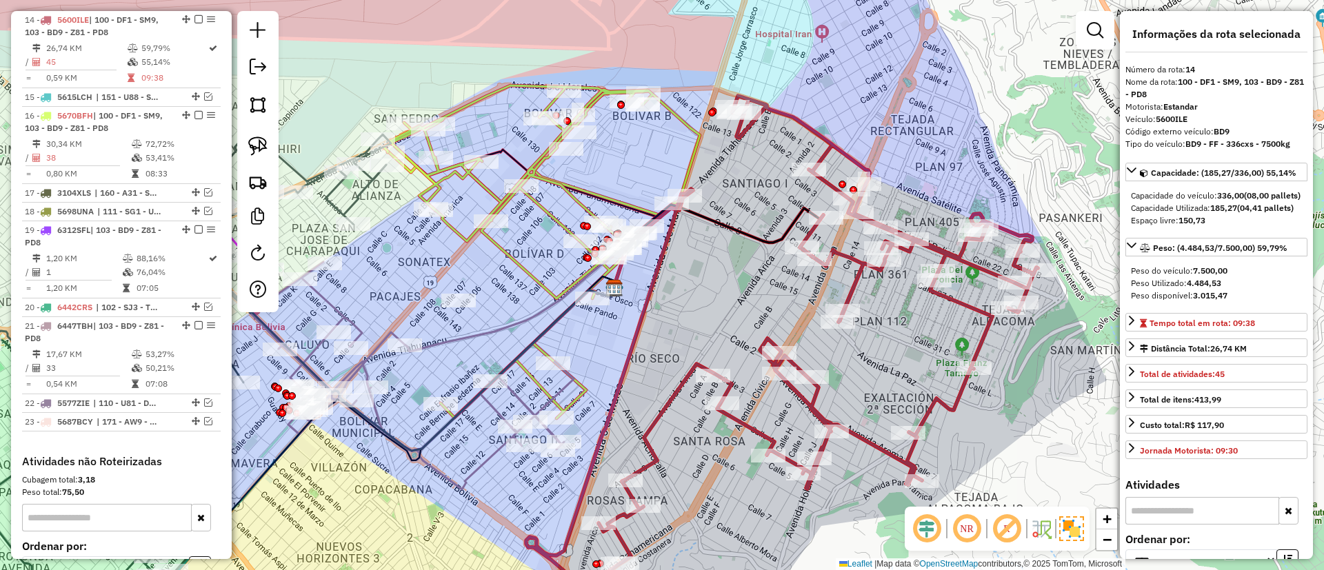
click at [769, 117] on icon at bounding box center [782, 344] width 512 height 496
click at [772, 111] on icon at bounding box center [782, 344] width 512 height 496
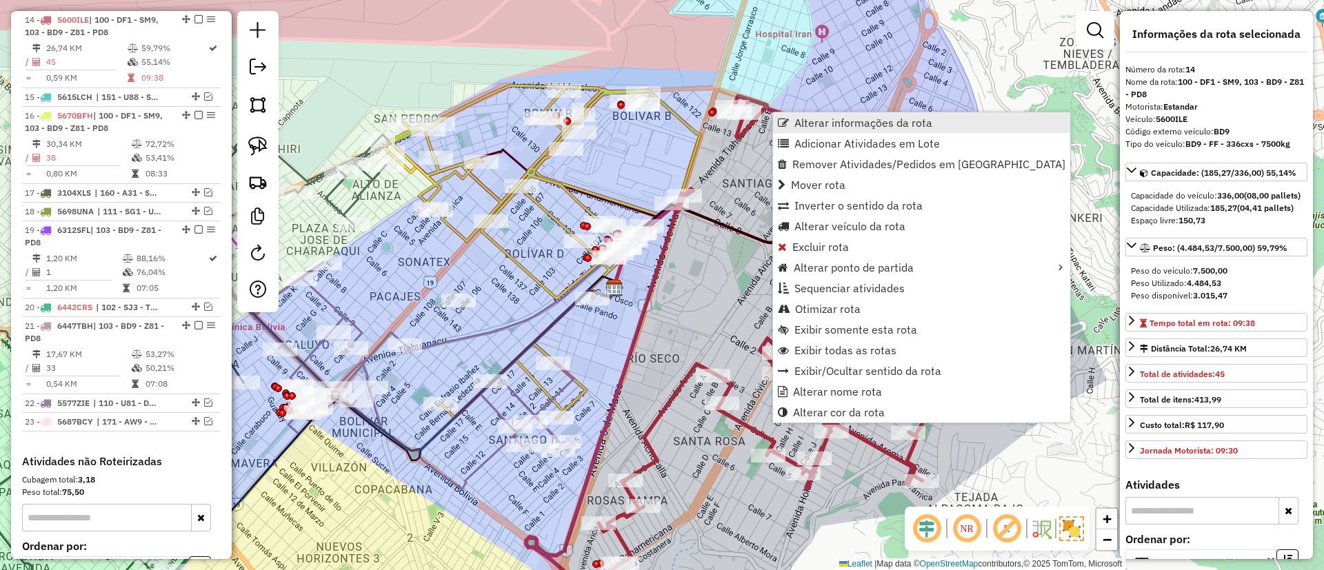
click at [799, 126] on span "Alterar informações da rota" at bounding box center [864, 122] width 138 height 11
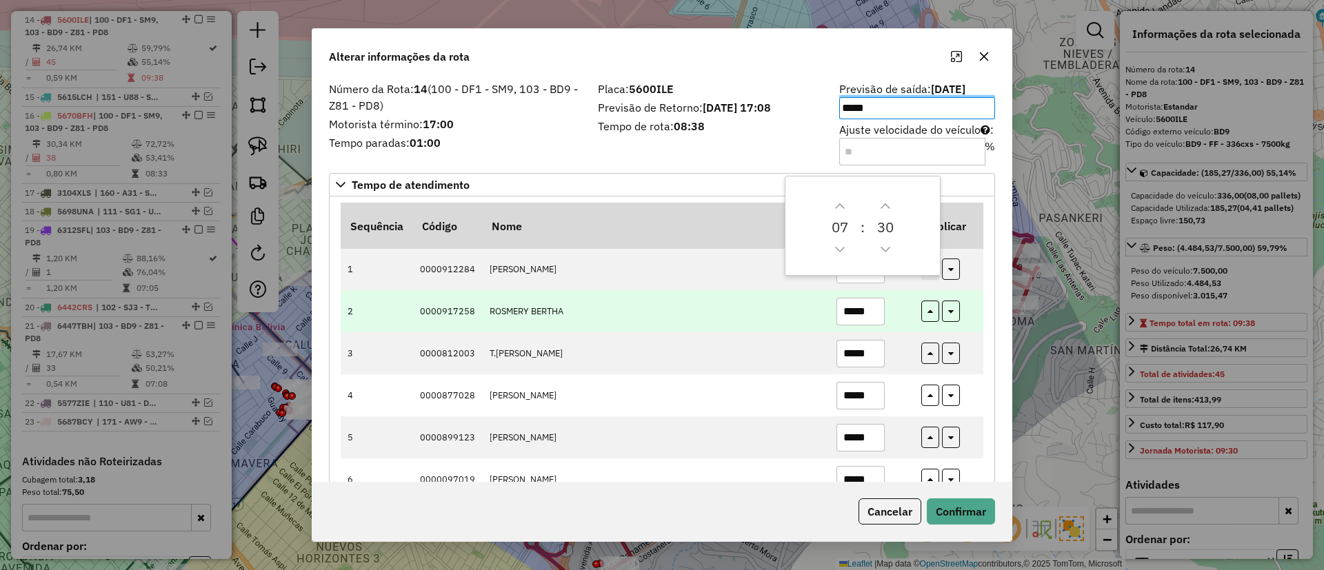
click at [886, 330] on td "*****" at bounding box center [871, 311] width 85 height 42
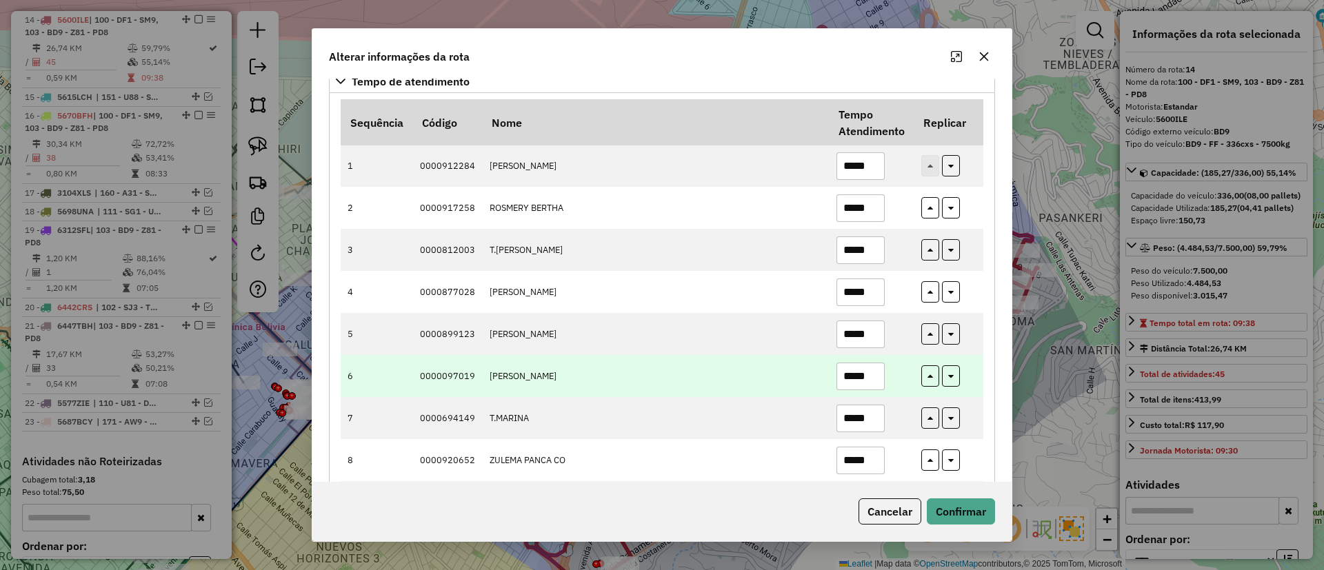
scroll to position [207, 0]
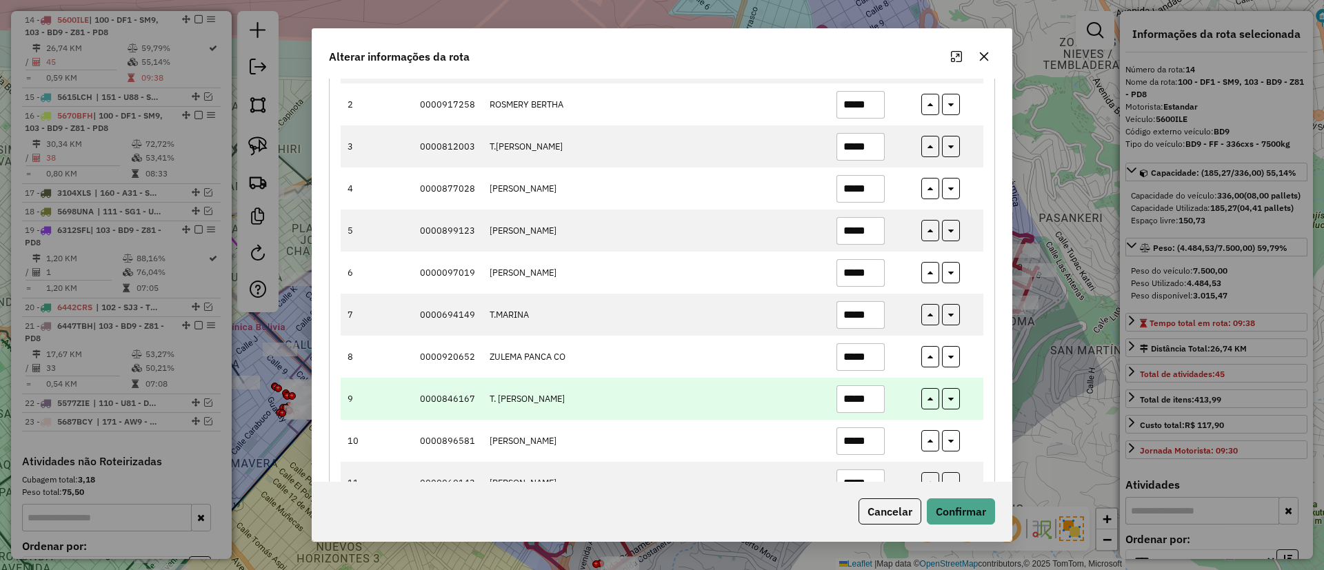
click at [873, 399] on input "*****" at bounding box center [861, 400] width 48 height 28
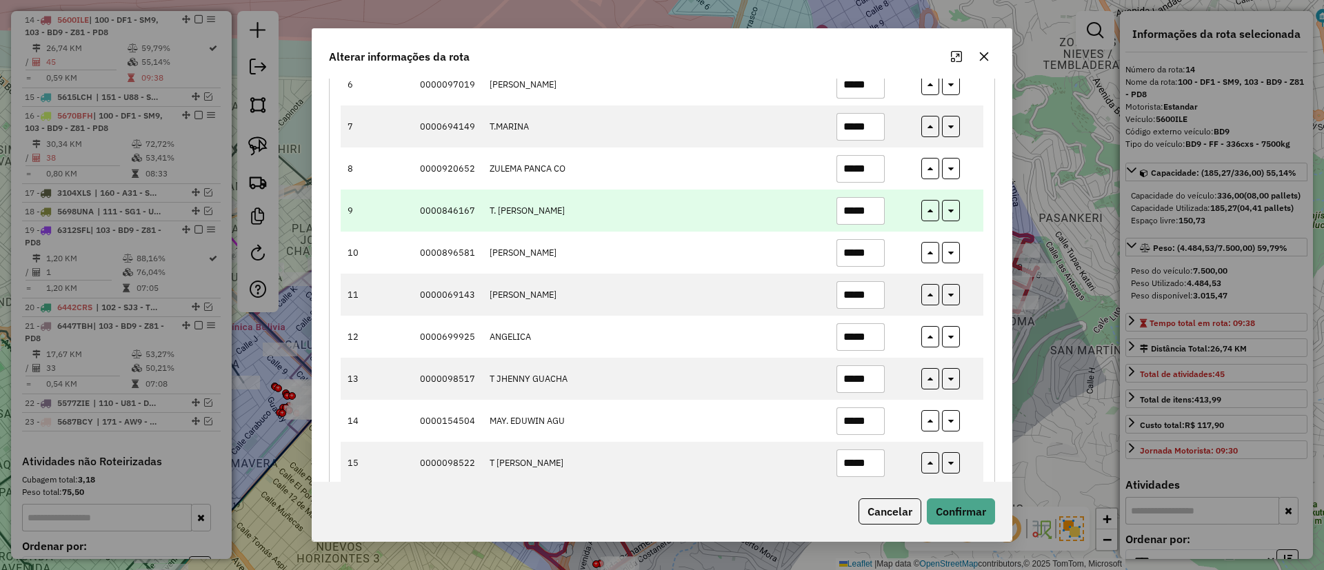
scroll to position [414, 0]
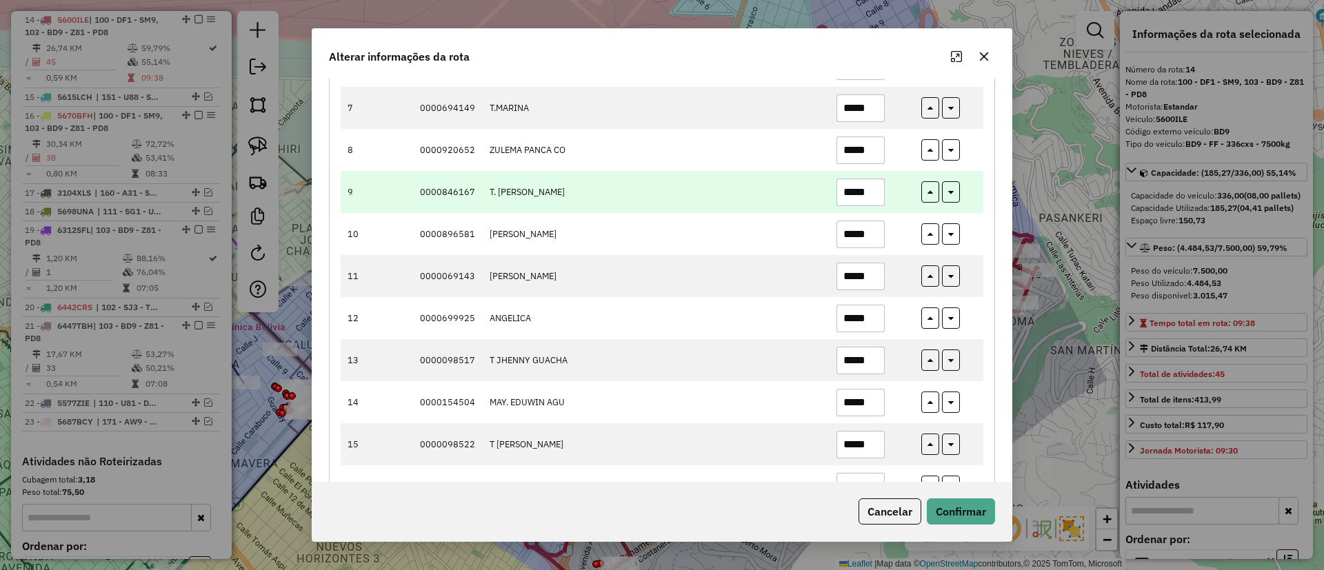
type input "*****"
click at [879, 403] on input "*****" at bounding box center [861, 403] width 48 height 28
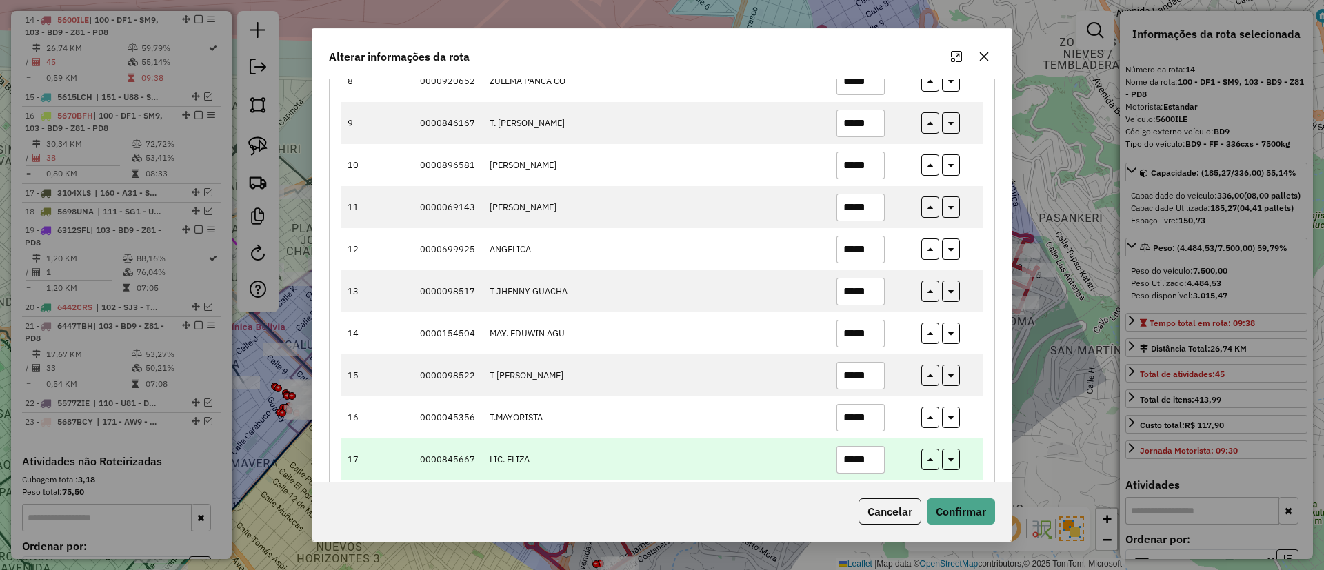
scroll to position [517, 0]
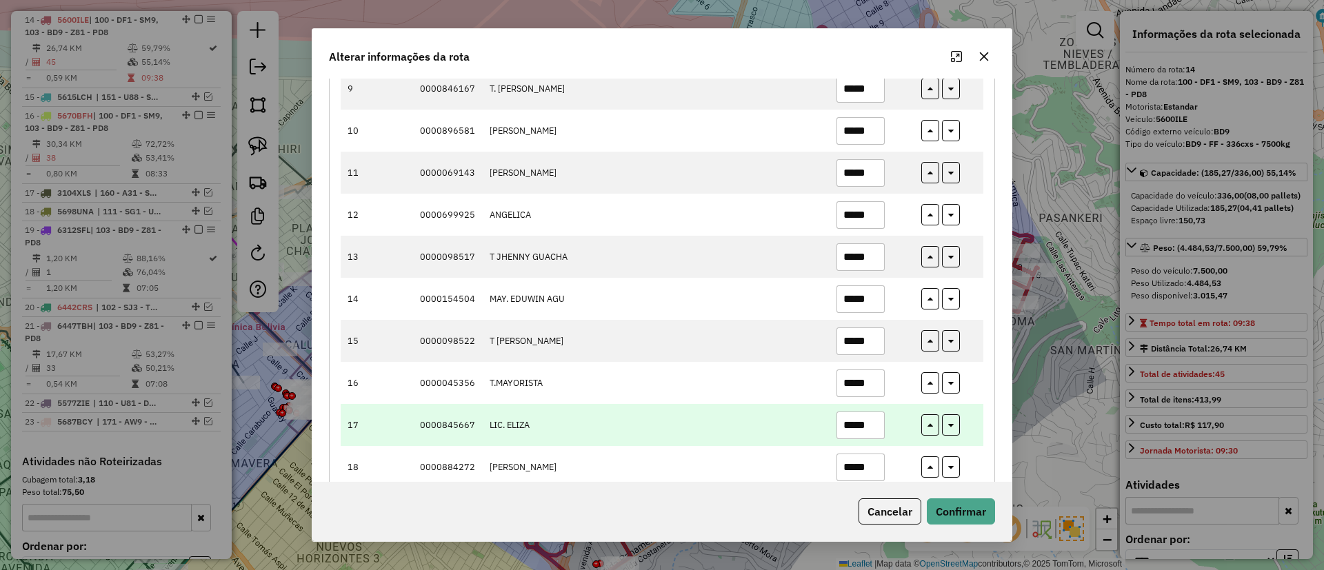
type input "*****"
click at [876, 424] on input "*****" at bounding box center [861, 426] width 48 height 28
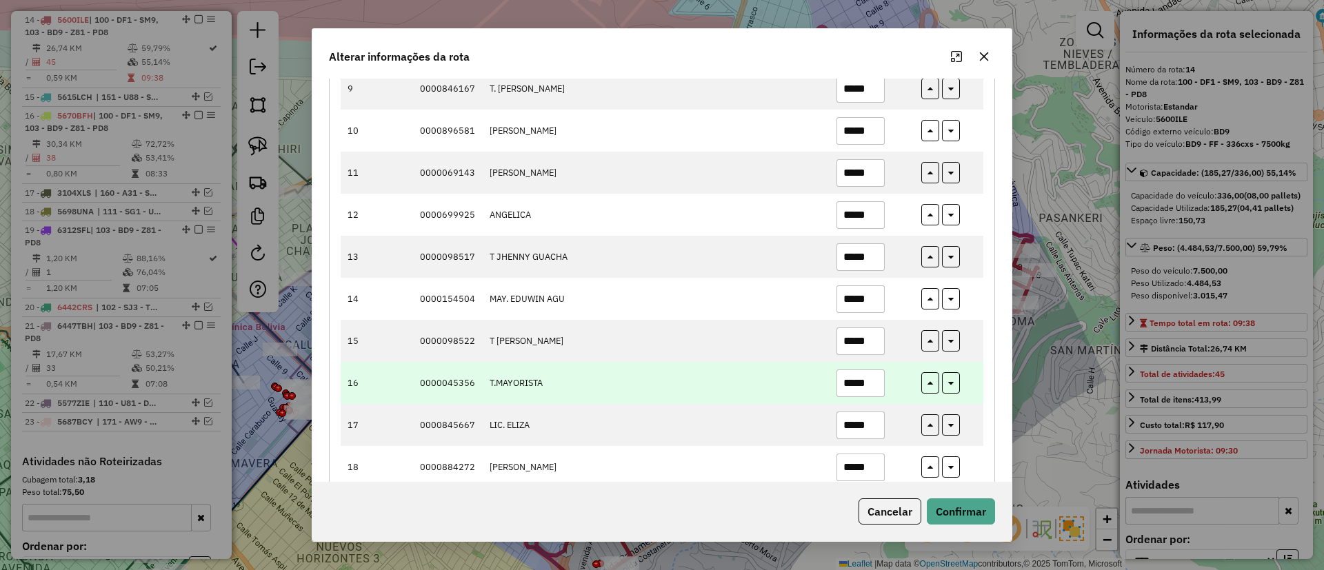
type input "*****"
click at [875, 377] on input "*****" at bounding box center [861, 384] width 48 height 28
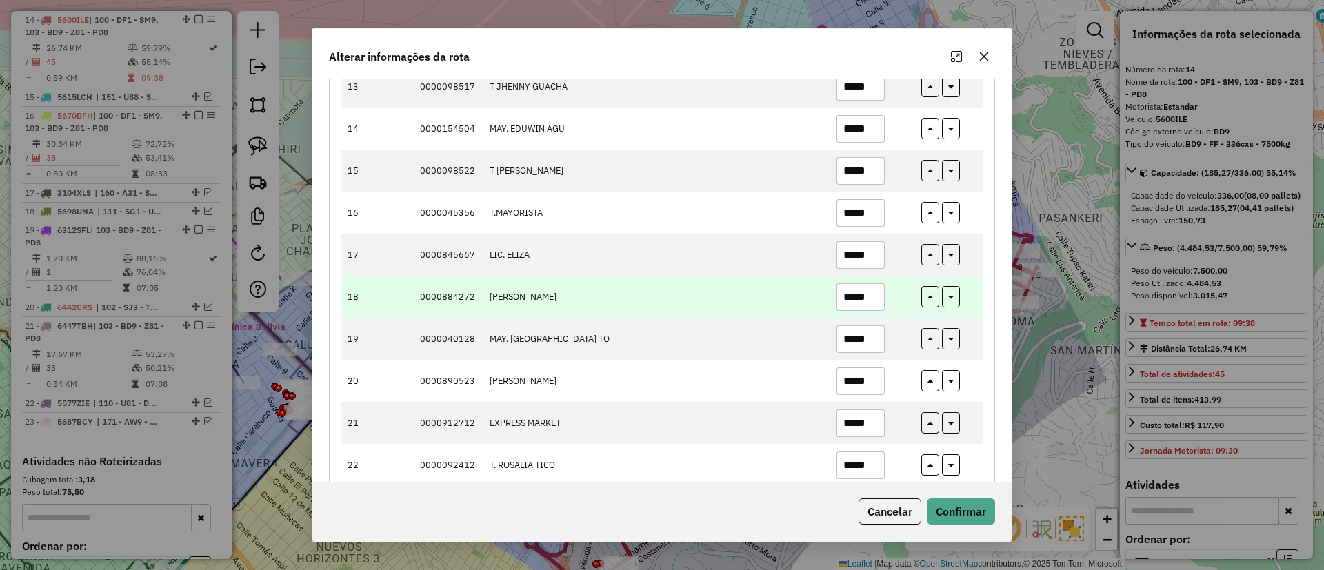
scroll to position [724, 0]
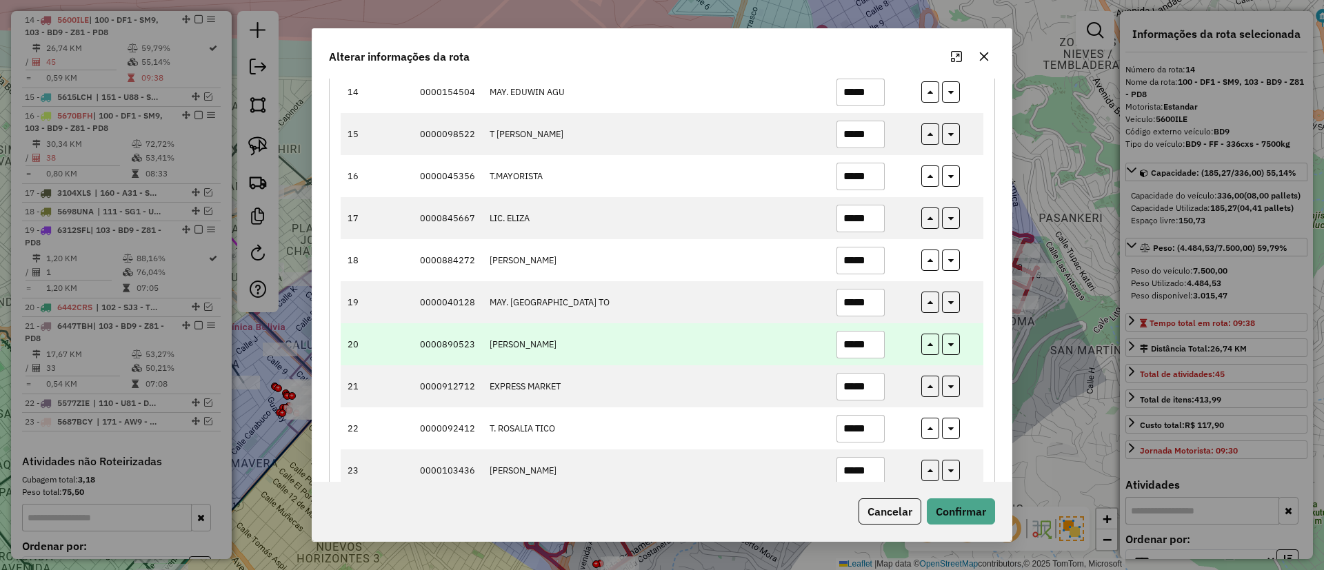
type input "*****"
click at [871, 346] on input "*****" at bounding box center [861, 345] width 48 height 28
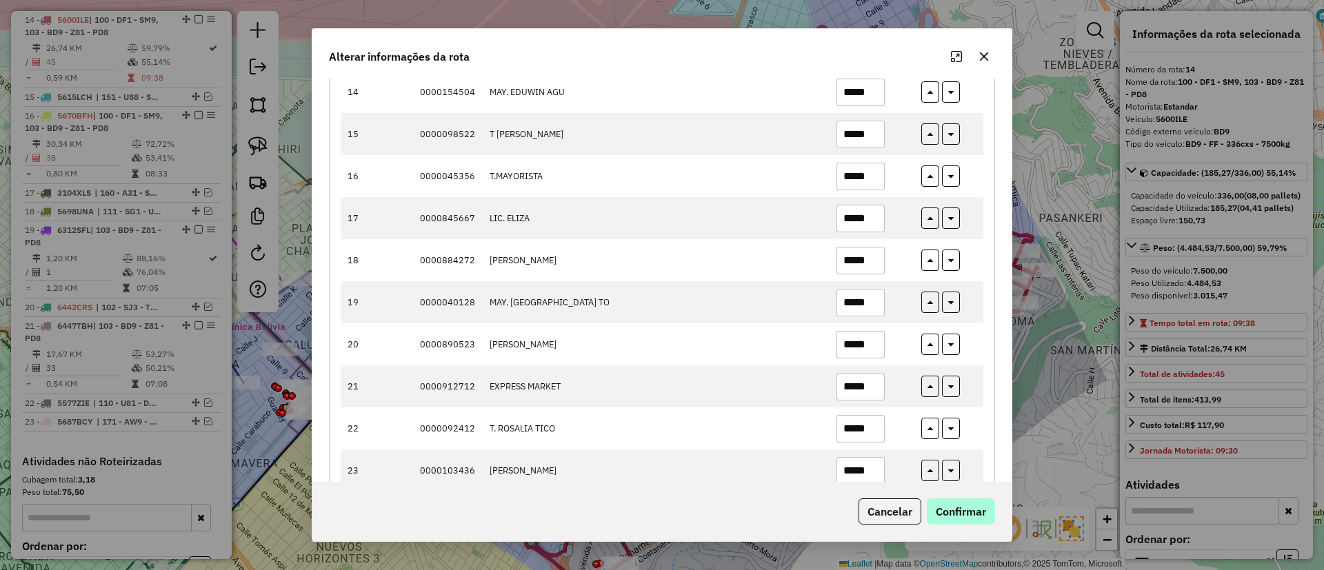
type input "*****"
click at [977, 517] on button "Confirmar" at bounding box center [961, 512] width 68 height 26
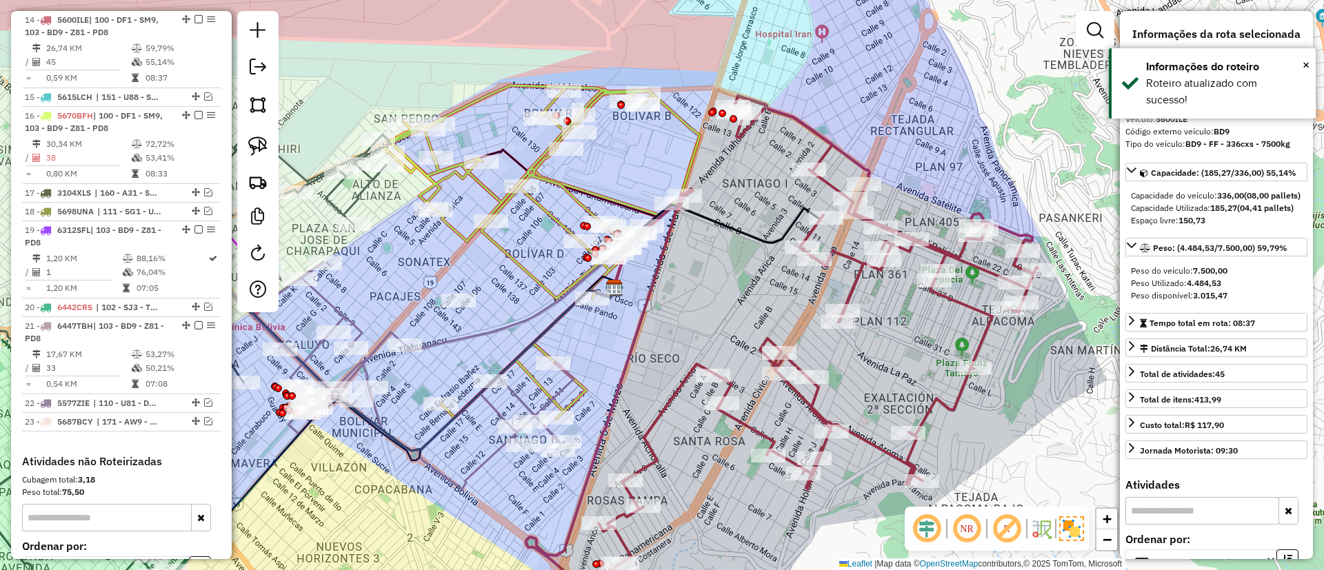
click at [926, 413] on icon at bounding box center [782, 344] width 512 height 496
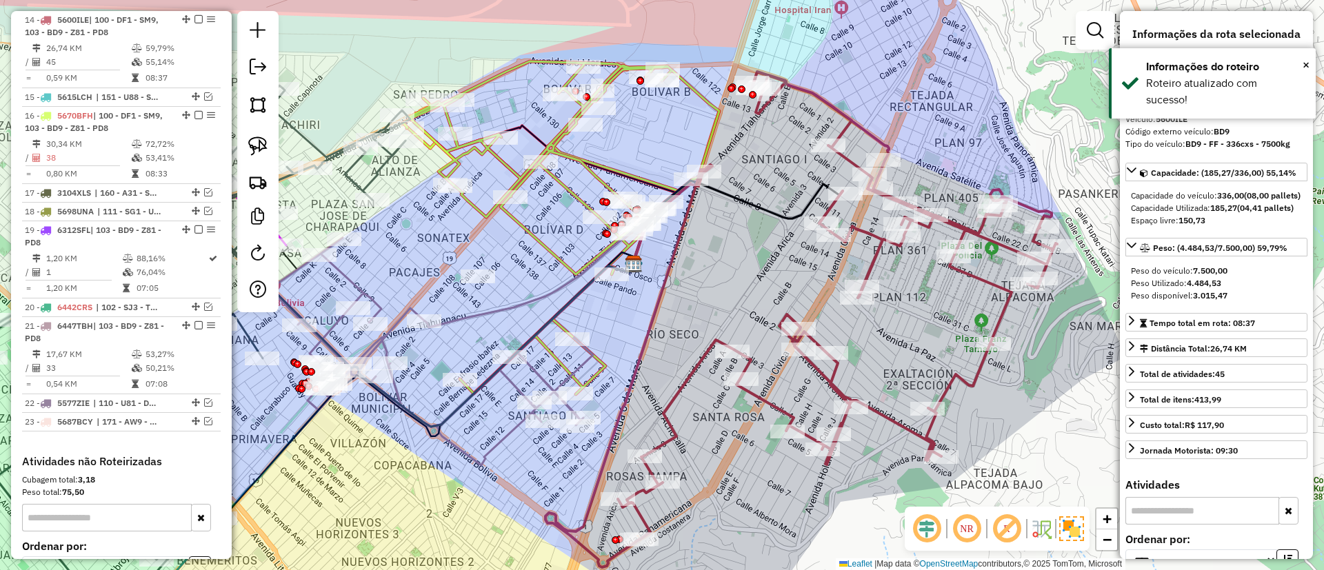
drag, startPoint x: 883, startPoint y: 357, endPoint x: 919, endPoint y: 307, distance: 61.7
click at [919, 307] on div "Janela de atendimento Grade de atendimento Capacidade Transportadoras Veículos …" at bounding box center [662, 285] width 1324 height 570
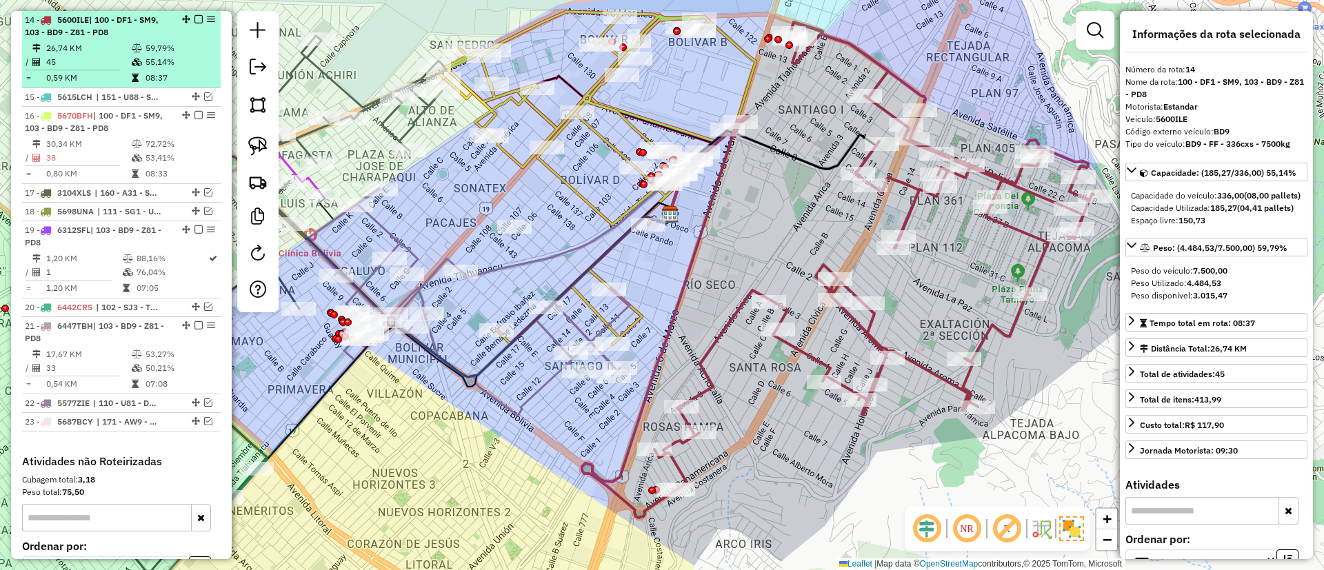
click at [195, 17] on em at bounding box center [199, 19] width 8 height 8
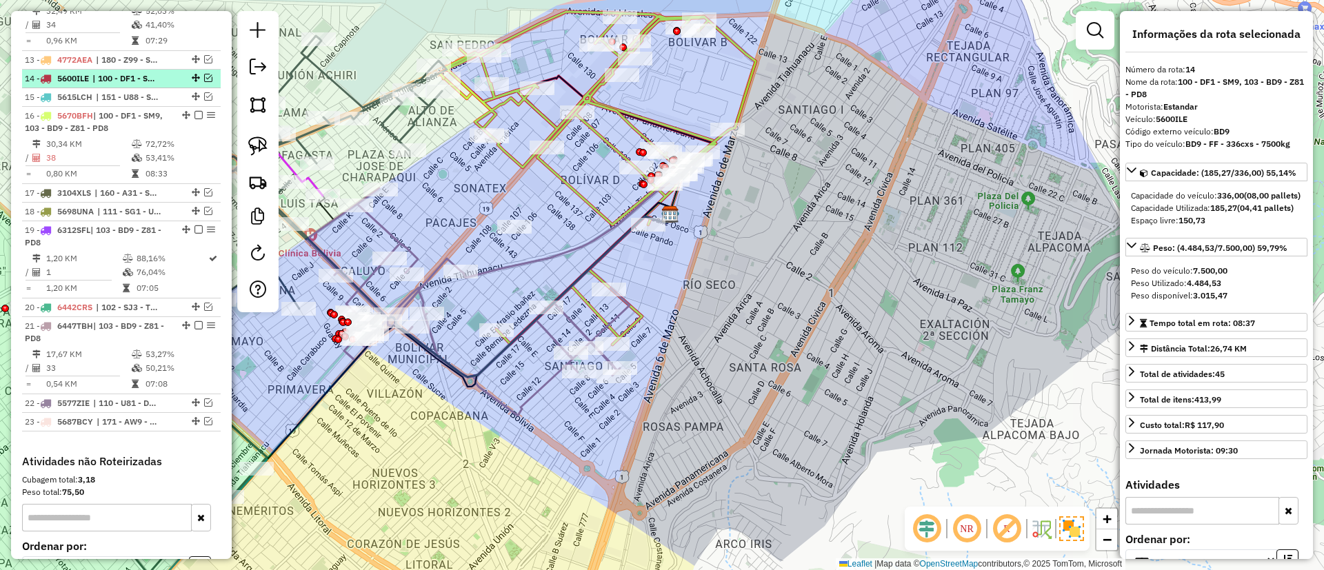
click at [205, 77] on em at bounding box center [208, 78] width 8 height 8
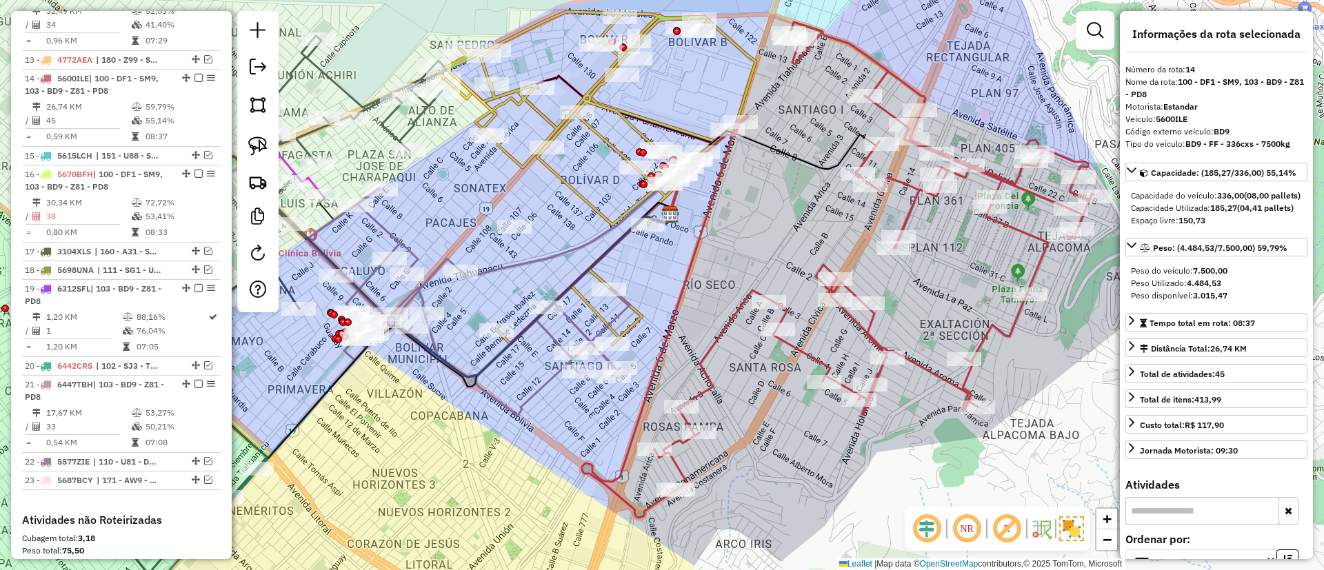
scroll to position [1020, 0]
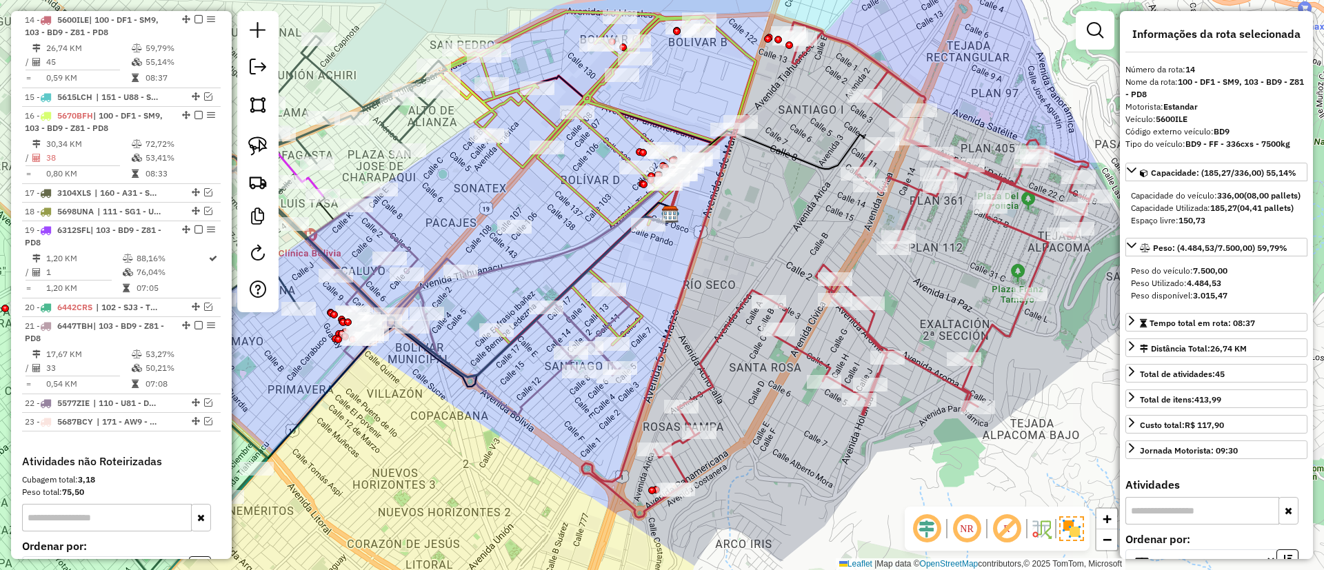
click at [579, 199] on icon at bounding box center [597, 178] width 317 height 333
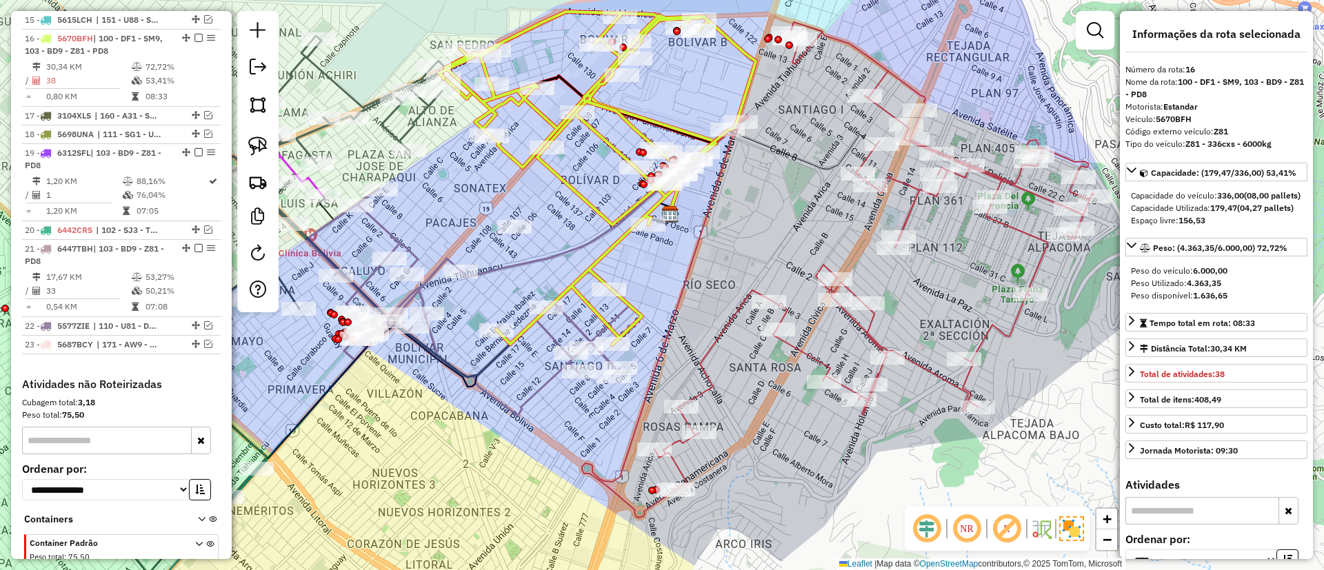
scroll to position [1116, 0]
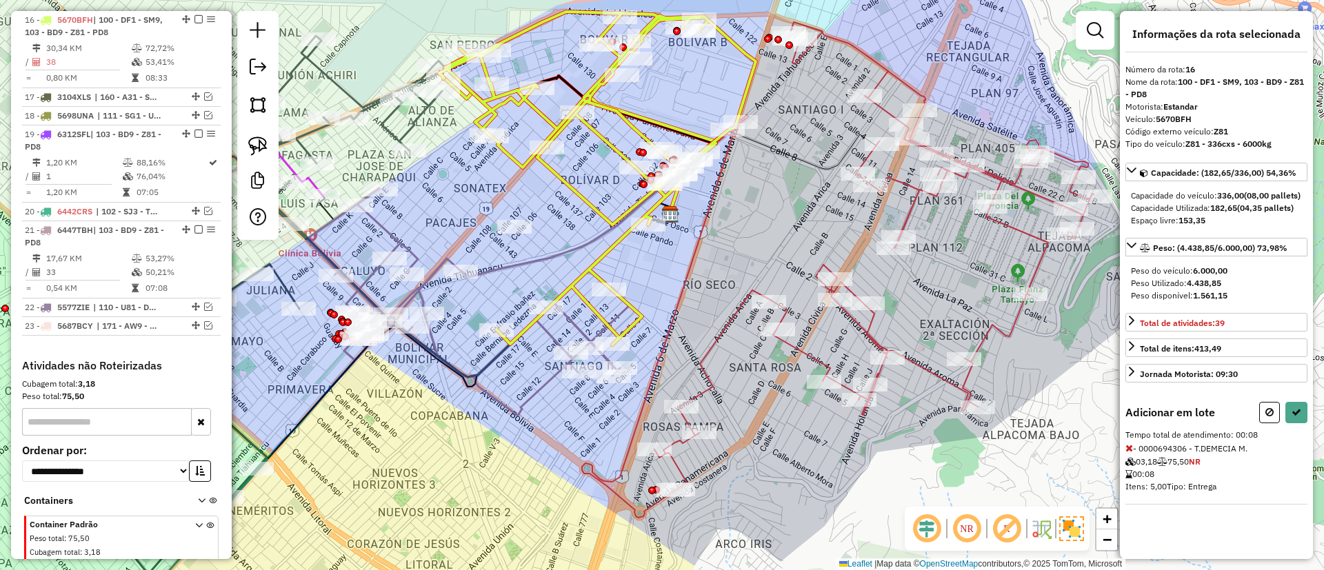
select select "*********"
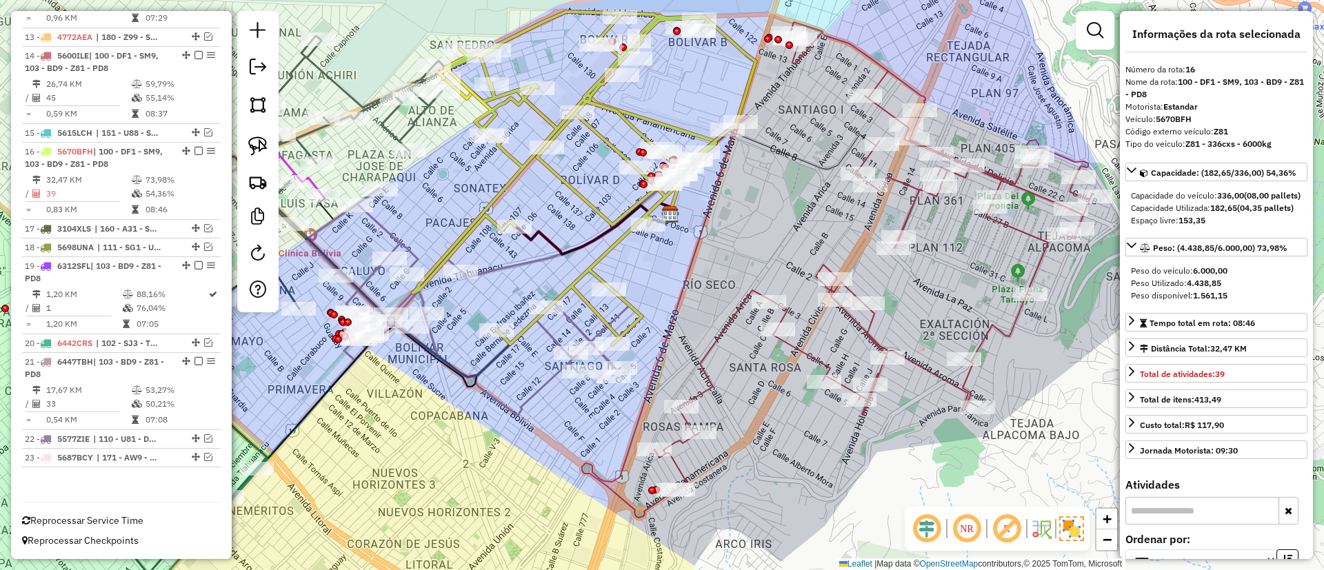
scroll to position [984, 0]
click at [912, 212] on icon at bounding box center [838, 270] width 512 height 496
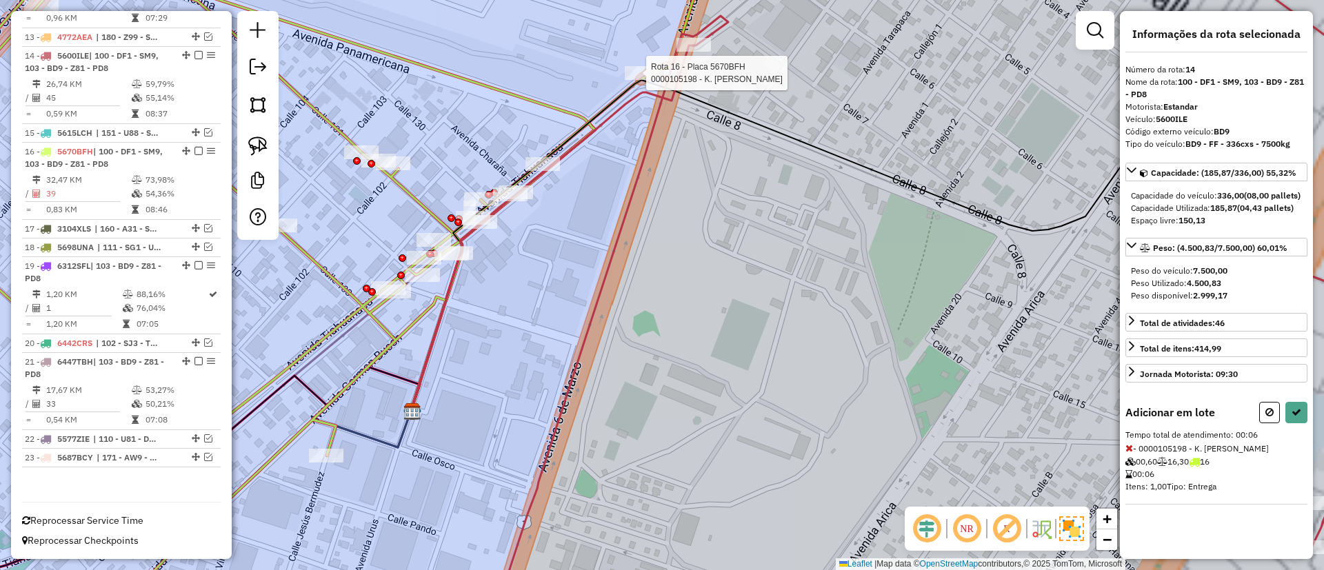
select select "*********"
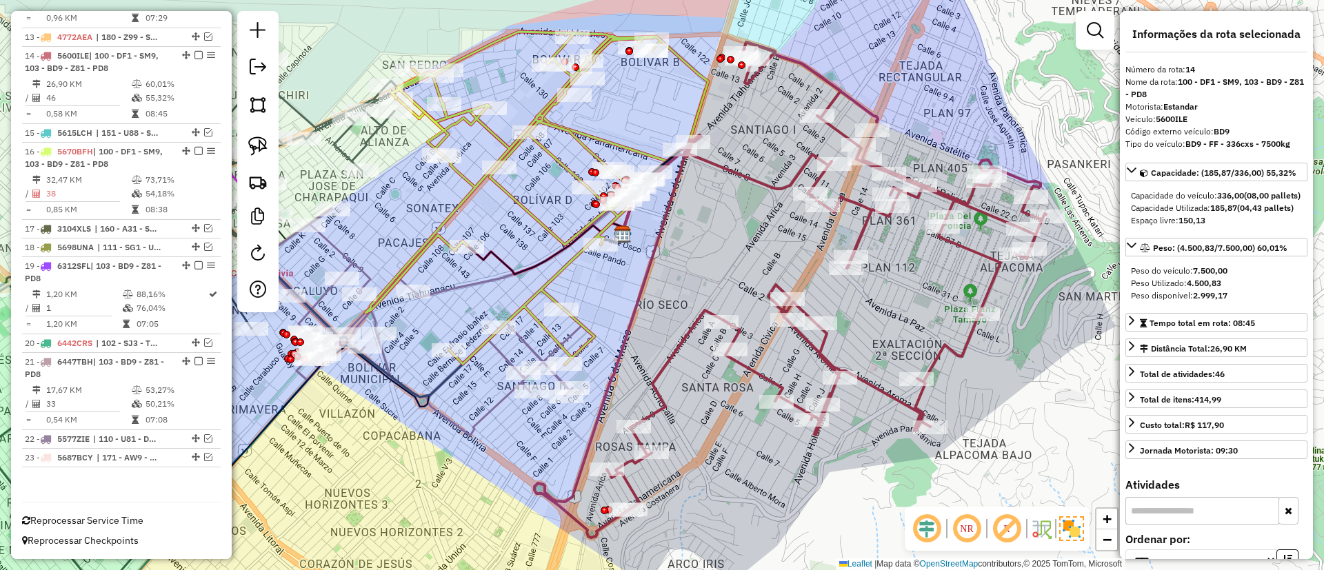
click at [750, 170] on icon at bounding box center [791, 290] width 512 height 496
click at [751, 177] on icon at bounding box center [791, 290] width 512 height 496
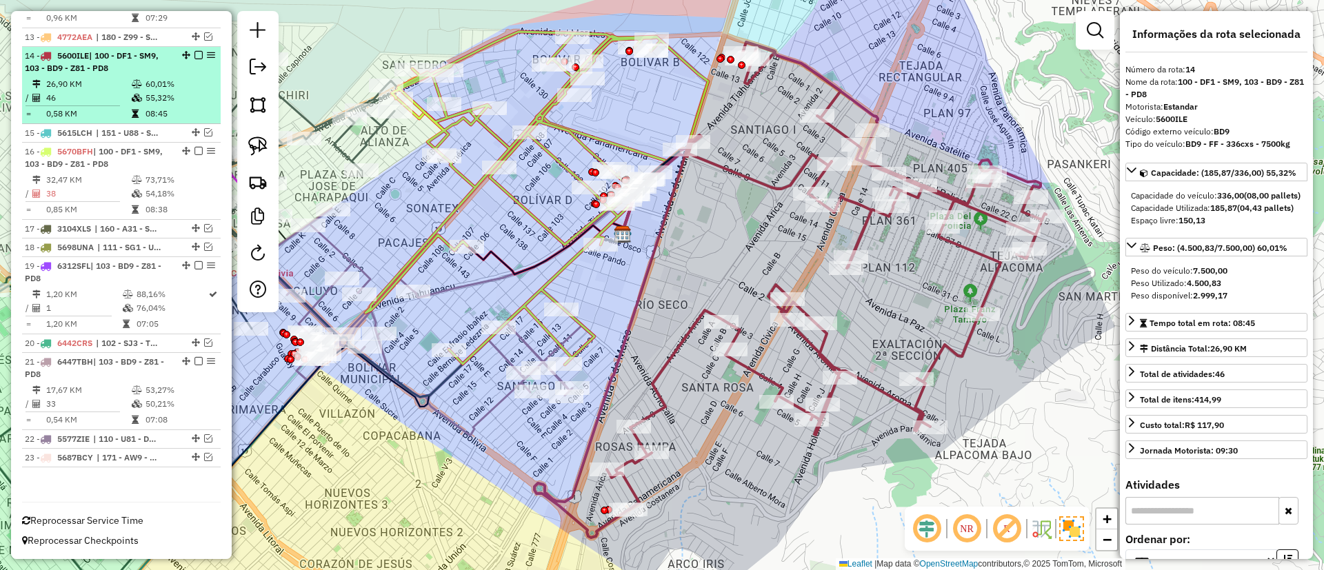
click at [195, 57] on em at bounding box center [199, 55] width 8 height 8
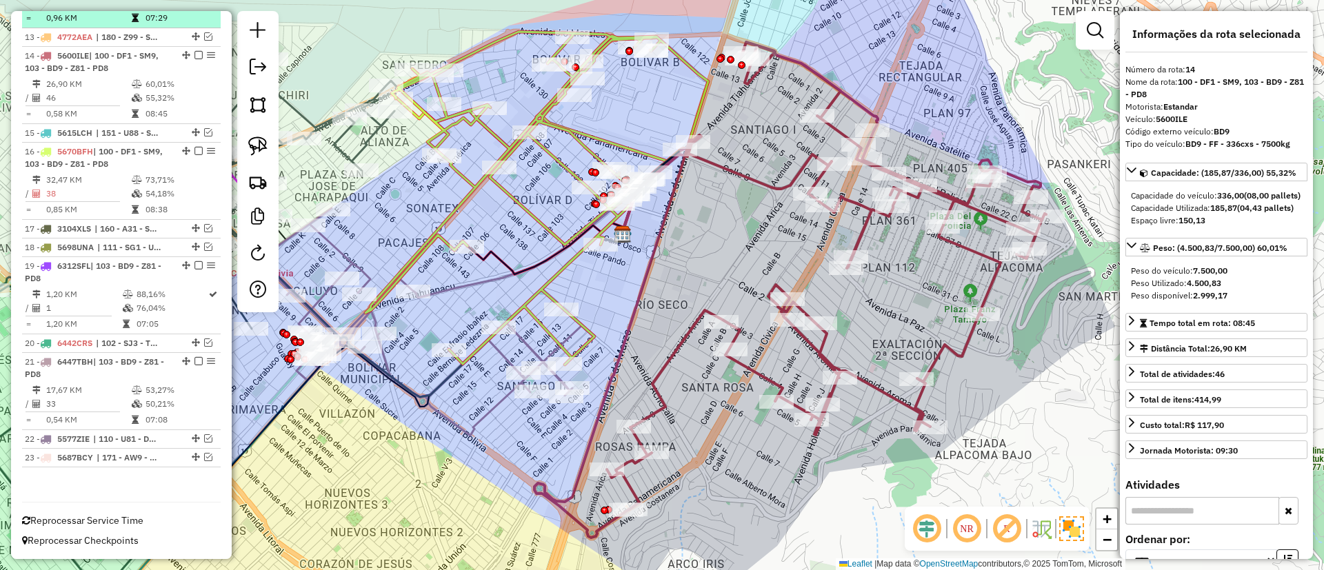
scroll to position [926, 0]
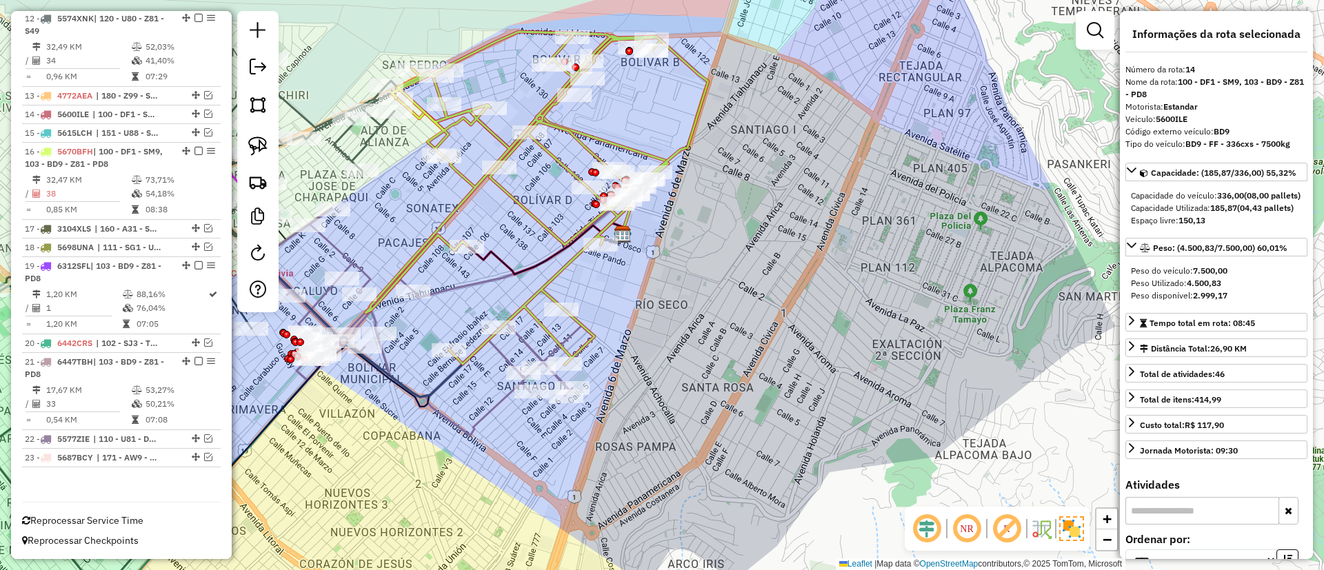
click at [561, 163] on icon at bounding box center [537, 198] width 343 height 333
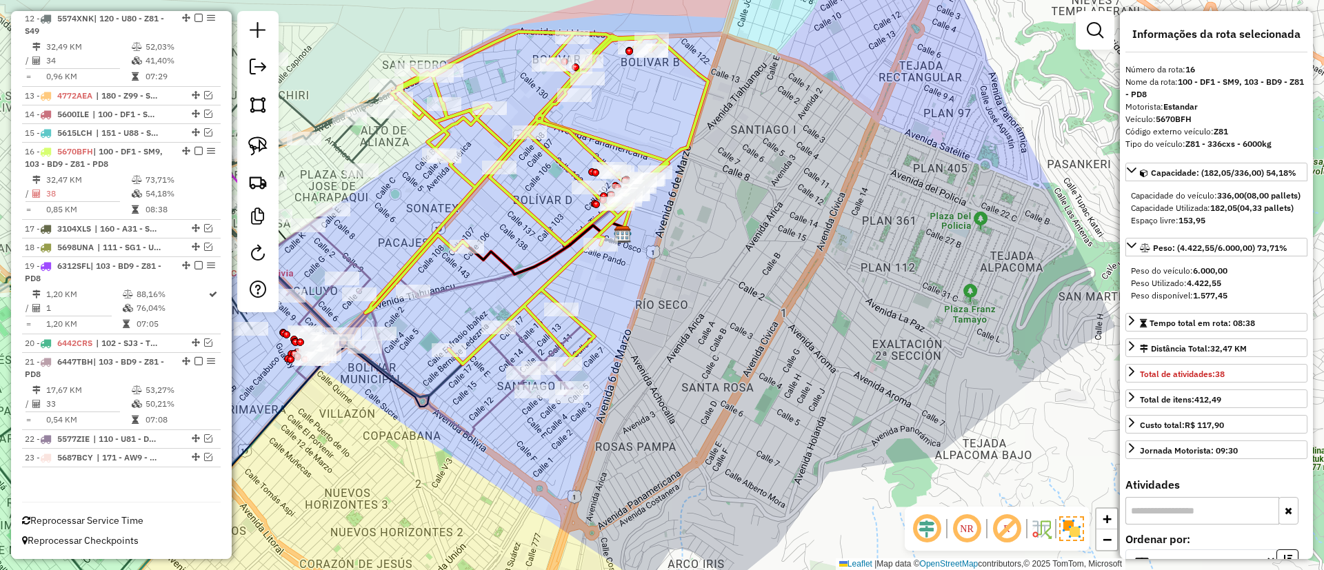
drag, startPoint x: 563, startPoint y: 186, endPoint x: 706, endPoint y: 242, distance: 153.6
click at [704, 242] on div "Janela de atendimento Grade de atendimento Capacidade Transportadoras Veículos …" at bounding box center [662, 285] width 1324 height 570
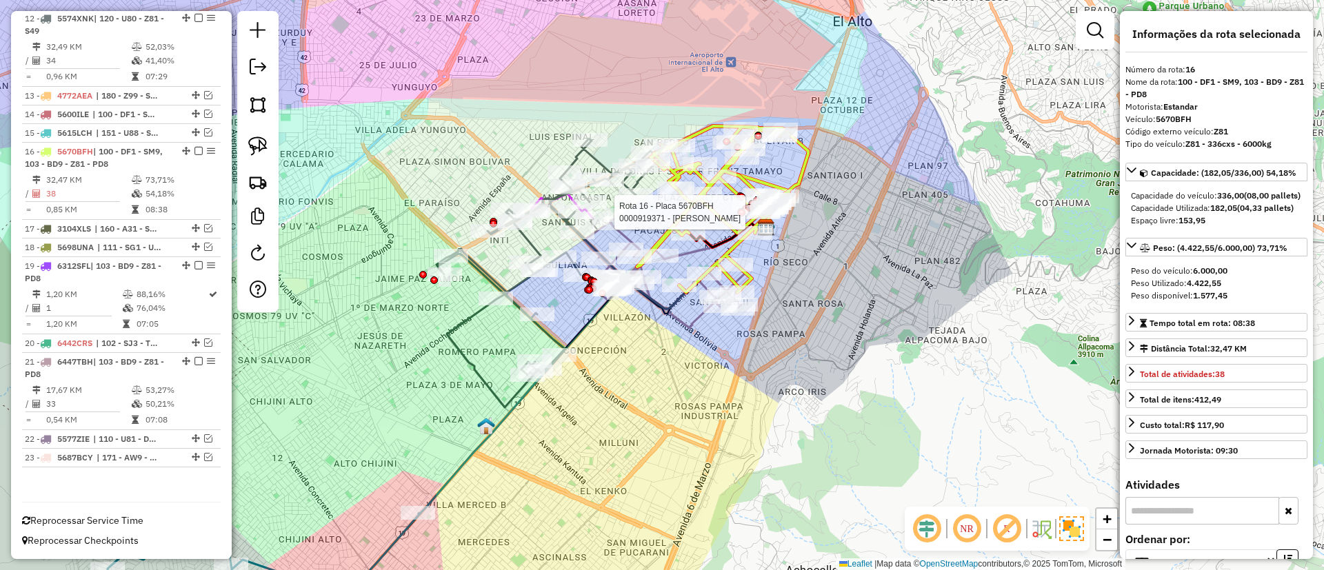
drag, startPoint x: 619, startPoint y: 388, endPoint x: 650, endPoint y: 350, distance: 49.0
click at [650, 350] on div "Rota 16 - Placa 5670BFH 0000919371 - [PERSON_NAME] de atendimento Grade de aten…" at bounding box center [662, 285] width 1324 height 570
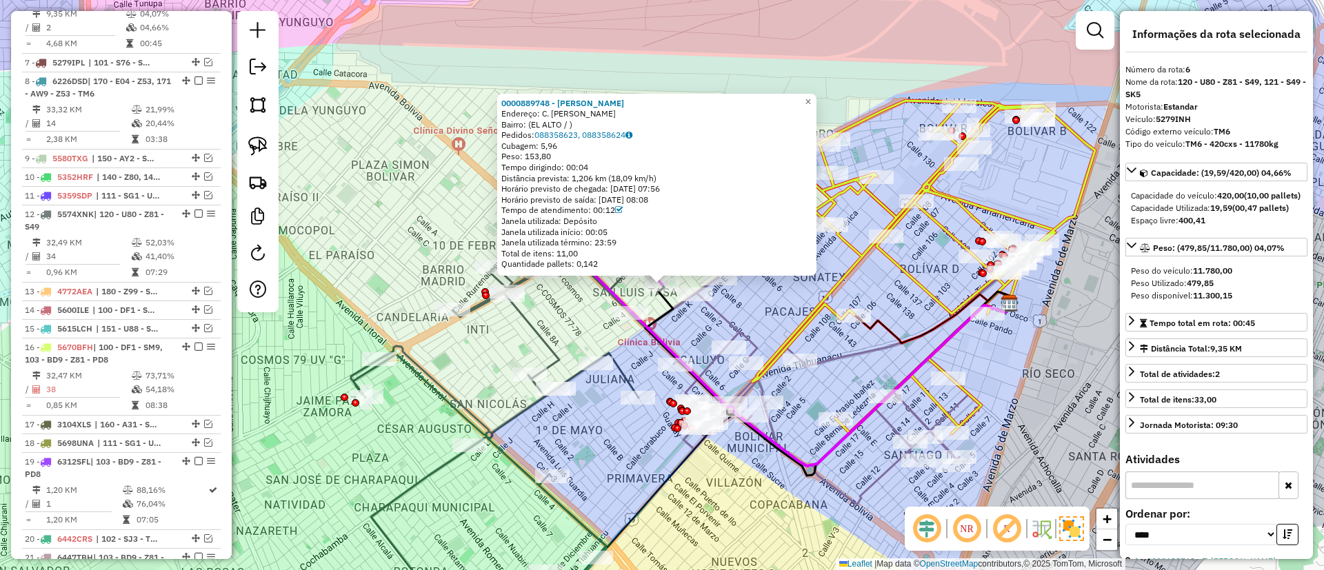
scroll to position [695, 0]
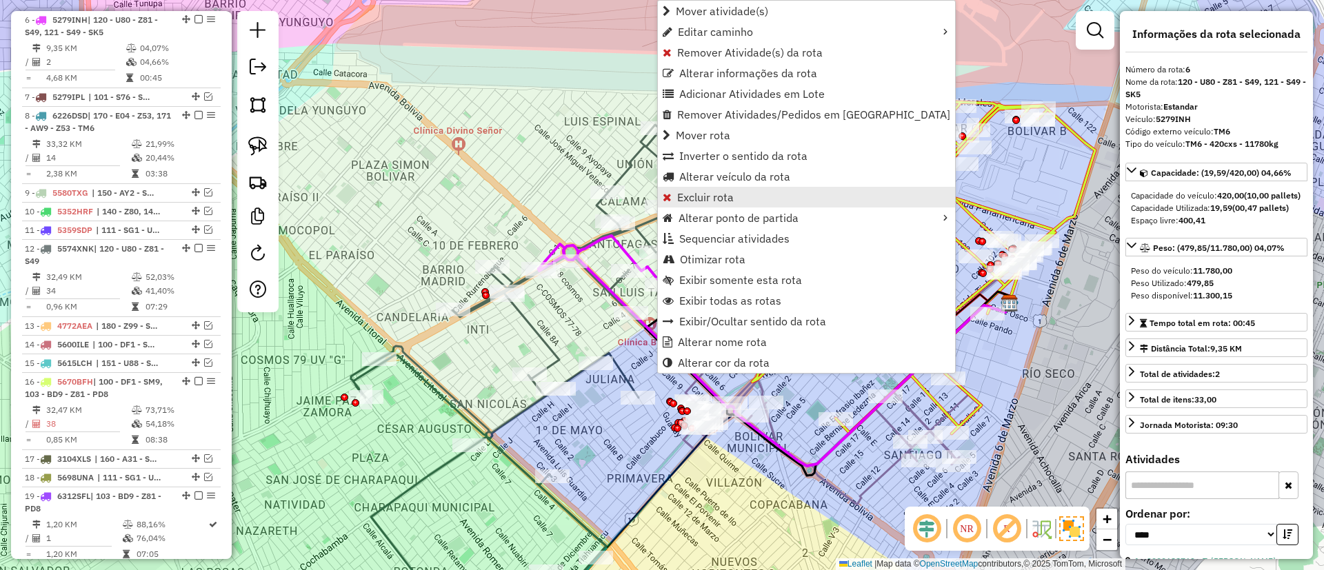
click at [713, 195] on span "Excluir rota" at bounding box center [705, 197] width 57 height 11
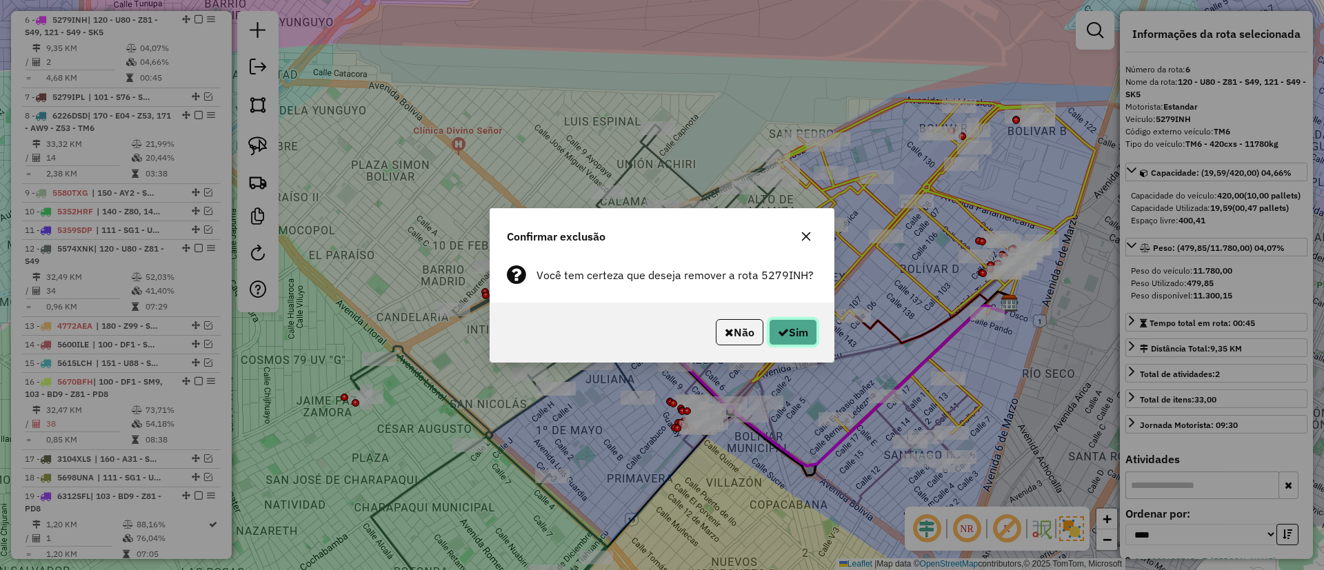
click at [790, 330] on button "Sim" at bounding box center [793, 332] width 48 height 26
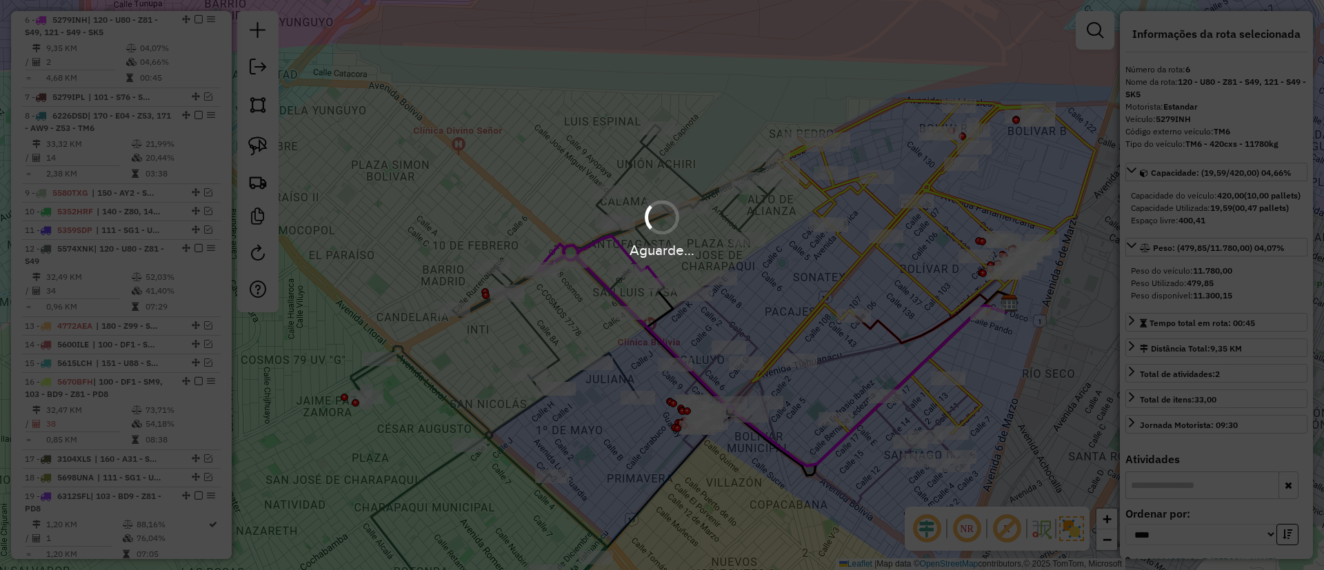
scroll to position [618, 0]
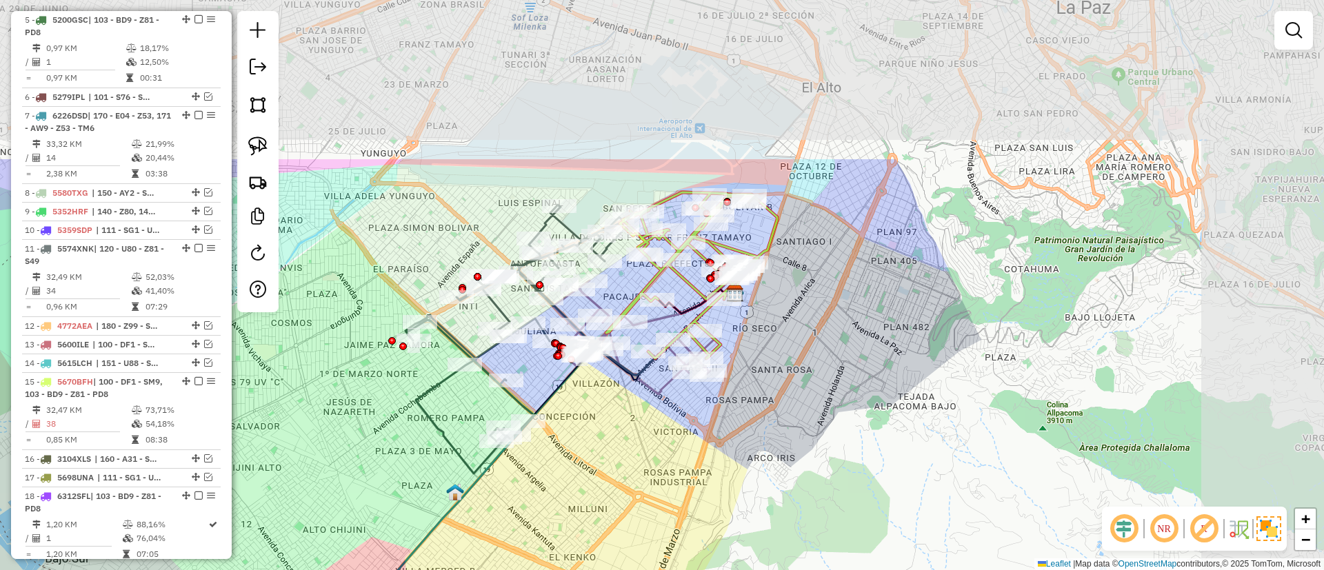
drag, startPoint x: 790, startPoint y: 243, endPoint x: 599, endPoint y: 462, distance: 291.3
click at [599, 462] on div "Janela de atendimento Grade de atendimento Capacidade Transportadoras Veículos …" at bounding box center [662, 285] width 1324 height 570
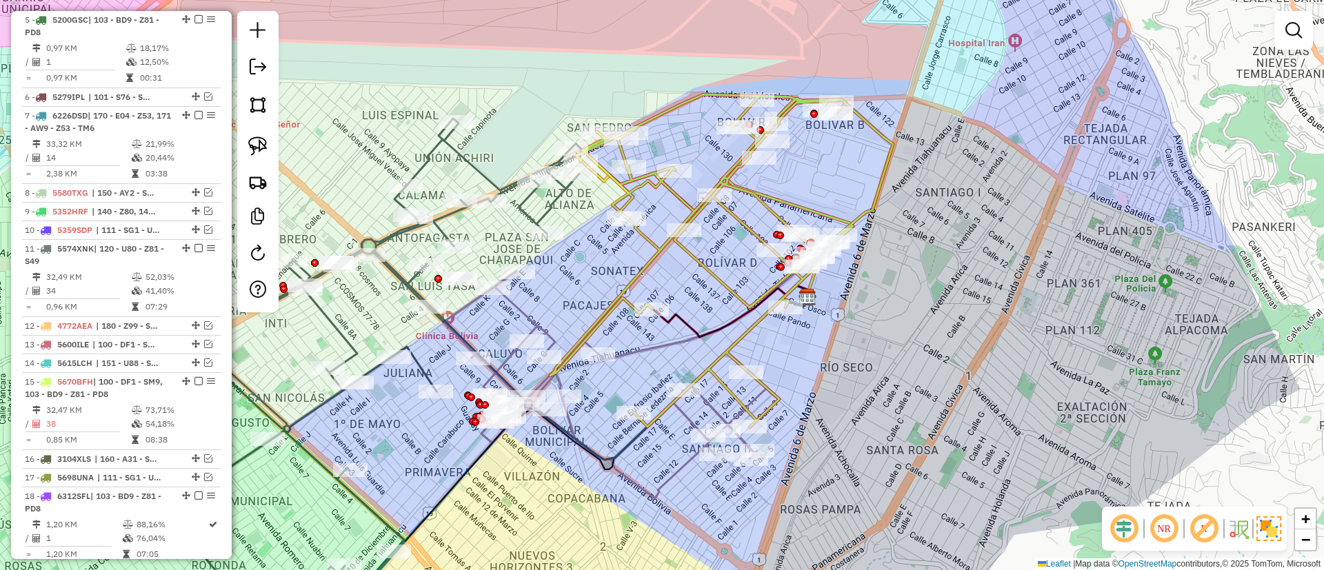
drag, startPoint x: 663, startPoint y: 268, endPoint x: 829, endPoint y: 206, distance: 177.2
click at [829, 206] on div "Janela de atendimento Grade de atendimento Capacidade Transportadoras Veículos …" at bounding box center [662, 285] width 1324 height 570
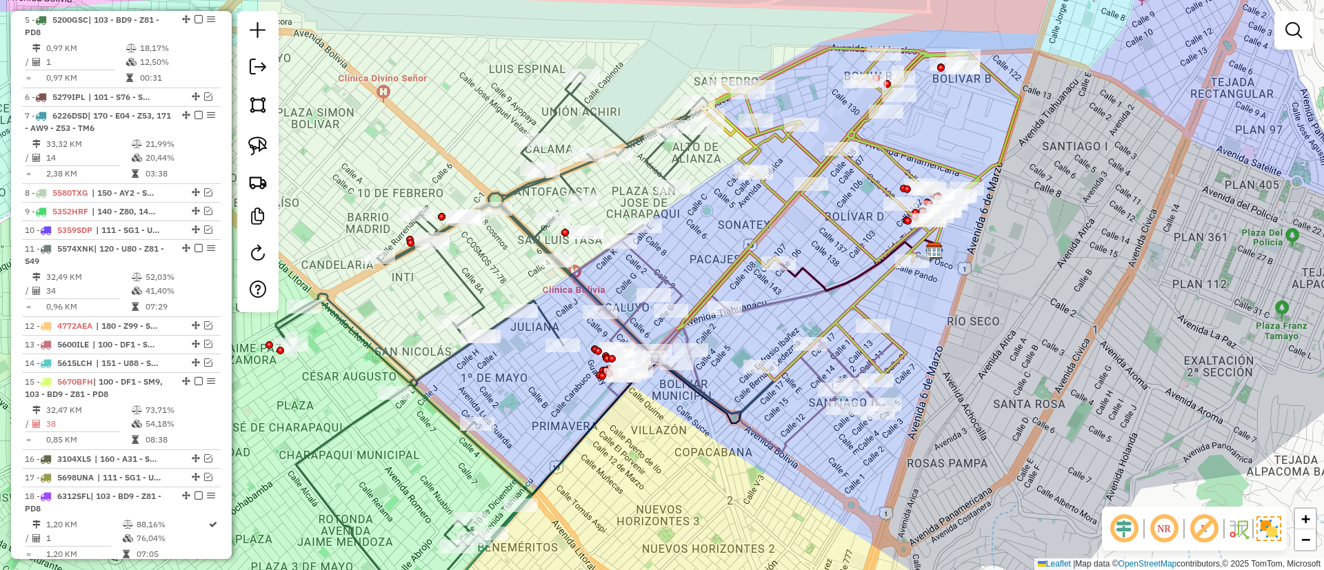
click at [547, 119] on icon at bounding box center [493, 341] width 435 height 539
select select "*********"
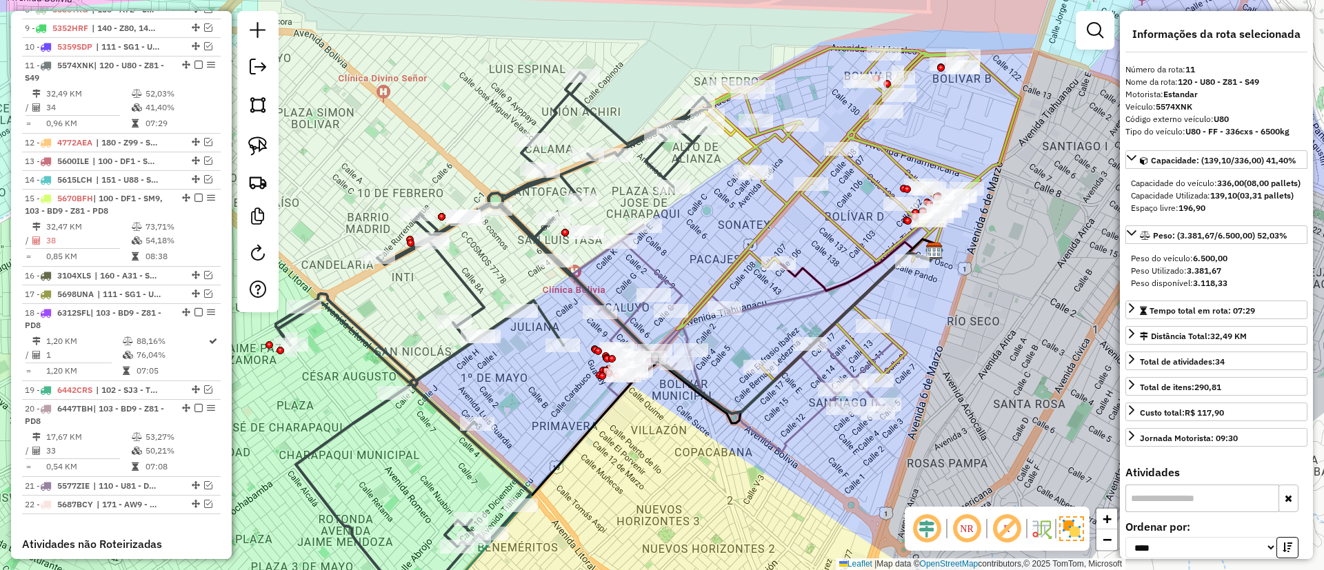
scroll to position [847, 0]
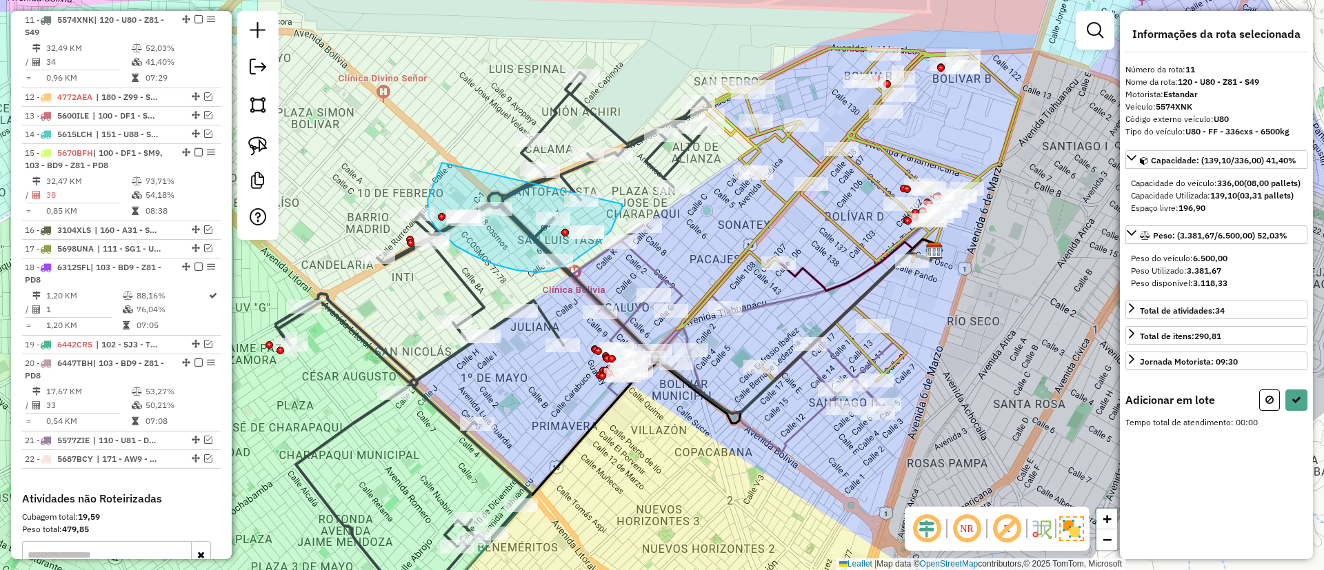
drag, startPoint x: 442, startPoint y: 162, endPoint x: 622, endPoint y: 204, distance: 184.9
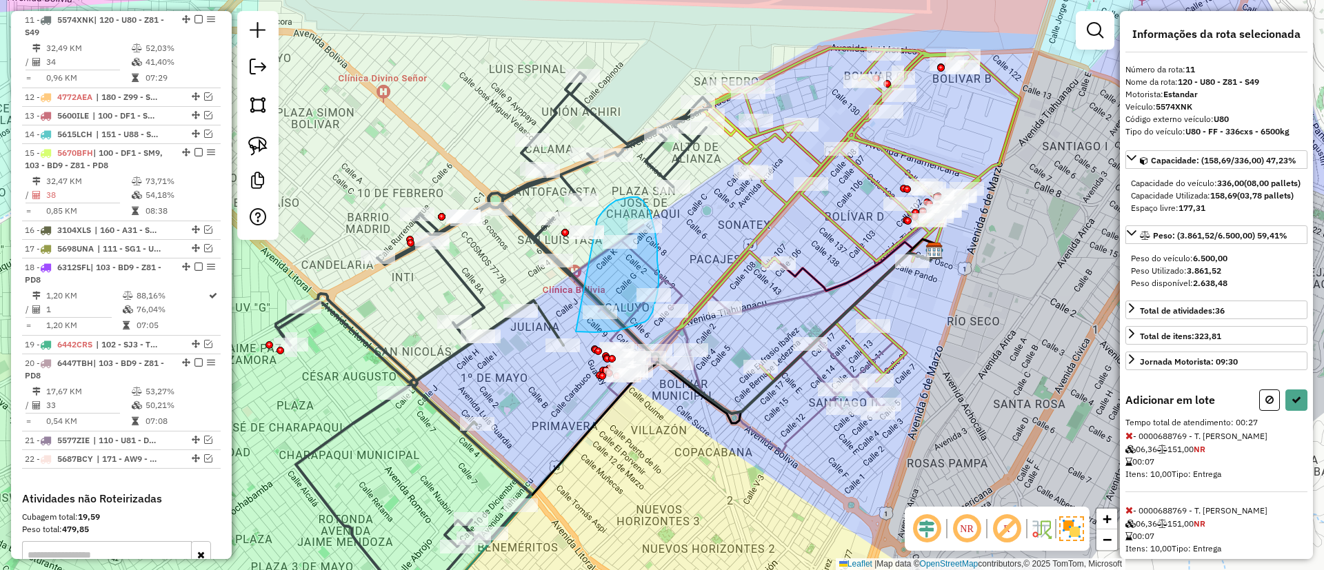
drag, startPoint x: 609, startPoint y: 206, endPoint x: 576, endPoint y: 332, distance: 130.5
select select "*********"
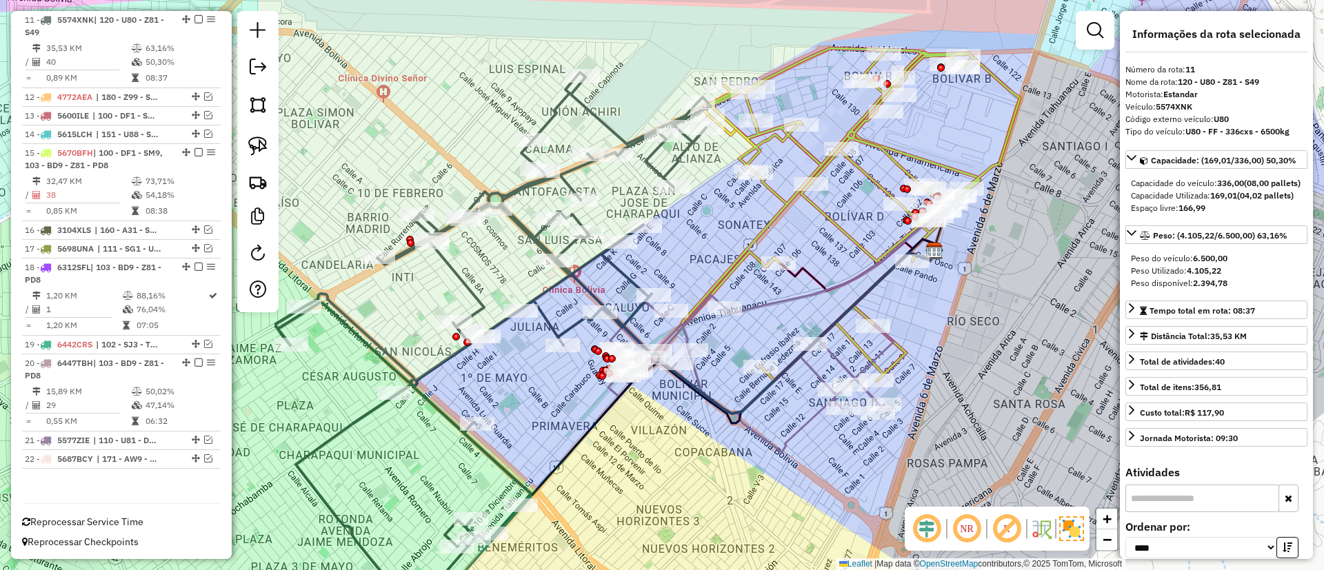
click at [856, 241] on icon at bounding box center [848, 214] width 343 height 333
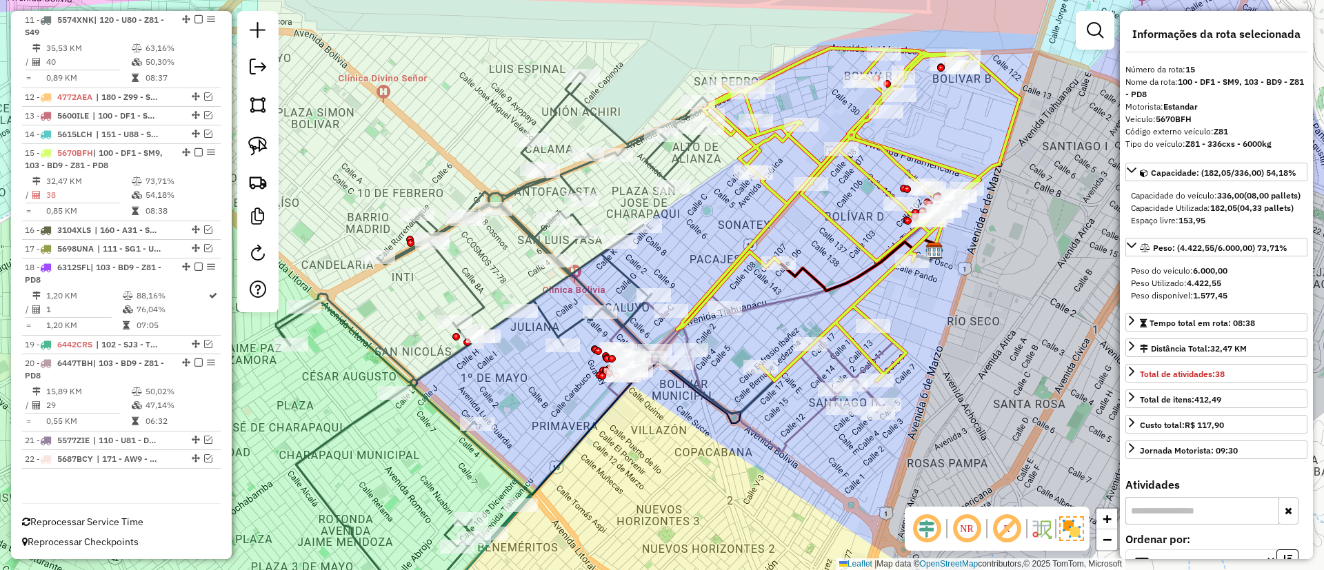
scroll to position [848, 0]
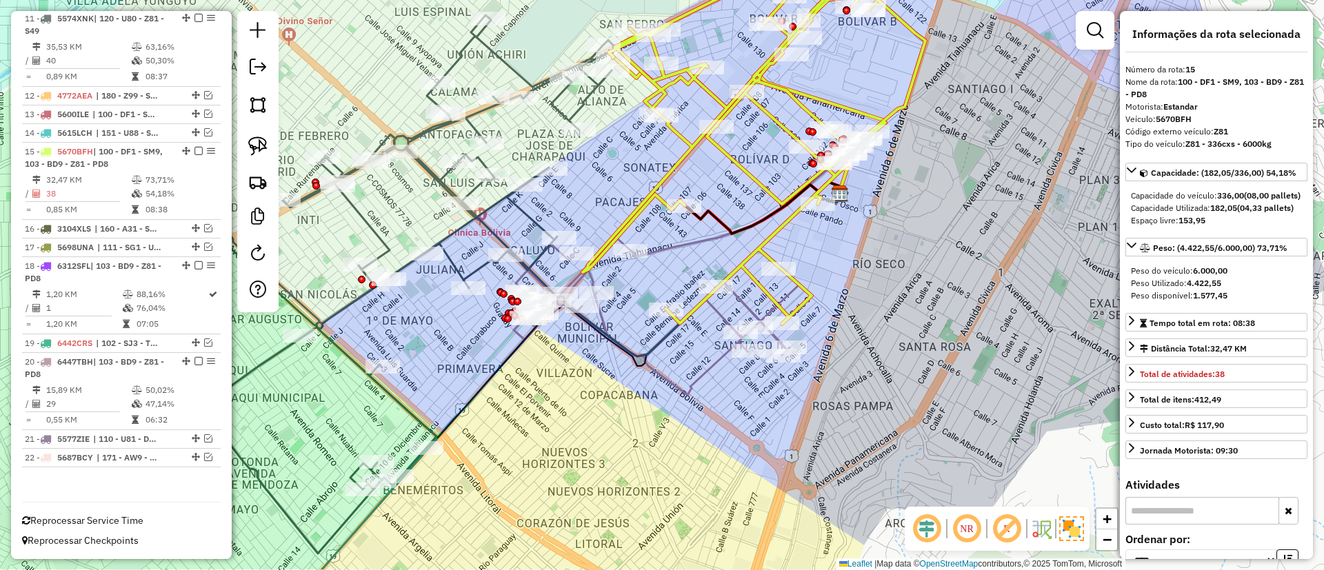
drag, startPoint x: 856, startPoint y: 241, endPoint x: 761, endPoint y: 183, distance: 110.5
click at [761, 183] on icon at bounding box center [754, 157] width 343 height 333
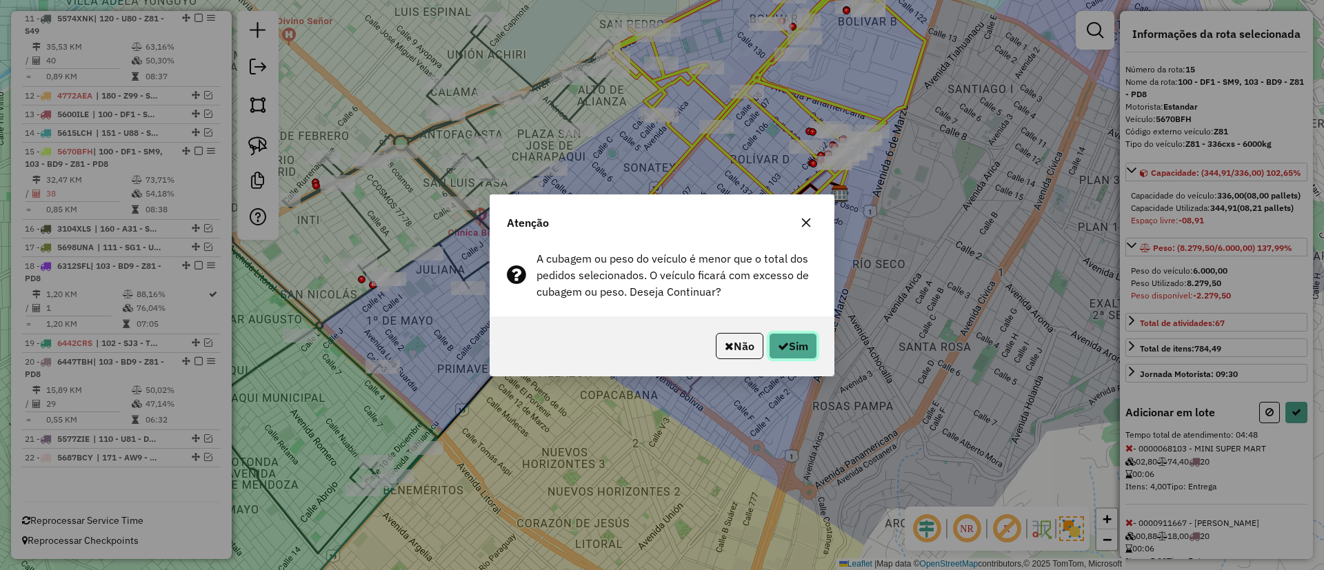
click at [808, 348] on button "Sim" at bounding box center [793, 346] width 48 height 26
select select "*********"
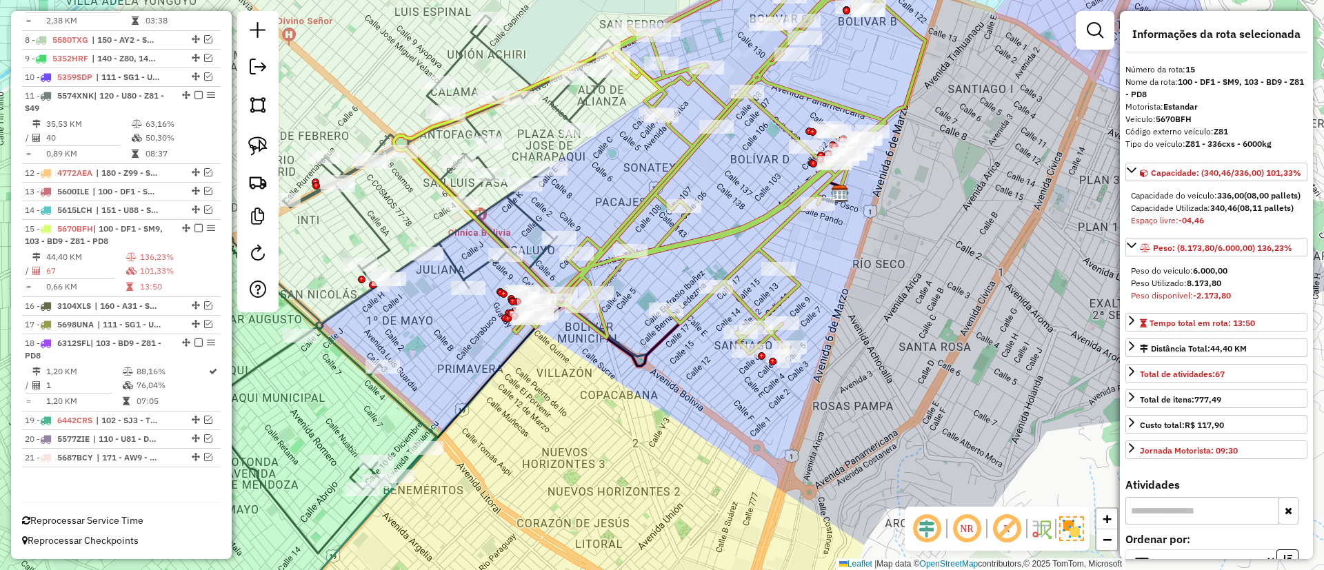
scroll to position [771, 0]
click at [368, 231] on icon at bounding box center [398, 284] width 435 height 539
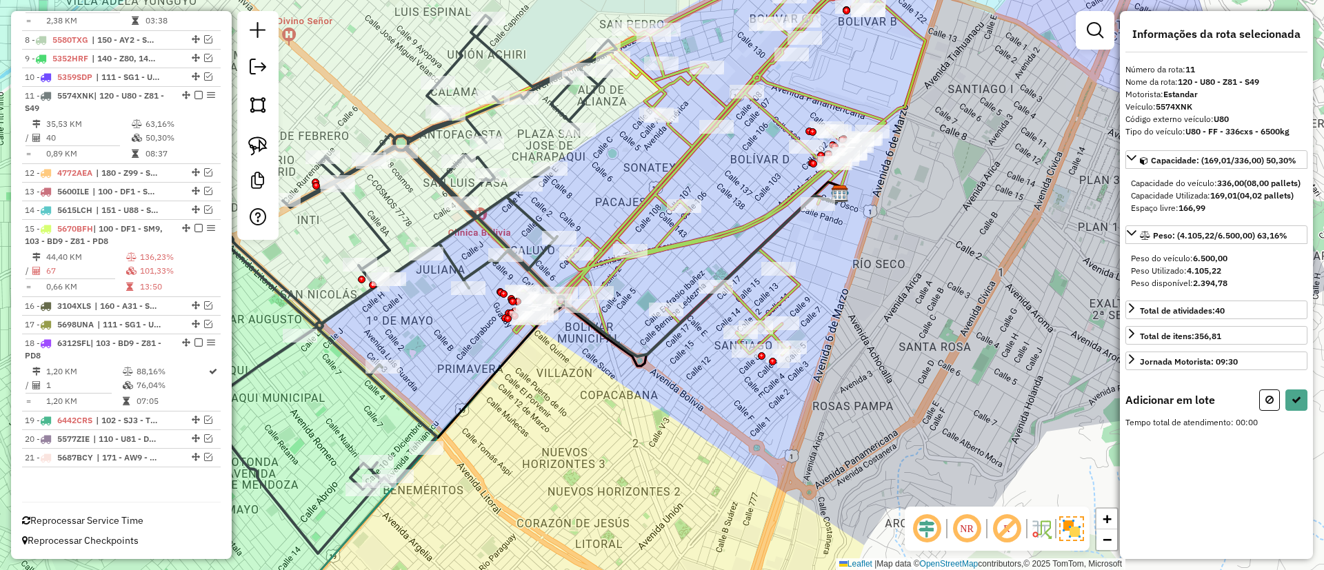
click at [445, 254] on icon at bounding box center [398, 284] width 435 height 539
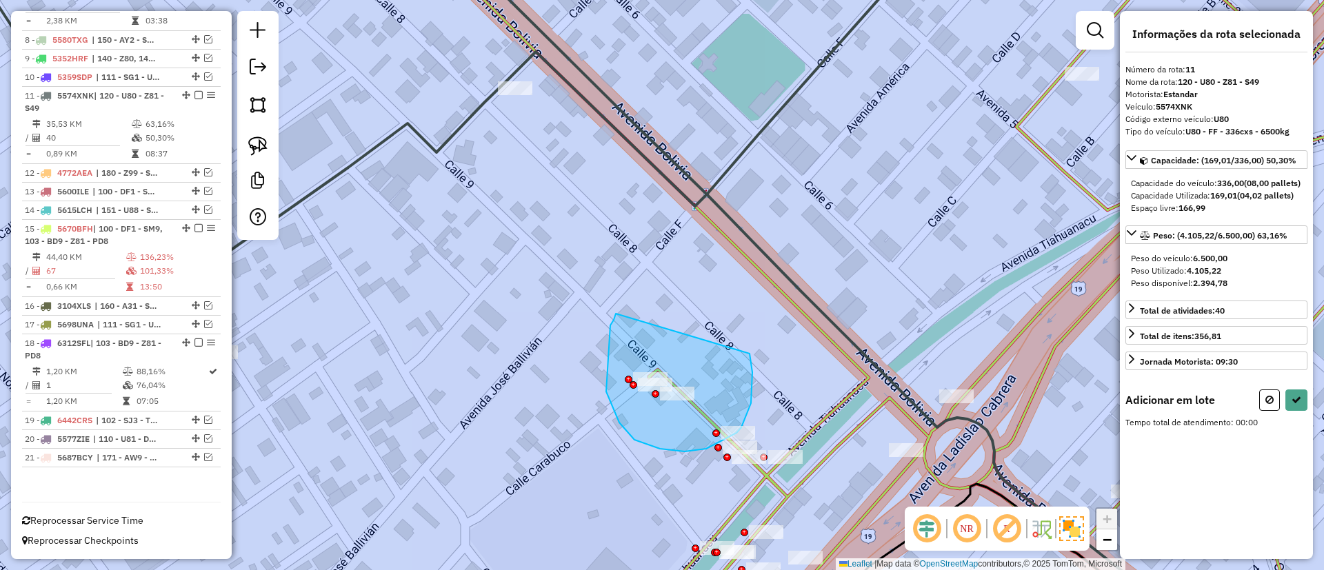
drag, startPoint x: 610, startPoint y: 326, endPoint x: 750, endPoint y: 354, distance: 142.2
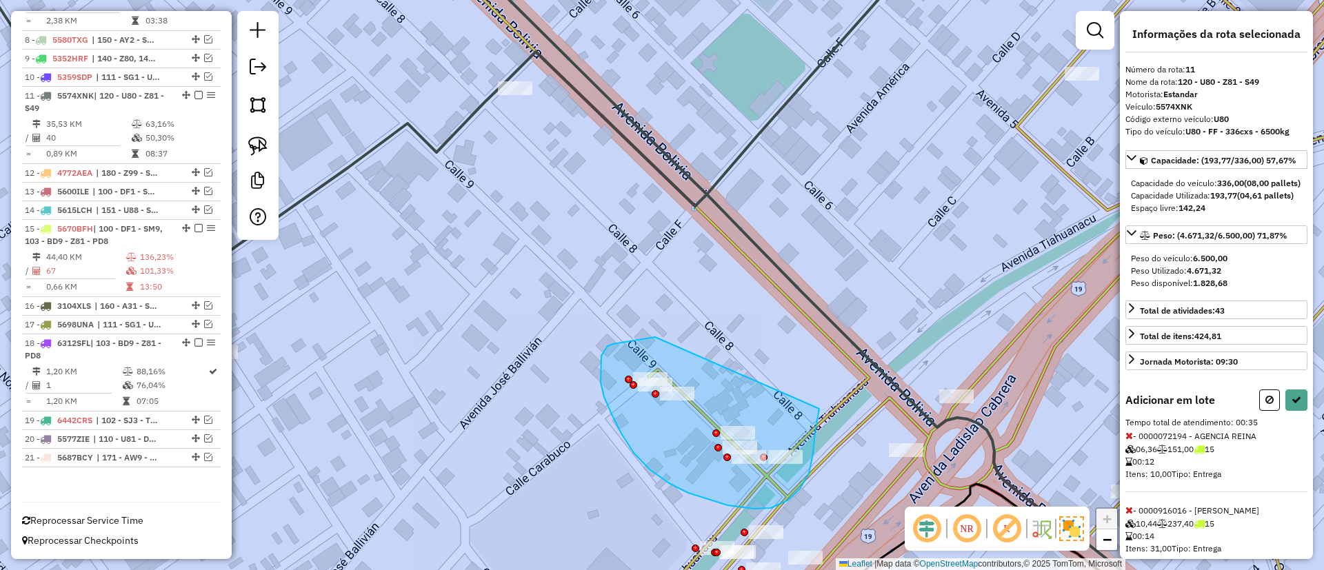
drag, startPoint x: 601, startPoint y: 363, endPoint x: 819, endPoint y: 380, distance: 218.6
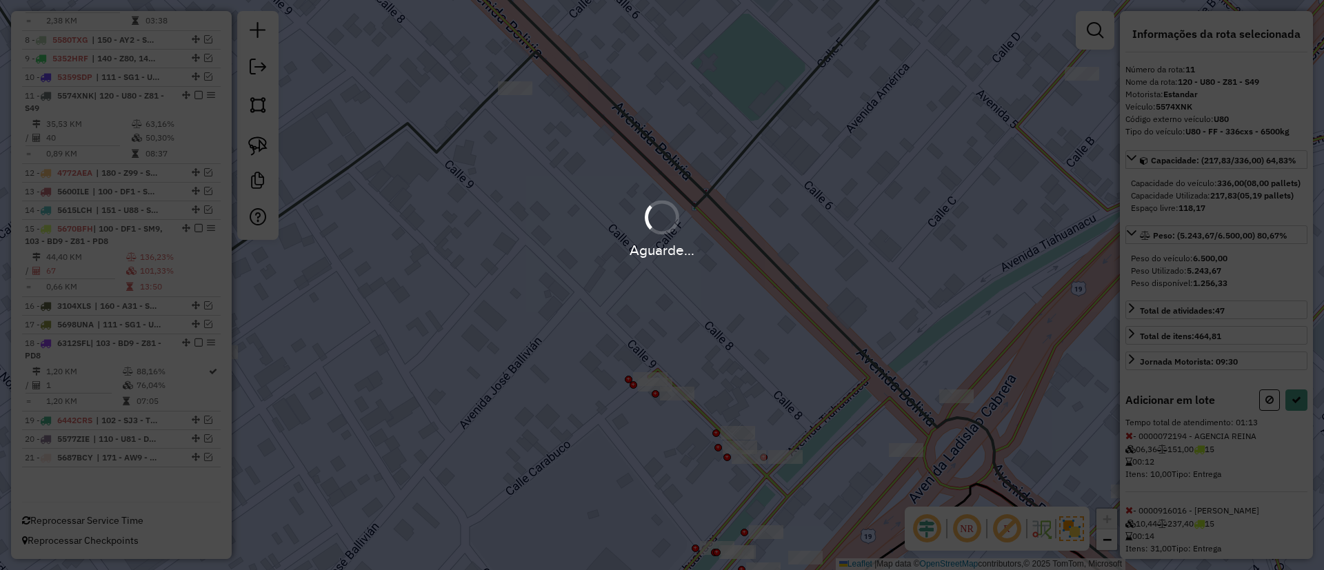
select select "*********"
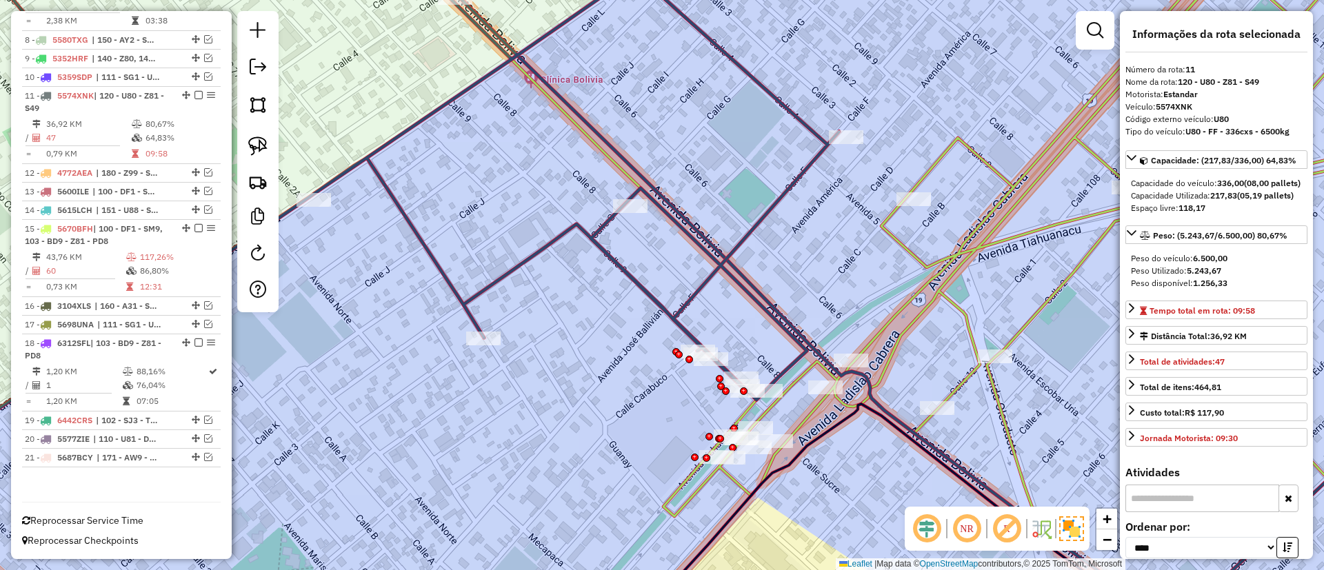
click at [632, 274] on icon at bounding box center [354, 285] width 972 height 684
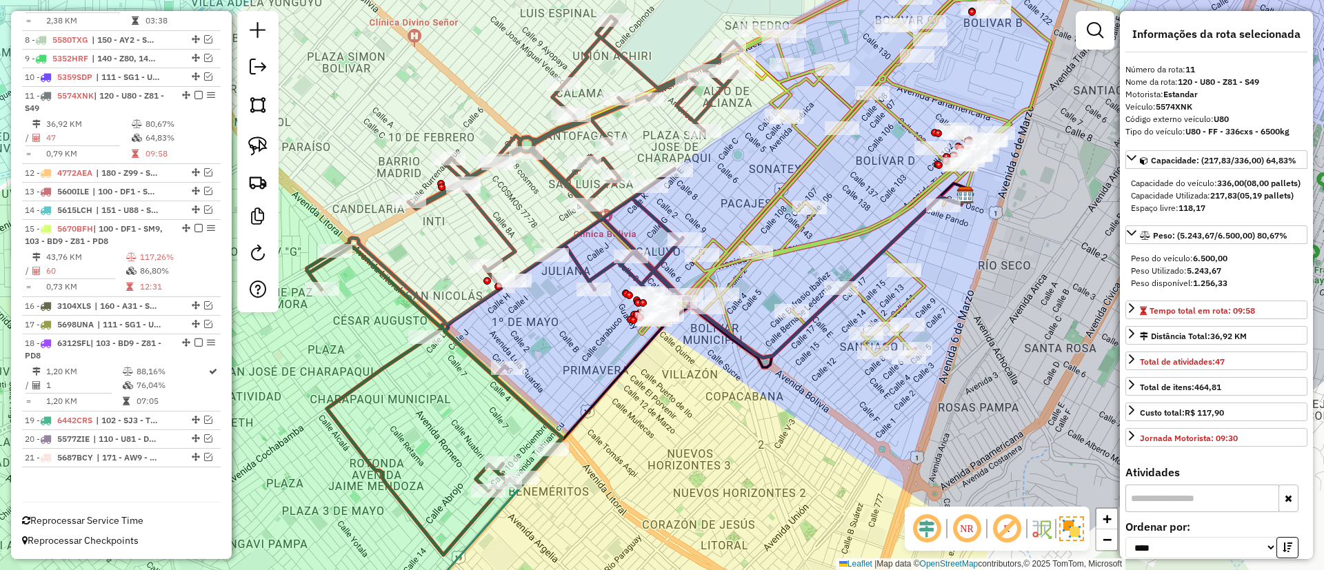
click at [795, 230] on icon at bounding box center [785, 174] width 532 height 364
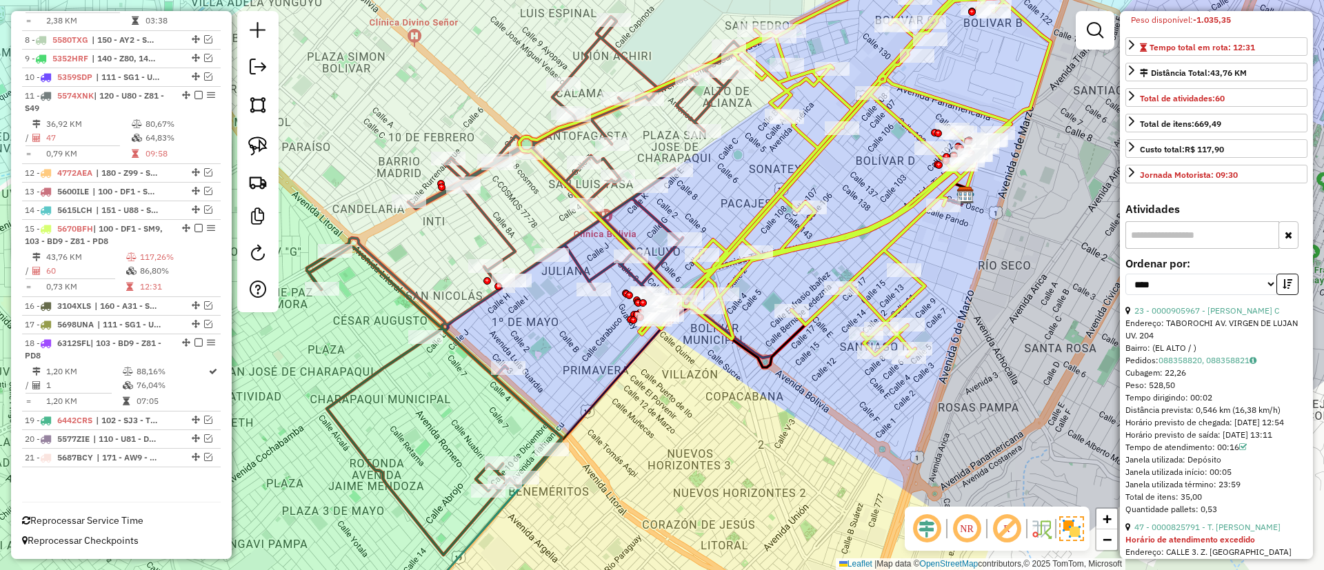
scroll to position [310, 0]
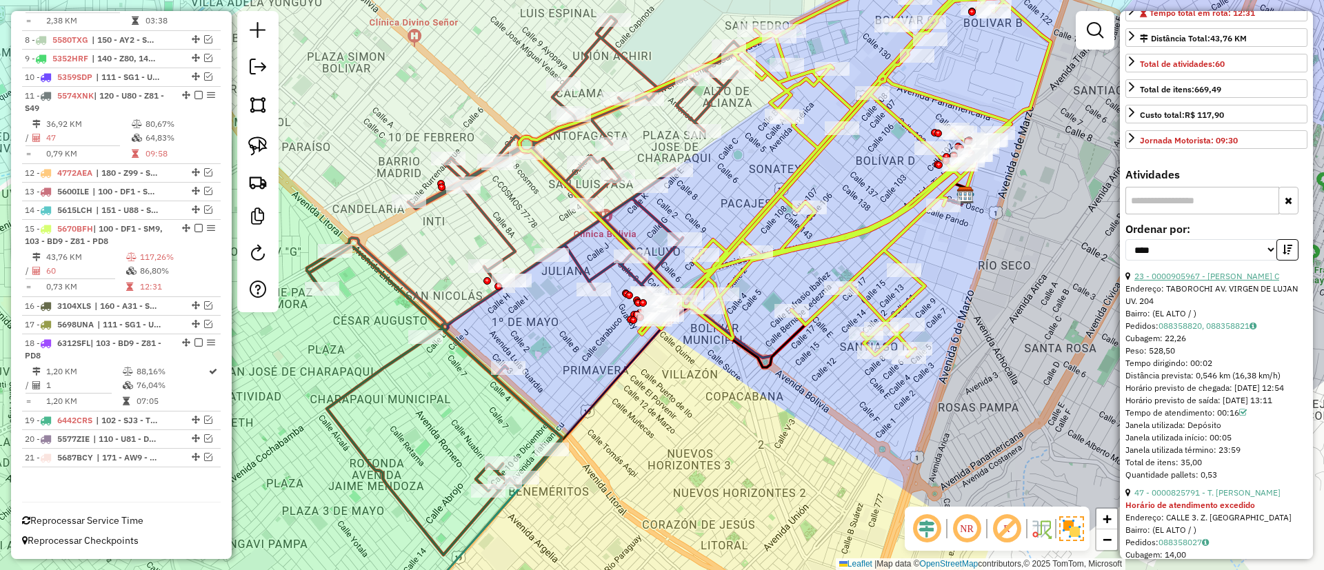
click at [1242, 281] on link "23 - 0000905967 - [PERSON_NAME] C" at bounding box center [1207, 276] width 145 height 10
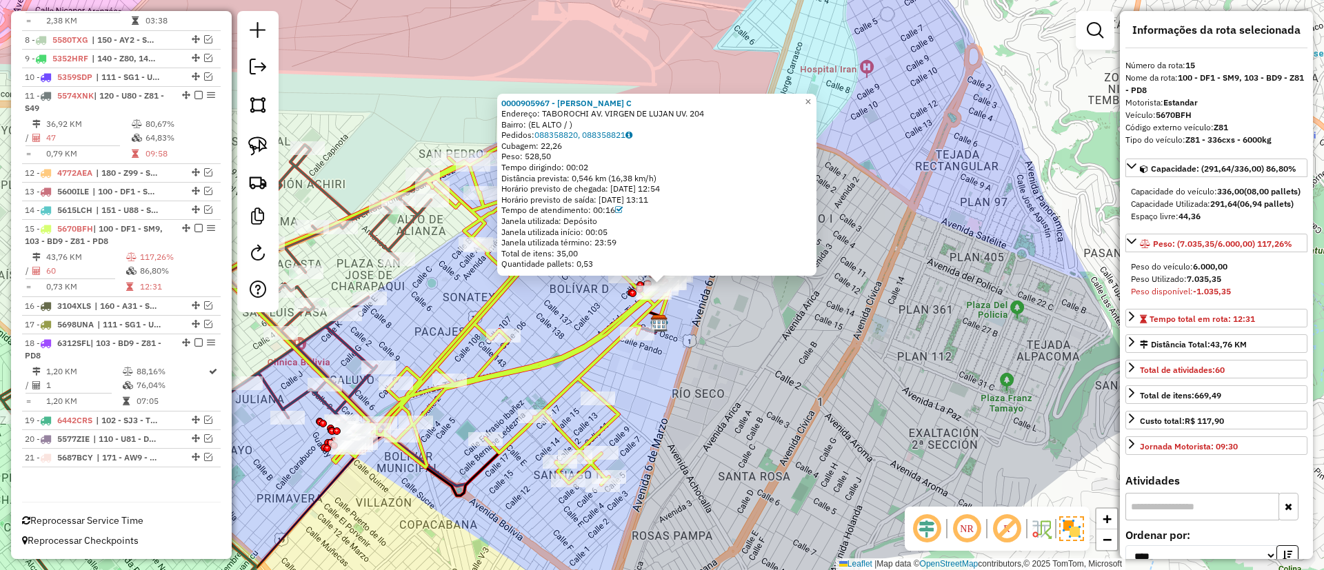
scroll to position [0, 0]
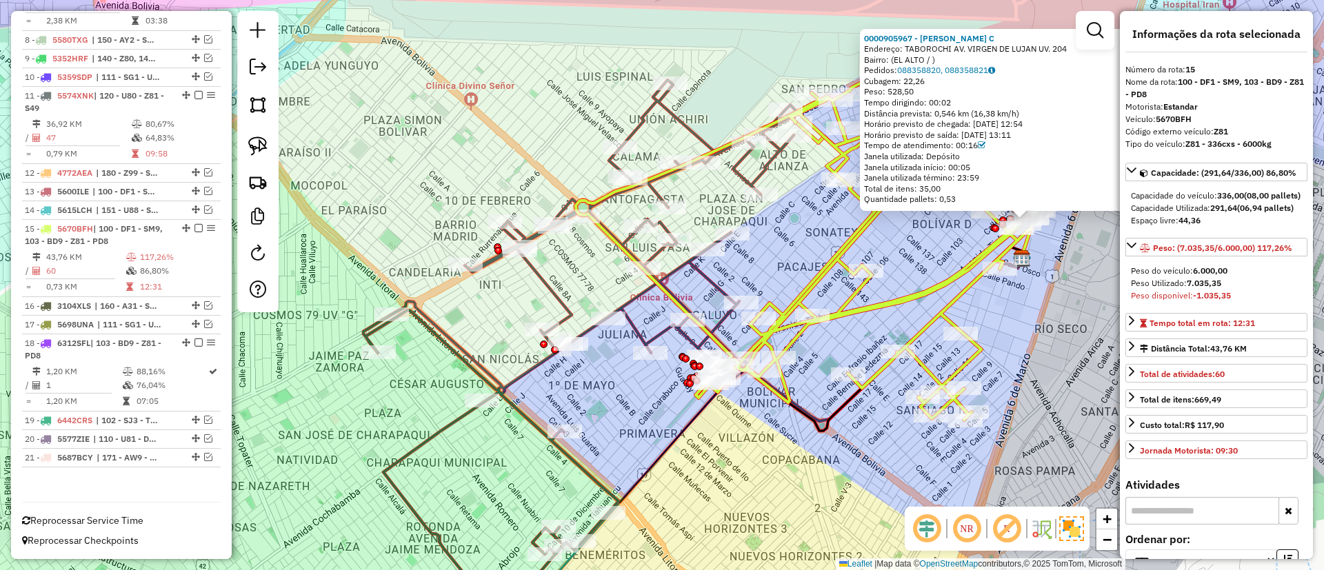
click at [640, 336] on icon at bounding box center [580, 349] width 435 height 539
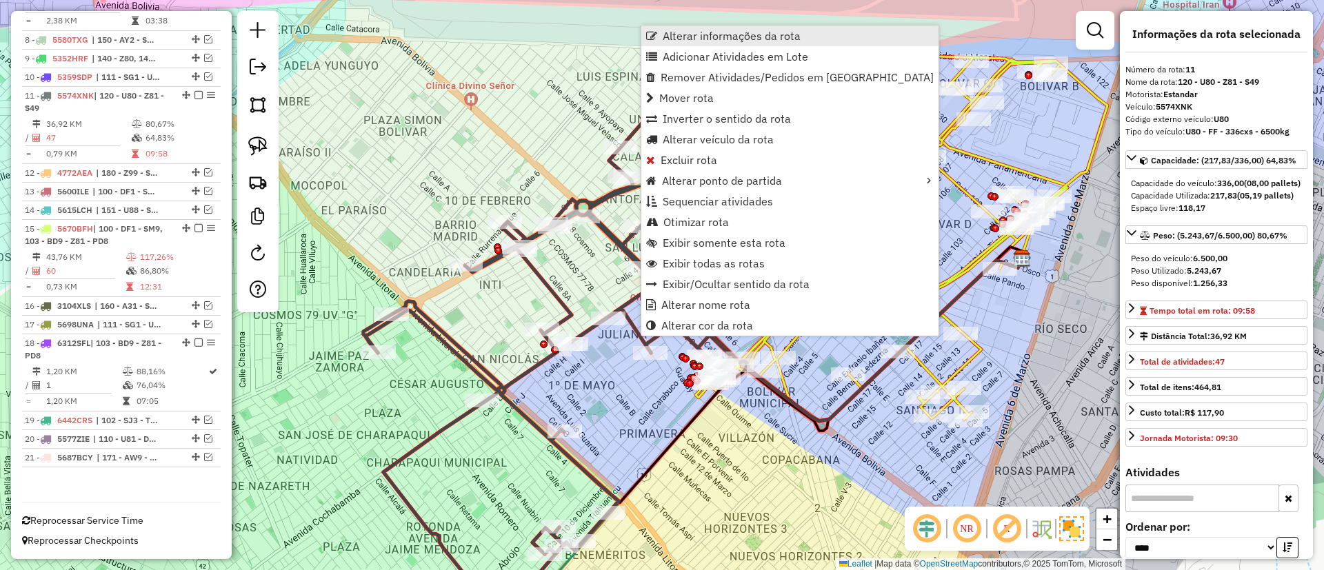
click at [749, 39] on span "Alterar informações da rota" at bounding box center [732, 35] width 138 height 11
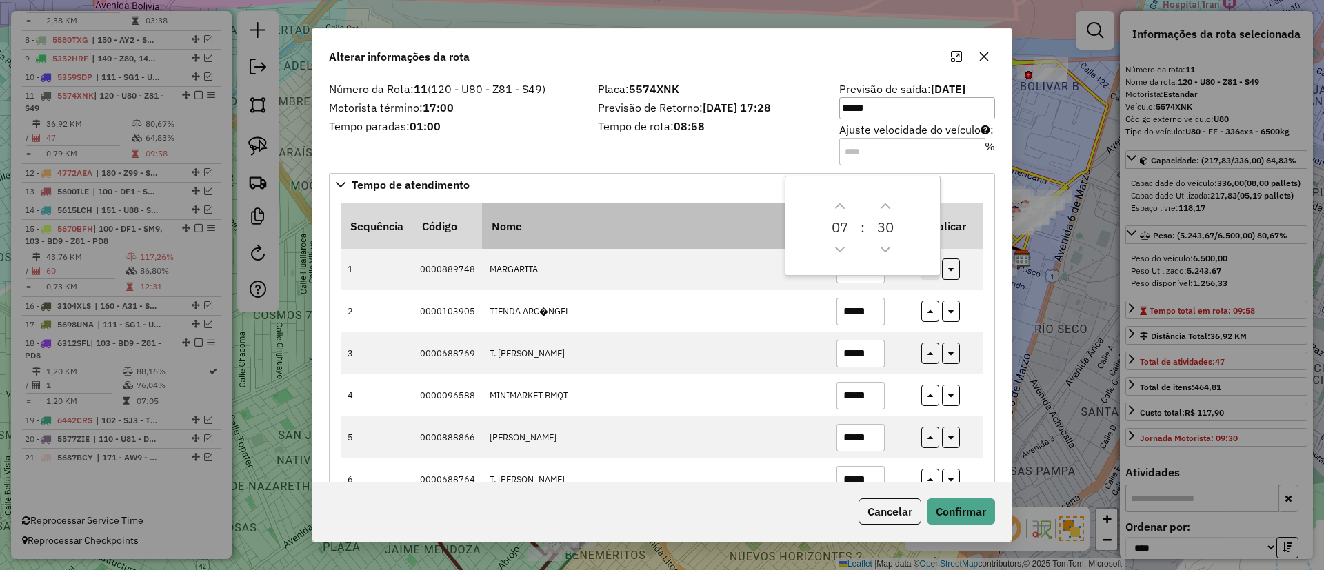
click at [724, 243] on th "Nome" at bounding box center [655, 226] width 347 height 46
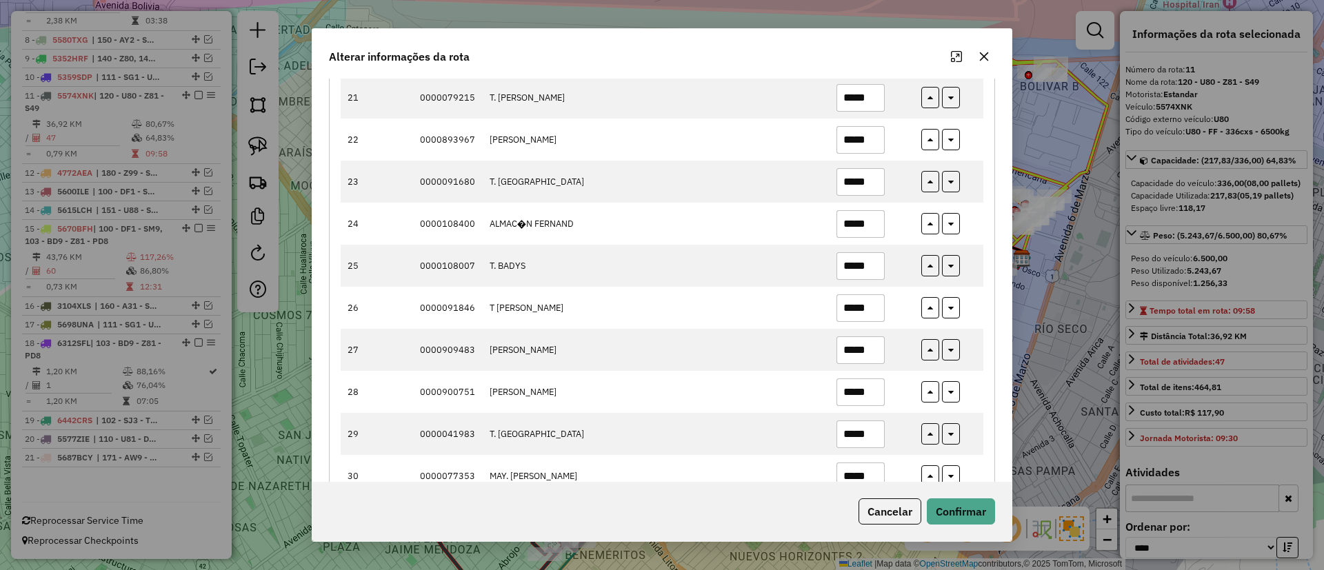
scroll to position [1035, 0]
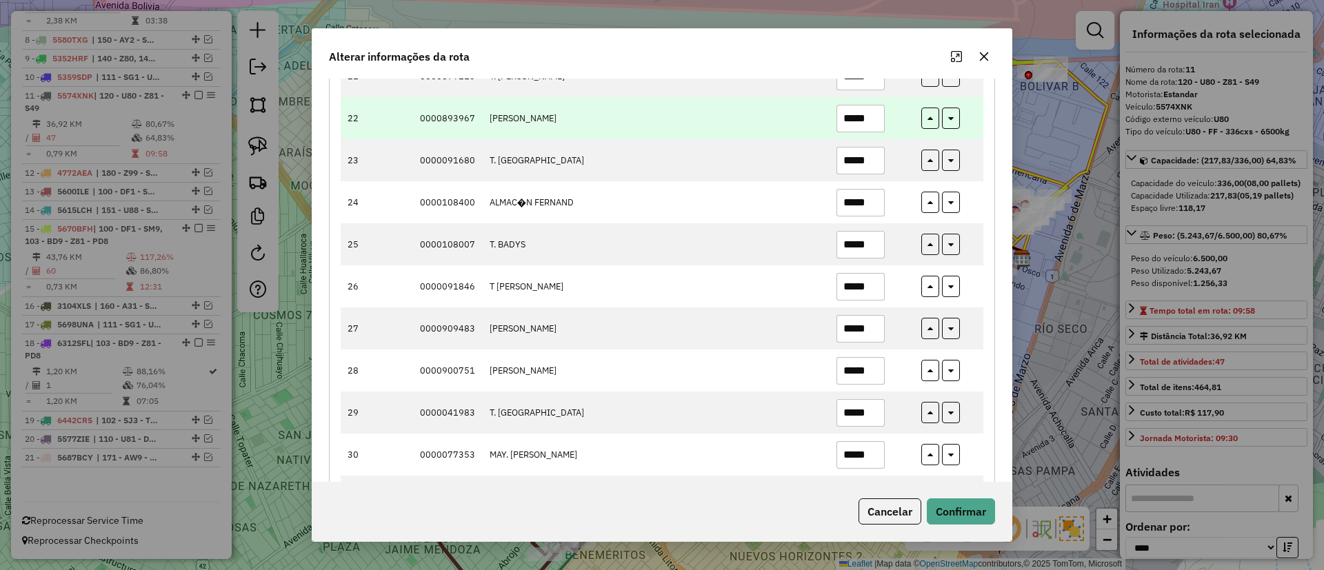
click at [872, 130] on input "*****" at bounding box center [861, 119] width 48 height 28
type input "*****"
click at [953, 116] on button "button" at bounding box center [951, 118] width 18 height 21
type input "*****"
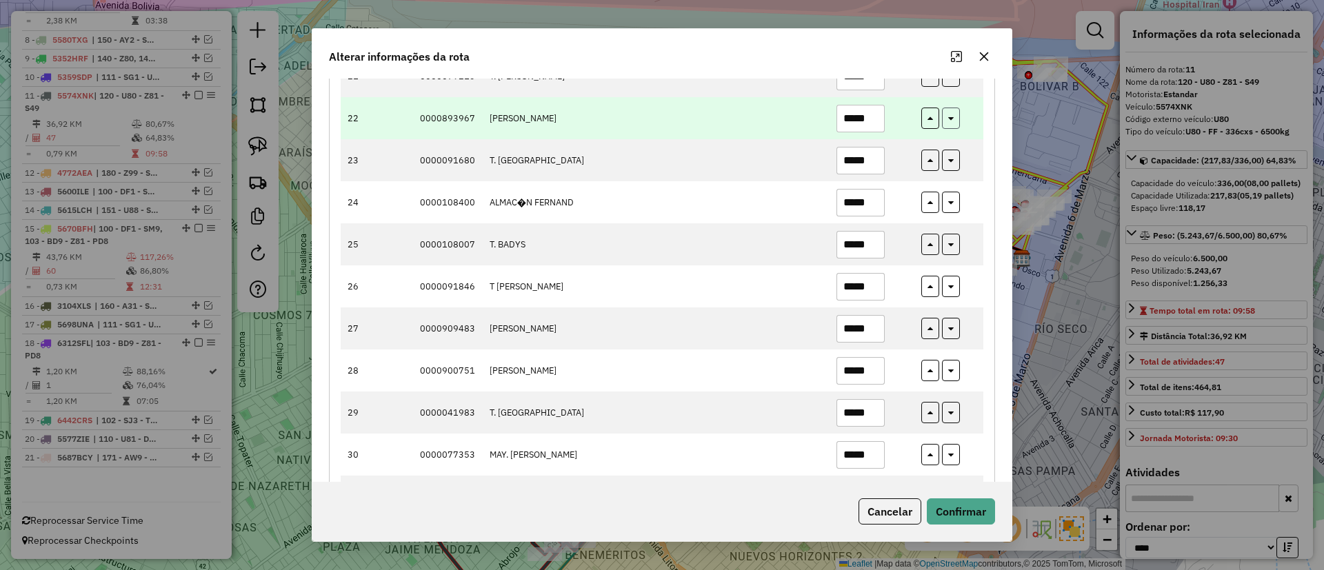
type input "*****"
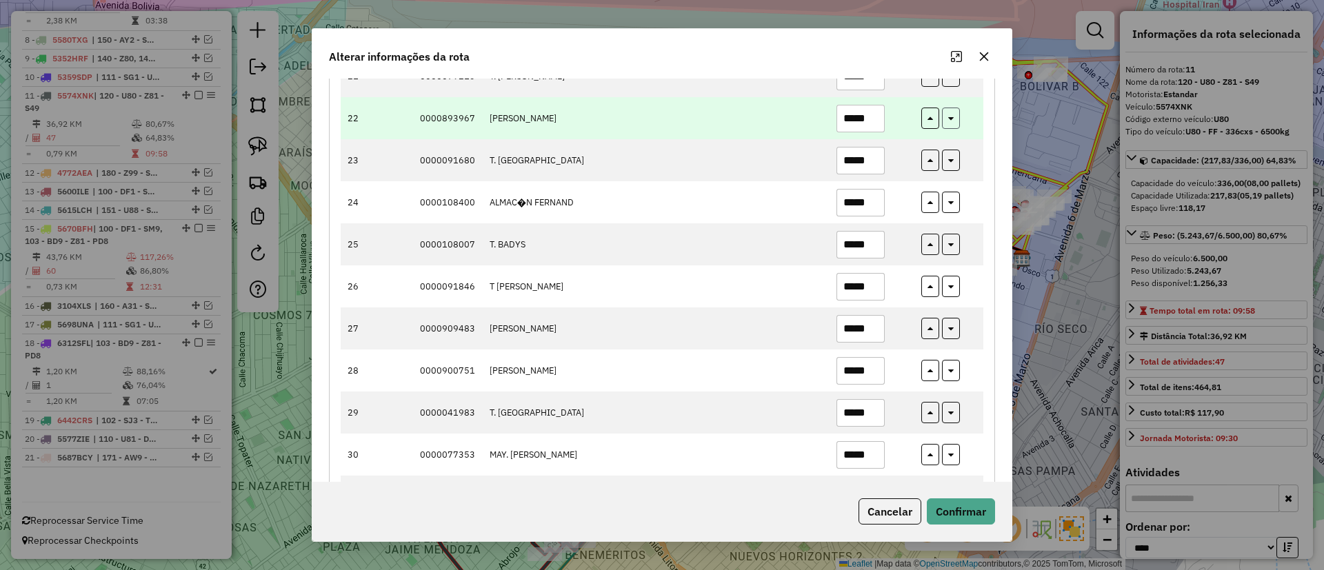
type input "*****"
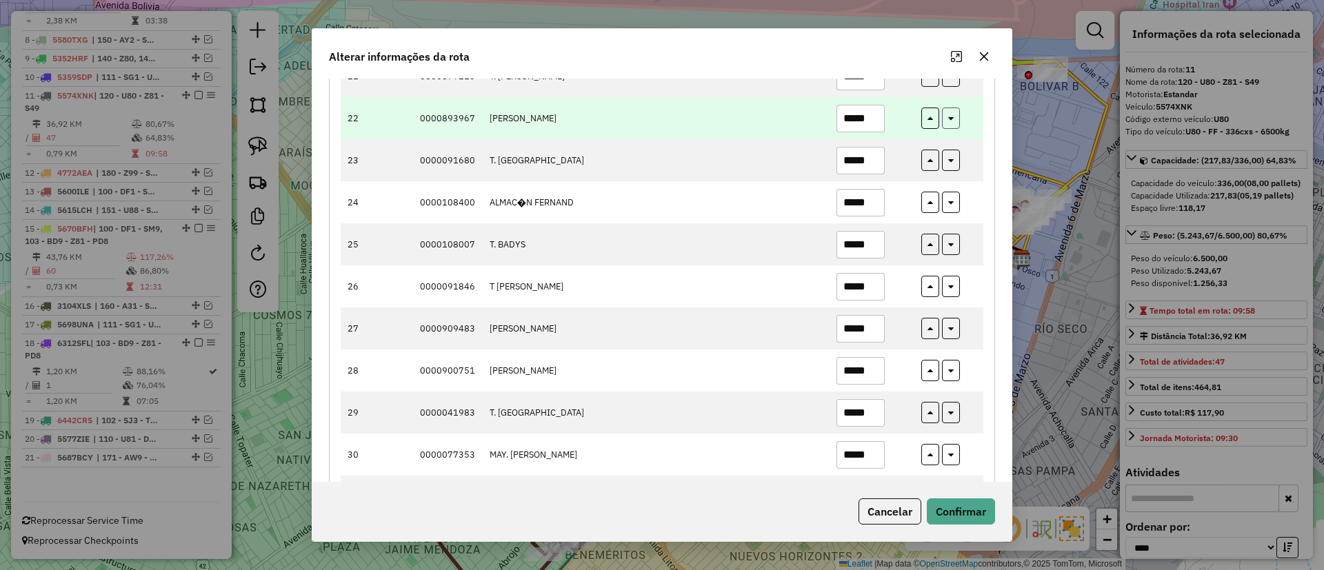
type input "*****"
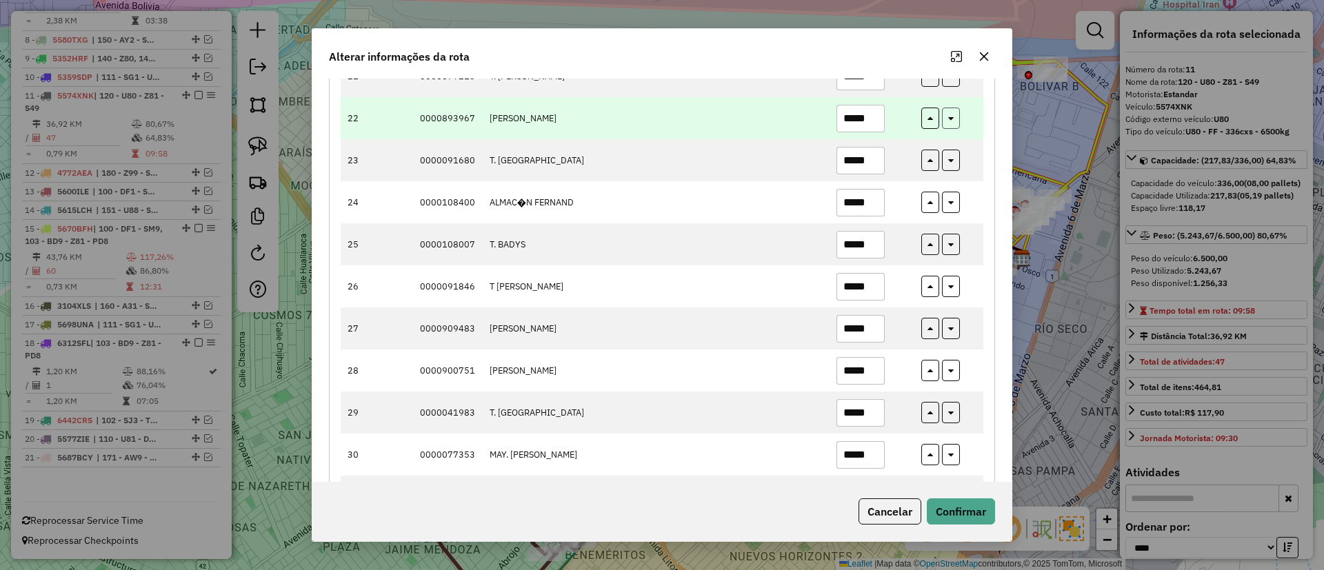
type input "*****"
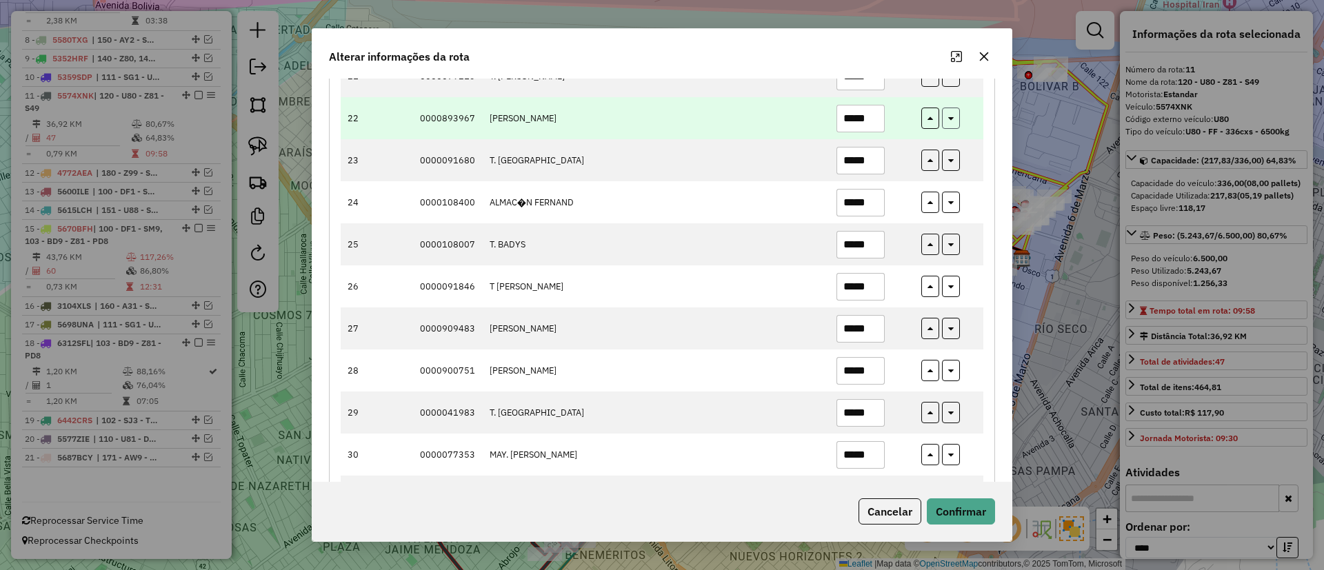
type input "*****"
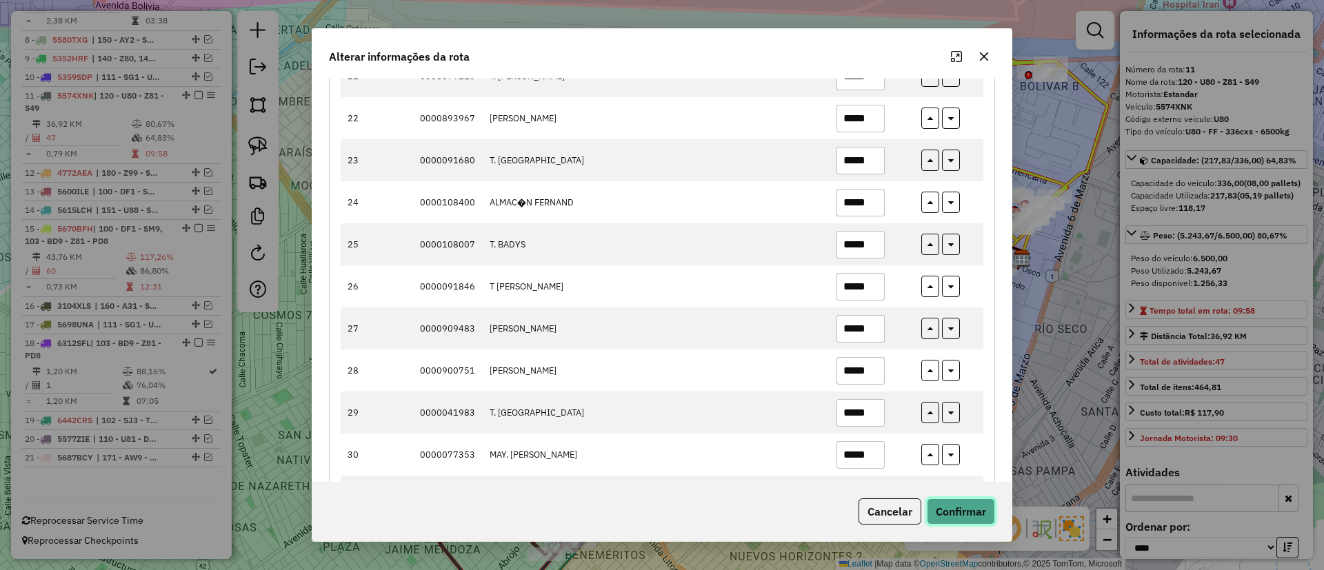
click at [969, 516] on button "Confirmar" at bounding box center [961, 512] width 68 height 26
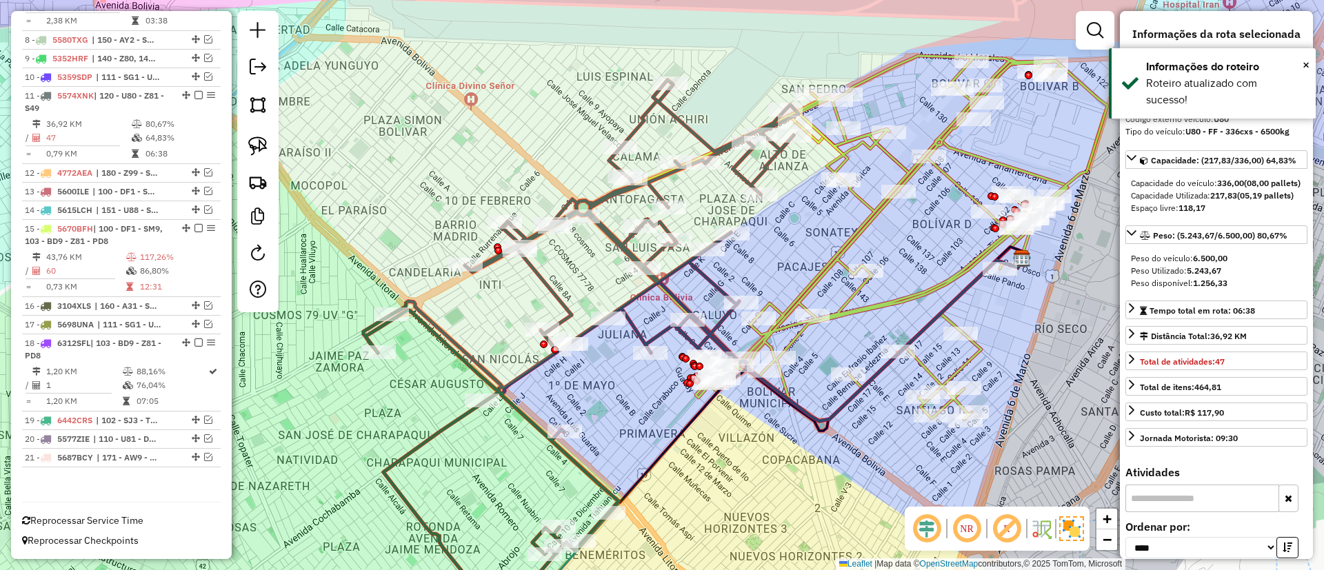
click at [554, 306] on icon at bounding box center [580, 349] width 435 height 539
click at [767, 168] on icon at bounding box center [580, 349] width 435 height 539
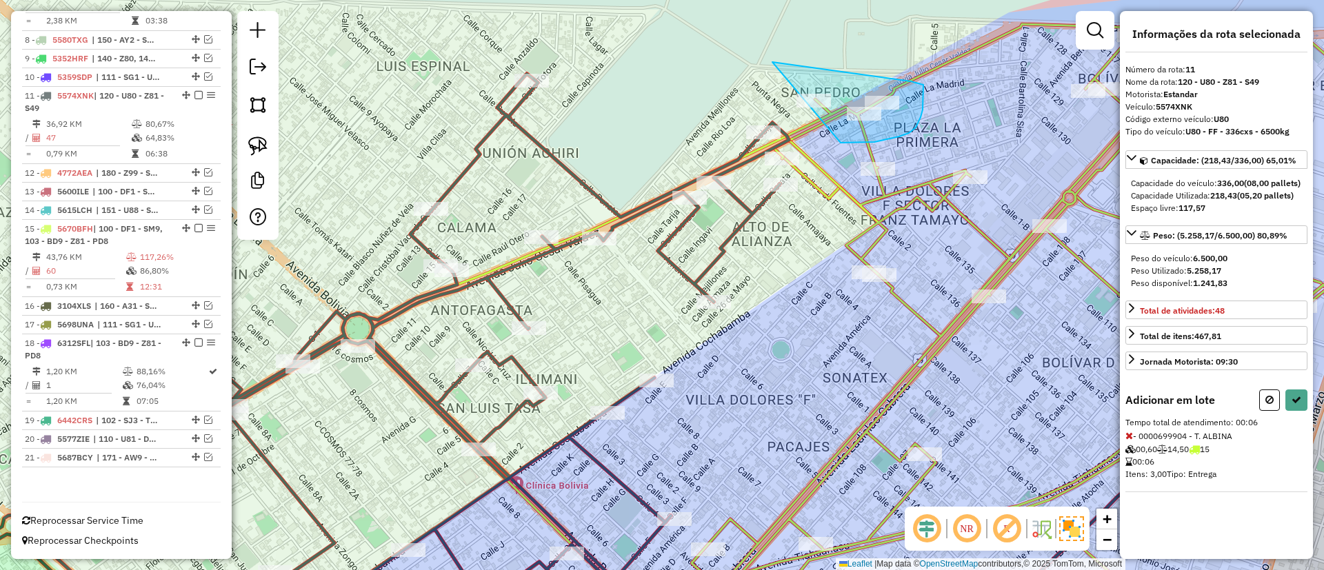
drag, startPoint x: 773, startPoint y: 62, endPoint x: 841, endPoint y: 143, distance: 105.7
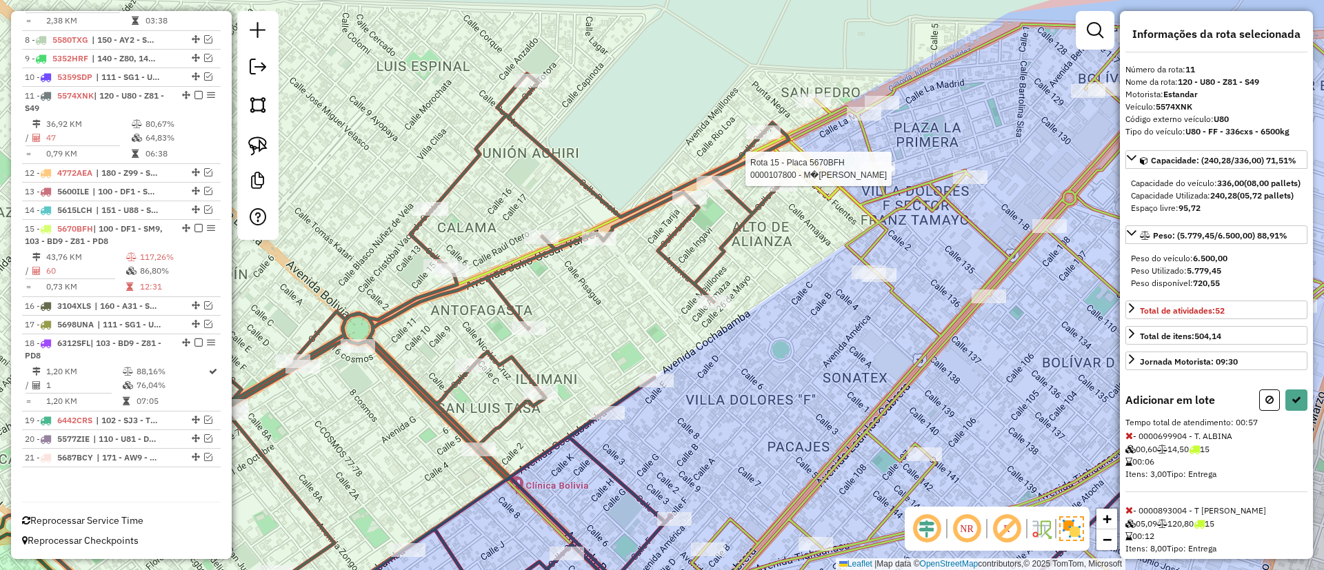
select select "*********"
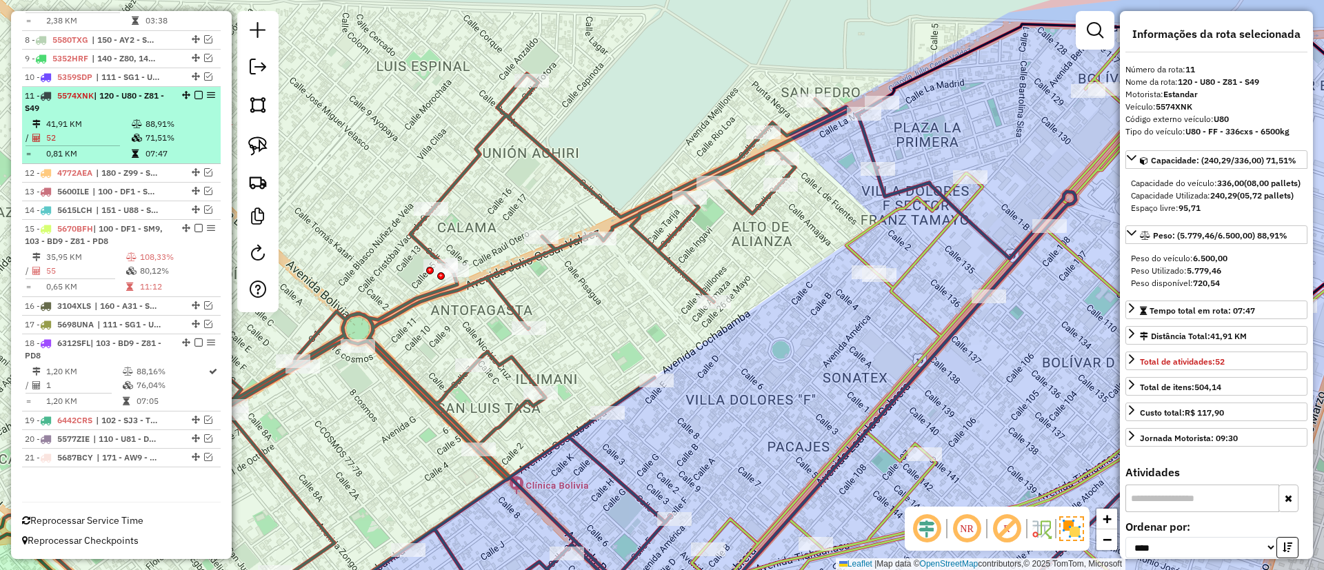
click at [195, 98] on em at bounding box center [199, 95] width 8 height 8
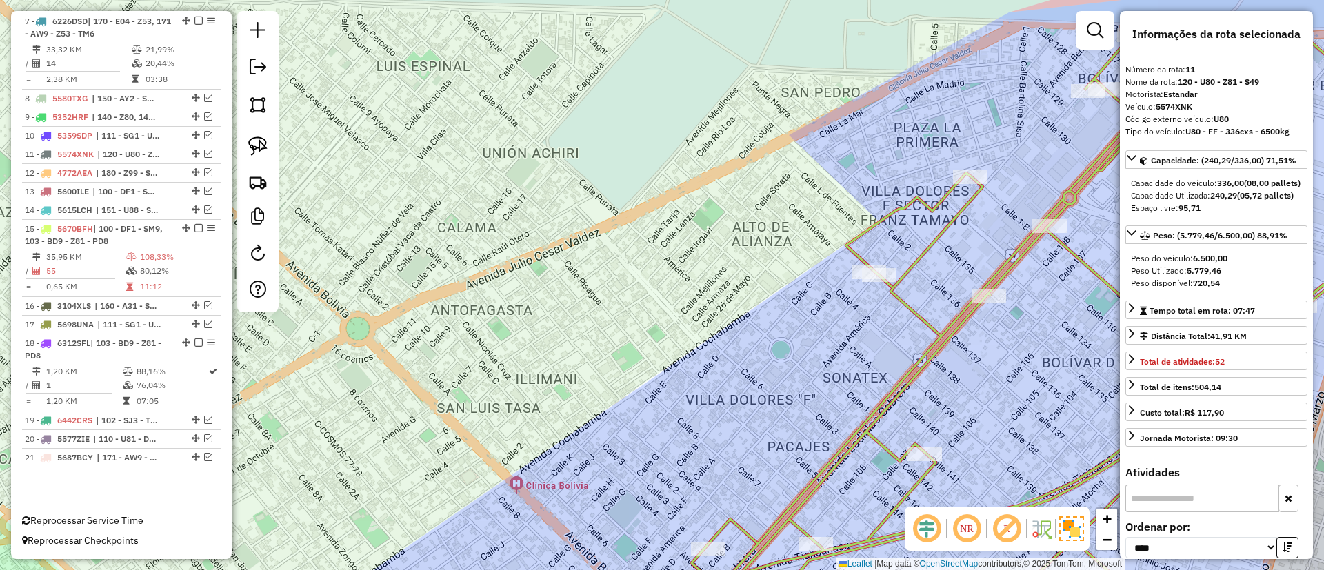
scroll to position [712, 0]
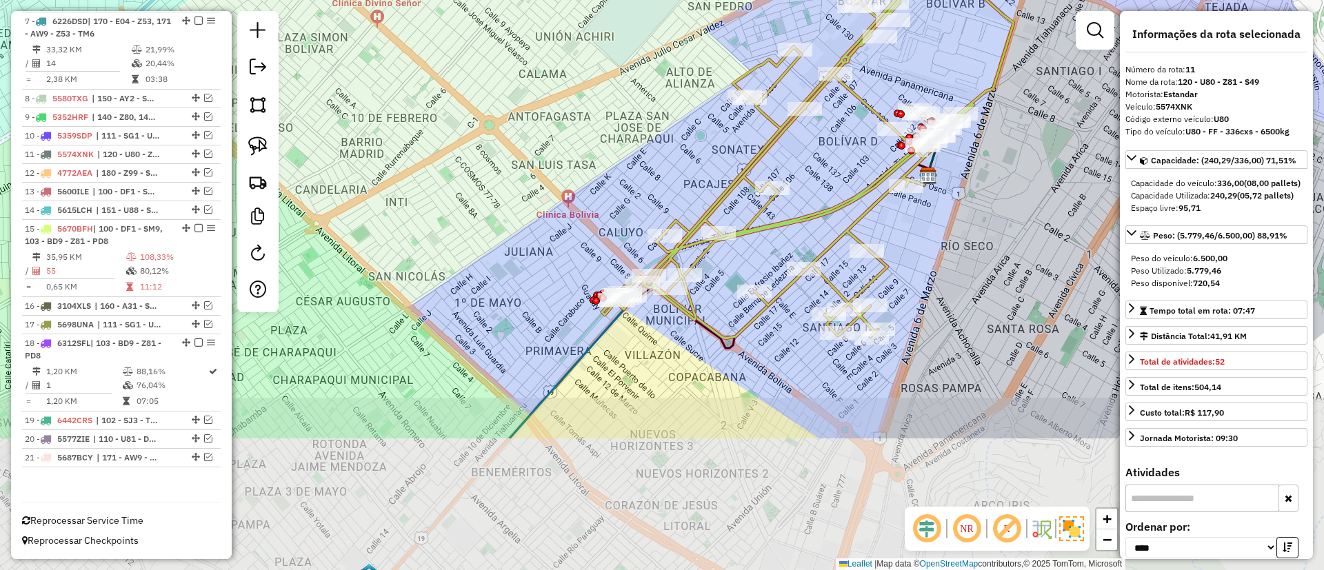
drag, startPoint x: 676, startPoint y: 139, endPoint x: 670, endPoint y: 123, distance: 17.4
click at [670, 123] on div "Janela de atendimento Grade de atendimento Capacidade Transportadoras Veículos …" at bounding box center [662, 285] width 1324 height 570
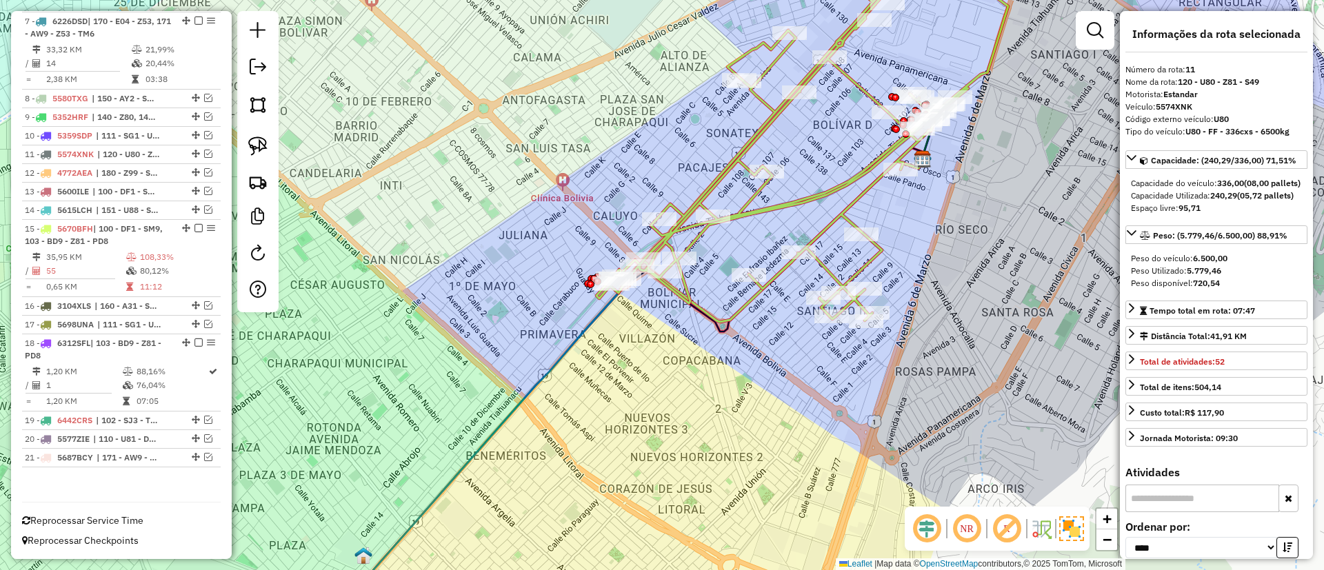
click at [744, 204] on icon at bounding box center [803, 139] width 412 height 363
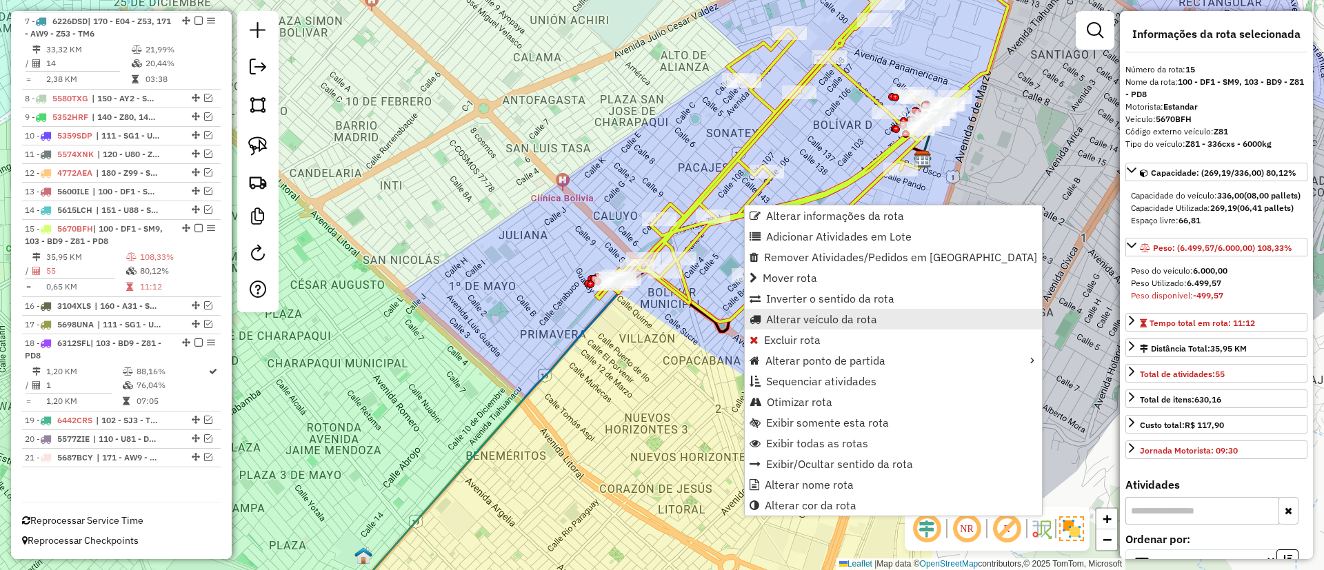
click at [771, 314] on span "Alterar veículo da rota" at bounding box center [821, 319] width 111 height 11
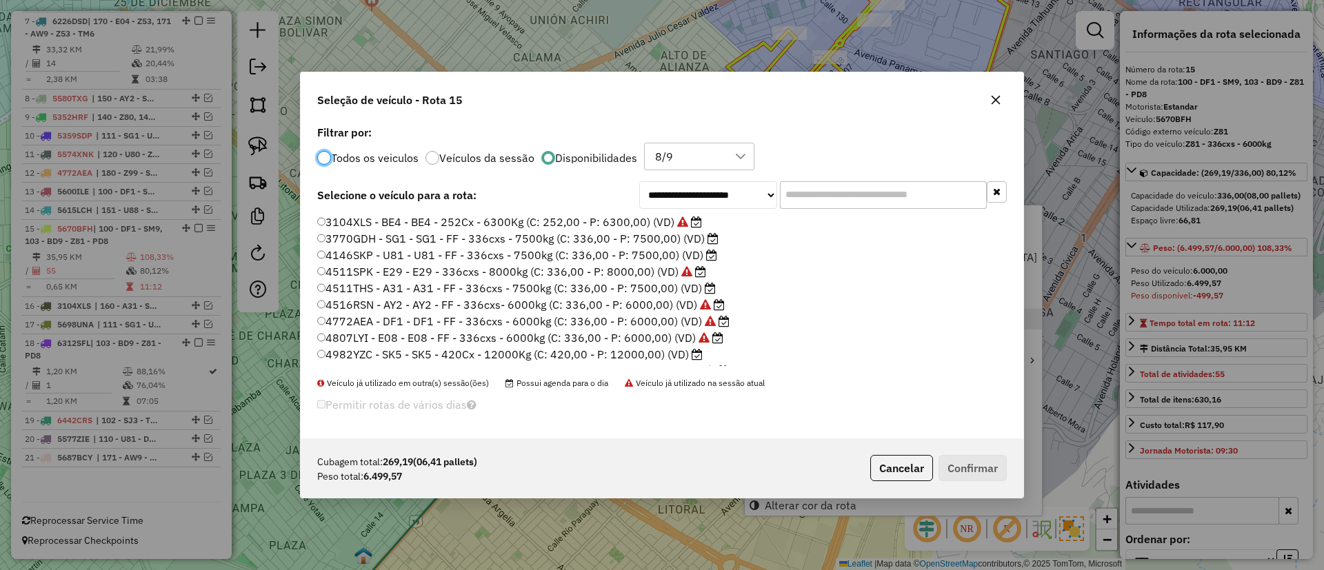
scroll to position [8, 4]
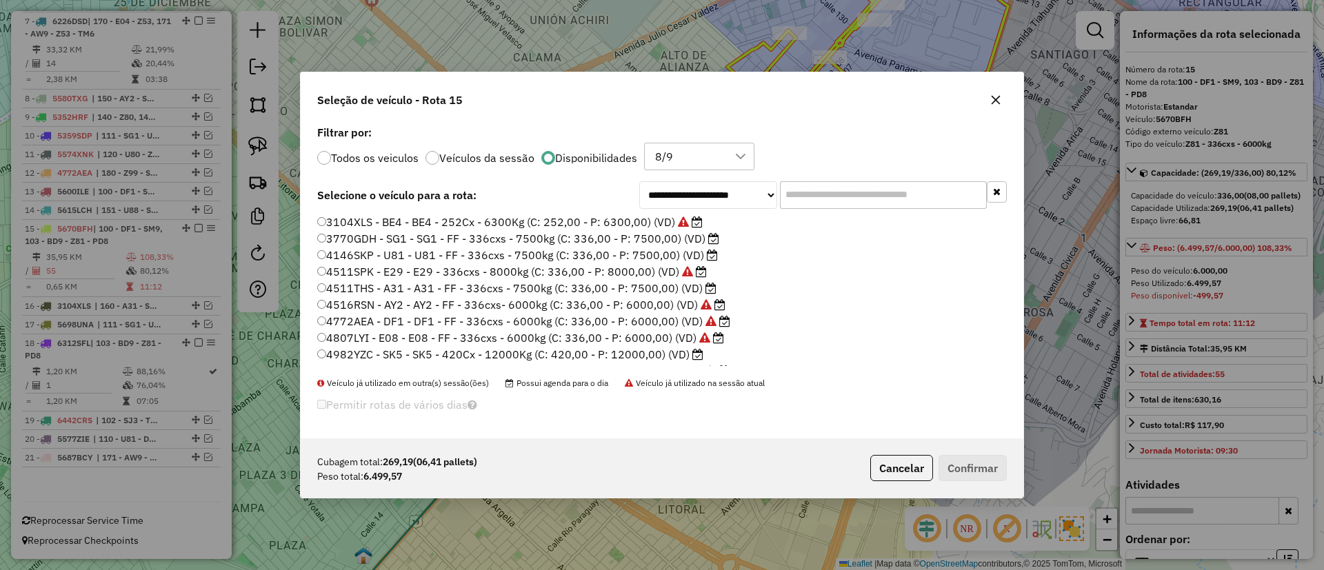
click at [680, 262] on label "4146SKP - U81 - U81 - FF - 336cxs - 7500kg (C: 336,00 - P: 7500,00) (VD)" at bounding box center [517, 255] width 401 height 17
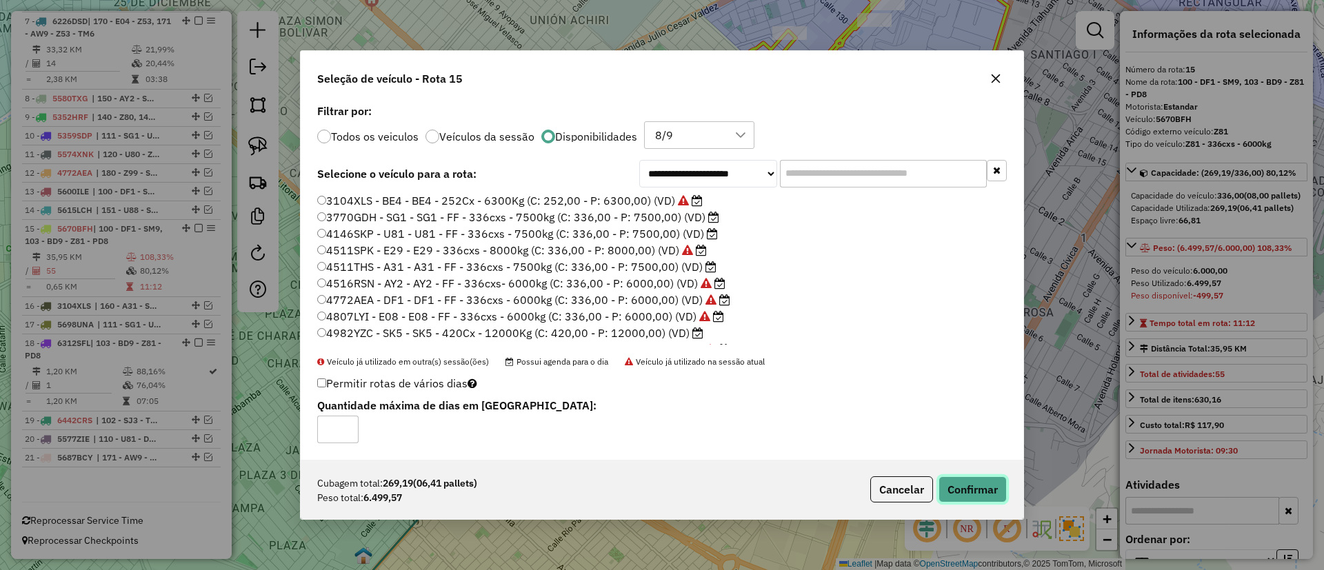
click at [966, 498] on button "Confirmar" at bounding box center [973, 490] width 68 height 26
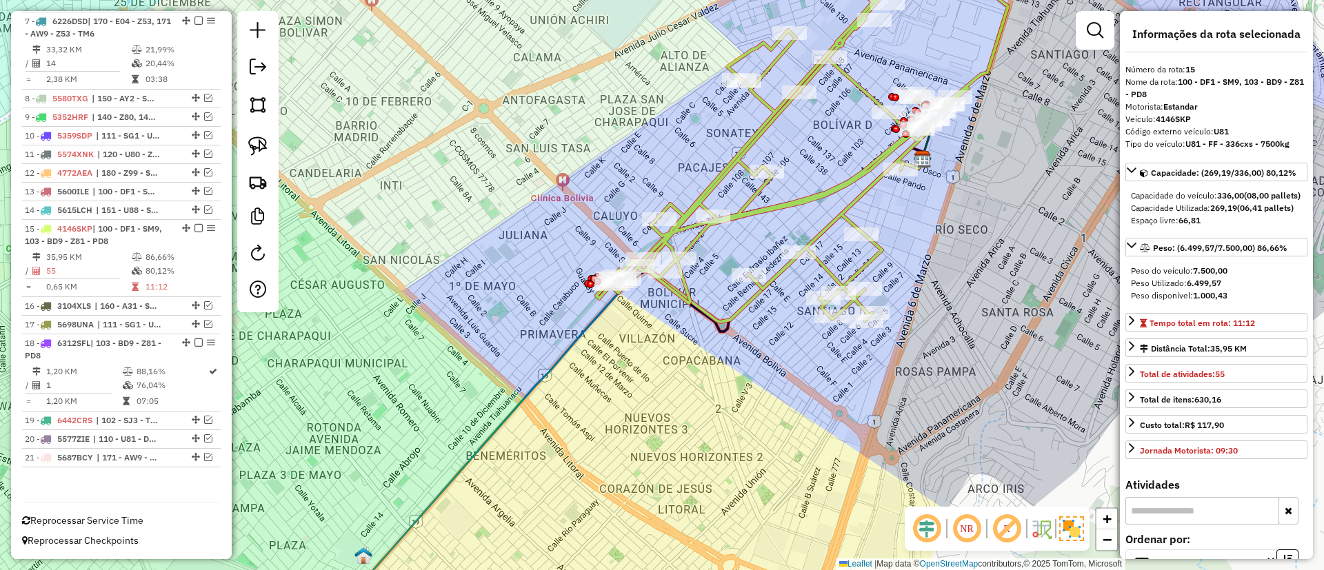
click at [710, 181] on icon at bounding box center [803, 139] width 412 height 363
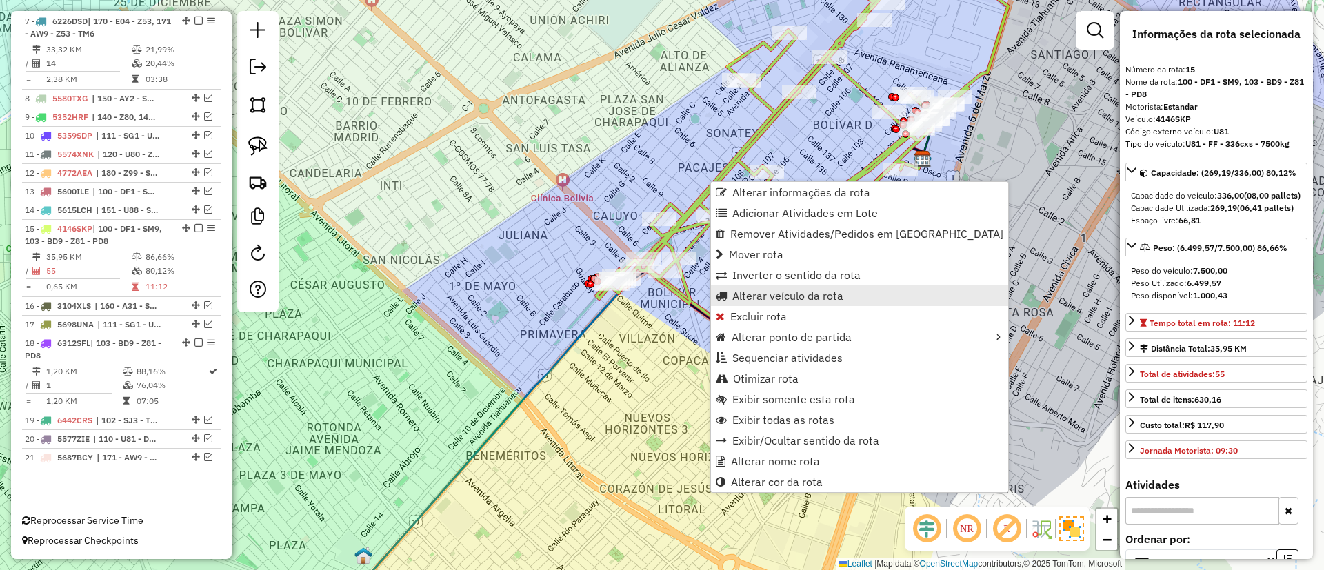
click at [755, 299] on span "Alterar veículo da rota" at bounding box center [787, 295] width 111 height 11
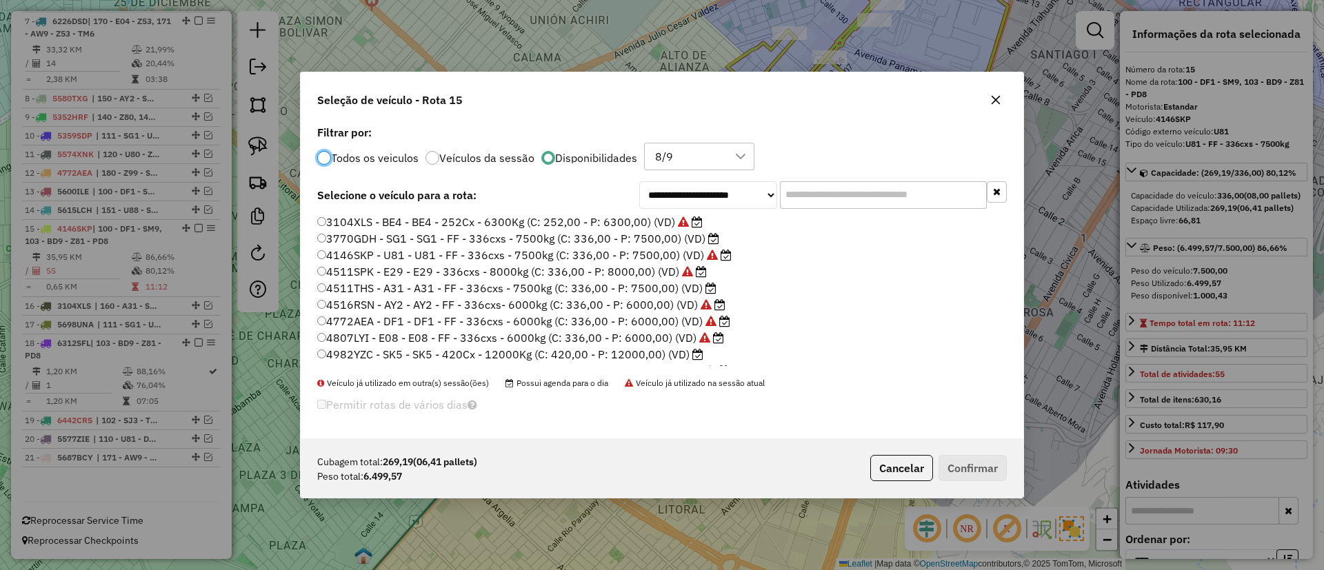
click at [697, 290] on label "4511THS - A31 - A31 - FF - 336cxs - 7500kg (C: 336,00 - P: 7500,00) (VD)" at bounding box center [516, 288] width 399 height 17
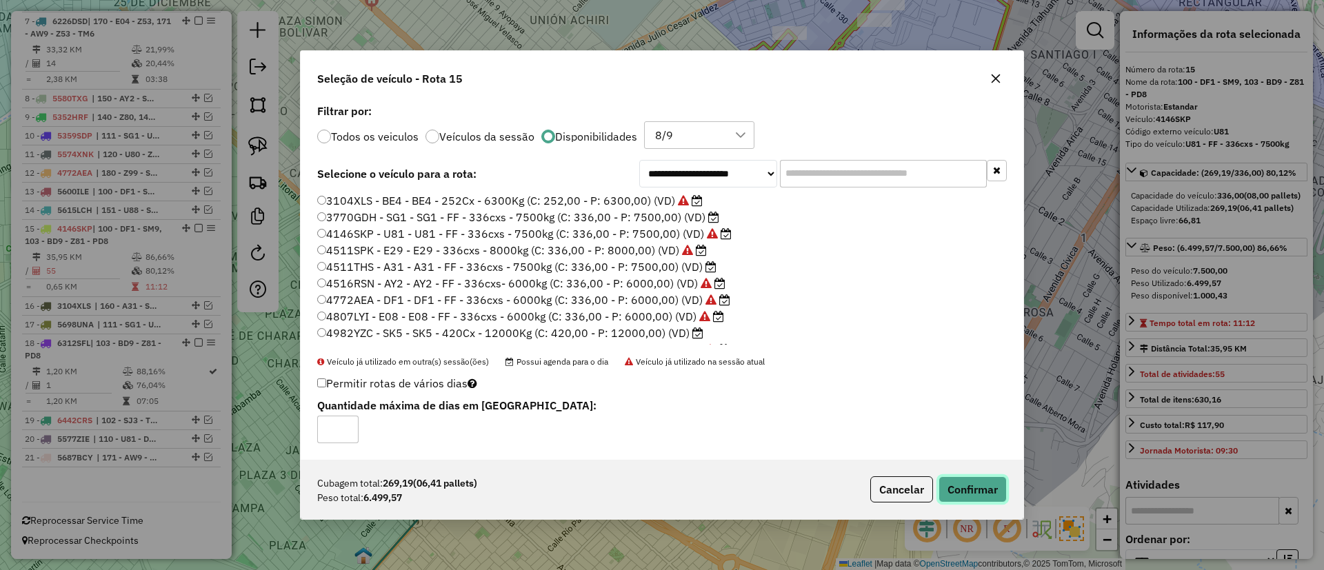
click at [952, 488] on button "Confirmar" at bounding box center [973, 490] width 68 height 26
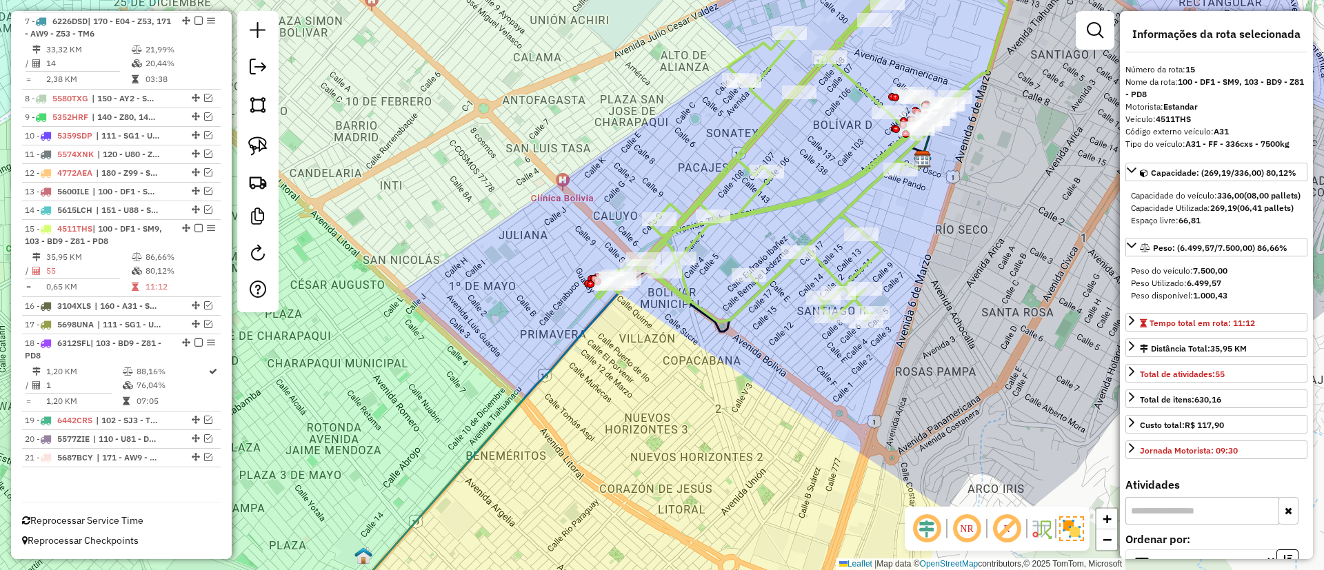
click at [741, 155] on icon at bounding box center [803, 139] width 412 height 363
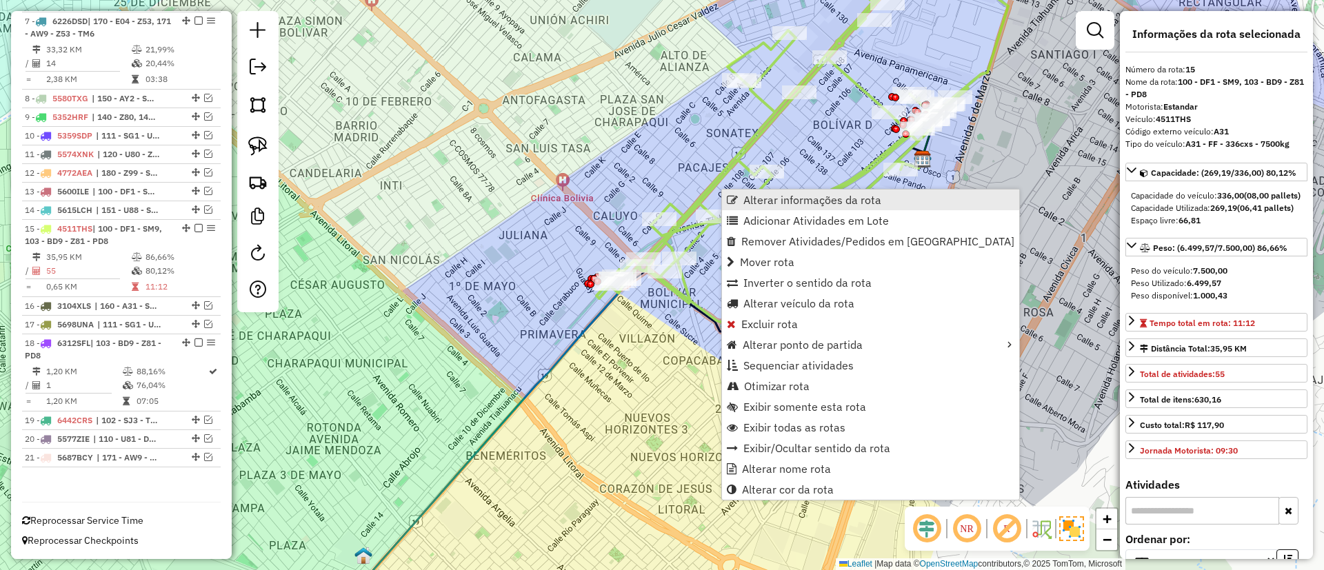
click at [759, 195] on span "Alterar informações da rota" at bounding box center [813, 200] width 138 height 11
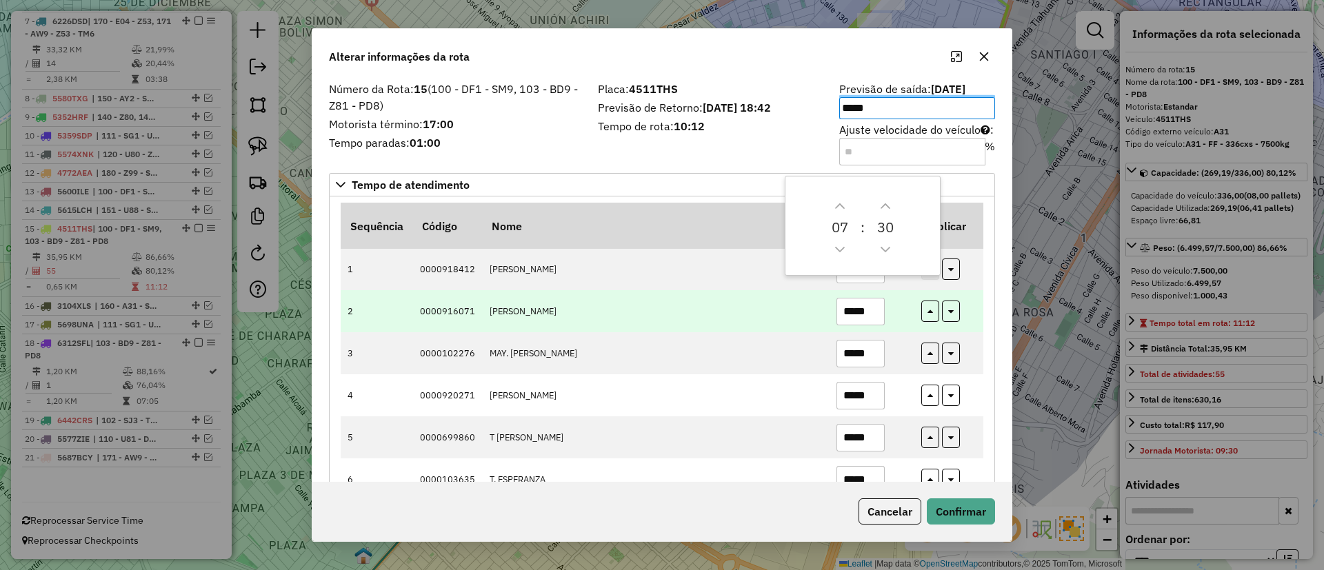
click at [904, 296] on td "*****" at bounding box center [871, 311] width 85 height 42
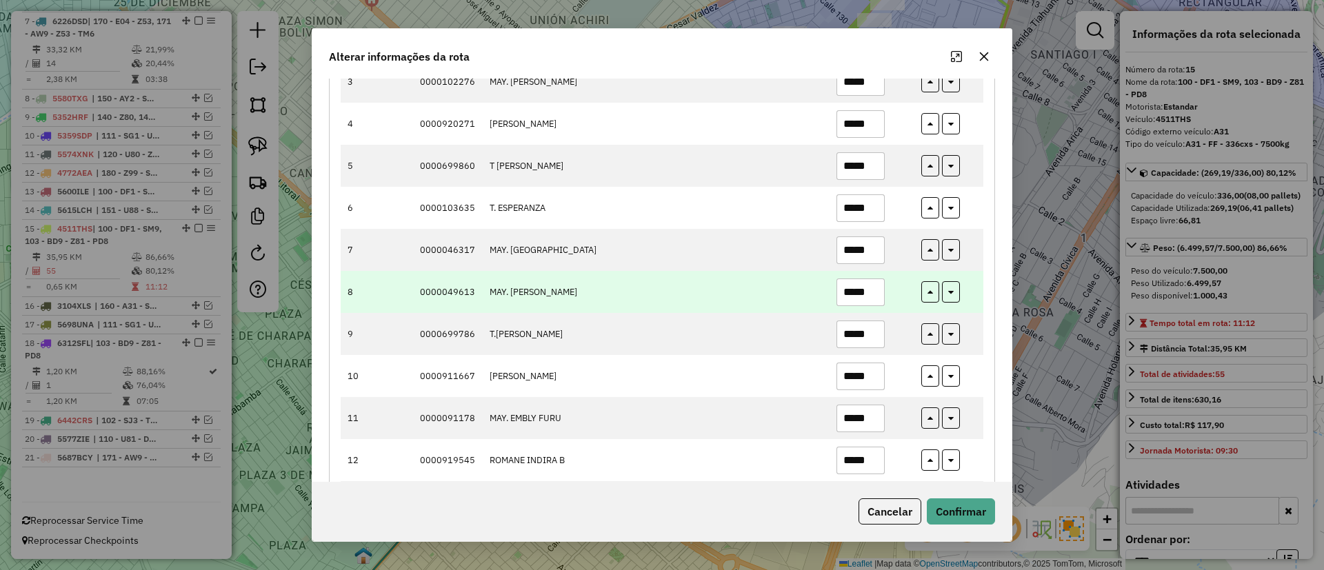
scroll to position [310, 0]
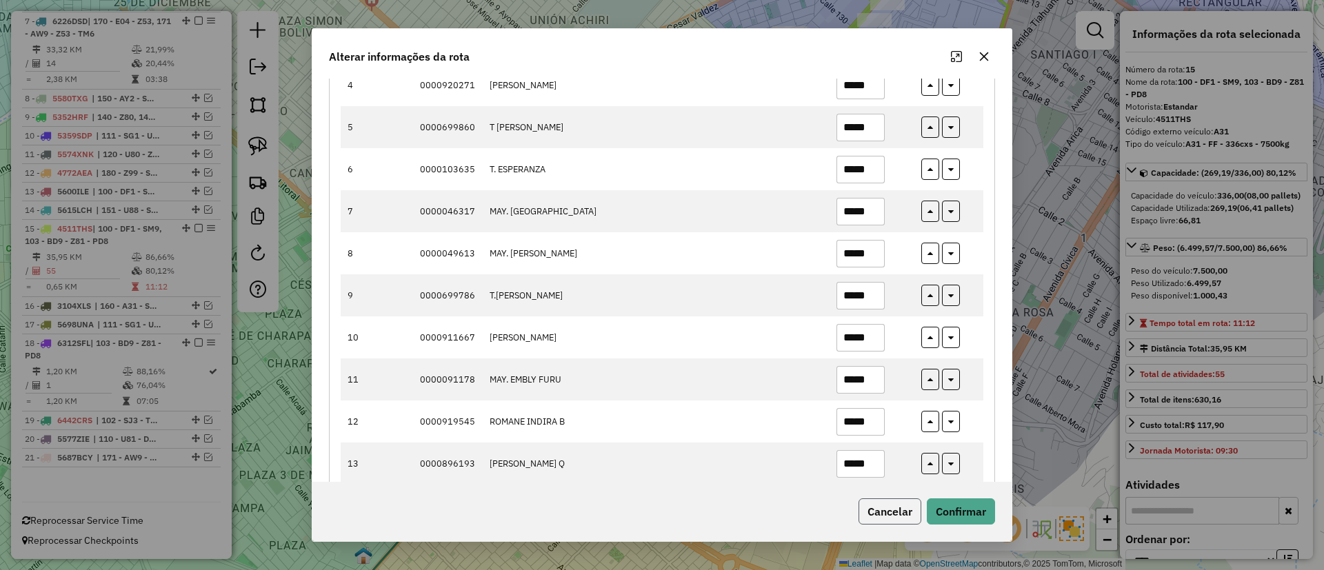
click at [897, 507] on button "Cancelar" at bounding box center [890, 512] width 63 height 26
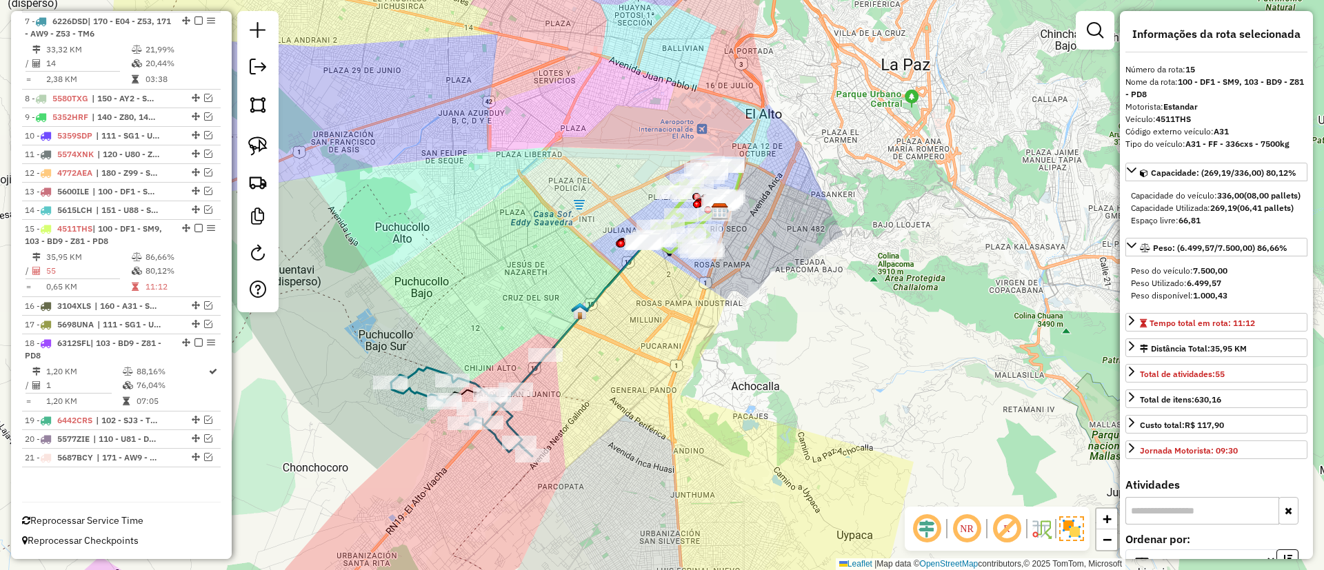
drag, startPoint x: 661, startPoint y: 321, endPoint x: 691, endPoint y: 272, distance: 56.7
click at [701, 266] on div "Janela de atendimento Grade de atendimento Capacidade Transportadoras Veículos …" at bounding box center [662, 285] width 1324 height 570
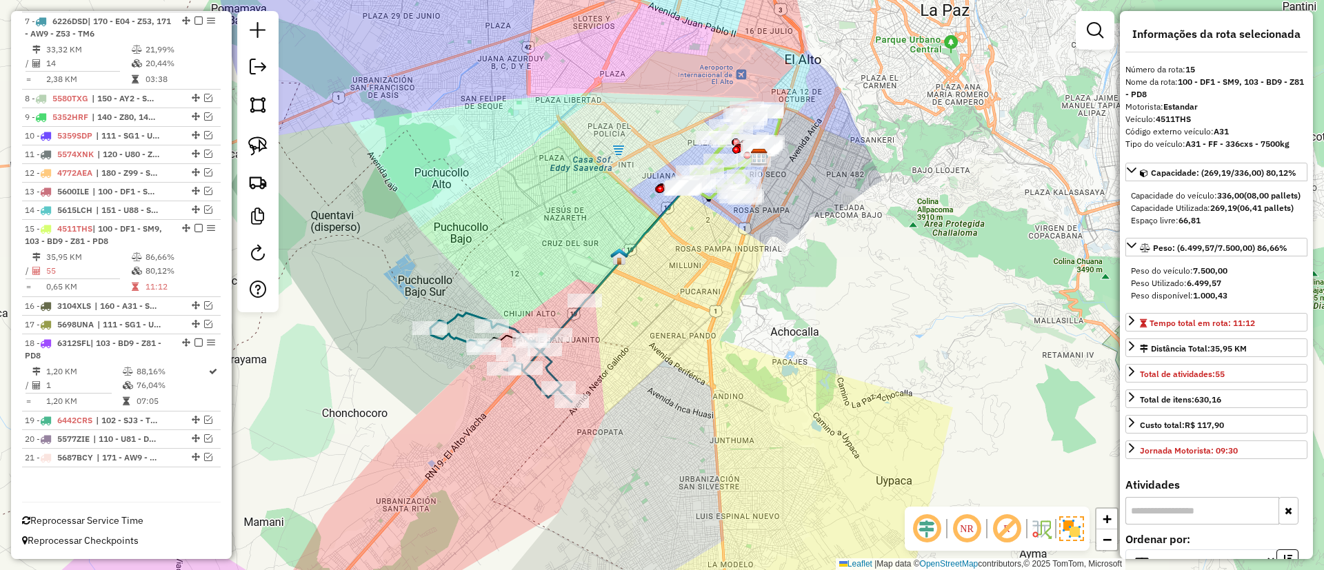
click at [481, 316] on icon at bounding box center [507, 351] width 155 height 101
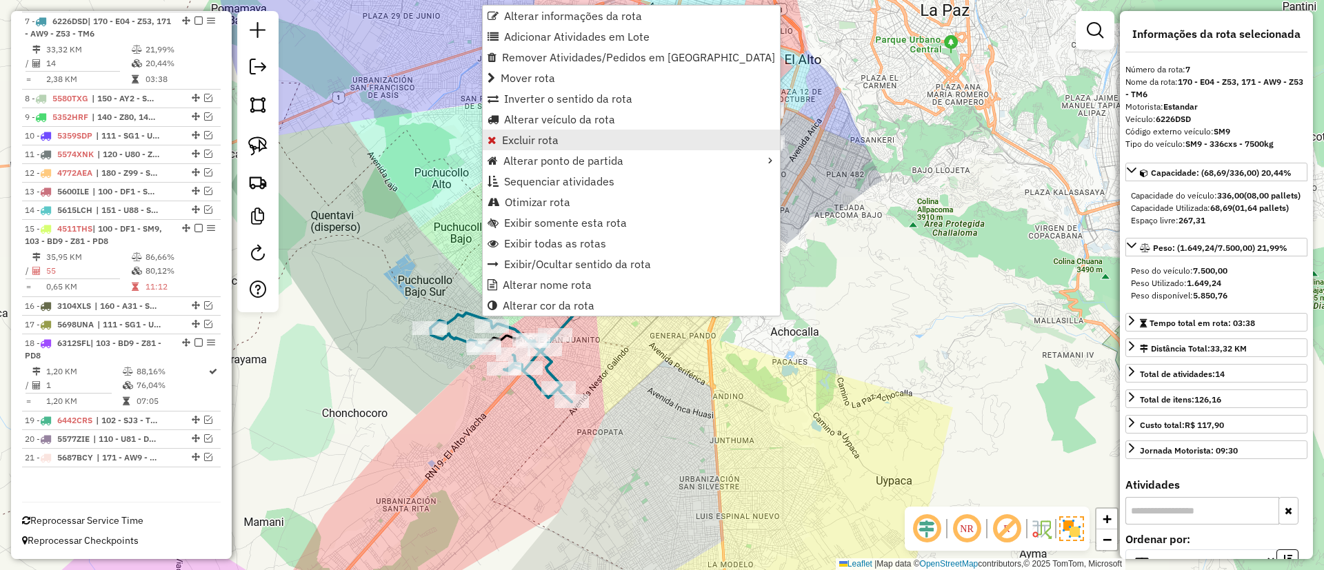
click at [536, 145] on span "Excluir rota" at bounding box center [530, 139] width 57 height 11
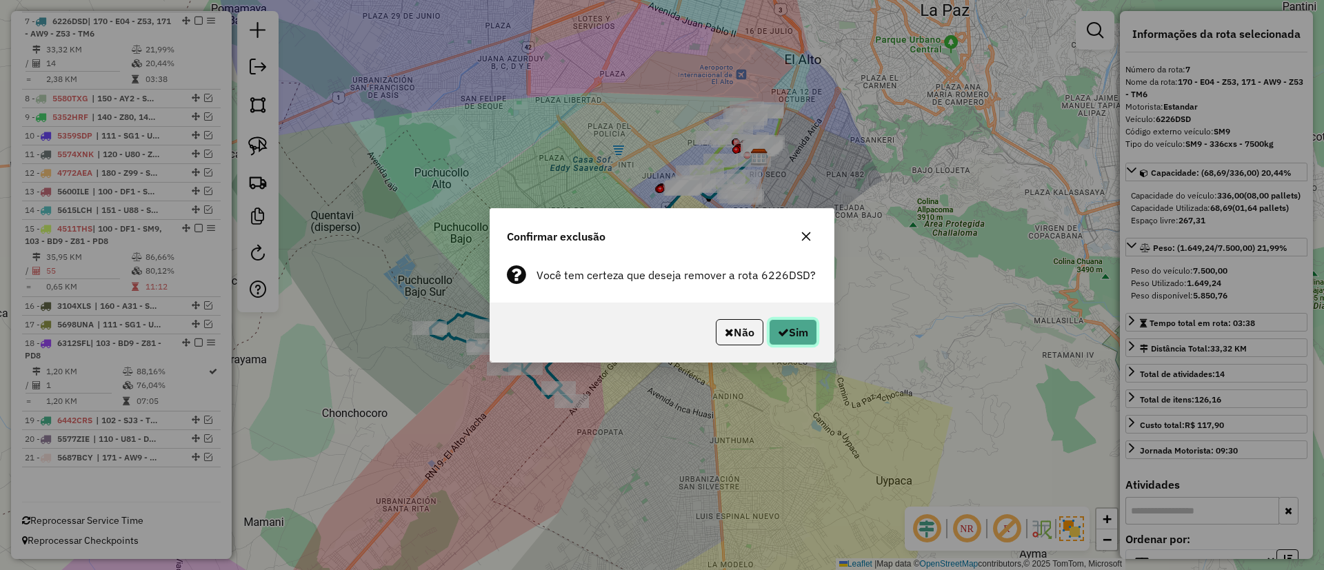
click at [781, 327] on icon "button" at bounding box center [783, 332] width 11 height 11
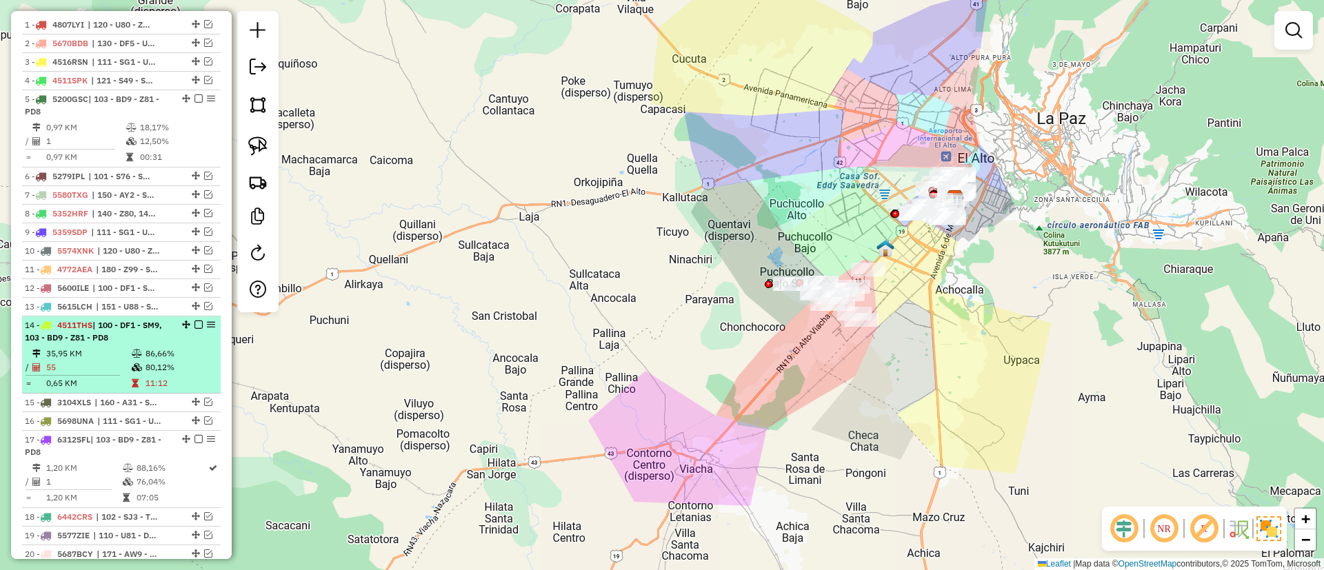
scroll to position [506, 0]
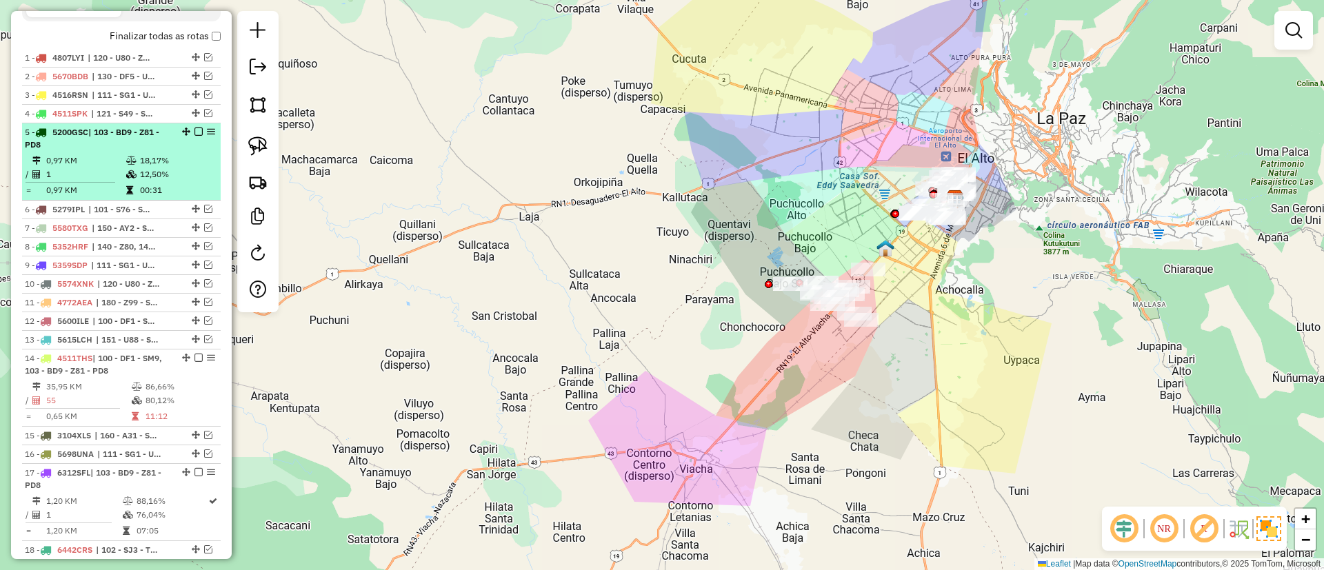
select select "*********"
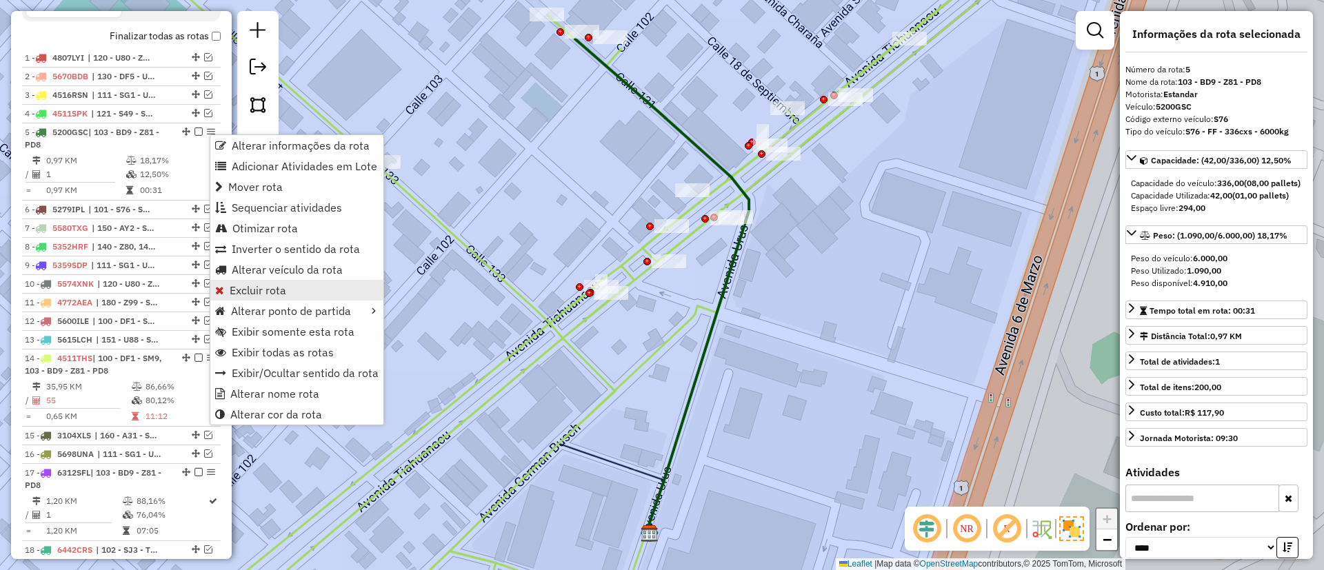
click at [259, 282] on link "Excluir rota" at bounding box center [296, 290] width 173 height 21
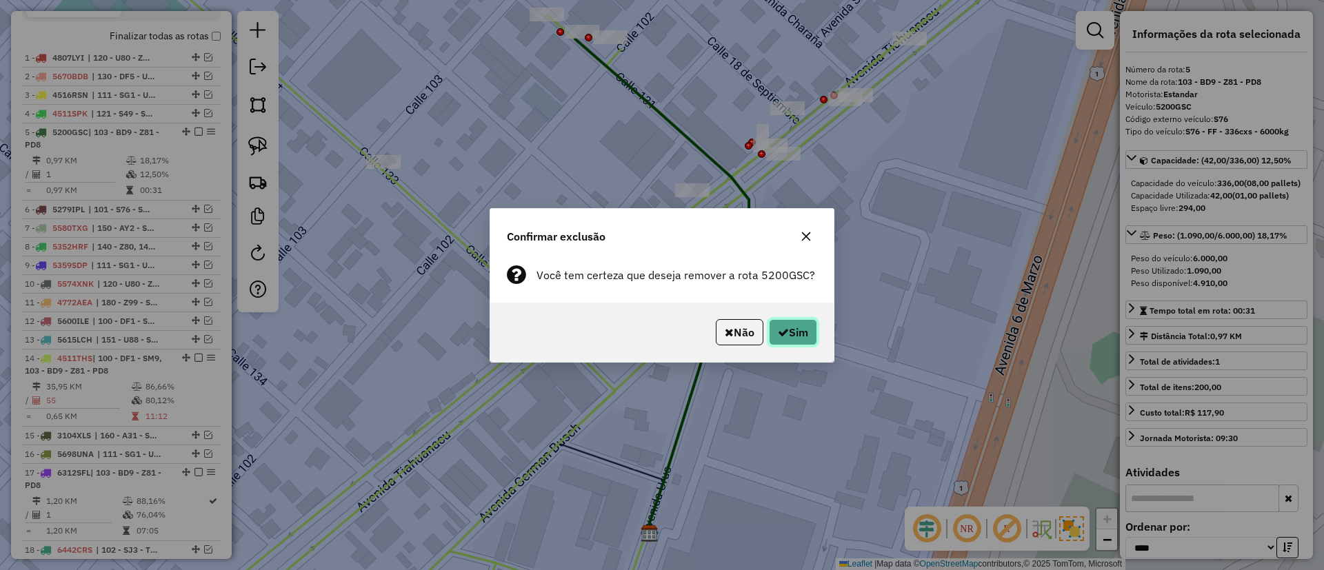
click at [773, 338] on button "Sim" at bounding box center [793, 332] width 48 height 26
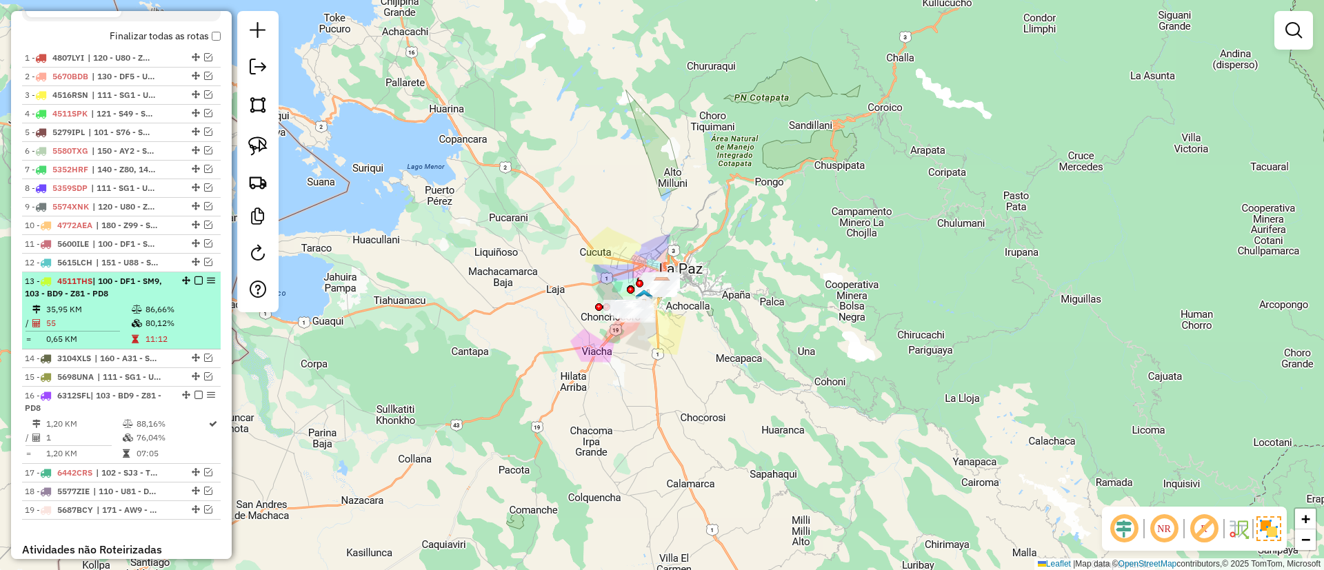
click at [178, 323] on td "80,12%" at bounding box center [180, 324] width 70 height 14
select select "*********"
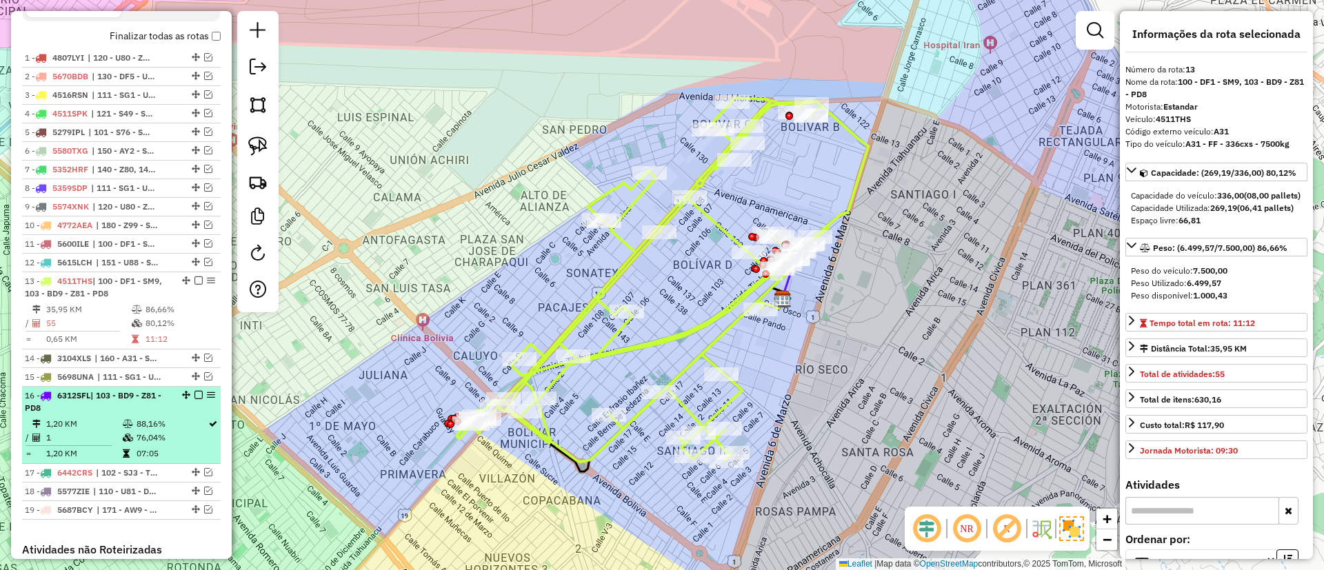
click at [207, 397] on em at bounding box center [211, 395] width 8 height 8
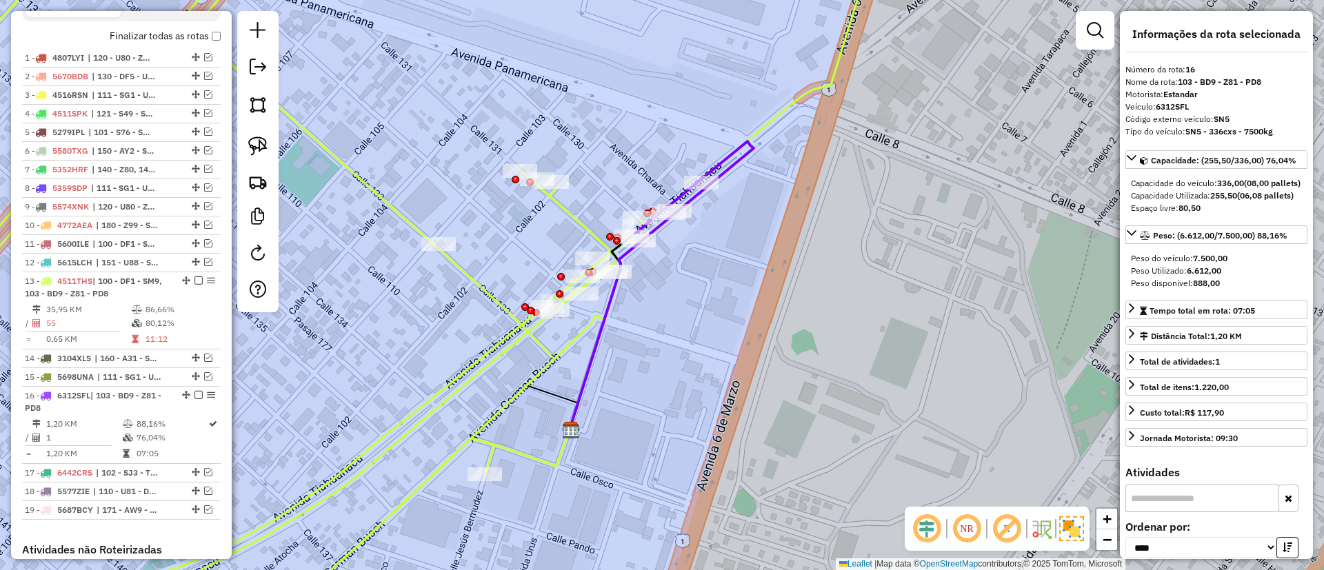
click at [585, 219] on icon at bounding box center [372, 285] width 1008 height 684
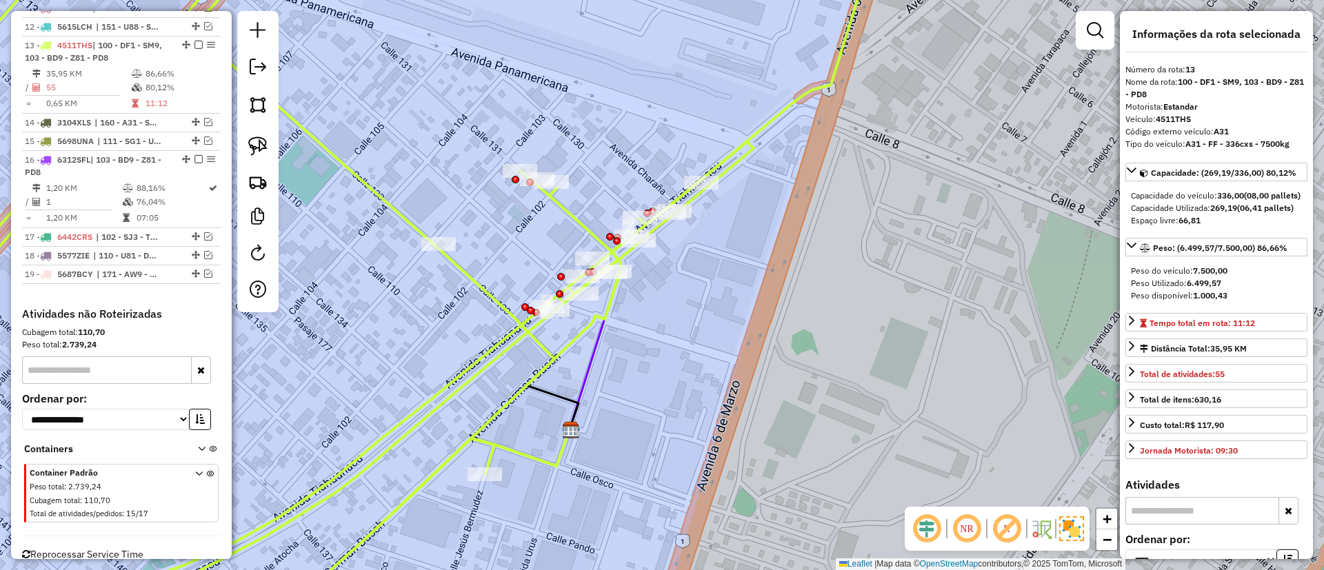
scroll to position [767, 0]
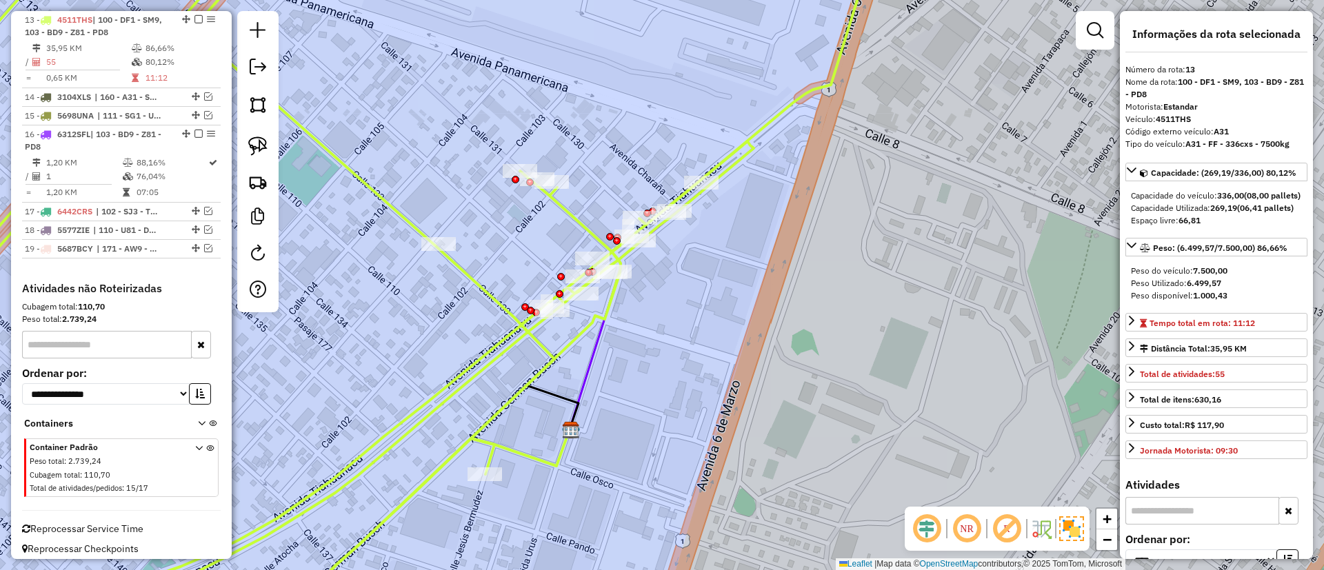
click at [399, 209] on icon at bounding box center [372, 285] width 1008 height 684
click at [398, 216] on icon at bounding box center [372, 285] width 1008 height 684
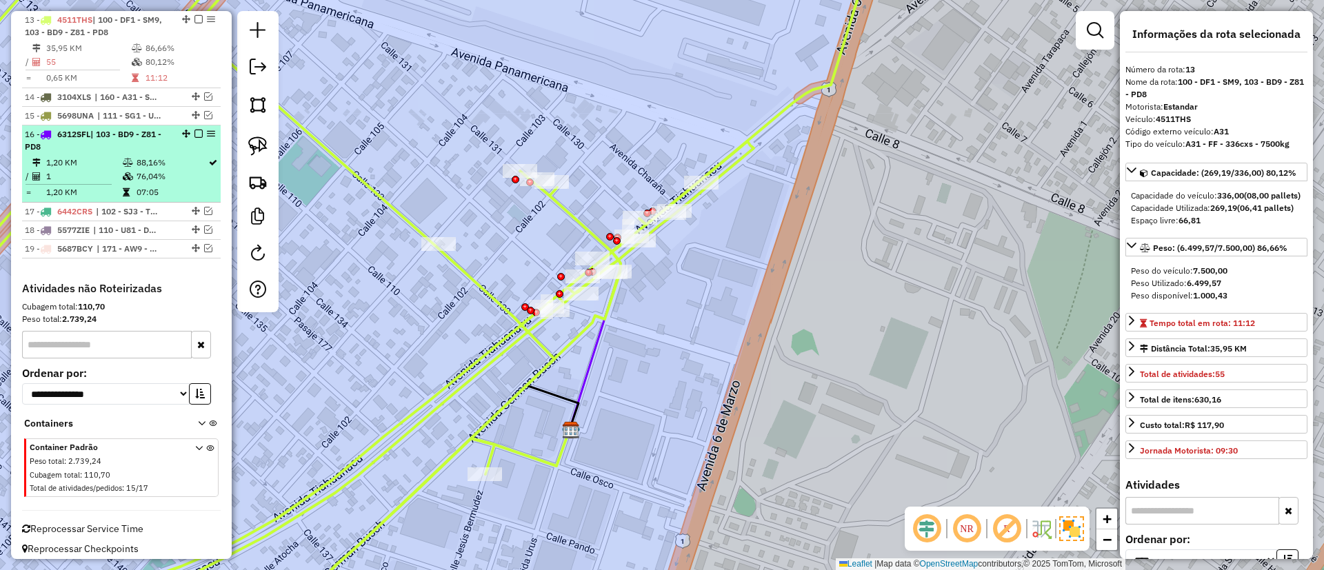
click at [172, 150] on div "16 - 6312SFL | 103 - BD9 - Z81 - PD8" at bounding box center [121, 140] width 193 height 25
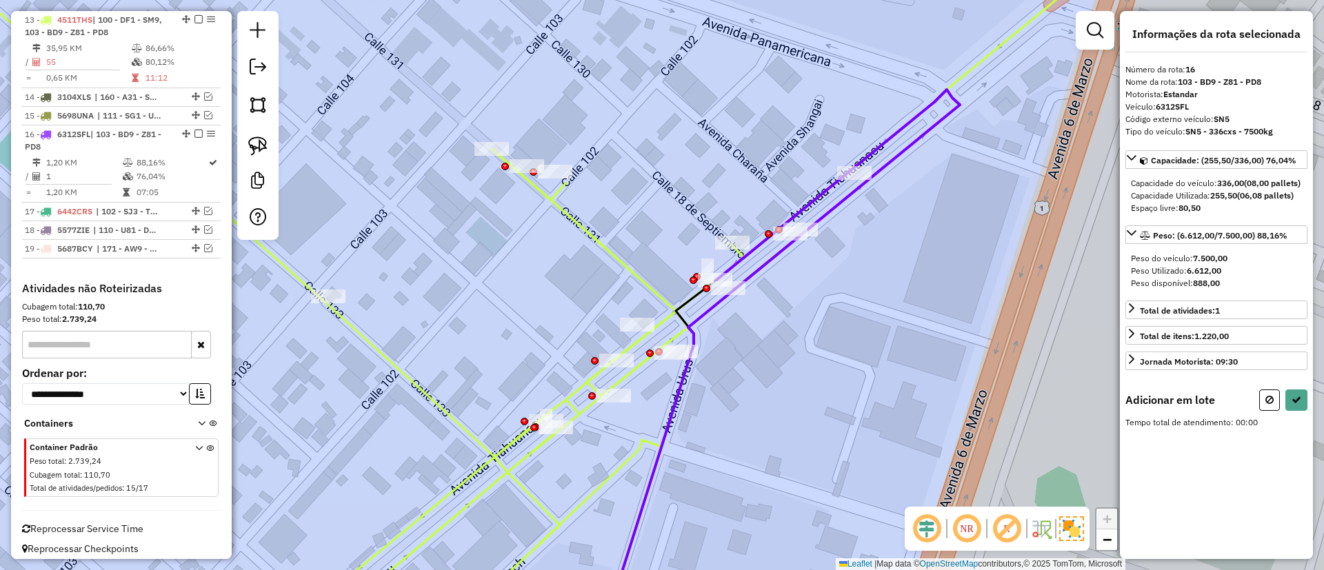
select select "*********"
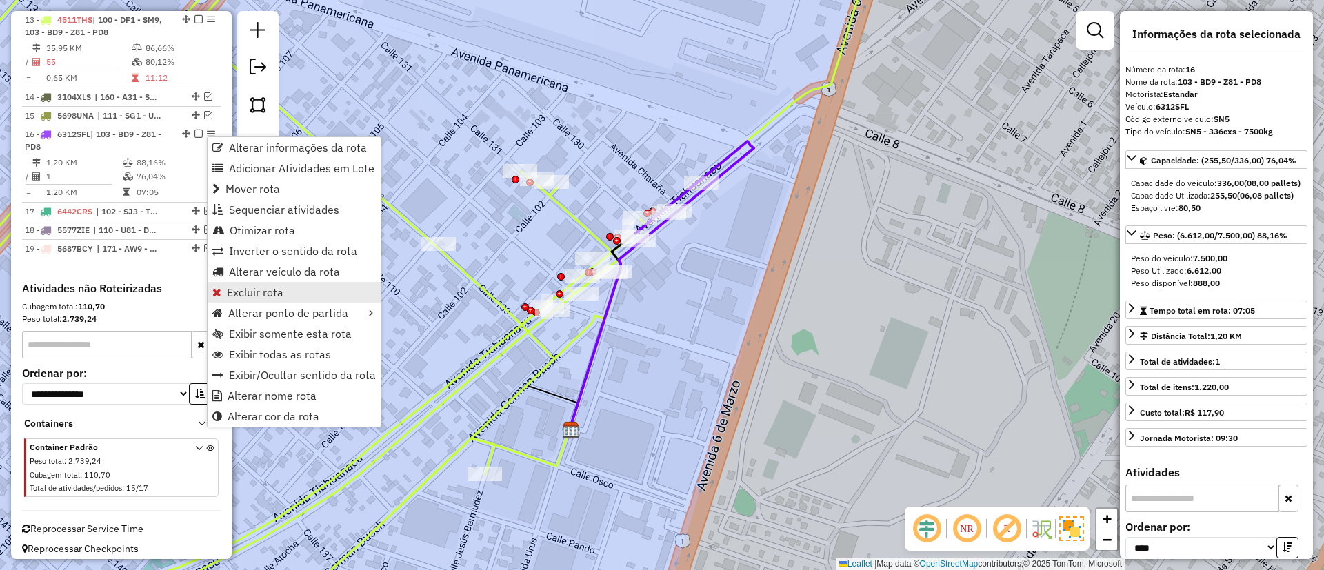
click at [238, 290] on span "Excluir rota" at bounding box center [255, 292] width 57 height 11
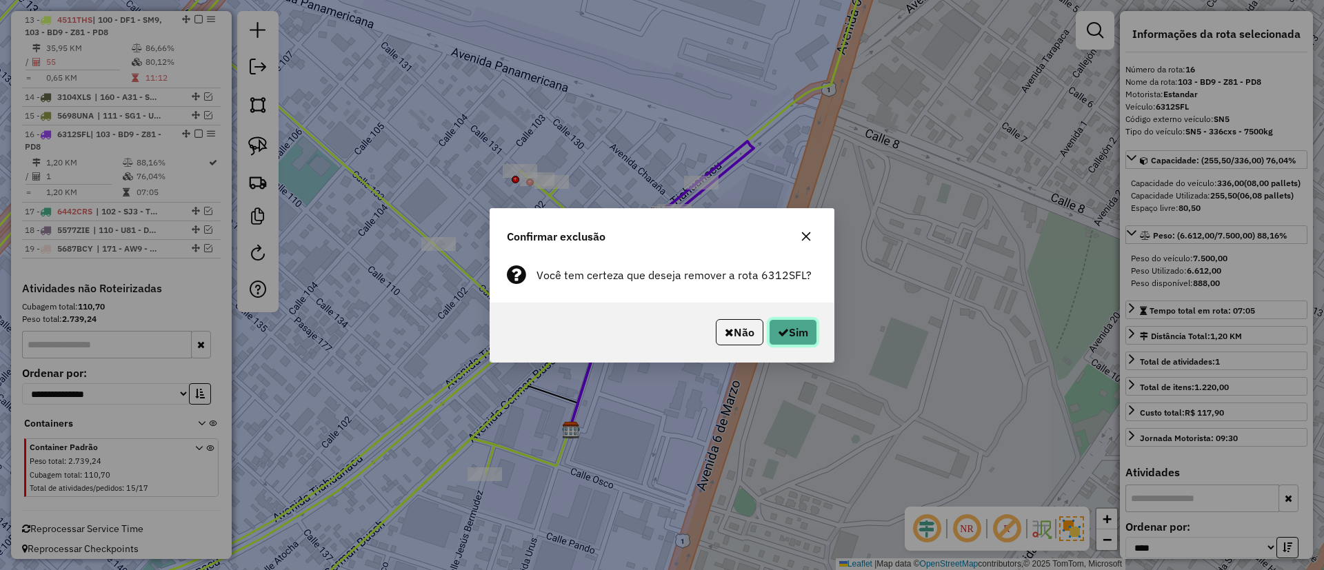
click at [781, 335] on icon "button" at bounding box center [783, 332] width 11 height 11
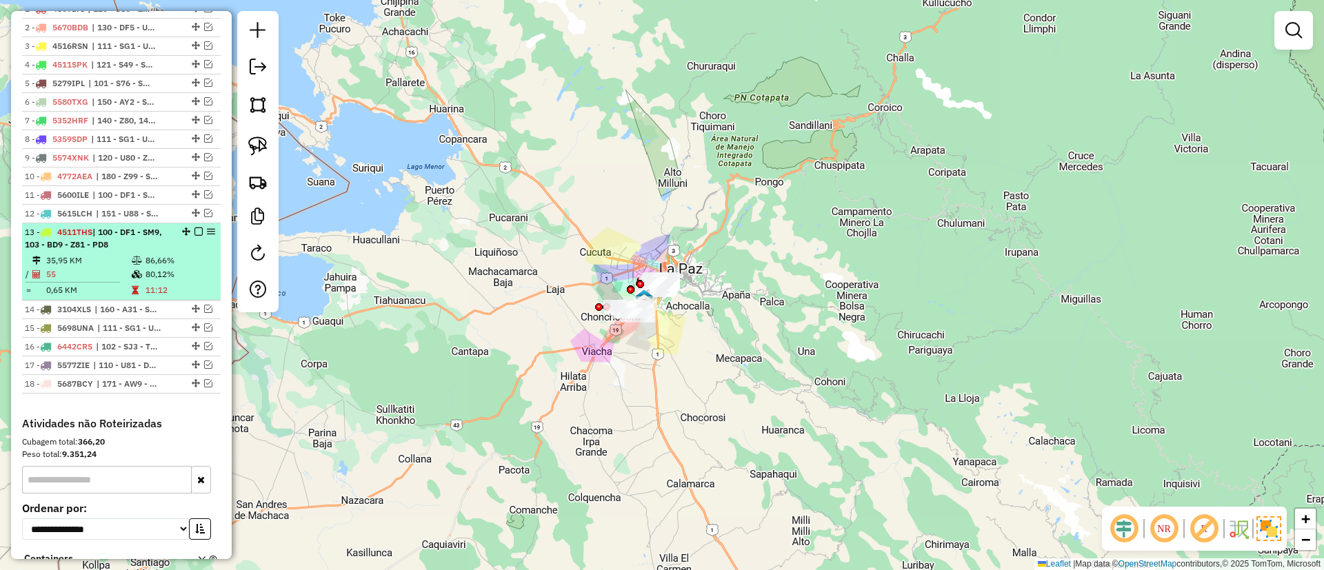
scroll to position [491, 0]
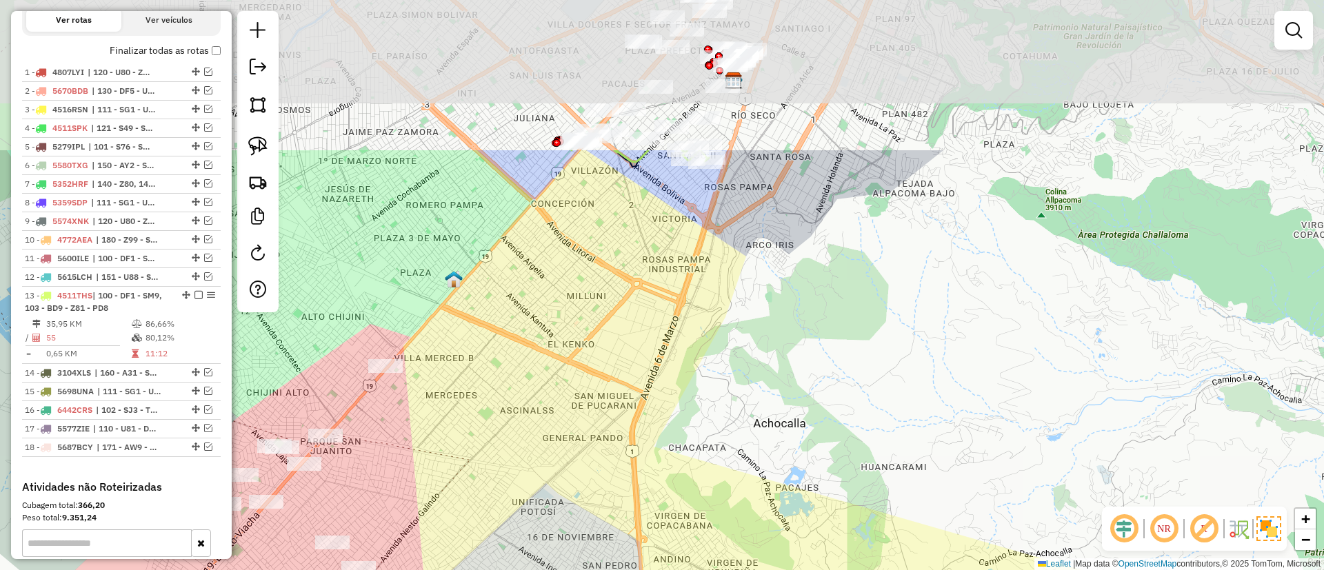
drag, startPoint x: 610, startPoint y: 142, endPoint x: 505, endPoint y: 350, distance: 232.9
click at [505, 350] on div "Janela de atendimento Grade de atendimento Capacidade Transportadoras Veículos …" at bounding box center [662, 285] width 1324 height 570
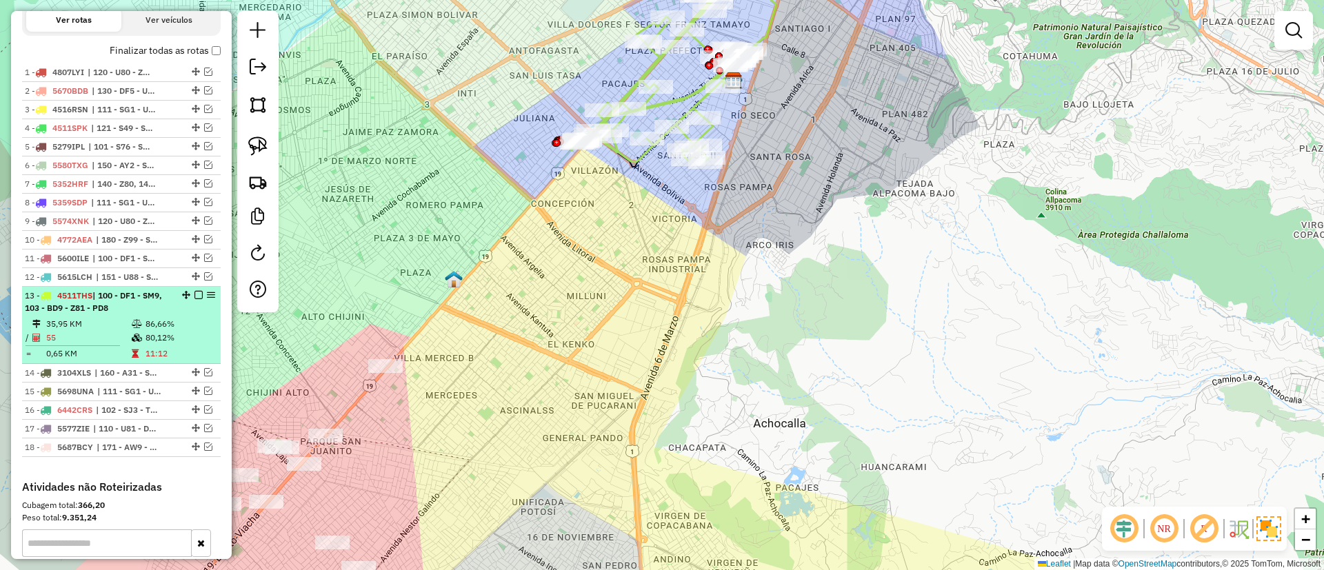
select select "*********"
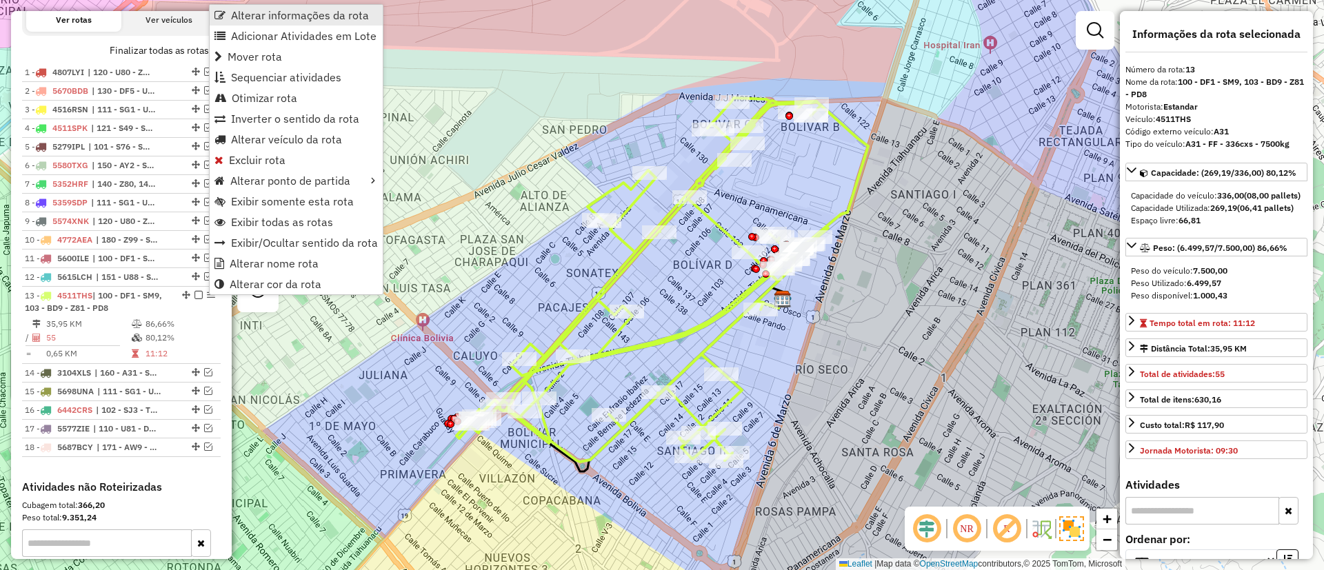
click at [293, 17] on span "Alterar informações da rota" at bounding box center [300, 15] width 138 height 11
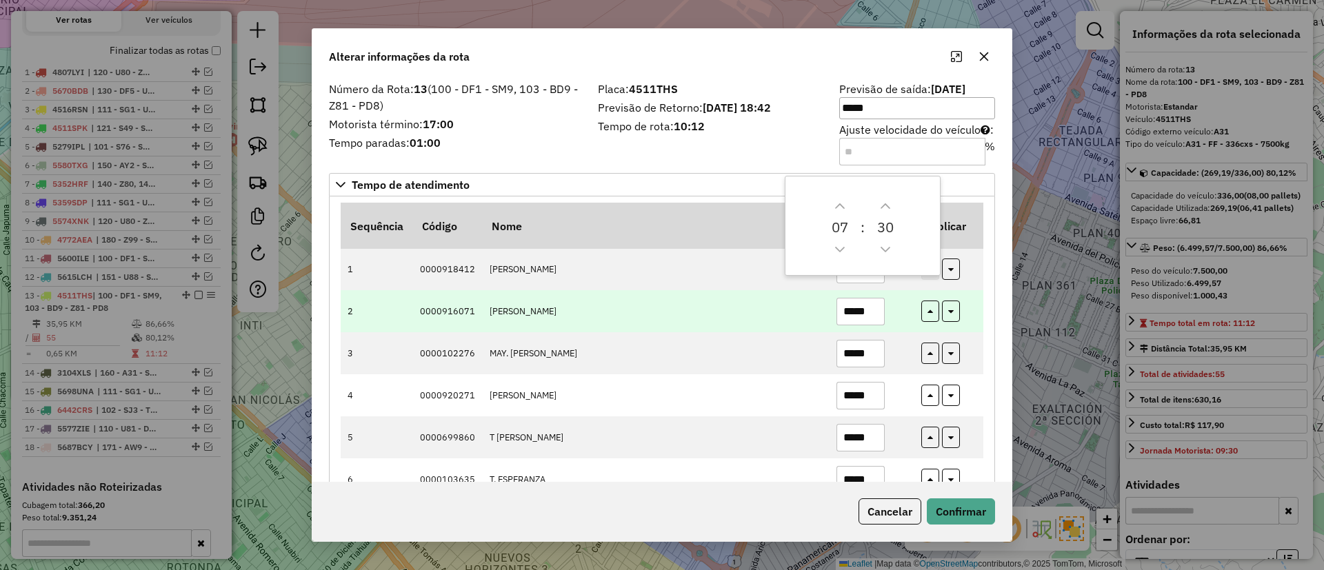
click at [890, 324] on td "*****" at bounding box center [871, 311] width 85 height 42
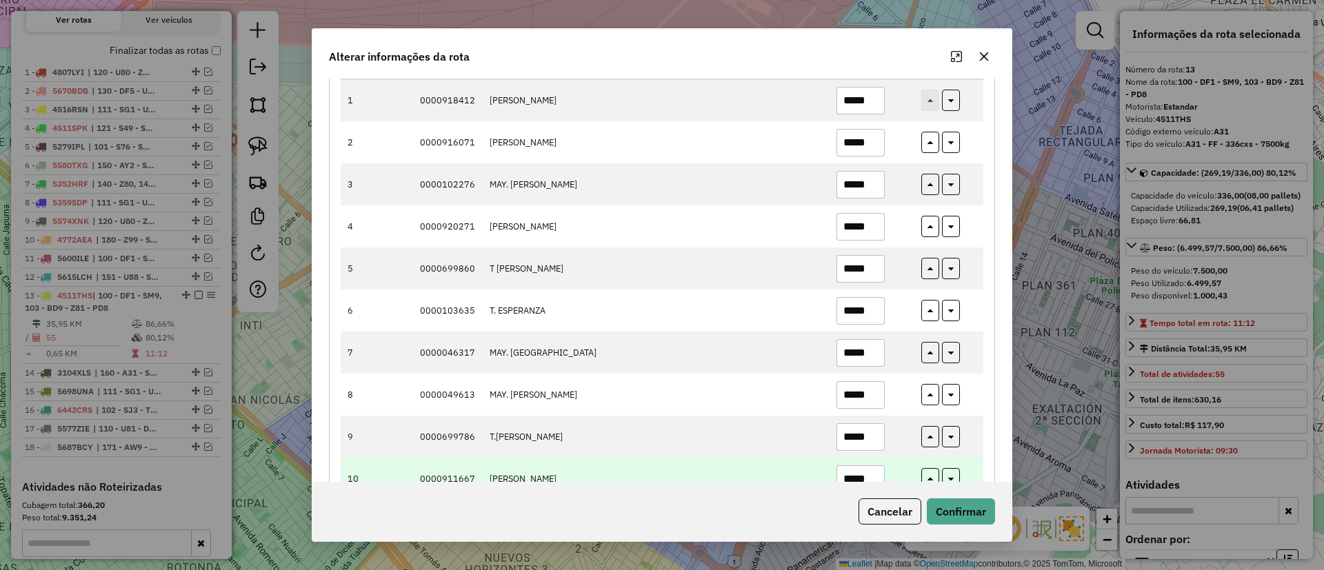
scroll to position [207, 0]
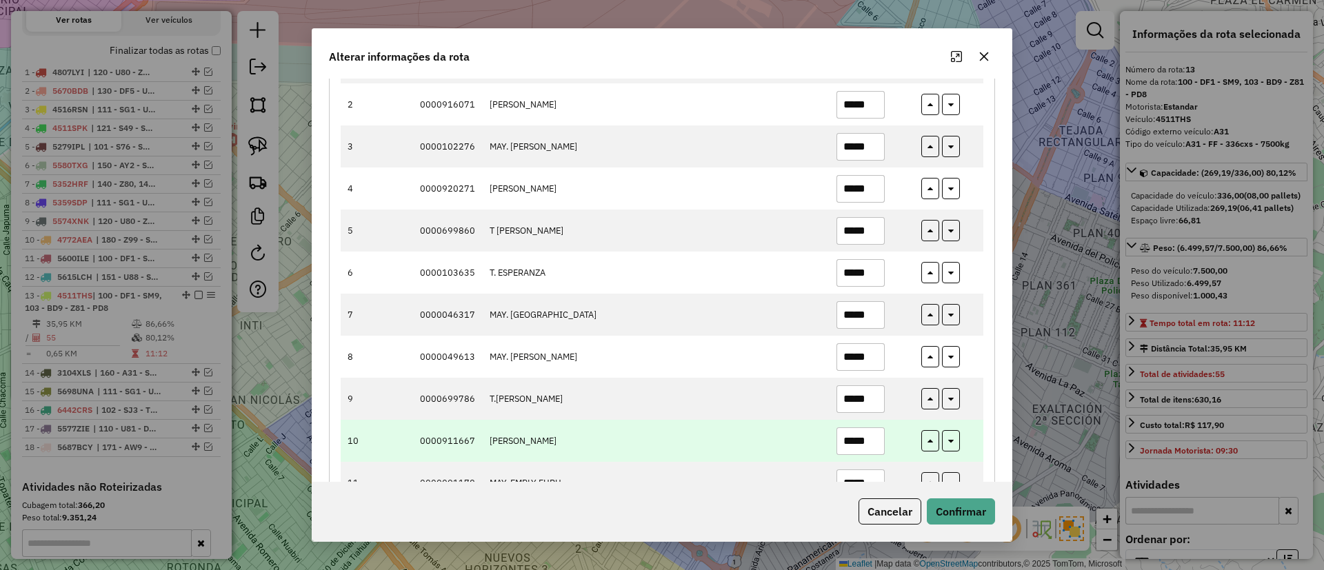
click at [877, 506] on button "Cancelar" at bounding box center [890, 512] width 63 height 26
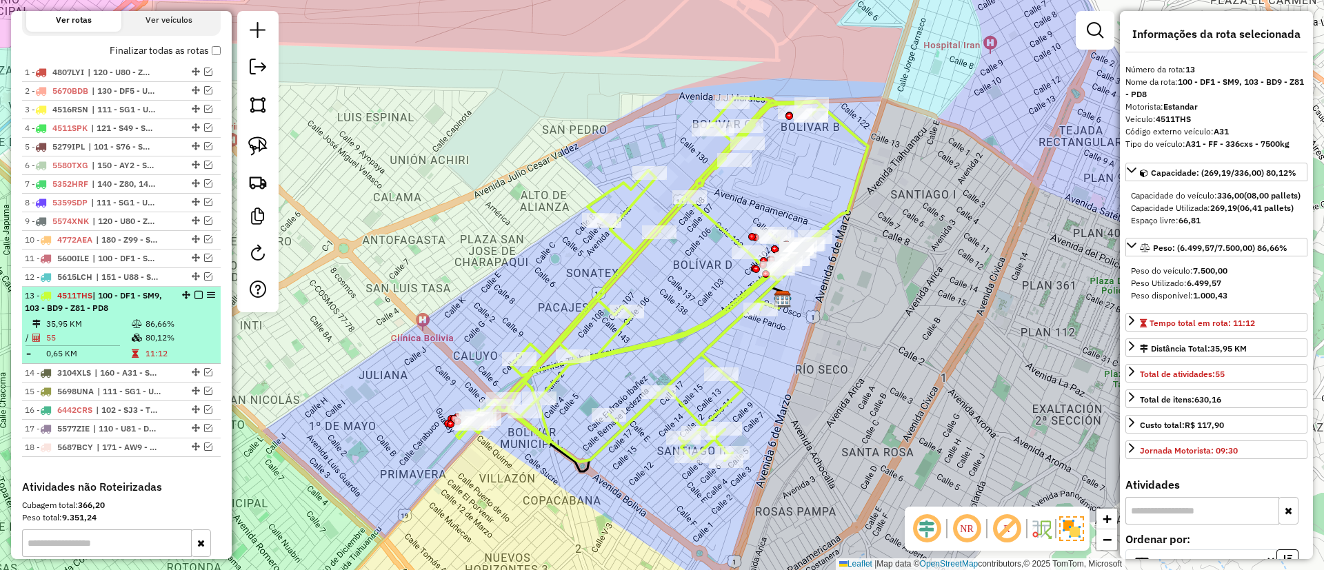
click at [197, 295] on em at bounding box center [199, 295] width 8 height 8
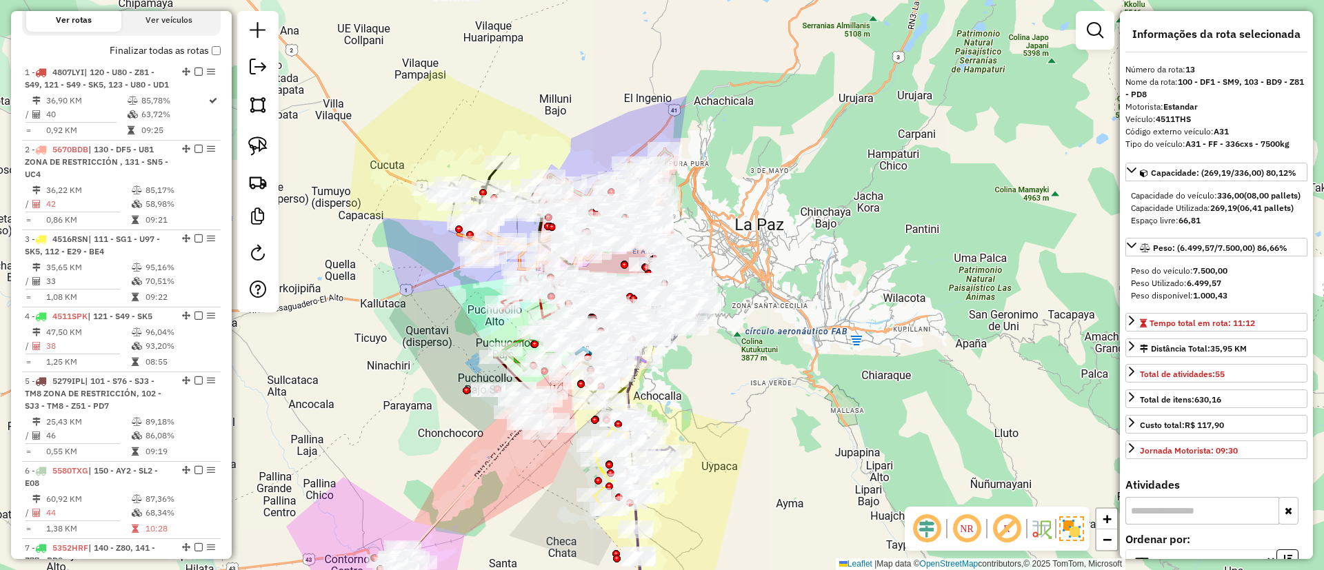
drag, startPoint x: 443, startPoint y: 301, endPoint x: 484, endPoint y: 340, distance: 57.1
click at [448, 221] on div "Janela de atendimento Grade de atendimento Capacidade Transportadoras Veículos …" at bounding box center [662, 285] width 1324 height 570
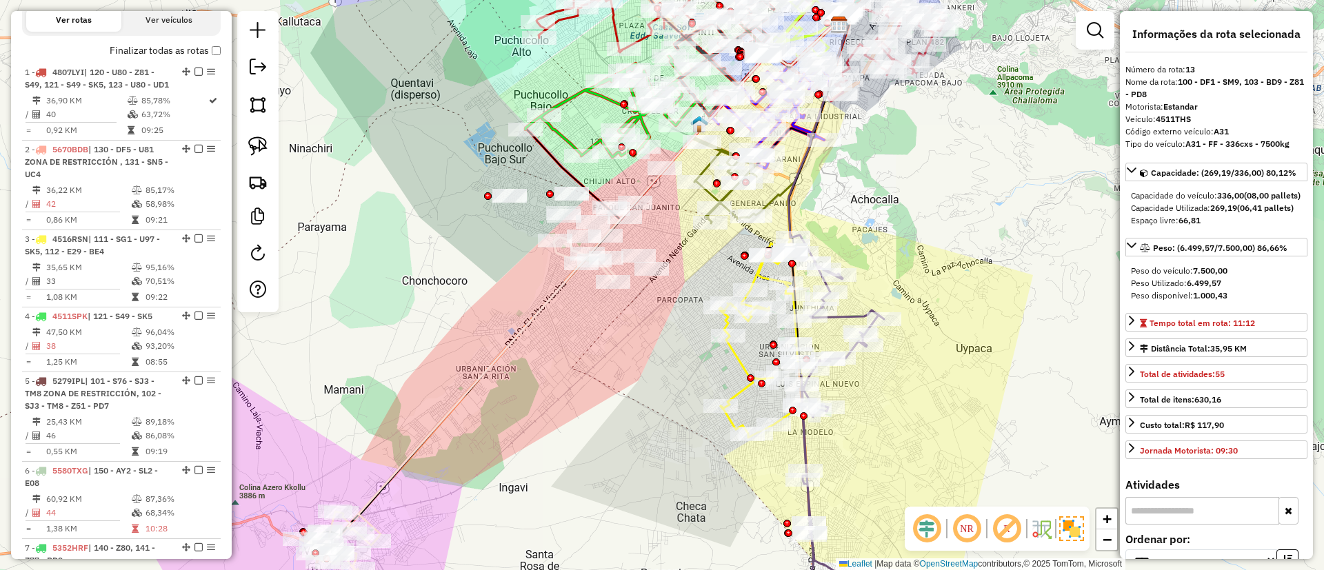
click at [529, 319] on icon at bounding box center [458, 404] width 317 height 334
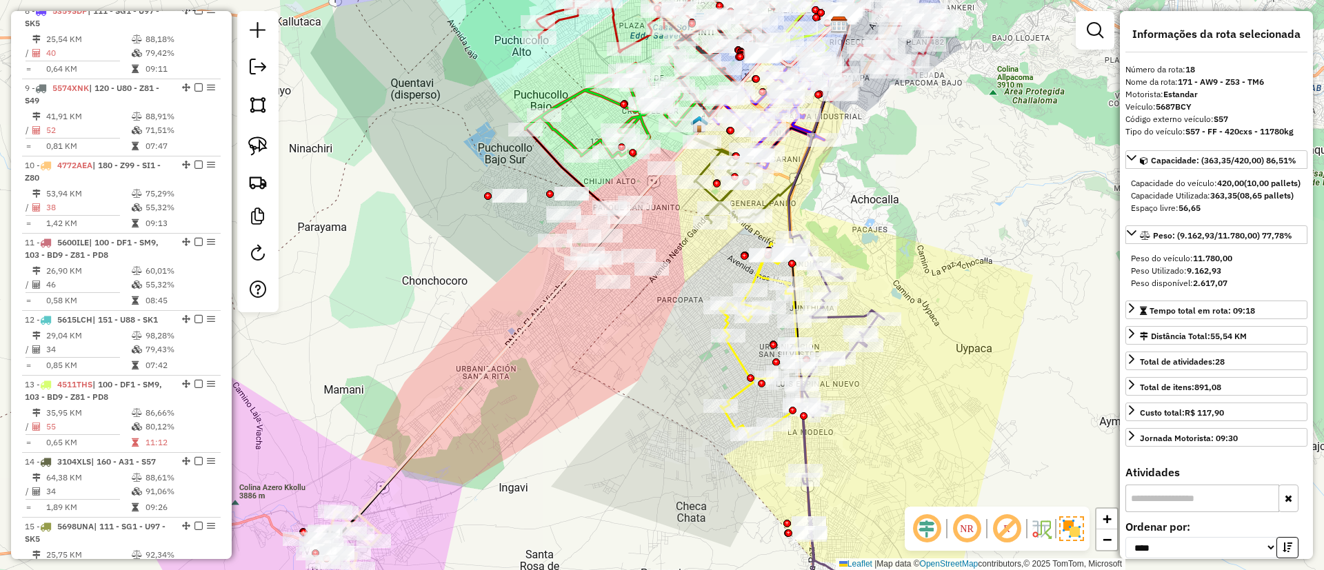
scroll to position [1695, 0]
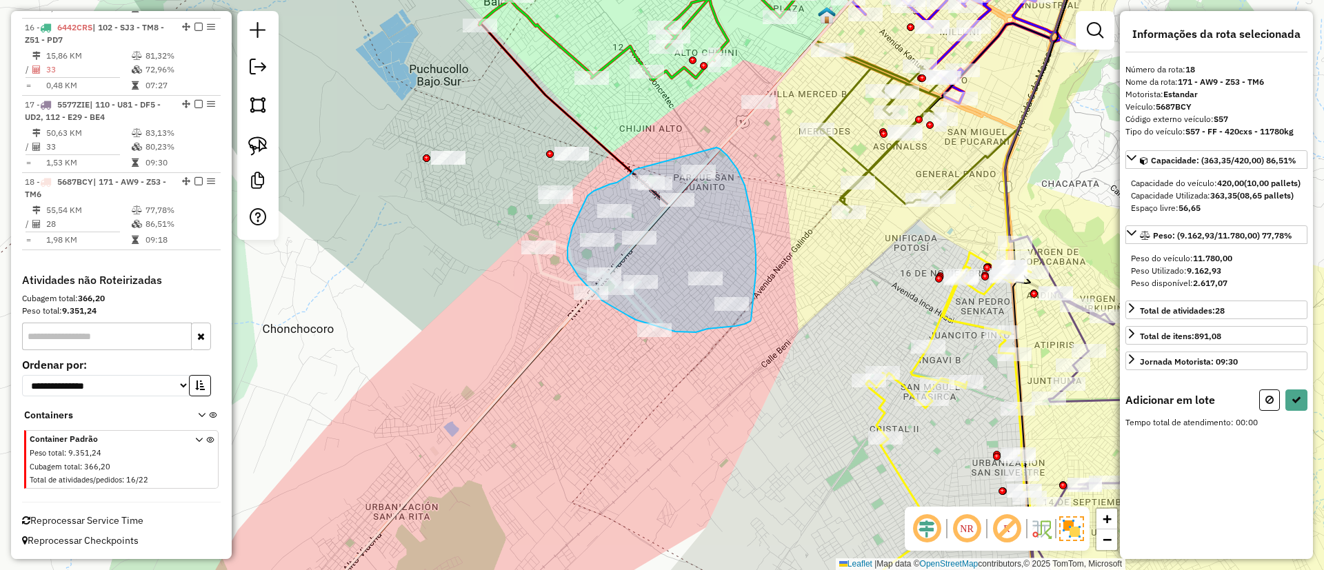
drag, startPoint x: 590, startPoint y: 193, endPoint x: 716, endPoint y: 148, distance: 133.5
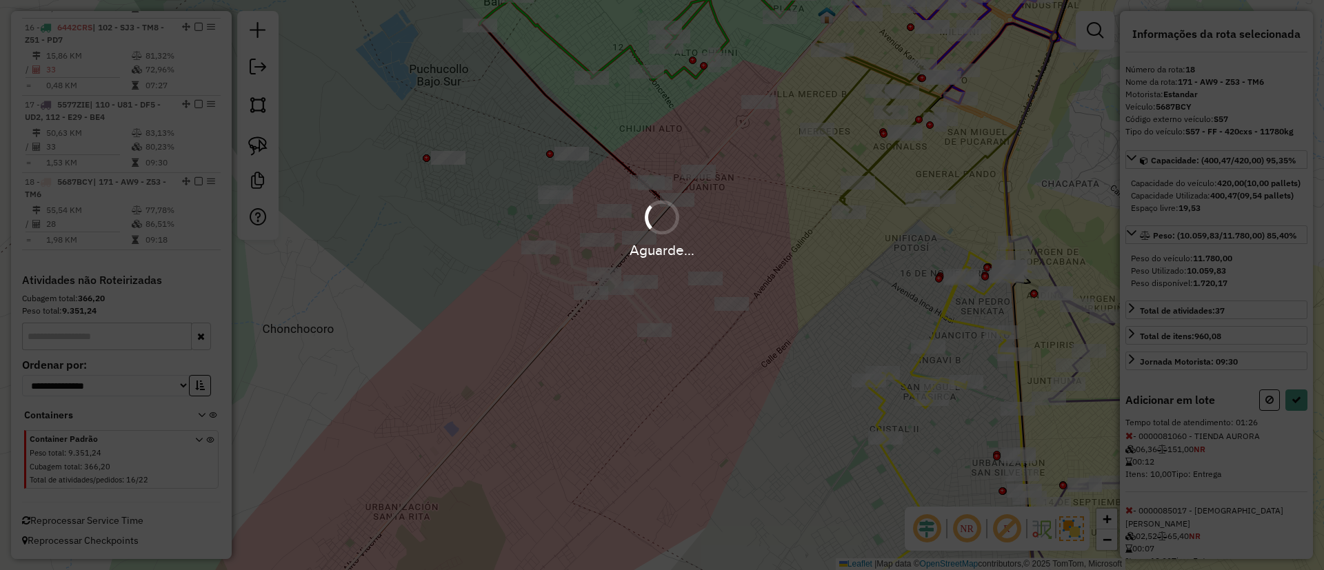
select select "*********"
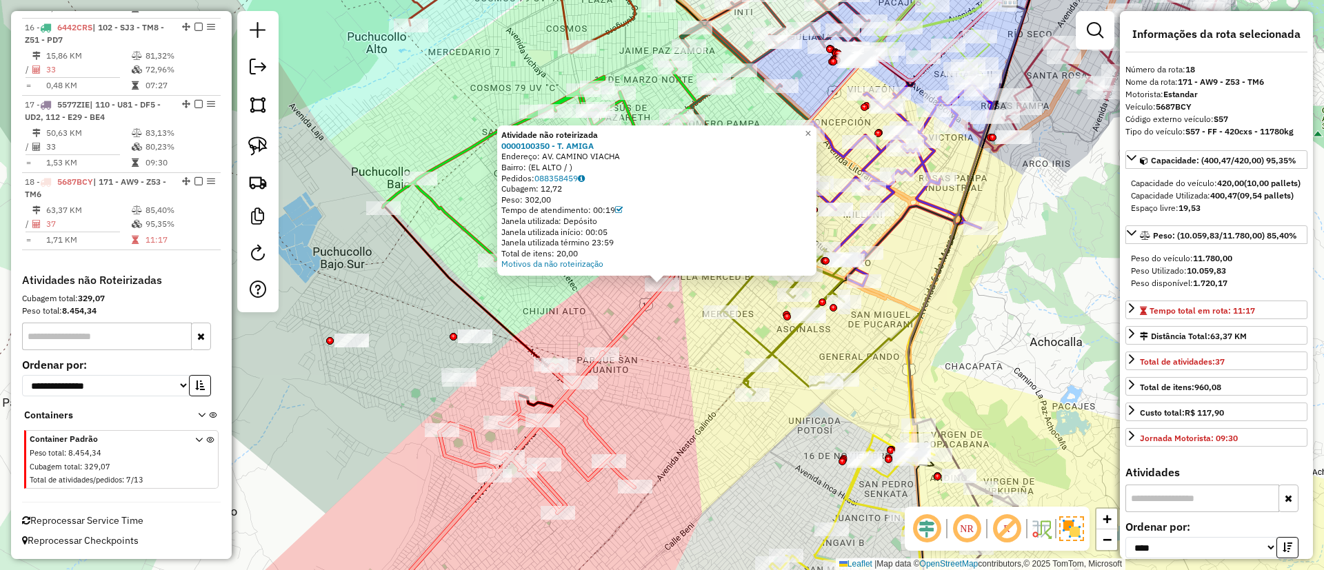
click at [585, 409] on icon at bounding box center [498, 489] width 274 height 275
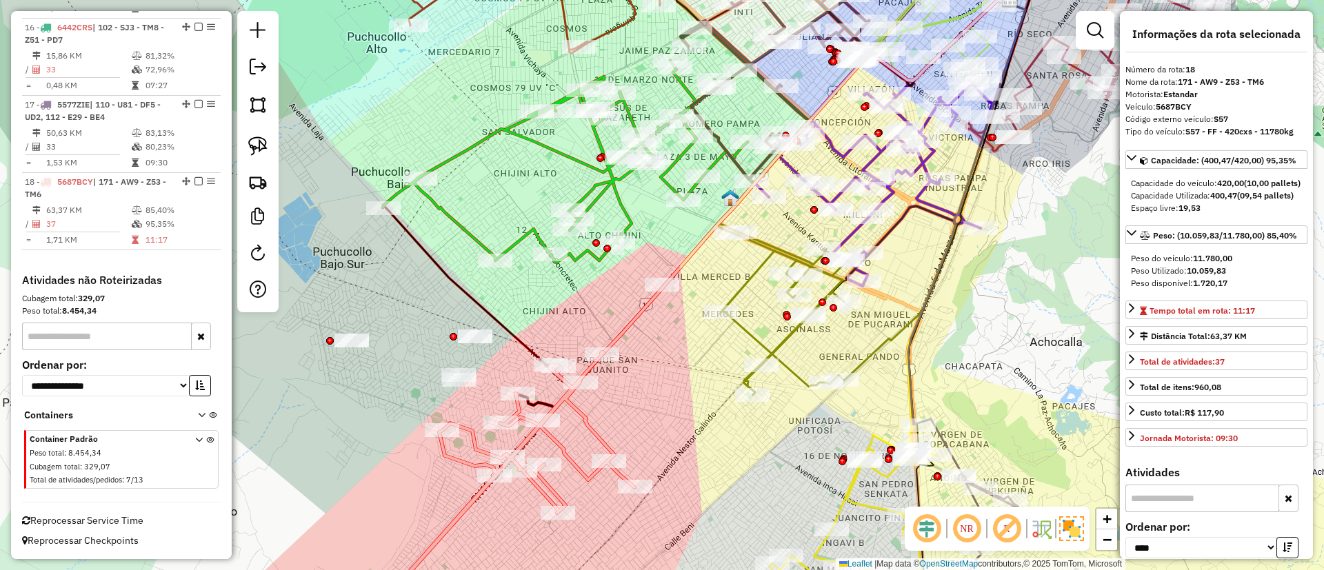
click at [755, 332] on icon at bounding box center [781, 309] width 126 height 172
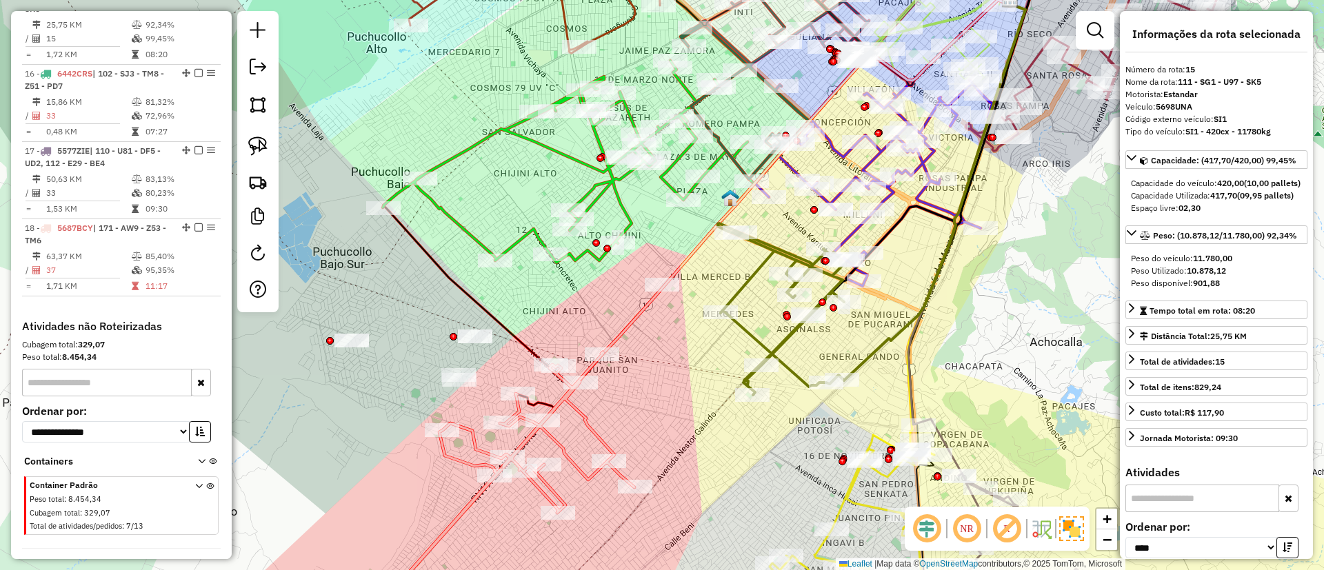
scroll to position [1625, 0]
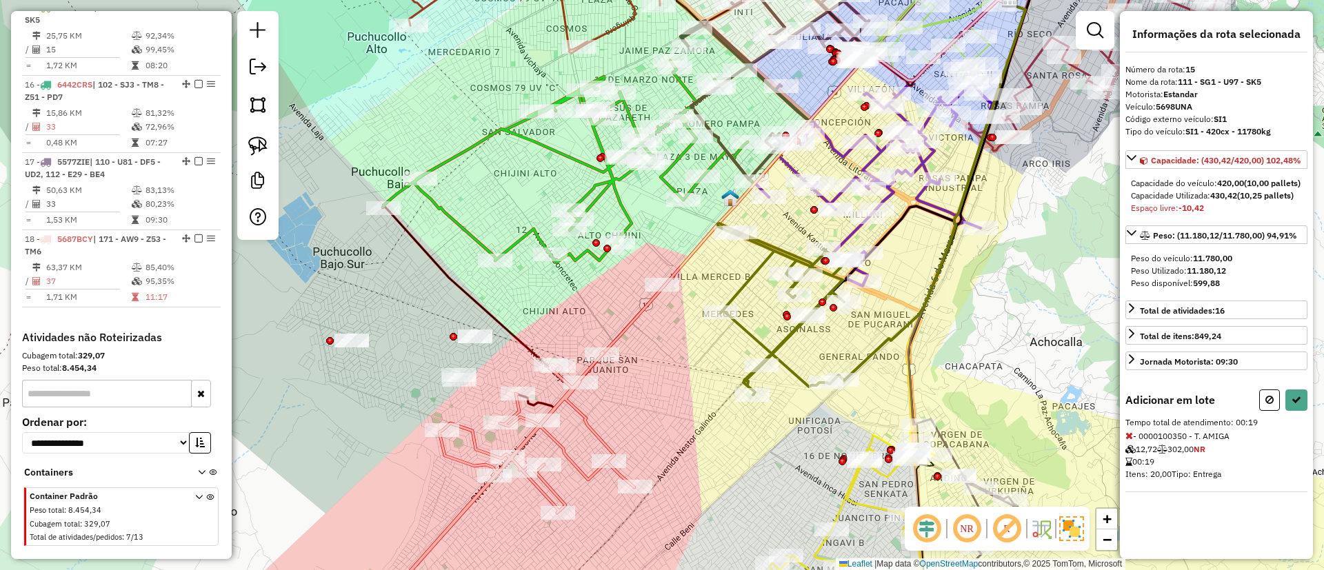
select select "*********"
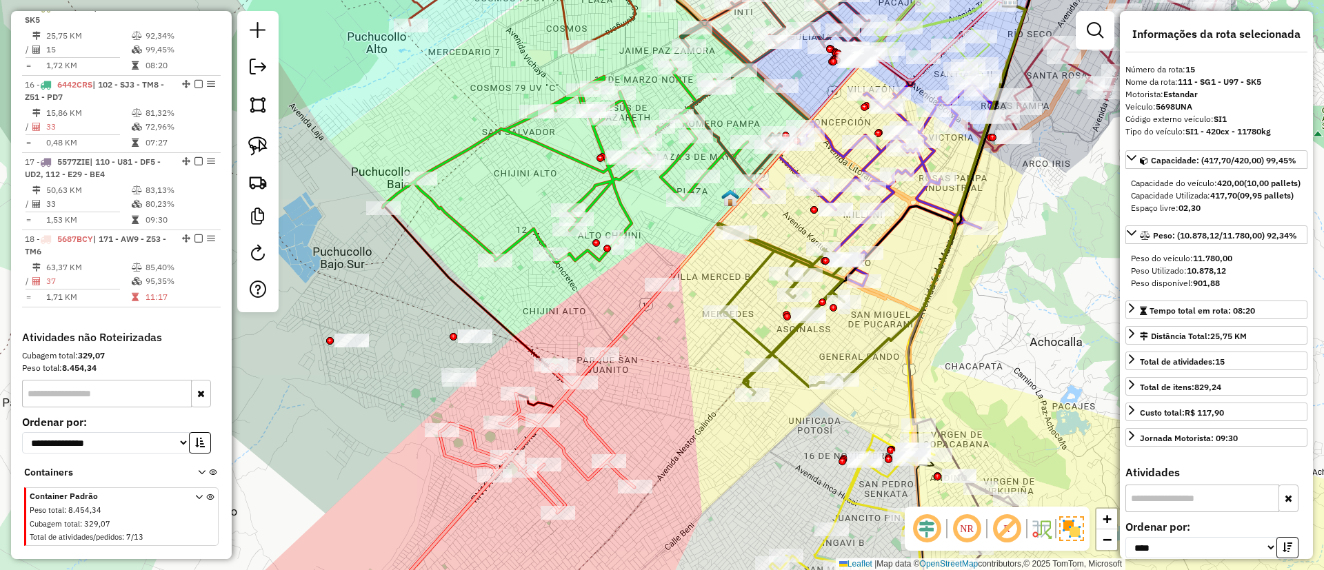
click at [596, 437] on icon at bounding box center [498, 489] width 274 height 275
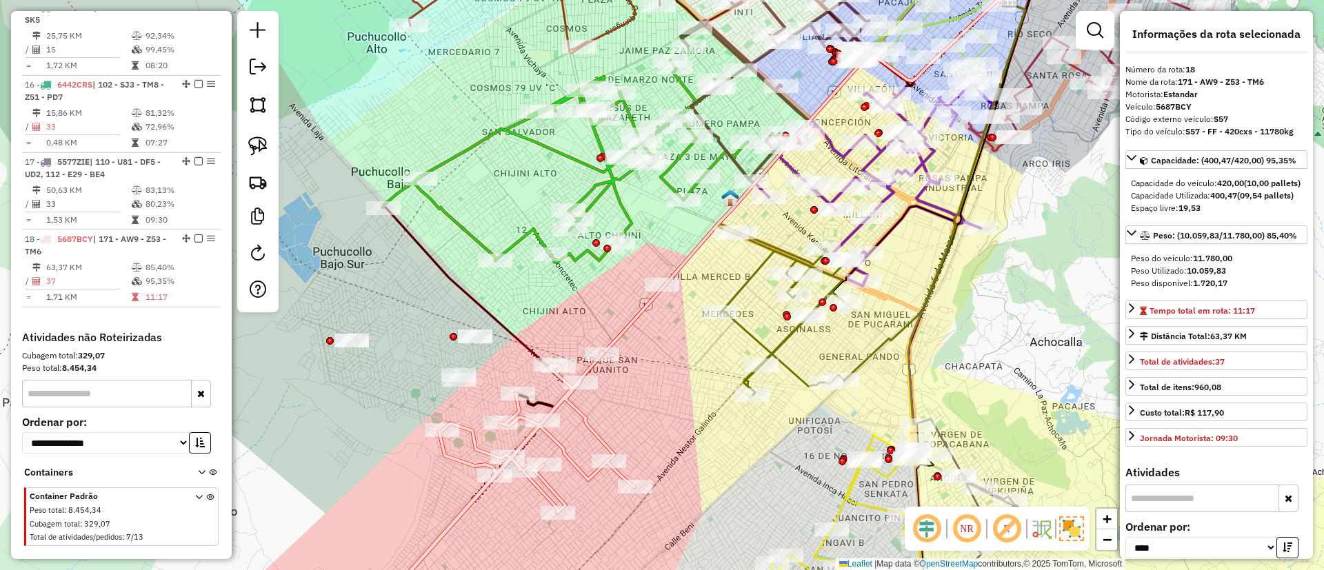
scroll to position [1695, 0]
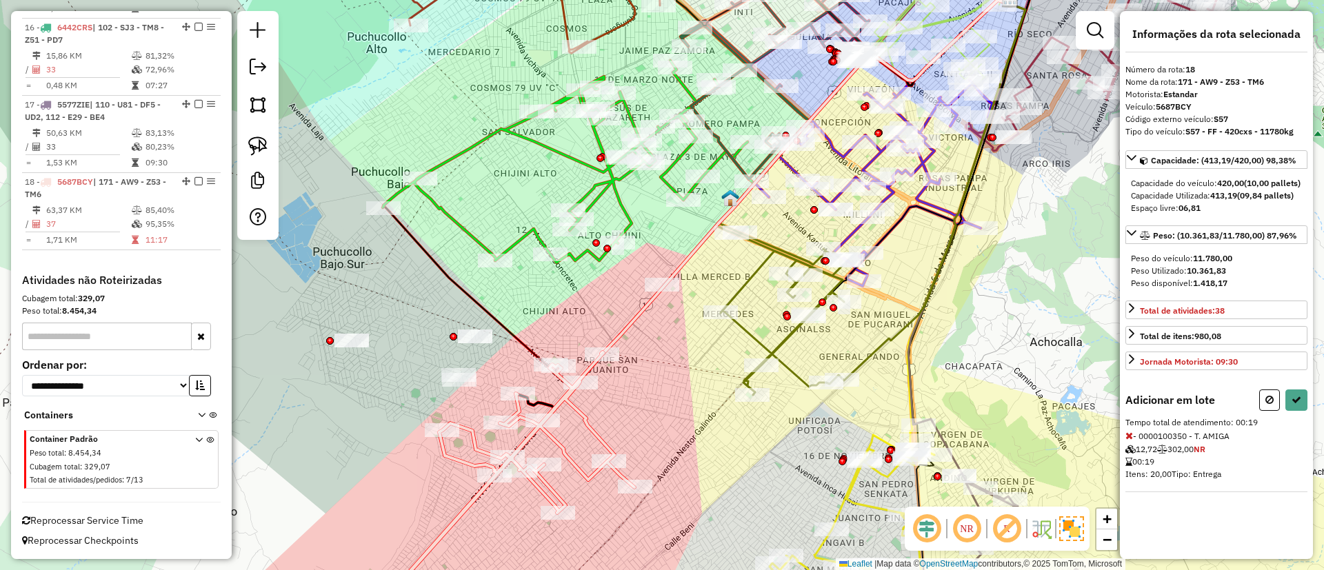
select select "*********"
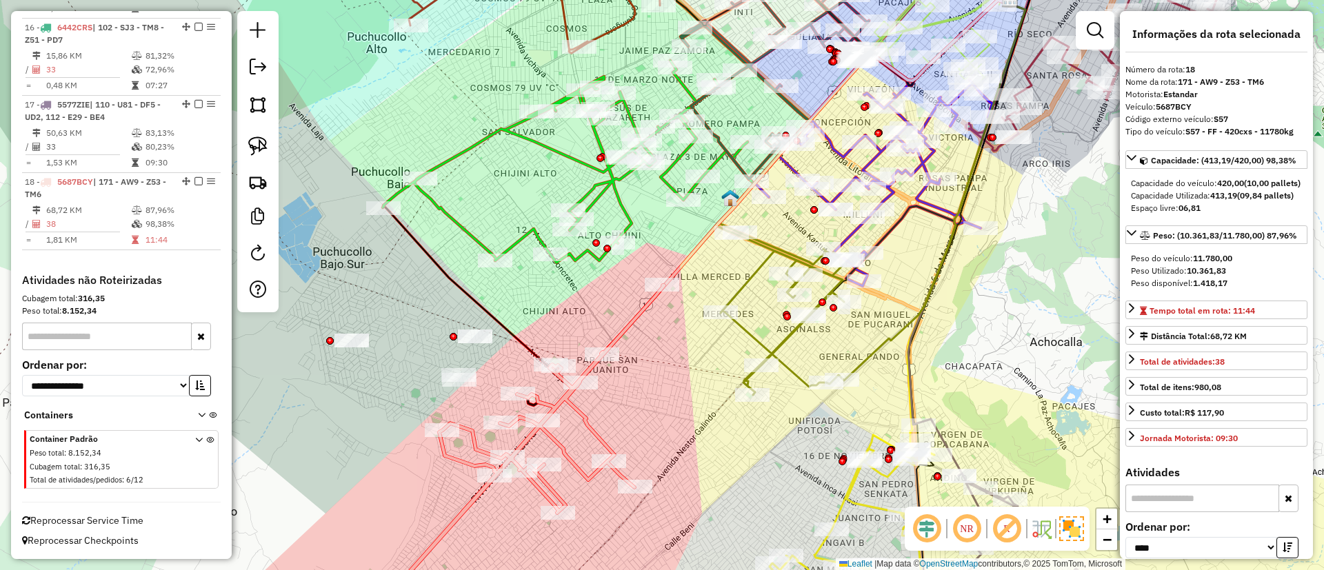
click at [465, 232] on icon at bounding box center [567, 162] width 369 height 202
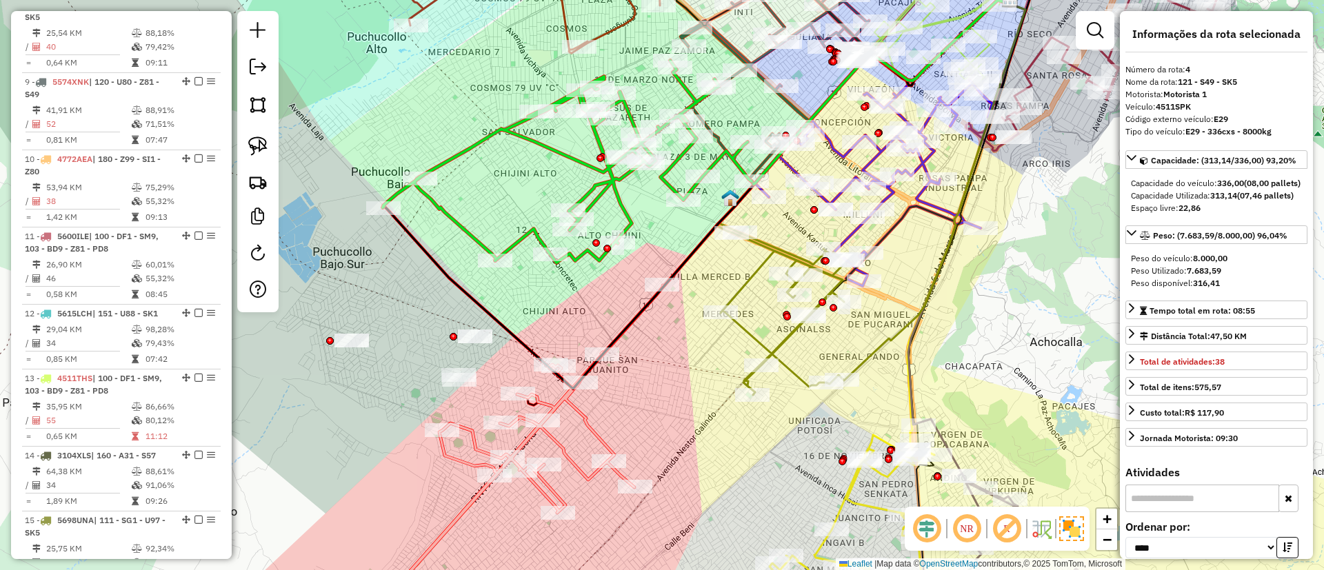
scroll to position [800, 0]
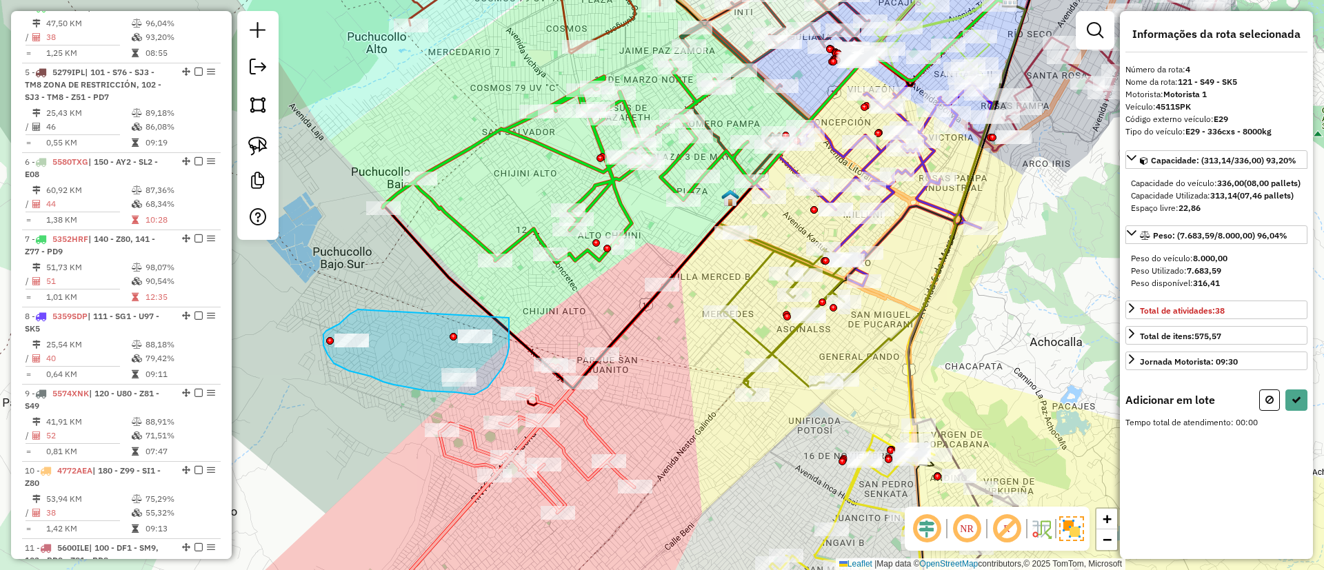
drag, startPoint x: 350, startPoint y: 315, endPoint x: 509, endPoint y: 318, distance: 159.4
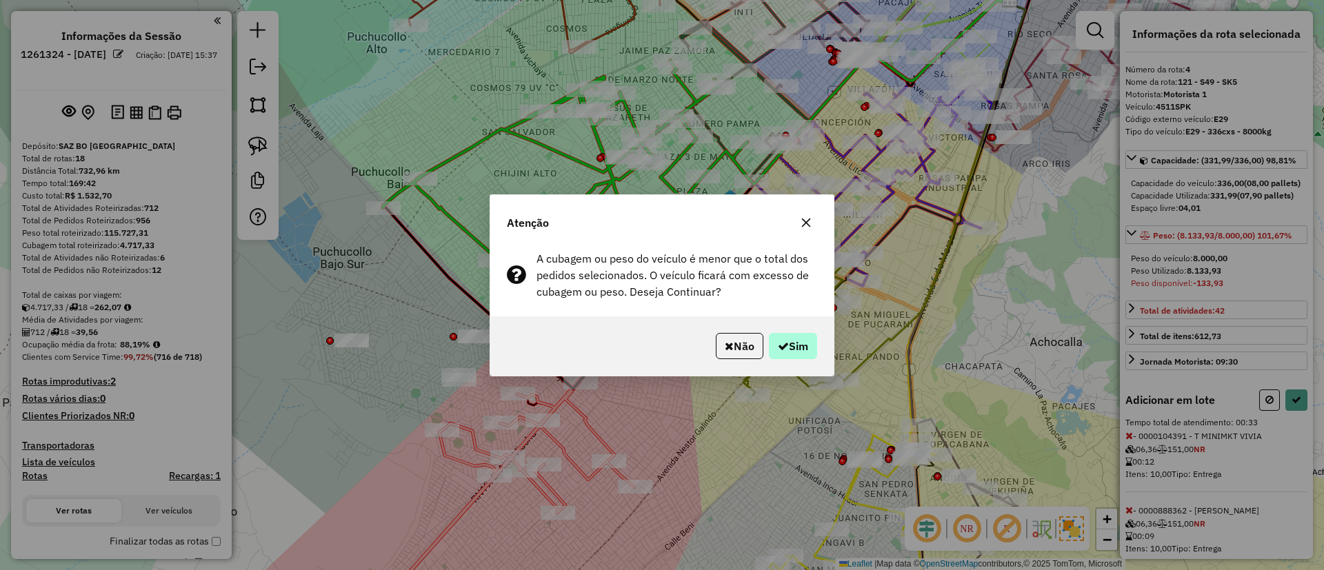
scroll to position [800, 0]
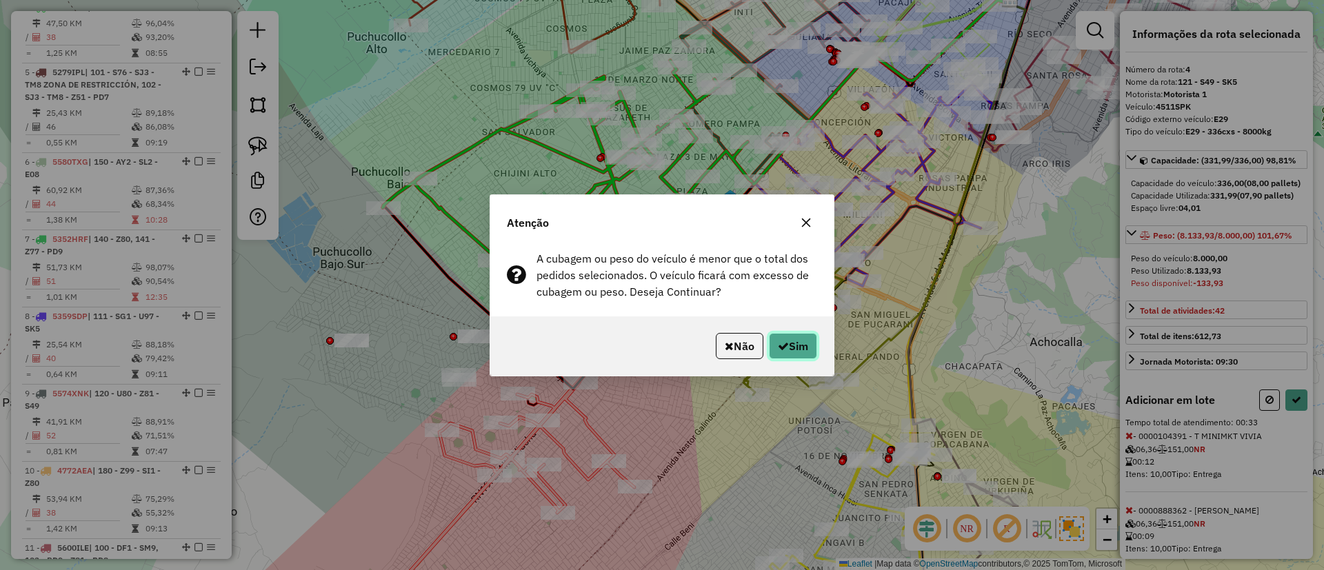
click at [804, 339] on button "Sim" at bounding box center [793, 346] width 48 height 26
select select "*********"
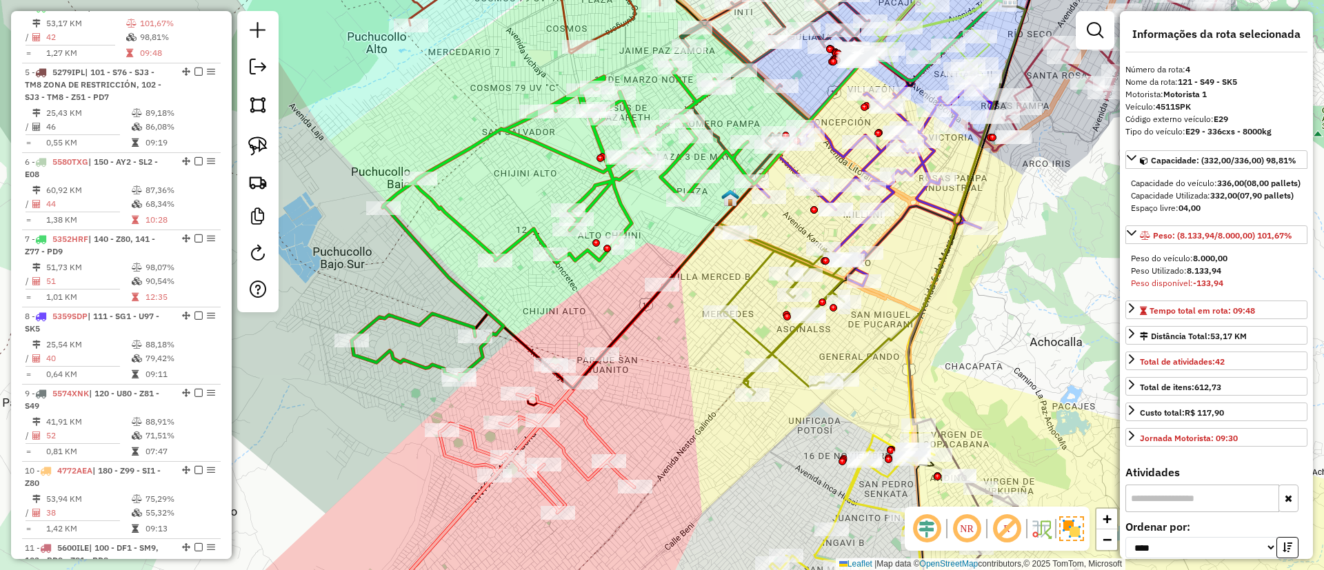
click at [472, 241] on icon at bounding box center [552, 220] width 400 height 319
click at [573, 411] on icon at bounding box center [512, 456] width 303 height 341
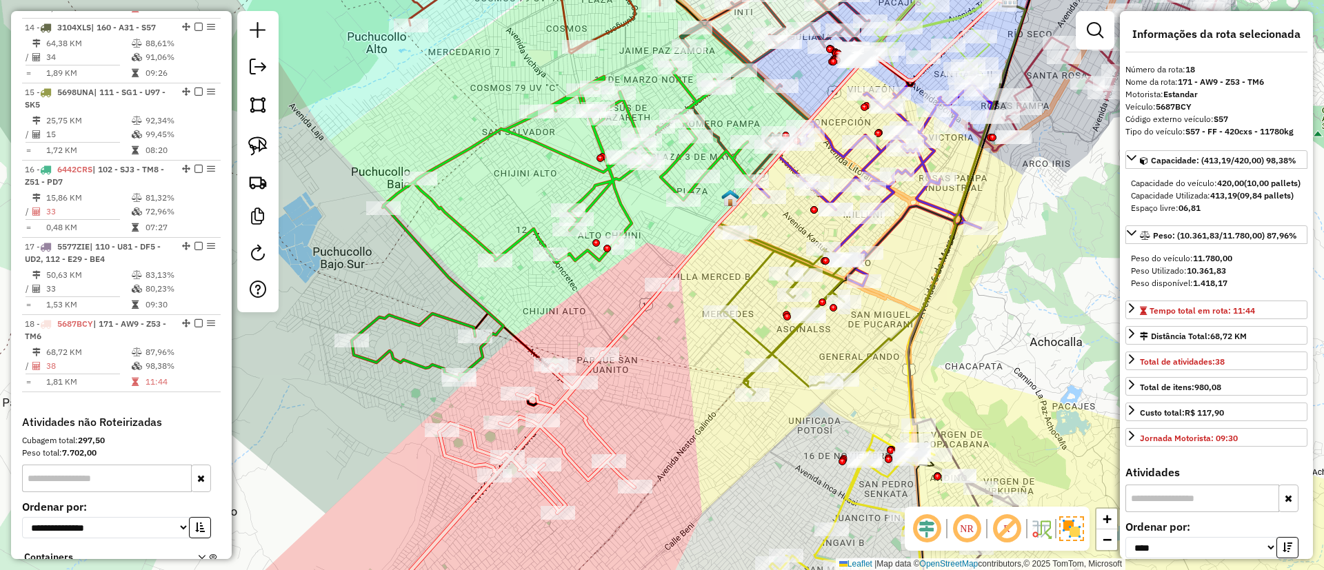
scroll to position [1695, 0]
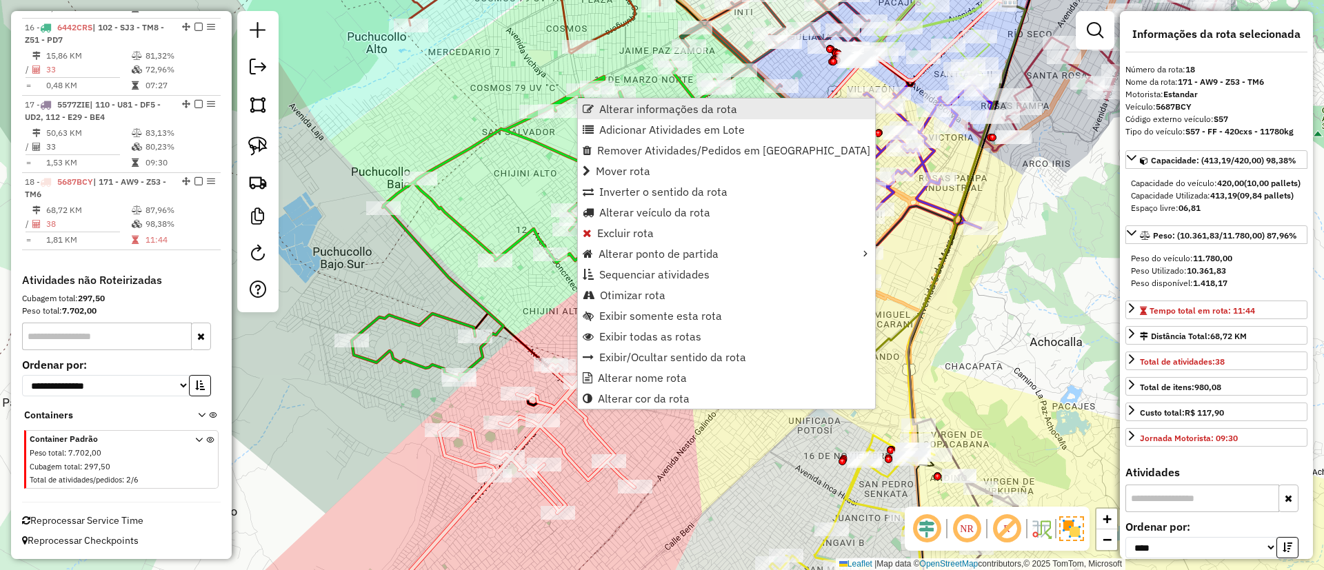
click at [641, 112] on span "Alterar informações da rota" at bounding box center [668, 108] width 138 height 11
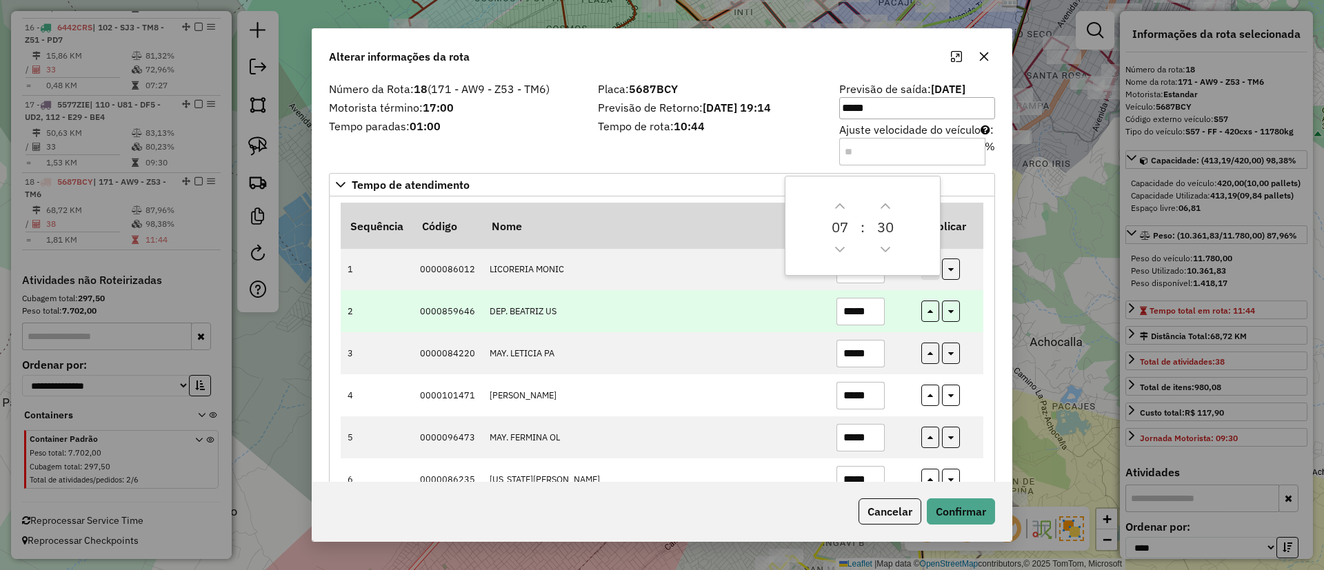
click at [904, 292] on td "*****" at bounding box center [871, 311] width 85 height 42
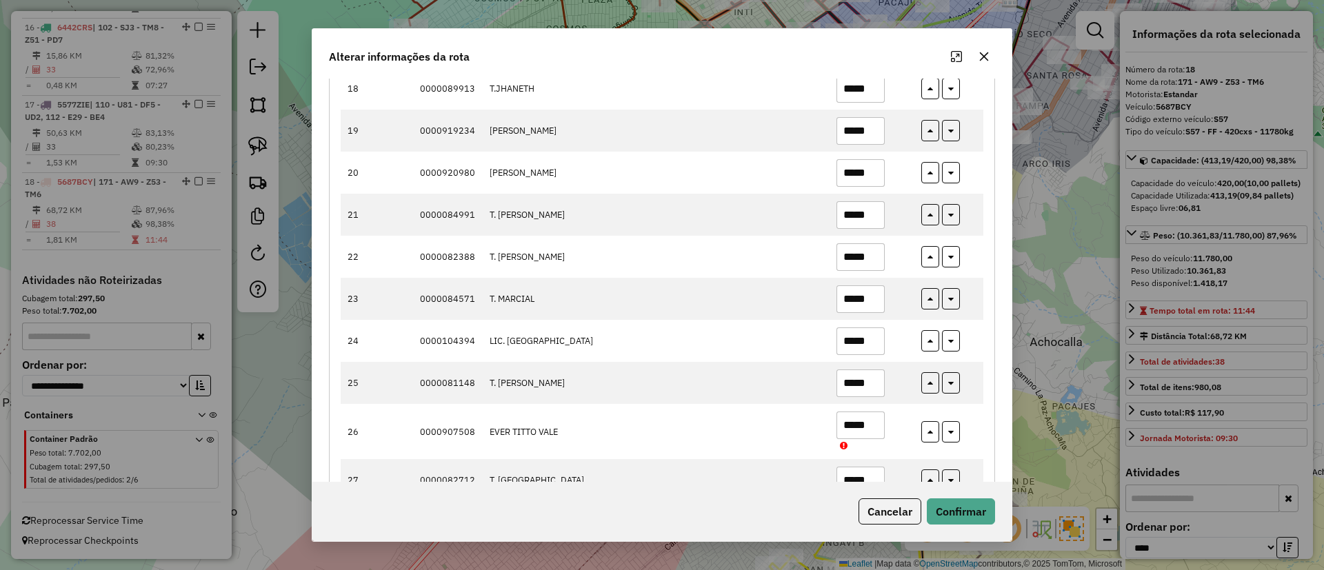
scroll to position [931, 0]
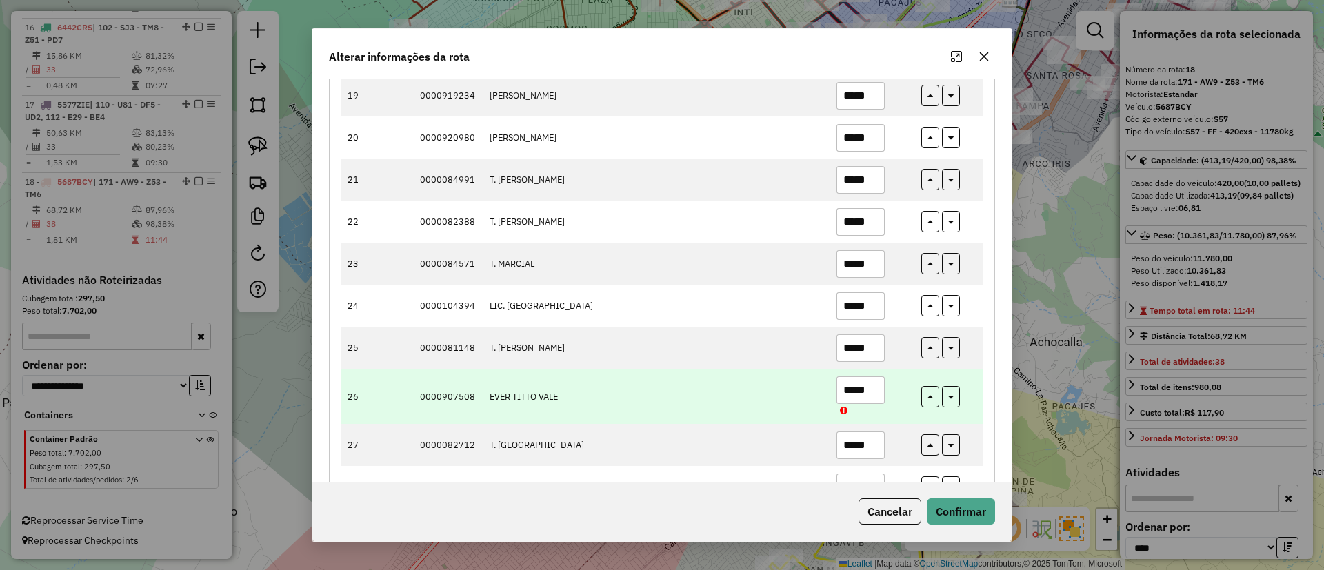
click at [852, 390] on input "*****" at bounding box center [861, 391] width 48 height 28
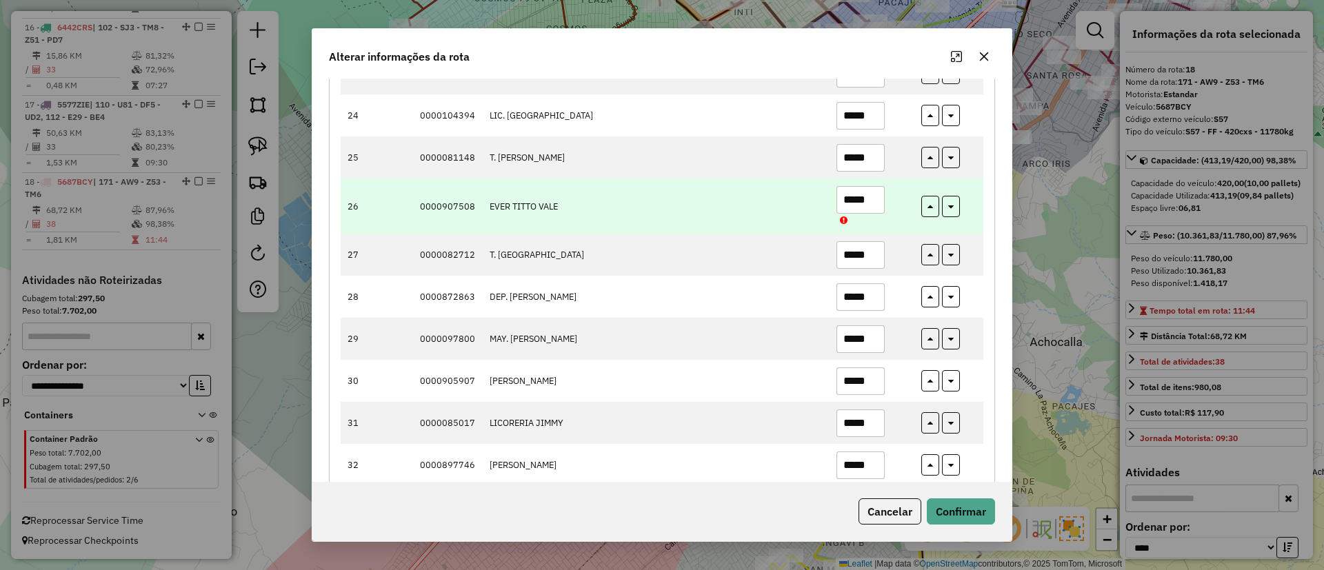
scroll to position [1138, 0]
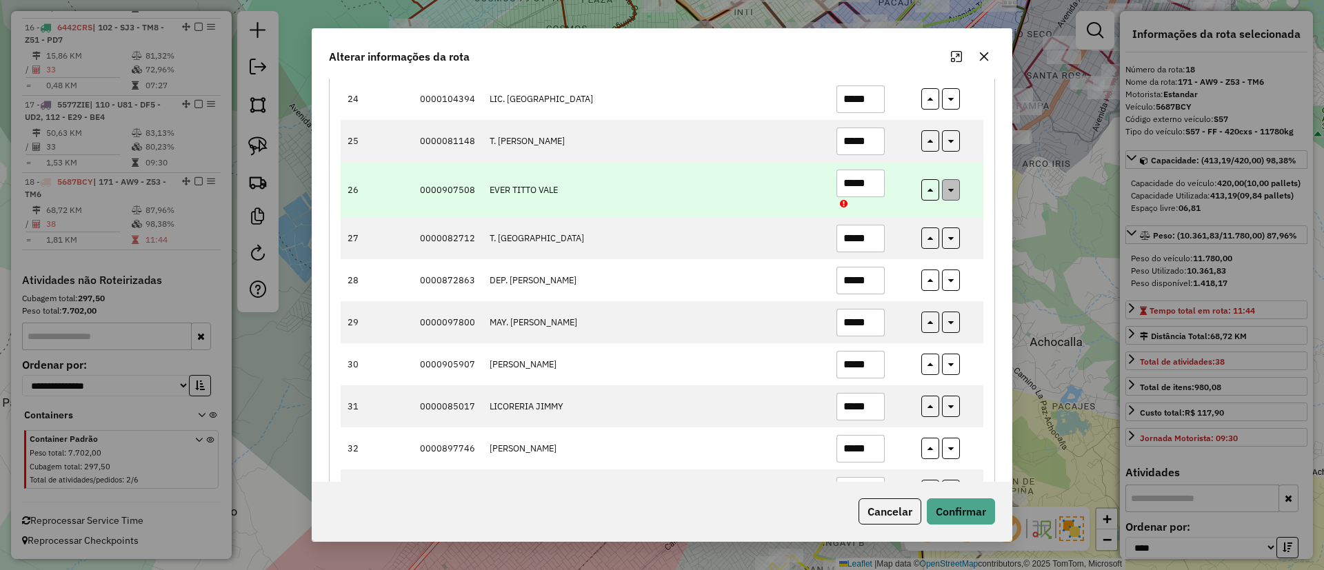
type input "*****"
click at [950, 190] on icon "button" at bounding box center [951, 188] width 6 height 10
type input "*****"
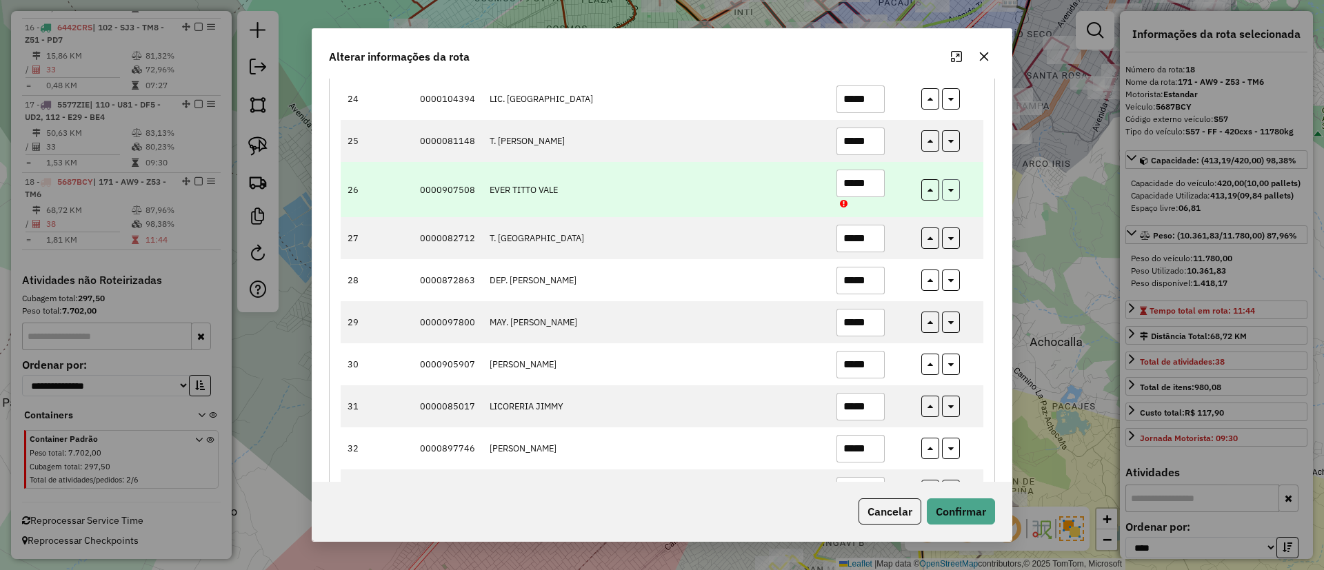
type input "*****"
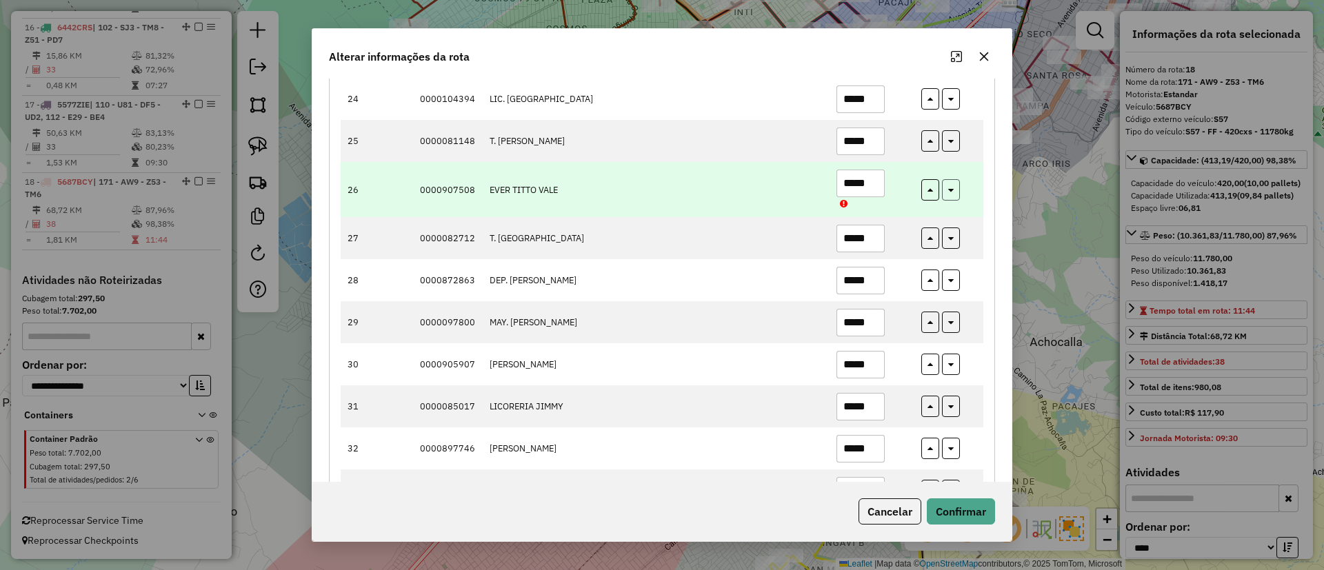
type input "*****"
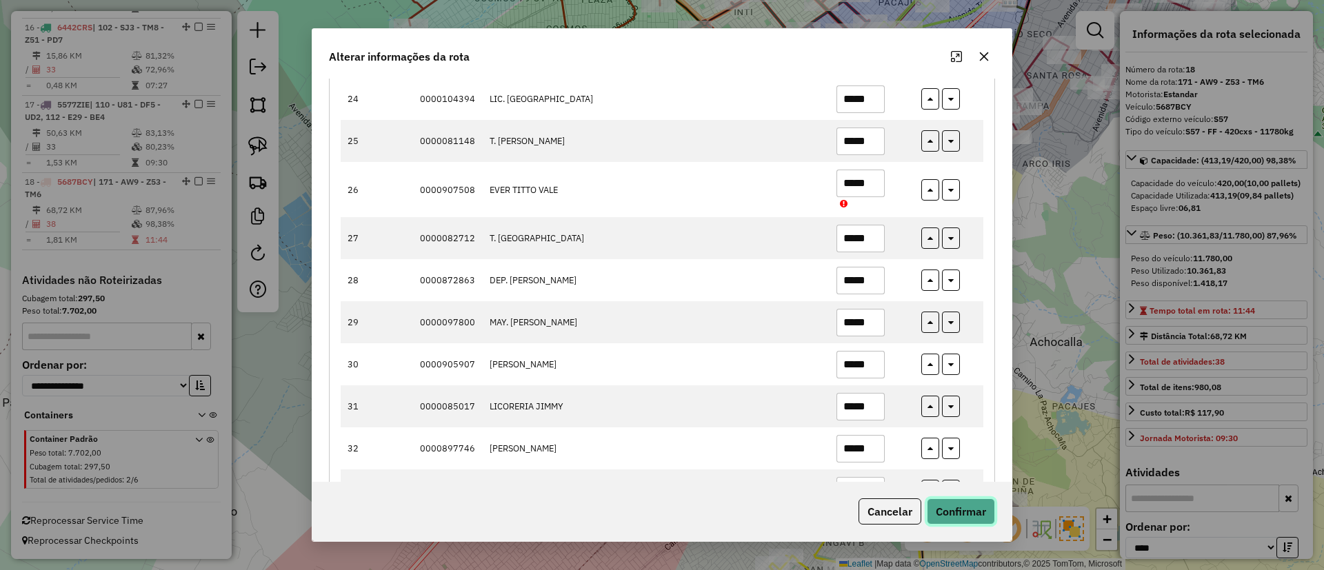
click at [956, 517] on button "Confirmar" at bounding box center [961, 512] width 68 height 26
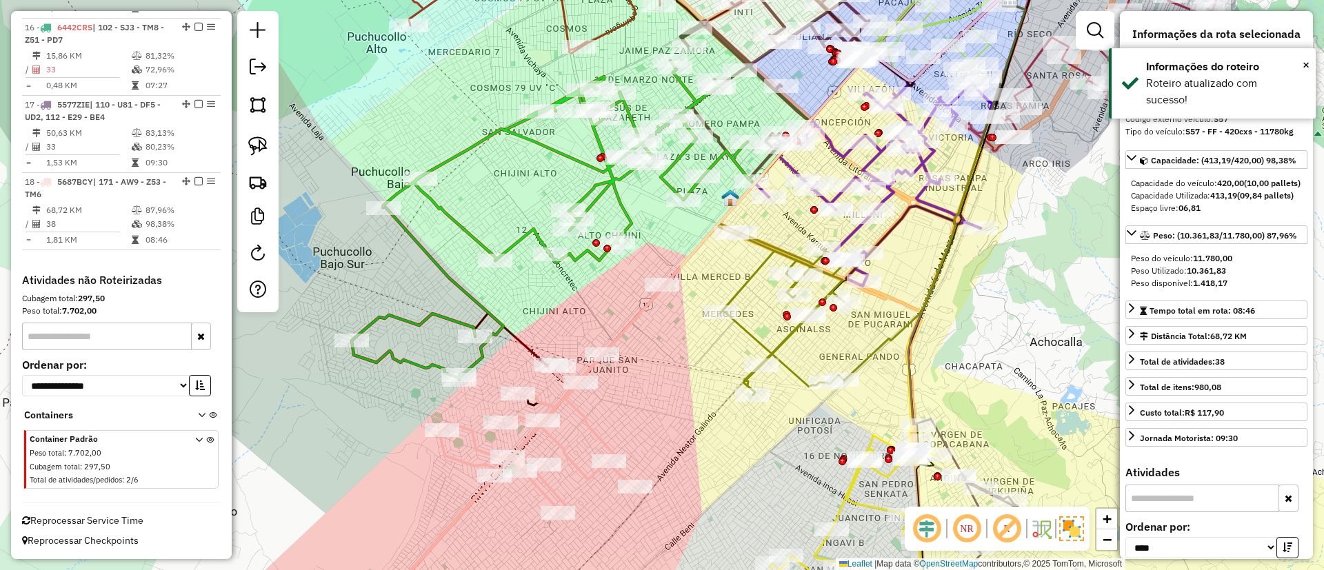
click at [478, 236] on icon at bounding box center [552, 220] width 400 height 319
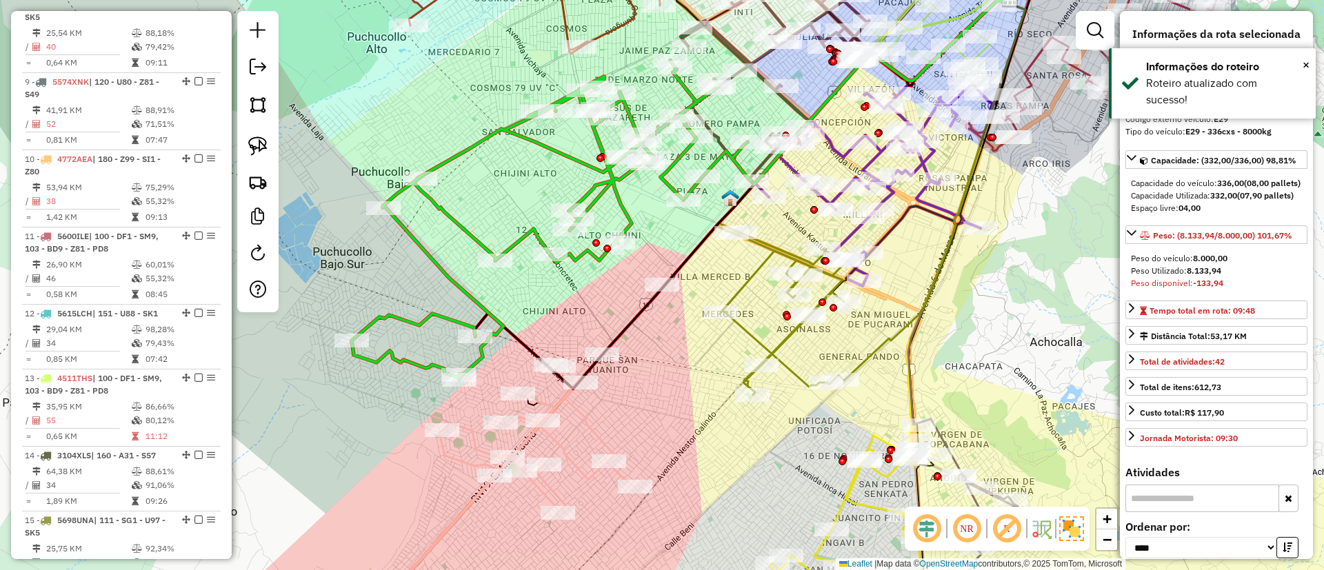
scroll to position [800, 0]
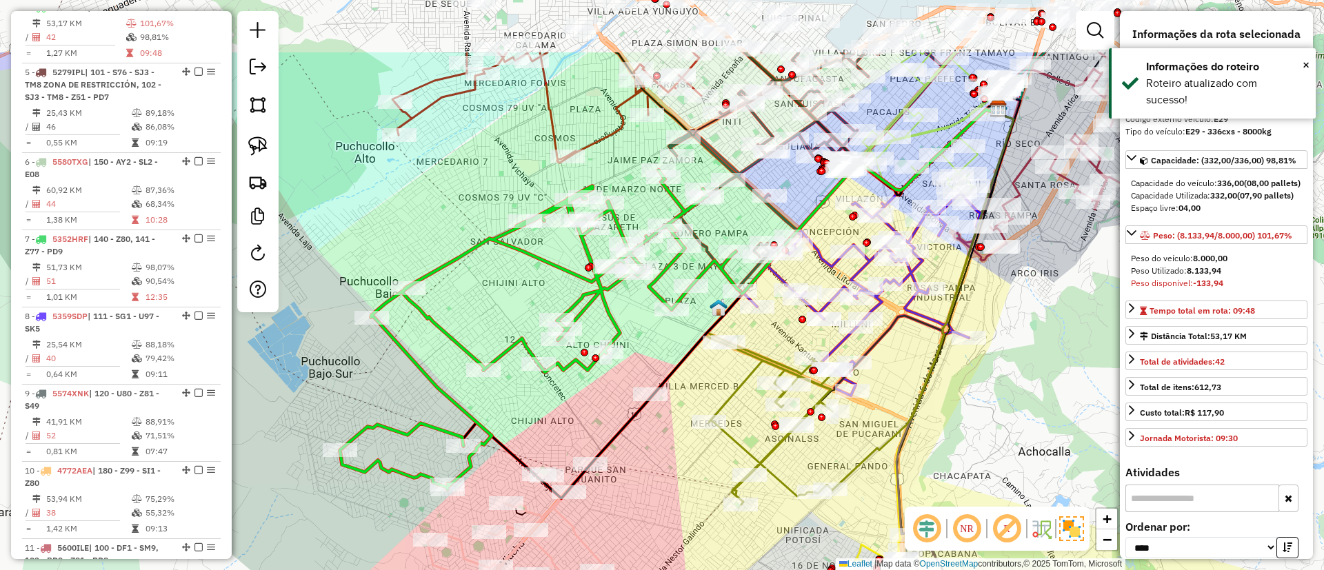
drag, startPoint x: 541, startPoint y: 248, endPoint x: 542, endPoint y: 266, distance: 17.9
click at [542, 266] on icon at bounding box center [540, 329] width 400 height 319
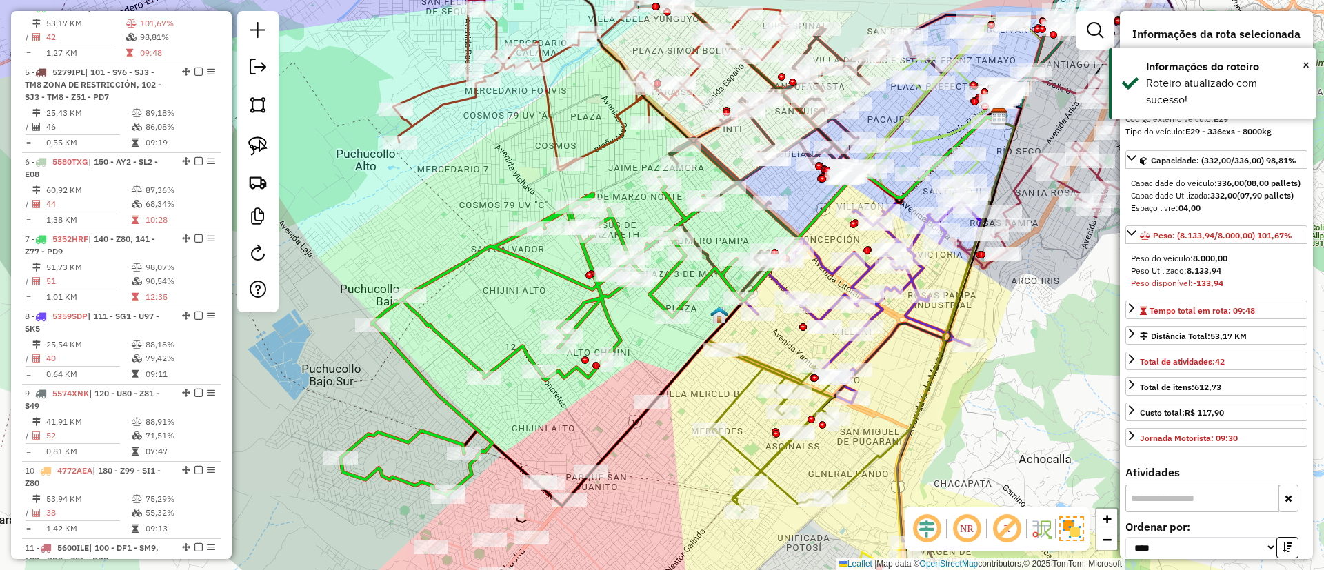
click at [607, 146] on icon at bounding box center [590, 81] width 395 height 179
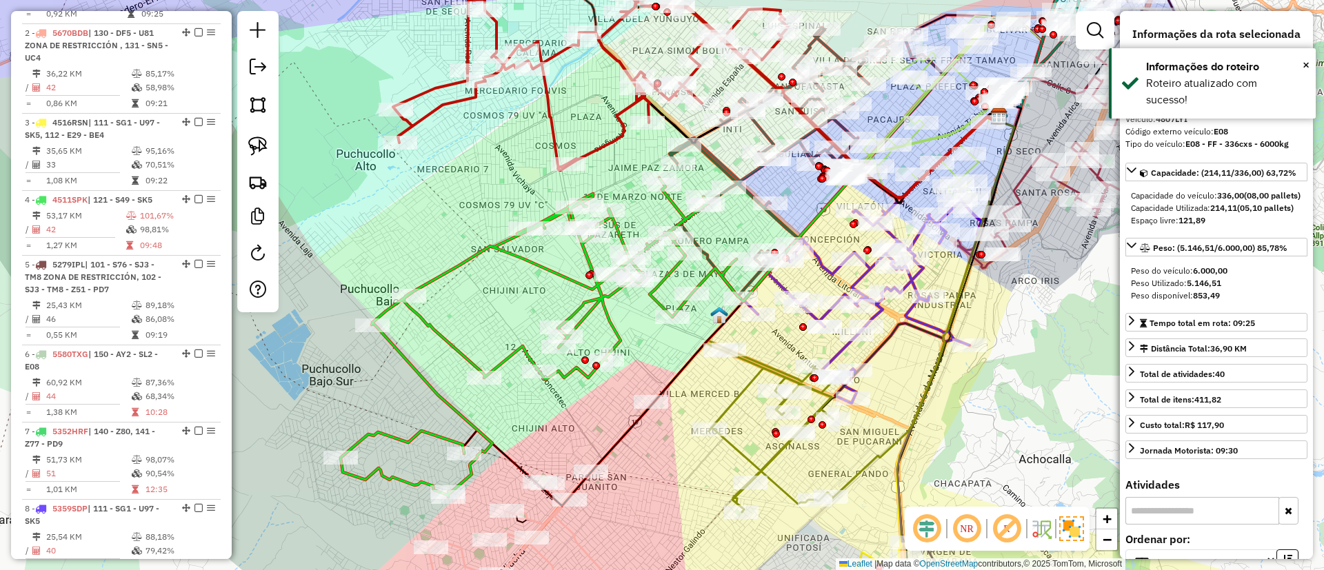
scroll to position [544, 0]
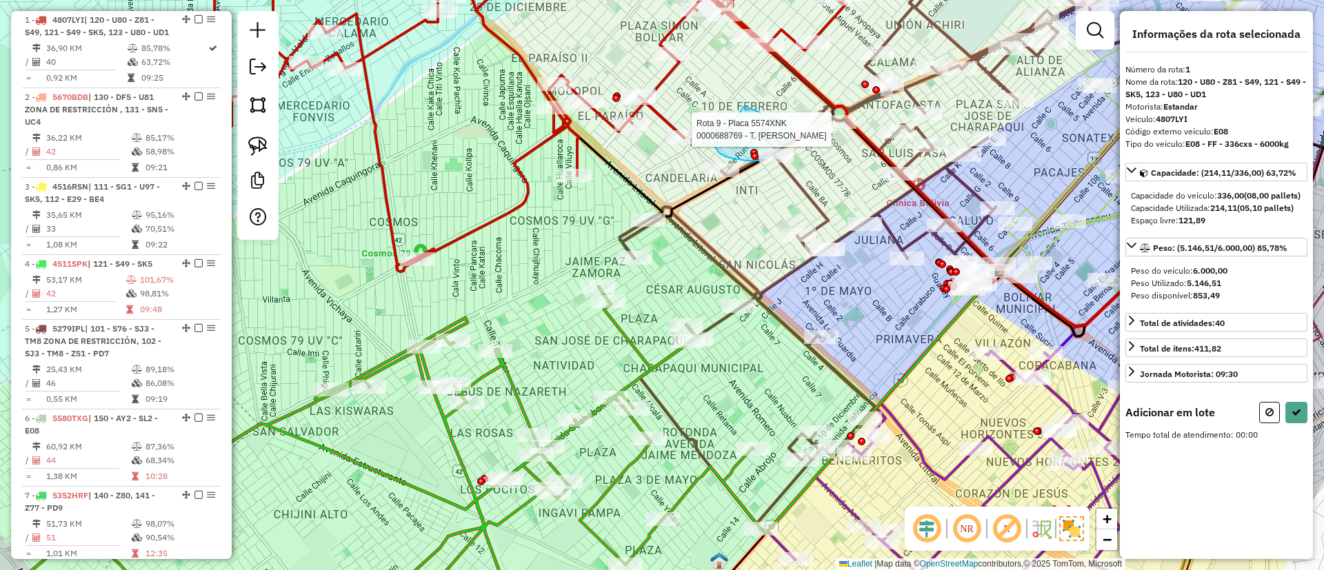
click at [793, 126] on div "Rota 9 - Placa 5574XNK 0000688769 - T. MANUELA Janela de atendimento Grade de a…" at bounding box center [662, 285] width 1324 height 570
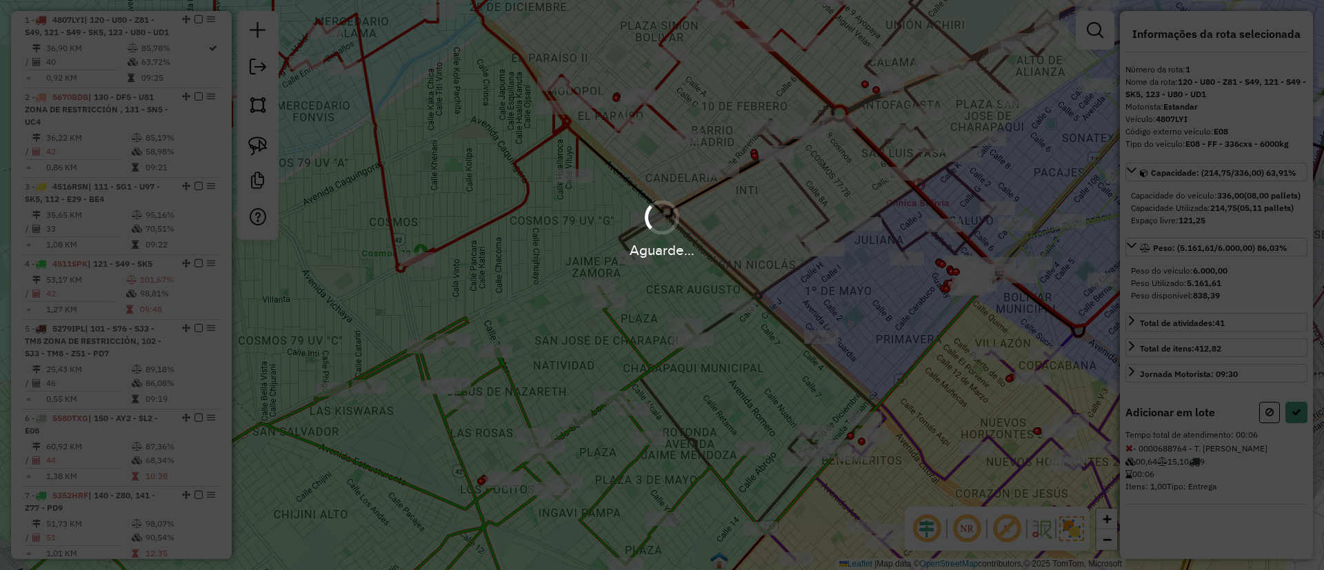
select select "*********"
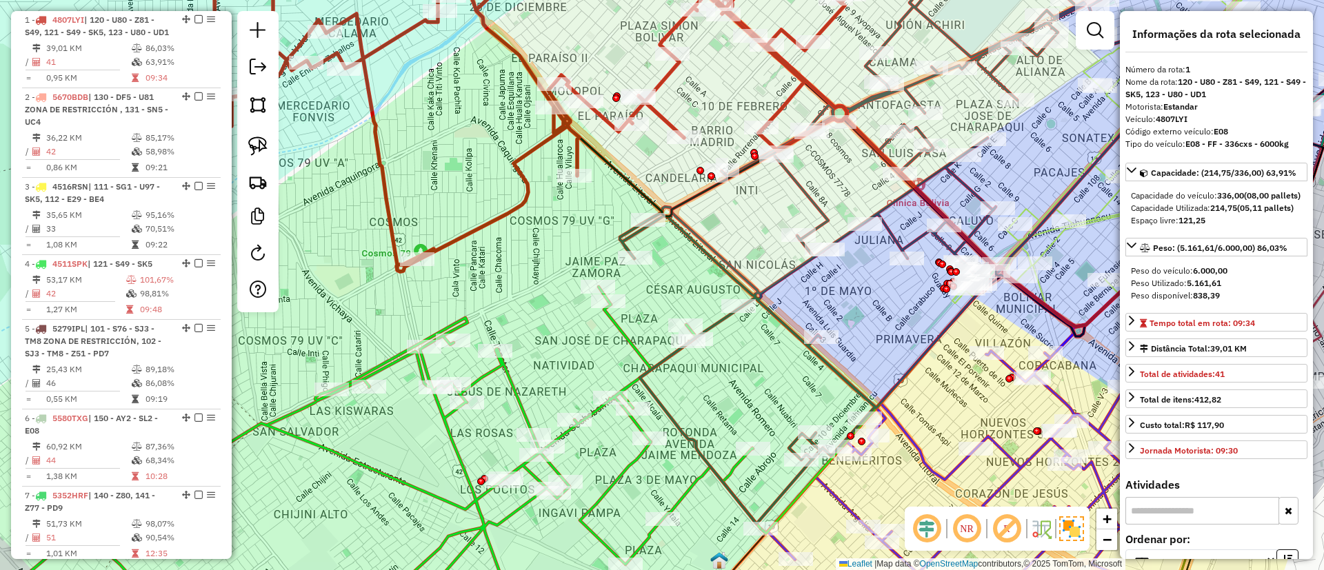
click at [632, 247] on icon at bounding box center [909, 255] width 579 height 539
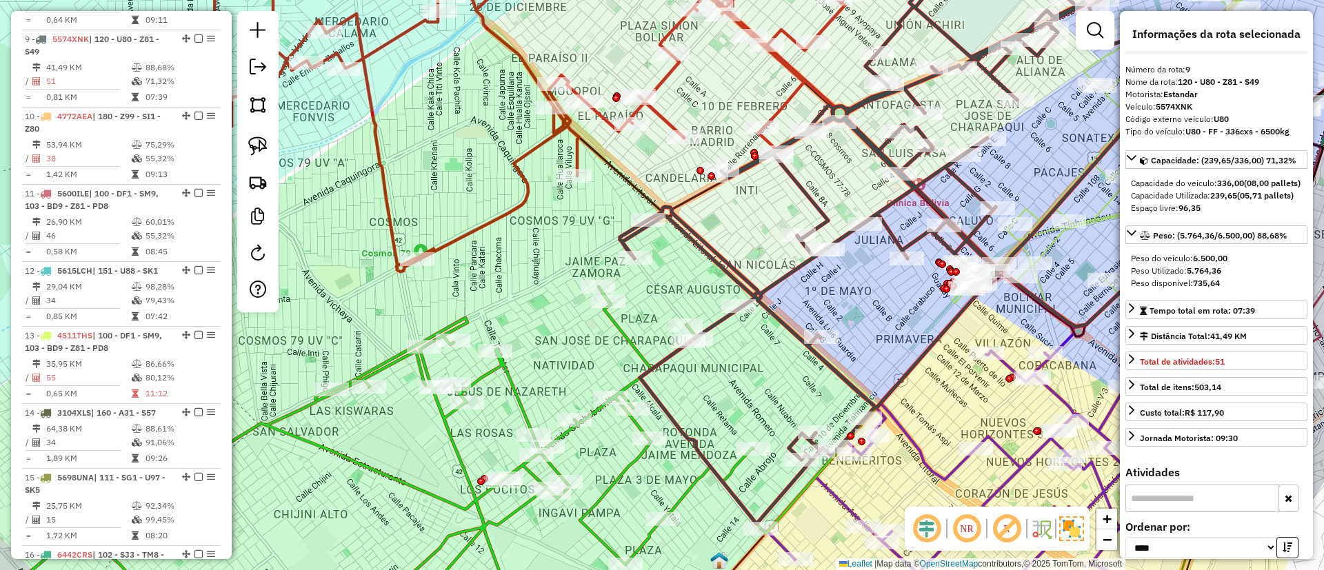
scroll to position [1186, 0]
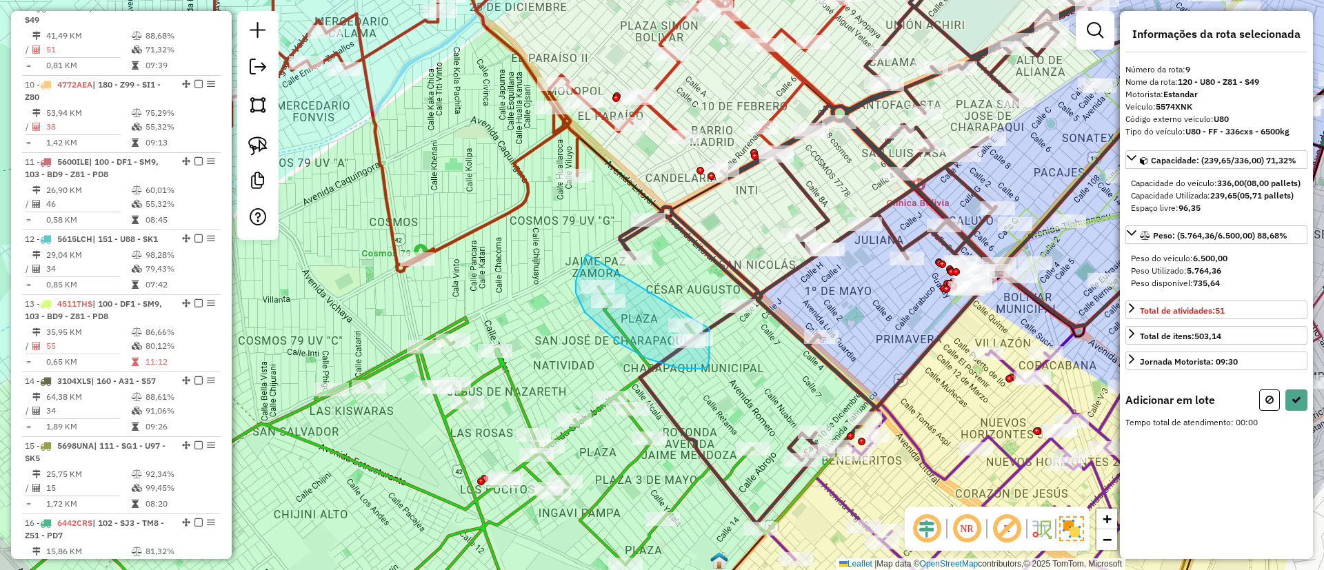
drag, startPoint x: 576, startPoint y: 293, endPoint x: 710, endPoint y: 329, distance: 138.5
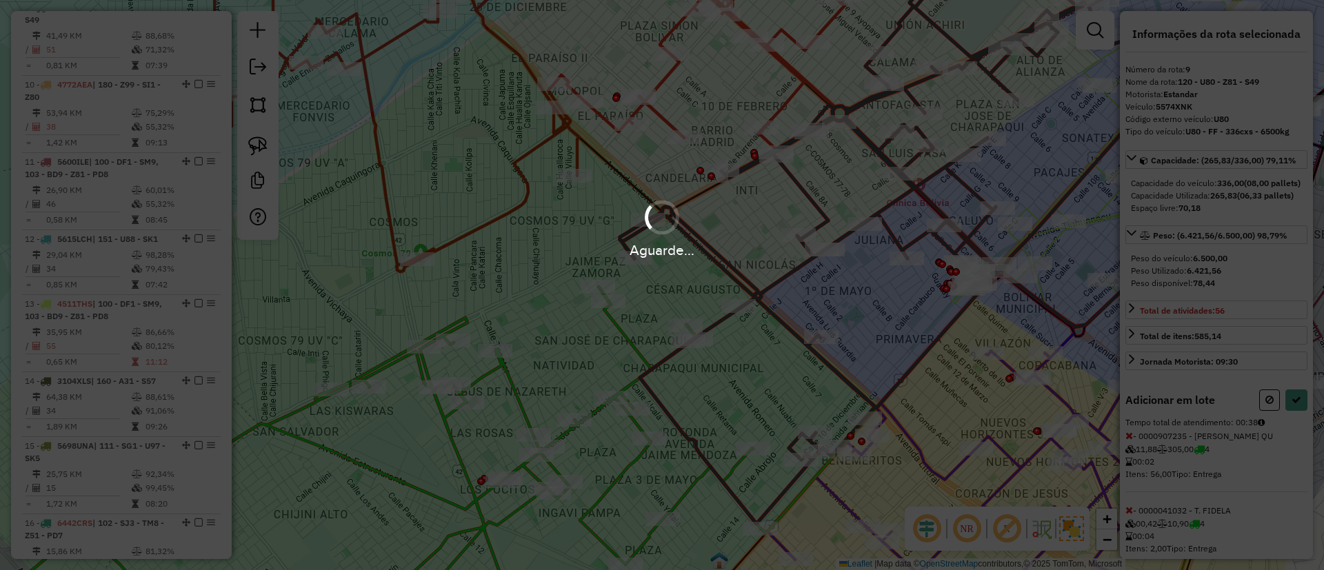
select select "*********"
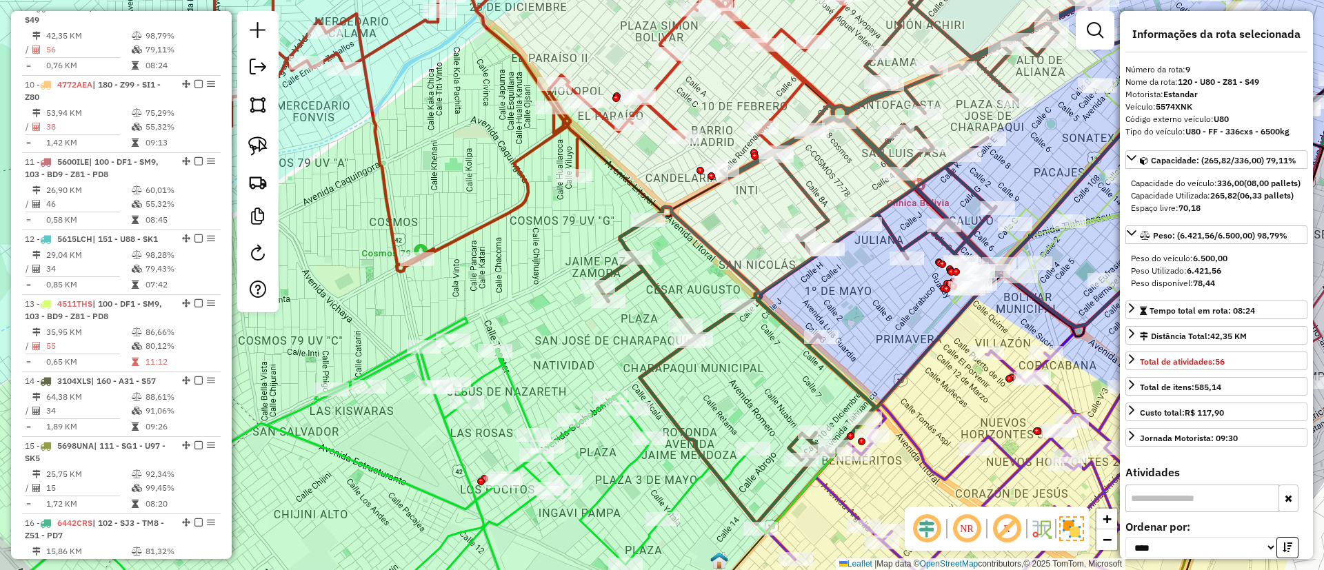
click at [450, 438] on icon at bounding box center [392, 472] width 738 height 309
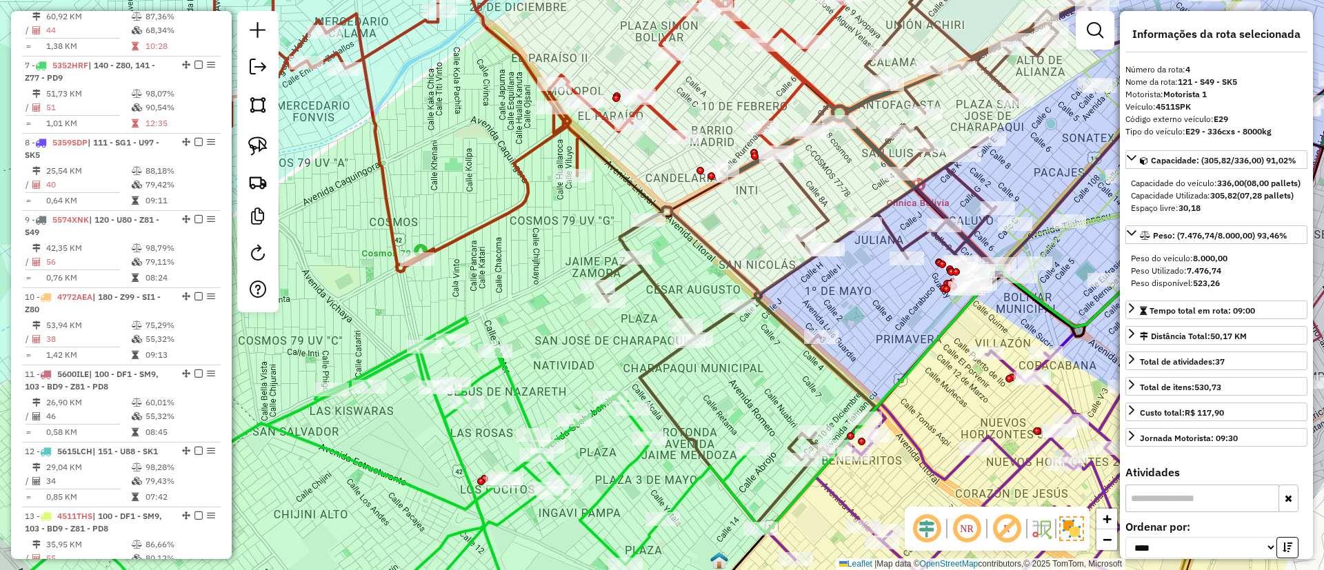
scroll to position [800, 0]
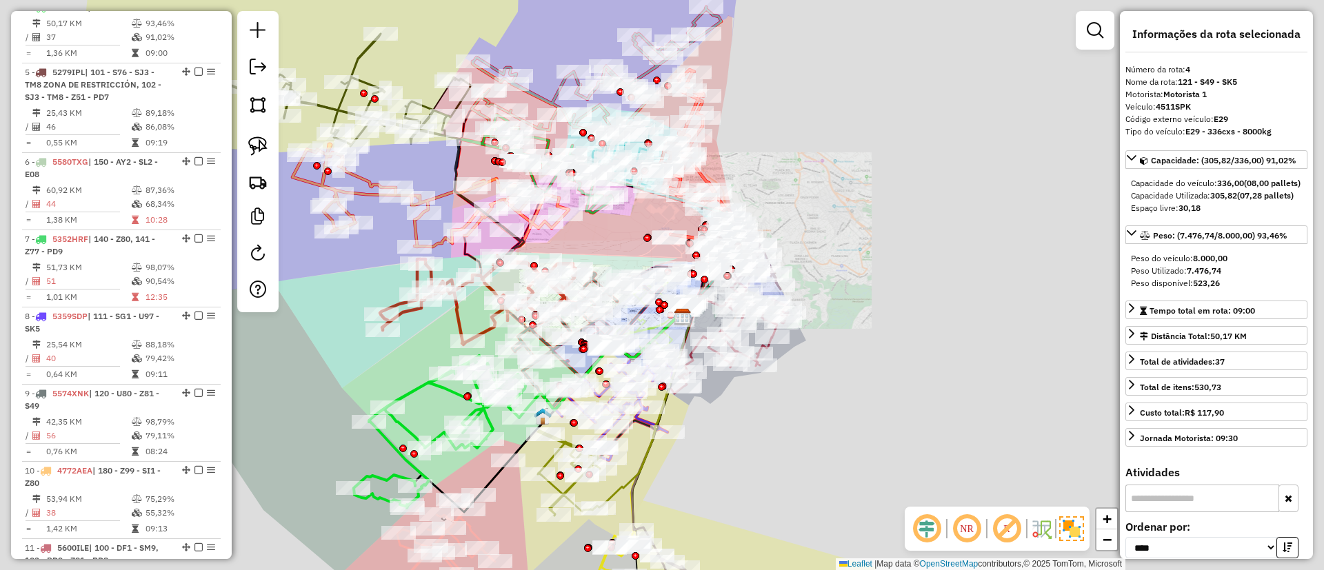
drag, startPoint x: 399, startPoint y: 419, endPoint x: 637, endPoint y: 128, distance: 376.0
click at [553, 356] on icon at bounding box center [453, 432] width 199 height 152
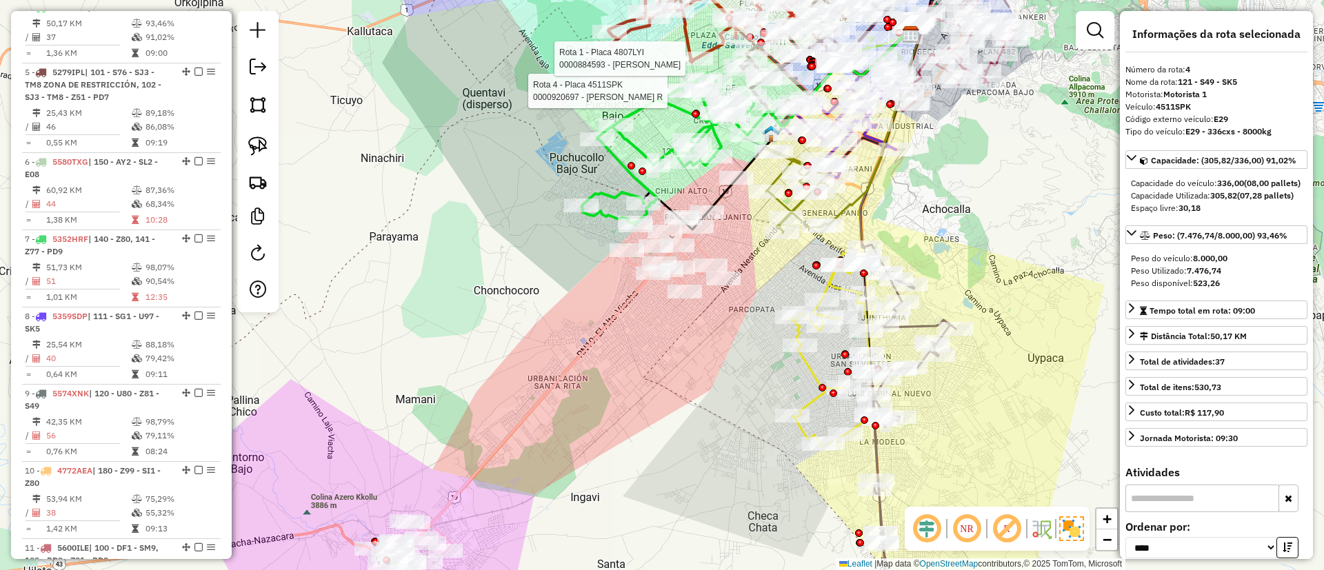
click at [619, 308] on icon at bounding box center [555, 379] width 366 height 403
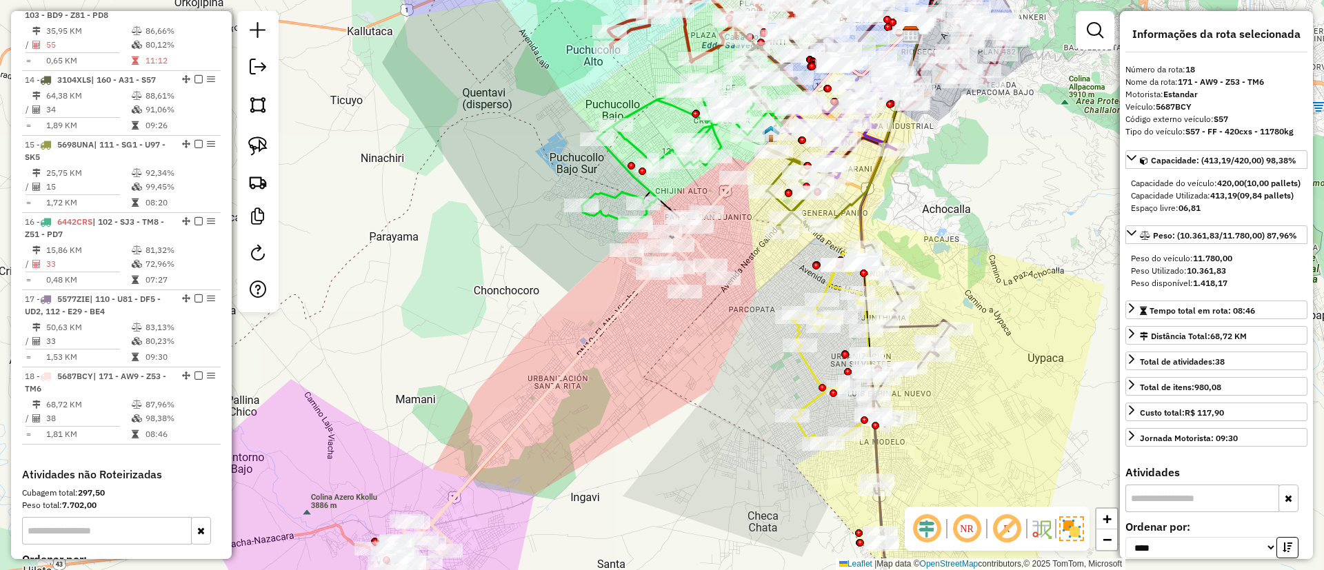
scroll to position [1384, 0]
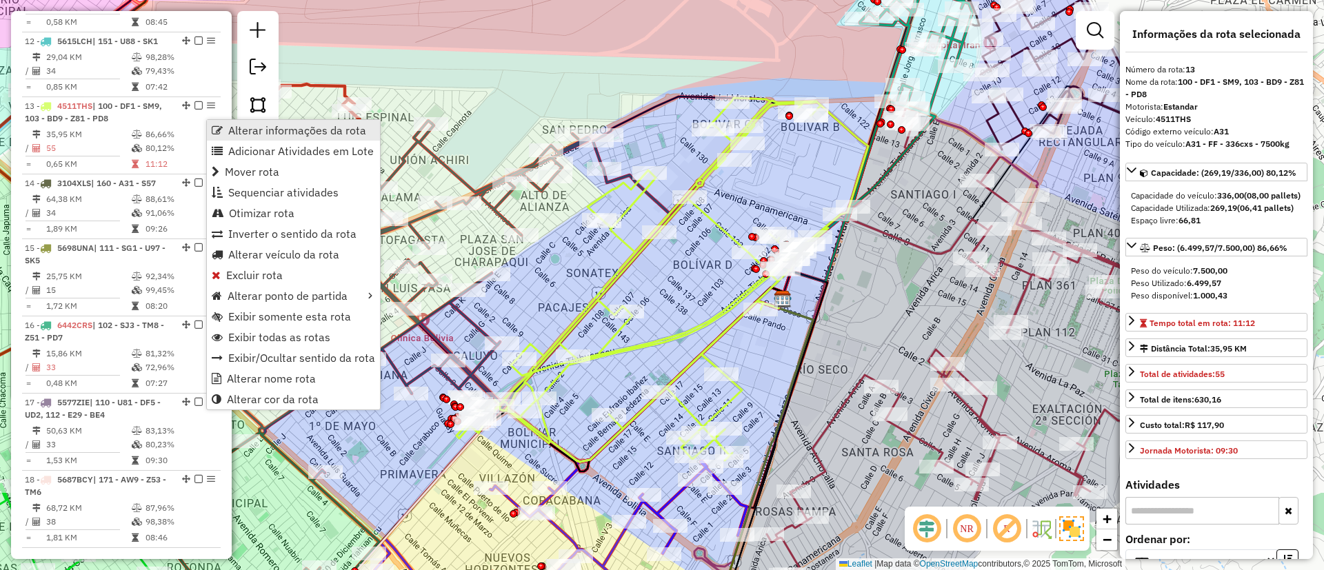
click at [239, 128] on span "Alterar informações da rota" at bounding box center [297, 130] width 138 height 11
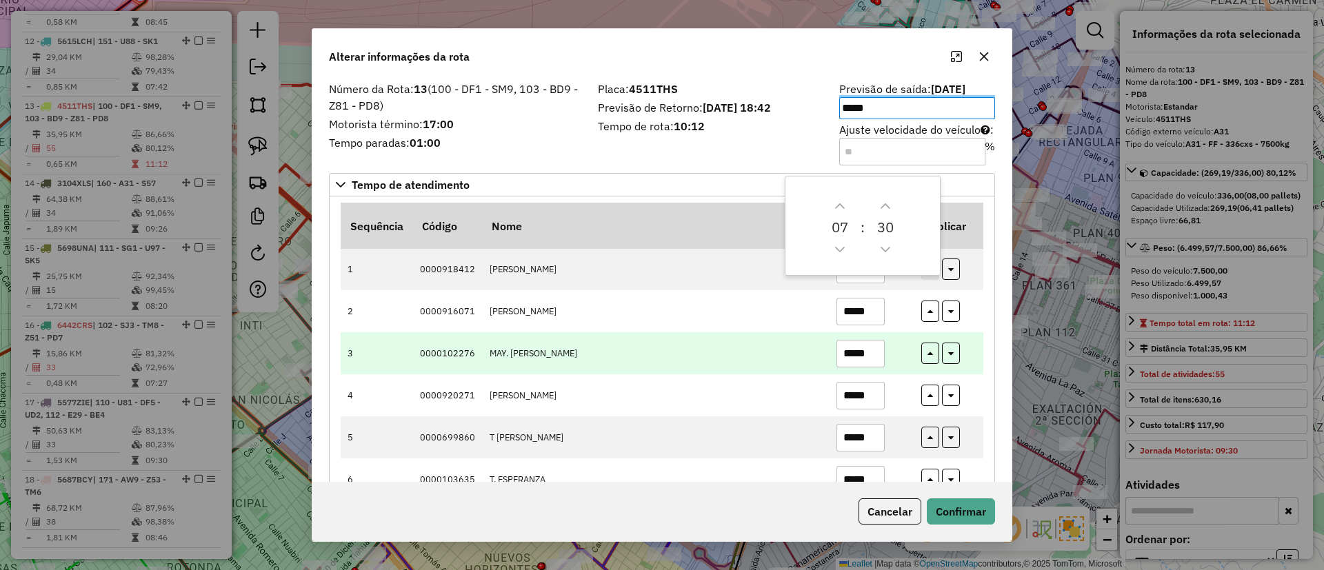
click at [836, 367] on td "*****" at bounding box center [871, 353] width 85 height 42
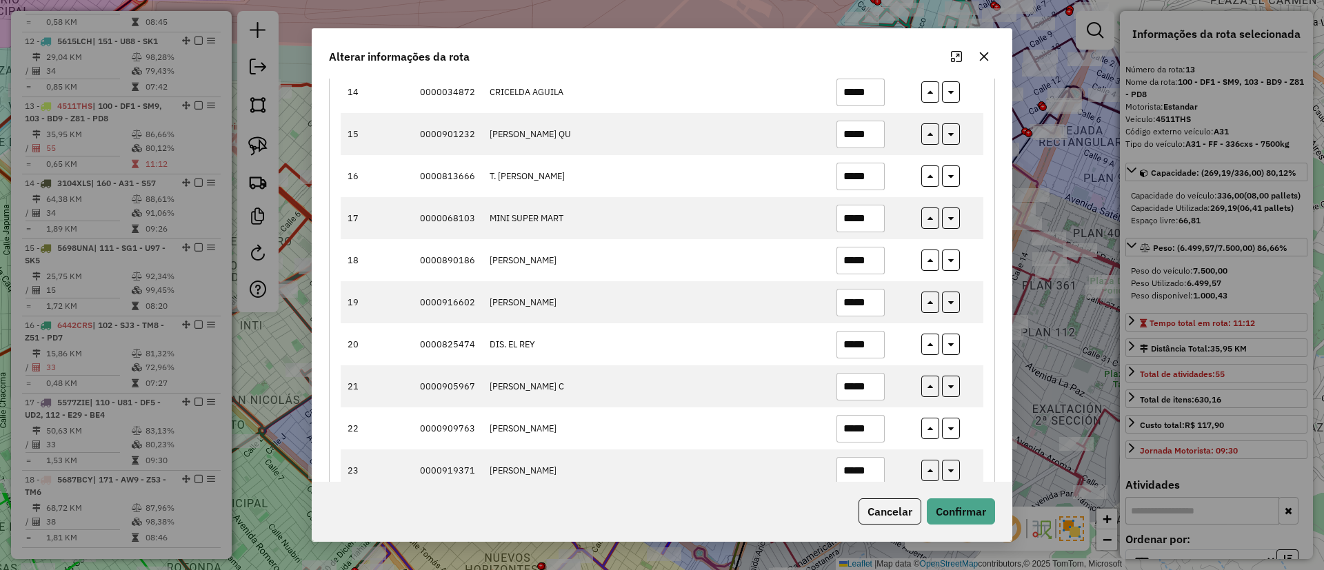
scroll to position [828, 0]
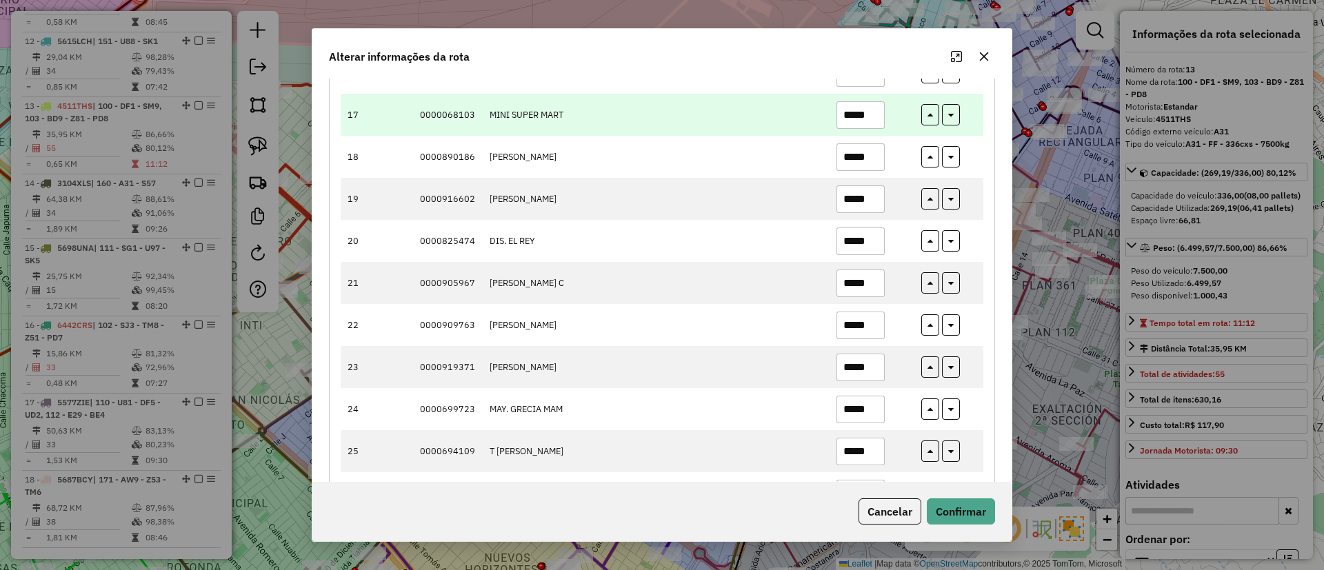
click at [877, 119] on input "*****" at bounding box center [861, 115] width 48 height 28
type input "*****"
click at [945, 119] on button "button" at bounding box center [951, 114] width 18 height 21
type input "*****"
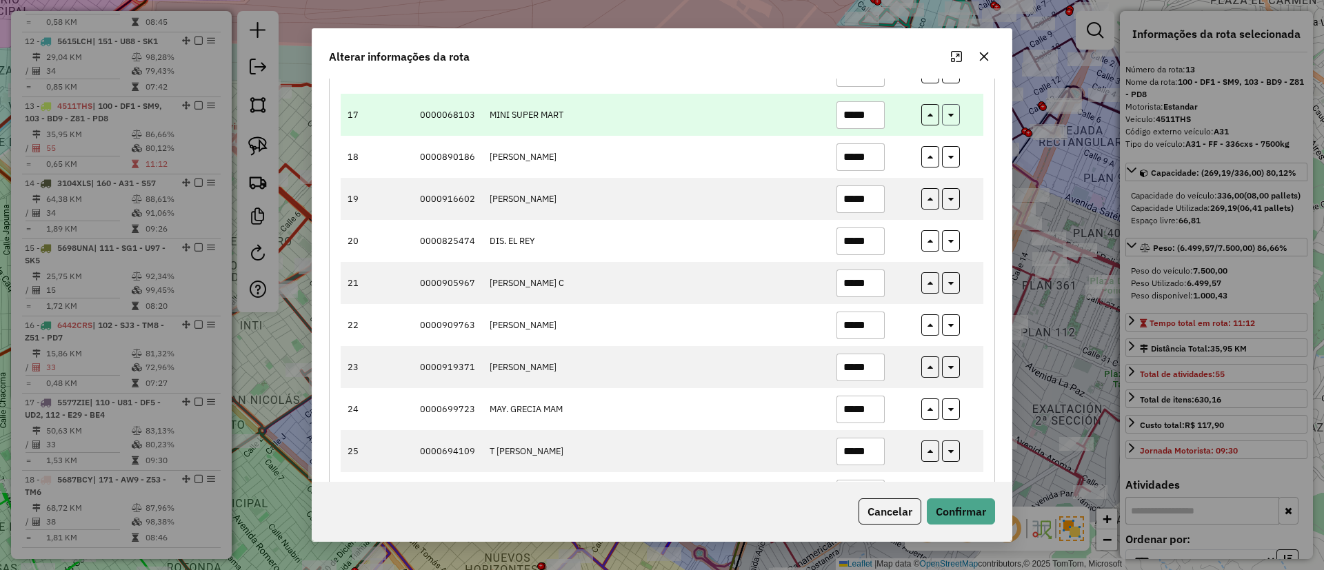
type input "*****"
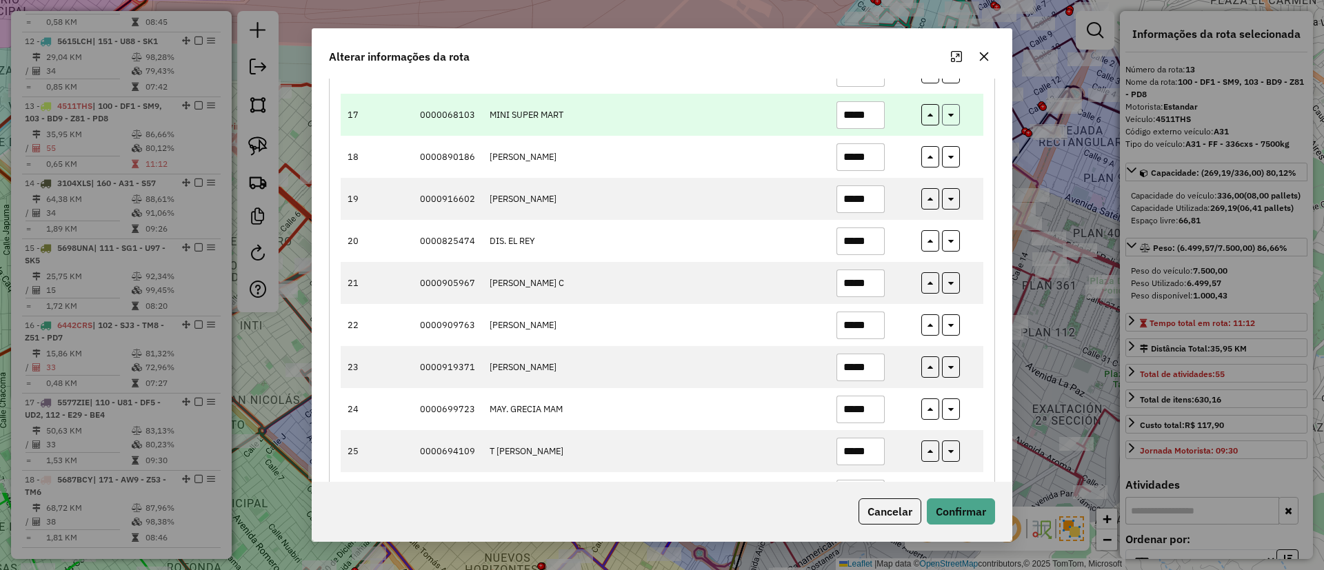
type input "*****"
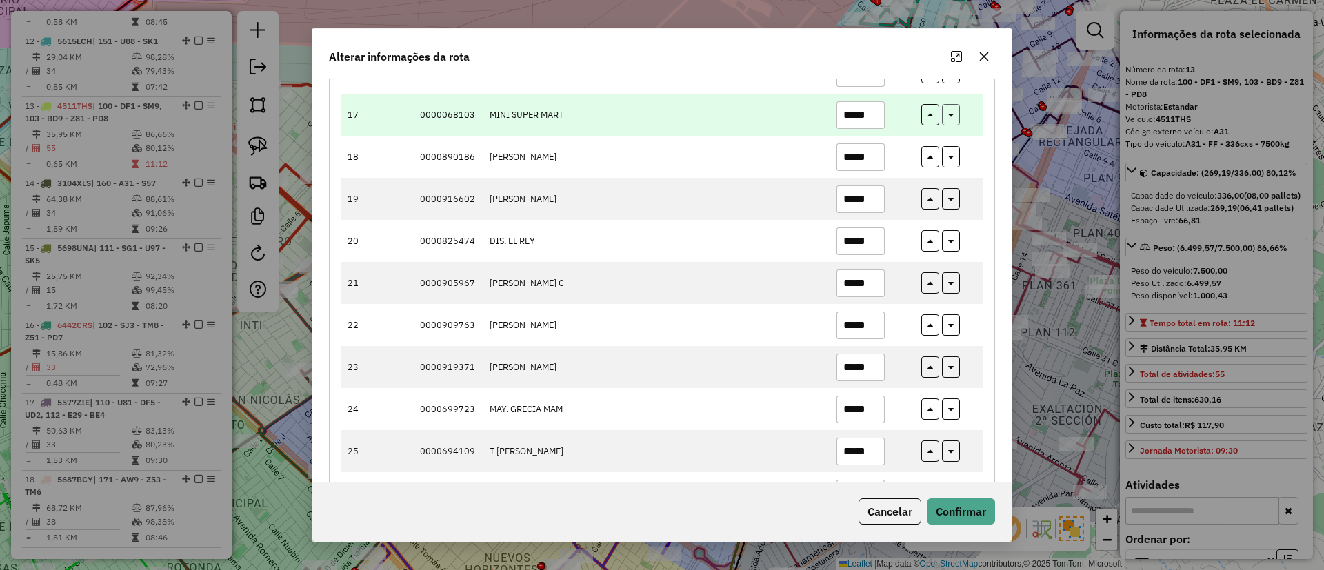
type input "*****"
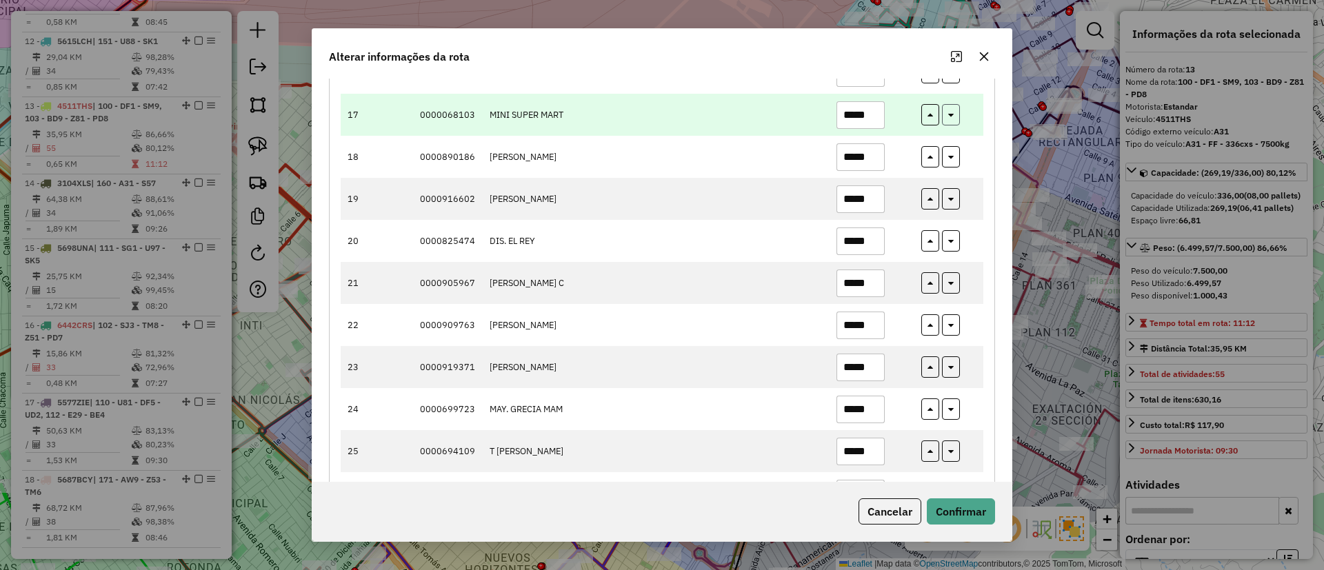
type input "*****"
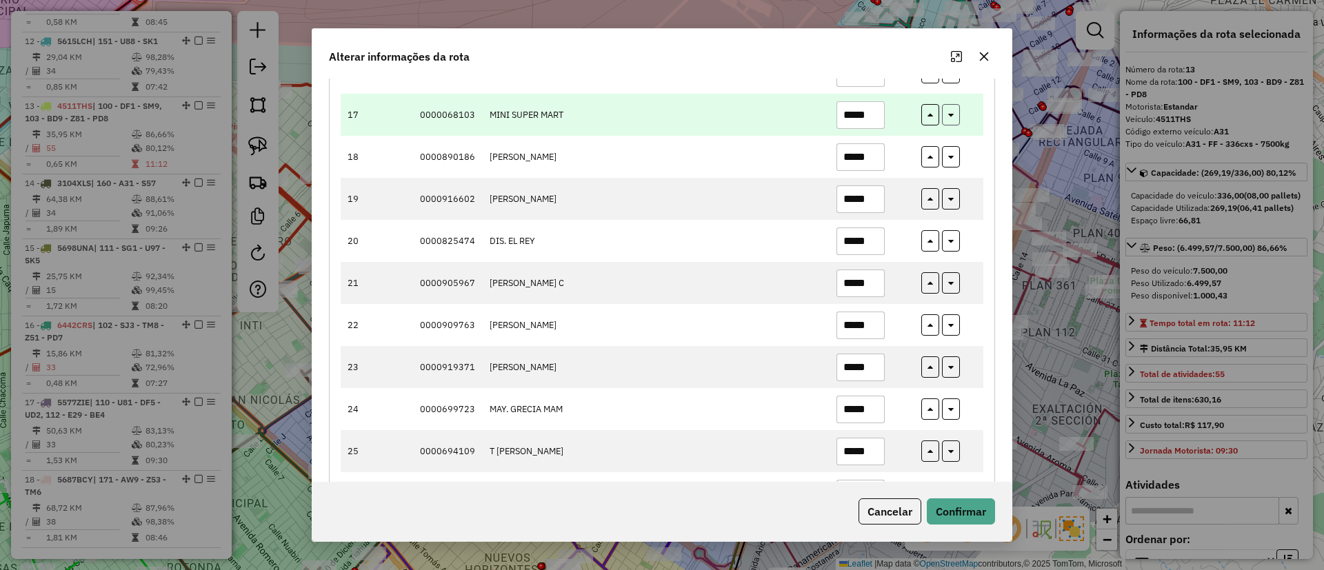
type input "*****"
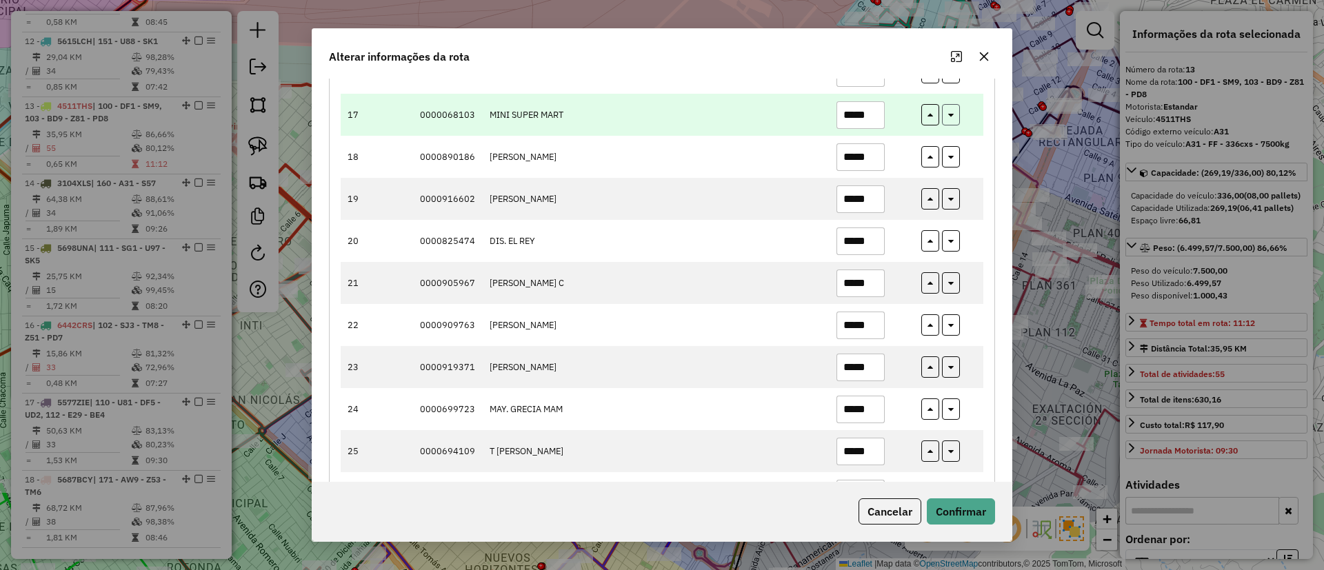
type input "*****"
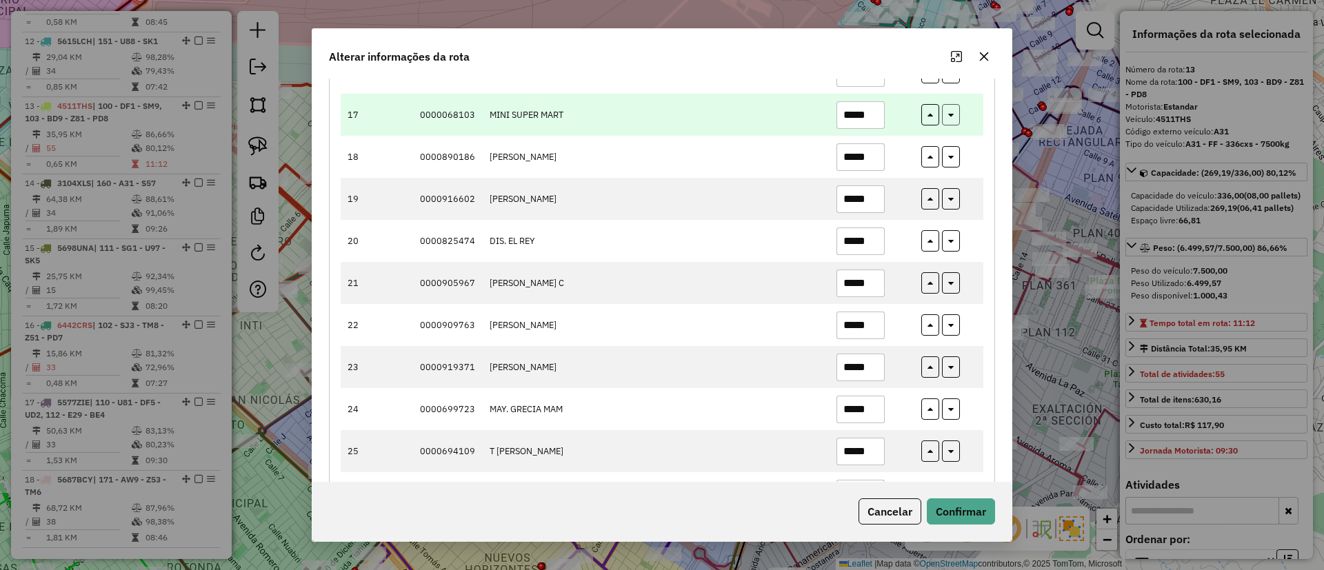
type input "*****"
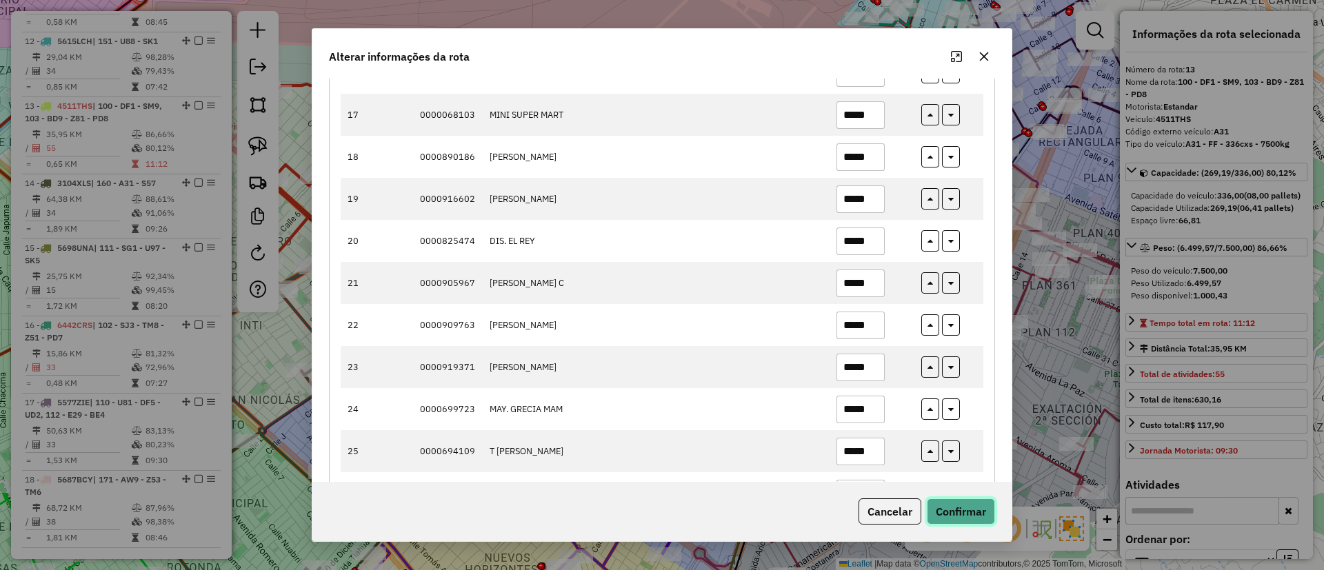
click at [970, 507] on button "Confirmar" at bounding box center [961, 512] width 68 height 26
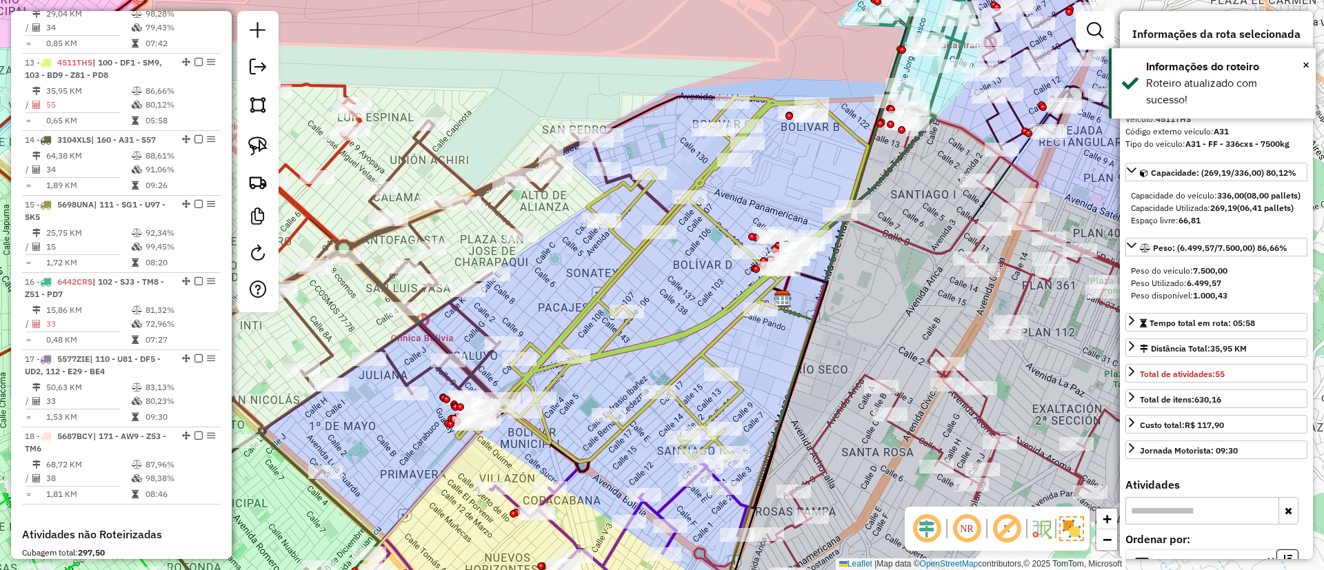
scroll to position [1483, 0]
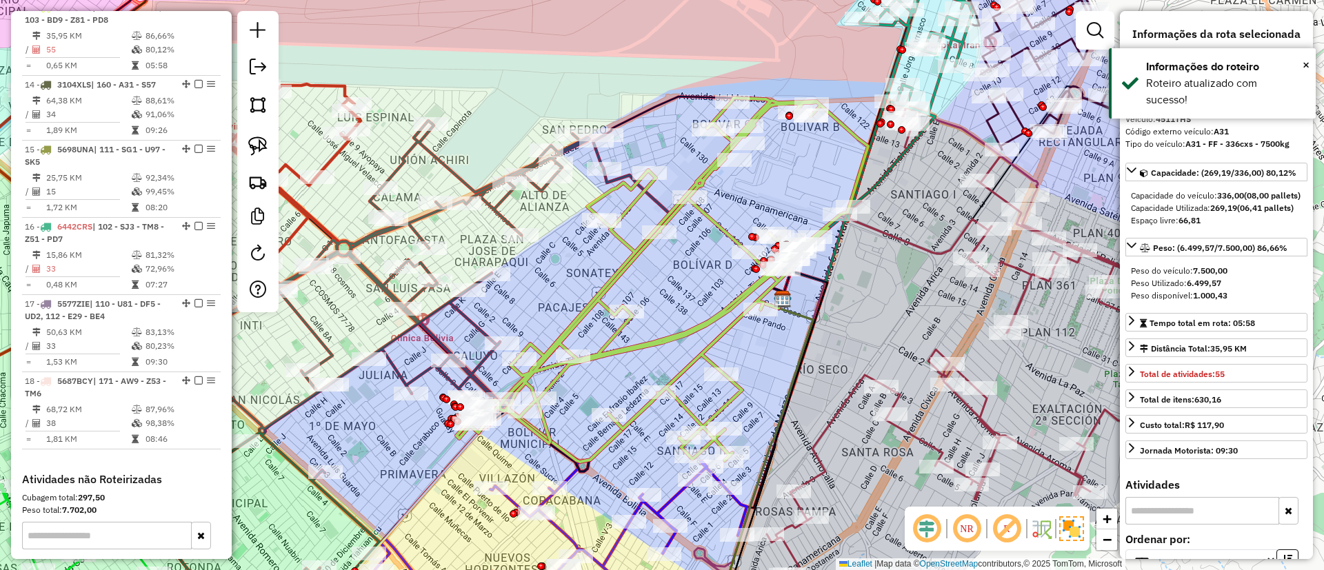
click at [728, 232] on icon at bounding box center [663, 279] width 412 height 363
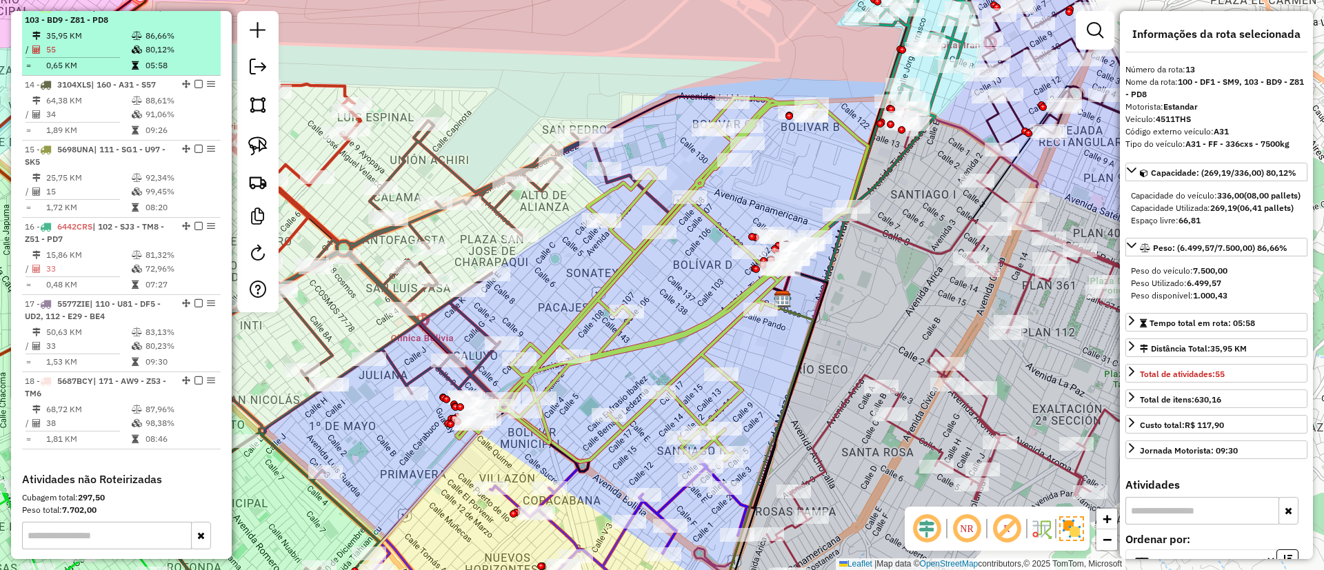
click at [197, 11] on em at bounding box center [199, 7] width 8 height 8
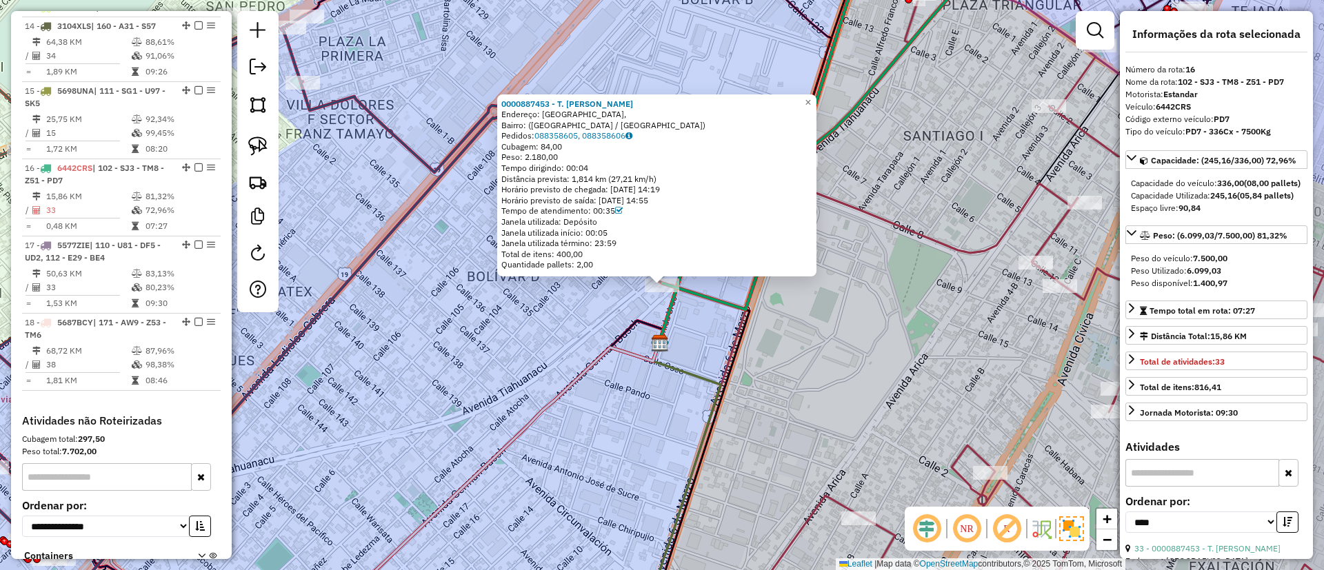
scroll to position [1636, 0]
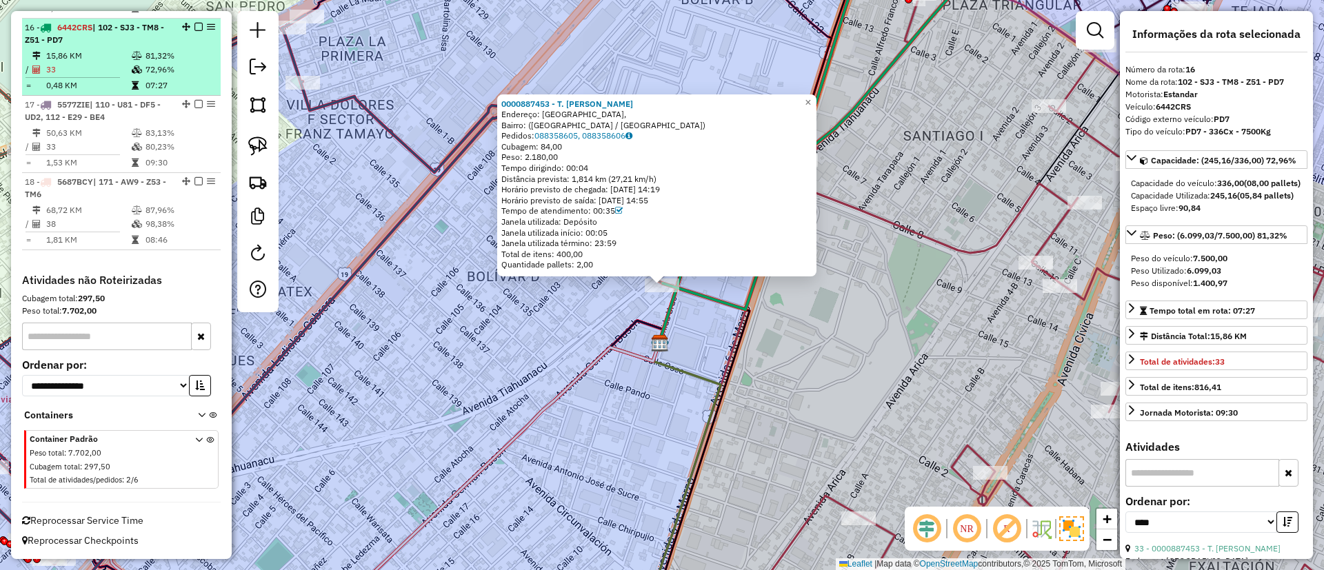
click at [197, 28] on em at bounding box center [199, 27] width 8 height 8
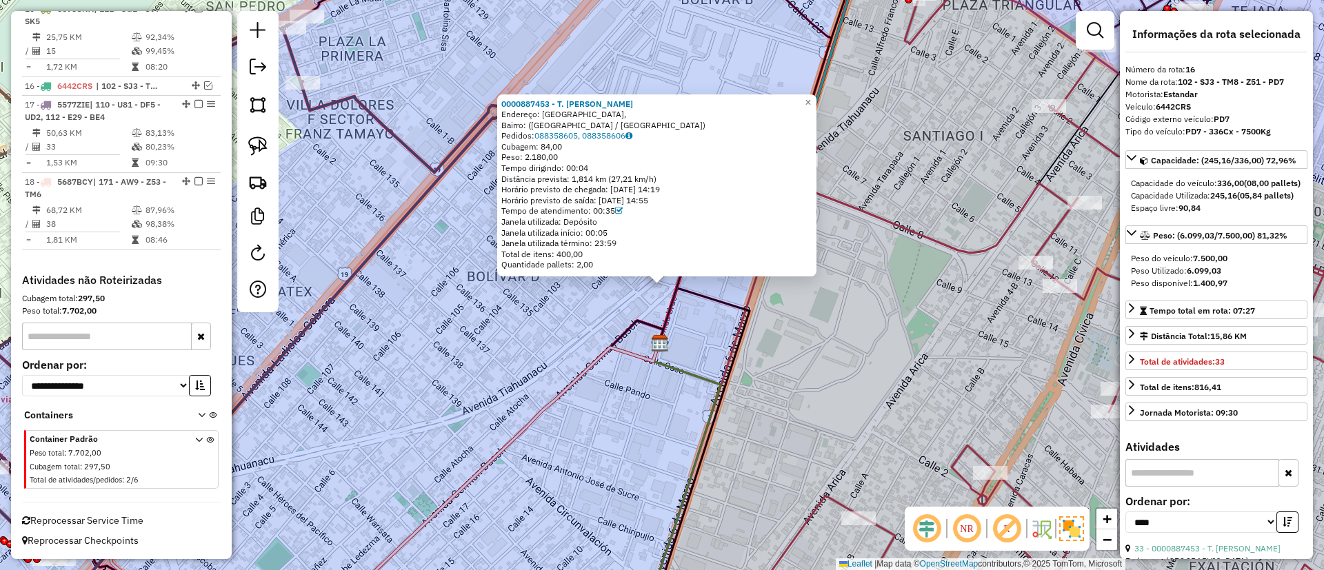
scroll to position [1577, 0]
click at [530, 354] on div "0000887453 - T. ELENA Endereço: Calle Ciento Tres, Bairro: (El Alto / La Paz) P…" at bounding box center [662, 285] width 1324 height 570
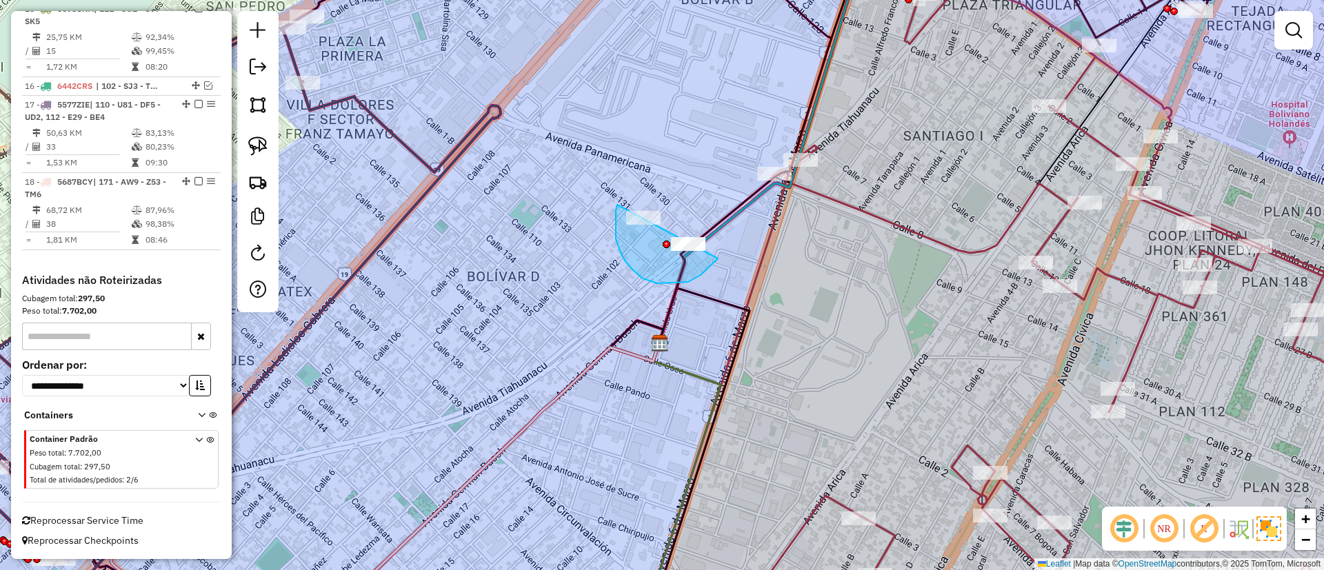
drag, startPoint x: 617, startPoint y: 207, endPoint x: 720, endPoint y: 217, distance: 104.0
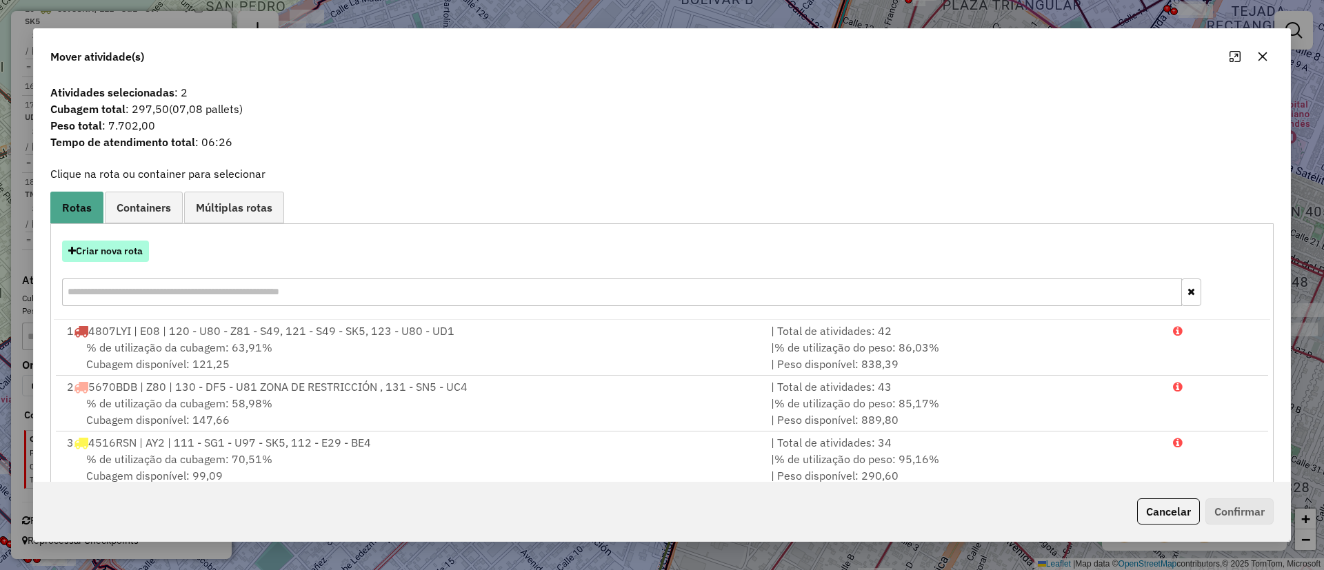
click at [127, 252] on button "Criar nova rota" at bounding box center [105, 251] width 87 height 21
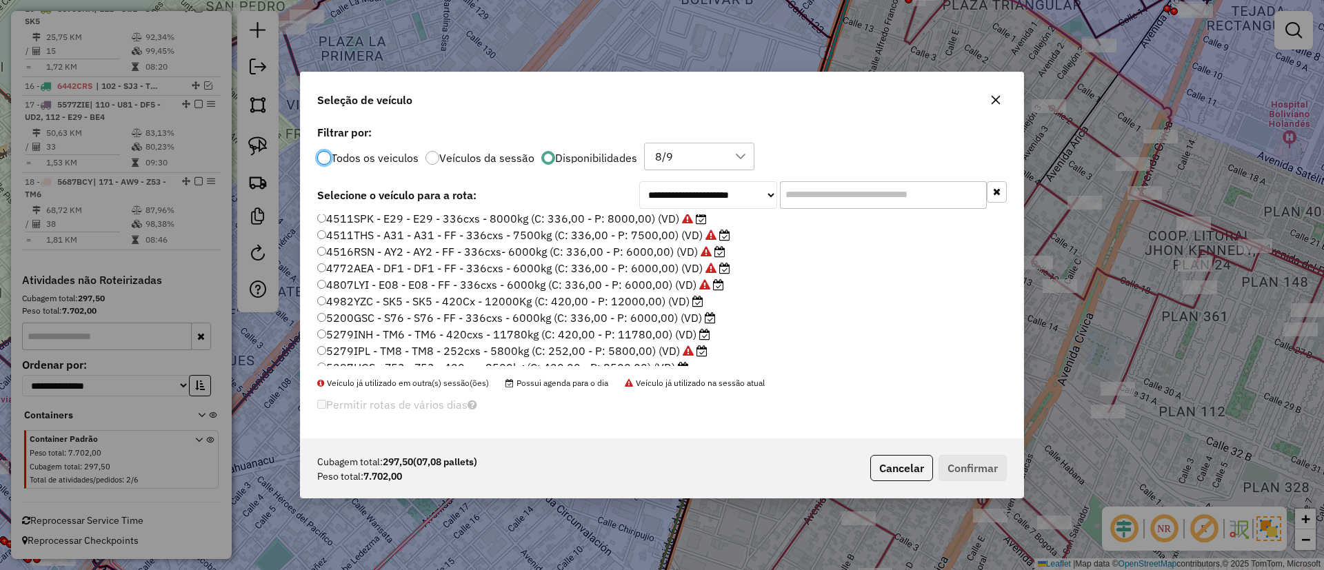
scroll to position [103, 0]
click at [644, 316] on label "5297HGS - Z53 - Z53 - 420cx - 8500kg (C: 420,00 - P: 8500,00) (VD)" at bounding box center [503, 317] width 372 height 17
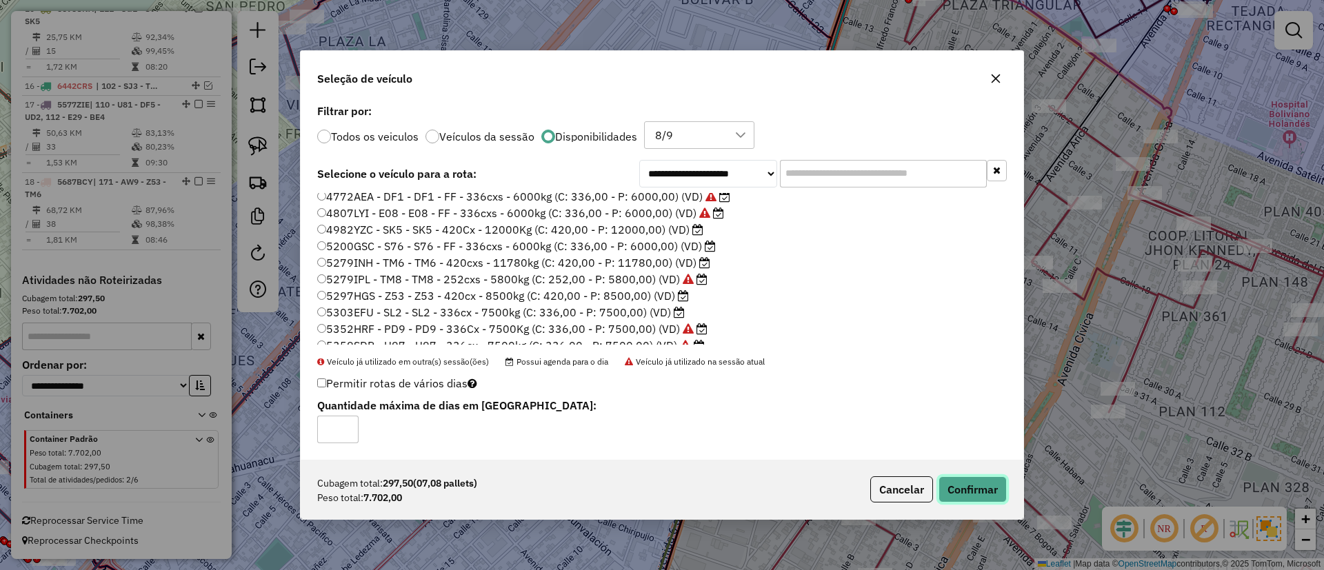
click at [958, 481] on button "Confirmar" at bounding box center [973, 490] width 68 height 26
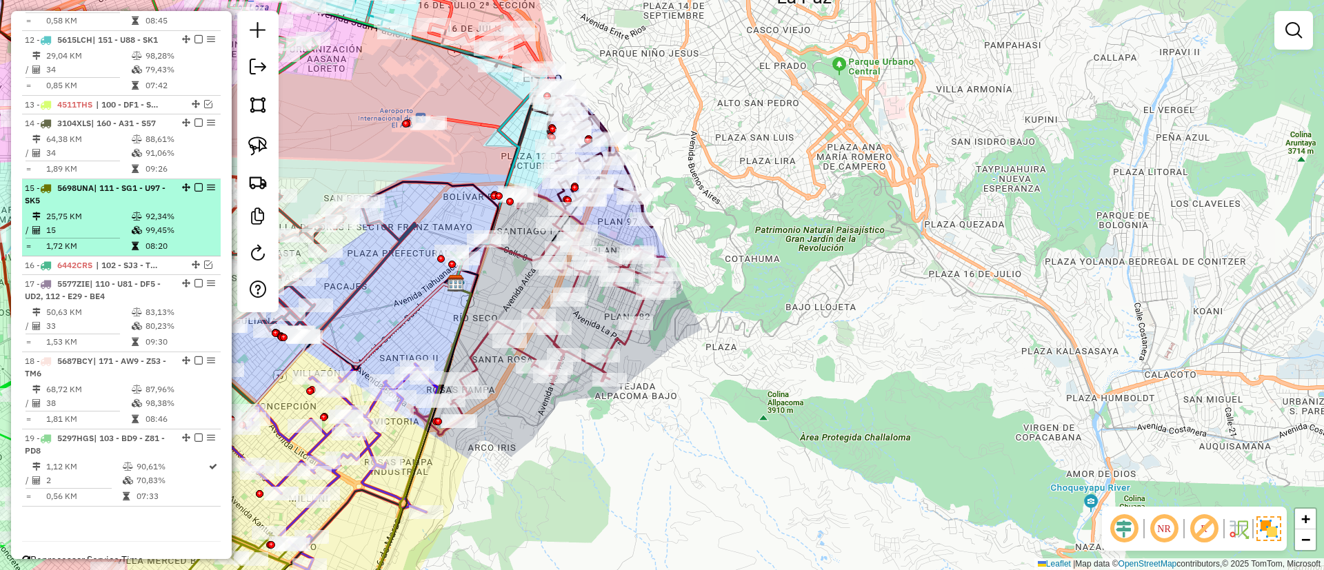
scroll to position [1334, 0]
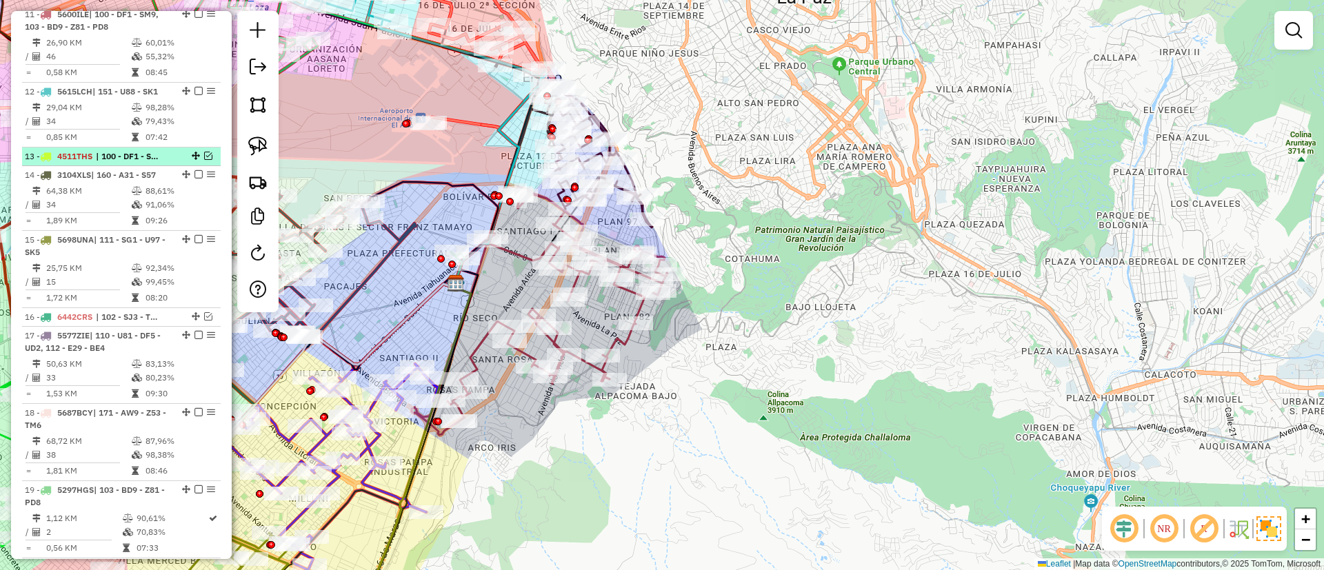
click at [205, 160] on em at bounding box center [208, 156] width 8 height 8
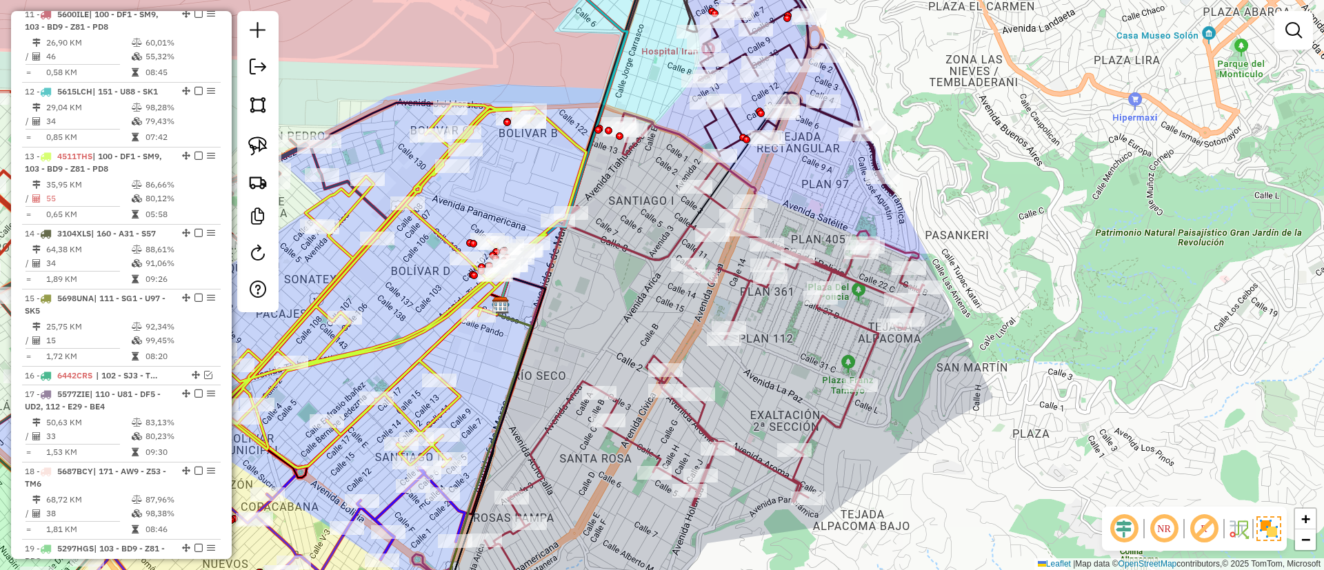
click at [424, 226] on icon at bounding box center [381, 285] width 412 height 363
select select "*********"
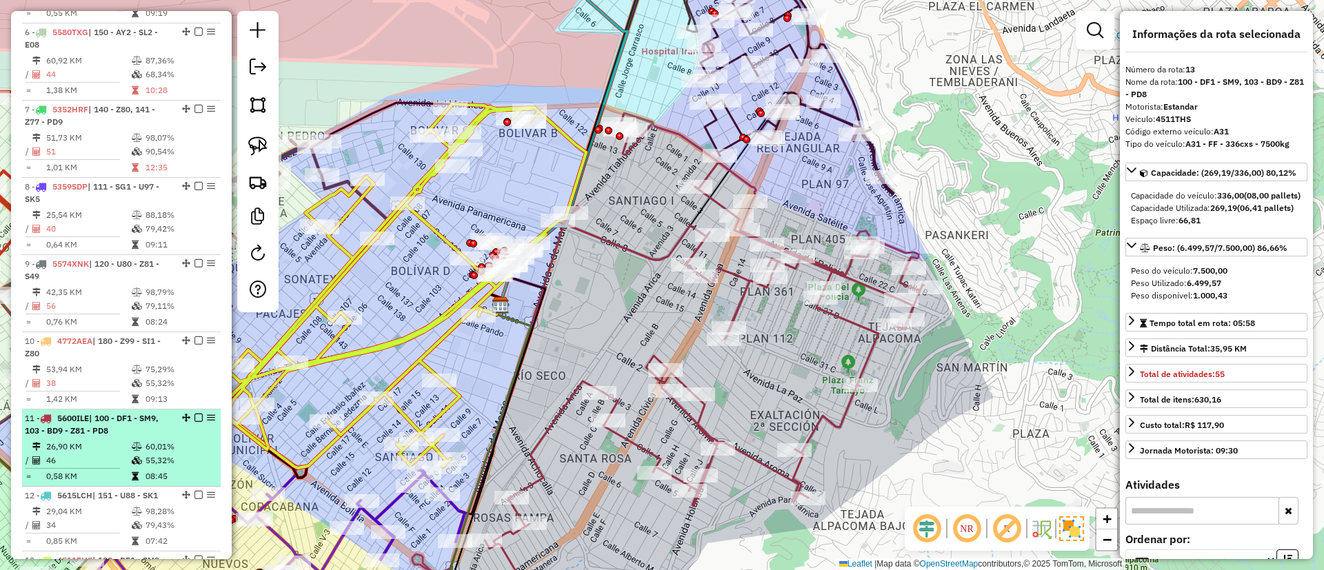
scroll to position [862, 0]
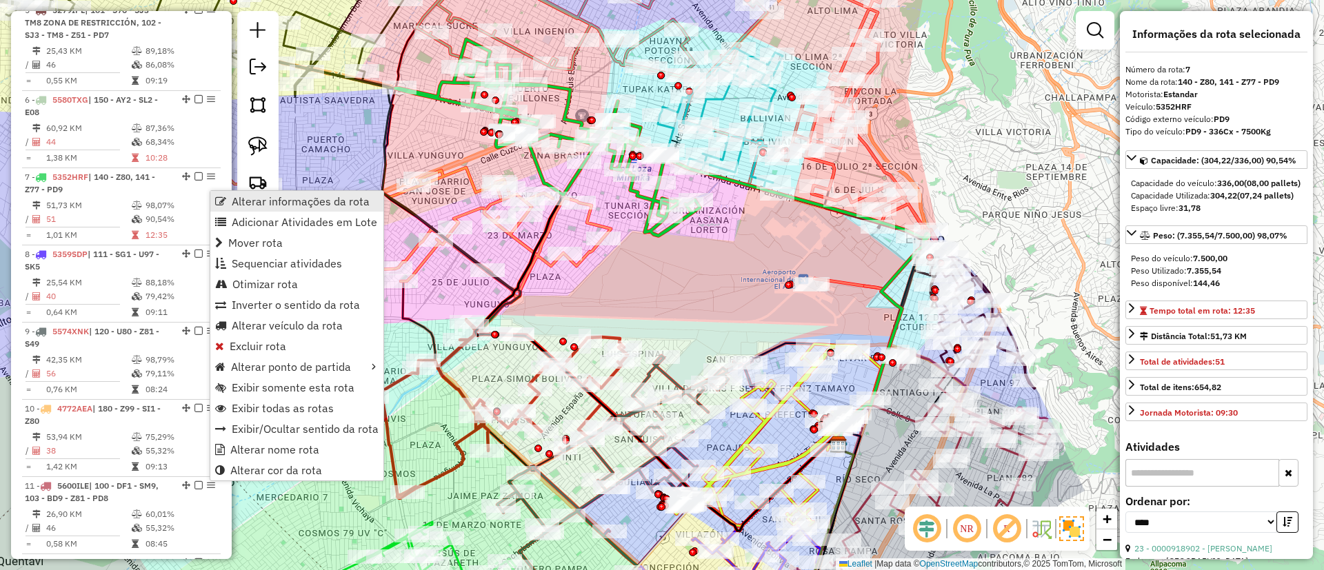
click at [243, 197] on span "Alterar informações da rota" at bounding box center [301, 201] width 138 height 11
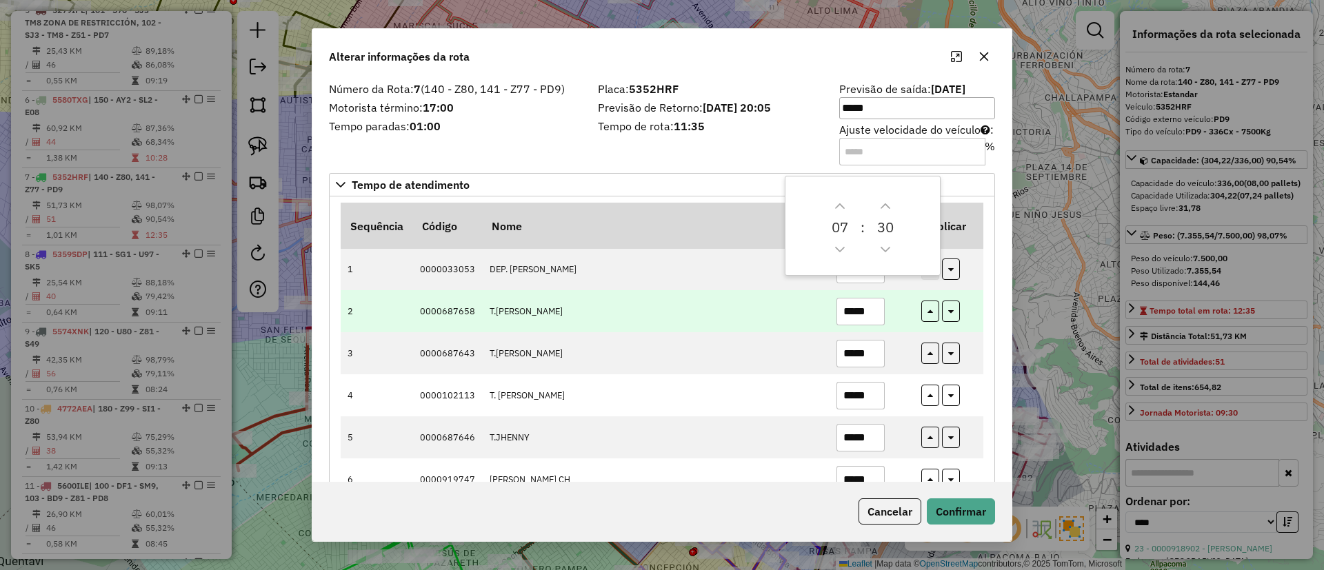
click at [897, 306] on td "*****" at bounding box center [871, 311] width 85 height 42
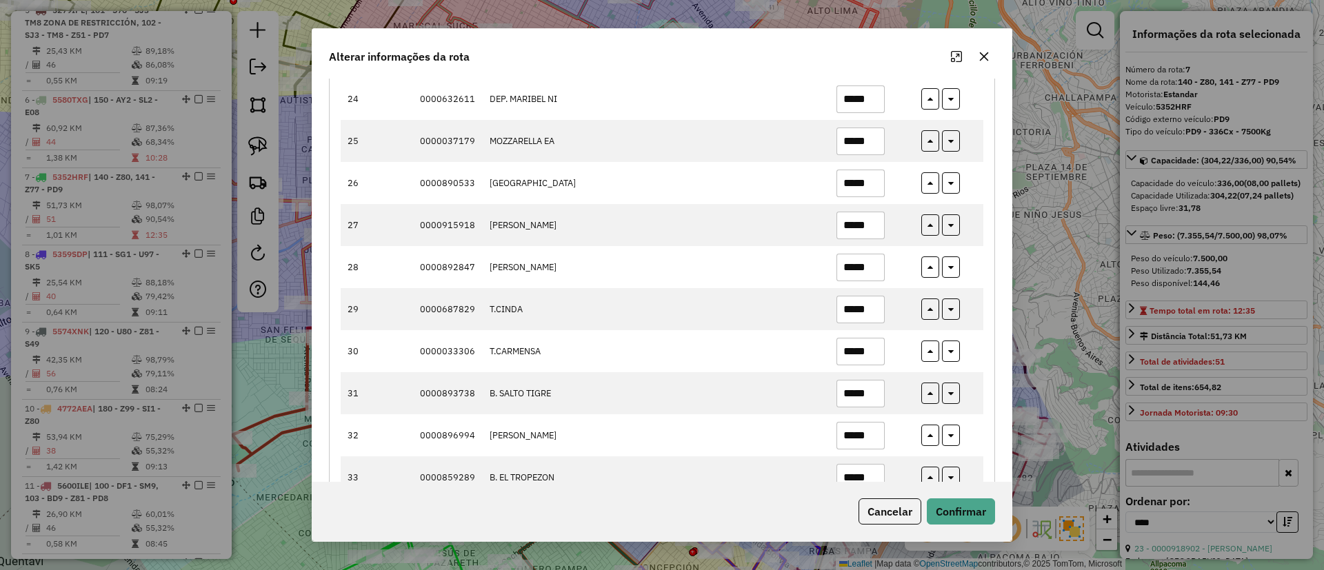
scroll to position [1345, 0]
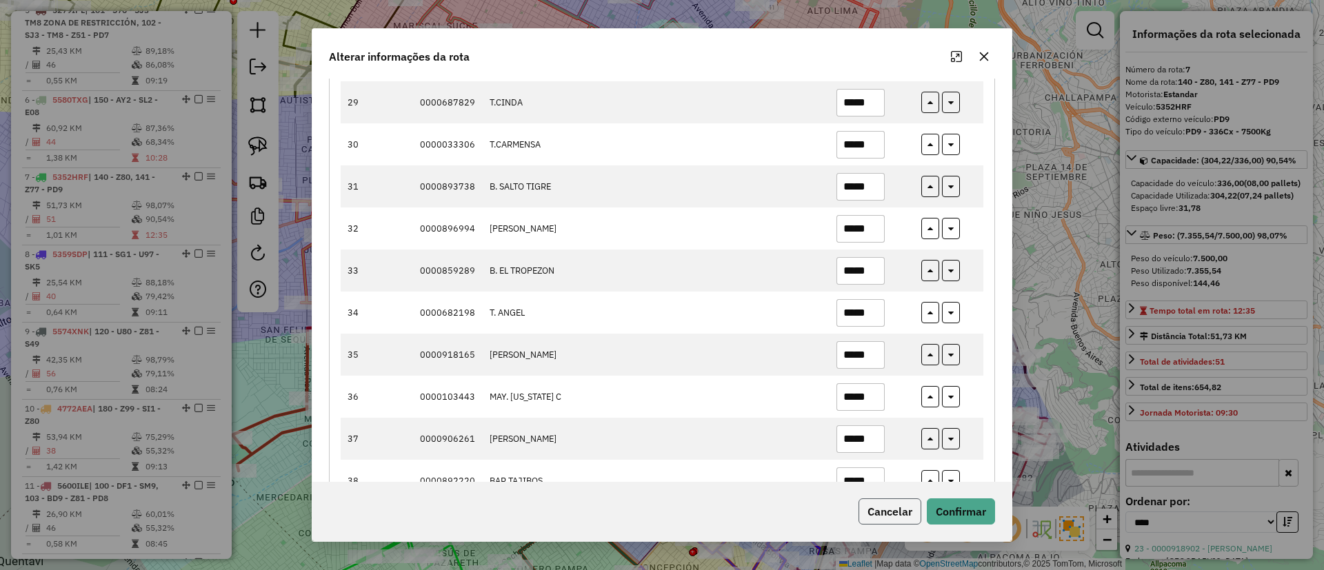
click at [905, 505] on button "Cancelar" at bounding box center [890, 512] width 63 height 26
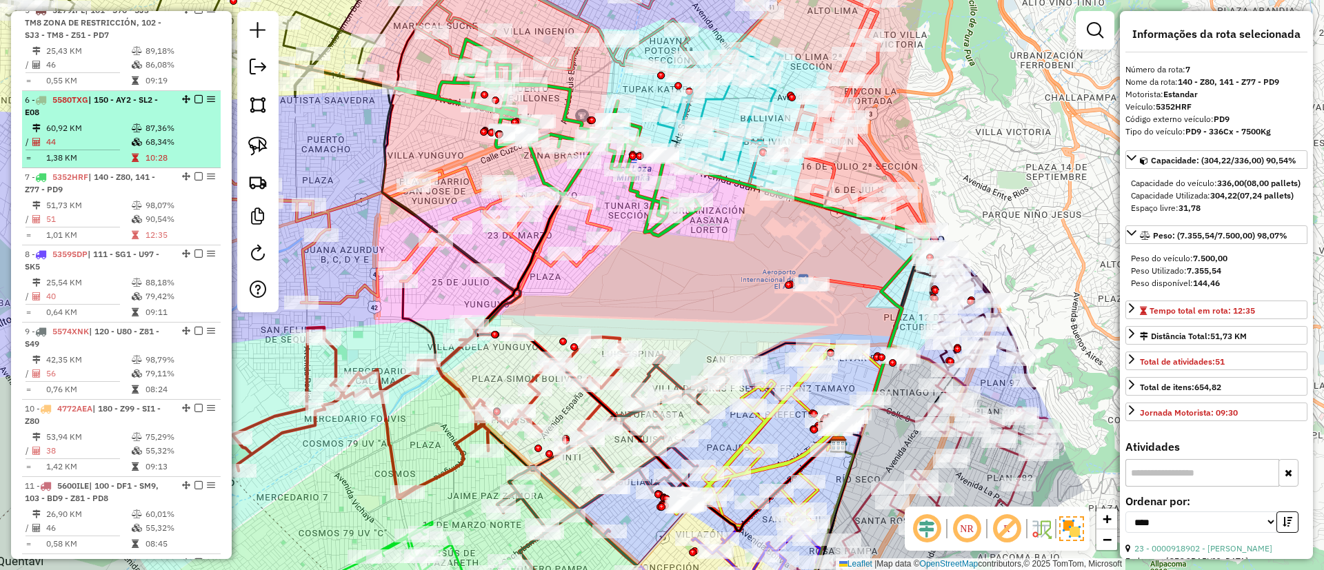
click at [161, 135] on td "87,36%" at bounding box center [180, 128] width 70 height 14
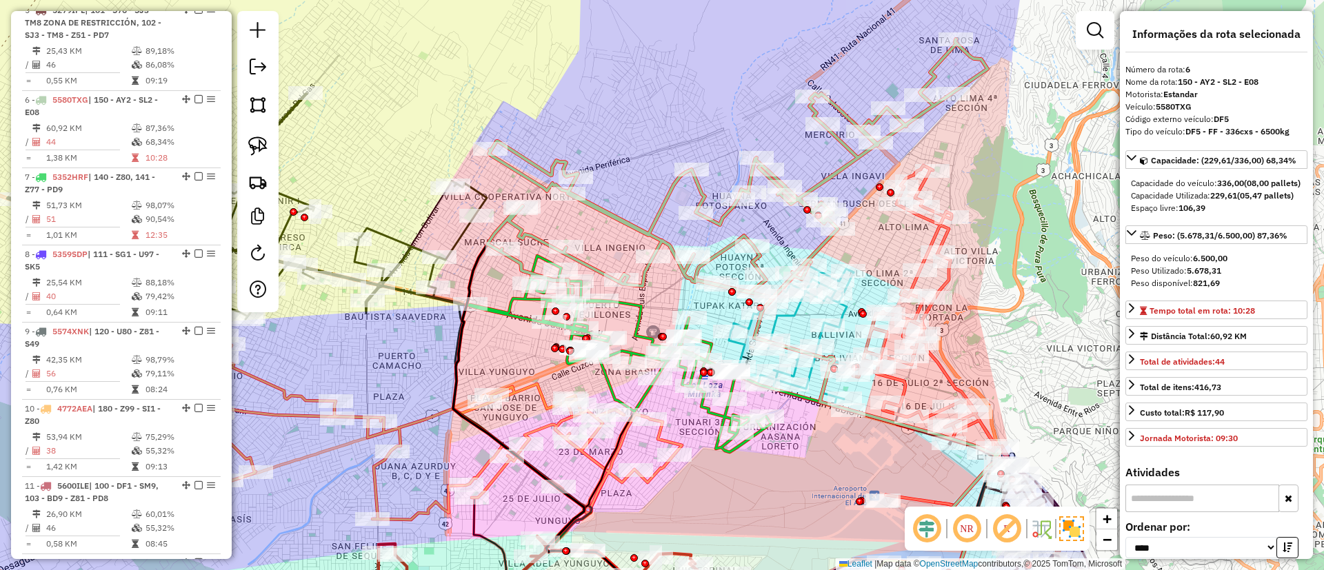
click at [435, 206] on icon at bounding box center [528, 407] width 301 height 439
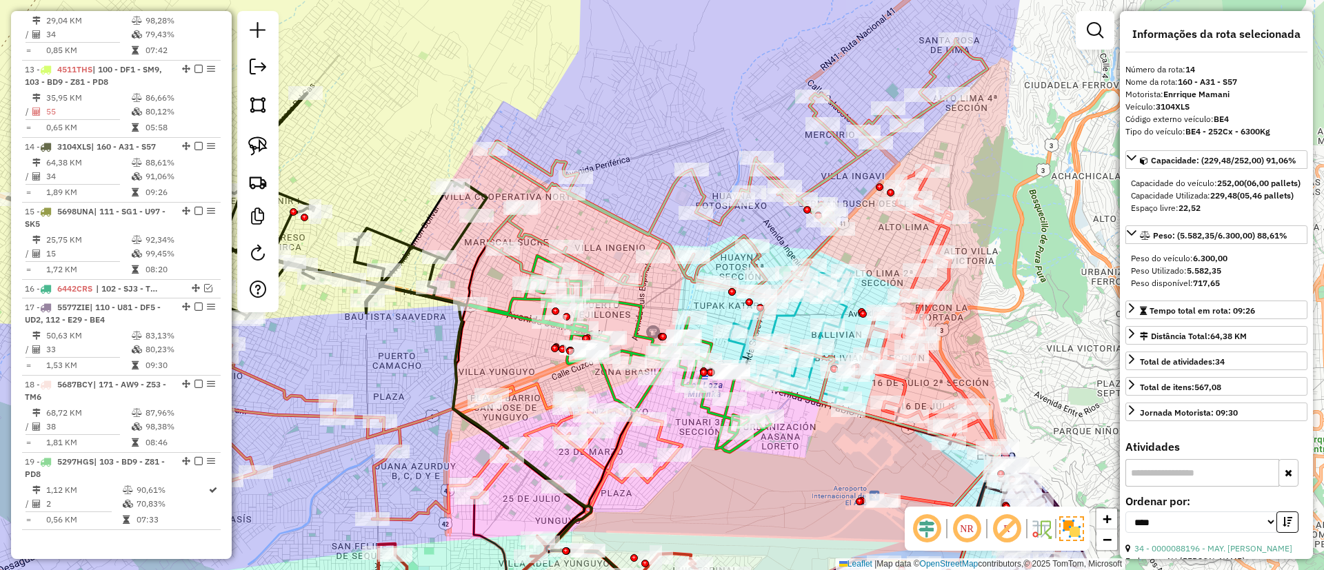
scroll to position [1496, 0]
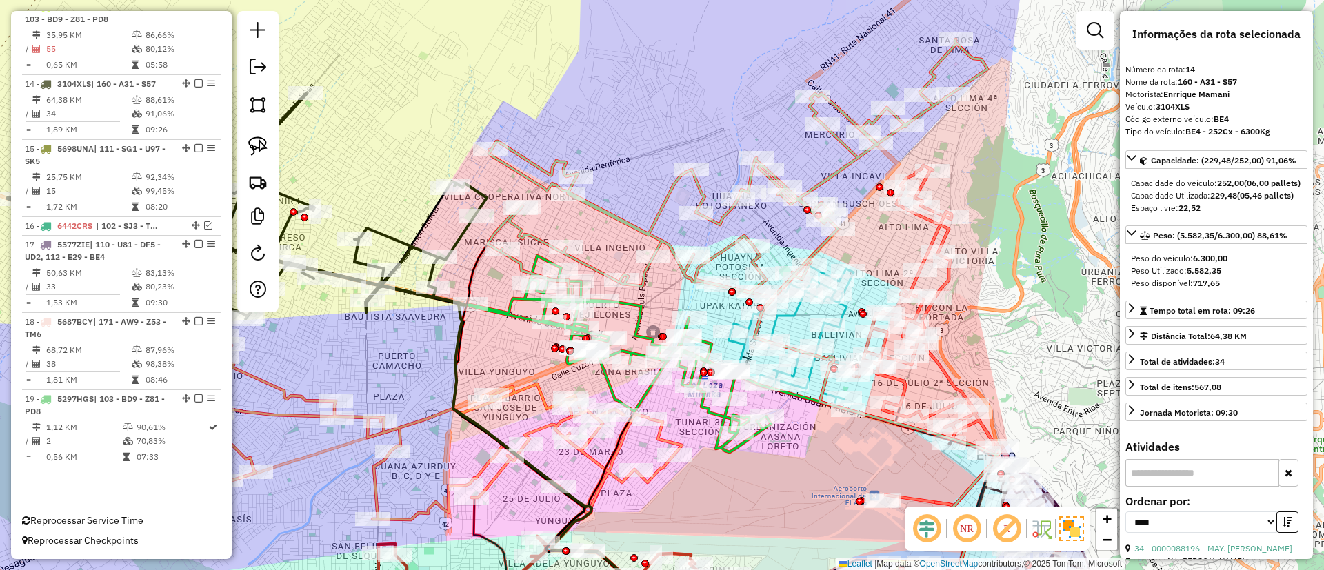
click at [622, 219] on icon at bounding box center [738, 168] width 500 height 259
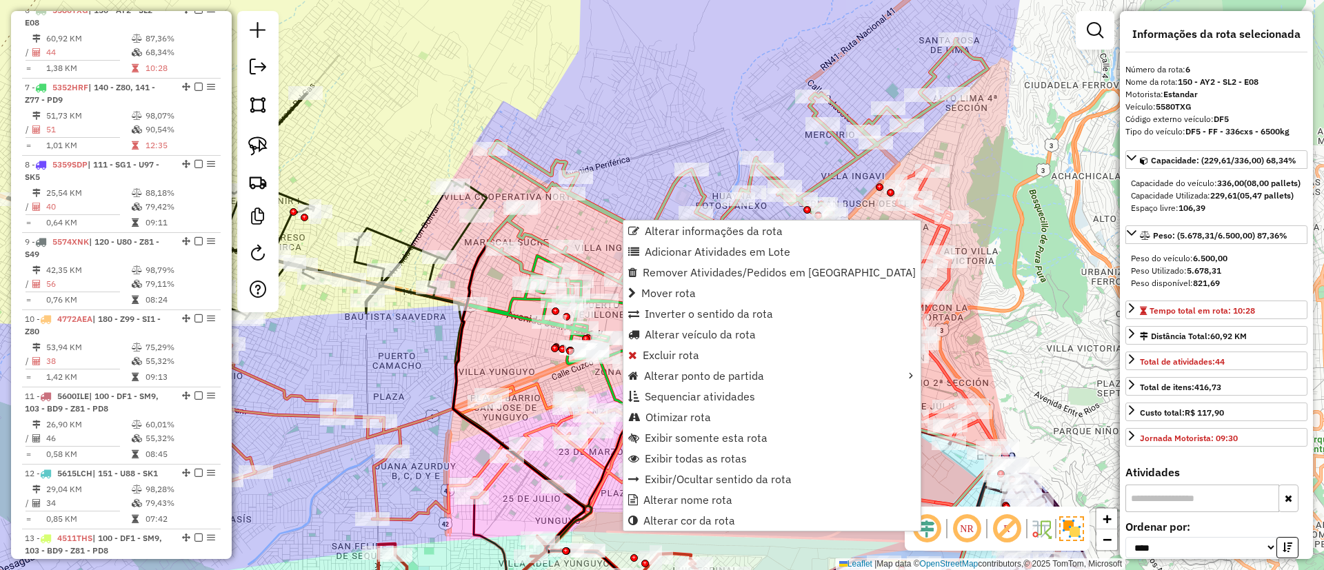
scroll to position [955, 0]
click at [683, 230] on span "Alterar informações da rota" at bounding box center [714, 231] width 138 height 11
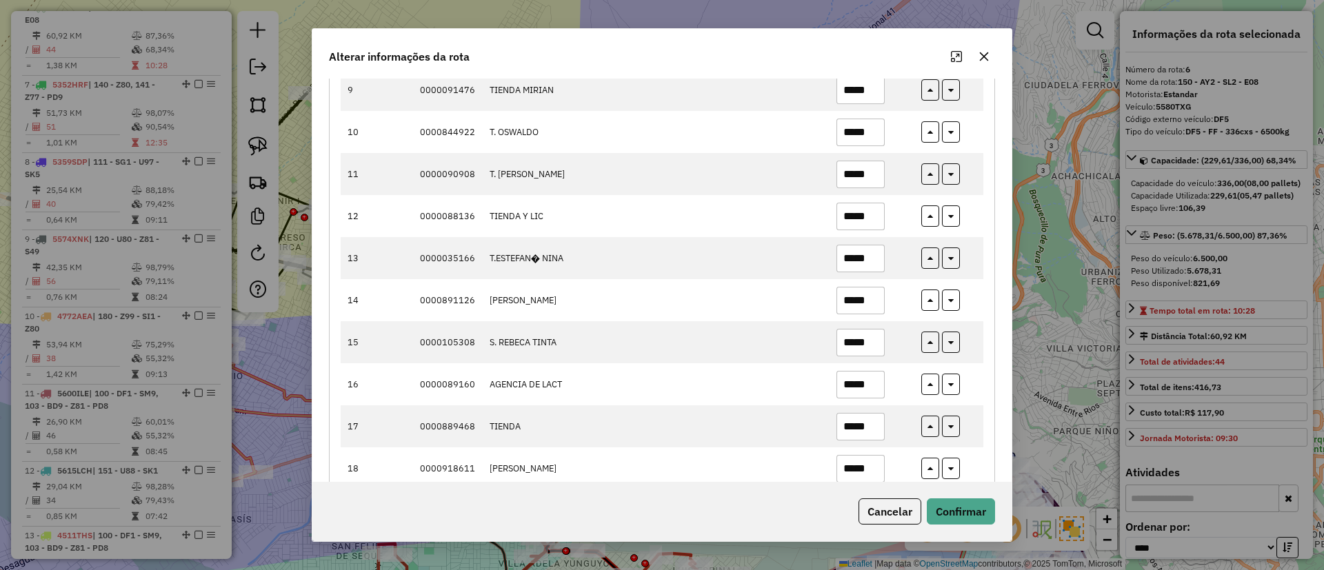
scroll to position [517, 0]
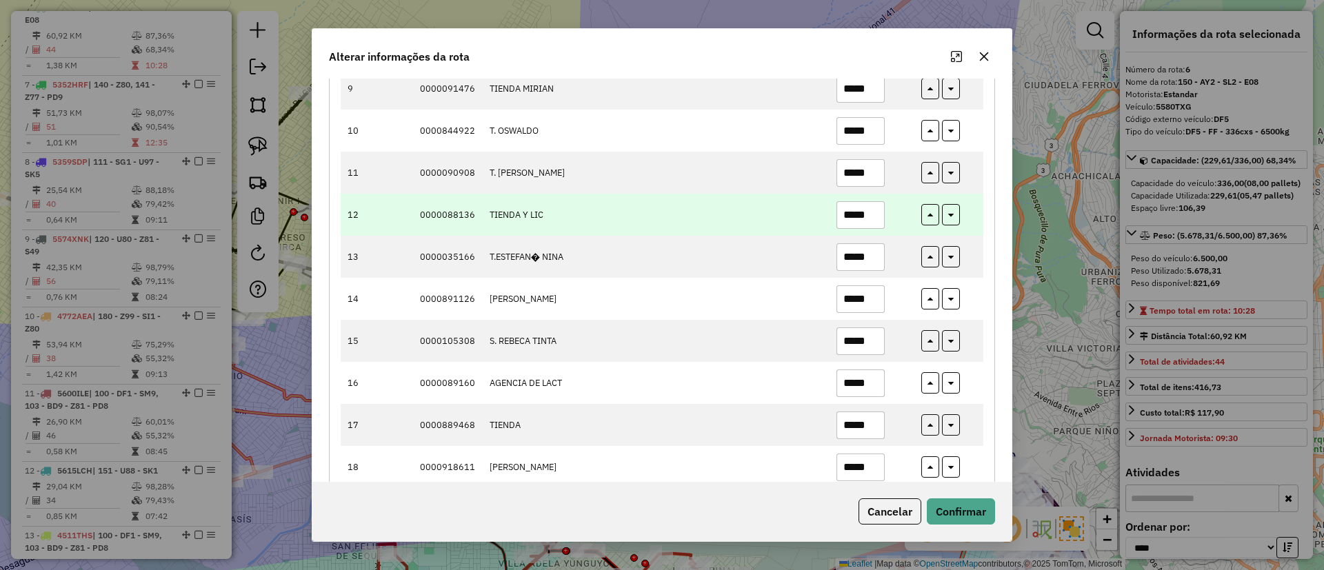
click at [878, 215] on input "*****" at bounding box center [861, 215] width 48 height 28
type input "*****"
click at [948, 214] on icon "button" at bounding box center [951, 213] width 6 height 10
type input "*****"
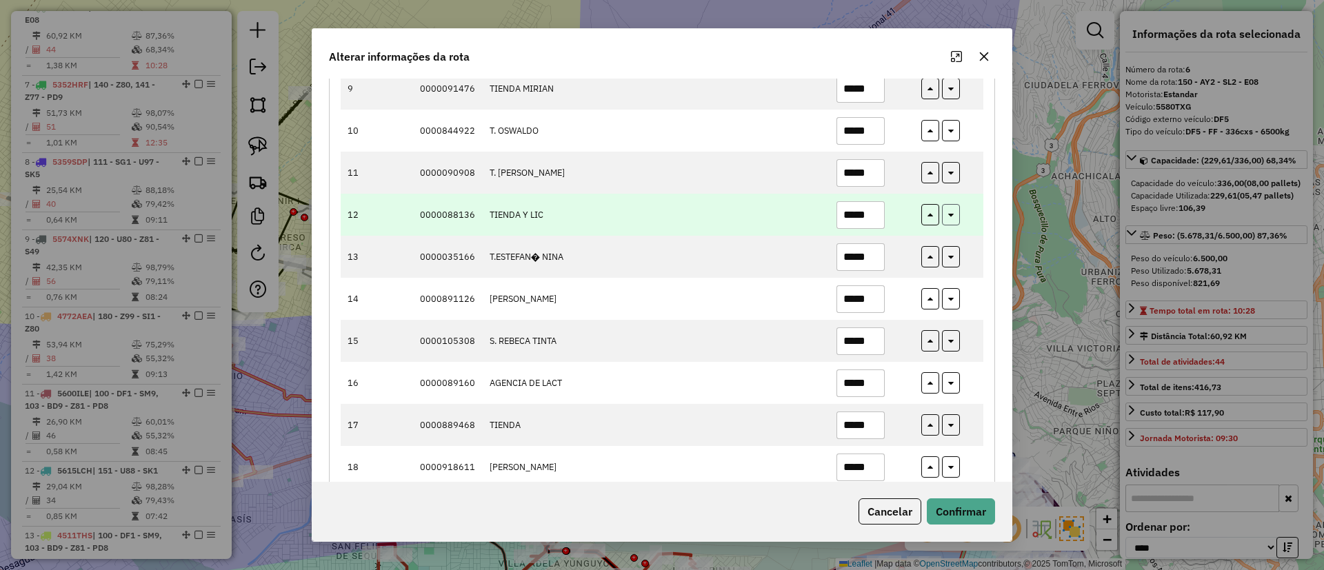
type input "*****"
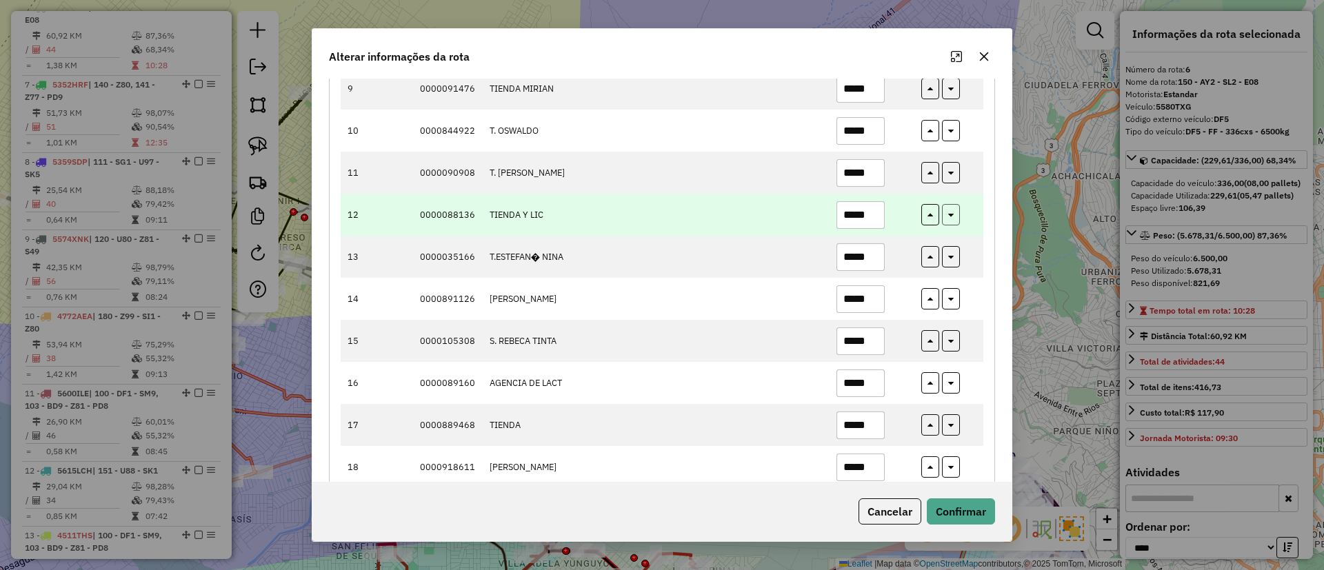
type input "*****"
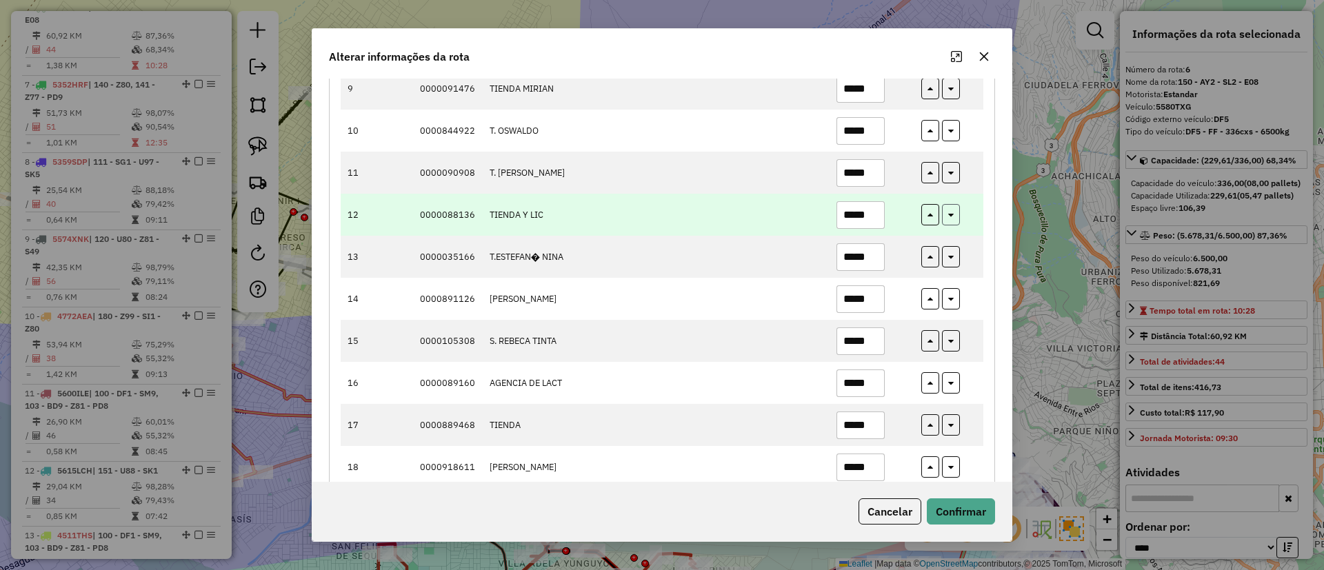
type input "*****"
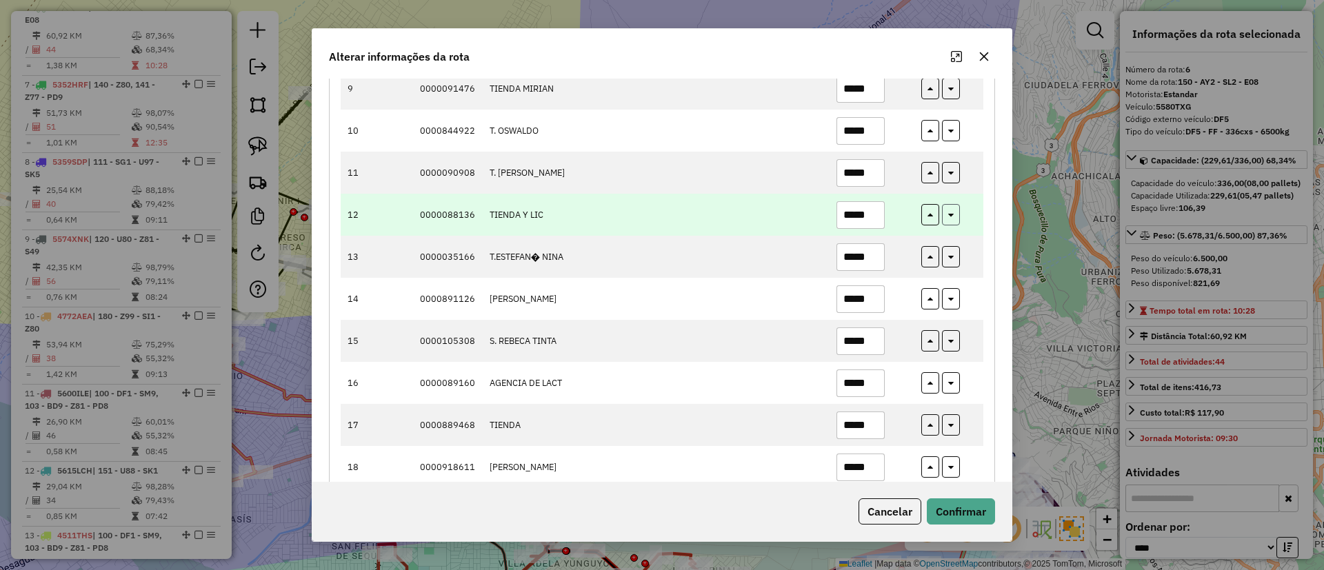
type input "*****"
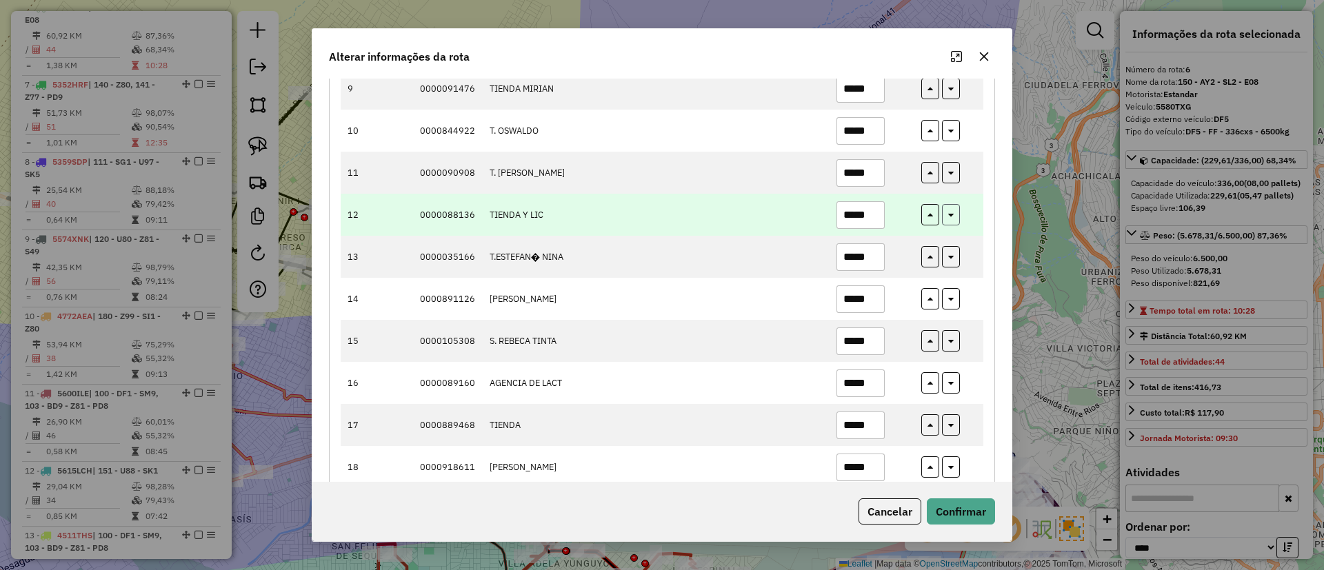
type input "*****"
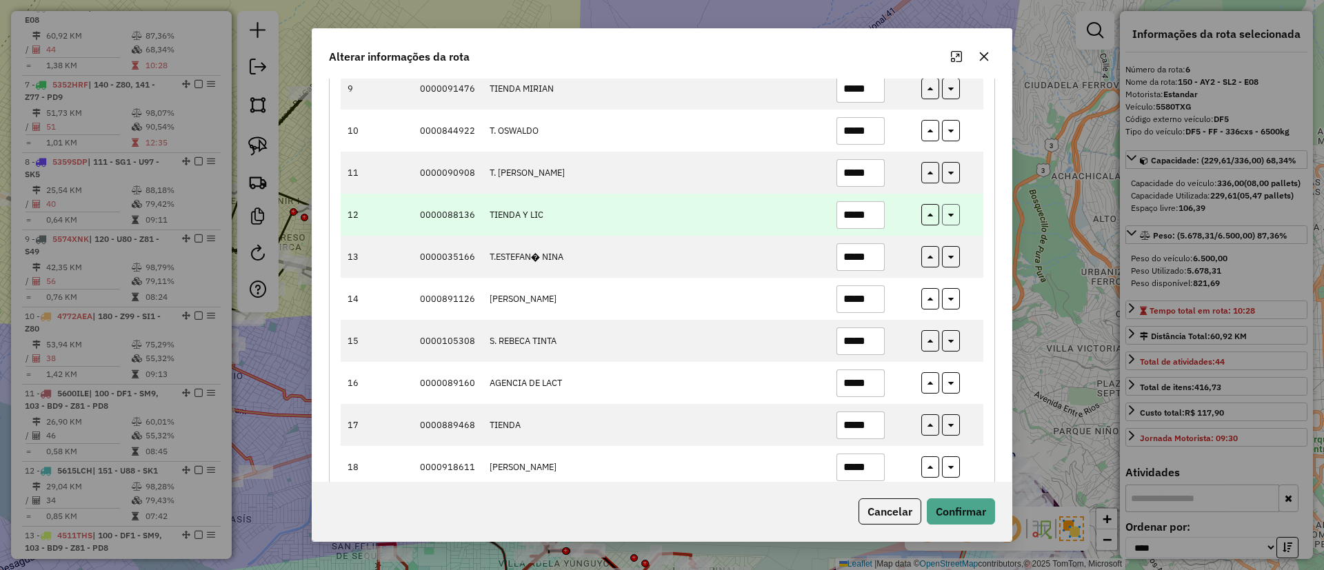
type input "*****"
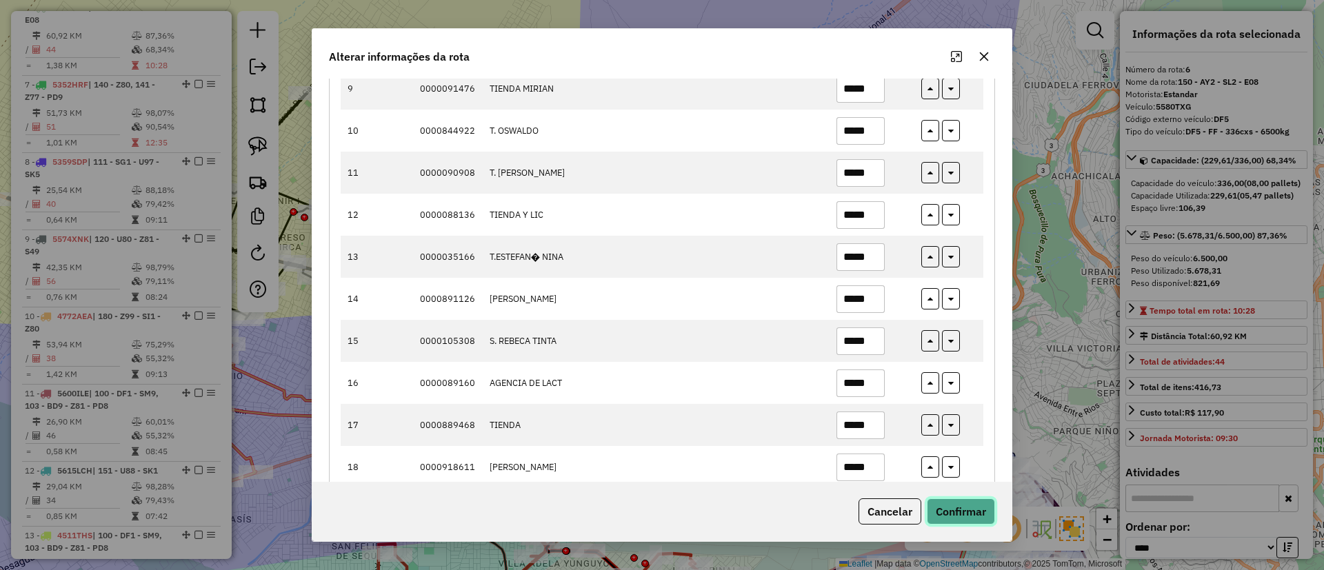
click at [990, 522] on button "Confirmar" at bounding box center [961, 512] width 68 height 26
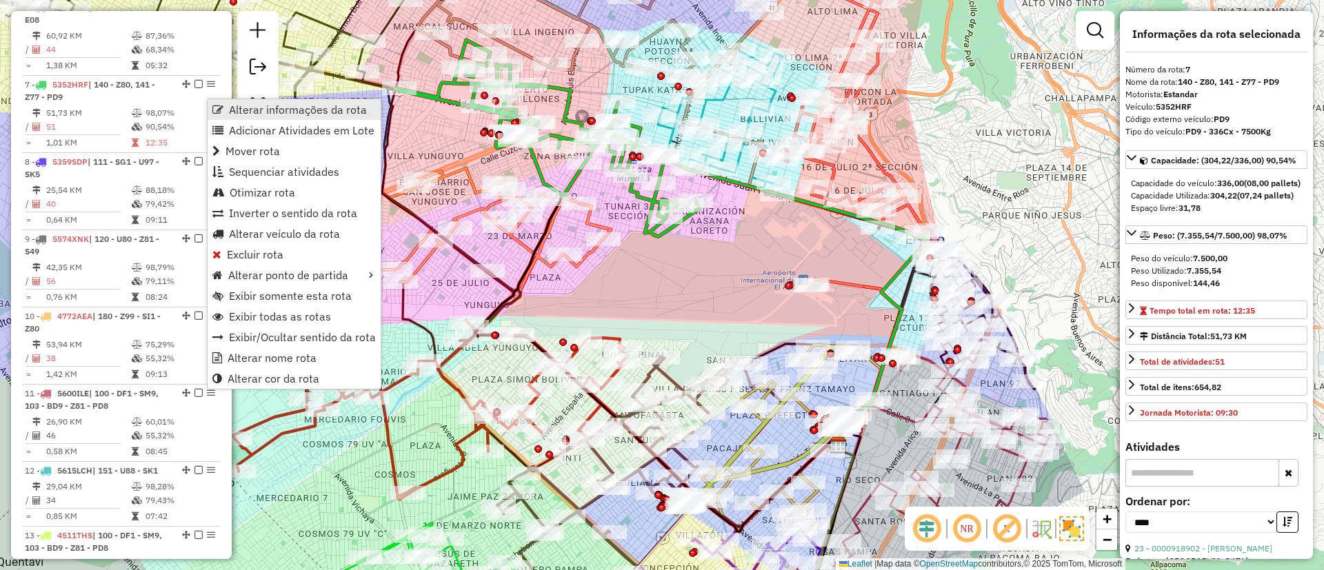
click at [232, 107] on span "Alterar informações da rota" at bounding box center [298, 109] width 138 height 11
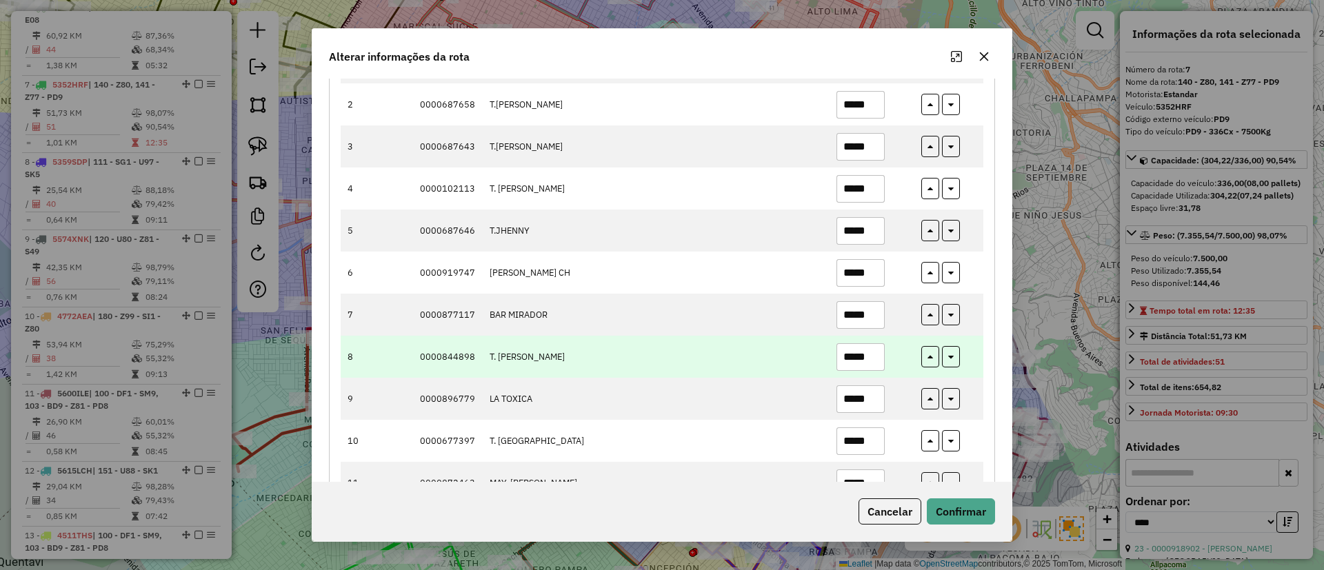
scroll to position [310, 0]
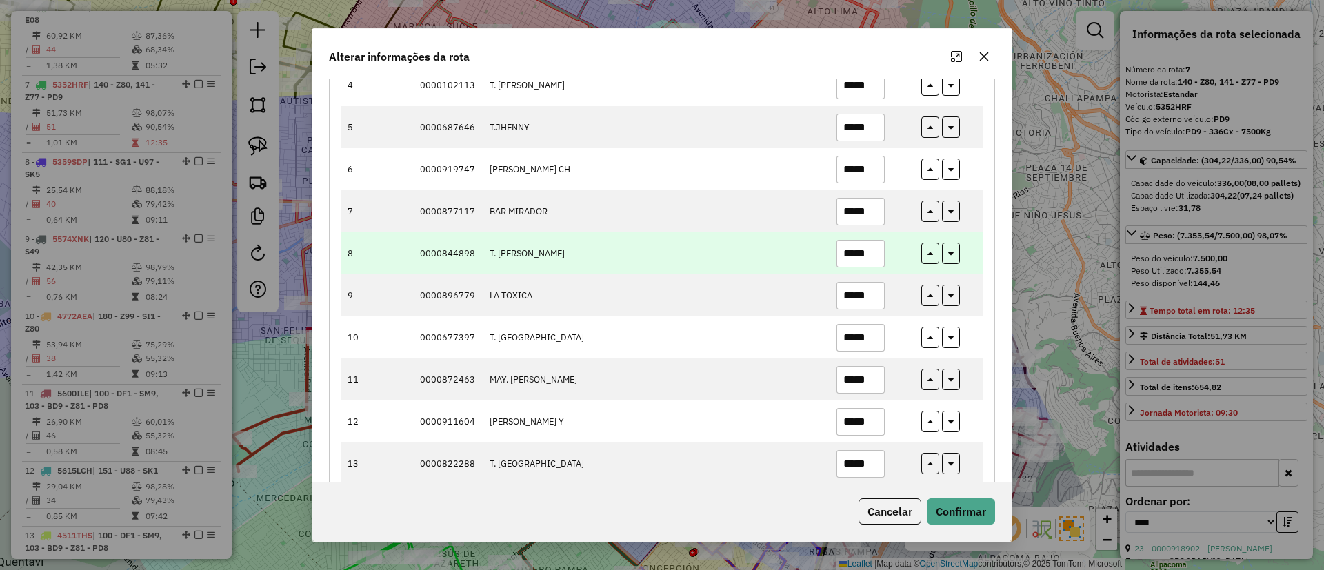
click at [882, 257] on input "*****" at bounding box center [861, 254] width 48 height 28
type input "*****"
click at [951, 255] on icon "button" at bounding box center [951, 252] width 6 height 10
type input "*****"
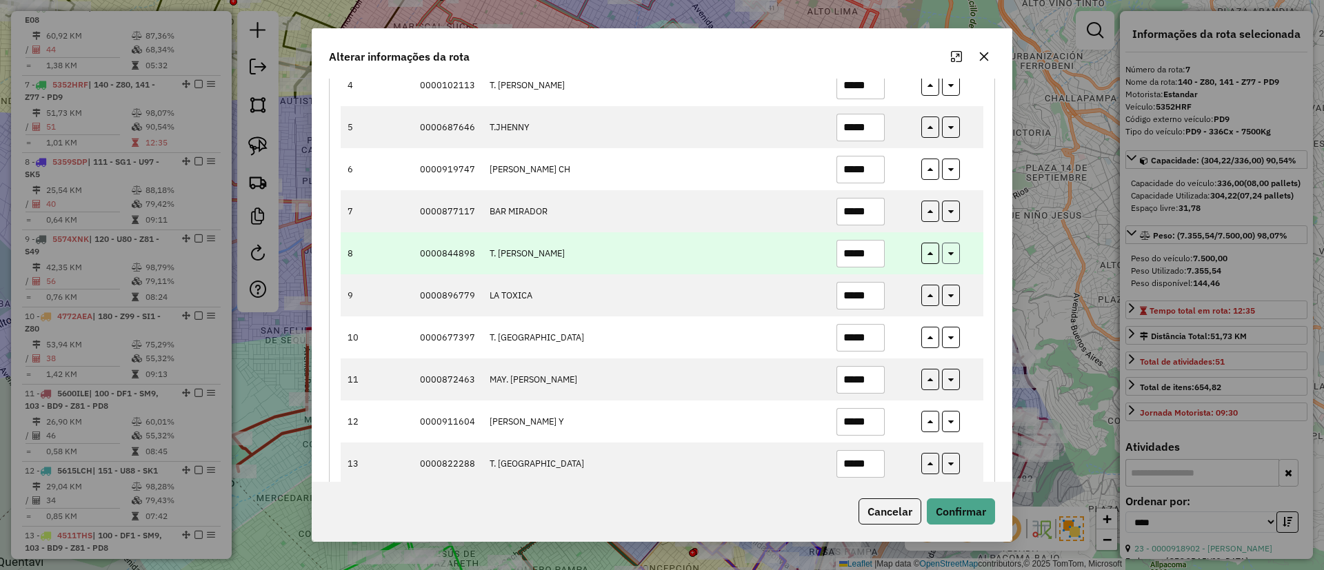
type input "*****"
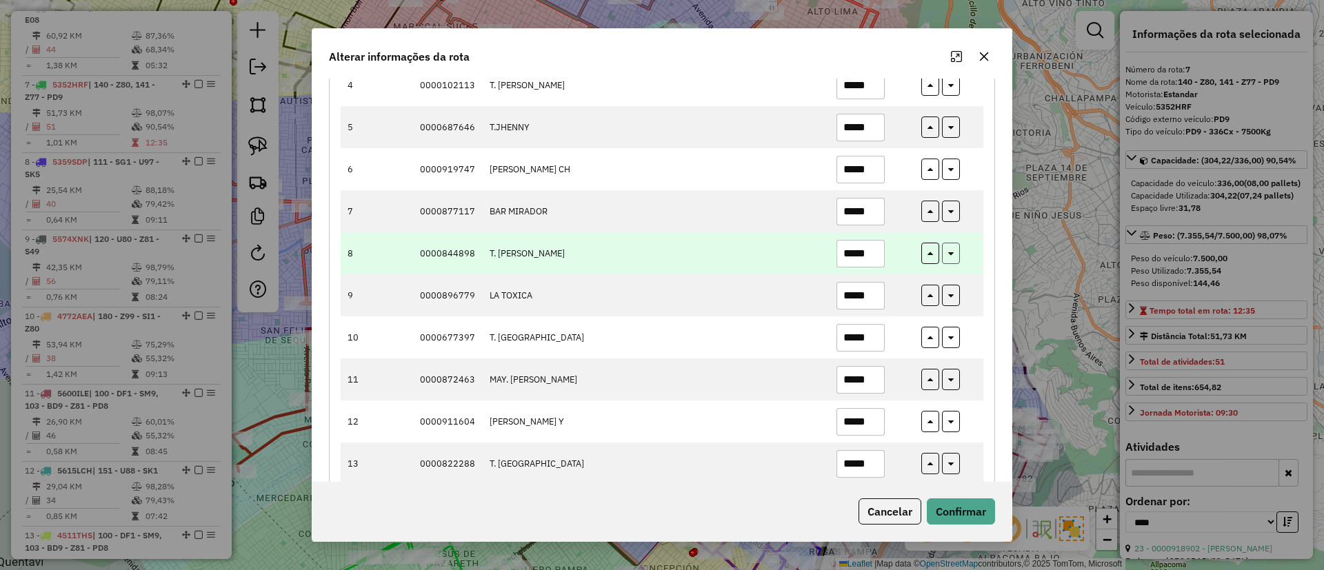
type input "*****"
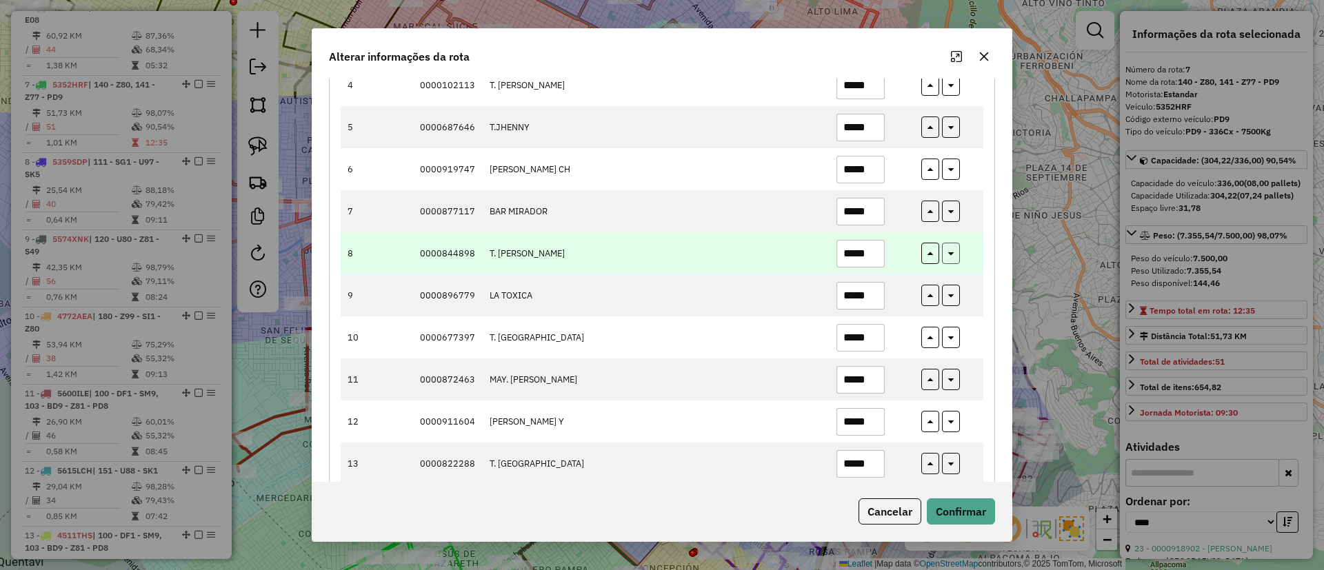
type input "*****"
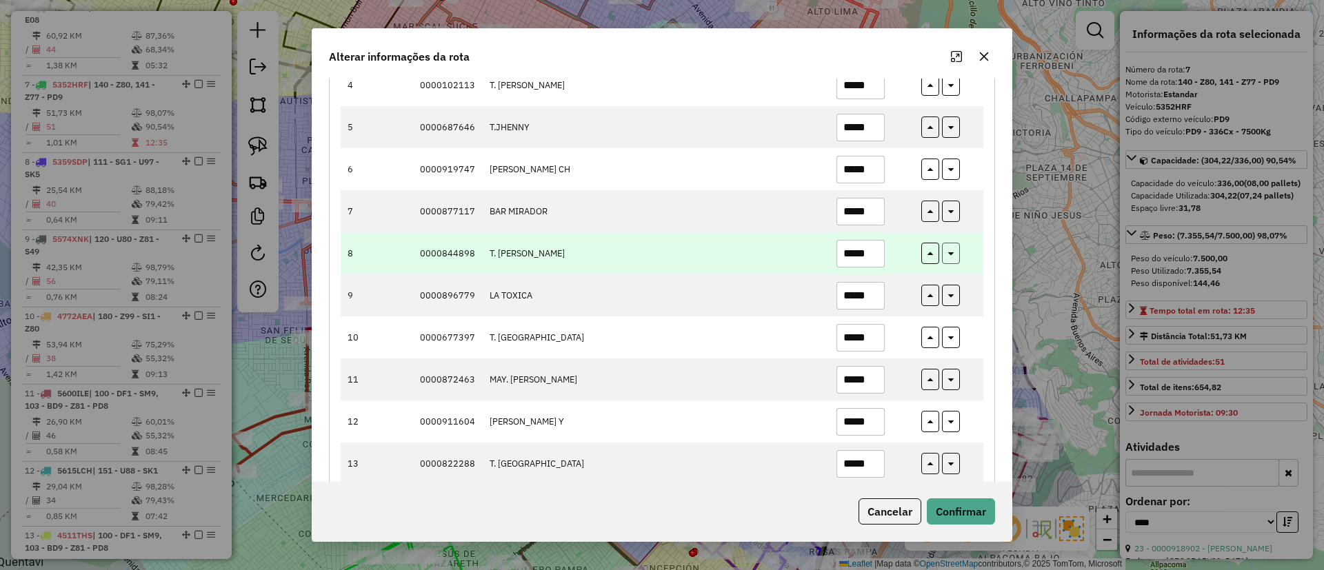
type input "*****"
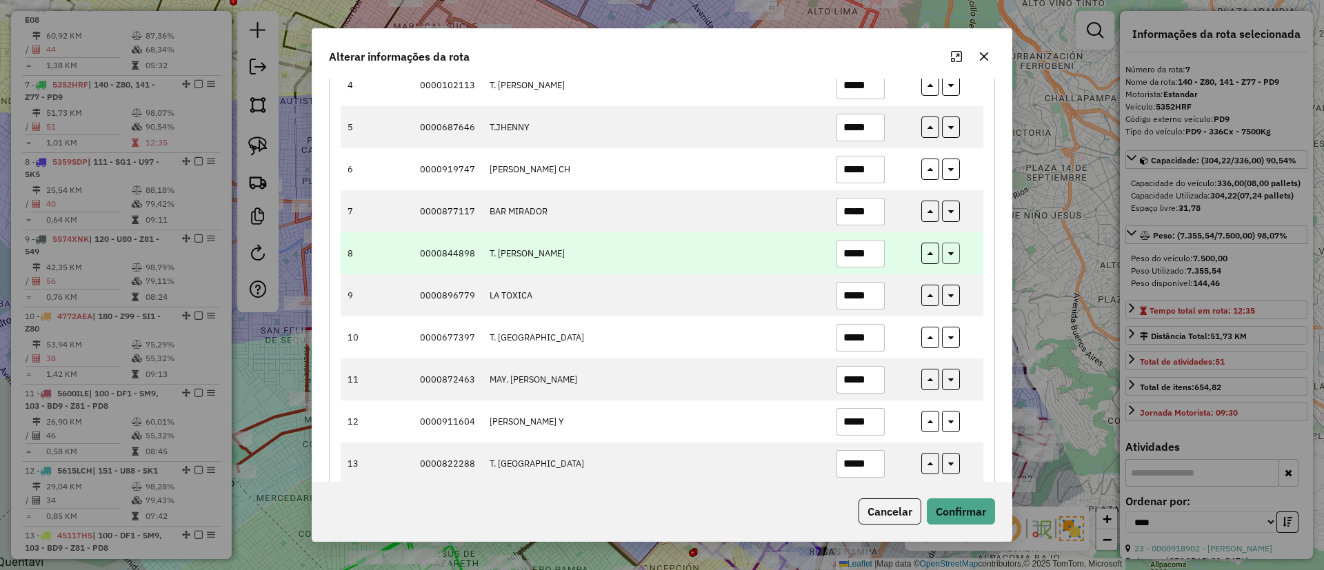
type input "*****"
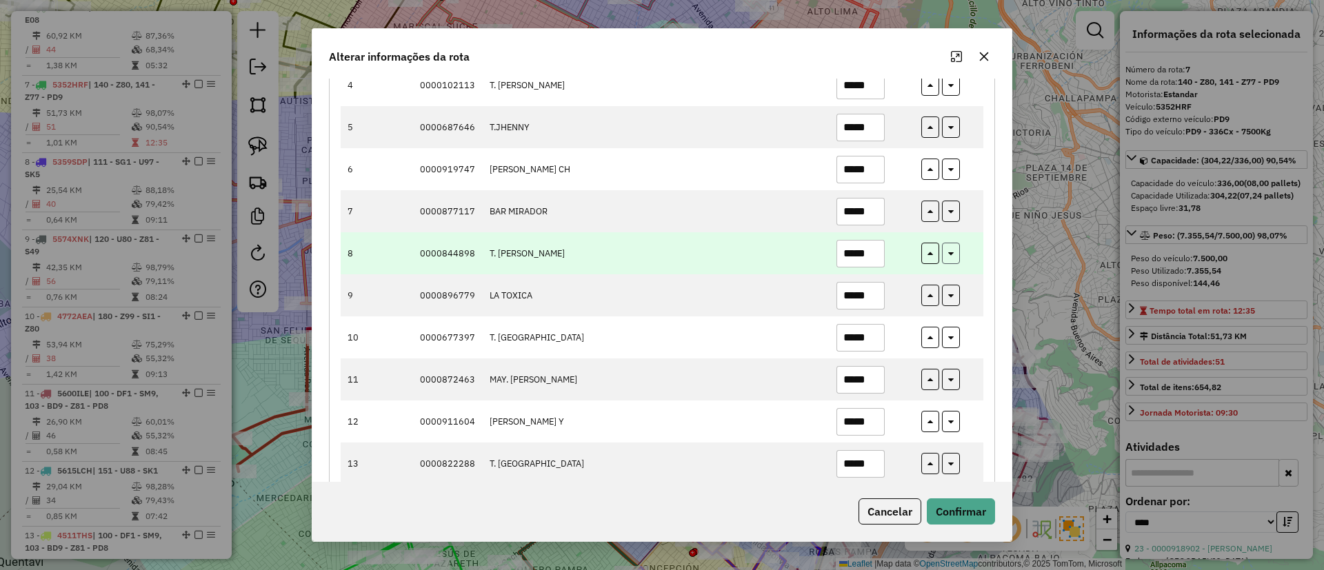
type input "*****"
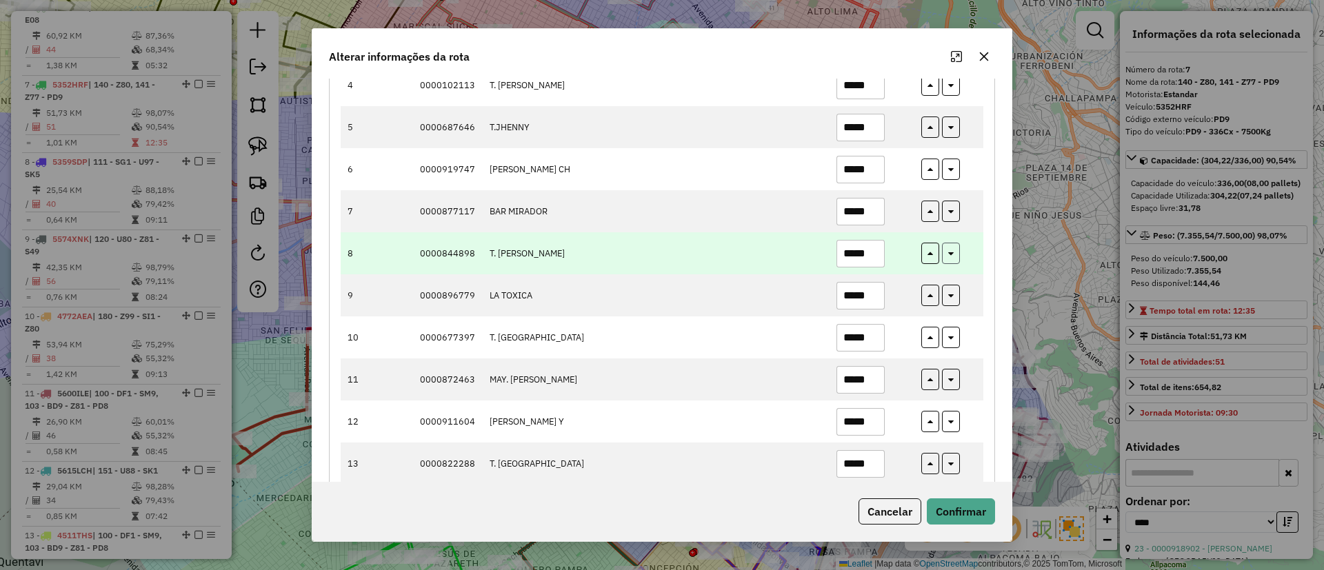
type input "*****"
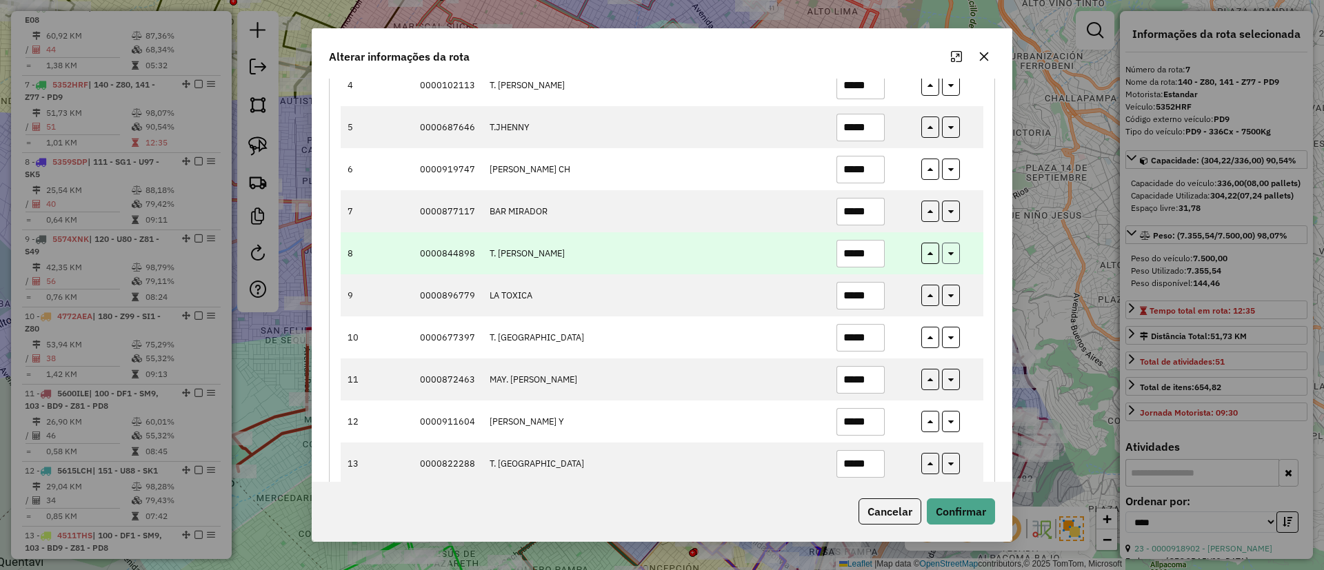
type input "*****"
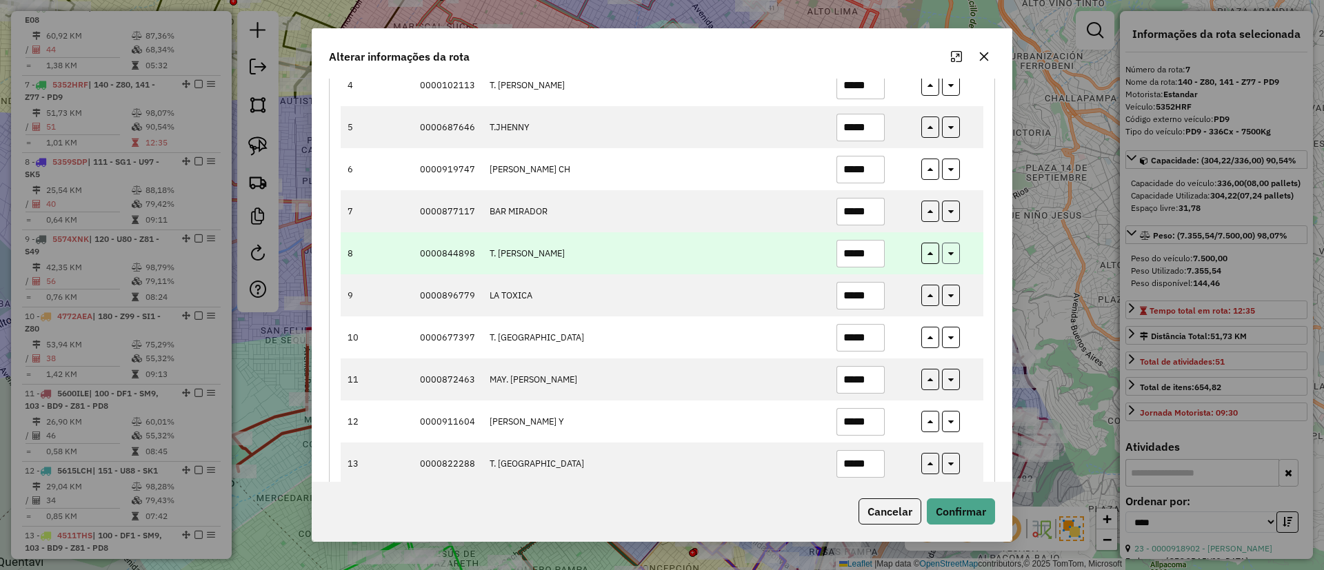
type input "*****"
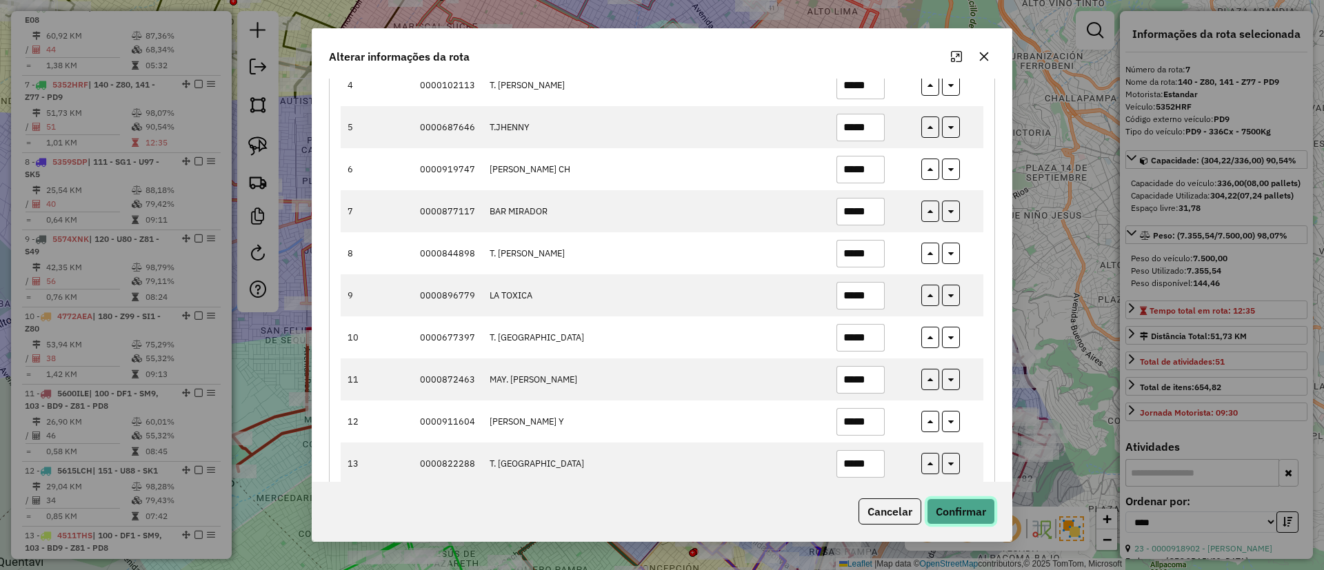
click at [990, 504] on button "Confirmar" at bounding box center [961, 512] width 68 height 26
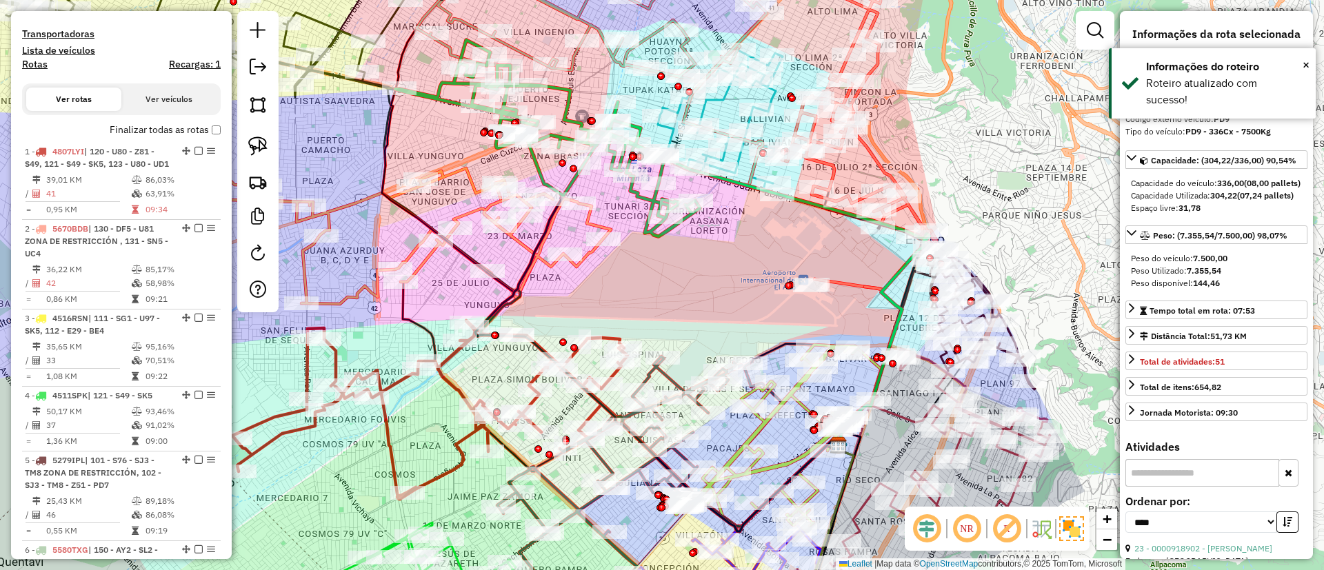
scroll to position [411, 0]
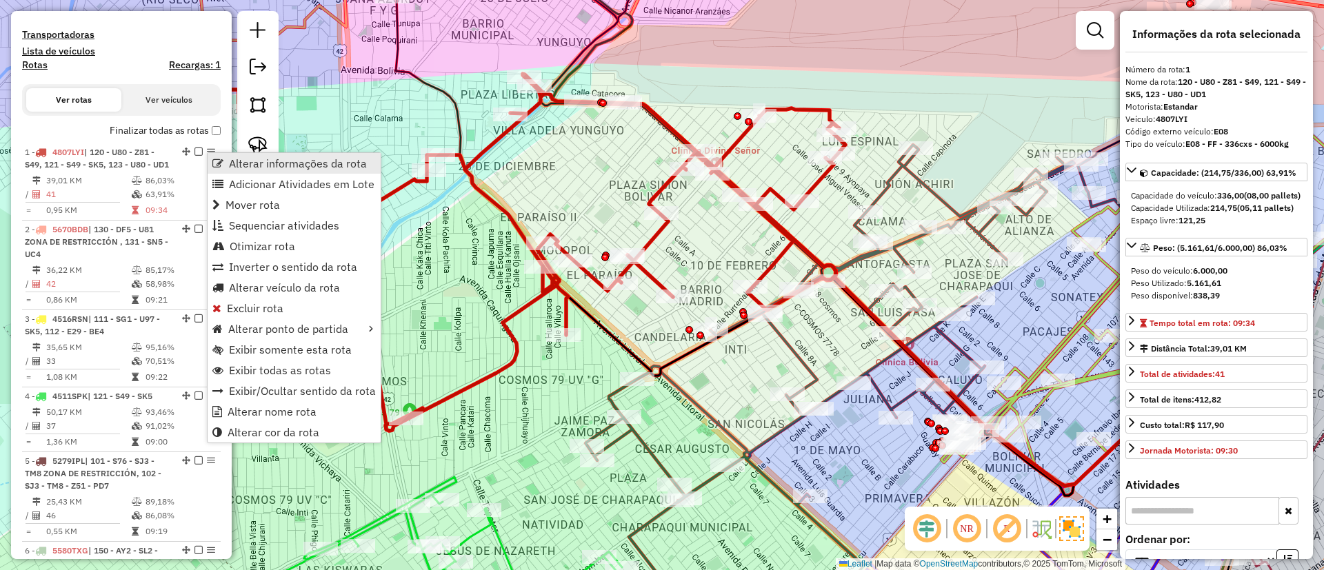
click at [243, 162] on span "Alterar informações da rota" at bounding box center [298, 163] width 138 height 11
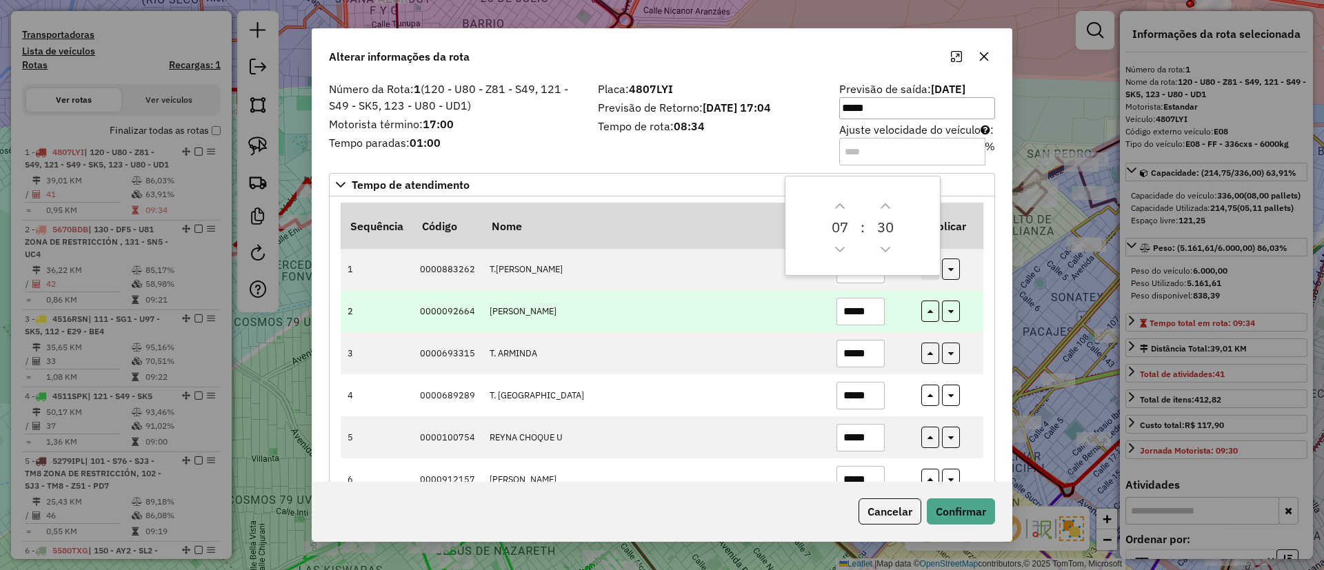
click at [899, 294] on td "*****" at bounding box center [871, 311] width 85 height 42
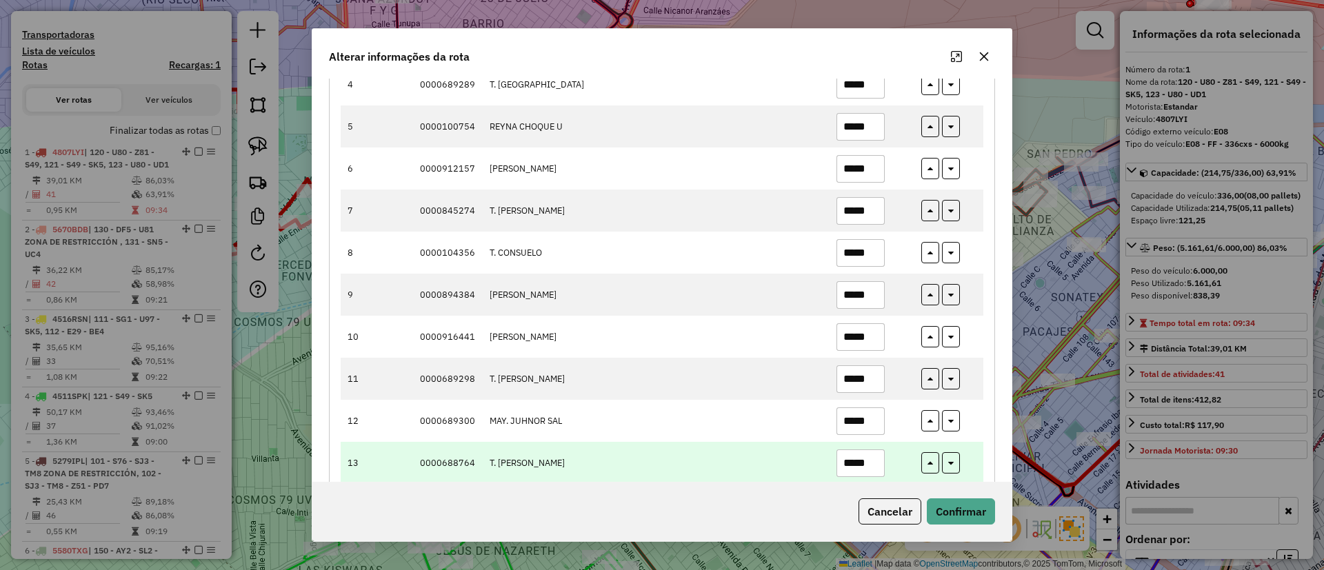
scroll to position [414, 0]
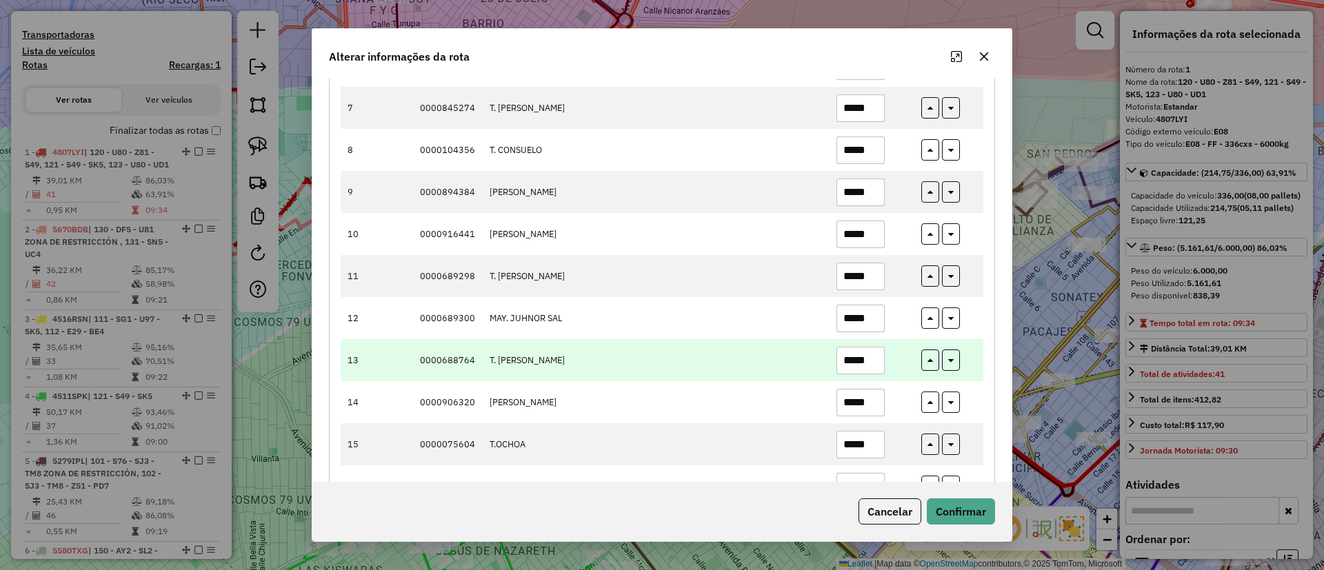
click at [878, 358] on input "*****" at bounding box center [861, 361] width 48 height 28
type input "*****"
click at [948, 363] on icon "button" at bounding box center [951, 359] width 6 height 10
type input "*****"
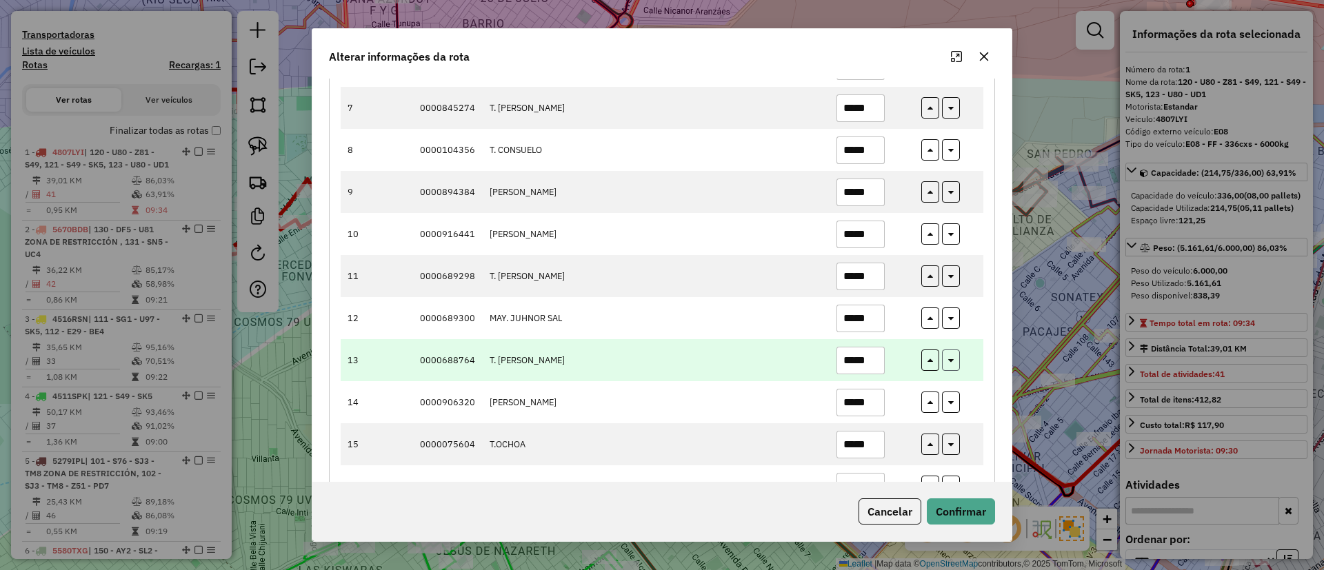
type input "*****"
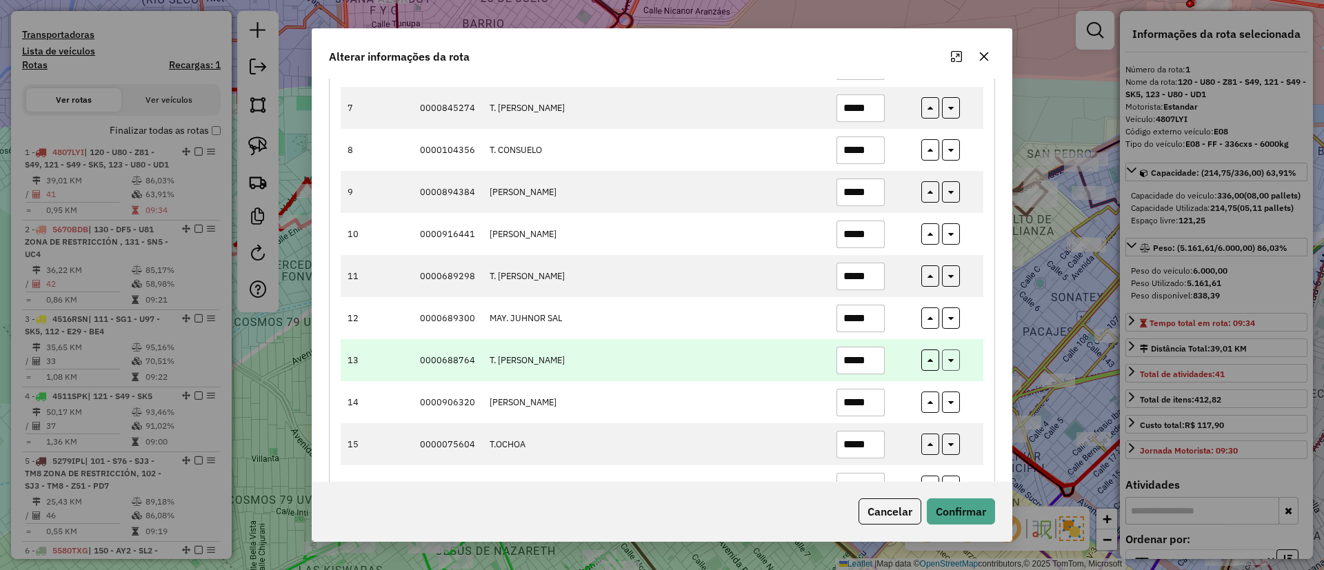
type input "*****"
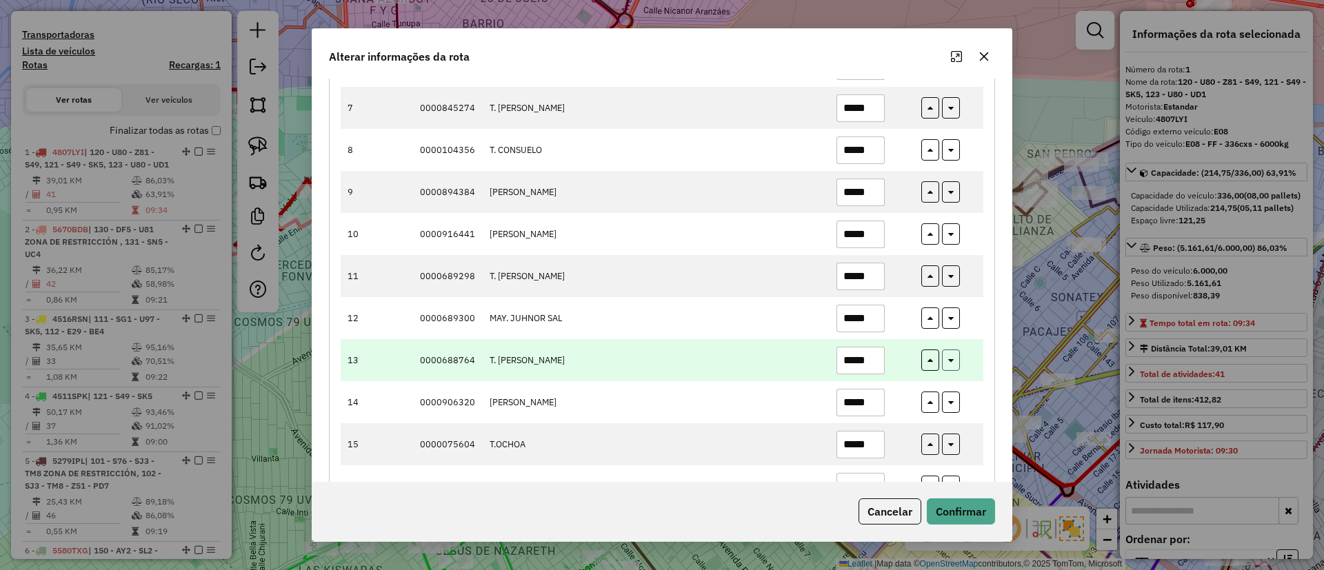
type input "*****"
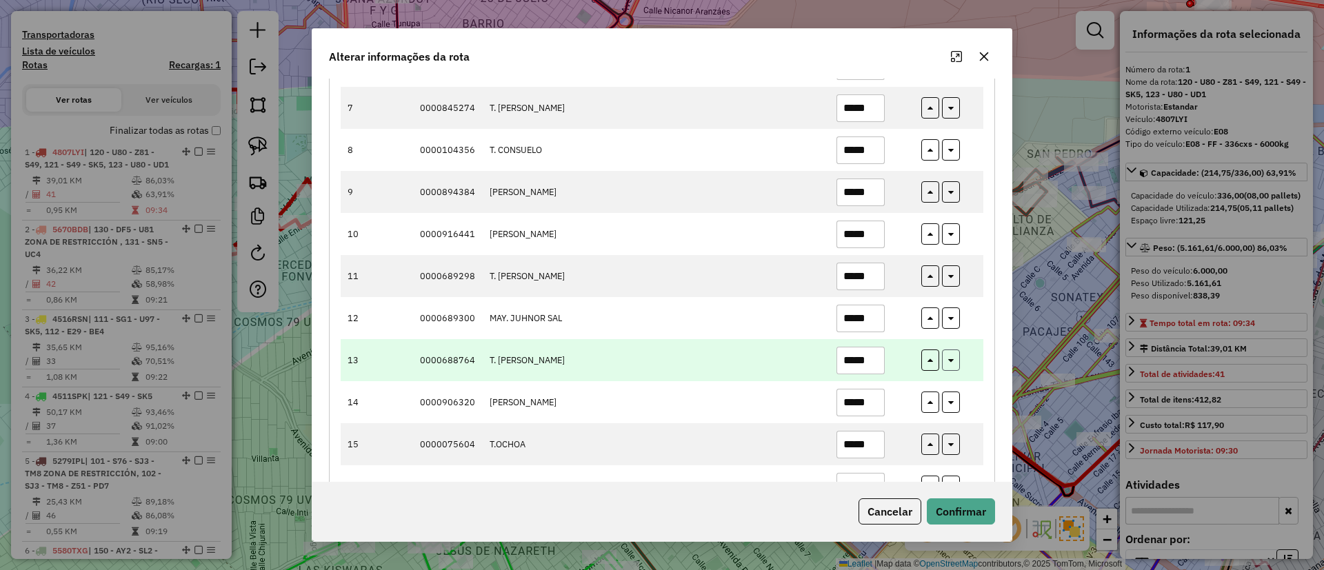
type input "*****"
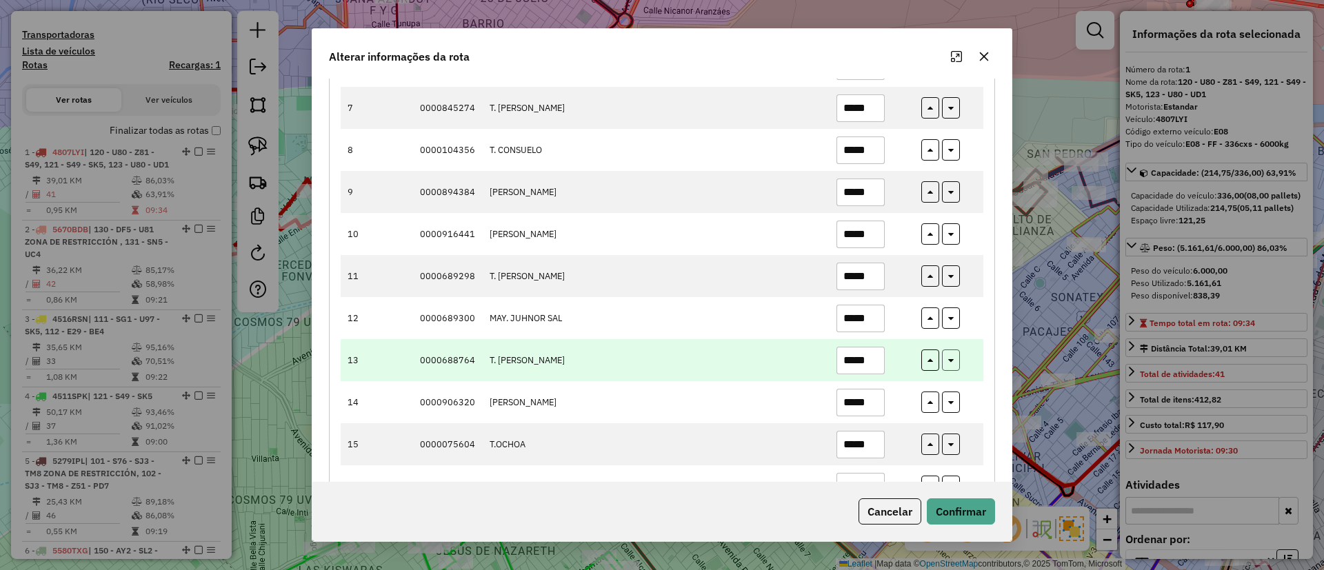
type input "*****"
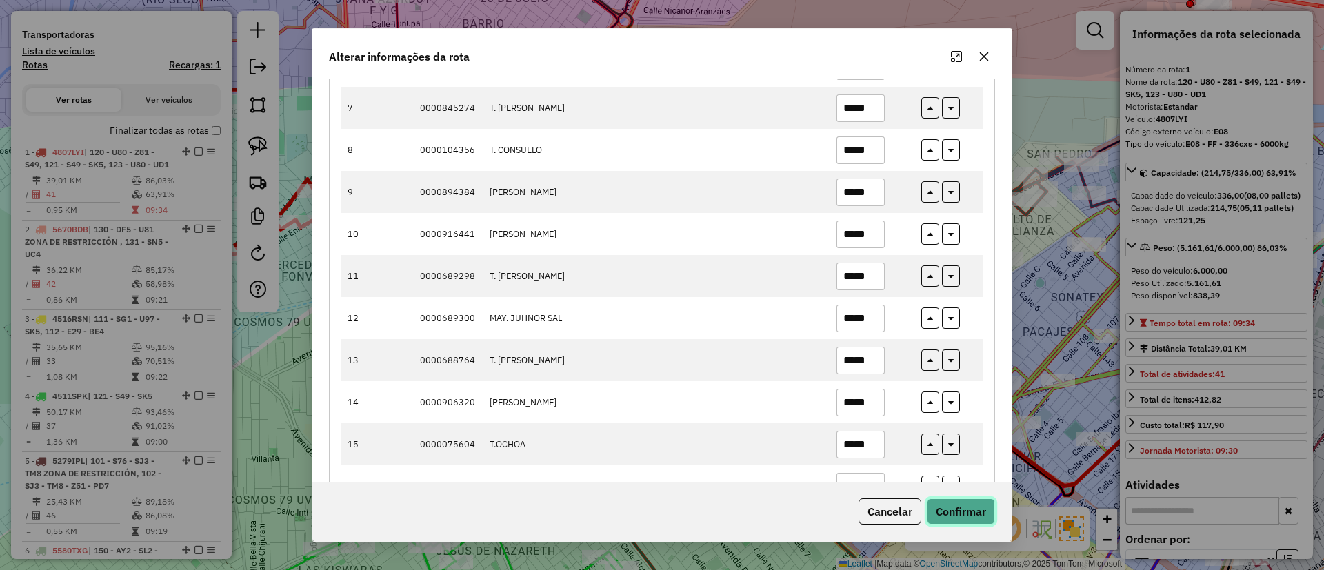
click at [958, 510] on button "Confirmar" at bounding box center [961, 512] width 68 height 26
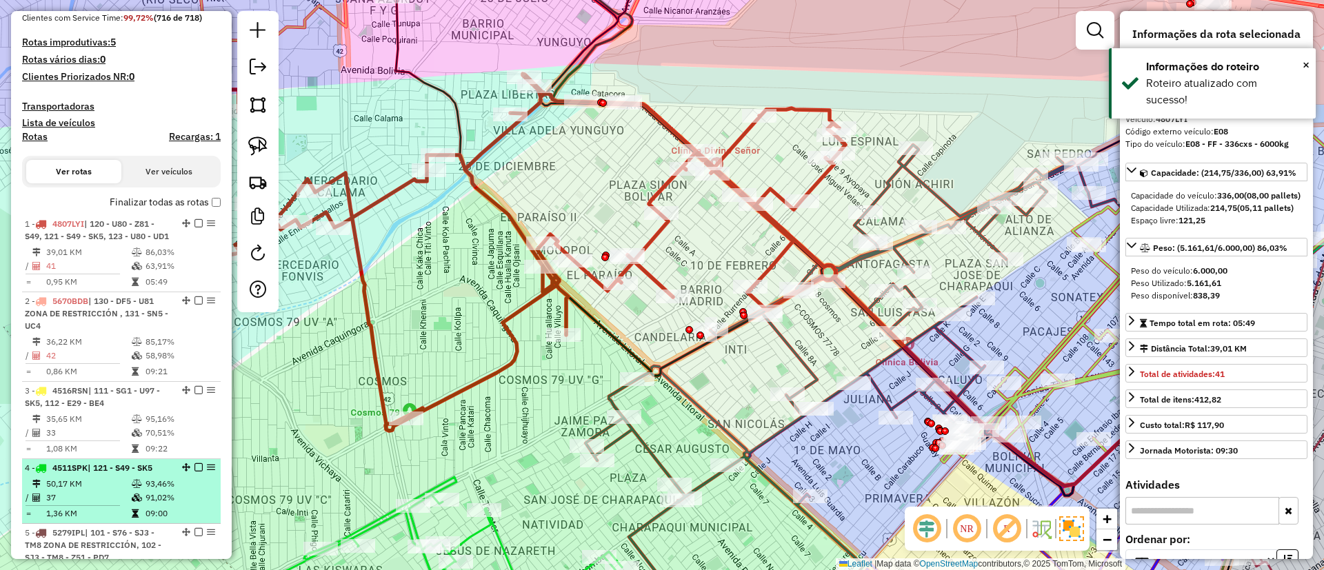
scroll to position [337, 0]
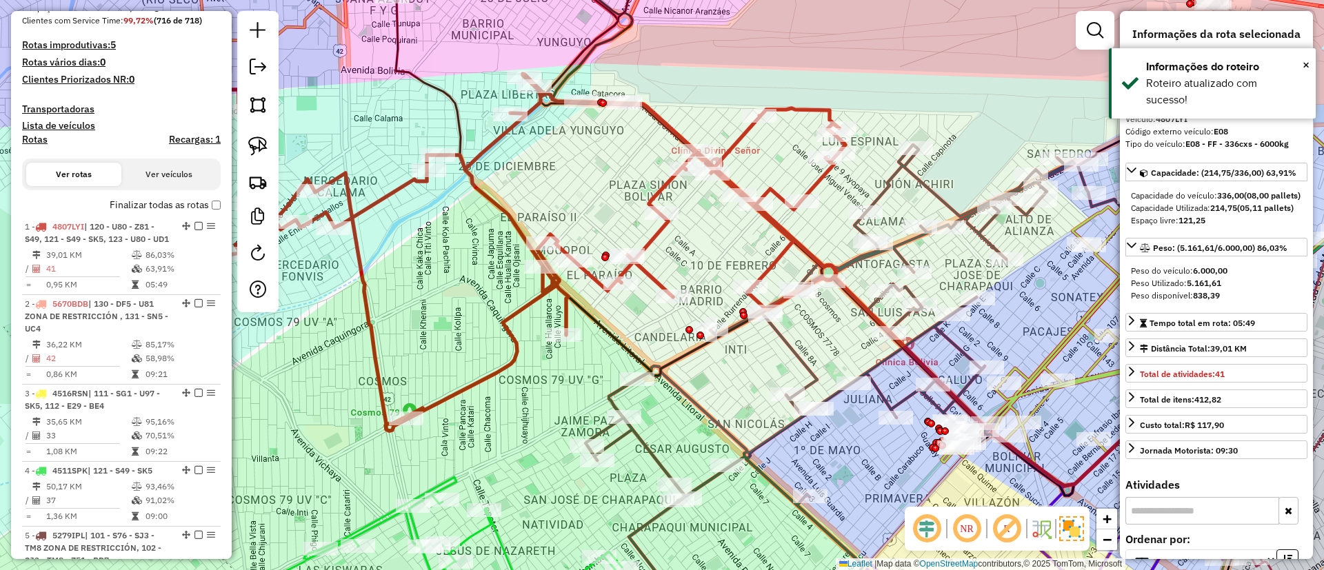
click at [209, 198] on label "Finalizar todas as rotas" at bounding box center [165, 205] width 111 height 14
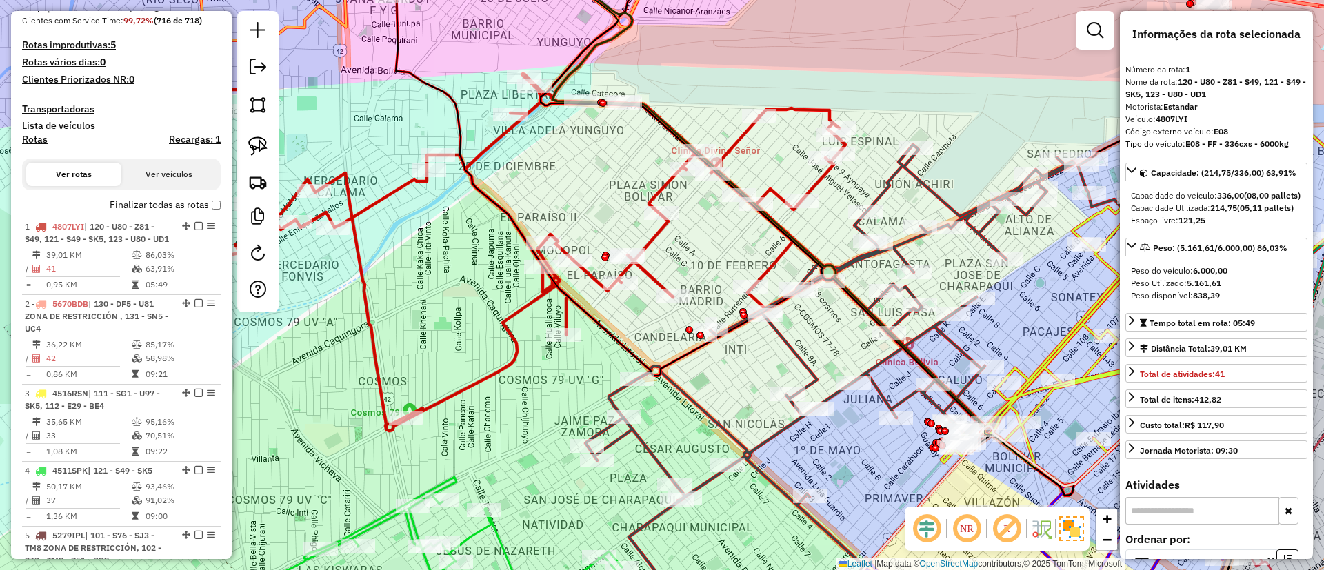
click at [42, 141] on h4 "Rotas" at bounding box center [35, 140] width 26 height 12
select select
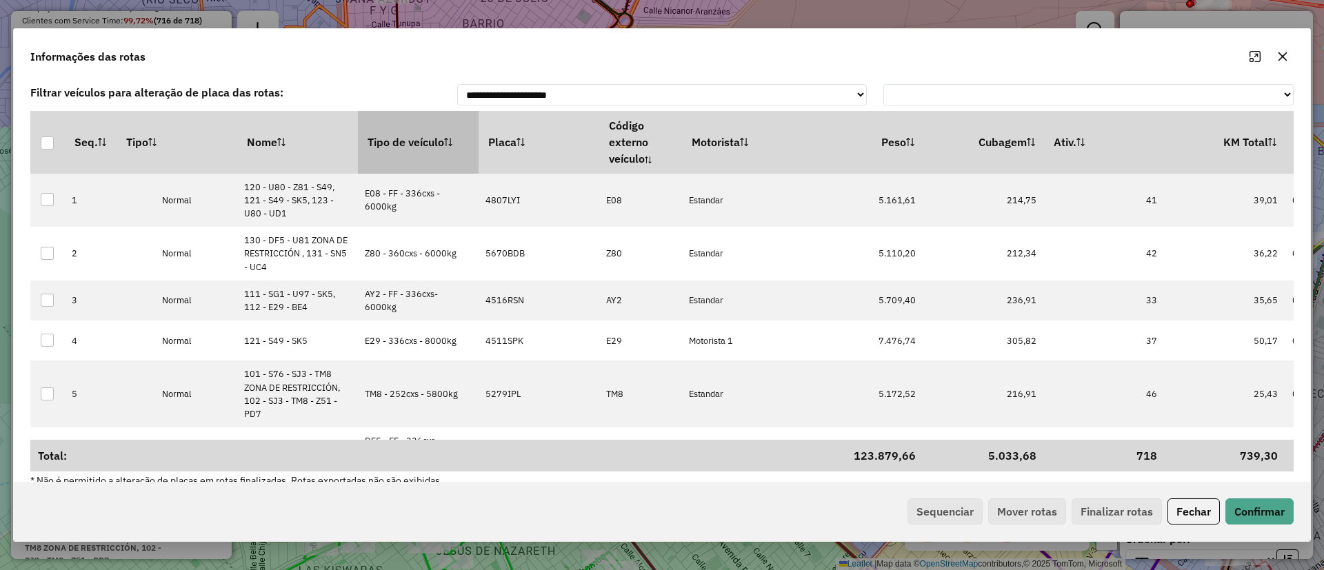
click at [389, 134] on th "Tipo de veículo" at bounding box center [418, 142] width 121 height 62
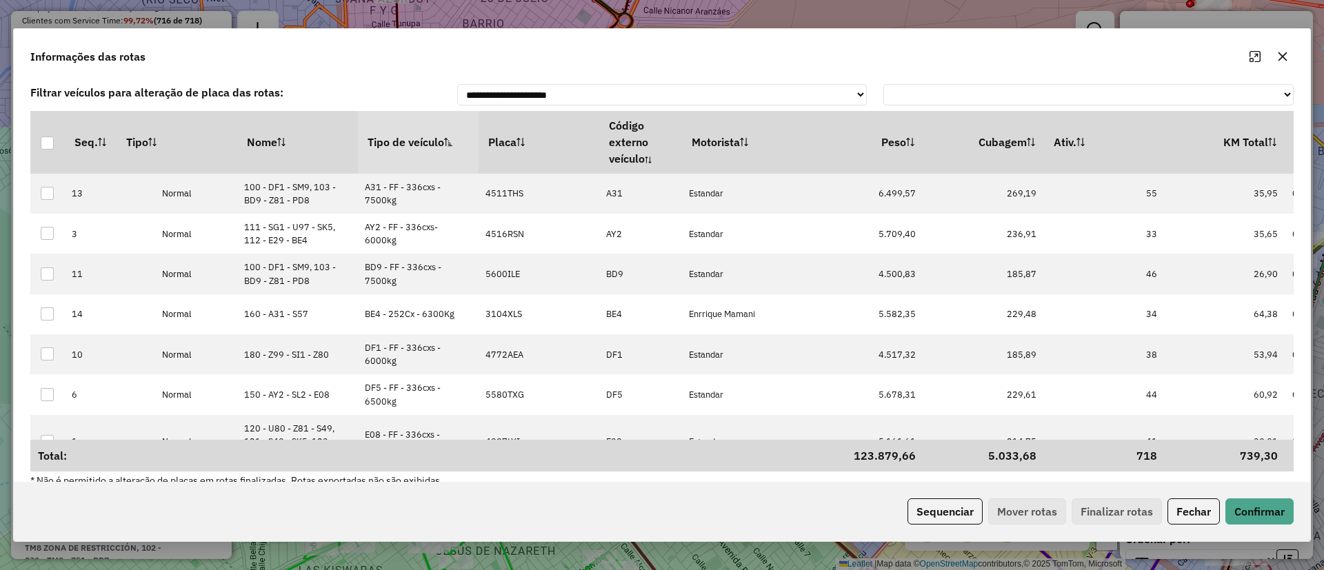
click at [389, 134] on th "Tipo de veículo" at bounding box center [418, 142] width 121 height 62
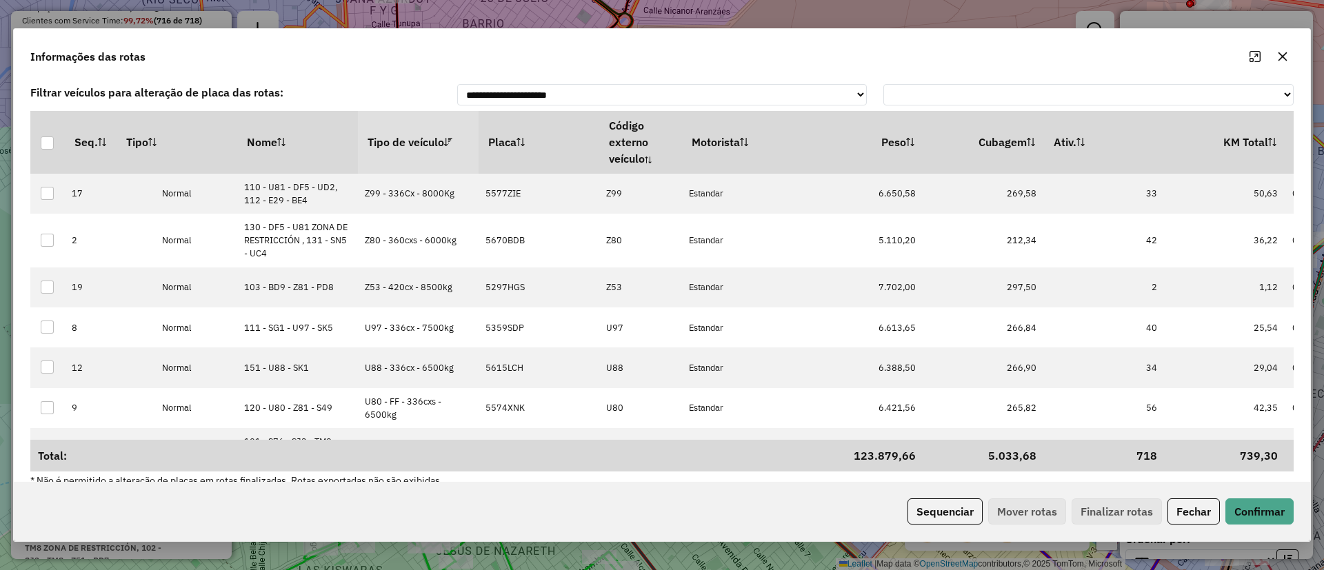
click at [389, 134] on th "Tipo de veículo" at bounding box center [418, 142] width 121 height 62
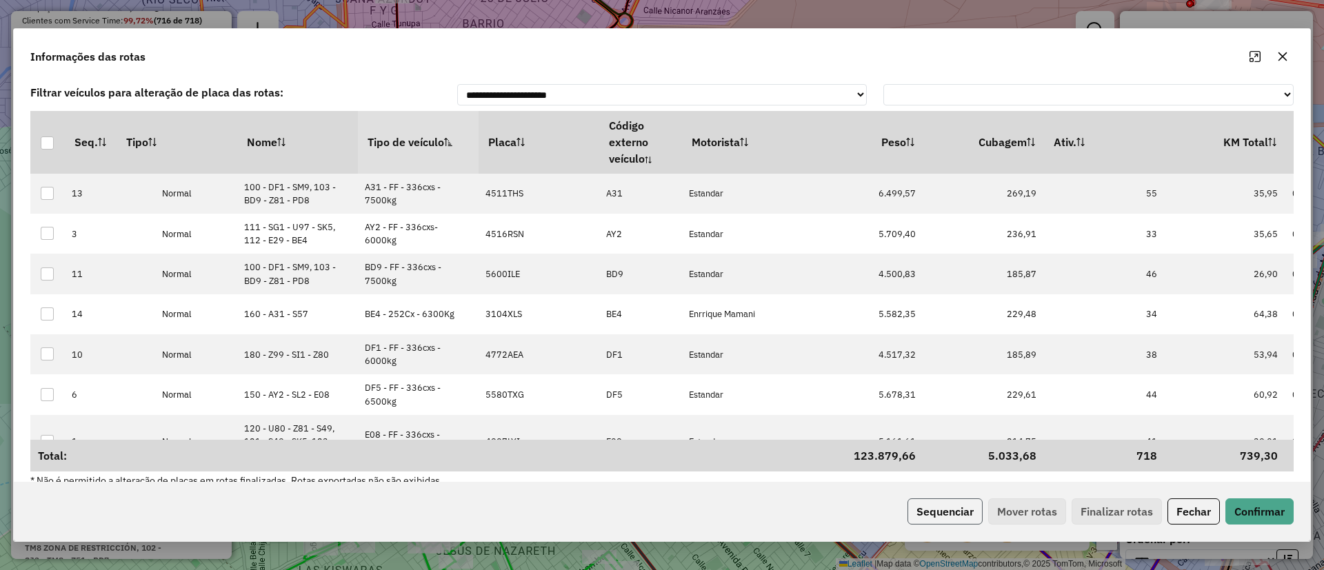
click at [940, 499] on button "Sequenciar" at bounding box center [945, 512] width 75 height 26
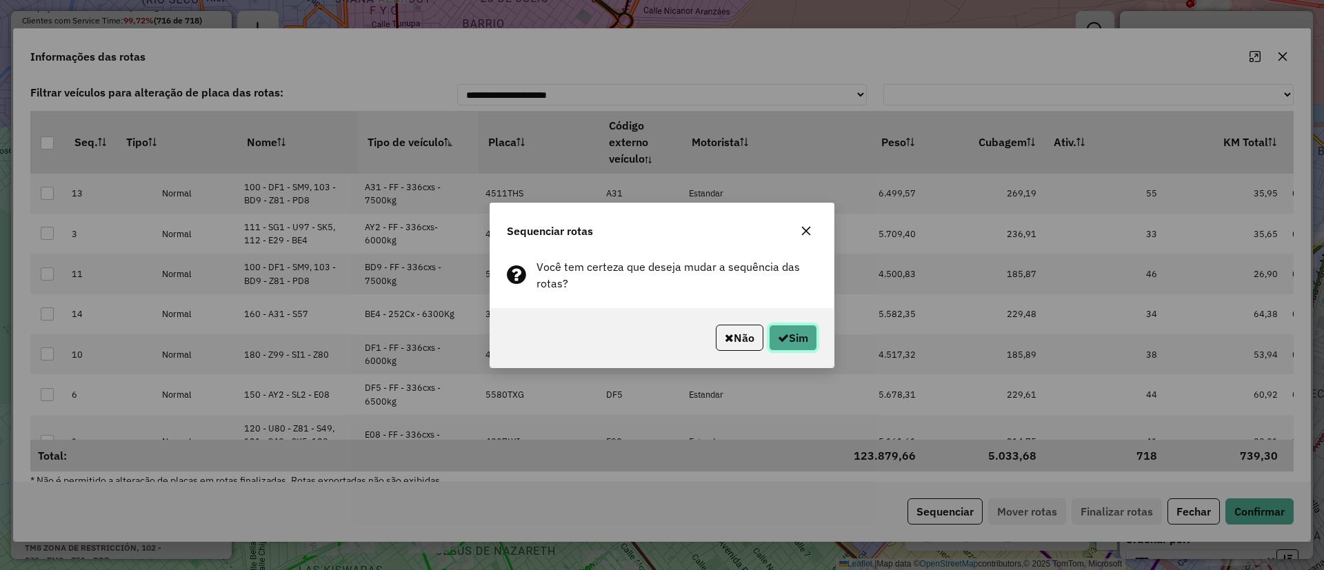
click at [797, 338] on button "Sim" at bounding box center [793, 338] width 48 height 26
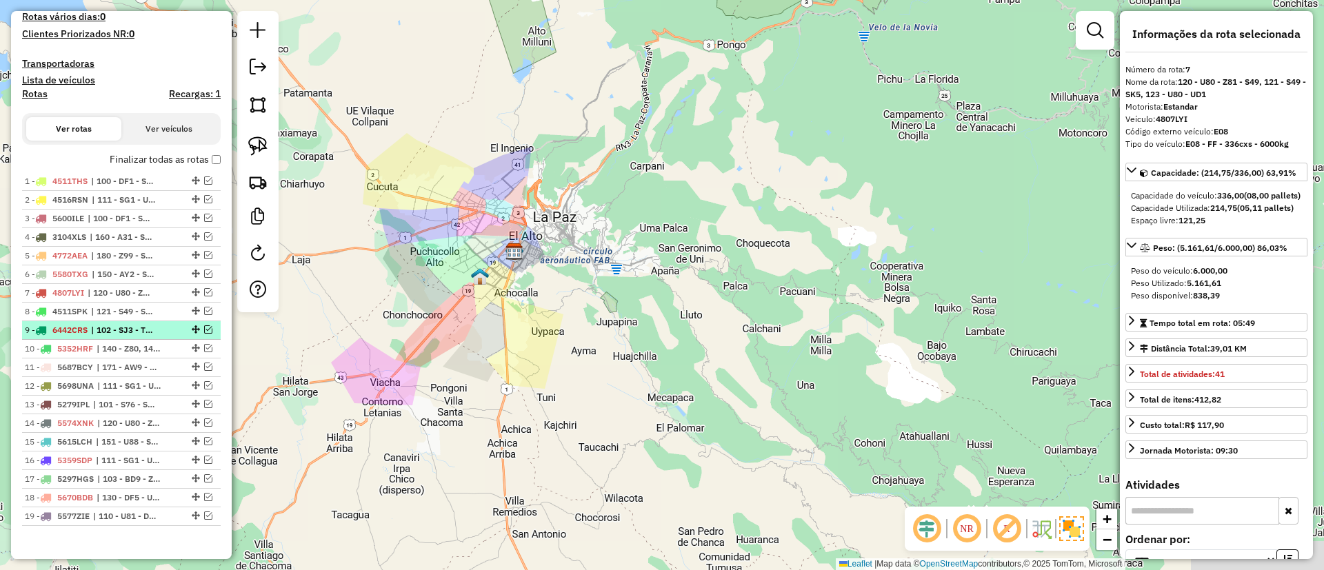
scroll to position [417, 0]
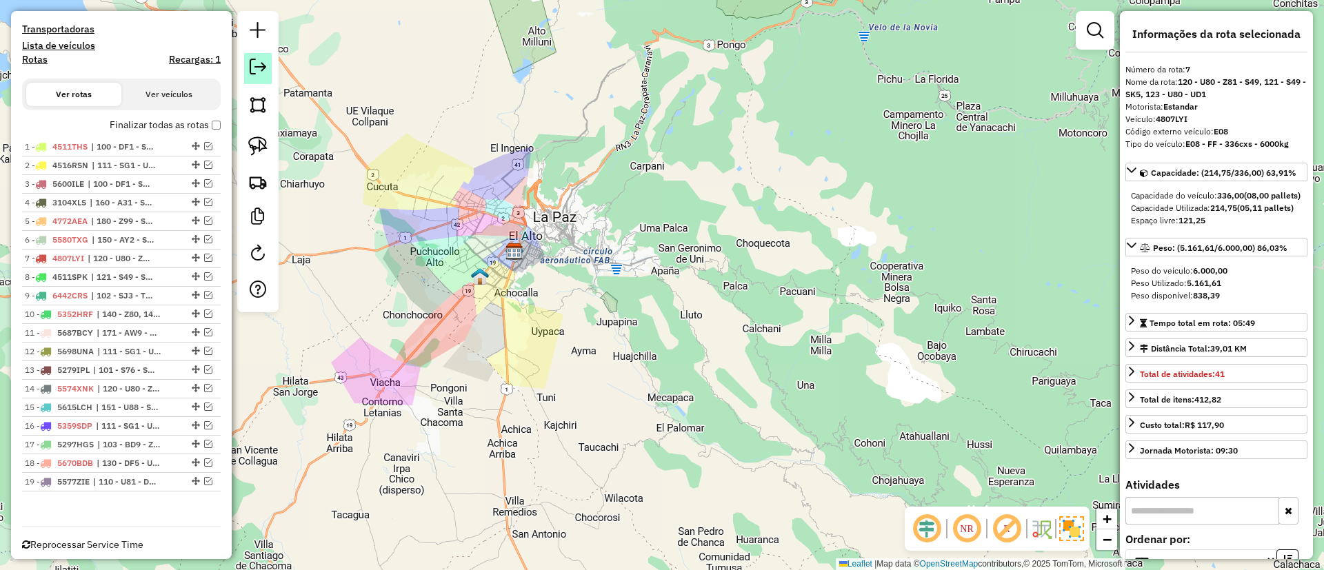
click at [259, 71] on em at bounding box center [258, 67] width 17 height 17
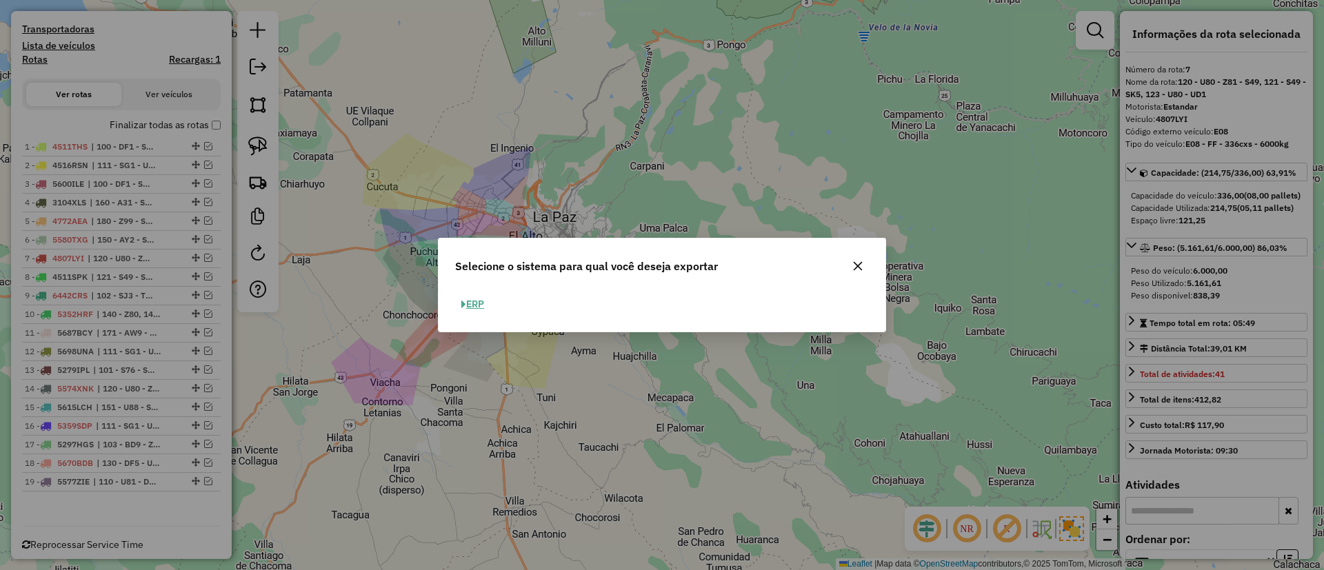
click at [478, 298] on button "ERP" at bounding box center [472, 304] width 35 height 21
select select "**"
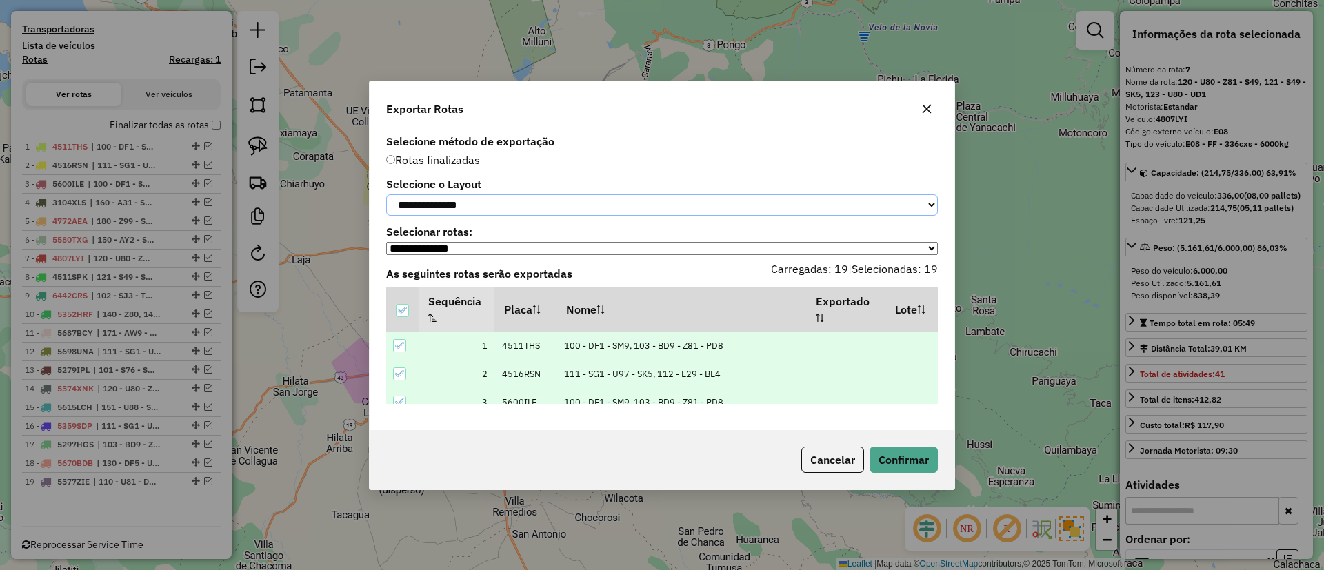
click at [480, 206] on select "**********" at bounding box center [662, 205] width 552 height 21
select select "*********"
click at [386, 195] on select "**********" at bounding box center [662, 205] width 552 height 21
click at [887, 457] on button "Confirmar" at bounding box center [904, 460] width 68 height 26
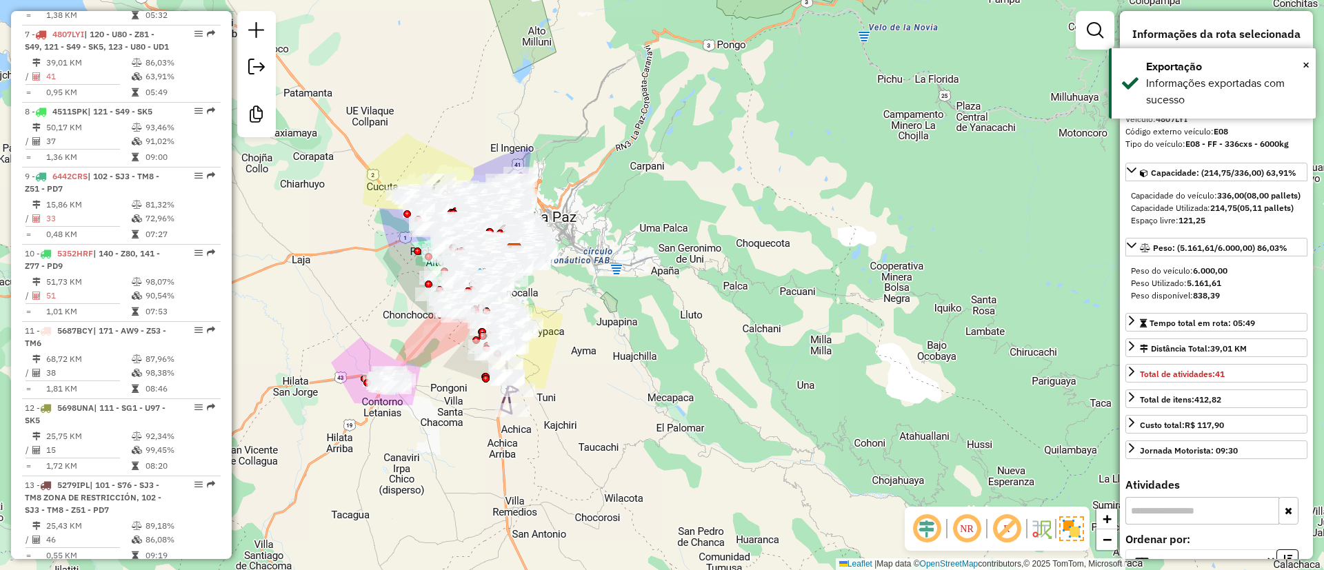
scroll to position [1004, 0]
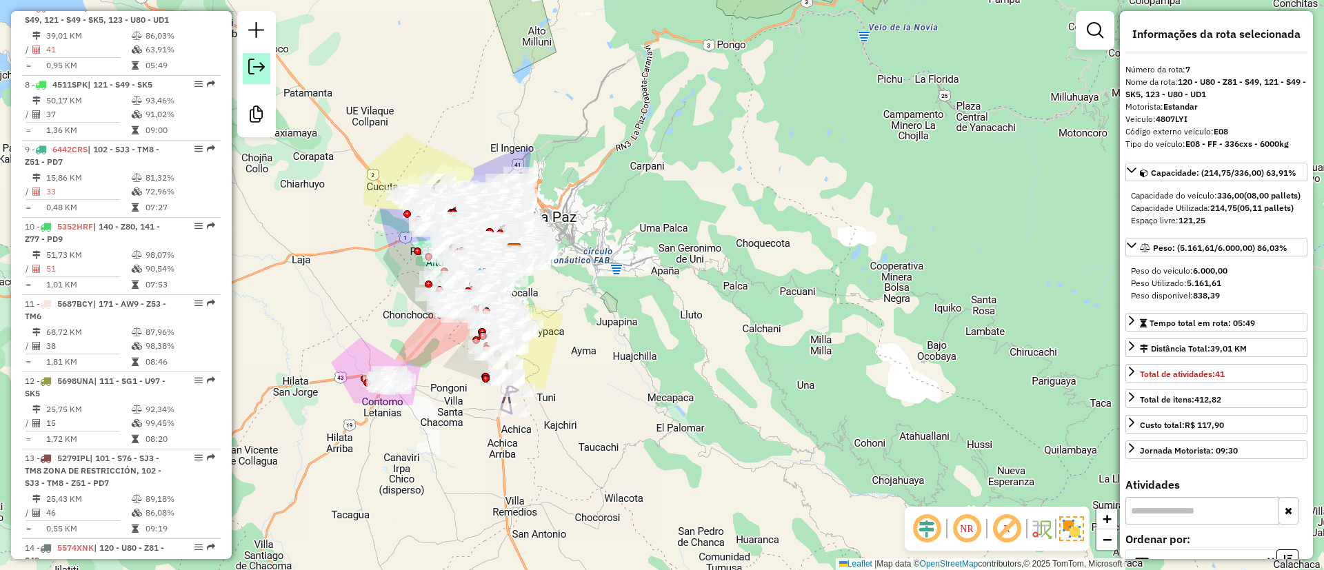
click at [255, 73] on em at bounding box center [256, 67] width 17 height 17
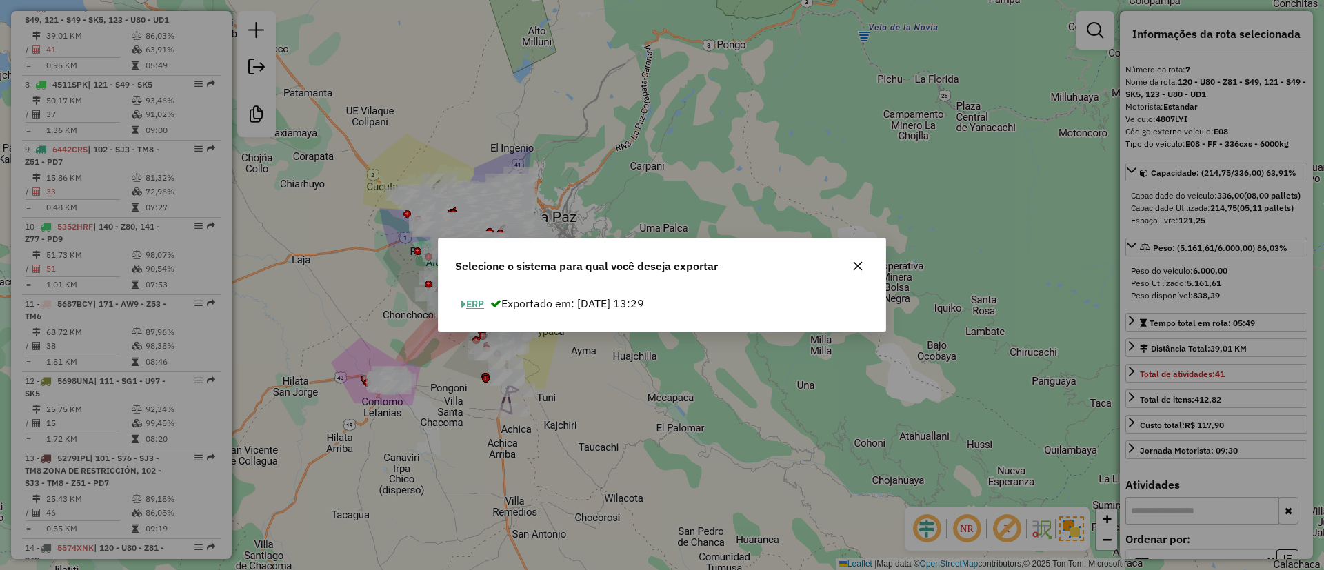
click at [466, 302] on span "button" at bounding box center [463, 305] width 5 height 10
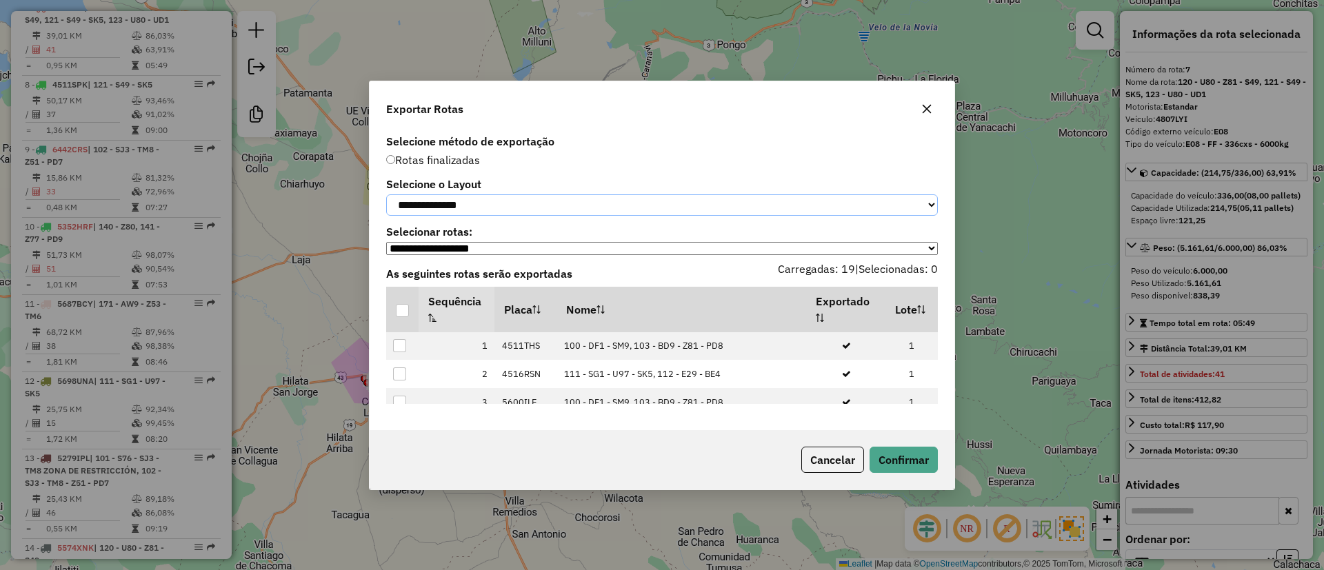
click at [462, 206] on select "**********" at bounding box center [662, 205] width 552 height 21
select select "*********"
click at [386, 195] on select "**********" at bounding box center [662, 205] width 552 height 21
click at [401, 315] on div at bounding box center [402, 310] width 13 height 13
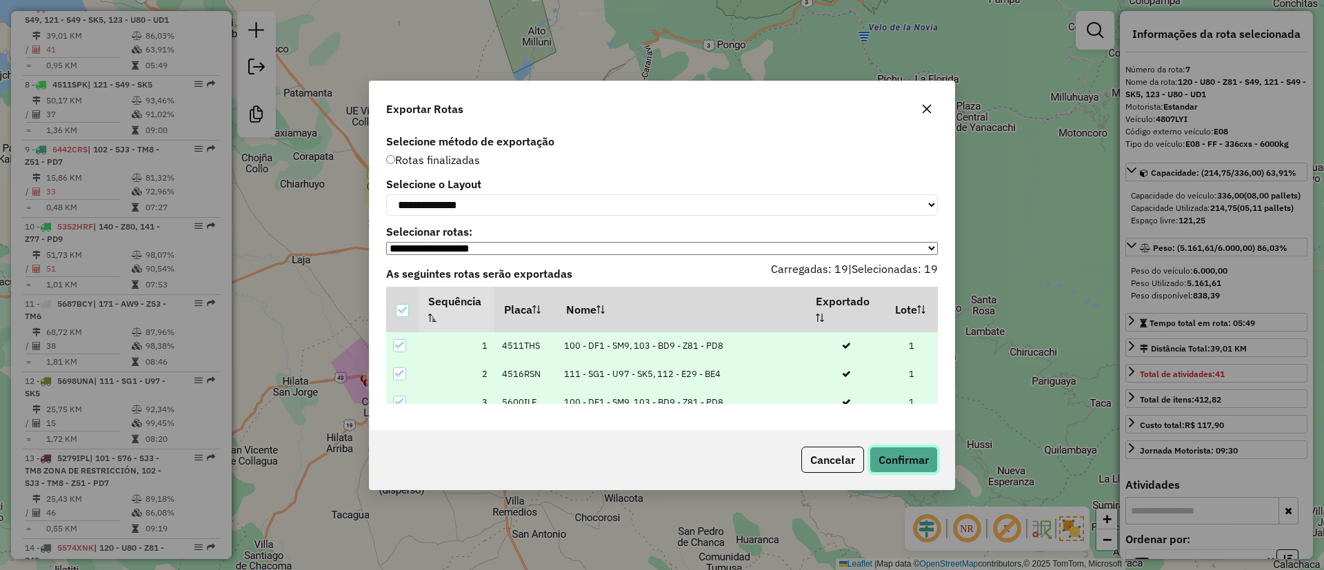
click at [895, 472] on button "Confirmar" at bounding box center [904, 460] width 68 height 26
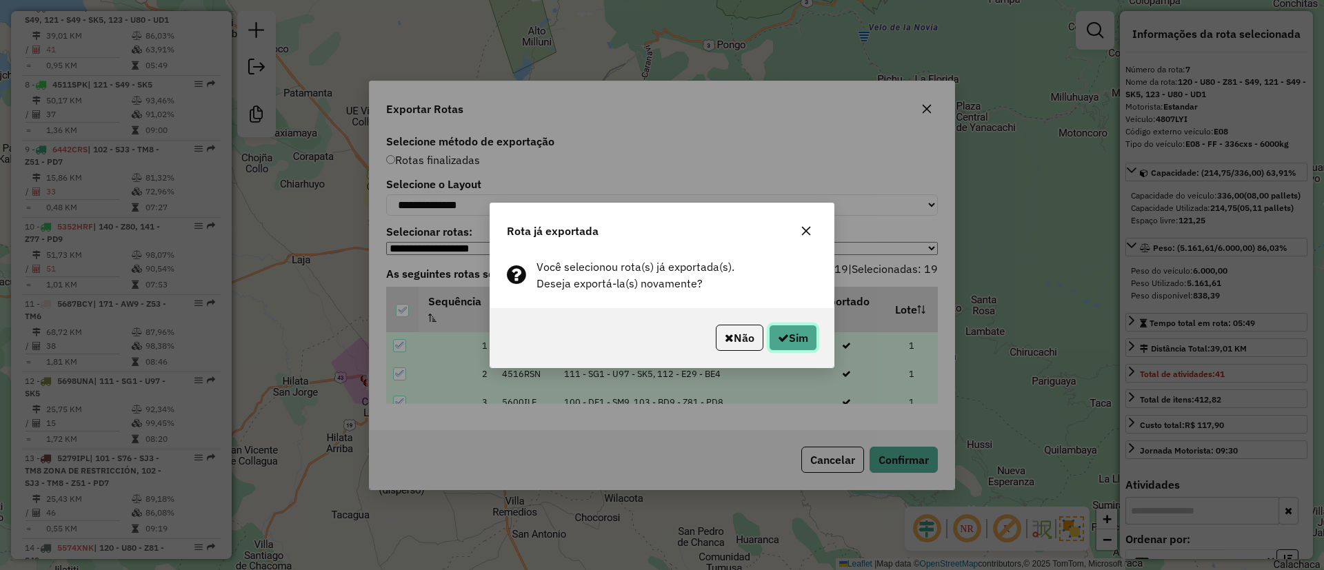
click at [786, 336] on icon "button" at bounding box center [783, 337] width 11 height 11
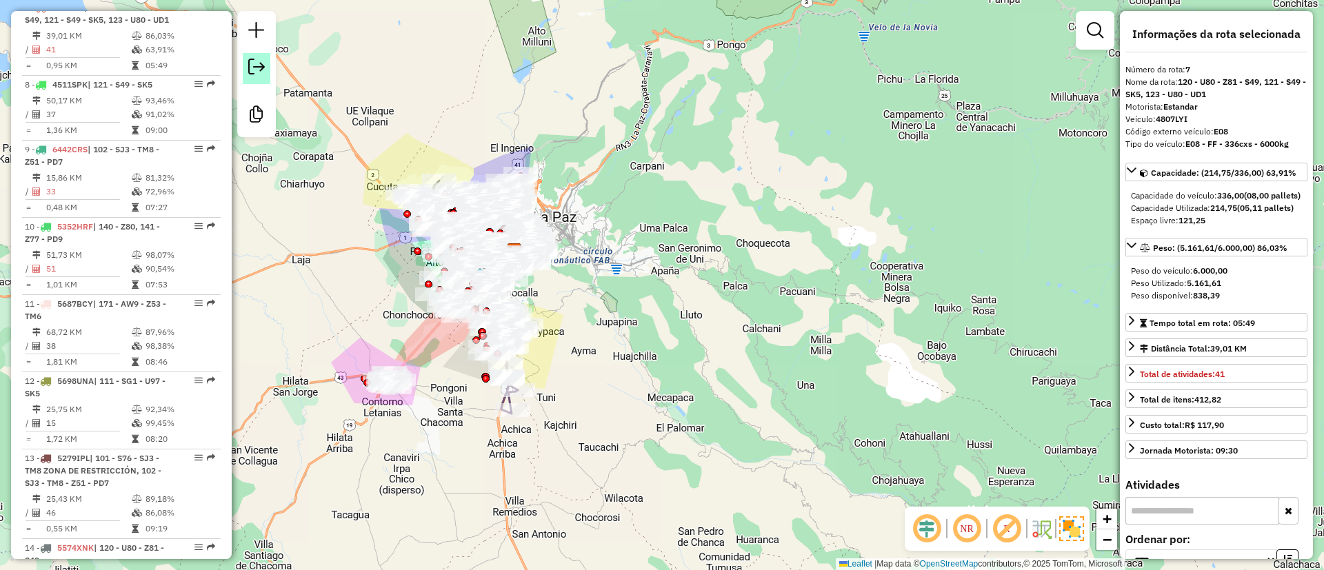
click at [256, 68] on em at bounding box center [256, 67] width 17 height 17
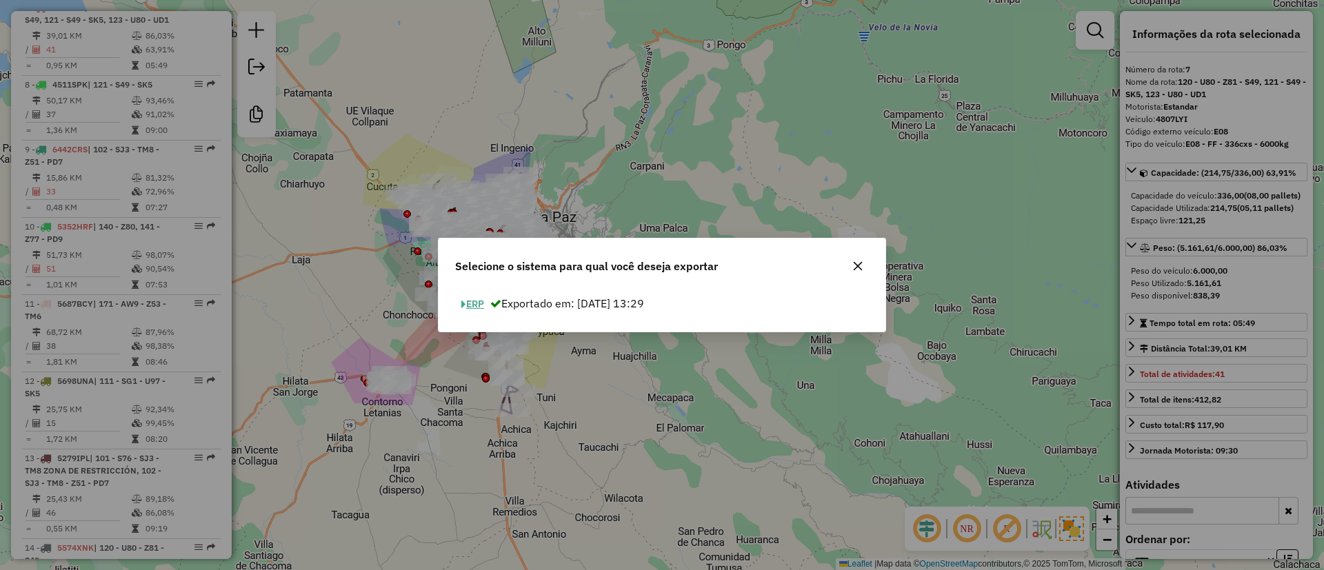
click at [472, 298] on button "ERP" at bounding box center [472, 304] width 35 height 21
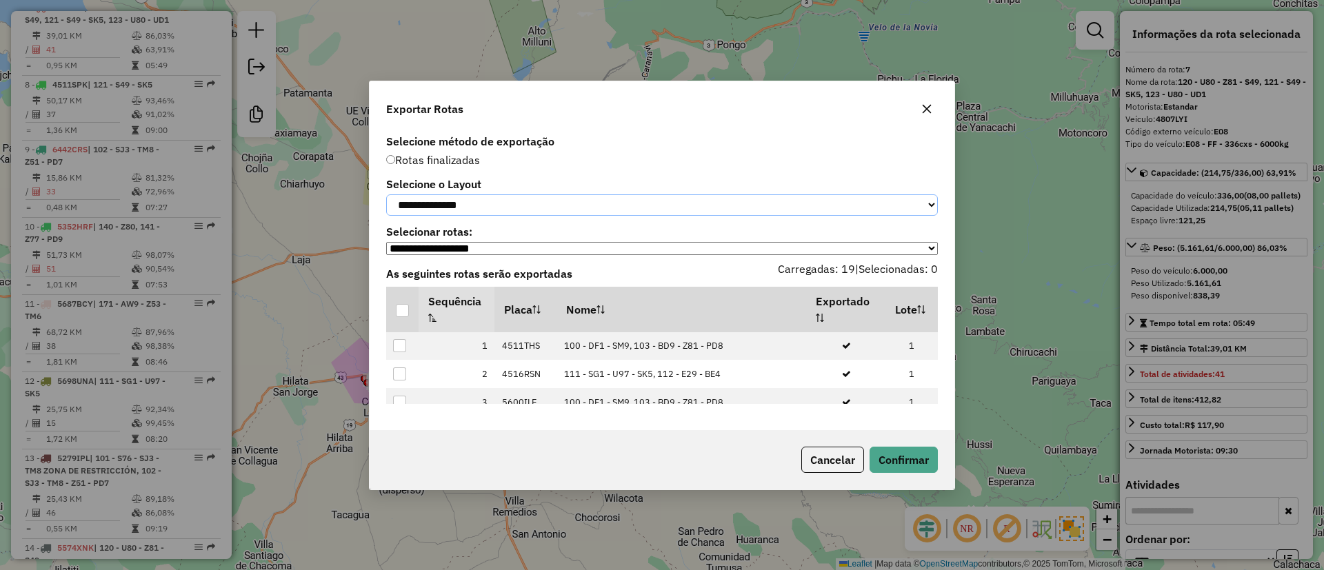
click at [474, 206] on select "**********" at bounding box center [662, 205] width 552 height 21
select select "*********"
click at [386, 195] on select "**********" at bounding box center [662, 205] width 552 height 21
click at [396, 325] on th at bounding box center [402, 310] width 32 height 46
click at [401, 315] on div at bounding box center [402, 310] width 13 height 13
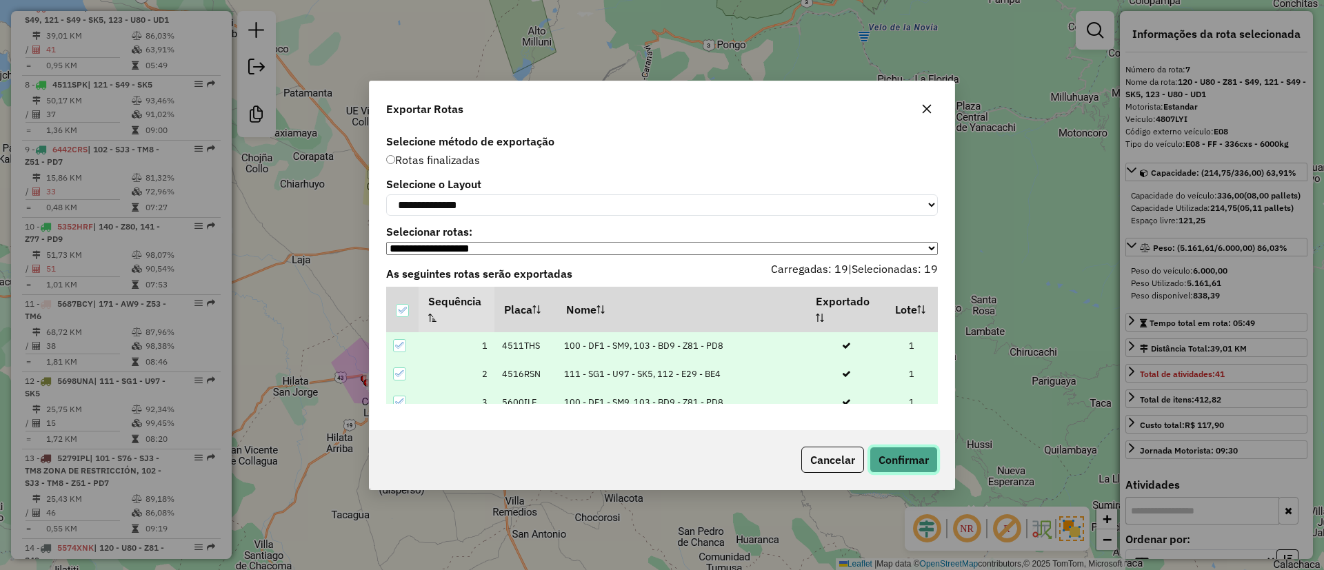
click at [894, 462] on button "Confirmar" at bounding box center [904, 460] width 68 height 26
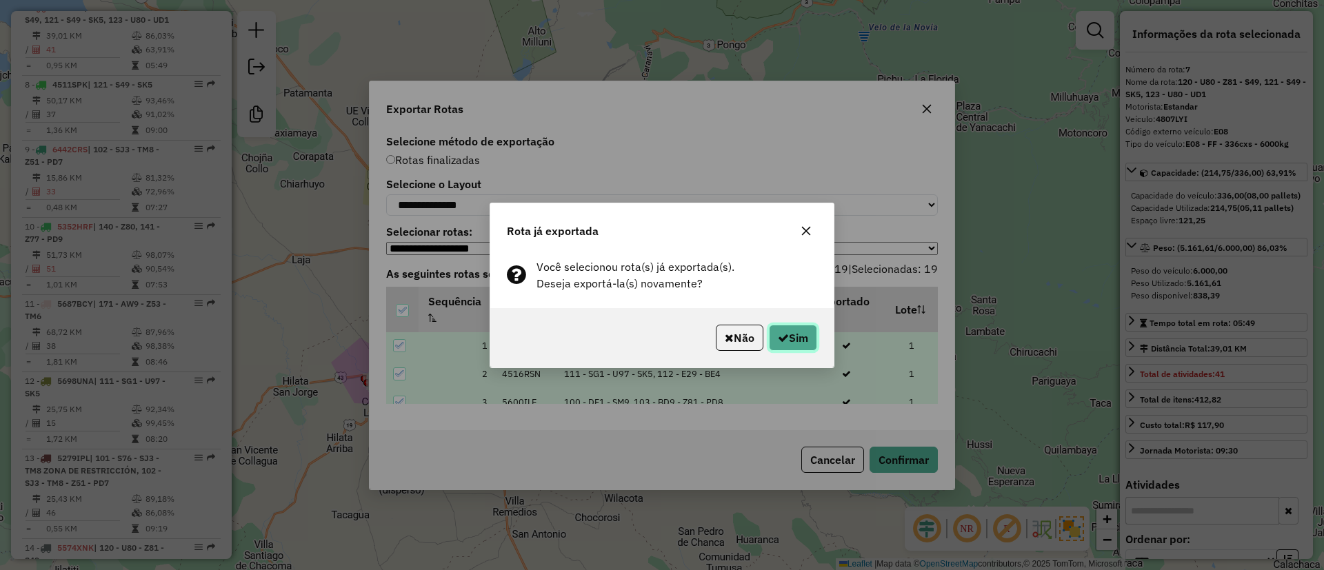
click at [804, 338] on button "Sim" at bounding box center [793, 338] width 48 height 26
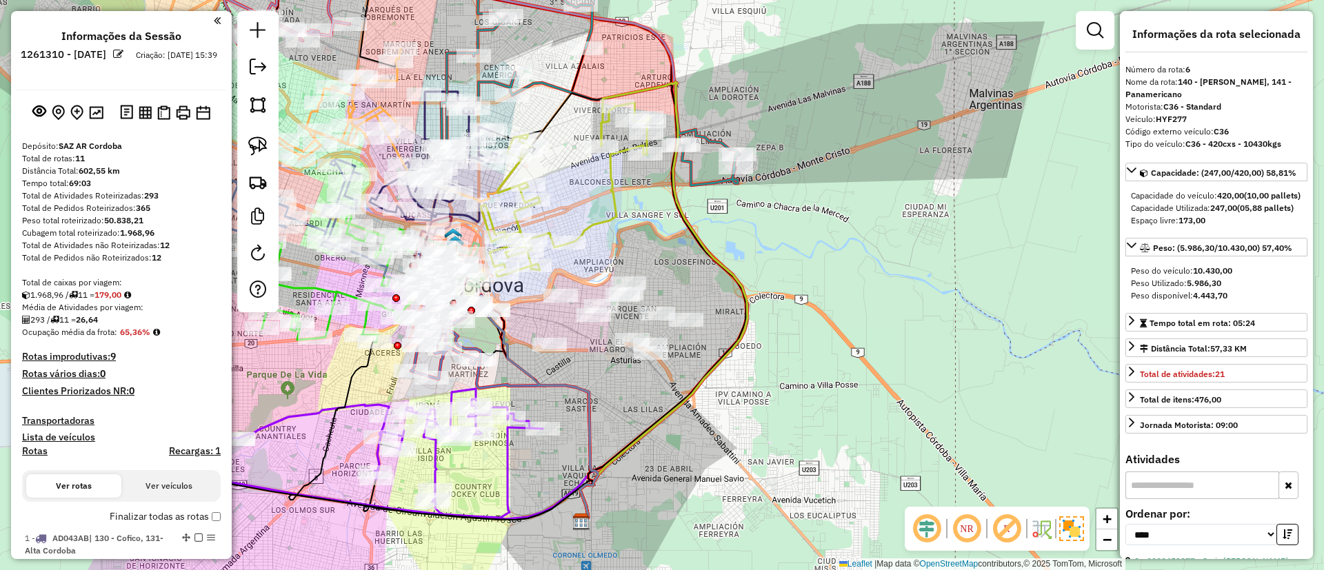
select select "*********"
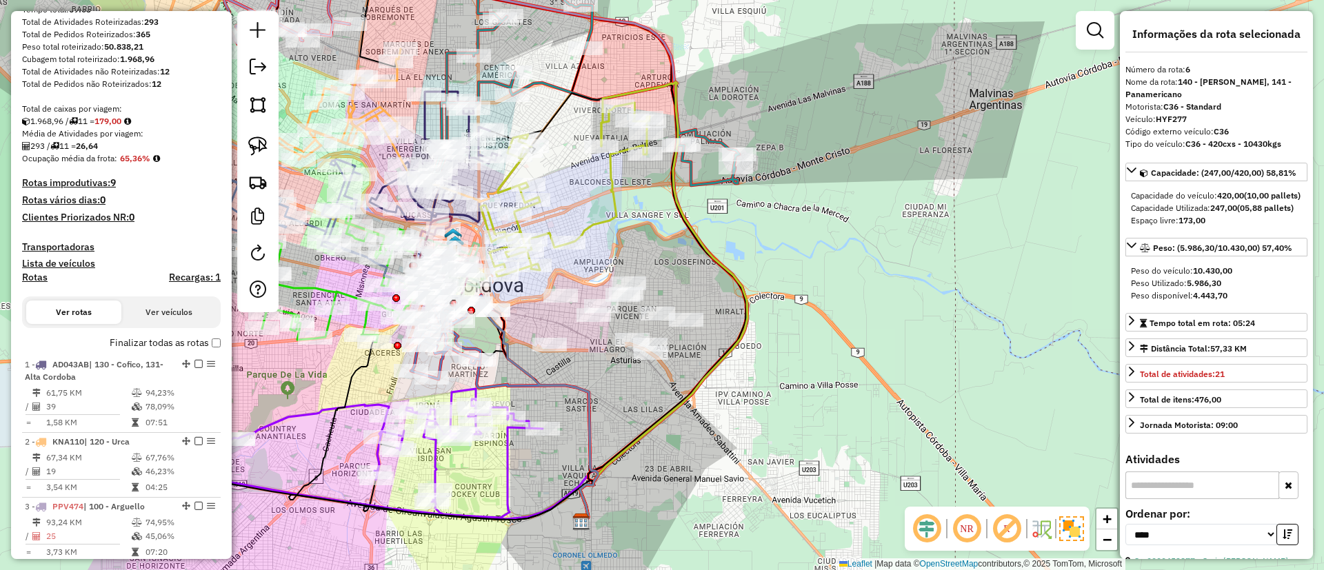
click at [117, 343] on label "Finalizar todas as rotas" at bounding box center [165, 343] width 111 height 14
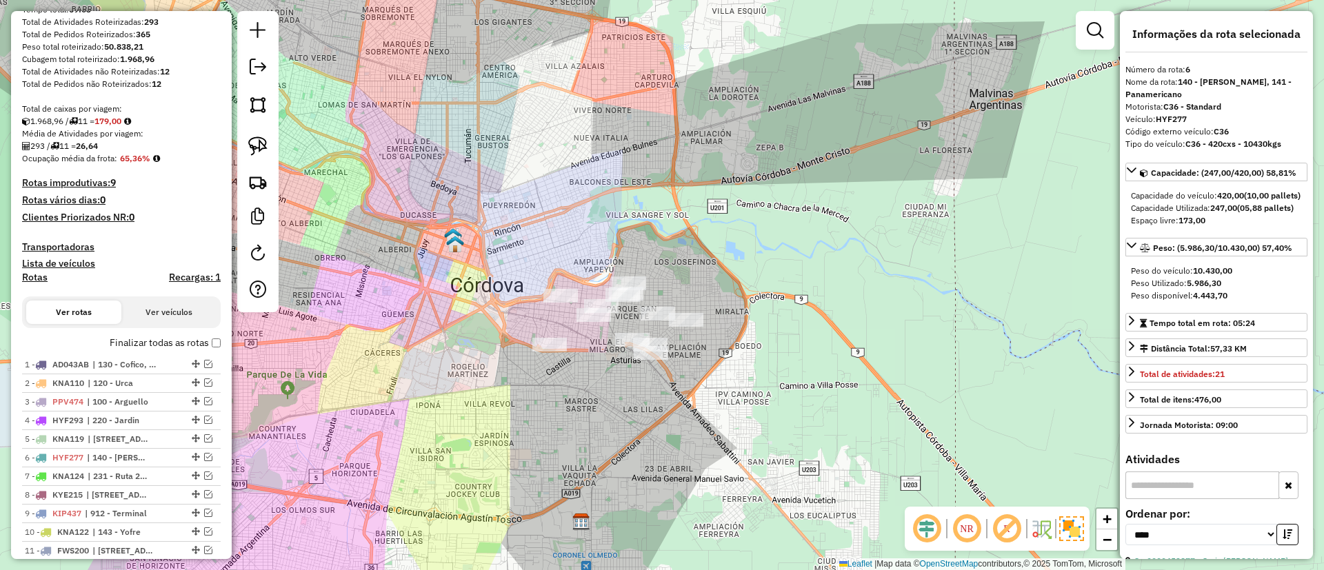
click at [128, 343] on label "Finalizar todas as rotas" at bounding box center [165, 343] width 111 height 14
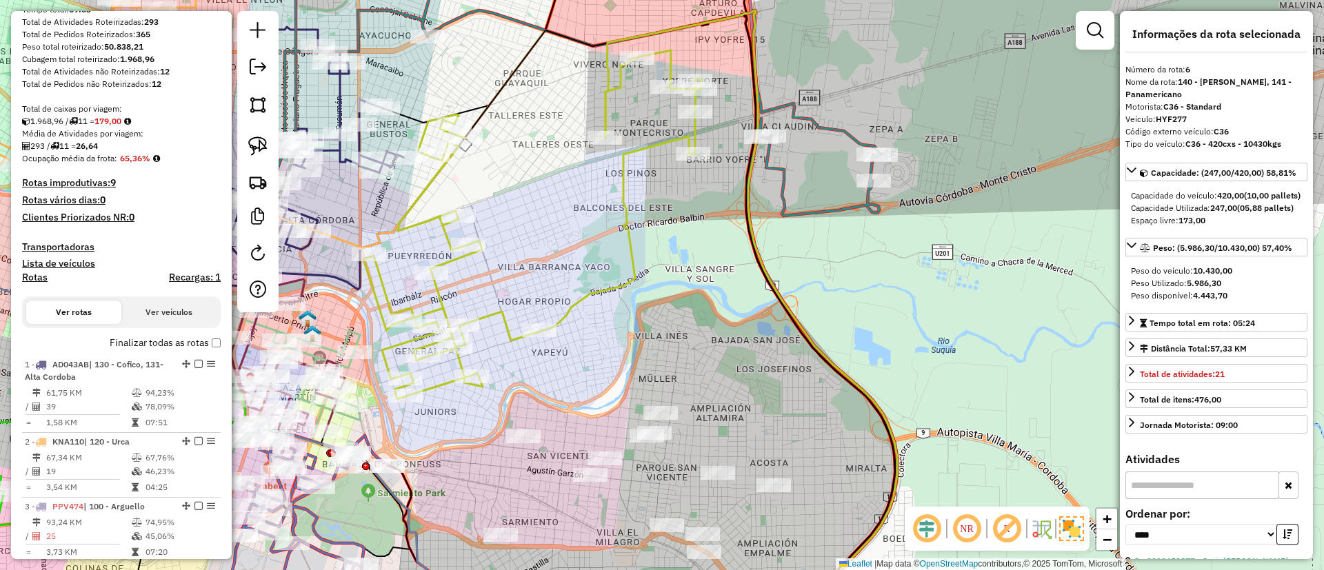
click at [625, 186] on icon at bounding box center [532, 224] width 337 height 349
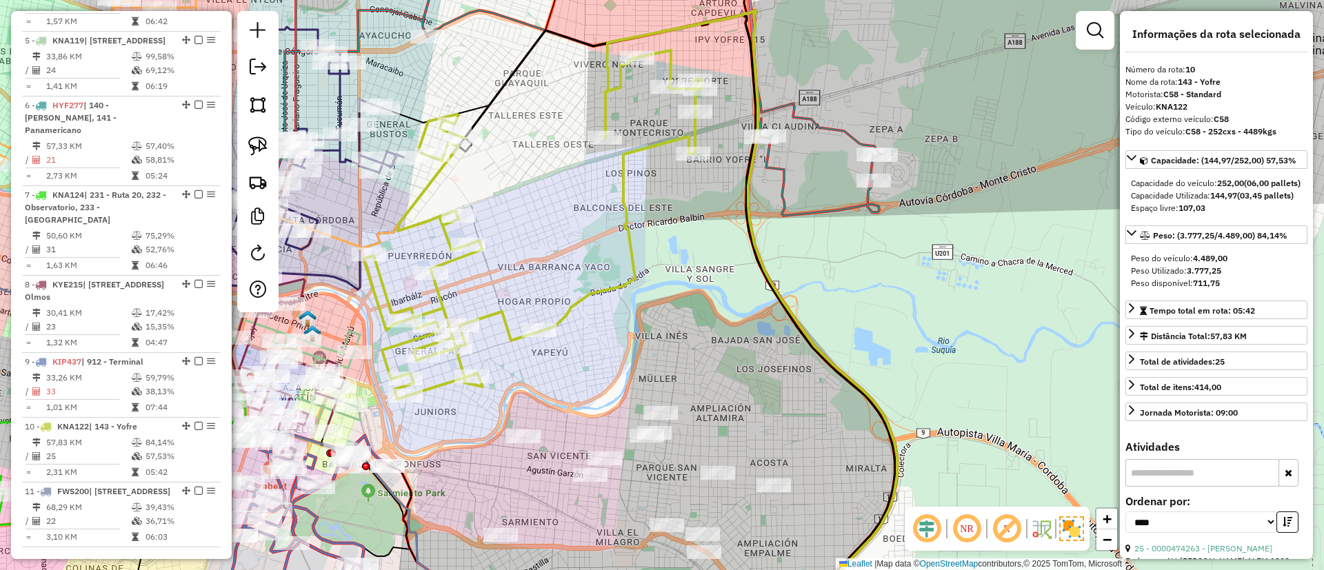
scroll to position [1079, 0]
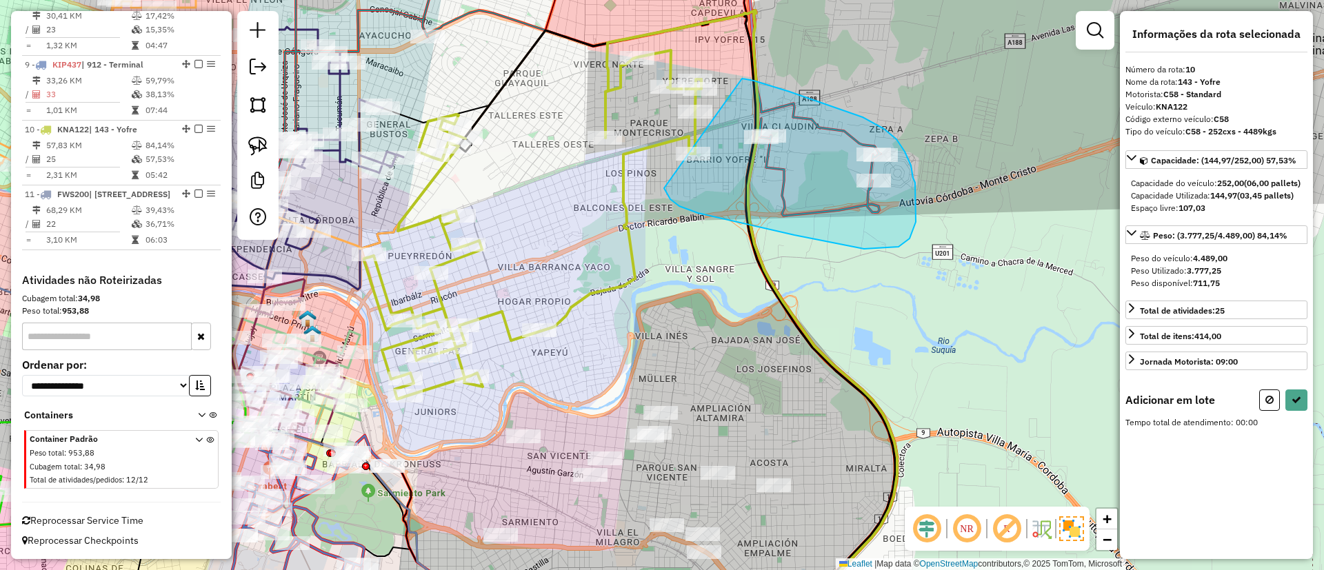
drag, startPoint x: 801, startPoint y: 96, endPoint x: 664, endPoint y: 186, distance: 163.9
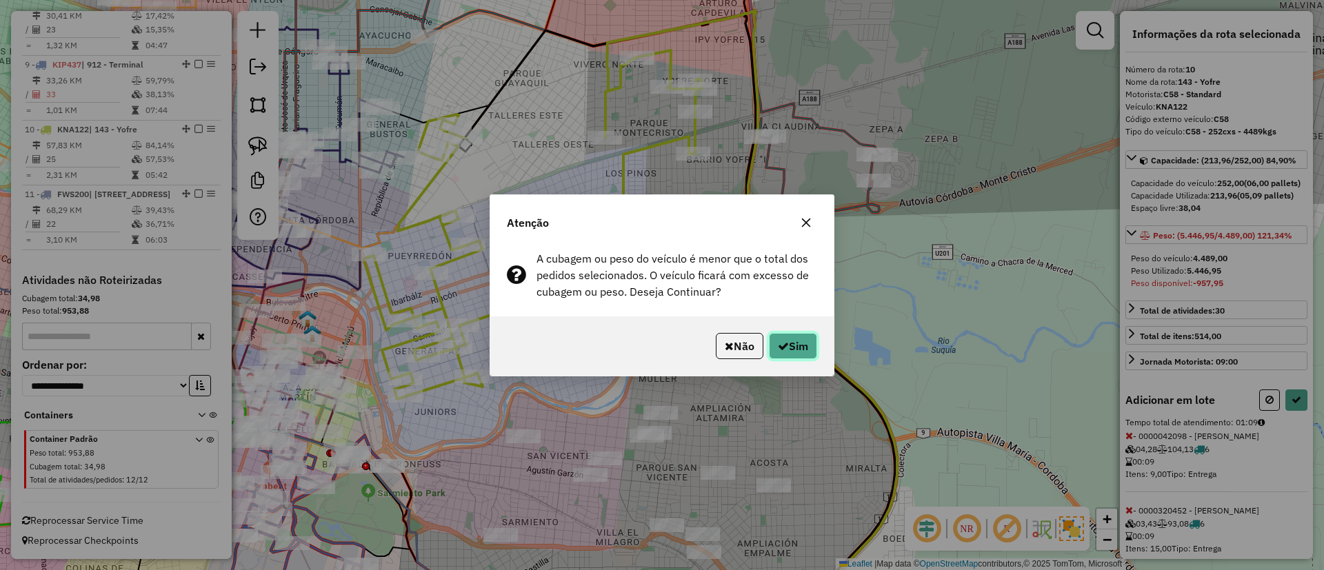
click at [793, 355] on button "Sim" at bounding box center [793, 346] width 48 height 26
select select "*********"
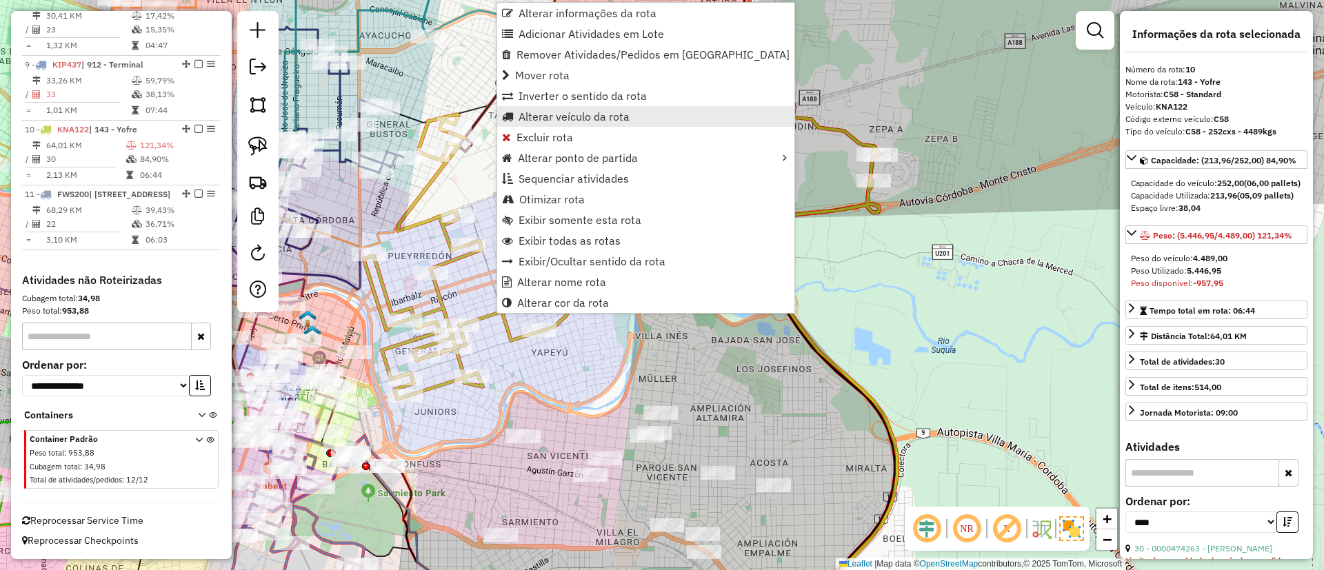
click at [547, 121] on span "Alterar veículo da rota" at bounding box center [574, 116] width 111 height 11
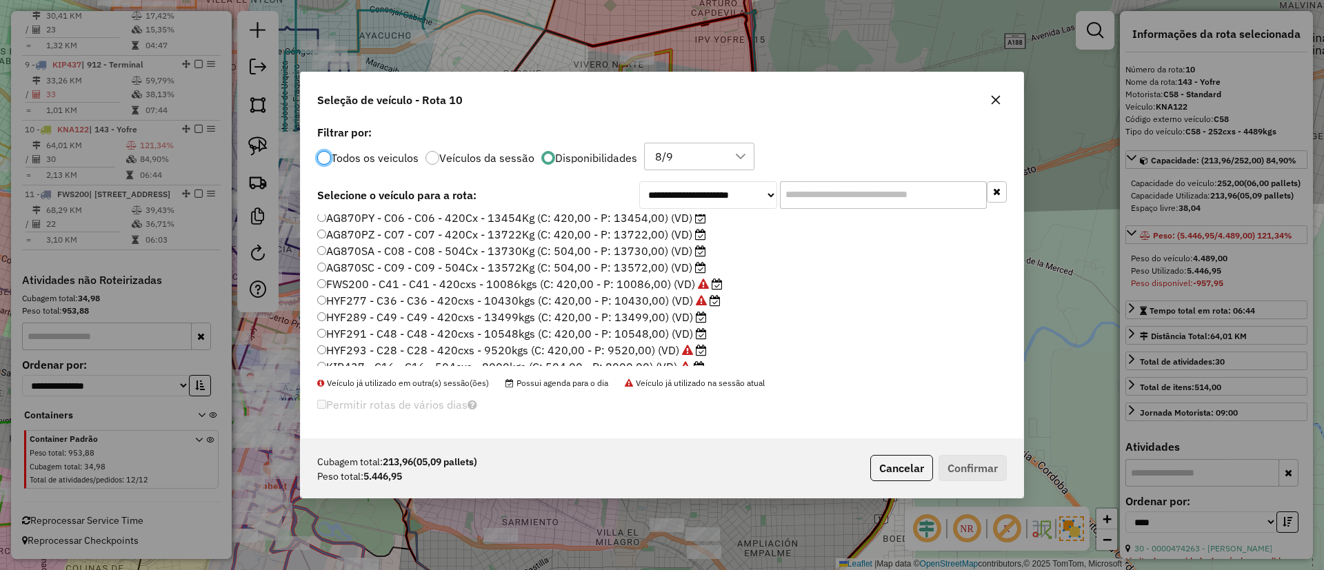
scroll to position [103, 0]
click at [668, 303] on label "HYF291 - C48 - C48 - 420cxs - 10548kgs (C: 420,00 - P: 10548,00) (VD)" at bounding box center [512, 300] width 390 height 17
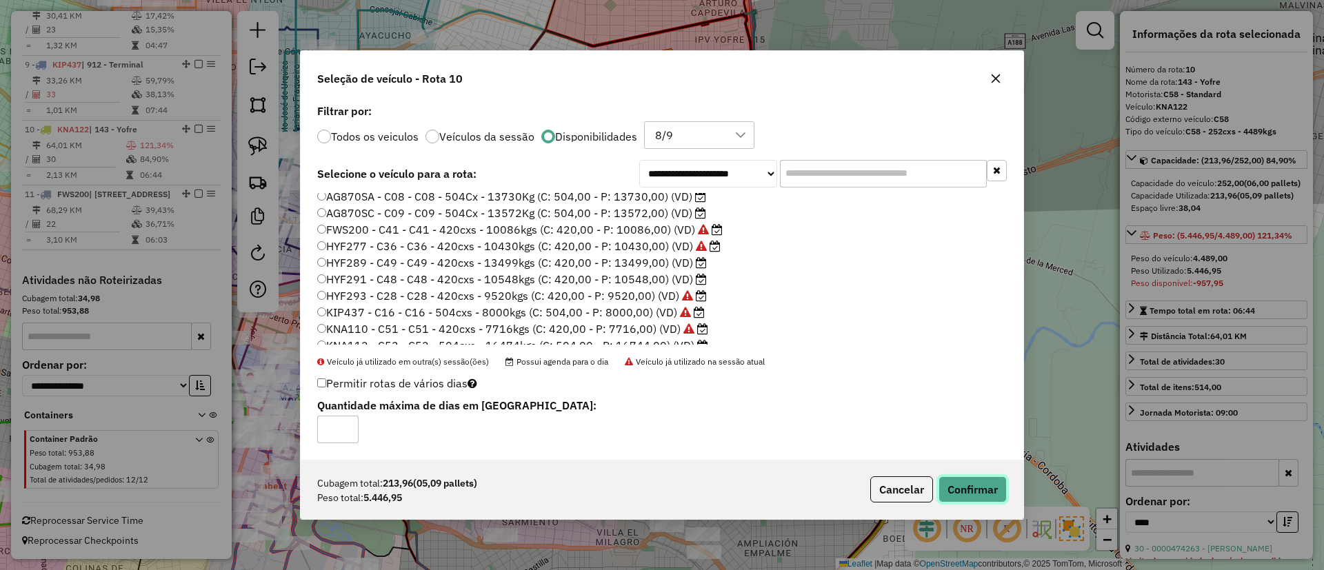
click at [979, 483] on button "Confirmar" at bounding box center [973, 490] width 68 height 26
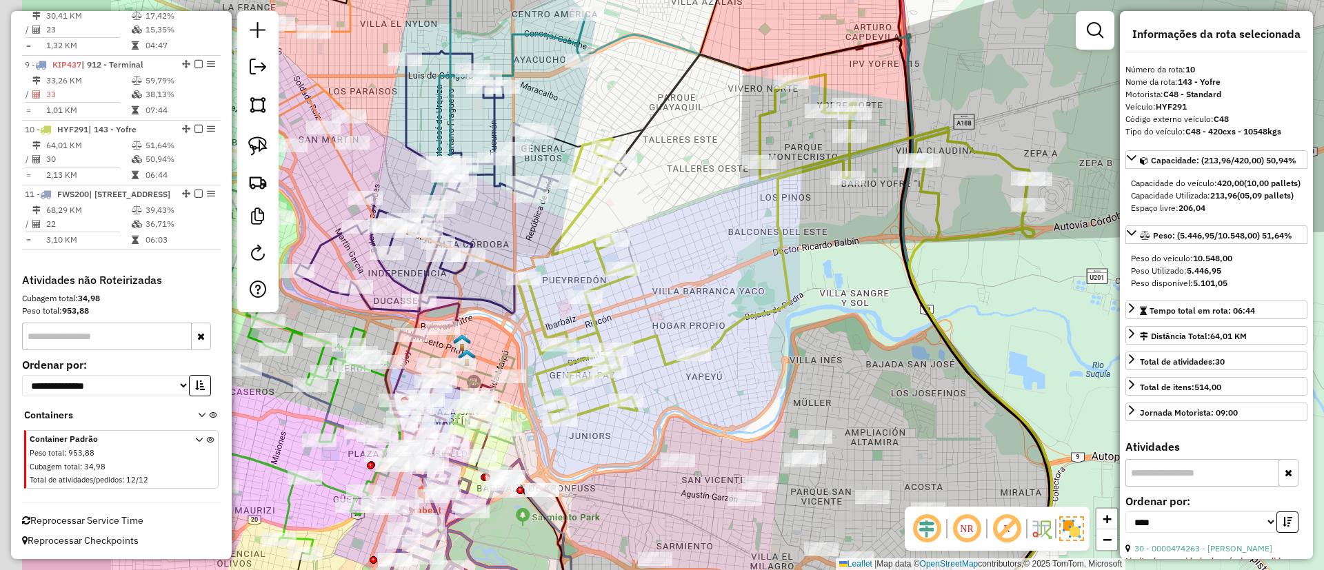
drag, startPoint x: 655, startPoint y: 234, endPoint x: 775, endPoint y: 241, distance: 120.3
click at [775, 241] on div "Janela de atendimento Grade de atendimento Capacidade Transportadoras Veículos …" at bounding box center [662, 285] width 1324 height 570
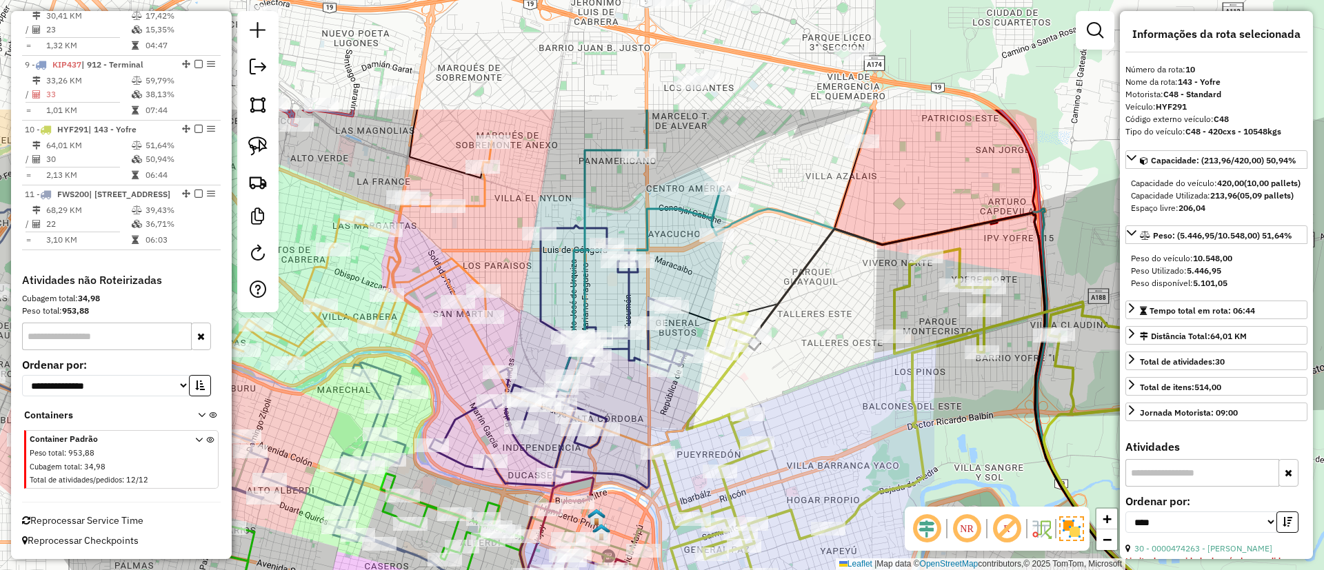
drag, startPoint x: 554, startPoint y: 123, endPoint x: 568, endPoint y: 290, distance: 167.5
click at [568, 290] on icon at bounding box center [715, 251] width 313 height 283
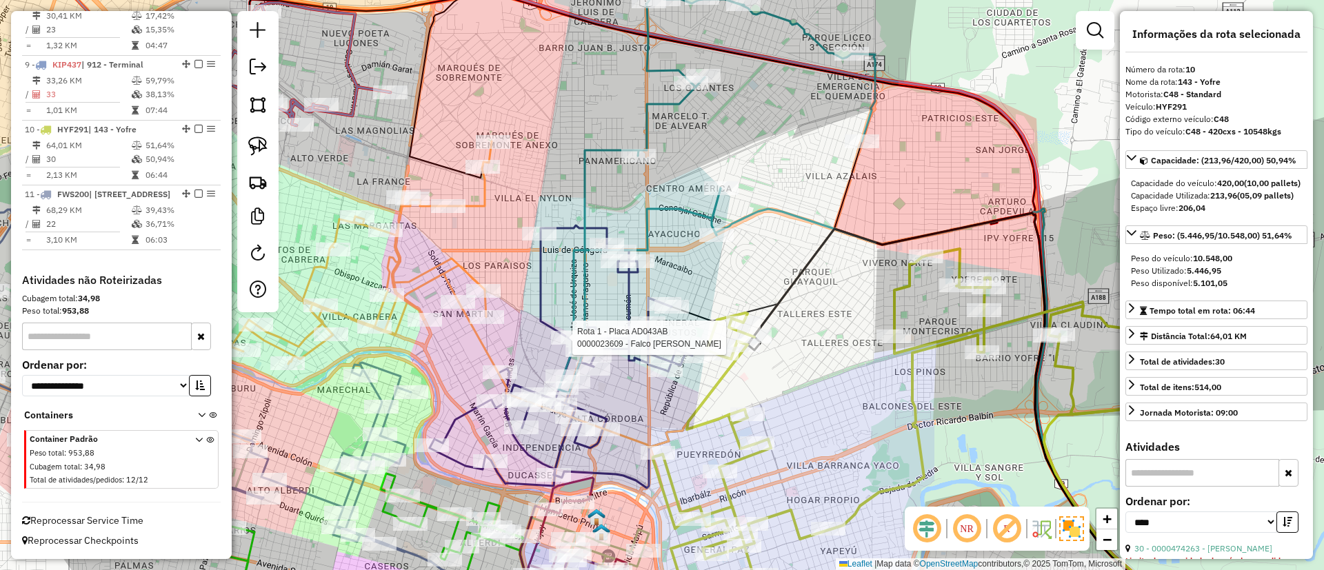
click at [611, 148] on icon at bounding box center [717, 175] width 317 height 436
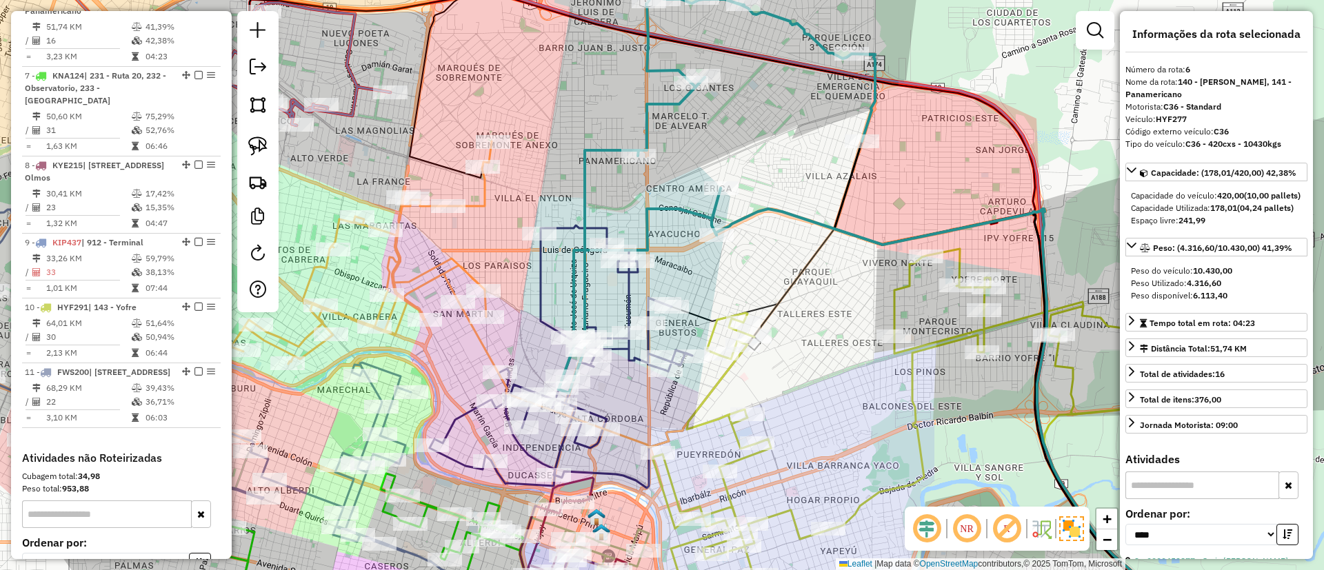
scroll to position [868, 0]
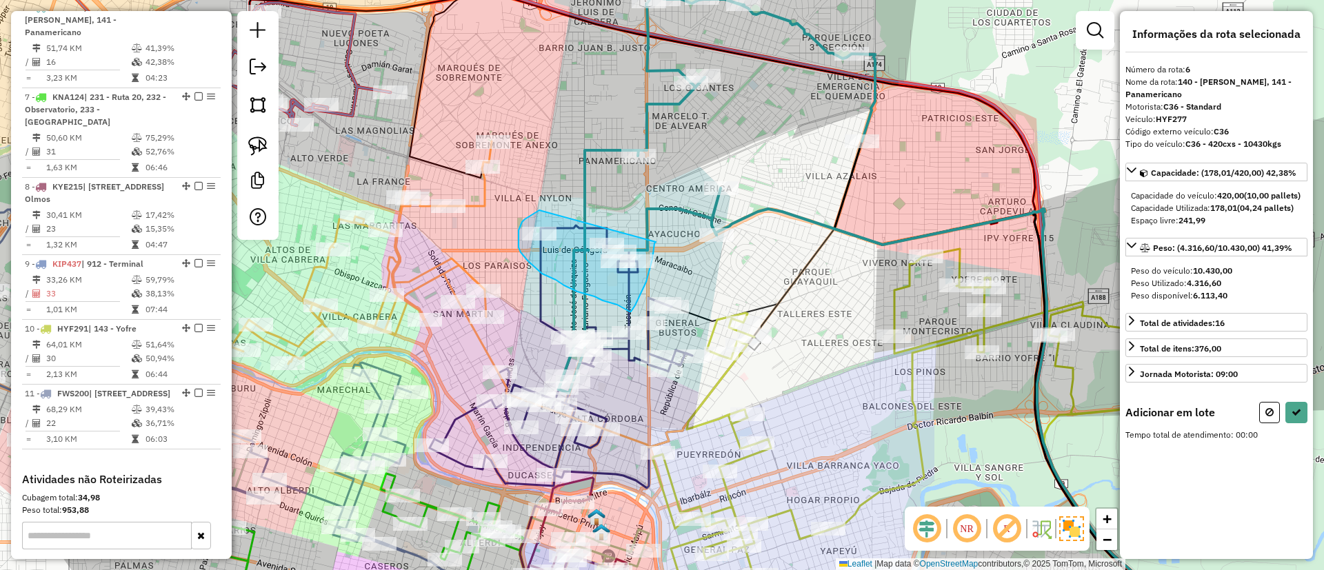
drag, startPoint x: 529, startPoint y: 217, endPoint x: 656, endPoint y: 239, distance: 128.8
select select "*********"
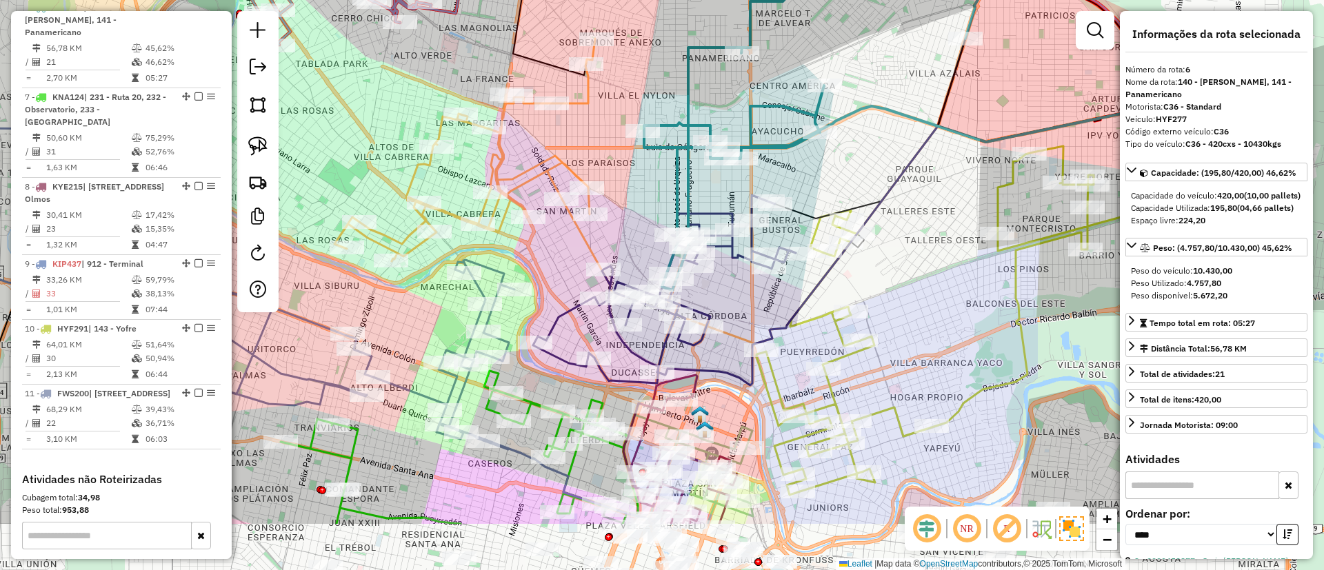
drag, startPoint x: 592, startPoint y: 298, endPoint x: 721, endPoint y: 159, distance: 189.9
click at [721, 161] on icon at bounding box center [811, 72] width 335 height 436
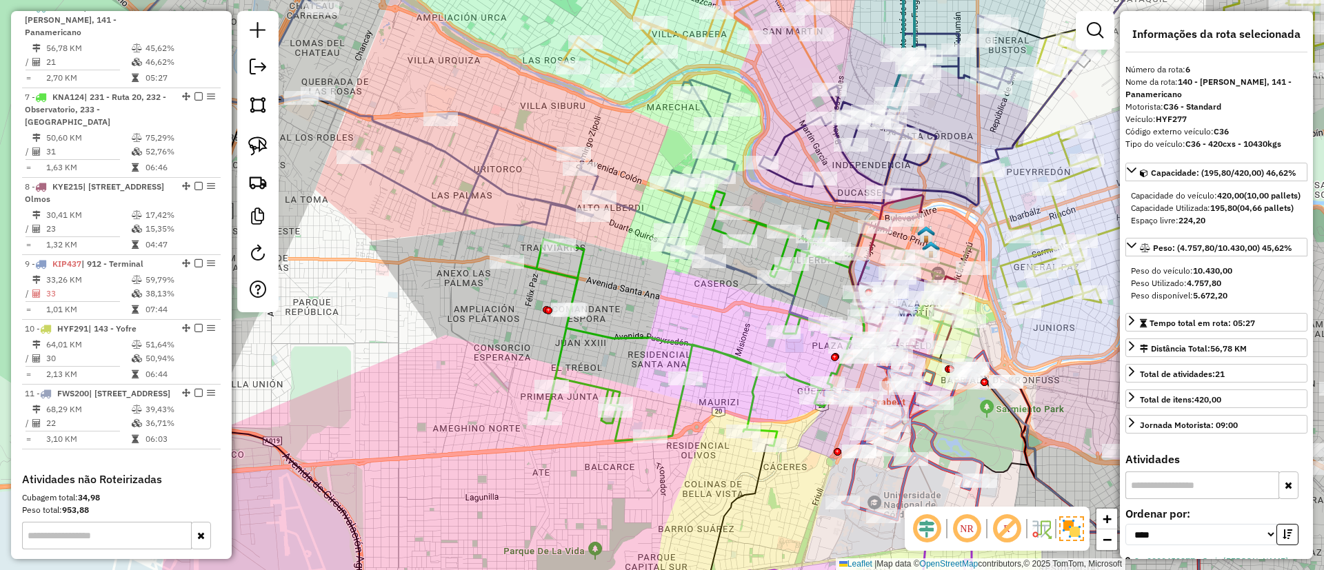
click at [561, 267] on icon at bounding box center [685, 318] width 357 height 255
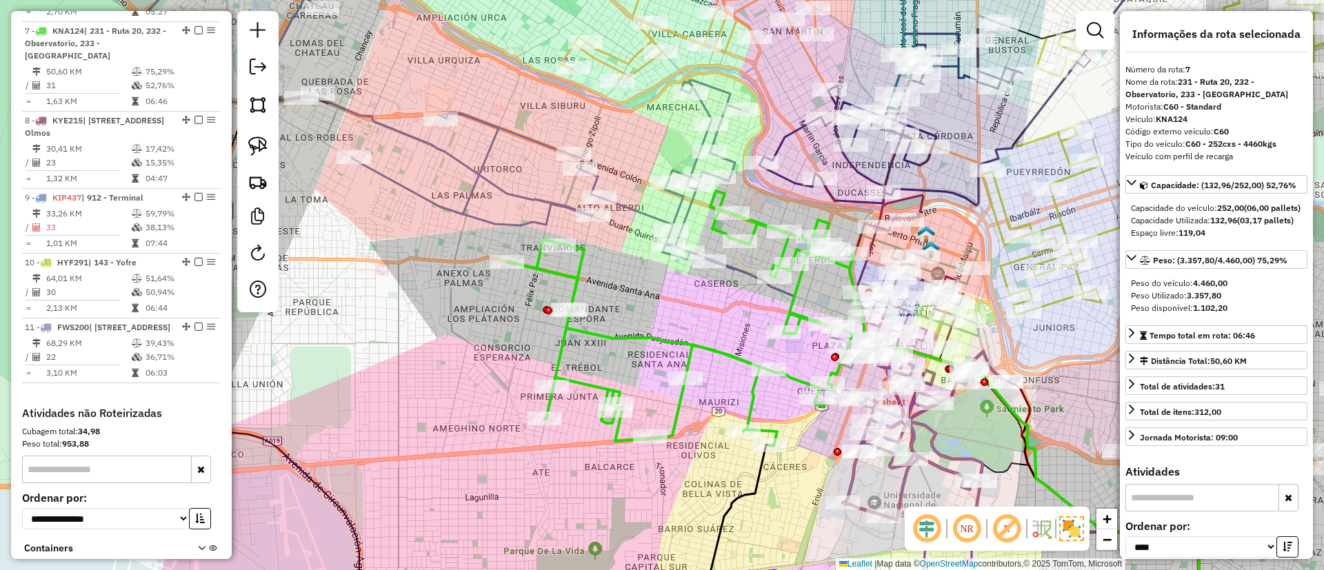
scroll to position [945, 0]
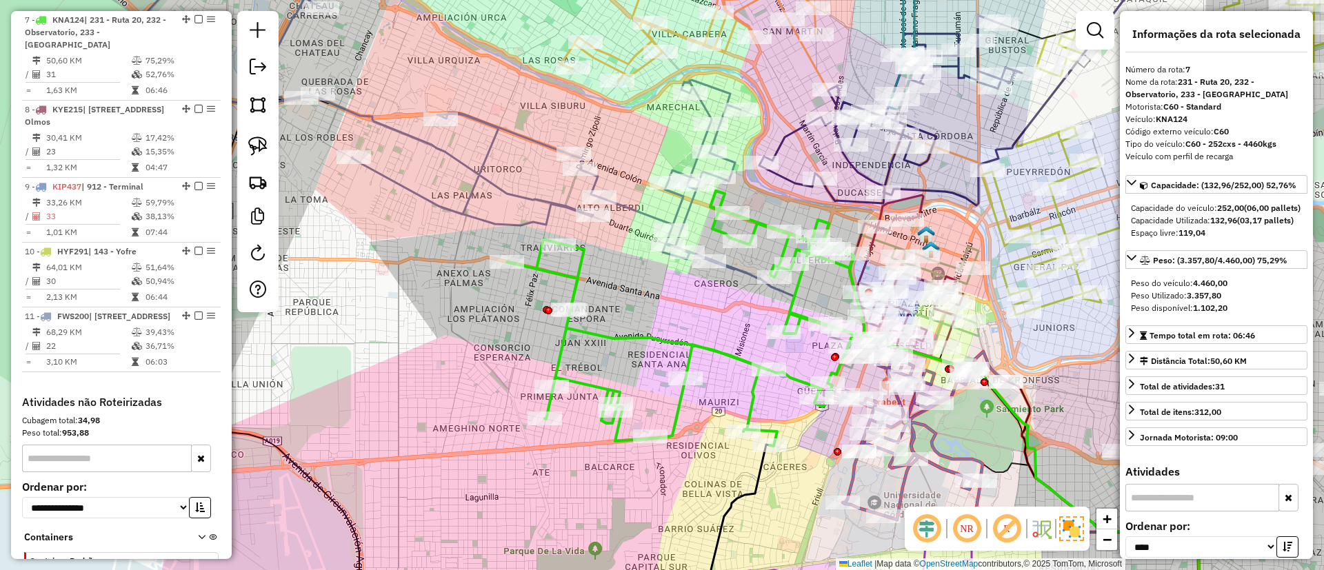
click at [534, 196] on icon at bounding box center [441, 106] width 599 height 327
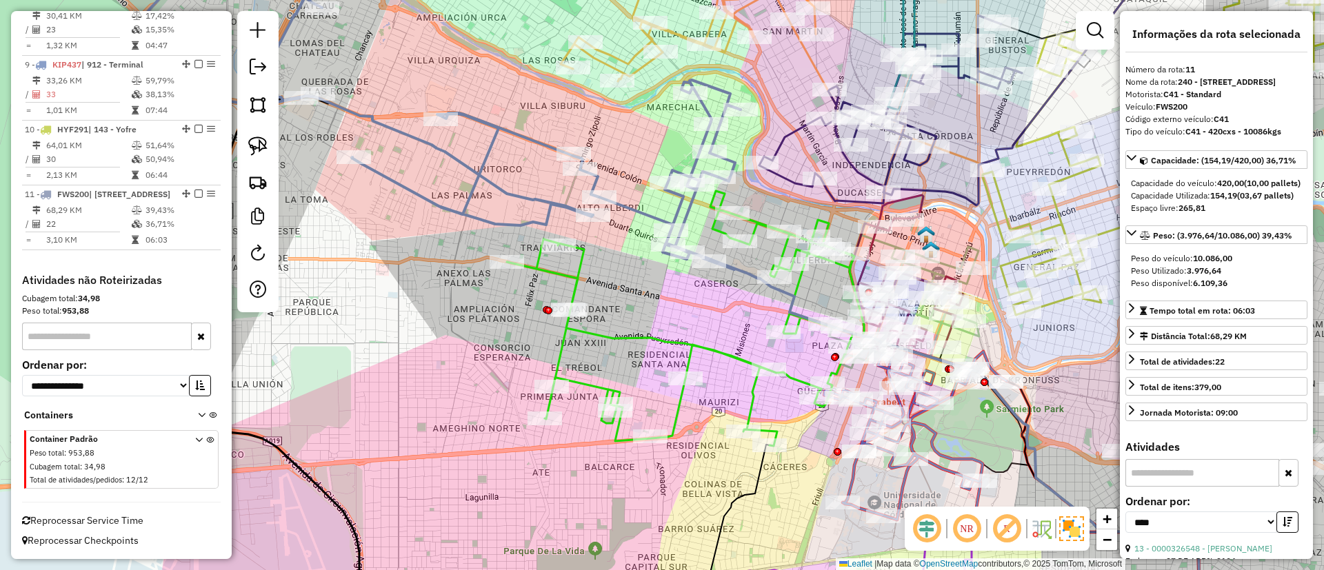
scroll to position [1079, 0]
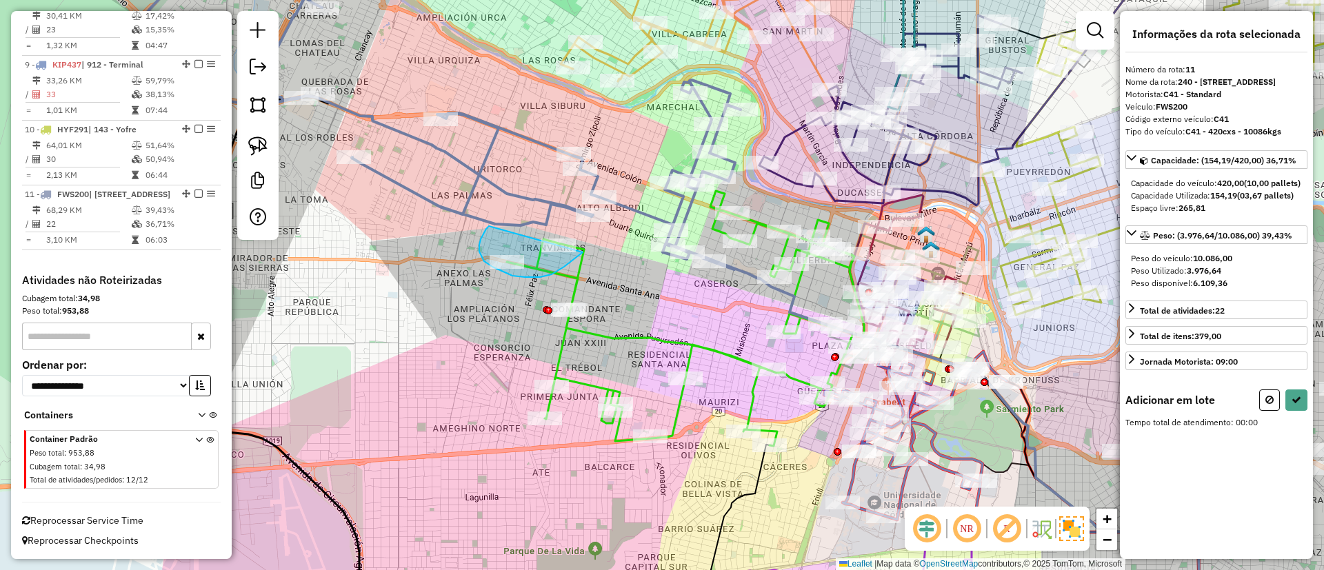
click at [271, 90] on div "Rota 7 - Placa KNA124 0000431866 - [PERSON_NAME]" at bounding box center [271, 90] width 0 height 0
select select "*********"
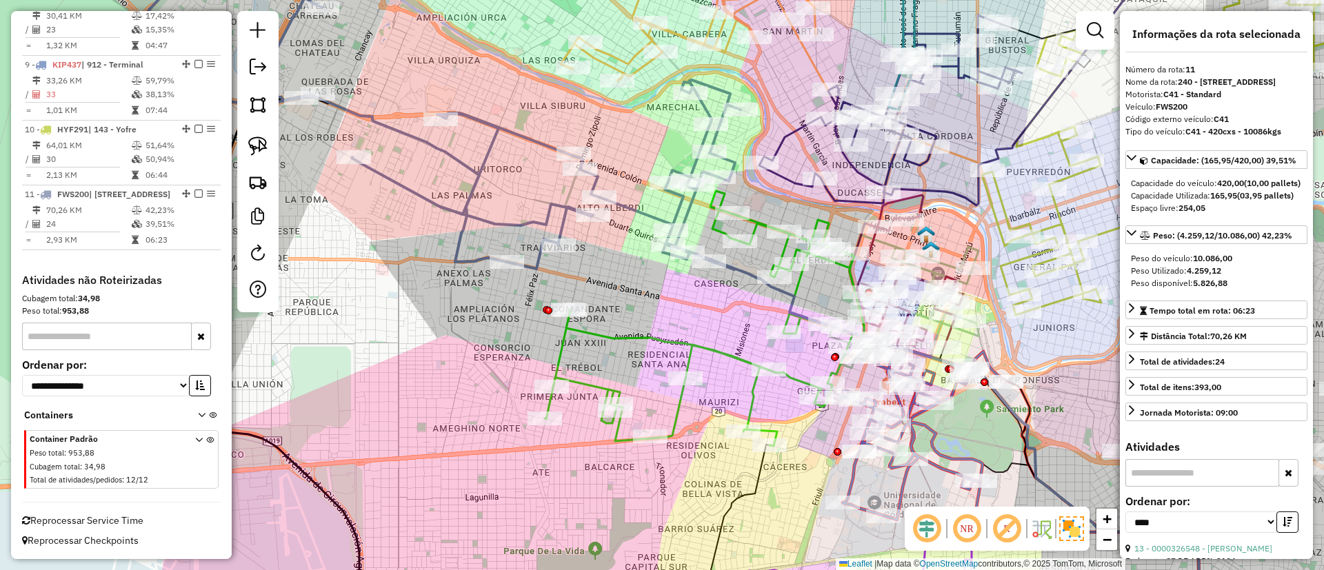
click at [682, 343] on icon at bounding box center [704, 318] width 319 height 255
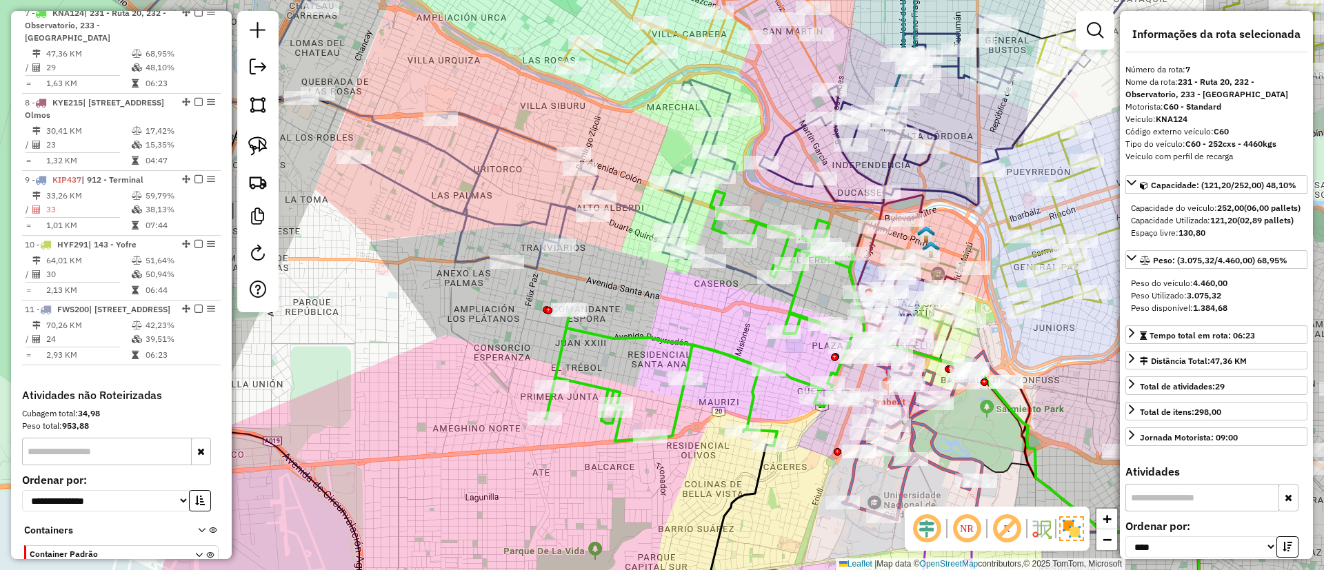
scroll to position [945, 0]
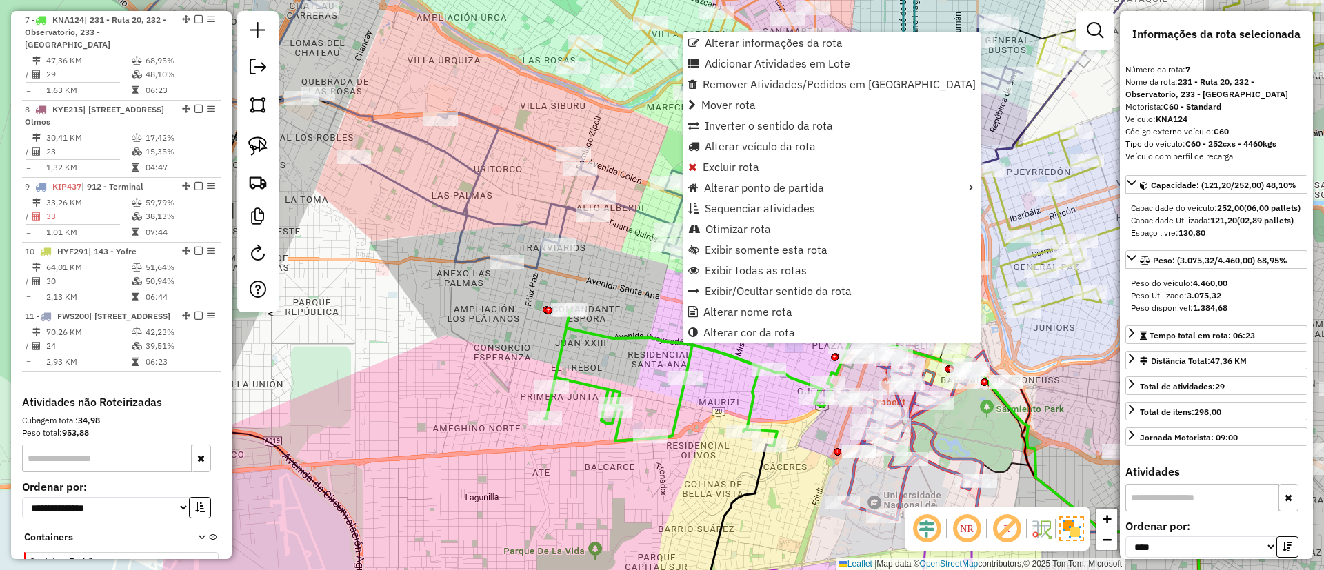
click at [682, 343] on icon at bounding box center [704, 318] width 319 height 255
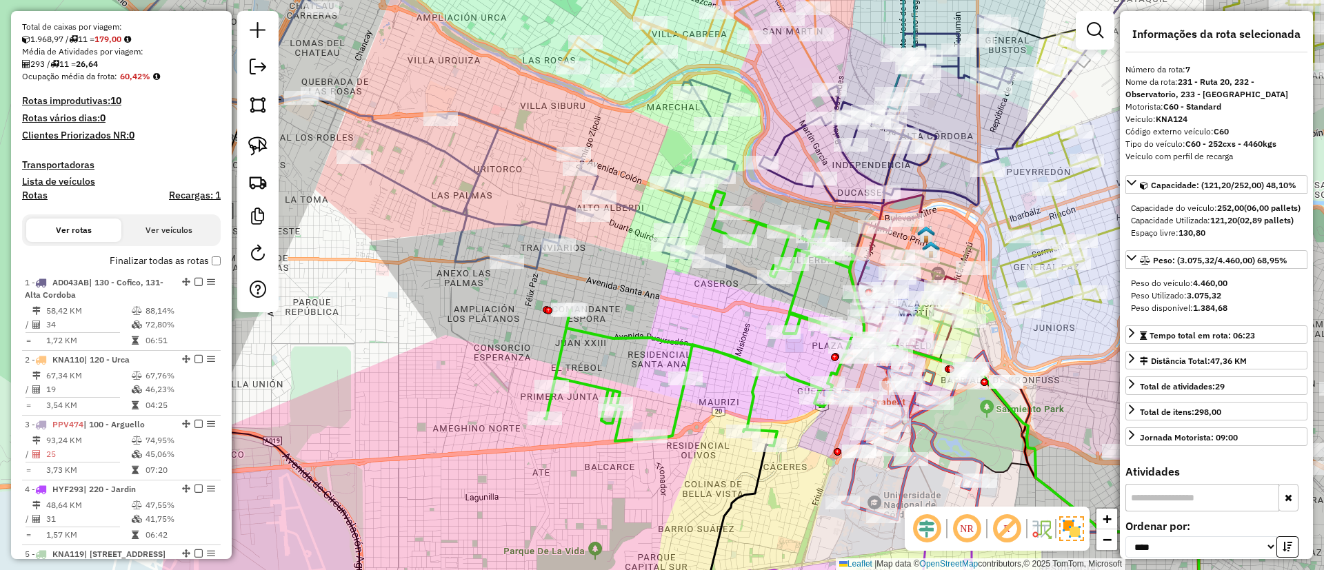
scroll to position [221, 0]
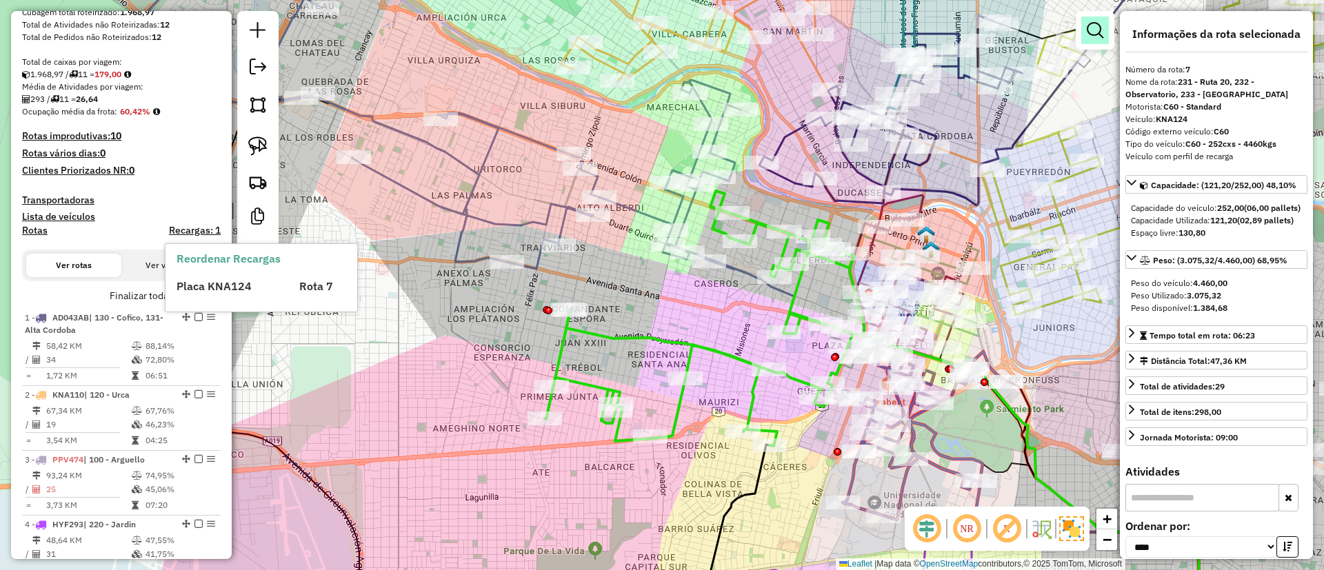
click at [1106, 32] on link at bounding box center [1096, 31] width 28 height 28
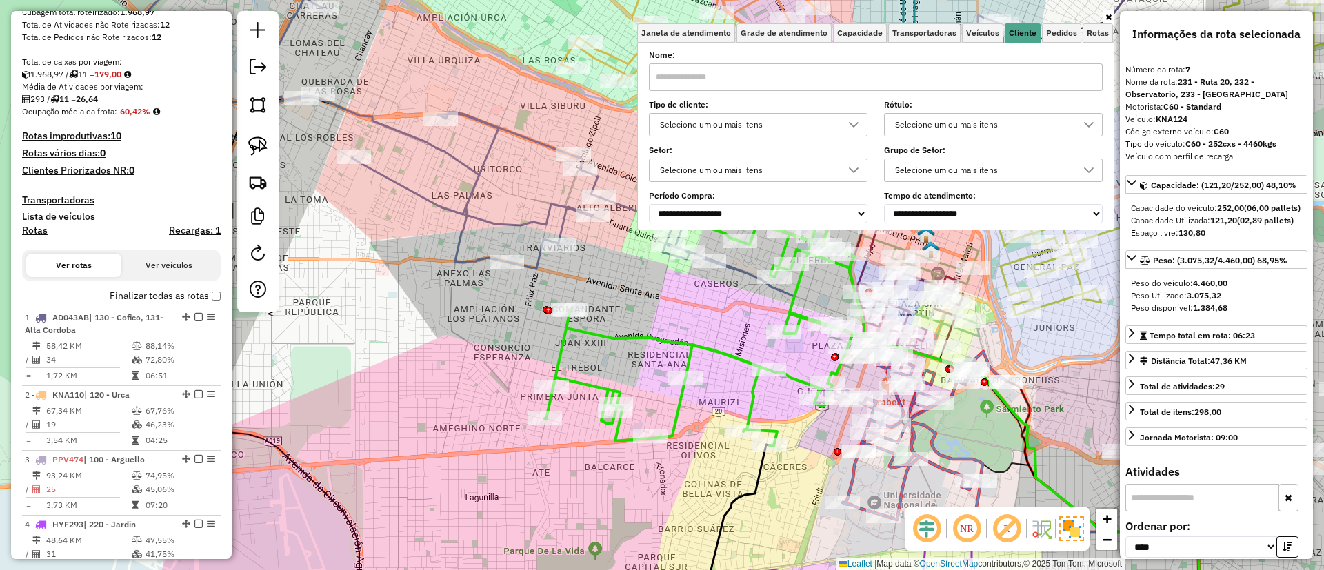
click at [819, 123] on div "Selecione um ou mais itens" at bounding box center [748, 125] width 186 height 22
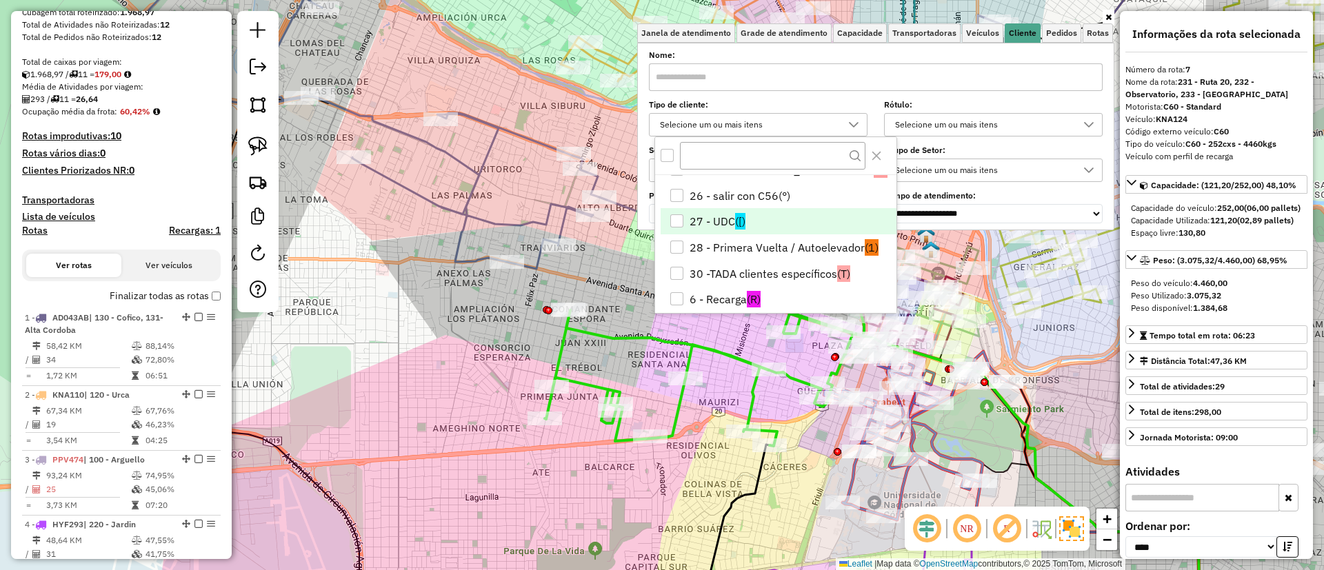
scroll to position [103, 0]
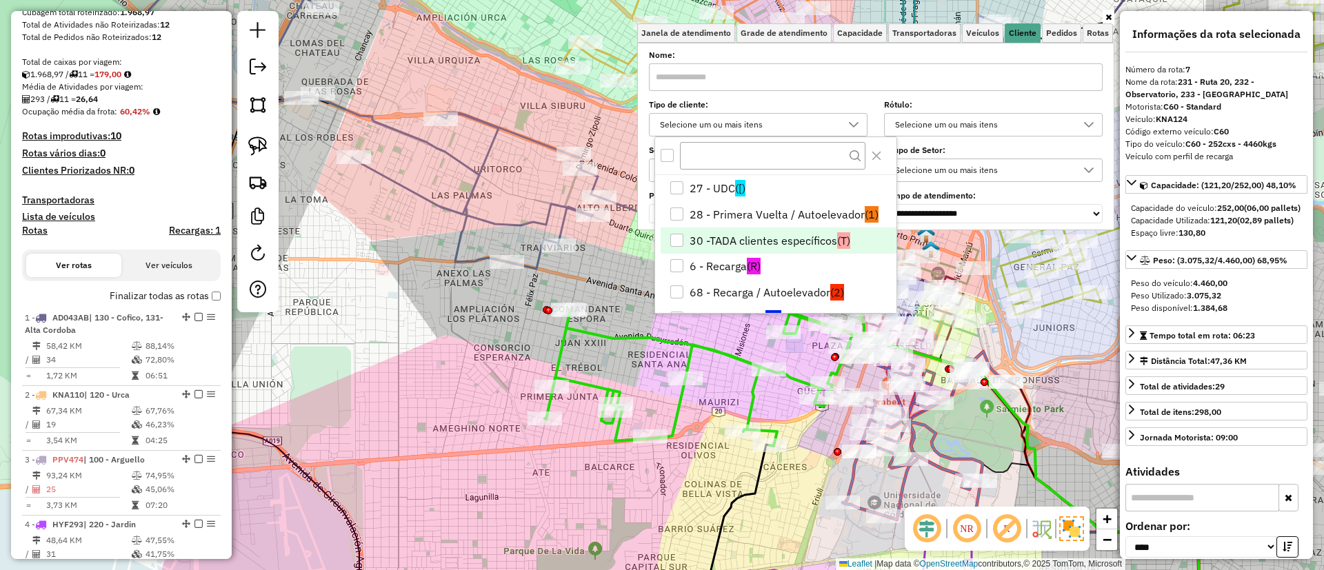
click at [678, 240] on div "30 -TADA clientes específicos" at bounding box center [676, 240] width 13 height 13
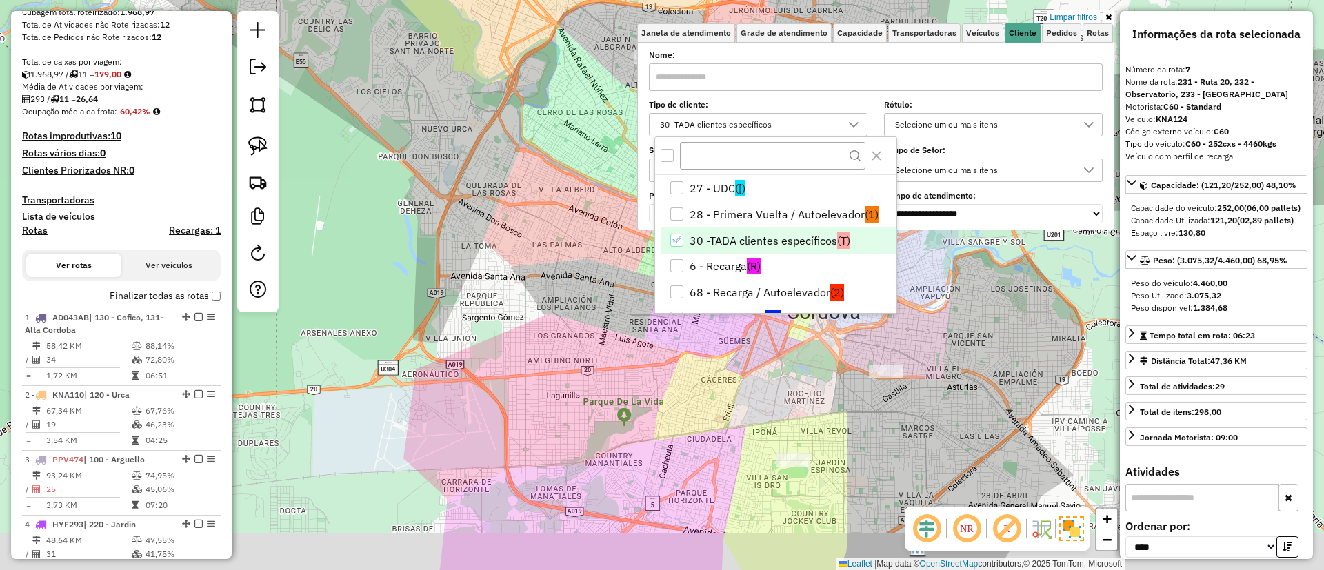
drag, startPoint x: 768, startPoint y: 351, endPoint x: 725, endPoint y: 321, distance: 52.0
click at [725, 321] on div "Limpar filtros Janela de atendimento Grade de atendimento Capacidade Transporta…" at bounding box center [662, 285] width 1324 height 570
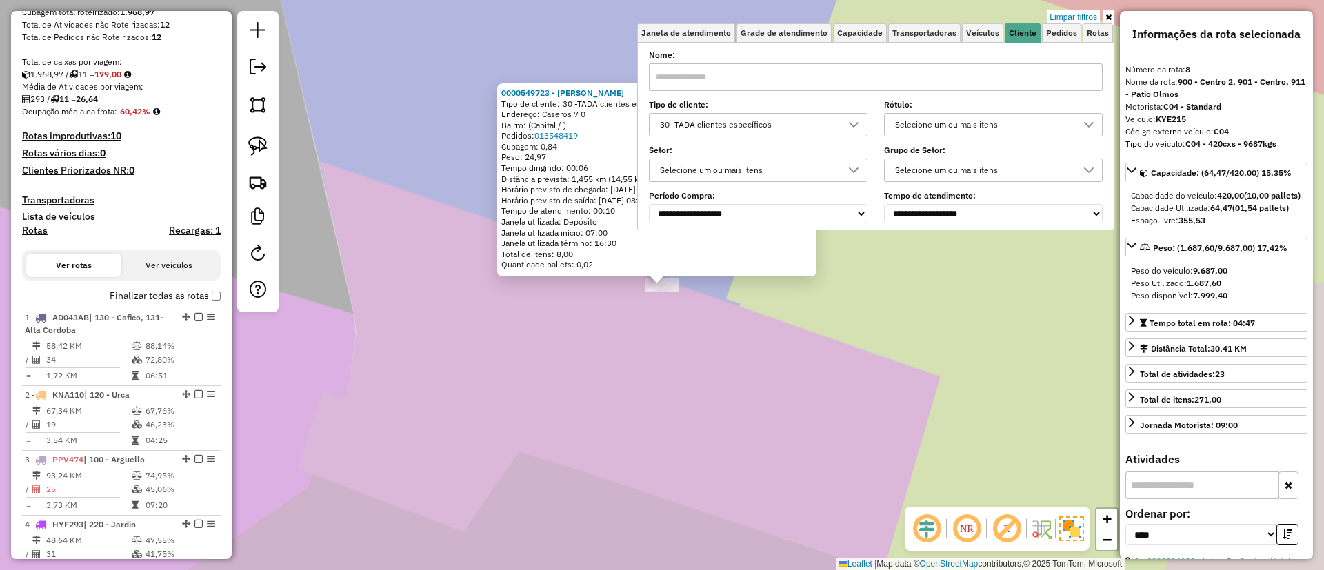
scroll to position [1022, 0]
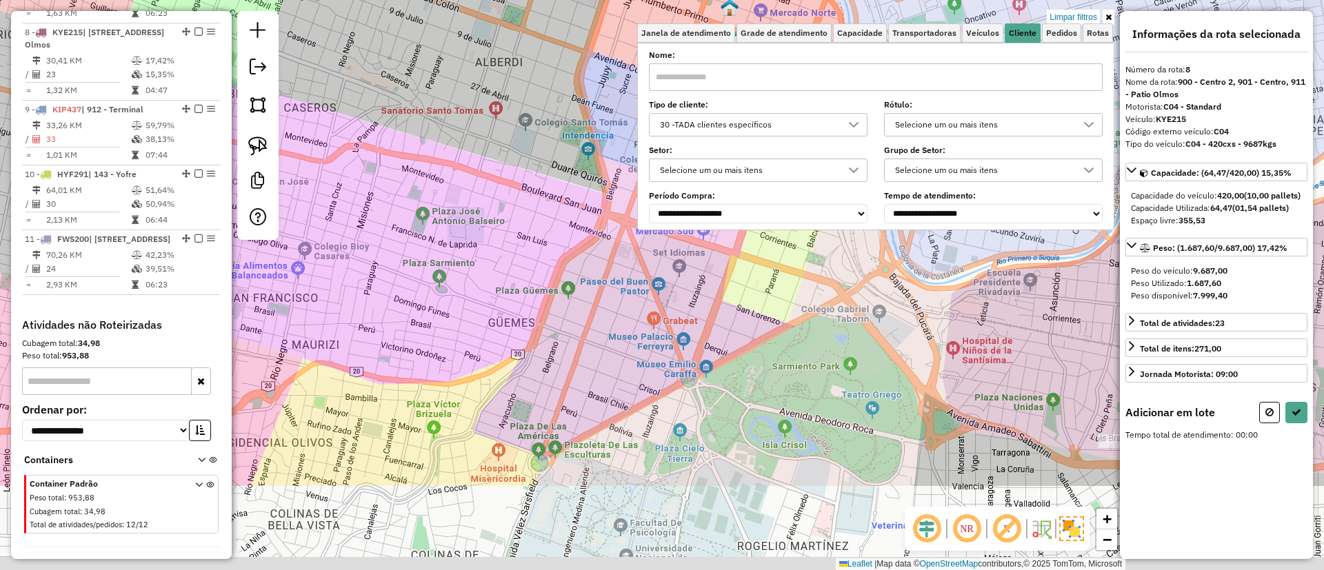
drag, startPoint x: 712, startPoint y: 212, endPoint x: 707, endPoint y: 183, distance: 30.0
click at [707, 183] on div "Limpar filtros Janela de atendimento Grade de atendimento Capacidade Transporta…" at bounding box center [662, 285] width 1324 height 570
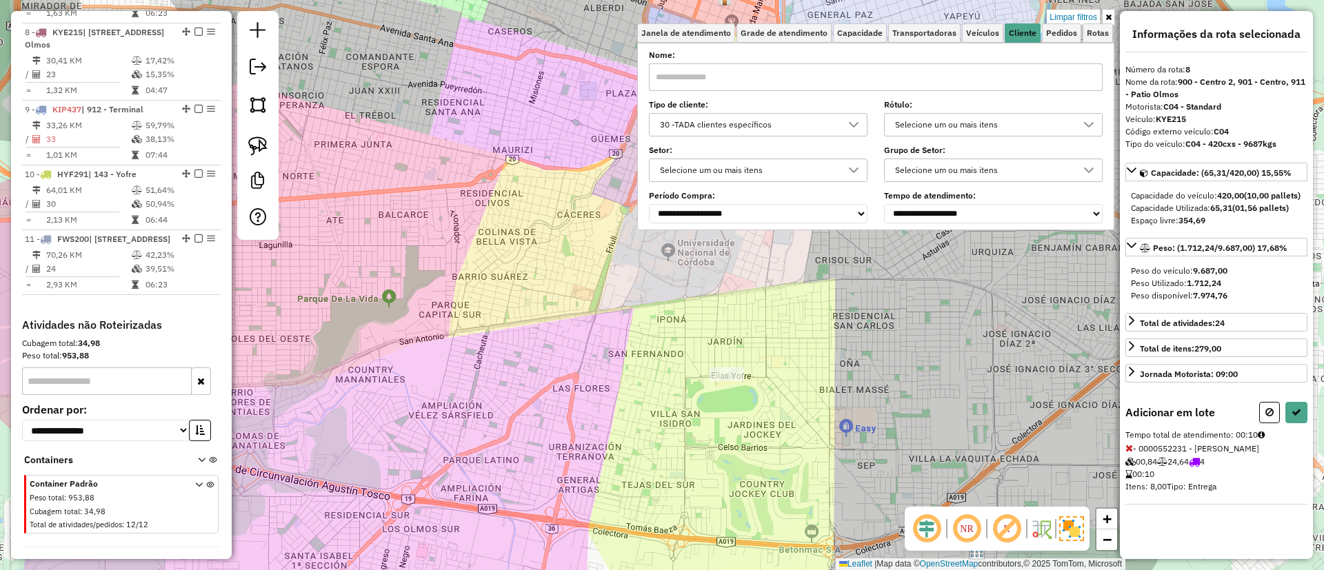
drag, startPoint x: 767, startPoint y: 381, endPoint x: 682, endPoint y: 439, distance: 102.7
click at [682, 439] on div "Limpar filtros Janela de atendimento Grade de atendimento Capacidade Transporta…" at bounding box center [662, 285] width 1324 height 570
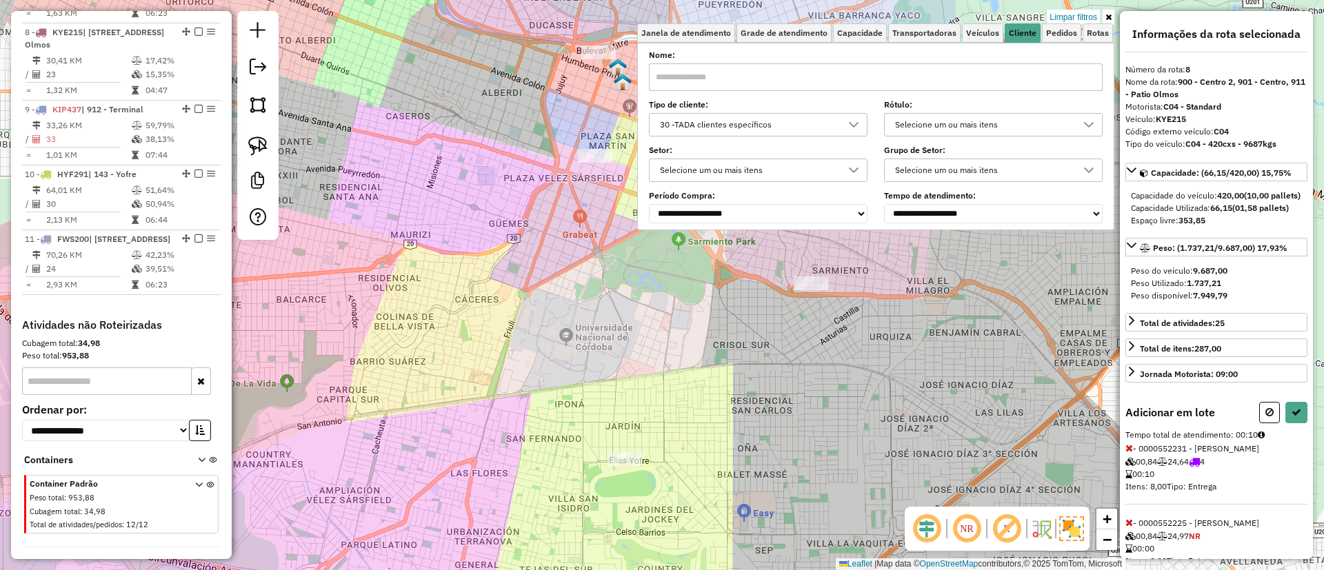
select select "*********"
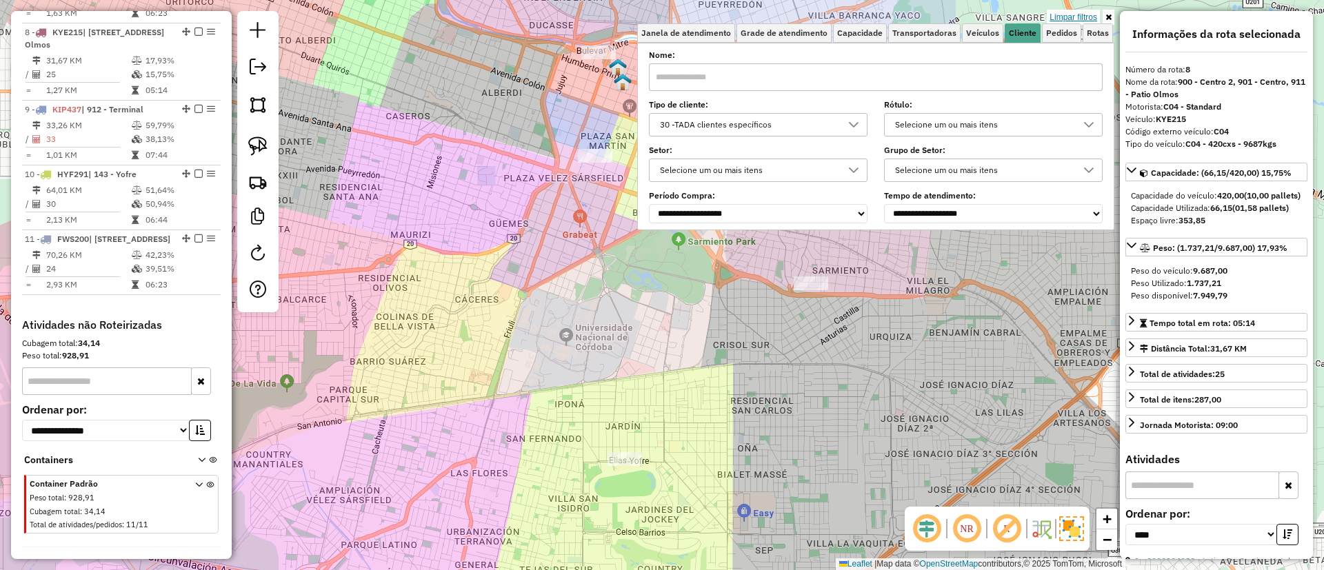
click at [1077, 20] on link "Limpar filtros" at bounding box center [1073, 17] width 53 height 15
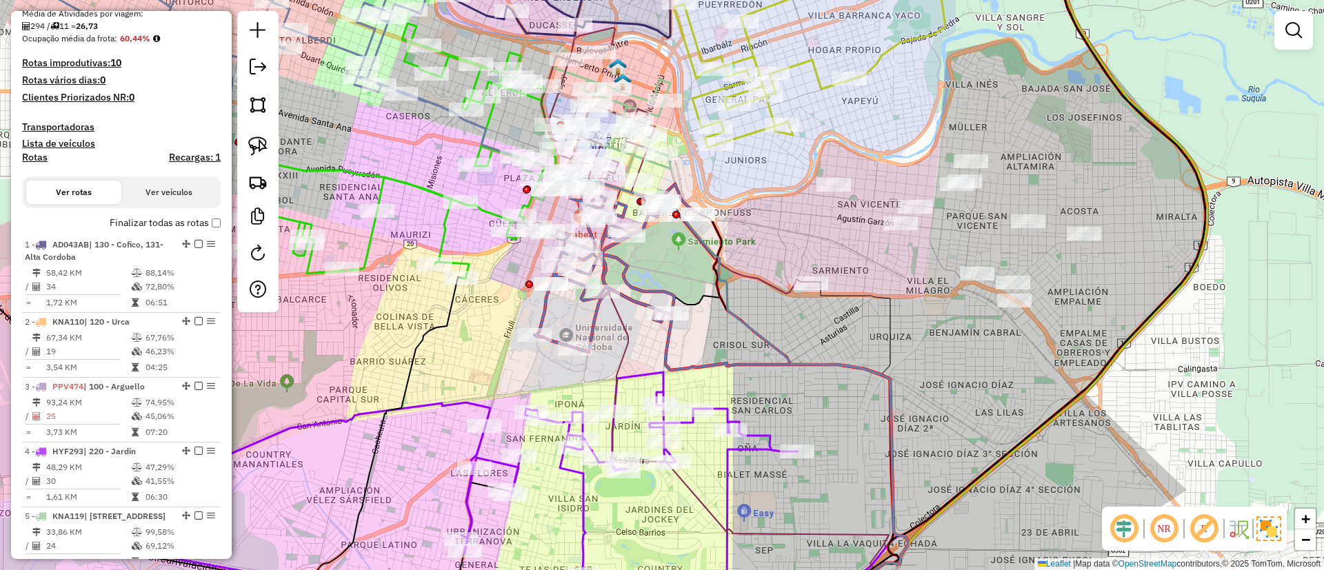
scroll to position [195, 0]
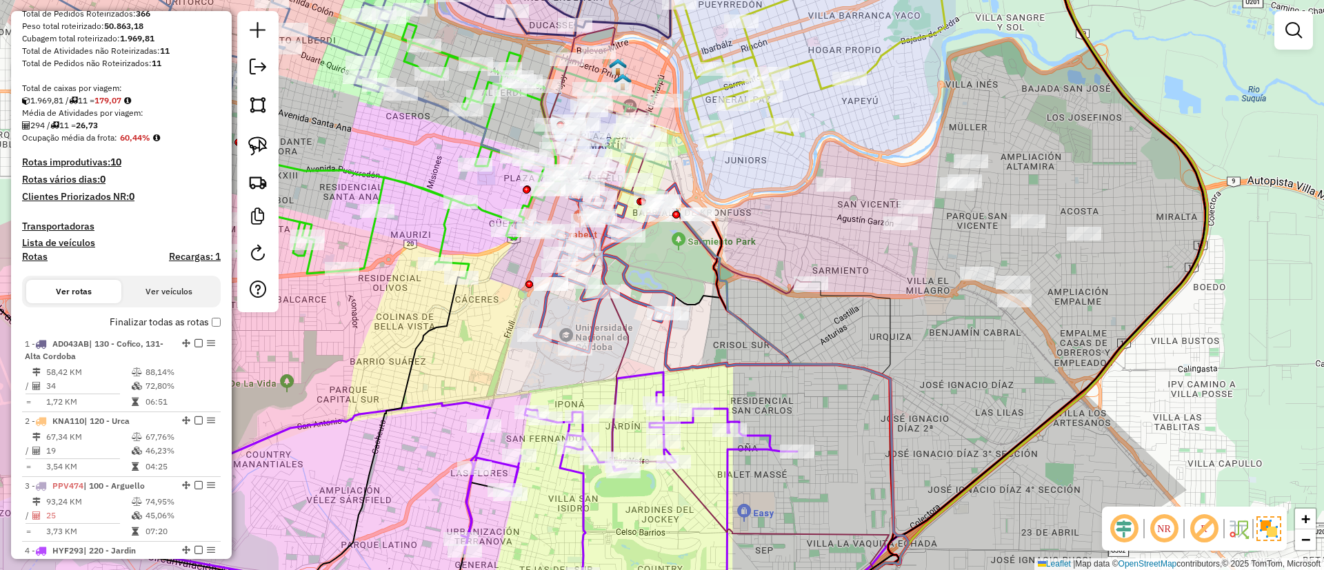
click at [34, 257] on h4 "Rotas" at bounding box center [35, 257] width 26 height 12
select select
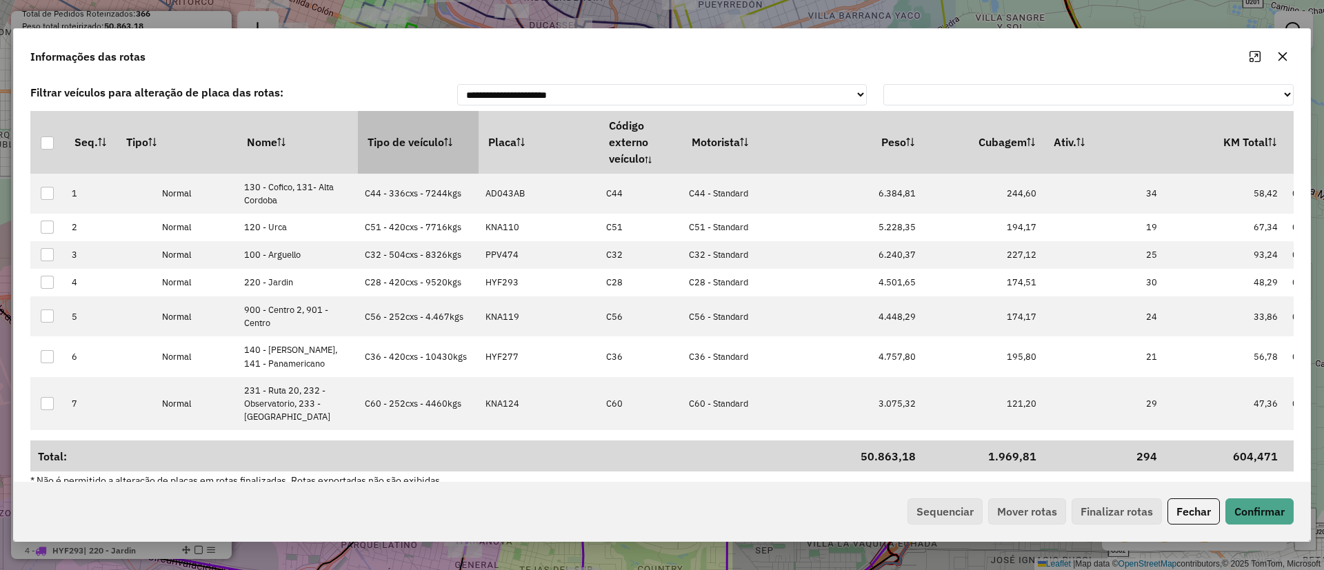
click at [435, 148] on th "Tipo de veículo" at bounding box center [418, 142] width 121 height 62
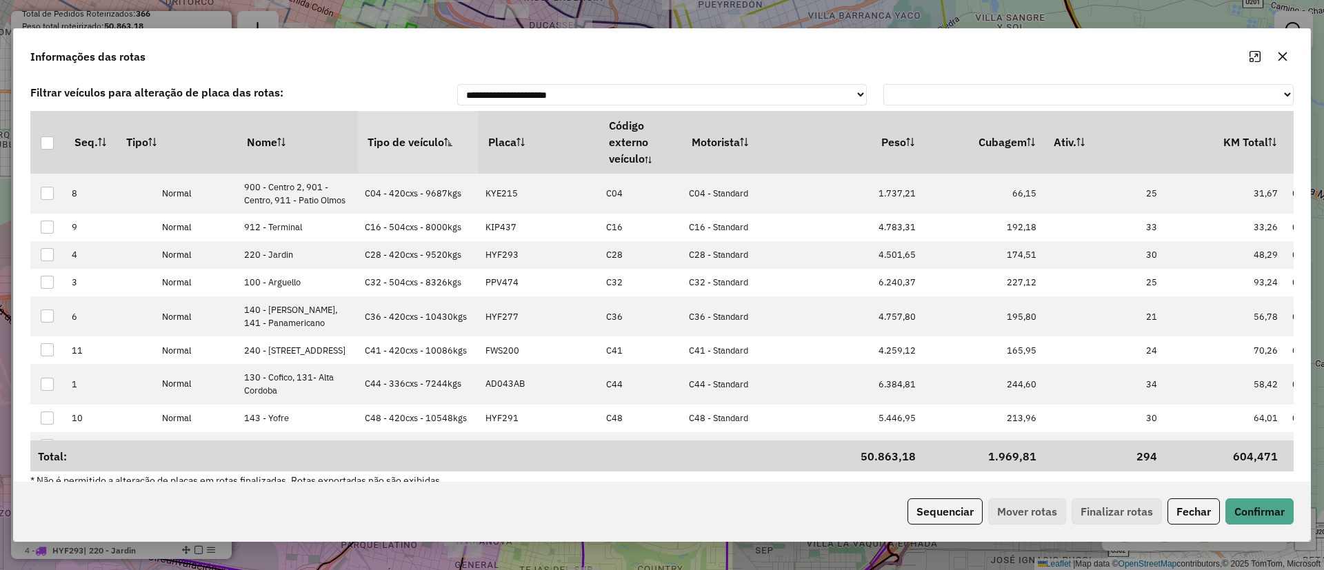
click at [435, 148] on th "Tipo de veículo" at bounding box center [418, 142] width 121 height 62
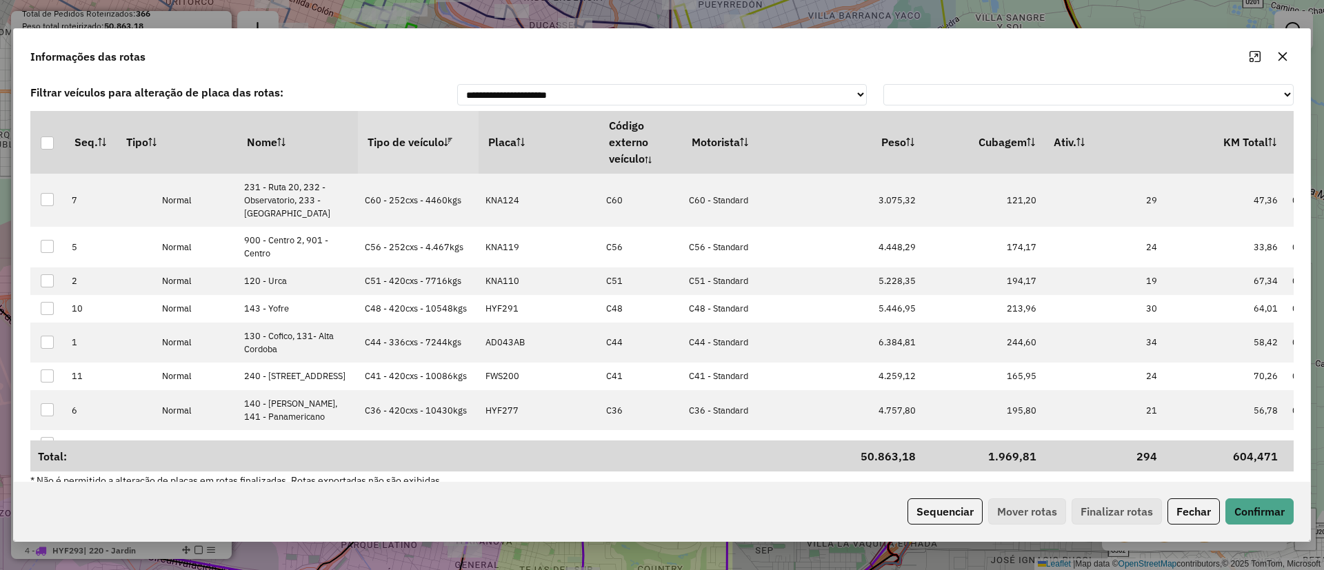
click at [435, 148] on th "Tipo de veículo" at bounding box center [418, 142] width 121 height 62
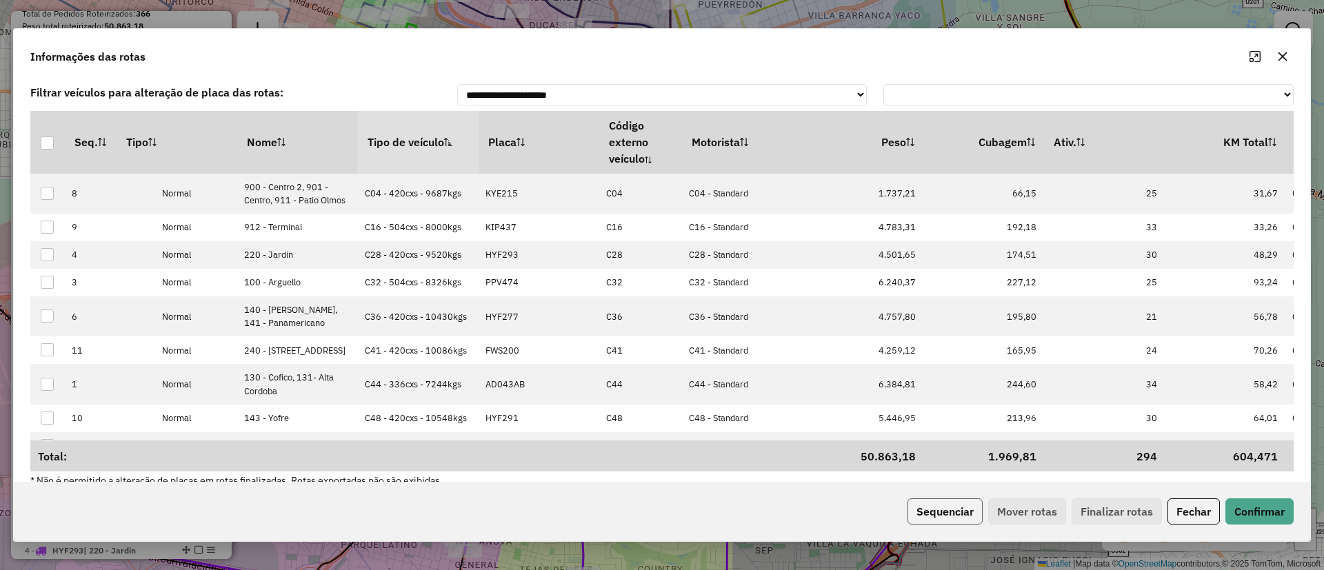
click at [953, 518] on button "Sequenciar" at bounding box center [945, 512] width 75 height 26
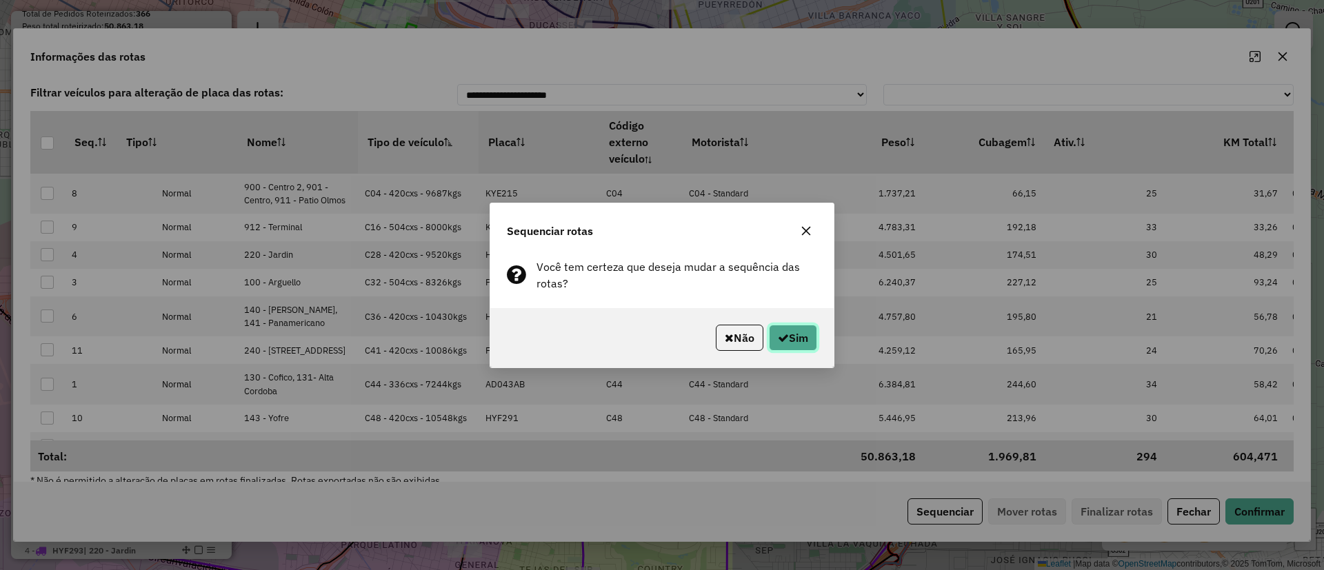
click at [797, 338] on button "Sim" at bounding box center [793, 338] width 48 height 26
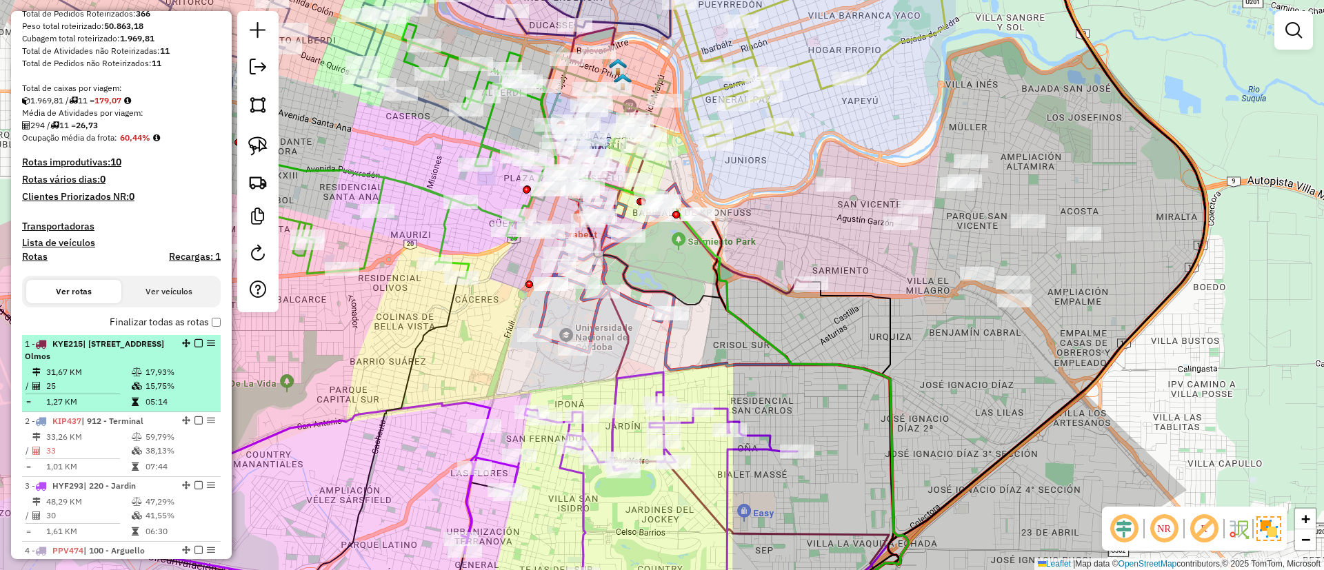
click at [182, 350] on div "1 - KYE215 | 900 - Centro 2, 901 - Centro, 911 - Patio Olmos" at bounding box center [121, 350] width 193 height 25
select select "*********"
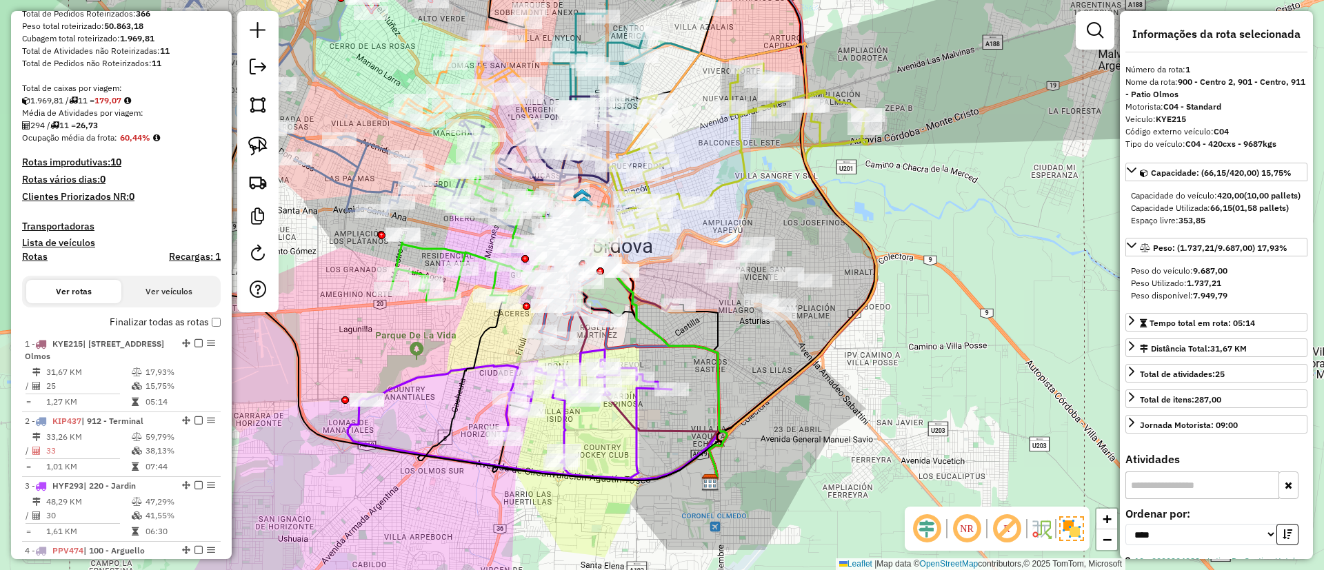
drag, startPoint x: 824, startPoint y: 173, endPoint x: 795, endPoint y: 217, distance: 52.4
click at [795, 217] on div "Janela de atendimento Grade de atendimento Capacidade Transportadoras Veículos …" at bounding box center [662, 285] width 1324 height 570
click at [567, 430] on icon at bounding box center [510, 414] width 324 height 129
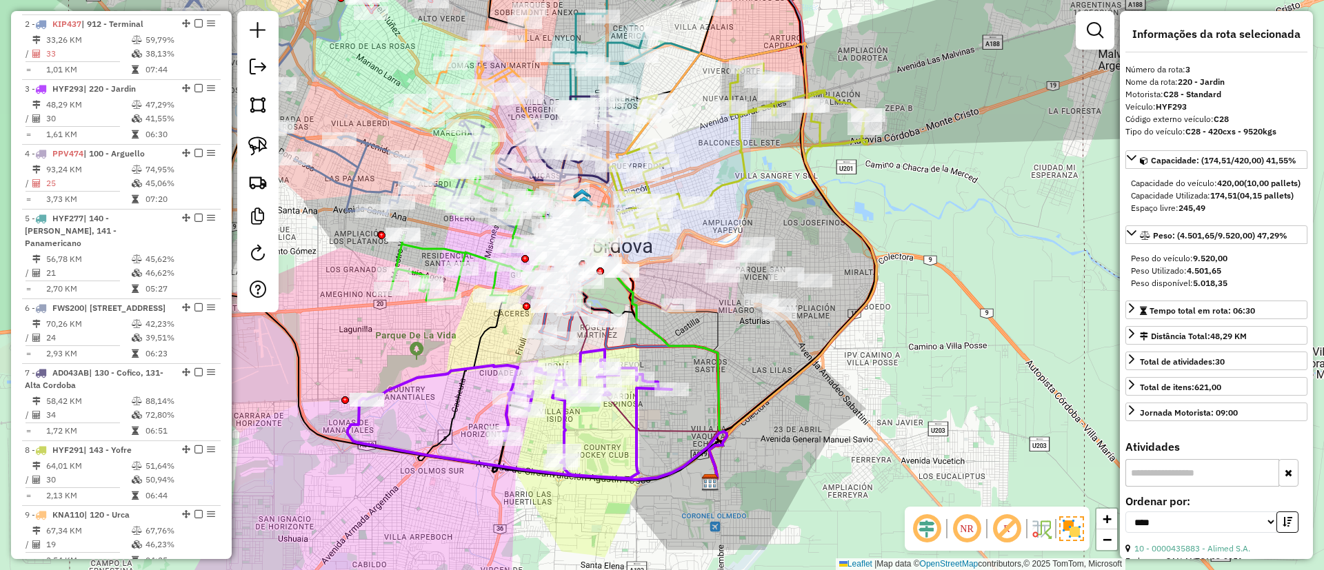
scroll to position [661, 0]
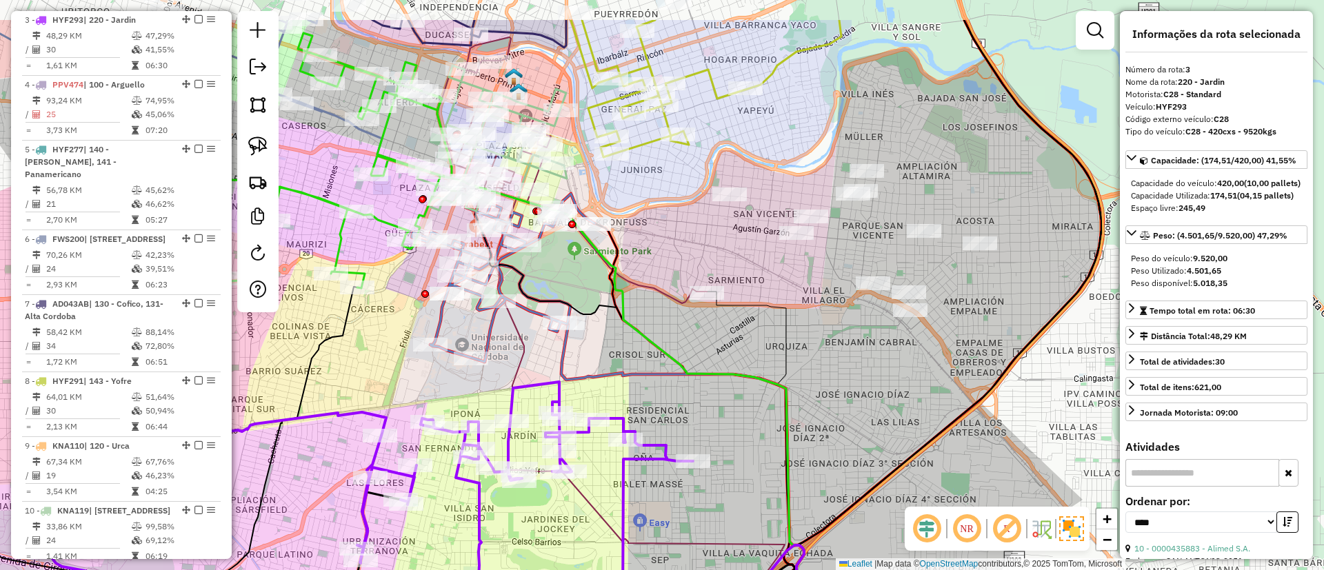
drag, startPoint x: 881, startPoint y: 272, endPoint x: 817, endPoint y: 337, distance: 90.7
click at [817, 337] on div "Janela de atendimento Grade de atendimento Capacidade Transportadoras Veículos …" at bounding box center [662, 285] width 1324 height 570
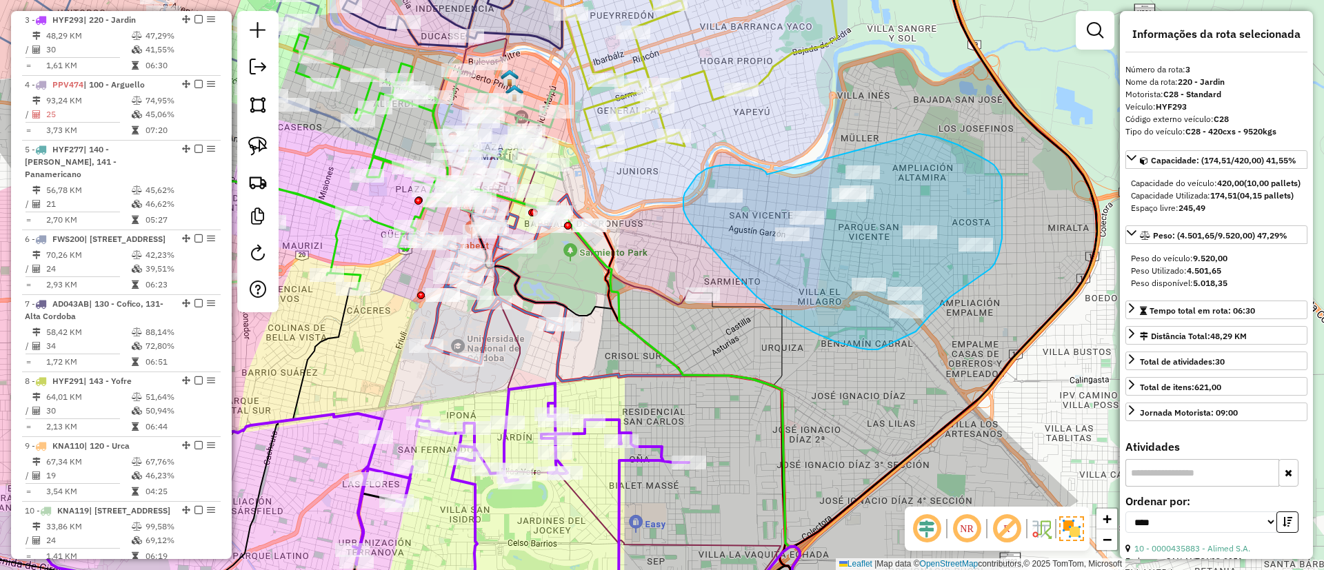
drag, startPoint x: 756, startPoint y: 168, endPoint x: 913, endPoint y: 133, distance: 160.3
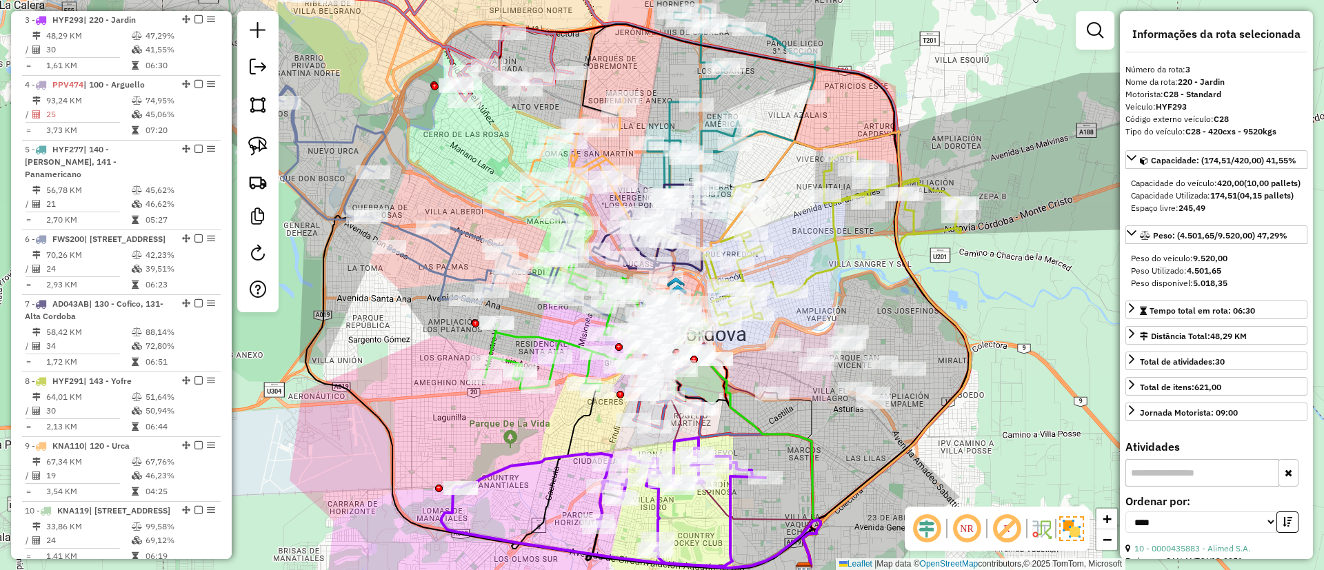
drag, startPoint x: 821, startPoint y: 468, endPoint x: 828, endPoint y: 428, distance: 40.7
click at [828, 428] on div "Janela de atendimento Grade de atendimento Capacidade Transportadoras Veículos …" at bounding box center [662, 285] width 1324 height 570
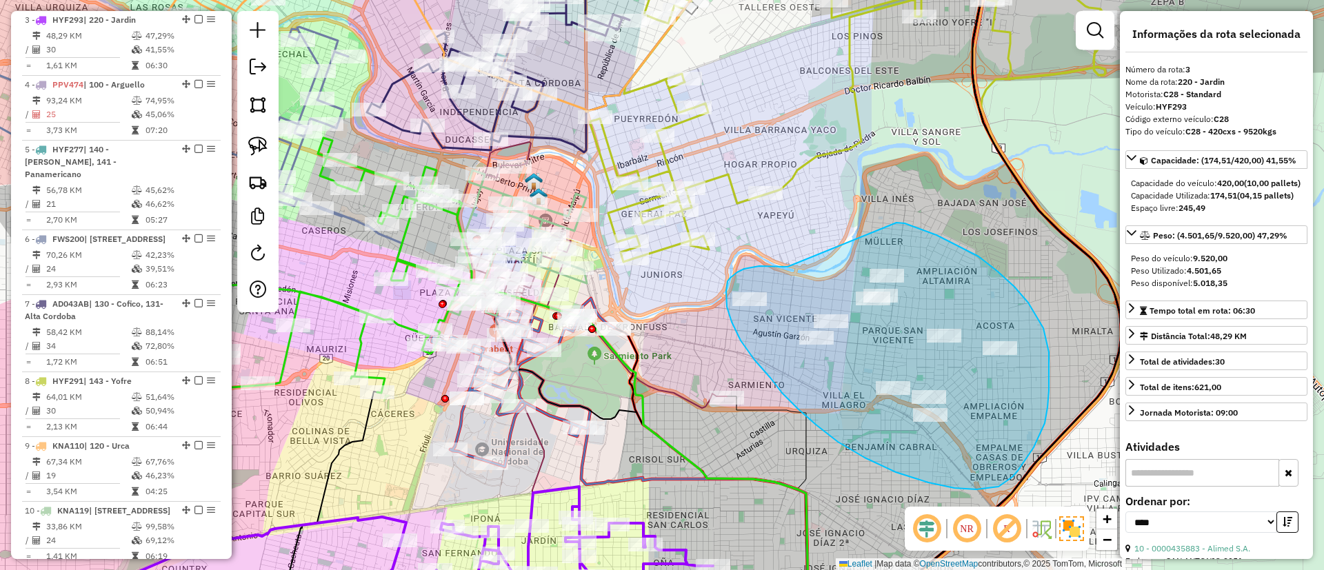
drag, startPoint x: 774, startPoint y: 266, endPoint x: 897, endPoint y: 223, distance: 130.2
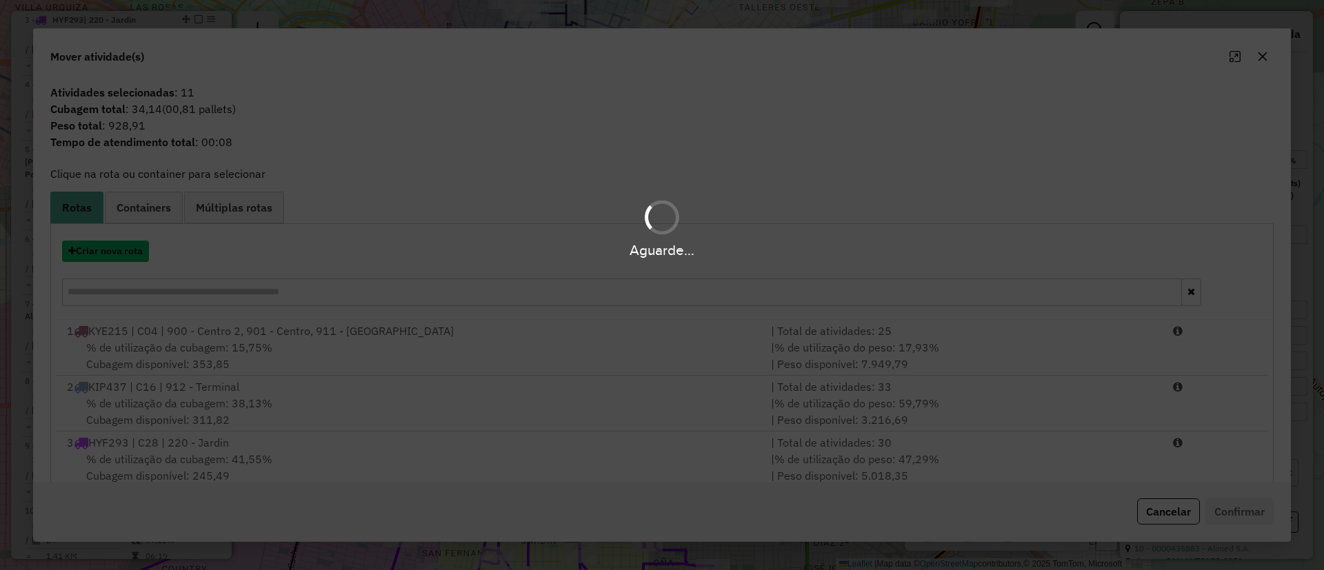
click at [121, 261] on button "Criar nova rota" at bounding box center [105, 251] width 87 height 21
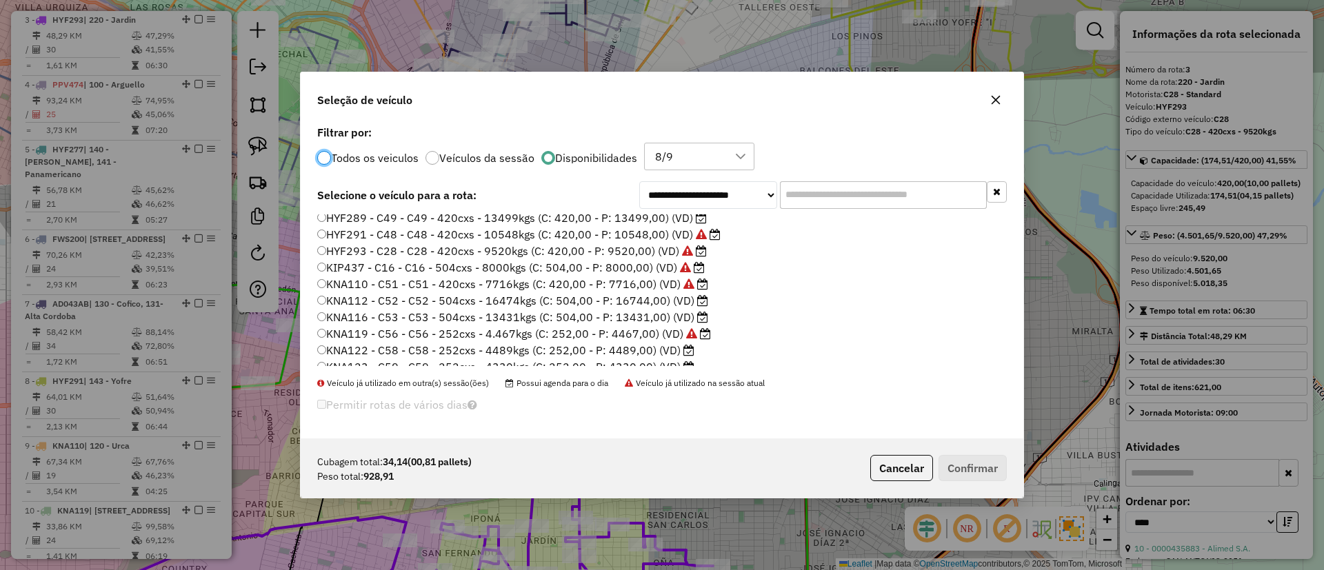
scroll to position [207, 0]
click at [677, 314] on label "KNA122 - C58 - C58 - 252cxs - 4489kgs (C: 252,00 - P: 4489,00) (VD)" at bounding box center [505, 313] width 377 height 17
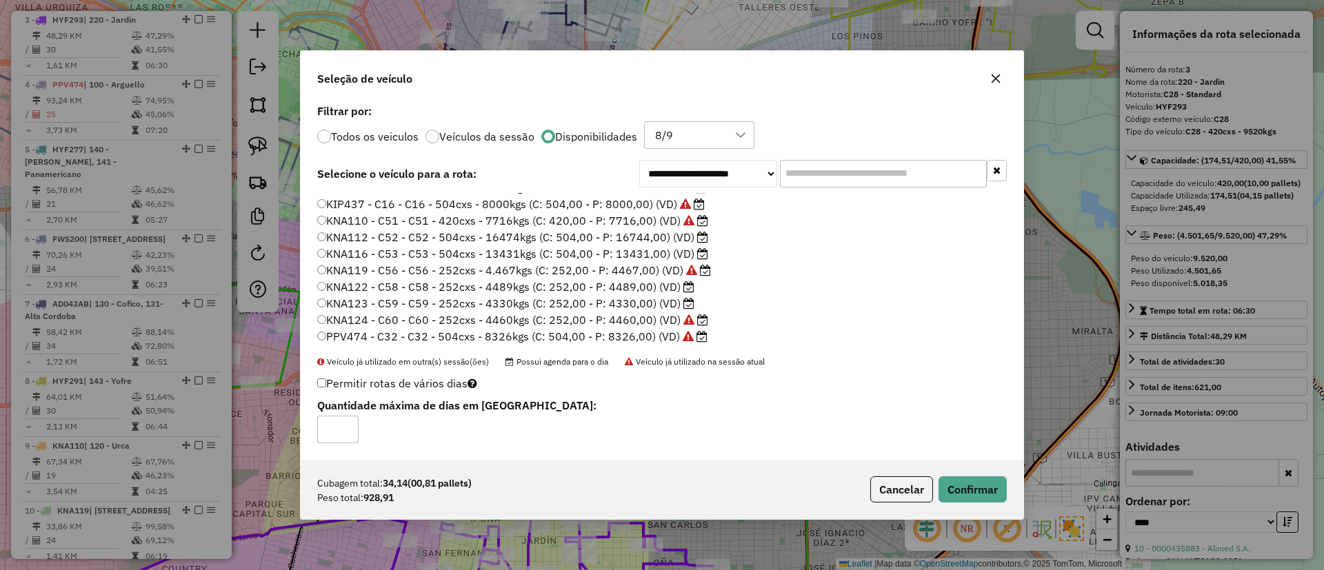
scroll to position [212, 0]
click at [975, 485] on button "Confirmar" at bounding box center [973, 490] width 68 height 26
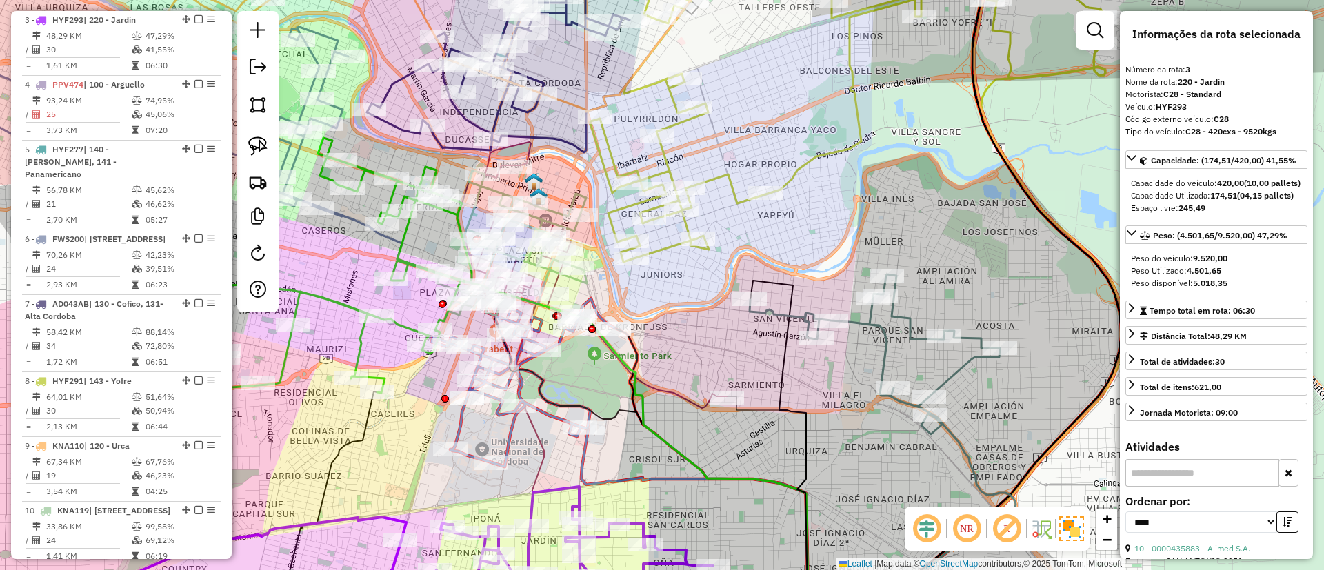
click at [907, 331] on icon at bounding box center [875, 350] width 250 height 150
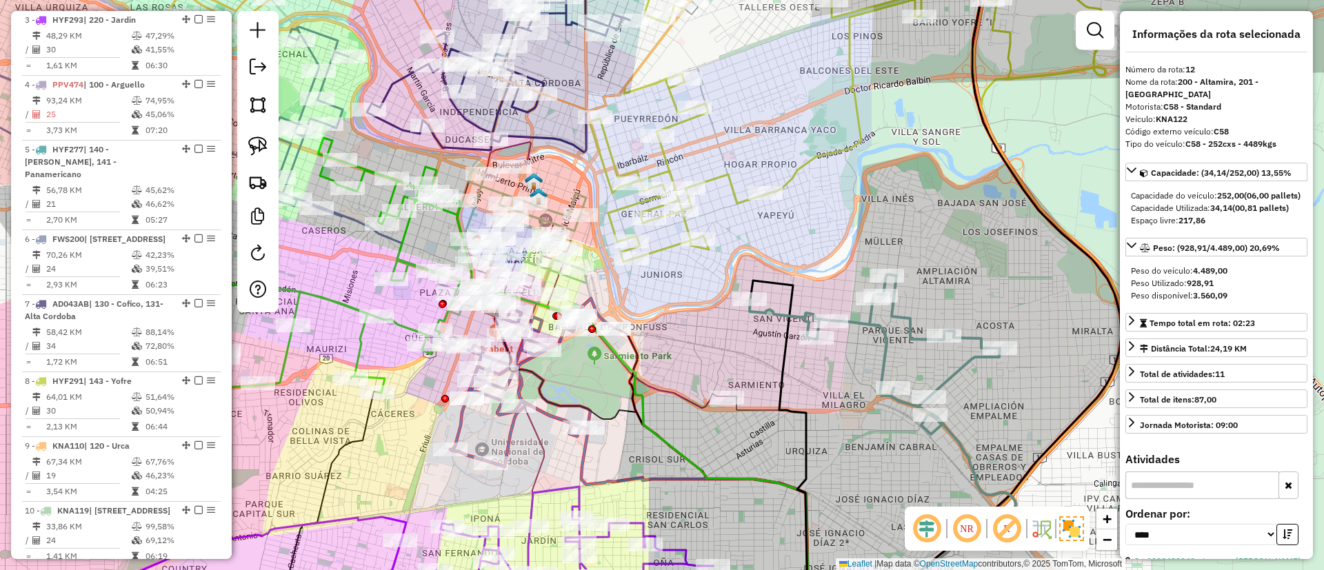
scroll to position [939, 0]
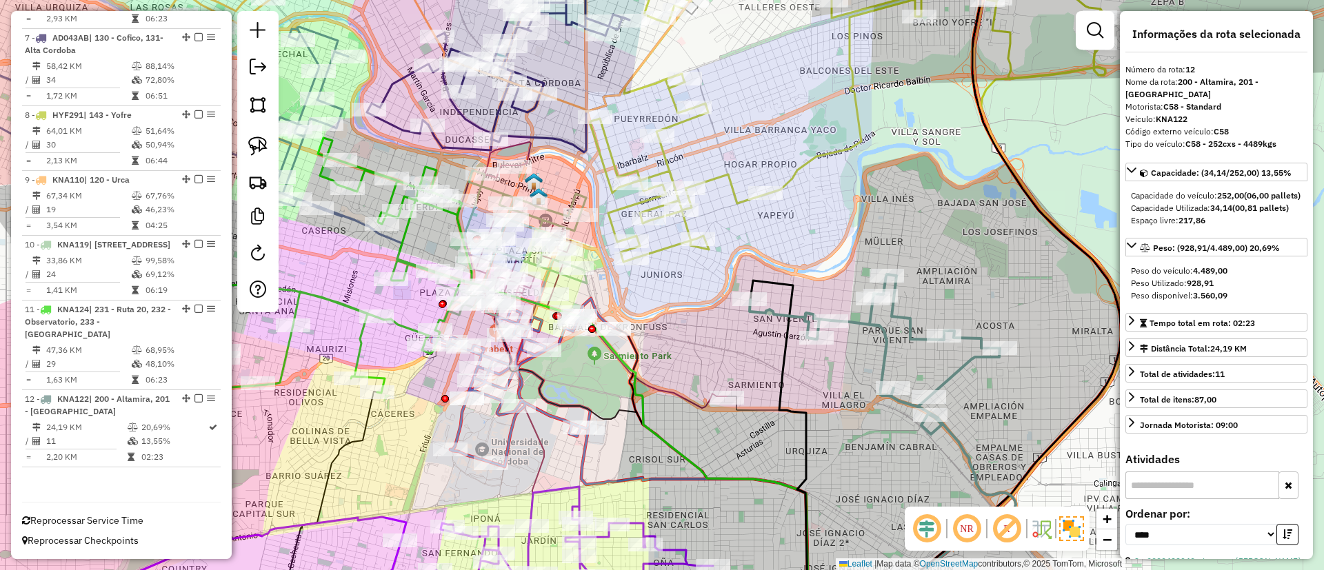
click at [534, 501] on icon at bounding box center [401, 557] width 626 height 140
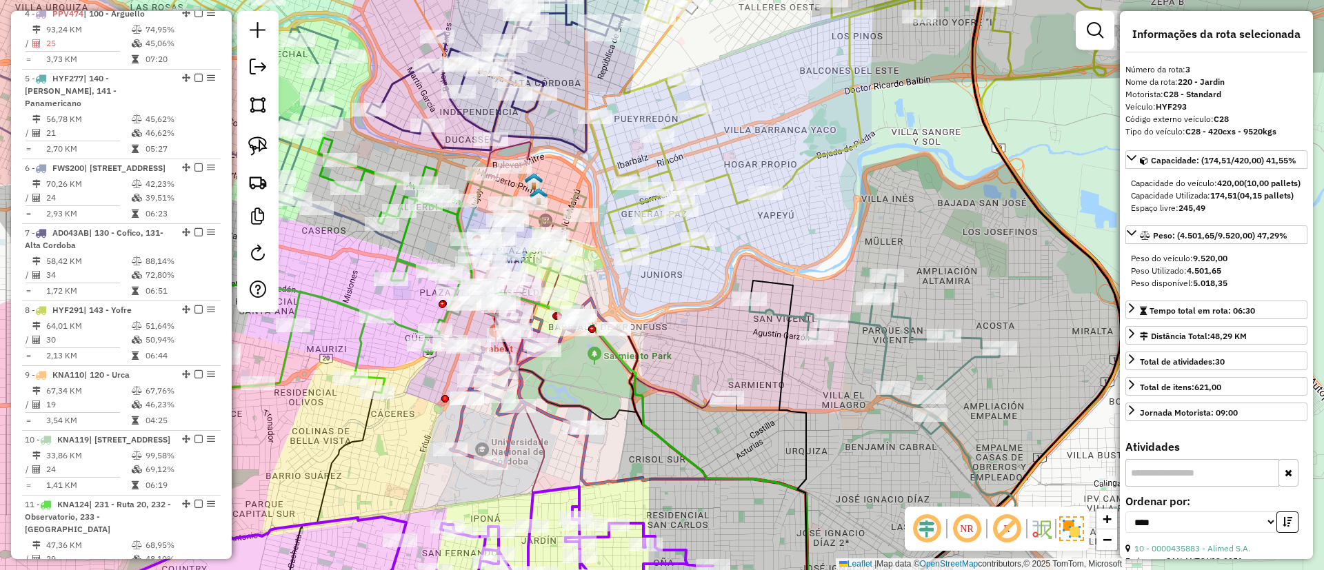
scroll to position [661, 0]
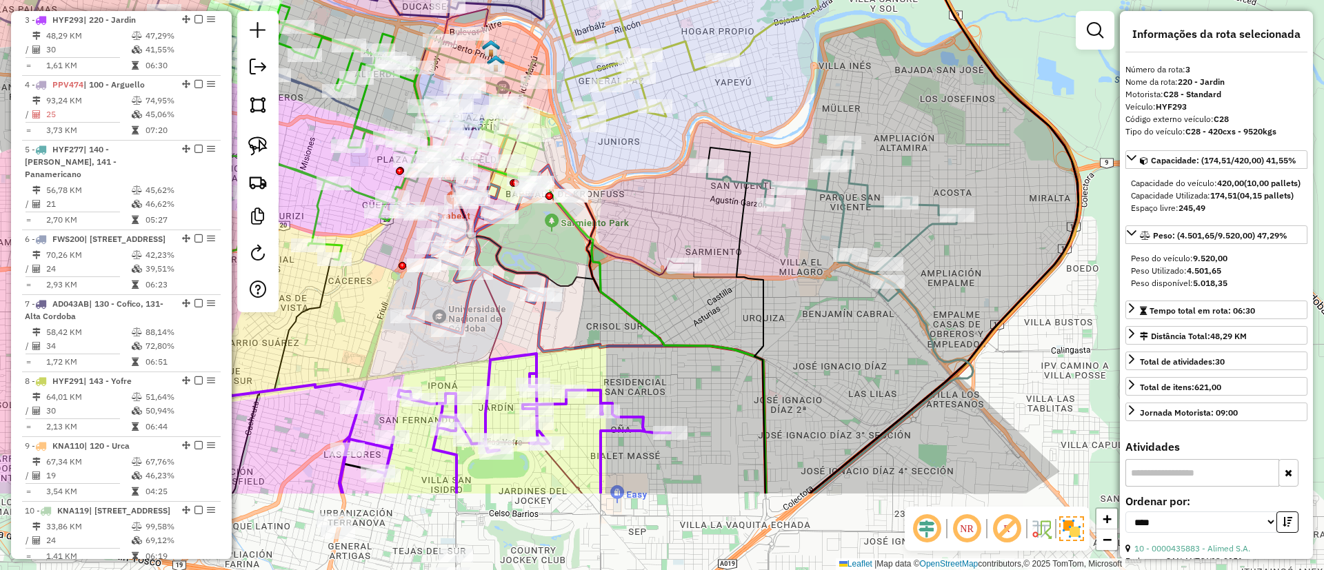
drag, startPoint x: 675, startPoint y: 492, endPoint x: 596, endPoint y: 310, distance: 197.7
click at [596, 311] on div "Janela de atendimento Grade de atendimento Capacidade Transportadoras Veículos …" at bounding box center [662, 285] width 1324 height 570
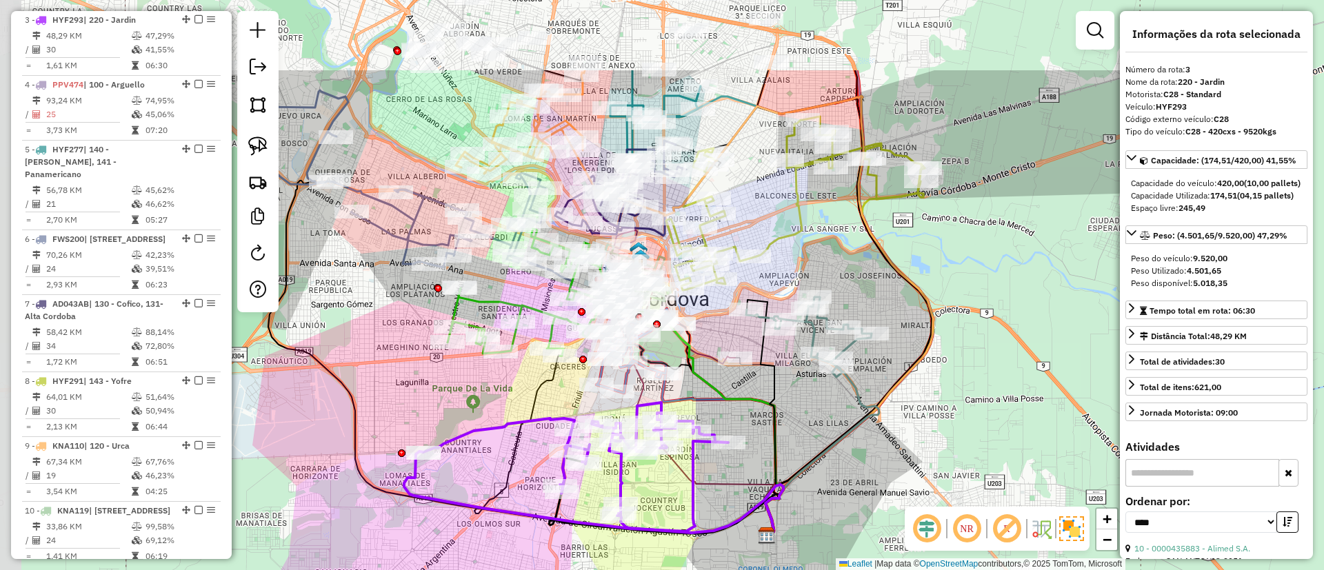
drag, startPoint x: 411, startPoint y: 262, endPoint x: 520, endPoint y: 390, distance: 167.8
click at [520, 390] on div "Janela de atendimento Grade de atendimento Capacidade Transportadoras Veículos …" at bounding box center [662, 285] width 1324 height 570
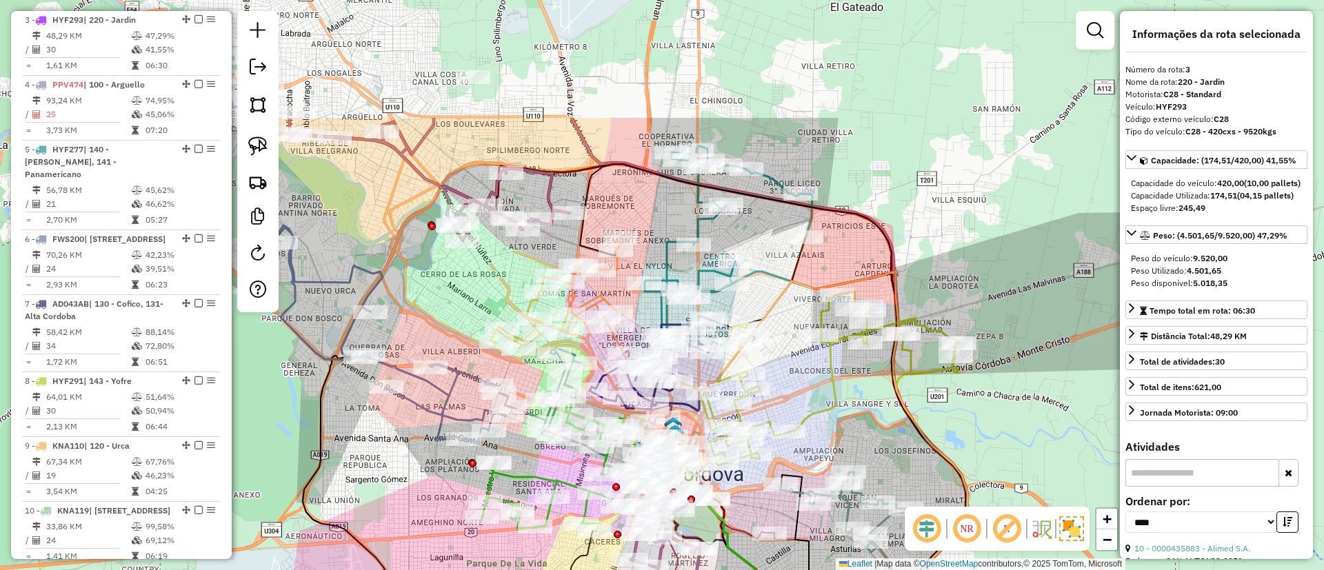
drag, startPoint x: 431, startPoint y: 117, endPoint x: 466, endPoint y: 282, distance: 169.2
click at [466, 282] on div "Janela de atendimento Grade de atendimento Capacidade Transportadoras Veículos …" at bounding box center [662, 285] width 1324 height 570
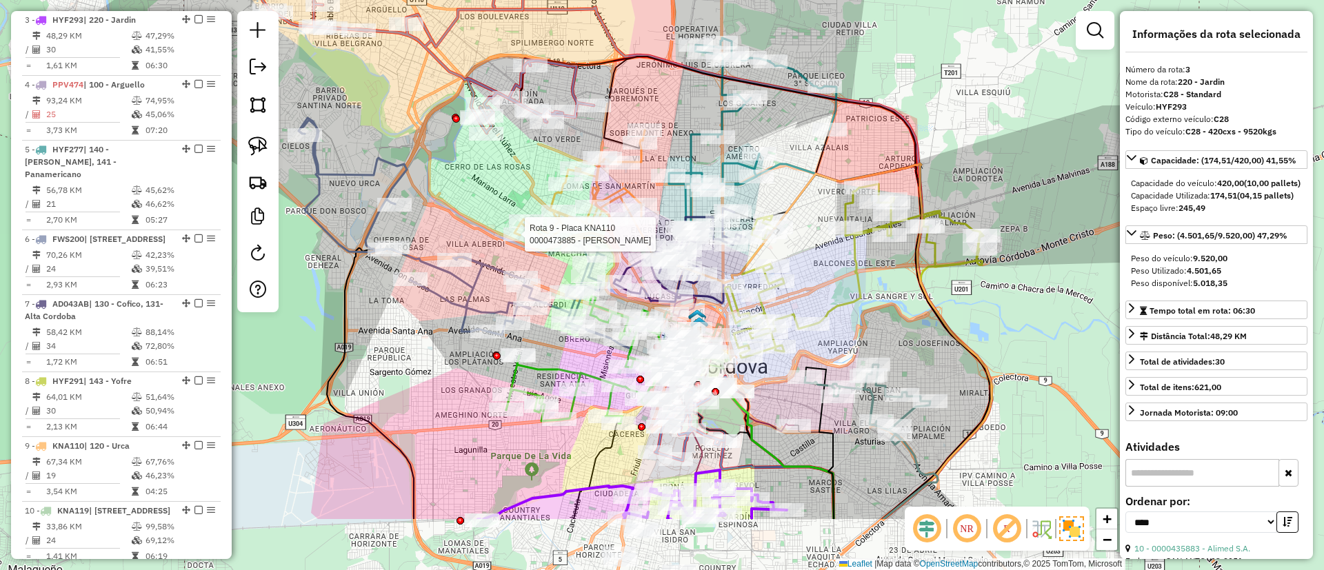
drag, startPoint x: 482, startPoint y: 278, endPoint x: 508, endPoint y: 171, distance: 109.9
click at [508, 171] on div "Rota 9 - Placa KNA110 0000473885 - Galvan Enrique Alberto Janela de atendimento…" at bounding box center [662, 285] width 1324 height 570
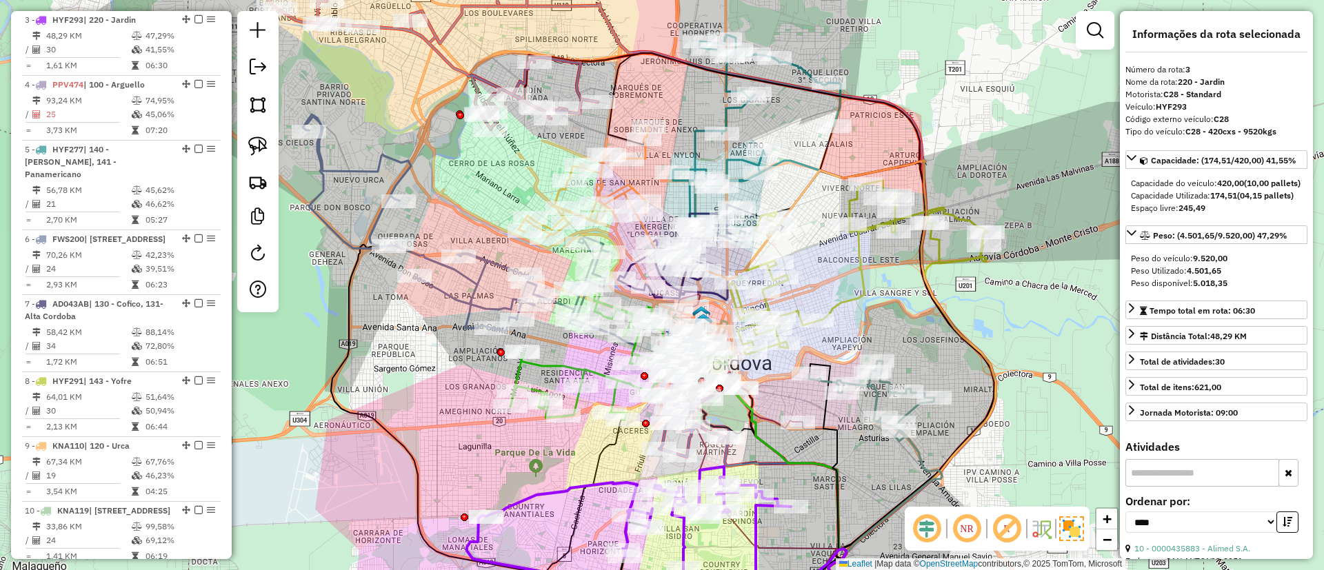
click at [472, 279] on icon at bounding box center [456, 222] width 306 height 217
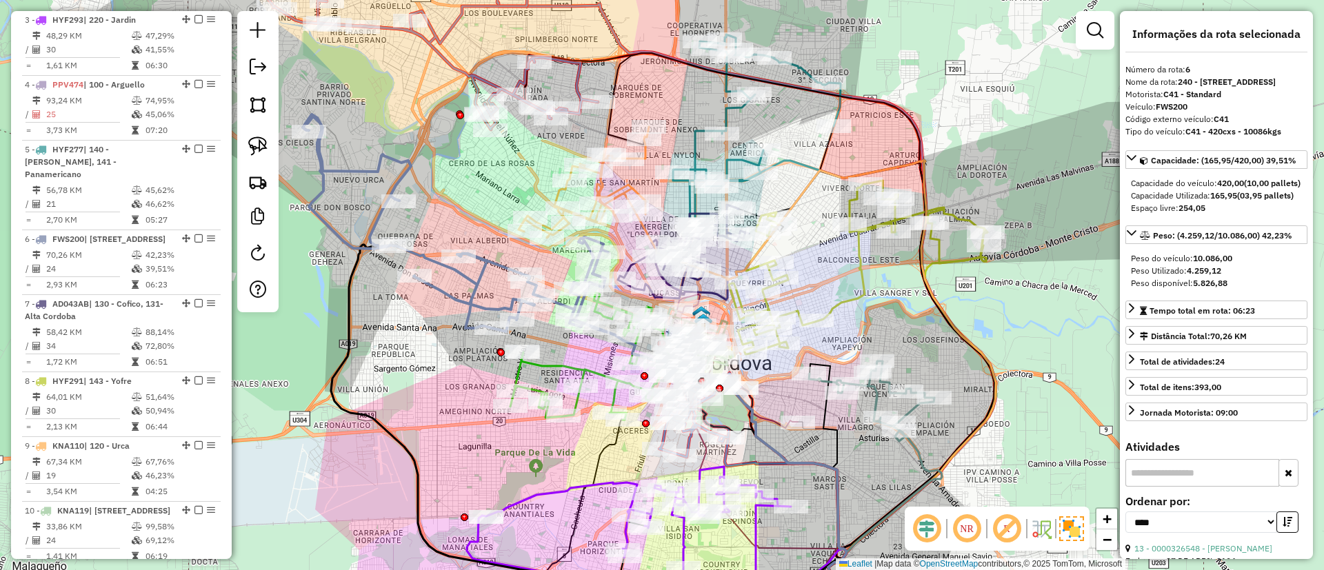
scroll to position [868, 0]
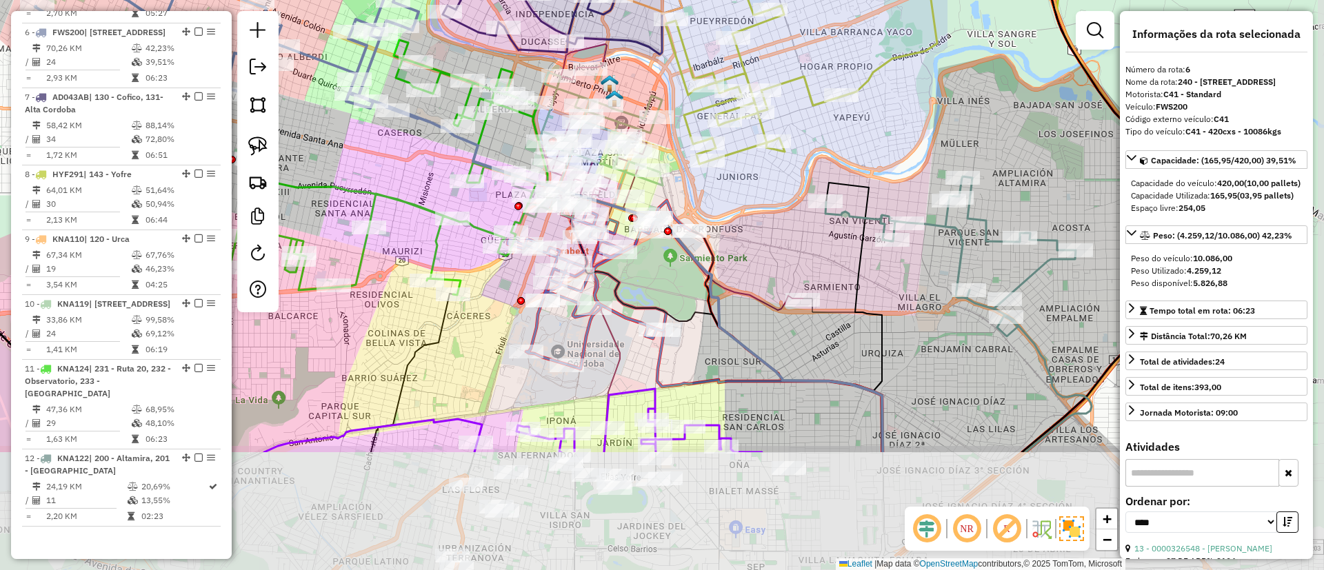
drag, startPoint x: 793, startPoint y: 450, endPoint x: 655, endPoint y: 283, distance: 216.5
click at [655, 283] on div "Janela de atendimento Grade de atendimento Capacidade Transportadoras Veículos …" at bounding box center [662, 285] width 1324 height 570
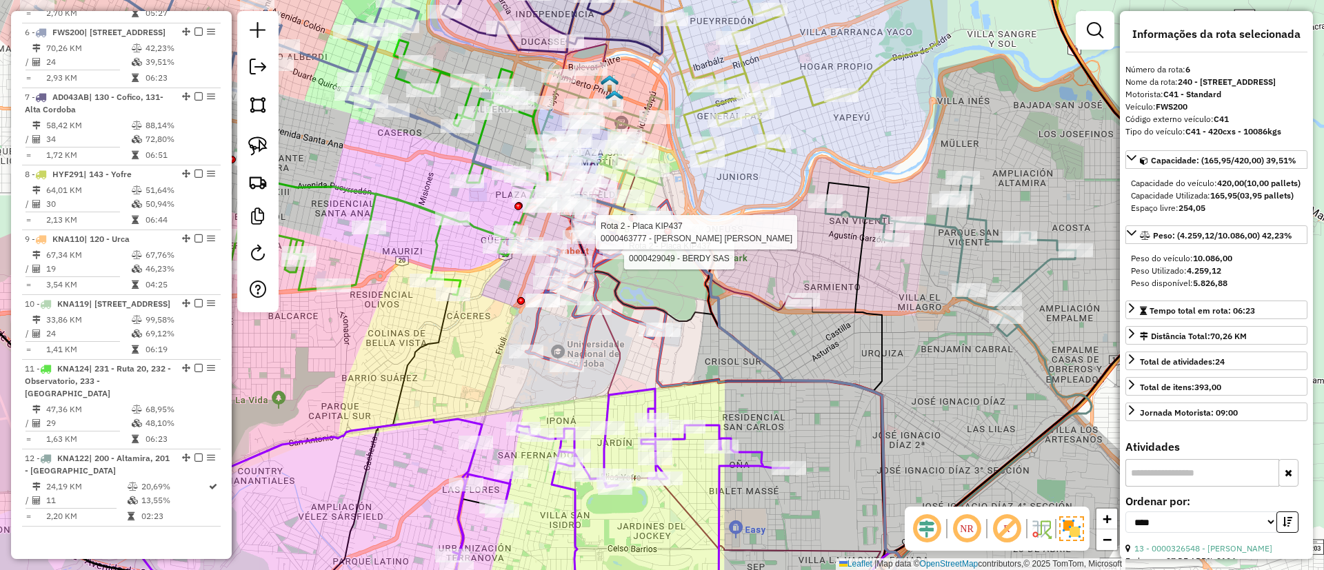
click at [624, 312] on icon at bounding box center [730, 416] width 322 height 422
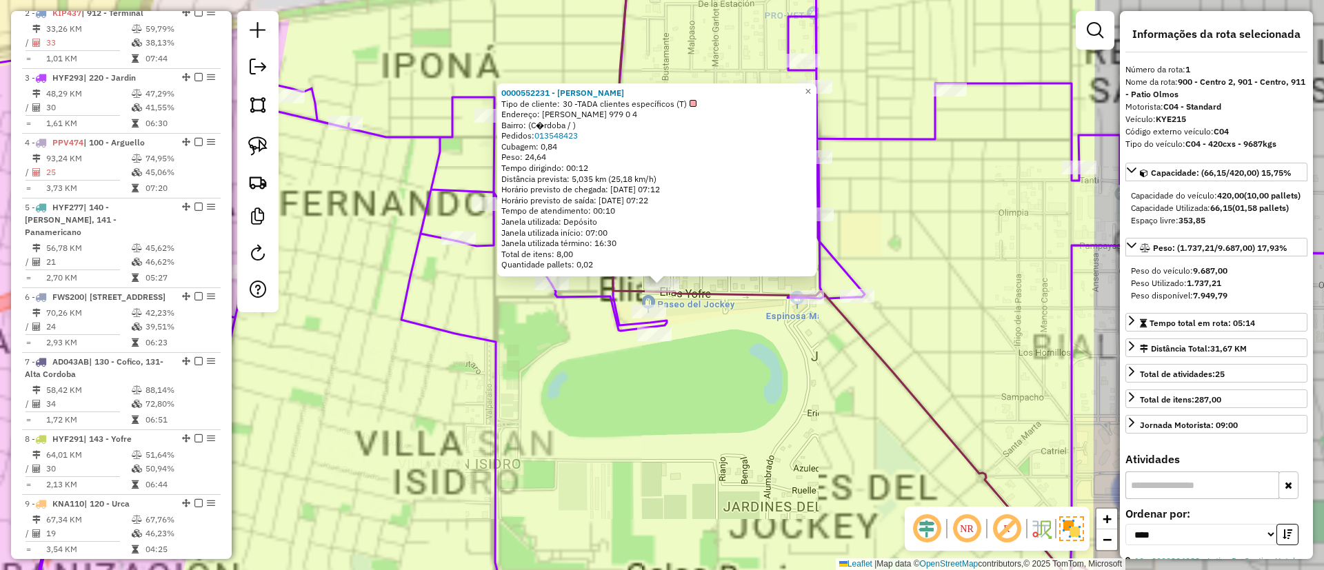
scroll to position [519, 0]
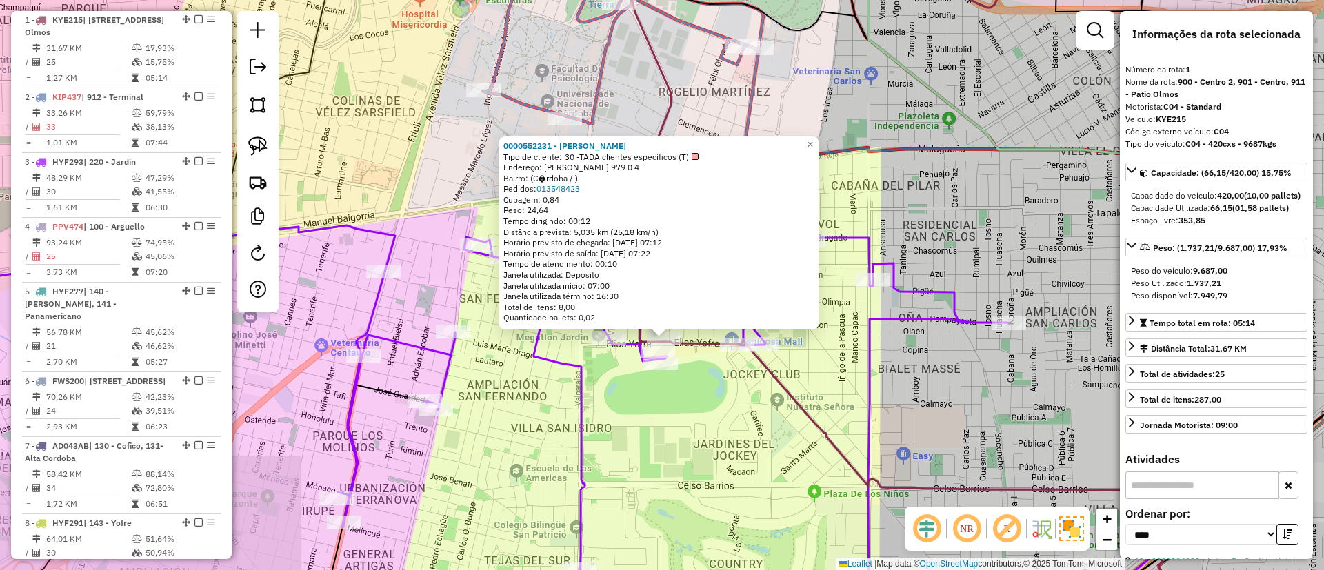
click at [577, 430] on icon at bounding box center [439, 395] width 1142 height 463
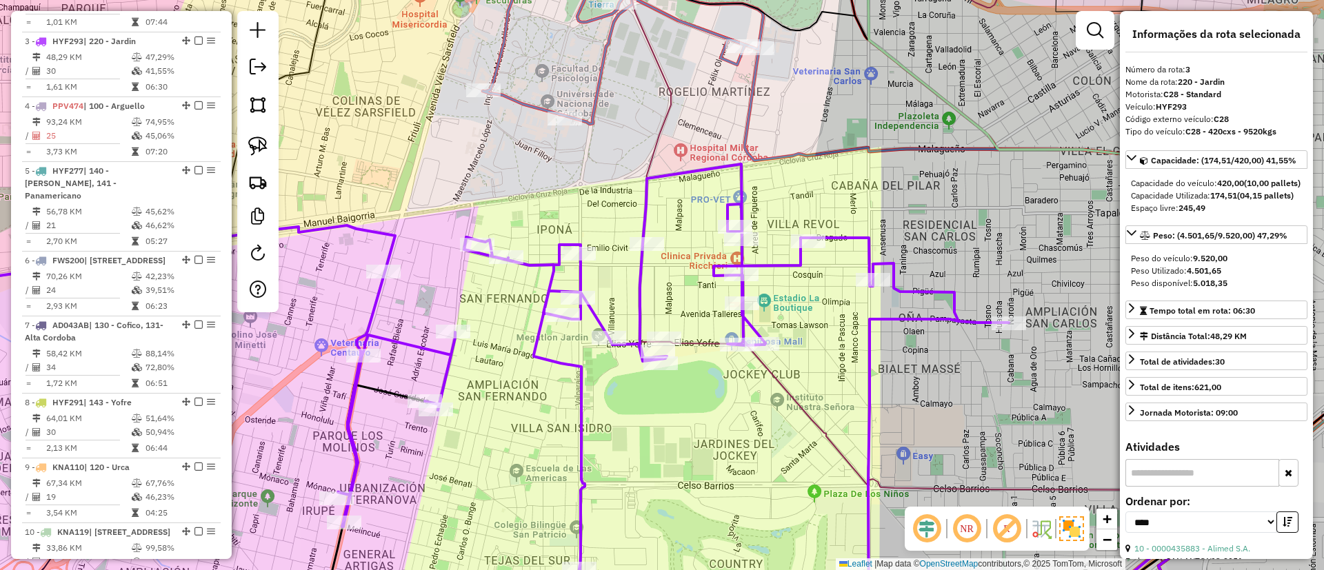
scroll to position [661, 0]
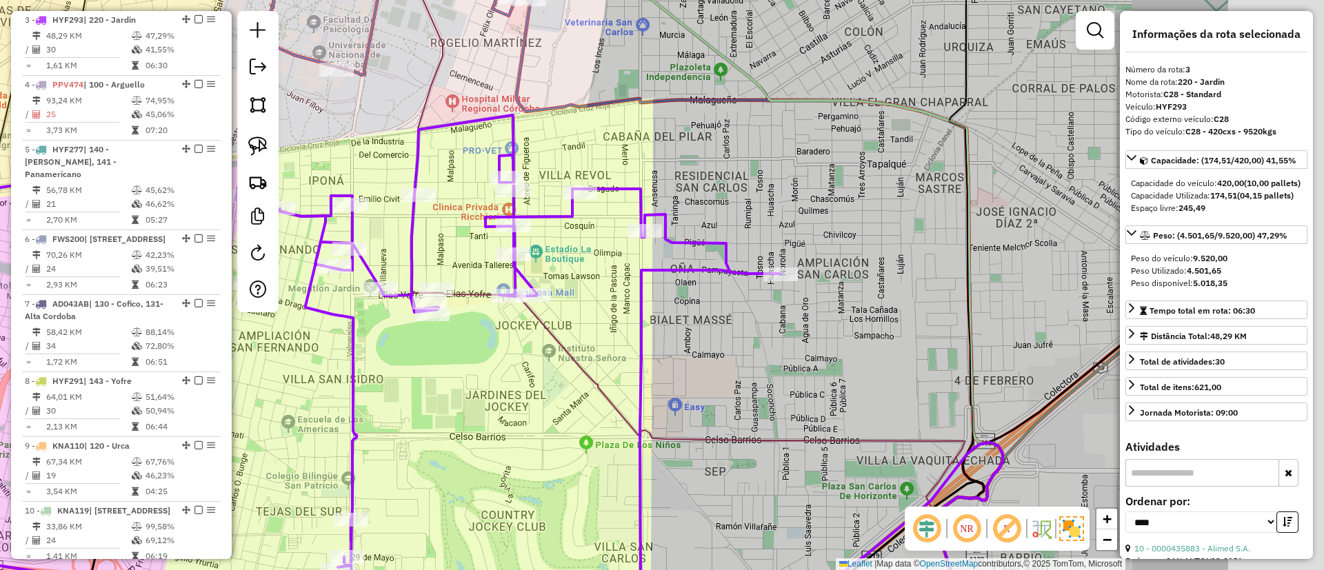
drag, startPoint x: 656, startPoint y: 435, endPoint x: 250, endPoint y: 346, distance: 415.4
click at [250, 346] on div "Janela de atendimento Grade de atendimento Capacidade Transportadoras Veículos …" at bounding box center [662, 285] width 1324 height 570
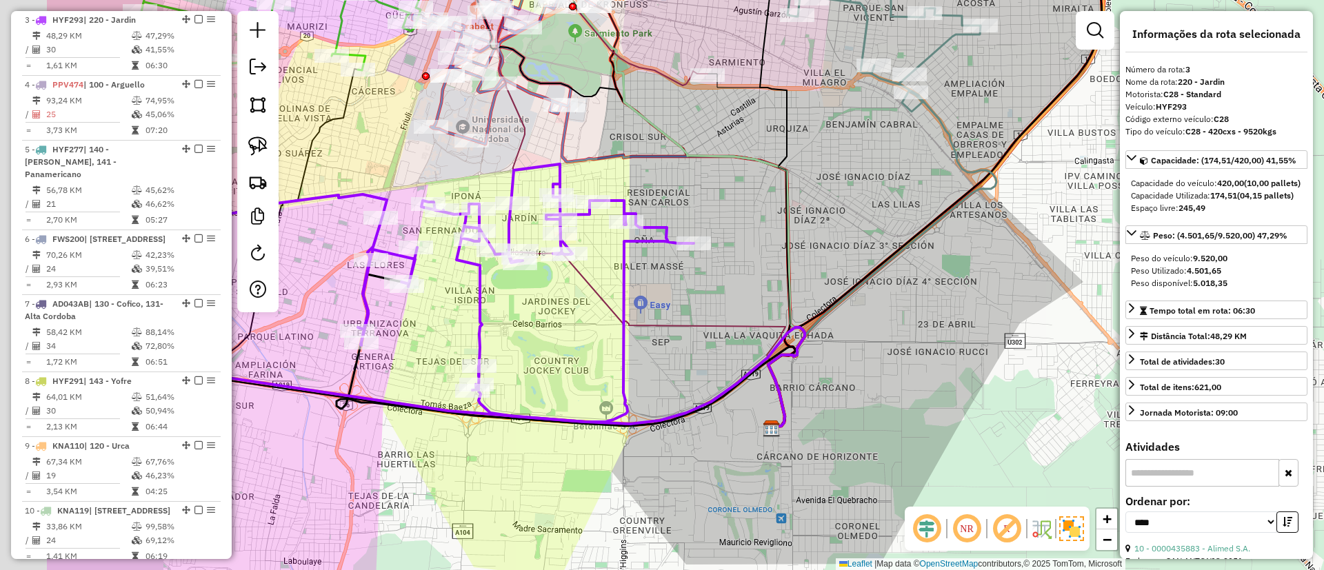
drag, startPoint x: 417, startPoint y: 349, endPoint x: 620, endPoint y: 296, distance: 210.3
click at [620, 296] on icon at bounding box center [653, 340] width 264 height 177
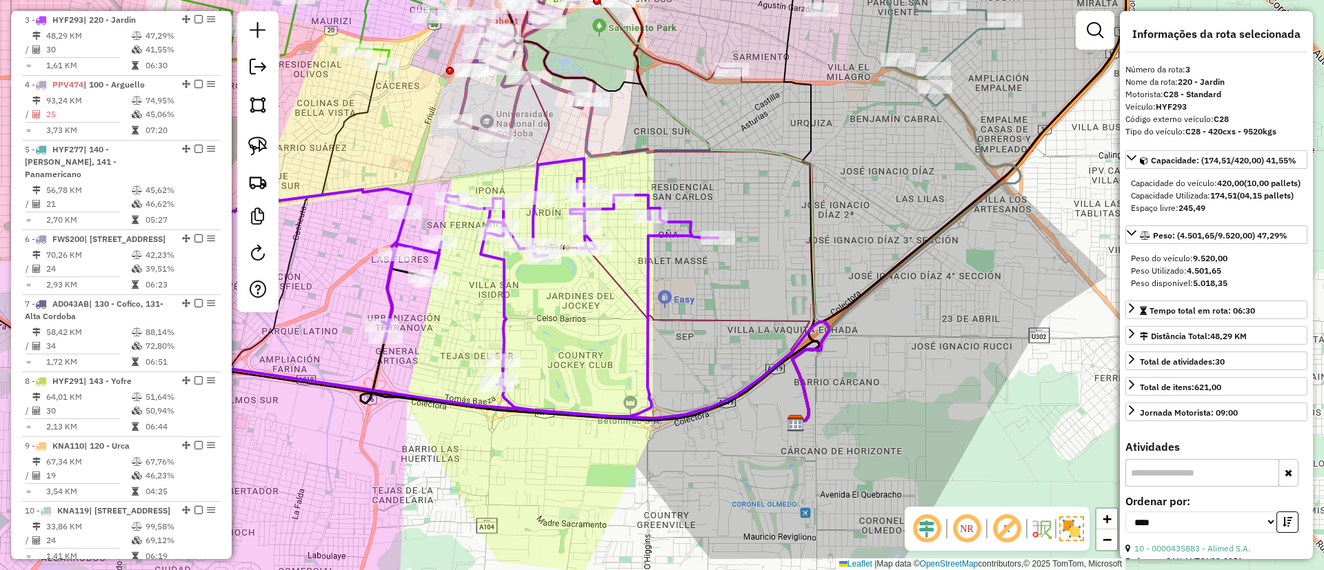
click at [507, 313] on icon at bounding box center [394, 288] width 647 height 258
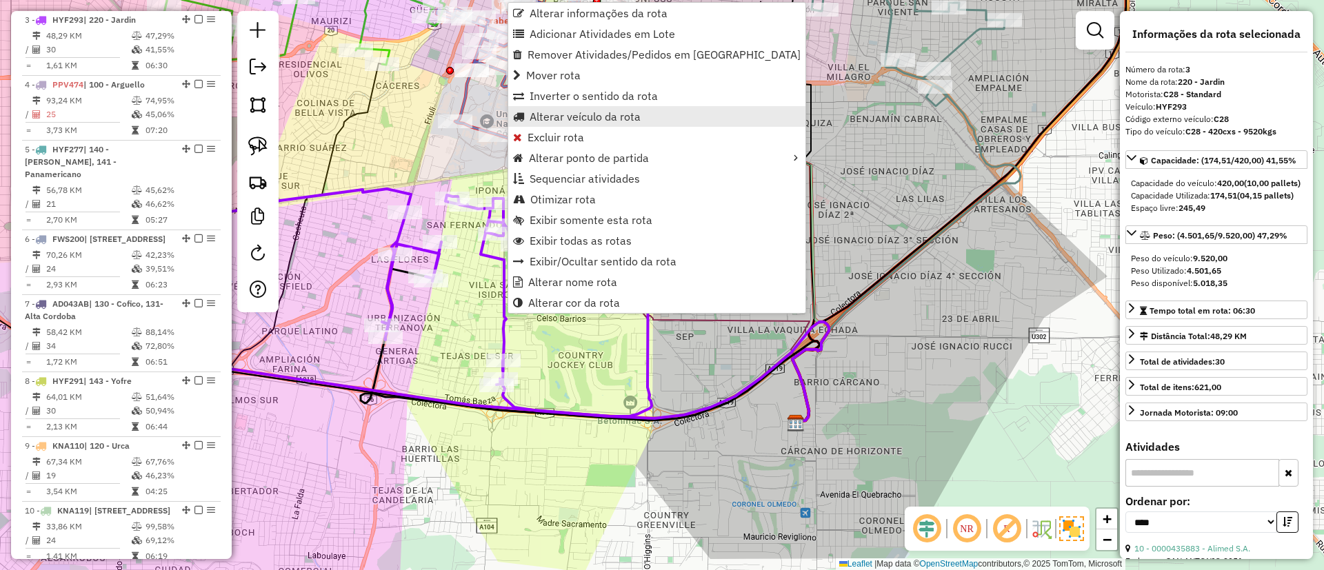
click at [568, 113] on span "Alterar veículo da rota" at bounding box center [585, 116] width 111 height 11
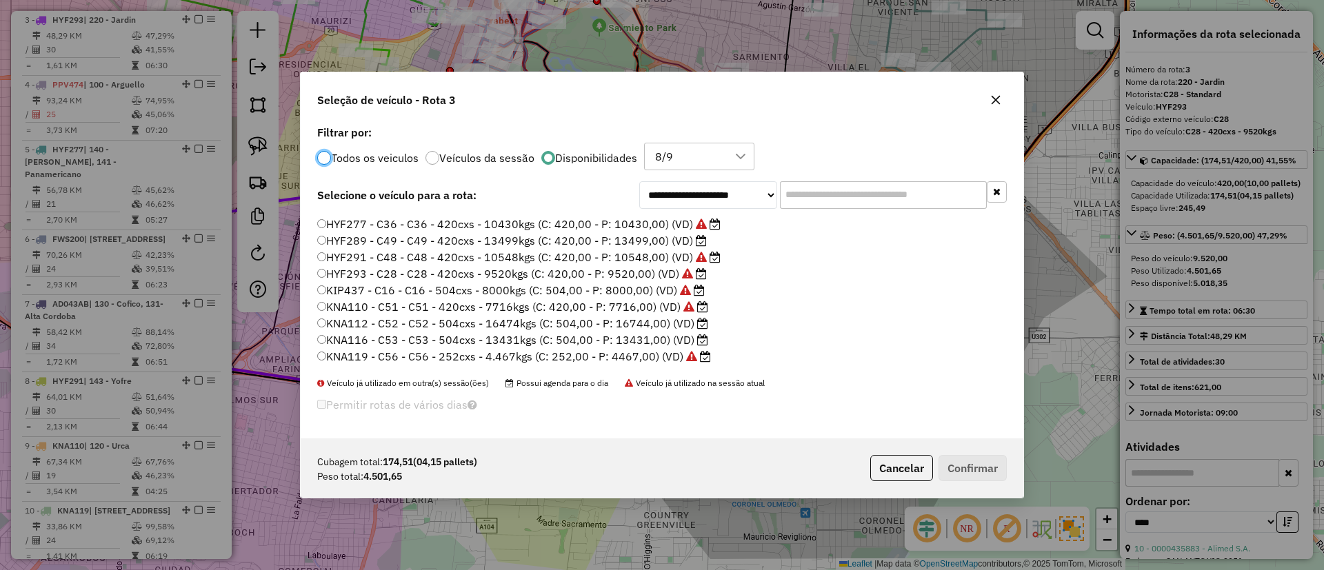
scroll to position [212, 0]
click at [666, 323] on label "KNA123 - C59 - C59 - 252cxs - 4330kgs (C: 252,00 - P: 4330,00) (VD)" at bounding box center [505, 324] width 377 height 17
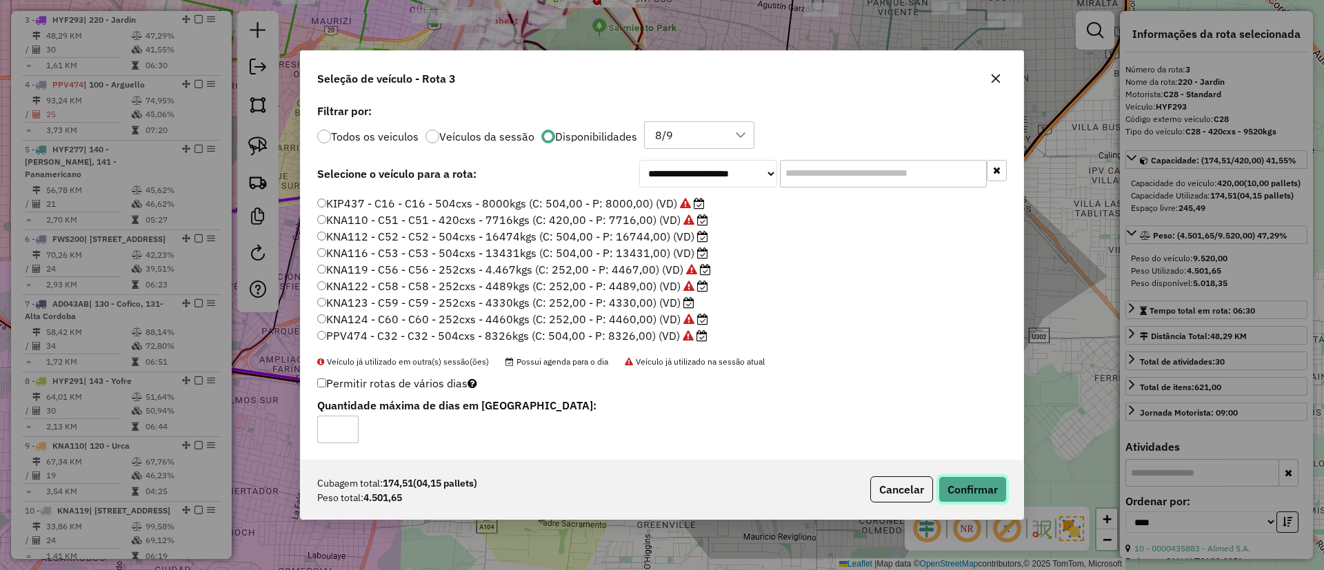
click at [955, 490] on button "Confirmar" at bounding box center [973, 490] width 68 height 26
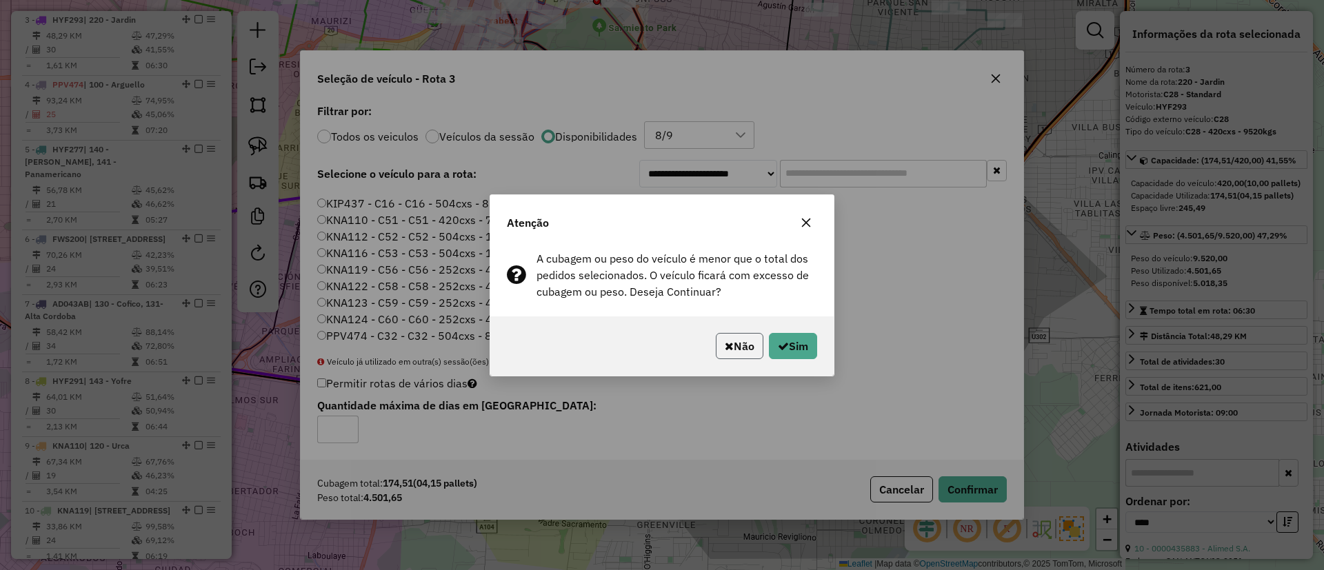
click at [735, 352] on button "Não" at bounding box center [740, 346] width 48 height 26
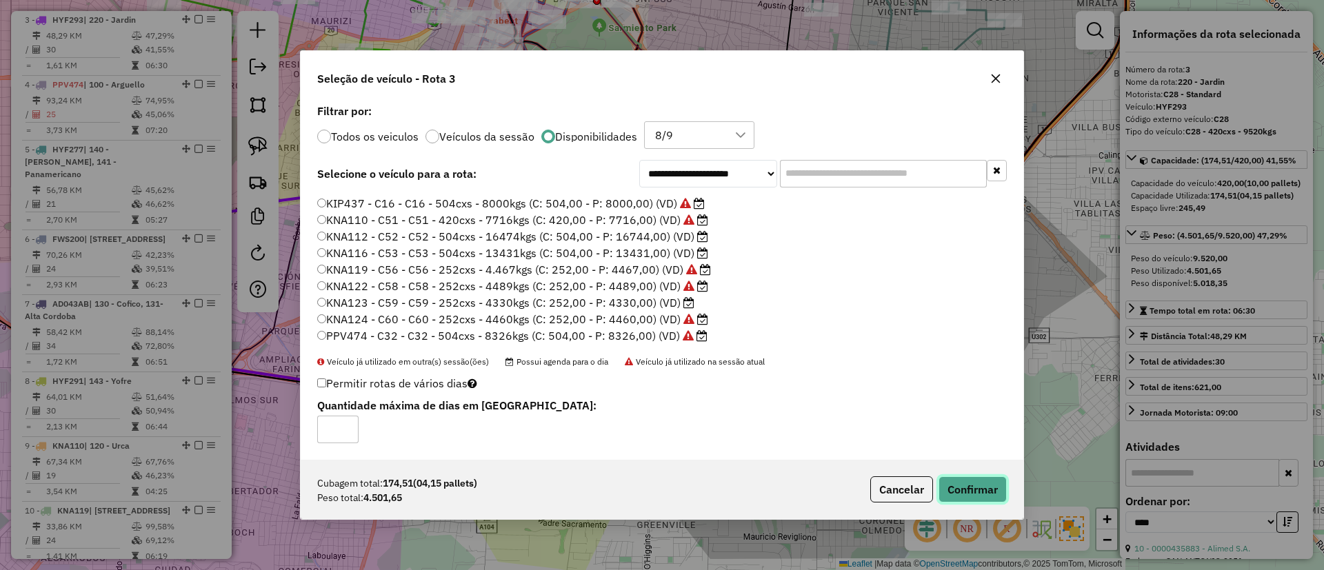
click at [979, 490] on button "Confirmar" at bounding box center [973, 490] width 68 height 26
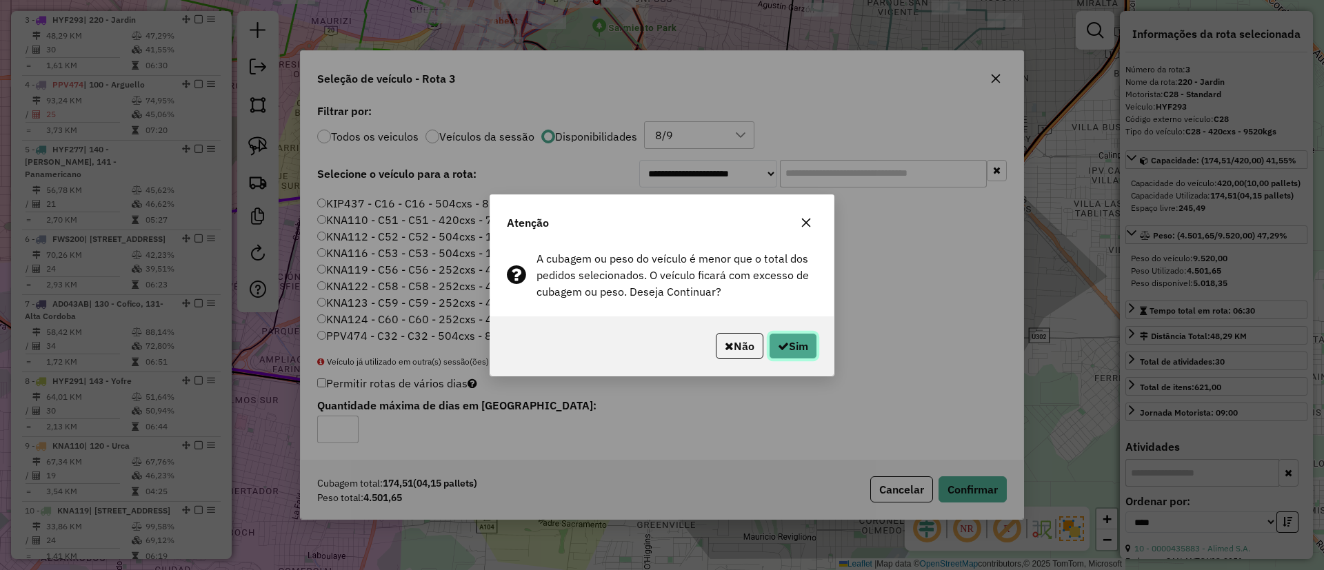
click at [789, 342] on button "Sim" at bounding box center [793, 346] width 48 height 26
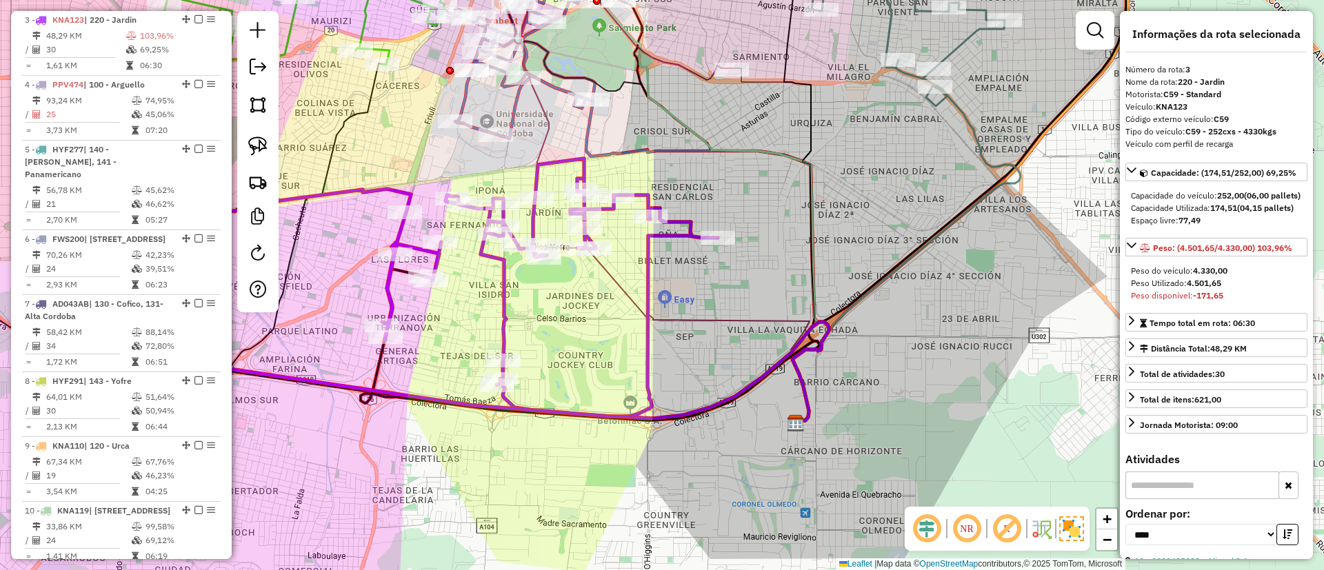
click at [888, 30] on icon at bounding box center [880, 21] width 250 height 150
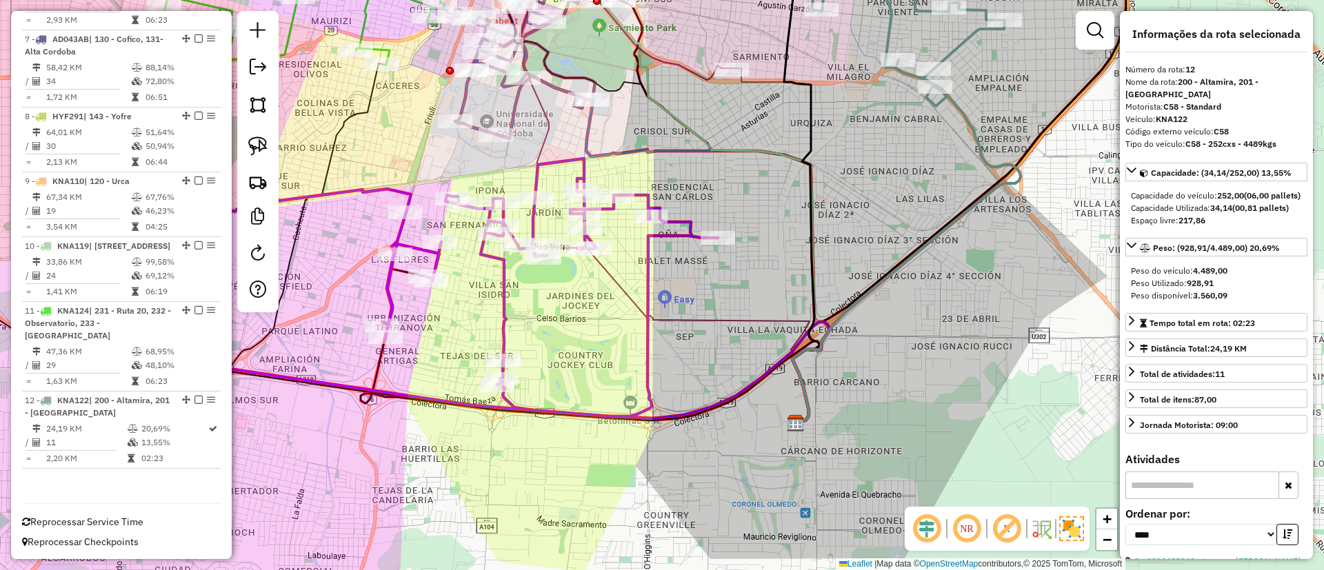
scroll to position [939, 0]
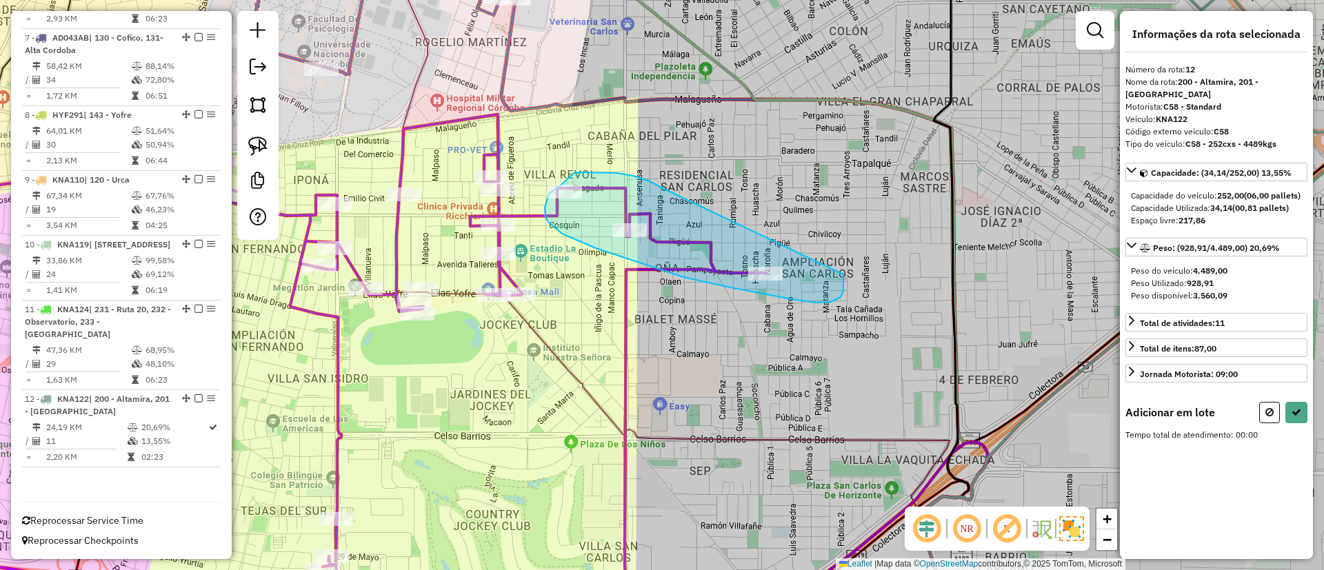
drag, startPoint x: 663, startPoint y: 188, endPoint x: 844, endPoint y: 275, distance: 200.2
select select "*********"
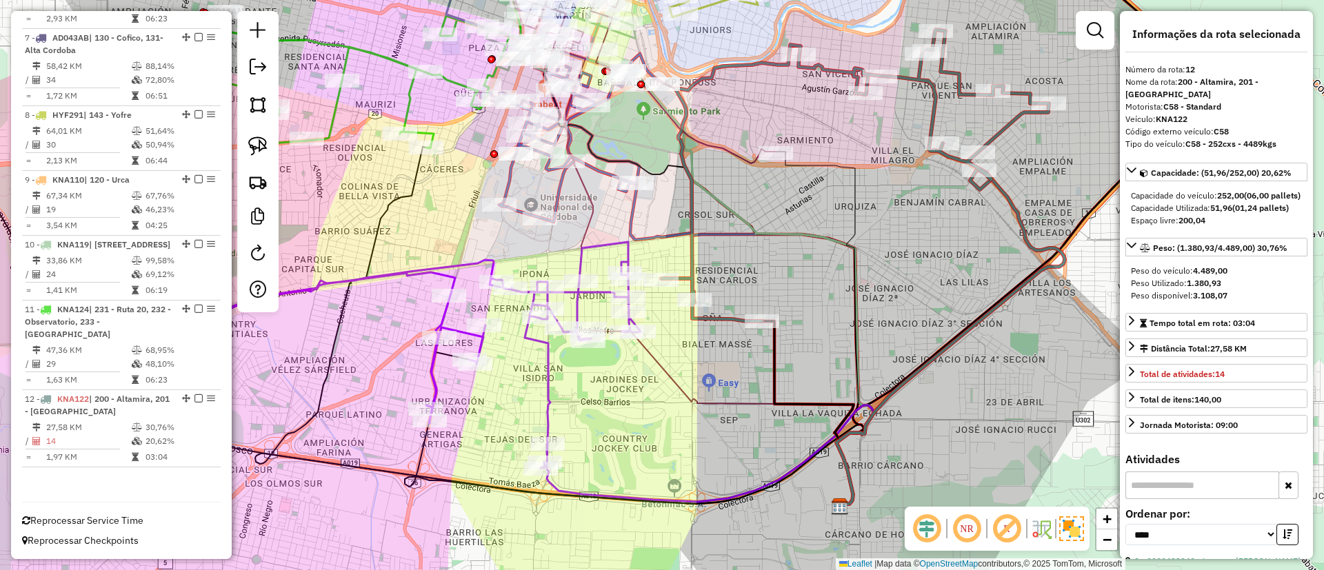
click at [550, 400] on icon at bounding box center [389, 355] width 504 height 226
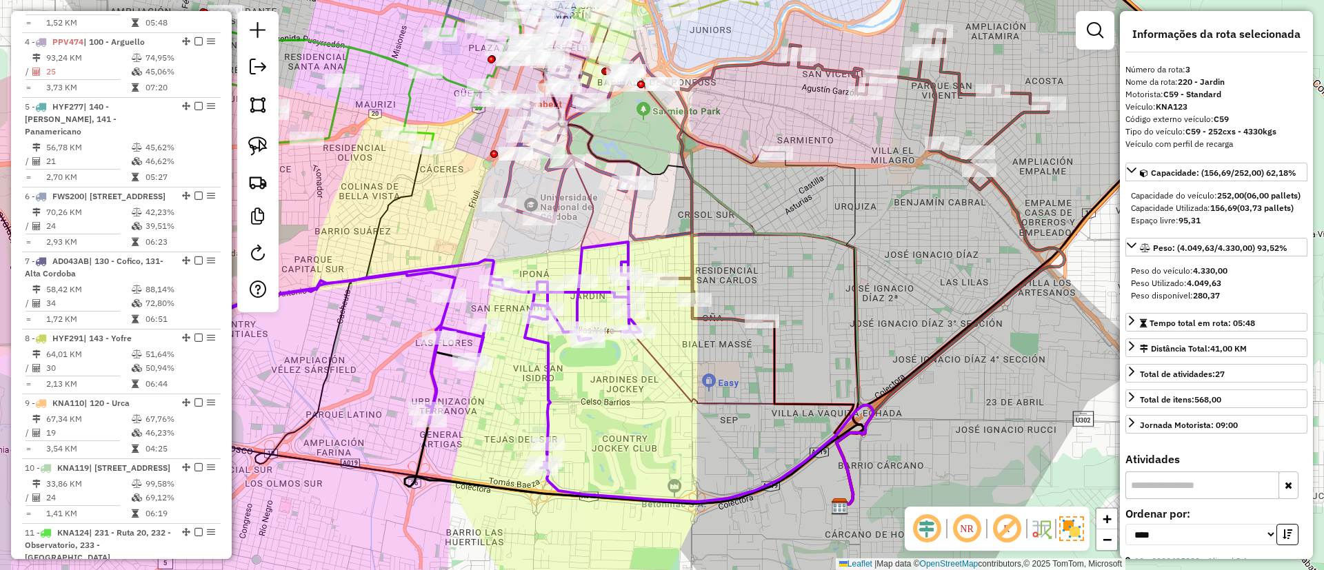
scroll to position [661, 0]
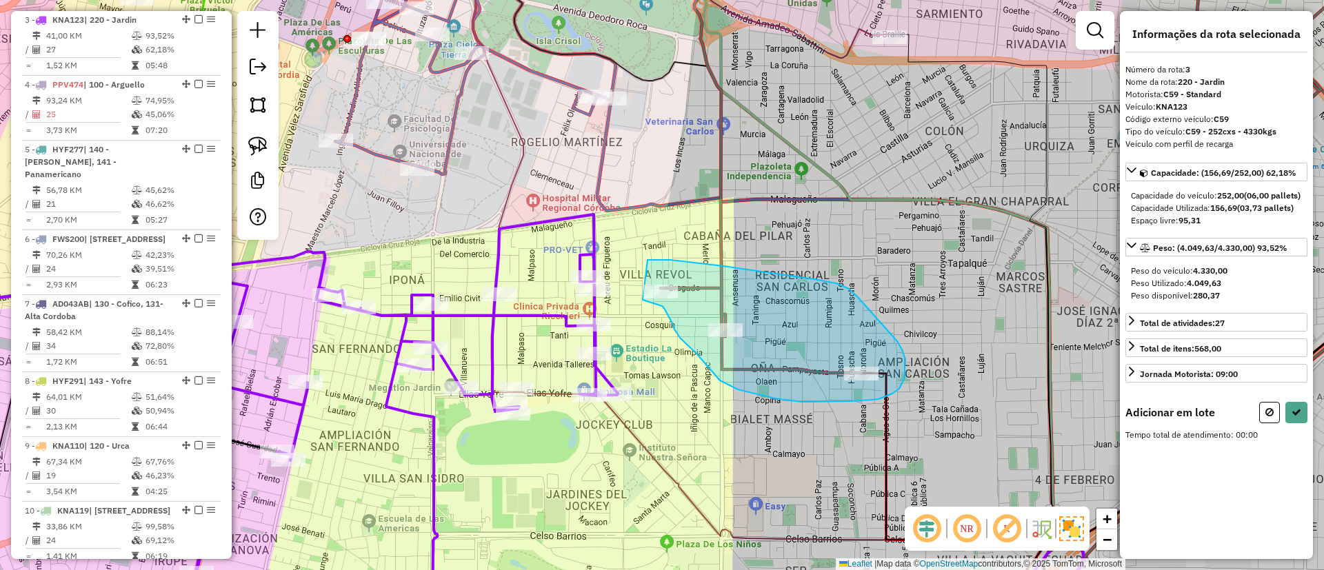
drag, startPoint x: 648, startPoint y: 260, endPoint x: 643, endPoint y: 300, distance: 40.4
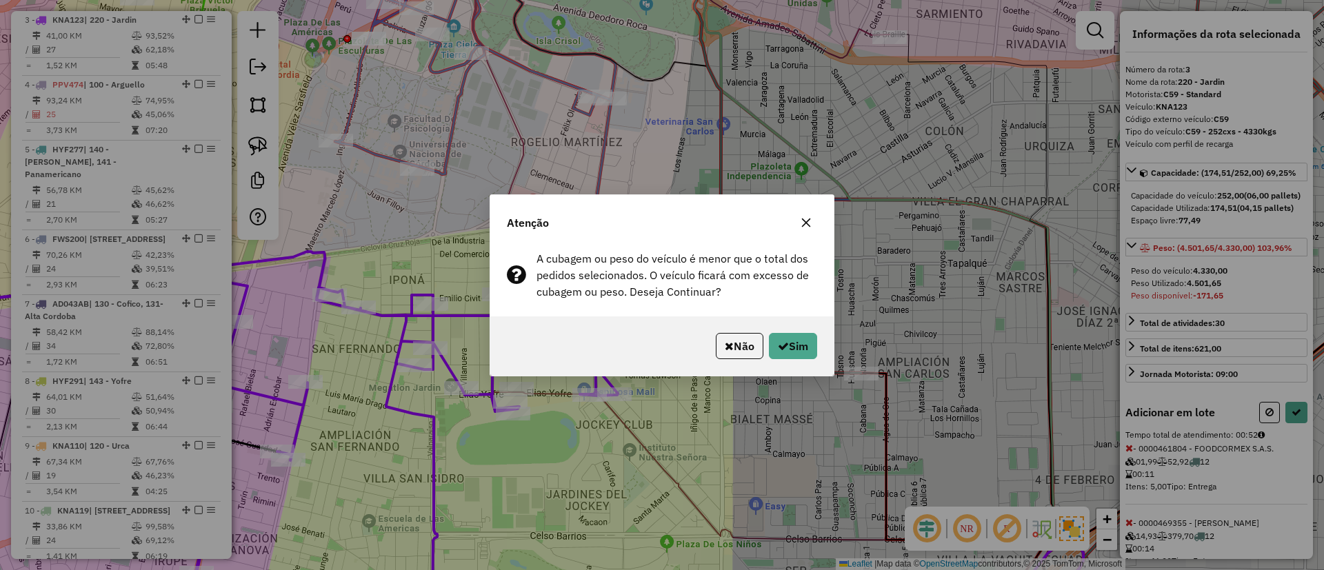
click at [802, 347] on hb-app "Aguarde... Pop-up bloqueado! Seu navegador bloqueou automáticamente a abertura …" at bounding box center [662, 285] width 1324 height 570
click at [802, 347] on button "Sim" at bounding box center [793, 346] width 48 height 26
select select "*********"
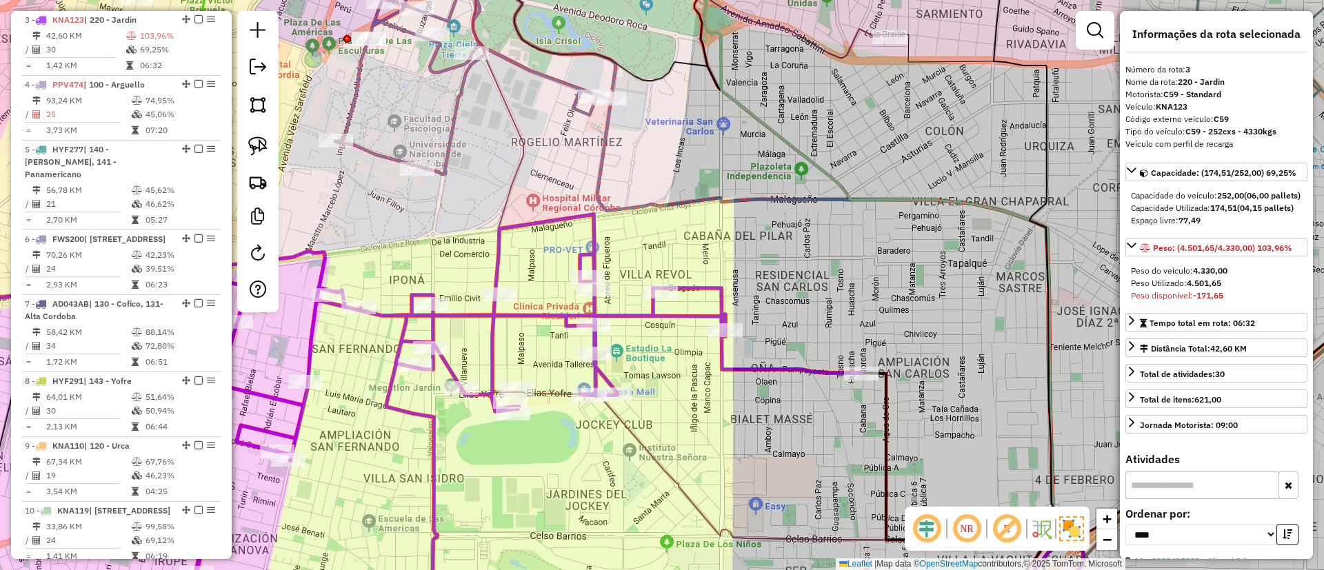
click at [685, 311] on icon at bounding box center [365, 421] width 994 height 412
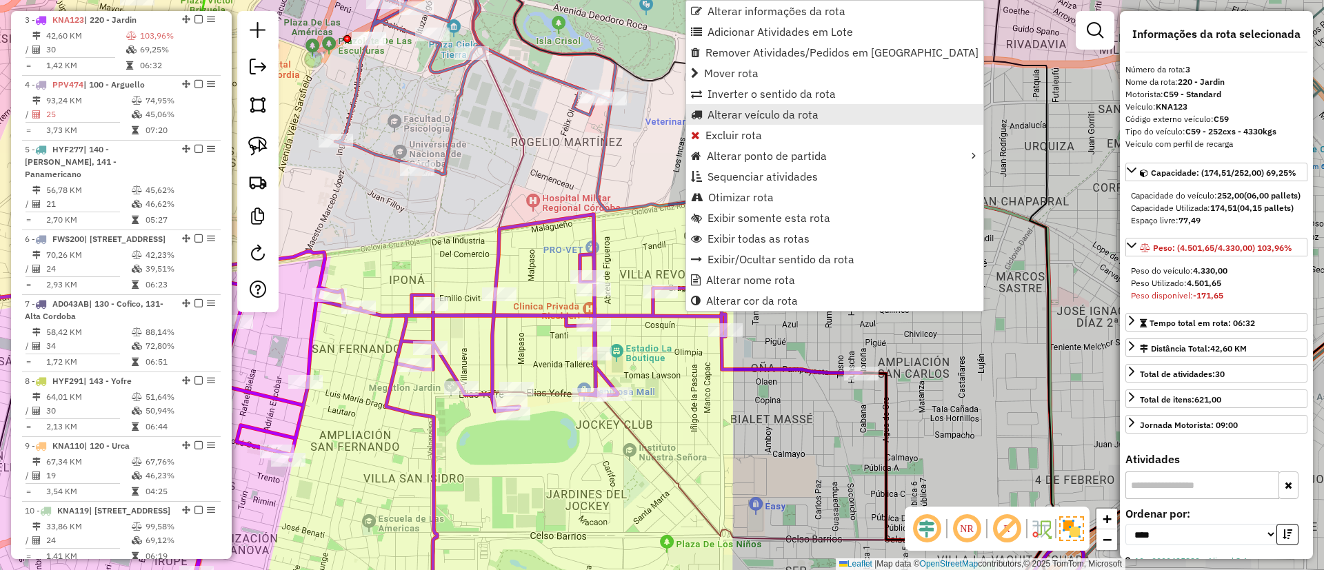
click at [730, 119] on span "Alterar veículo da rota" at bounding box center [763, 114] width 111 height 11
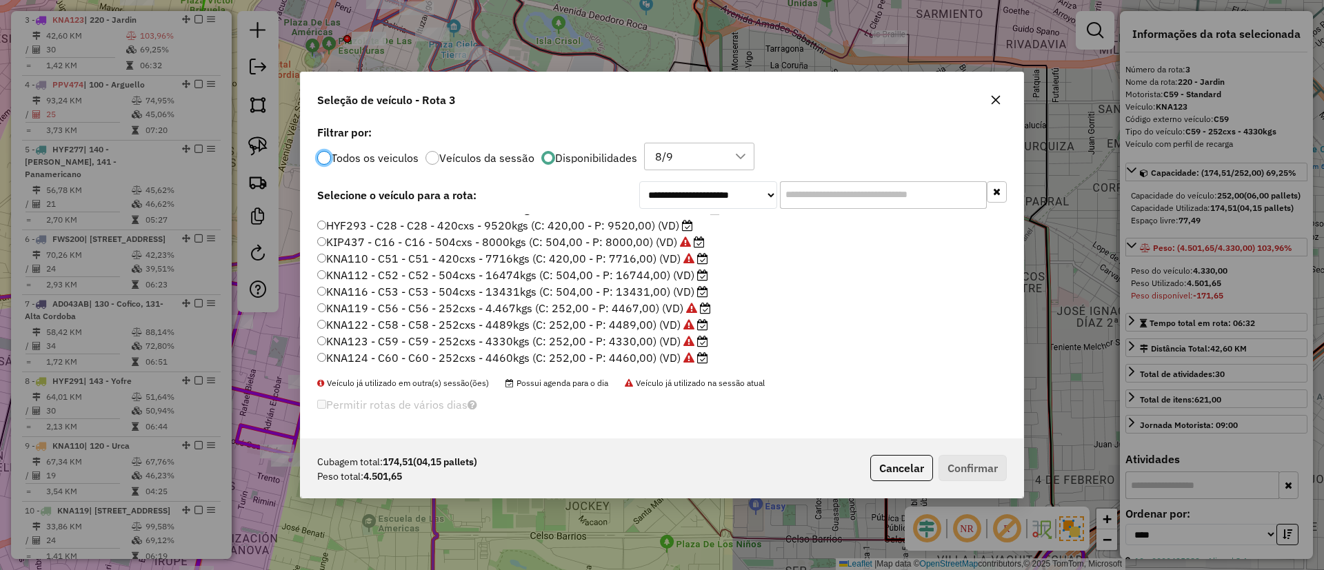
scroll to position [212, 0]
click at [666, 276] on label "KNA116 - C53 - C53 - 504cxs - 13431kgs (C: 504,00 - P: 13431,00) (VD)" at bounding box center [512, 274] width 391 height 17
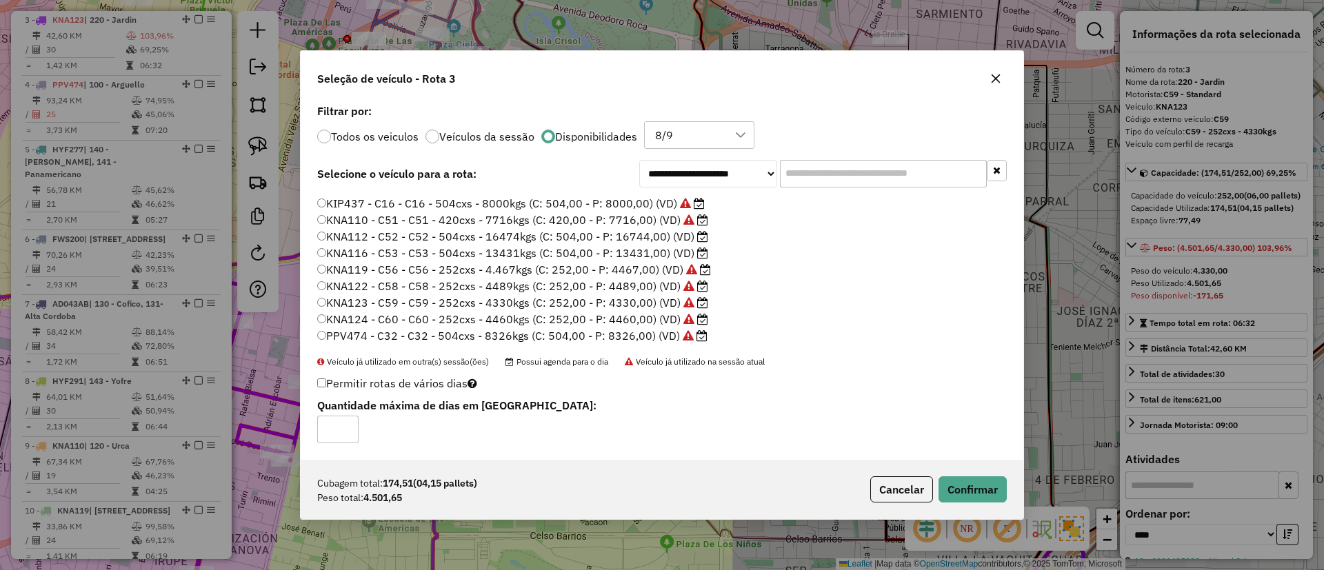
click at [893, 475] on div "Cubagem total: 174,51 (04,15 pallets) Peso total: 4.501,65 Cancelar Confirmar" at bounding box center [662, 489] width 723 height 59
click at [891, 486] on button "Cancelar" at bounding box center [901, 490] width 63 height 26
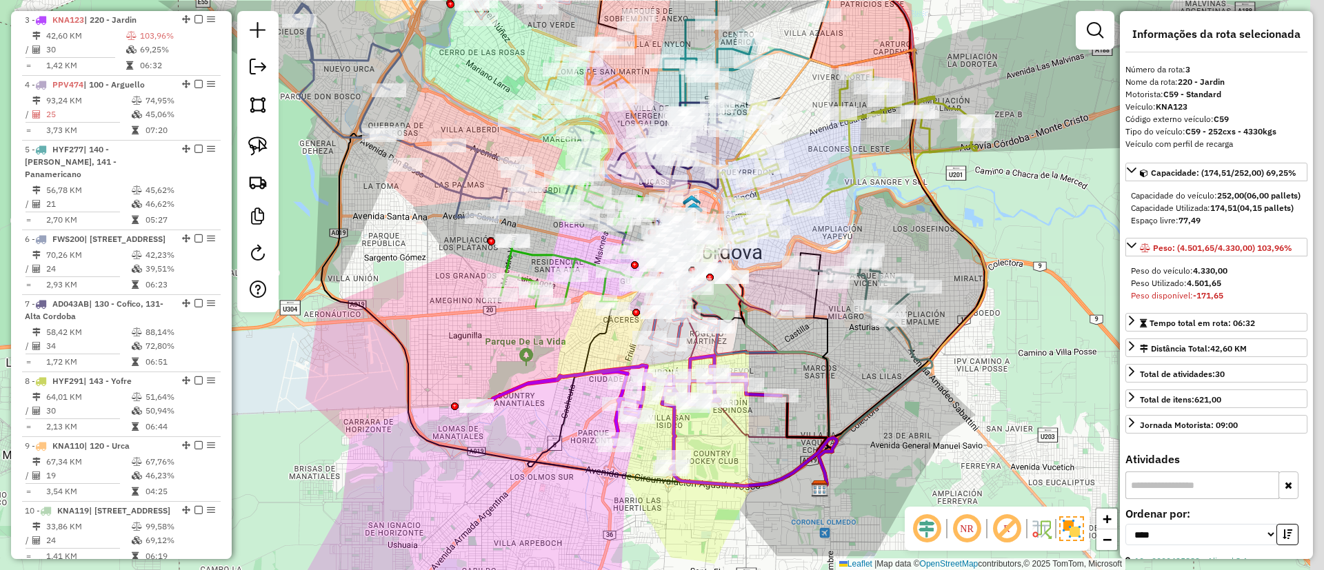
drag, startPoint x: 876, startPoint y: 295, endPoint x: 761, endPoint y: 396, distance: 152.5
click at [800, 405] on icon at bounding box center [816, 371] width 32 height 236
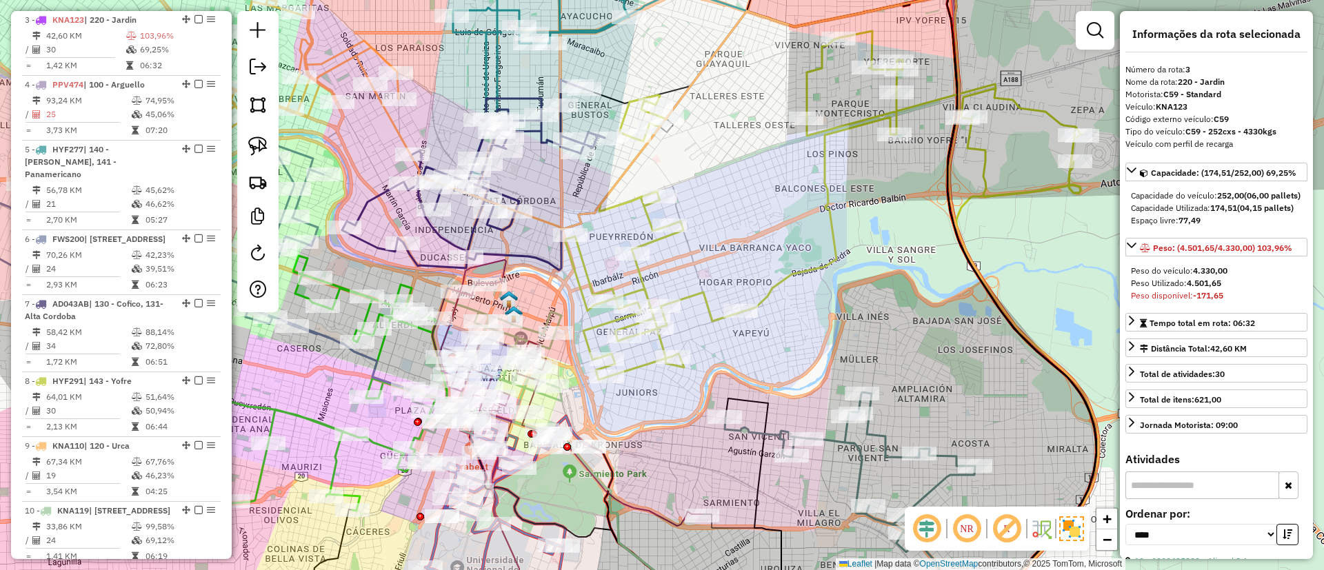
click at [826, 198] on icon at bounding box center [824, 205] width 517 height 349
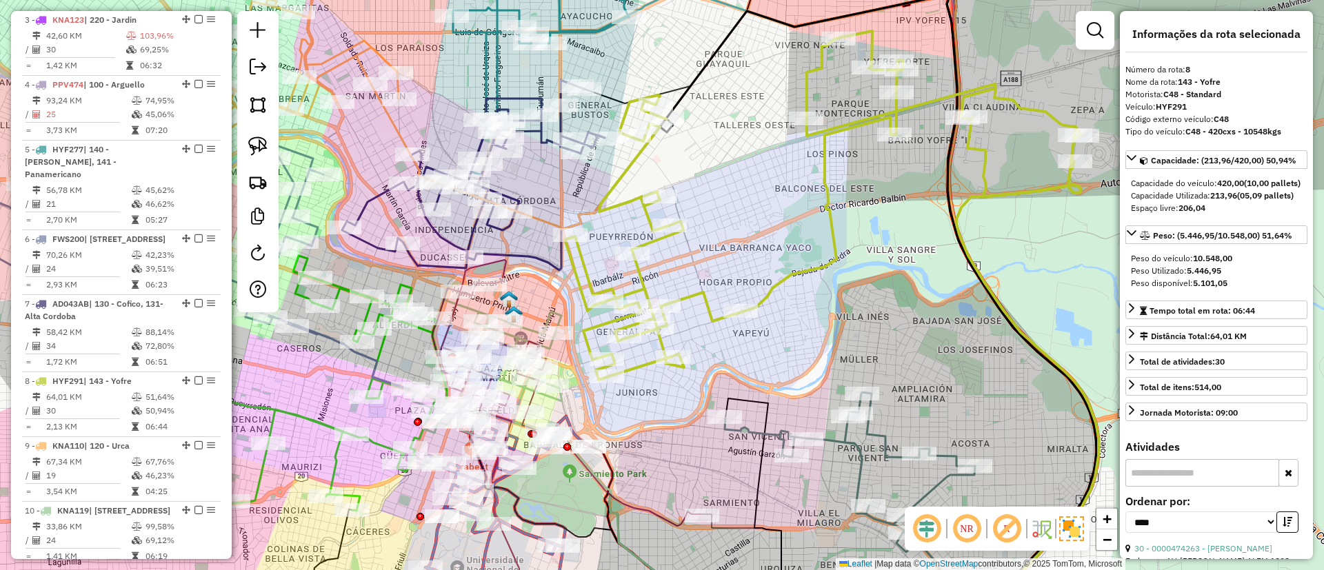
scroll to position [939, 0]
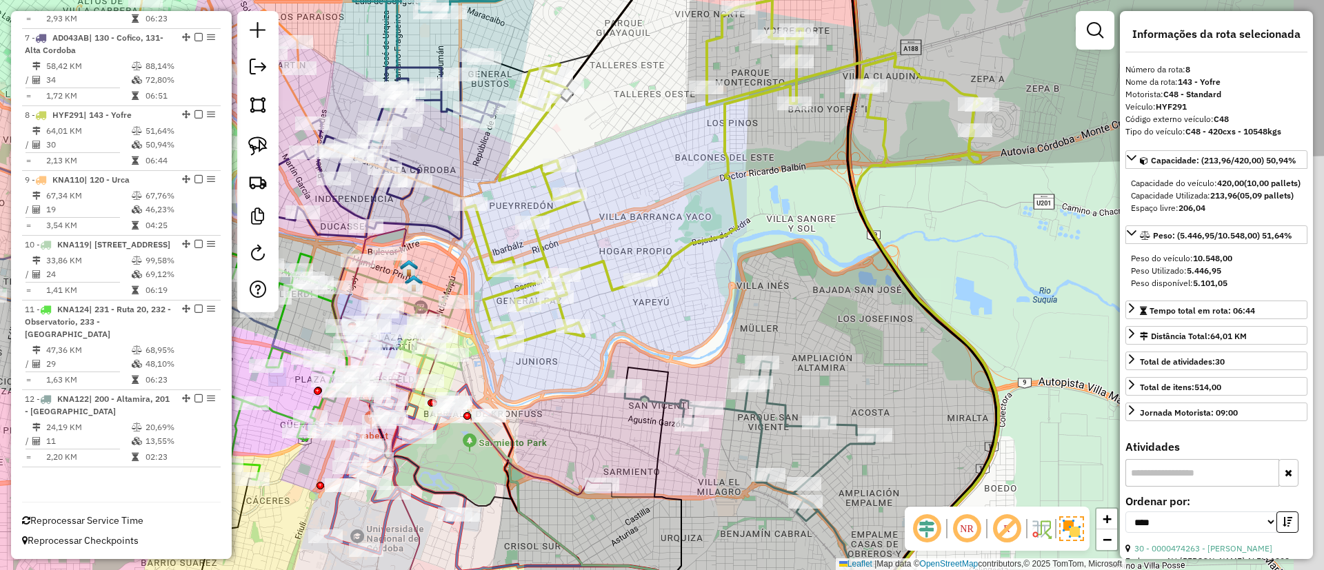
drag, startPoint x: 871, startPoint y: 219, endPoint x: 770, endPoint y: 188, distance: 105.6
click at [771, 188] on div "Janela de atendimento Grade de atendimento Capacidade Transportadoras Veículos …" at bounding box center [662, 285] width 1324 height 570
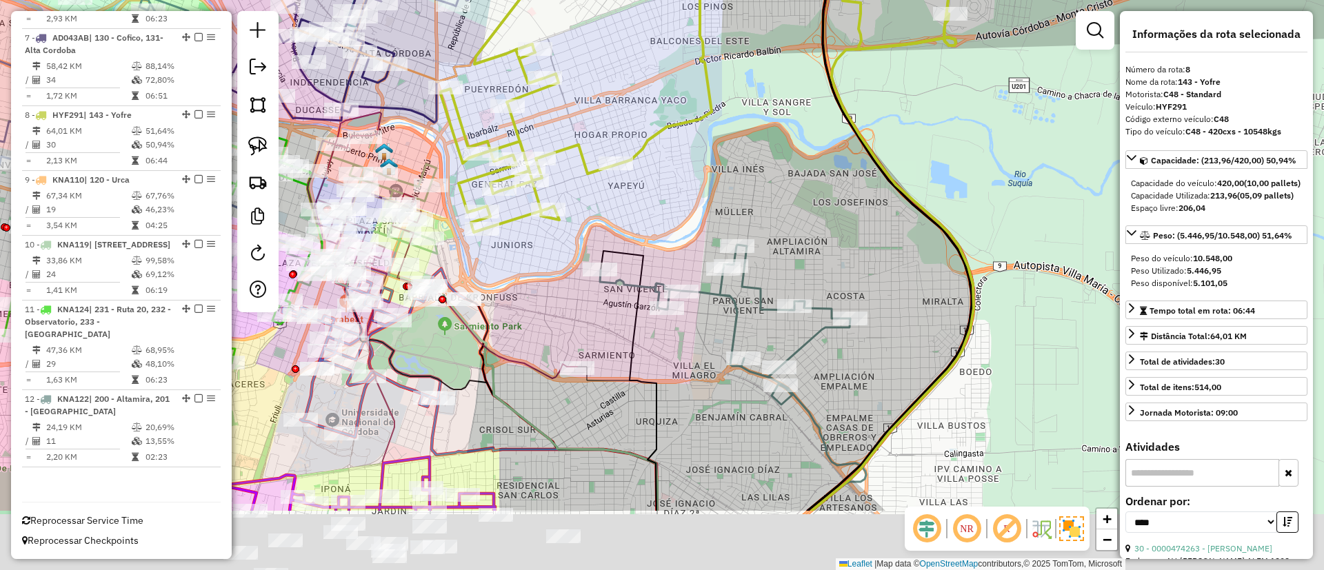
drag, startPoint x: 768, startPoint y: 224, endPoint x: 763, endPoint y: 209, distance: 15.9
click at [763, 210] on div "Janela de atendimento Grade de atendimento Capacidade Transportadoras Veículos …" at bounding box center [662, 285] width 1324 height 570
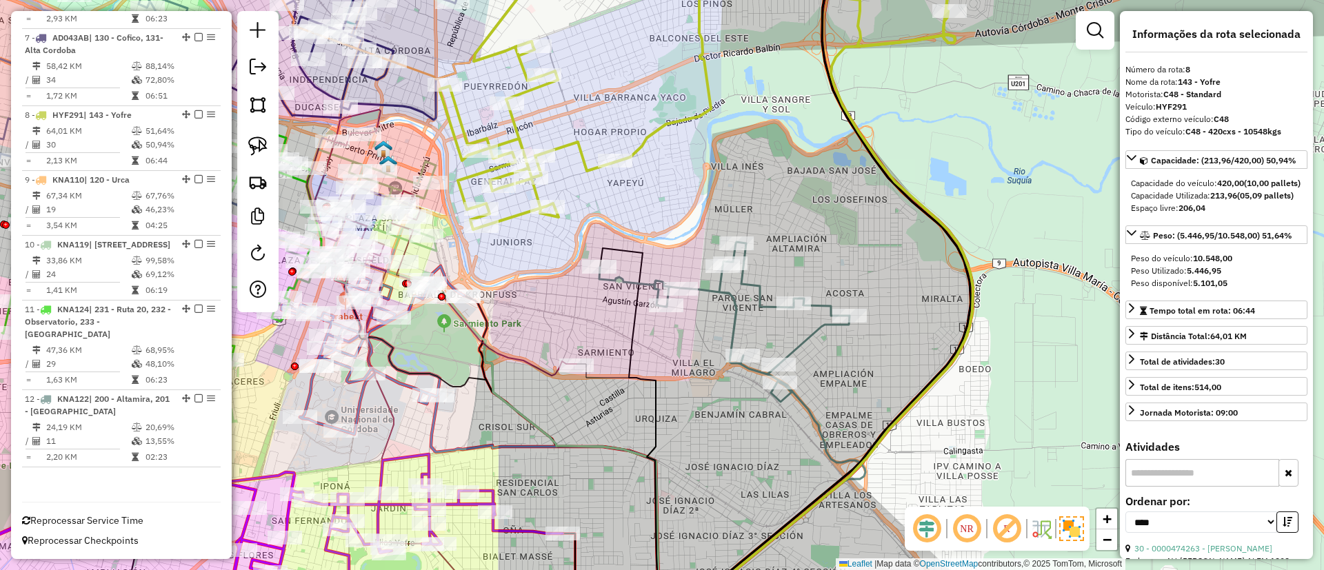
click at [731, 315] on icon at bounding box center [724, 317] width 250 height 150
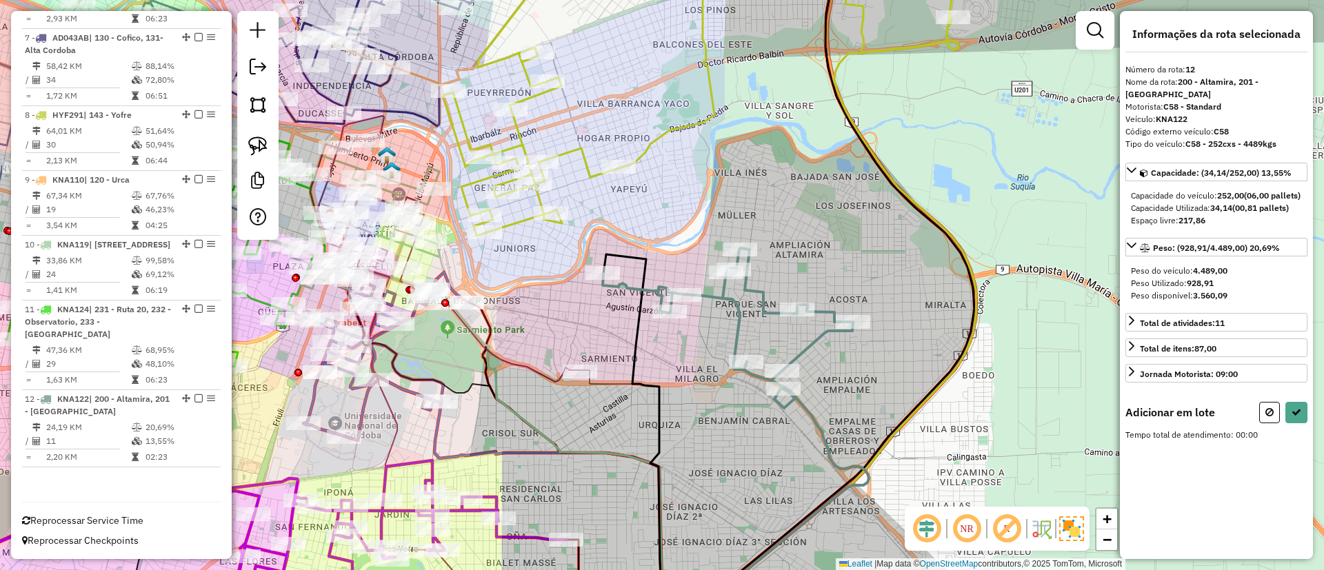
drag, startPoint x: 790, startPoint y: 236, endPoint x: 833, endPoint y: 337, distance: 110.0
click at [833, 337] on div "Janela de atendimento Grade de atendimento Capacidade Transportadoras Veículos …" at bounding box center [662, 285] width 1324 height 570
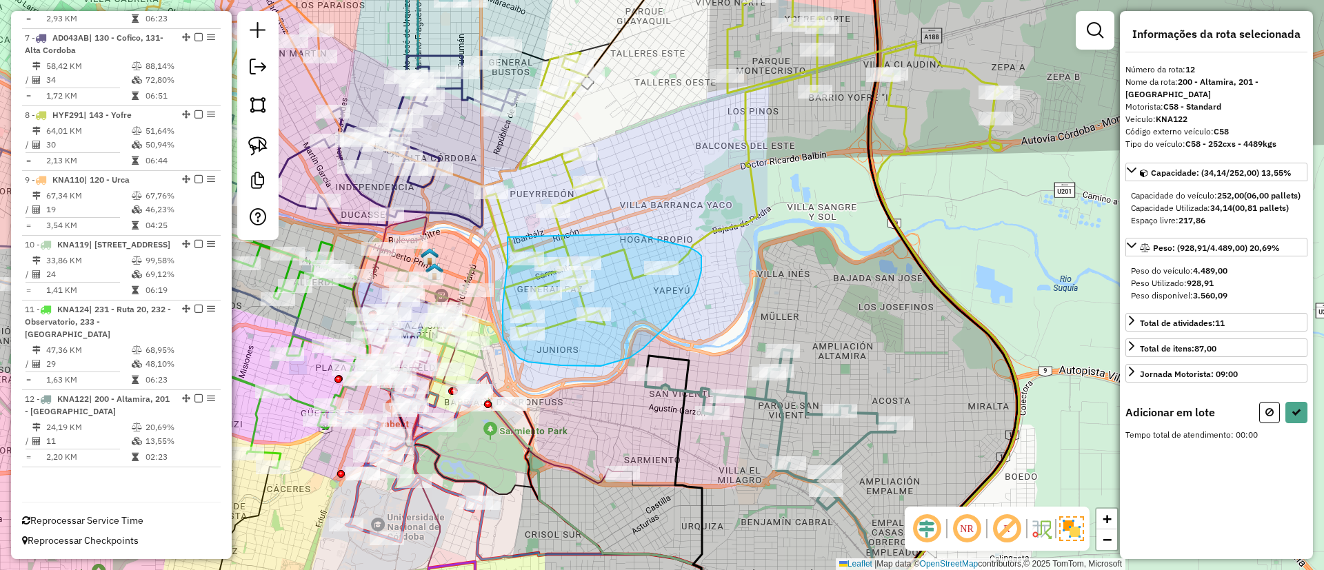
drag, startPoint x: 508, startPoint y: 237, endPoint x: 638, endPoint y: 234, distance: 130.4
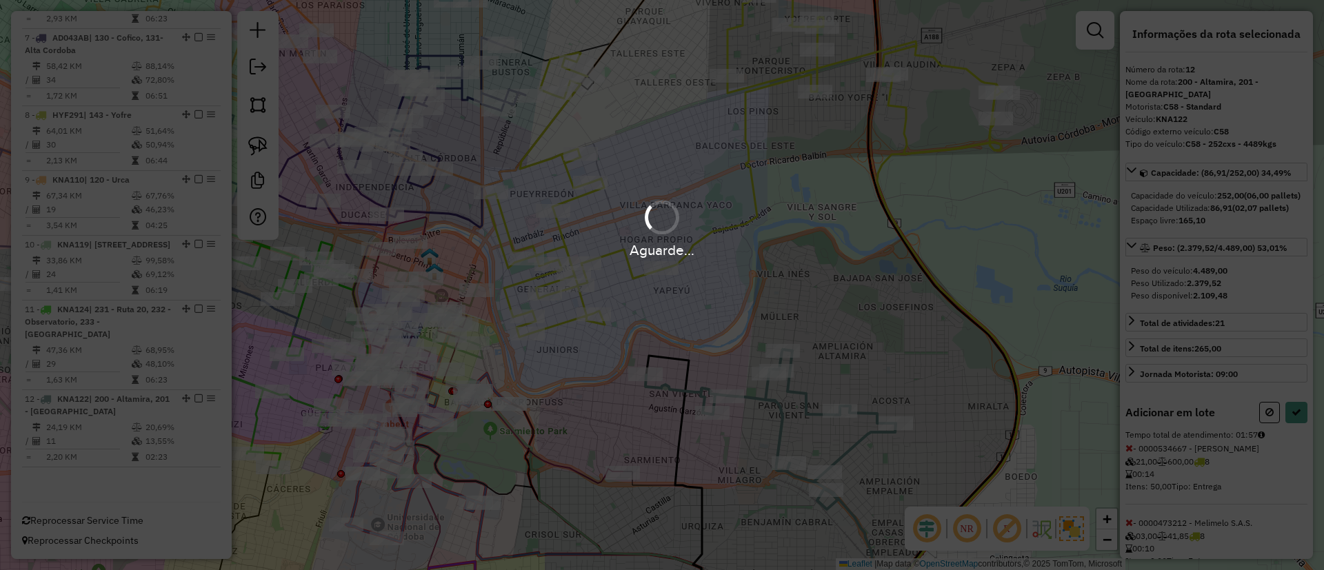
select select "*********"
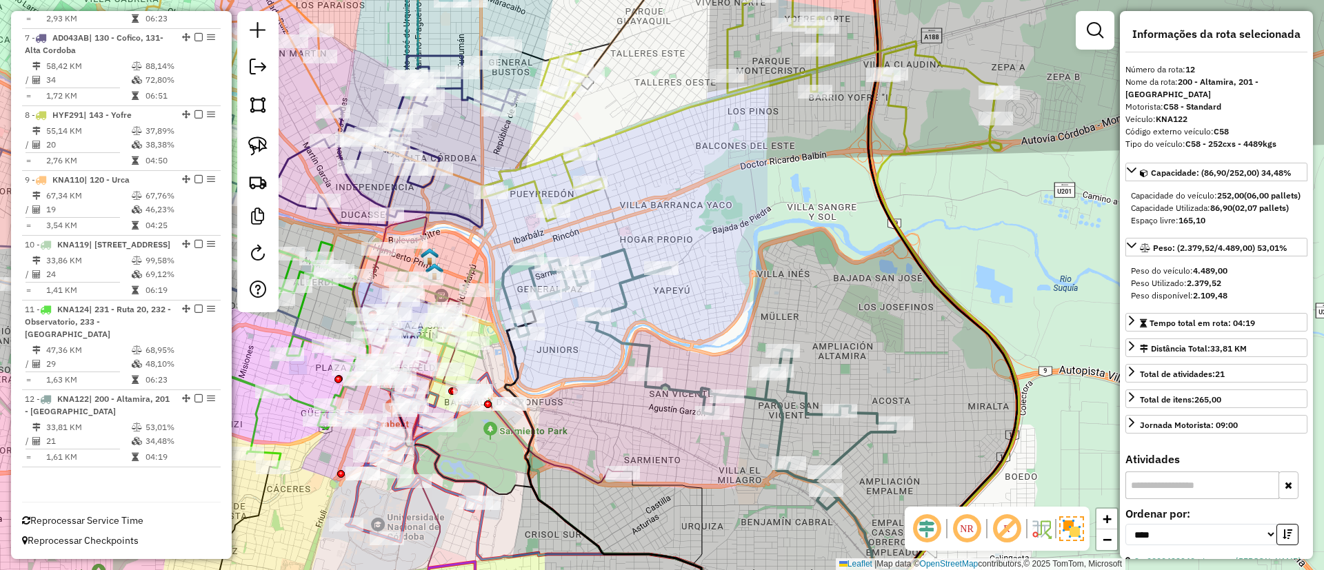
click at [726, 40] on icon at bounding box center [742, 104] width 521 height 233
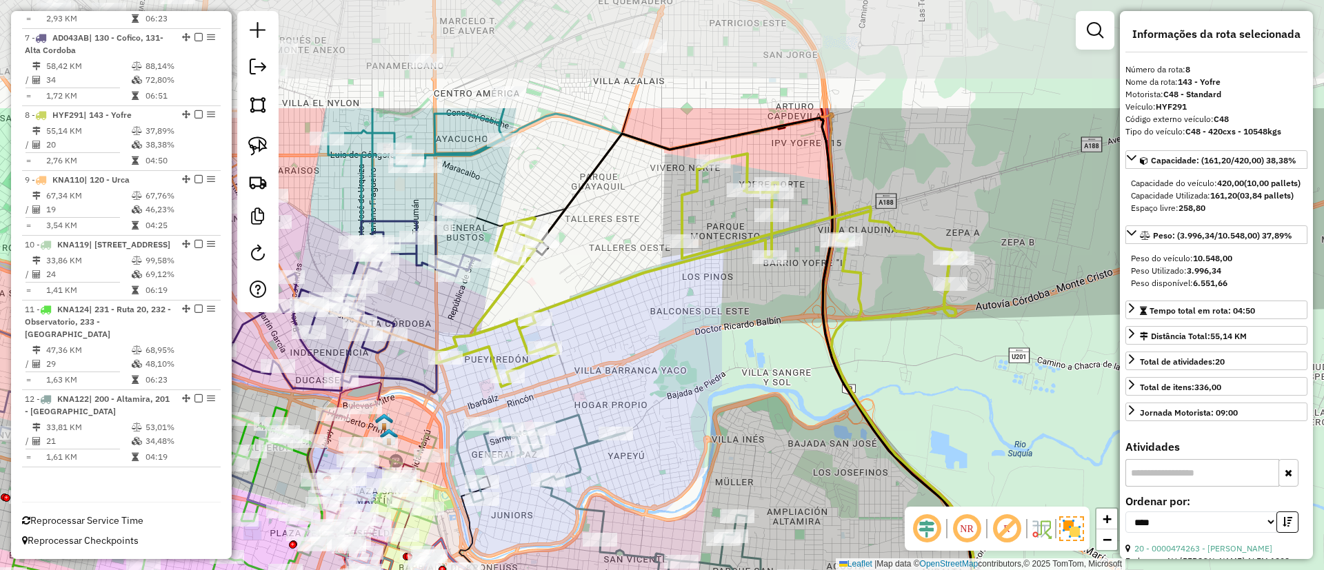
drag, startPoint x: 716, startPoint y: 86, endPoint x: 679, endPoint y: 219, distance: 138.0
click at [679, 219] on icon at bounding box center [697, 270] width 521 height 233
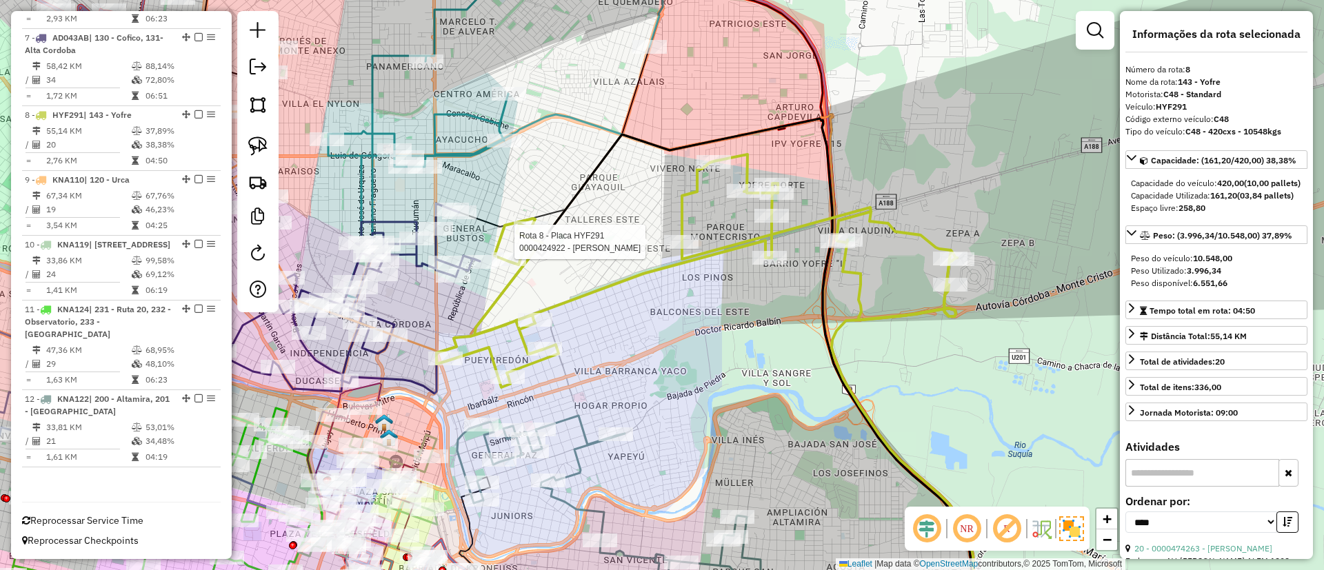
click at [342, 359] on icon at bounding box center [348, 297] width 263 height 188
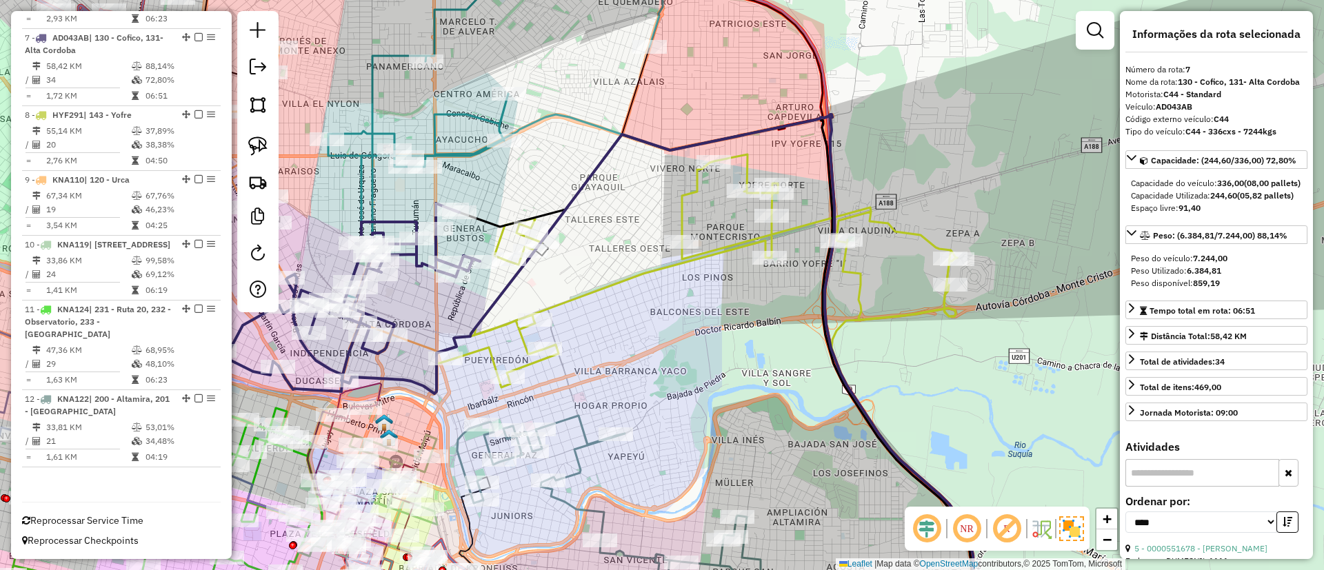
click at [677, 202] on icon at bounding box center [697, 271] width 521 height 233
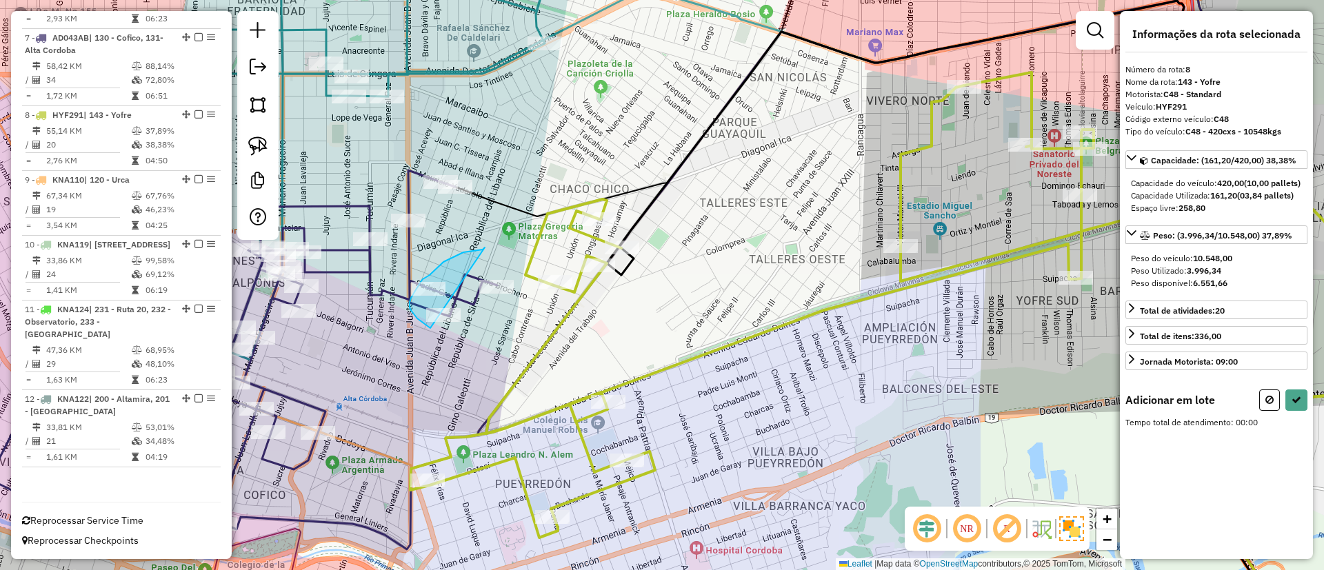
drag, startPoint x: 484, startPoint y: 248, endPoint x: 575, endPoint y: 286, distance: 98.9
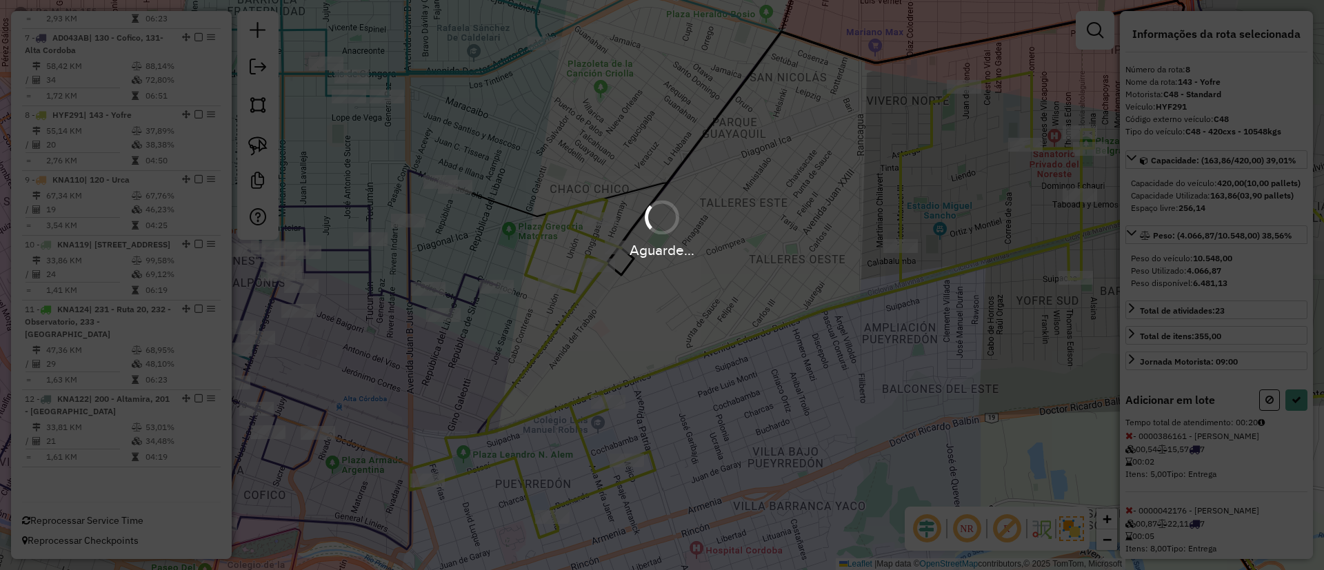
select select "*********"
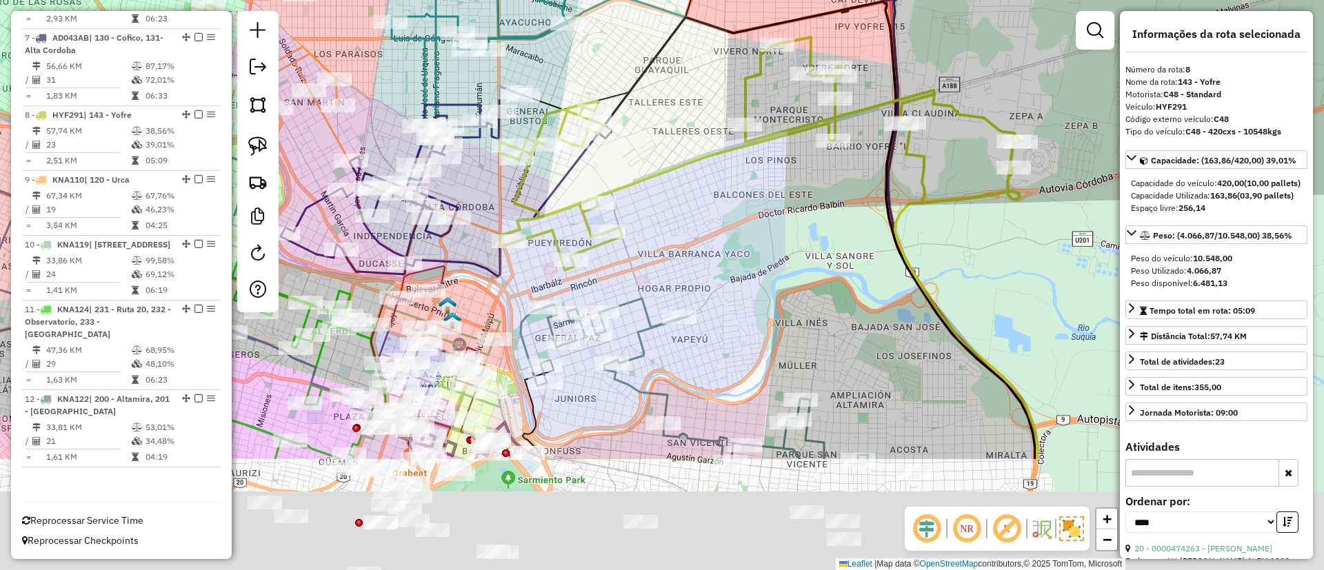
drag, startPoint x: 726, startPoint y: 371, endPoint x: 655, endPoint y: 139, distance: 242.4
click at [655, 139] on div "Janela de atendimento Grade de atendimento Capacidade Transportadoras Veículos …" at bounding box center [662, 285] width 1324 height 570
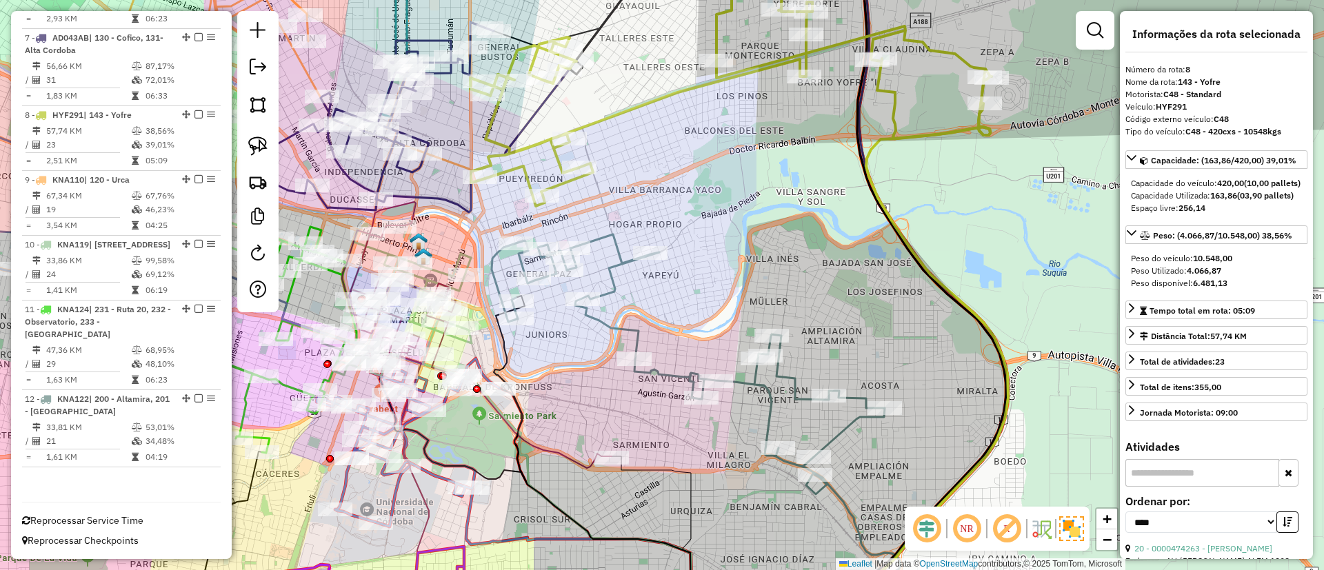
click at [614, 267] on icon at bounding box center [688, 360] width 393 height 250
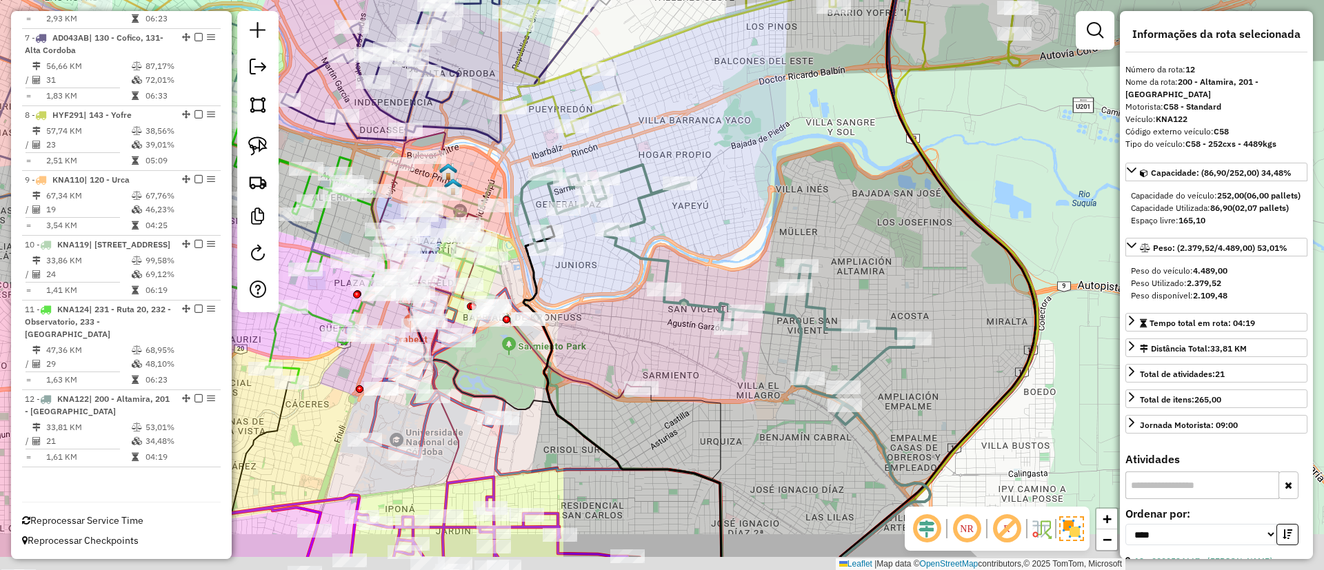
drag, startPoint x: 701, startPoint y: 250, endPoint x: 734, endPoint y: 128, distance: 127.2
click at [735, 121] on div "Janela de atendimento Grade de atendimento Capacidade Transportadoras Veículos …" at bounding box center [662, 285] width 1324 height 570
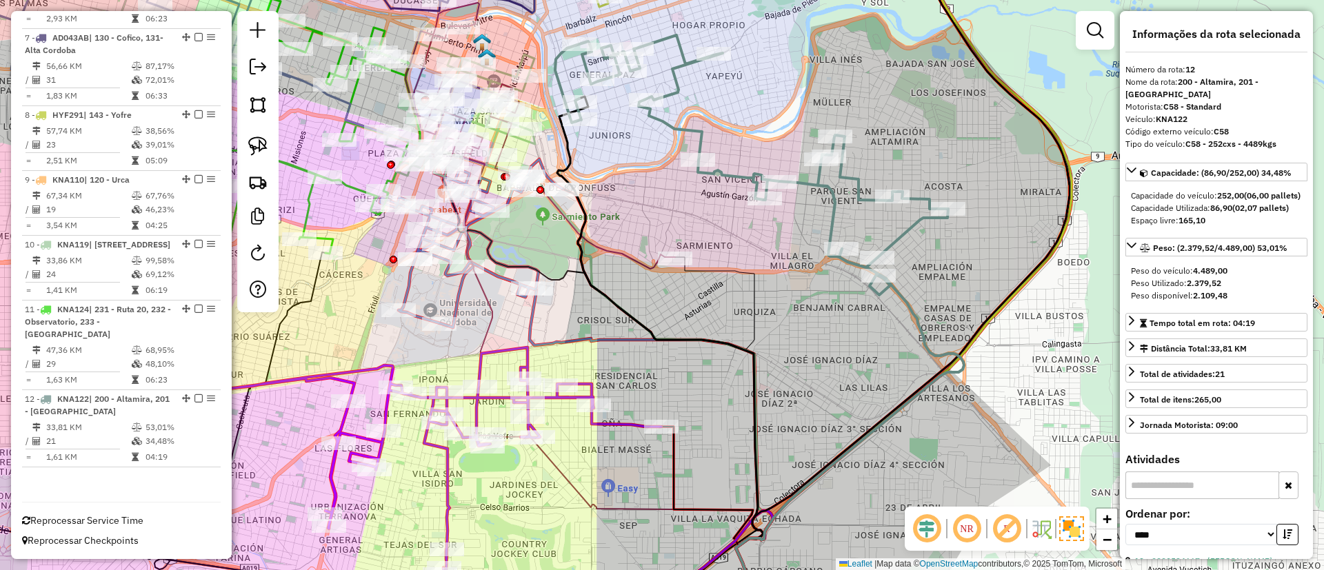
click at [613, 421] on icon at bounding box center [349, 461] width 626 height 226
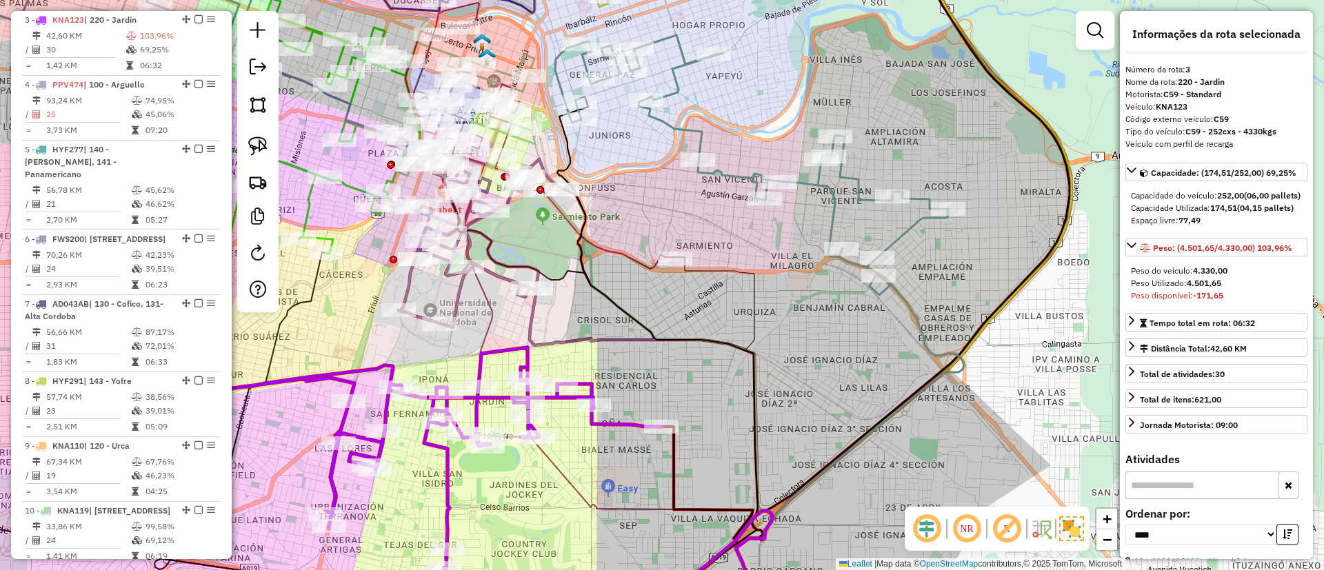
click at [837, 195] on icon at bounding box center [751, 160] width 393 height 250
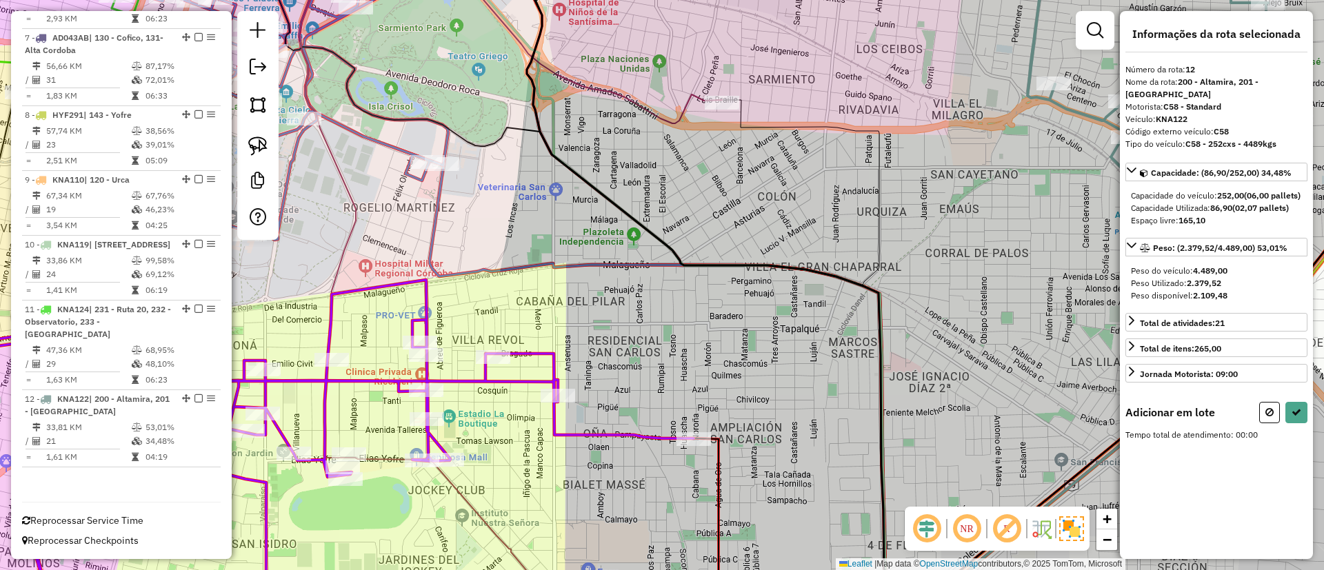
select select "*********"
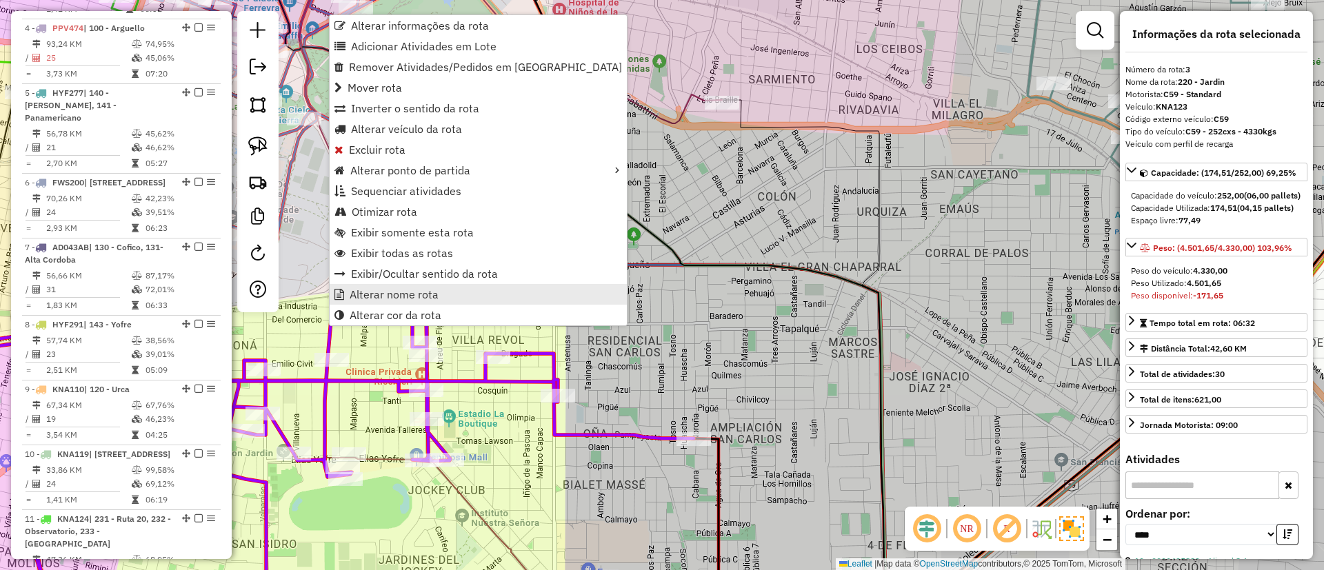
scroll to position [661, 0]
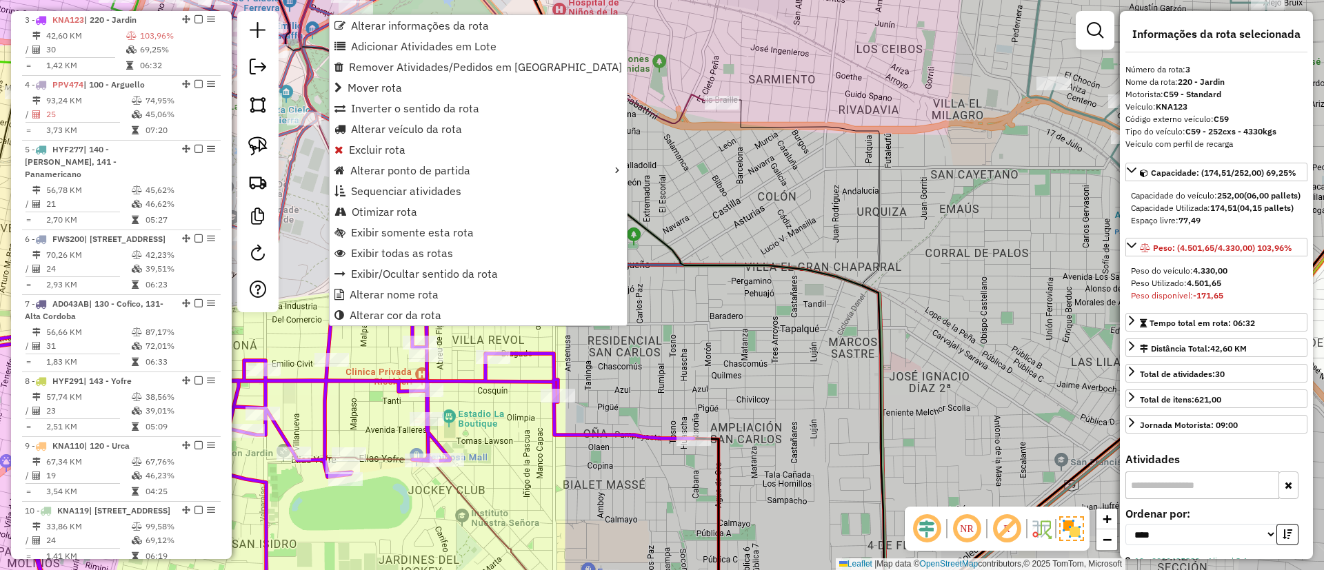
click at [326, 384] on icon at bounding box center [281, 453] width 826 height 347
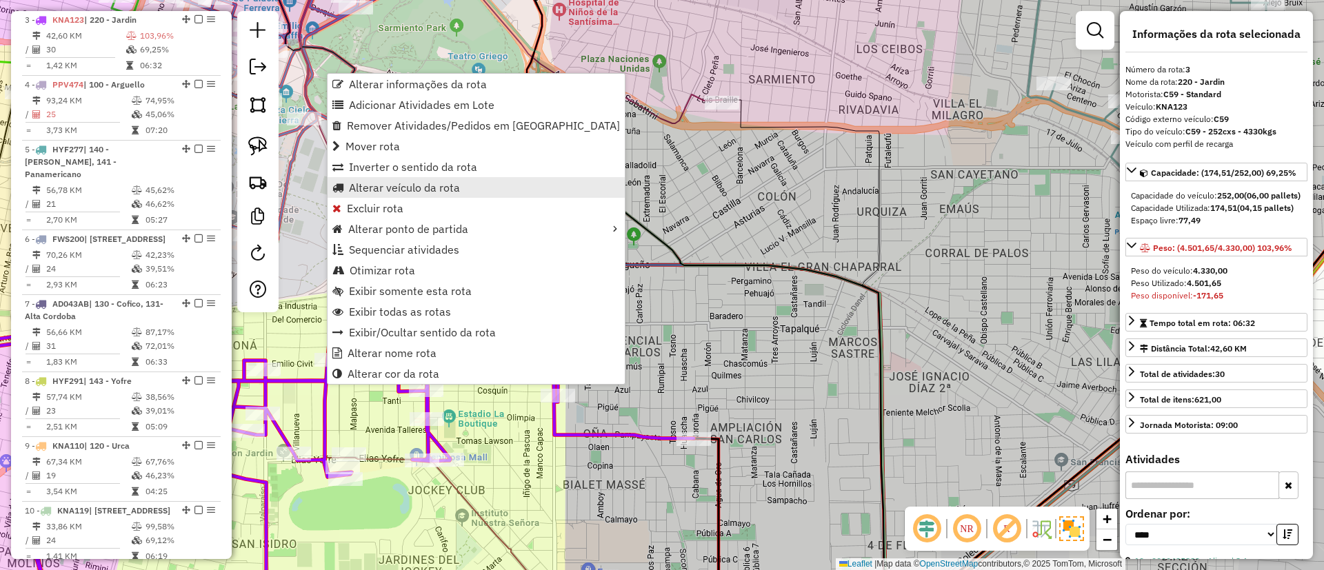
click at [401, 187] on span "Alterar veículo da rota" at bounding box center [404, 187] width 111 height 11
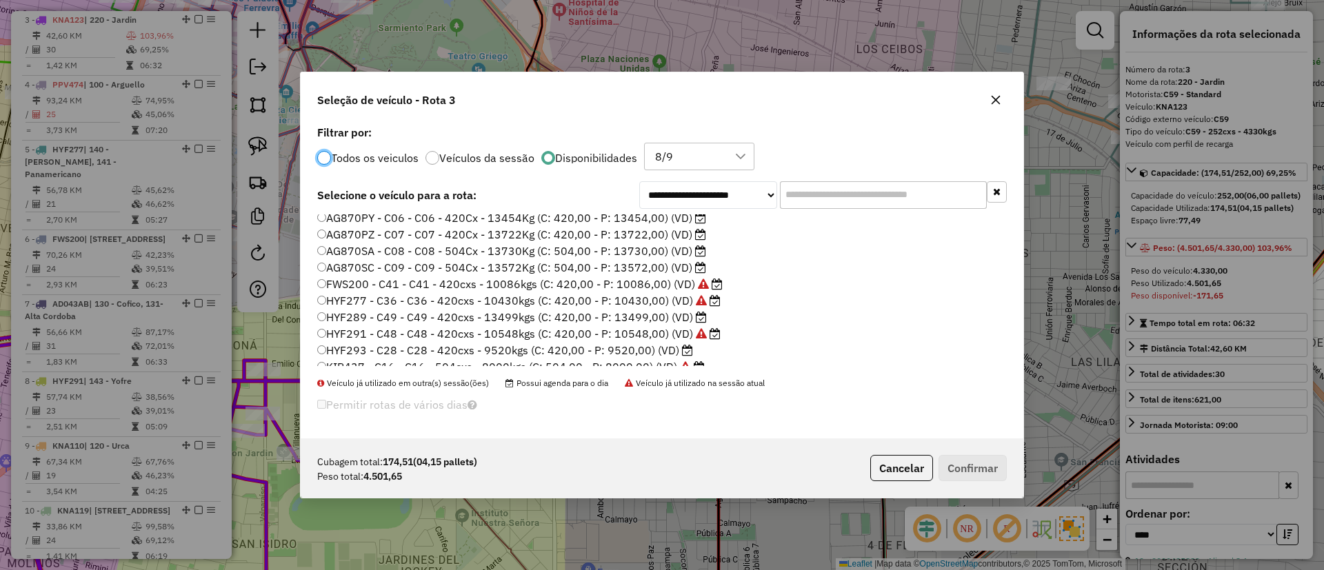
scroll to position [103, 0]
click at [651, 317] on label "HYF293 - C28 - C28 - 420cxs - 9520kgs (C: 420,00 - P: 9520,00) (VD)" at bounding box center [505, 317] width 376 height 17
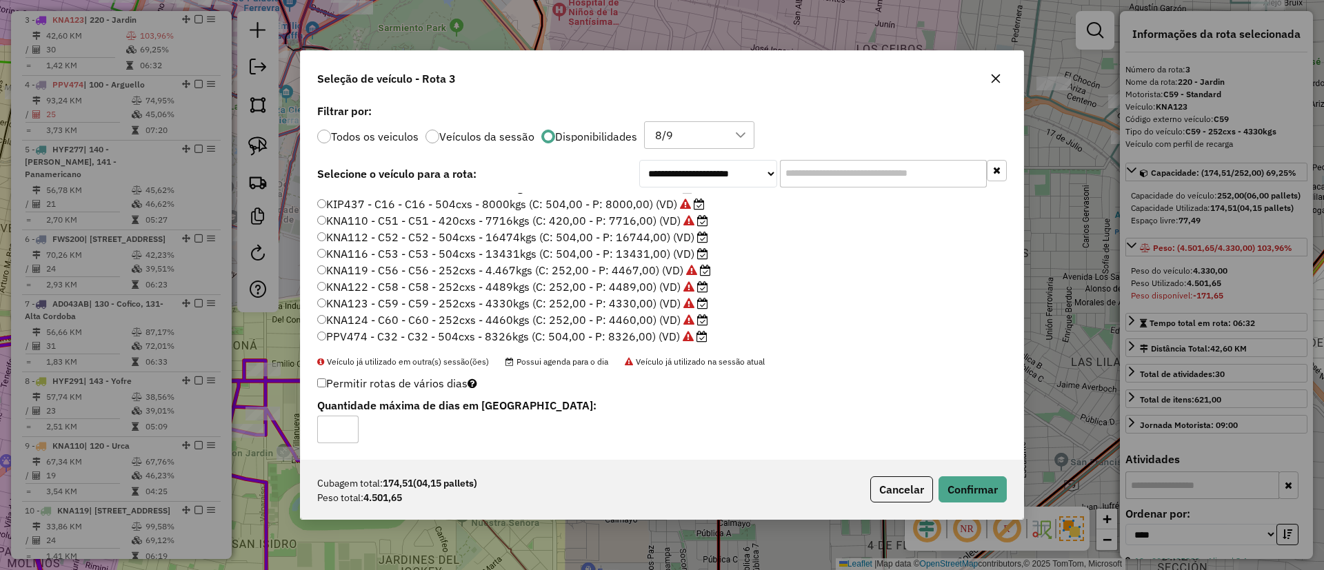
scroll to position [212, 0]
click at [984, 497] on button "Confirmar" at bounding box center [973, 490] width 68 height 26
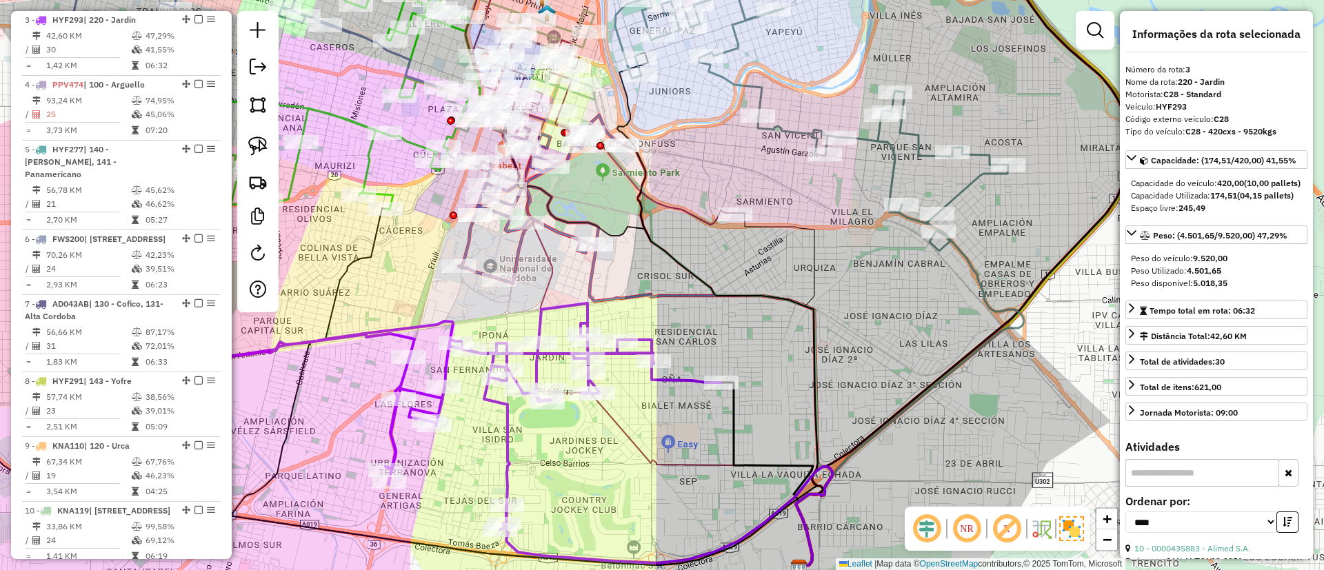
click at [894, 168] on icon at bounding box center [811, 116] width 393 height 250
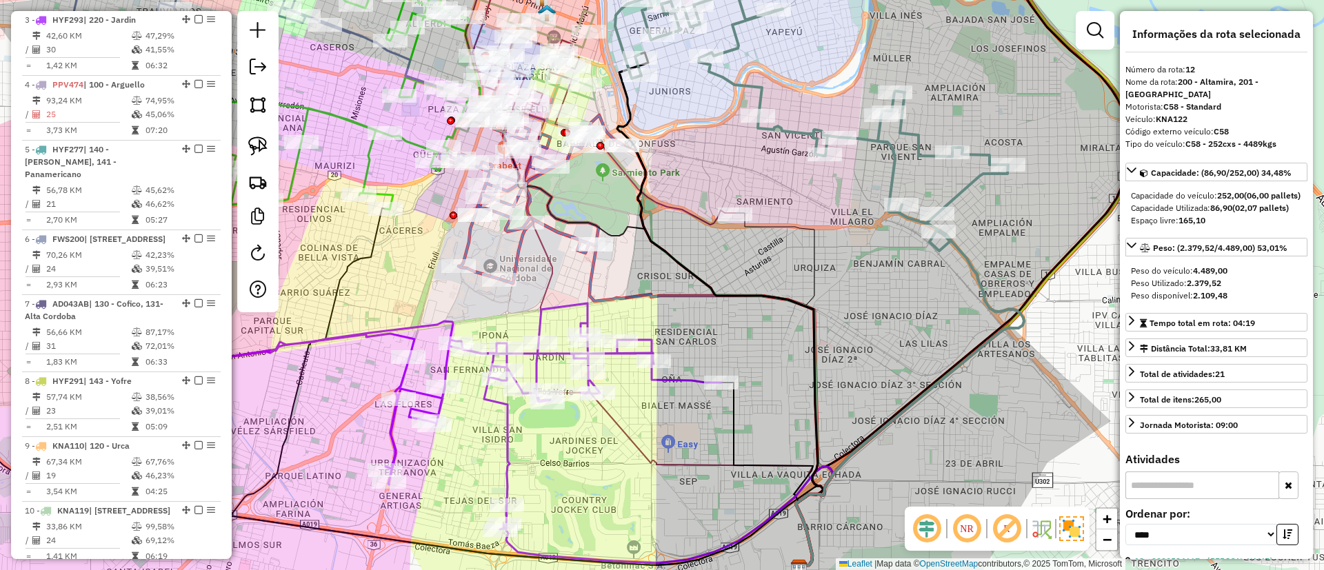
scroll to position [939, 0]
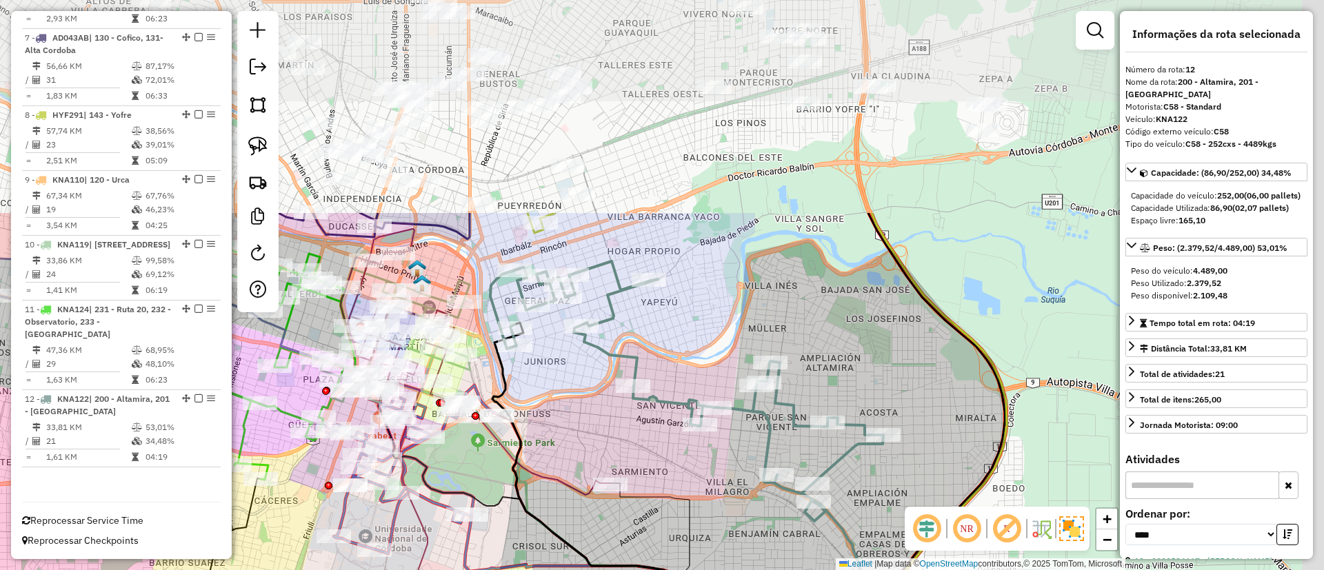
drag, startPoint x: 877, startPoint y: 233, endPoint x: 768, endPoint y: 449, distance: 241.8
click at [768, 449] on icon at bounding box center [686, 386] width 393 height 250
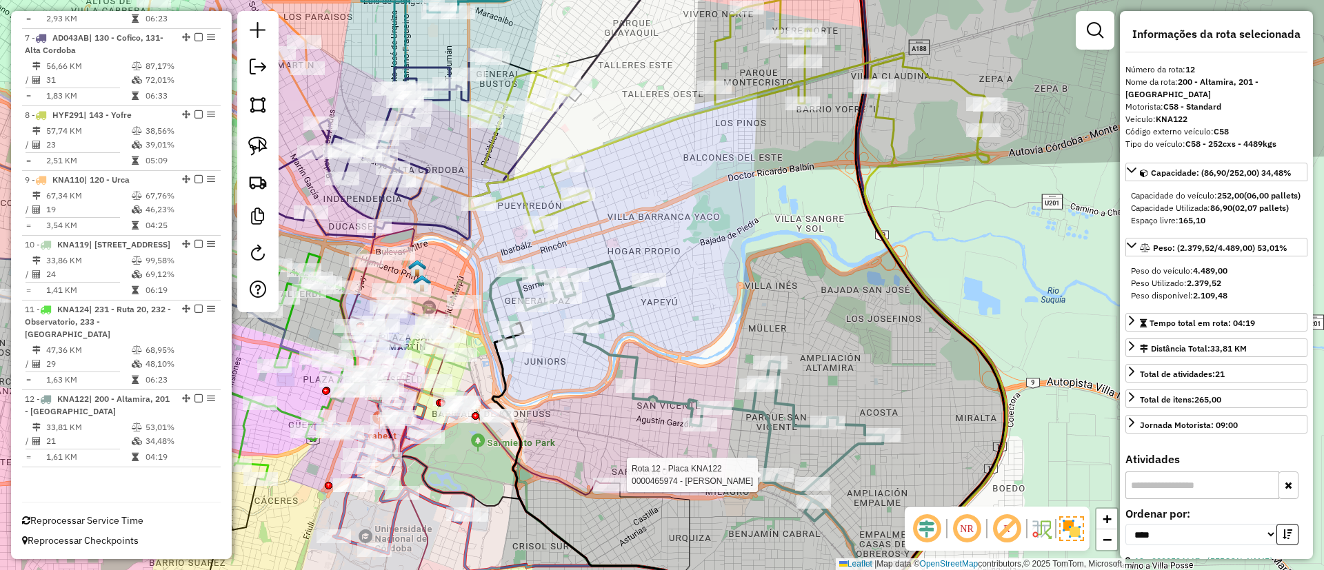
click at [720, 59] on icon at bounding box center [729, 116] width 521 height 233
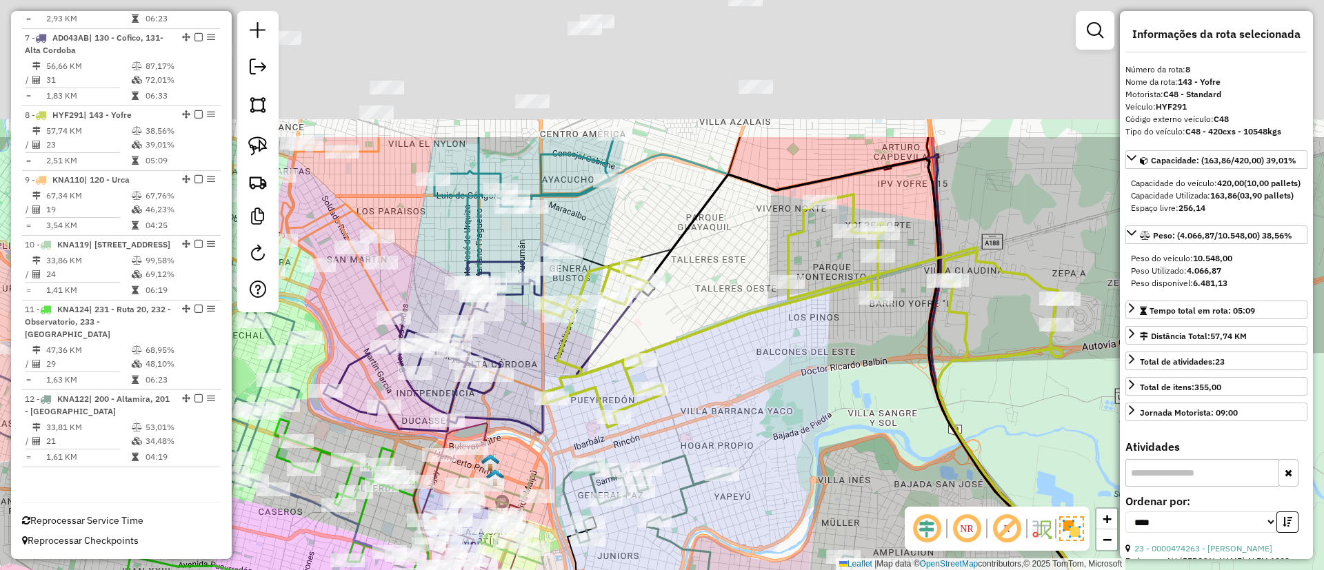
drag, startPoint x: 756, startPoint y: 256, endPoint x: 644, endPoint y: 241, distance: 113.4
click at [779, 288] on div "Rota 8 - Placa HYF291 0000424922 - Roldan Teresa Del Carmen Janela de atendimen…" at bounding box center [662, 285] width 1324 height 570
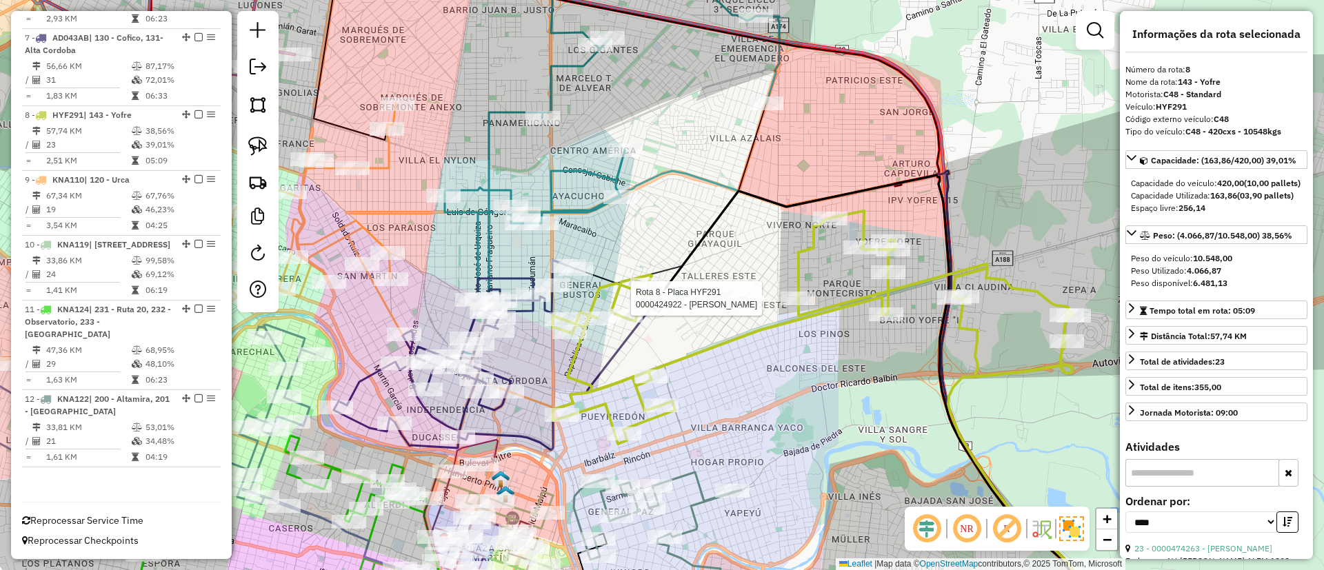
click at [516, 281] on icon at bounding box center [455, 354] width 242 height 188
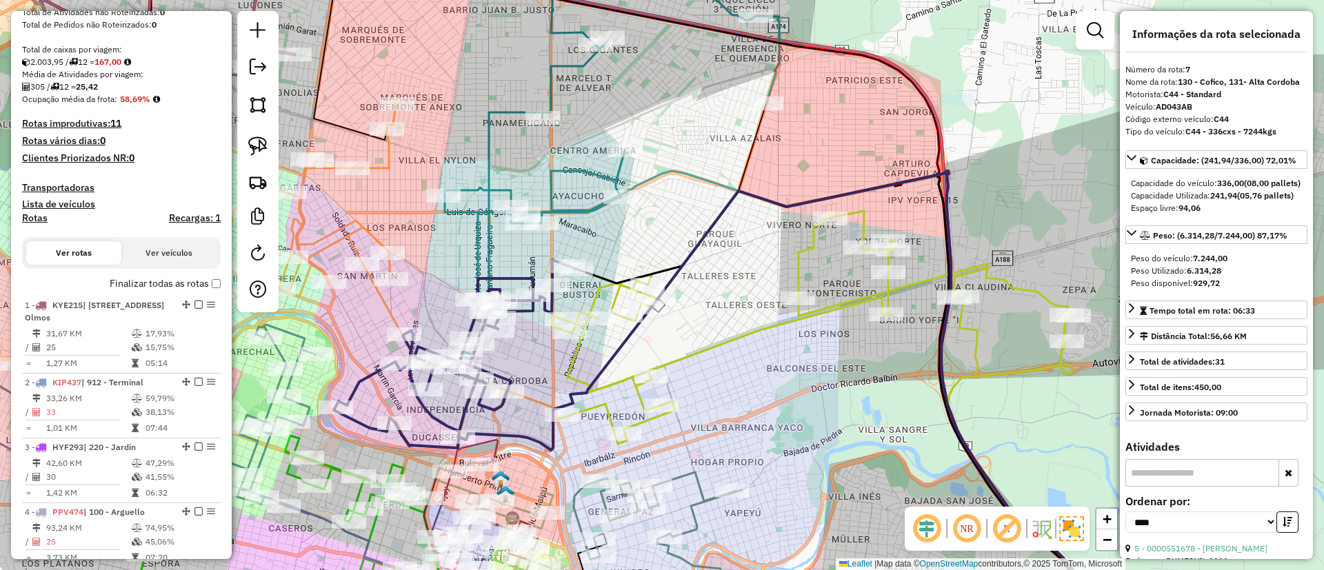
scroll to position [215, 0]
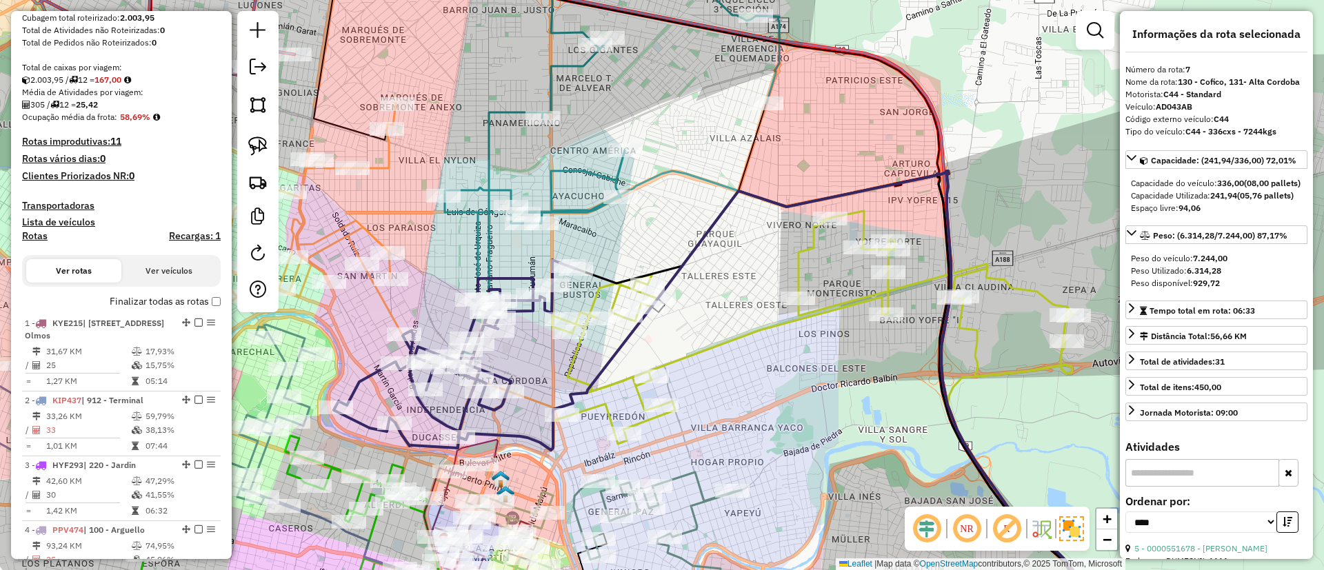
click at [40, 236] on h4 "Rotas" at bounding box center [35, 236] width 26 height 12
select select
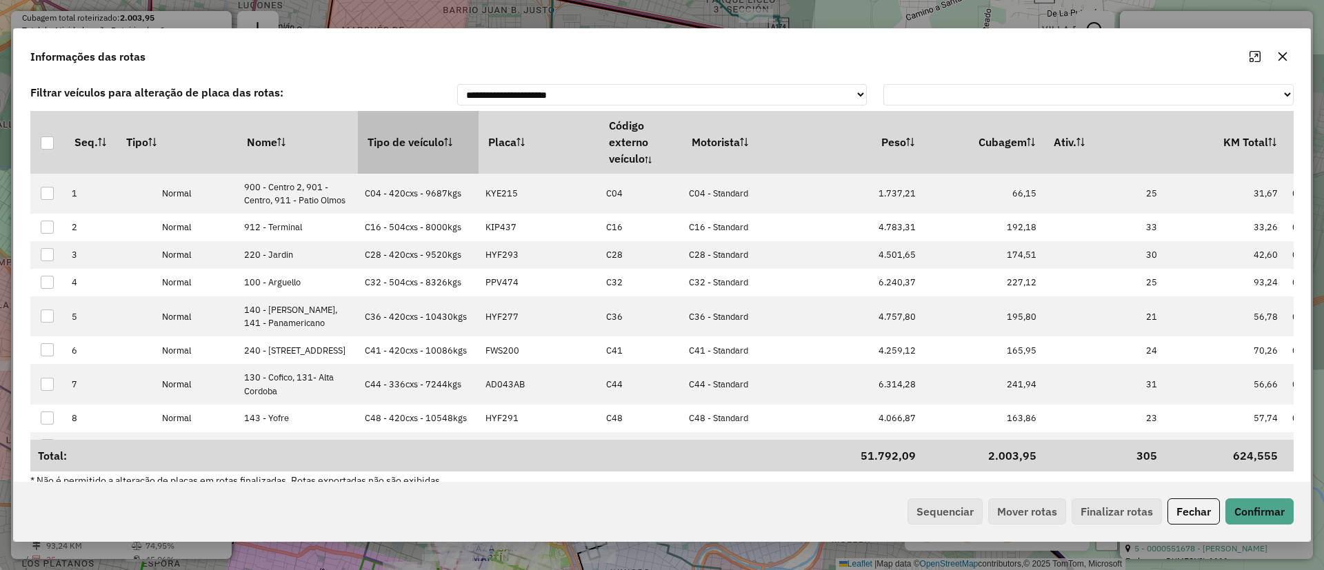
click at [403, 143] on th "Tipo de veículo" at bounding box center [418, 142] width 121 height 62
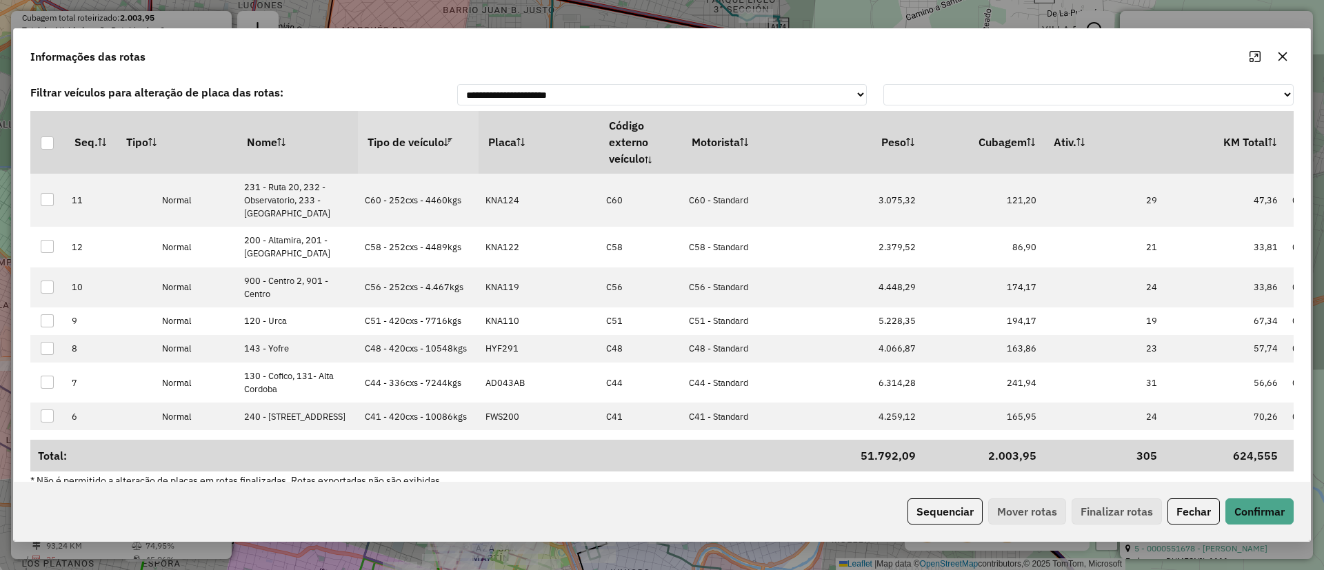
click at [403, 143] on th "Tipo de veículo" at bounding box center [418, 142] width 121 height 62
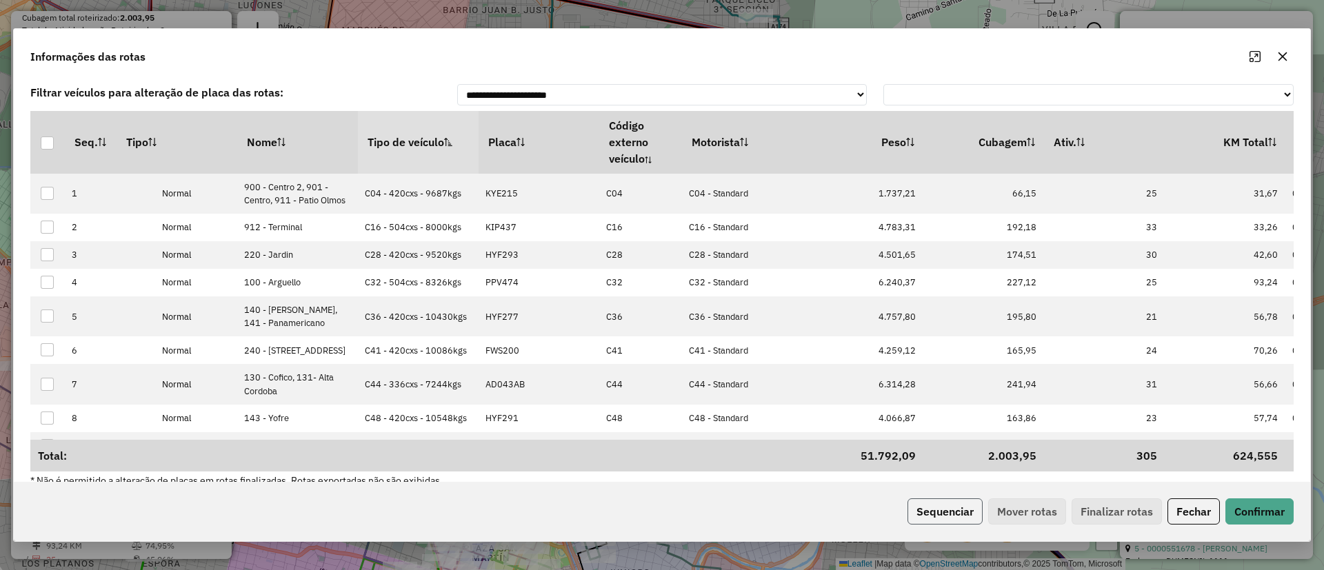
click at [946, 508] on button "Sequenciar" at bounding box center [945, 512] width 75 height 26
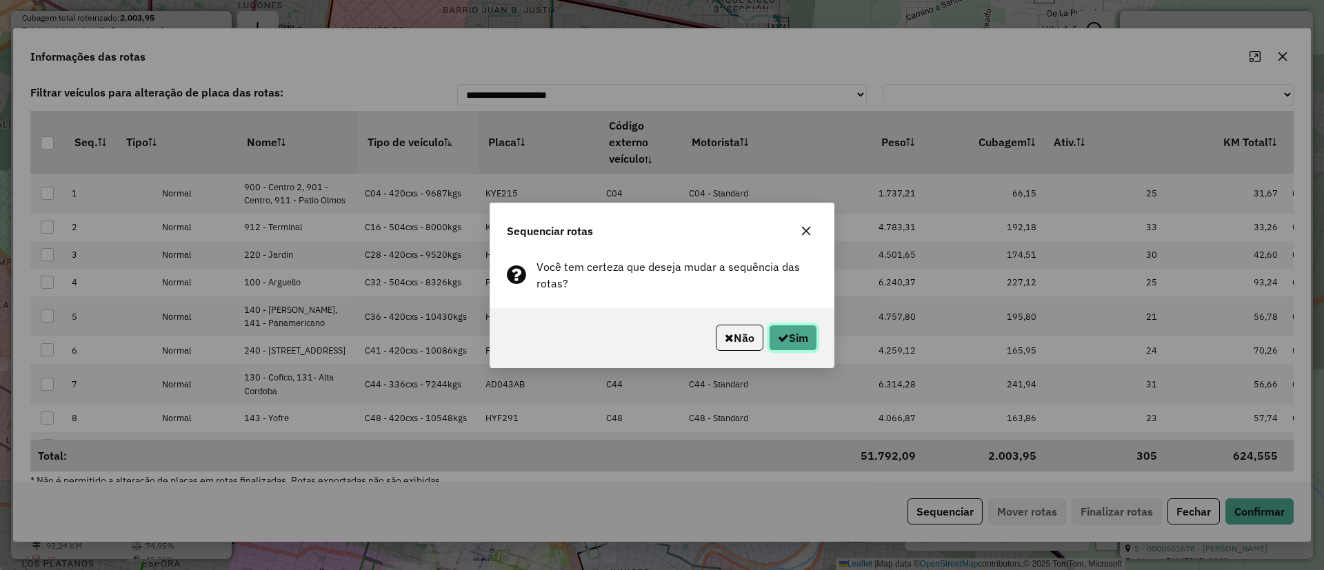
click at [801, 335] on button "Sim" at bounding box center [793, 338] width 48 height 26
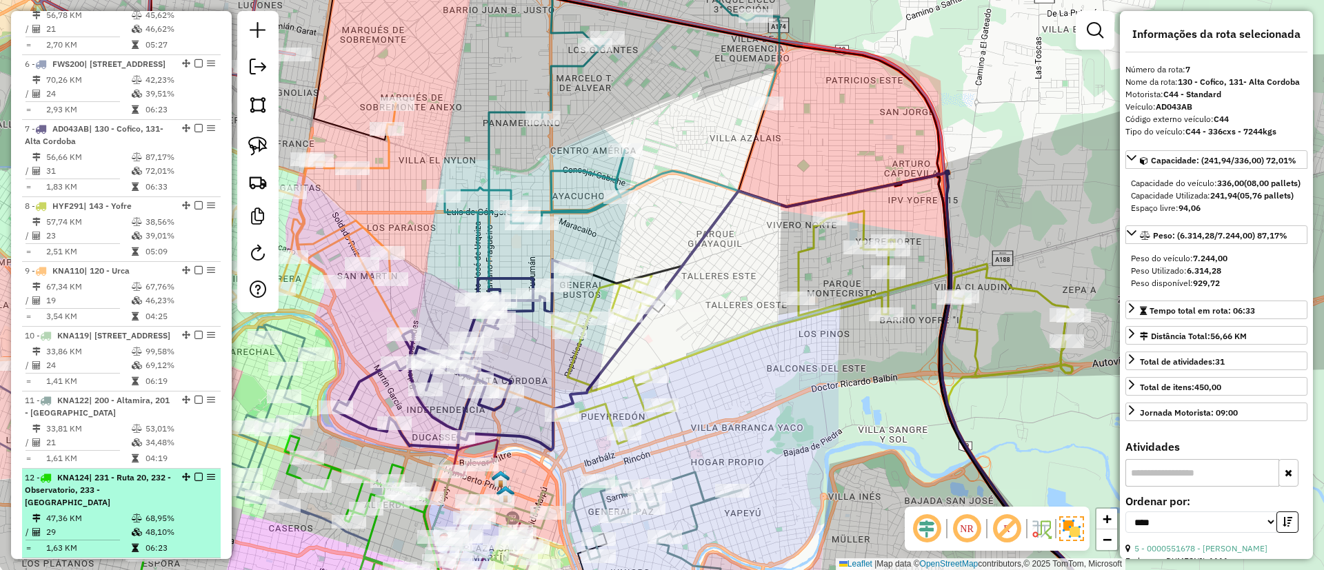
scroll to position [732, 0]
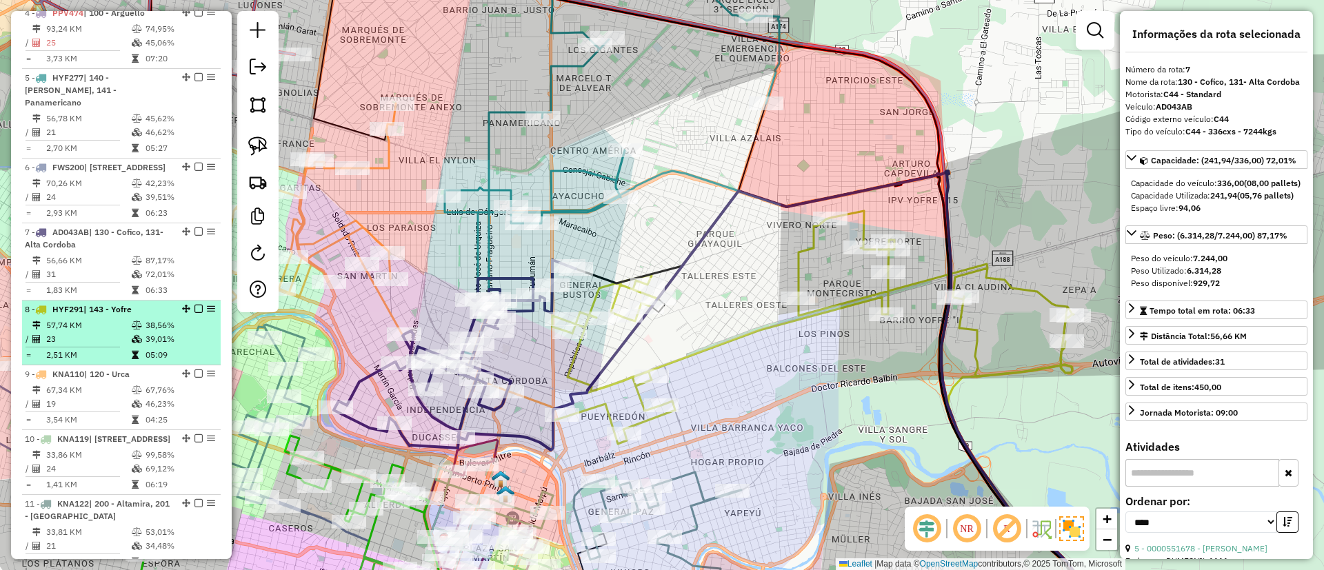
click at [131, 346] on table "57,74 KM 38,56% / 23 39,01% = 2,51 KM 05:09" at bounding box center [121, 340] width 193 height 43
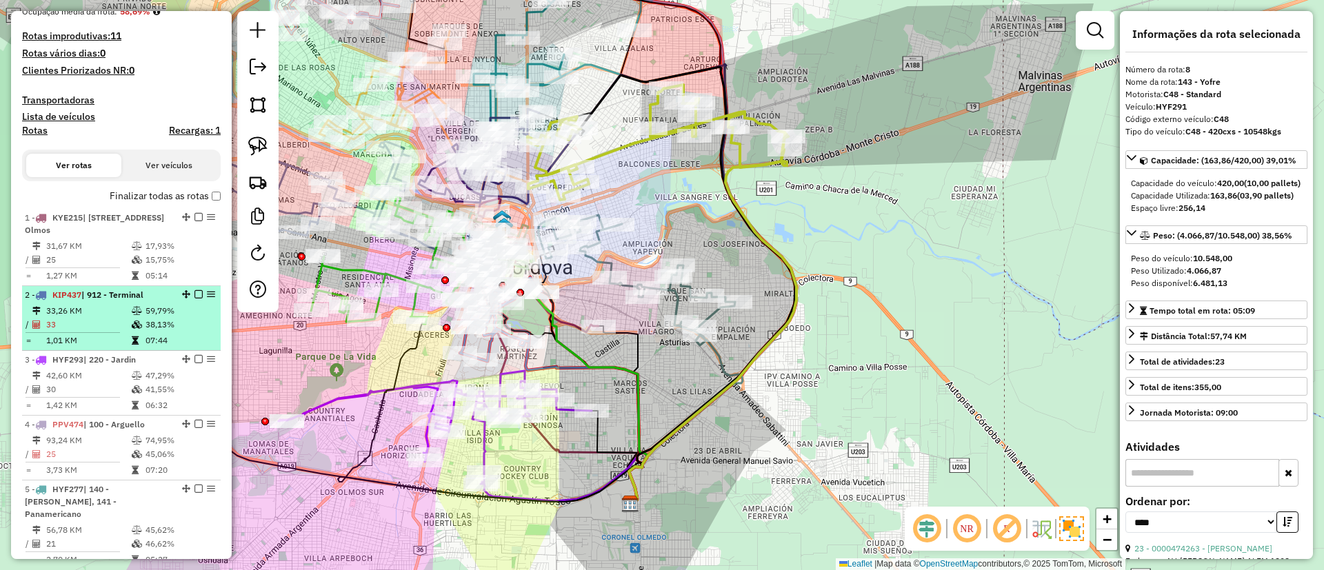
scroll to position [319, 0]
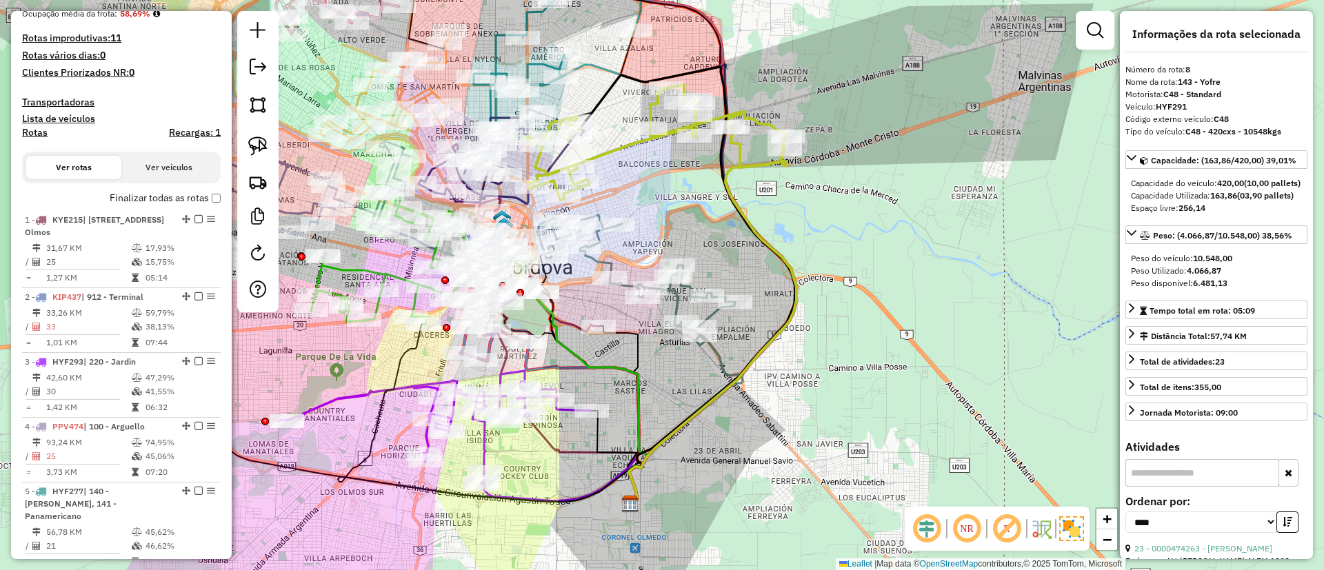
click at [207, 197] on label "Finalizar todas as rotas" at bounding box center [165, 198] width 111 height 14
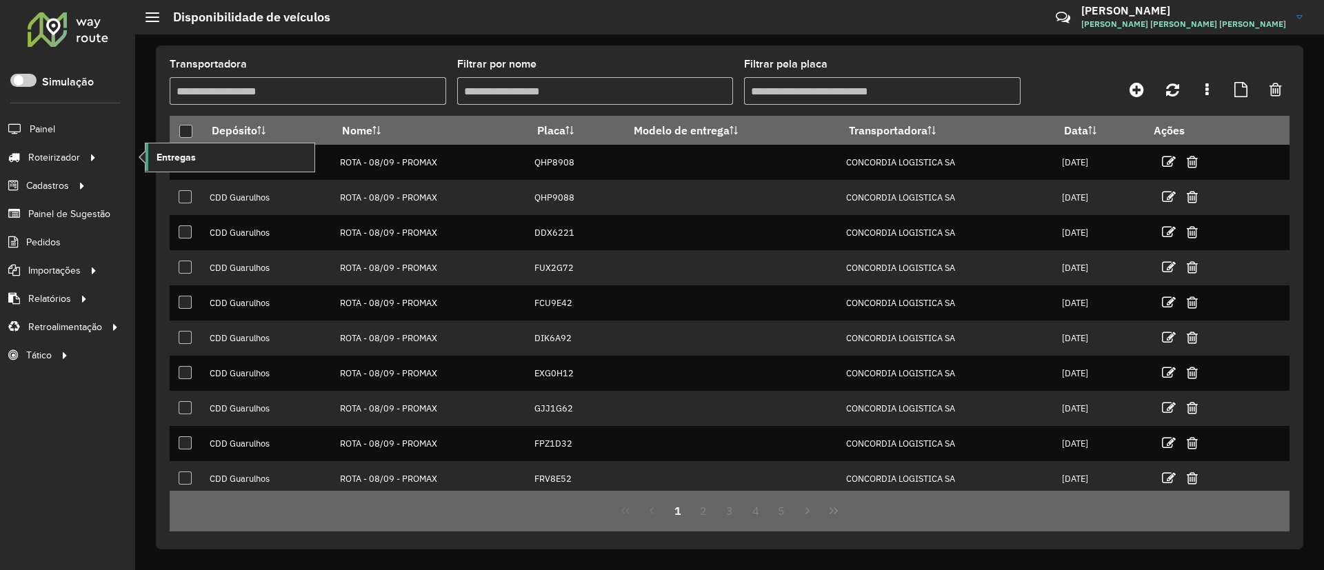
click at [167, 155] on span "Entregas" at bounding box center [176, 157] width 39 height 14
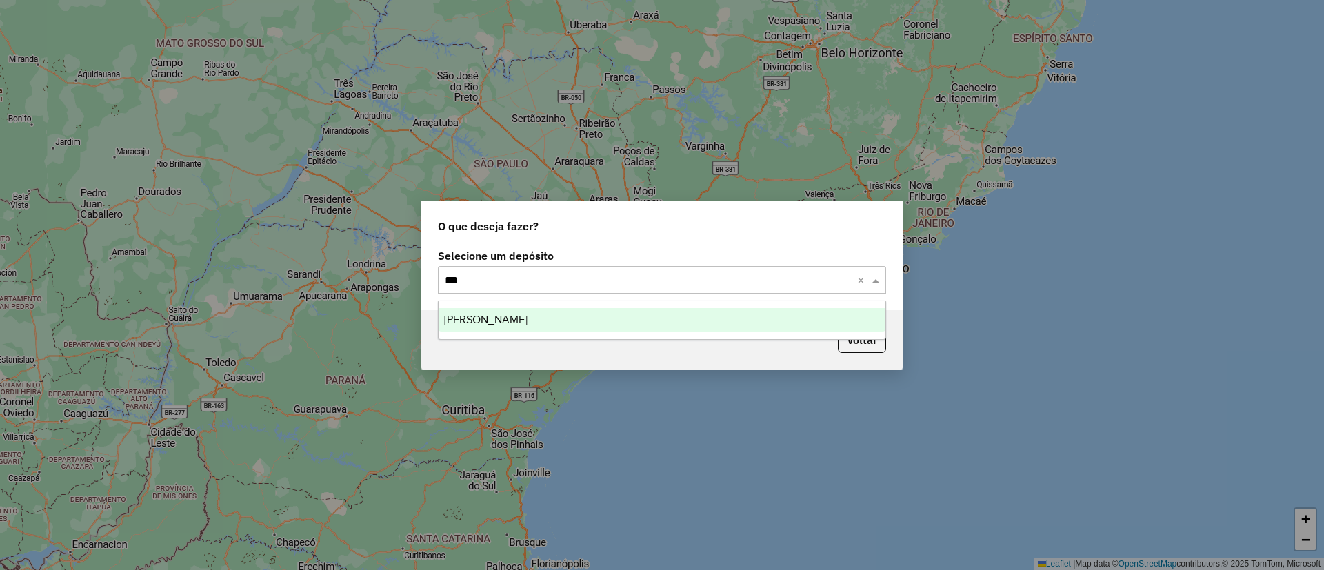
type input "****"
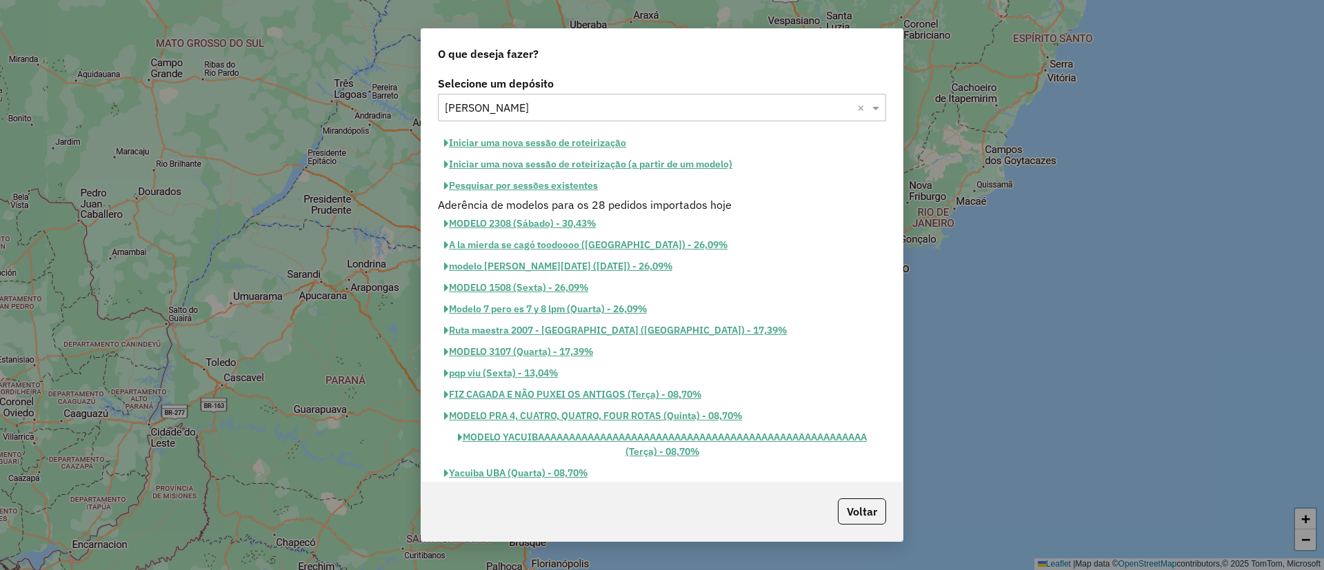
click at [479, 183] on button "Pesquisar por sessões existentes" at bounding box center [521, 185] width 166 height 21
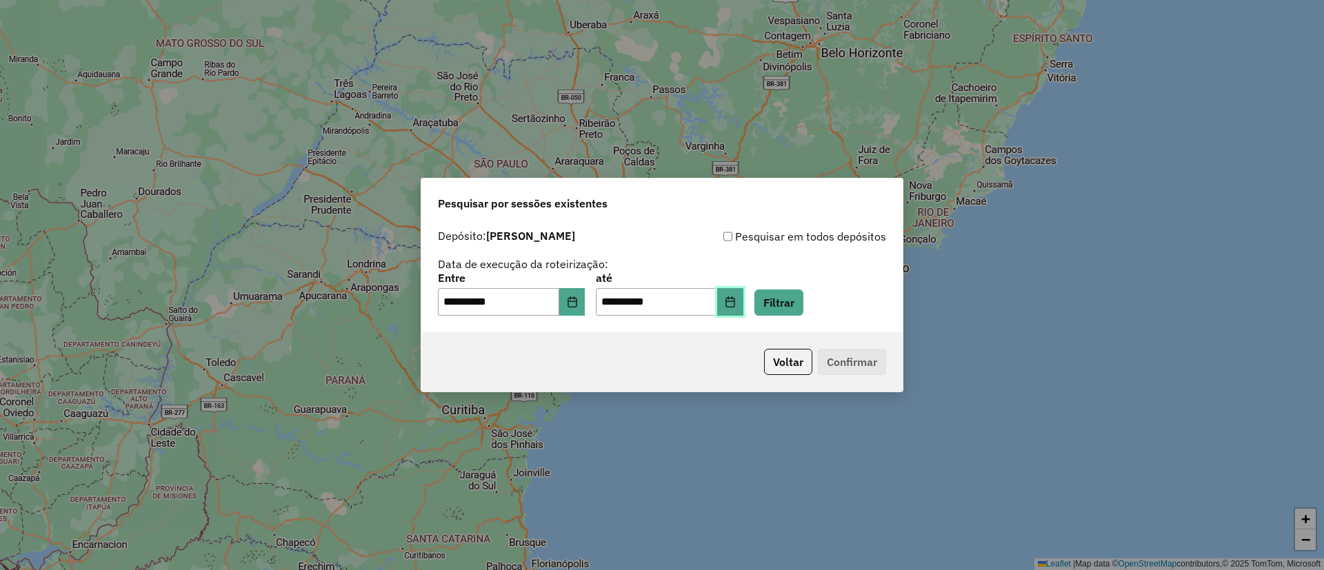
click at [741, 300] on button "Choose Date" at bounding box center [730, 302] width 26 height 28
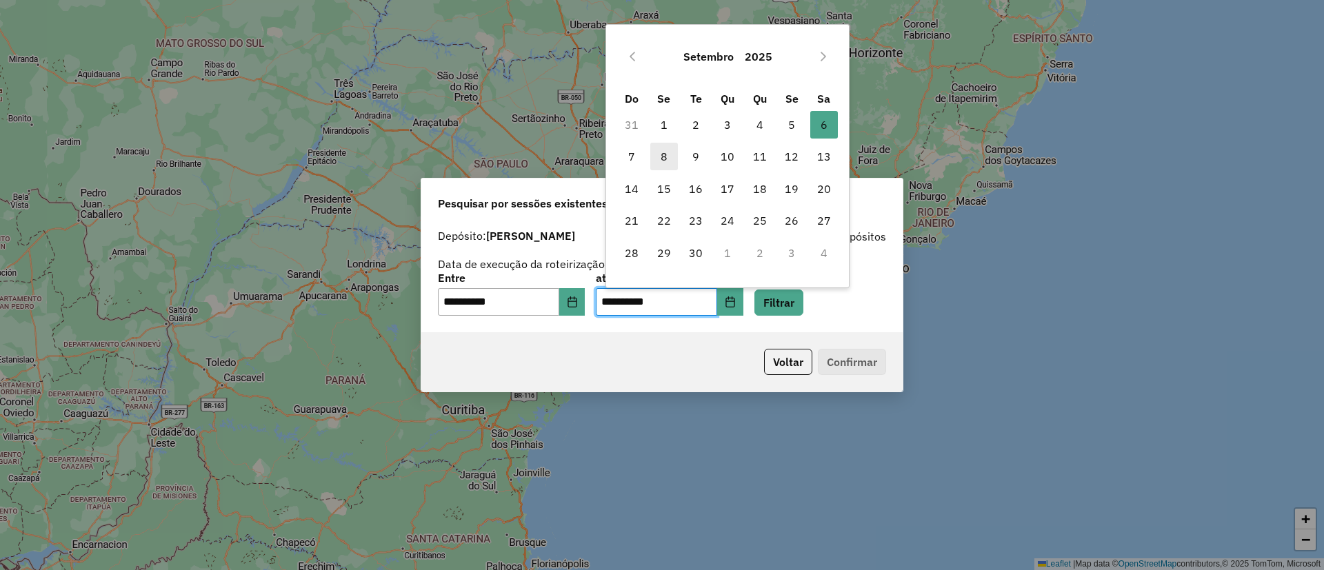
click at [675, 158] on span "8" at bounding box center [664, 157] width 28 height 28
type input "**********"
